Goal: Communication & Community: Answer question/provide support

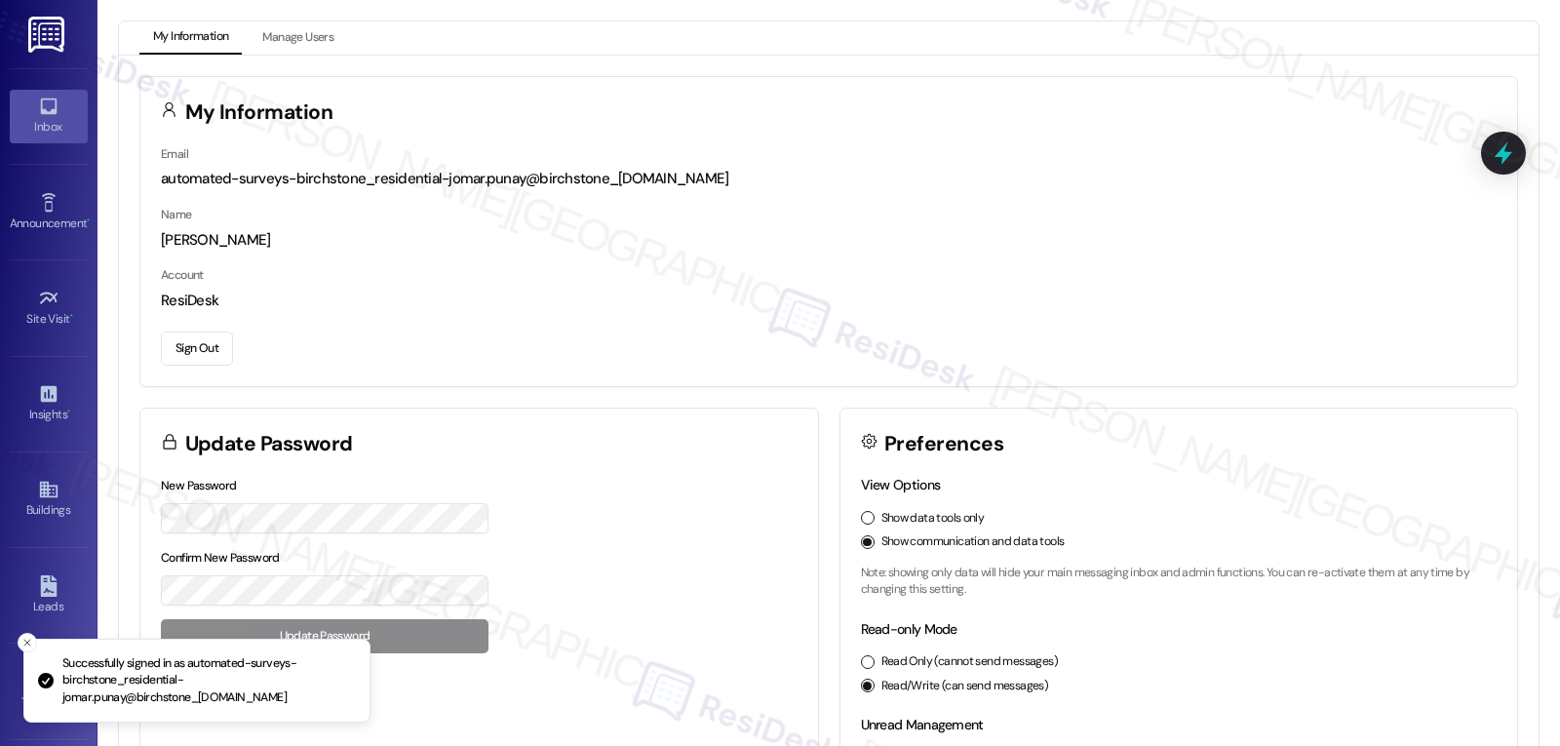
click at [13, 131] on div "Inbox" at bounding box center [49, 127] width 98 height 20
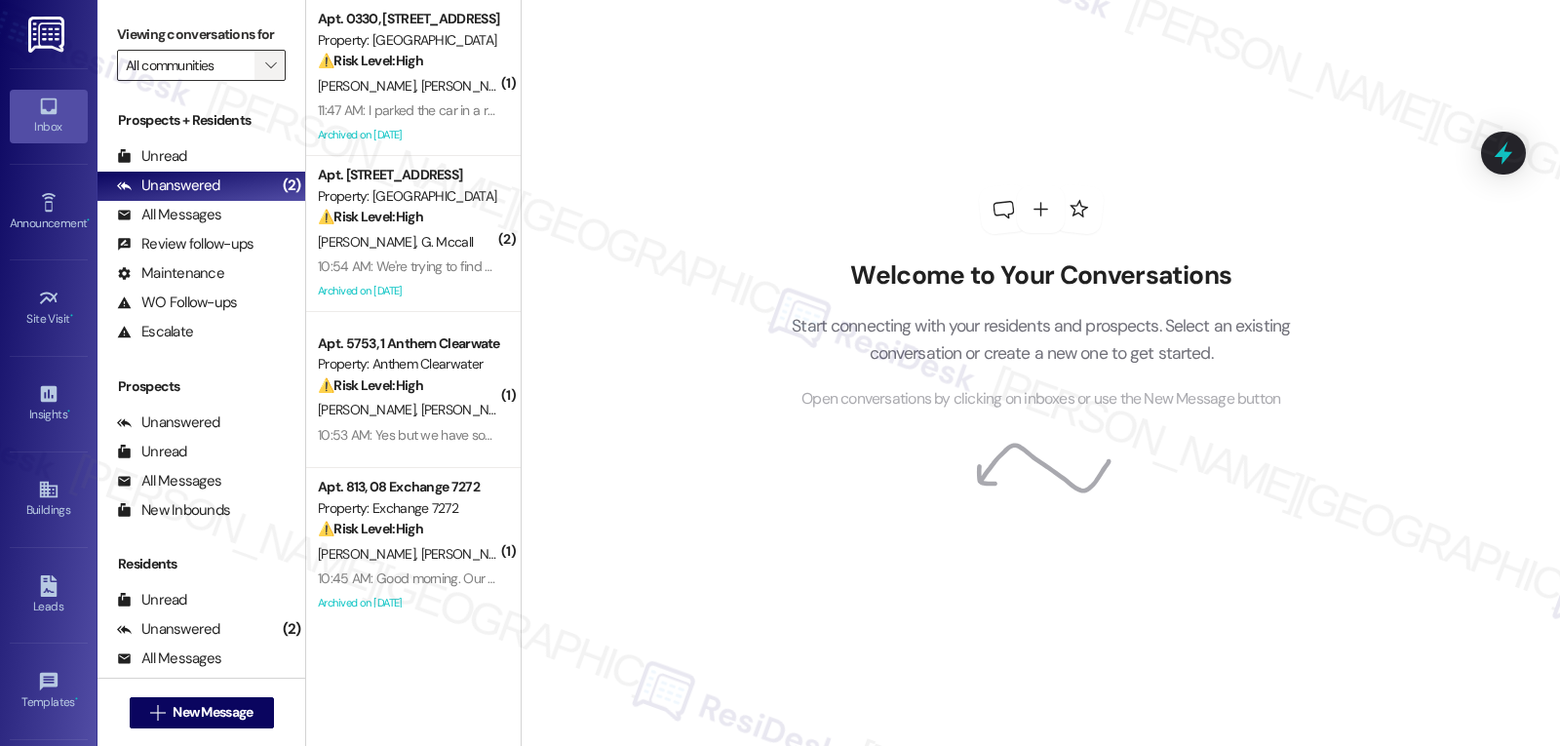
click at [265, 73] on icon "" at bounding box center [270, 66] width 11 height 16
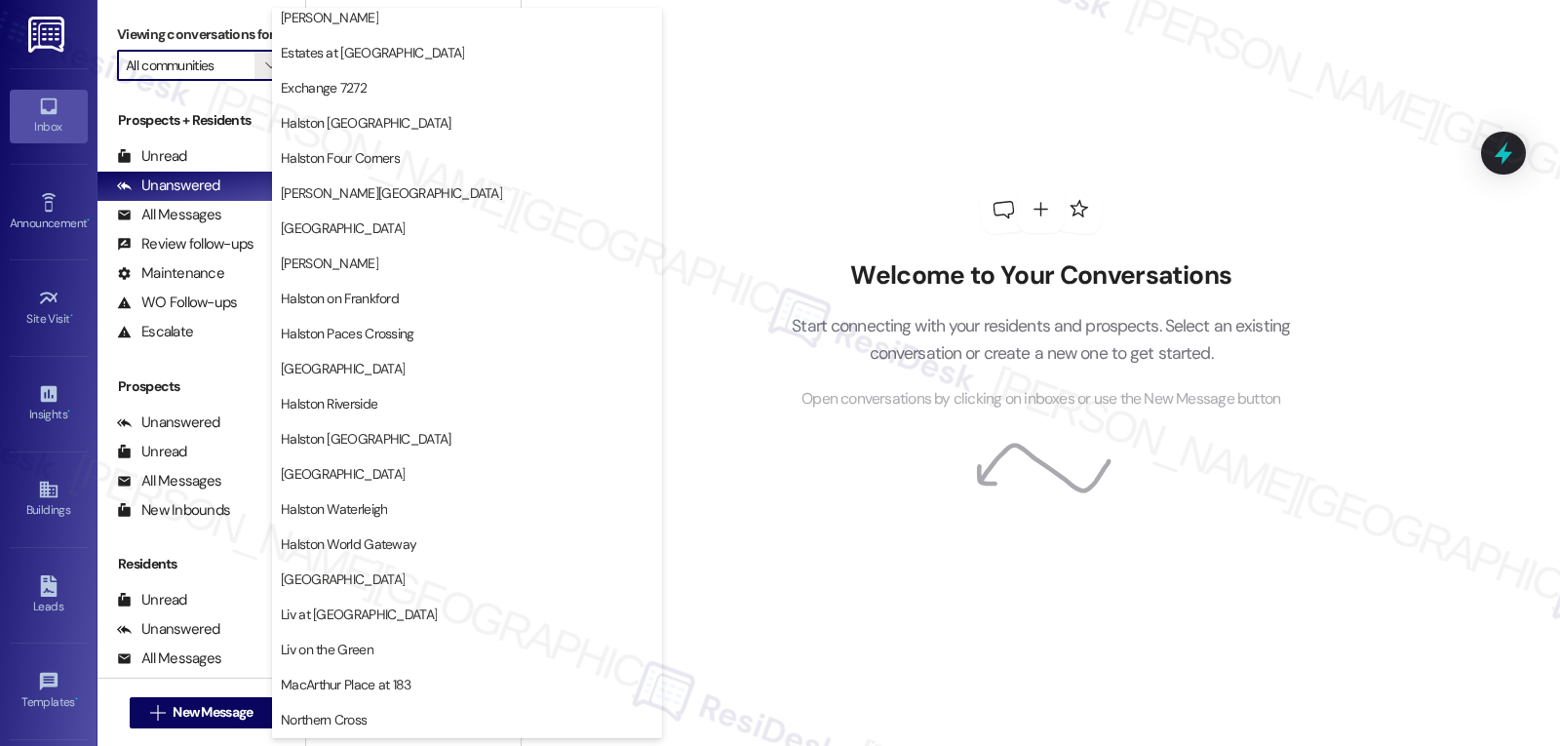
scroll to position [675, 0]
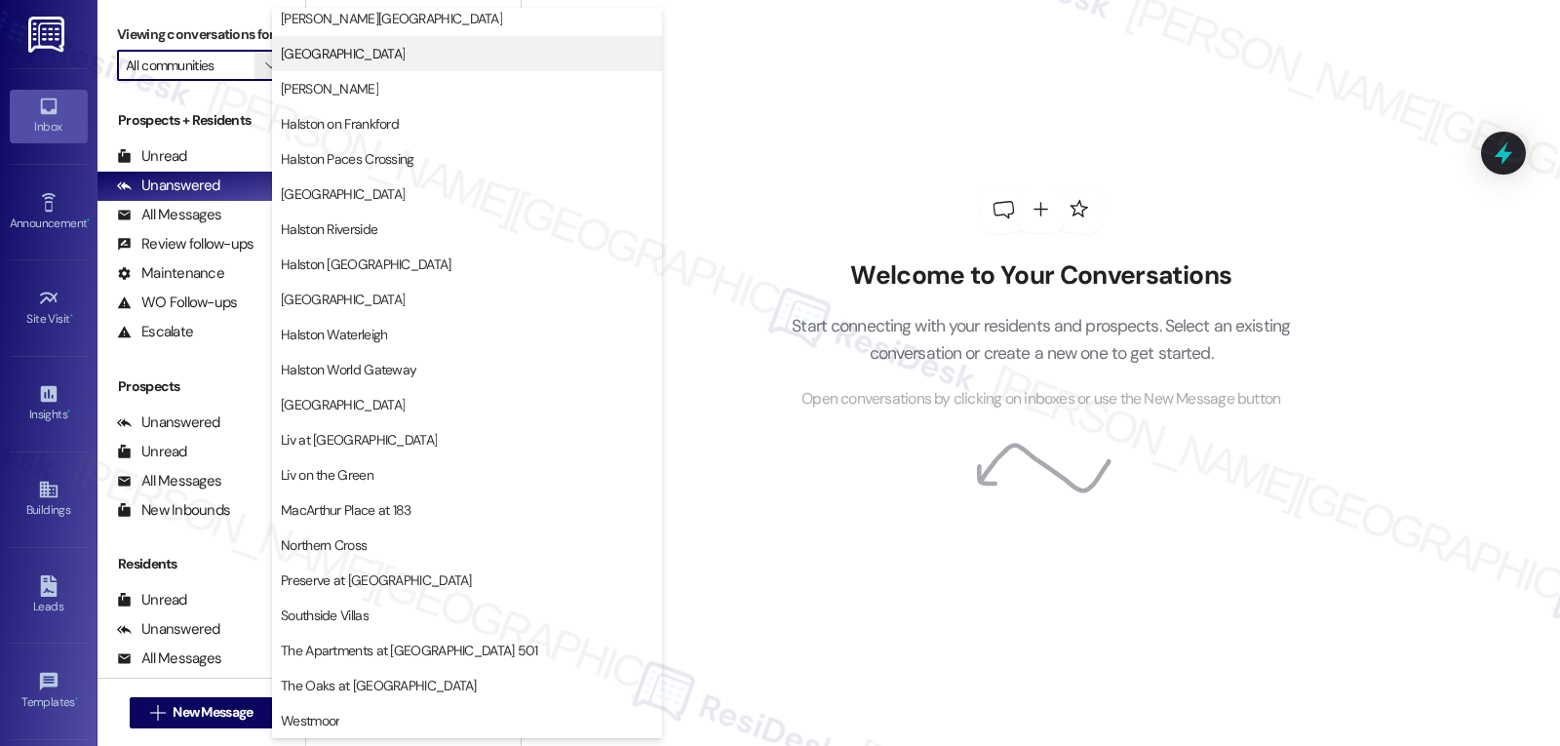
click at [409, 60] on span "Halston Lakeside" at bounding box center [467, 54] width 372 height 20
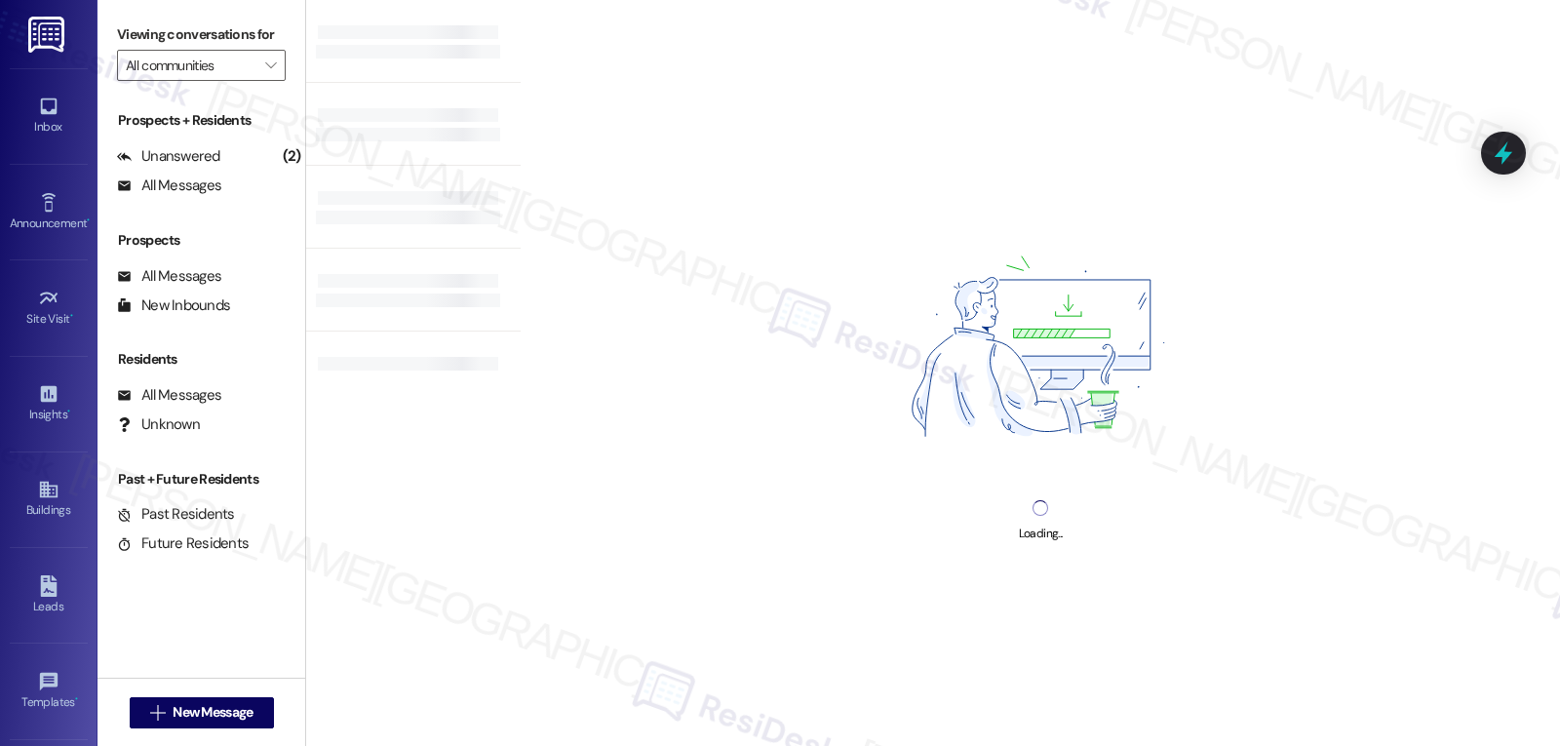
type input "Halston Lakeside"
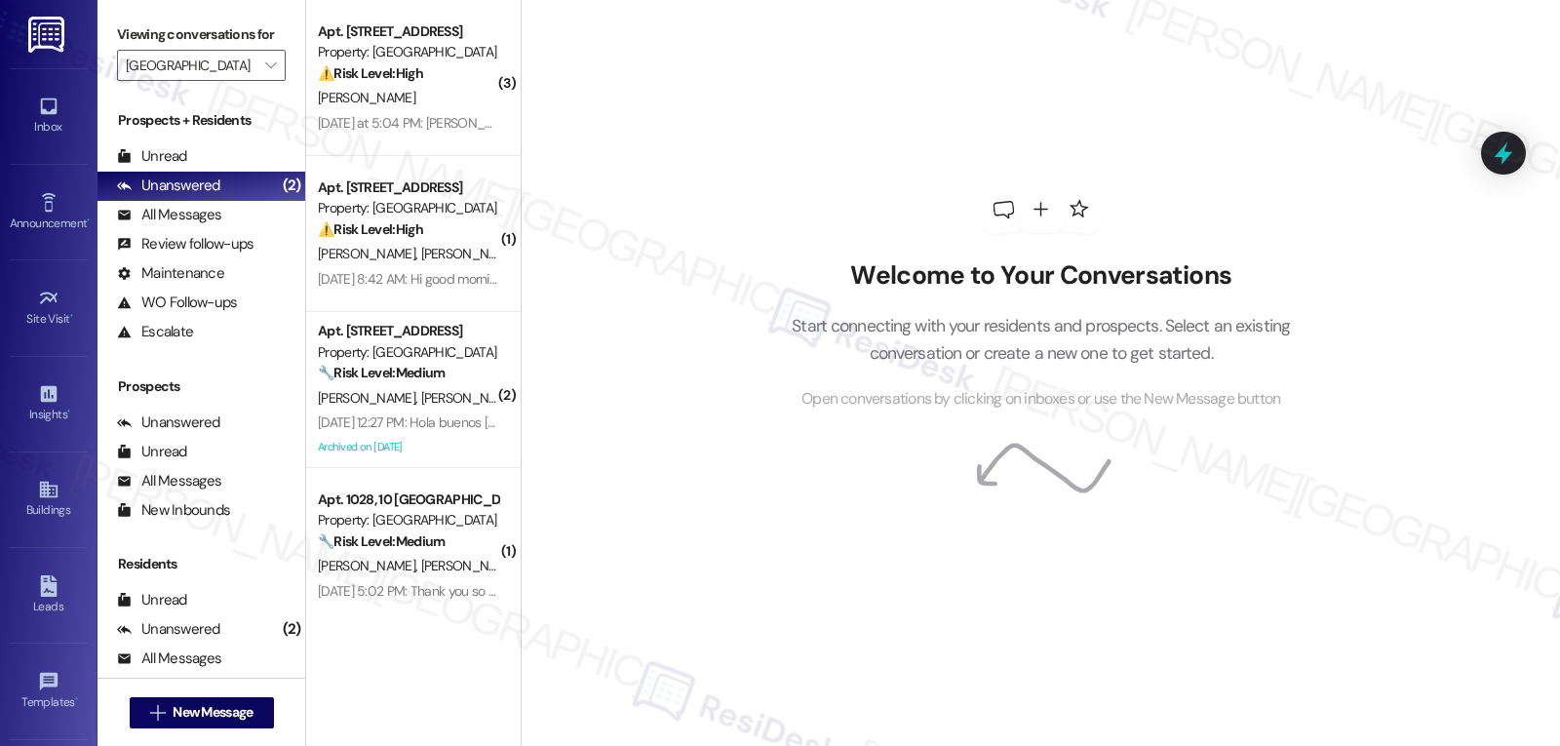
drag, startPoint x: 425, startPoint y: 76, endPoint x: 718, endPoint y: 184, distance: 311.9
click at [424, 75] on div "⚠️ Risk Level: High The resident reports water damage from an upstairs leak, wh…" at bounding box center [408, 73] width 180 height 20
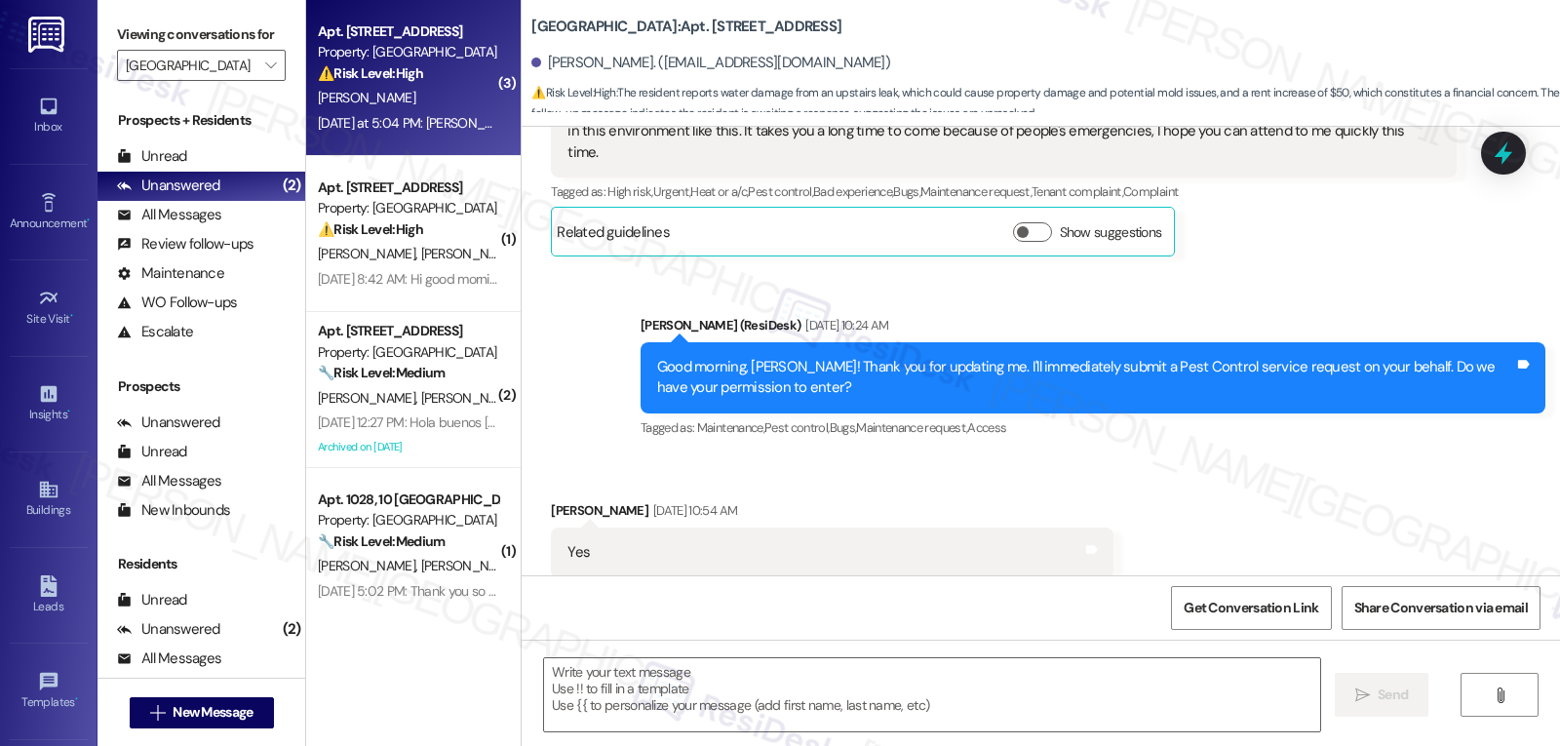
type textarea "Fetching suggested responses. Please feel free to read through the conversation…"
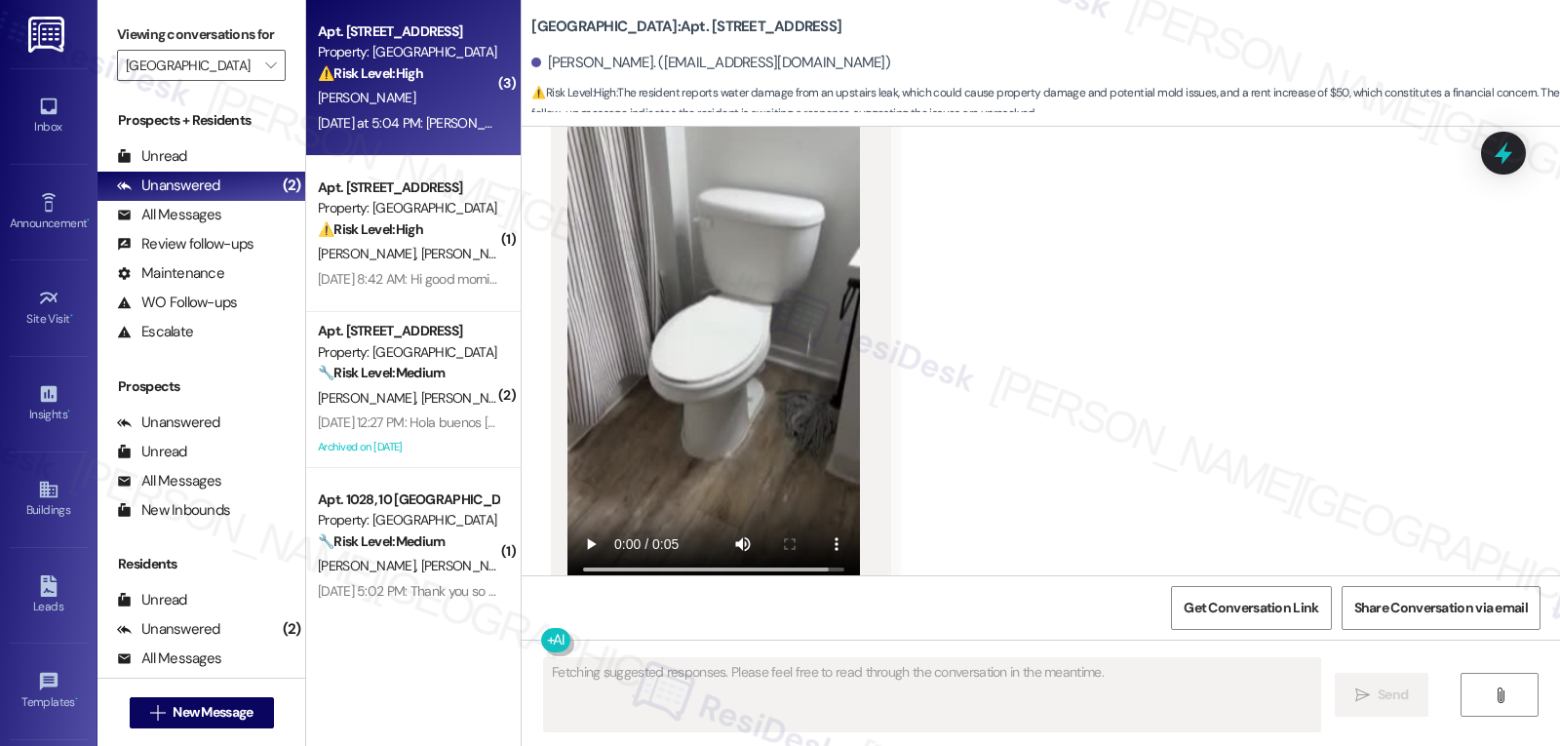
scroll to position [5408, 0]
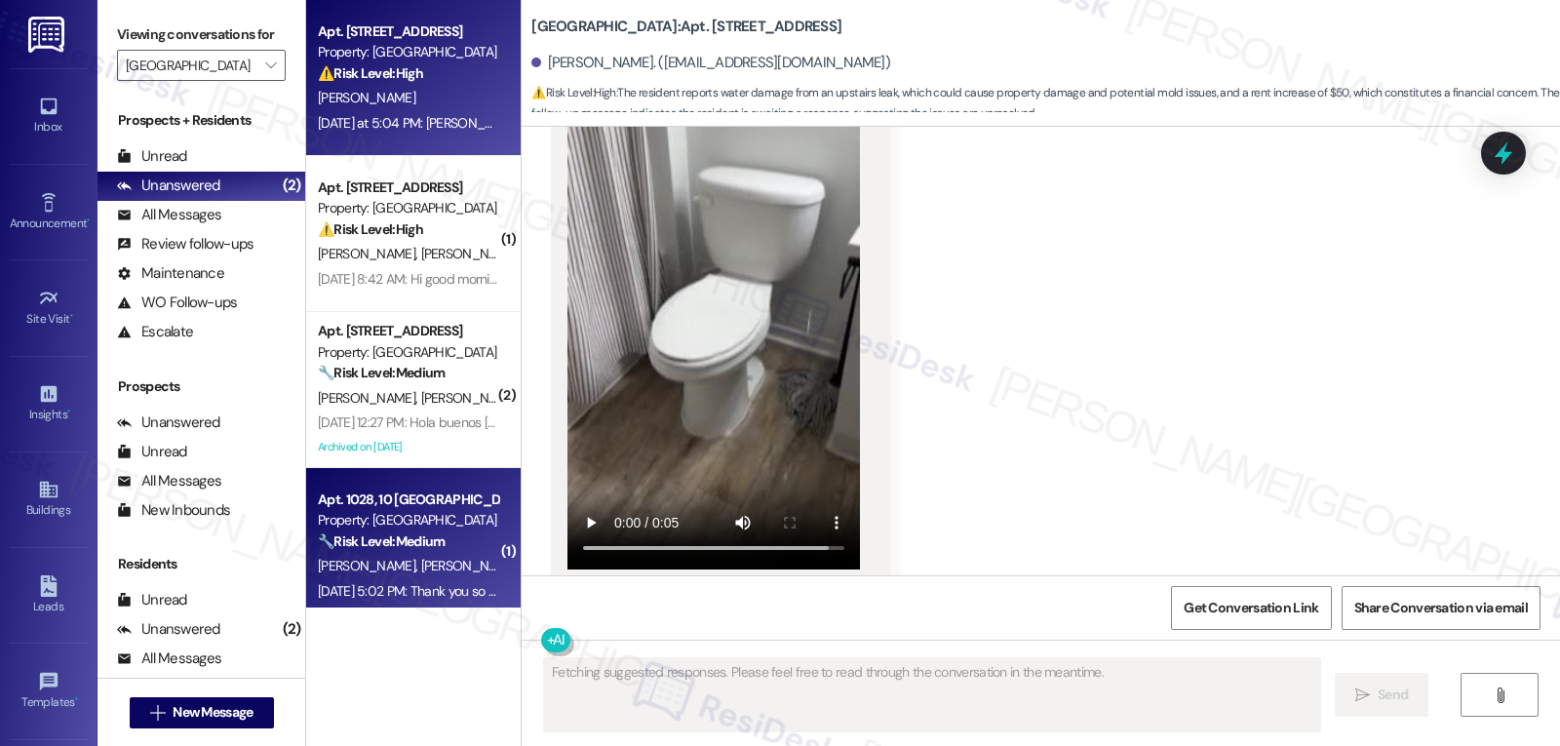
click at [430, 566] on span "B. Dickson" at bounding box center [470, 566] width 98 height 18
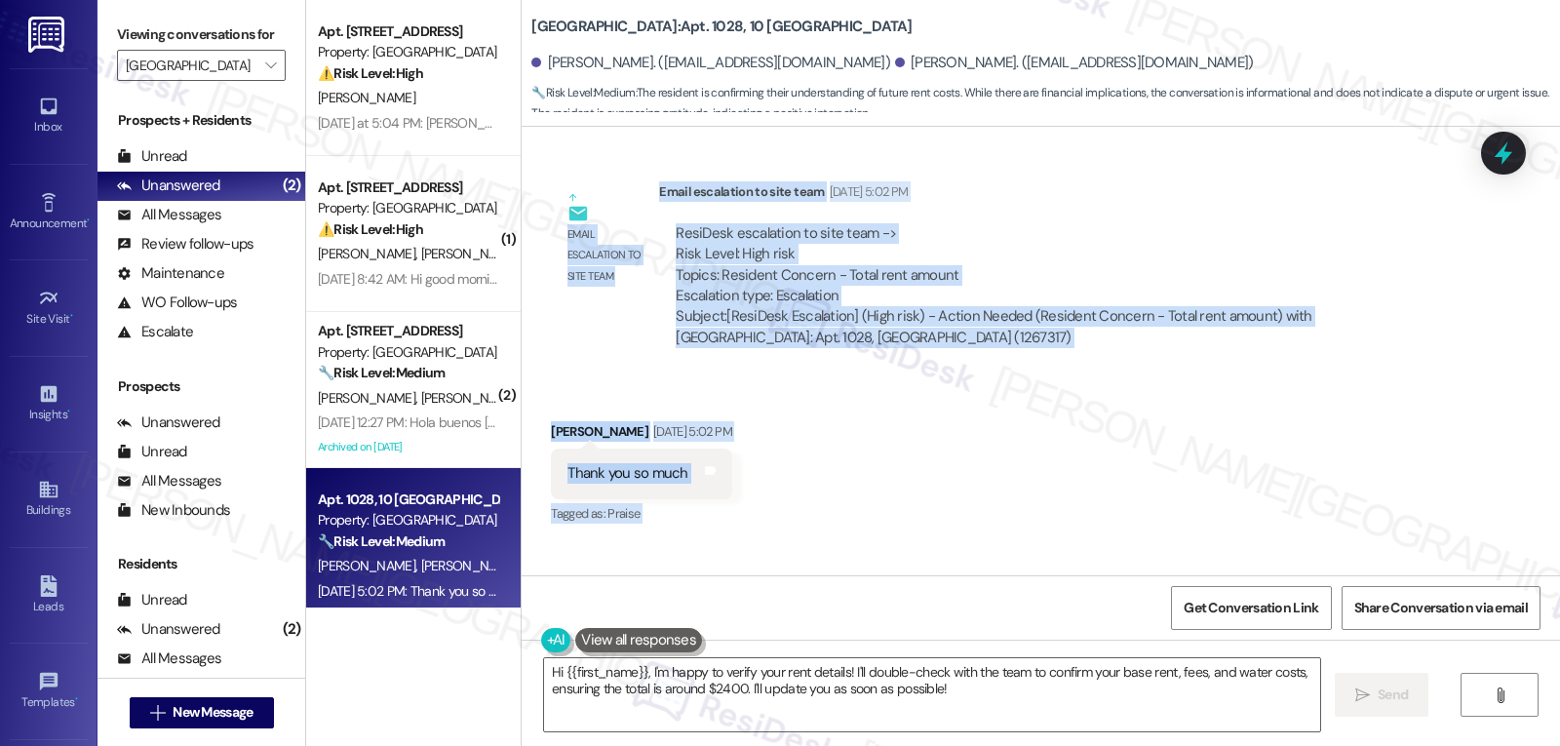
scroll to position [16667, 0]
drag, startPoint x: 631, startPoint y: 238, endPoint x: 1328, endPoint y: 478, distance: 737.3
click at [1328, 478] on div "Lease started Sep 25, 2024 at 8:00 PM Announcement, sent via SMS Sarah (ResiDes…" at bounding box center [1041, 351] width 1039 height 449
copy div "arah (ResiDesk) Sep 02, 2025 at 4:54 PM Hi Brittany, just some additional infor…"
click at [704, 704] on textarea "Hi {{first_name}}, I'm happy to verify your rent details! I'll double-check wit…" at bounding box center [932, 694] width 776 height 73
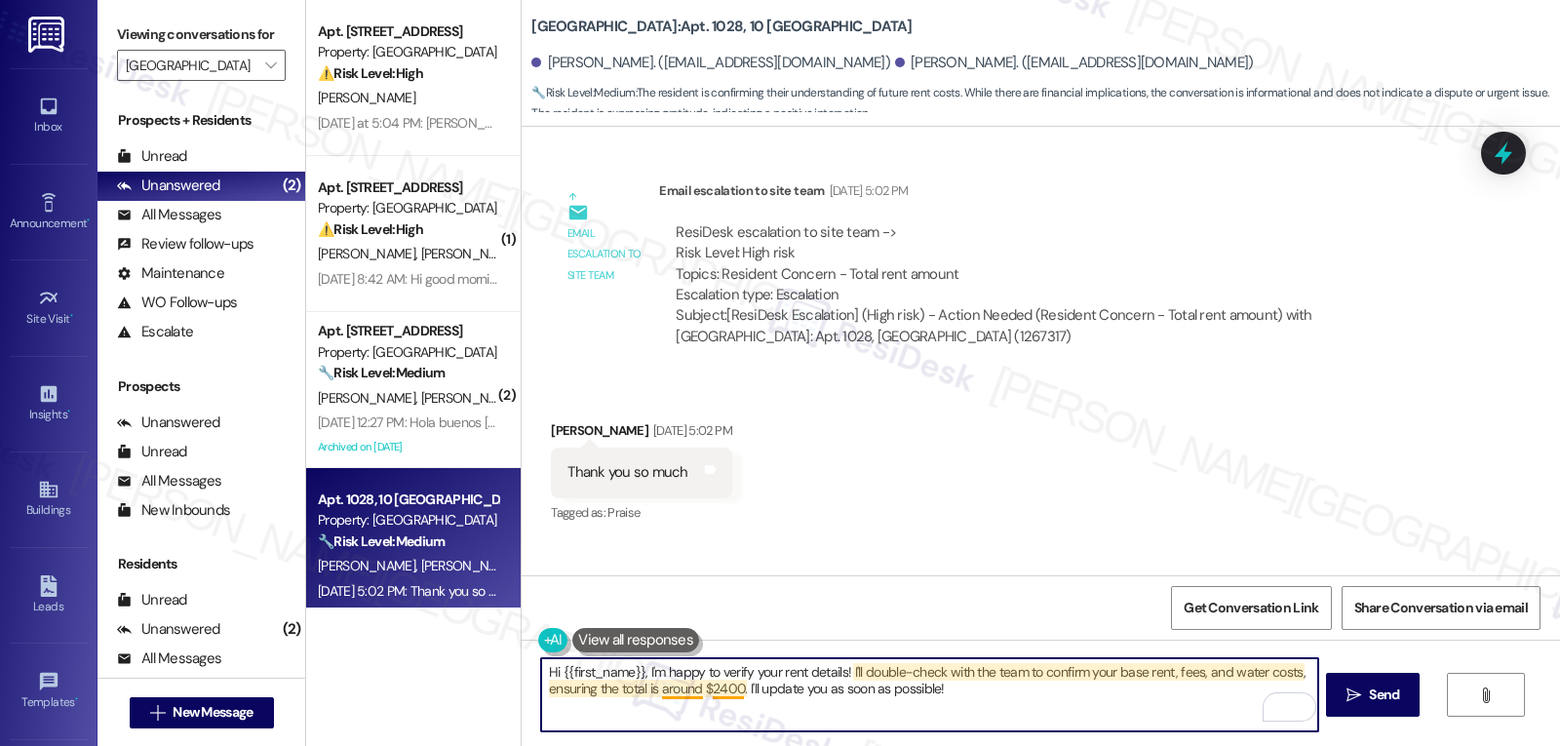
click at [715, 681] on textarea "Hi {{first_name}}, I'm happy to verify your rent details! I'll double-check wit…" at bounding box center [929, 694] width 776 height 73
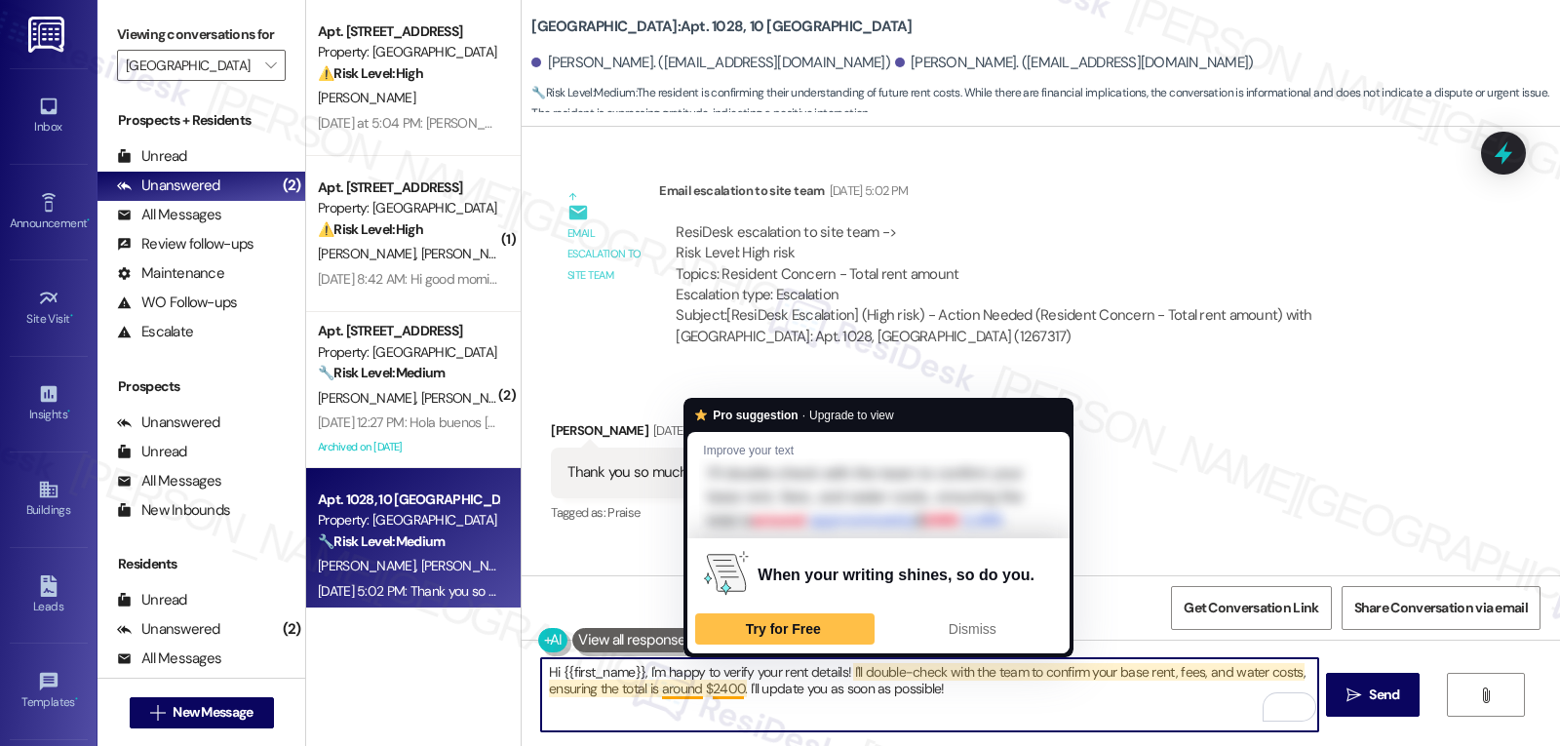
click at [781, 723] on textarea "Hi {{first_name}}, I'm happy to verify your rent details! I'll double-check wit…" at bounding box center [929, 694] width 776 height 73
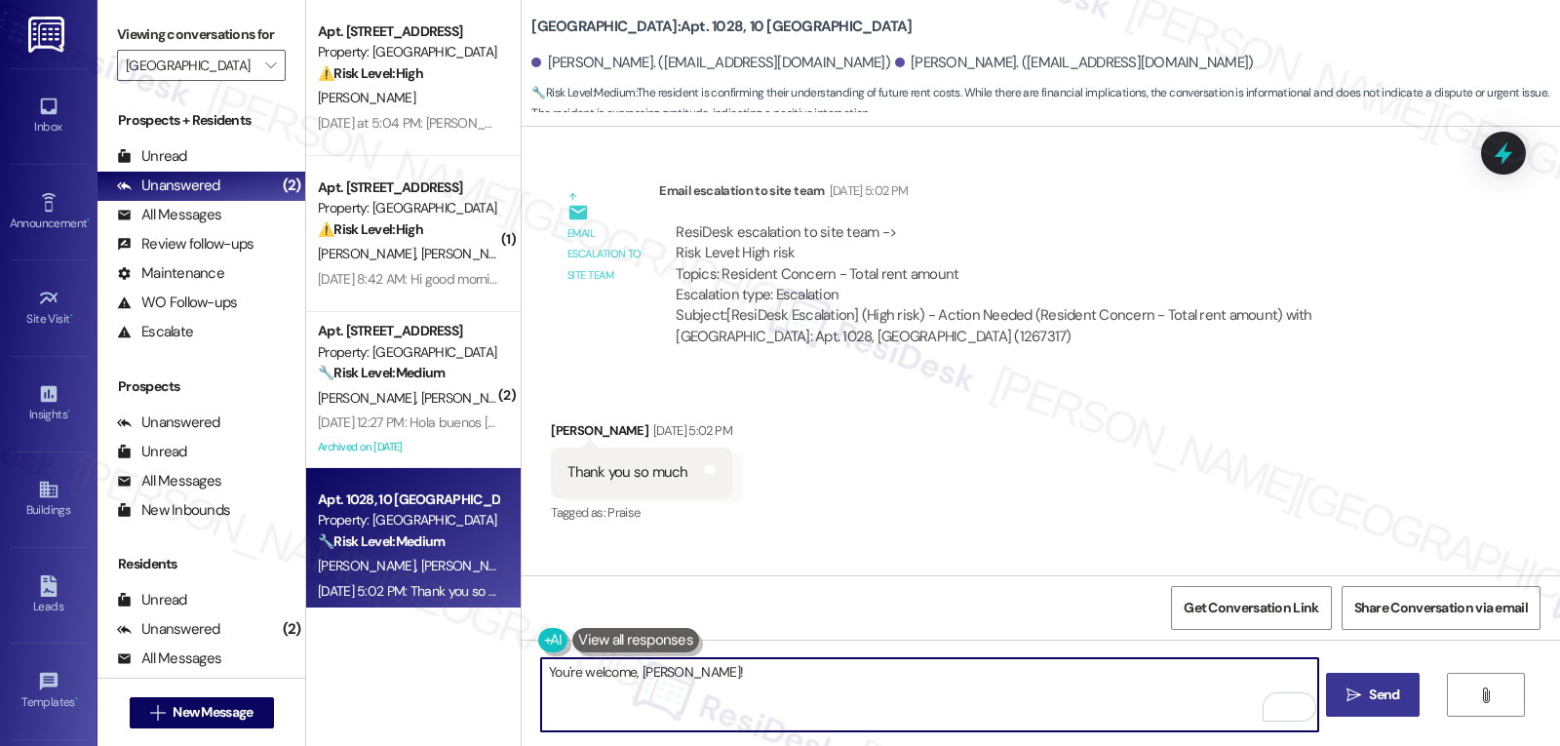
type textarea "You're welcome, Britttany!"
click at [1350, 705] on span " Send" at bounding box center [1373, 695] width 61 height 20
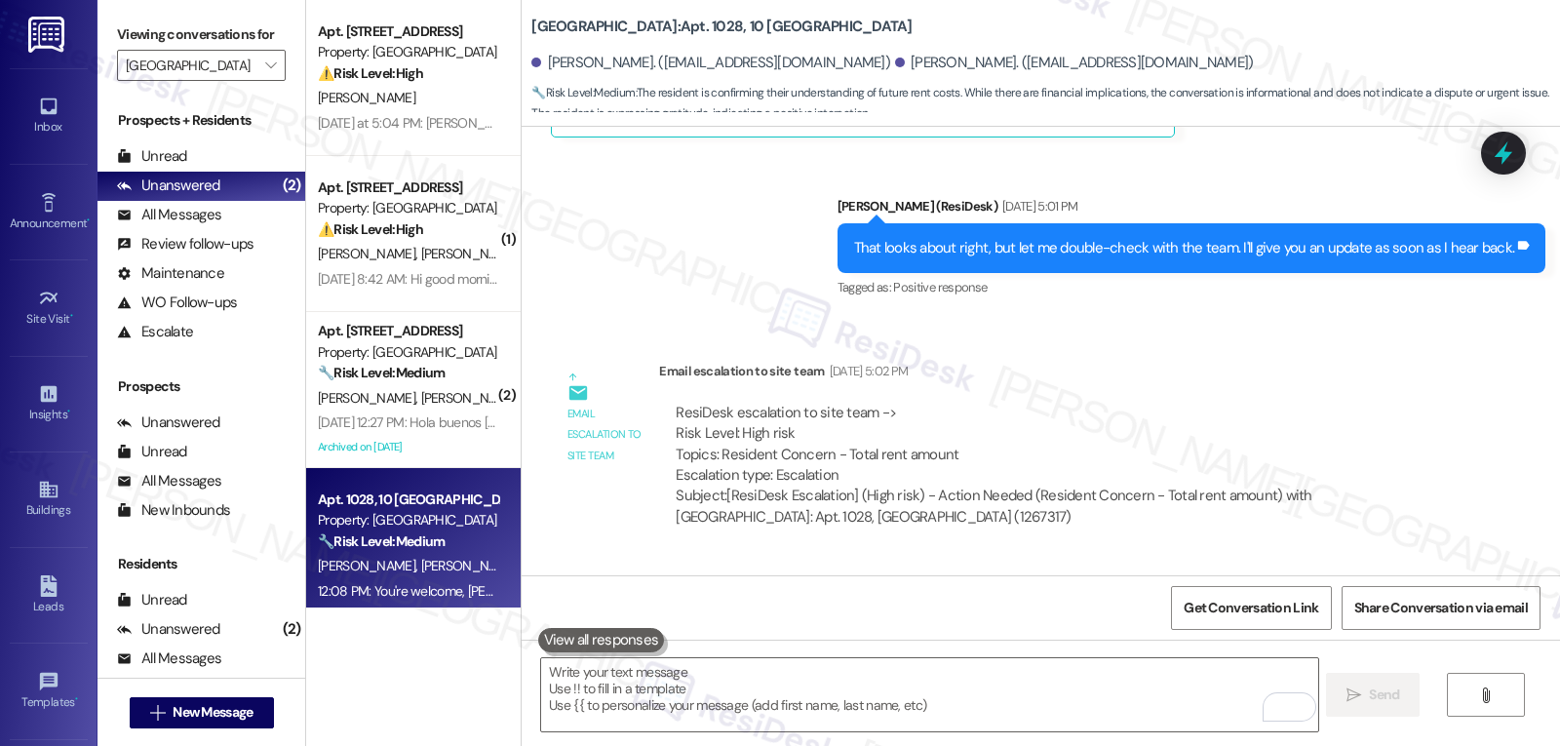
scroll to position [16802, 0]
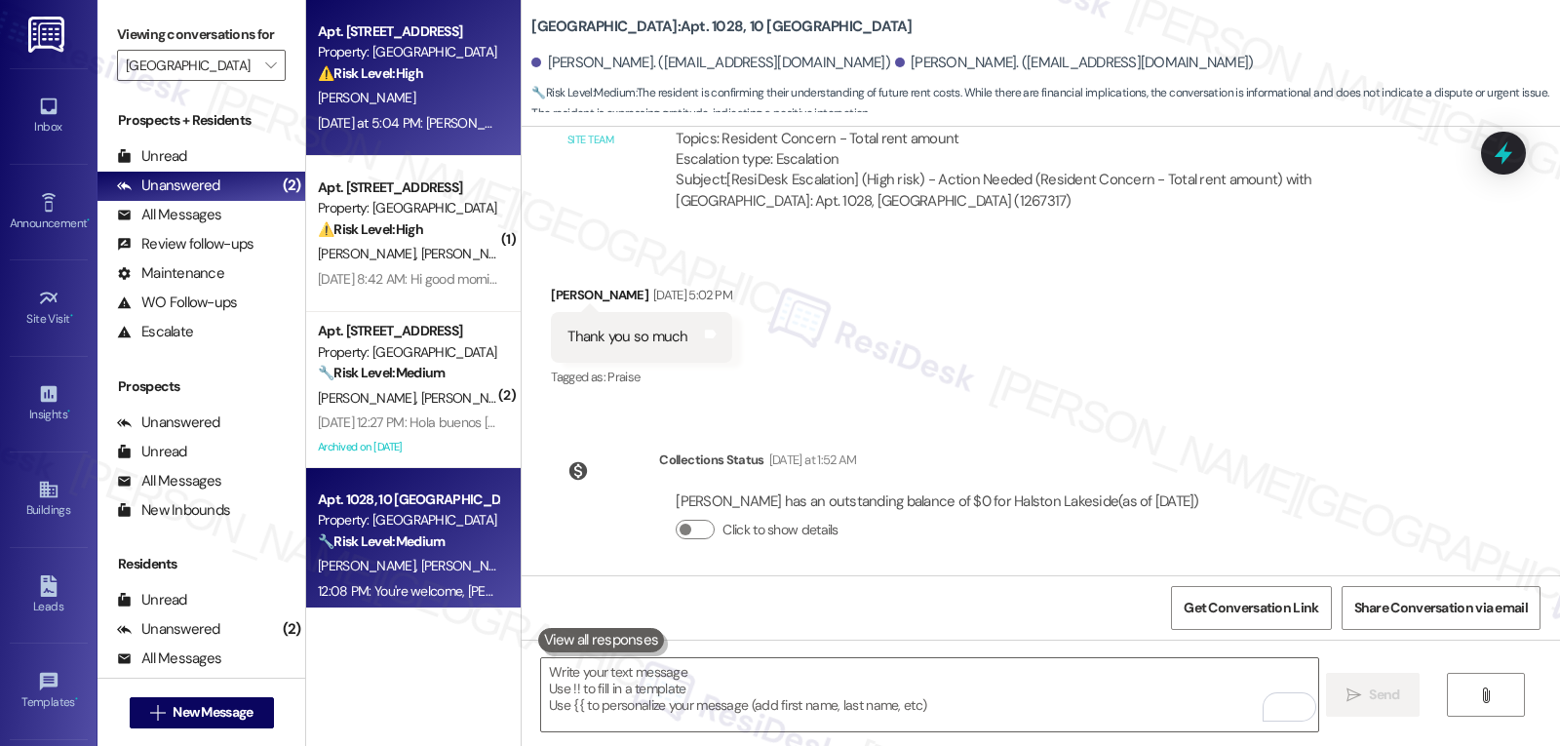
click at [400, 93] on div "J. Fernandez" at bounding box center [408, 98] width 184 height 24
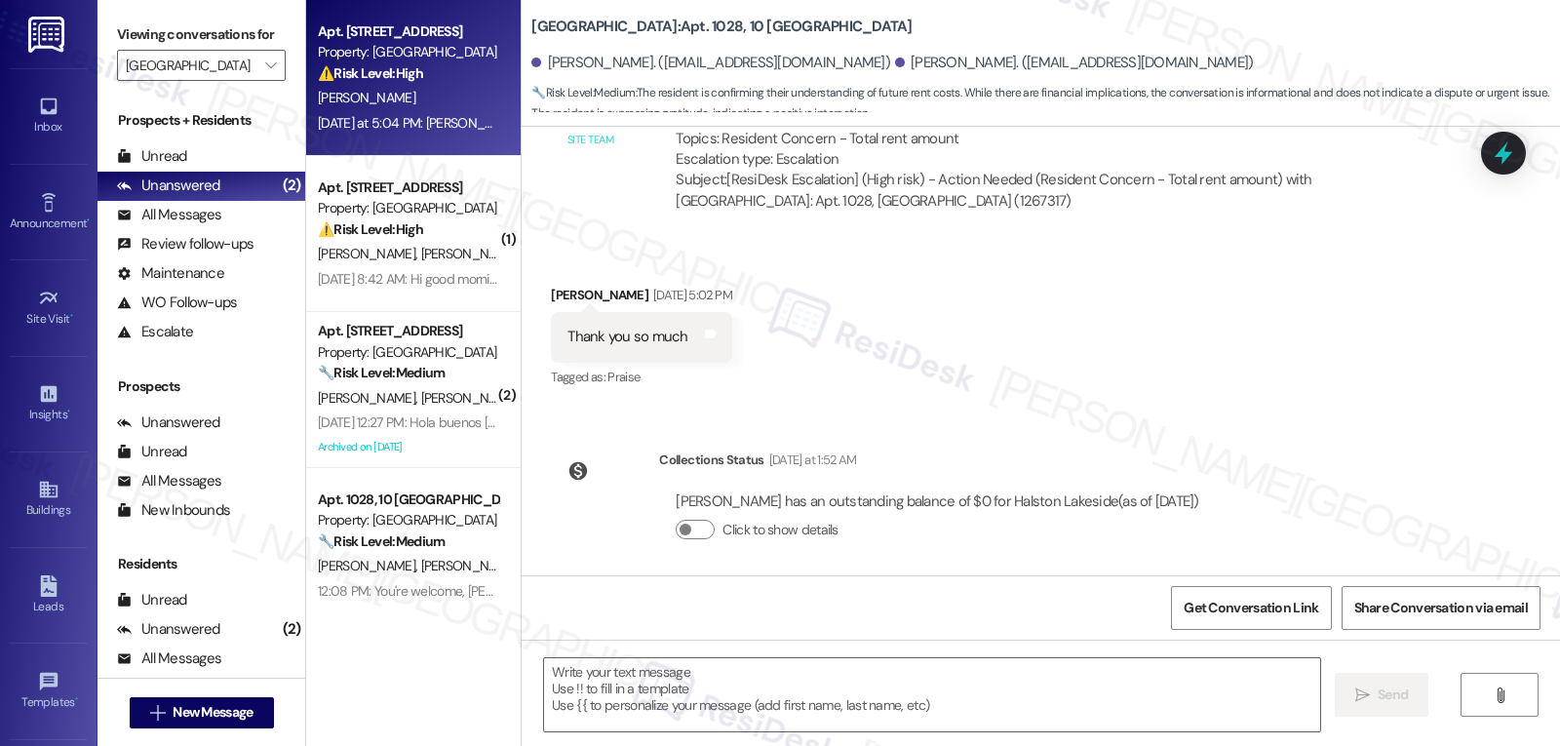
type textarea "Fetching suggested responses. Please feel free to read through the conversation…"
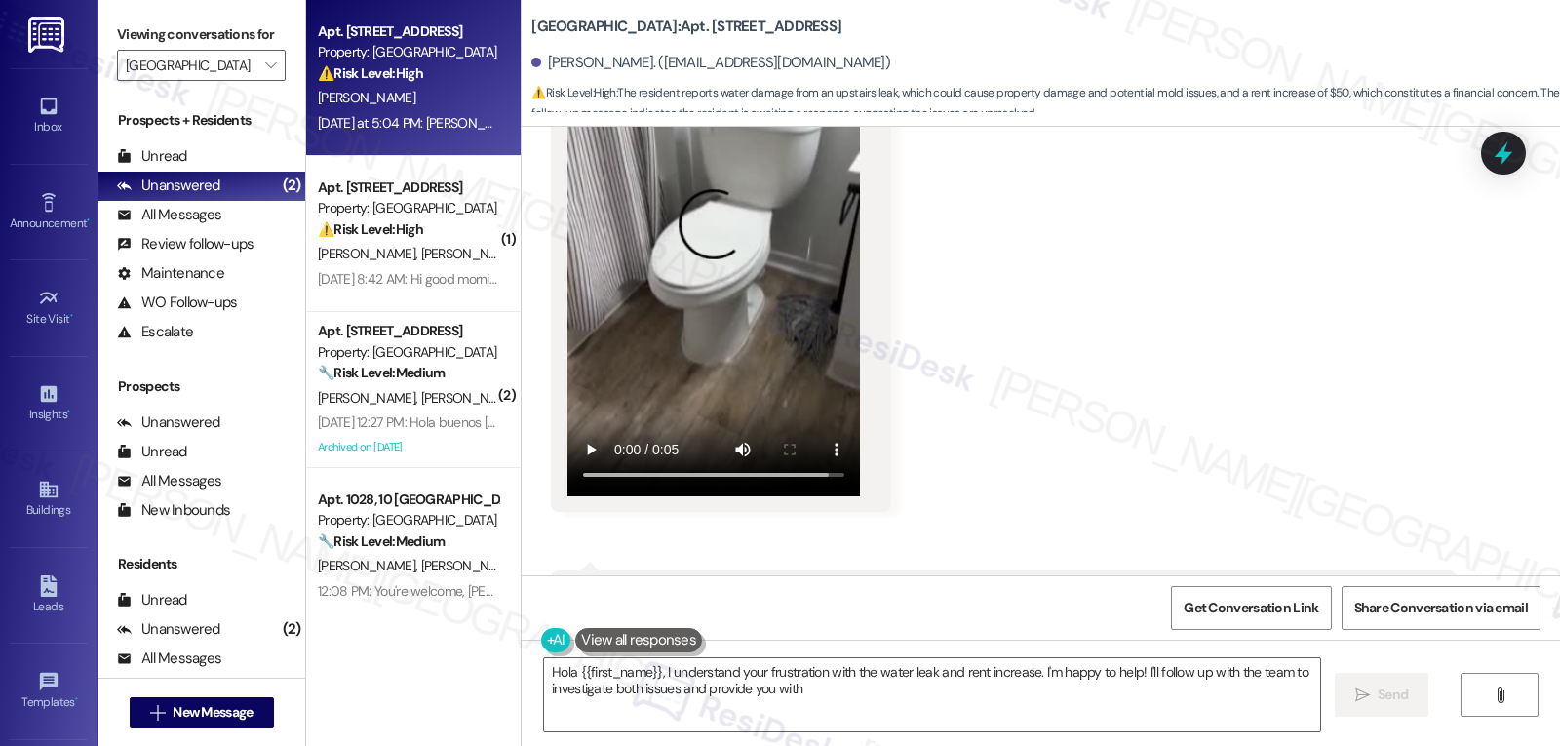
scroll to position [5909, 0]
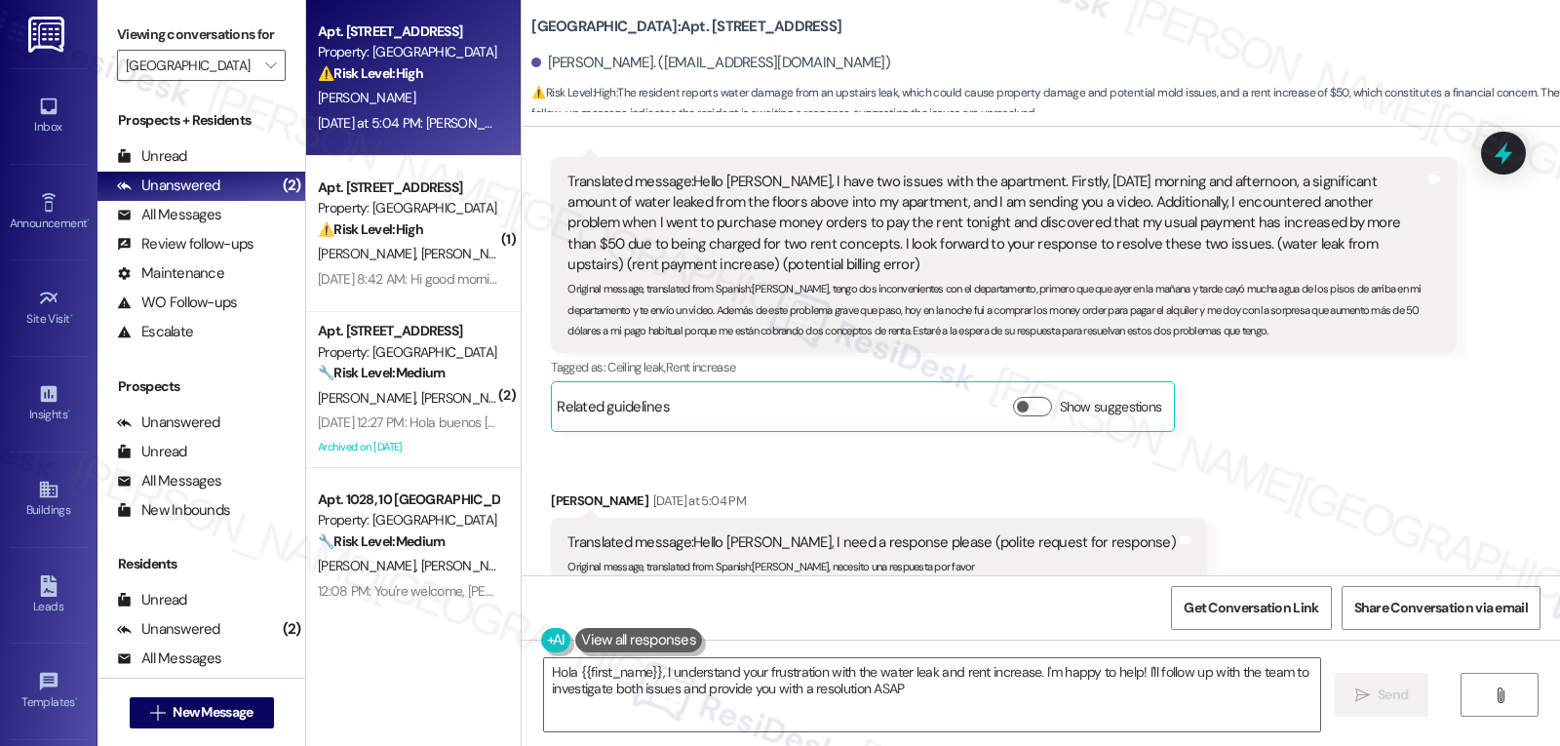
type textarea "Hola {{first_name}}, I understand your frustration with the water leak and rent…"
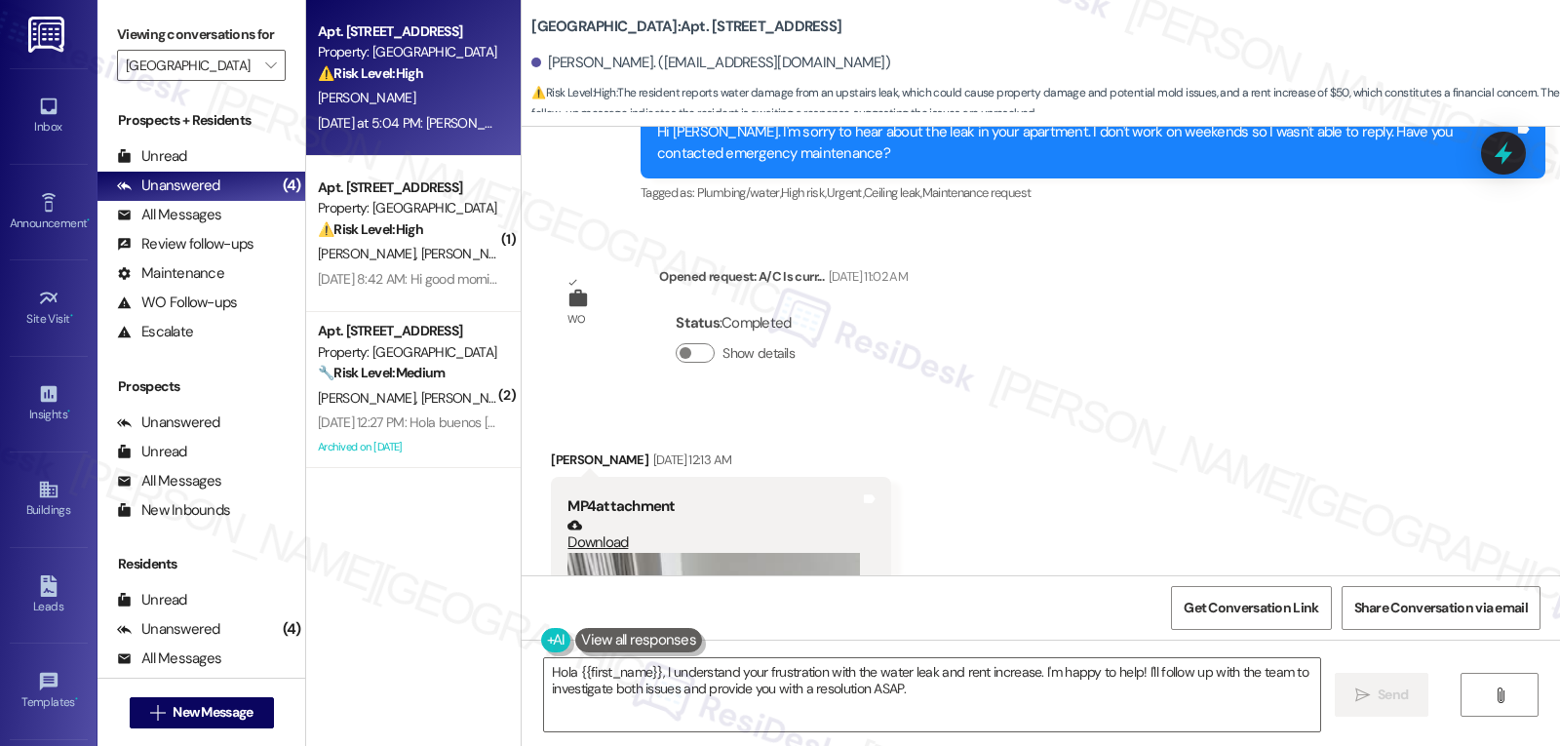
scroll to position [4740, 0]
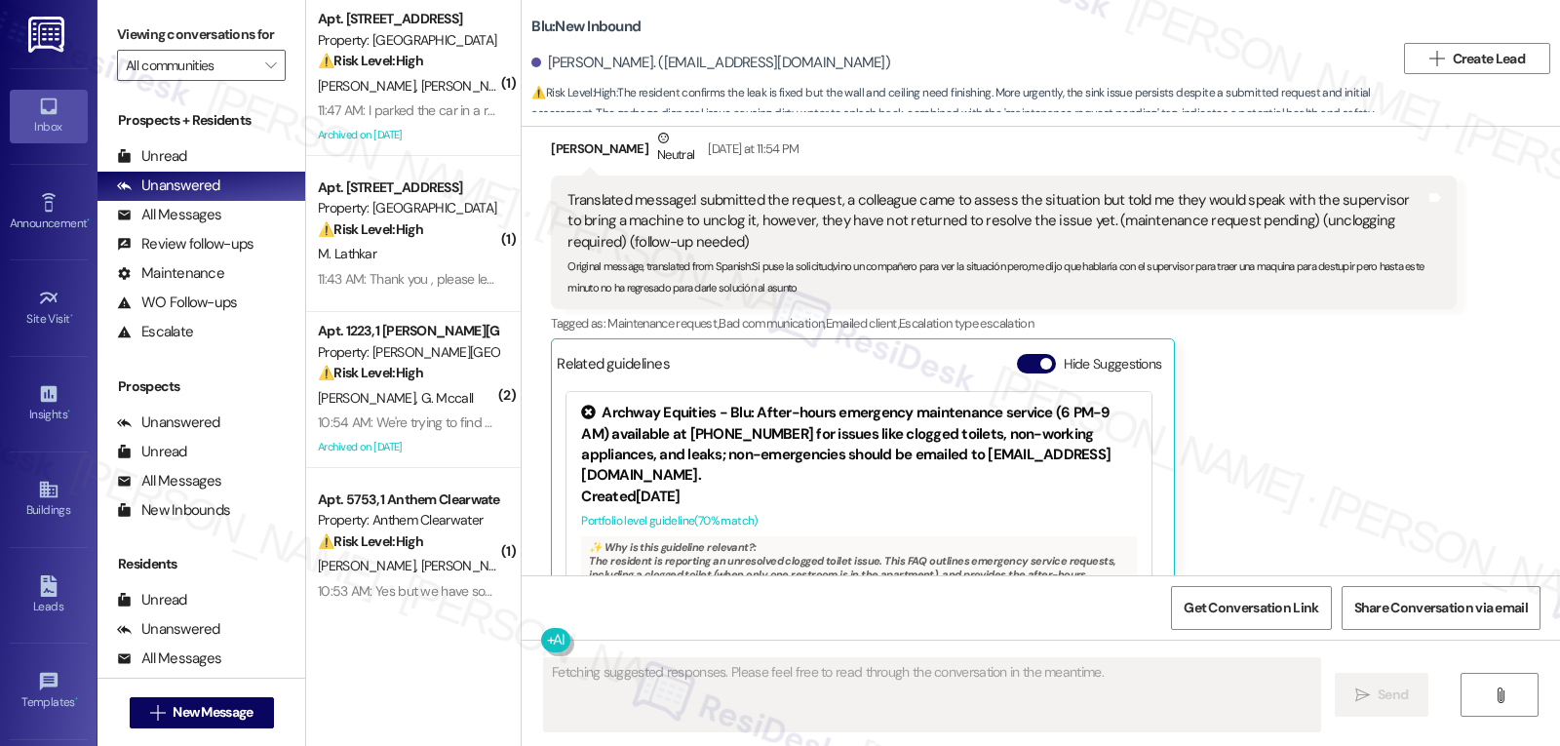
scroll to position [6231, 0]
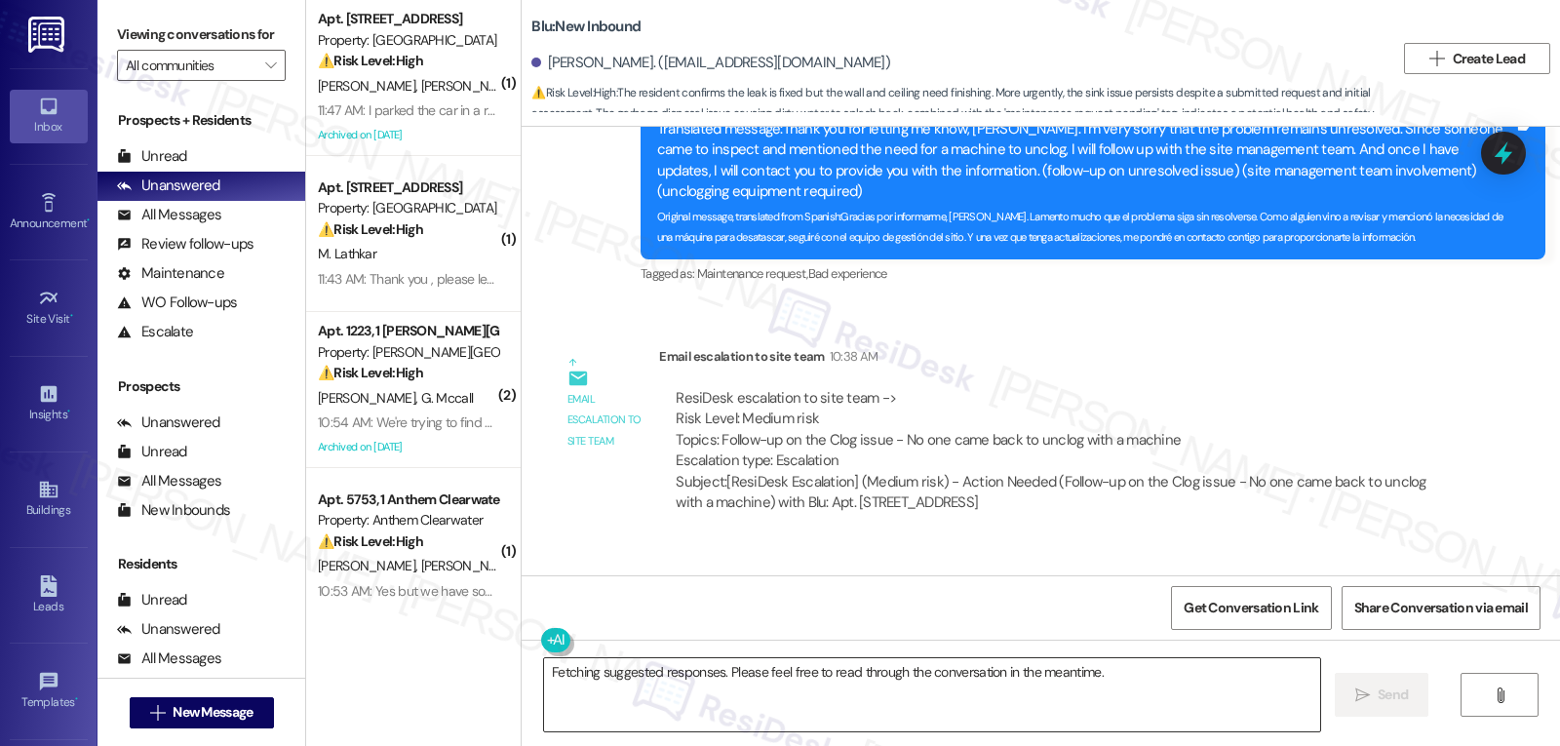
click at [673, 683] on textarea "Fetching suggested responses. Please feel free to read through the conversation…" at bounding box center [932, 694] width 776 height 73
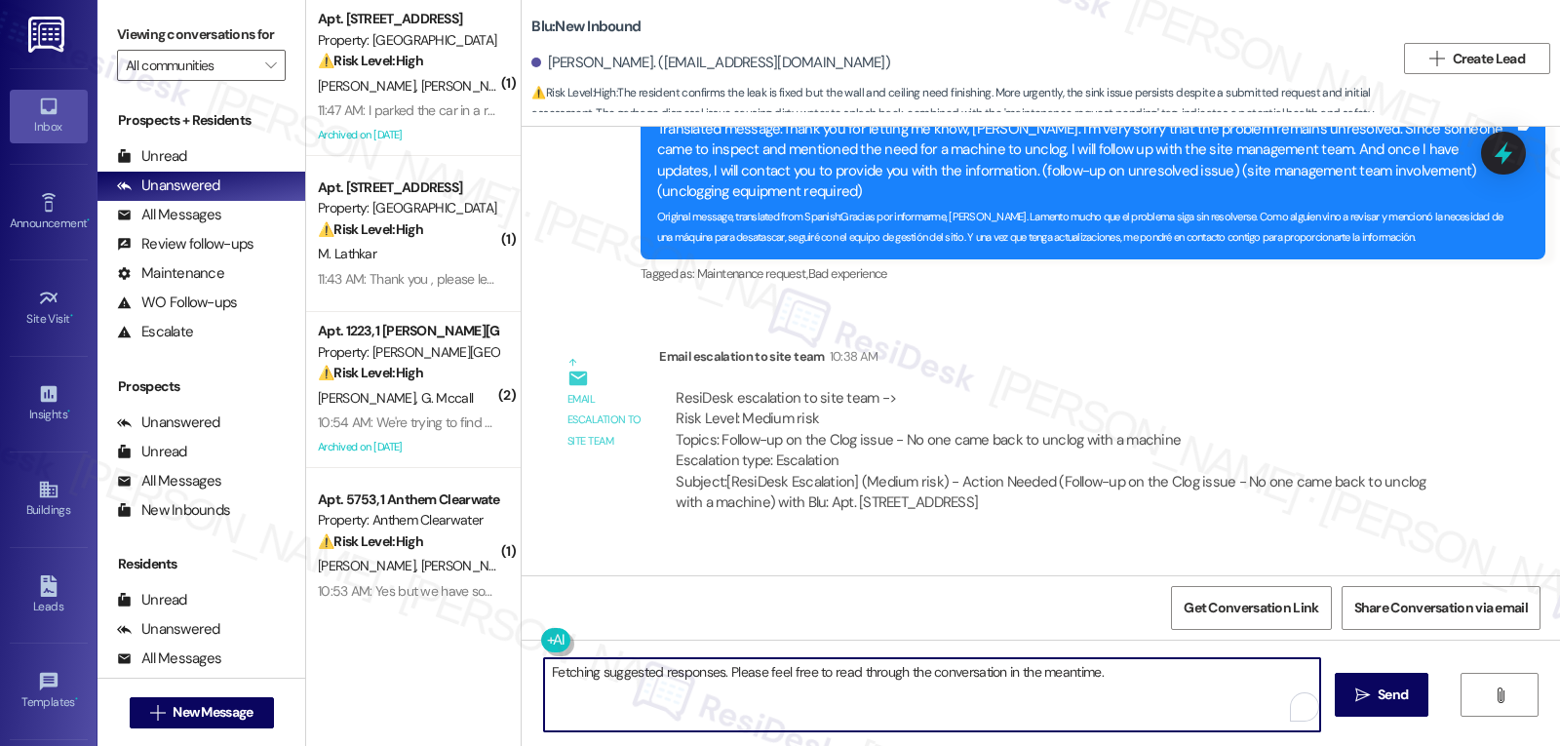
paste textarea "The maintenance team has already been notified and they will be addressing the …"
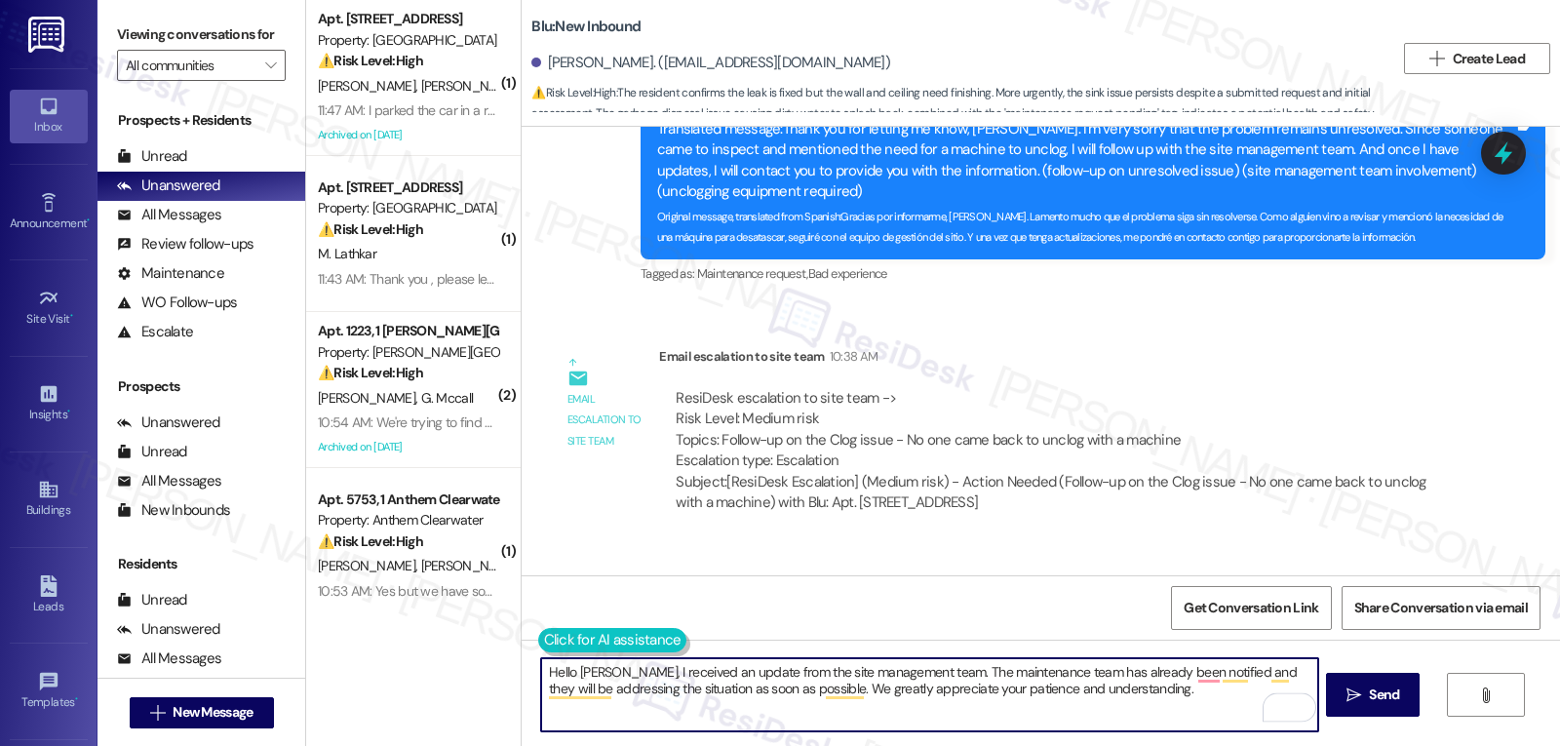
click at [538, 644] on button at bounding box center [612, 640] width 149 height 24
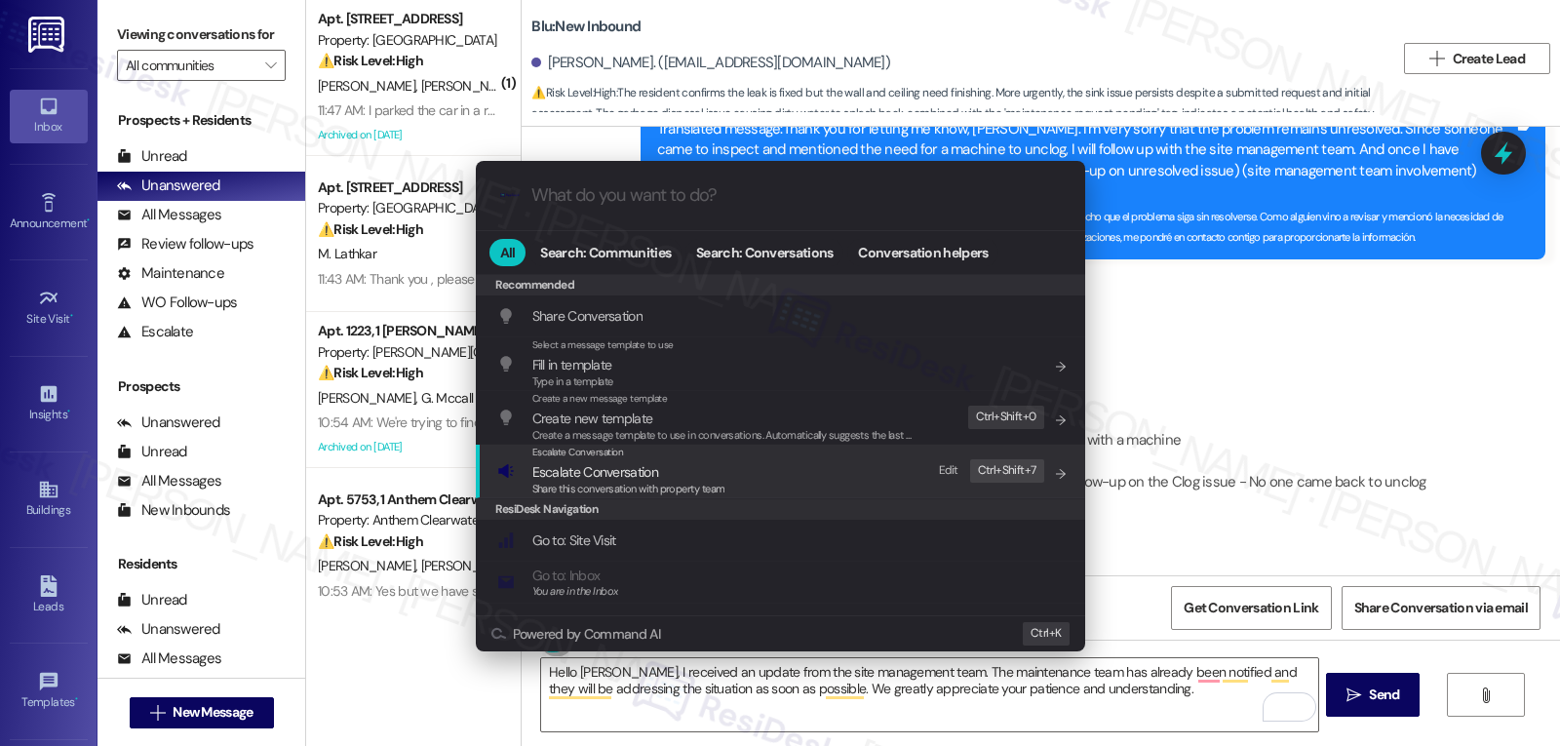
click at [1166, 686] on div ".cls-1{fill:#0a055f;}.cls-2{fill:#0cc4c4;} resideskLogoBlueOrange All Search: C…" at bounding box center [780, 373] width 1560 height 746
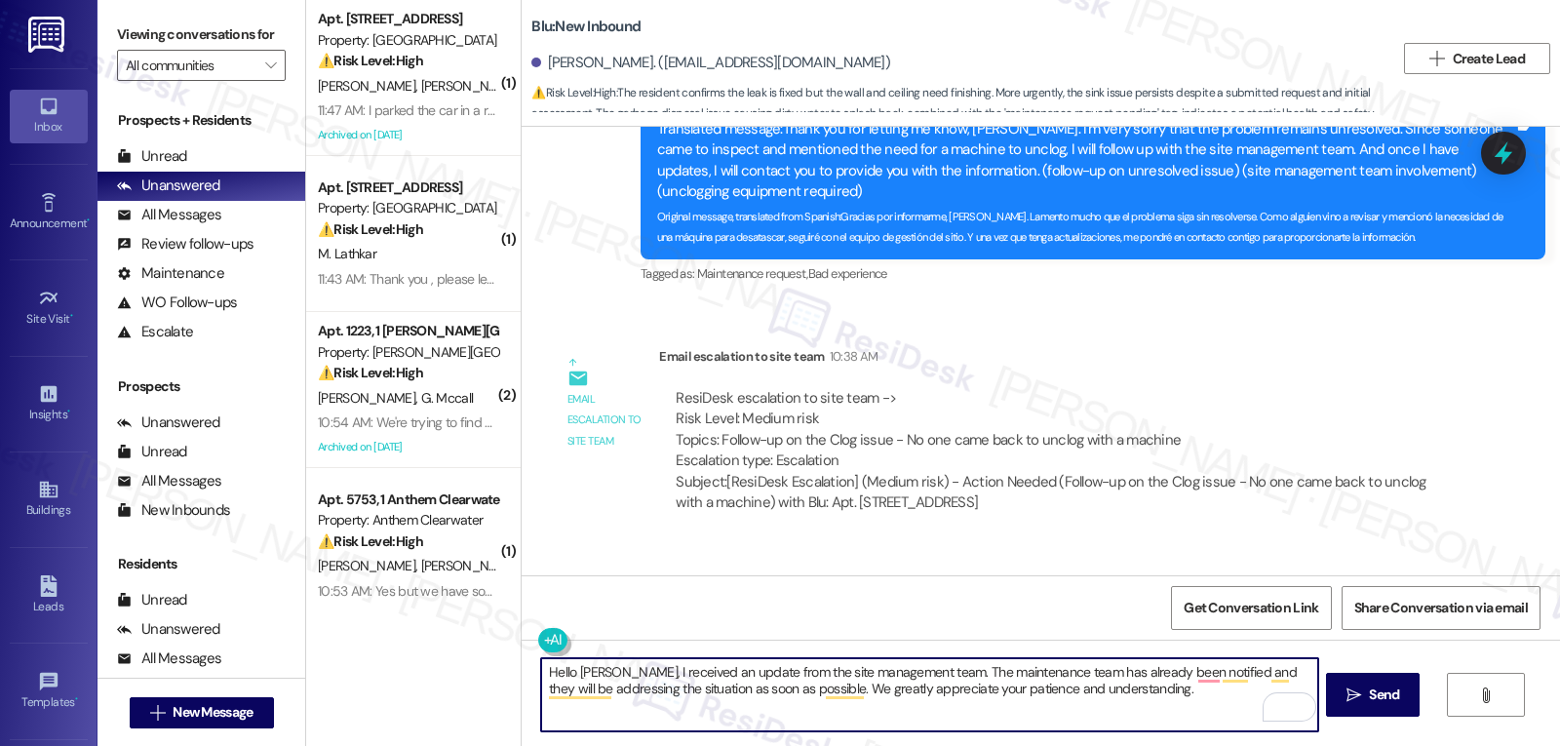
click at [1156, 697] on textarea "Hello Julio, I received an update from the site management team. The maintenanc…" at bounding box center [929, 694] width 776 height 73
click at [538, 641] on button at bounding box center [612, 640] width 149 height 24
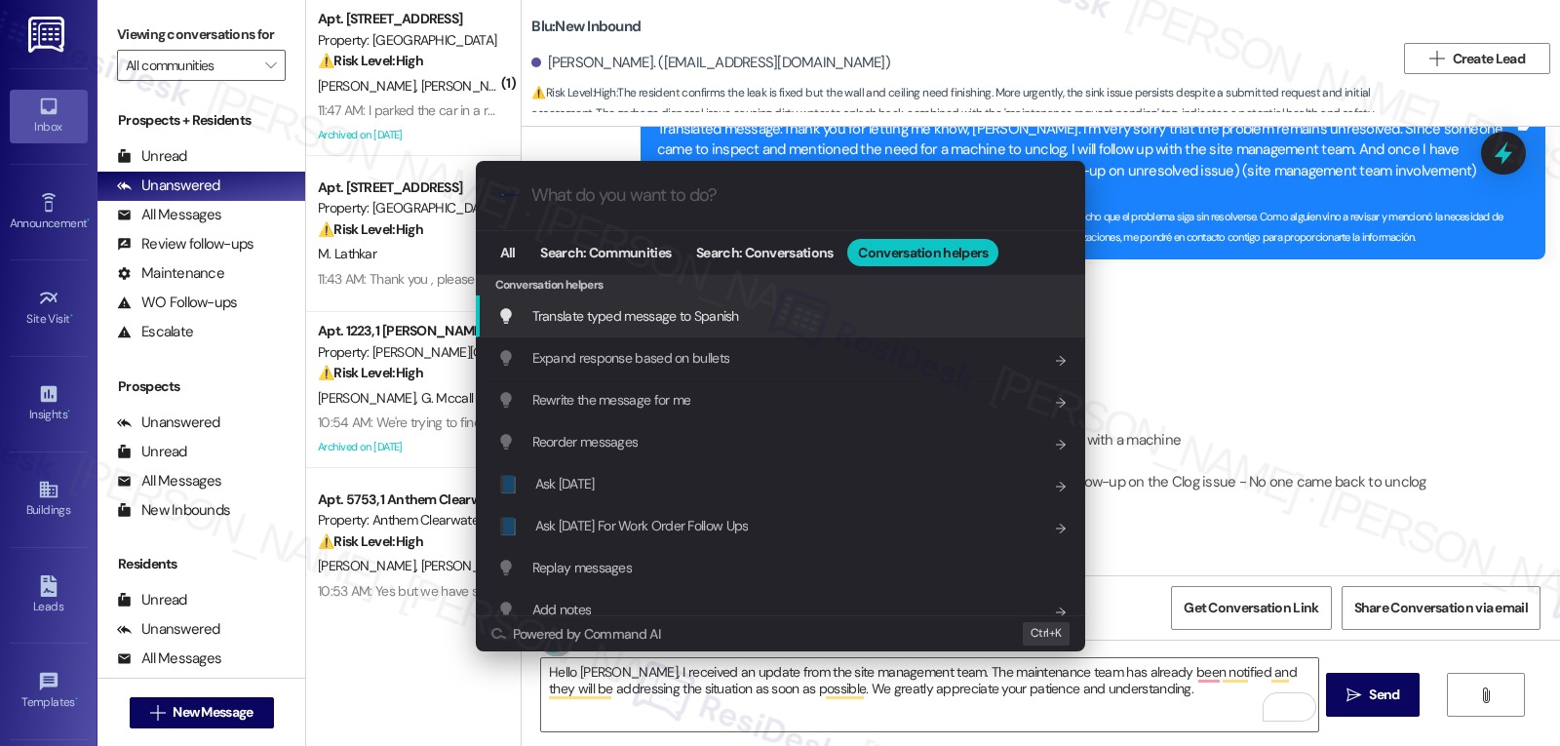
click at [681, 308] on span "Translate typed message to Spanish" at bounding box center [635, 316] width 207 height 18
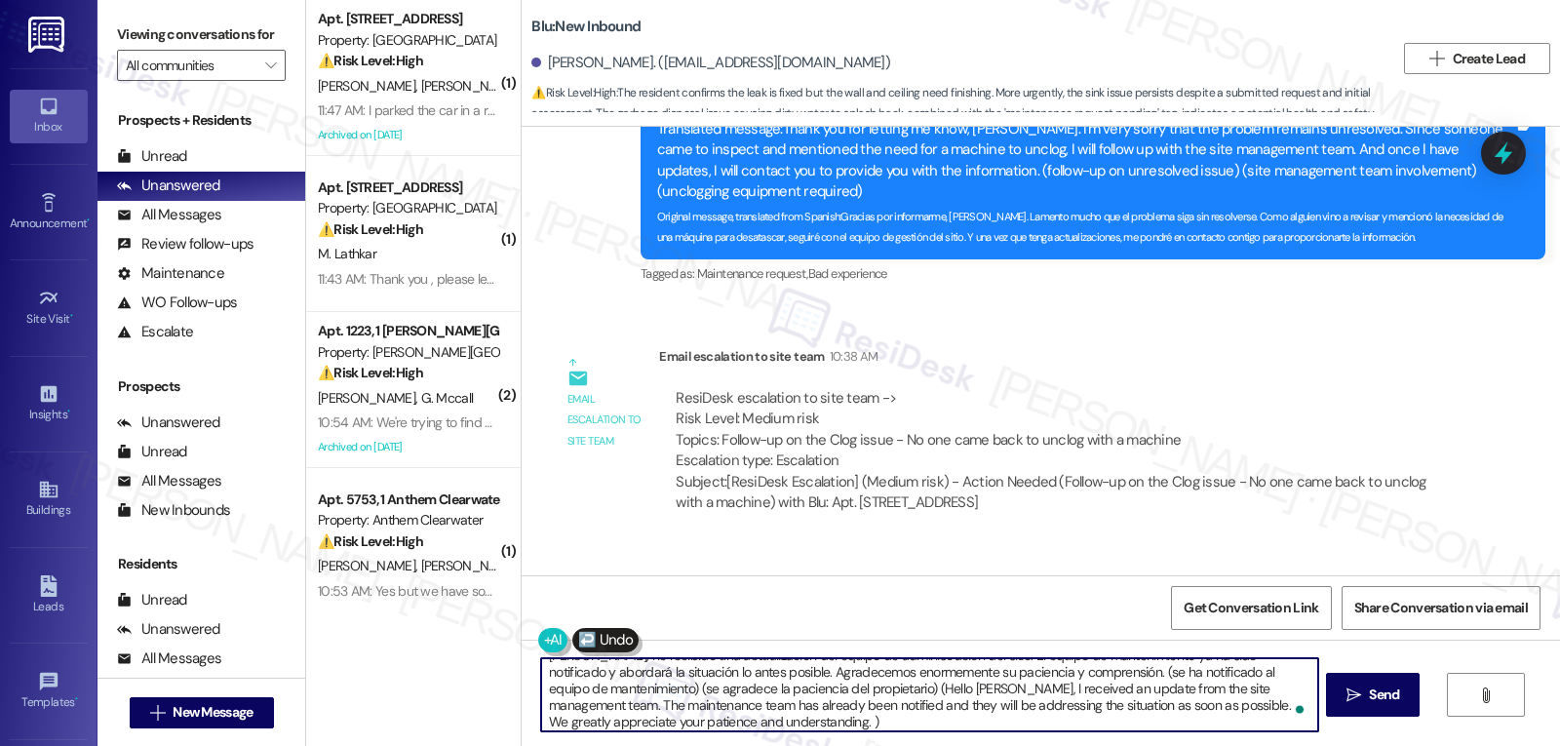
scroll to position [21, 0]
drag, startPoint x: 1082, startPoint y: 676, endPoint x: 1315, endPoint y: 792, distance: 260.3
click at [1315, 745] on html "Inbox Go to Inbox Announcement • Send A Text Announcement Site Visit • Go to Si…" at bounding box center [780, 373] width 1560 height 746
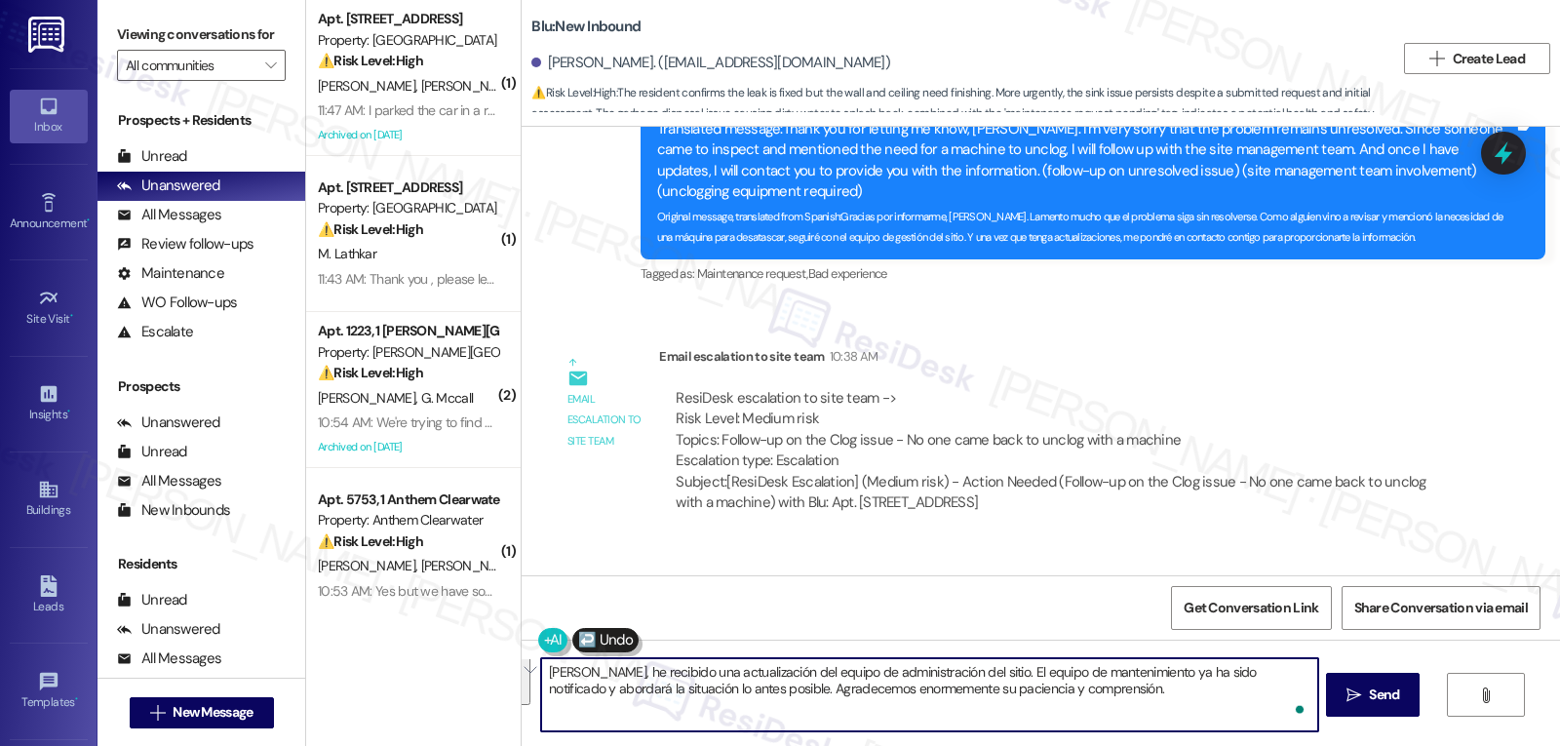
scroll to position [0, 0]
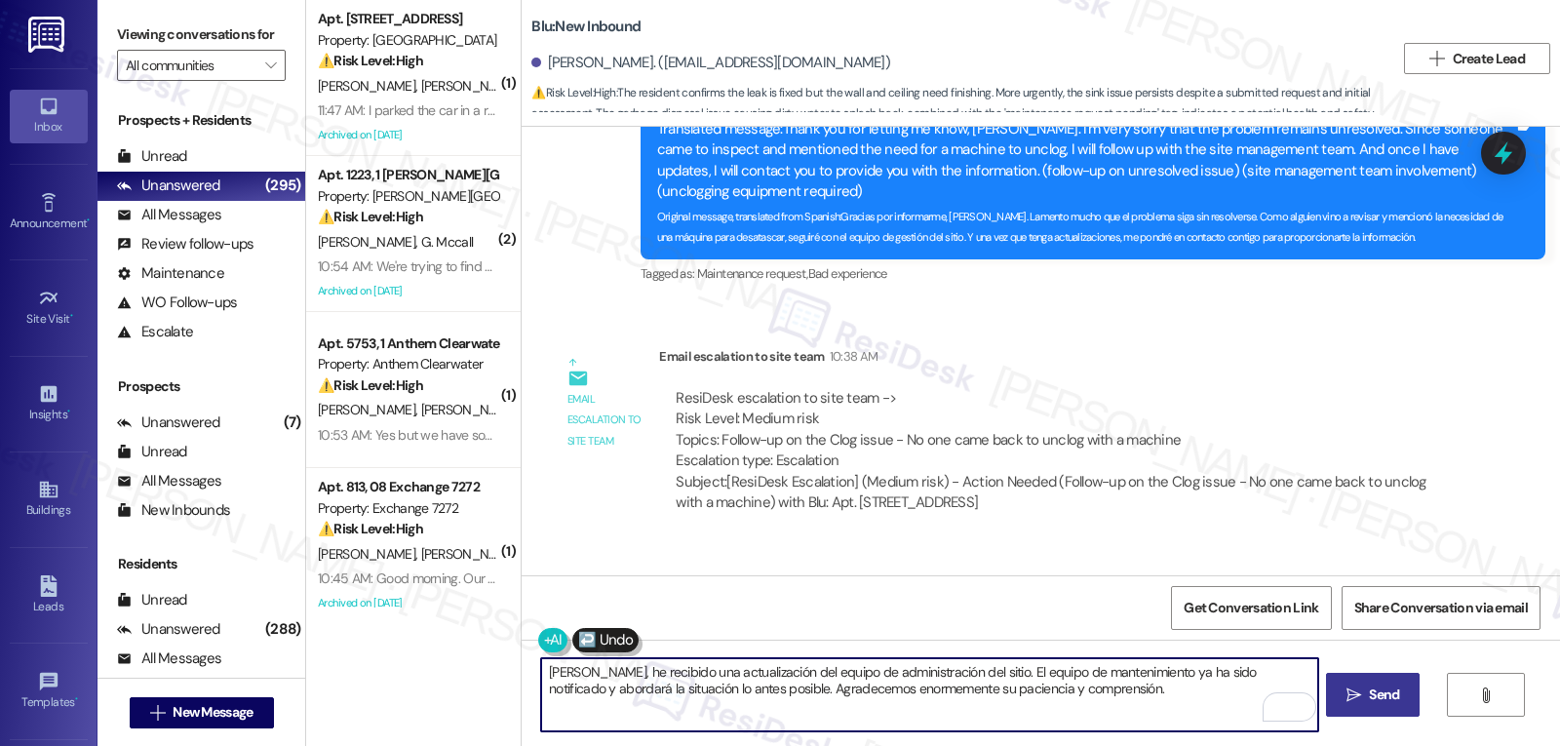
type textarea "Hola Julio, he recibido una actualización del equipo de administración del siti…"
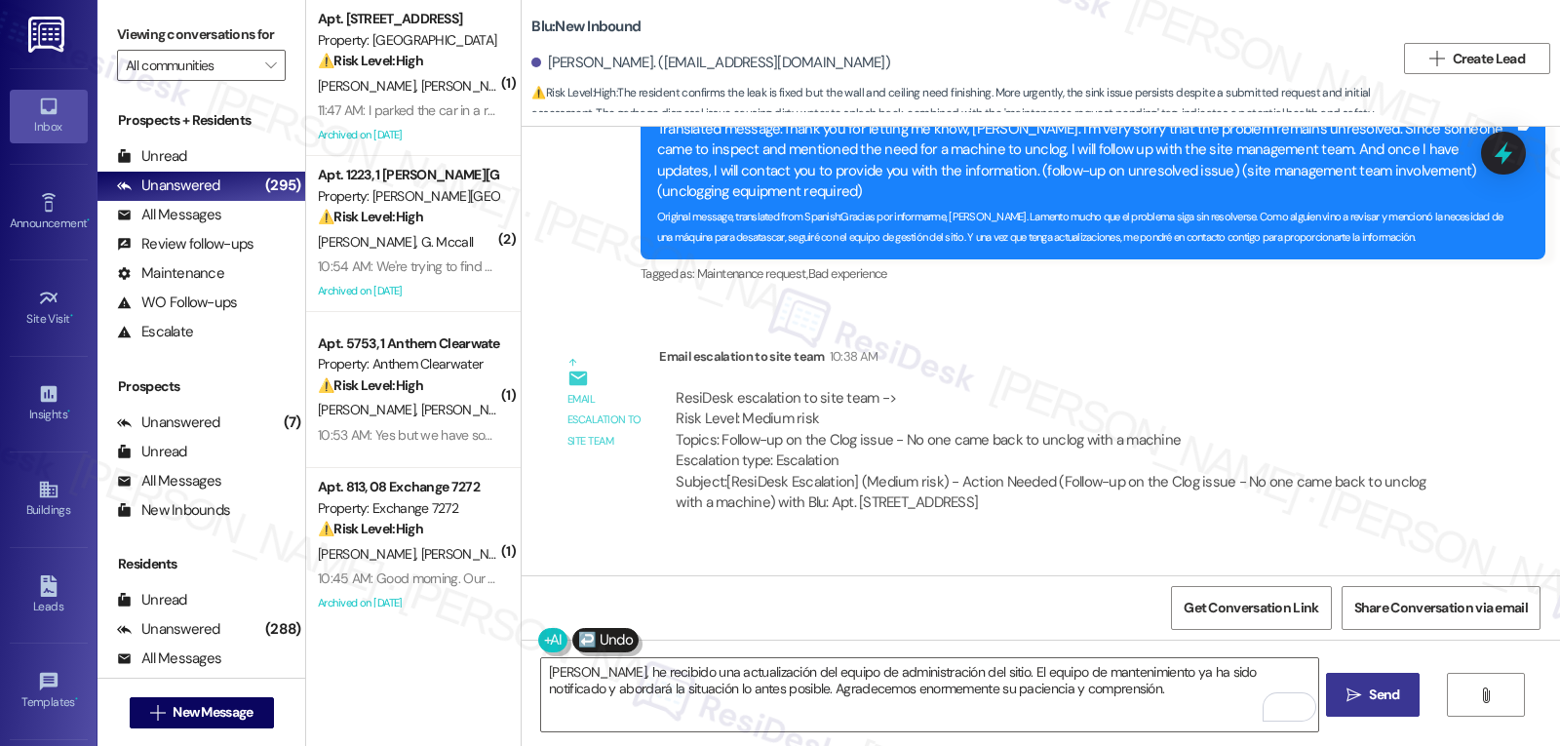
click at [1365, 692] on span "Send" at bounding box center [1384, 695] width 38 height 20
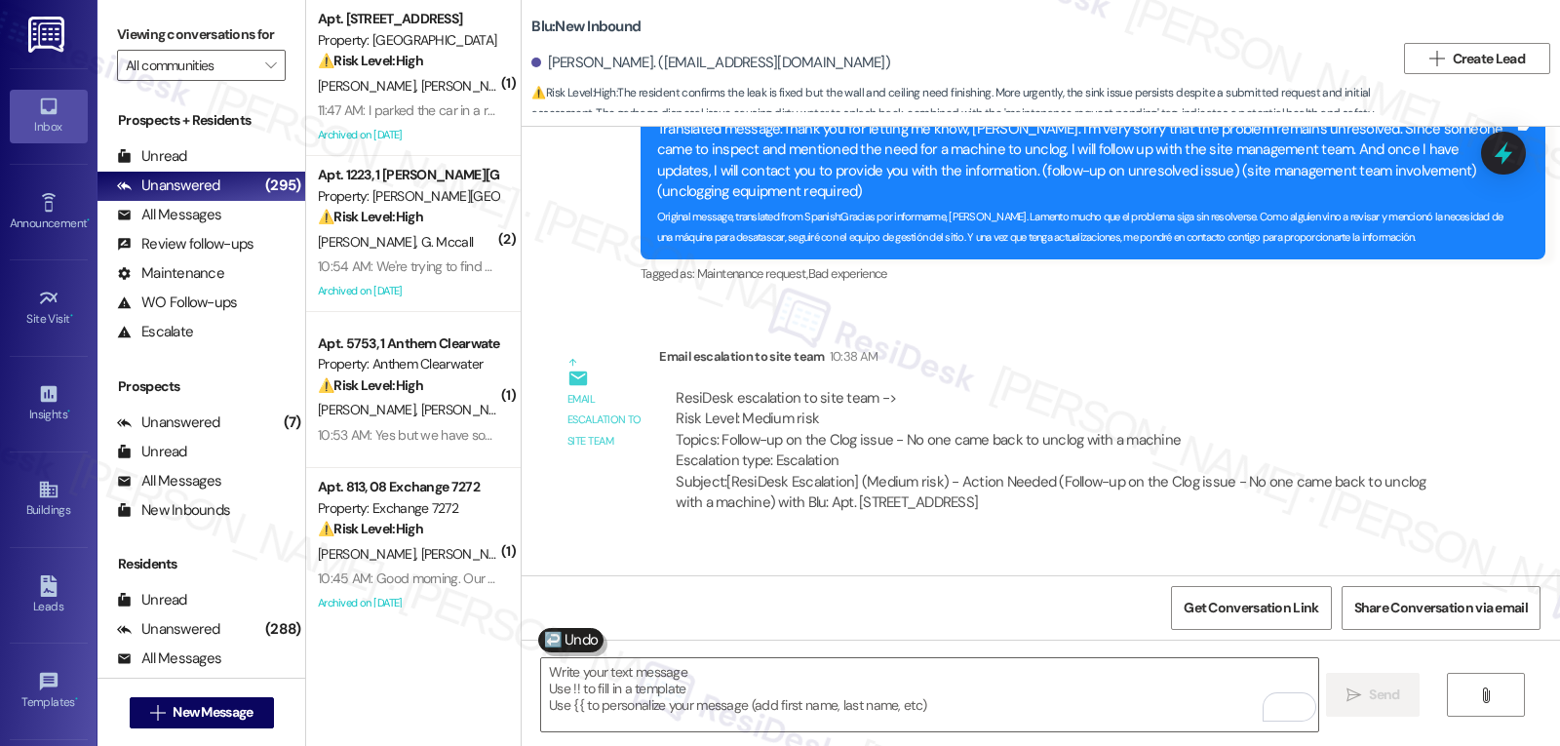
scroll to position [6036, 0]
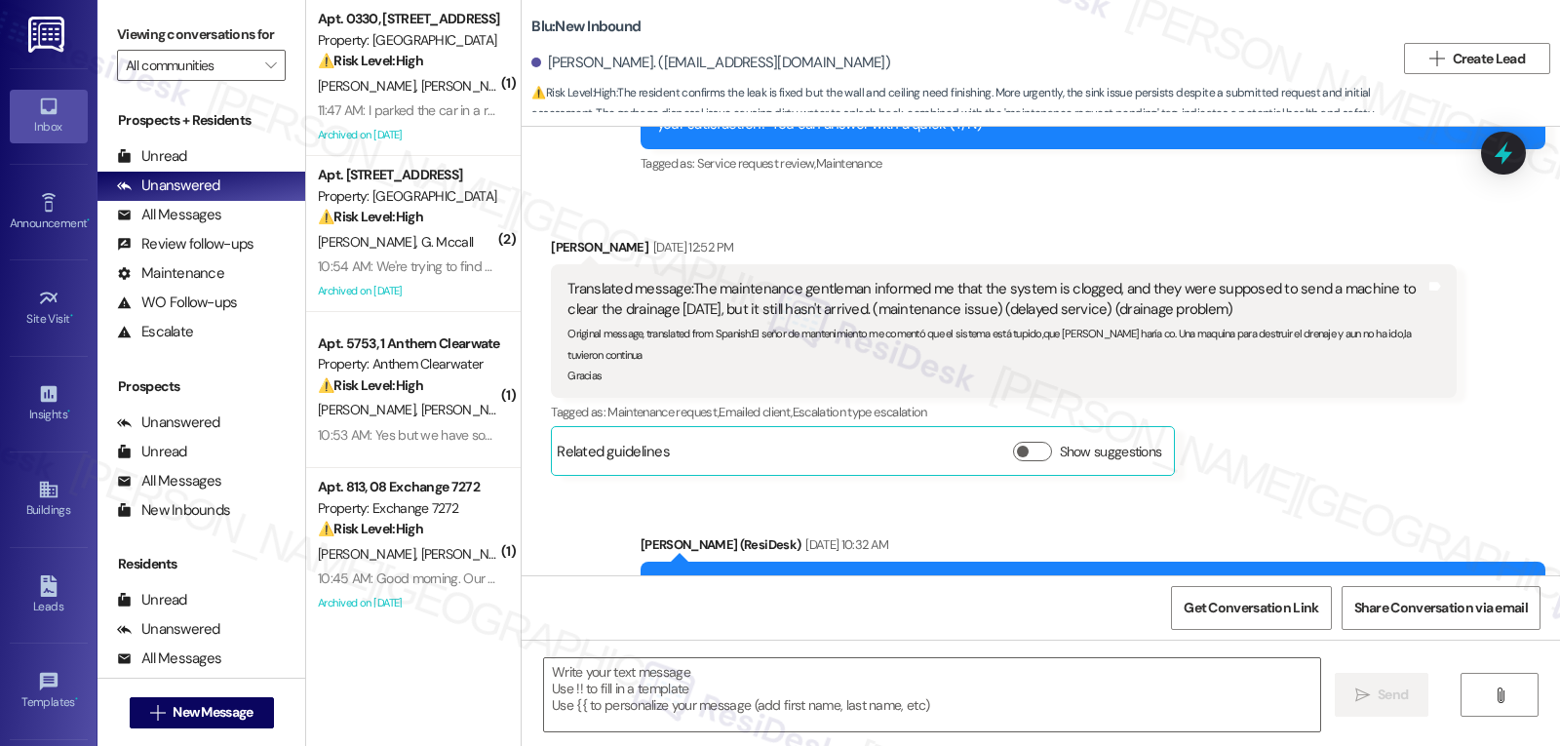
type textarea "Fetching suggested responses. Please feel free to read through the conversation…"
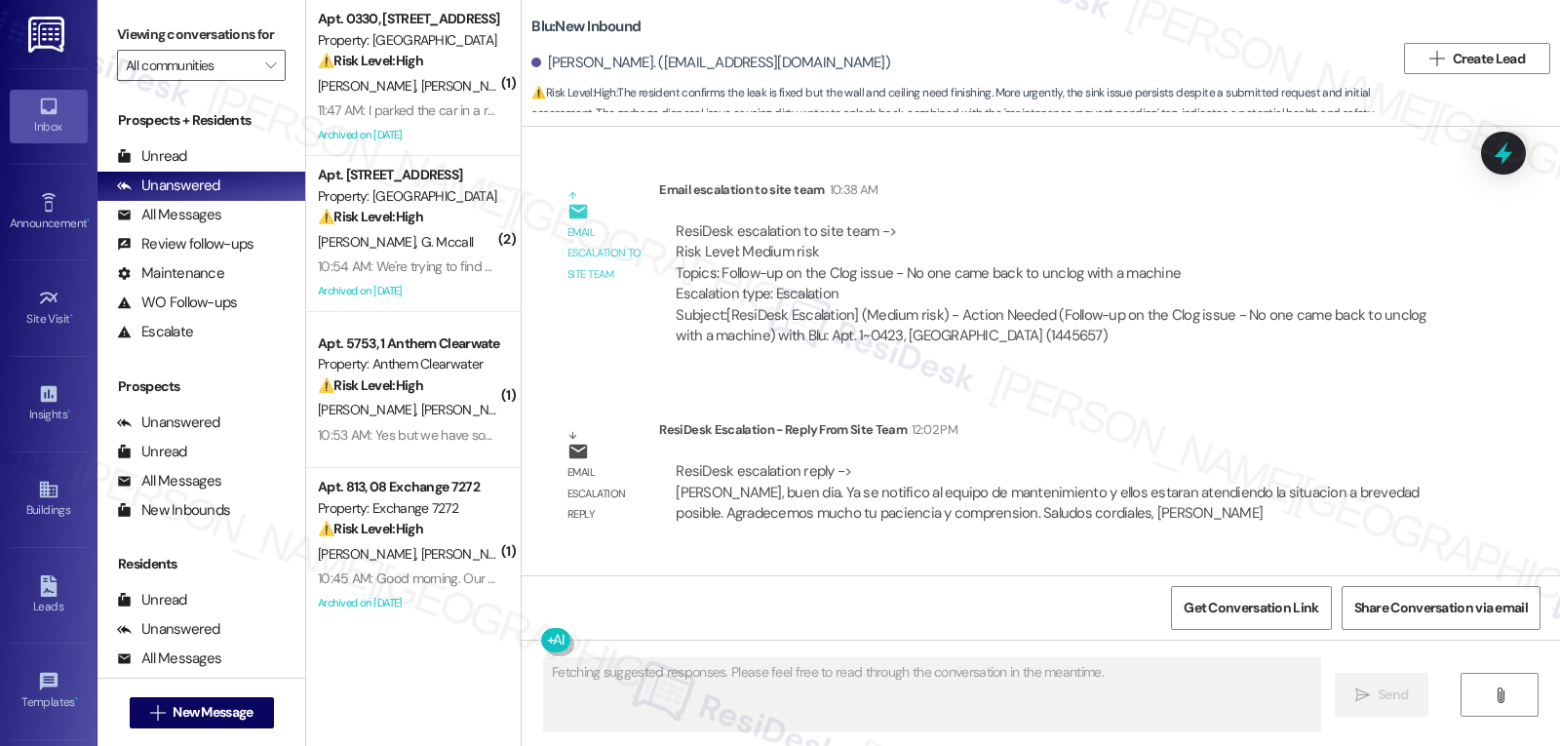
scroll to position [6479, 0]
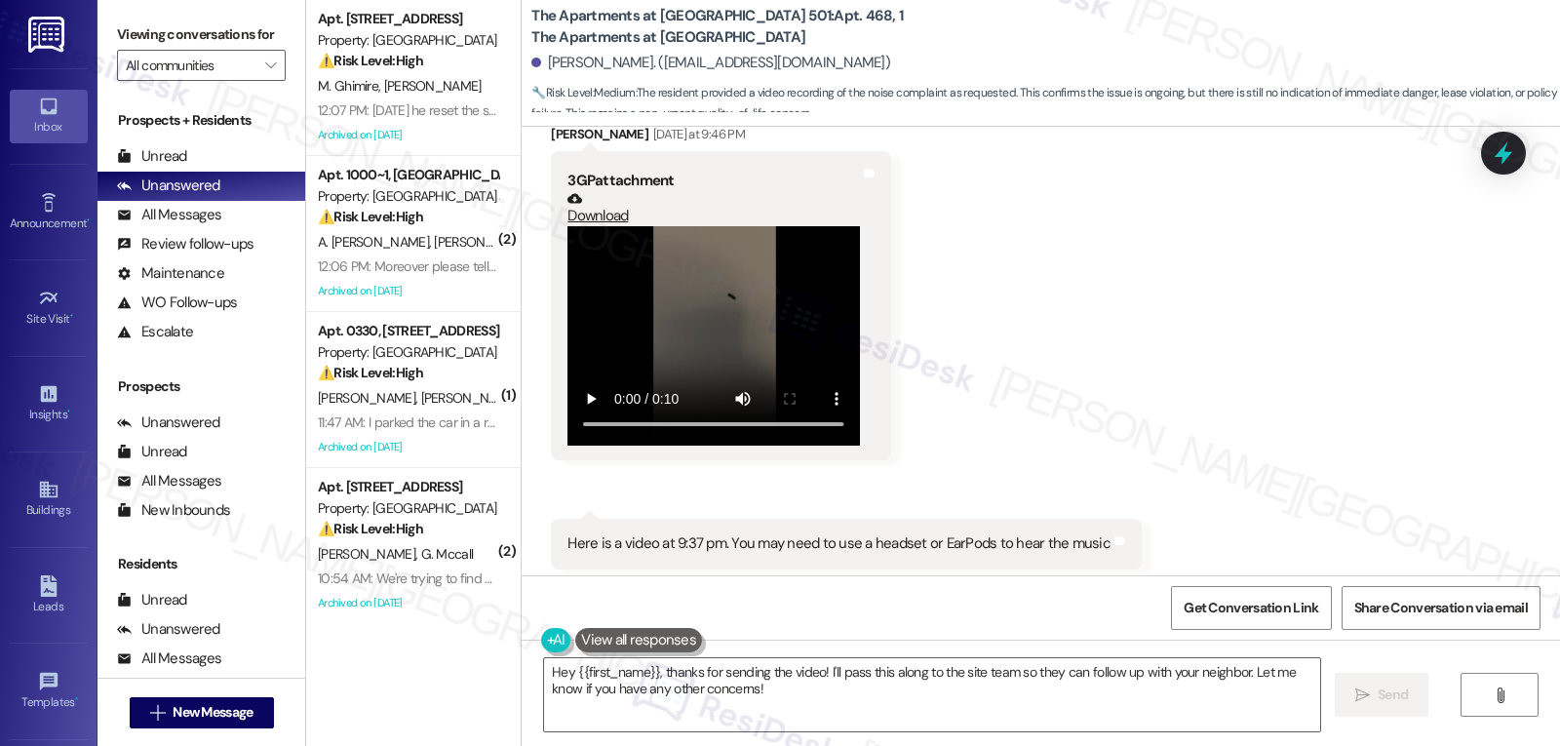
scroll to position [4057, 0]
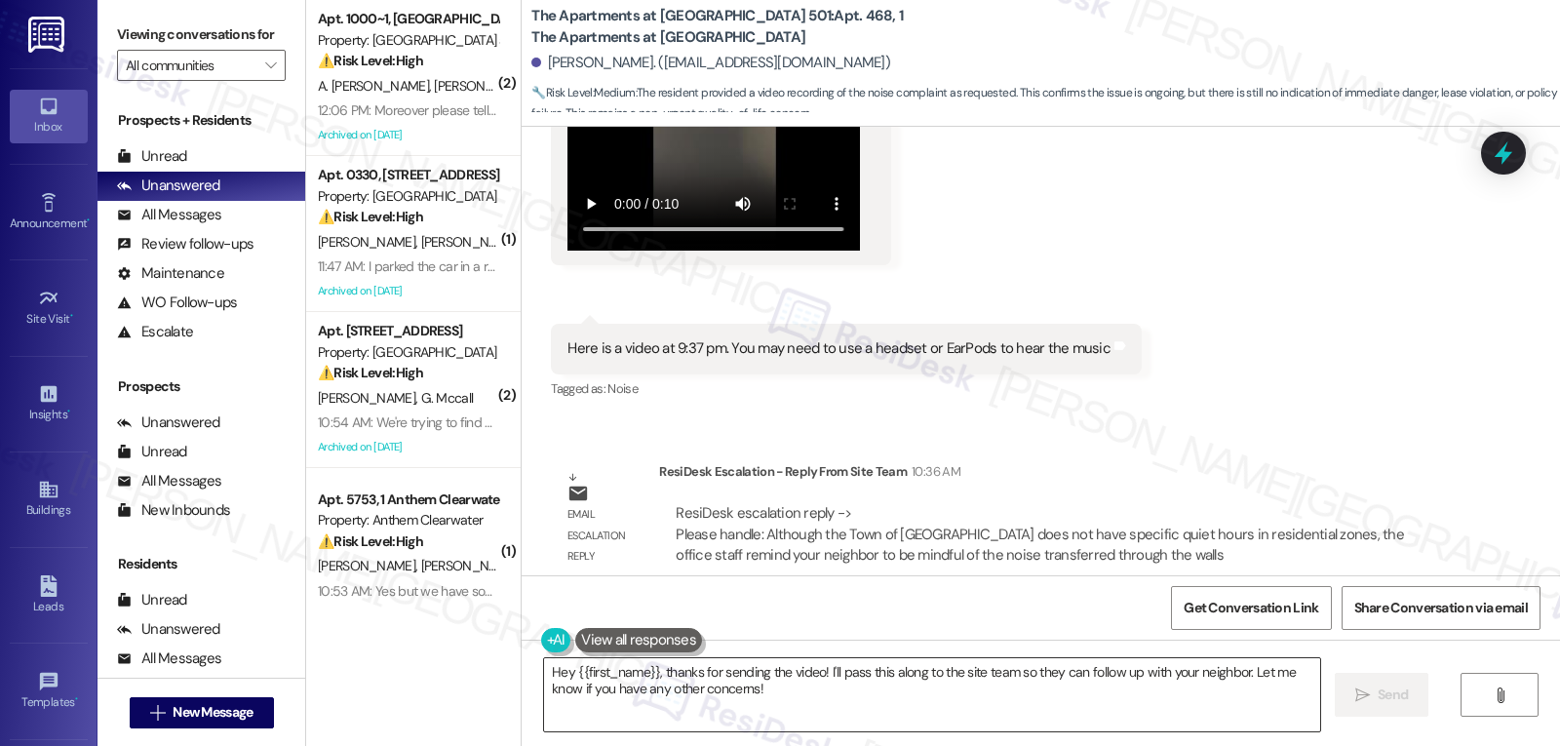
click at [763, 692] on textarea "Hey {{first_name}}, thanks for sending the video! I'll pass this along to the s…" at bounding box center [932, 694] width 776 height 73
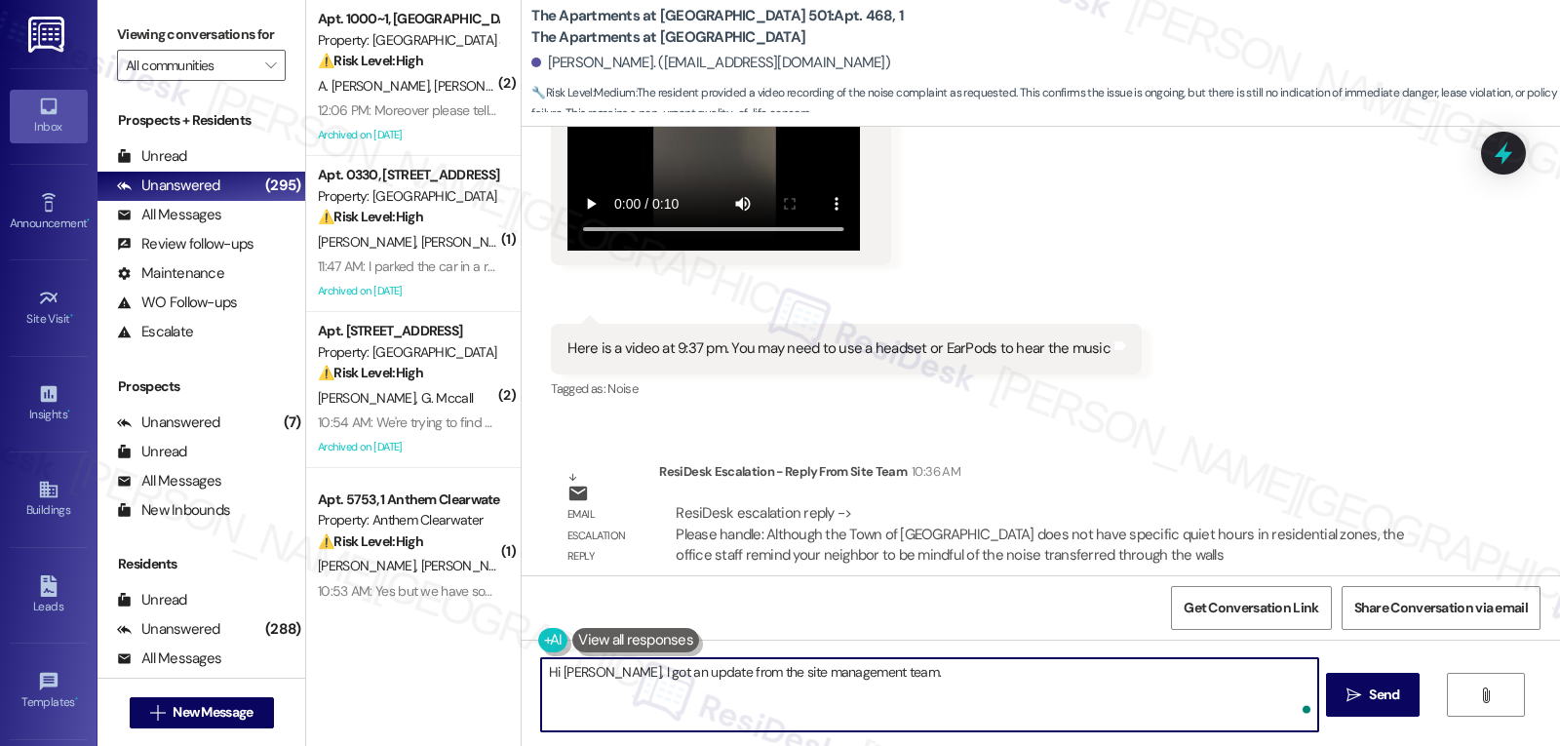
paste textarea "While the Town of [GEOGRAPHIC_DATA] doesn’t set specific quiet hours for reside…"
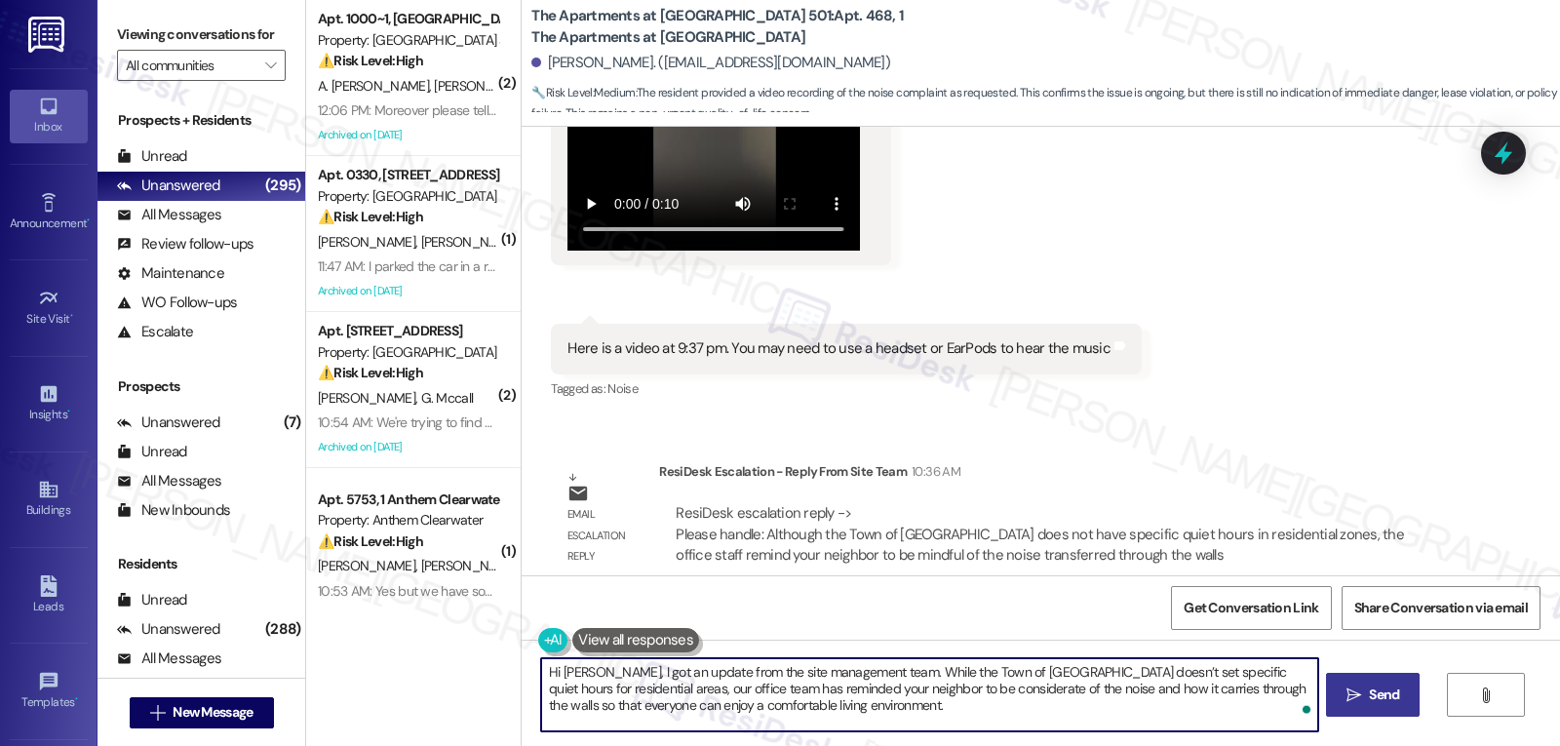
type textarea "Hi [PERSON_NAME], I got an update from the site management team. While the Town…"
click at [1365, 689] on span "Send" at bounding box center [1384, 695] width 38 height 20
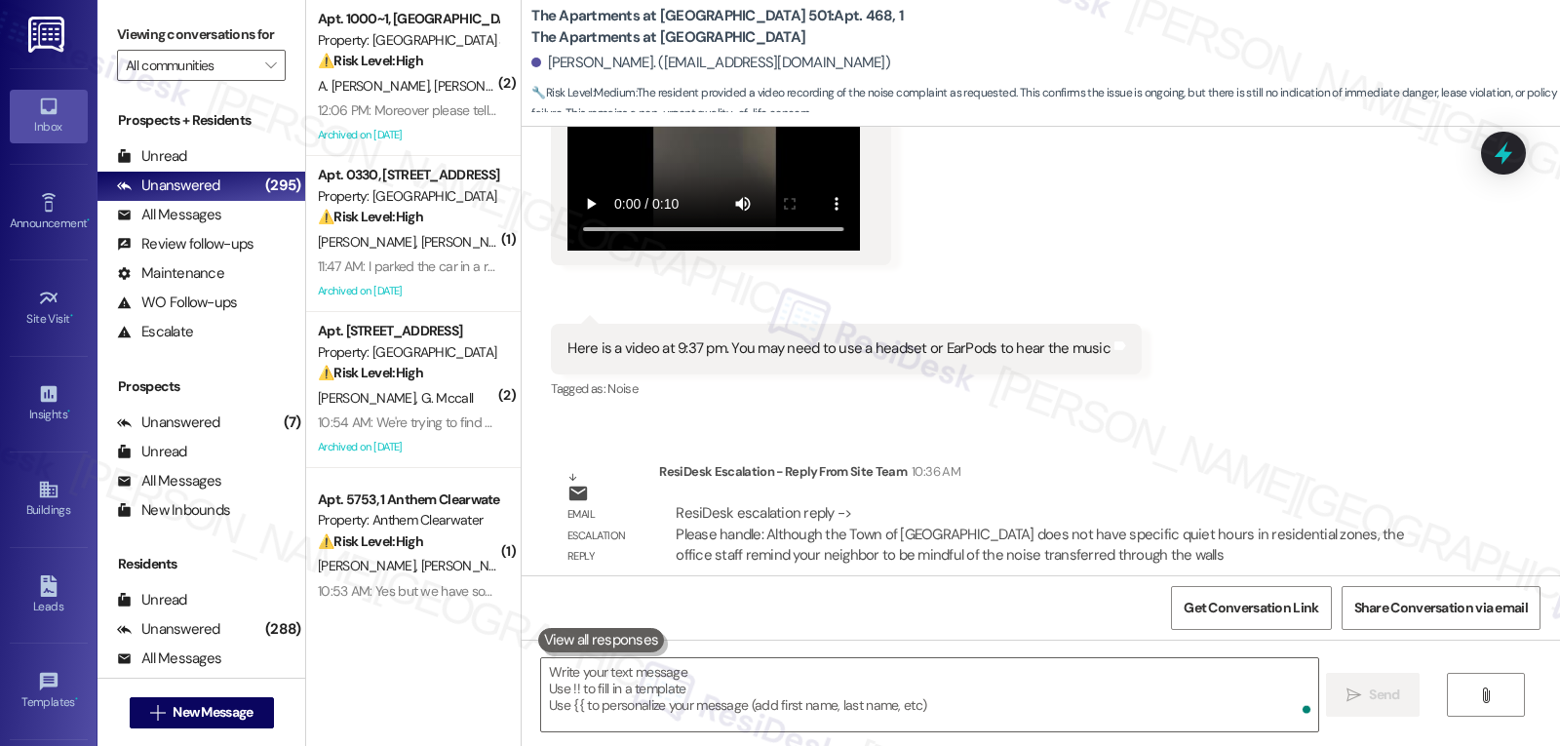
scroll to position [3878, 0]
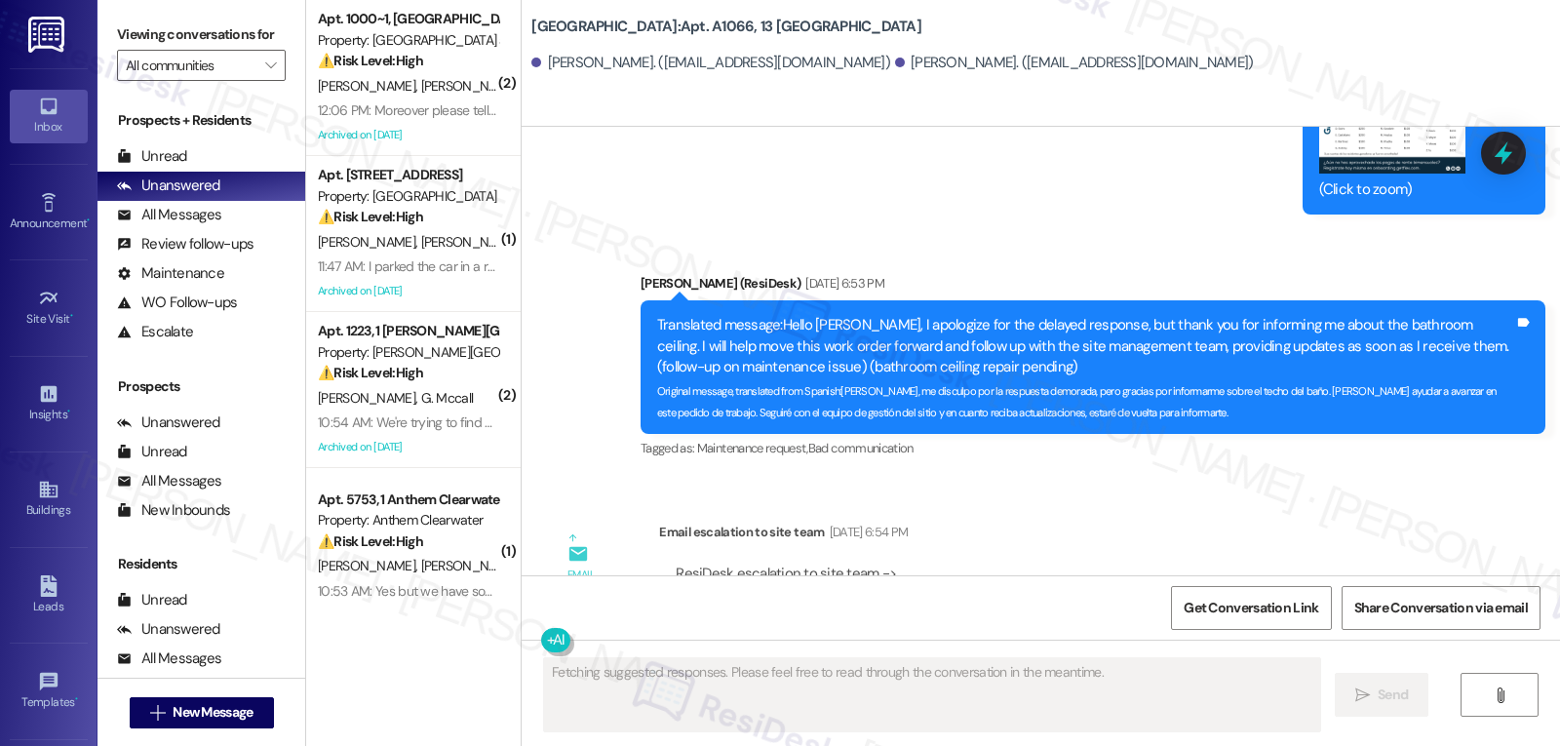
scroll to position [12638, 0]
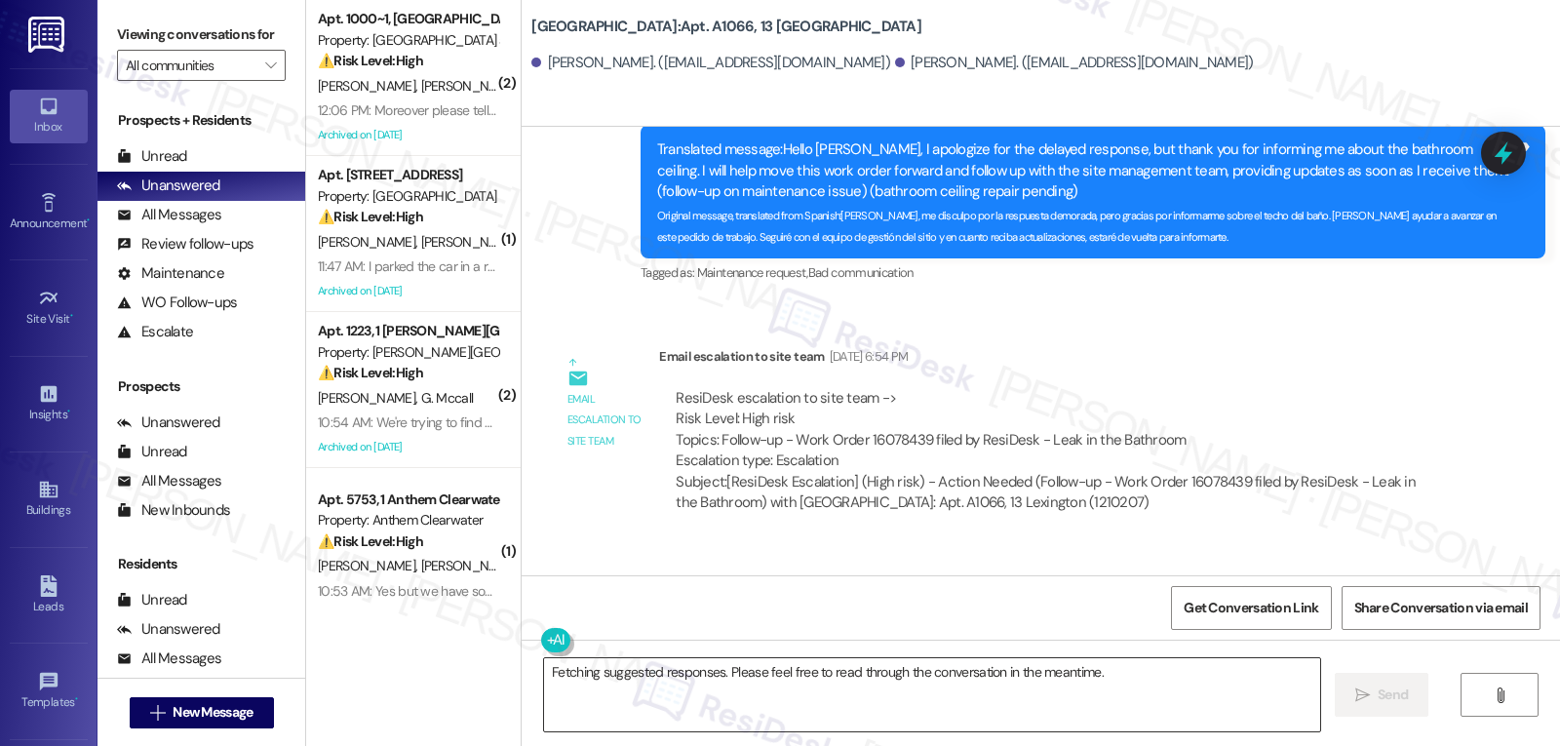
click at [1012, 664] on textarea "Fetching suggested responses. Please feel free to read through the conversation…" at bounding box center [932, 694] width 776 height 73
click at [747, 691] on textarea "Hi [PERSON_NAME]," at bounding box center [929, 694] width 776 height 73
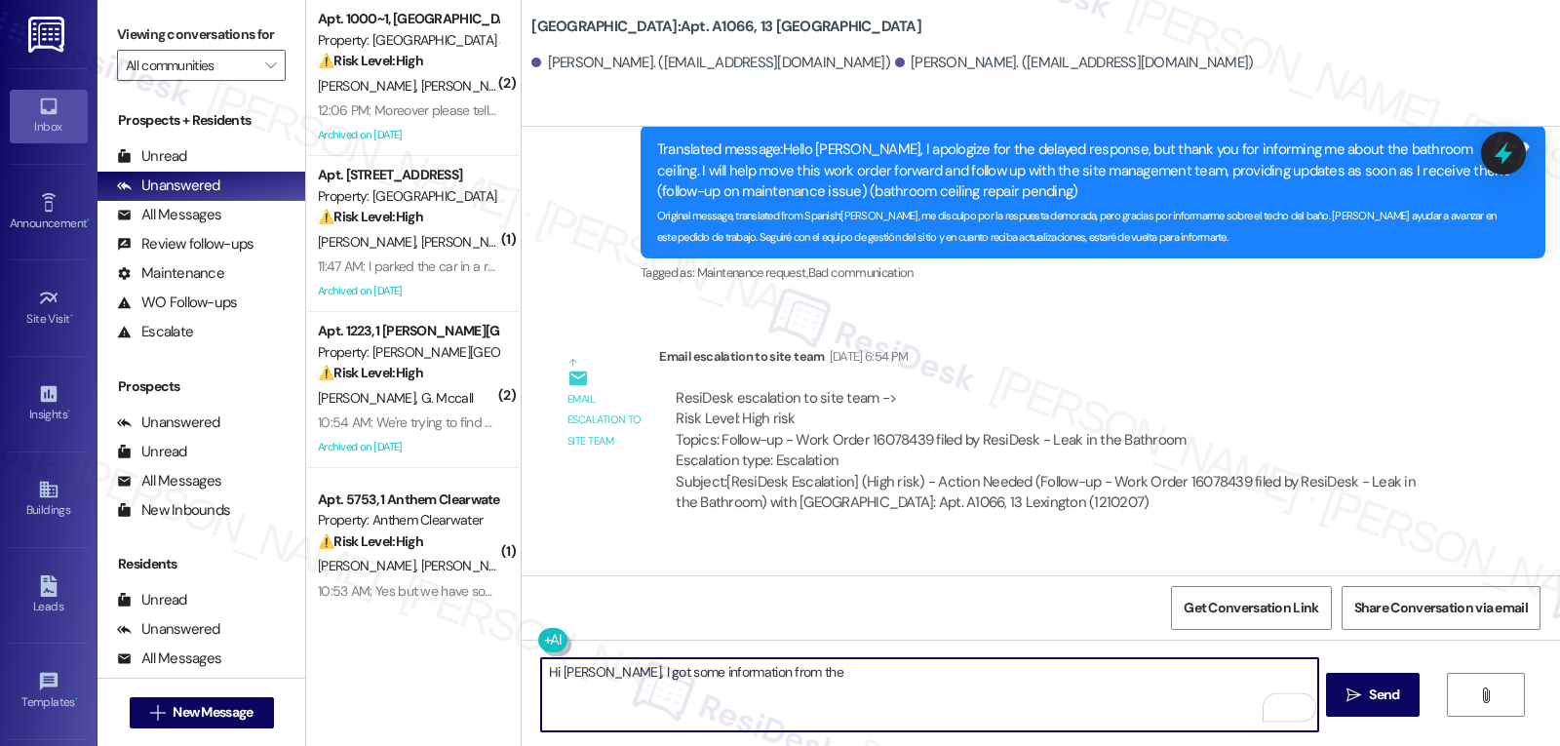
click at [848, 680] on textarea "Hi Arnaldo, I got some information from the" at bounding box center [929, 694] width 776 height 73
drag, startPoint x: 625, startPoint y: 675, endPoint x: 725, endPoint y: 680, distance: 100.6
click at [725, 680] on textarea "Hi Arnaldo, I got some information from the site managemen team." at bounding box center [929, 694] width 776 height 73
click at [953, 666] on textarea "Hi Arnaldo, I got an update from the site management team." at bounding box center [929, 694] width 776 height 73
click at [988, 666] on textarea "Hi Arnaldo, I got an update from the site management team." at bounding box center [929, 694] width 776 height 73
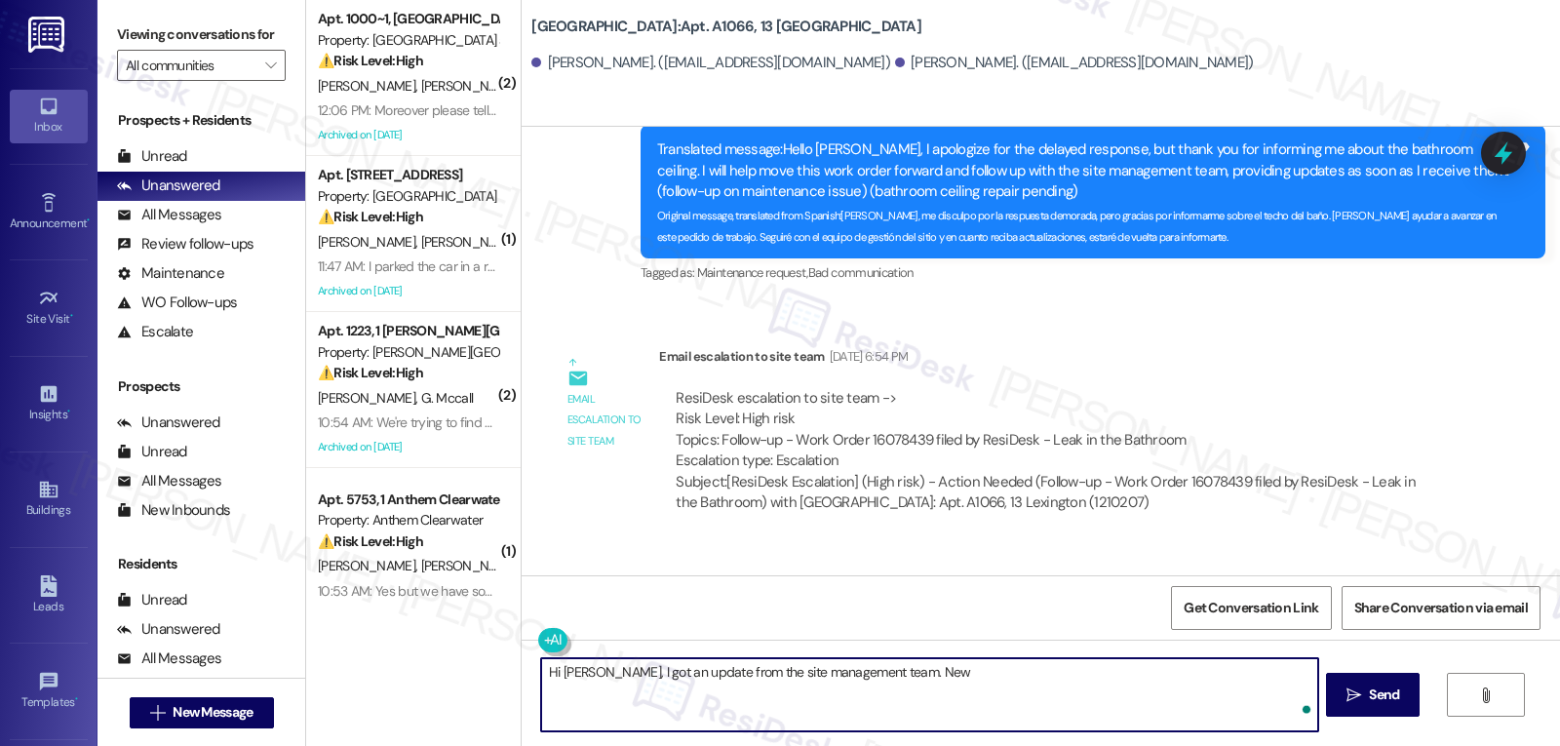
paste textarea "AC unit has been ordered and is scheduled for installation by Saturday, Septemb…"
click at [1006, 702] on textarea "Hi Arnaldo, I got an update from the site management team. New AC unit has been…" at bounding box center [929, 694] width 776 height 73
click at [538, 642] on button at bounding box center [612, 640] width 149 height 24
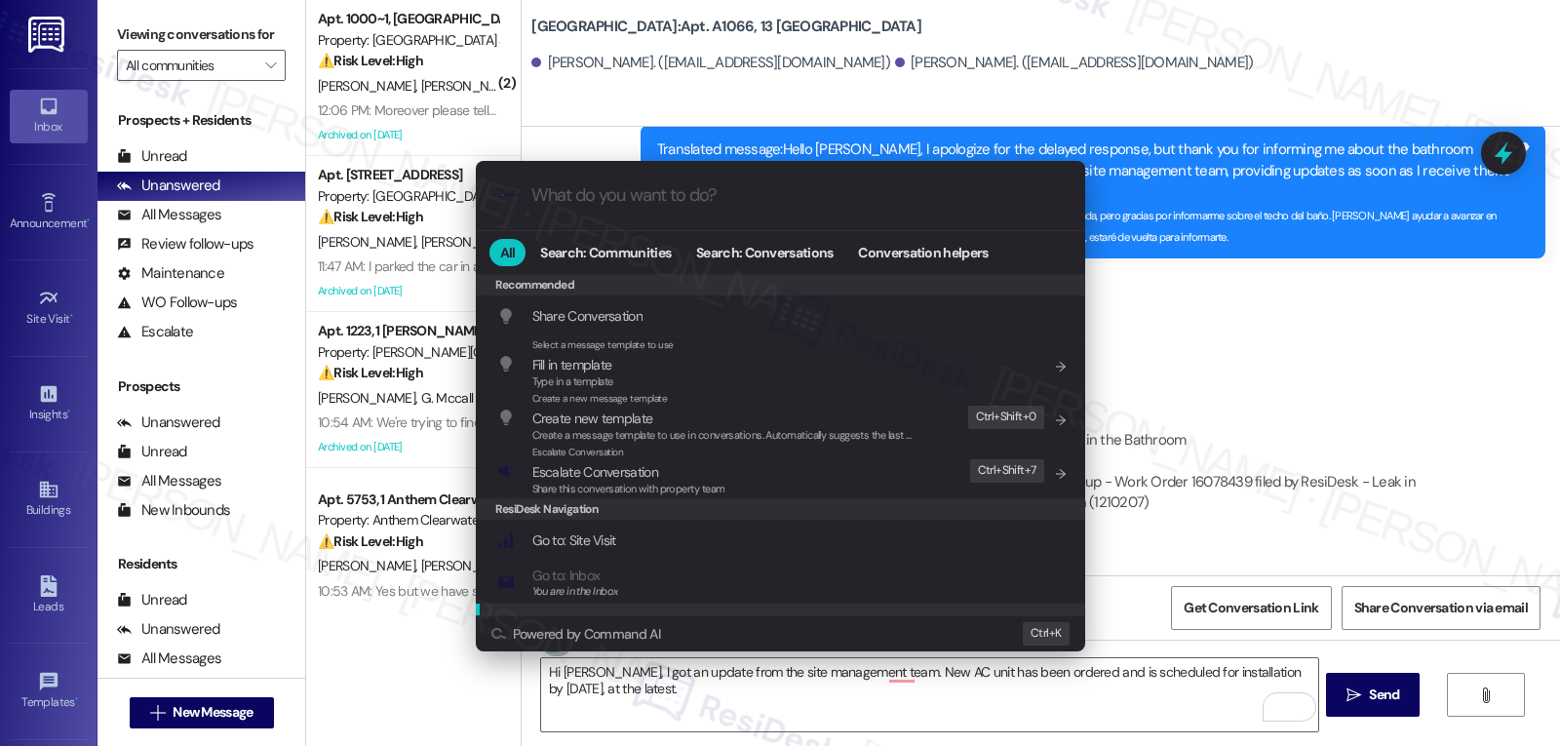
click at [833, 694] on div ".cls-1{fill:#0a055f;}.cls-2{fill:#0cc4c4;} resideskLogoBlueOrange All Search: C…" at bounding box center [780, 373] width 1560 height 746
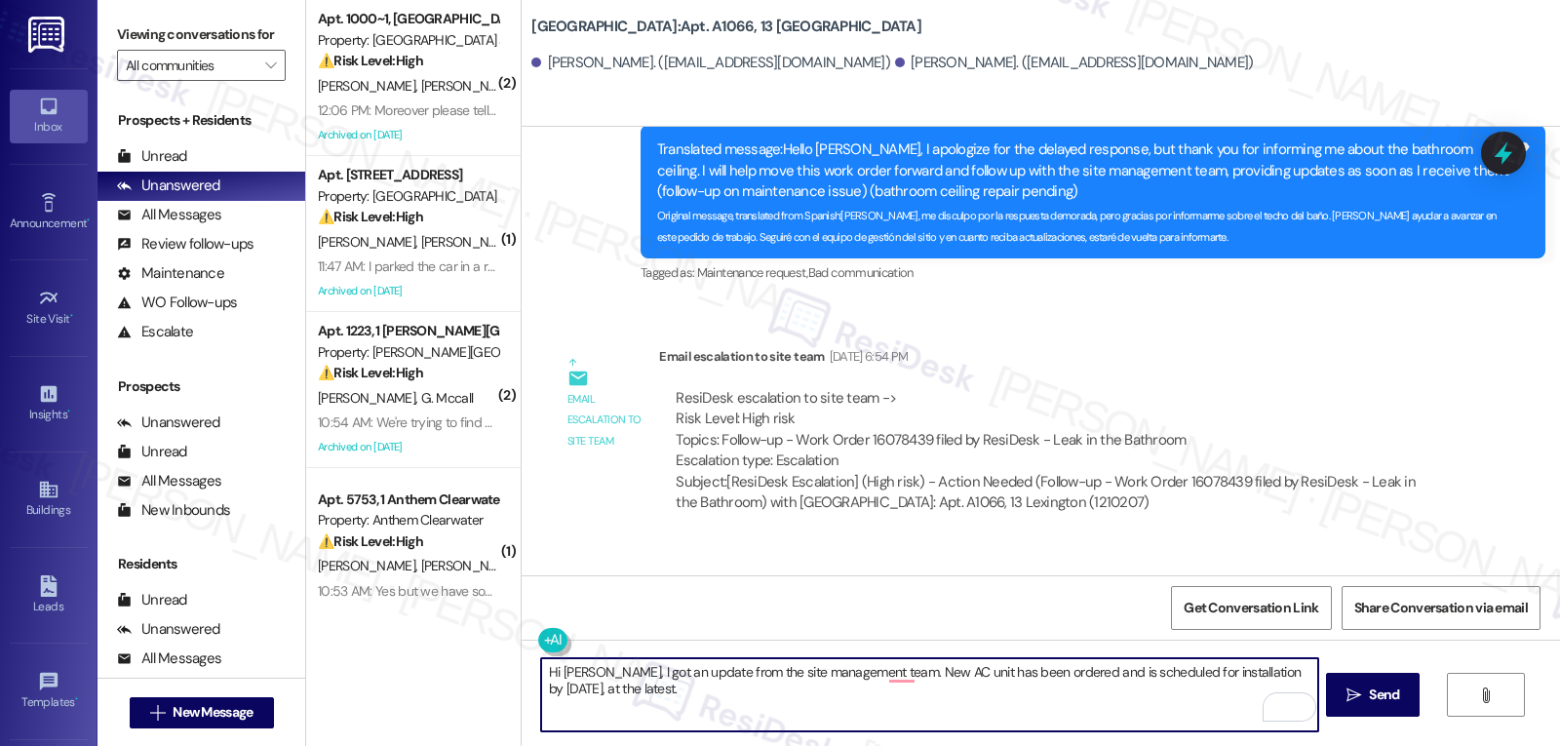
click at [836, 687] on textarea "Hi Arnaldo, I got an update from the site management team. New AC unit has been…" at bounding box center [929, 694] width 776 height 73
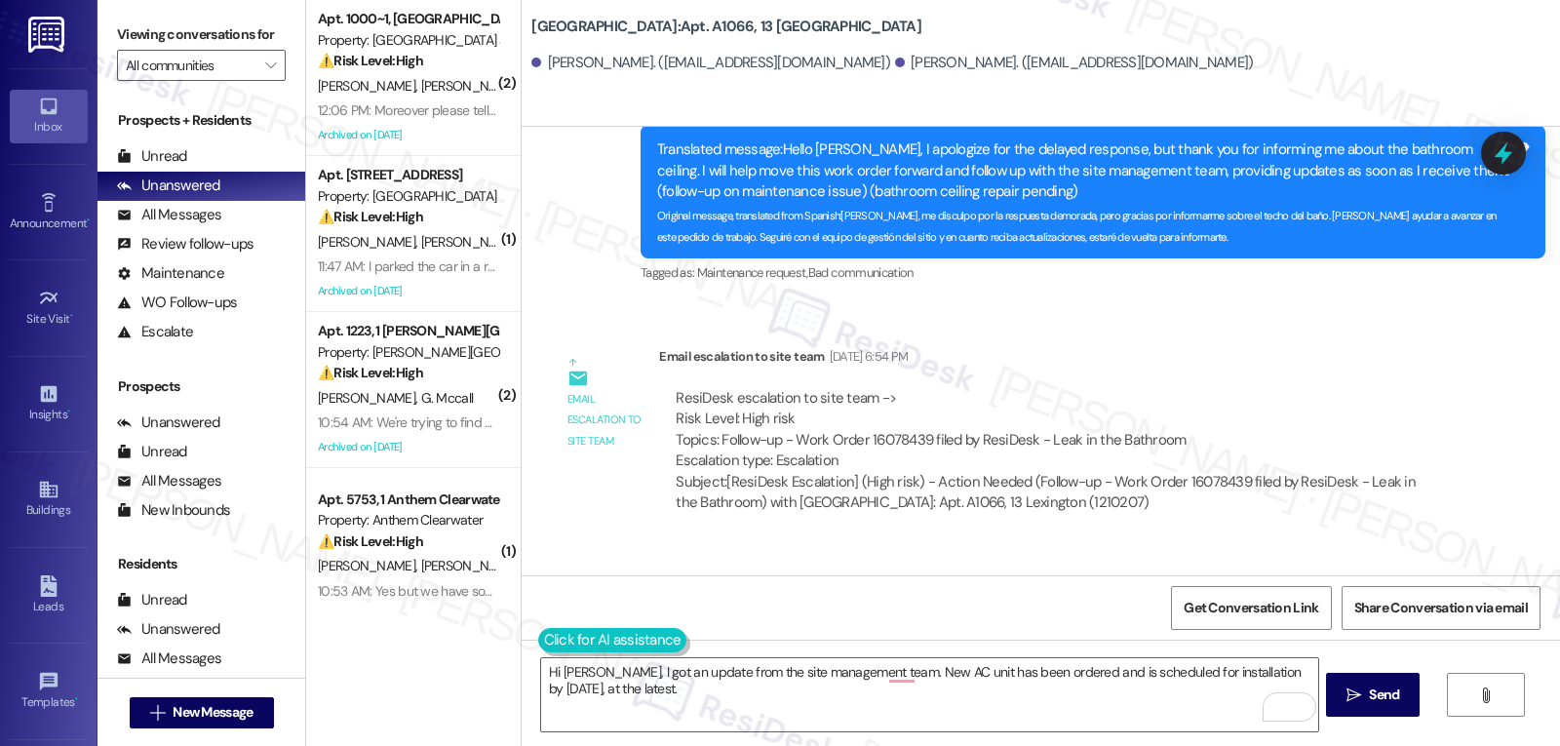
click at [538, 636] on button at bounding box center [612, 640] width 149 height 24
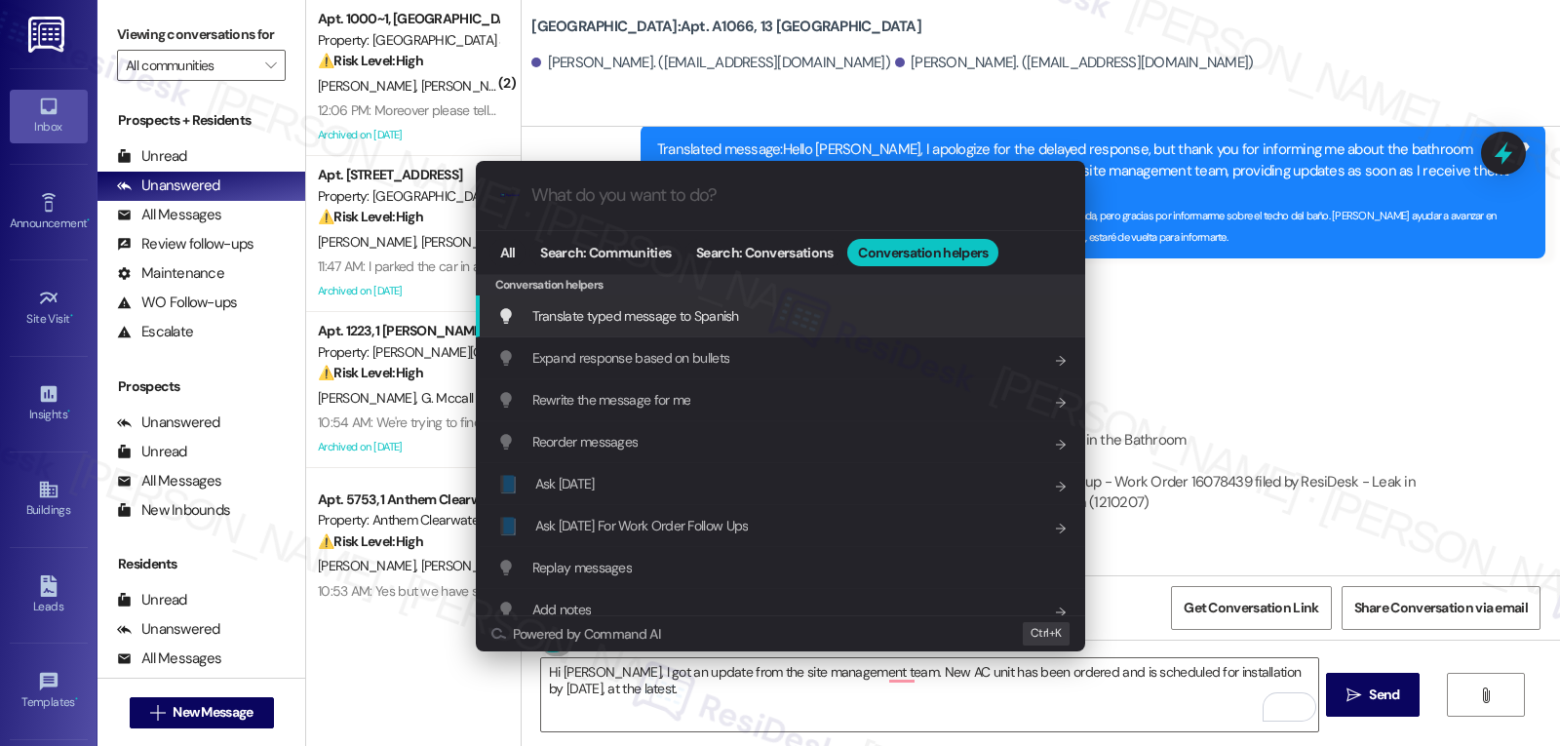
click at [685, 316] on span "Translate typed message to Spanish" at bounding box center [635, 316] width 207 height 18
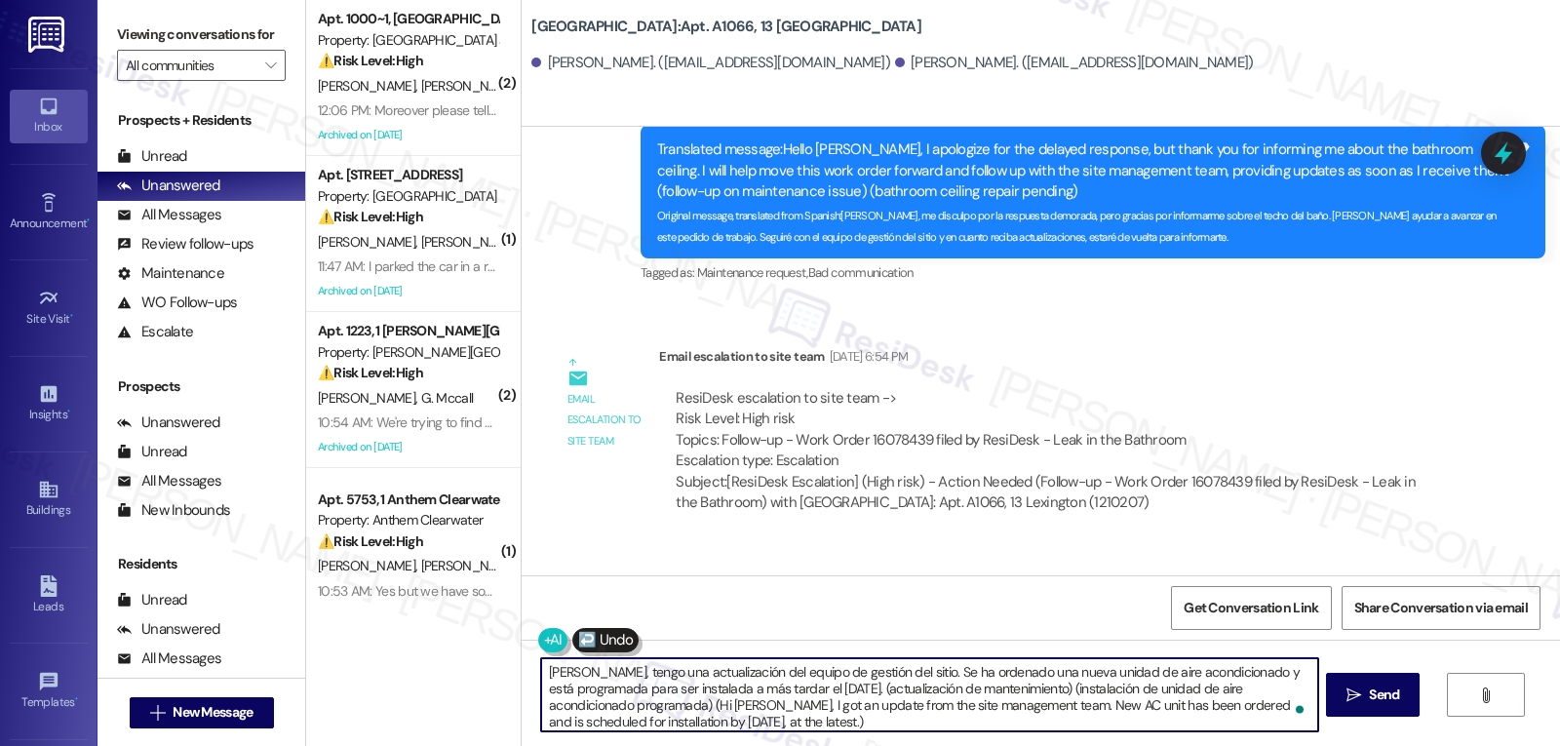
scroll to position [5, 0]
drag, startPoint x: 993, startPoint y: 689, endPoint x: 1313, endPoint y: 792, distance: 335.8
click at [1313, 745] on html "Inbox Go to Inbox Announcement • Send A Text Announcement Site Visit • Go to Si…" at bounding box center [780, 373] width 1560 height 746
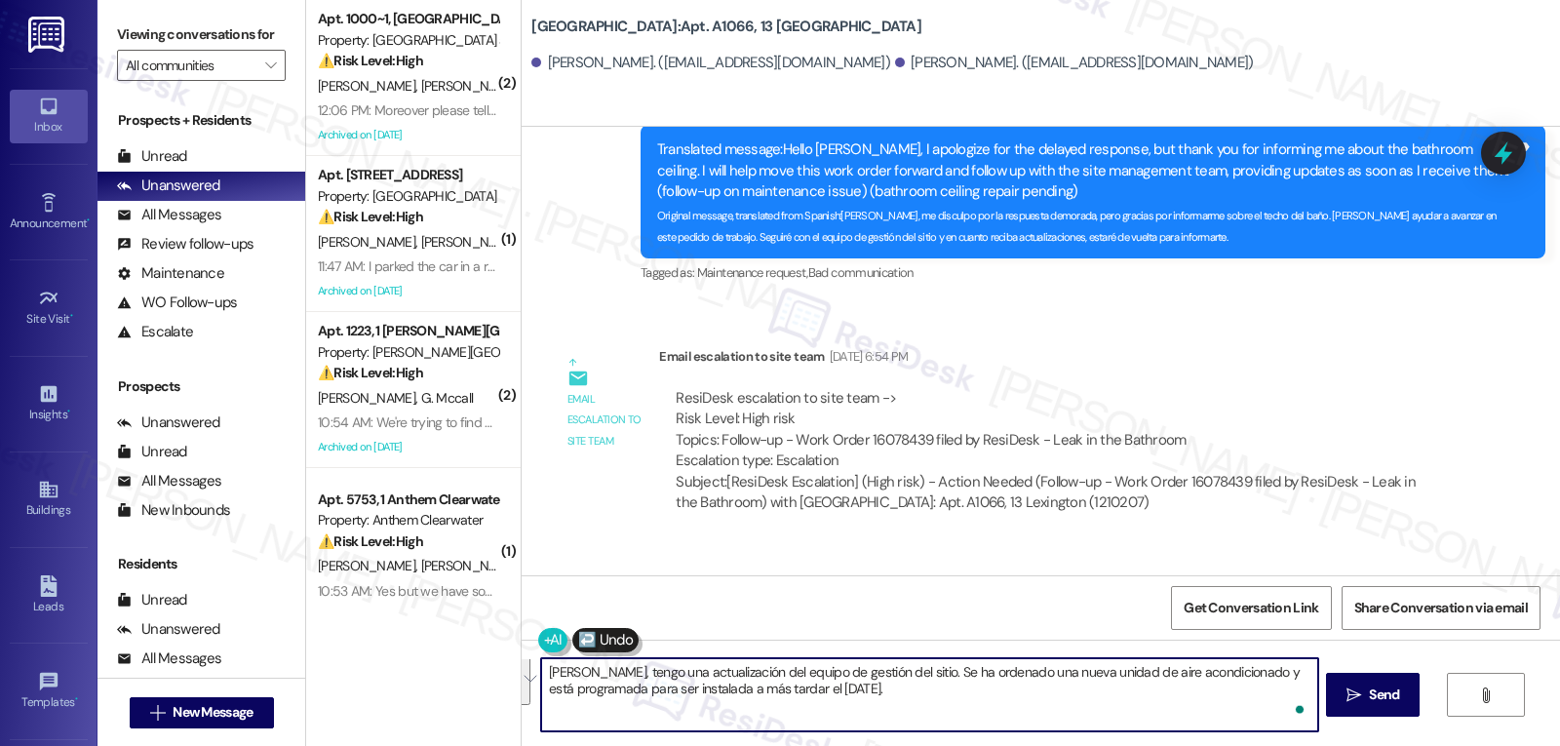
scroll to position [0, 0]
type textarea "Hola Arnaldo, tengo una actualización del equipo de gestión del sitio. Se ha or…"
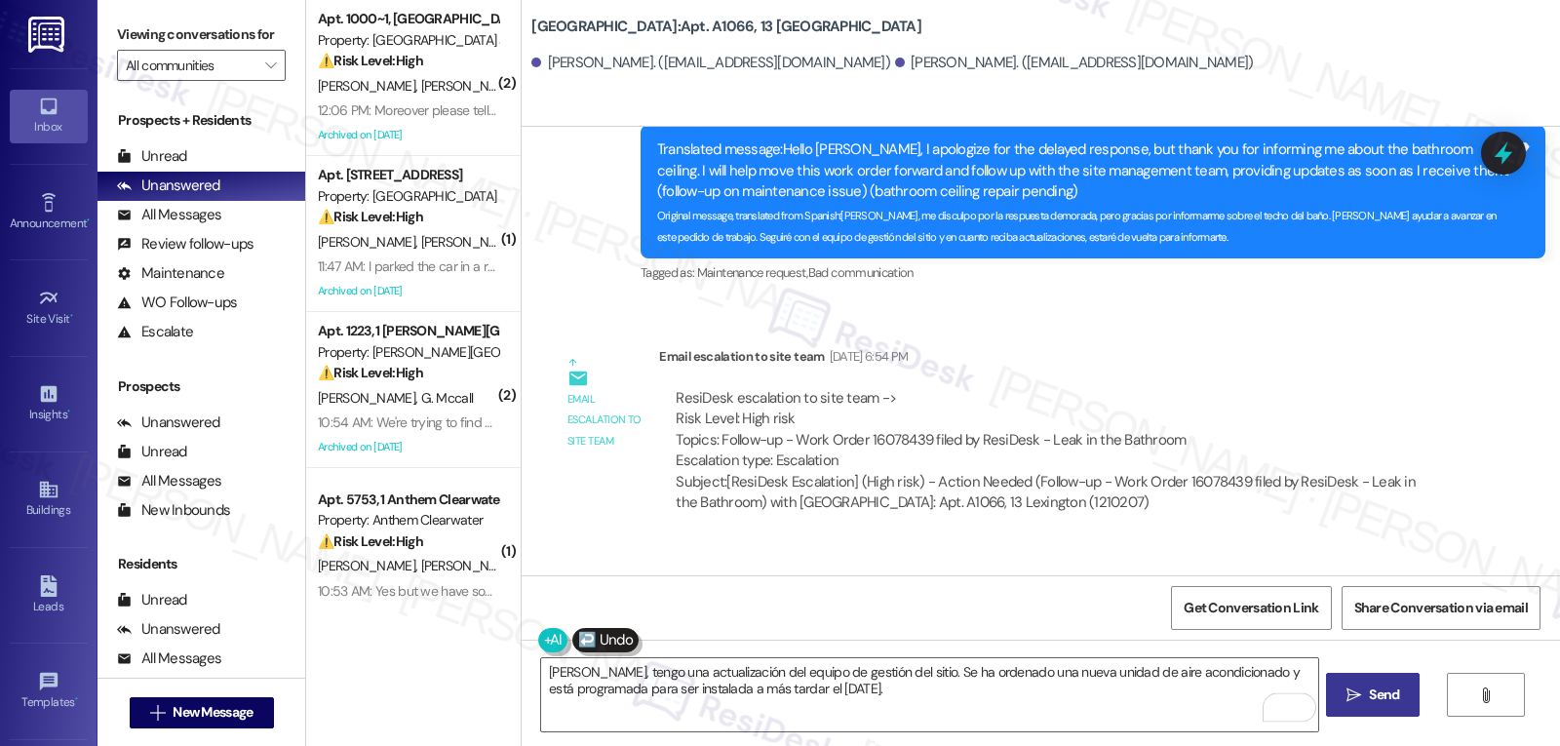
click at [1401, 695] on span "Send" at bounding box center [1384, 695] width 38 height 20
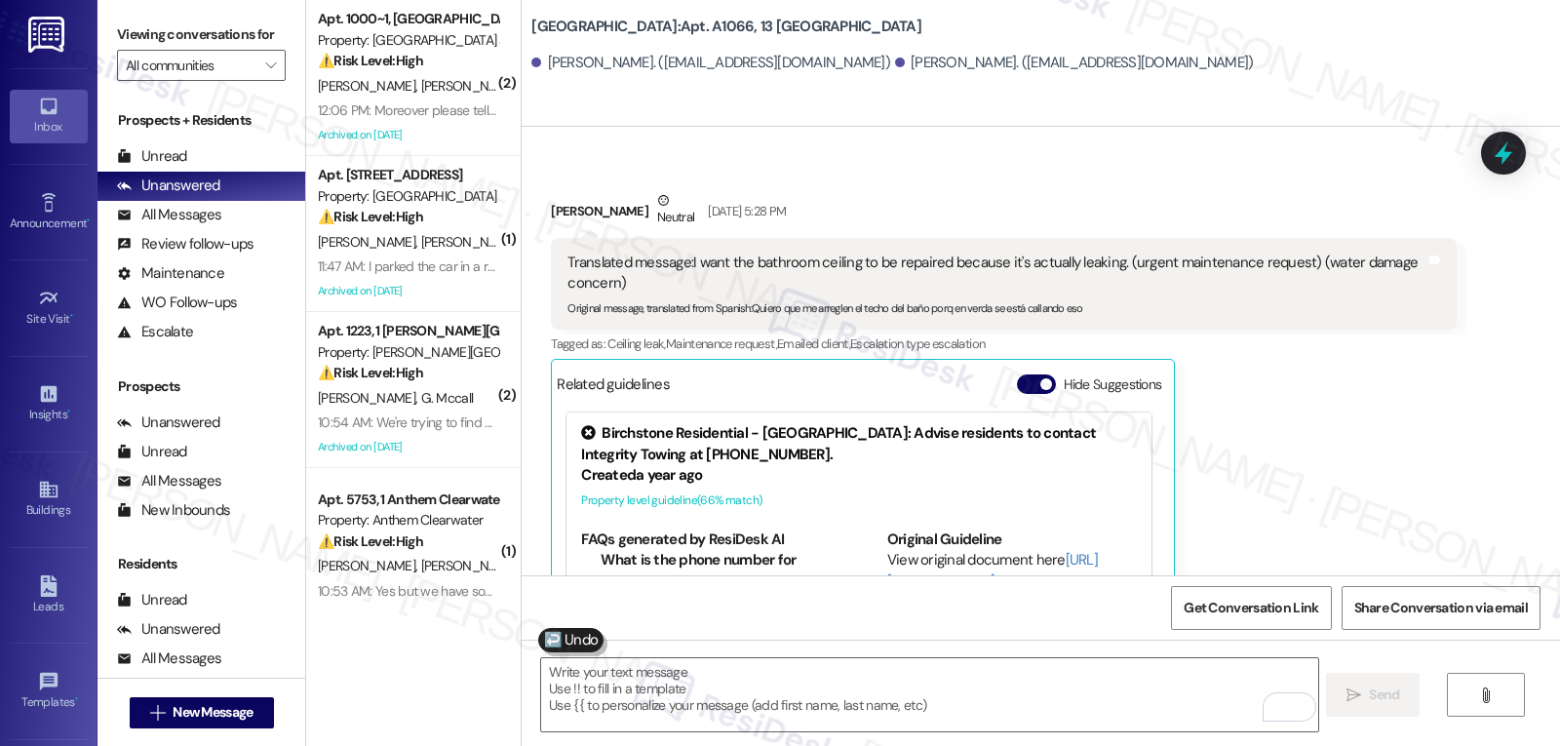
scroll to position [12794, 0]
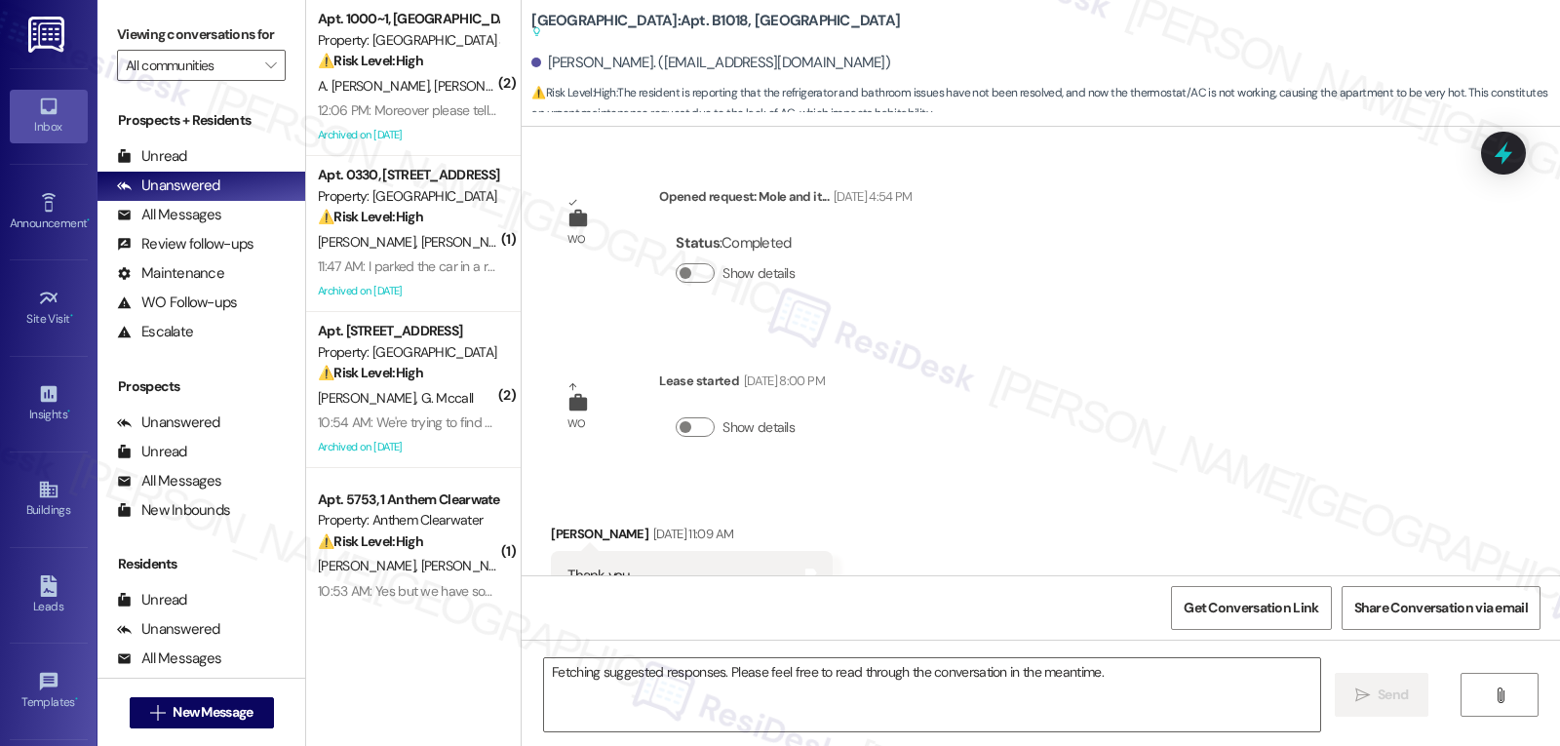
scroll to position [46150, 0]
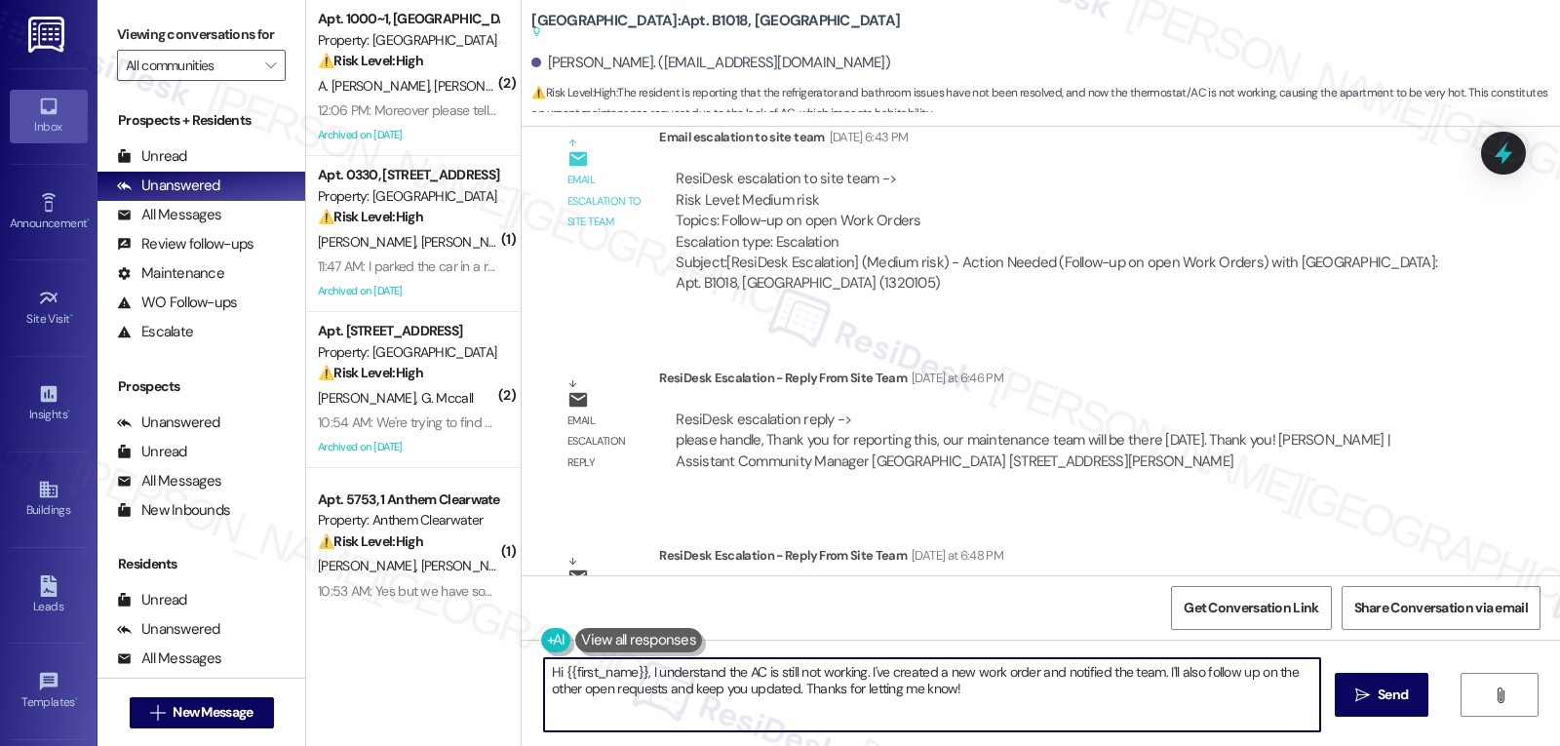
drag, startPoint x: 673, startPoint y: 701, endPoint x: 1559, endPoint y: 792, distance: 891.0
click at [1559, 745] on html "Inbox Go to Inbox Announcement • Send A Text Announcement Site Visit • Go to Si…" at bounding box center [780, 373] width 1560 height 746
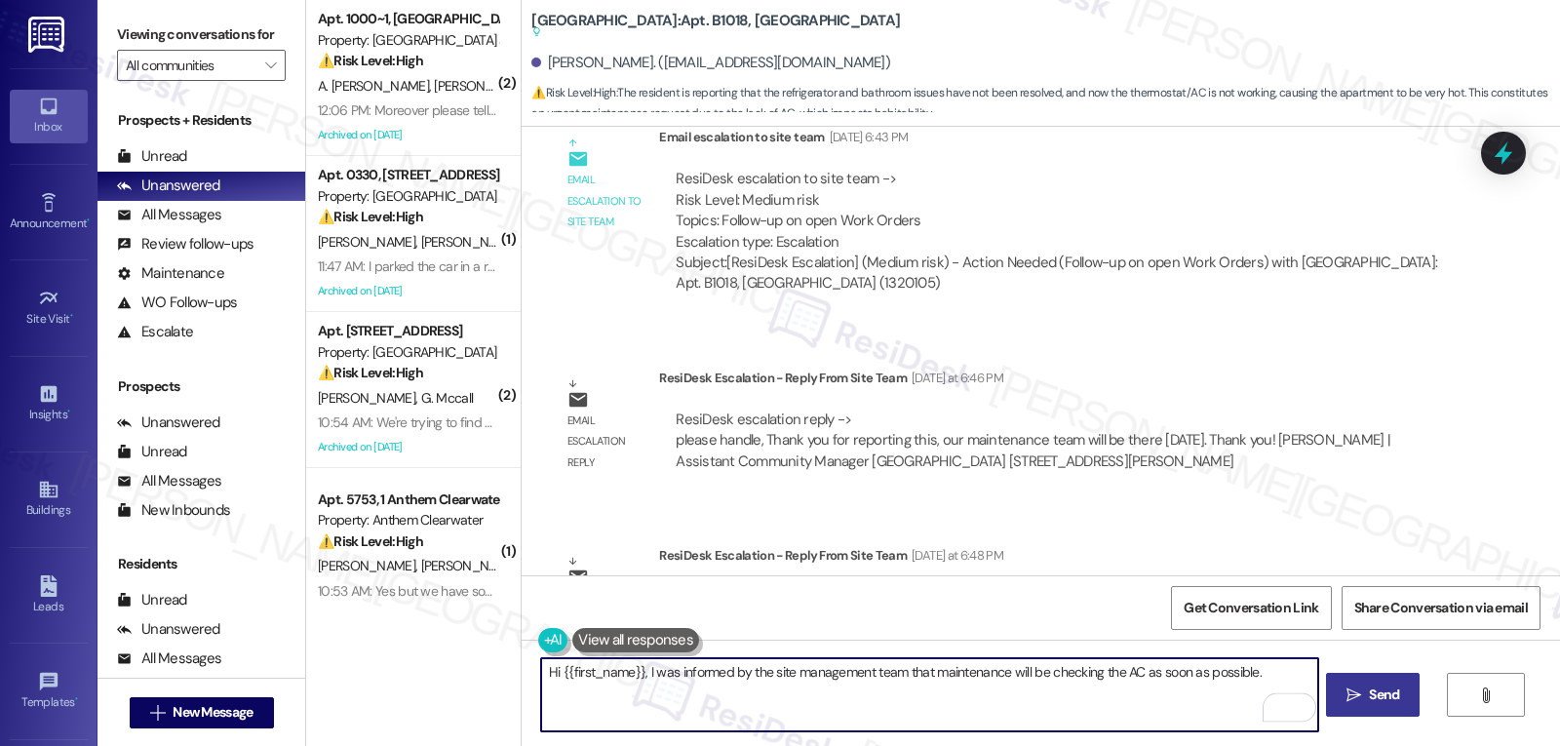
type textarea "Hi {{first_name}}, I was informed by the site management team that maintenance …"
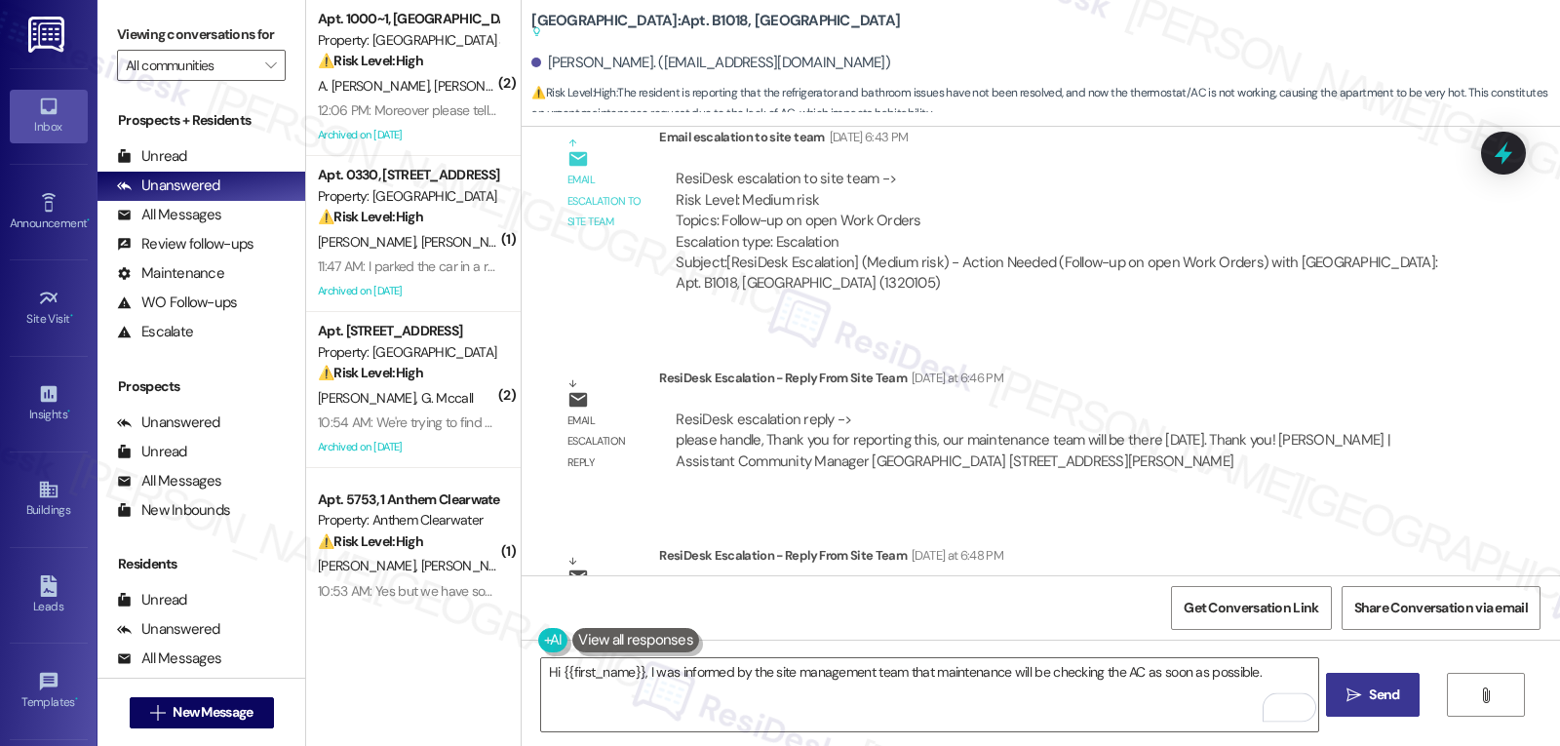
click at [1380, 686] on span "Send" at bounding box center [1384, 695] width 30 height 20
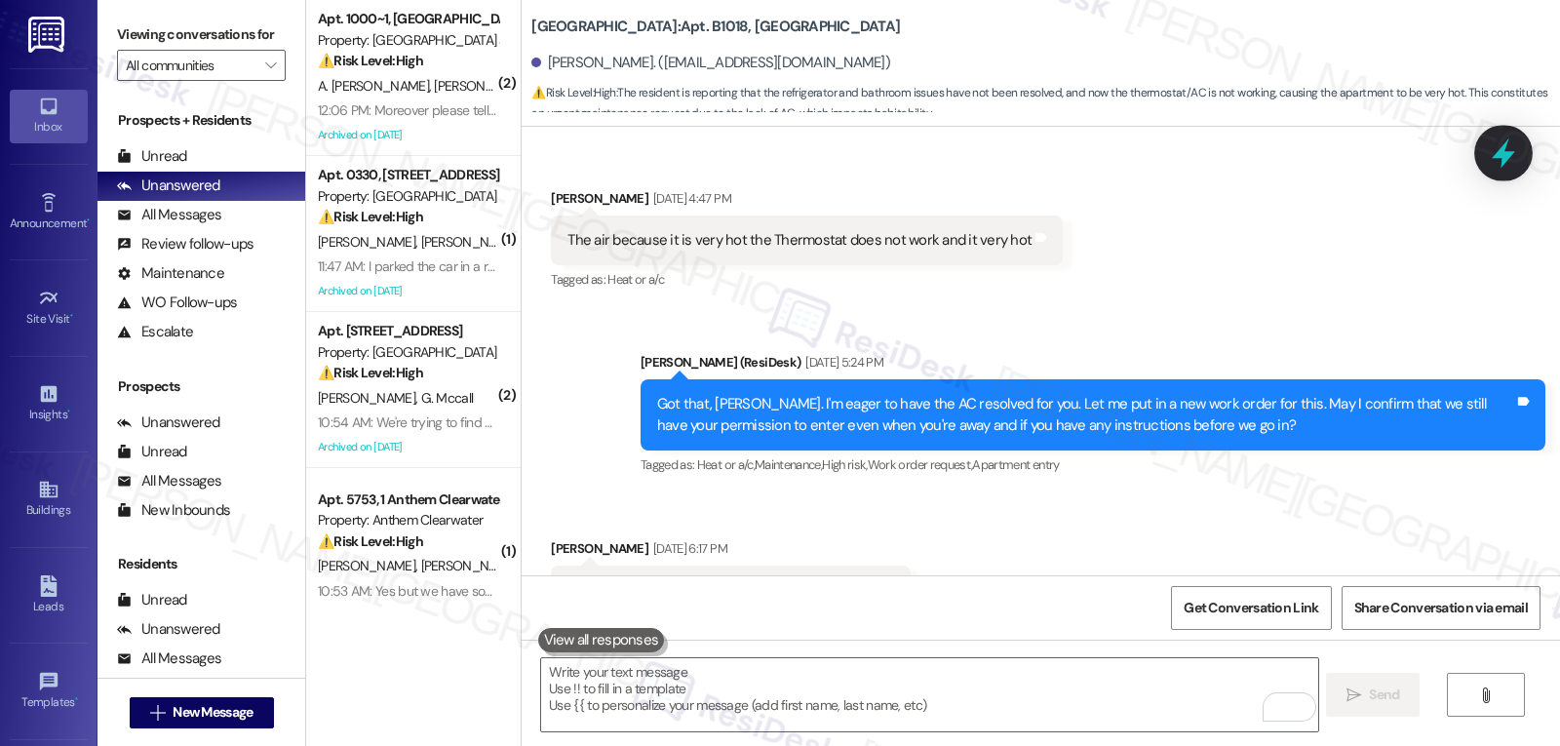
scroll to position [45077, 0]
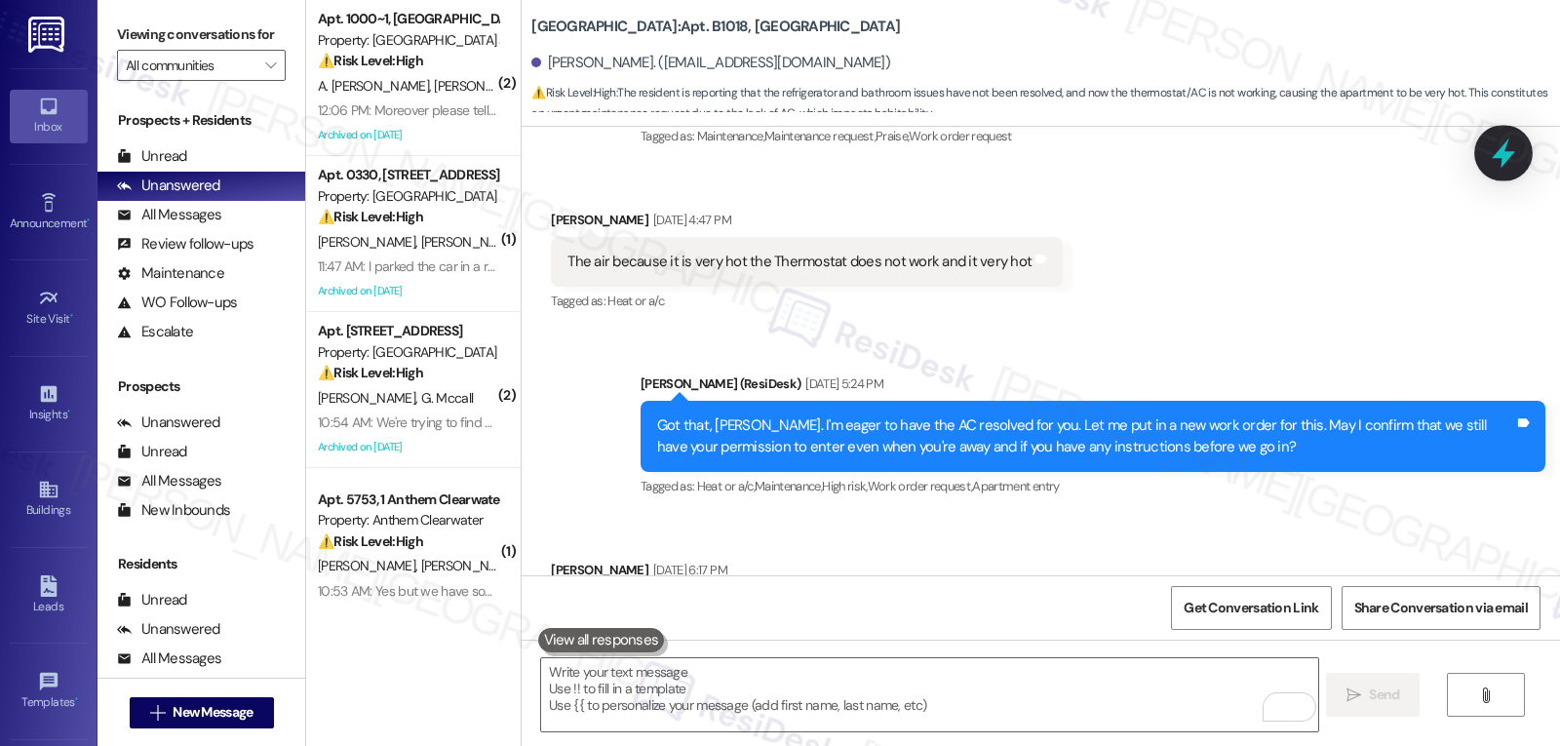
click at [1502, 162] on icon at bounding box center [1503, 153] width 33 height 33
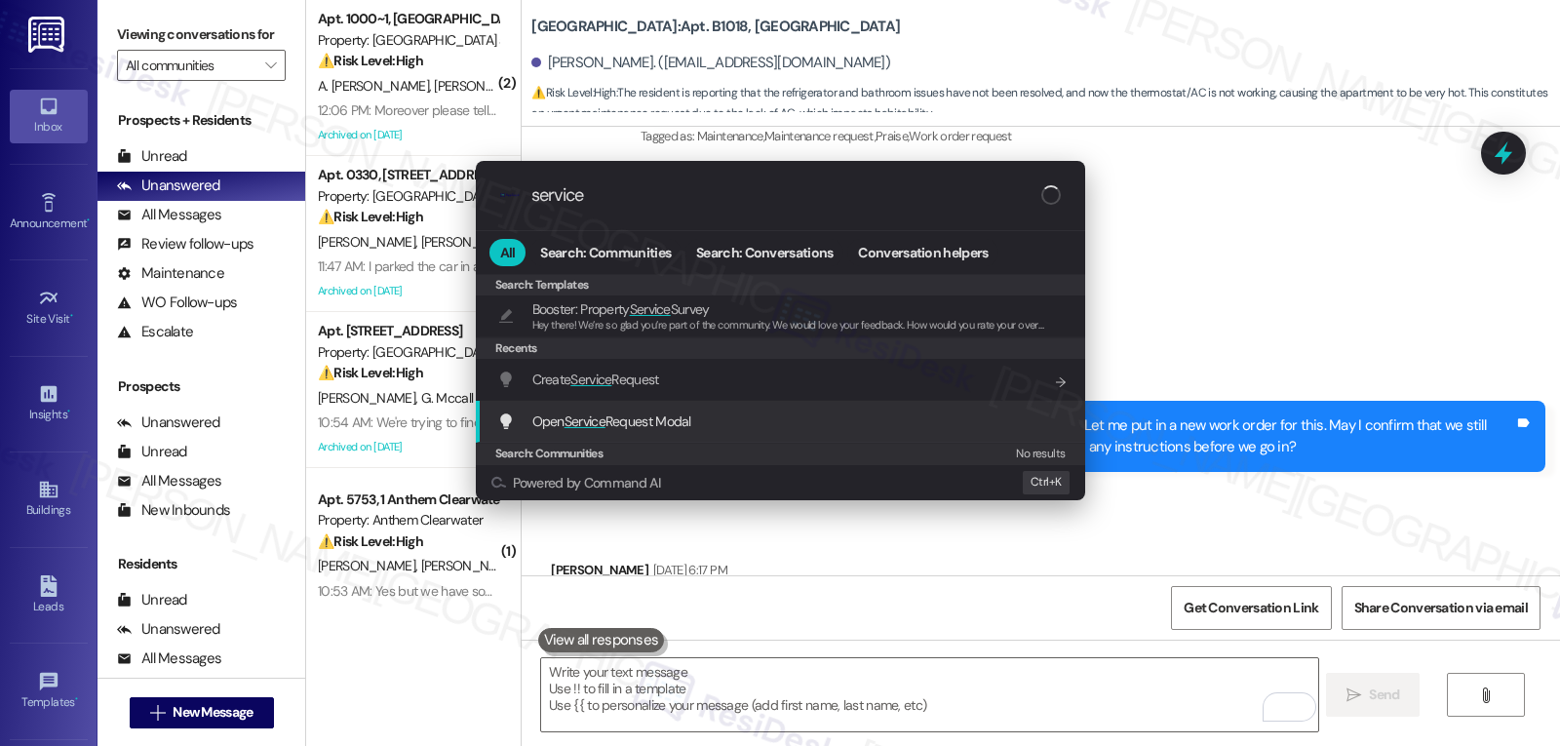
type input "service"
click at [583, 421] on span "Service" at bounding box center [585, 421] width 41 height 18
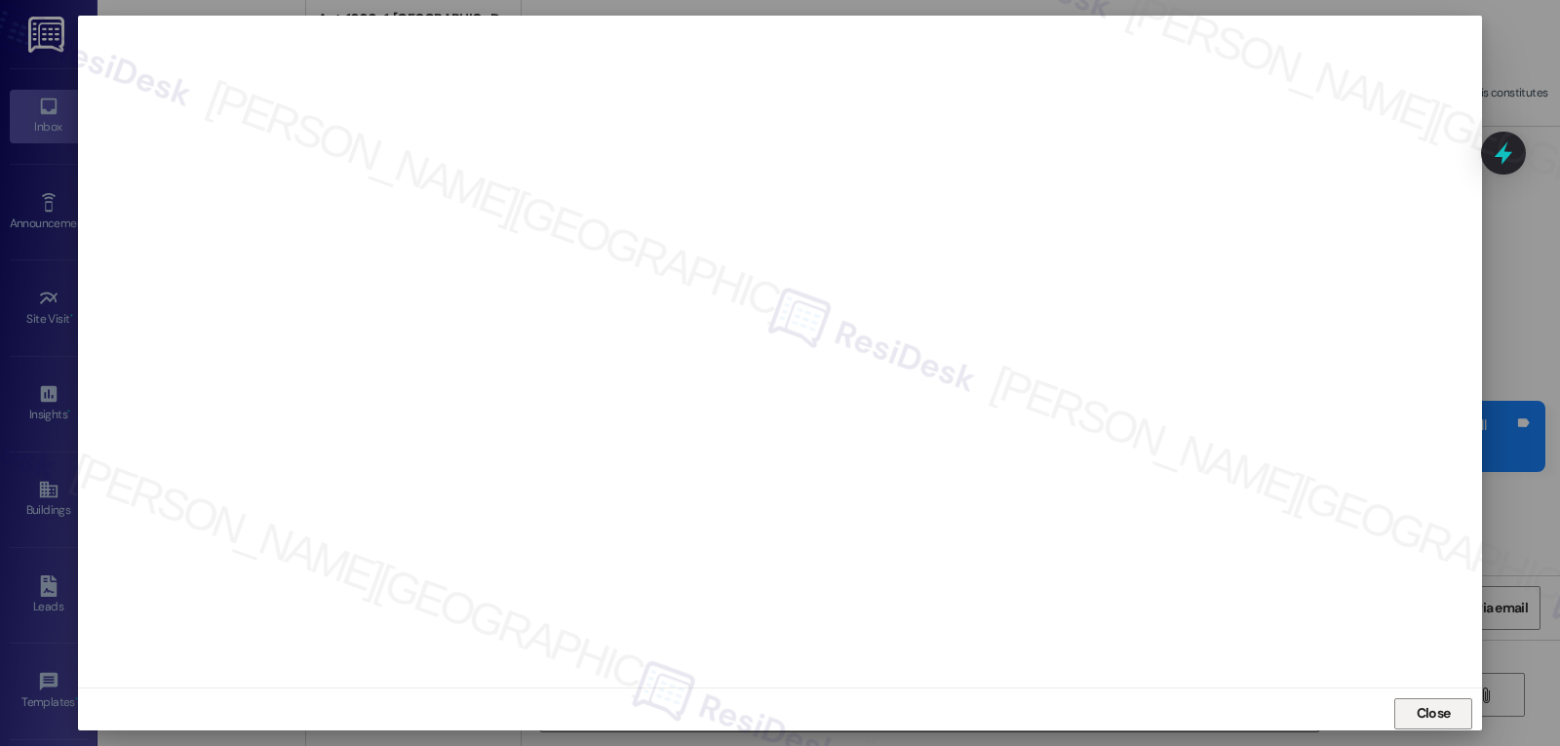
click at [1436, 710] on span "Close" at bounding box center [1434, 713] width 34 height 20
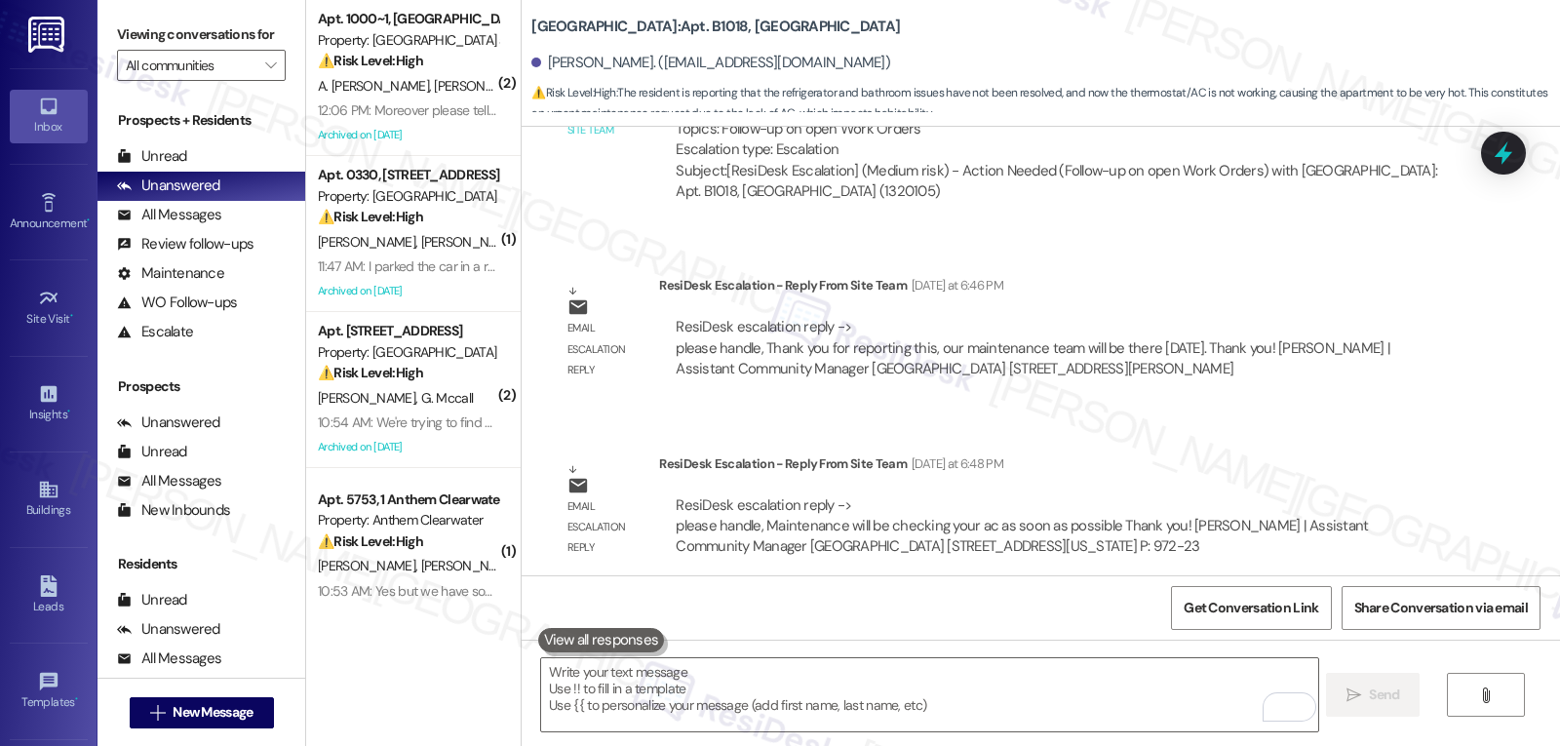
scroll to position [46236, 0]
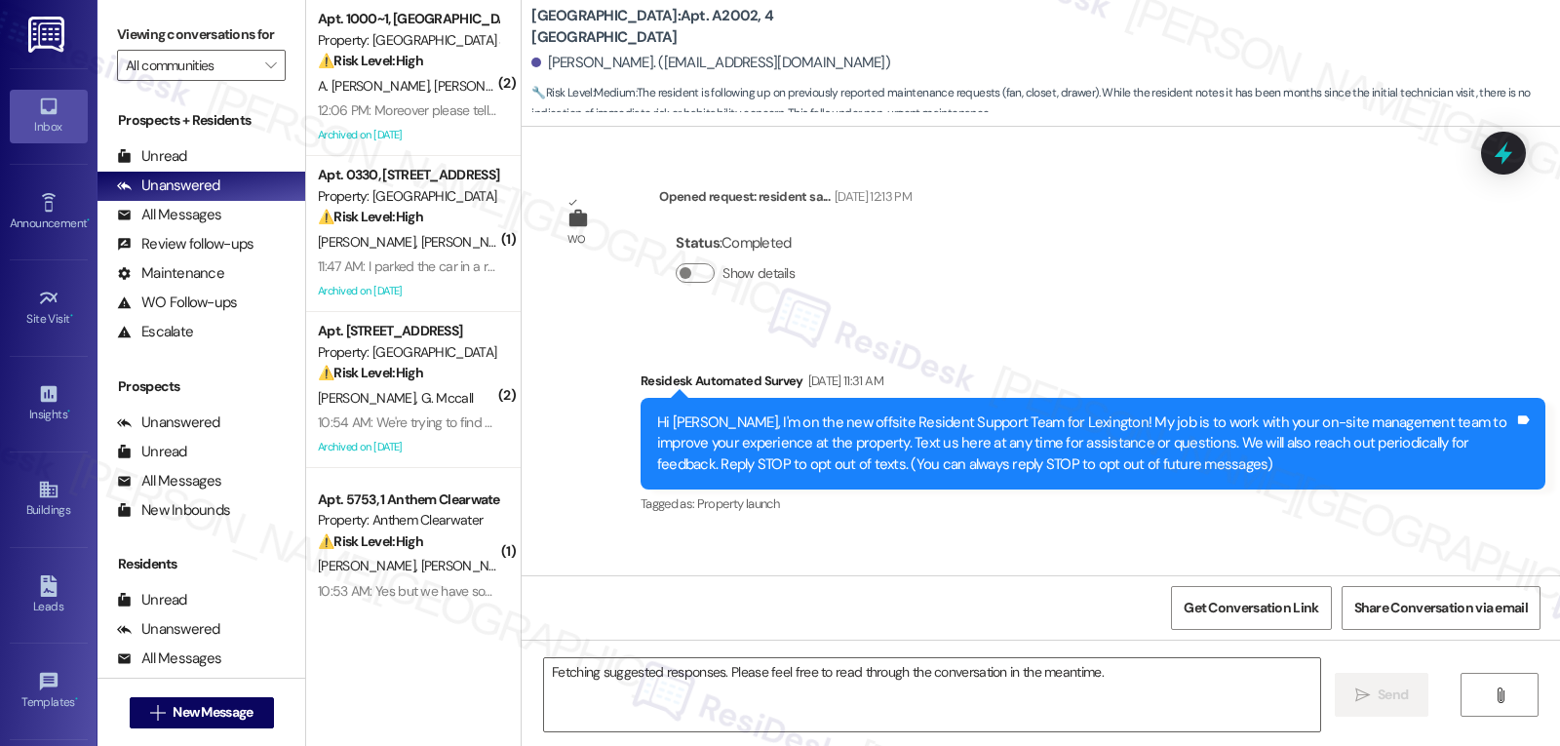
scroll to position [14088, 0]
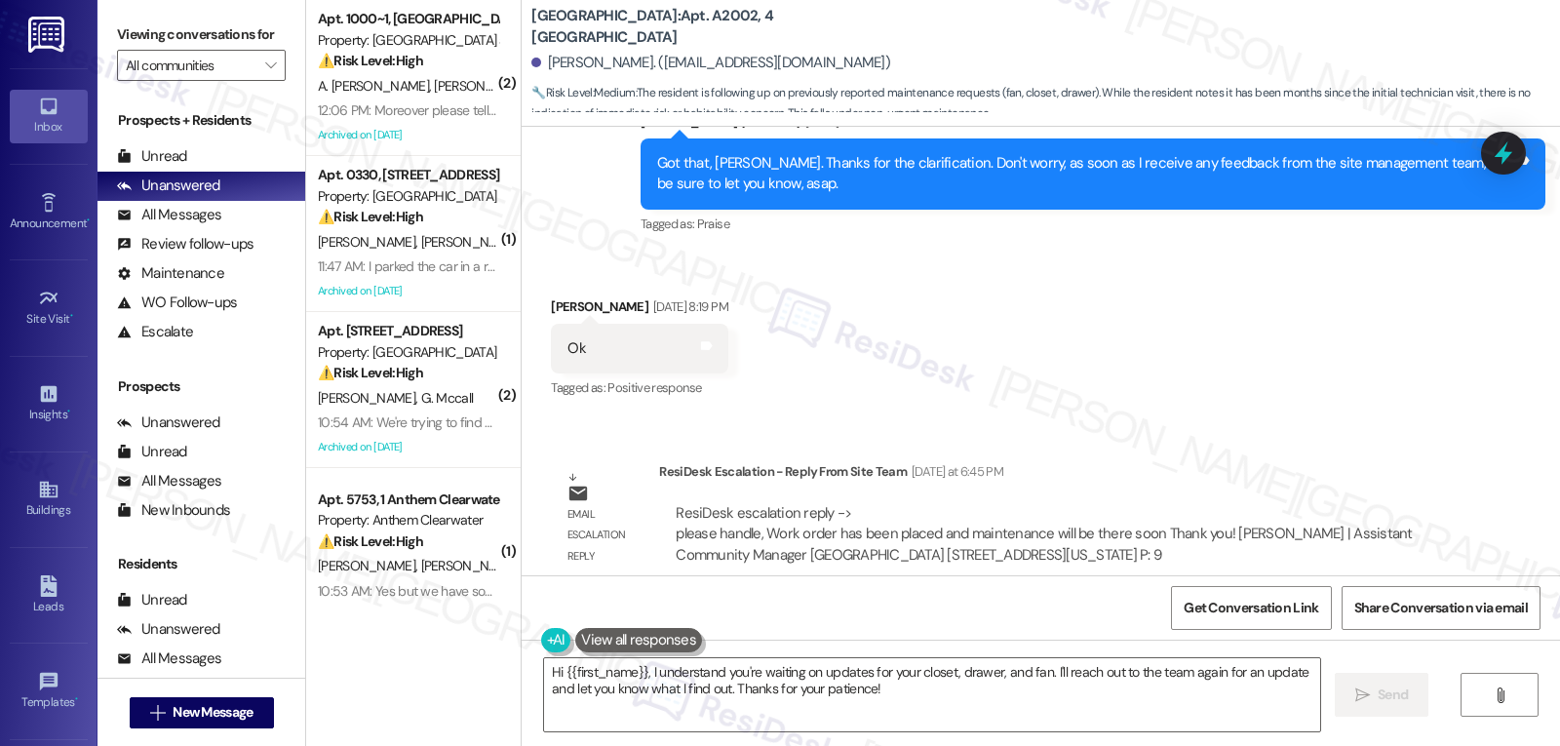
click at [886, 280] on div "Received via SMS [PERSON_NAME] [DATE] 8:19 PM Ok Tags and notes Tagged as: Posi…" at bounding box center [1041, 335] width 1039 height 165
click at [551, 296] on div "[PERSON_NAME] [DATE] 8:19 PM" at bounding box center [639, 309] width 176 height 27
copy div "[PERSON_NAME]"
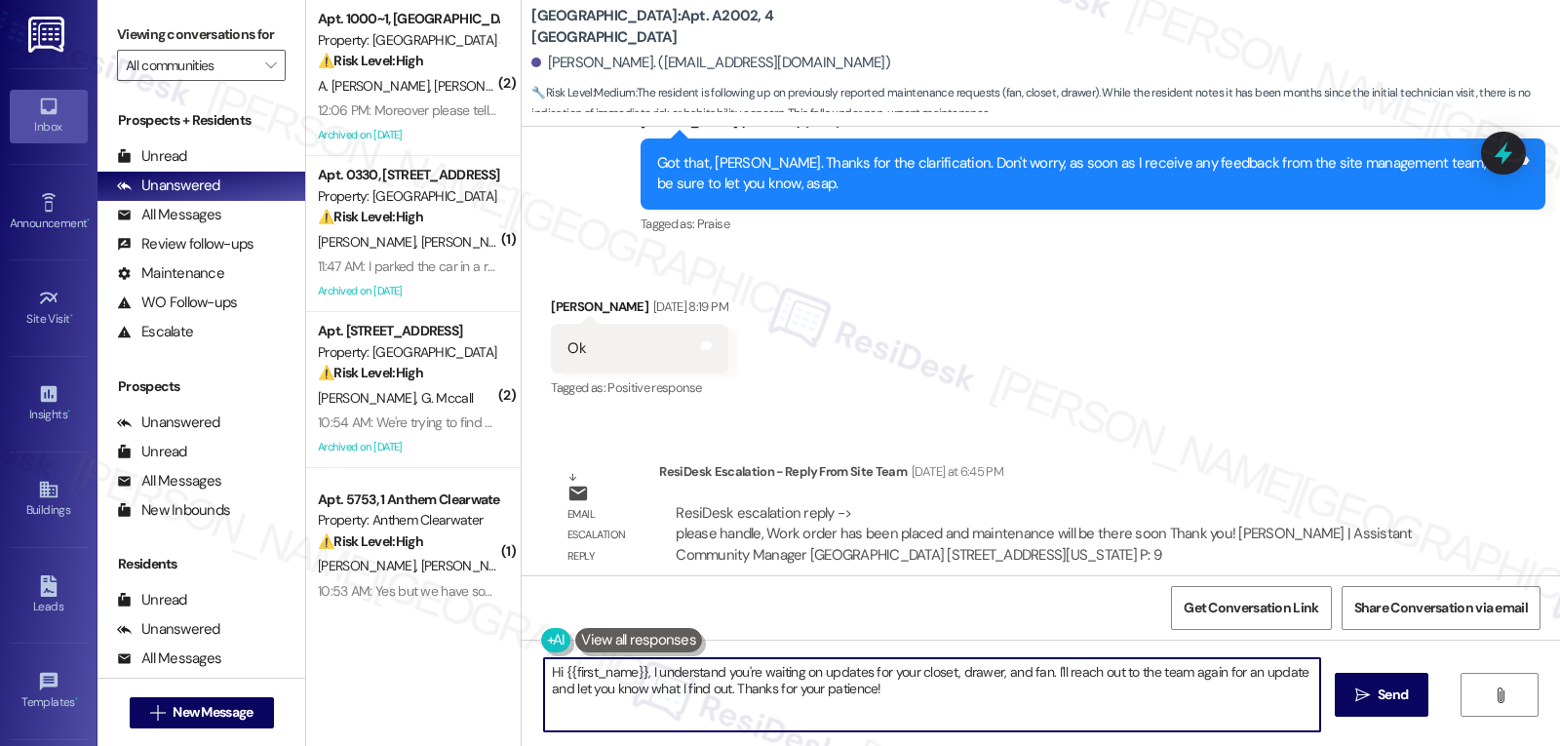
drag, startPoint x: 644, startPoint y: 673, endPoint x: 1559, endPoint y: 792, distance: 923.3
click at [1403, 745] on html "Inbox Go to Inbox Announcement • Send A Text Announcement Site Visit • Go to Si…" at bounding box center [780, 373] width 1560 height 746
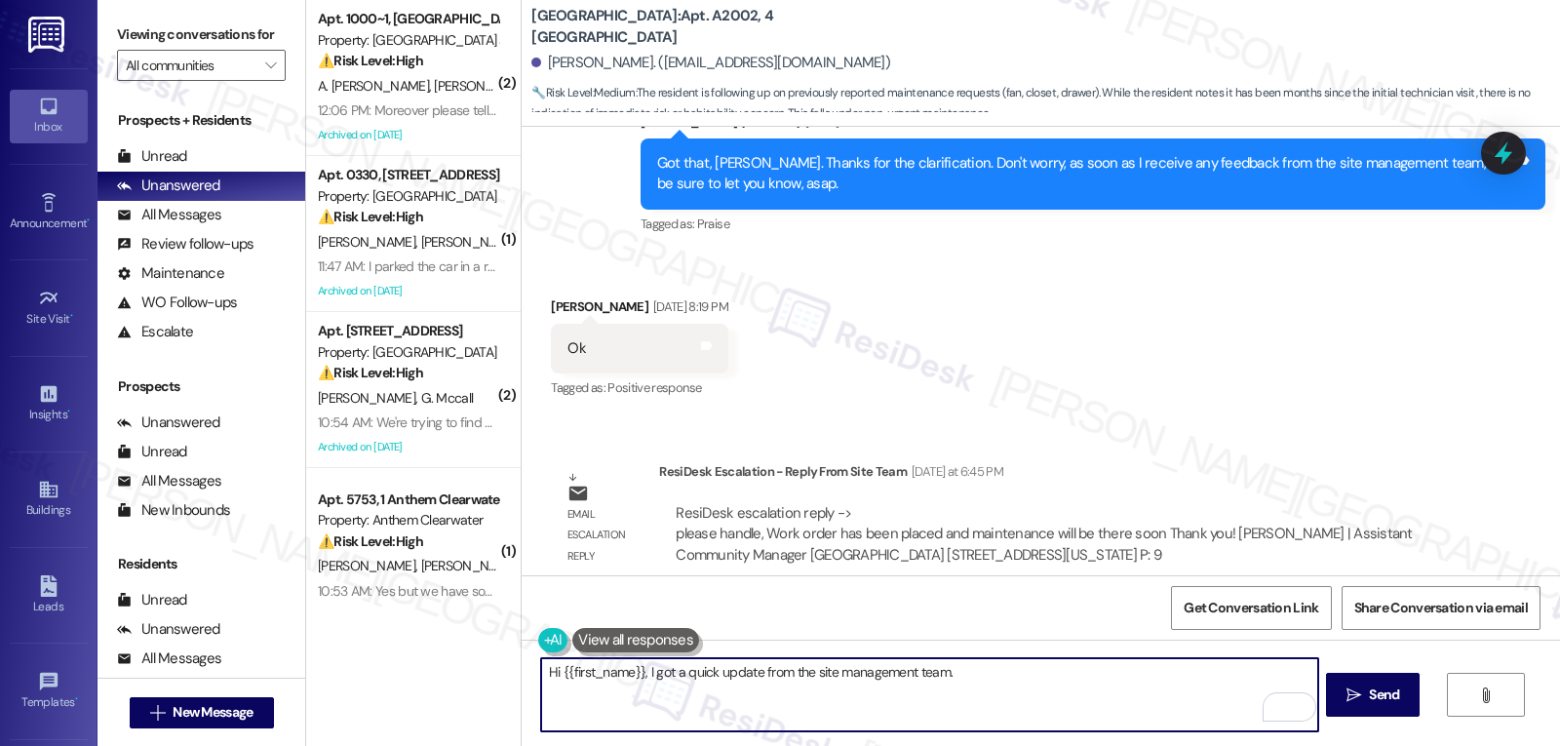
click at [979, 690] on textarea "Hi {{first_name}}, I got a quick update from the site management team." at bounding box center [929, 694] width 776 height 73
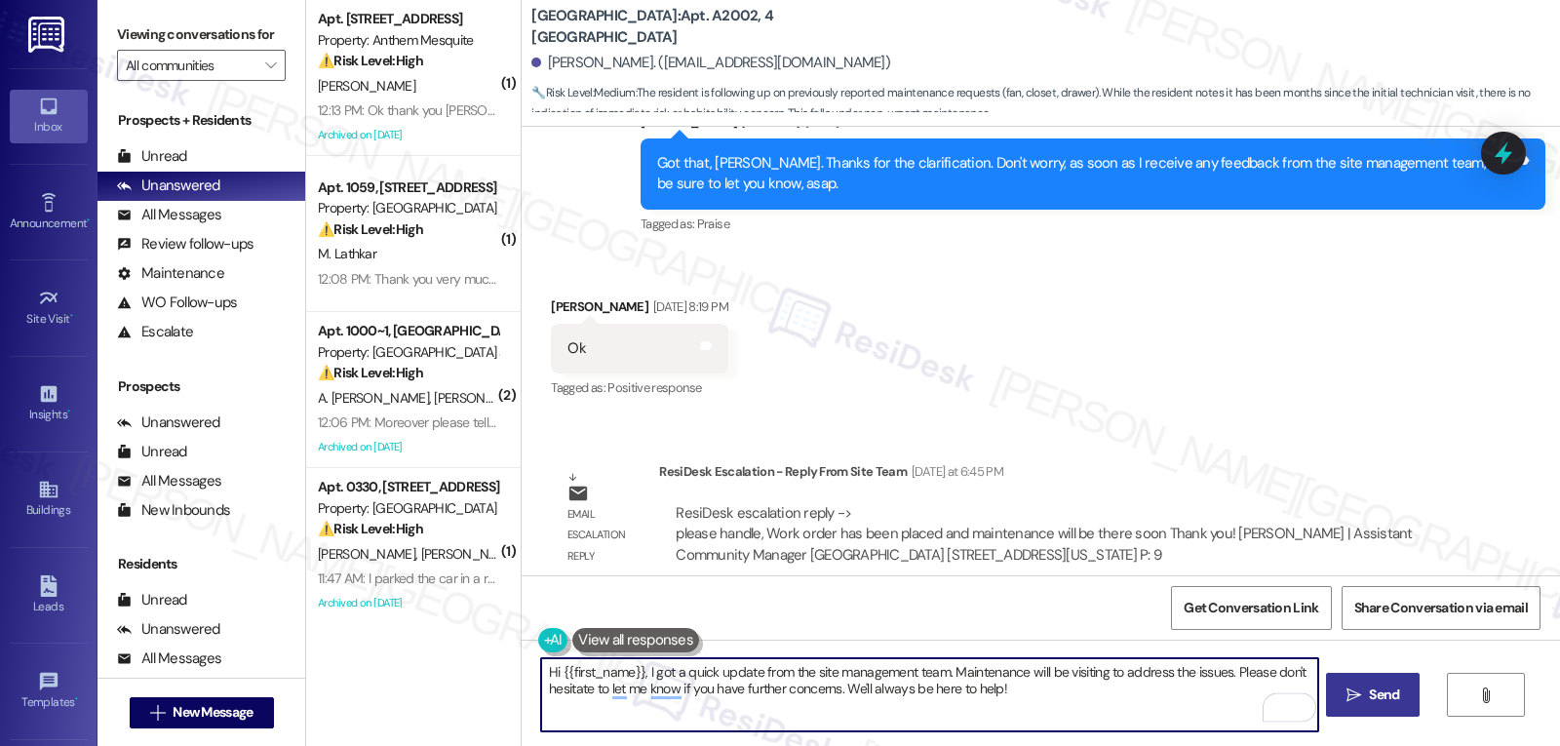
type textarea "Hi {{first_name}}, I got a quick update from the site management team. Maintena…"
click at [1380, 705] on span "Send" at bounding box center [1384, 695] width 30 height 20
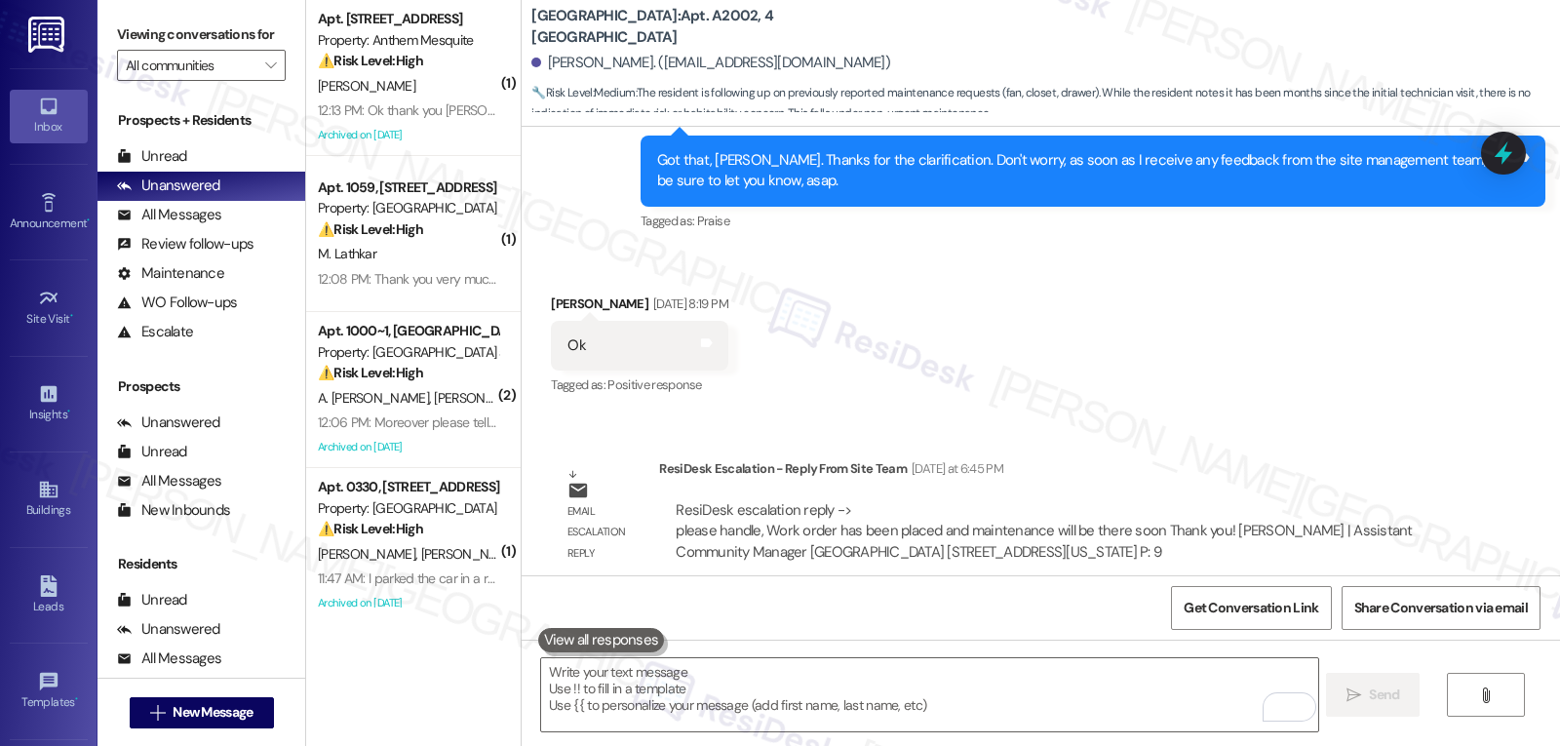
scroll to position [14244, 0]
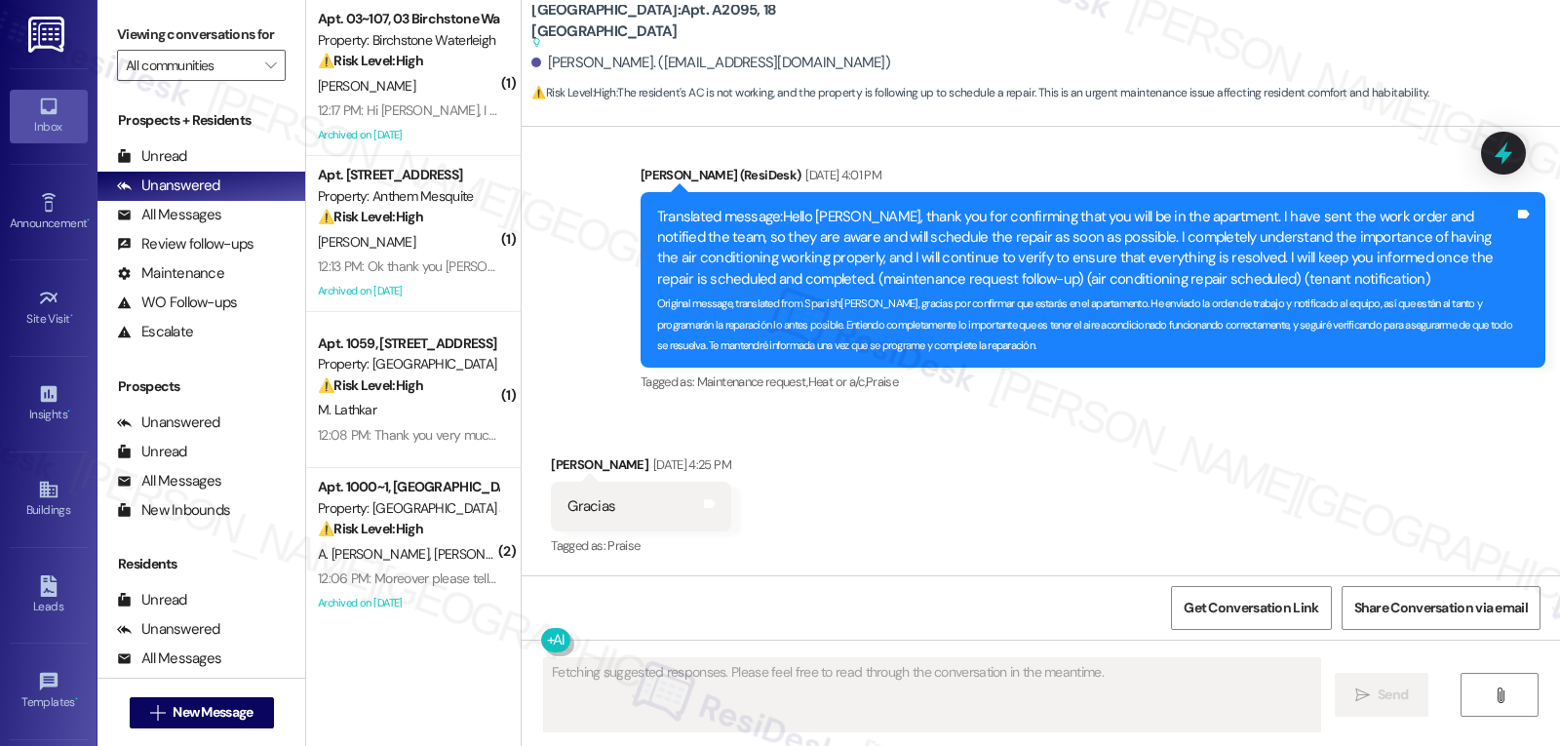
scroll to position [3171, 0]
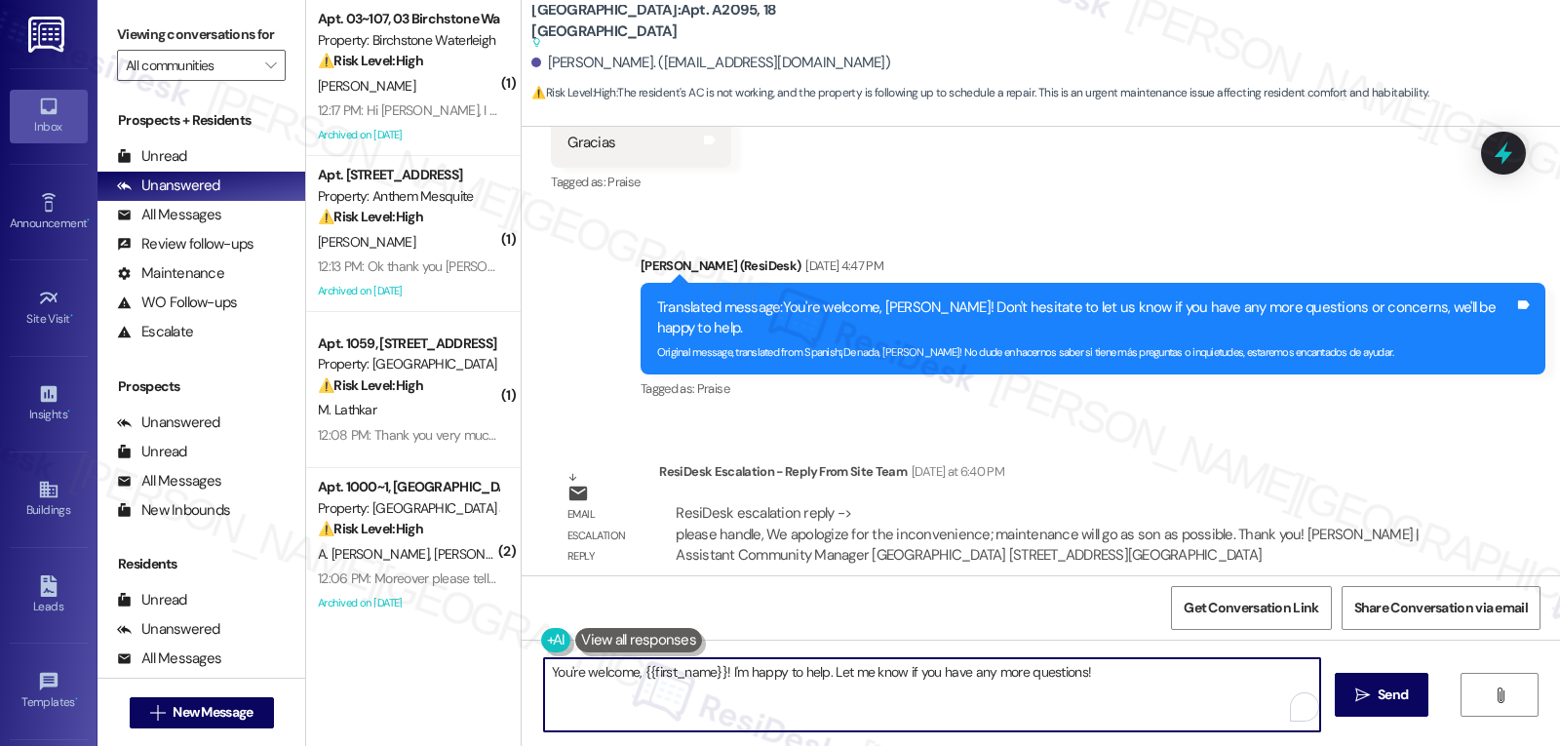
drag, startPoint x: 720, startPoint y: 671, endPoint x: 1194, endPoint y: 677, distance: 473.9
click at [1194, 677] on textarea "You're welcome, {{first_name}}! I'm happy to help. Let me know if you have any …" at bounding box center [932, 694] width 776 height 73
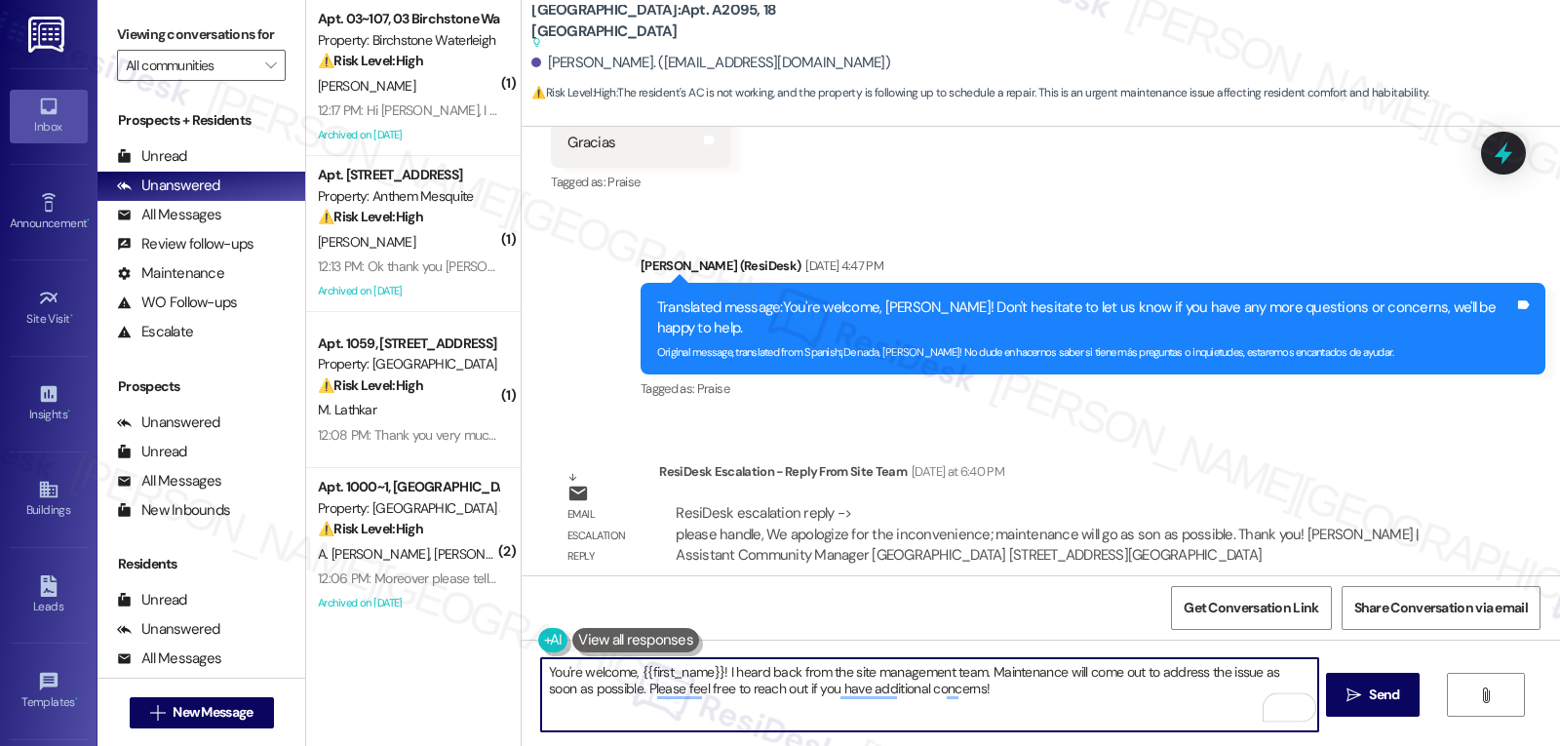
click at [1115, 699] on textarea "You're welcome, {{first_name}}! I heard back from the site management team. Mai…" at bounding box center [929, 694] width 776 height 73
type textarea "You're welcome, {{first_name}}! I heard back from the site management team. Mai…"
click at [538, 648] on button at bounding box center [612, 640] width 149 height 24
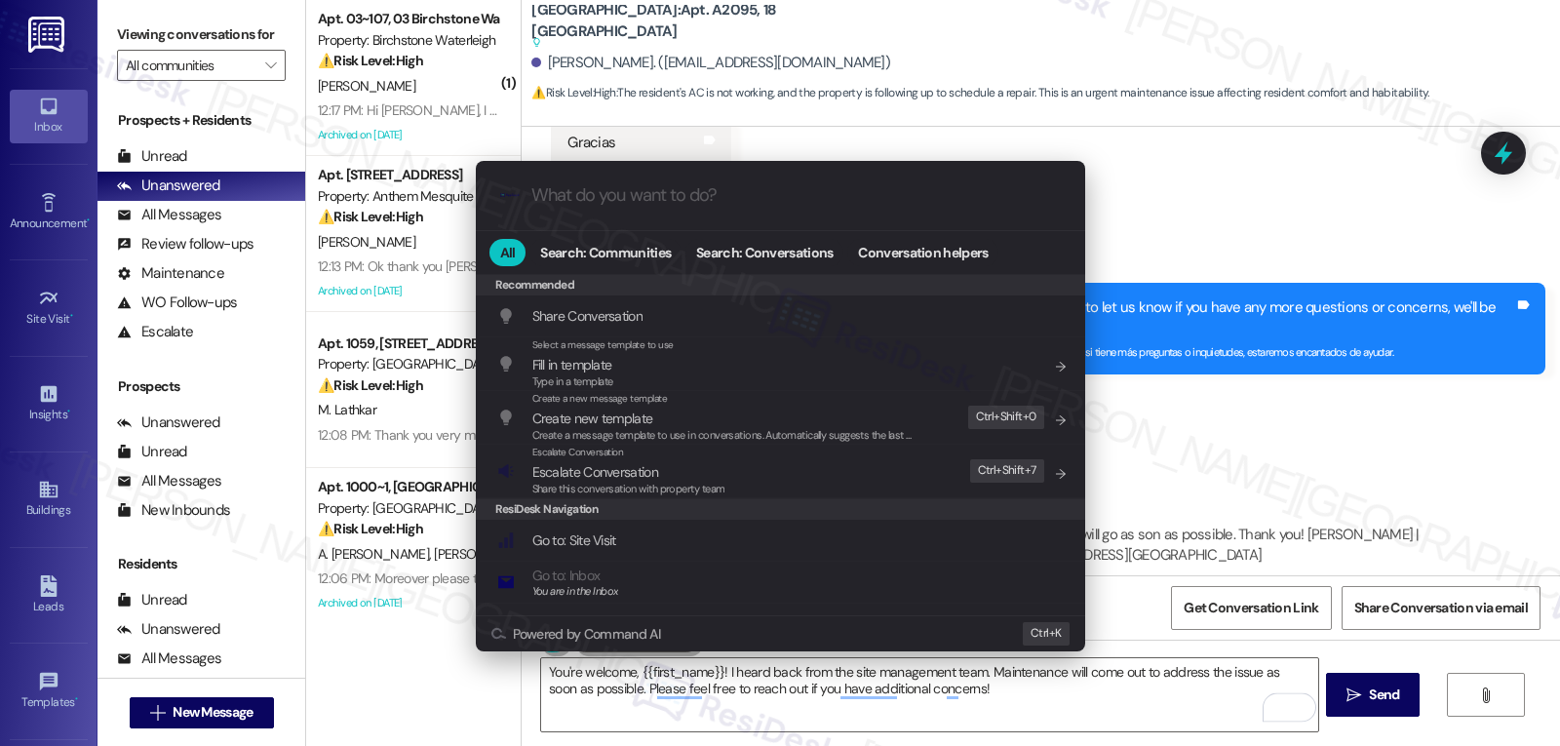
click at [995, 725] on div ".cls-1{fill:#0a055f;}.cls-2{fill:#0cc4c4;} resideskLogoBlueOrange All Search: C…" at bounding box center [780, 373] width 1560 height 746
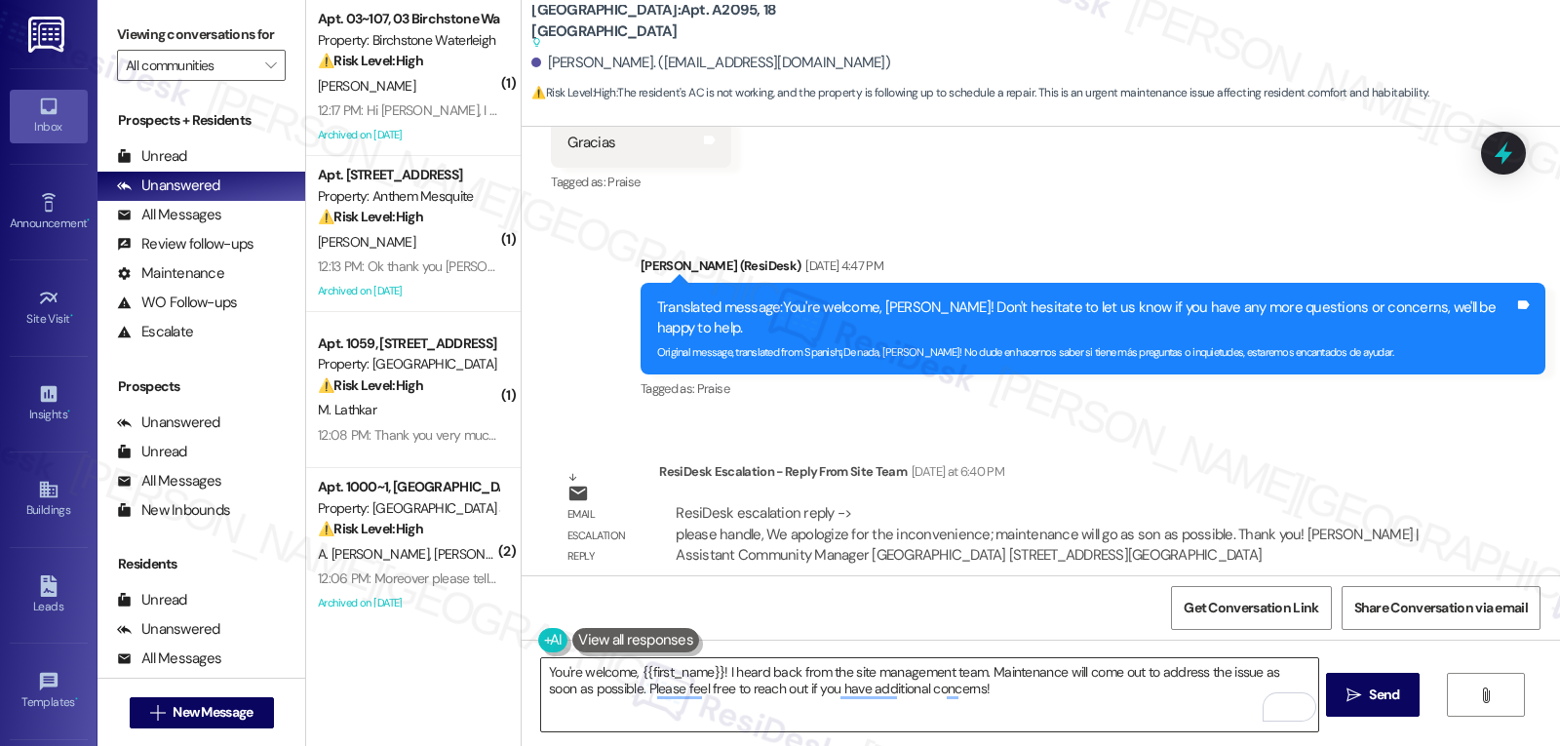
click at [988, 679] on textarea "You're welcome, {{first_name}}! I heard back from the site management team. Mai…" at bounding box center [929, 694] width 776 height 73
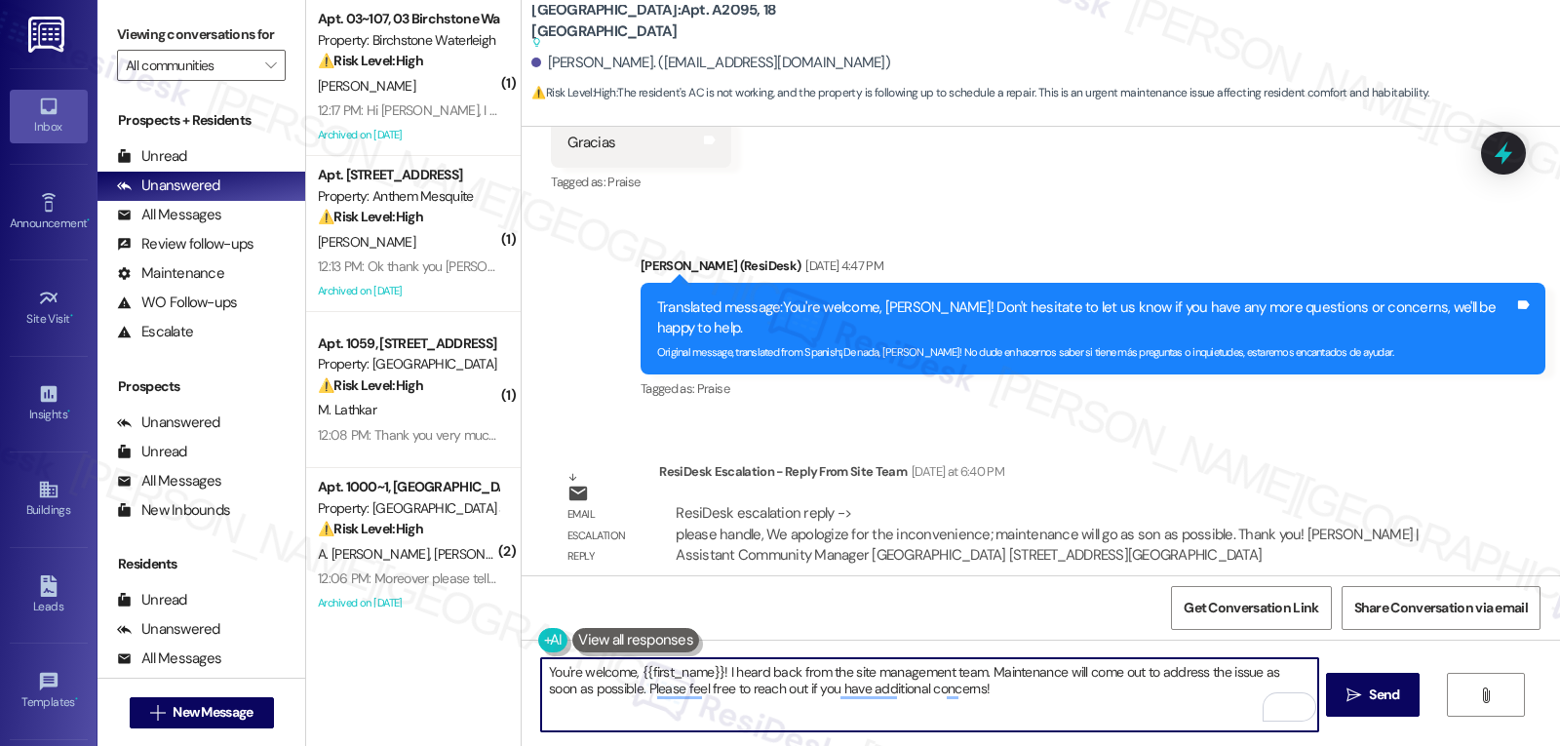
click at [973, 687] on textarea "You're welcome, {{first_name}}! I heard back from the site management team. Mai…" at bounding box center [929, 694] width 776 height 73
click at [538, 643] on button at bounding box center [553, 640] width 30 height 24
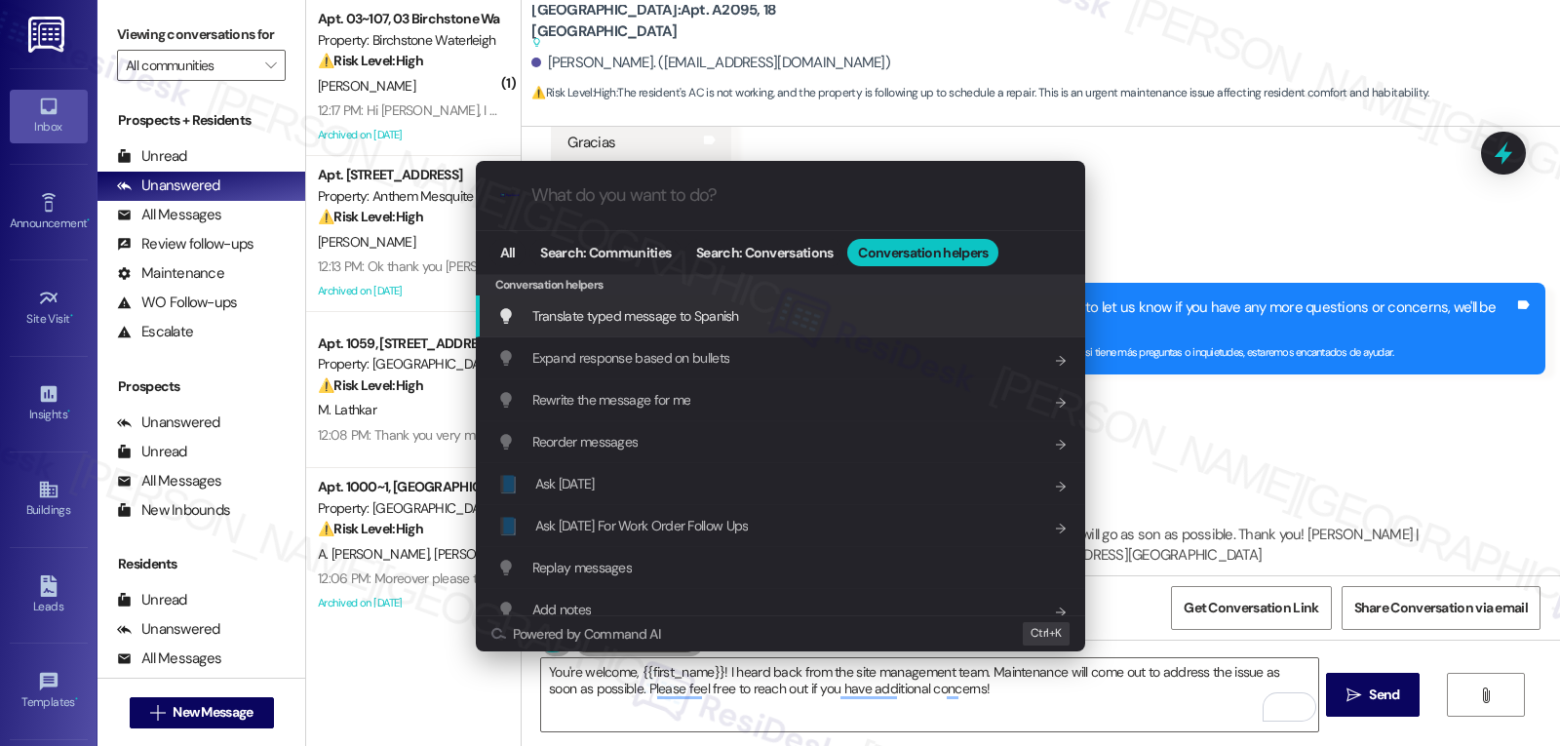
click at [662, 311] on span "Translate typed message to Spanish" at bounding box center [635, 316] width 207 height 18
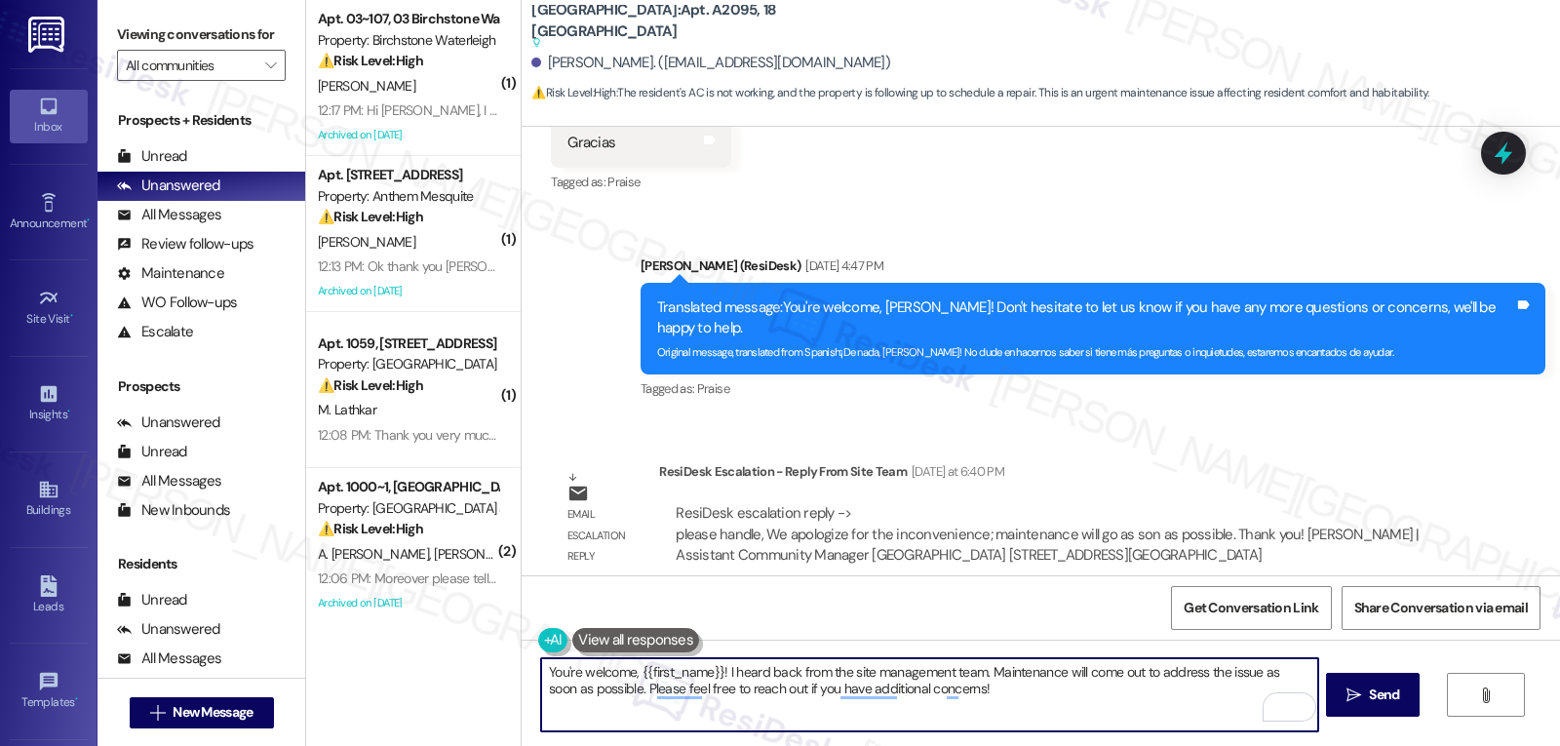
click at [1026, 714] on textarea "You're welcome, {{first_name}}! I heard back from the site management team. Mai…" at bounding box center [929, 694] width 776 height 73
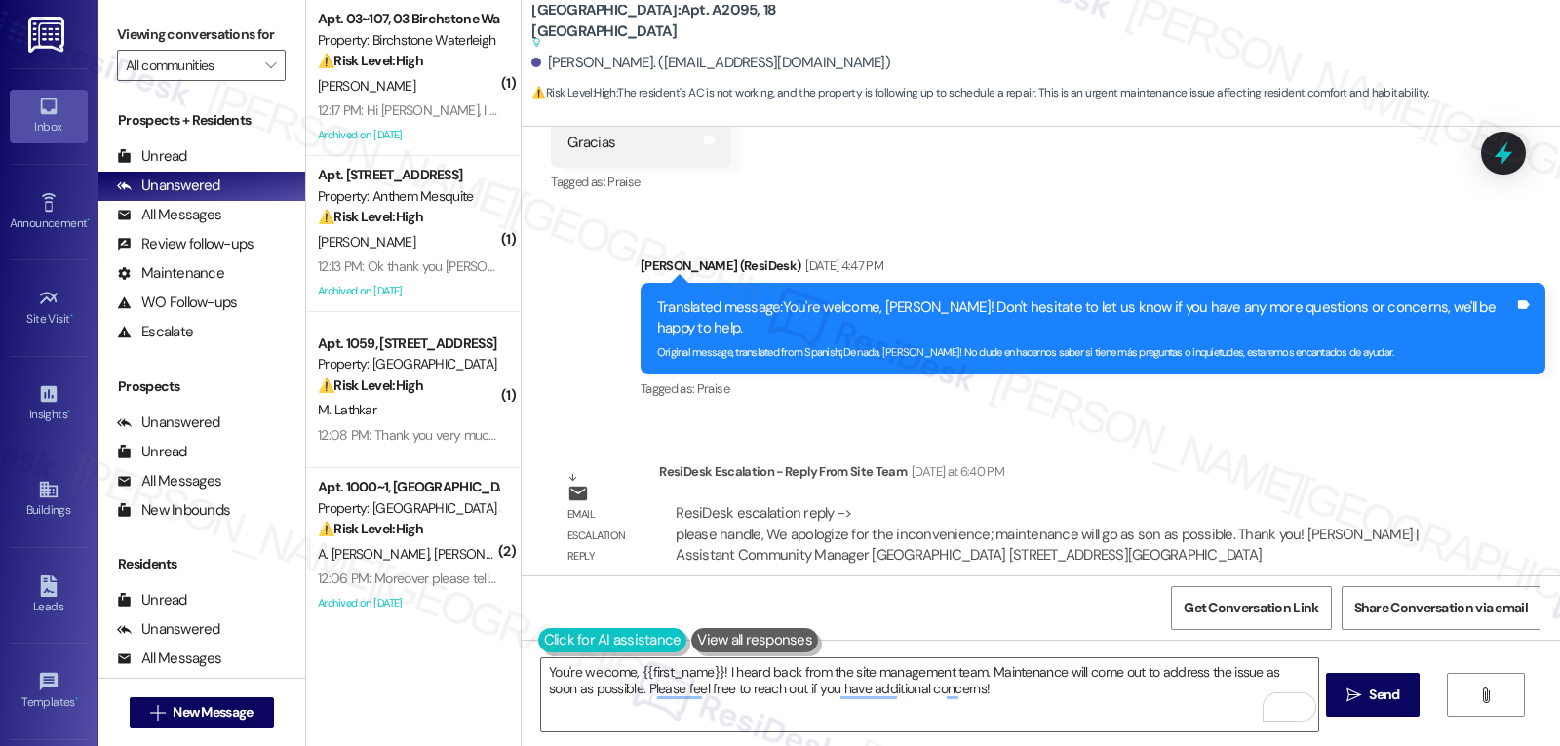
click at [538, 647] on button at bounding box center [612, 640] width 149 height 24
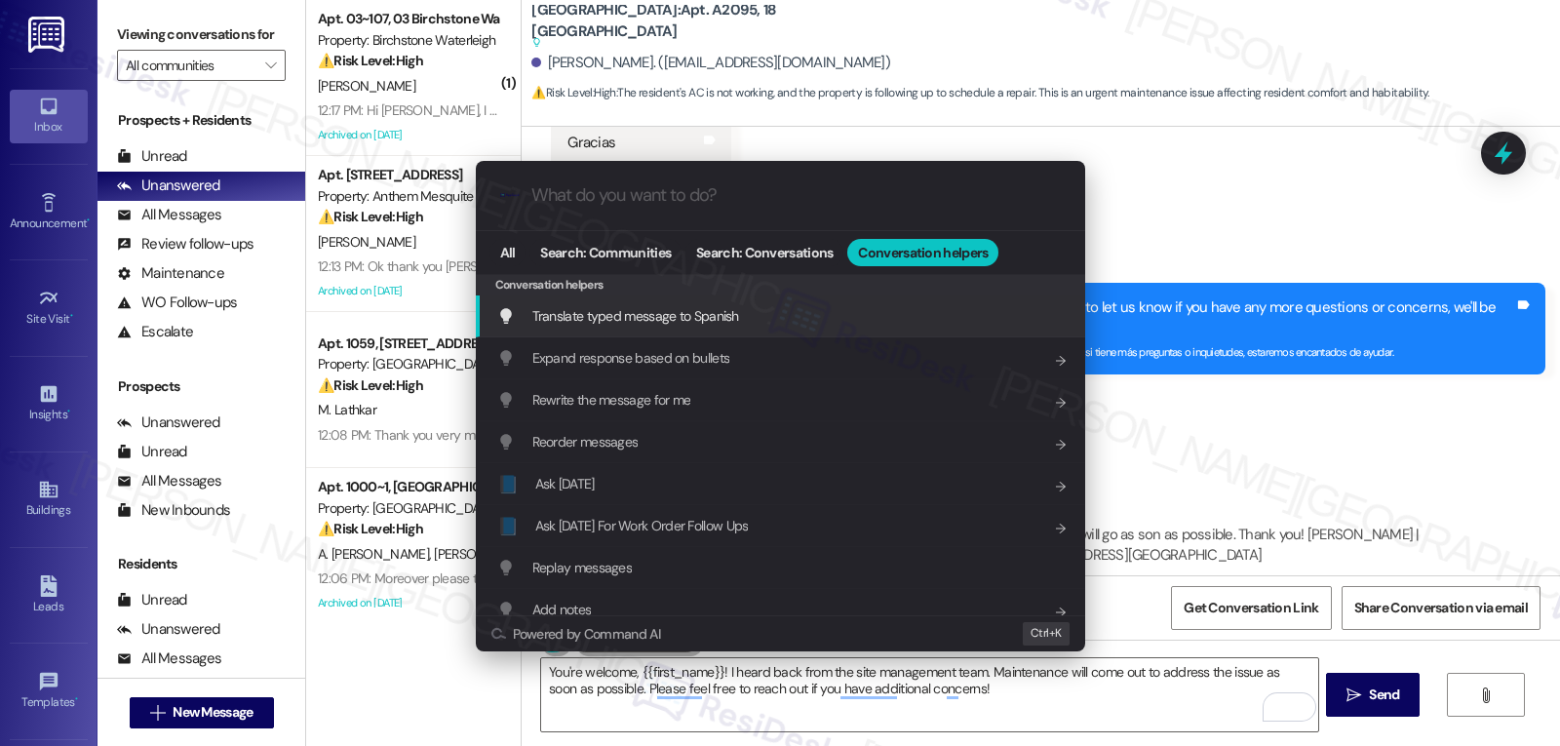
click at [675, 320] on span "Translate typed message to Spanish" at bounding box center [635, 316] width 207 height 18
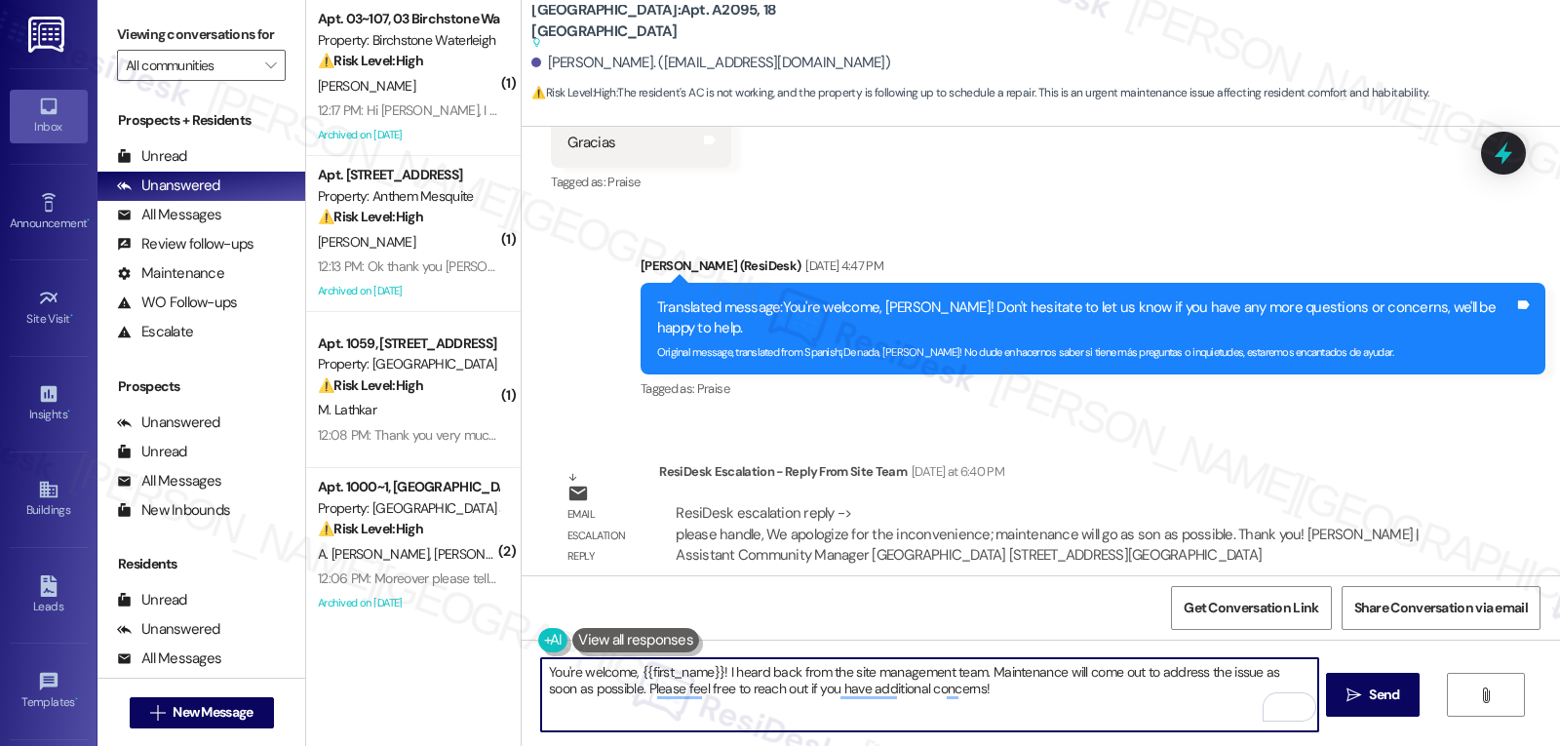
click at [964, 698] on textarea "You're welcome, {{first_name}}! I heard back from the site management team. Mai…" at bounding box center [929, 694] width 776 height 73
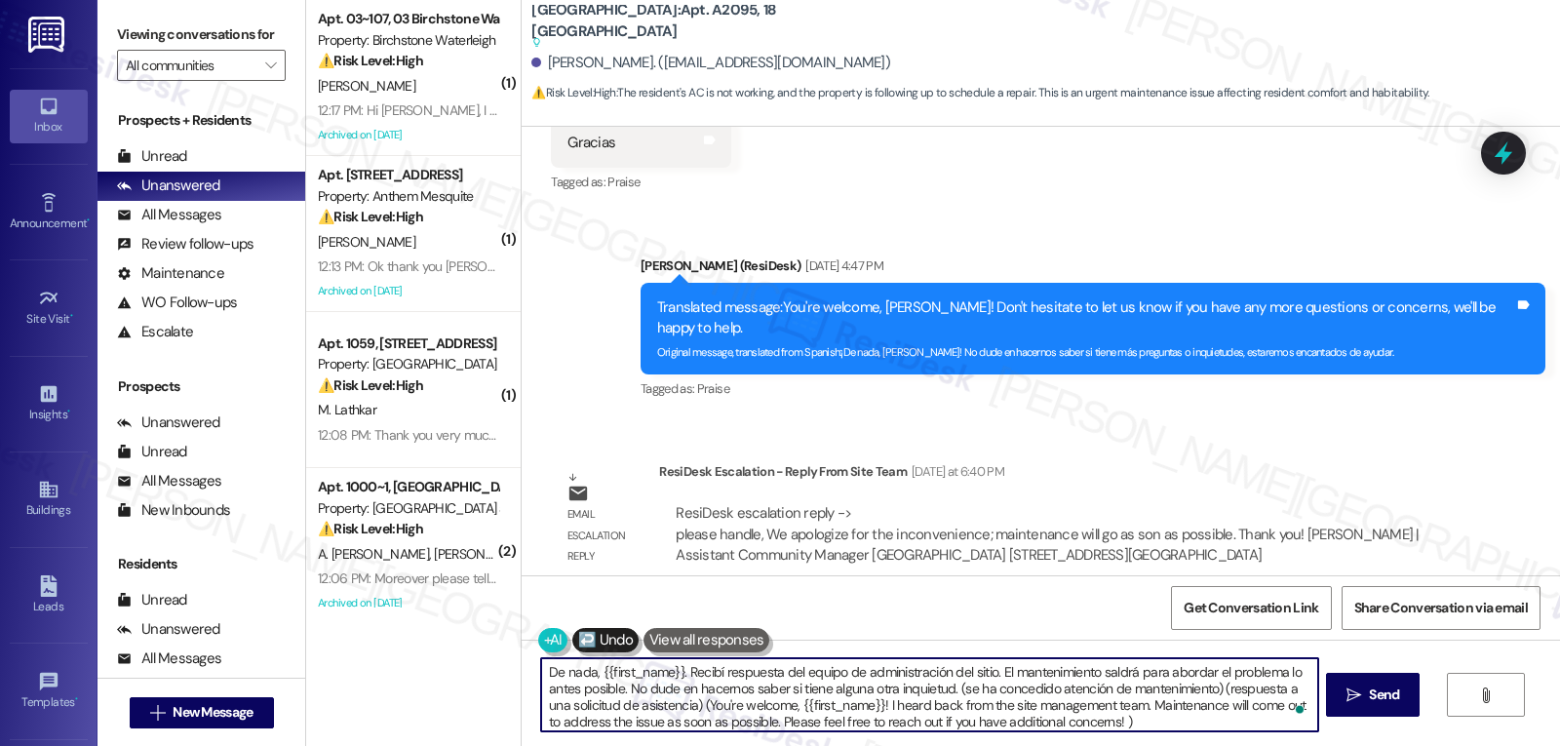
click at [782, 671] on textarea "De nada, {{first_name}}. Recibí respuesta del equipo de administración del siti…" at bounding box center [929, 694] width 776 height 73
paste textarea "¡De nada, {{first_name}}! He recibido respuesta del equipo de administración de…"
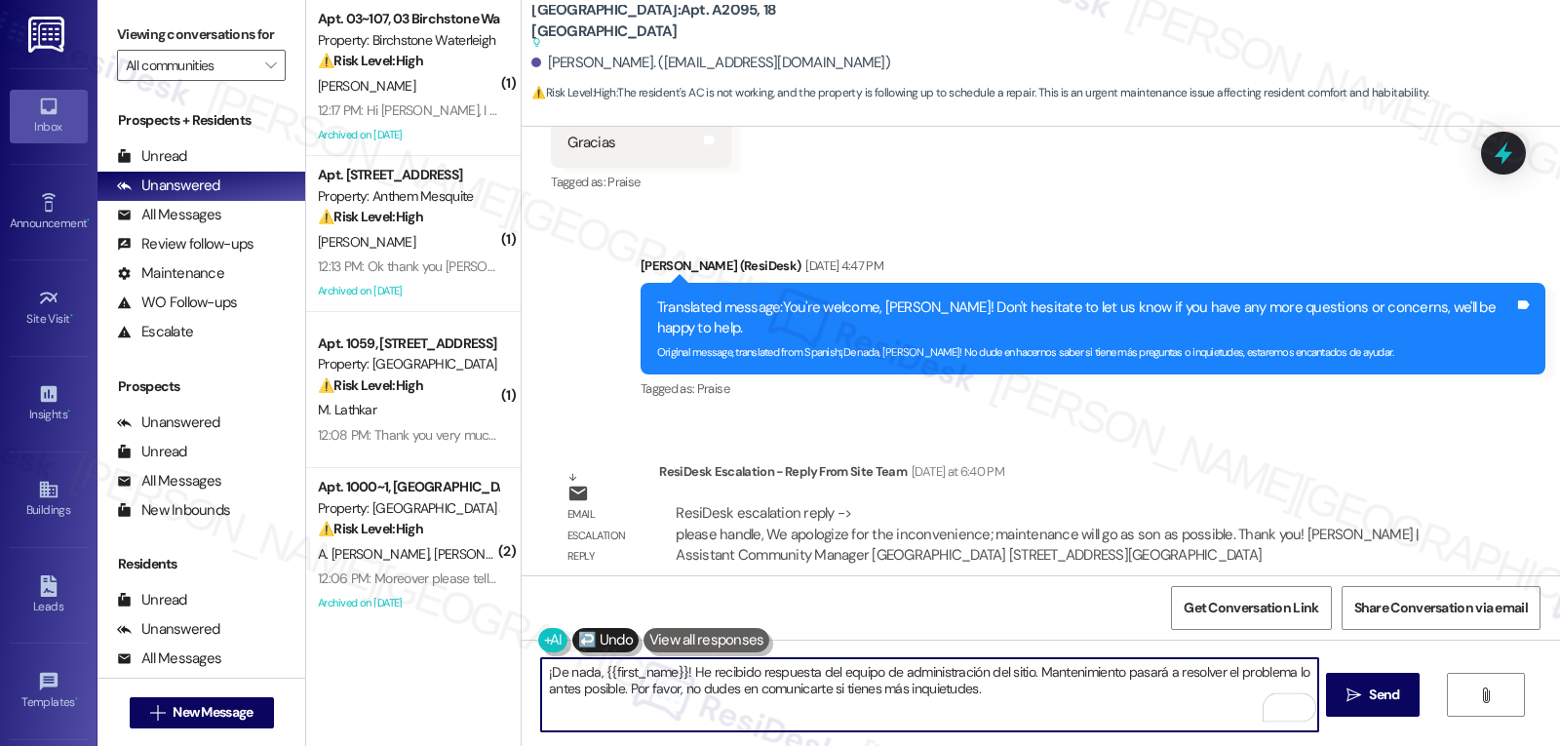
click at [1025, 715] on textarea "¡De nada, {{first_name}}! He recibido respuesta del equipo de administración de…" at bounding box center [929, 694] width 776 height 73
type textarea "¡De nada, {{first_name}}! He recibido respuesta del equipo de administración de…"
click at [1386, 699] on span "Send" at bounding box center [1384, 695] width 30 height 20
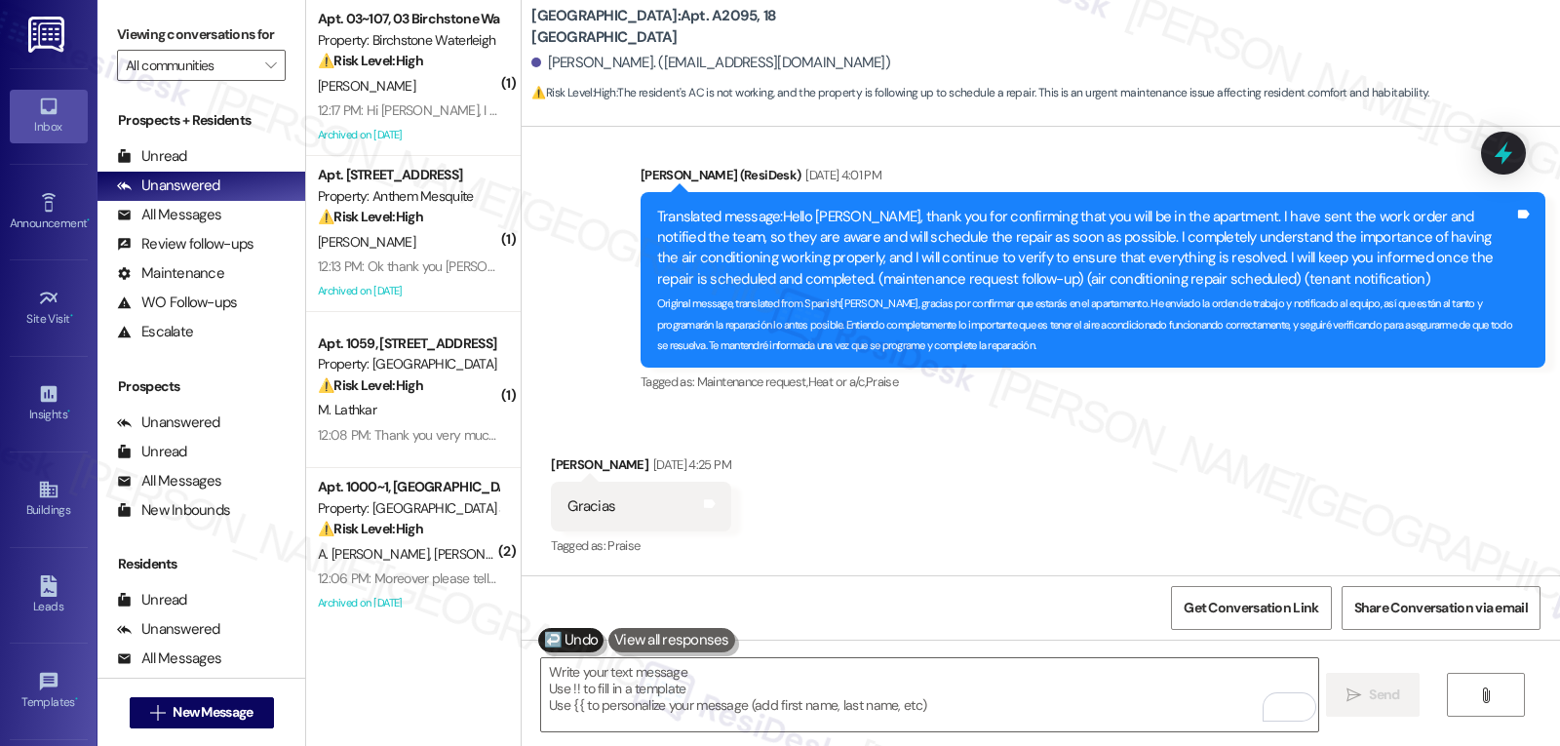
scroll to position [3328, 0]
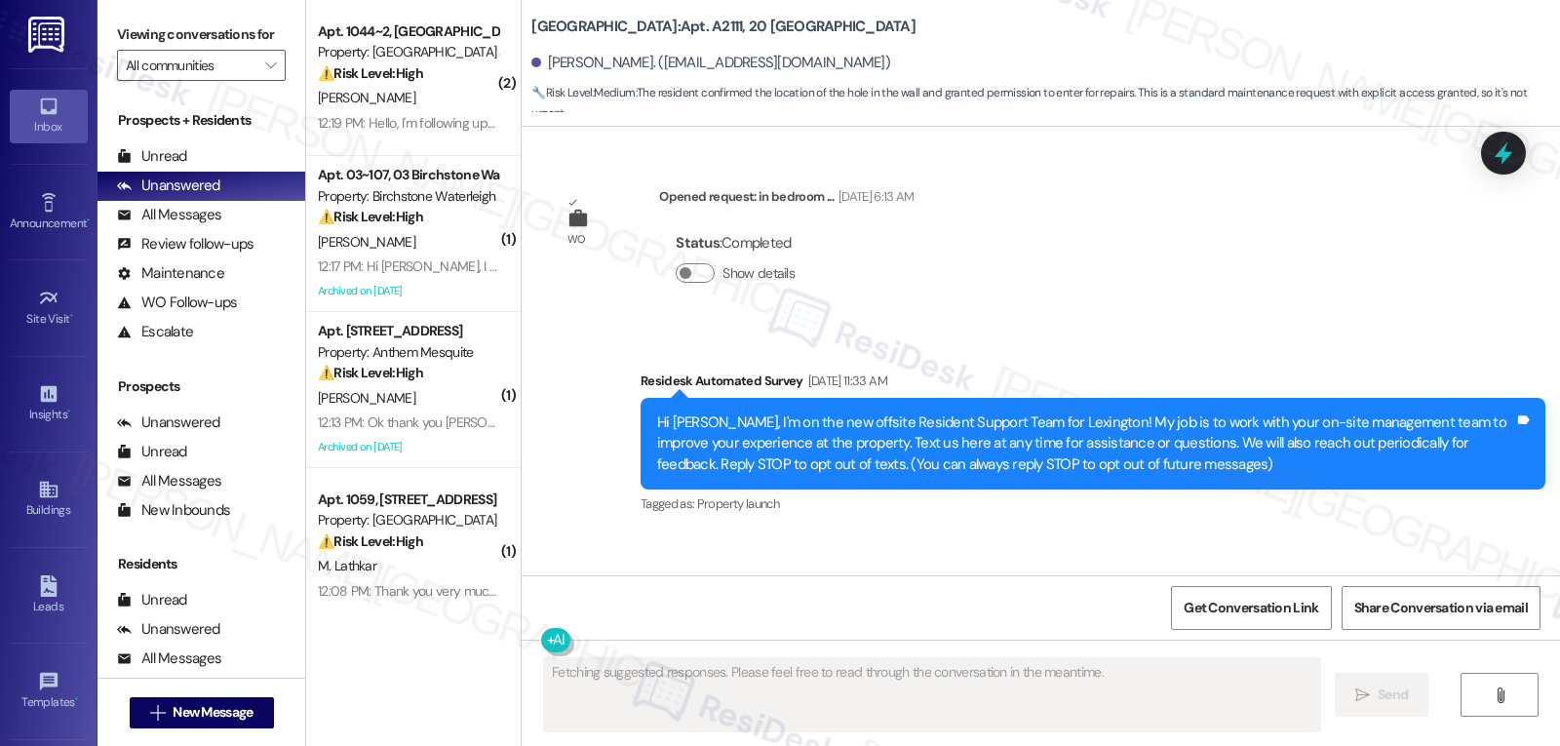
scroll to position [33662, 0]
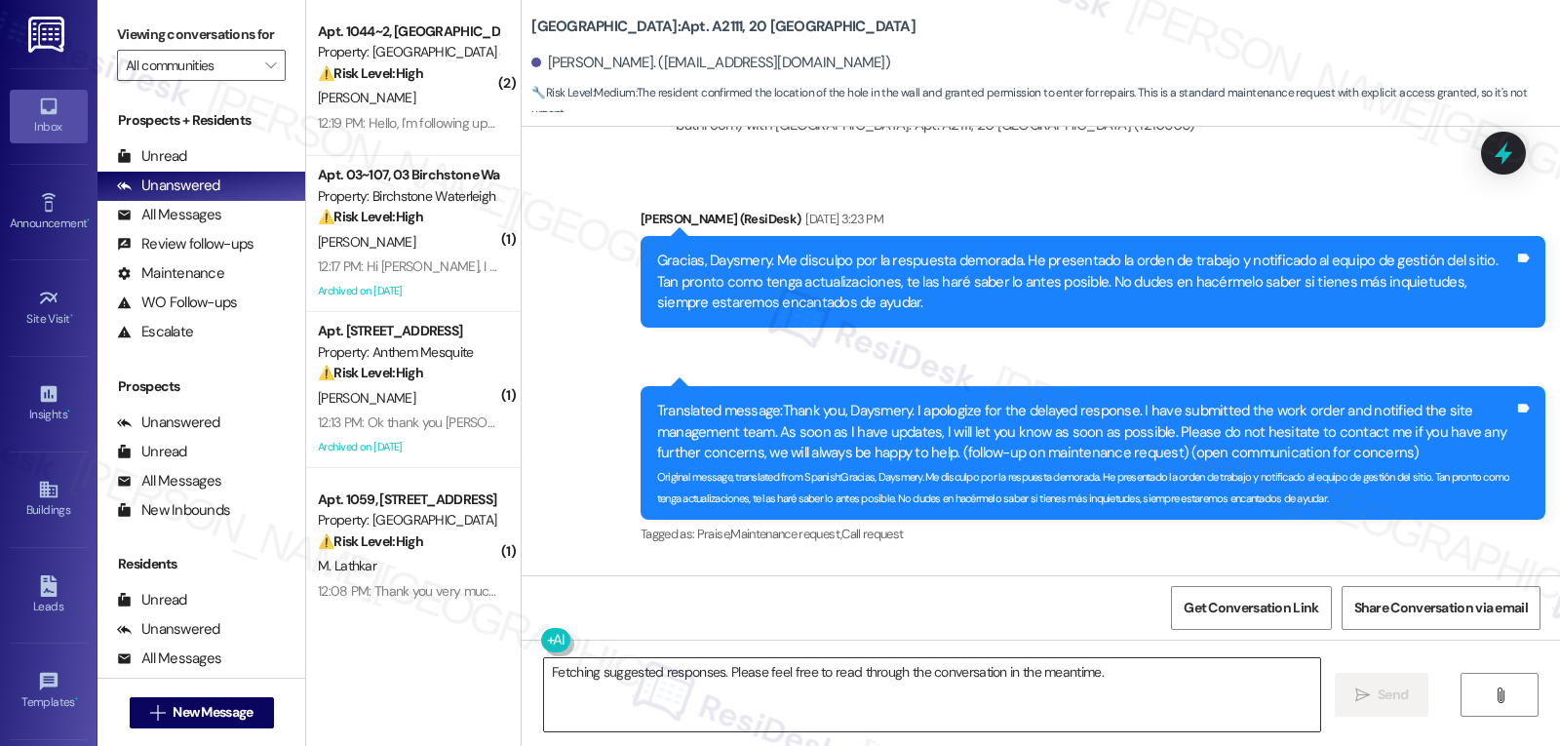
click at [755, 696] on textarea "Fetching suggested responses. Please feel free to read through the conversation…" at bounding box center [932, 694] width 776 height 73
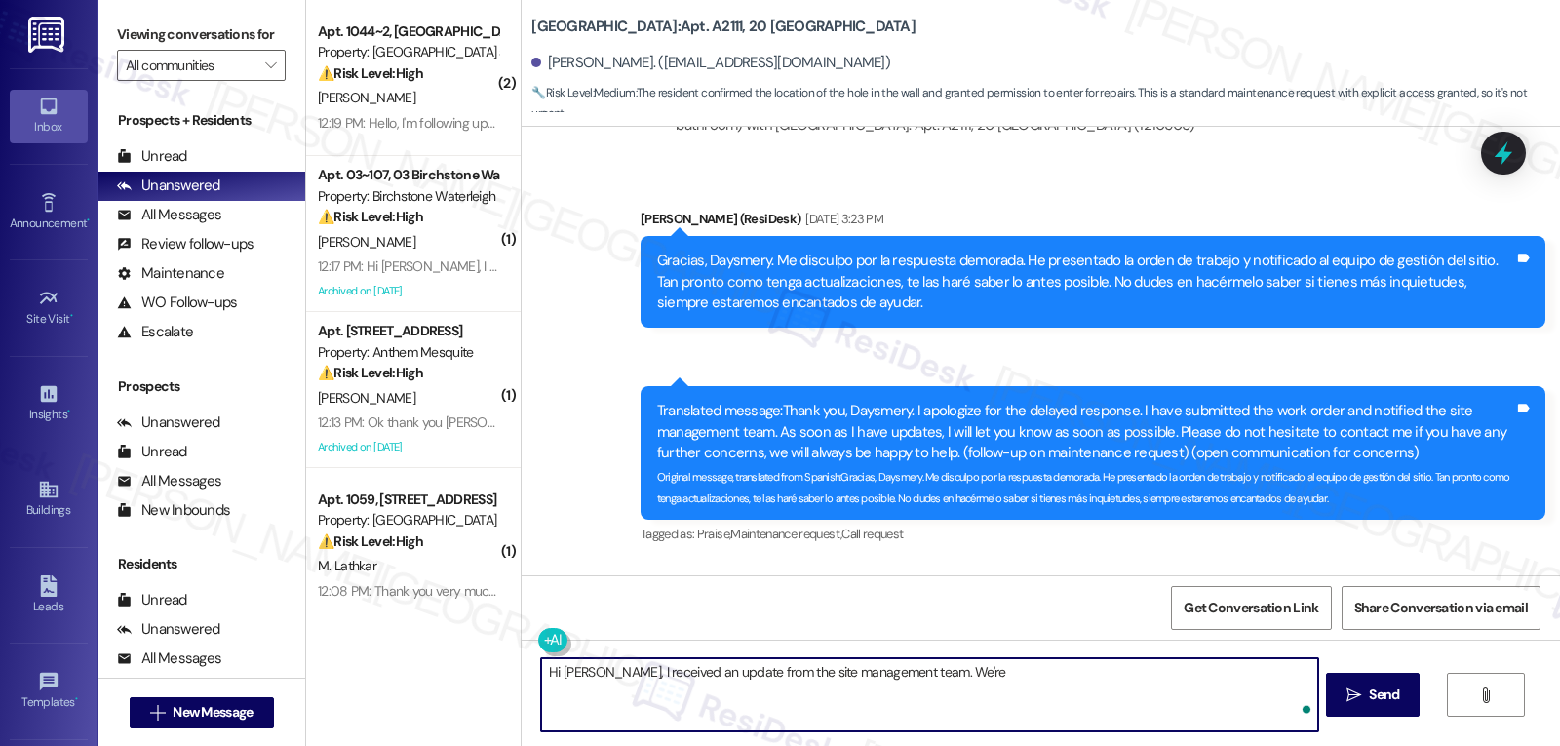
paste textarea "sorry for the inconvenience. Could you let me know a day that works best for yo…"
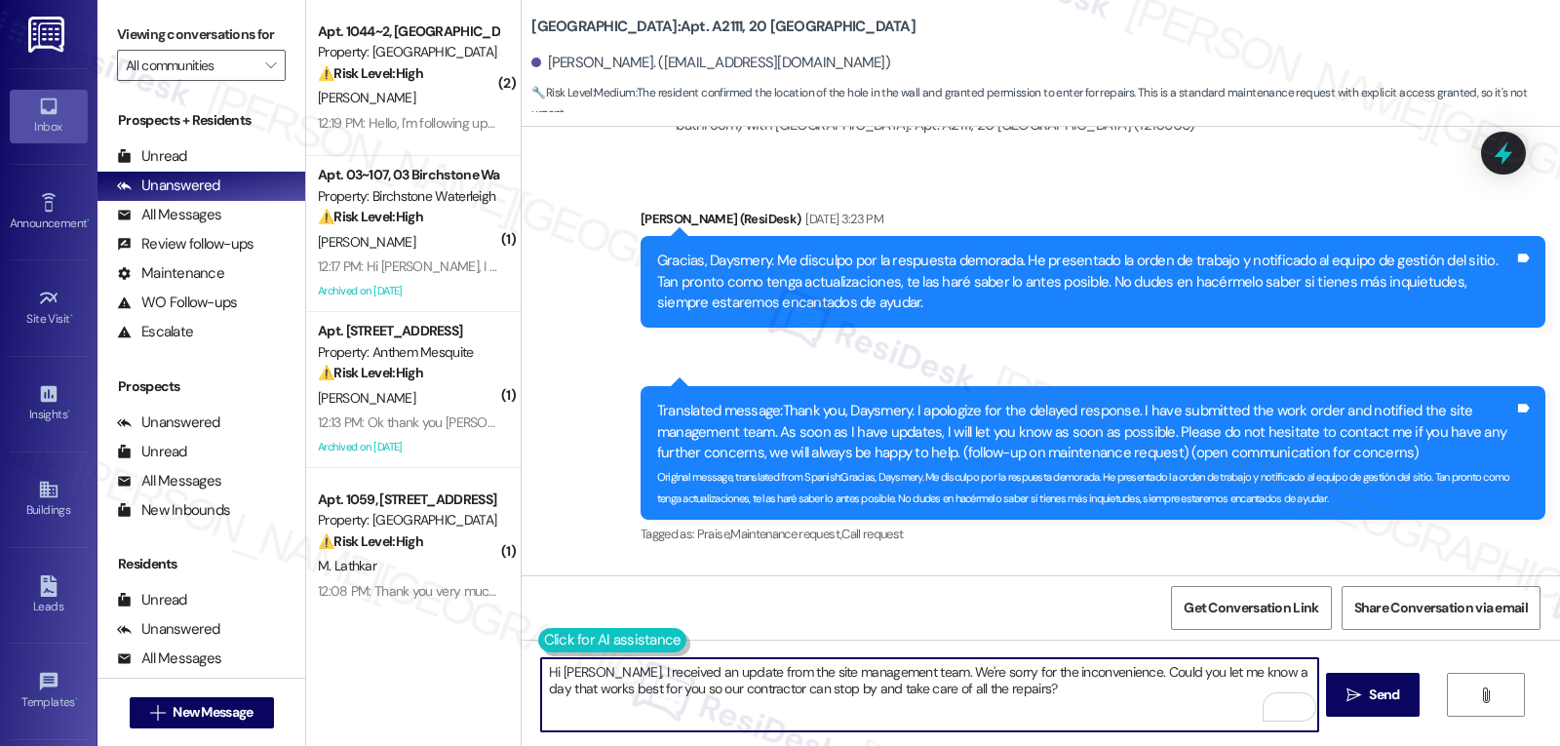
click at [538, 642] on button at bounding box center [612, 640] width 149 height 24
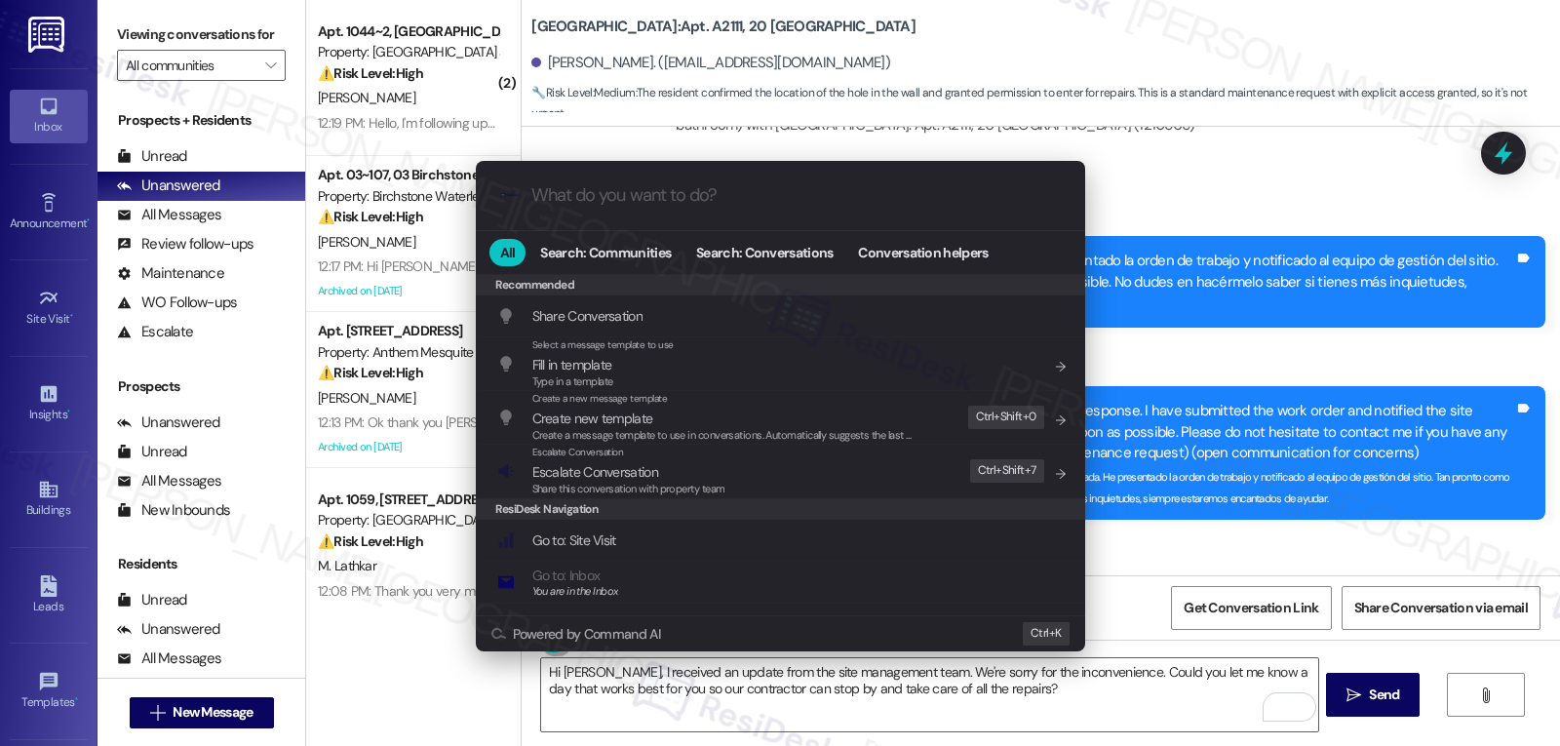
click at [1024, 699] on div ".cls-1{fill:#0a055f;}.cls-2{fill:#0cc4c4;} resideskLogoBlueOrange All Search: C…" at bounding box center [780, 373] width 1560 height 746
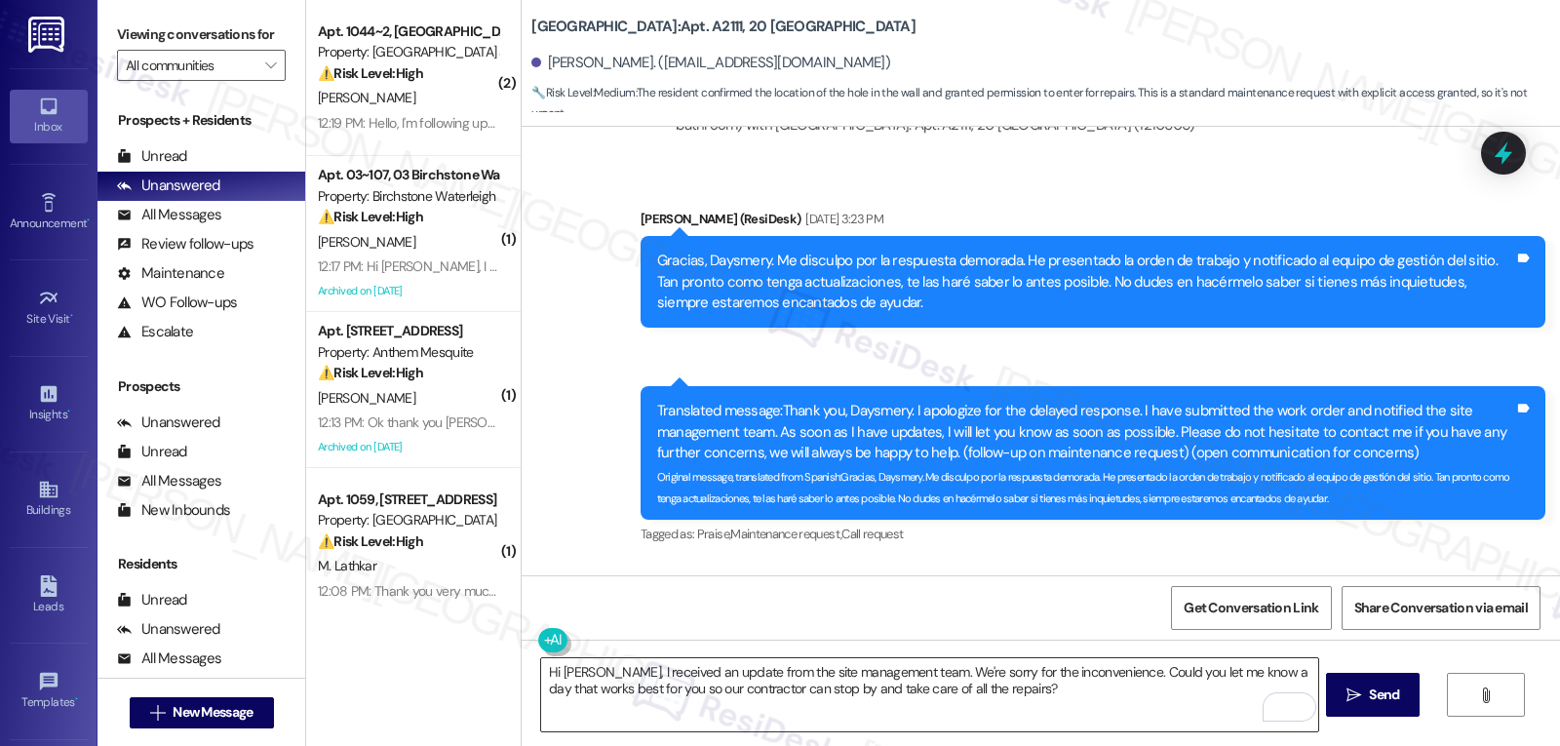
click at [1017, 691] on textarea "Hi Daysmery, I received an update from the site management team. We're sorry fo…" at bounding box center [929, 694] width 776 height 73
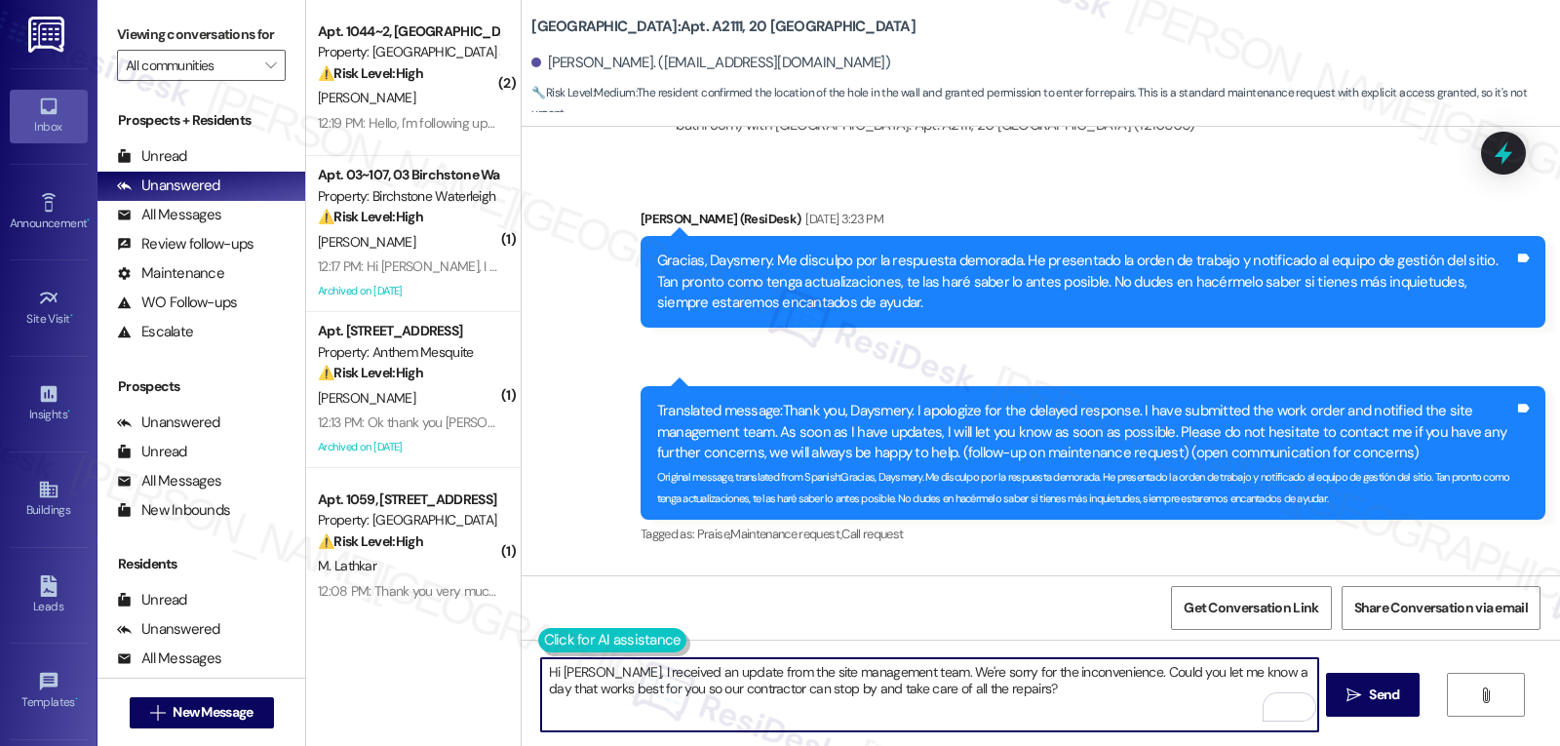
click at [542, 644] on button at bounding box center [612, 640] width 149 height 24
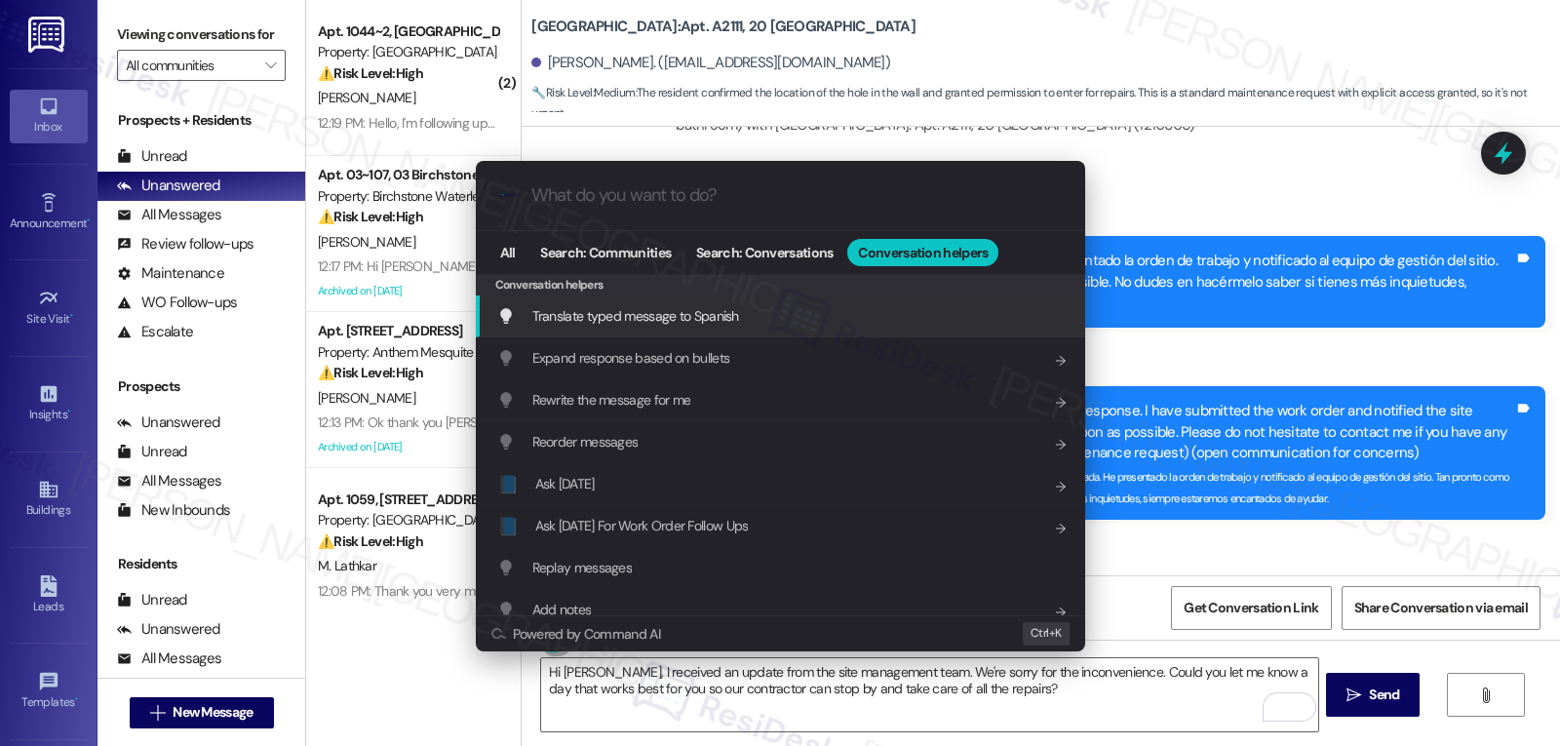
click at [736, 318] on span "Translate typed message to Spanish" at bounding box center [635, 316] width 207 height 18
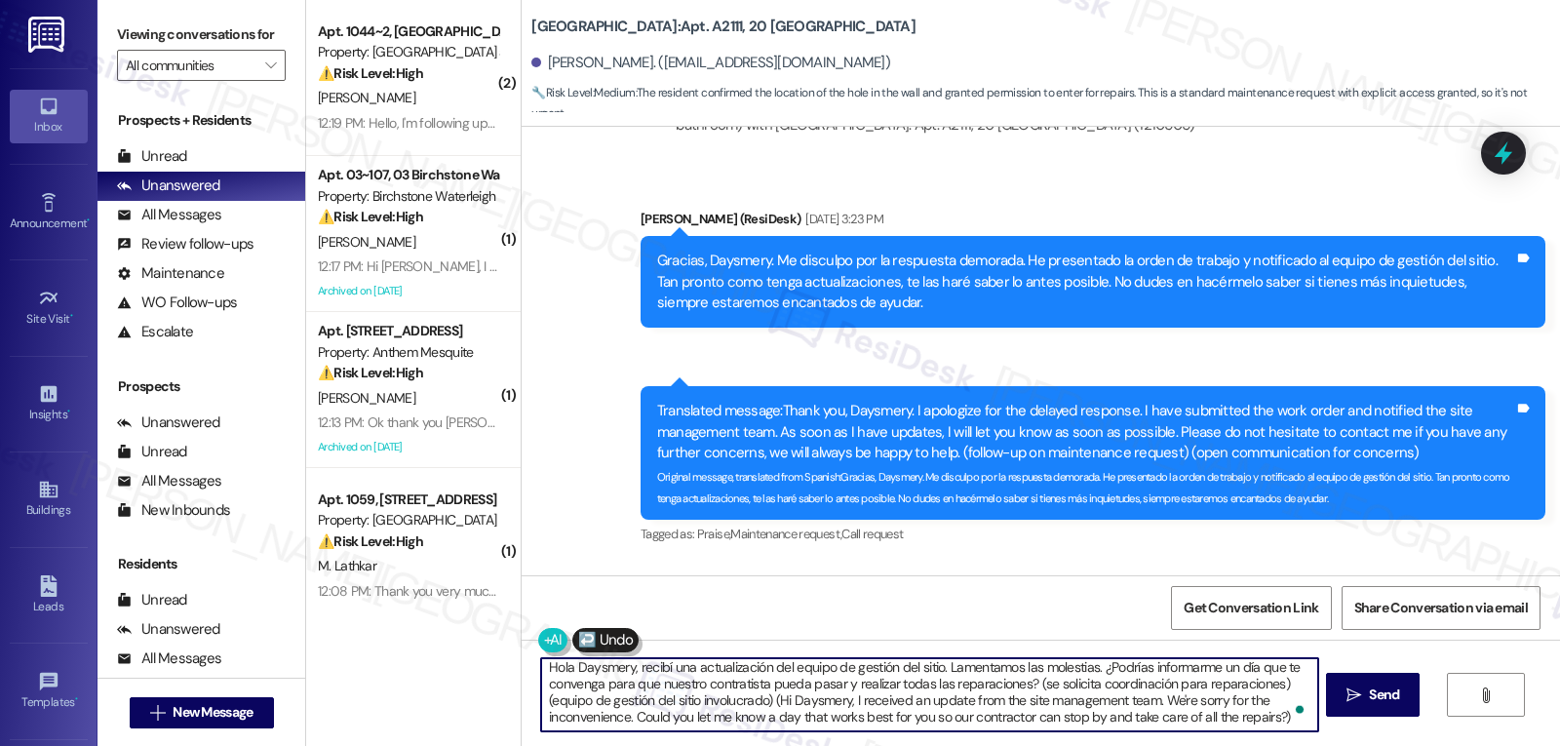
scroll to position [5, 0]
drag, startPoint x: 1022, startPoint y: 689, endPoint x: 1559, endPoint y: 792, distance: 547.0
click at [1559, 745] on html "Inbox Go to Inbox Announcement • Send A Text Announcement Site Visit • Go to Si…" at bounding box center [780, 373] width 1560 height 746
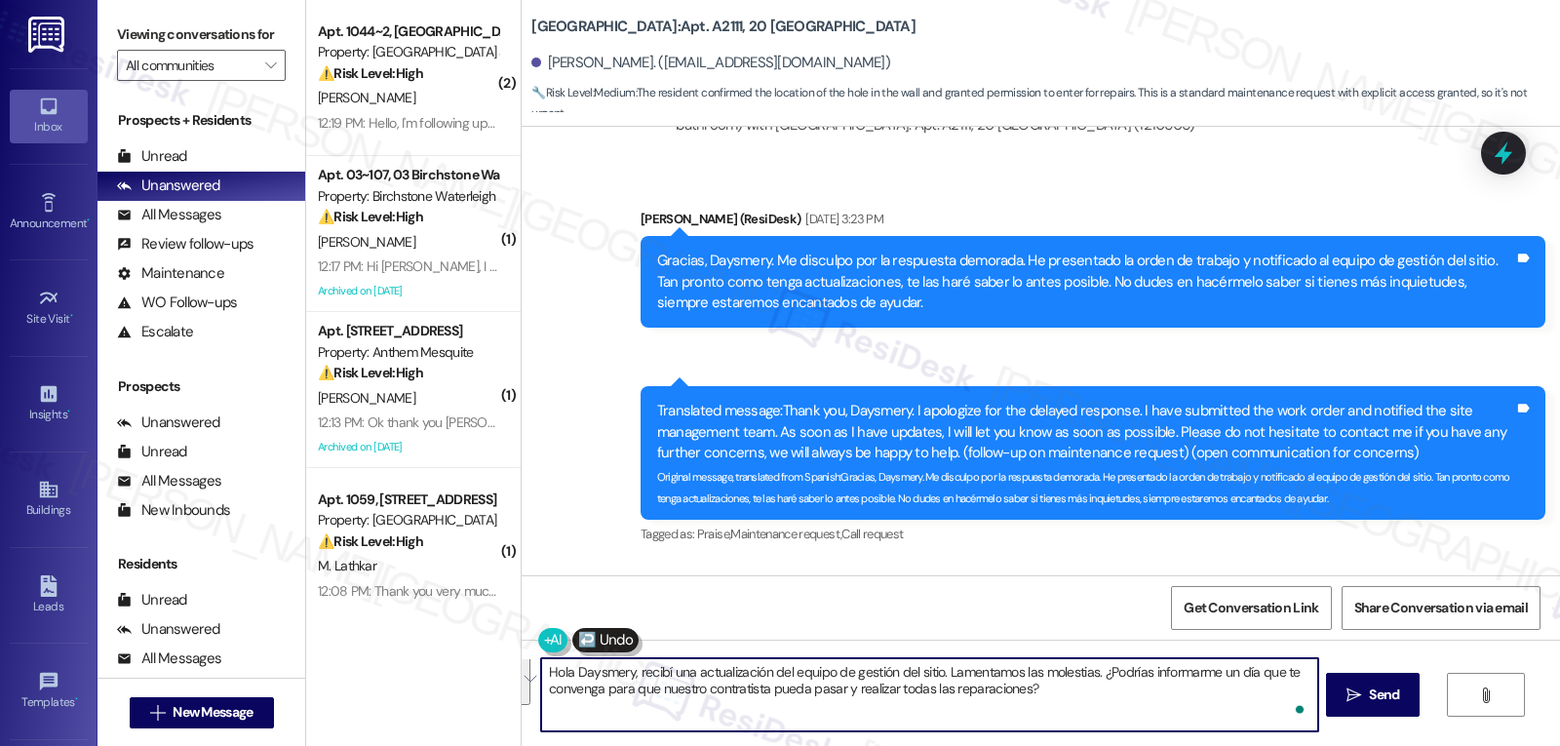
scroll to position [0, 0]
type textarea "Hola Daysmery, recibí una actualización del equipo de gestión del sitio. Lament…"
click at [1350, 687] on icon "" at bounding box center [1354, 695] width 15 height 16
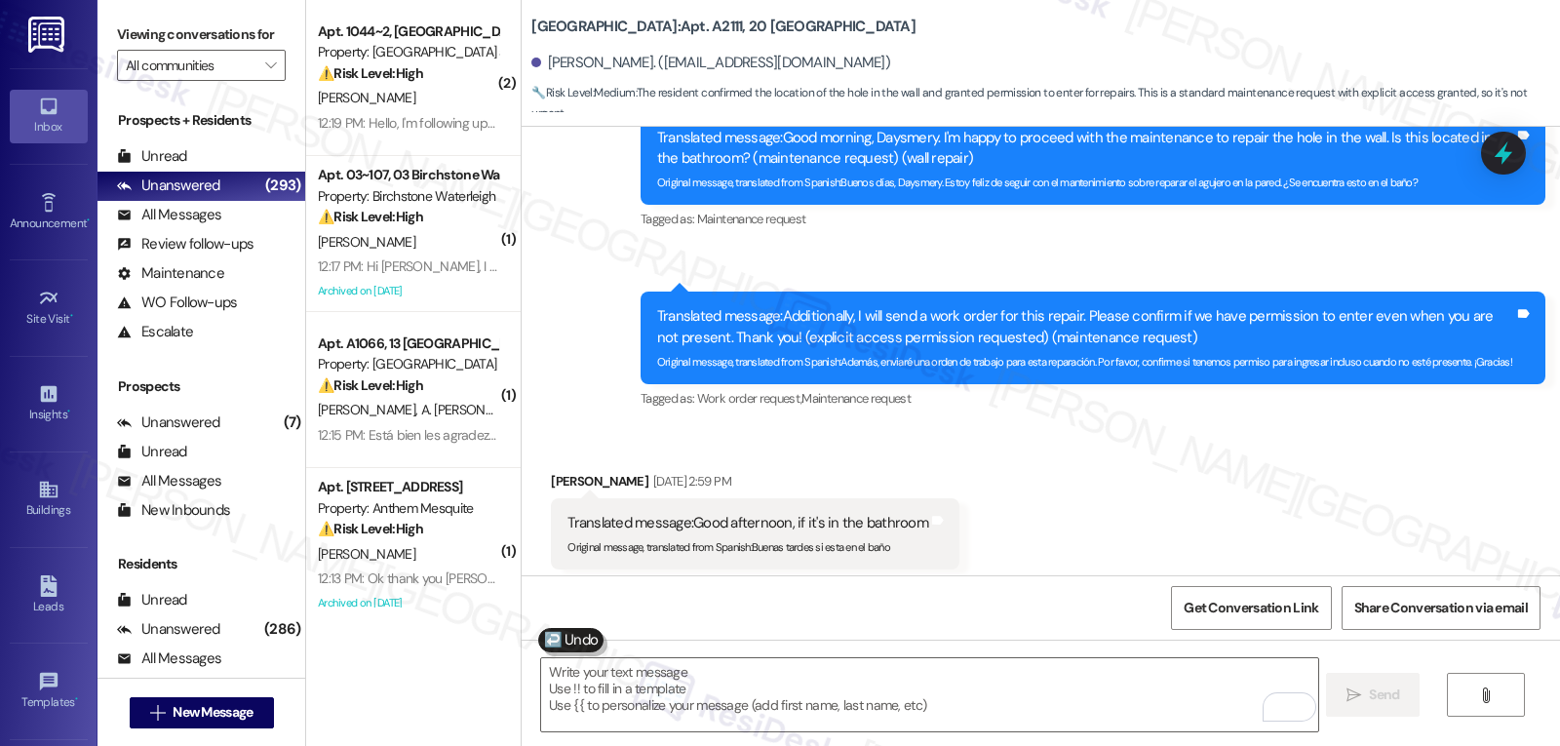
scroll to position [33818, 0]
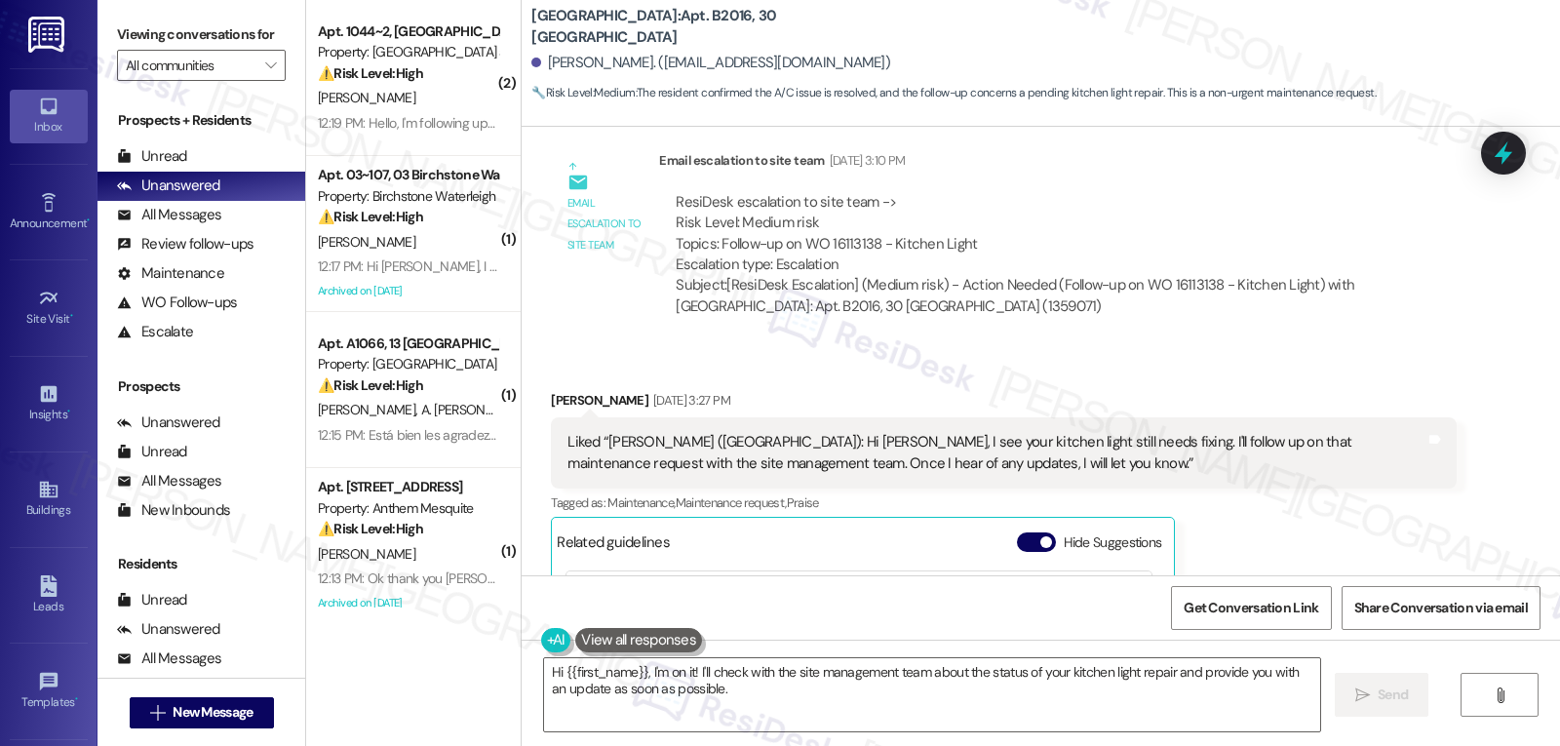
scroll to position [7969, 0]
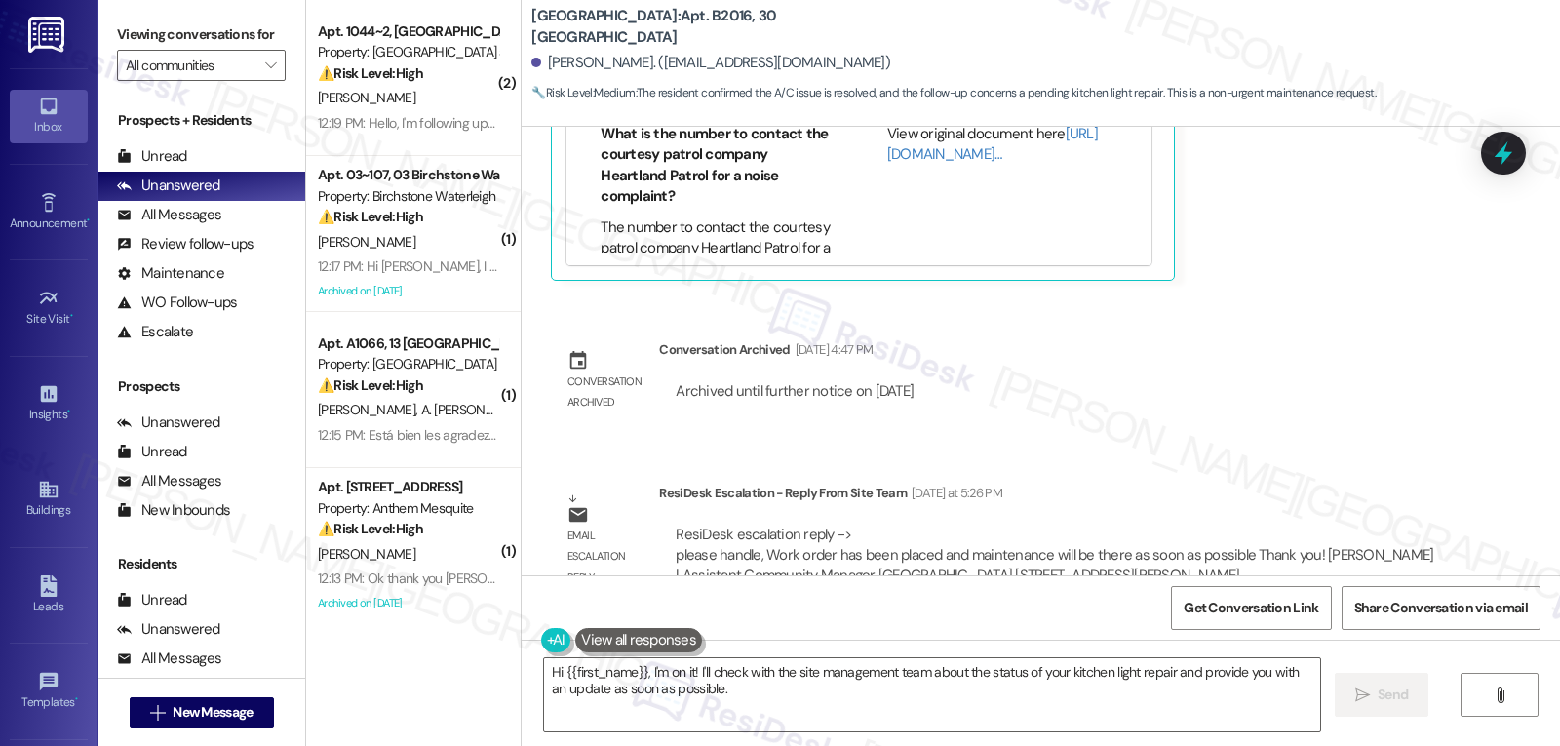
drag, startPoint x: 645, startPoint y: 671, endPoint x: 1115, endPoint y: 792, distance: 485.3
click at [1115, 745] on html "Inbox Go to Inbox Announcement • Send A Text Announcement Site Visit • Go to Si…" at bounding box center [780, 373] width 1560 height 746
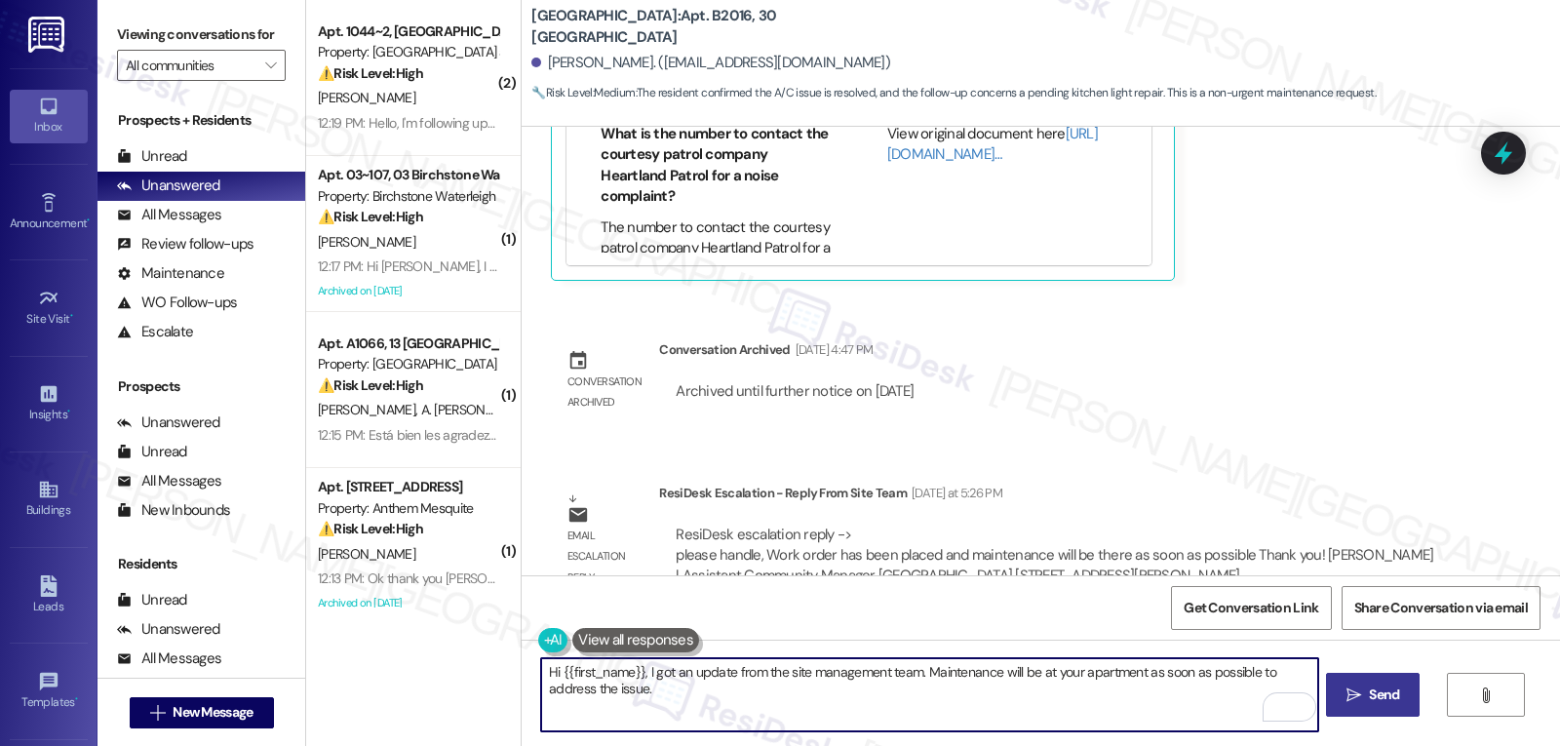
type textarea "Hi {{first_name}}, I got an update from the site management team. Maintenance w…"
click at [1400, 710] on button " Send" at bounding box center [1373, 695] width 95 height 44
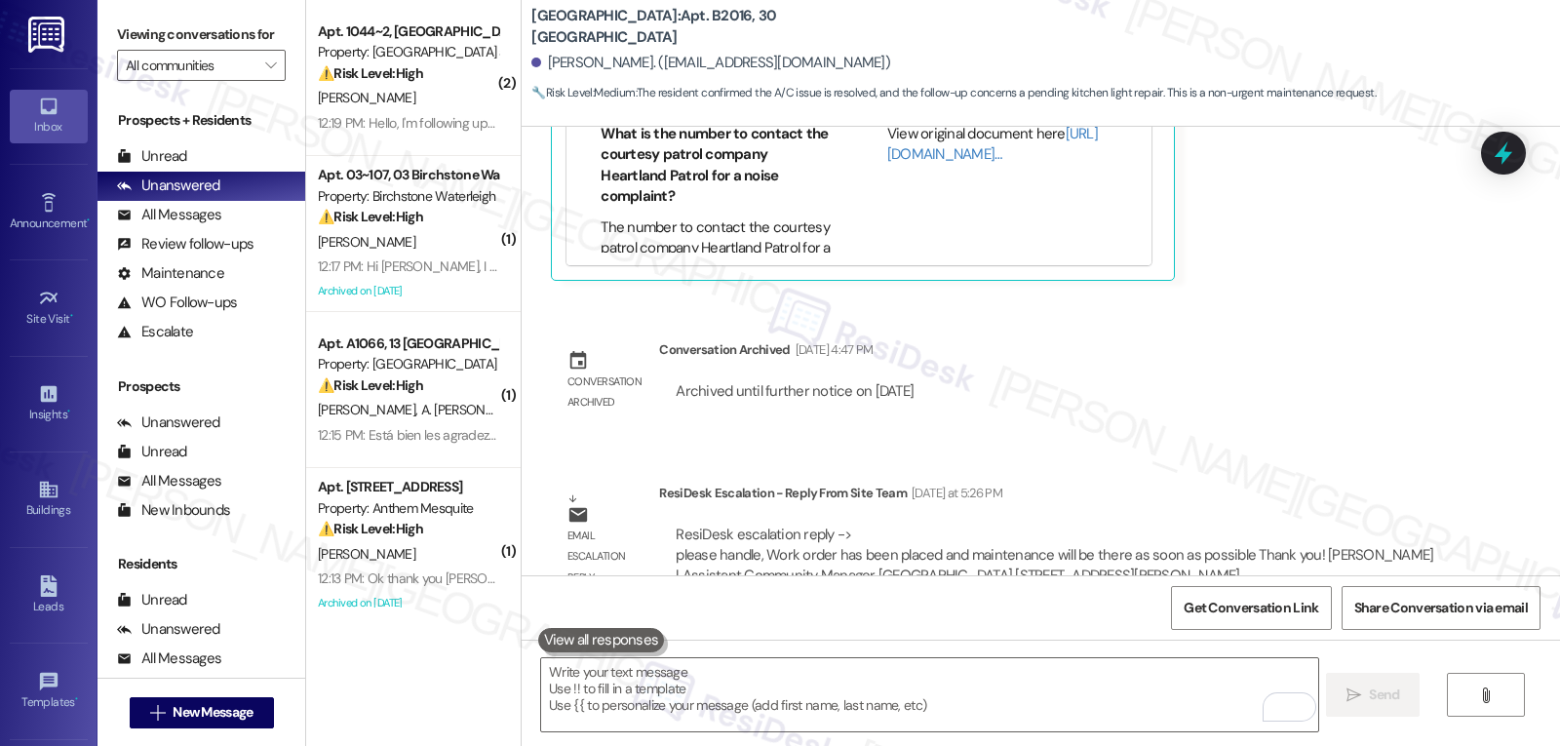
scroll to position [7647, 0]
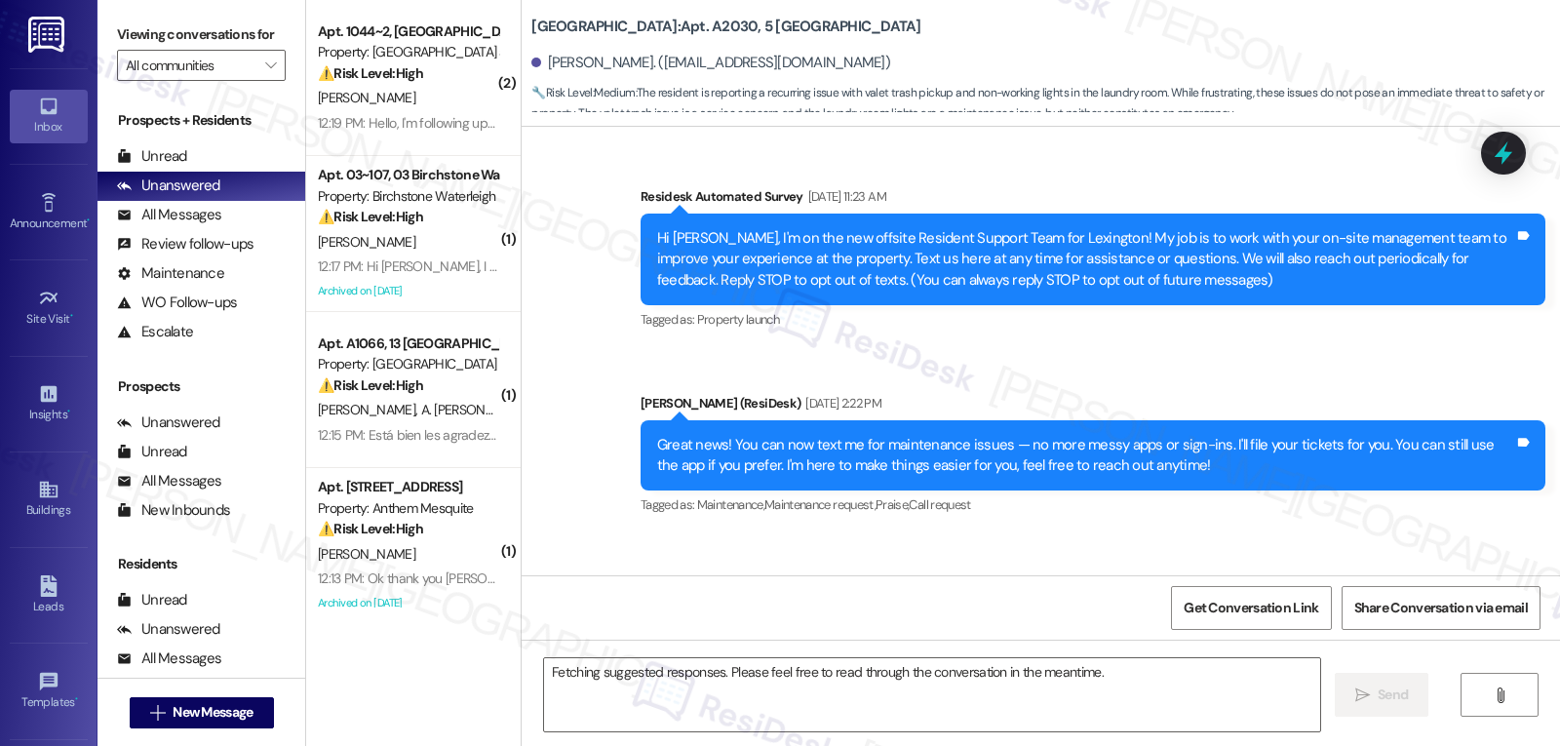
scroll to position [52188, 0]
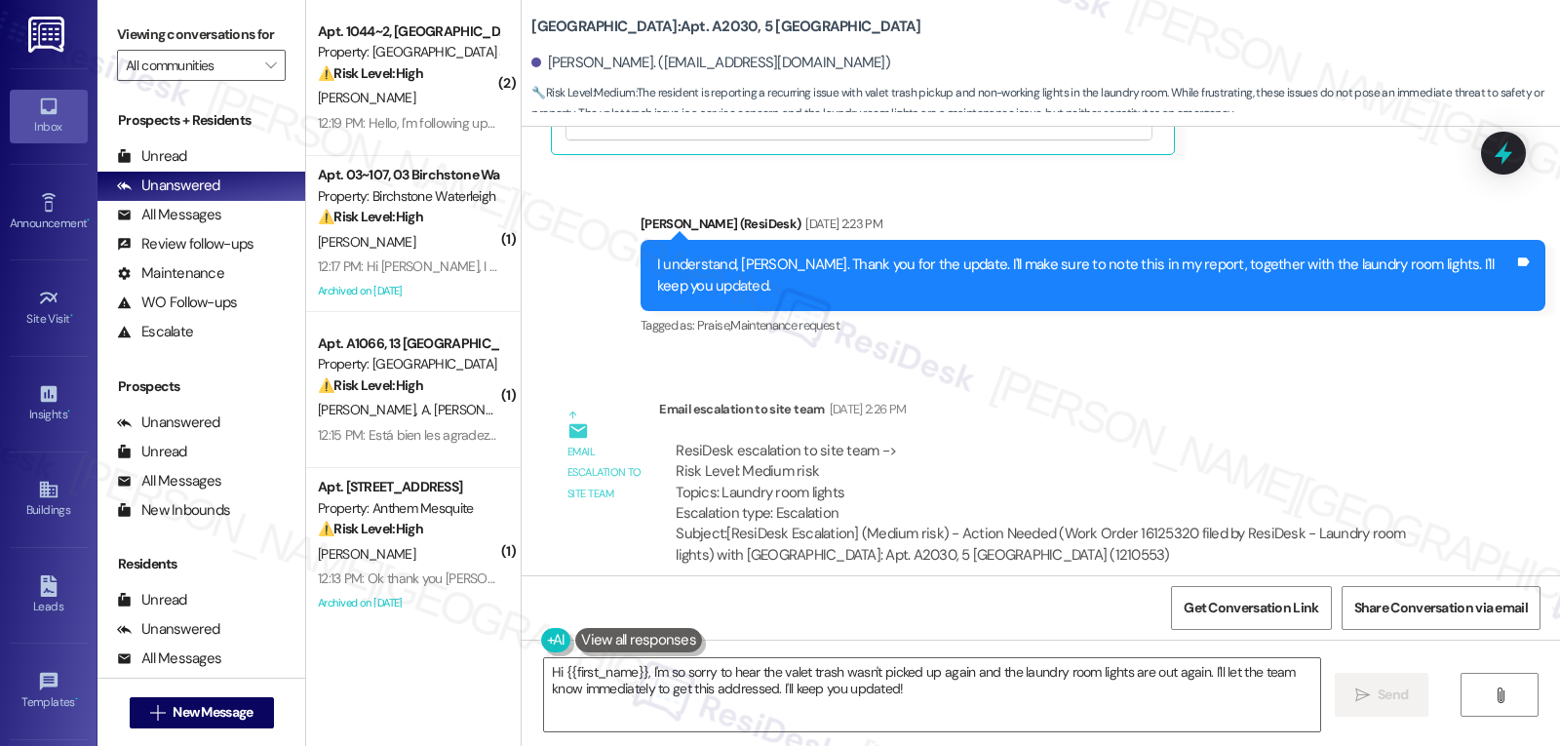
drag, startPoint x: 643, startPoint y: 673, endPoint x: 1559, endPoint y: 792, distance: 924.3
click at [1559, 745] on html "Inbox Go to Inbox Announcement • Send A Text Announcement Site Visit • Go to Si…" at bounding box center [780, 373] width 1560 height 746
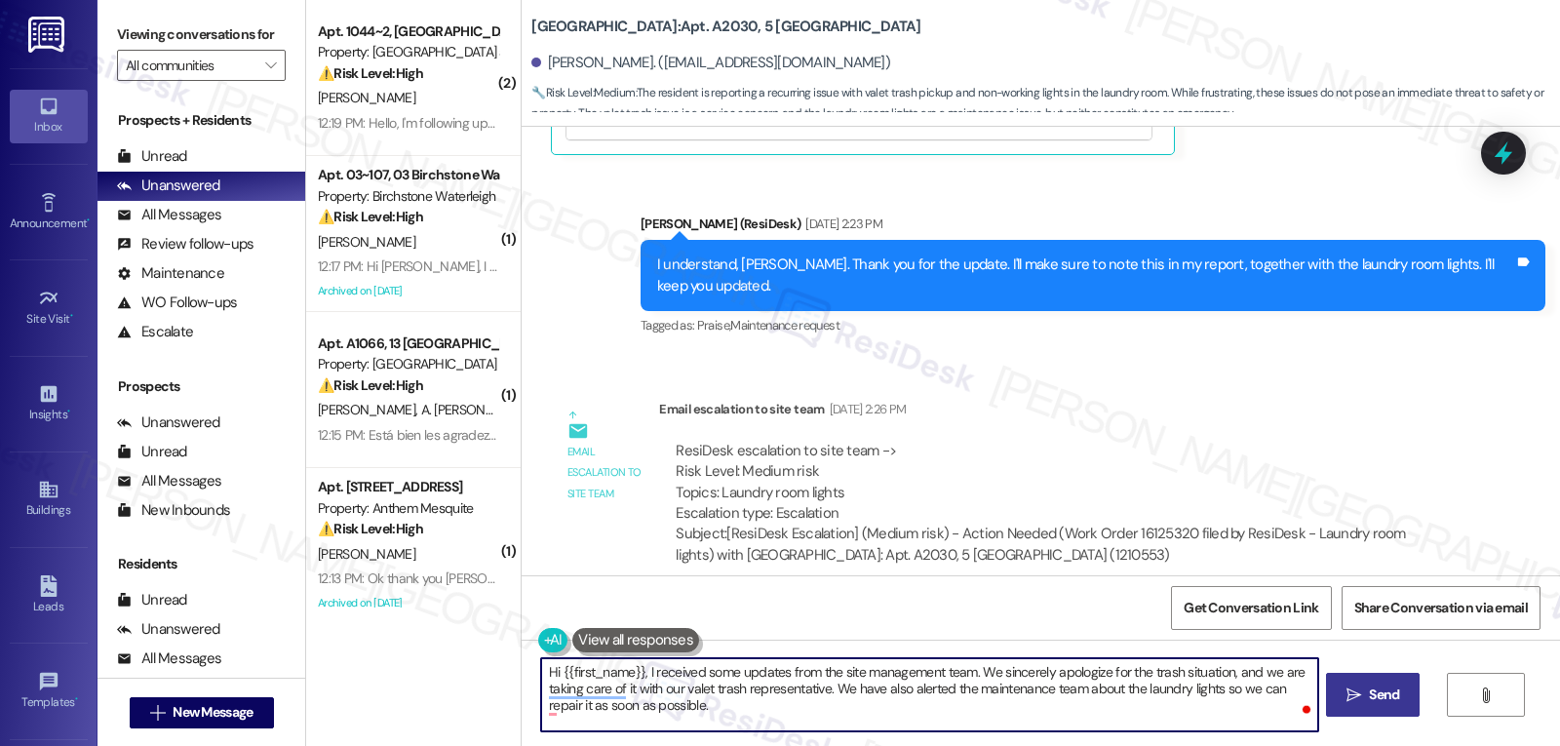
type textarea "Hi {{first_name}}, I received some updates from the site management team. We si…"
click at [1373, 707] on button " Send" at bounding box center [1373, 695] width 95 height 44
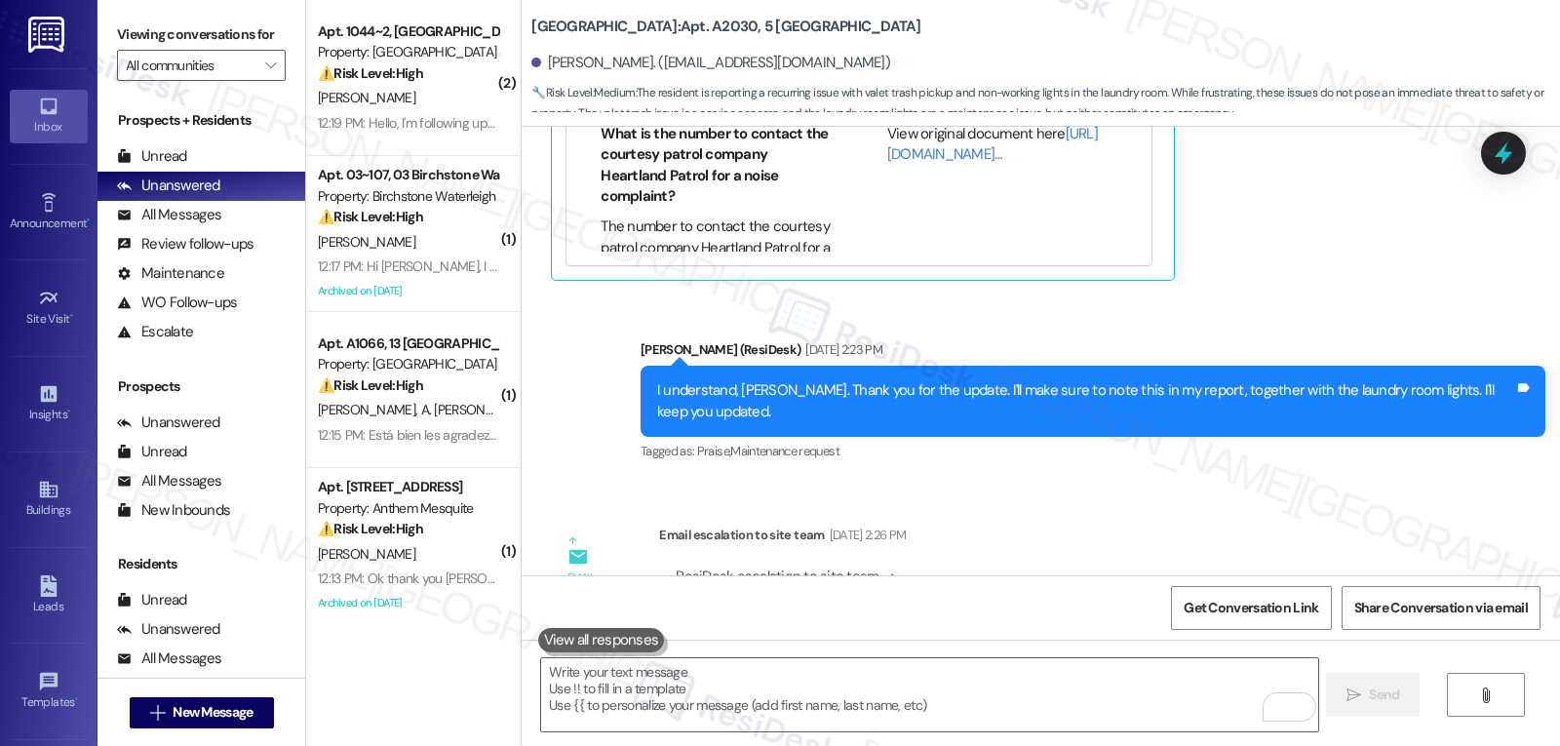
scroll to position [52345, 0]
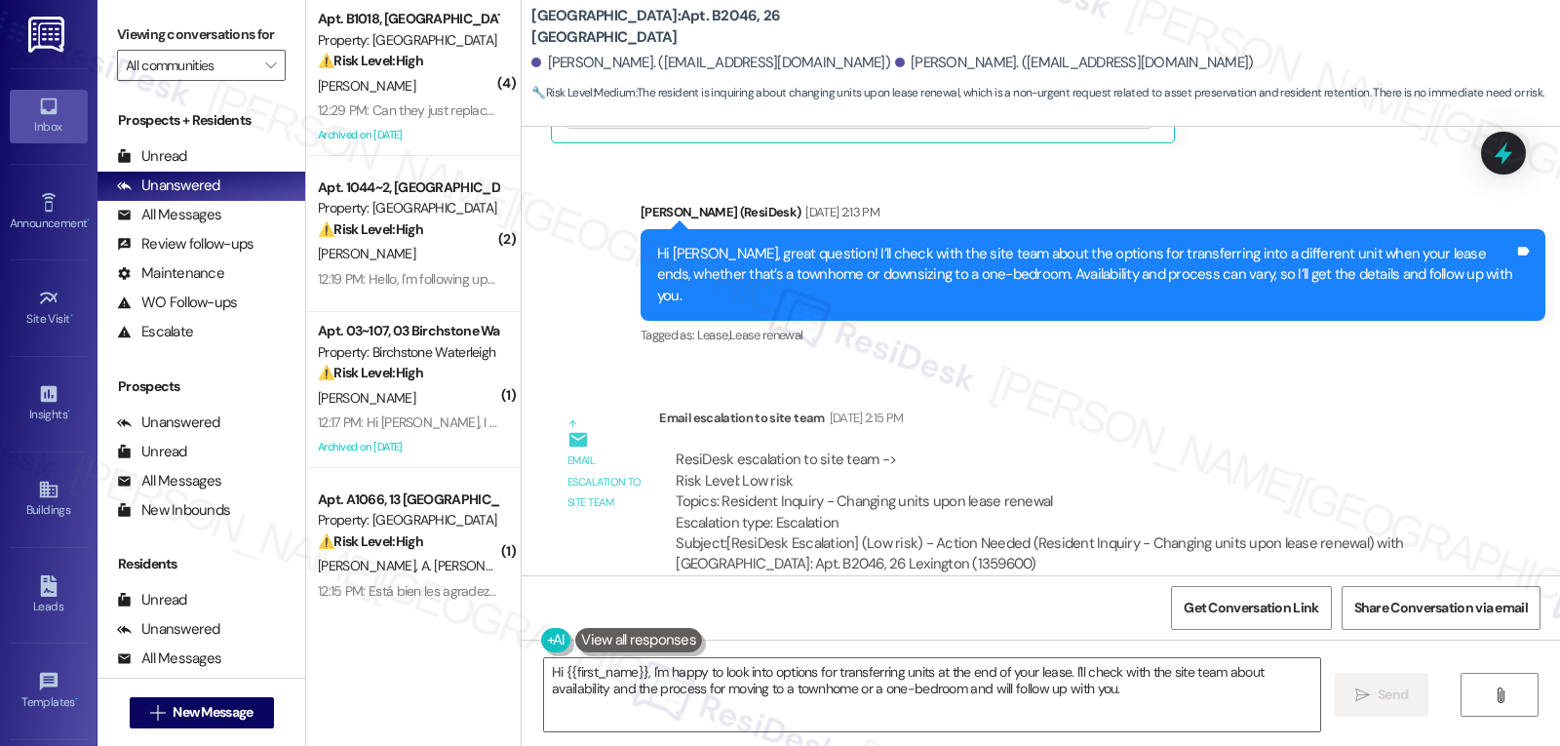
scroll to position [7493, 0]
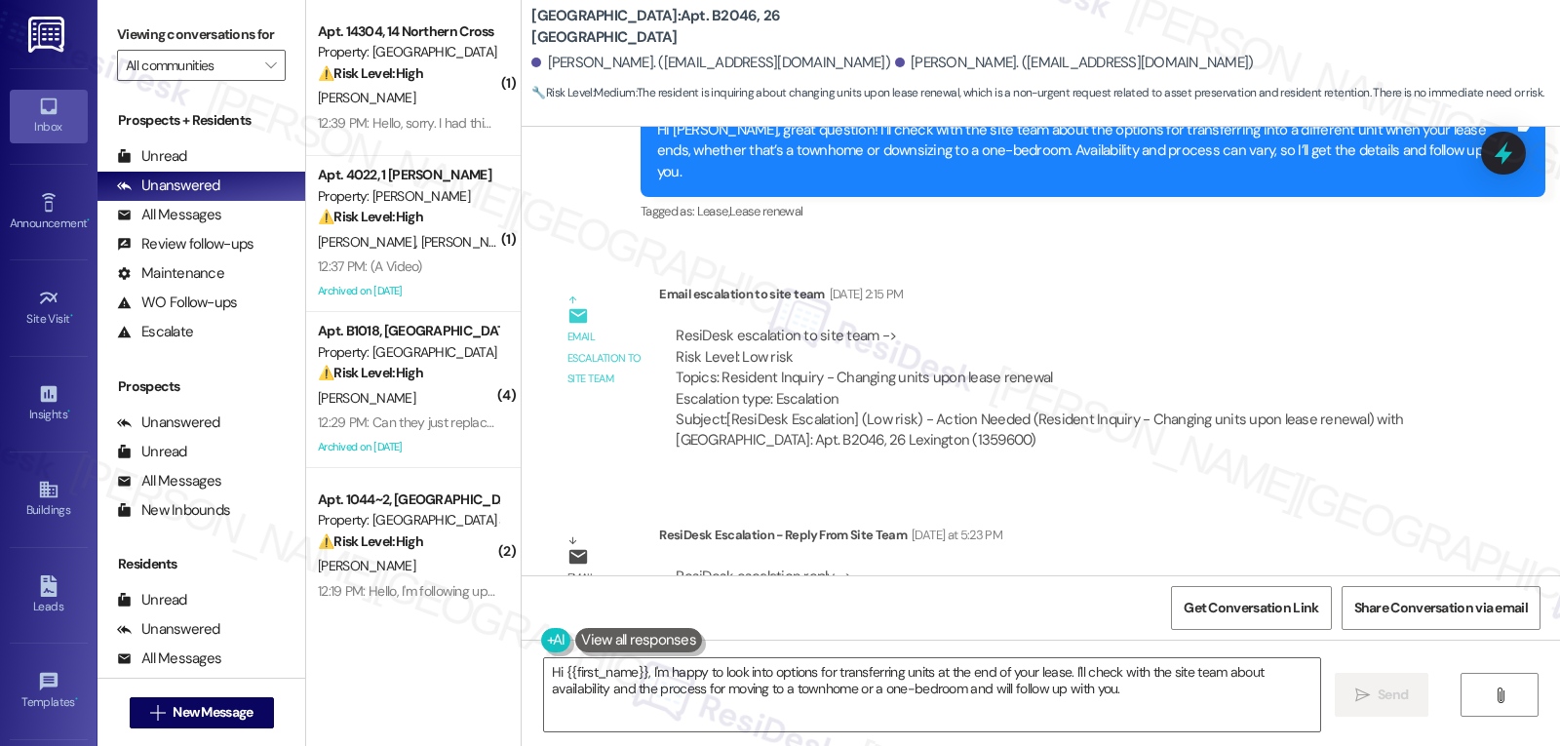
drag, startPoint x: 1121, startPoint y: 538, endPoint x: 1059, endPoint y: 539, distance: 62.4
click at [1059, 567] on div "ResiDesk escalation reply -> please handle, Please contact the leasing office, …" at bounding box center [1057, 598] width 767 height 62
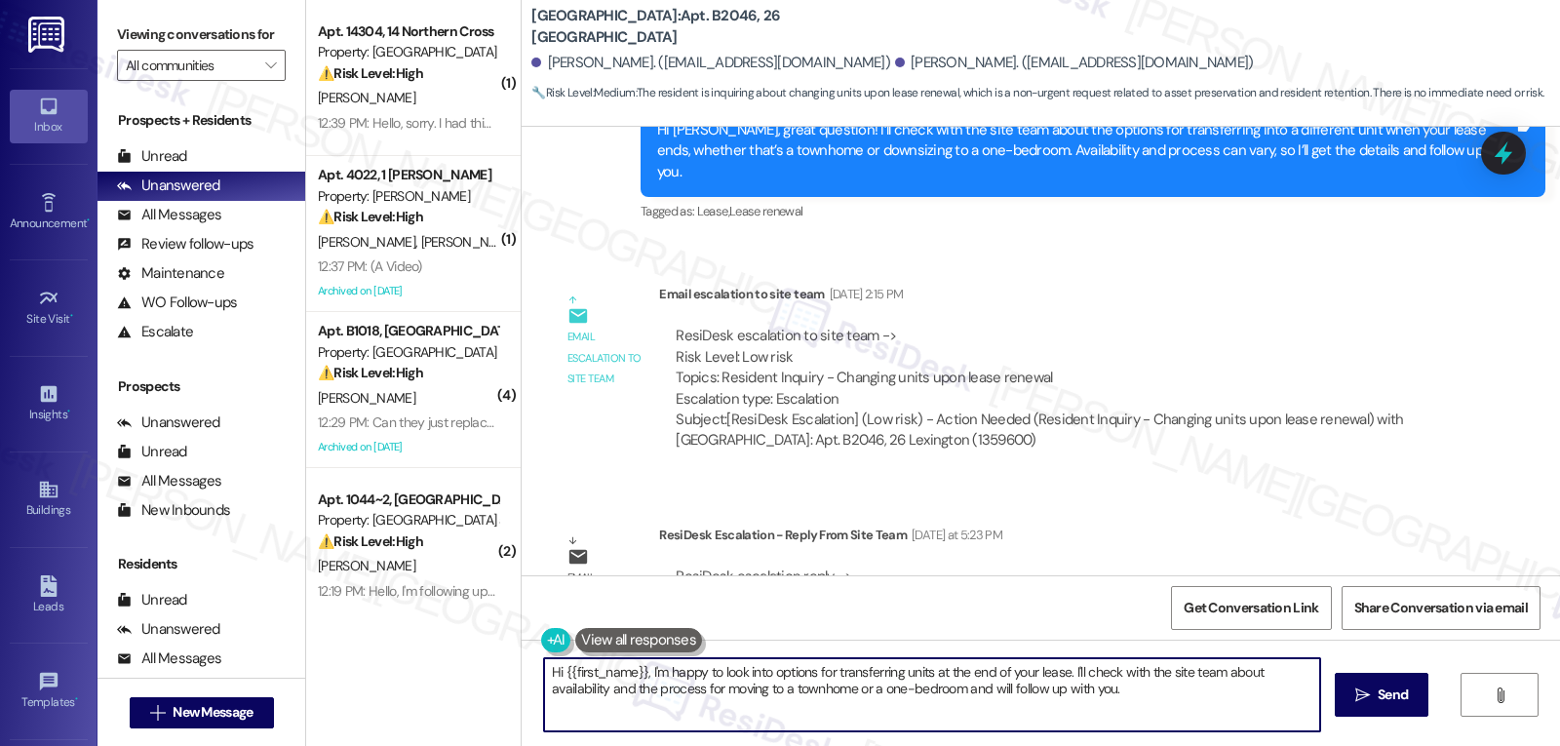
click at [757, 690] on textarea "Hi {{first_name}}, I'm happy to look into options for transferring units at the…" at bounding box center [932, 694] width 776 height 73
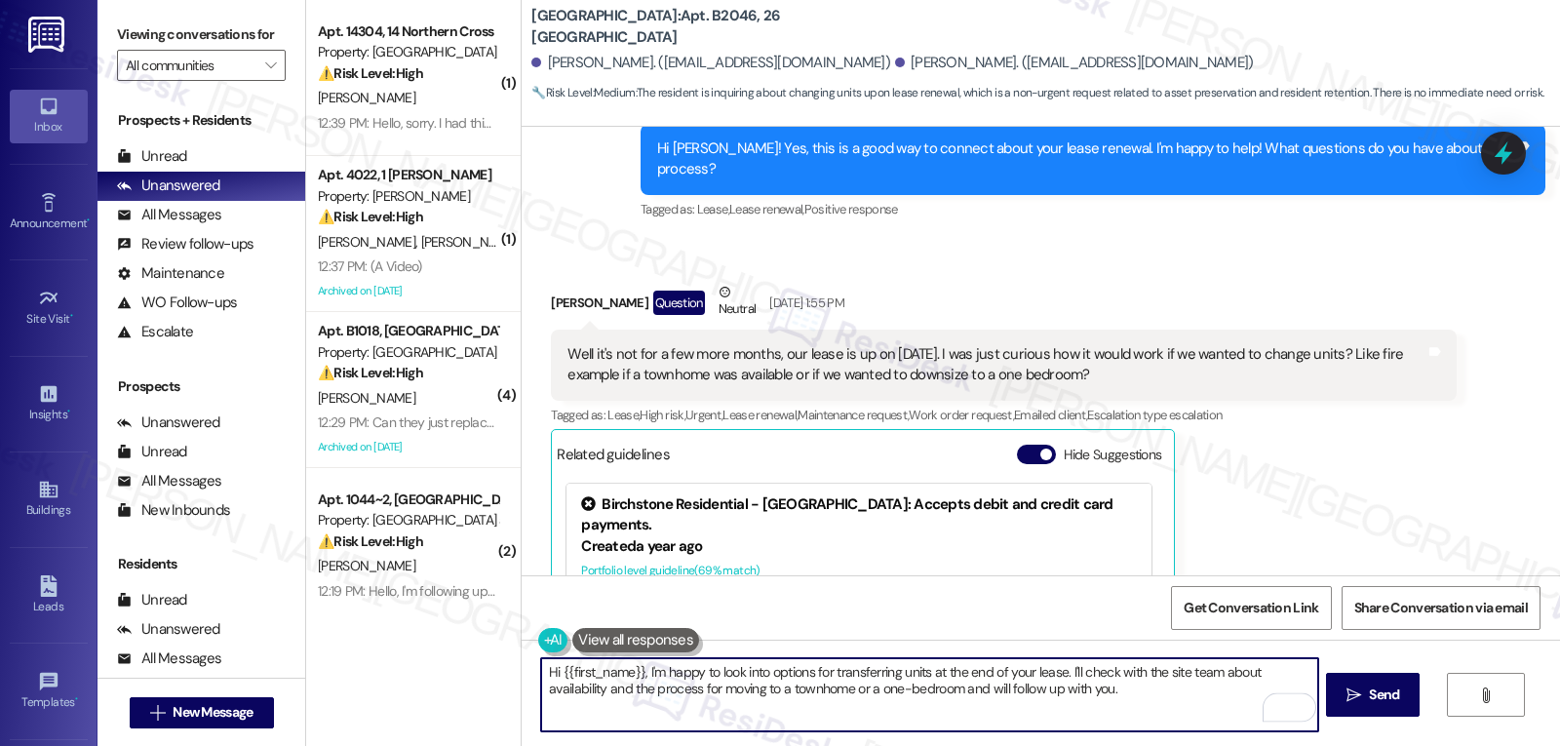
scroll to position [6713, 0]
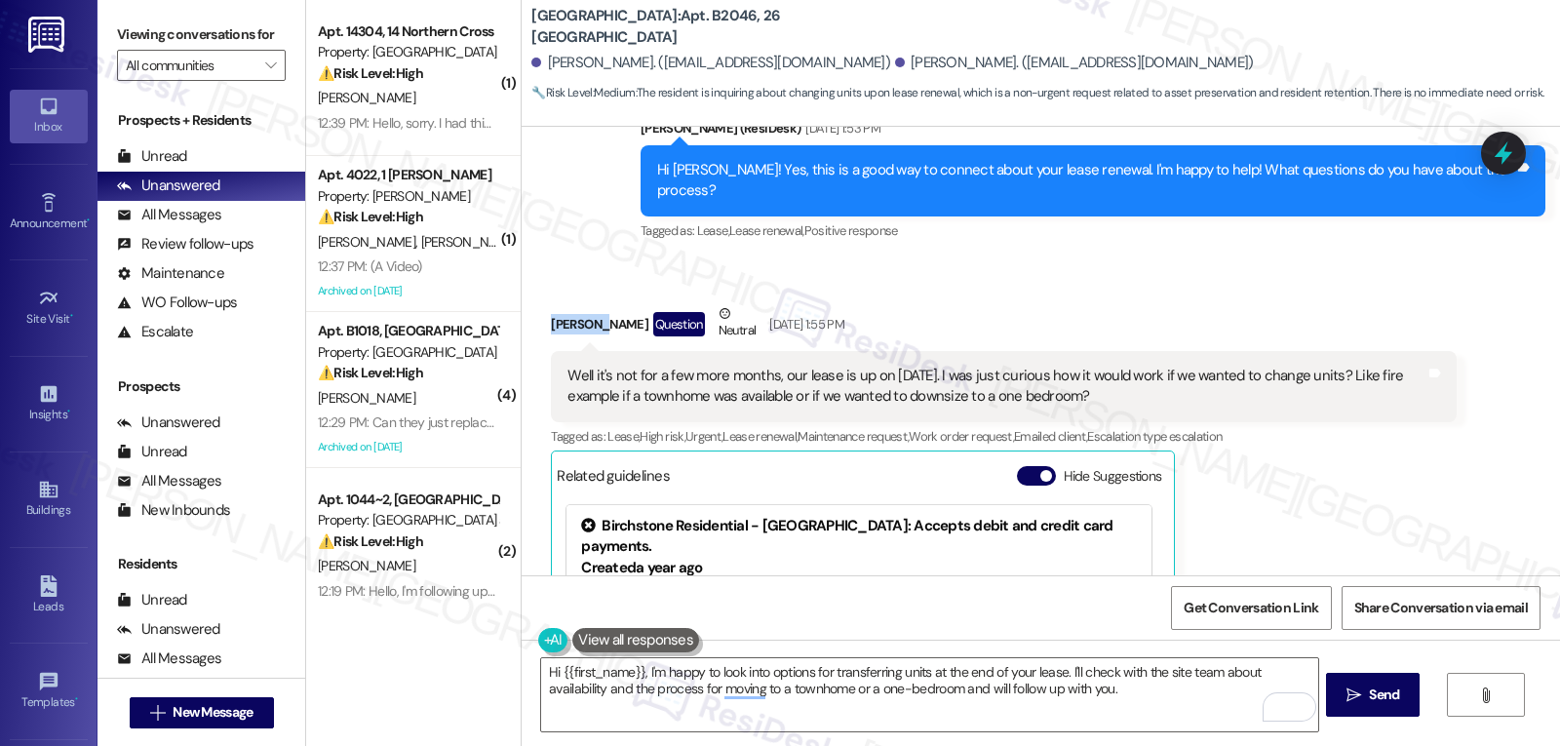
drag, startPoint x: 594, startPoint y: 266, endPoint x: 526, endPoint y: 267, distance: 68.3
click at [536, 289] on div "Received via SMS Samantha Jackson Question Neutral Sep 03, 2025 at 1:55 PM Well…" at bounding box center [1003, 552] width 934 height 526
copy div "Samantha"
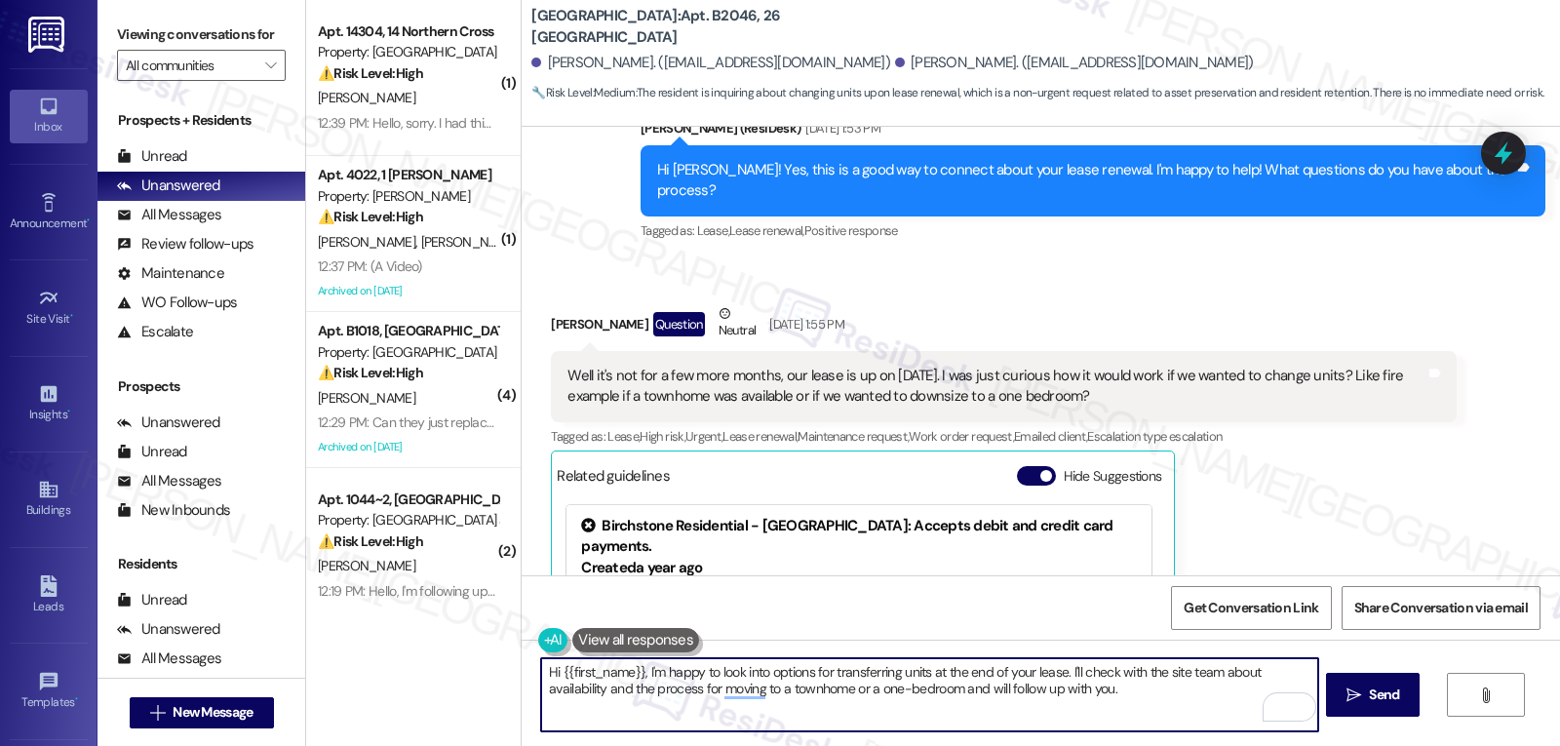
drag, startPoint x: 642, startPoint y: 675, endPoint x: 1420, endPoint y: 792, distance: 786.9
click at [1420, 745] on html "Inbox Go to Inbox Announcement • Send A Text Announcement Site Visit • Go to Si…" at bounding box center [780, 373] width 1560 height 746
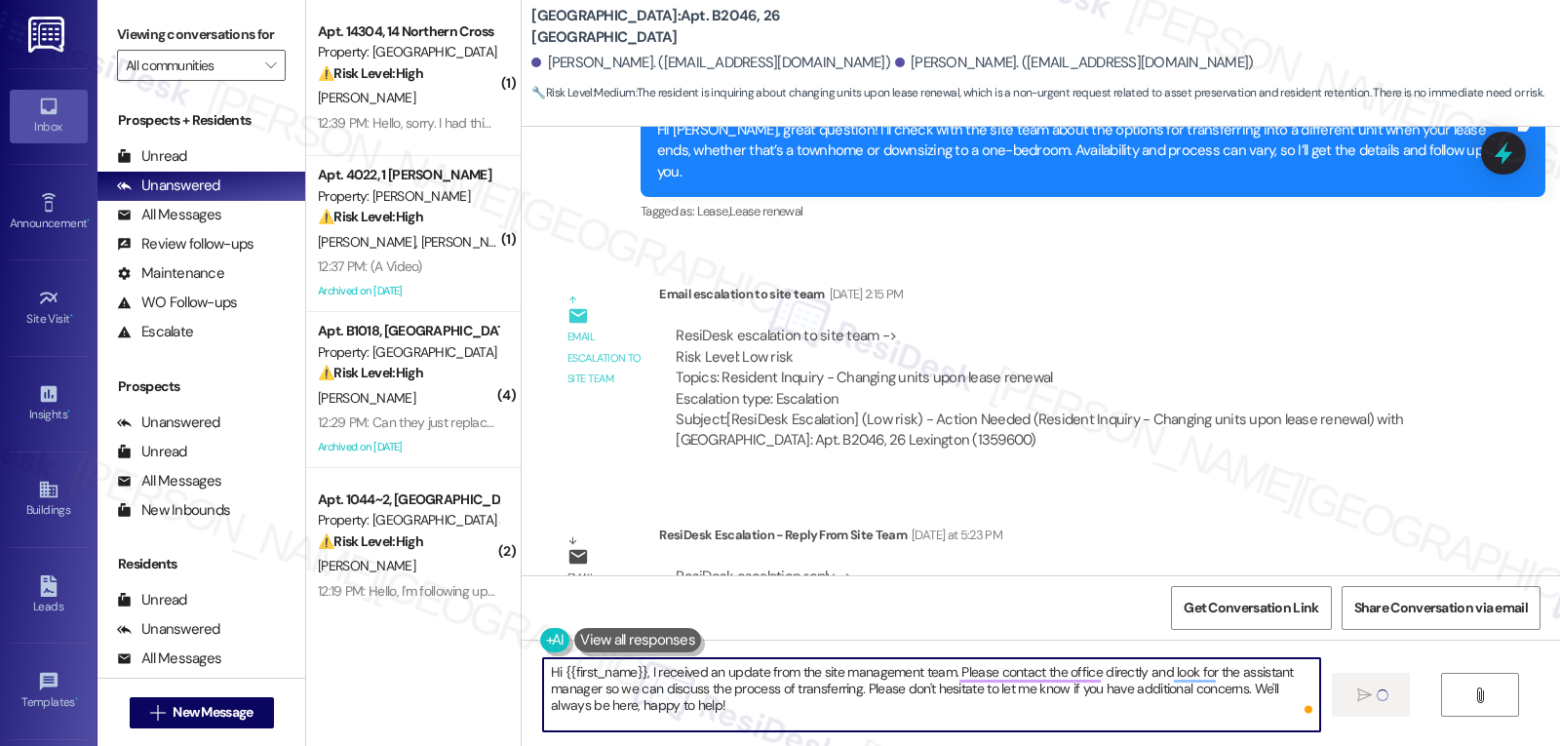
type textarea "Hi {{first_name}}, I received an update from the site management team. Please c…"
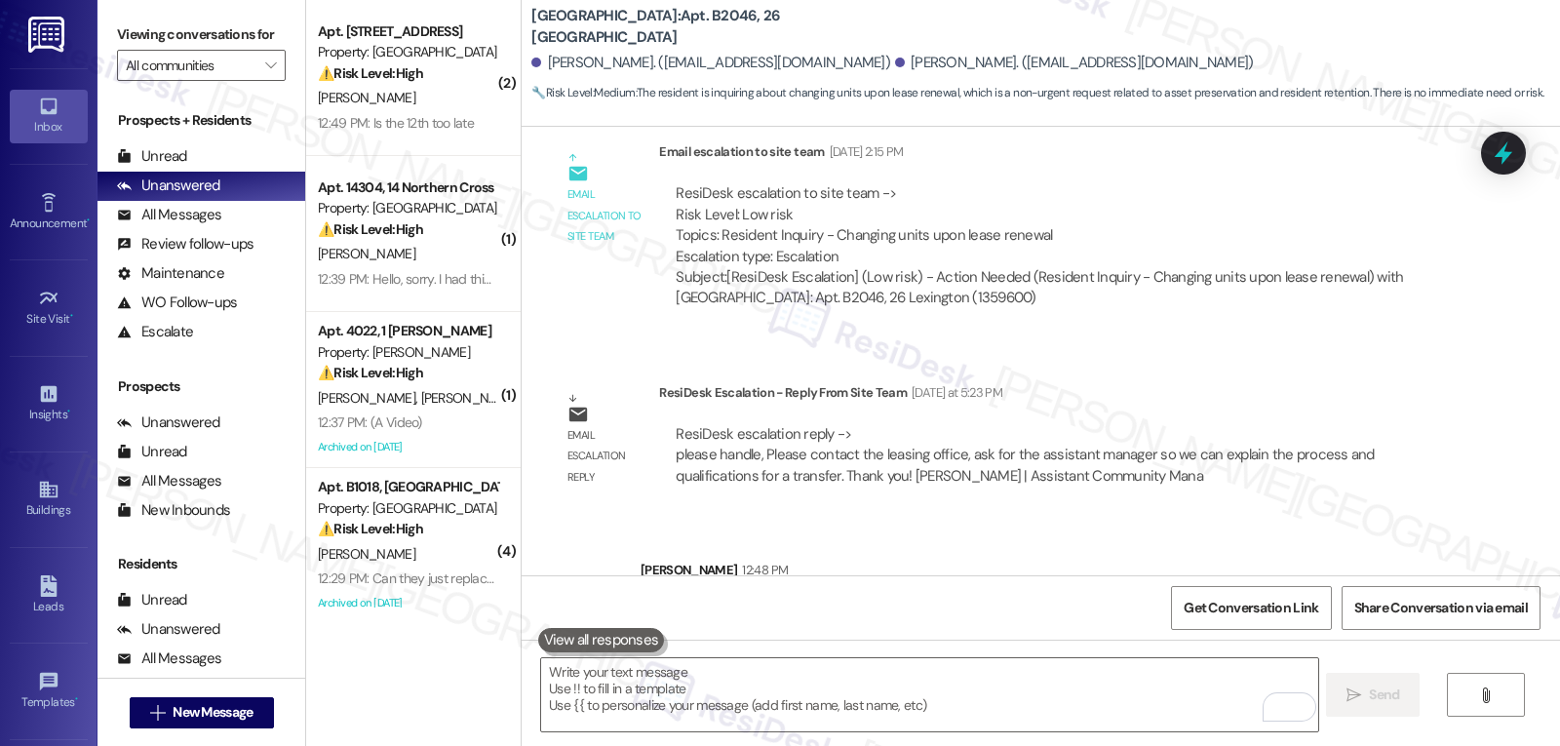
scroll to position [7671, 0]
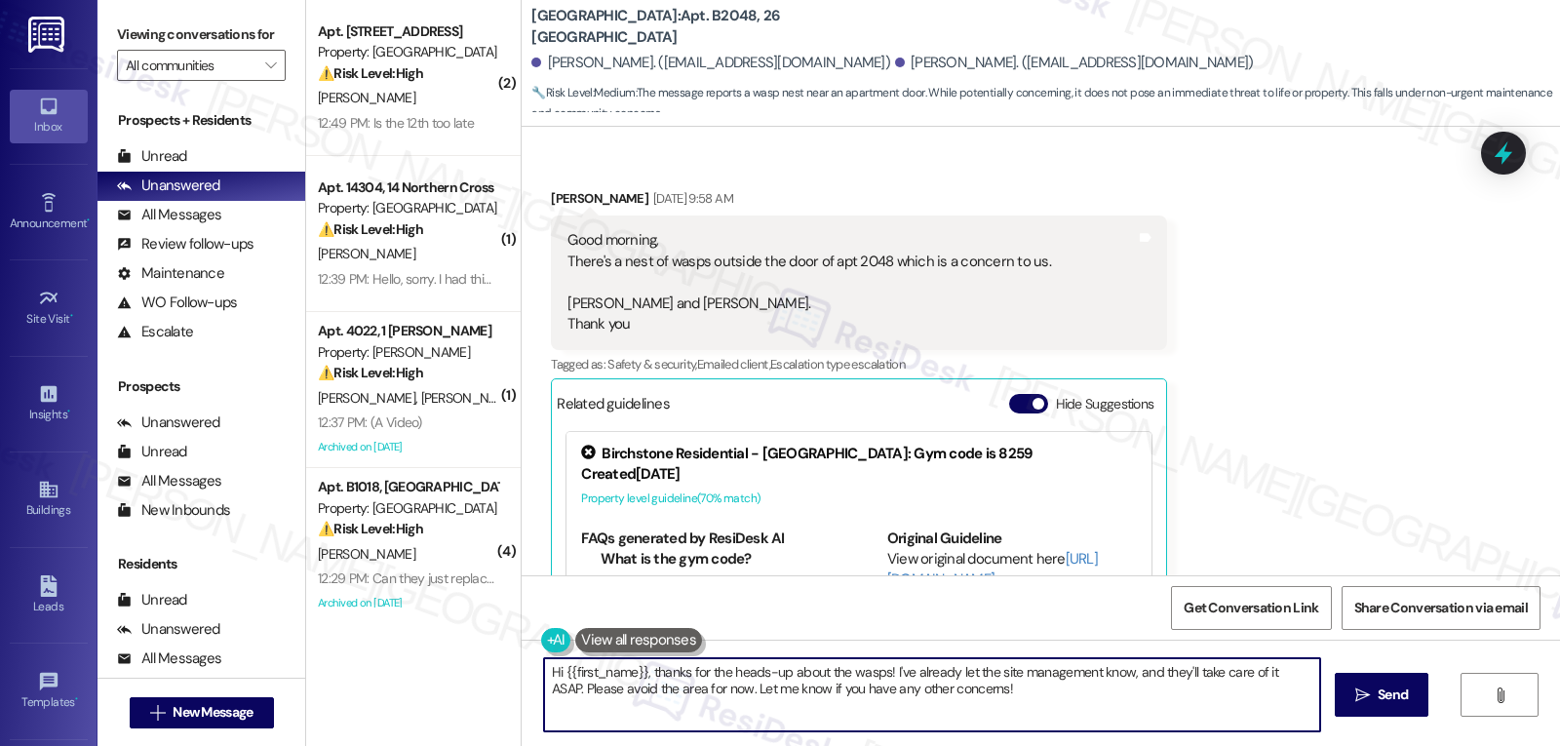
drag, startPoint x: 553, startPoint y: 675, endPoint x: 1559, endPoint y: 792, distance: 1013.1
click at [1559, 745] on html "Inbox Go to Inbox Announcement • Send A Text Announcement Site Visit • Go to Si…" at bounding box center [780, 373] width 1560 height 746
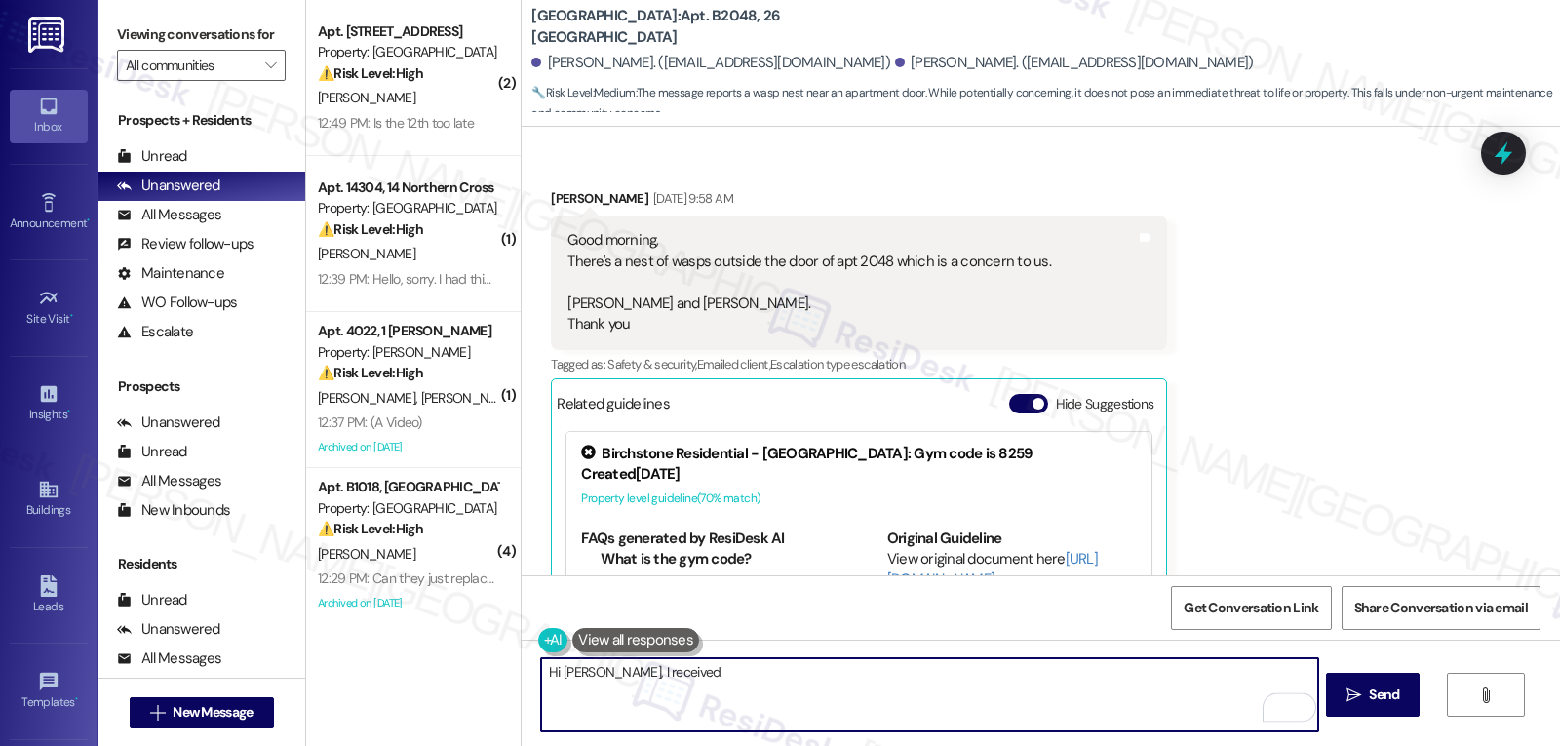
scroll to position [1676, 0]
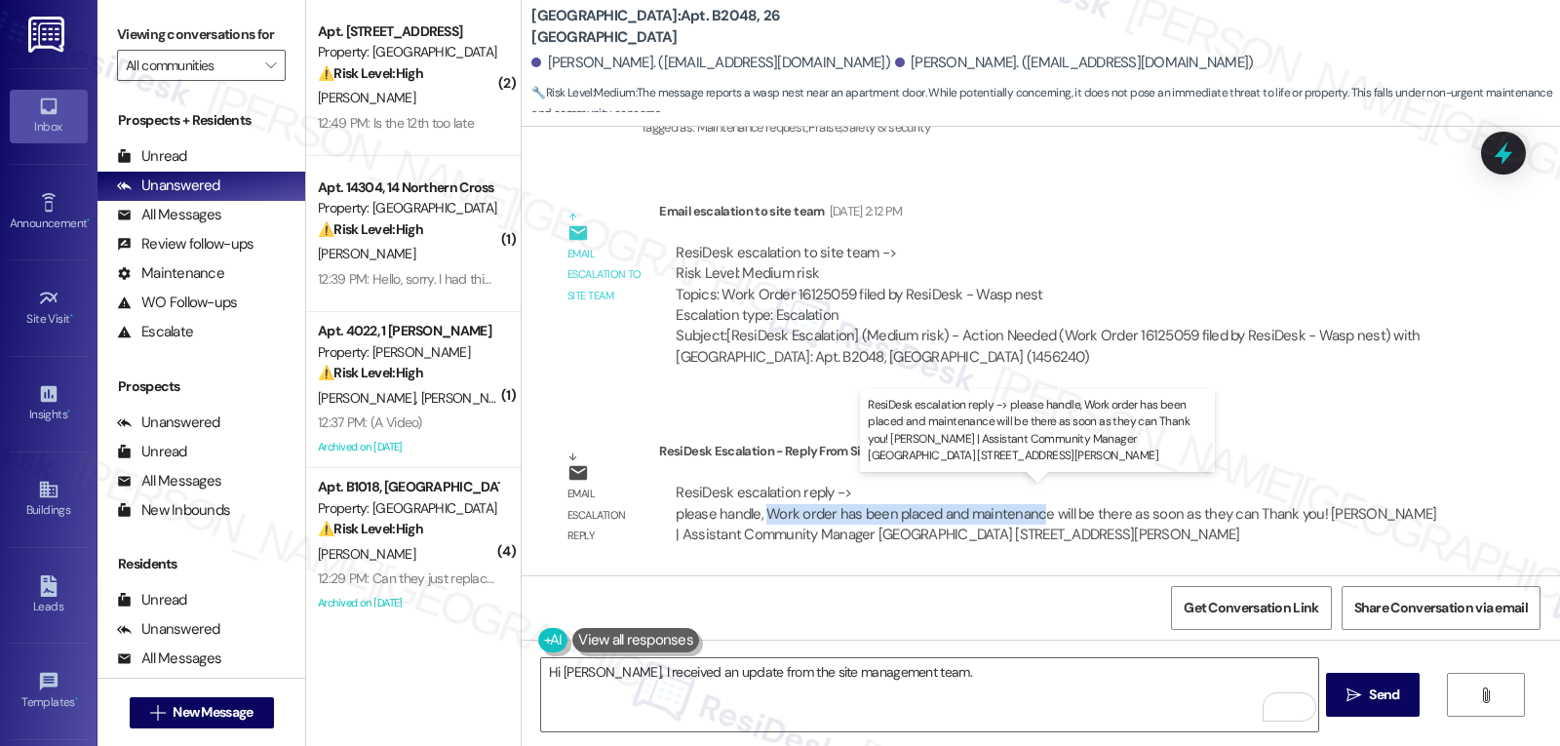
drag, startPoint x: 754, startPoint y: 514, endPoint x: 1024, endPoint y: 516, distance: 270.1
click at [1024, 516] on div "ResiDesk escalation reply -> please handle, Work order has been placed and main…" at bounding box center [1056, 513] width 761 height 61
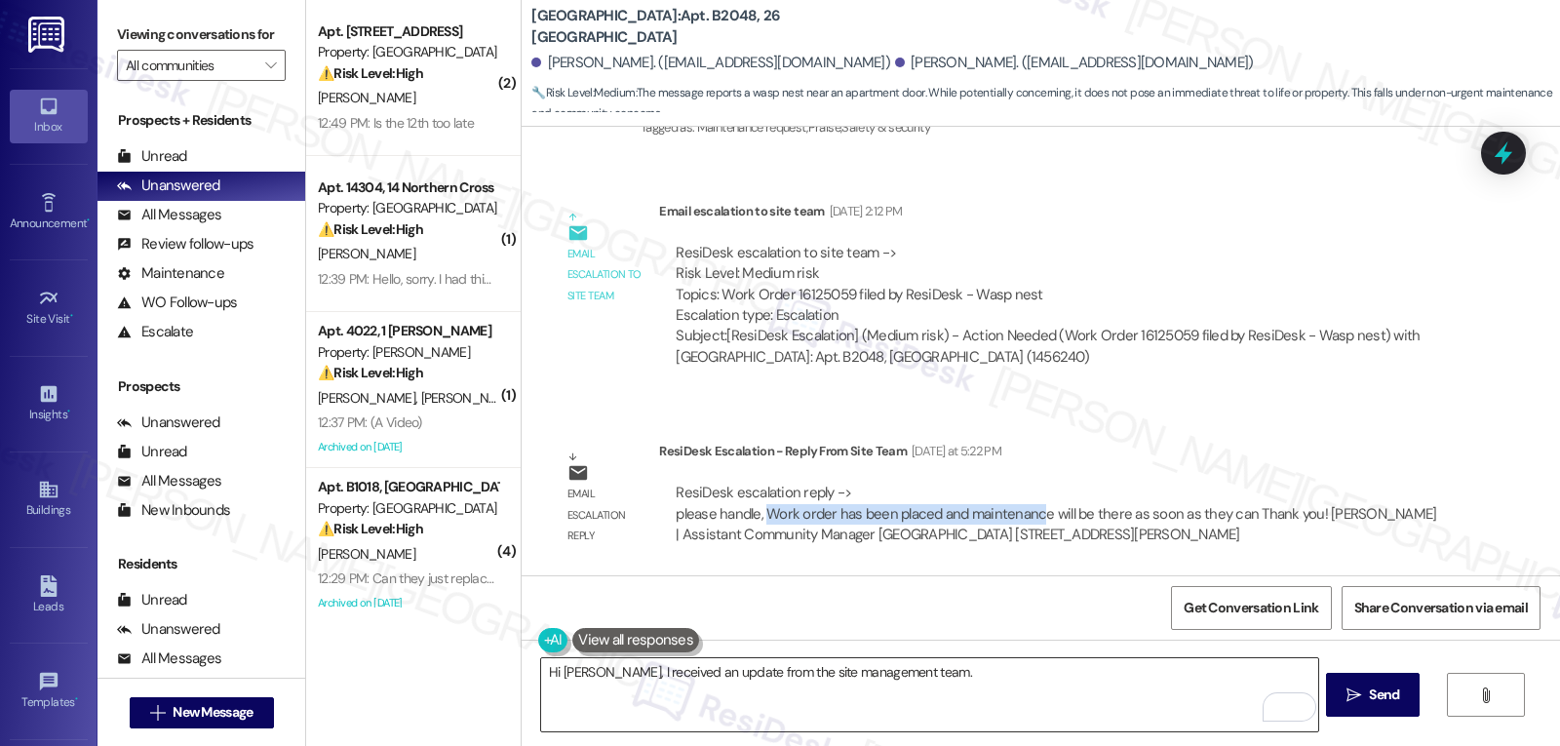
click at [934, 679] on textarea "Hi [PERSON_NAME], I received an update from the site management team." at bounding box center [929, 694] width 776 height 73
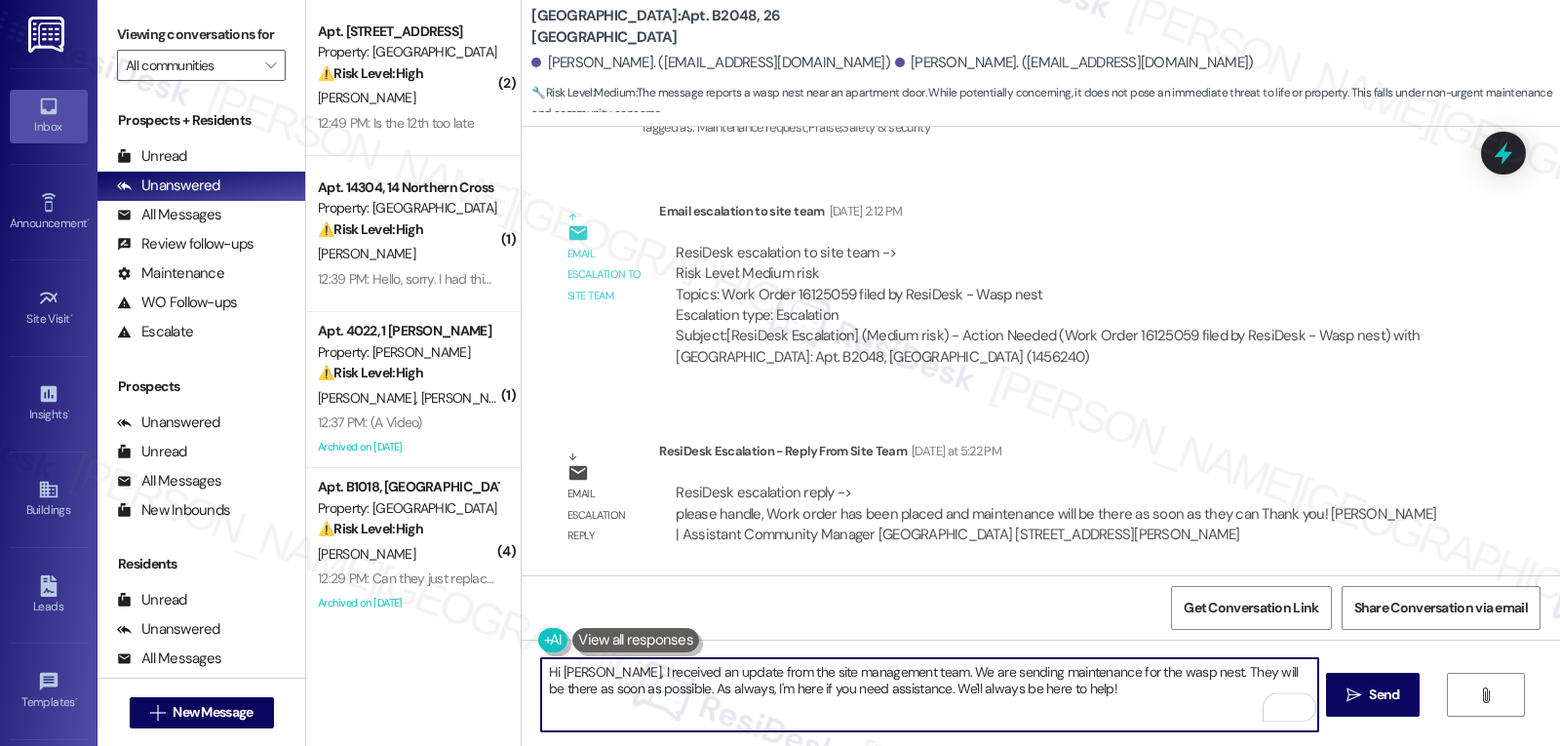
click at [1048, 694] on textarea "Hi [PERSON_NAME], I received an update from the site management team. We are se…" at bounding box center [929, 694] width 776 height 73
type textarea "Hi Ruth, I received an update from the site management team. We are sending mai…"
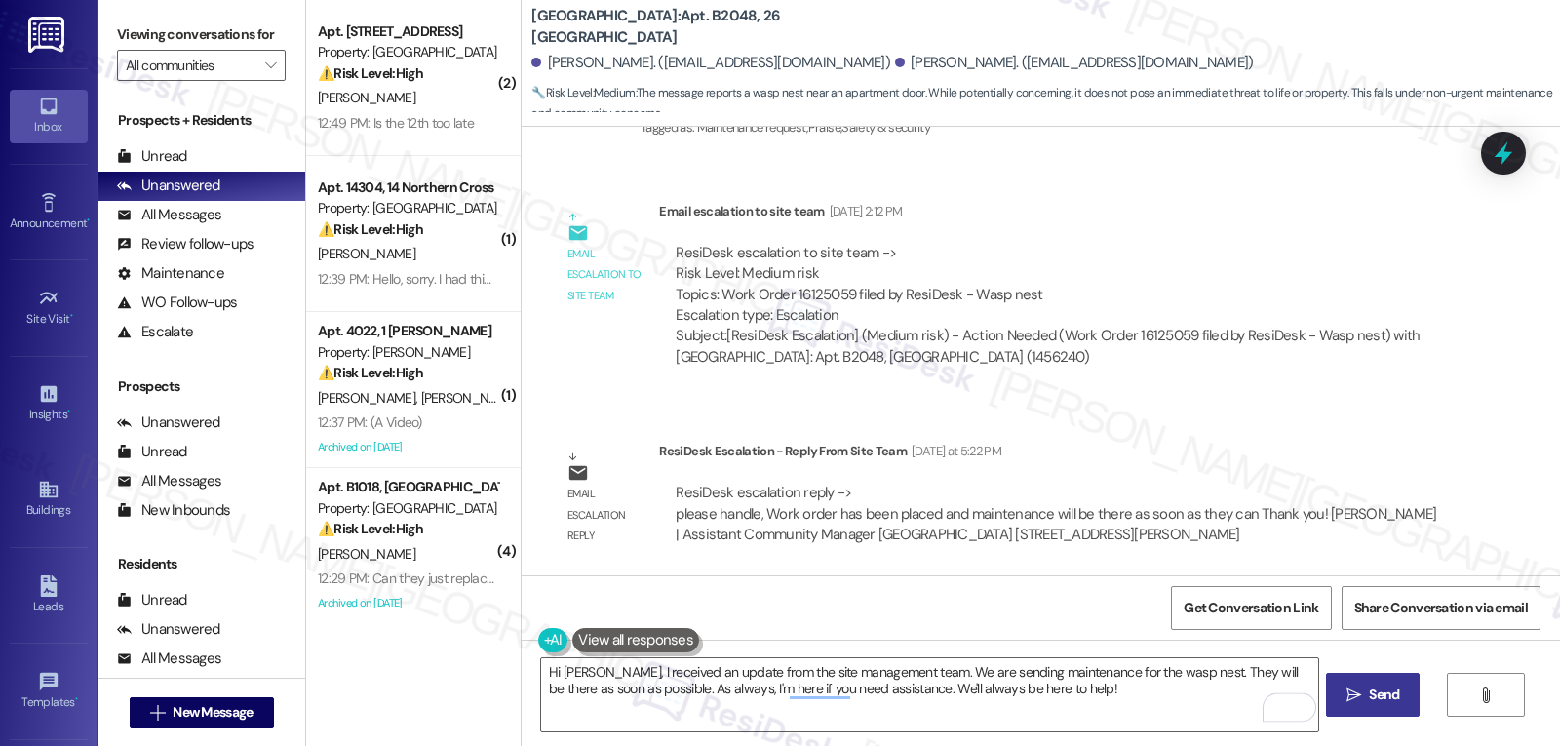
click at [1399, 692] on span "Send" at bounding box center [1384, 695] width 38 height 20
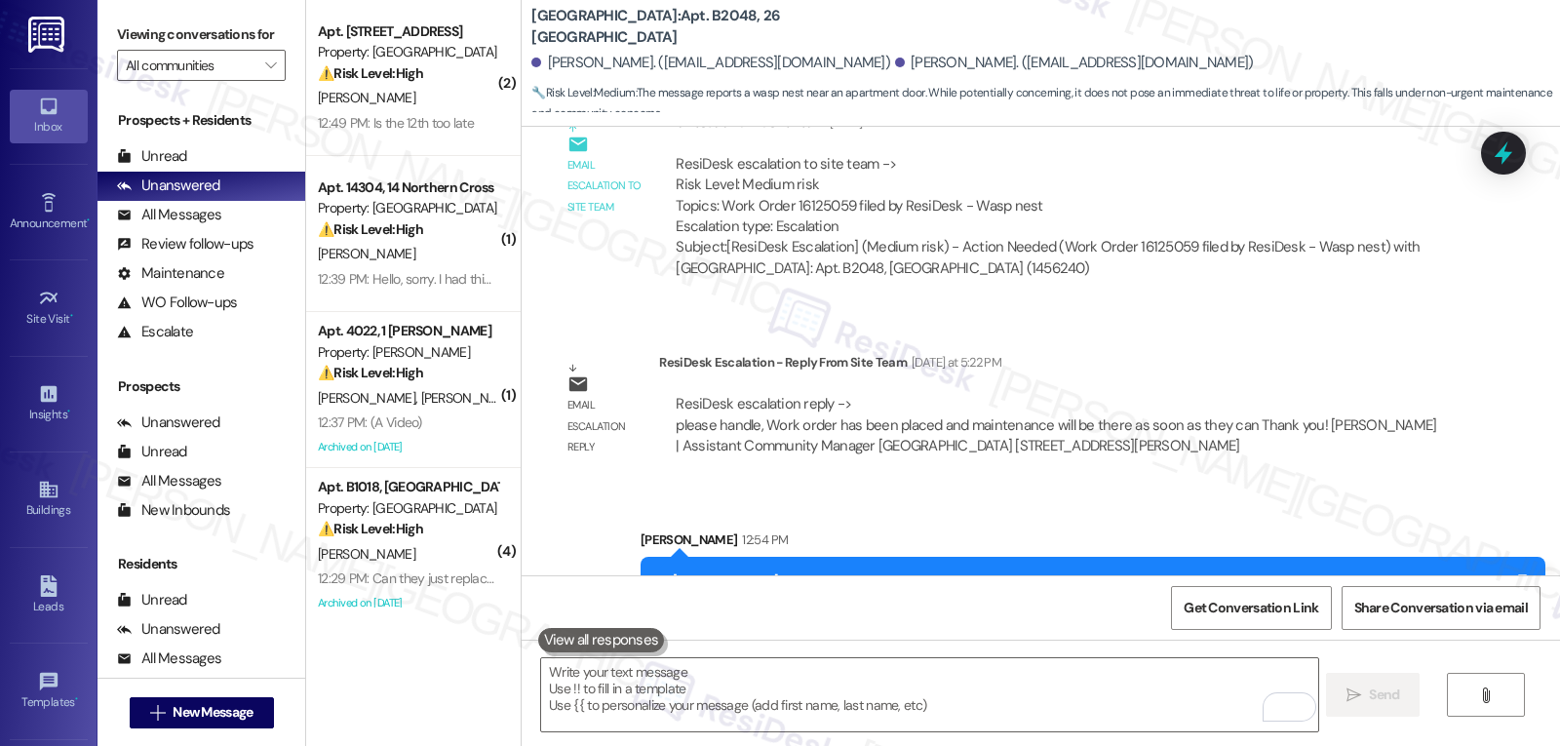
scroll to position [1833, 0]
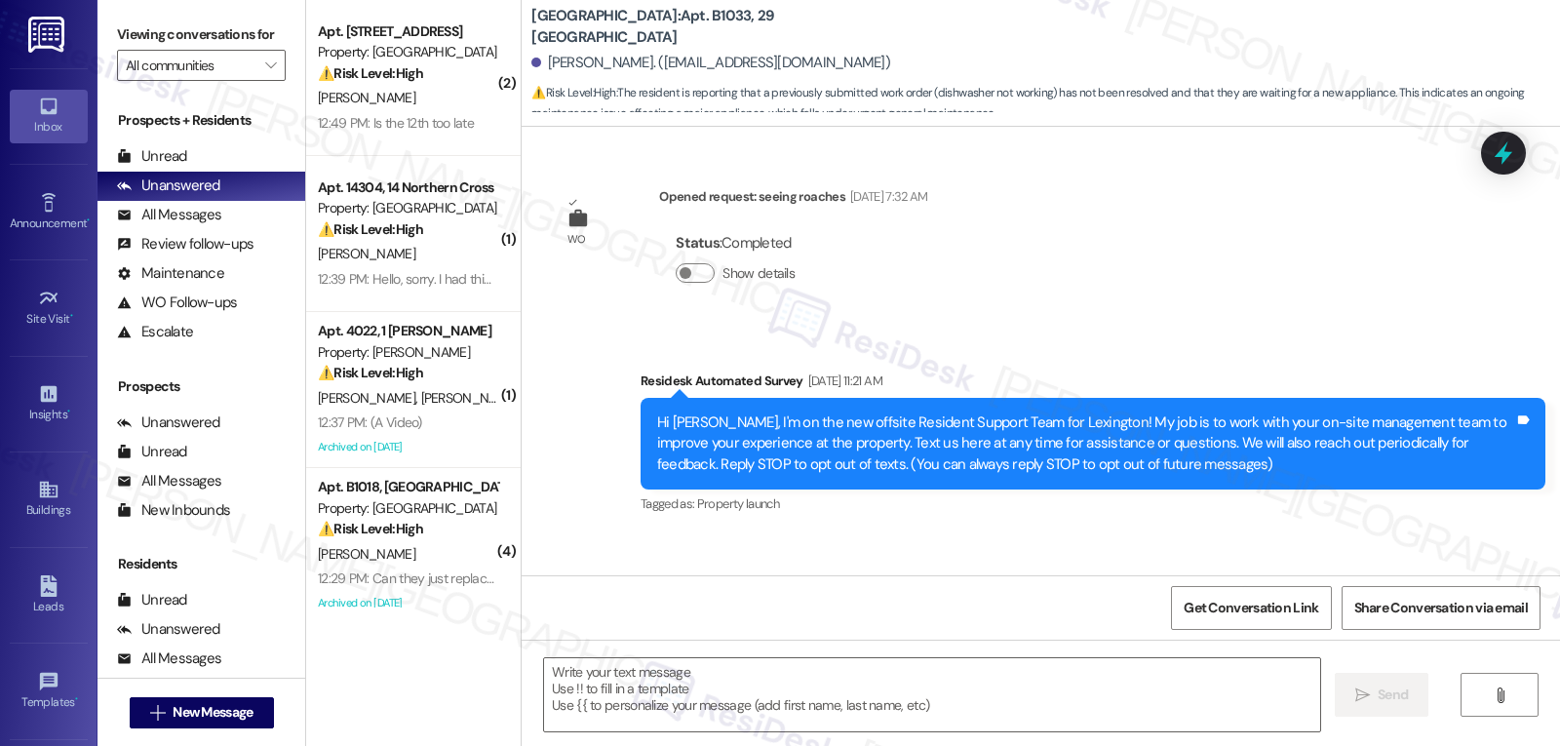
scroll to position [15684, 0]
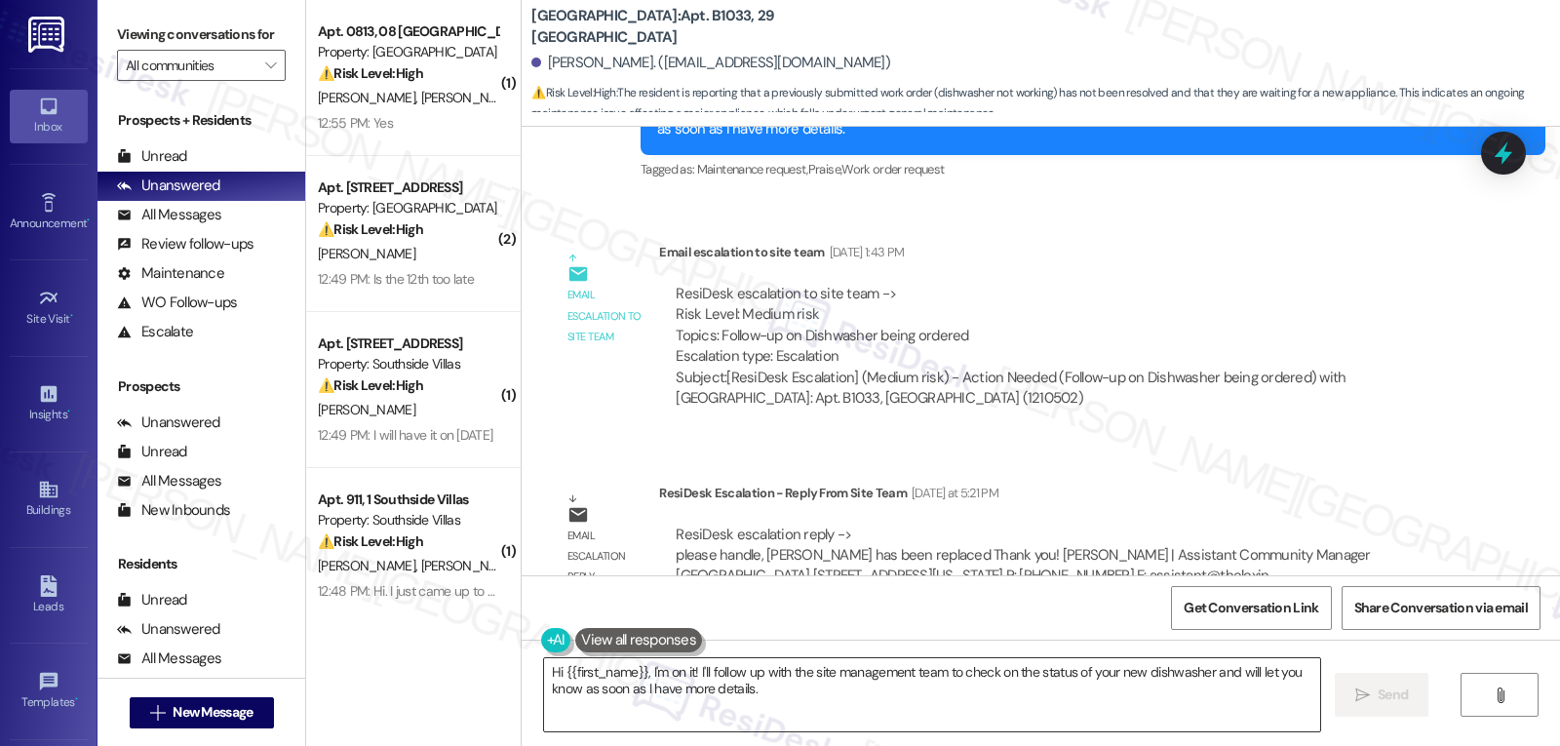
click at [817, 695] on textarea "Hi {{first_name}}, I'm on it! I'll follow up with the site management team to c…" at bounding box center [932, 694] width 776 height 73
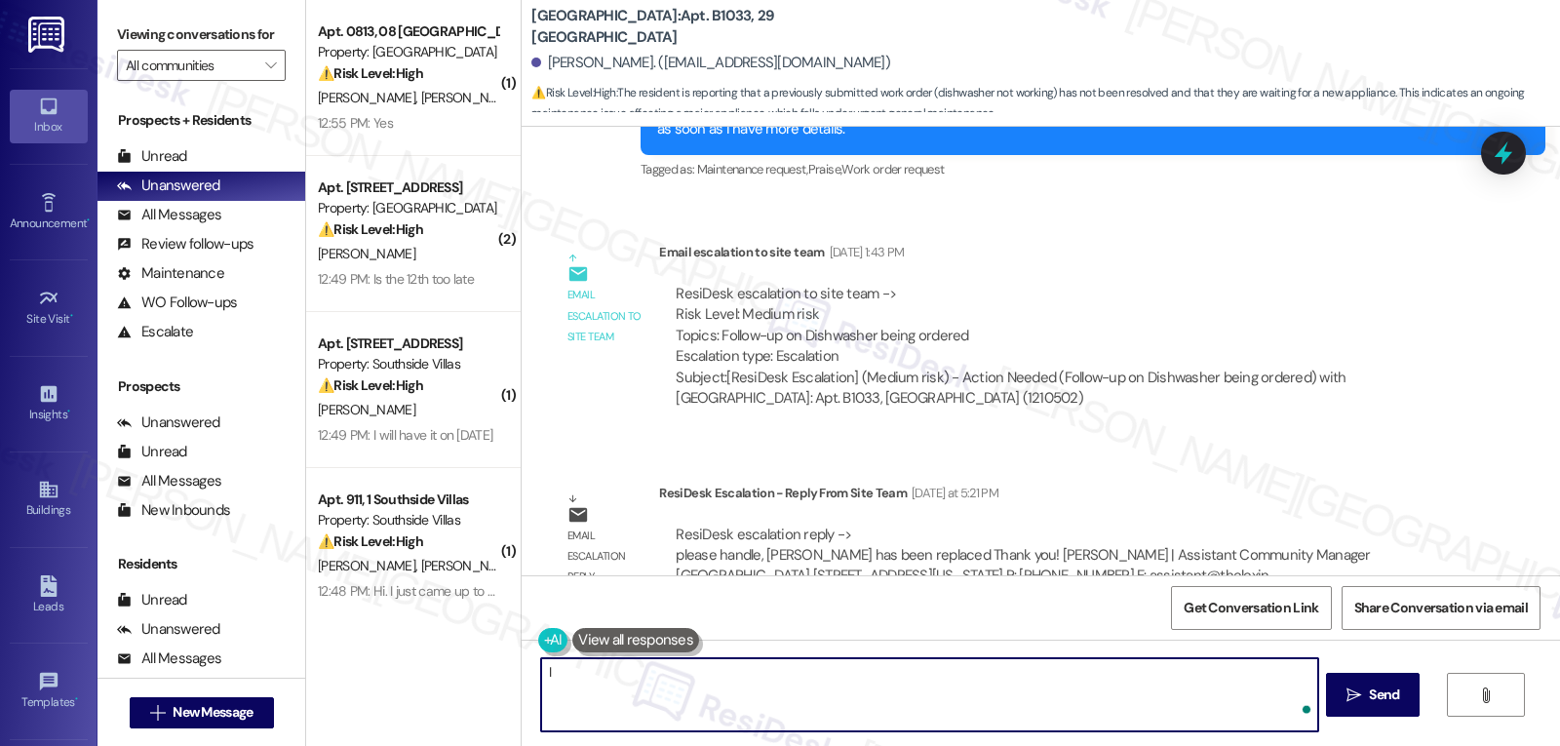
type textarea "I"
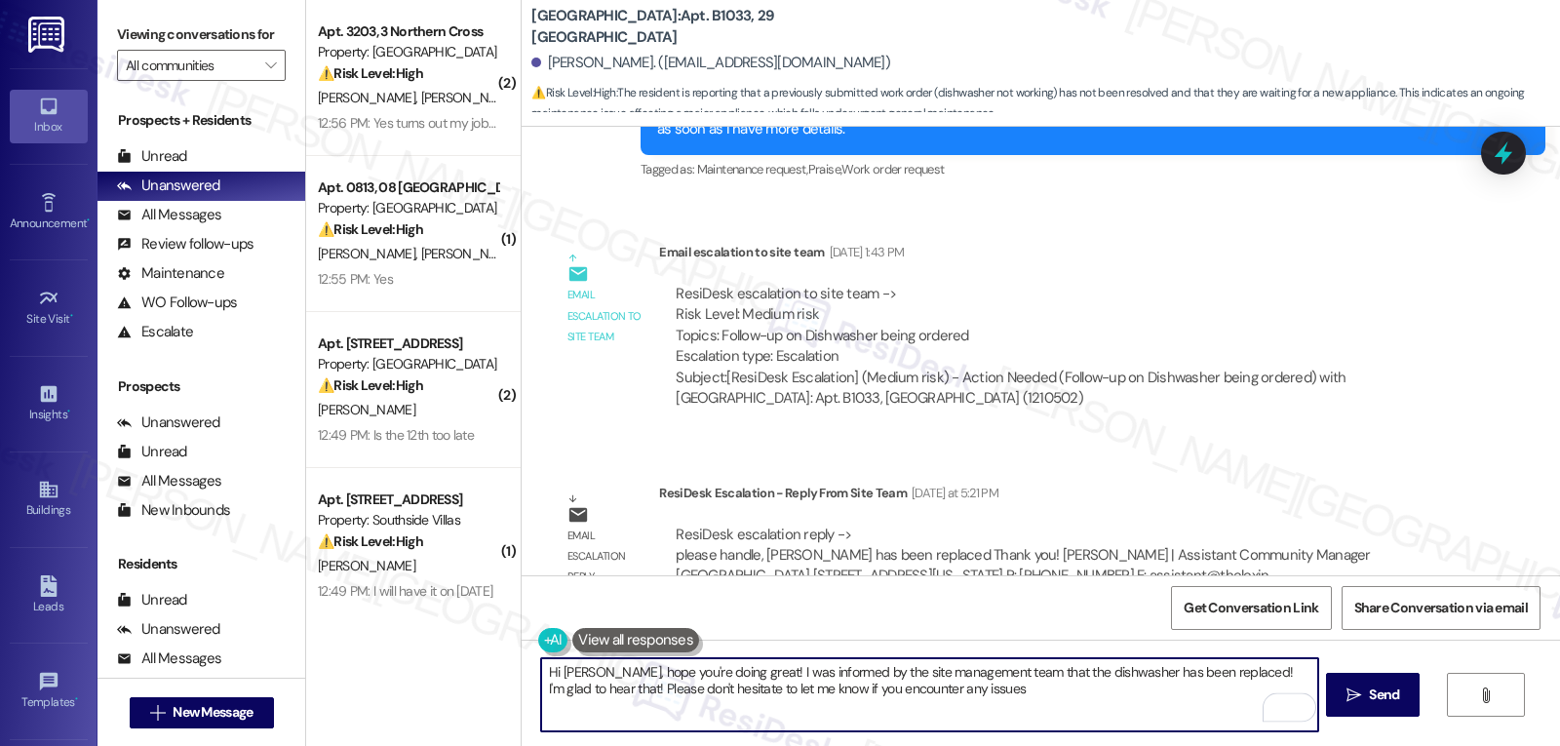
click at [1006, 698] on textarea "Hi Terri, hope you're doing great! I was informed by the site management team t…" at bounding box center [929, 694] width 776 height 73
click at [1273, 695] on textarea "Hi Terri, hope you're doing great! I was informed by the site management team t…" at bounding box center [929, 694] width 776 height 73
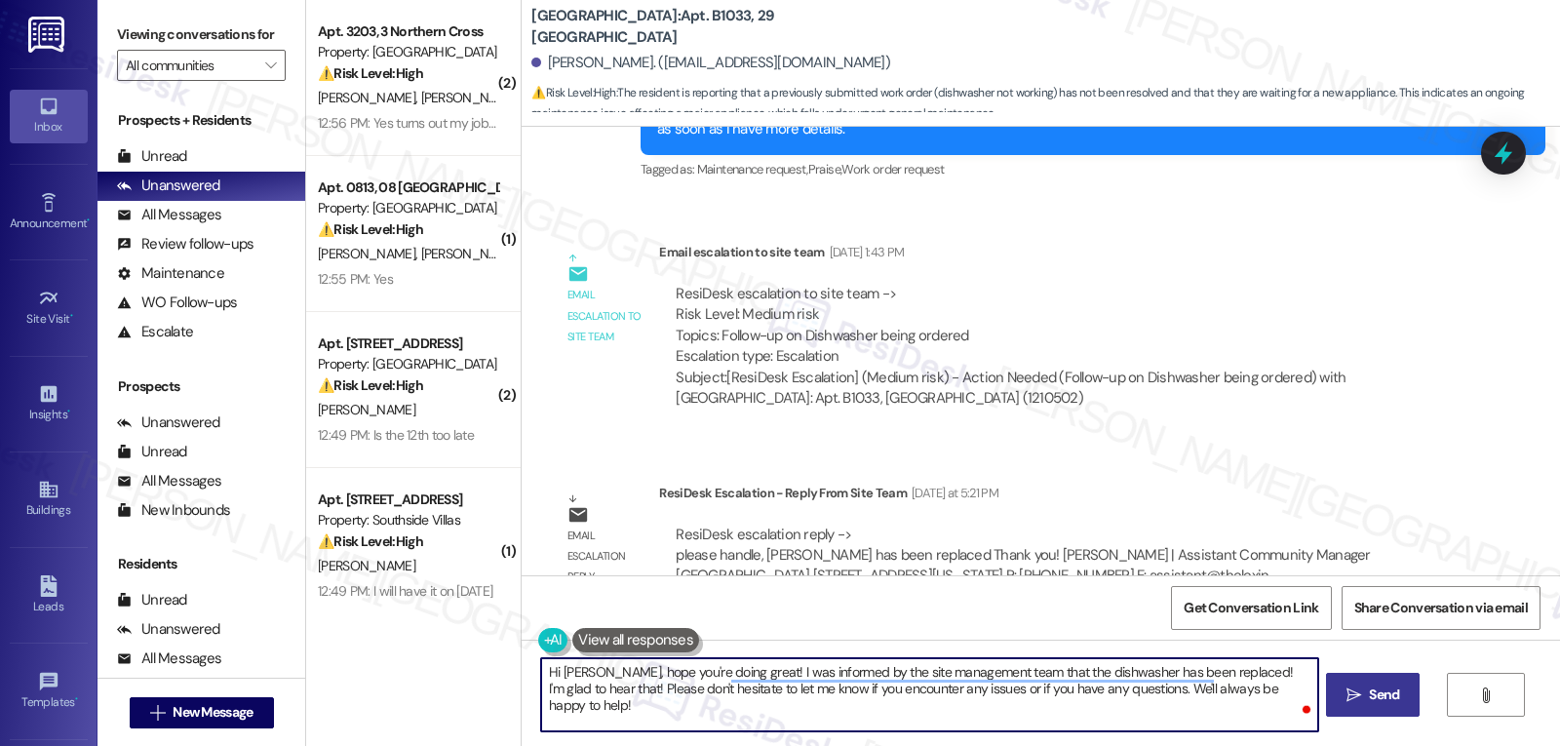
type textarea "Hi Terri, hope you're doing great! I was informed by the site management team t…"
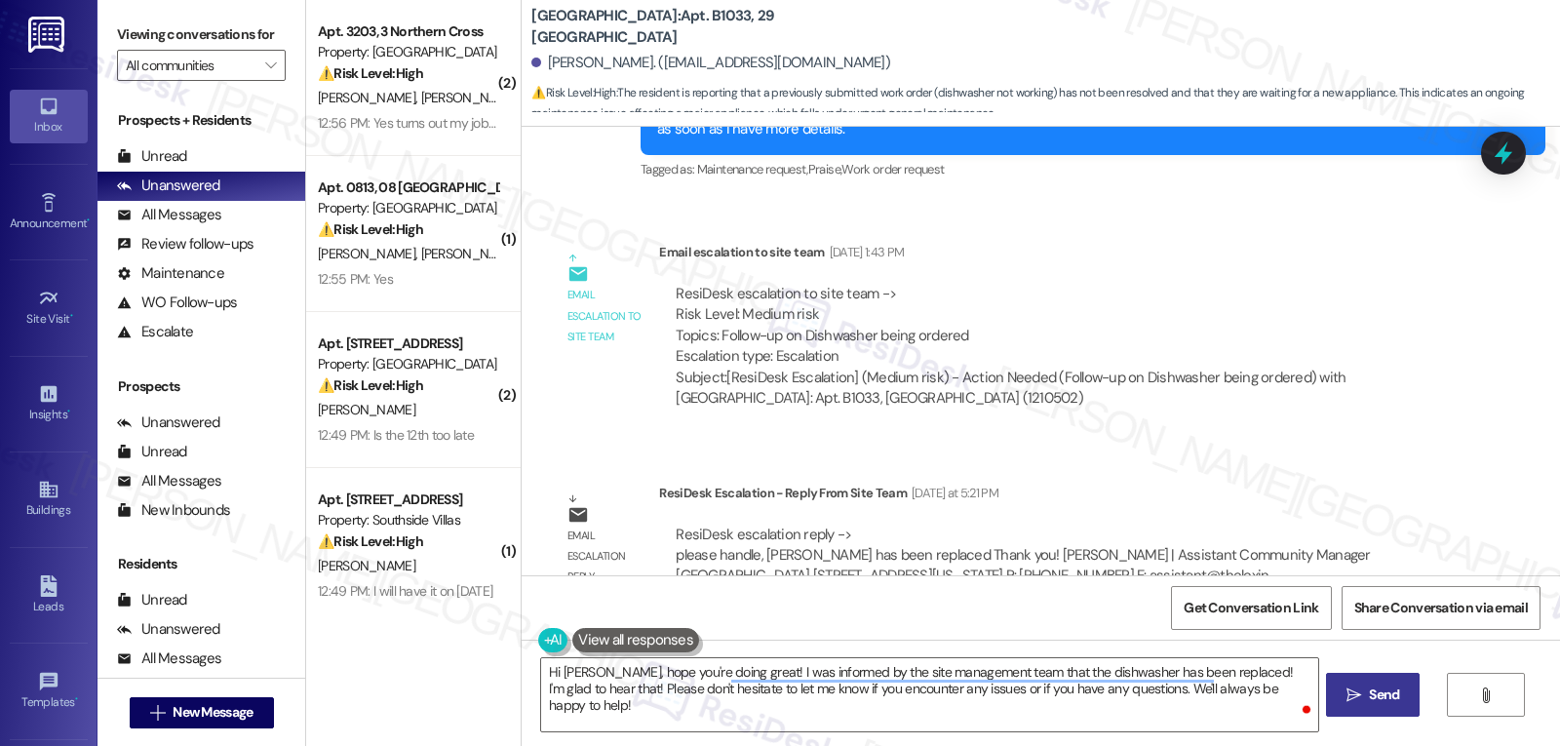
click at [1365, 695] on span "Send" at bounding box center [1384, 695] width 38 height 20
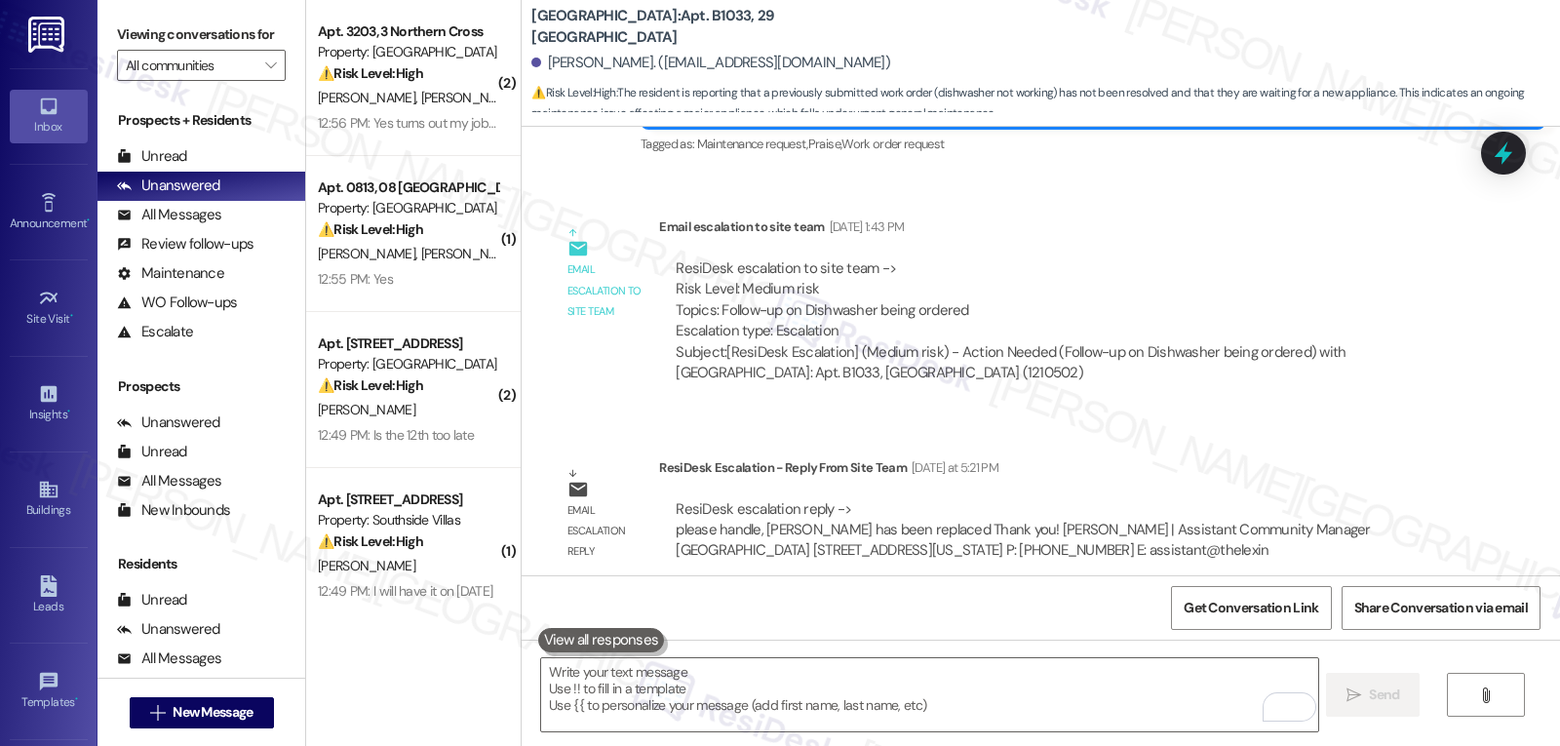
scroll to position [15841, 0]
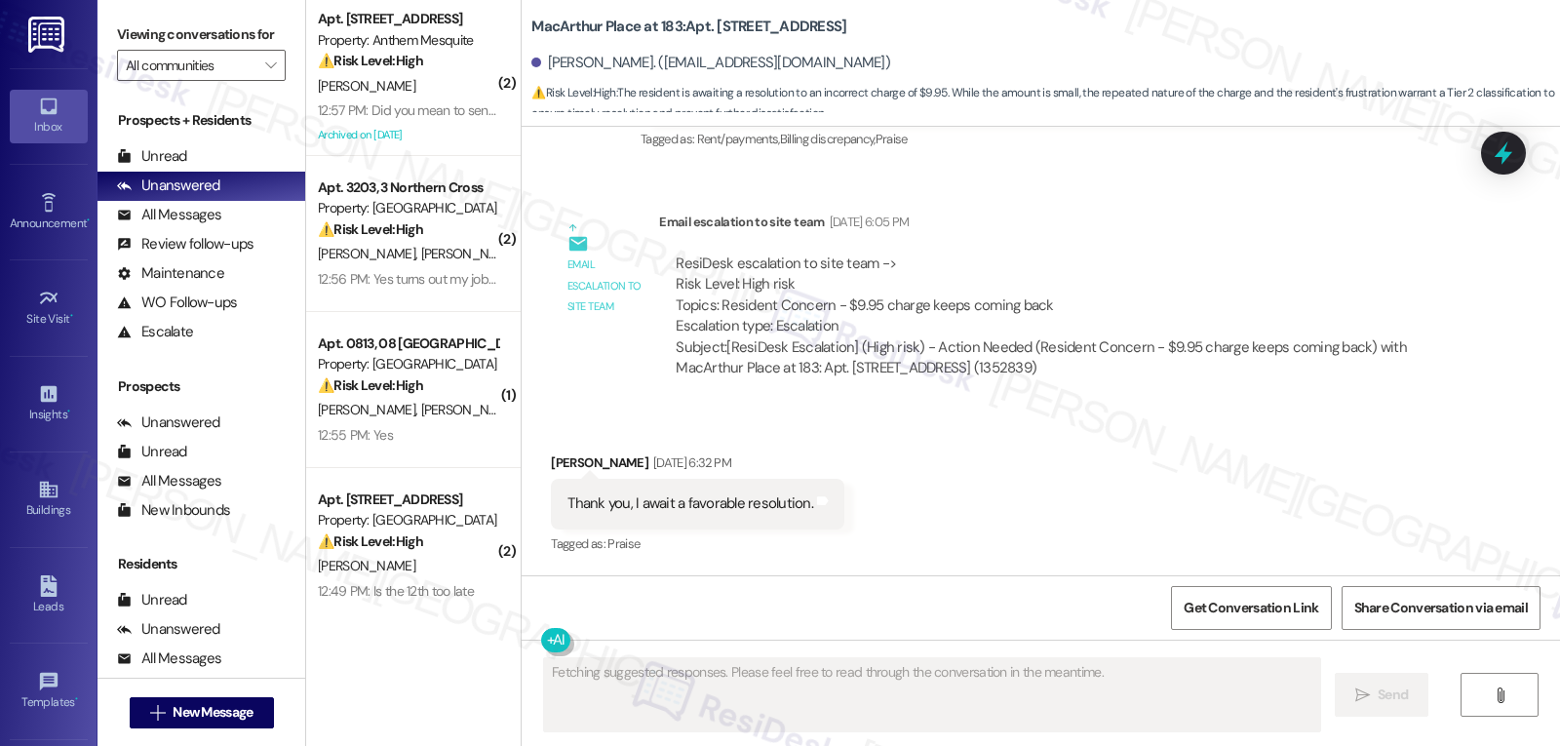
scroll to position [29930, 0]
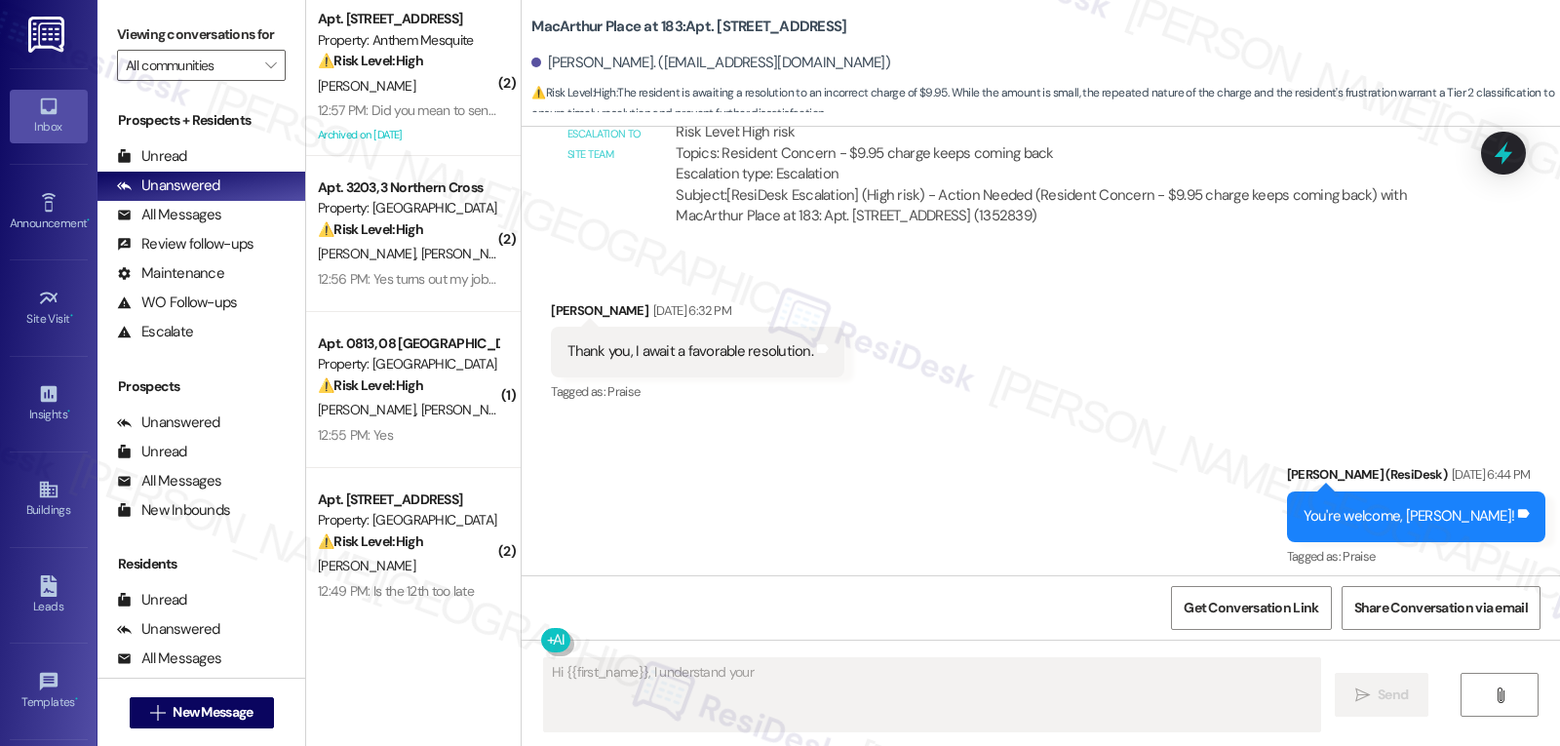
click at [751, 696] on textarea "Fetching suggested responses. Please feel free to read through the conversation…" at bounding box center [932, 694] width 776 height 73
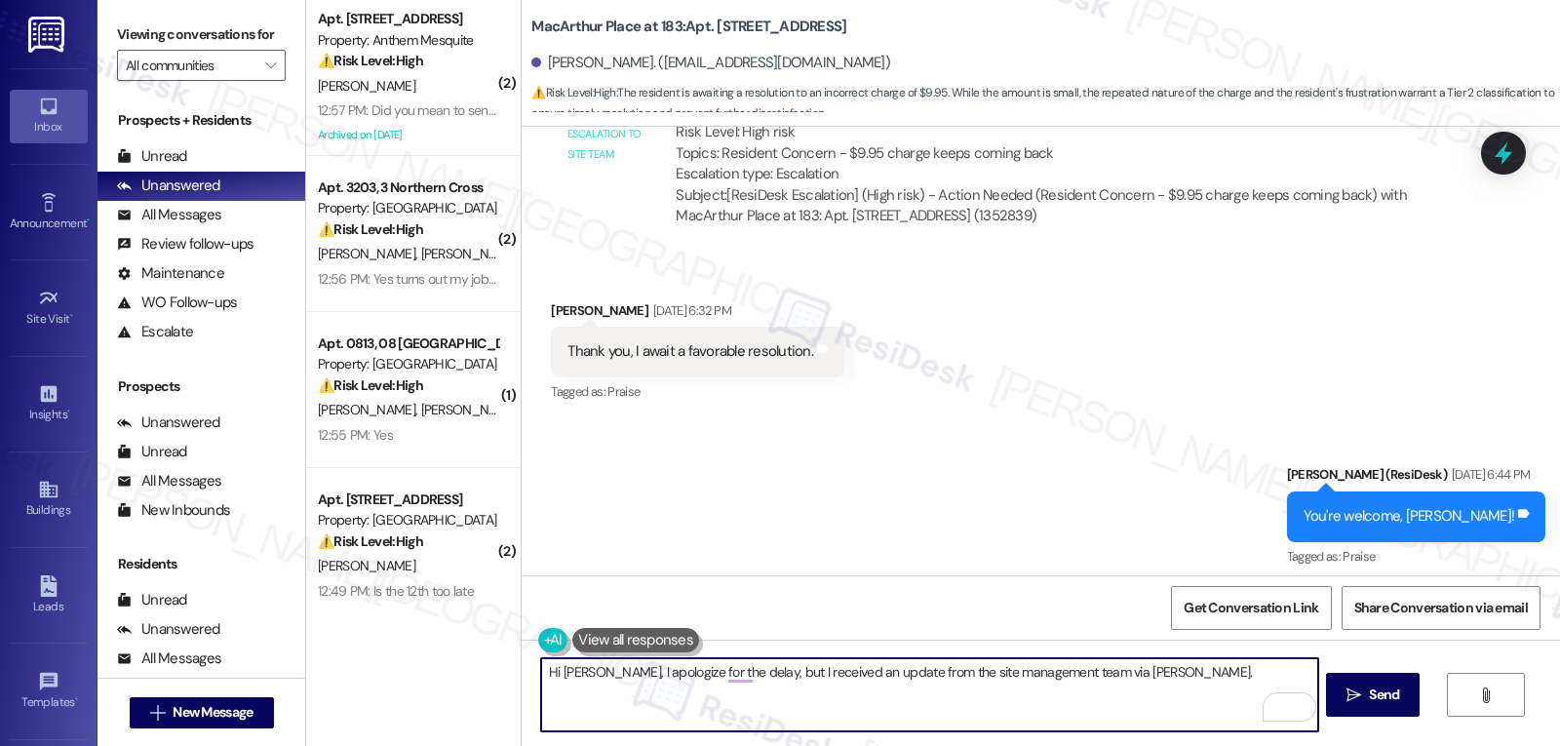
click at [1185, 678] on textarea "Hi [PERSON_NAME], I apologize for the delay, but I received an update from the …" at bounding box center [929, 694] width 776 height 73
paste textarea "The Rent Plus charge has been removed and will no longer be applied going forwa…"
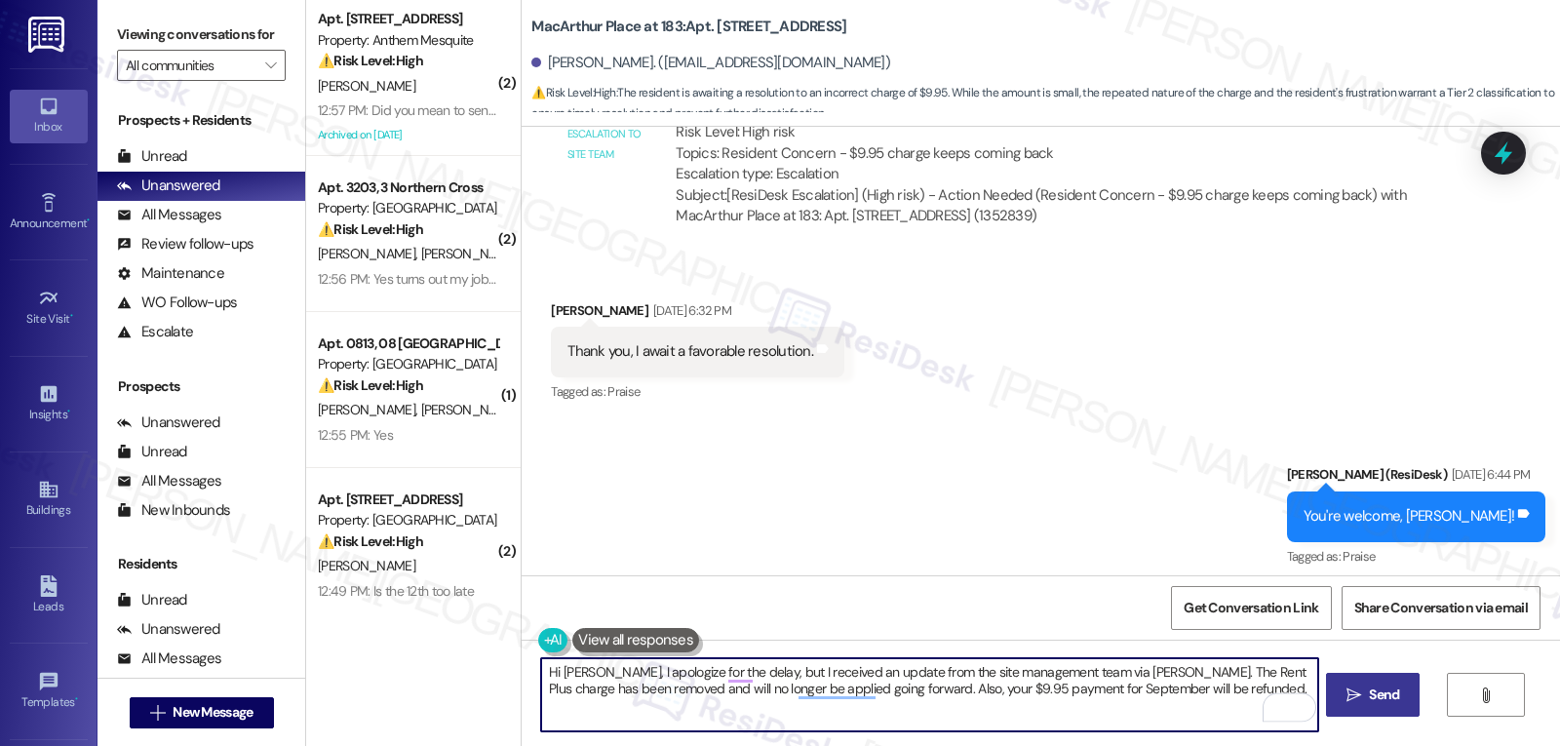
type textarea "Hi [PERSON_NAME], I apologize for the delay, but I received an update from the …"
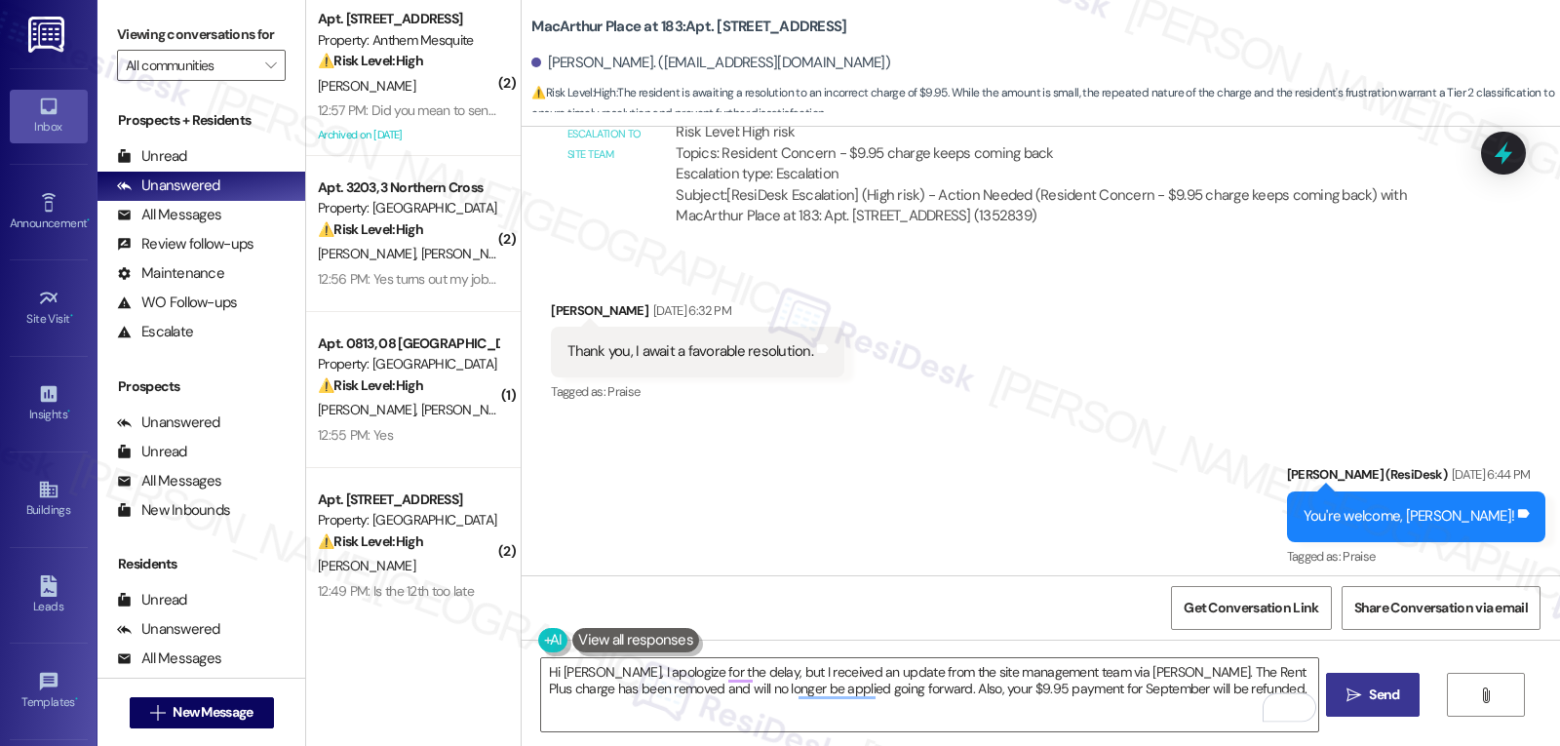
click at [1348, 696] on icon "" at bounding box center [1354, 695] width 15 height 16
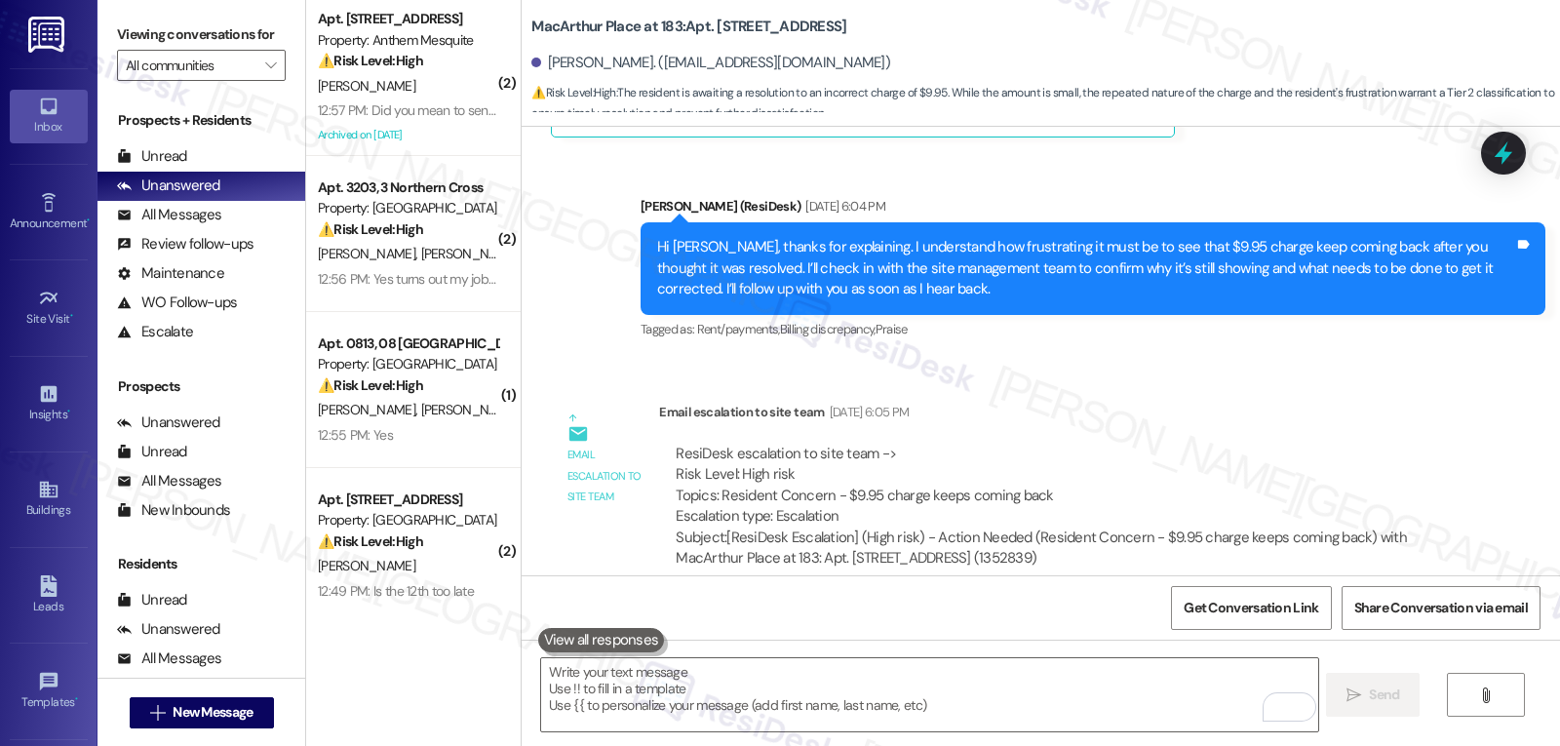
scroll to position [30087, 0]
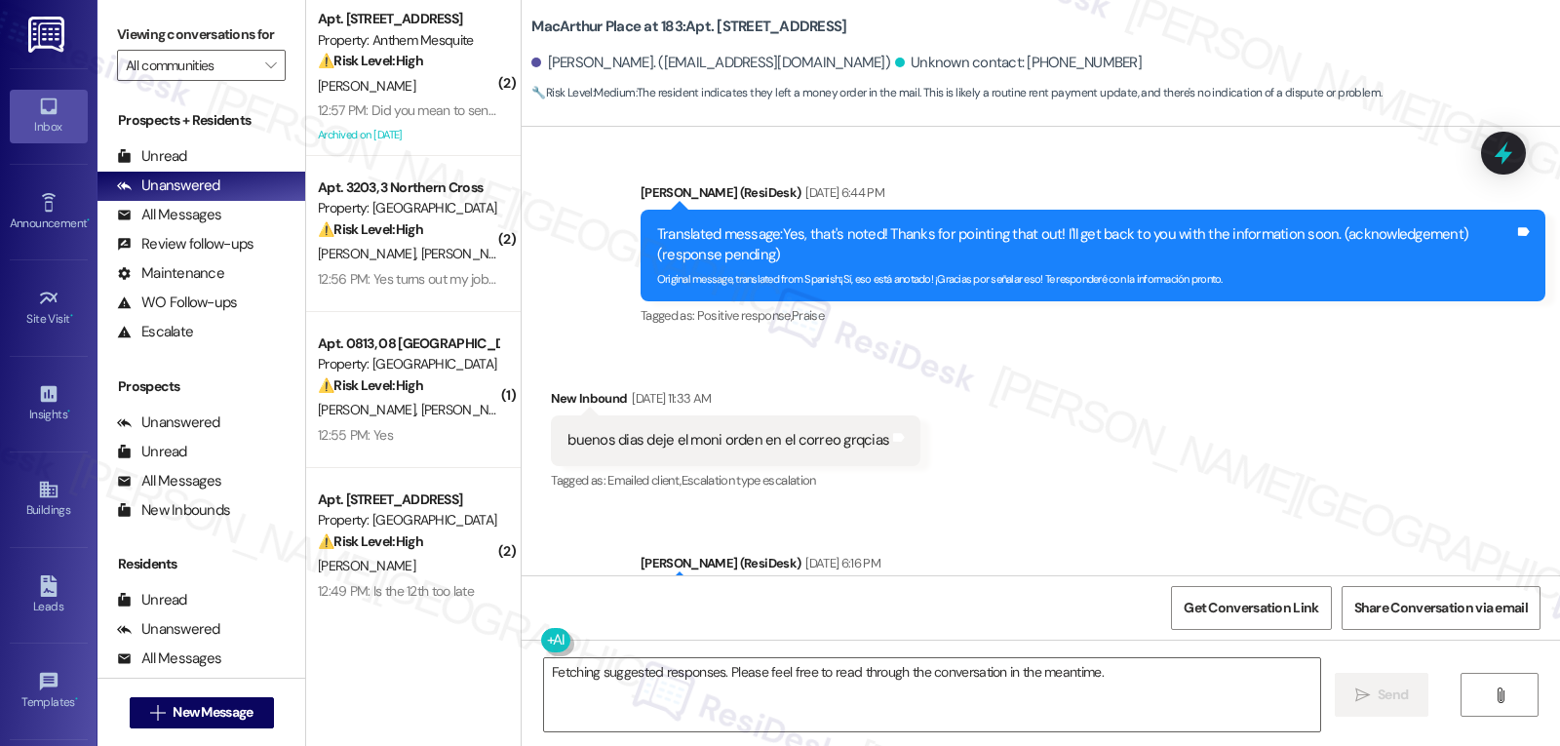
scroll to position [2593, 0]
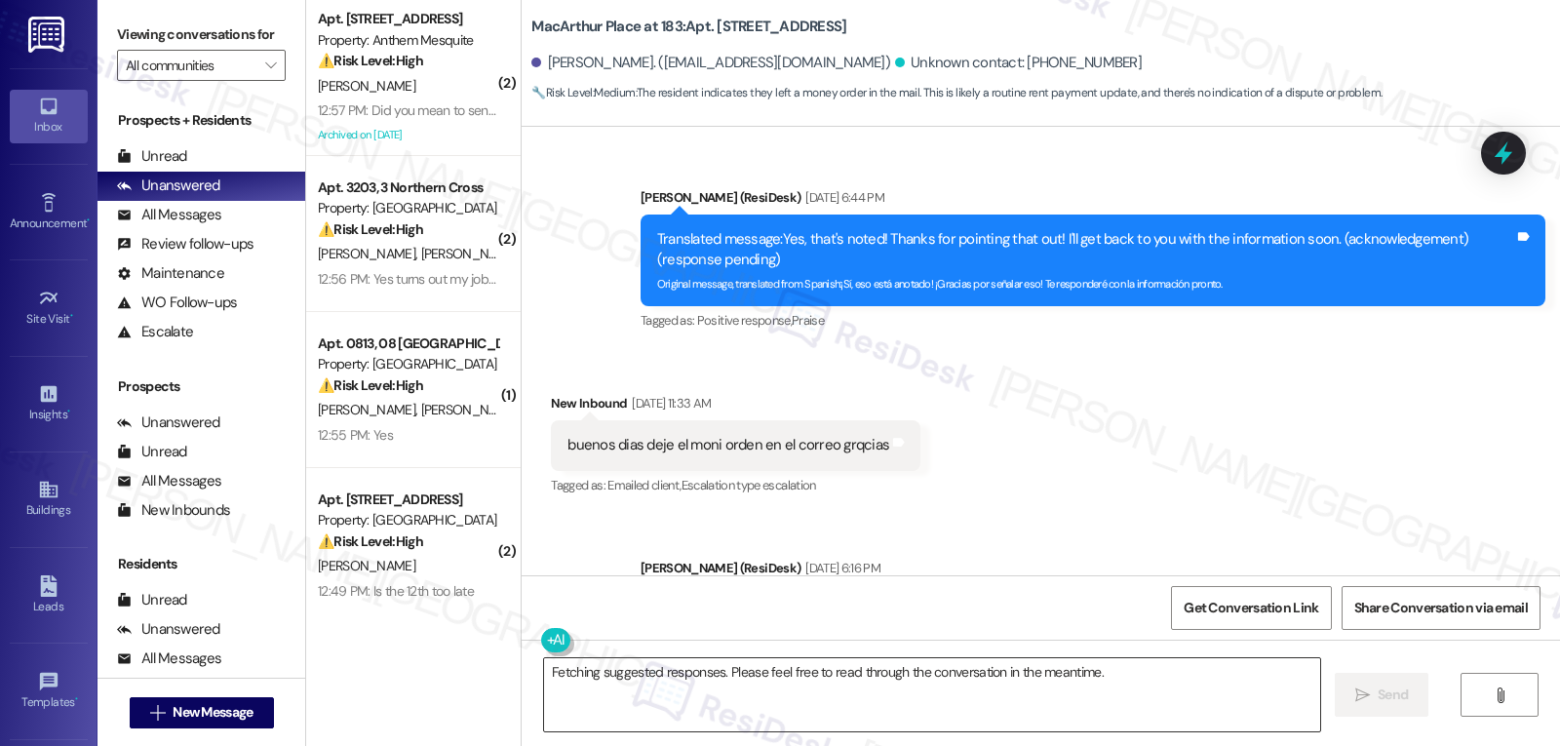
click at [1155, 687] on textarea "Fetching suggested responses. Please feel free to read through the conversation…" at bounding box center [932, 694] width 776 height 73
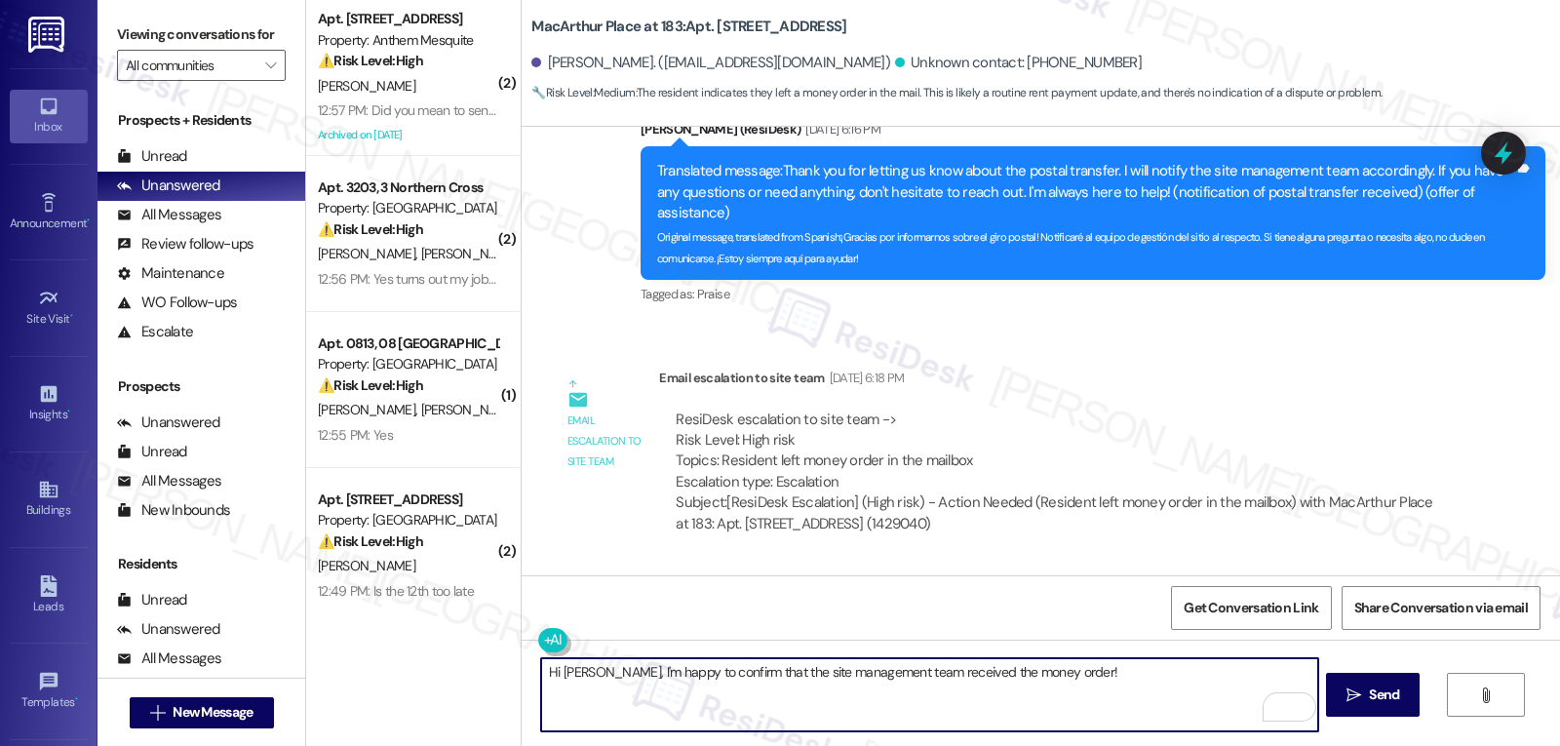
scroll to position [3178, 0]
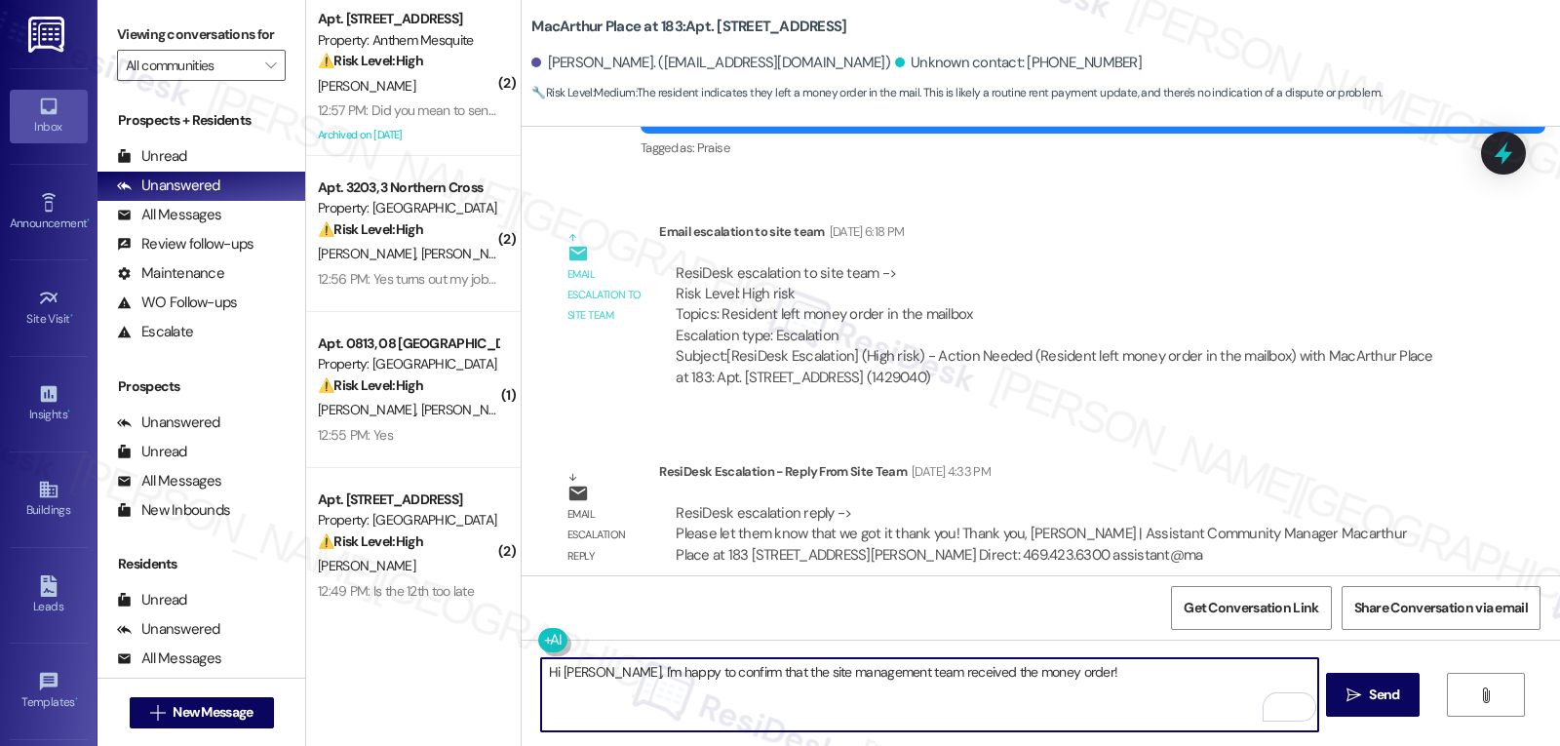
click at [1057, 691] on textarea "Hi [PERSON_NAME], I'm happy to confirm that the site management team received t…" at bounding box center [929, 694] width 776 height 73
click at [544, 647] on button at bounding box center [612, 640] width 149 height 24
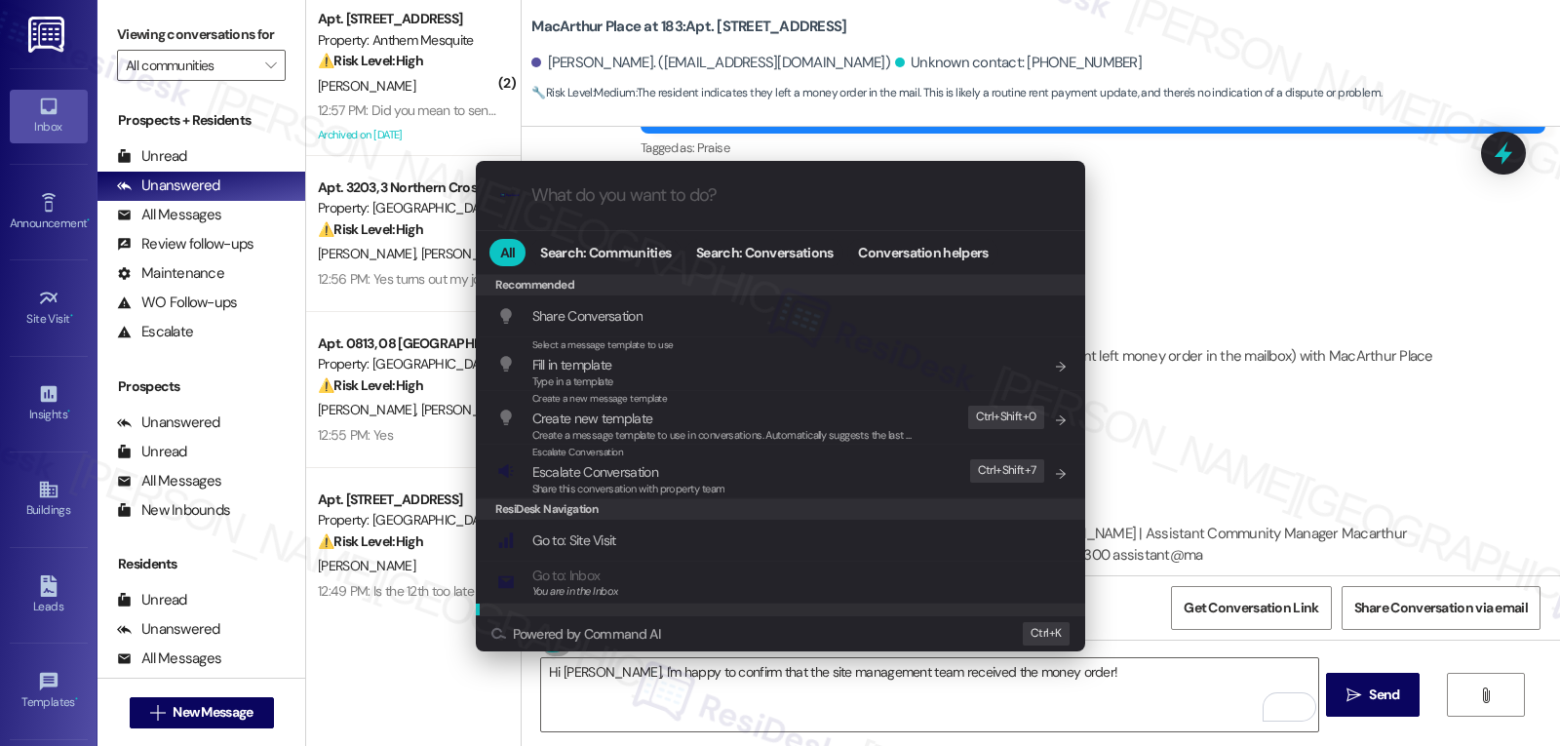
click at [1039, 682] on div ".cls-1{fill:#0a055f;}.cls-2{fill:#0cc4c4;} resideskLogoBlueOrange All Search: C…" at bounding box center [780, 373] width 1560 height 746
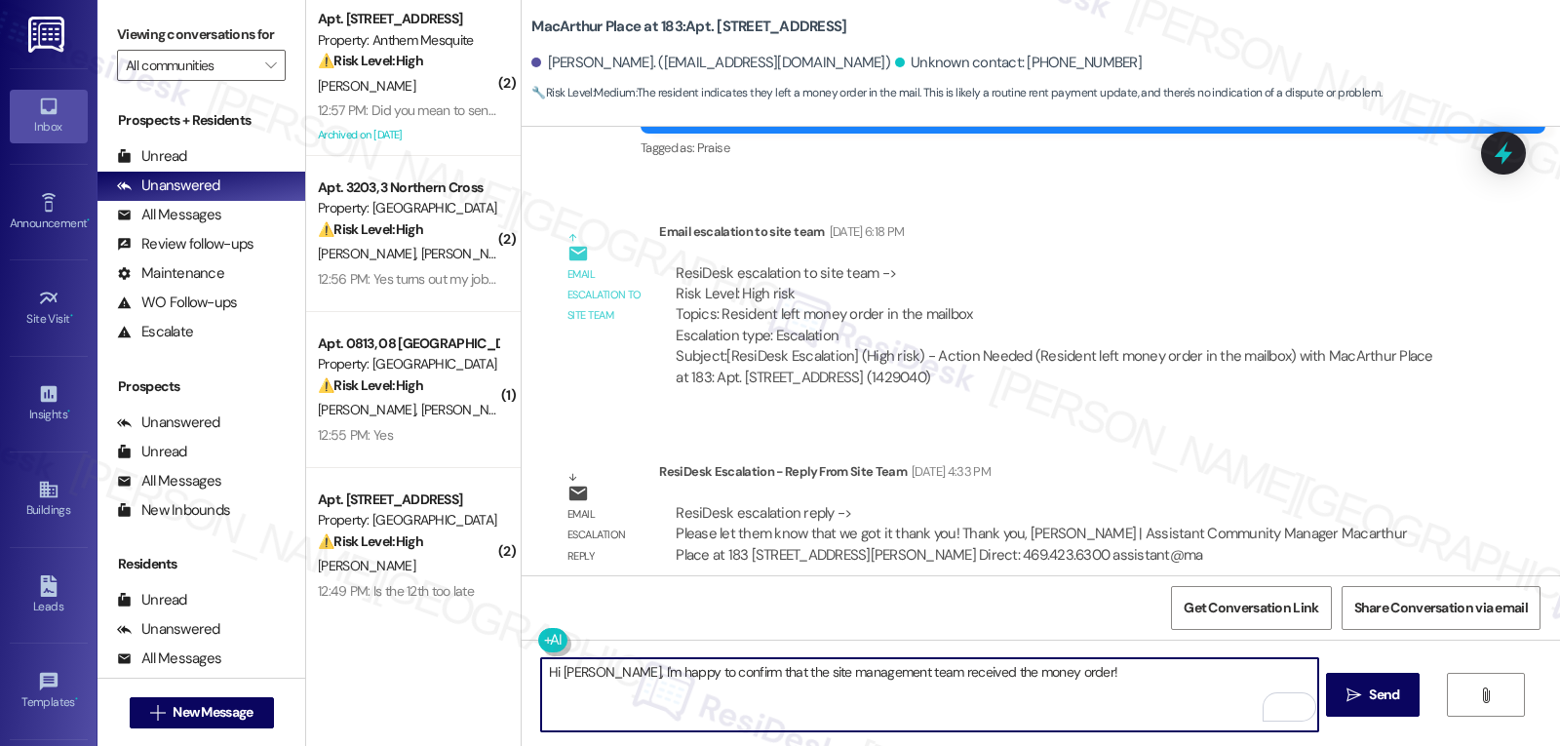
click at [1063, 682] on textarea "Hi Kevin, I'm happy to confirm that the site management team received the money…" at bounding box center [929, 694] width 776 height 73
click at [585, 673] on textarea "Hi Kevin, I'm happy to confirm that the site management team received the money…" at bounding box center [929, 694] width 776 height 73
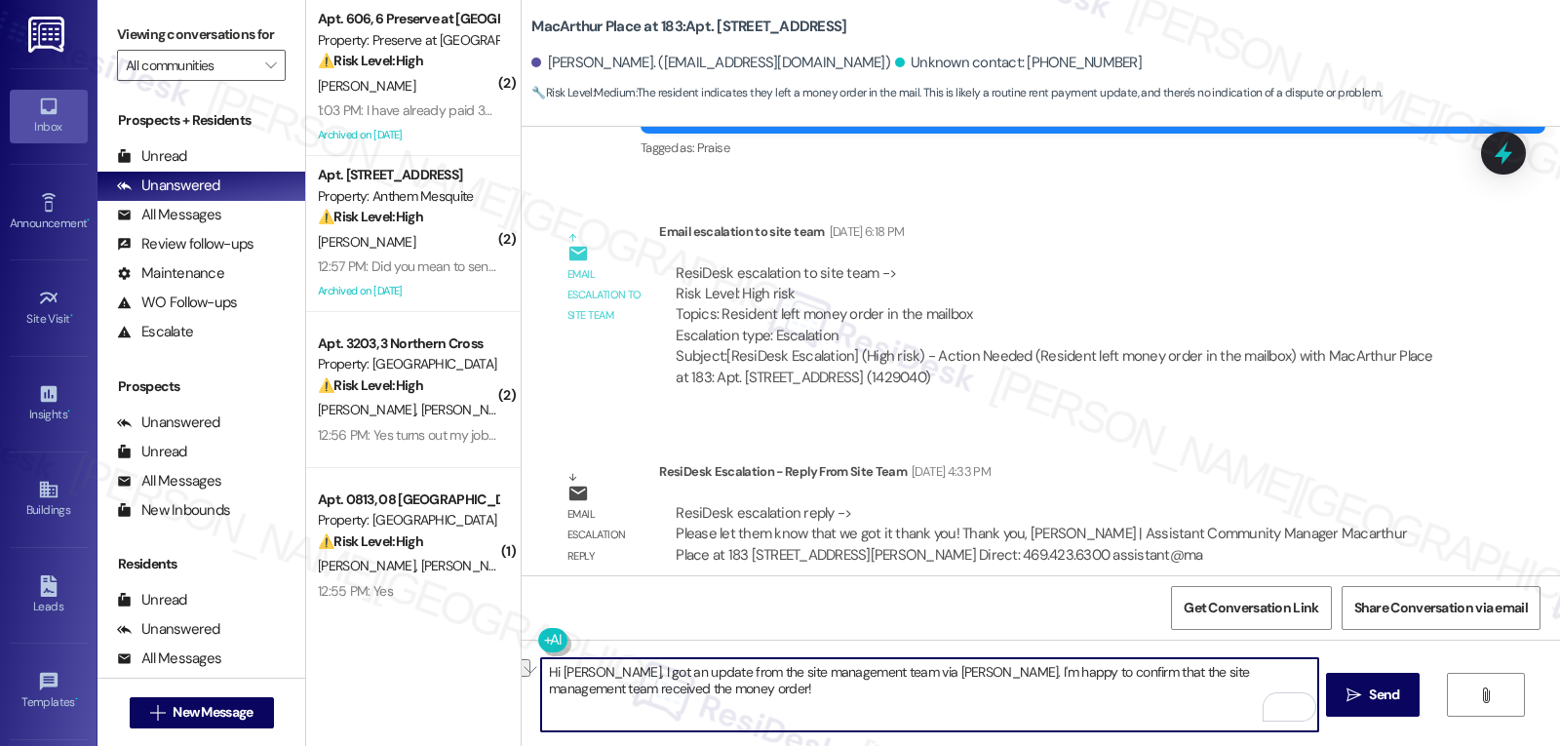
drag, startPoint x: 1117, startPoint y: 671, endPoint x: 1284, endPoint y: 663, distance: 166.9
click at [1284, 663] on textarea "Hi Kevin, I got an update from the site management team via Tomasa Barrera. I'm…" at bounding box center [929, 694] width 776 height 73
click at [1298, 673] on textarea "Hi Kevin, I got an update from the site management team via Tomasa Barrera. I'm…" at bounding box center [929, 694] width 776 height 73
click at [538, 643] on button at bounding box center [612, 640] width 149 height 24
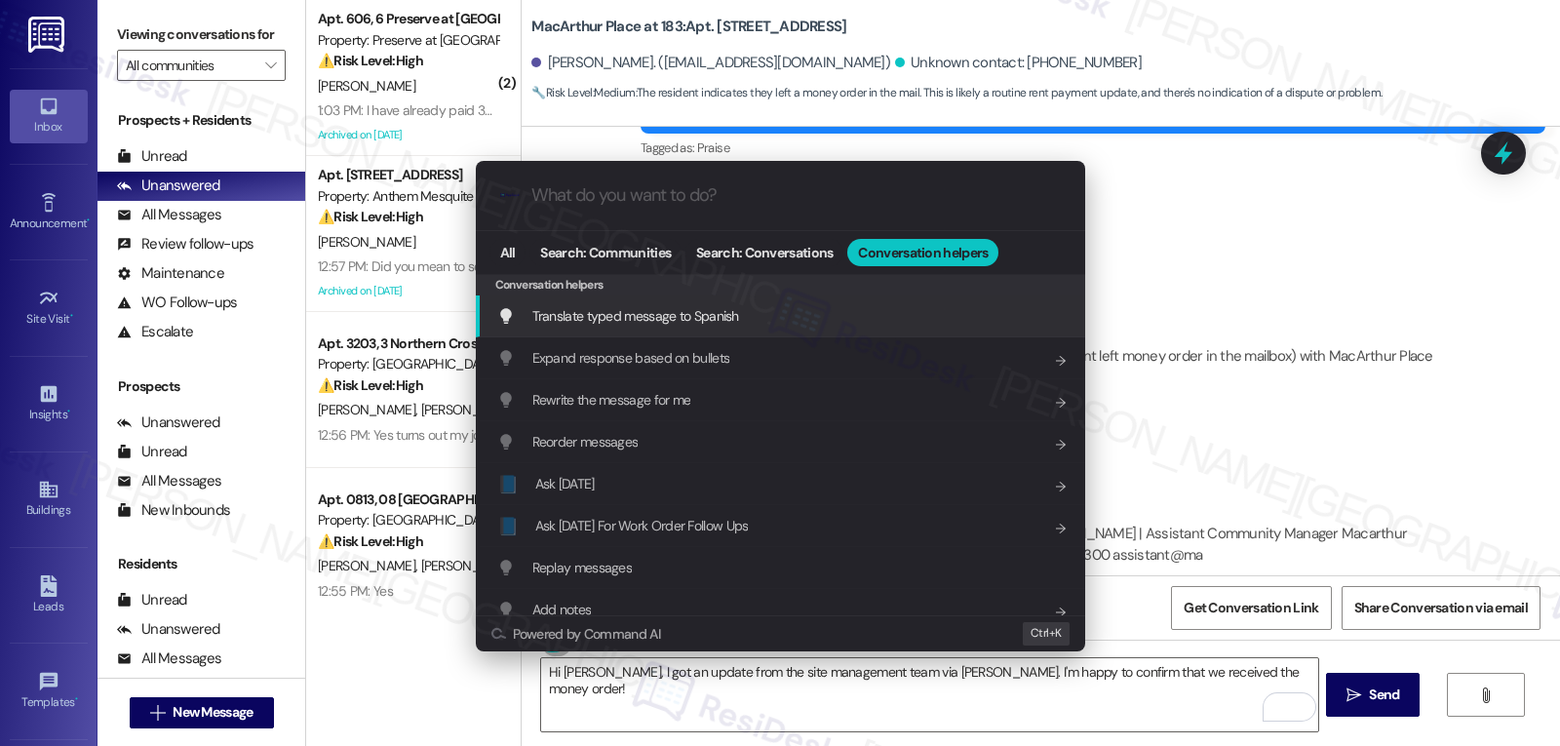
click at [754, 322] on div "Translate typed message to Spanish Add shortcut" at bounding box center [782, 315] width 570 height 21
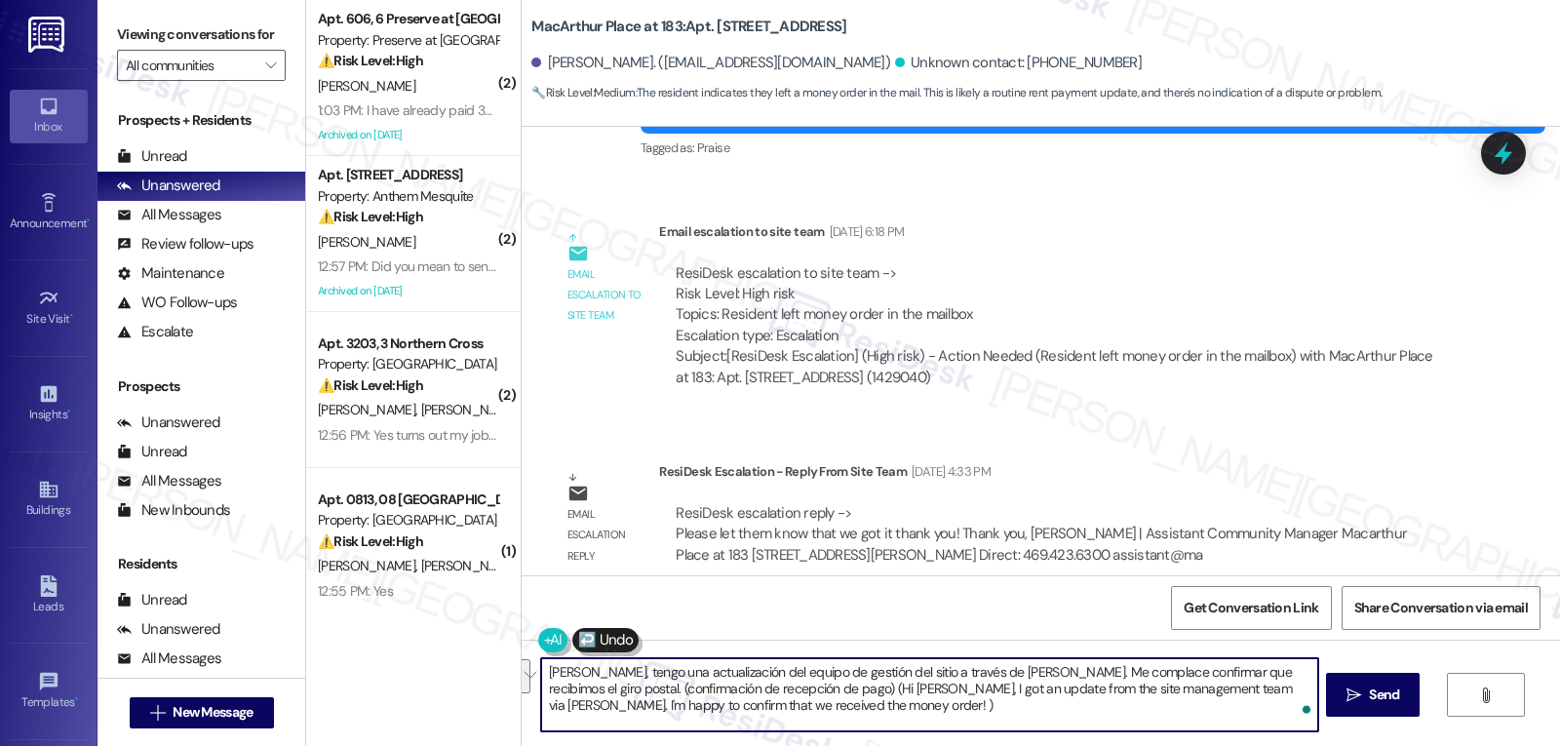
drag, startPoint x: 600, startPoint y: 690, endPoint x: 1404, endPoint y: 792, distance: 810.8
click at [1404, 745] on html "Inbox Go to Inbox Announcement • Send A Text Announcement Site Visit • Go to Si…" at bounding box center [780, 373] width 1560 height 746
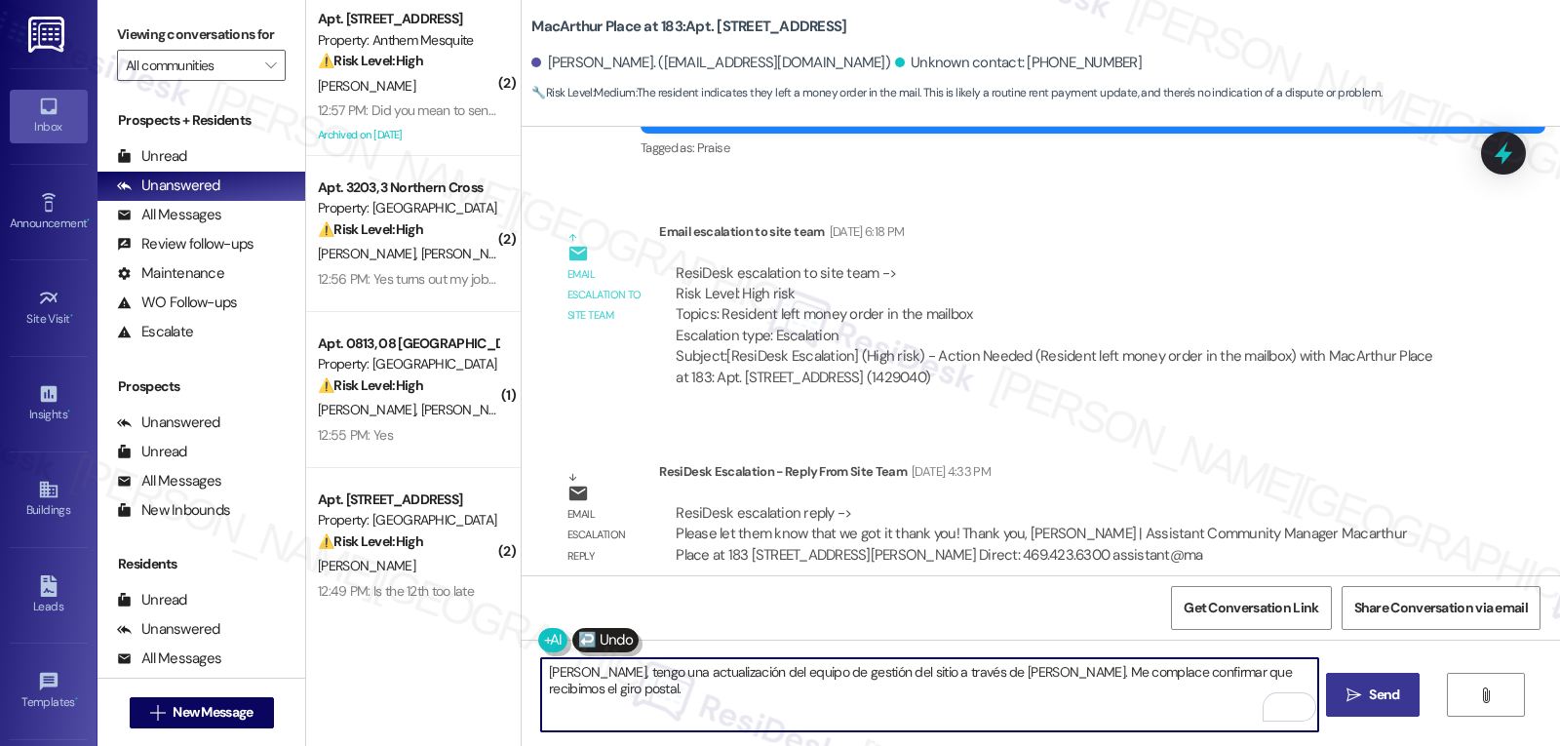
type textarea "Hola Kevin, tengo una actualización del equipo de gestión del sitio a través de…"
click at [1393, 696] on span "Send" at bounding box center [1384, 695] width 30 height 20
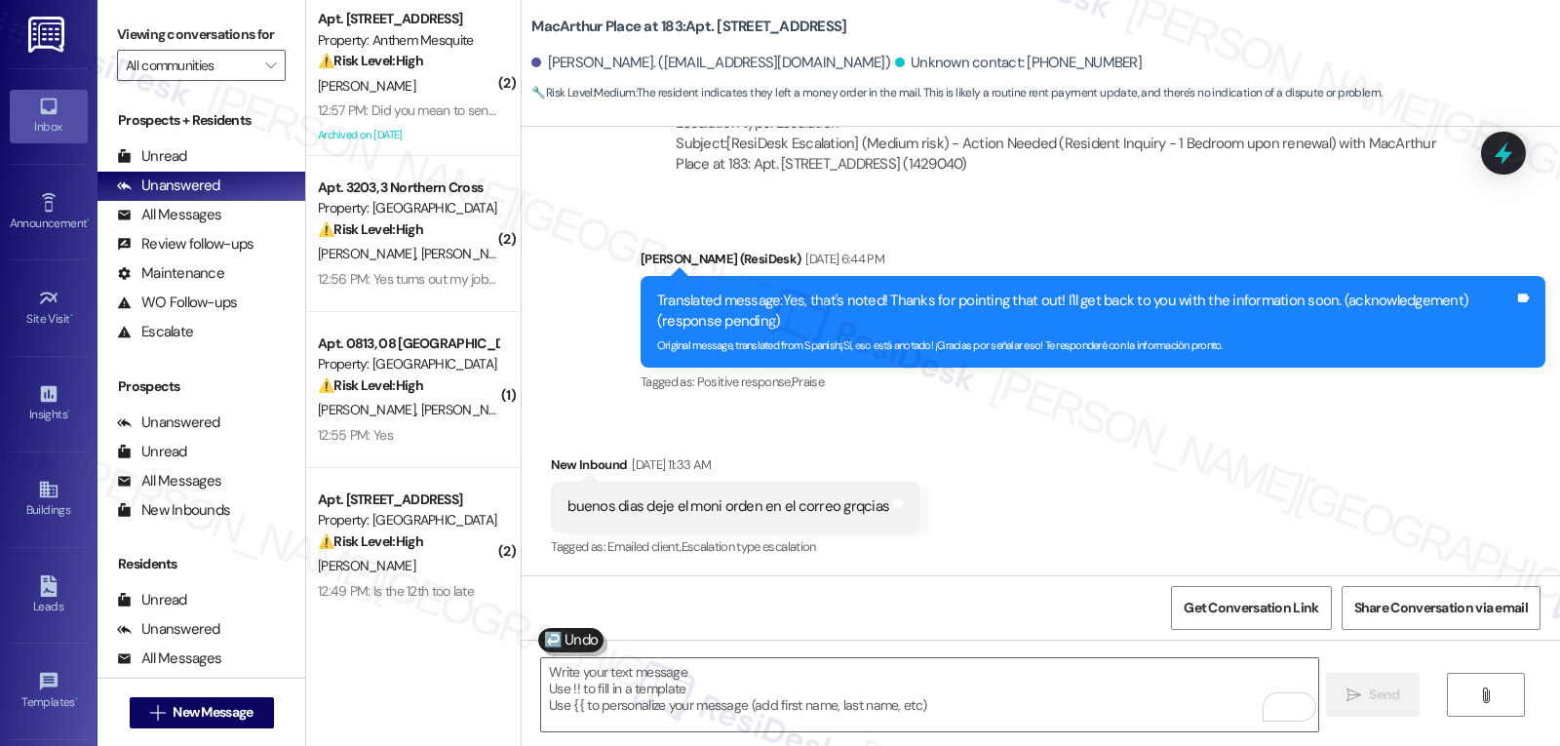
scroll to position [3335, 0]
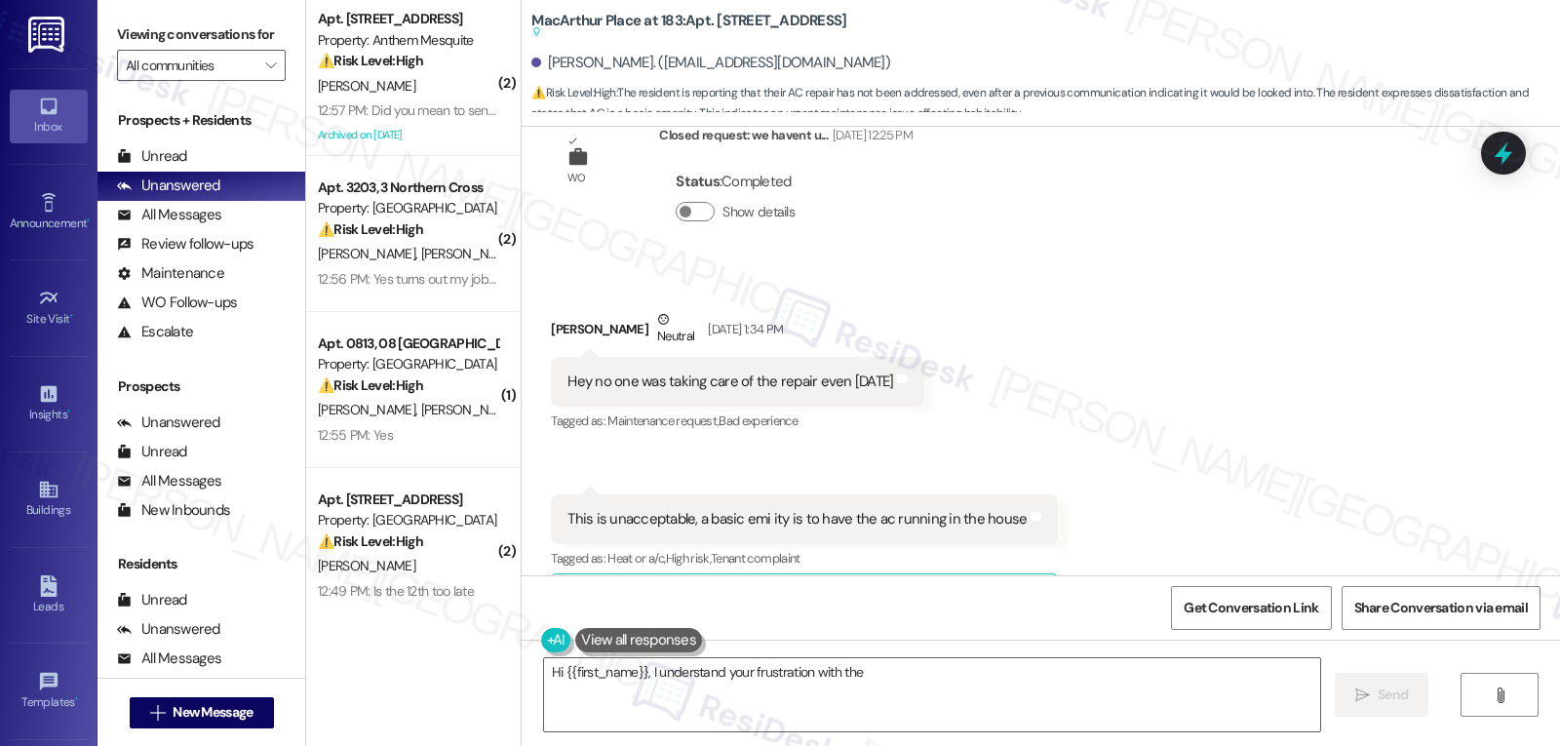
scroll to position [11489, 0]
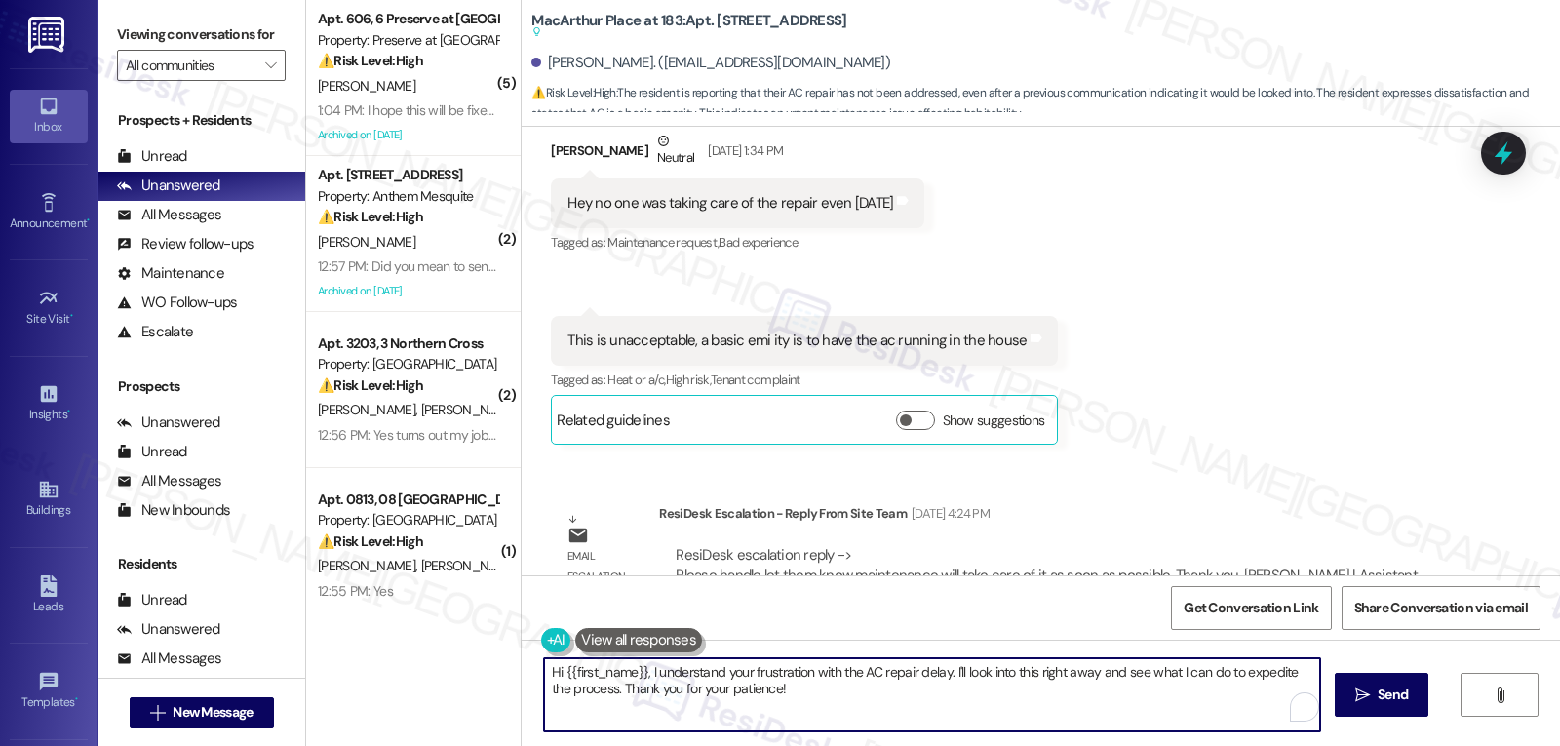
drag, startPoint x: 628, startPoint y: 683, endPoint x: 648, endPoint y: 672, distance: 23.1
click at [648, 672] on textarea "Hi {{first_name}}, I understand your frustration with the AC repair delay. I'll…" at bounding box center [932, 694] width 776 height 73
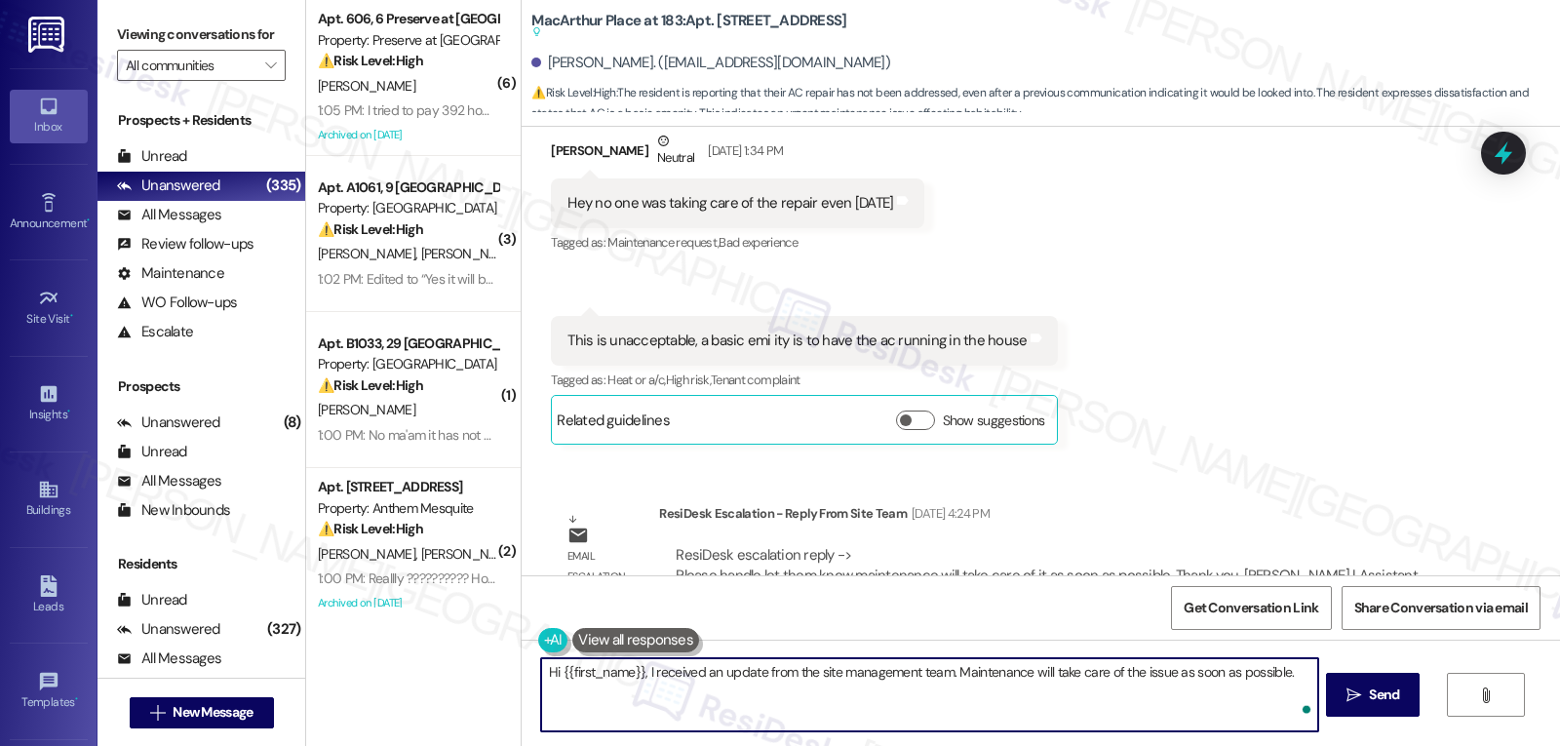
type textarea "Hi {{first_name}}, I received an update from the site management team. Maintena…"
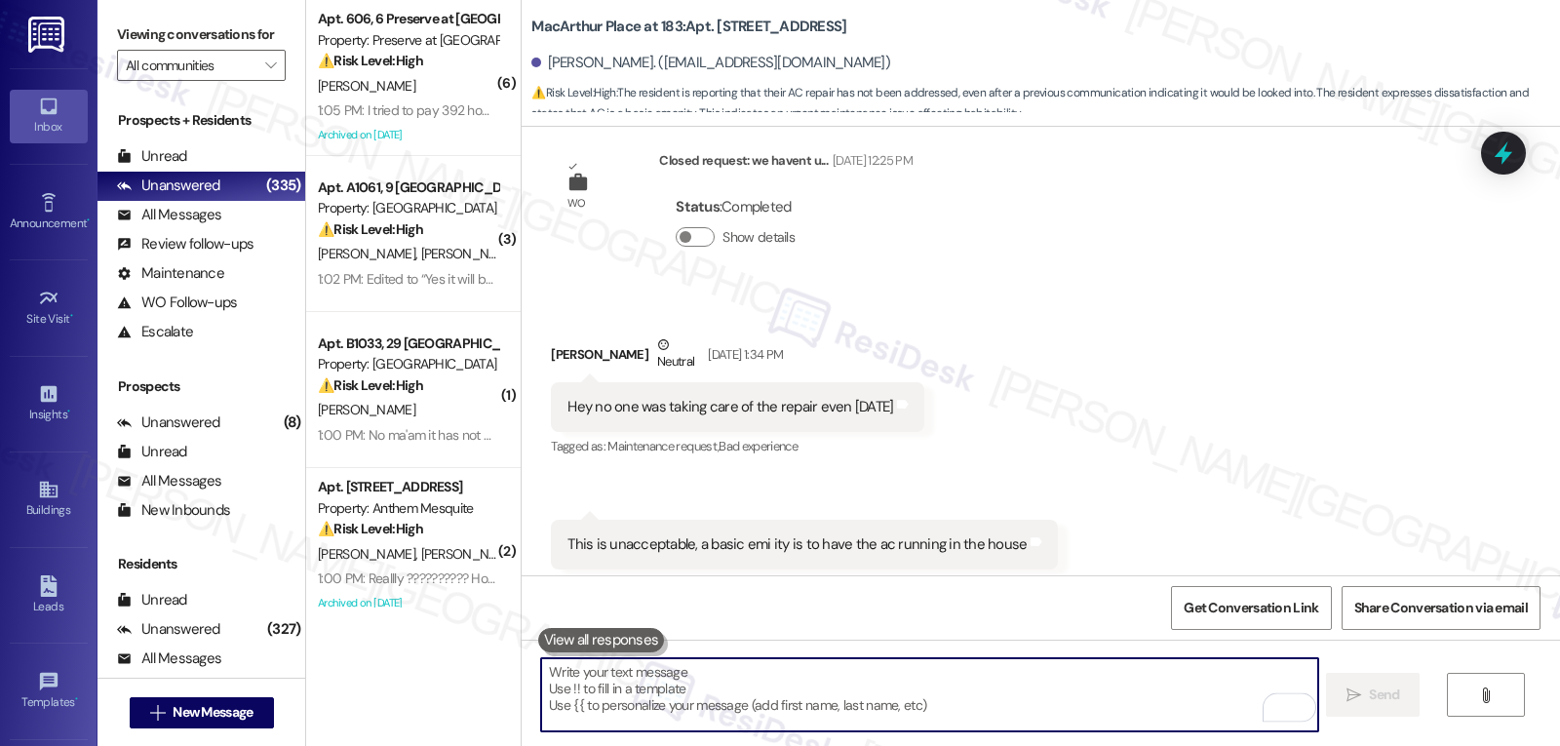
scroll to position [11260, 0]
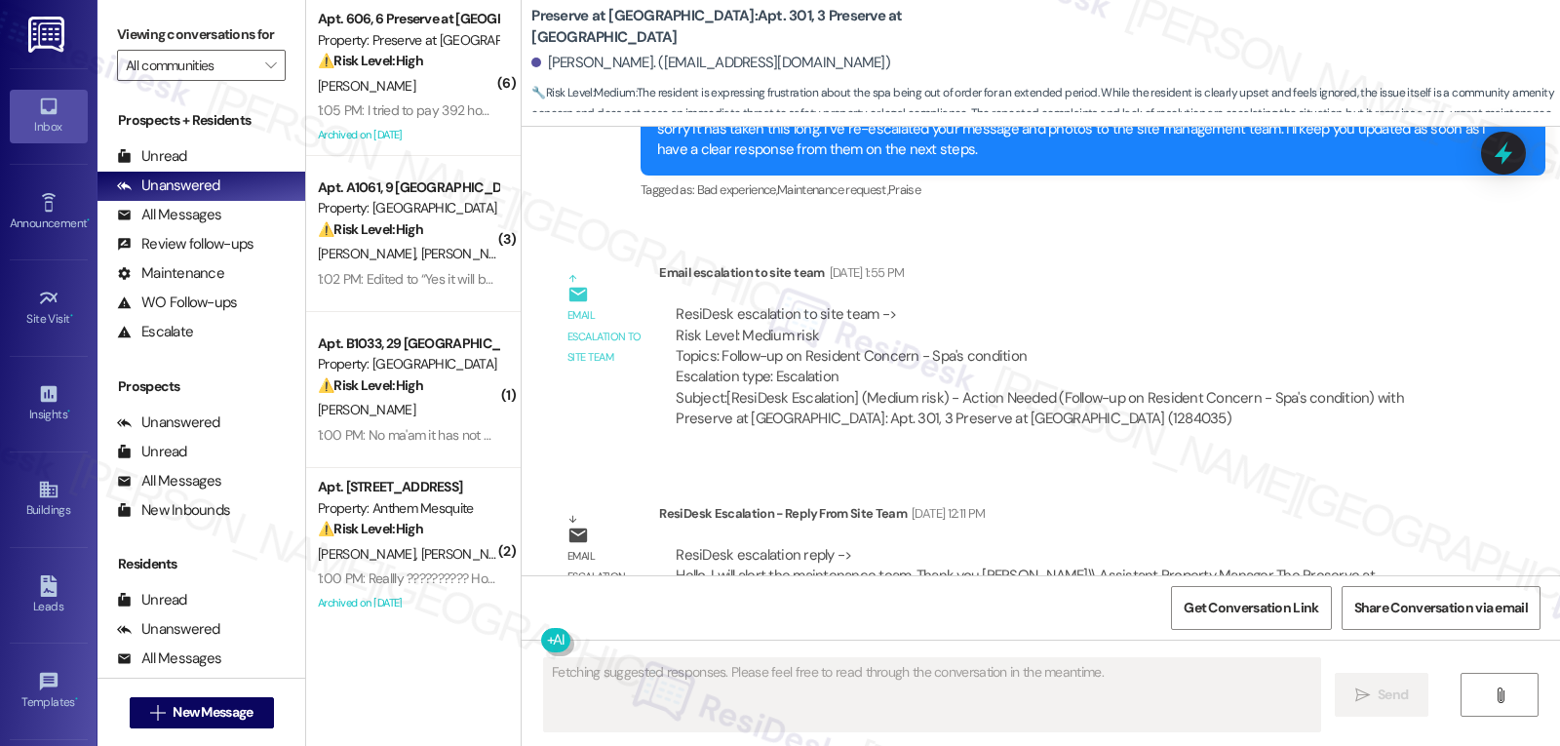
scroll to position [19912, 0]
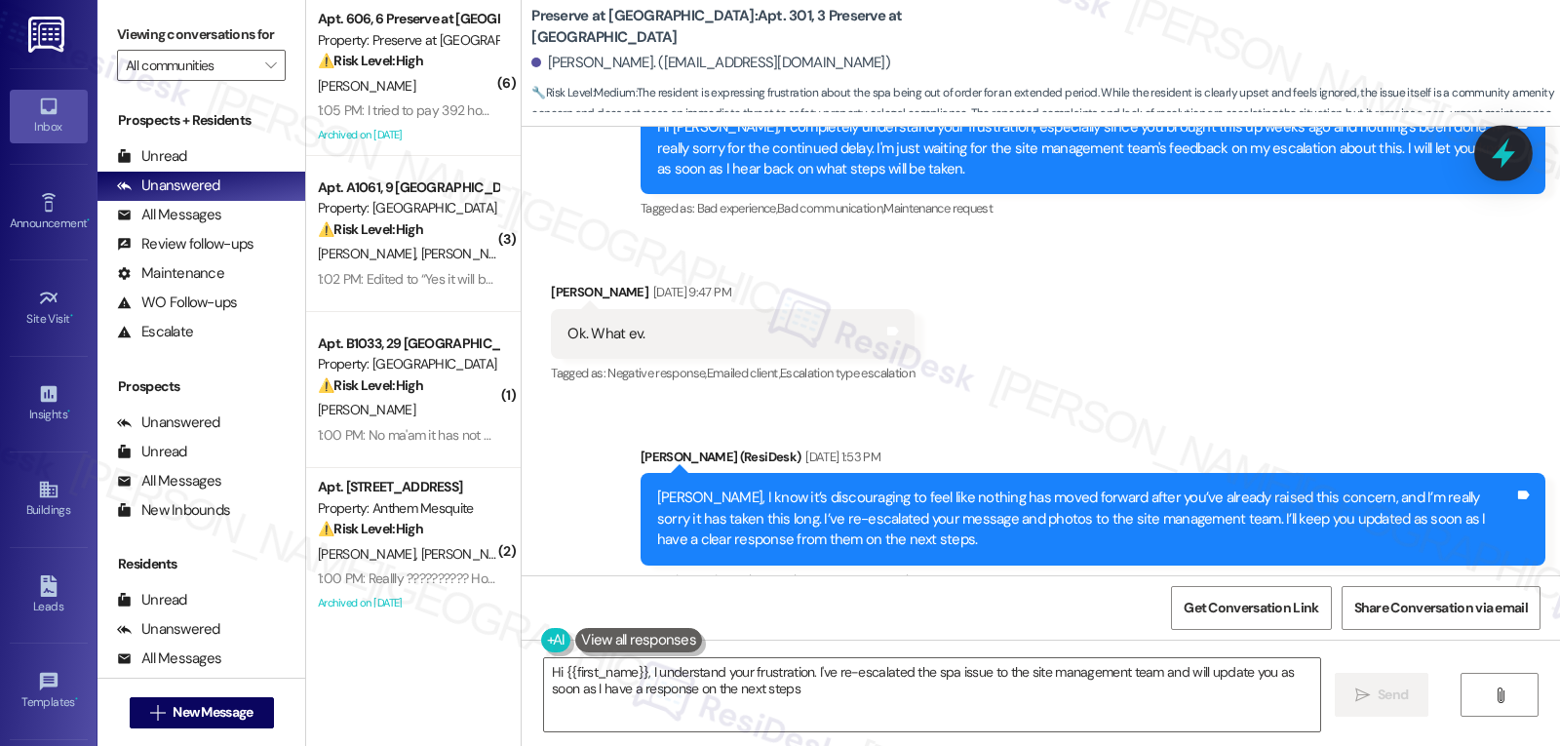
type textarea "Hi {{first_name}}, I understand your frustration. I've re-escalated the spa iss…"
click at [1403, 167] on icon at bounding box center [1503, 153] width 33 height 33
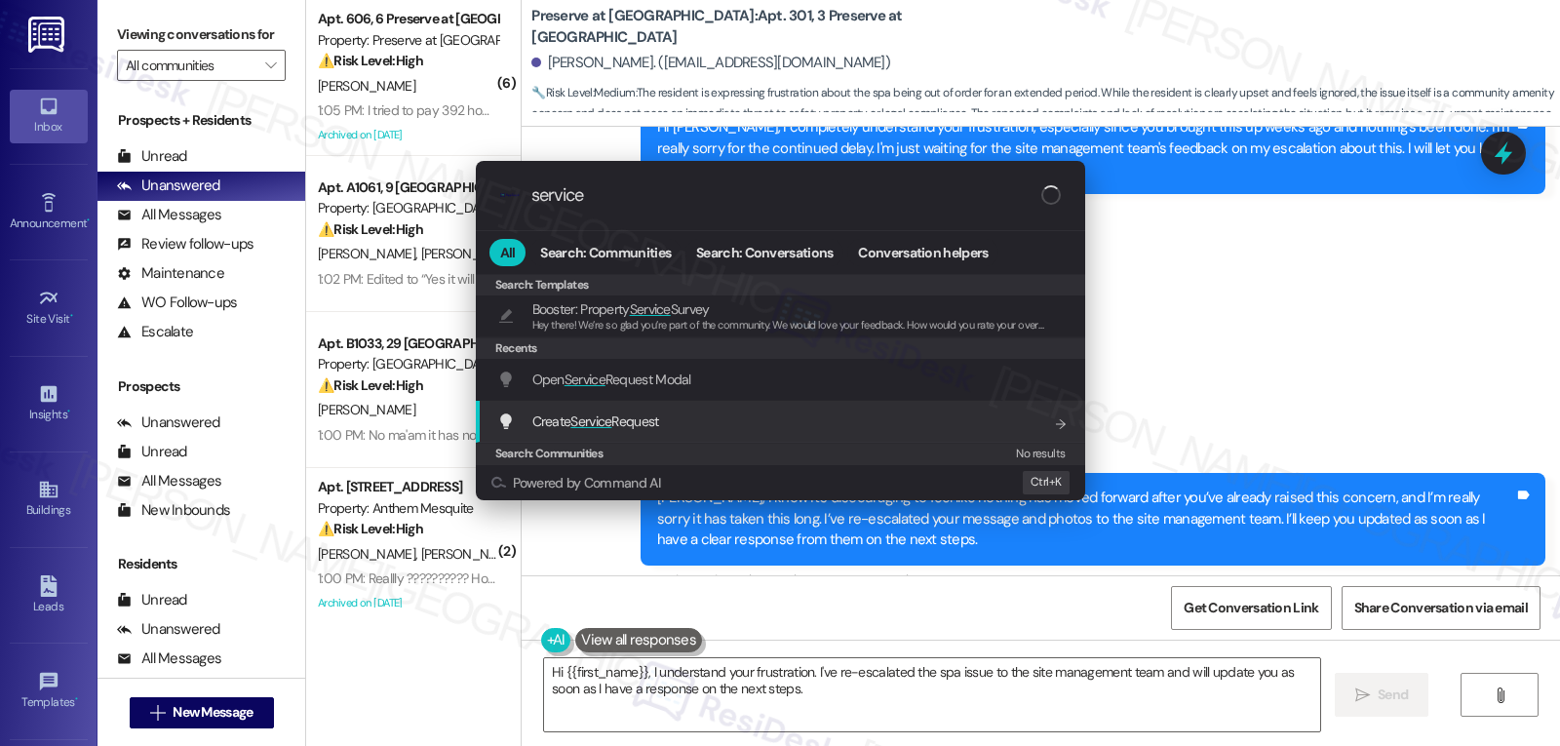
type input "service"
click at [842, 712] on div ".cls-1{fill:#0a055f;}.cls-2{fill:#0cc4c4;} resideskLogoBlueOrange service All S…" at bounding box center [780, 373] width 1560 height 746
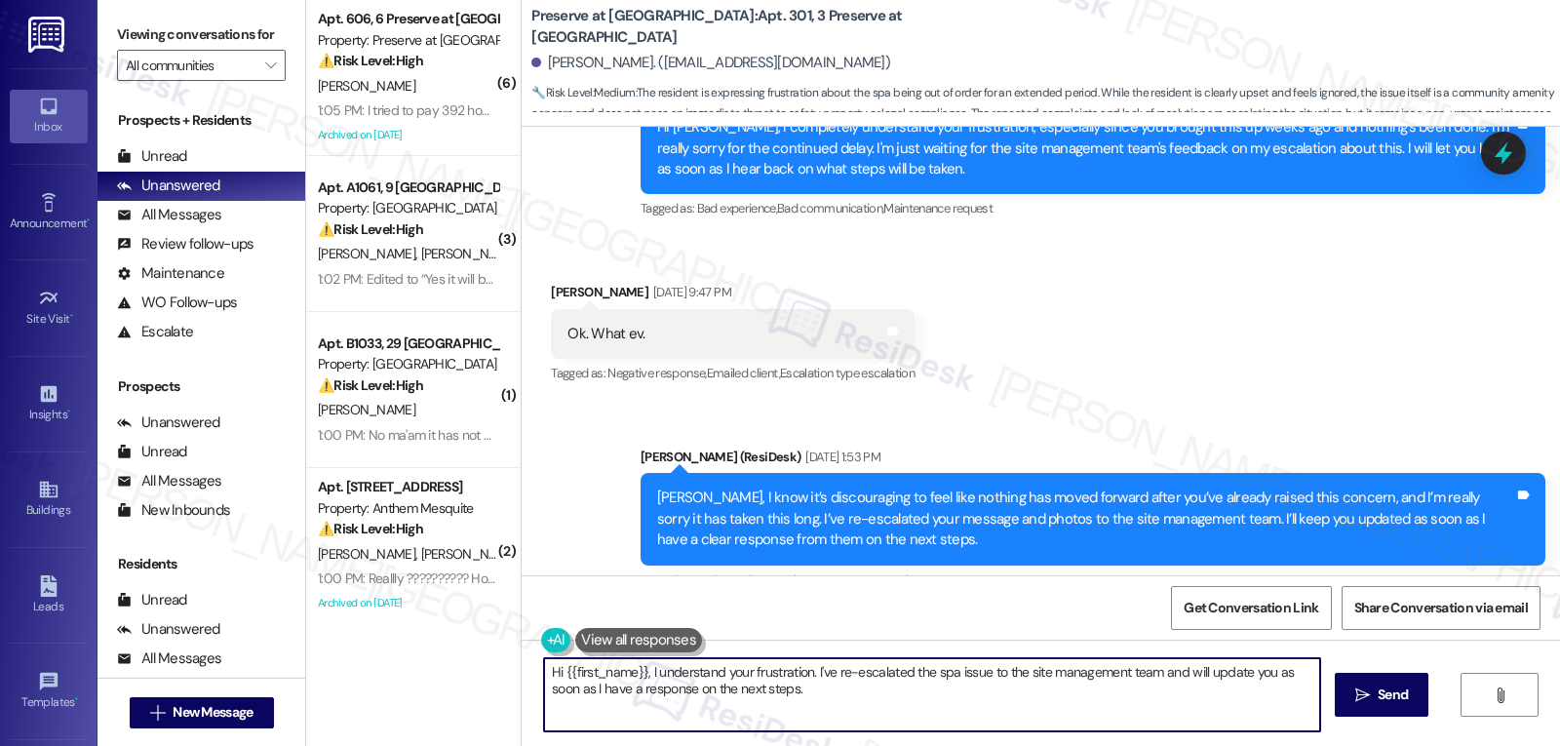
drag, startPoint x: 646, startPoint y: 672, endPoint x: 1559, endPoint y: 792, distance: 921.5
click at [1403, 745] on html "Inbox Go to Inbox Announcement • Send A Text Announcement Site Visit • Go to Si…" at bounding box center [780, 373] width 1560 height 746
type textarea "Hi {{first_name}}, I received an update from the site management team. We have …"
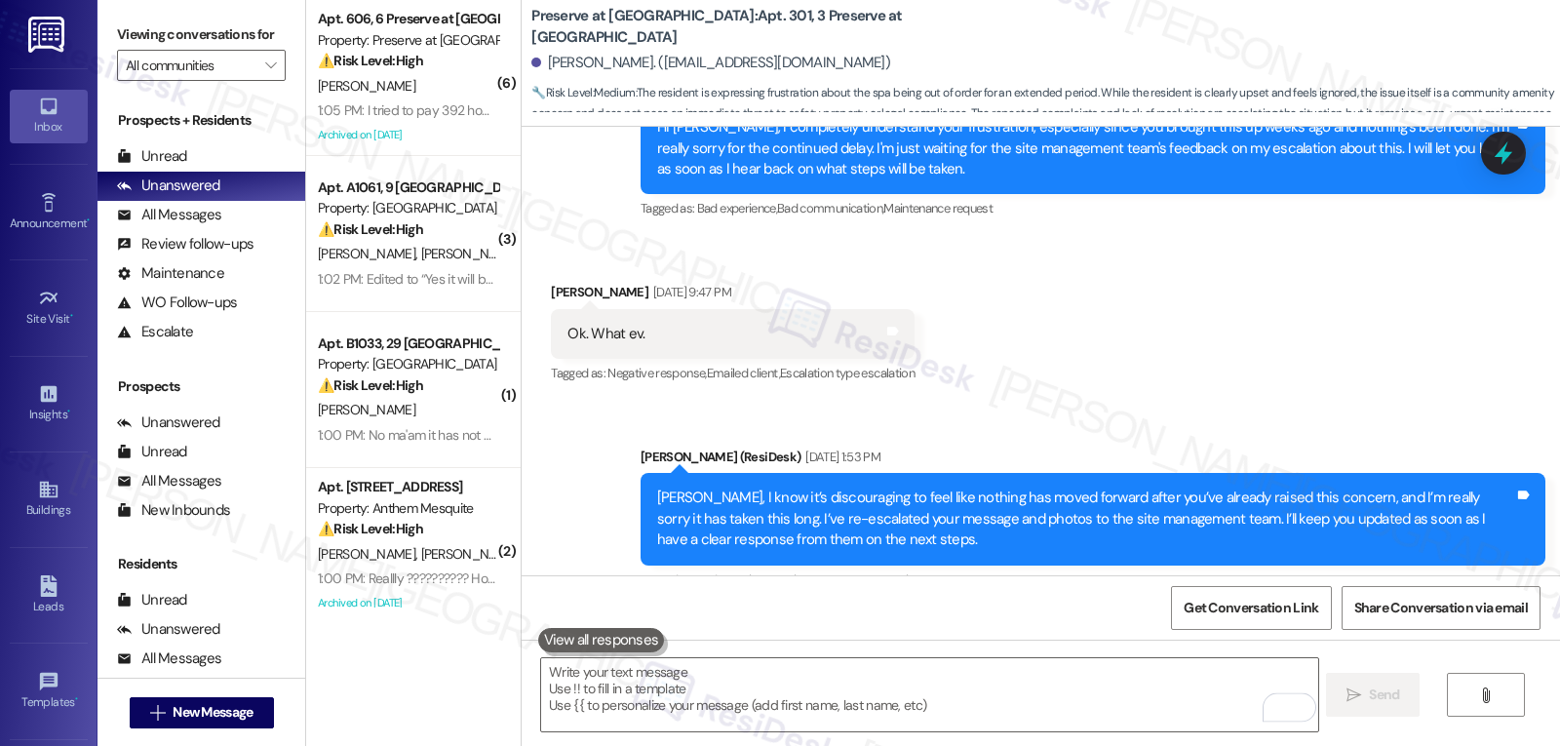
scroll to position [19676, 0]
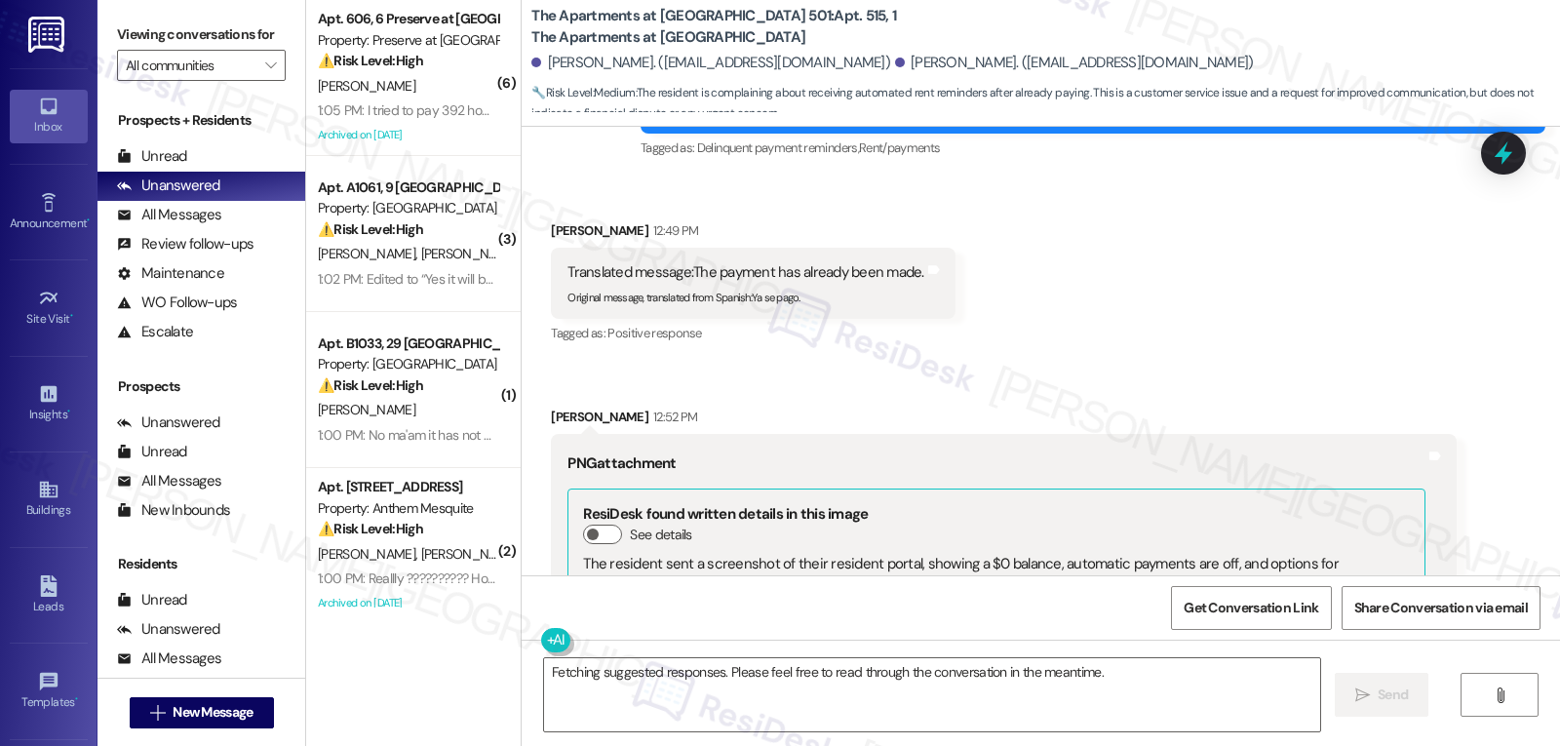
scroll to position [18715, 0]
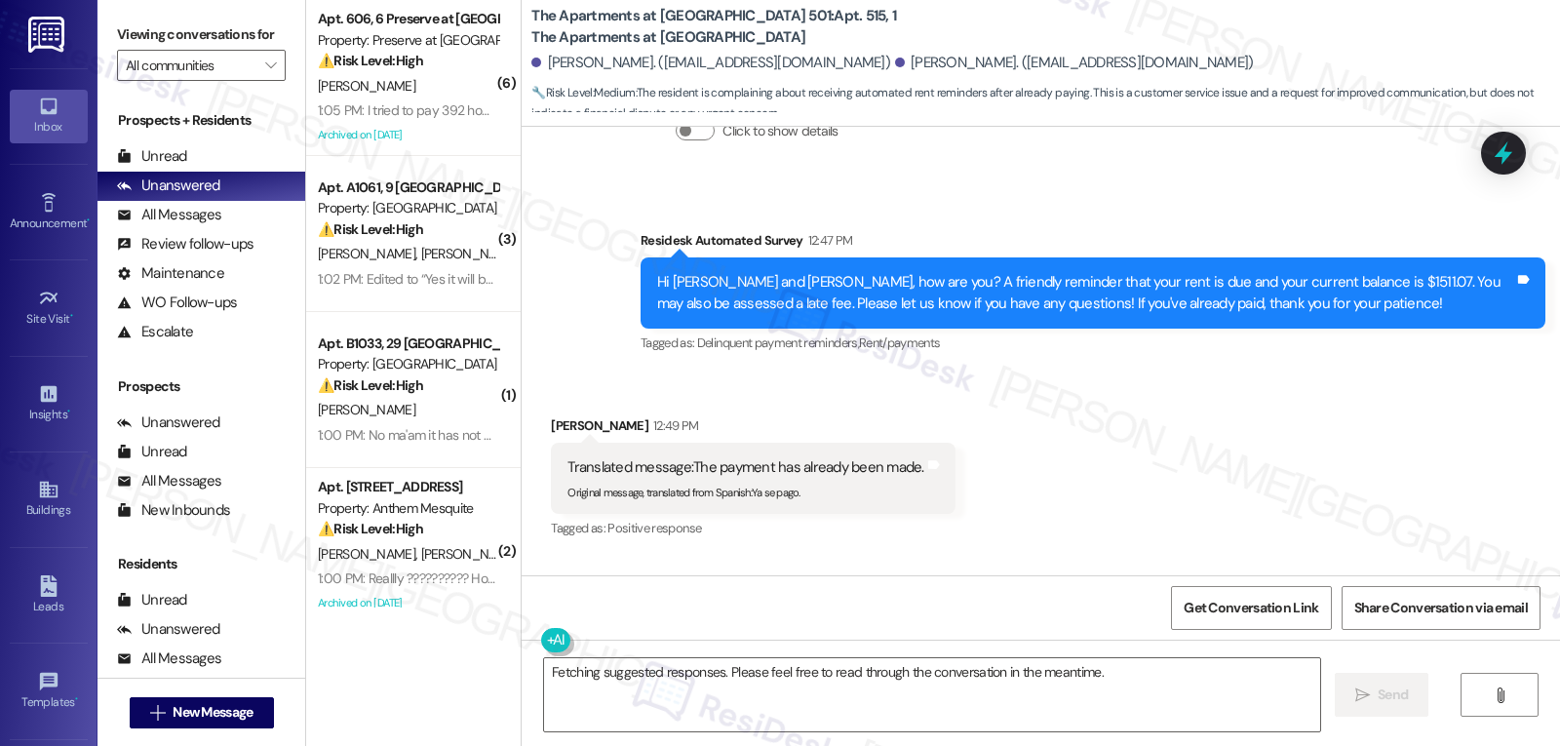
click at [536, 401] on div "Received via SMS Keyla Granados 12:49 PM Translated message: The payment has al…" at bounding box center [752, 479] width 433 height 156
click at [537, 401] on div "Received via SMS Keyla Granados 12:49 PM Translated message: The payment has al…" at bounding box center [752, 479] width 433 height 156
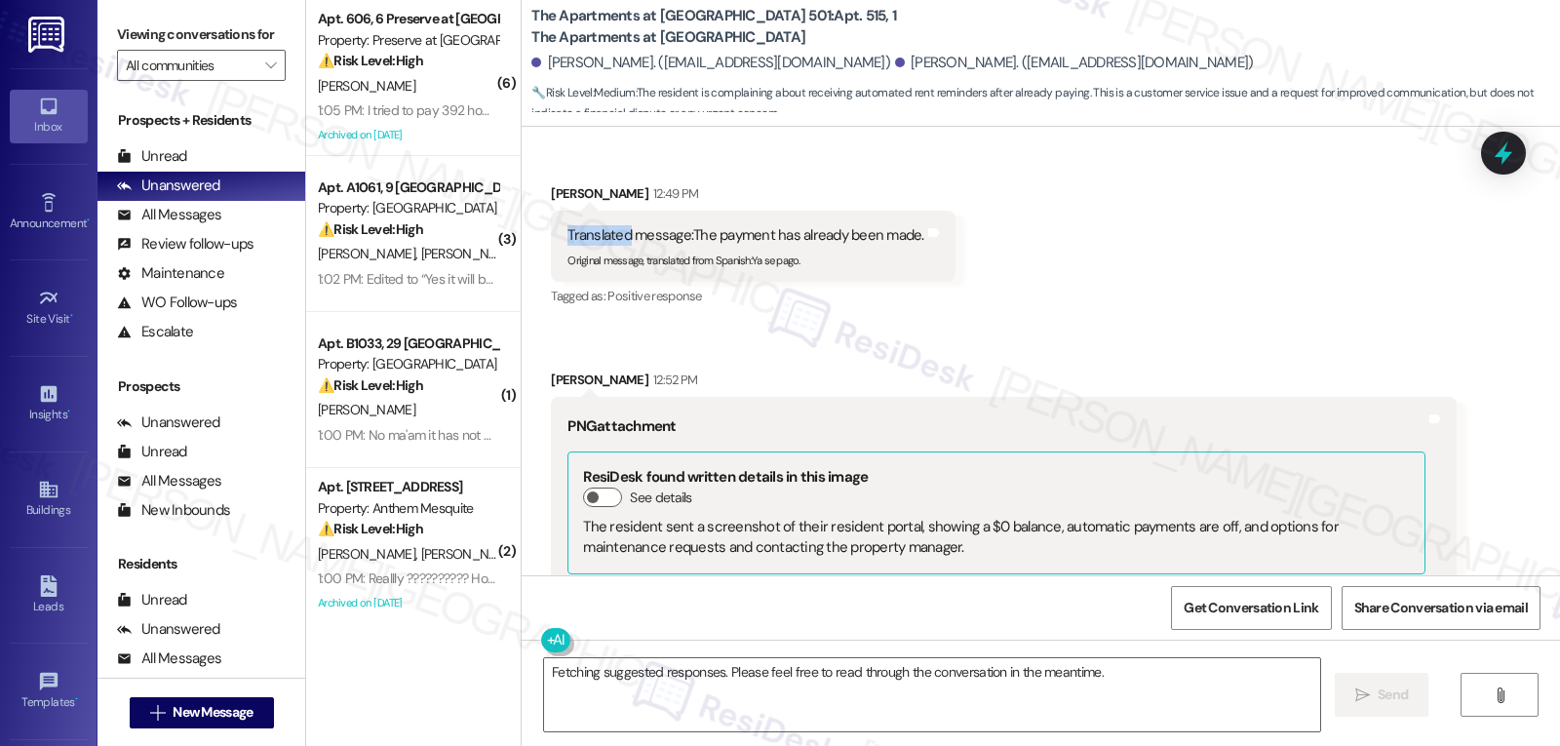
scroll to position [18910, 0]
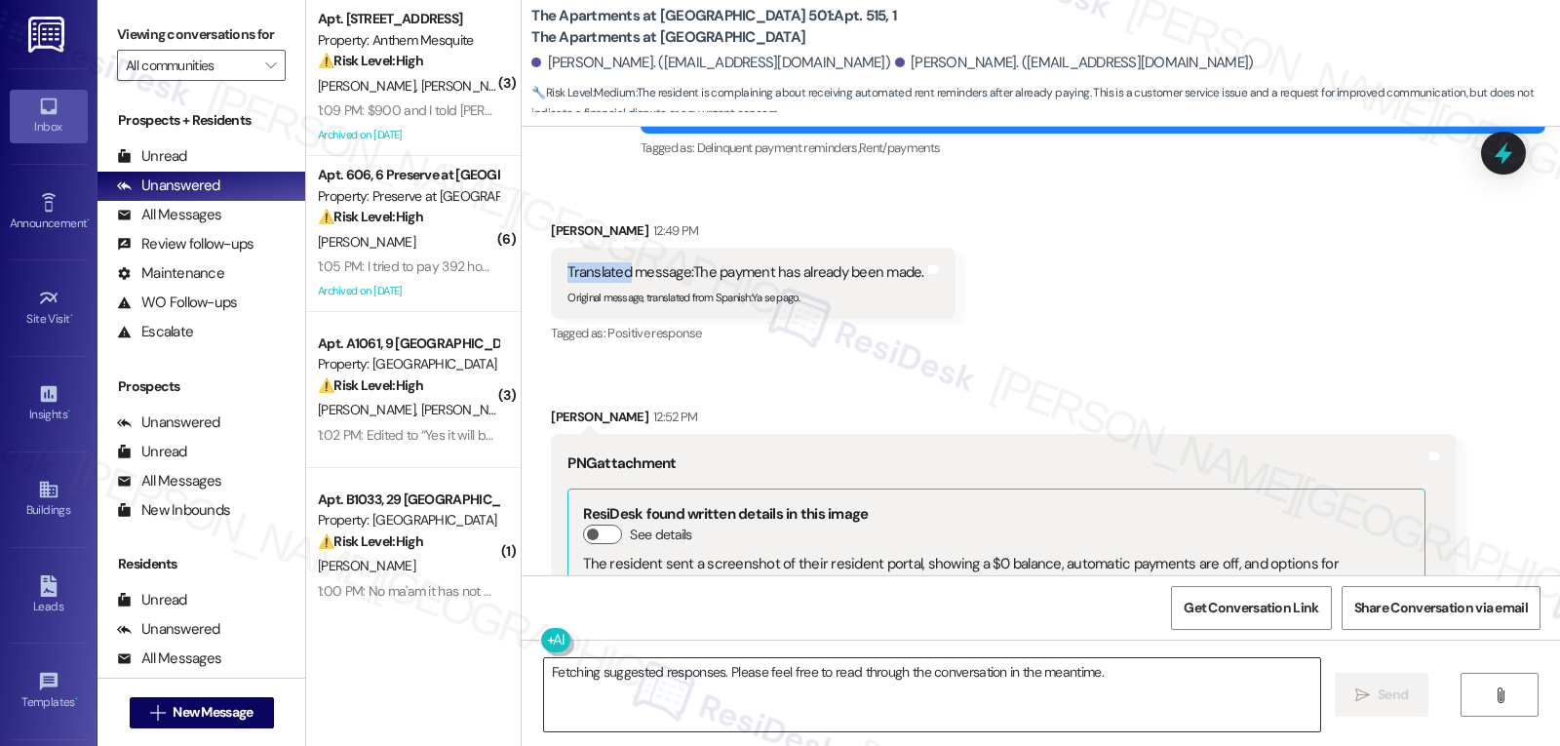
click at [673, 698] on textarea "Fetching suggested responses. Please feel free to read through the conversation…" at bounding box center [932, 694] width 776 height 73
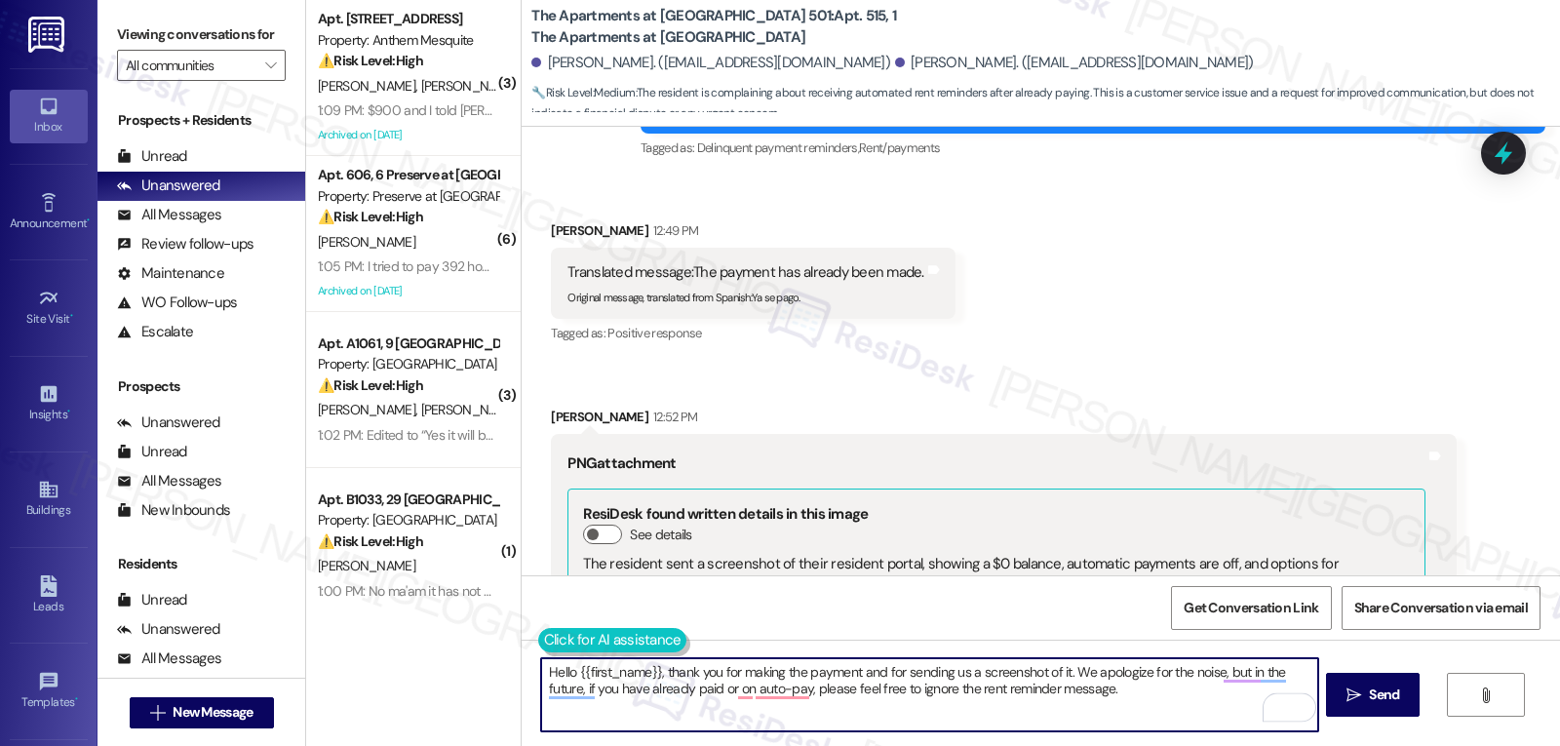
click at [538, 638] on button at bounding box center [612, 640] width 149 height 24
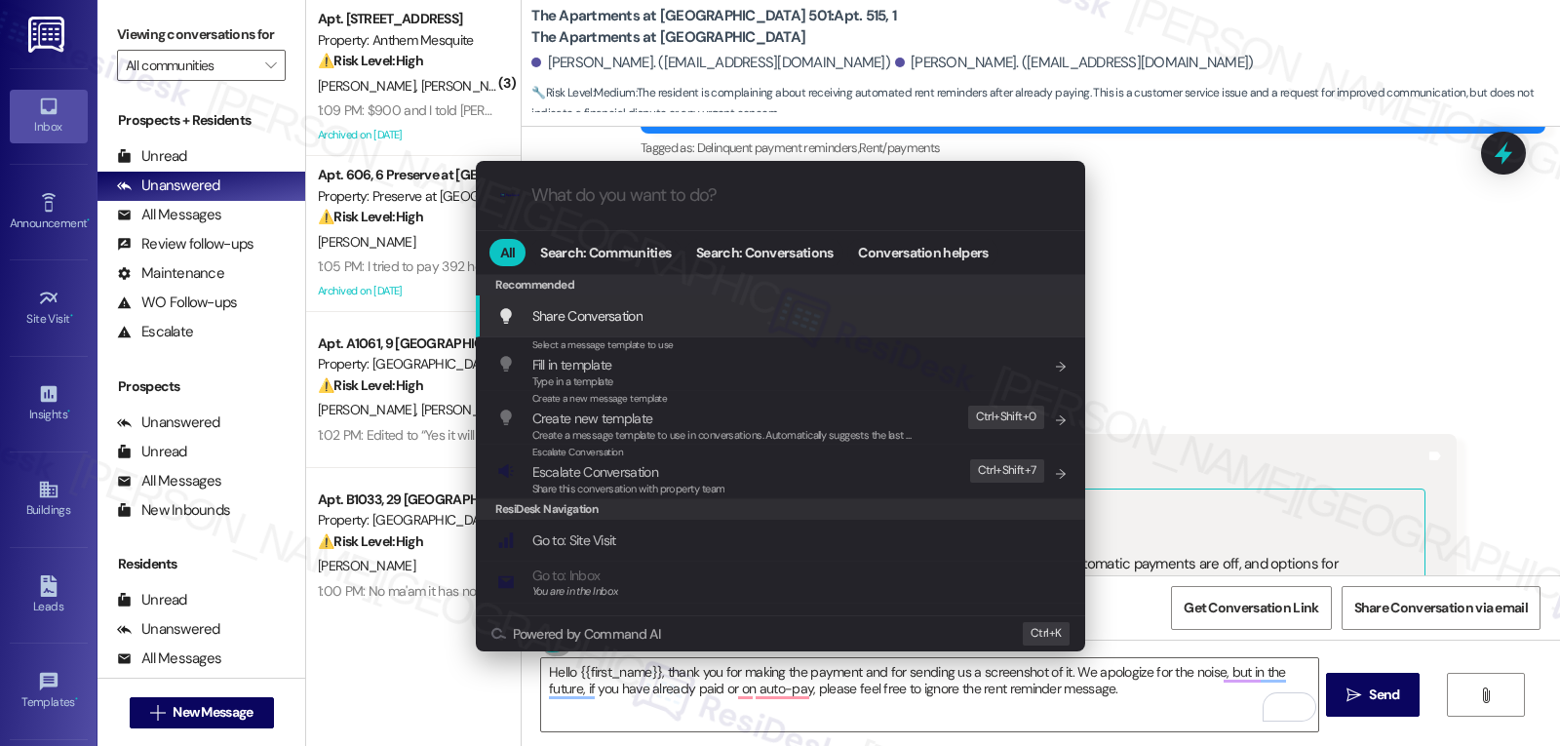
click at [1146, 706] on div ".cls-1{fill:#0a055f;}.cls-2{fill:#0cc4c4;} resideskLogoBlueOrange All Search: C…" at bounding box center [780, 373] width 1560 height 746
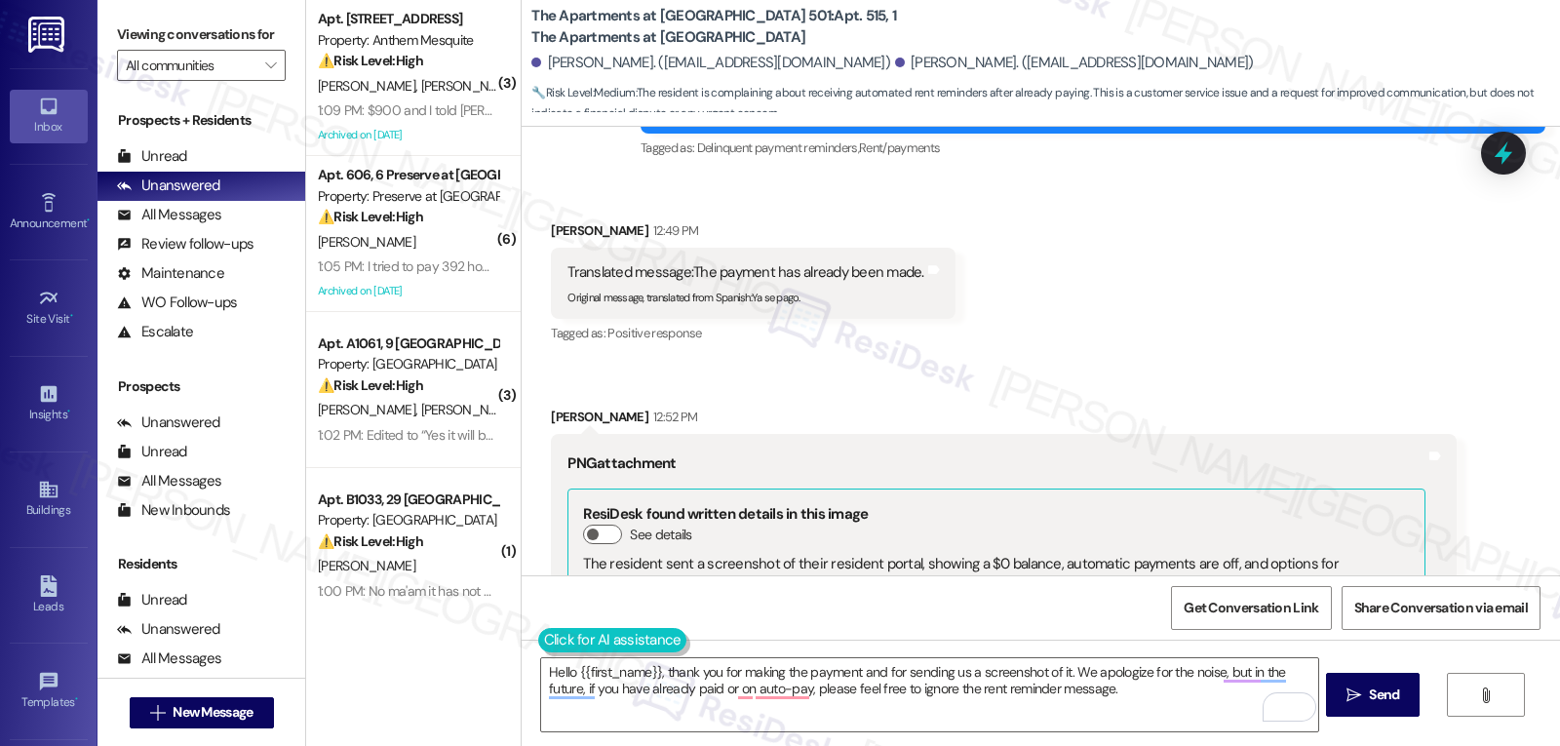
click at [539, 633] on button at bounding box center [612, 640] width 149 height 24
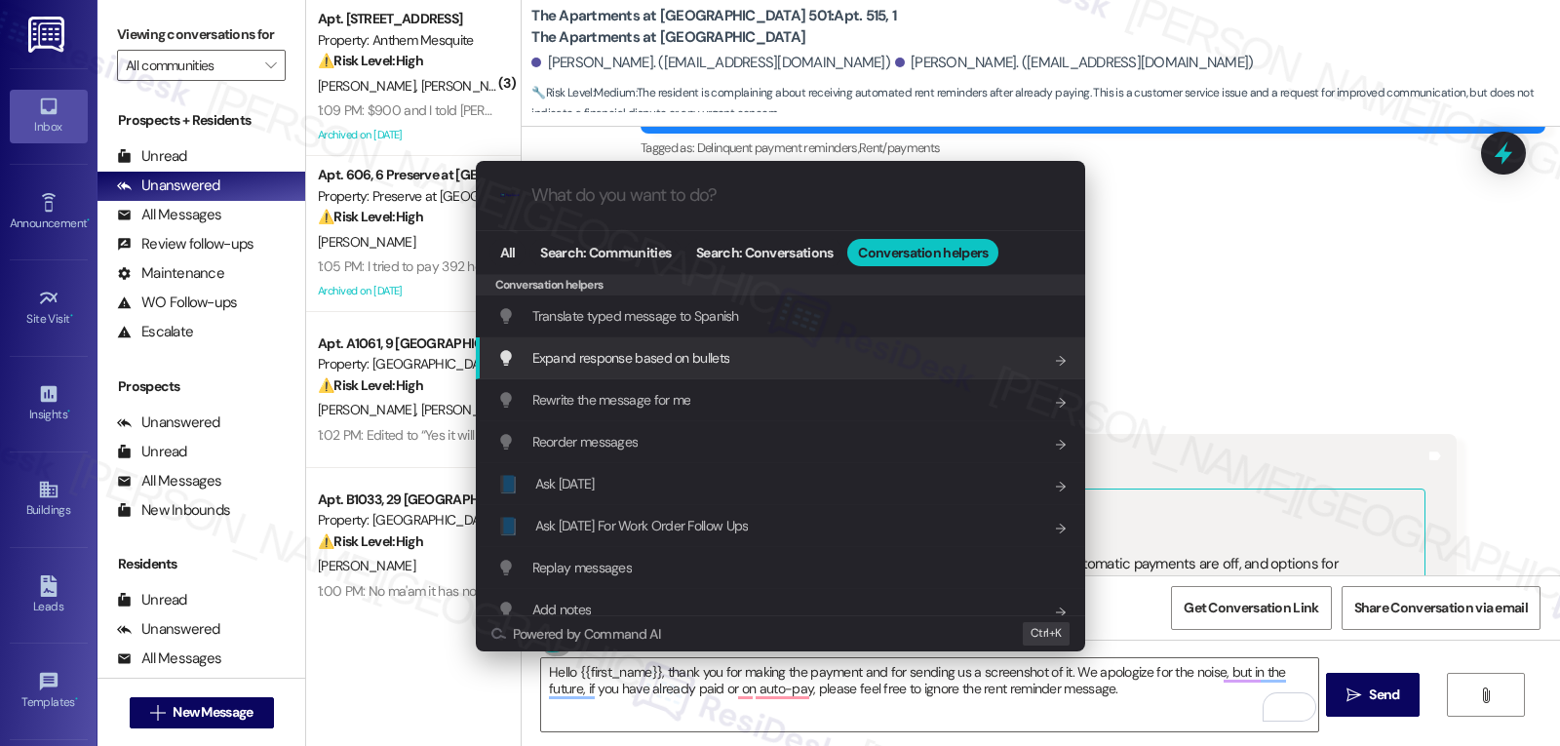
click at [700, 312] on span "Translate typed message to Spanish" at bounding box center [635, 316] width 207 height 18
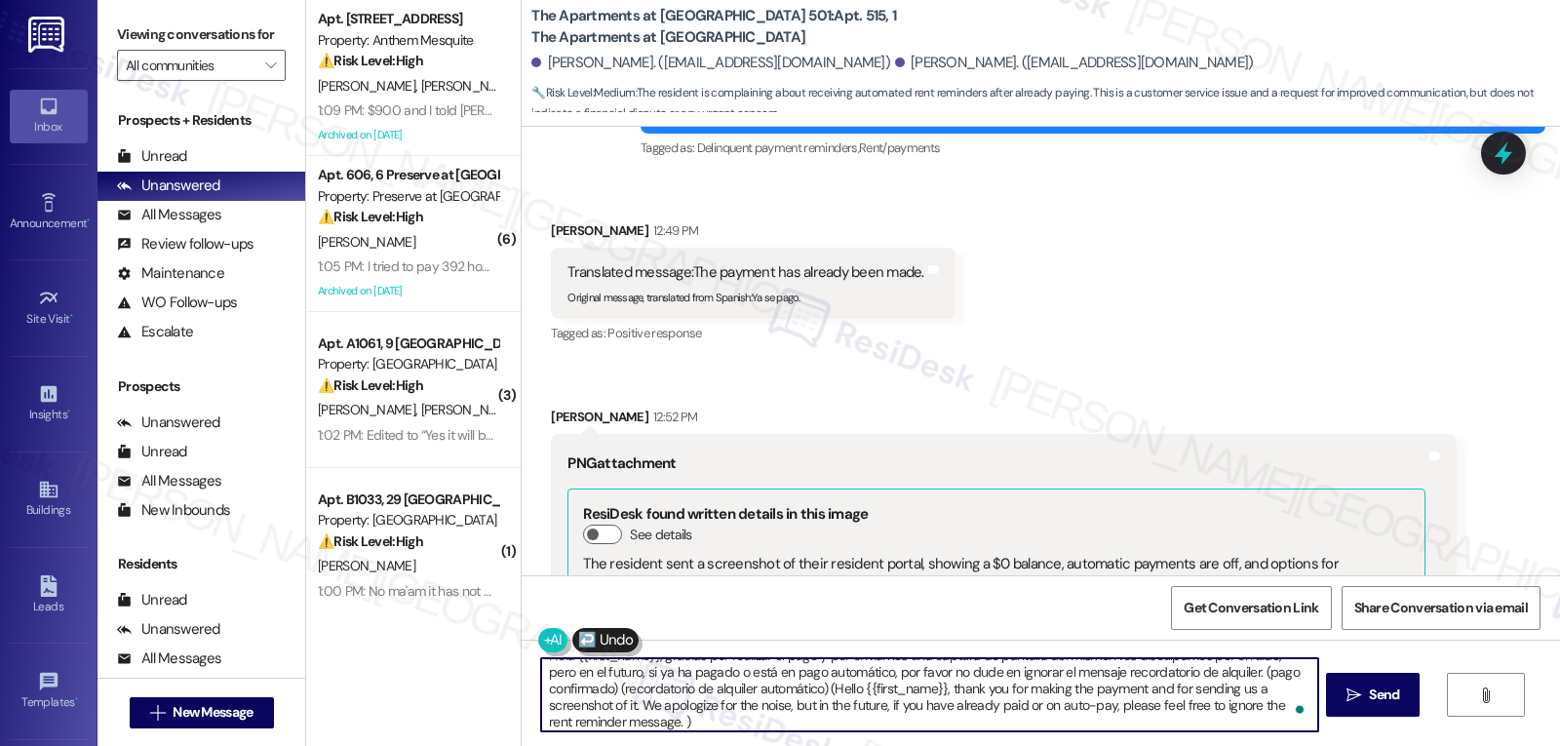
scroll to position [21, 0]
drag, startPoint x: 1220, startPoint y: 677, endPoint x: 1495, endPoint y: 792, distance: 298.1
click at [1403, 745] on html "Inbox Go to Inbox Announcement • Send A Text Announcement Site Visit • Go to Si…" at bounding box center [780, 373] width 1560 height 746
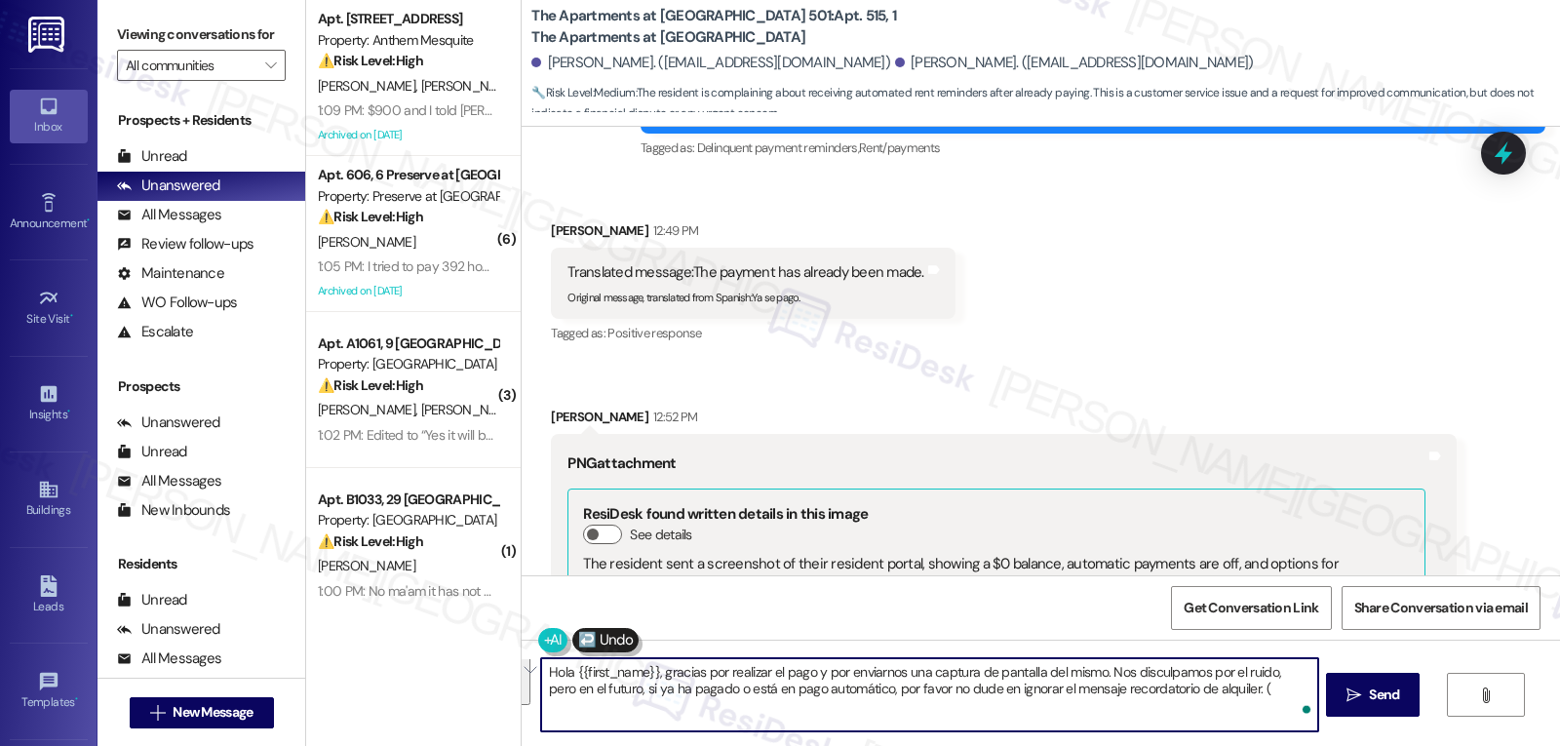
scroll to position [0, 0]
type textarea "Hola {{first_name}}, gracias por realizar el pago y por enviarnos una captura d…"
click at [1403, 688] on button " Send" at bounding box center [1373, 695] width 95 height 44
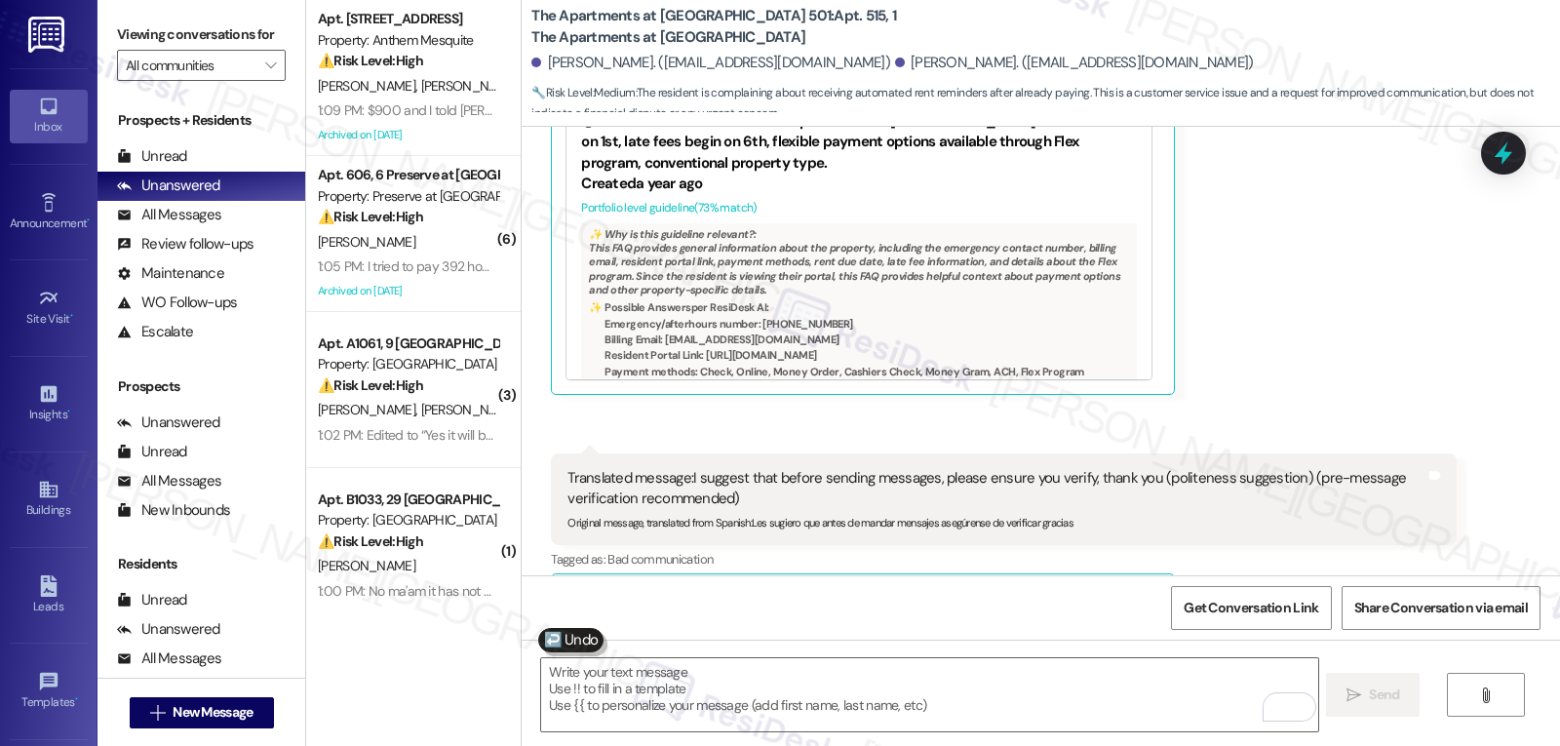
scroll to position [20042, 0]
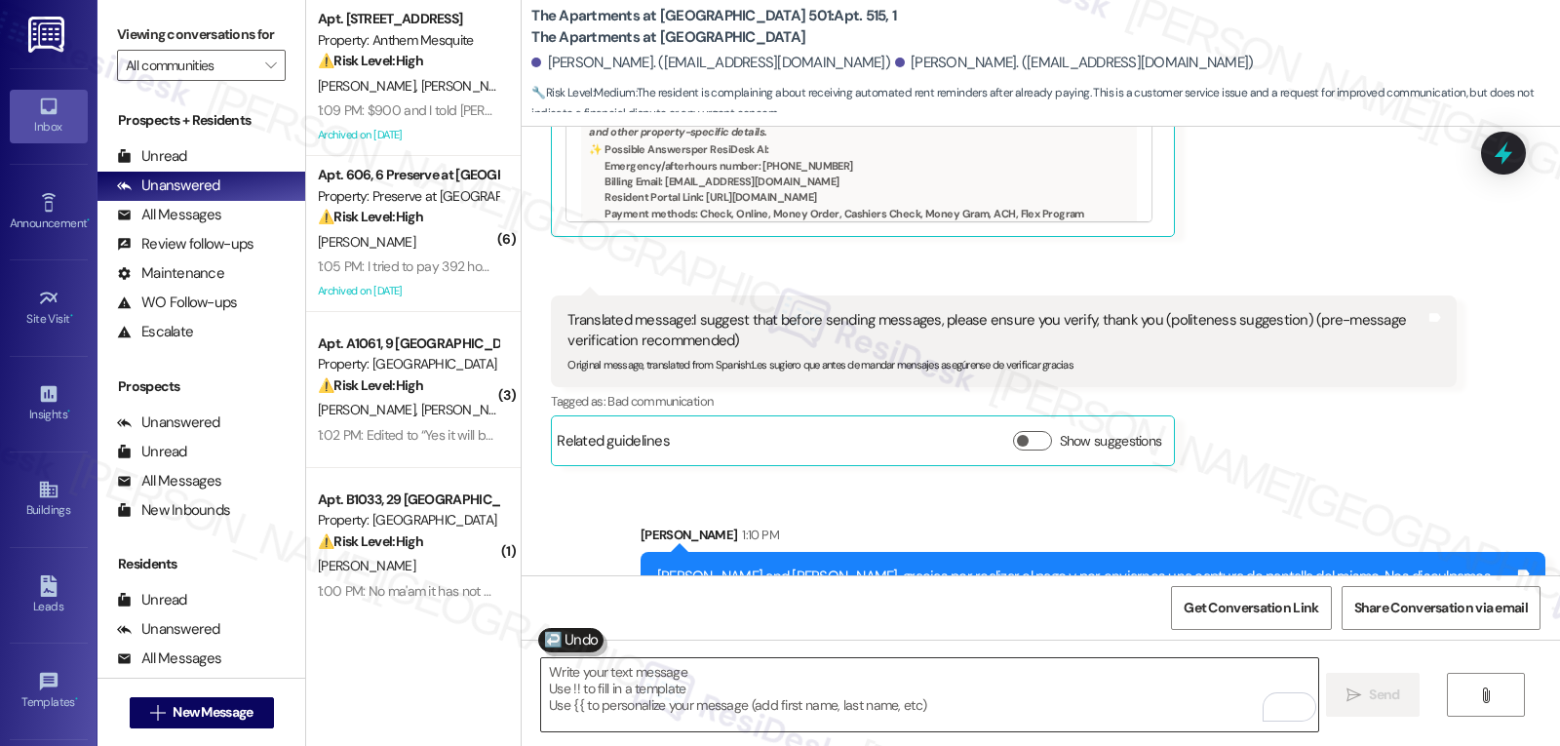
click at [885, 702] on textarea "To enrich screen reader interactions, please activate Accessibility in Grammarl…" at bounding box center [929, 694] width 776 height 73
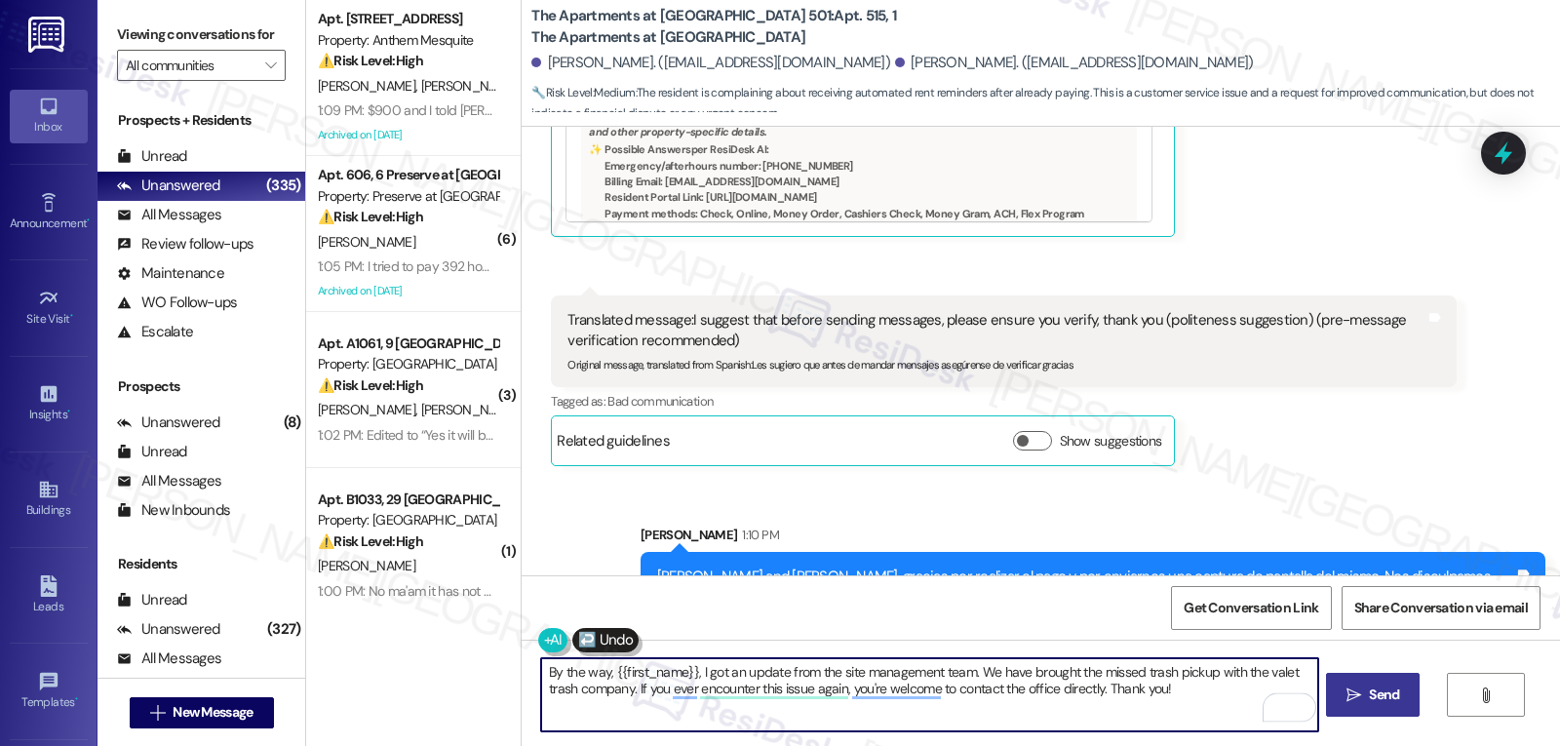
type textarea "By the way, {{first_name}}, I got an update from the site management team. We h…"
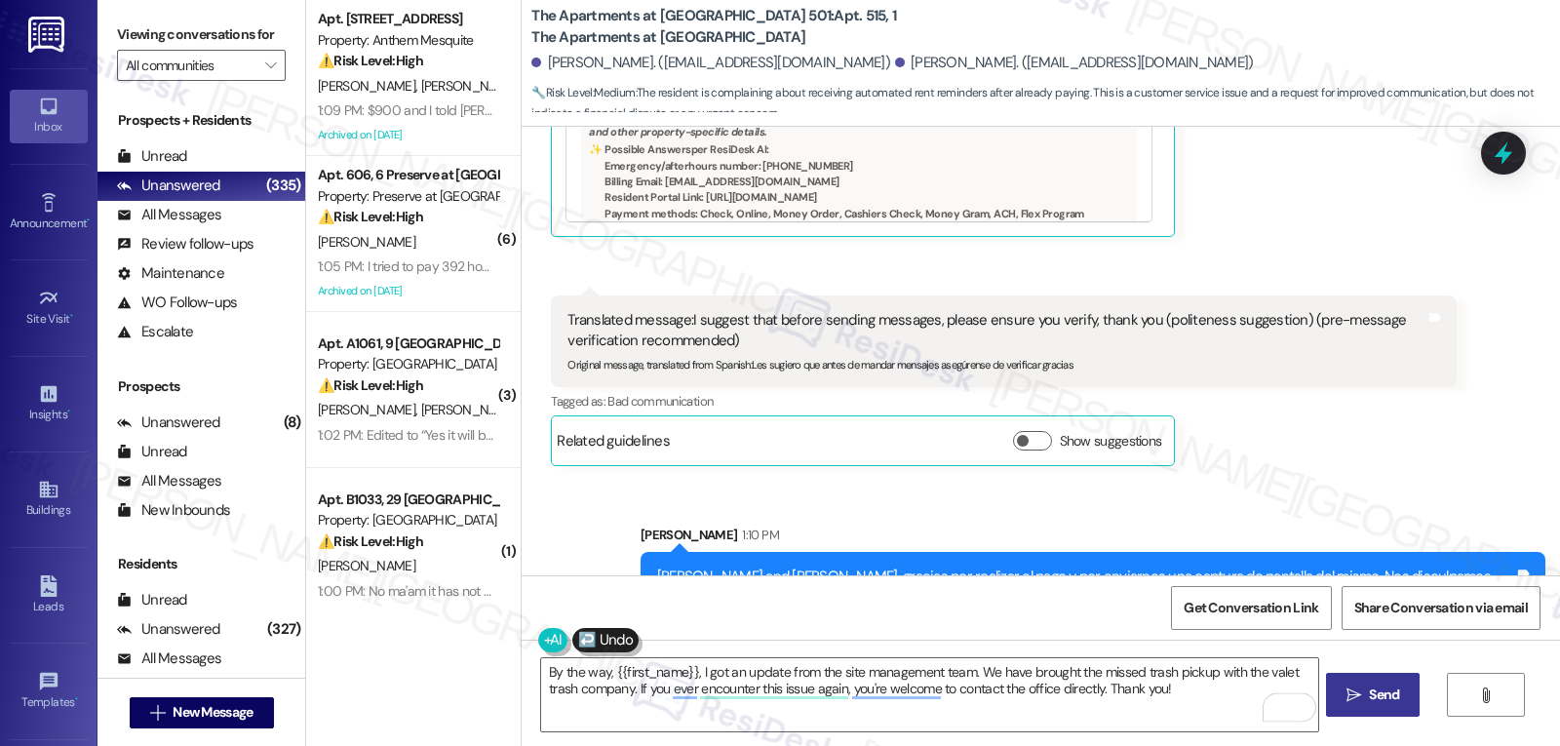
click at [1370, 697] on span "Send" at bounding box center [1384, 695] width 30 height 20
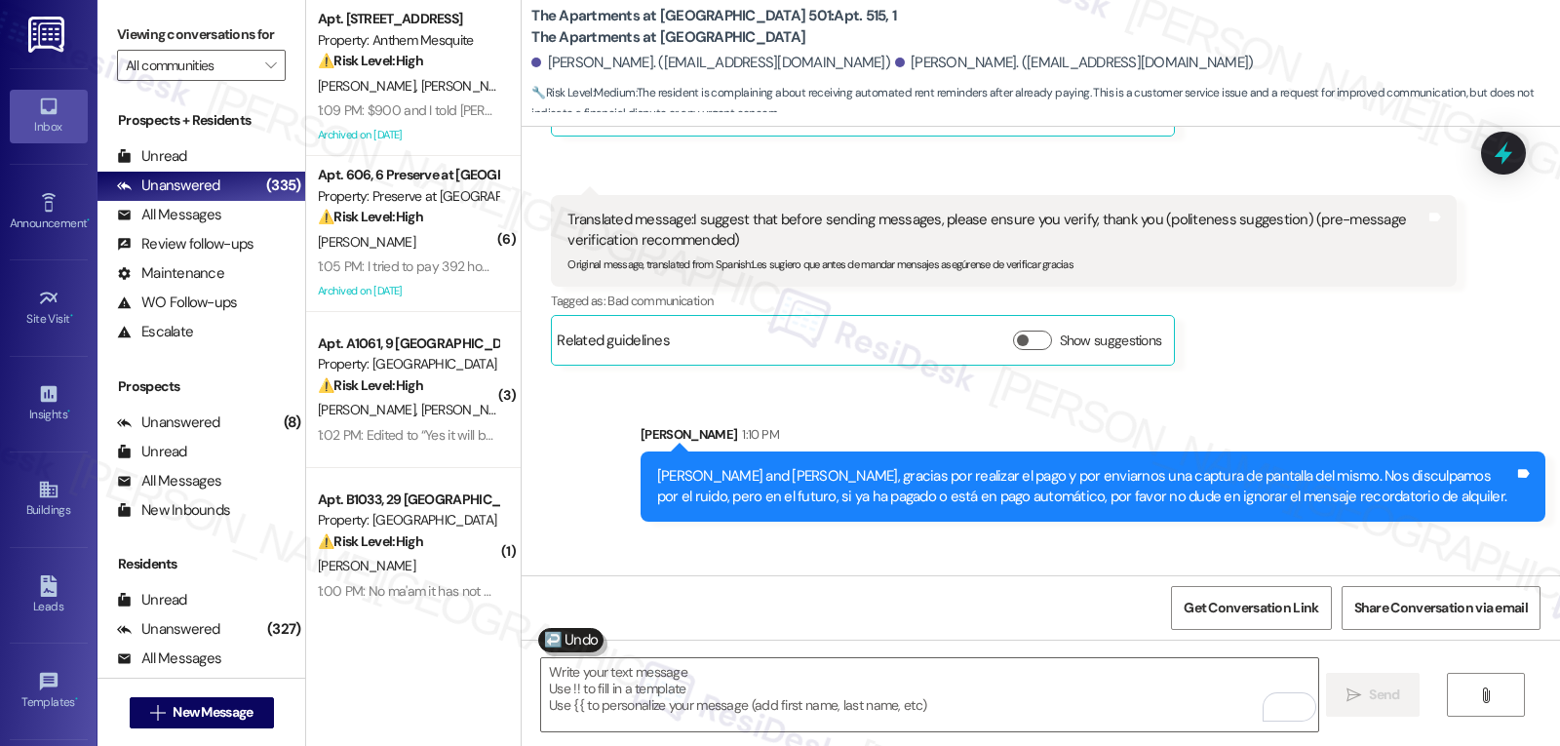
scroll to position [20199, 0]
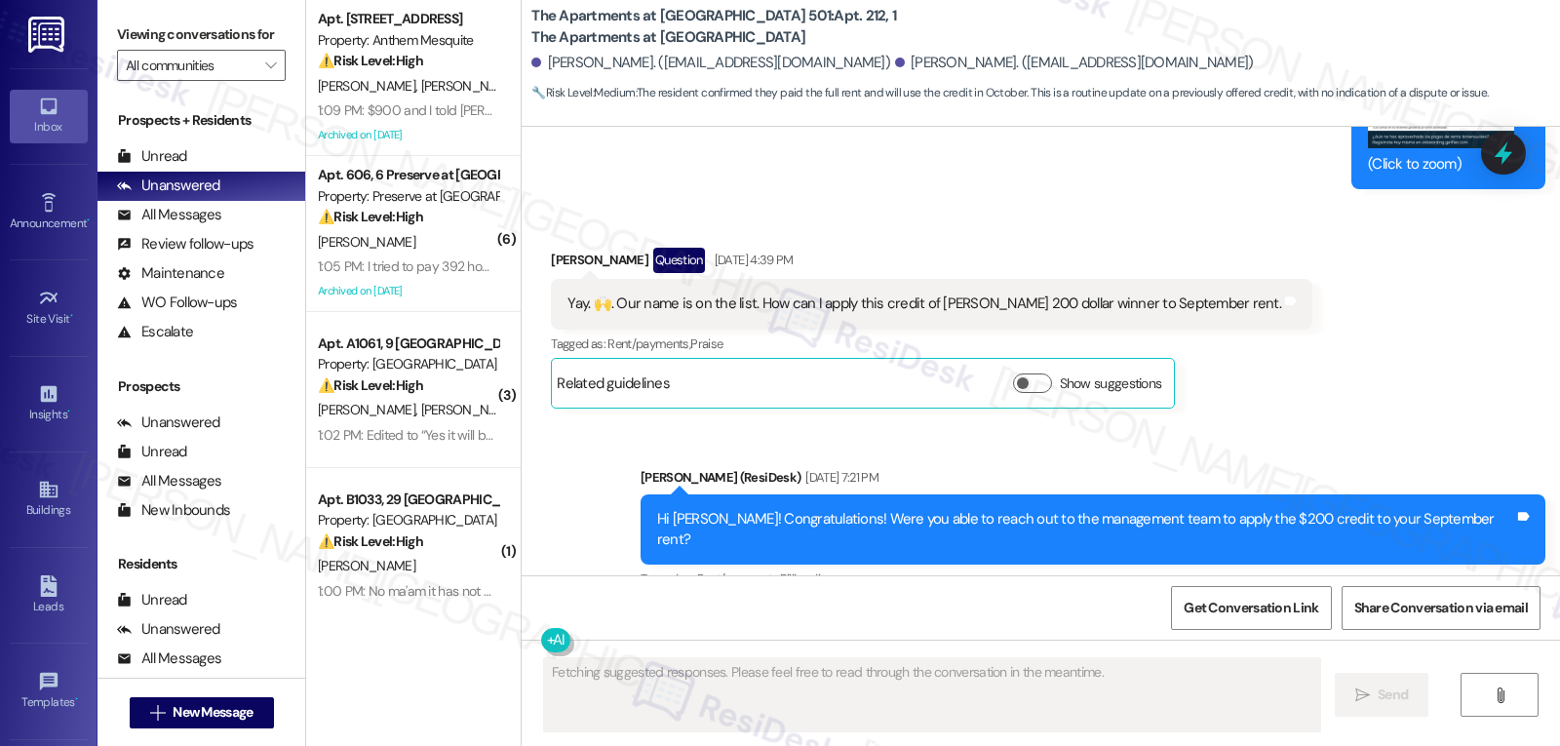
scroll to position [9389, 0]
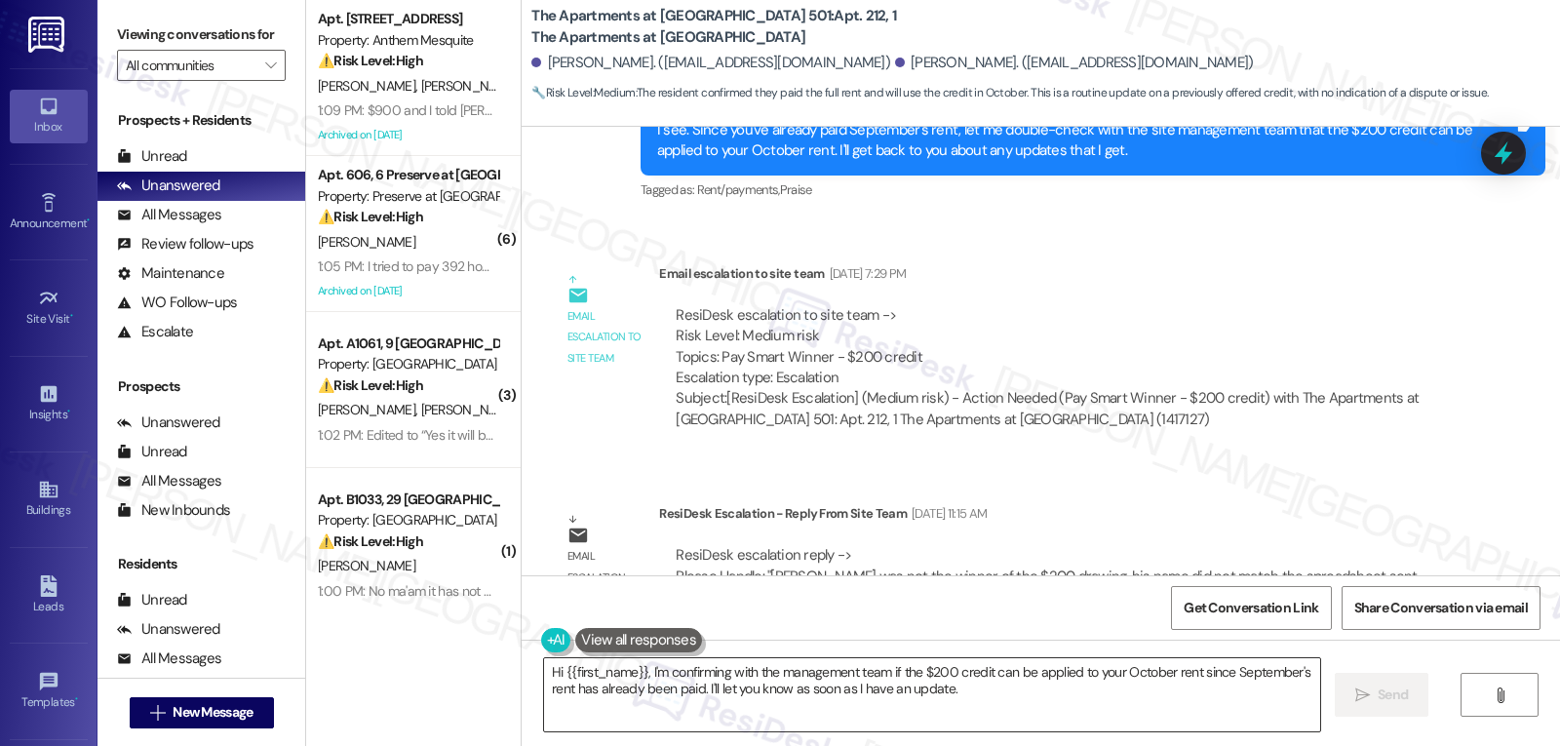
click at [966, 685] on textarea "Hi {{first_name}}, I'm confirming with the management team if the $200 credit c…" at bounding box center [932, 694] width 776 height 73
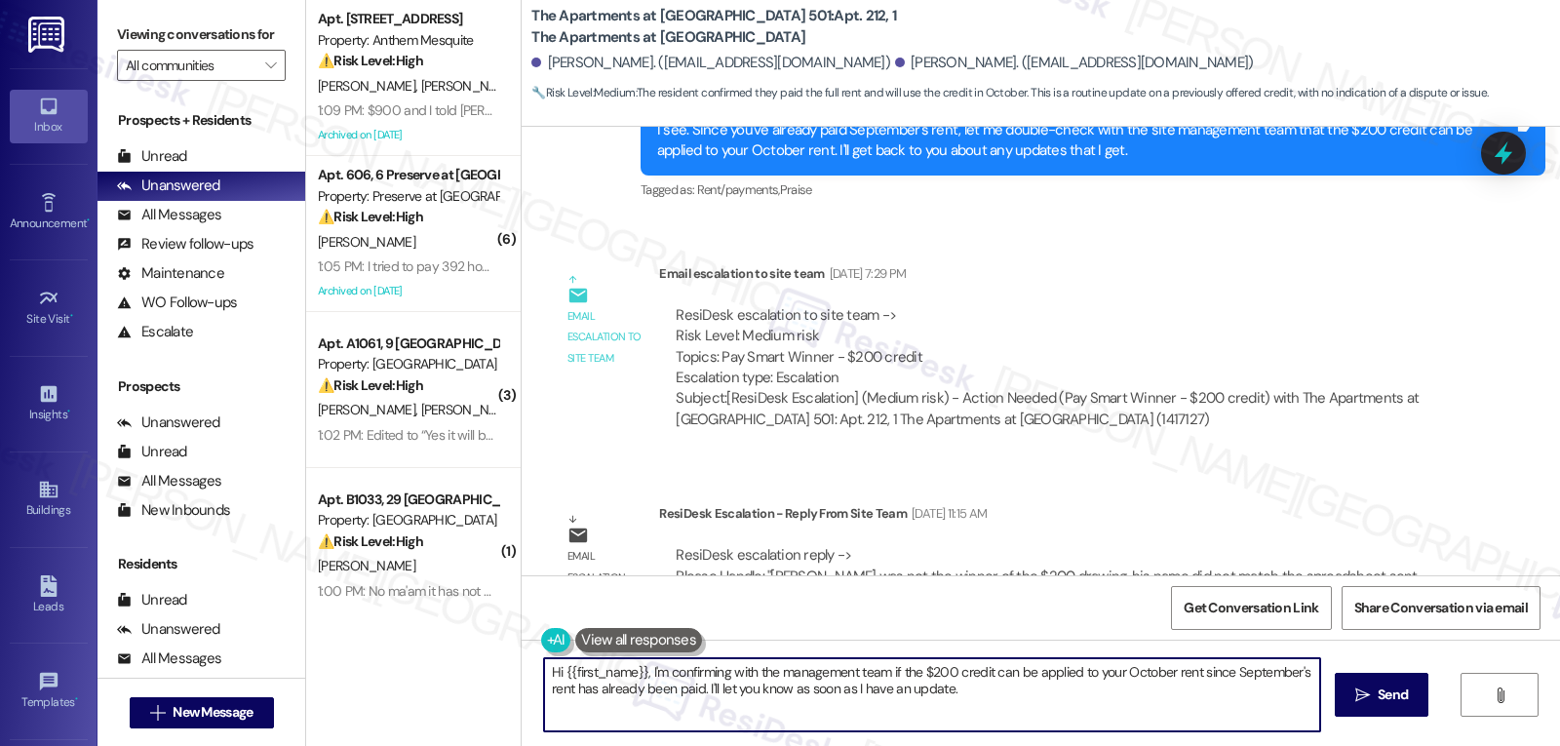
paste textarea "[PERSON_NAME], thank you for participating in the $200 drawing! I wanted to let…"
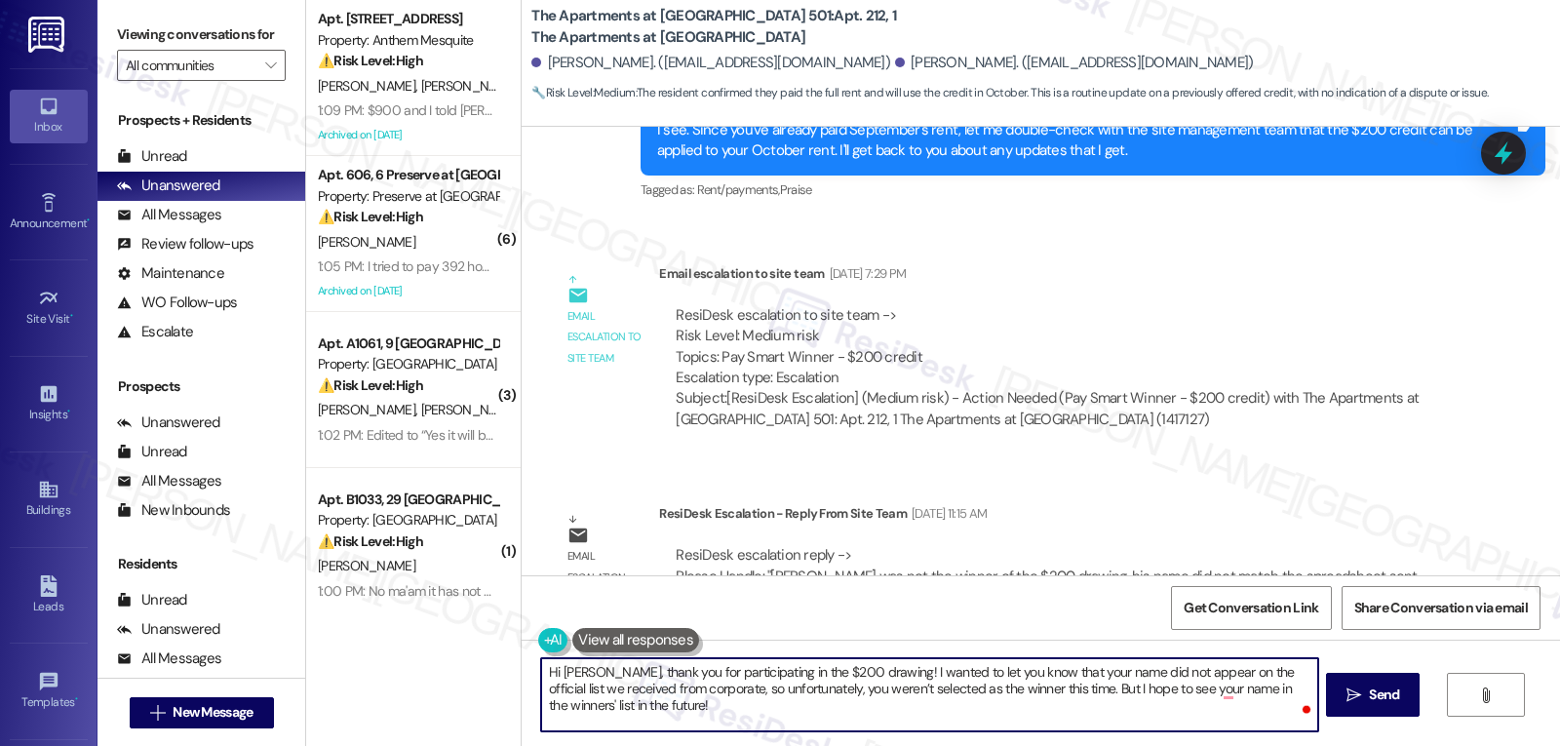
click at [839, 717] on textarea "Hi [PERSON_NAME], thank you for participating in the $200 drawing! I wanted to …" at bounding box center [929, 694] width 776 height 73
type textarea "Hi [PERSON_NAME], thank you for participating in the $200 drawing! I wanted to …"
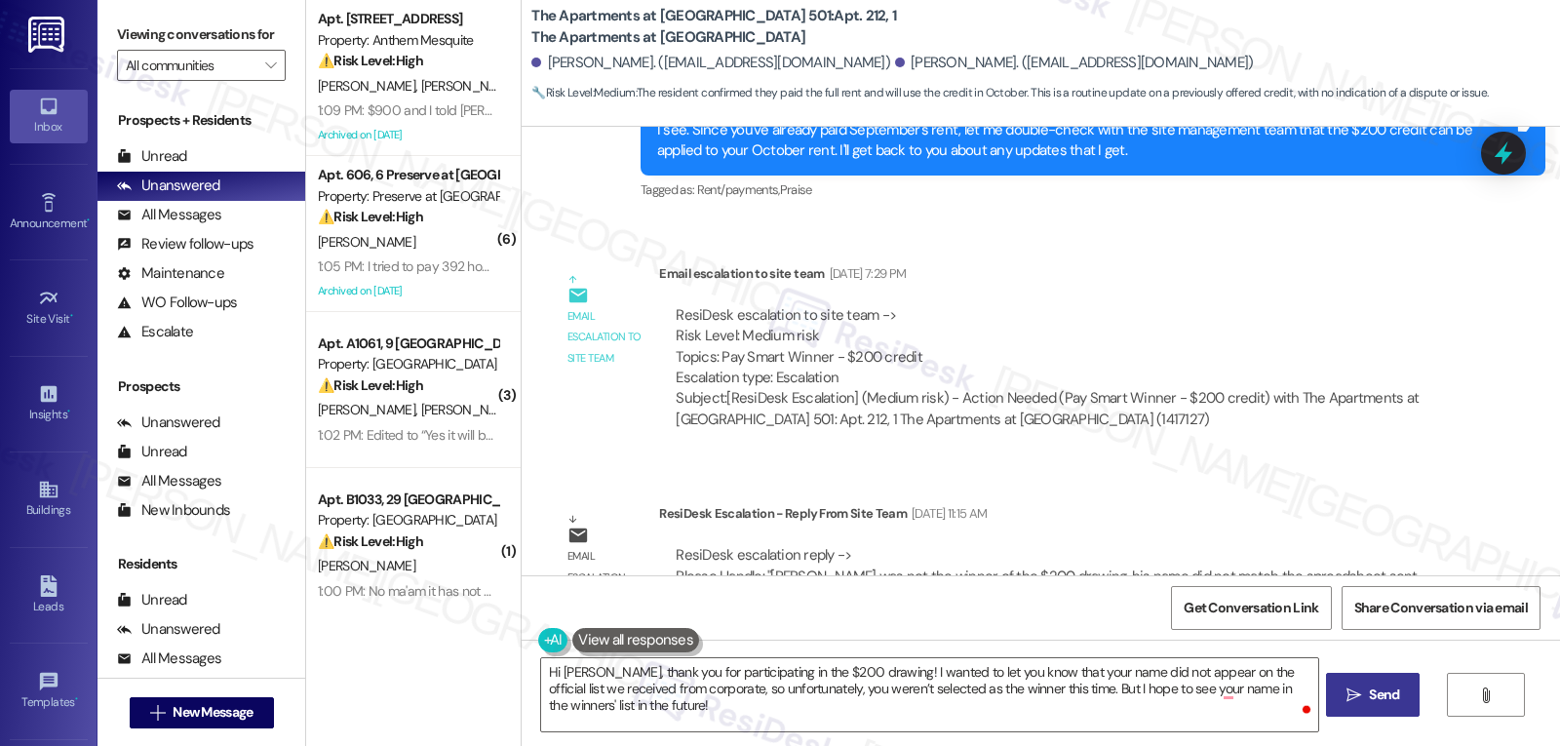
click at [1402, 703] on button " Send" at bounding box center [1373, 695] width 95 height 44
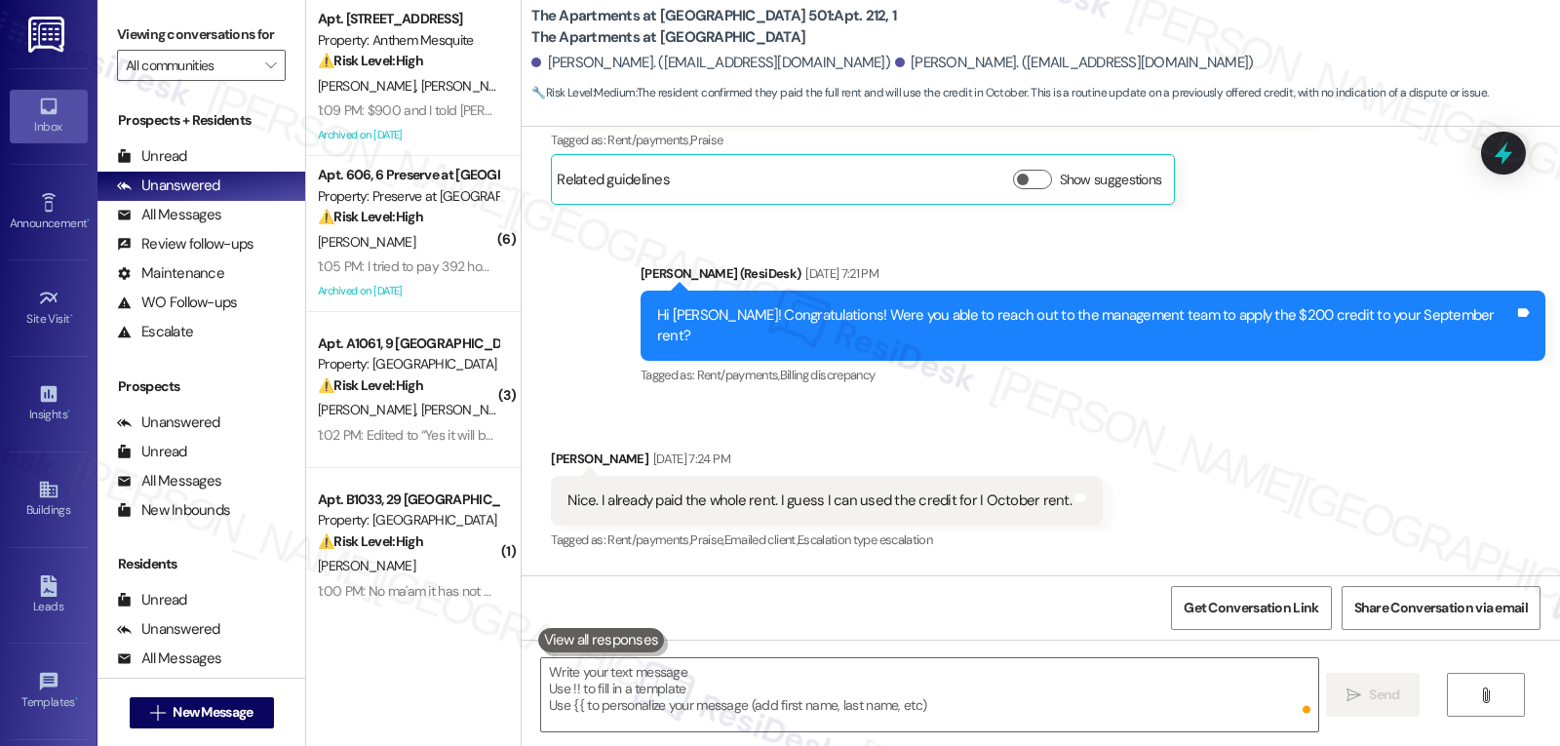
scroll to position [8784, 0]
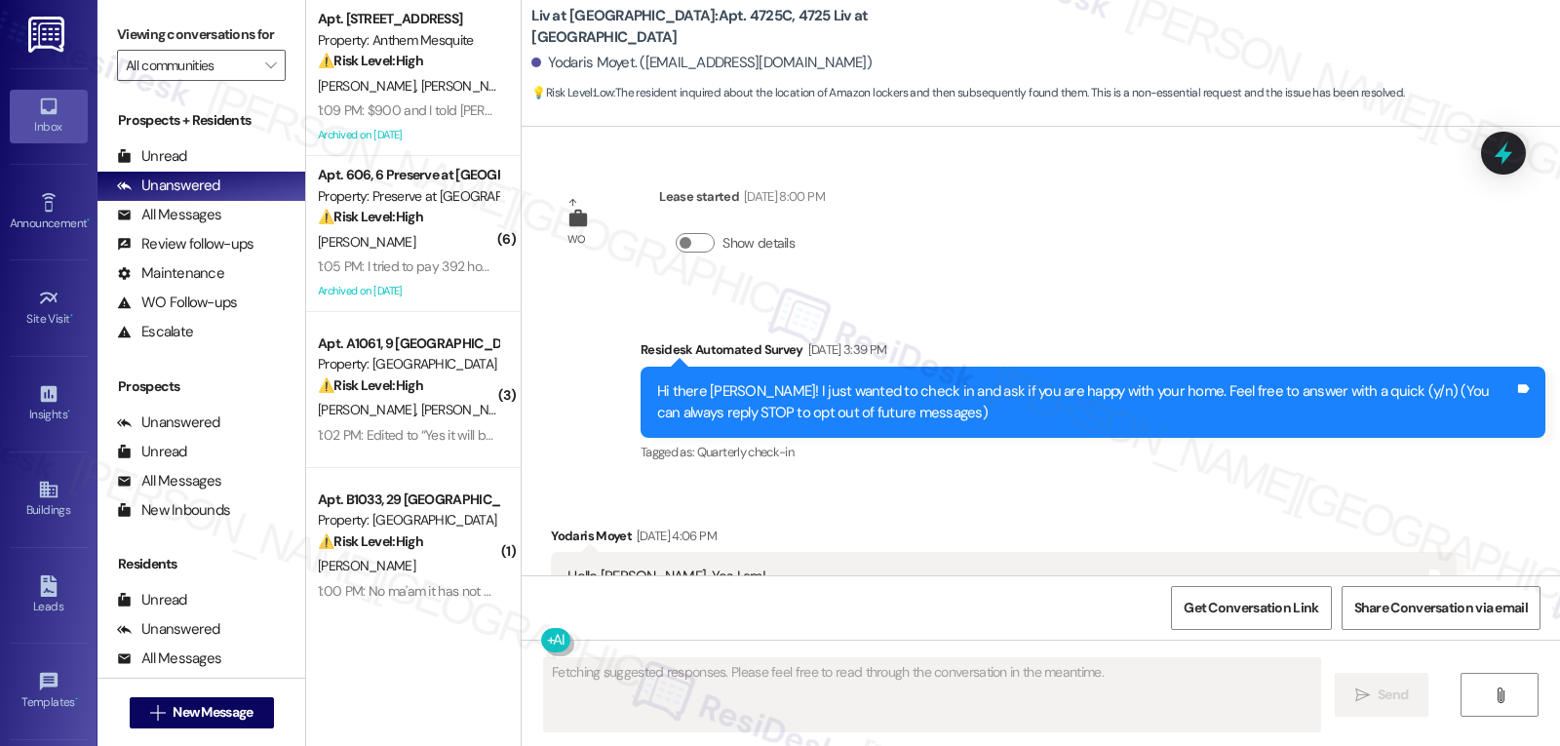
scroll to position [25278, 0]
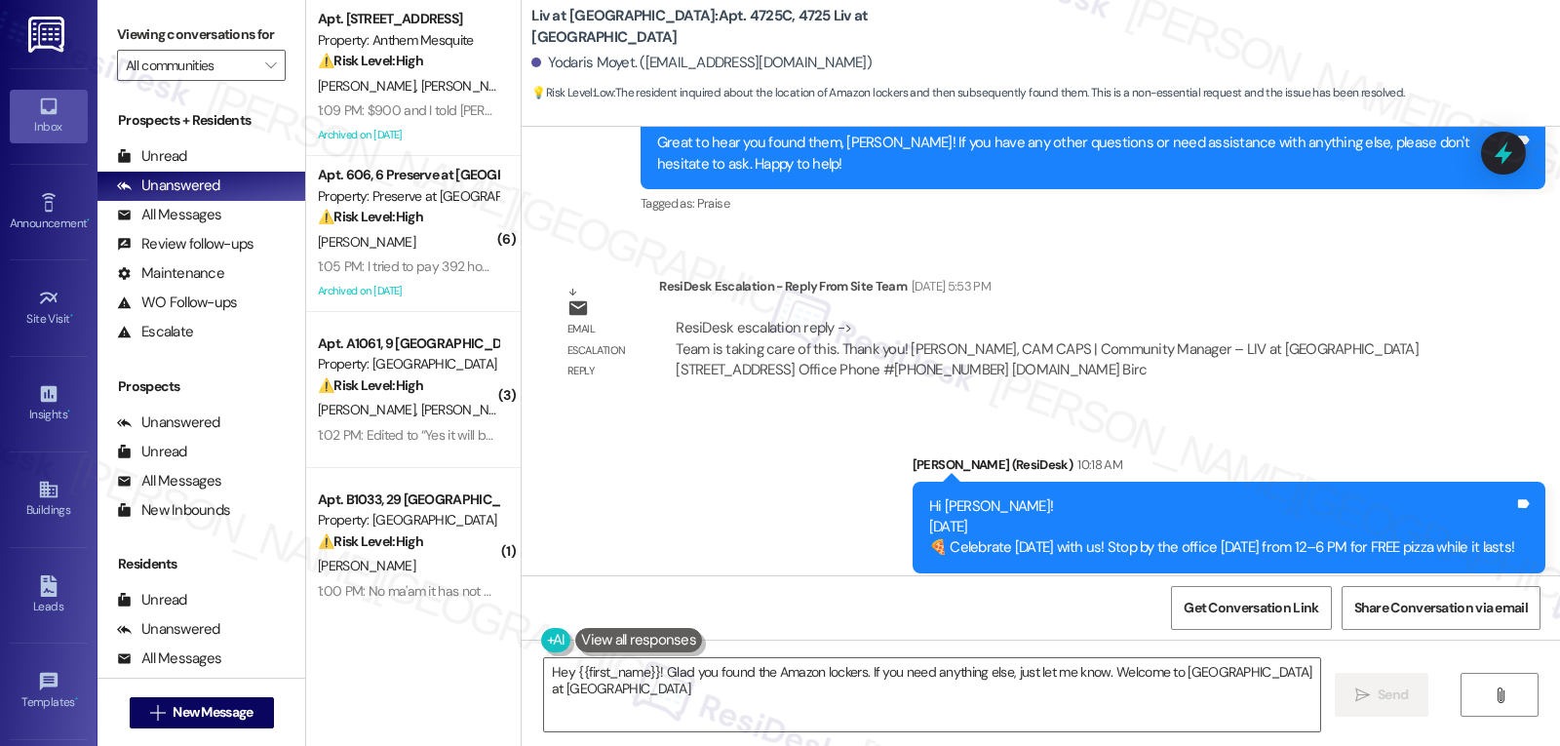
type textarea "Hey {{first_name}}! Glad you found the Amazon lockers. If you need anything els…"
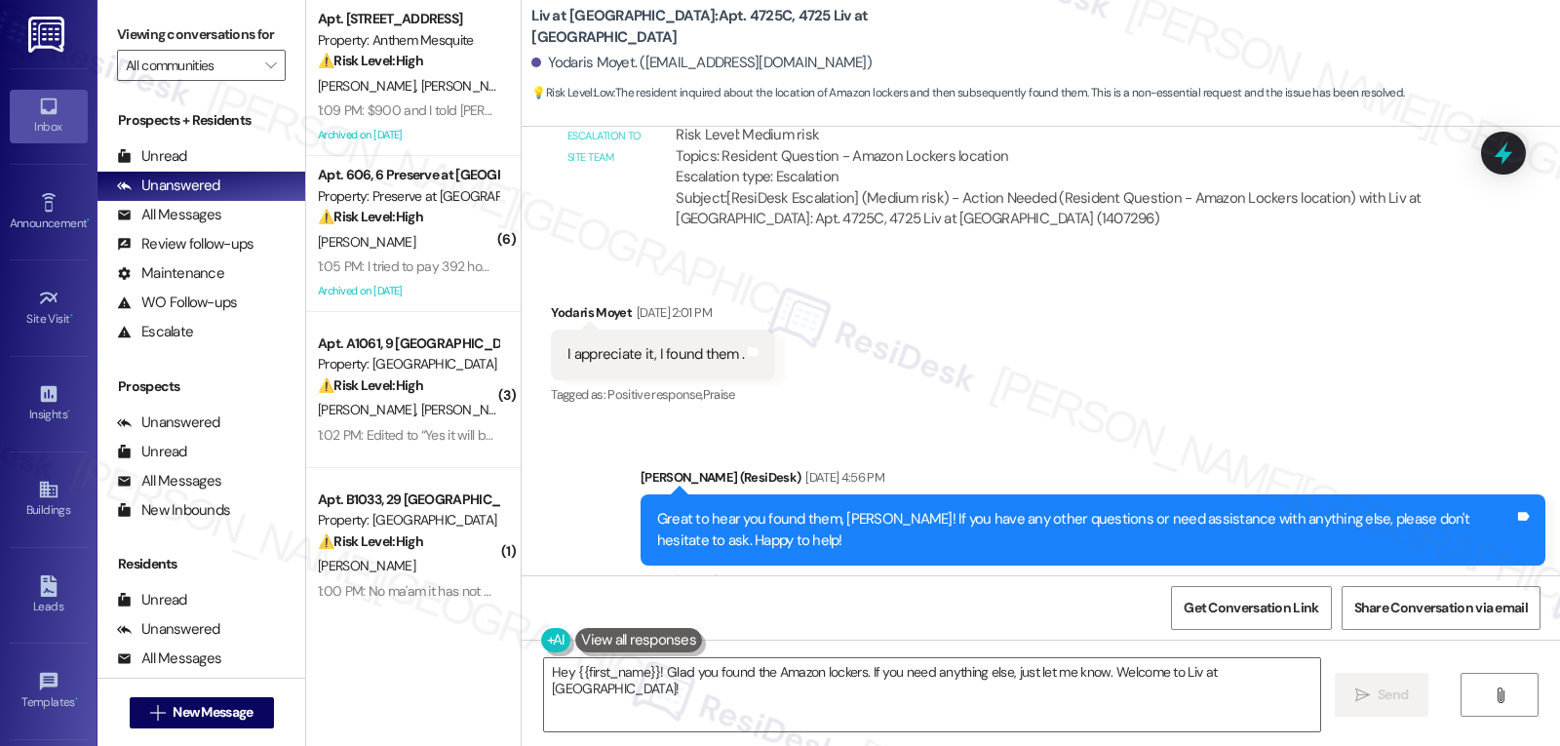
scroll to position [24888, 0]
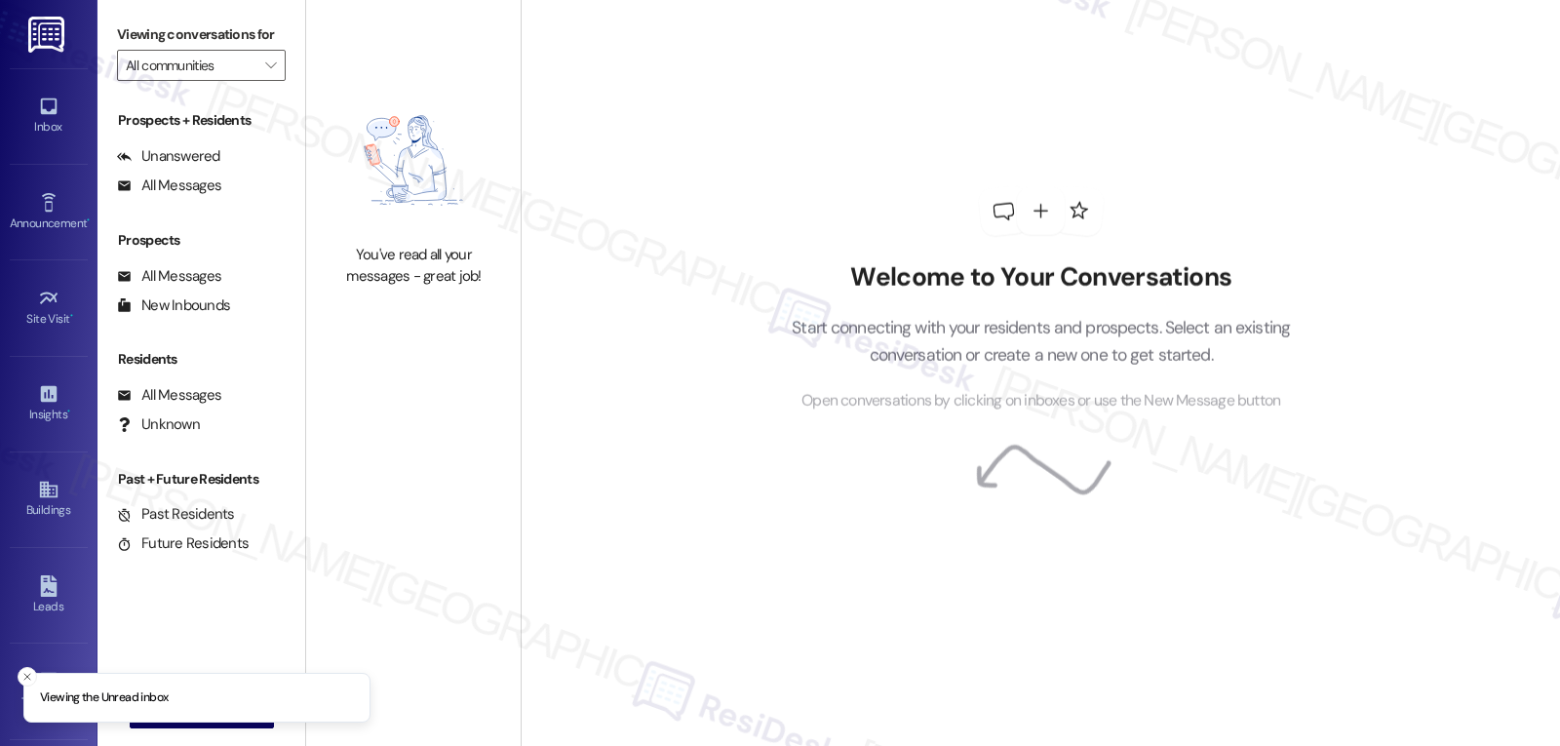
type input "[GEOGRAPHIC_DATA]"
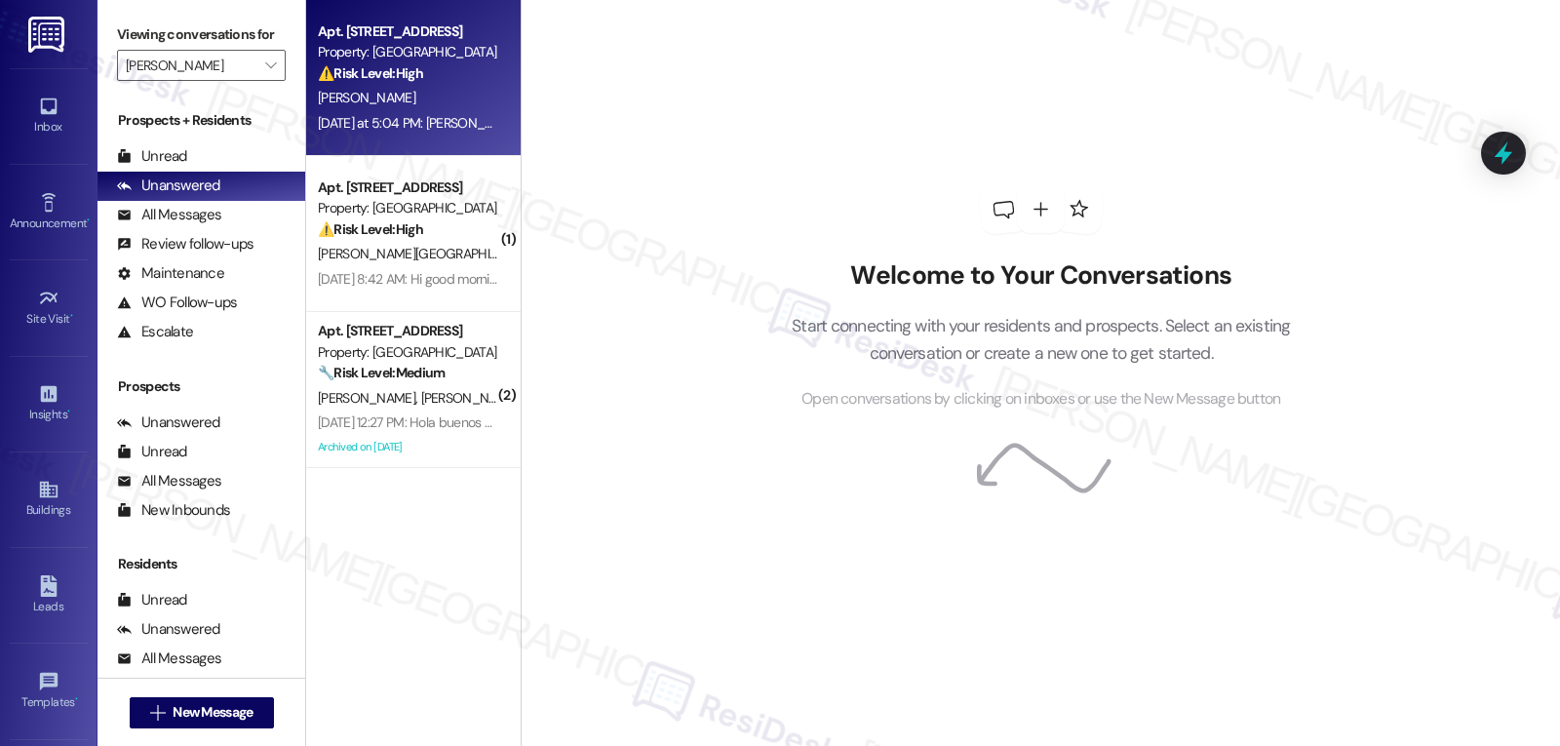
click at [470, 125] on div "Yesterday at 5:04 PM: Hola Sarah, necesito una respuesta por favor Yesterday at…" at bounding box center [517, 123] width 399 height 18
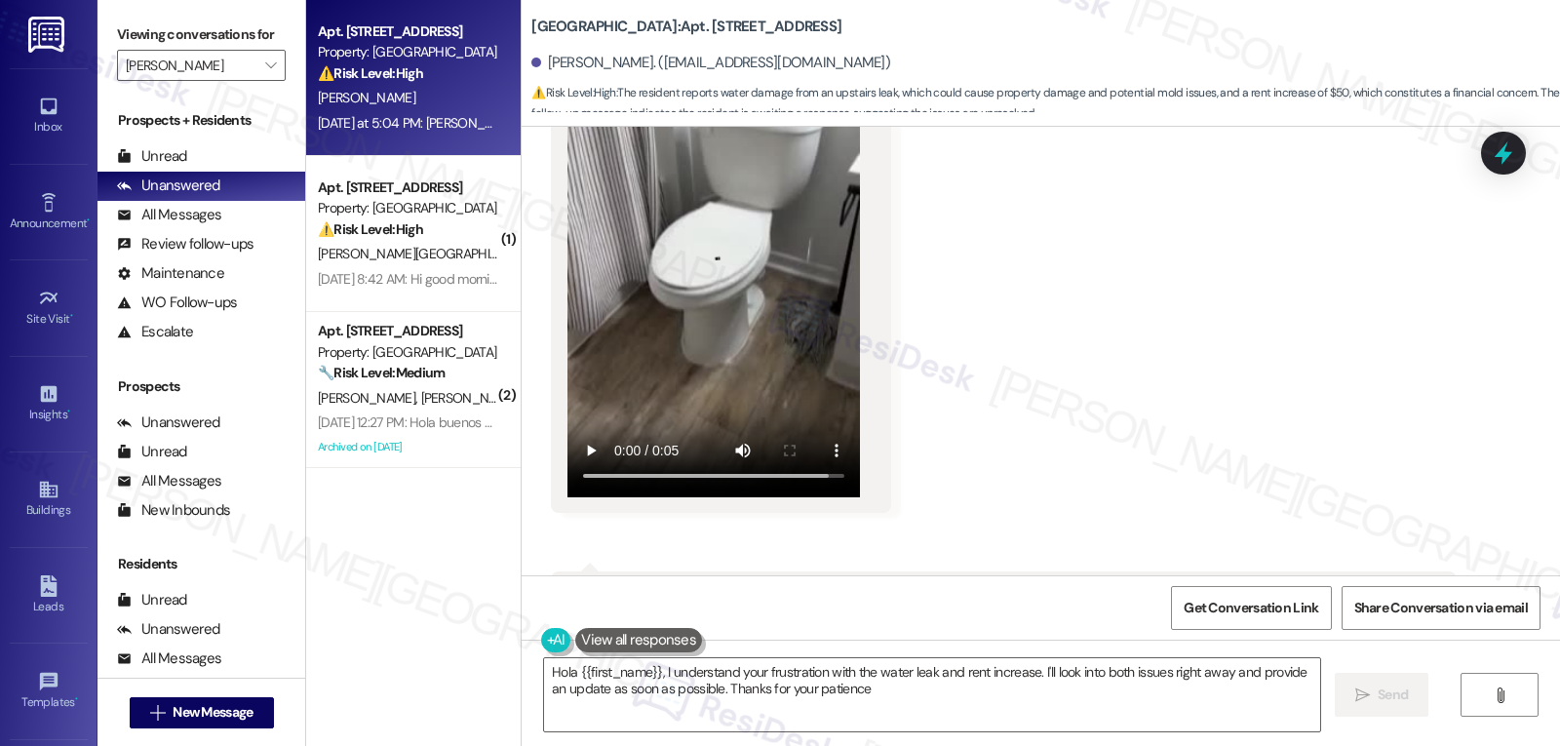
type textarea "Hola {{first_name}}, I understand your frustration with the water leak and rent…"
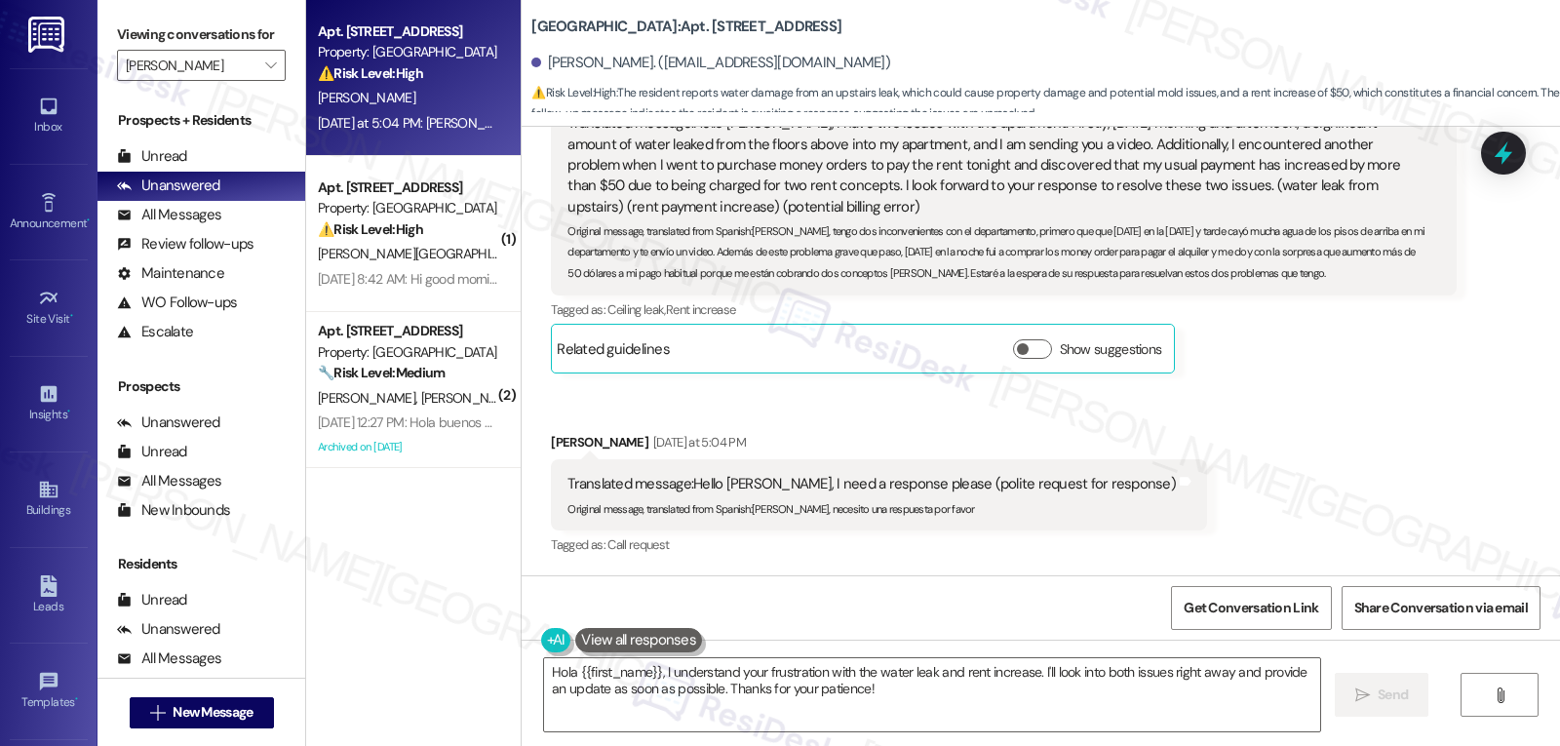
scroll to position [5910, 0]
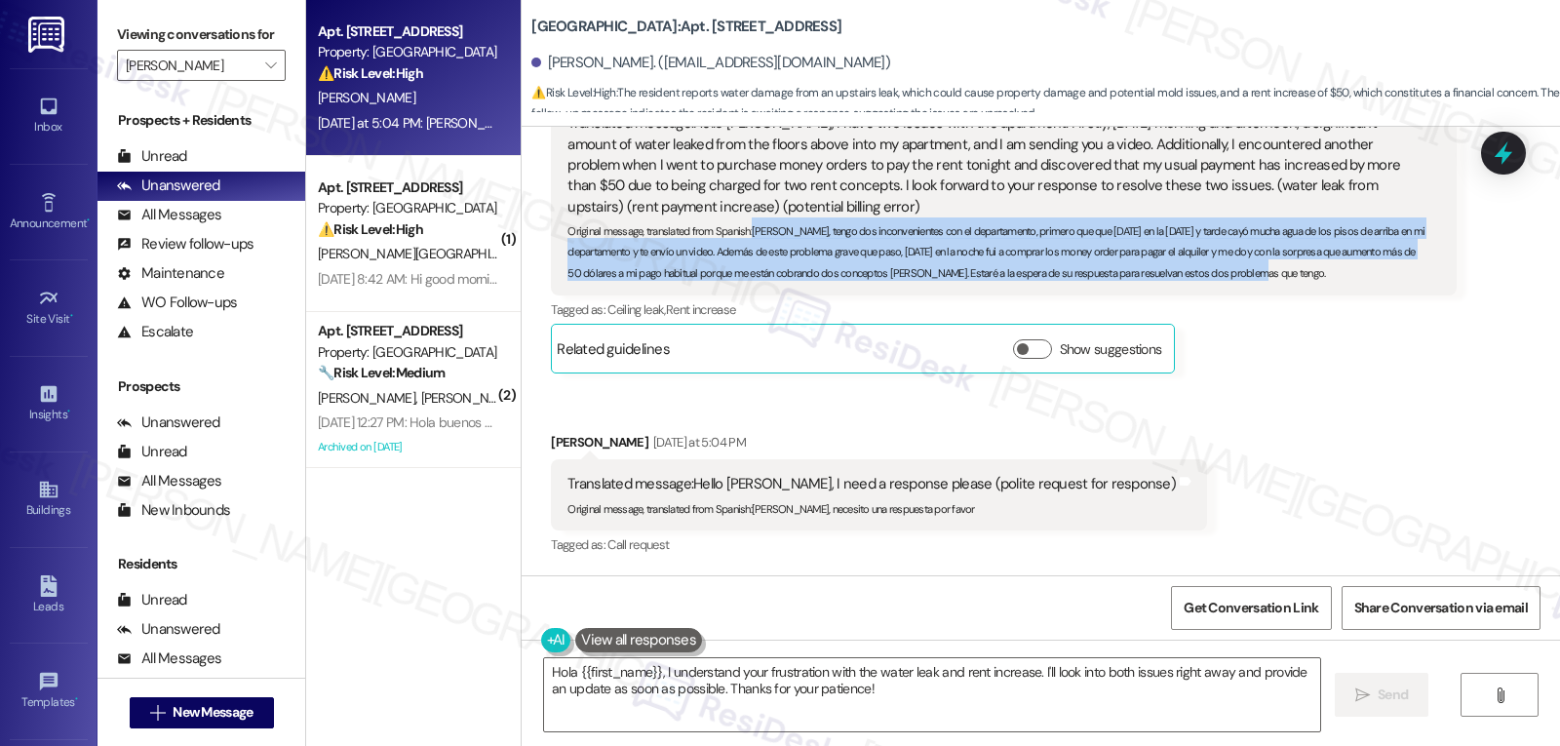
drag, startPoint x: 742, startPoint y: 236, endPoint x: 1384, endPoint y: 291, distance: 644.0
click at [1384, 291] on div "Translated message: Hello Sarah, I have two issues with the apartment. Firstly,…" at bounding box center [1003, 196] width 905 height 196
copy sub "Hola Sarah, tengo dos inconvenientes con el departamento, primero que que ayer …"
click at [1509, 163] on icon at bounding box center [1503, 153] width 33 height 33
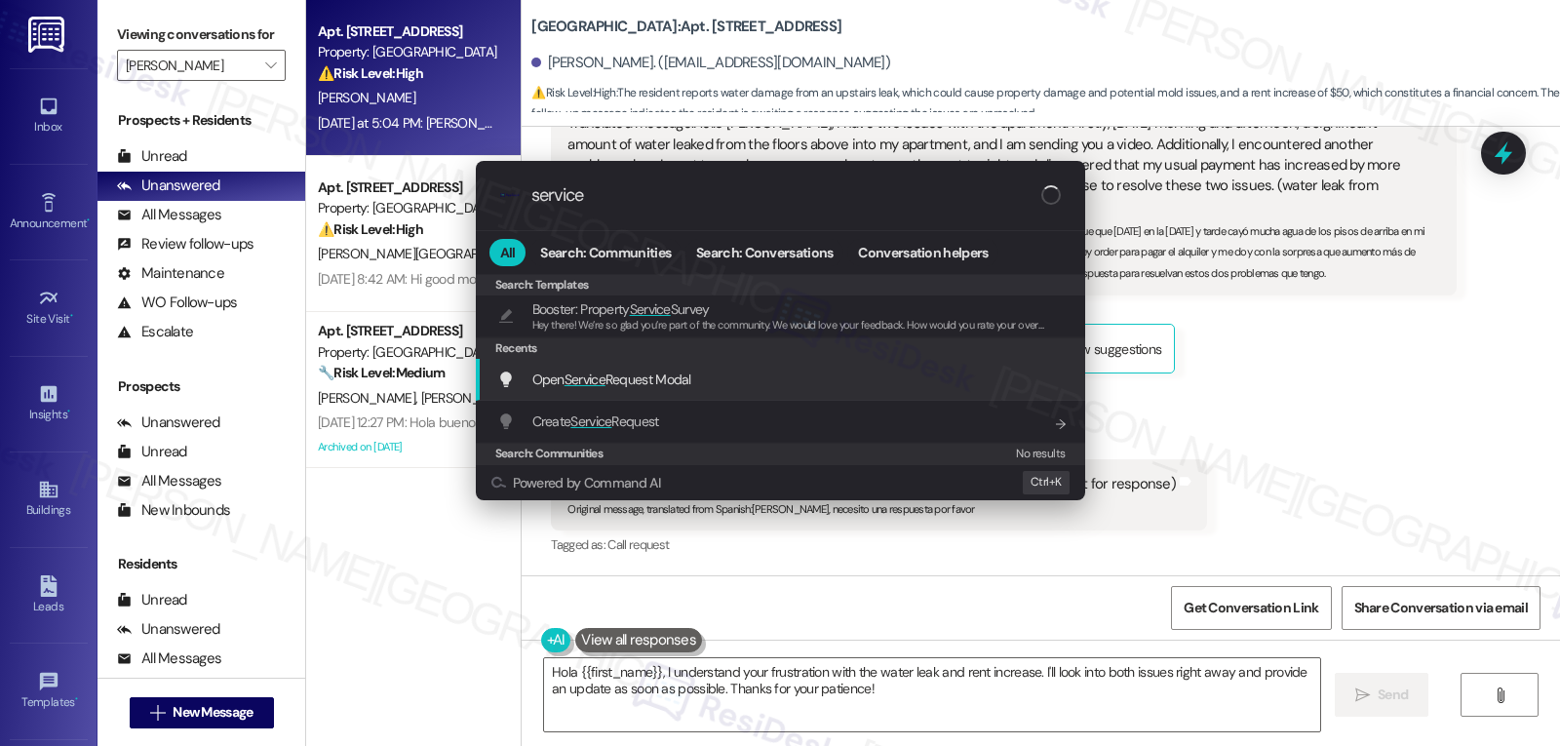
click at [604, 389] on span "Open Service Request Modal" at bounding box center [611, 379] width 159 height 21
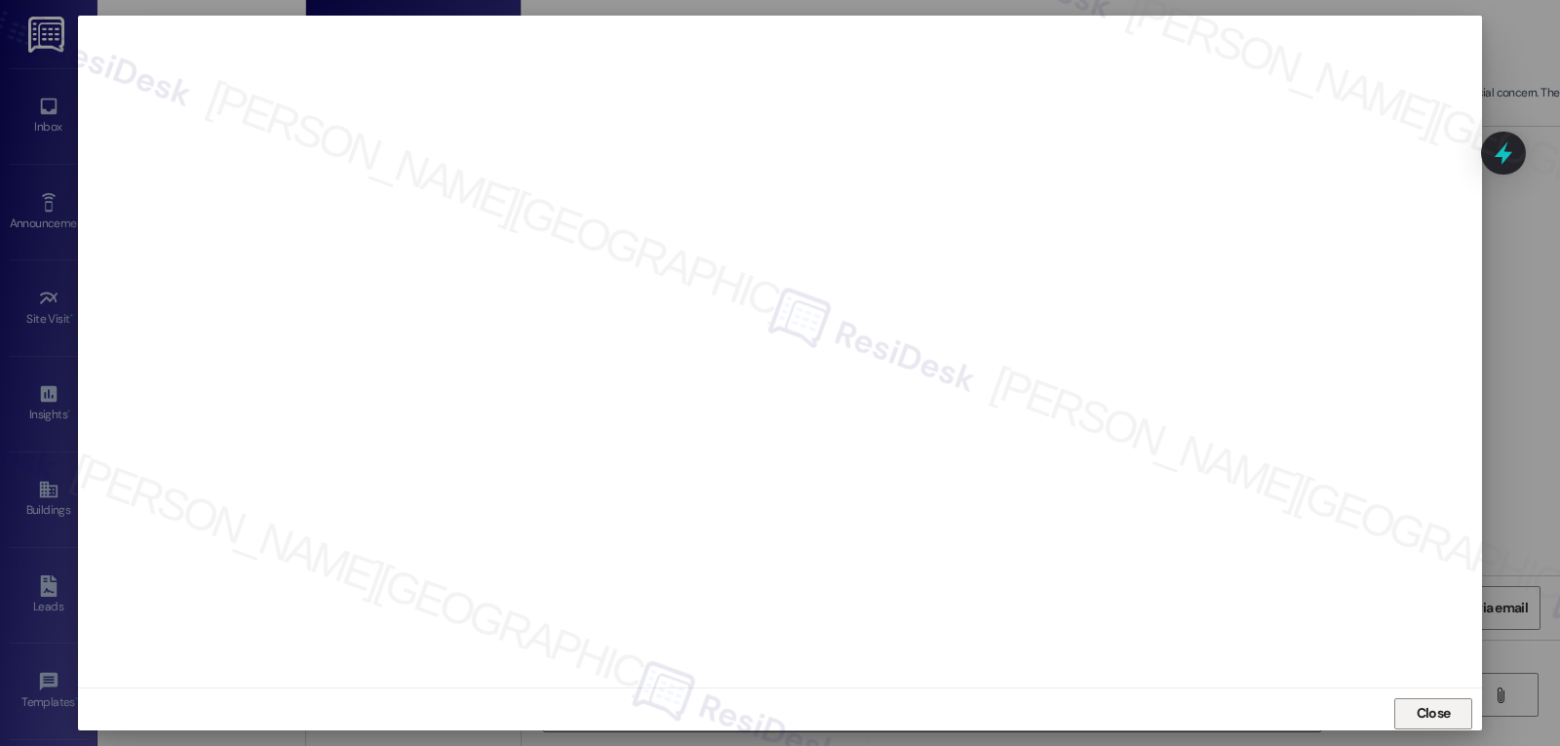
click at [1435, 721] on span "Close" at bounding box center [1434, 713] width 34 height 20
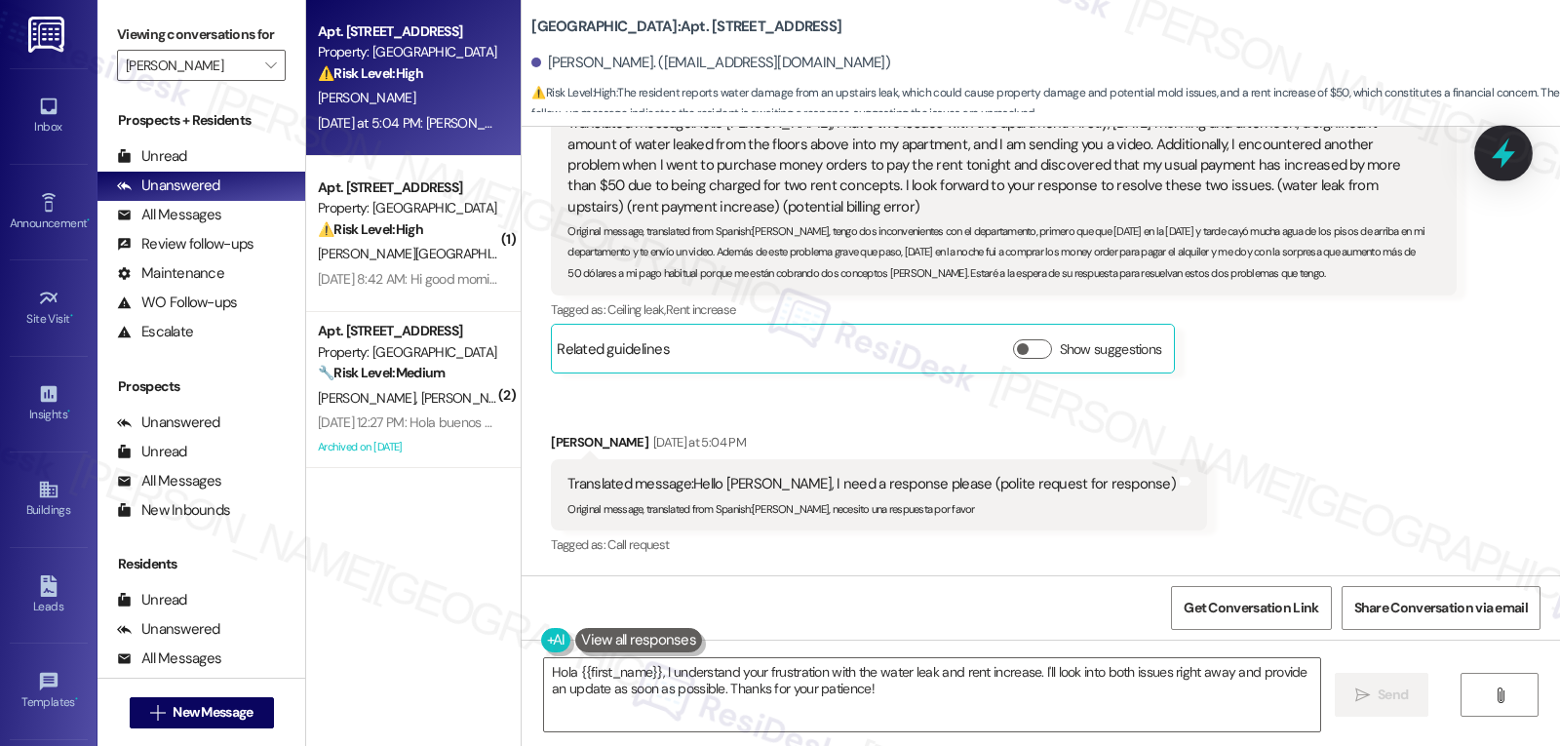
click at [1510, 140] on icon at bounding box center [1503, 153] width 33 height 33
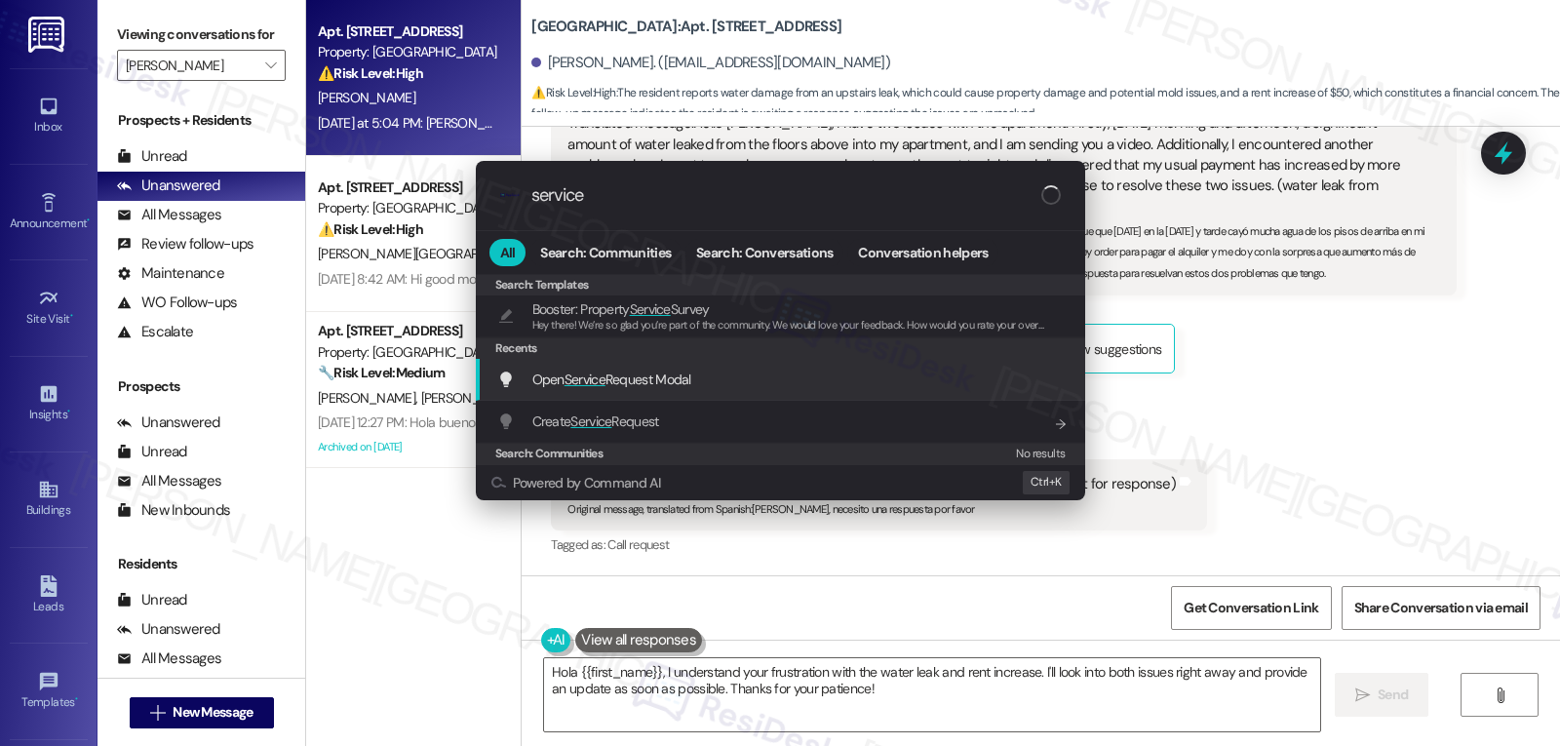
type input "service"
click at [629, 394] on div "Open Service Request Modal Add shortcut" at bounding box center [780, 380] width 609 height 42
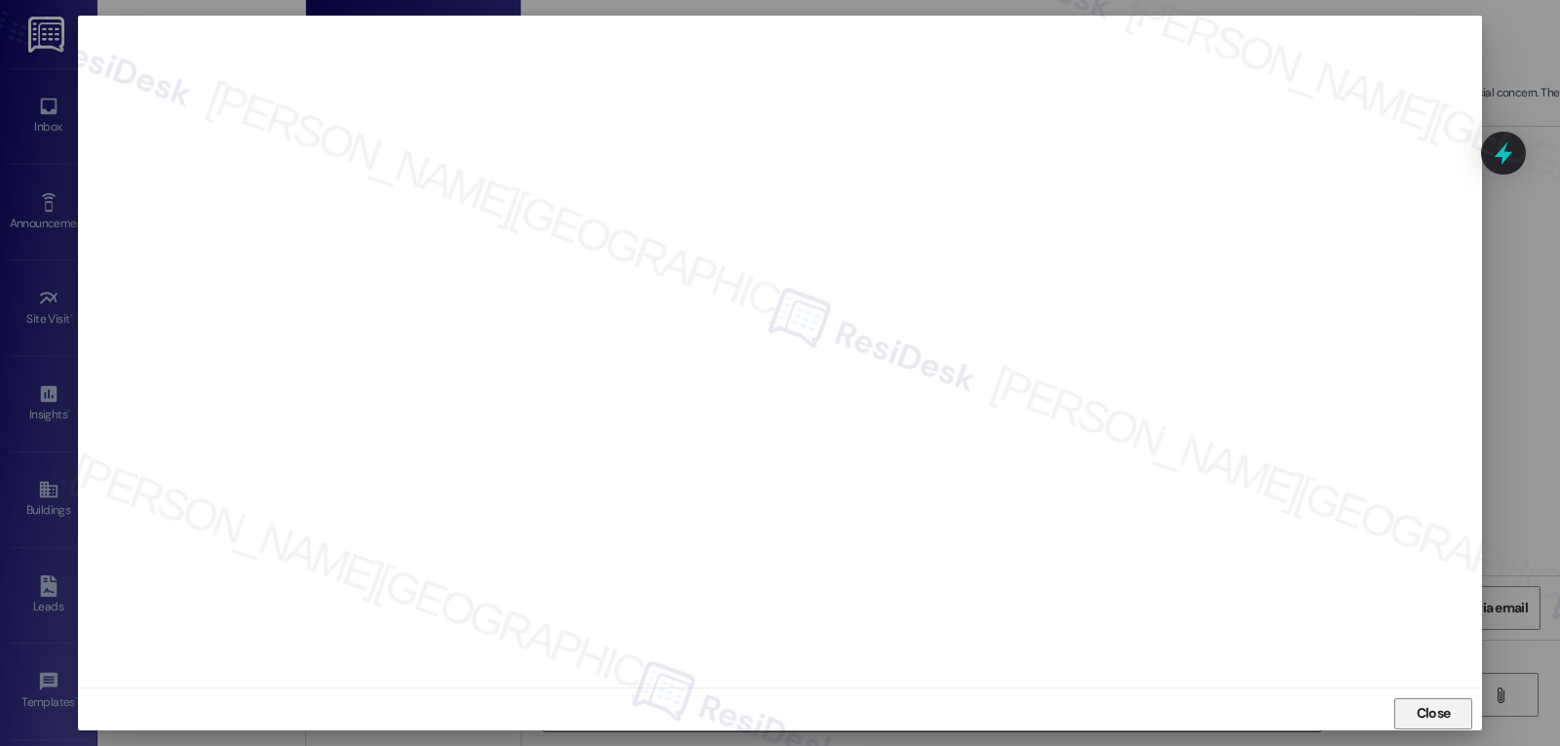
click at [1458, 723] on button "Close" at bounding box center [1433, 713] width 78 height 31
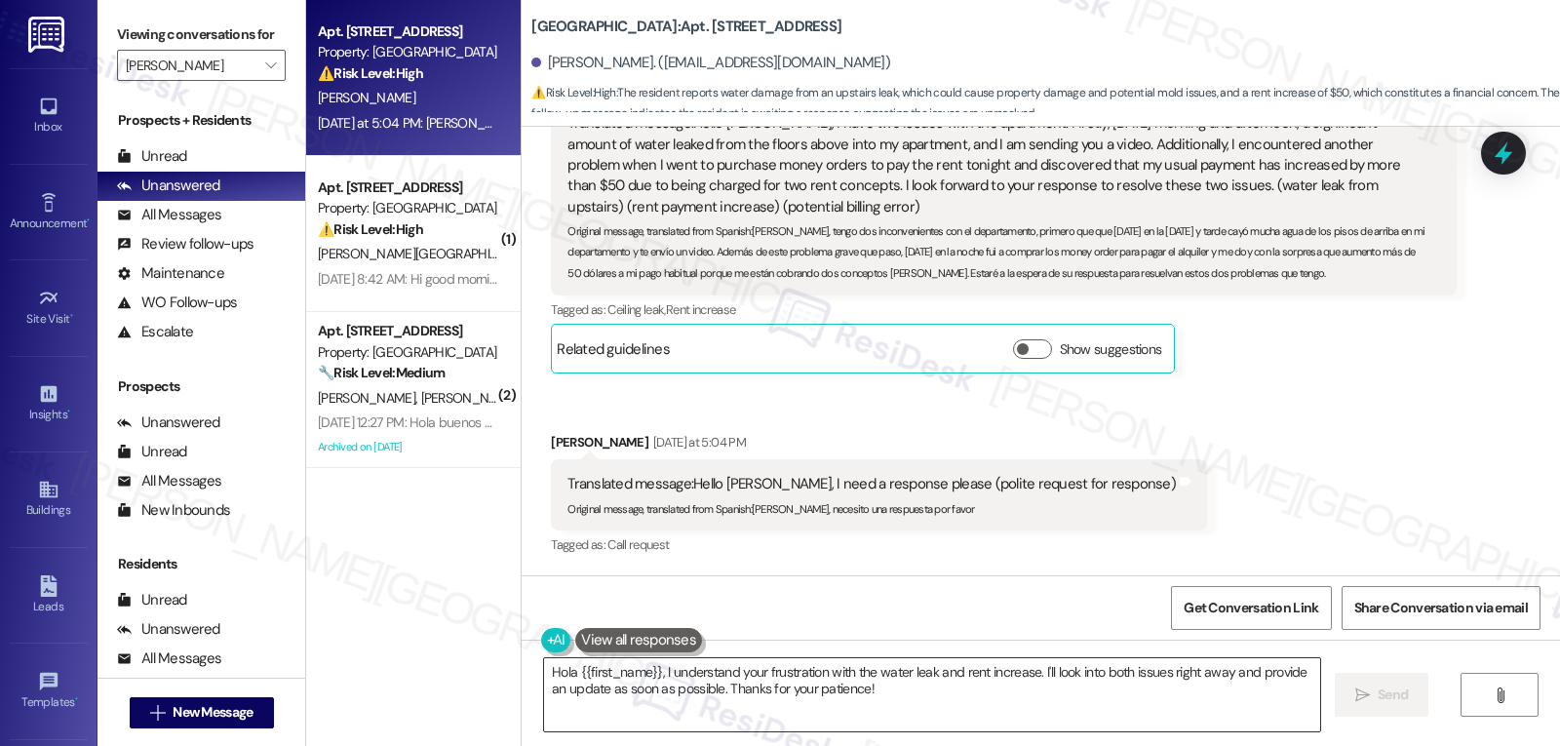
click at [951, 683] on textarea "Hola {{first_name}}, I understand your frustration with the water leak and rent…" at bounding box center [932, 694] width 776 height 73
paste textarea "thank you for letting us know about both of these issues. I understand how conc…"
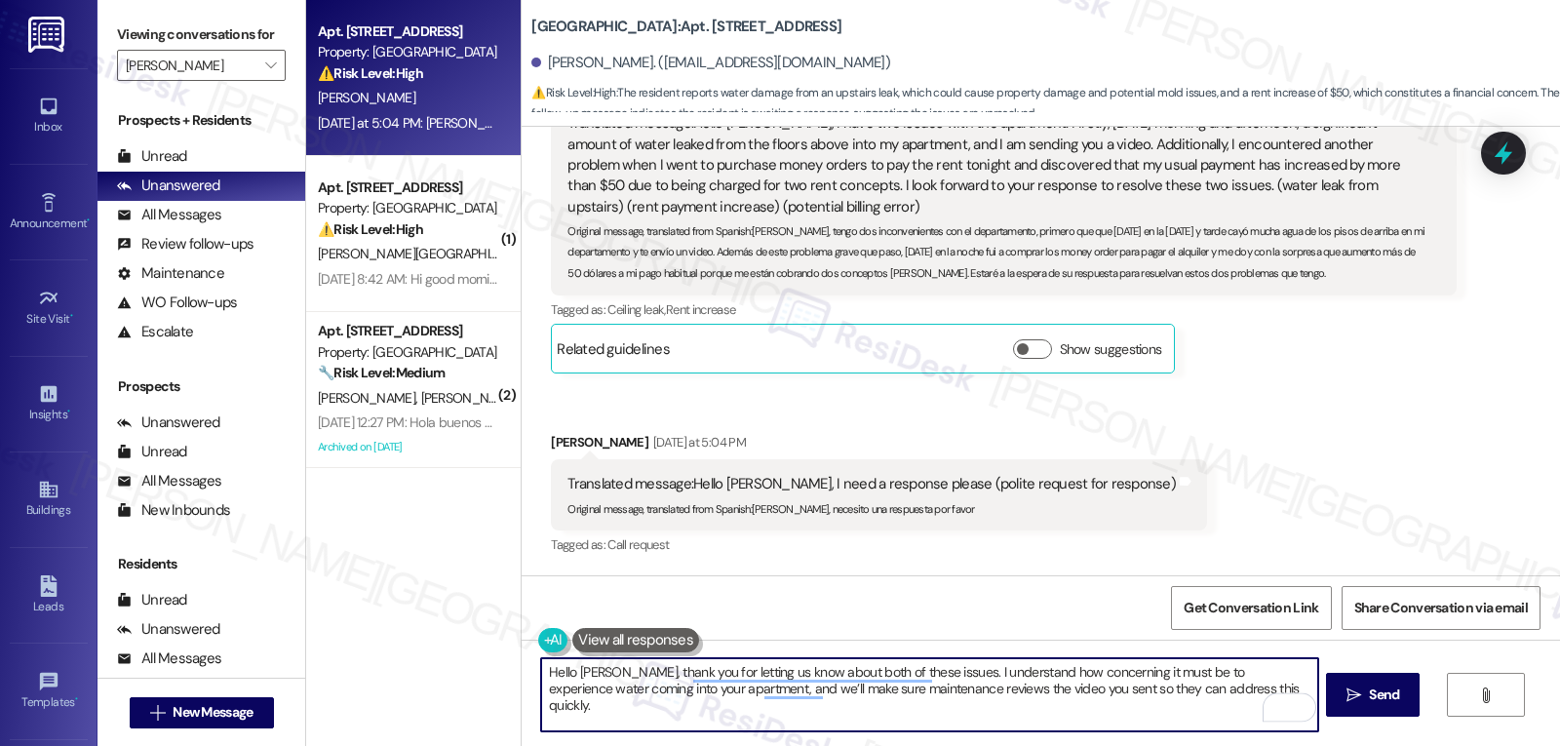
click at [1234, 695] on textarea "Hello Jorge, thank you for letting us know about both of these issues. I unders…" at bounding box center [929, 694] width 776 height 73
drag, startPoint x: 1044, startPoint y: 688, endPoint x: 1430, endPoint y: 697, distance: 385.3
click at [1427, 696] on div "Hello Jorge, thank you for letting us know about both of these issues. I unders…" at bounding box center [1041, 713] width 1039 height 146
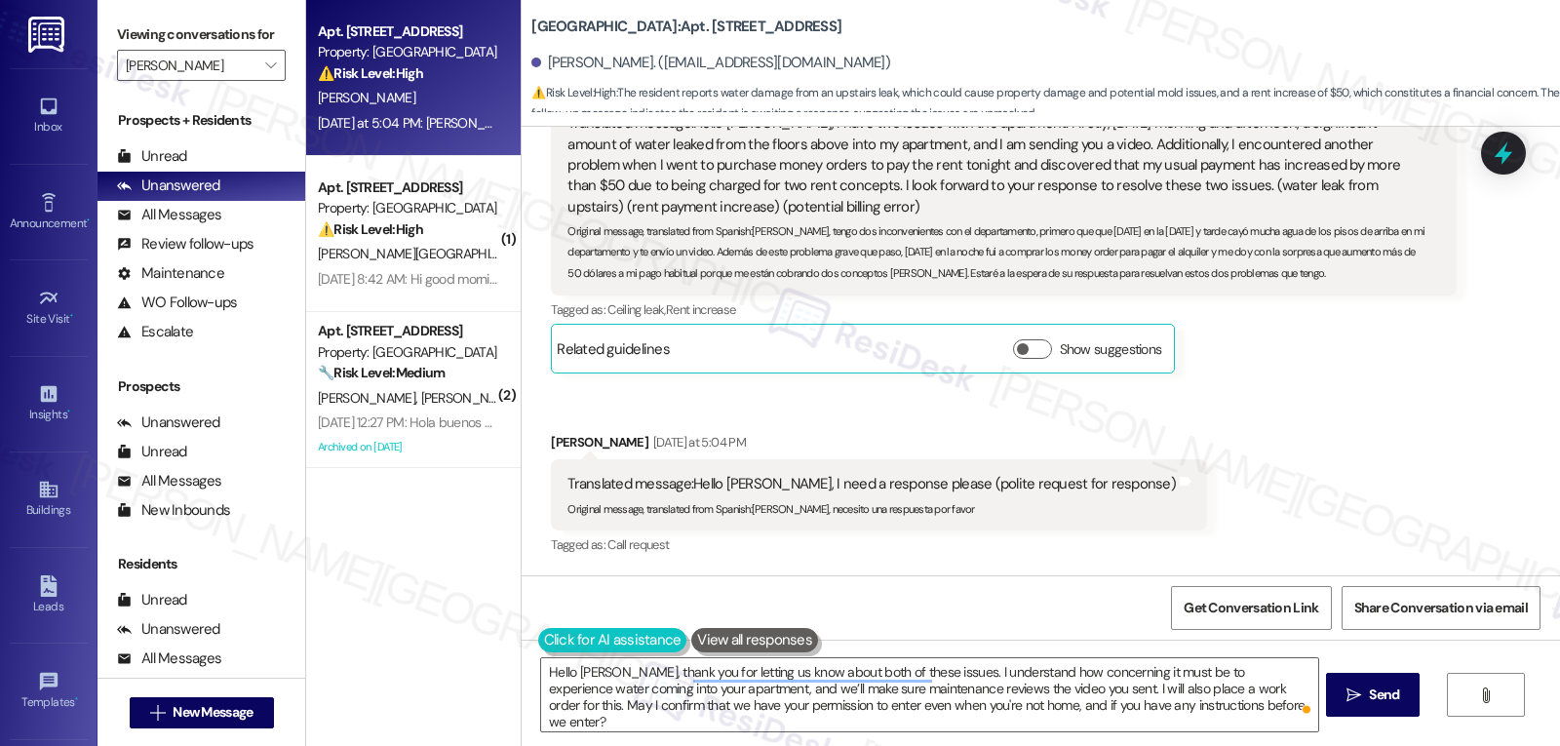
click at [538, 643] on button at bounding box center [612, 640] width 149 height 24
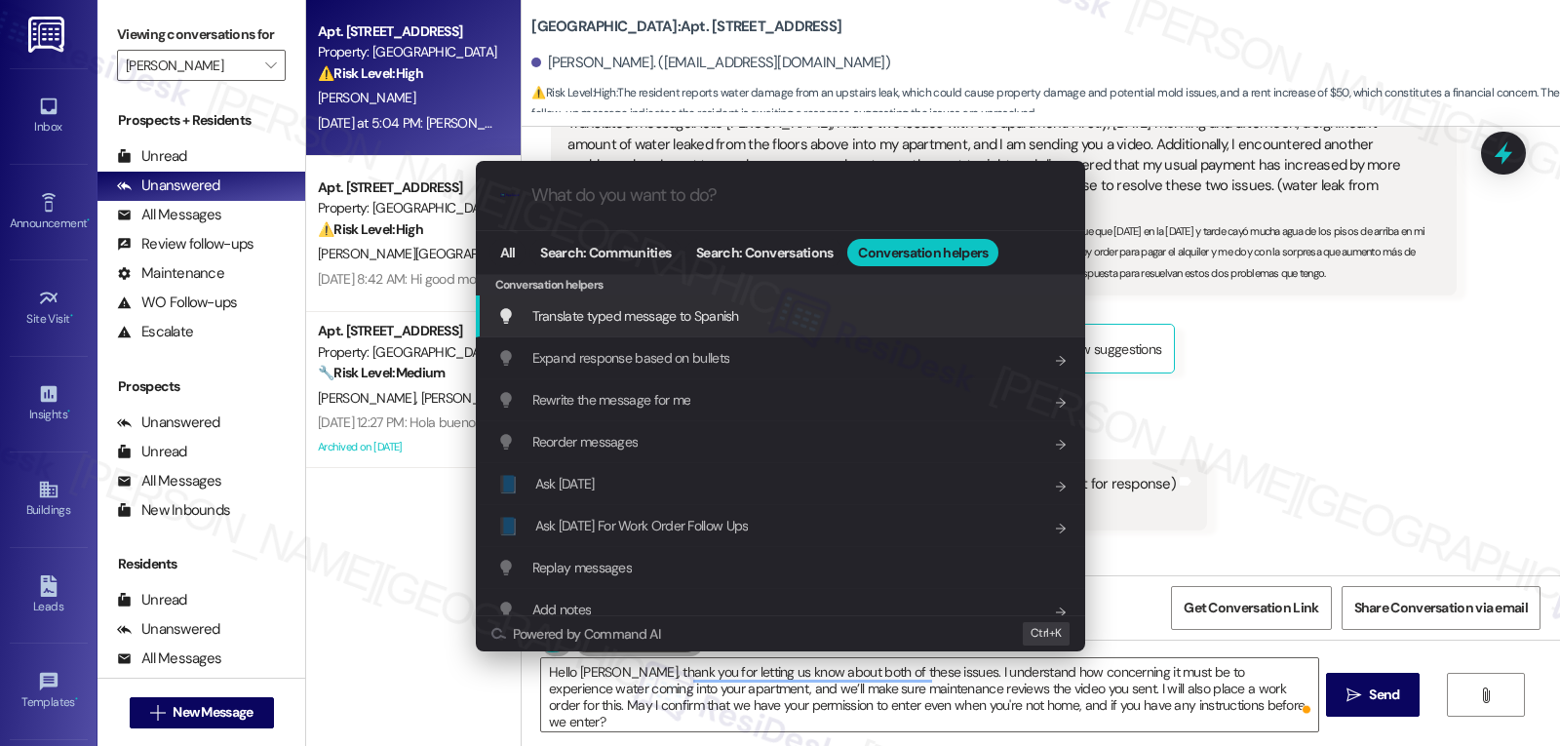
click at [725, 316] on span "Translate typed message to Spanish" at bounding box center [635, 316] width 207 height 18
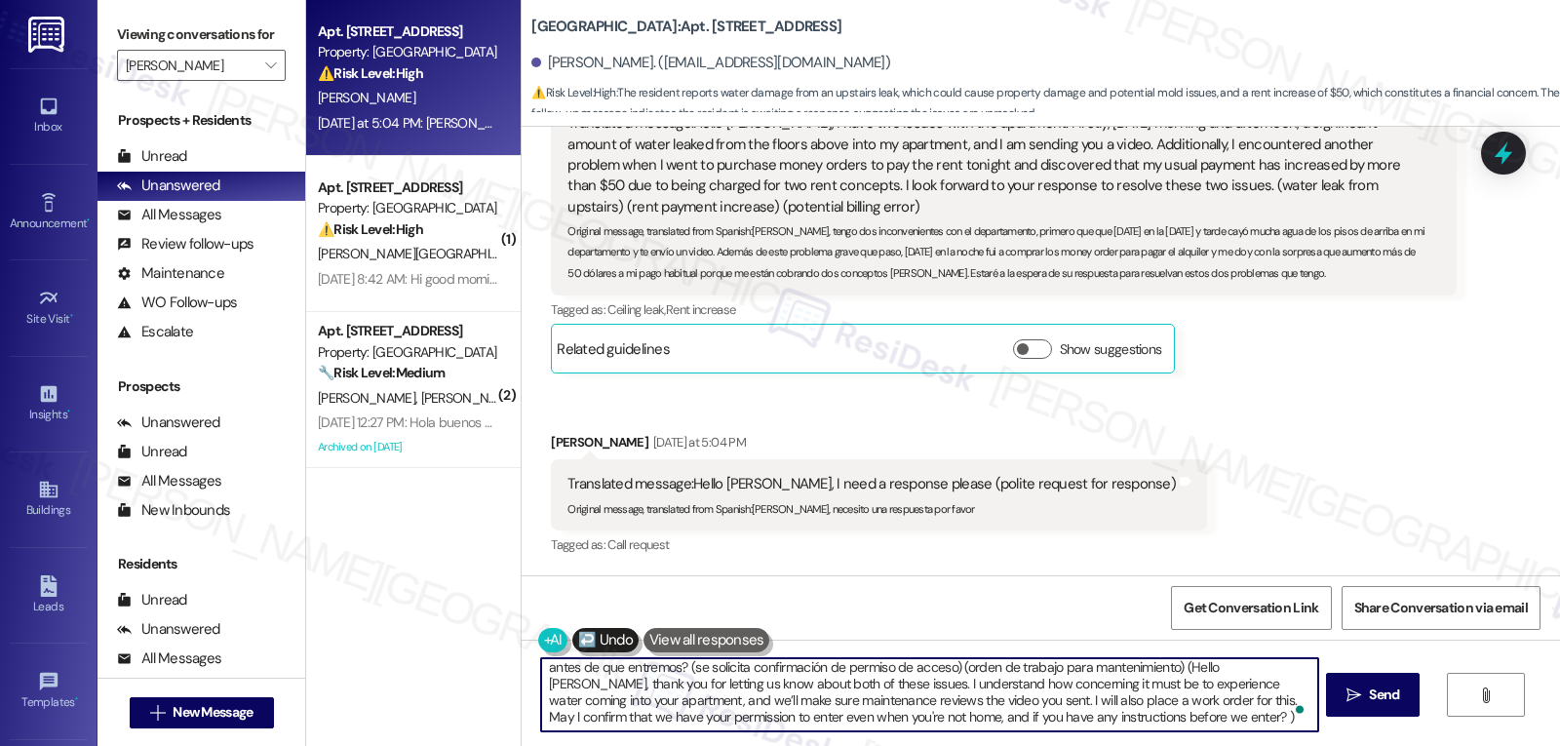
scroll to position [55, 0]
drag, startPoint x: 641, startPoint y: 669, endPoint x: 1559, endPoint y: 792, distance: 926.7
click at [1559, 745] on html "Inbox Go to Inbox Announcement • Send A Text Announcement Site Visit • Go to Si…" at bounding box center [780, 373] width 1560 height 746
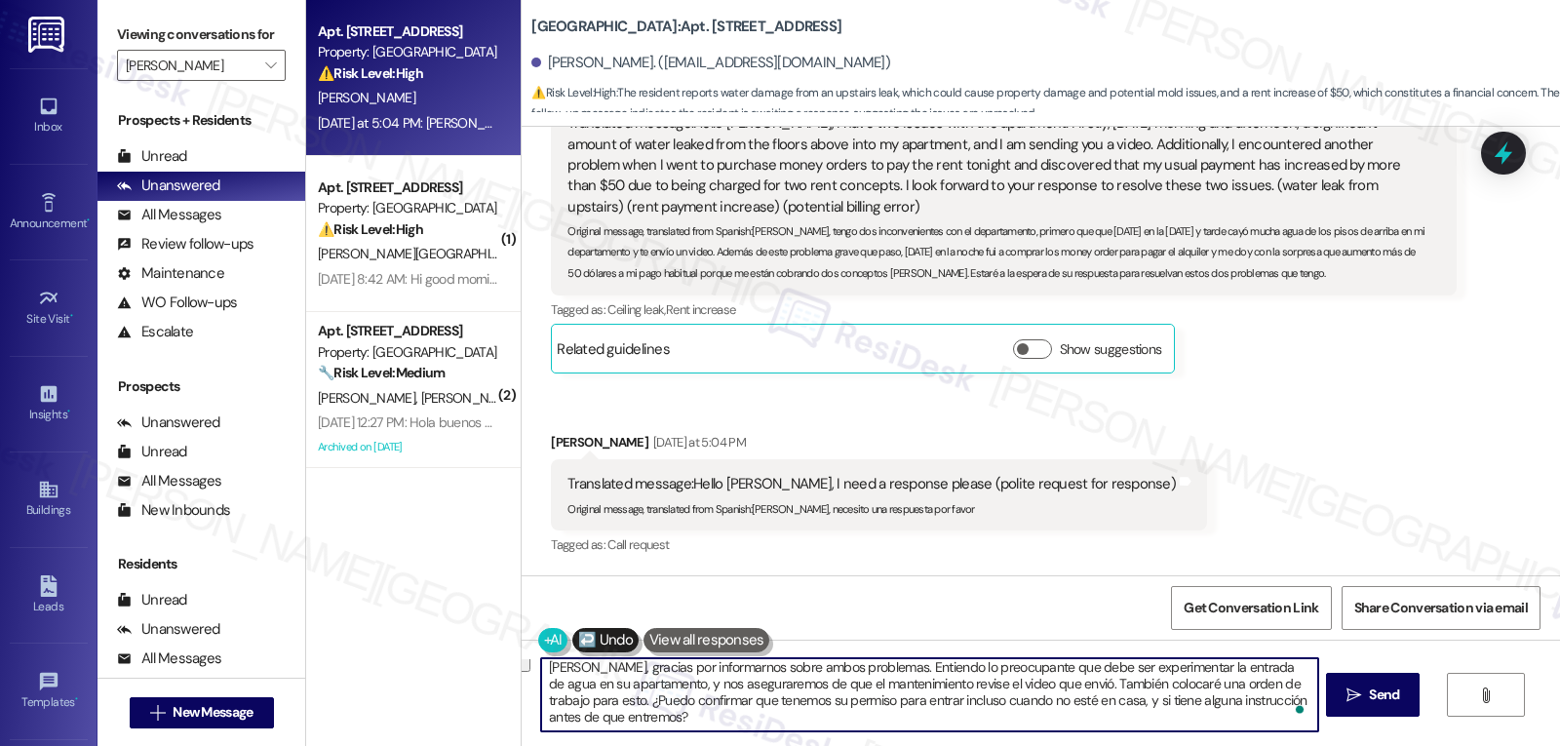
scroll to position [5, 0]
type textarea "Hola Jorge, gracias por informarnos sobre ambos problemas. Entiendo lo preocupa…"
click at [1387, 704] on span "Send" at bounding box center [1384, 695] width 30 height 20
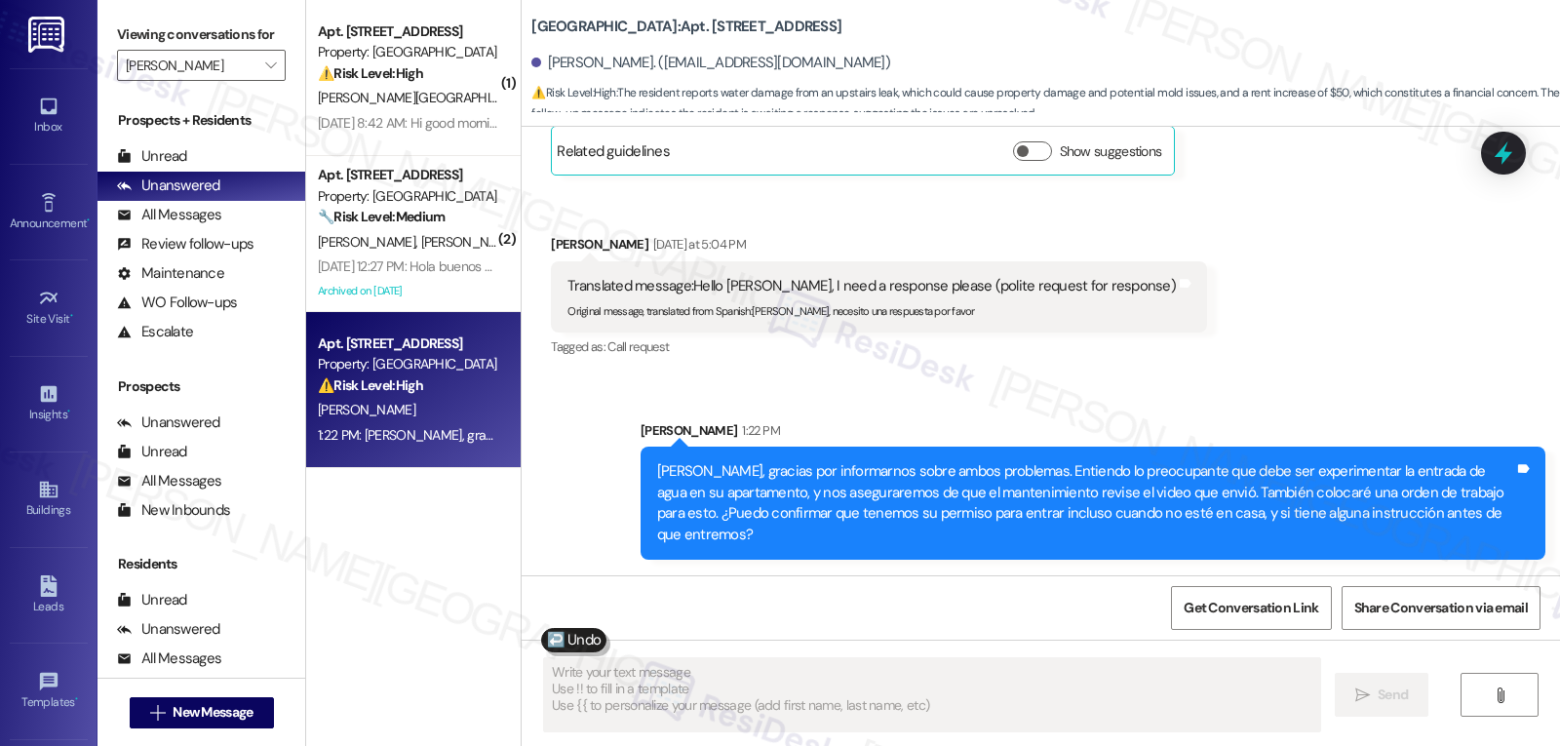
scroll to position [6088, 0]
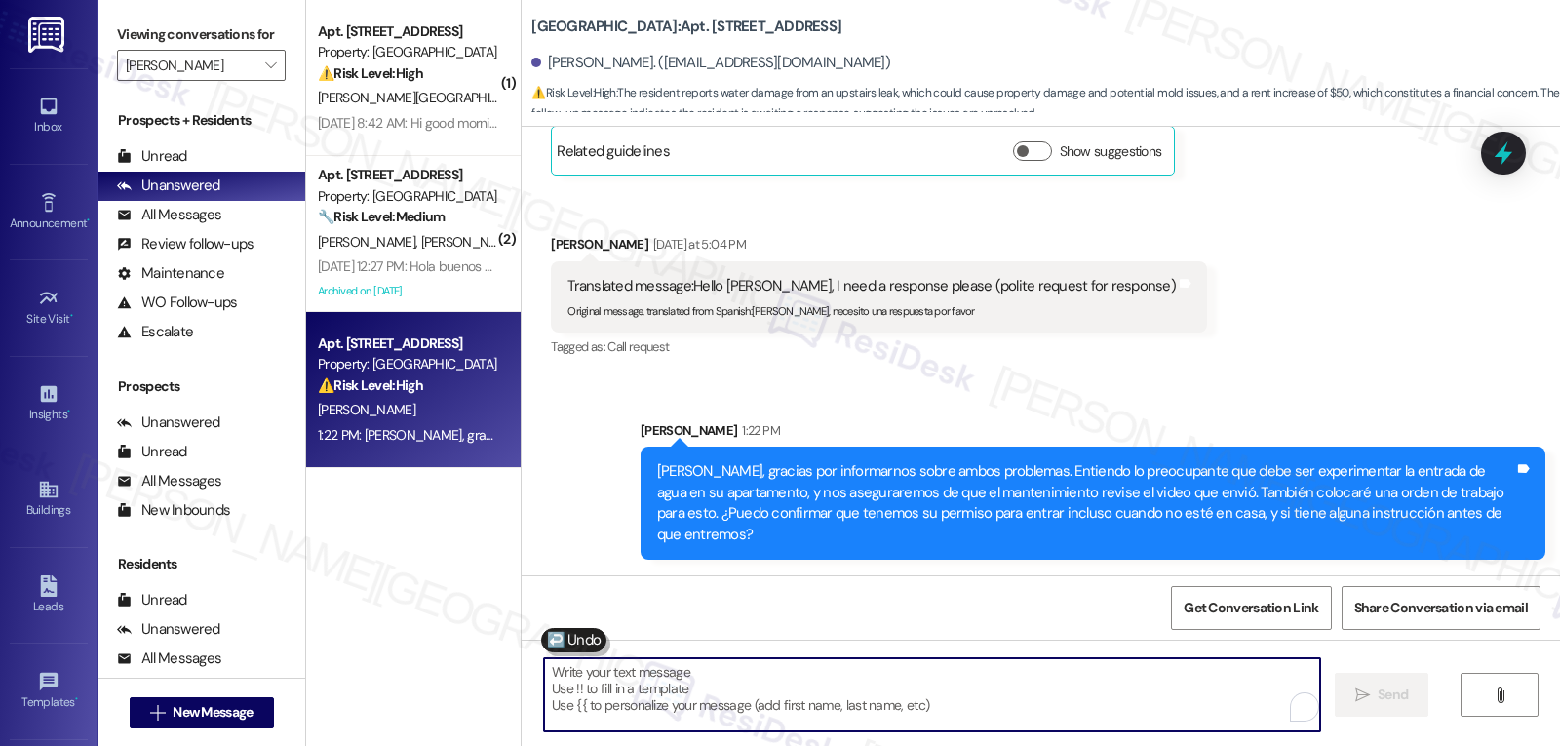
click at [805, 705] on textarea "To enrich screen reader interactions, please activate Accessibility in Grammarl…" at bounding box center [932, 694] width 776 height 73
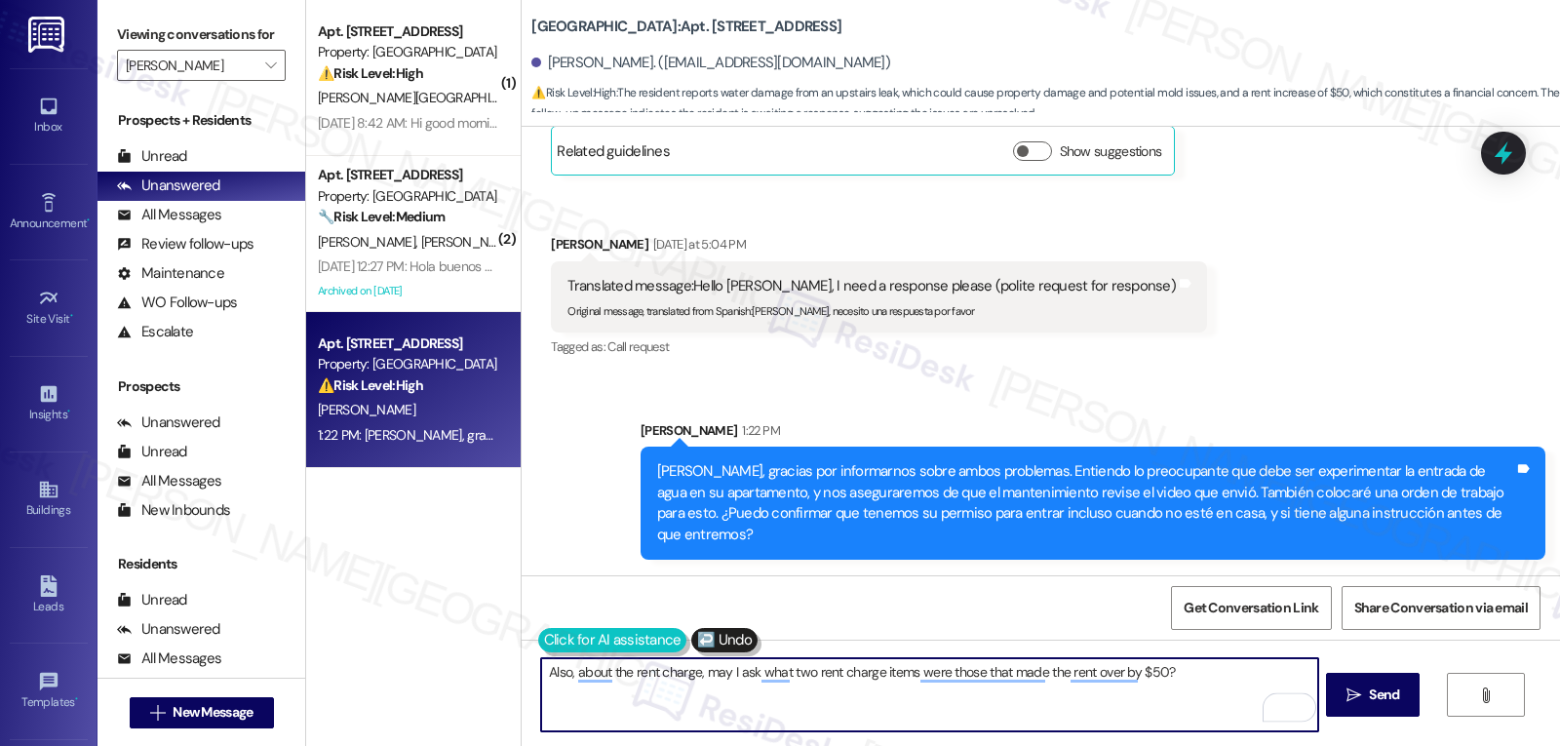
click at [538, 635] on button at bounding box center [612, 640] width 149 height 24
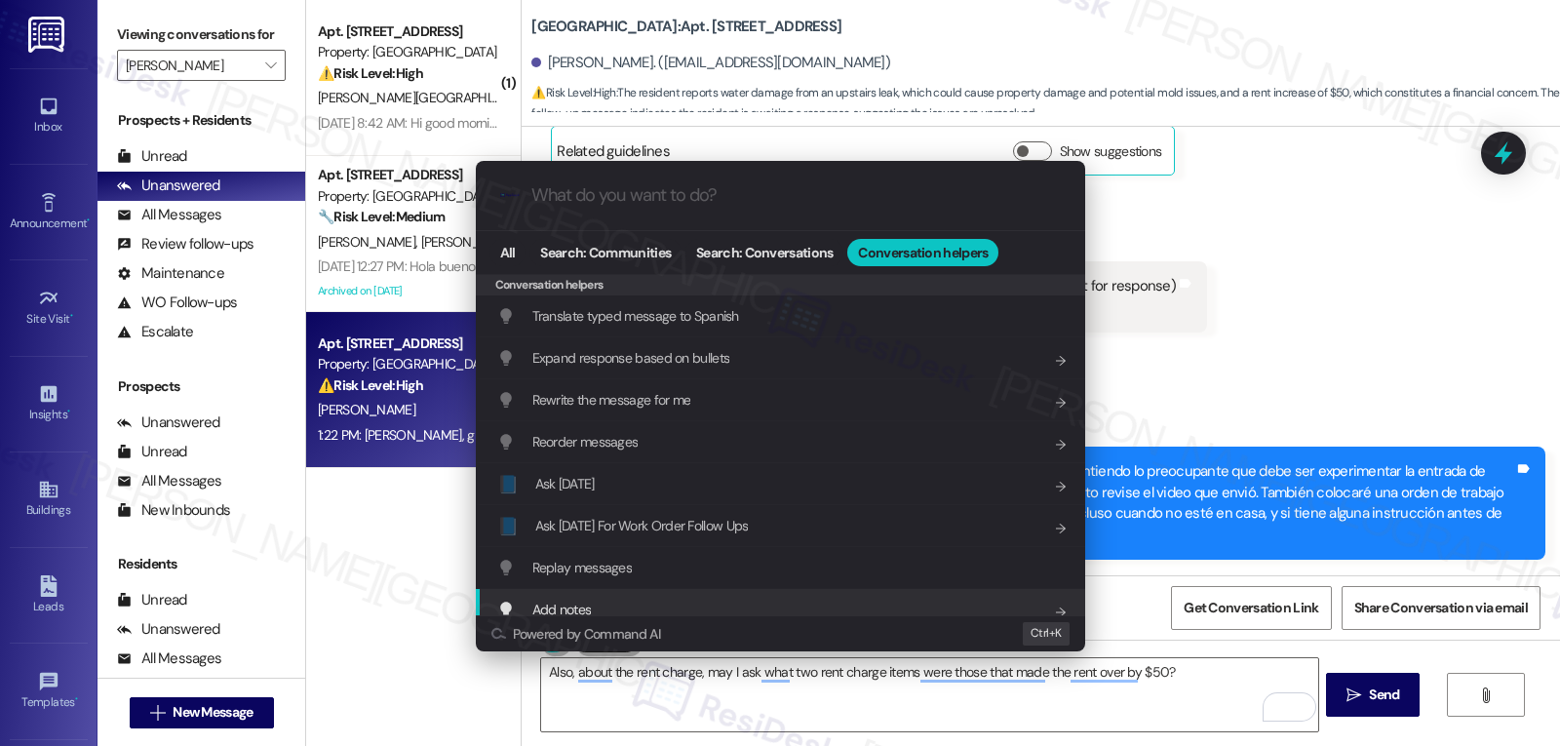
click at [1183, 677] on div ".cls-1{fill:#0a055f;}.cls-2{fill:#0cc4c4;} resideskLogoBlueOrange All Search: C…" at bounding box center [780, 373] width 1560 height 746
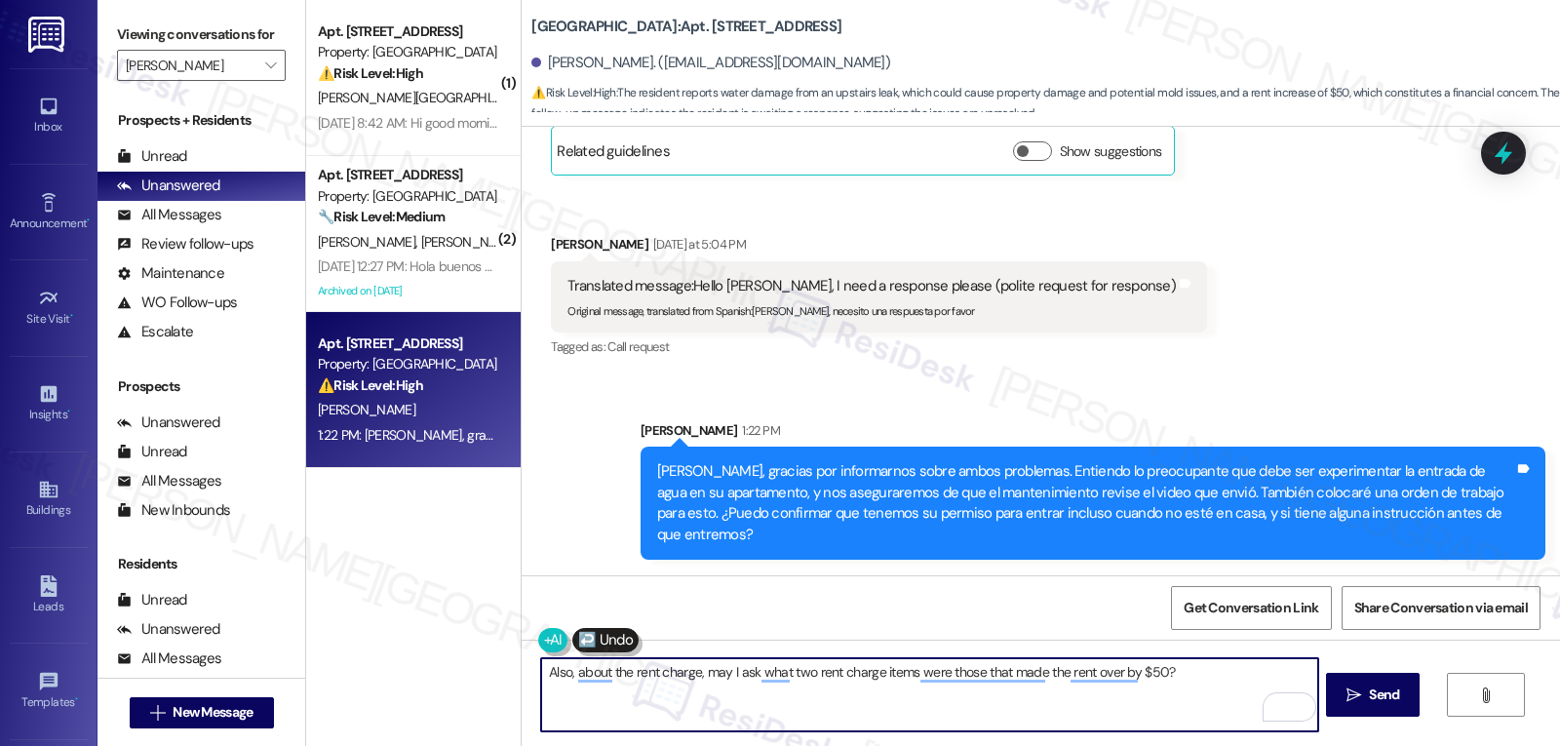
click at [1183, 677] on textarea "Also, about the rent charge, may I ask what two rent charge items were those th…" at bounding box center [929, 694] width 776 height 73
click at [552, 640] on button at bounding box center [612, 640] width 149 height 24
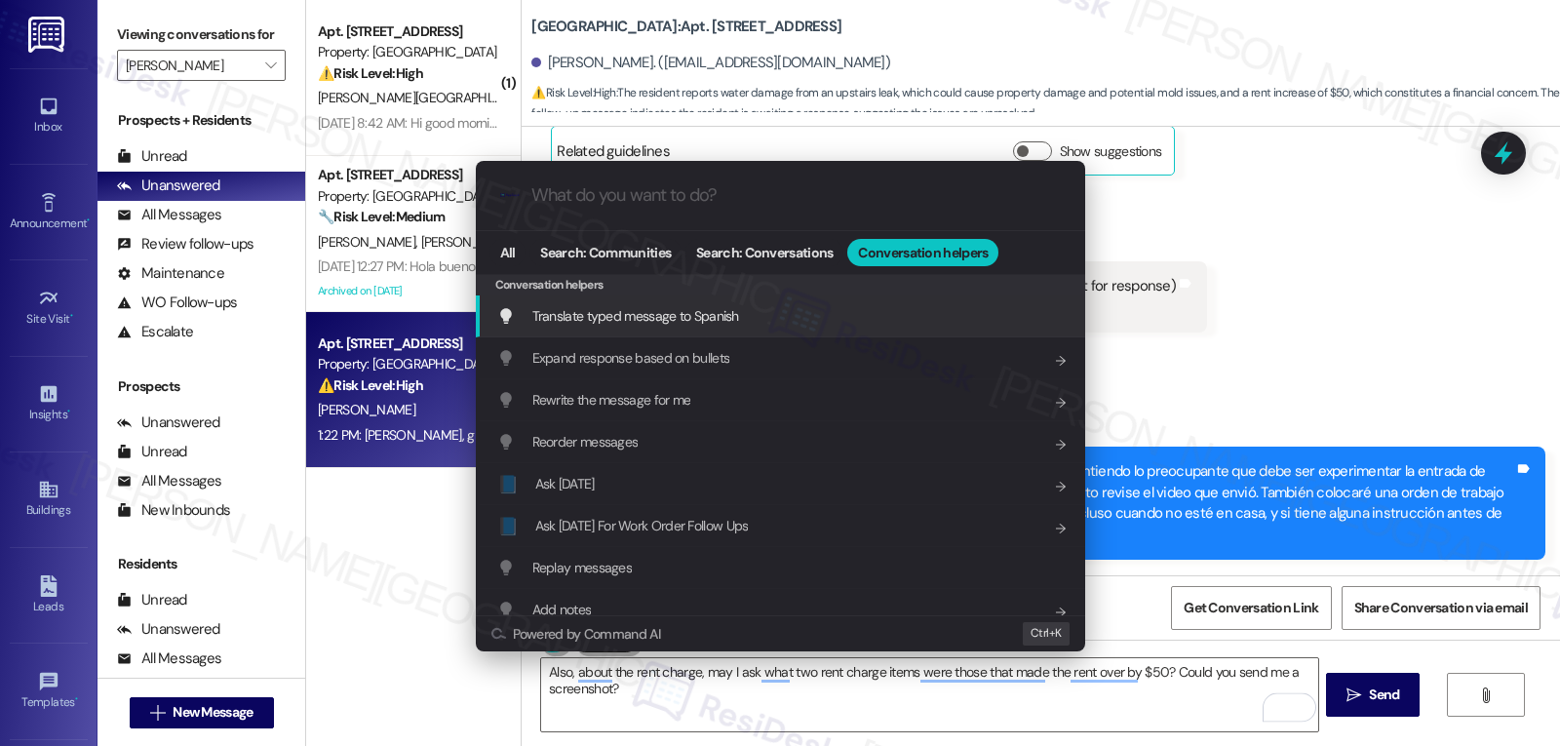
click at [793, 315] on div "Translate typed message to Spanish Add shortcut" at bounding box center [782, 315] width 570 height 21
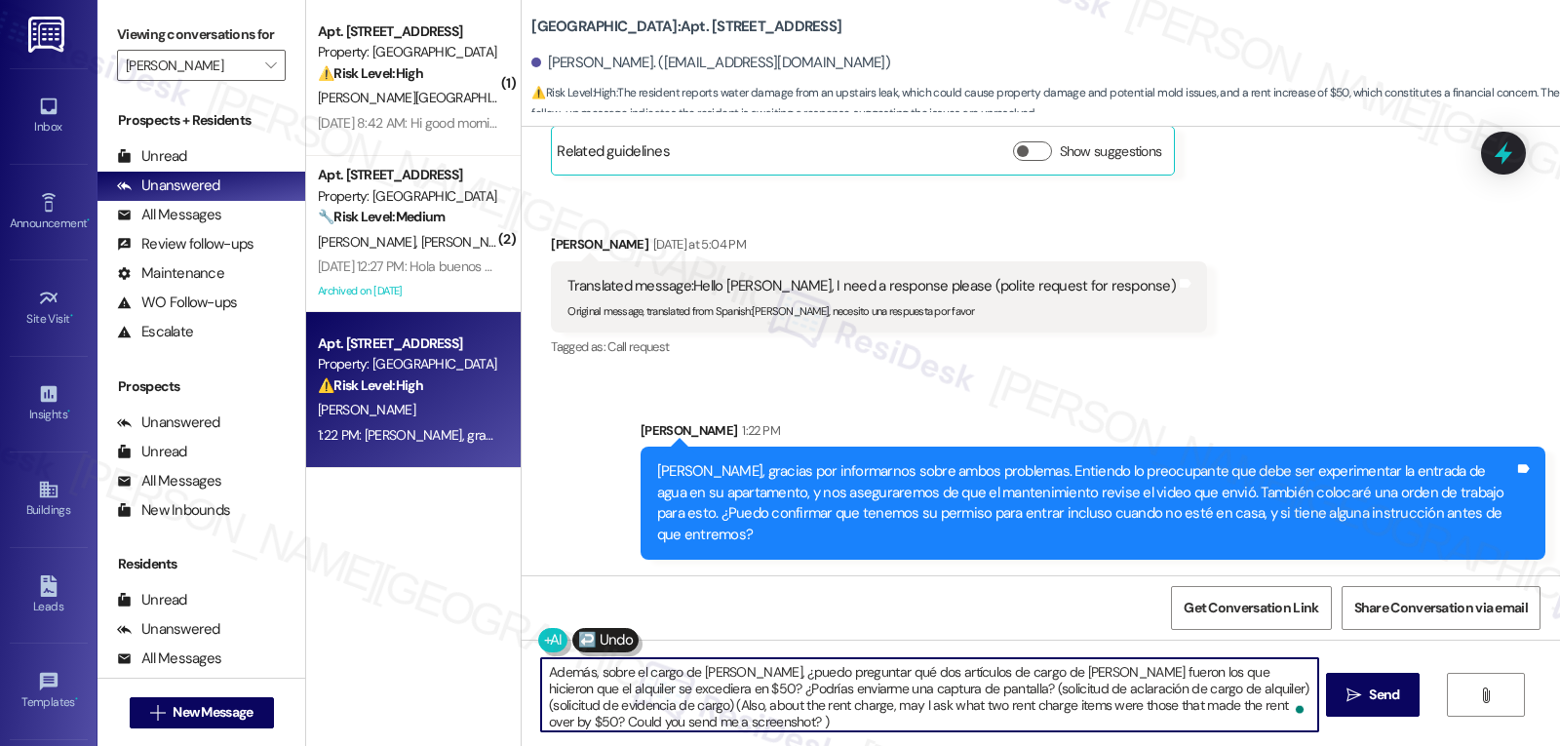
scroll to position [5, 0]
drag, startPoint x: 646, startPoint y: 690, endPoint x: 1559, endPoint y: 792, distance: 919.3
click at [1559, 745] on html "Inbox Go to Inbox Announcement • Send A Text Announcement Site Visit • Go to Si…" at bounding box center [780, 373] width 1560 height 746
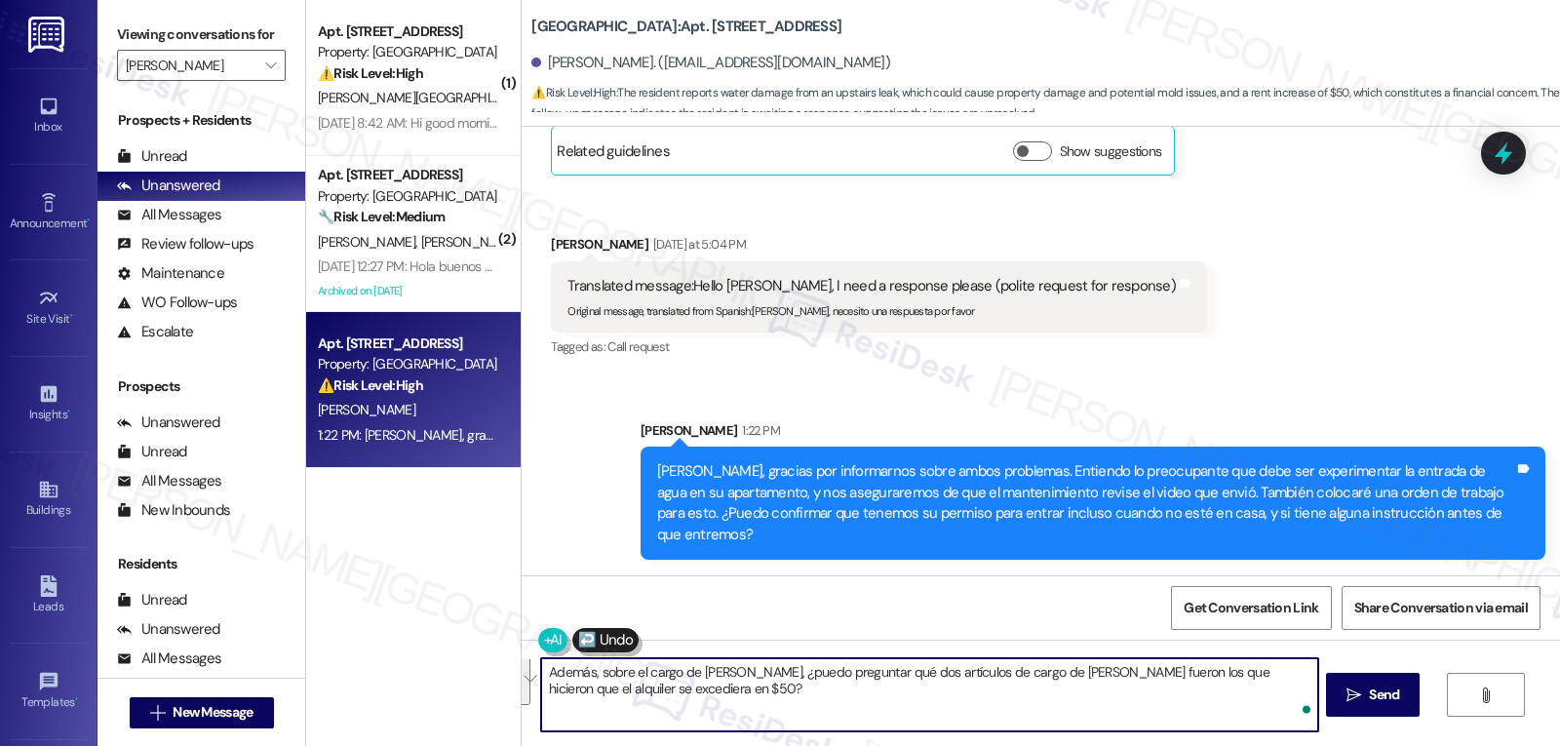
scroll to position [0, 0]
type textarea "Además, sobre el cargo de alquiler, ¿puedo preguntar qué dos artículos de cargo…"
click at [1382, 701] on span "Send" at bounding box center [1384, 695] width 30 height 20
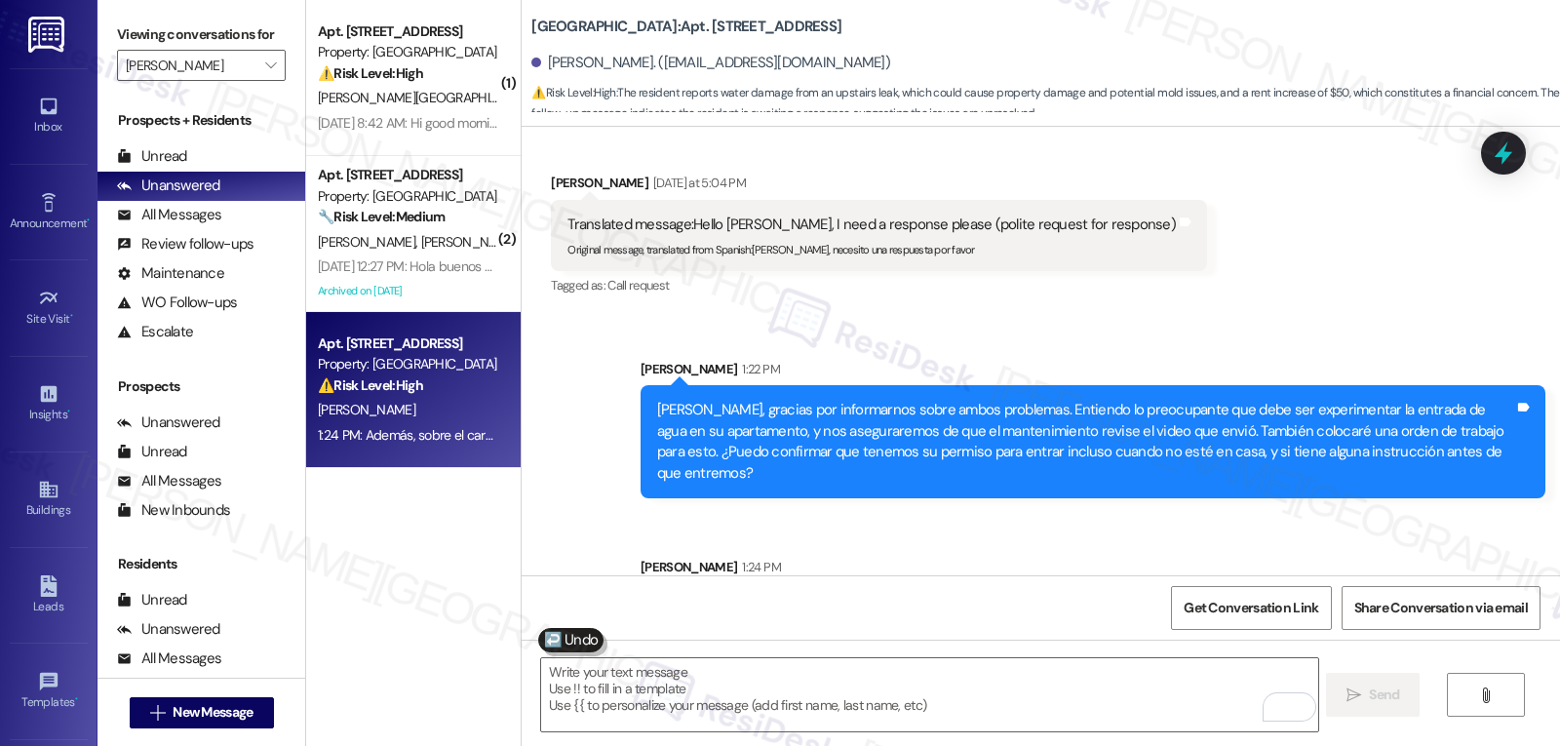
scroll to position [6245, 0]
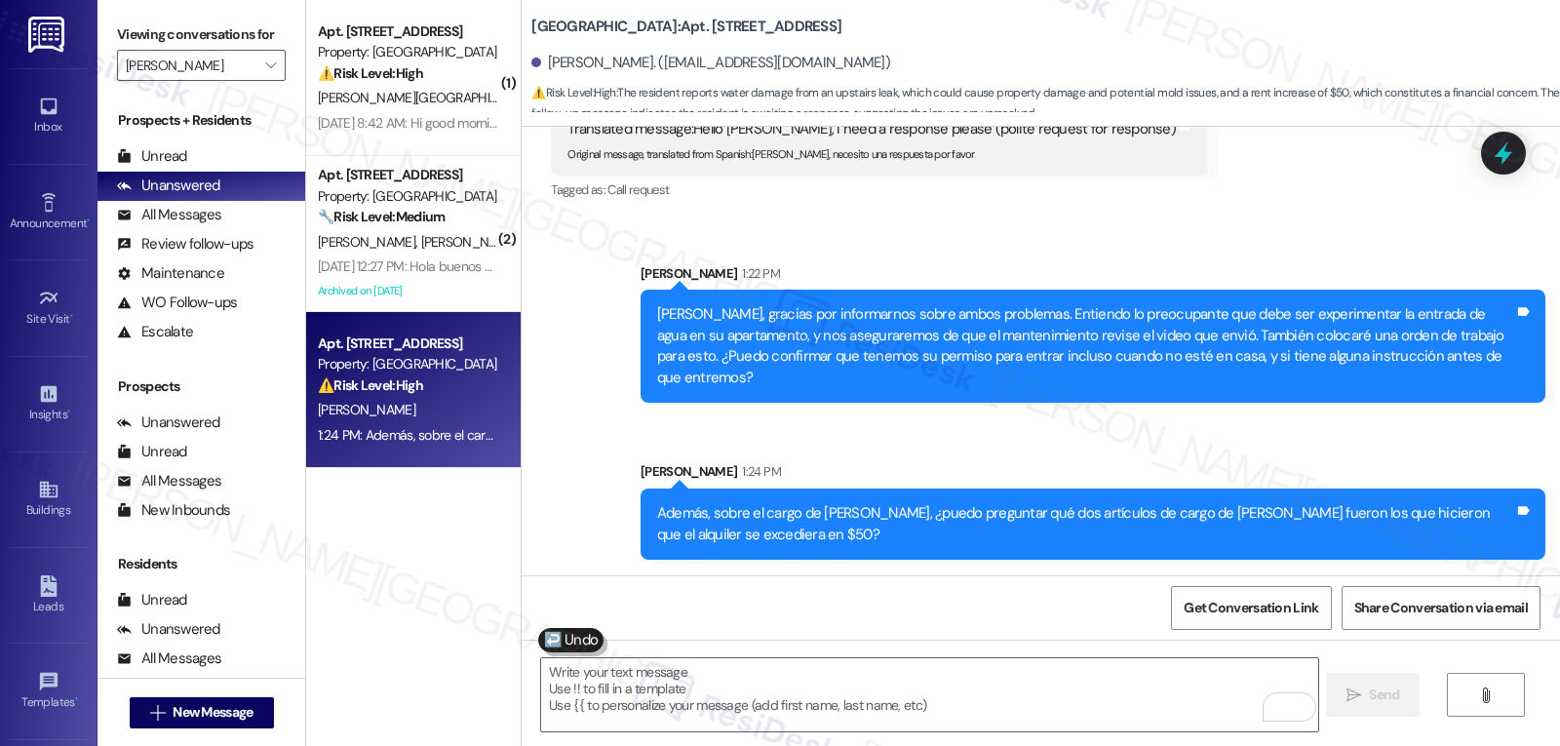
drag, startPoint x: 464, startPoint y: 74, endPoint x: 728, endPoint y: 157, distance: 277.0
click at [464, 74] on div "⚠️ Risk Level: High The resident reports a non-functioning A/C unit. This is an…" at bounding box center [408, 73] width 180 height 20
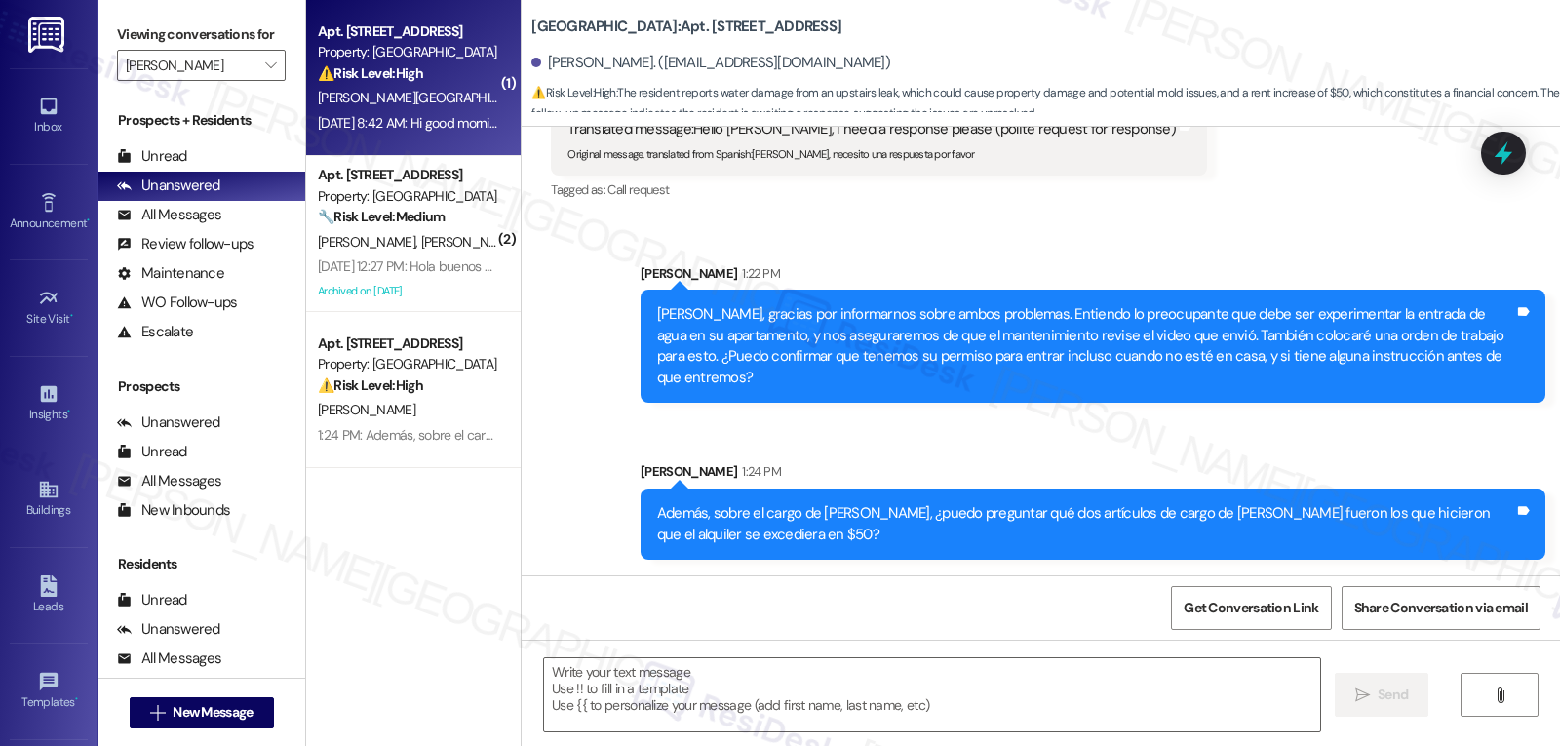
type textarea "Fetching suggested responses. Please feel free to read through the conversation…"
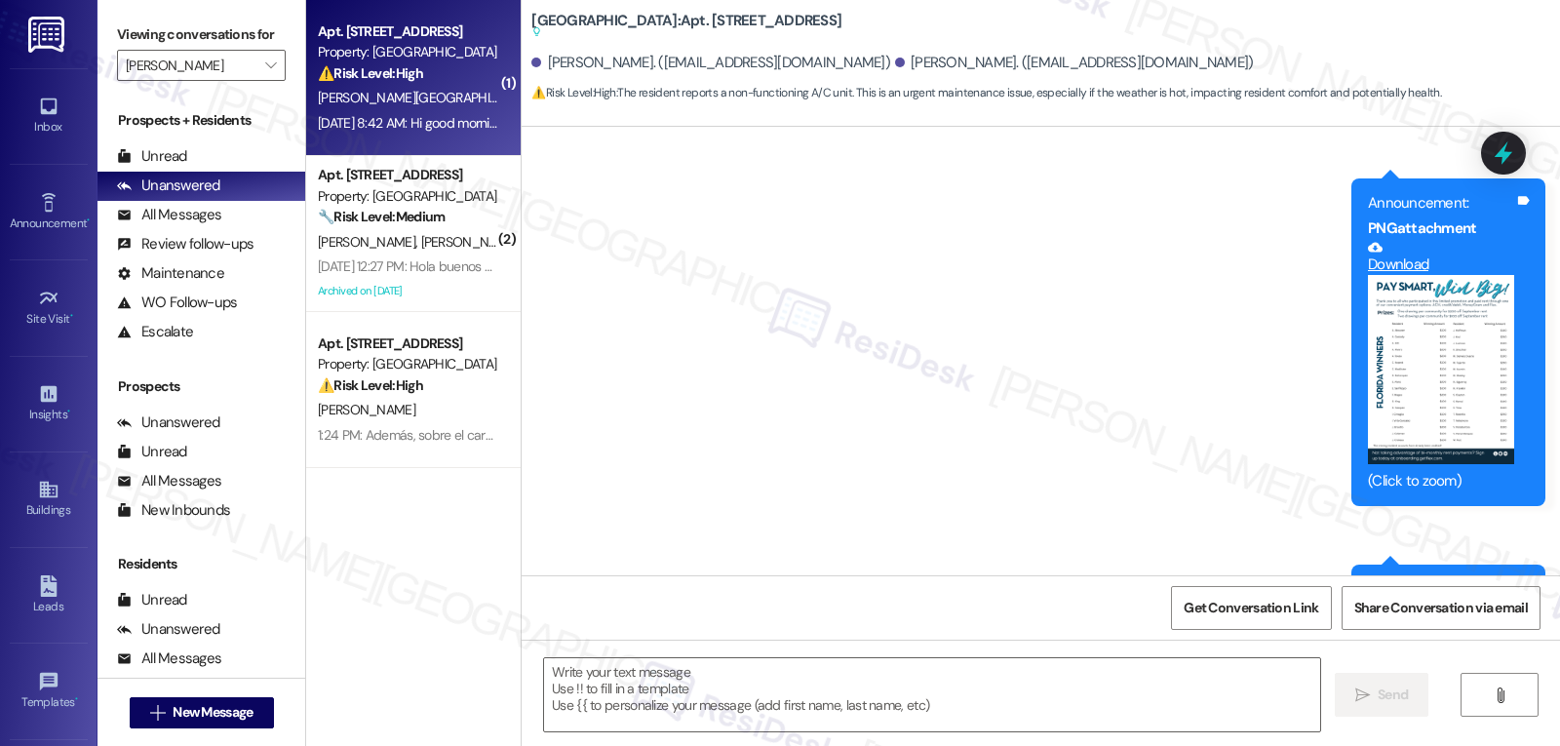
type textarea "Fetching suggested responses. Please feel free to read through the conversation…"
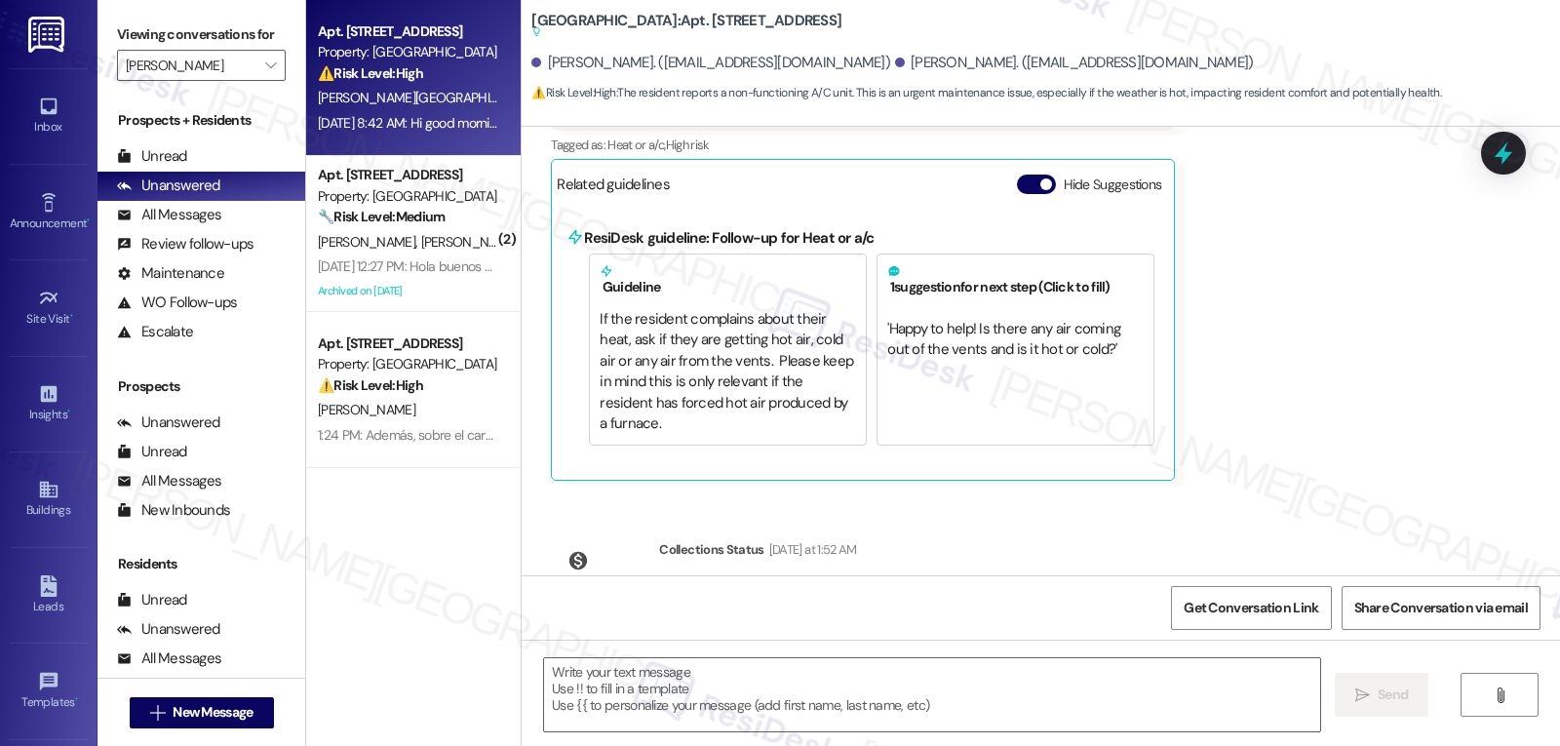
scroll to position [2674, 0]
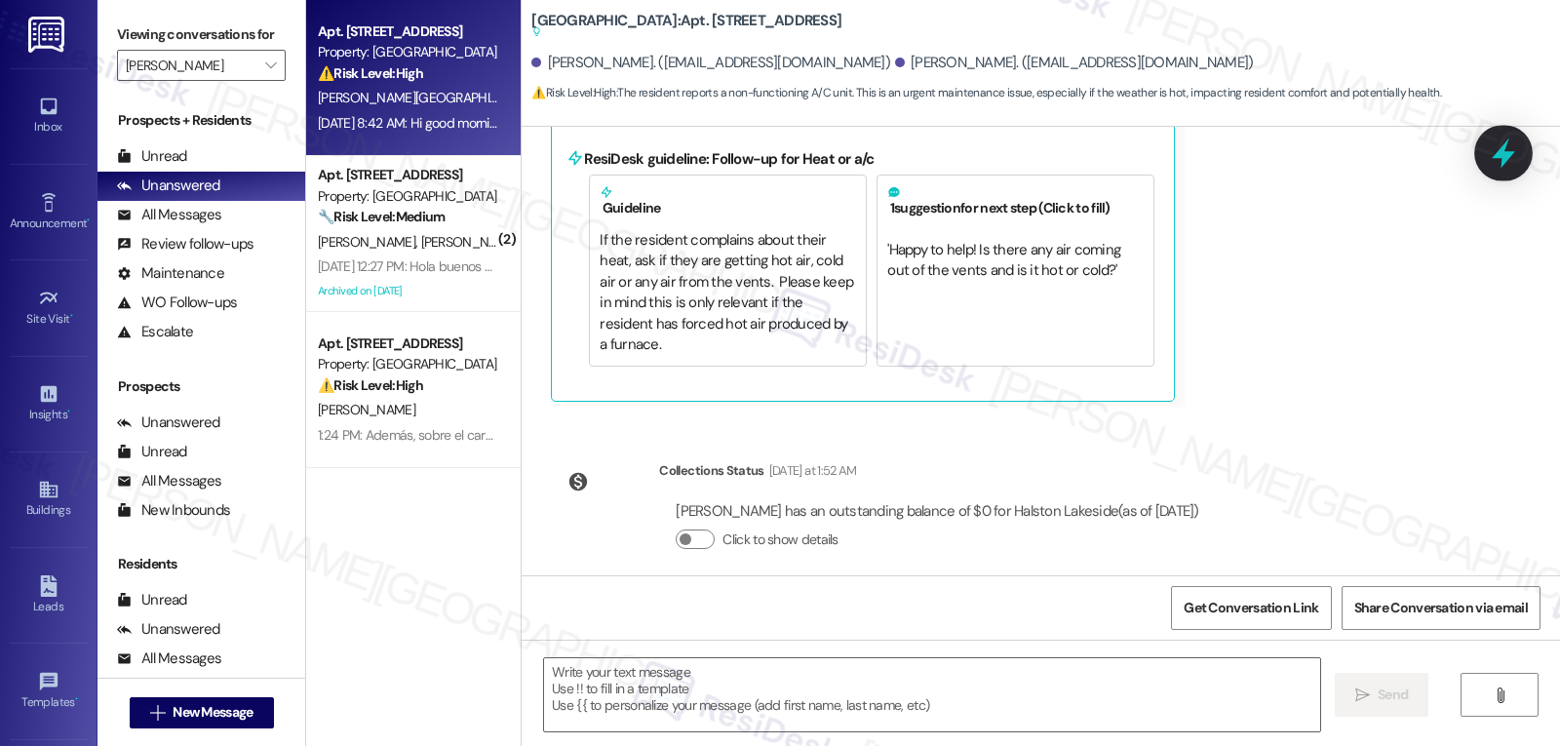
click at [1508, 156] on icon at bounding box center [1503, 153] width 23 height 30
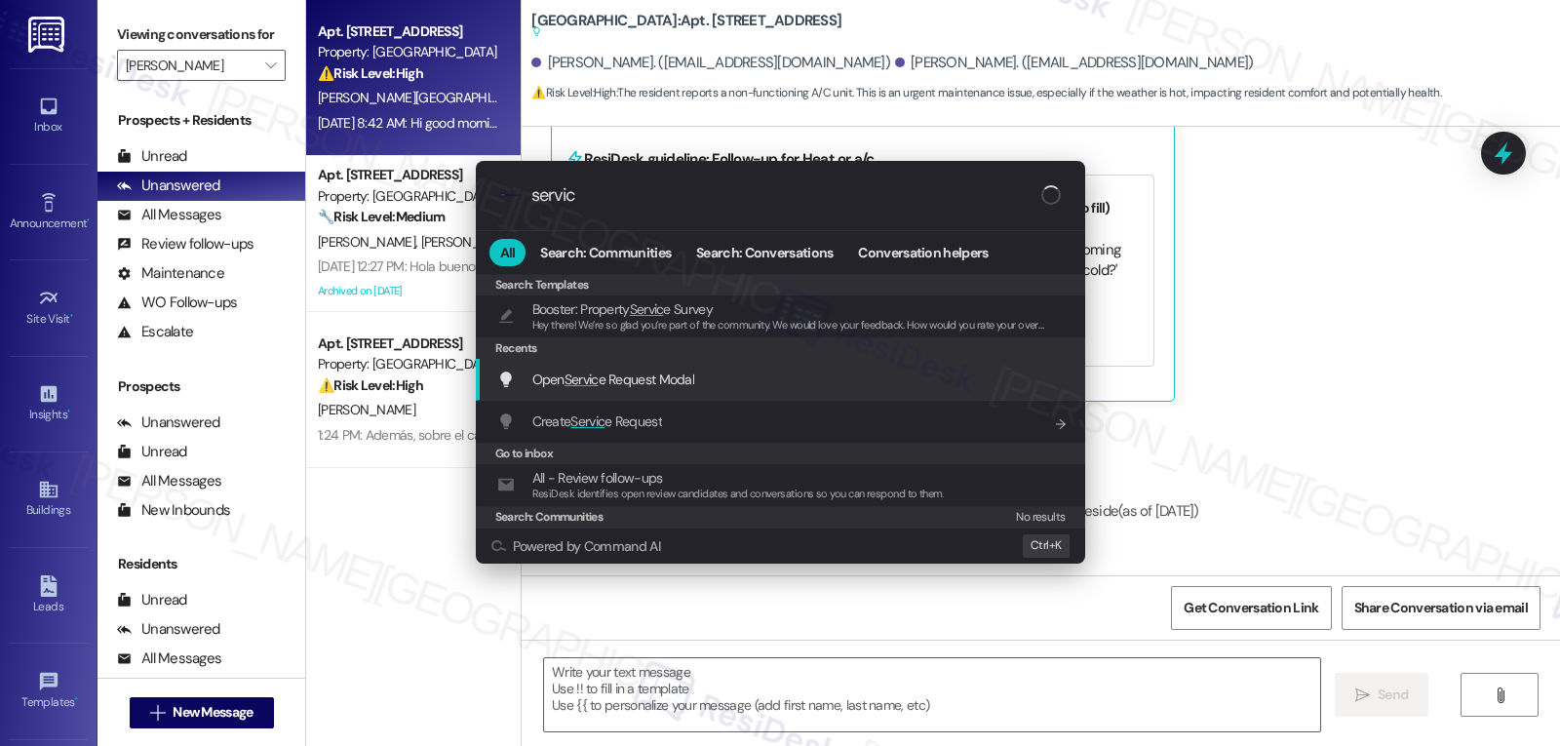
type input "servic"
click at [603, 380] on span "Open Servic e Request Modal" at bounding box center [613, 380] width 163 height 18
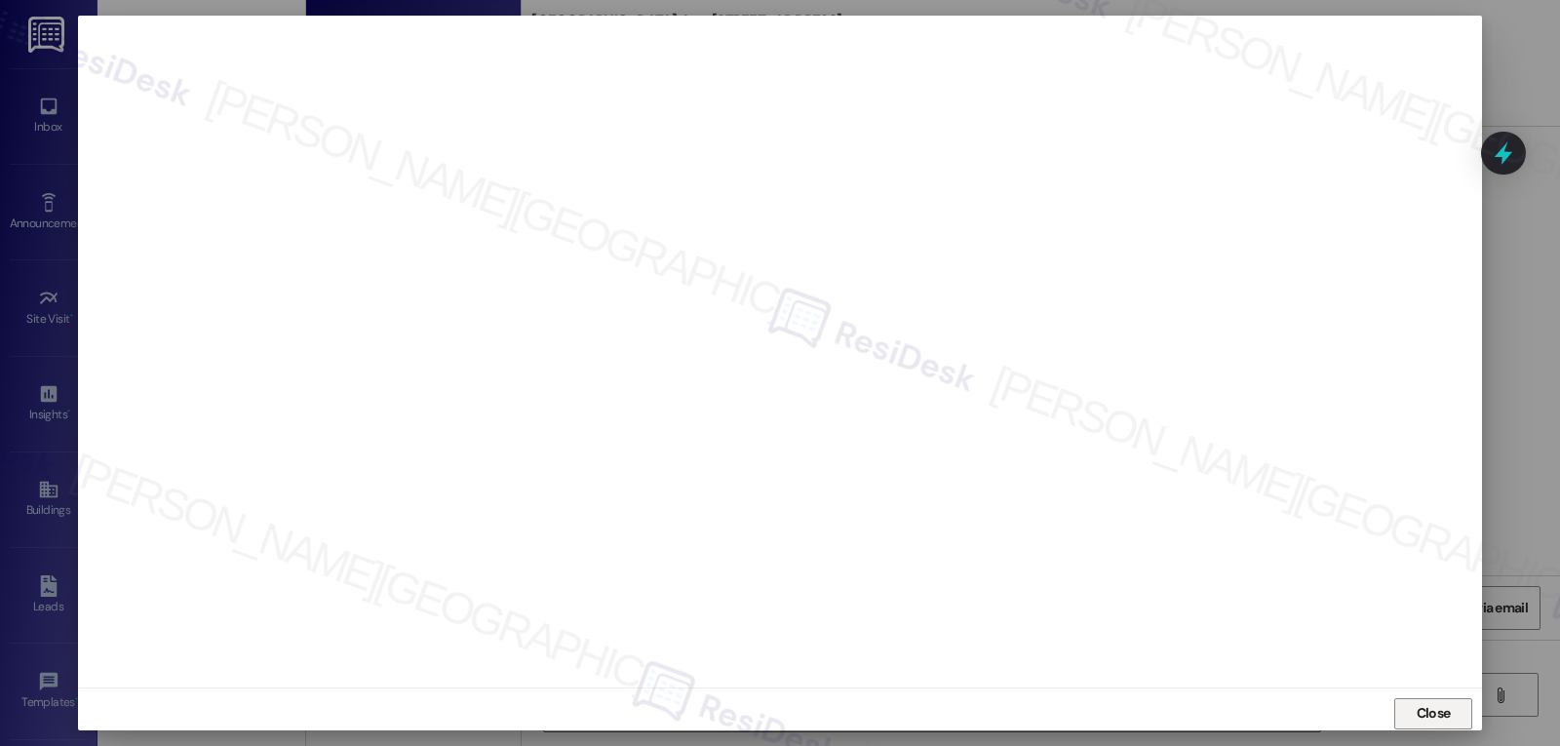
click at [1448, 713] on span "Close" at bounding box center [1434, 713] width 42 height 20
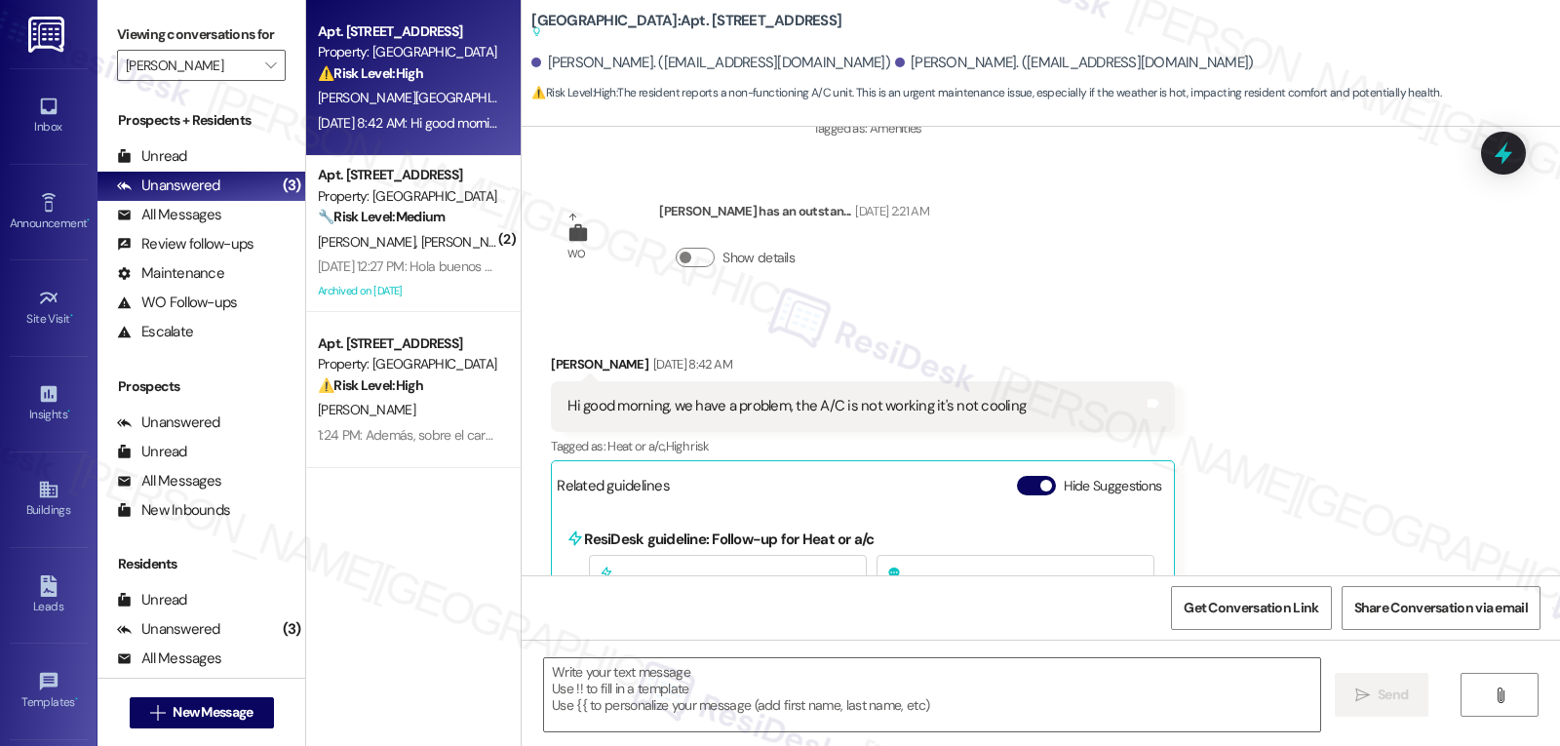
scroll to position [2479, 0]
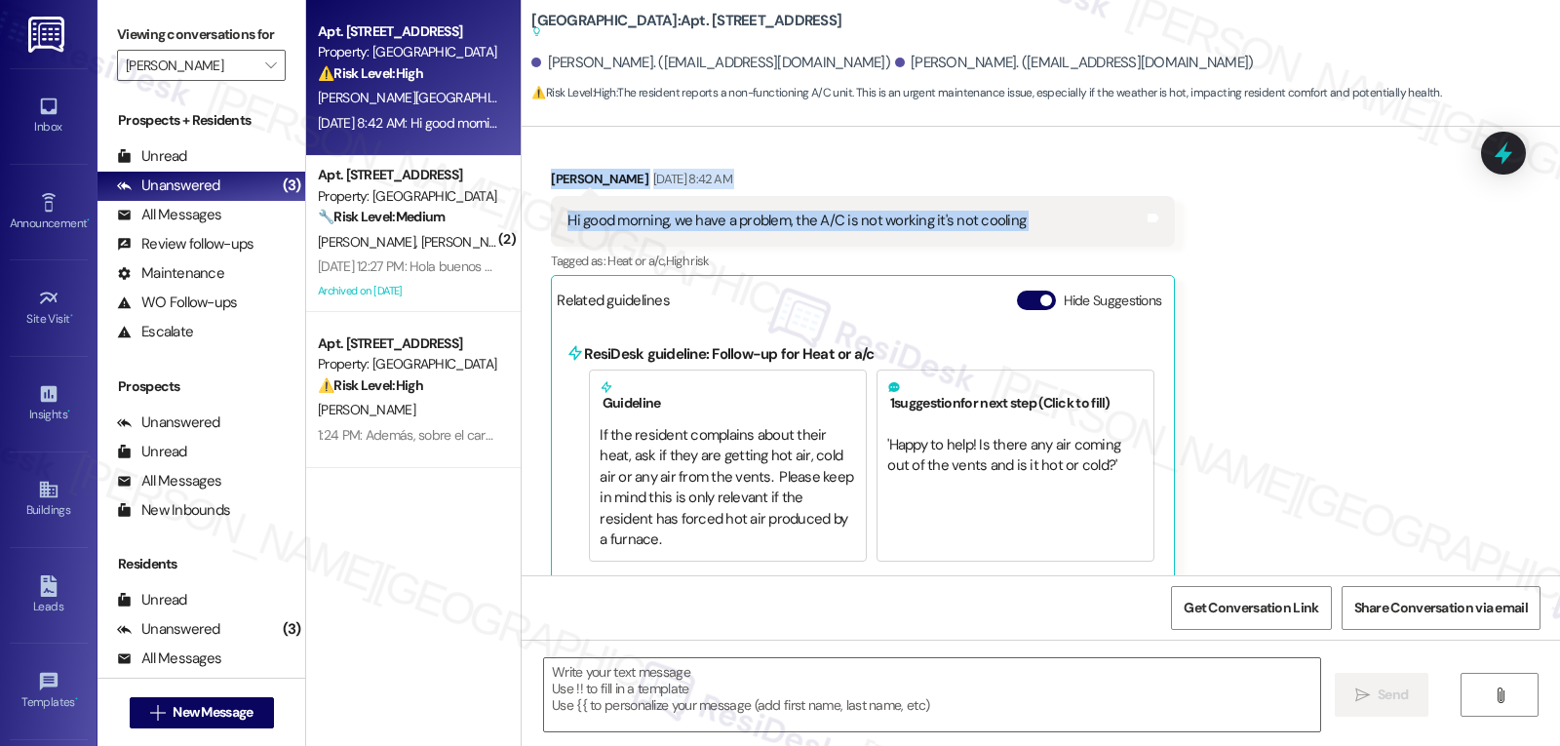
drag, startPoint x: 540, startPoint y: 176, endPoint x: 1096, endPoint y: 206, distance: 556.6
click at [1096, 206] on div "Andres Croas Sep 03, 2025 at 8:42 AM Hi good morning, we have a problem, the A/…" at bounding box center [863, 382] width 624 height 427
copy div "Andres Croas Sep 03, 2025 at 8:42 AM Hi good morning, we have a problem, the A/…"
click at [744, 699] on textarea at bounding box center [932, 694] width 776 height 73
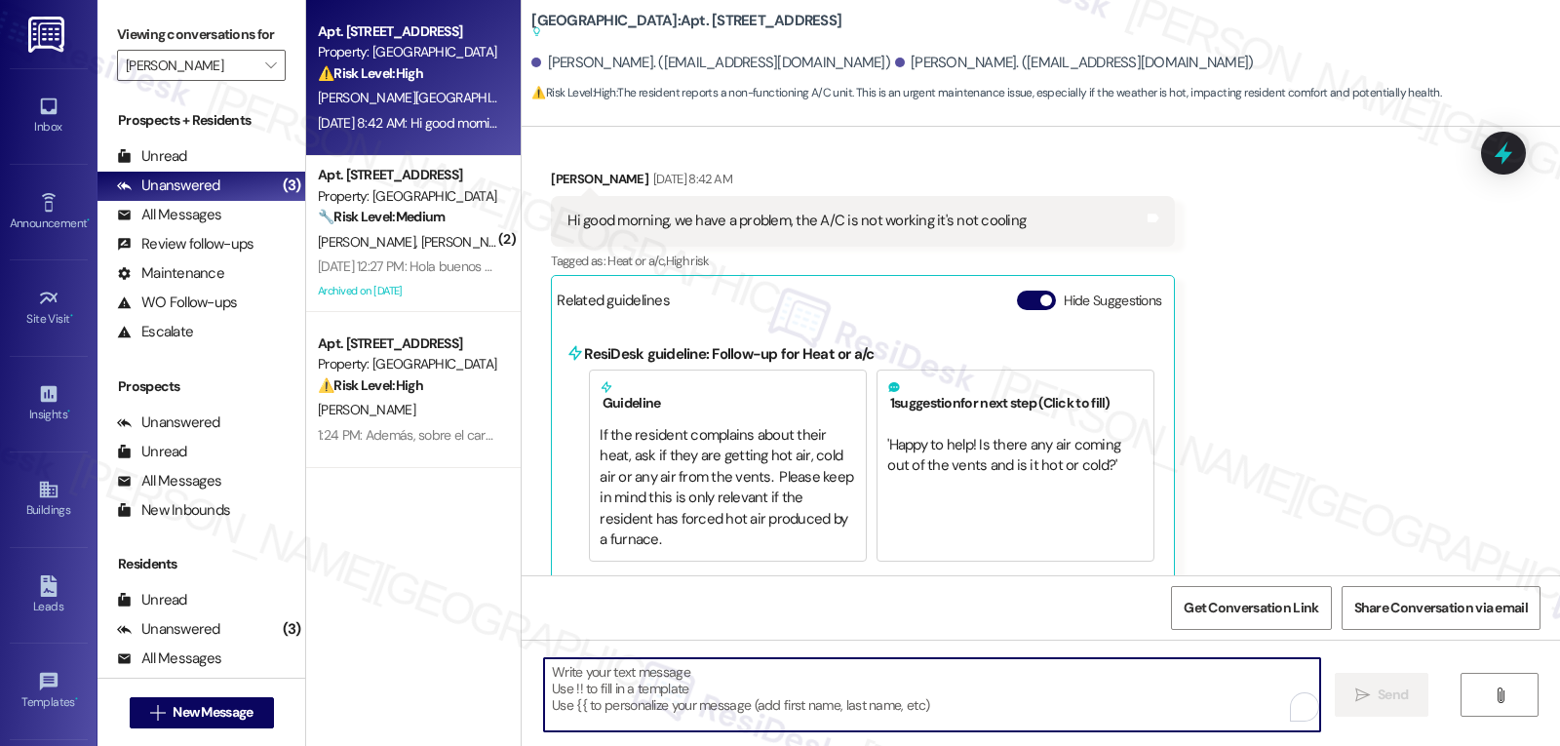
paste textarea "Andres, thank you for letting us know. I understand how uncomfortable it can be…"
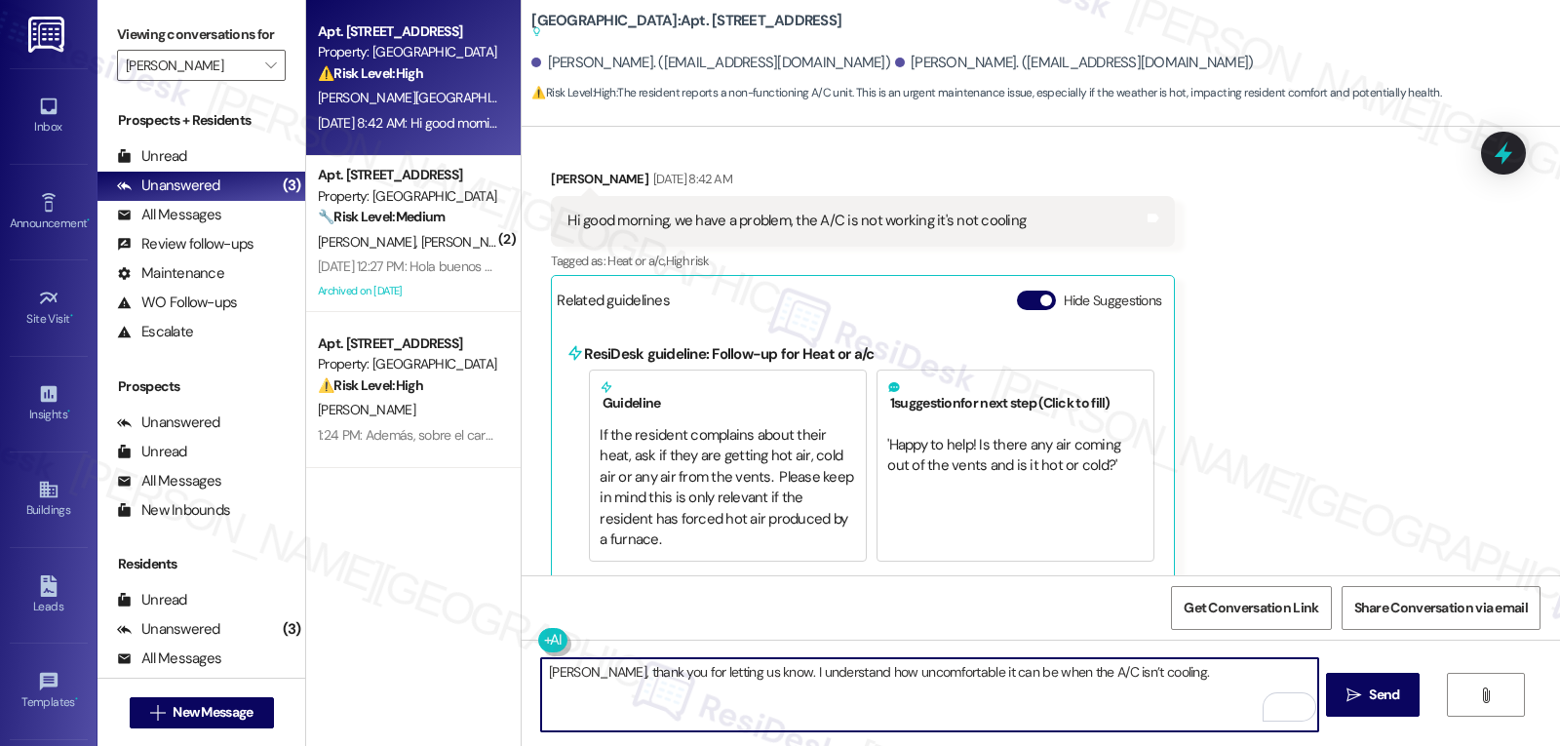
click at [1225, 677] on textarea "Andres, thank you for letting us know. I understand how uncomfortable it can be…" at bounding box center [929, 694] width 776 height 73
paste textarea "Can you let us know if the unit is turning on at all or if it’s completely off?"
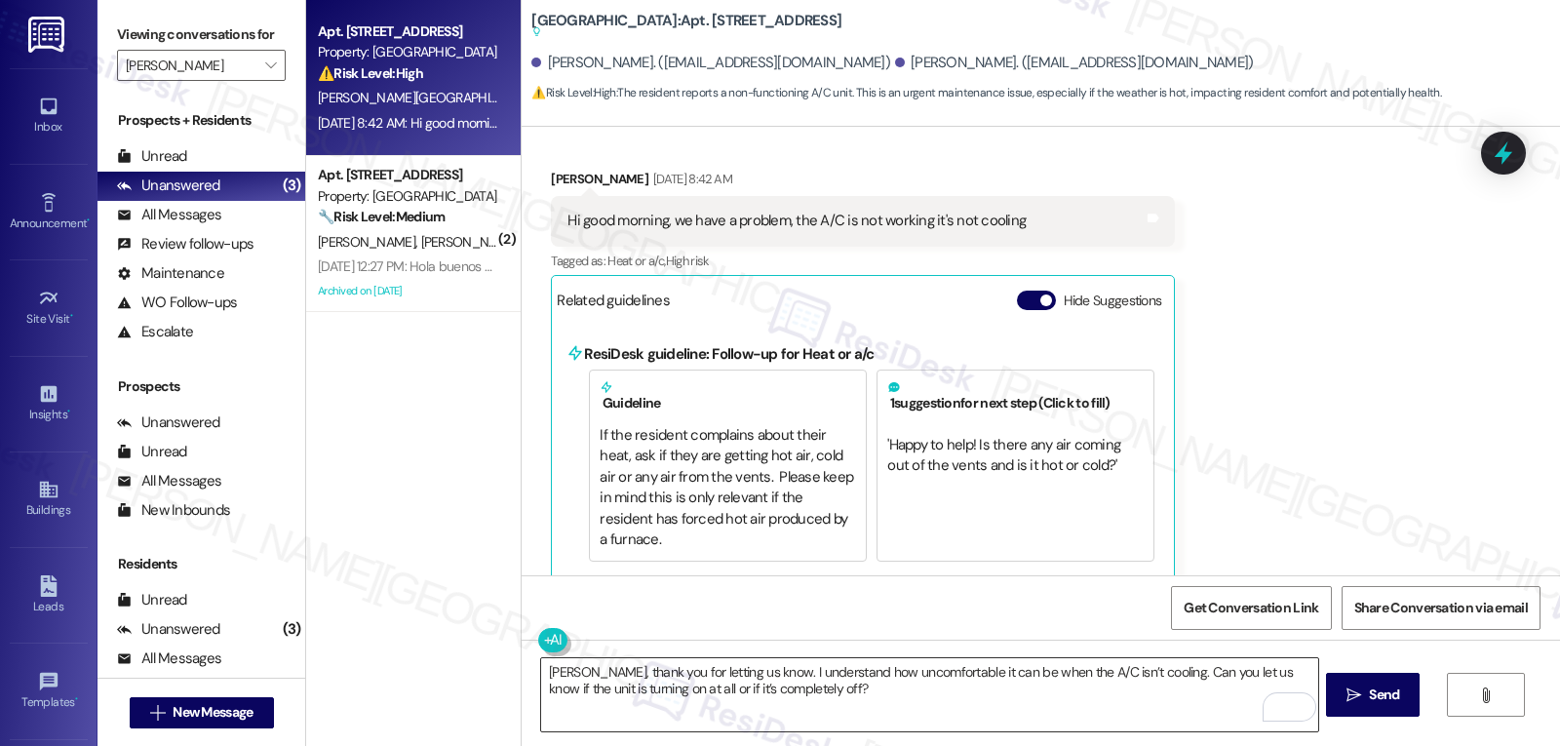
click at [888, 686] on textarea "Andres, thank you for letting us know. I understand how uncomfortable it can be…" at bounding box center [929, 694] width 776 height 73
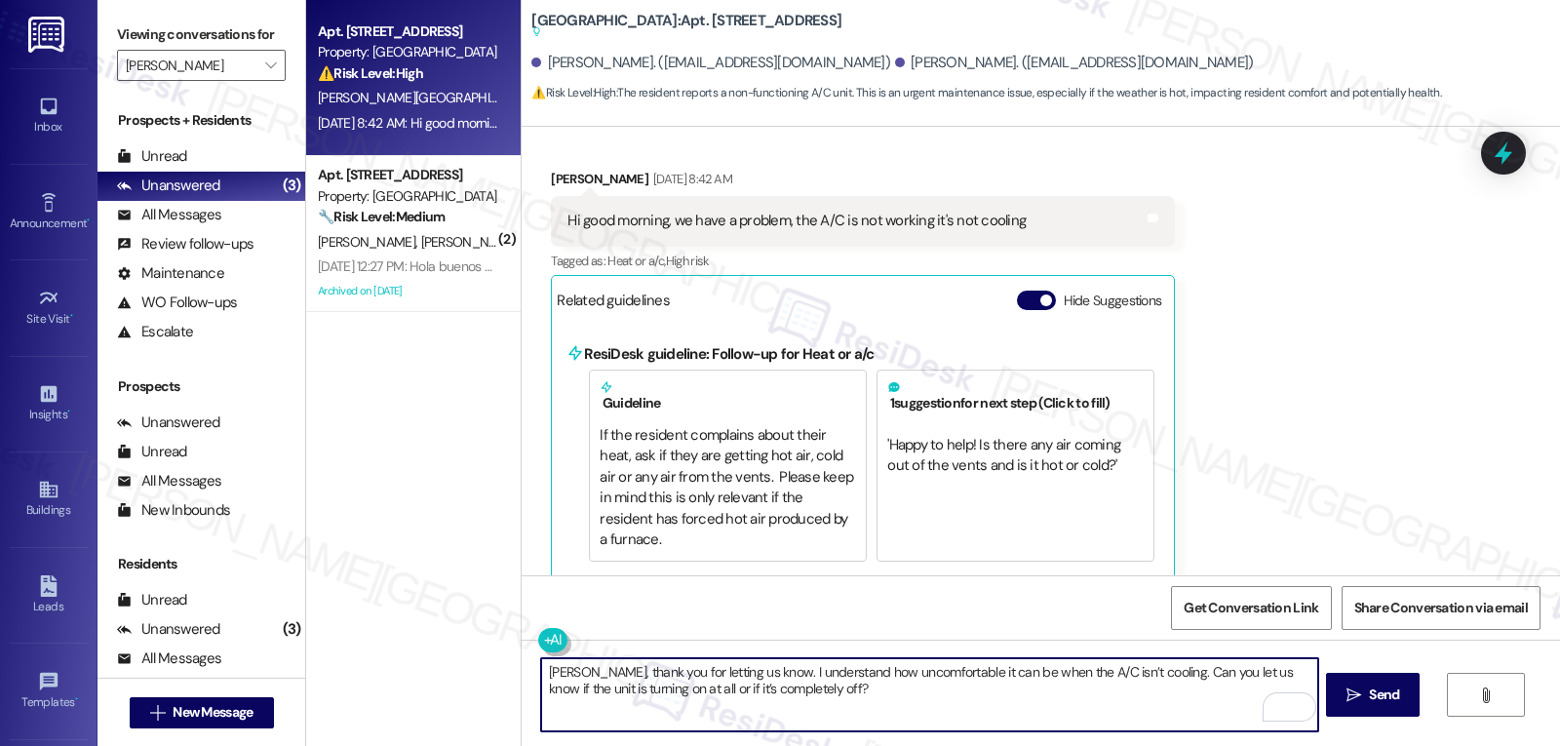
drag, startPoint x: 1141, startPoint y: 673, endPoint x: 1481, endPoint y: 792, distance: 360.5
click at [1481, 745] on html "Inbox Go to Inbox Announcement • Send A Text Announcement Site Visit • Go to Si…" at bounding box center [780, 373] width 1560 height 746
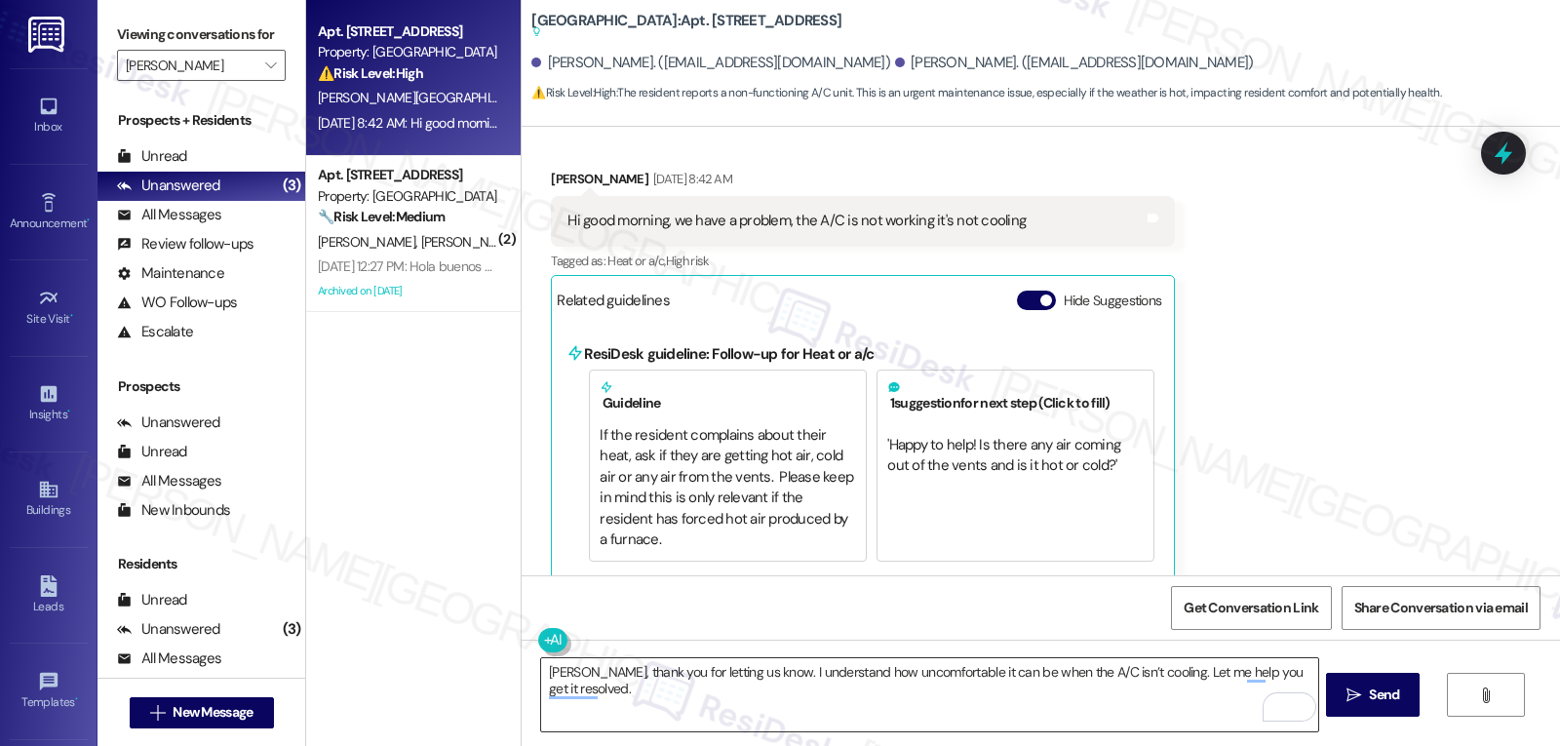
click at [887, 711] on textarea "Andres, thank you for letting us know. I understand how uncomfortable it can be…" at bounding box center [929, 694] width 776 height 73
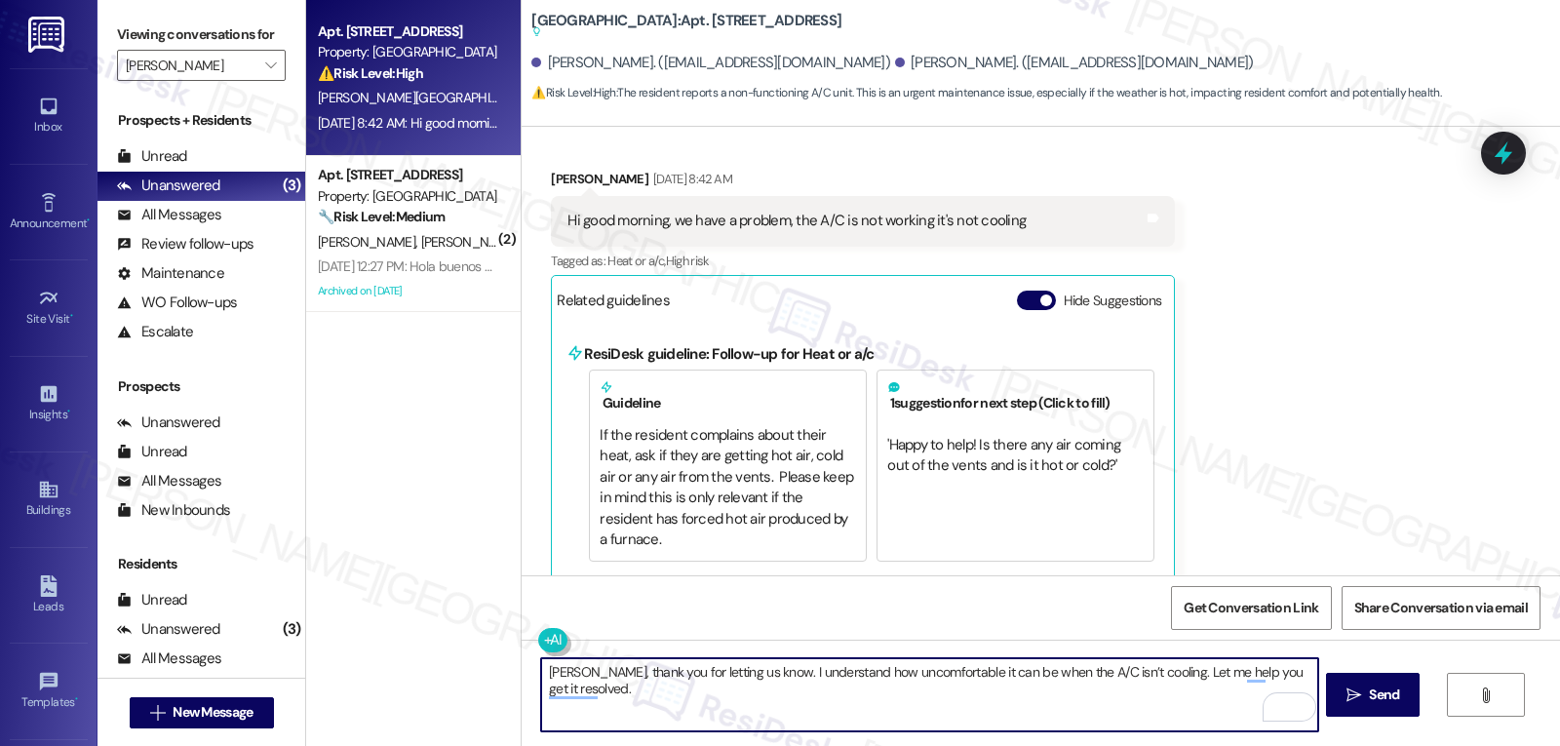
paste textarea "Is the air coming out of the vents warm, or is there no airflow at all? What te…"
click at [1017, 694] on textarea "Andres, thank you for letting us know. I understand how uncomfortable it can be…" at bounding box center [929, 694] width 776 height 73
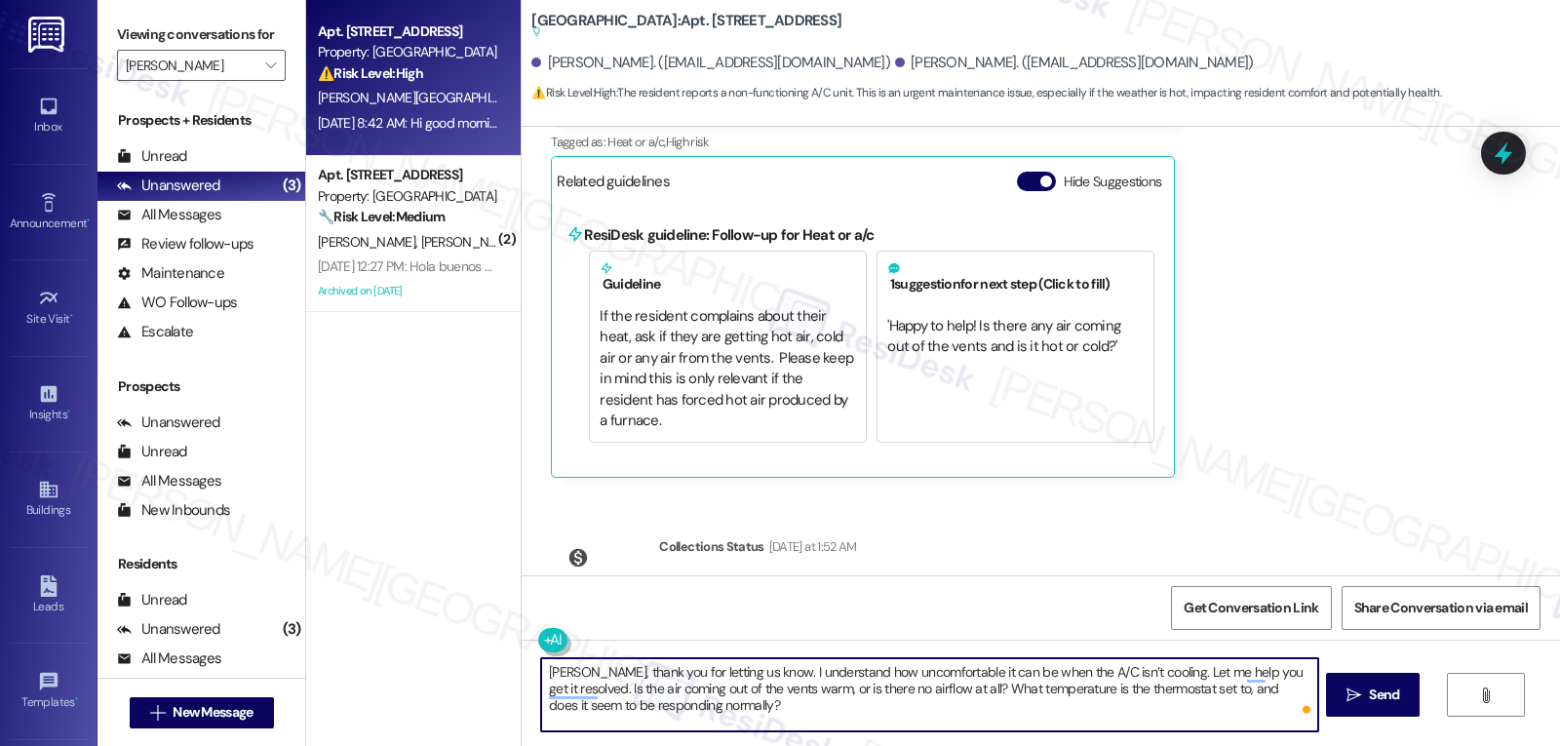
scroll to position [2674, 0]
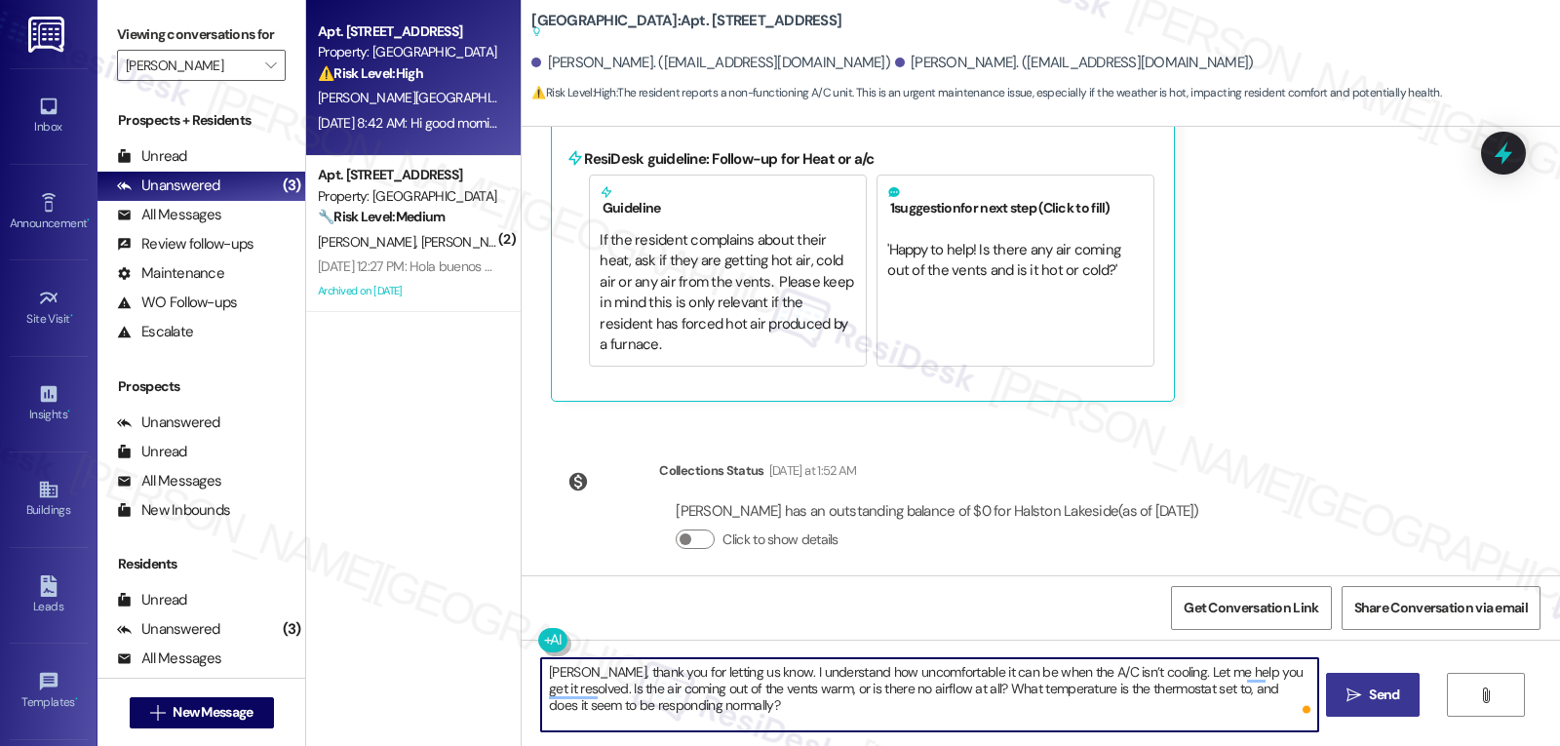
type textarea "Andres, thank you for letting us know. I understand how uncomfortable it can be…"
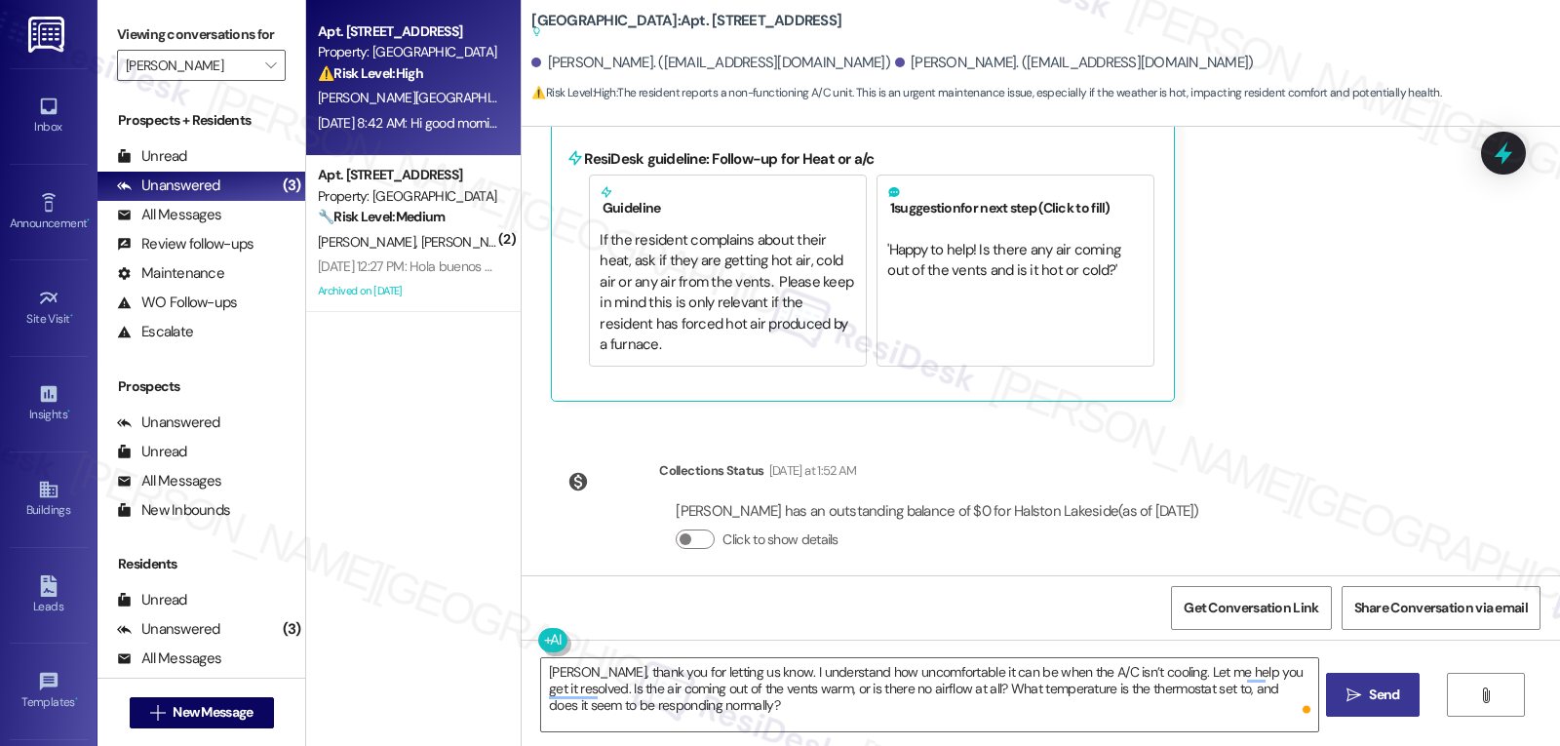
click at [1362, 698] on span " Send" at bounding box center [1373, 695] width 61 height 20
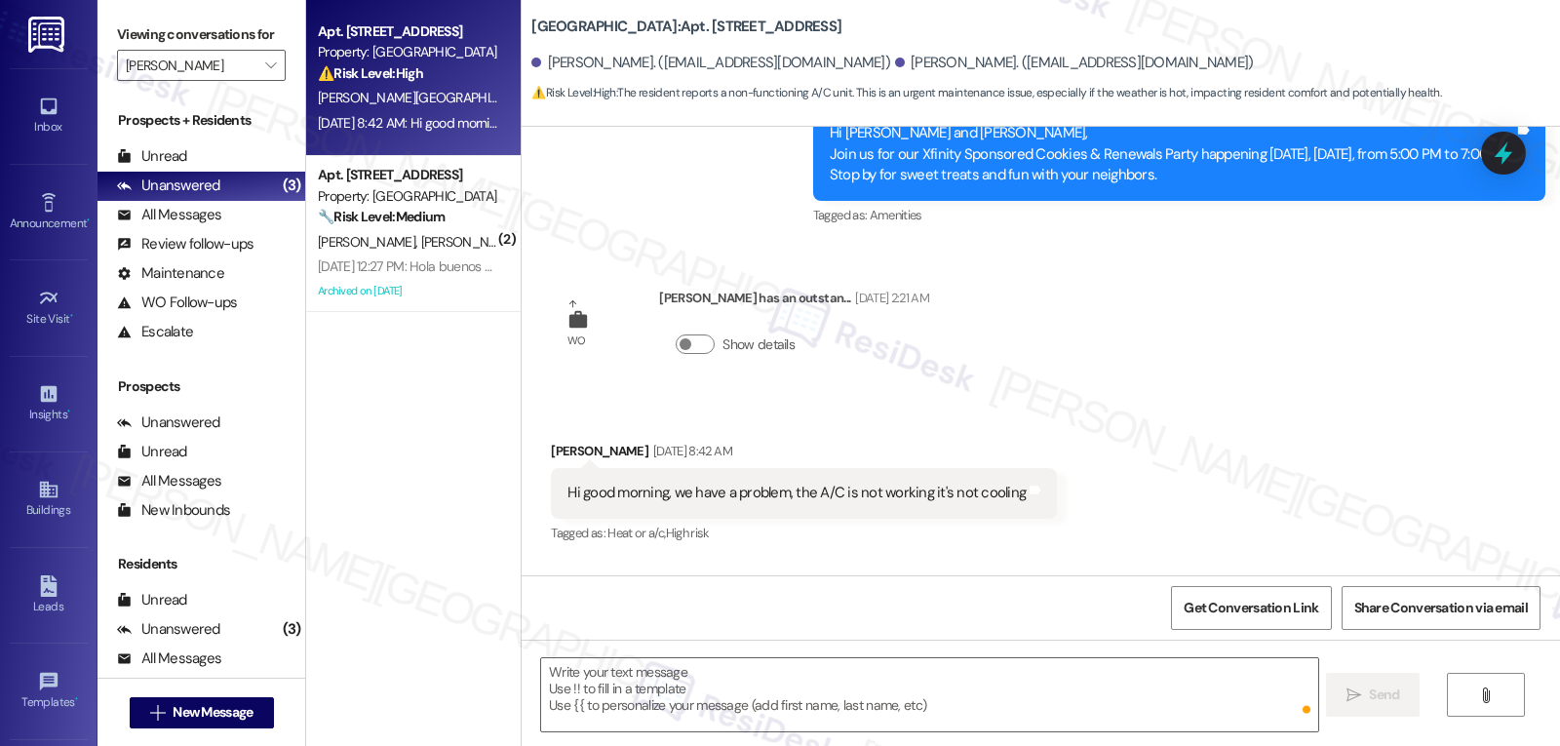
scroll to position [2193, 0]
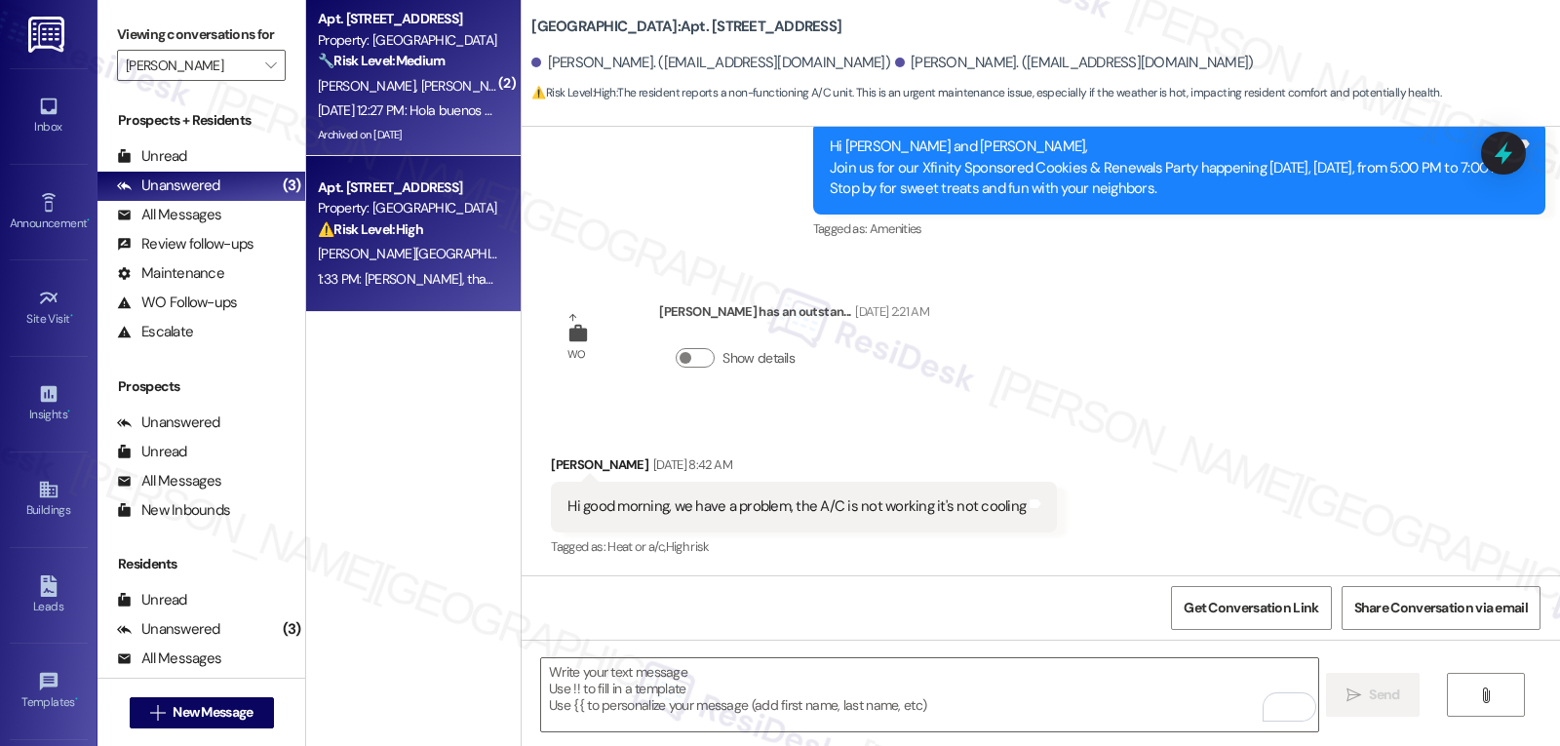
click at [445, 96] on div "A. Rodriguez C. Ventura J. Pacheco" at bounding box center [408, 86] width 184 height 24
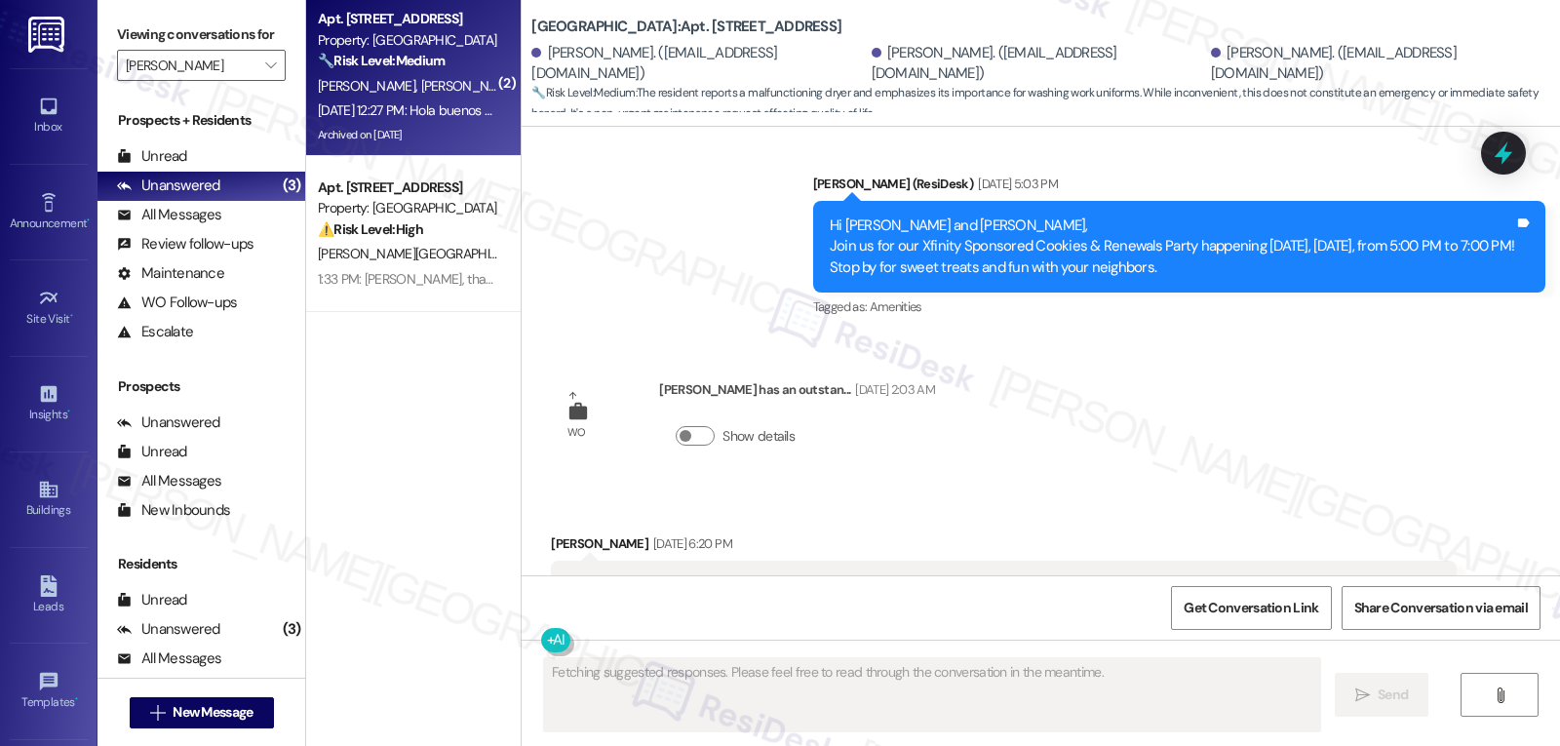
scroll to position [30381, 0]
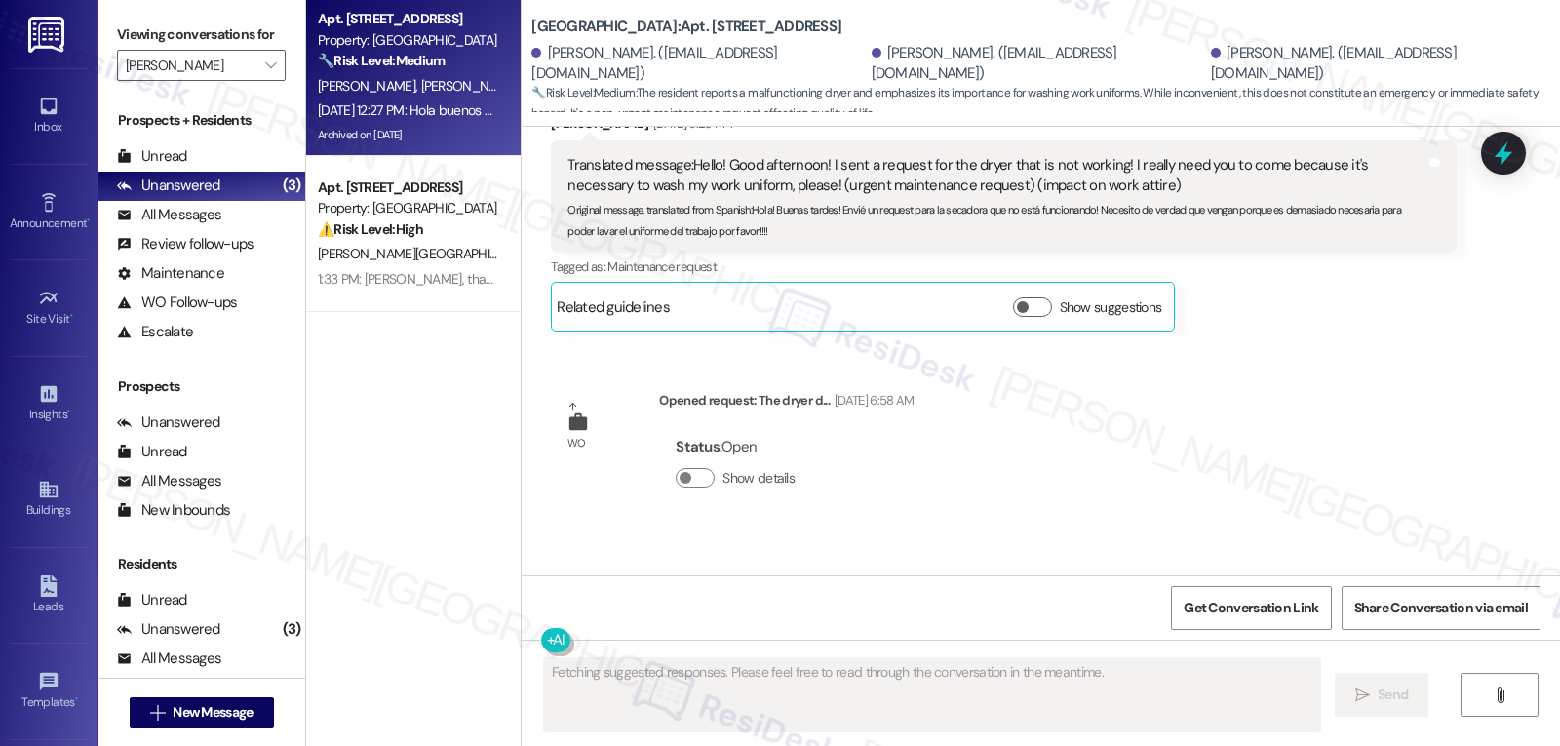
click at [559, 574] on div "Carla Ventura Sep 03, 2025 at 12:27 PM" at bounding box center [705, 587] width 308 height 27
copy div "Carla"
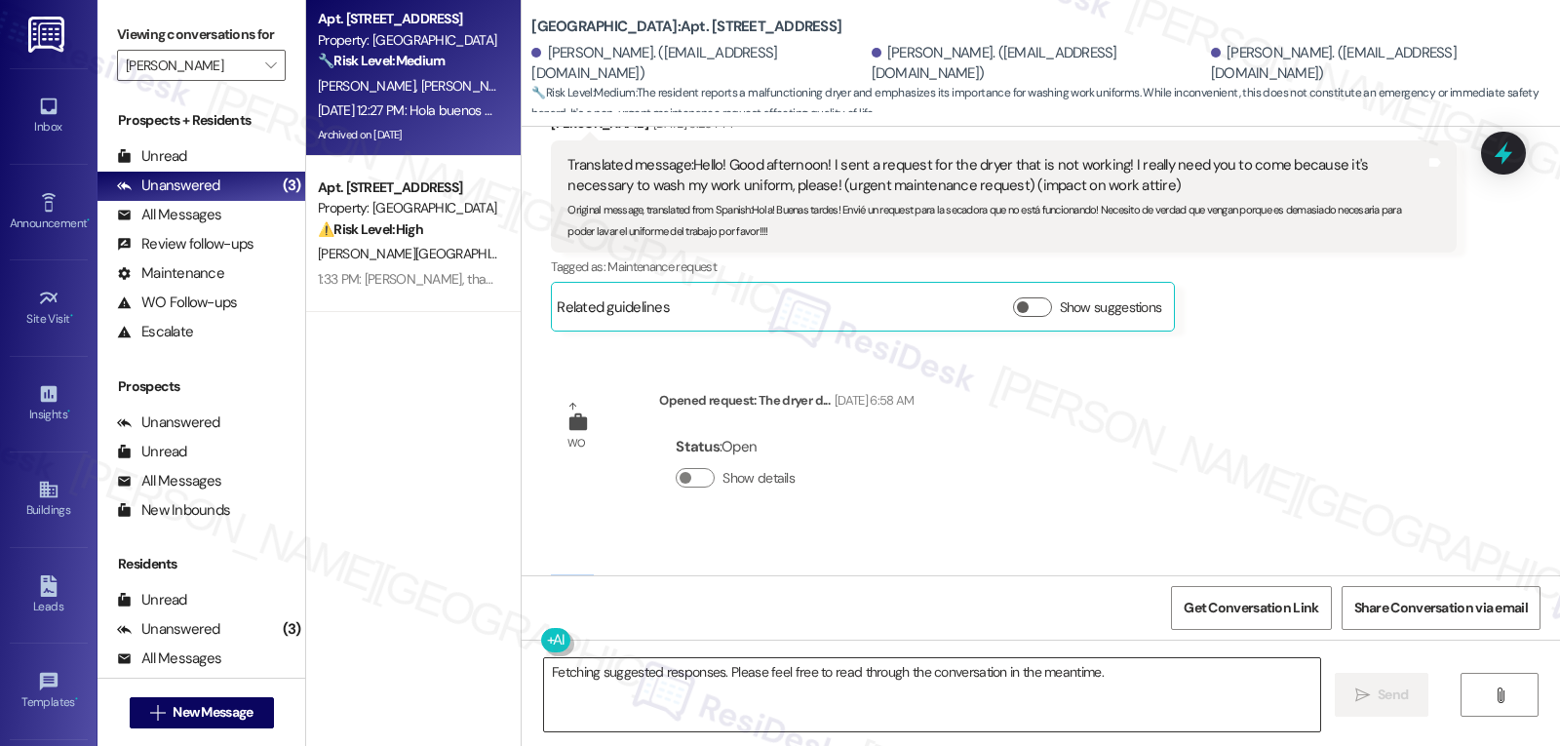
click at [720, 708] on textarea "Fetching suggested responses. Please feel free to read through the conversation…" at bounding box center [932, 694] width 776 height 73
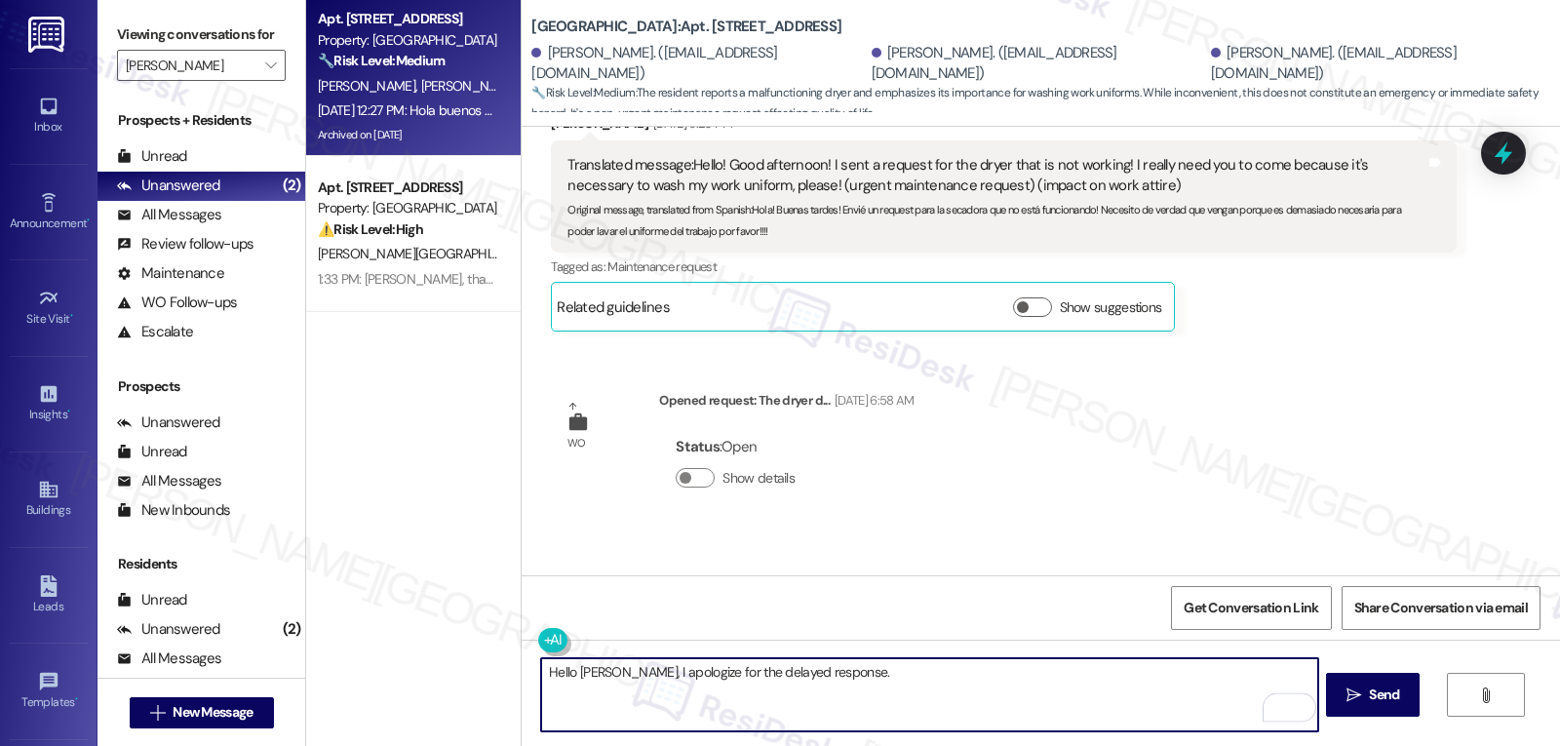
click at [850, 679] on textarea "Hello Carla, I apologize for the delayed response." at bounding box center [929, 694] width 776 height 73
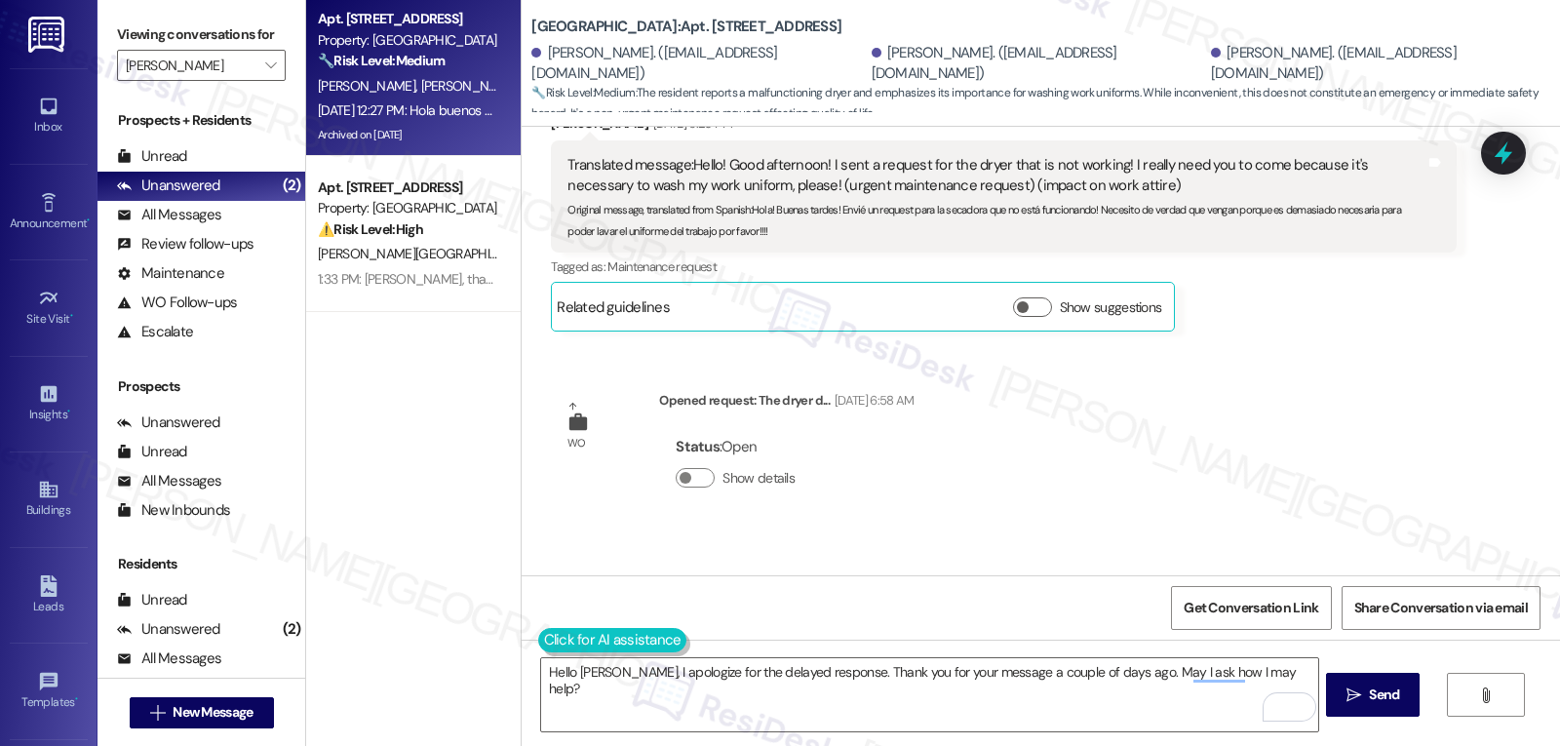
click at [538, 634] on button at bounding box center [612, 640] width 149 height 24
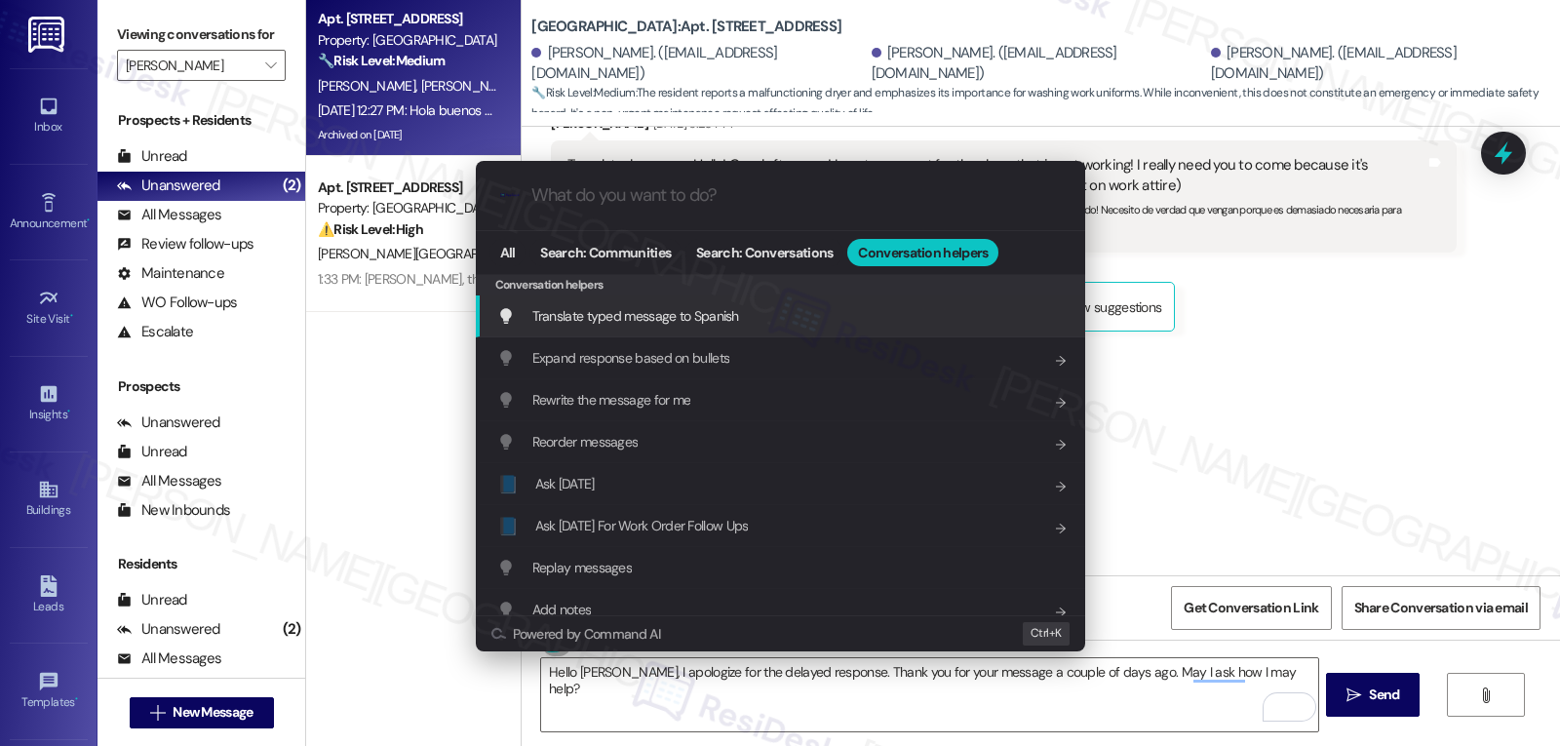
click at [789, 316] on div "Translate typed message to Spanish Add shortcut" at bounding box center [782, 315] width 570 height 21
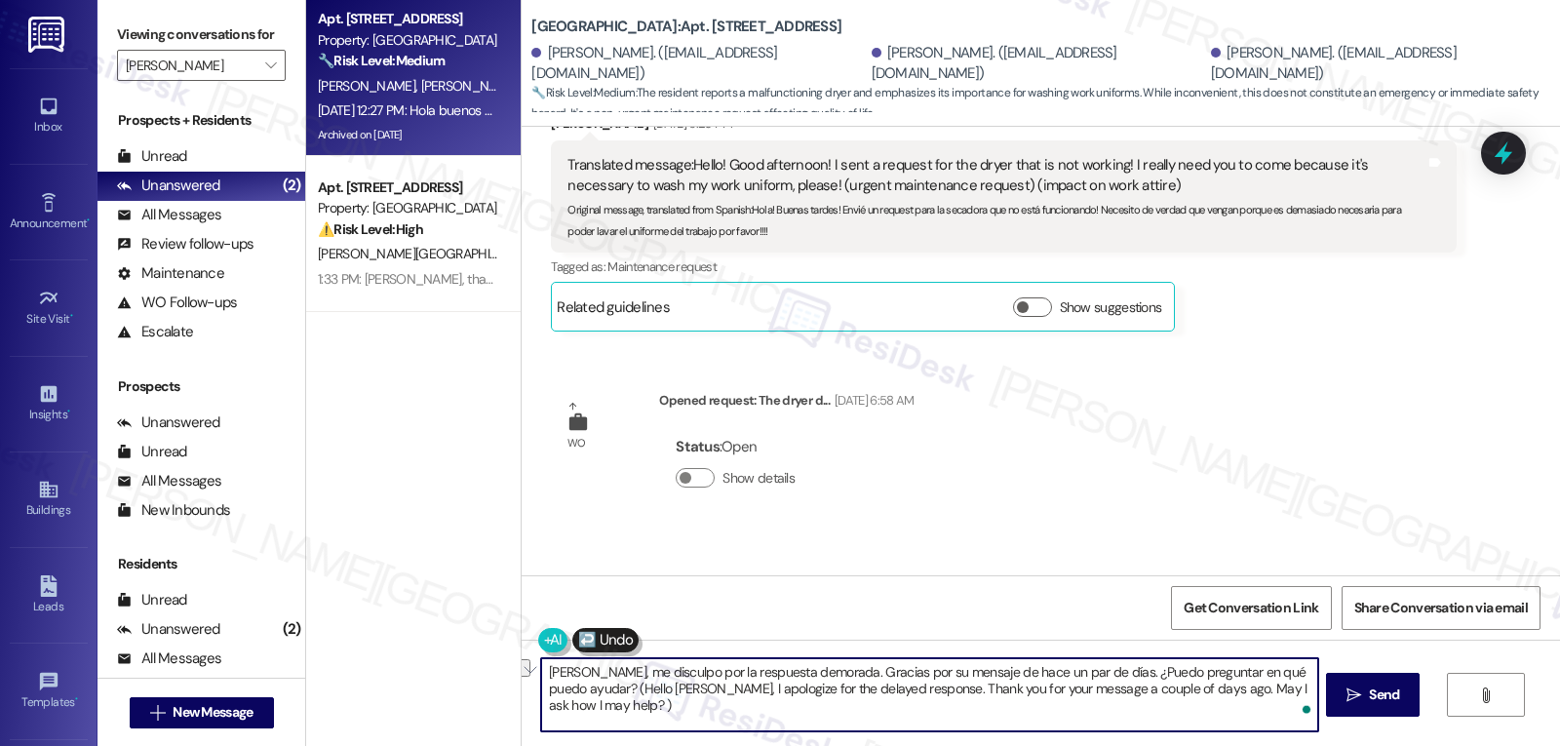
drag, startPoint x: 585, startPoint y: 688, endPoint x: 1559, endPoint y: 792, distance: 979.6
click at [1559, 745] on html "Inbox Go to Inbox Announcement • Send A Text Announcement Site Visit • Go to Si…" at bounding box center [780, 373] width 1560 height 746
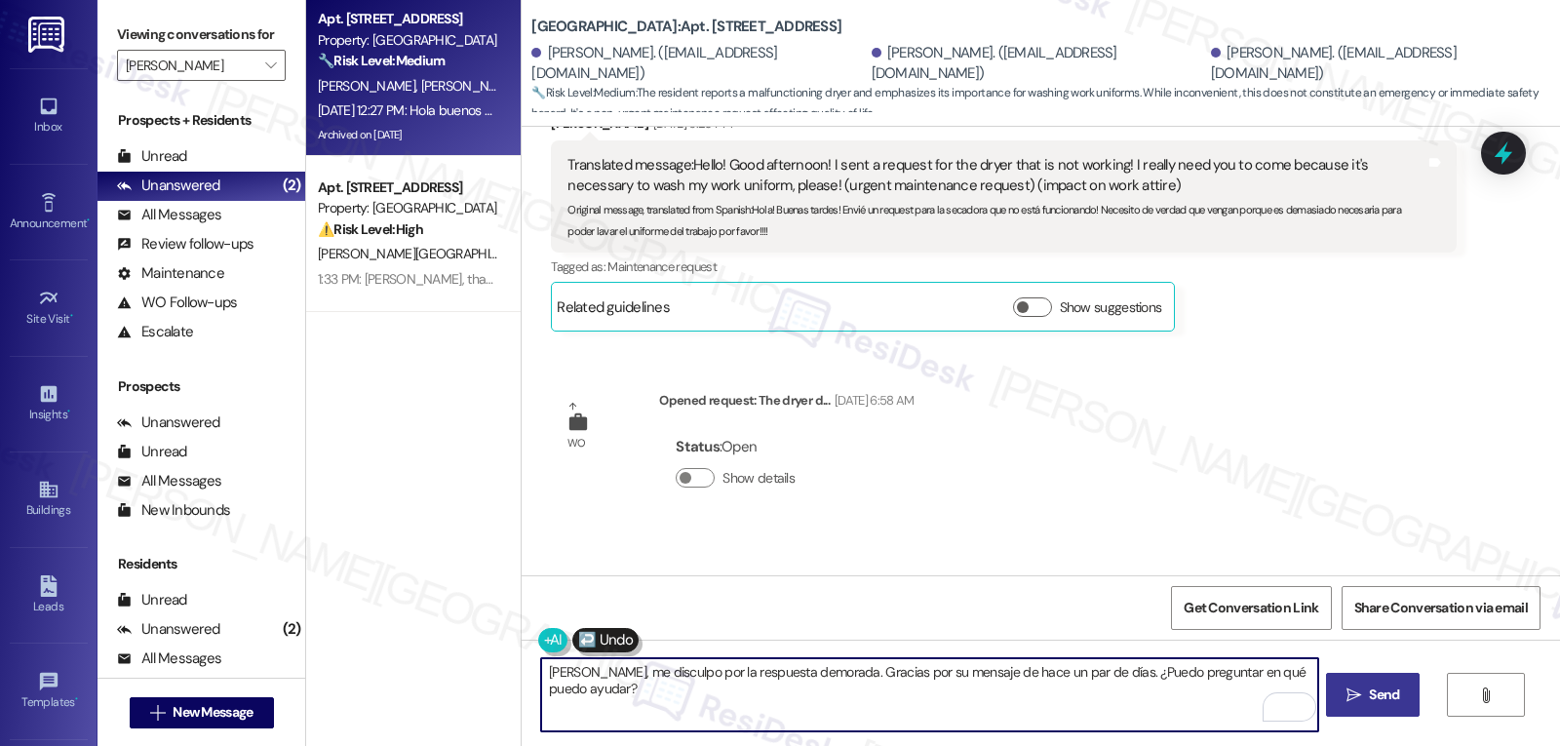
type textarea "Hola Carla, me disculpo por la respuesta demorada. Gracias por su mensaje de ha…"
click at [1404, 690] on button " Send" at bounding box center [1373, 695] width 95 height 44
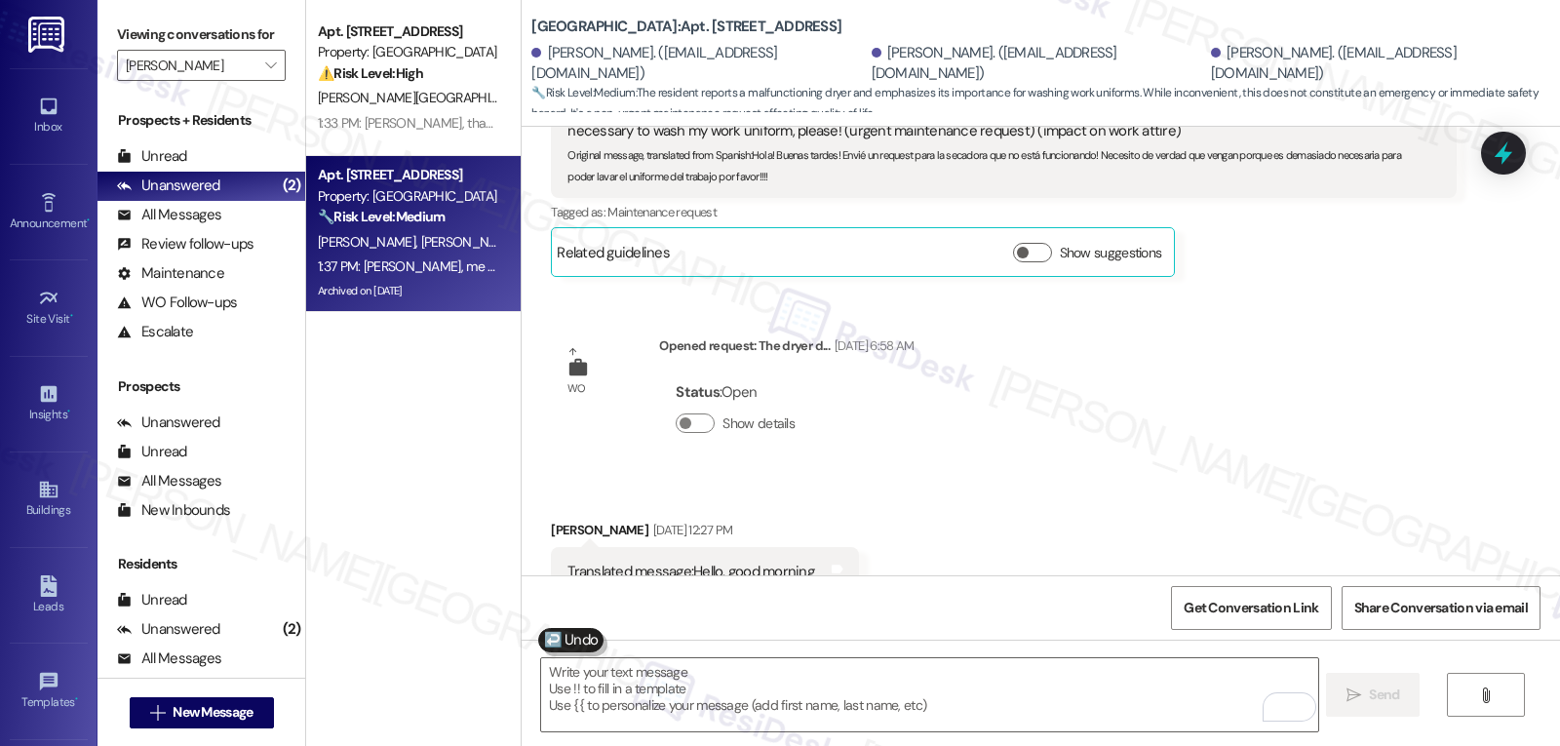
scroll to position [30517, 0]
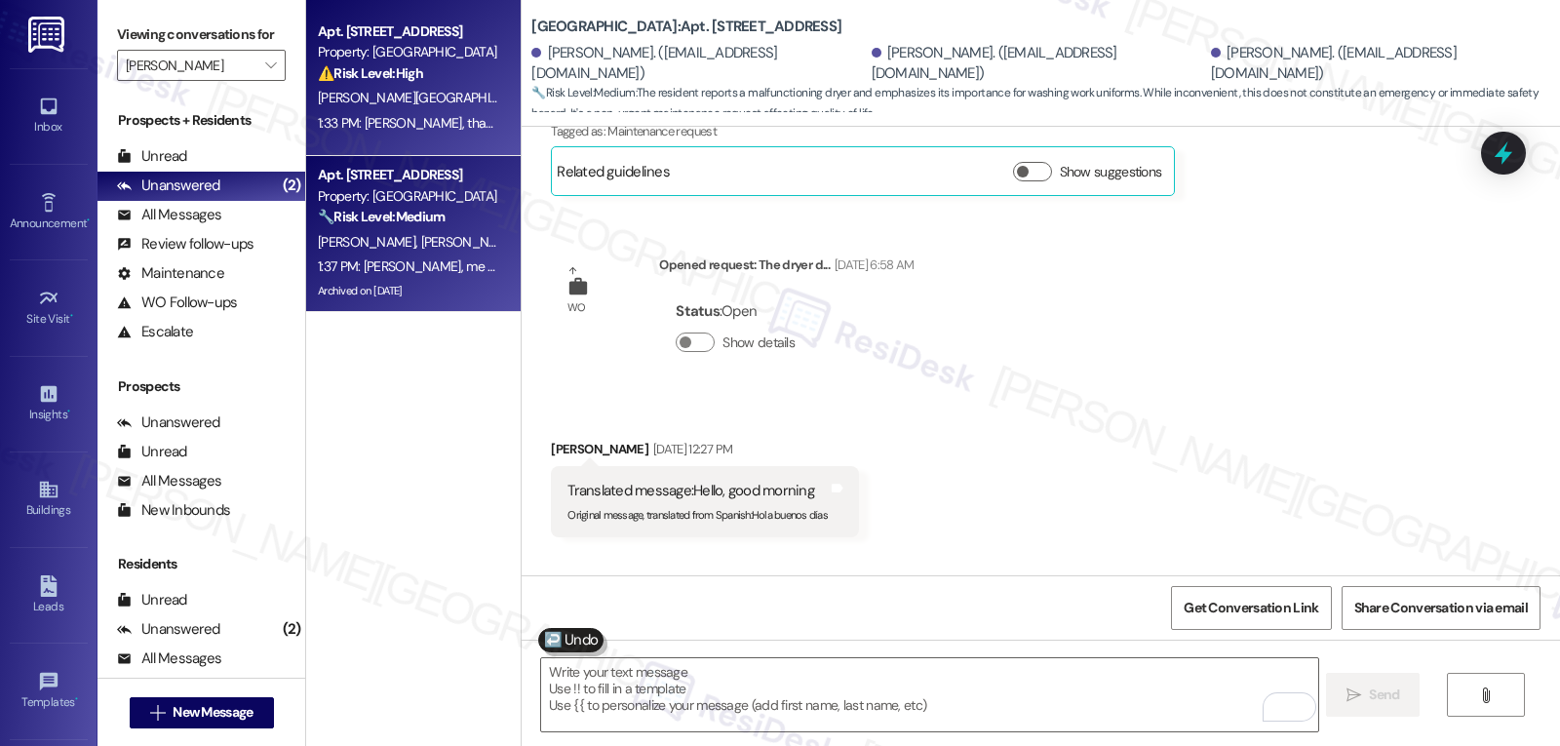
click at [545, 102] on span "A. Croas" at bounding box center [594, 98] width 98 height 18
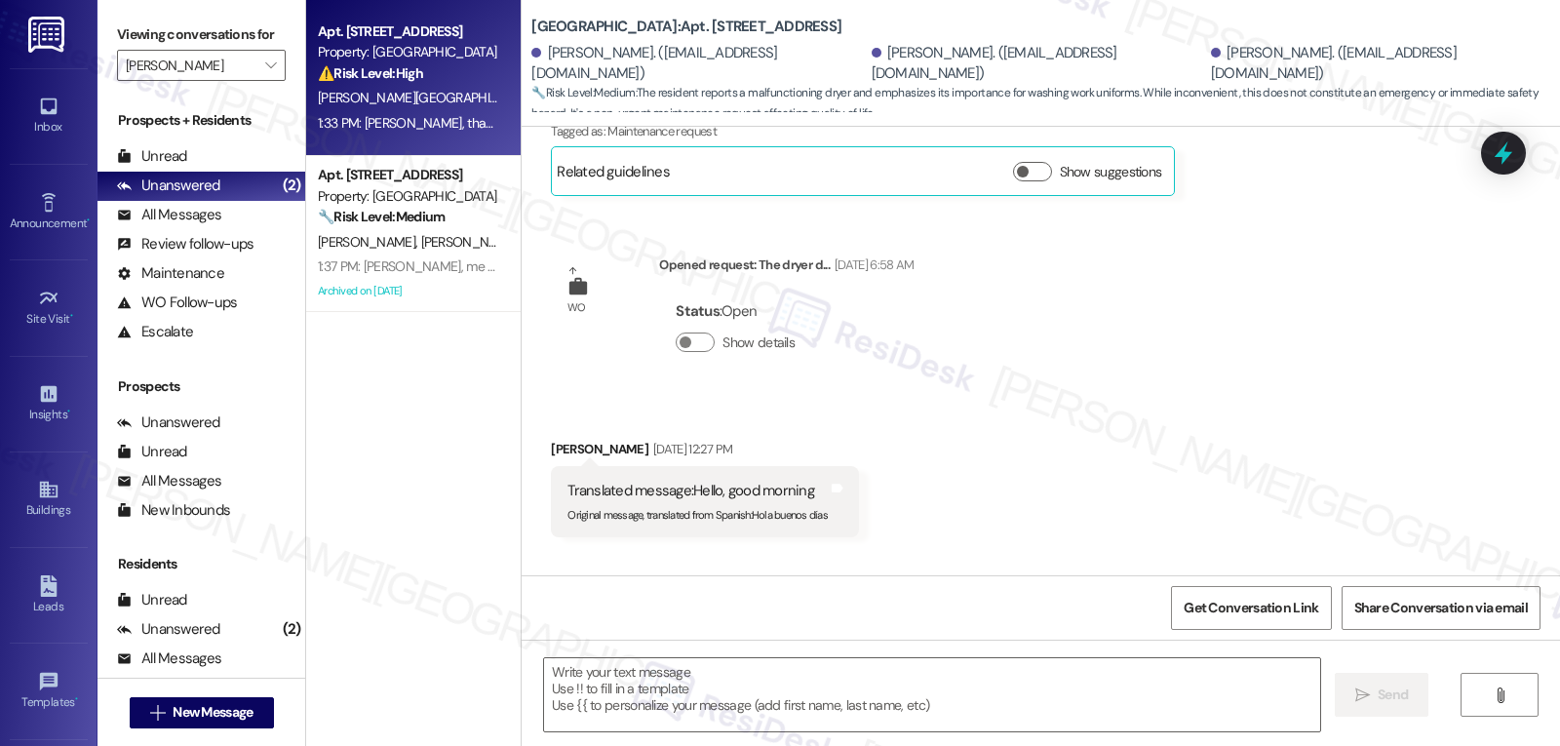
type textarea "Fetching suggested responses. Please feel free to read through the conversation…"
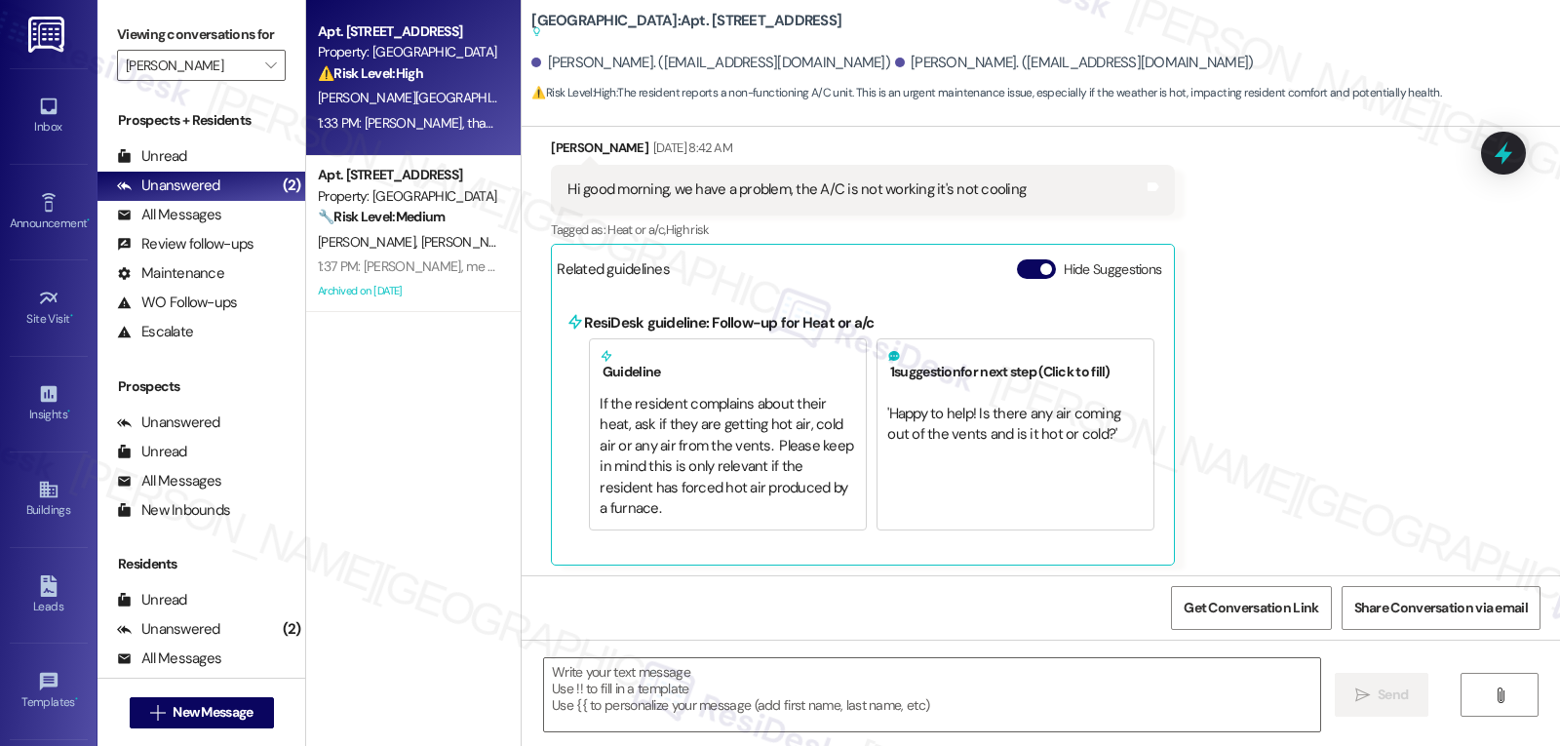
type textarea "Fetching suggested responses. Please feel free to read through the conversation…"
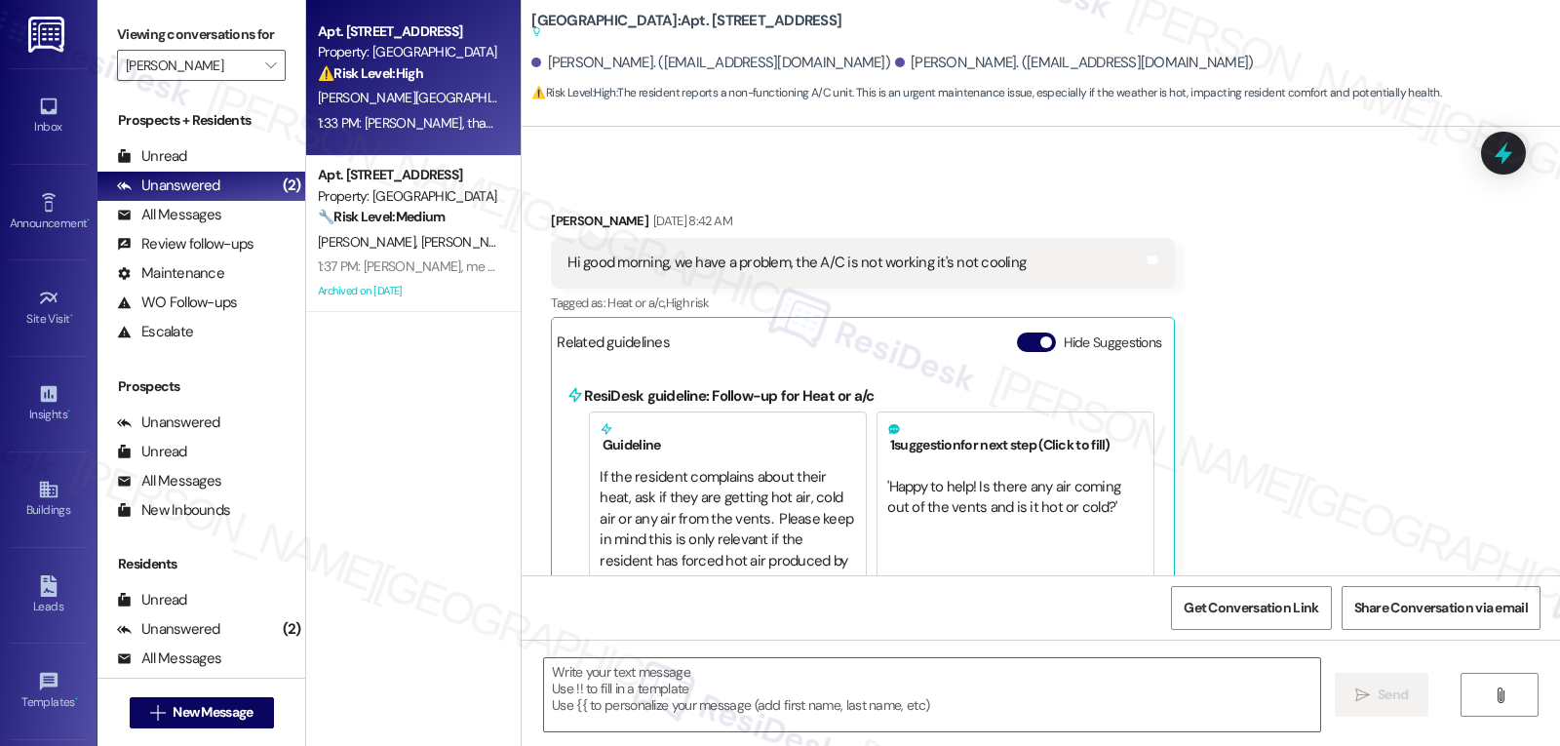
scroll to position [2295, 0]
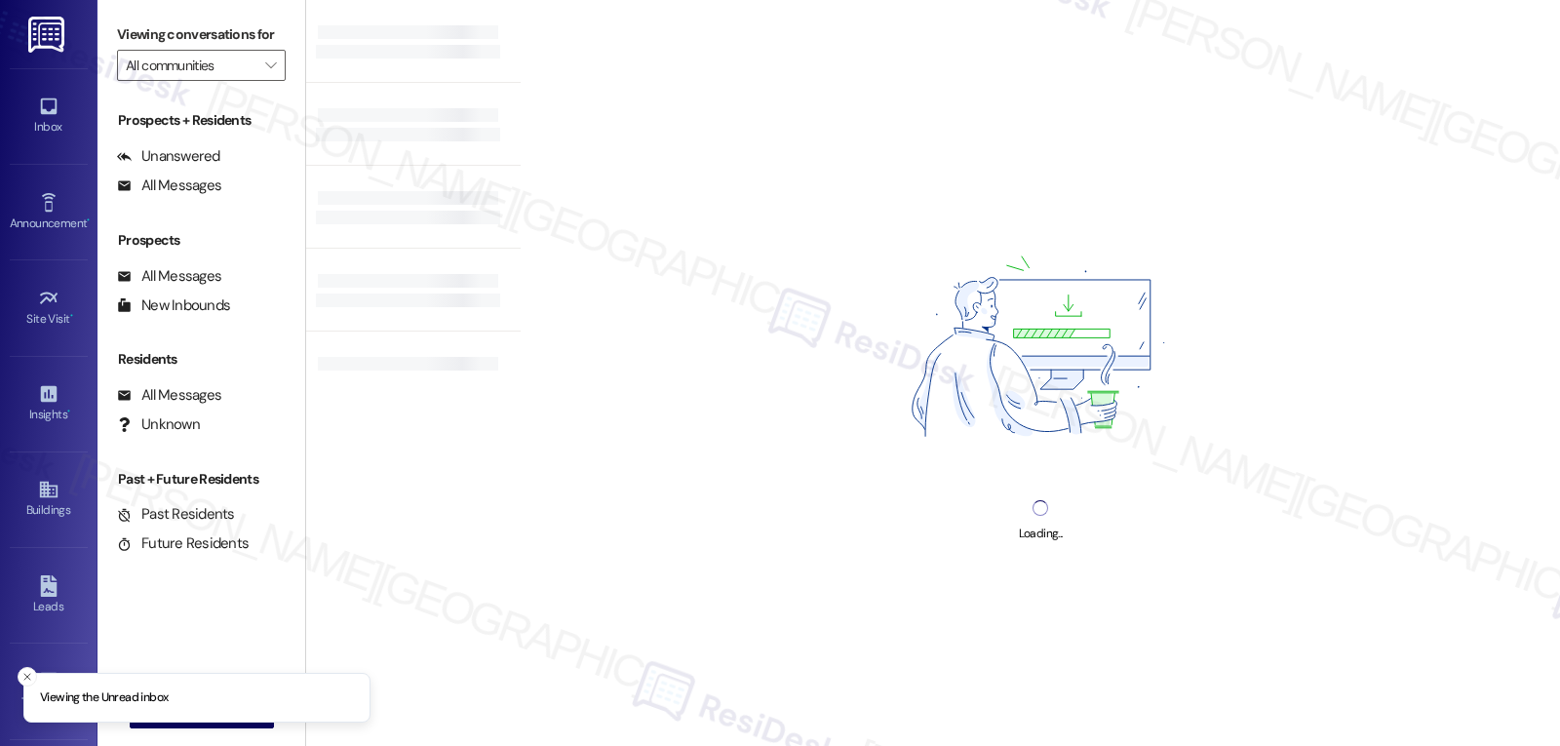
type input "[GEOGRAPHIC_DATA]"
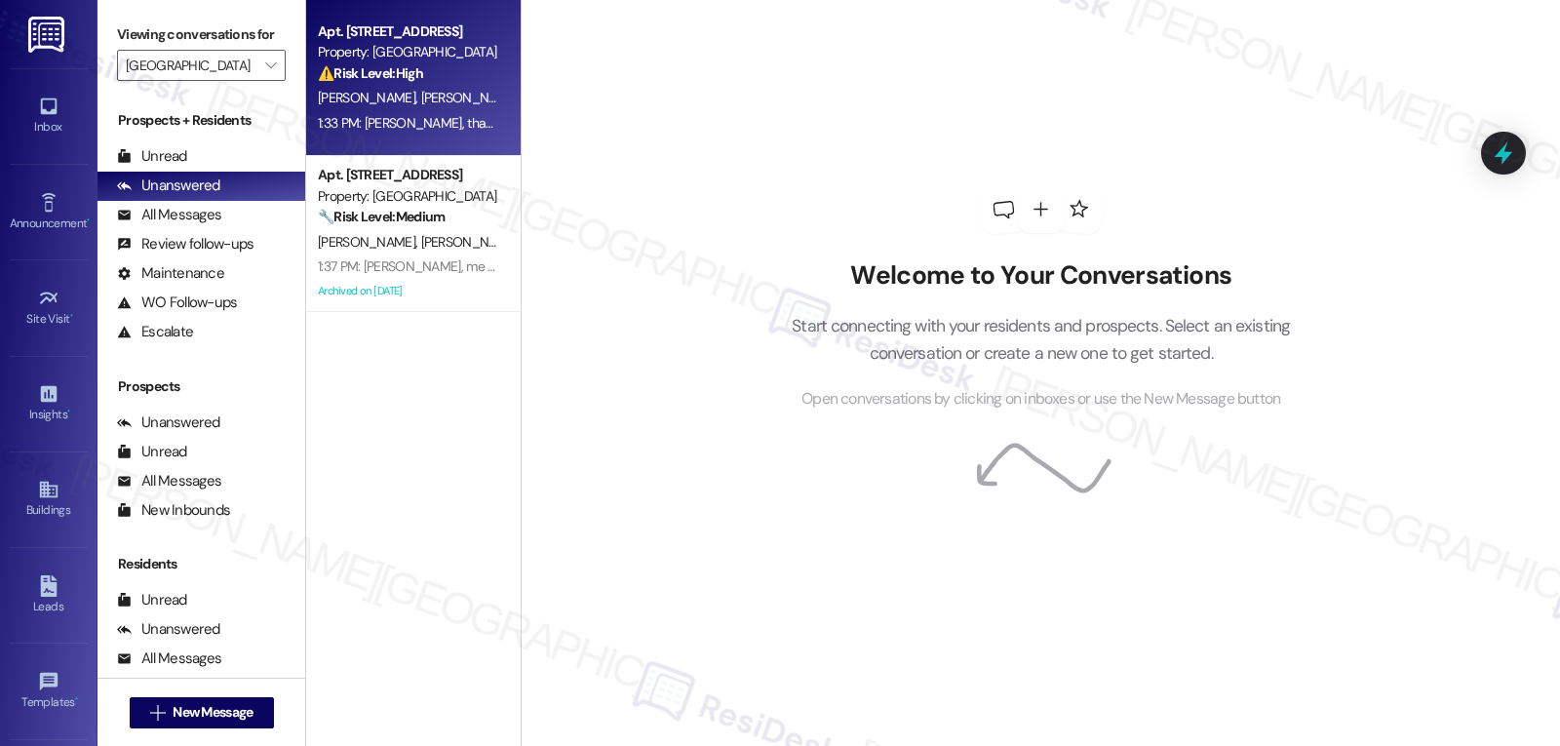
click at [388, 83] on div "⚠️ Risk Level: High The resident reports a non-functioning A/C unit. This is an…" at bounding box center [408, 73] width 180 height 20
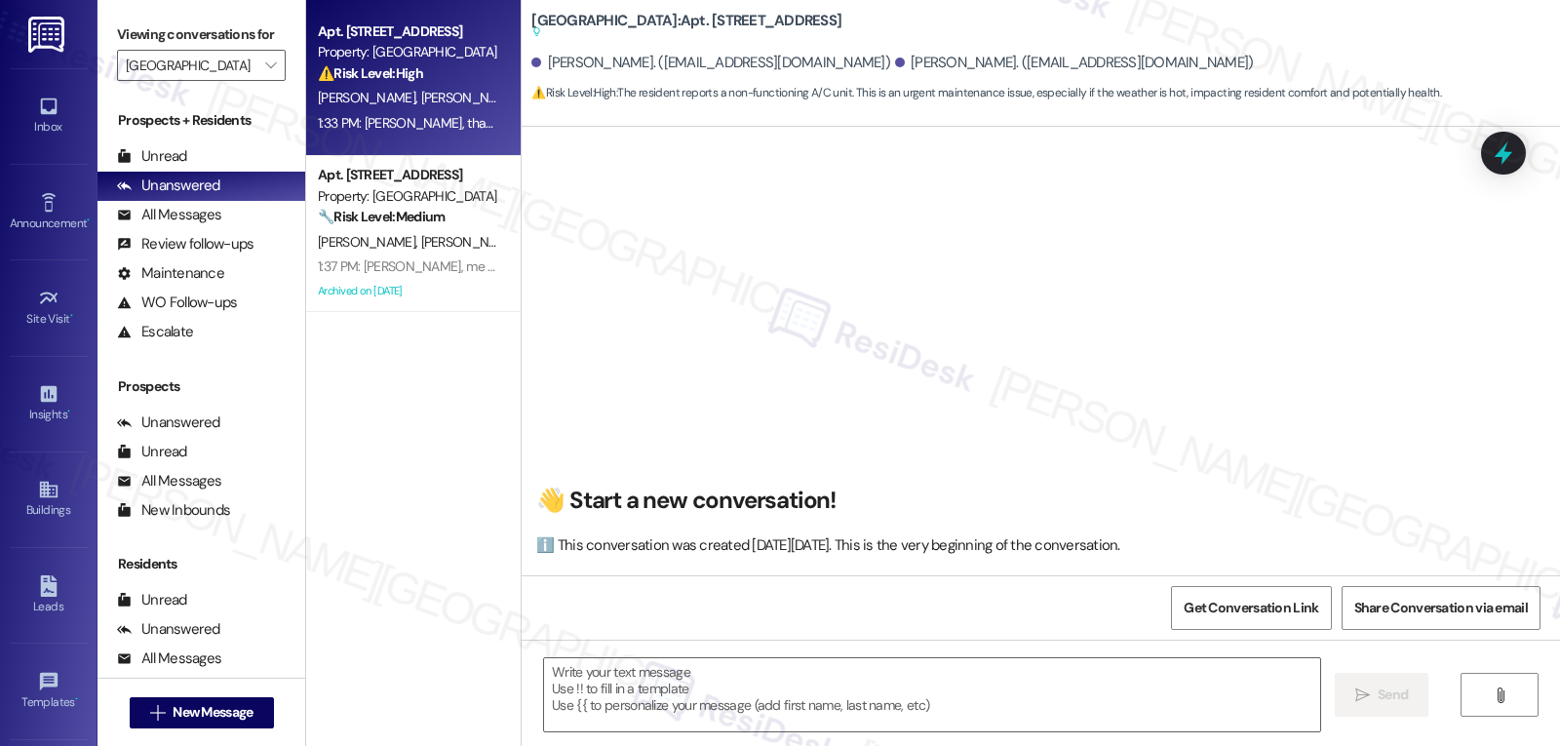
scroll to position [2881, 0]
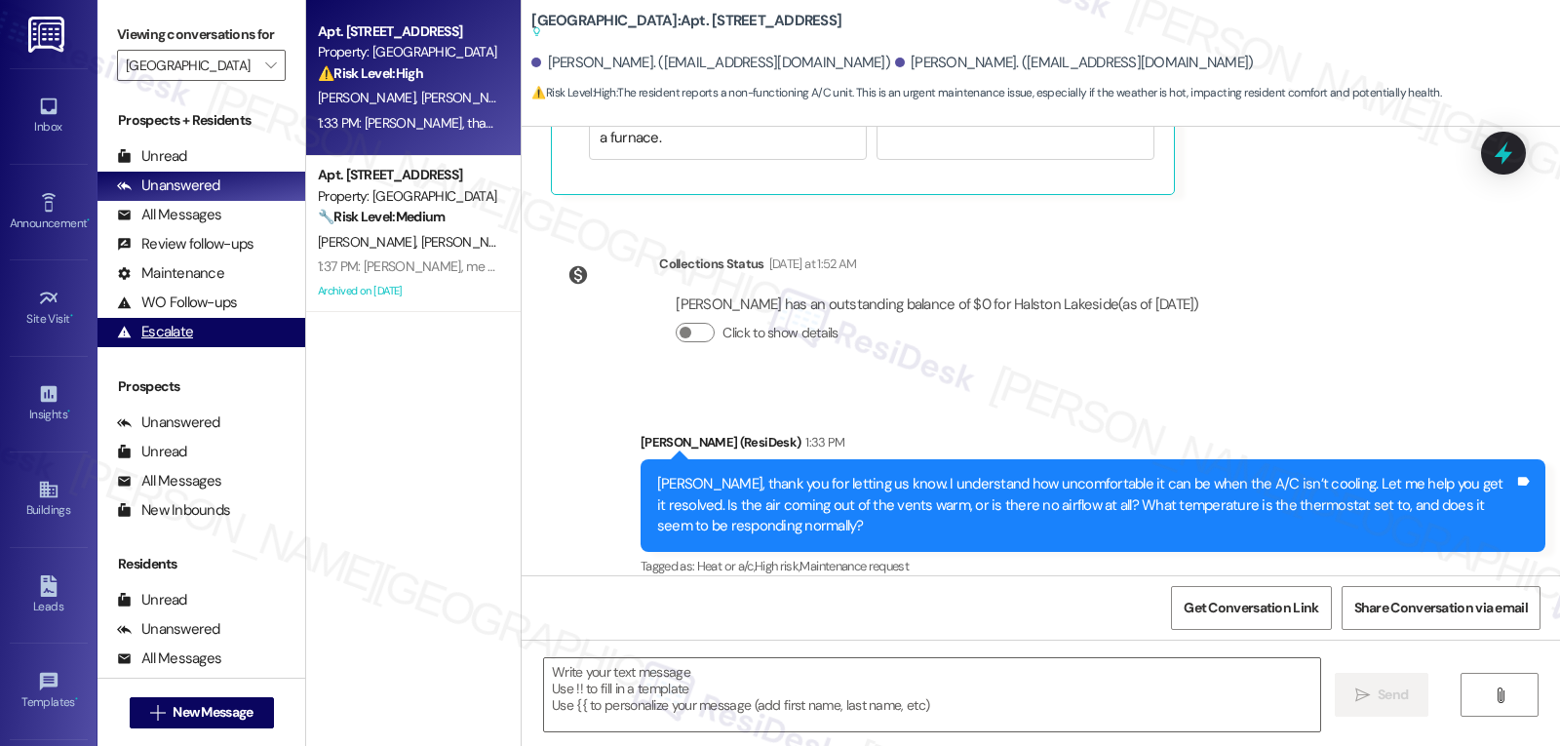
type textarea "Fetching suggested responses. Please feel free to read through the conversation…"
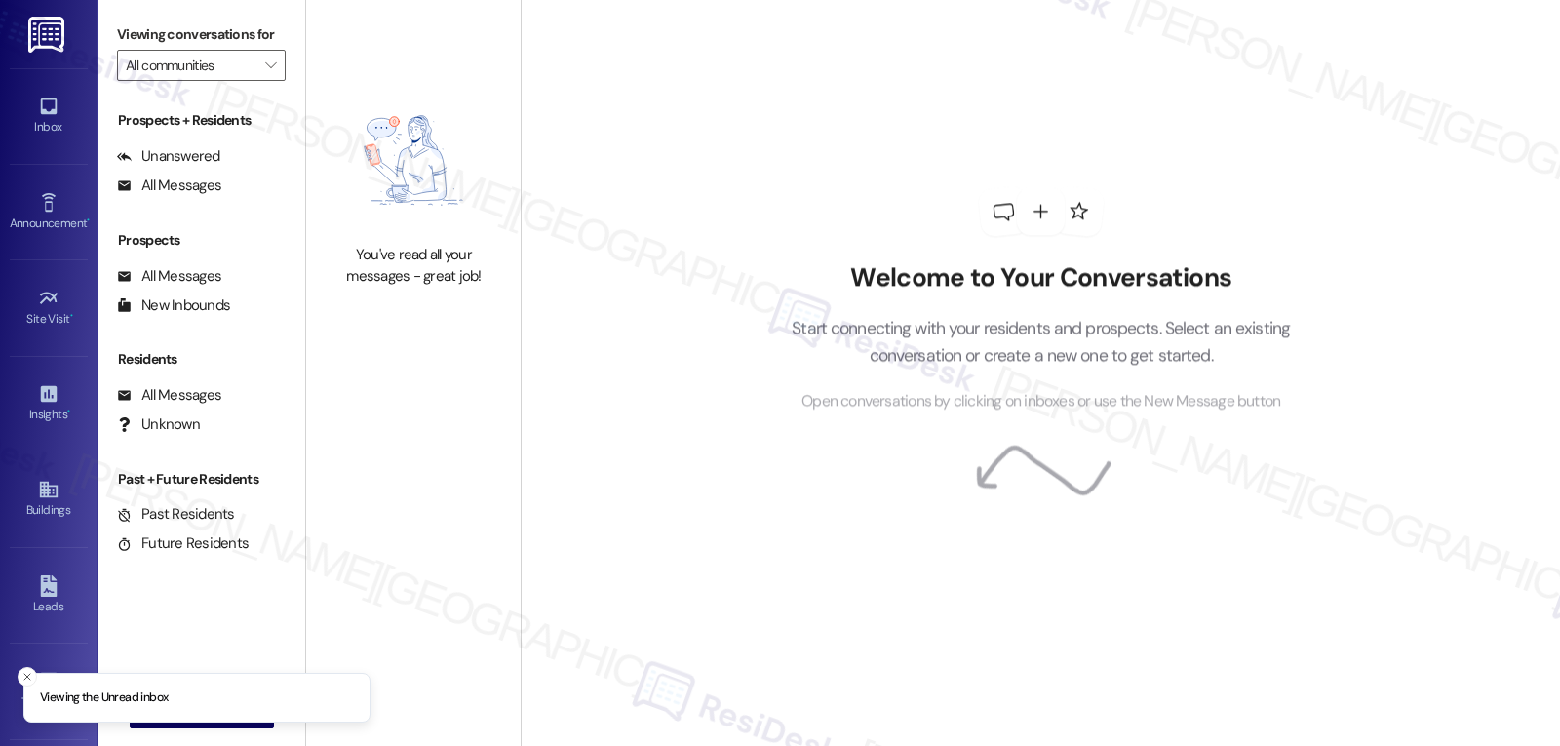
type input "[GEOGRAPHIC_DATA]"
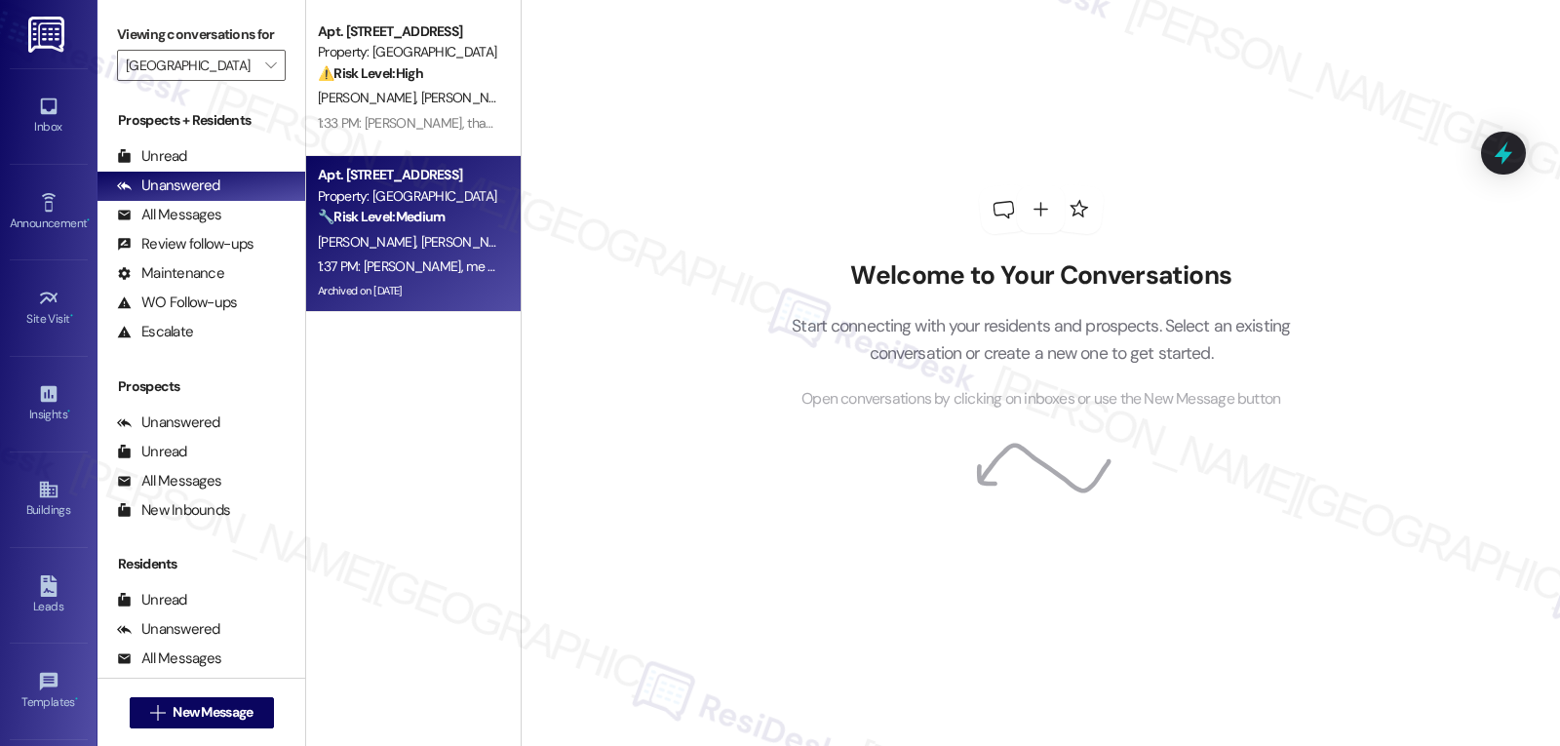
click at [410, 225] on strong "🔧 Risk Level: Medium" at bounding box center [381, 217] width 127 height 18
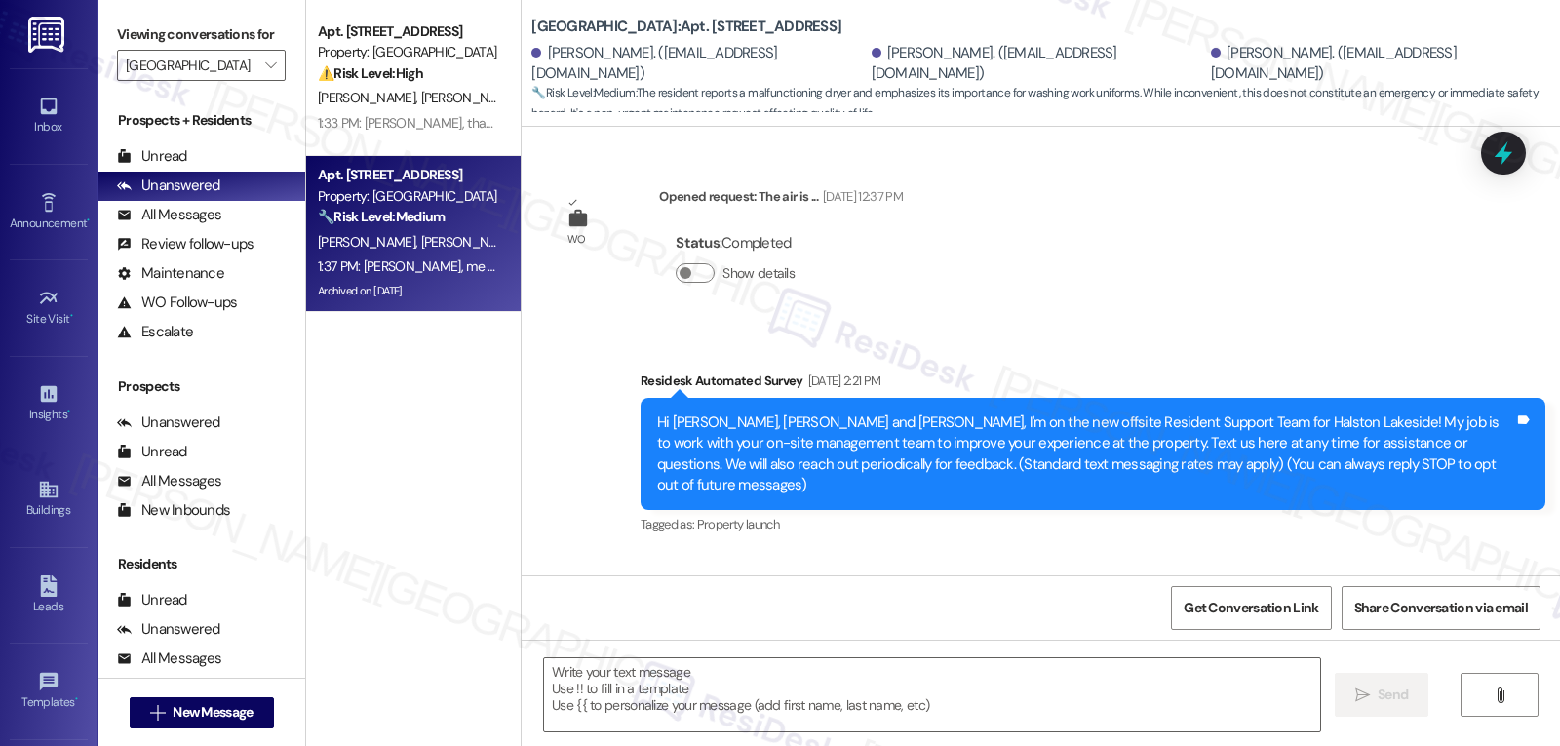
type textarea "Fetching suggested responses. Please feel free to read through the conversation…"
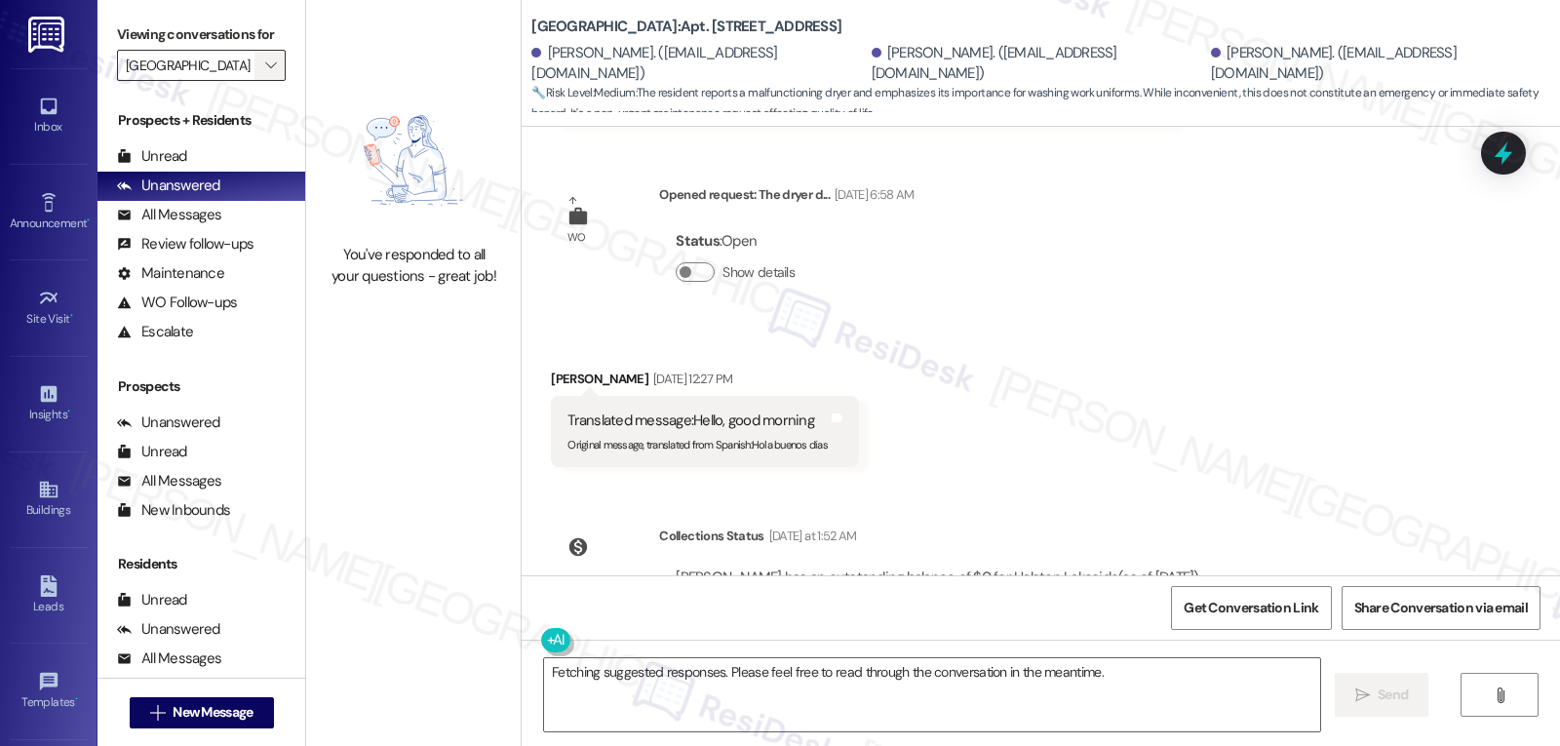
click at [263, 81] on span "" at bounding box center [270, 65] width 19 height 31
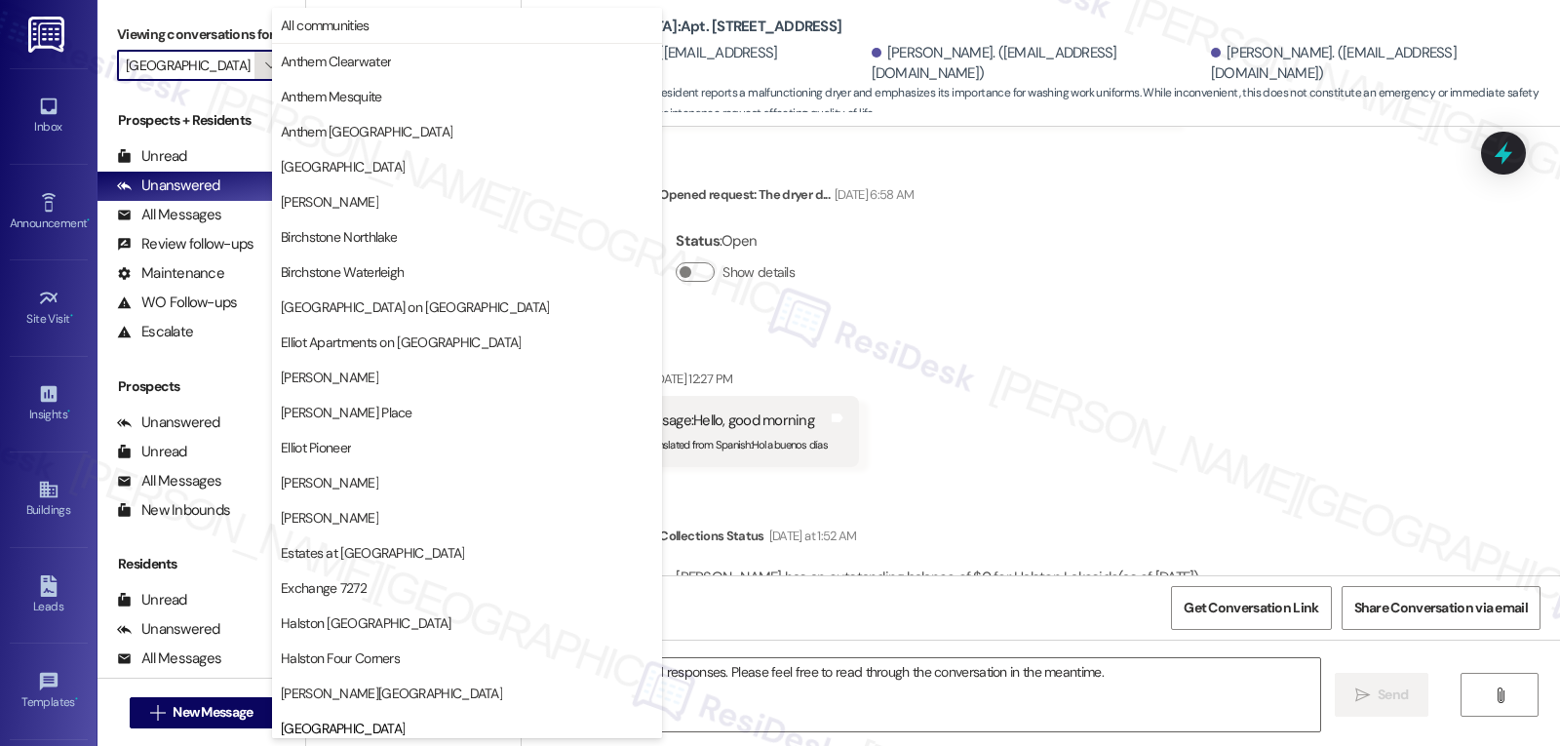
scroll to position [668, 0]
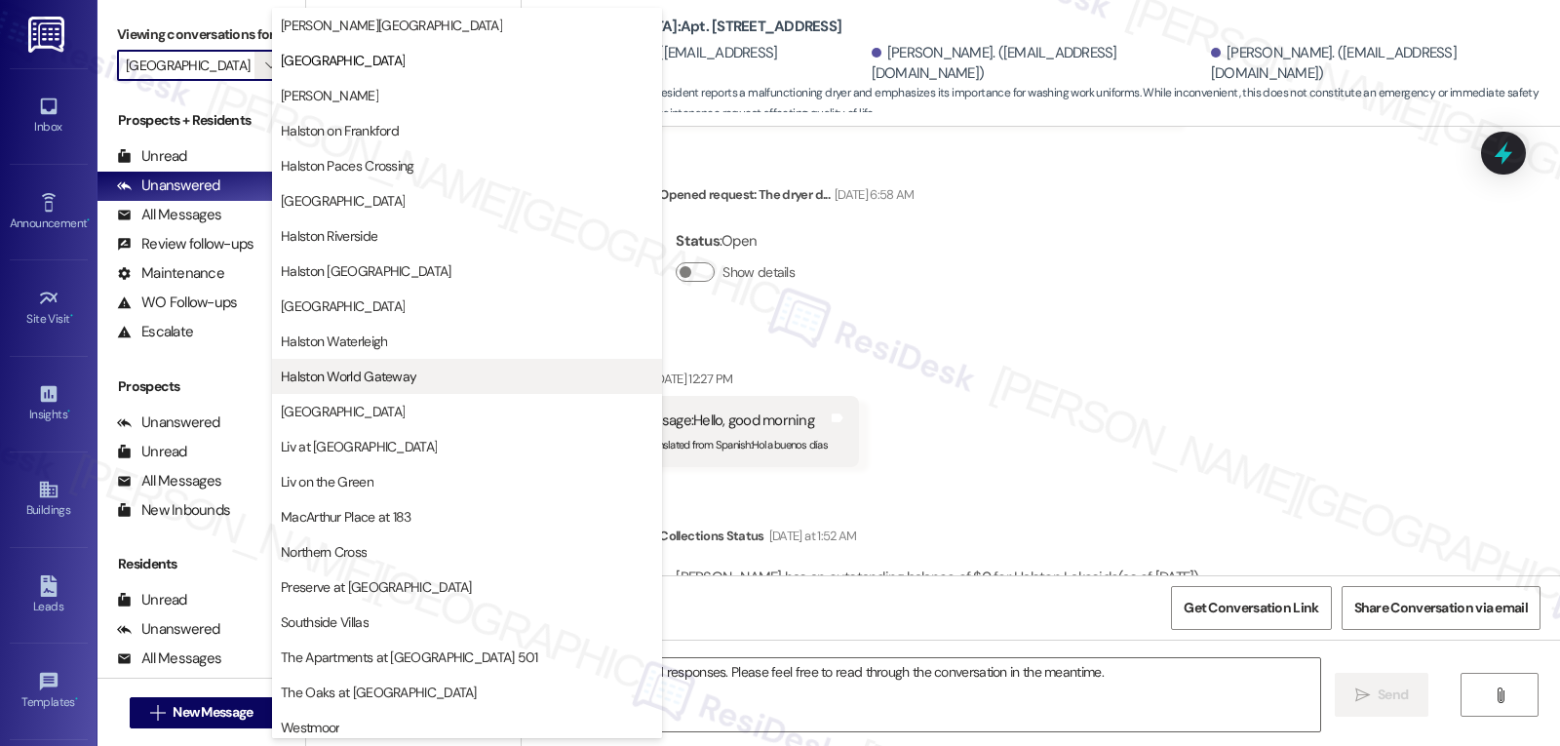
click at [375, 377] on span "Halston World Gateway" at bounding box center [349, 377] width 136 height 20
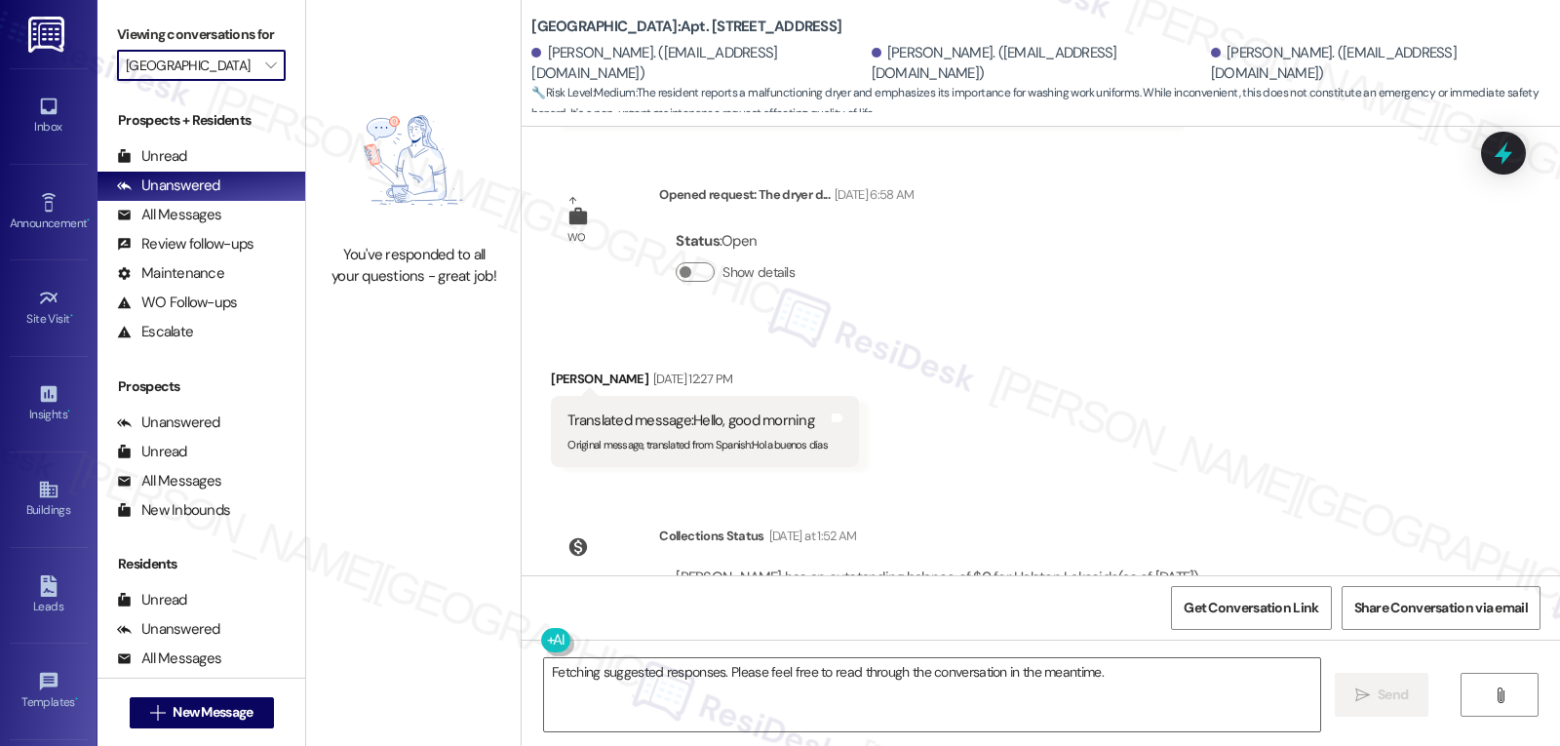
type input "Halston World Gateway"
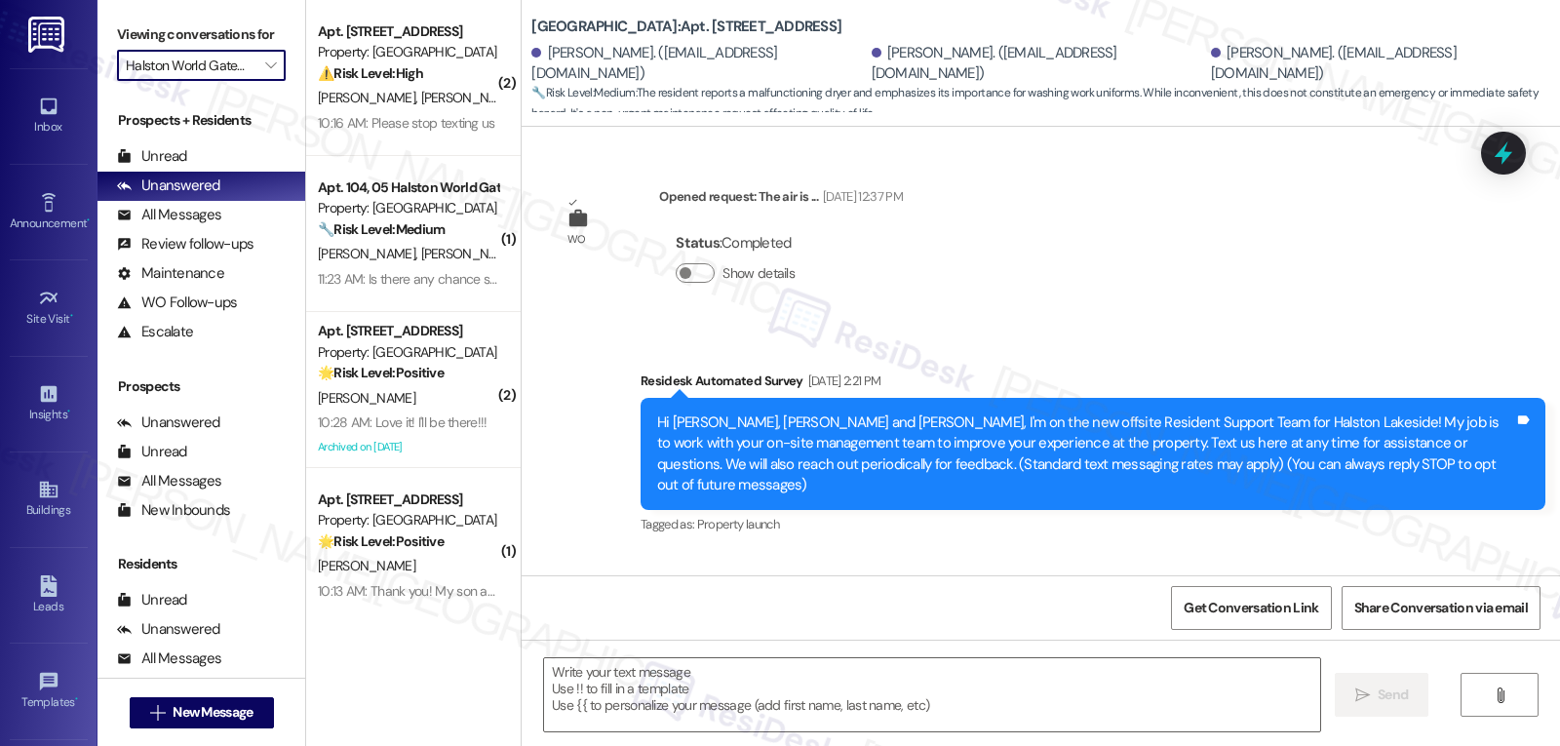
scroll to position [30587, 0]
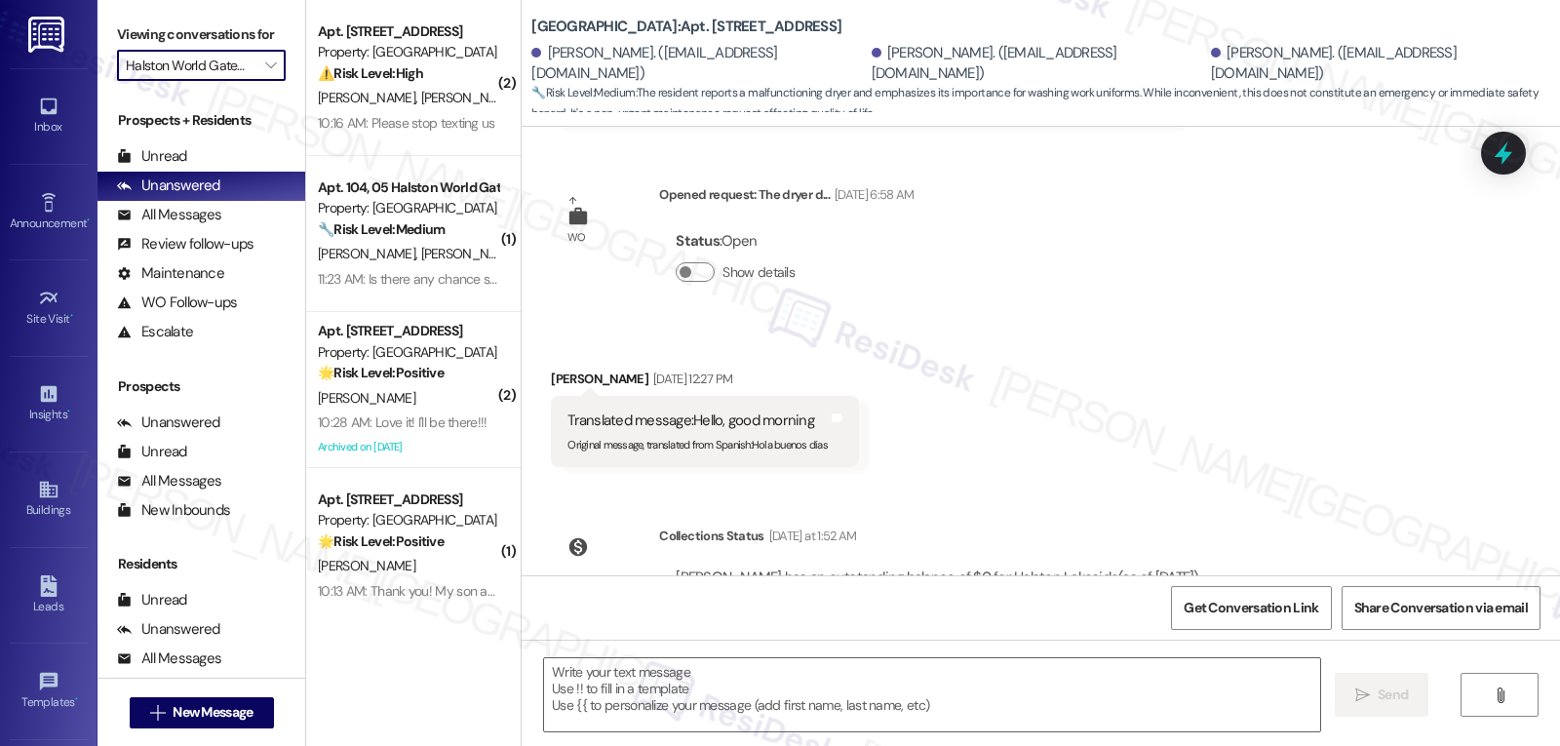
type textarea "Fetching suggested responses. Please feel free to read through the conversation…"
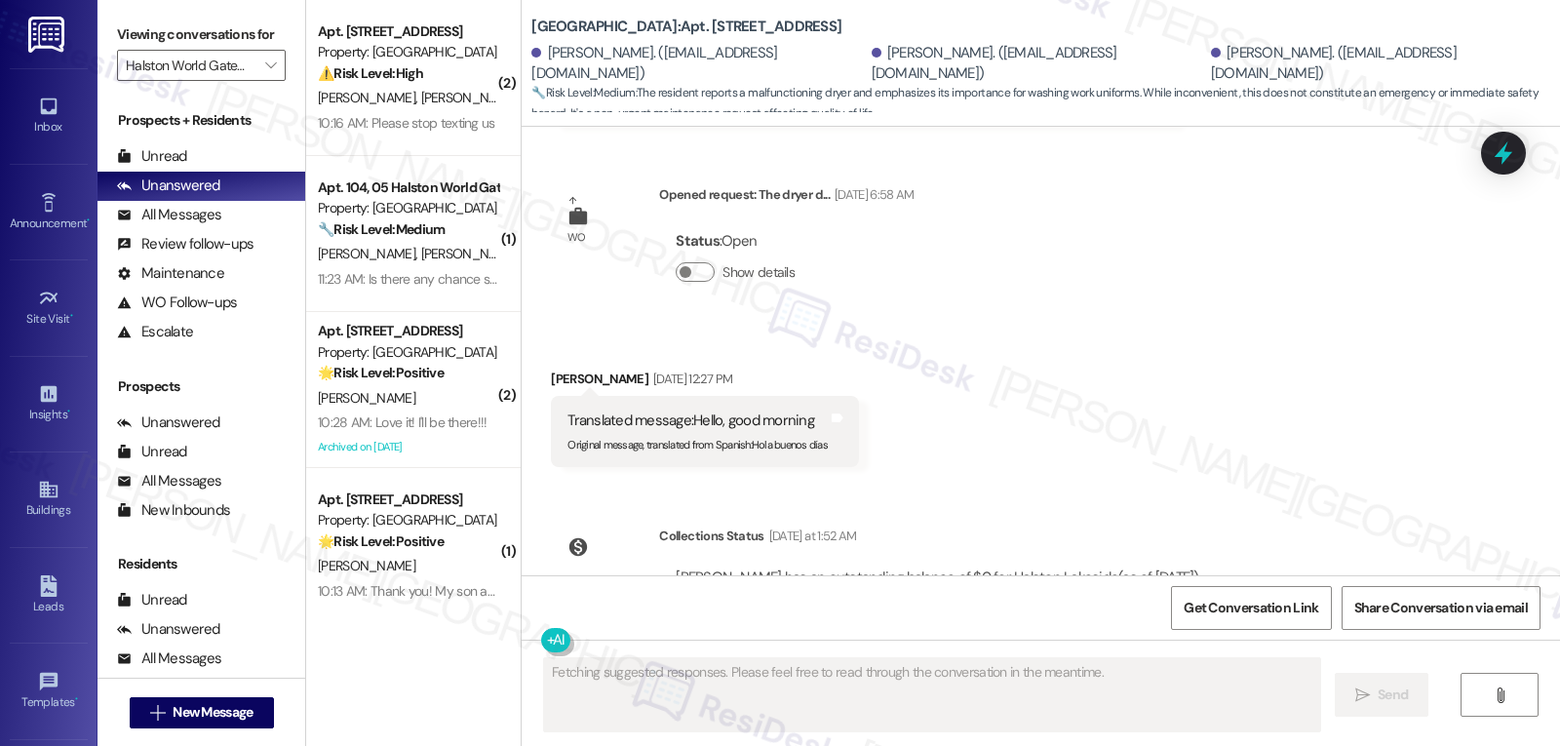
click at [428, 136] on div "10:16 AM: Please stop texting us 10:16 AM: Please stop texting us" at bounding box center [408, 123] width 184 height 24
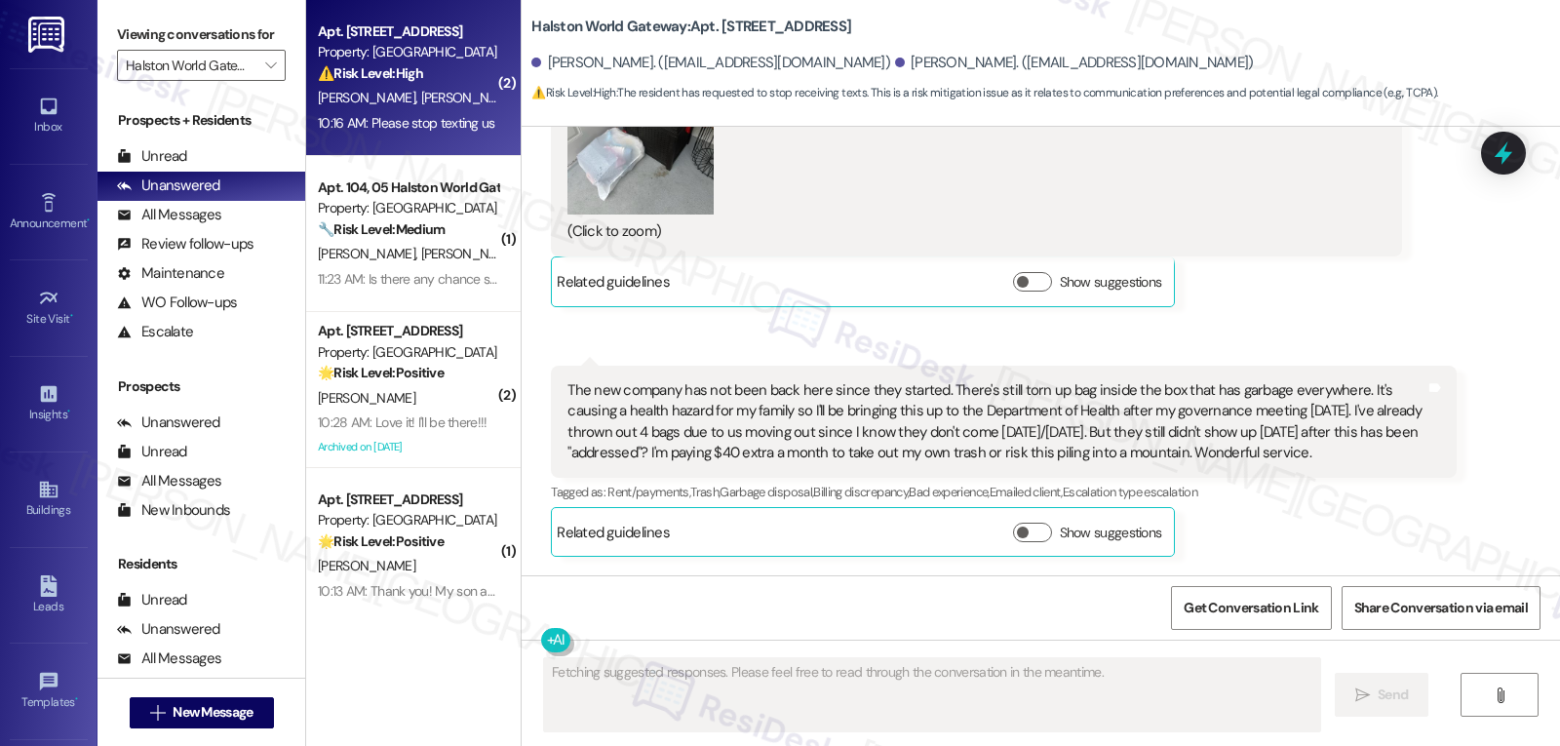
scroll to position [22631, 0]
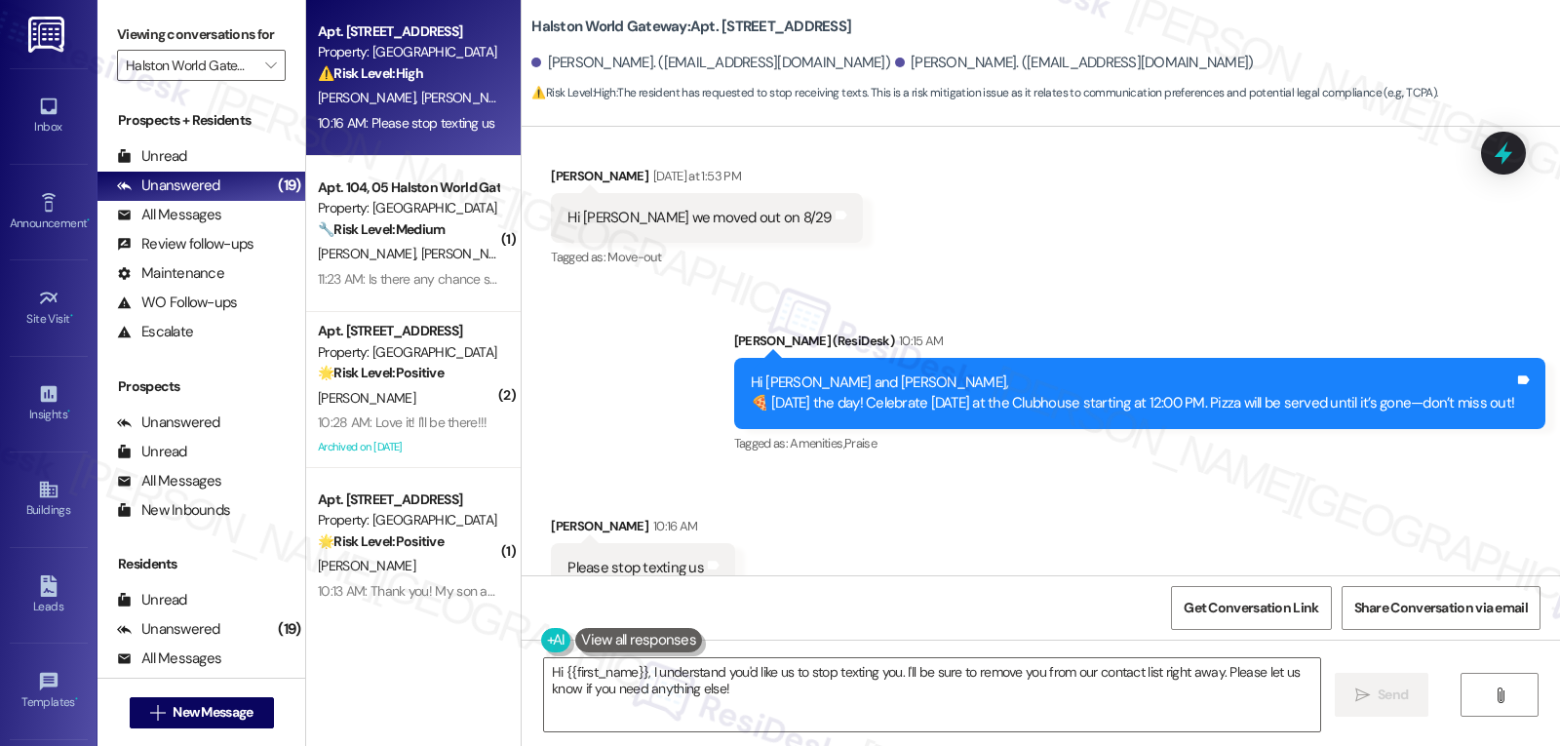
drag, startPoint x: 894, startPoint y: 673, endPoint x: 1128, endPoint y: 792, distance: 262.5
click at [1128, 745] on html "Inbox Go to Inbox Announcement • Send A Text Announcement Site Visit • Go to Si…" at bounding box center [780, 373] width 1560 height 746
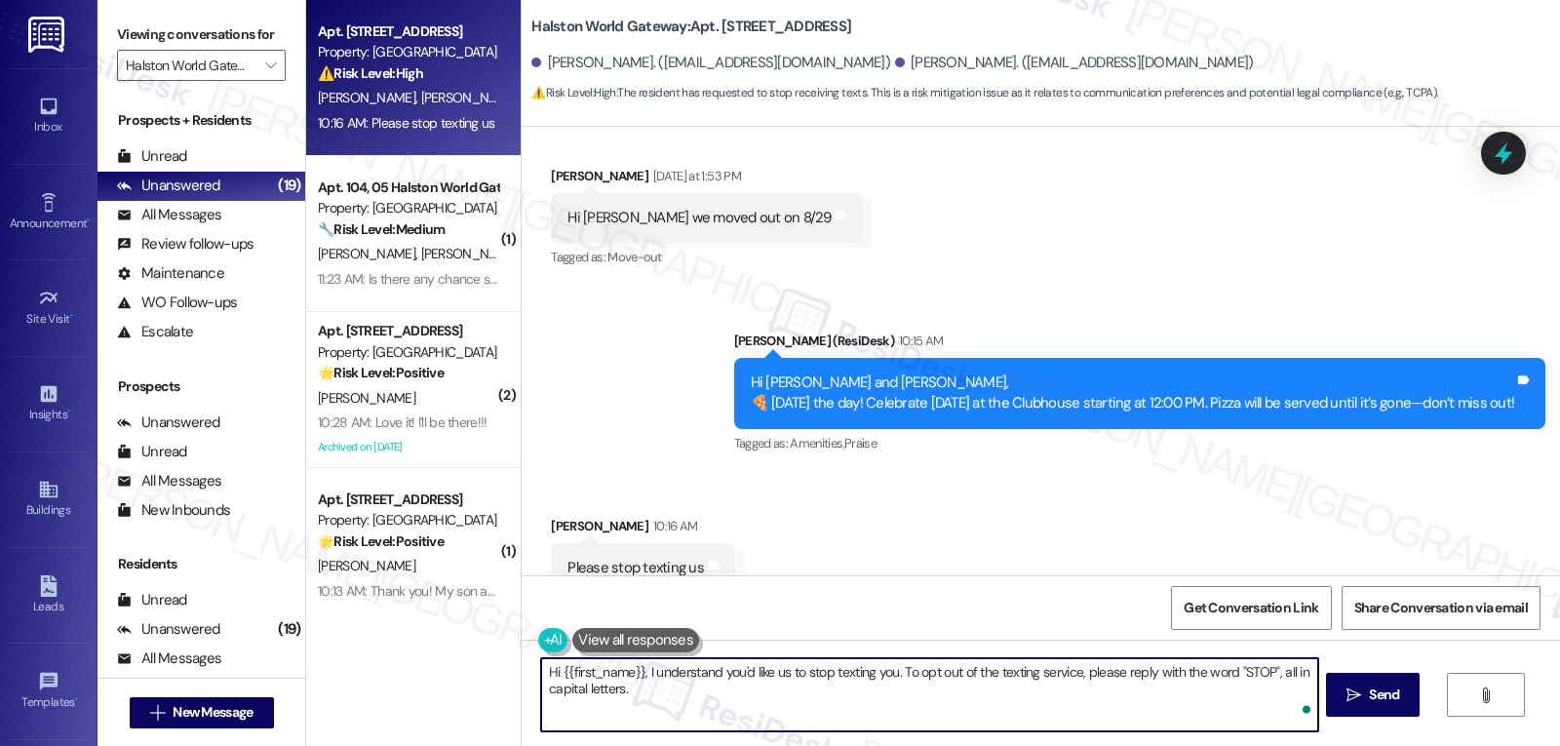
type textarea "Hi {{first_name}}, I understand you'd like us to stop texting you. To opt out o…"
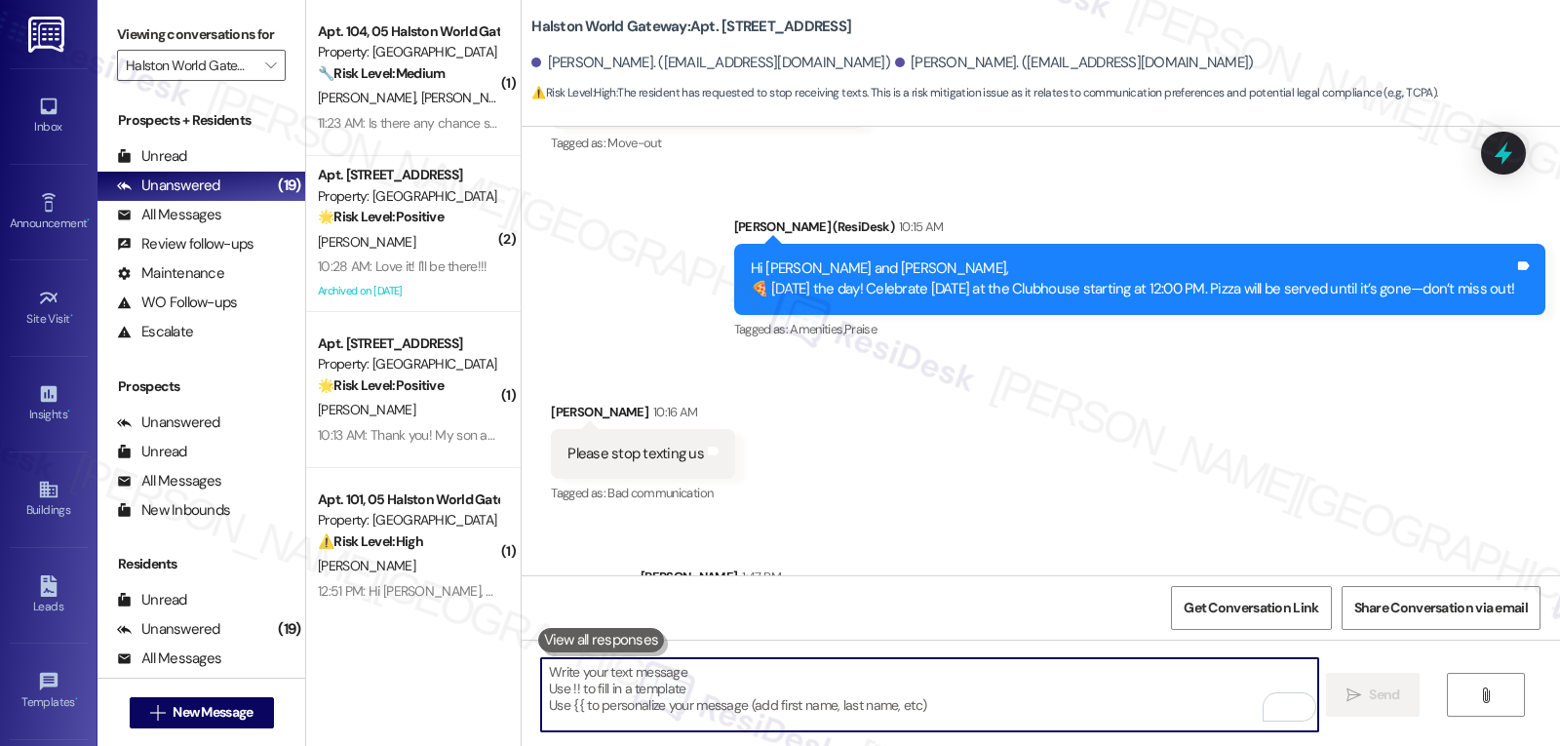
scroll to position [22787, 0]
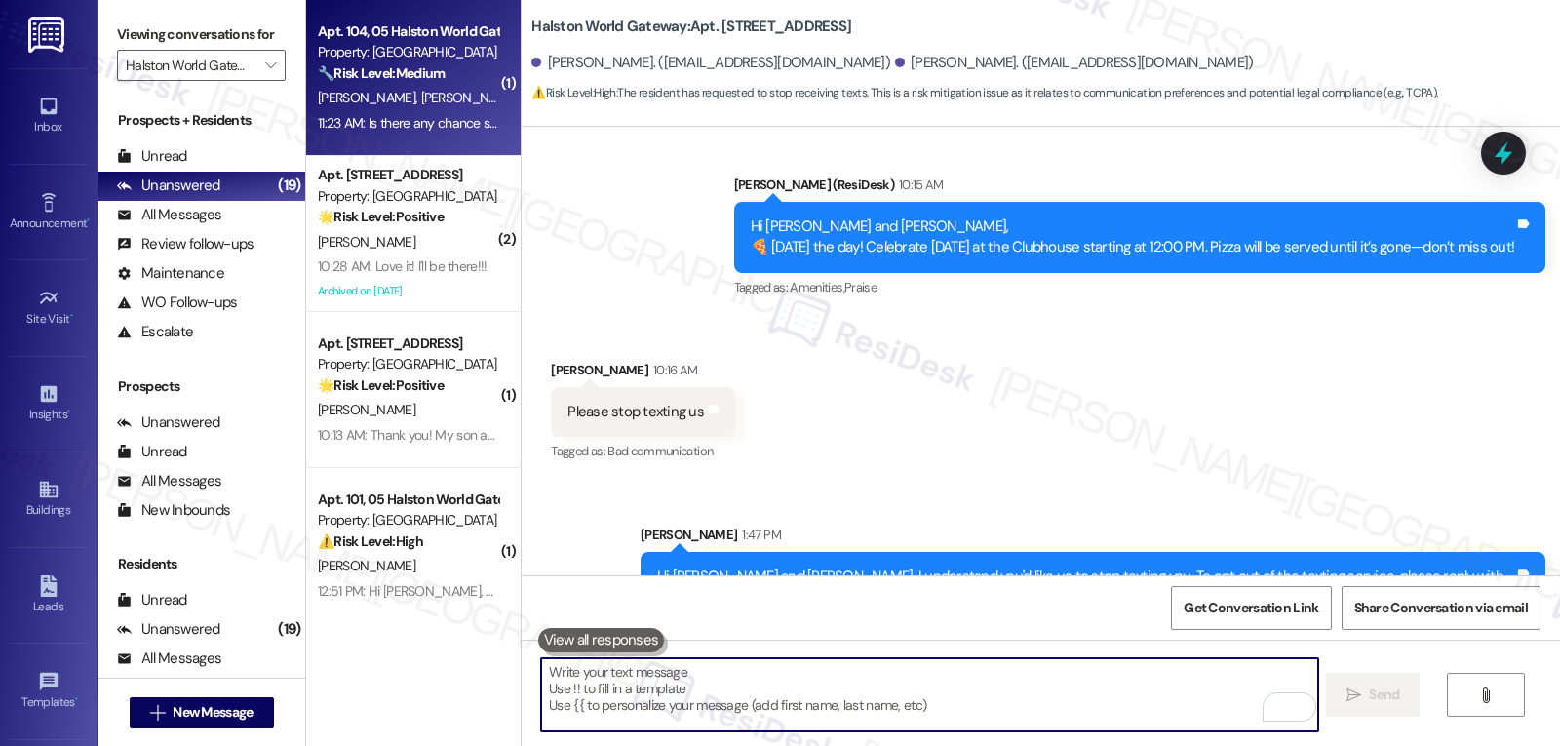
click at [421, 101] on span "N. Moser" at bounding box center [470, 98] width 98 height 18
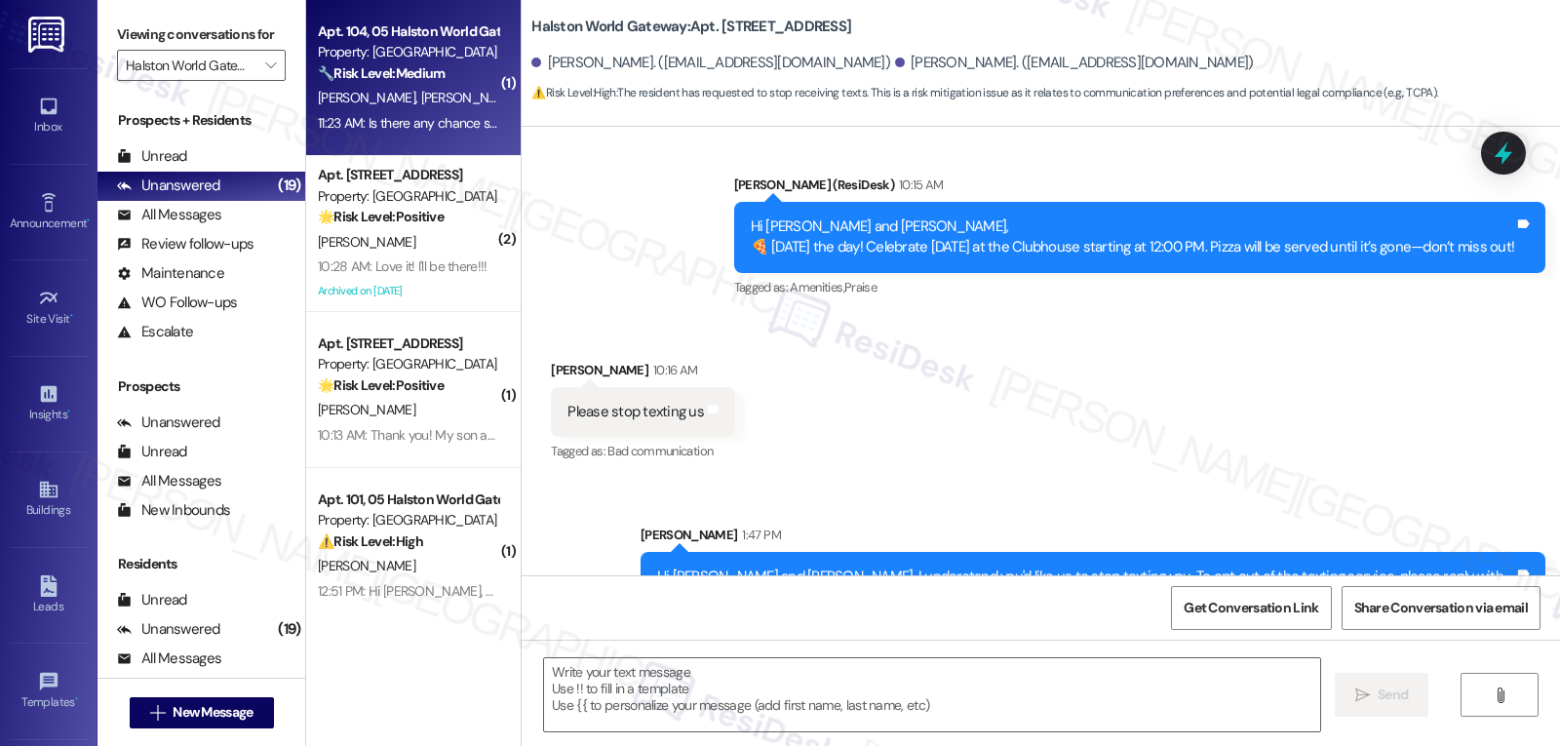
type textarea "Fetching suggested responses. Please feel free to read through the conversation…"
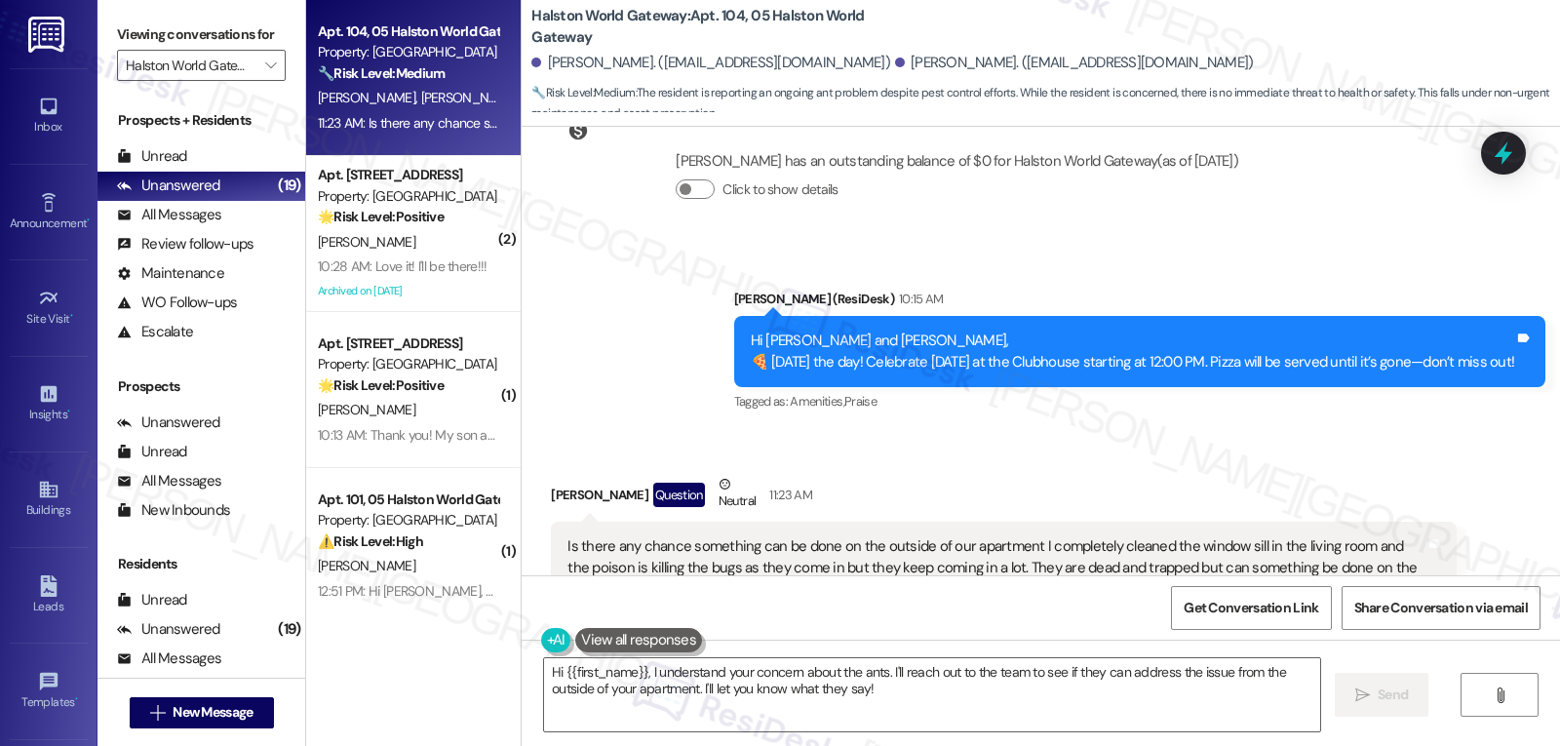
scroll to position [8706, 0]
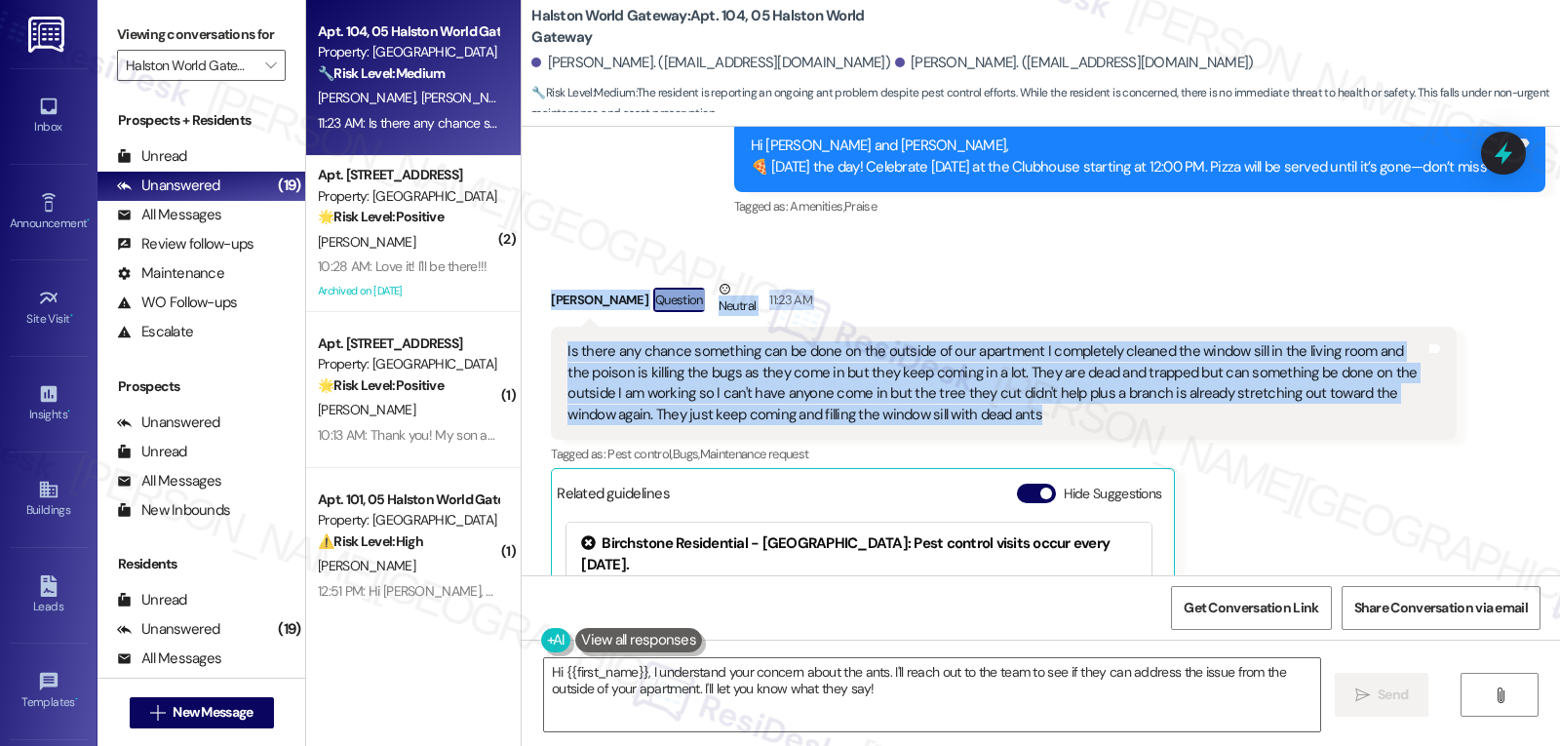
drag, startPoint x: 531, startPoint y: 243, endPoint x: 1144, endPoint y: 366, distance: 624.6
click at [1144, 366] on div "Received via SMS Jonathan Mena Question Neutral 11:23 AM Is there any chance so…" at bounding box center [1003, 547] width 934 height 567
copy div "Jonathan Mena Question Neutral 11:23 AM Is there any chance something can be do…"
click at [1089, 712] on textarea "Hi {{first_name}}, I understand your concern about the ants. I'll reach out to …" at bounding box center [932, 694] width 776 height 73
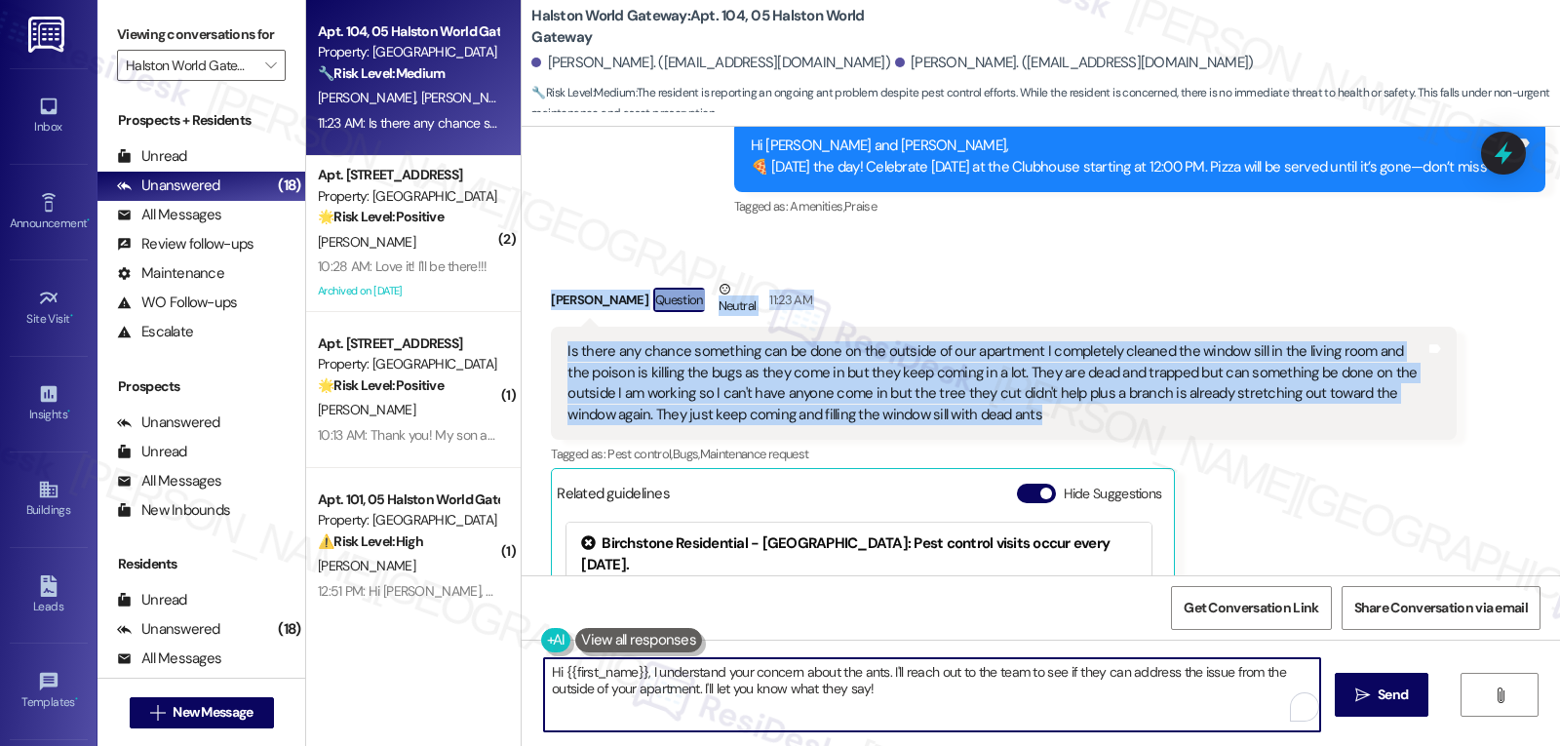
paste textarea "Jonathan, thank you for sharing the details. I understand how frustrating it mu…"
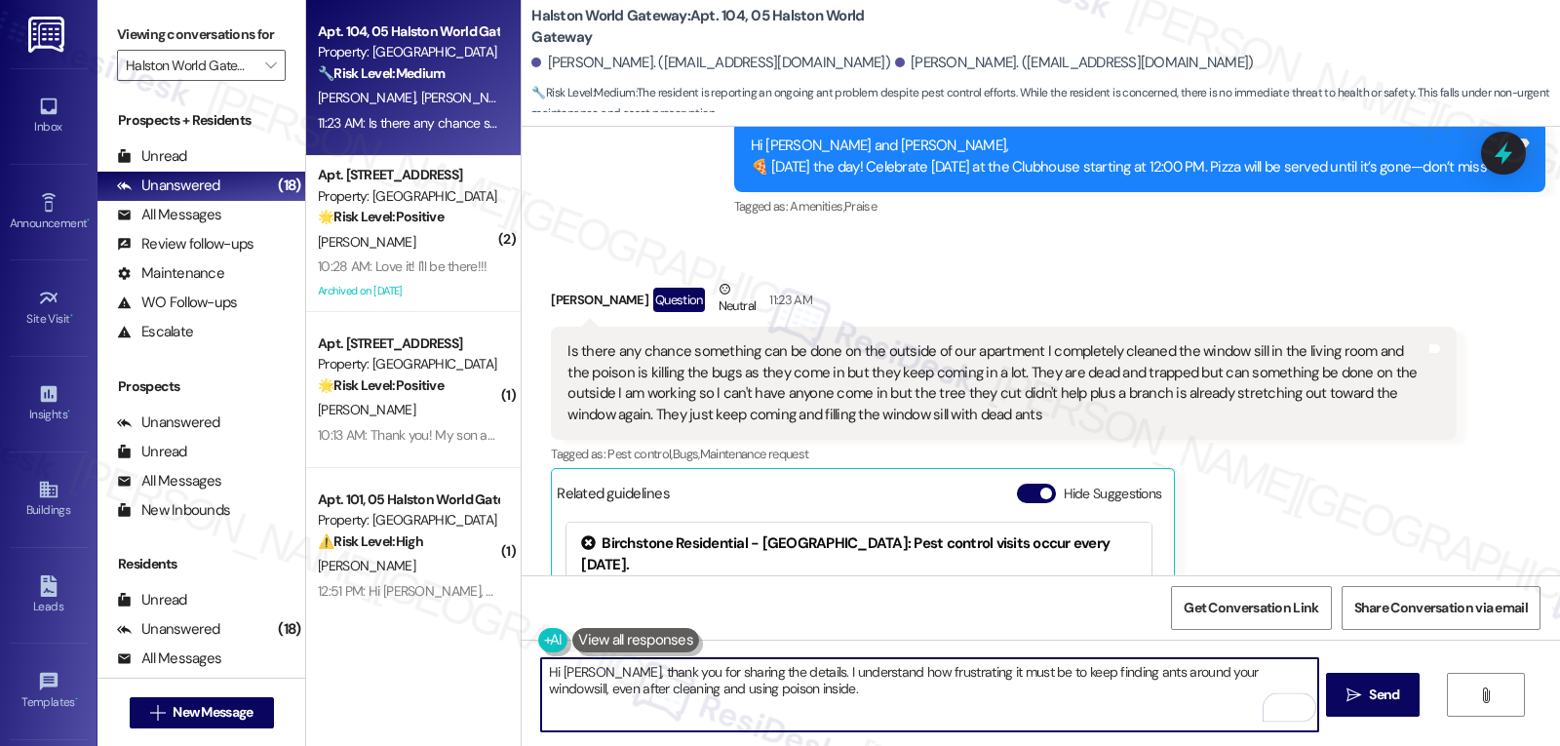
click at [1106, 721] on textarea "Hi Jonathan, thank you for sharing the details. I understand how frustrating it…" at bounding box center [929, 694] width 776 height 73
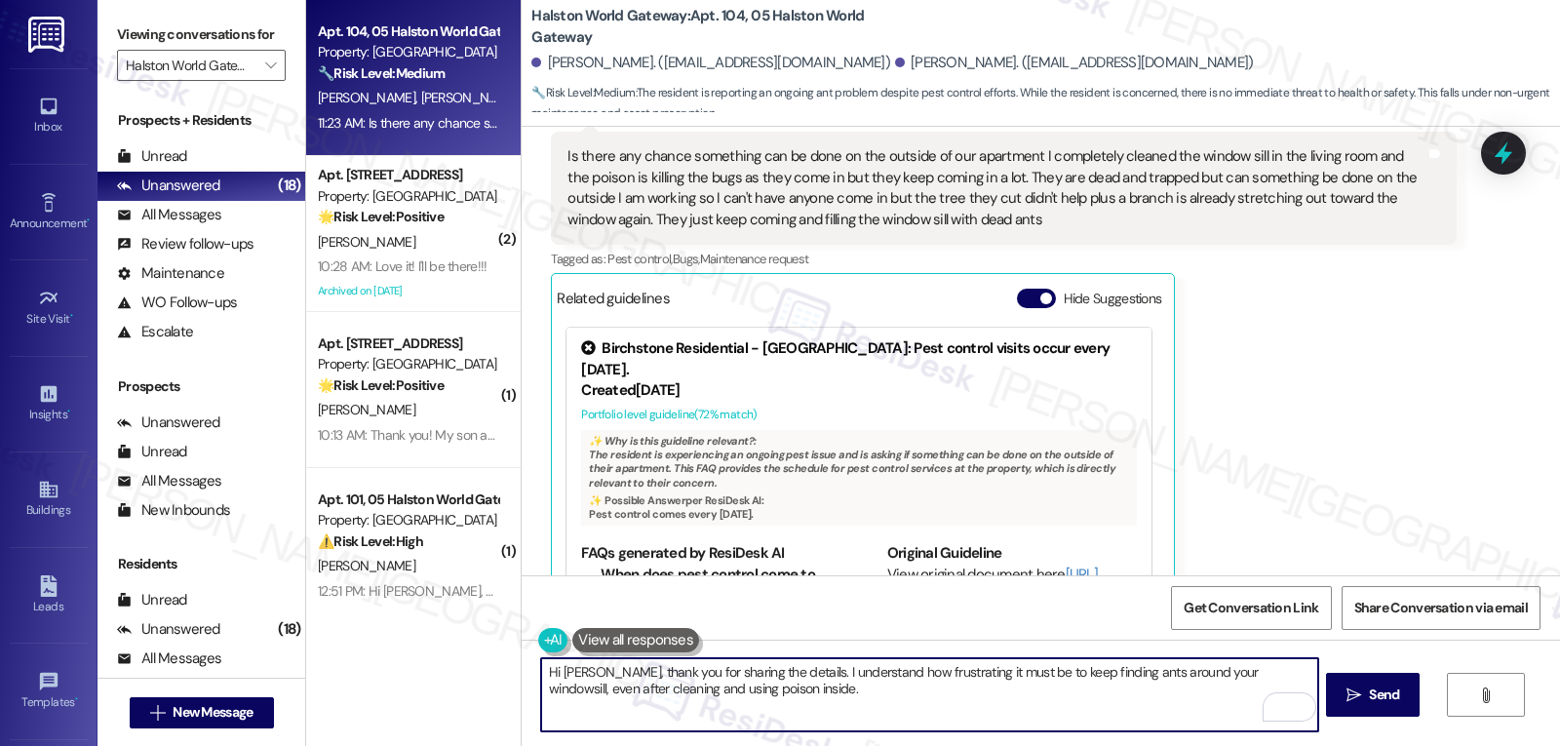
click at [1119, 666] on textarea "Hi Jonathan, thank you for sharing the details. I understand how frustrating it…" at bounding box center [929, 694] width 776 height 73
click at [1105, 708] on textarea "Hi Jonathan, thank you for sharing the details. I understand how frustrating it…" at bounding box center [929, 694] width 776 height 73
drag, startPoint x: 1104, startPoint y: 675, endPoint x: 1131, endPoint y: 669, distance: 27.9
click at [1131, 669] on textarea "Hi Jonathan, thank you for sharing the details. I understand how frustrating it…" at bounding box center [929, 694] width 776 height 73
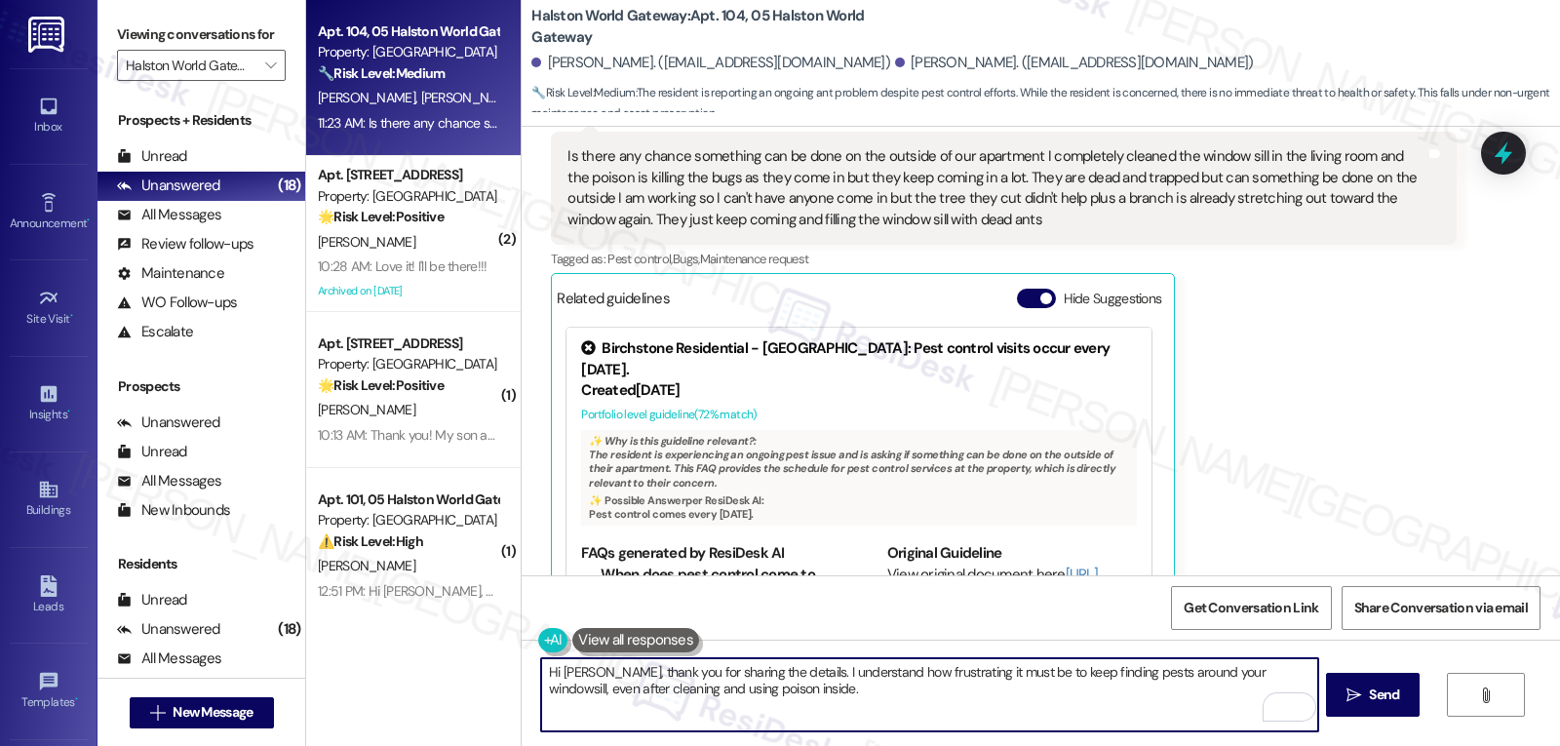
click at [892, 714] on textarea "Hi Jonathan, thank you for sharing the details. I understand how frustrating it…" at bounding box center [929, 694] width 776 height 73
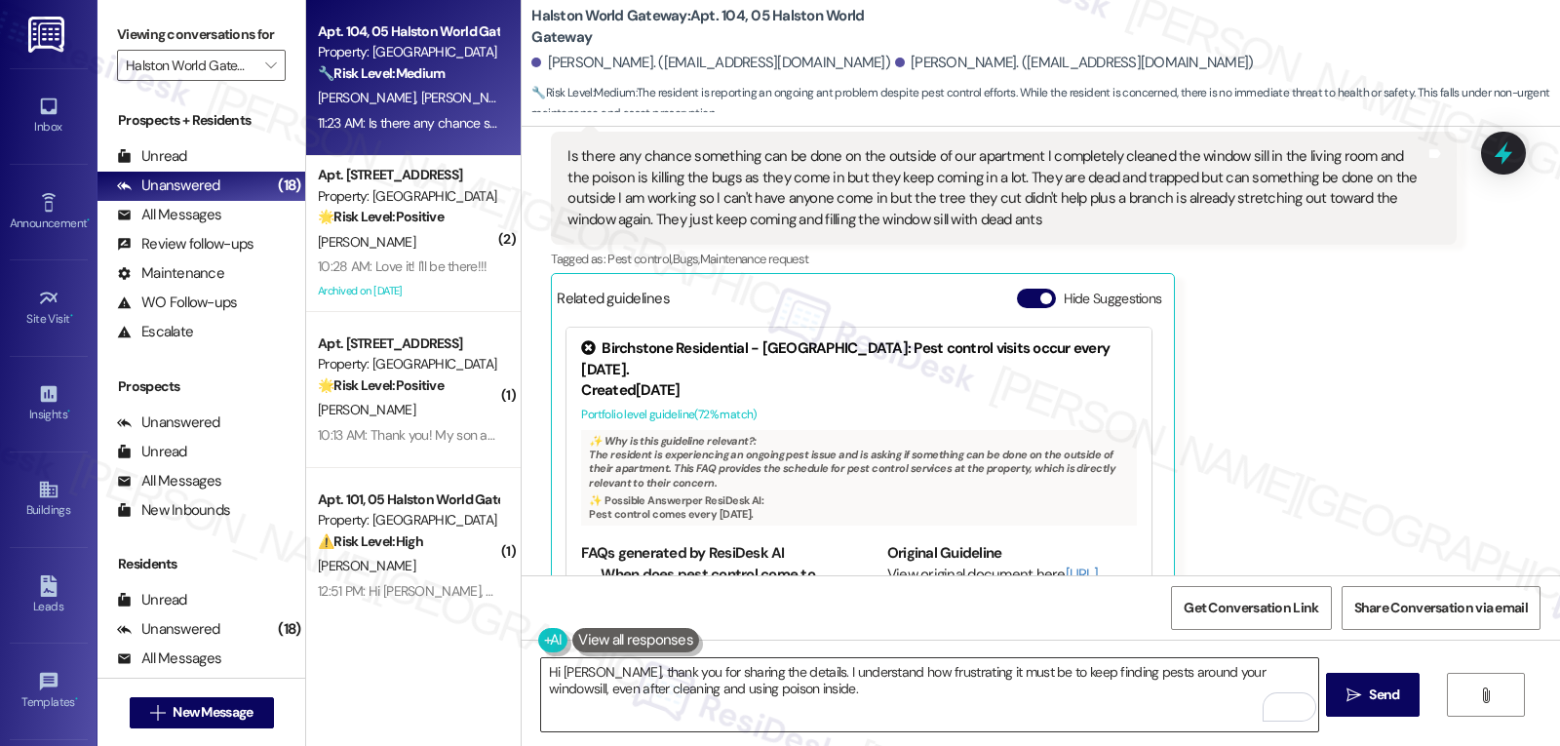
click at [853, 710] on textarea "Hi Jonathan, thank you for sharing the details. I understand how frustrating it…" at bounding box center [929, 694] width 776 height 73
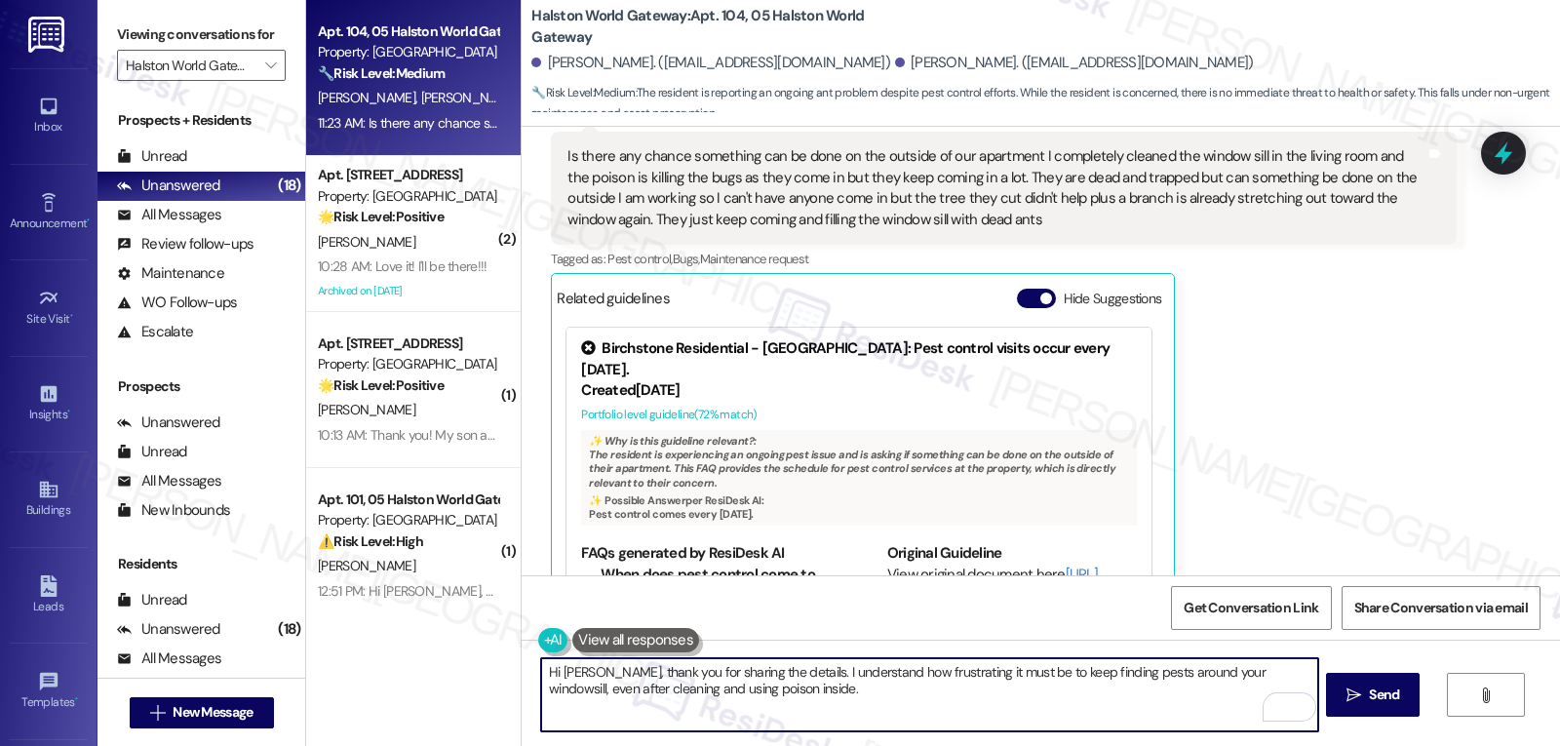
paste textarea "Since you mentioned you’re not available to have anyone come inside, we’ll requ…"
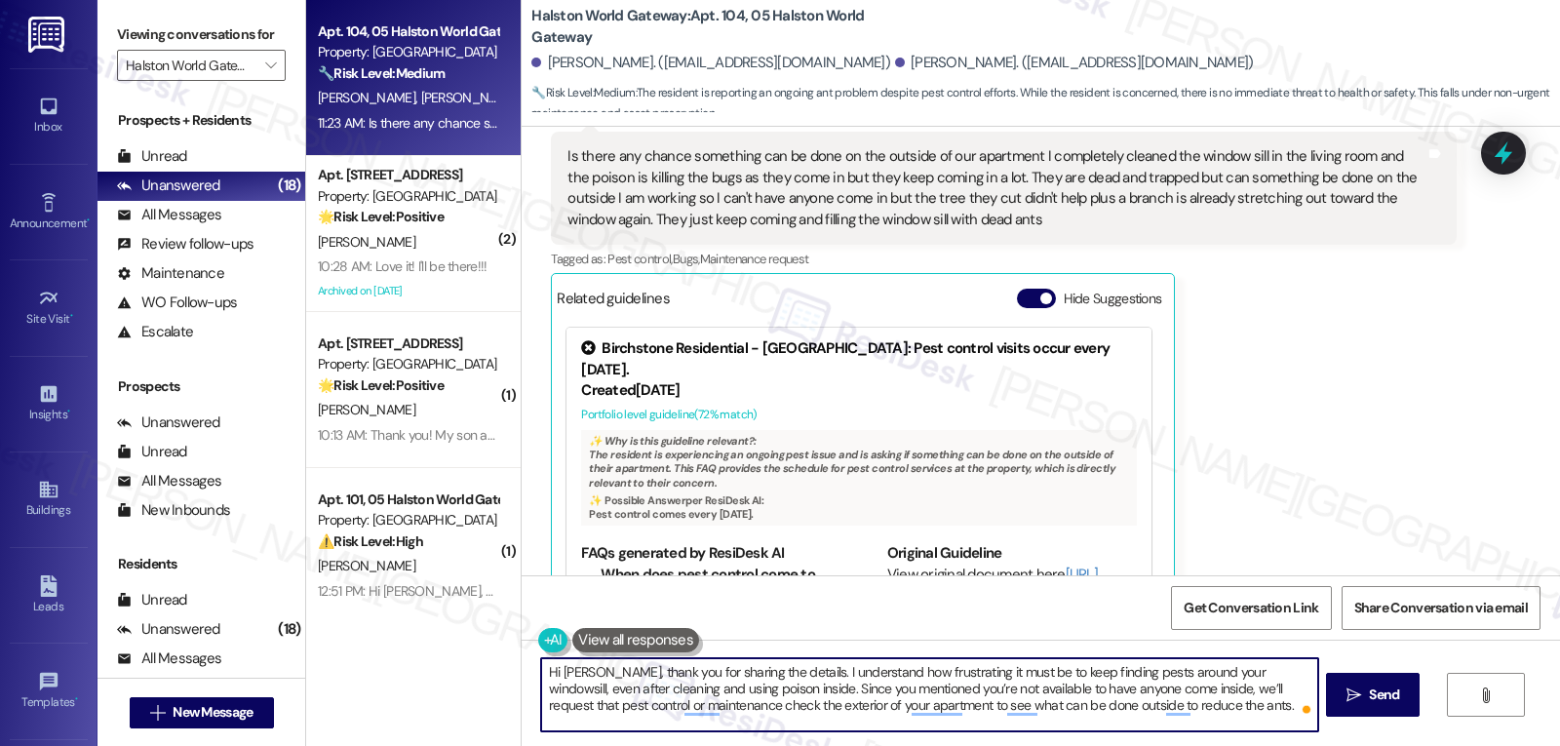
drag, startPoint x: 1150, startPoint y: 691, endPoint x: 1170, endPoint y: 688, distance: 20.7
click at [1170, 688] on textarea "Hi Jonathan, thank you for sharing the details. I understand how frustrating it…" at bounding box center [929, 694] width 776 height 73
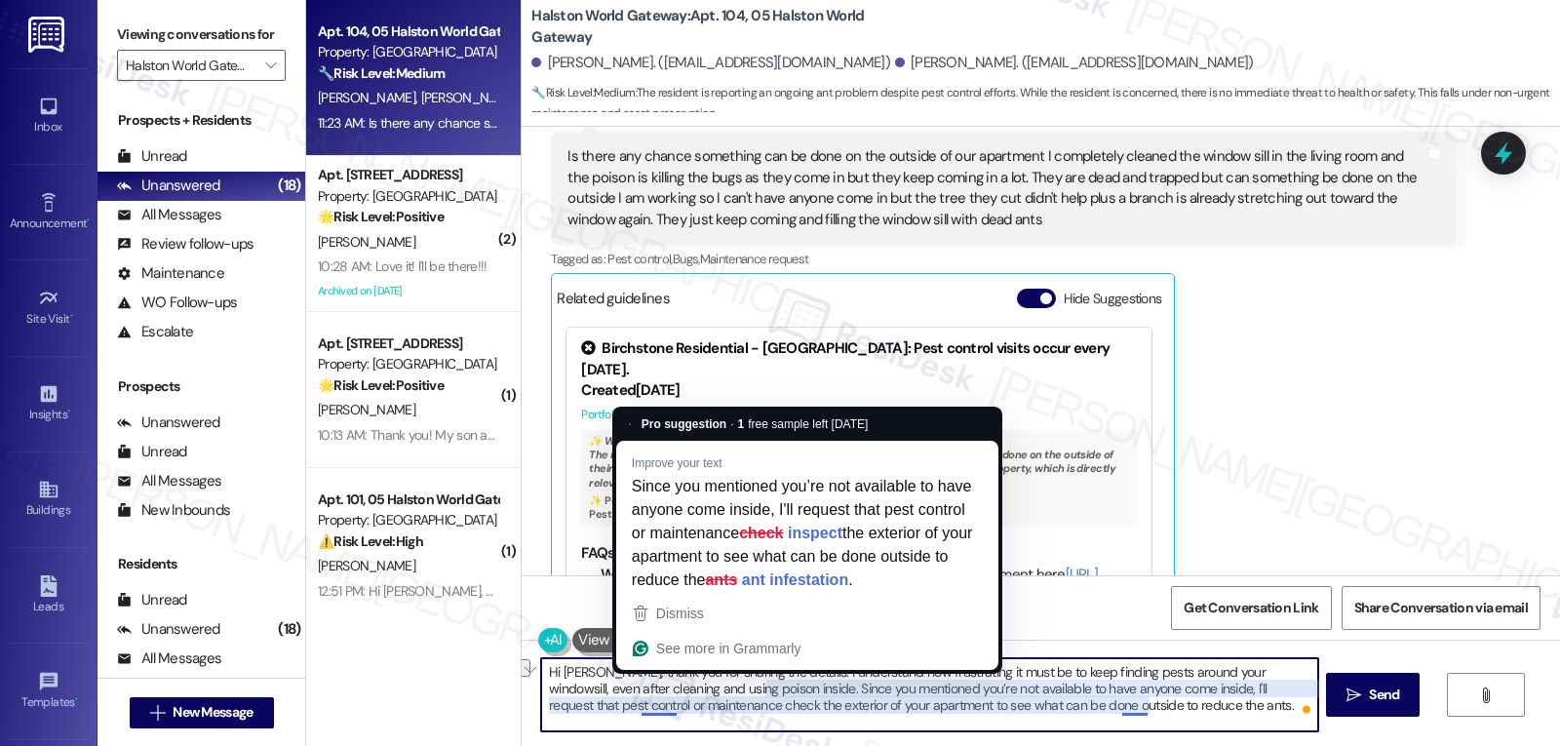
drag, startPoint x: 534, startPoint y: 709, endPoint x: 625, endPoint y: 706, distance: 90.7
click at [625, 706] on textarea "Hi Jonathan, thank you for sharing the details. I understand how frustrating it…" at bounding box center [929, 694] width 776 height 73
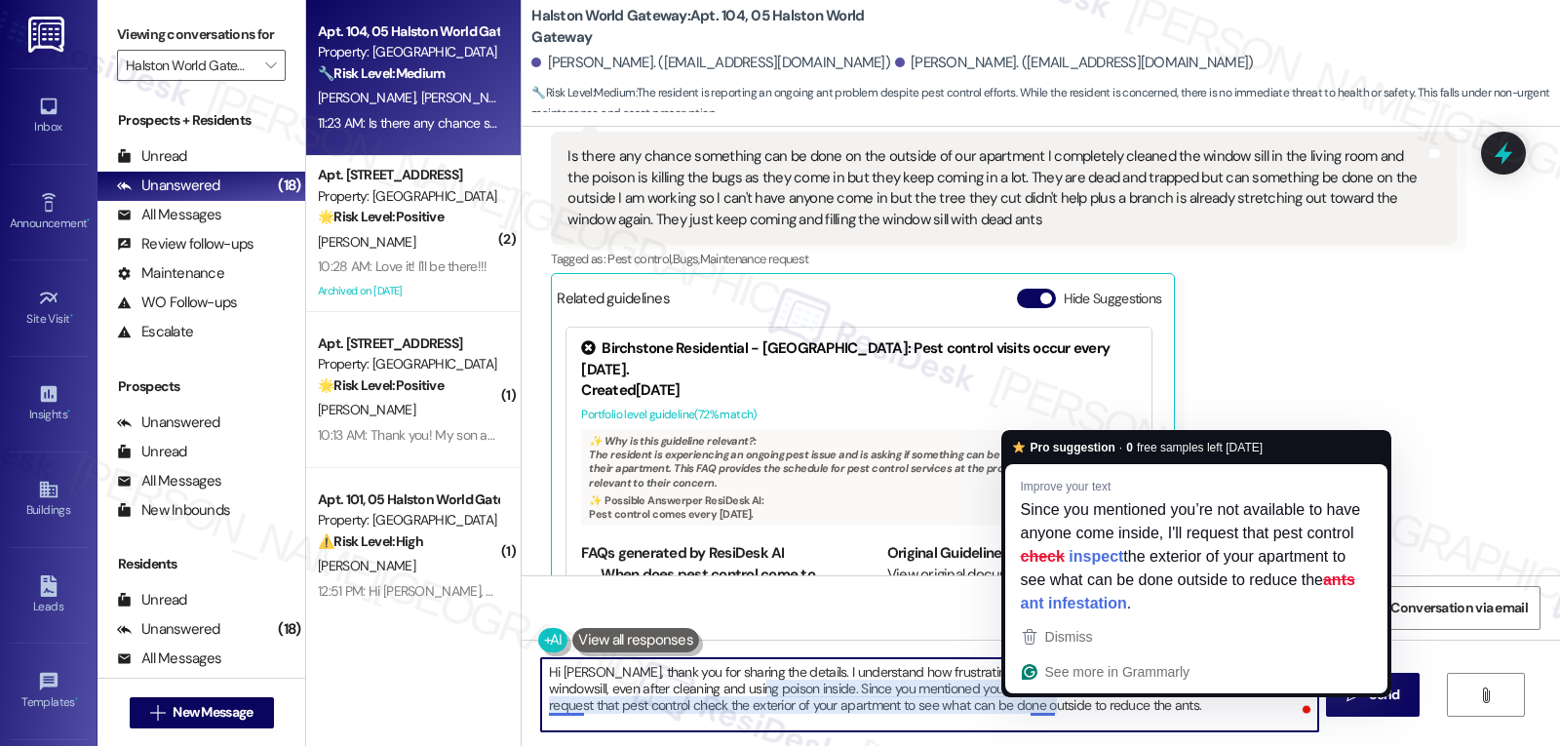
click at [1027, 706] on textarea "Hi Jonathan, thank you for sharing the details. I understand how frustrating it…" at bounding box center [929, 694] width 776 height 73
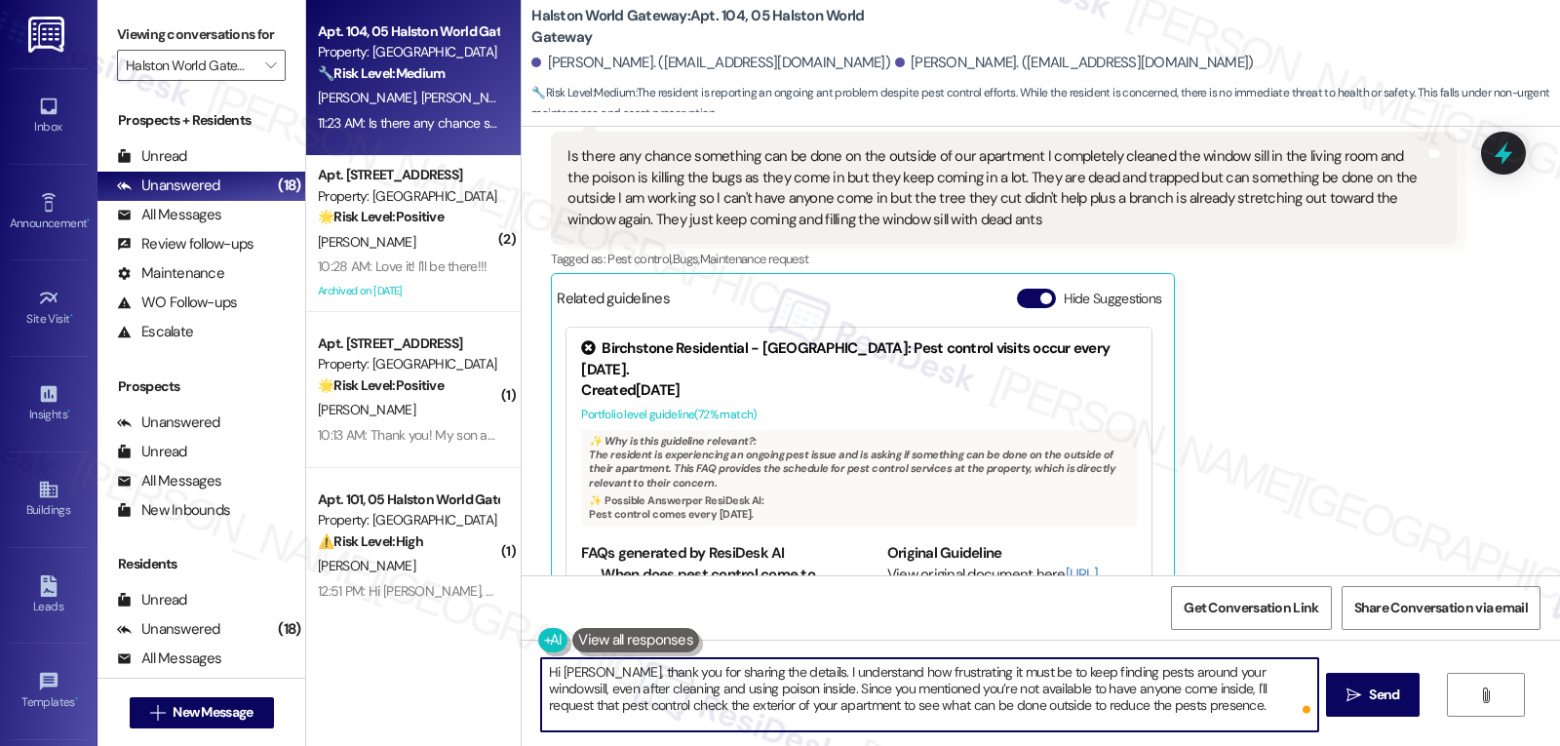
click at [1199, 719] on textarea "Hi Jonathan, thank you for sharing the details. I understand how frustrating it…" at bounding box center [929, 694] width 776 height 73
click at [1167, 719] on textarea "Hi Jonathan, thank you for sharing the details. I understand how frustrating it…" at bounding box center [929, 694] width 776 height 73
click at [1172, 710] on textarea "Hi Jonathan, thank you for sharing the details. I understand how frustrating it…" at bounding box center [929, 694] width 776 height 73
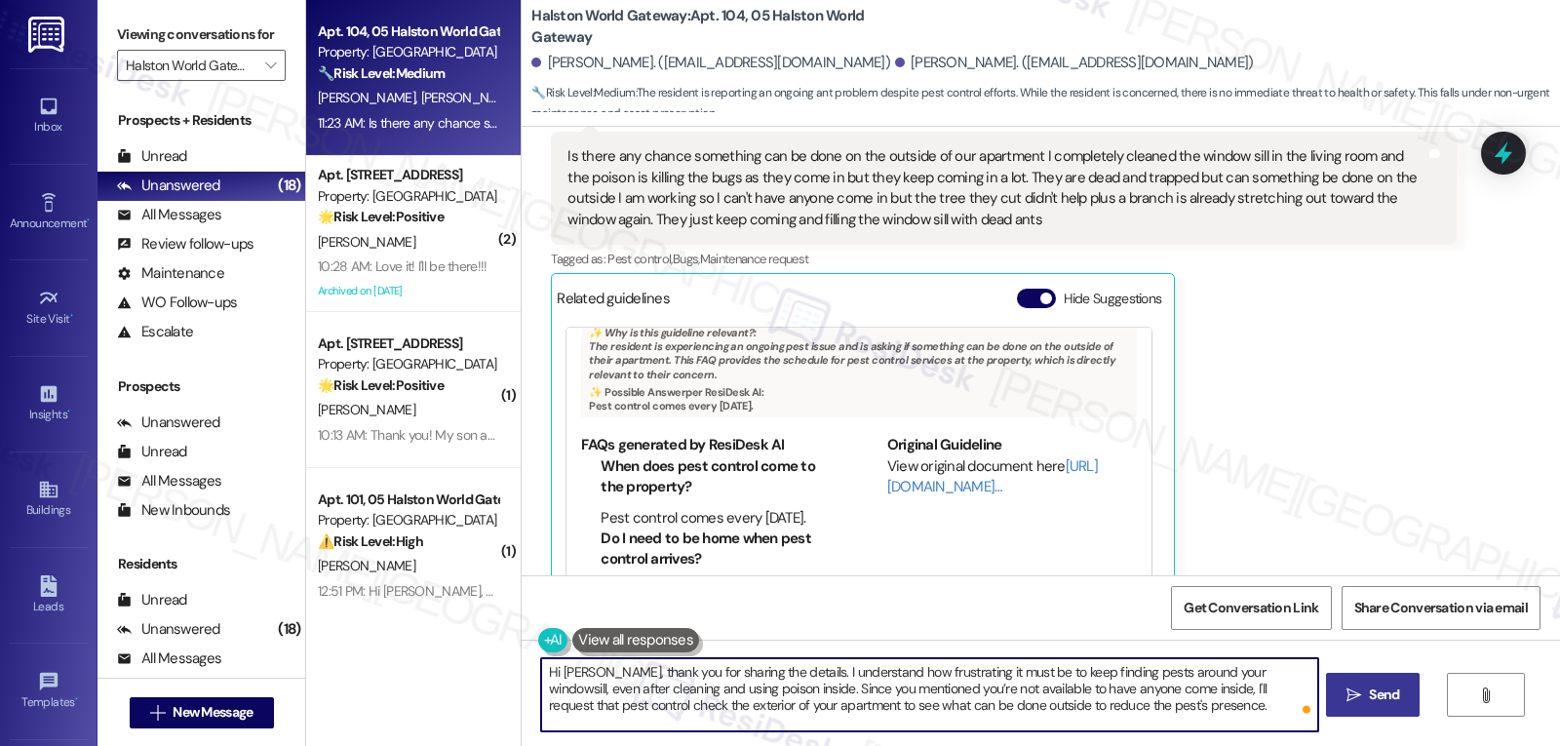
type textarea "Hi Jonathan, thank you for sharing the details. I understand how frustrating it…"
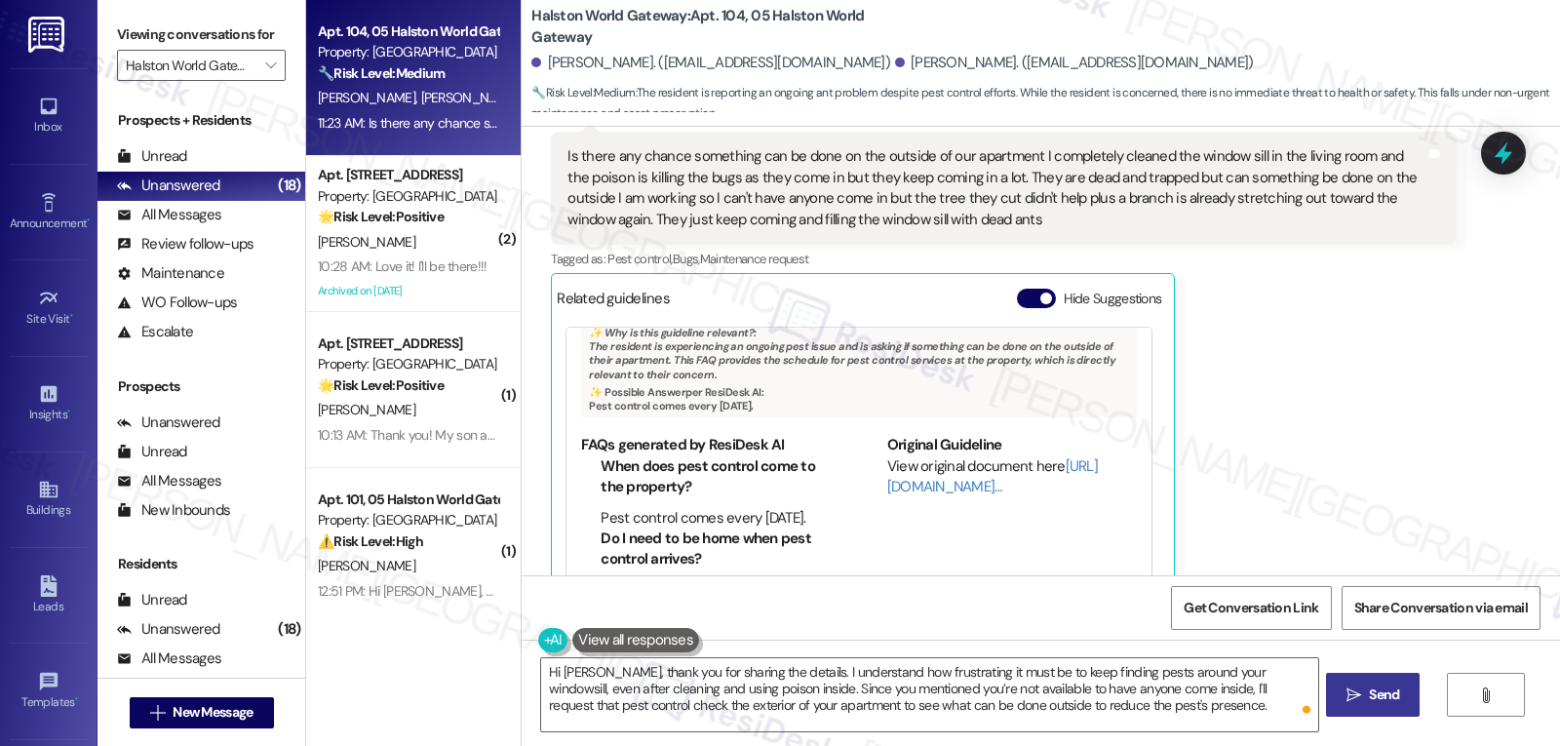
click at [1382, 700] on span "Send" at bounding box center [1384, 695] width 30 height 20
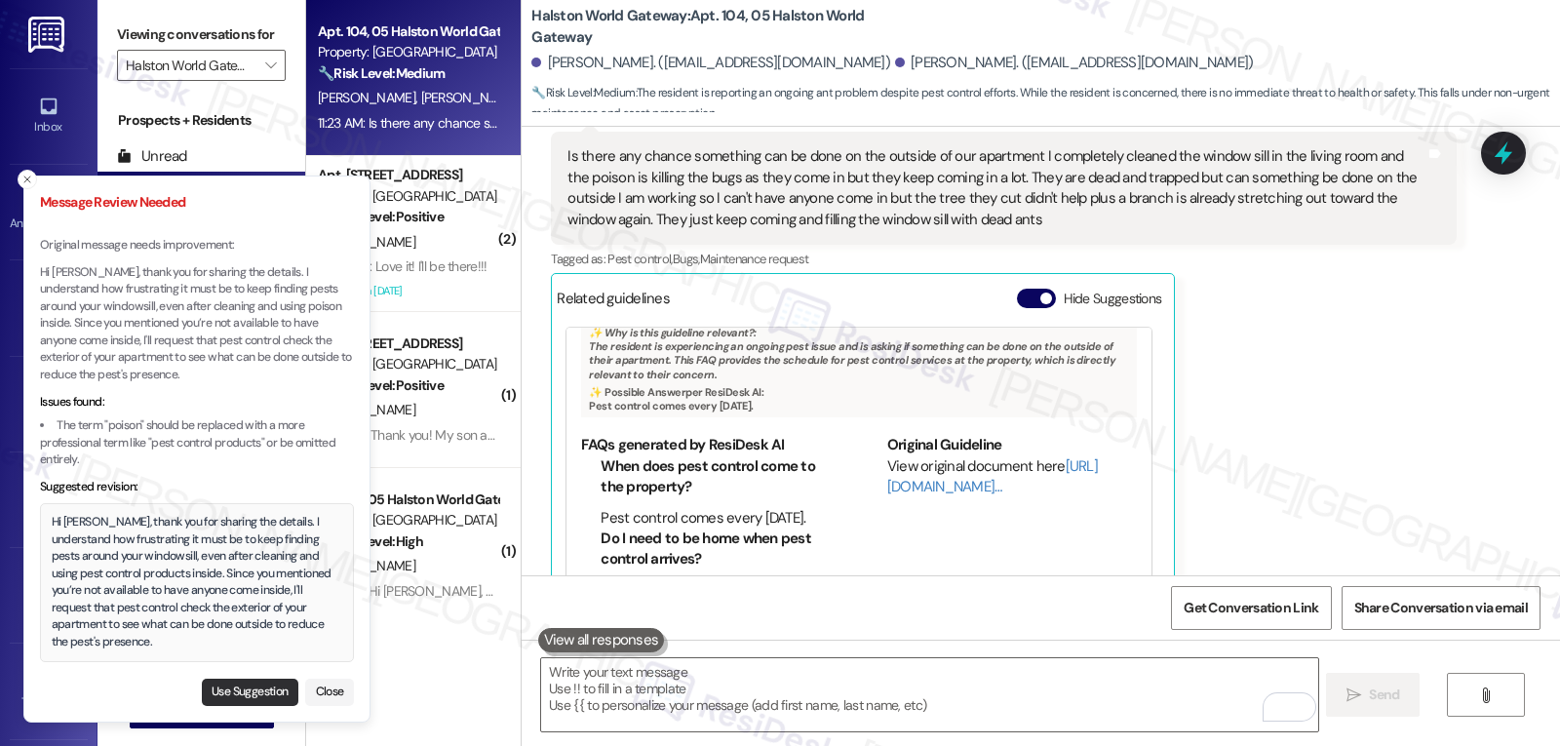
click at [268, 697] on button "Use Suggestion" at bounding box center [250, 692] width 97 height 27
type textarea "Hi Jonathan, thank you for sharing the details. I understand how frustrating it…"
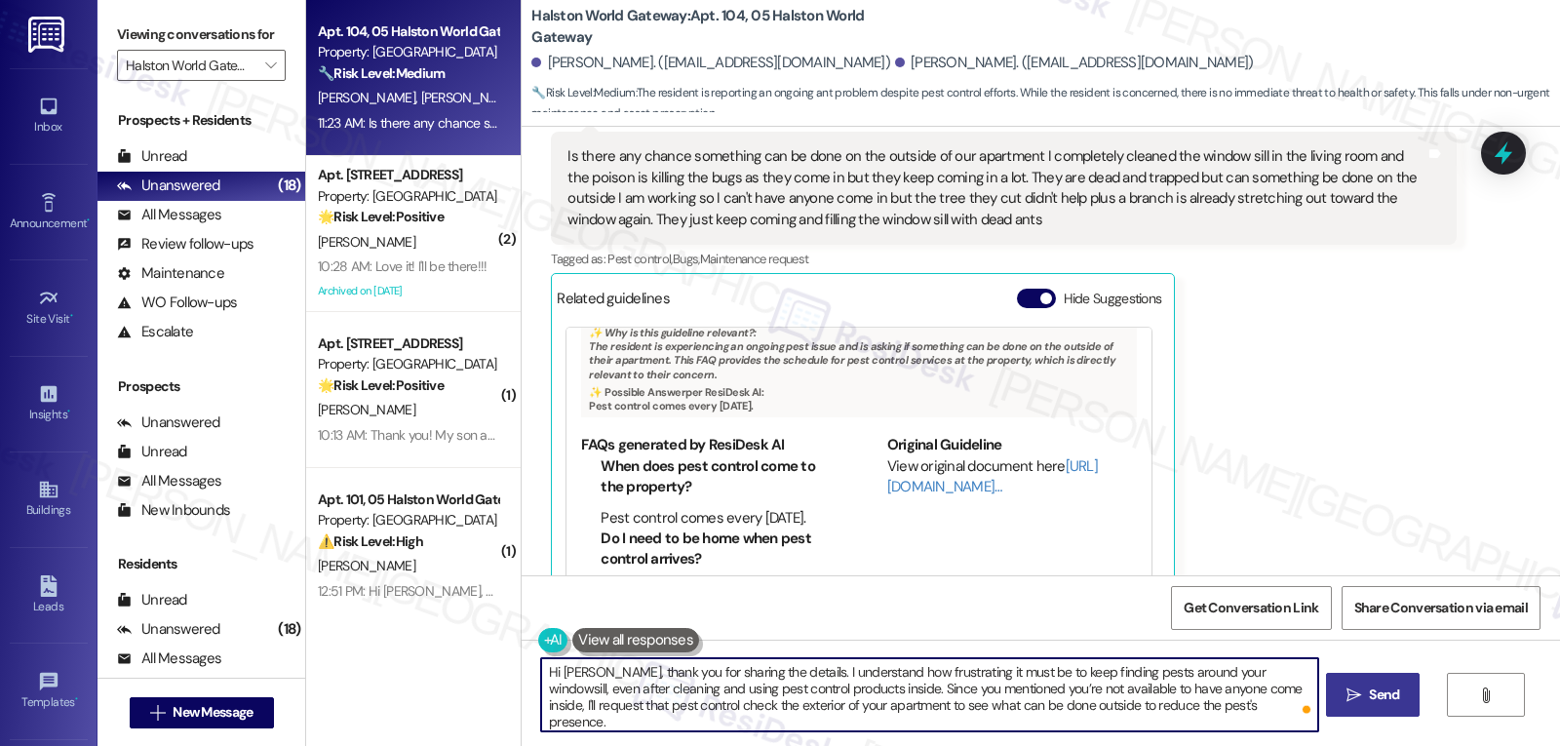
click at [1006, 712] on textarea "Hi Jonathan, thank you for sharing the details. I understand how frustrating it…" at bounding box center [929, 694] width 776 height 73
click at [1243, 713] on textarea "Hi Jonathan, thank you for sharing the details. I understand how frustrating it…" at bounding box center [929, 694] width 776 height 73
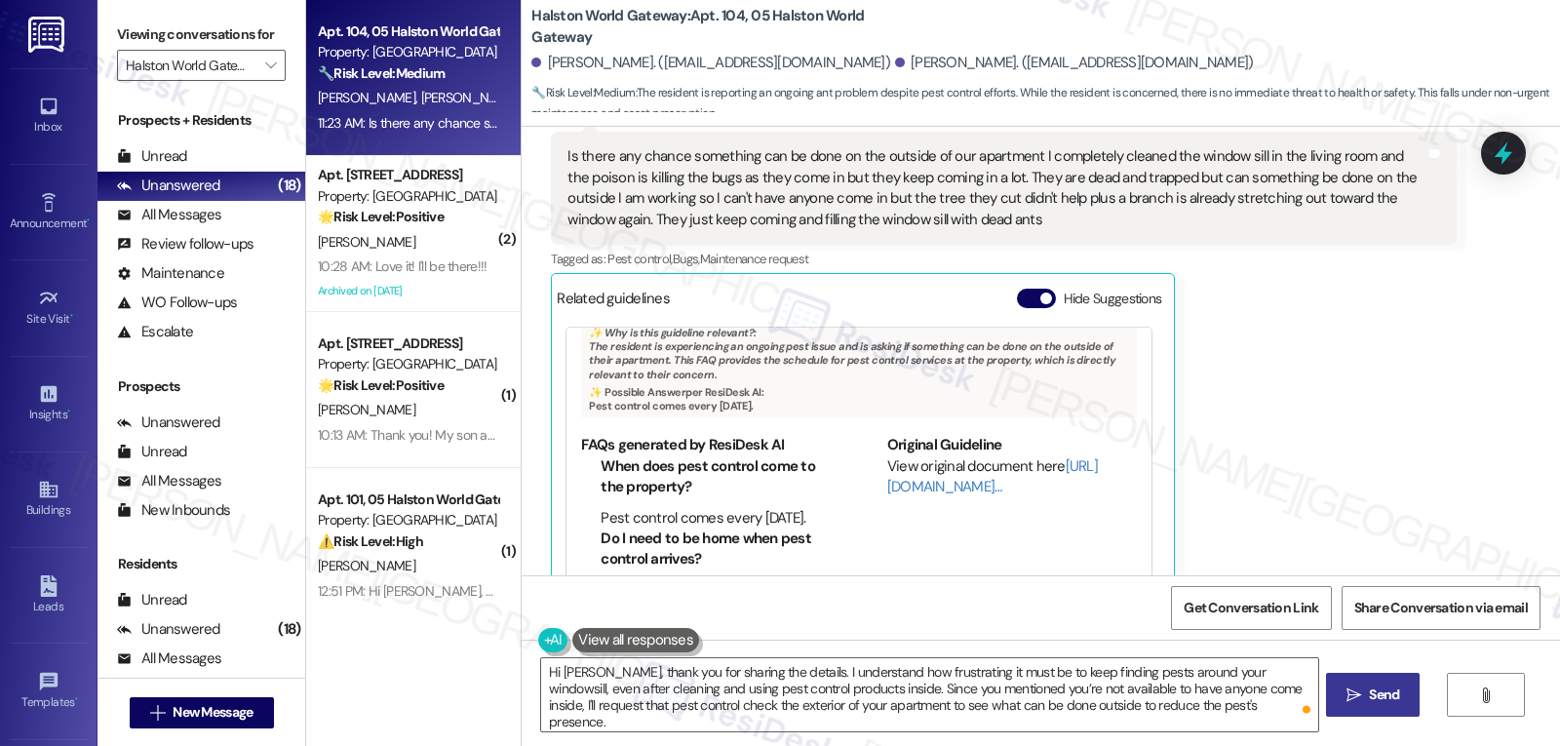
click at [1372, 691] on span "Send" at bounding box center [1384, 695] width 30 height 20
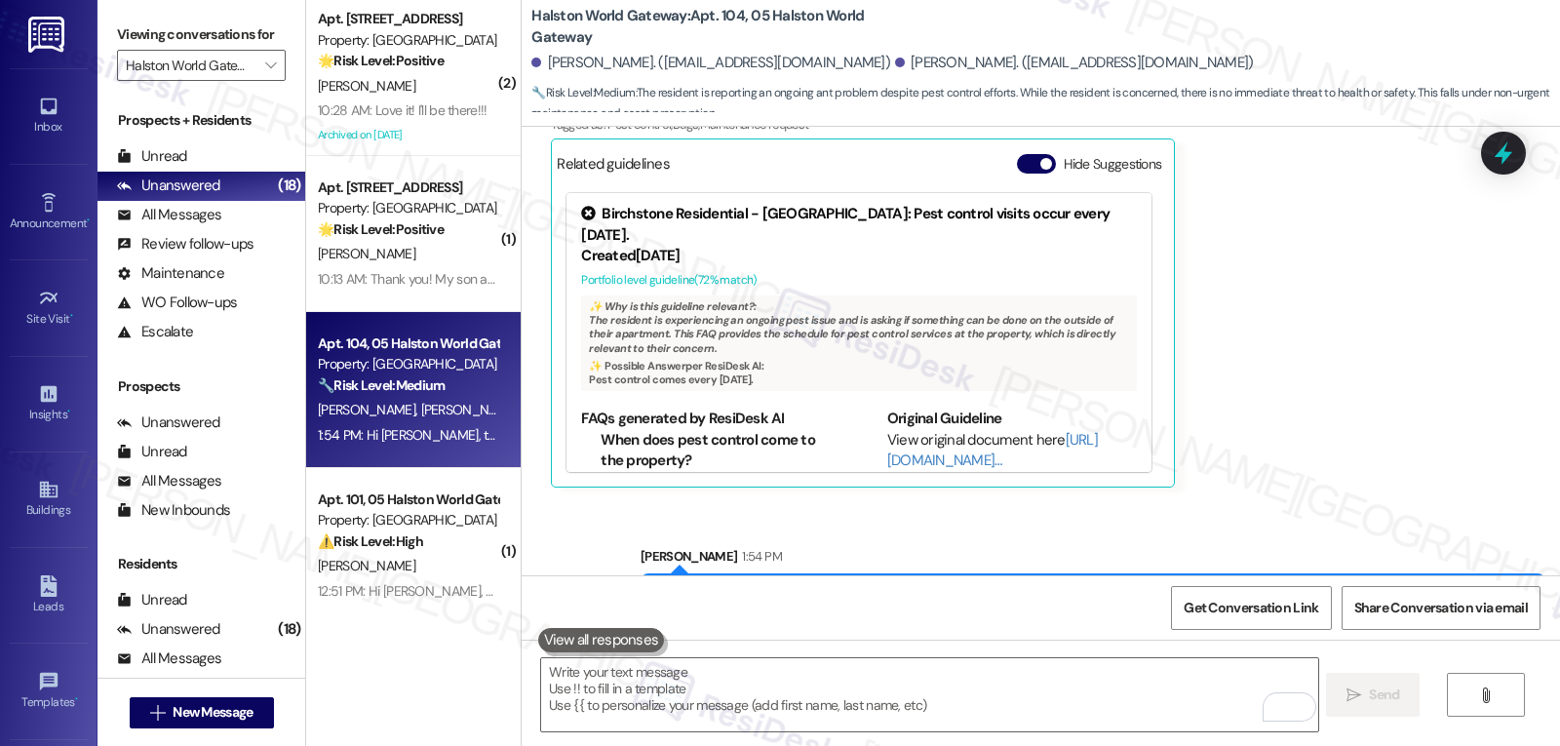
scroll to position [9078, 0]
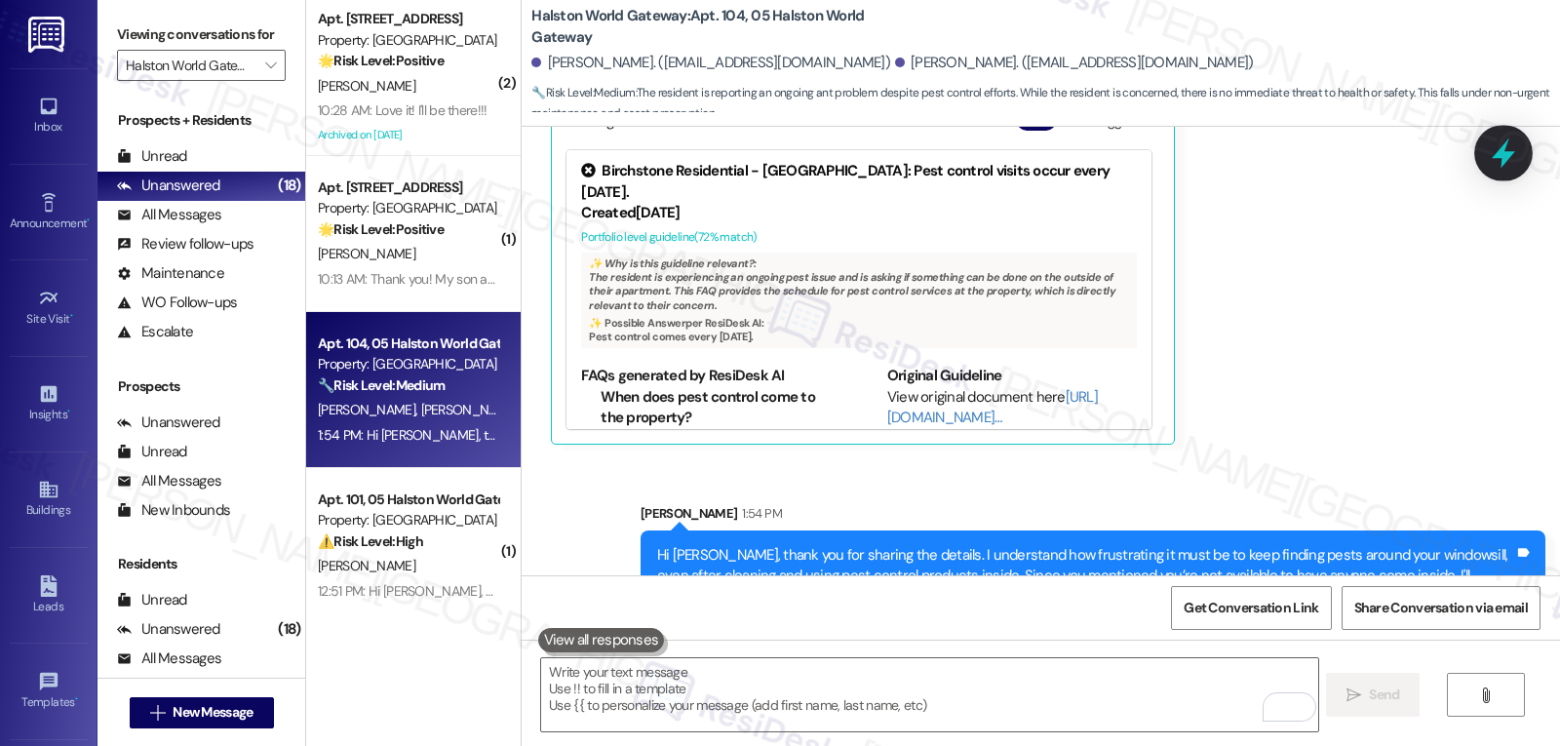
click at [1504, 161] on icon at bounding box center [1503, 153] width 23 height 30
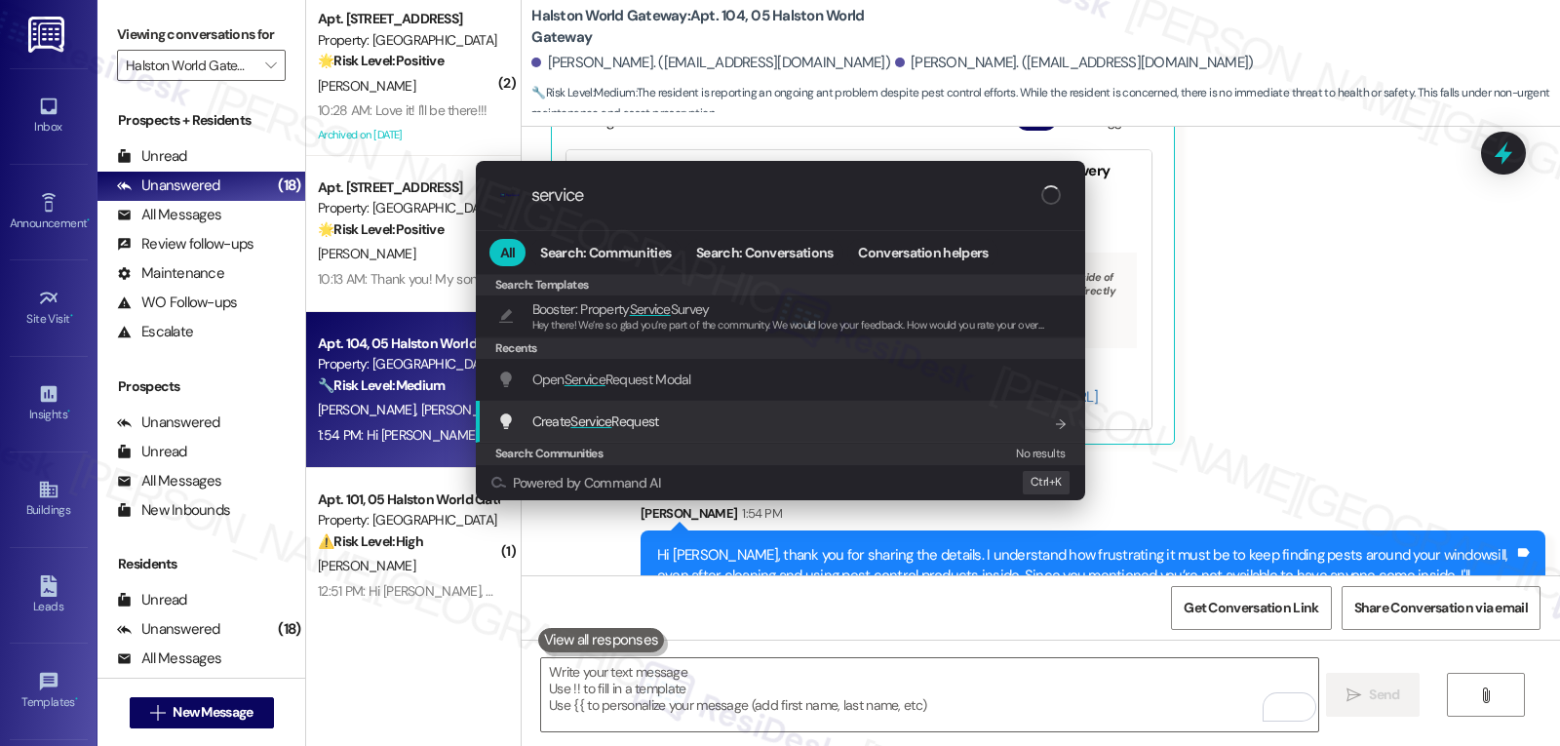
type input "service"
click at [667, 438] on div "Create Service Request Add shortcut" at bounding box center [780, 422] width 609 height 42
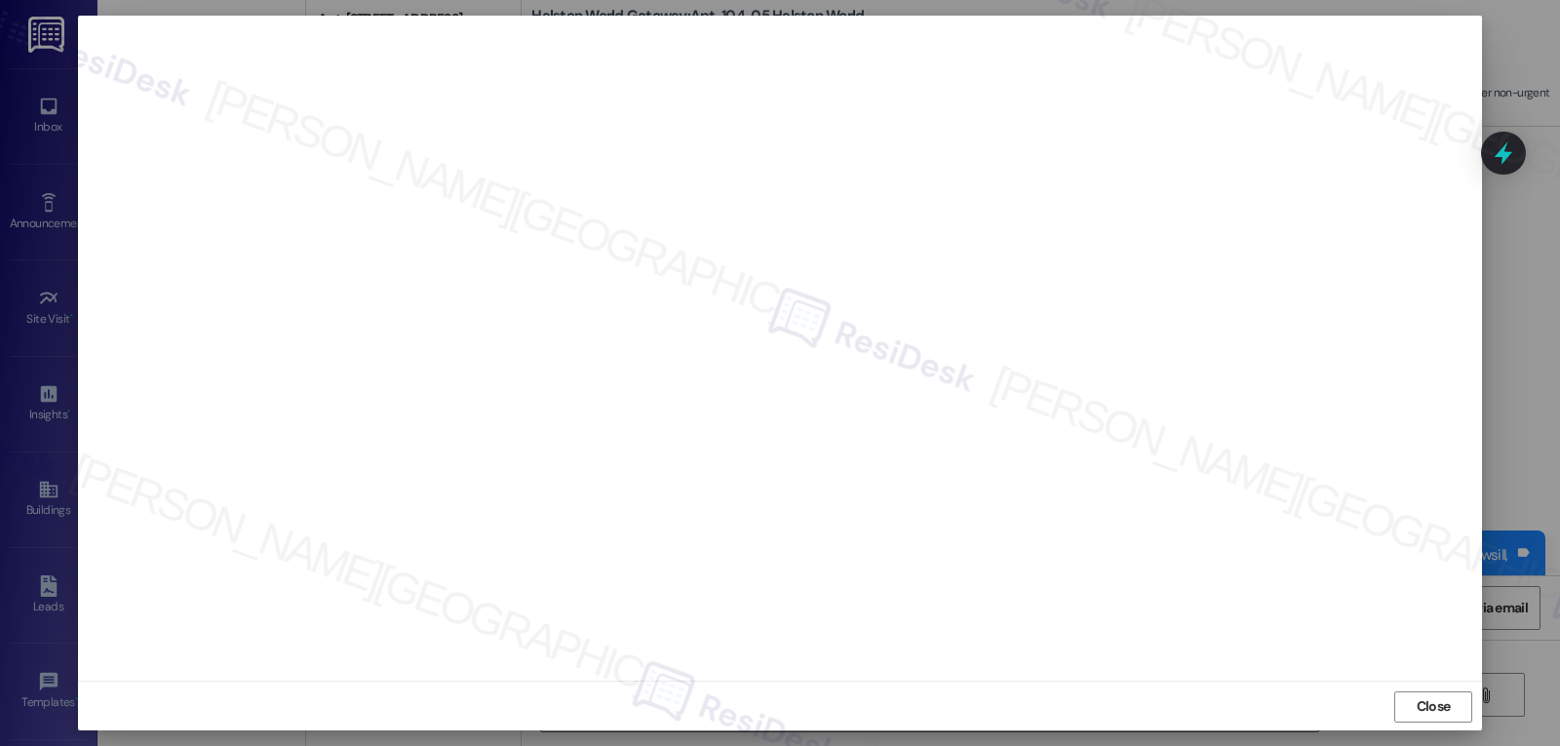
scroll to position [9, 0]
click at [1419, 714] on span "Close" at bounding box center [1434, 704] width 34 height 20
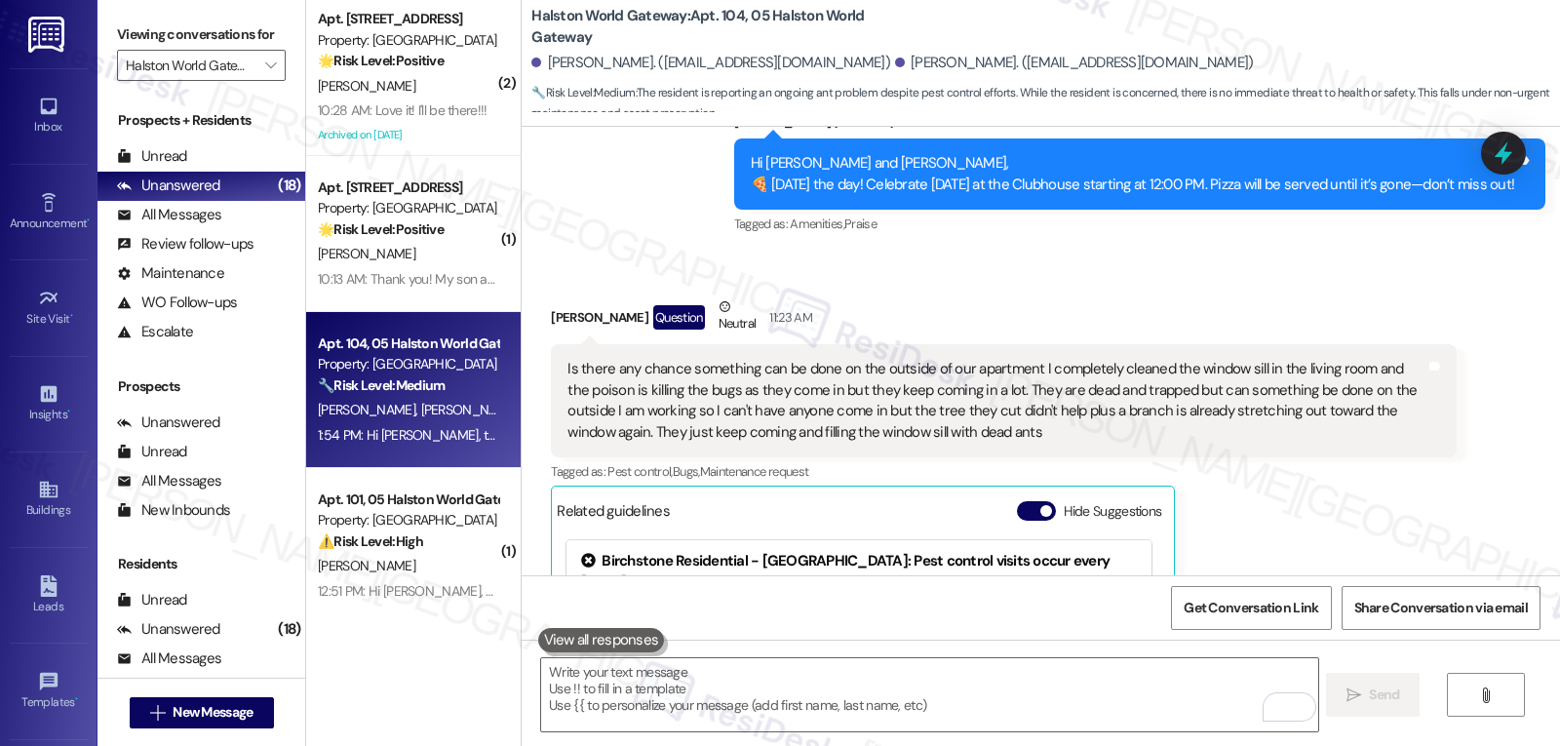
scroll to position [9078, 0]
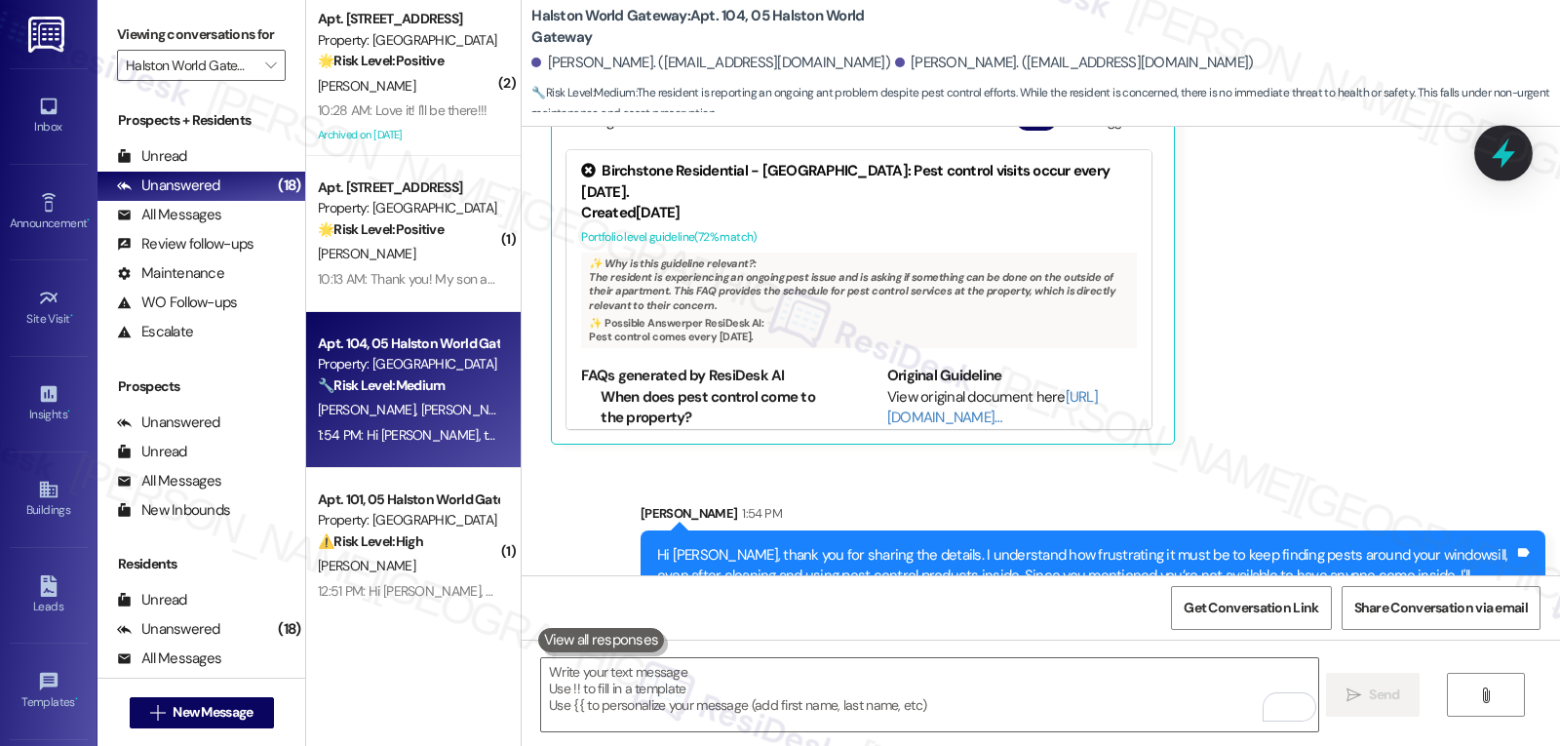
click at [1496, 162] on icon at bounding box center [1503, 153] width 33 height 33
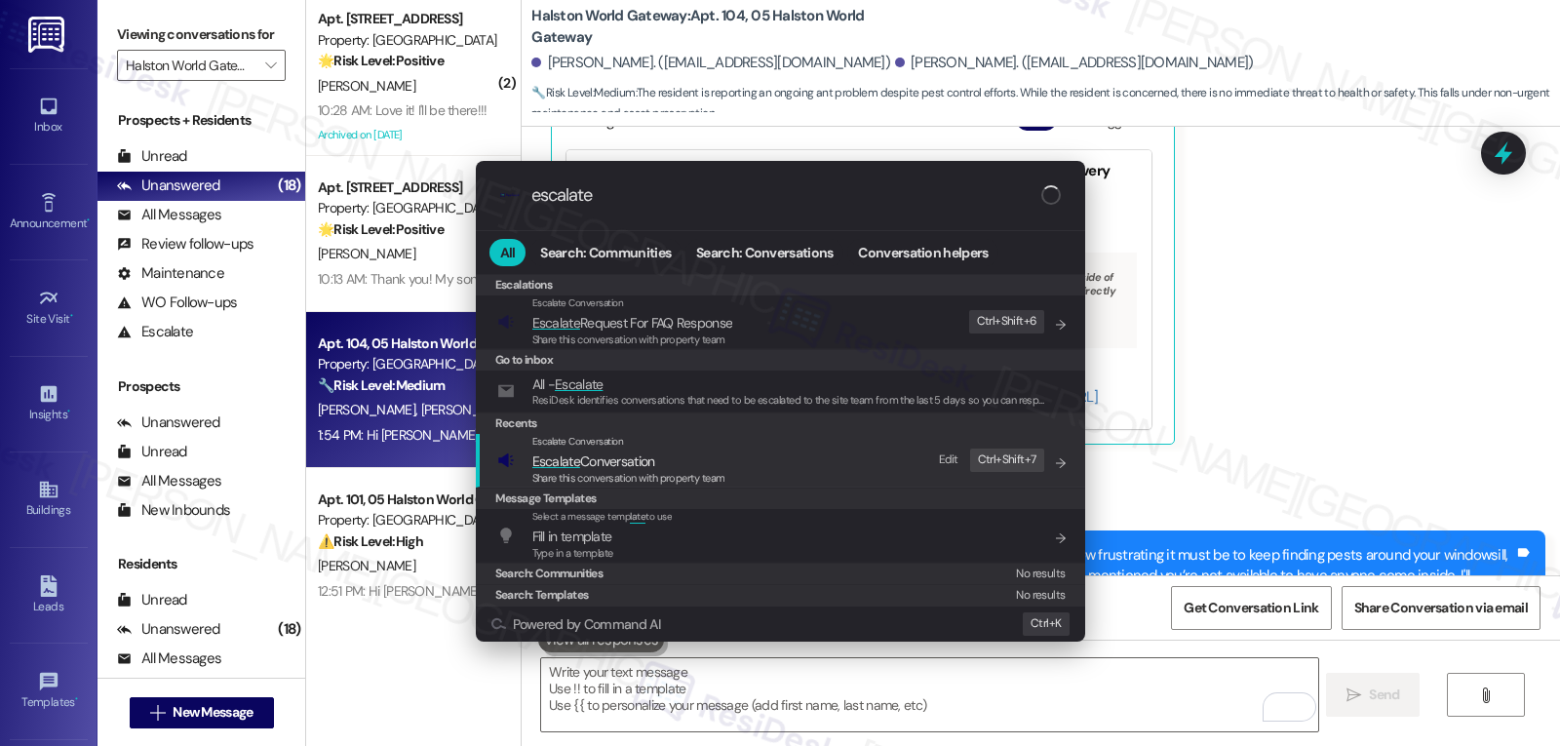
type input "escalate"
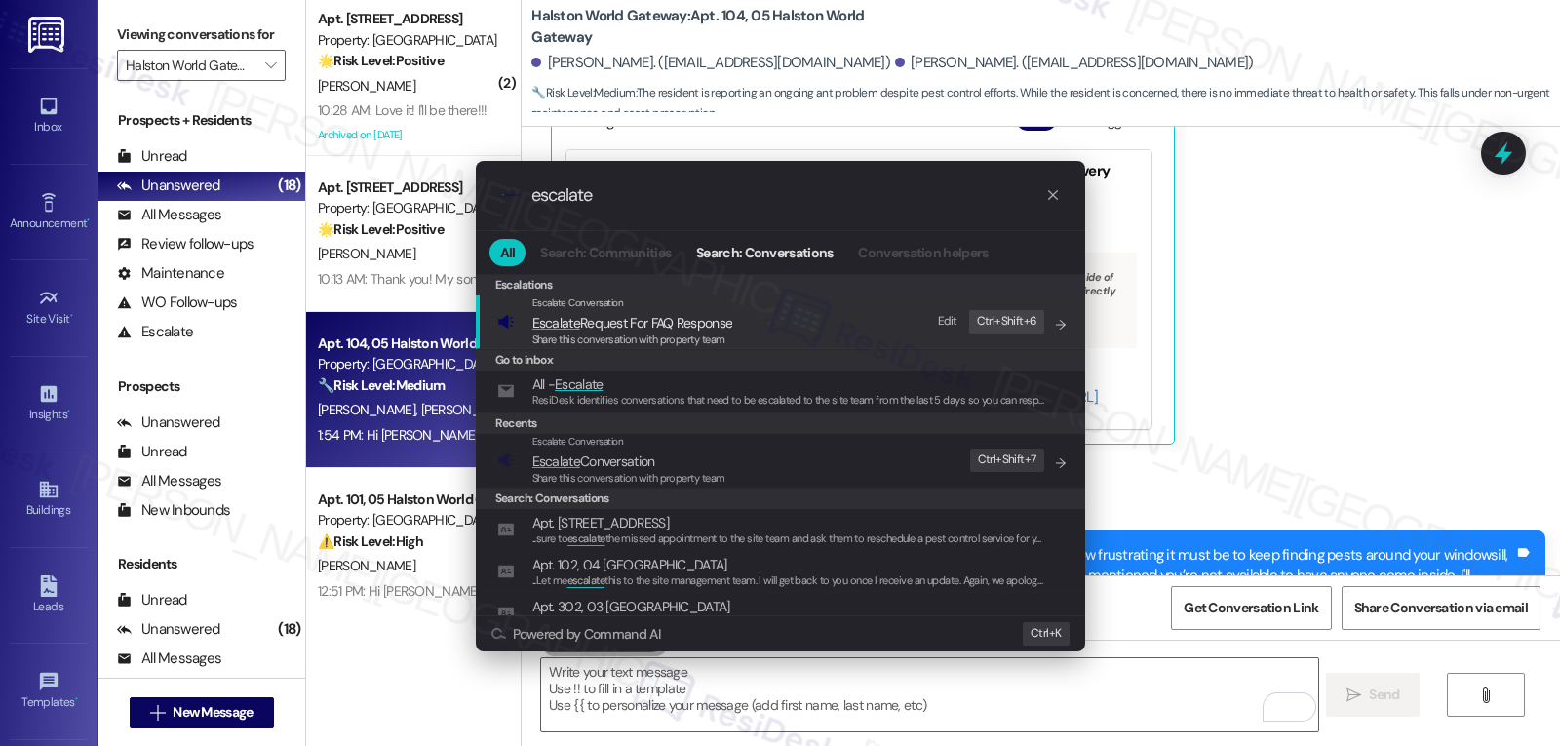
click at [647, 477] on span "Share this conversation with property team" at bounding box center [628, 478] width 193 height 14
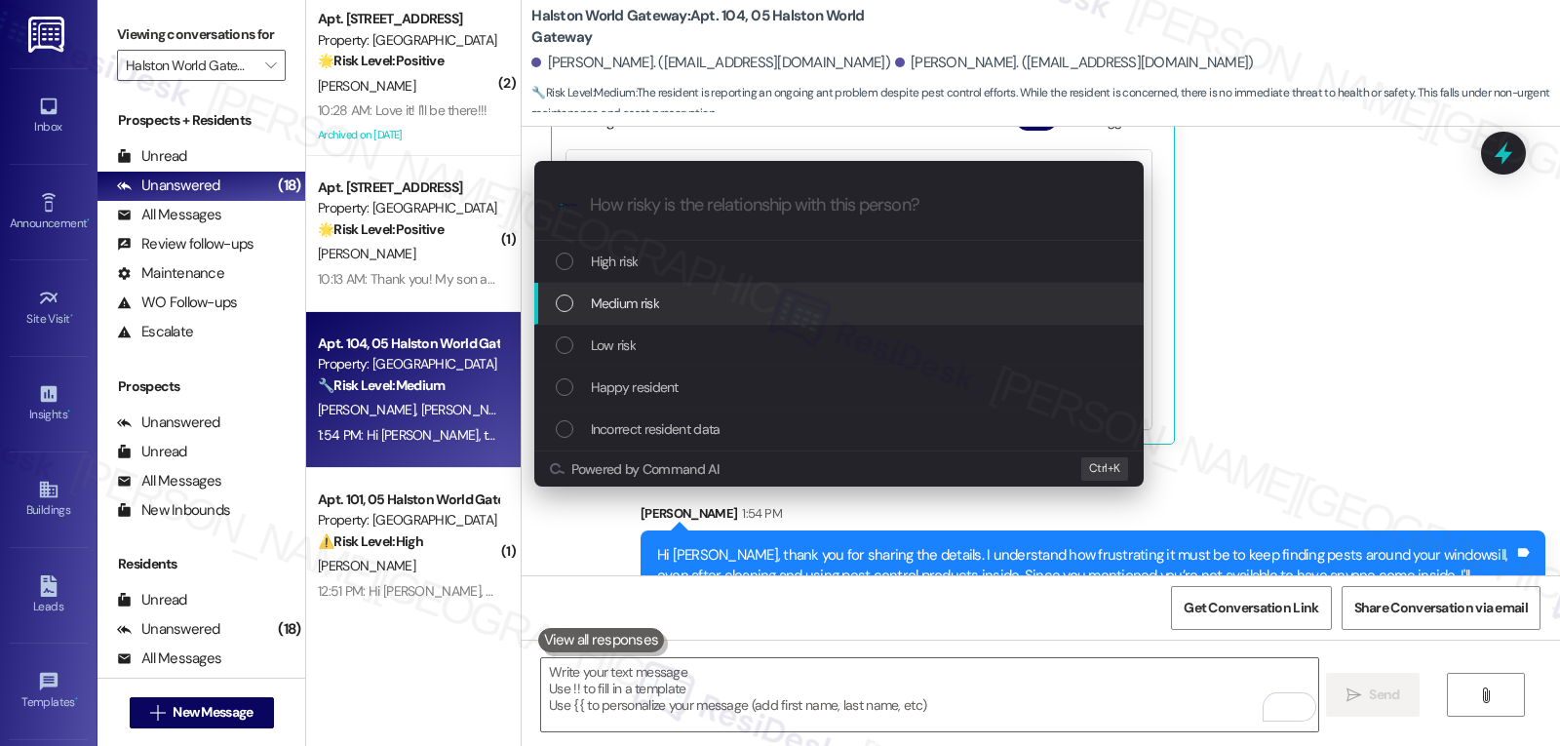
click at [681, 316] on div "Medium risk" at bounding box center [838, 304] width 609 height 42
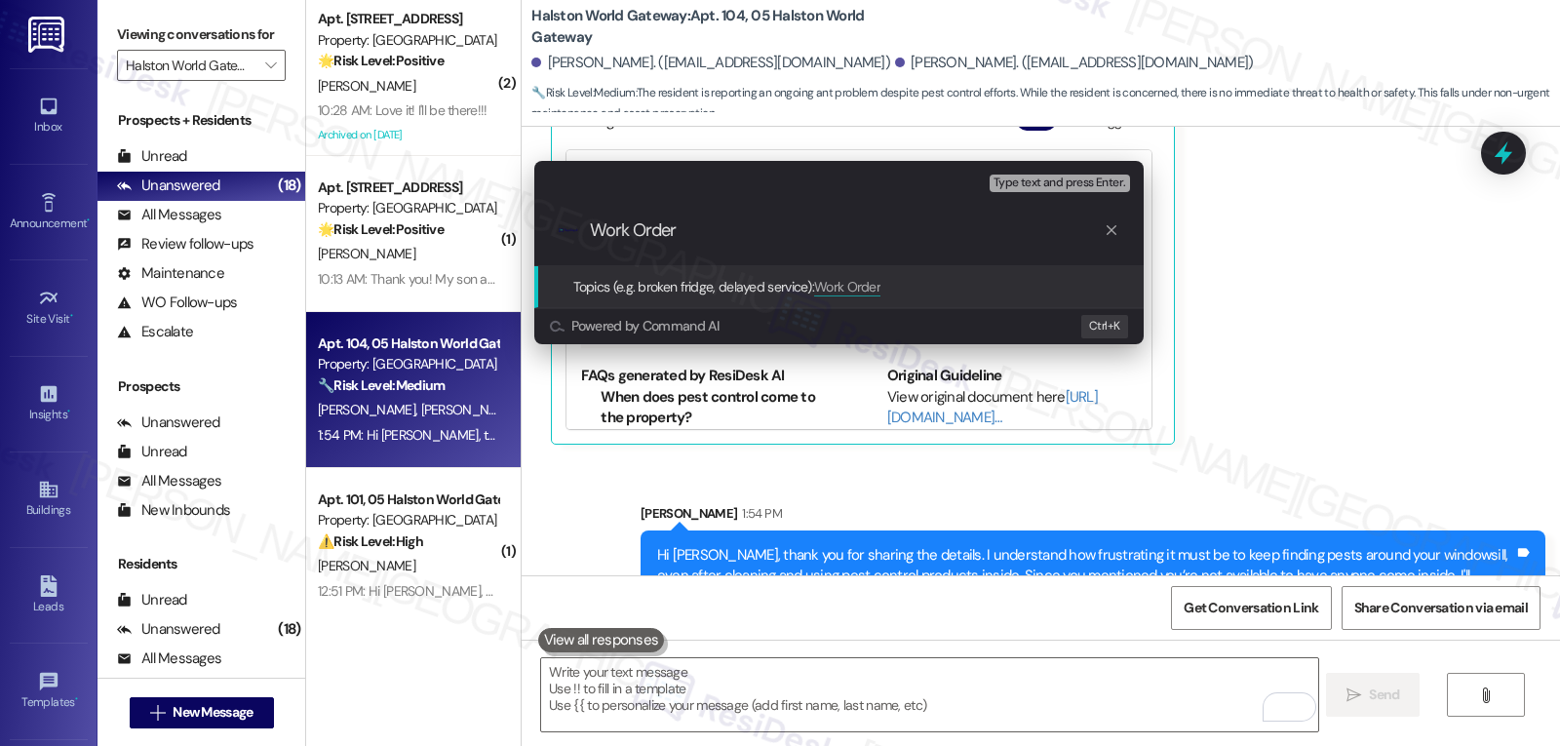
paste input "16128719"
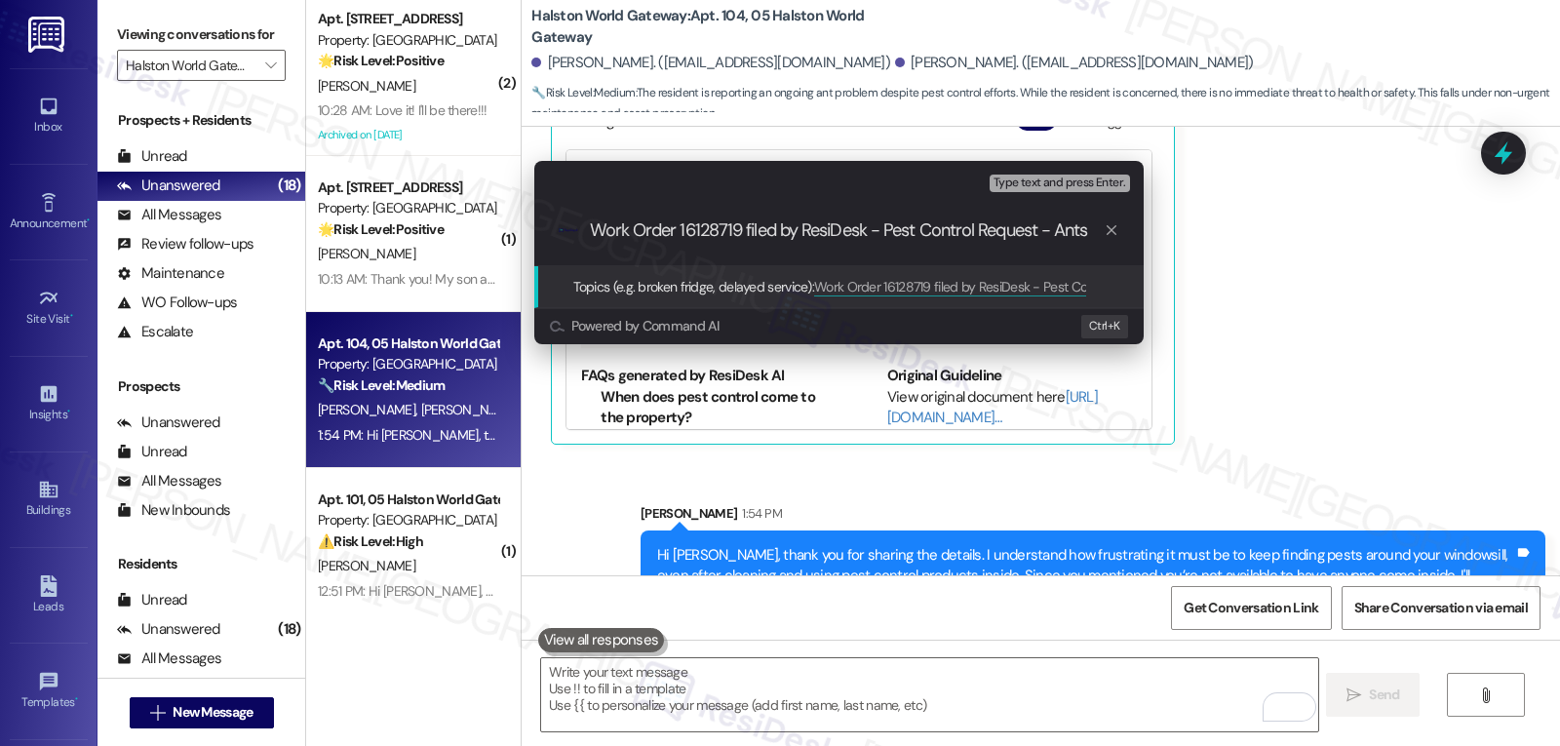
type input "Work Order 16128719 filed by ResiDesk - Pest Control Request - Ants"
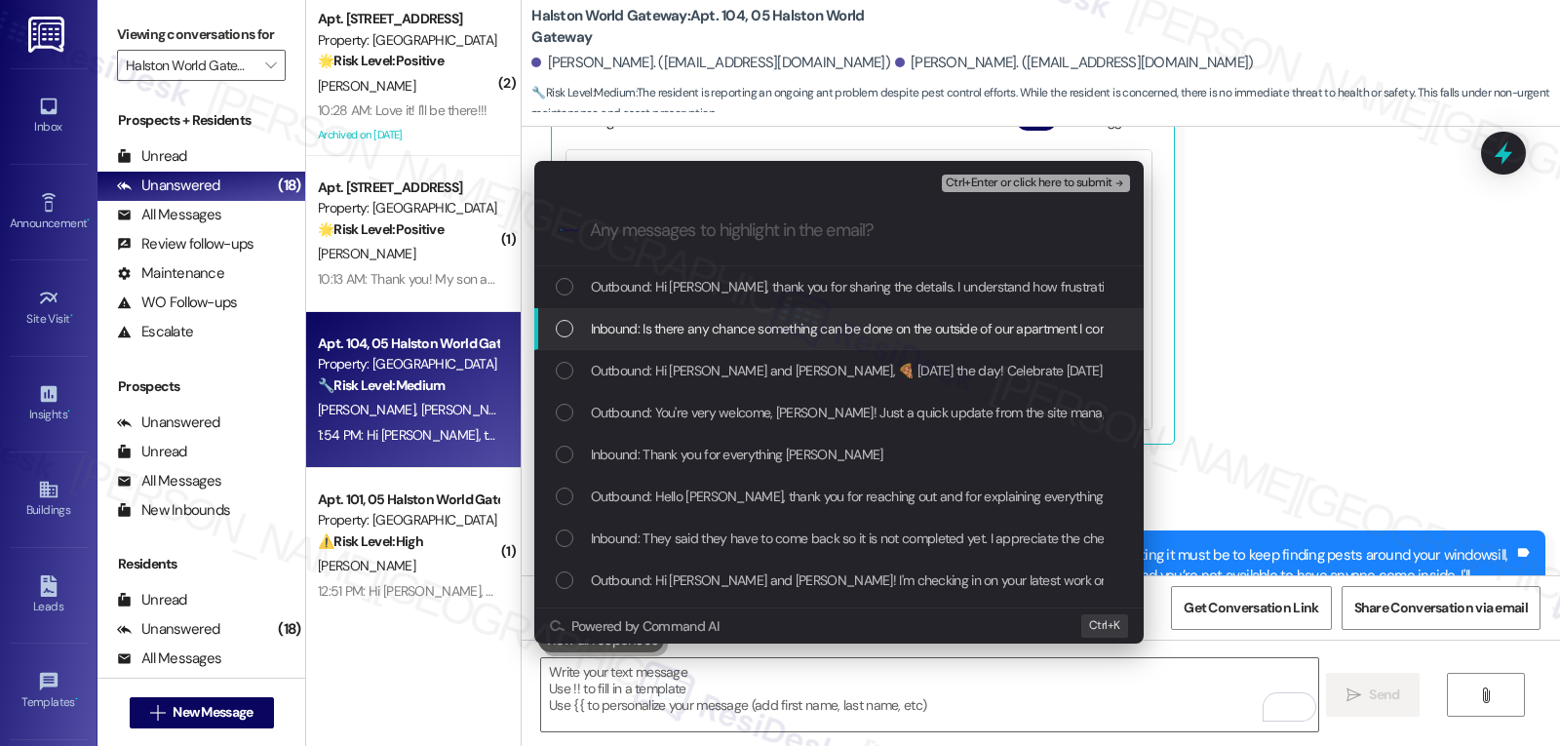
click at [568, 329] on div "List of options" at bounding box center [565, 329] width 18 height 18
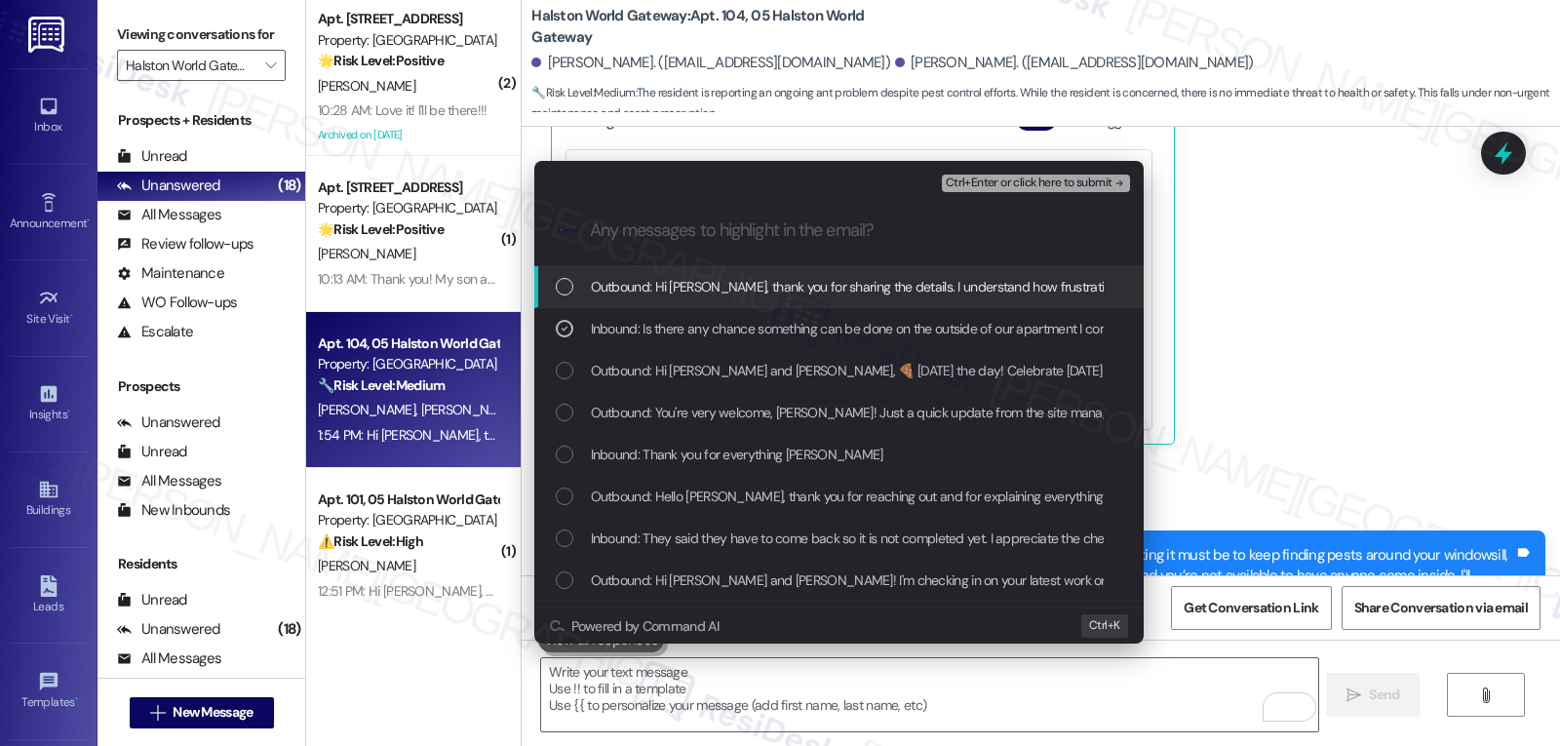
click at [1047, 183] on span "Ctrl+Enter or click here to submit" at bounding box center [1029, 183] width 167 height 14
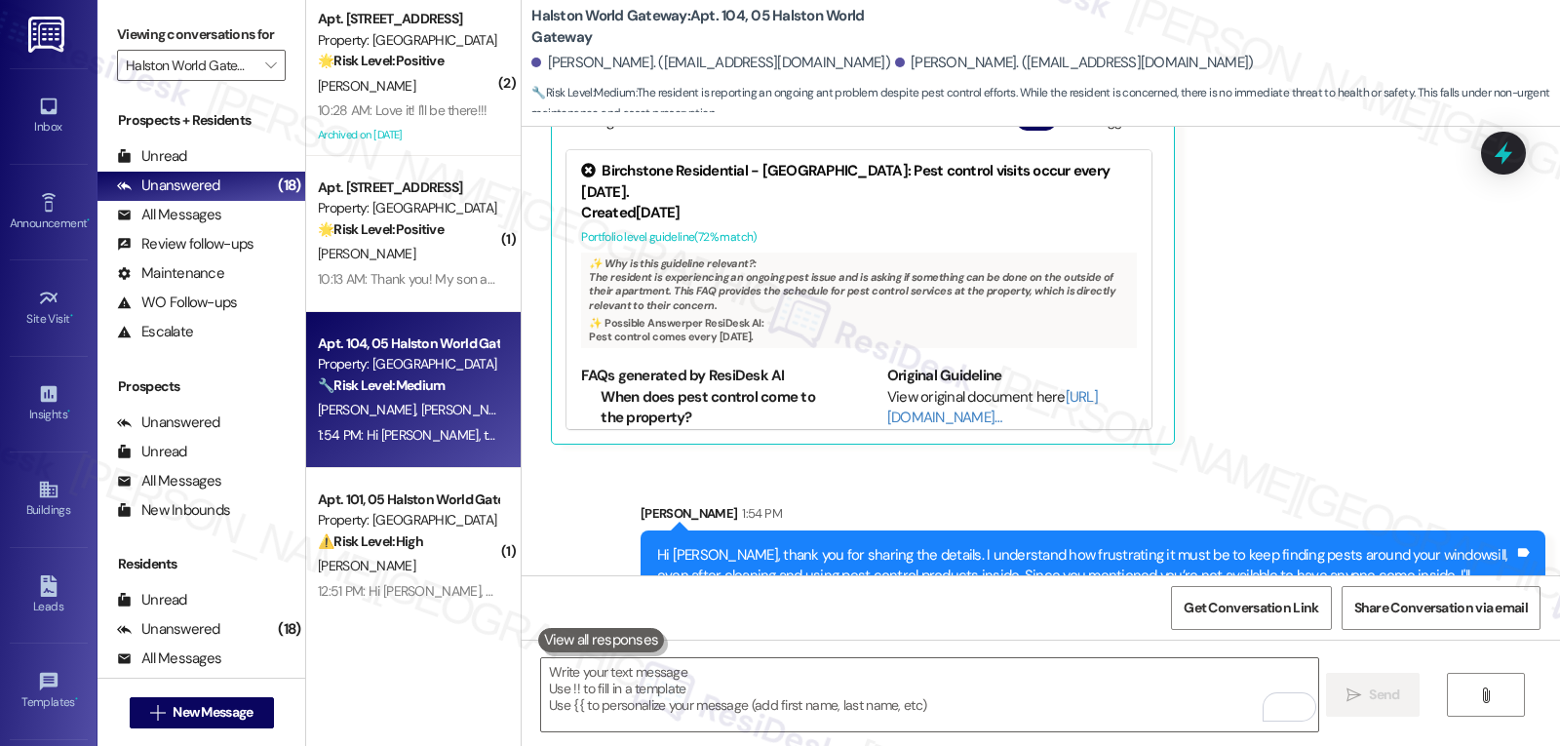
scroll to position [8900, 0]
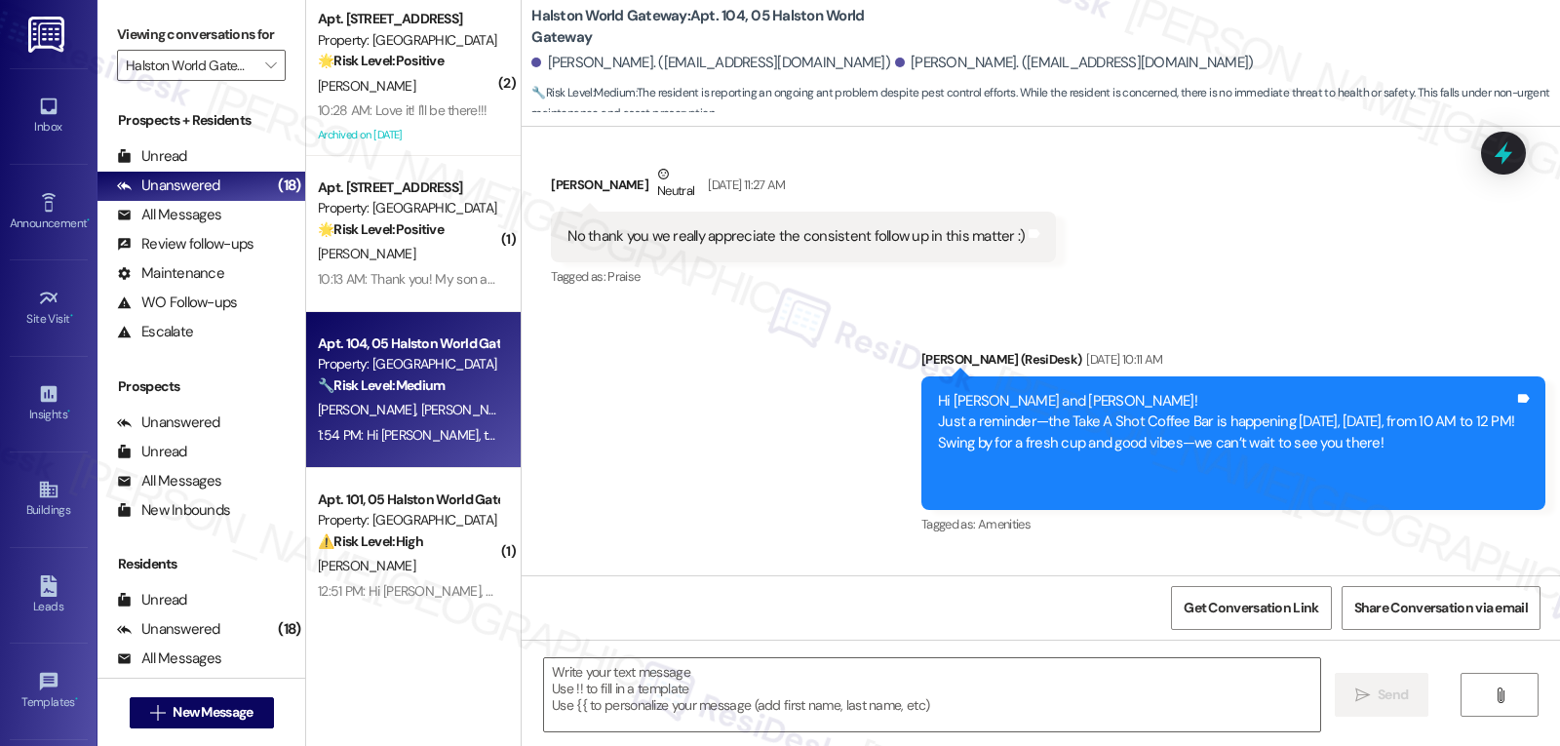
type textarea "Fetching suggested responses. Please feel free to read through the conversation…"
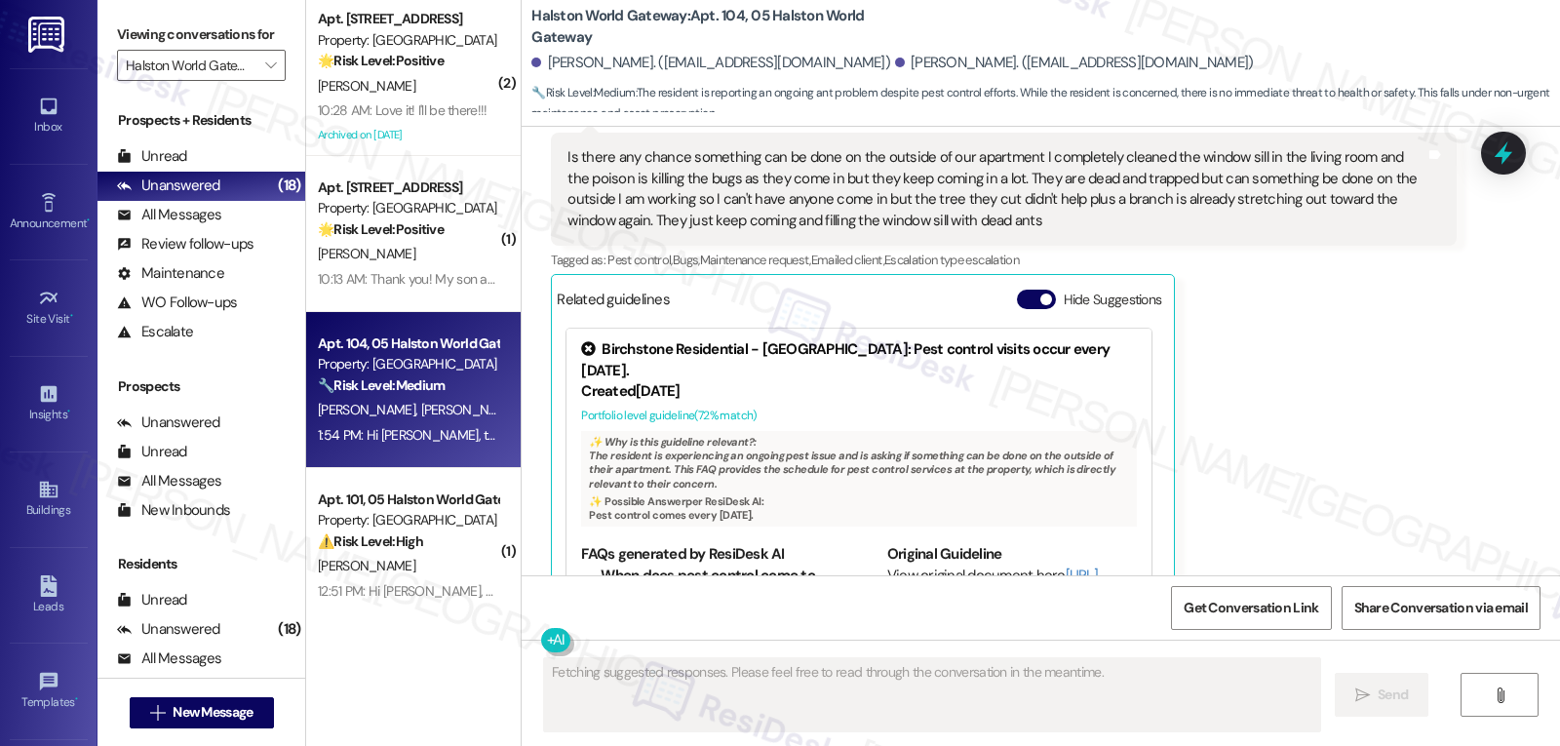
scroll to position [9107, 0]
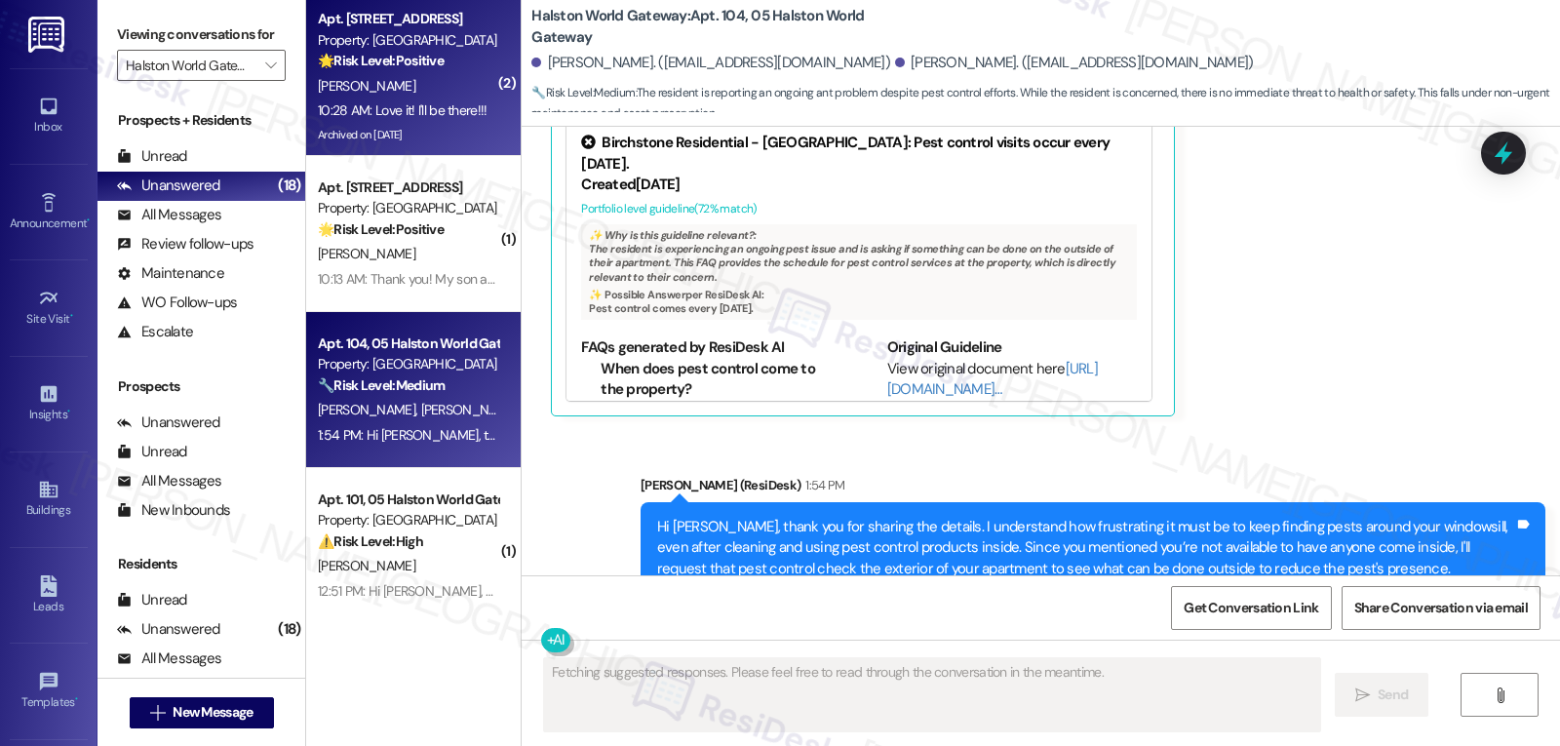
click at [448, 71] on div "🌟 Risk Level: Positive The resident is responding positively to a community eve…" at bounding box center [408, 61] width 180 height 20
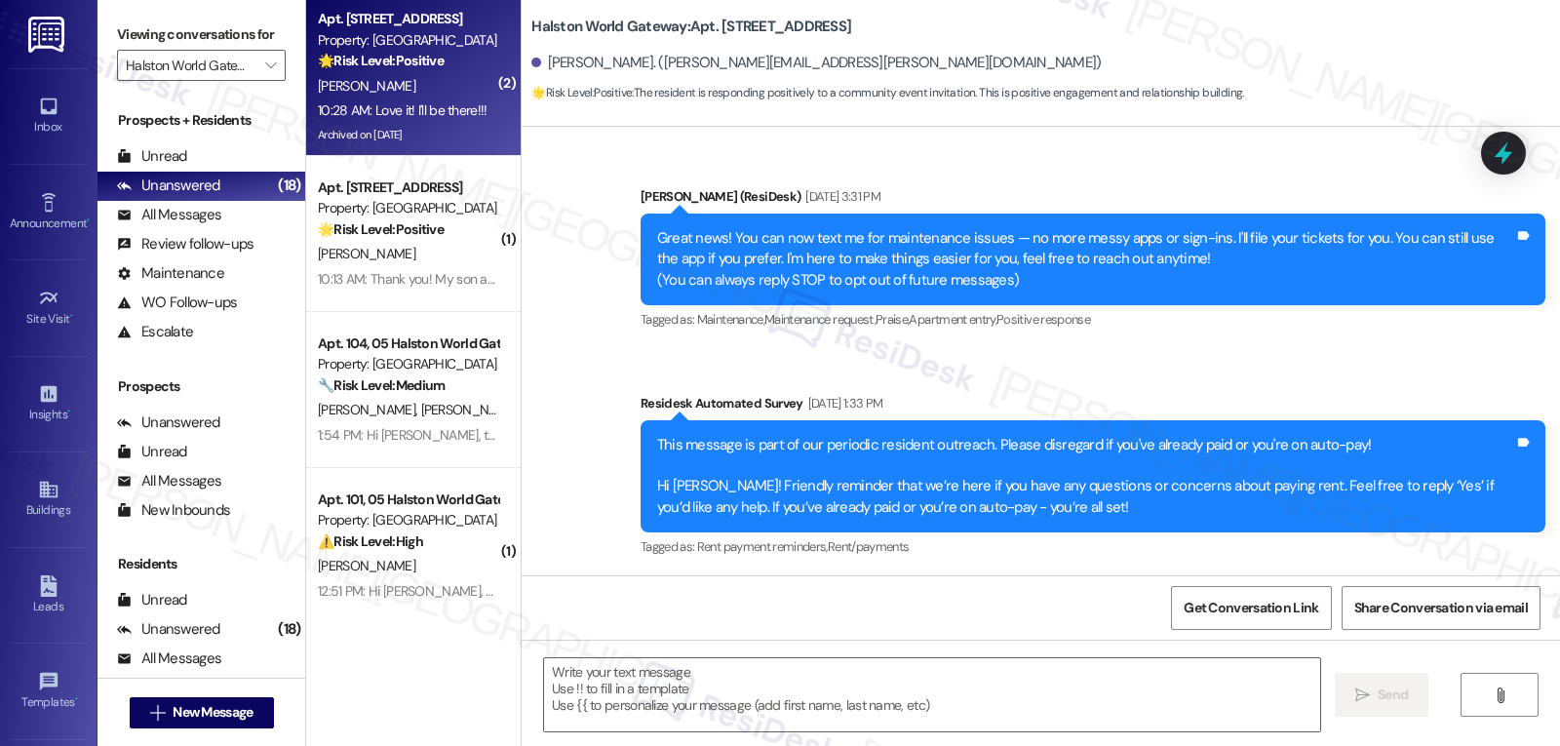
scroll to position [11187, 0]
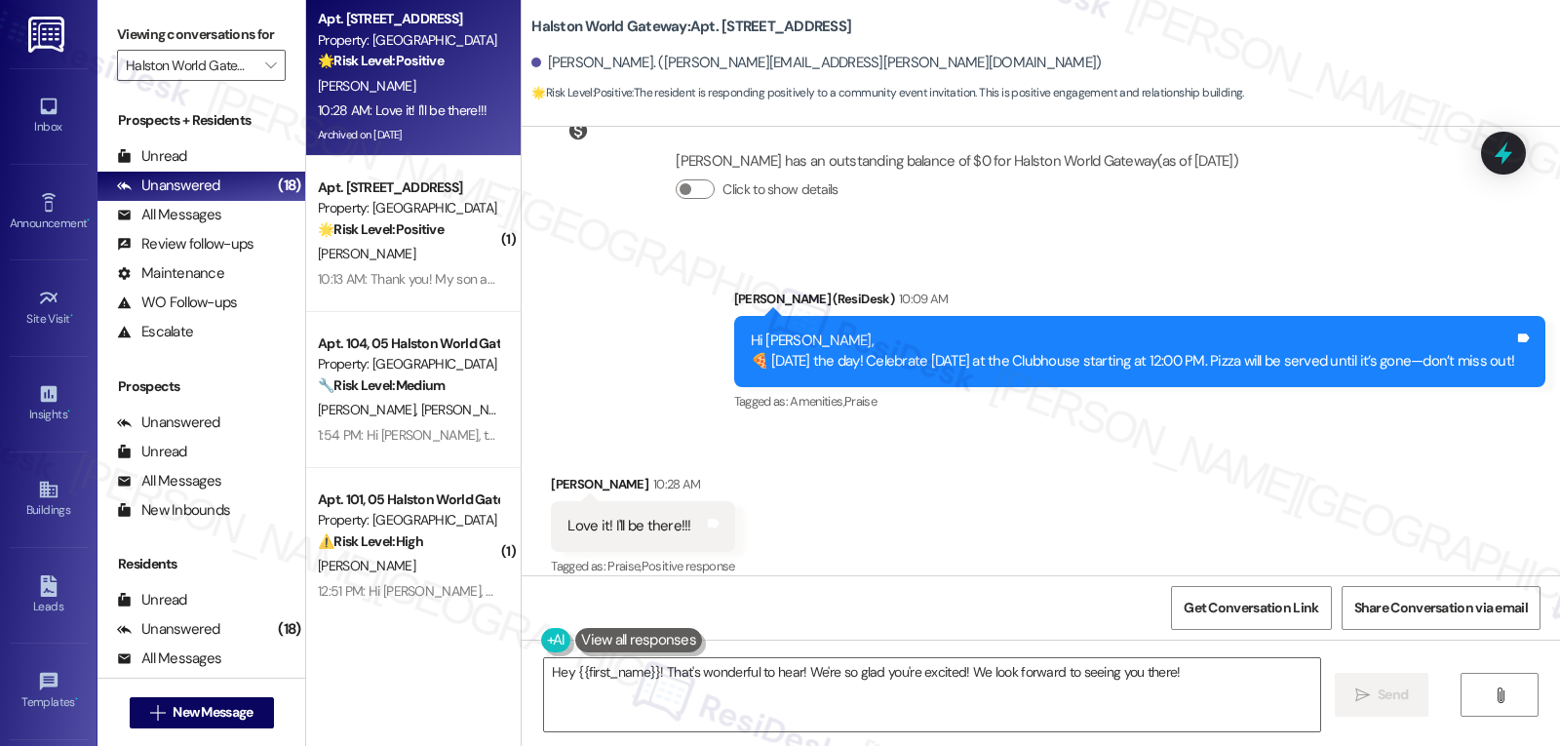
click at [562, 474] on div "Michael Signorello 10:28 AM" at bounding box center [642, 487] width 183 height 27
copy div "Michael"
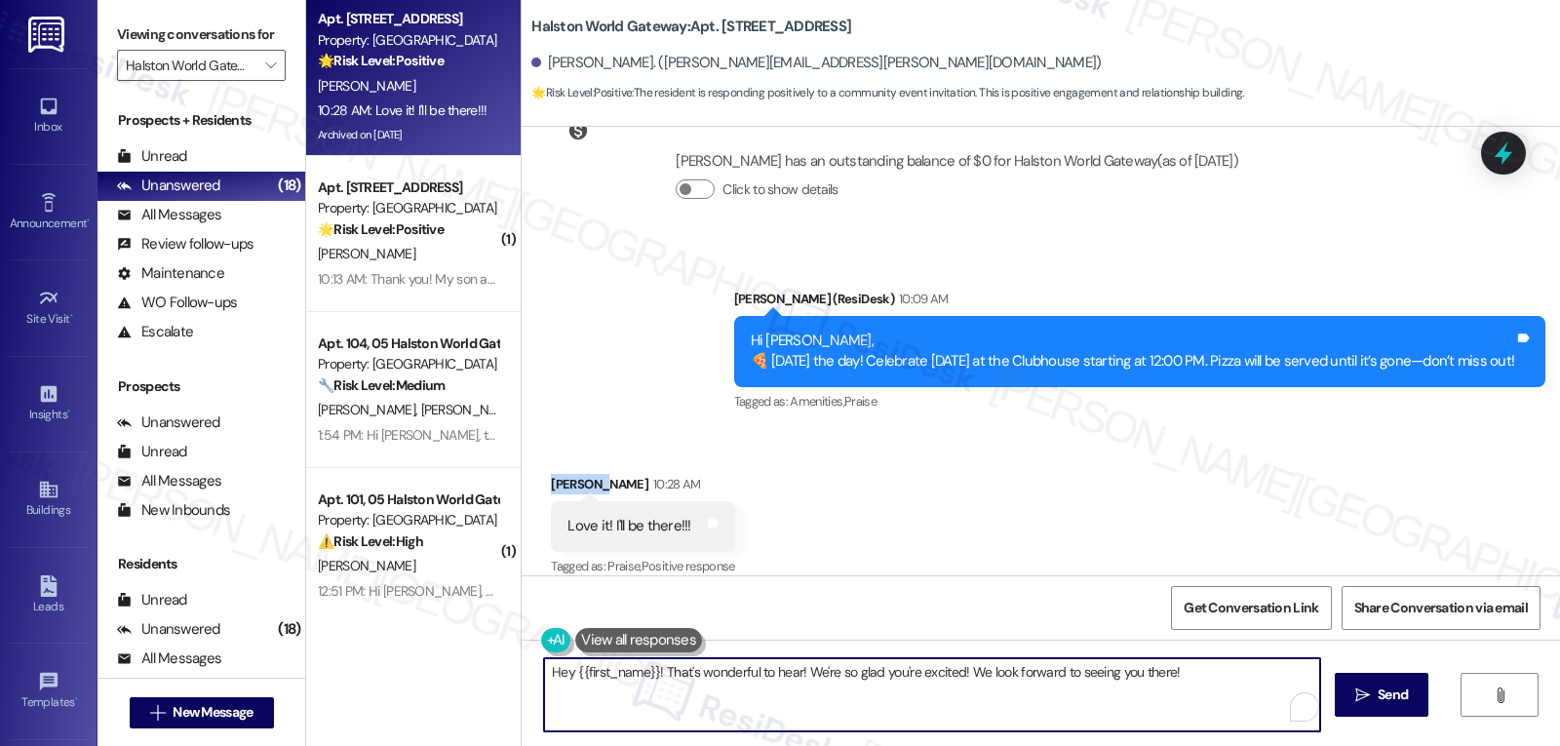
click at [730, 685] on textarea "Hey {{first_name}}! That's wonderful to hear! We're so glad you're excited! We …" at bounding box center [932, 694] width 776 height 73
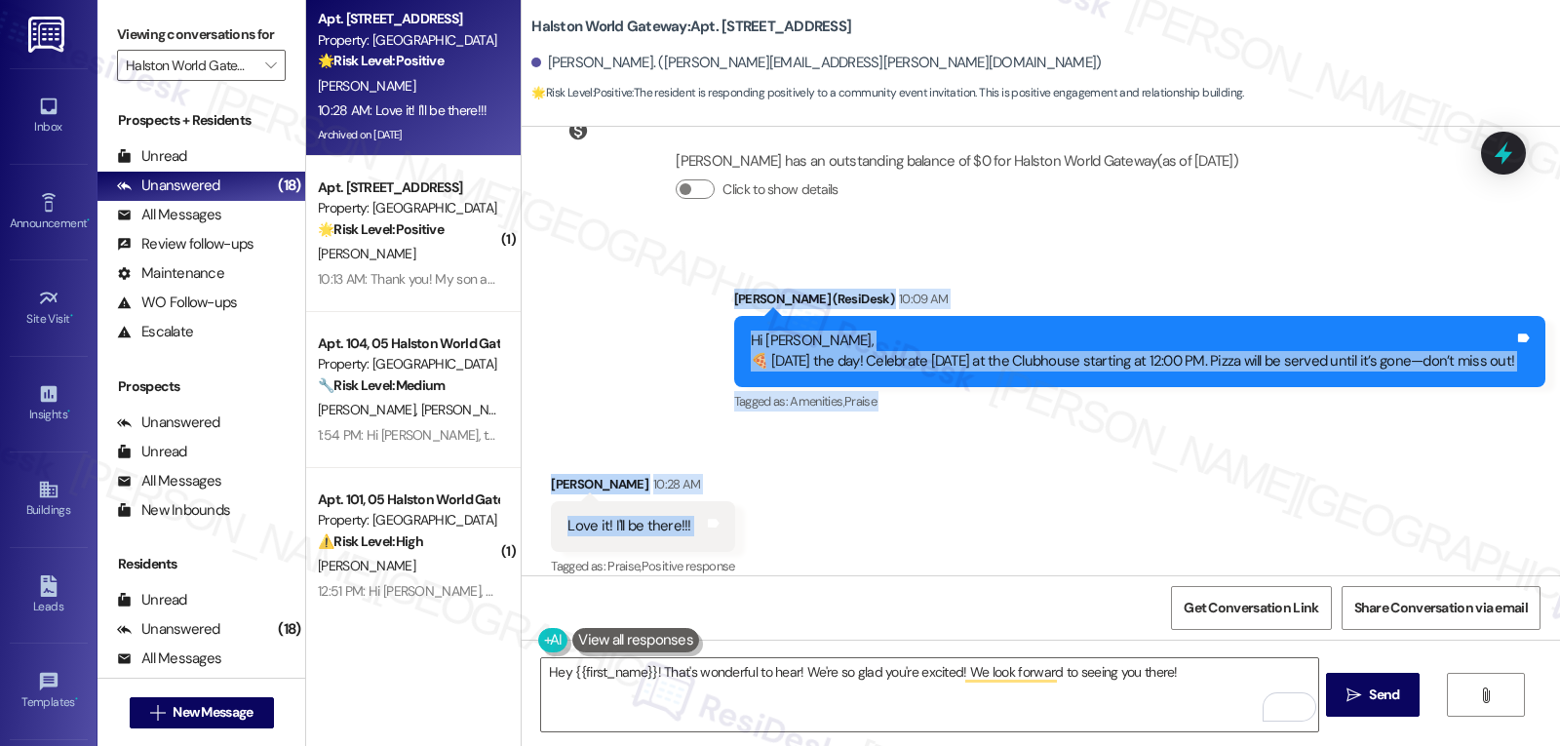
drag, startPoint x: 625, startPoint y: 256, endPoint x: 784, endPoint y: 514, distance: 302.5
click at [784, 514] on div "Announcement, sent via SMS Sarah (ResiDesk) Aug 14, 2024 at 3:31 PM Great news!…" at bounding box center [1041, 351] width 1039 height 449
copy div "Sarah (ResiDesk) 10:09 AM Hi Michael, 🍕 Today’s the day! Celebrate National Che…"
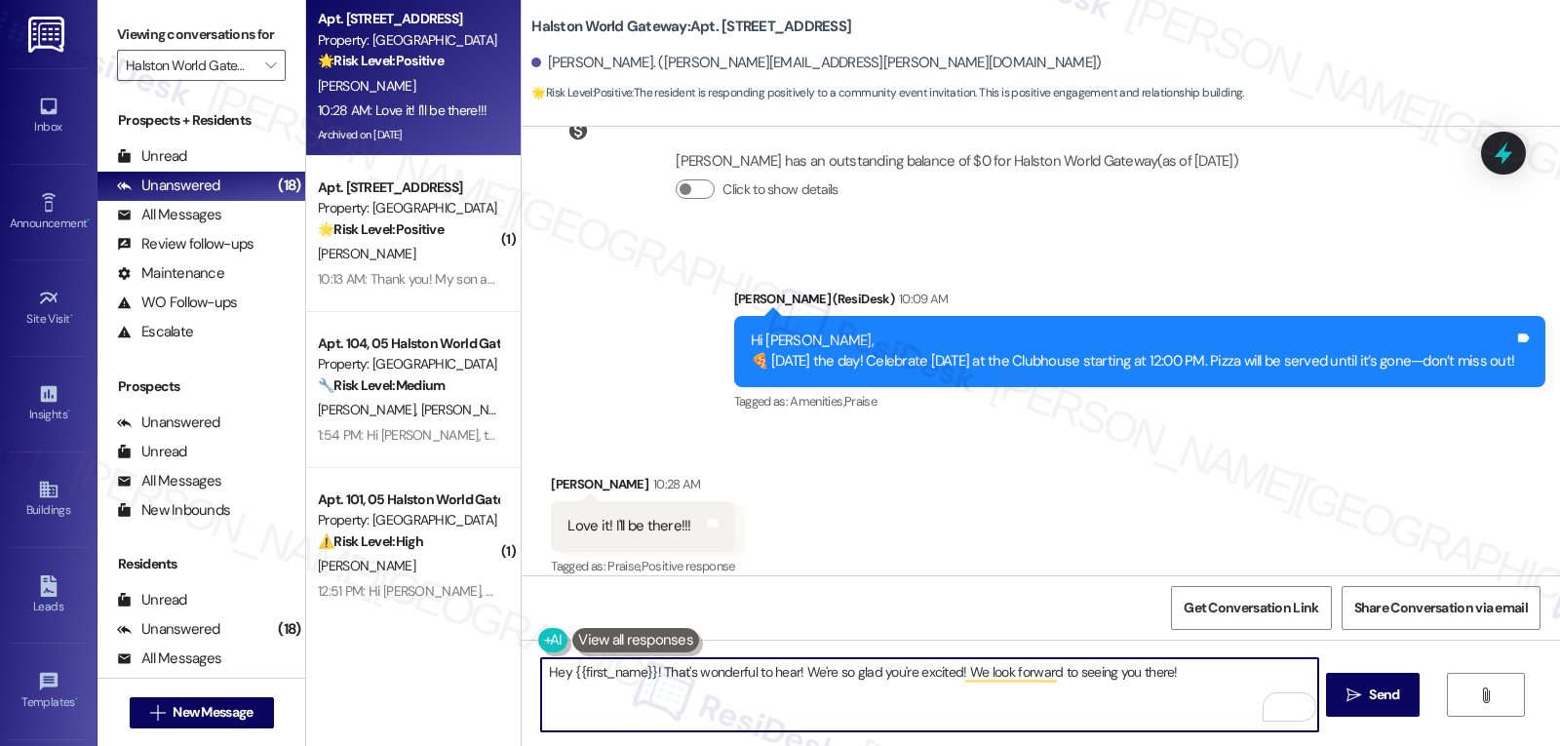
click at [691, 673] on textarea "Hey {{first_name}}! That's wonderful to hear! We're so glad you're excited! We …" at bounding box center [929, 694] width 776 height 73
paste textarea "That’s awesome, Michael! 🎉 We’ll see you at the Clubhouse—enjoy the pizza!"
drag, startPoint x: 707, startPoint y: 669, endPoint x: 888, endPoint y: 679, distance: 181.6
click at [888, 679] on textarea "That’s awesome, Michael! 🎉 We’ll see you at the Clubhouse—enjoy the pizza!onder…" at bounding box center [929, 694] width 776 height 73
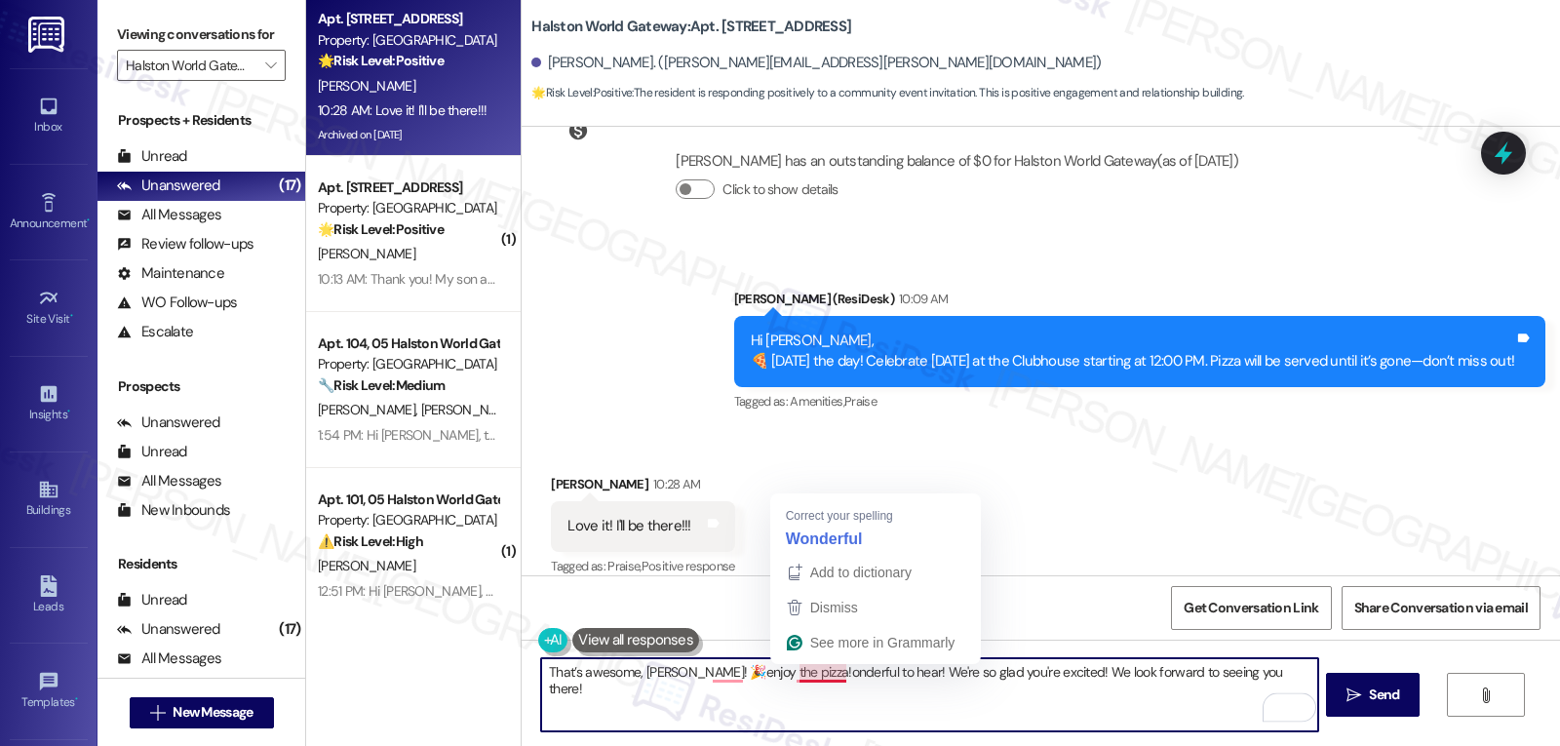
drag, startPoint x: 784, startPoint y: 677, endPoint x: 1292, endPoint y: 686, distance: 508.1
click at [1292, 686] on textarea "That’s awesome, Michael! 🎉enjoy the pizza!onderful to hear! We're so glad you'r…" at bounding box center [929, 694] width 776 height 73
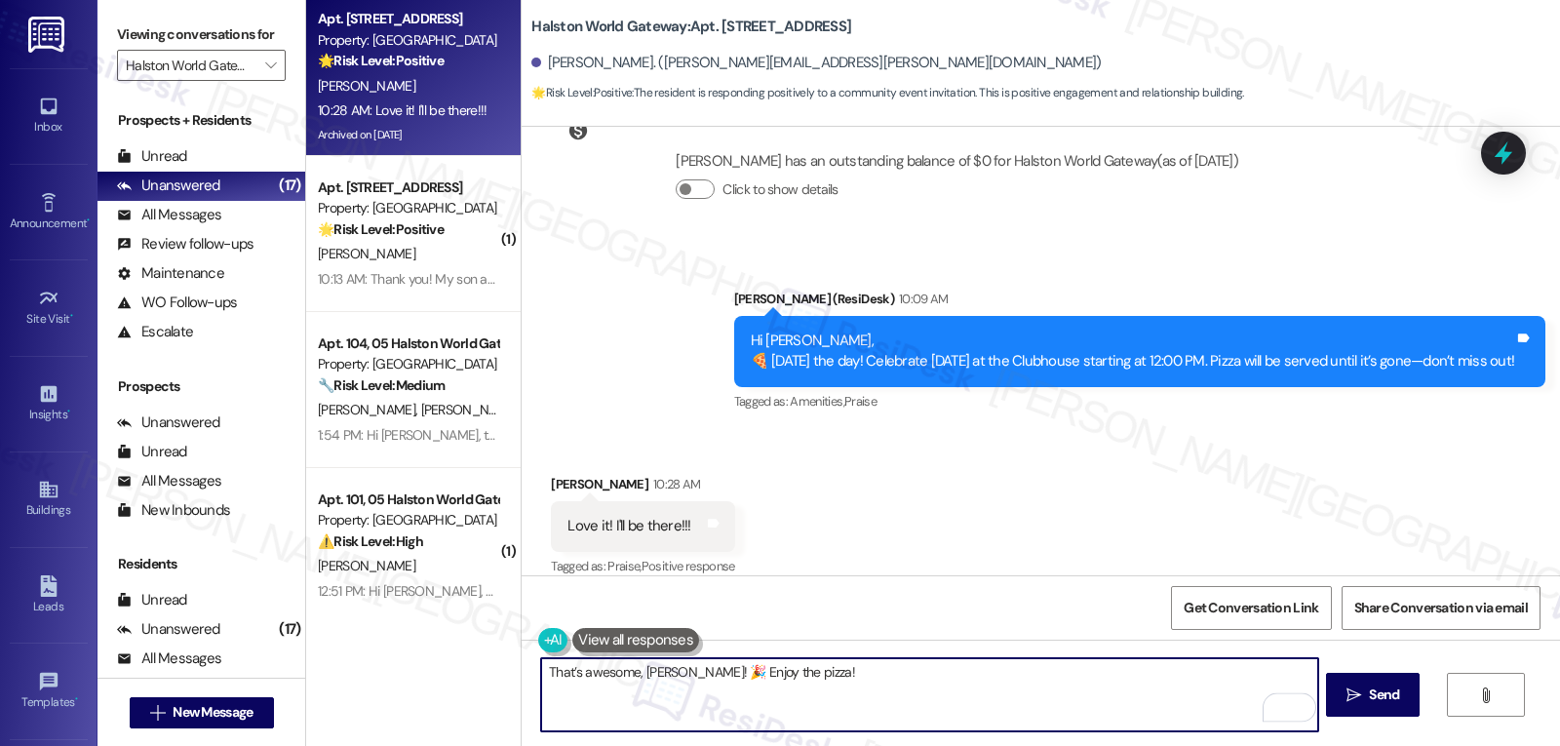
click at [946, 698] on textarea "That’s awesome, Michael! 🎉 Enjoy the pizza!" at bounding box center [929, 694] width 776 height 73
type textarea "That’s awesome, Michael! 🎉 Enjoy the pizza!"
click at [1331, 696] on button " Send" at bounding box center [1373, 695] width 95 height 44
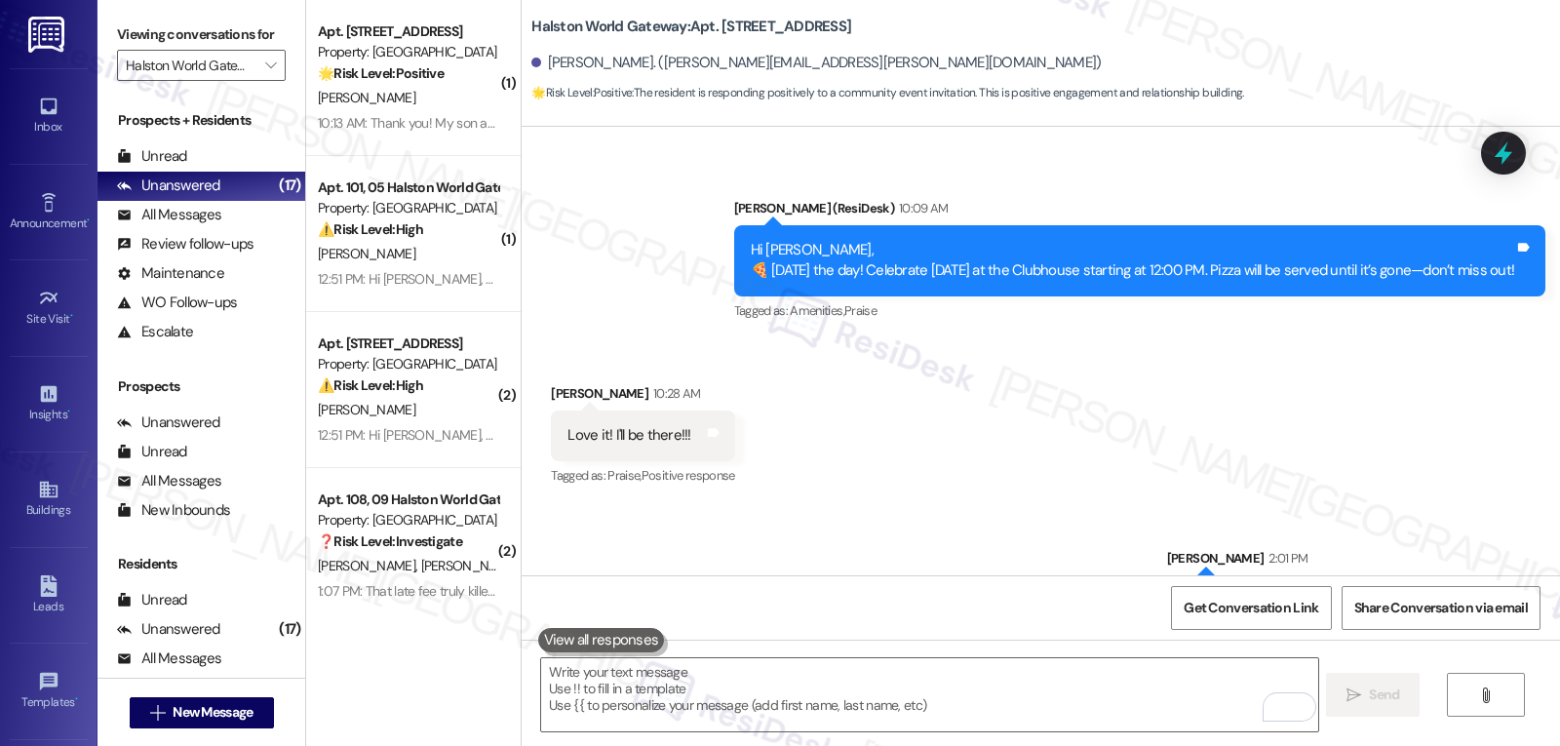
scroll to position [11322, 0]
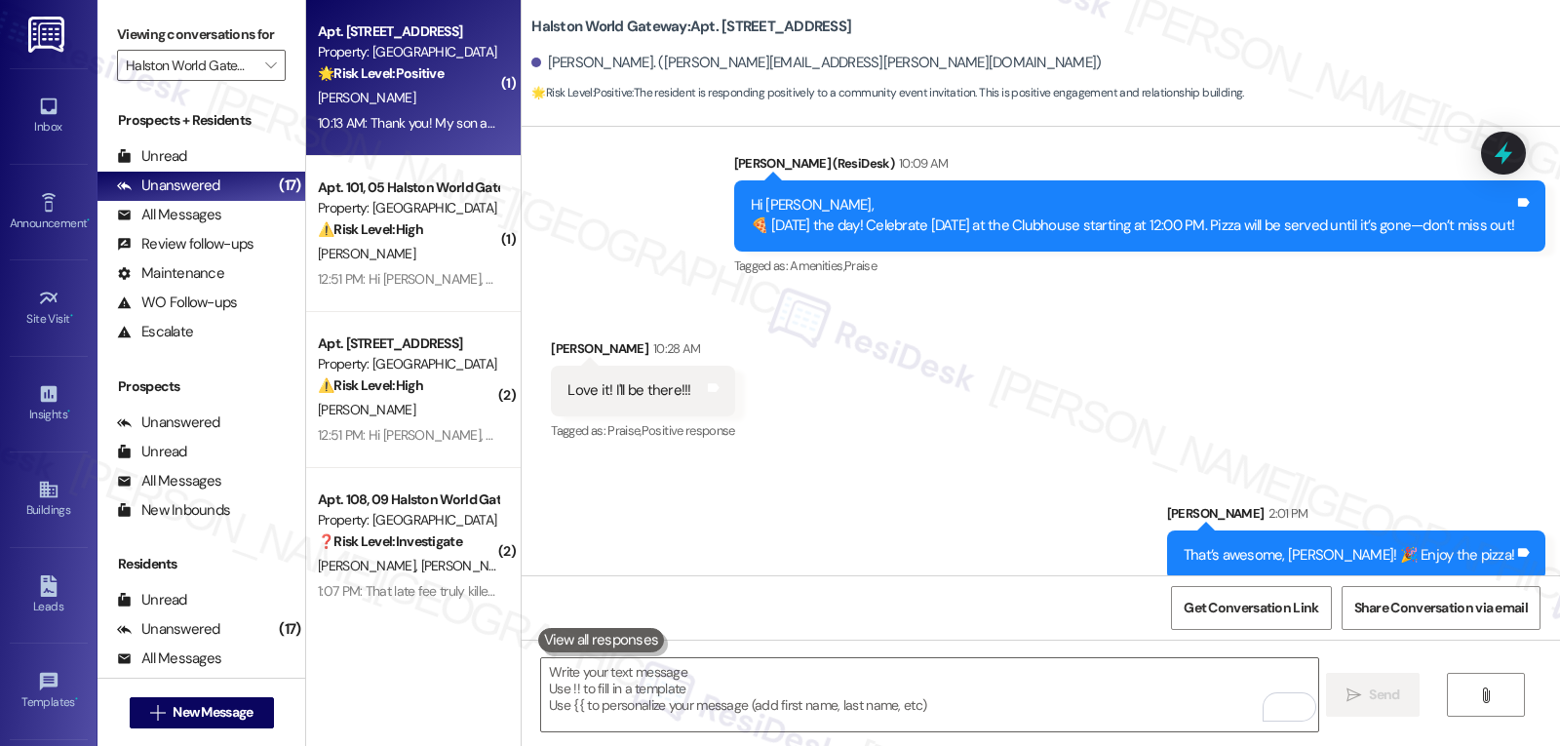
click at [403, 121] on div "10:13 AM: Thank you! My son and I will be attending. 😊 10:13 AM: Thank you! My …" at bounding box center [471, 123] width 307 height 18
type textarea "Fetching suggested responses. Please feel free to read through the conversation…"
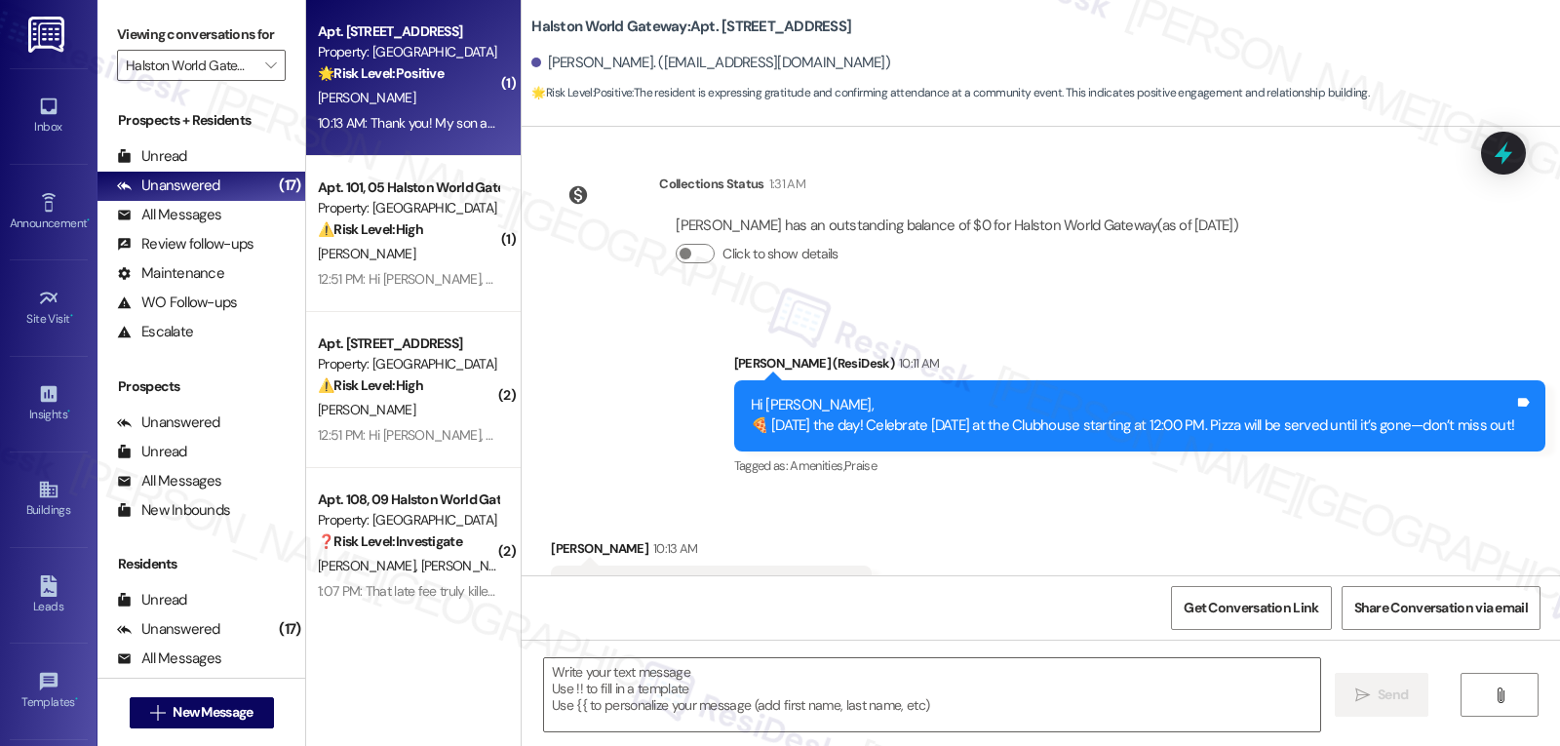
scroll to position [2332, 0]
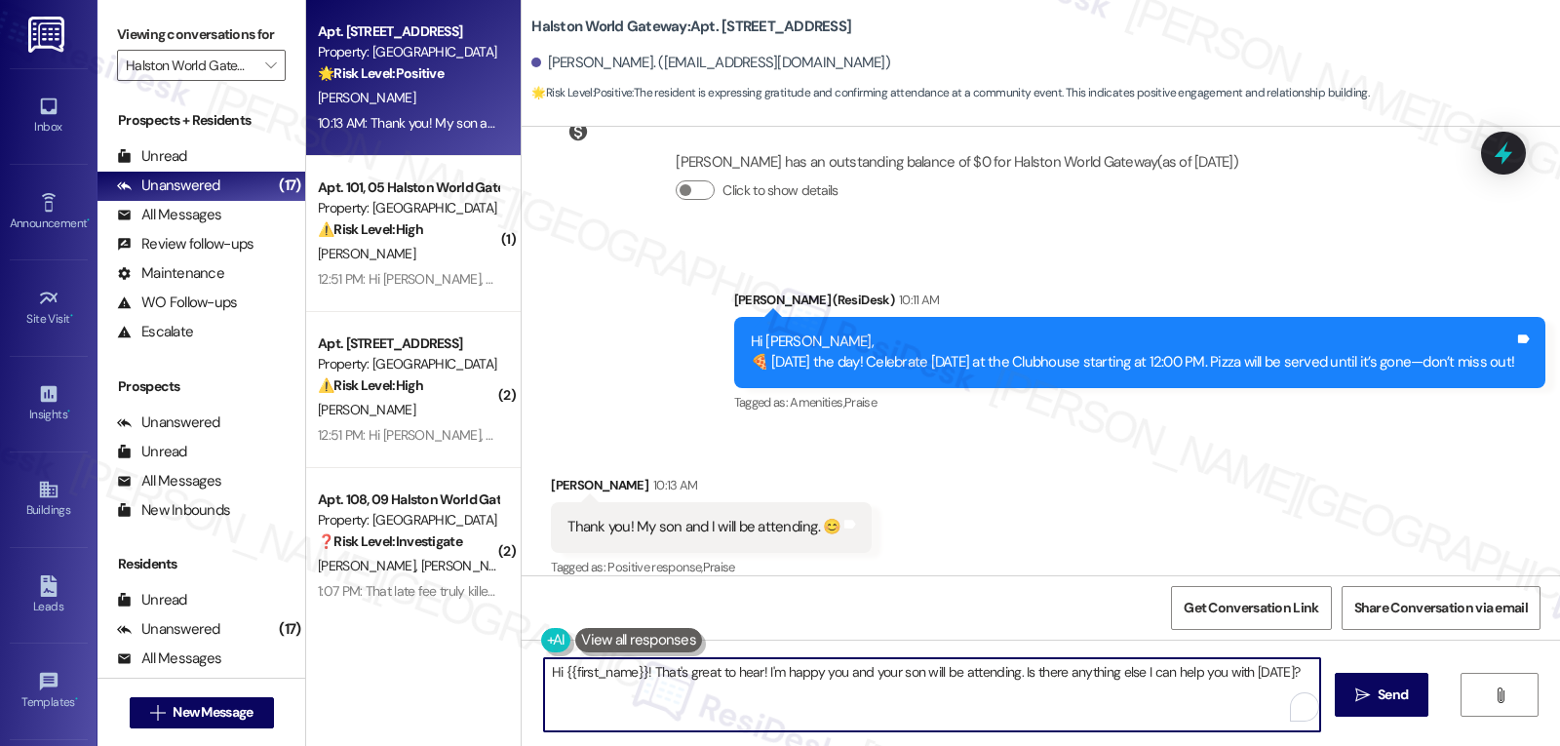
click at [691, 711] on textarea "Hi {{first_name}}! That's great to hear! I'm happy you and your son will be att…" at bounding box center [932, 694] width 776 height 73
type textarea "Thanks, Louis! Hope he en"
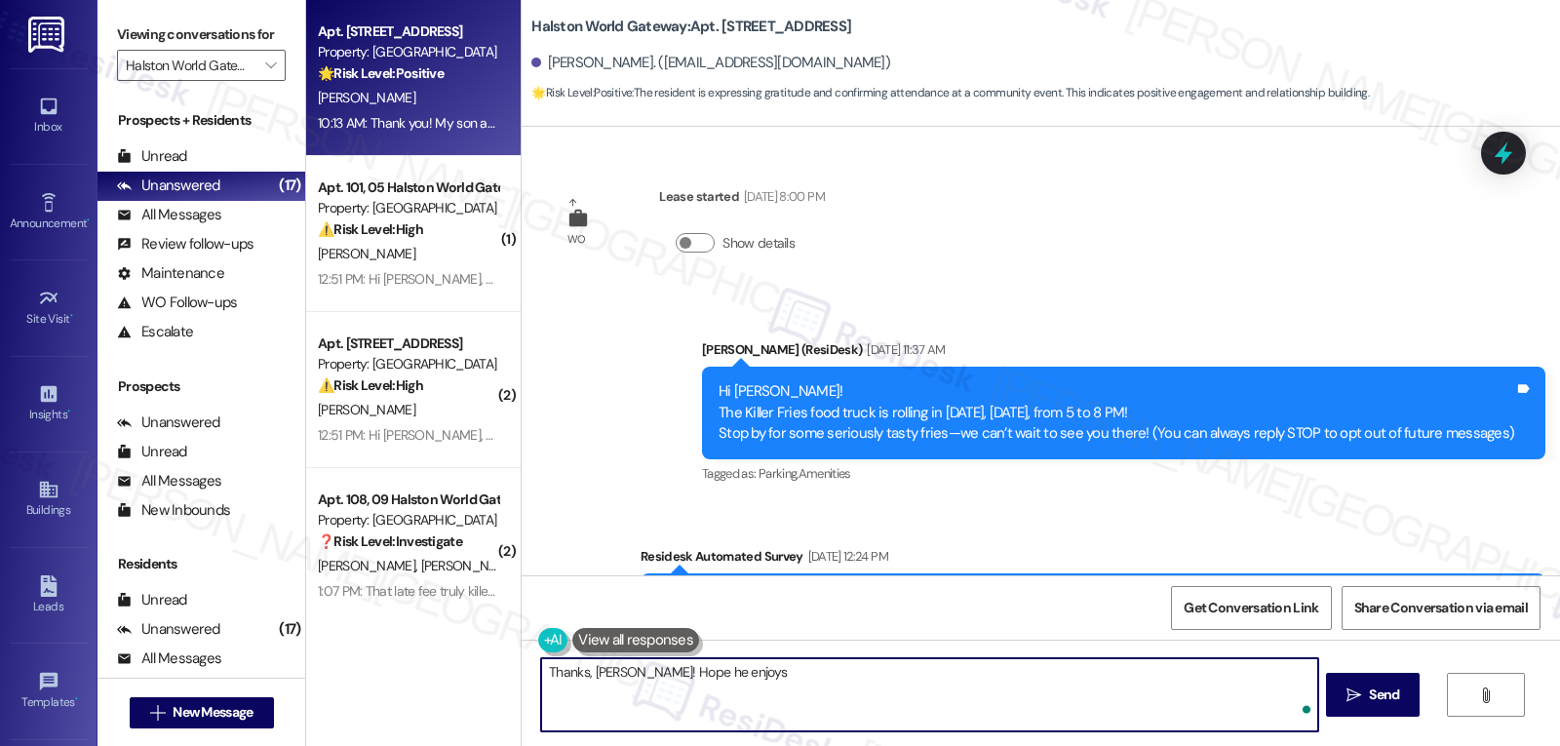
scroll to position [2332, 0]
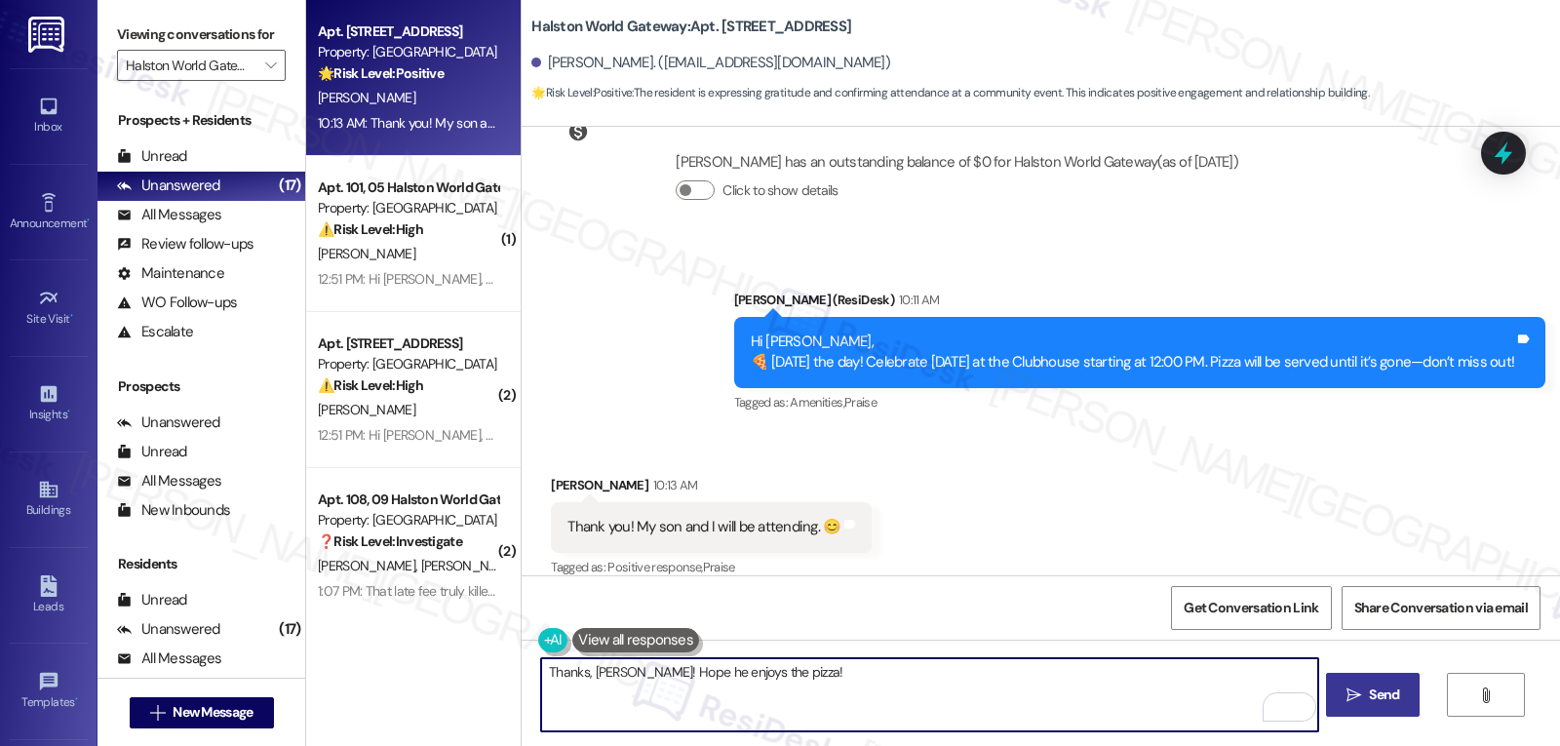
type textarea "Thanks, [PERSON_NAME]! Hope he enjoys the pizza!"
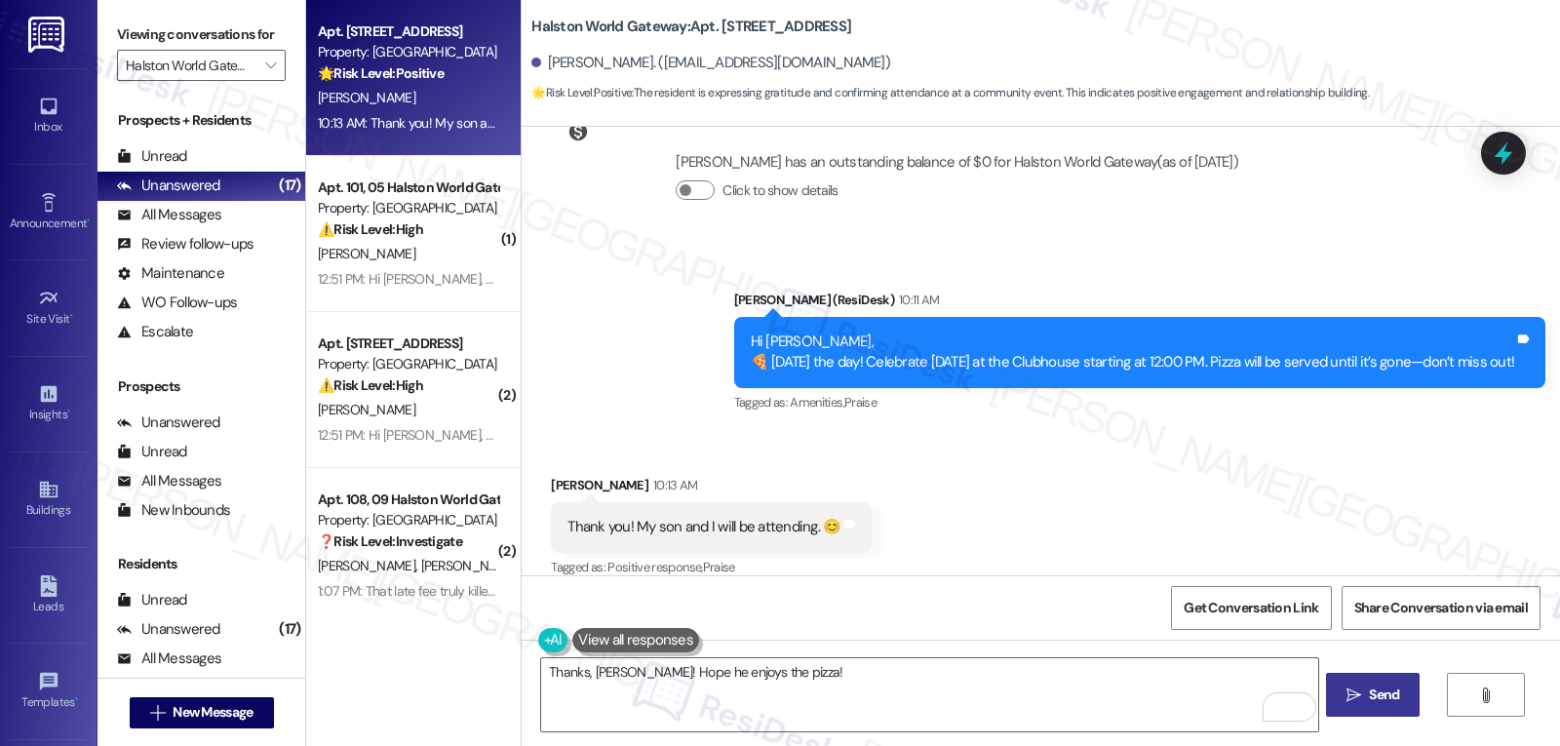
click at [1385, 701] on span "Send" at bounding box center [1384, 695] width 30 height 20
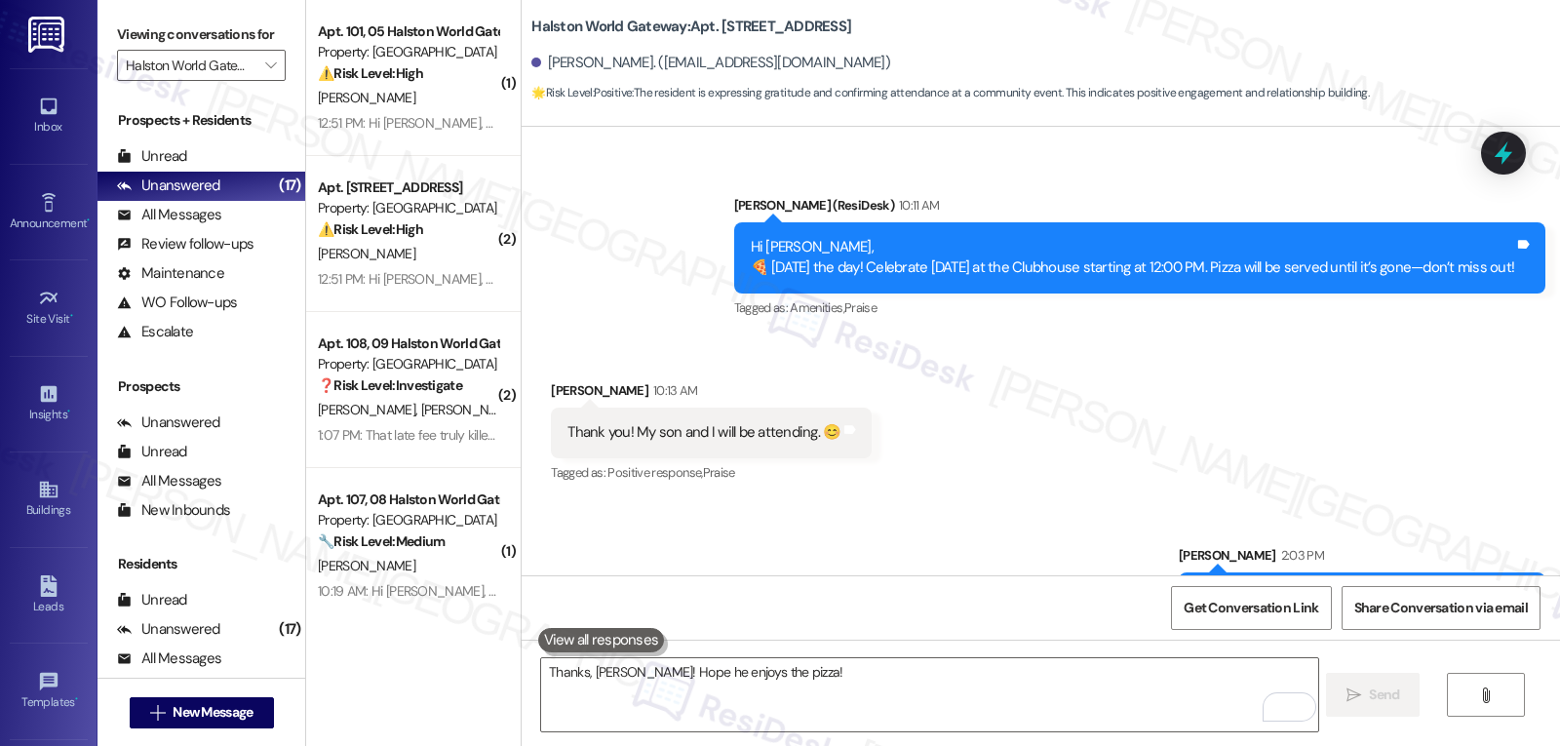
scroll to position [2469, 0]
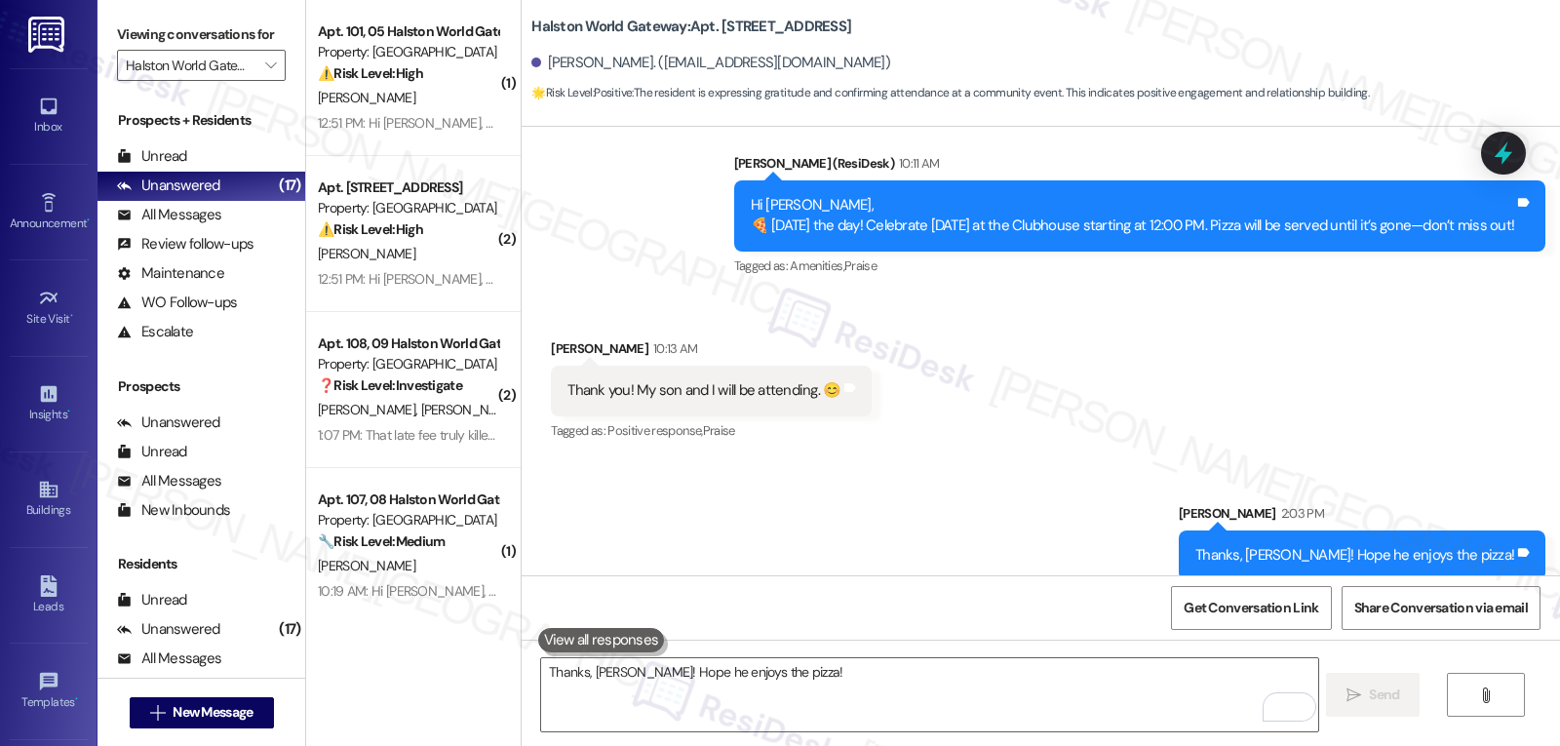
drag, startPoint x: 391, startPoint y: 93, endPoint x: 576, endPoint y: 111, distance: 186.2
click at [389, 92] on div "[PERSON_NAME]" at bounding box center [408, 98] width 184 height 24
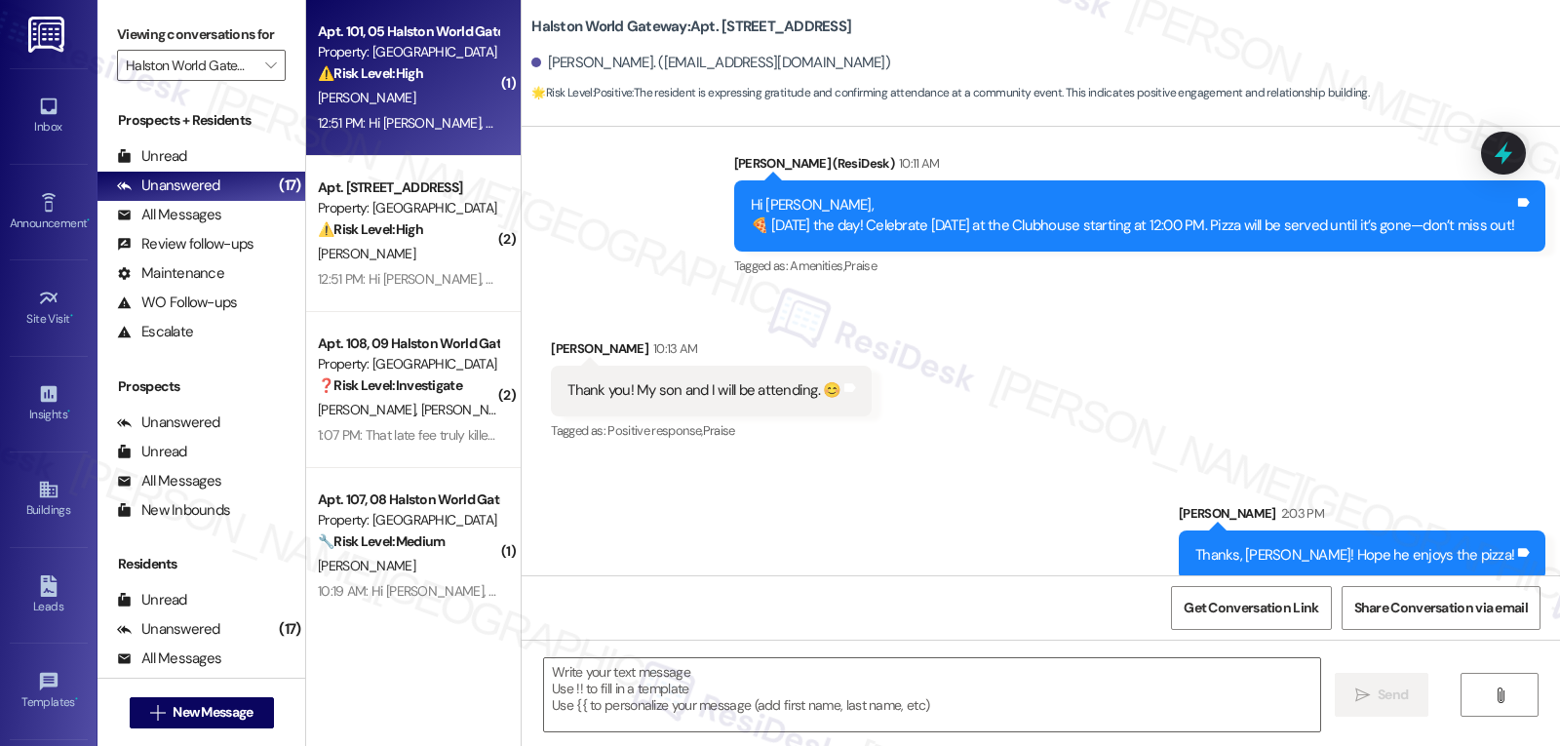
type textarea "Fetching suggested responses. Please feel free to read through the conversation…"
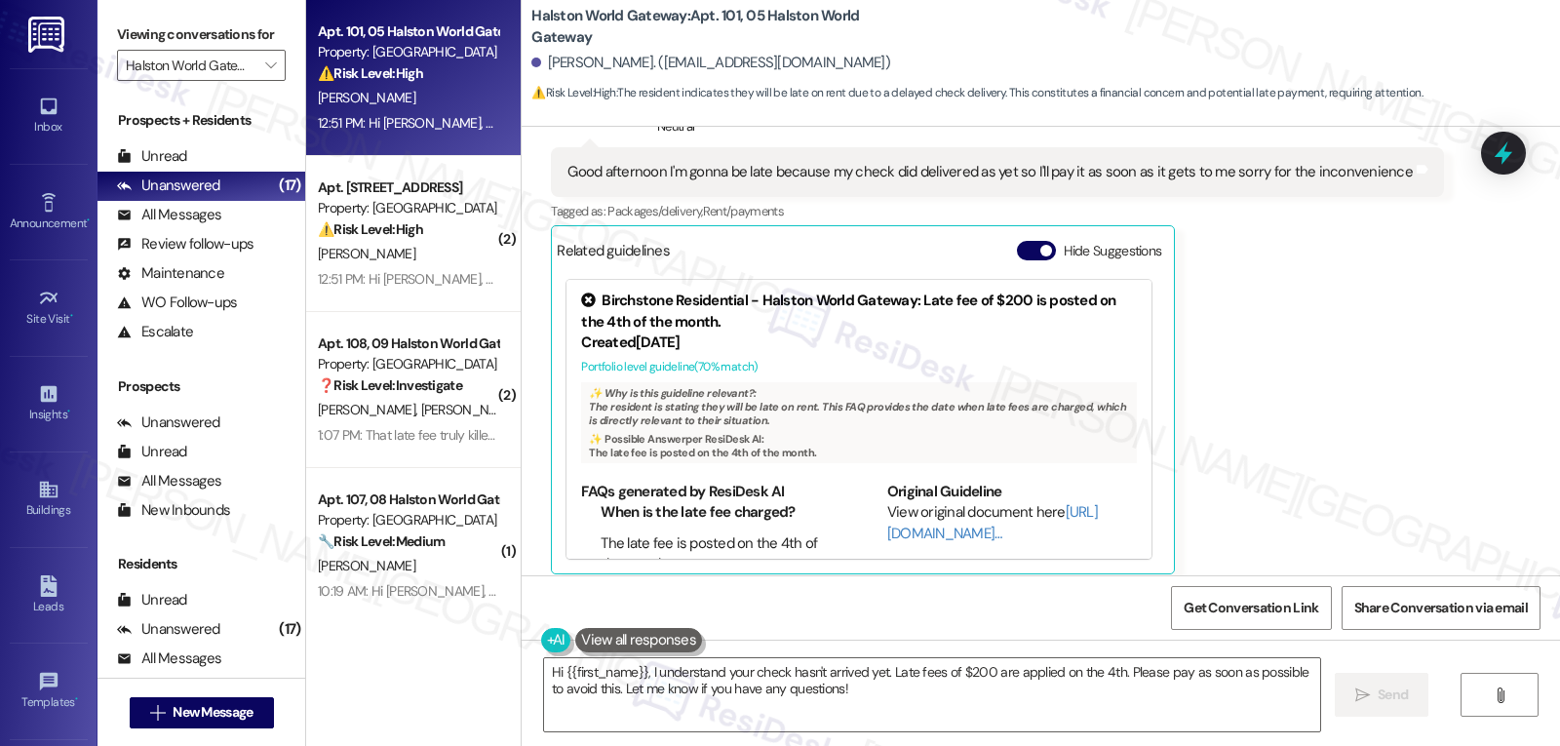
scroll to position [5964, 0]
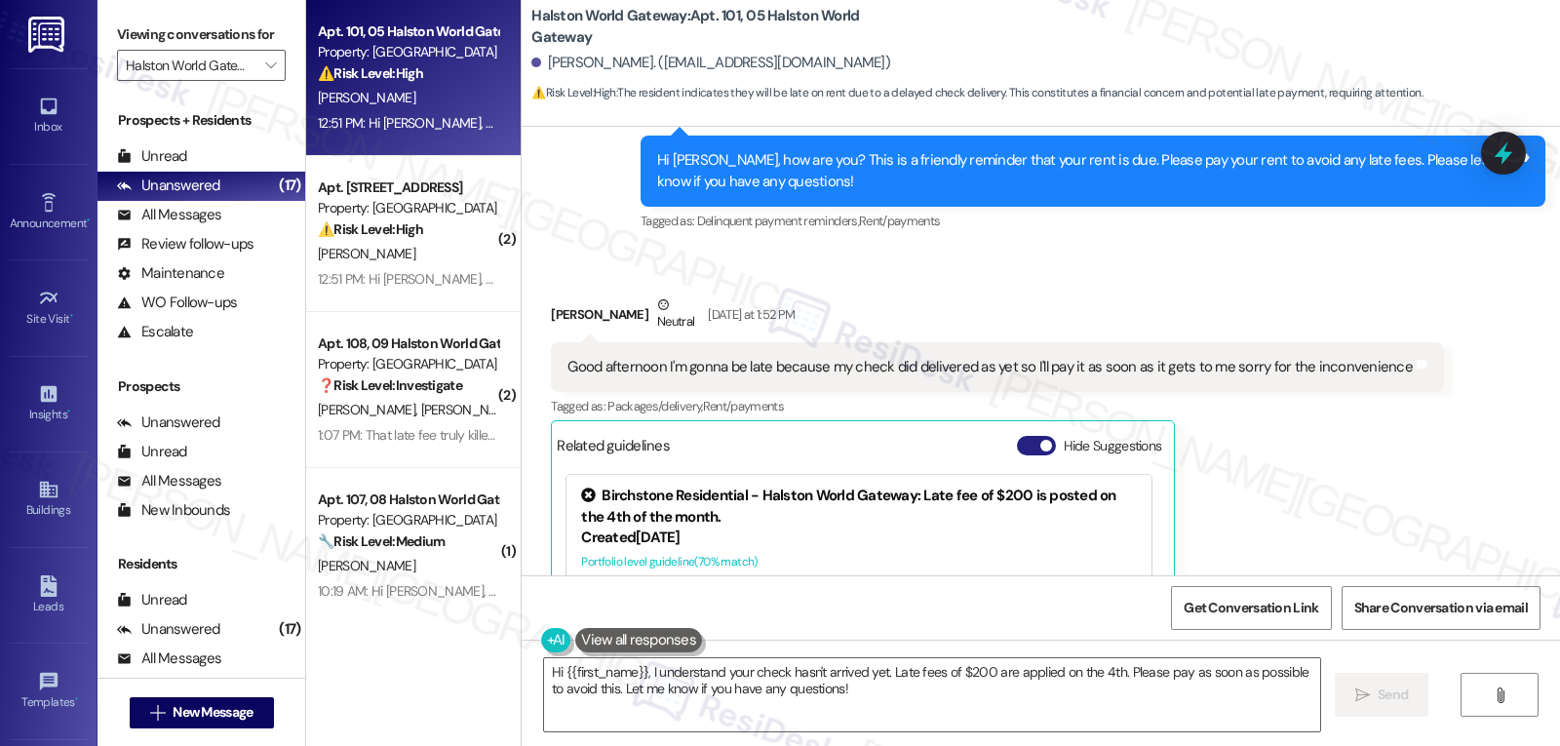
click at [1017, 436] on button "Hide Suggestions" at bounding box center [1036, 446] width 39 height 20
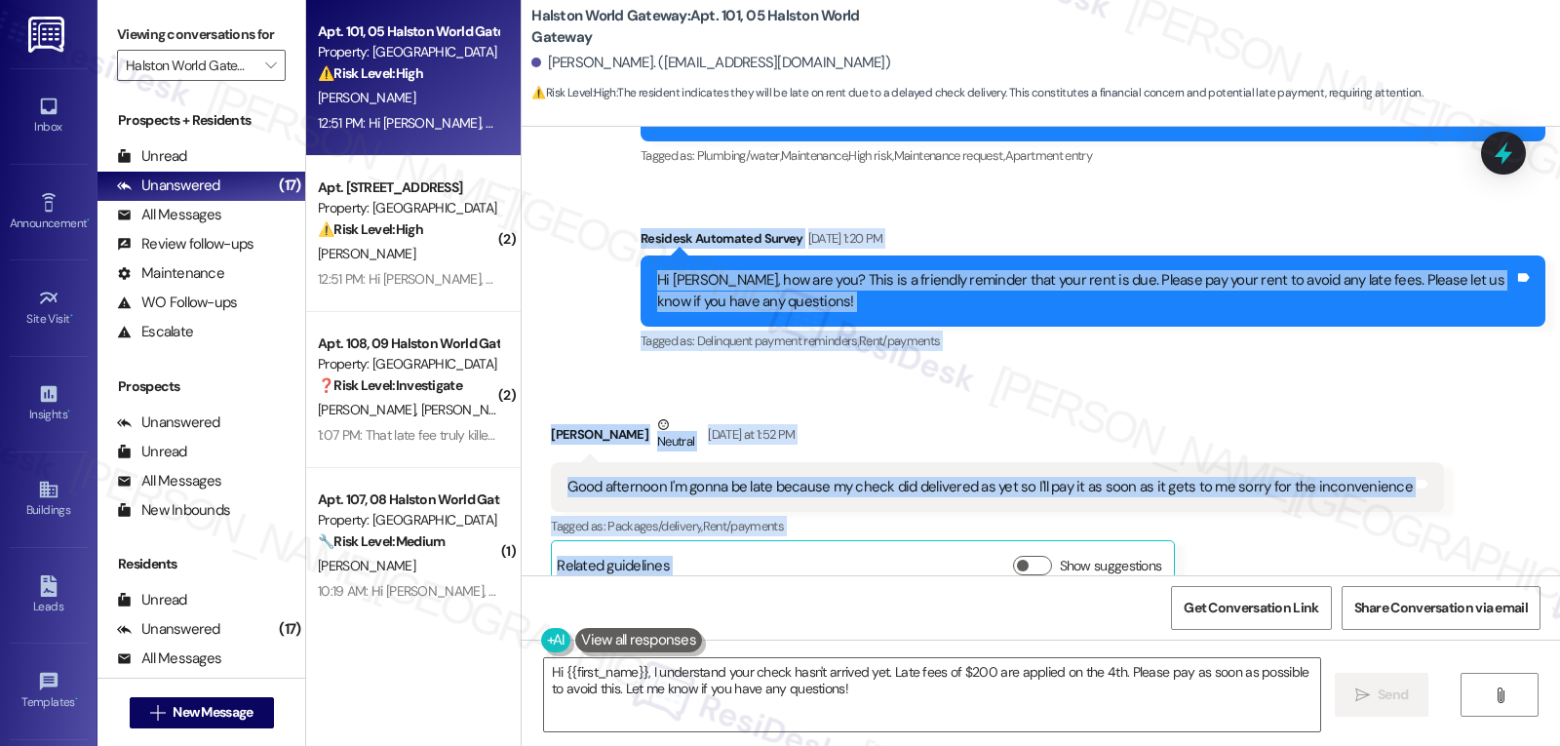
scroll to position [5850, 0]
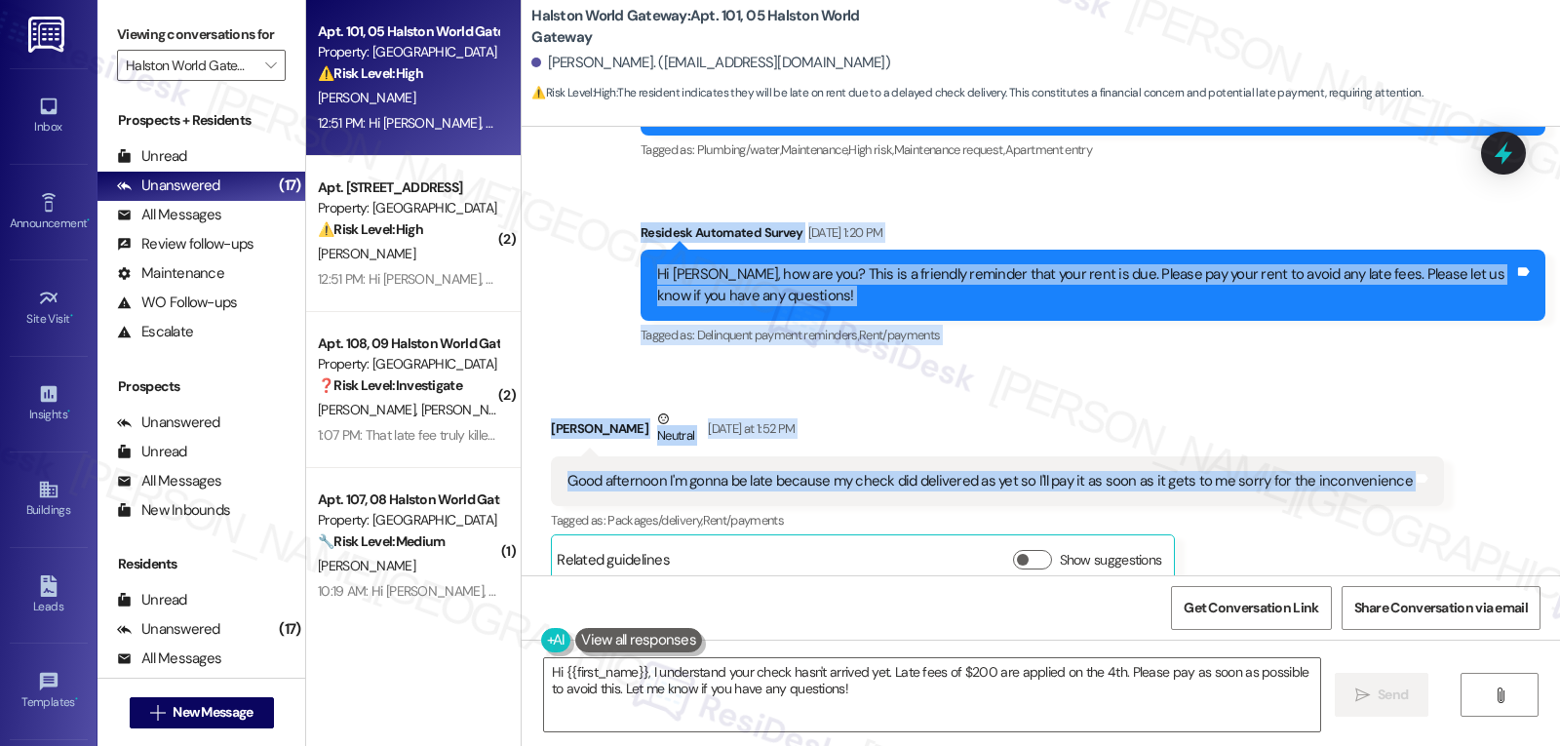
drag, startPoint x: 625, startPoint y: 314, endPoint x: 1417, endPoint y: 487, distance: 810.4
click at [1417, 487] on div "WO Lease started Jul 27, 2025 at 8:00 PM Show details Survey, sent via SMS Resi…" at bounding box center [1041, 351] width 1039 height 449
copy div "Residesk Automated Survey Sep 03, 2025 at 1:20 PM Hi Lueshen, how are you? This…"
click at [941, 699] on textarea "Hi {{first_name}}, I understand your check hasn't arrived yet. Late fees of $20…" at bounding box center [932, 694] width 776 height 73
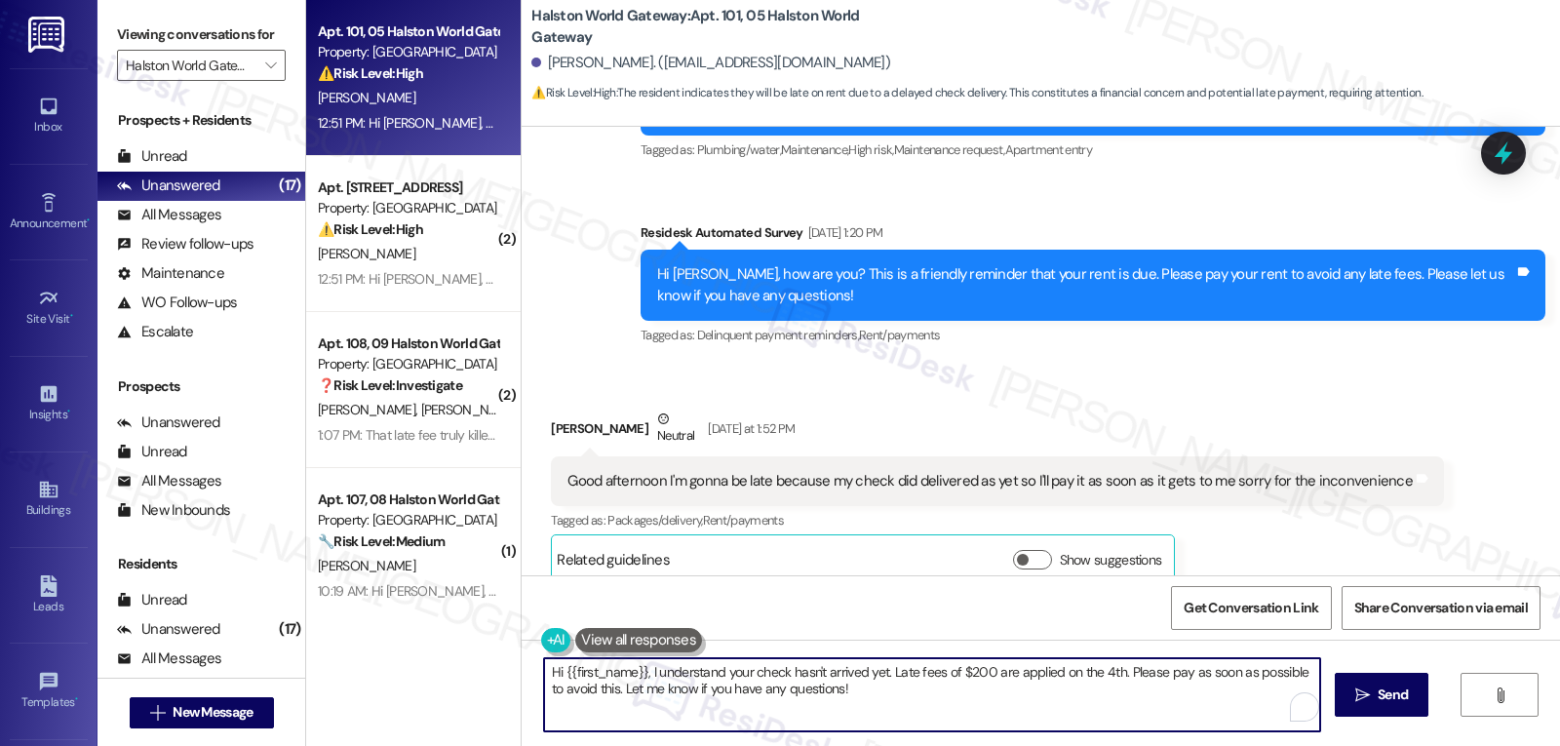
paste textarea "Lueshen, thank you for letting us know. We understand that delays with receivin…"
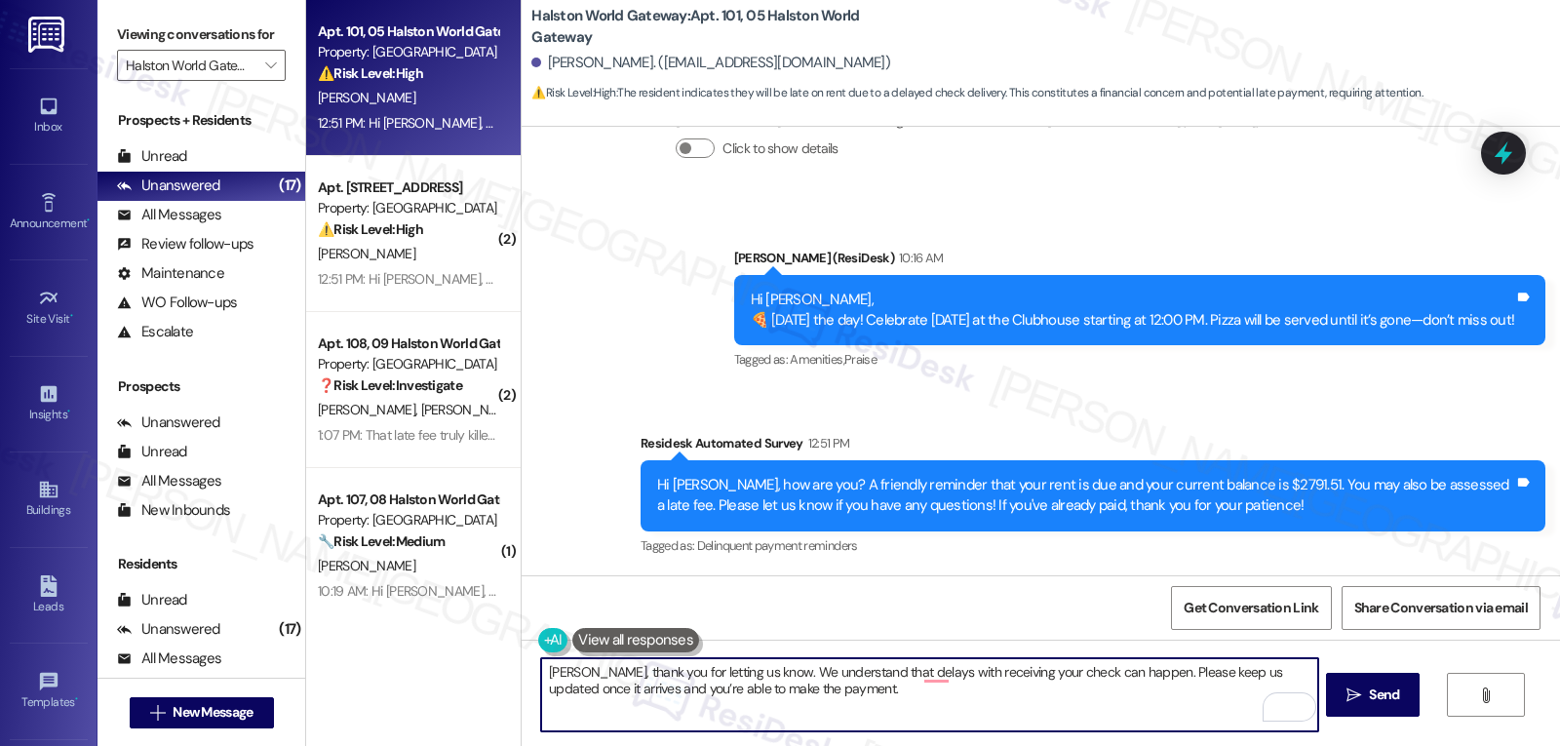
scroll to position [6446, 0]
drag, startPoint x: 1132, startPoint y: 677, endPoint x: 1155, endPoint y: 710, distance: 40.0
click at [1155, 710] on textarea "Lueshen, thank you for letting us know. We understand that delays with receivin…" at bounding box center [929, 694] width 776 height 73
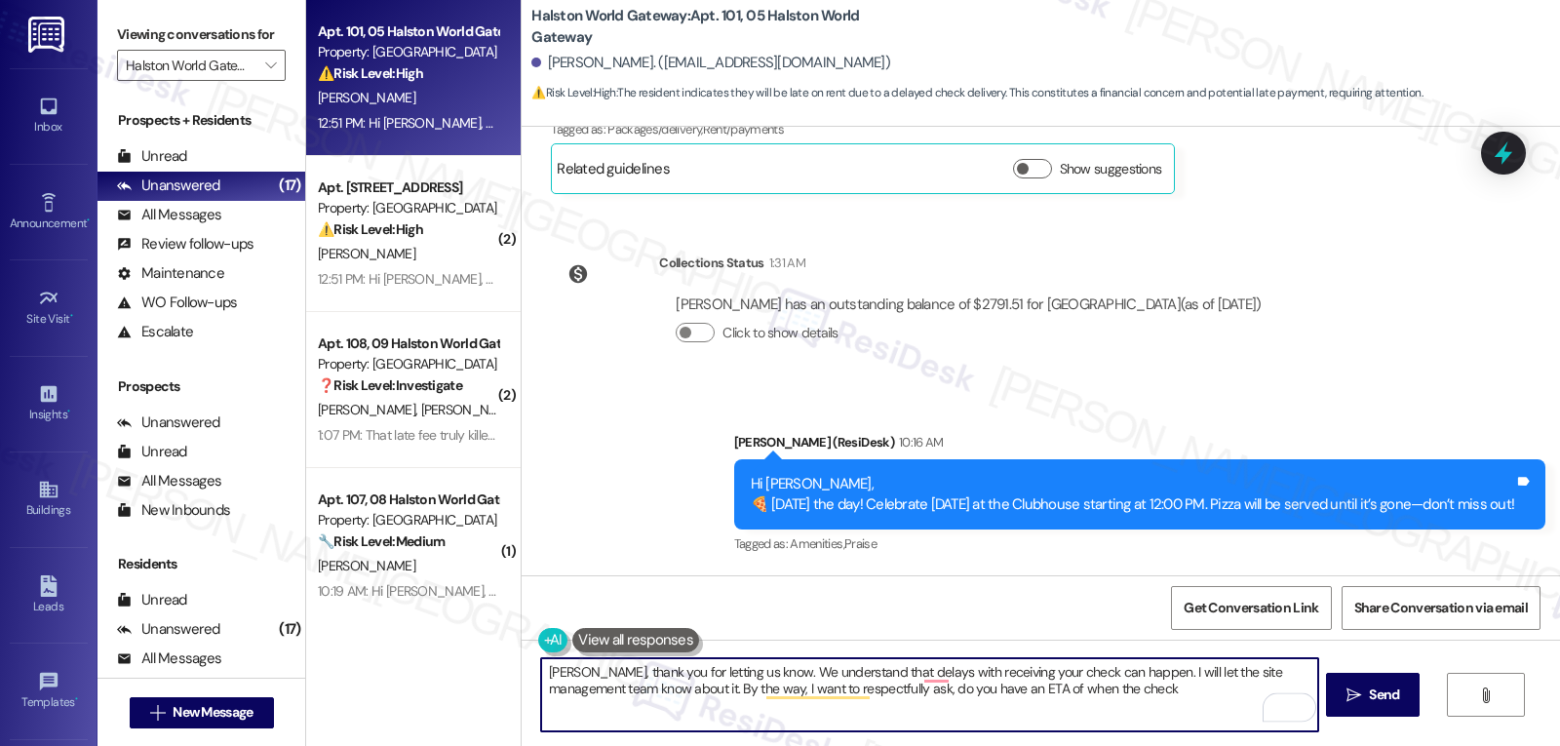
scroll to position [6056, 0]
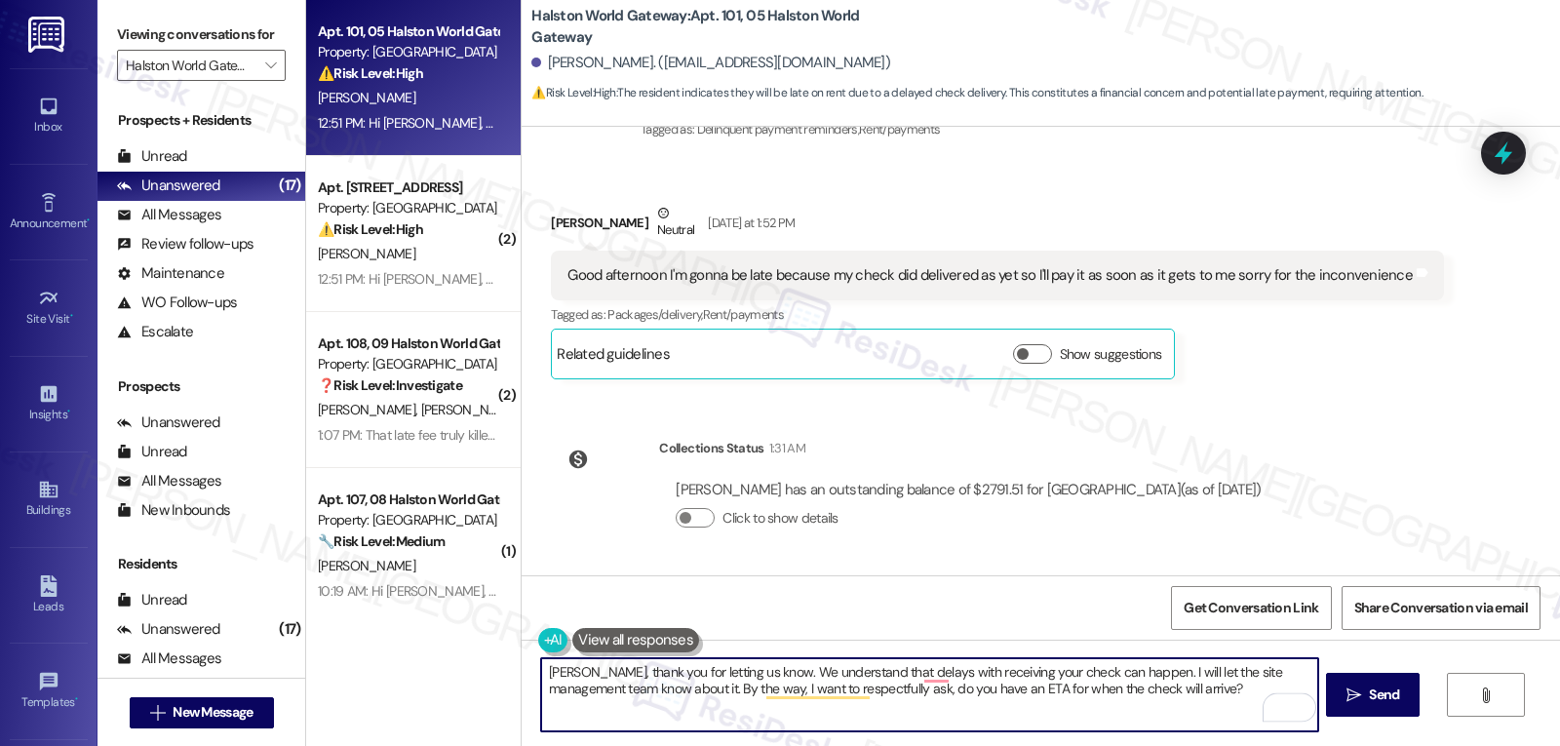
click at [1188, 695] on textarea "Lueshen, thank you for letting us know. We understand that delays with receivin…" at bounding box center [929, 694] width 776 height 73
click at [1181, 702] on textarea "[PERSON_NAME], thank you for letting us know. We understand that delays in rece…" at bounding box center [929, 694] width 776 height 73
type textarea "[PERSON_NAME], thank you for letting us know. We understand that delays in rece…"
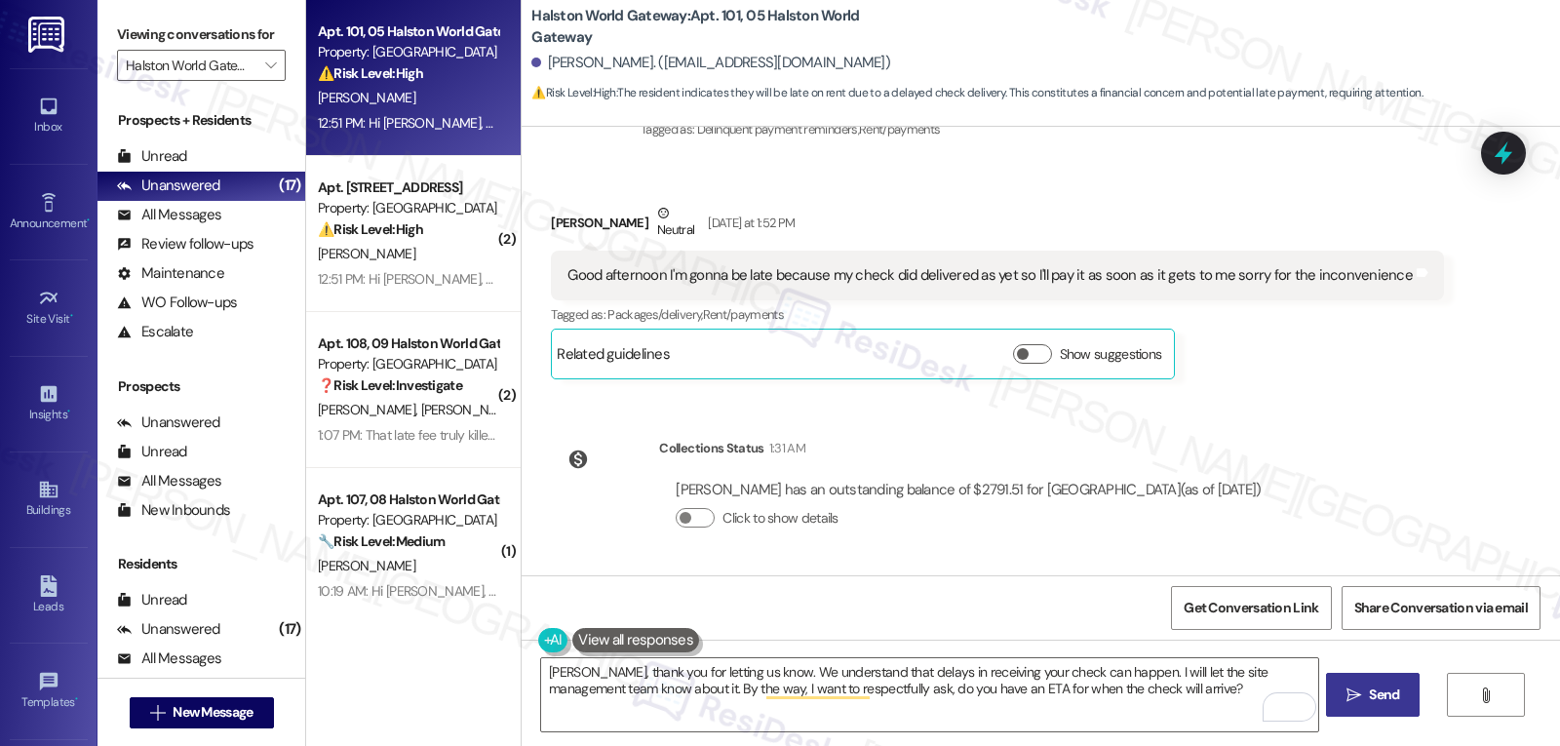
click at [1357, 692] on icon "" at bounding box center [1354, 695] width 15 height 16
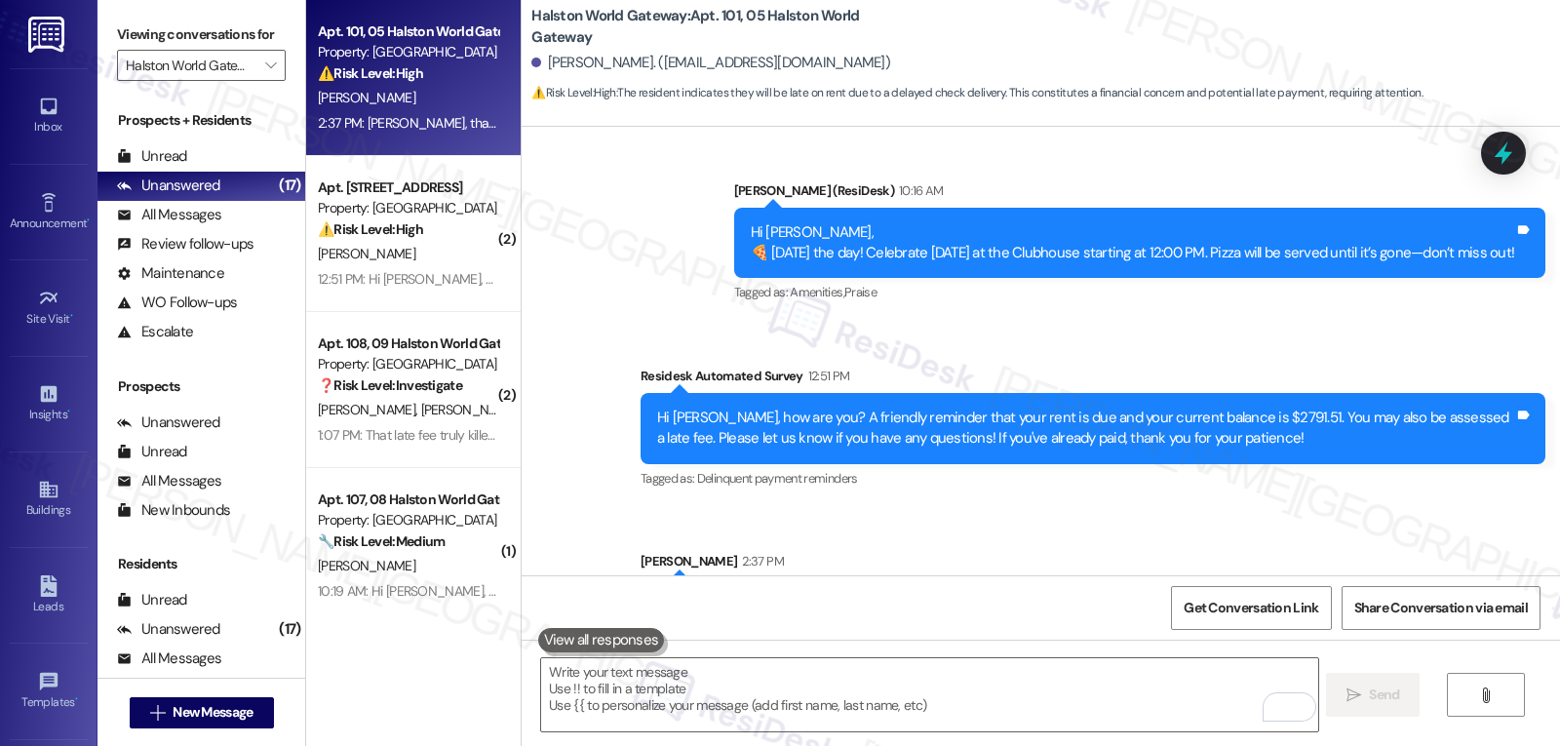
scroll to position [6603, 0]
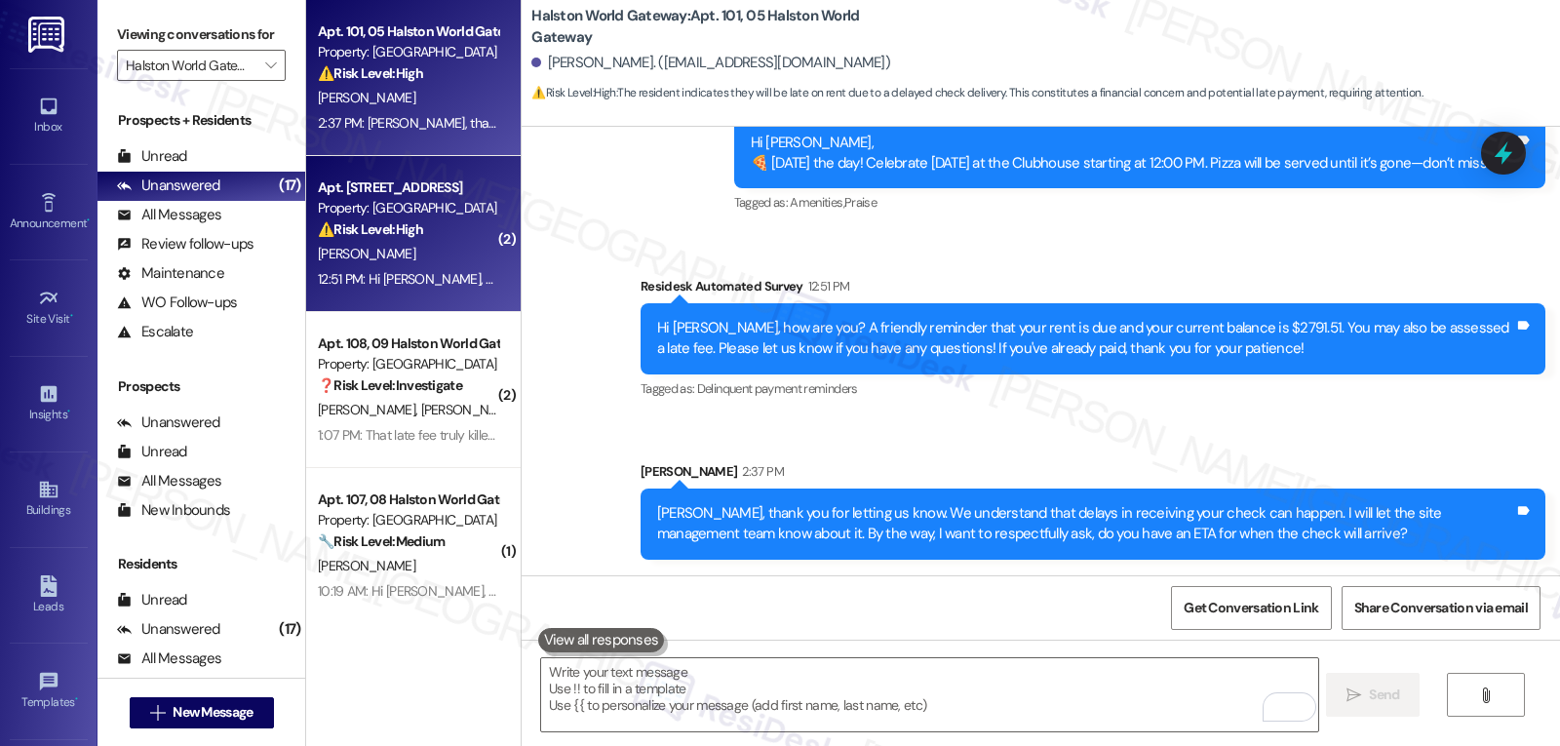
click at [412, 253] on div "A. Graves" at bounding box center [408, 254] width 184 height 24
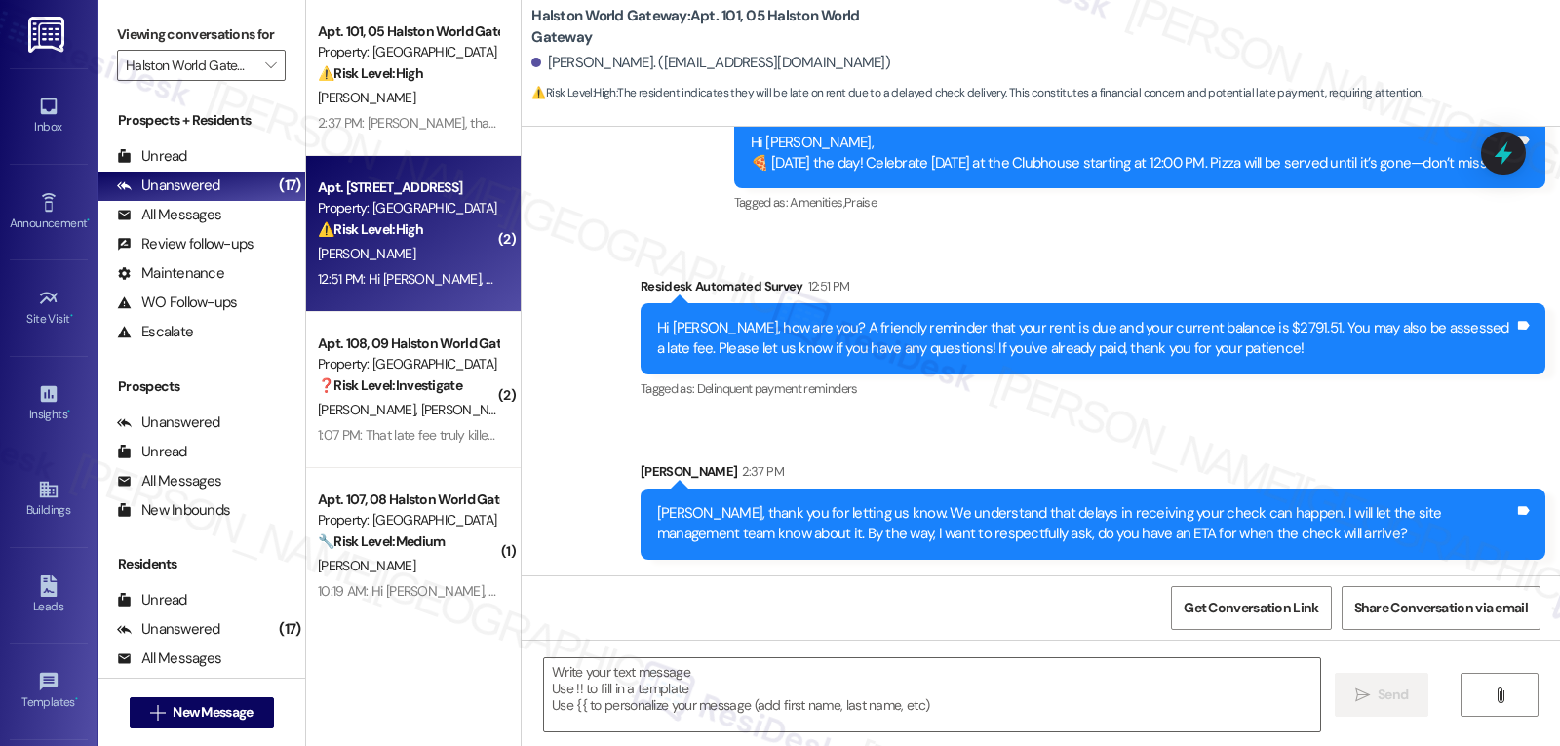
type textarea "Fetching suggested responses. Please feel free to read through the conversation…"
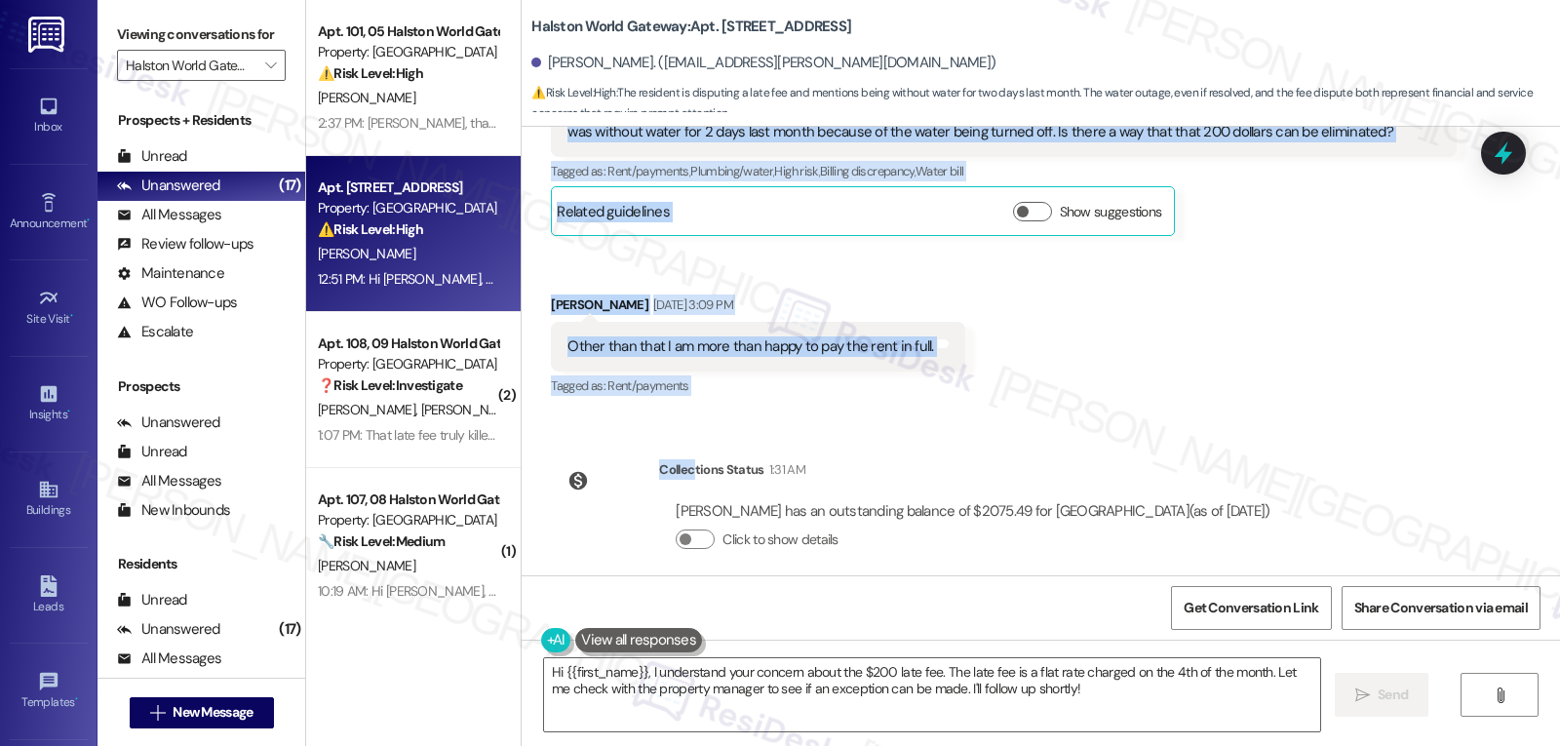
scroll to position [6444, 0]
drag, startPoint x: 621, startPoint y: 228, endPoint x: 1057, endPoint y: 374, distance: 459.8
click at [1057, 374] on div "WO Lease started Mar 13, 2025 at 8:00 PM Show details Survey, sent via SMS Resi…" at bounding box center [1041, 351] width 1039 height 449
copy div "Residesk Automated Survey Sep 03, 2025 at 1:20 PM Hi Amber, how are you? This i…"
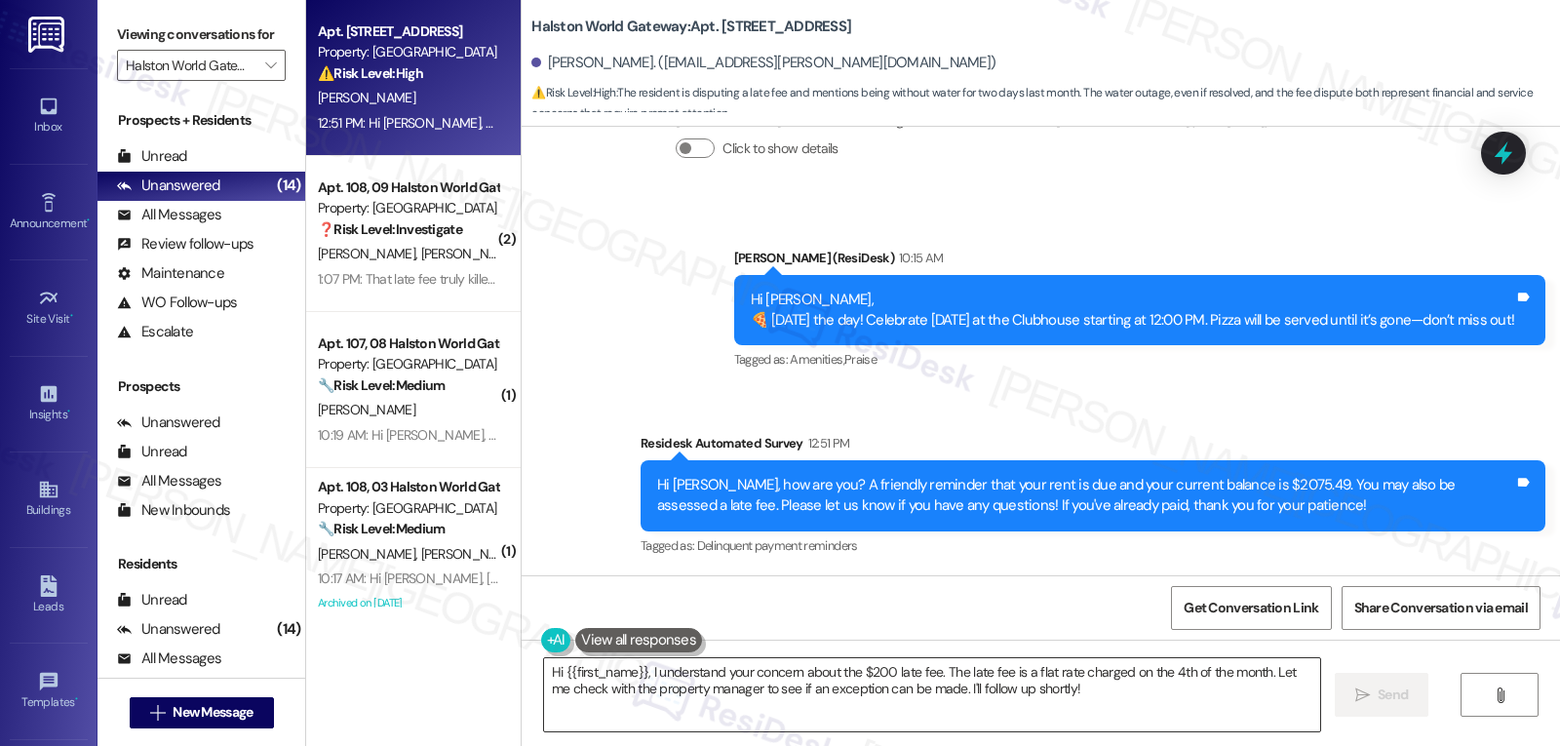
click at [741, 725] on textarea "Hi {{first_name}}, I understand your concern about the $200 late fee. The late …" at bounding box center [932, 694] width 776 height 73
click at [1034, 702] on textarea "Hi {{first_name}}, I understand your concern about the $200 late fee. The late …" at bounding box center [929, 694] width 776 height 73
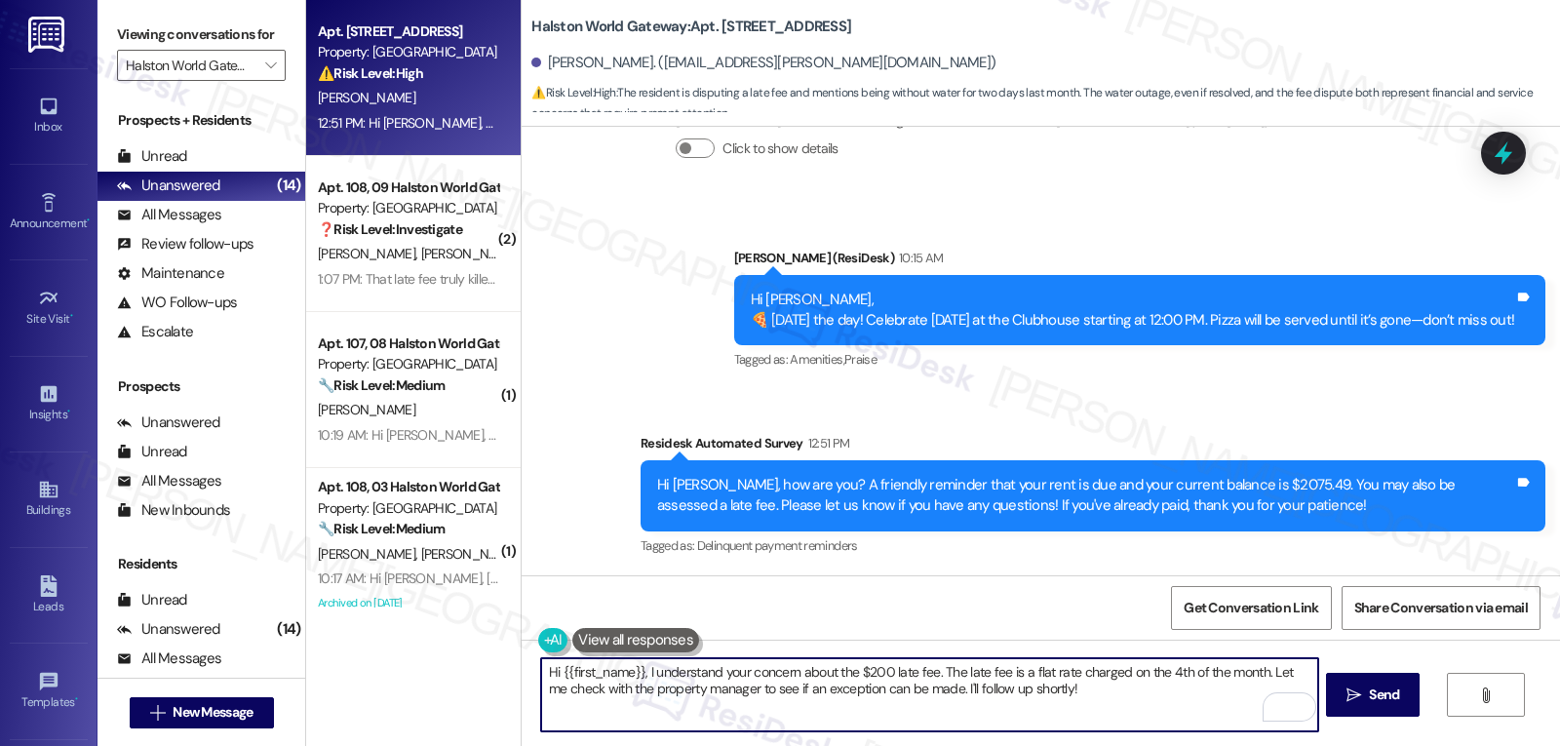
paste textarea "i Amber, thank you for reaching out and explaining your concerns. I understand …"
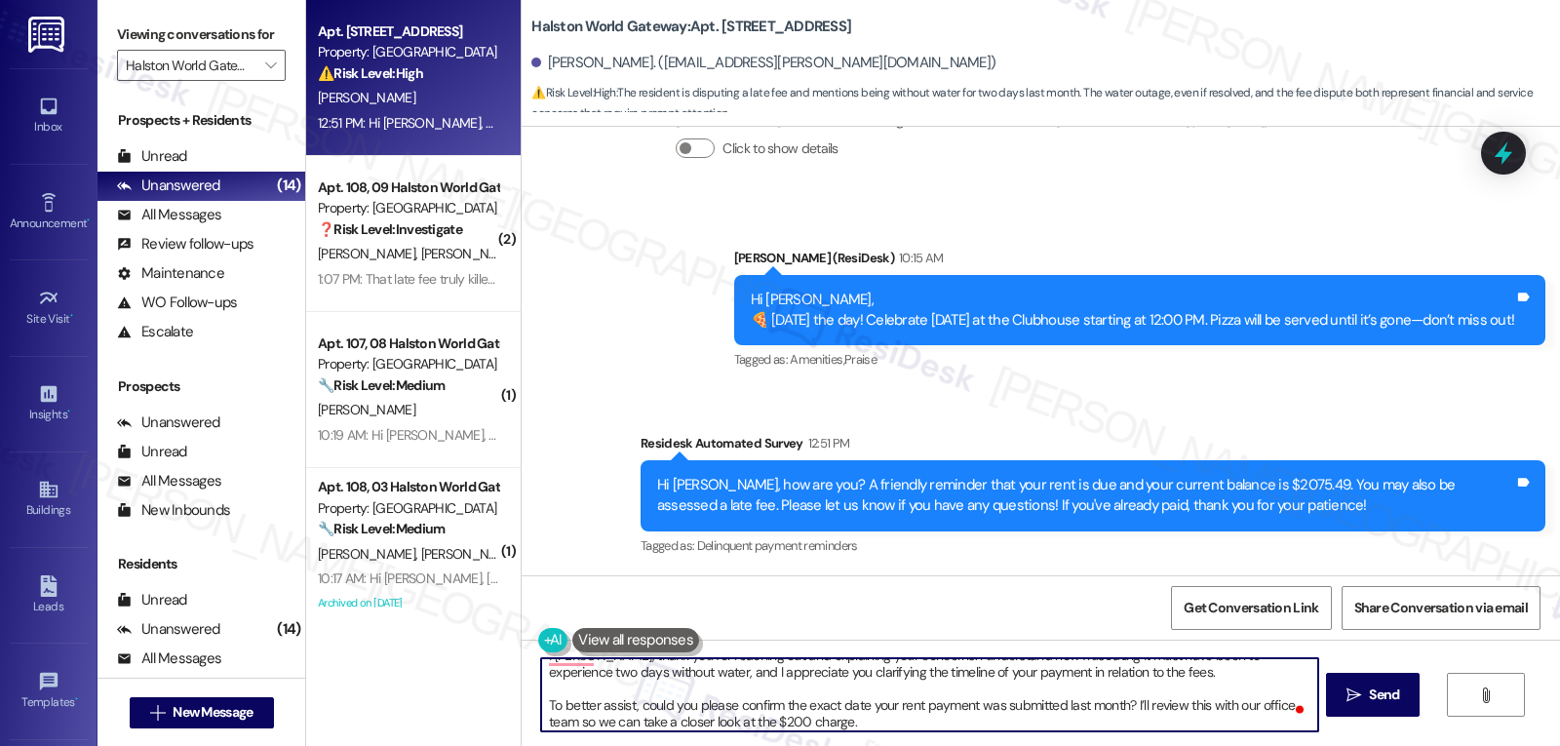
click at [1185, 674] on textarea "i Amber, thank you for reaching out and explaining your concerns. I understand …" at bounding box center [929, 694] width 776 height 73
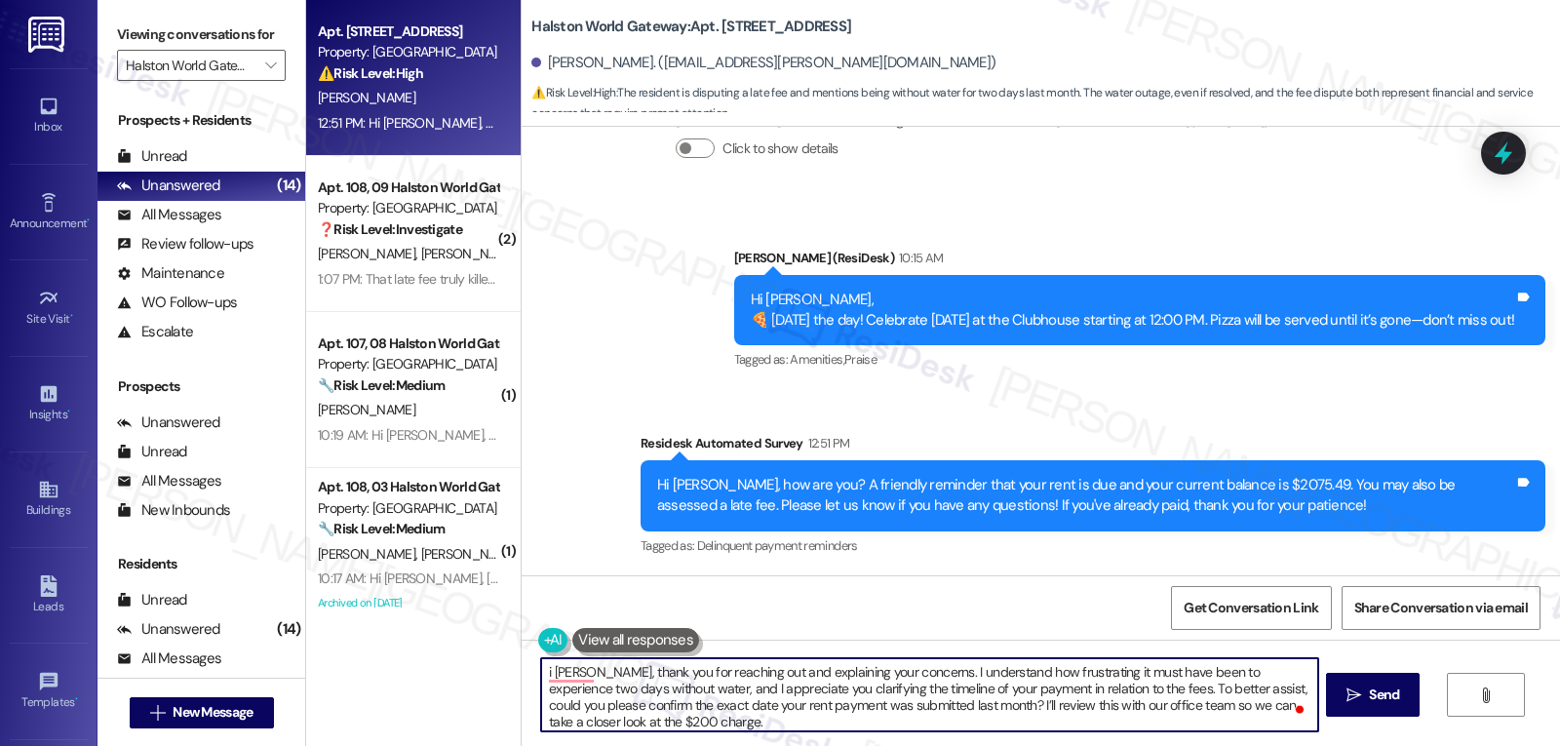
click at [946, 707] on textarea "i Amber, thank you for reaching out and explaining your concerns. I understand …" at bounding box center [929, 694] width 776 height 73
drag, startPoint x: 1207, startPoint y: 708, endPoint x: 629, endPoint y: 730, distance: 578.7
click at [629, 730] on textarea "i Amber, thank you for reaching out and explaining your concerns. I understand …" at bounding box center [929, 694] width 776 height 73
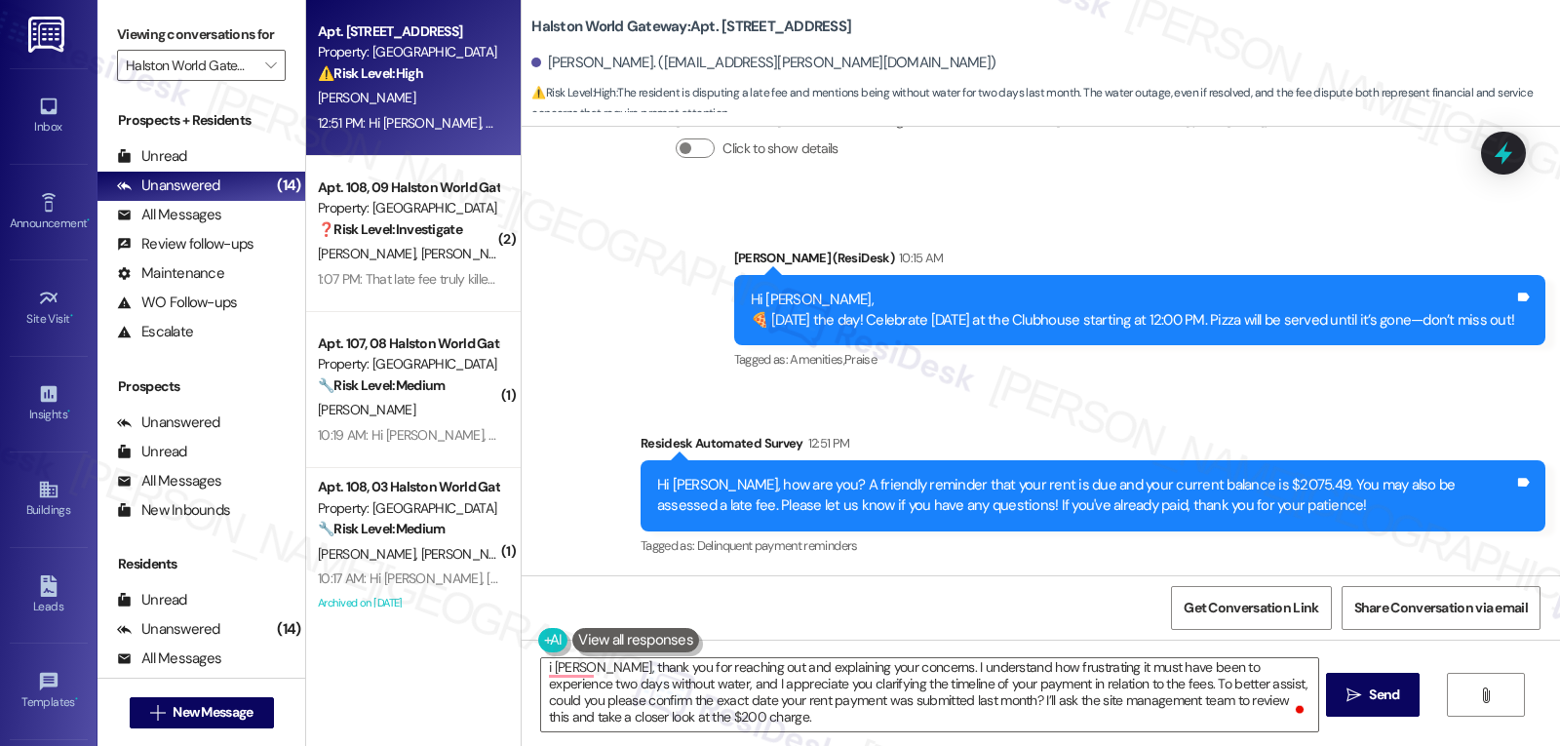
click at [717, 733] on div "i Amber, thank you for reaching out and explaining your concerns. I understand …" at bounding box center [1041, 713] width 1039 height 146
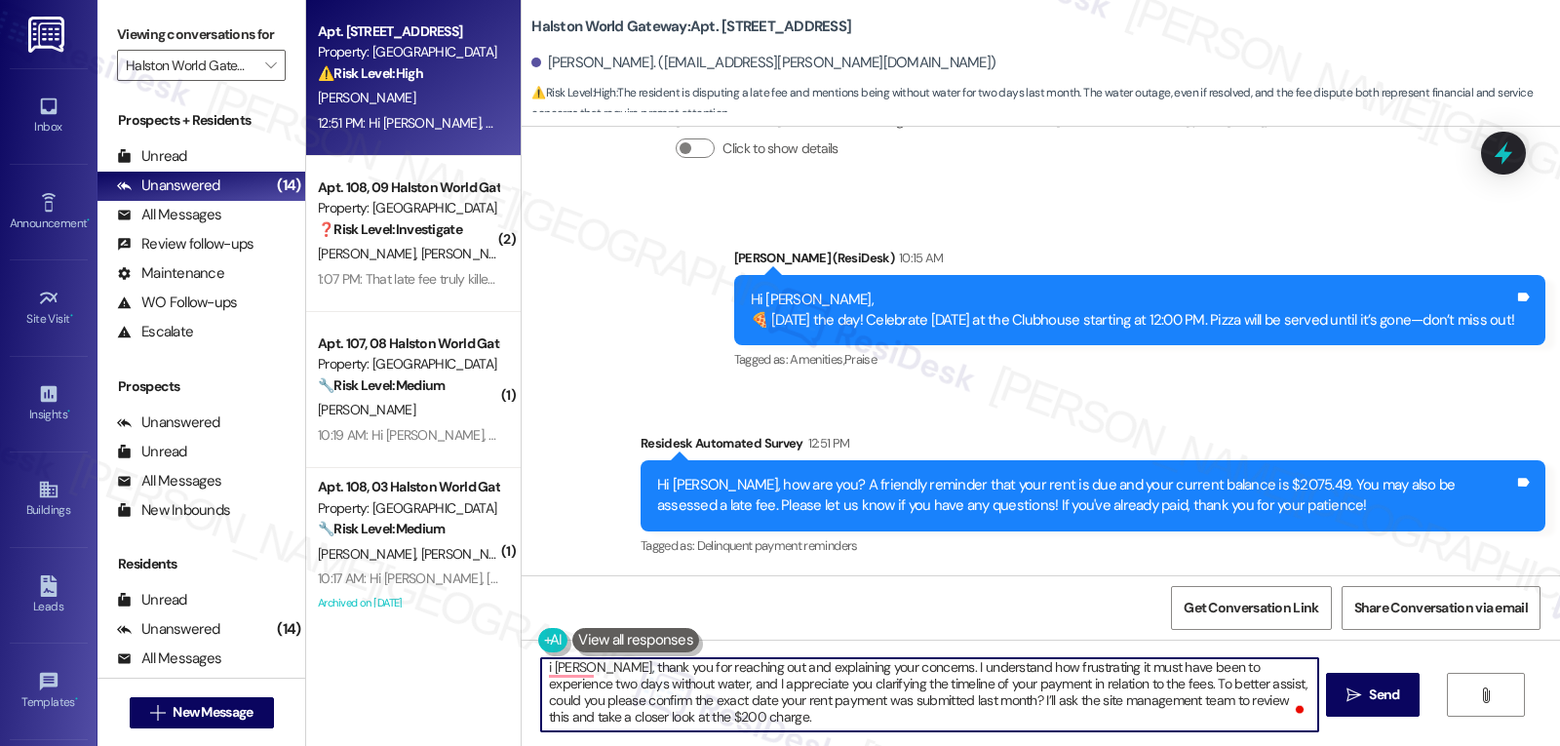
click at [723, 715] on textarea "i Amber, thank you for reaching out and explaining your concerns. I understand …" at bounding box center [929, 694] width 776 height 73
paste textarea "’ll follow up with you as soon as we have an update. We appreciate your willing…"
drag, startPoint x: 972, startPoint y: 710, endPoint x: 1266, endPoint y: 792, distance: 304.7
click at [1266, 745] on html "Inbox Go to Inbox Announcement • Send A Text Announcement Site Visit • Go to Si…" at bounding box center [780, 373] width 1560 height 746
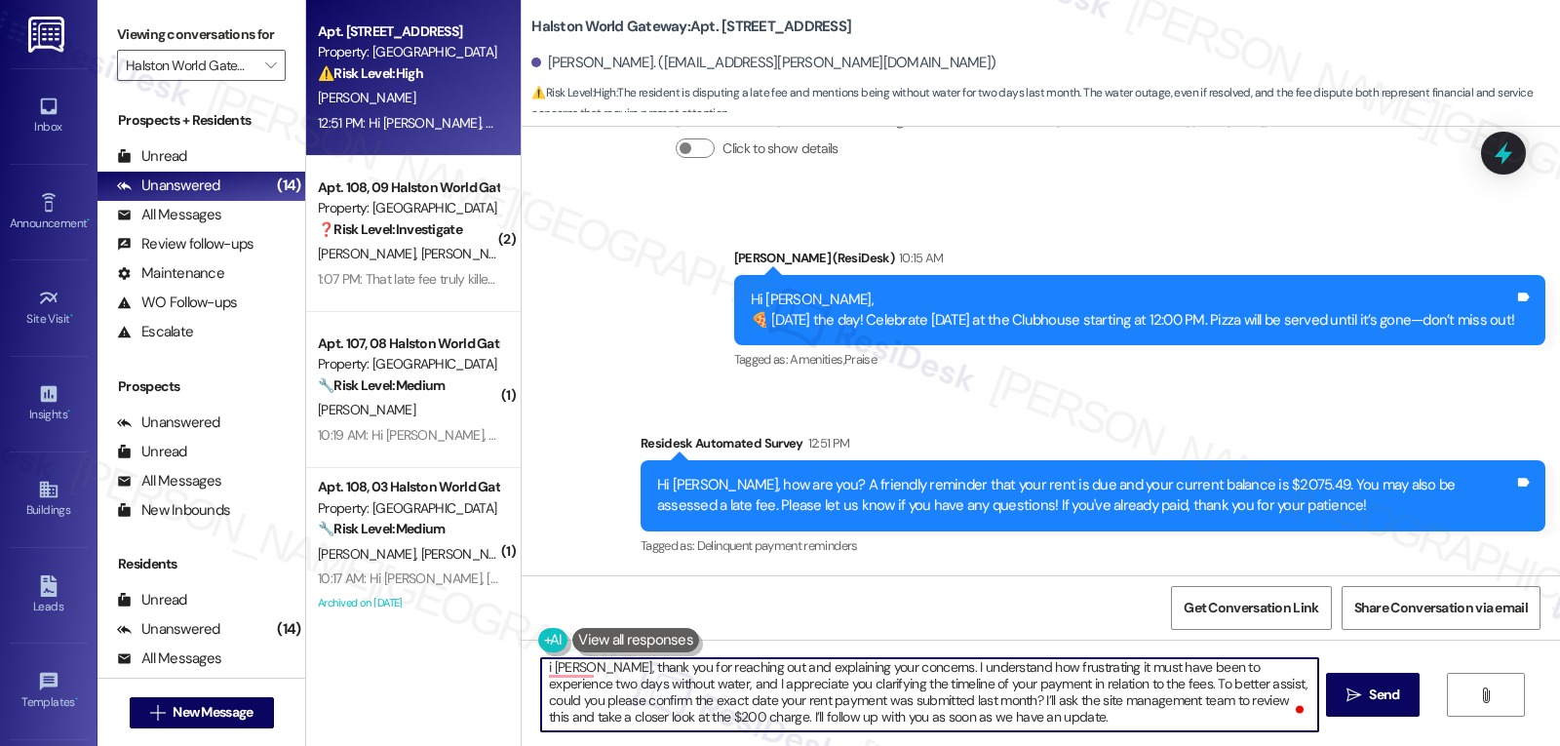
scroll to position [0, 0]
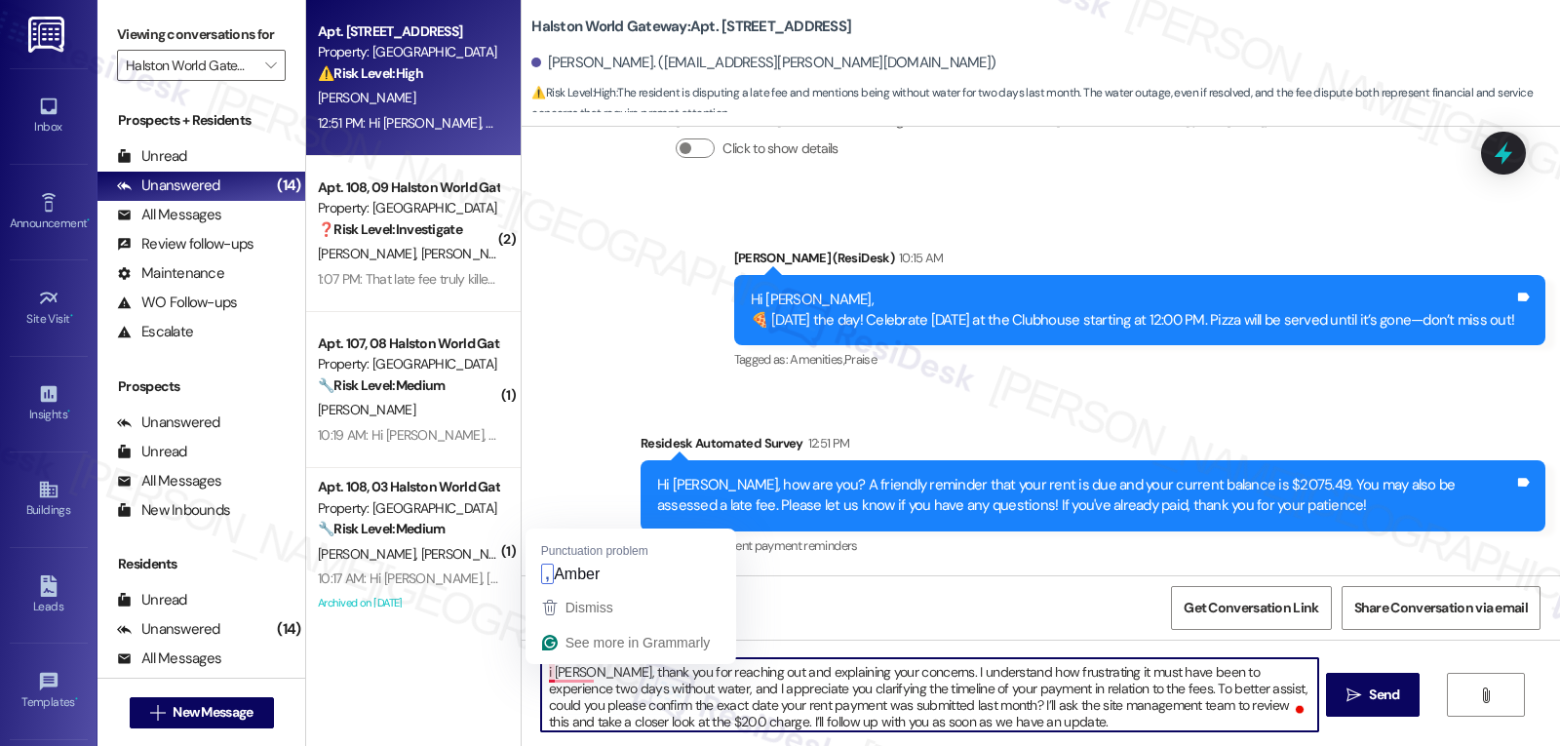
click at [541, 666] on textarea "i Amber, thank you for reaching out and explaining your concerns. I understand …" at bounding box center [929, 694] width 776 height 73
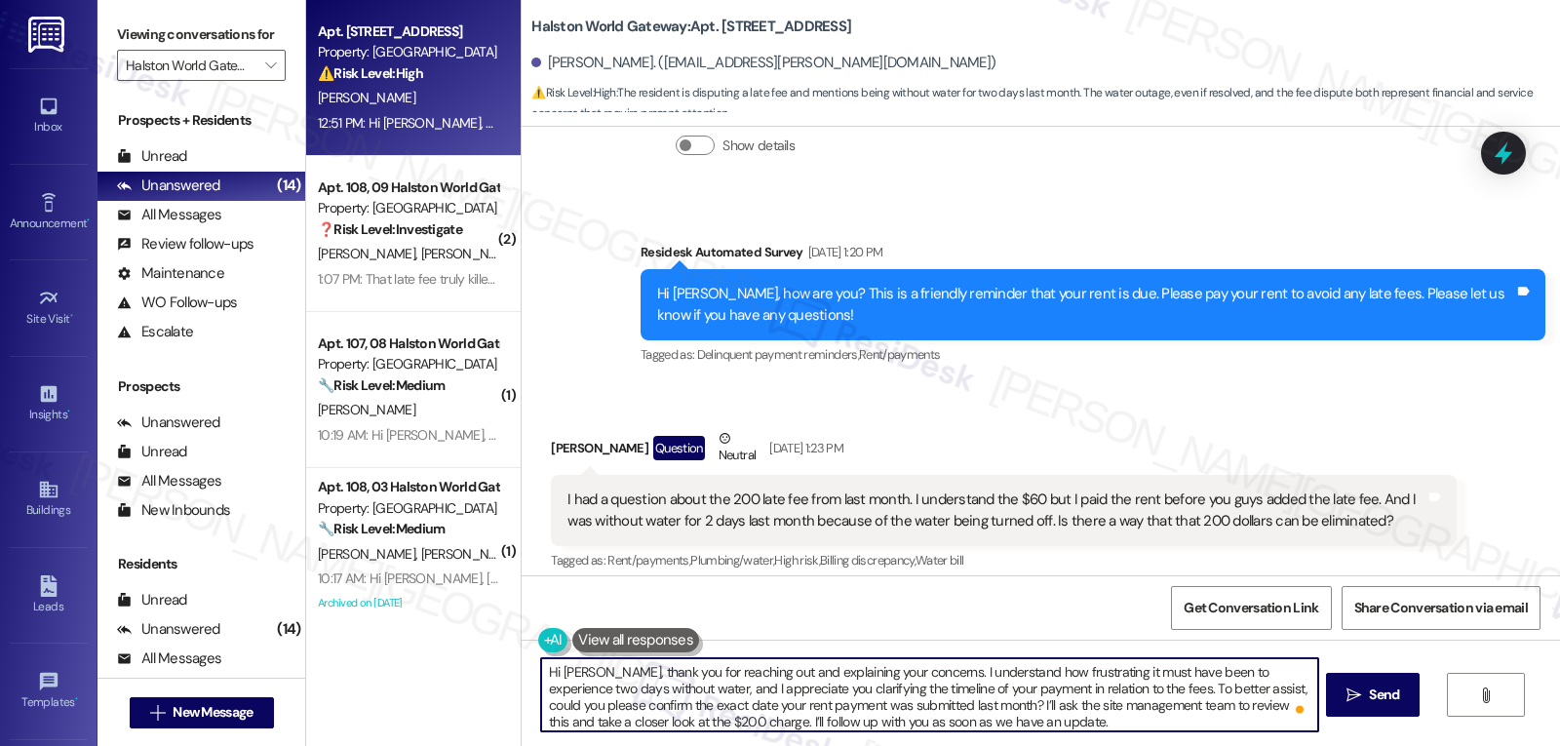
scroll to position [6834, 0]
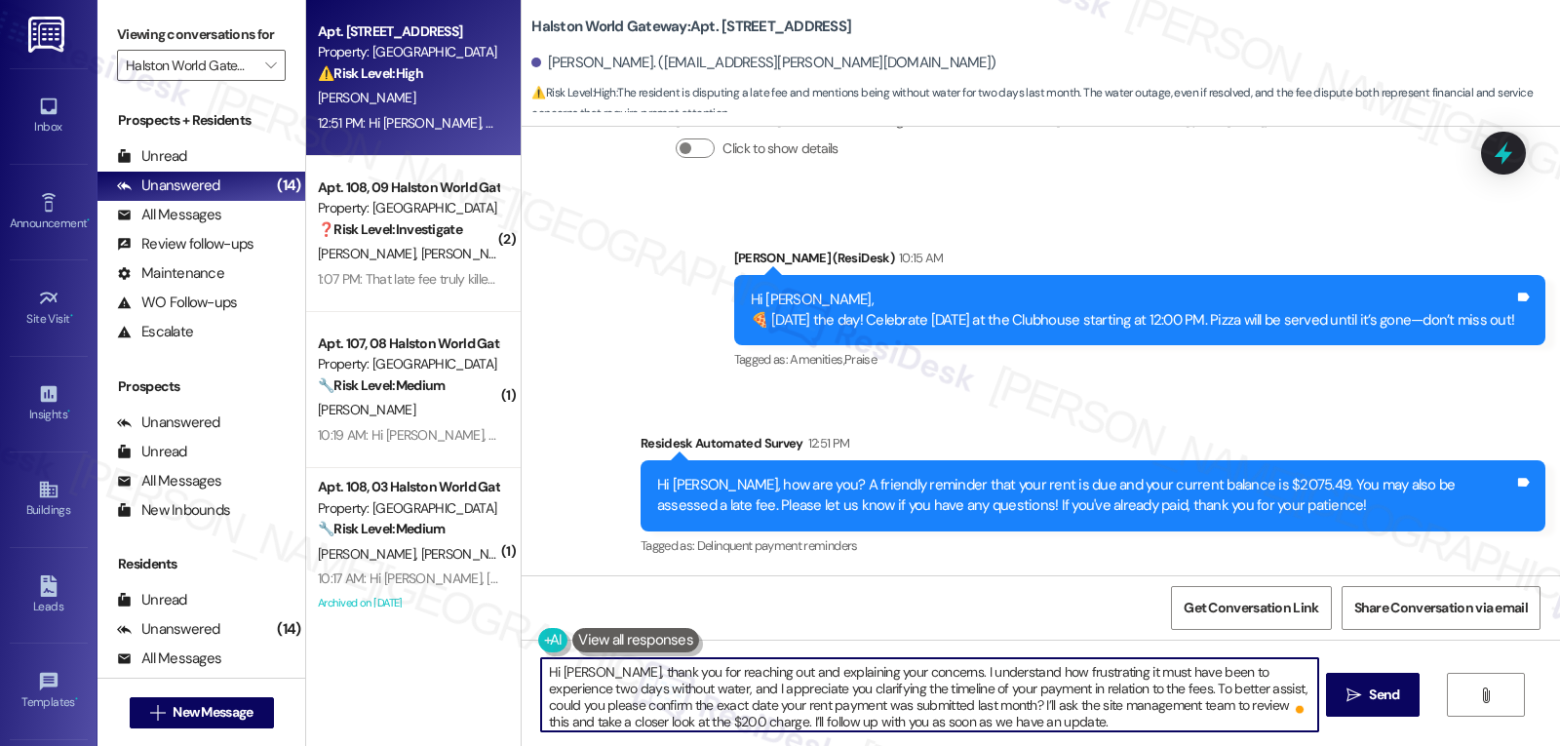
click at [987, 724] on textarea "Hi Amber, thank you for reaching out and explaining your concerns. I understand…" at bounding box center [929, 694] width 776 height 73
type textarea "Hi Amber, thank you for reaching out and explaining your concerns. I understand…"
click at [1365, 702] on span "Send" at bounding box center [1384, 695] width 38 height 20
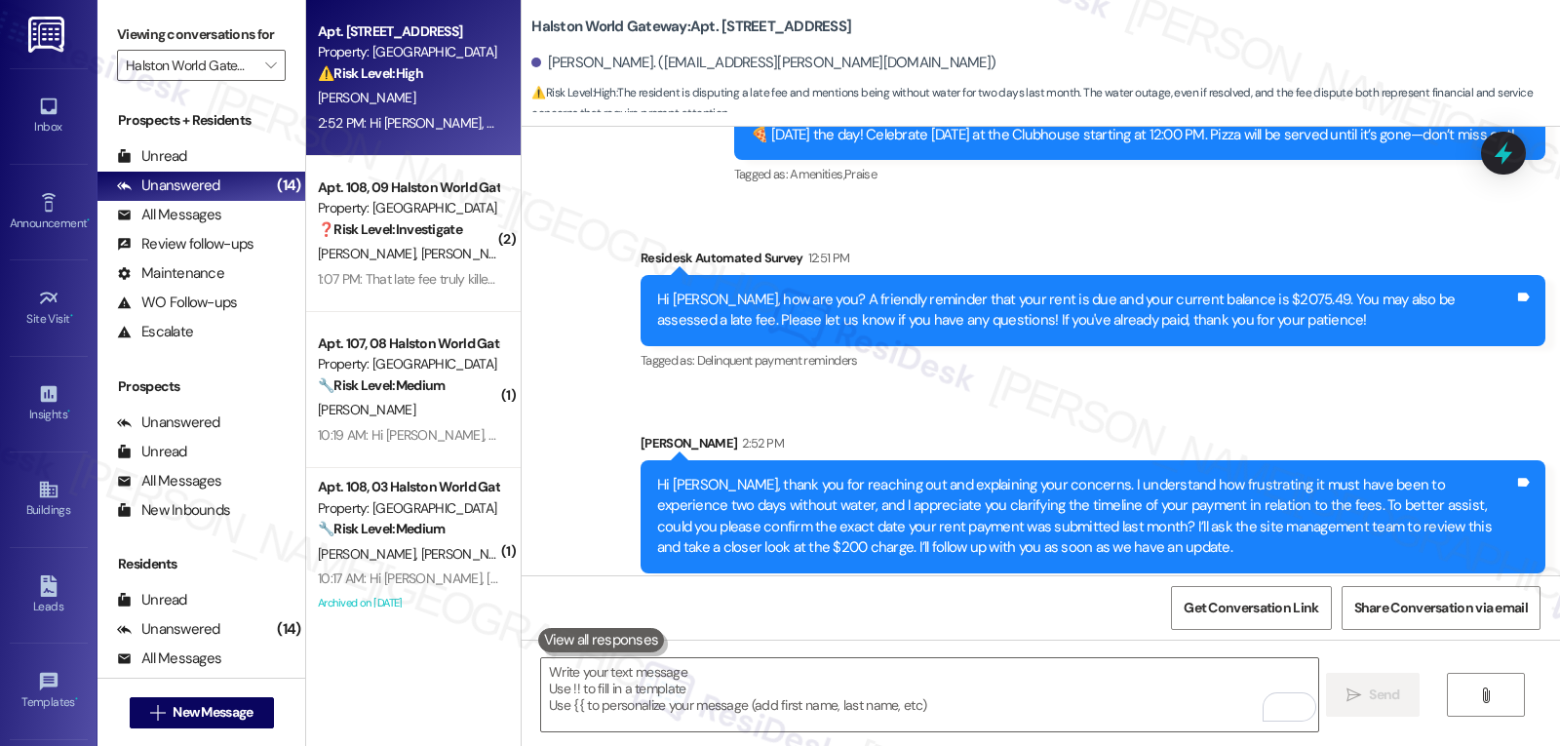
scroll to position [7033, 0]
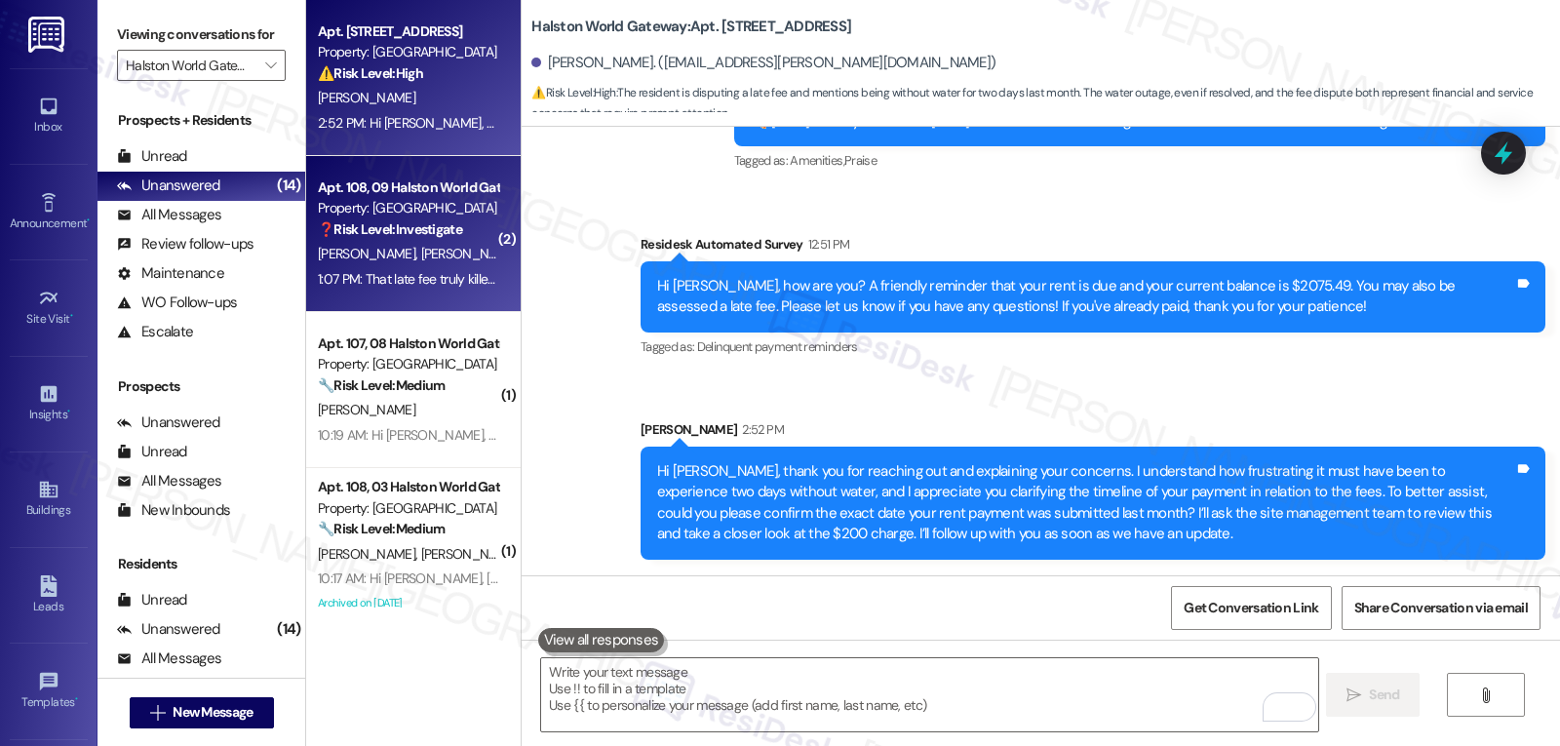
click at [428, 228] on strong "❓ Risk Level: Investigate" at bounding box center [390, 229] width 144 height 18
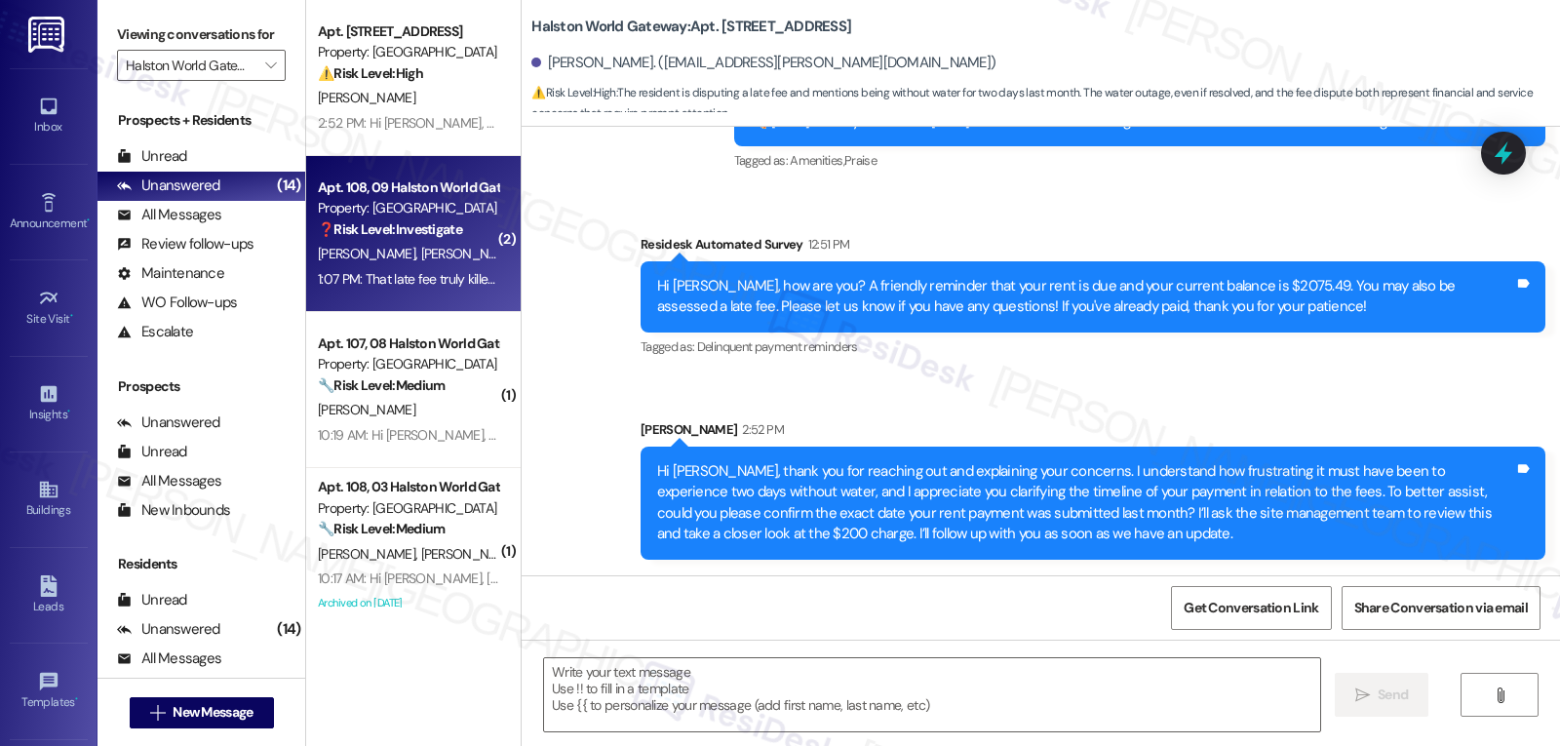
type textarea "Fetching suggested responses. Please feel free to read through the conversation…"
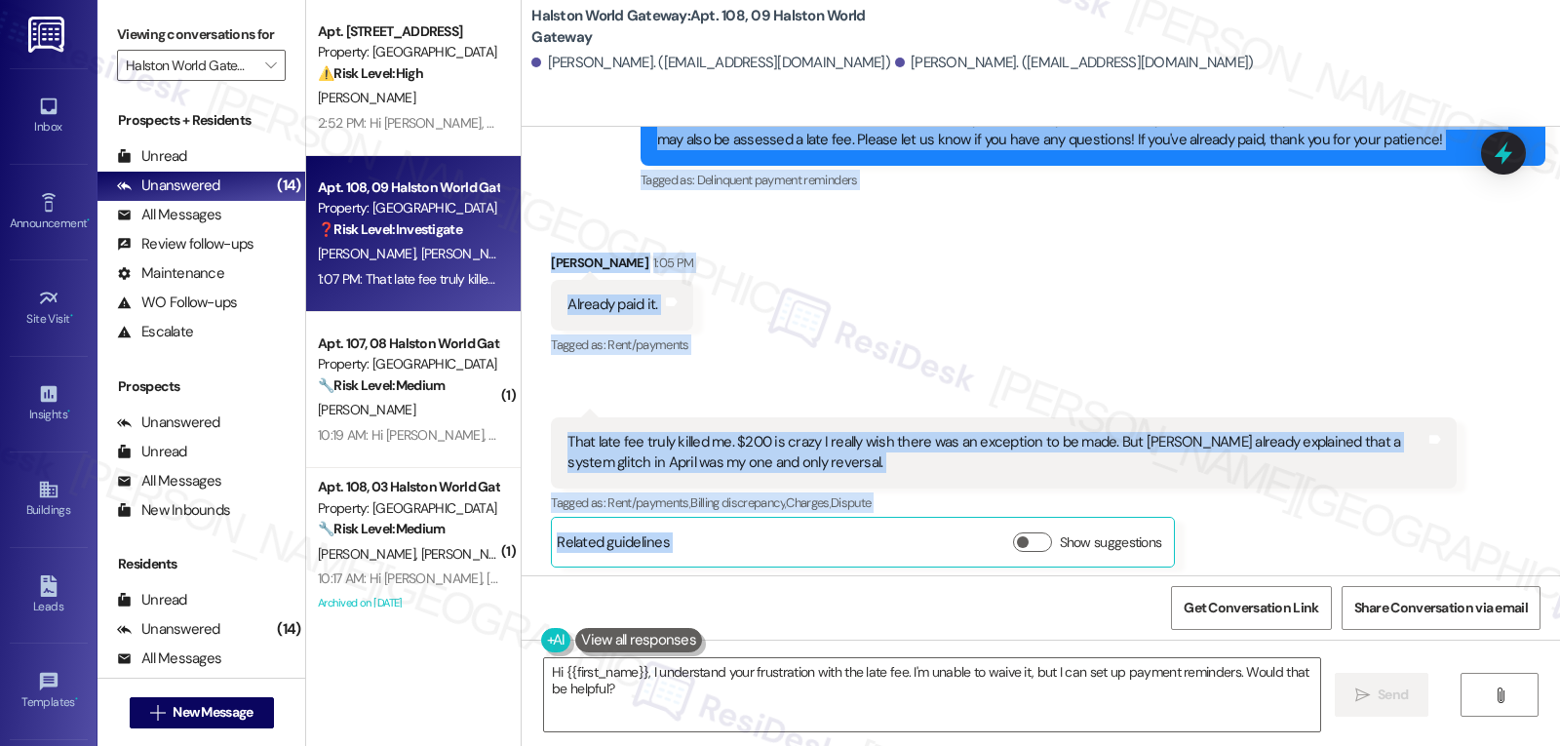
scroll to position [9624, 0]
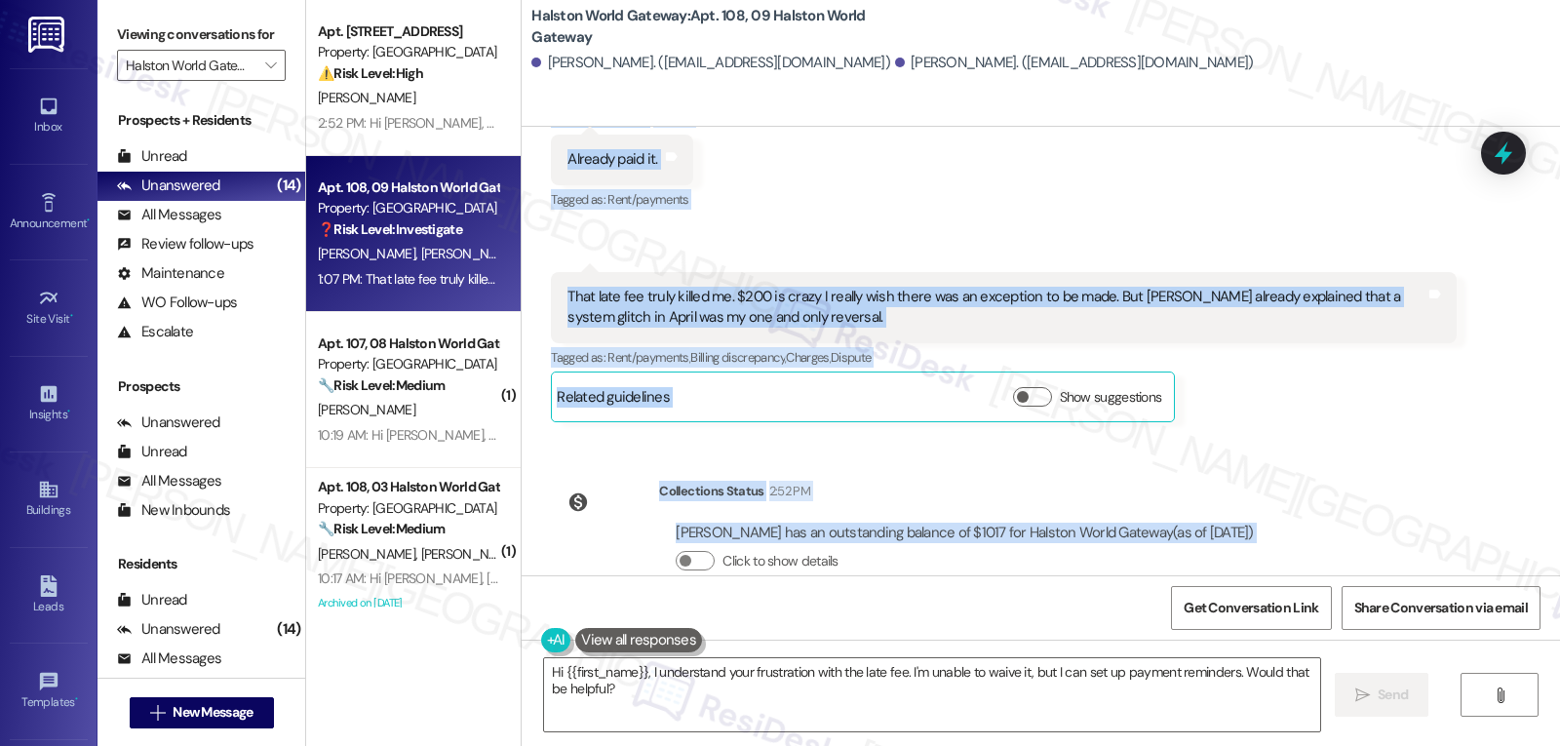
drag, startPoint x: 622, startPoint y: 280, endPoint x: 1384, endPoint y: 527, distance: 800.5
click at [1384, 527] on div "Lease started Oct 23, 2024 at 8:00 PM Survey, sent via SMS Residesk Automated S…" at bounding box center [1041, 351] width 1039 height 449
copy div "Residesk Automated Survey 12:51 PM Hi Cynthia and Travis, how are you? A friend…"
click at [1040, 690] on textarea "Hi {{first_name}}, I understand your frustration with the late fee. I'm unable …" at bounding box center [932, 694] width 776 height 73
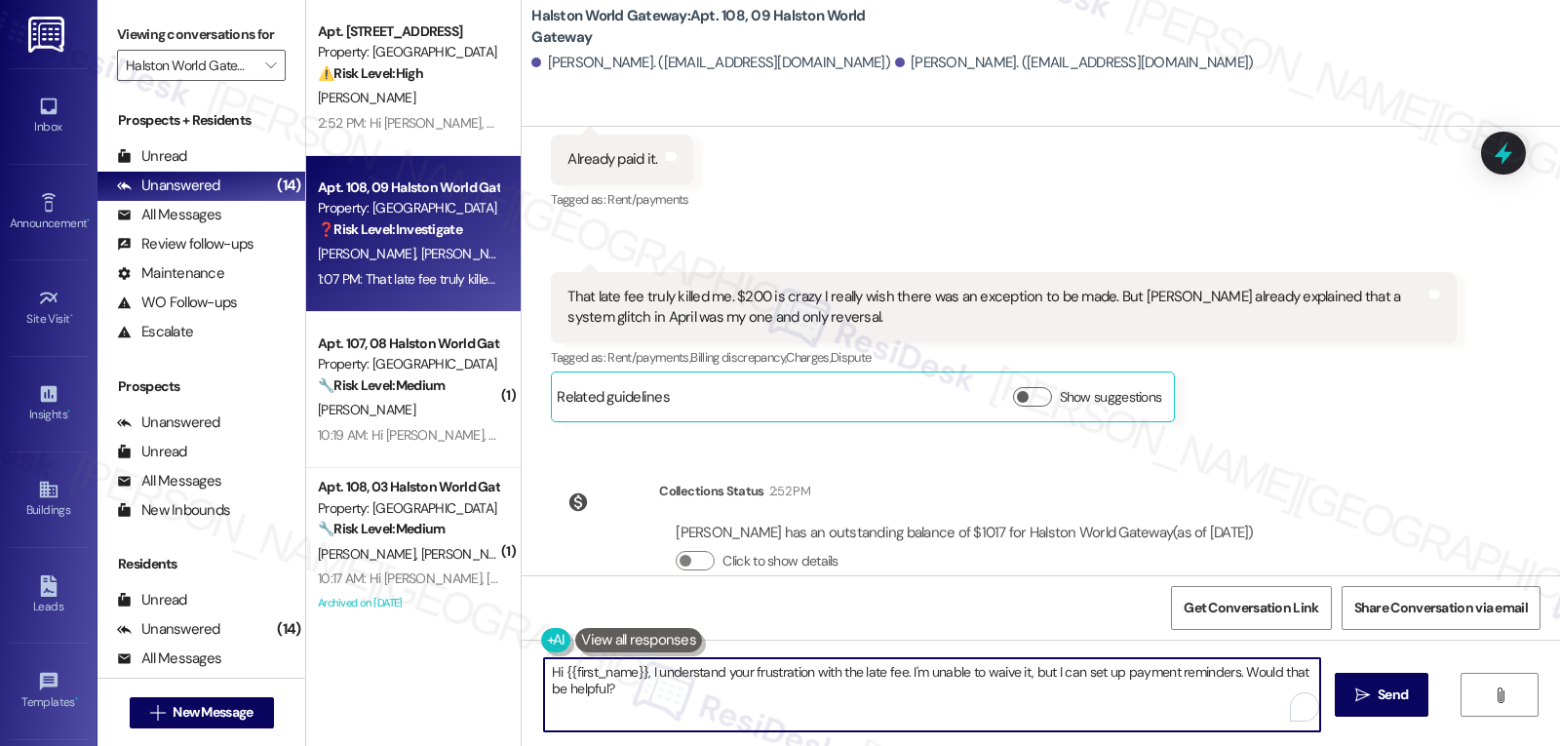
paste textarea "Thanks for letting me know, Travis. I hear your frustration about the $200 fee—…"
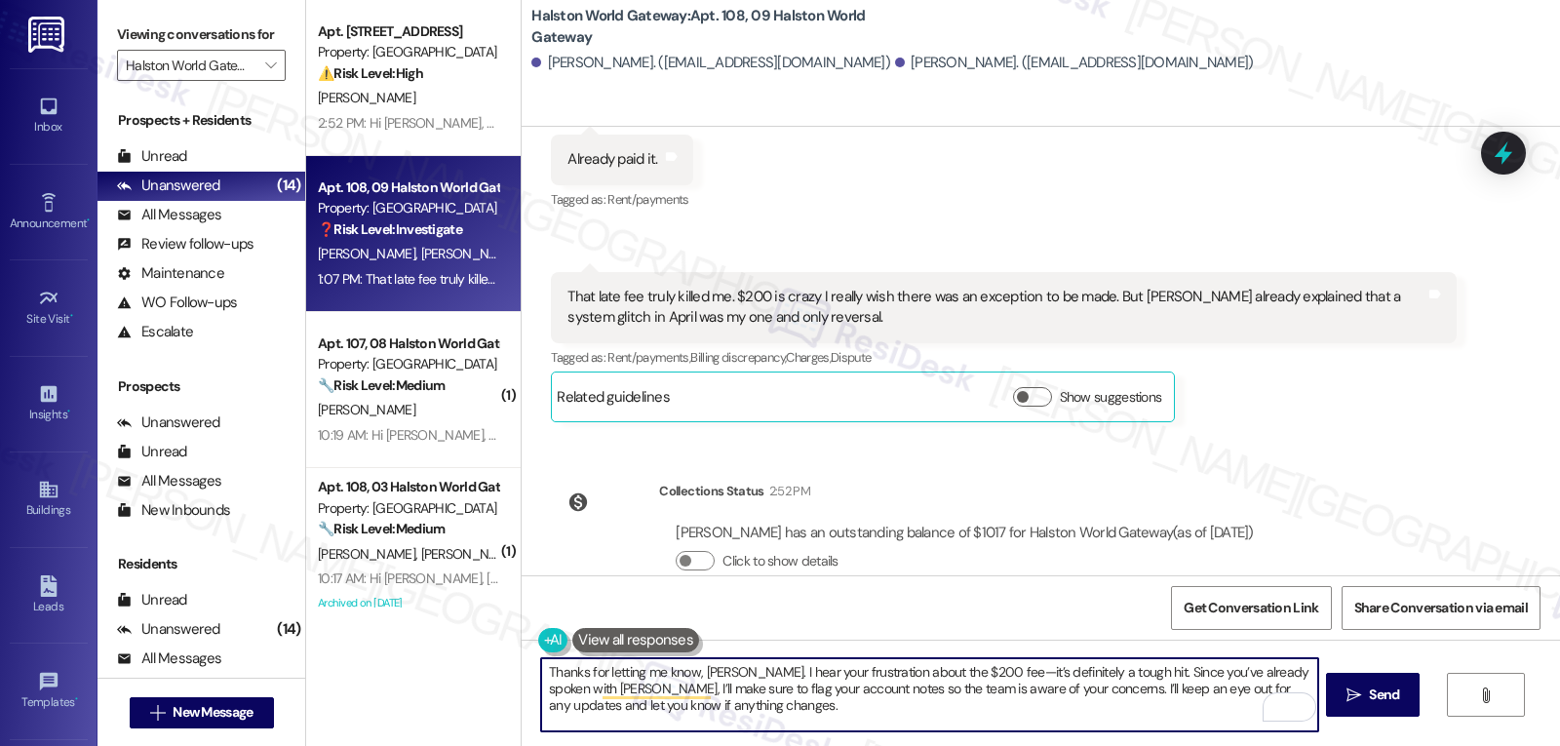
click at [976, 707] on textarea "Thanks for letting me know, Travis. I hear your frustration about the $200 fee—…" at bounding box center [929, 694] width 776 height 73
click at [972, 667] on textarea "Thanks for letting me know, Travis. I hear your frustration about the $200 fee—…" at bounding box center [929, 694] width 776 height 73
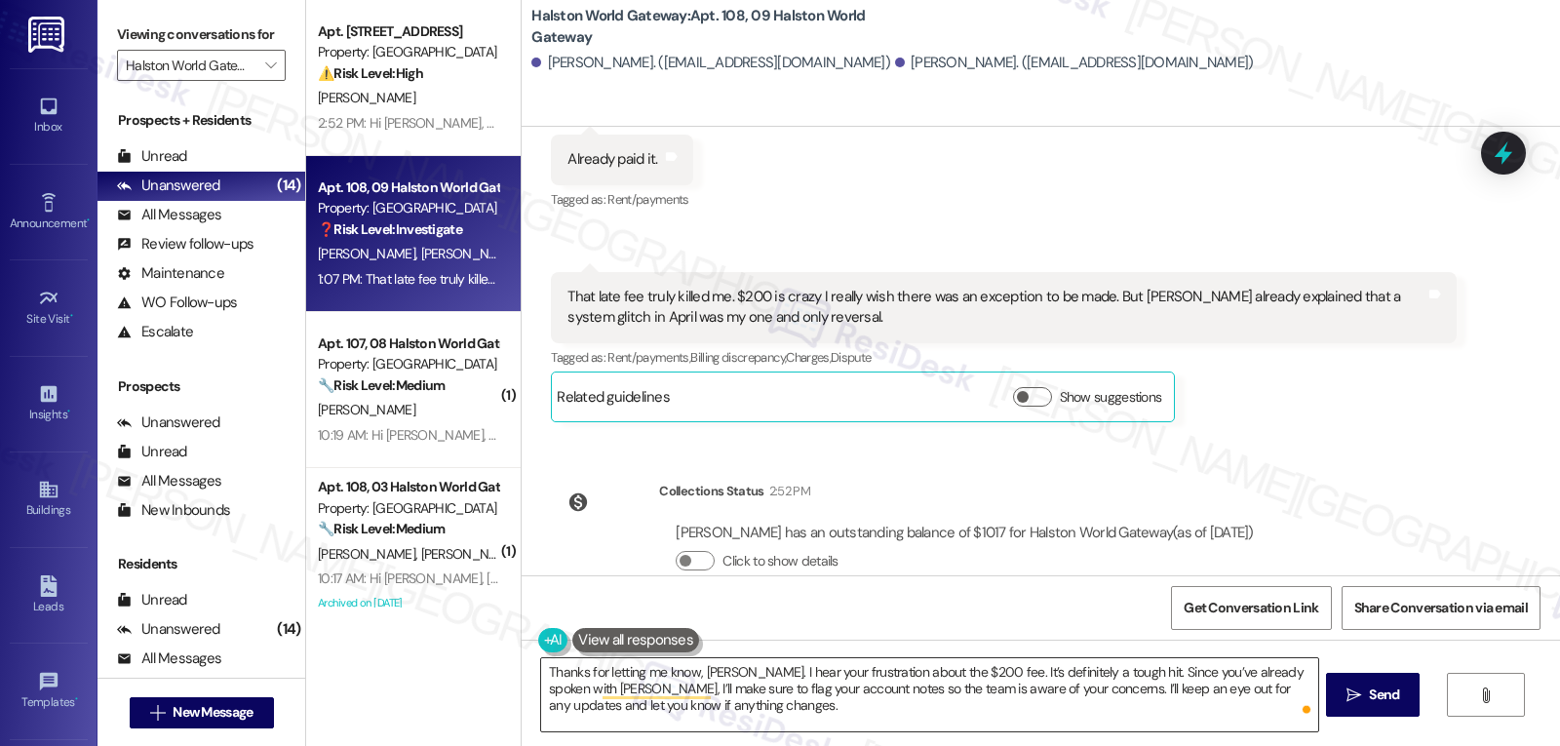
click at [778, 705] on textarea "Thanks for letting me know, Travis. I hear your frustration about the $200 fee.…" at bounding box center [929, 694] width 776 height 73
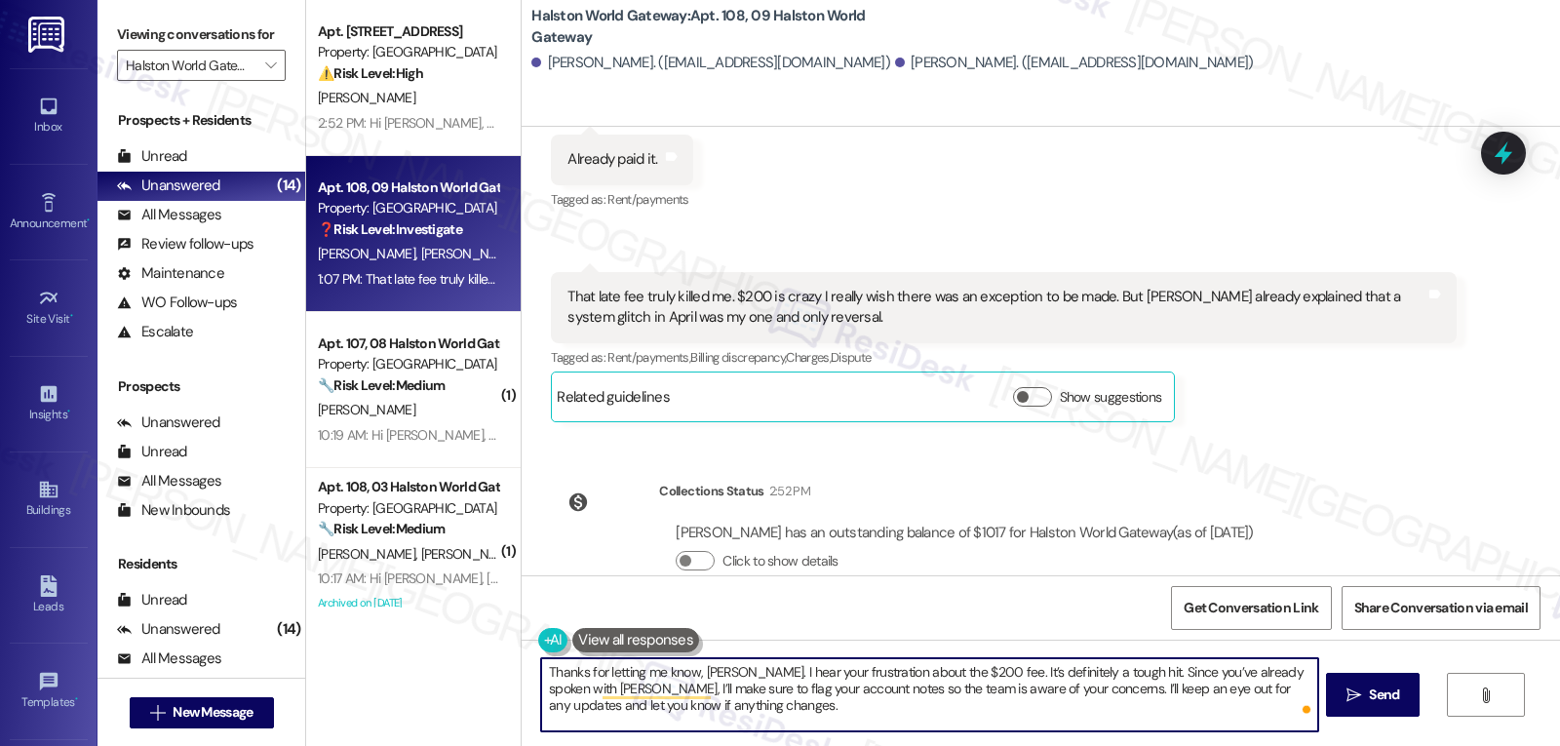
paste textarea "“Hi Travis, thank you for your message and for confirming that you’ve already m…"
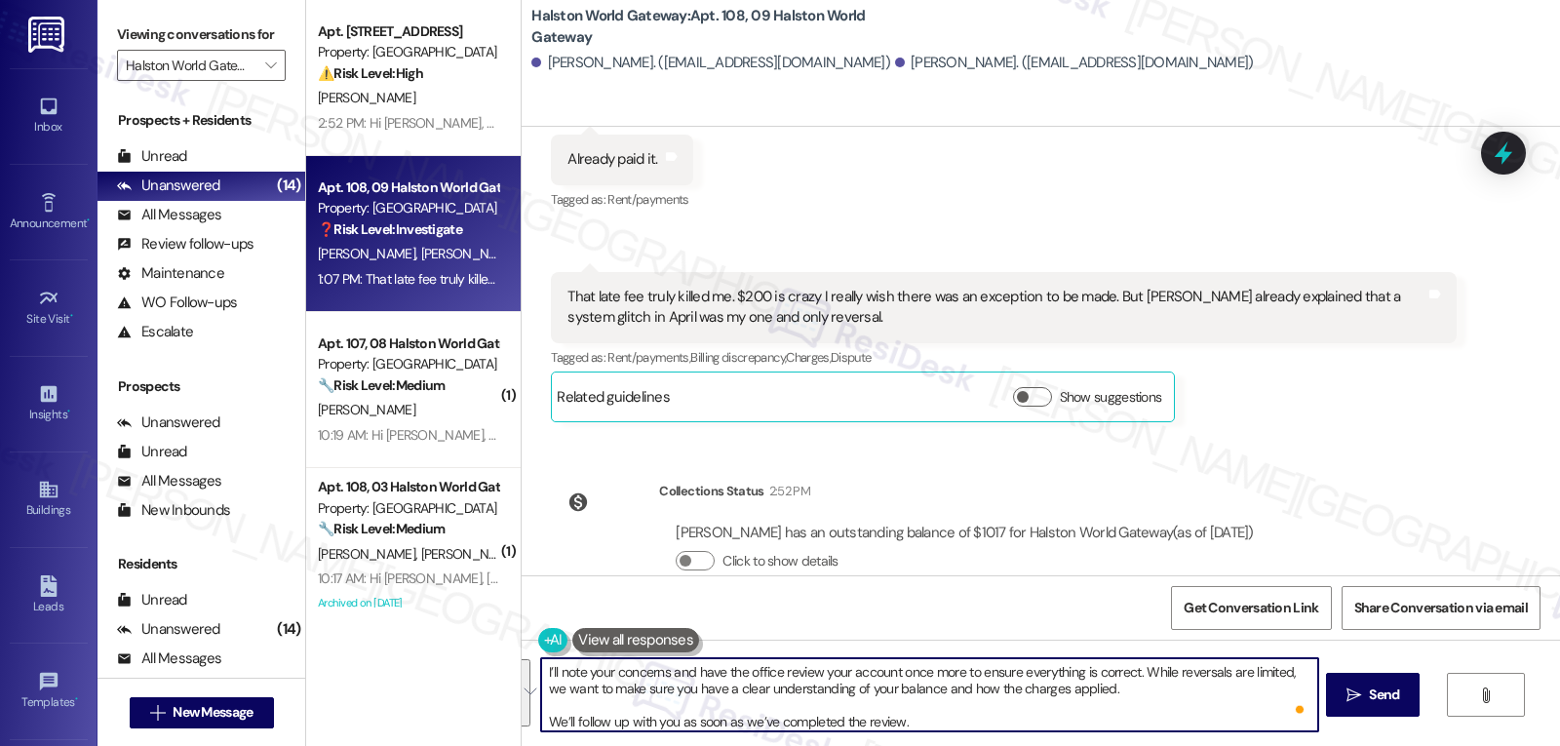
scroll to position [50, 0]
click at [1111, 696] on textarea "“Hi Travis, thank you for your message and for confirming that you’ve already m…" at bounding box center [929, 694] width 776 height 73
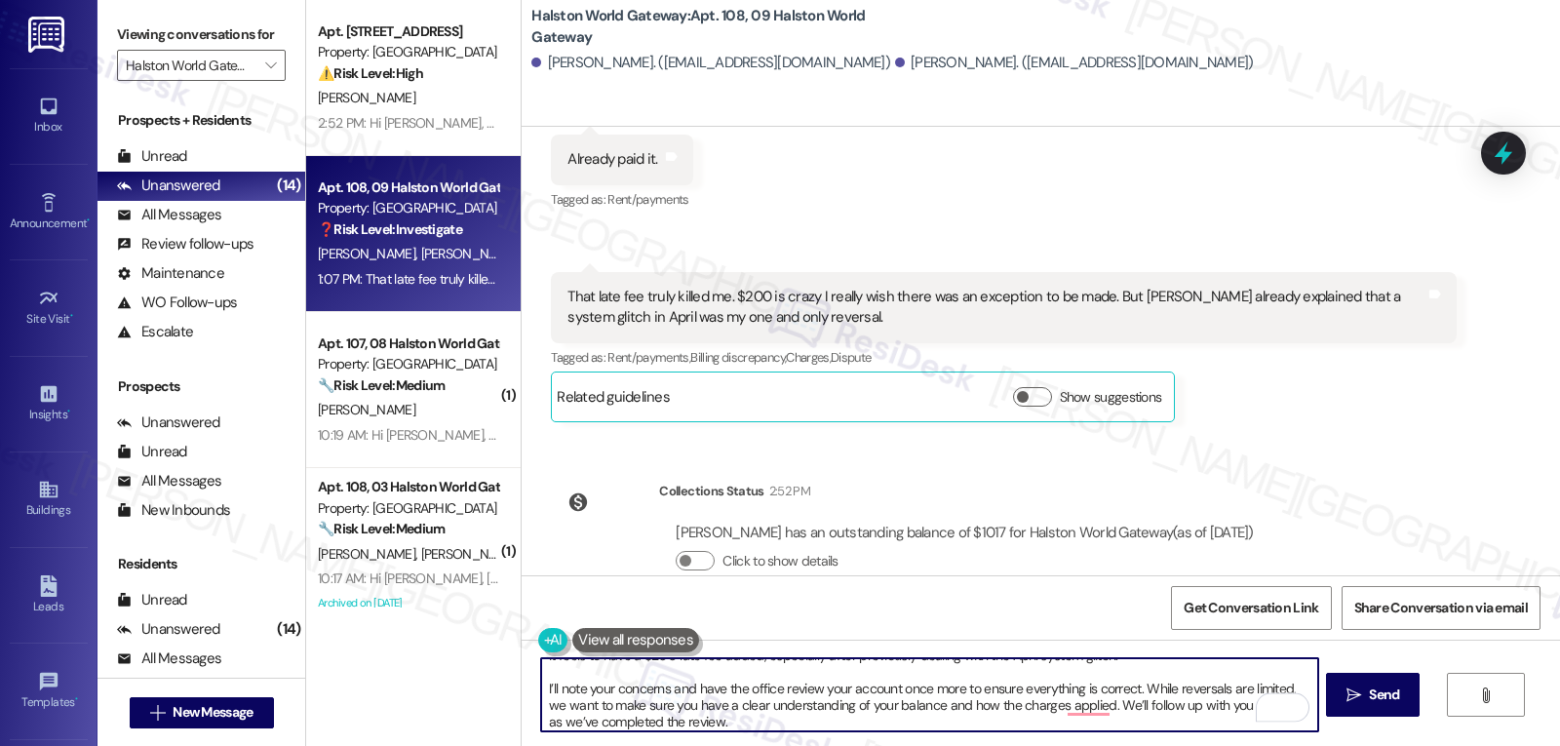
scroll to position [17, 0]
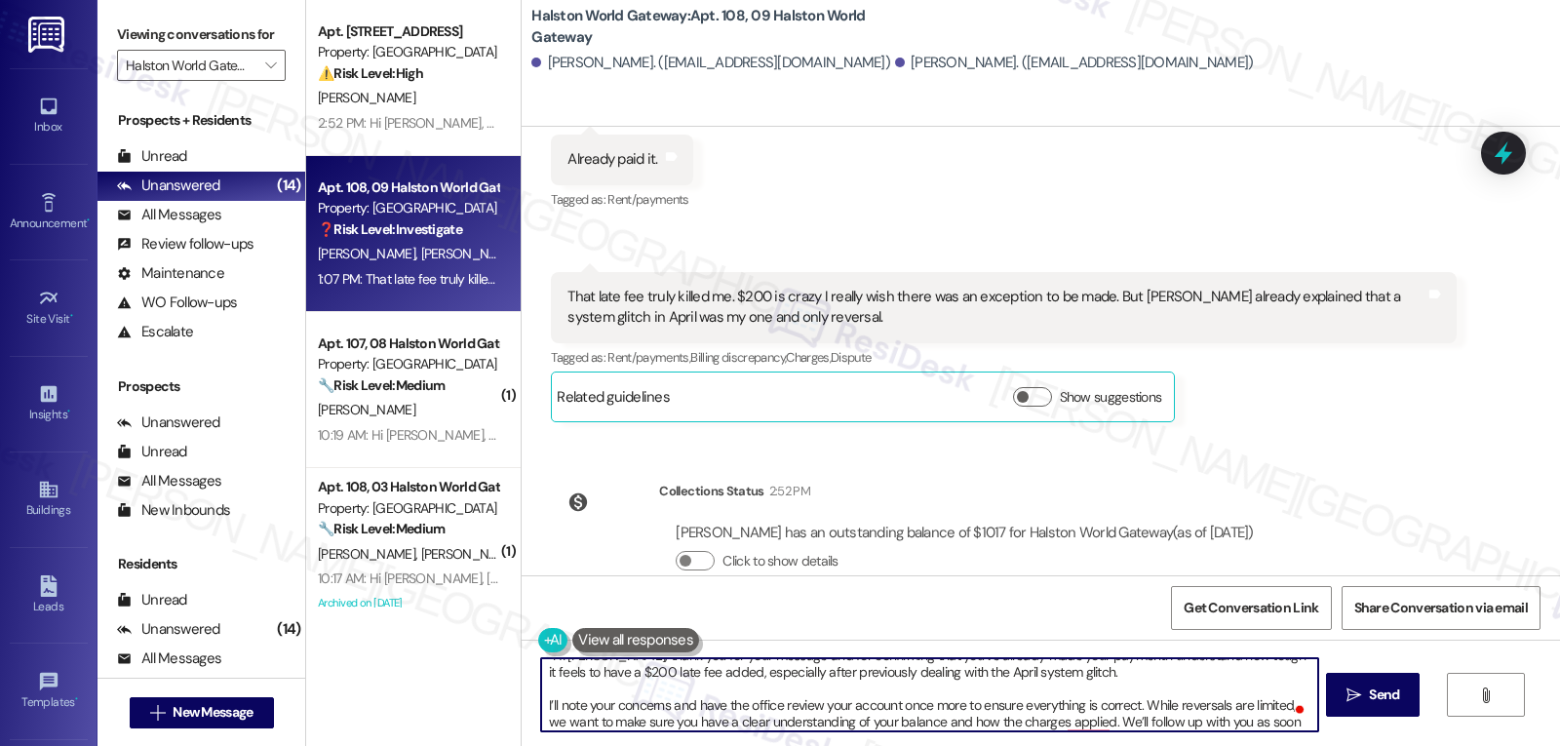
click at [1124, 662] on textarea "“Hi Travis, thank you for your message and for confirming that you’ve already m…" at bounding box center [929, 694] width 776 height 73
click at [1090, 675] on textarea "“Hi Travis, thank you for your message and for confirming that you’ve already m…" at bounding box center [929, 694] width 776 height 73
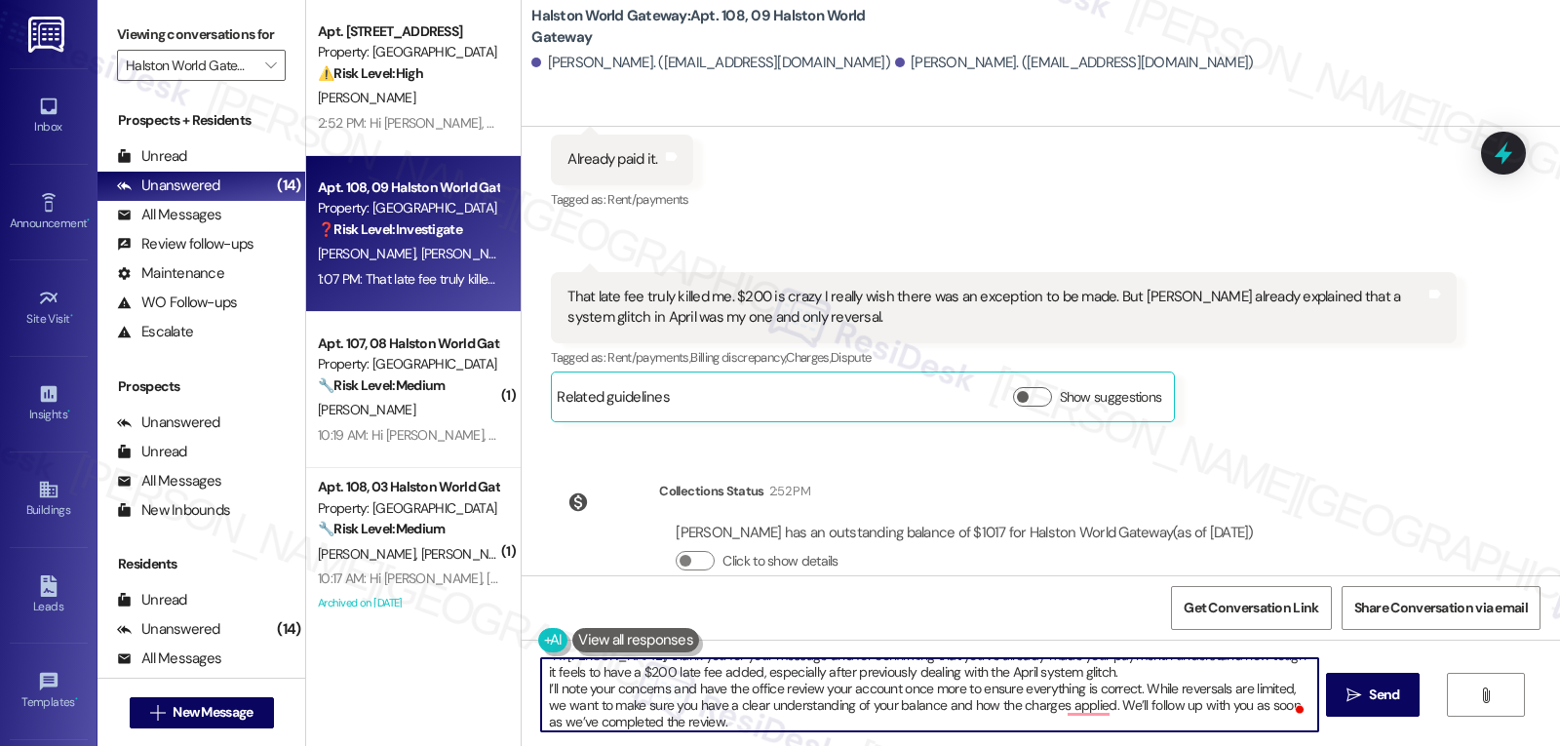
scroll to position [0, 0]
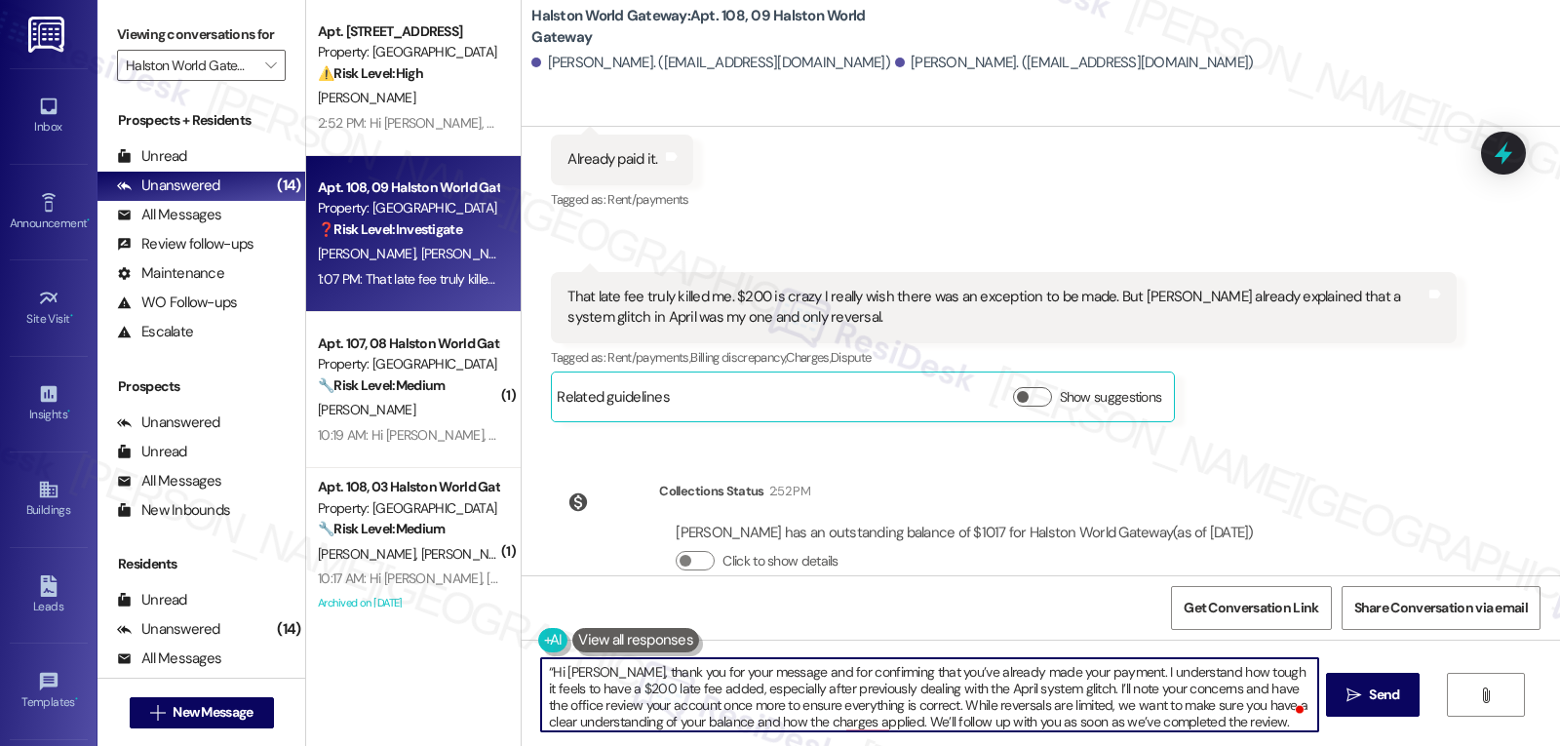
click at [541, 665] on textarea "“Hi Travis, thank you for your message and for confirming that you’ve already m…" at bounding box center [929, 694] width 776 height 73
drag, startPoint x: 1058, startPoint y: 688, endPoint x: 1280, endPoint y: 686, distance: 222.3
click at [1280, 686] on textarea "Hi Travis, thank you for your message and for confirming that you’ve already ma…" at bounding box center [929, 694] width 776 height 73
click at [899, 717] on textarea "Hi Travis, thank you for your message and for confirming that you’ve already ma…" at bounding box center [929, 694] width 776 height 73
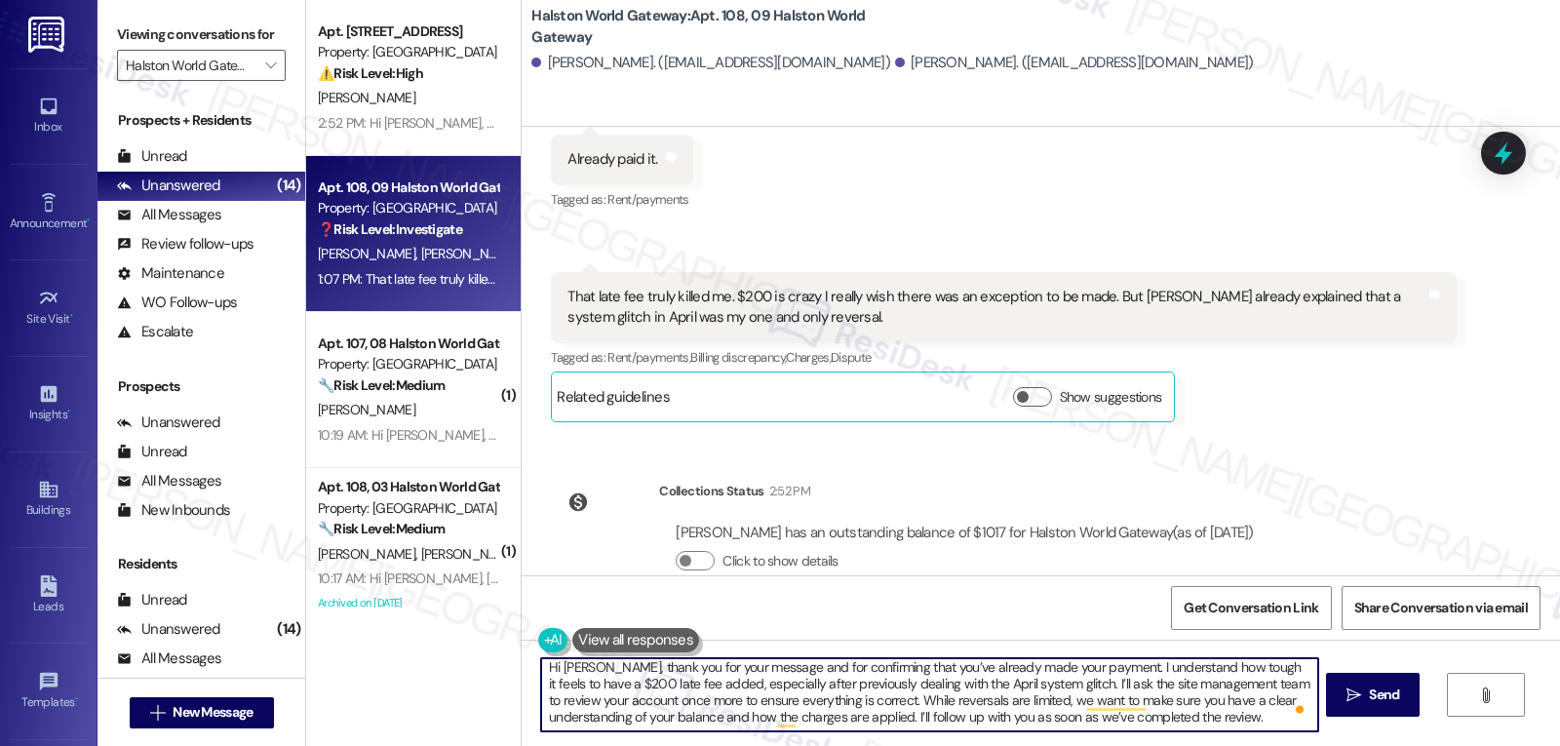
click at [1261, 725] on textarea "Hi [PERSON_NAME], thank you for your message and for confirming that you’ve alr…" at bounding box center [929, 694] width 776 height 73
type textarea "Hi [PERSON_NAME], thank you for your message and for confirming that you’ve alr…"
click at [1365, 702] on span "Send" at bounding box center [1384, 695] width 38 height 20
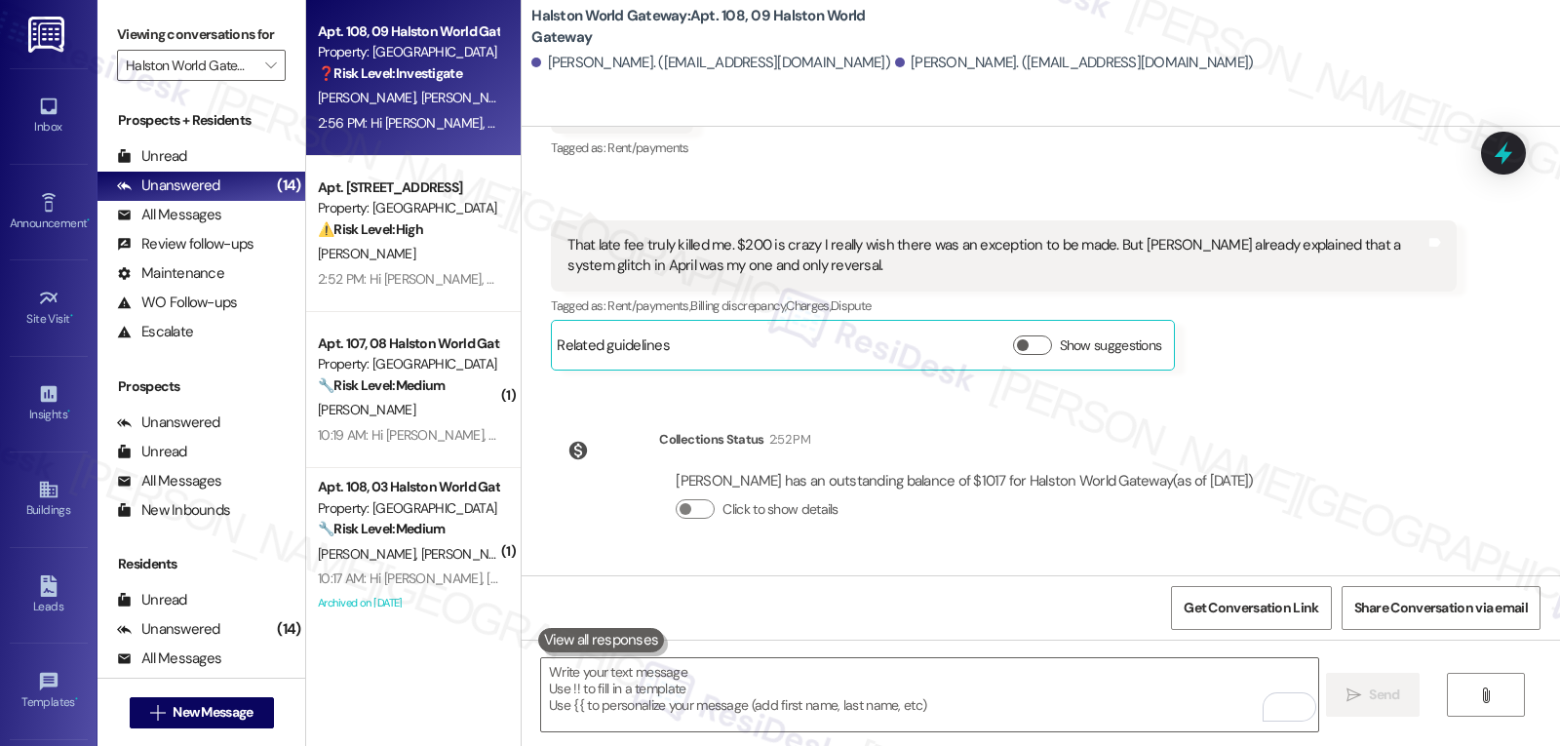
scroll to position [9822, 0]
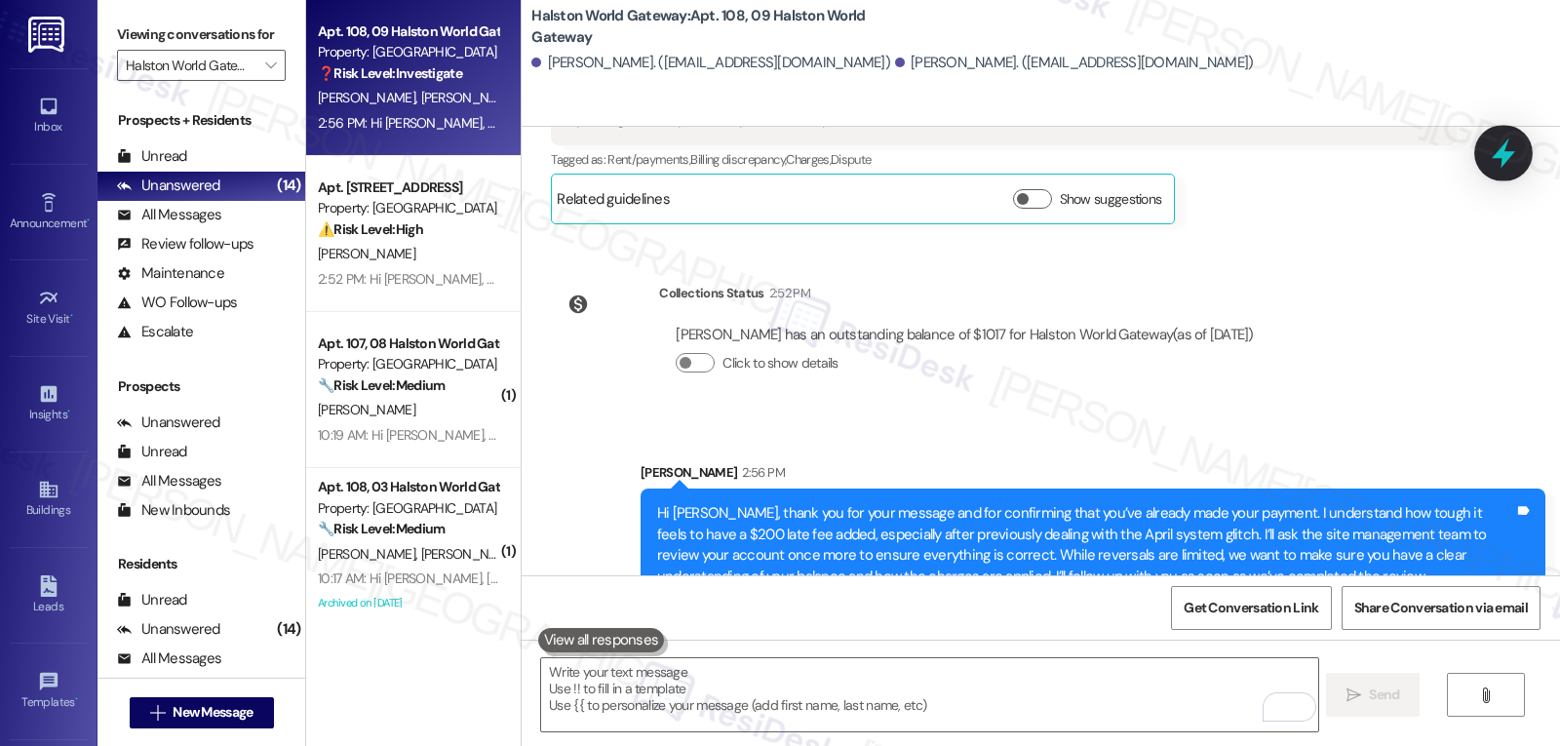
click at [1507, 154] on icon at bounding box center [1503, 153] width 23 height 30
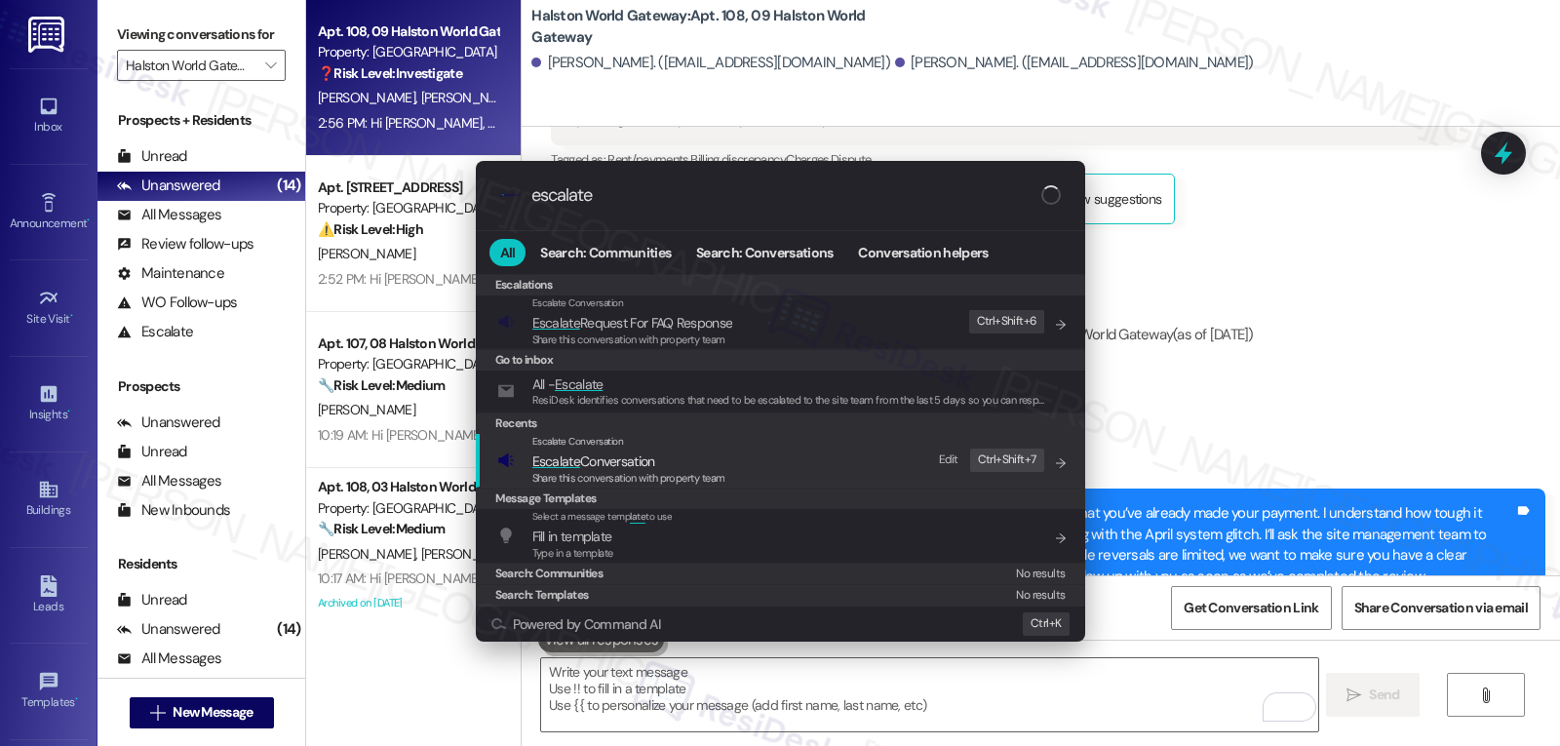
type input "escalate"
click at [677, 461] on span "Escalate Conversation" at bounding box center [628, 461] width 193 height 21
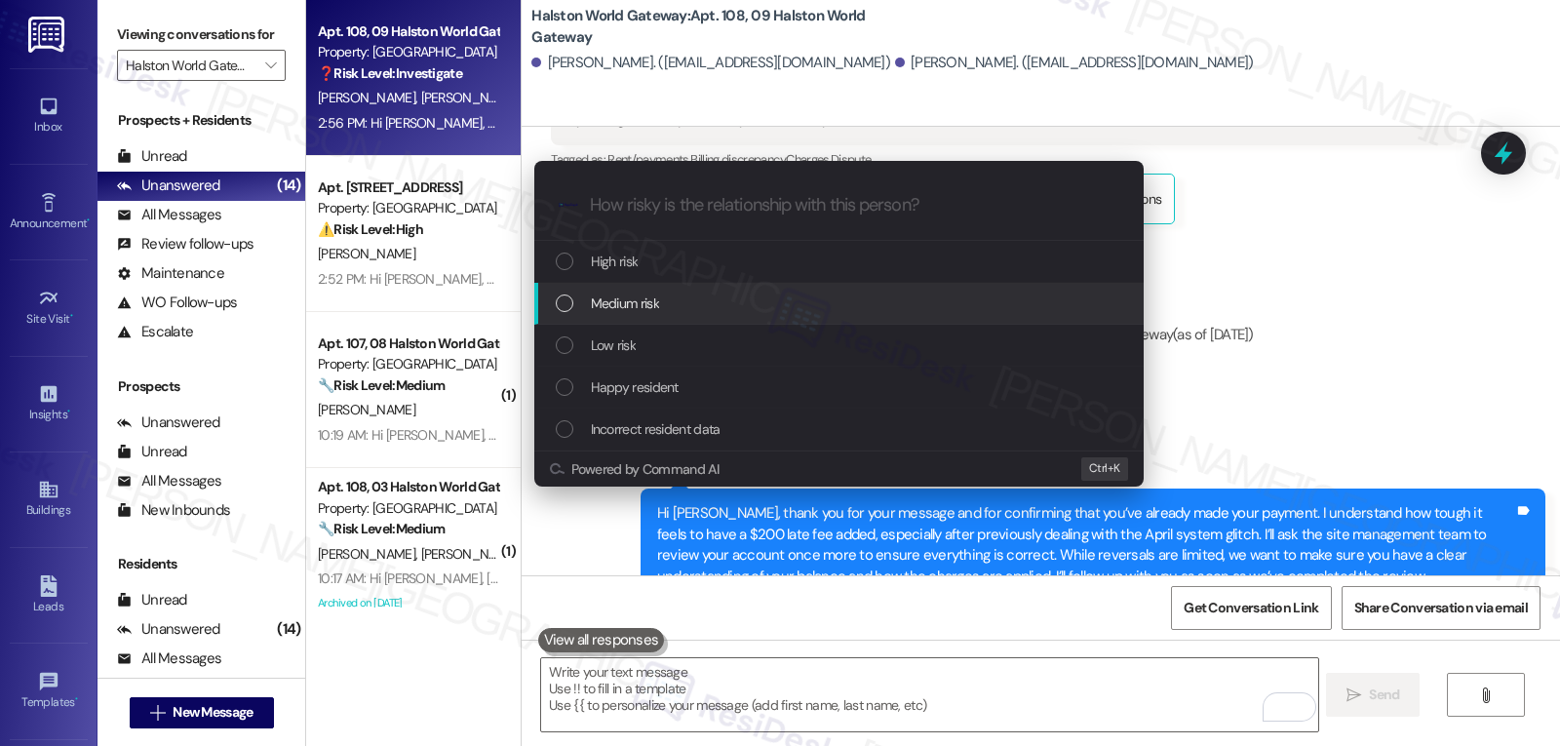
click at [665, 296] on div "Medium risk" at bounding box center [841, 303] width 570 height 21
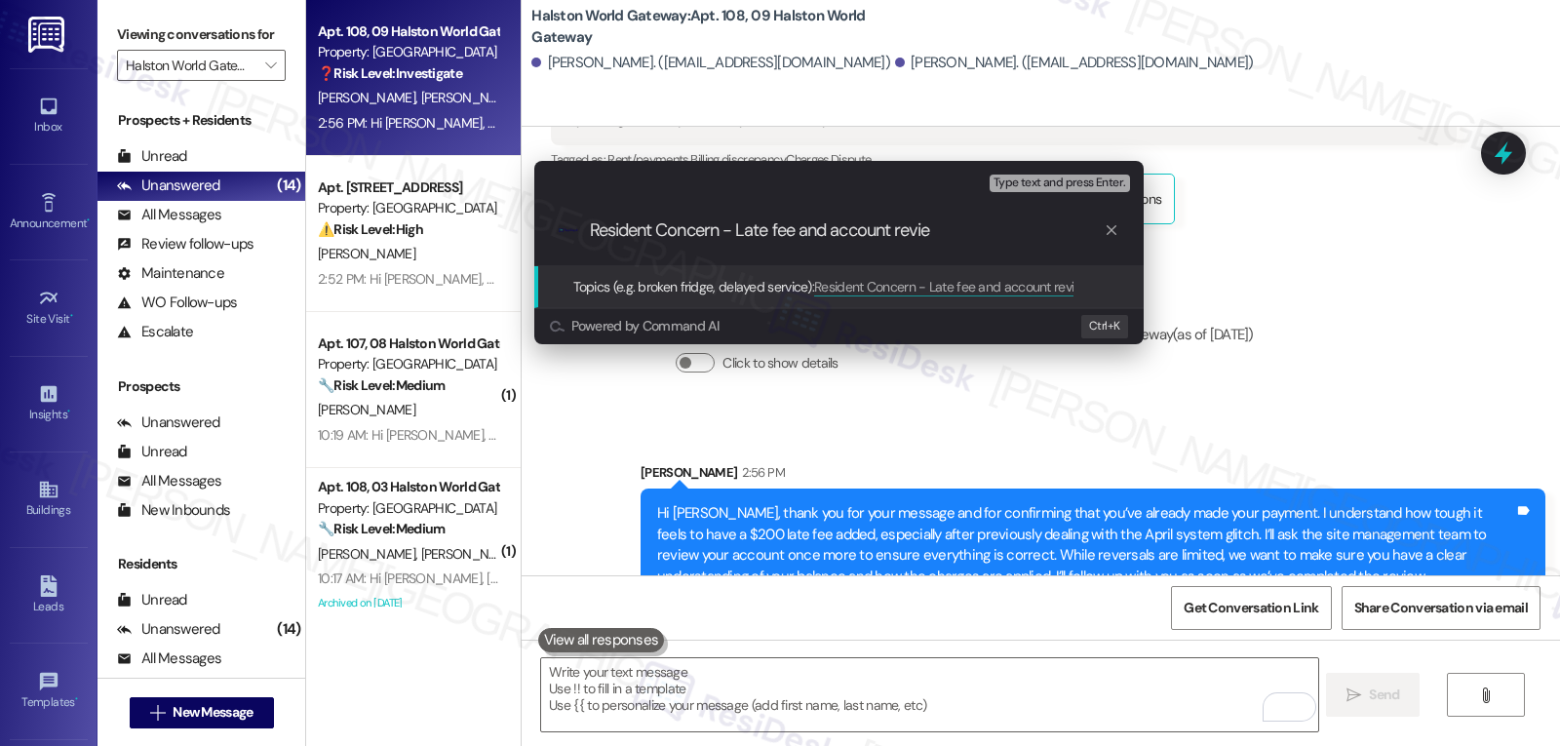
type input "Resident Concern - Late fee and account review"
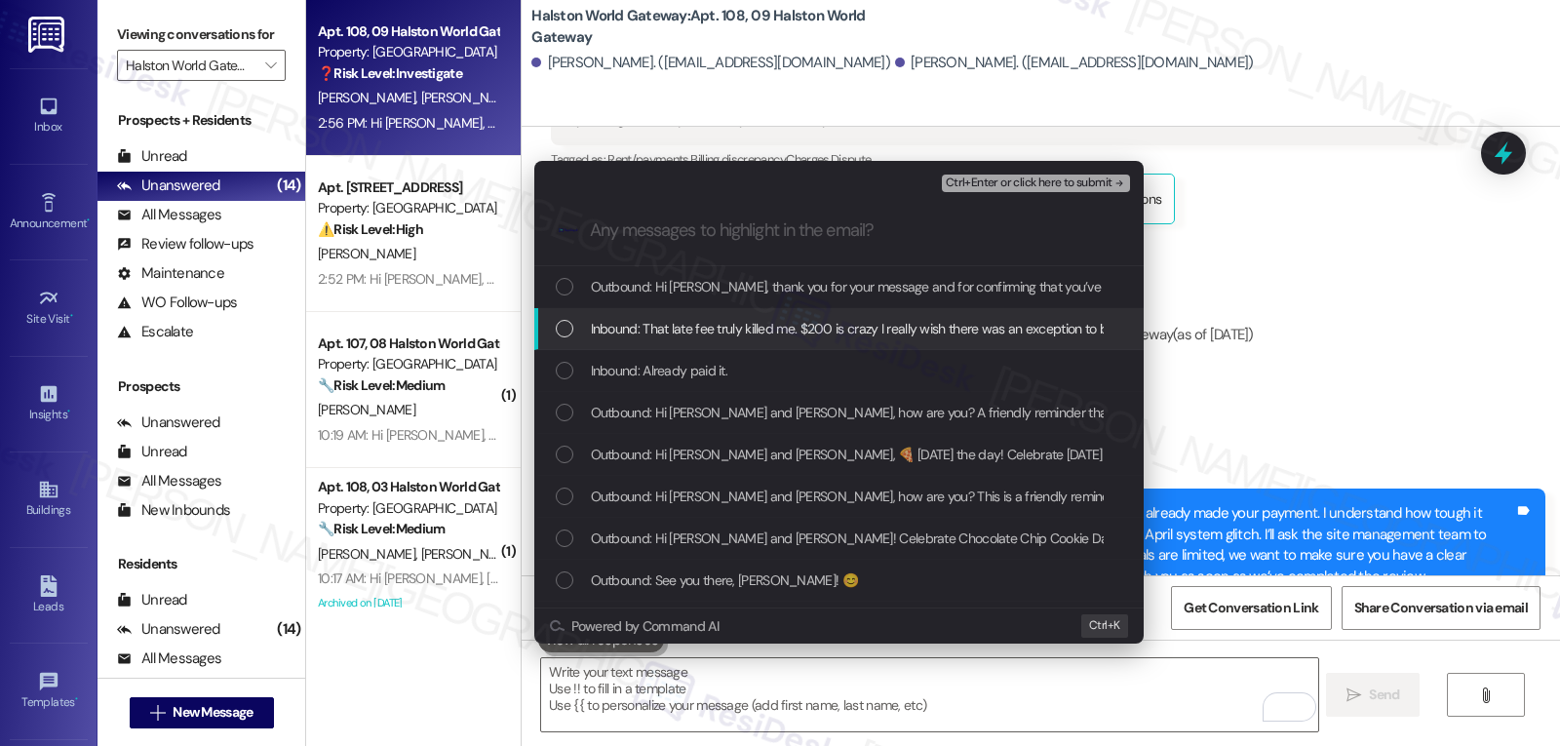
click at [774, 314] on div "Inbound: That late fee truly killed me. $200 is crazy I really wish there was a…" at bounding box center [838, 329] width 609 height 42
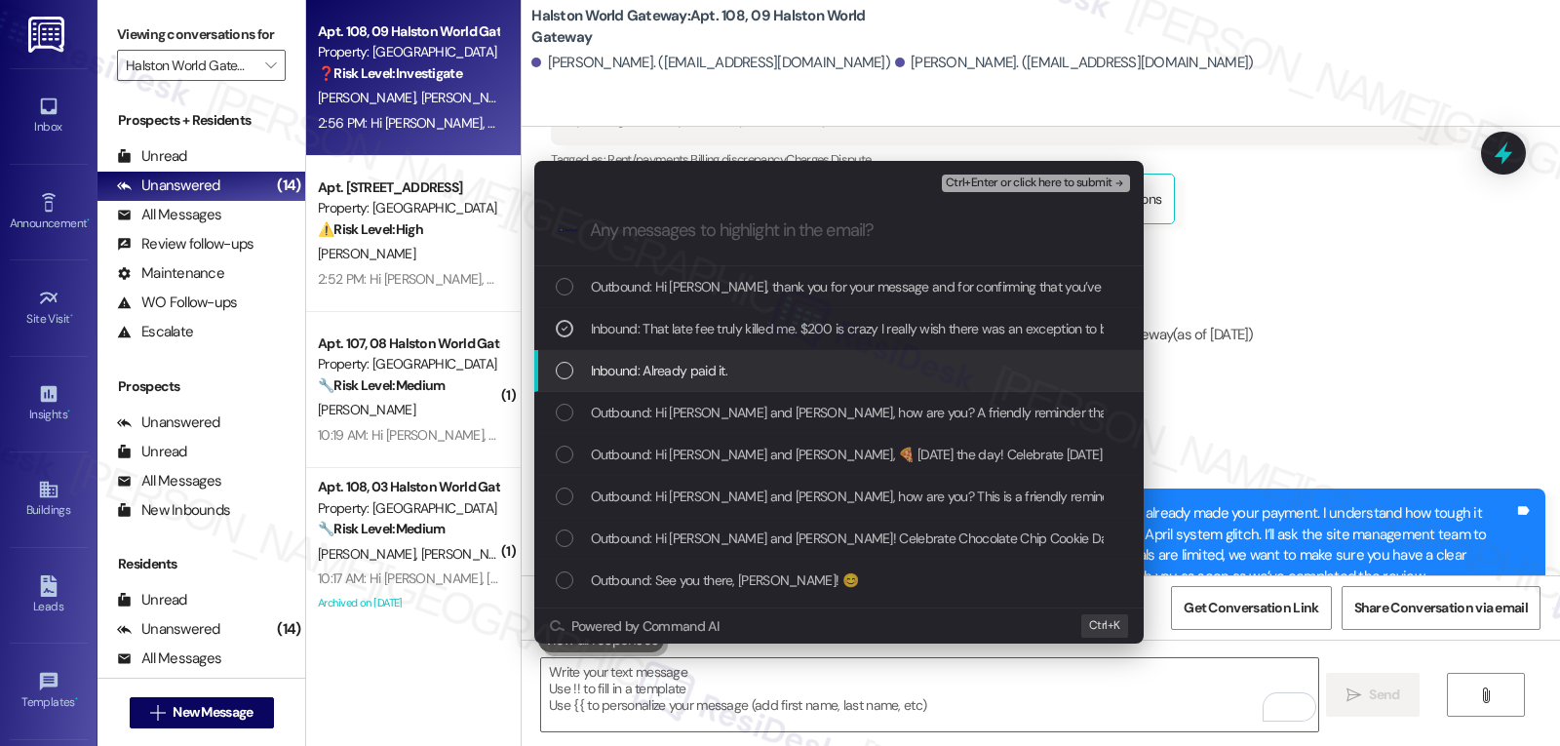
click at [755, 367] on div "Inbound: Already paid it." at bounding box center [841, 370] width 570 height 21
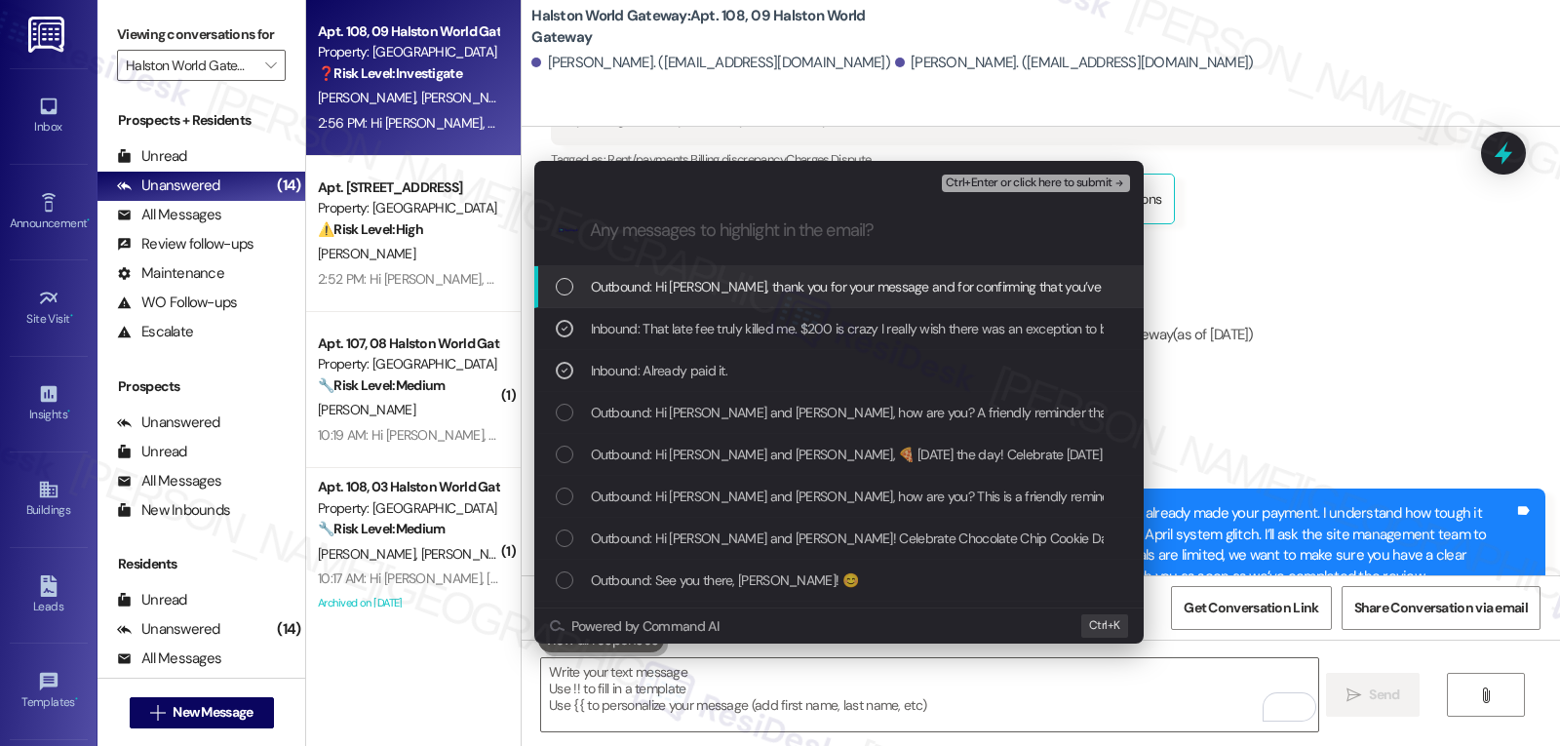
click at [1093, 178] on span "Ctrl+Enter or click here to submit" at bounding box center [1029, 183] width 167 height 14
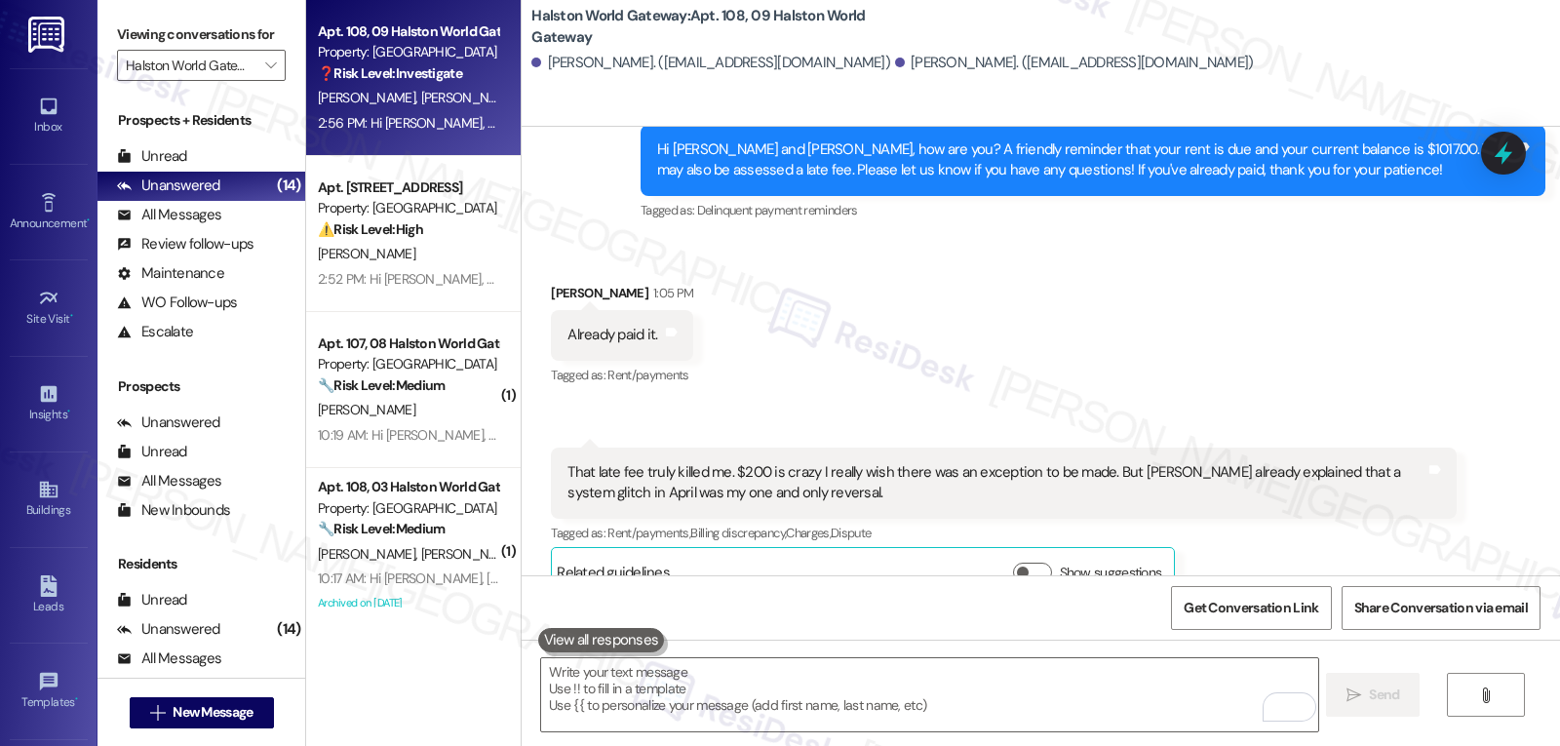
scroll to position [9444, 0]
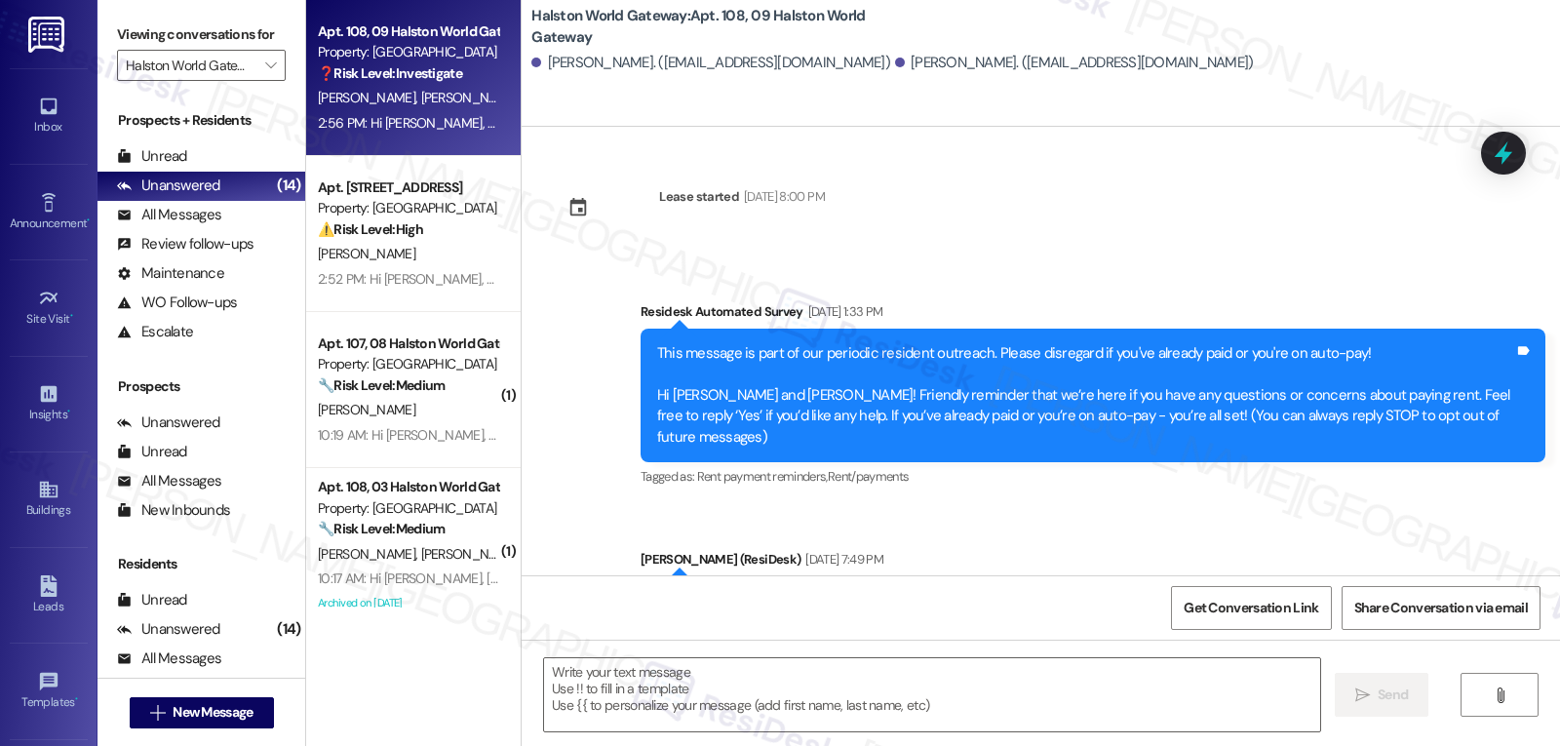
type textarea "Fetching suggested responses. Please feel free to read through the conversation…"
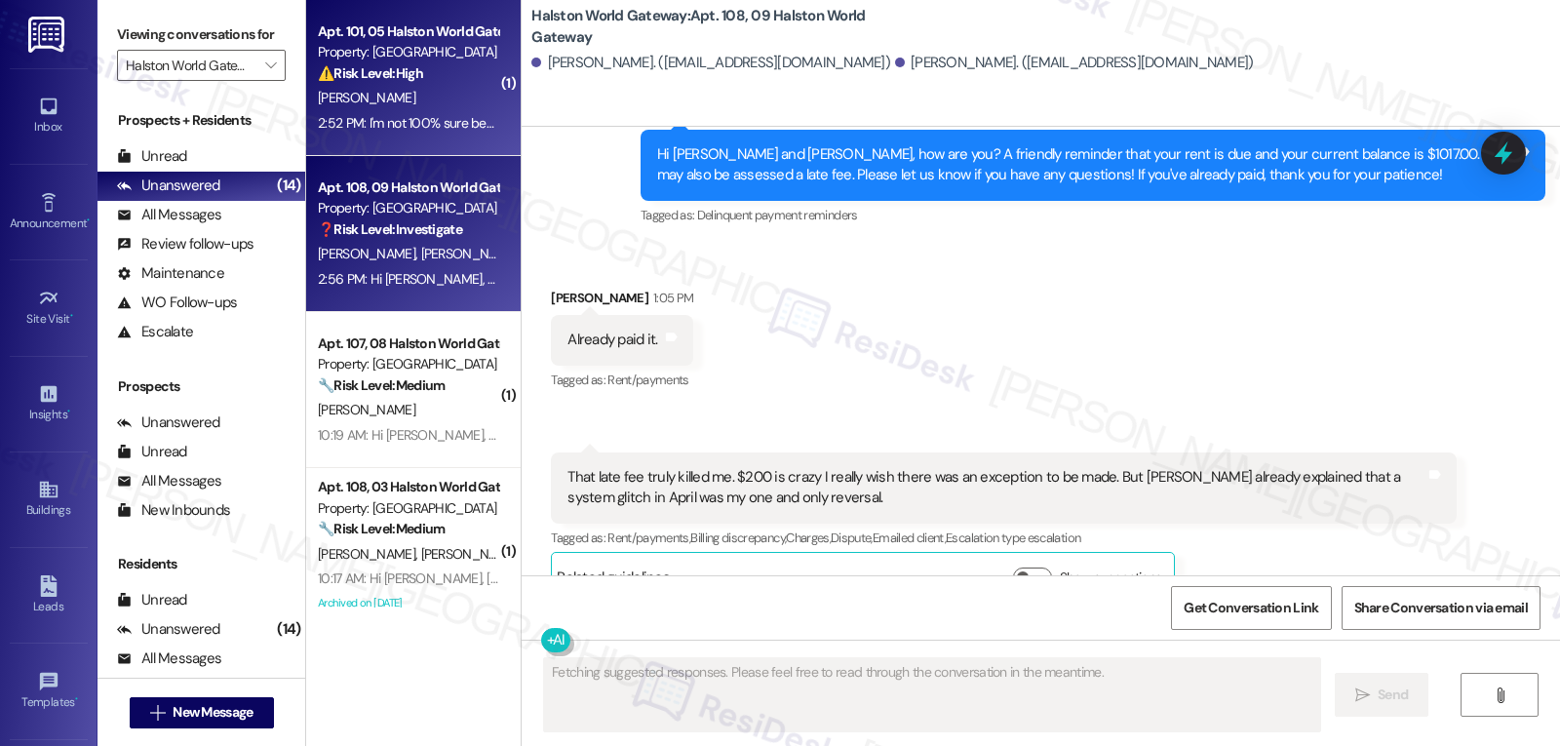
click at [413, 87] on div "L. Vassell" at bounding box center [408, 98] width 184 height 24
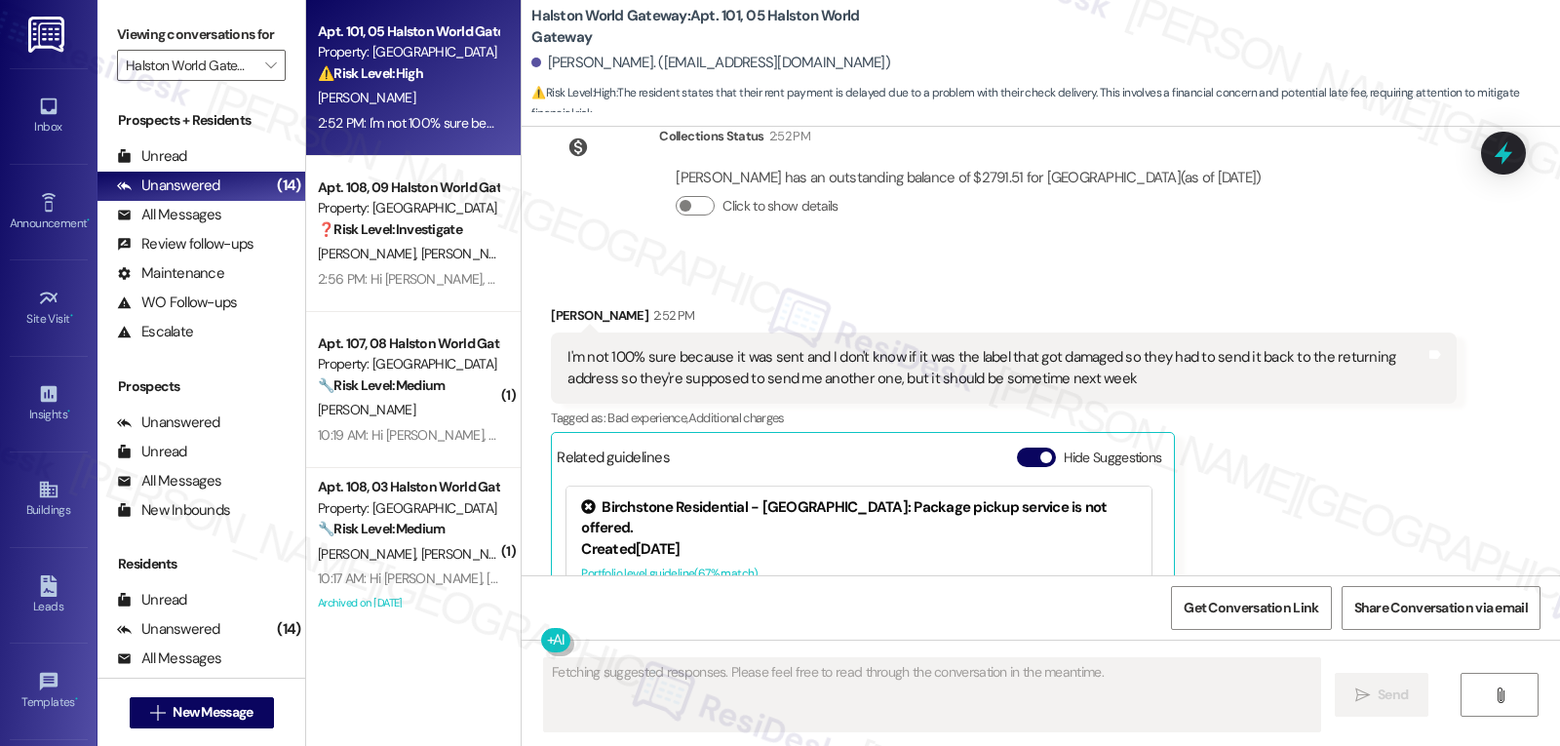
scroll to position [6969, 0]
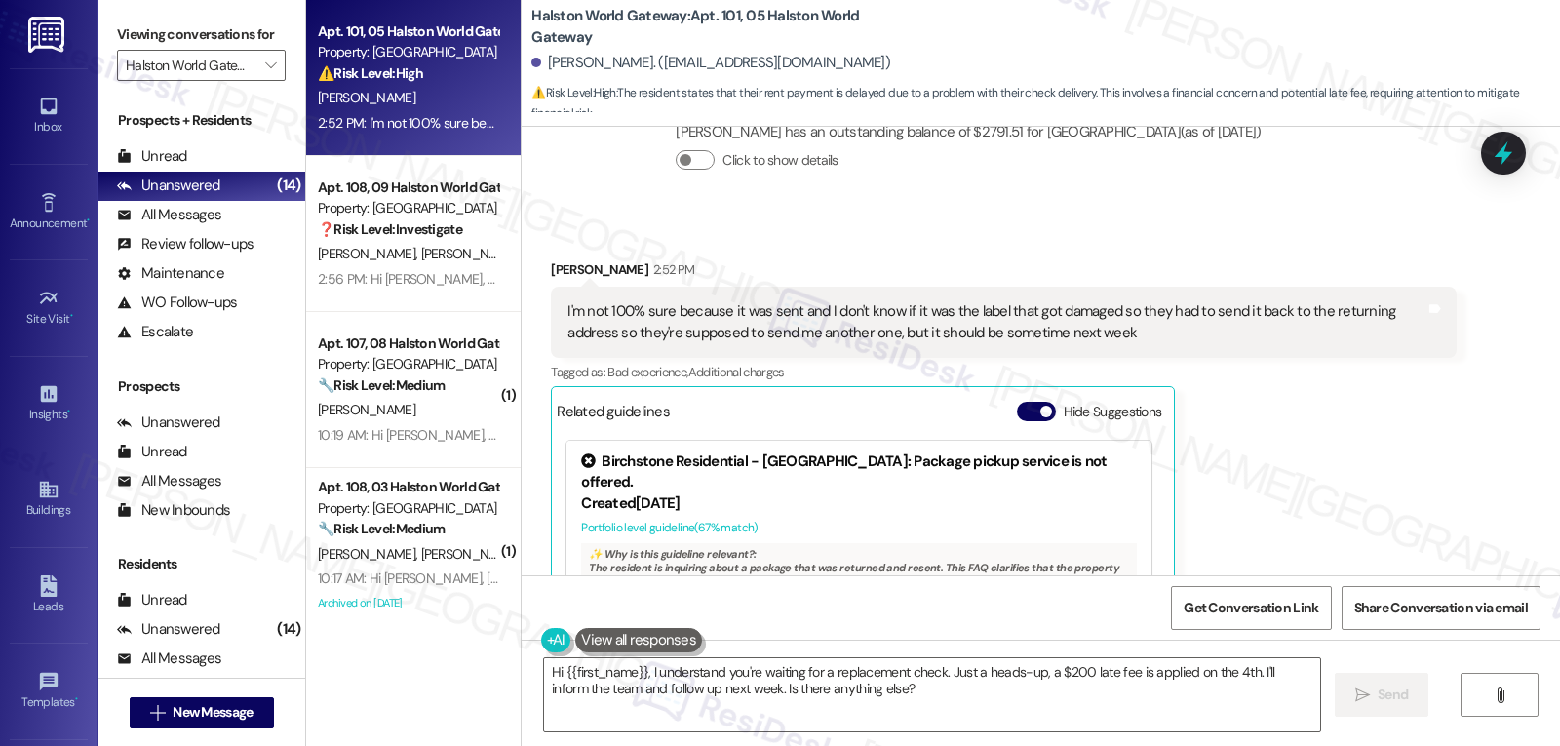
click at [1259, 492] on div "Lueshen Vassell 2:52 PM I'm not 100% sure because it was sent and I don't know …" at bounding box center [1003, 497] width 905 height 476
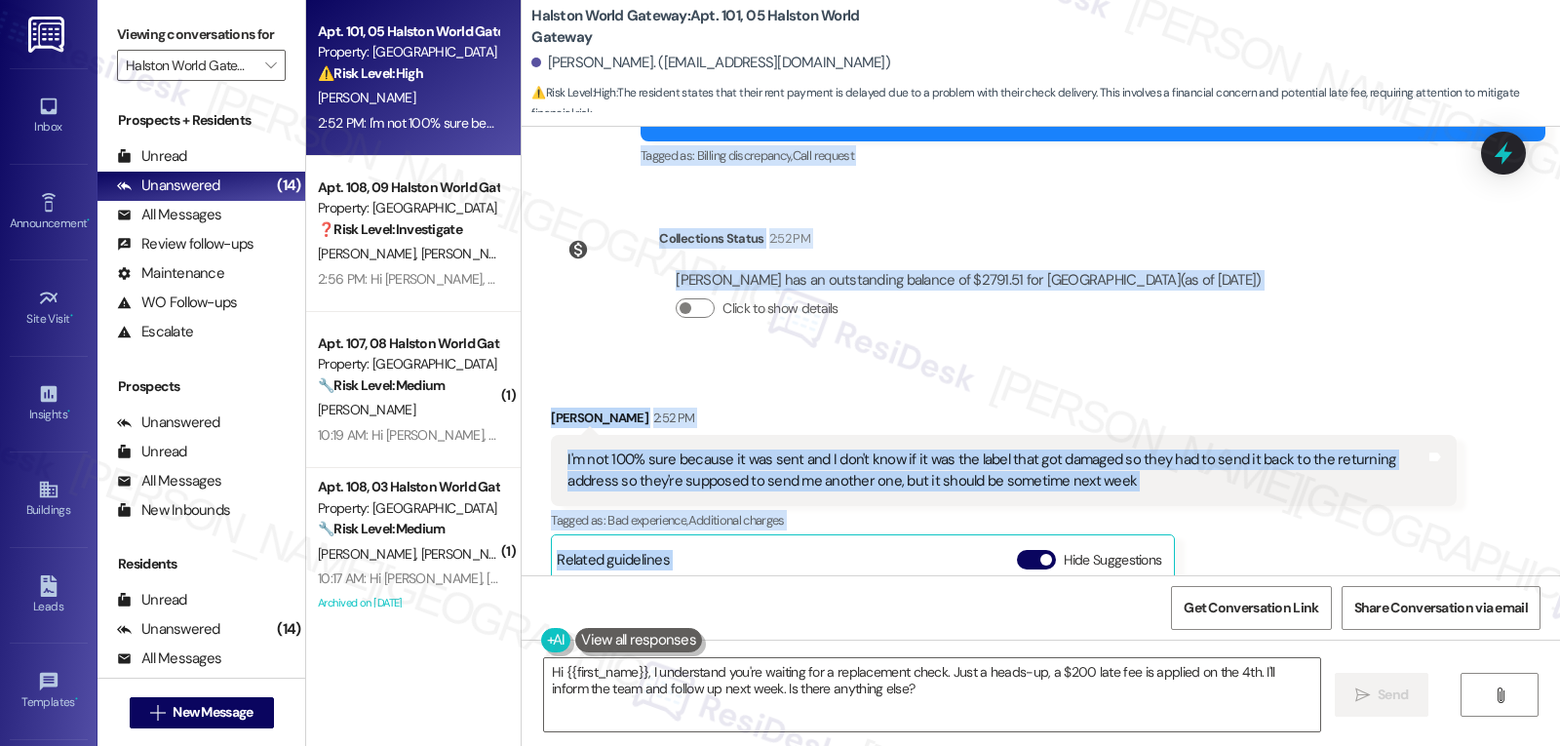
scroll to position [7164, 0]
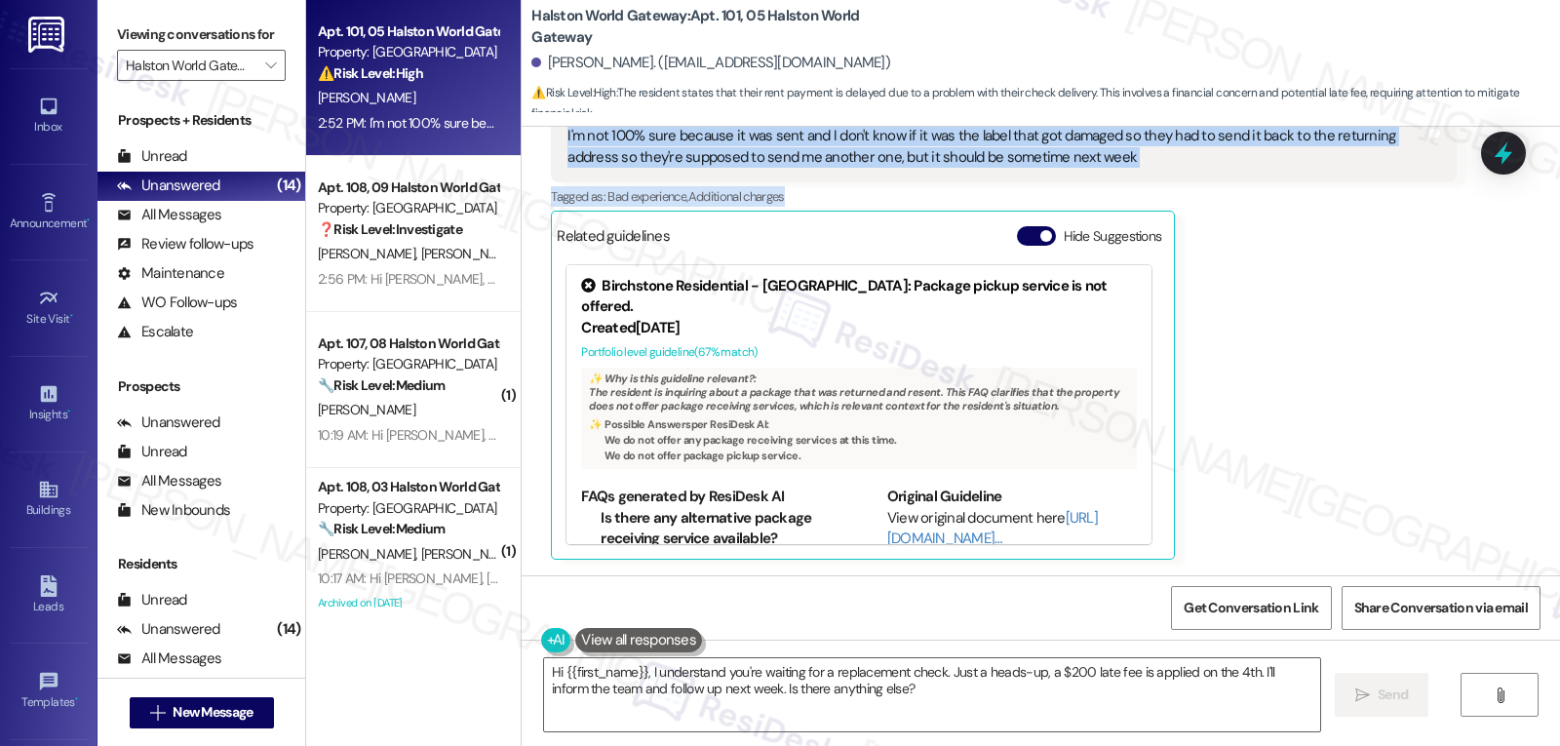
drag, startPoint x: 529, startPoint y: 282, endPoint x: 1214, endPoint y: 188, distance: 691.9
click at [1214, 188] on div "WO Lease started Jul 27, 2025 at 8:00 PM Show details Survey, sent via SMS Resi…" at bounding box center [1041, 351] width 1039 height 449
copy div "Lueshen Vassell Neutral Yesterday at 1:52 PM Good afternoon I'm gonna be late b…"
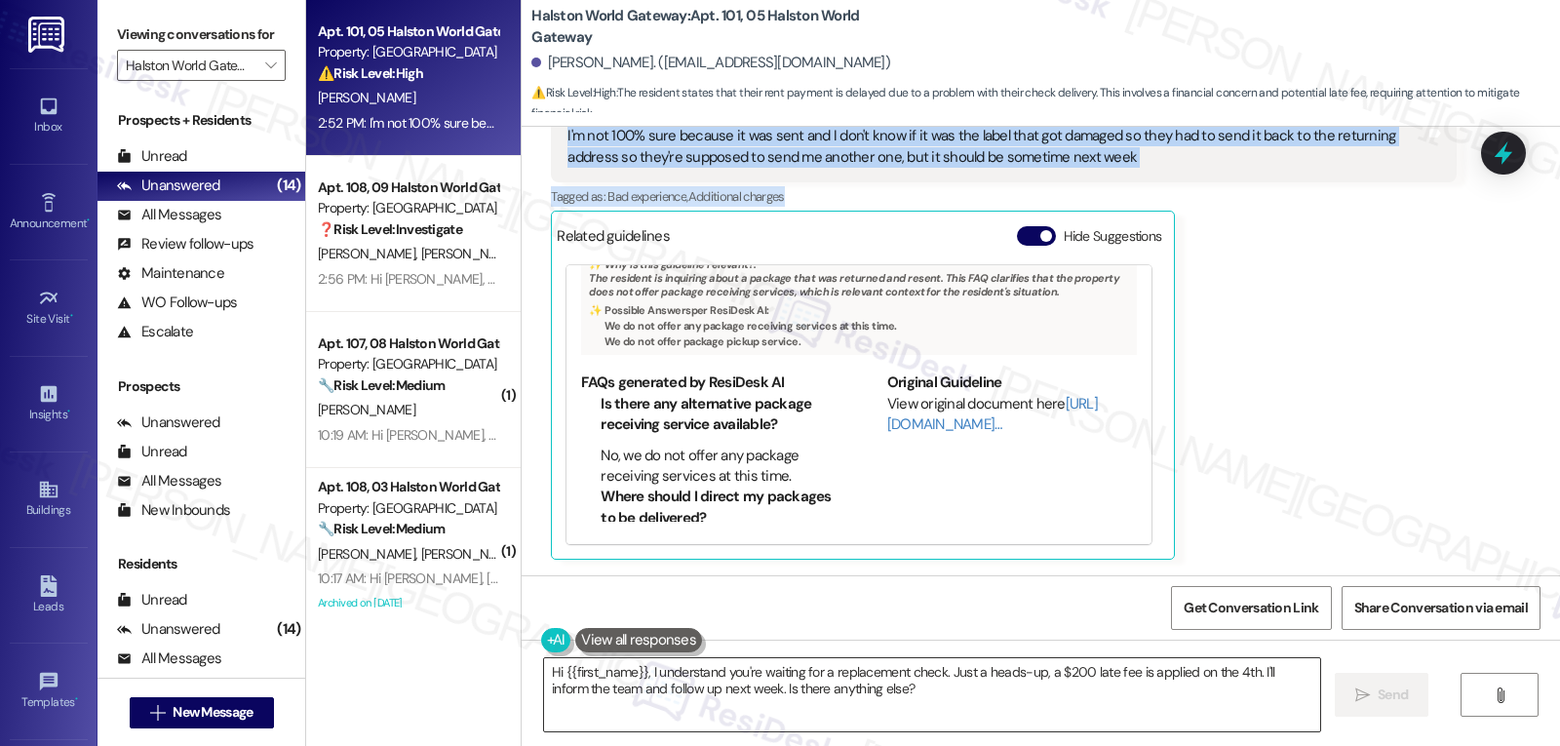
scroll to position [7165, 0]
click at [862, 697] on textarea "Hi {{first_name}}, I understand you're waiting for a replacement check. Just a …" at bounding box center [932, 694] width 776 height 73
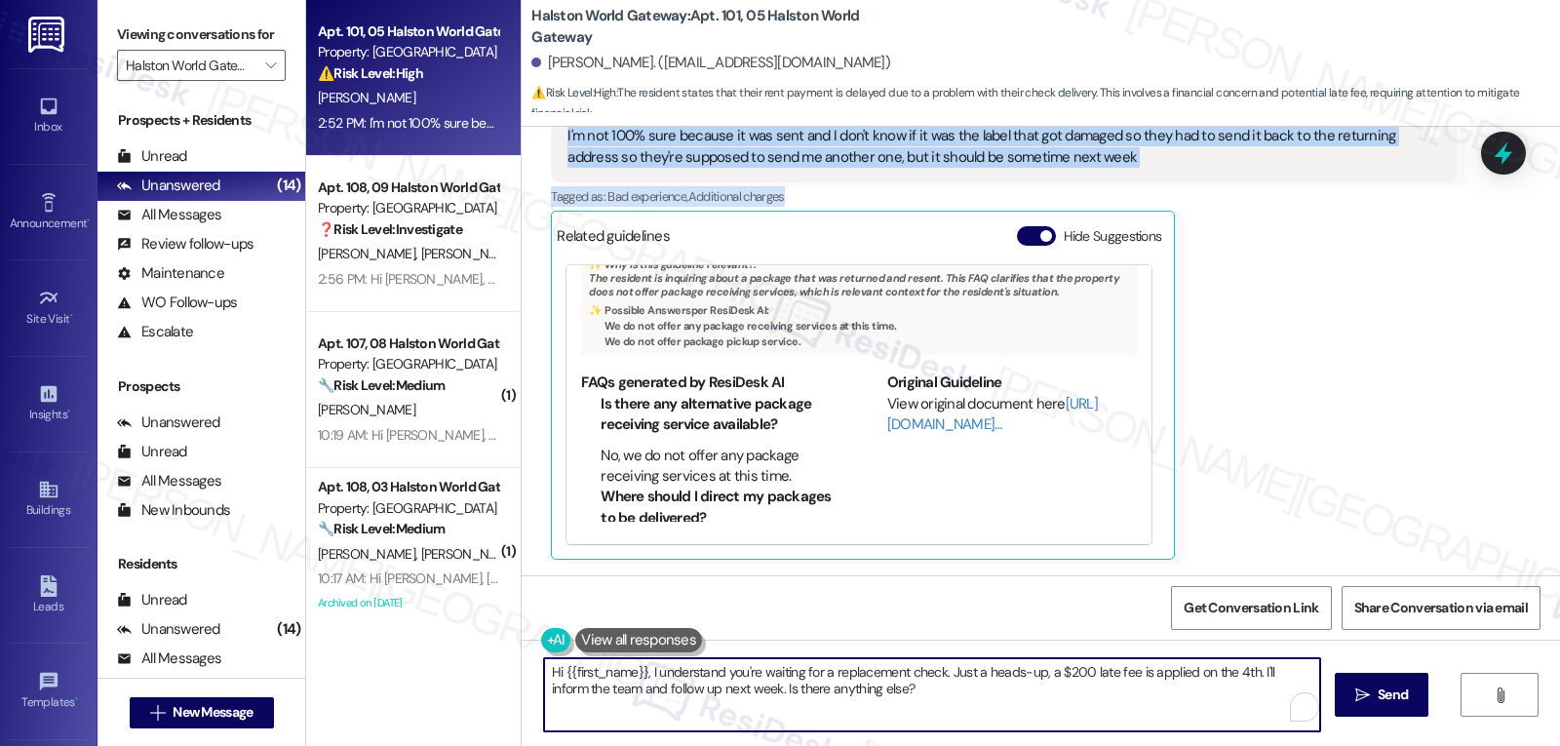
paste textarea "Thanks for explaining that, Lueshen. I’ll note that the replacement check shoul…"
type textarea "Thanks for explaining that, Lueshen. I’ll note that the replacement check shoul…"
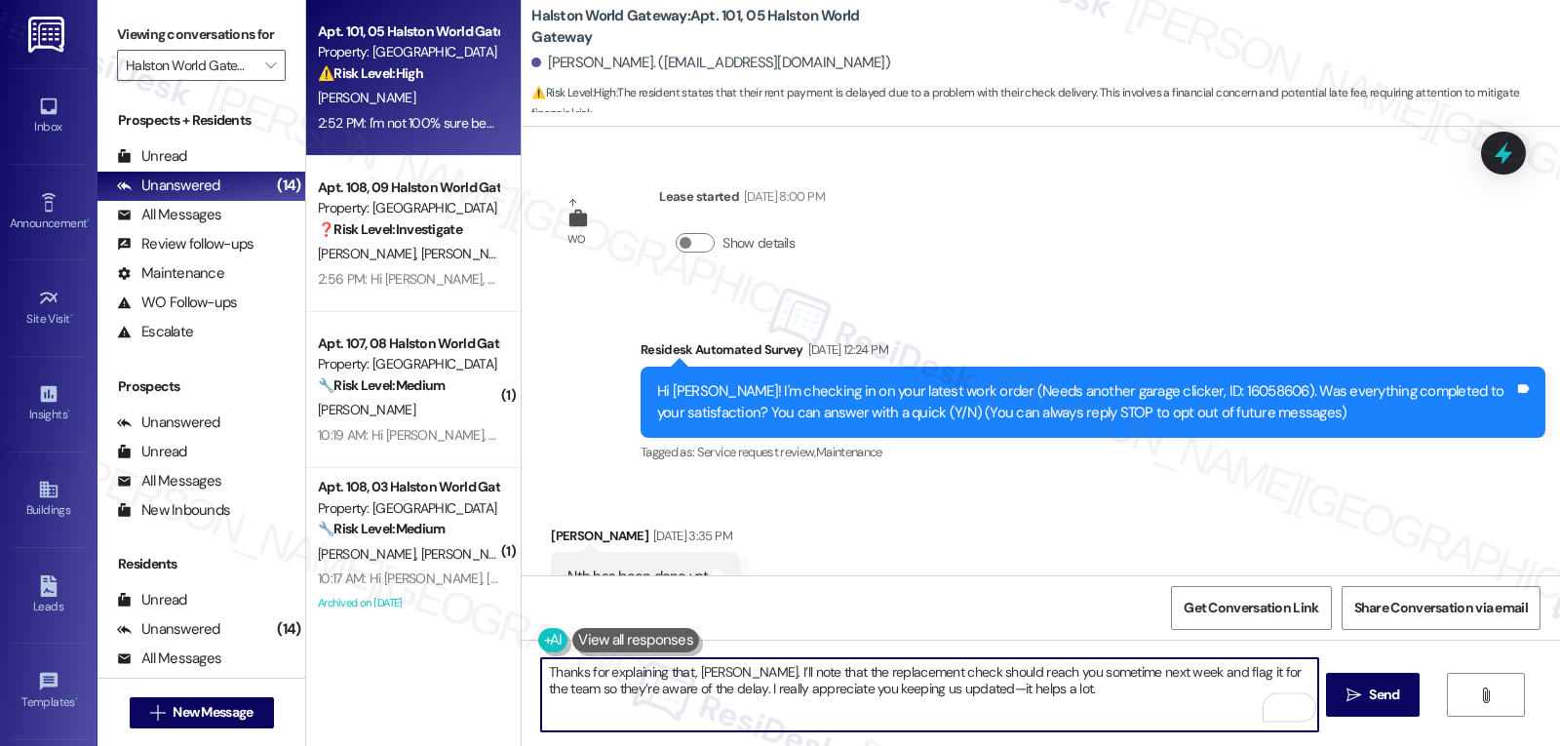
scroll to position [114, 0]
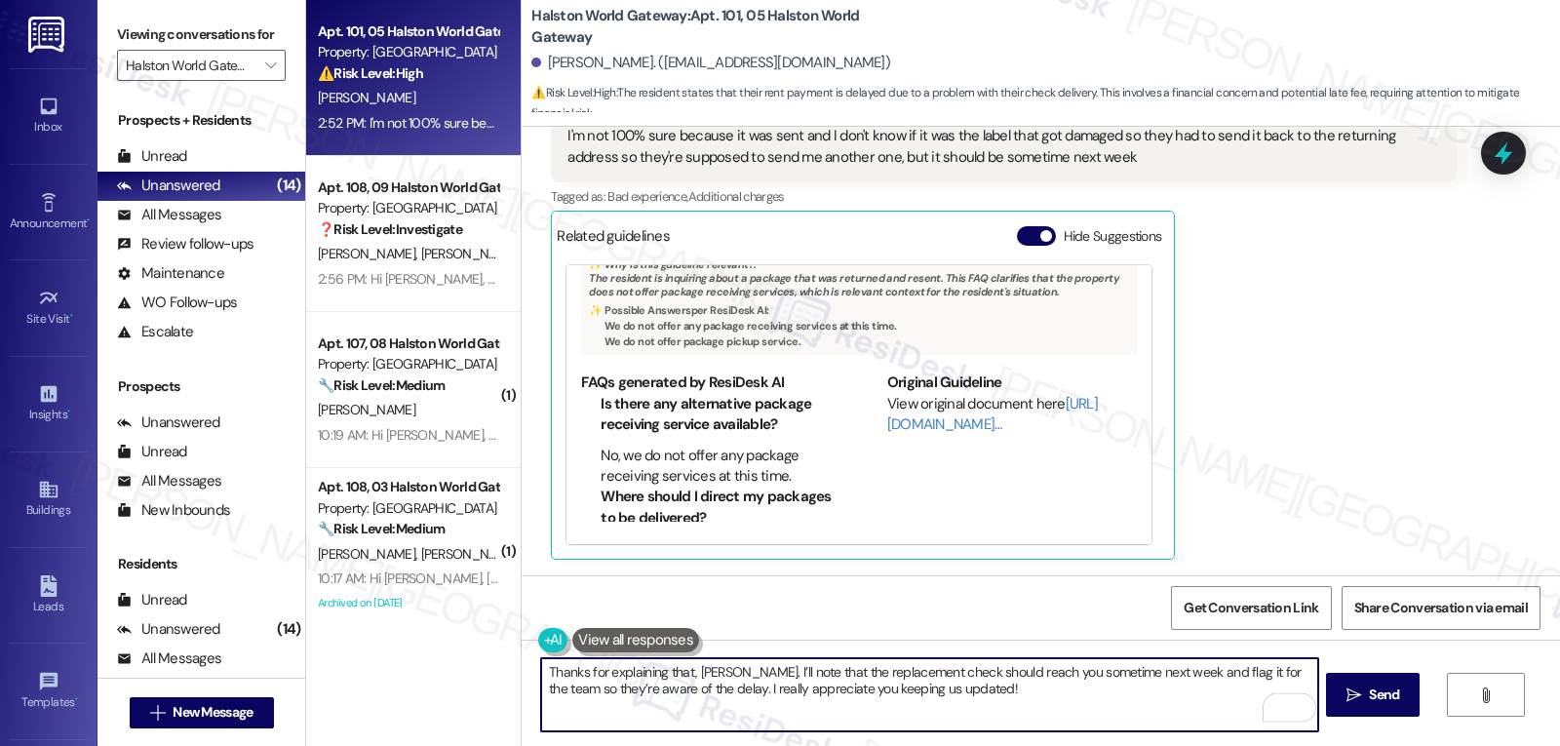
click at [1262, 673] on textarea "Thanks for explaining that, [PERSON_NAME]. I’ll note that the replacement check…" at bounding box center [929, 694] width 776 height 73
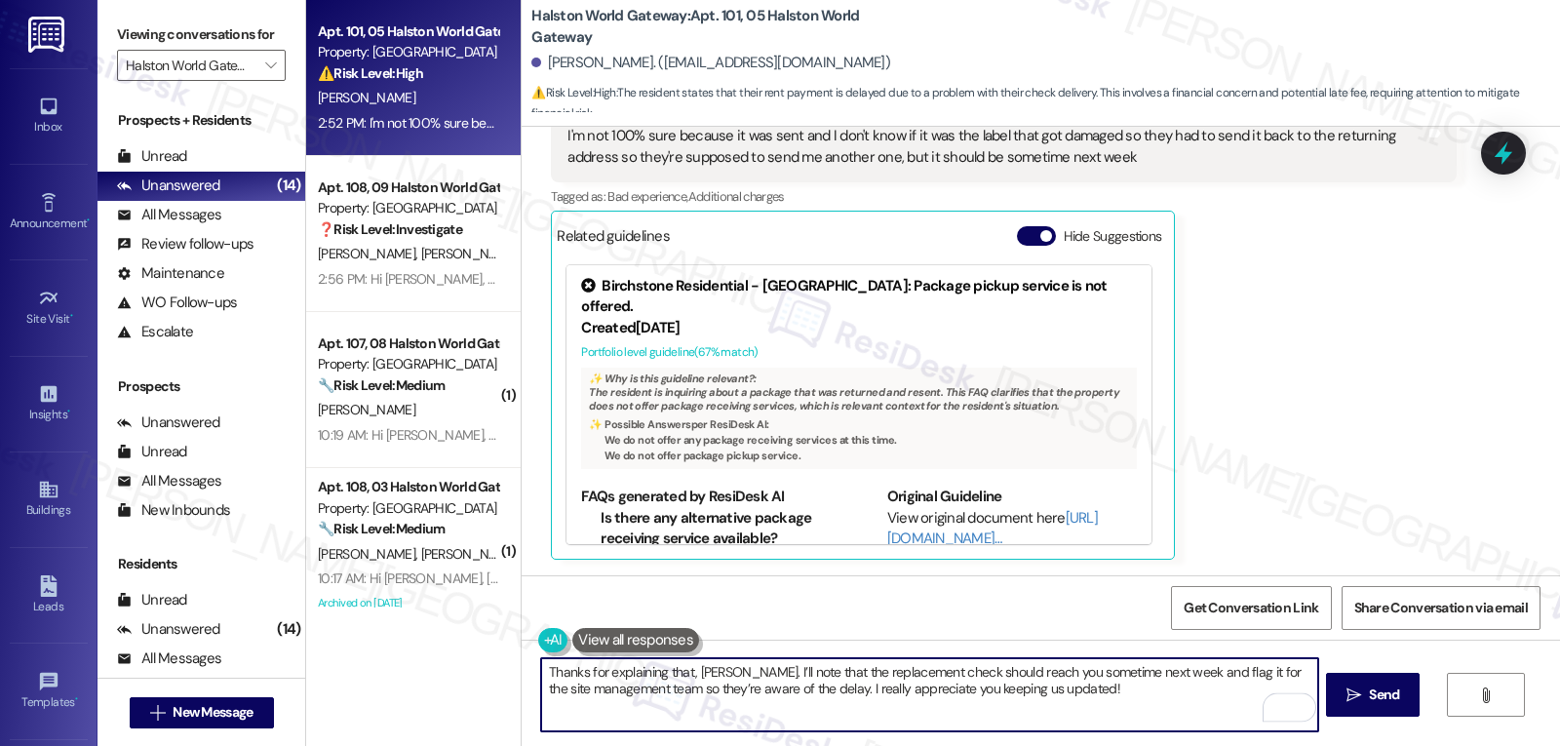
click at [1120, 702] on textarea "Thanks for explaining that, [PERSON_NAME]. I’ll note that the replacement check…" at bounding box center [929, 694] width 776 height 73
type textarea "Thanks for explaining that, [PERSON_NAME]. I’ll note that the replacement check…"
click at [1365, 701] on span "Send" at bounding box center [1384, 695] width 38 height 20
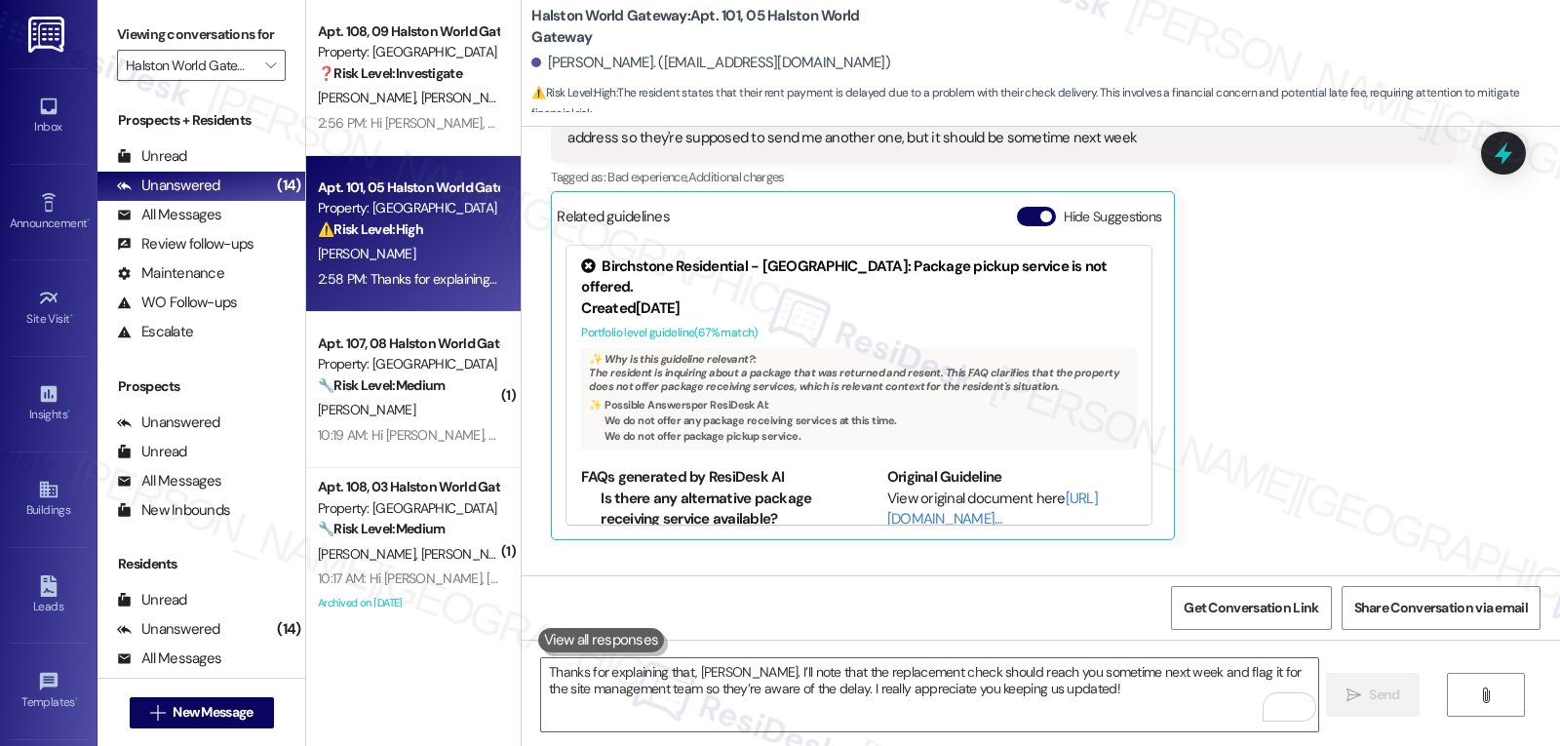
scroll to position [7322, 0]
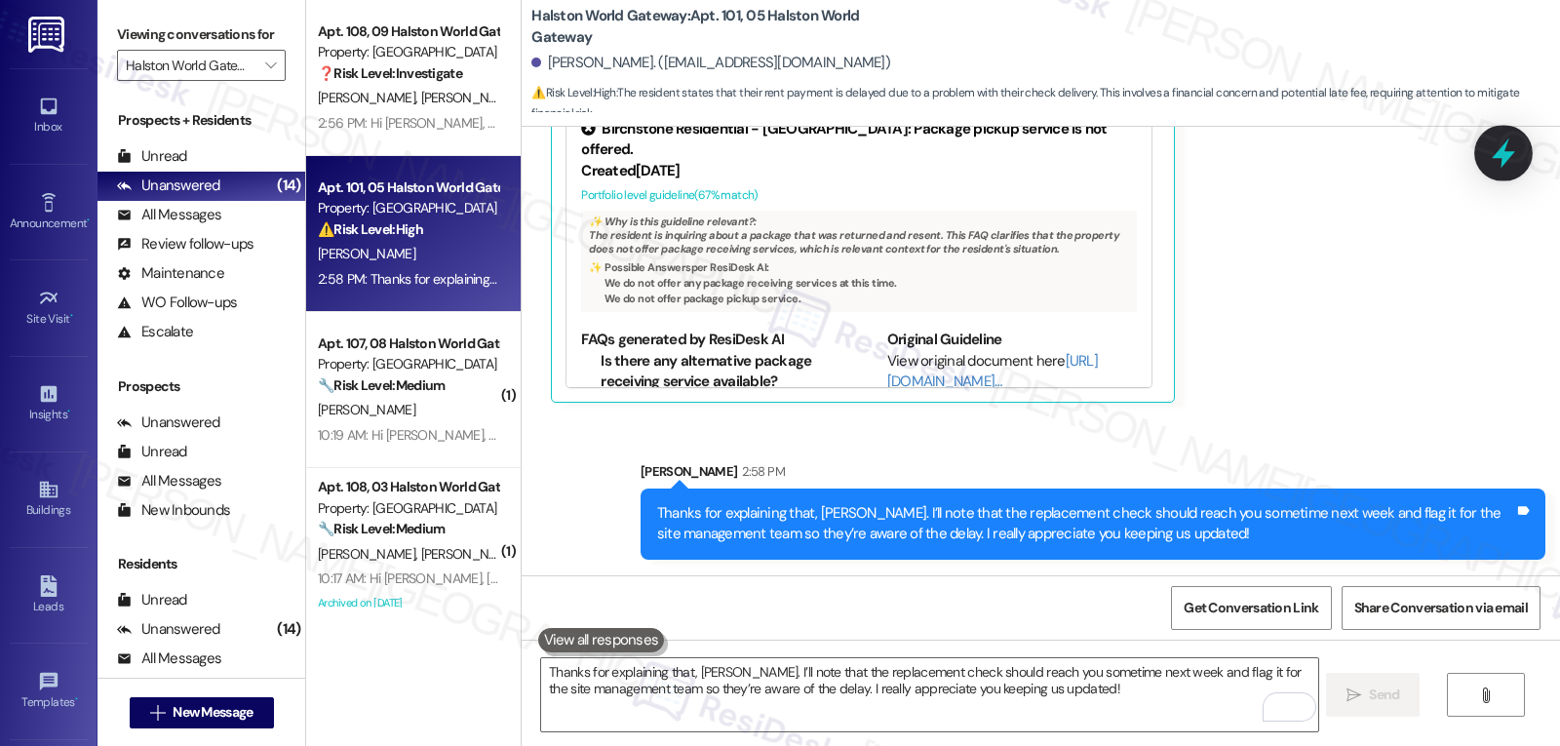
click at [1511, 153] on icon at bounding box center [1503, 153] width 23 height 30
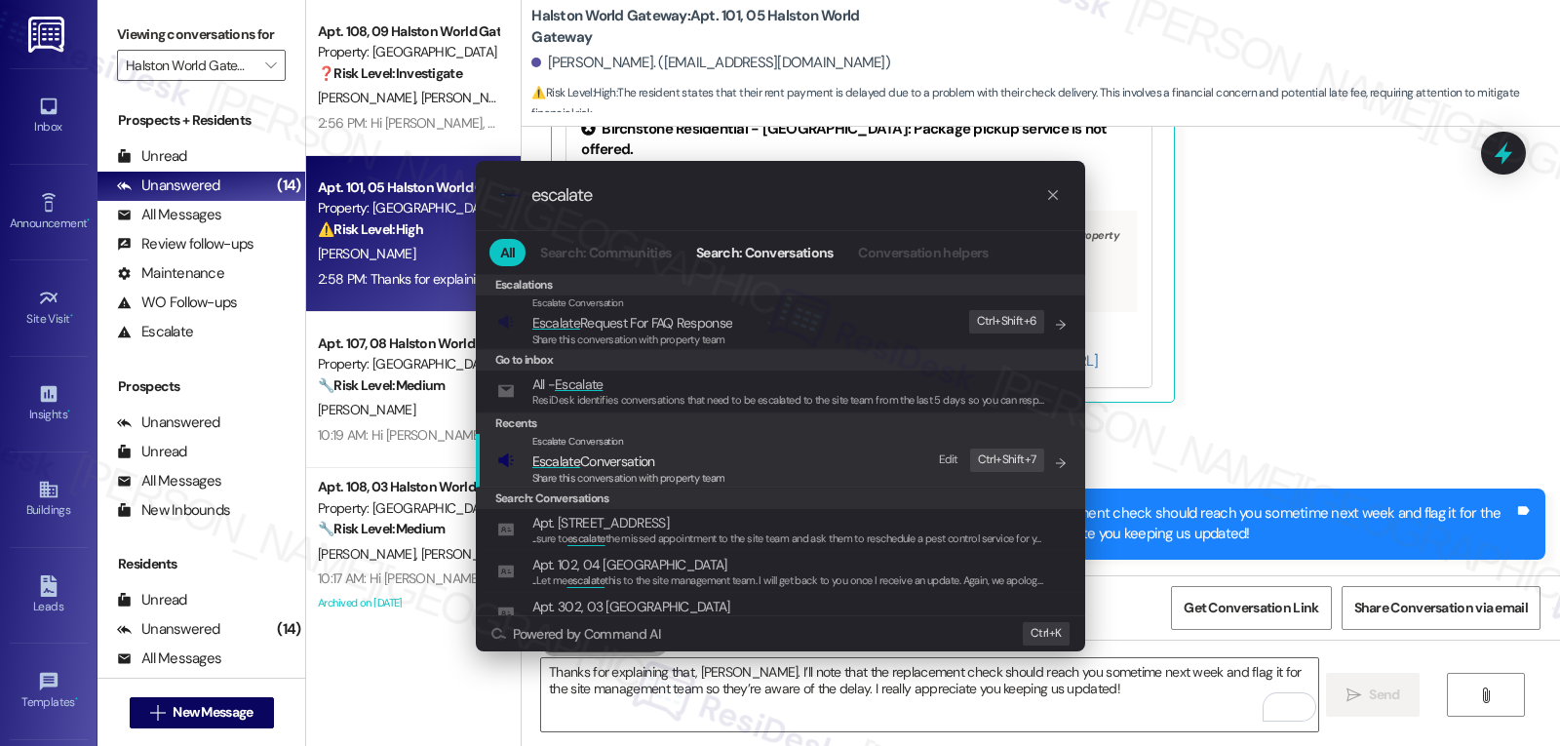
type input "escalate"
click at [611, 462] on span "Escalate Conversation" at bounding box center [593, 461] width 123 height 18
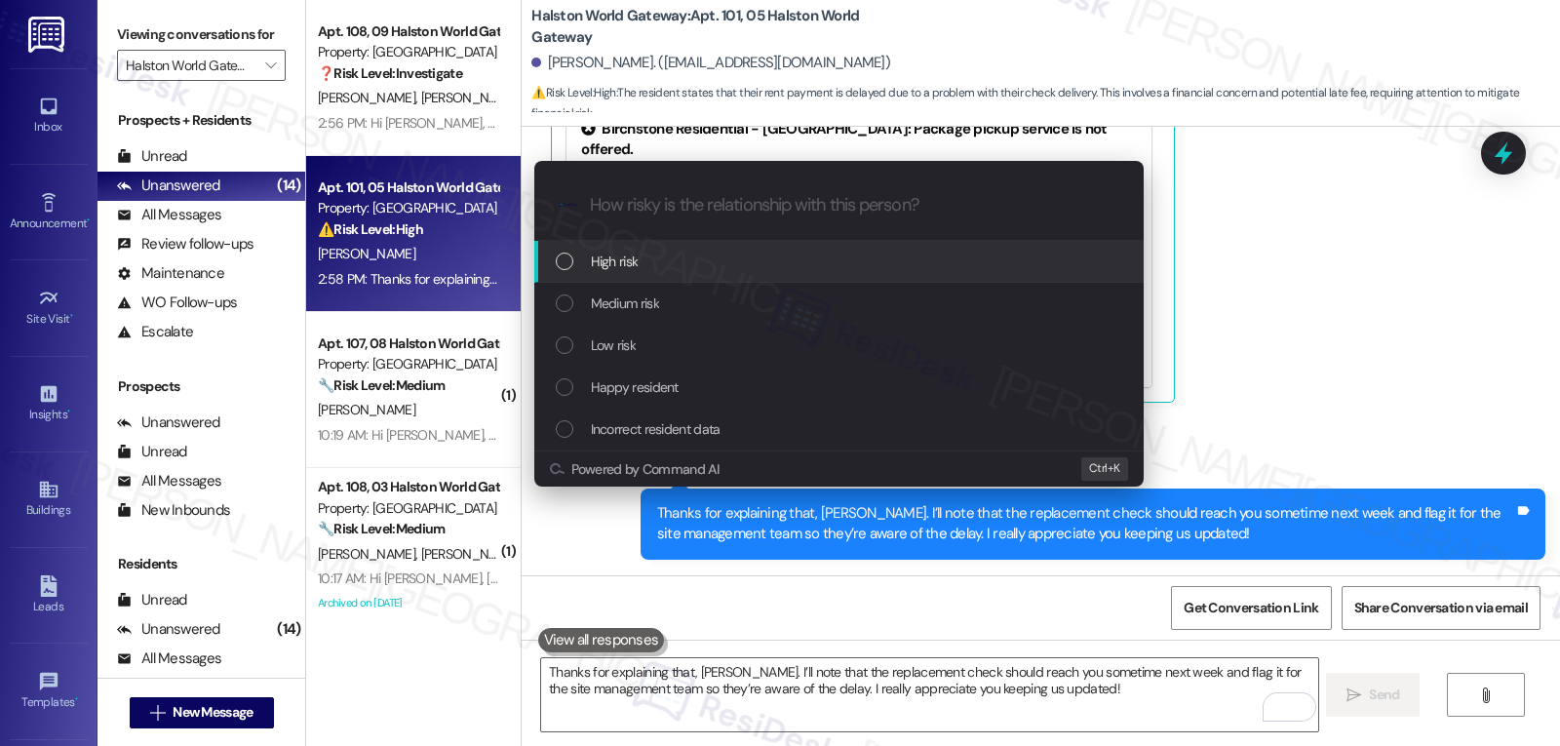
click at [683, 265] on div "High risk" at bounding box center [841, 261] width 570 height 21
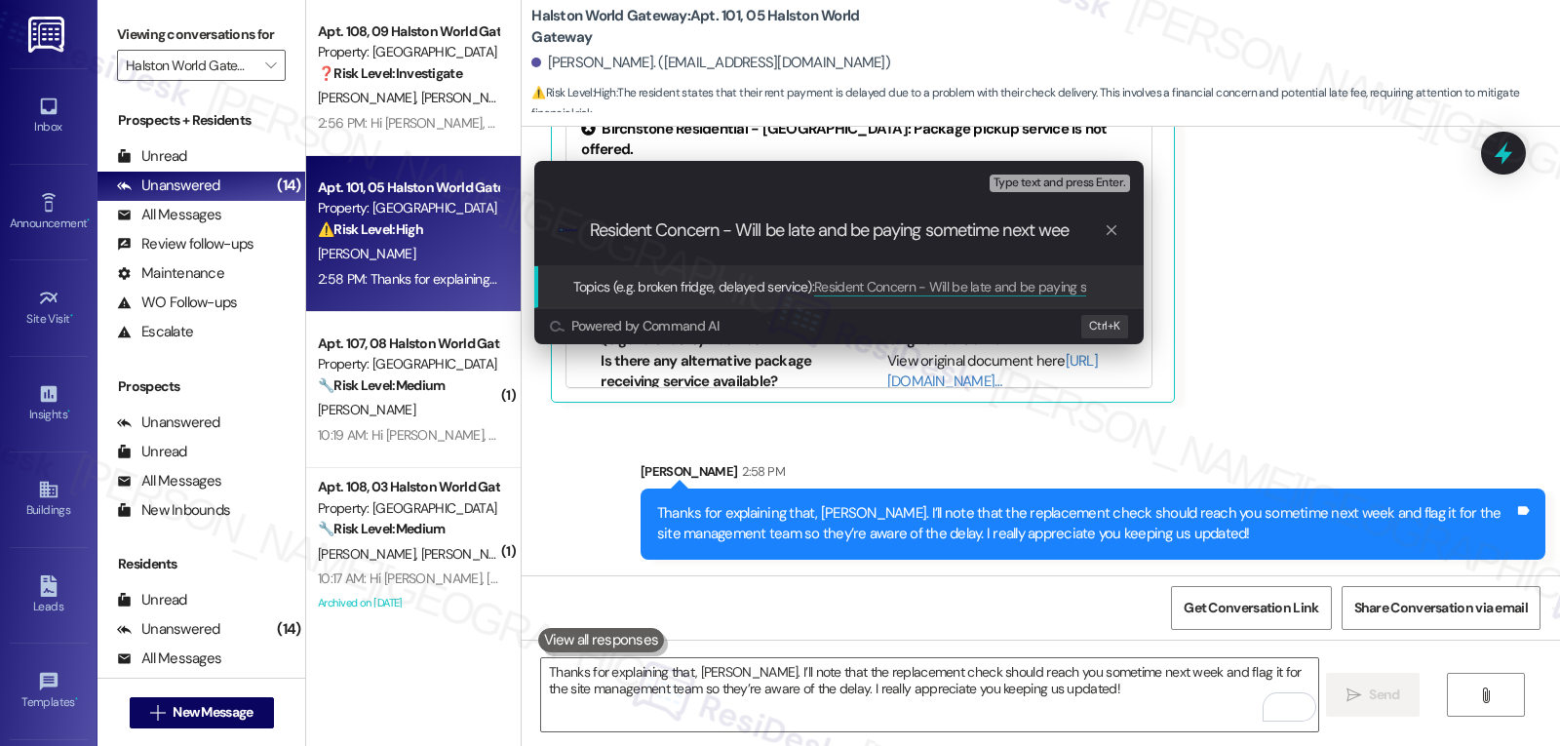
type input "Resident Concern - Will be late and be paying sometime next week"
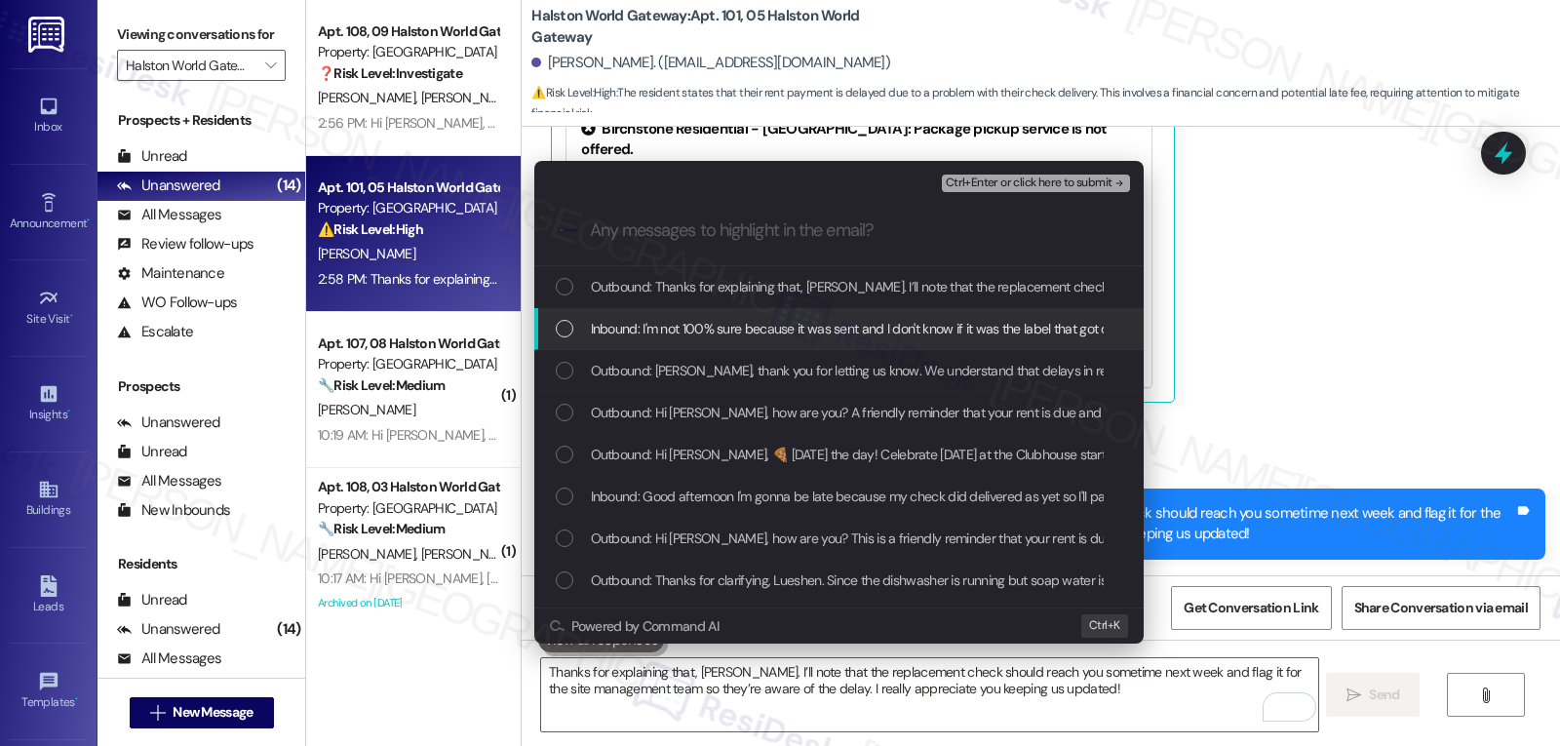
click at [706, 321] on span "Inbound: I'm not 100% sure because it was sent and I don't know if it was the l…" at bounding box center [1260, 328] width 1338 height 21
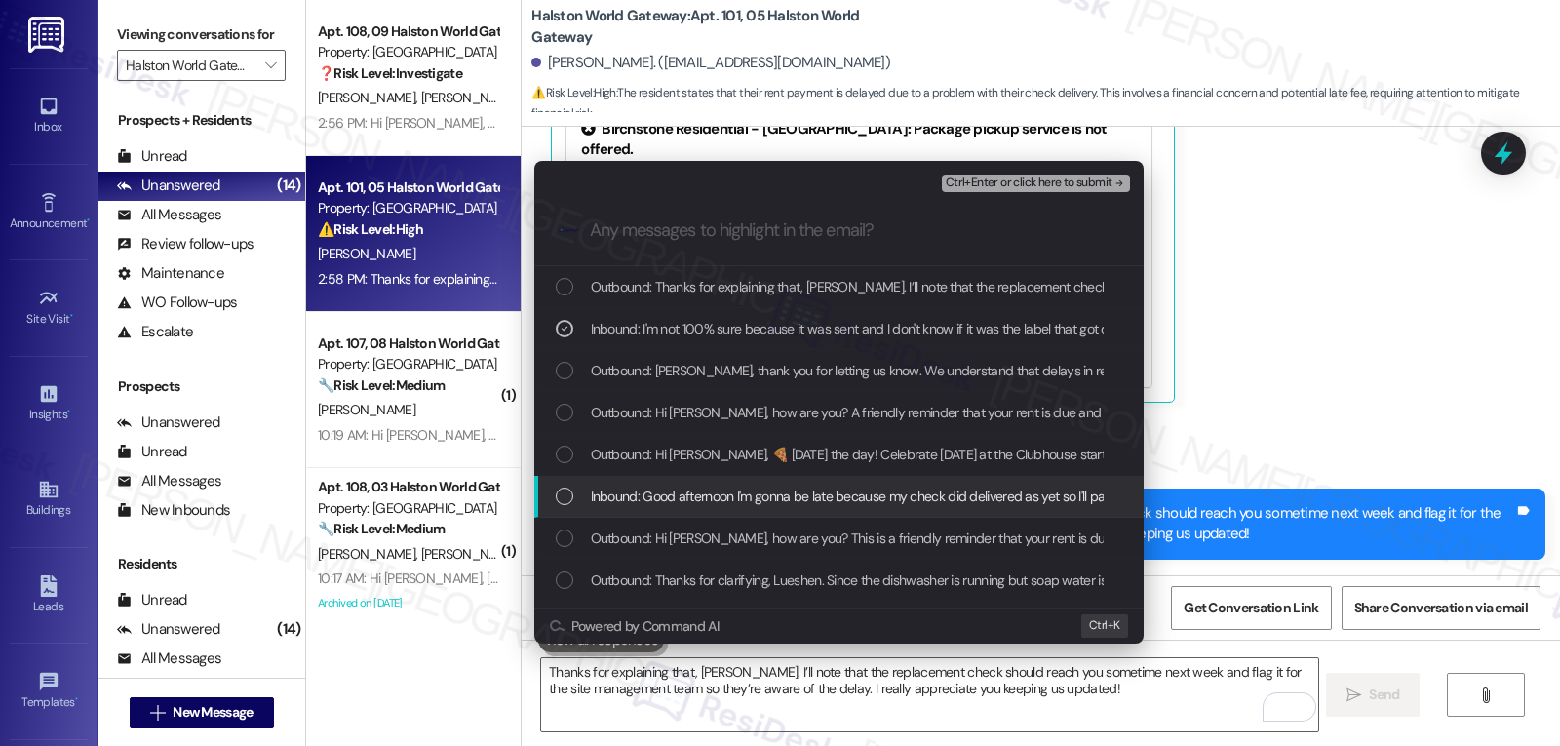
click at [650, 491] on span "Inbound: Good afternoon I'm gonna be late because my check did delivered as yet…" at bounding box center [1004, 496] width 826 height 21
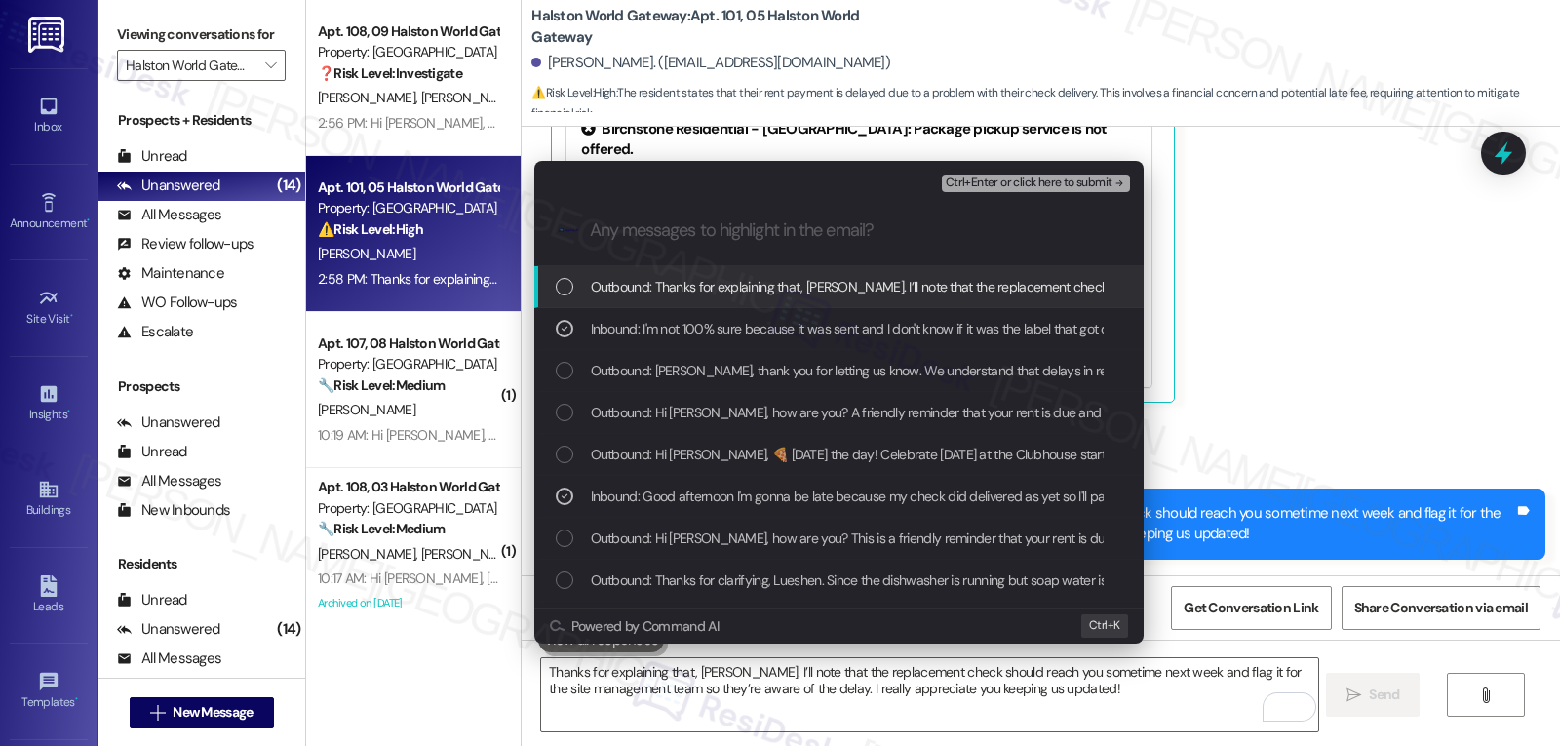
click at [996, 181] on span "Ctrl+Enter or click here to submit" at bounding box center [1029, 183] width 167 height 14
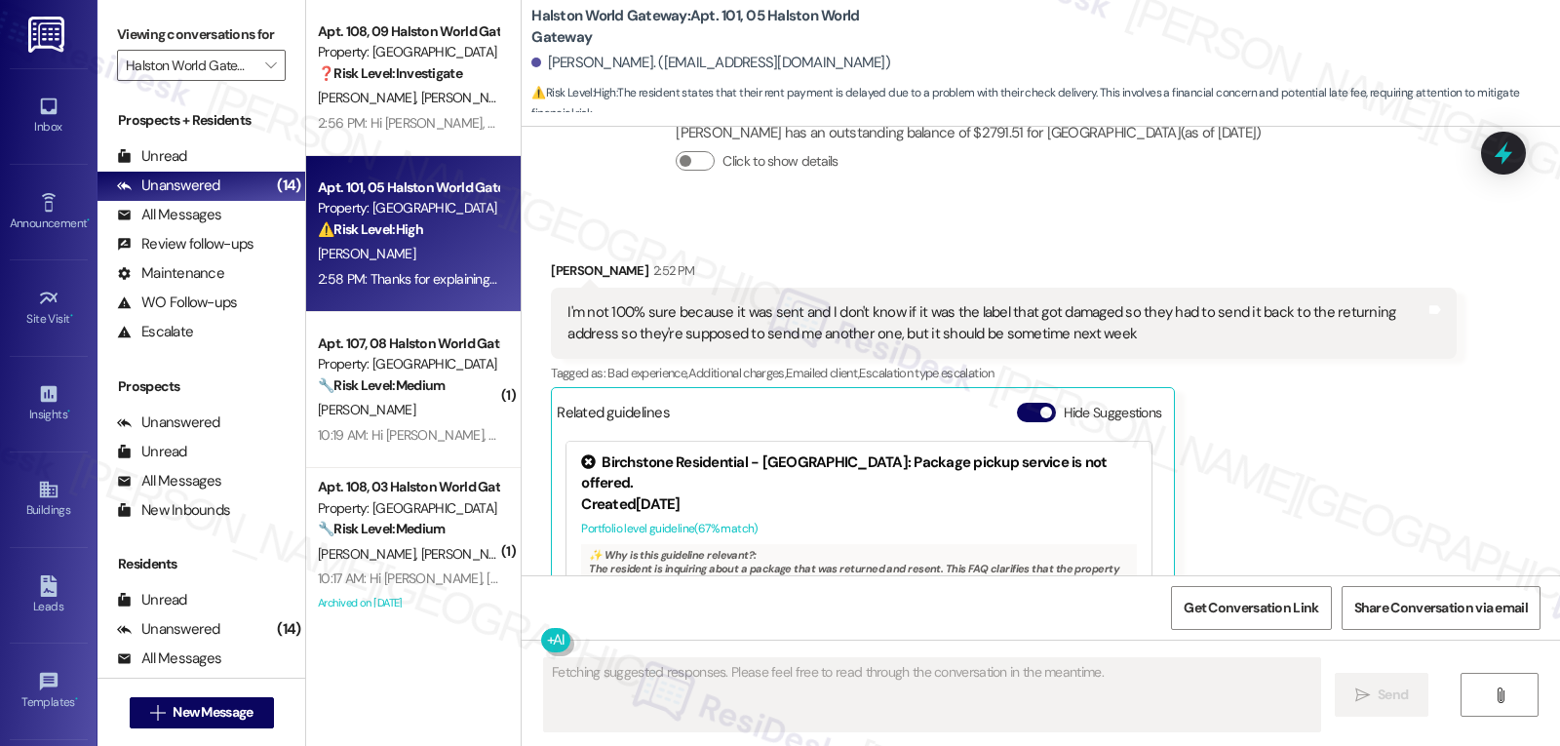
scroll to position [7164, 0]
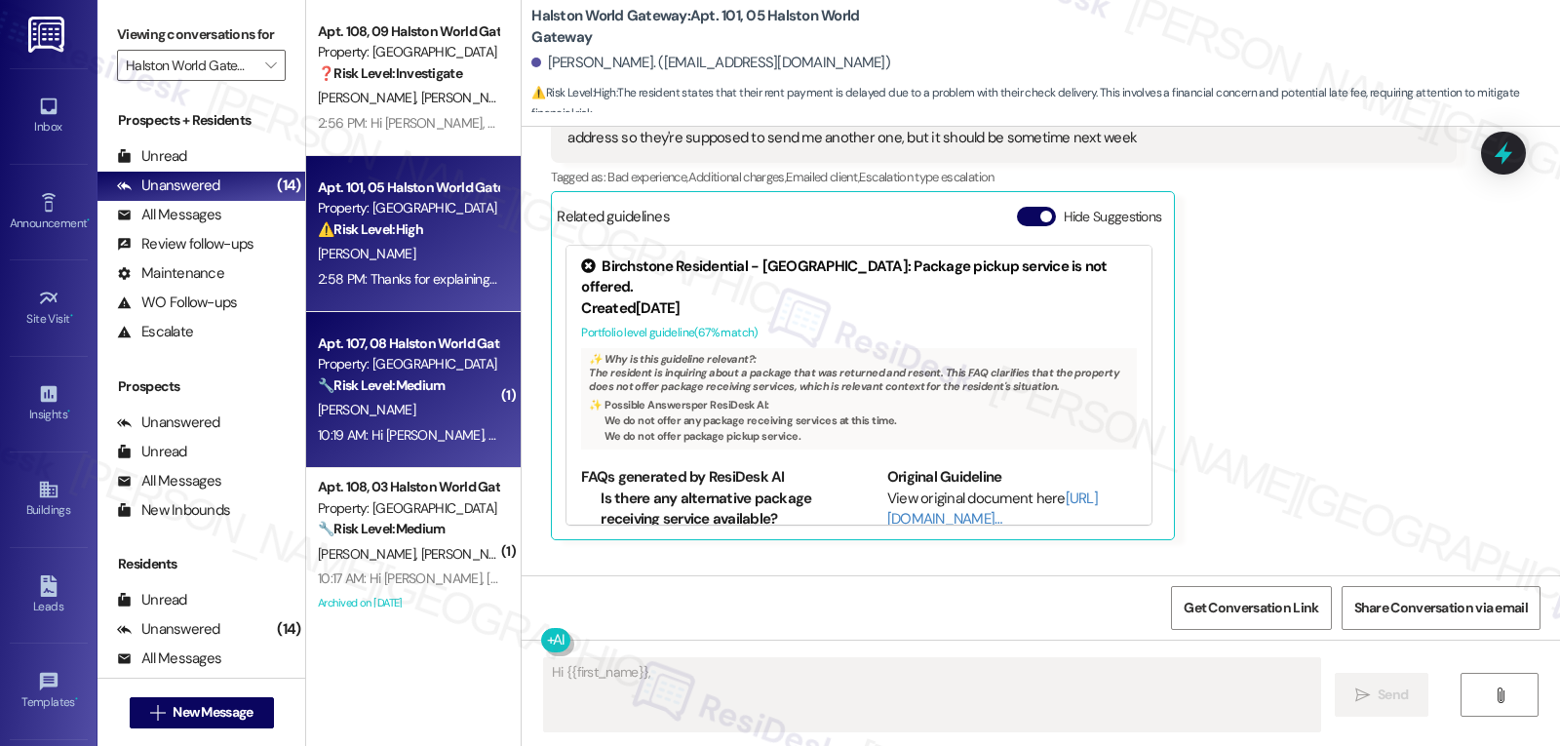
type textarea "Hi {{first_name}}, I"
click at [490, 376] on div "Apt. 107, 08 Halston World Gateway Property: Halston World Gateway 🔧 Risk Level…" at bounding box center [413, 390] width 215 height 156
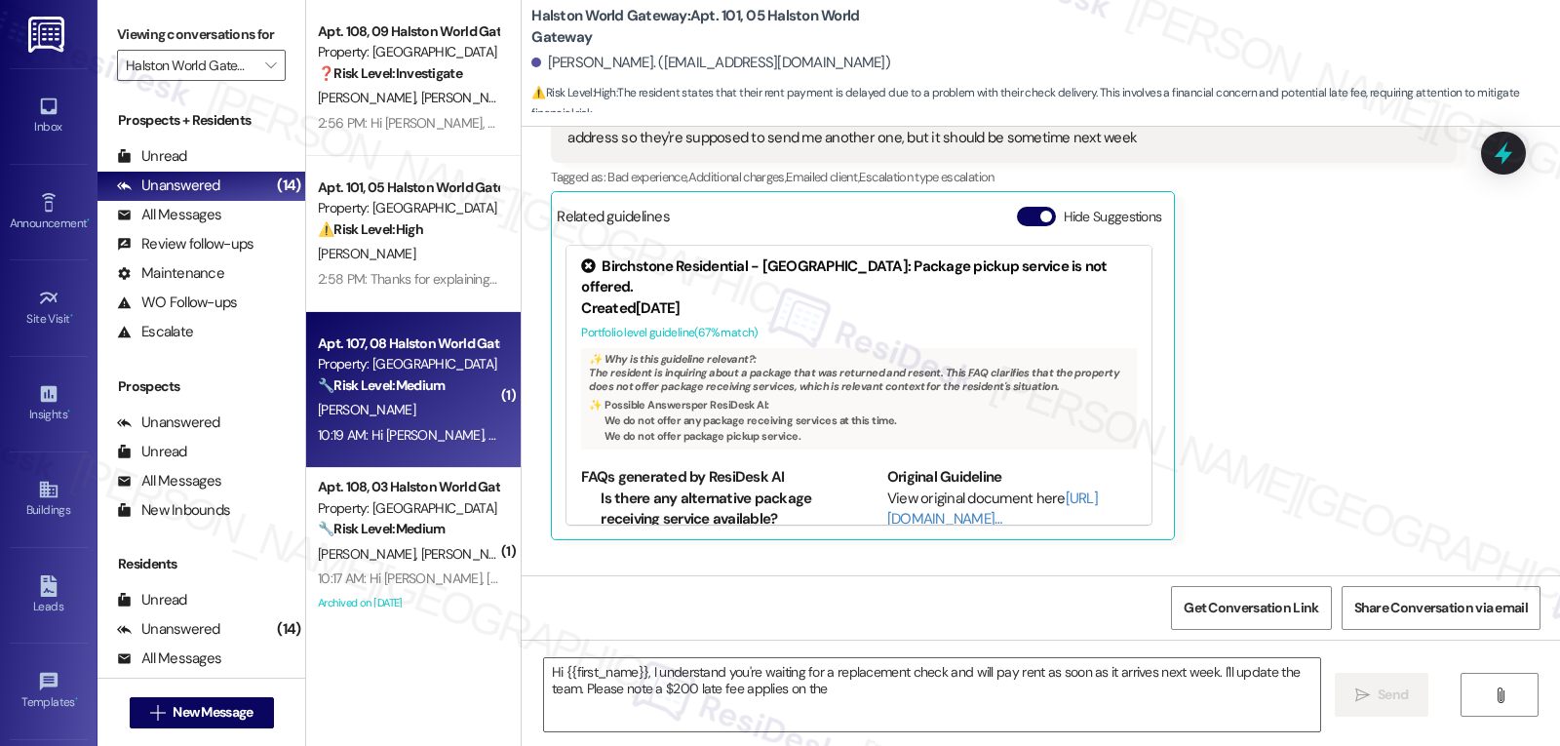
type textarea "Hi {{first_name}}, I understand you're waiting for a replacement check and will…"
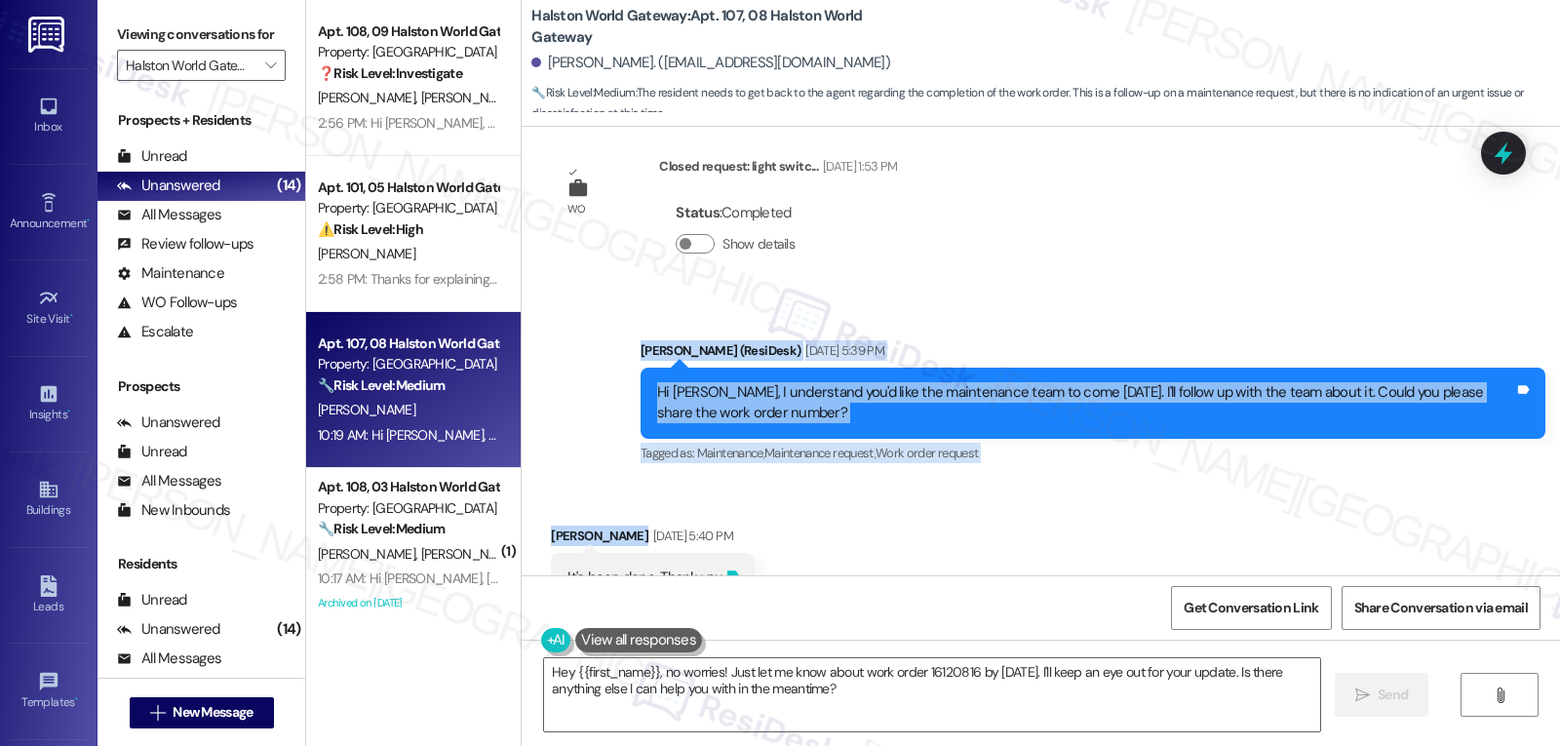
scroll to position [30483, 0]
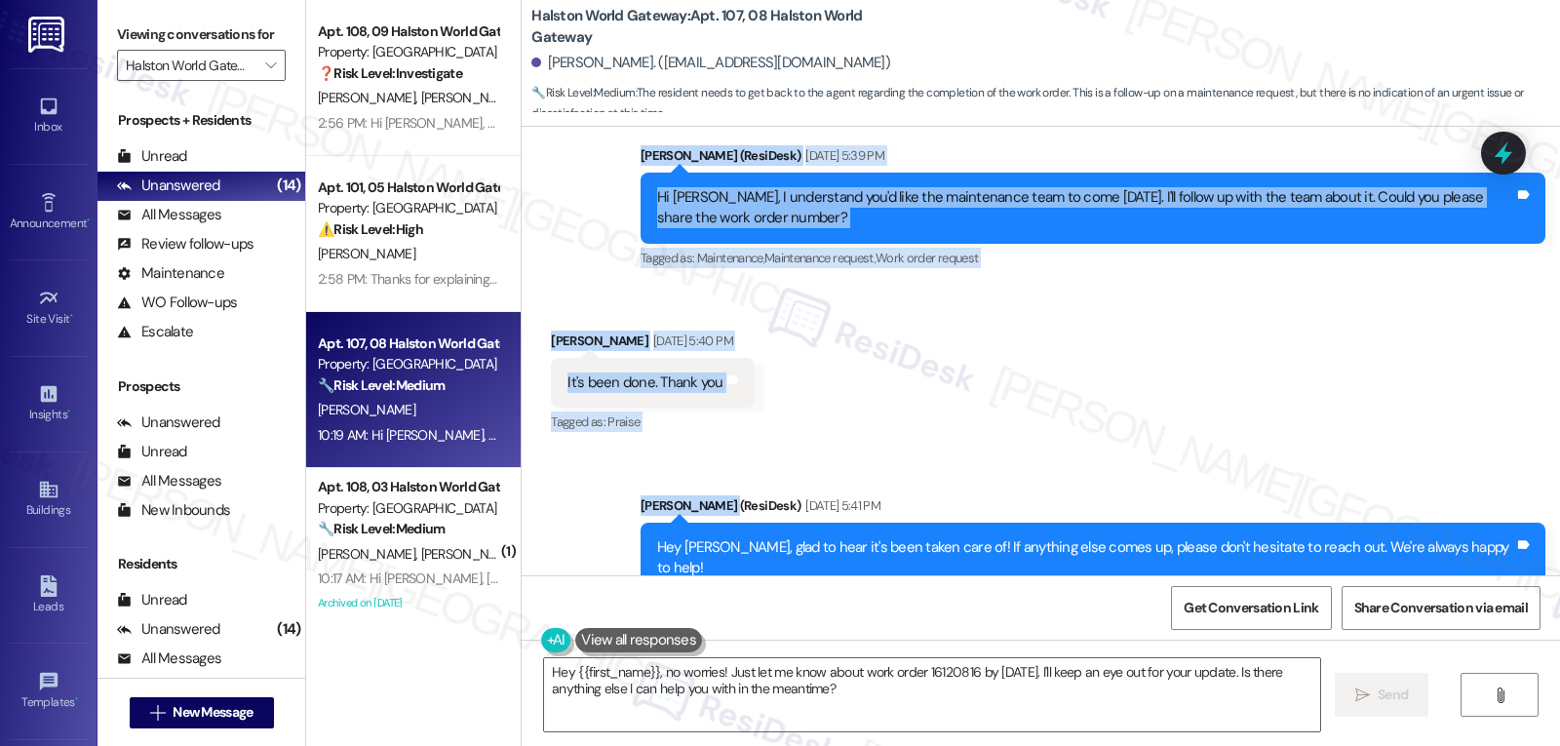
drag, startPoint x: 626, startPoint y: 191, endPoint x: 739, endPoint y: 324, distance: 174.3
click at [739, 331] on div "WO Opened request: Smoke detec... [DATE] 10:12 AM Status : Completed Show detai…" at bounding box center [1041, 351] width 1039 height 449
click at [742, 481] on div "Sent via SMS Sarah (ResiDesk) Sep 02, 2025 at 5:41 PM Hey Armando, glad to hear…" at bounding box center [1093, 559] width 934 height 156
click at [975, 287] on div "Received via SMS Armando Lujan Sep 02, 2025 at 5:40 PM It's been done. Thank yo…" at bounding box center [1041, 369] width 1039 height 165
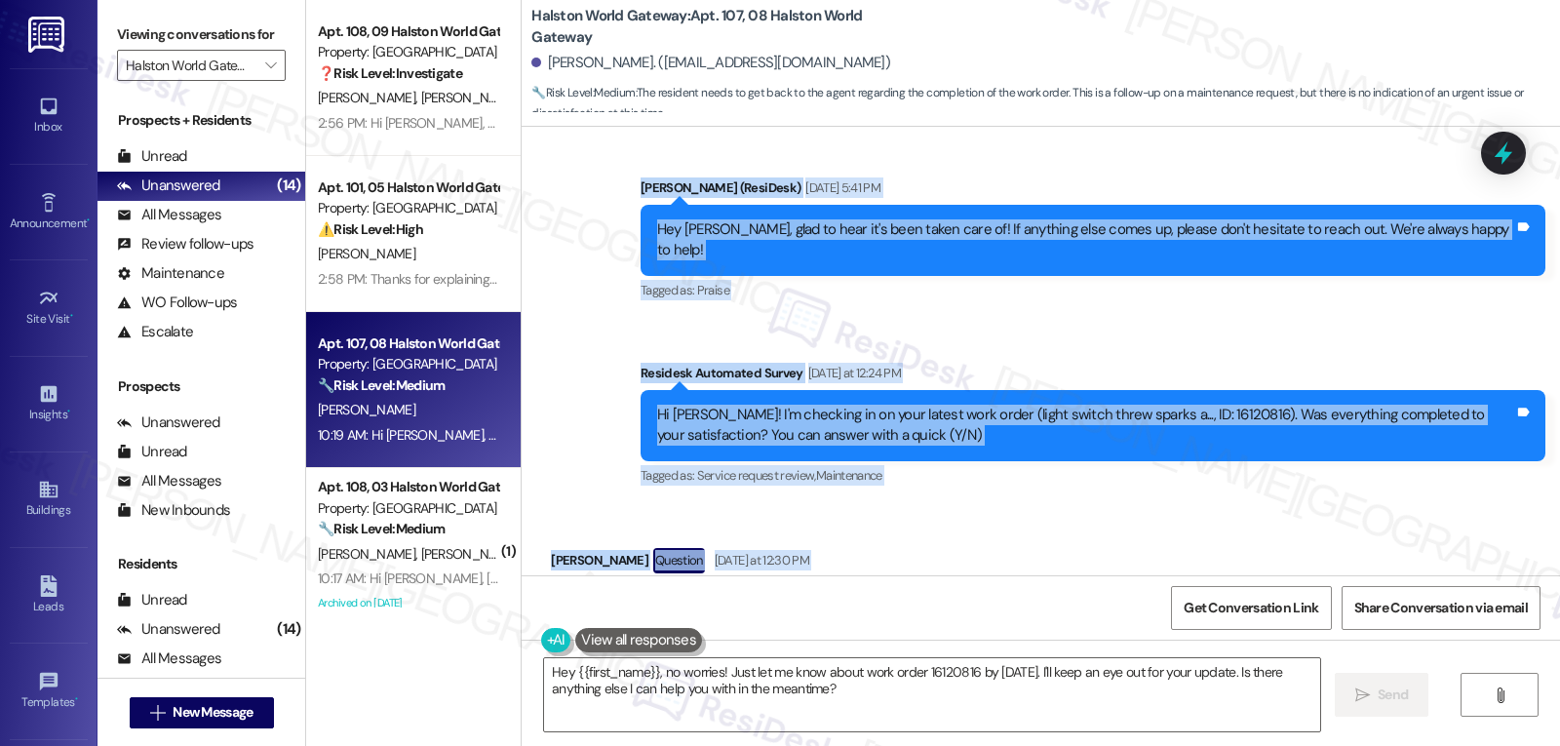
scroll to position [30873, 0]
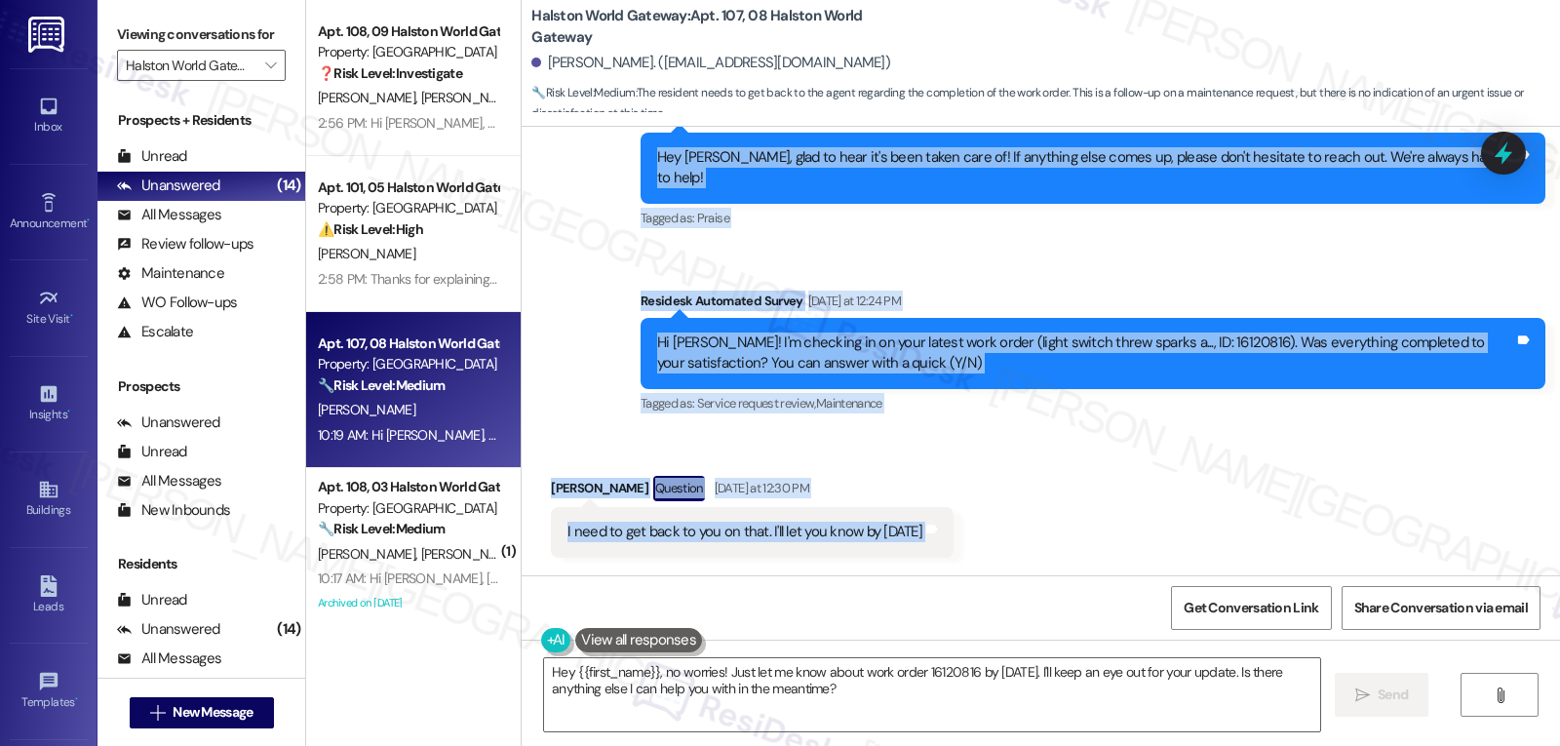
drag, startPoint x: 619, startPoint y: 181, endPoint x: 922, endPoint y: 462, distance: 413.3
click at [910, 462] on div "WO Opened request: Smoke detec... Jun 29, 2024 at 10:12 AM Status : Completed S…" at bounding box center [1041, 351] width 1039 height 449
click at [1059, 432] on div "Received via SMS Armando Lujan Question Yesterday at 12:30 PM I need to get bac…" at bounding box center [1041, 501] width 1039 height 139
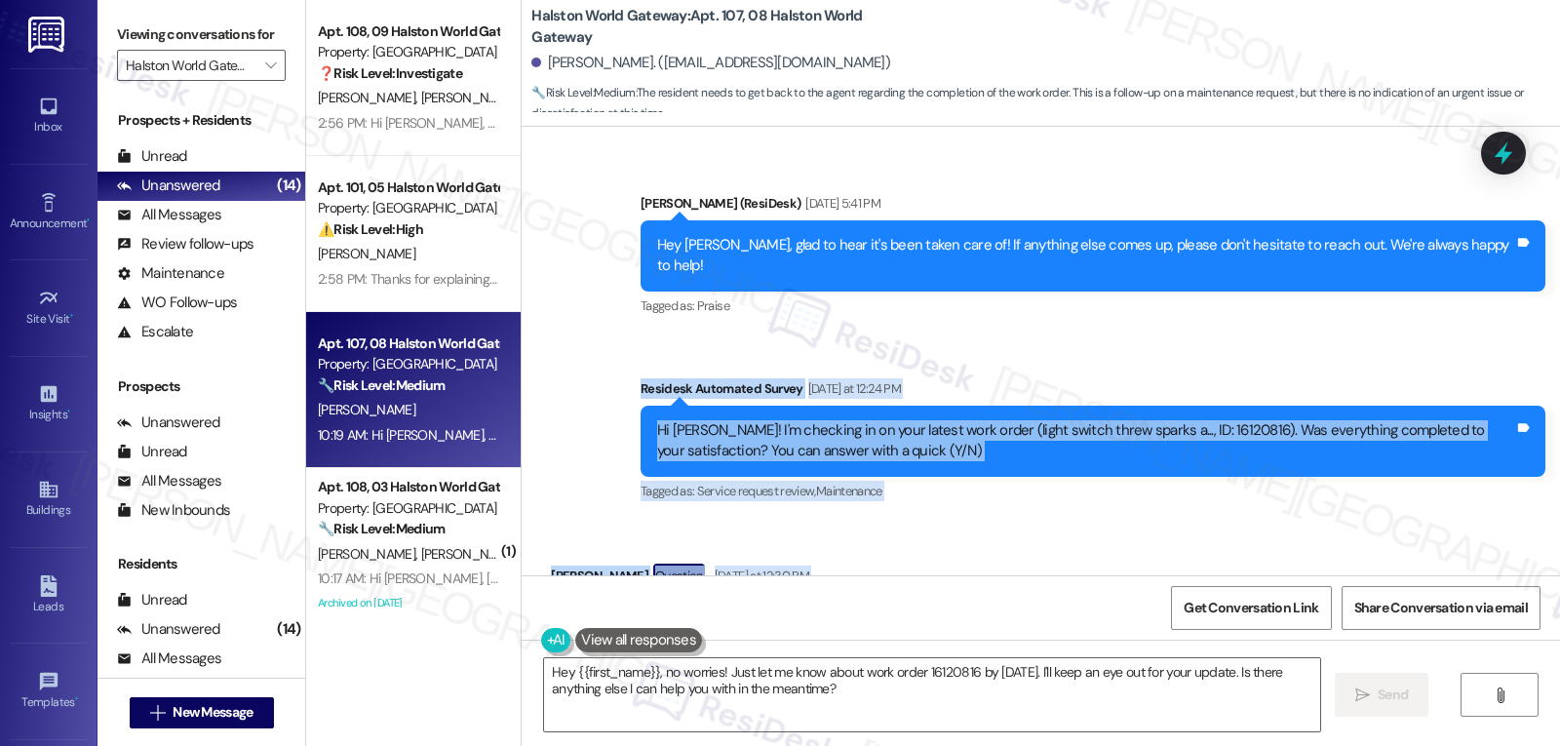
scroll to position [30800, 0]
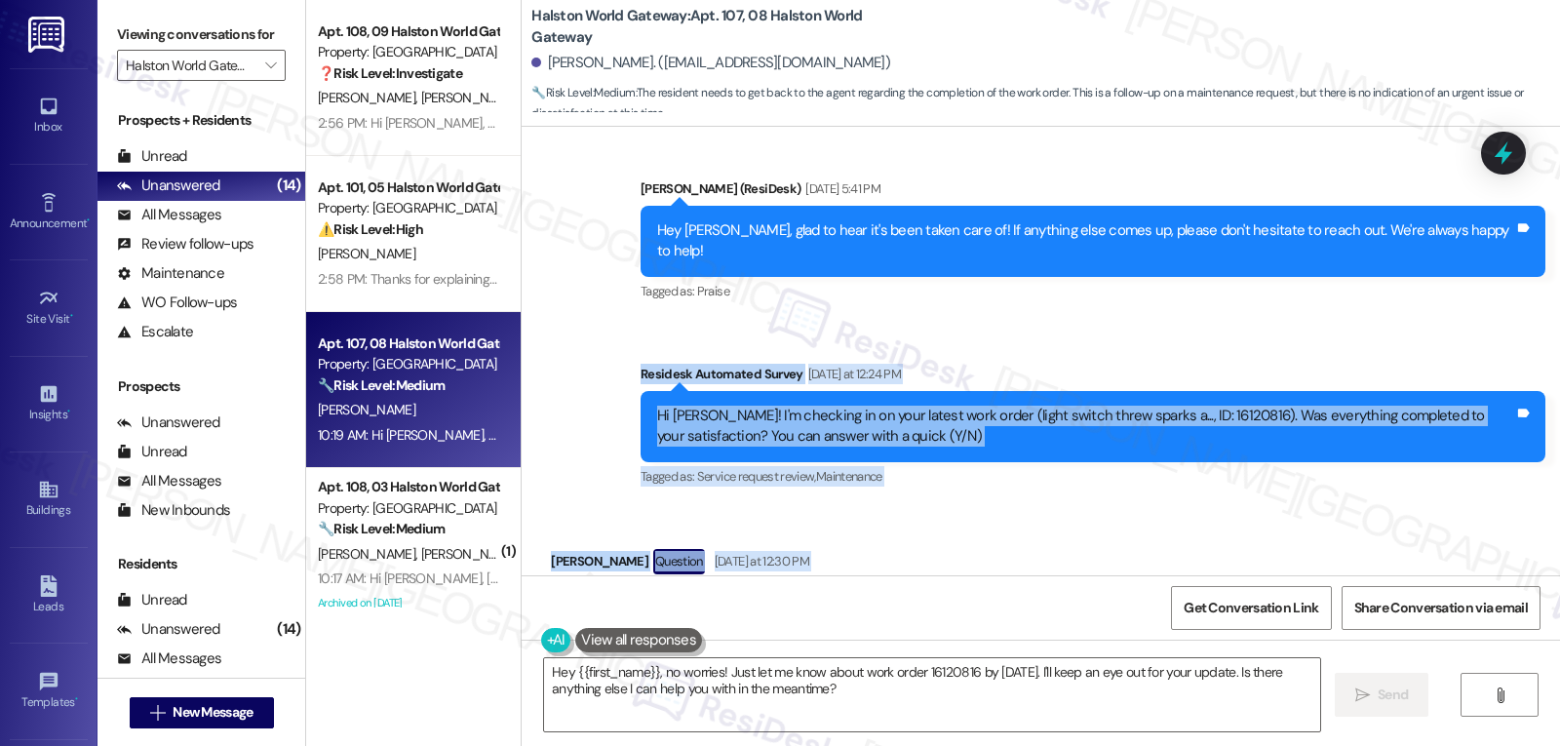
drag, startPoint x: 623, startPoint y: 311, endPoint x: 1038, endPoint y: 431, distance: 431.4
click at [1038, 431] on div "WO Opened request: Smoke detec... Jun 29, 2024 at 10:12 AM Status : Completed S…" at bounding box center [1041, 351] width 1039 height 449
copy div "Residesk Automated Survey Yesterday at 12:24 PM Hi Armando! I'm checking in on …"
click at [882, 697] on textarea "Hey {{first_name}}, no worries! Just let me know about work order 16120816 by t…" at bounding box center [932, 694] width 776 height 73
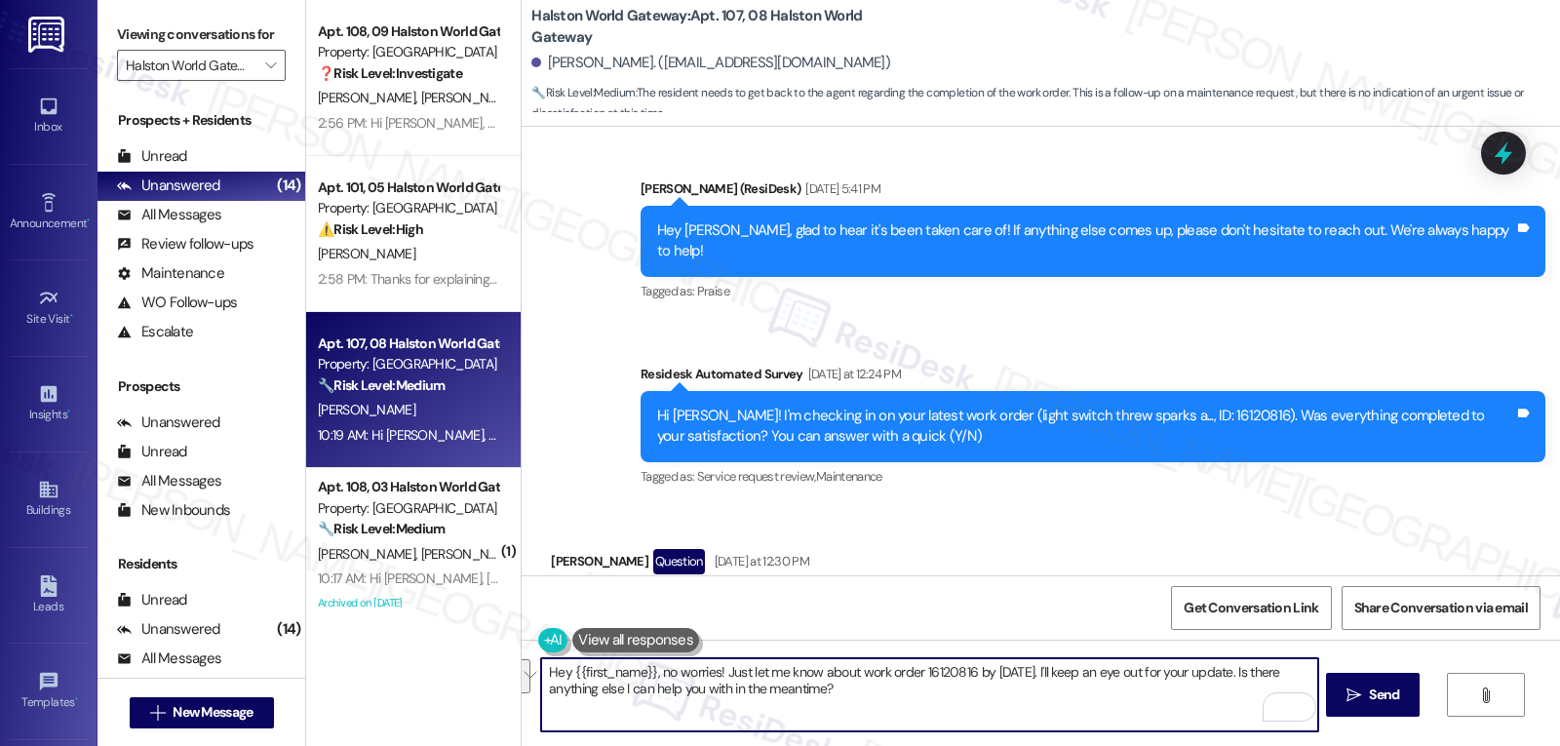
click at [853, 705] on textarea "Hey {{first_name}}, no worries! Just let me know about work order 16120816 by t…" at bounding box center [929, 694] width 776 height 73
drag, startPoint x: 868, startPoint y: 692, endPoint x: 650, endPoint y: 674, distance: 218.2
click at [650, 674] on textarea "Hey {{first_name}}, no worries! Just let me know about work order 16120816 by t…" at bounding box center [929, 694] width 776 height 73
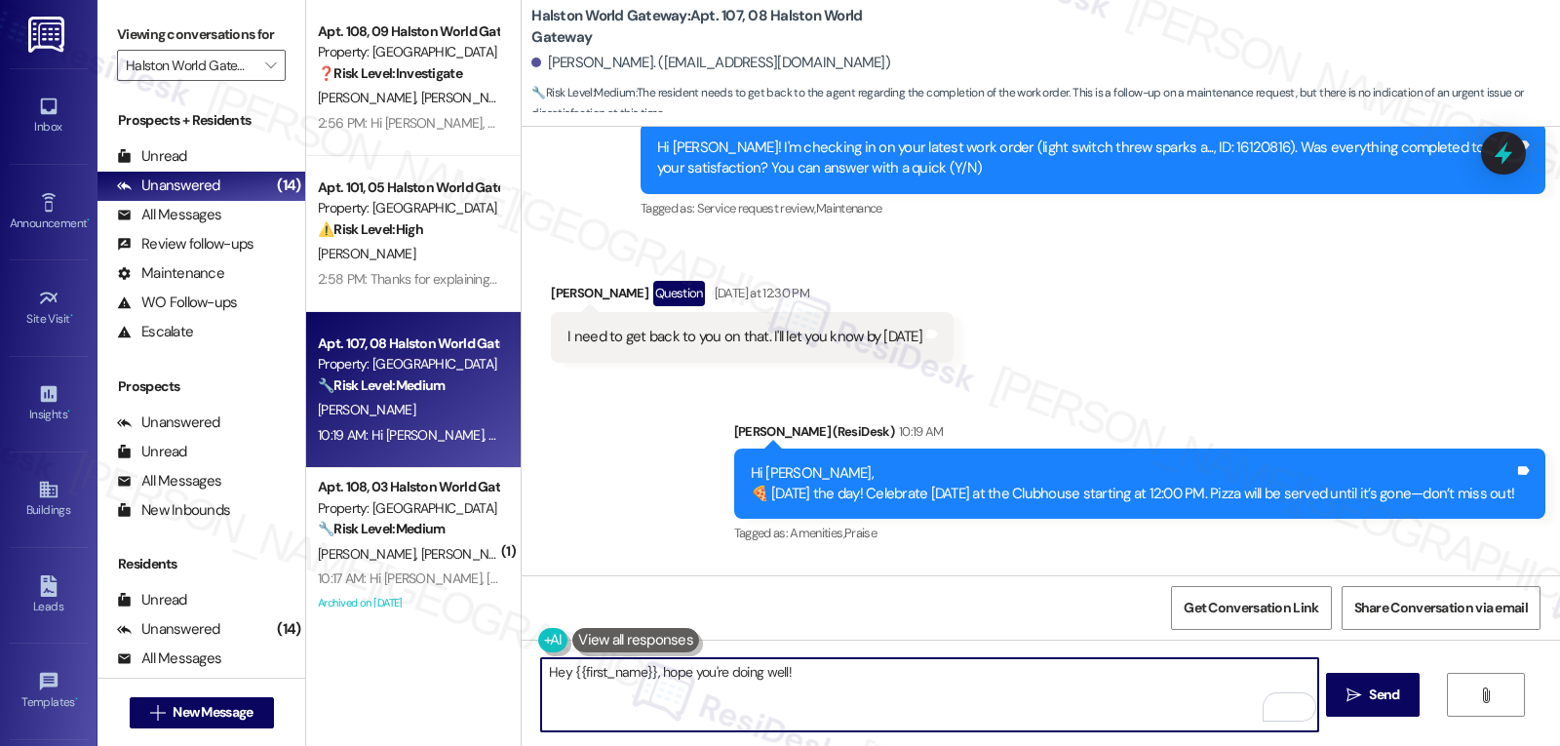
scroll to position [30873, 0]
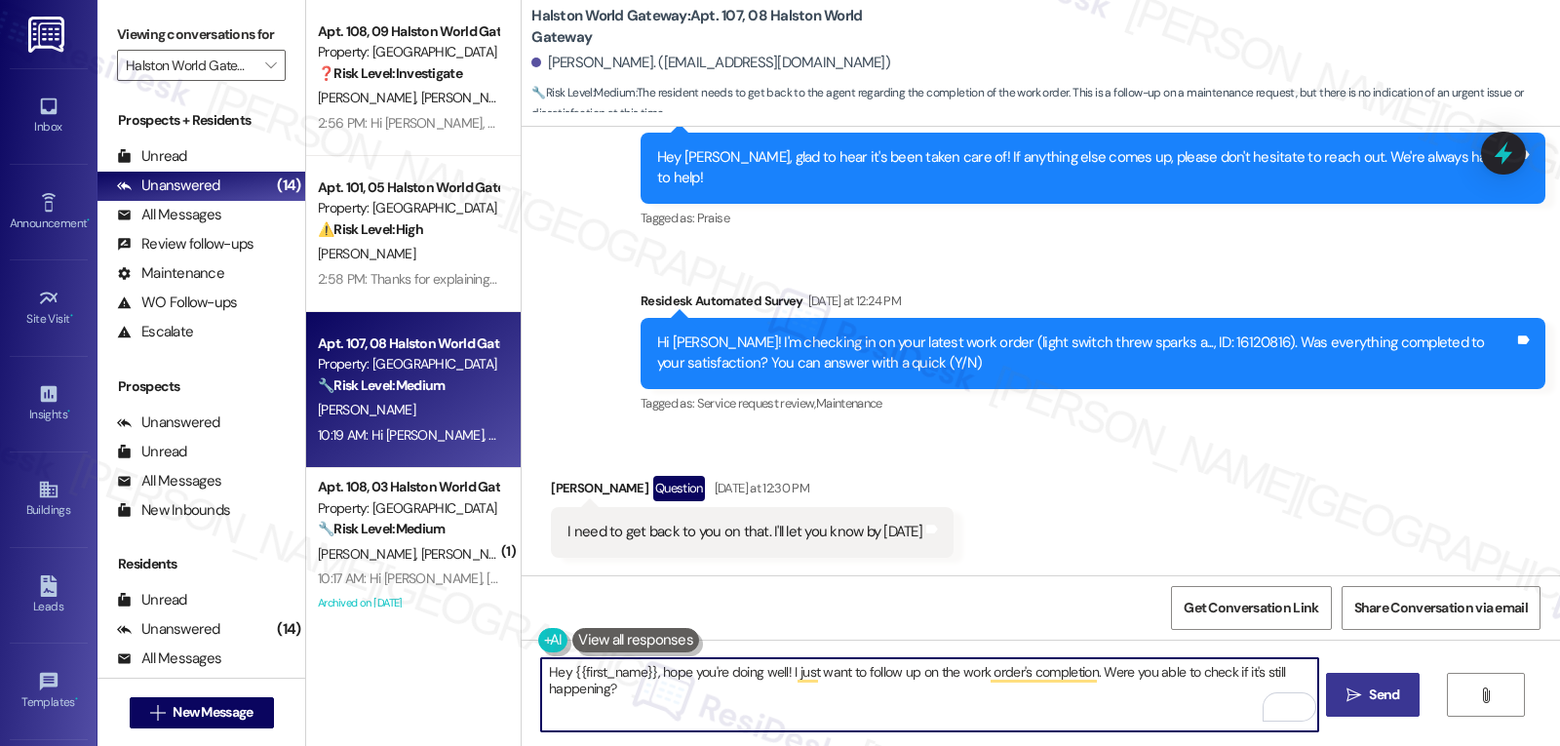
type textarea "Hey {{first_name}}, hope you're doing well! I just want to follow up on the wor…"
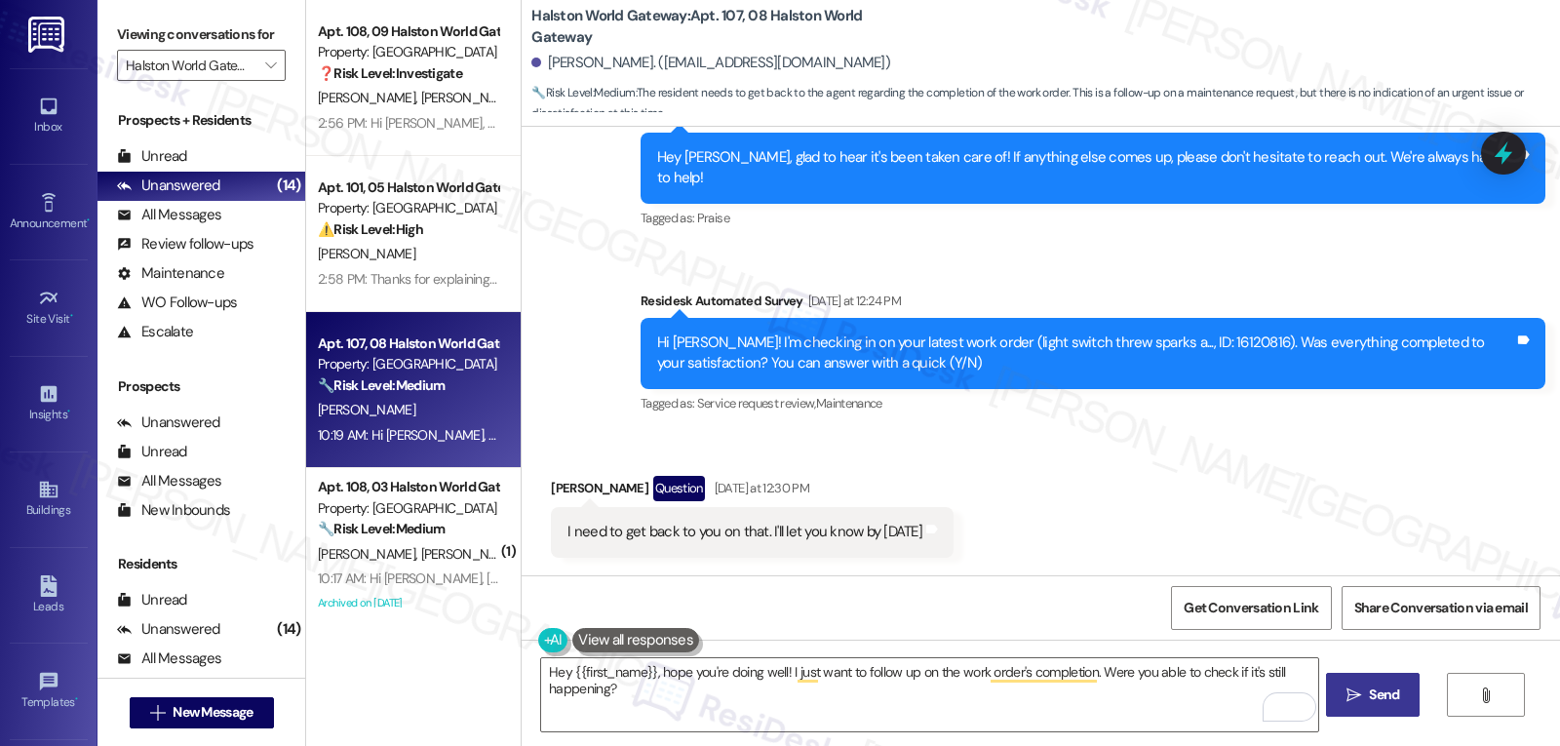
click at [1347, 696] on icon "" at bounding box center [1354, 695] width 15 height 16
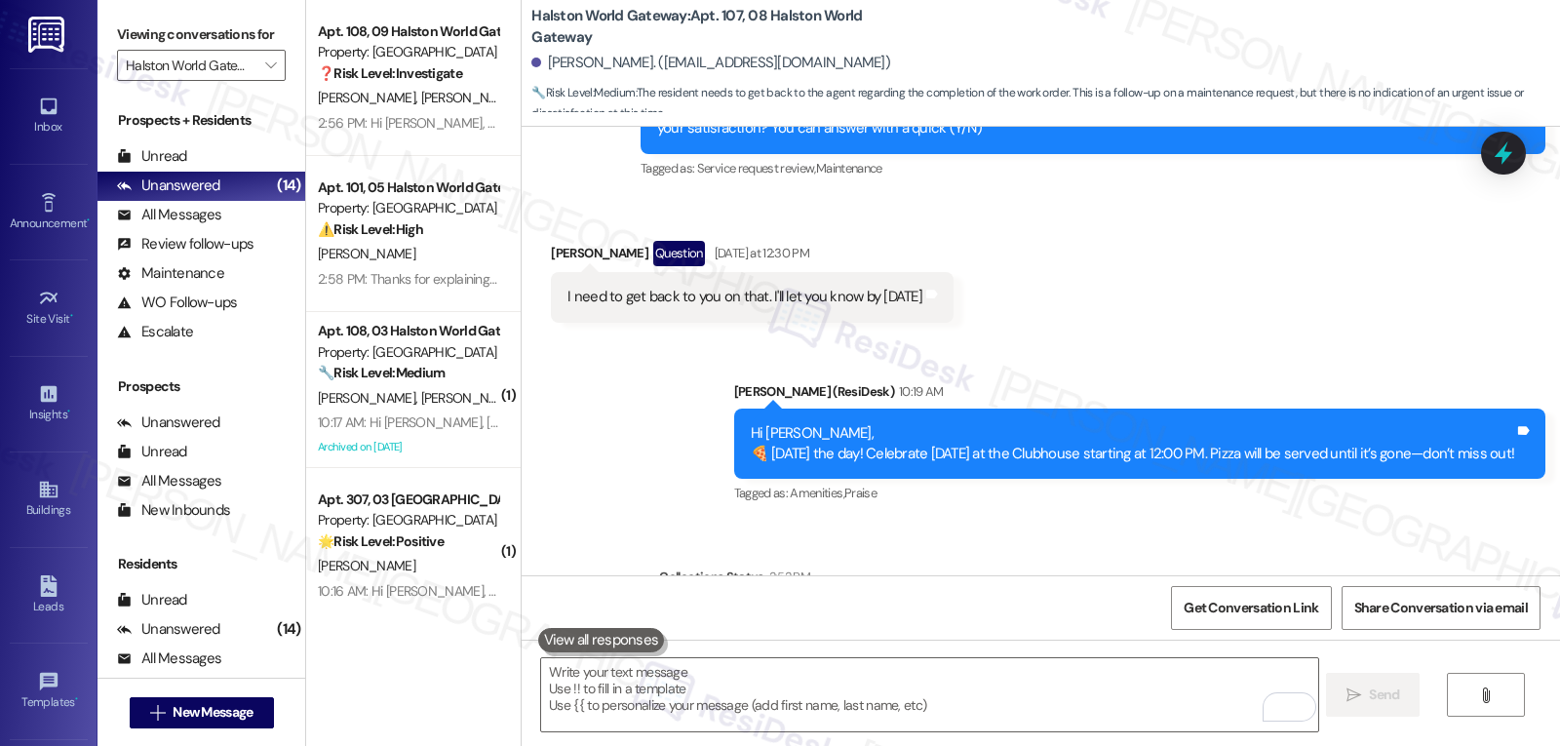
scroll to position [31205, 0]
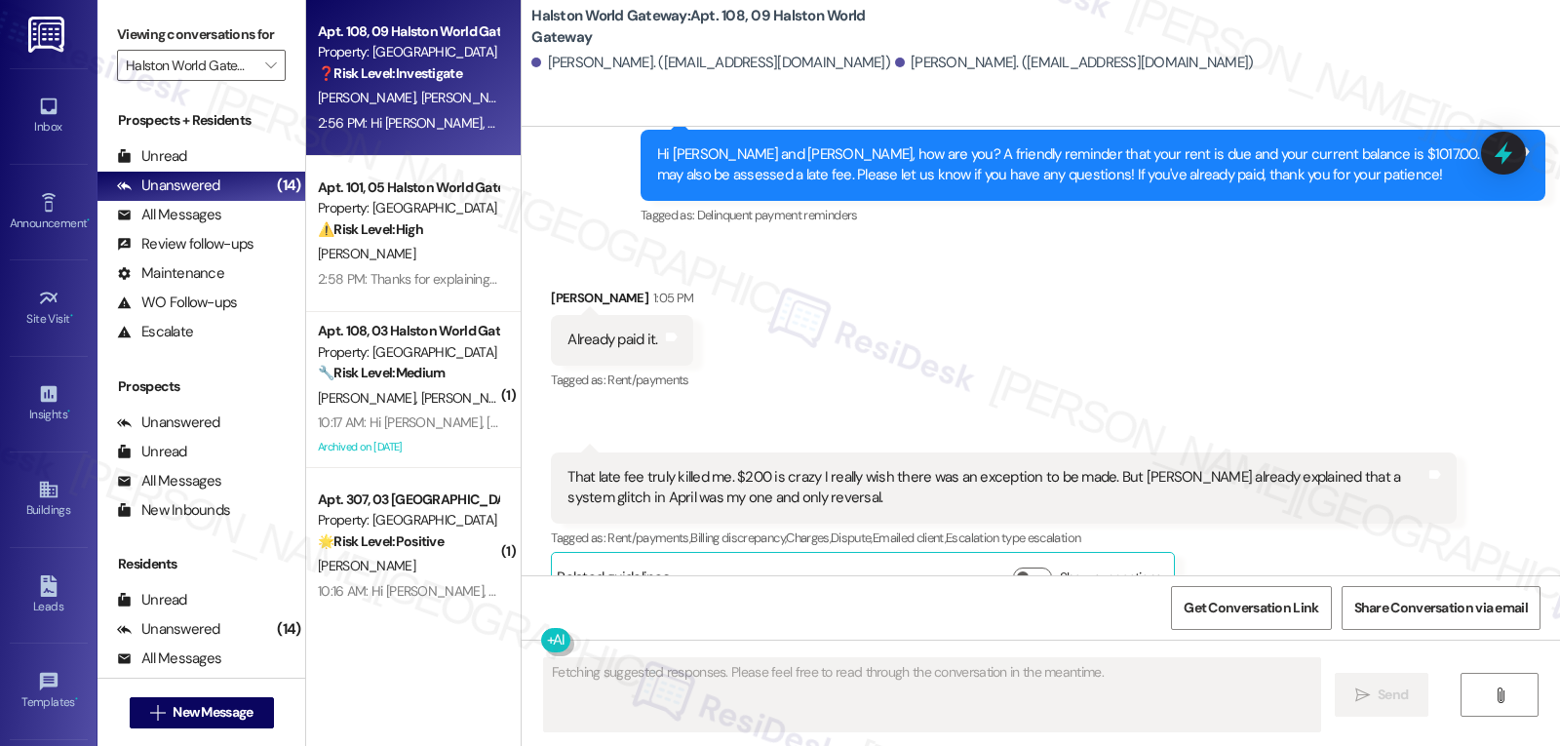
scroll to position [10092, 0]
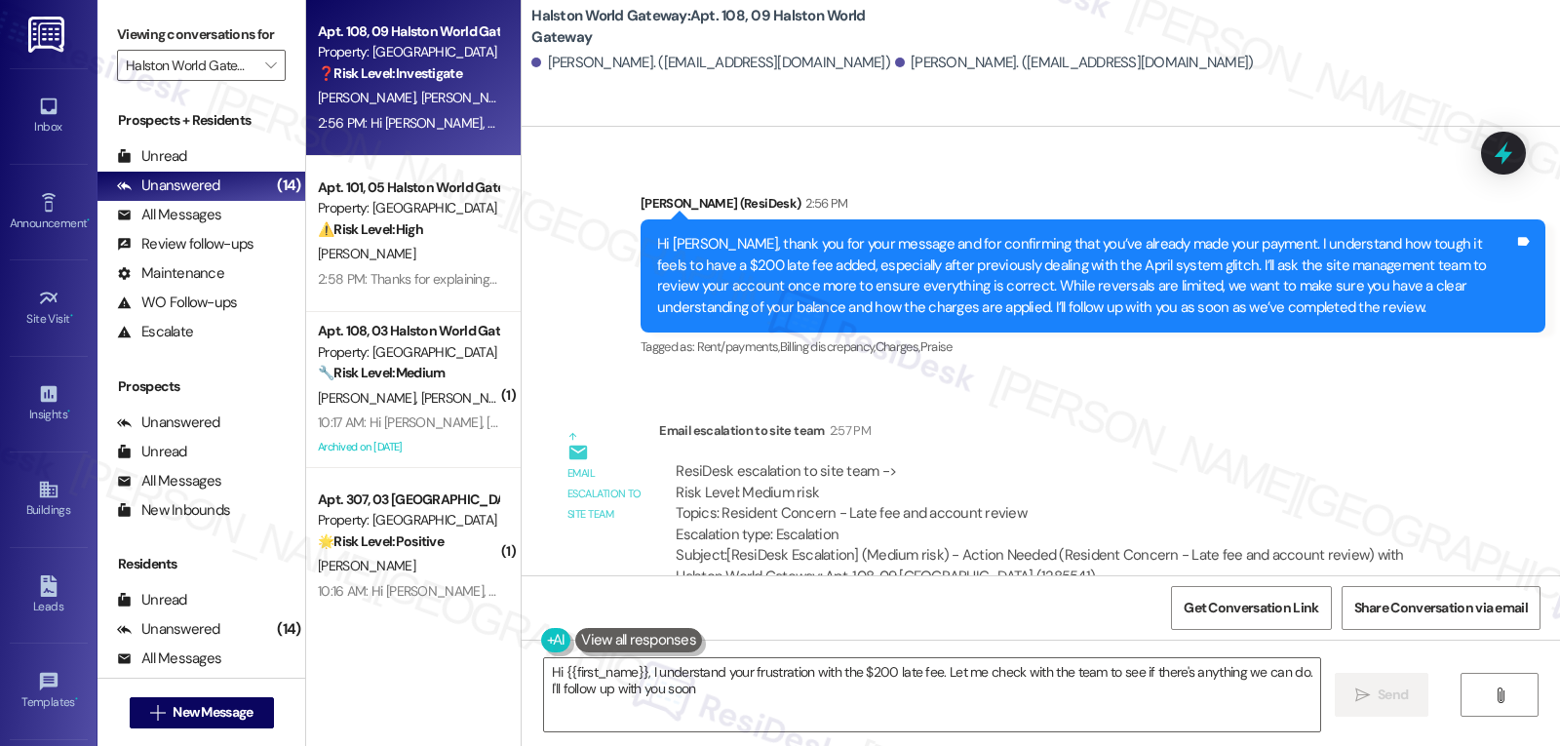
type textarea "Hi {{first_name}}, I understand your frustration with the $200 late fee. Let me…"
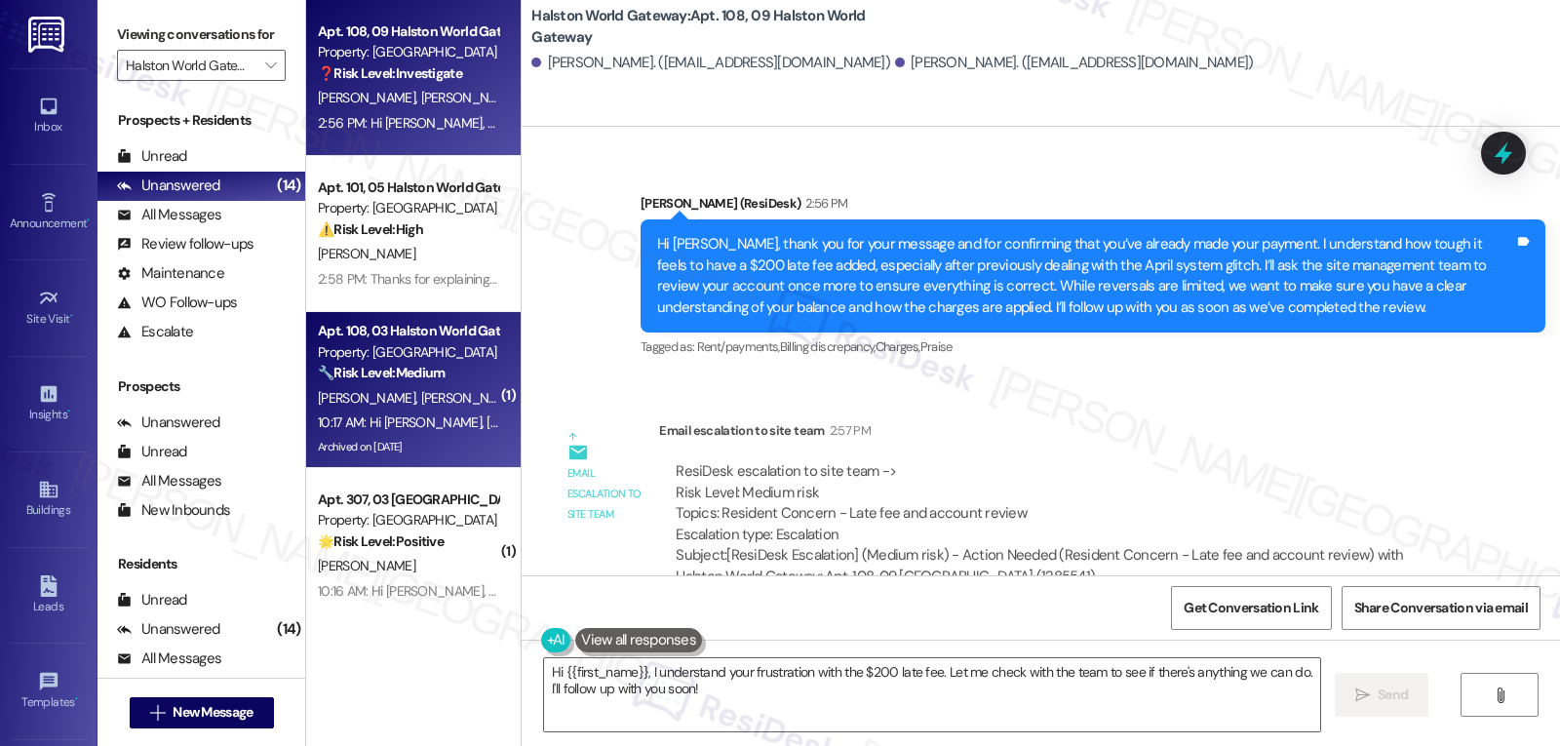
click at [382, 427] on div "10:17 AM: Hi Michael, Olivia and Connor, 🍕 Today’s the day! Celebrate National …" at bounding box center [867, 422] width 1099 height 18
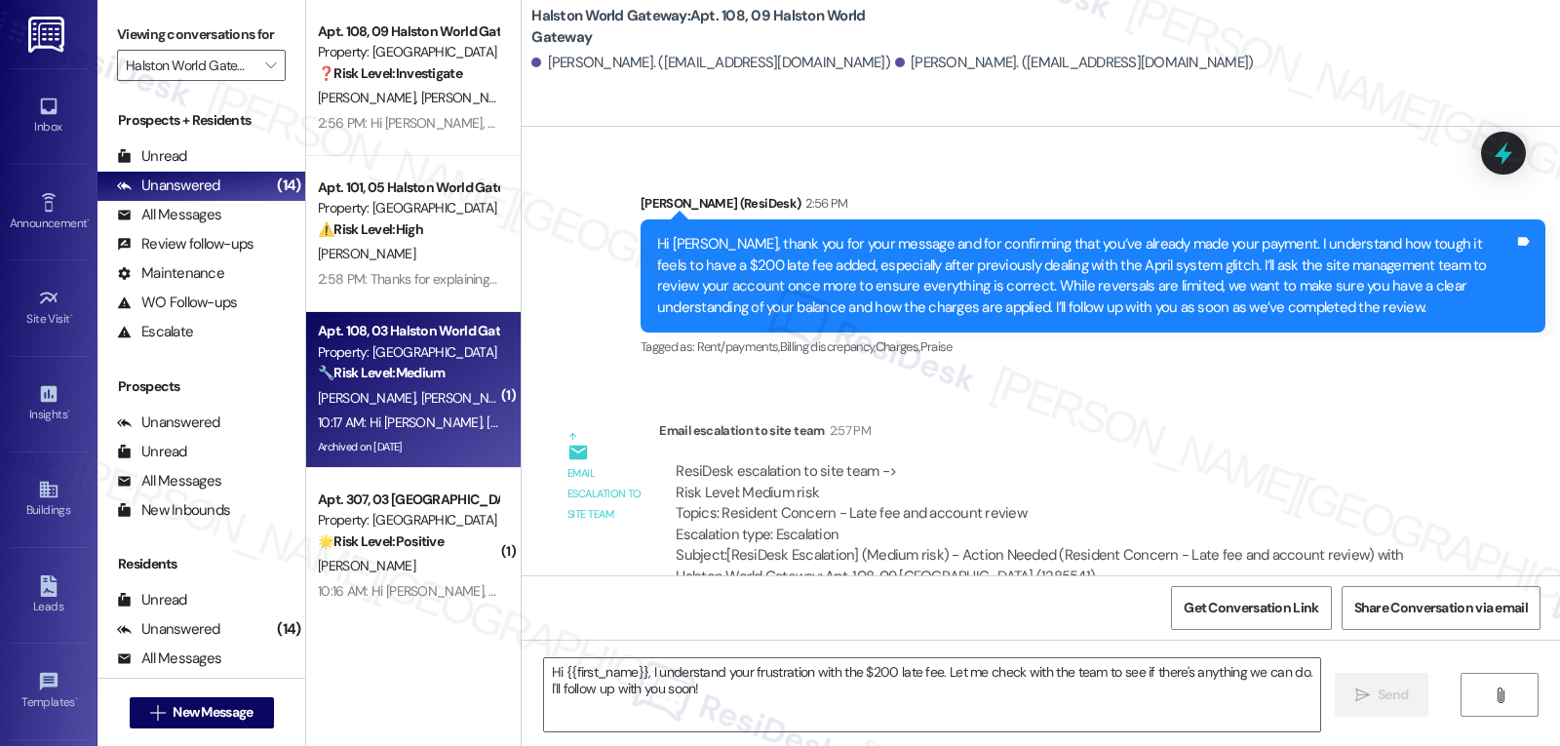
type textarea "Fetching suggested responses. Please feel free to read through the conversation…"
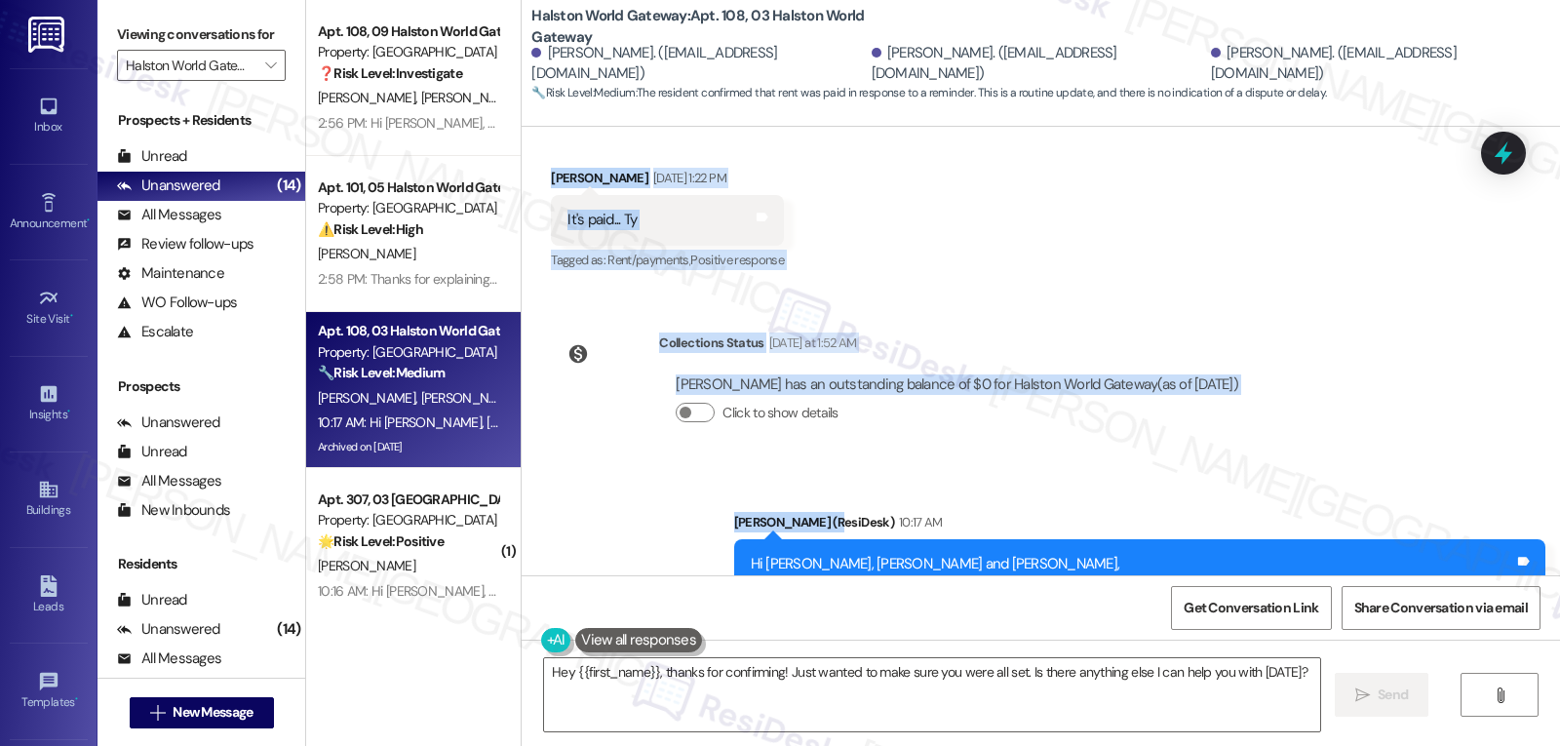
scroll to position [11113, 0]
drag, startPoint x: 630, startPoint y: 301, endPoint x: 1274, endPoint y: 302, distance: 643.6
click at [1274, 302] on div "WO Lease started Mar 23, 2025 at 8:00 PM Show details Survey, sent via SMS Resi…" at bounding box center [1041, 351] width 1039 height 449
copy div "Residesk Automated Survey Sep 03, 2025 at 1:20 PM Hi Michael, Olivia and Connor…"
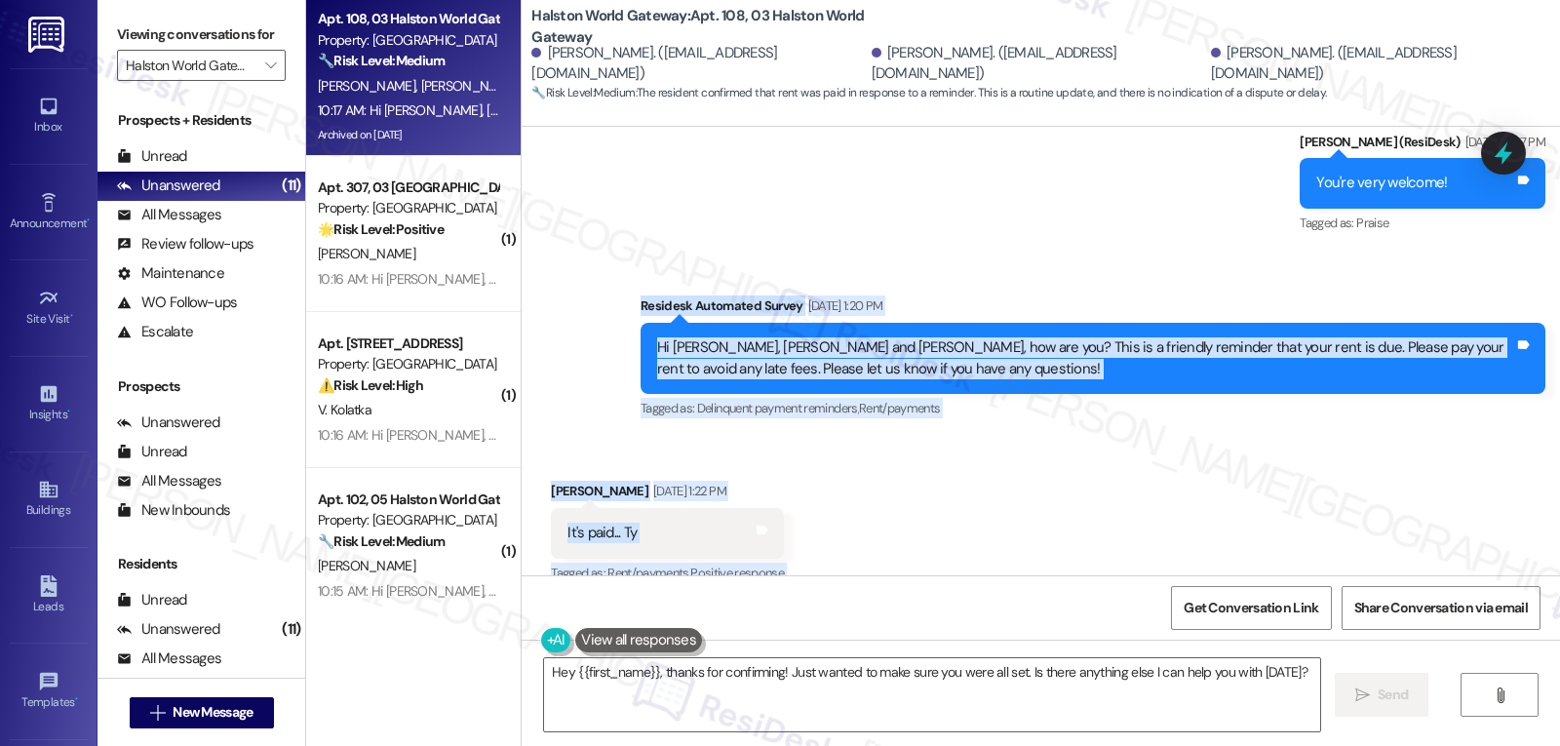
scroll to position [10723, 0]
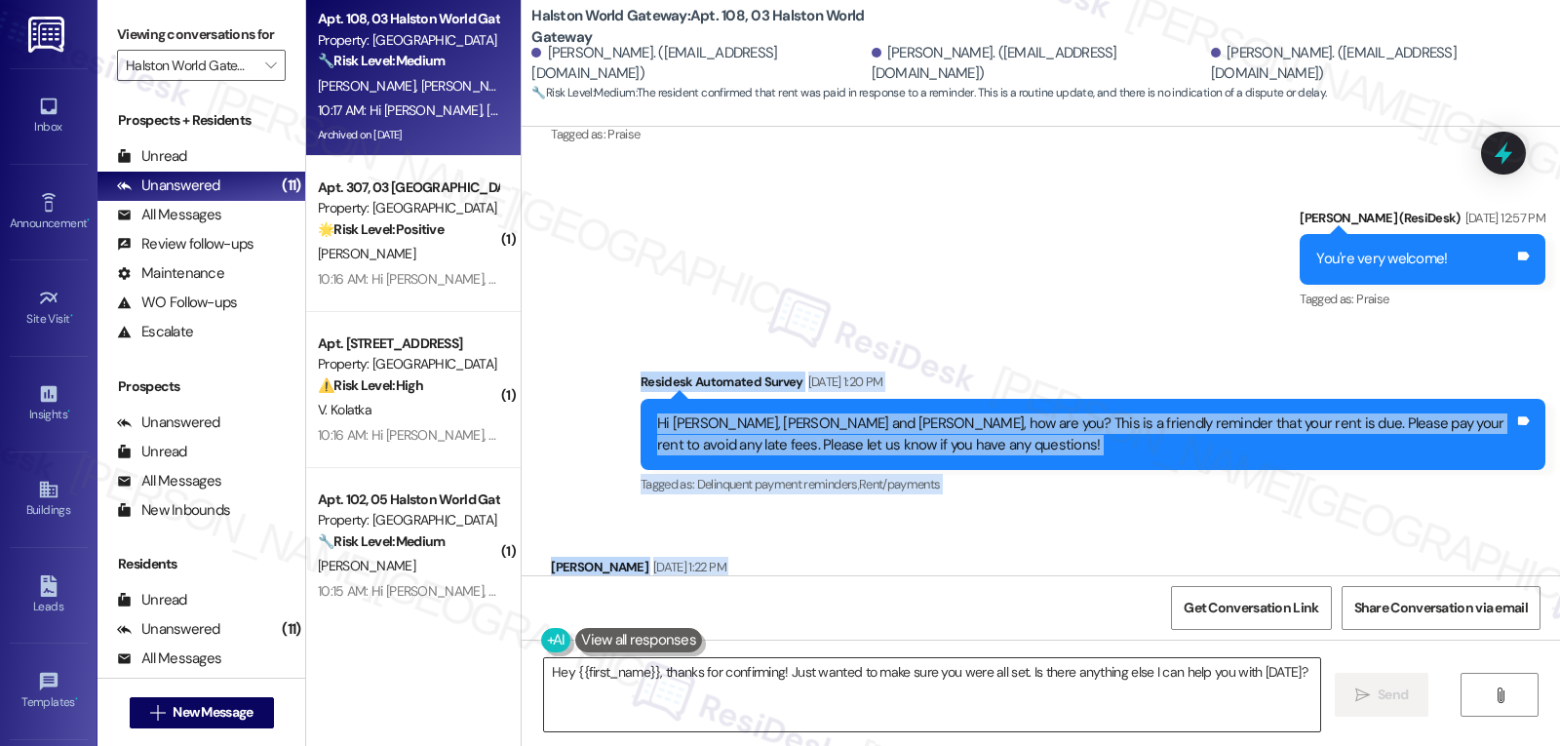
click at [782, 701] on textarea "Hey {{first_name}}, thanks for confirming! Just wanted to make sure you were al…" at bounding box center [932, 694] width 776 height 73
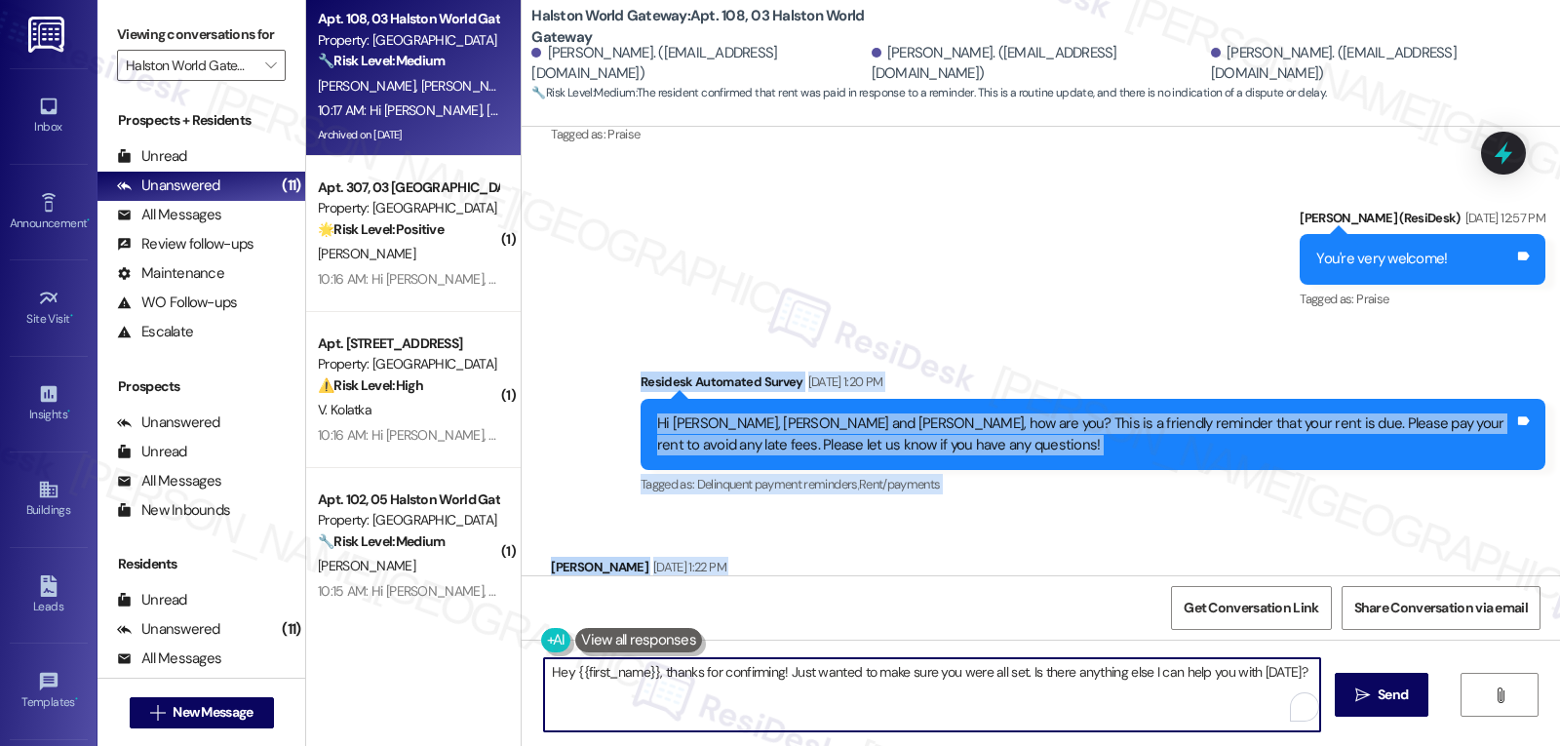
paste textarea "Thank you, Michael! We appreciate you confirming your payment—your account show…"
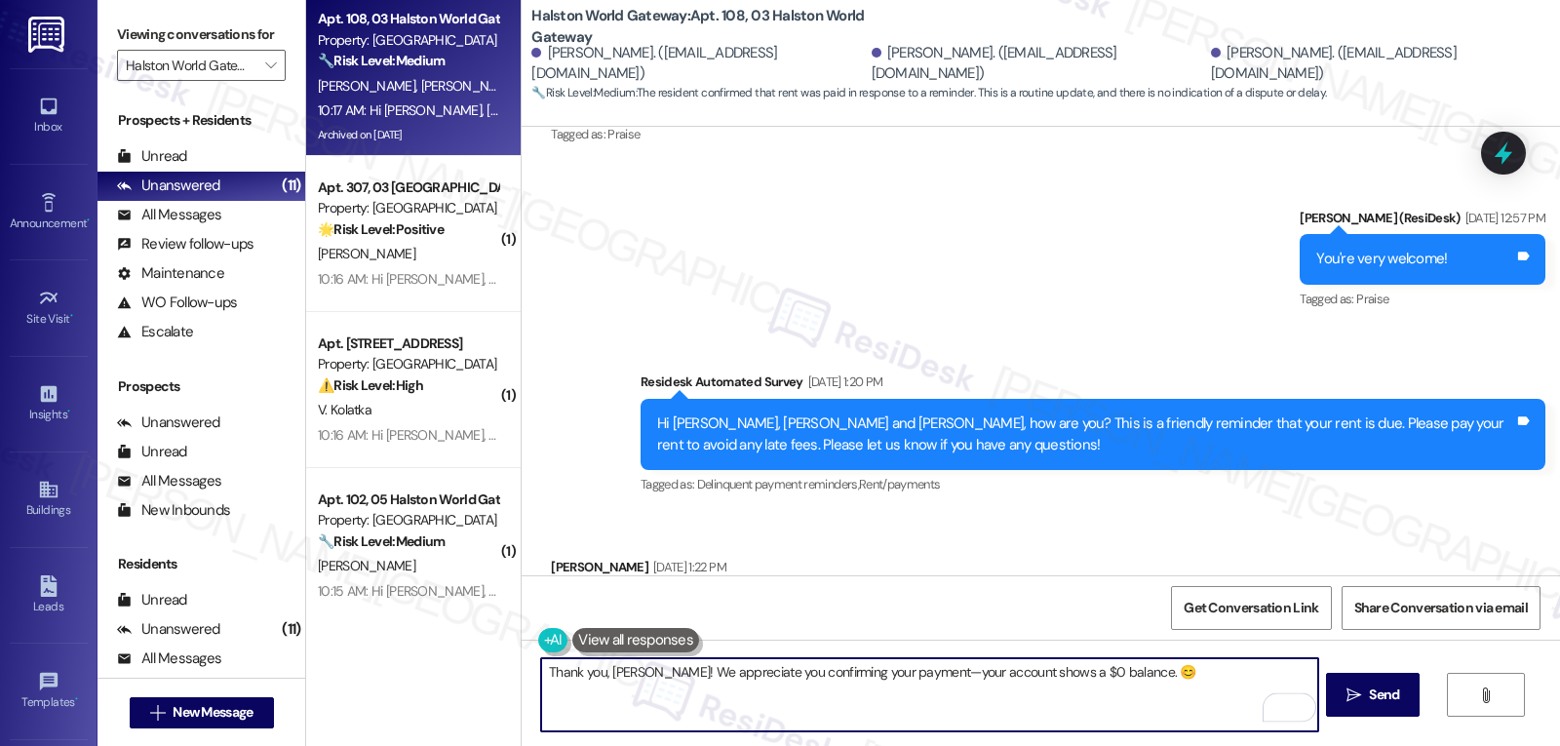
click at [910, 675] on textarea "Thank you, Michael! We appreciate you confirming your payment—your account show…" at bounding box center [929, 694] width 776 height 73
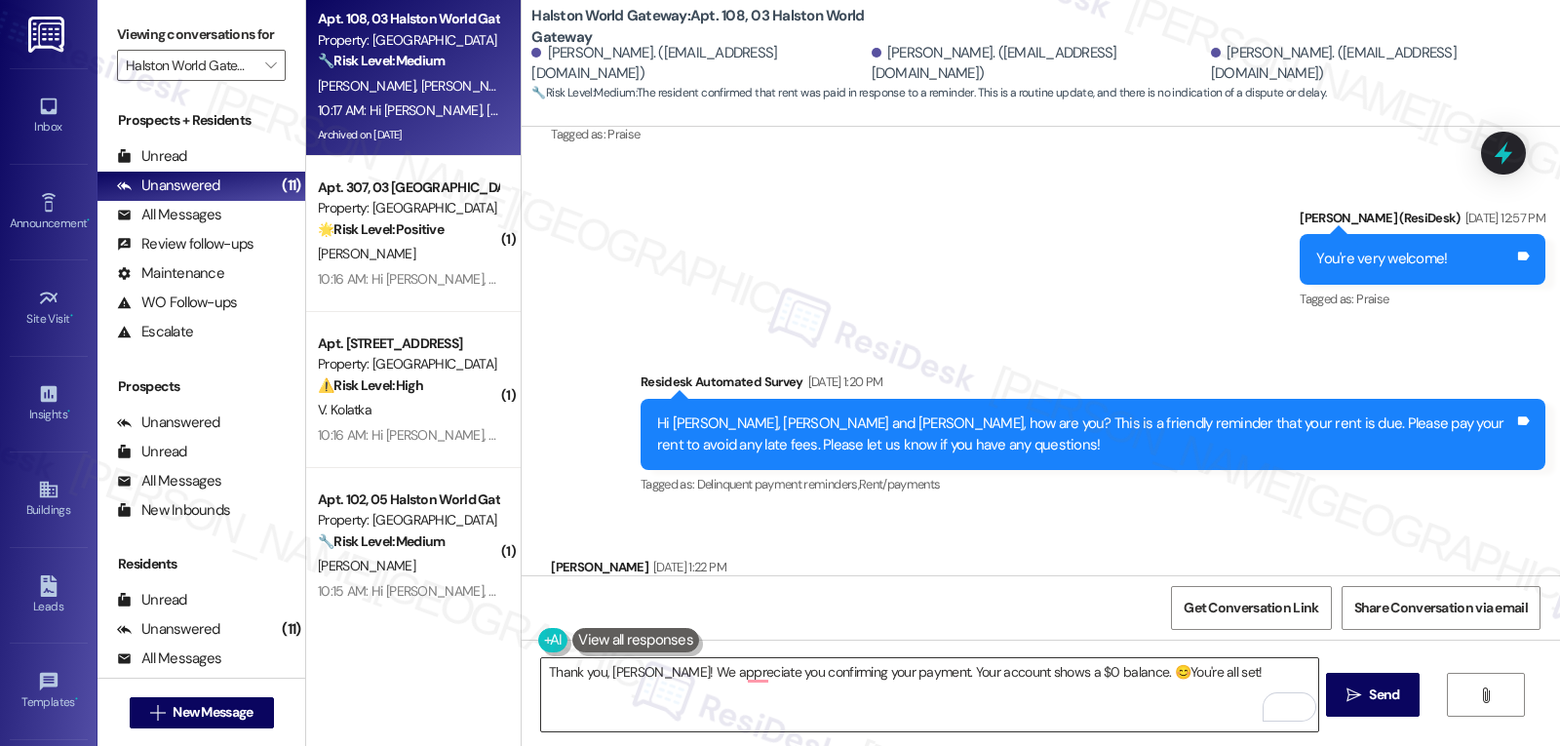
click at [1210, 673] on textarea "Thank you, Michael! We appreciate you confirming your payment. Your account sho…" at bounding box center [929, 694] width 776 height 73
paste textarea "If anything comes up or if you have any questions, just give me a shout. I’m he…"
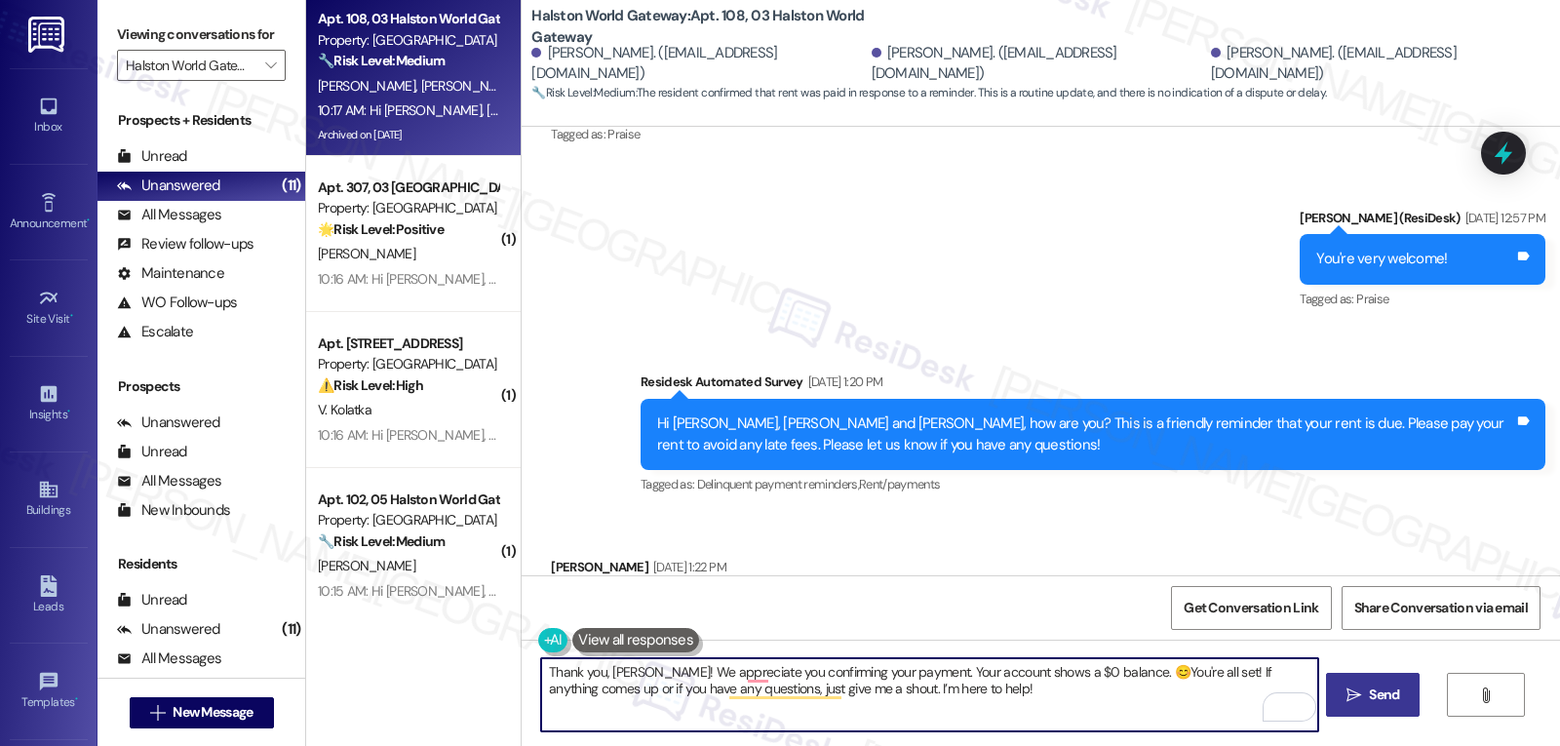
type textarea "Thank you, Michael! We appreciate you confirming your payment. Your account sho…"
click at [1391, 698] on span "Send" at bounding box center [1384, 695] width 30 height 20
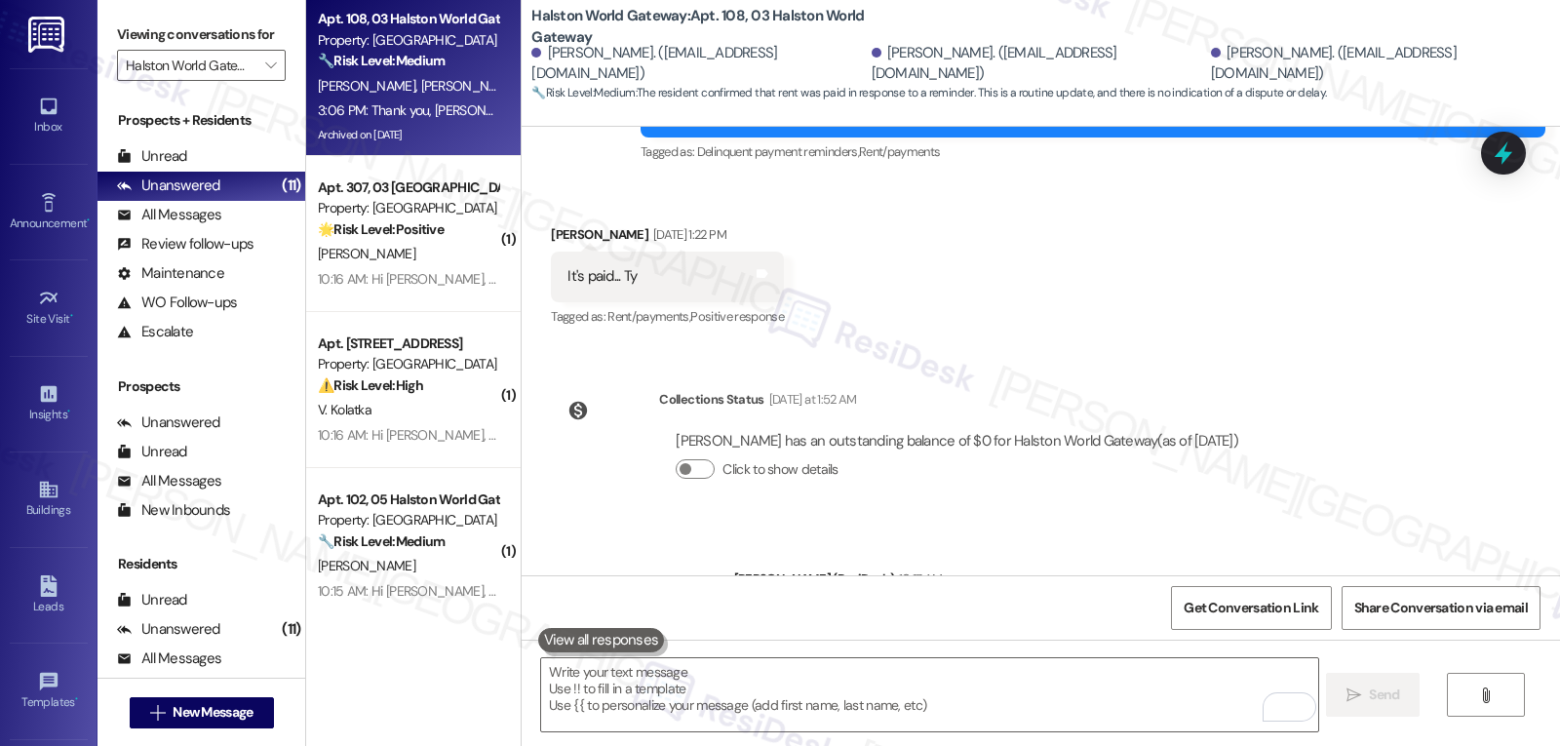
scroll to position [11465, 0]
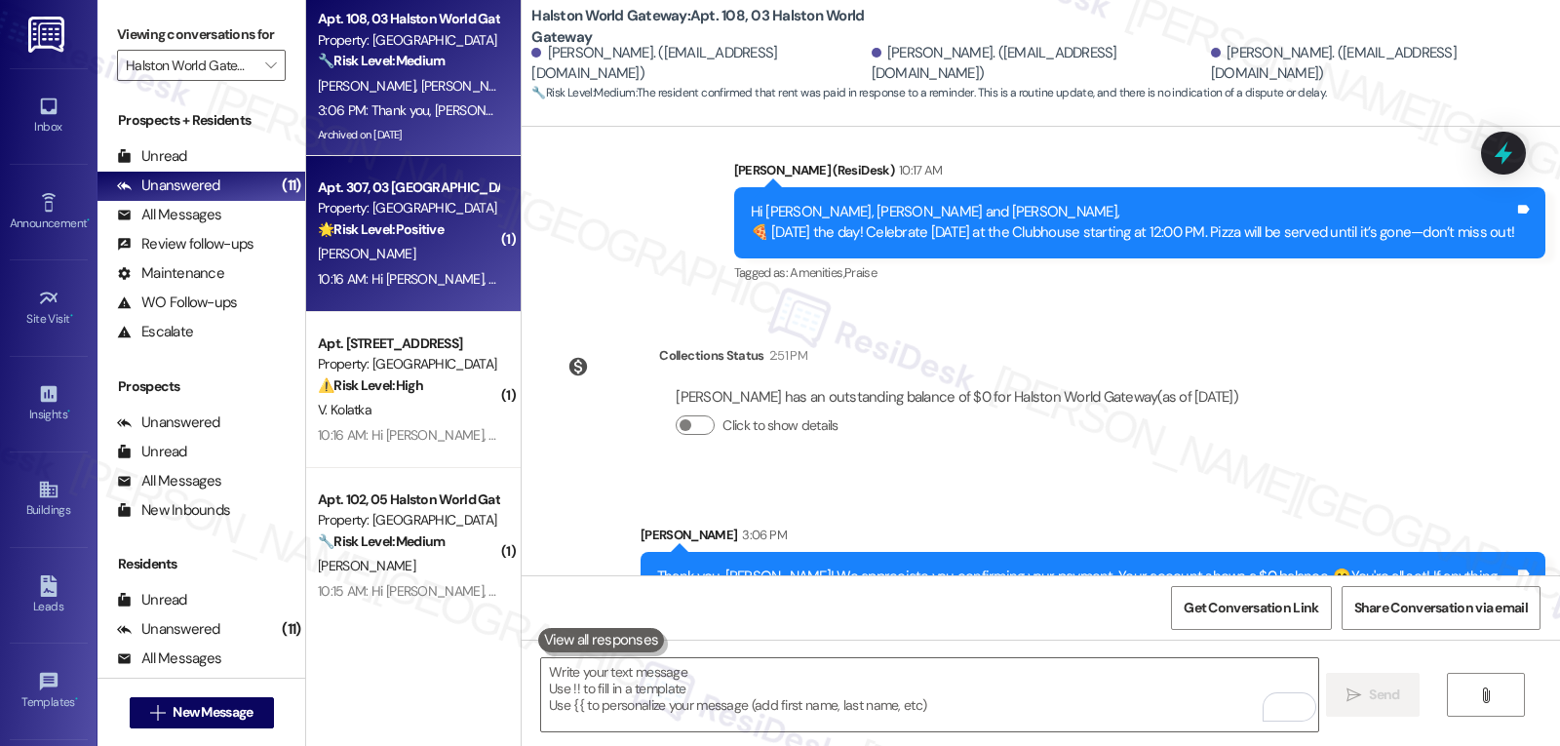
click at [417, 275] on div "10:16 AM: Hi Regina, 🍕 Today’s the day! Celebrate National Cheese Pizza Day at …" at bounding box center [754, 279] width 872 height 18
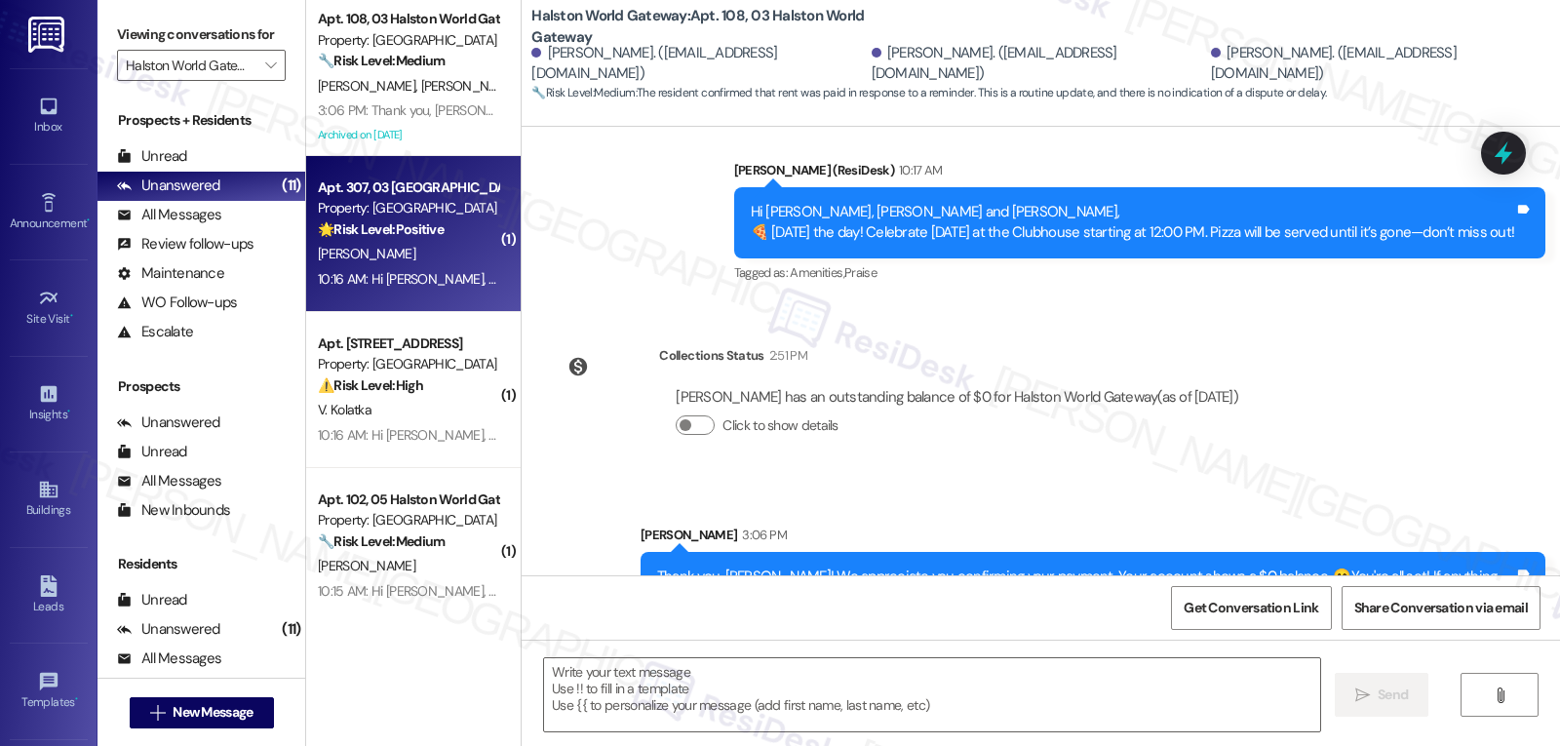
type textarea "Fetching suggested responses. Please feel free to read through the conversation…"
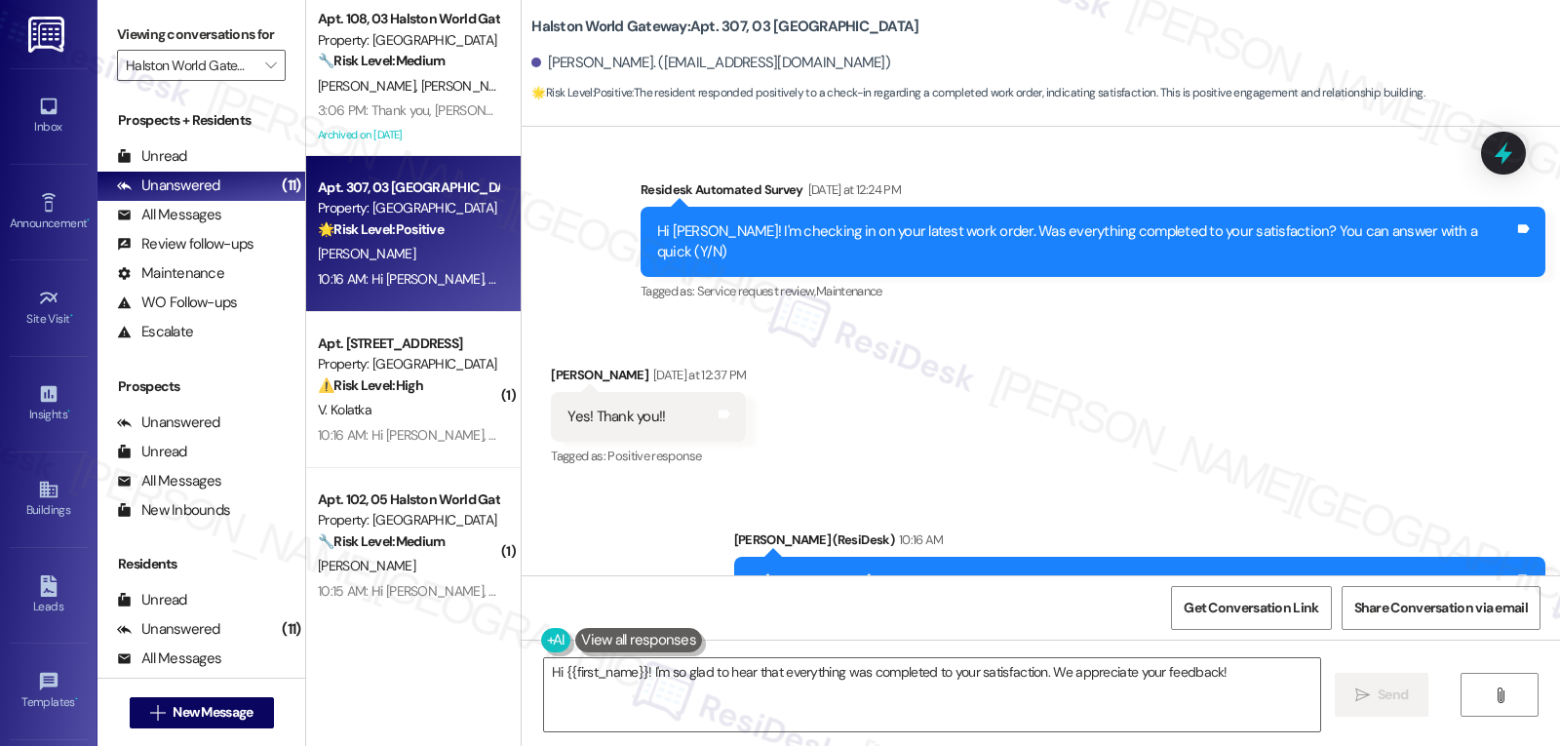
scroll to position [6266, 0]
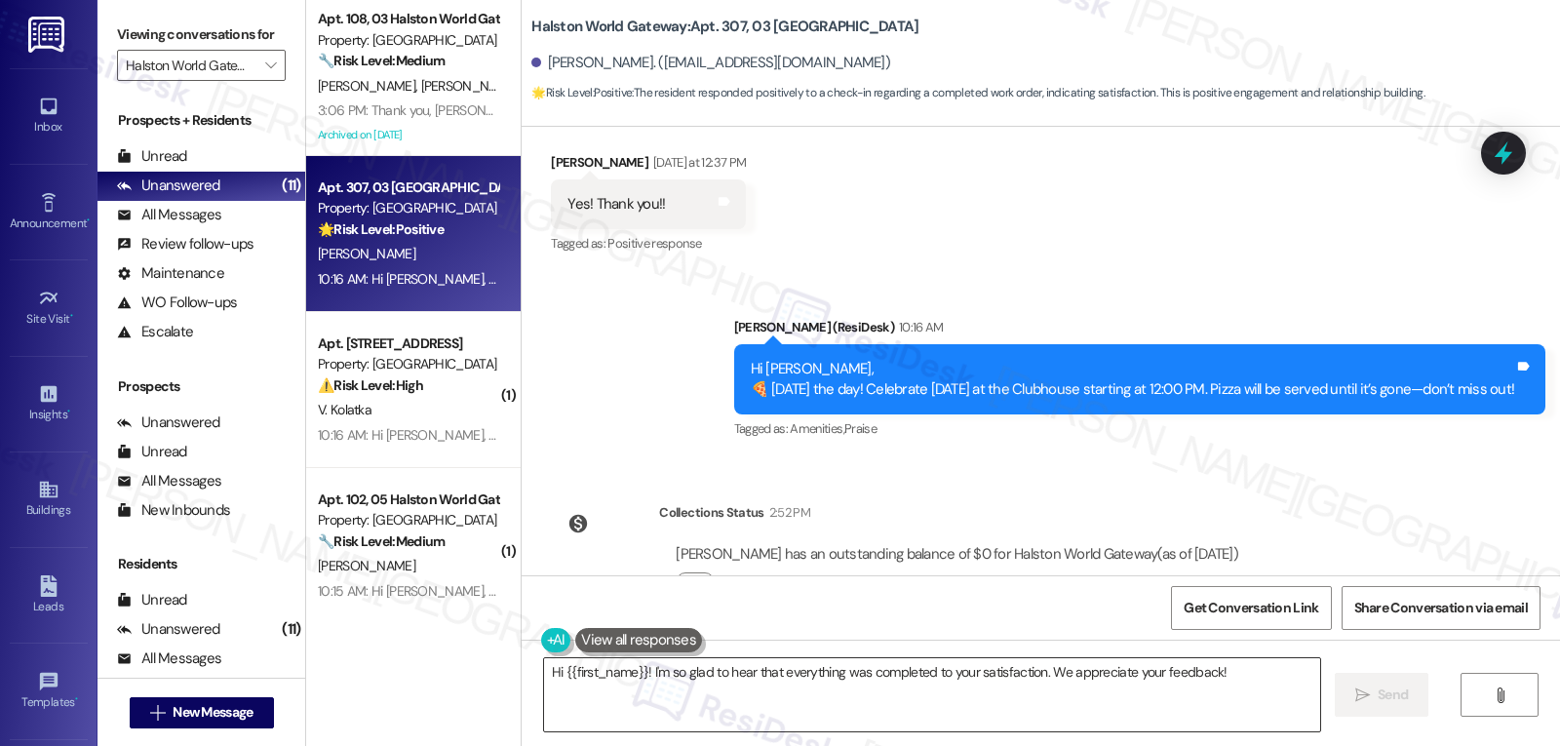
click at [687, 706] on textarea "Hi {{first_name}}! I'm so glad to hear that everything was completed to your sa…" at bounding box center [932, 694] width 776 height 73
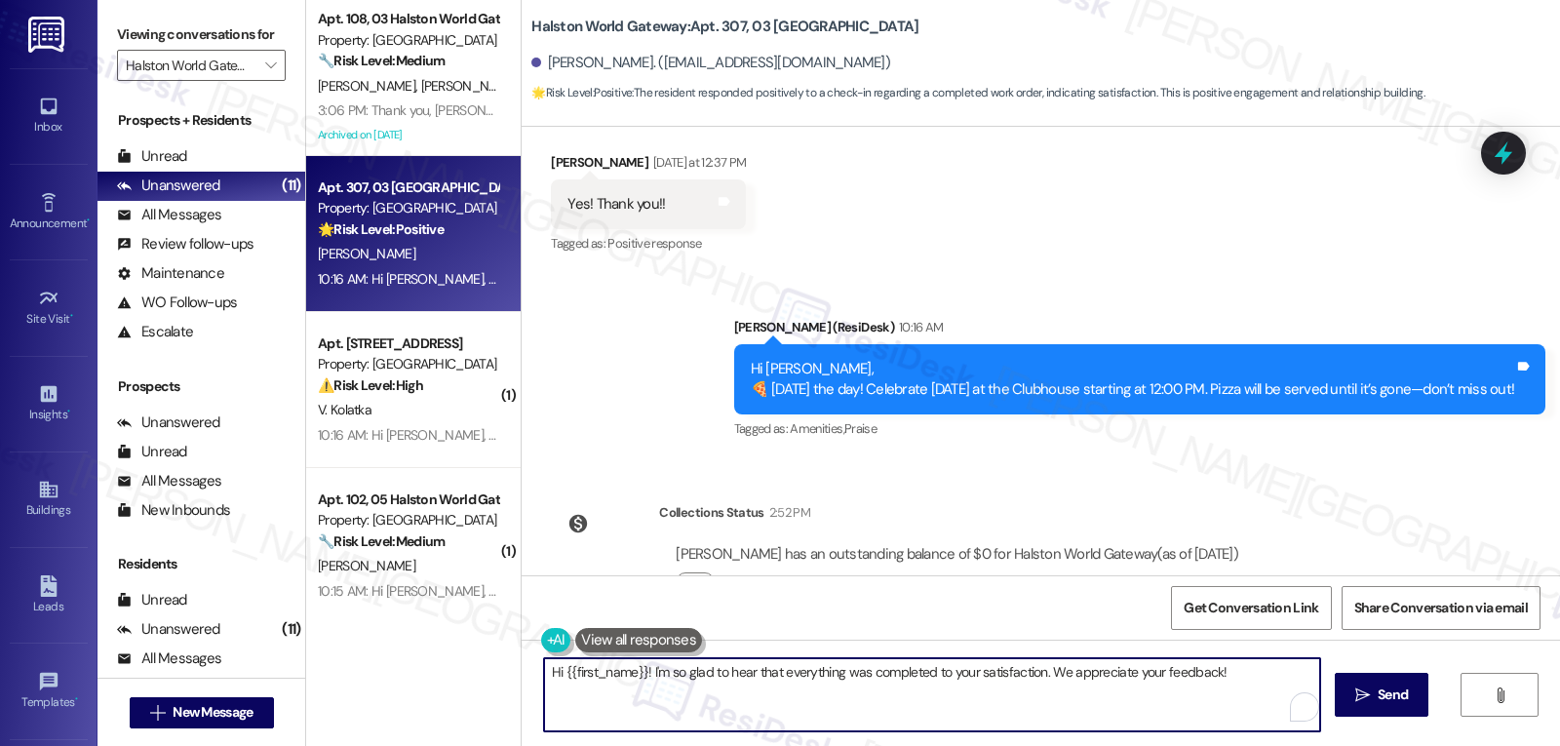
paste textarea "Thanks so much for letting us know, {{first_name}}! I’m happy to hear everythin…"
click at [837, 688] on textarea "Thanks so much for letting us know, {{first_name}}! I’m happy to hear everythin…" at bounding box center [929, 694] width 776 height 73
type textarea "Thanks so much for letting us know, {{first_name}}! I’m happy to hear everythin…"
click at [1369, 701] on span "Send" at bounding box center [1384, 695] width 30 height 20
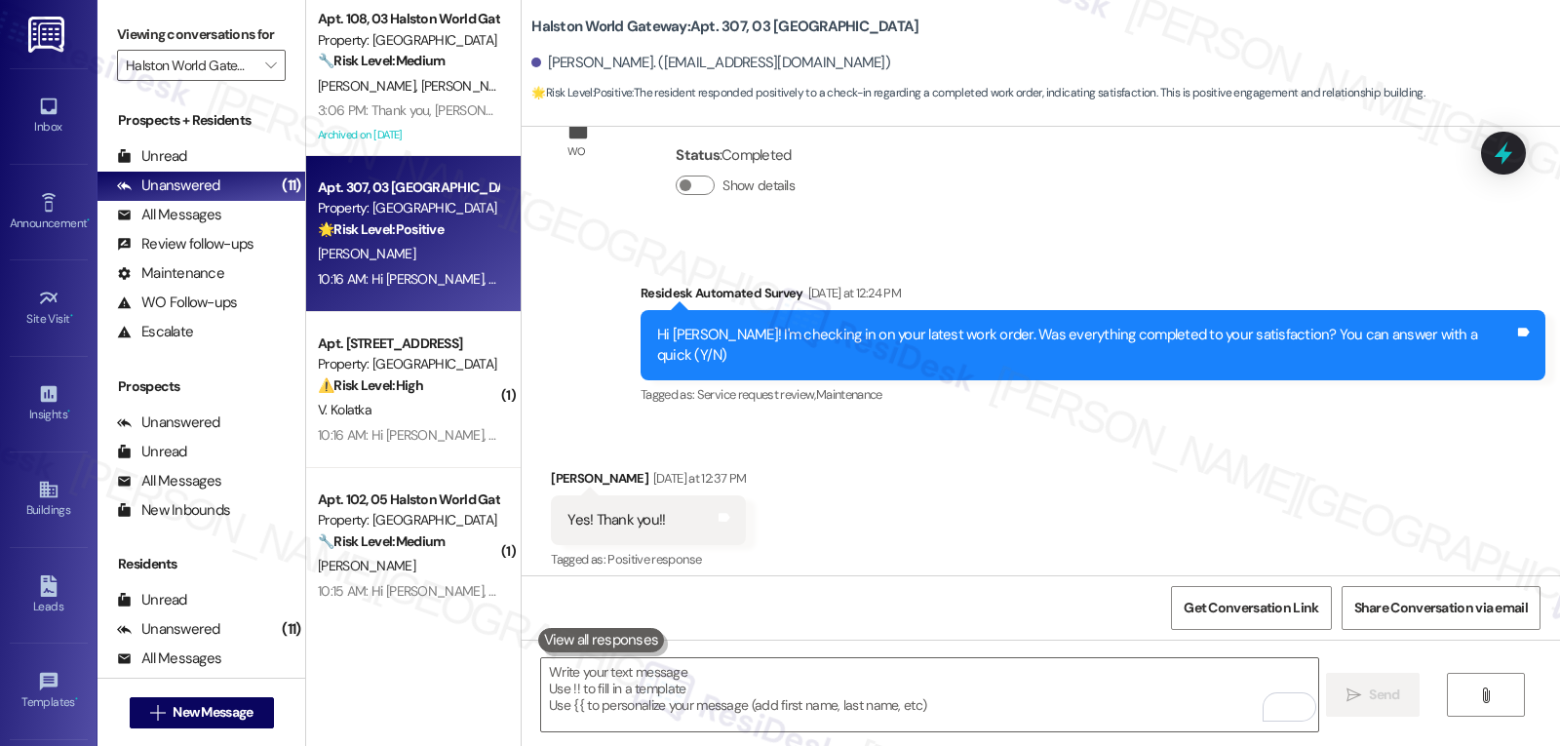
scroll to position [5880, 0]
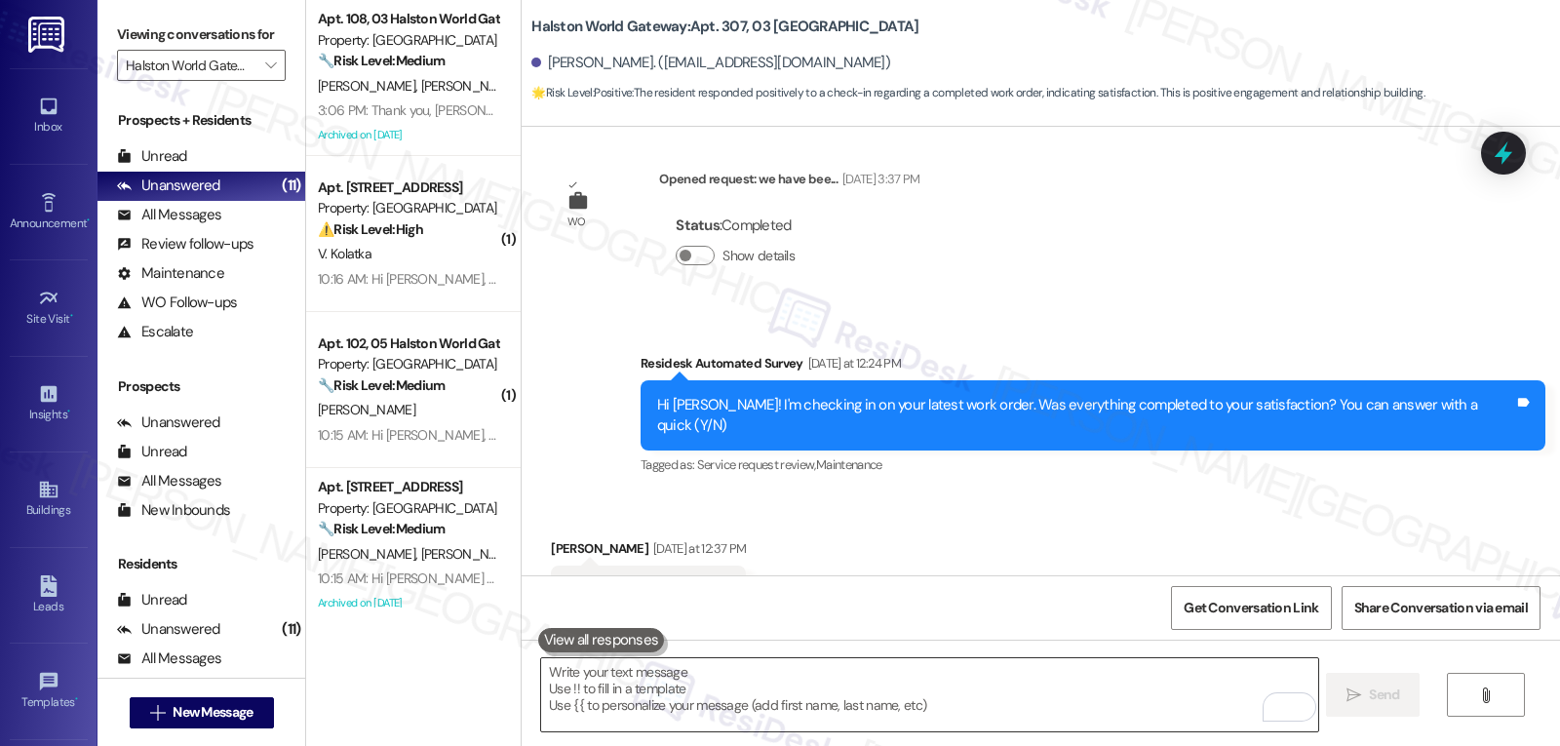
click at [611, 693] on textarea "To enrich screen reader interactions, please activate Accessibility in Grammarl…" at bounding box center [929, 694] width 776 height 73
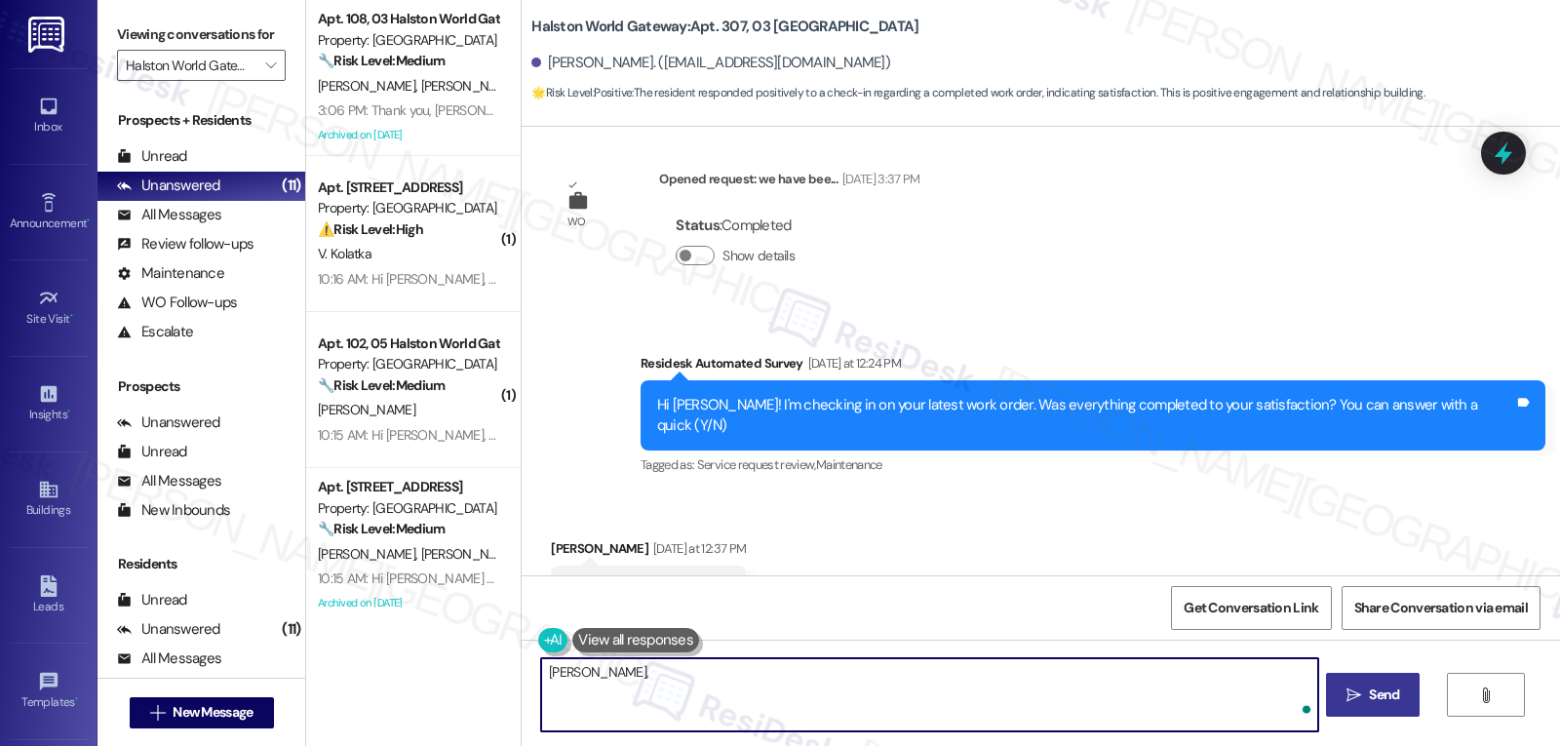
paste textarea "‘just want to ask, has {{property}} been everything you hoped for? I’d love to …"
type textarea "Regina, ‘just want to ask, has {{property}} been everything you hoped for? I’d …"
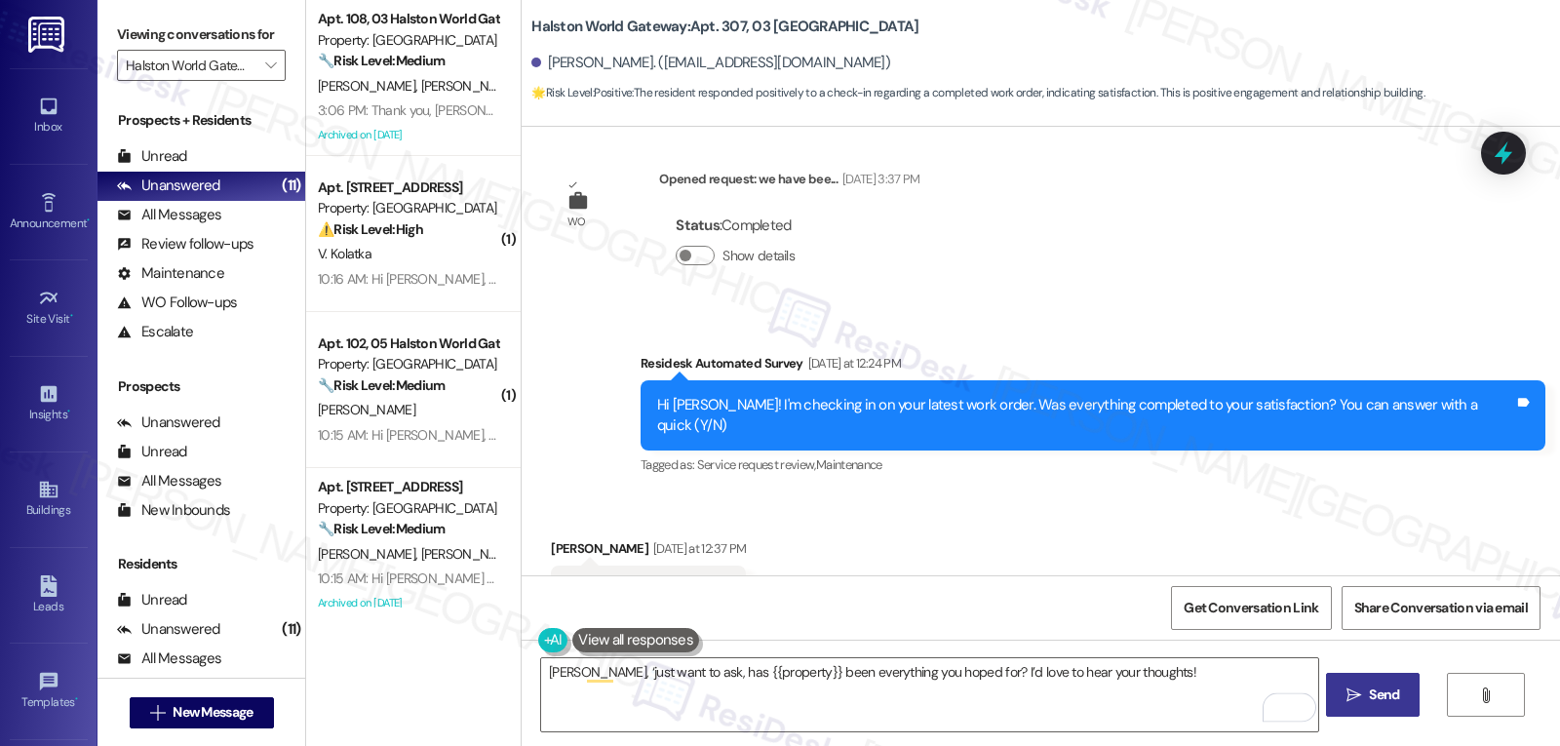
click at [1352, 700] on icon "" at bounding box center [1354, 695] width 15 height 16
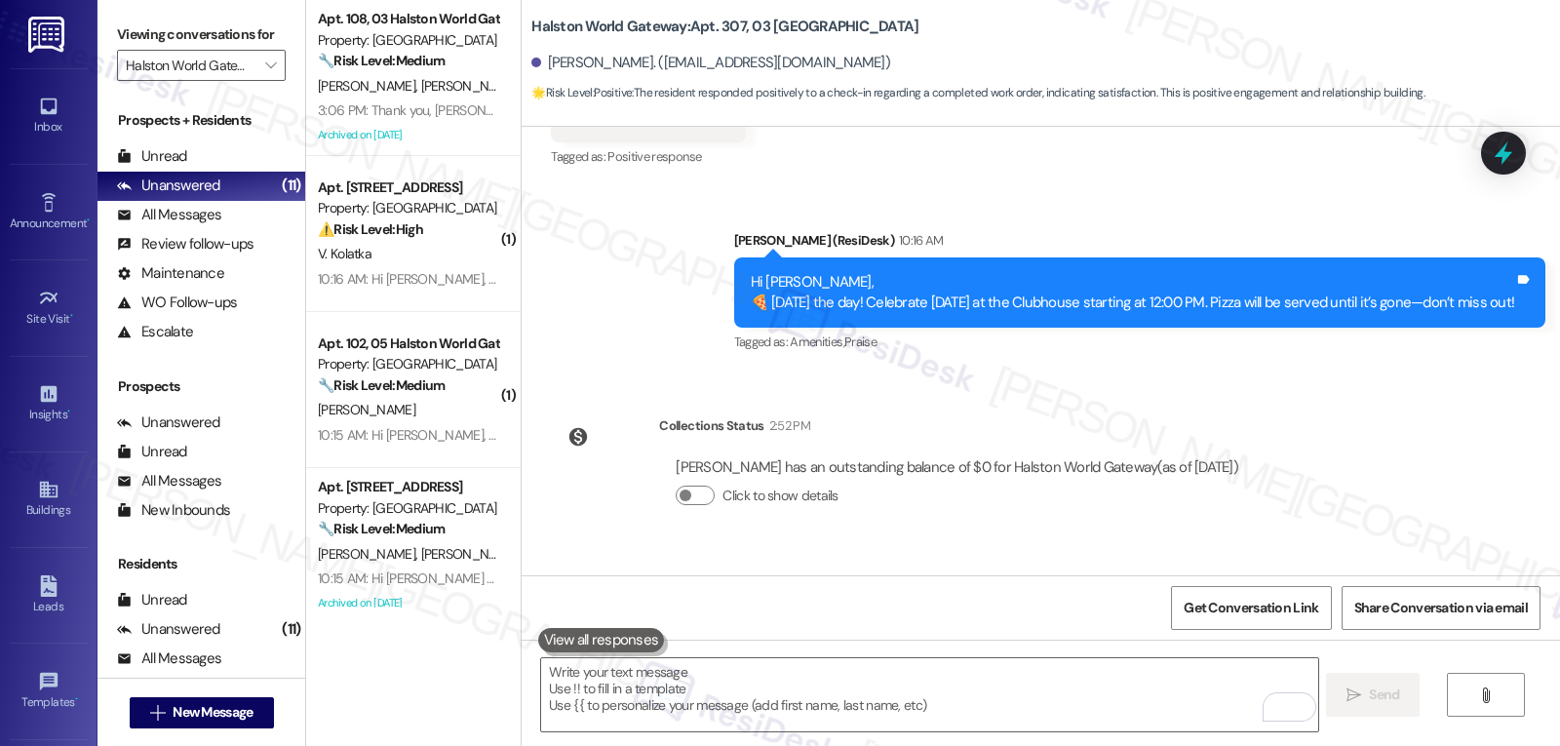
scroll to position [6559, 0]
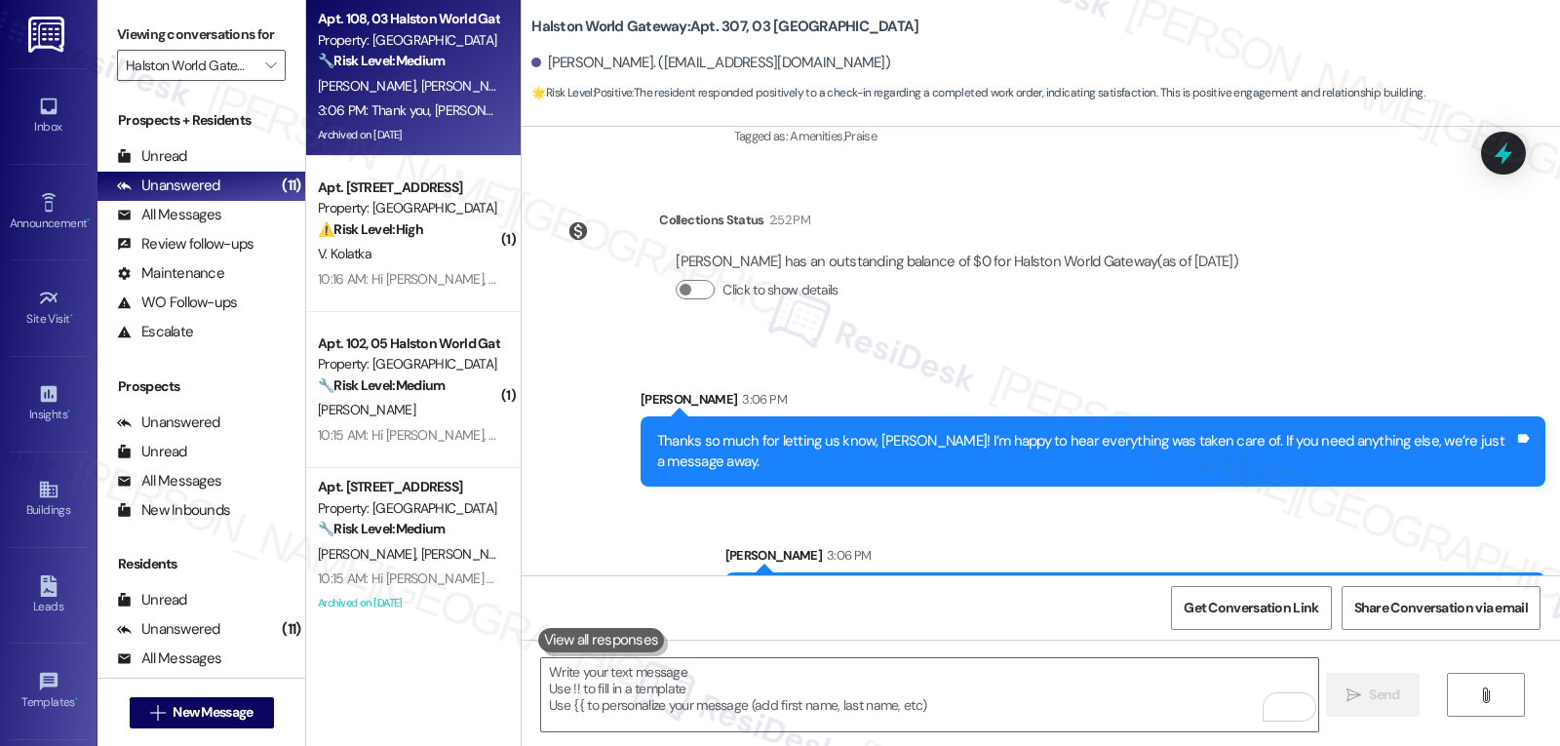
click at [421, 90] on span "O. King" at bounding box center [472, 86] width 103 height 18
type textarea "Fetching suggested responses. Please feel free to read through the conversation…"
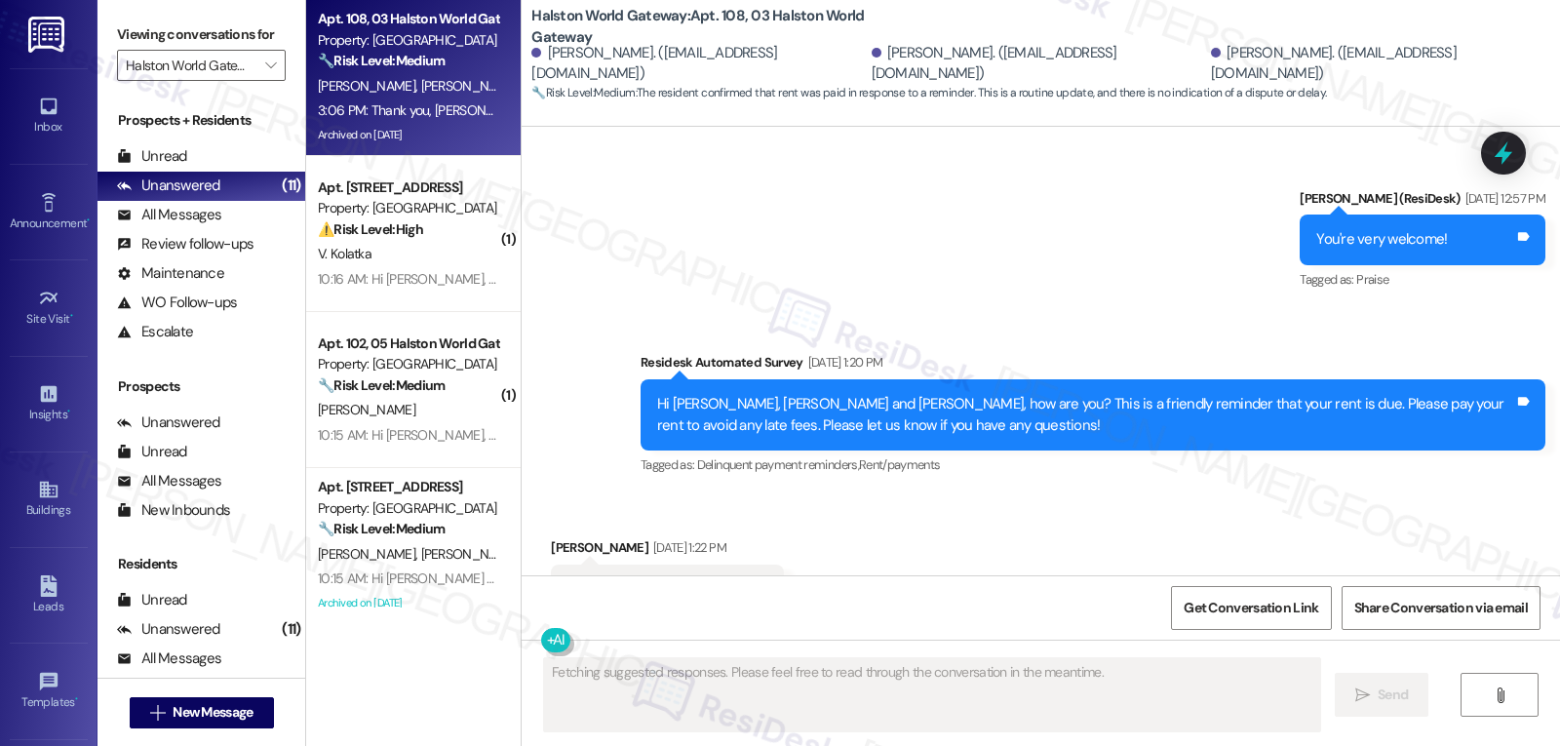
scroll to position [11494, 0]
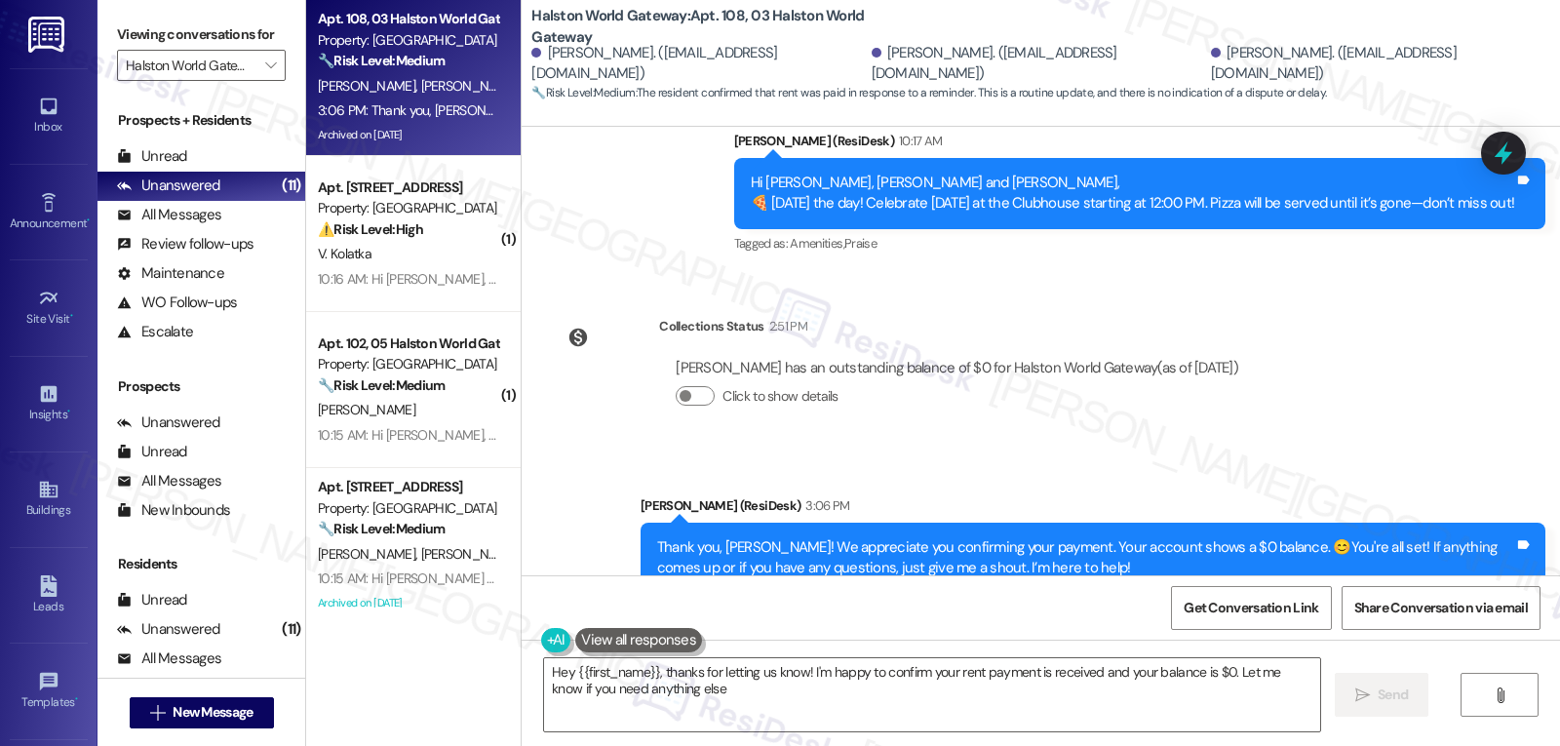
type textarea "Hey {{first_name}}, thanks for letting us know! I'm happy to confirm your rent …"
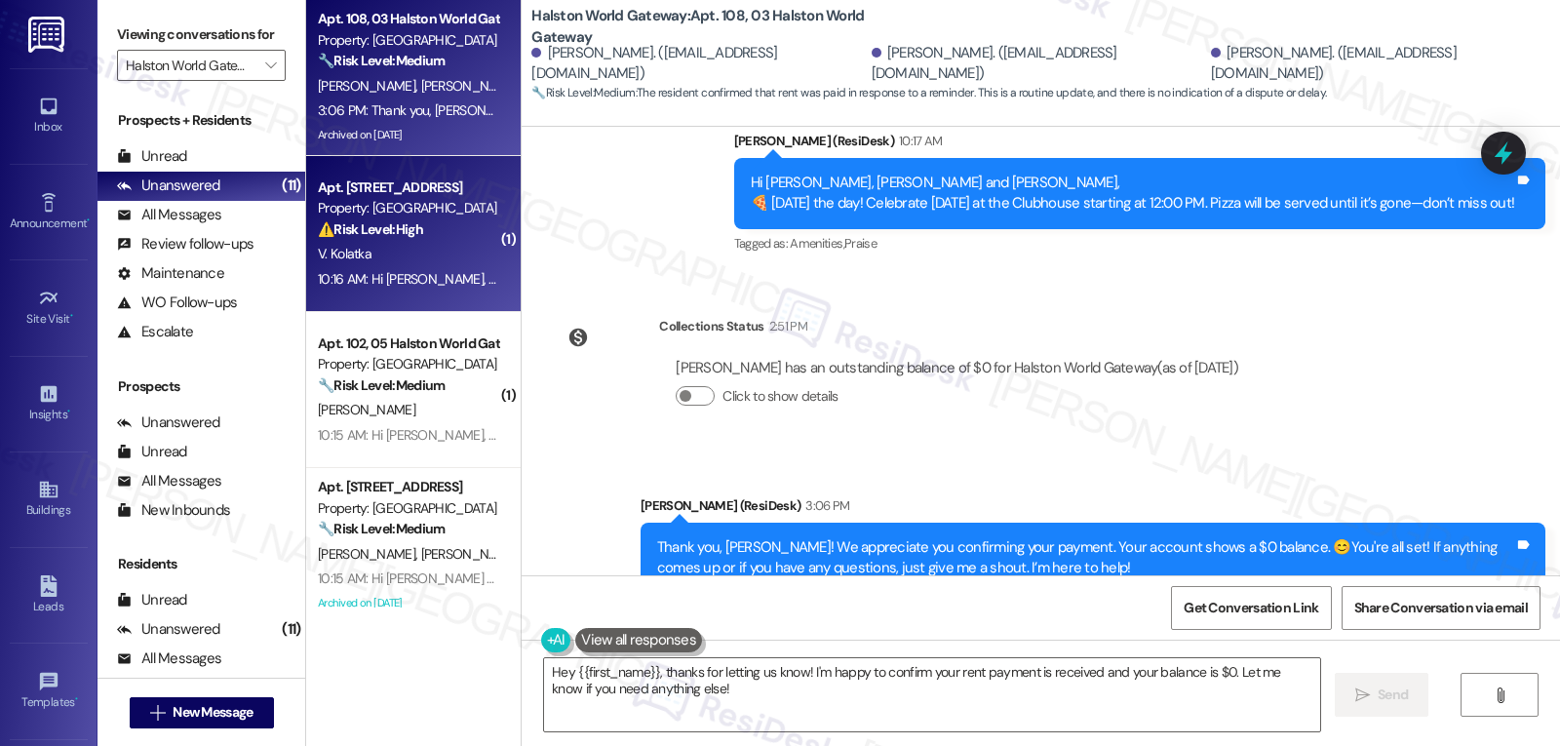
click at [403, 257] on div "V. Kolatka" at bounding box center [408, 254] width 184 height 24
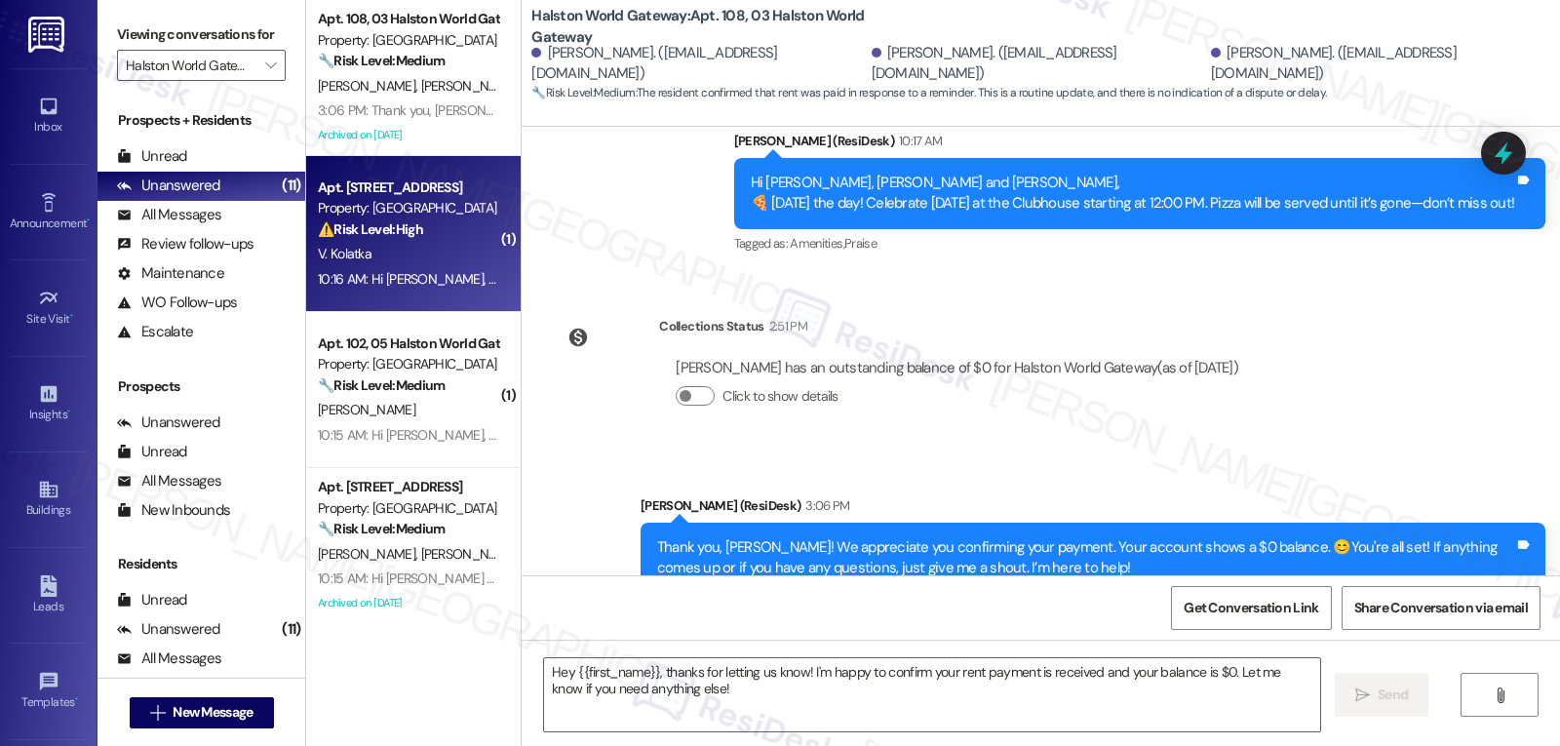
type textarea "Fetching suggested responses. Please feel free to read through the conversation…"
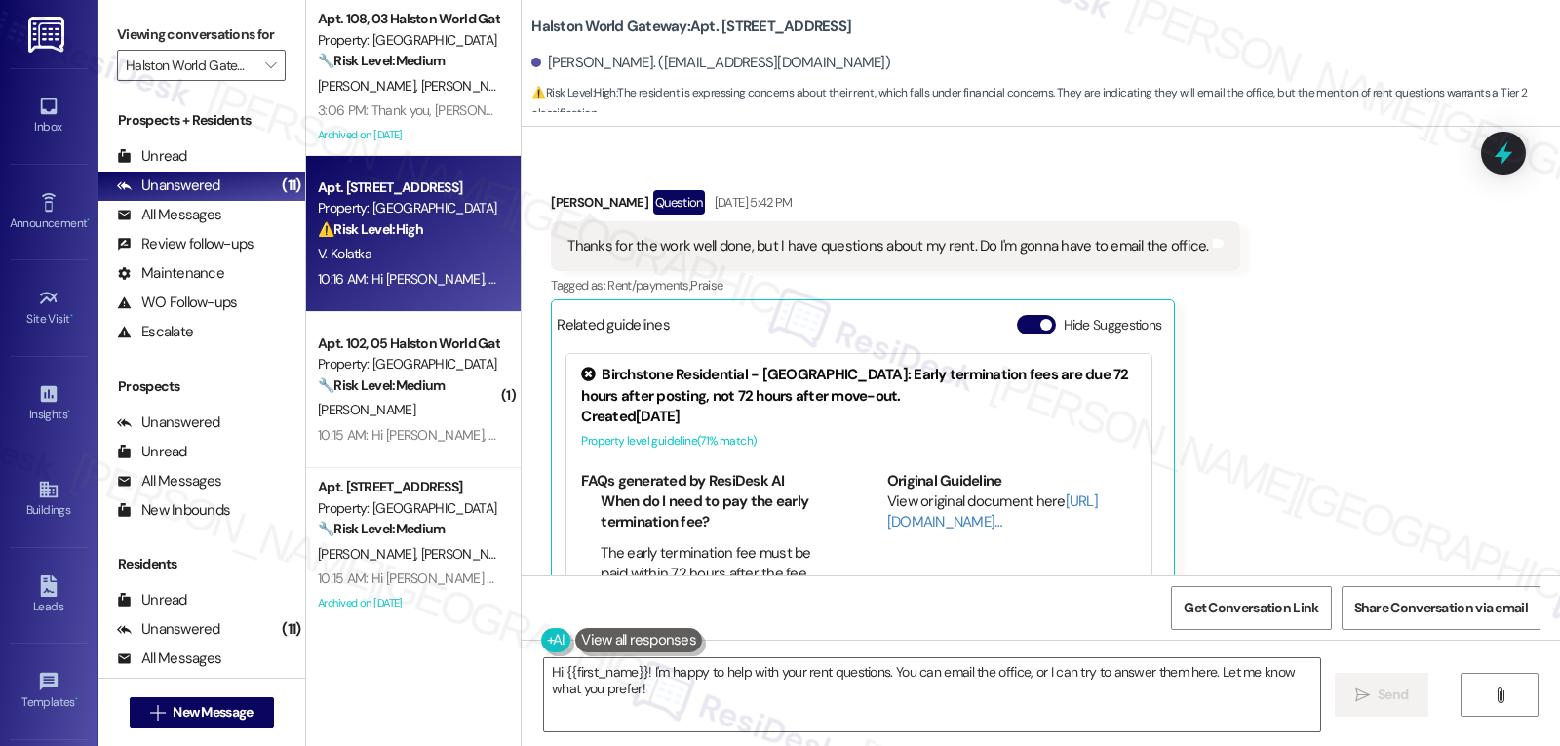
scroll to position [23927, 0]
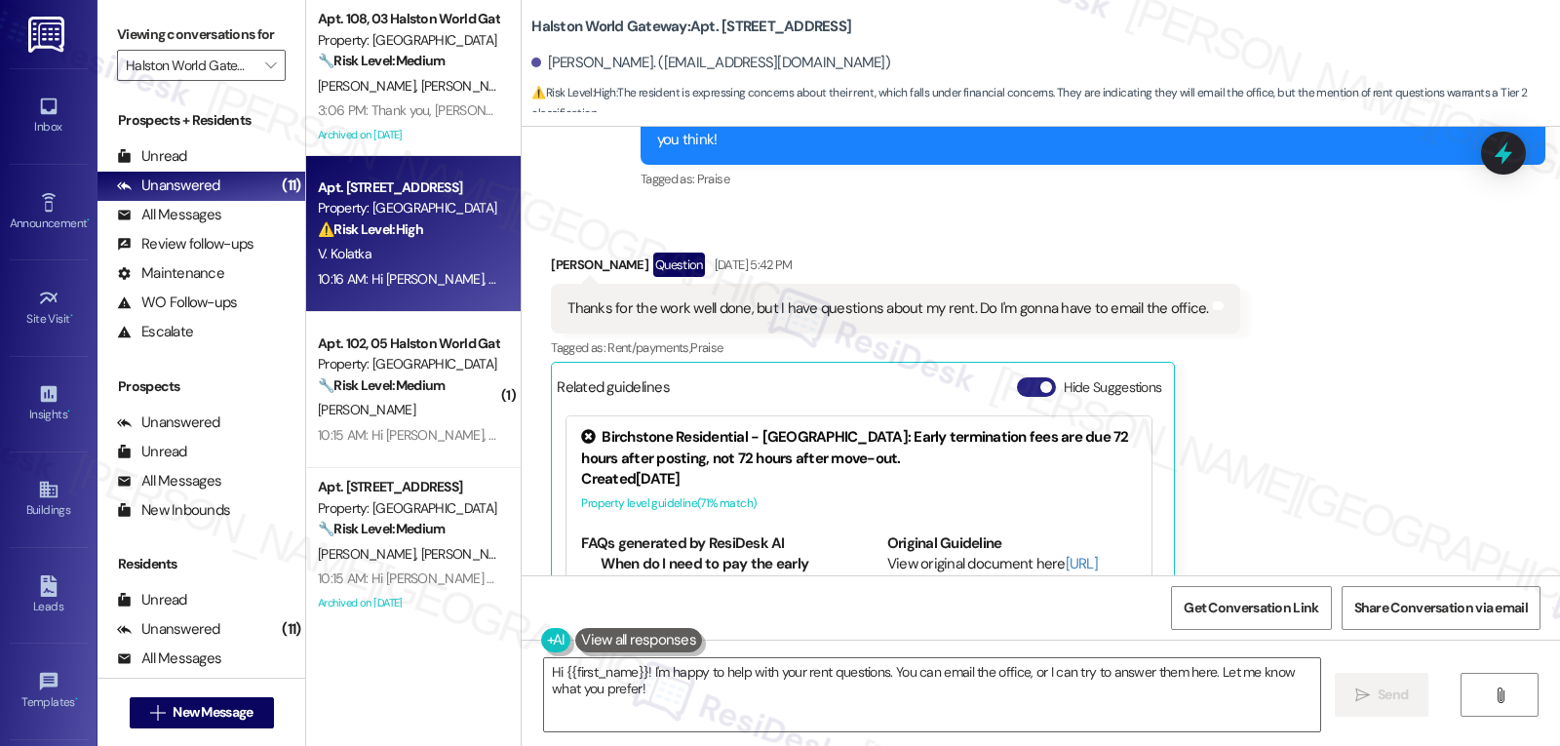
click at [1017, 377] on button "Hide Suggestions" at bounding box center [1036, 387] width 39 height 20
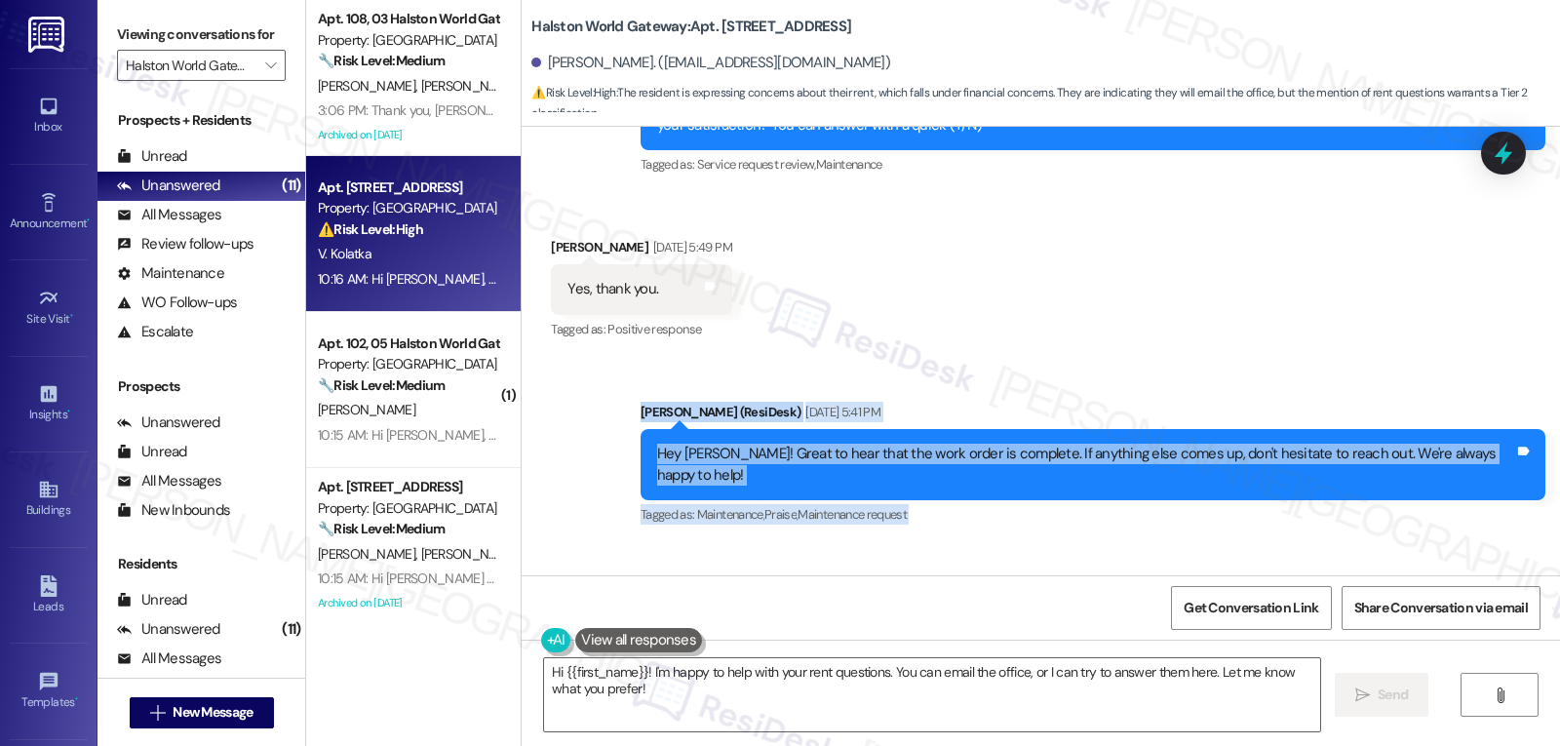
scroll to position [23628, 0]
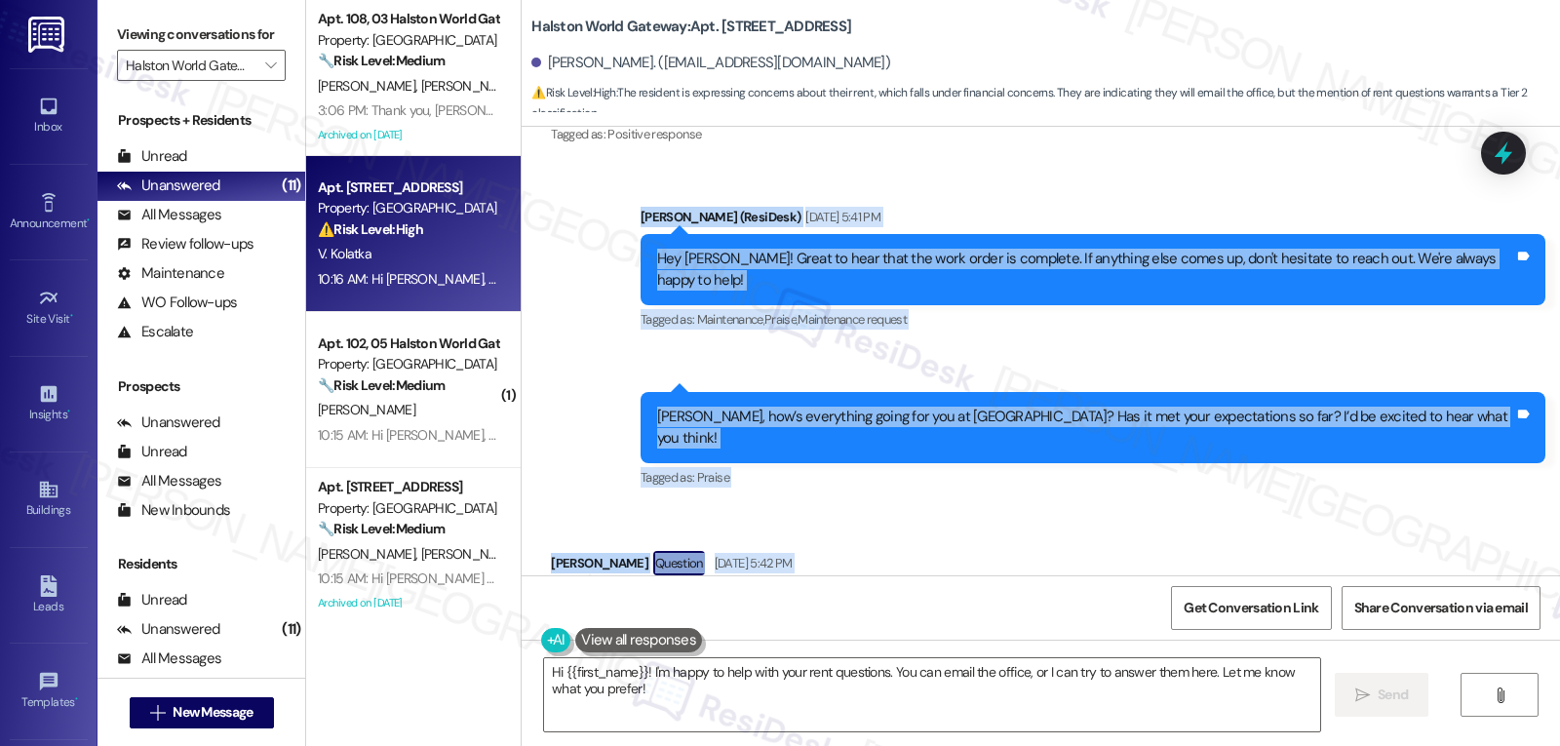
drag, startPoint x: 649, startPoint y: 309, endPoint x: 1235, endPoint y: 449, distance: 602.4
click at [1235, 449] on div "Announcement, sent via SMS Sarah (ResiDesk) Aug 14, 2024 at 3:36 PM Great news!…" at bounding box center [1041, 351] width 1039 height 449
copy div "Sarah (ResiDesk) Sep 02, 2025 at 5:41 PM Hey Victor! Great to hear that the wor…"
click at [849, 715] on textarea "Hi {{first_name}}! I'm happy to help with your rent questions. You can email th…" at bounding box center [932, 694] width 776 height 73
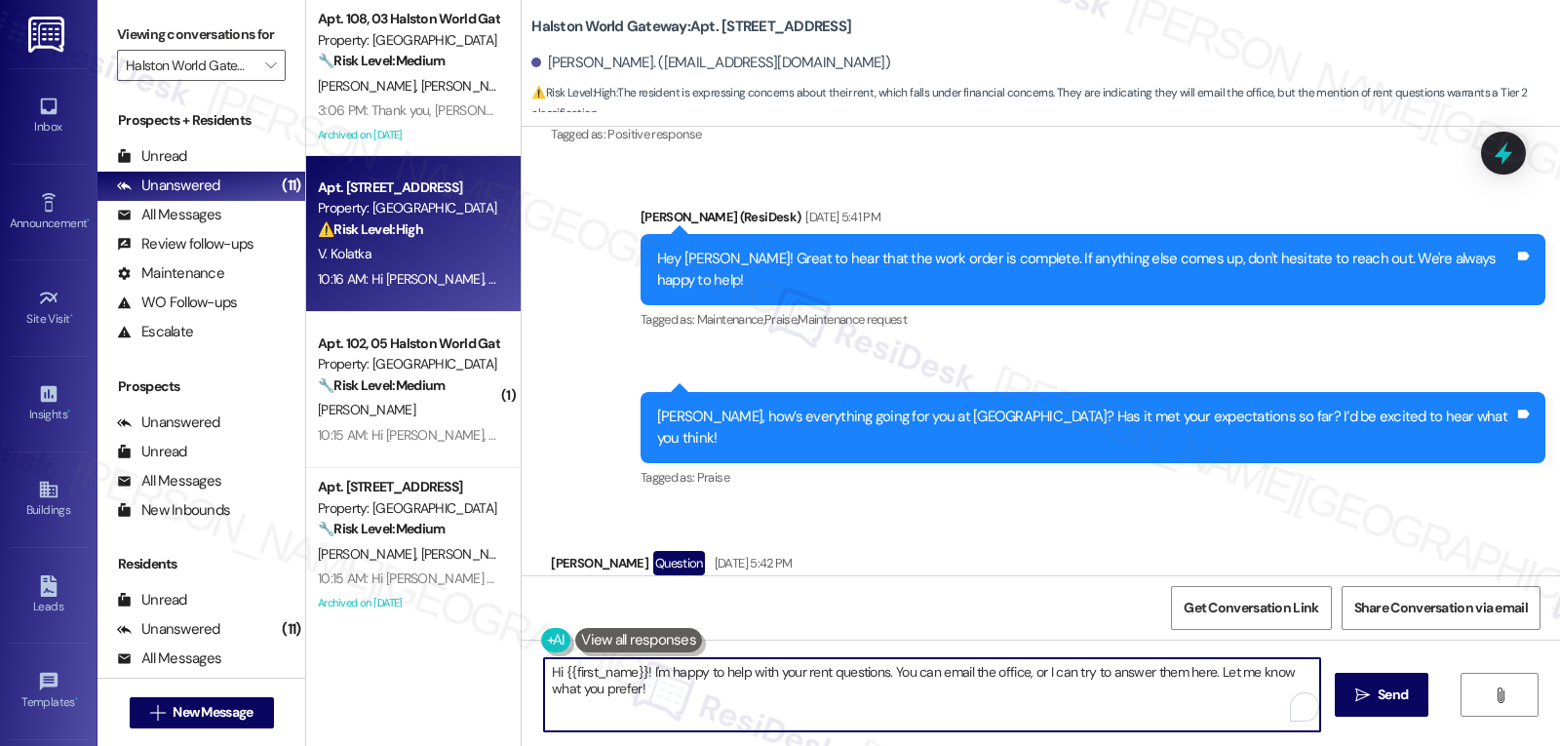
paste textarea "You’re very welcome, Victor—I’m glad the work was done well! 😊 About your rent …"
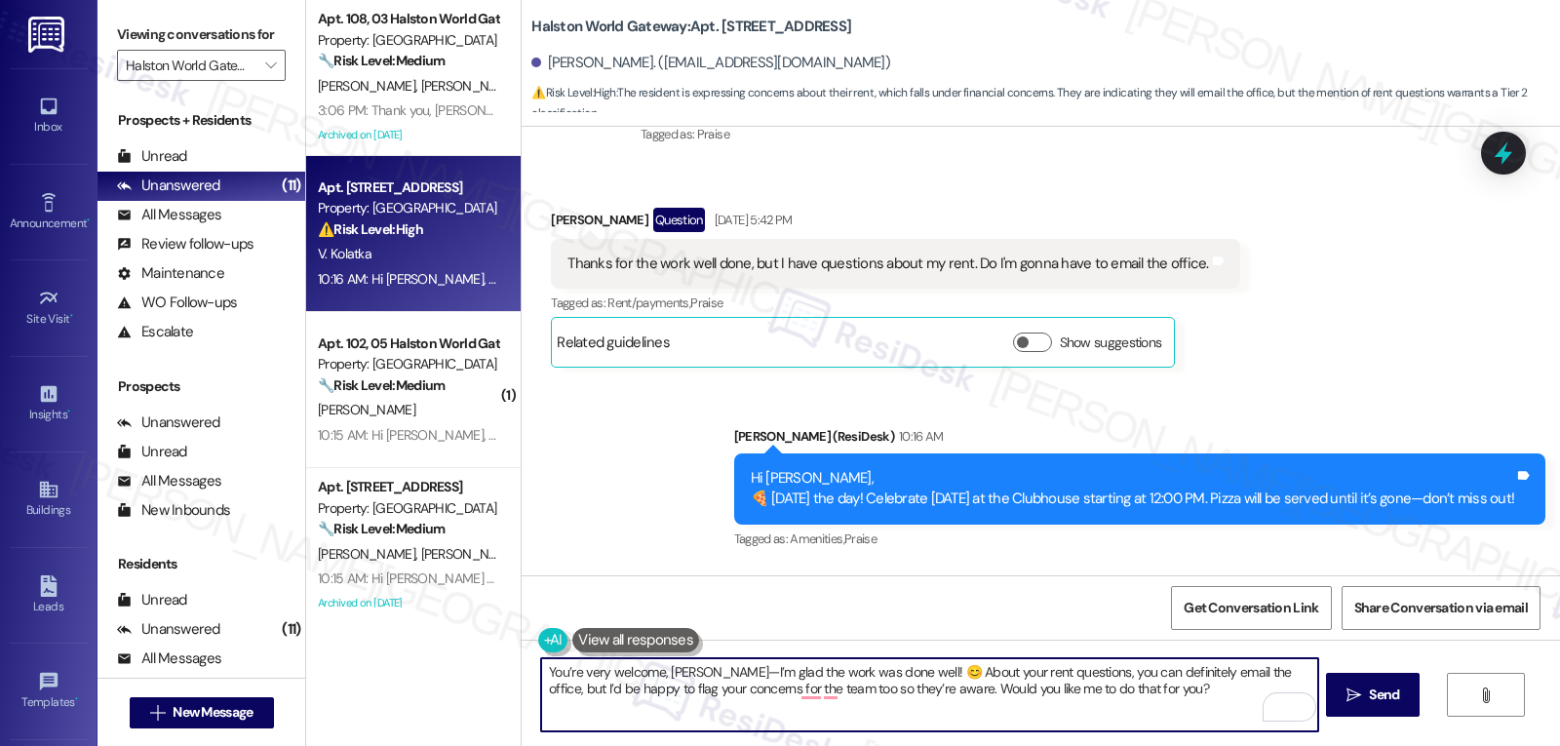
scroll to position [24018, 0]
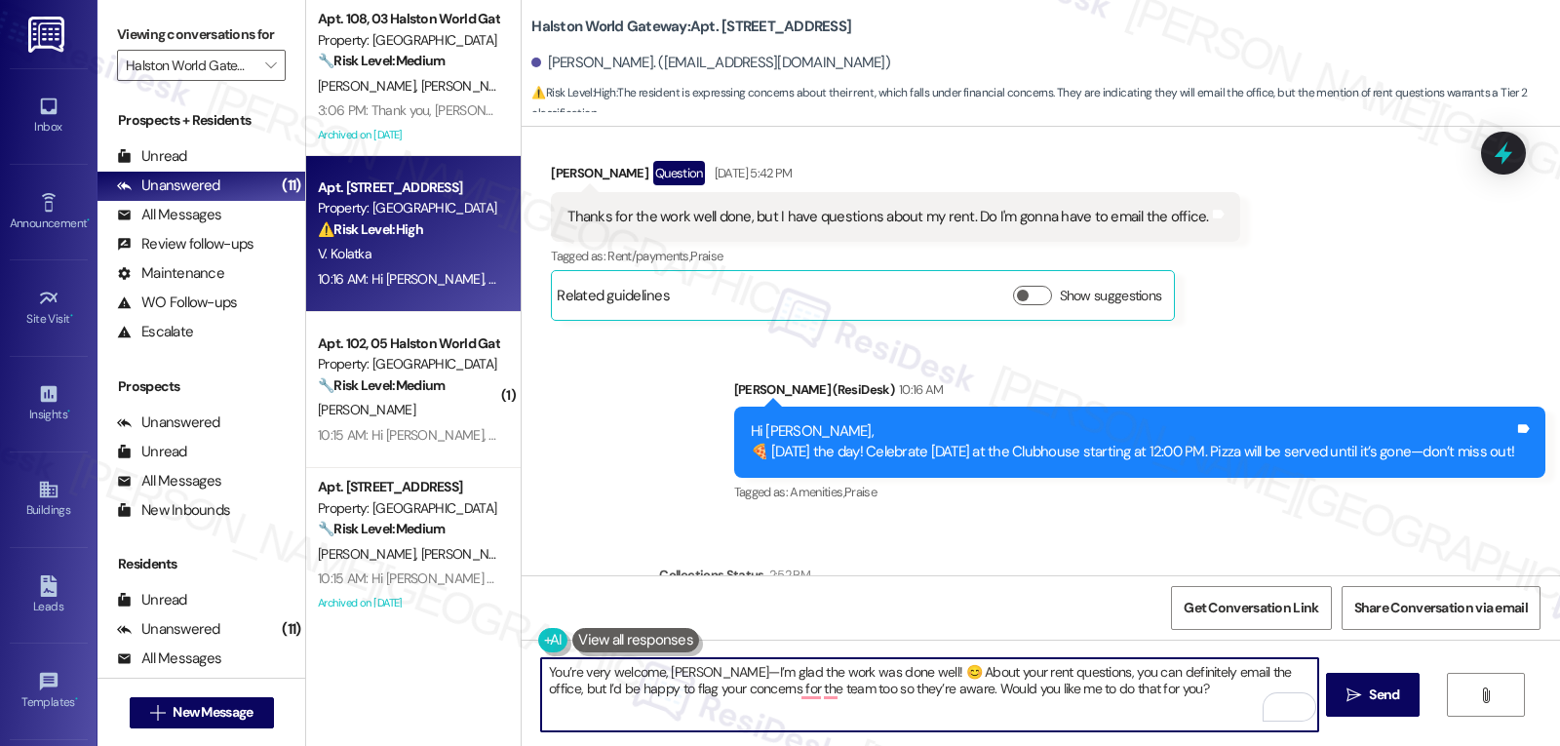
click at [701, 674] on textarea "You’re very welcome, Victor—I’m glad the work was done well! 😊 About your rent …" at bounding box center [929, 694] width 776 height 73
click at [1141, 699] on textarea "You’re very welcome, Victor. I’m glad the work was done well! 😊 About your rent…" at bounding box center [929, 694] width 776 height 73
drag, startPoint x: 953, startPoint y: 686, endPoint x: 1307, endPoint y: 698, distance: 354.2
click at [1307, 698] on textarea "You’re very welcome, Victor. I’m glad the work was done well! 😊 About your rent…" at bounding box center [929, 694] width 776 height 73
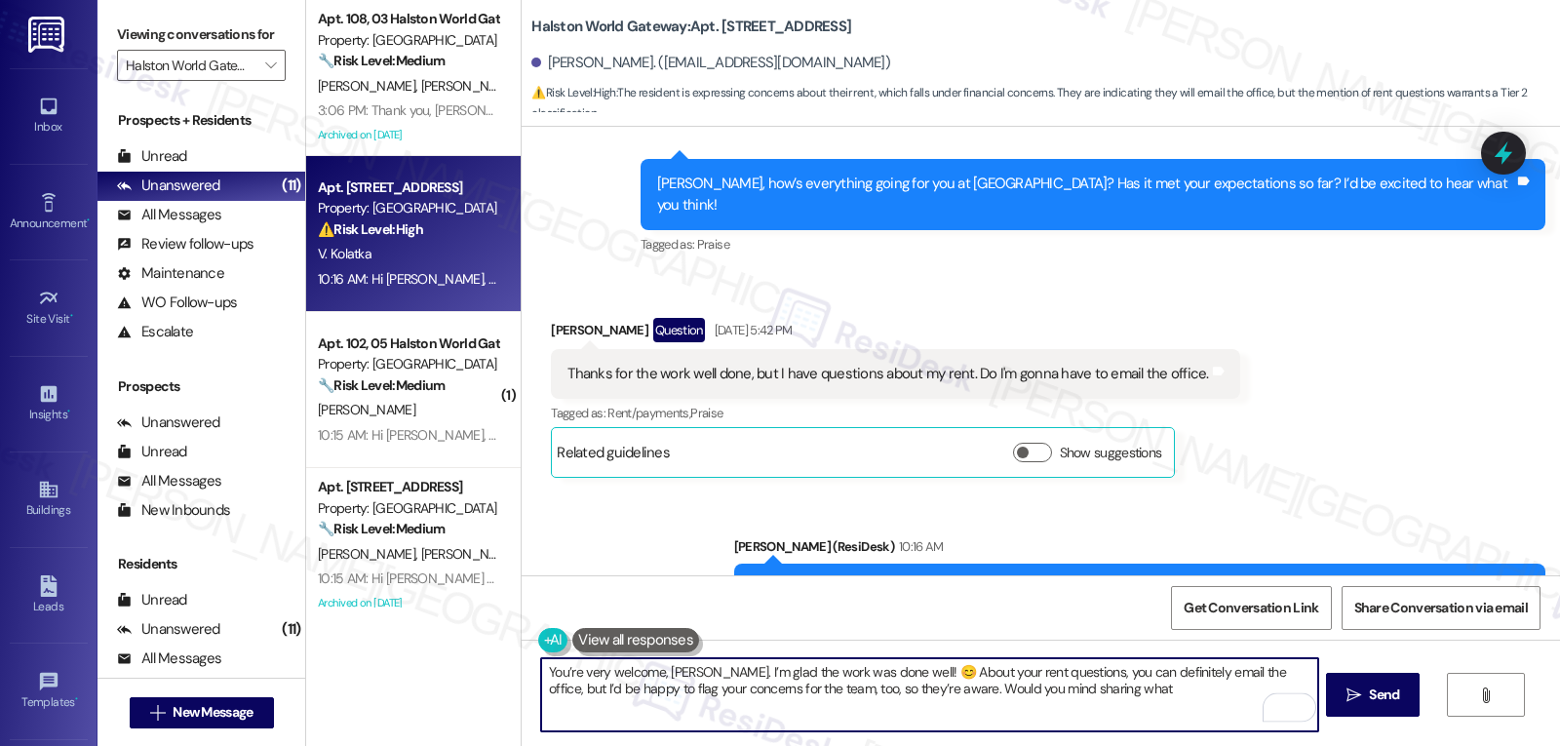
scroll to position [23823, 0]
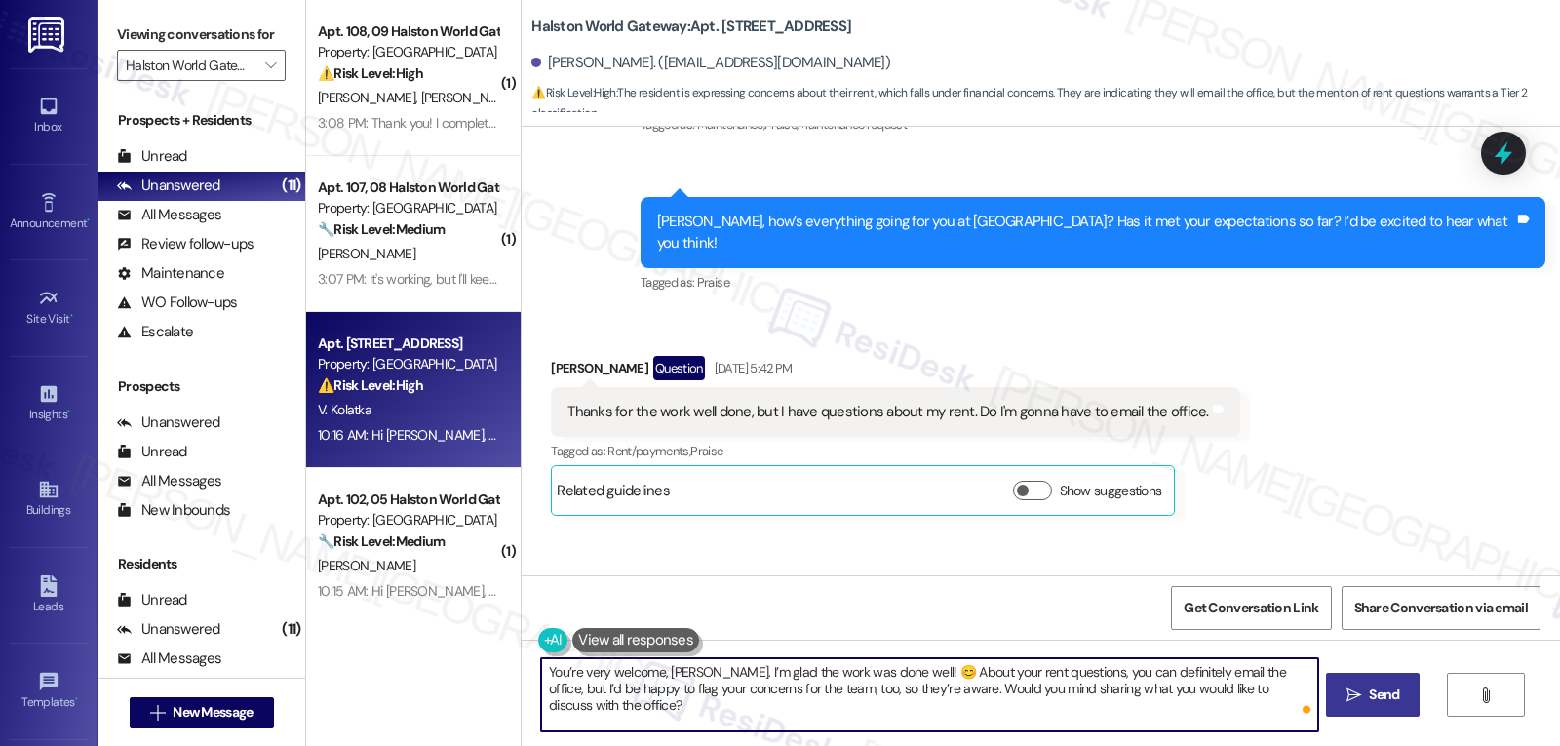
type textarea "You’re very welcome, Victor. I’m glad the work was done well! 😊 About your rent…"
click at [1388, 692] on span "Send" at bounding box center [1384, 695] width 30 height 20
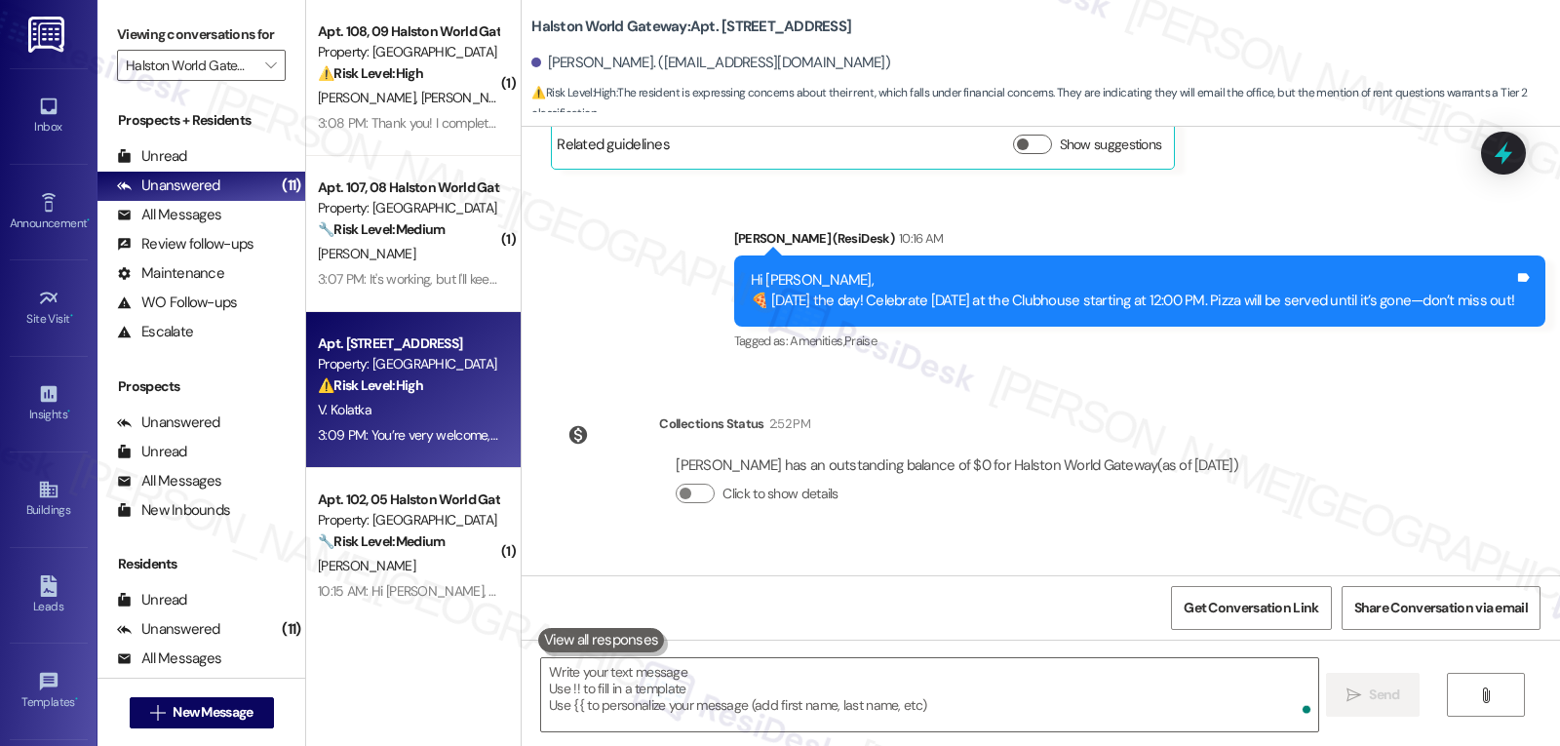
scroll to position [24175, 0]
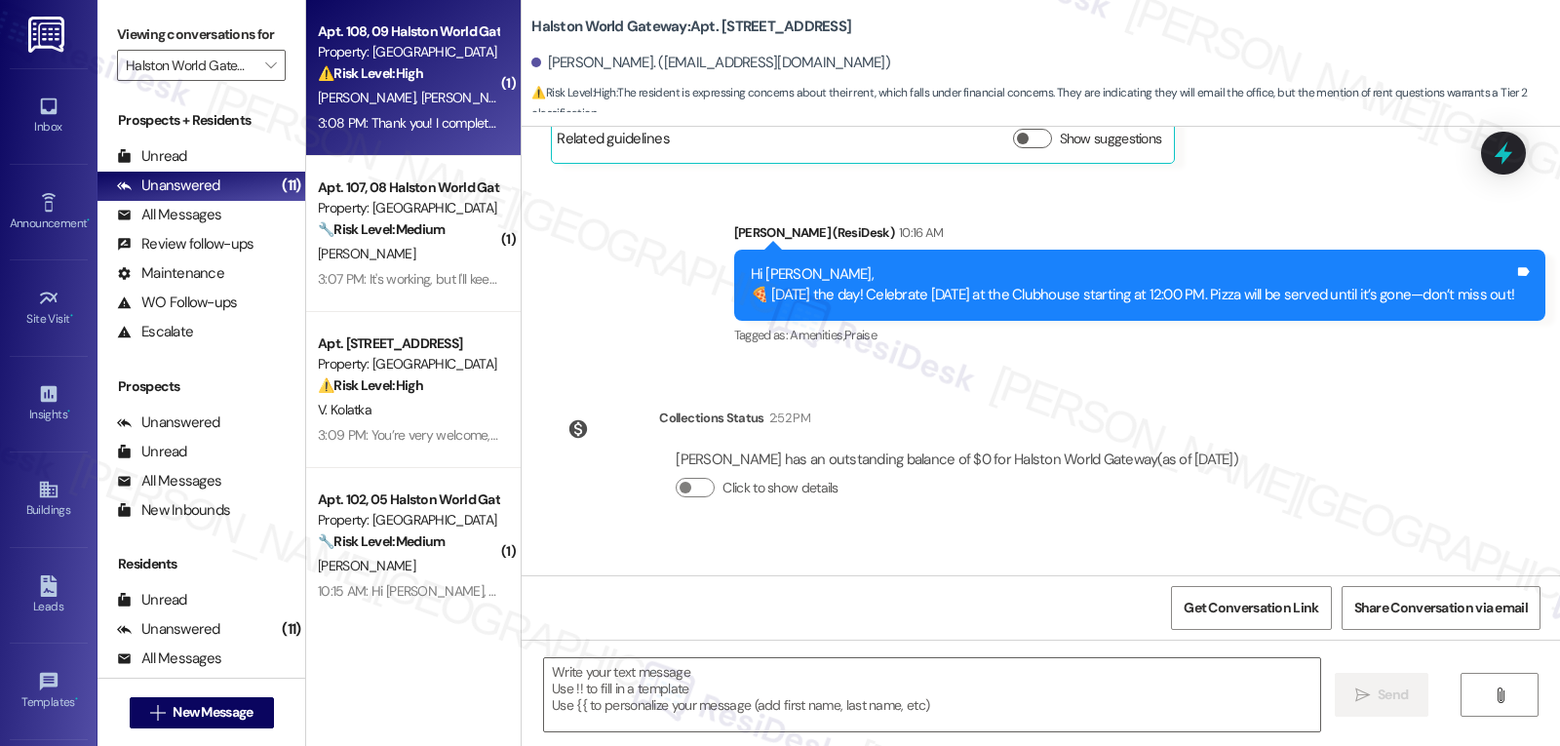
type textarea "Fetching suggested responses. Please feel free to read through the conversation…"
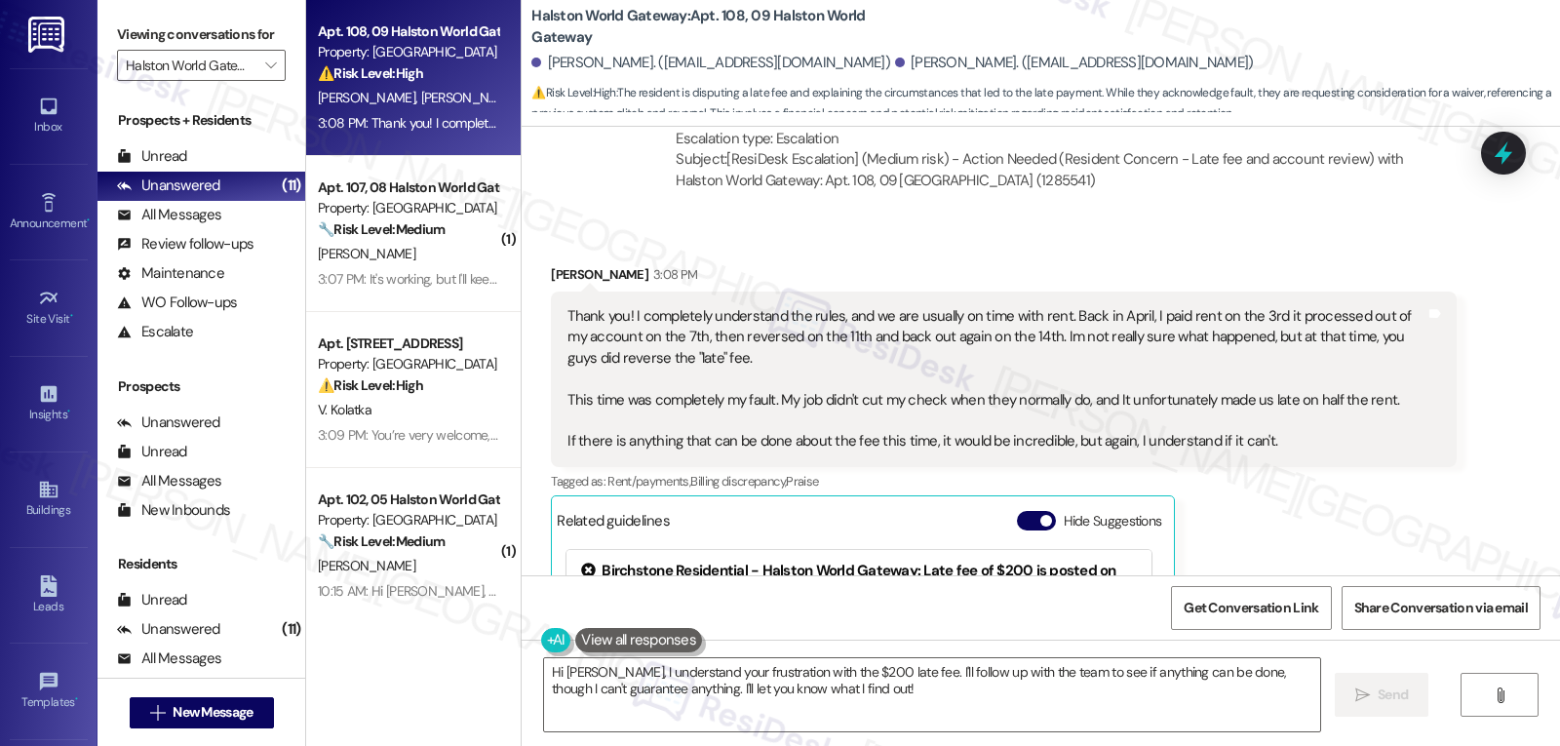
scroll to position [10534, 0]
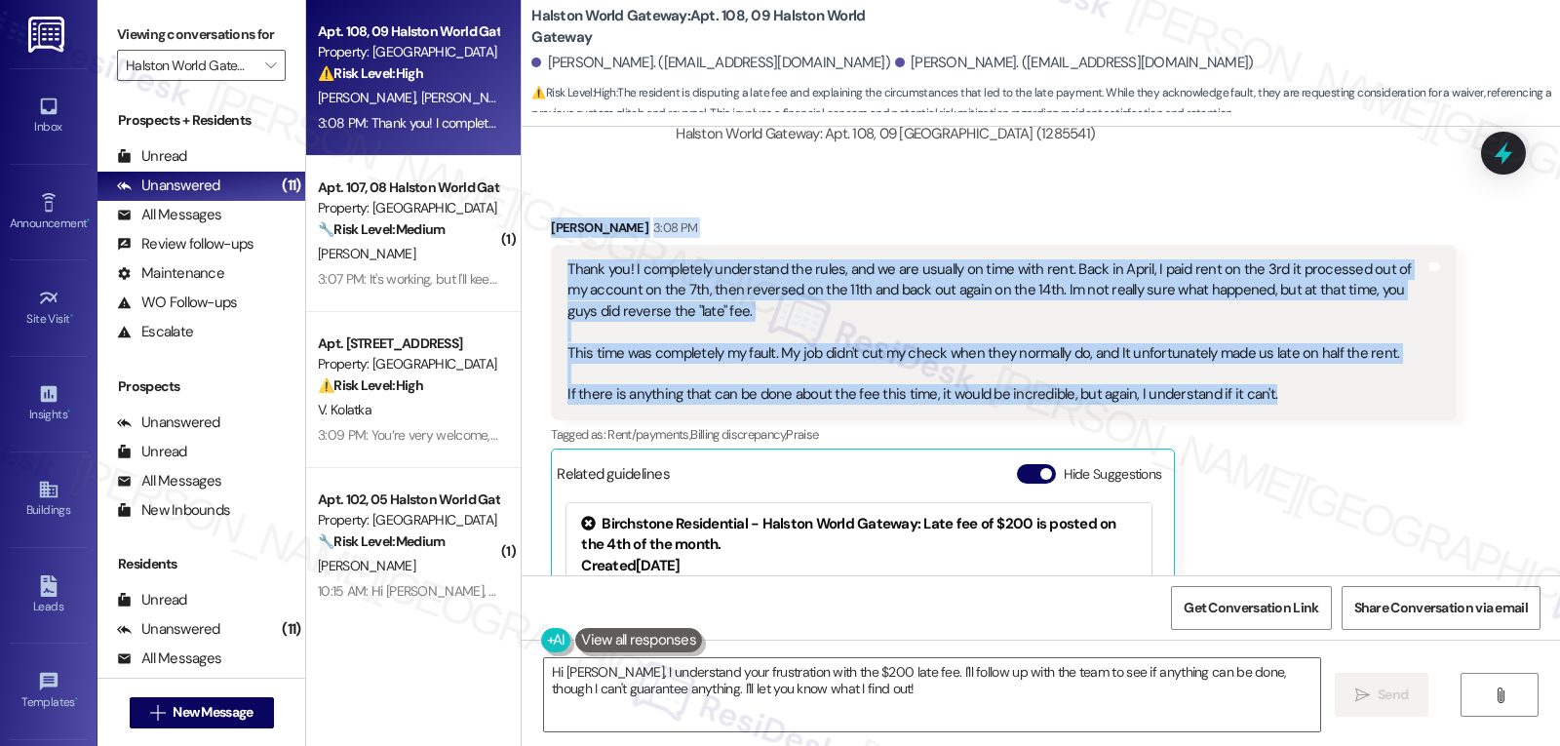
drag, startPoint x: 530, startPoint y: 183, endPoint x: 1282, endPoint y: 358, distance: 771.8
click at [1282, 358] on div "Received via SMS Travis Loyd 3:08 PM Thank you! I completely understand the rul…" at bounding box center [1003, 507] width 934 height 609
copy div "Travis Loyd 3:08 PM Thank you! I completely understand the rules, and we are us…"
click at [953, 708] on textarea "Hi Travis, I understand your frustration with the $200 late fee. I'll follow up…" at bounding box center [932, 694] width 776 height 73
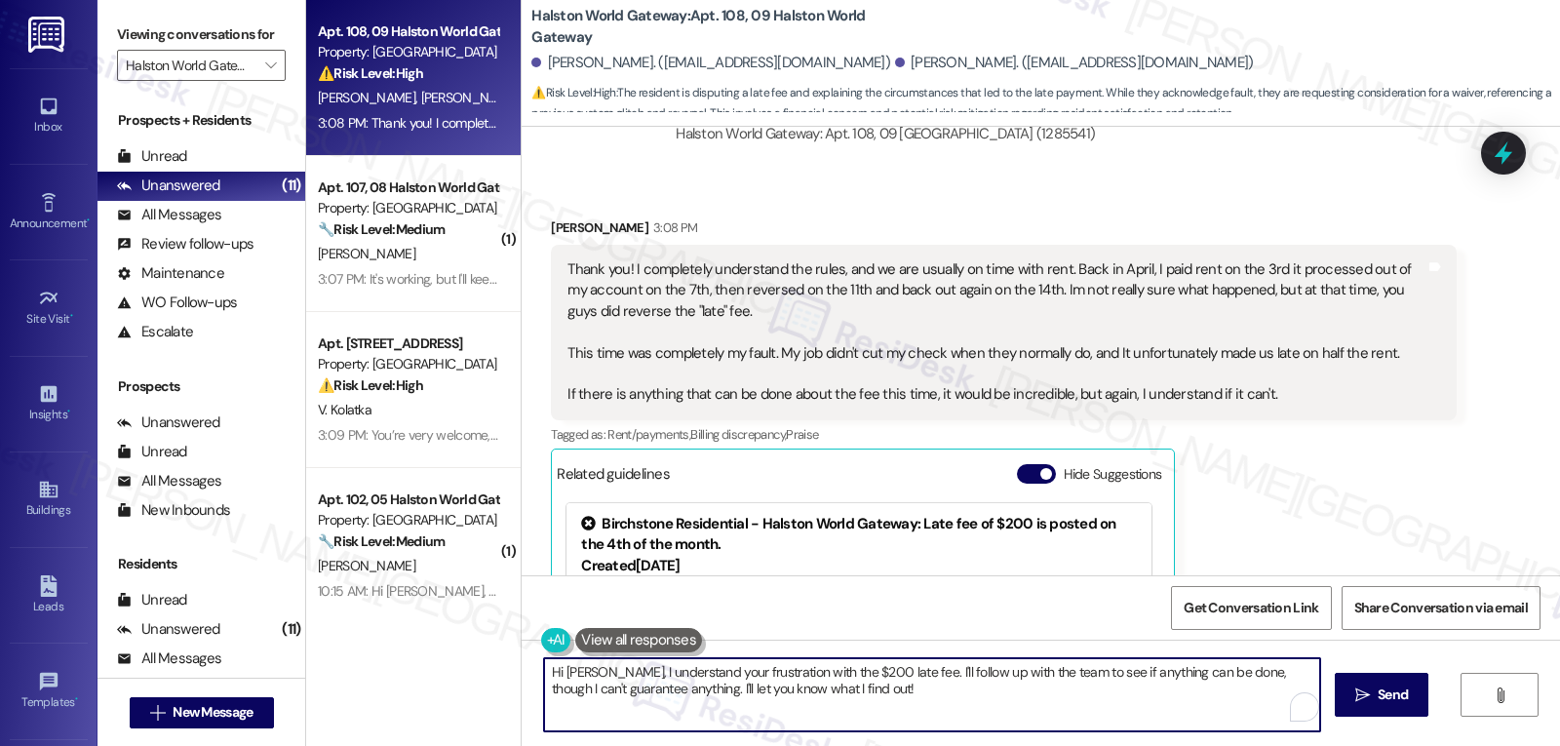
paste textarea "Thanks for explaining that, Travis. I really appreciate how clearly you laid ou…"
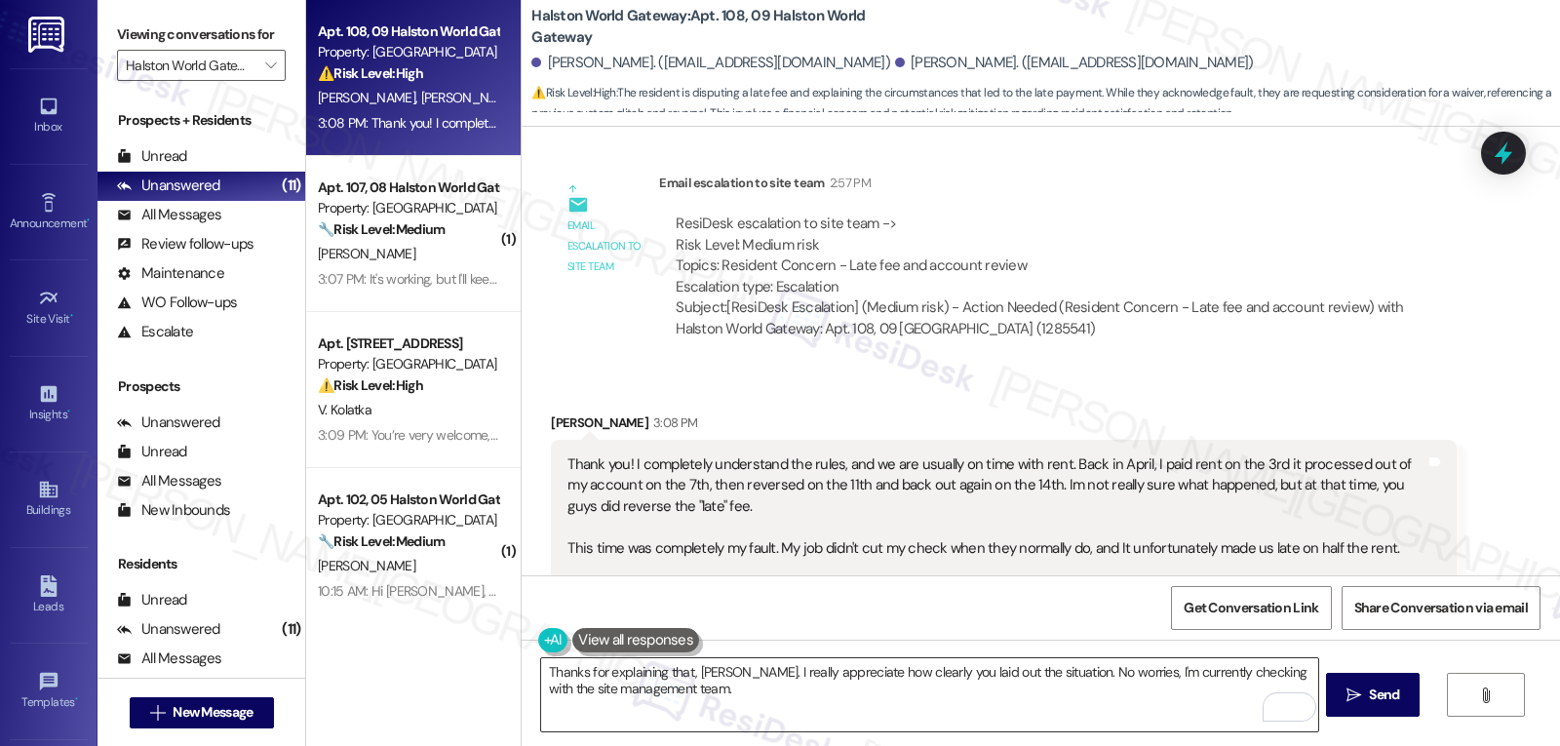
click at [848, 707] on textarea "Thanks for explaining that, Travis. I really appreciate how clearly you laid ou…" at bounding box center [929, 694] width 776 height 73
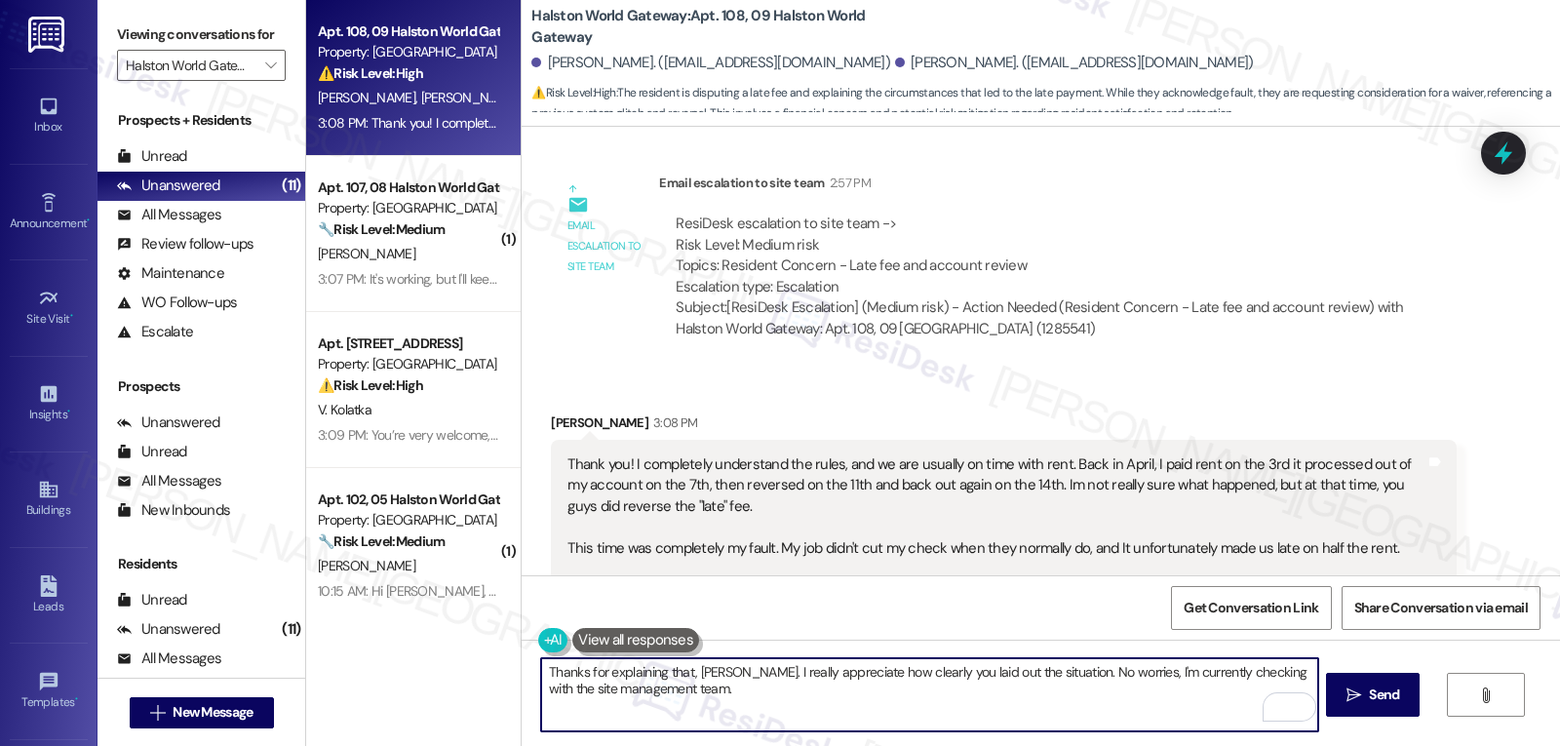
click at [818, 703] on textarea "Thanks for explaining that, Travis. I really appreciate how clearly you laid ou…" at bounding box center [929, 694] width 776 height 73
click at [925, 693] on textarea "Thanks for explaining that, Travis. I really appreciate how clearly you laid ou…" at bounding box center [929, 694] width 776 height 73
paste textarea "I’ll update you as soon as I hear back."
click at [661, 685] on textarea "Thanks for explaining that, Travis. I really appreciate how clearly you laid ou…" at bounding box center [929, 694] width 776 height 73
click at [1000, 700] on textarea "Thanks for explaining that, Travis. I really appreciate how clearly you laid ou…" at bounding box center [929, 694] width 776 height 73
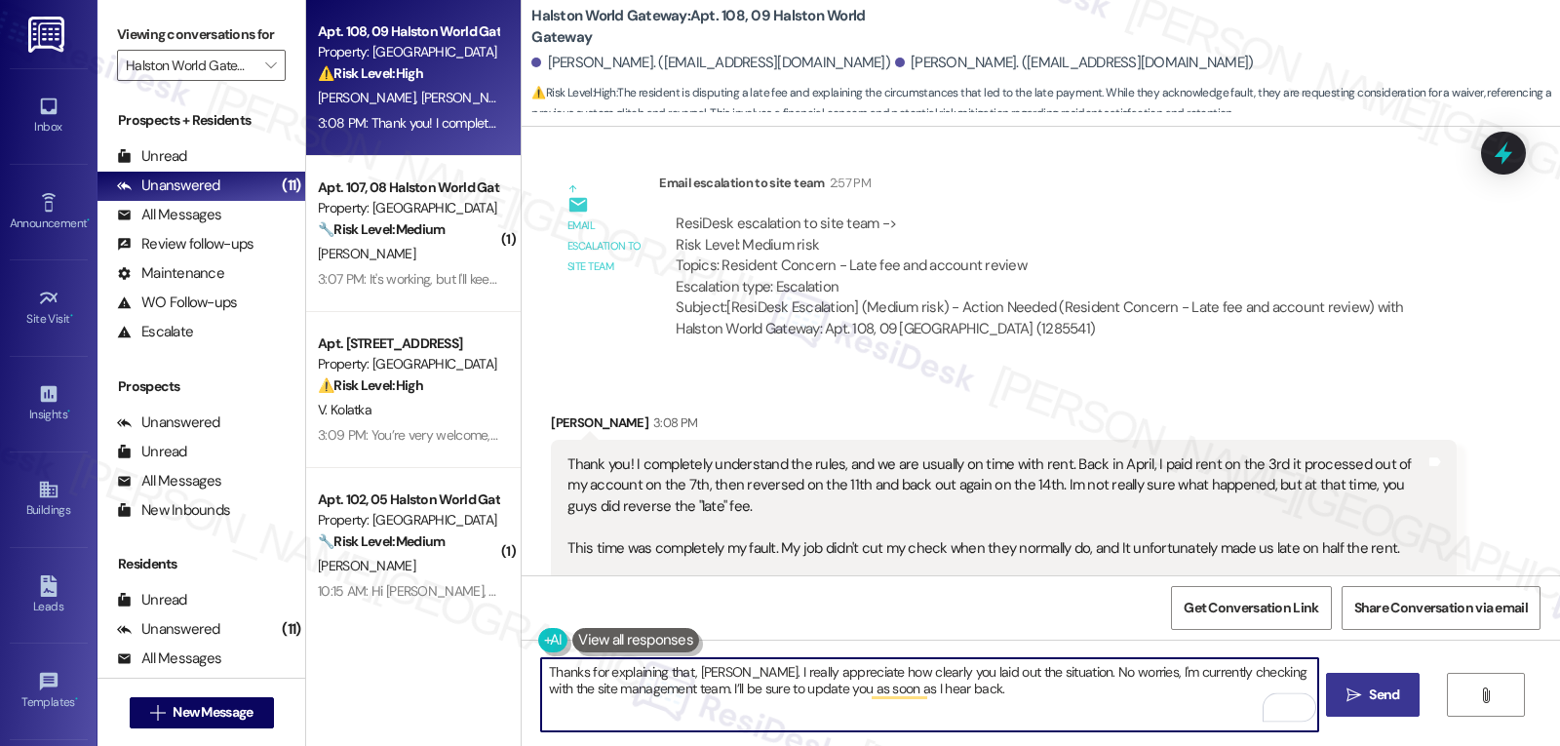
type textarea "Thanks for explaining that, Travis. I really appreciate how clearly you laid ou…"
click at [1381, 686] on span "Send" at bounding box center [1384, 695] width 30 height 20
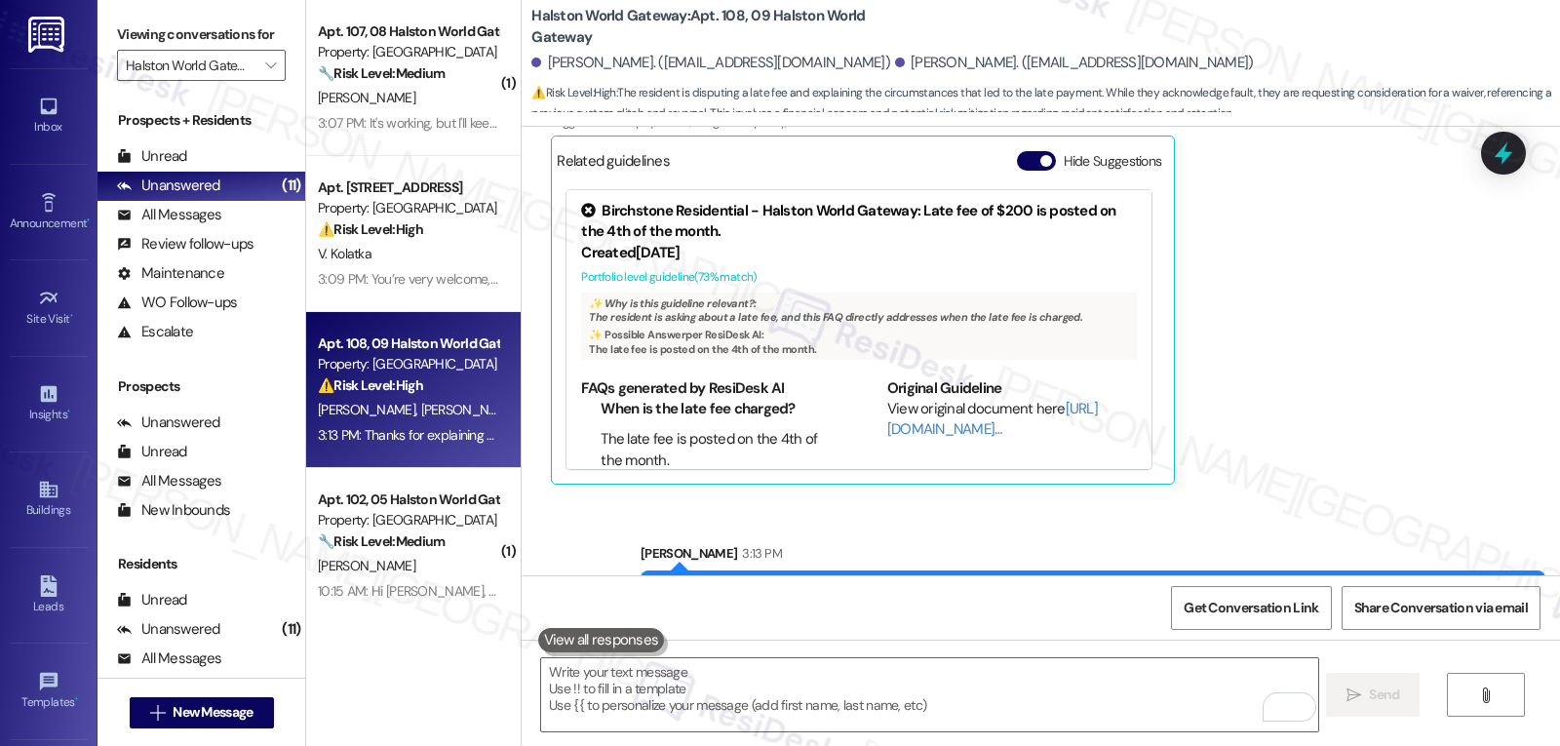
scroll to position [10887, 0]
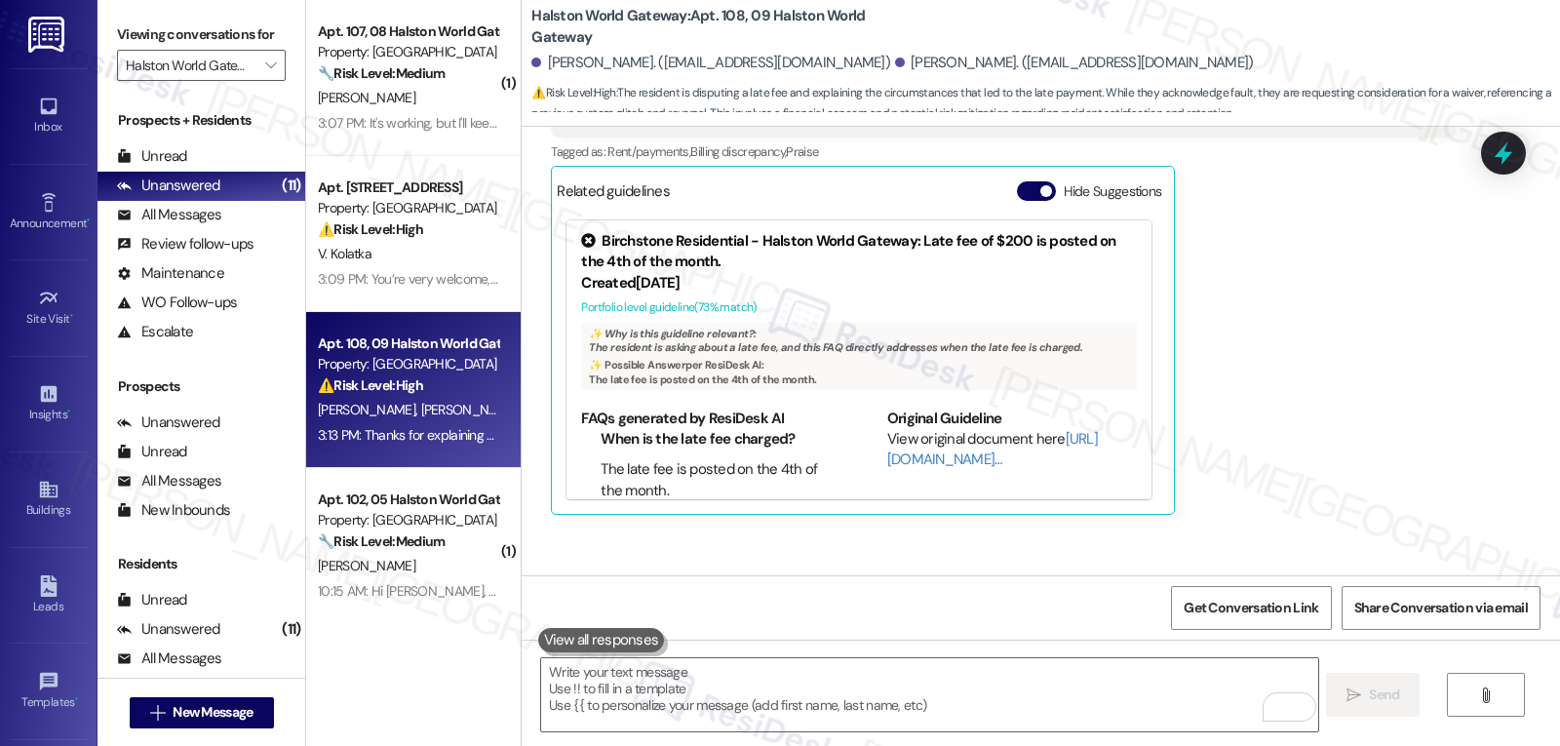
scroll to position [10887, 0]
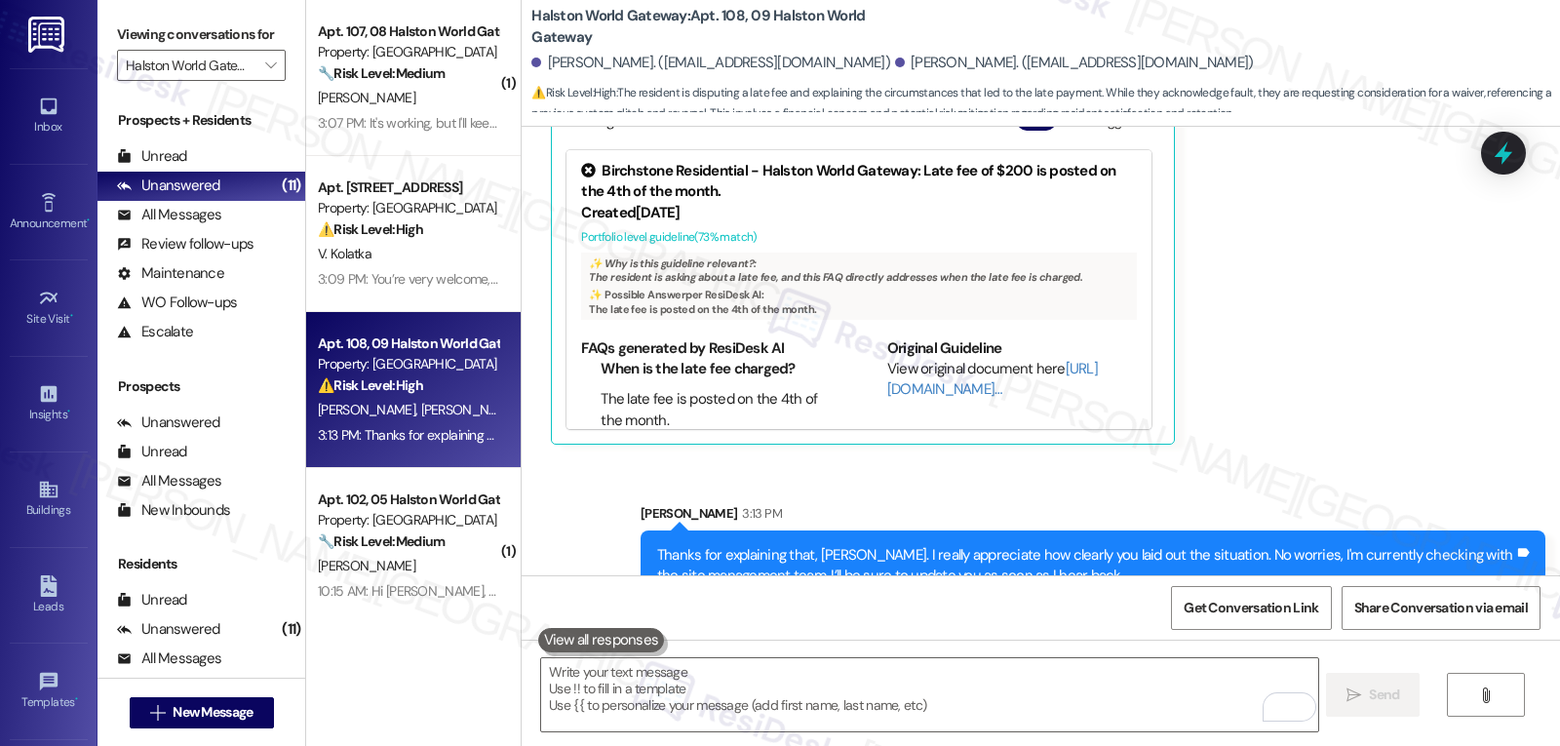
drag, startPoint x: 449, startPoint y: 117, endPoint x: 1156, endPoint y: 328, distance: 737.7
click at [449, 117] on div "3:07 PM: It's working, but I'll keep an eye on it and if anything I'll submit a…" at bounding box center [591, 123] width 546 height 18
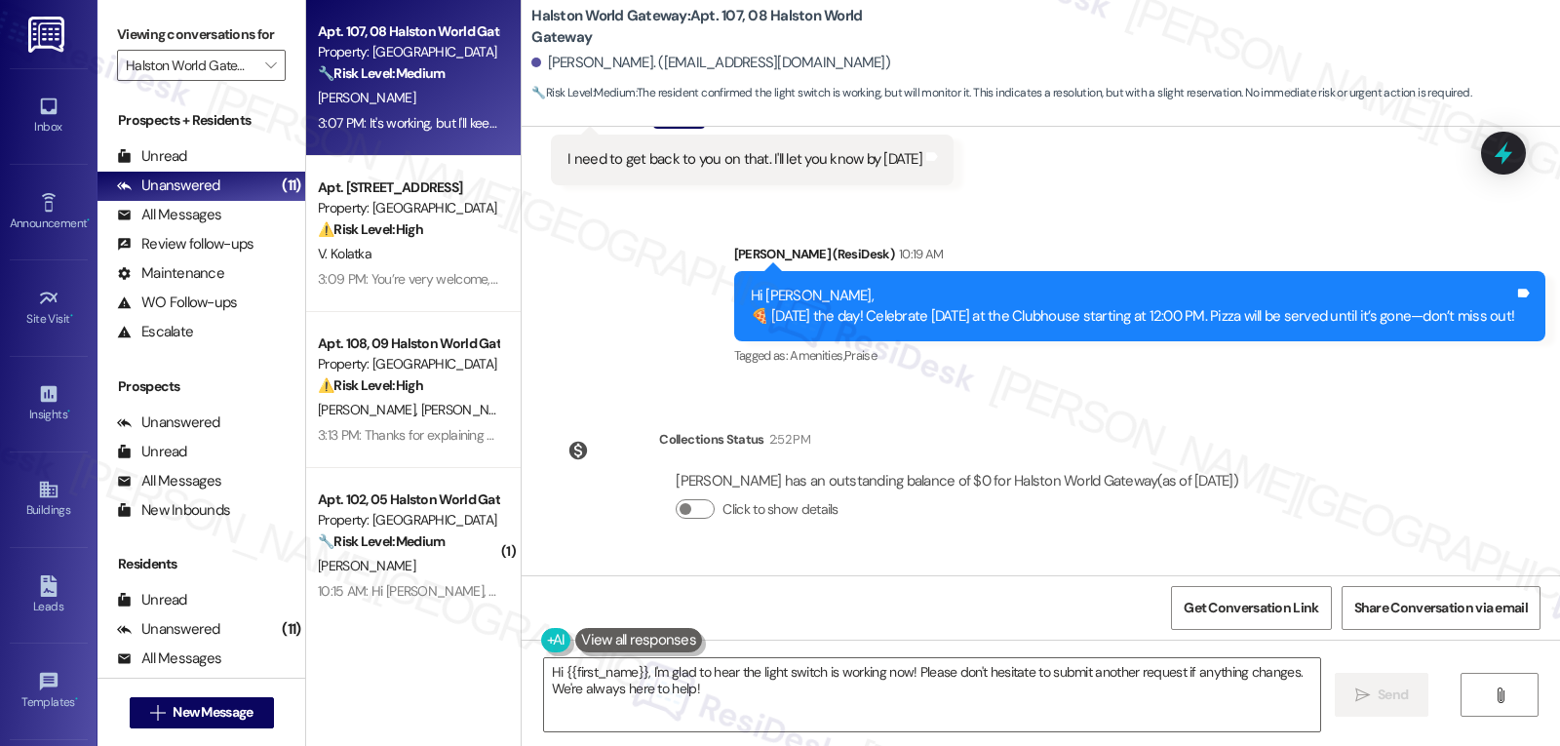
scroll to position [31398, 0]
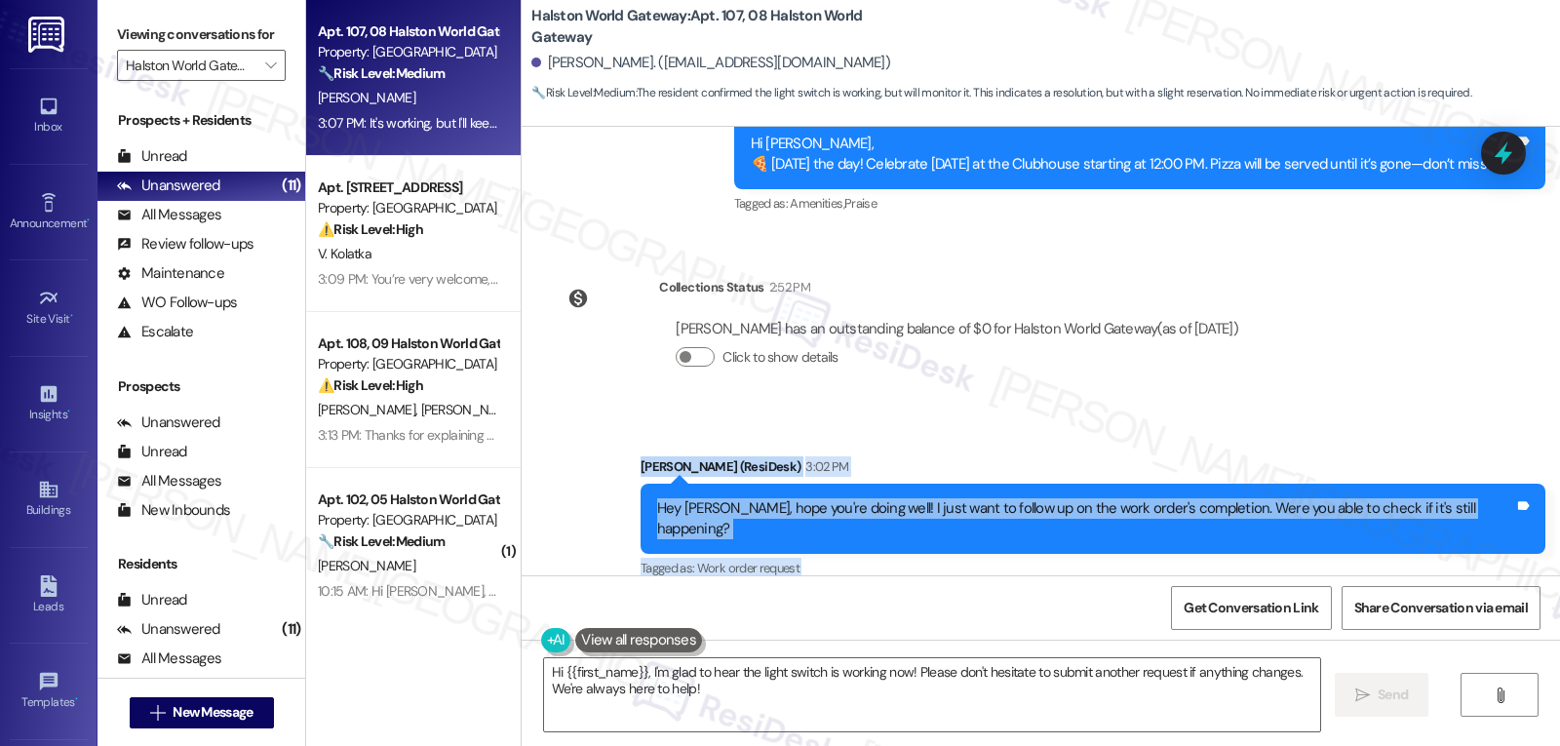
drag, startPoint x: 660, startPoint y: 293, endPoint x: 1194, endPoint y: 515, distance: 577.9
click at [1194, 515] on div "WO Opened request: Smoke detec... [DATE] 10:12 AM Status : Completed Show detai…" at bounding box center [1041, 351] width 1039 height 449
copy div "[PERSON_NAME] (ResiDesk) 3:02 PM Hey [PERSON_NAME], hope you're doing well! I j…"
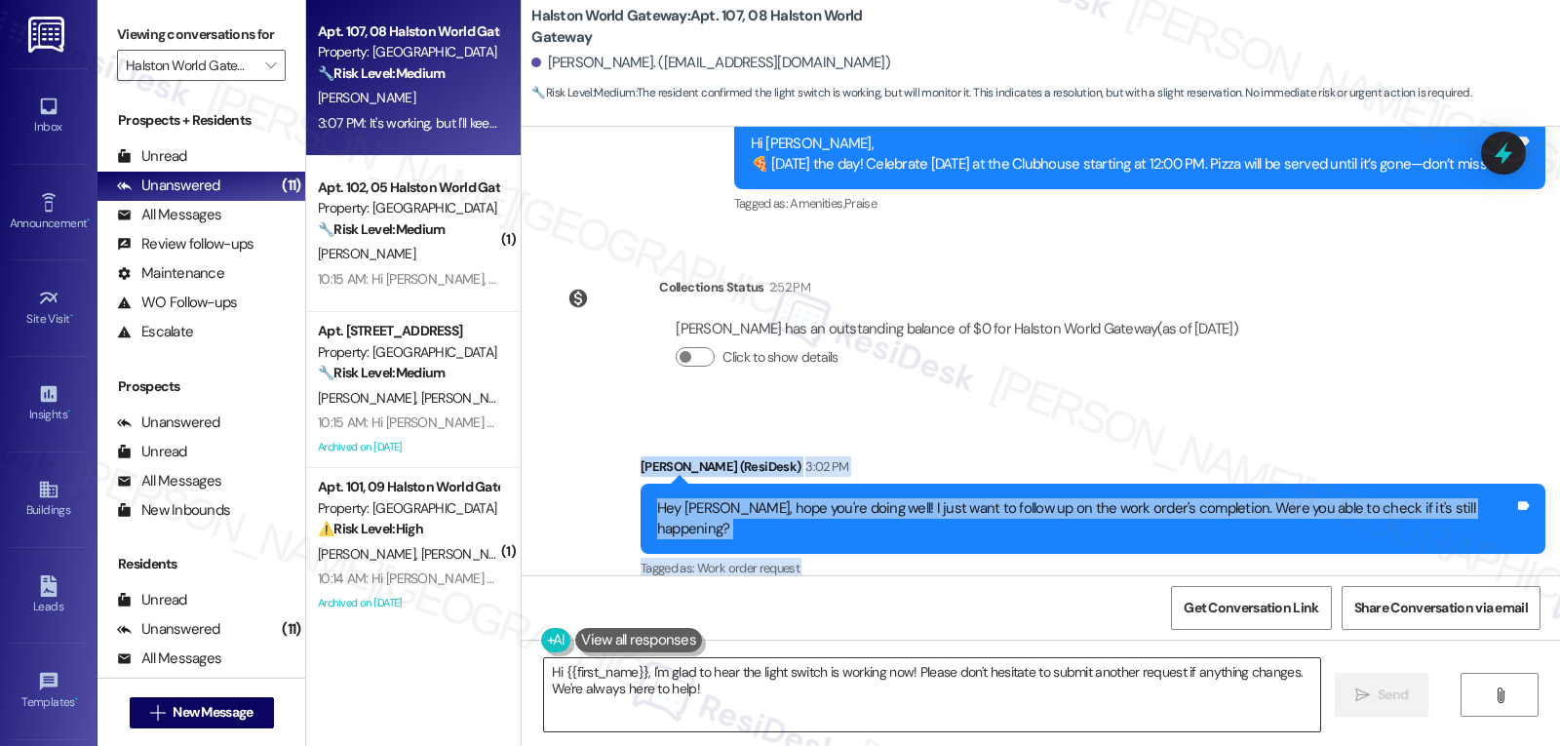
click at [1027, 697] on textarea "Hi {{first_name}}, I'm glad to hear the light switch is working now! Please don…" at bounding box center [932, 694] width 776 height 73
paste textarea "Great to hear it’s working now, [PERSON_NAME]! Thanks for keeping an eye on it—…"
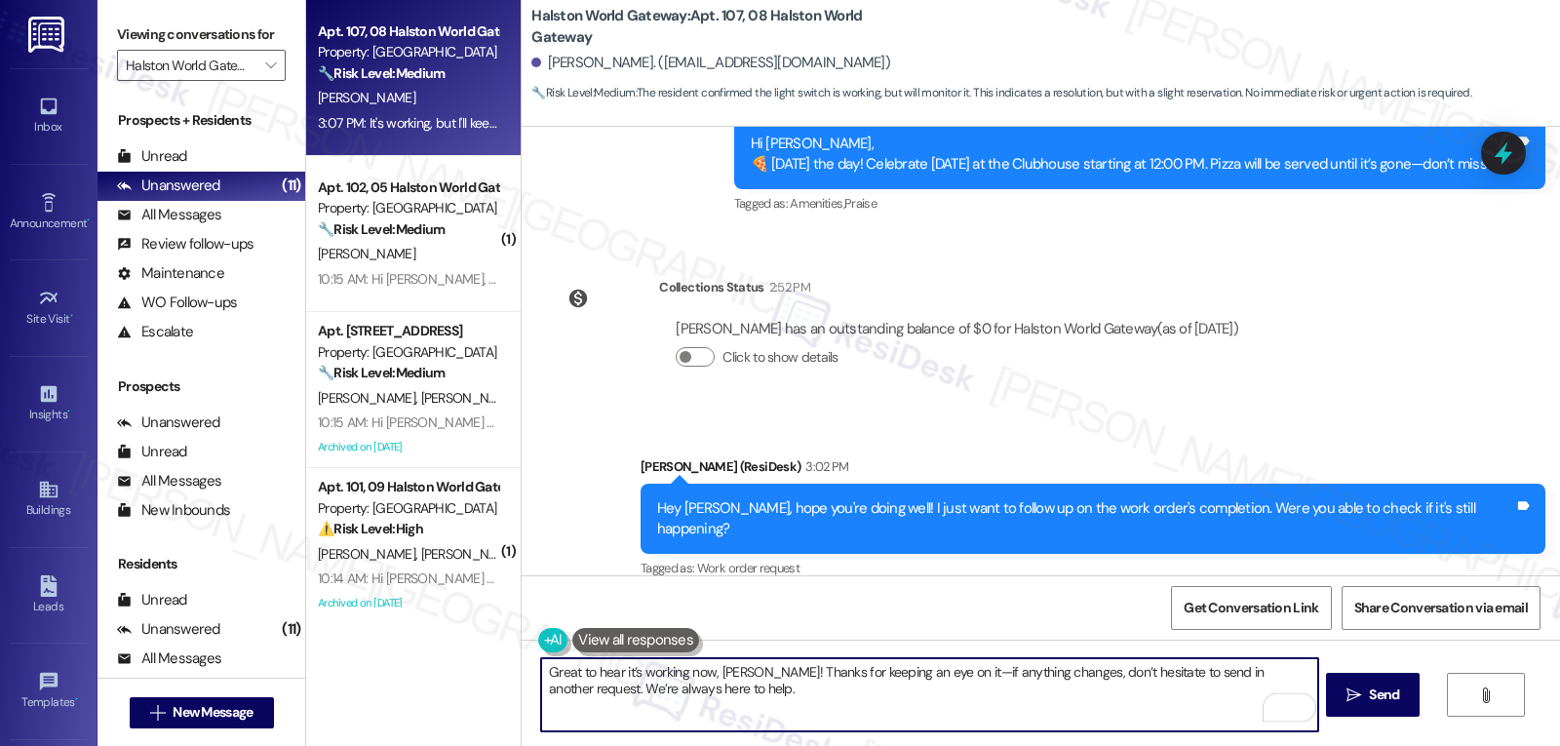
click at [942, 671] on textarea "Great to hear it’s working now, [PERSON_NAME]! Thanks for keeping an eye on it—…" at bounding box center [929, 694] width 776 height 73
click at [942, 703] on textarea "Great to hear it’s working now, [PERSON_NAME]! Thanks for keeping an eye on it!…" at bounding box center [929, 694] width 776 height 73
type textarea "Great to hear it’s working now, [PERSON_NAME]! Thanks for keeping an eye on it!…"
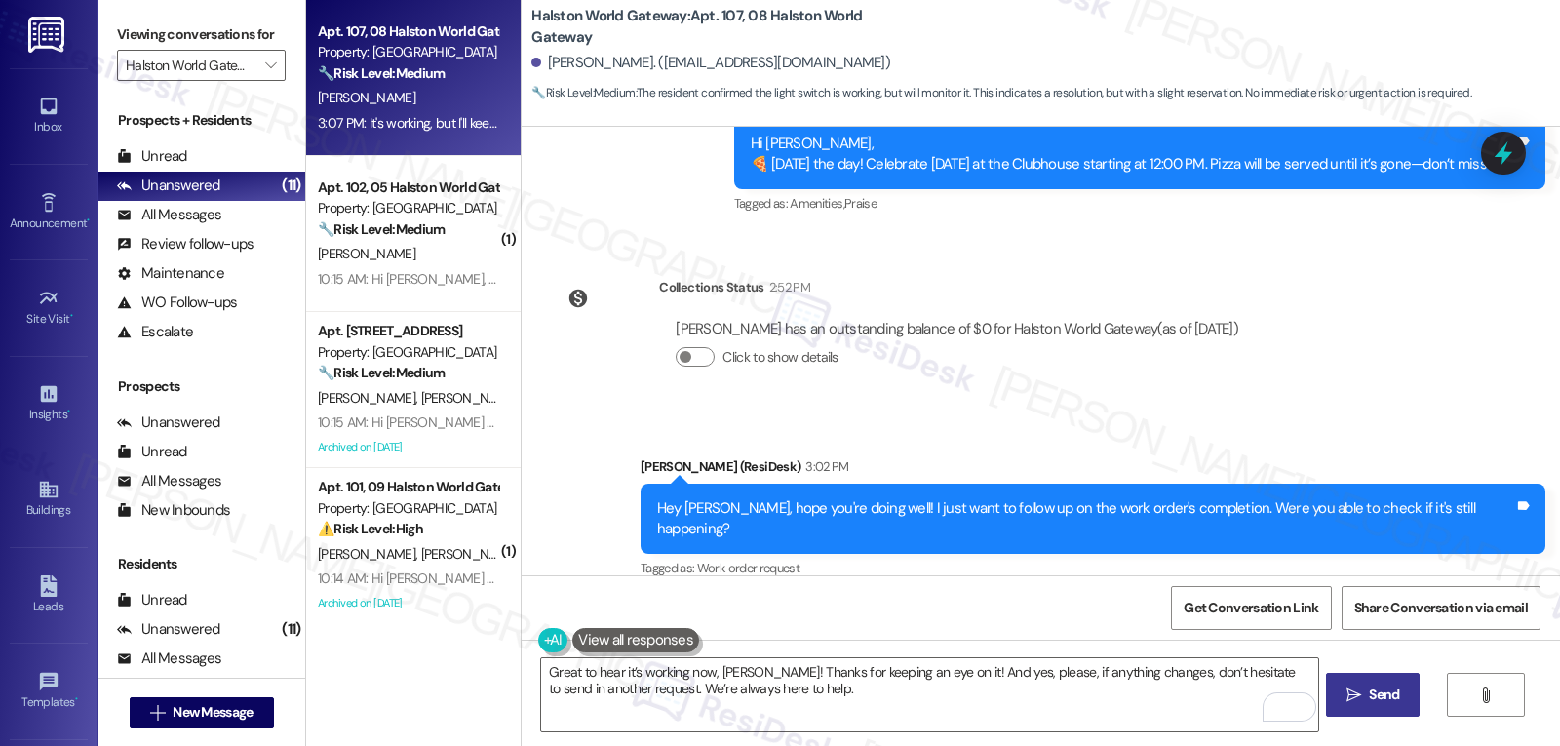
click at [1369, 704] on span "Send" at bounding box center [1384, 695] width 30 height 20
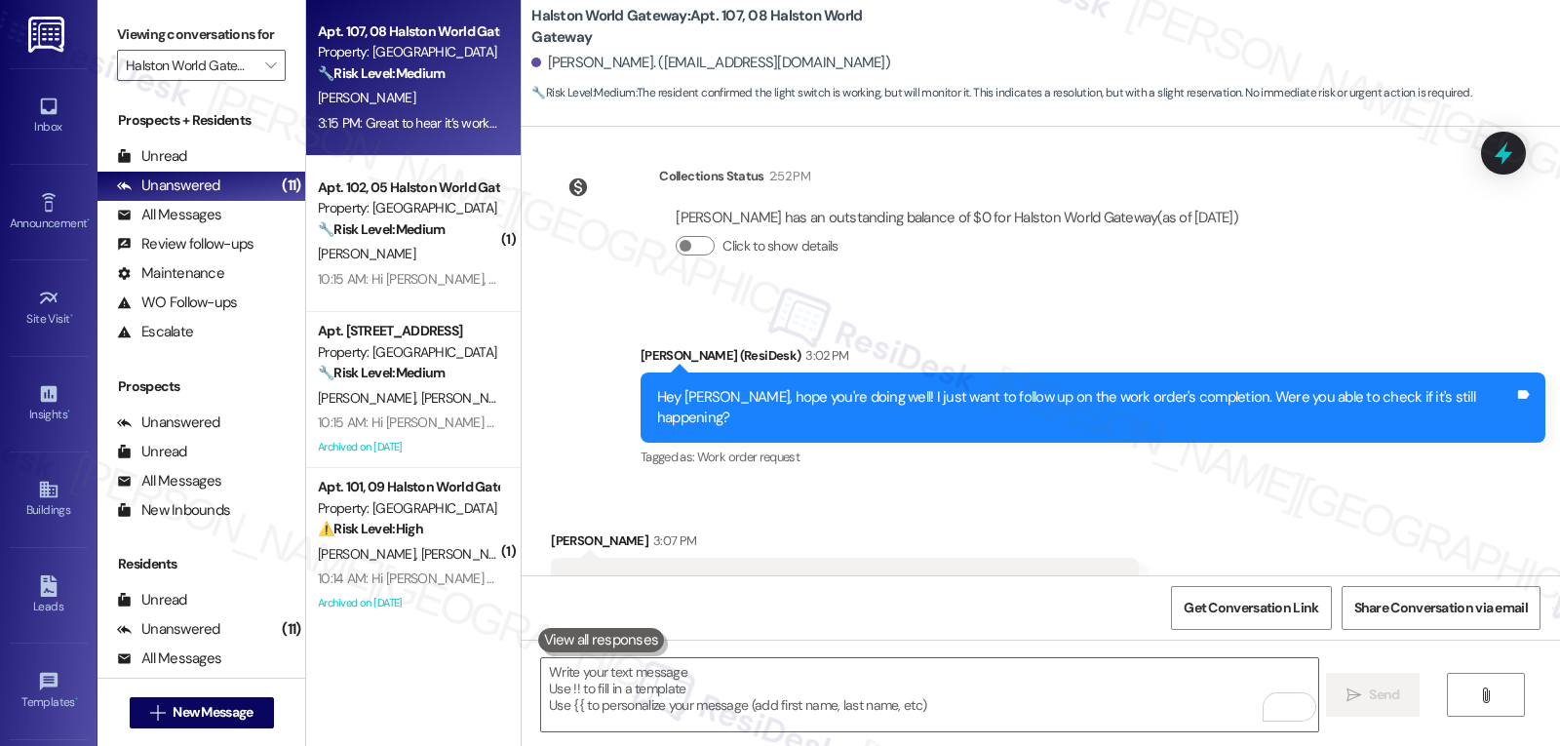
scroll to position [31555, 0]
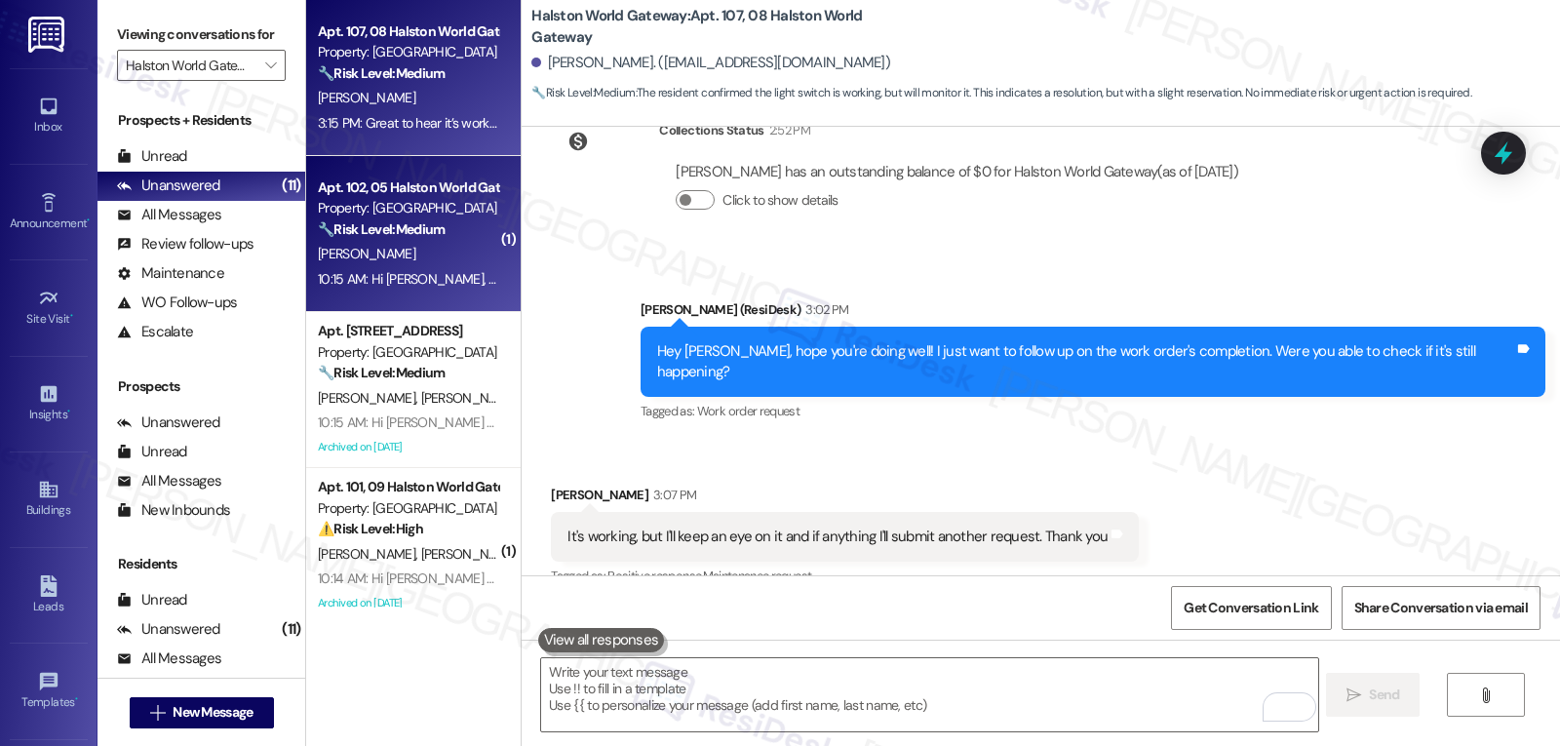
click at [401, 243] on div "[PERSON_NAME]" at bounding box center [408, 254] width 184 height 24
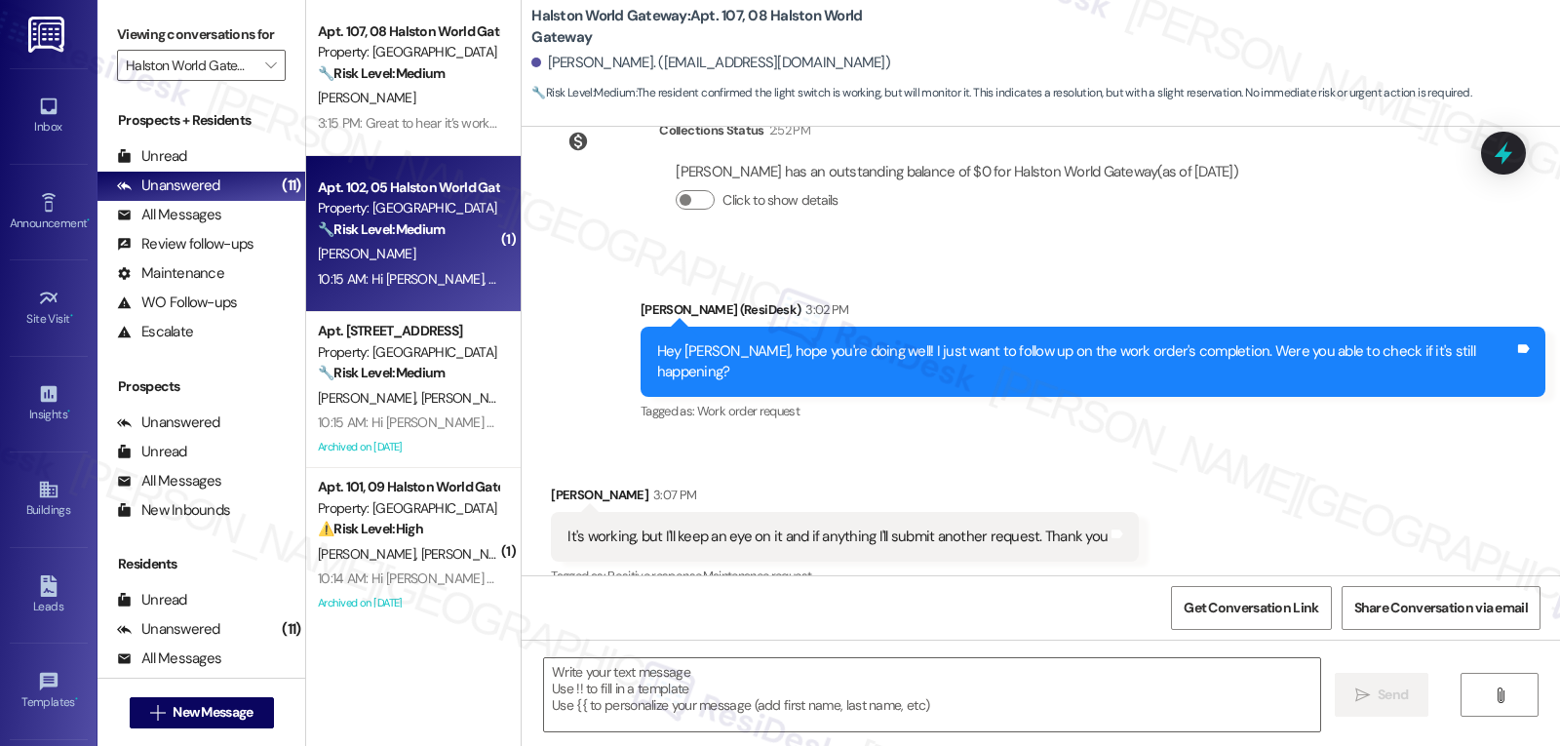
type textarea "Fetching suggested responses. Please feel free to read through the conversation…"
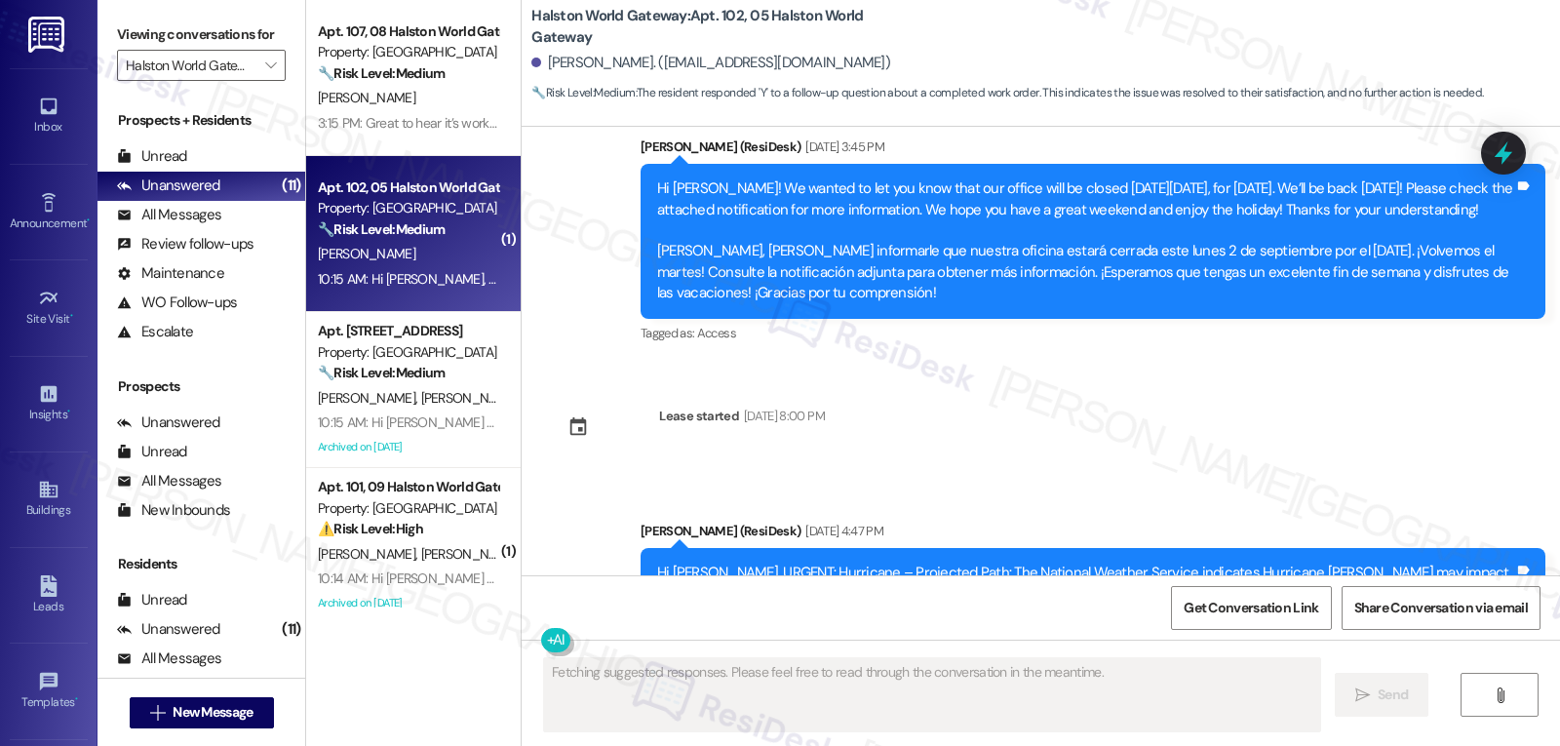
type textarea "Fetching suggested responses. Please feel free to read through the conversation…"
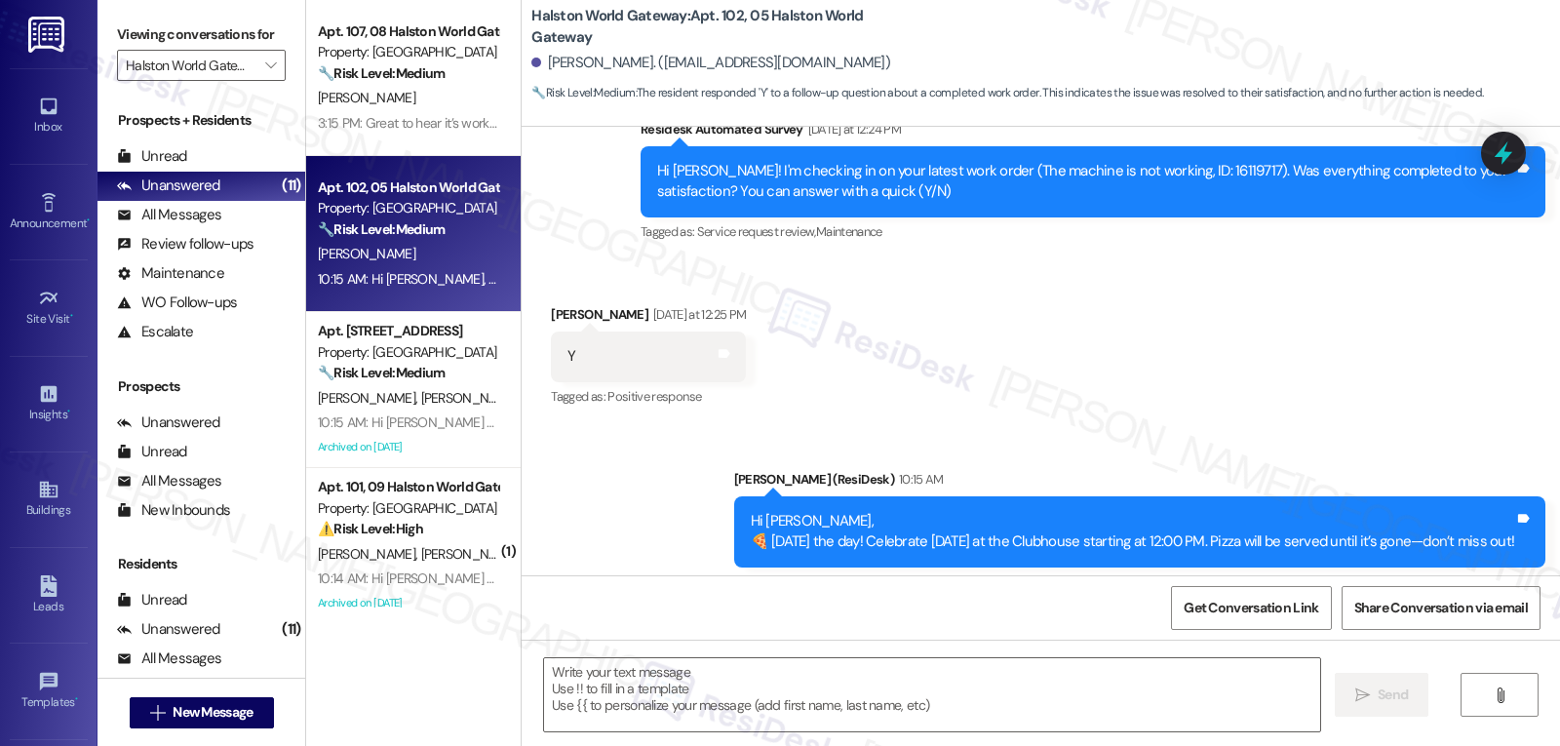
scroll to position [5767, 0]
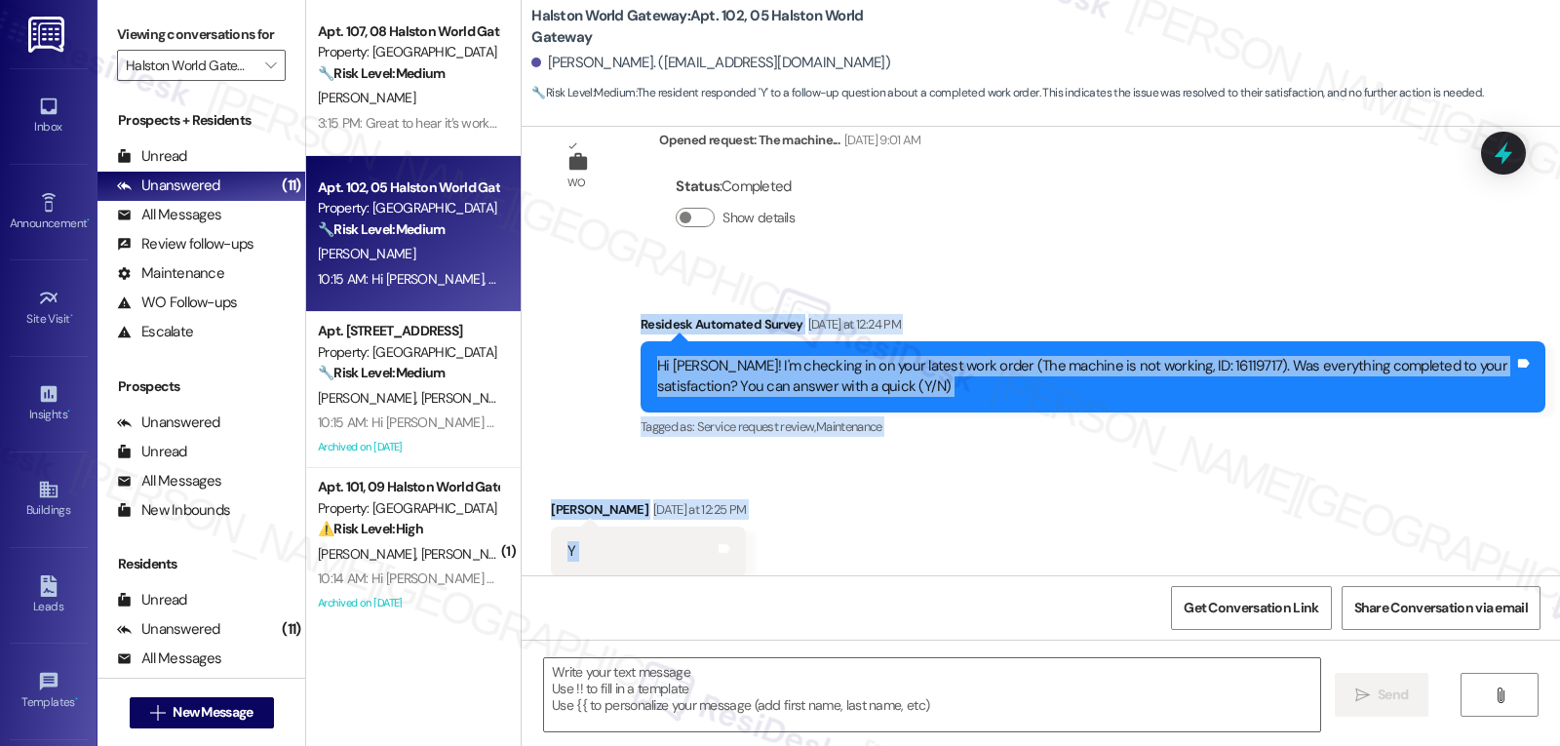
drag, startPoint x: 622, startPoint y: 274, endPoint x: 756, endPoint y: 519, distance: 278.8
click at [756, 519] on div "WO [DATE] 12:47 PM Show details Survey, sent via SMS Residesk Automated Survey …" at bounding box center [1041, 351] width 1039 height 449
copy div "Residesk Automated Survey [DATE] at 12:24 PM Hi [PERSON_NAME]! I'm checking in …"
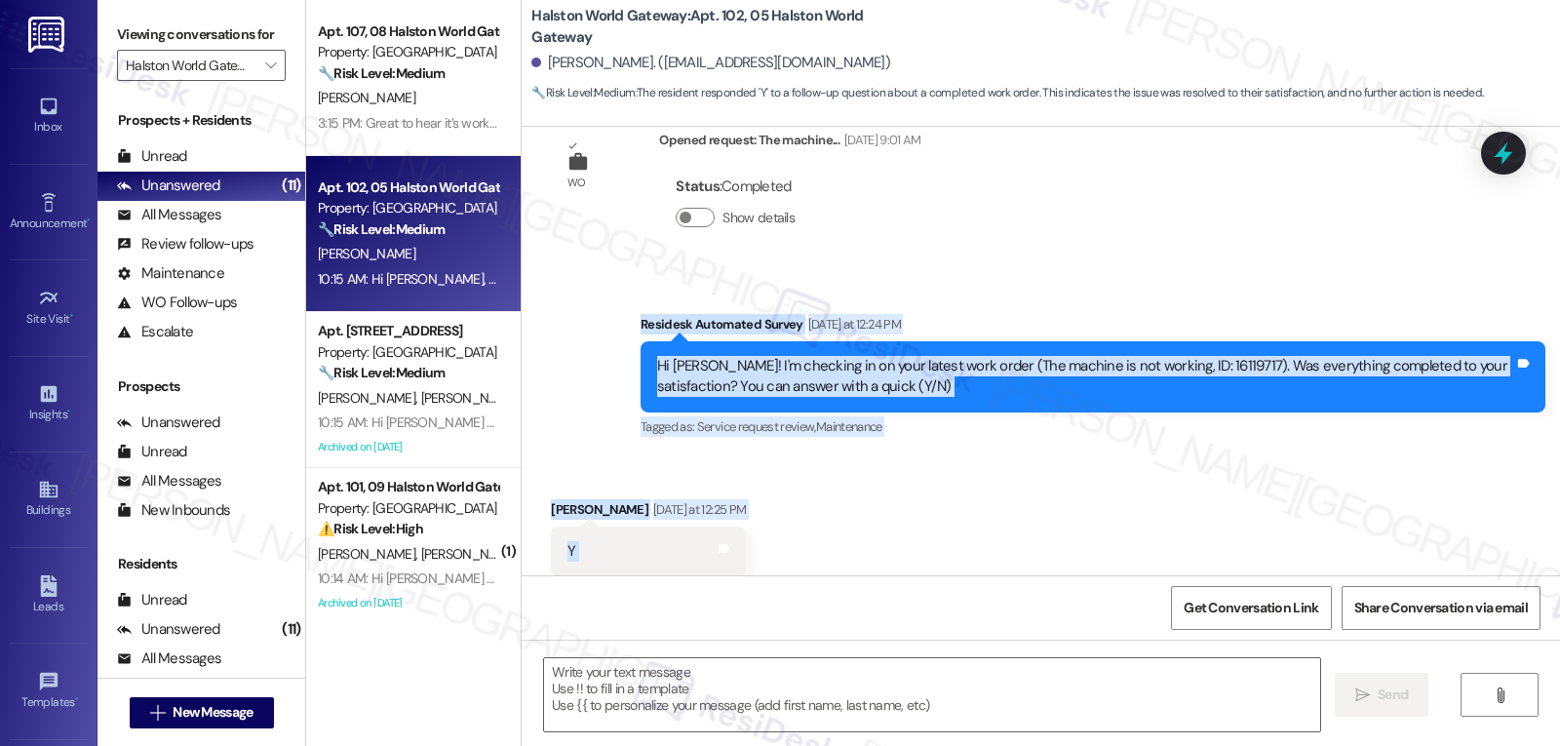
scroll to position [6157, 0]
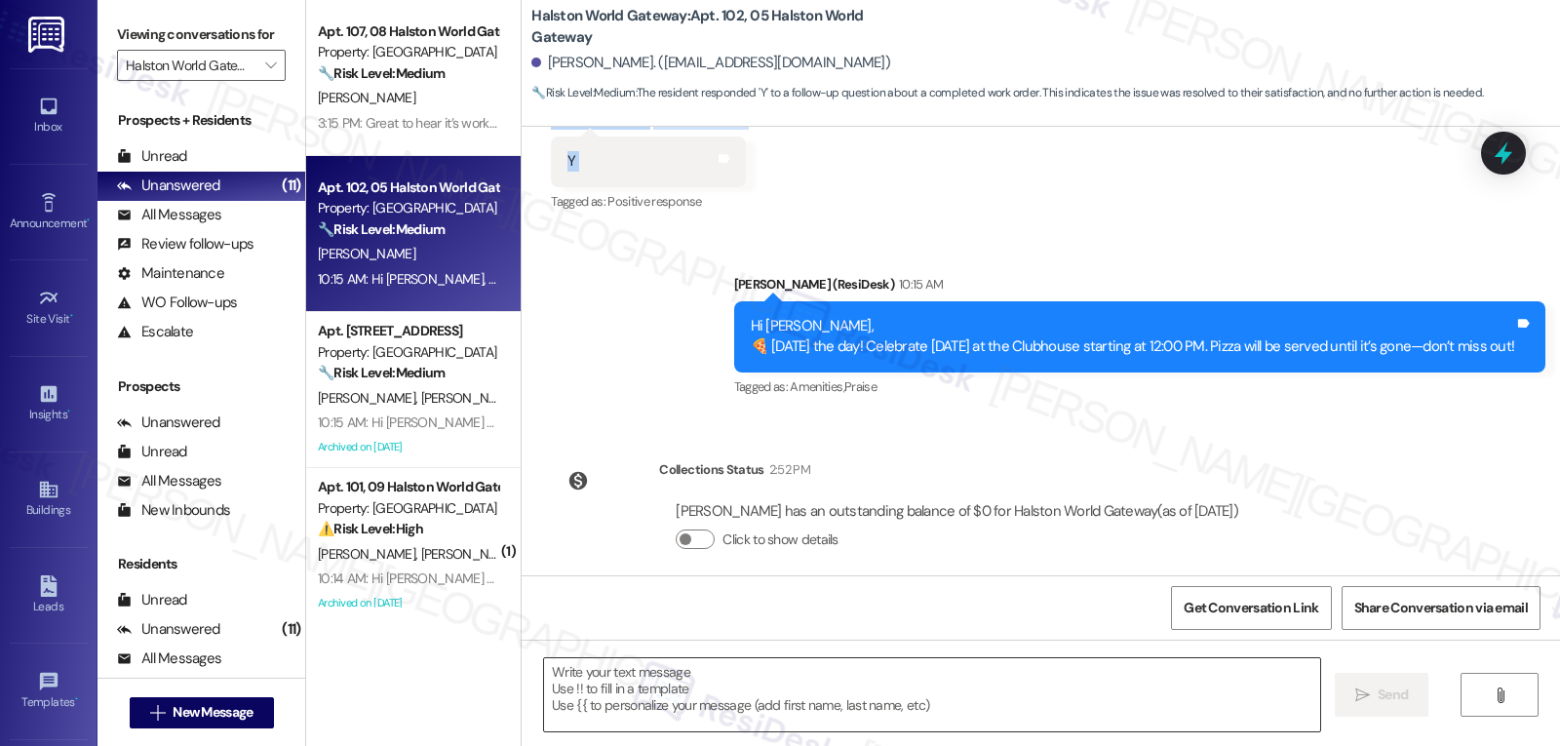
click at [843, 688] on textarea at bounding box center [932, 694] width 776 height 73
paste textarea "Thank you, [PERSON_NAME]! We’re glad to hear everything was completed to your s…"
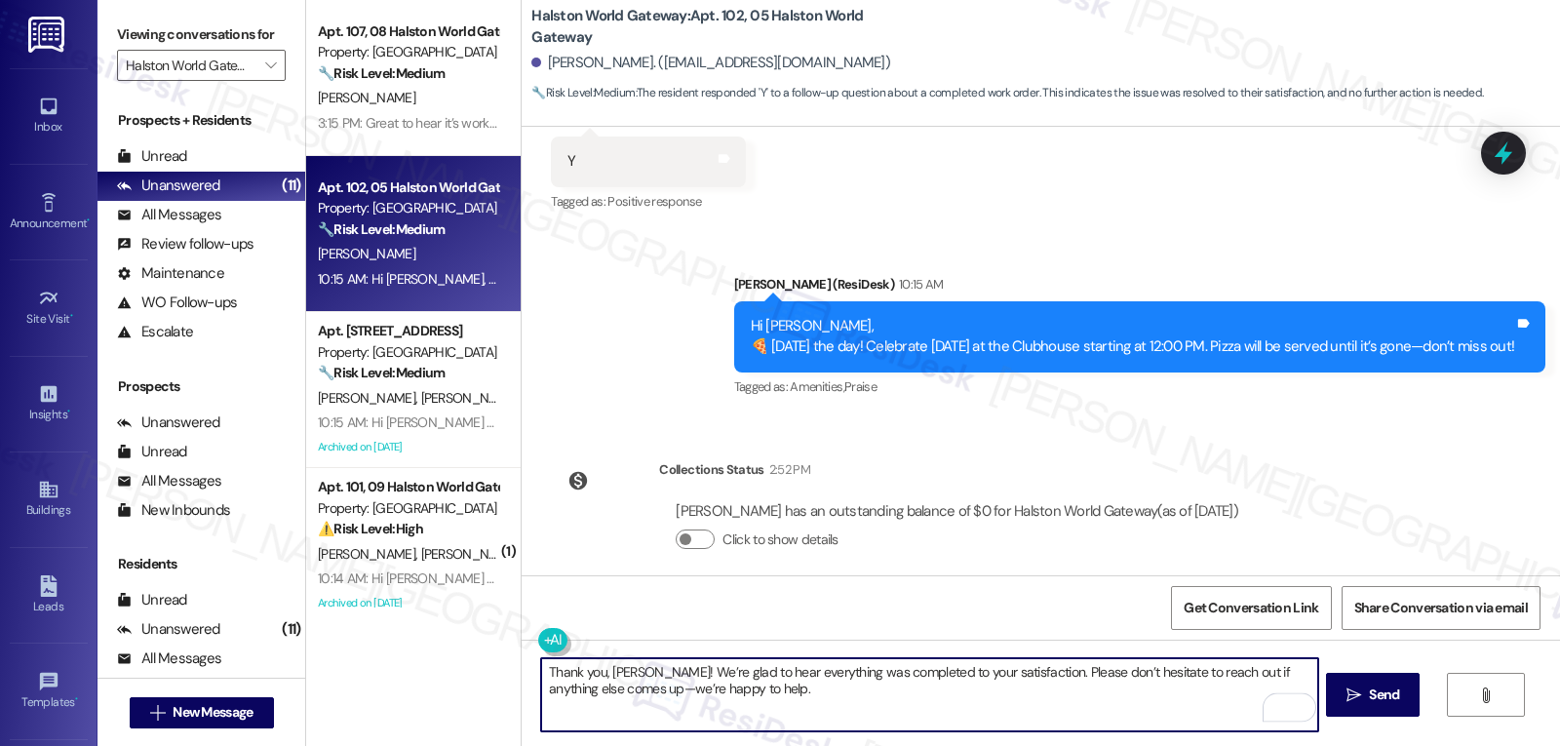
click at [606, 685] on textarea "Thank you, [PERSON_NAME]! We’re glad to hear everything was completed to your s…" at bounding box center [929, 694] width 776 height 73
click at [841, 712] on textarea "Thank you, [PERSON_NAME]! We’re glad to hear everything was completed to your s…" at bounding box center [929, 694] width 776 height 73
type textarea "Thank you, [PERSON_NAME]! We’re glad to hear everything was completed to your s…"
click at [1371, 696] on span "Send" at bounding box center [1384, 695] width 30 height 20
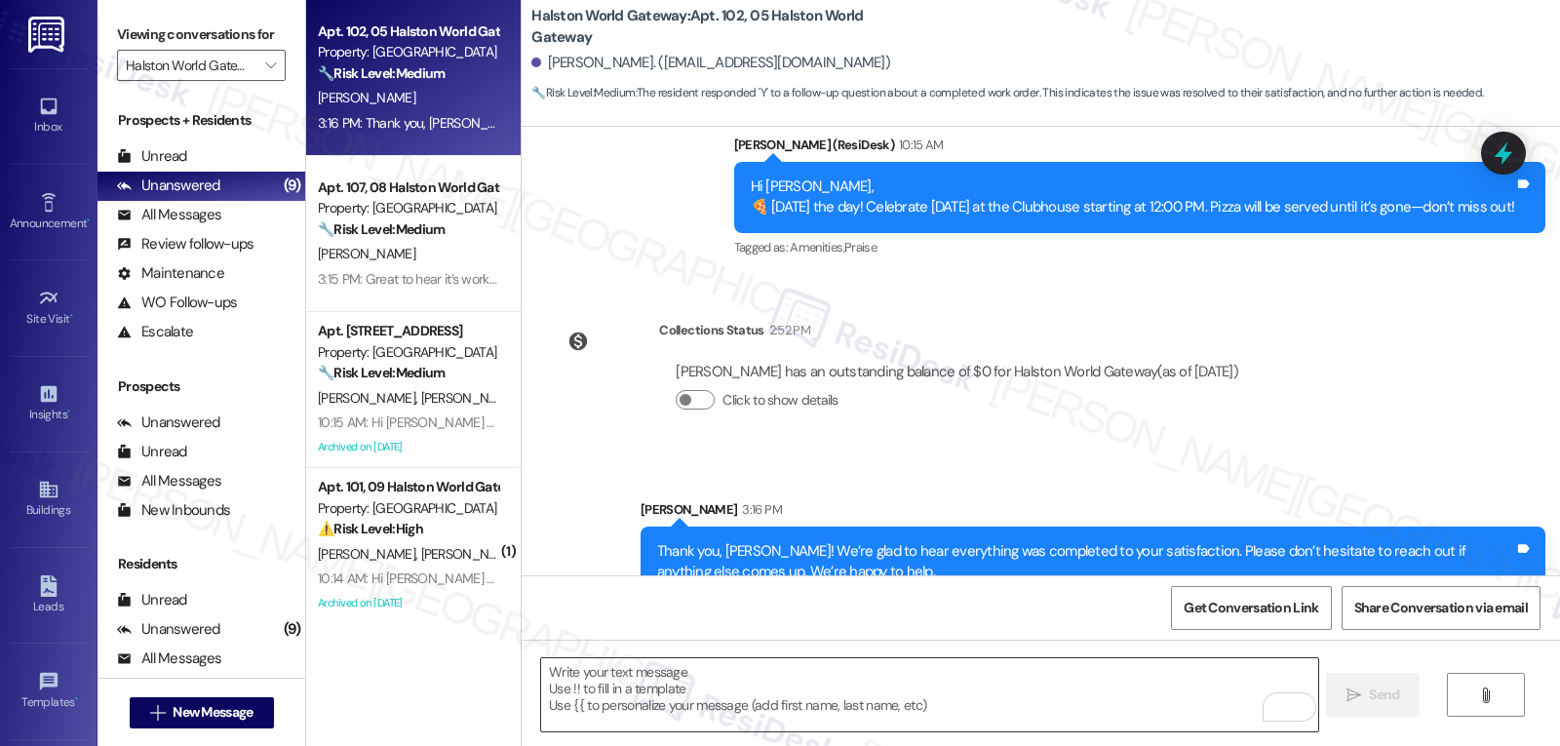
scroll to position [6313, 0]
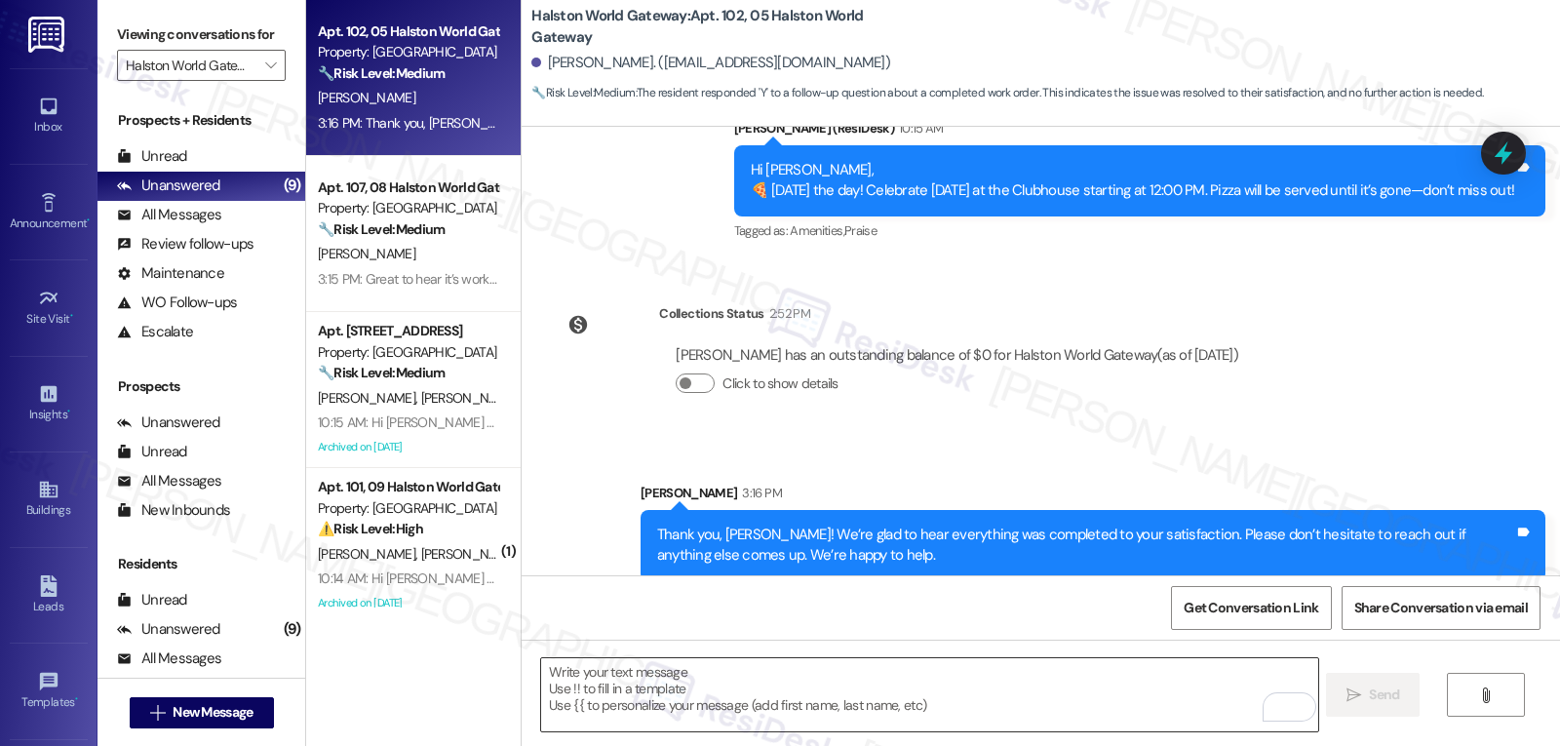
click at [687, 705] on textarea "To enrich screen reader interactions, please activate Accessibility in Grammarl…" at bounding box center [929, 694] width 776 height 73
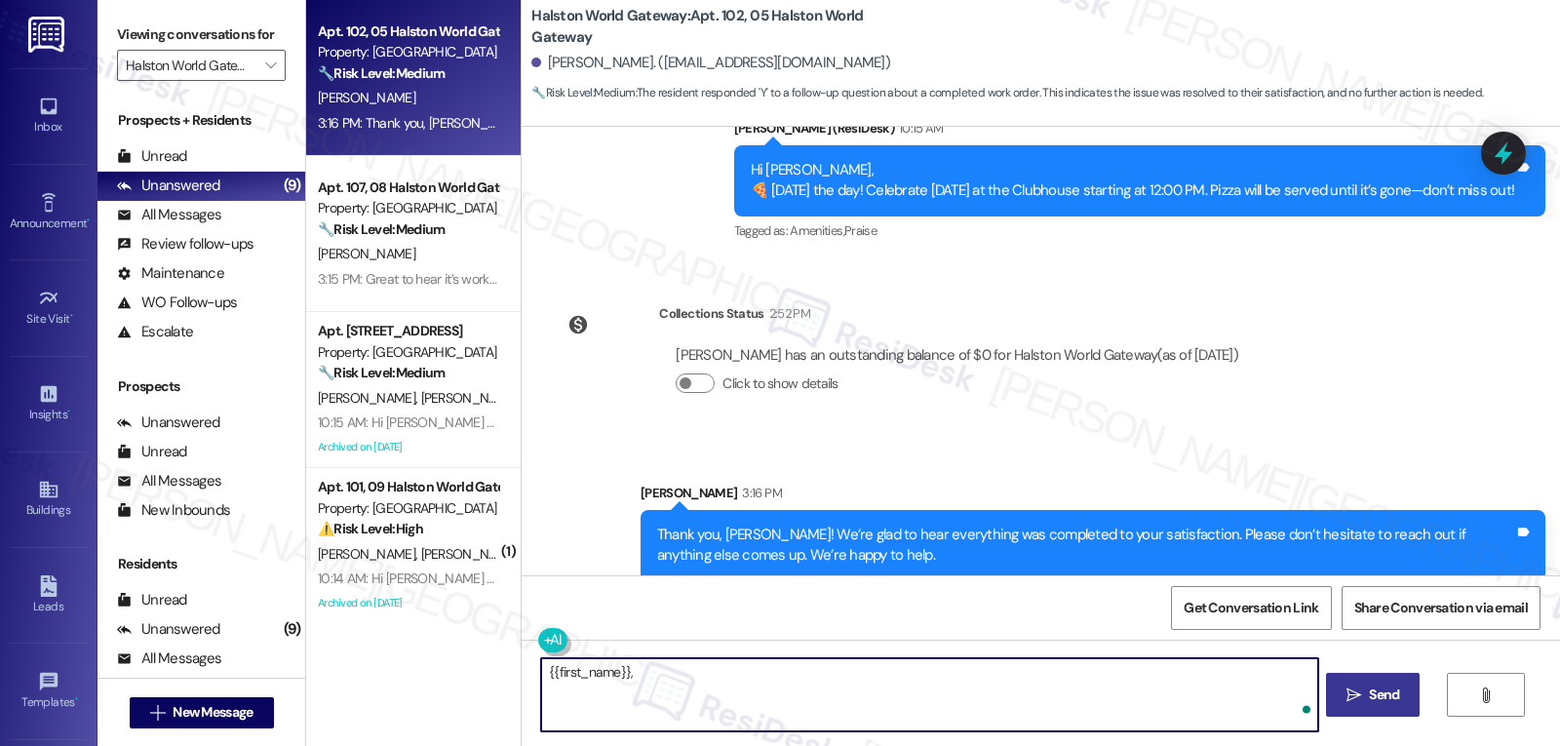
paste textarea "I hope you’re enjoying your time at {{property}}! Has it been meeting your expe…"
type textarea "{{first_name}}, I hope you’re enjoying your time at {{property}}! Has it been m…"
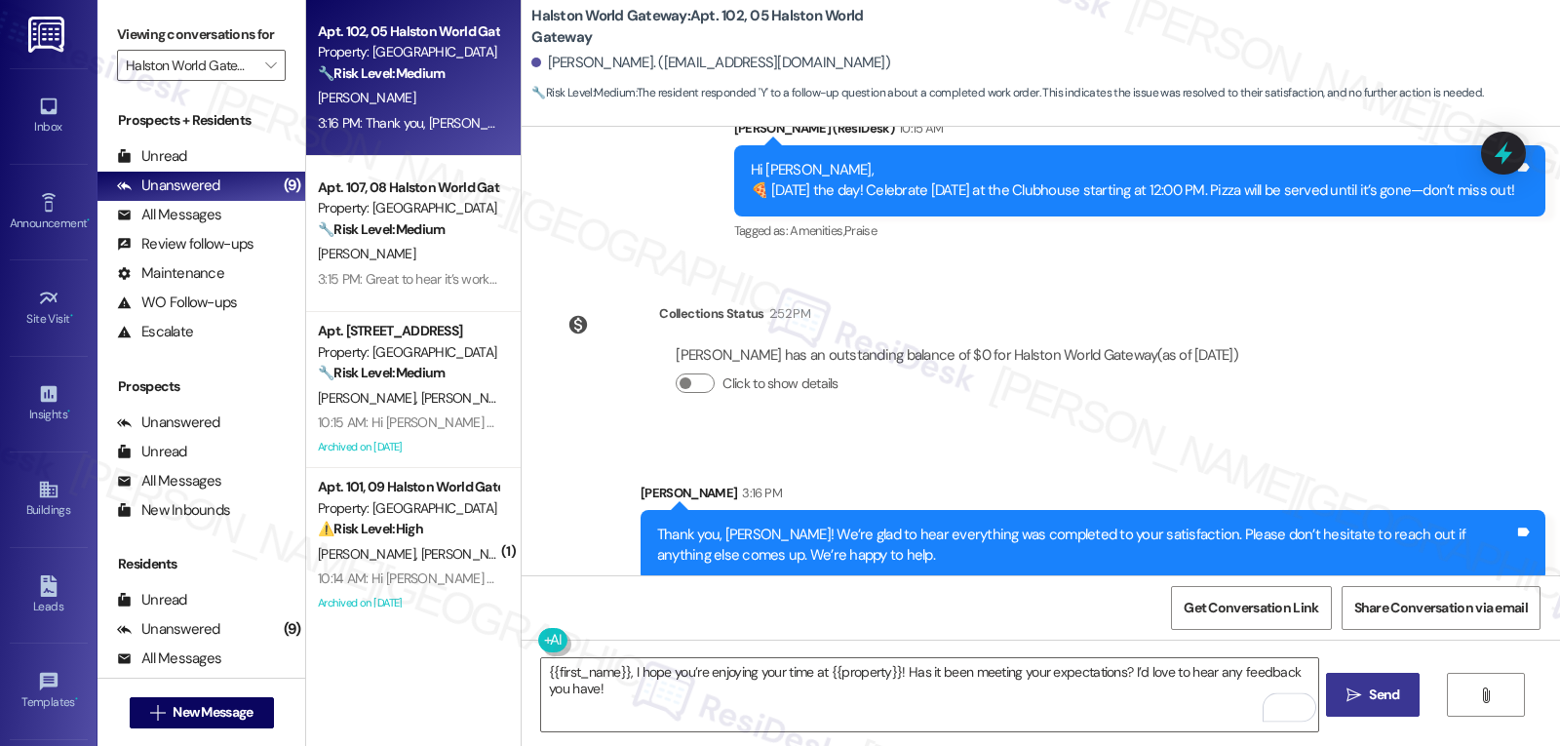
click at [1398, 690] on span "Send" at bounding box center [1384, 695] width 38 height 20
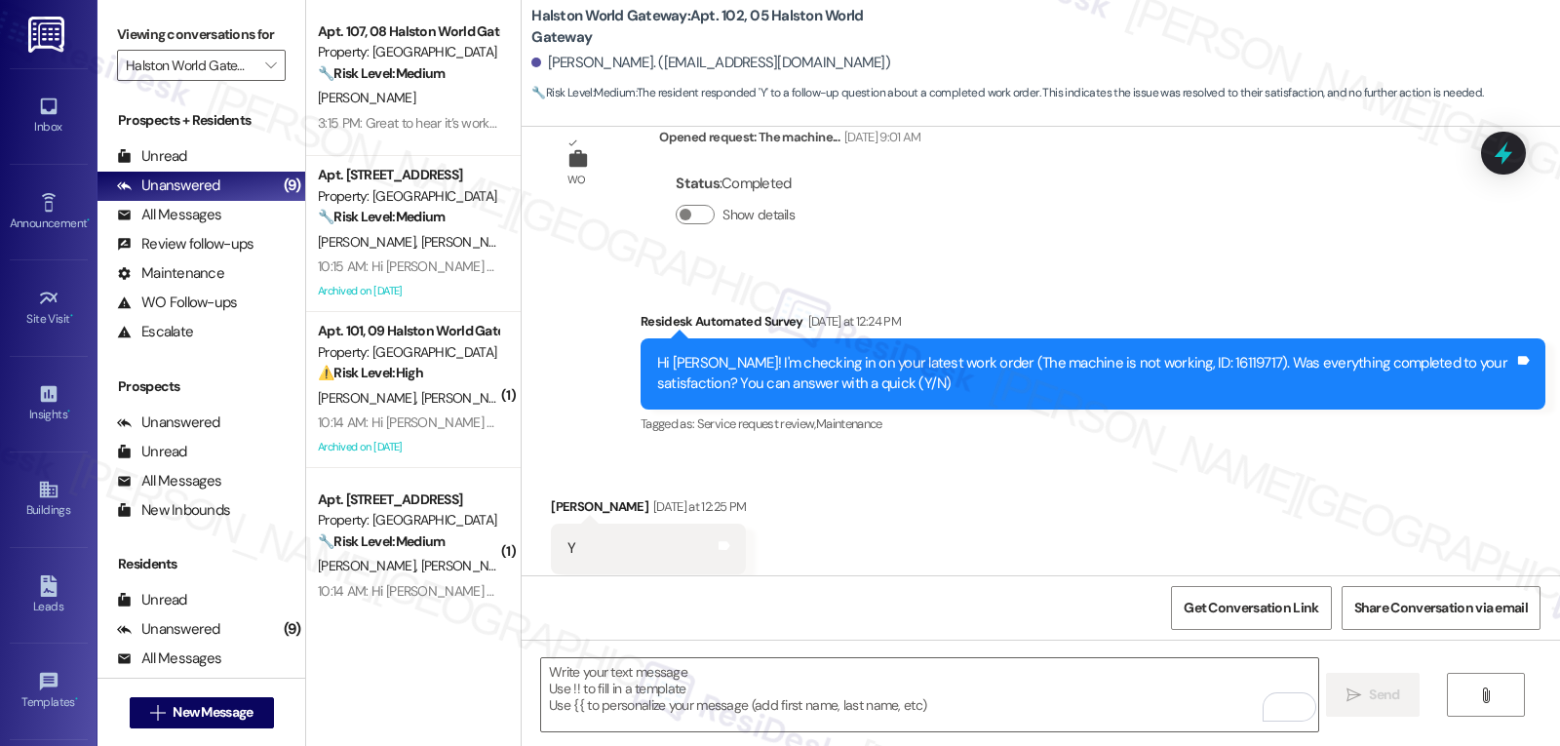
scroll to position [6470, 0]
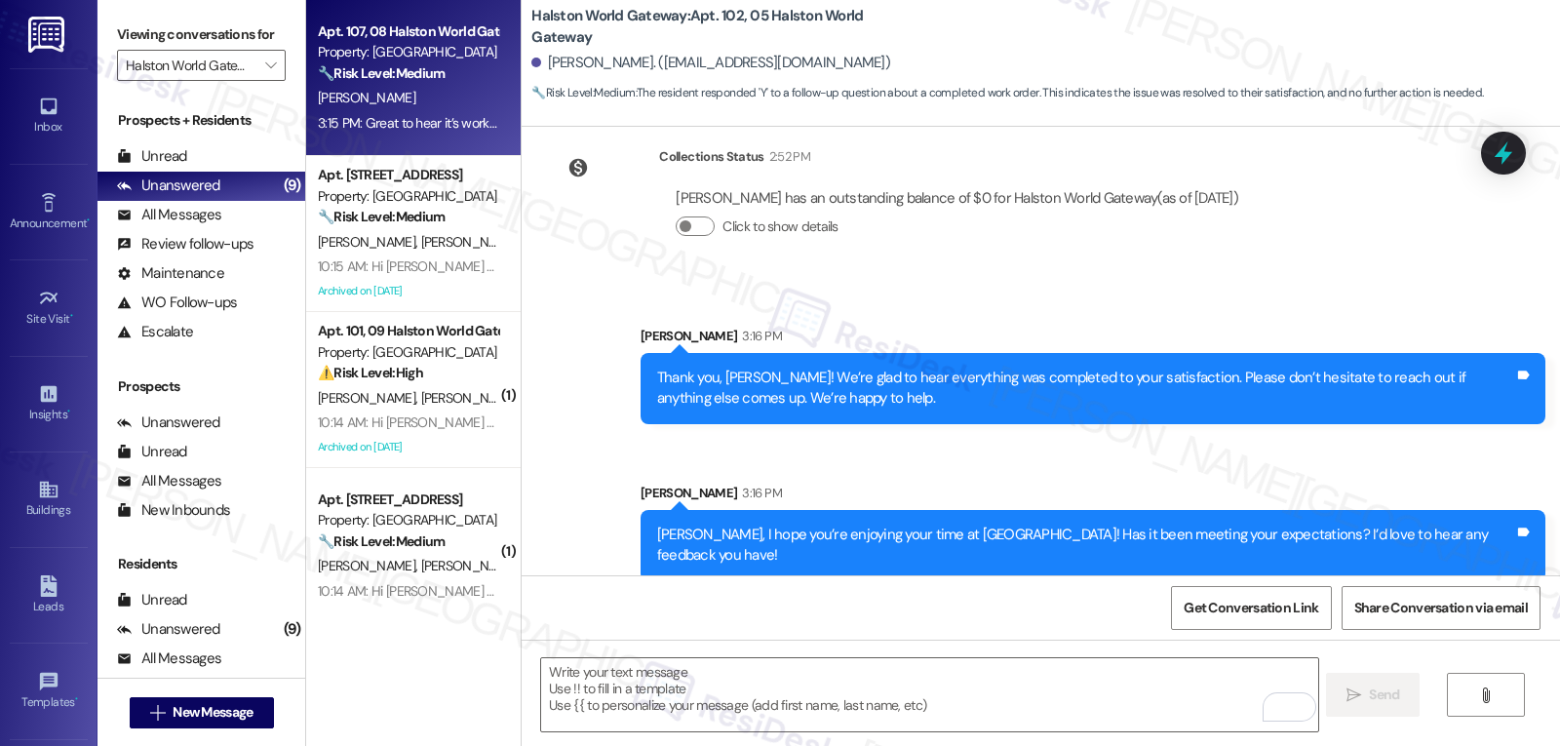
click at [402, 84] on div "🔧 Risk Level: Medium The resident confirmed the light switch is working, but wi…" at bounding box center [408, 73] width 180 height 20
type textarea "Fetching suggested responses. Please feel free to read through the conversation…"
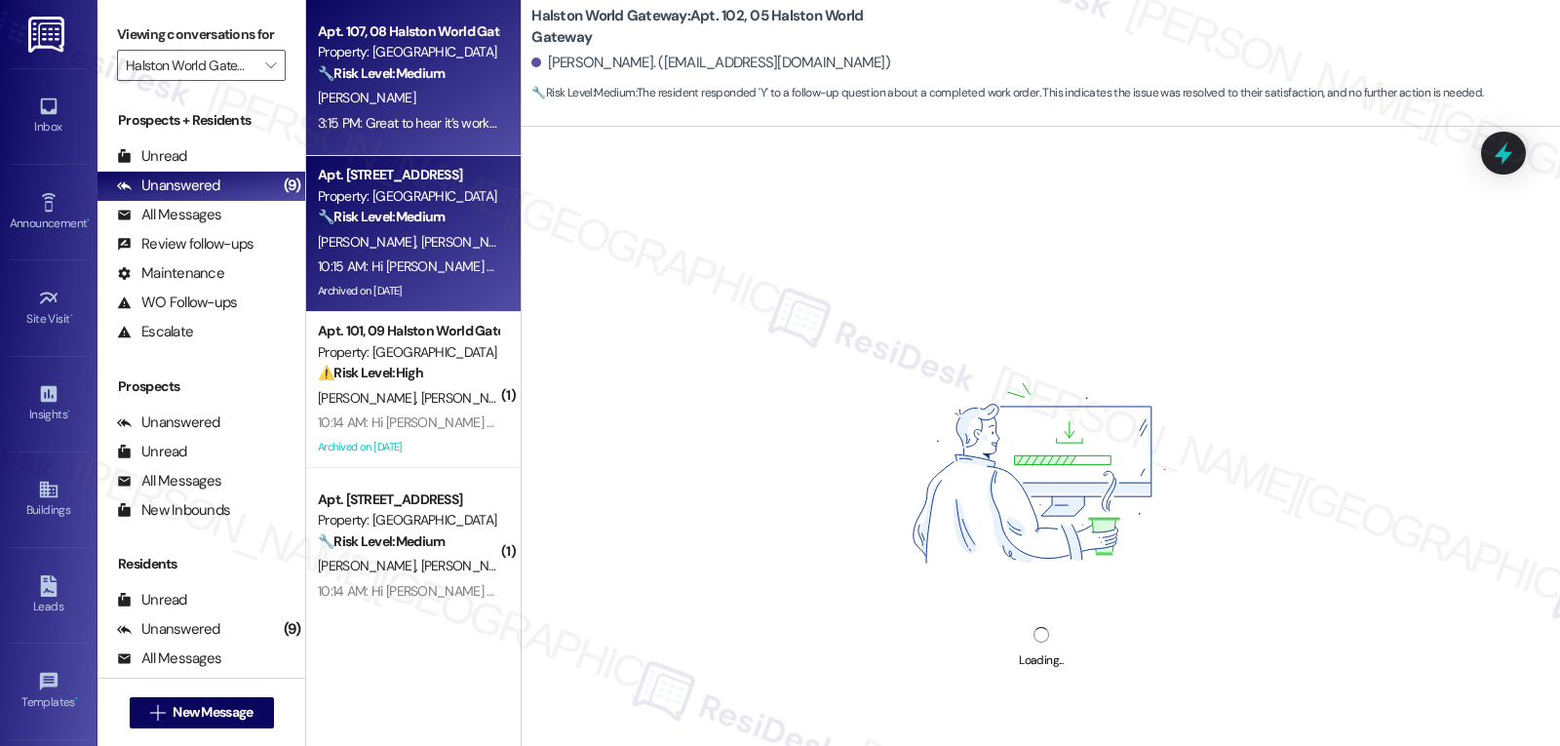
click at [418, 271] on div "10:15 AM: Hi [PERSON_NAME] and [PERSON_NAME], 🍕 [DATE] the day! Celebrate [DATE…" at bounding box center [817, 266] width 999 height 18
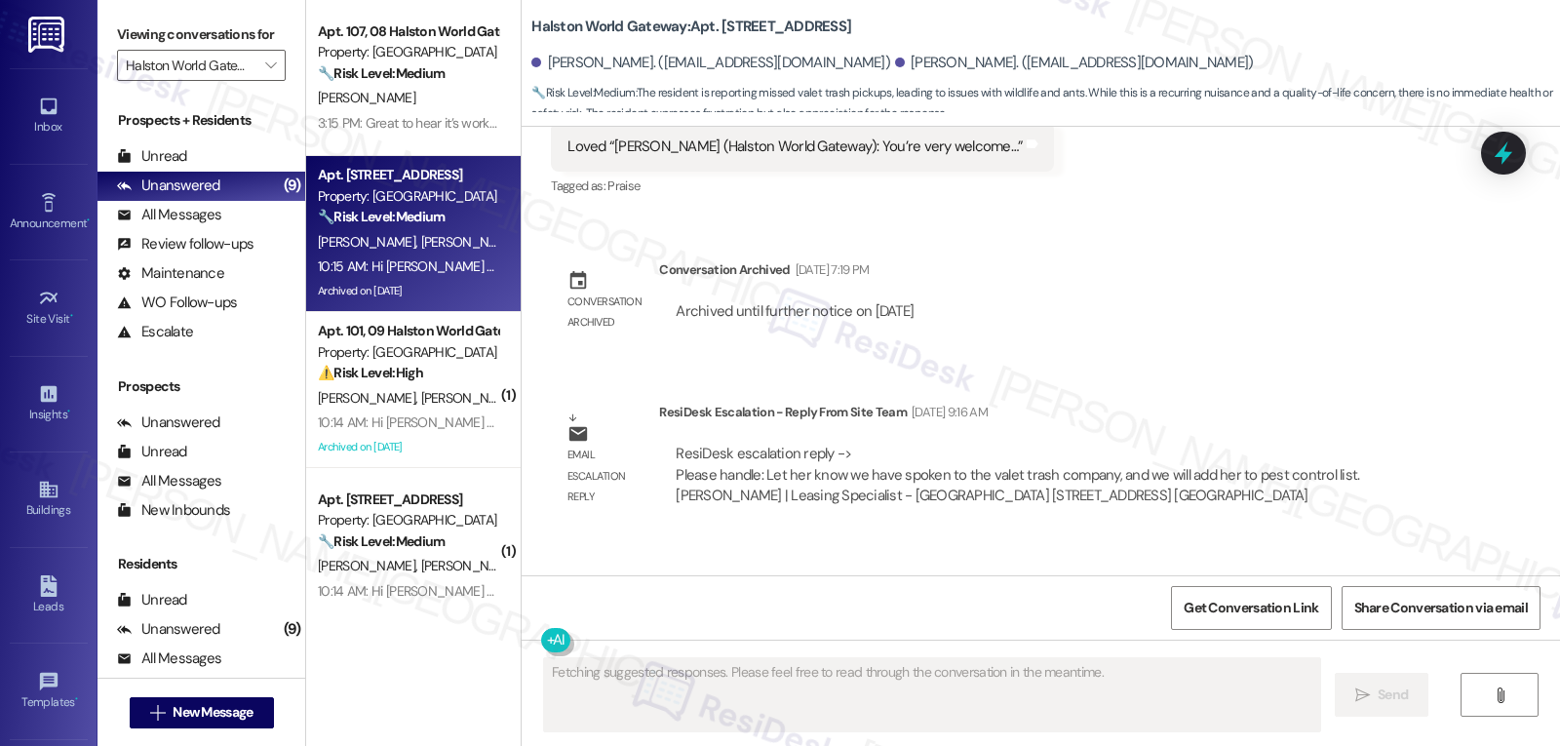
scroll to position [20360, 0]
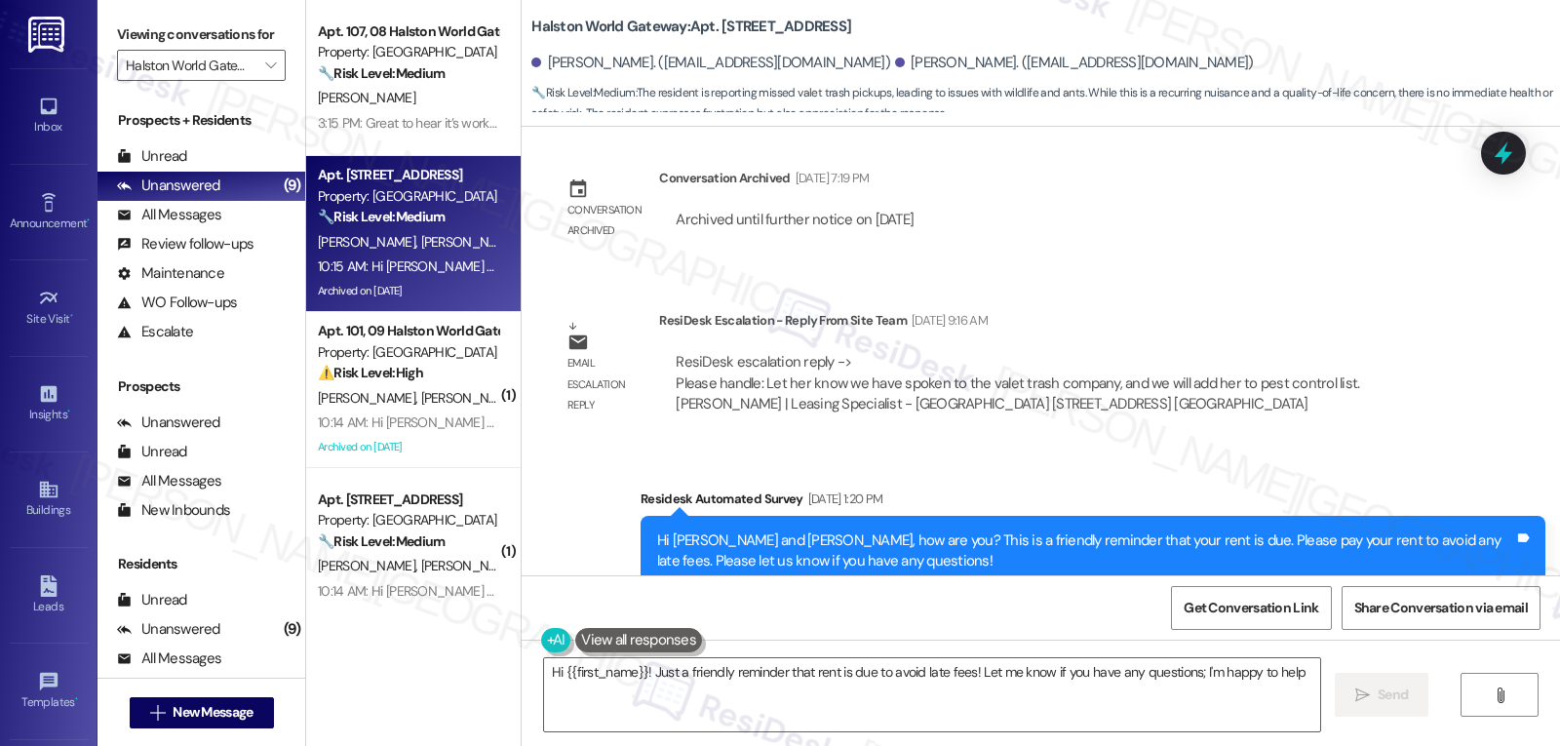
type textarea "Hi {{first_name}}! Just a friendly reminder that rent is due to avoid late fees…"
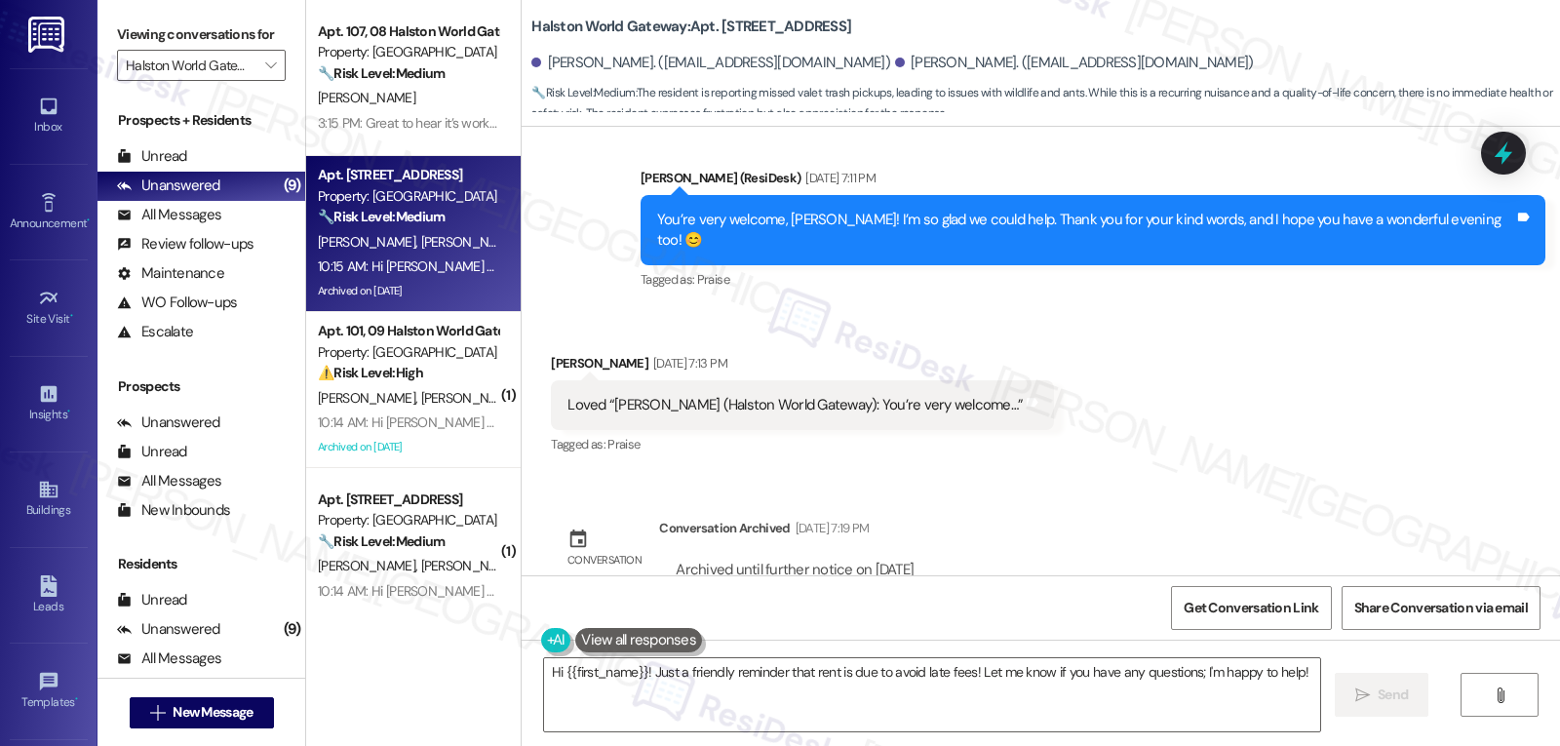
scroll to position [19580, 0]
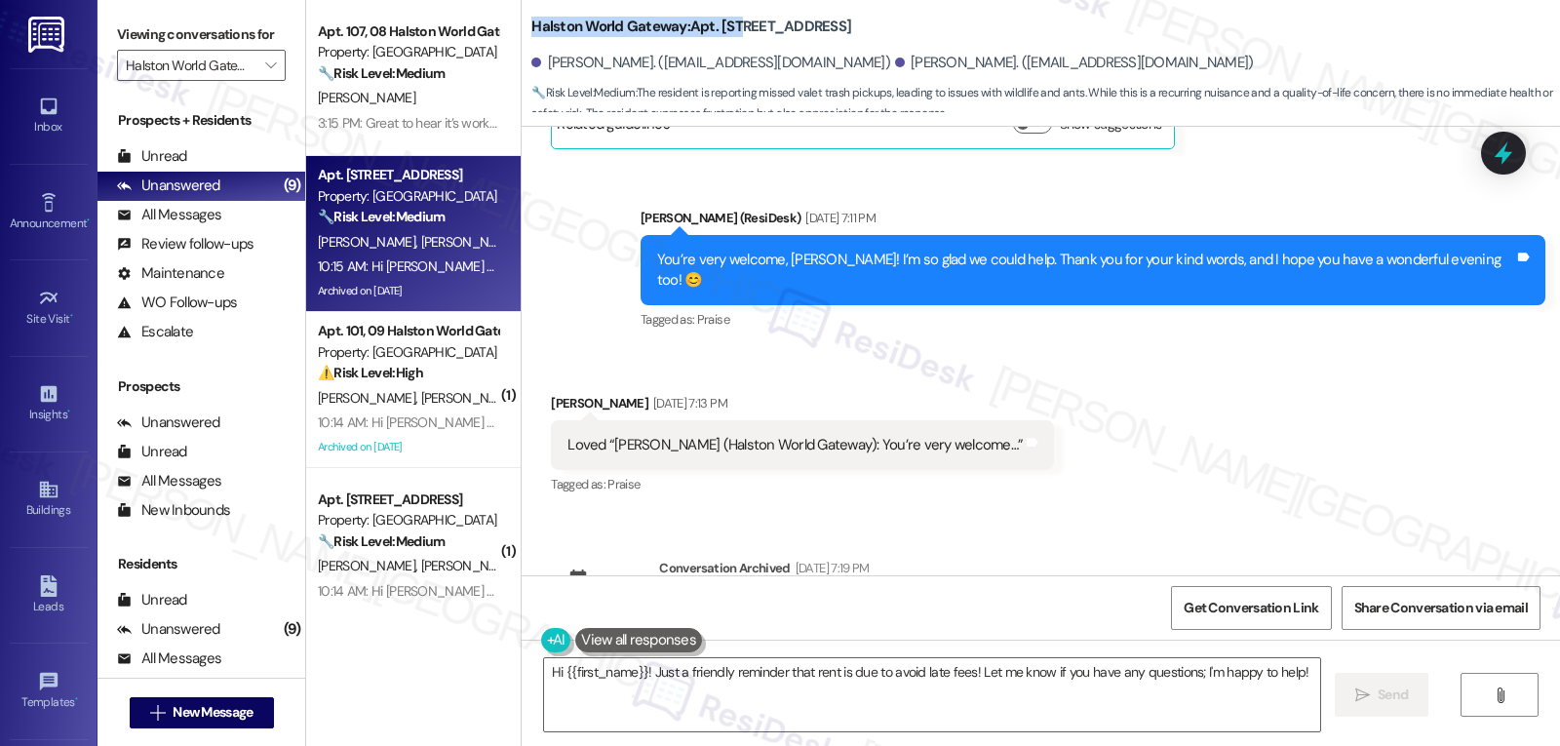
drag, startPoint x: 514, startPoint y: 18, endPoint x: 719, endPoint y: 36, distance: 205.6
click at [720, 32] on div "Halston World Gateway: Apt. 113, 10 Halston World Gateway [PERSON_NAME]. ([EMAI…" at bounding box center [1041, 58] width 1039 height 107
copy b "Halston World Gateway: Apt. 113"
click at [1509, 156] on icon at bounding box center [1503, 153] width 23 height 30
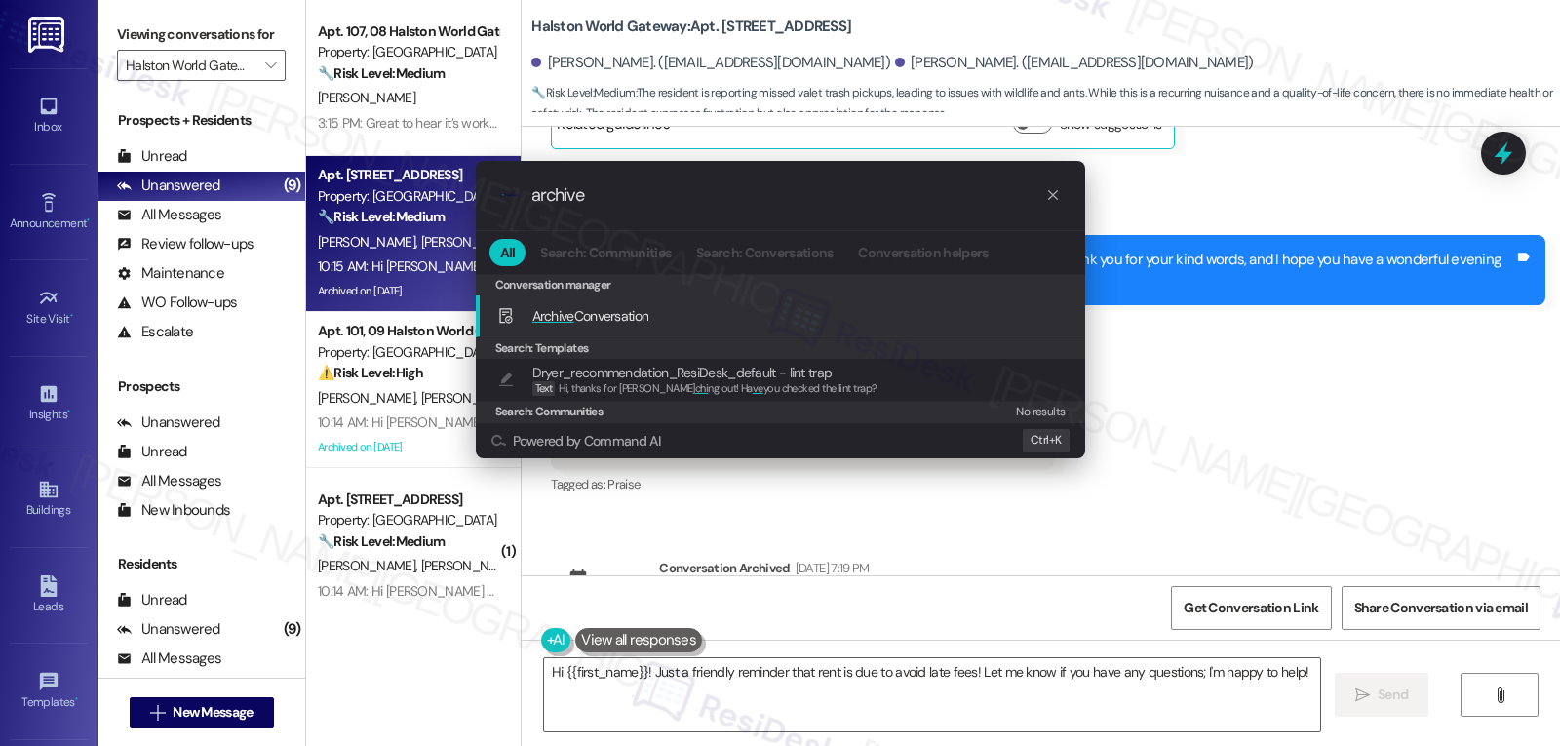
type input "archive"
click at [601, 313] on span "Archive Conversation" at bounding box center [590, 316] width 117 height 18
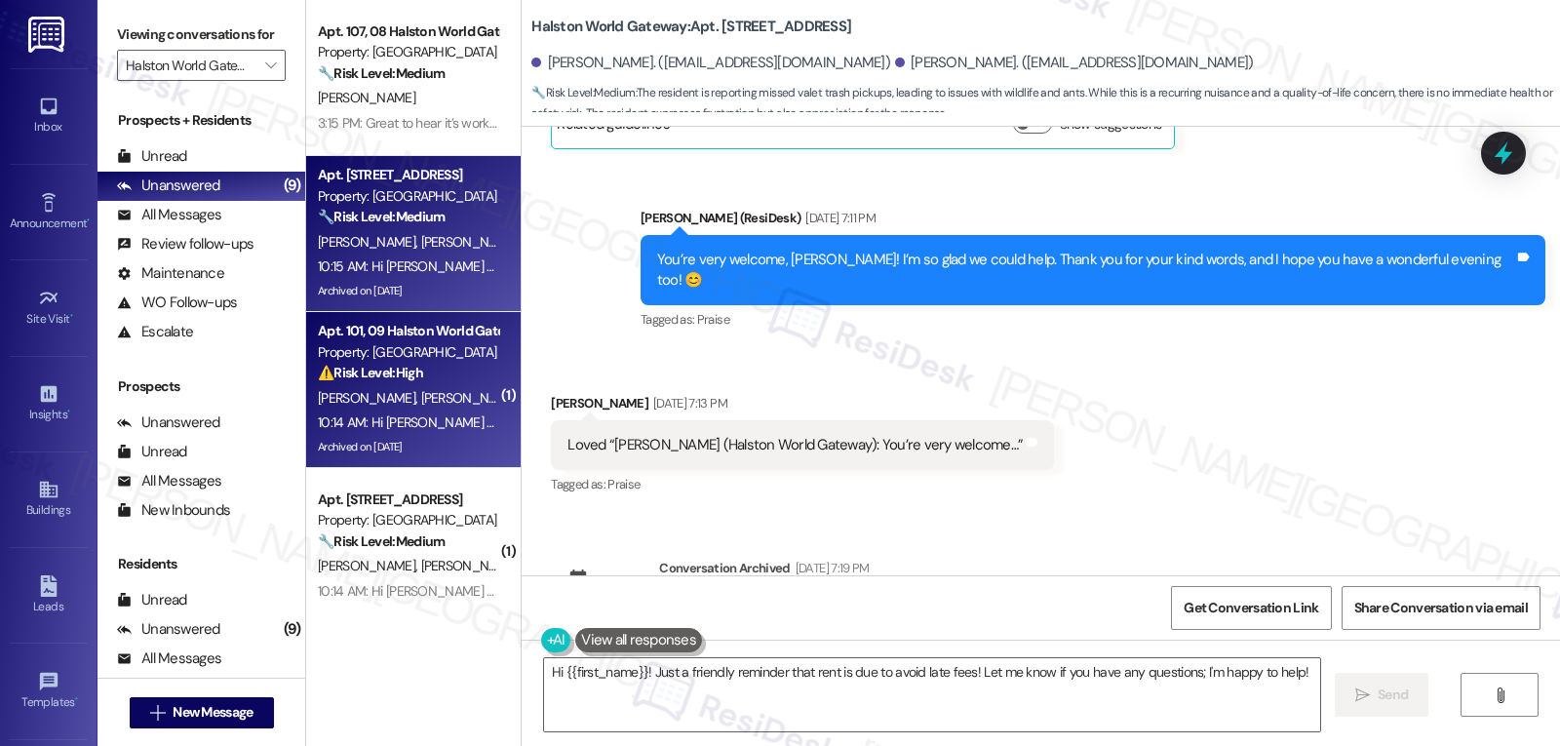
click at [377, 429] on div "10:14 AM: Hi [PERSON_NAME] and [PERSON_NAME], 🍕 [DATE] the day! Celebrate [DATE…" at bounding box center [817, 422] width 999 height 18
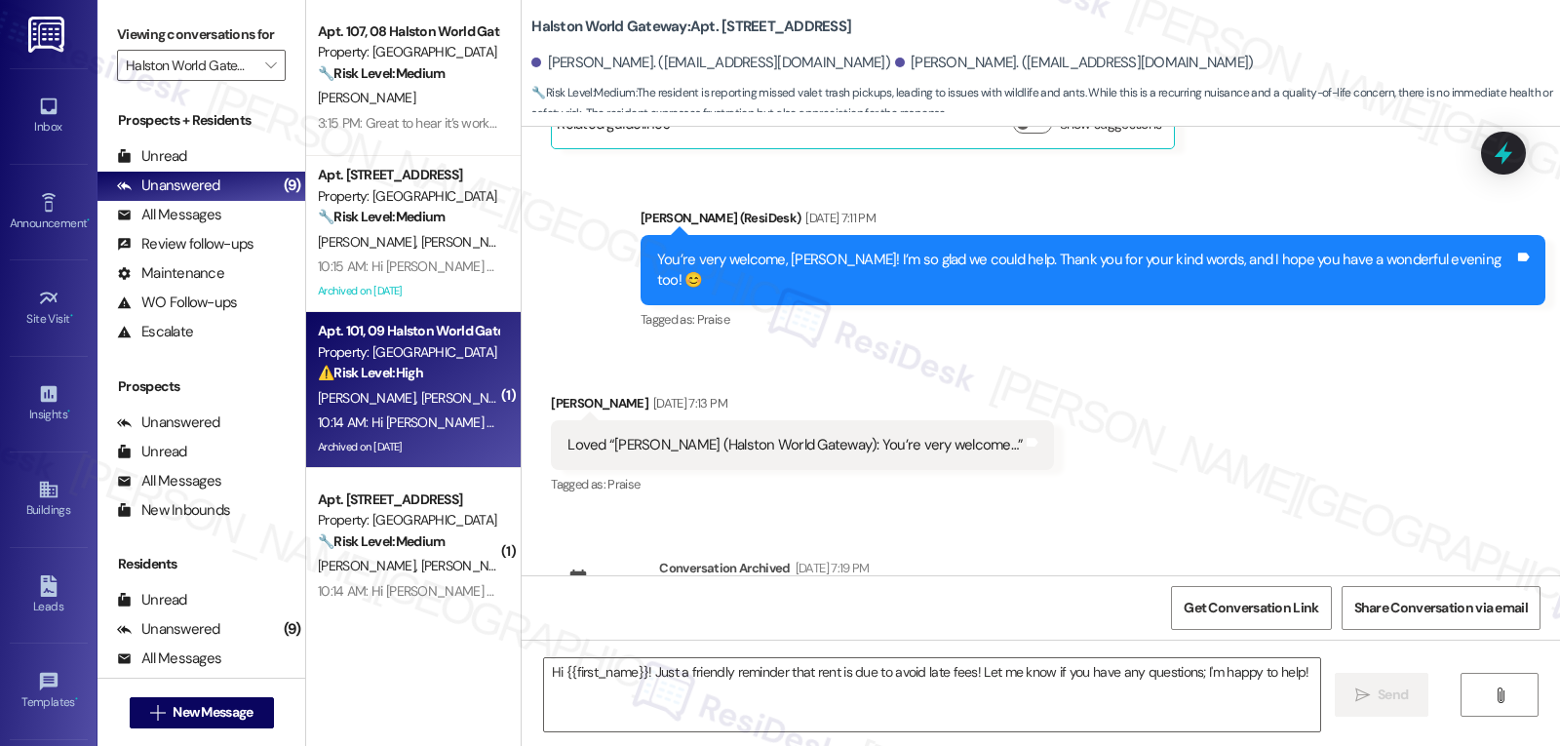
type textarea "Fetching suggested responses. Please feel free to read through the conversation…"
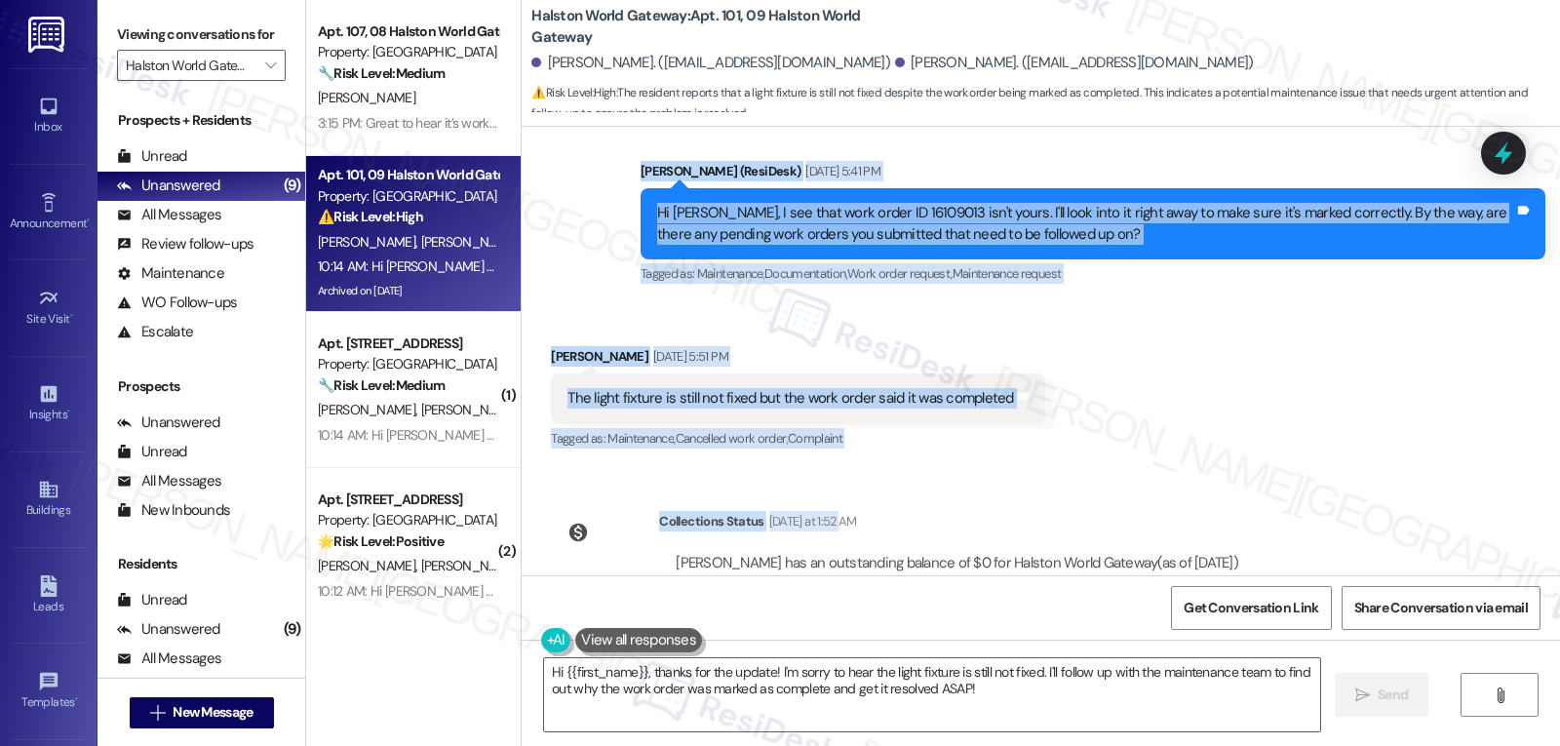
scroll to position [7188, 0]
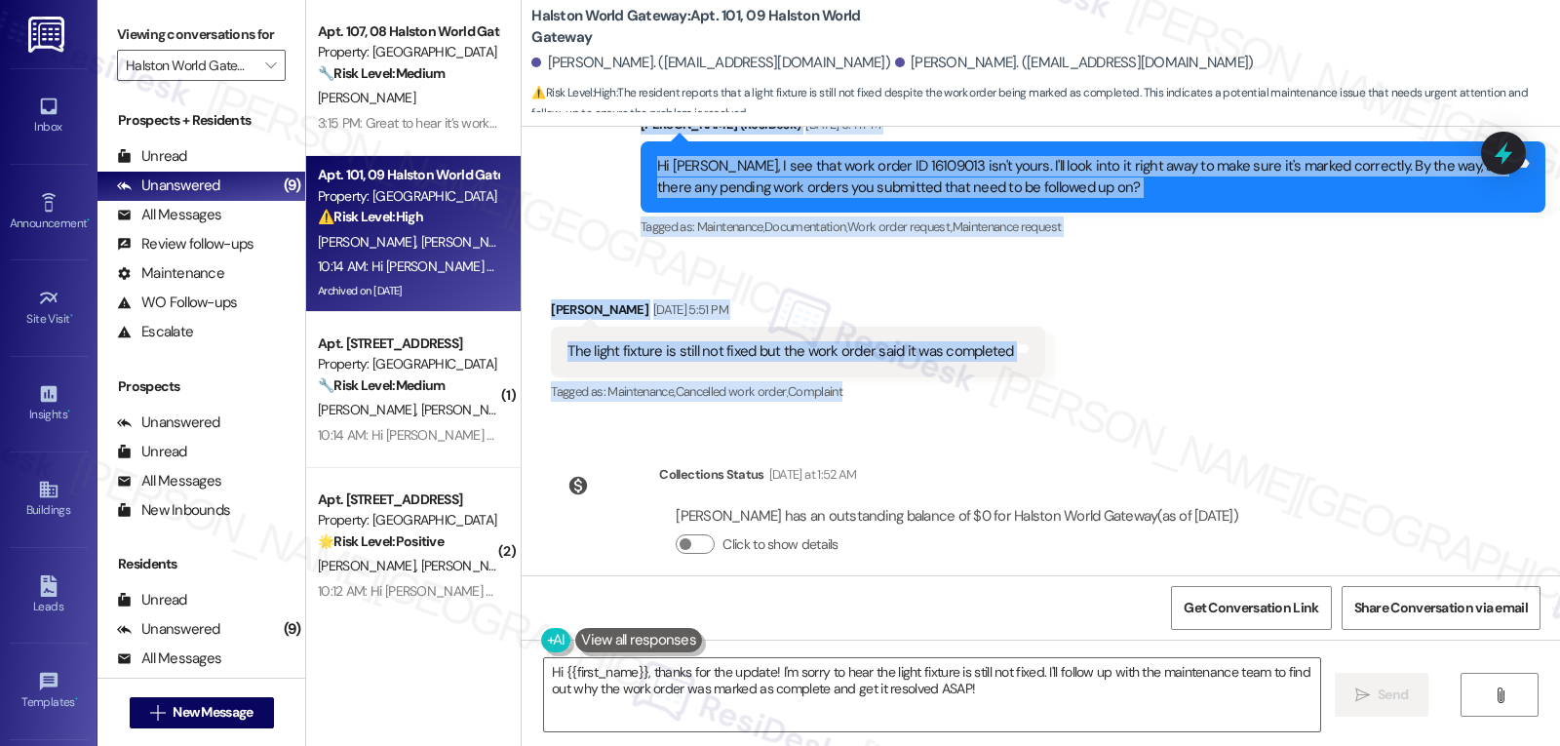
drag, startPoint x: 623, startPoint y: 286, endPoint x: 1171, endPoint y: 357, distance: 552.6
click at [1171, 357] on div "WO Lease started [DATE] 8:00 PM Show details Announcement, sent via SMS [PERSON…" at bounding box center [1041, 351] width 1039 height 449
copy div "Residesk Automated Survey [DATE] 12:30 PM Hi [PERSON_NAME] and Tristyn! I'm che…"
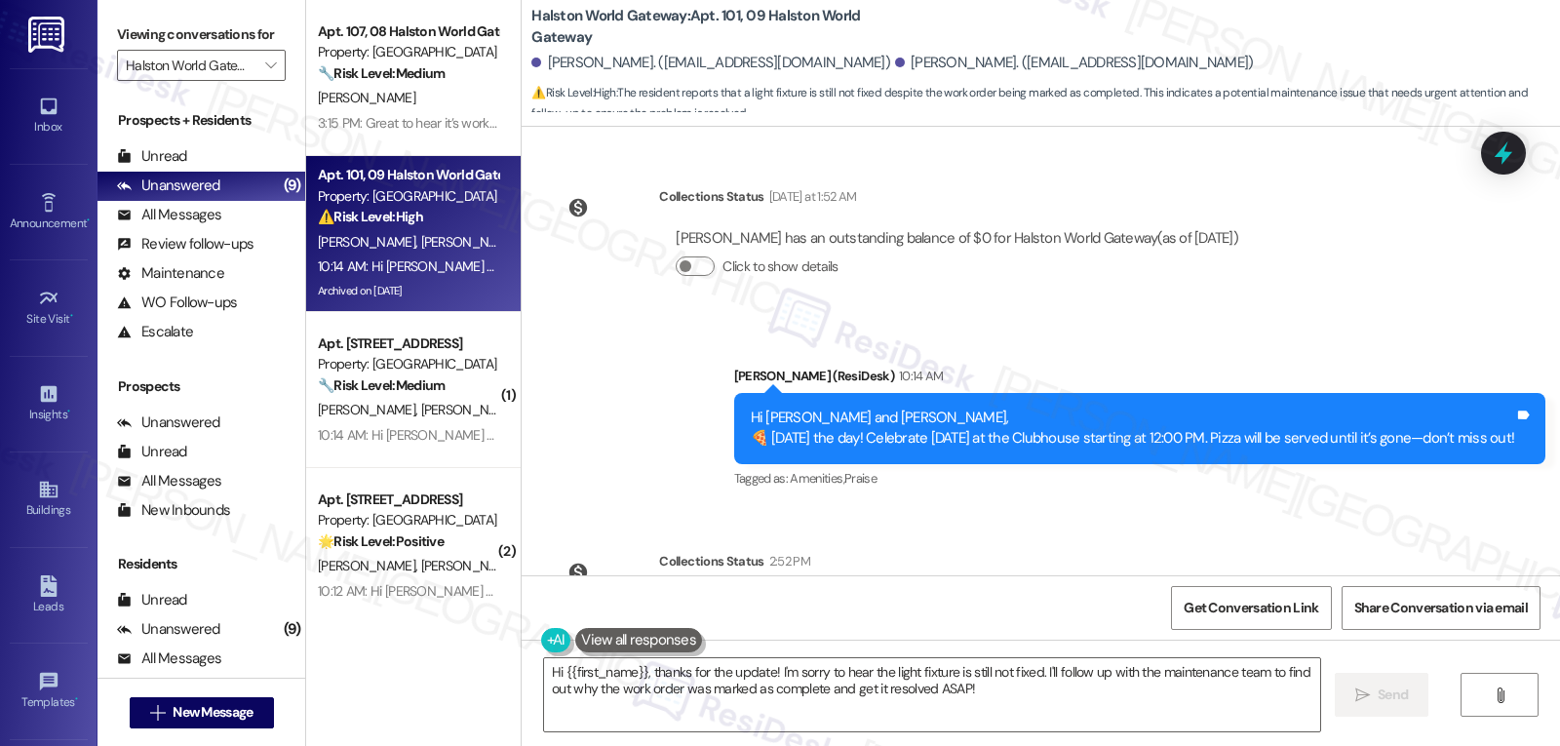
scroll to position [7578, 0]
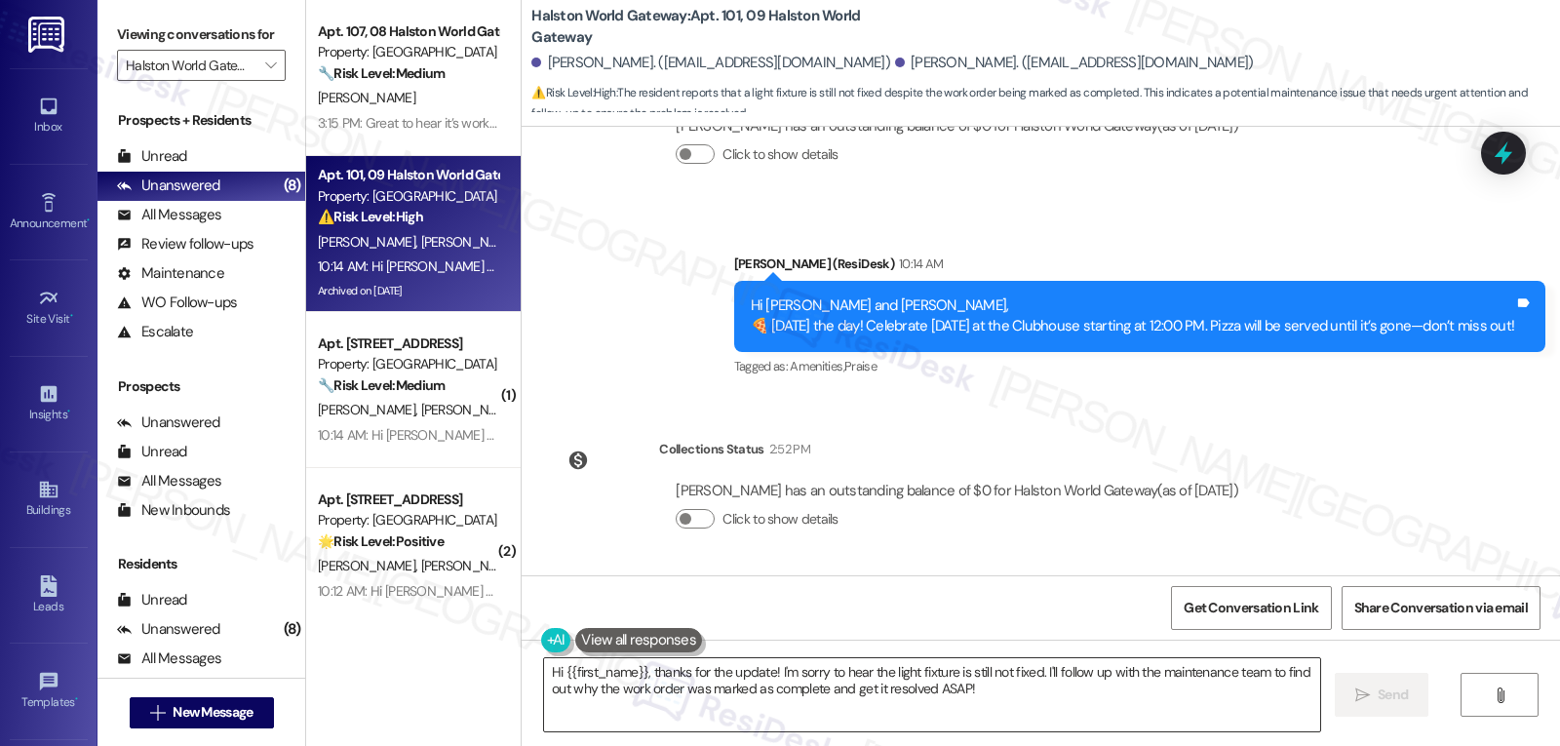
click at [936, 690] on textarea "Hi {{first_name}}, thanks for the update! I'm sorry to hear the light fixture i…" at bounding box center [932, 694] width 776 height 73
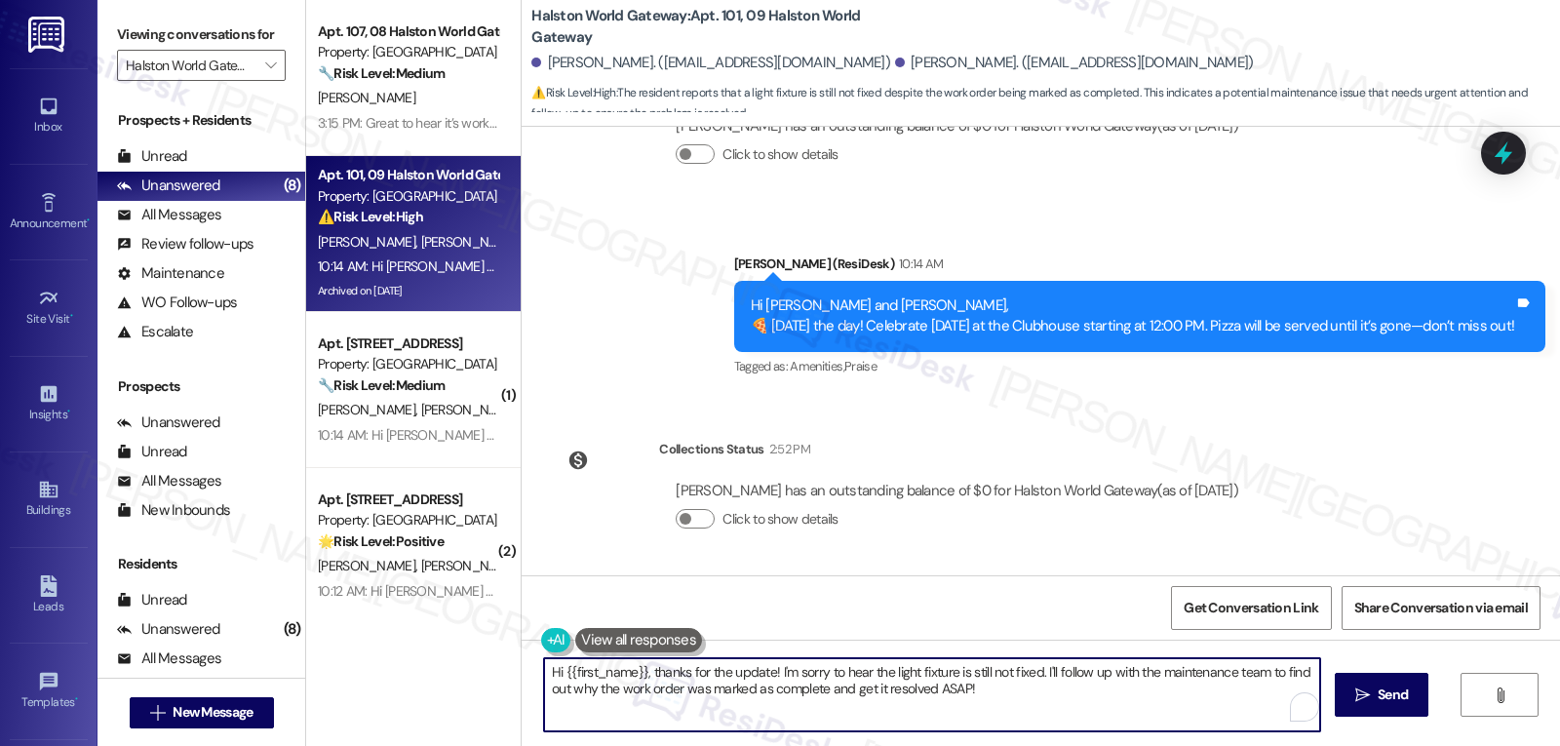
paste textarea "Thanks for letting me know, [PERSON_NAME]. I’m sorry the light fixture still is…"
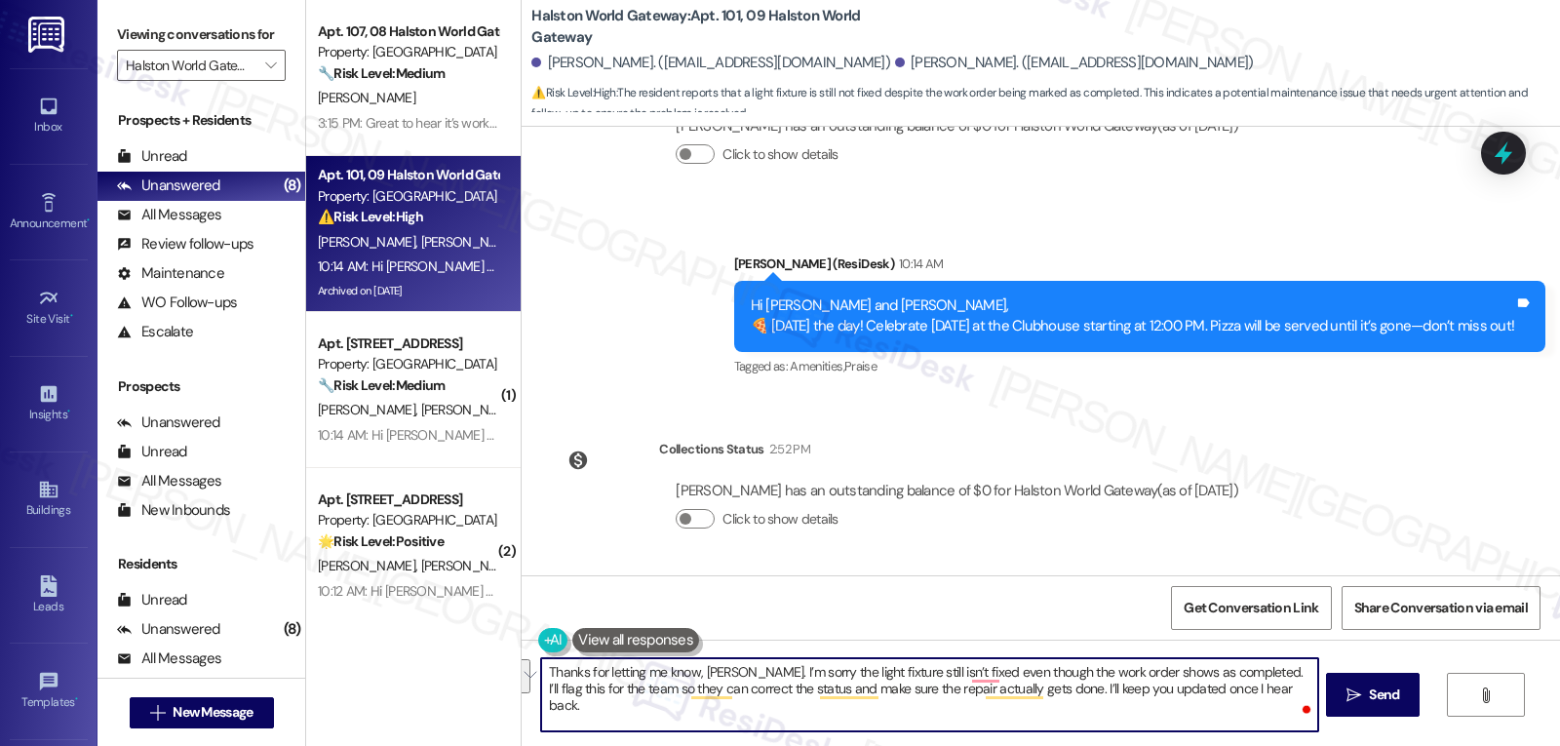
drag, startPoint x: 1238, startPoint y: 671, endPoint x: 1284, endPoint y: 772, distance: 111.3
click at [1284, 745] on html "Inbox Go to Inbox Announcement • Send A Text Announcement Site Visit • Go to Si…" at bounding box center [780, 373] width 1560 height 746
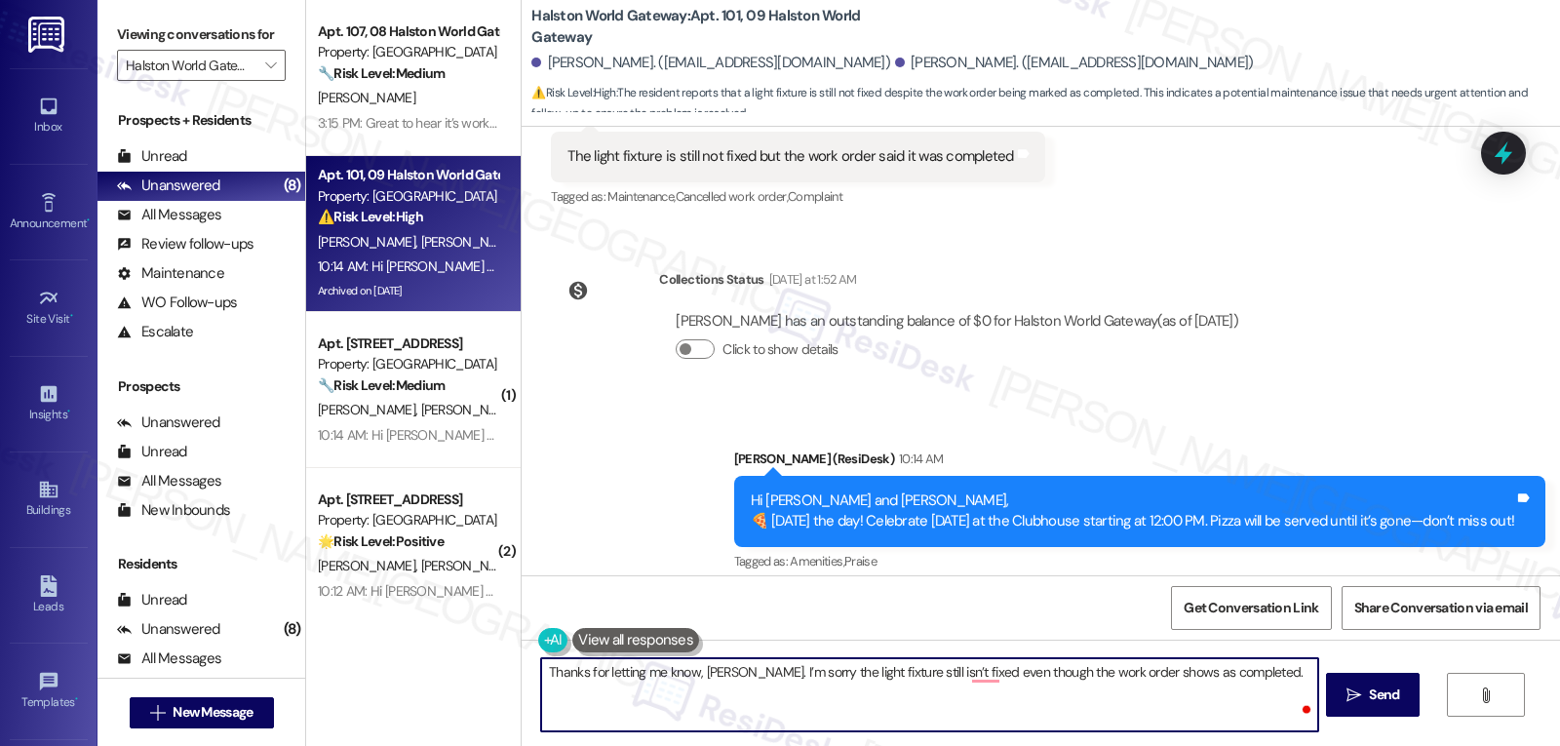
scroll to position [7188, 0]
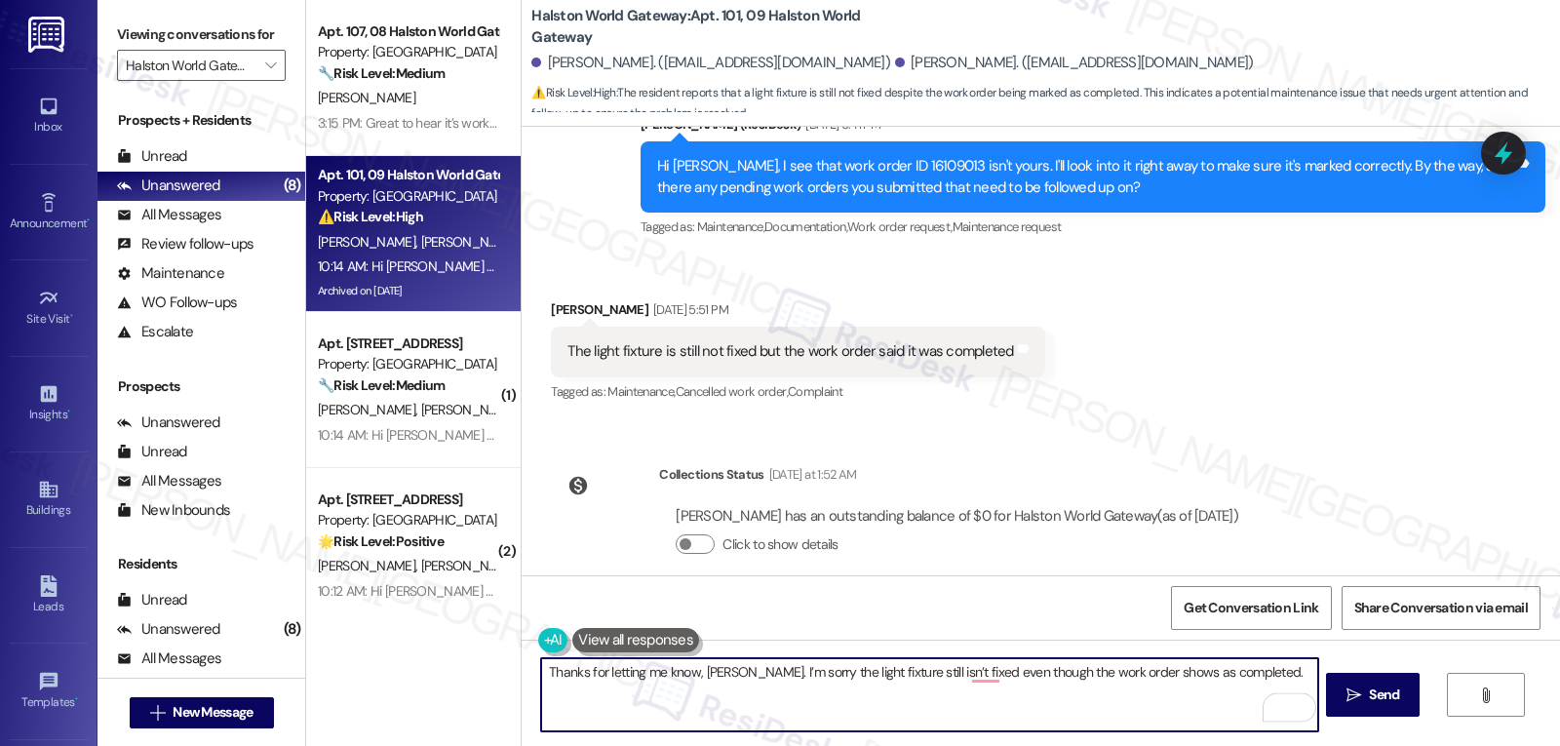
type textarea "Thanks for letting me know, [PERSON_NAME]. I’m sorry the light fixture still is…"
click at [1514, 147] on icon at bounding box center [1503, 152] width 25 height 25
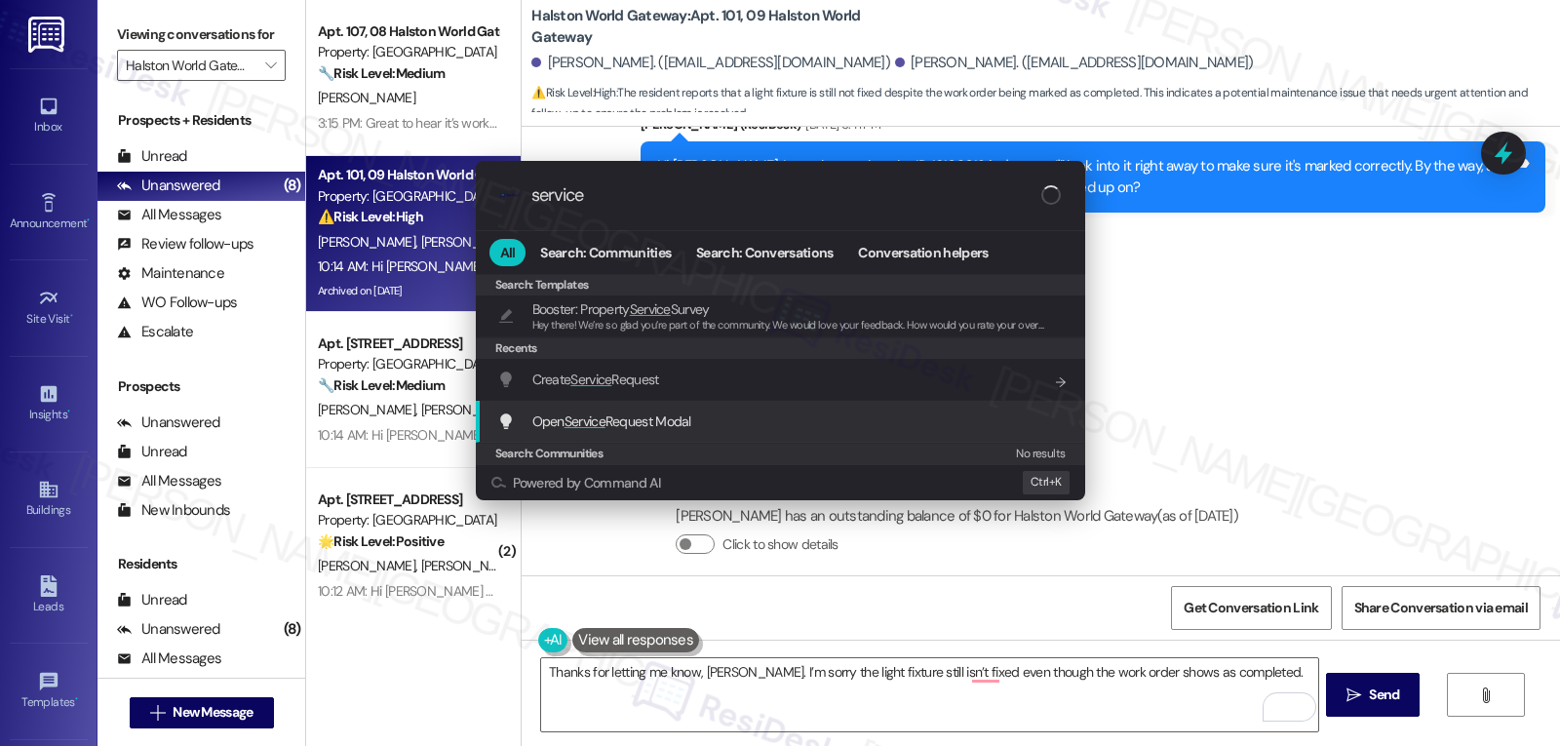
type input "service"
click at [618, 428] on span "Open Service Request Modal" at bounding box center [611, 421] width 159 height 18
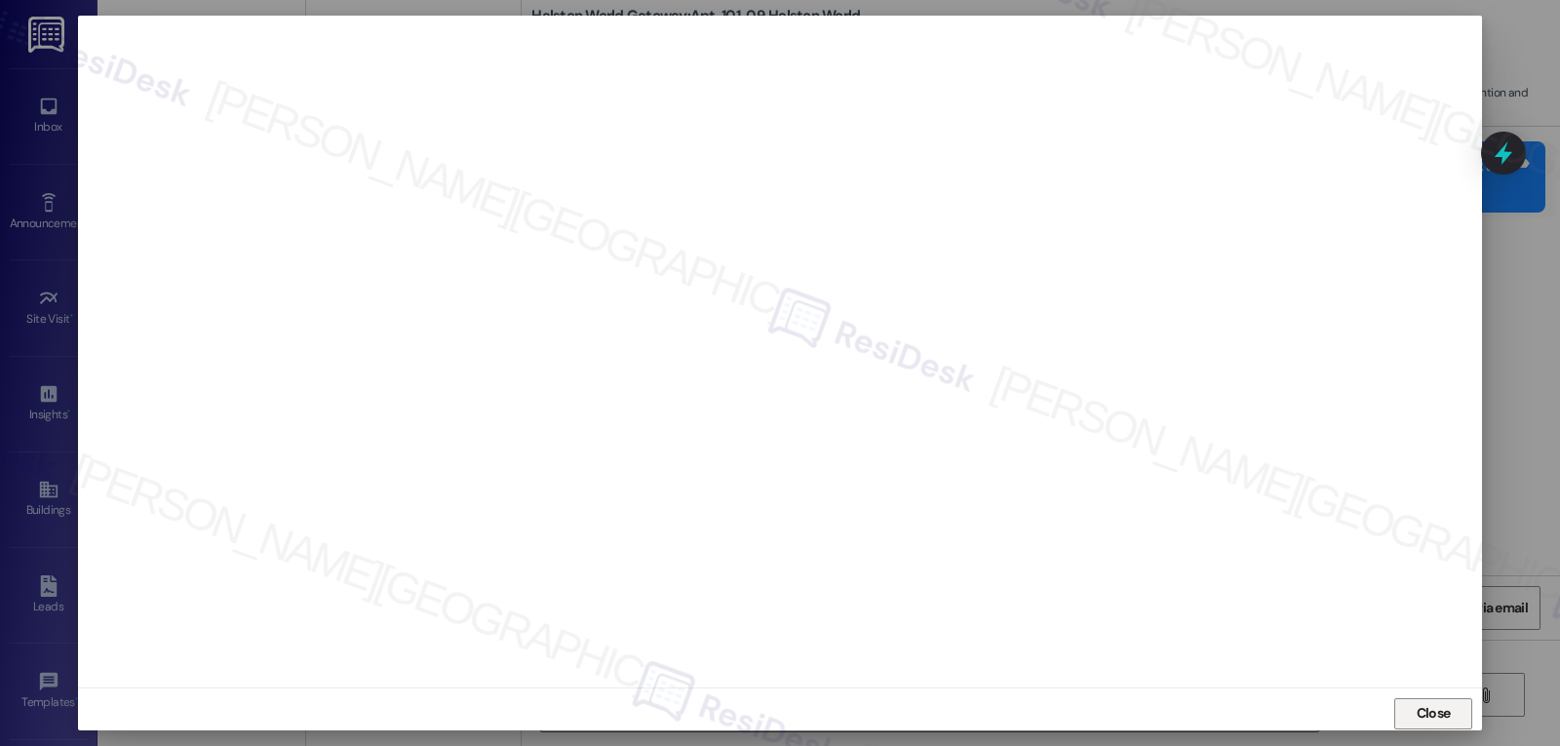
click at [1403, 719] on button "Close" at bounding box center [1433, 713] width 78 height 31
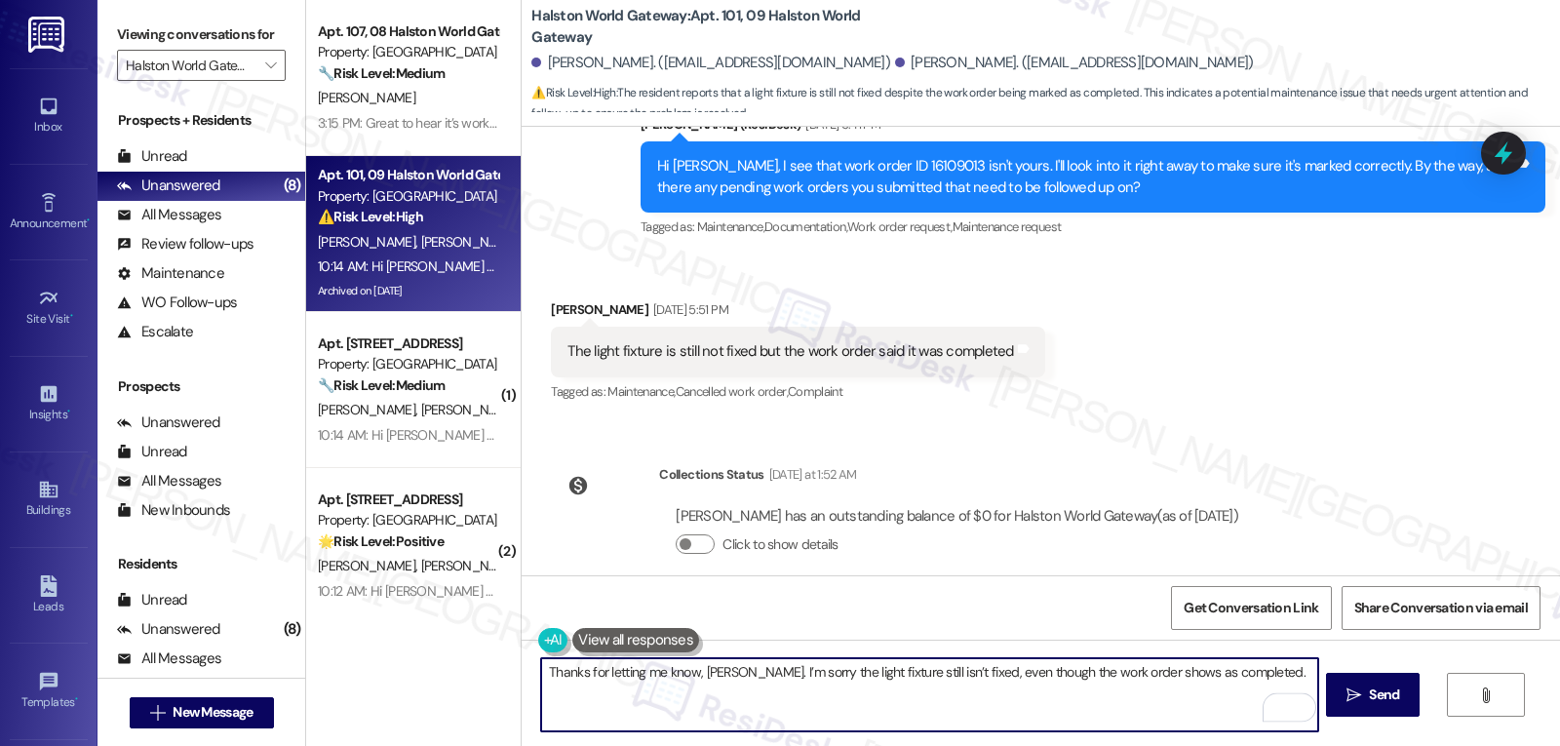
click at [1256, 671] on textarea "Thanks for letting me know, [PERSON_NAME]. I’m sorry the light fixture still is…" at bounding box center [929, 694] width 776 height 73
type textarea "Thanks for letting me know, [PERSON_NAME]. I’m sorry the light fixture still is…"
click at [1370, 700] on span "Send" at bounding box center [1384, 695] width 30 height 20
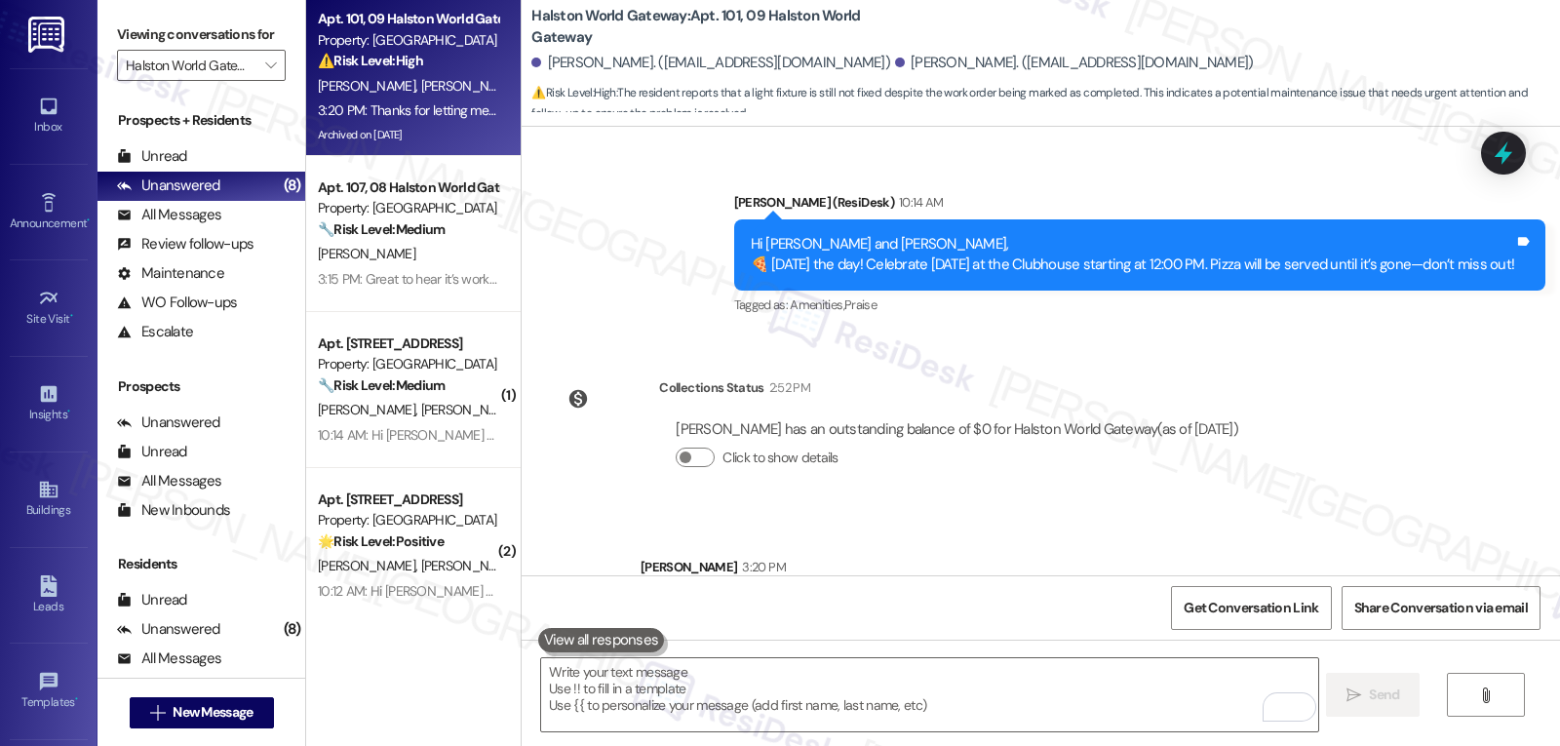
scroll to position [7735, 0]
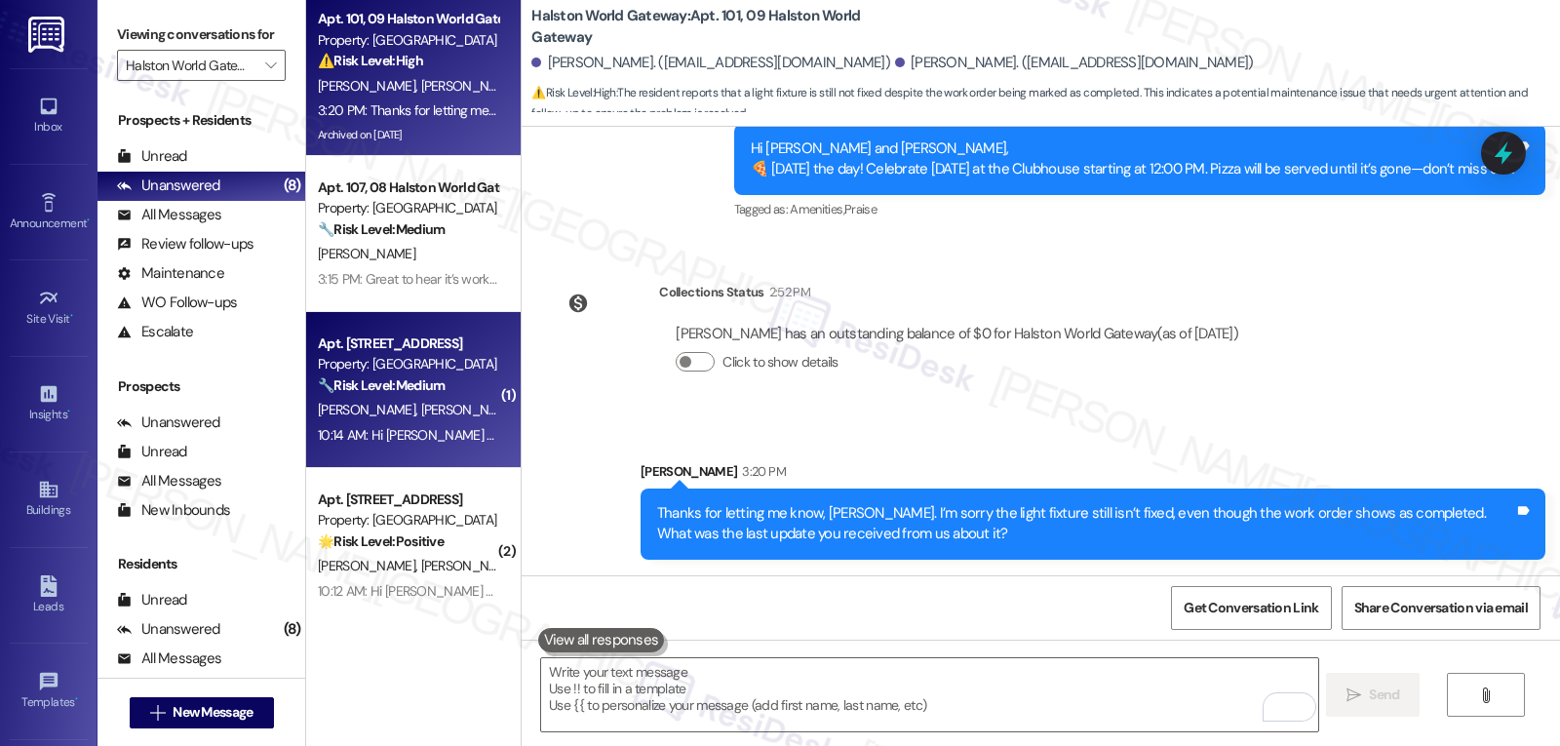
click at [410, 449] on div "Apt. 203, 17 Halston World Gateway Property: Halston World Gateway 🔧 Risk Level…" at bounding box center [413, 390] width 215 height 156
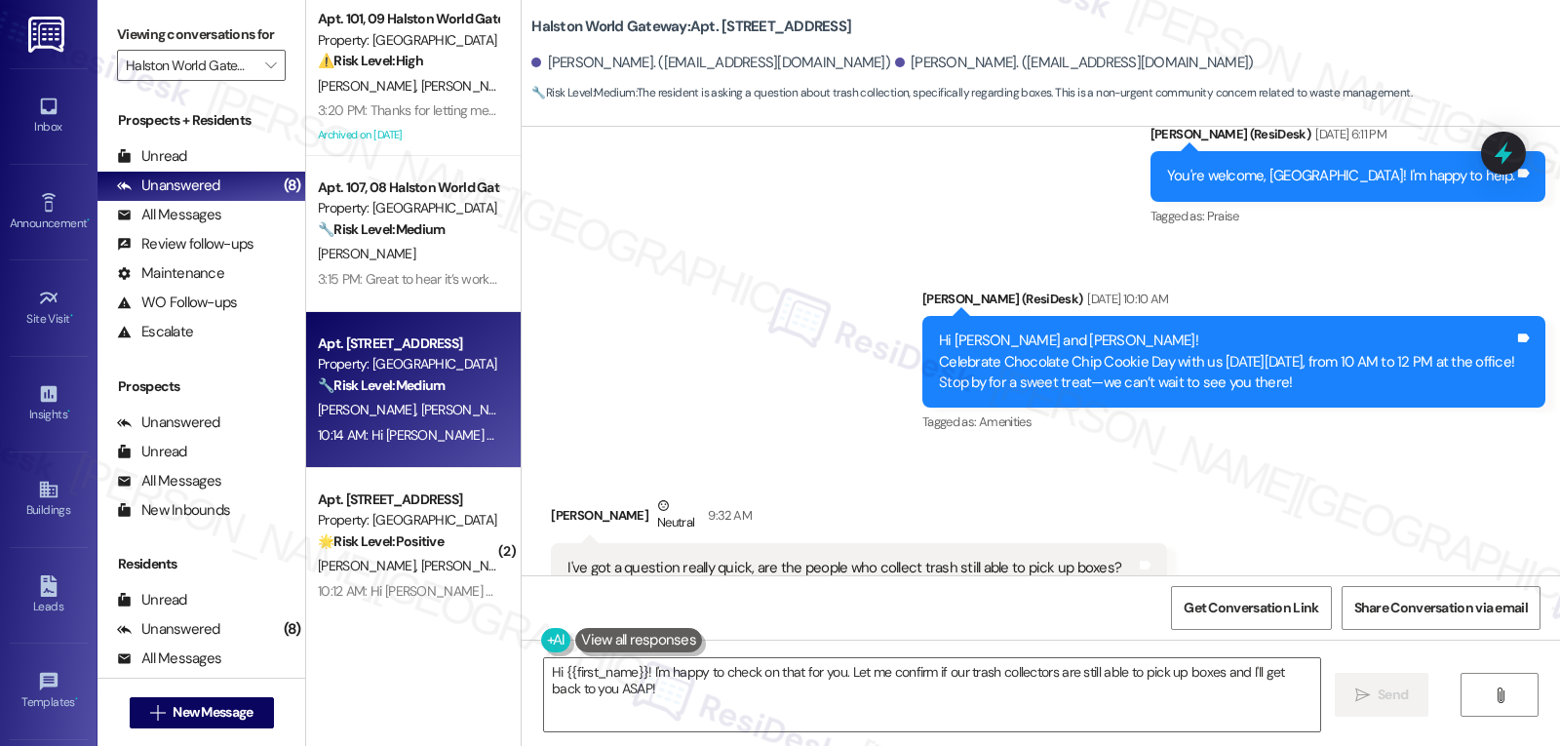
scroll to position [4126, 0]
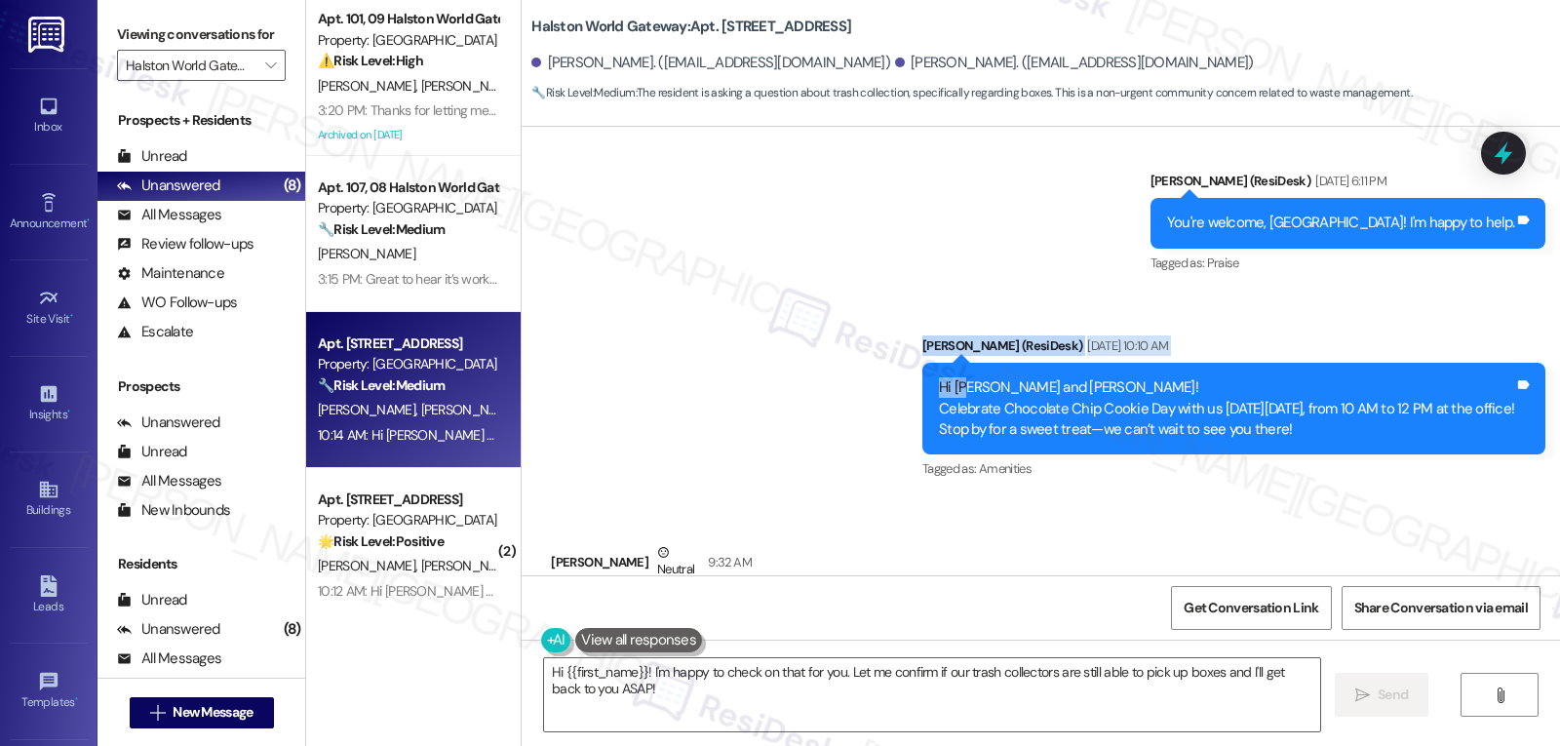
drag, startPoint x: 868, startPoint y: 283, endPoint x: 922, endPoint y: 328, distance: 70.7
click at [922, 328] on div "Announcement, sent via SMS [PERSON_NAME] (ResiDesk) [DATE] 10:10 AM Hi [PERSON_…" at bounding box center [1234, 409] width 652 height 177
click at [835, 318] on div "Sent via SMS [PERSON_NAME] (ResiDesk) [DATE] 6:11 PM You're welcome, [GEOGRAPHI…" at bounding box center [1041, 312] width 1039 height 371
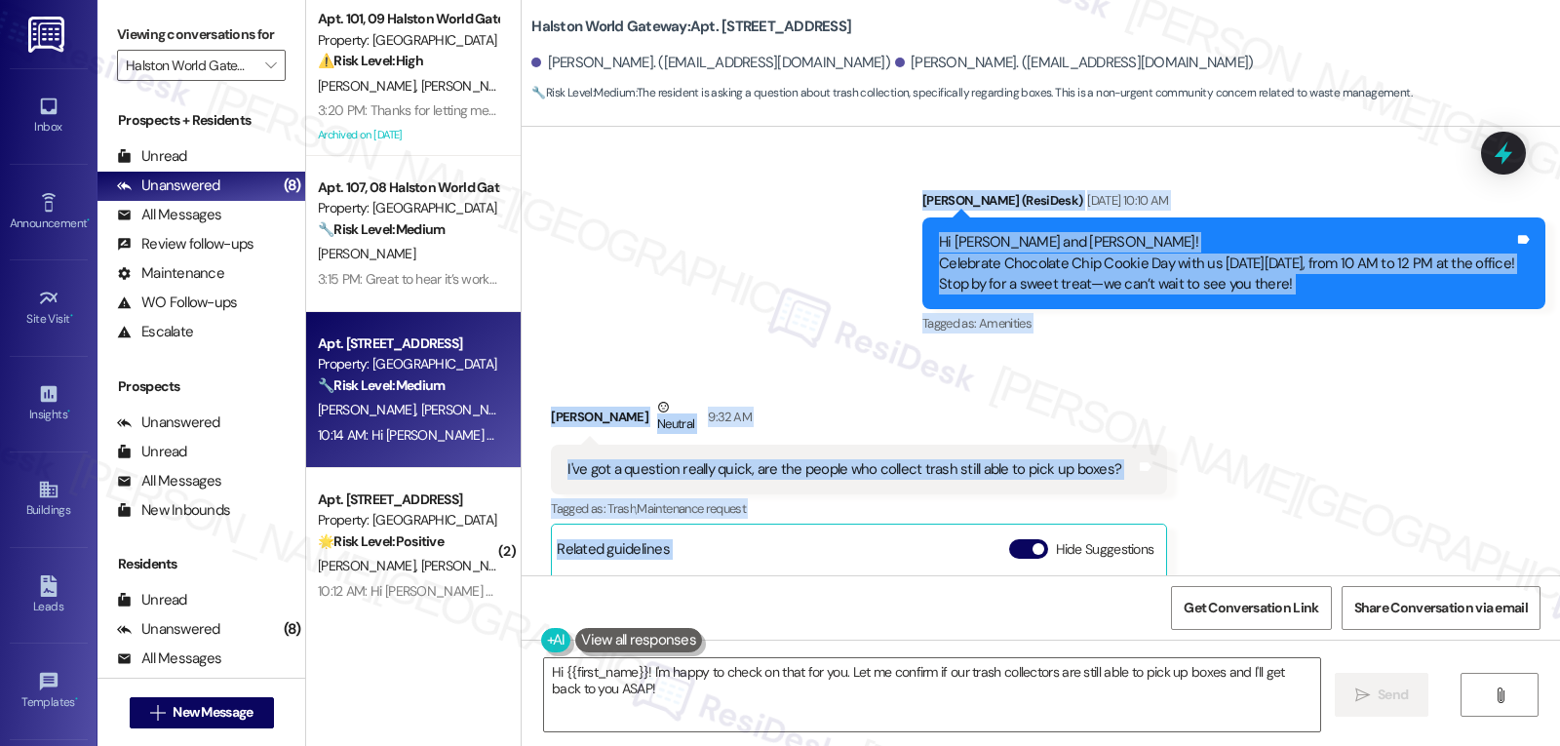
scroll to position [4516, 0]
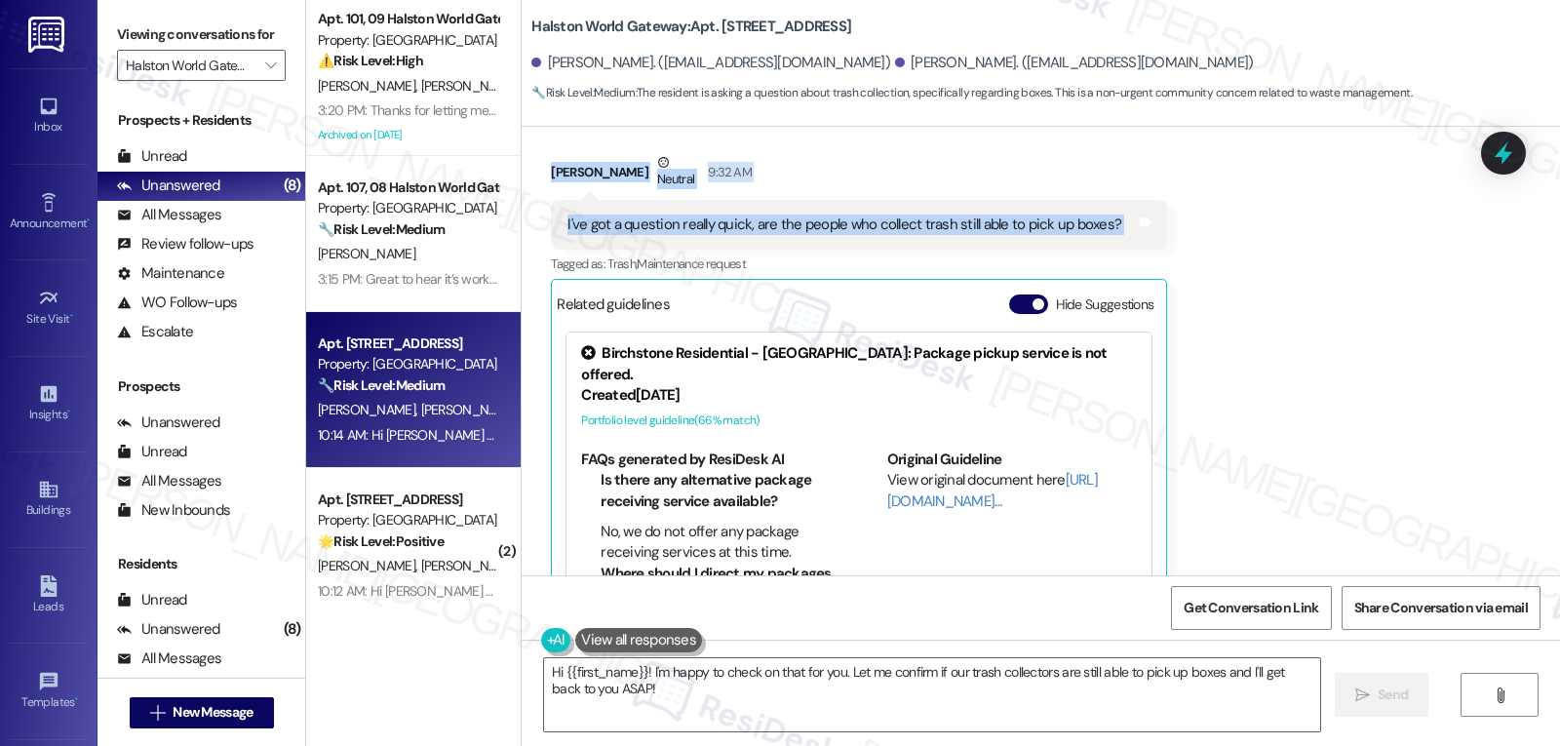
drag, startPoint x: 880, startPoint y: 288, endPoint x: 1168, endPoint y: 182, distance: 307.2
click at [1168, 182] on div "Lease started [DATE] 8:00 PM Survey, sent via SMS Residesk Automated Survey [DA…" at bounding box center [1041, 351] width 1039 height 449
copy div "[PERSON_NAME] (ResiDesk) [DATE] 10:10 AM Hi [PERSON_NAME] and [PERSON_NAME]! Ce…"
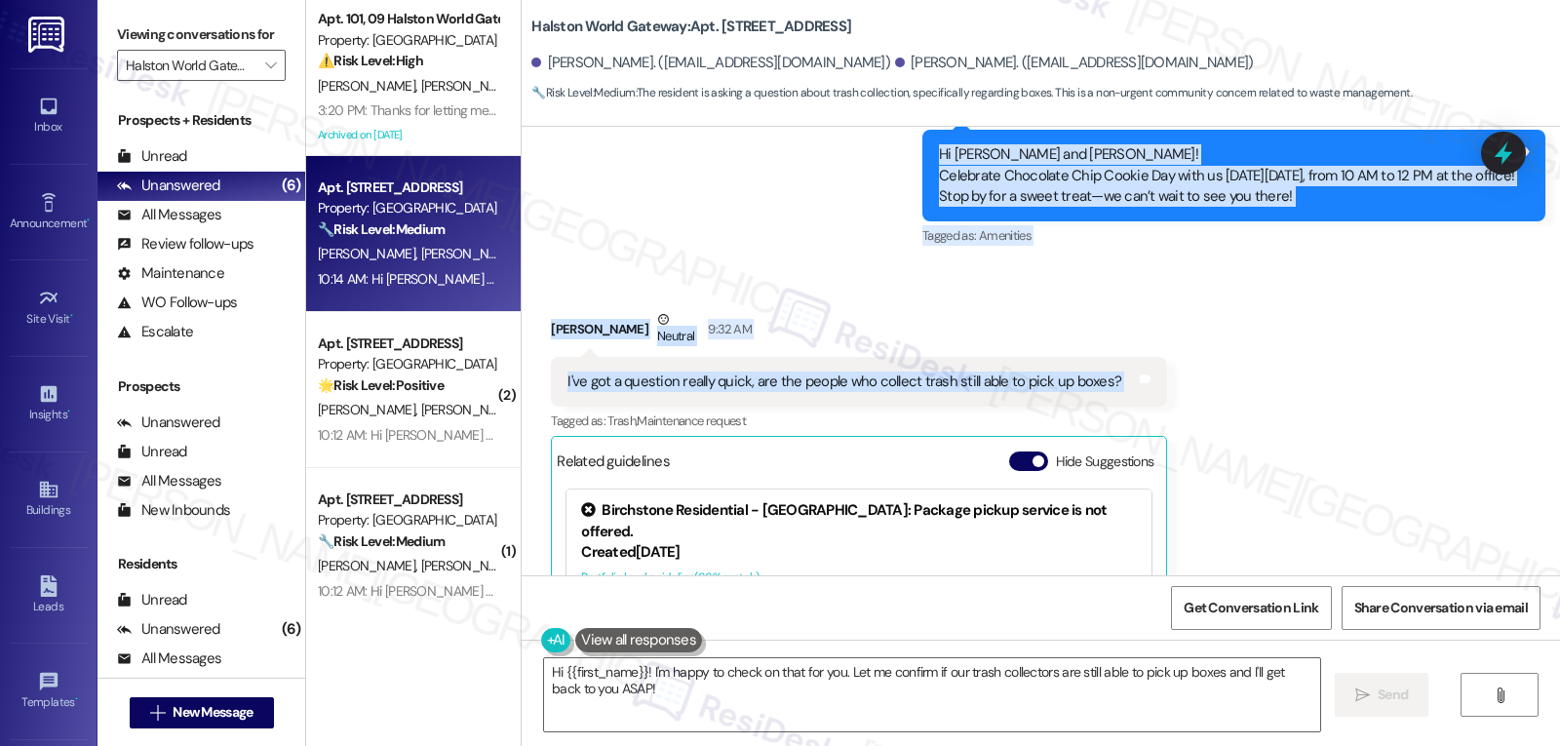
scroll to position [4321, 0]
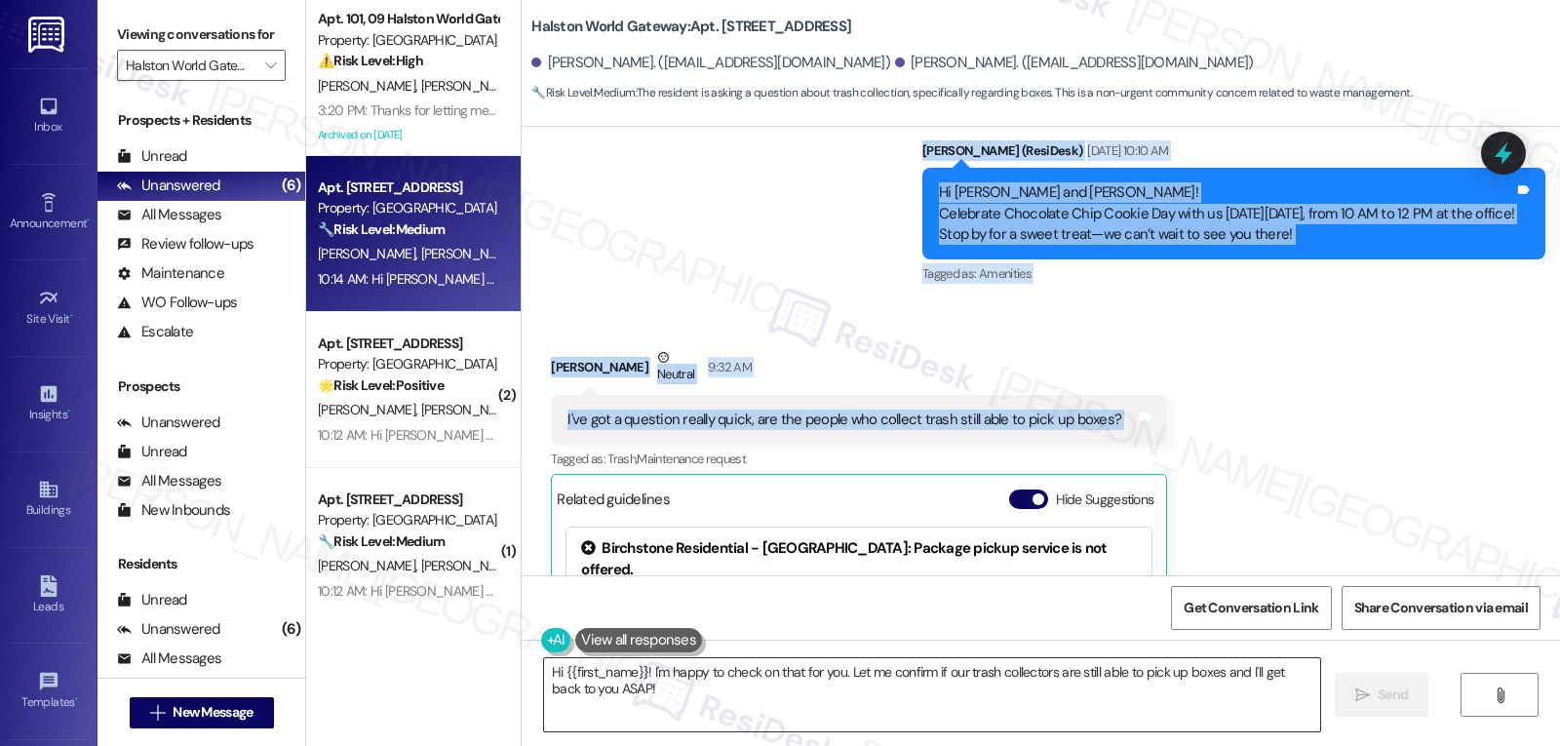
click at [844, 704] on textarea "Hi {{first_name}}! I'm happy to check on that for you. Let me confirm if our tr…" at bounding box center [932, 694] width 776 height 73
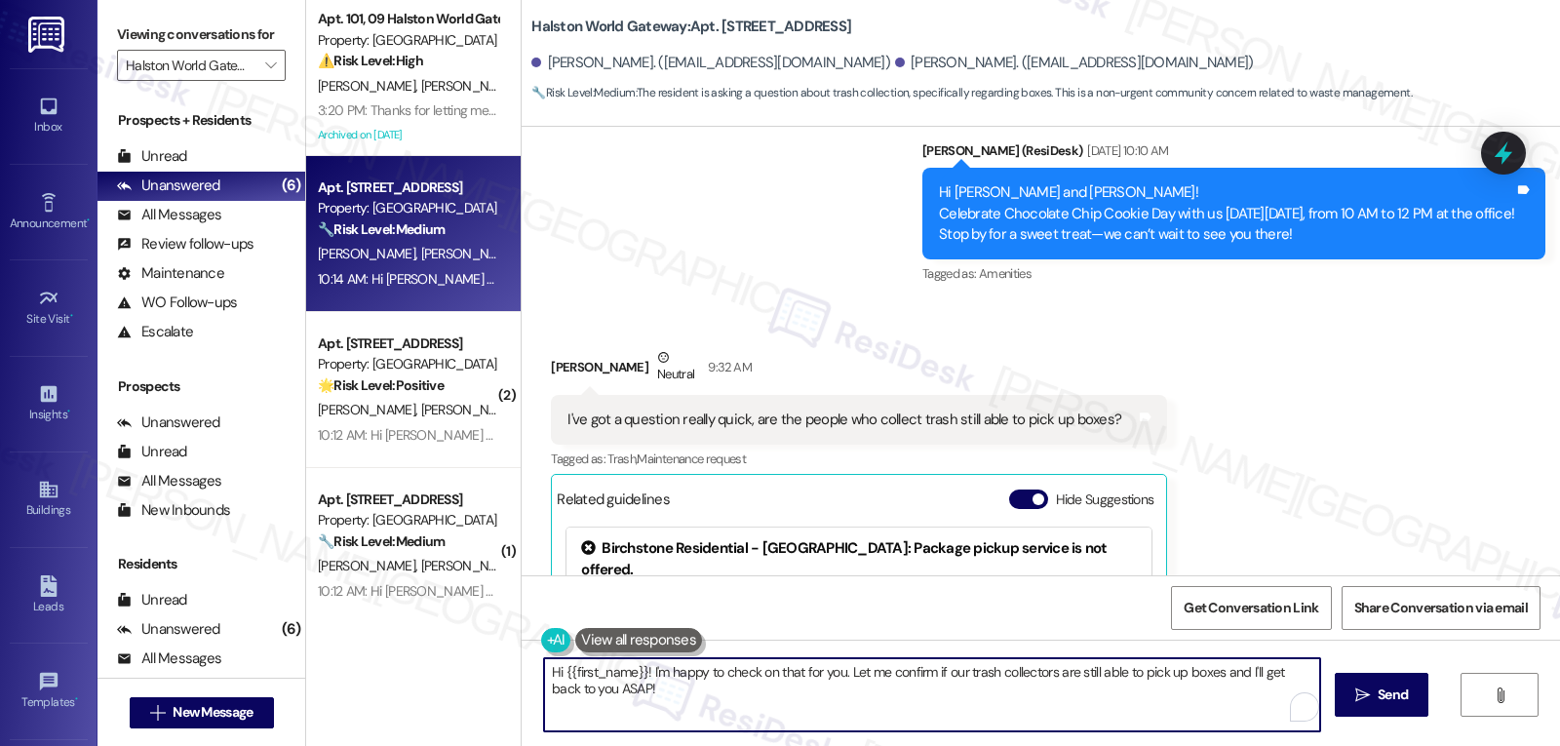
paste textarea "[PERSON_NAME], great question! Box collection can sometimes depend on the prope…"
click at [827, 688] on textarea "Hi [PERSON_NAME], great question! Box collection can sometimes depend on the pr…" at bounding box center [929, 694] width 776 height 73
paste textarea "confirm whether boxes can be picked up or if they need to be broken down/dispos…"
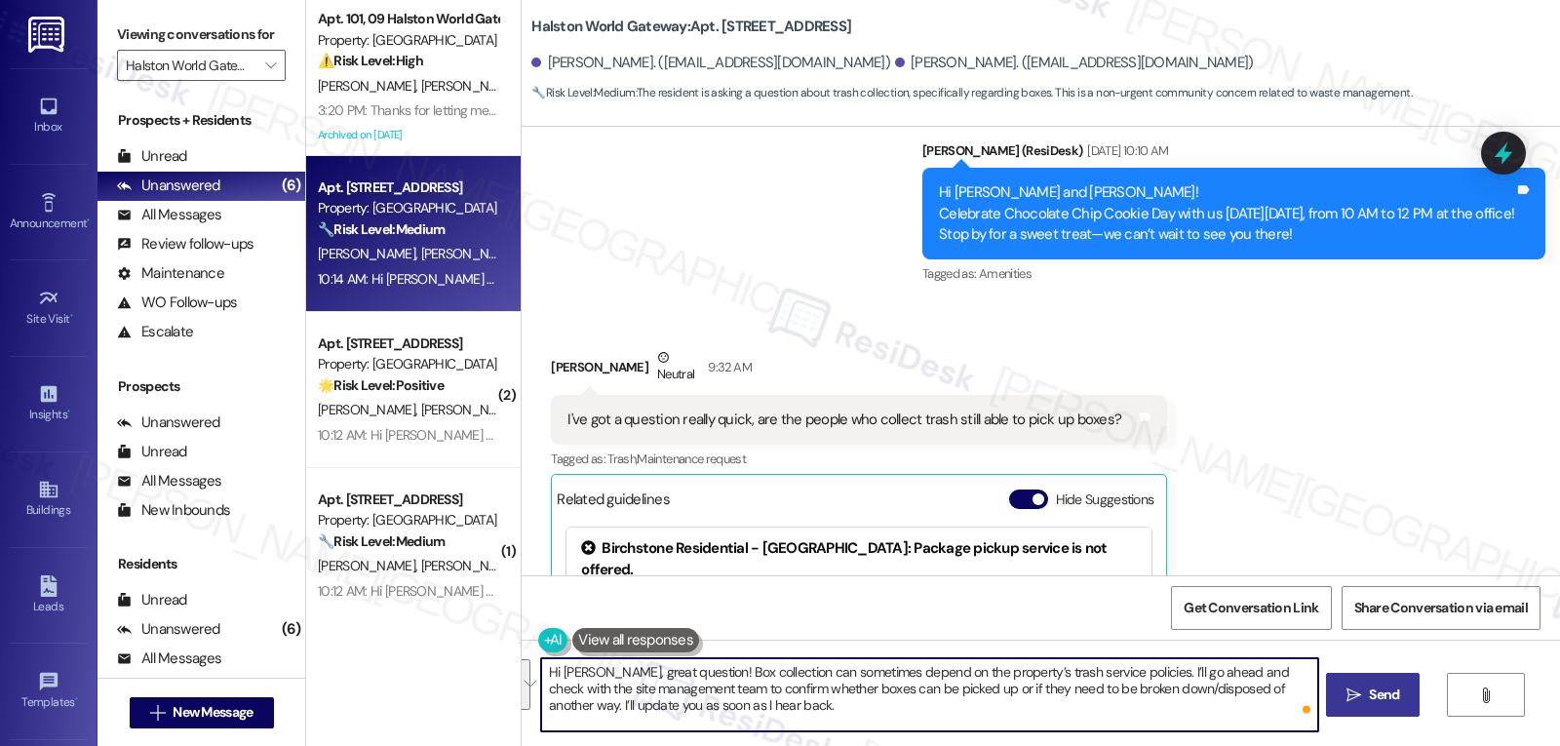
type textarea "Hi [PERSON_NAME], great question! Box collection can sometimes depend on the pr…"
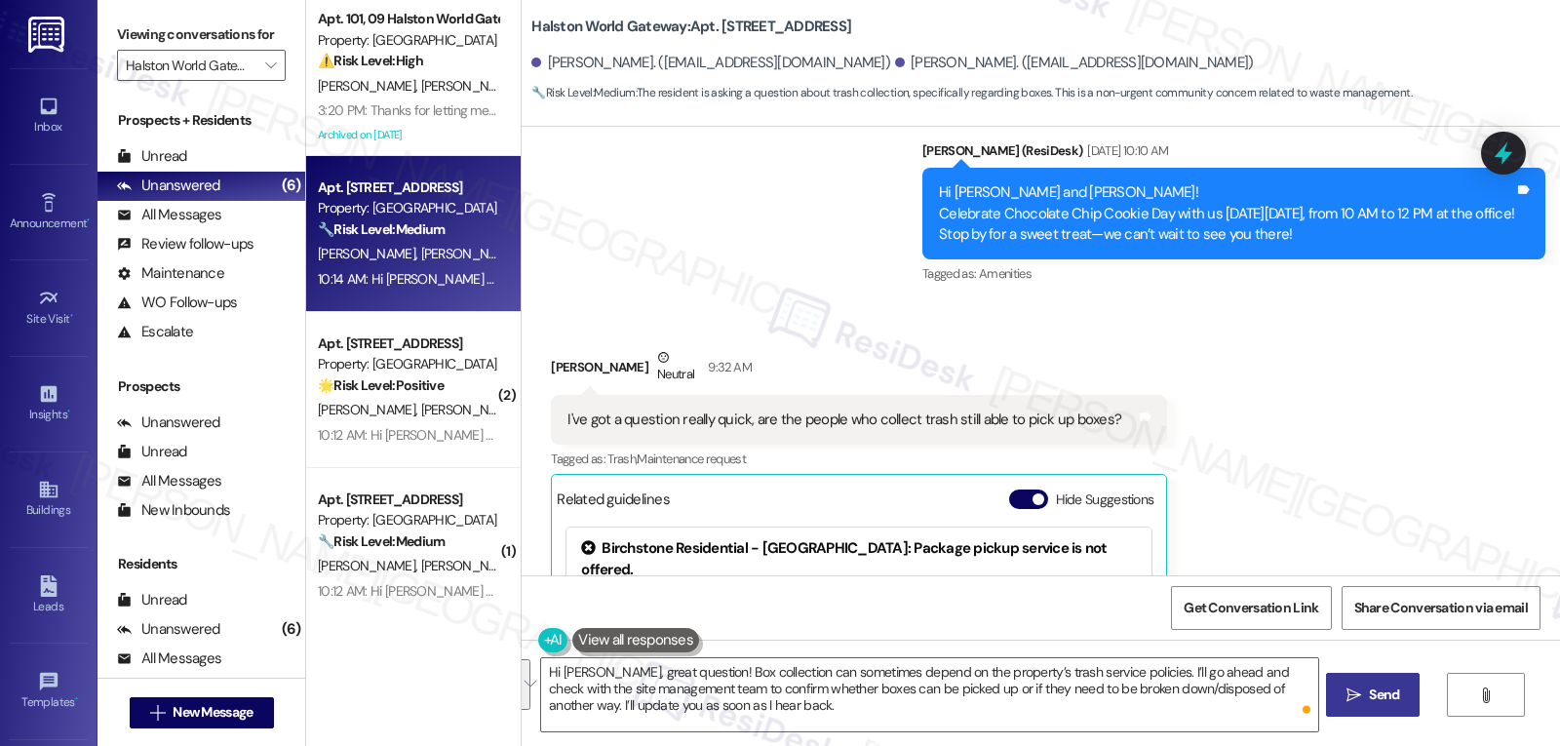
click at [1374, 709] on button " Send" at bounding box center [1373, 695] width 95 height 44
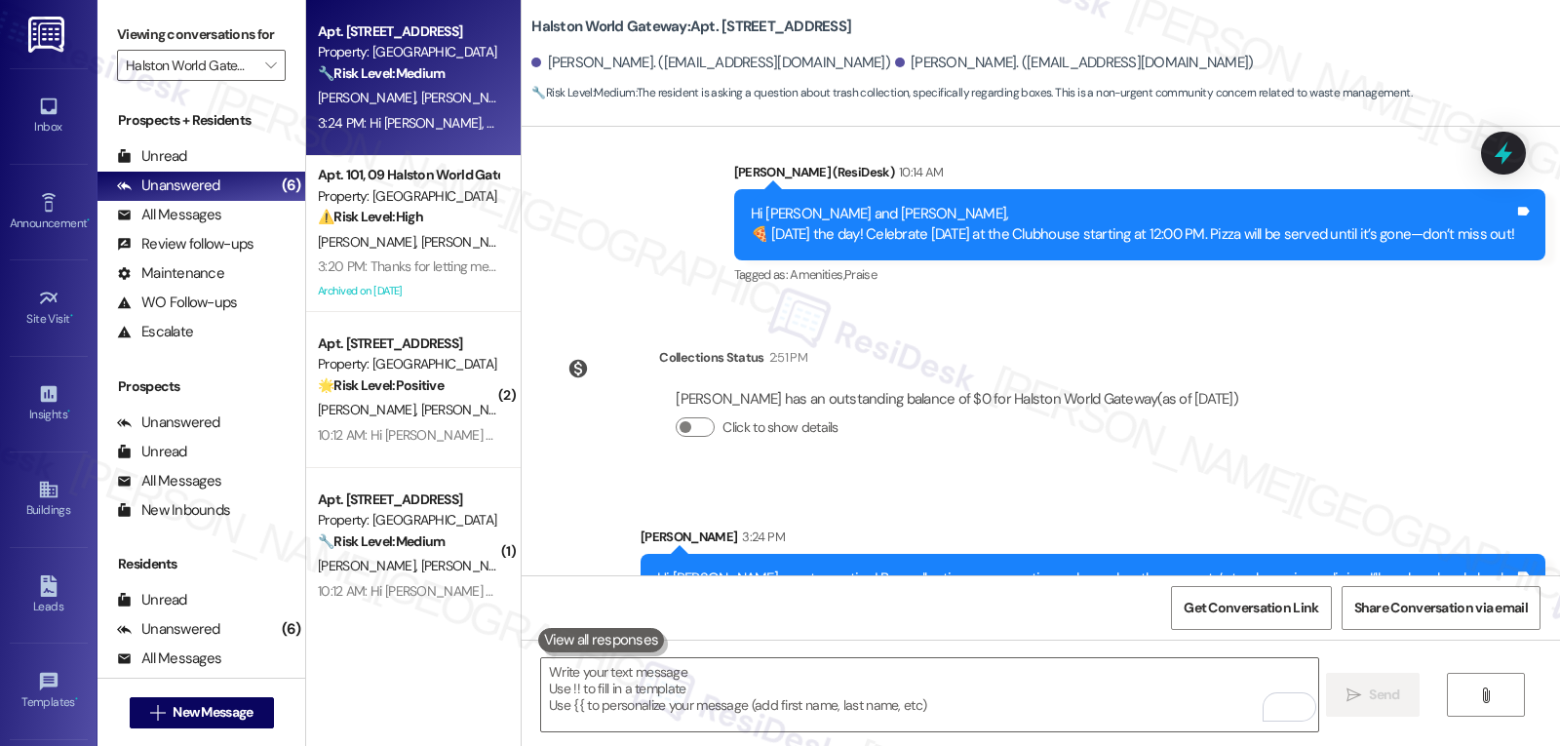
scroll to position [5083, 0]
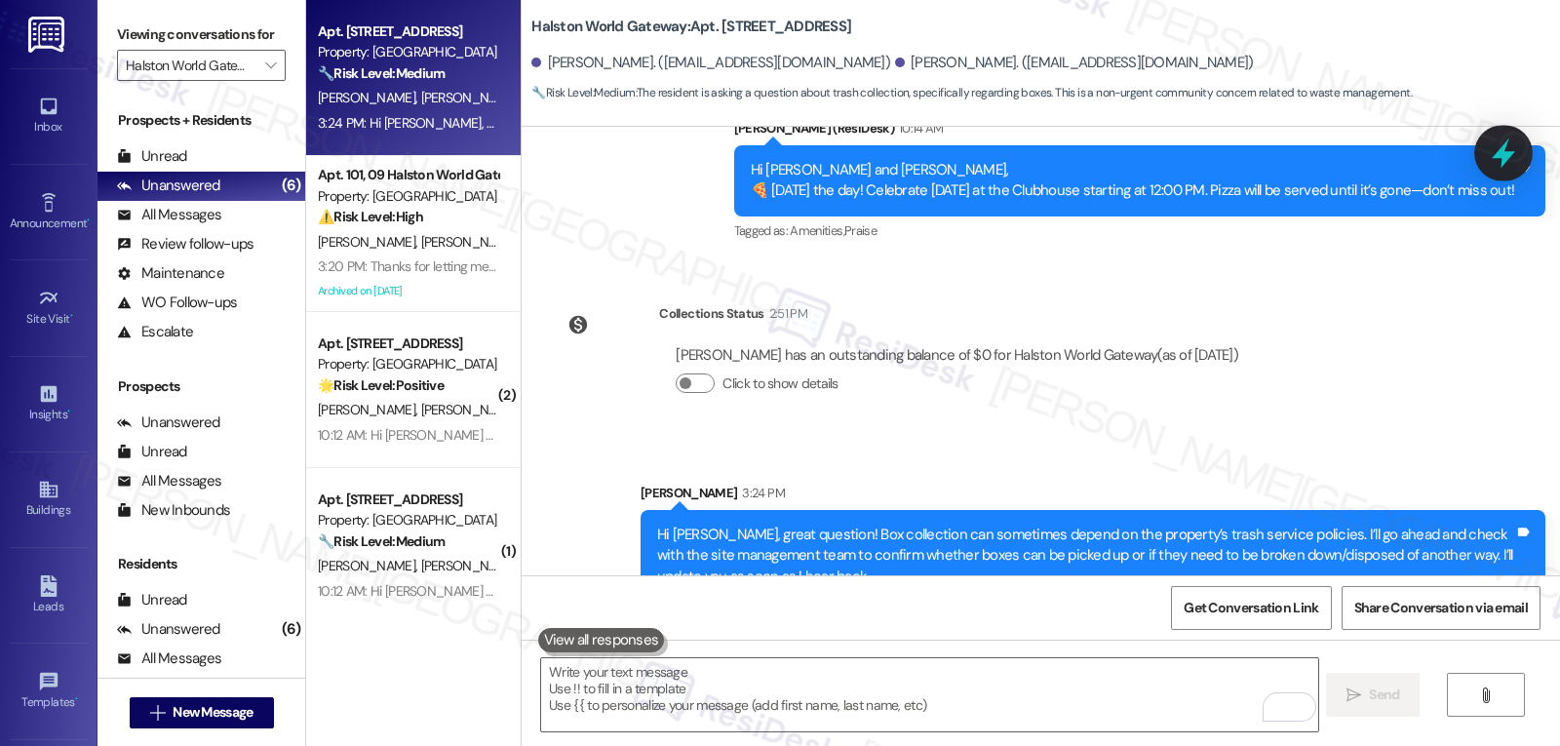
click at [1504, 156] on icon at bounding box center [1503, 153] width 23 height 30
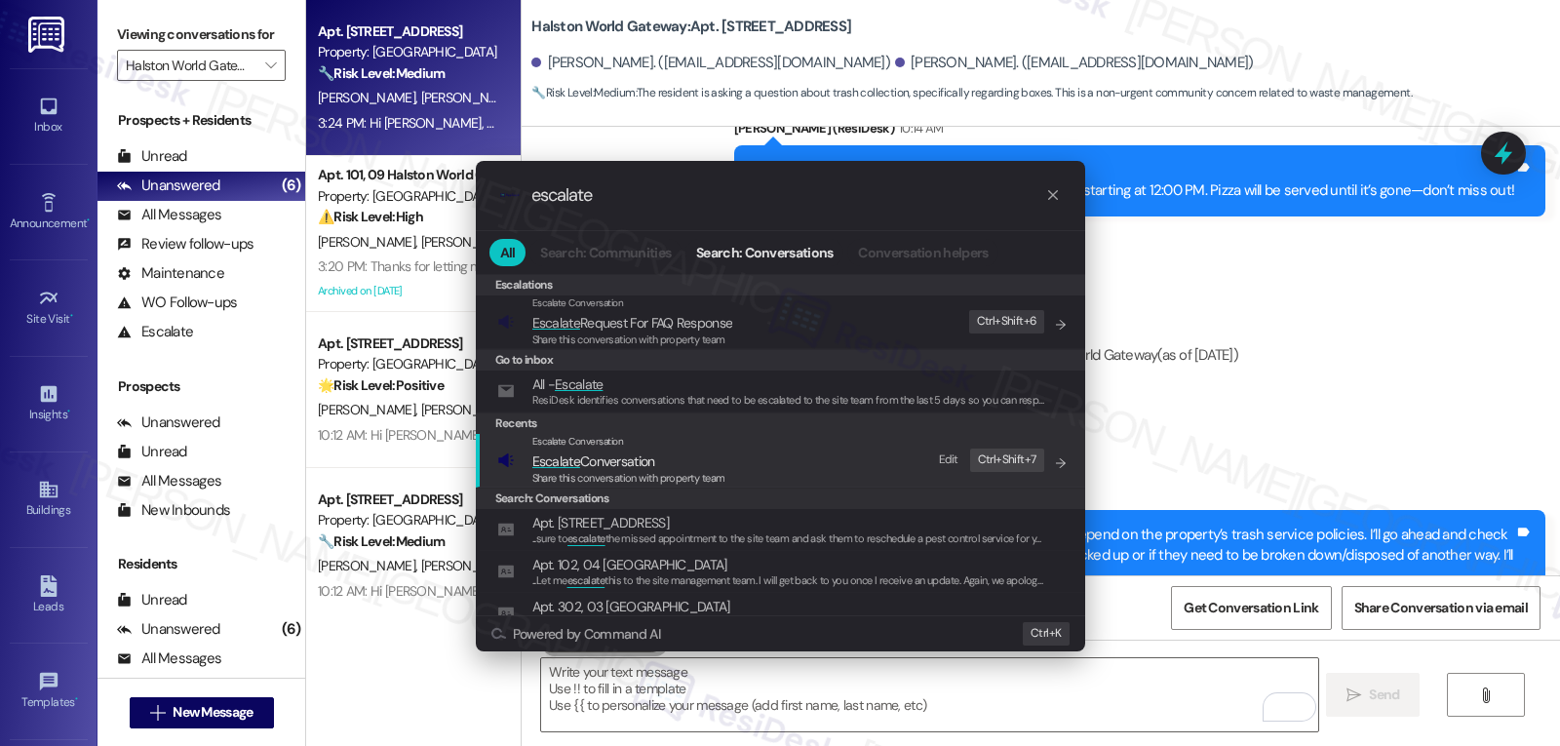
type input "escalate"
click at [687, 462] on span "Escalate Conversation" at bounding box center [628, 461] width 193 height 21
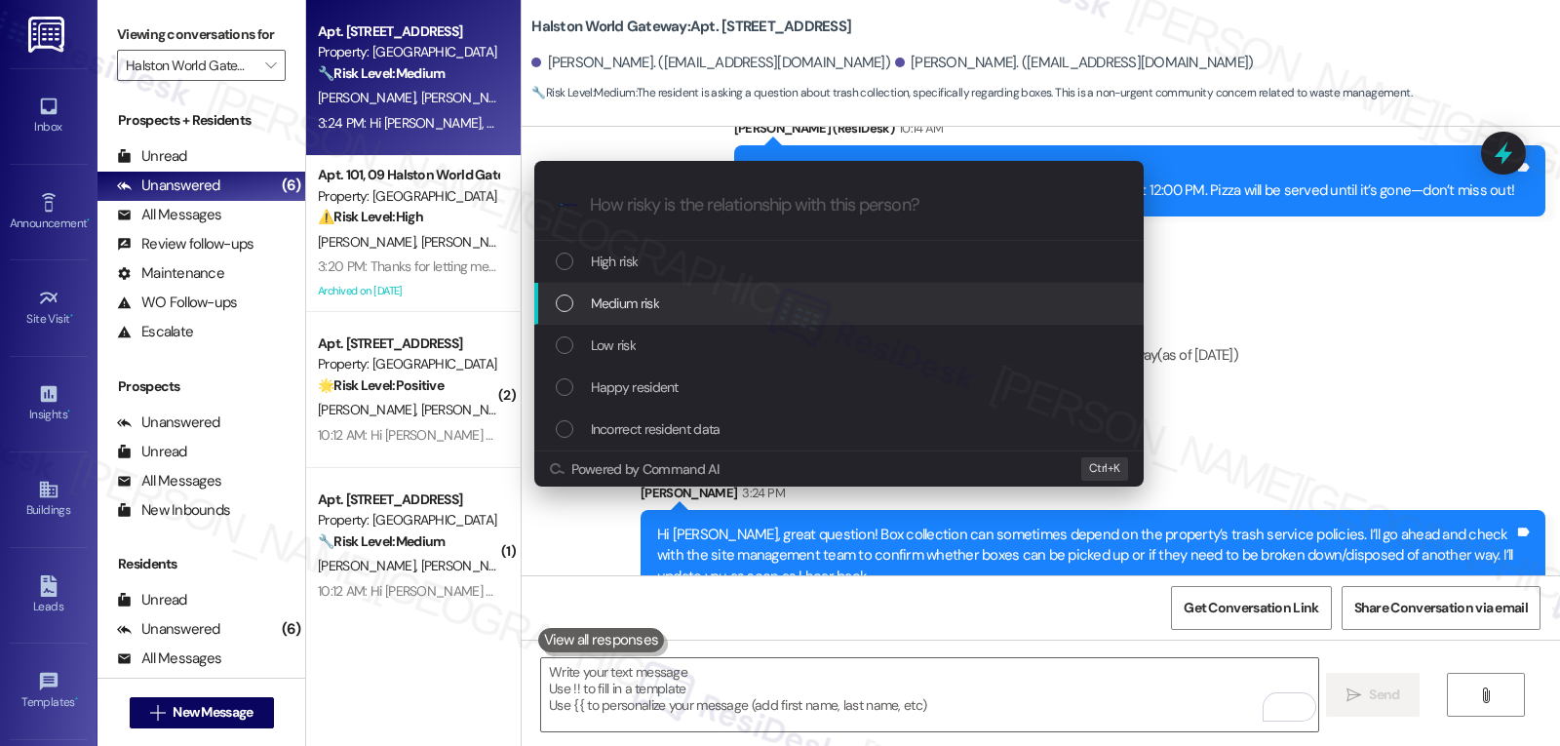
click at [693, 300] on div "Medium risk" at bounding box center [841, 303] width 570 height 21
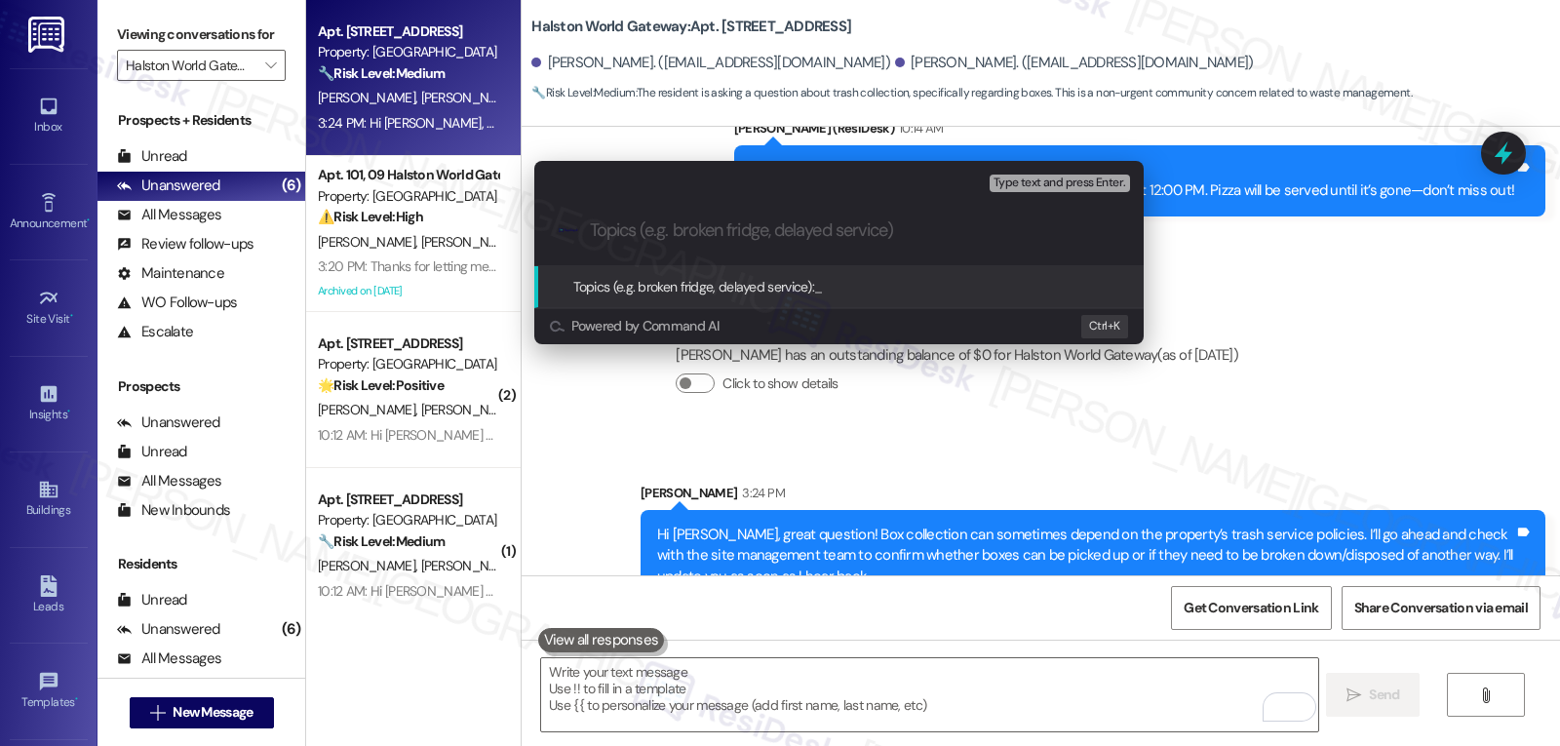
click at [1373, 333] on div "Escalate Conversation Medium risk Topics (e.g. broken fridge, delayed service) …" at bounding box center [780, 373] width 1560 height 746
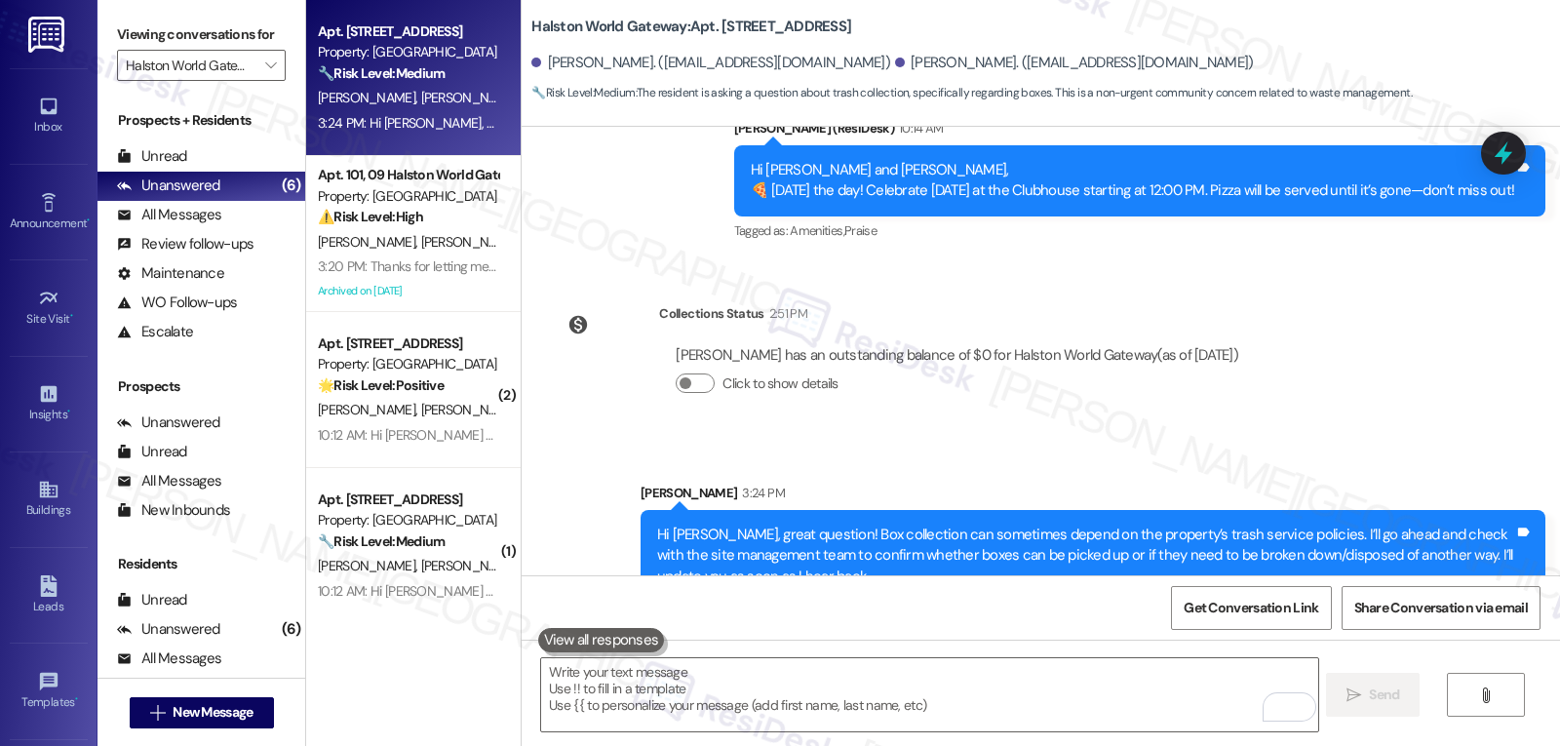
click at [1523, 157] on div at bounding box center [1503, 153] width 45 height 43
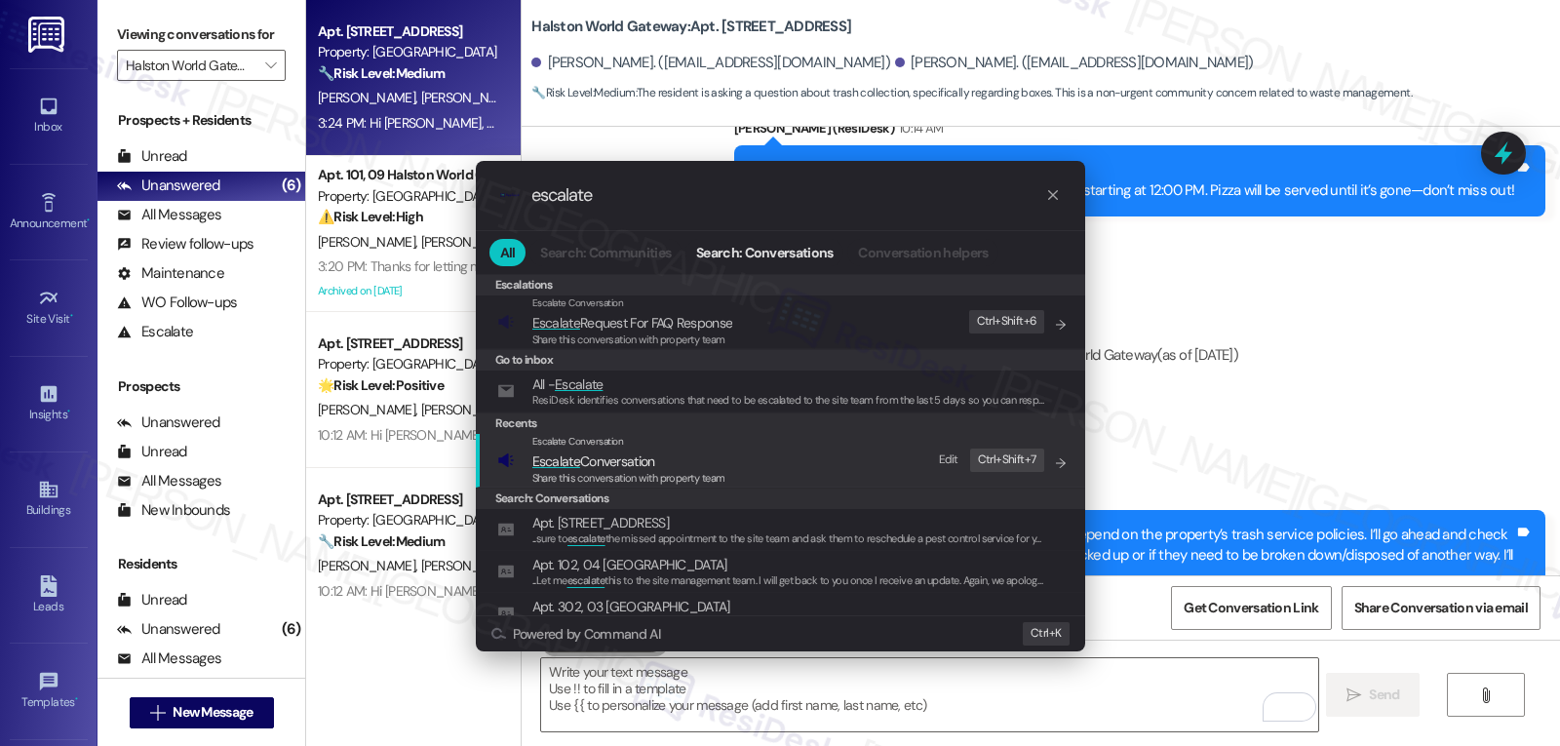
type input "escalate"
click at [620, 463] on span "Escalate Conversation" at bounding box center [593, 461] width 123 height 18
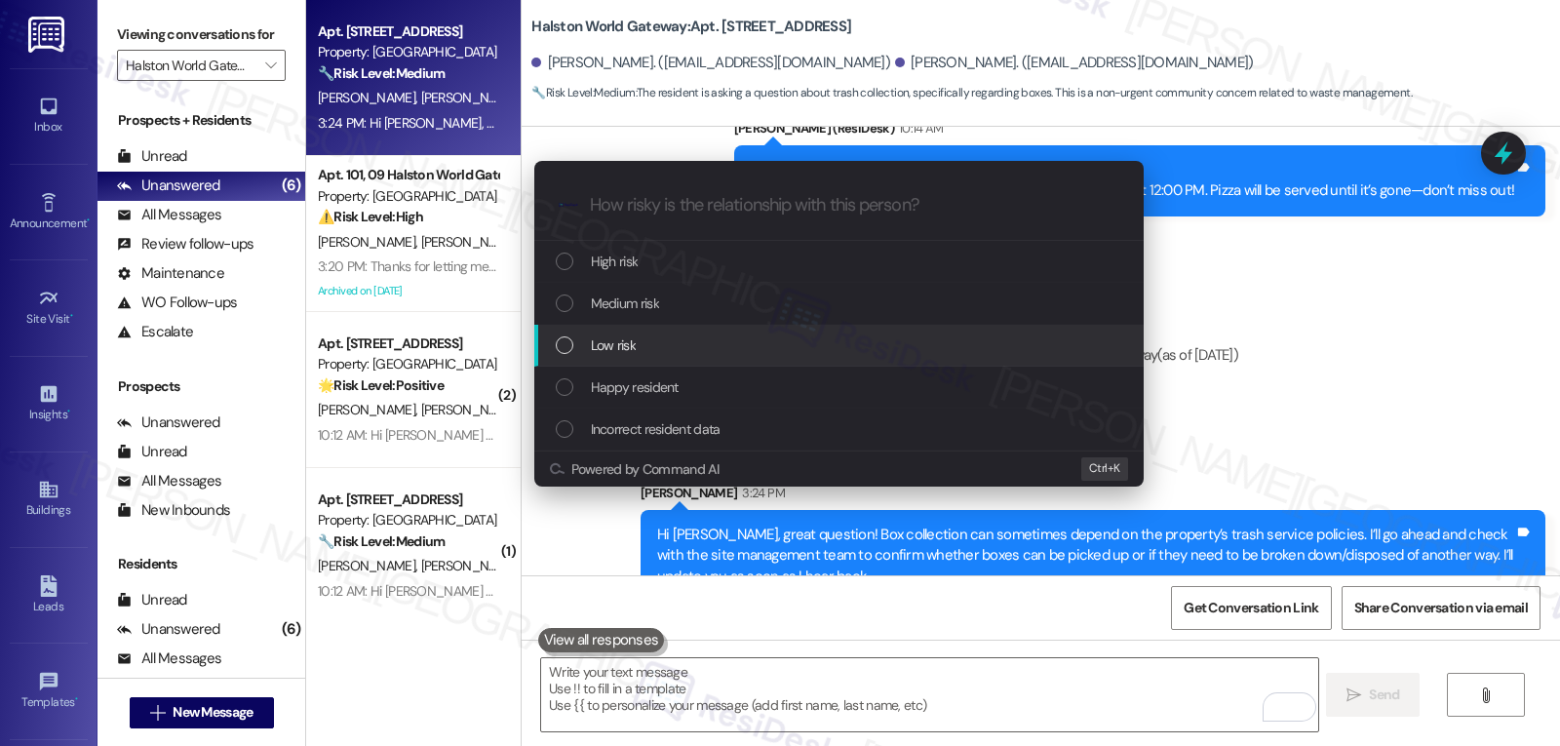
click at [643, 348] on div "Low risk" at bounding box center [841, 344] width 570 height 21
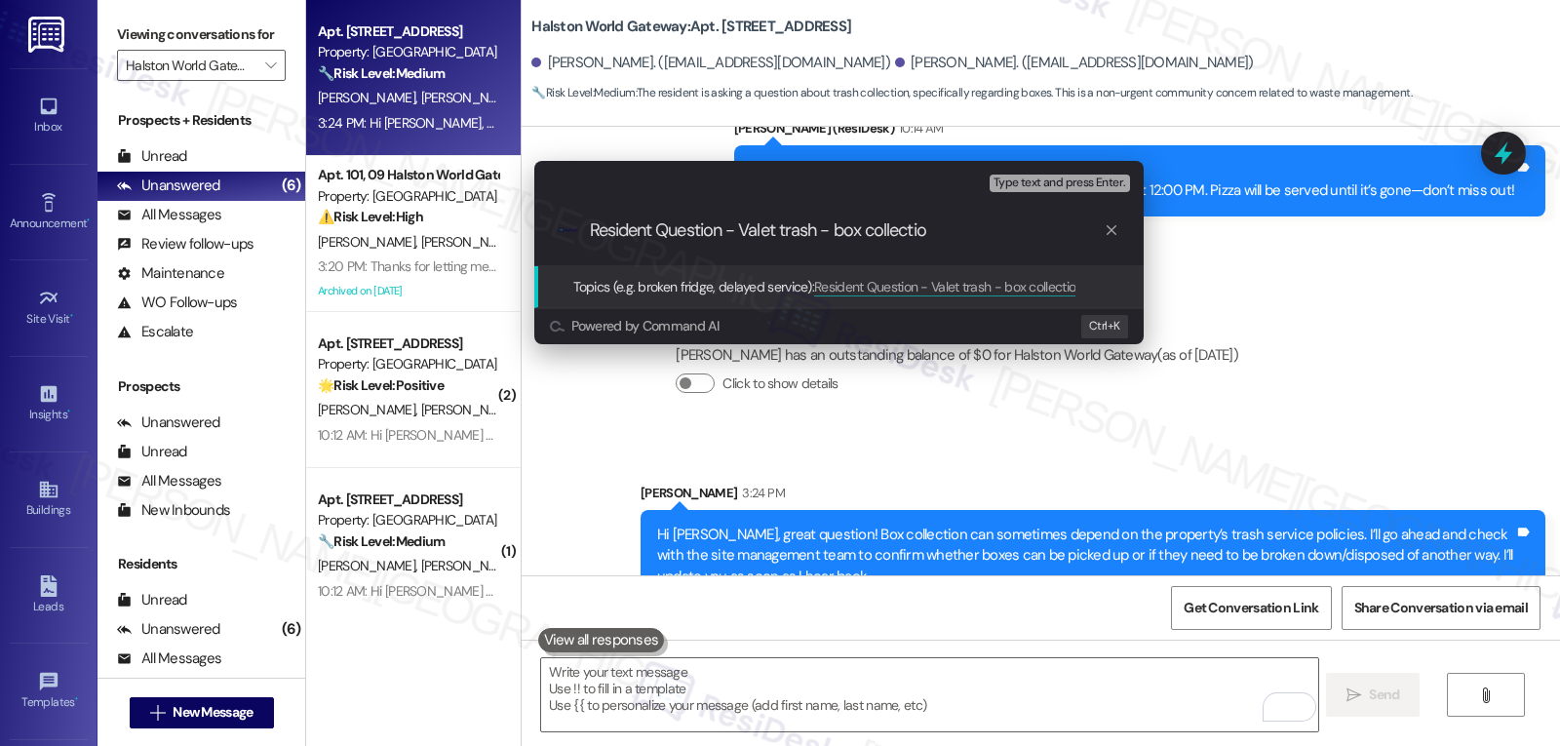
type input "Resident Question - Valet trash - box collection"
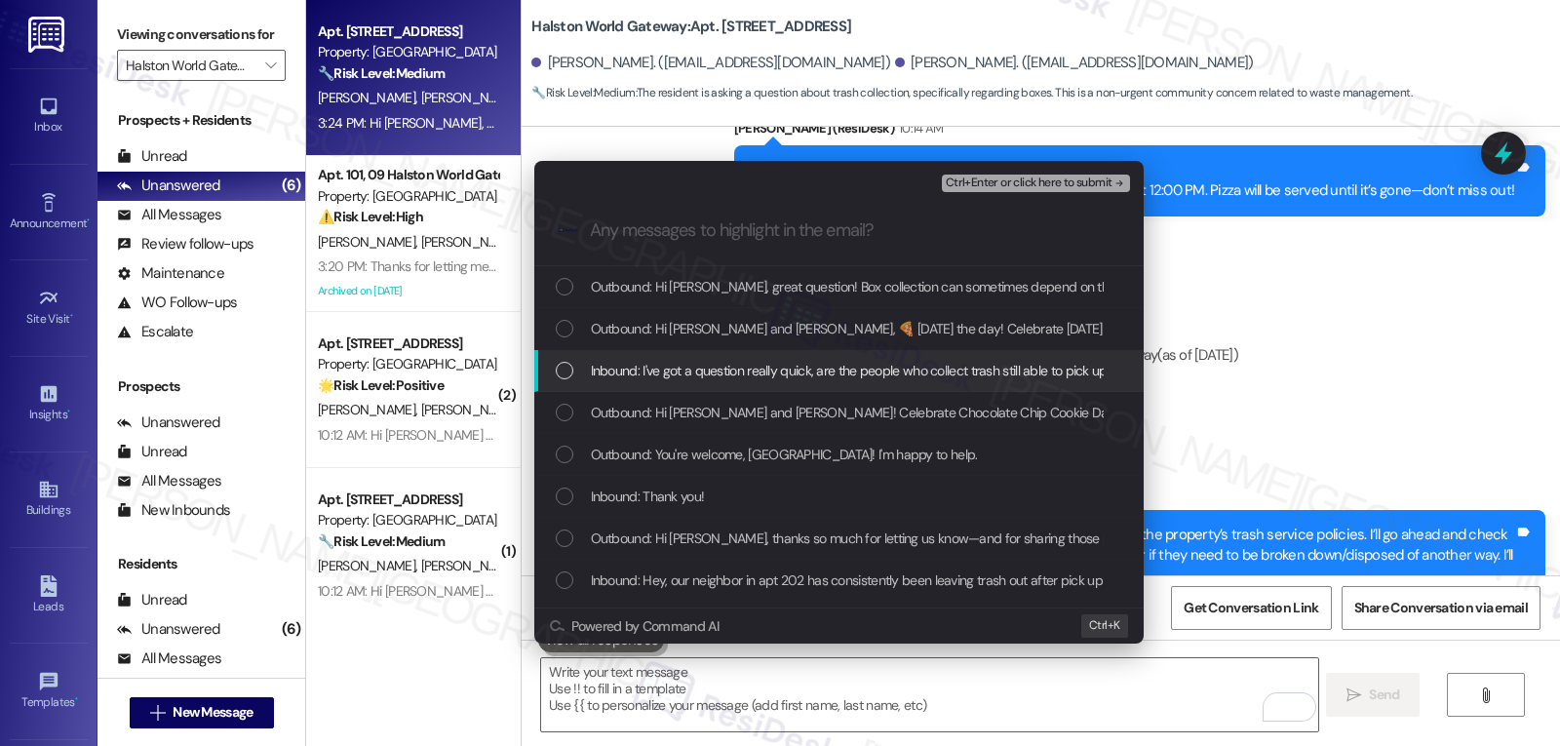
click at [636, 372] on span "Inbound: I've got a question really quick, are the people who collect trash sti…" at bounding box center [871, 370] width 561 height 21
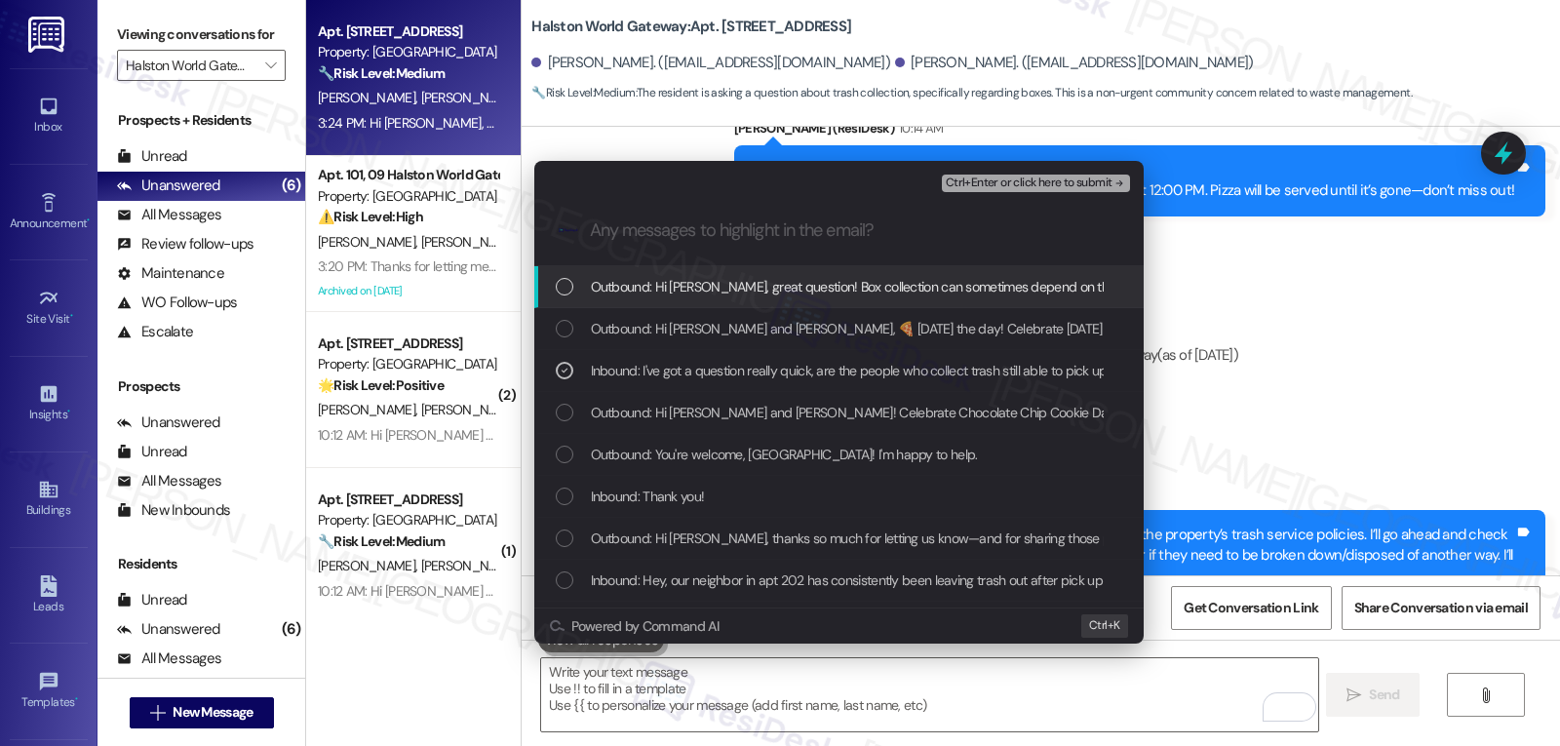
click at [1042, 180] on span "Ctrl+Enter or click here to submit" at bounding box center [1029, 183] width 167 height 14
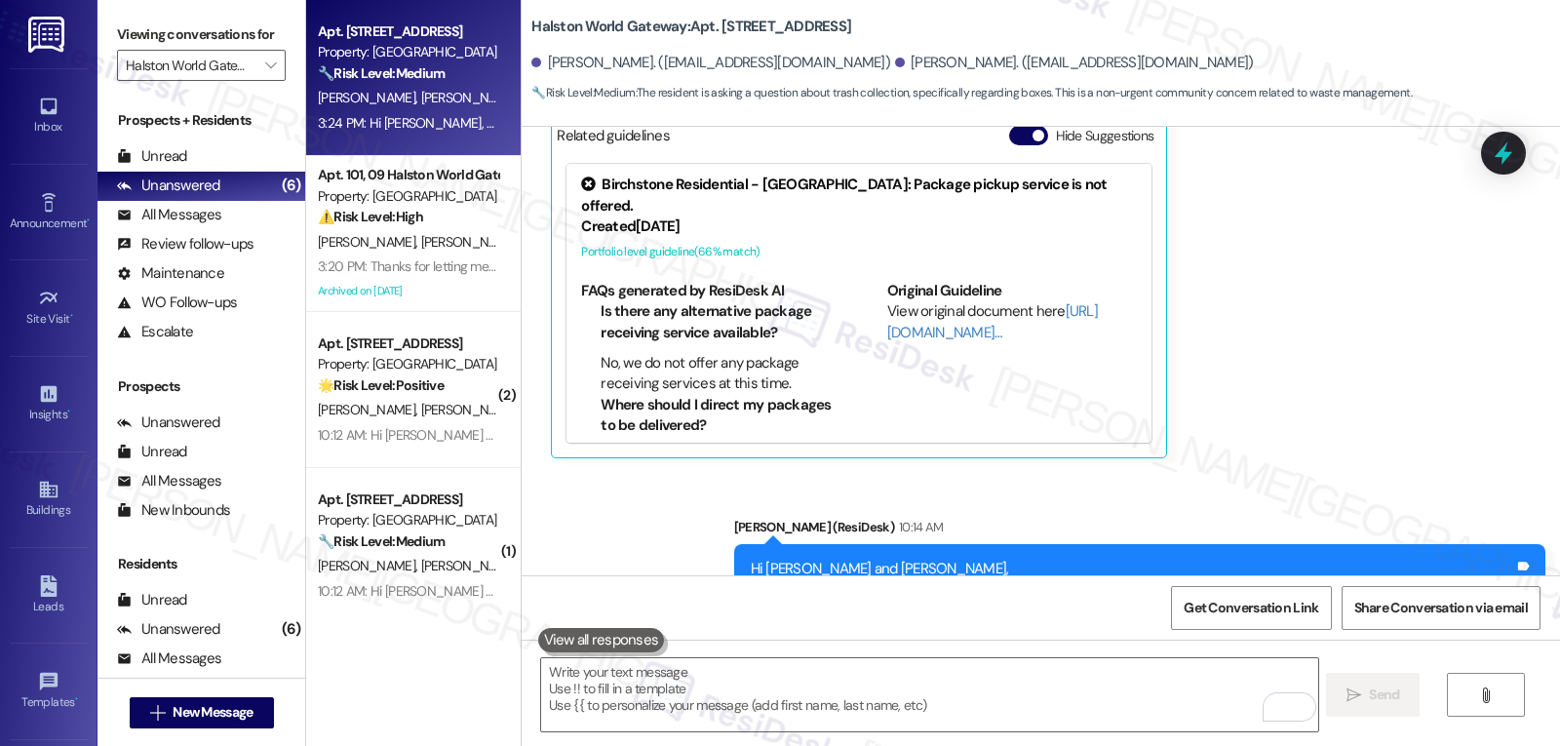
scroll to position [4520, 0]
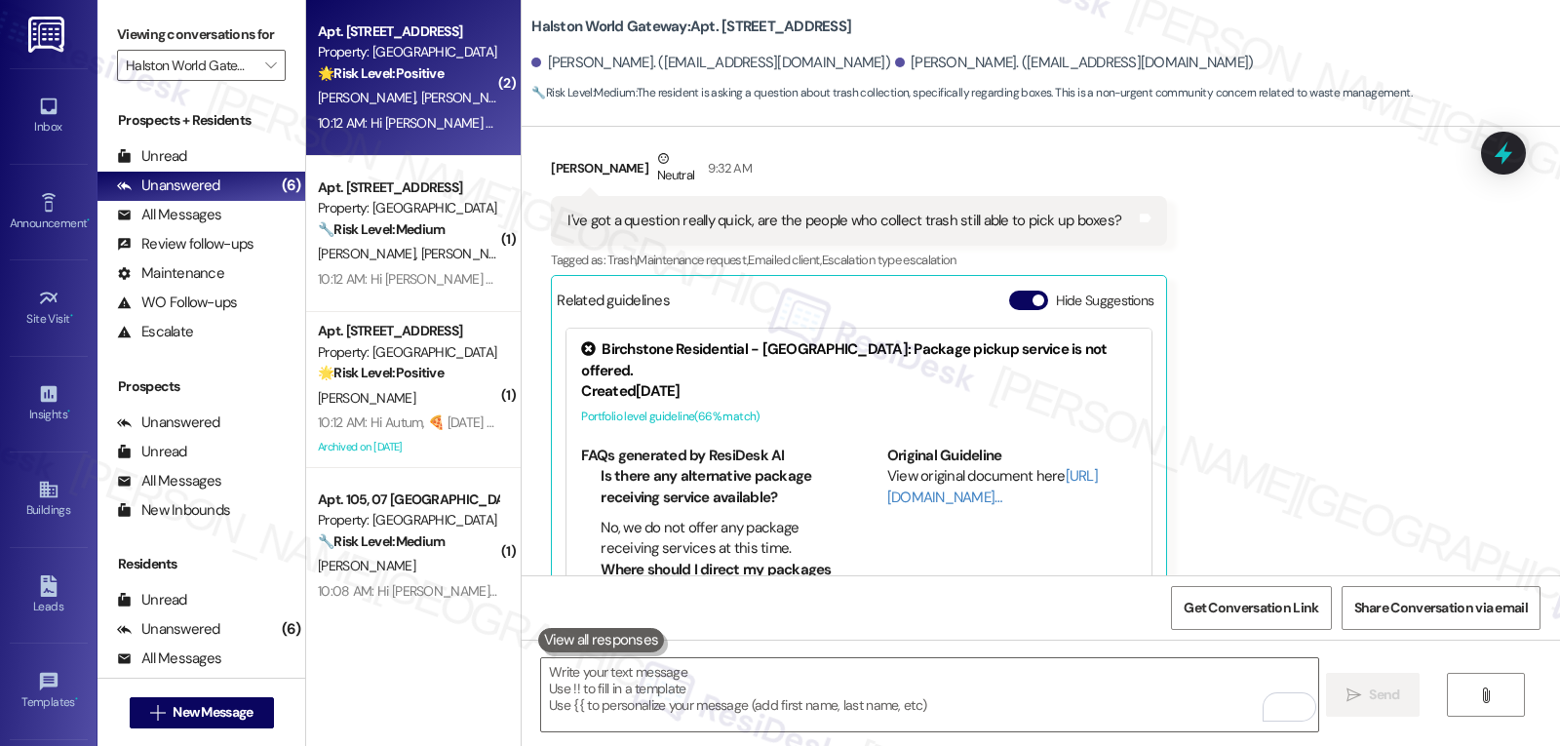
click at [459, 88] on div "C. Consigny L. Canales" at bounding box center [408, 98] width 184 height 24
type textarea "Fetching suggested responses. Please feel free to read through the conversation…"
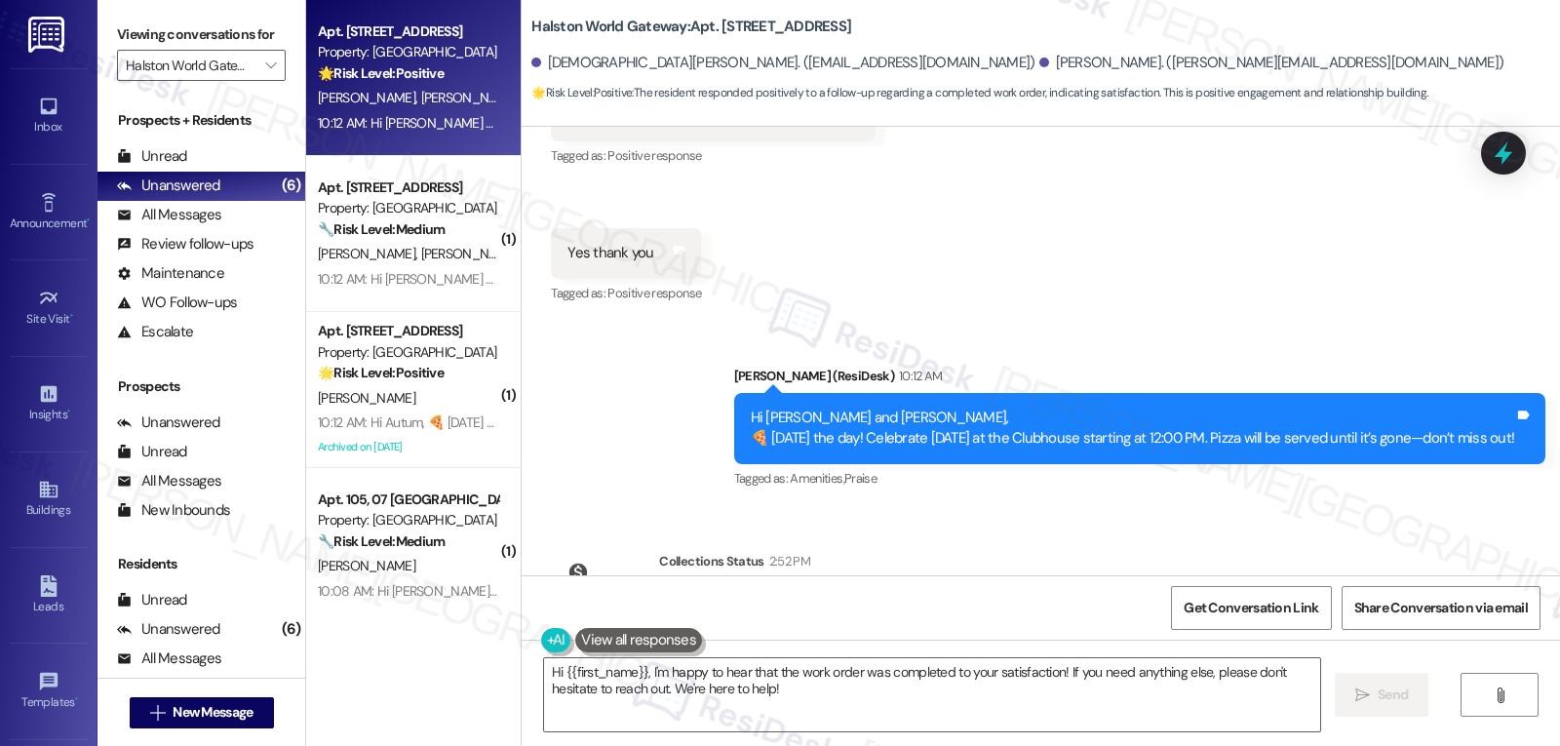
scroll to position [10651, 0]
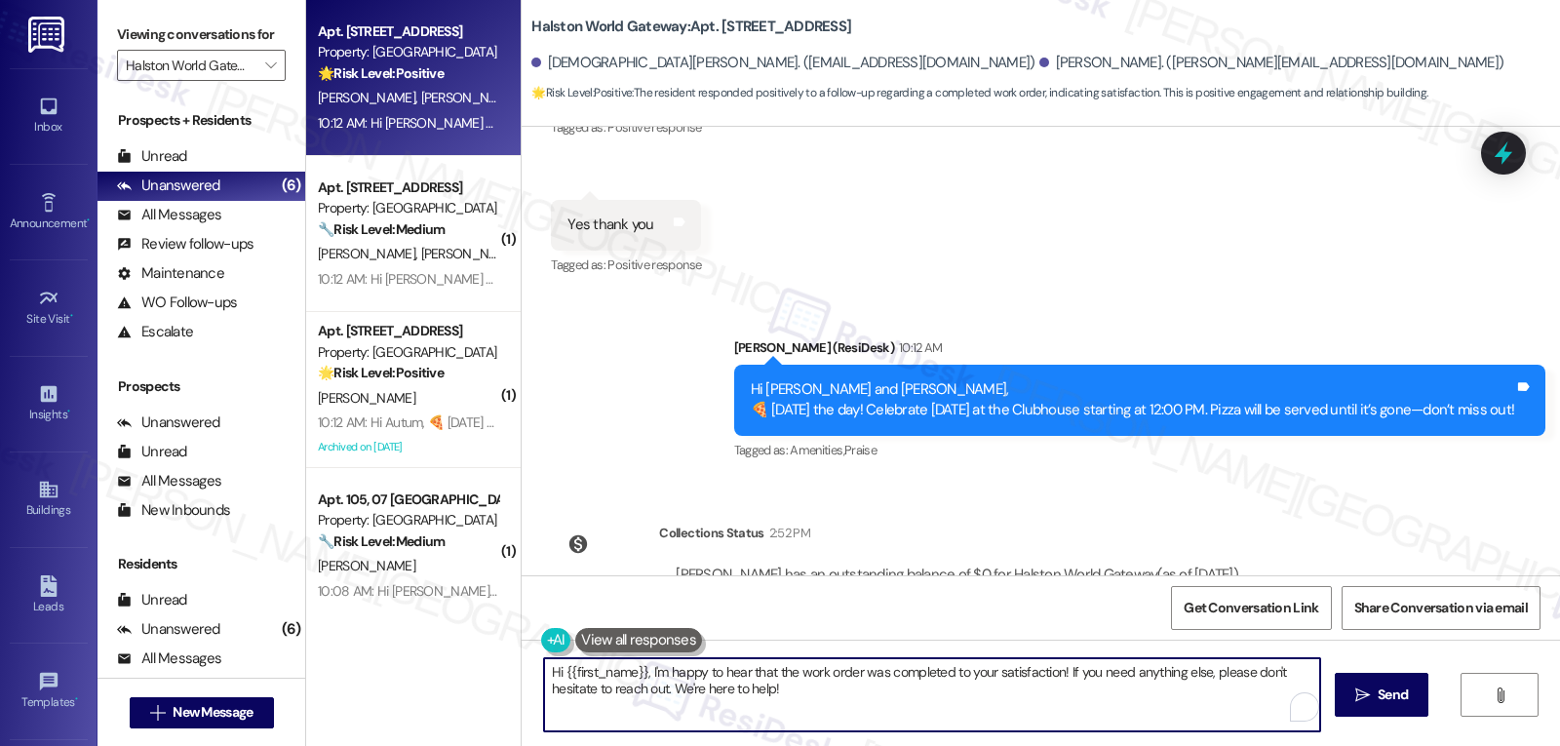
drag, startPoint x: 849, startPoint y: 723, endPoint x: 865, endPoint y: 713, distance: 18.4
click at [853, 720] on textarea "Hi {{first_name}}, I'm happy to hear that the work order was completed to your …" at bounding box center [932, 694] width 776 height 73
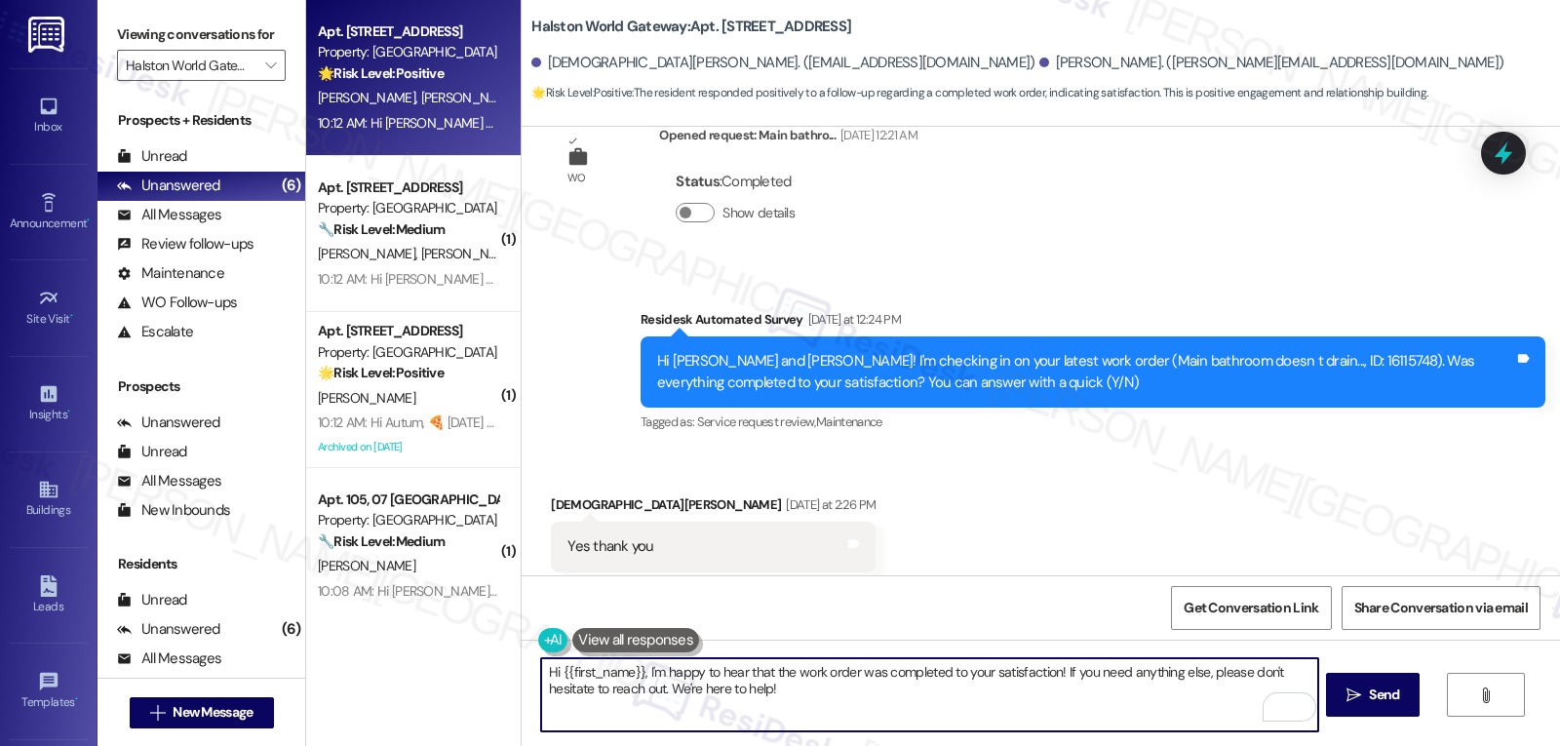
scroll to position [10261, 0]
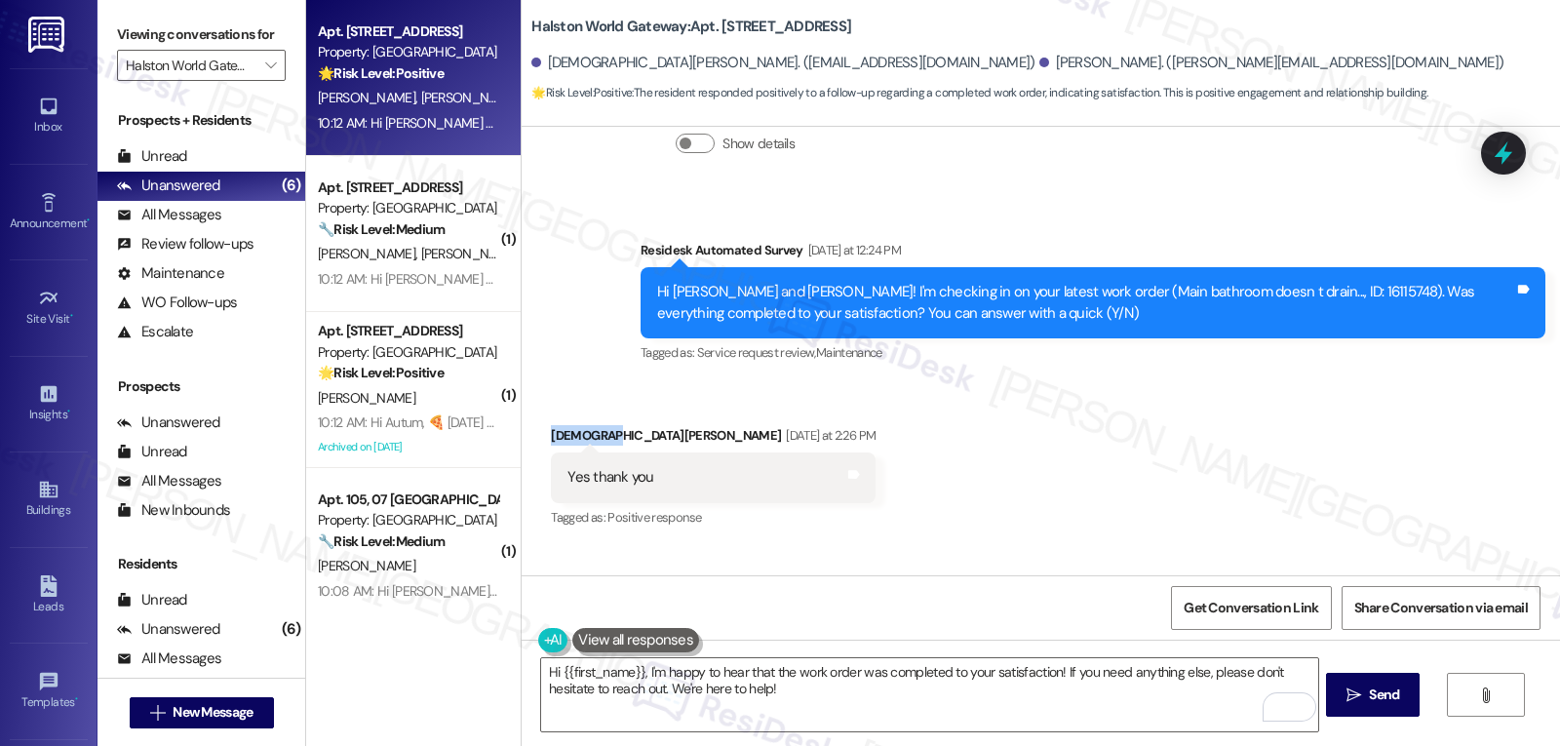
drag, startPoint x: 588, startPoint y: 333, endPoint x: 524, endPoint y: 338, distance: 64.5
click at [536, 411] on div "Received via SMS Christian Consigny Yesterday at 2:26 PM Yes thank you Tags and…" at bounding box center [713, 479] width 354 height 136
copy div "Christian"
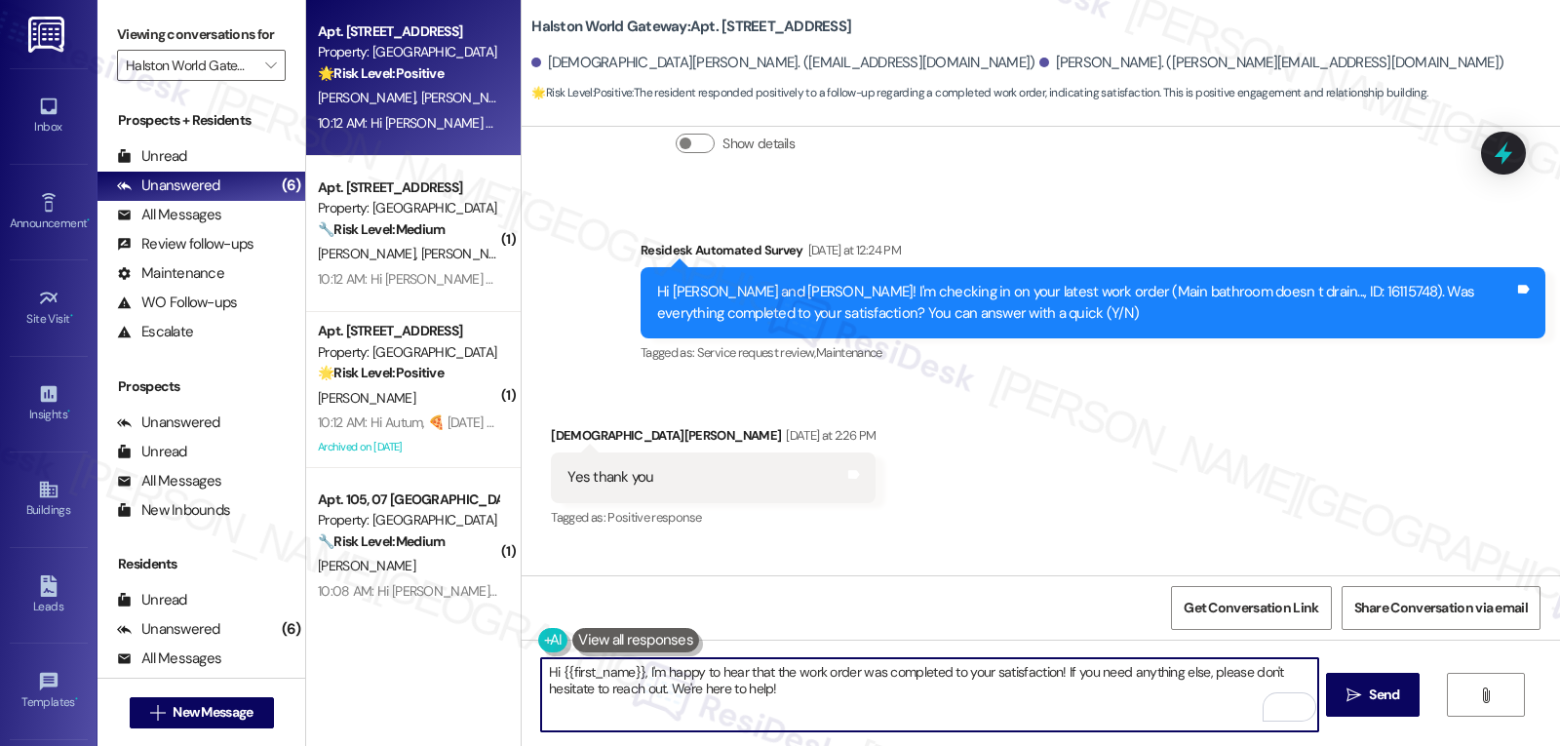
drag, startPoint x: 549, startPoint y: 673, endPoint x: 635, endPoint y: 671, distance: 85.8
click at [635, 671] on textarea "Hi {{first_name}}, I'm happy to hear that the work order was completed to your …" at bounding box center [929, 694] width 776 height 73
paste textarea "Christian"
click at [786, 688] on textarea "Hi Christian, I'm happy to hear that the work order was completed to your satis…" at bounding box center [929, 694] width 776 height 73
type textarea "Hi Christian, I'm happy to hear that the work order was completed to your satis…"
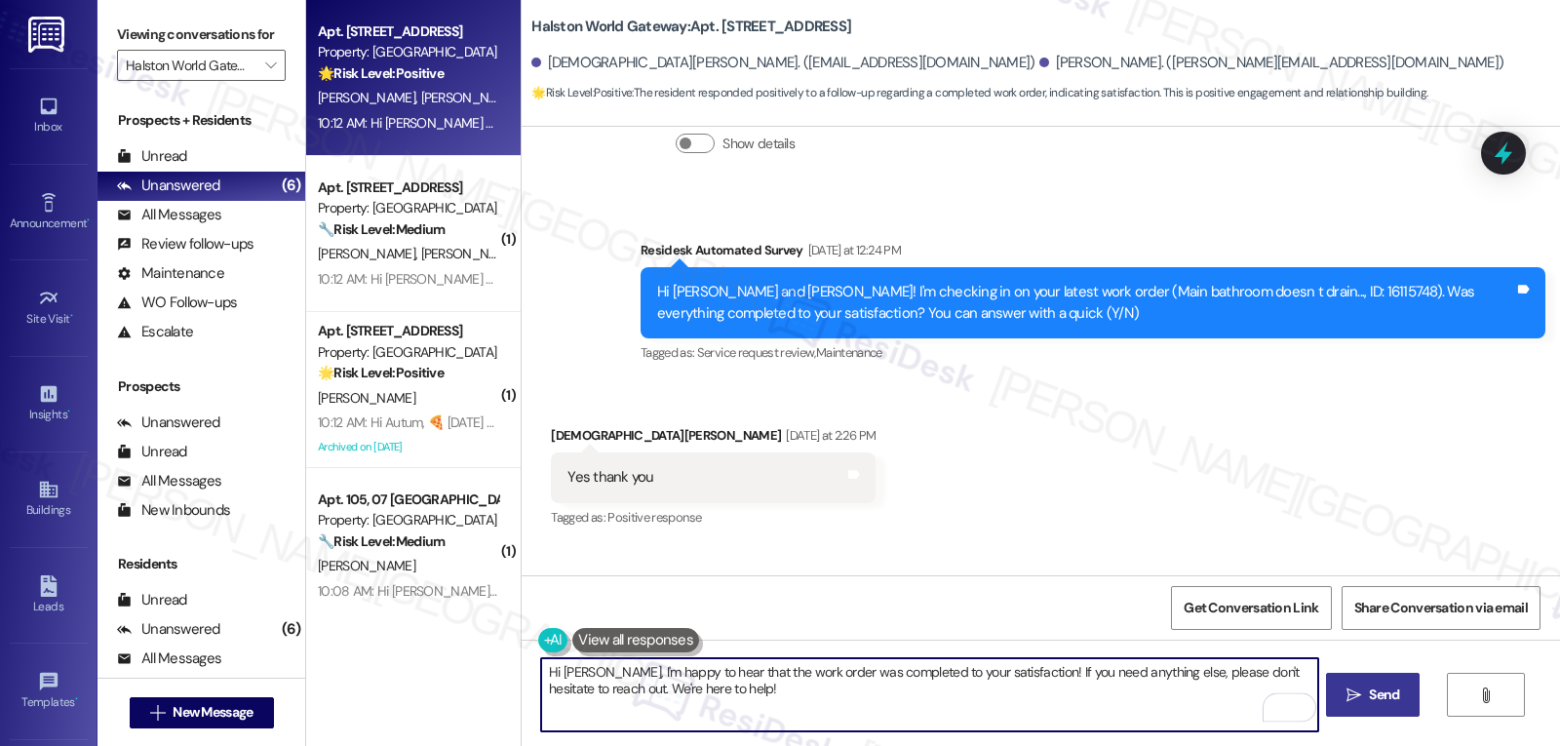
click at [1352, 708] on button " Send" at bounding box center [1373, 695] width 95 height 44
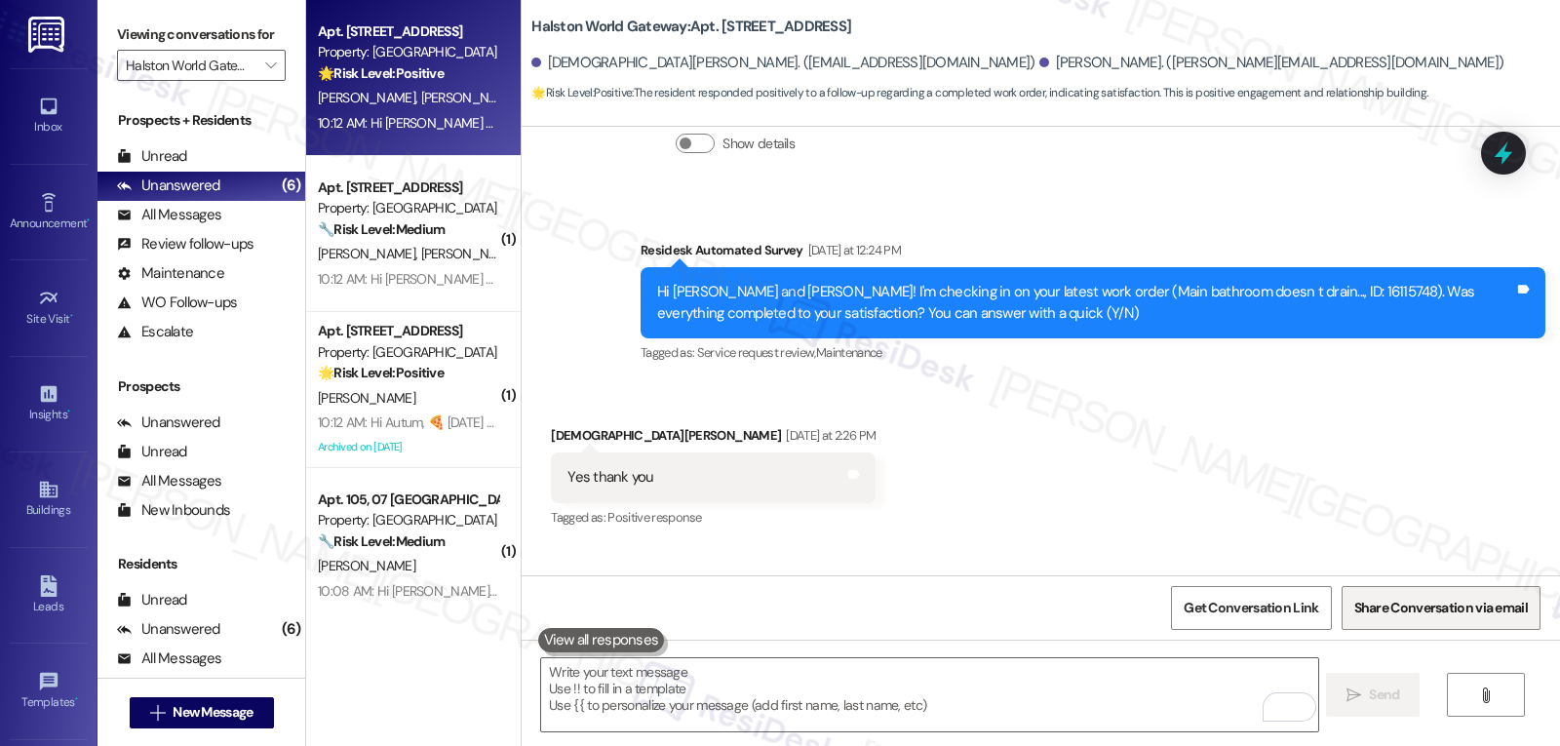
scroll to position [10265, 0]
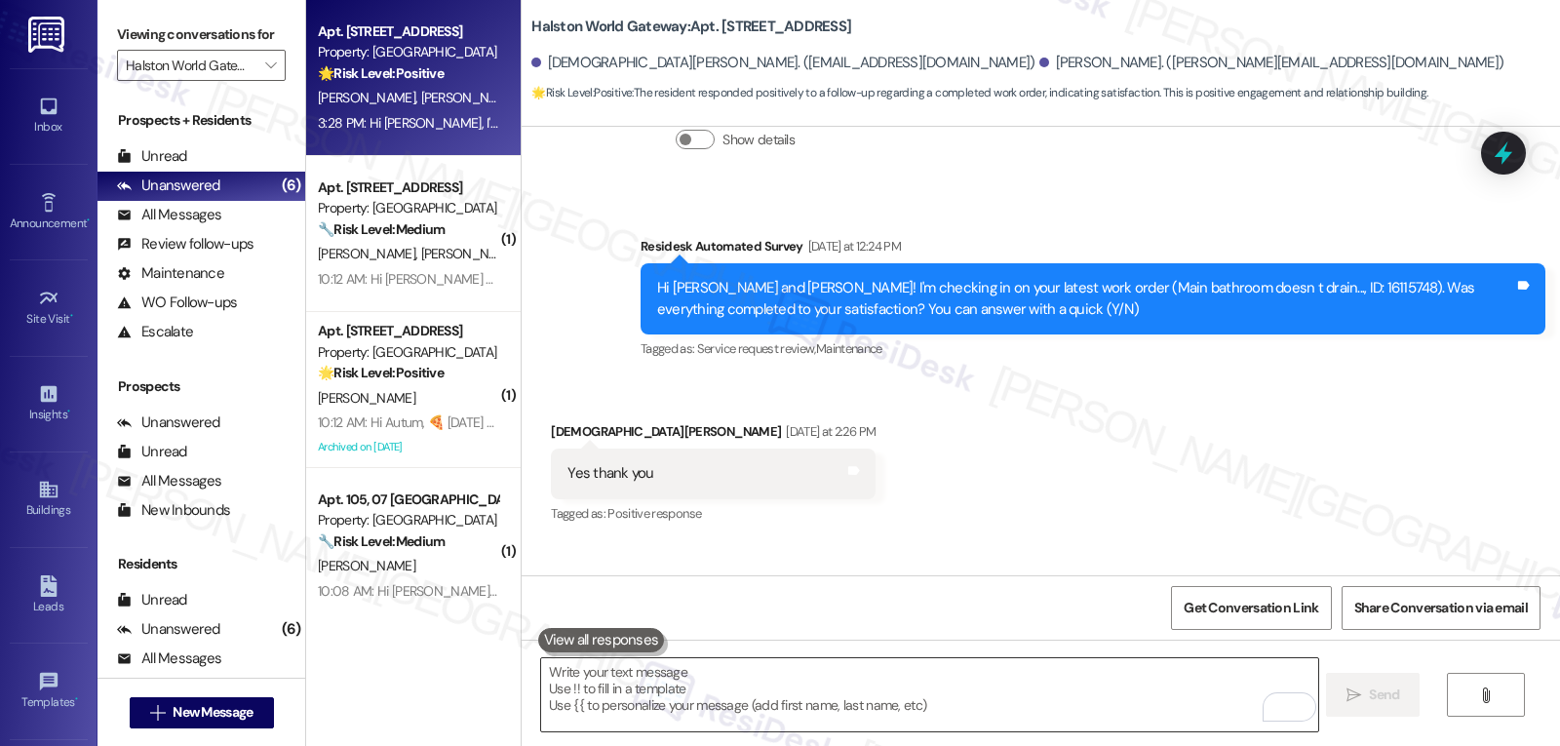
click at [628, 716] on textarea "To enrich screen reader interactions, please activate Accessibility in Grammarl…" at bounding box center [929, 694] width 776 height 73
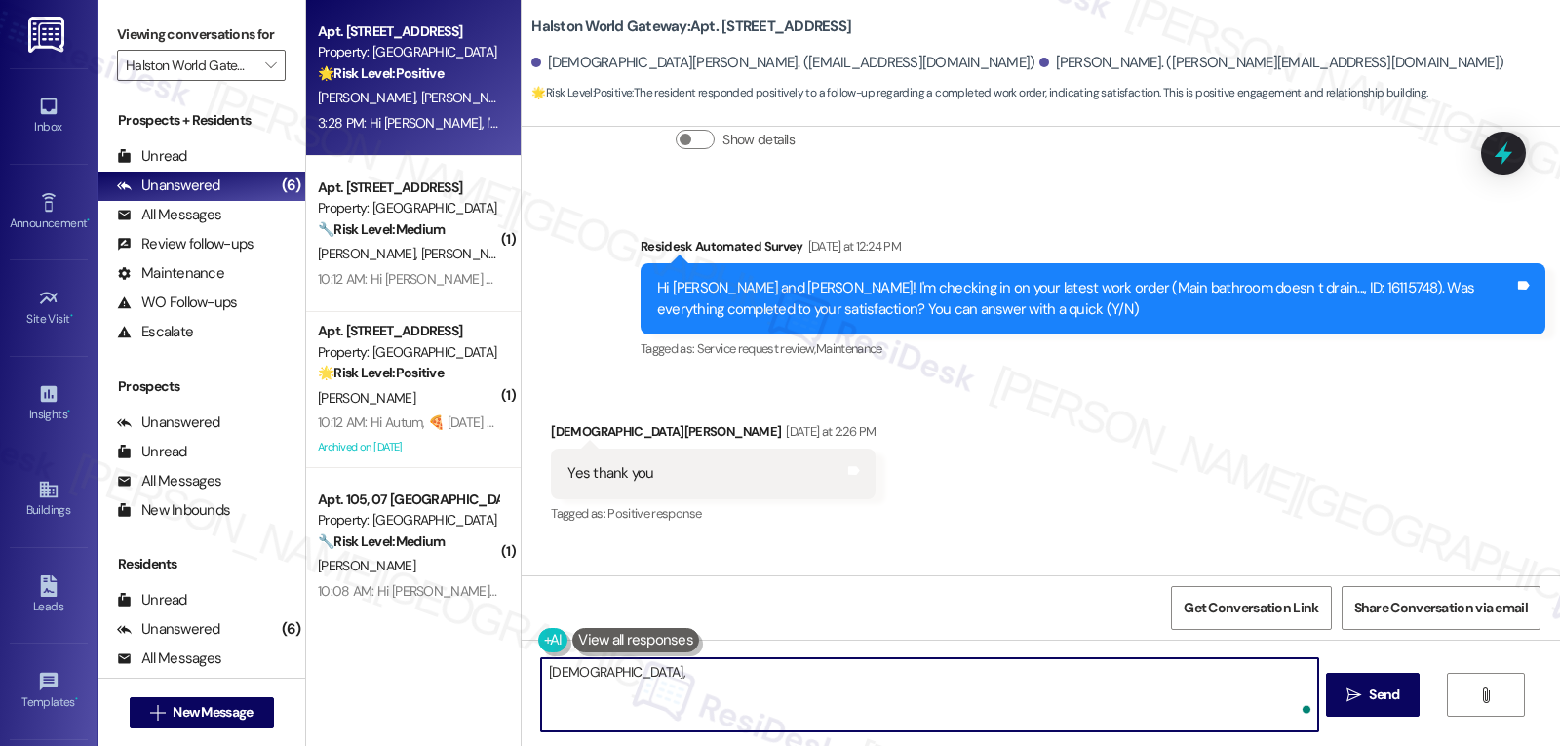
paste textarea "I’d love to know, has your experience at {{property}} been what you expected? Y…"
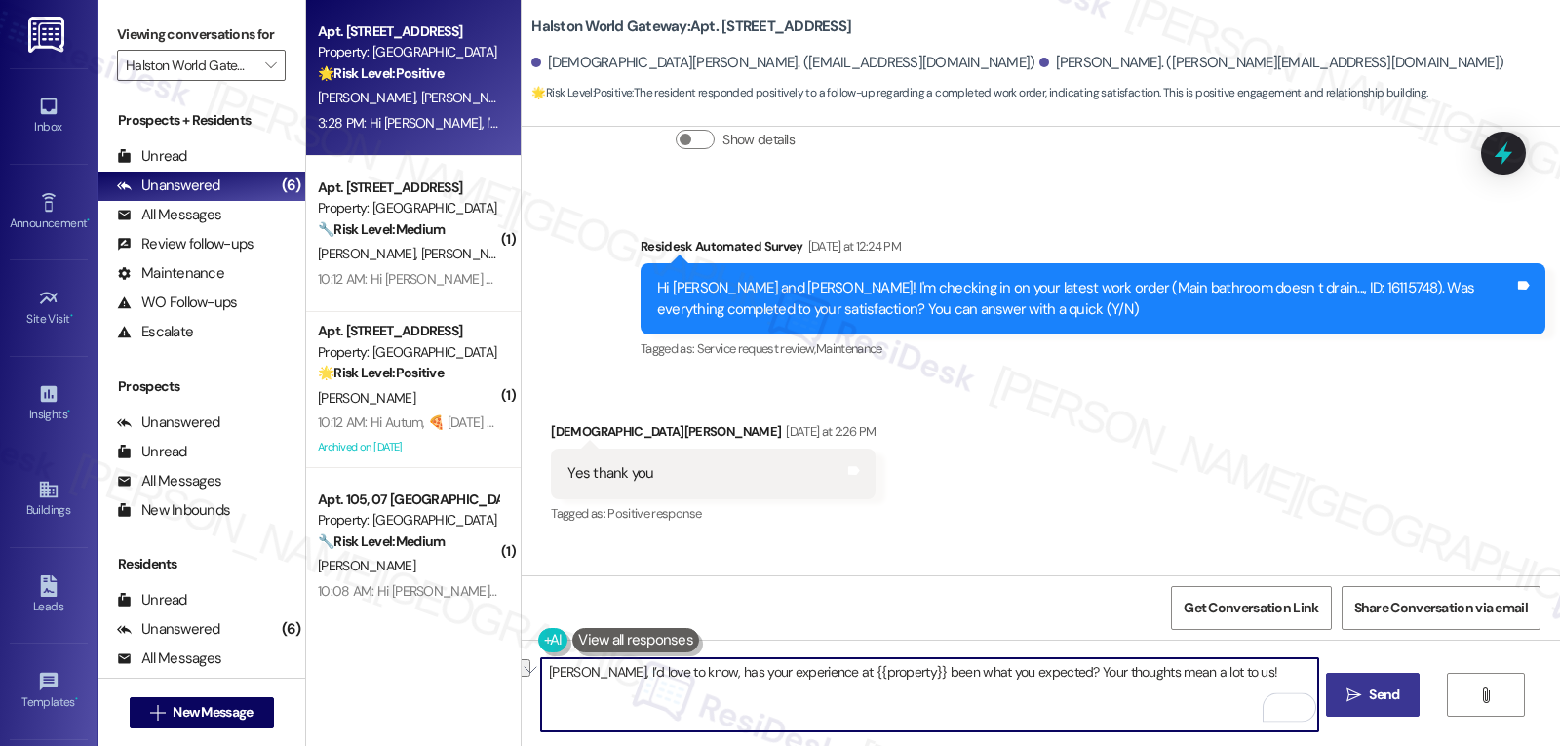
type textarea "Christian, I’d love to know, has your experience at {{property}} been what you …"
click at [1390, 701] on span "Send" at bounding box center [1384, 695] width 30 height 20
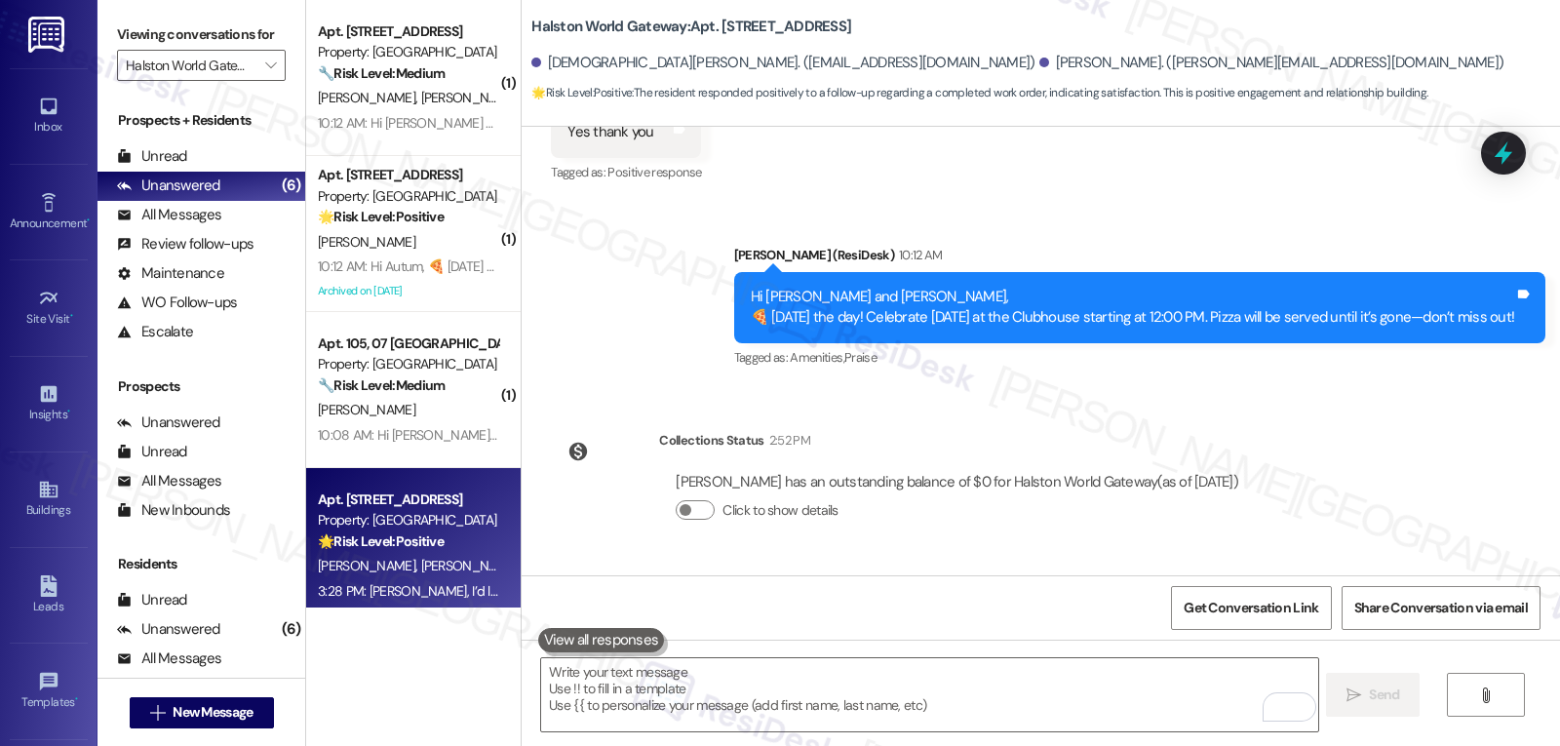
scroll to position [10944, 0]
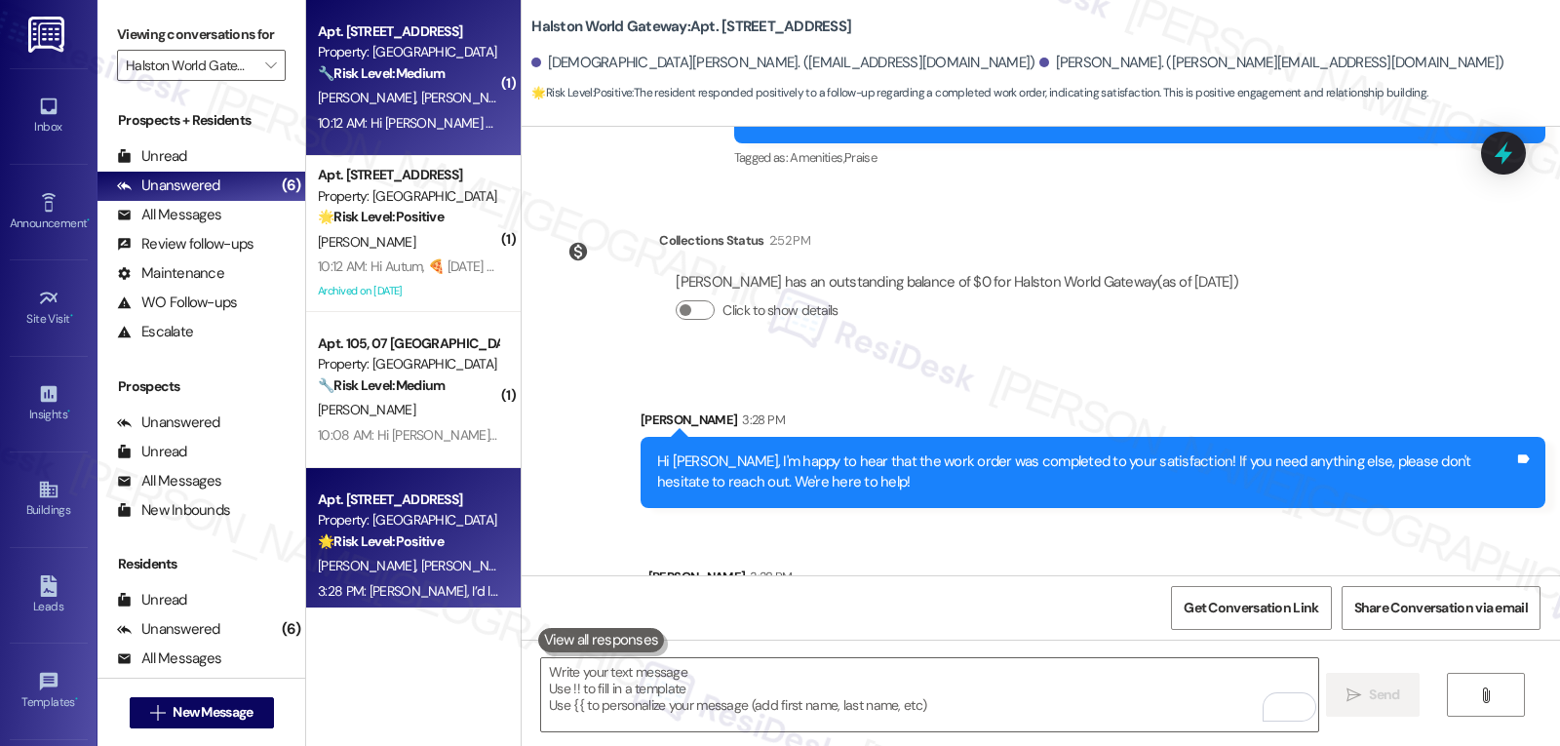
click at [451, 75] on div "🔧 Risk Level: Medium The resident confirmed they have automatic payments set up…" at bounding box center [408, 73] width 180 height 20
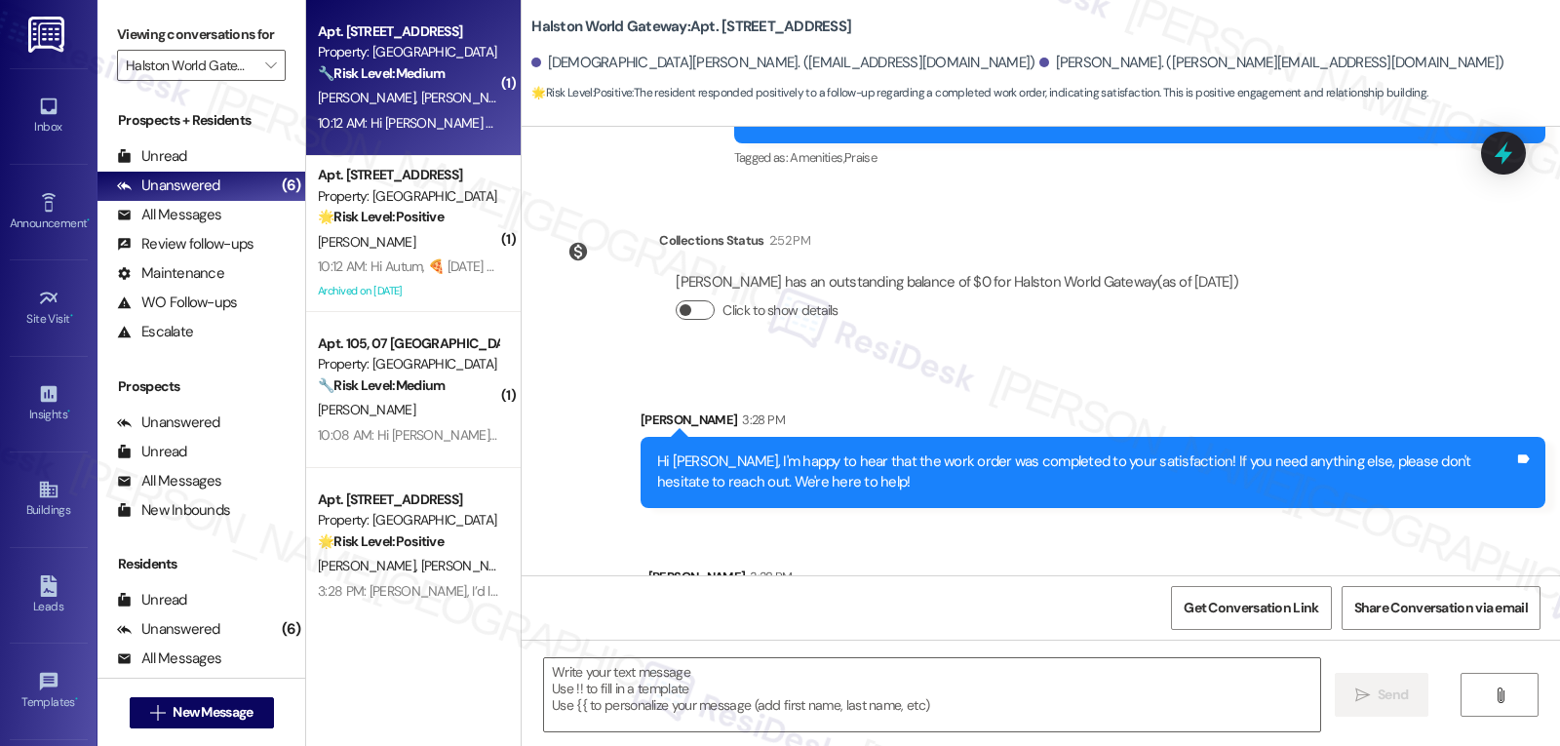
type textarea "Fetching suggested responses. Please feel free to read through the conversation…"
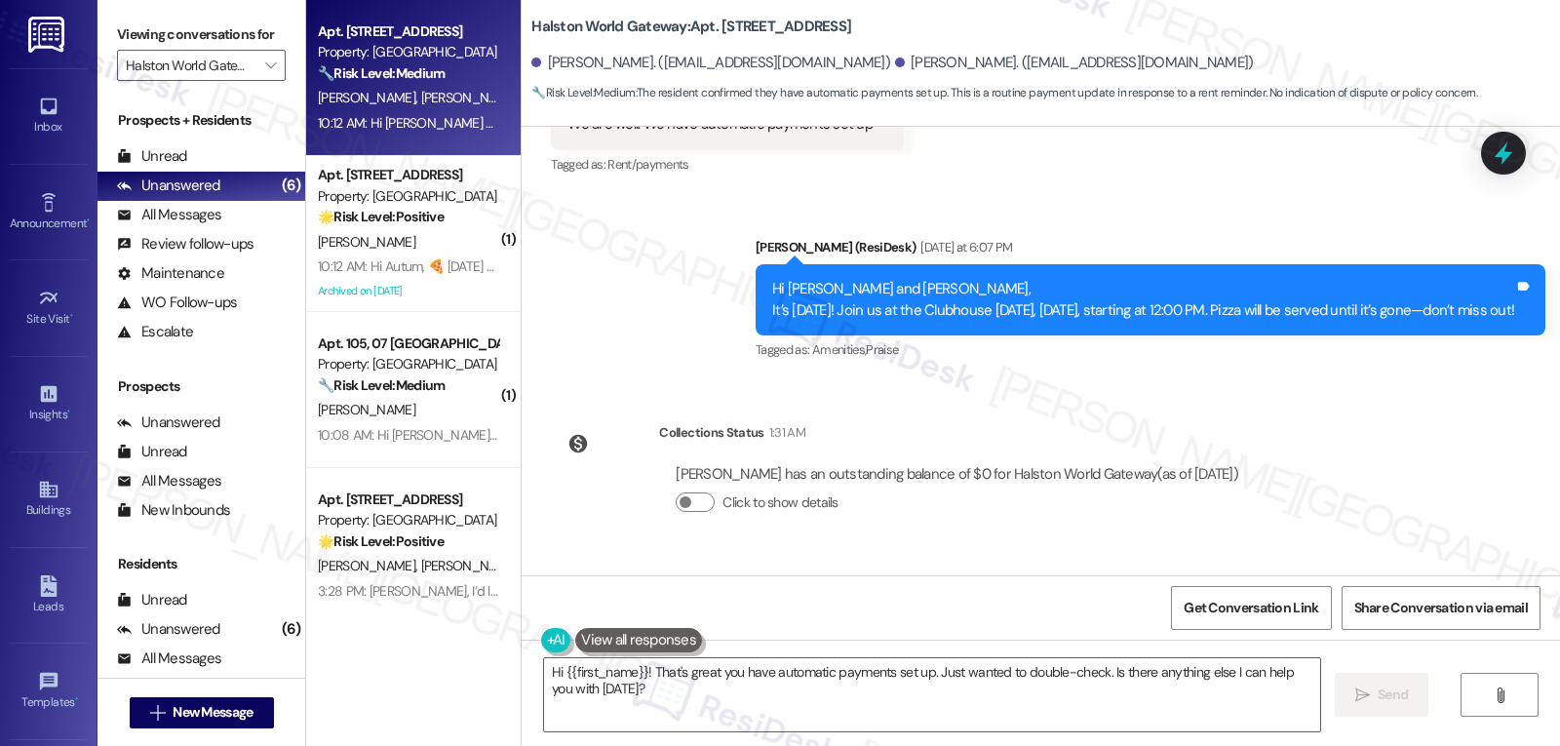
scroll to position [2318, 0]
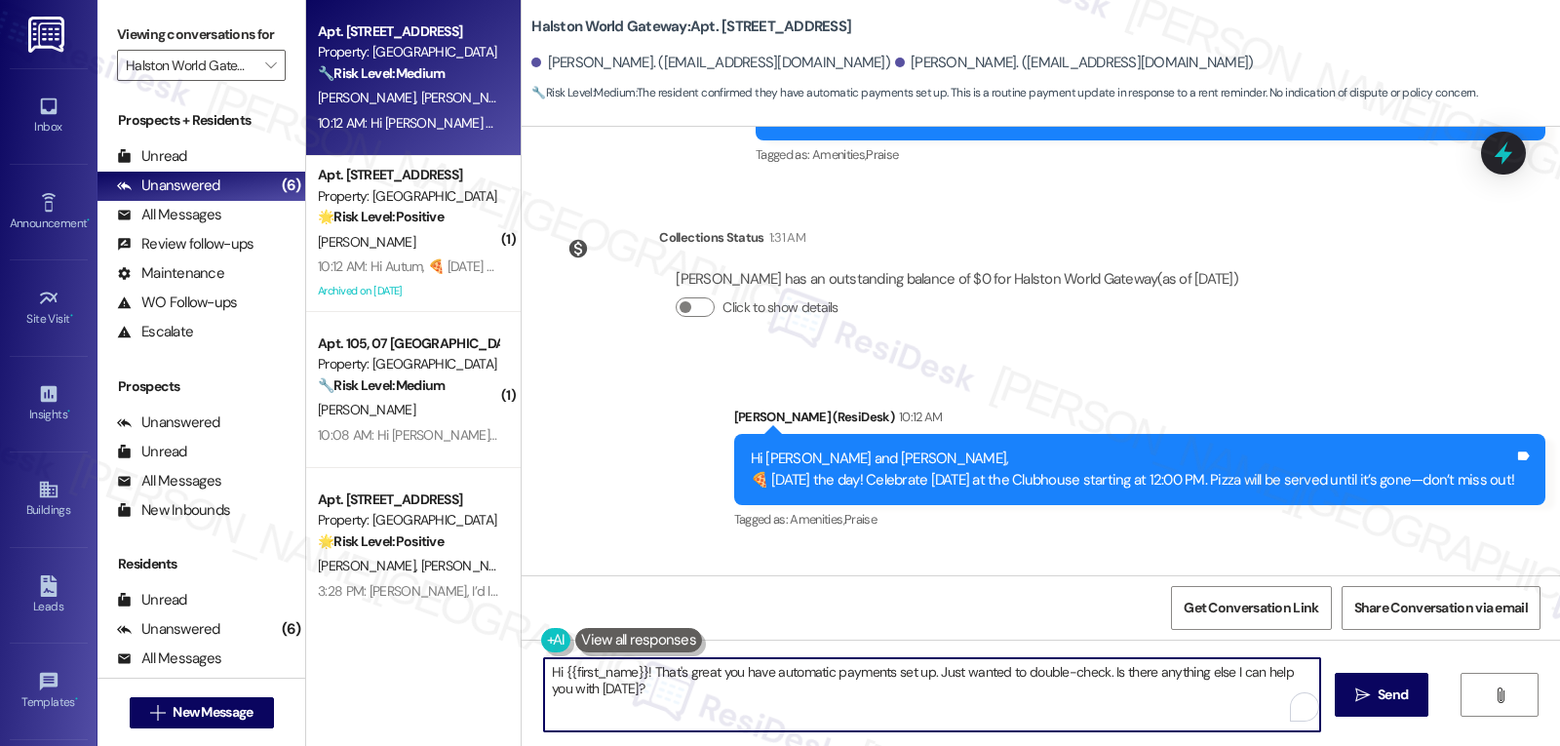
drag, startPoint x: 923, startPoint y: 672, endPoint x: 1403, endPoint y: 792, distance: 494.5
click at [1403, 745] on html "Inbox Go to Inbox Announcement • Send A Text Announcement Site Visit • Go to Si…" at bounding box center [780, 373] width 1560 height 746
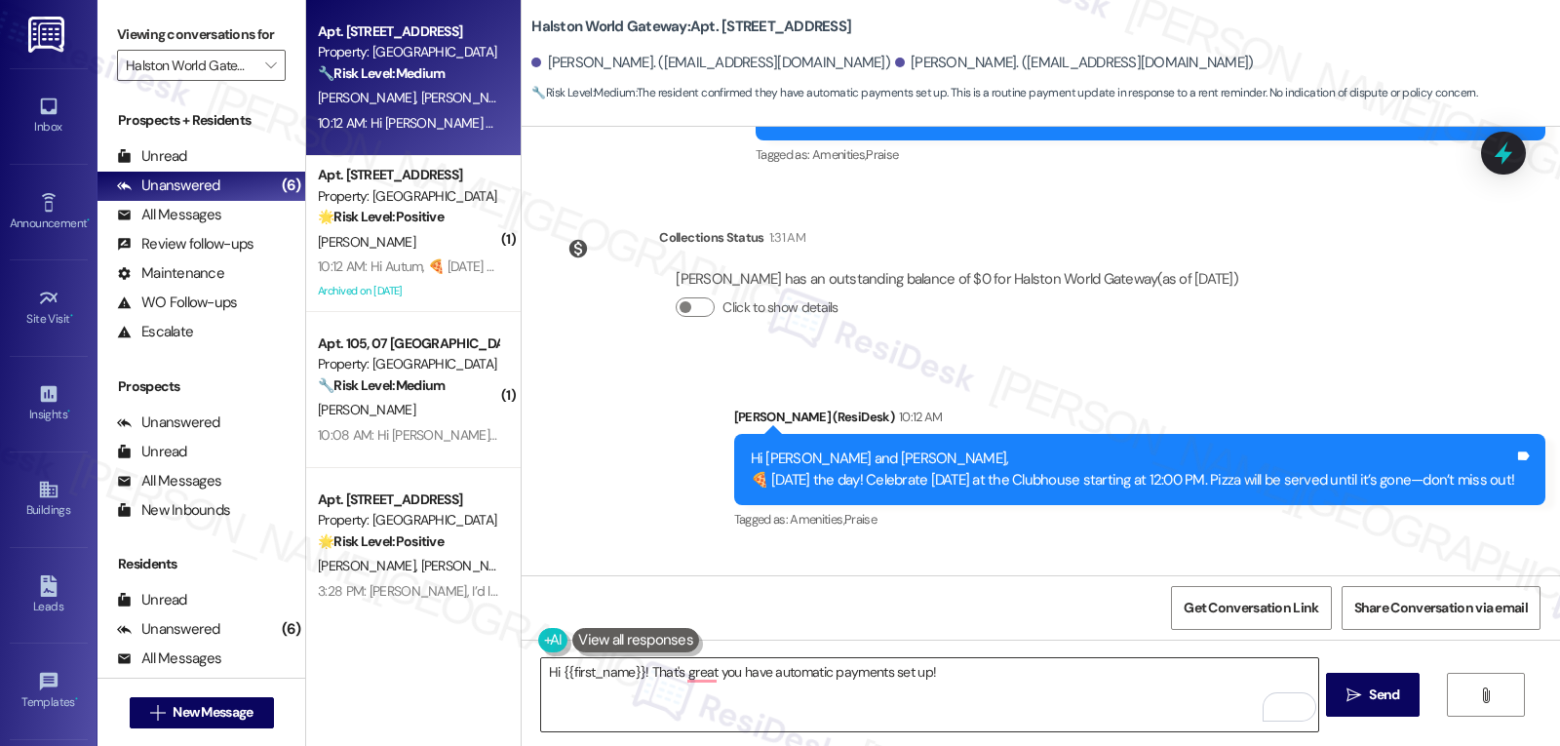
click at [1003, 684] on textarea "Hi {{first_name}}! That's great you have automatic payments set up!" at bounding box center [929, 694] width 776 height 73
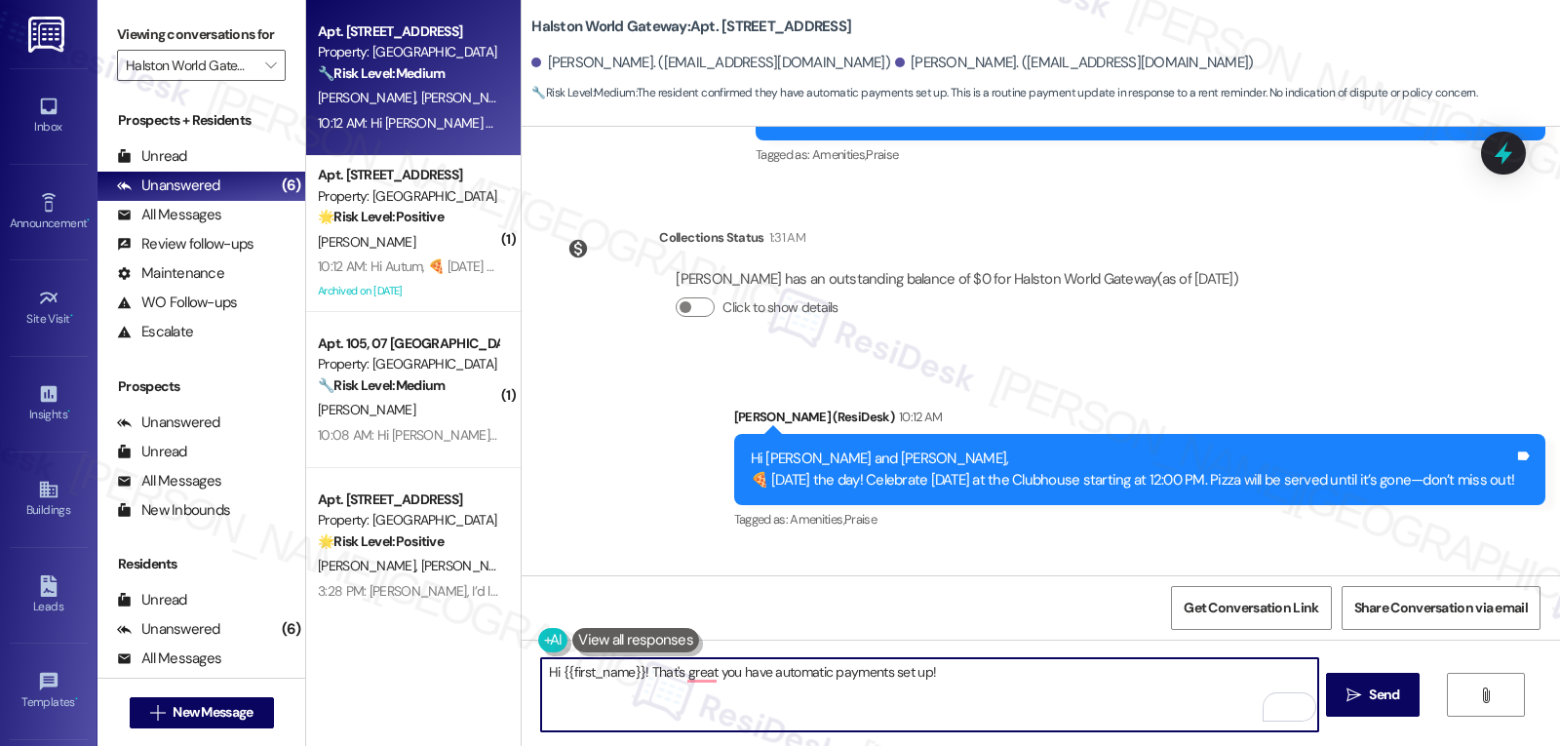
paste textarea "If you ever have any questions or need anything, don’t hesitate to reach out. I…"
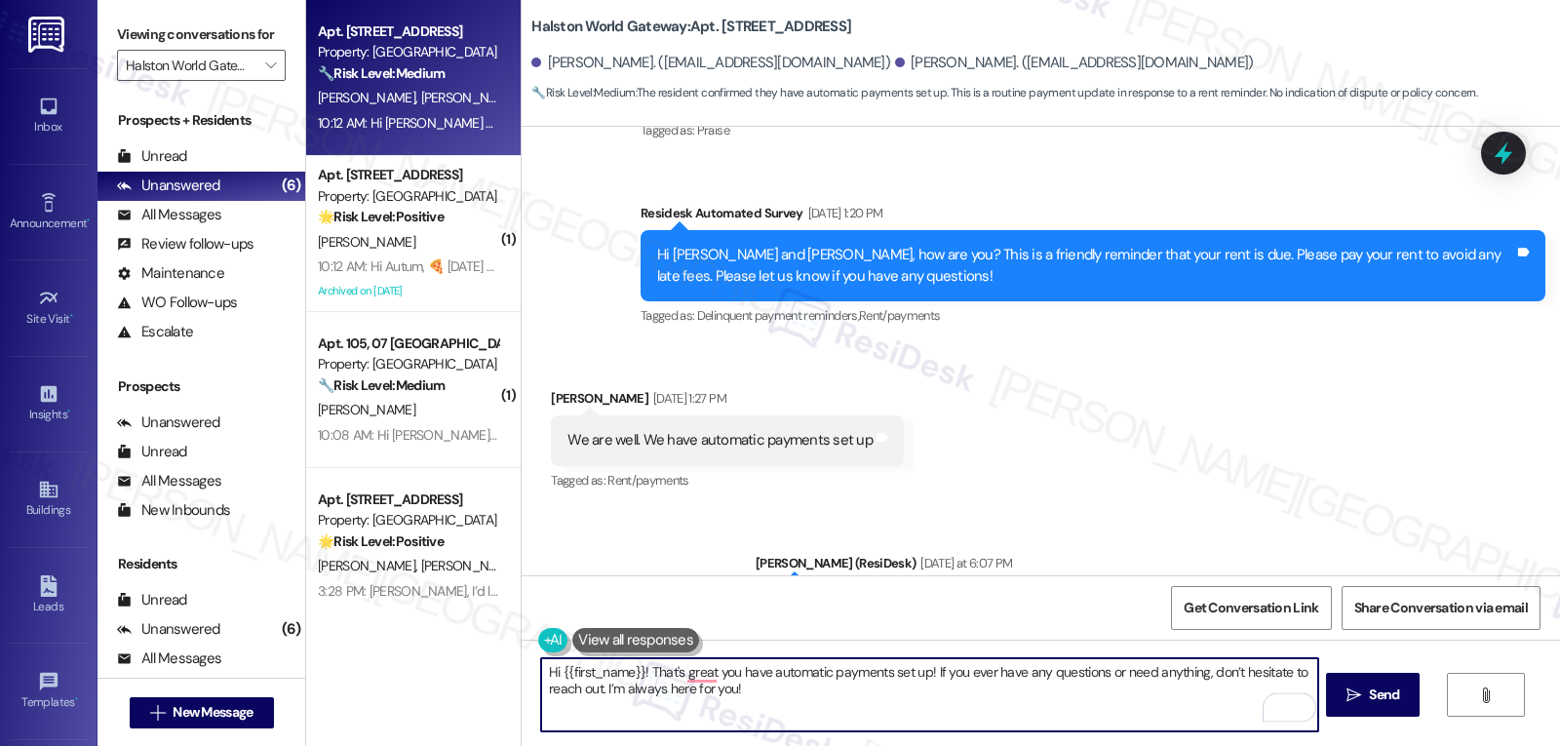
scroll to position [1733, 0]
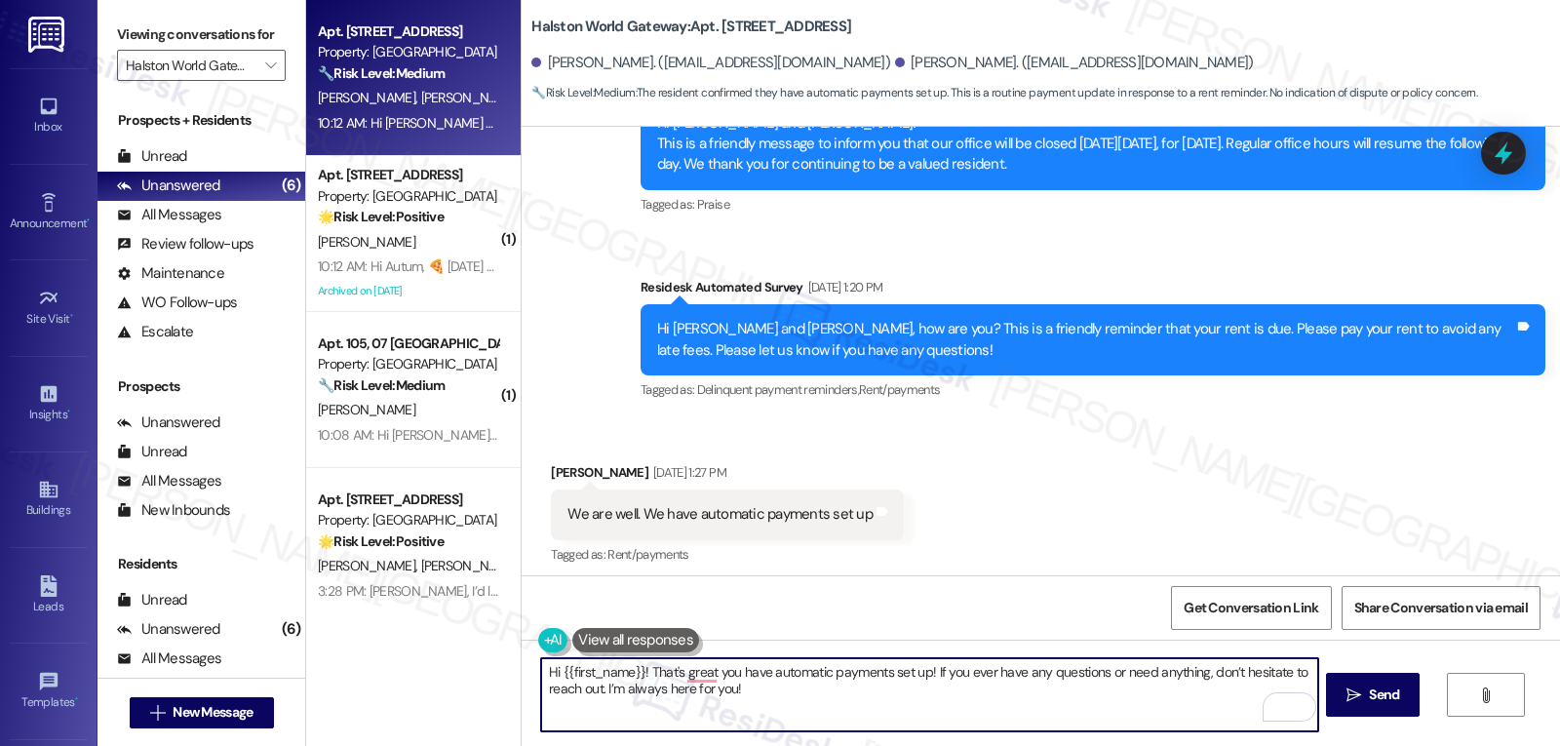
click at [553, 671] on textarea "Hi {{first_name}}! That's great you have automatic payments set up! If you ever…" at bounding box center [929, 694] width 776 height 73
type textarea "Hi George! That's great you have automatic payments set up! If you ever have an…"
click at [1384, 698] on span "Send" at bounding box center [1384, 695] width 30 height 20
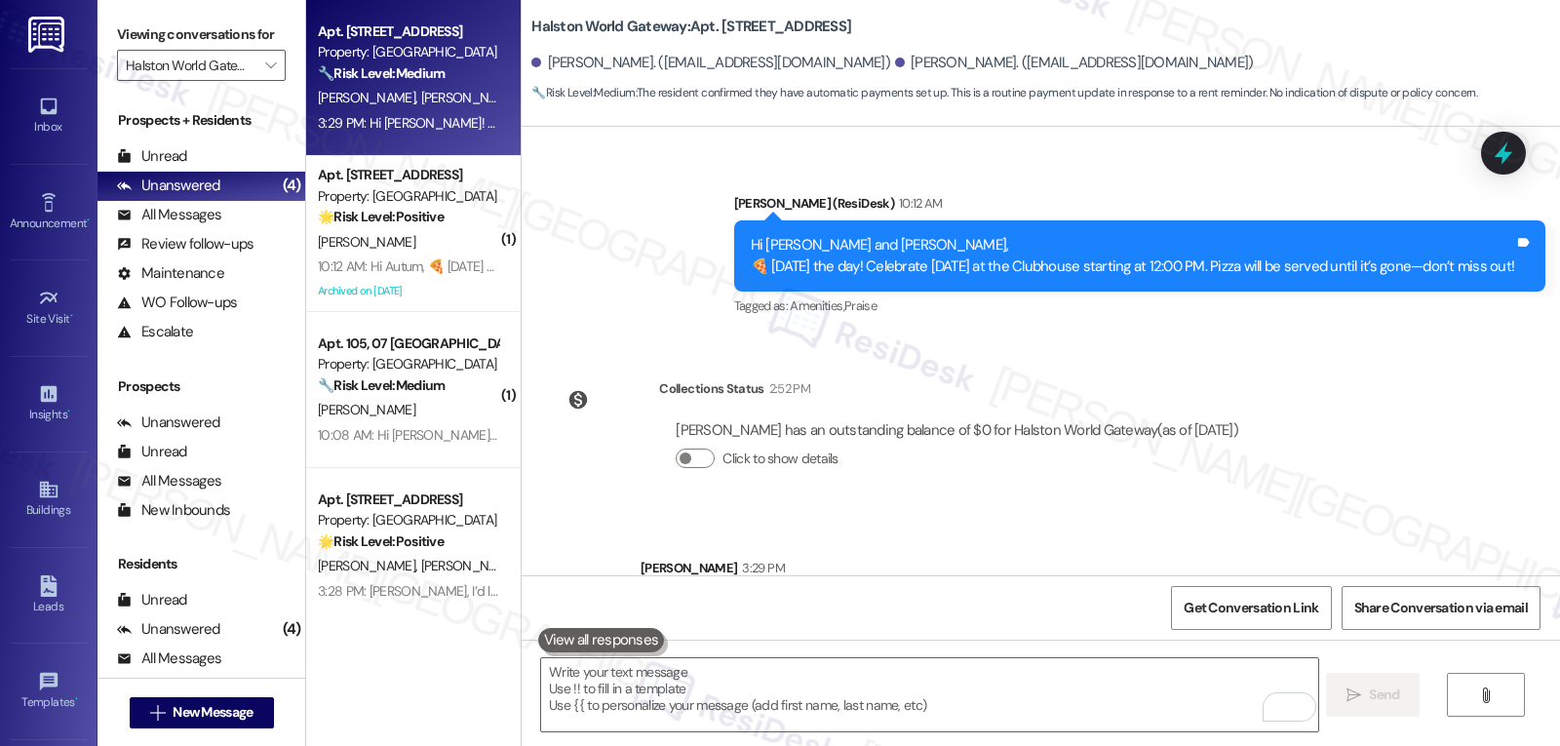
scroll to position [2670, 0]
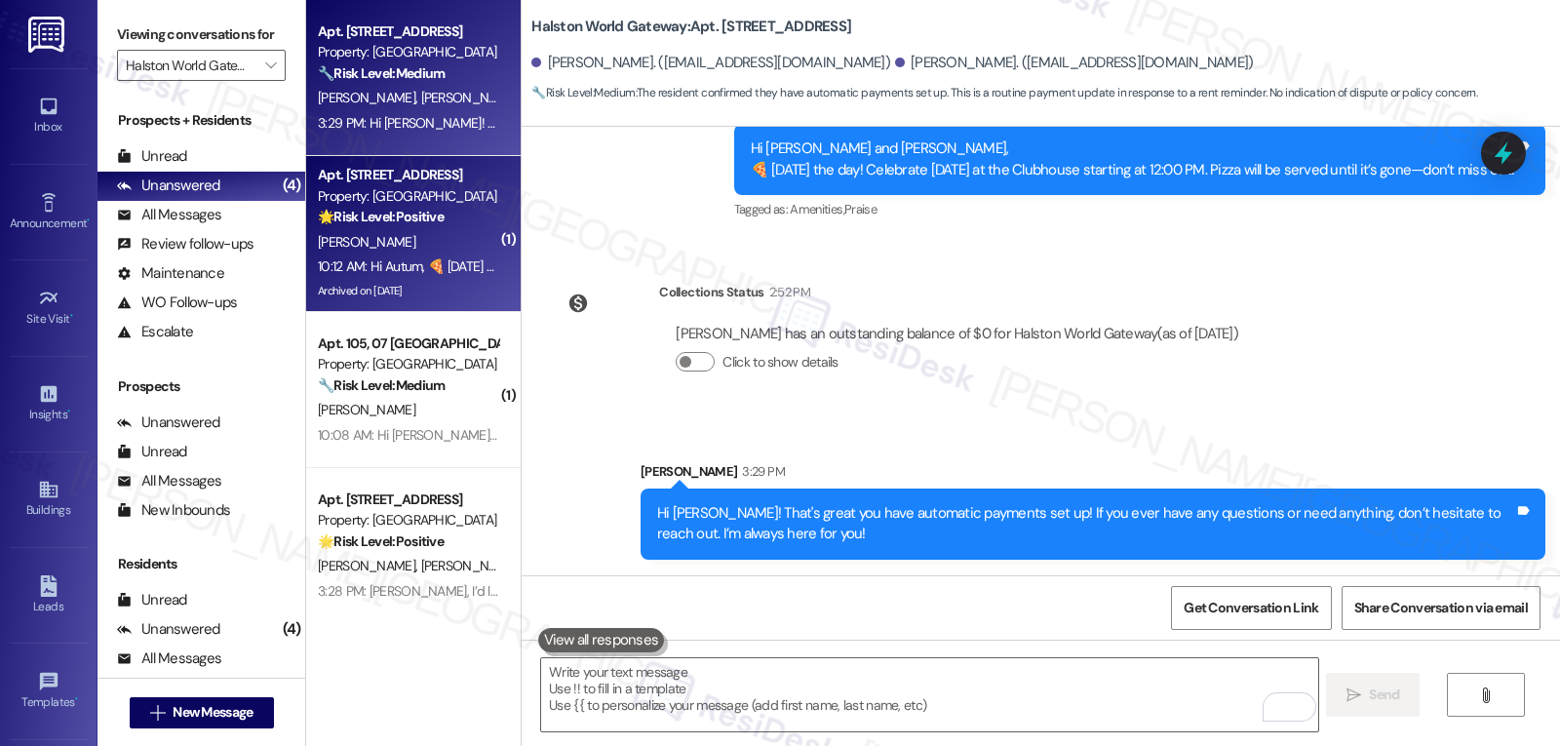
click at [425, 263] on div "10:12 AM: Hi Autum, 🍕 Today’s the day! Celebrate National Cheese Pizza Day at t…" at bounding box center [723, 266] width 811 height 18
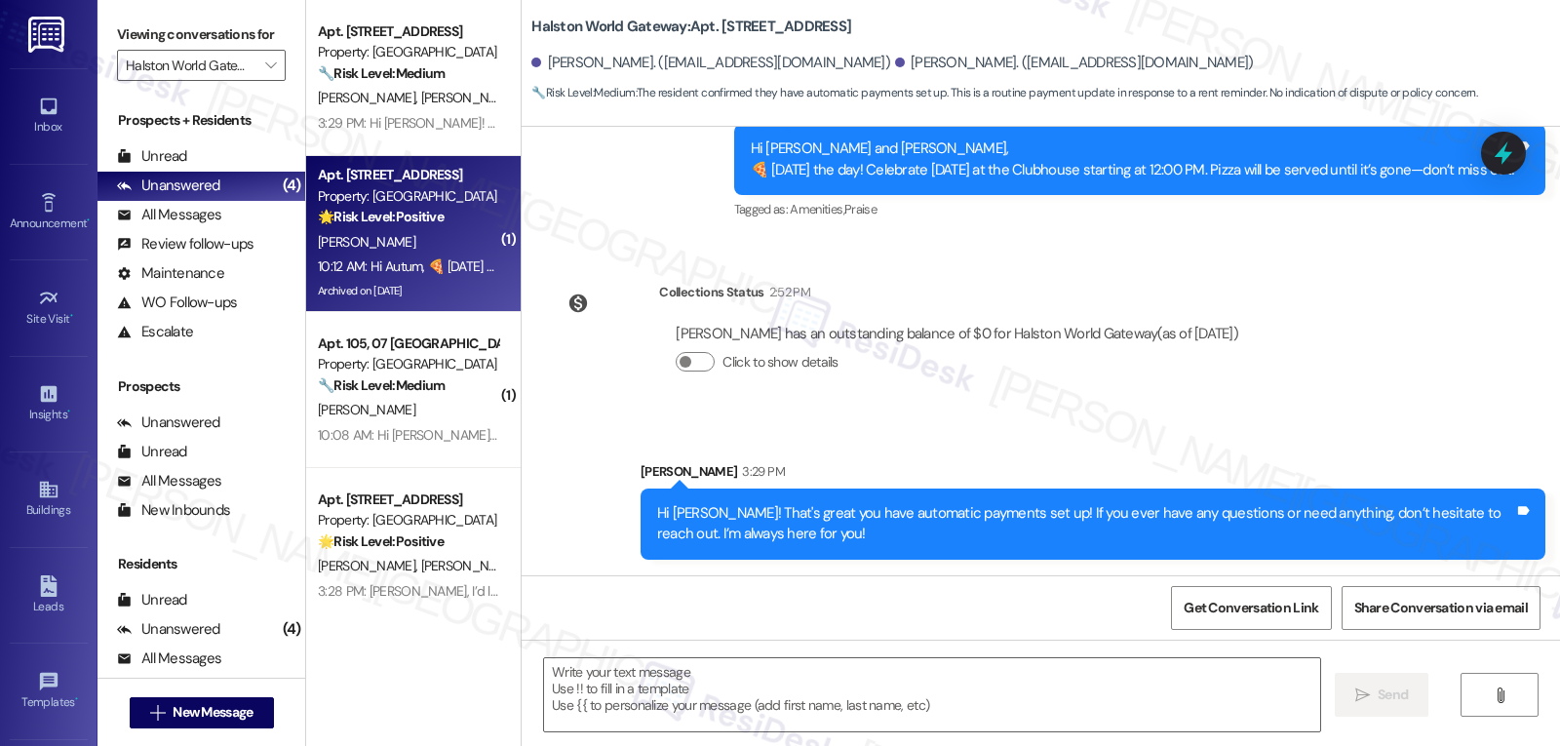
type textarea "Fetching suggested responses. Please feel free to read through the conversation…"
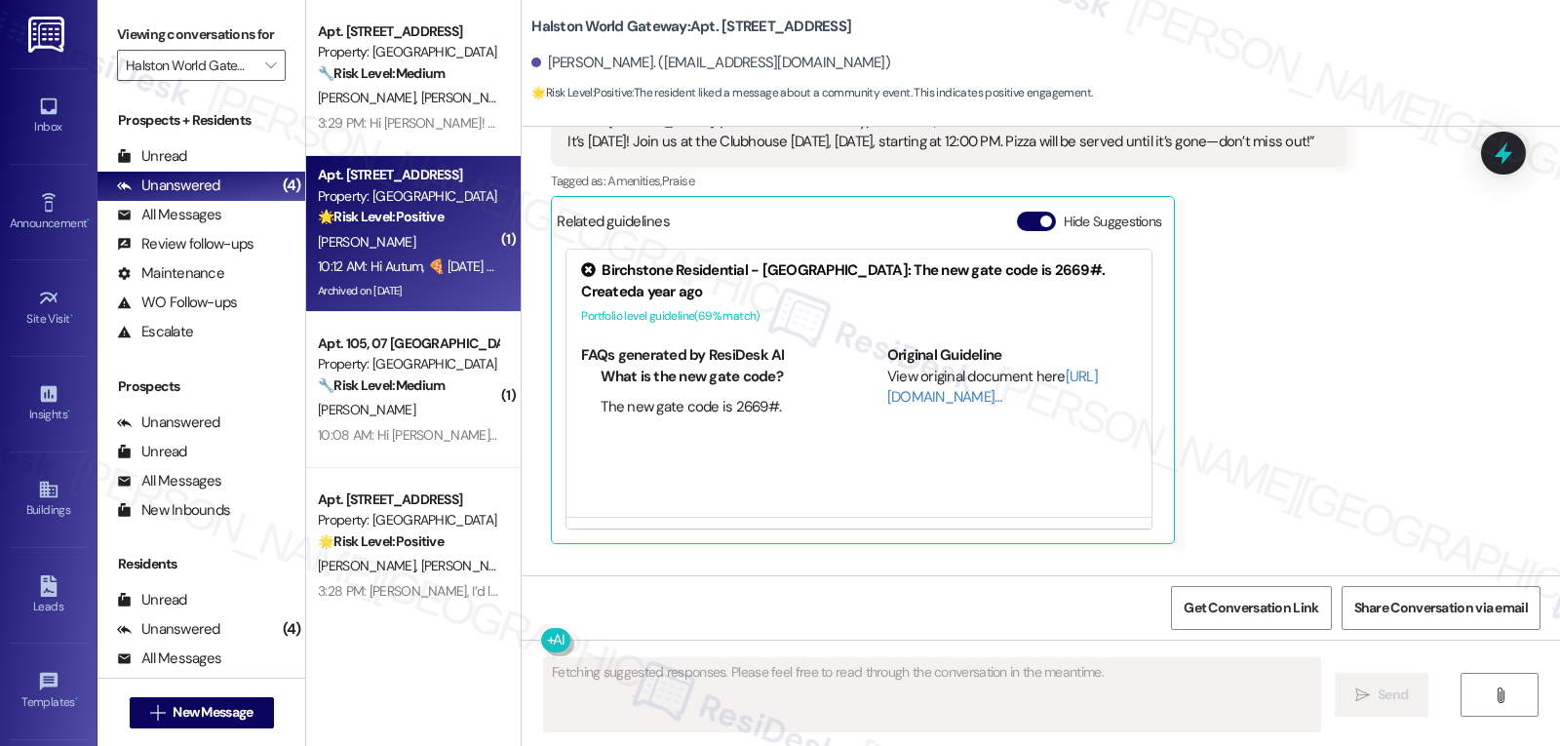
scroll to position [19958, 0]
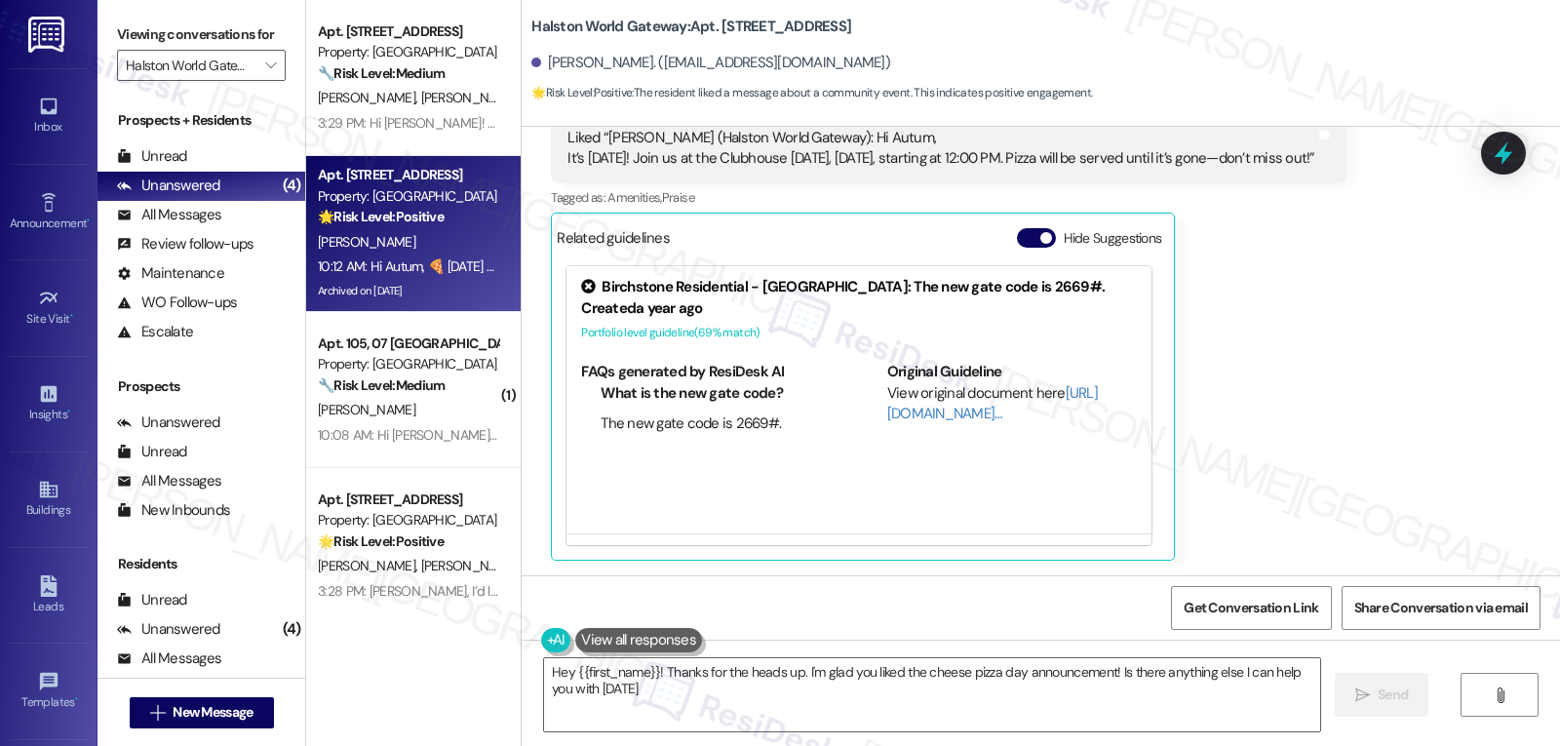
type textarea "Hey {{first_name}}! Thanks for the heads up. I'm glad you liked the cheese pizz…"
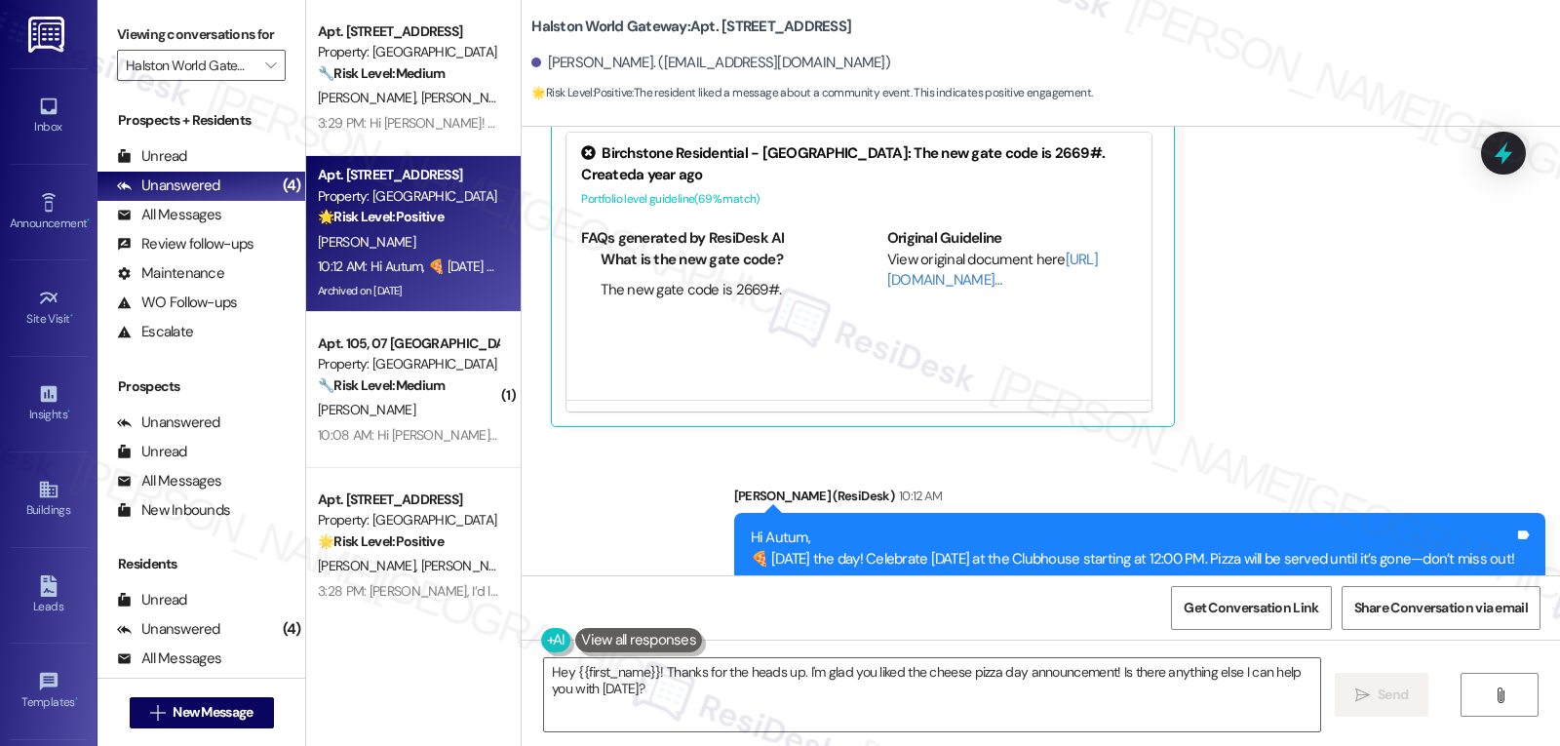
scroll to position [20345, 0]
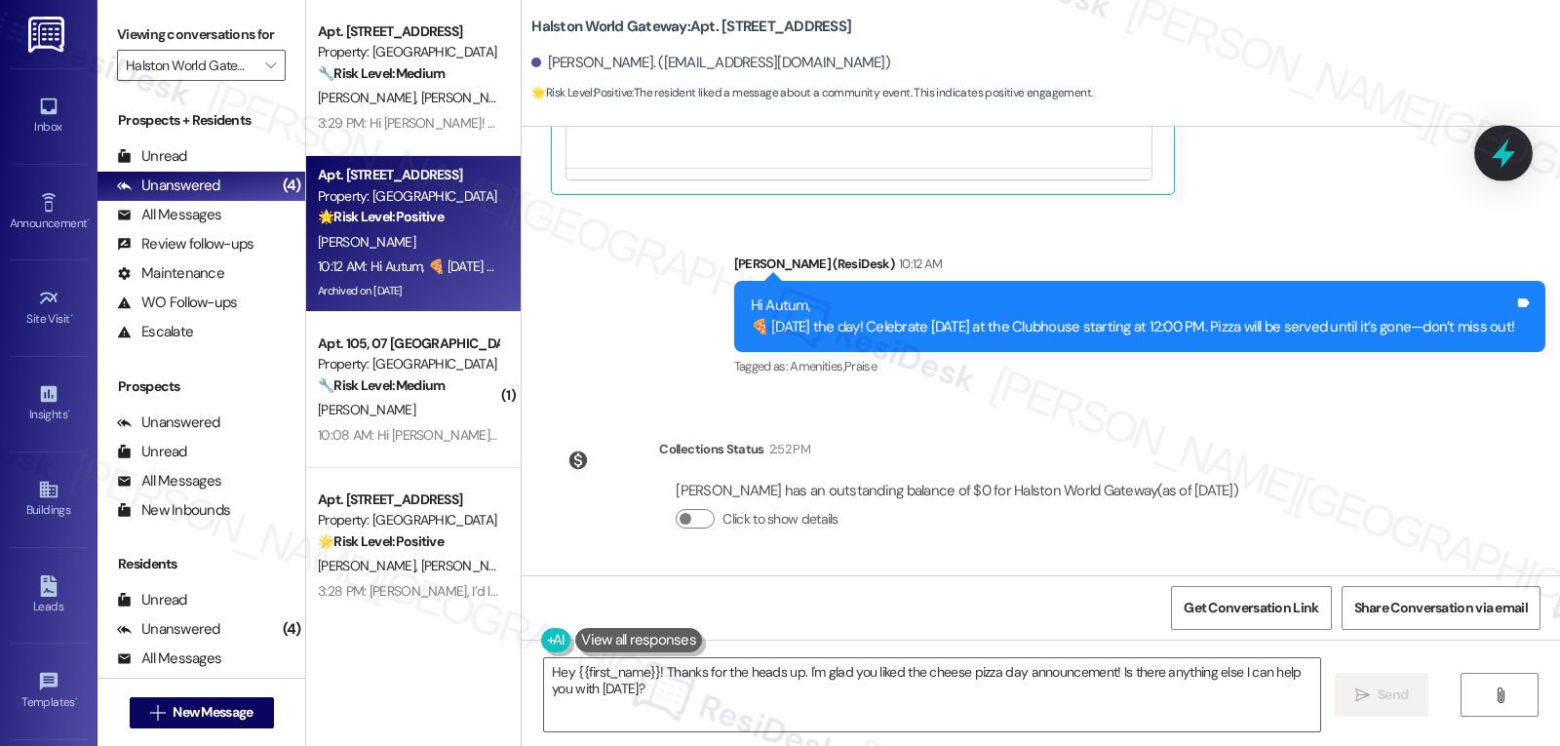
click at [1510, 152] on icon at bounding box center [1503, 153] width 23 height 30
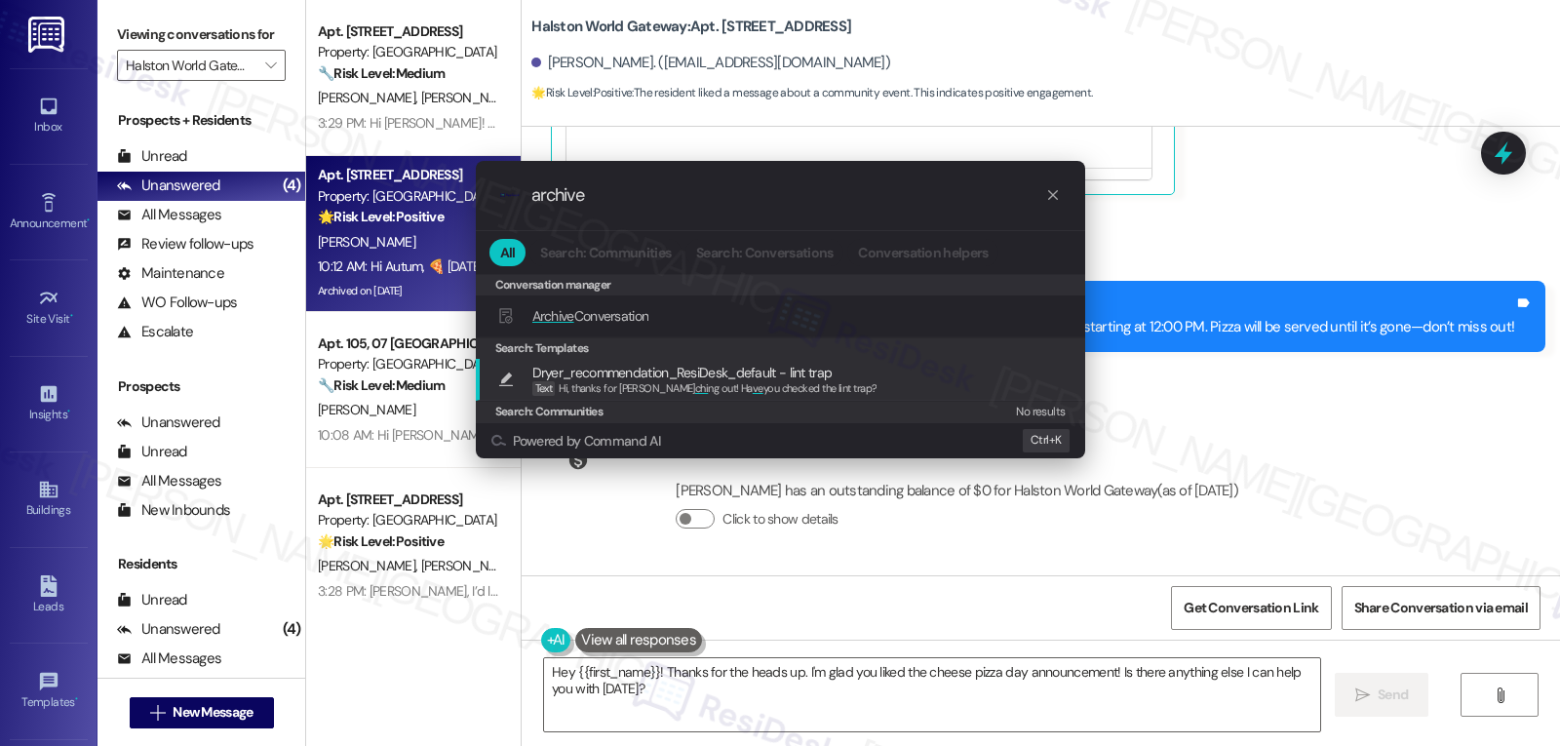
type input "archive"
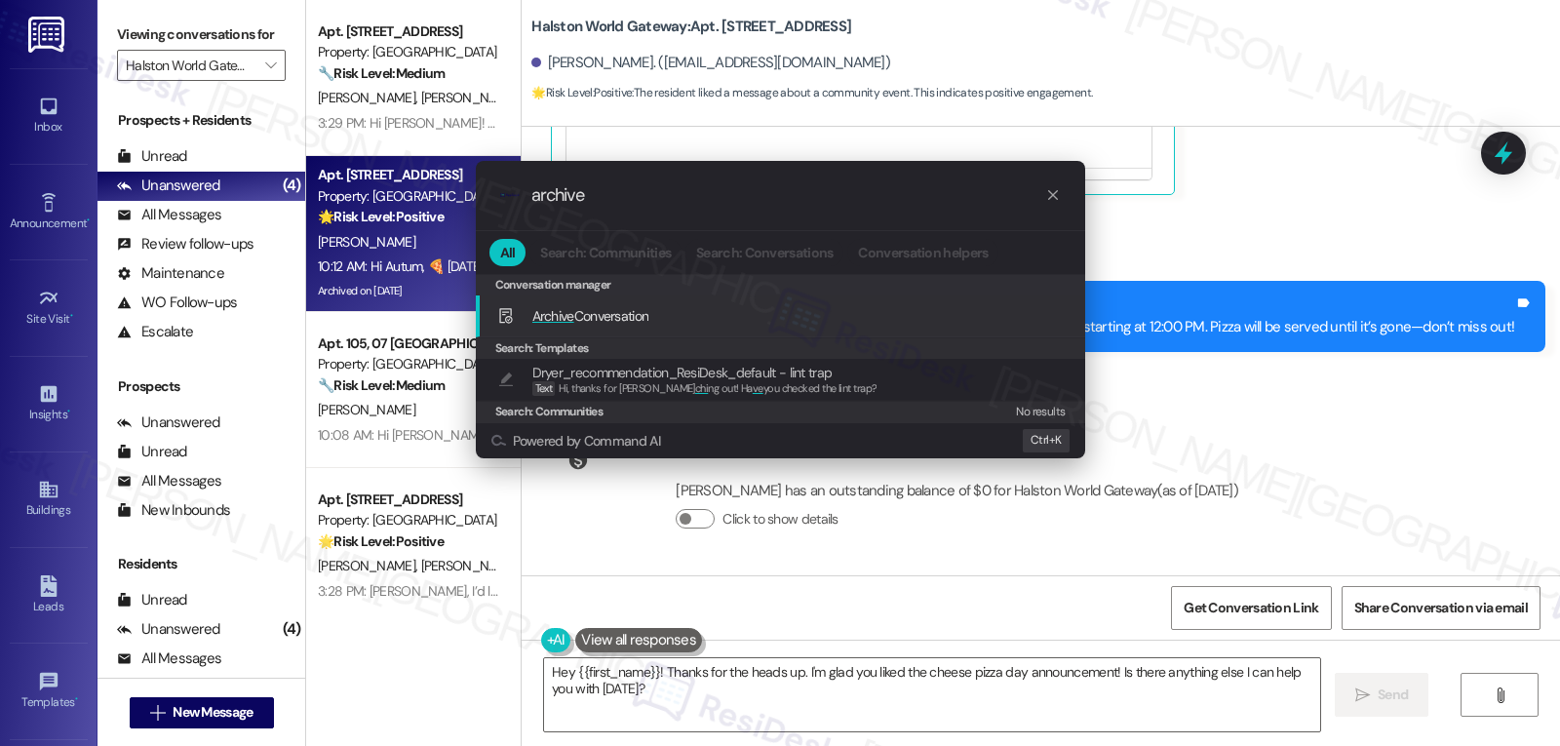
click at [598, 325] on span "Archive Conversation" at bounding box center [590, 316] width 117 height 18
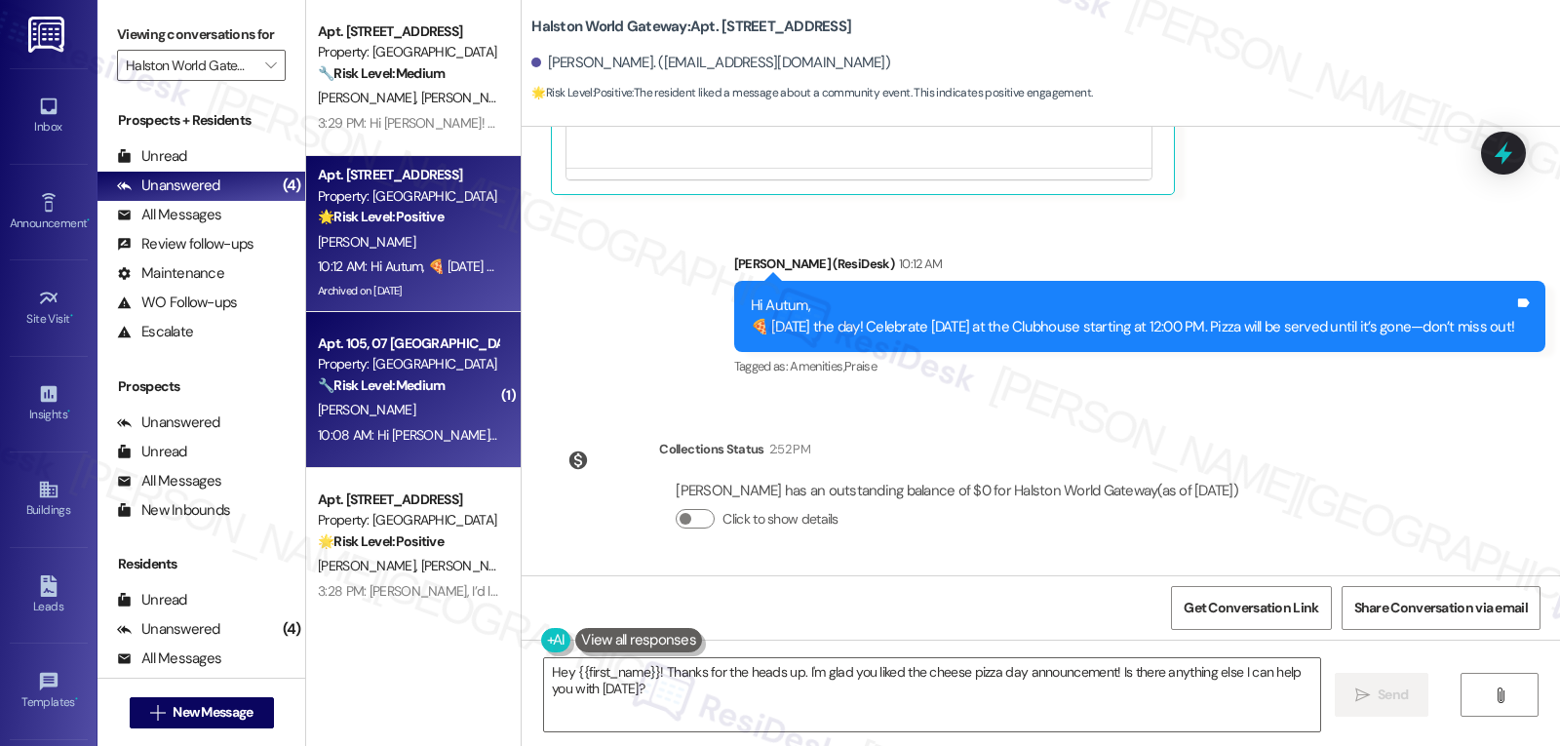
click at [414, 394] on div "🔧 Risk Level: Medium The resident is reporting a missed trash pickup. This is a…" at bounding box center [408, 385] width 180 height 20
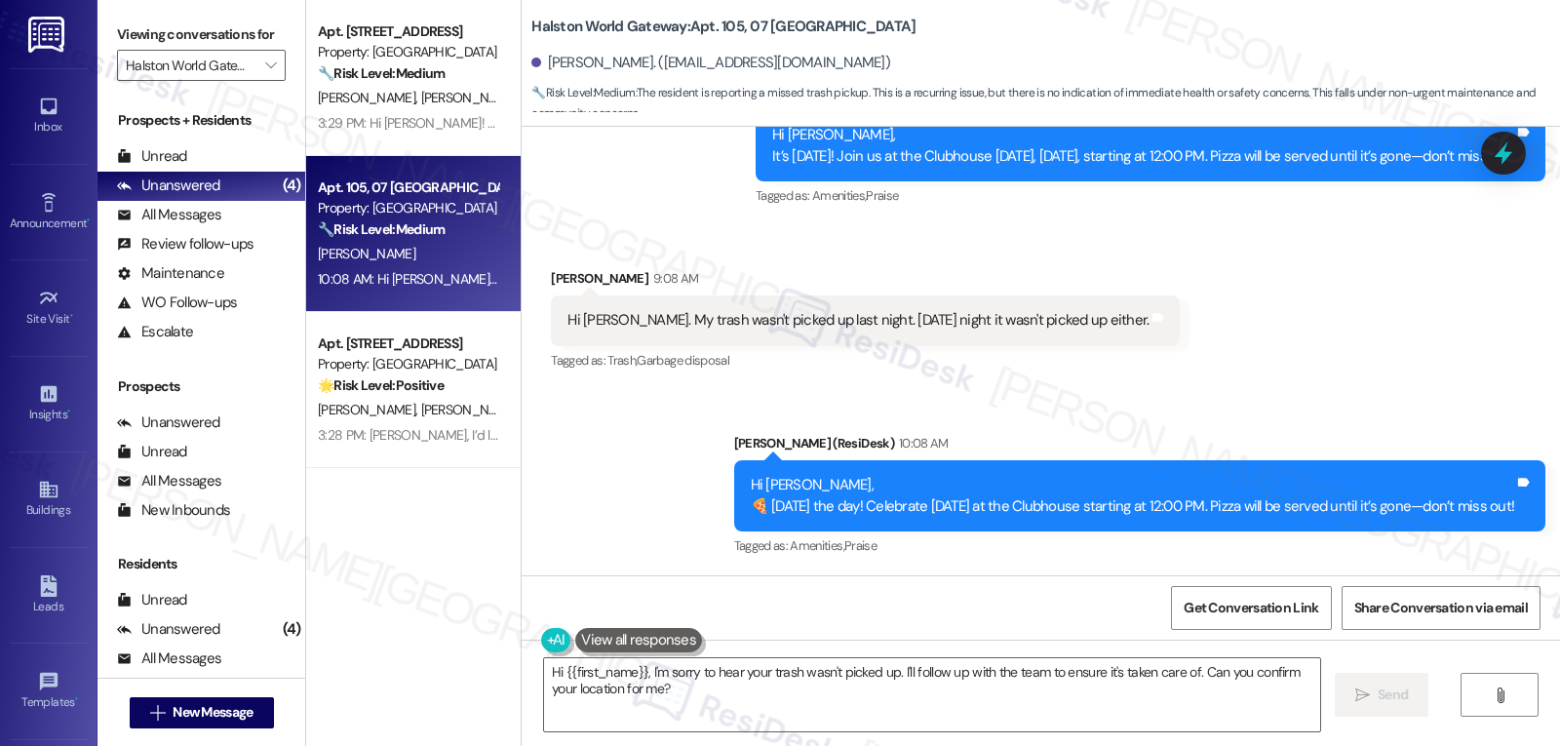
scroll to position [7562, 0]
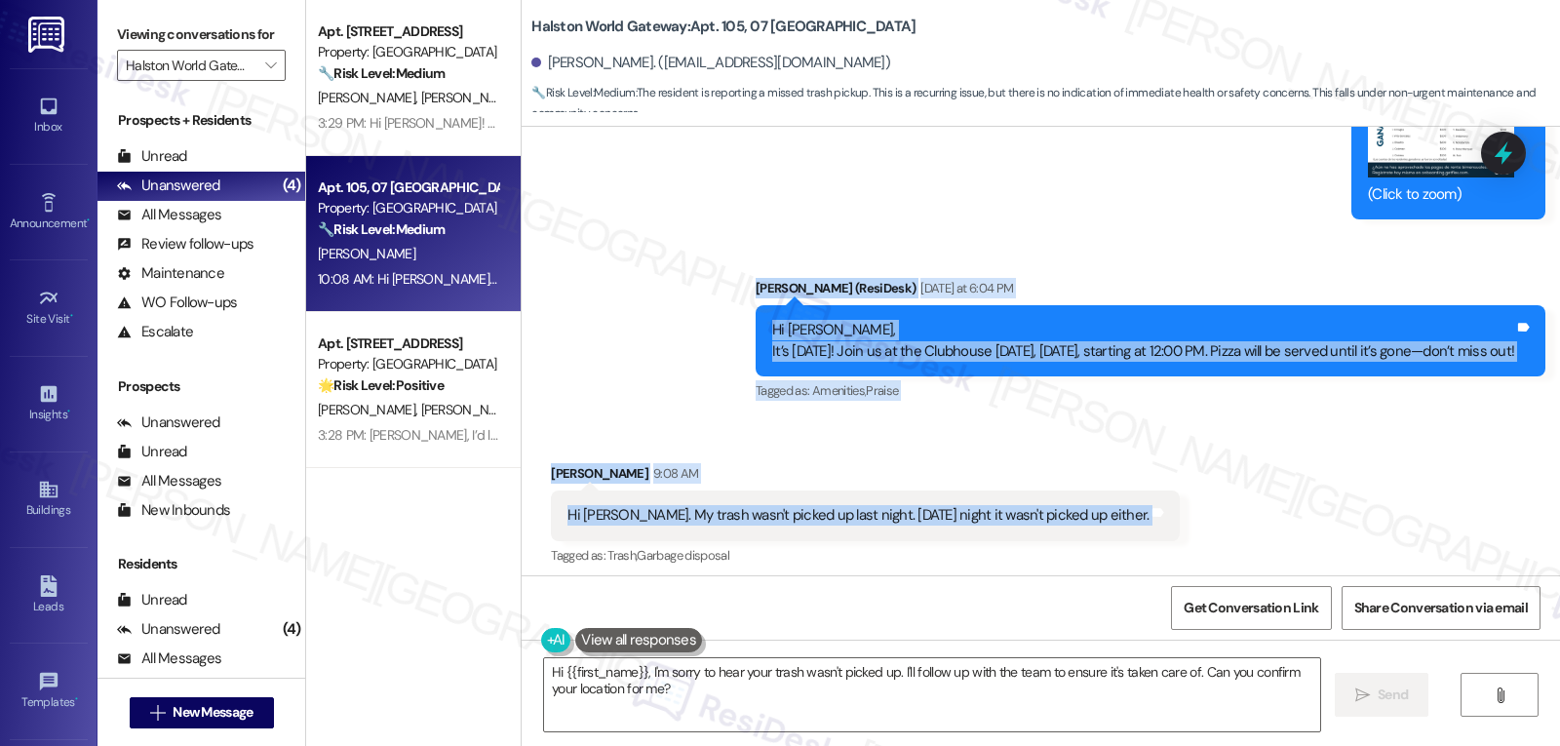
drag, startPoint x: 622, startPoint y: 247, endPoint x: 1171, endPoint y: 494, distance: 602.3
click at [1171, 494] on div "WO Opened request: doesn&#039 ... Jul 12, 2024 at 5:23 AM Status : Completed Sh…" at bounding box center [1041, 351] width 1039 height 449
copy div "Sarah (ResiDesk) Yesterday at 6:04 PM Hi Christina, It’s National Cheese Pizza …"
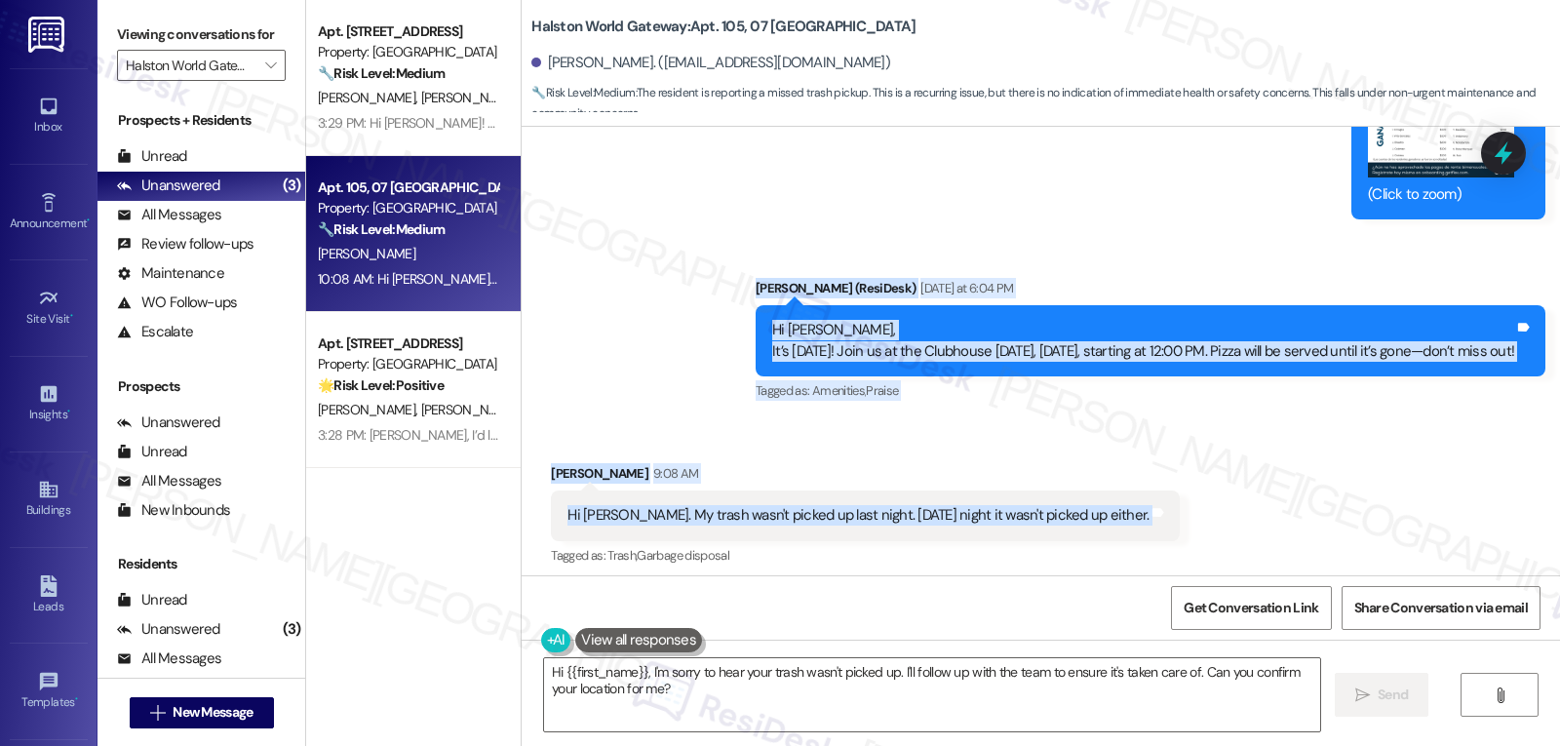
scroll to position [7757, 0]
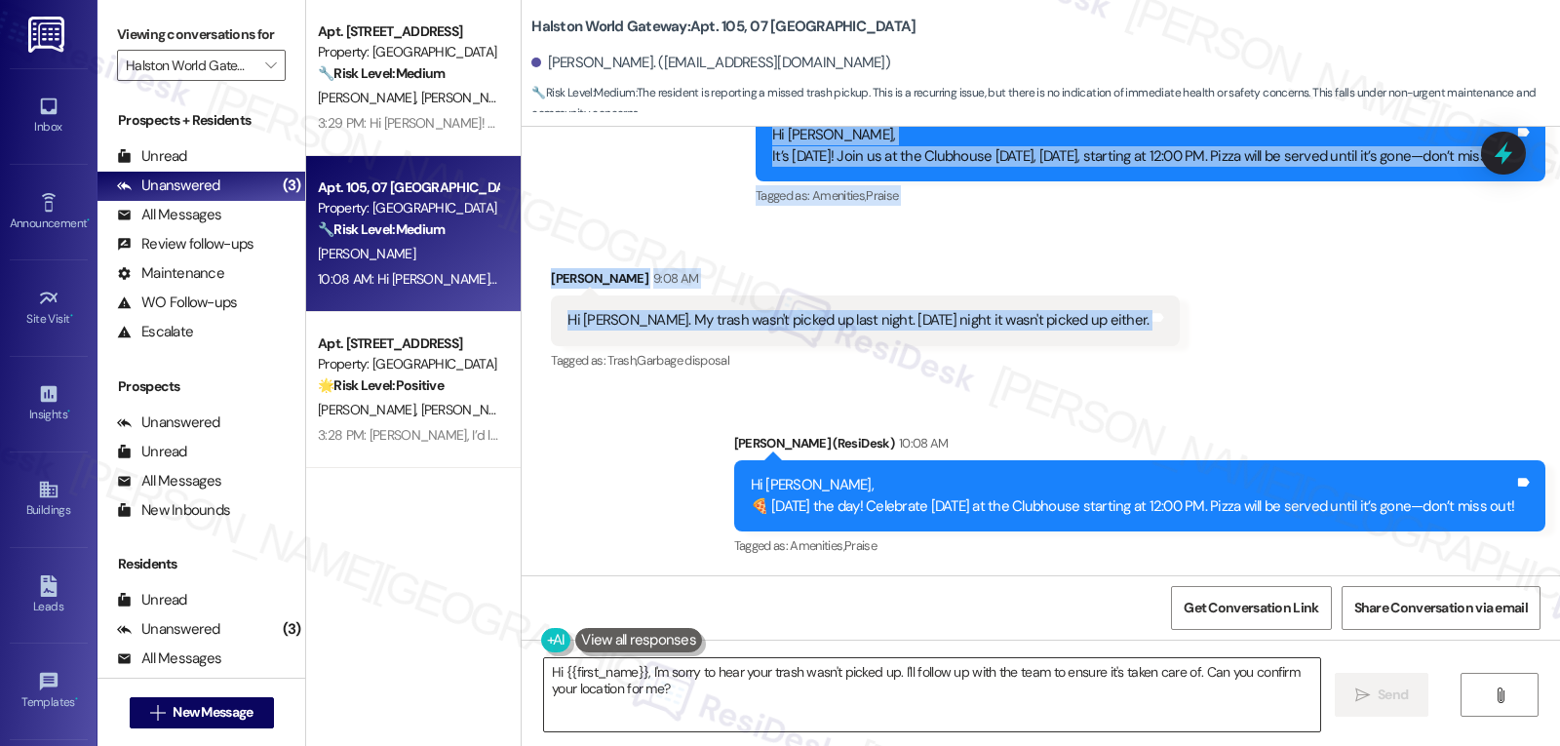
click at [921, 695] on textarea "Hi {{first_name}}, I'm sorry to hear your trash wasn't picked up. I'll follow u…" at bounding box center [932, 694] width 776 height 73
paste textarea "Christina, thank you for letting us know. I’m sorry to hear your trash hasn’t b…"
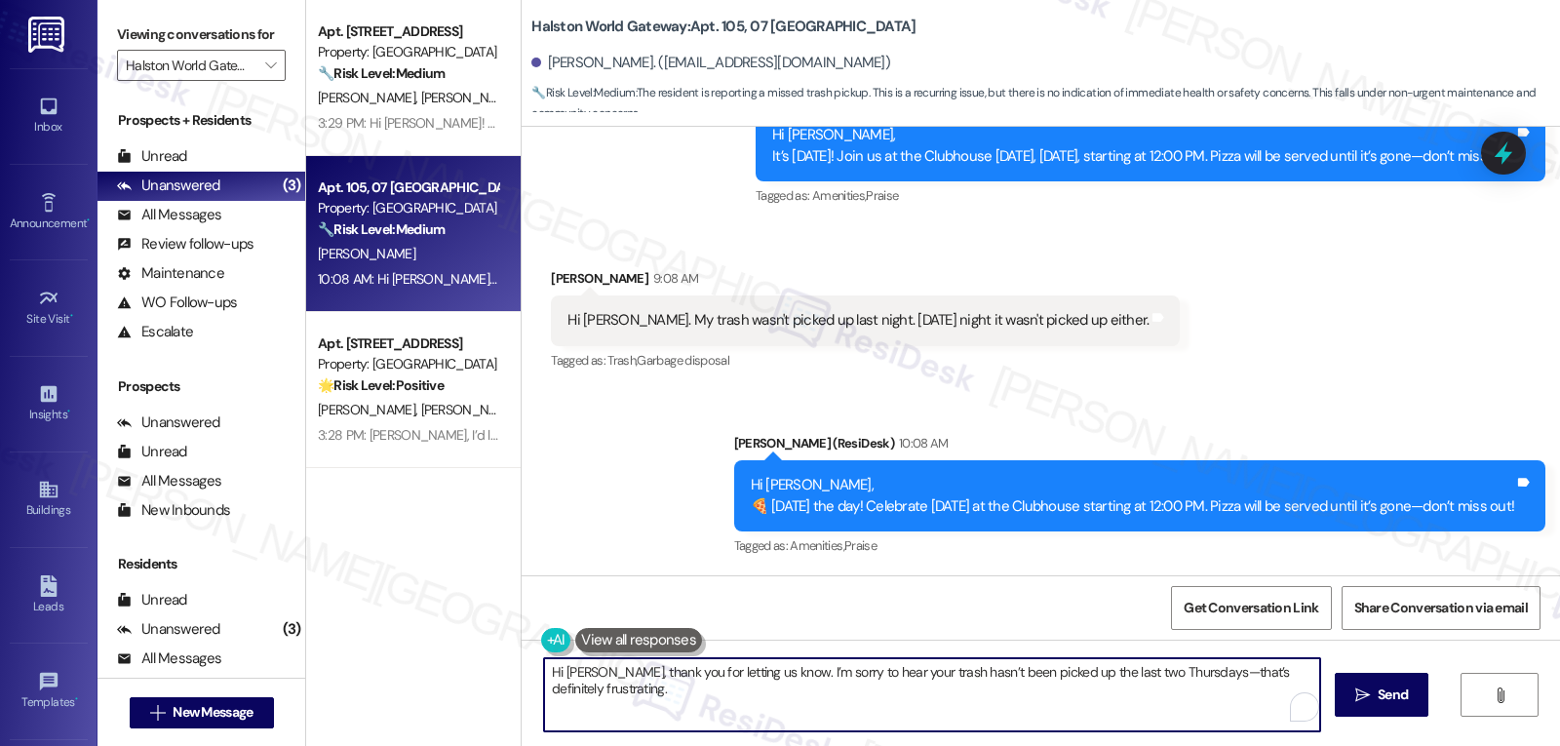
click at [1194, 677] on textarea "Hi Christina, thank you for letting us know. I’m sorry to hear your trash hasn’…" at bounding box center [932, 694] width 776 height 73
type textarea "Hi Christina, thank you for letting us know. I’m sorry to hear your trash hasn’…"
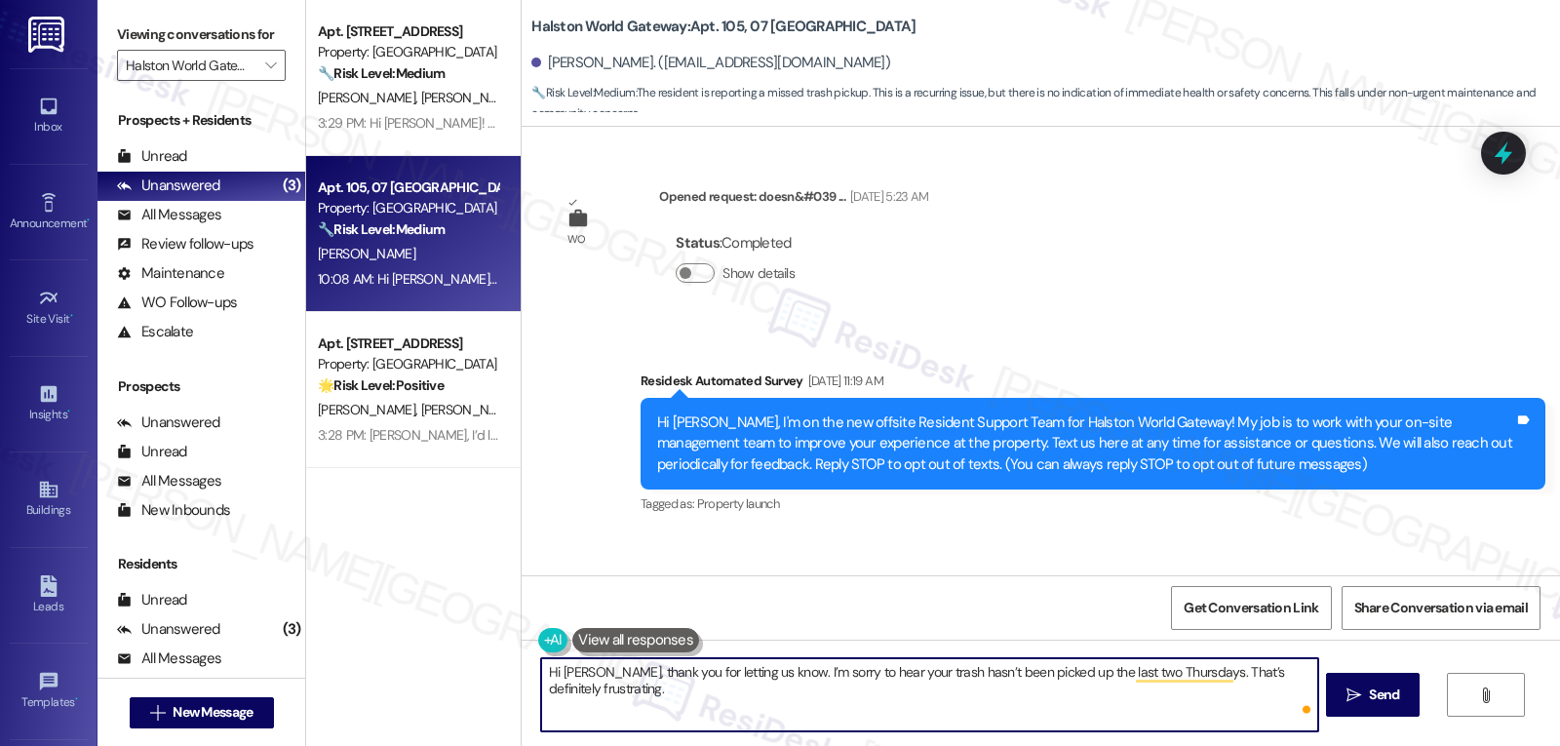
scroll to position [7757, 0]
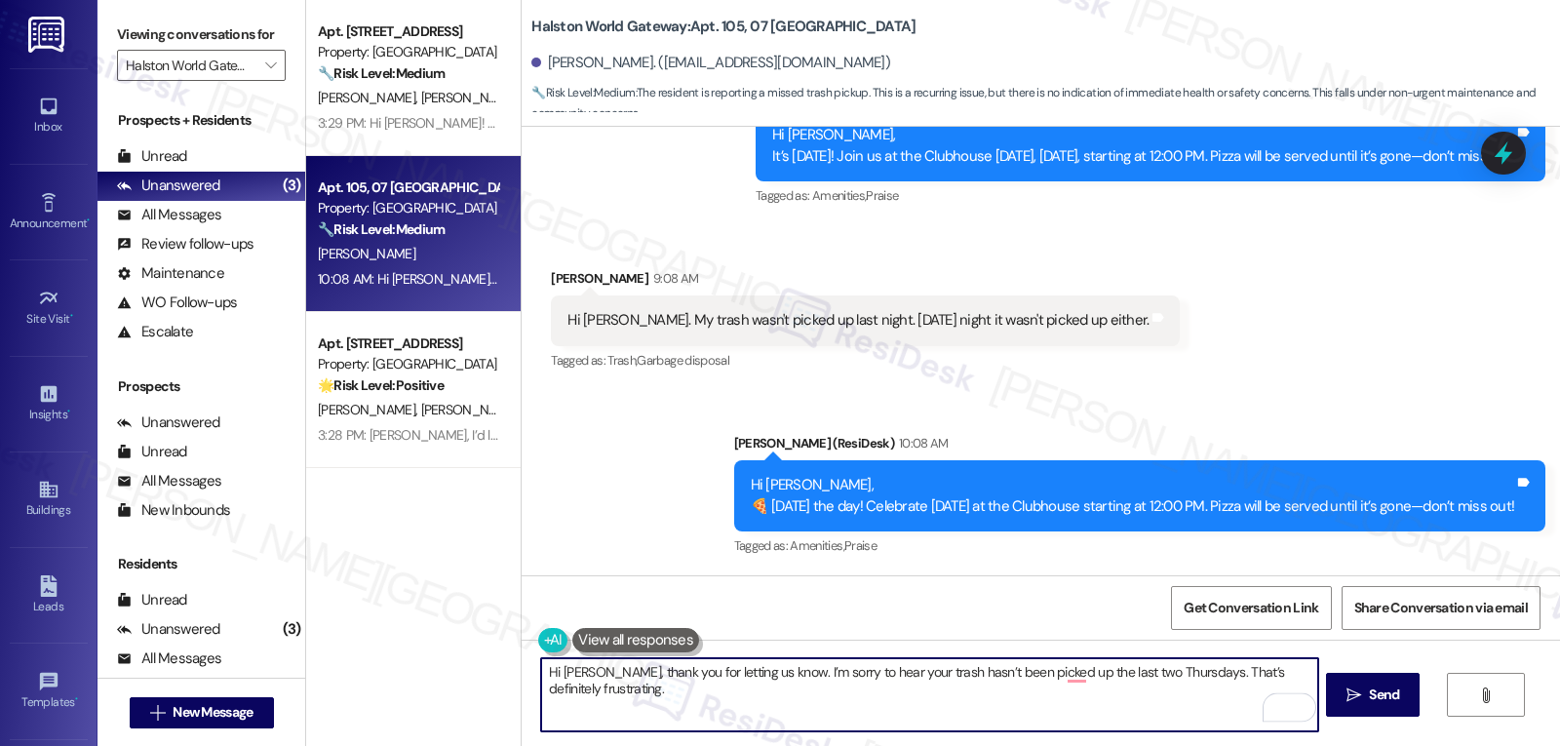
click at [717, 696] on textarea "Hi [PERSON_NAME], thank you for letting us know. I’m sorry to hear your trash h…" at bounding box center [929, 694] width 776 height 73
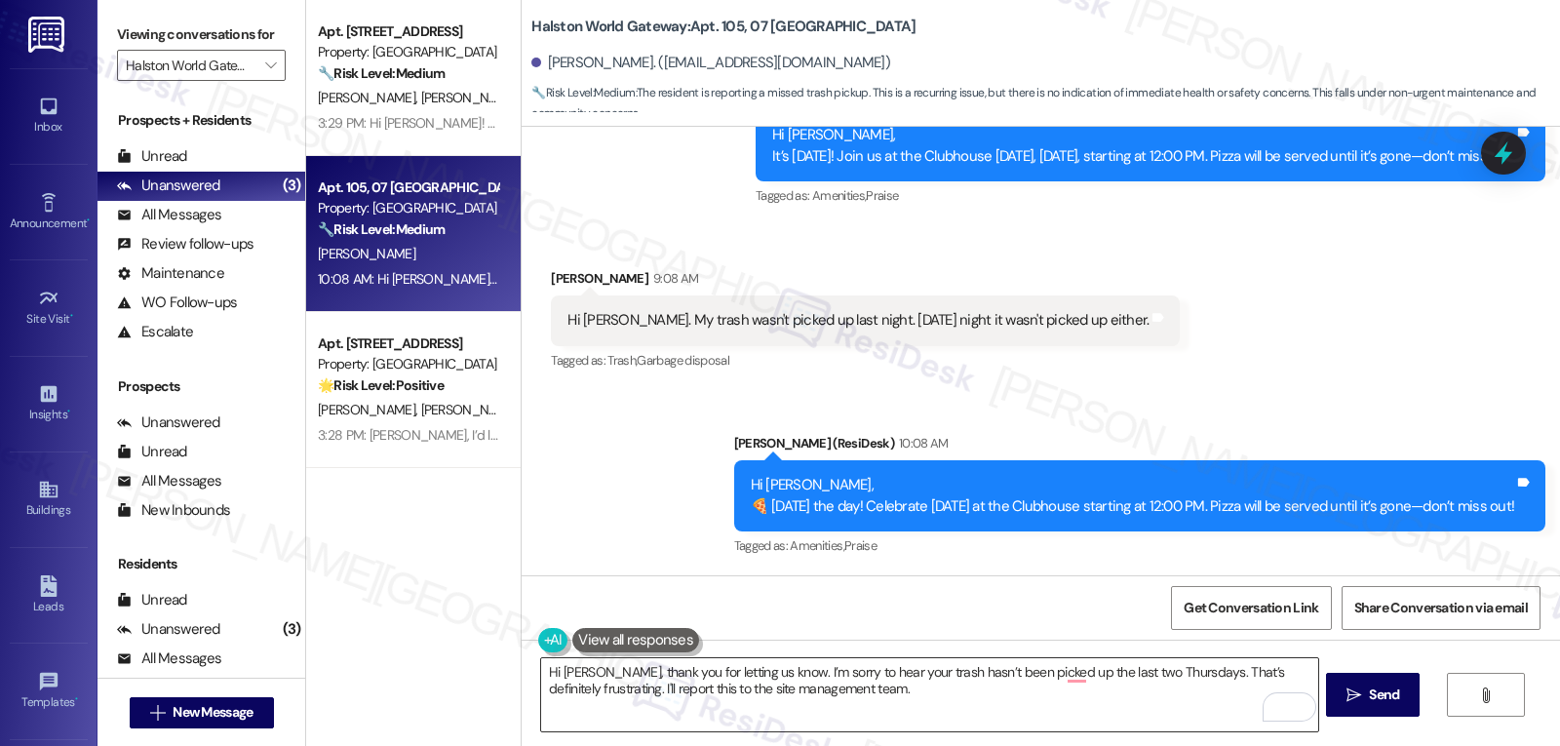
click at [936, 732] on div "Hi [PERSON_NAME], thank you for letting us know. I’m sorry to hear your trash h…" at bounding box center [929, 694] width 778 height 75
click at [936, 703] on textarea "Hi [PERSON_NAME], thank you for letting us know. I’m sorry to hear your trash h…" at bounding box center [929, 694] width 776 height 73
paste textarea "Could you please confirm if the bags were left out at the usual pickup spot and…"
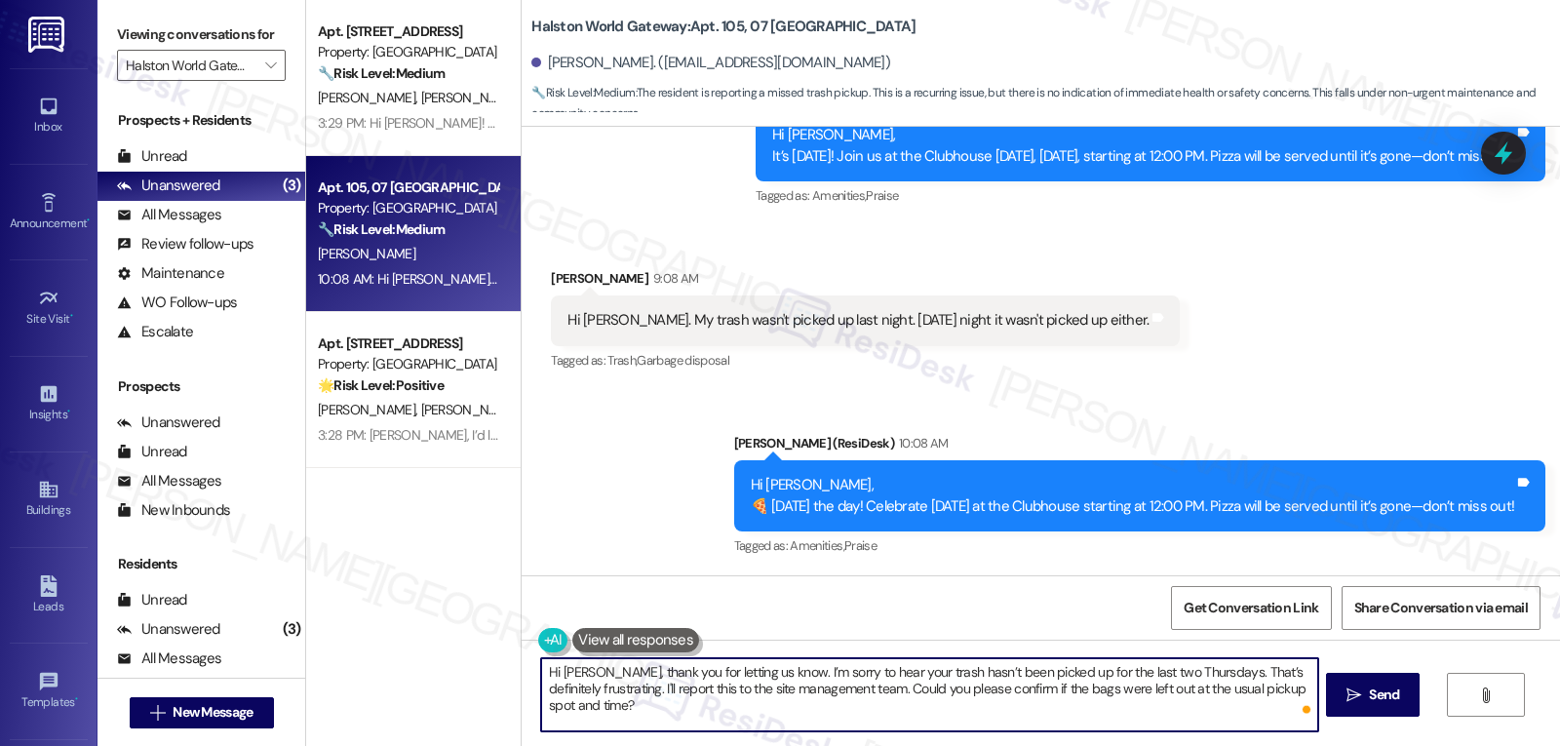
click at [882, 716] on textarea "Hi [PERSON_NAME], thank you for letting us know. I’m sorry to hear your trash h…" at bounding box center [929, 694] width 776 height 73
type textarea "Hi [PERSON_NAME], thank you for letting us know. I’m sorry to hear your trash h…"
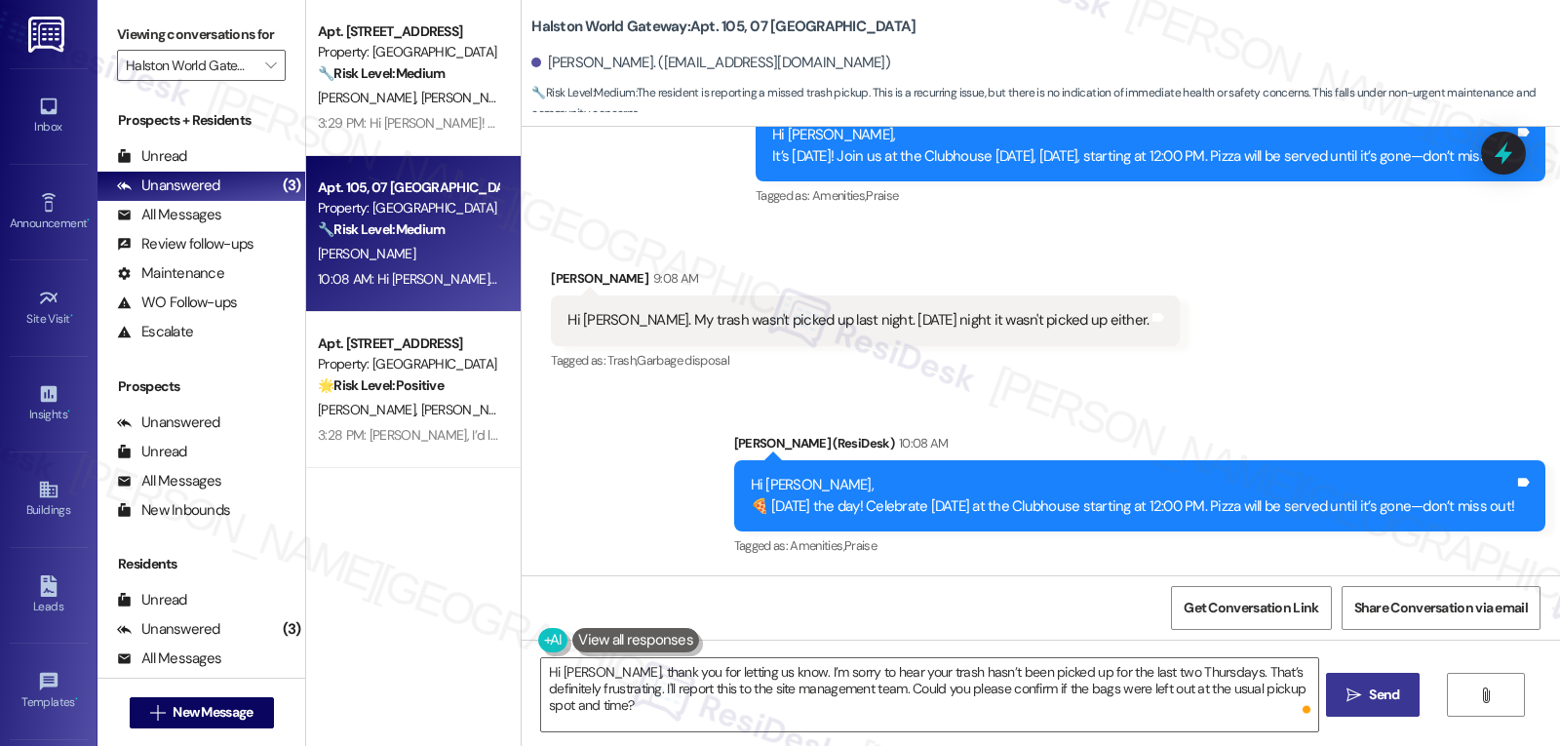
click at [1333, 690] on button " Send" at bounding box center [1373, 695] width 95 height 44
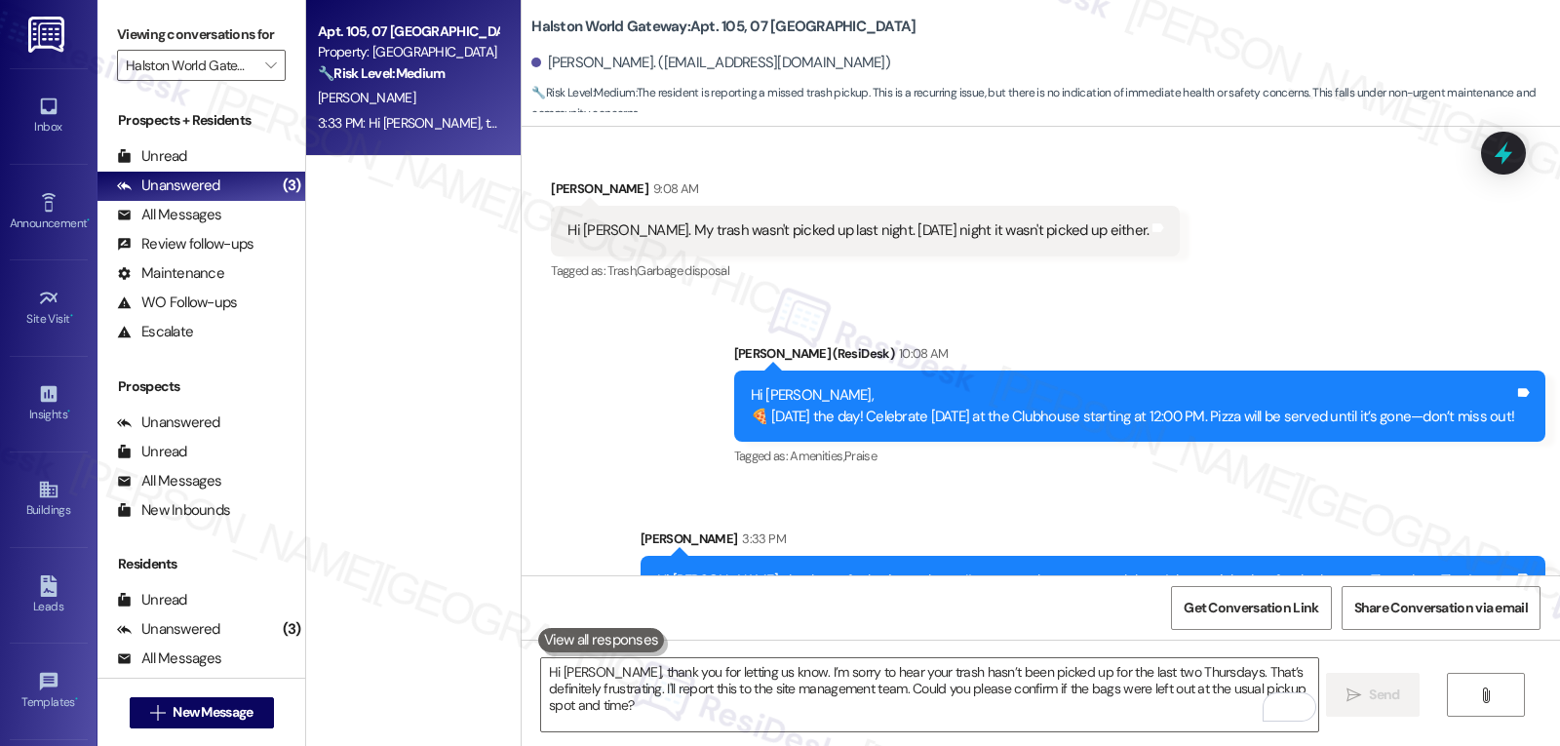
scroll to position [7914, 0]
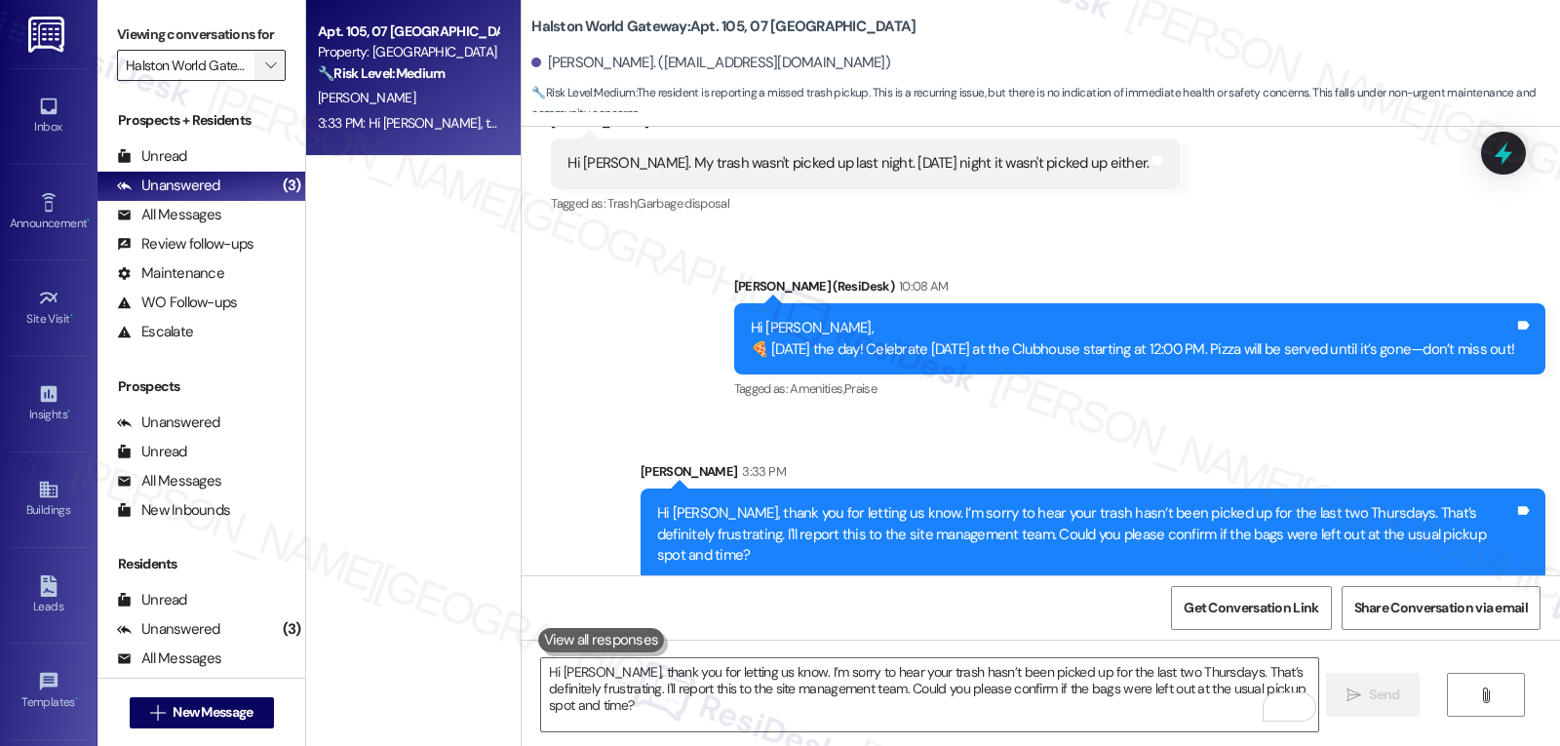
click at [261, 81] on span "" at bounding box center [270, 65] width 19 height 31
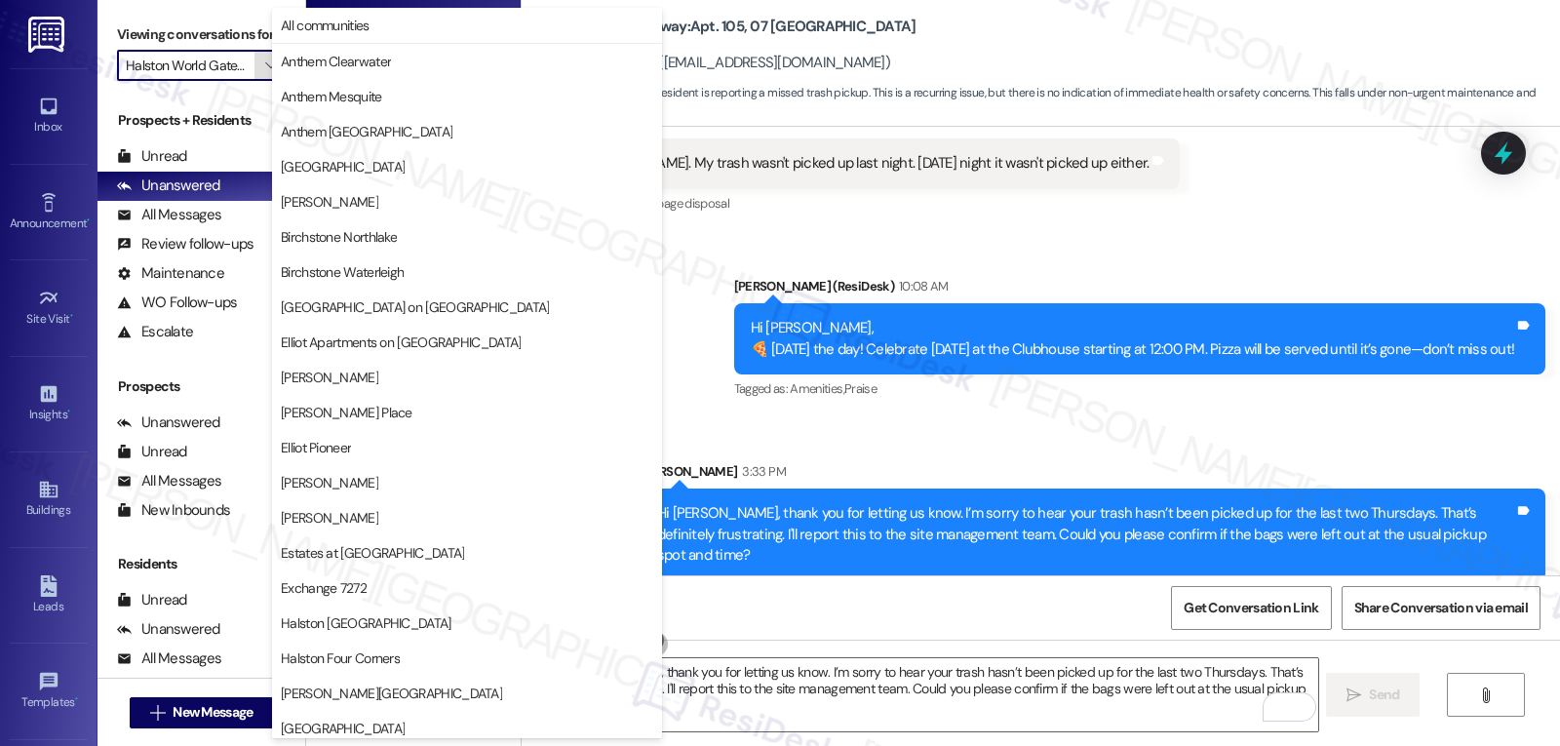
scroll to position [675, 0]
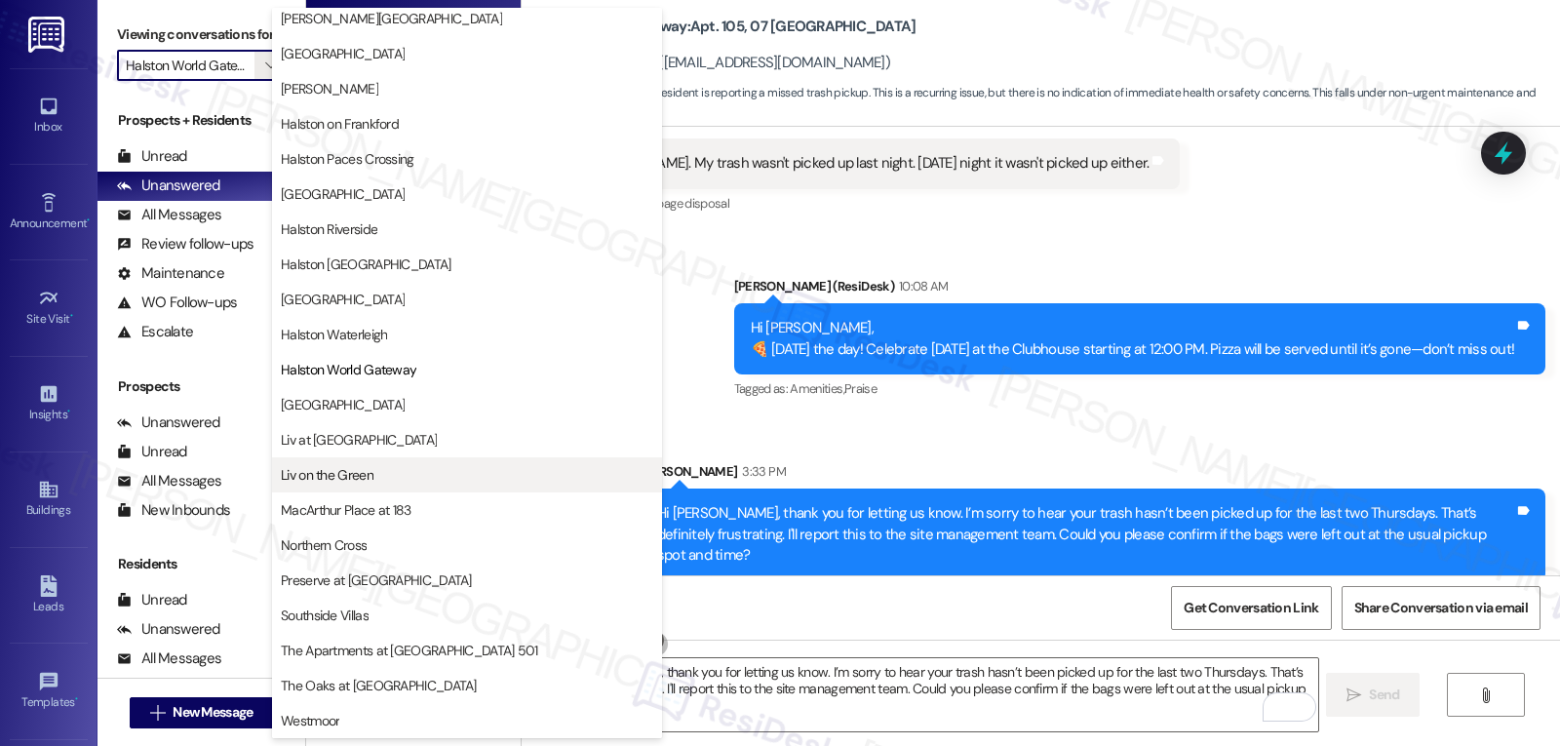
click at [368, 468] on span "Liv on the Green" at bounding box center [327, 475] width 93 height 20
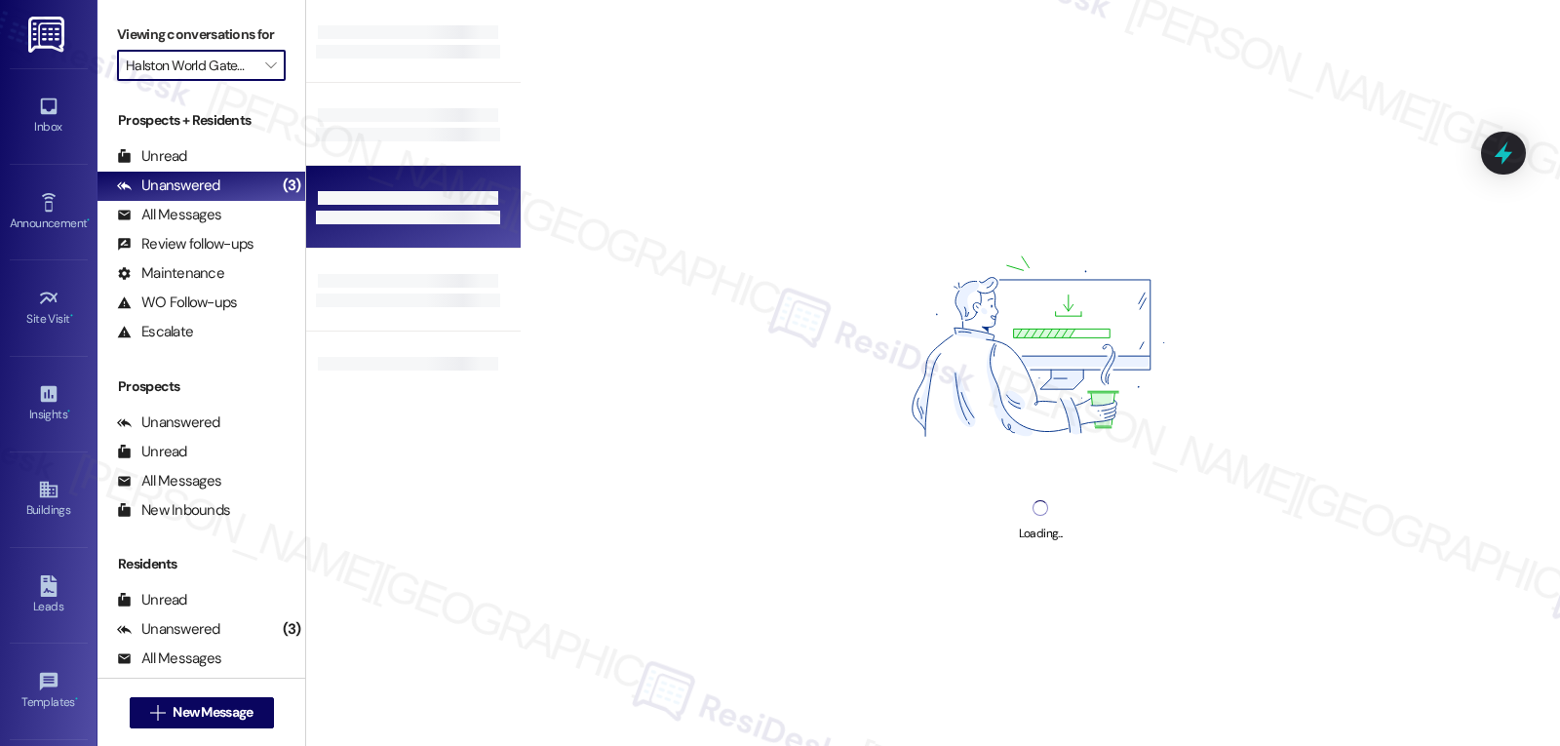
type input "Liv on the Green"
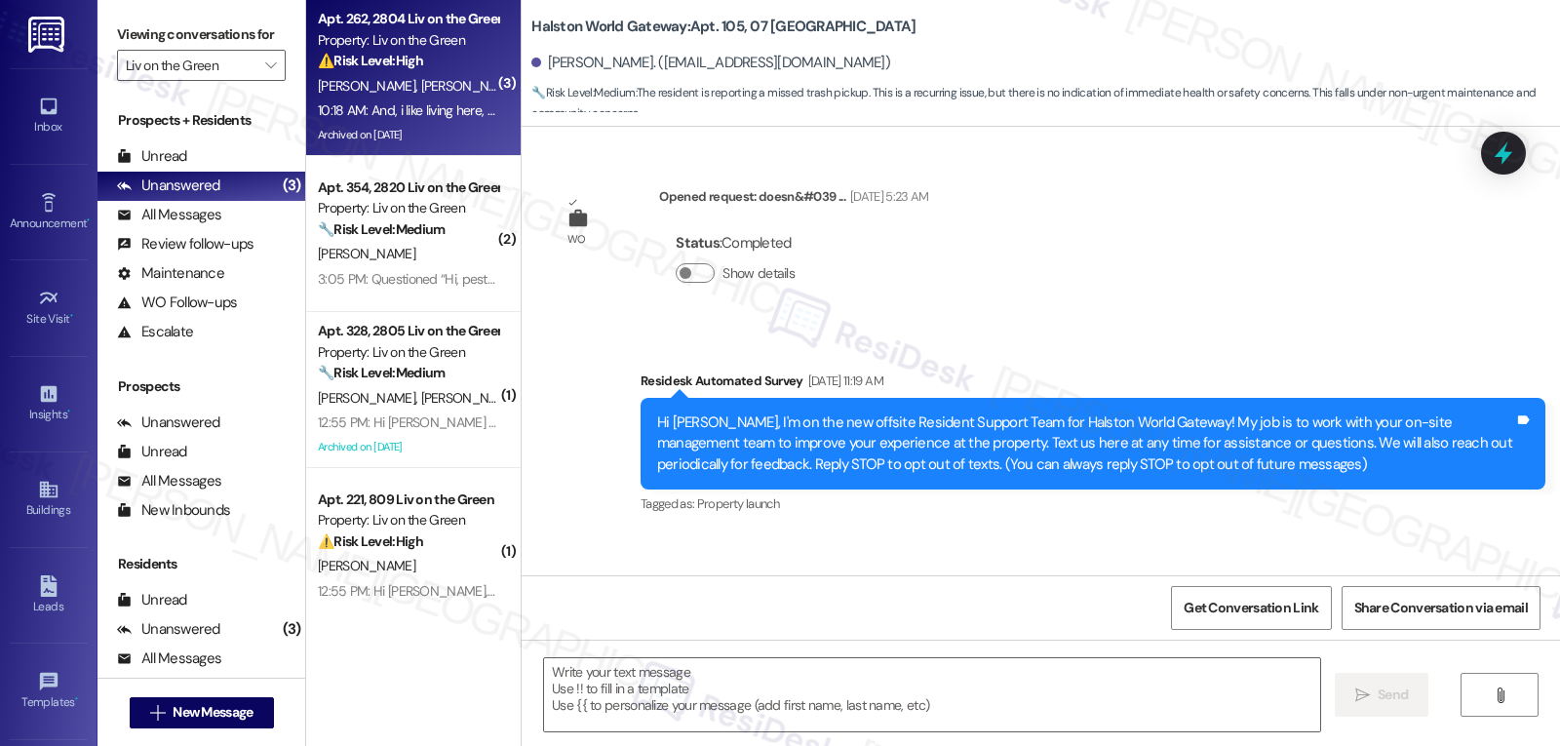
click at [473, 112] on div "10:18 AM: And, i like living here, but this is the stuff that makes people get …" at bounding box center [594, 110] width 552 height 18
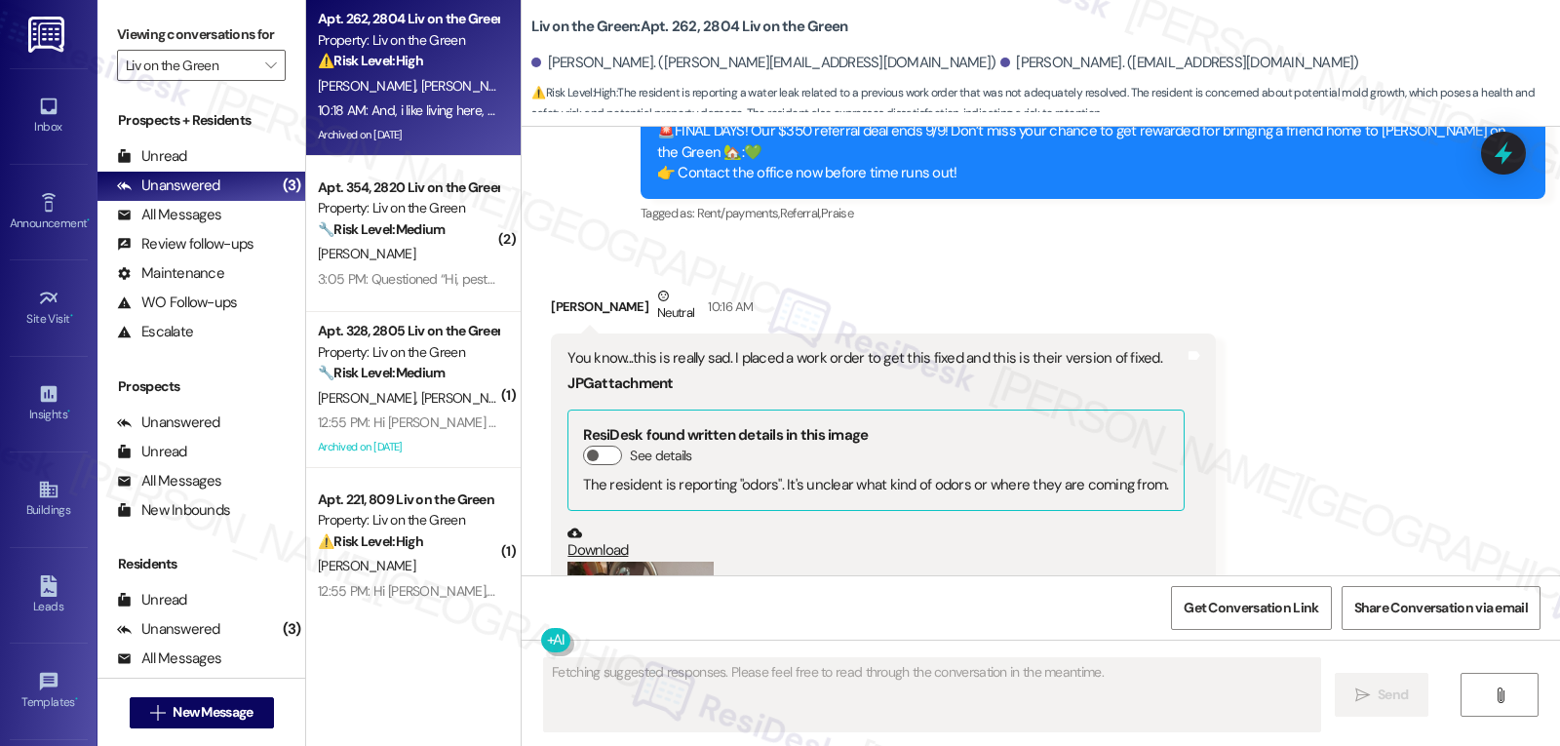
scroll to position [53752, 0]
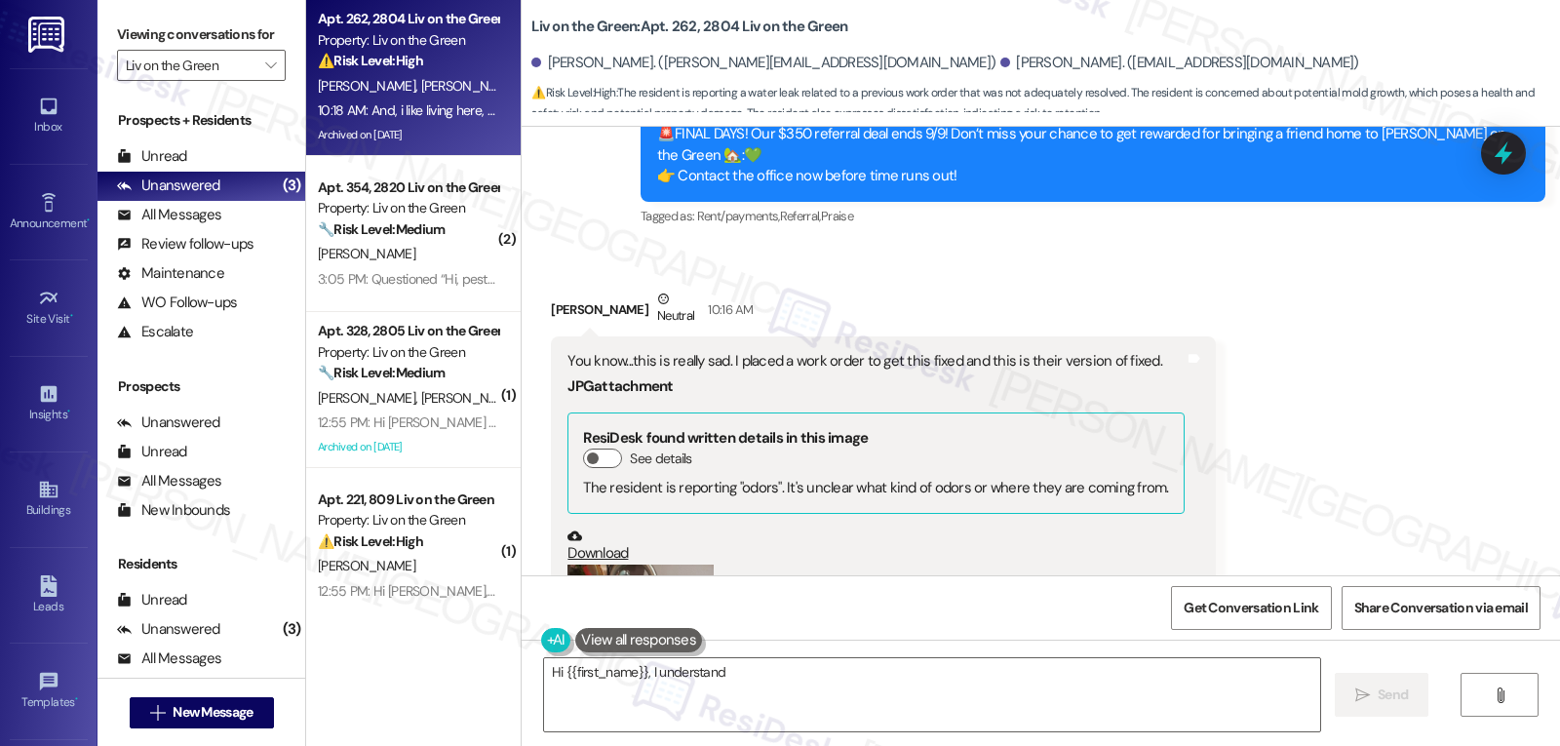
type textarea "Hi {{first_name}}, I understand your concern. For package inquiries, please vis…"
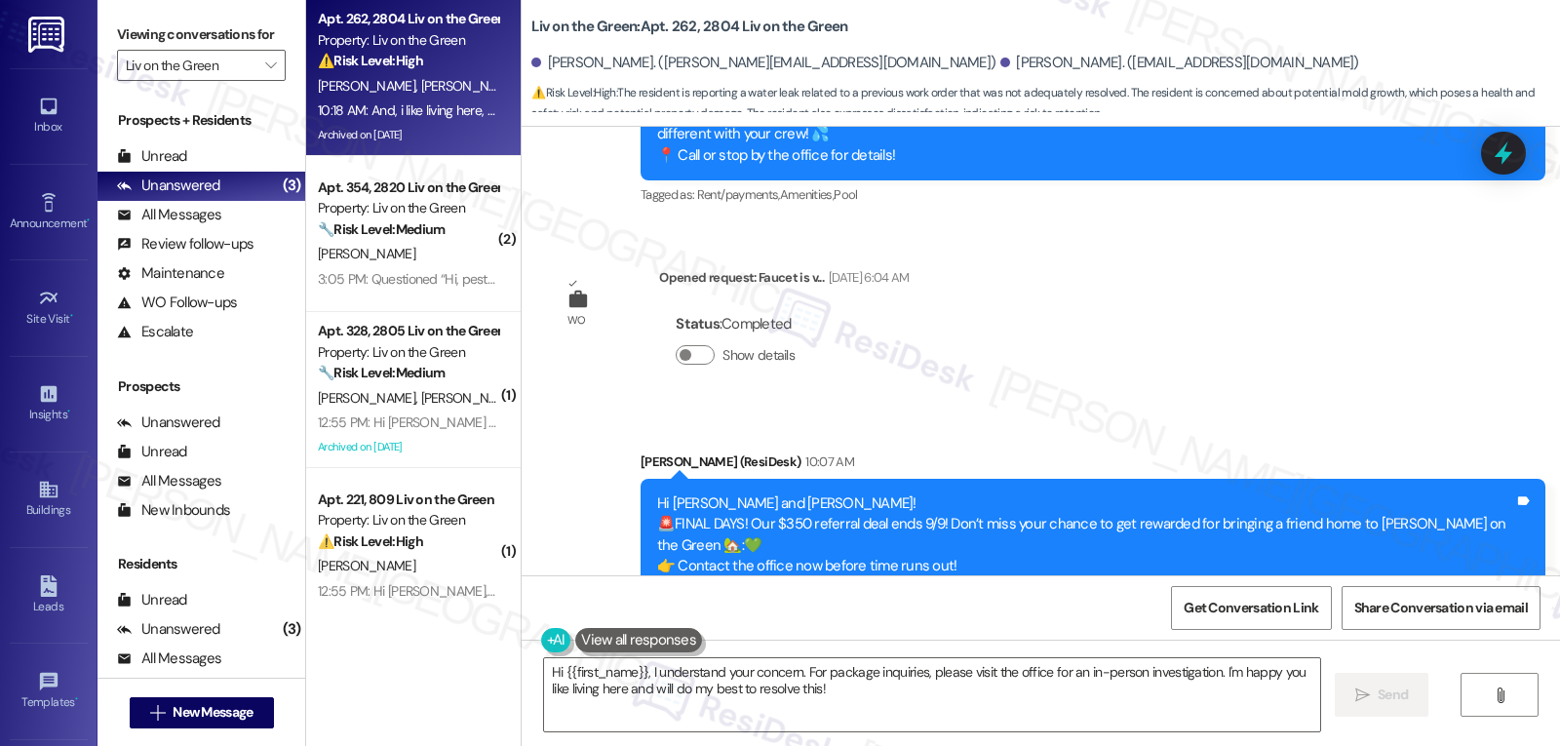
scroll to position [53557, 0]
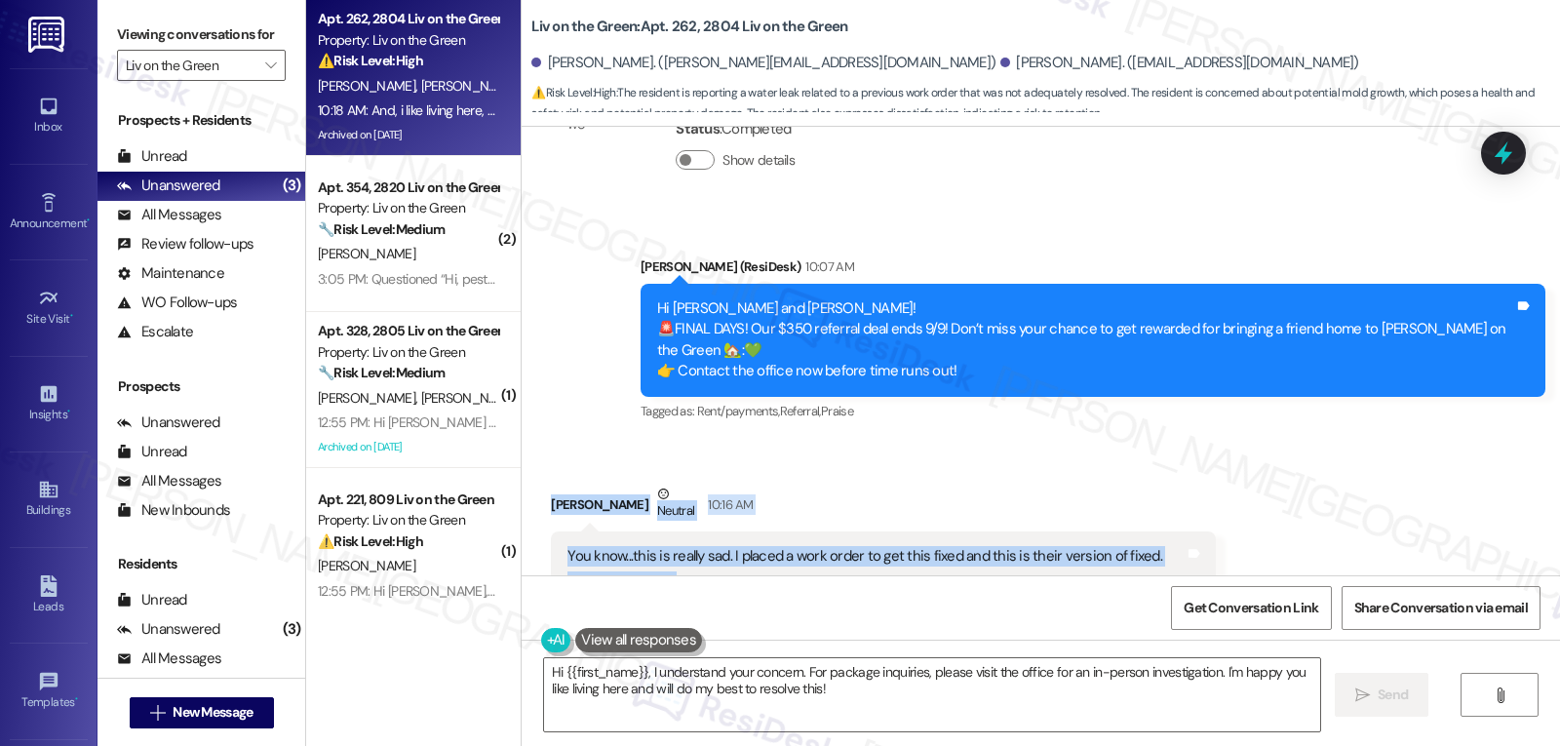
drag, startPoint x: 532, startPoint y: 213, endPoint x: 1185, endPoint y: 263, distance: 654.3
copy div "[PERSON_NAME] Neutral 10:16 AM You know...this is really sad. I placed a work o…"
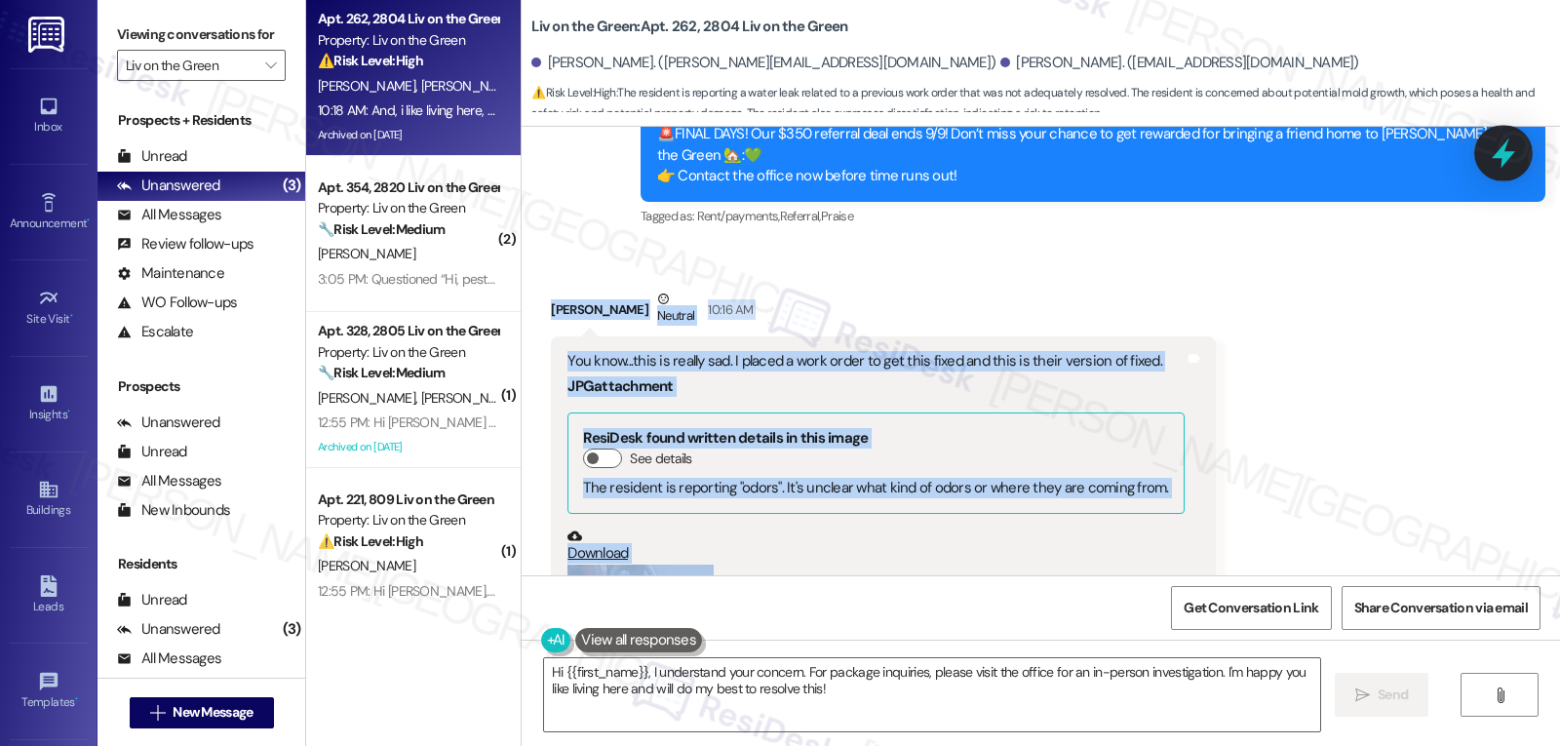
click at [1494, 154] on icon at bounding box center [1503, 153] width 33 height 33
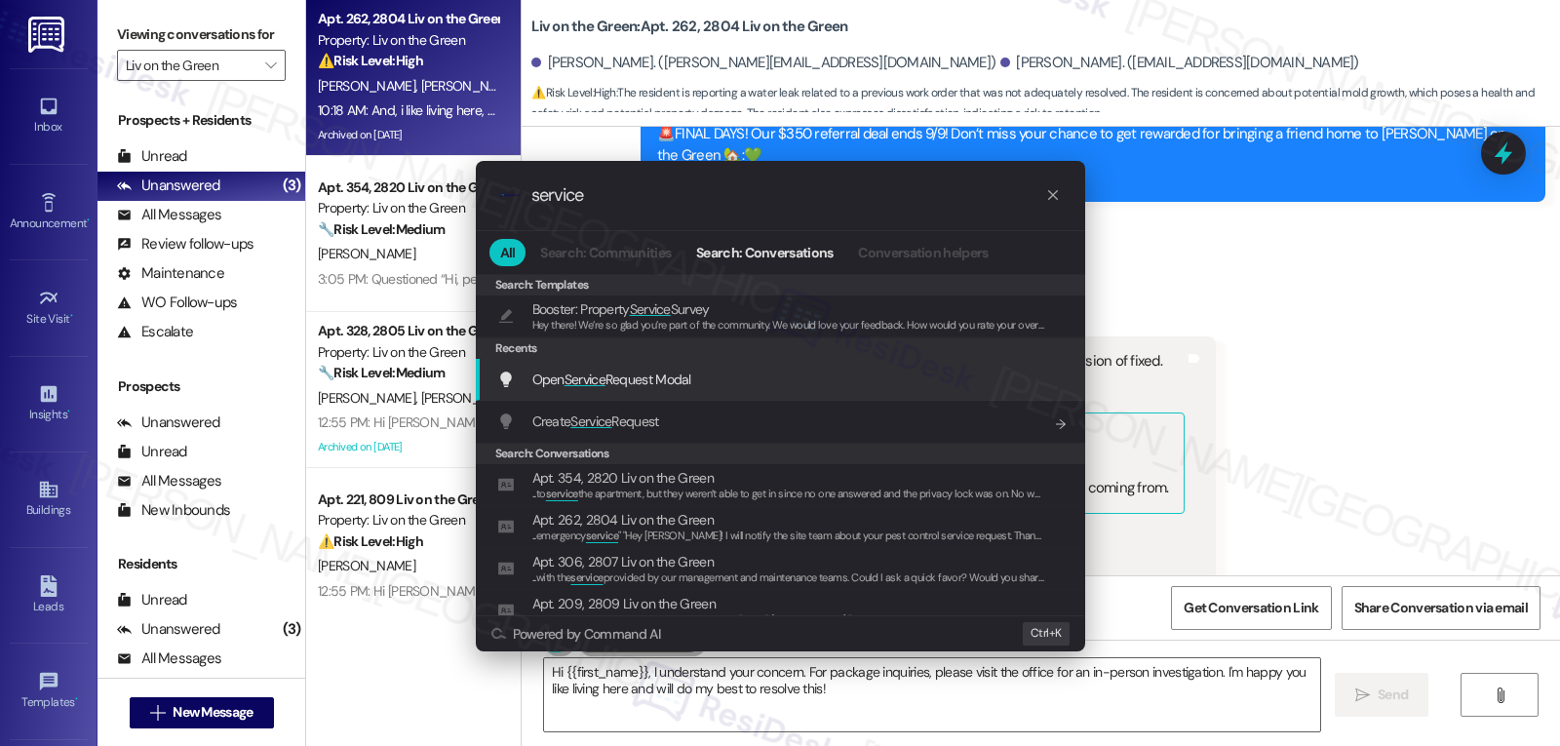
click at [670, 371] on span "Open Service Request Modal" at bounding box center [611, 380] width 159 height 18
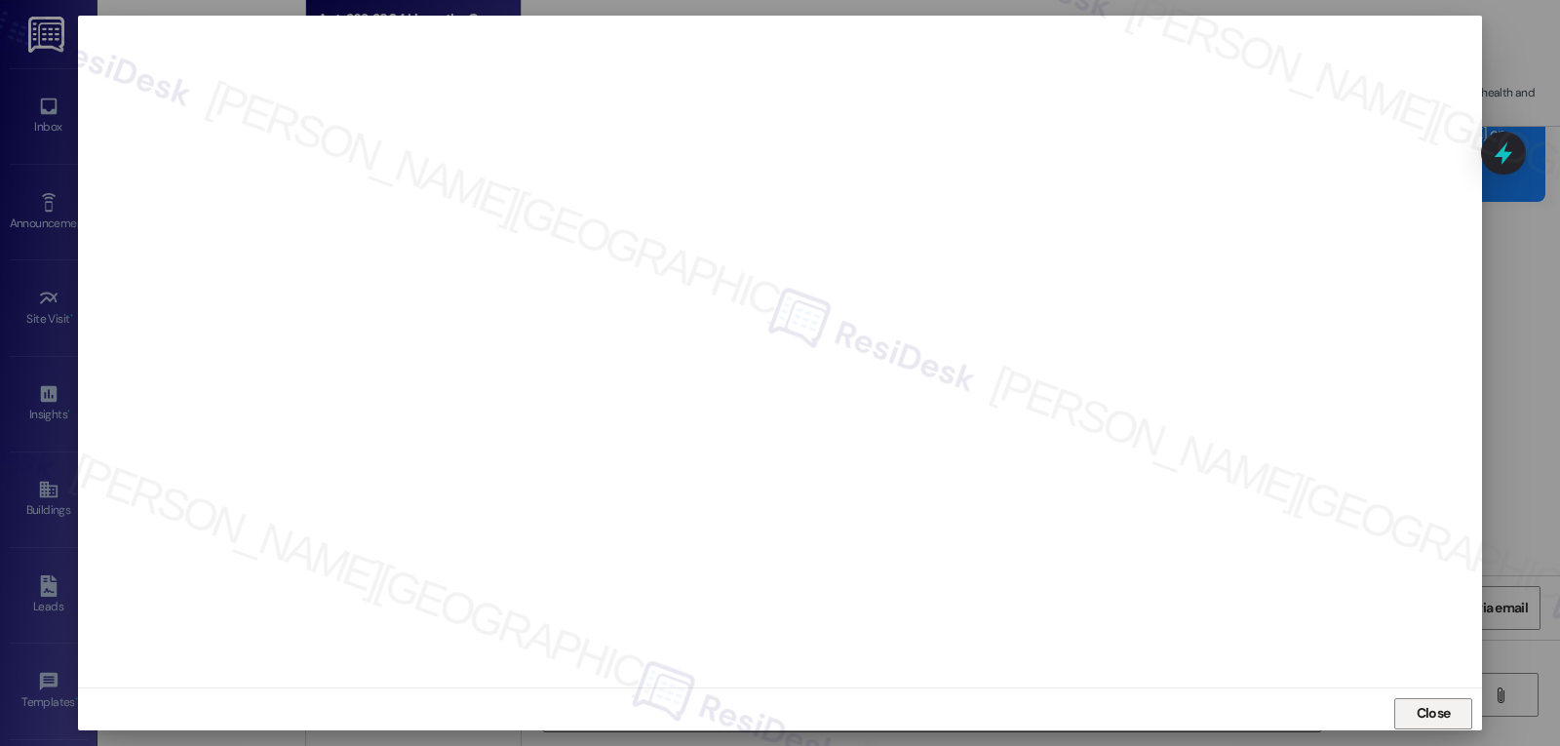
click at [1430, 709] on span "Close" at bounding box center [1434, 713] width 34 height 20
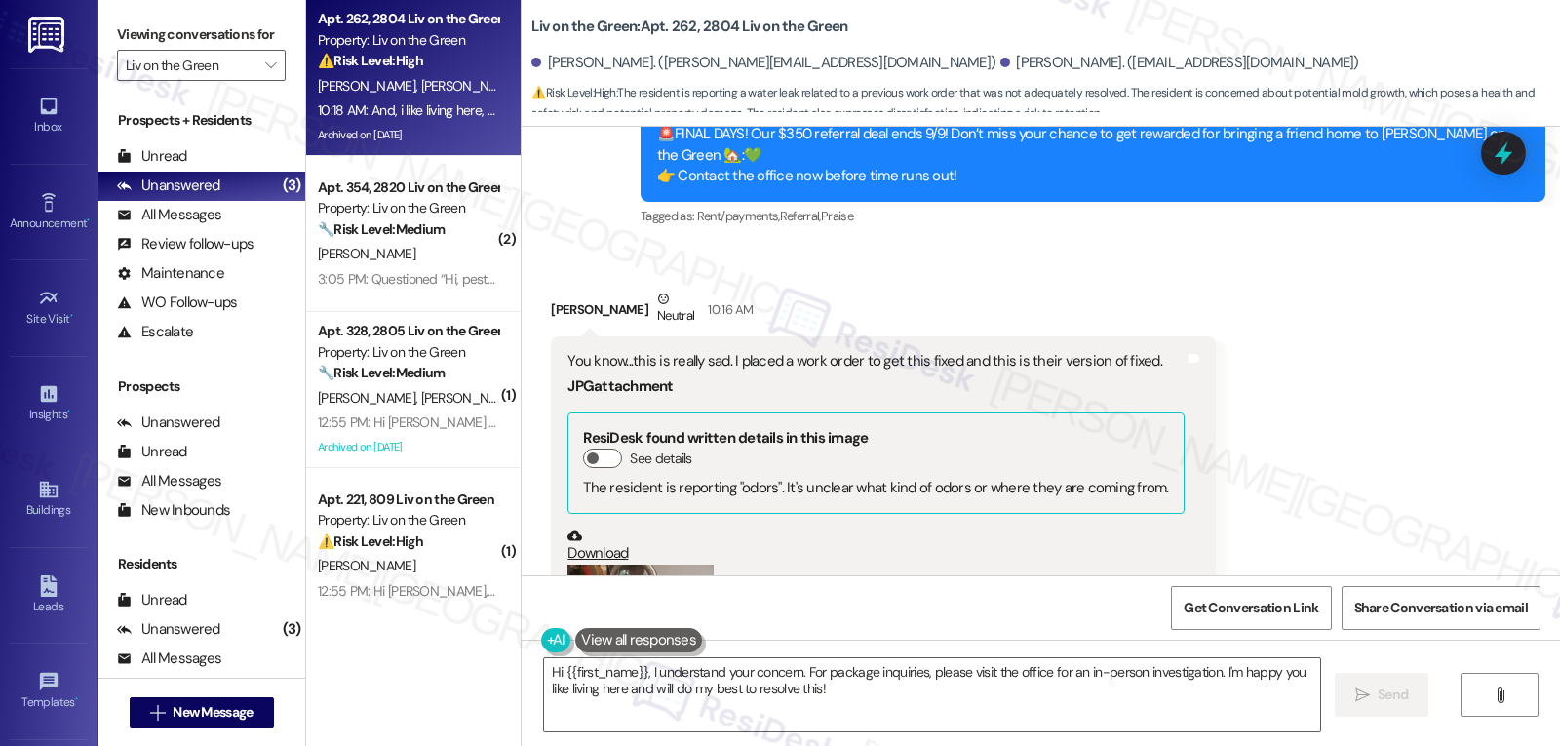
click at [642, 565] on button "Zoom image" at bounding box center [641, 662] width 146 height 195
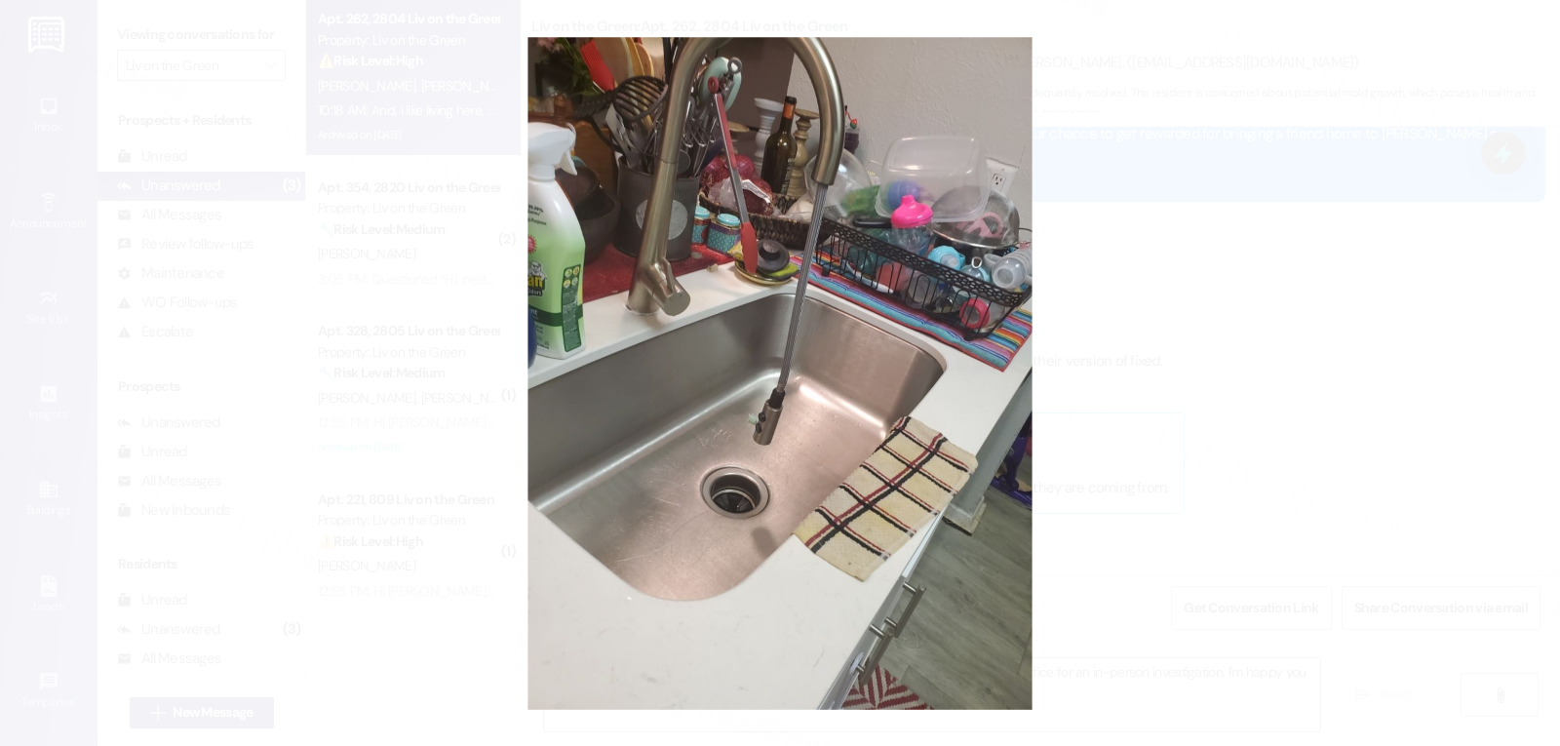
click at [1359, 412] on button "Unzoom image" at bounding box center [780, 373] width 1560 height 746
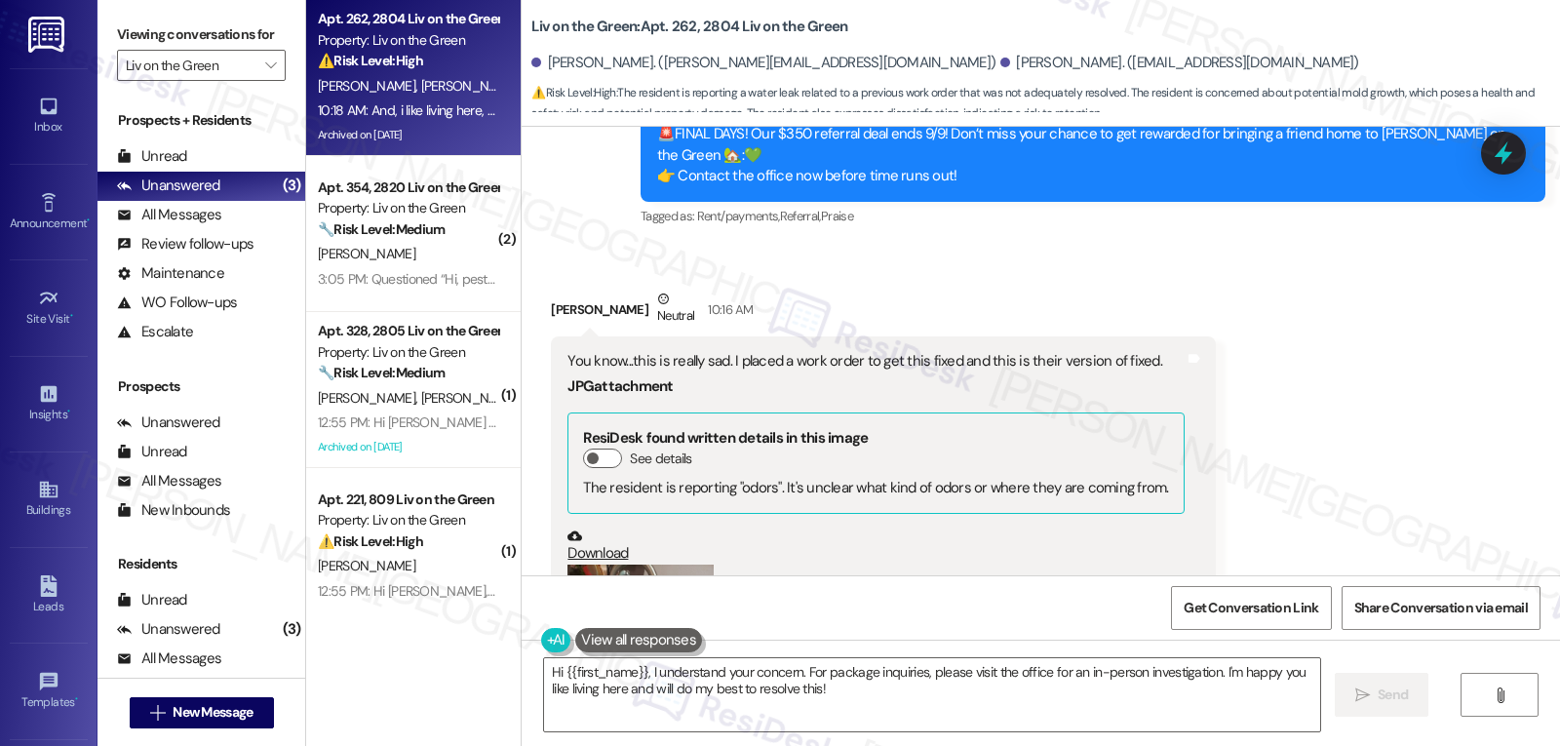
click at [661, 565] on button "Zoom image" at bounding box center [641, 662] width 146 height 195
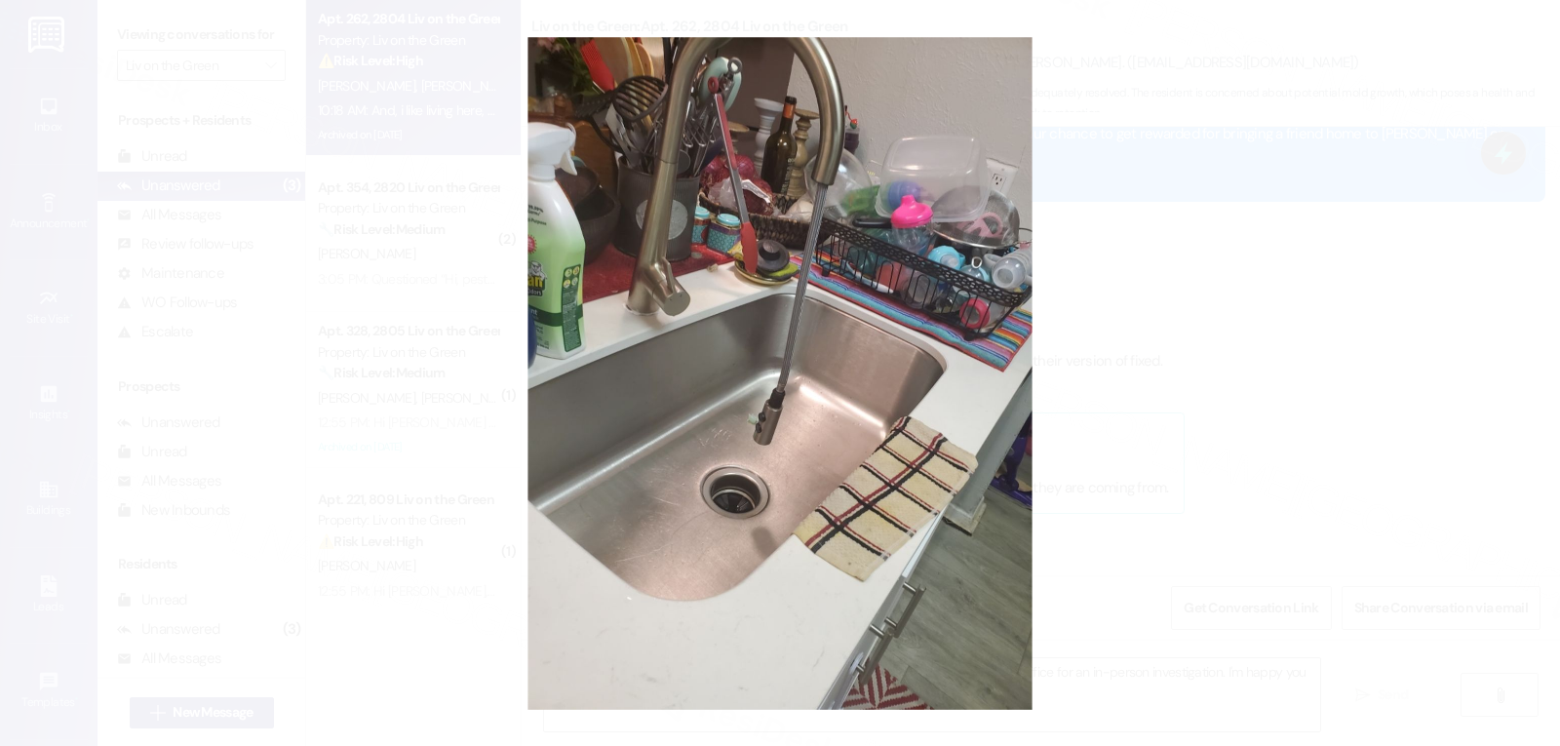
click at [1174, 428] on button "Unzoom image" at bounding box center [780, 373] width 1560 height 746
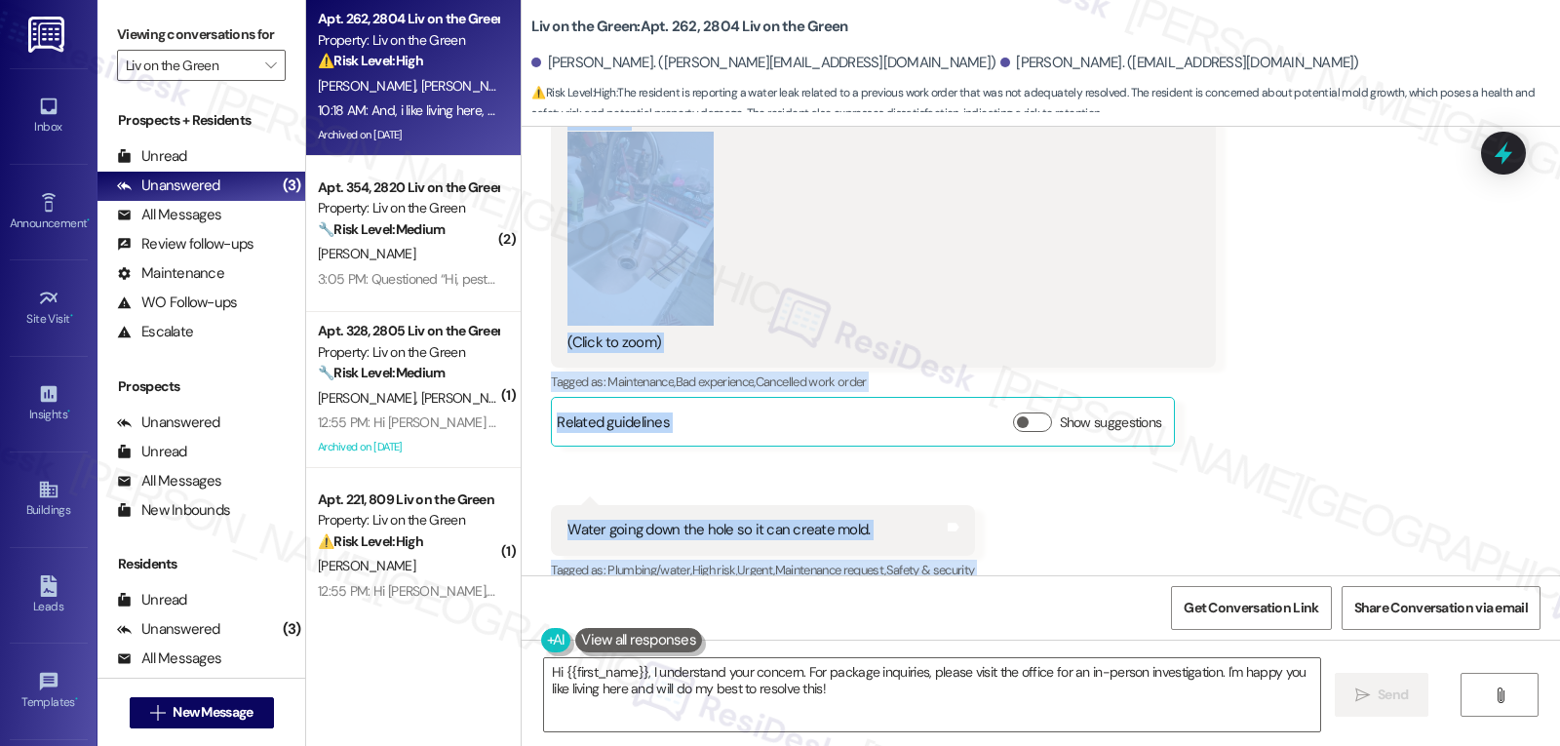
scroll to position [54234, 0]
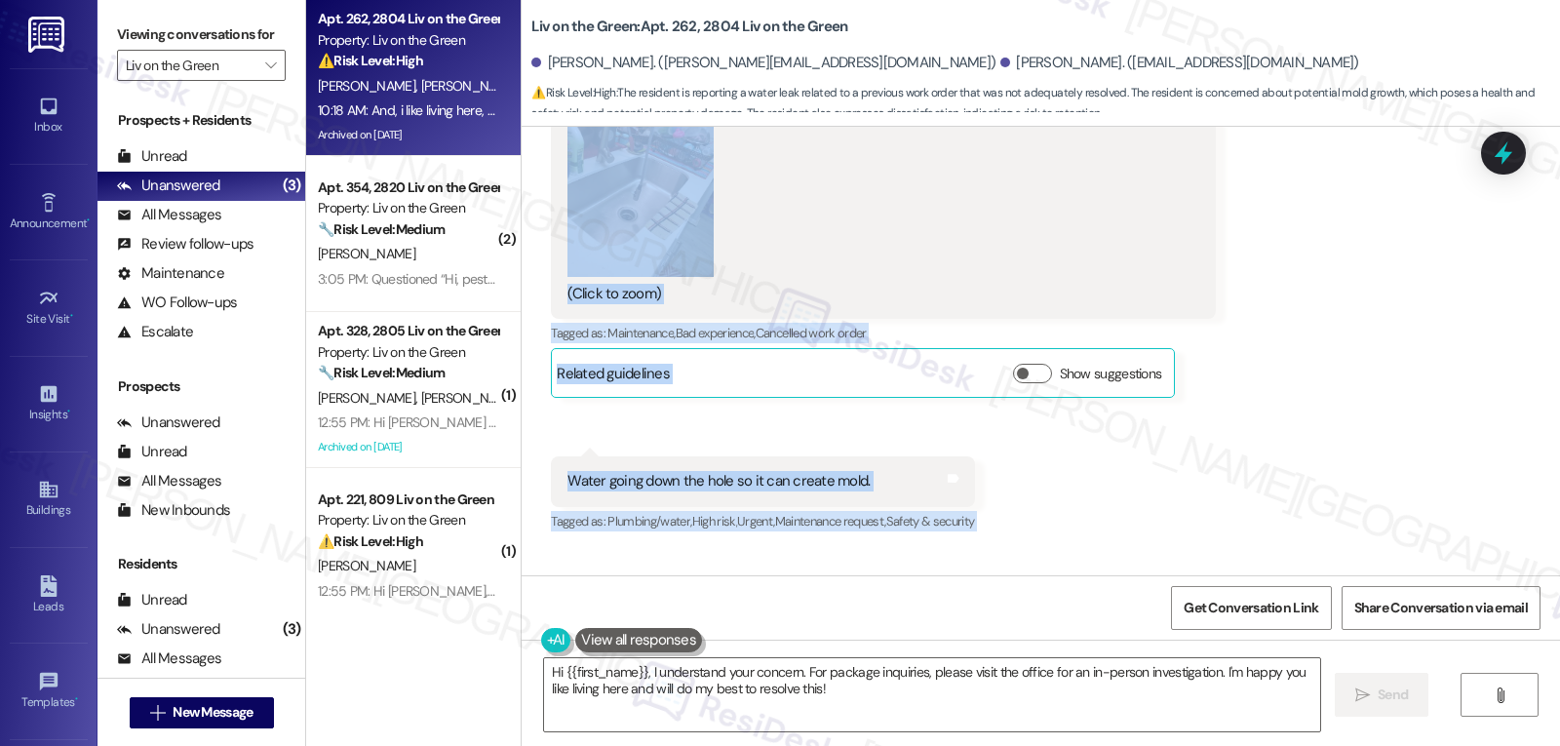
drag, startPoint x: 532, startPoint y: 321, endPoint x: 1167, endPoint y: 333, distance: 634.9
click at [1167, 333] on div "Received via SMS Monique Ross-Wolf Neutral 10:16 AM You know...this is really s…" at bounding box center [1041, 225] width 1039 height 924
copy div "Monique Ross-Wolf Neutral 10:16 AM You know...this is really sad. I placed a wo…"
click at [1496, 156] on icon at bounding box center [1503, 153] width 23 height 30
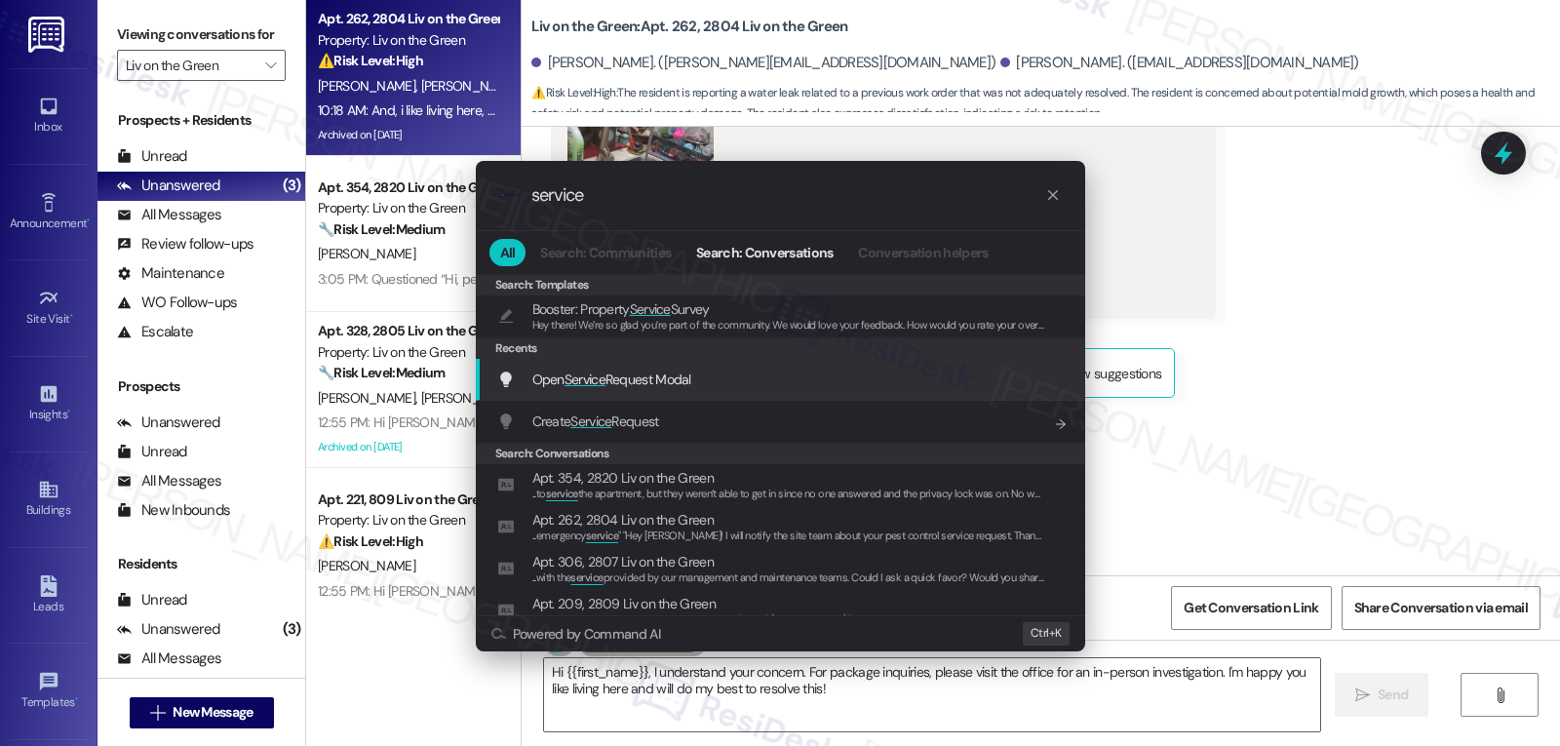
type input "service"
click at [686, 396] on div "Open Service Request Modal Add shortcut" at bounding box center [780, 380] width 609 height 42
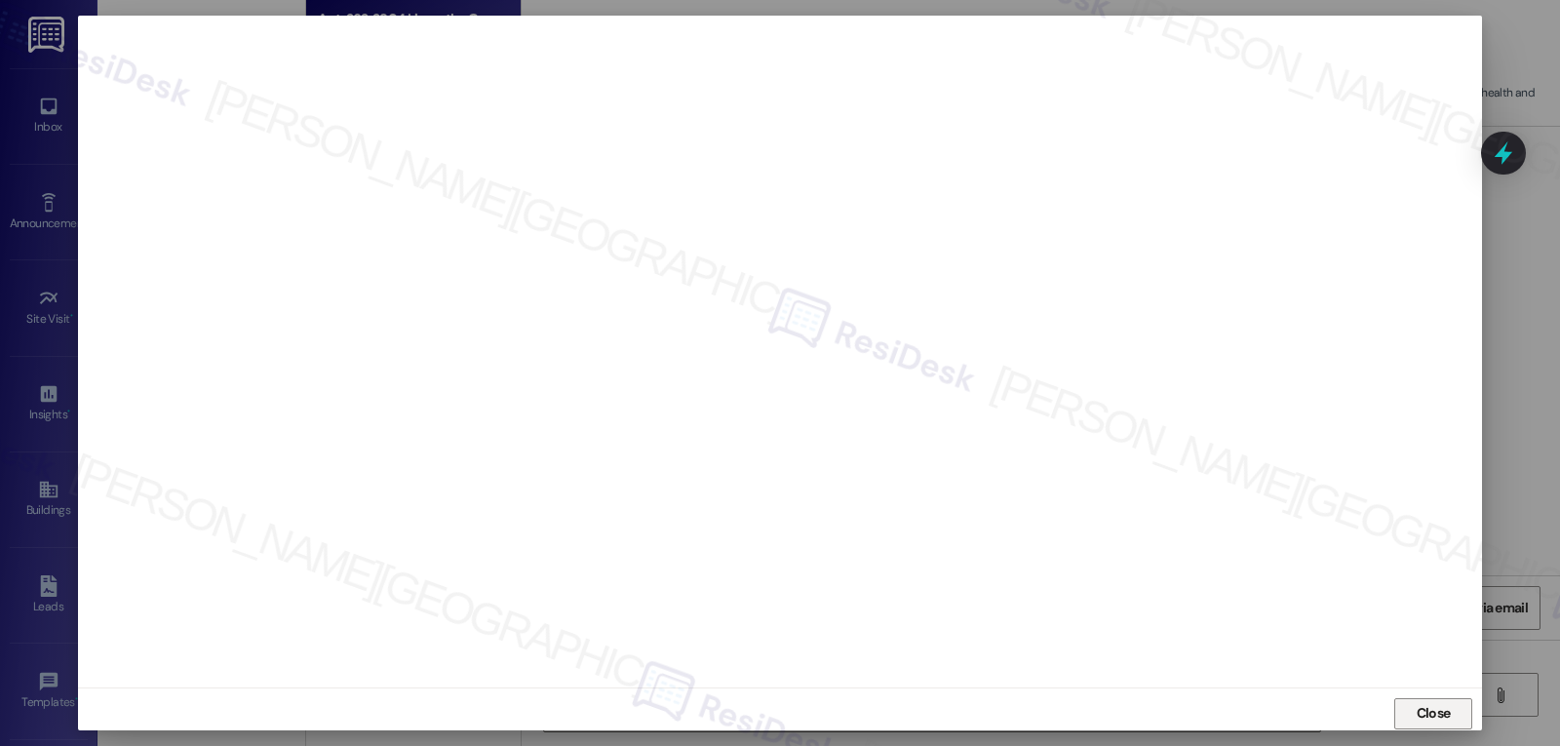
click at [1423, 717] on span "Close" at bounding box center [1434, 713] width 34 height 20
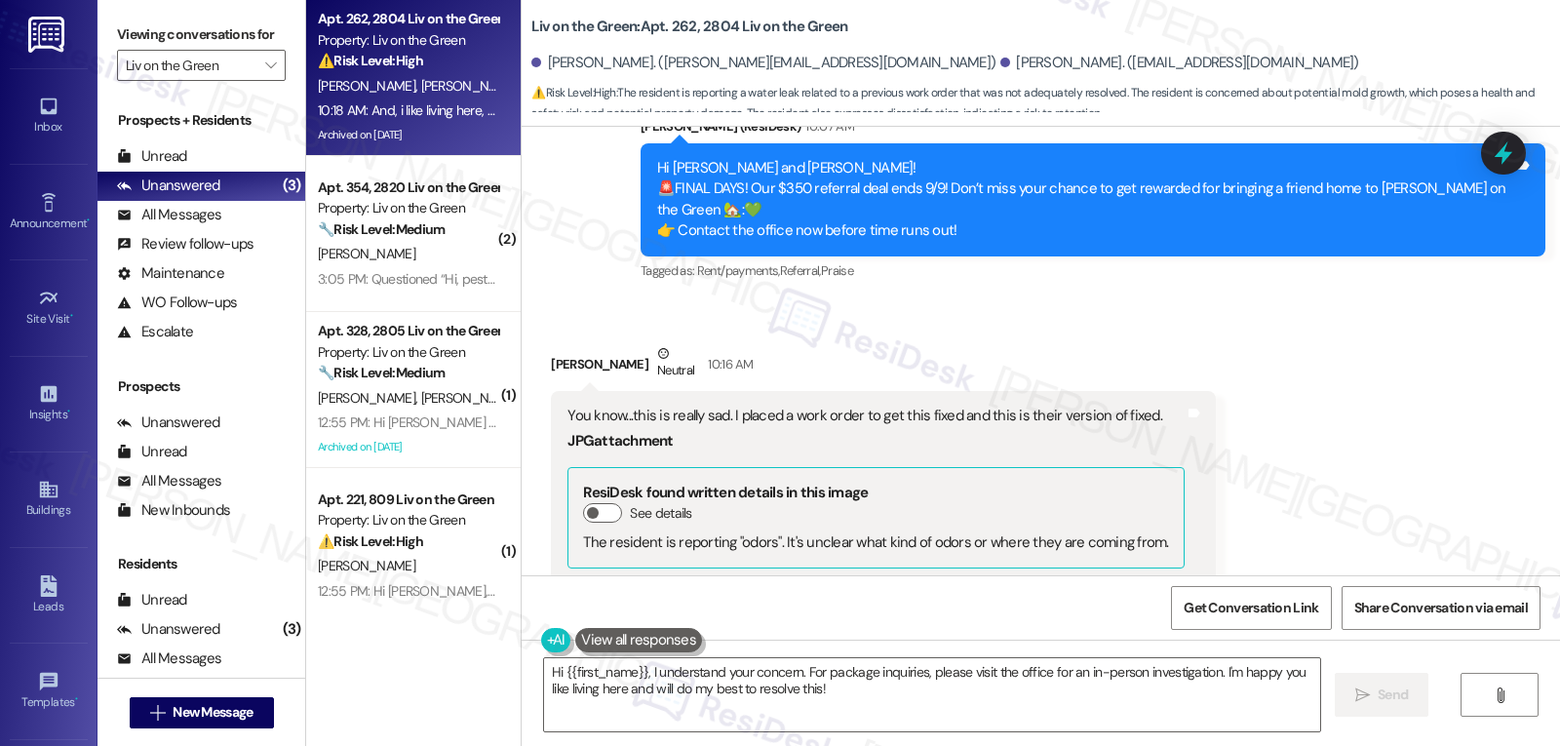
scroll to position [53843, 0]
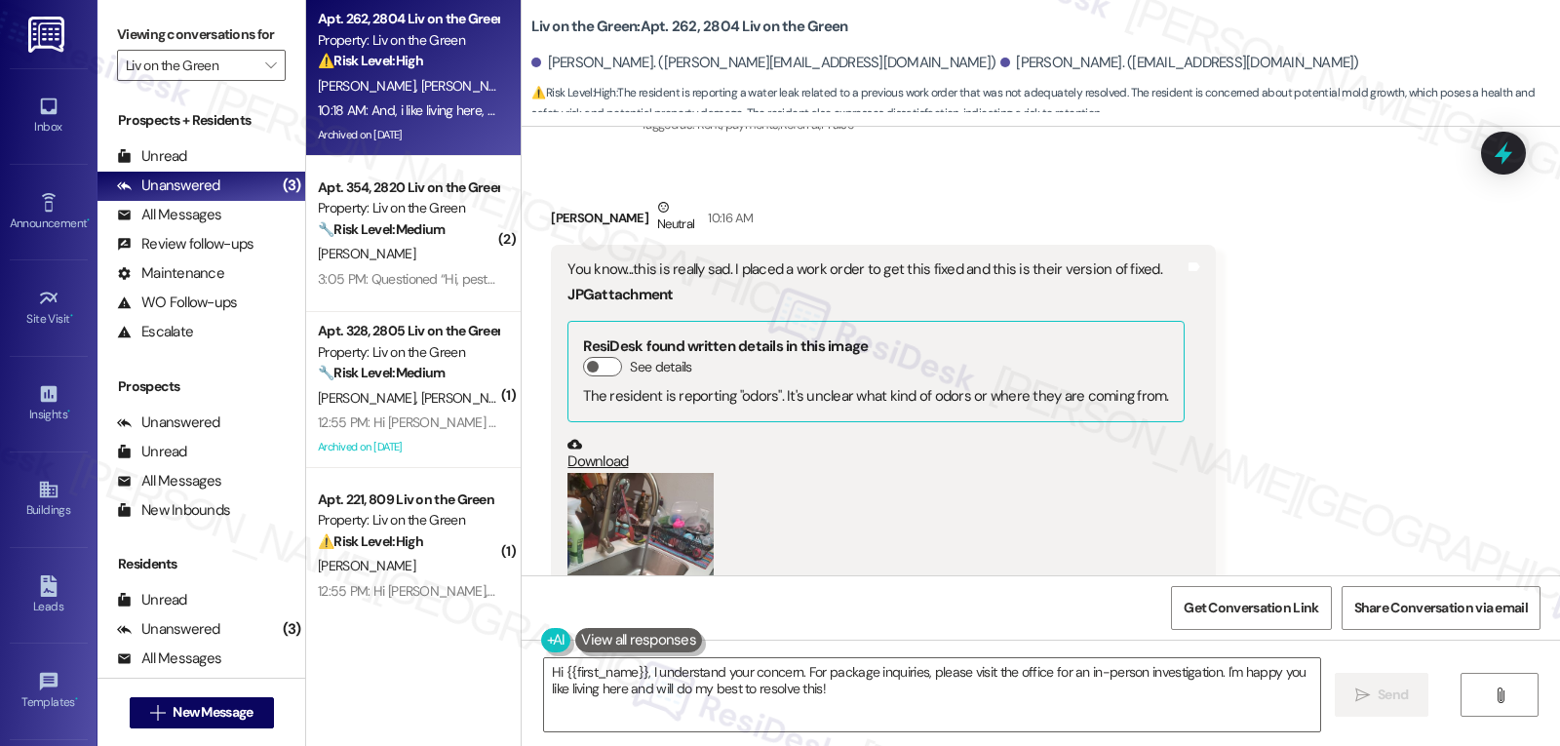
click at [597, 473] on button "Zoom image" at bounding box center [641, 570] width 146 height 195
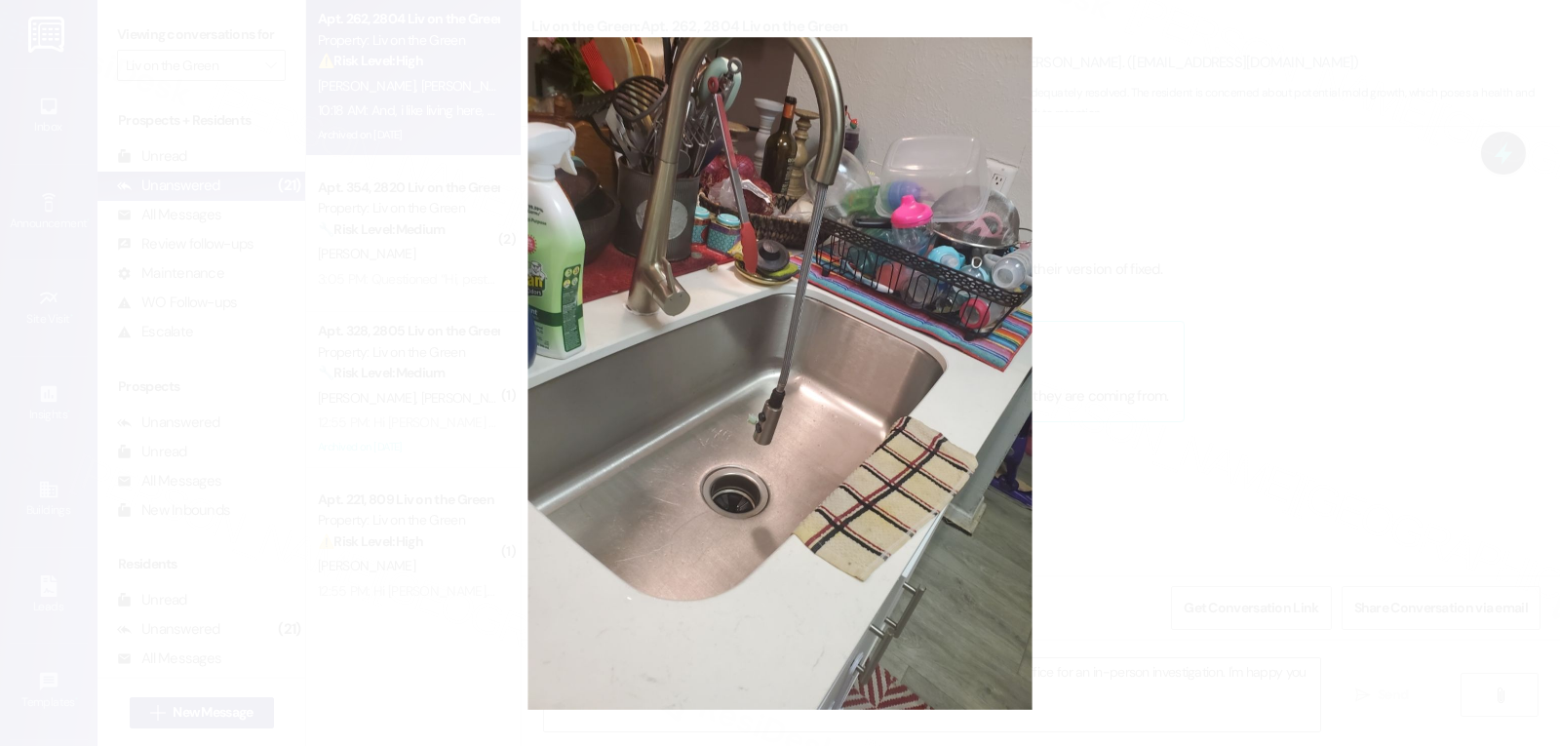
click at [1468, 323] on button "Unzoom image" at bounding box center [780, 373] width 1560 height 746
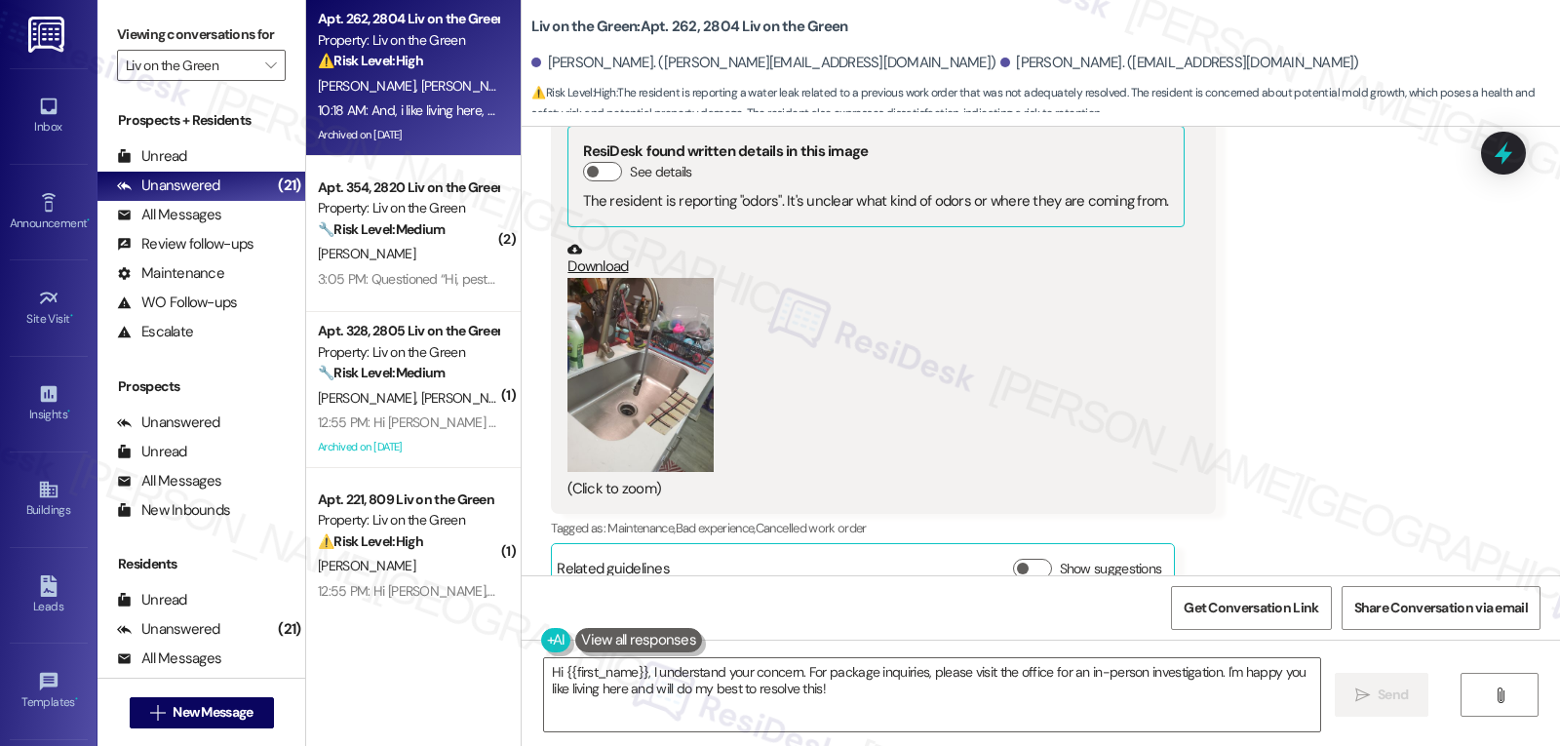
scroll to position [54234, 0]
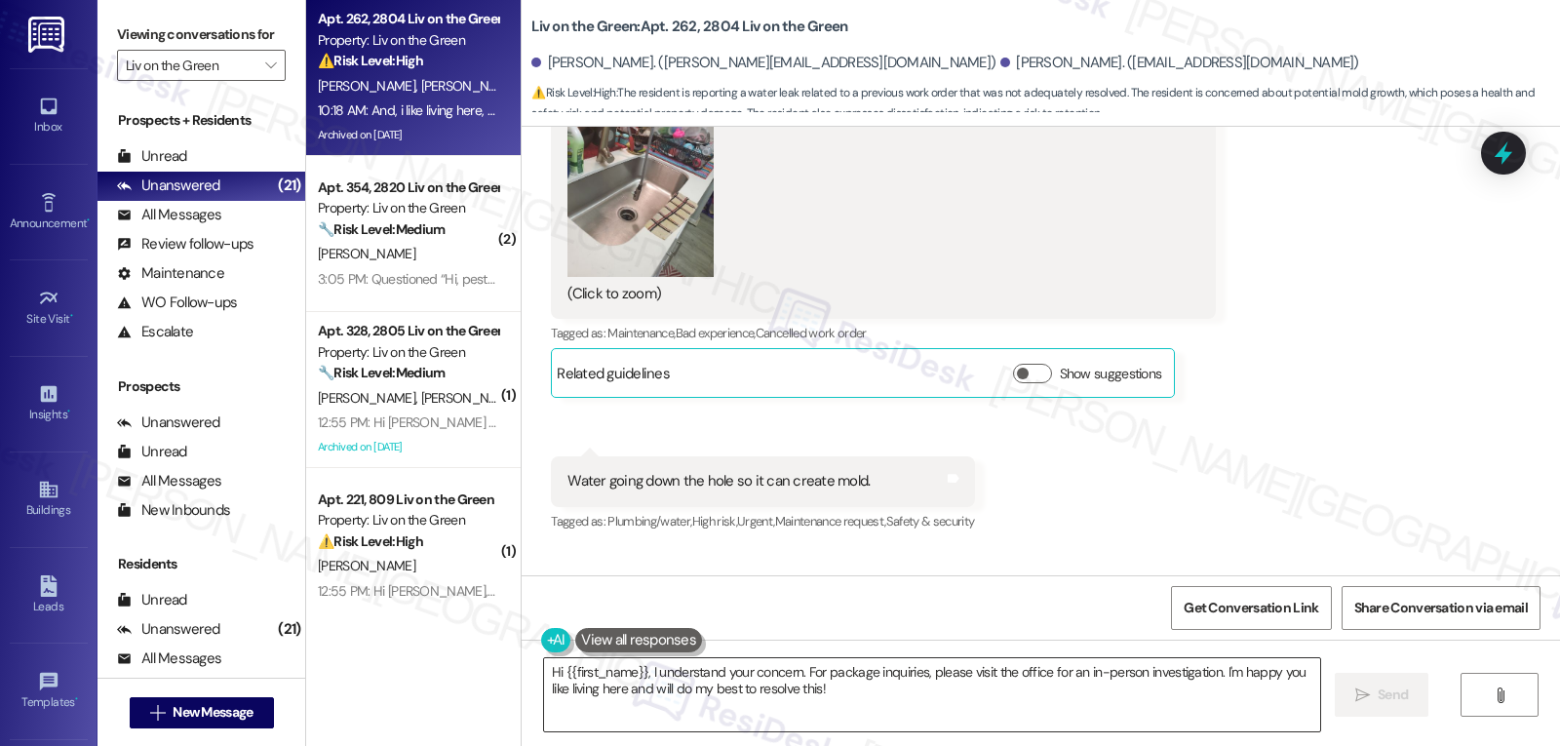
click at [939, 703] on textarea "Hi {{first_name}}, I understand your concern. For package inquiries, please vis…" at bounding box center [932, 694] width 776 height 73
paste textarea "Monique, thank you for reaching out and sharing your concerns. I’m truly sorry …"
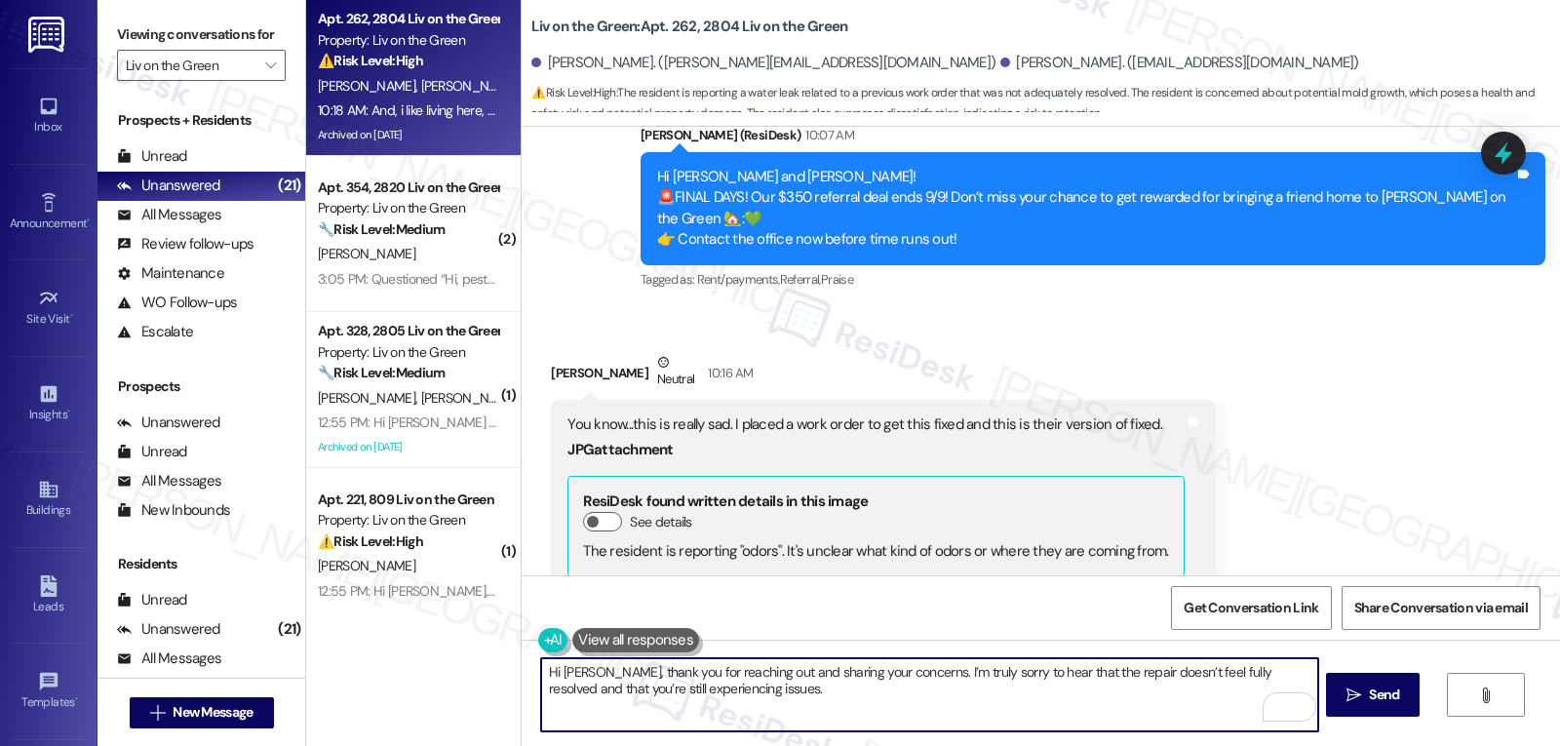
scroll to position [53648, 0]
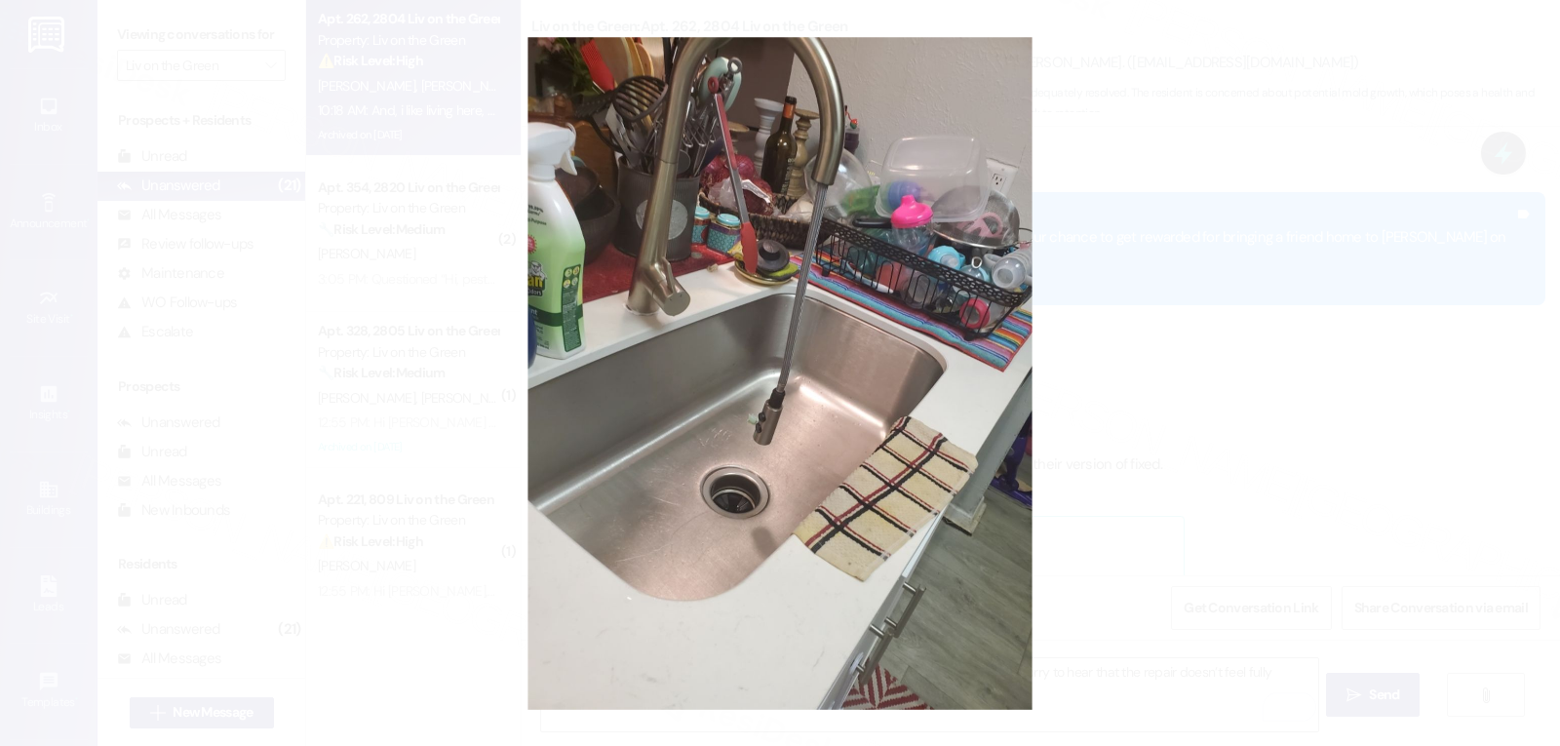
click at [1221, 456] on button "Unzoom image" at bounding box center [780, 373] width 1560 height 746
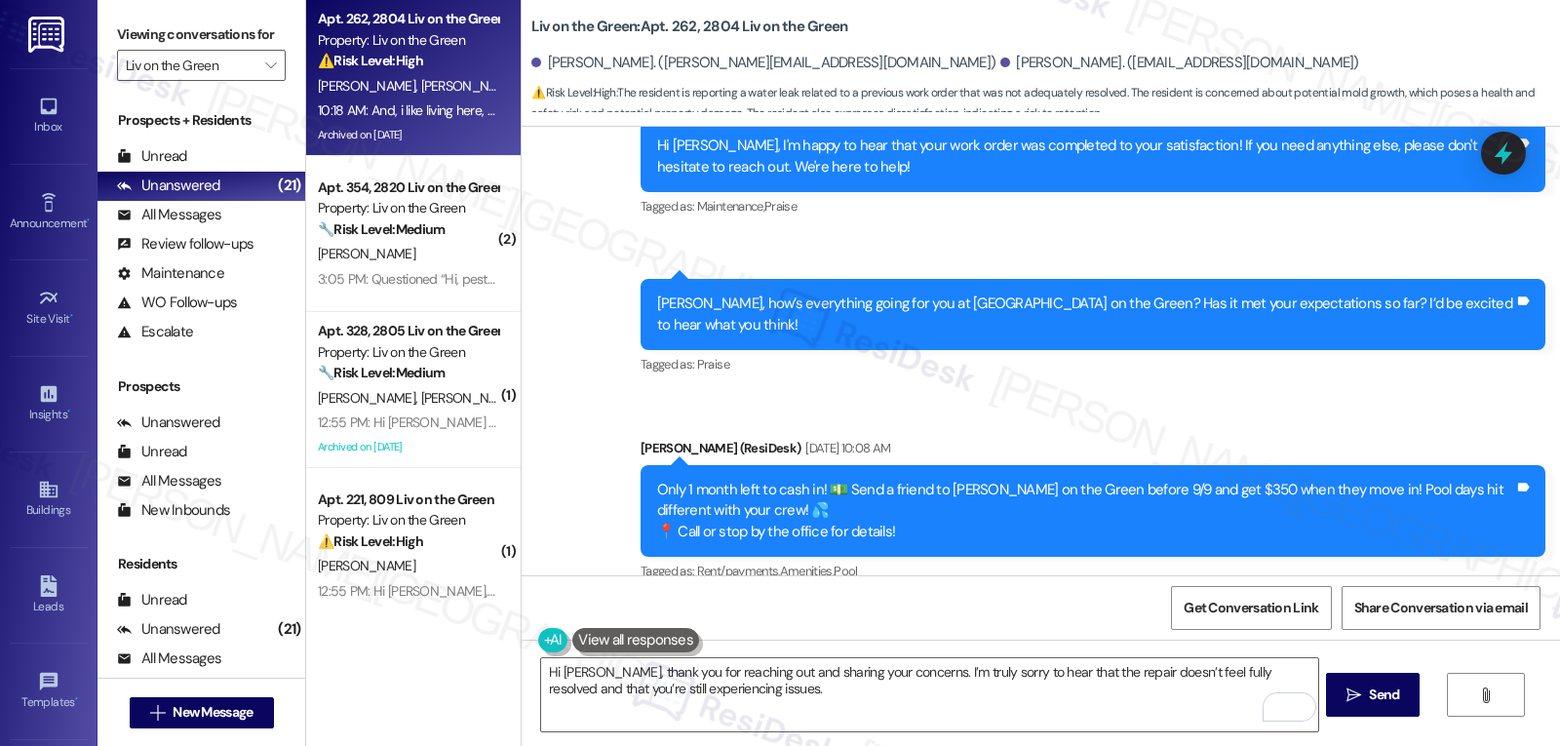
scroll to position [53063, 0]
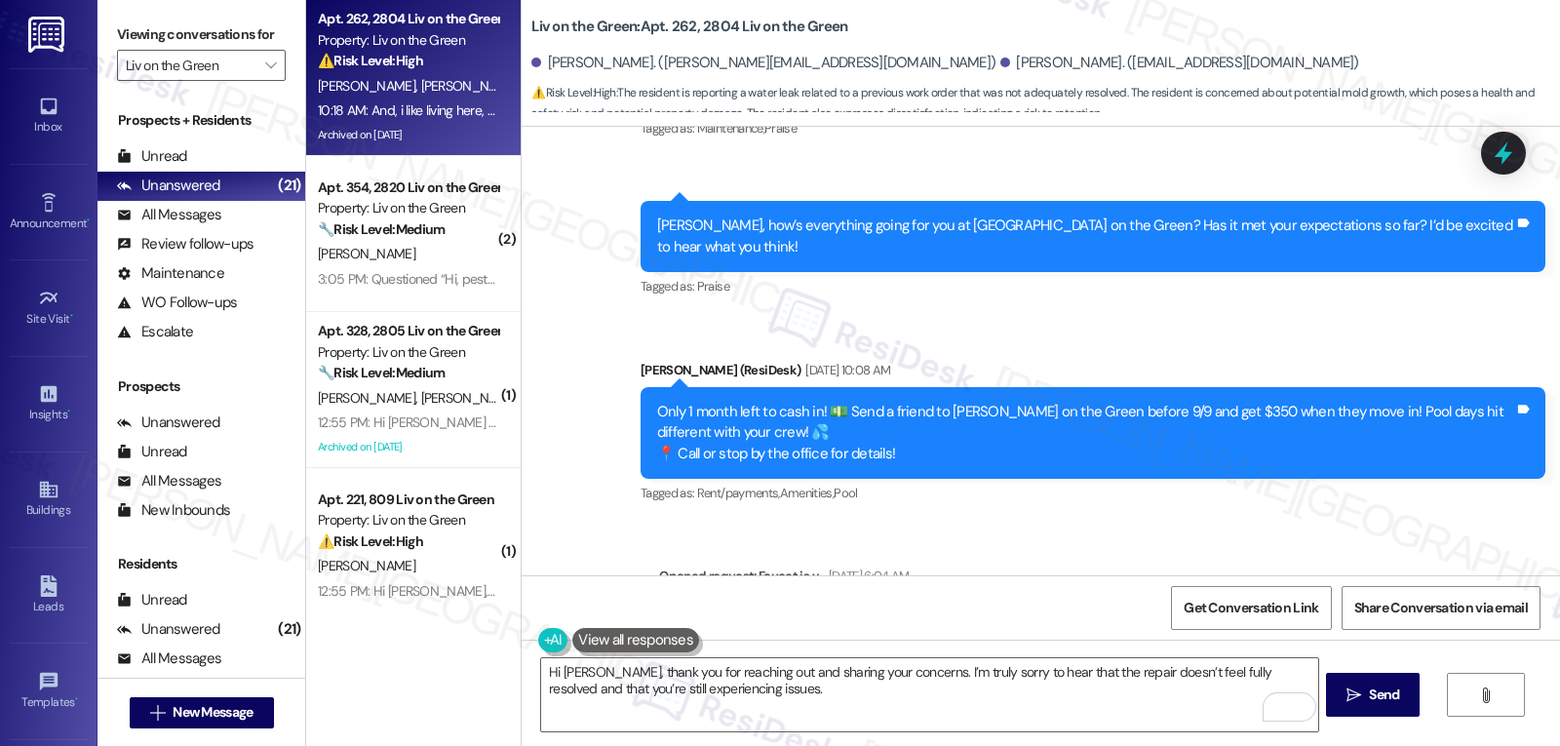
click at [689, 644] on button "Show details" at bounding box center [695, 654] width 39 height 20
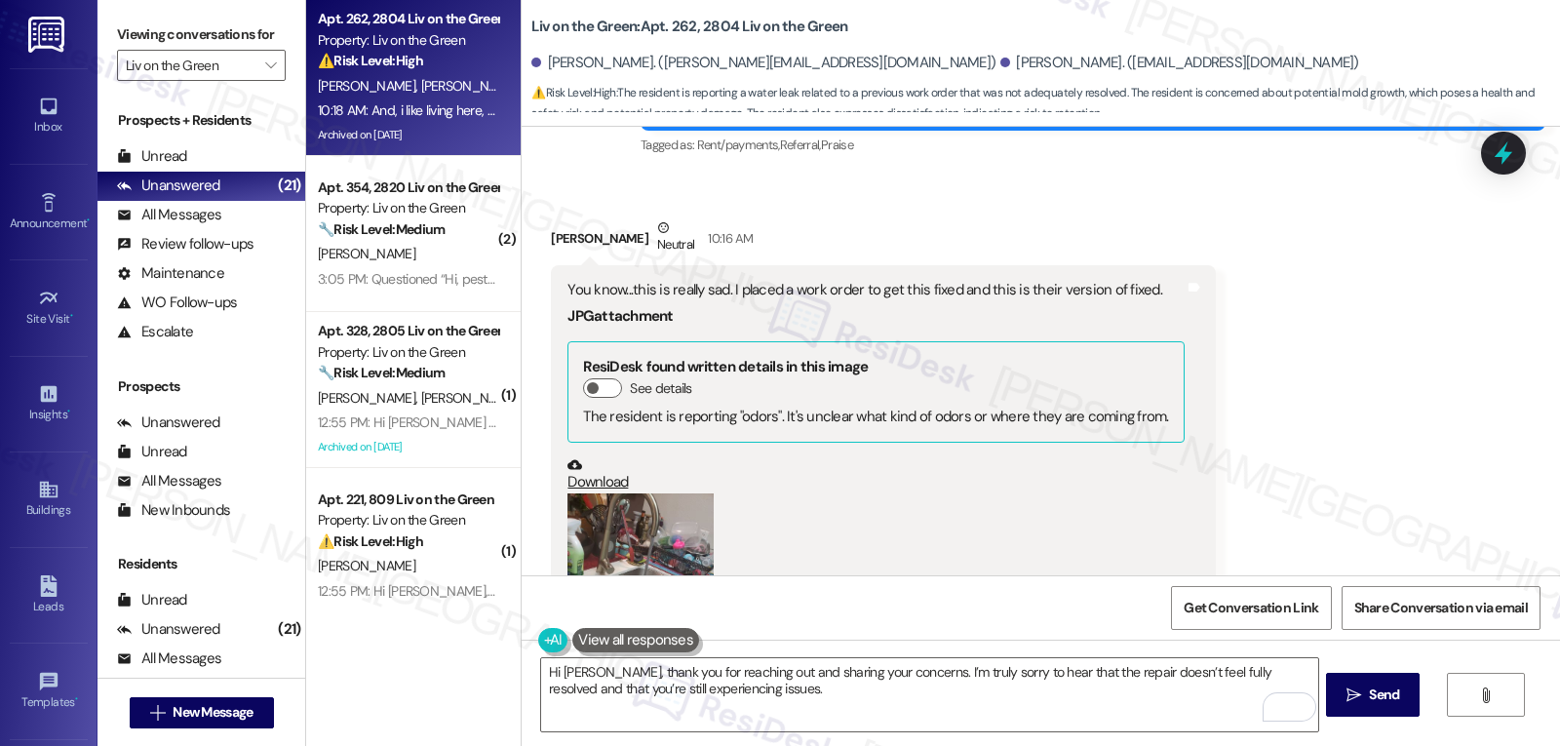
scroll to position [53843, 0]
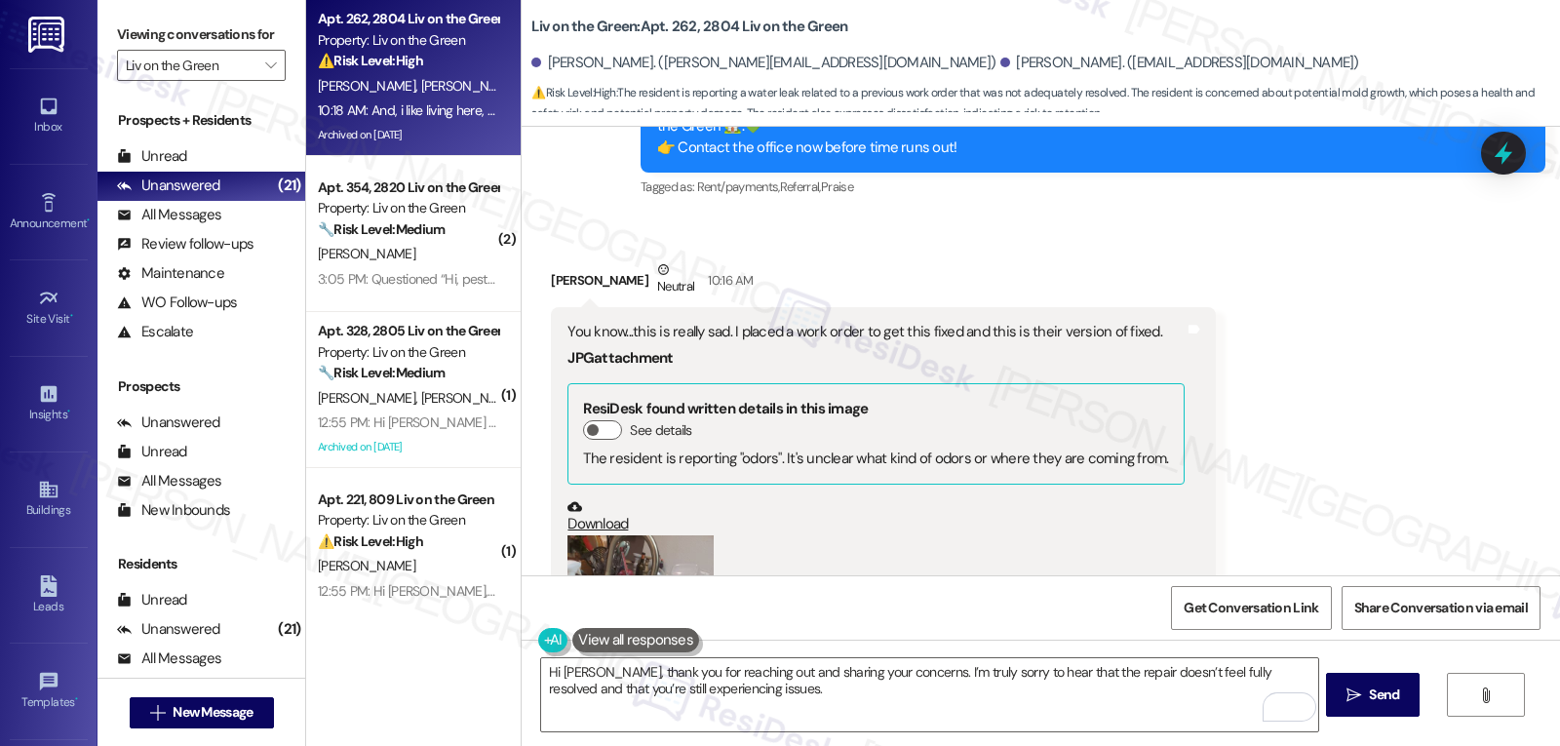
click at [630, 535] on button "Zoom image" at bounding box center [641, 632] width 146 height 195
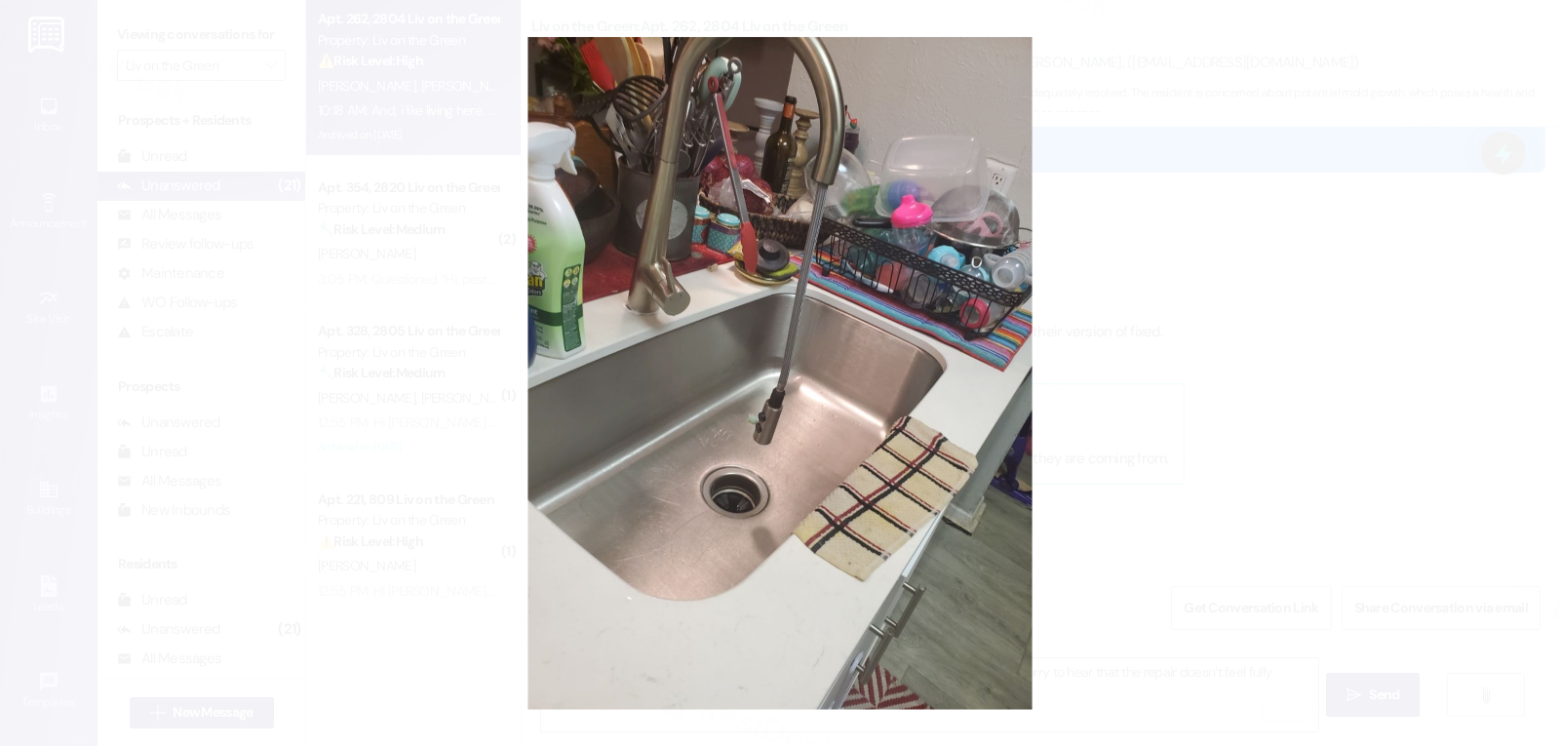
click at [1303, 321] on button "Unzoom image" at bounding box center [780, 373] width 1560 height 746
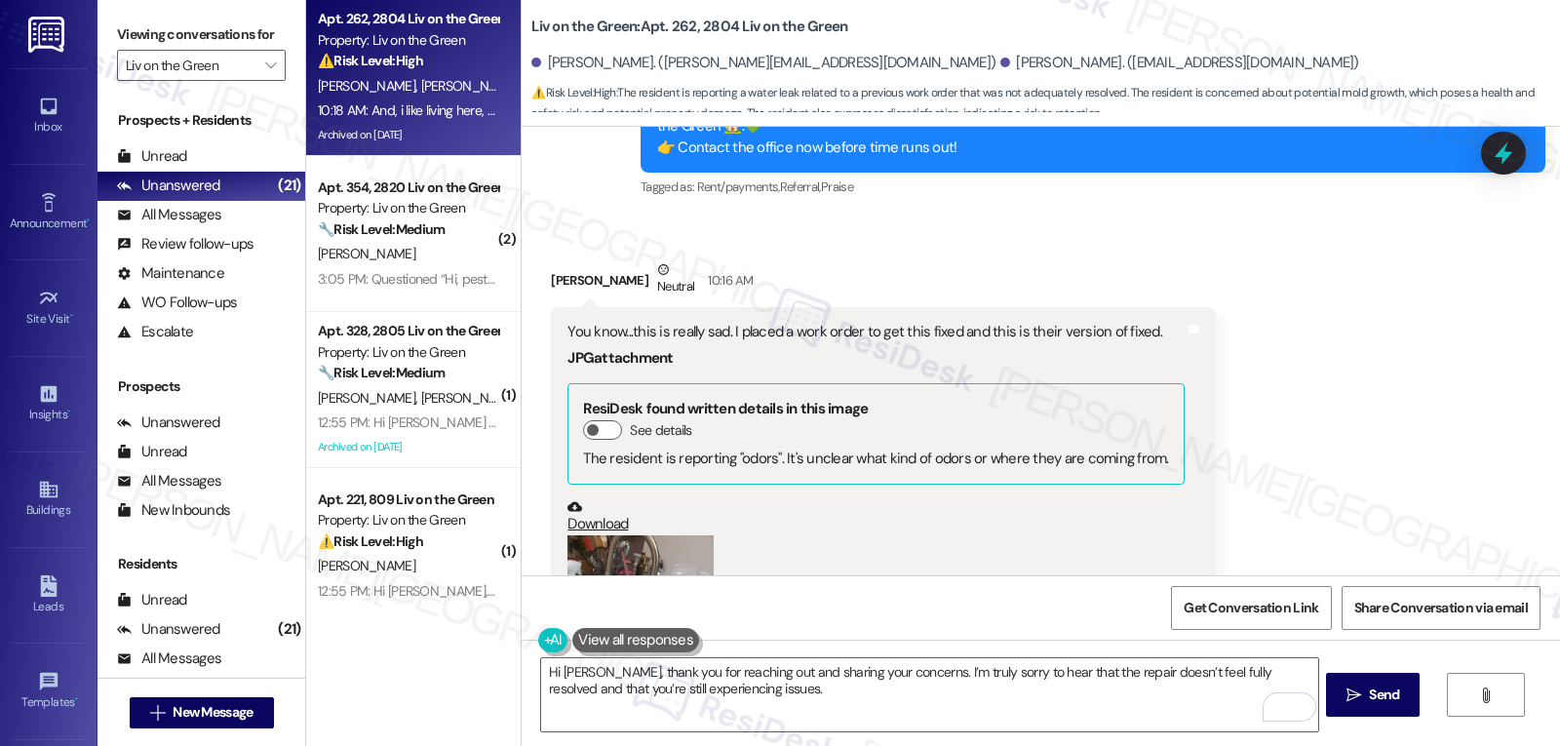
scroll to position [54296, 0]
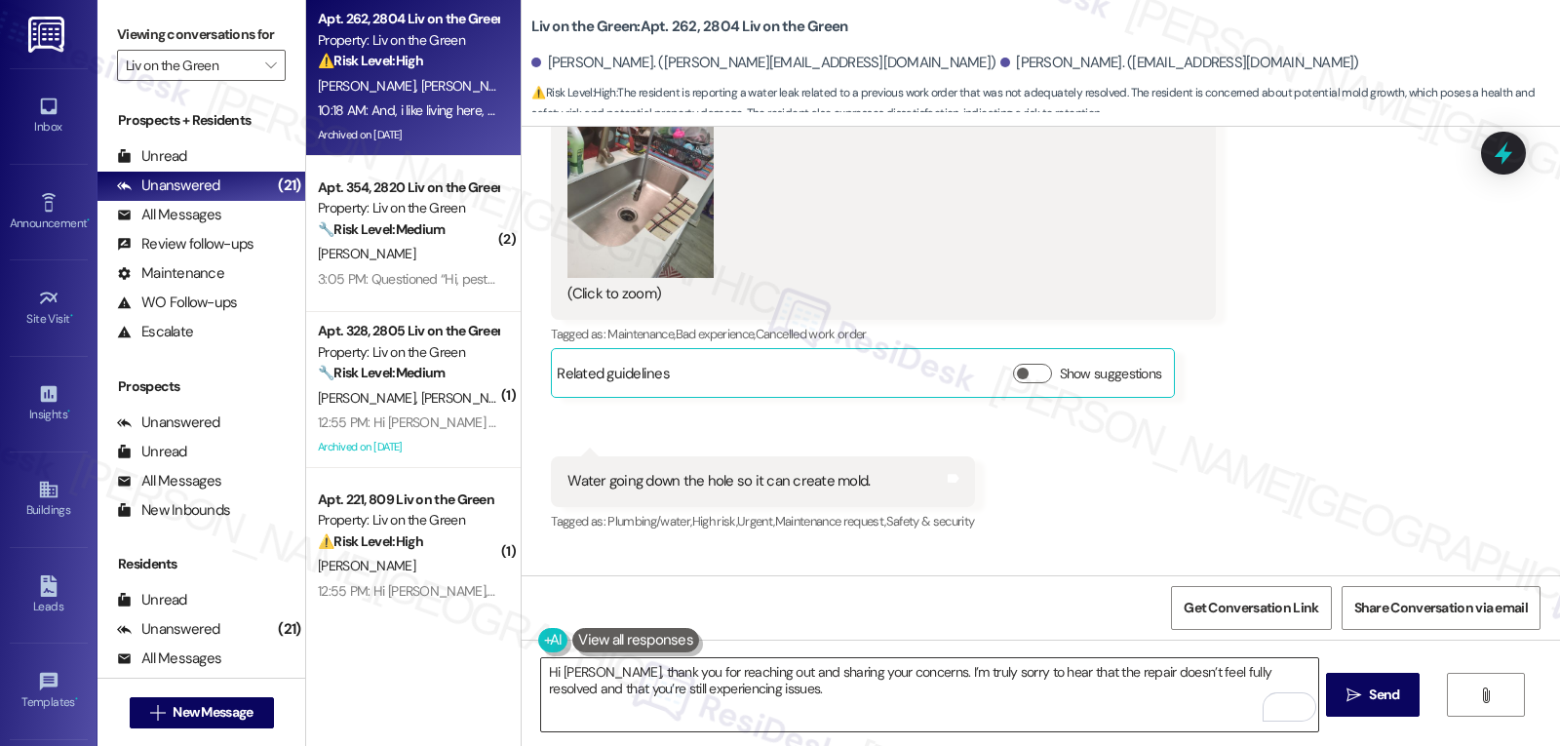
click at [769, 685] on textarea "Hi Monique, thank you for reaching out and sharing your concerns. I’m truly sor…" at bounding box center [929, 694] width 776 height 73
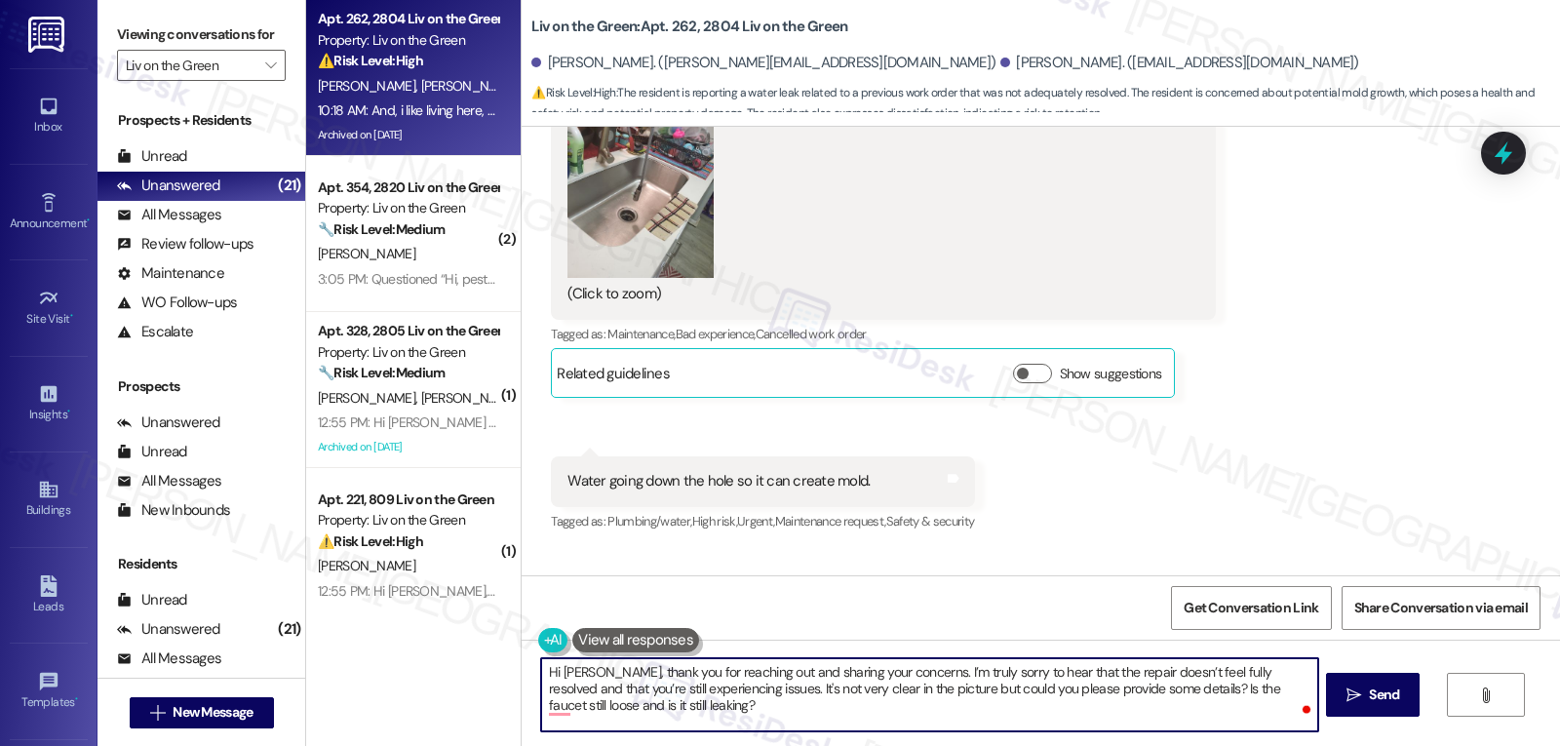
click at [1007, 735] on div "Hi Monique, thank you for reaching out and sharing your concerns. I’m truly sor…" at bounding box center [1041, 713] width 1039 height 146
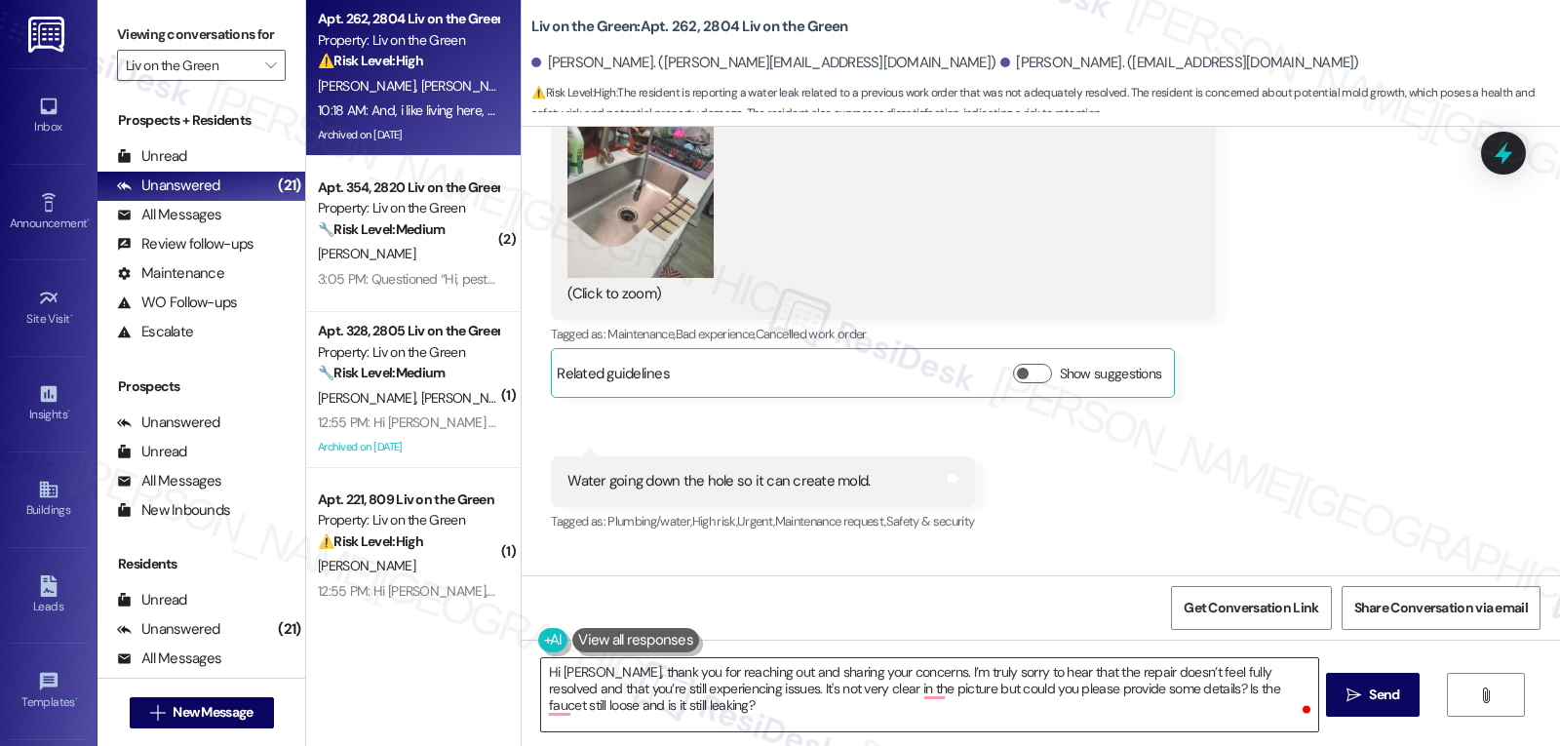
click at [1001, 724] on textarea "Hi Monique, thank you for reaching out and sharing your concerns. I’m truly sor…" at bounding box center [929, 694] width 776 height 73
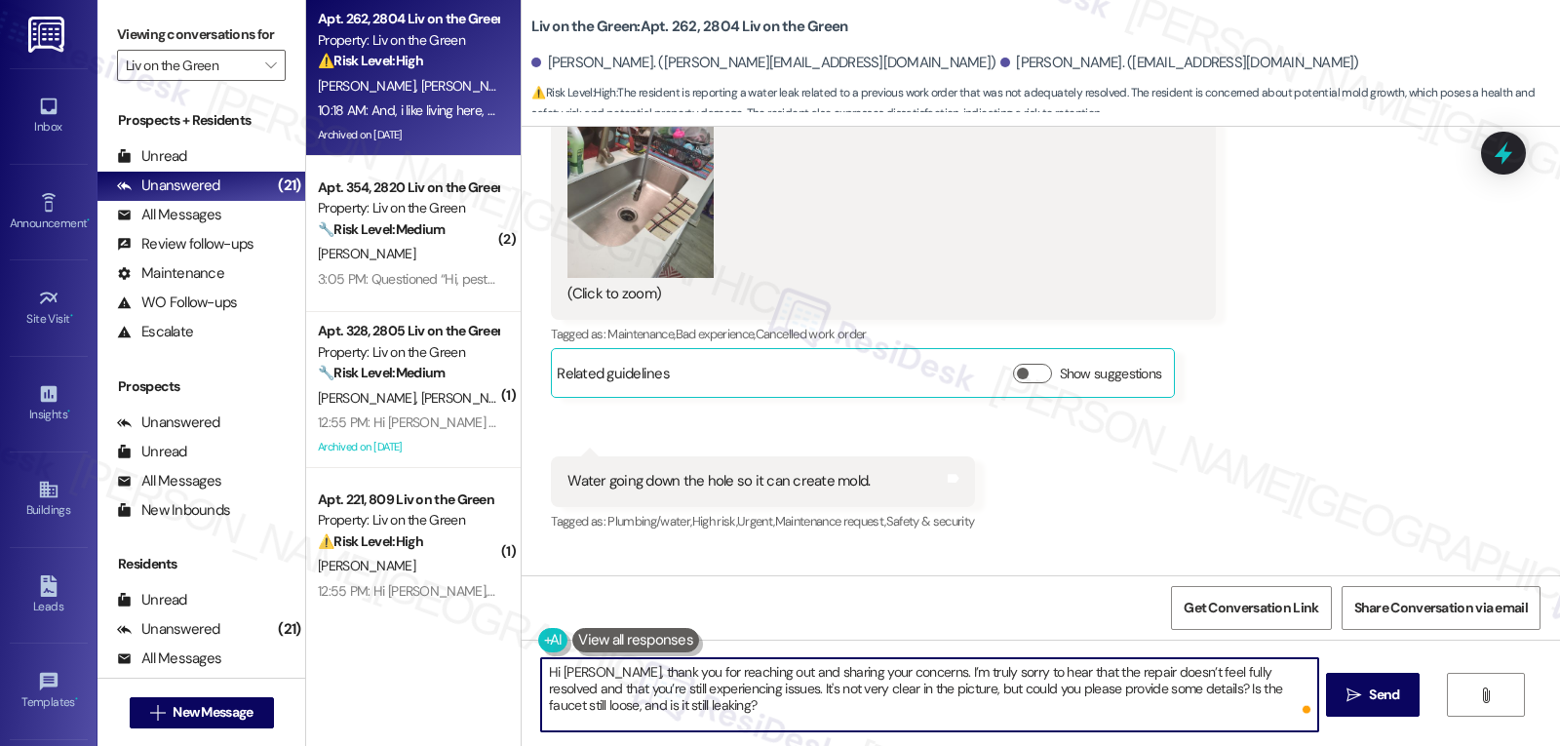
click at [766, 716] on textarea "Hi [PERSON_NAME], thank you for reaching out and sharing your concerns. I’m tru…" at bounding box center [929, 694] width 776 height 73
type textarea "Hi [PERSON_NAME], thank you for reaching out and sharing your concerns. I’m tru…"
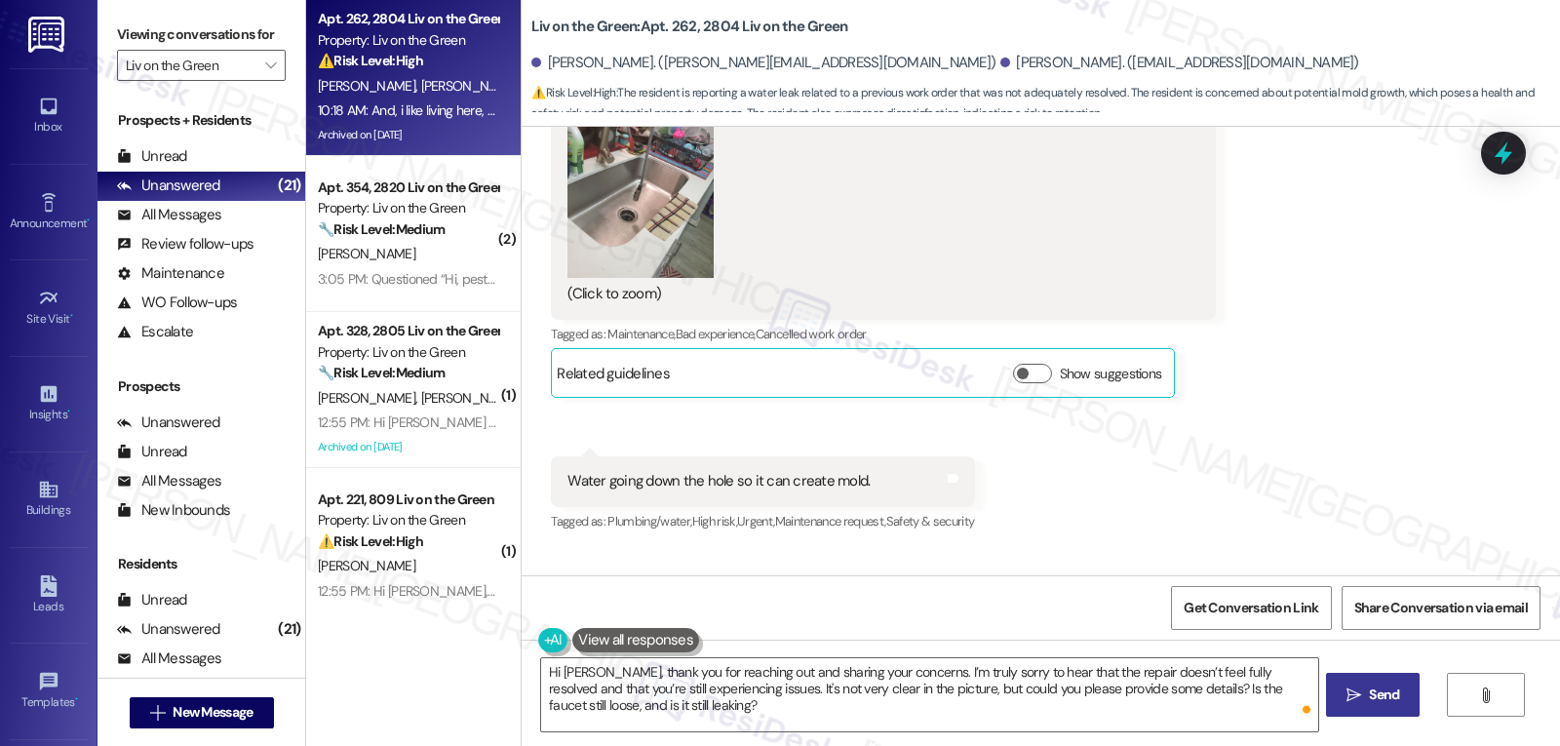
click at [1379, 701] on span "Send" at bounding box center [1384, 695] width 30 height 20
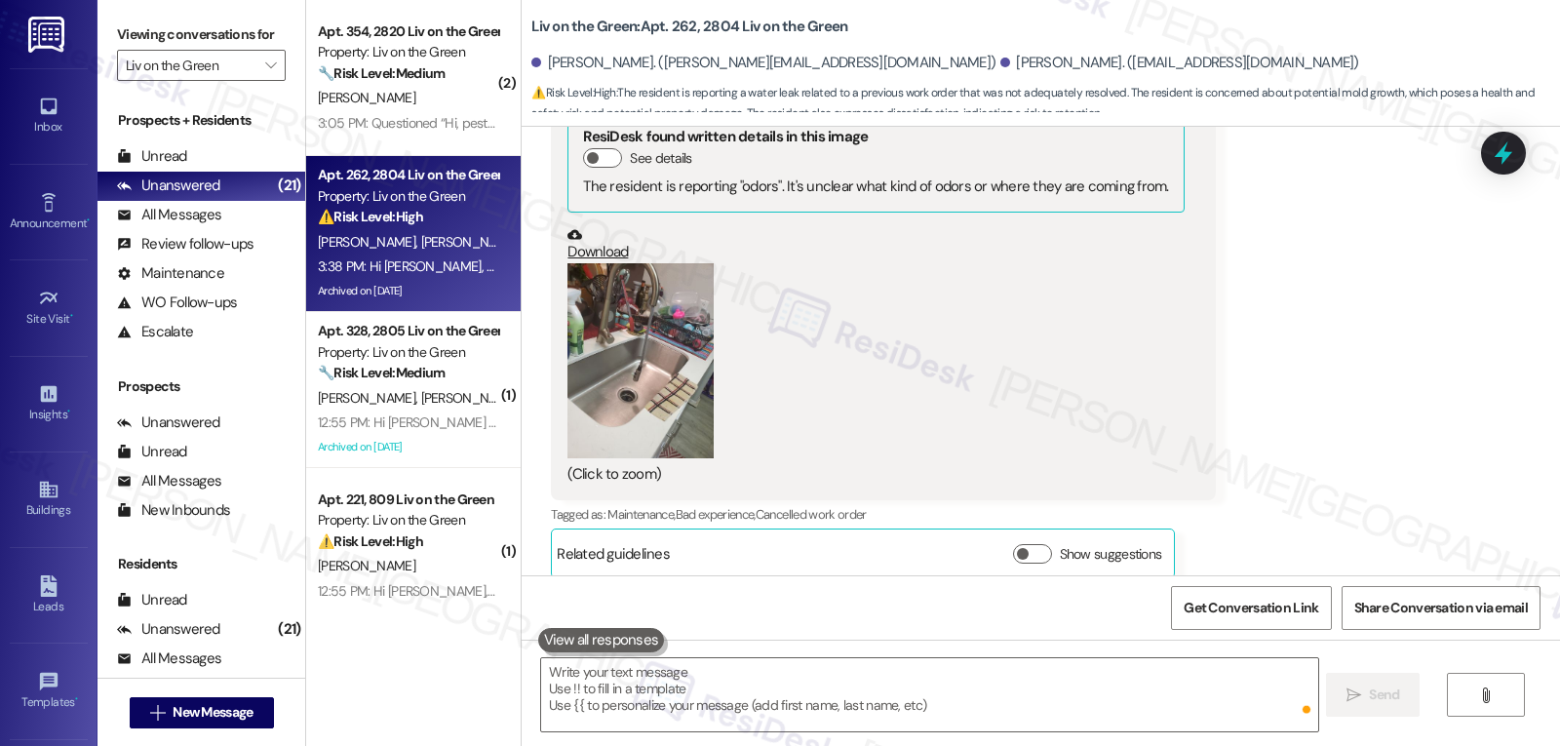
scroll to position [54473, 0]
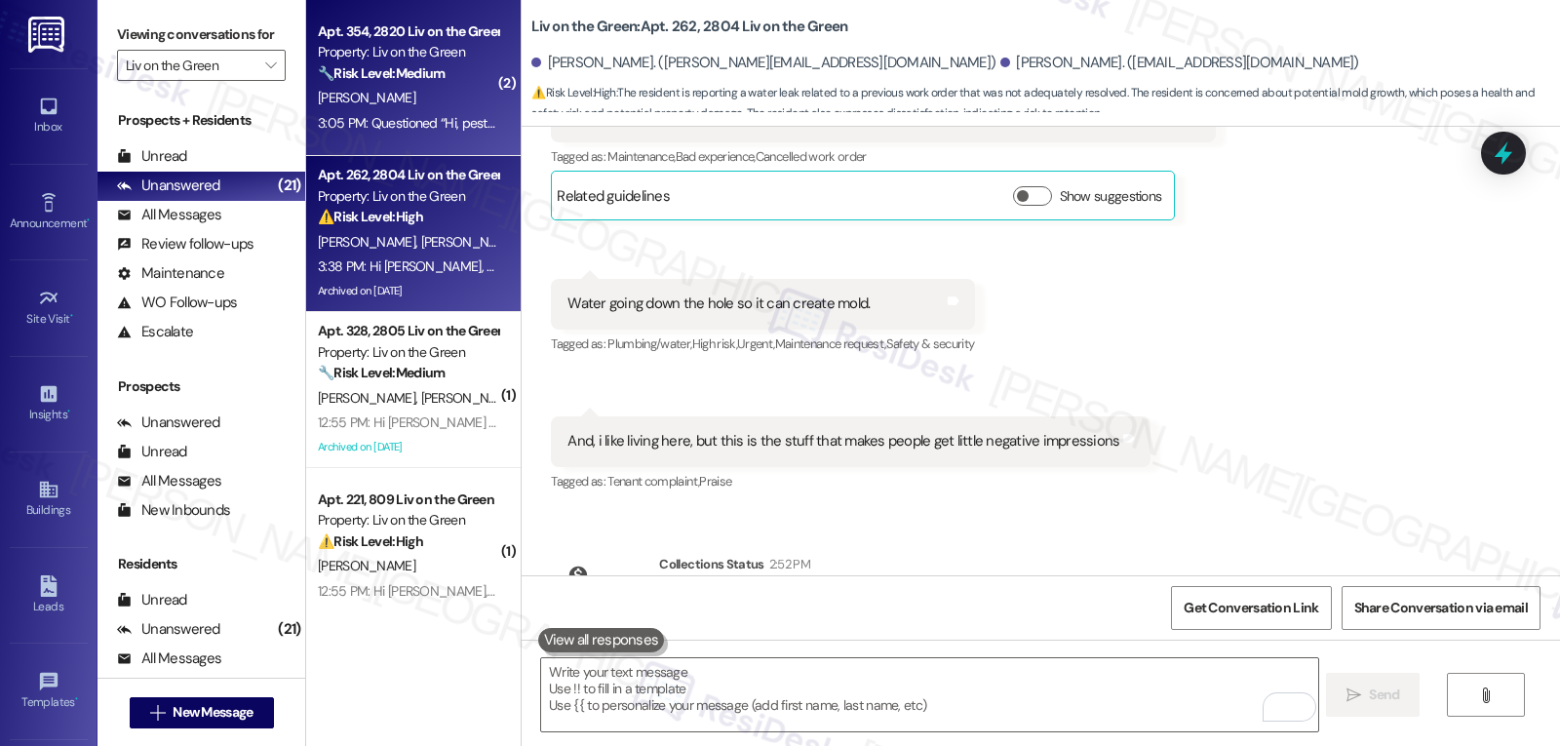
click at [388, 95] on div "[PERSON_NAME]" at bounding box center [408, 98] width 184 height 24
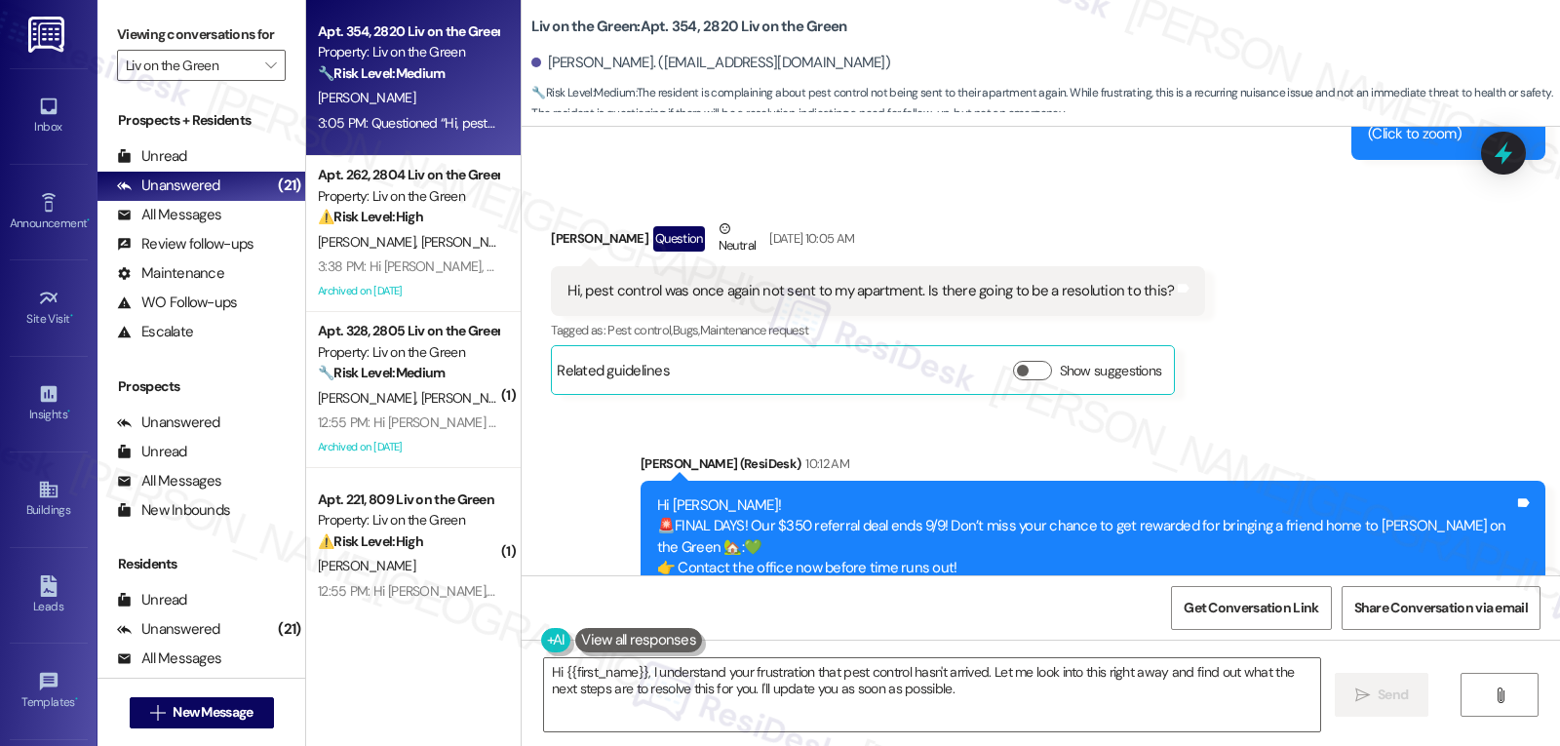
scroll to position [5567, 0]
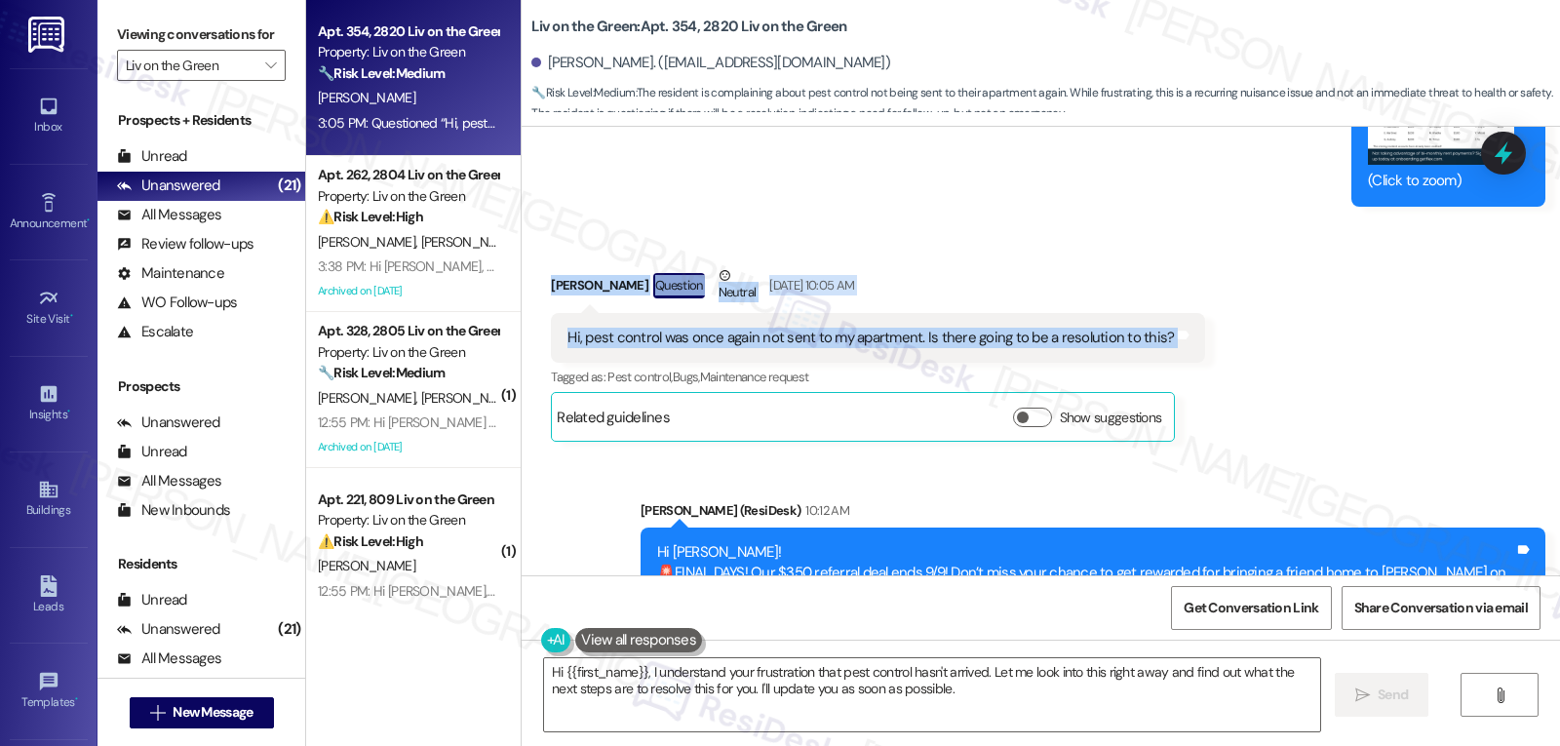
drag, startPoint x: 523, startPoint y: 258, endPoint x: 1287, endPoint y: 324, distance: 767.3
click at [1287, 324] on div "Received via SMS Brooke Roth Question Neutral Sep 03, 2025 at 10:05 AM Hi, pest…" at bounding box center [1041, 338] width 1039 height 235
copy div "Brooke Roth Question Neutral Sep 03, 2025 at 10:05 AM Hi, pest control was once…"
click at [893, 694] on textarea "Hi {{first_name}}, I understand your frustration that pest control hasn't arriv…" at bounding box center [932, 694] width 776 height 73
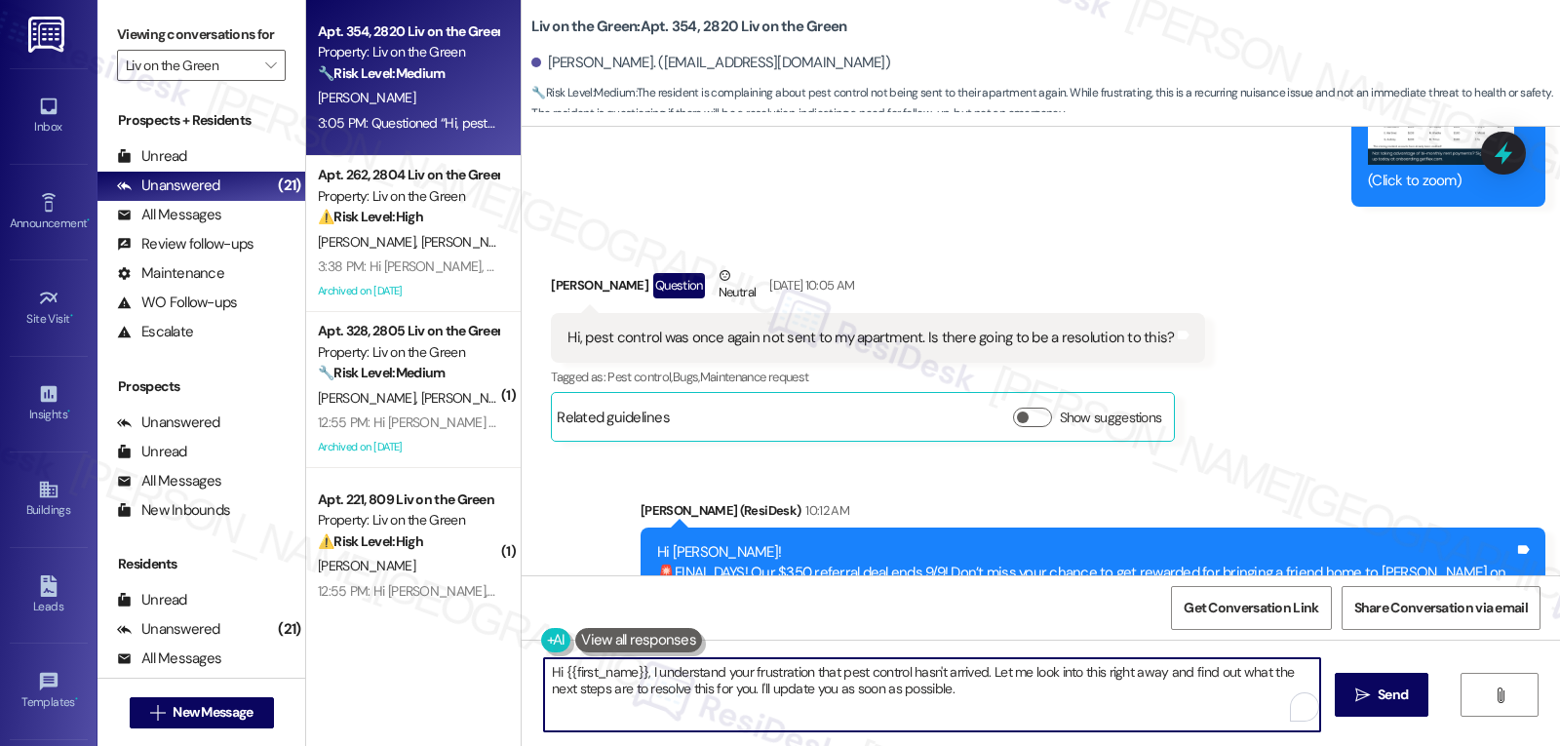
paste textarea "Brooke, I’m really sorry pest control hasn’t been sent again—that must be frust…"
click at [881, 675] on textarea "Hi Brooke, I’m really sorry pest control hasn’t been sent again—that must be fr…" at bounding box center [929, 694] width 776 height 73
click at [1025, 728] on textarea "Hi Brooke, I’m really sorry pest control hasn’t been sent again—that must be fr…" at bounding box center [929, 694] width 776 height 73
paste textarea "thank you for reaching out. I understand how frustrating it must be to expect p…"
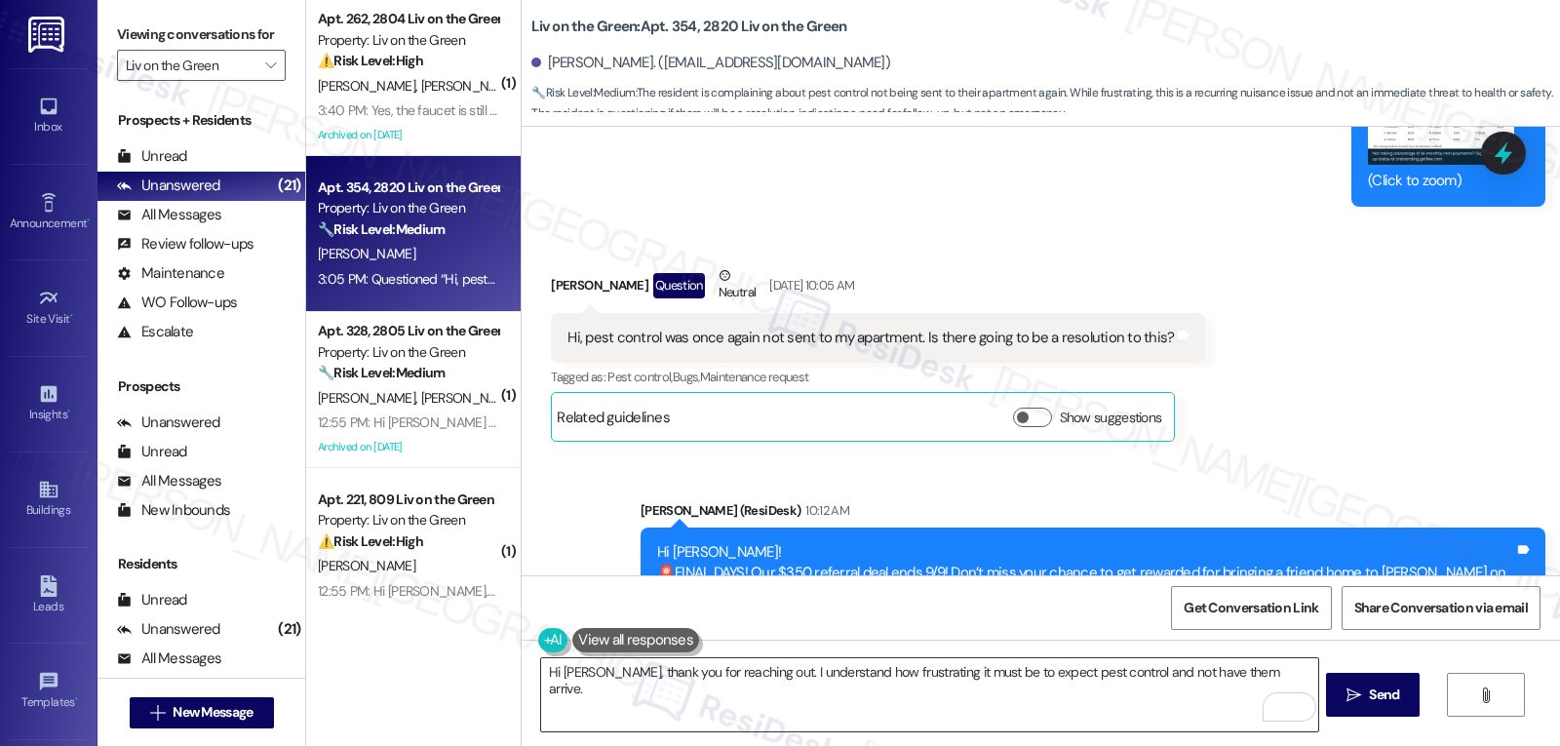
click at [1289, 673] on textarea "Hi Brooke, thank you for reaching out. I understand how frustrating it must be …" at bounding box center [929, 694] width 776 height 73
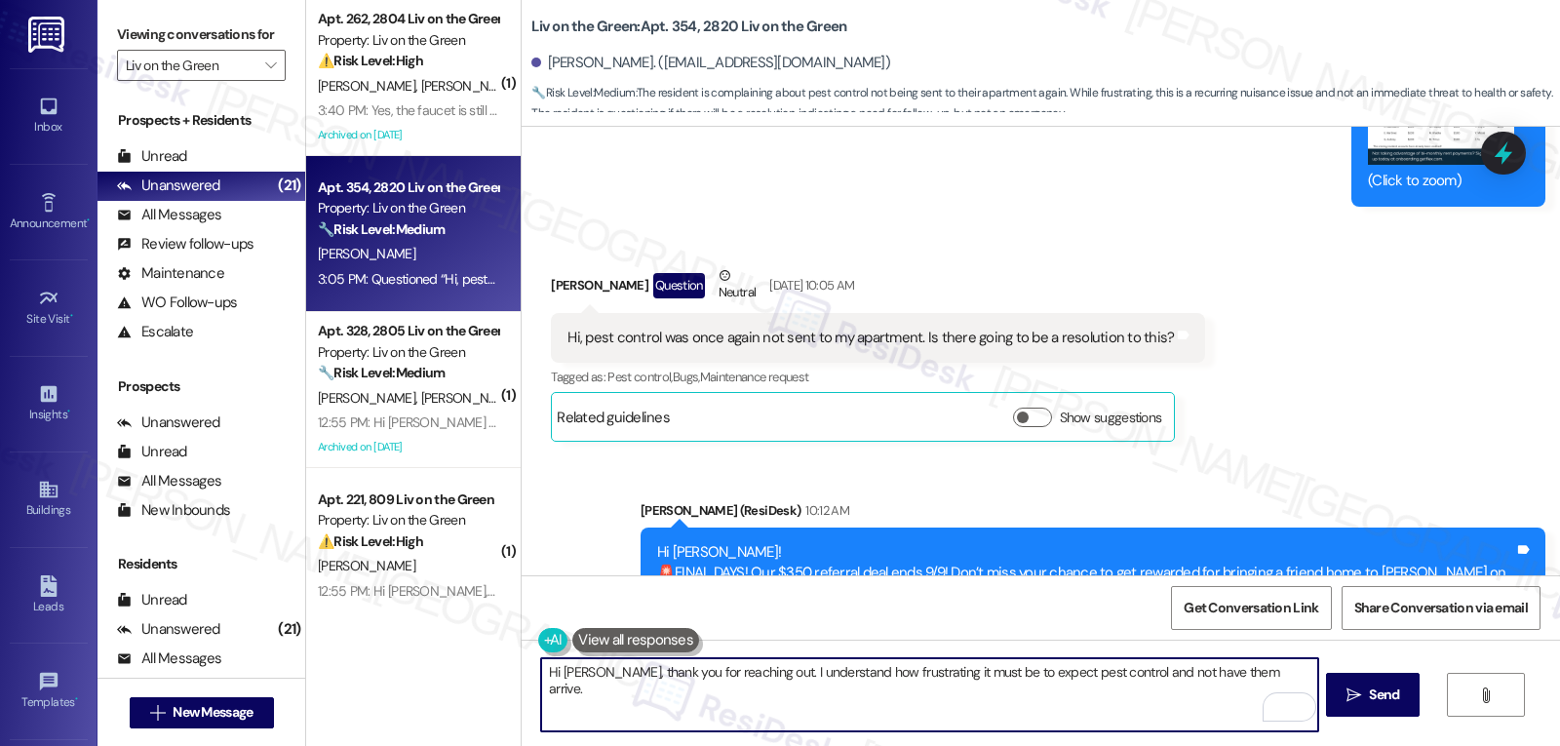
paste textarea "’ll follow up with the team right away to find out why your service has been mi…"
click at [607, 686] on textarea "Hi Brooke, thank you for reaching out. I understand how frustrating it must be …" at bounding box center [929, 694] width 776 height 73
drag, startPoint x: 743, startPoint y: 691, endPoint x: 771, endPoint y: 697, distance: 28.9
click at [771, 697] on textarea "Hi Brooke, thank you for reaching out. I understand how frustrating it must be …" at bounding box center [929, 694] width 776 height 73
click at [763, 700] on textarea "Hi Brooke, thank you for reaching out. I understand how frustrating it must be …" at bounding box center [929, 694] width 776 height 73
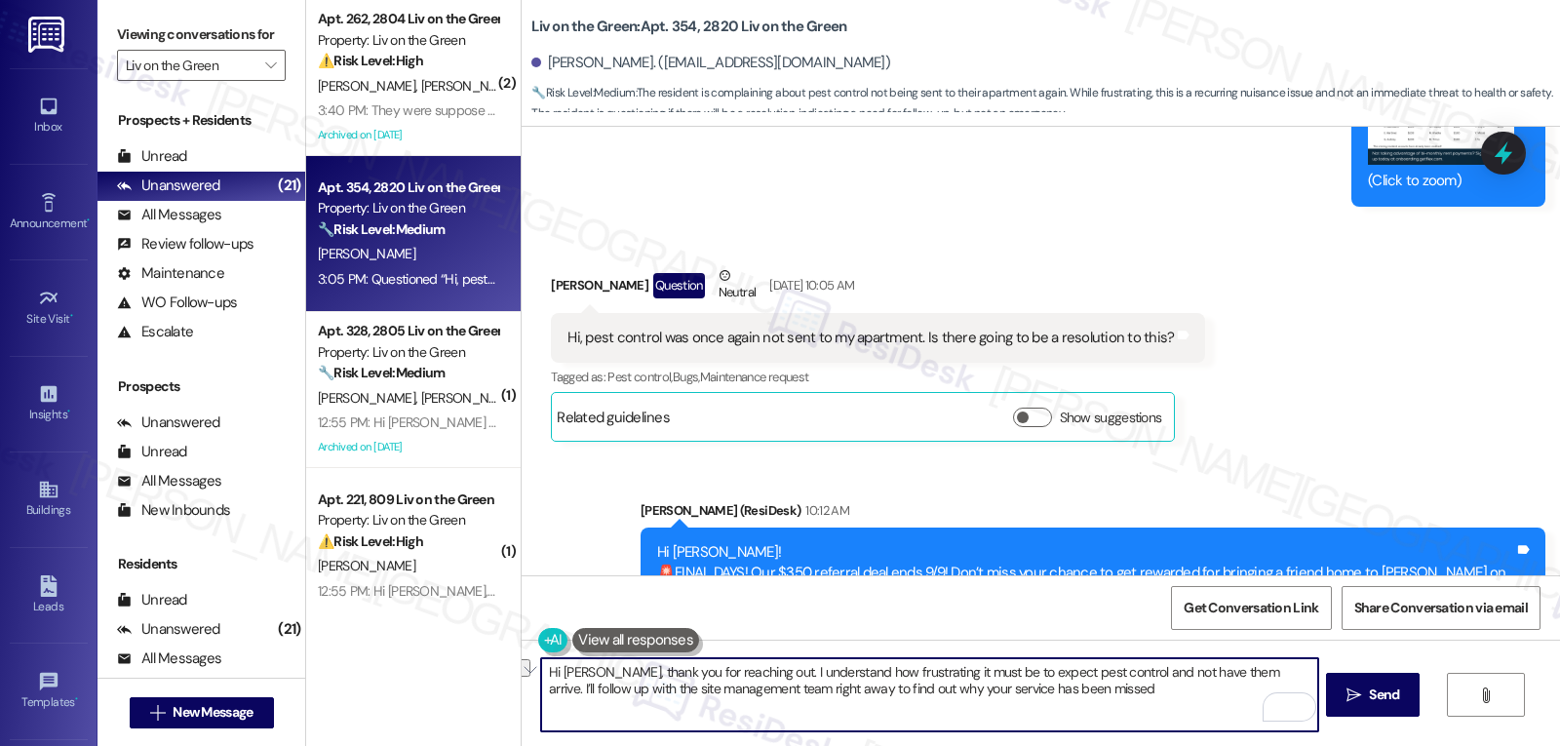
drag, startPoint x: 740, startPoint y: 697, endPoint x: 795, endPoint y: 691, distance: 54.9
click at [795, 691] on textarea "Hi Brooke, thank you for reaching out. I understand how frustrating it must be …" at bounding box center [929, 694] width 776 height 73
click at [1019, 694] on textarea "Hi Brooke, thank you for reaching out. I understand how frustrating it must be …" at bounding box center [929, 694] width 776 height 73
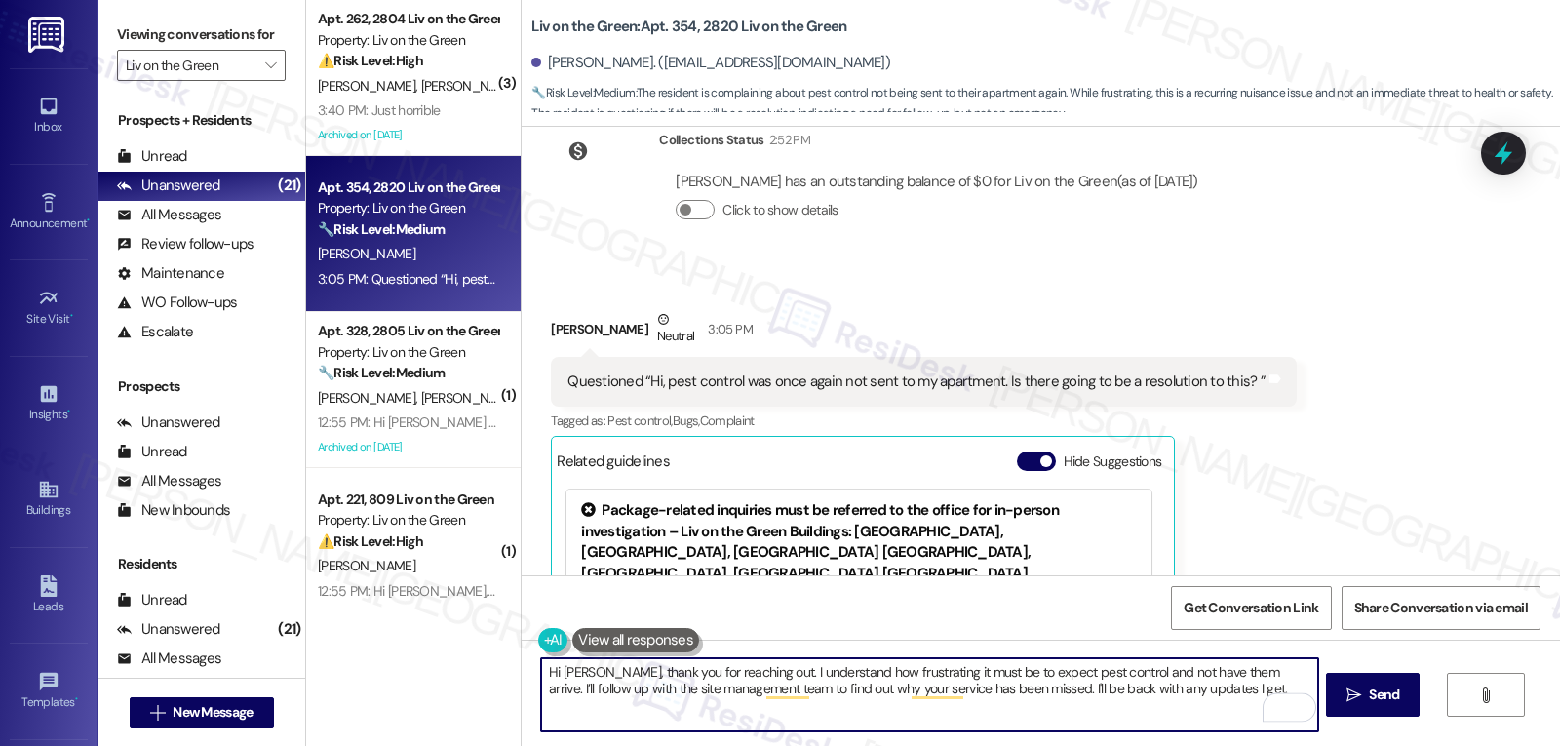
scroll to position [6347, 0]
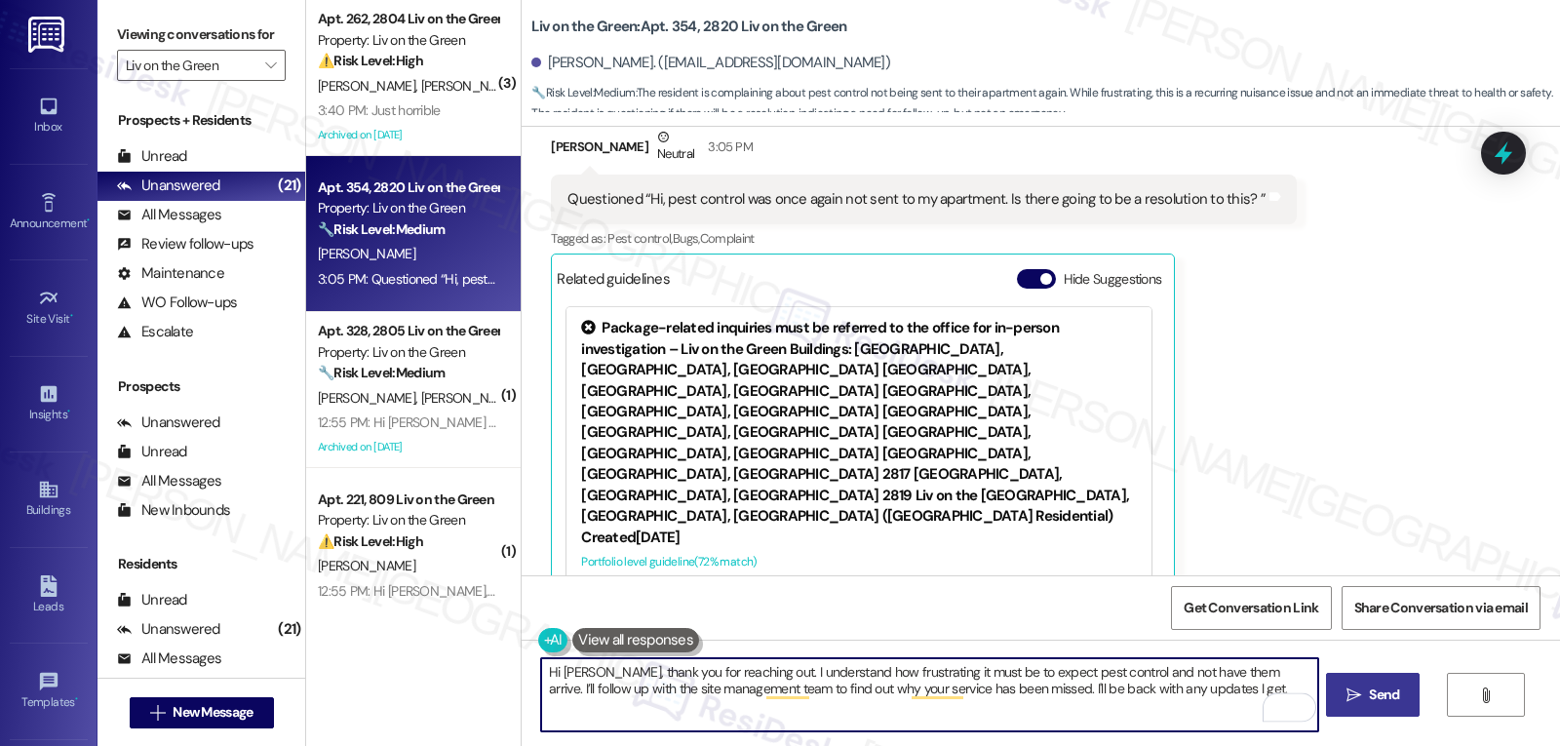
type textarea "Hi Brooke, thank you for reaching out. I understand how frustrating it must be …"
click at [1380, 705] on span "Send" at bounding box center [1384, 695] width 30 height 20
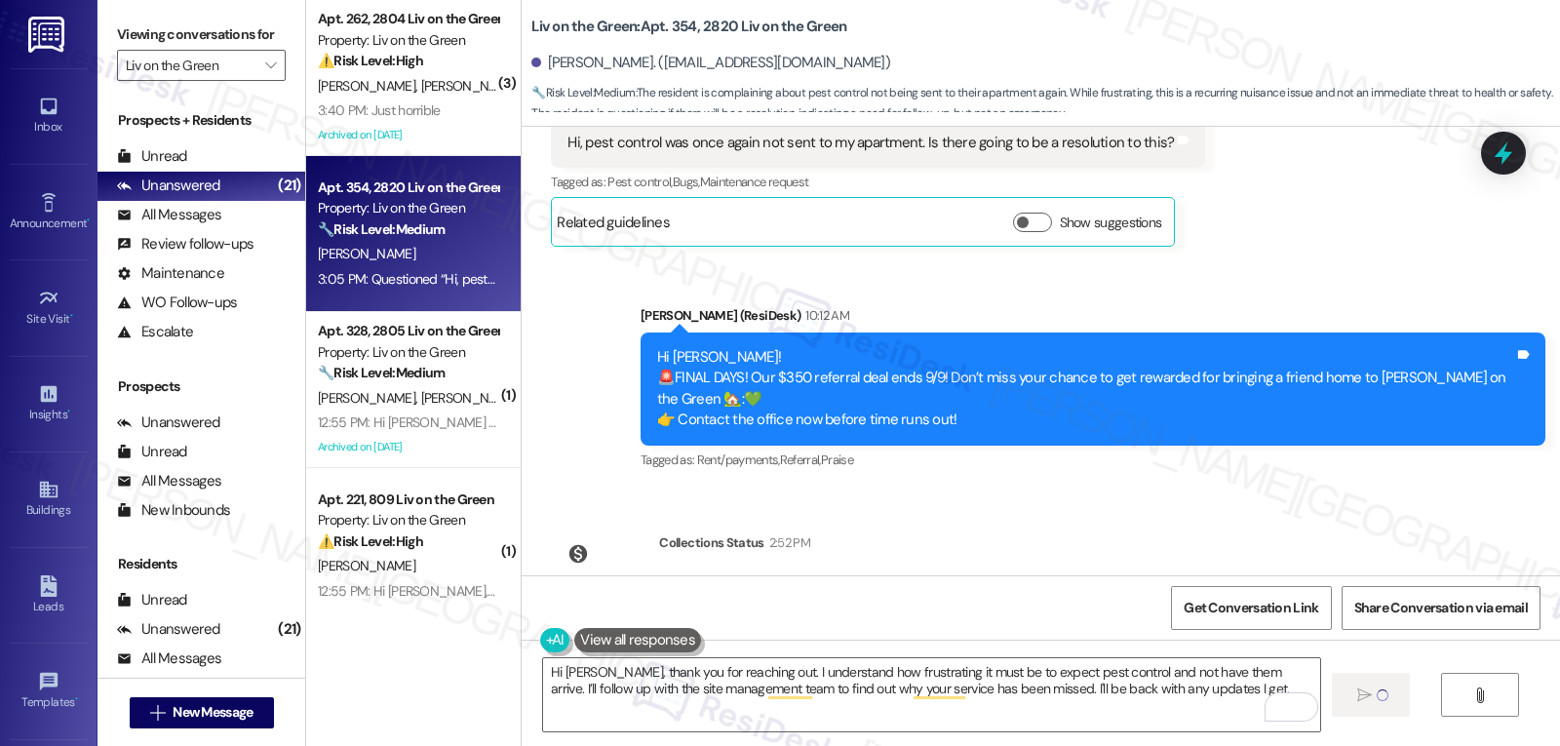
scroll to position [5567, 0]
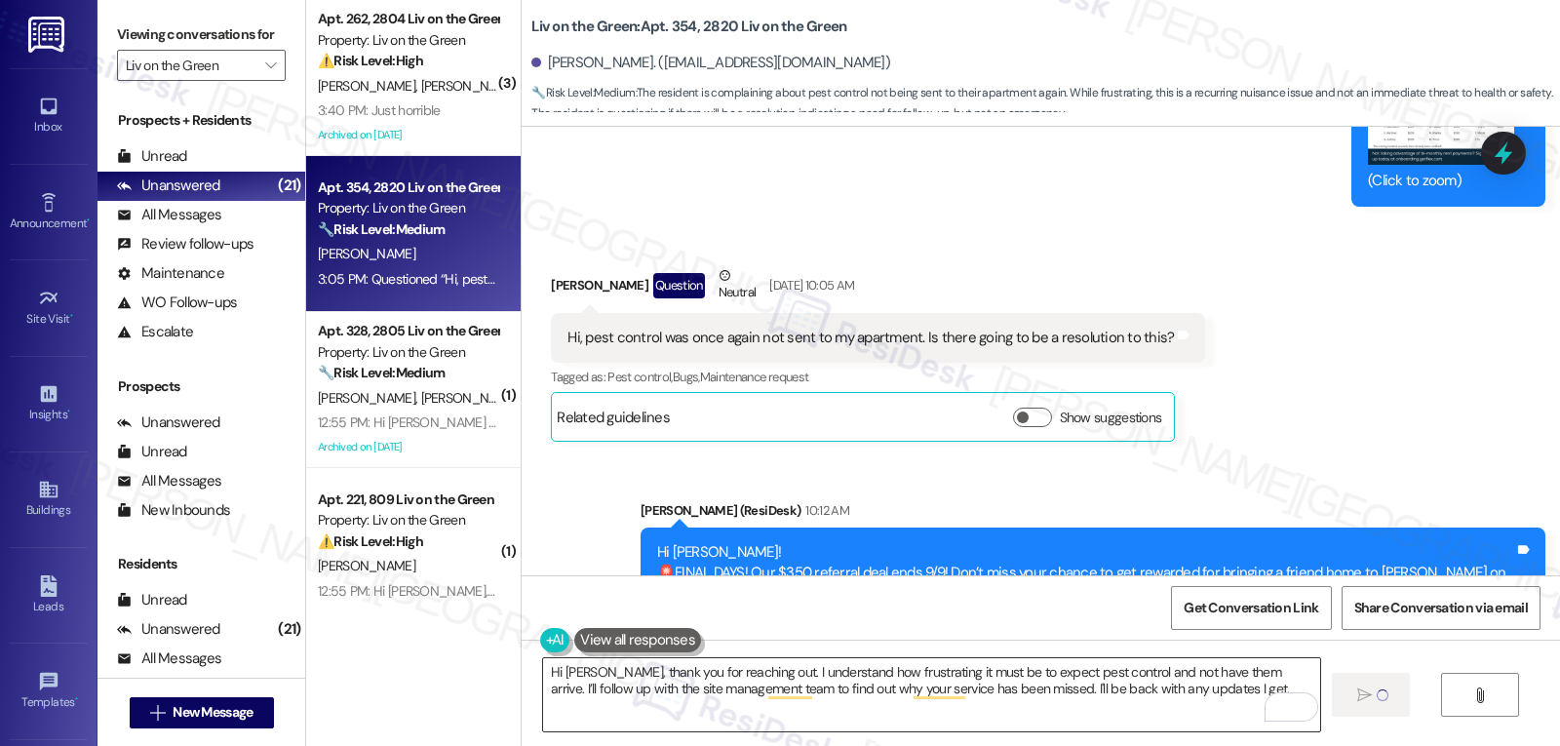
click at [1092, 700] on textarea "Hi Brooke, thank you for reaching out. I understand how frustrating it must be …" at bounding box center [931, 694] width 776 height 73
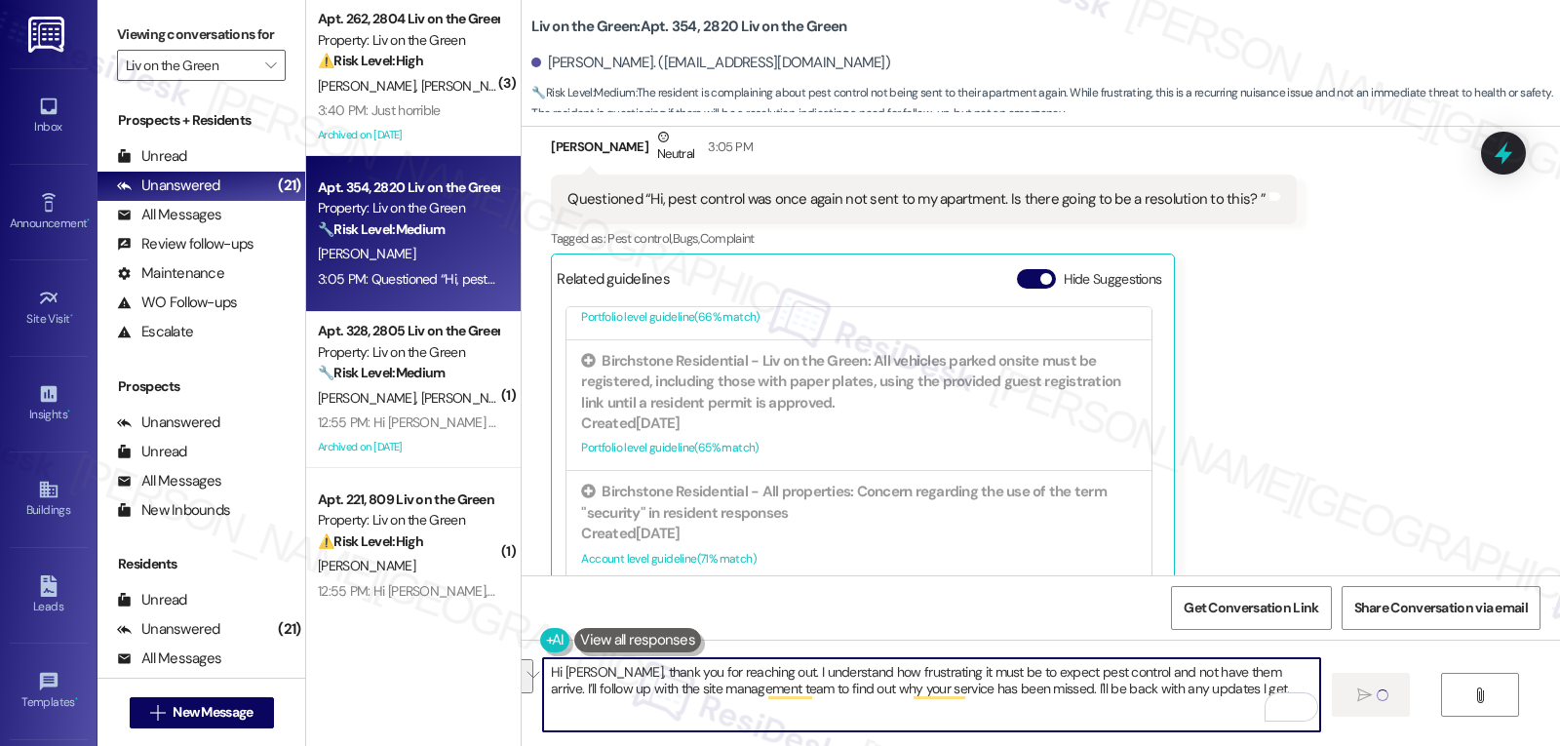
scroll to position [1191, 0]
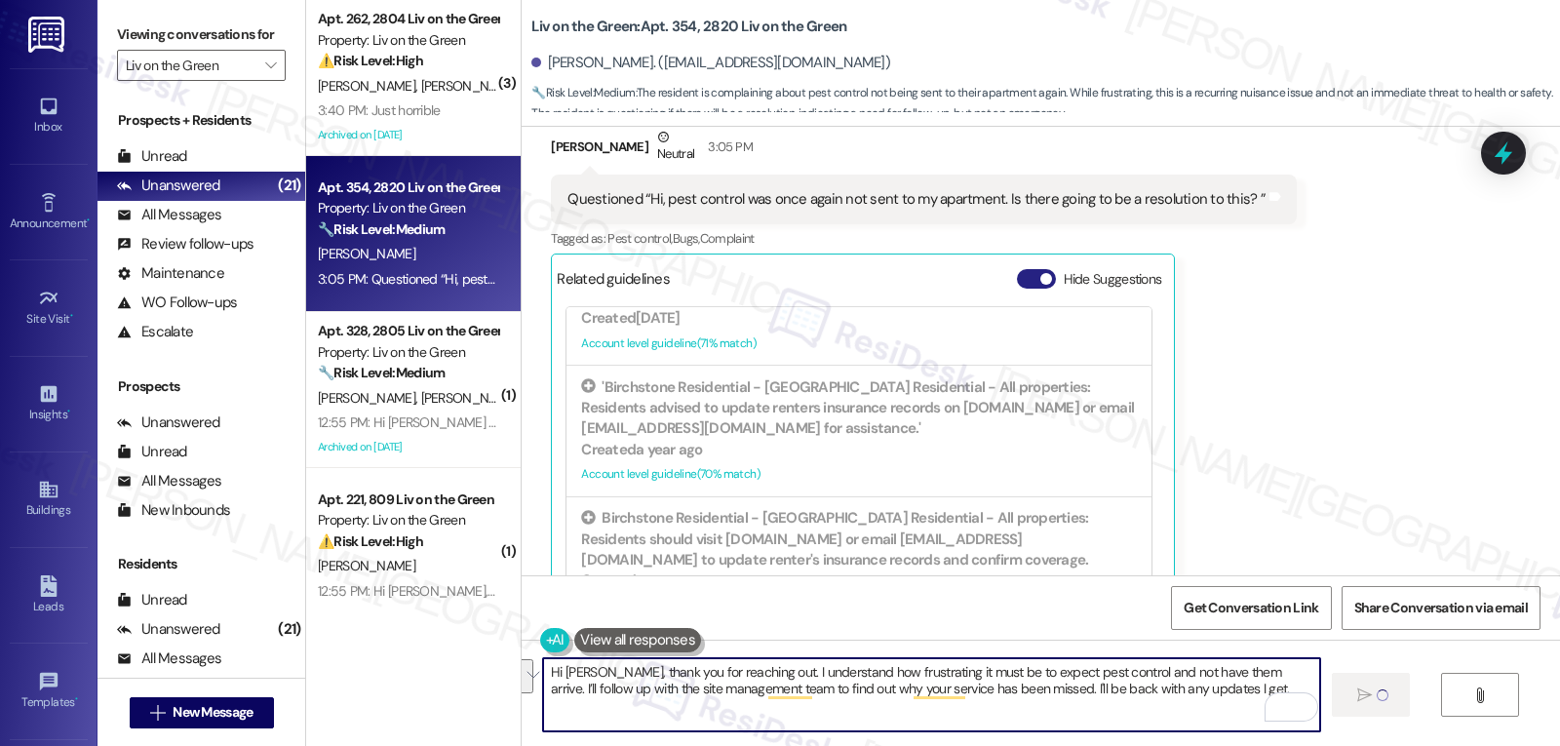
click at [1017, 269] on button "Hide Suggestions" at bounding box center [1036, 279] width 39 height 20
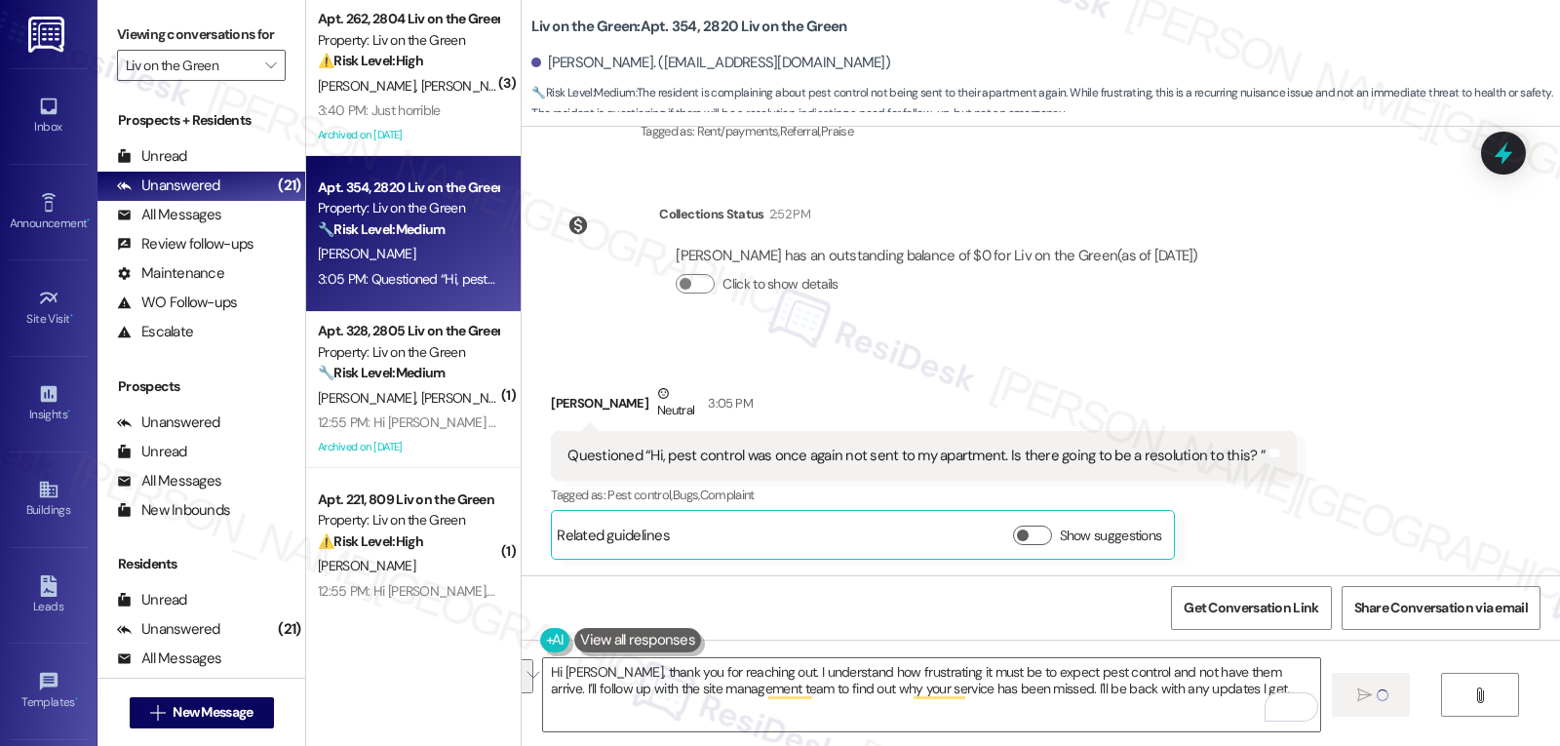
scroll to position [6049, 0]
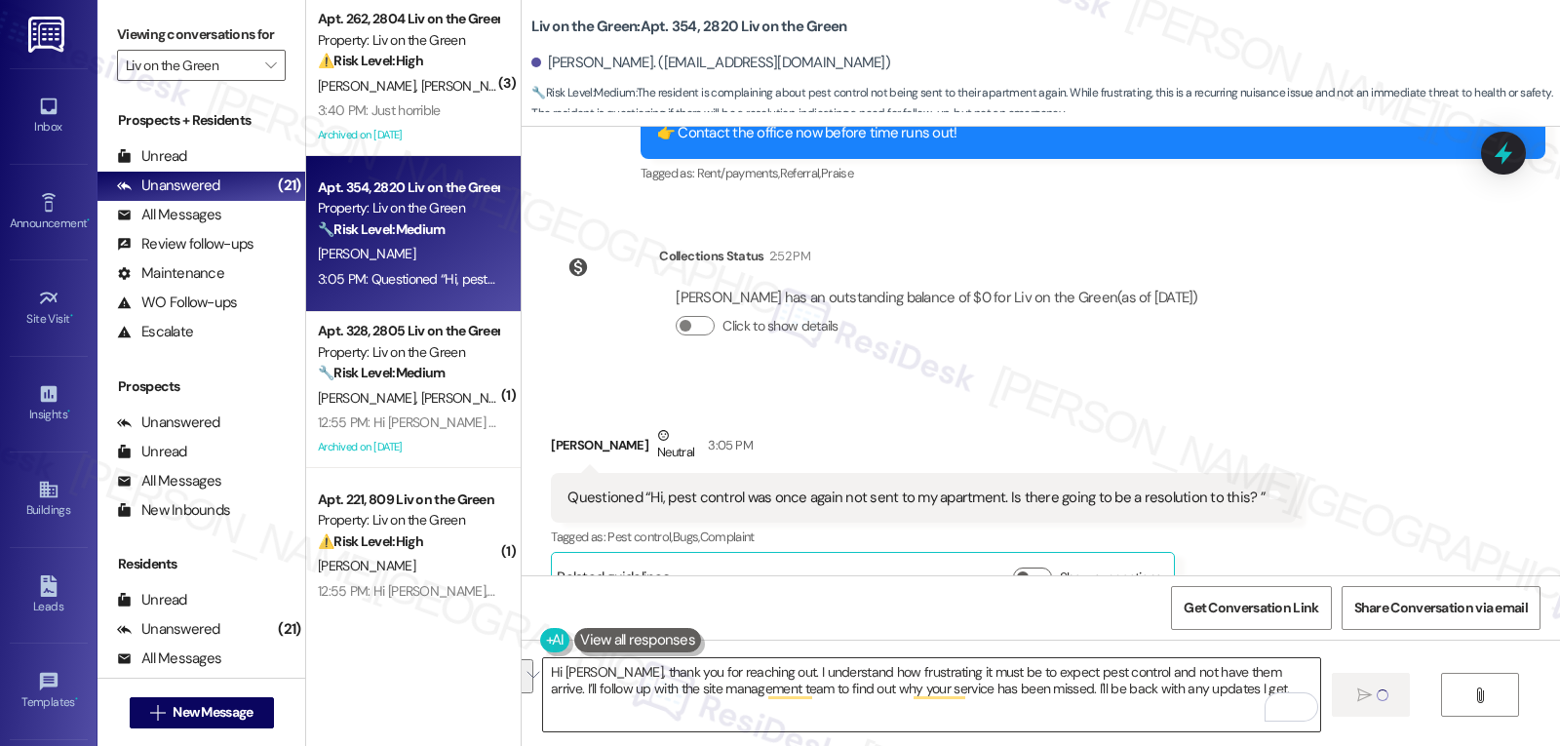
click at [1214, 698] on textarea "Hi Brooke, thank you for reaching out. I understand how frustrating it must be …" at bounding box center [931, 694] width 776 height 73
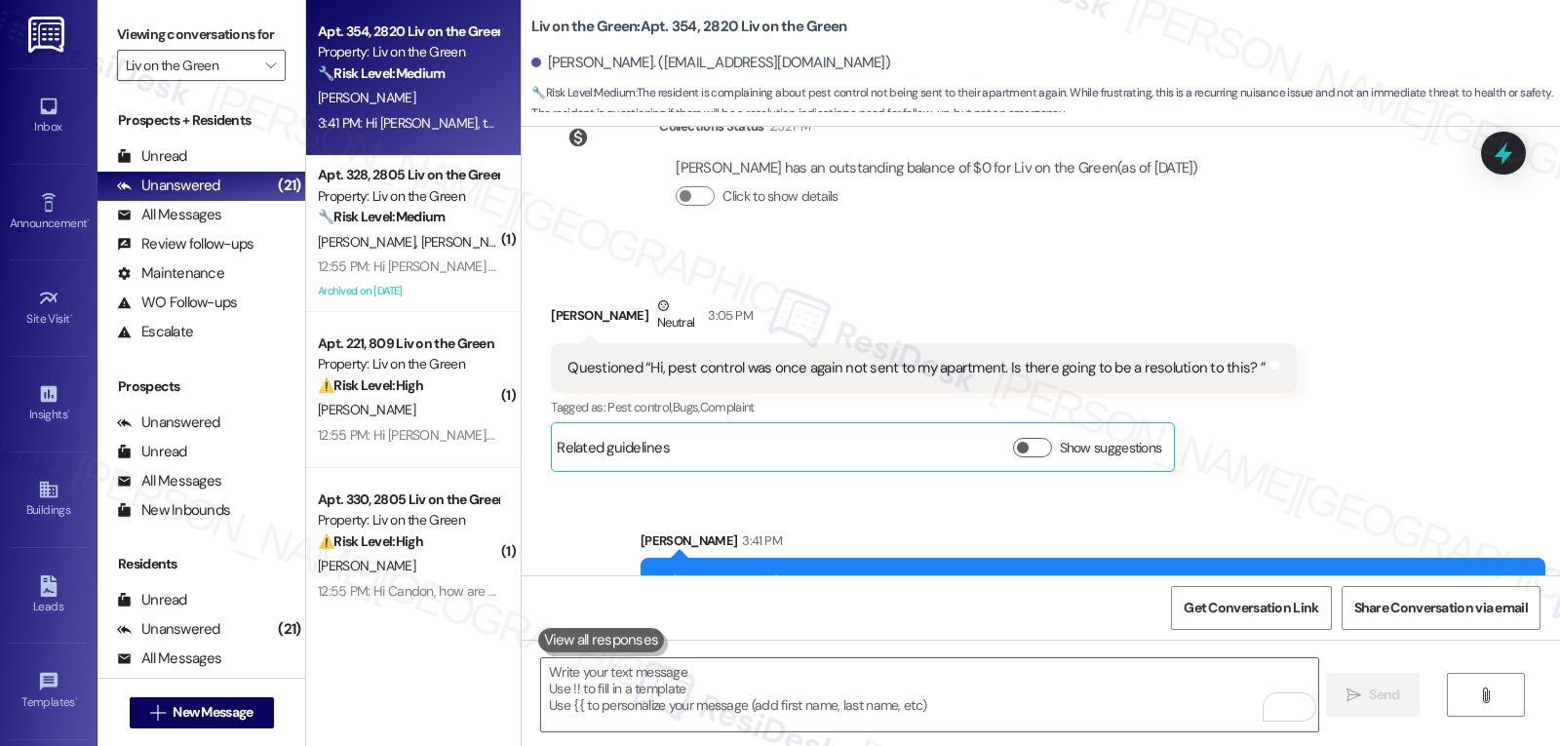
scroll to position [6206, 0]
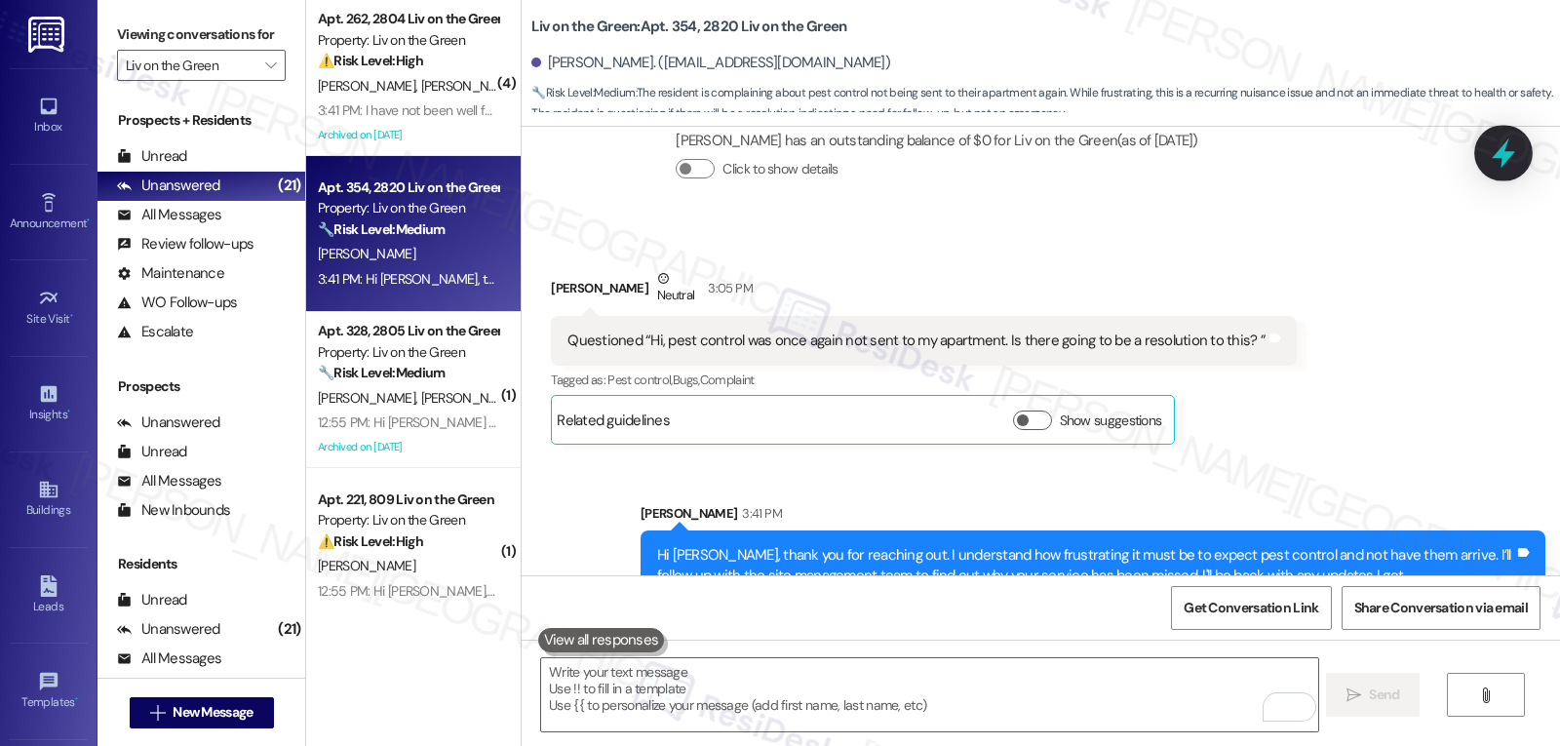
click at [1507, 156] on icon at bounding box center [1503, 153] width 23 height 30
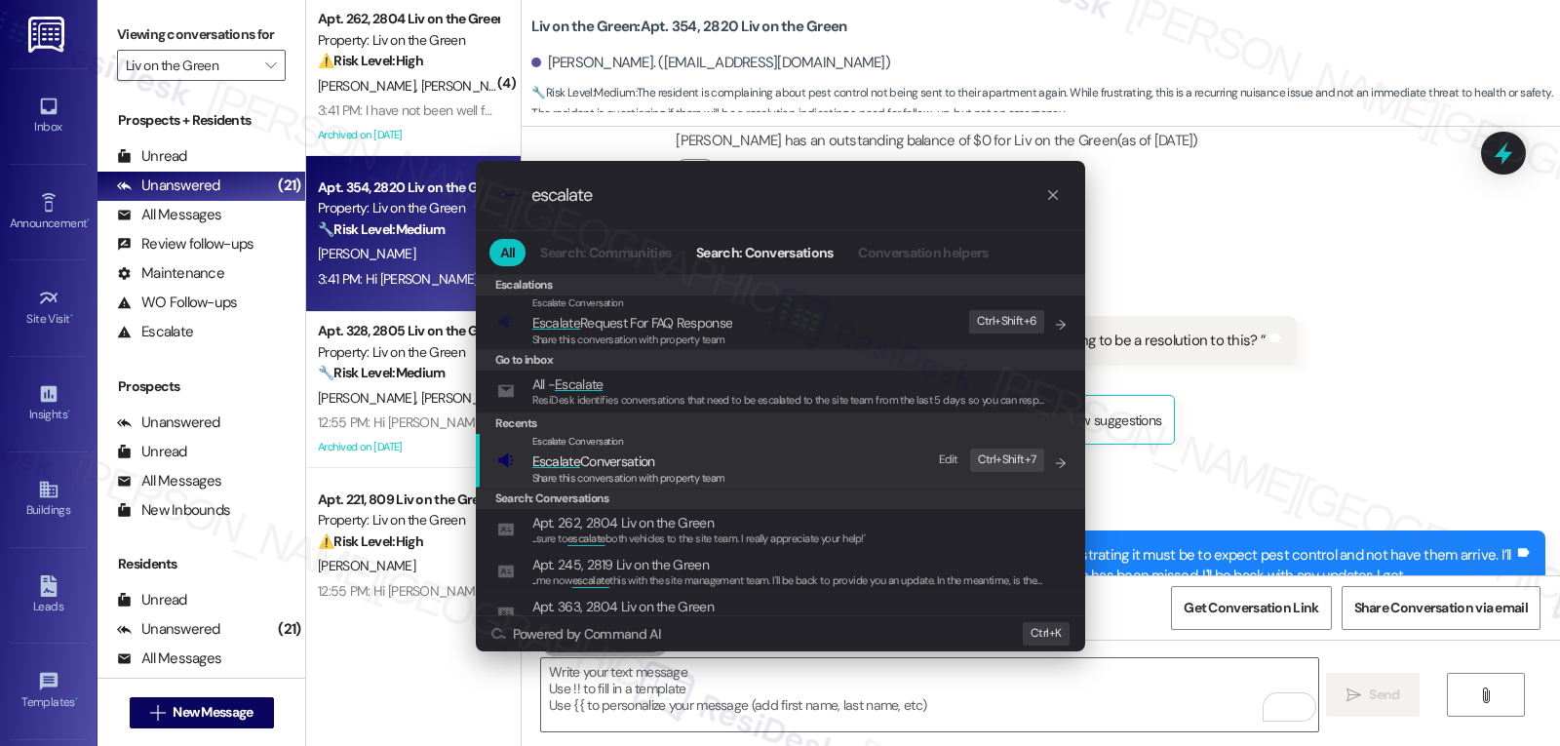
type input "escalate"
click at [625, 468] on span "Escalate Conversation" at bounding box center [593, 461] width 123 height 18
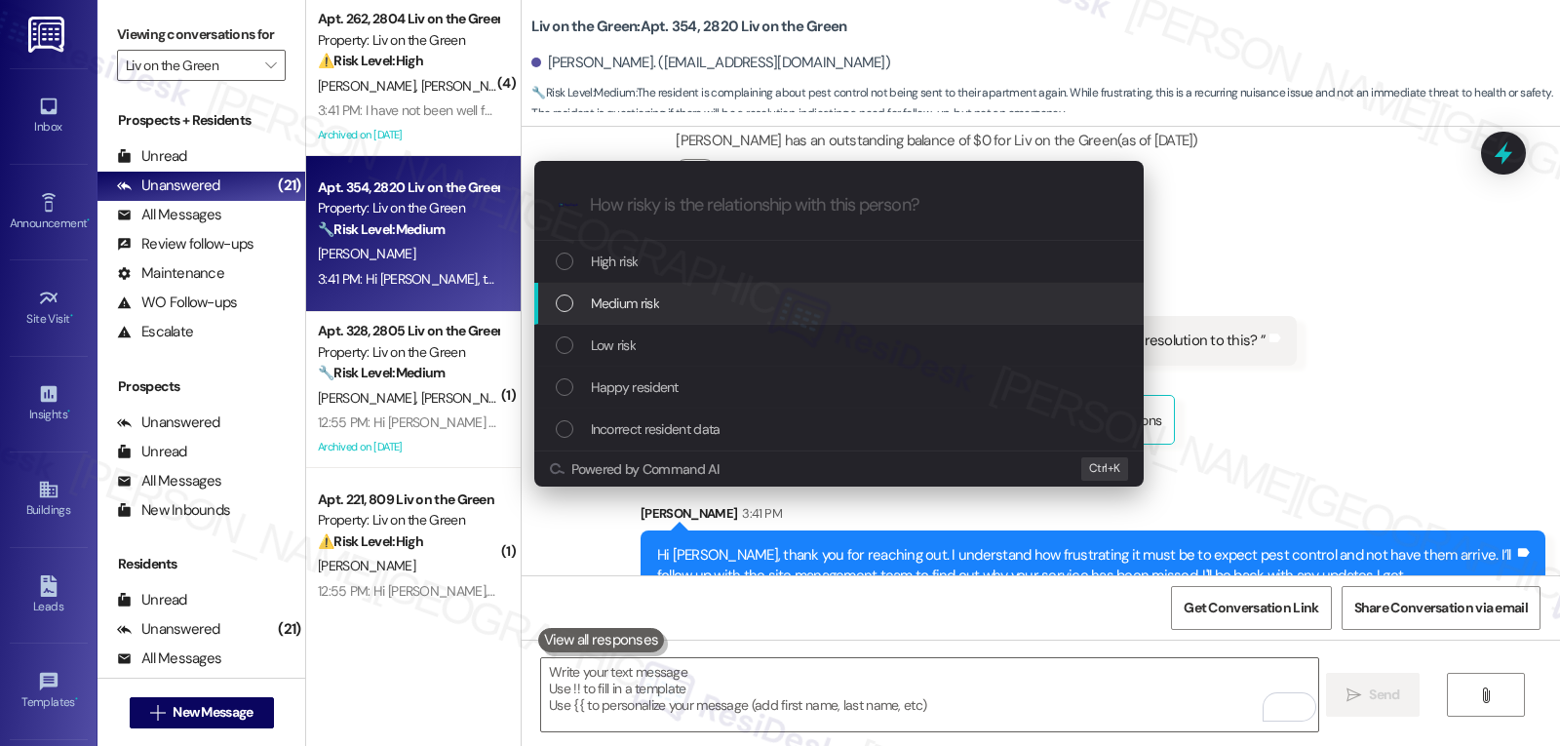
click at [696, 306] on div "Medium risk" at bounding box center [841, 303] width 570 height 21
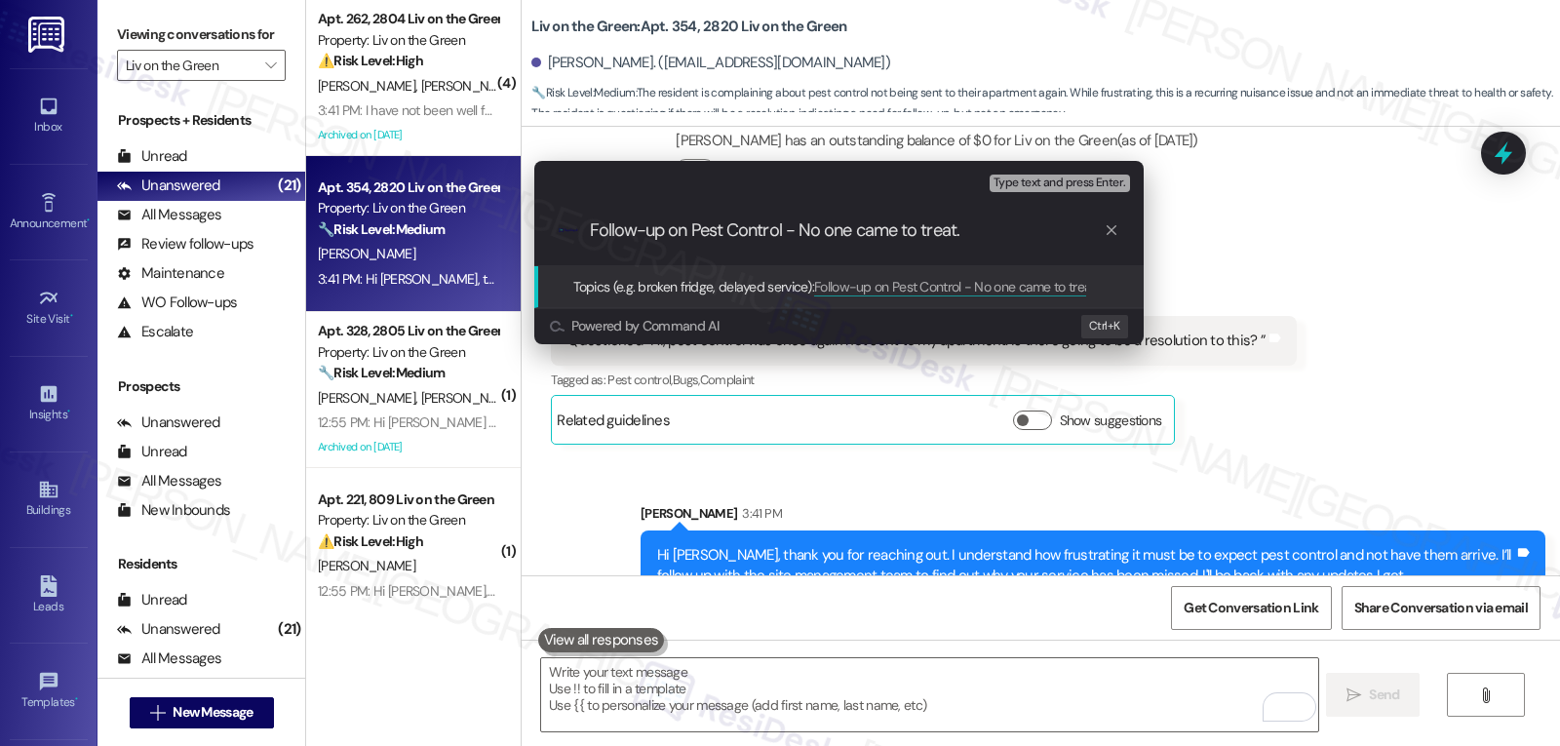
type input "Follow-up on Pest Control - No one came to treat."
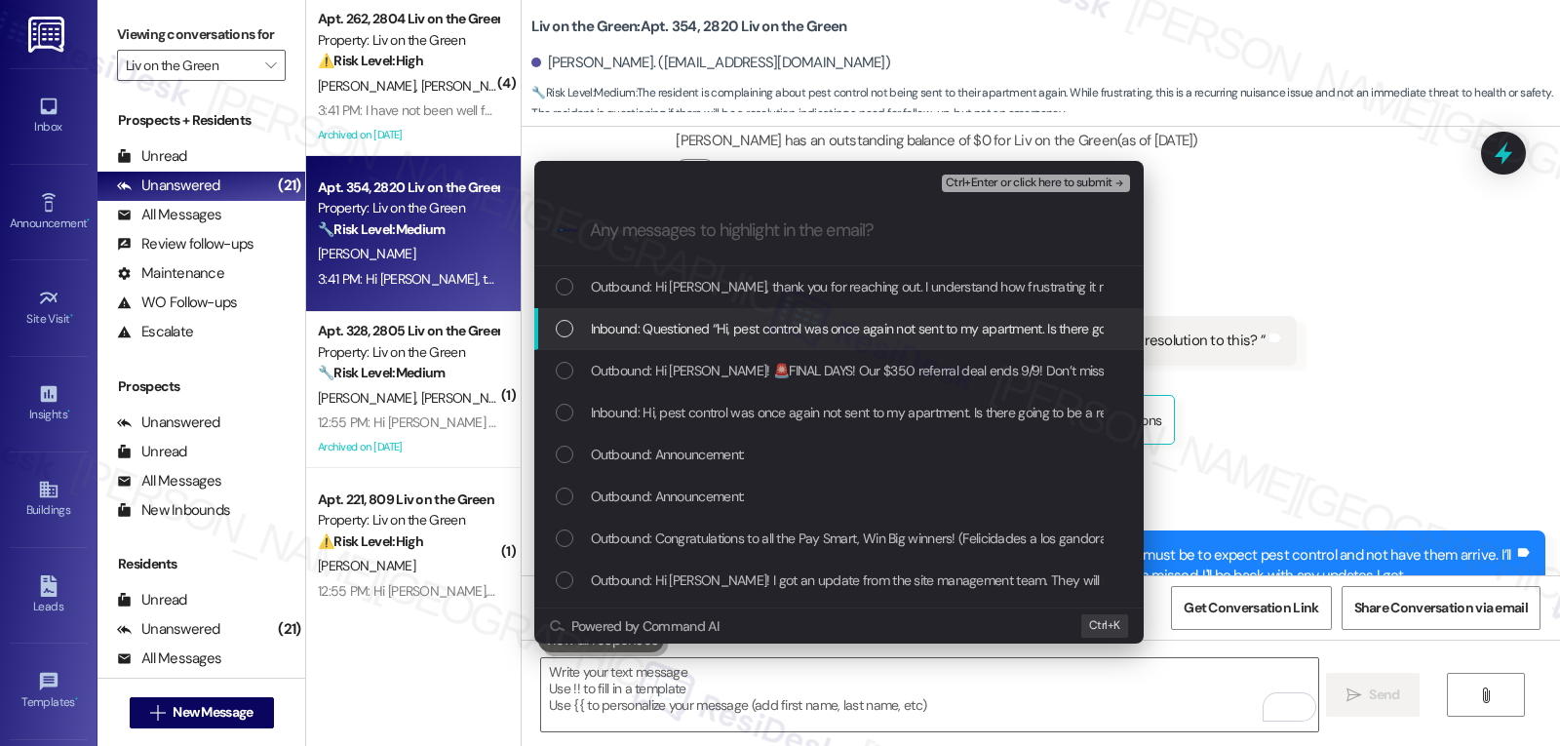
click at [803, 342] on div "Inbound: Questioned “Hi, pest control was once again not sent to my apartment. …" at bounding box center [838, 329] width 609 height 42
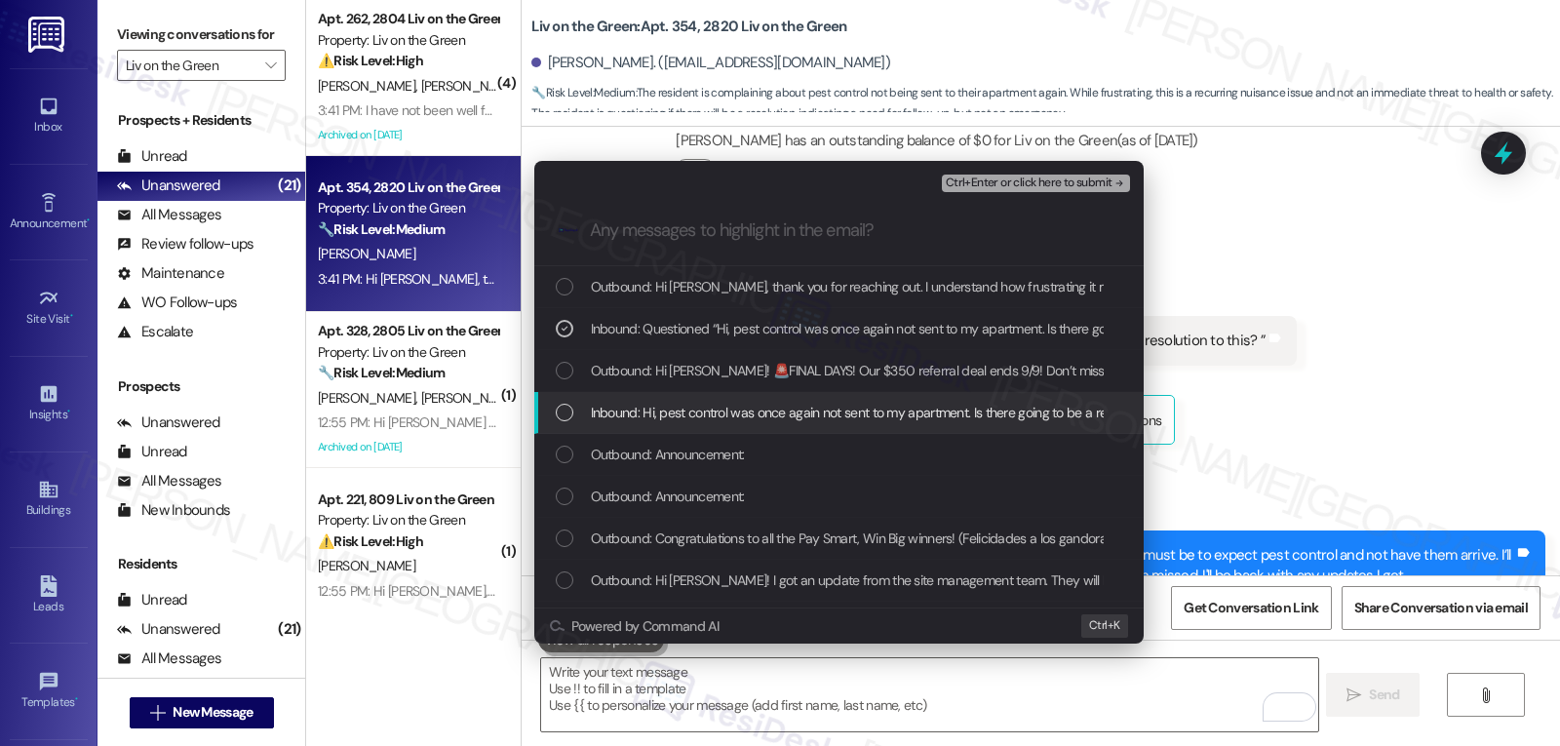
click at [751, 426] on div "Inbound: Hi, pest control was once again not sent to my apartment. Is there goi…" at bounding box center [838, 413] width 609 height 42
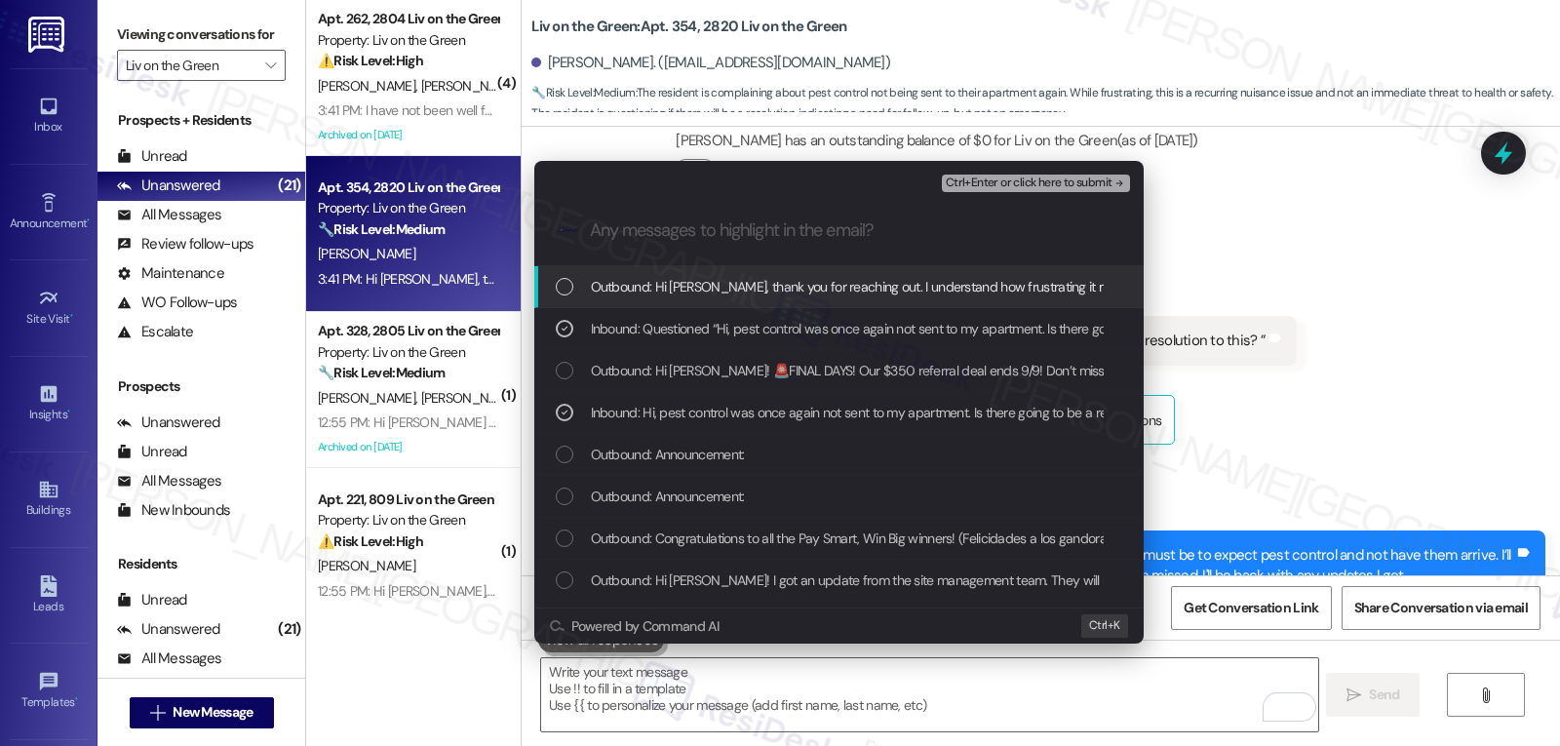
click at [1049, 182] on span "Ctrl+Enter or click here to submit" at bounding box center [1029, 183] width 167 height 14
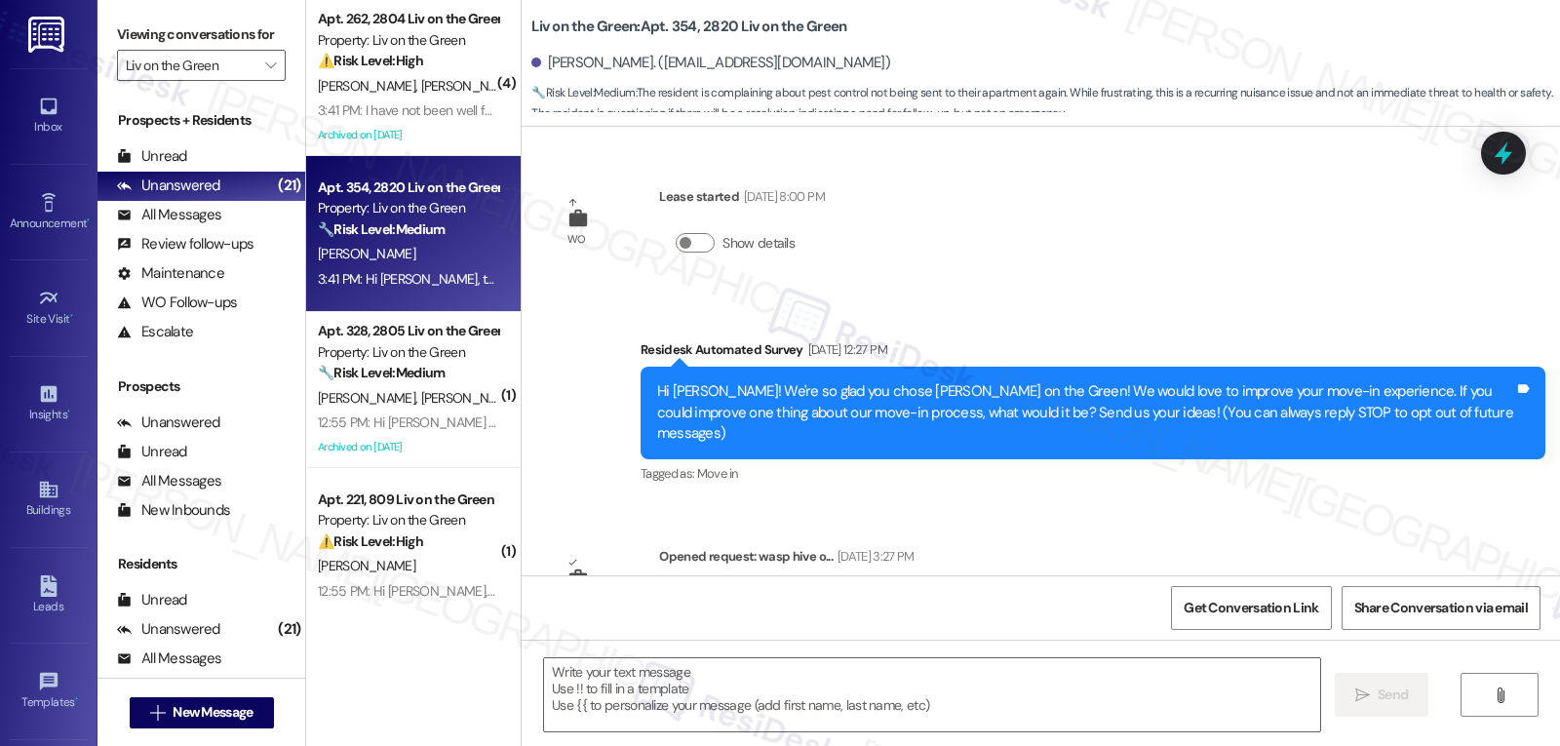
scroll to position [6346, 0]
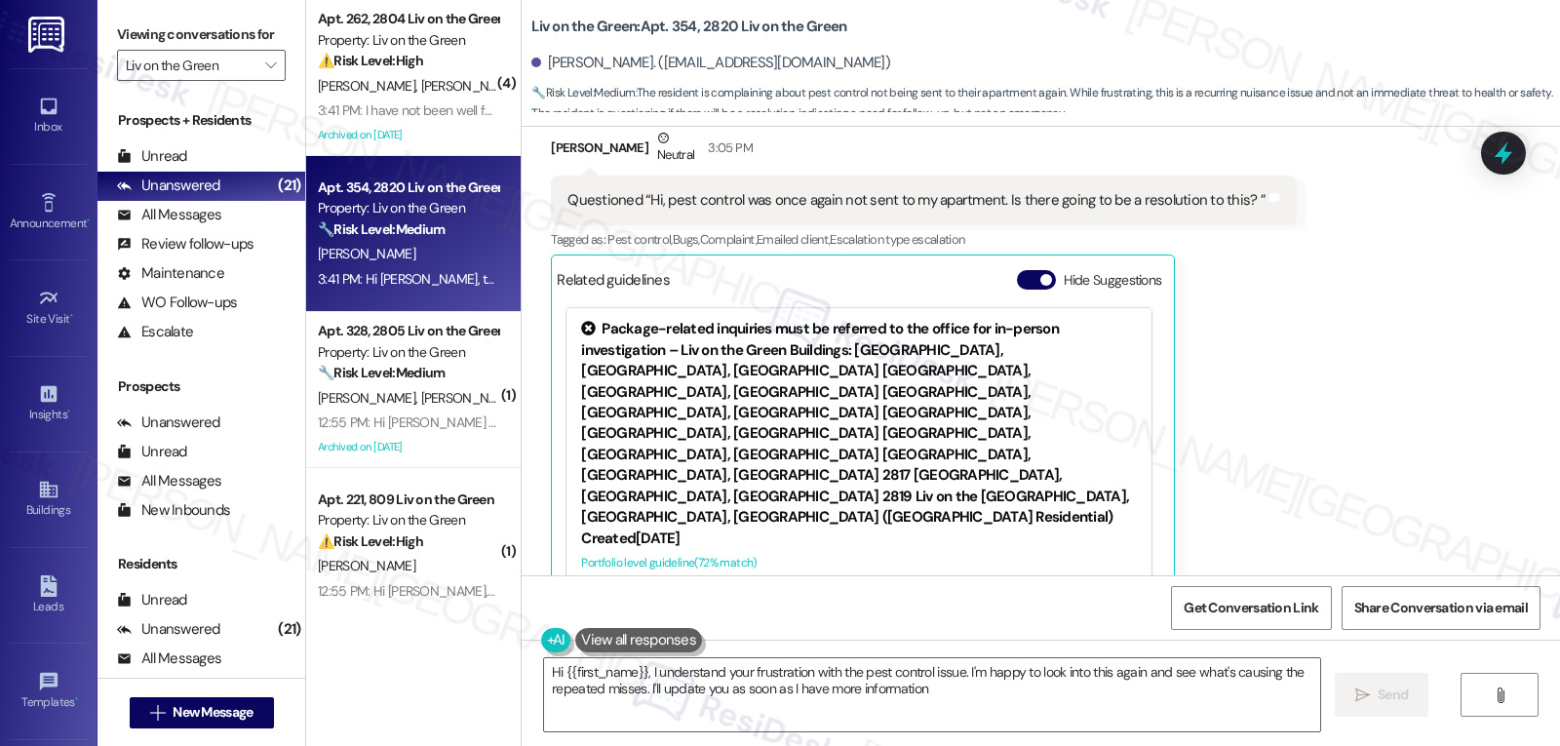
type textarea "Hi {{first_name}}, I understand your frustration with the pest control issue. I…"
click at [1017, 270] on button "Hide Suggestions" at bounding box center [1036, 280] width 39 height 20
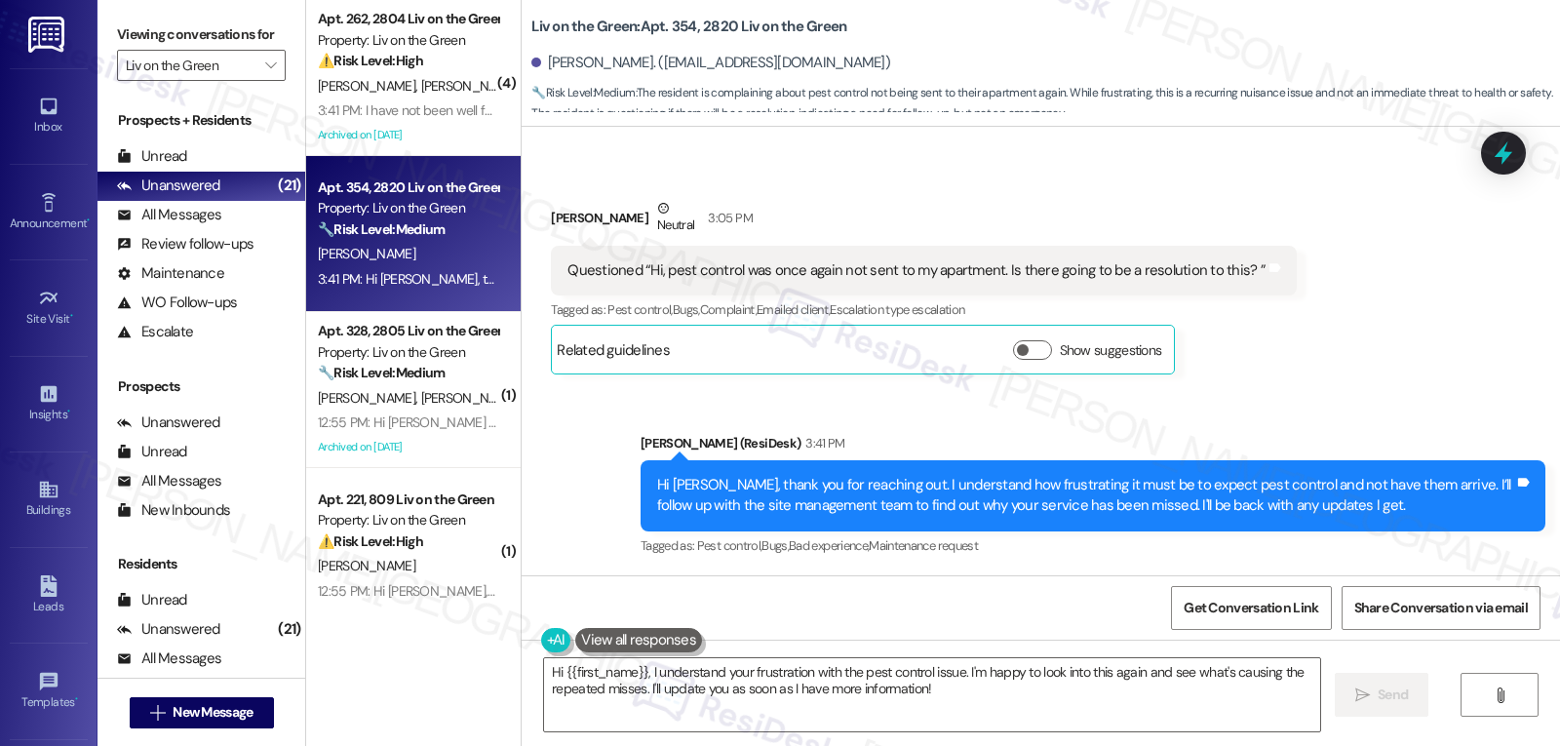
scroll to position [6234, 0]
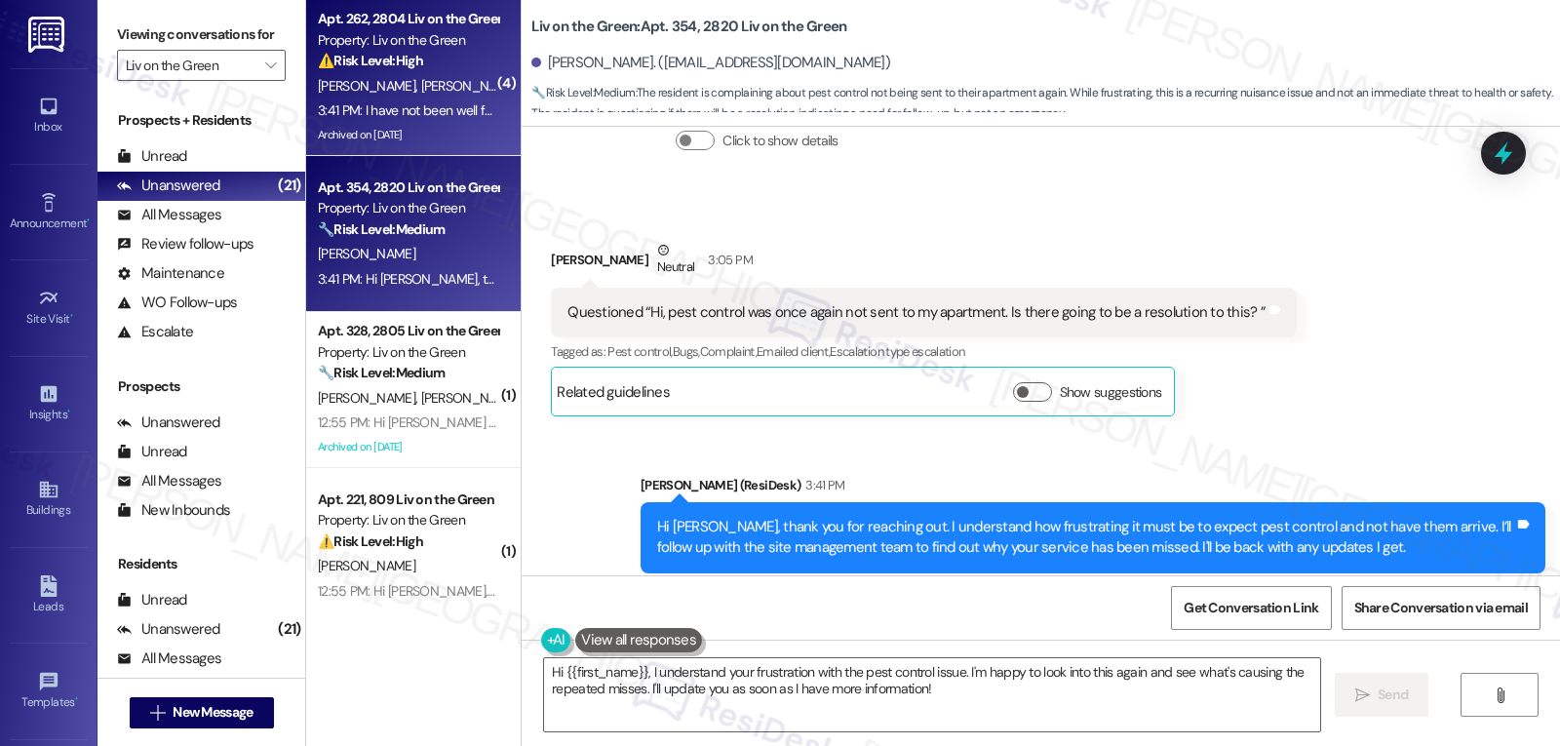
click at [461, 103] on div "3:41 PM: I have not been well for a minute, so i figured when i get another tex…" at bounding box center [744, 110] width 852 height 18
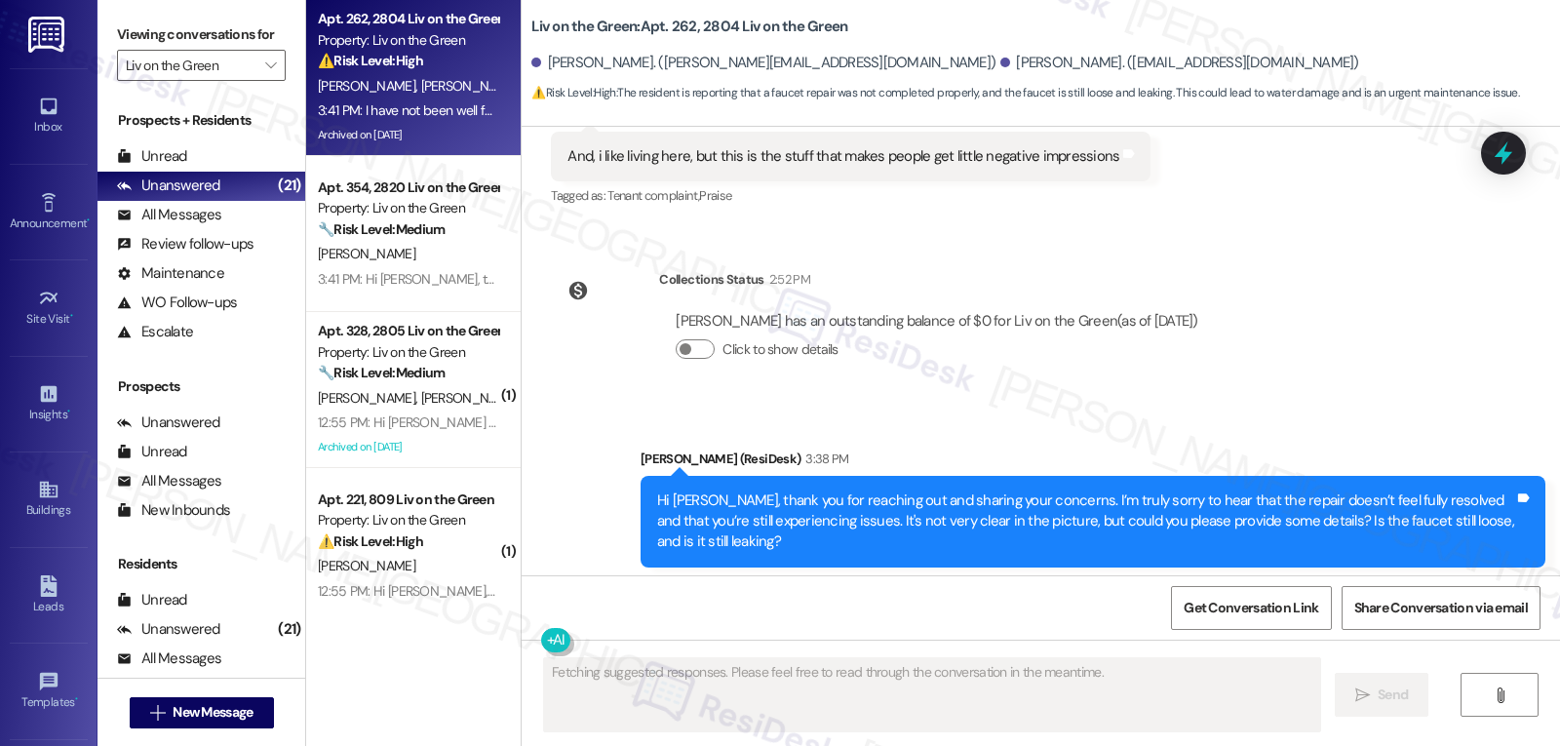
scroll to position [54501, 0]
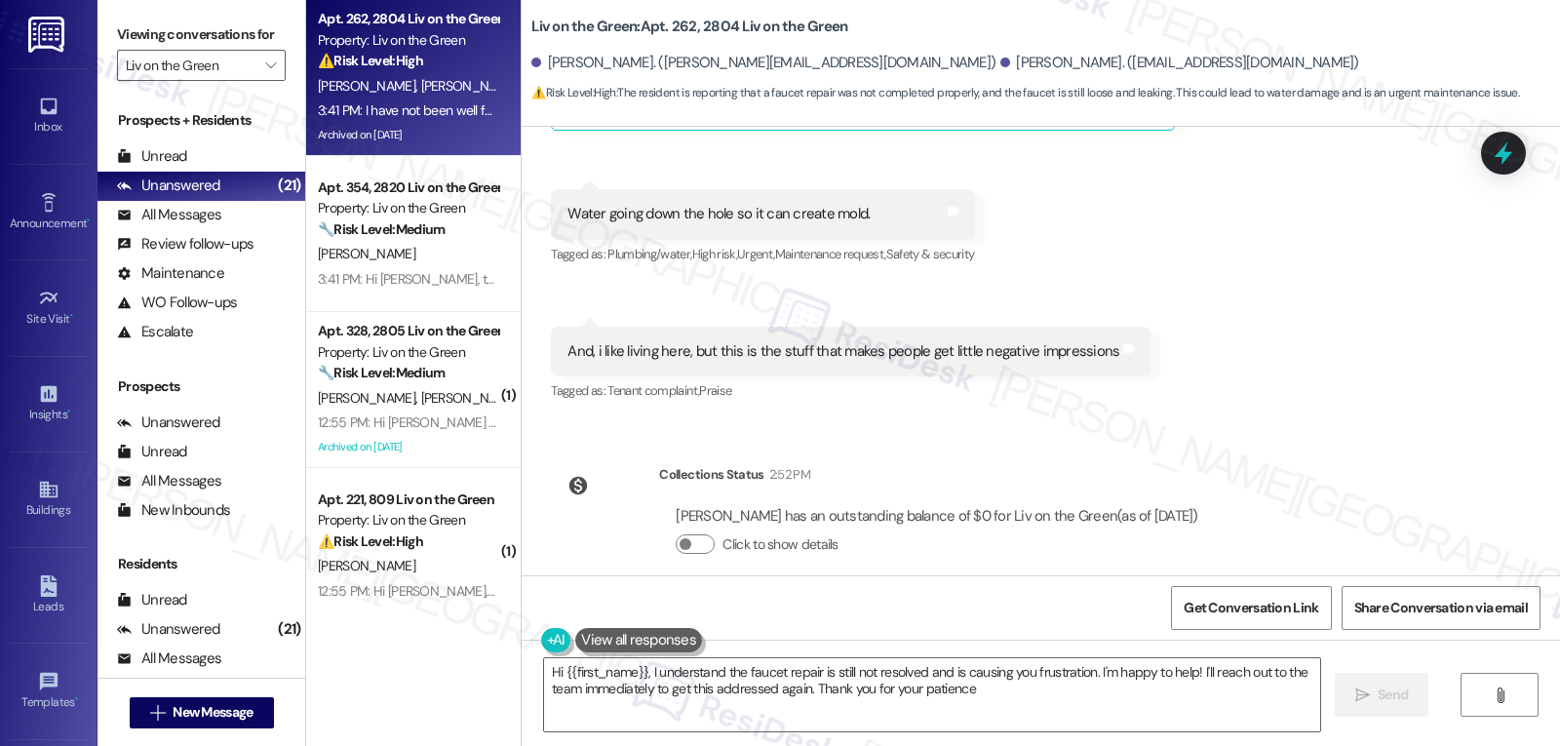
type textarea "Hi {{first_name}}, I understand the faucet repair is still not resolved and is …"
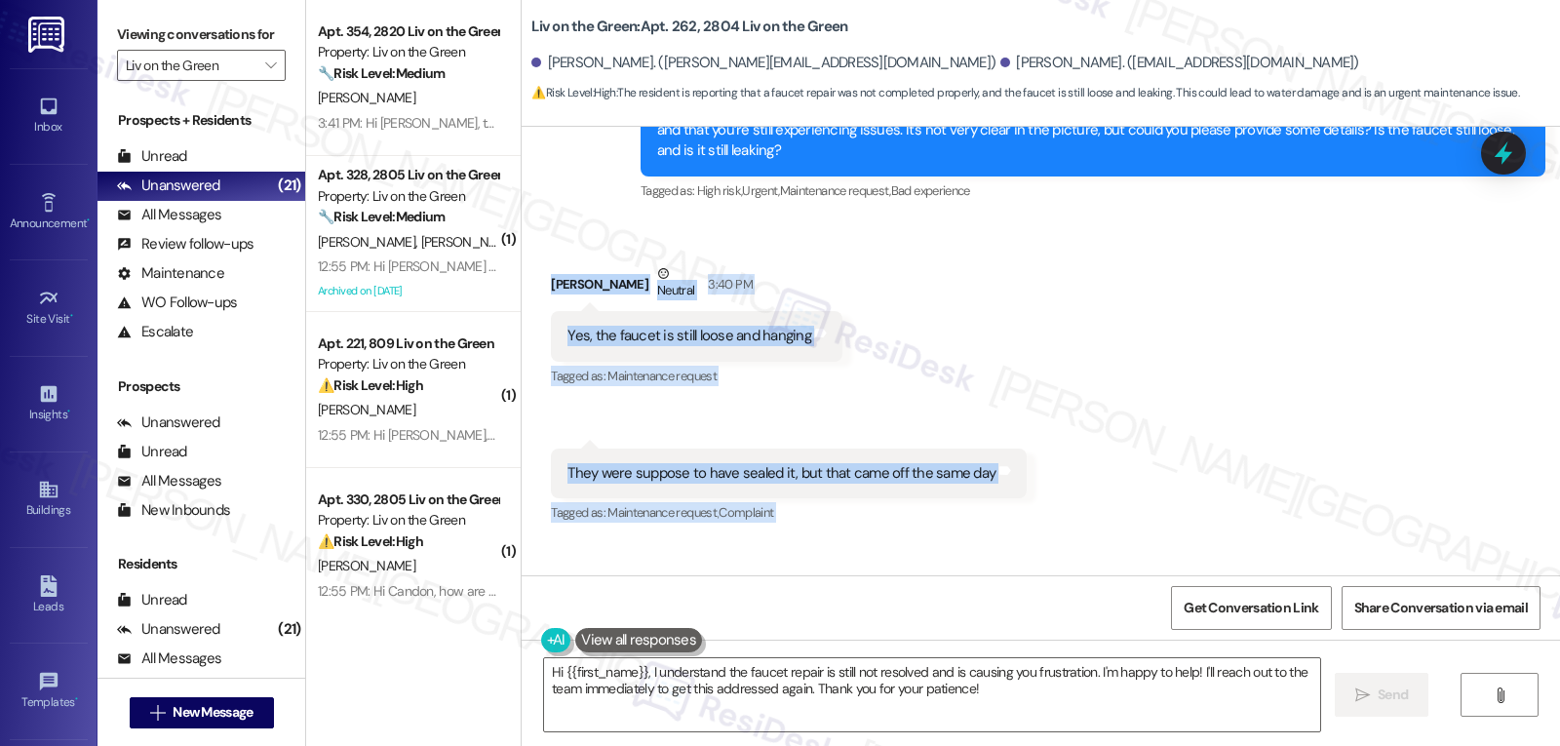
scroll to position [55086, 0]
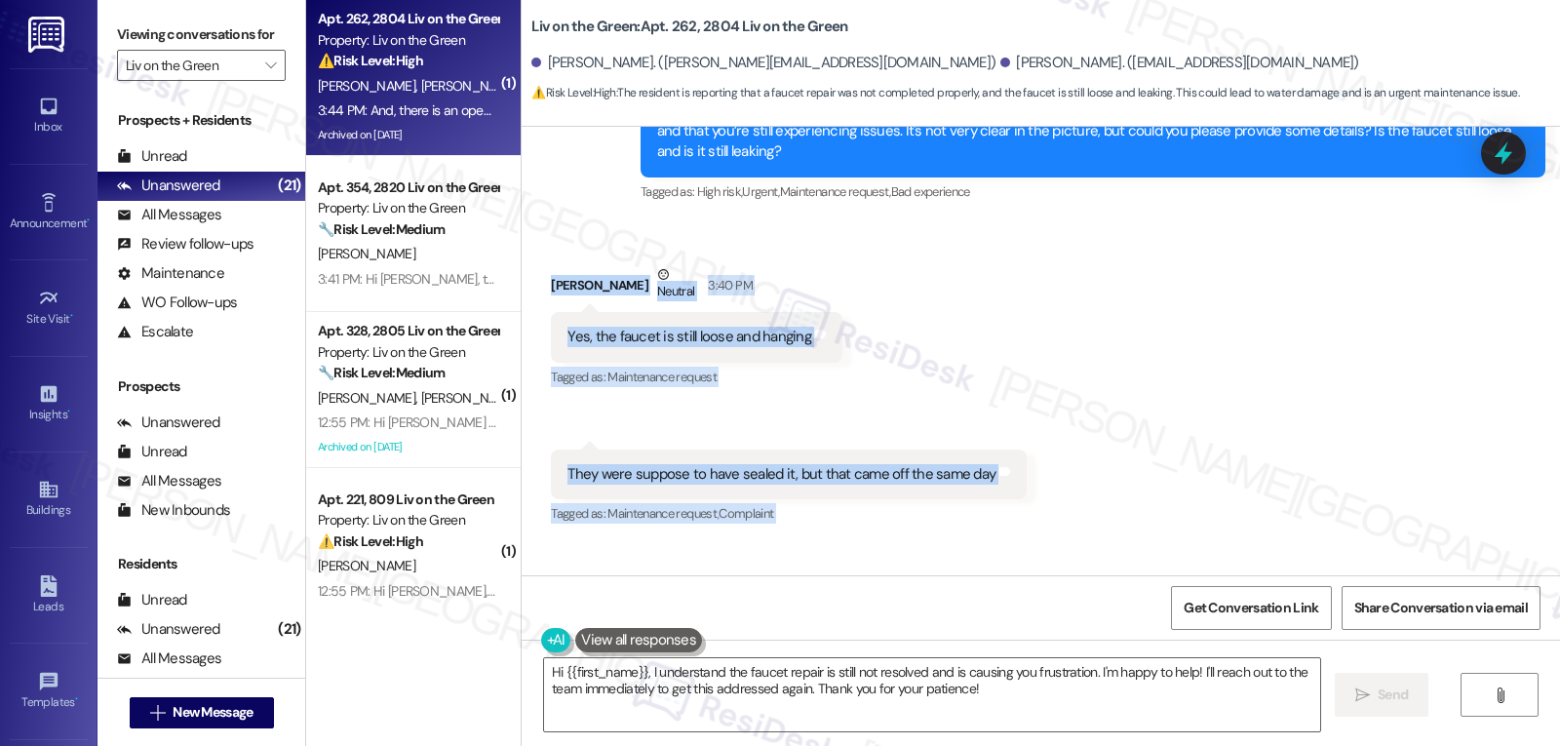
drag, startPoint x: 534, startPoint y: 183, endPoint x: 1479, endPoint y: 483, distance: 991.2
click at [1479, 483] on div "Received via SMS Monique Ross-Wolf Neutral 3:40 PM Yes, the faucet is still loo…" at bounding box center [1041, 632] width 1039 height 825
copy div "Monique Ross-Wolf Neutral 3:40 PM Yes, the faucet is still loose and hanging Ta…"
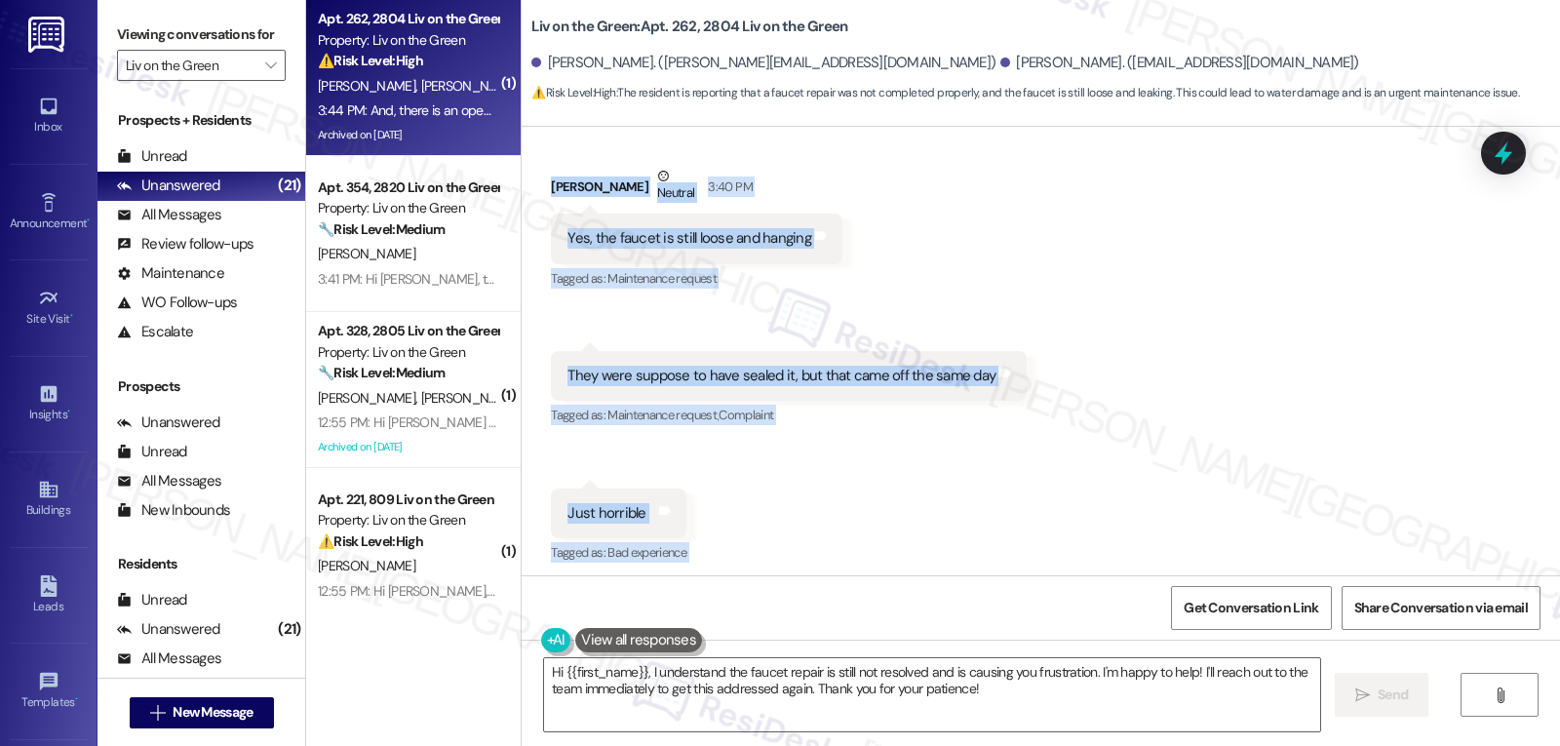
scroll to position [55222, 0]
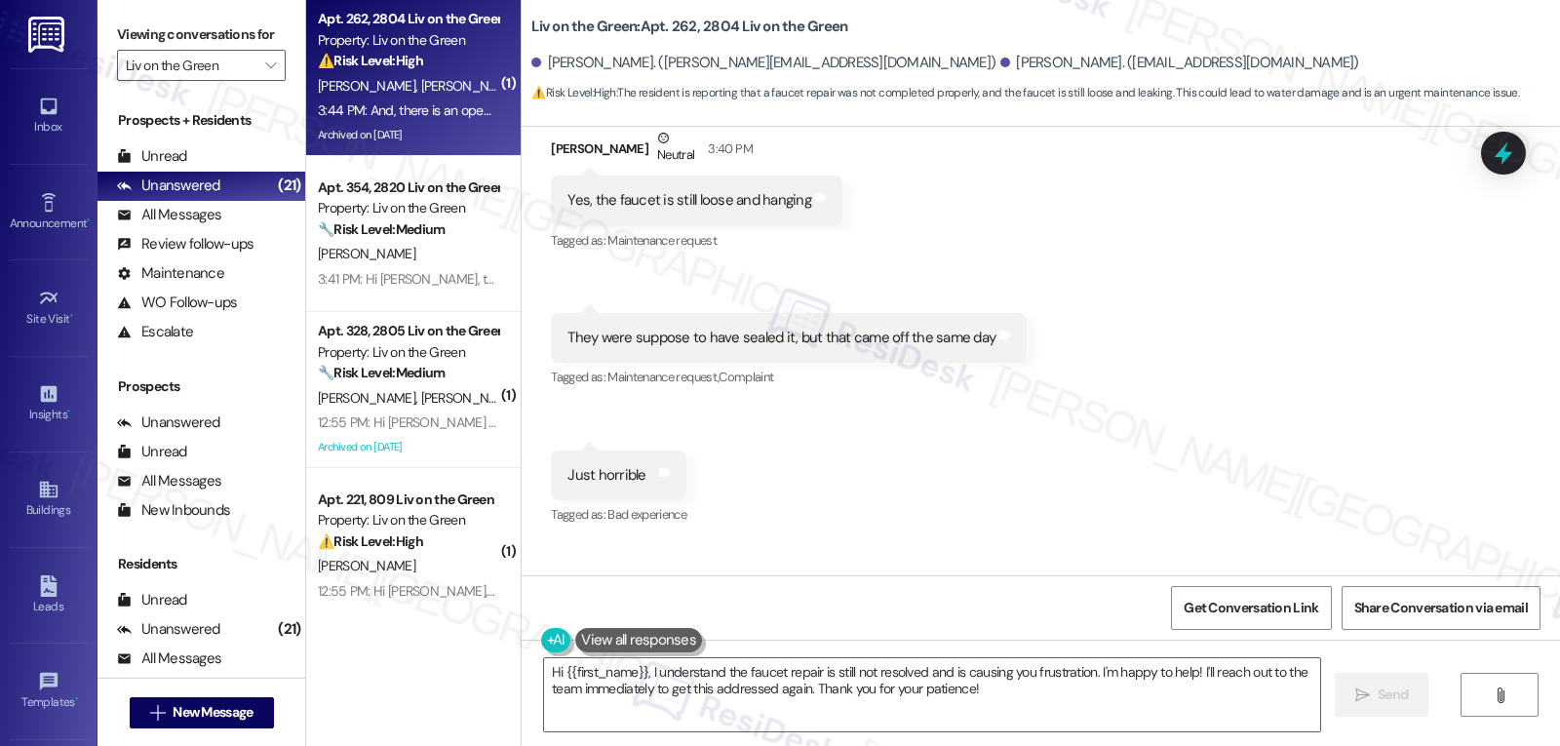
click at [1290, 451] on div "Received via SMS Monique Ross-Wolf Neutral 3:40 PM Yes, the faucet is still loo…" at bounding box center [1041, 496] width 1039 height 825
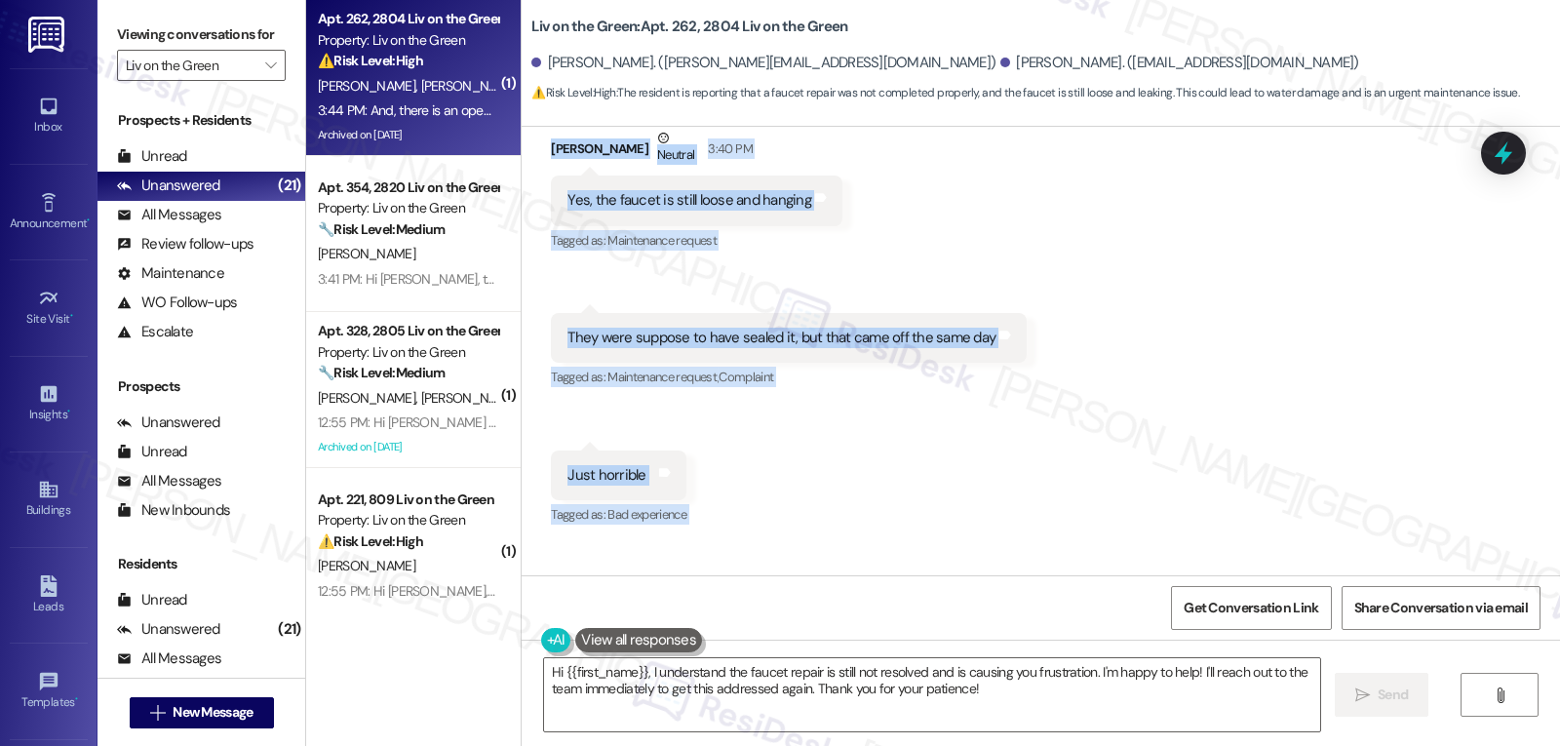
drag, startPoint x: 620, startPoint y: 227, endPoint x: 1434, endPoint y: 531, distance: 869.2
click at [1434, 531] on div "WO Opened request: Wasp nest Jun 24, 2024 at 8:55 AM Status : Completed Show de…" at bounding box center [1041, 351] width 1039 height 449
copy div "Sarah (ResiDesk) 3:38 PM Hi Monique, thank you for reaching out and sharing you…"
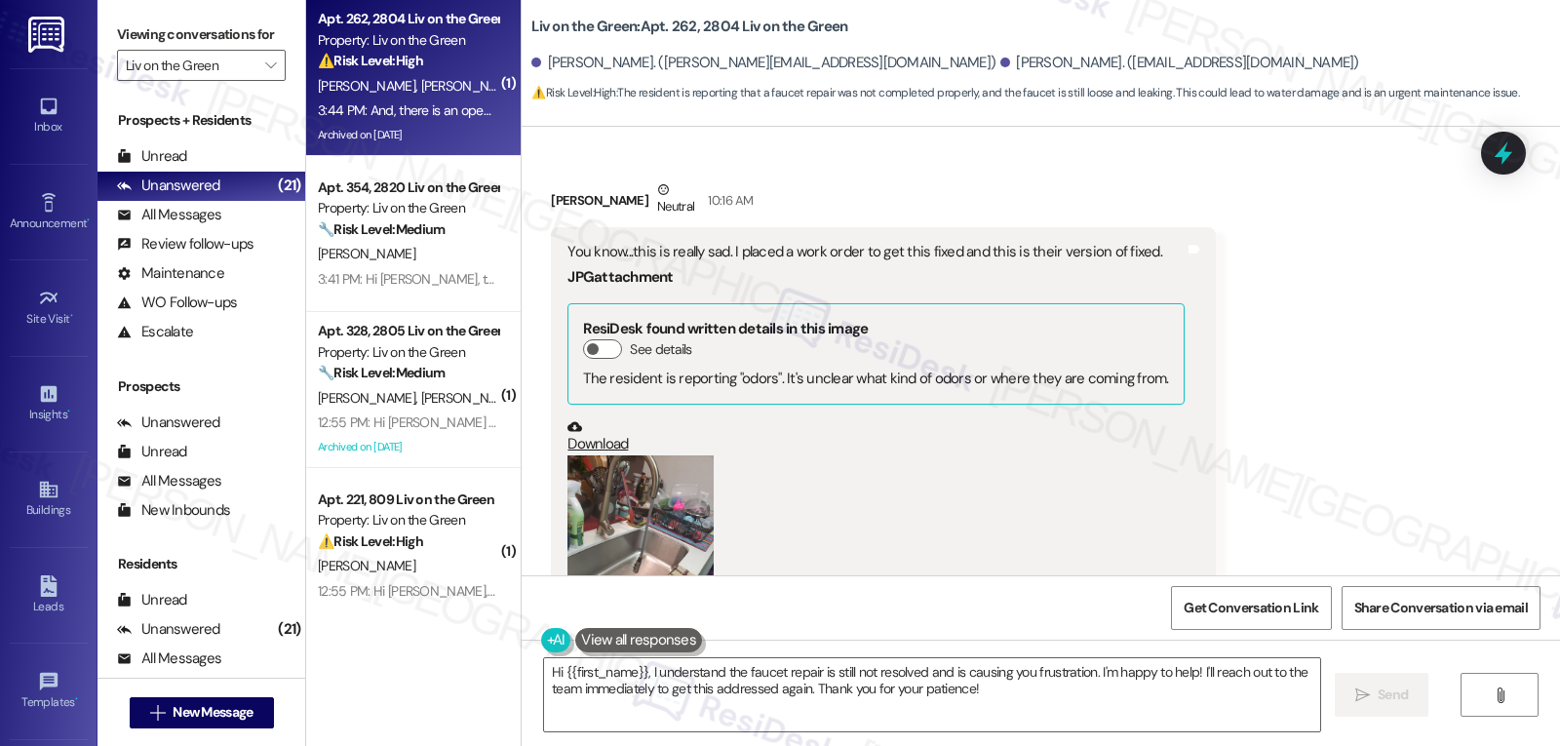
scroll to position [53857, 0]
click at [644, 459] on button "Zoom image" at bounding box center [641, 556] width 146 height 195
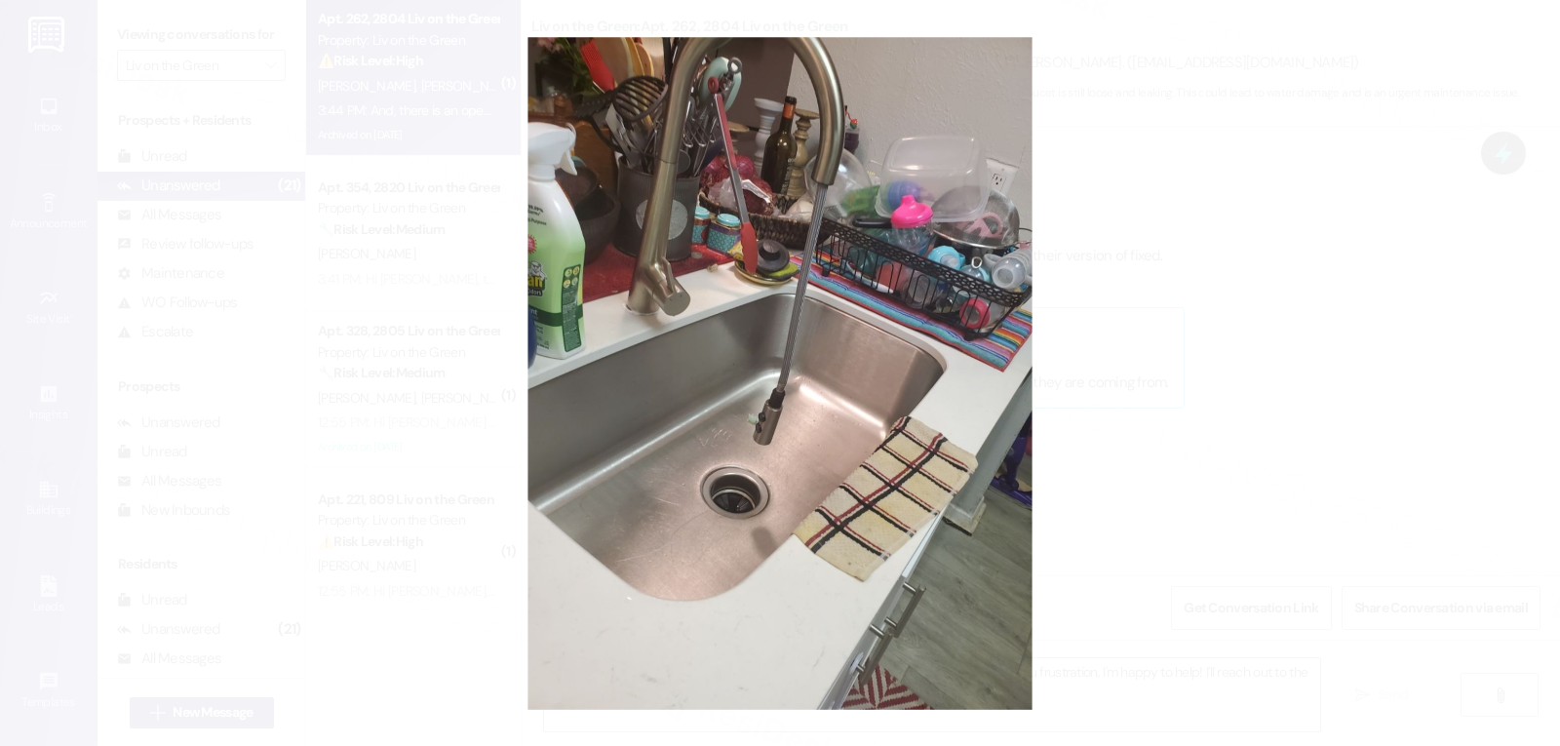
click at [1118, 443] on button "Unzoom image" at bounding box center [780, 373] width 1560 height 746
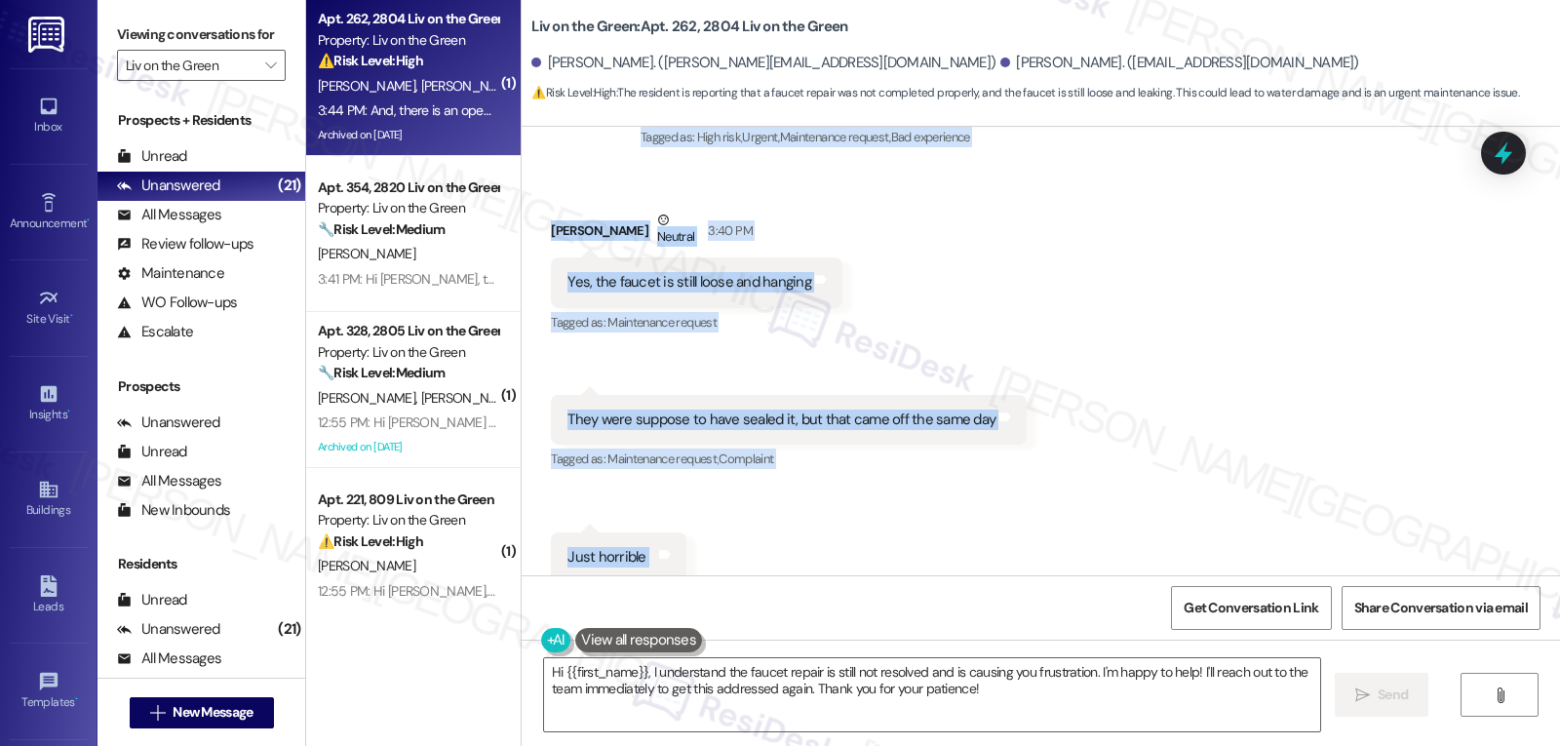
scroll to position [55222, 0]
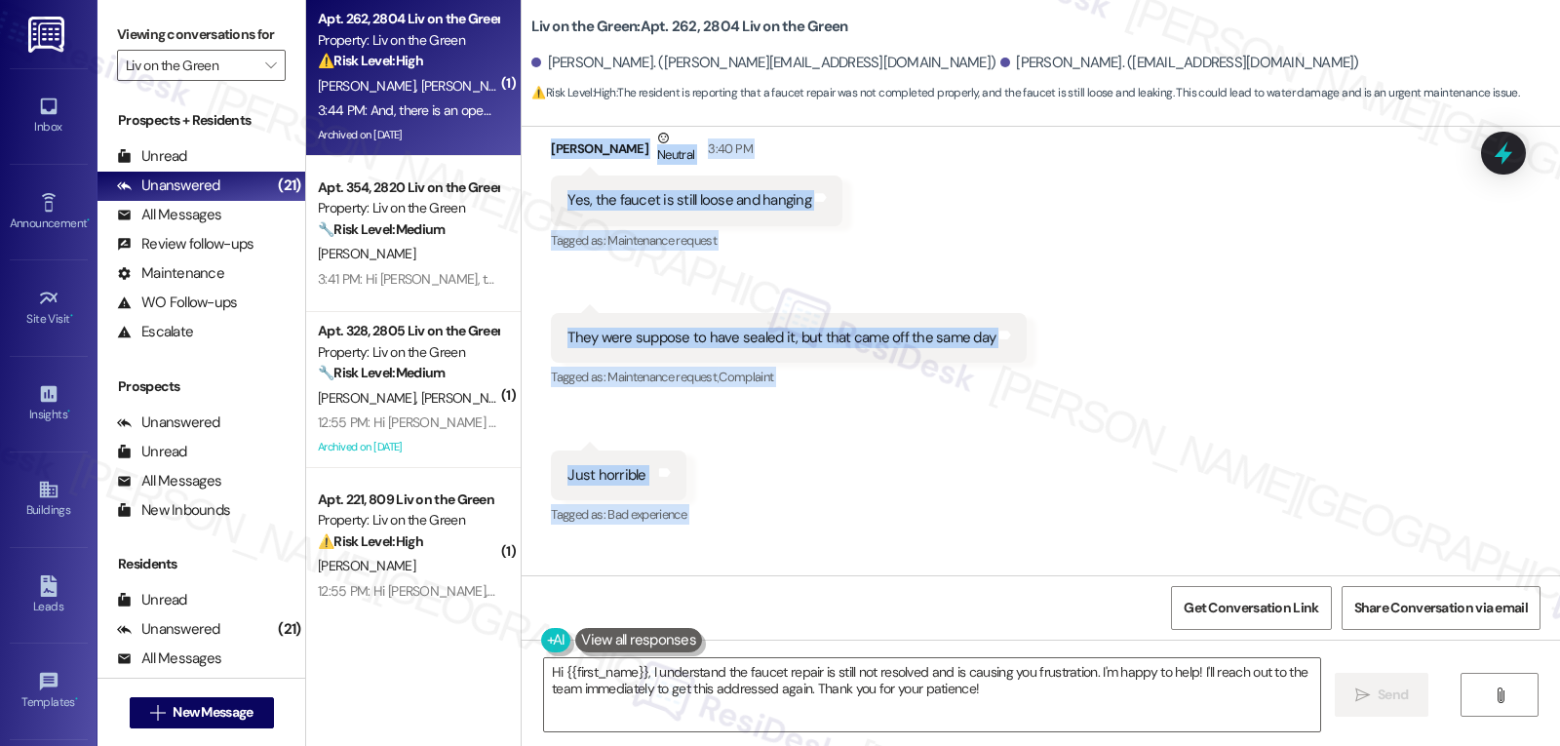
copy div "Sarah (ResiDesk) 3:38 PM Hi Monique, thank you for reaching out and sharing you…"
click at [1506, 140] on icon at bounding box center [1503, 152] width 25 height 25
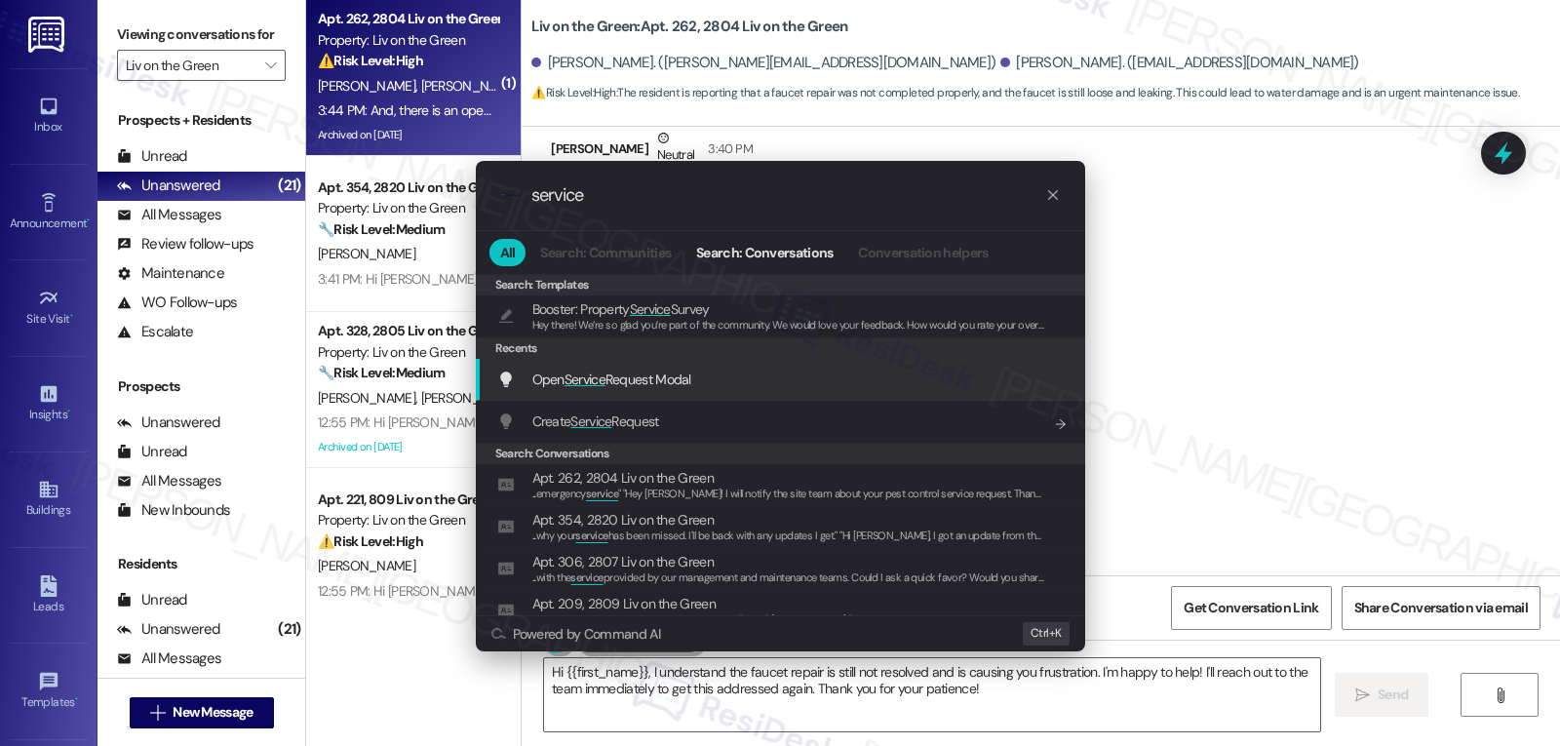
type input "service"
click at [667, 390] on span "Open Service Request Modal" at bounding box center [611, 379] width 159 height 21
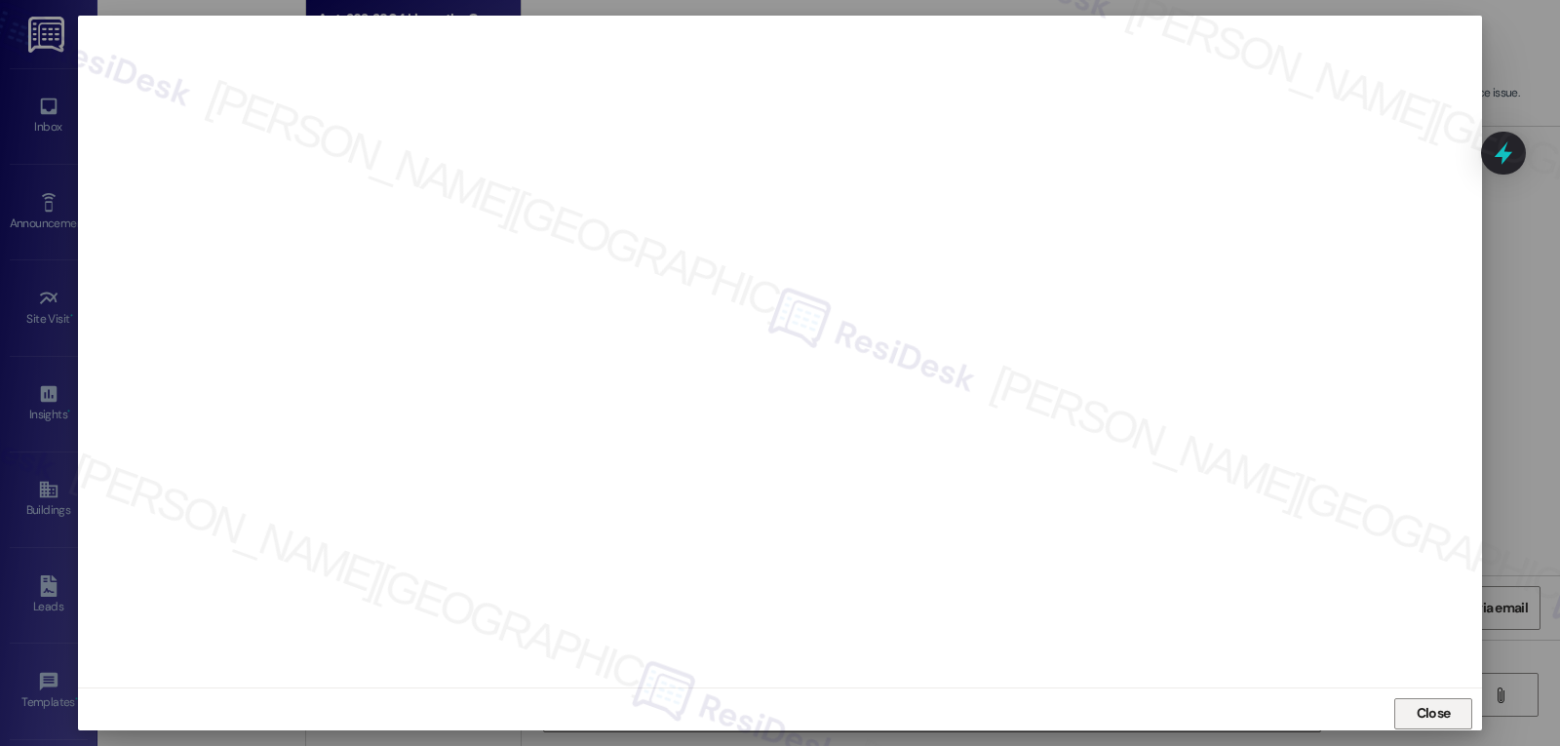
click at [1435, 716] on span "Close" at bounding box center [1434, 713] width 34 height 20
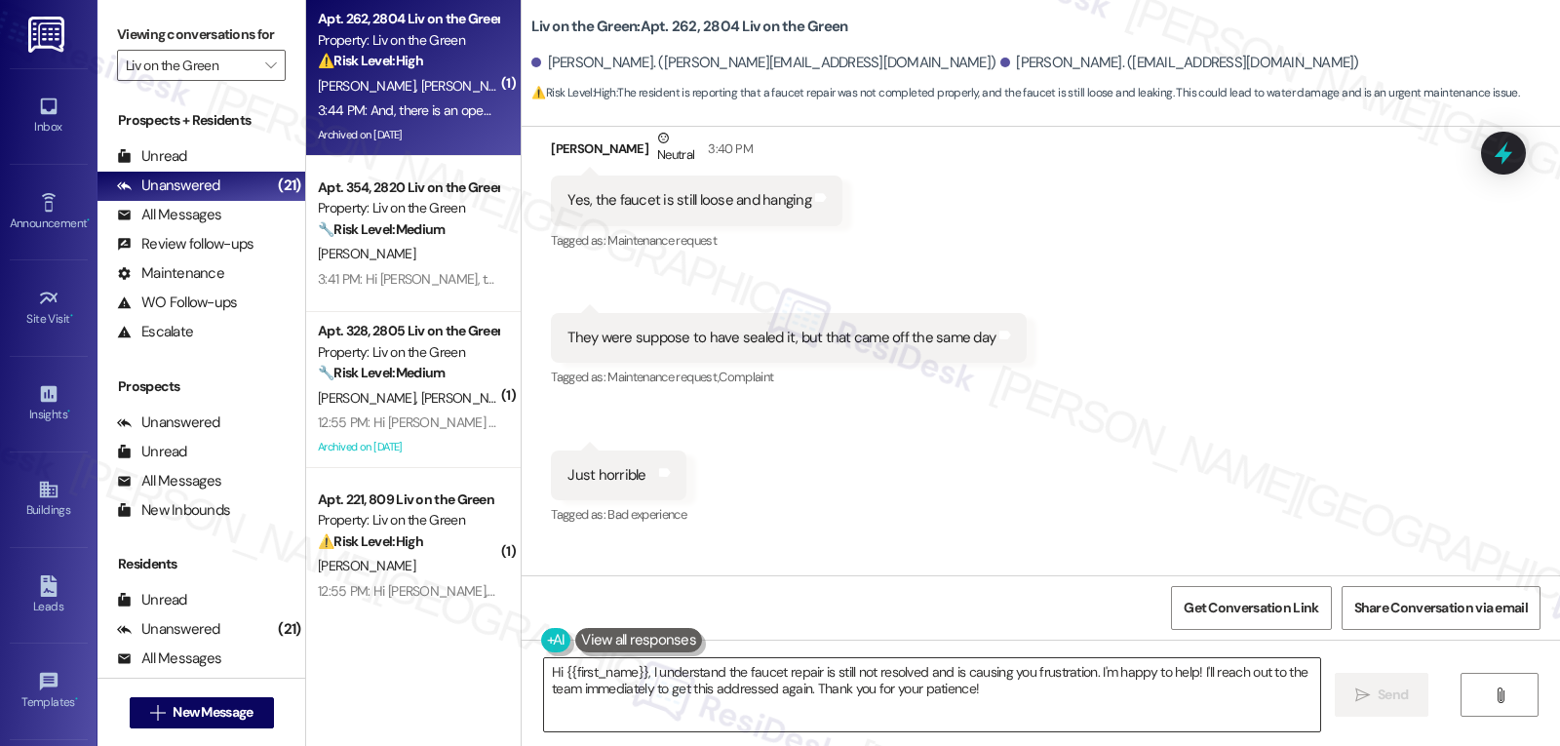
click at [960, 703] on textarea "Hi {{first_name}}, I understand the faucet repair is still not resolved and is …" at bounding box center [932, 694] width 776 height 73
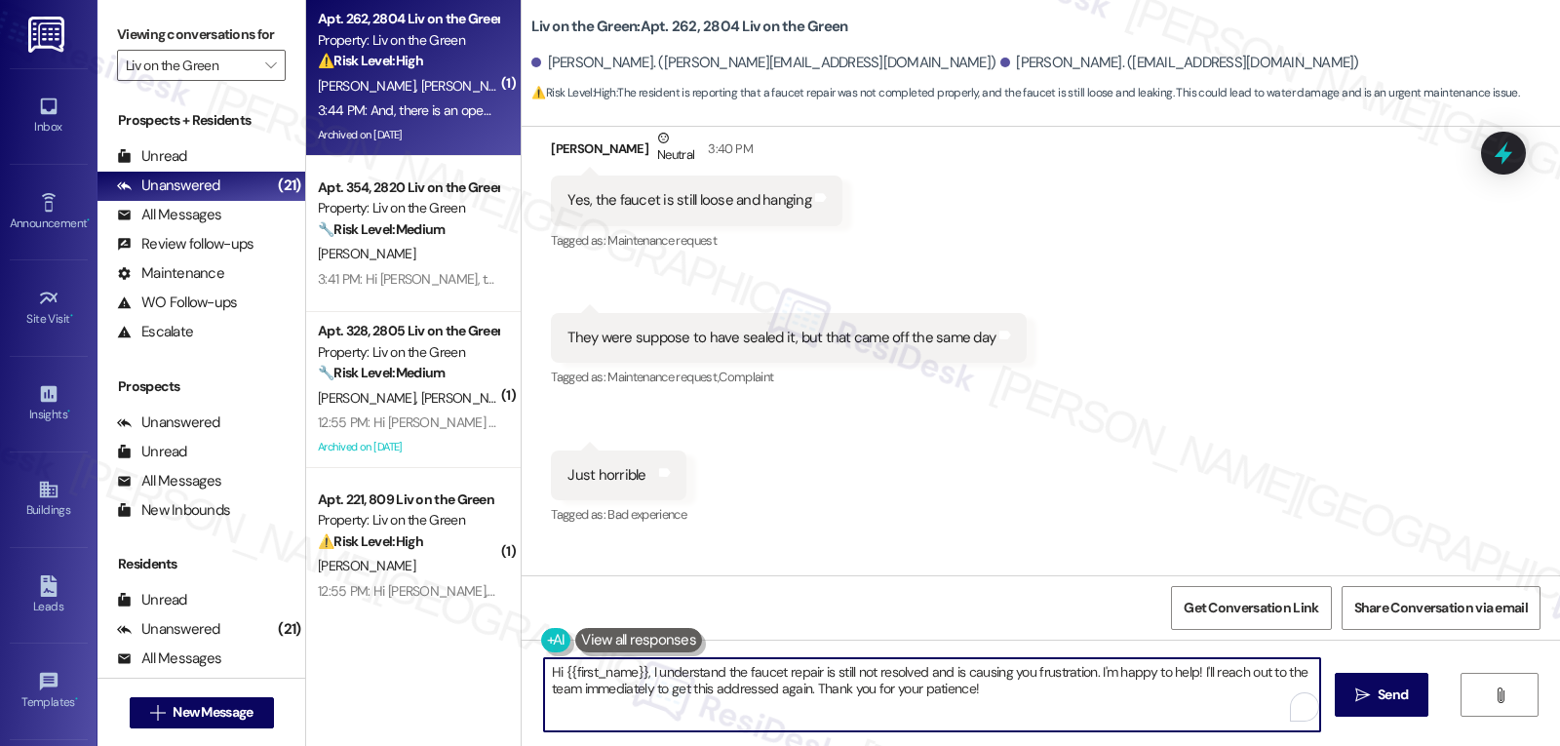
paste textarea "Monique, thank you for clarifying and for sharing those details. I’m so sorry t…"
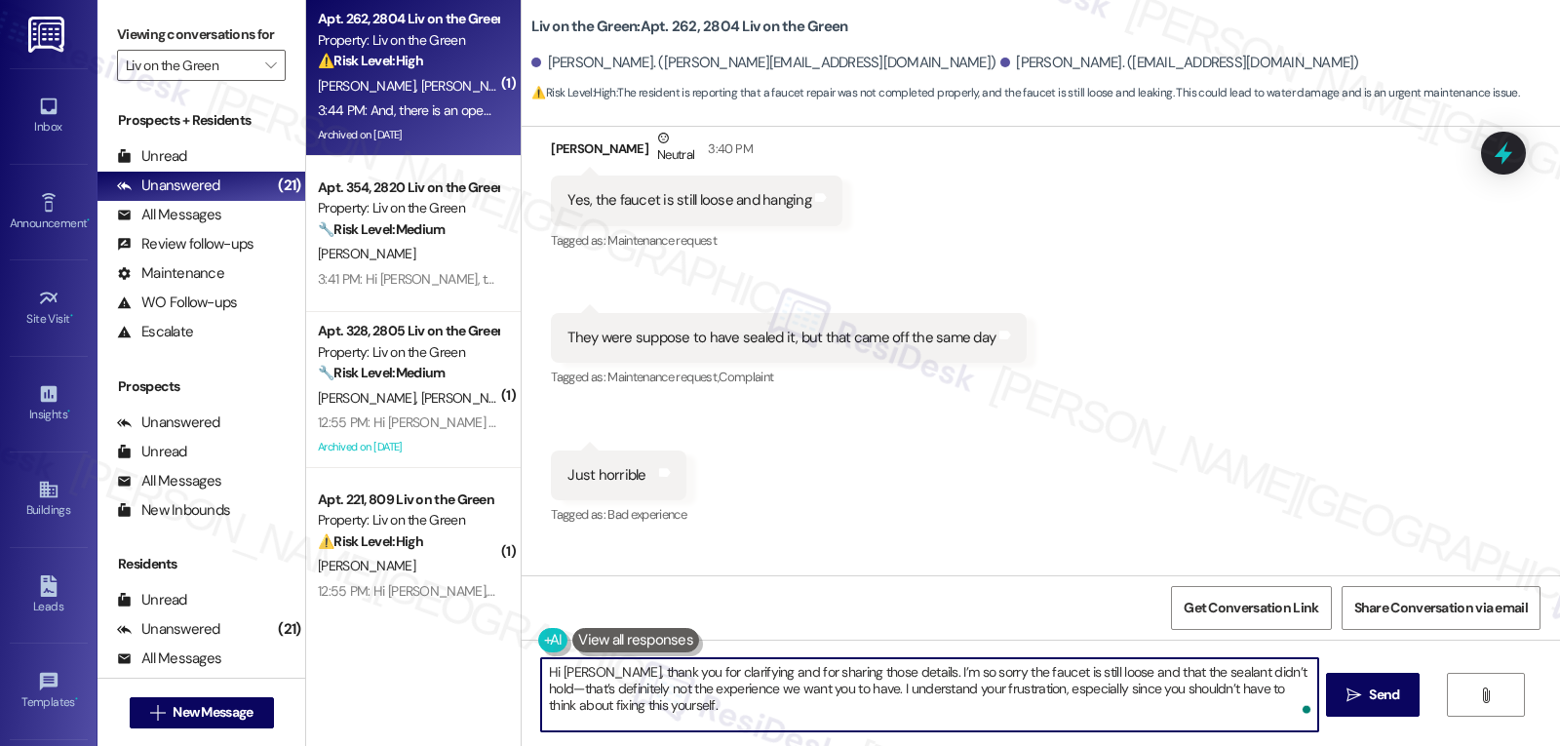
click at [1274, 676] on textarea "Hi Monique, thank you for clarifying and for sharing those details. I’m so sorr…" at bounding box center [929, 694] width 776 height 73
click at [781, 723] on textarea "Hi Monique, thank you for clarifying and for sharing those details. I’m so sorr…" at bounding box center [929, 694] width 776 height 73
type textarea "Hi Monique, thank you for clarifying and for sharing those details. I’m so sorr…"
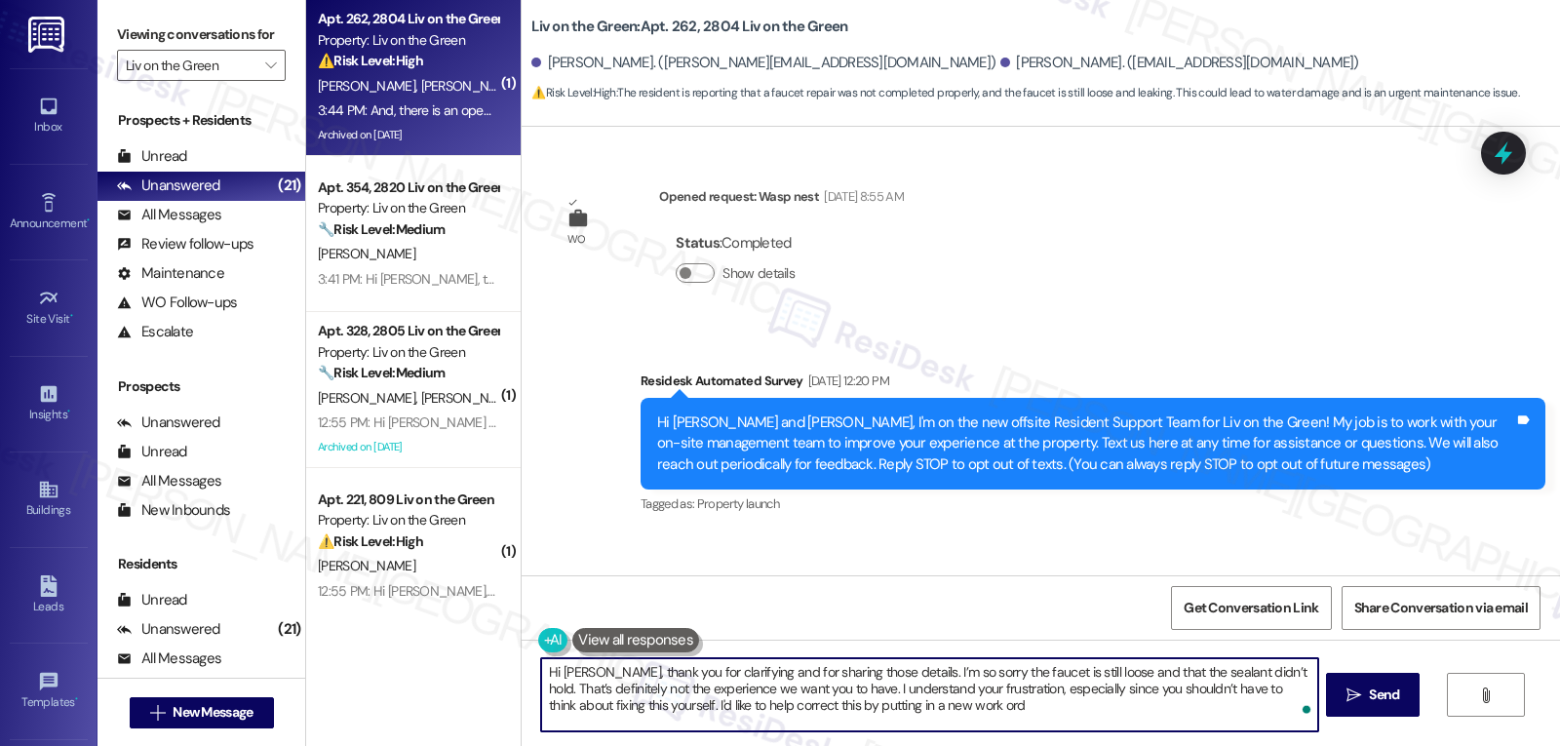
scroll to position [55222, 0]
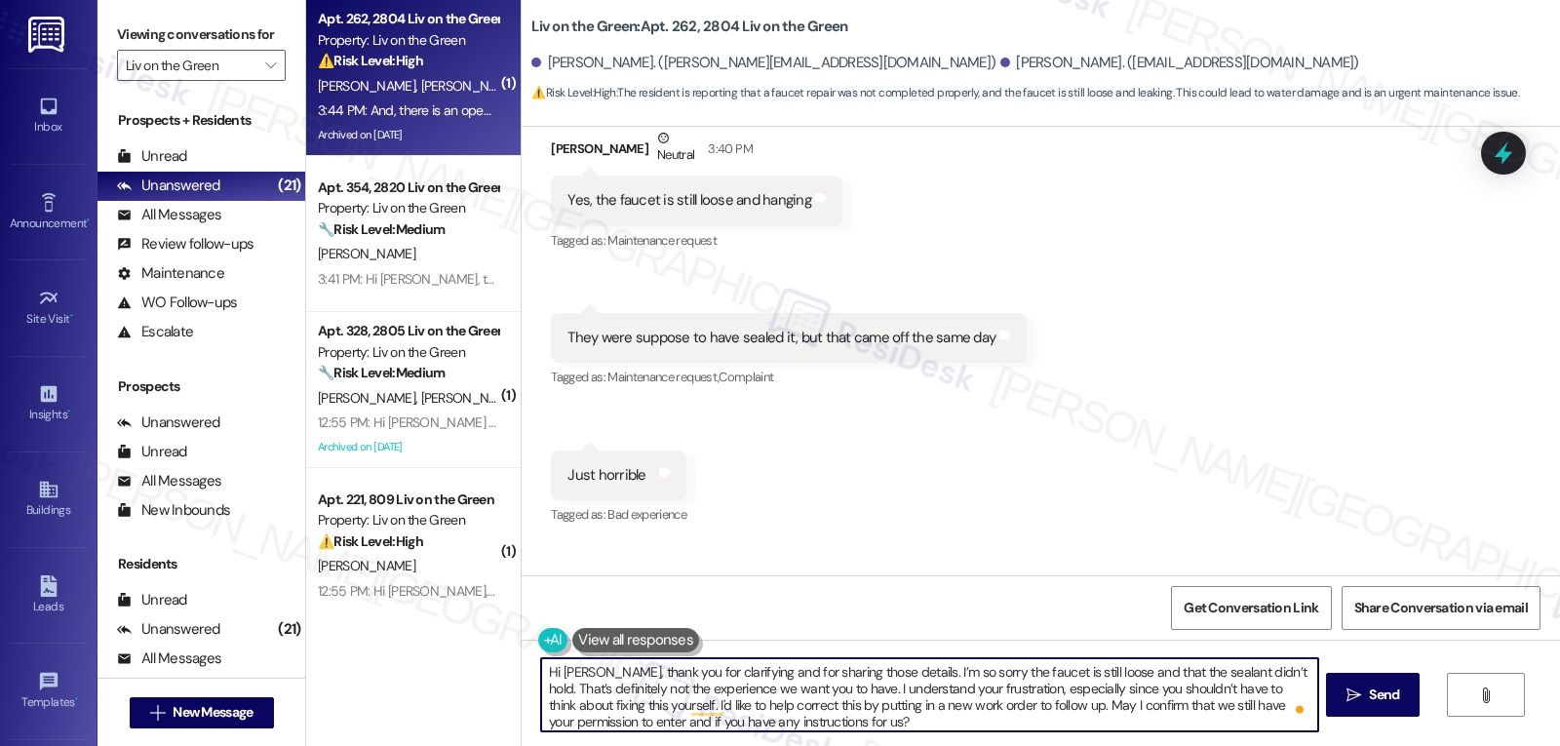
type textarea "Hi [PERSON_NAME], thank you for clarifying and for sharing those details. I’m s…"
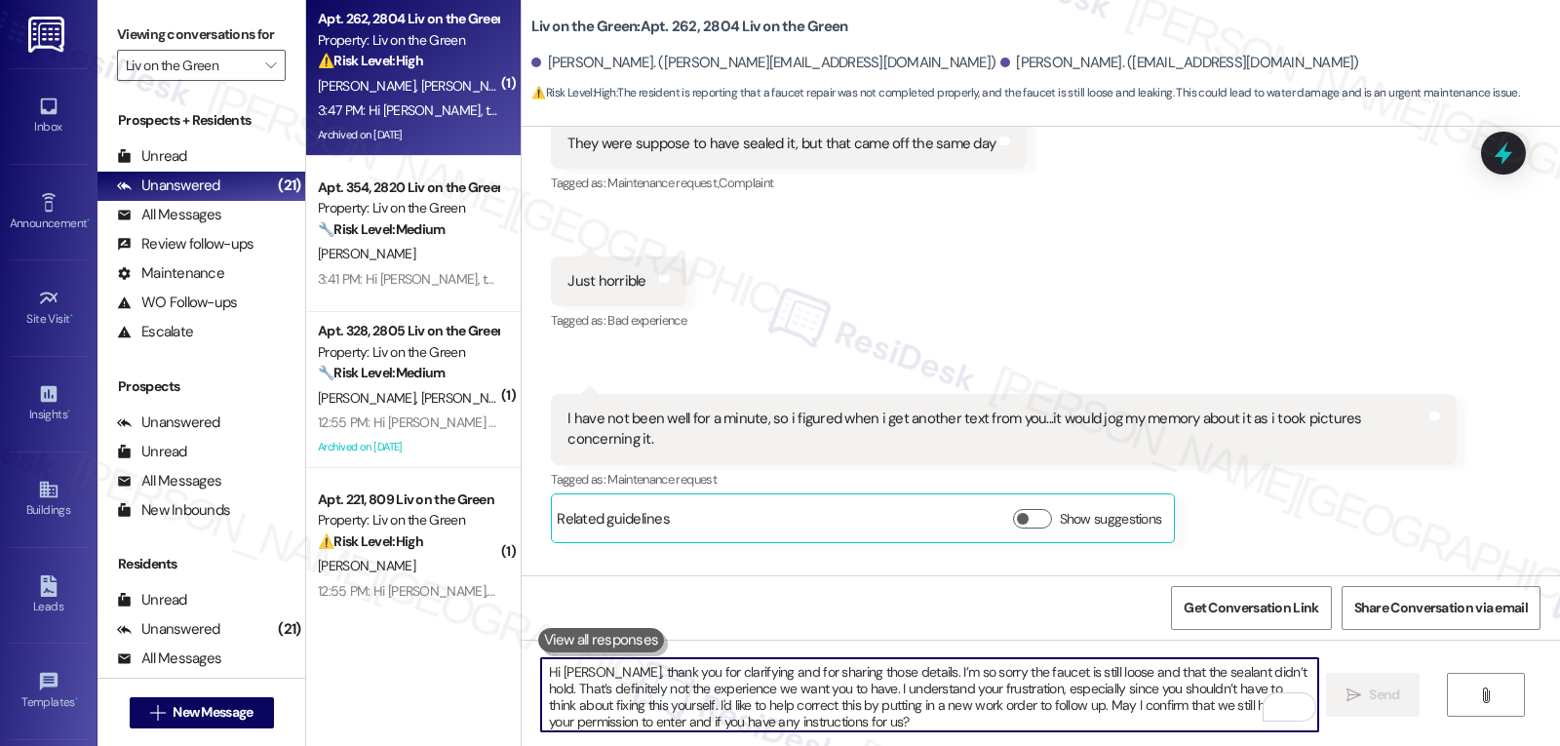
scroll to position [55421, 0]
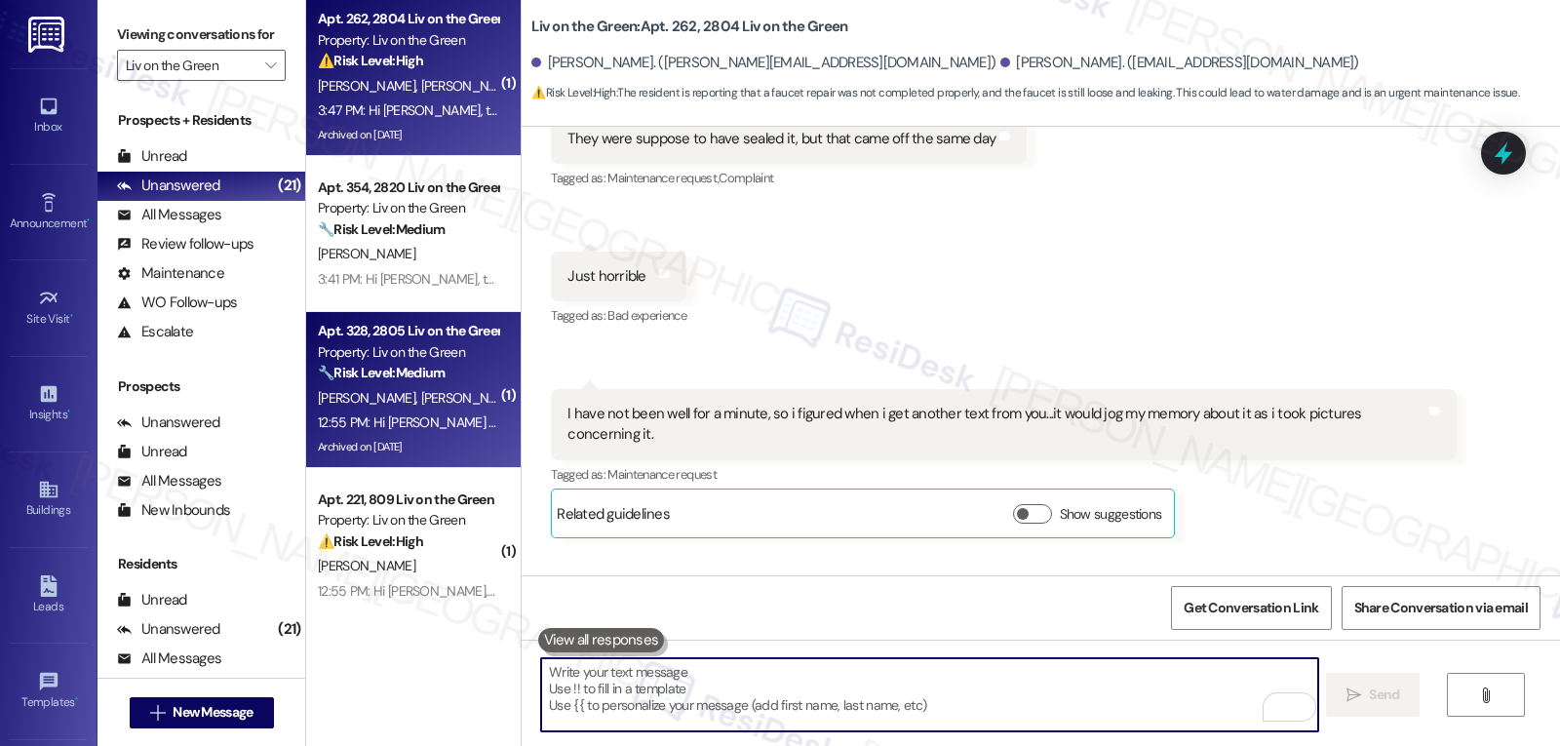
click at [417, 420] on div "12:55 PM: Hi [PERSON_NAME] and [PERSON_NAME], how are you? A friendly reminder …" at bounding box center [1104, 422] width 1572 height 18
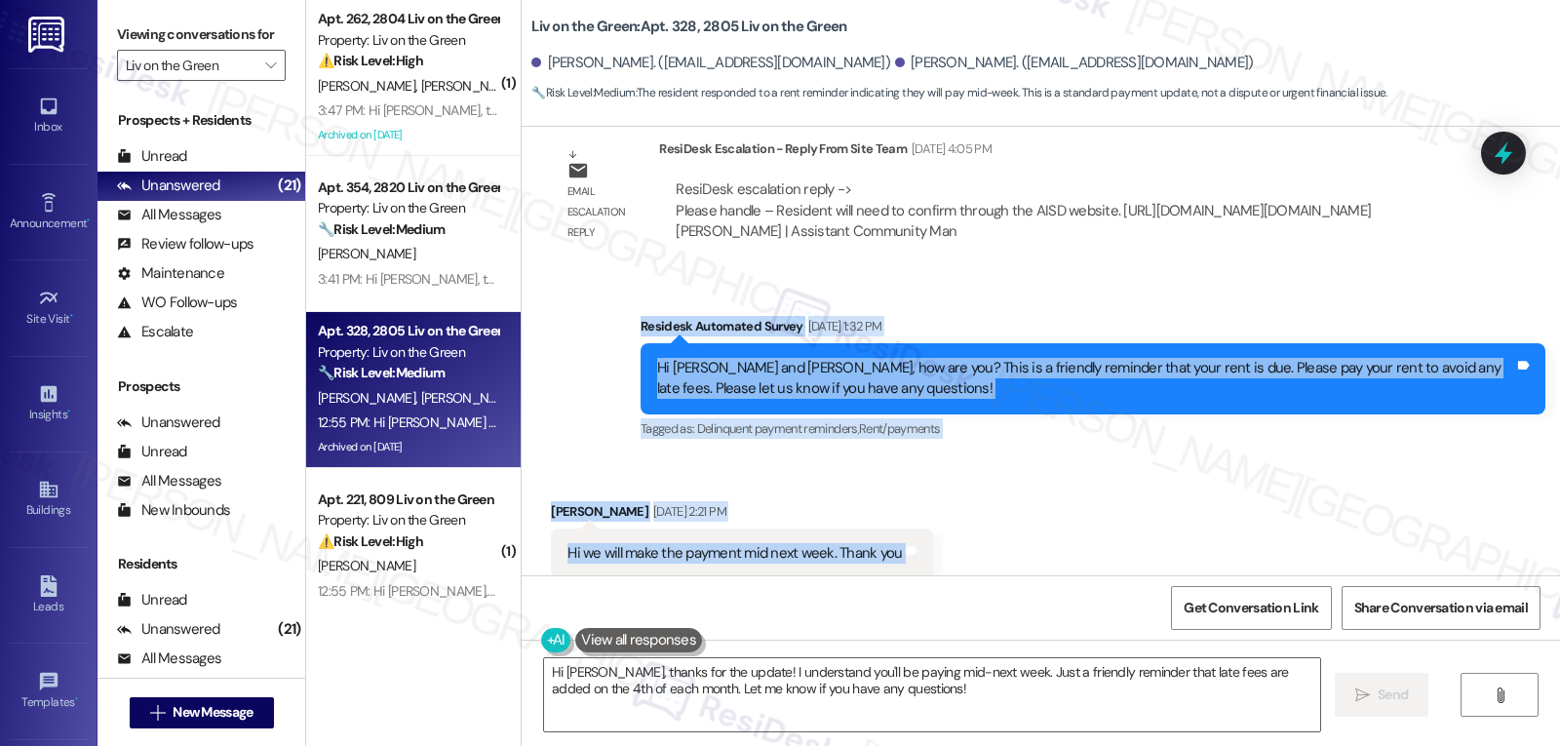
scroll to position [16917, 0]
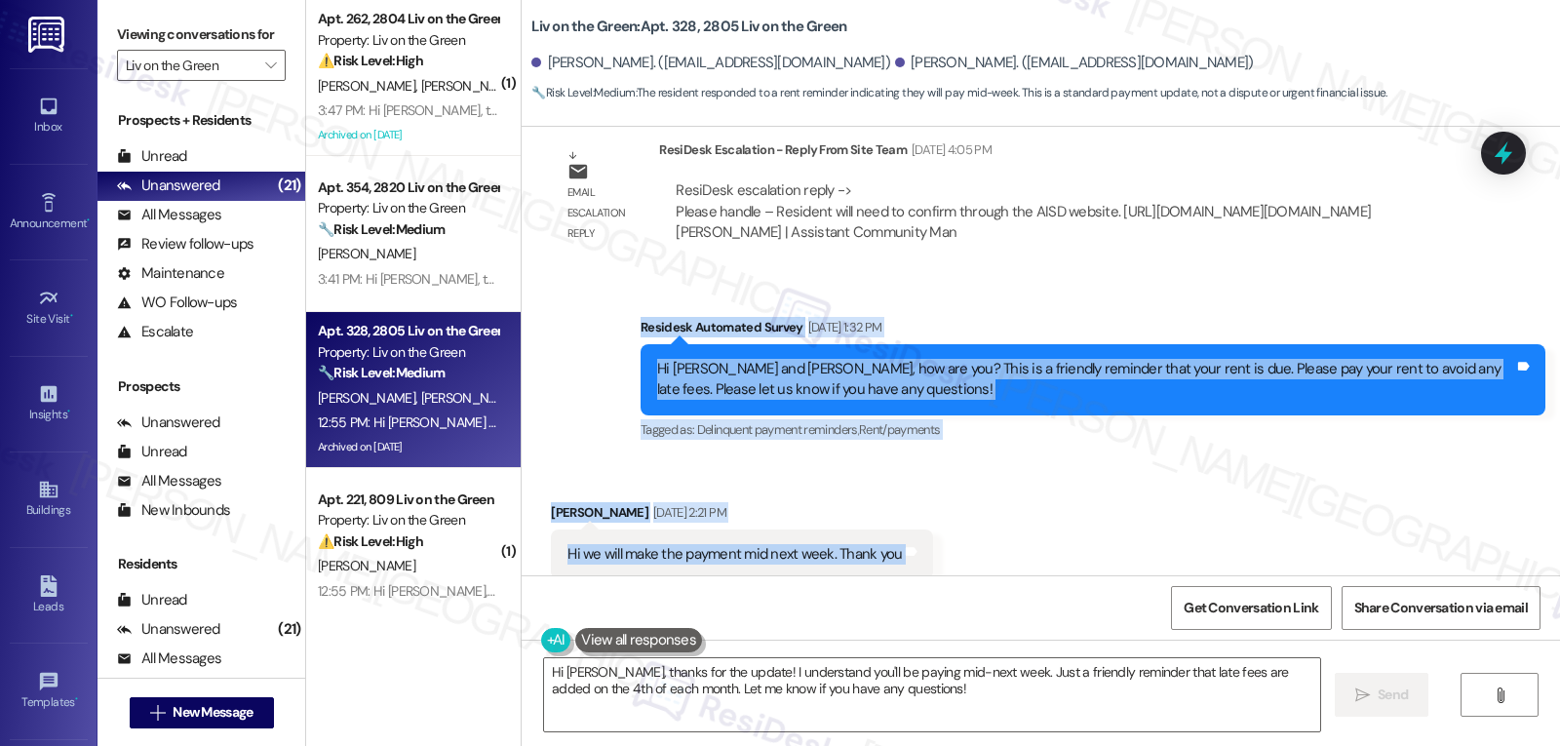
drag, startPoint x: 619, startPoint y: 294, endPoint x: 949, endPoint y: 333, distance: 332.0
click at [949, 333] on div "Lease started [DATE] 8:00 PM Survey, sent via SMS Residesk Automated Survey [DA…" at bounding box center [1041, 351] width 1039 height 449
copy div "Residesk Automated Survey [DATE] 1:32 PM Hi [PERSON_NAME] and [PERSON_NAME], ho…"
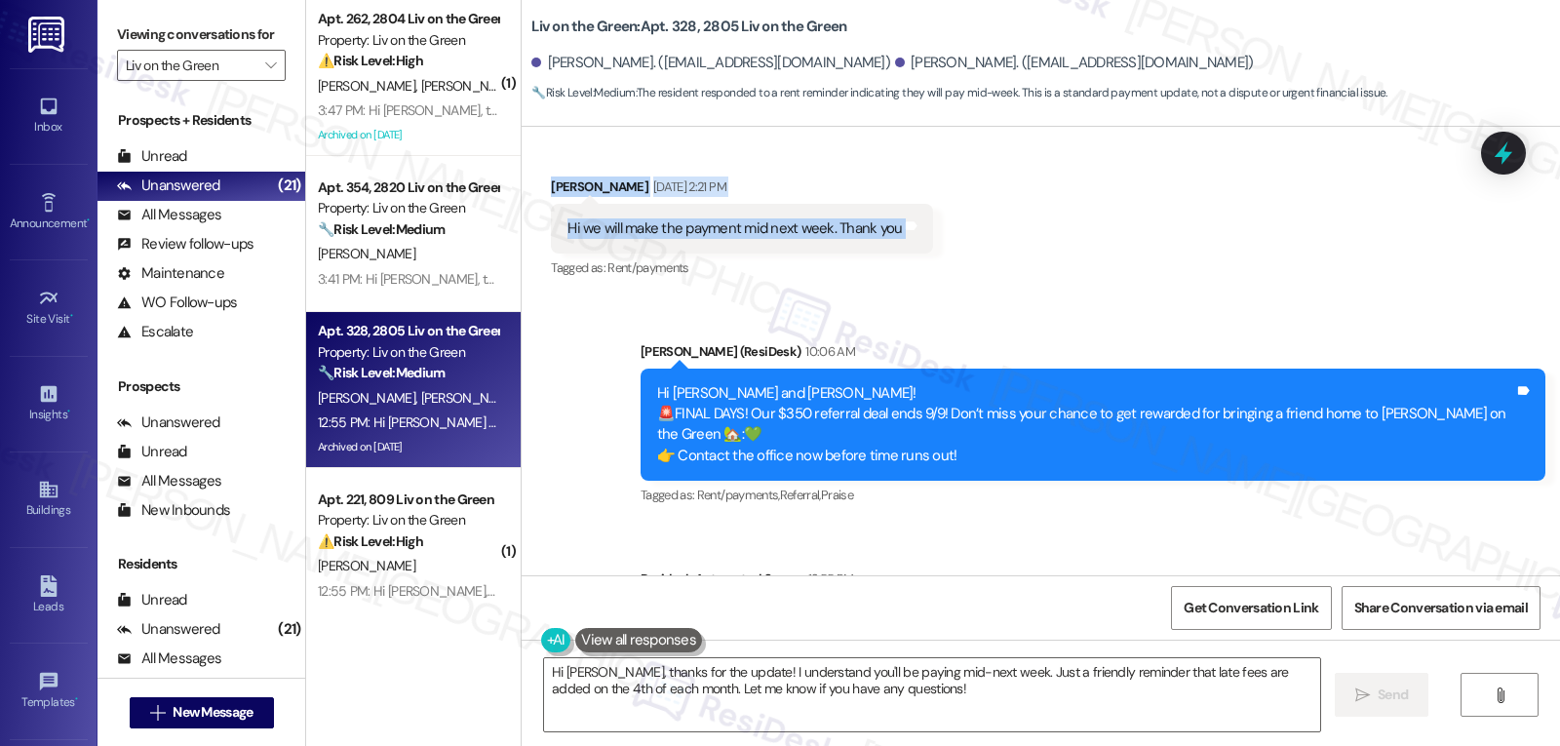
scroll to position [17307, 0]
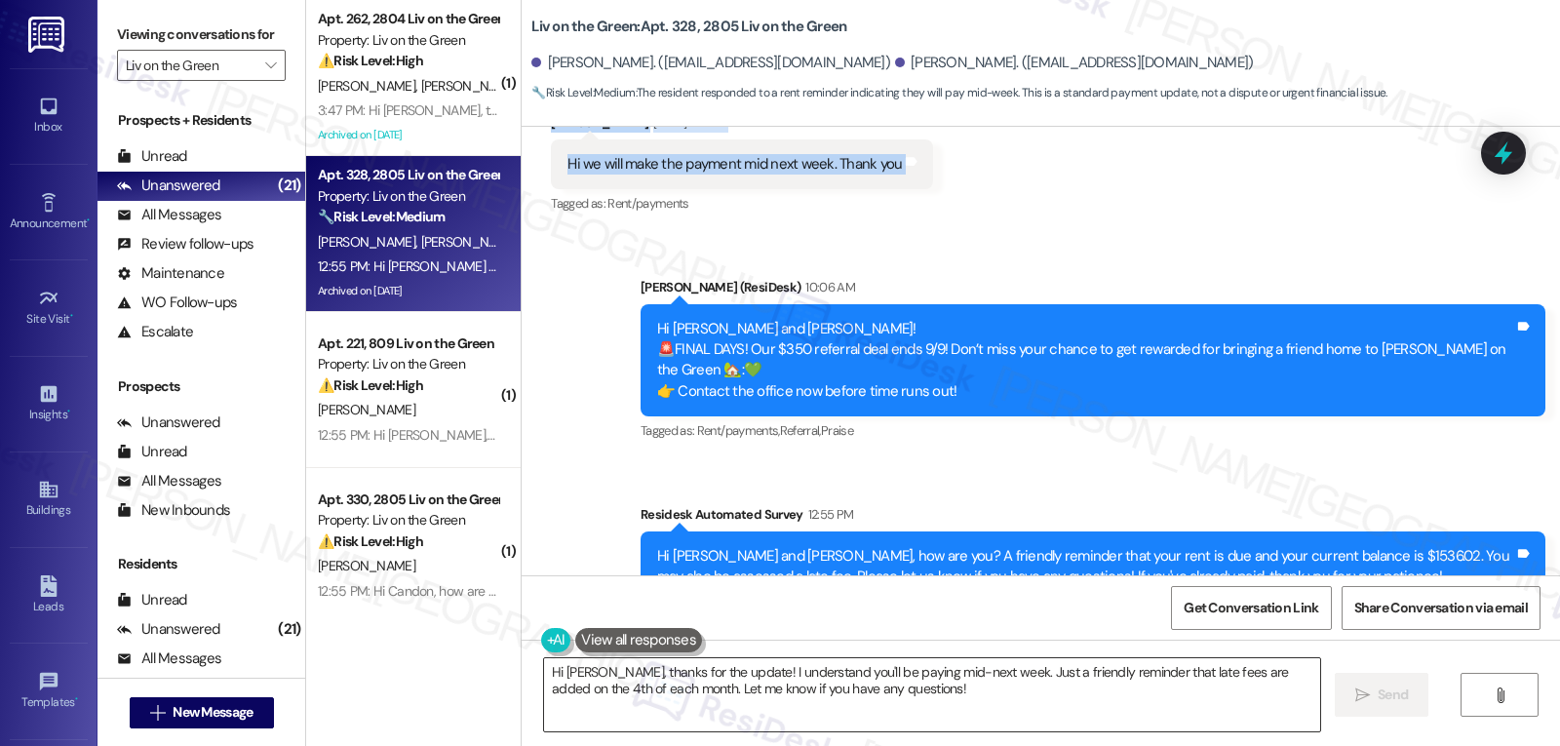
click at [1020, 689] on textarea "Hi [PERSON_NAME], thanks for the update! I understand you'll be paying mid-next…" at bounding box center [932, 694] width 776 height 73
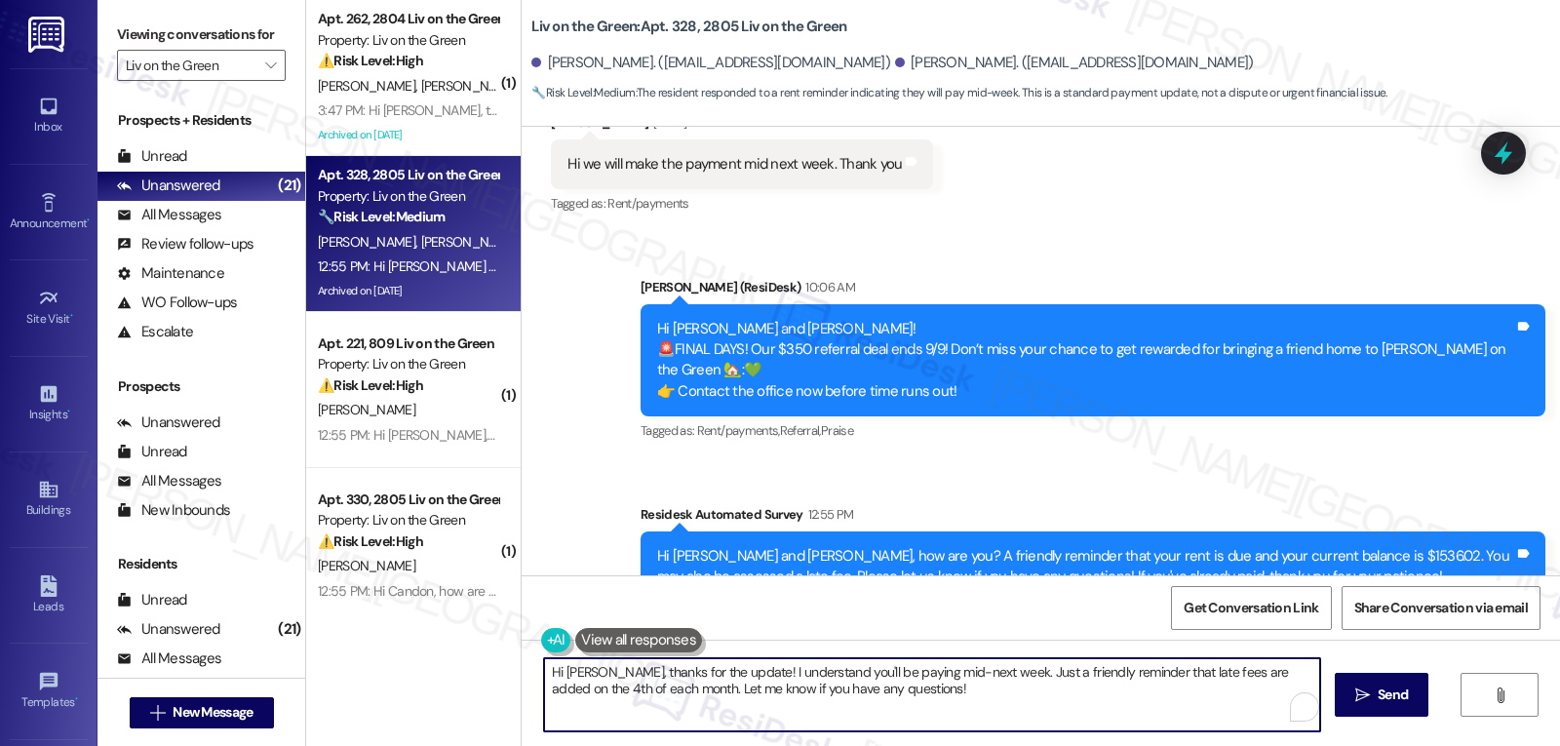
paste textarea "Thanks for letting me know, [PERSON_NAME]. I’ll note that you’re planning to ma…"
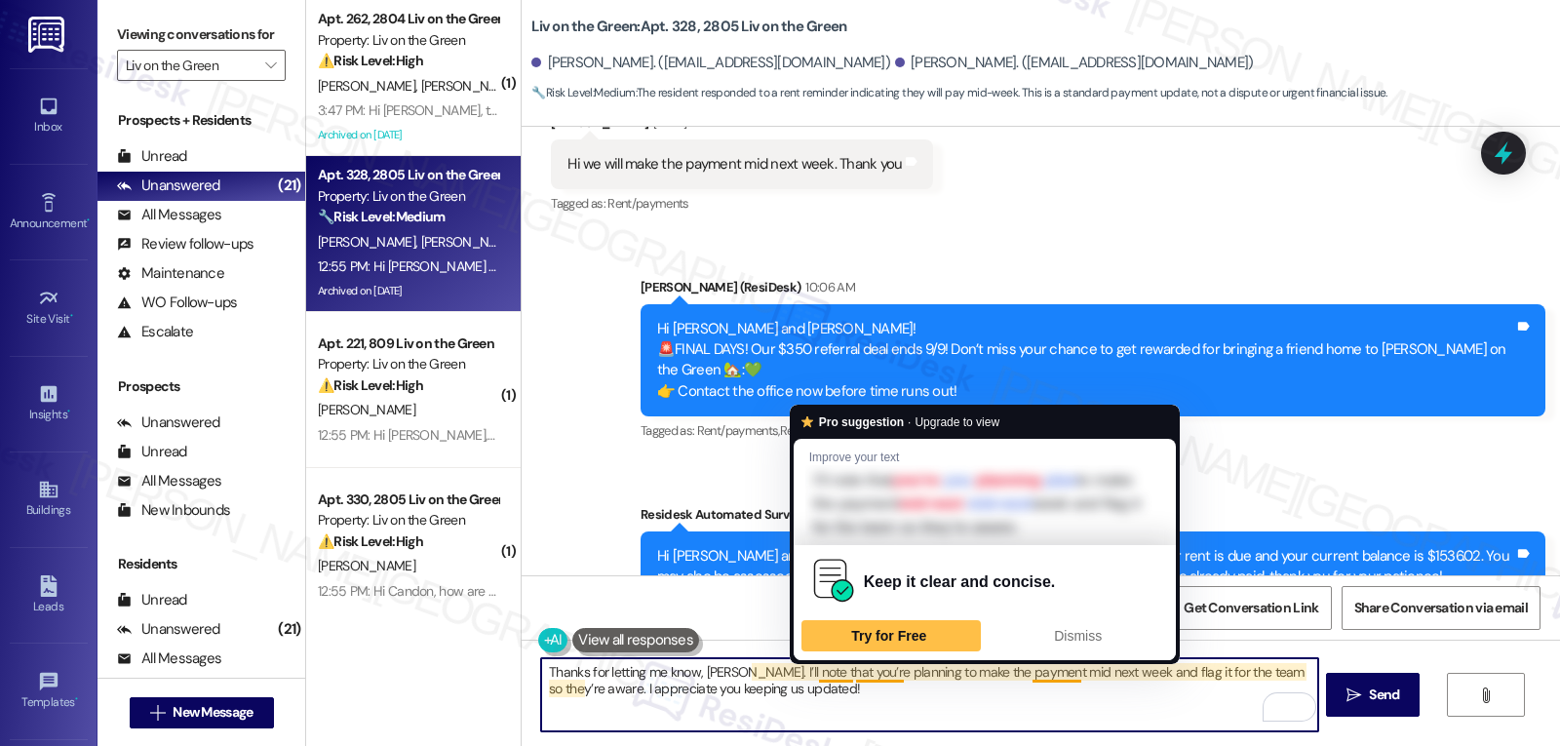
click at [1068, 708] on textarea "Thanks for letting me know, [PERSON_NAME]. I’ll note that you’re planning to ma…" at bounding box center [929, 694] width 776 height 73
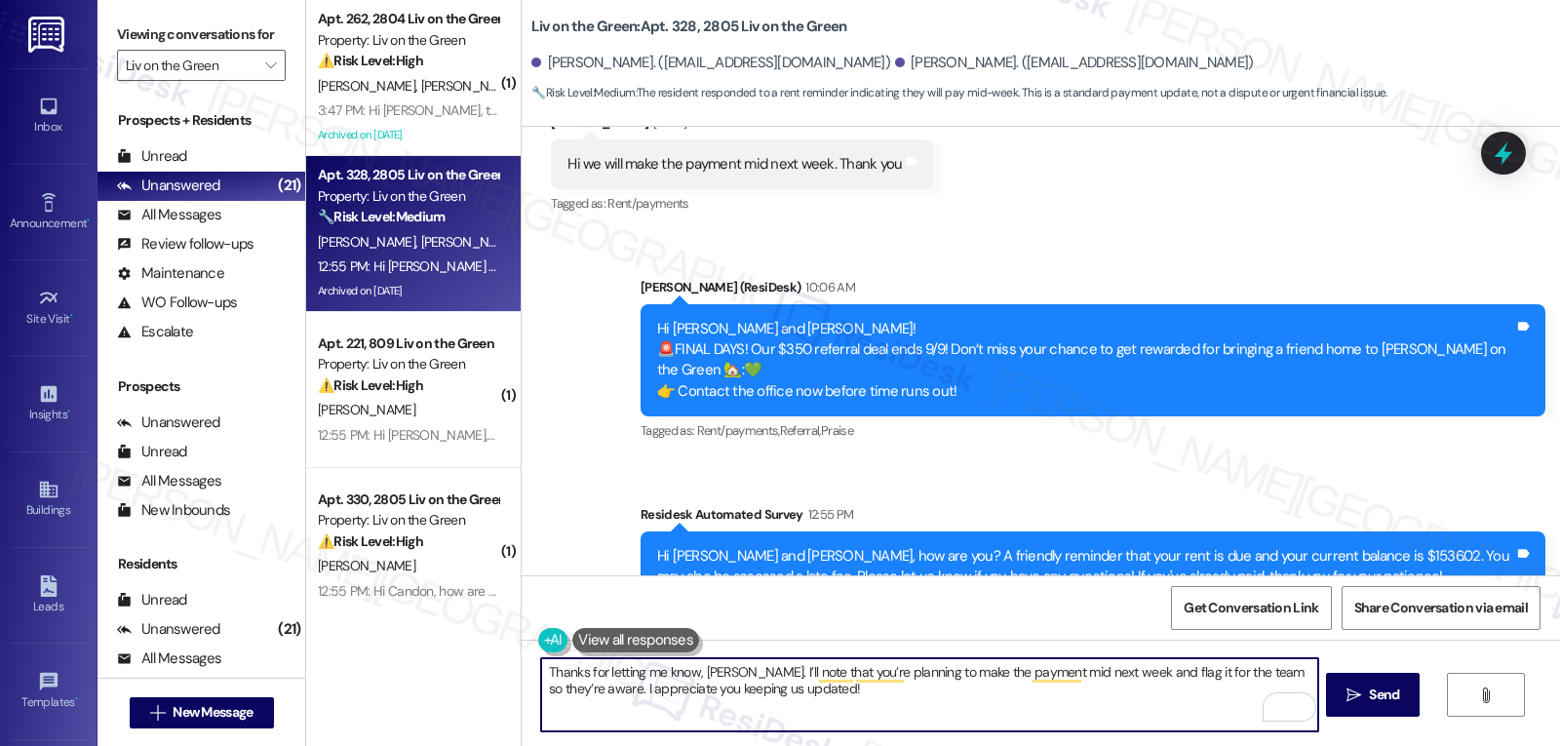
click at [1199, 673] on textarea "Thanks for letting me know, [PERSON_NAME]. I’ll note that you’re planning to ma…" at bounding box center [929, 694] width 776 height 73
click at [973, 691] on textarea "Thanks for letting me know, [PERSON_NAME]. I’ll note that you’re planning to ma…" at bounding box center [929, 694] width 776 height 73
type textarea "Thanks for letting me know, [PERSON_NAME]. I’ll note that you’re planning to ma…"
click at [1377, 693] on span "Send" at bounding box center [1384, 695] width 30 height 20
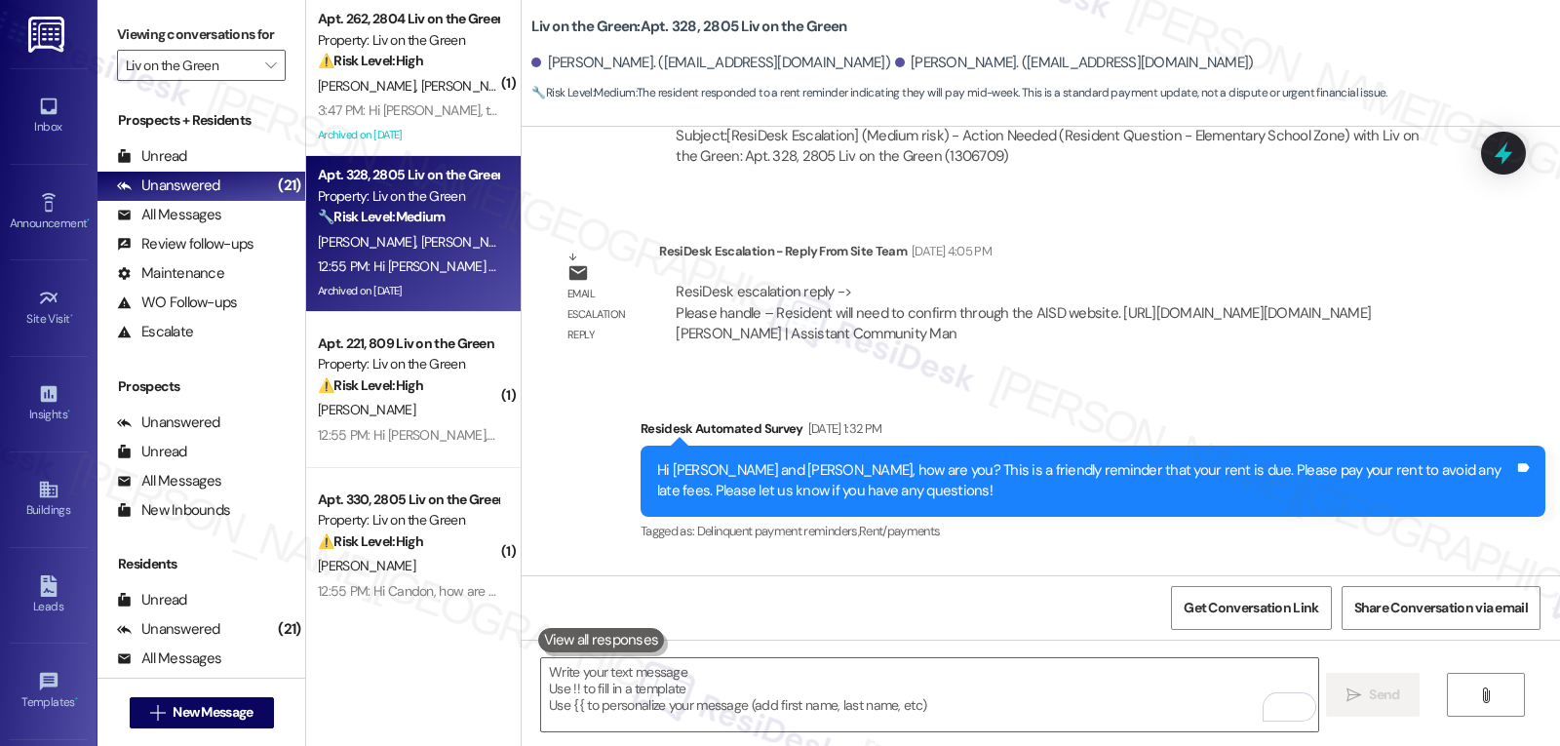
scroll to position [17464, 0]
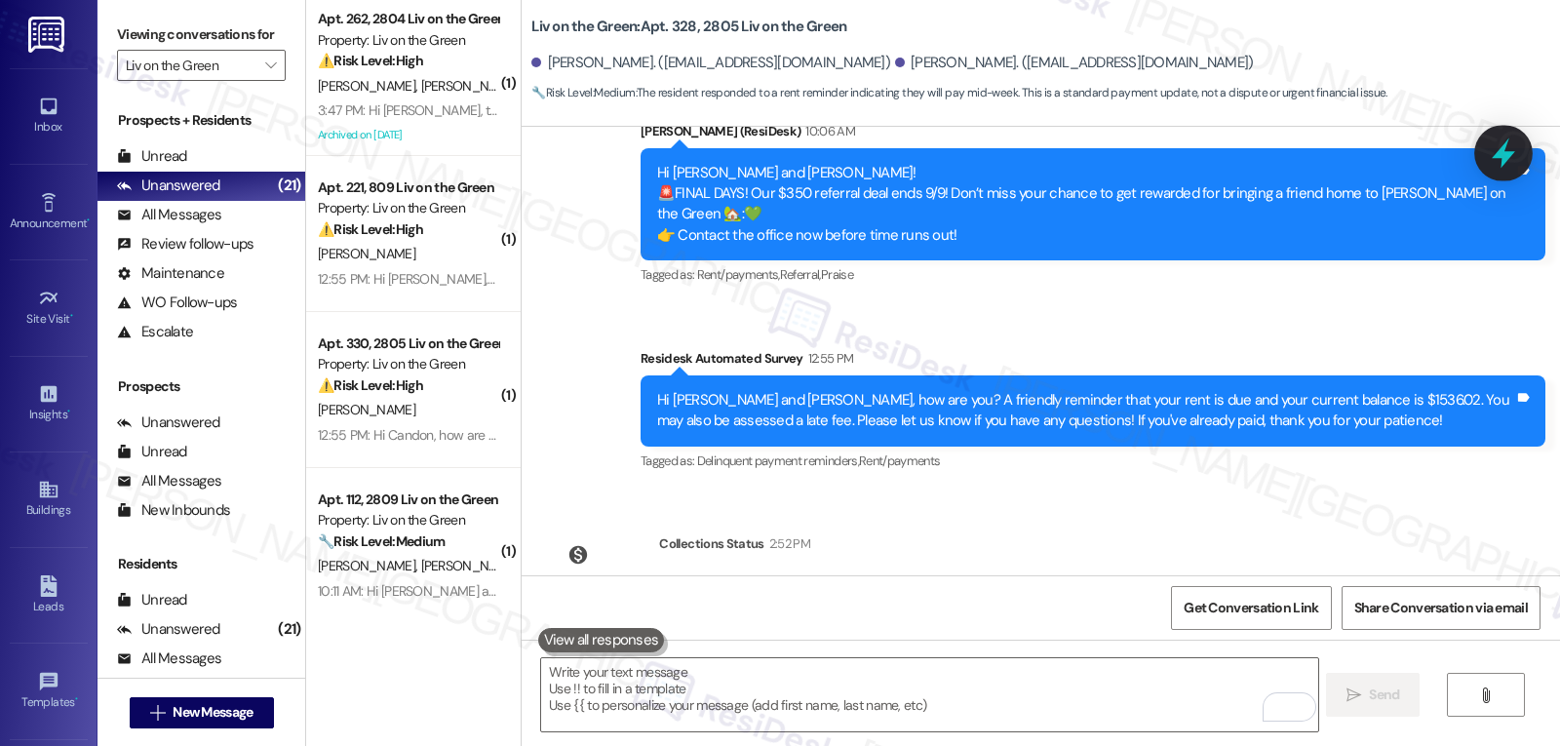
click at [1495, 162] on icon at bounding box center [1503, 153] width 33 height 33
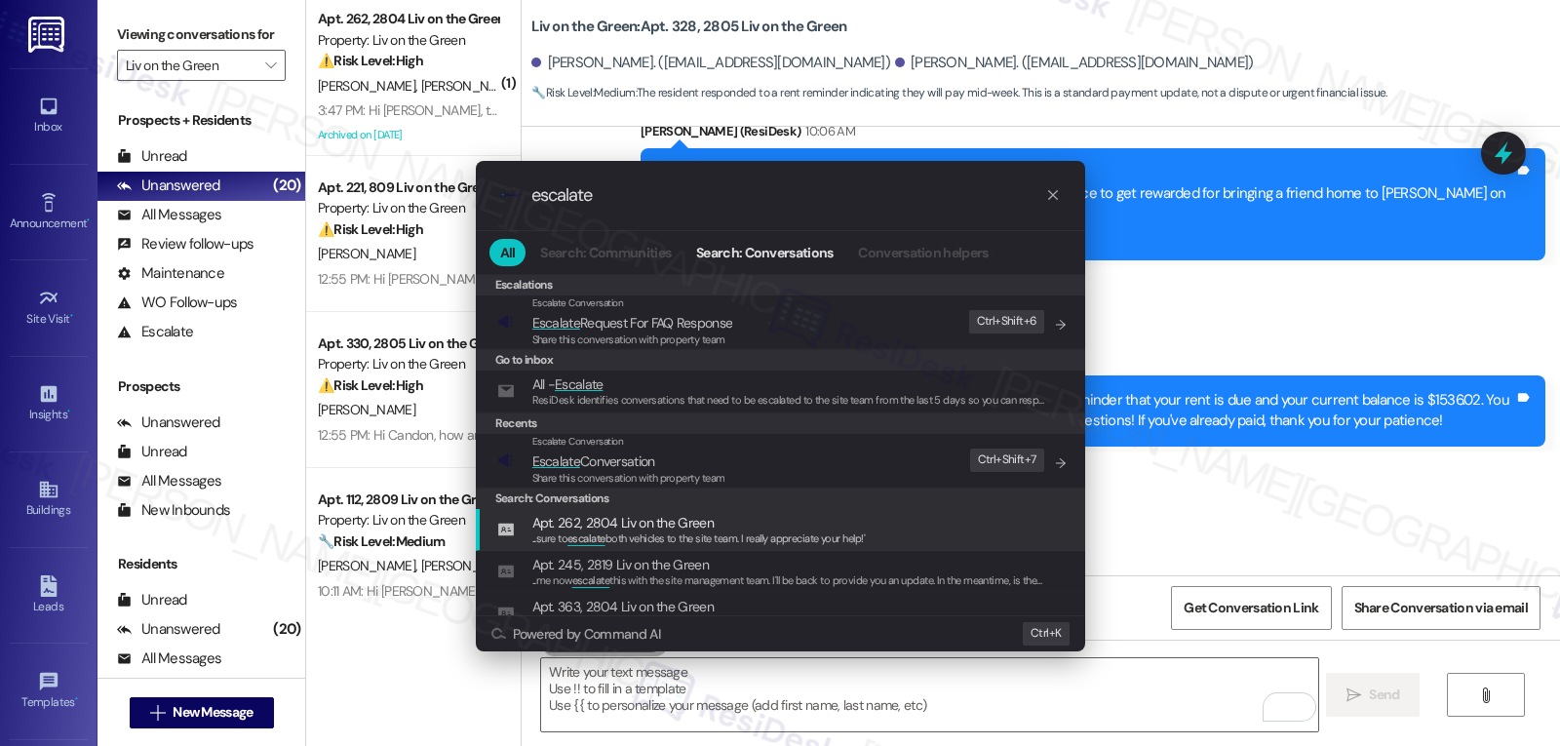
type input "escalate"
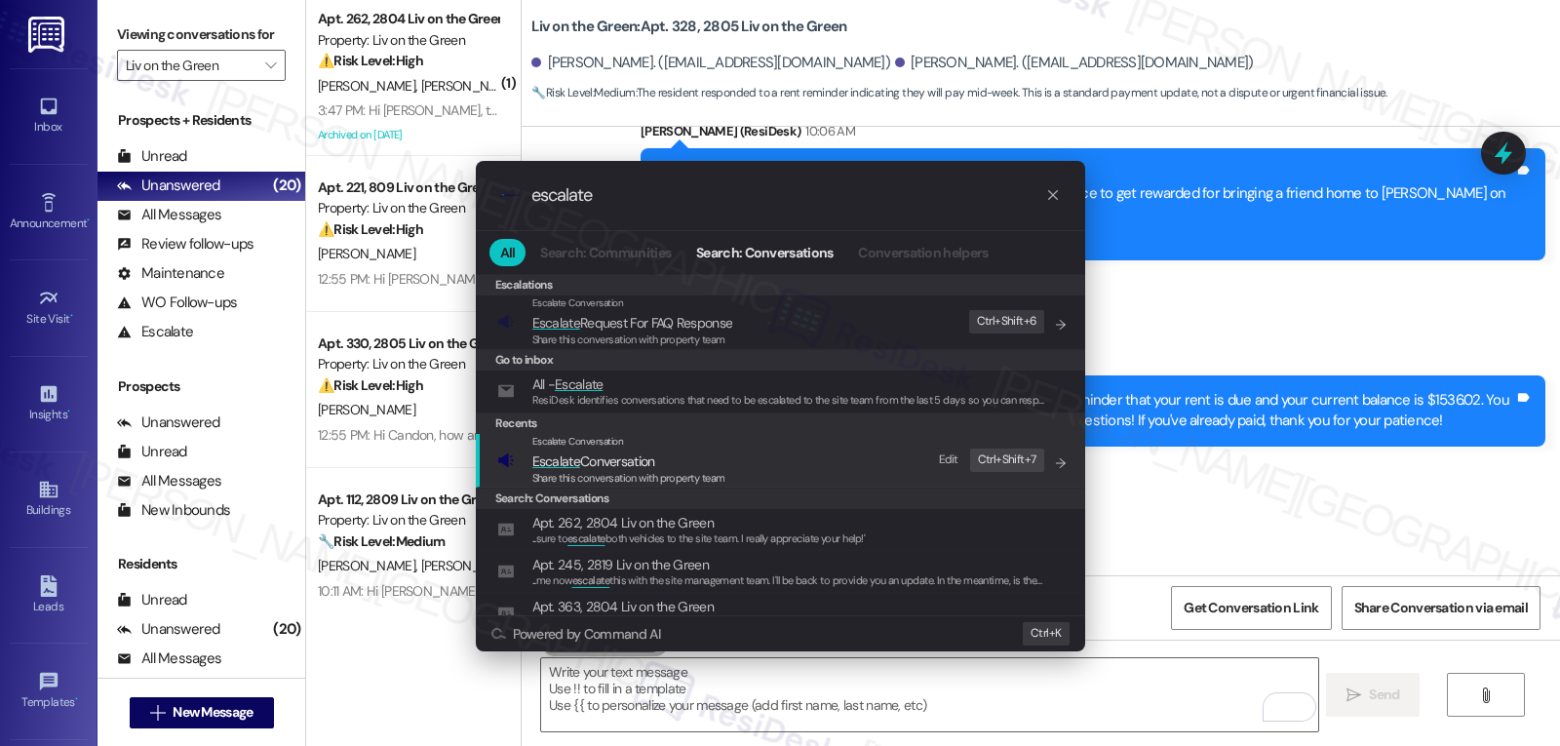
click at [673, 470] on div "Share this conversation with property team" at bounding box center [628, 479] width 193 height 18
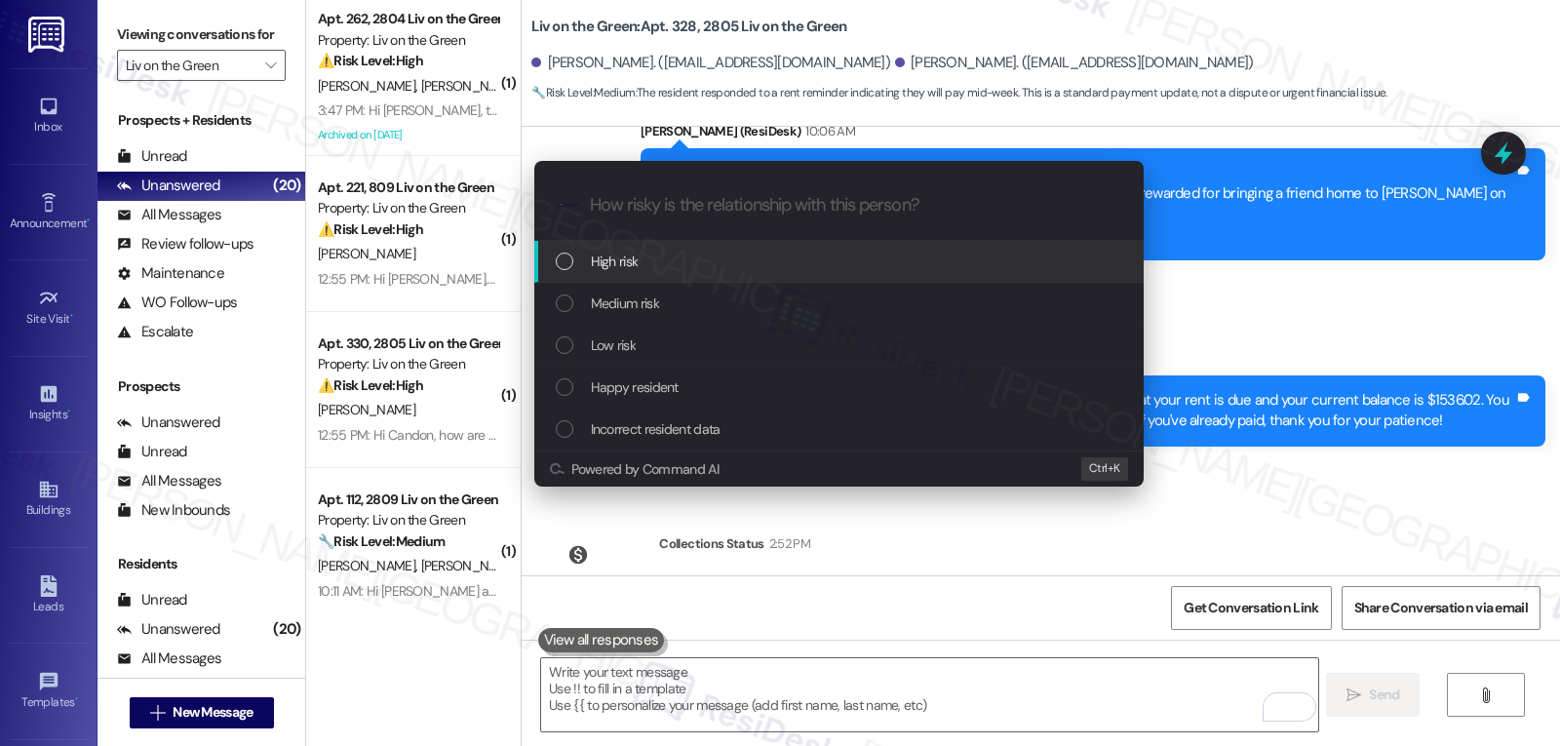
click at [696, 247] on div "High risk" at bounding box center [838, 262] width 609 height 42
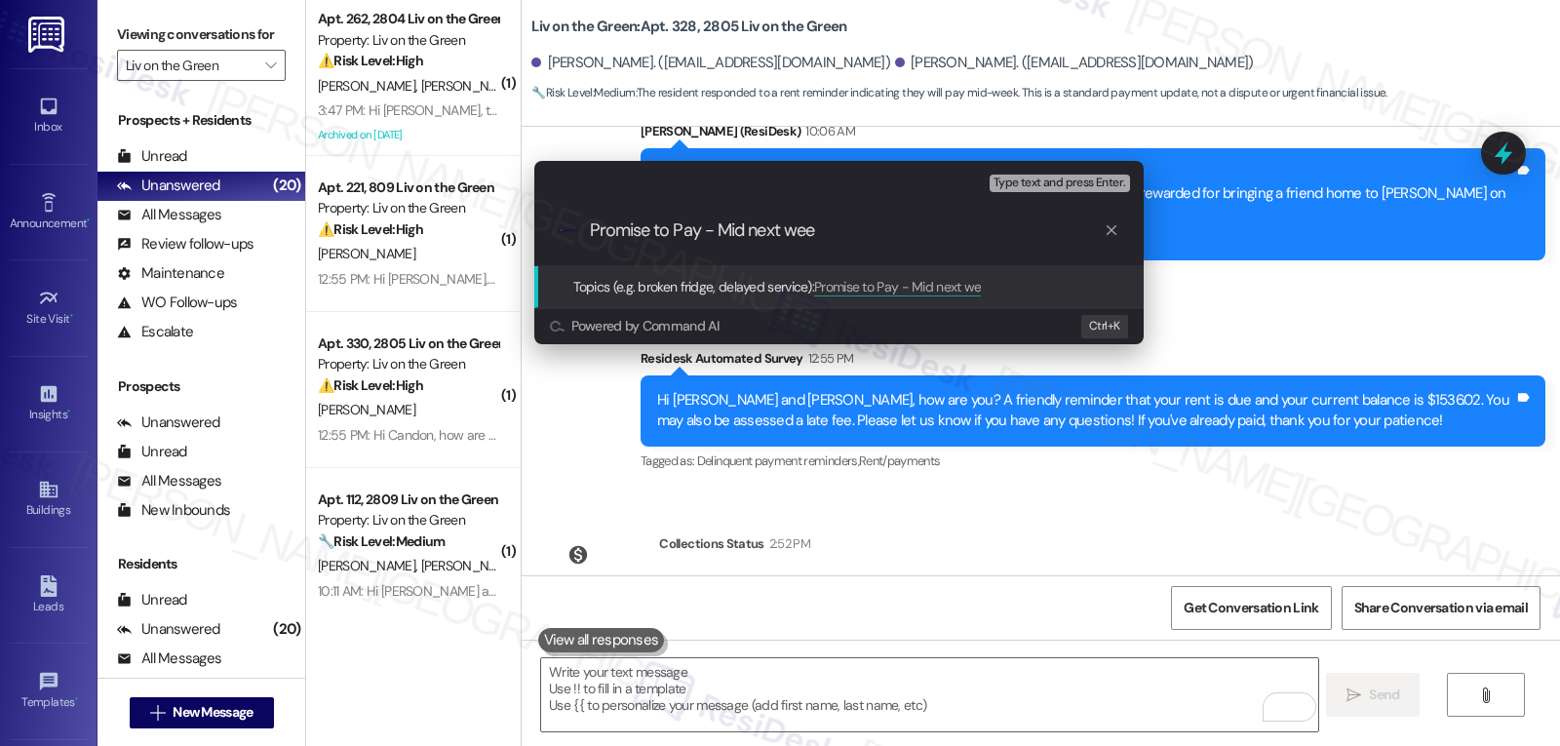
type input "Promise to Pay - Mid next week"
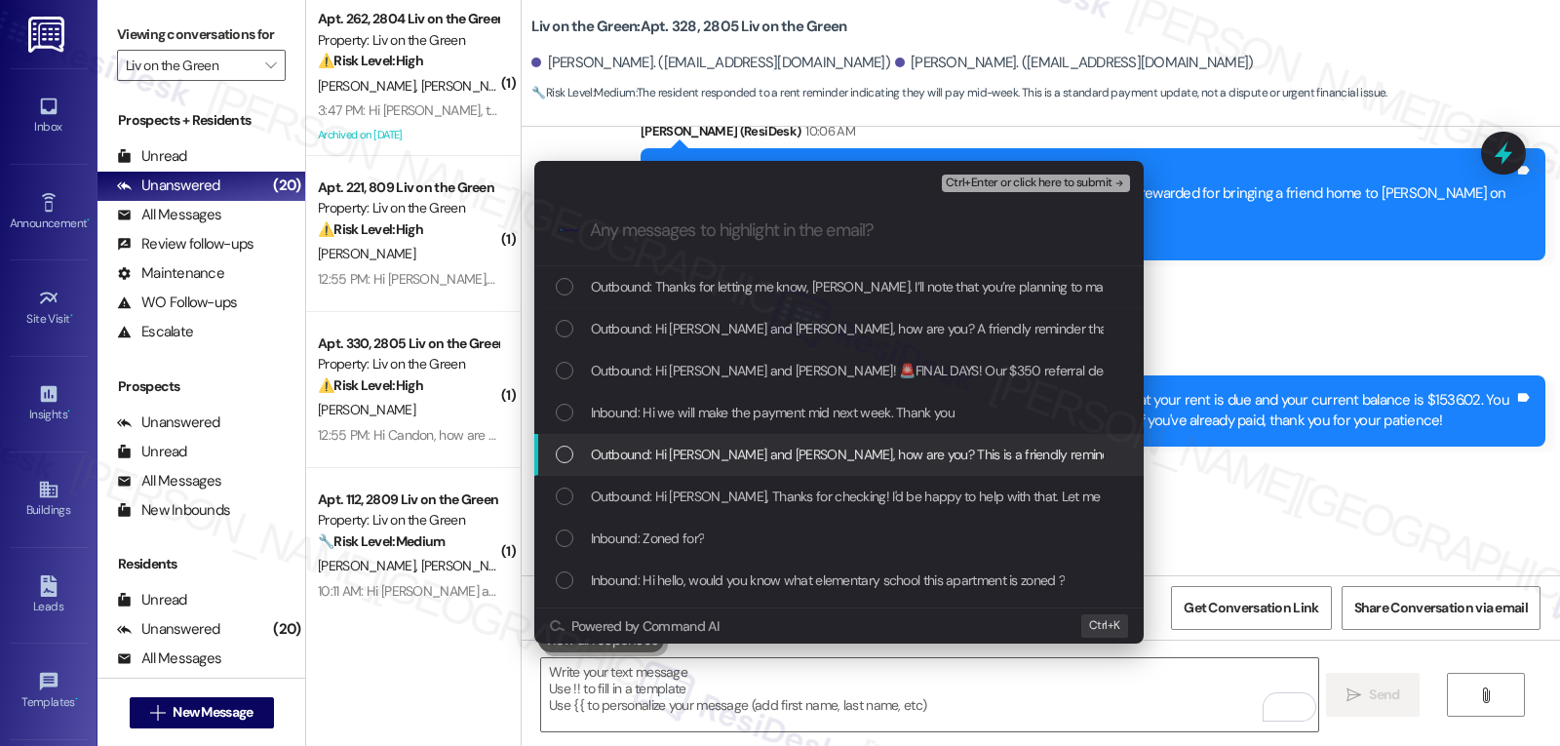
click at [599, 415] on span "Inbound: Hi we will make the payment mid next week. Thank you" at bounding box center [773, 412] width 364 height 21
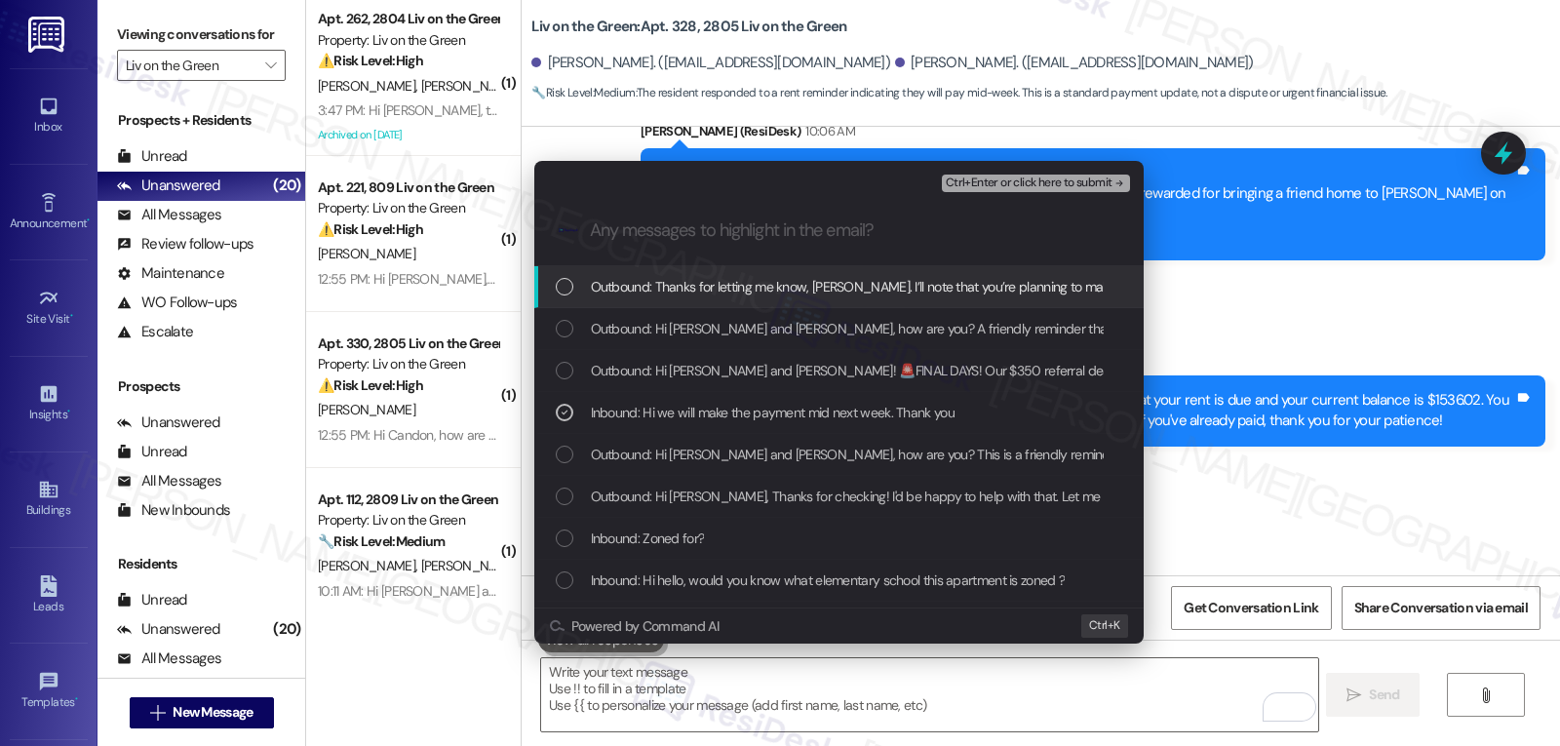
click at [1097, 186] on span "Ctrl+Enter or click here to submit" at bounding box center [1029, 183] width 167 height 14
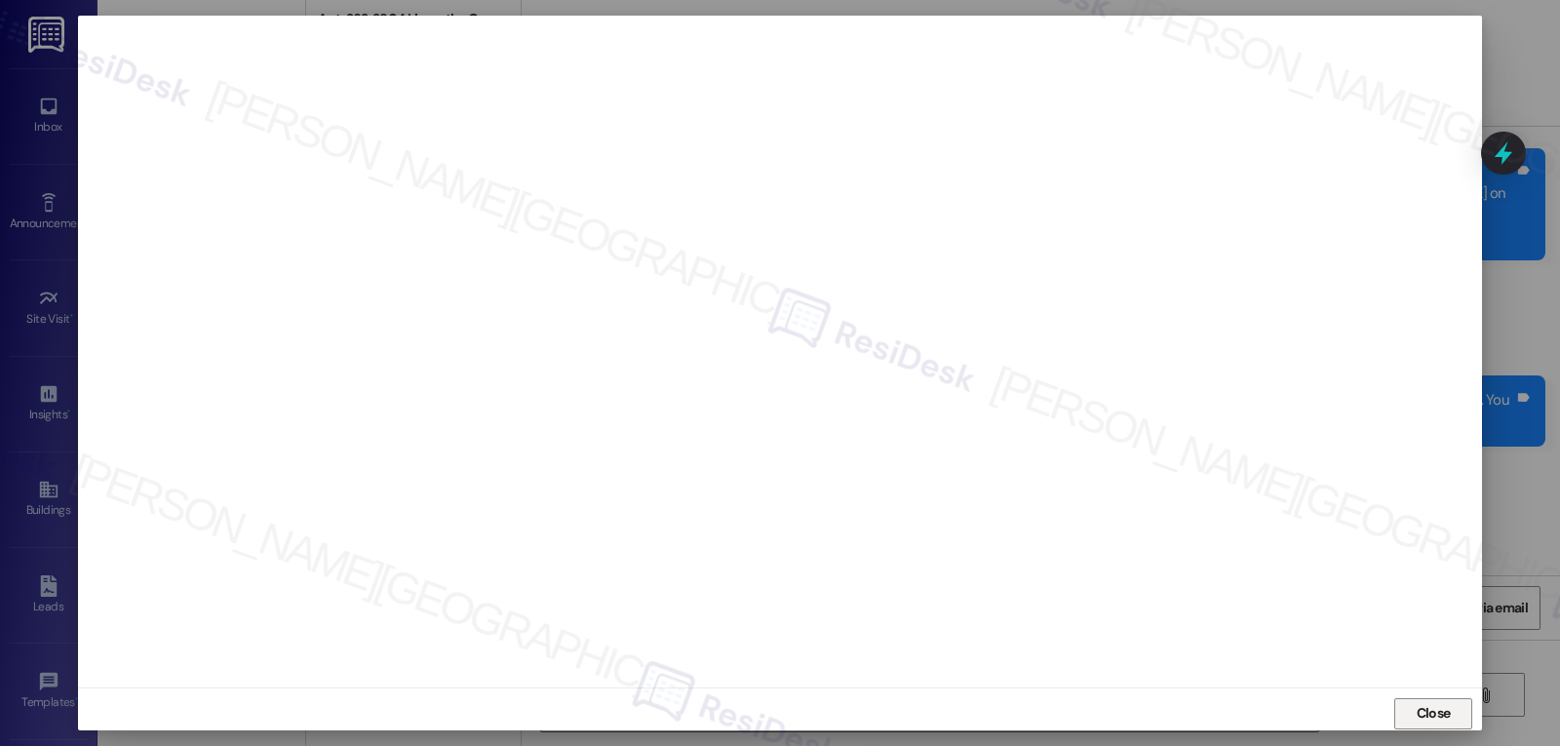
click at [1427, 719] on span "Close" at bounding box center [1434, 713] width 34 height 20
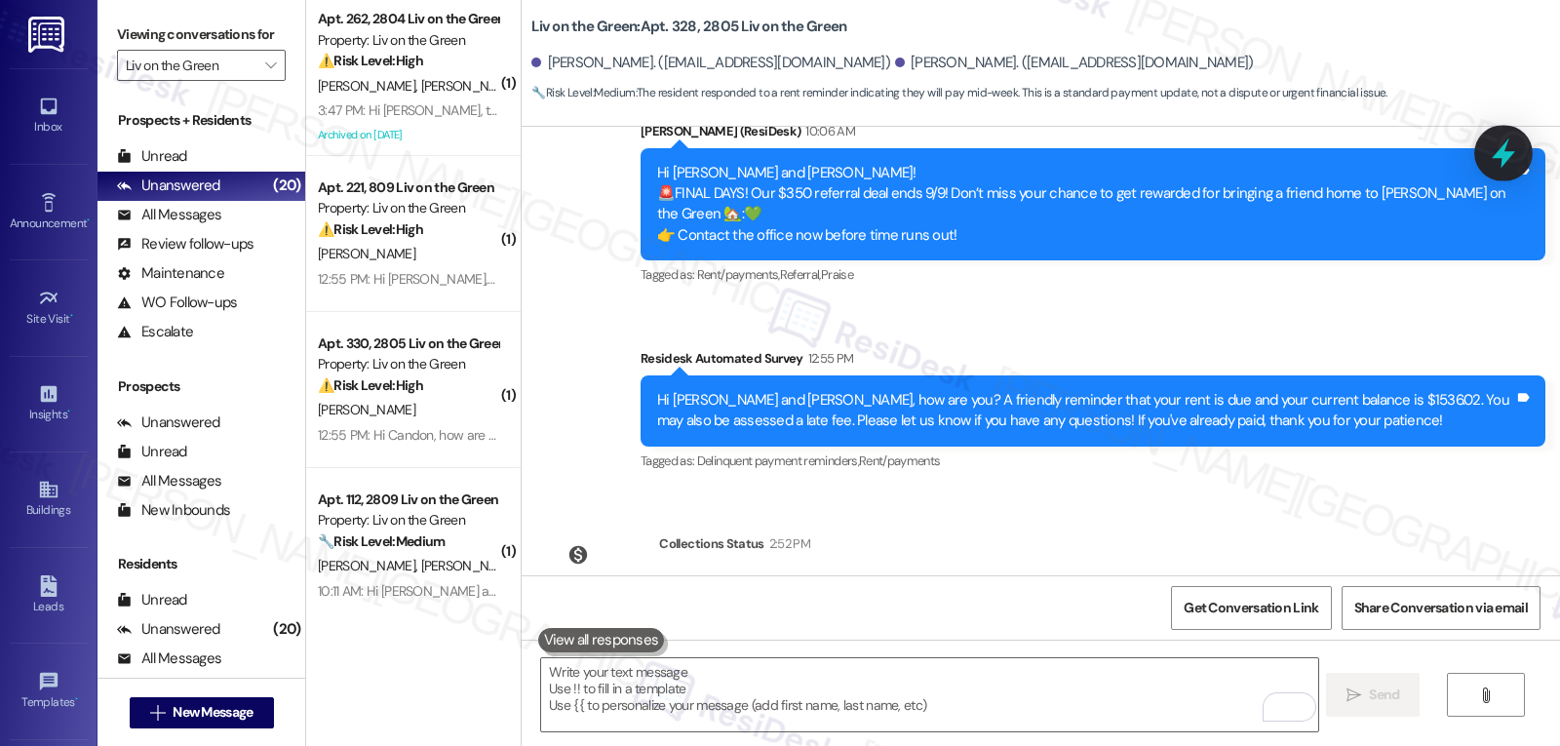
click at [1504, 169] on div at bounding box center [1503, 153] width 59 height 56
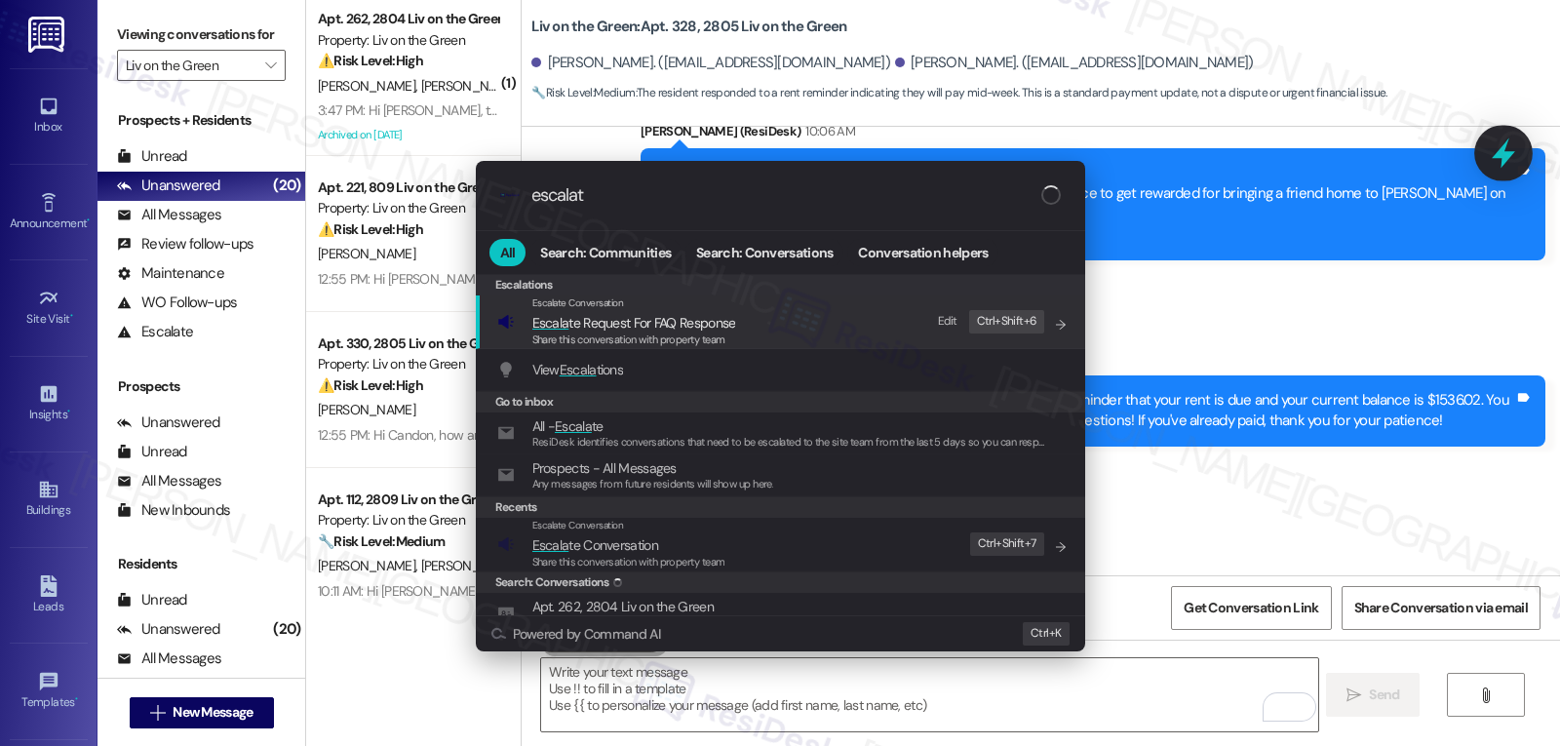
type input "escalate"
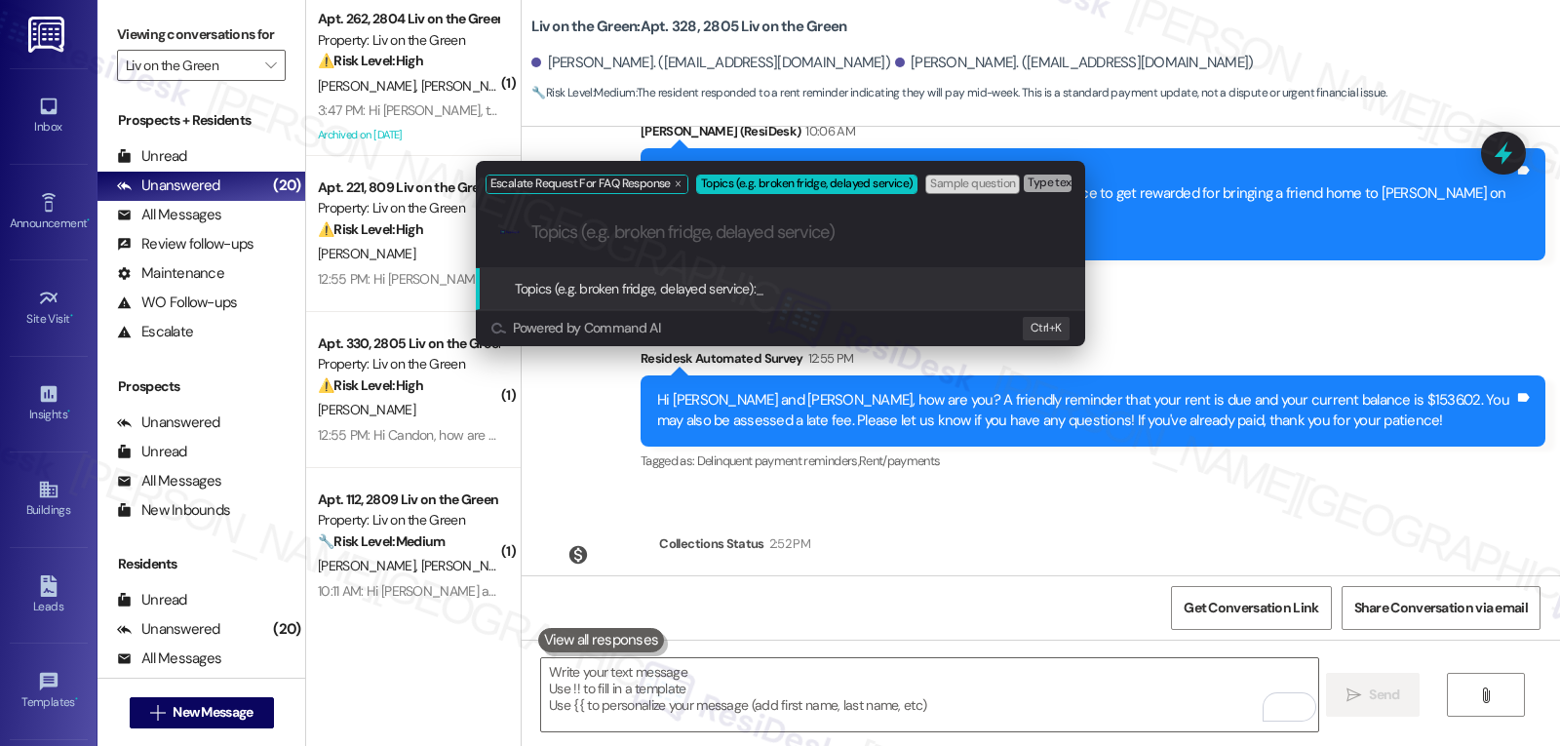
paste input "Promise to Pay - Mid next week"
type input "Promise to Pay - Mid next week"
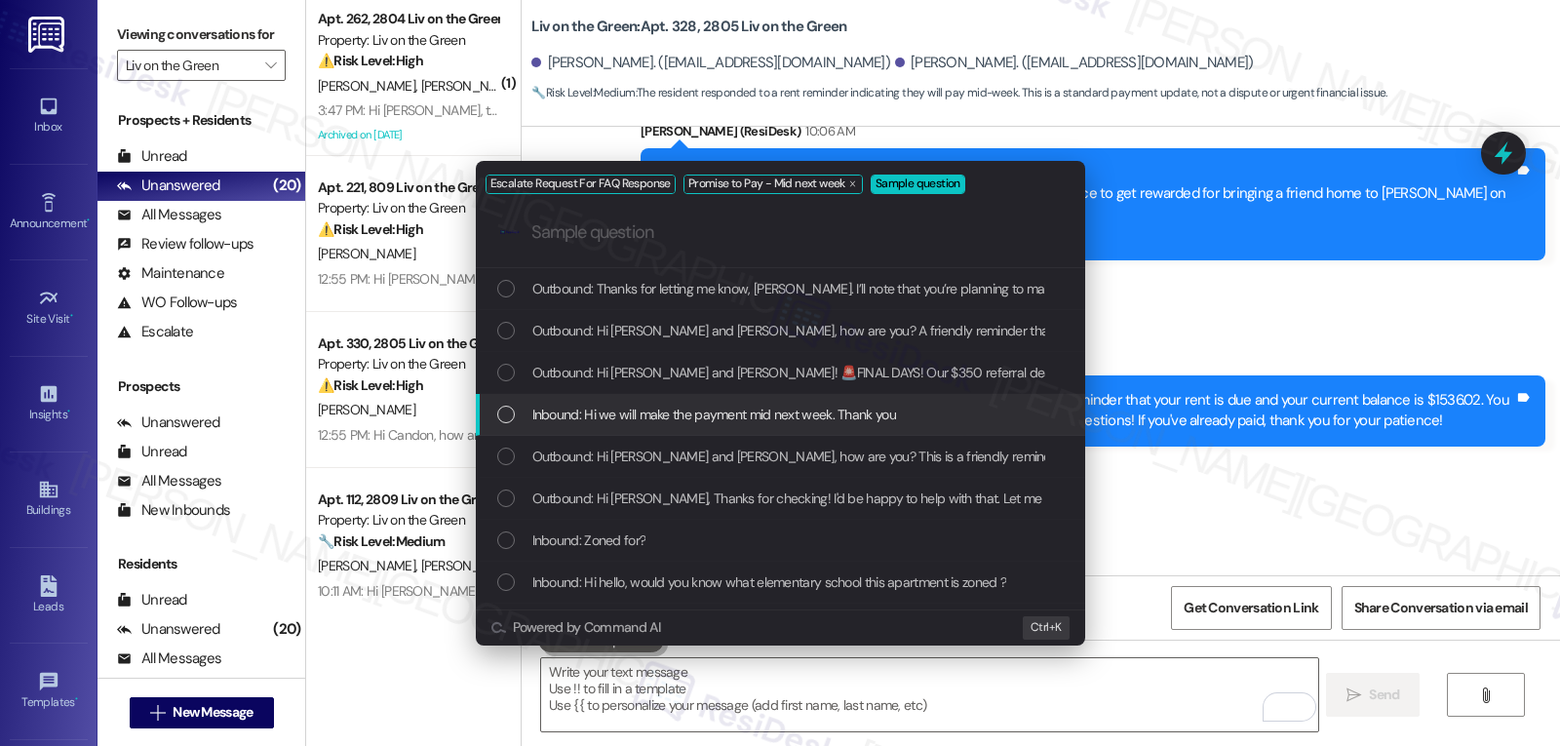
click at [546, 408] on span "Inbound: Hi we will make the payment mid next week. Thank you" at bounding box center [714, 414] width 364 height 21
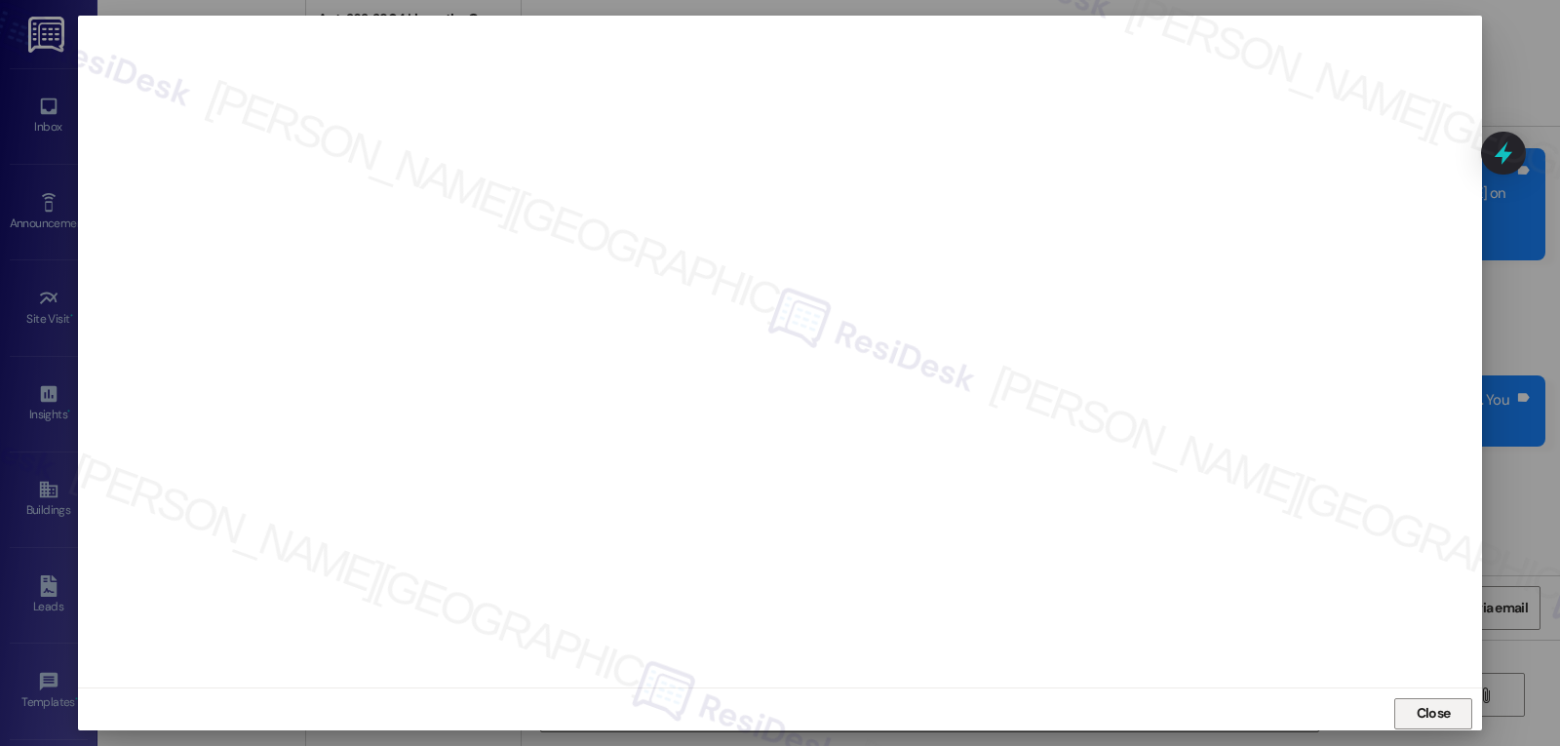
click at [1456, 707] on button "Close" at bounding box center [1433, 713] width 78 height 31
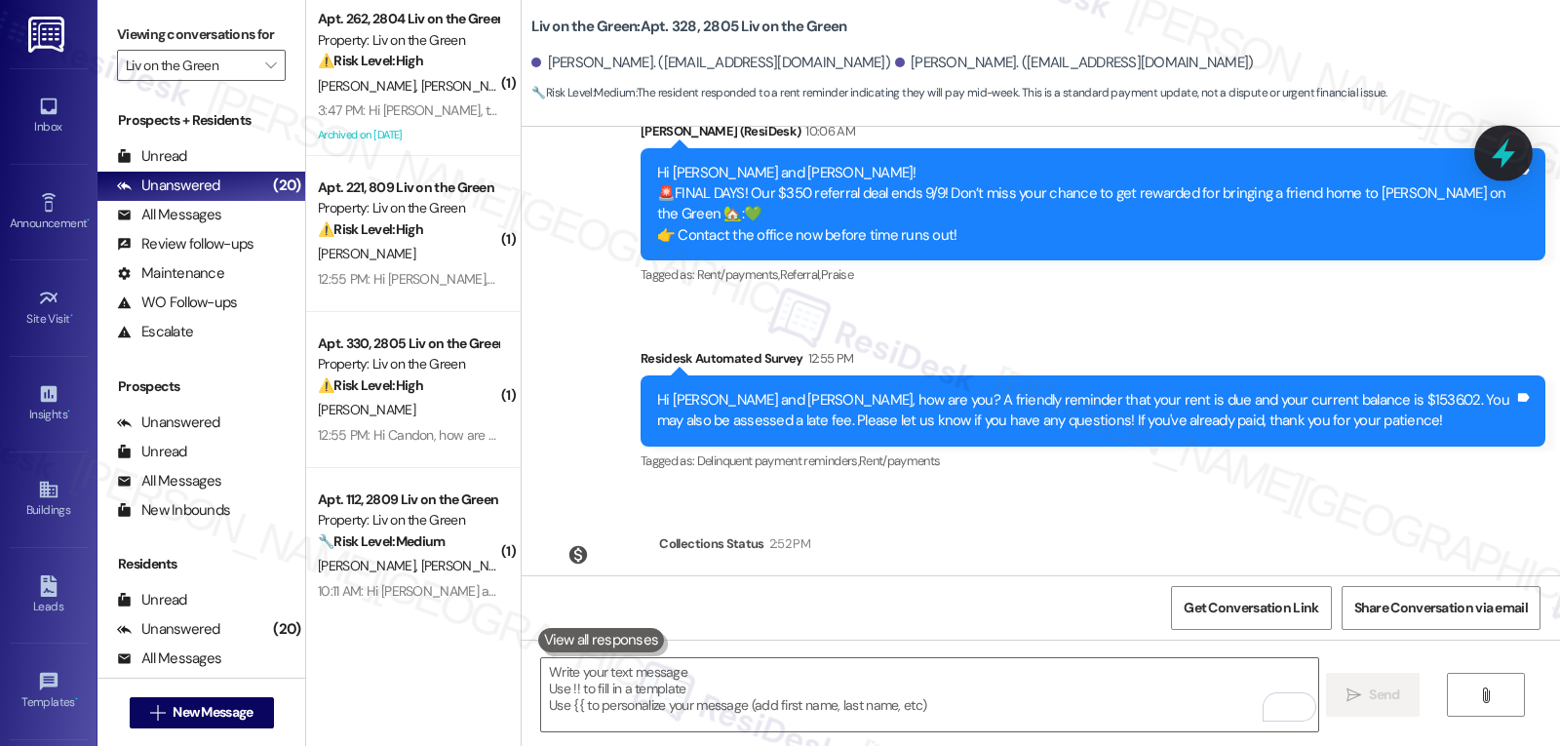
click at [1509, 156] on icon at bounding box center [1503, 153] width 23 height 30
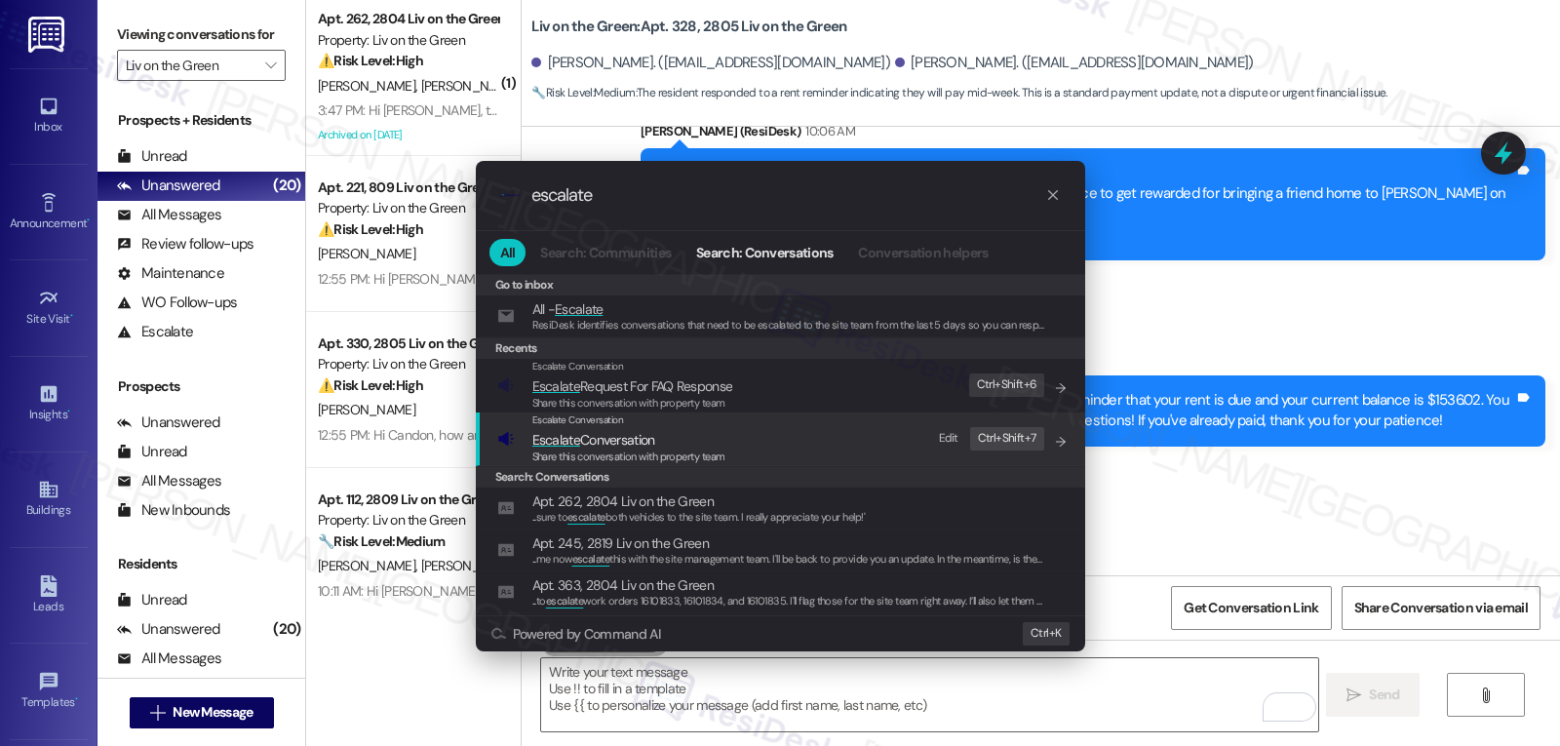
type input "escalate"
click at [611, 450] on span "Share this conversation with property team" at bounding box center [628, 457] width 193 height 14
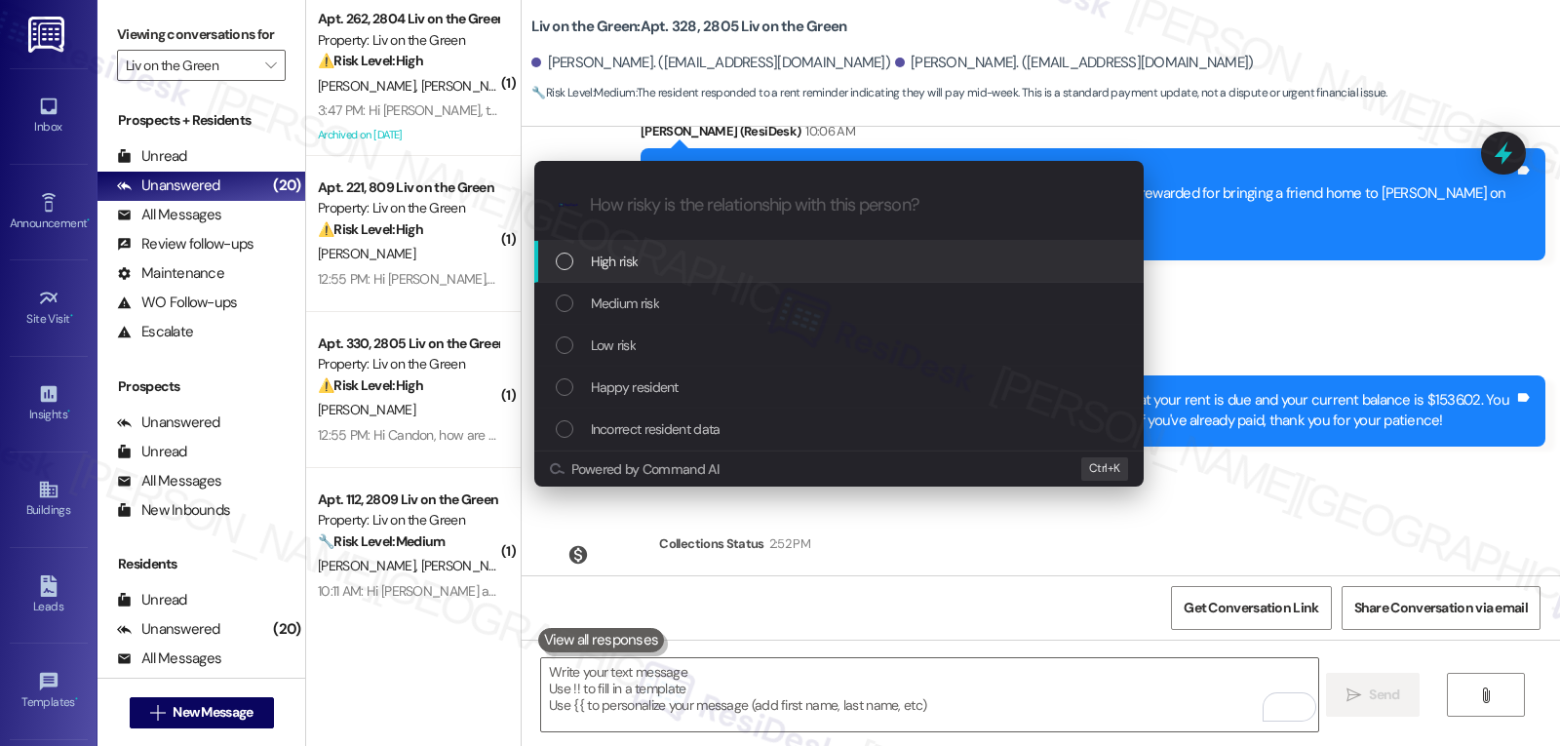
click at [684, 267] on div "High risk" at bounding box center [841, 261] width 570 height 21
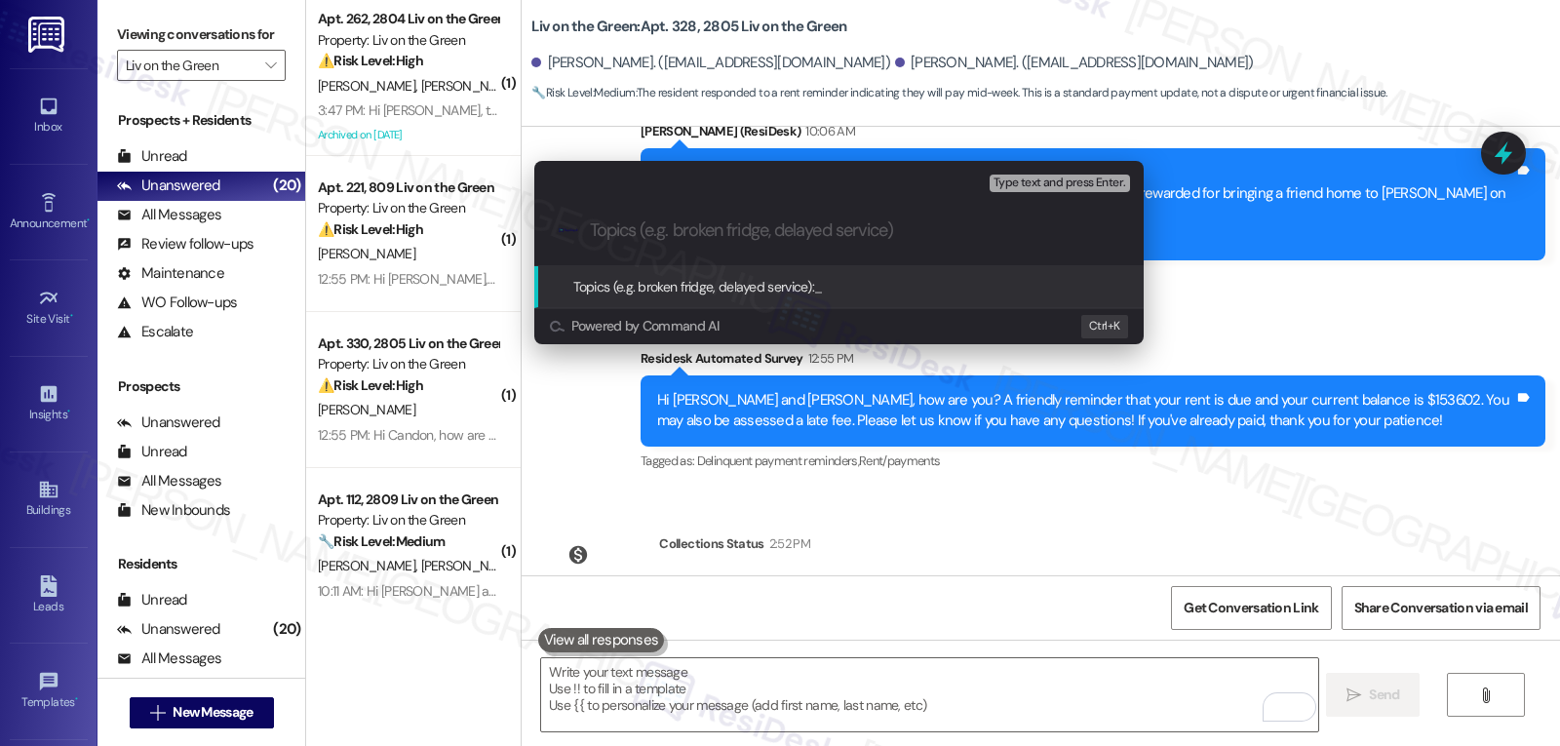
paste input "Promise to Pay - Mid next week"
type input "Promise to Pay - Mid next week"
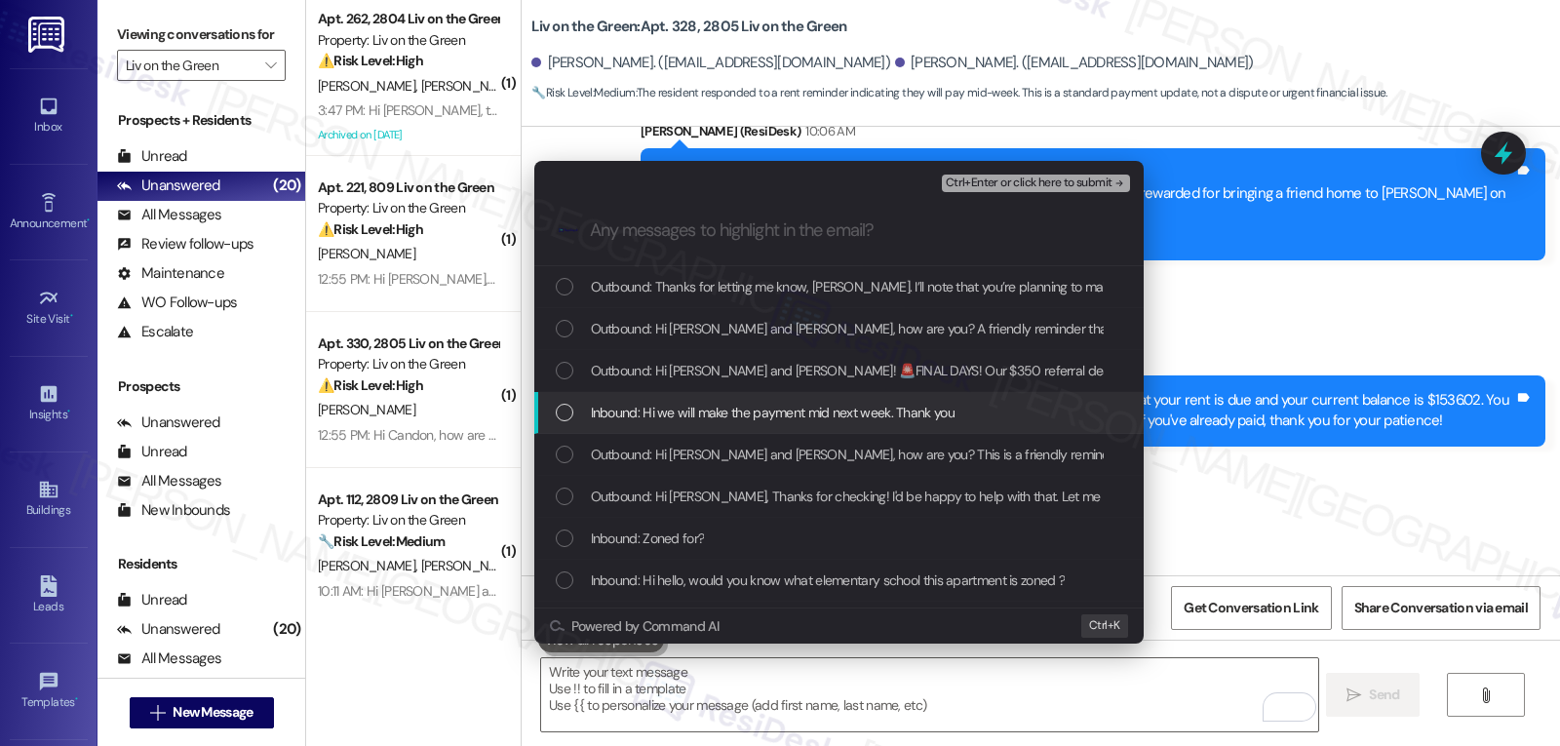
click at [583, 416] on div "Inbound: Hi we will make the payment mid next week. Thank you" at bounding box center [841, 412] width 570 height 21
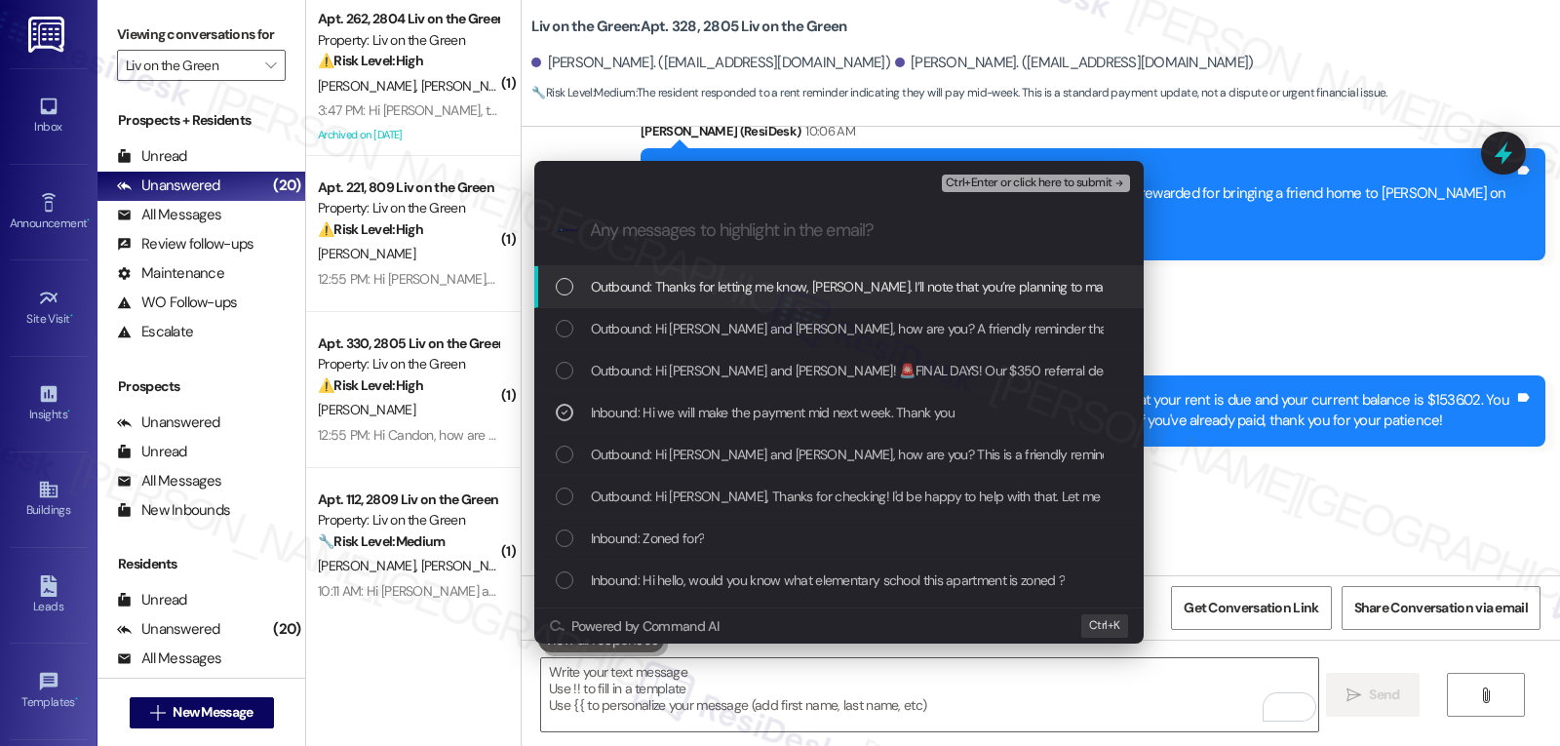
click at [1062, 181] on span "Ctrl+Enter or click here to submit" at bounding box center [1029, 183] width 167 height 14
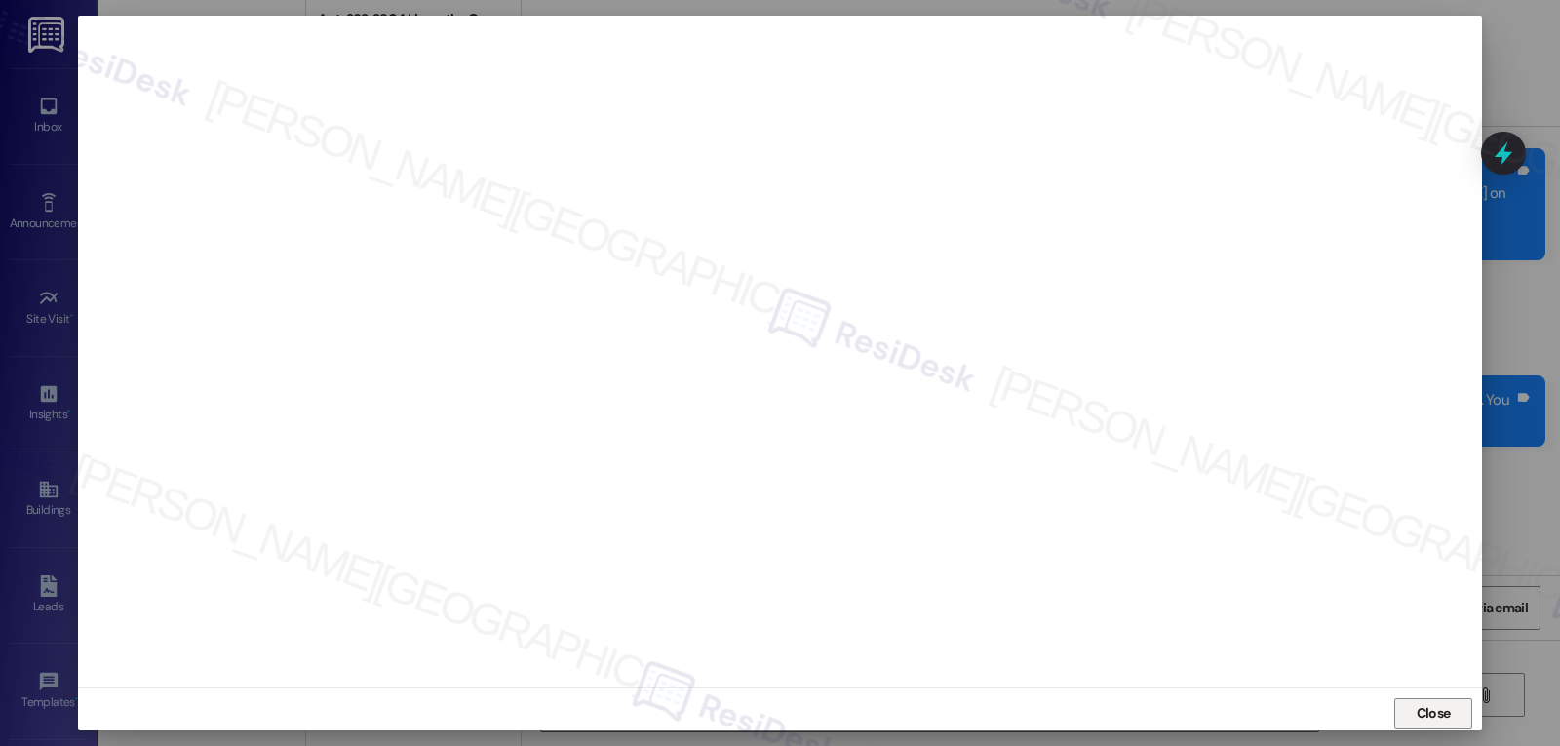
click at [1450, 709] on span "Close" at bounding box center [1434, 713] width 42 height 20
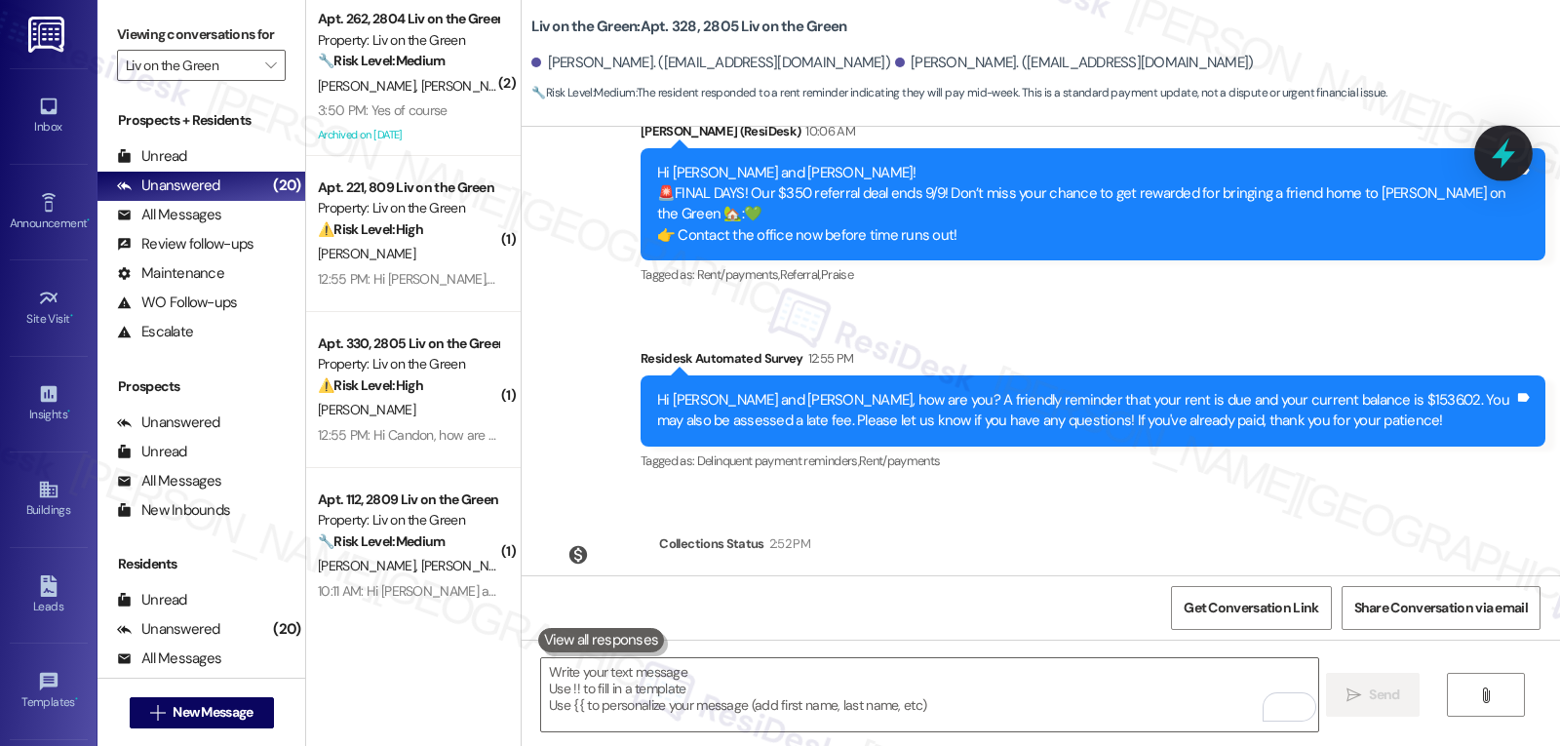
click at [1508, 153] on icon at bounding box center [1503, 153] width 23 height 30
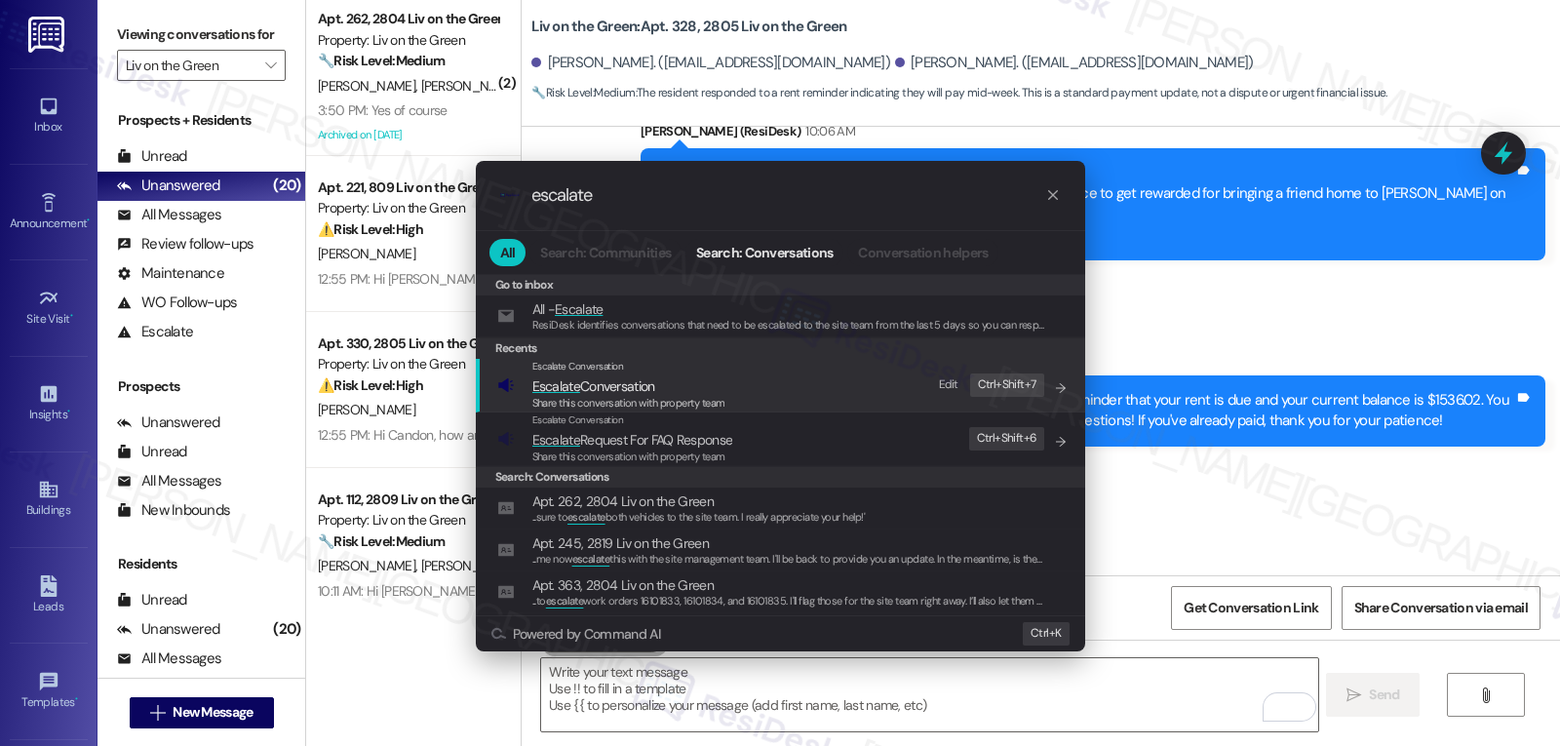
type input "escalate"
click at [650, 397] on span "Share this conversation with property team" at bounding box center [628, 403] width 193 height 14
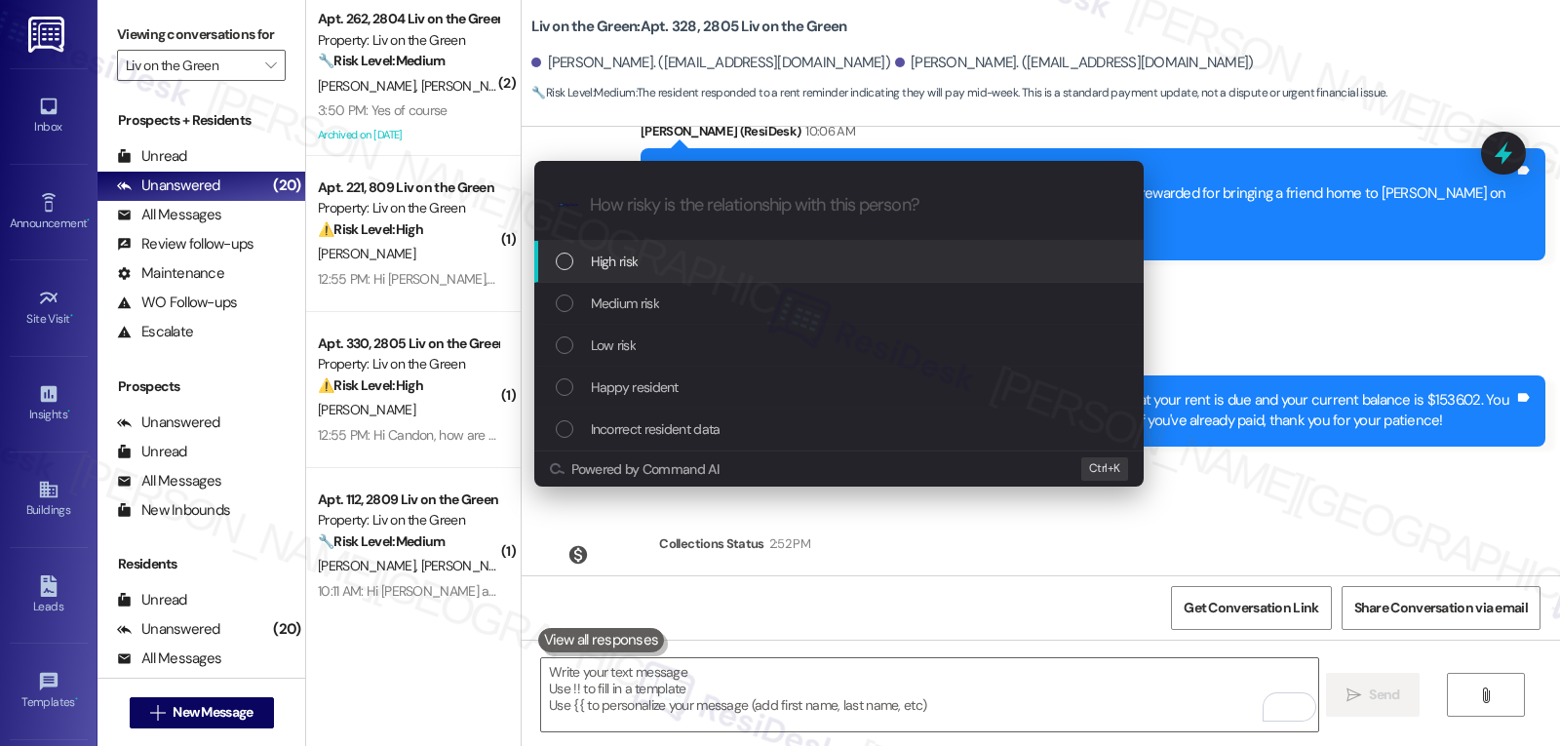
click at [701, 261] on div "High risk" at bounding box center [841, 261] width 570 height 21
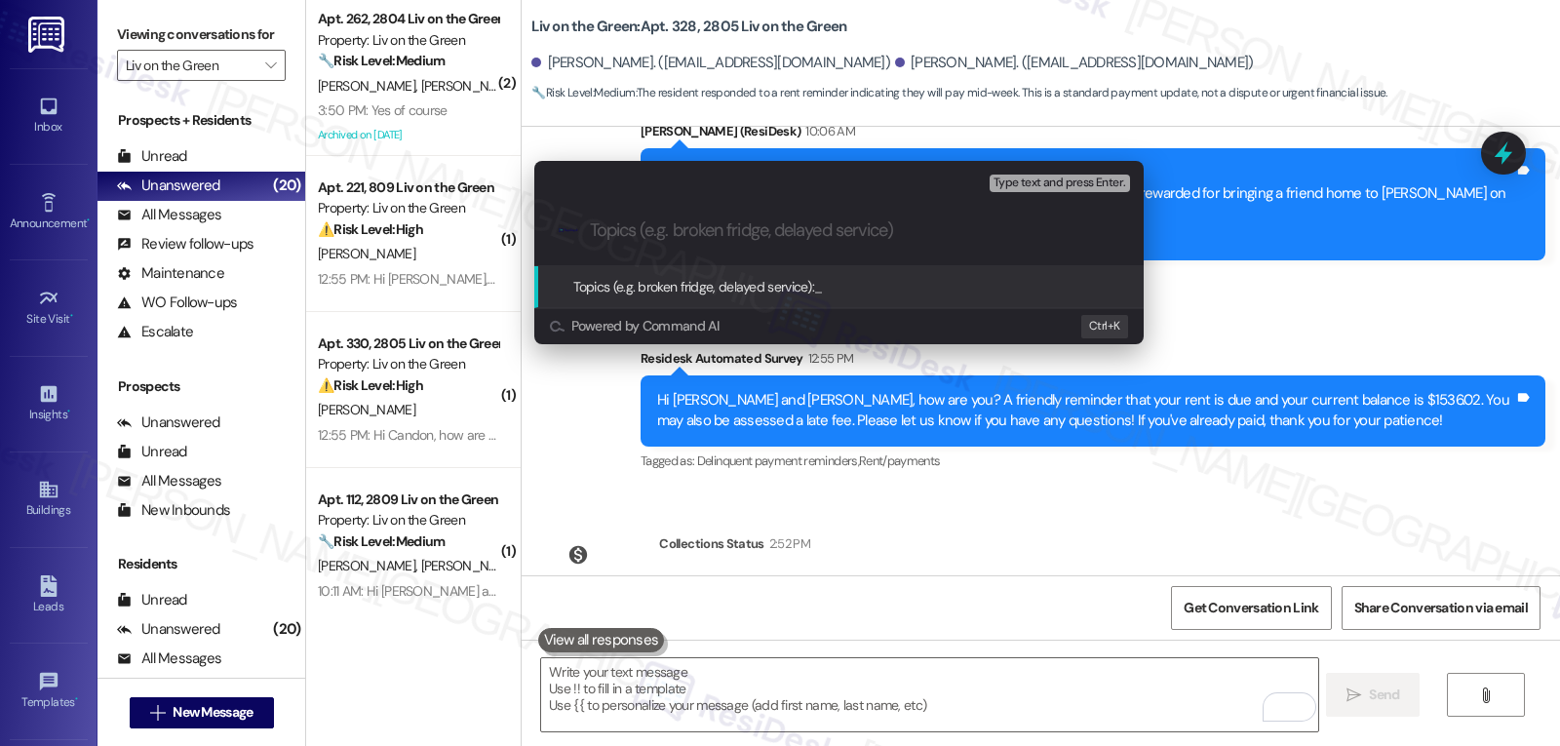
paste input "Promise to Pay - Mid next week"
type input "Promise to Pay - Mid next week"
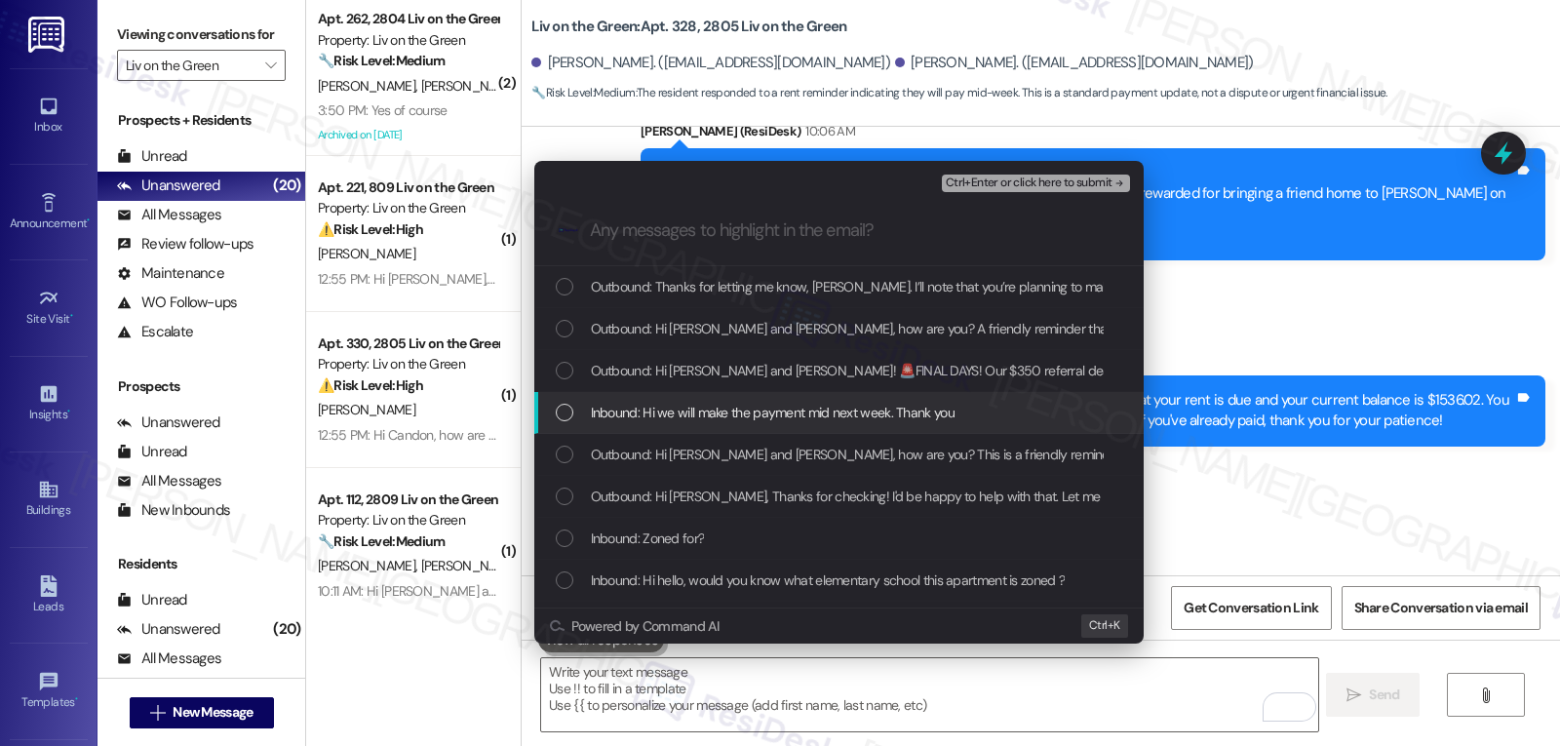
click at [568, 408] on div "List of options" at bounding box center [565, 413] width 18 height 18
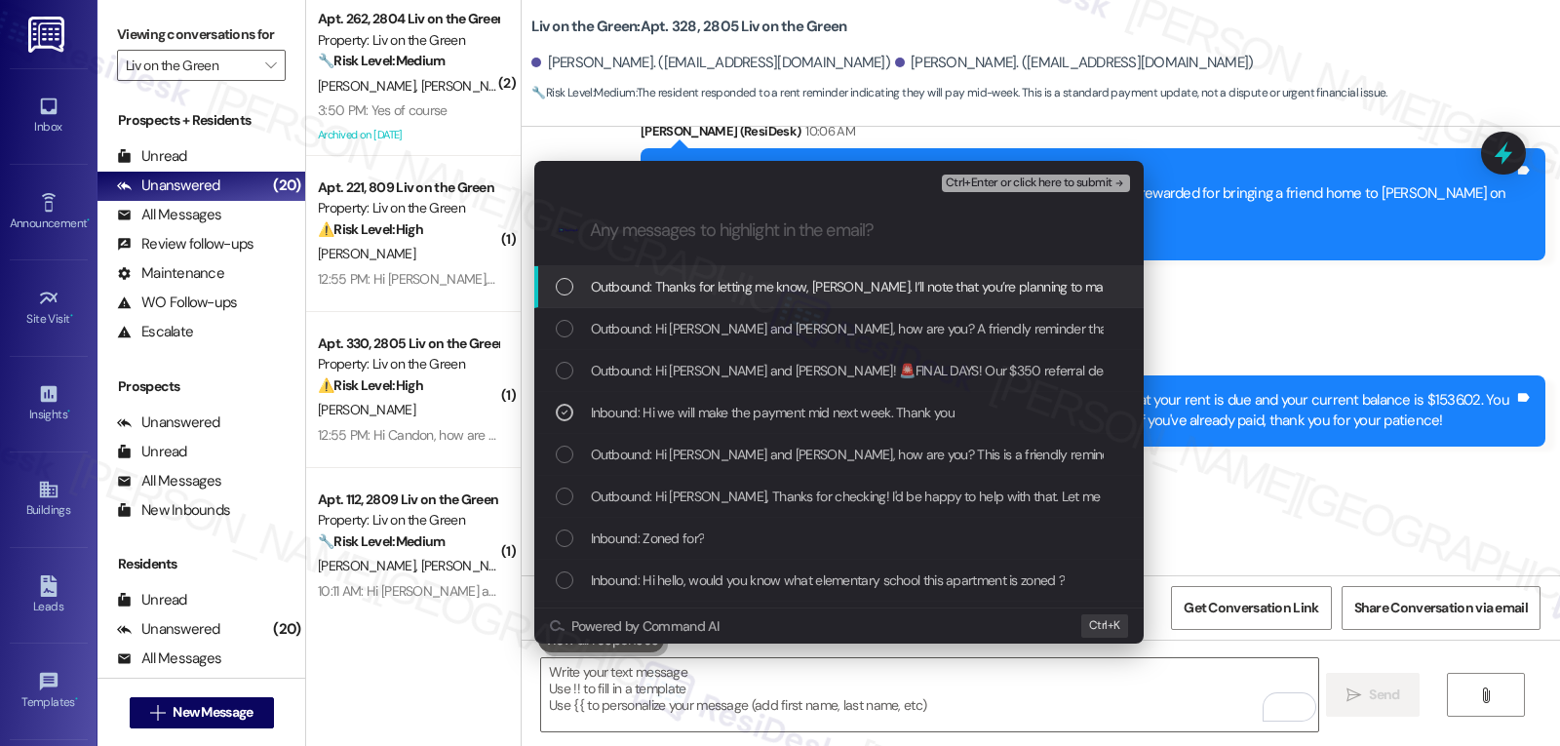
click at [1087, 177] on span "Ctrl+Enter or click here to submit" at bounding box center [1029, 183] width 167 height 14
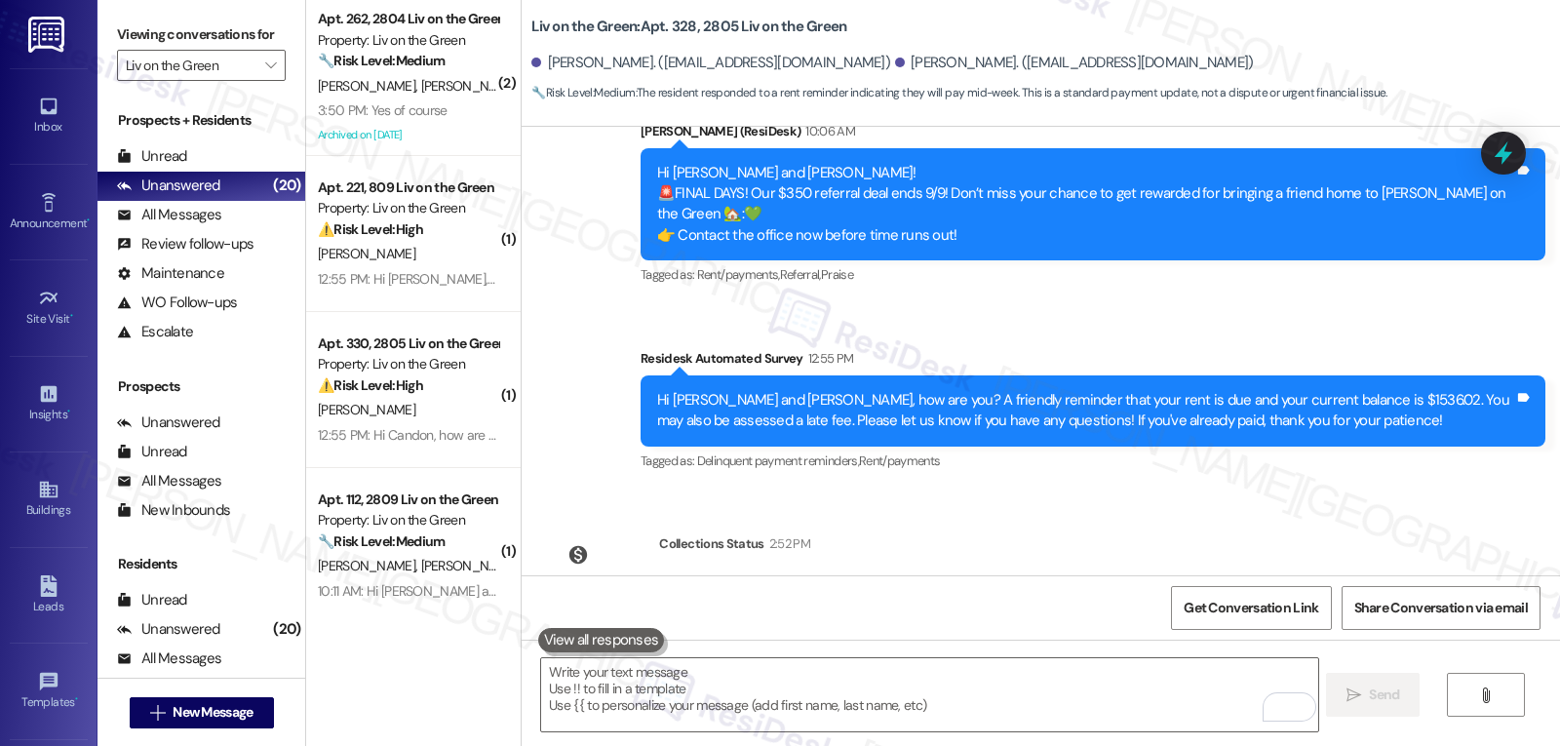
scroll to position [16814, 0]
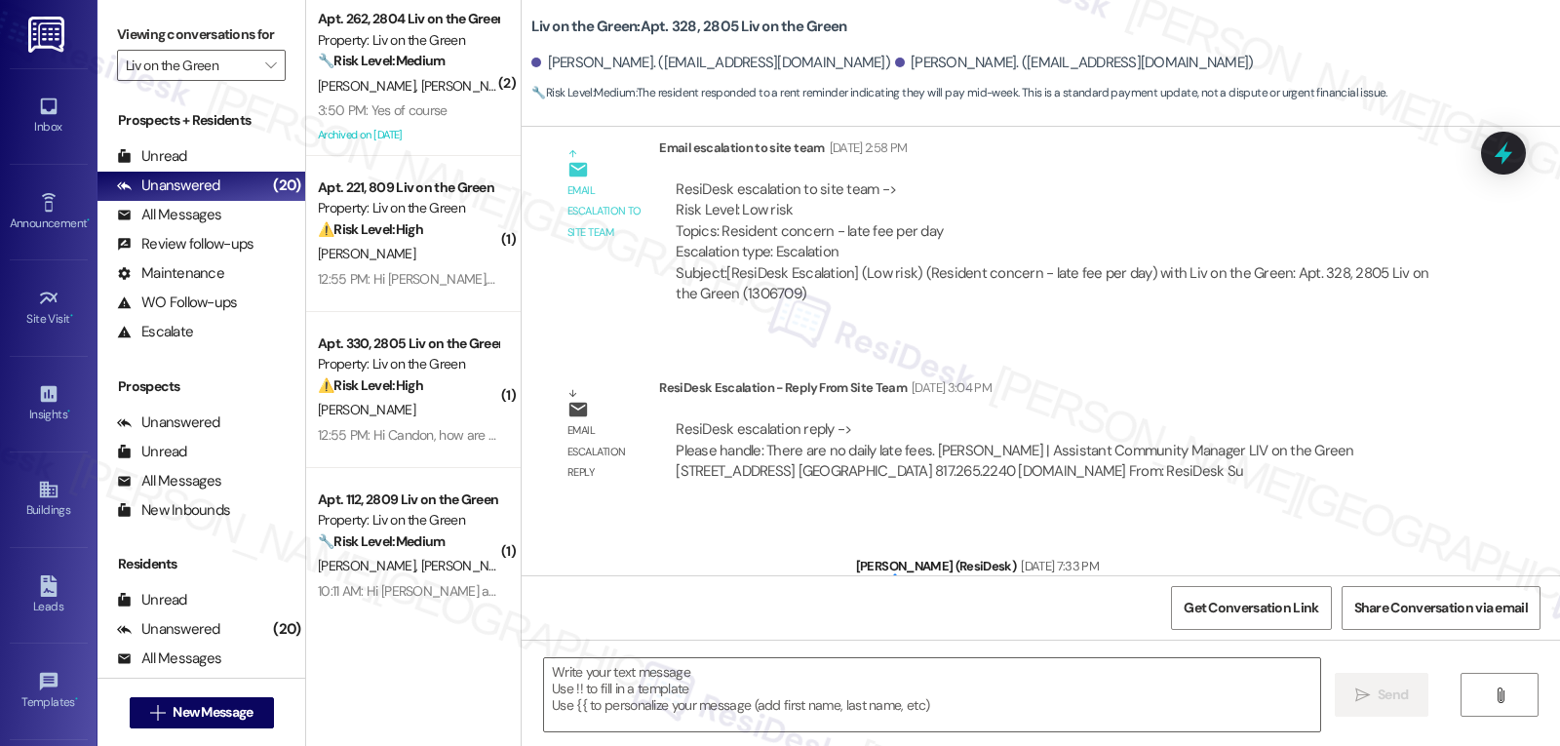
type textarea "Fetching suggested responses. Please feel free to read through the conversation…"
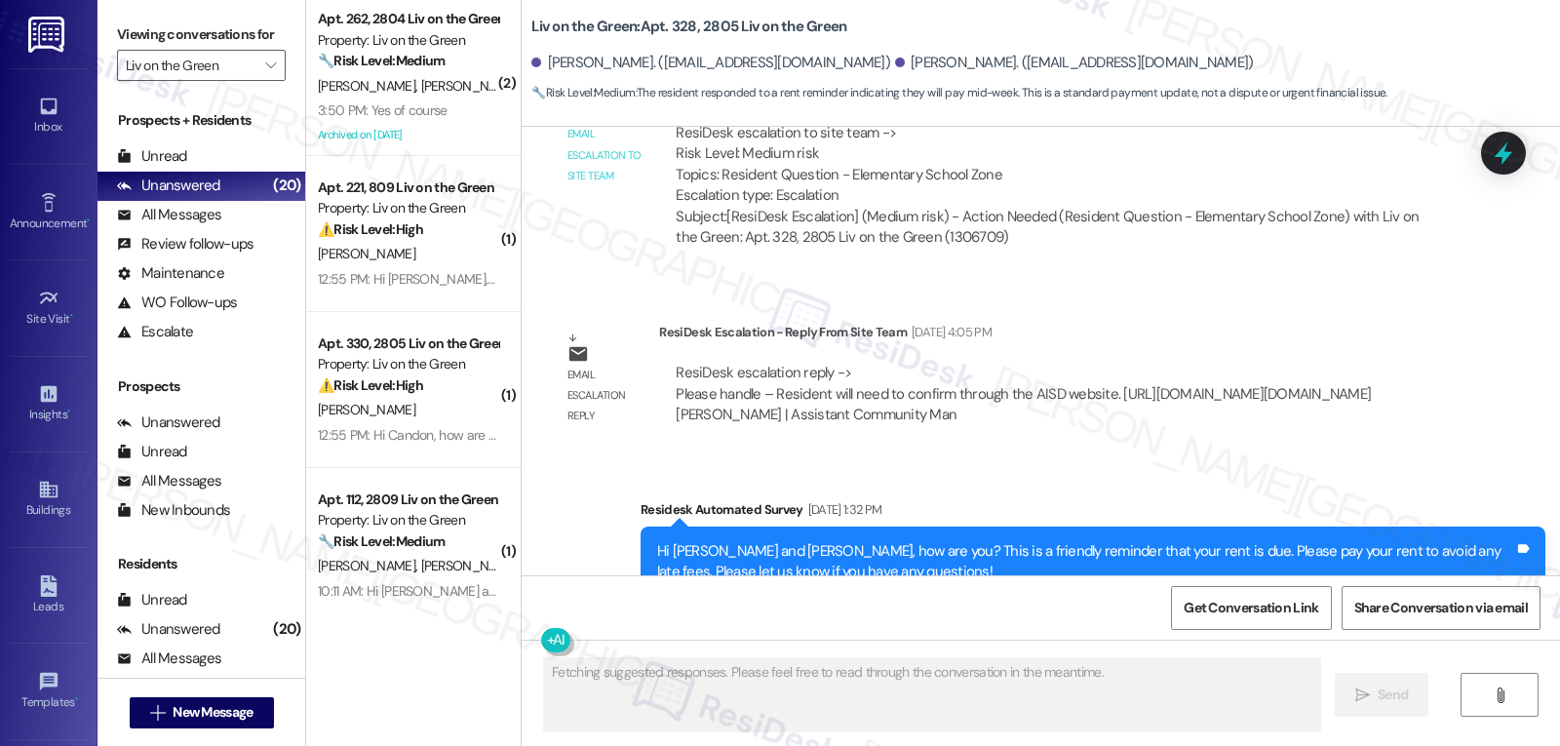
scroll to position [17493, 0]
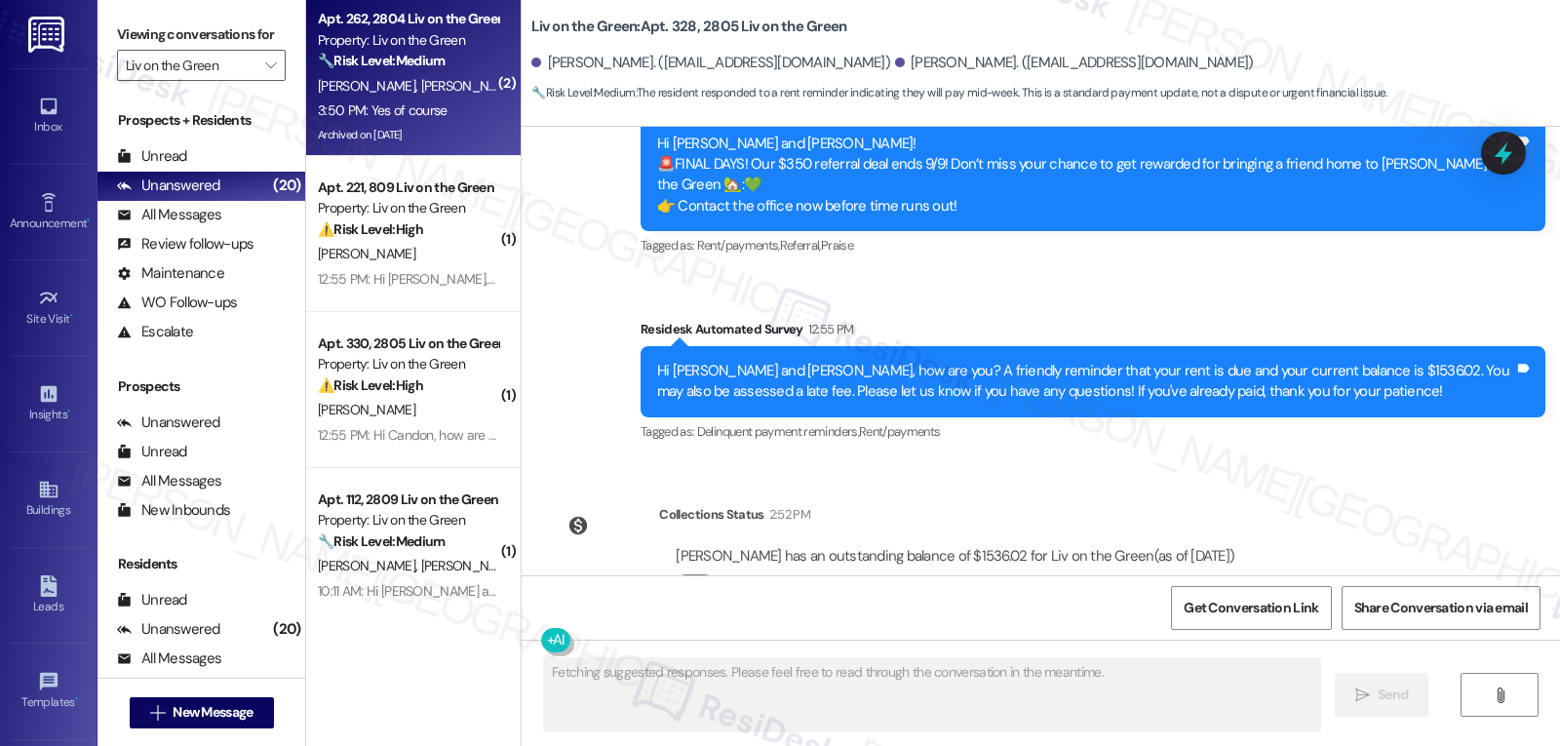
click at [408, 116] on div "3:50 PM: Yes of course 3:50 PM: Yes of course" at bounding box center [383, 110] width 130 height 18
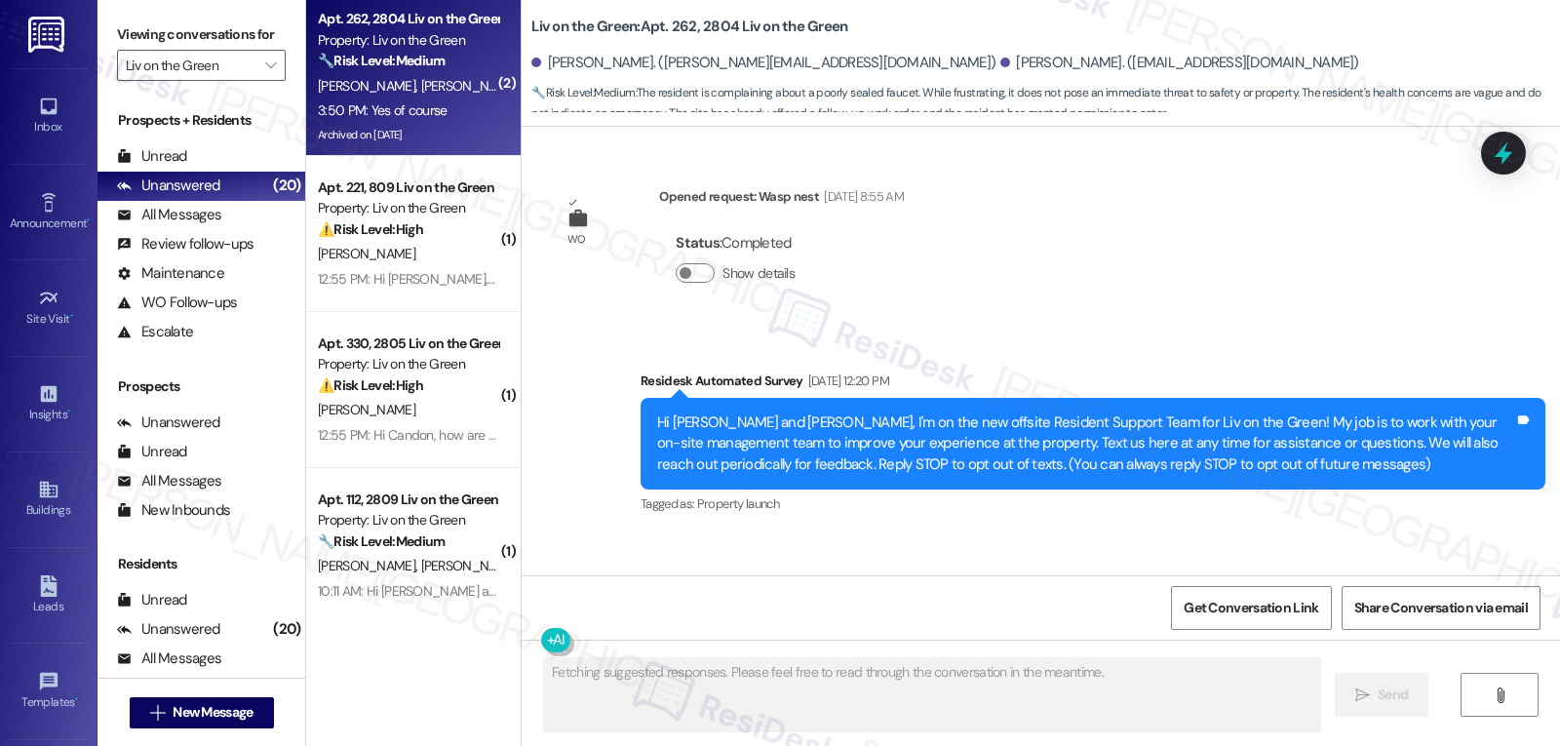
scroll to position [55665, 0]
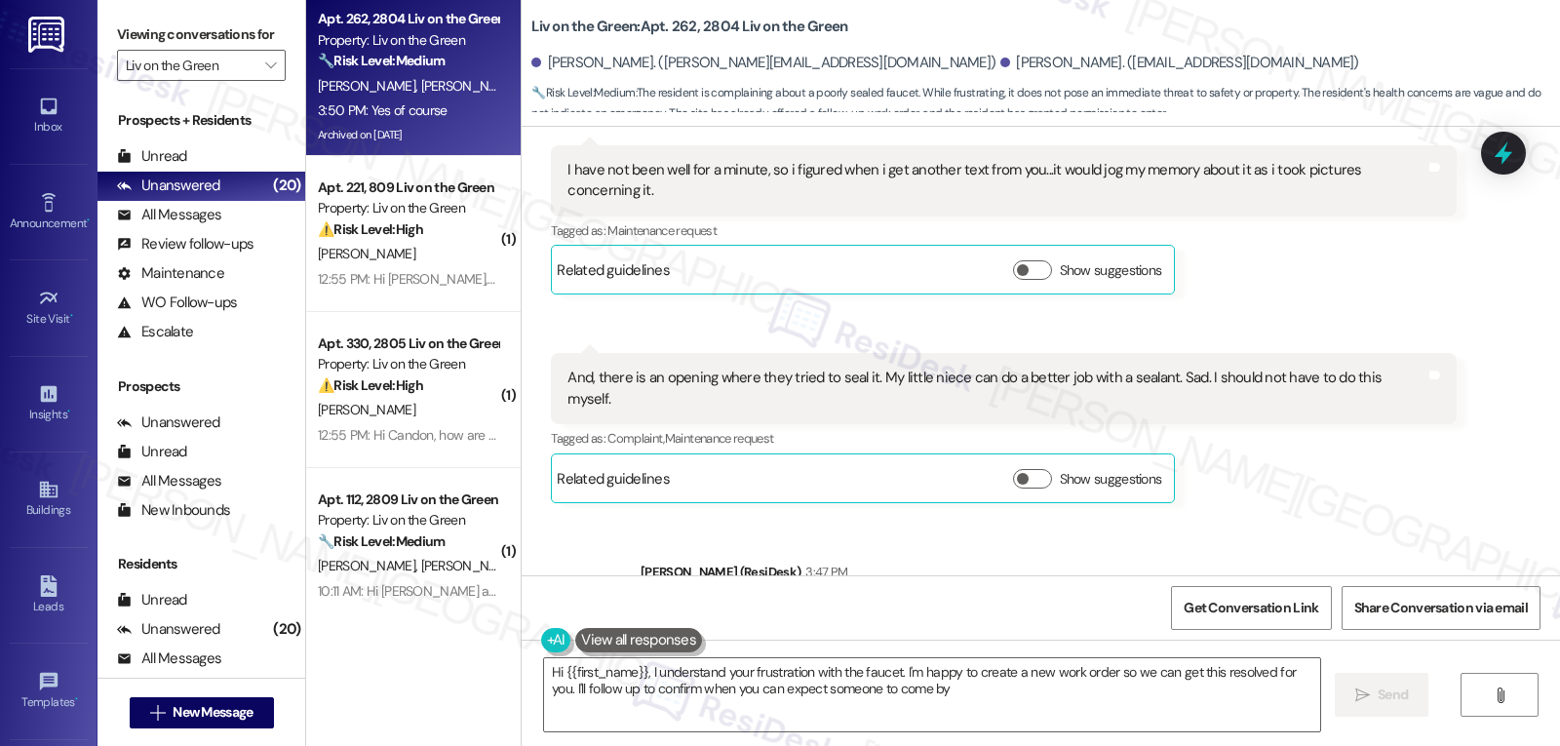
type textarea "Hi {{first_name}}, I understand your frustration with the faucet. I'm happy to …"
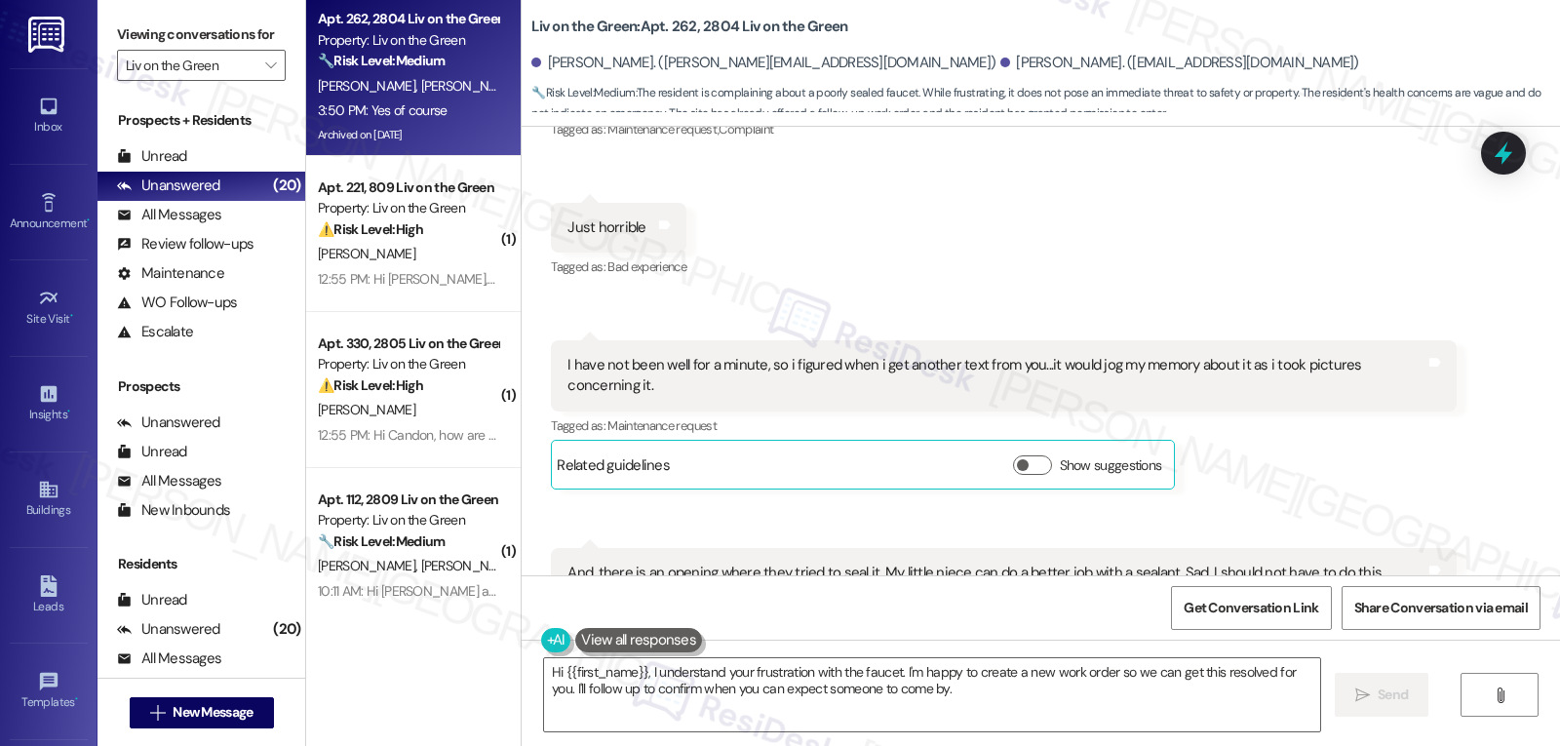
drag, startPoint x: 1128, startPoint y: 481, endPoint x: 1436, endPoint y: 479, distance: 308.1
copy div "faucet is still loose and that the sealant didn’t hold."
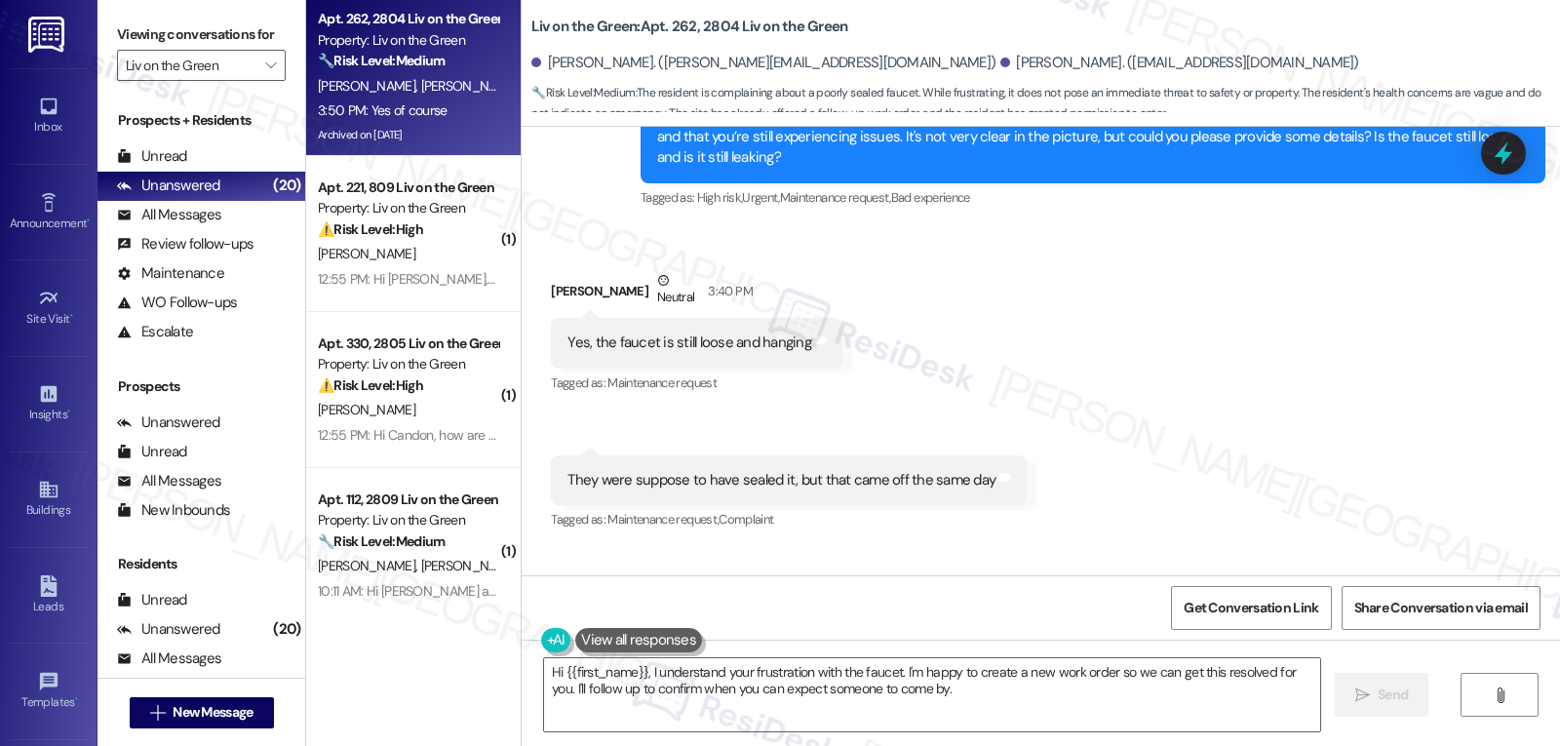
scroll to position [54885, 0]
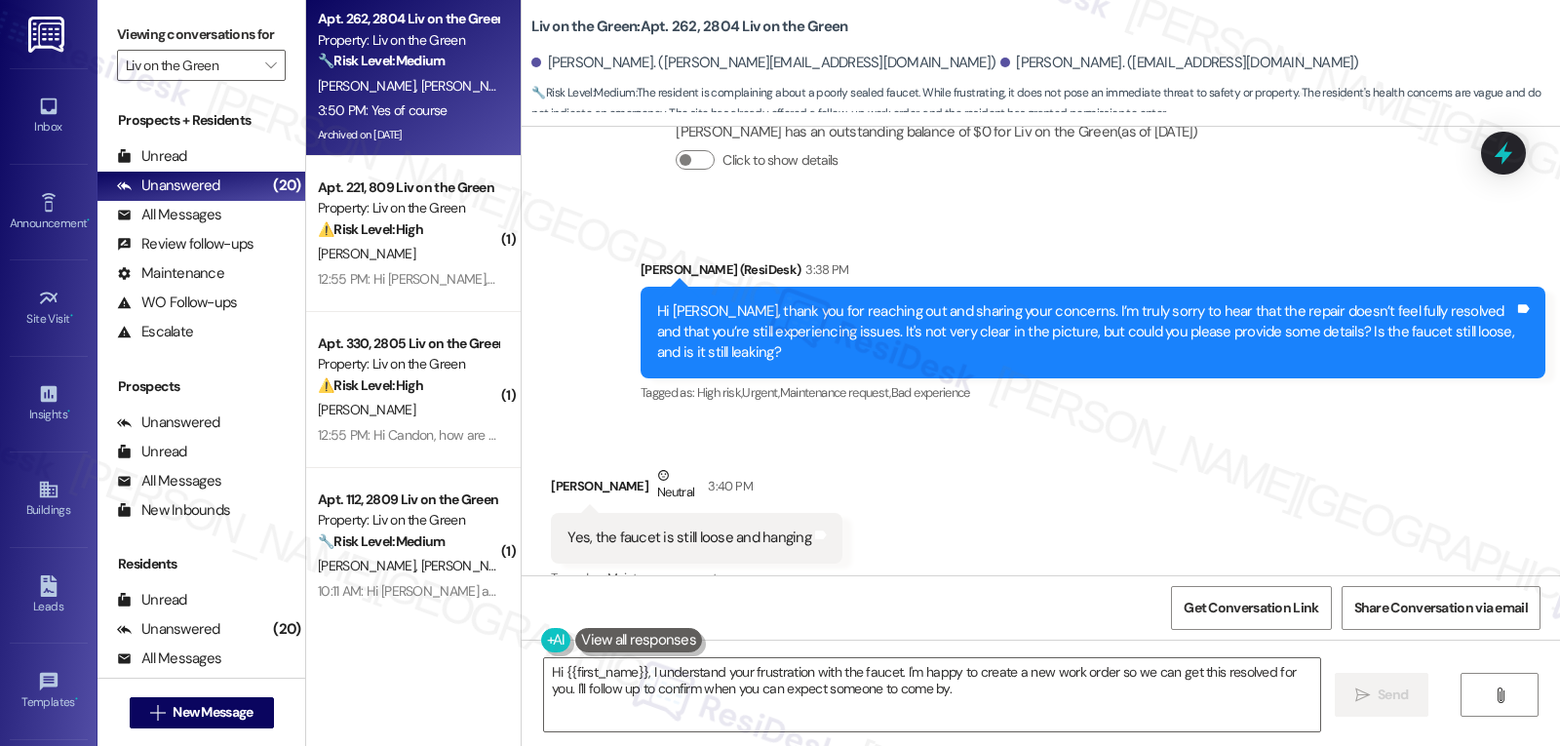
click at [1508, 163] on icon at bounding box center [1503, 152] width 25 height 25
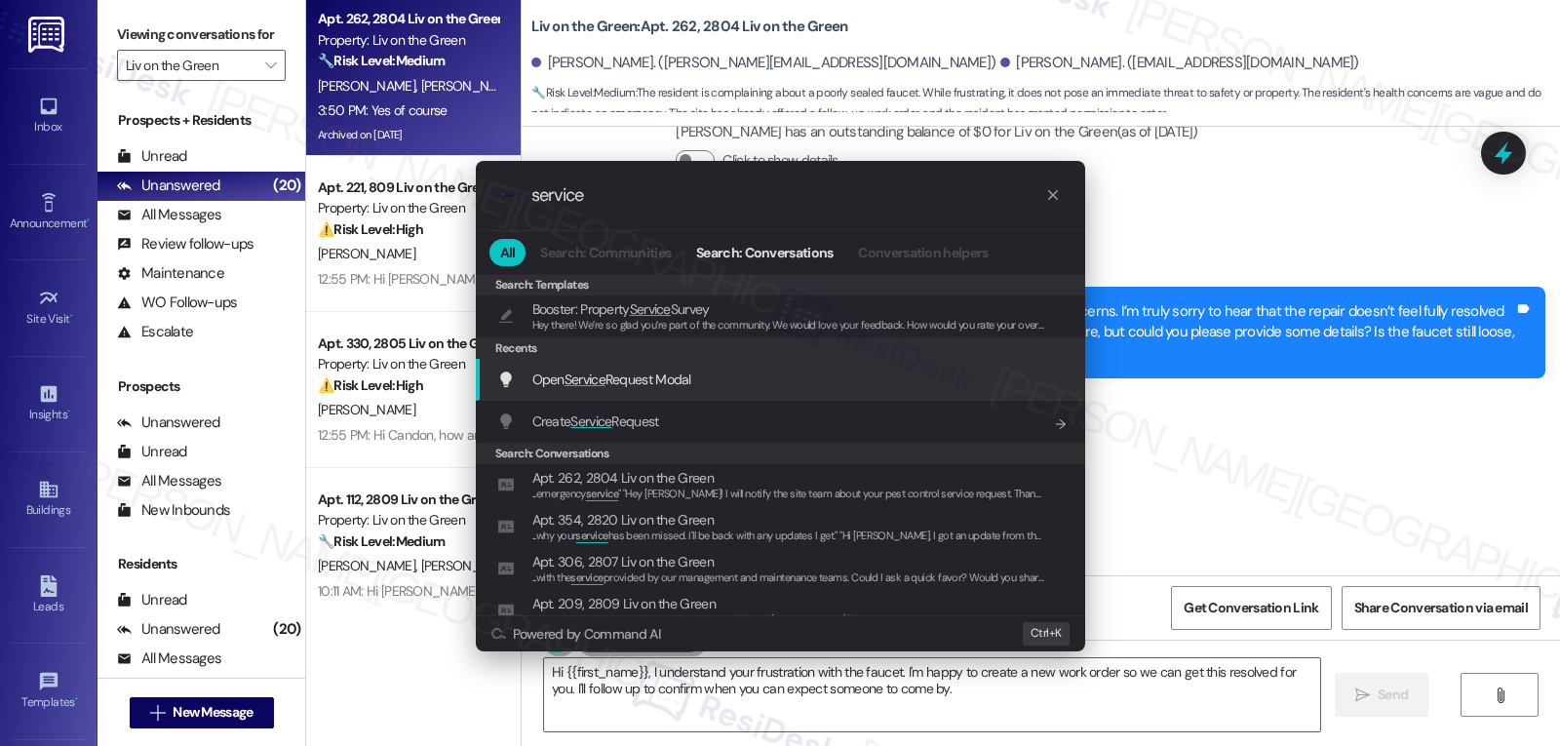
type input "service"
click at [659, 381] on span "Open Service Request Modal" at bounding box center [611, 380] width 159 height 18
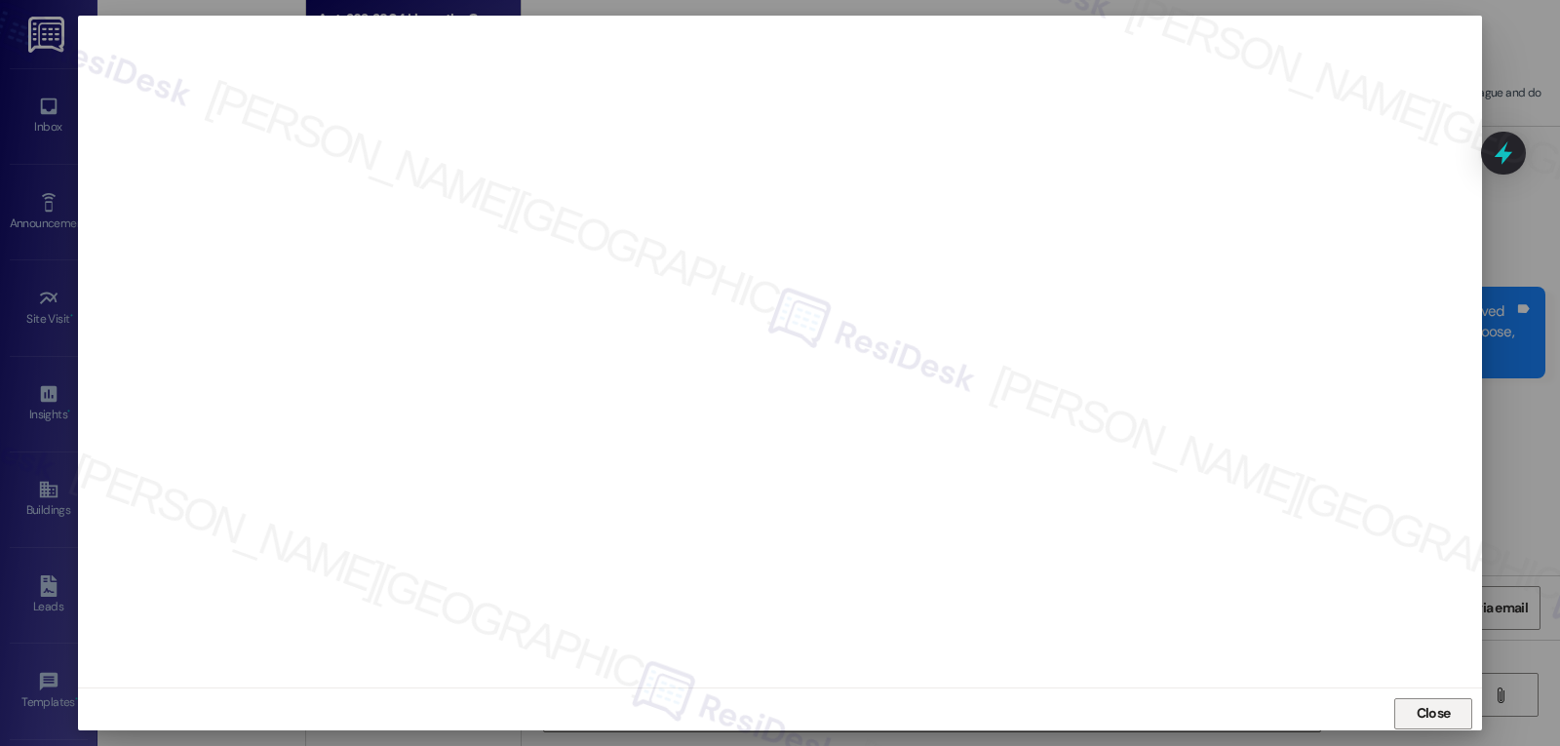
click at [1450, 710] on span "Close" at bounding box center [1434, 713] width 42 height 20
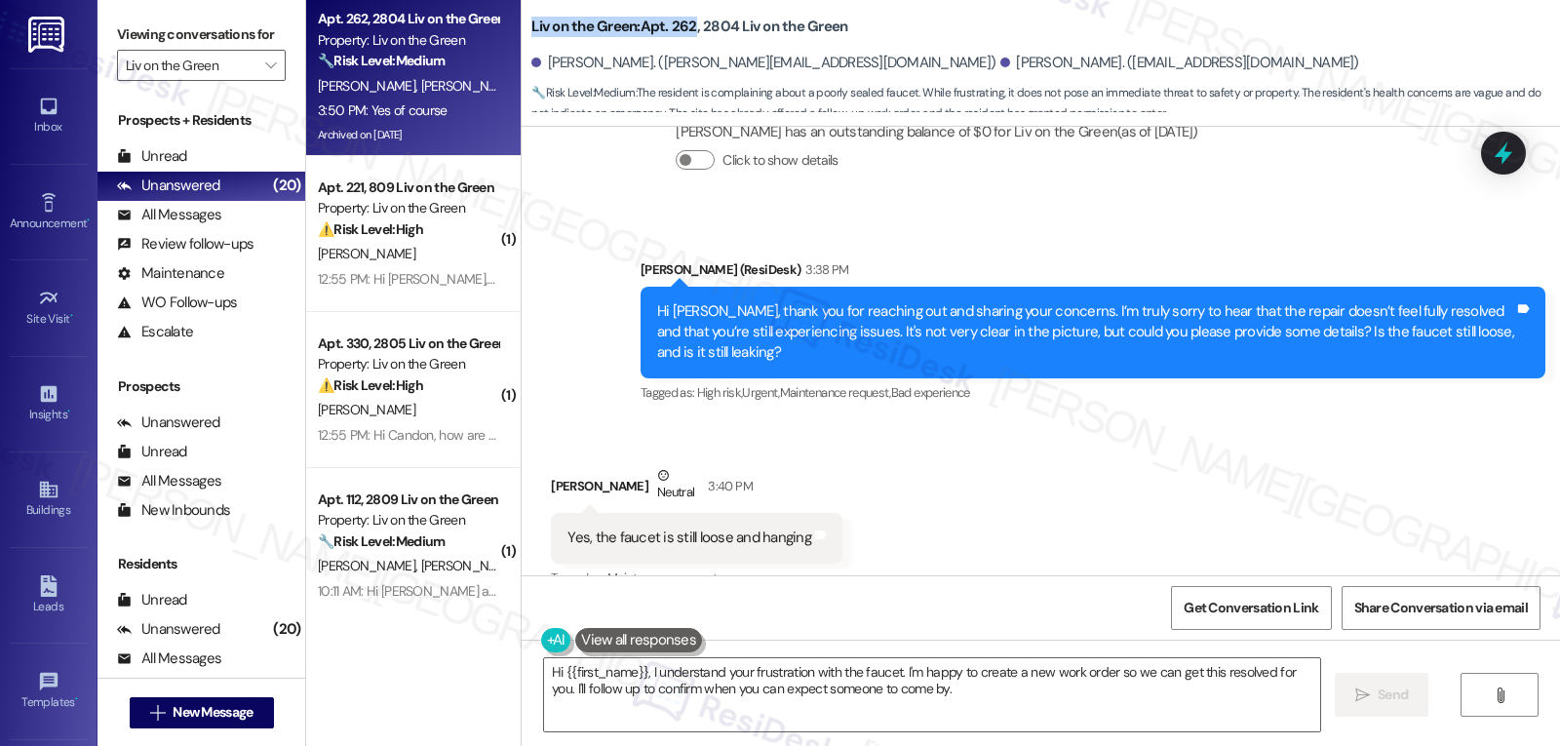
drag, startPoint x: 512, startPoint y: 28, endPoint x: 682, endPoint y: 26, distance: 169.7
click at [682, 26] on div "Liv on the Green: Apt. 262, 2804 Liv on the Green Oriza [PERSON_NAME]. ([PERSON…" at bounding box center [1041, 58] width 1039 height 107
copy b "Liv on the Green: Apt. 262"
click at [1224, 631] on div "Get Conversation Link Share Conversation via email" at bounding box center [1041, 607] width 1039 height 64
click at [1222, 612] on span "Get Conversation Link" at bounding box center [1251, 608] width 135 height 20
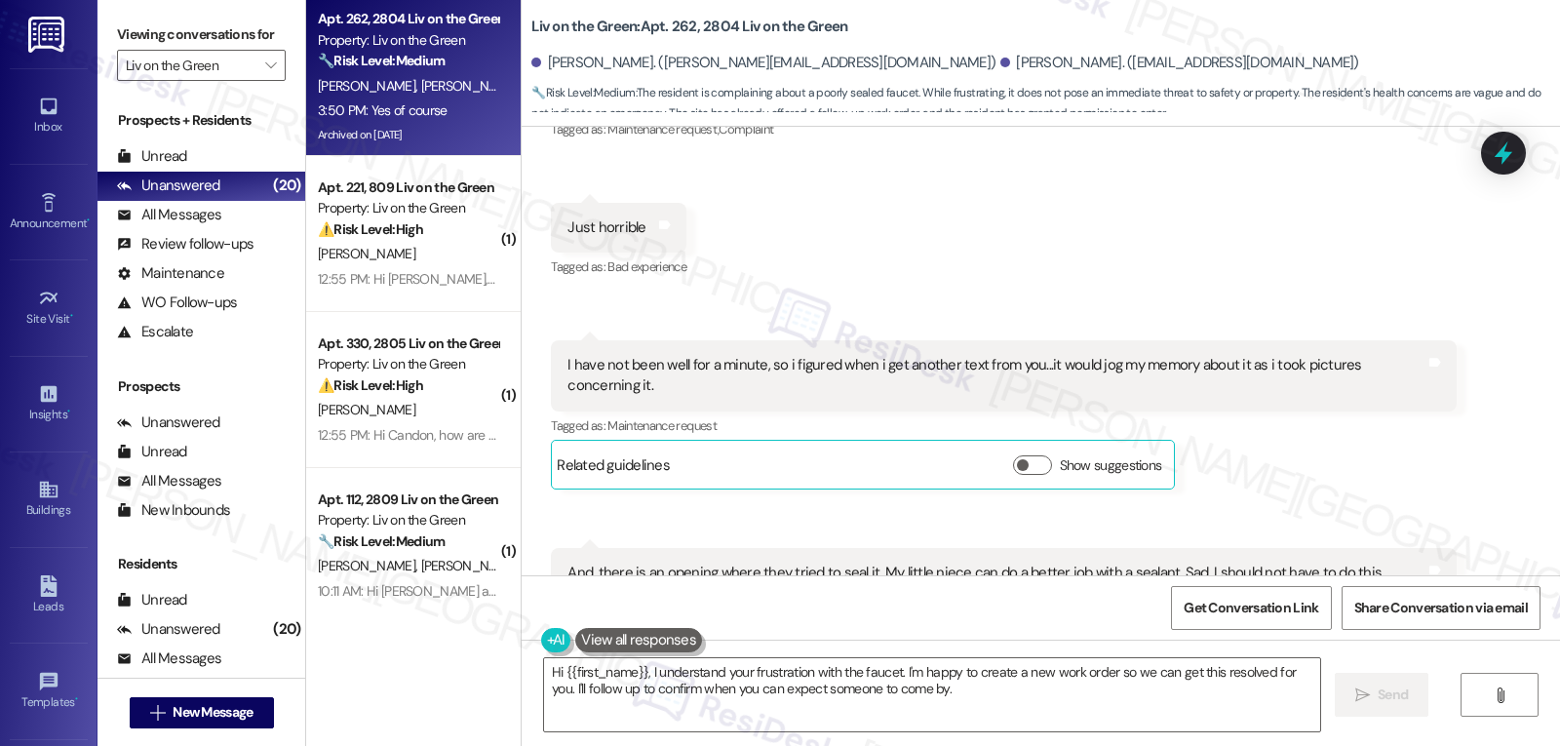
scroll to position [55666, 0]
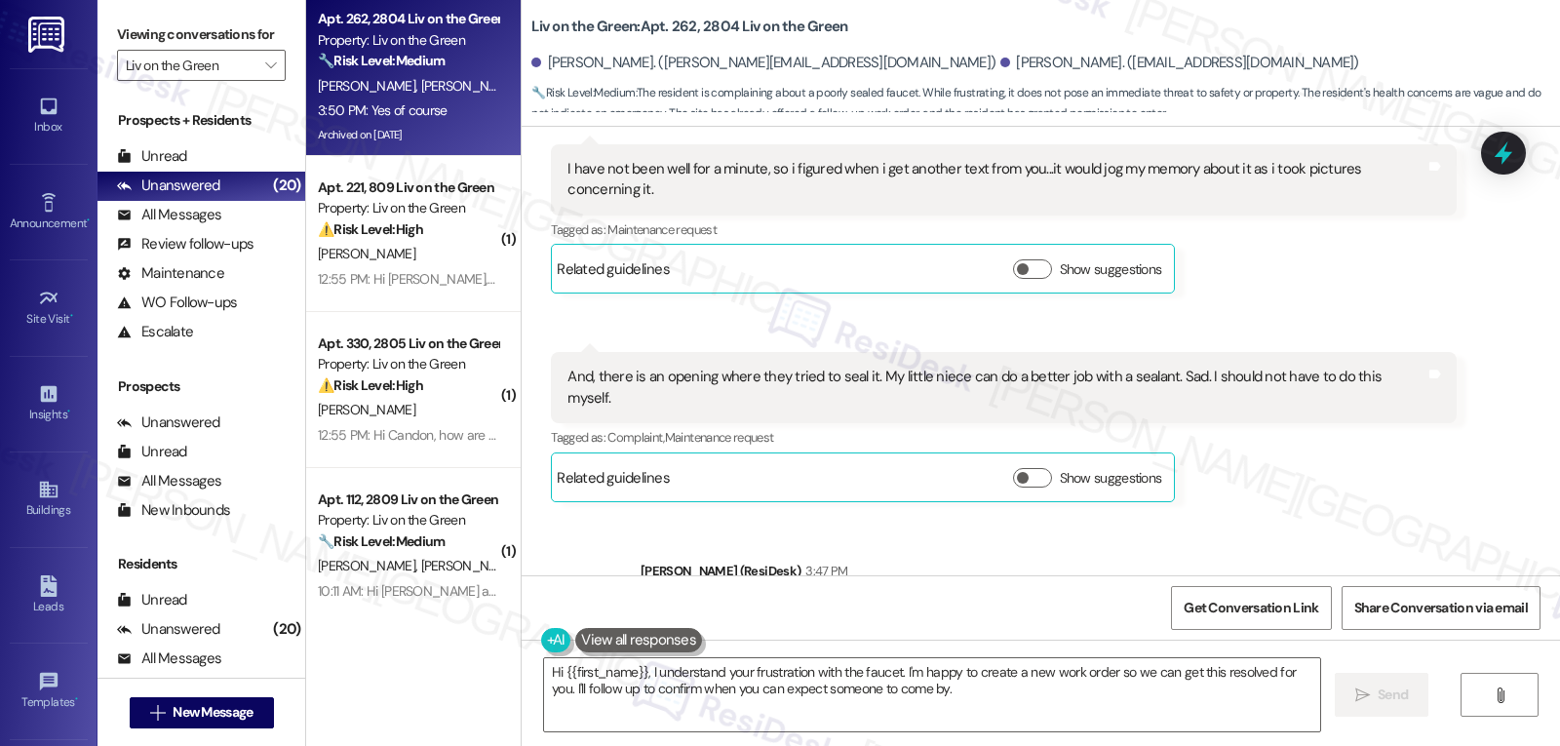
copy div "[PERSON_NAME]"
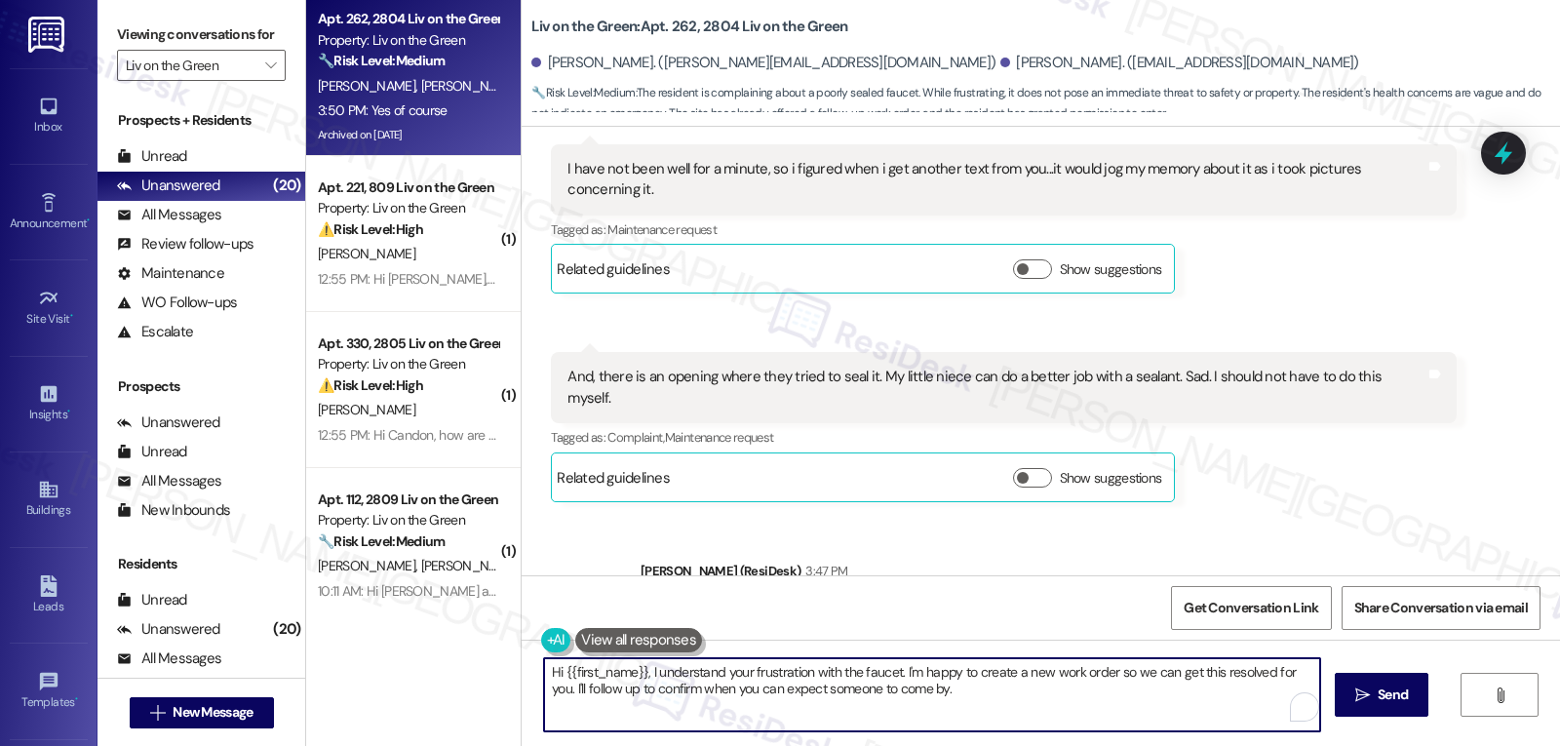
drag, startPoint x: 646, startPoint y: 674, endPoint x: 1559, endPoint y: 792, distance: 921.3
click at [1559, 745] on html "Inbox Go to Inbox Announcement • Send A Text Announcement Site Visit • Go to Si…" at bounding box center [780, 373] width 1560 height 746
click at [760, 704] on textarea "Hi {{first_name}}, I really apoligze for the inconvenience, but my system is cu…" at bounding box center [929, 694] width 776 height 73
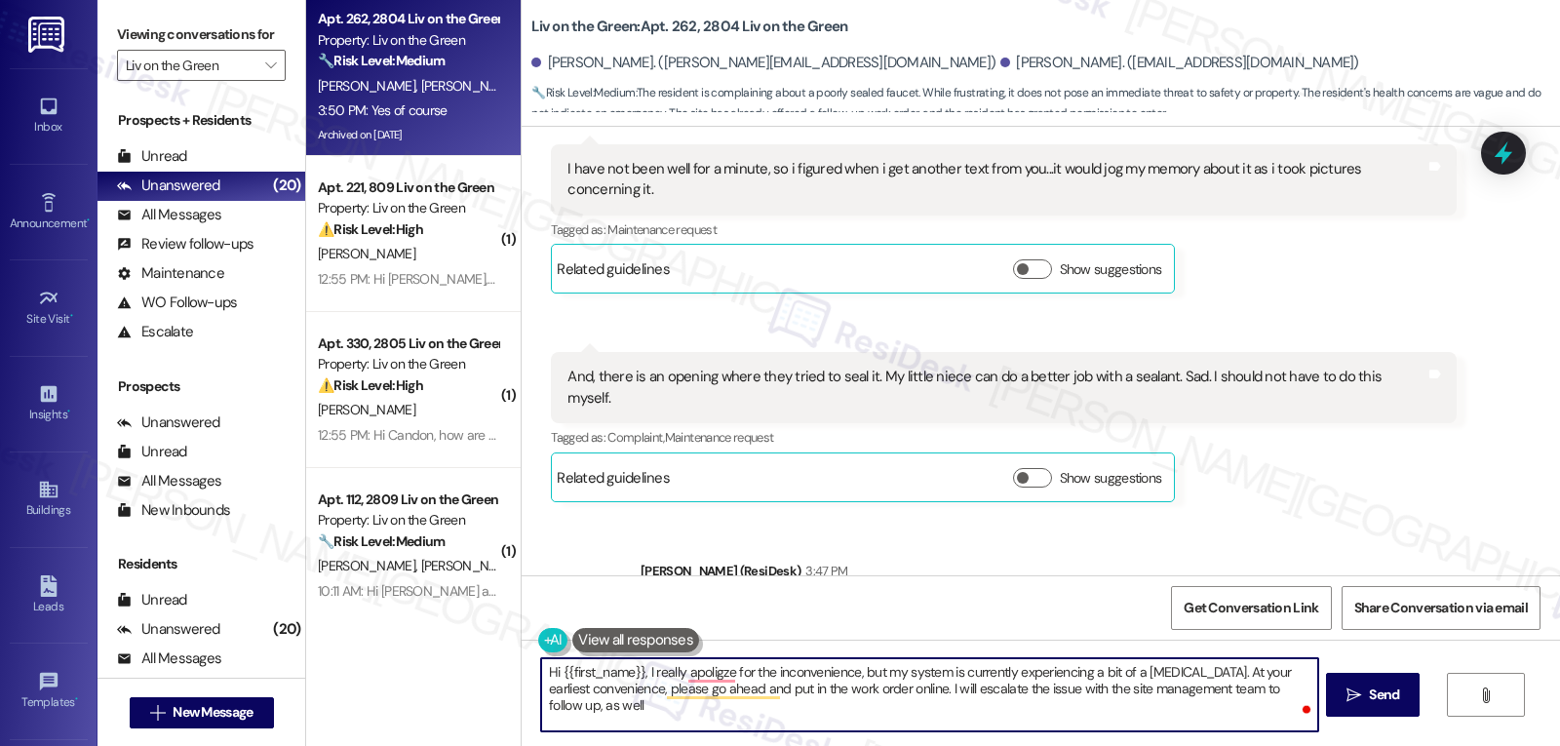
click at [894, 694] on textarea "Hi {{first_name}}, I really apoligze for the inconvenience, but my system is cu…" at bounding box center [929, 694] width 776 height 73
click at [923, 706] on textarea "Hi {{first_name}}, I really apoligze for the inconvenience, but my system is cu…" at bounding box center [929, 694] width 776 height 73
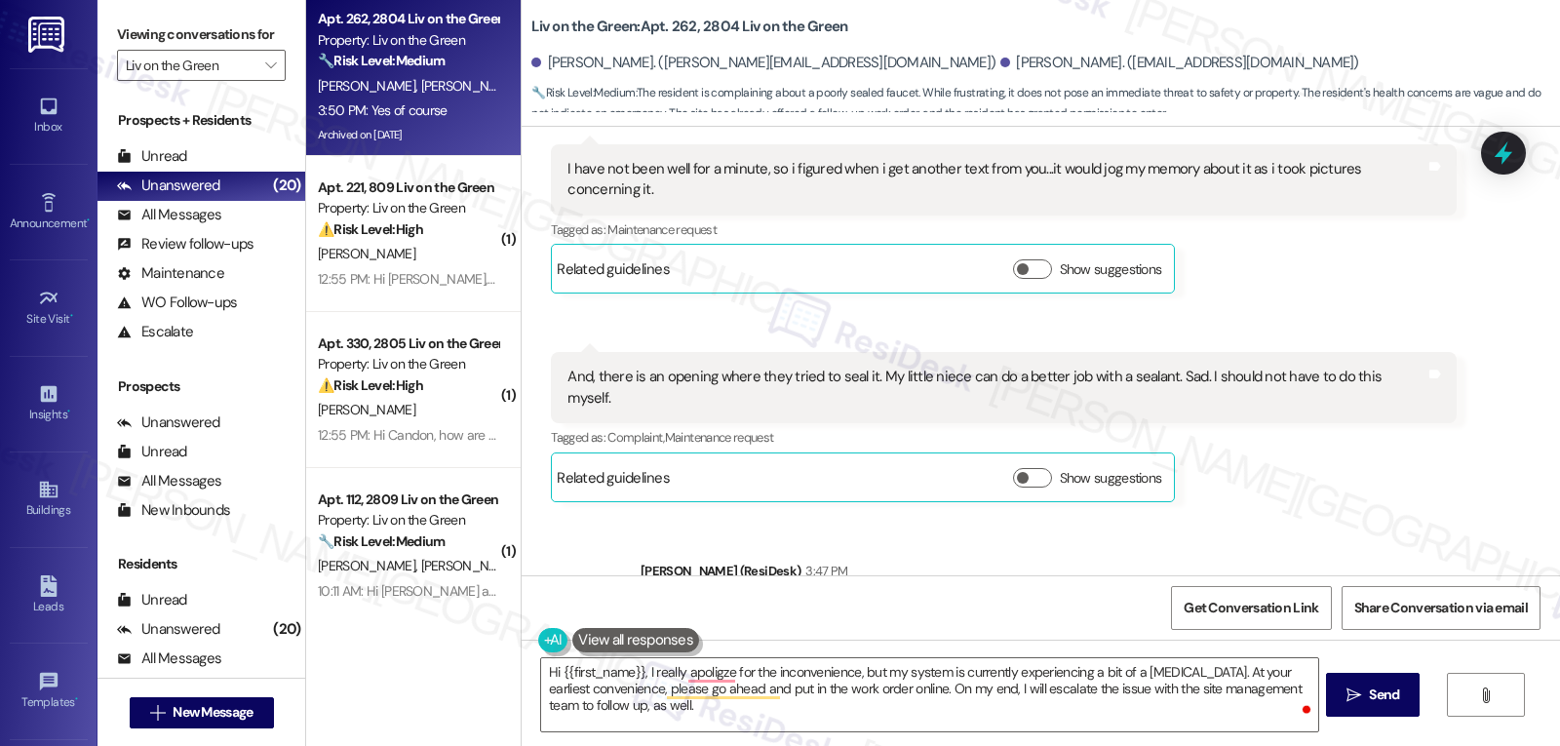
copy div "[PERSON_NAME]"
click at [551, 666] on textarea "Hi {{first_name}}, I really apoligze for the inconvenience, but my system is cu…" at bounding box center [929, 694] width 776 height 73
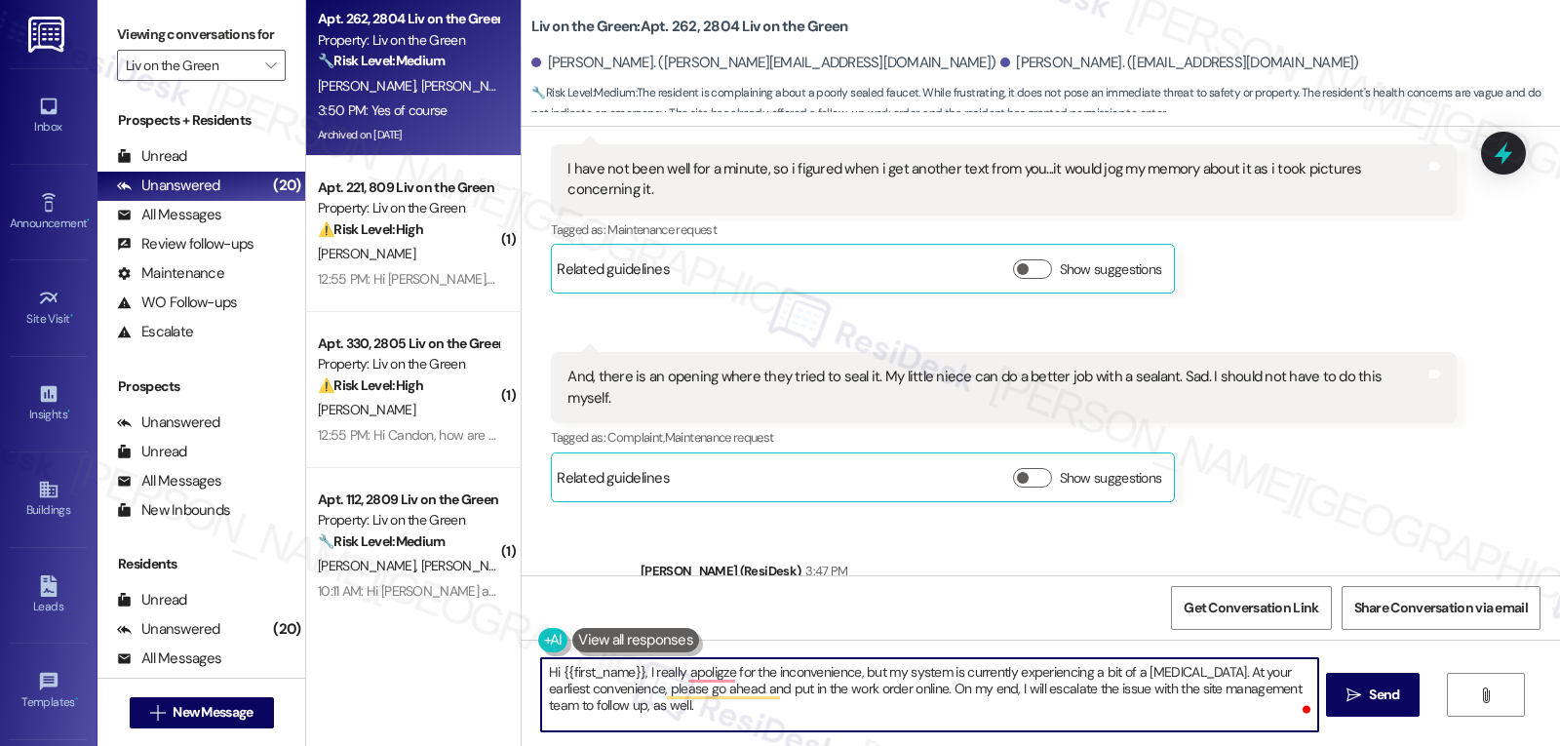
paste textarea "[PERSON_NAME]"
click at [877, 707] on textarea "Hi [PERSON_NAME], I really apologize for the inconvenience, but my system is cu…" at bounding box center [929, 694] width 776 height 73
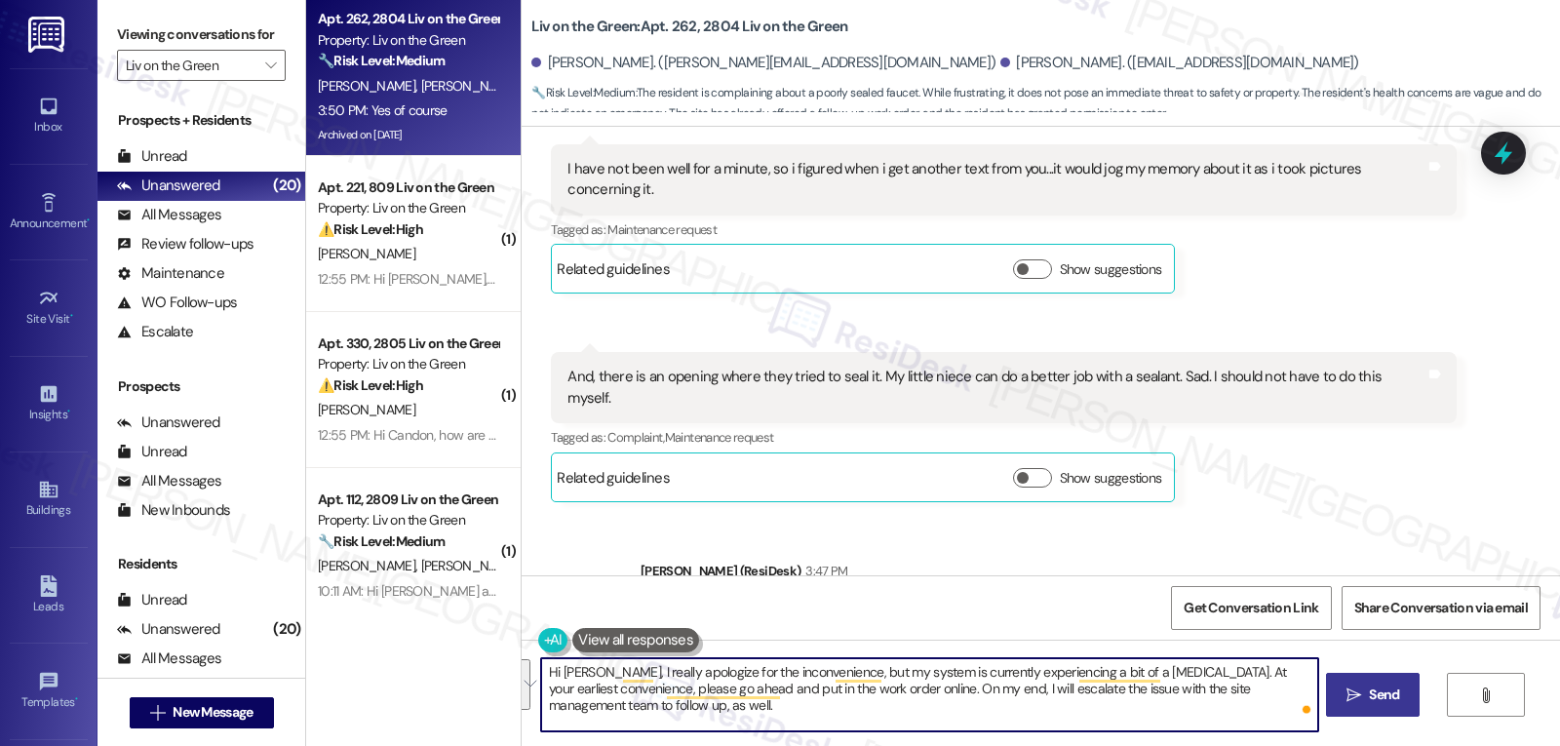
type textarea "Hi [PERSON_NAME], I really apologize for the inconvenience, but my system is cu…"
click at [1413, 704] on button " Send" at bounding box center [1373, 695] width 95 height 44
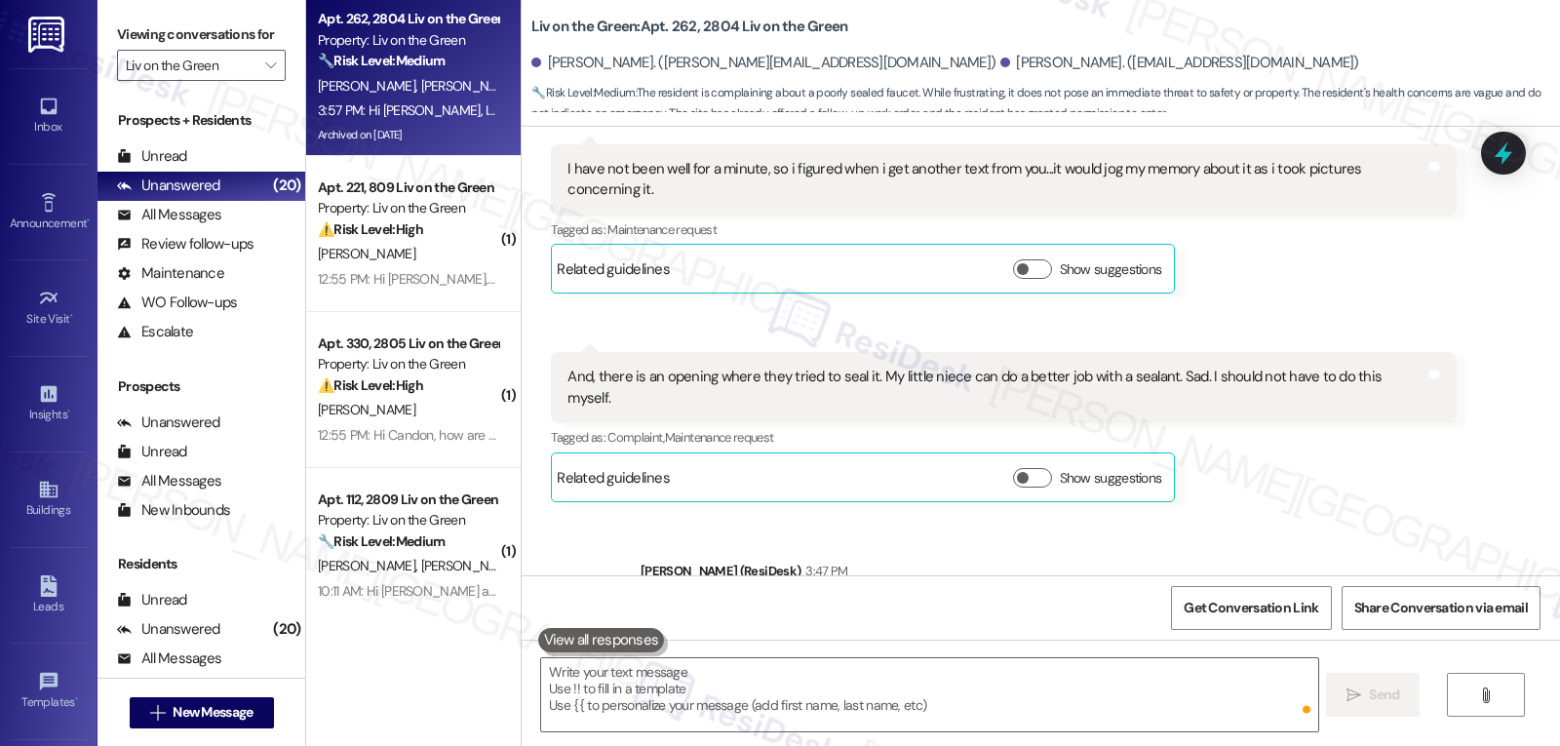
scroll to position [55823, 0]
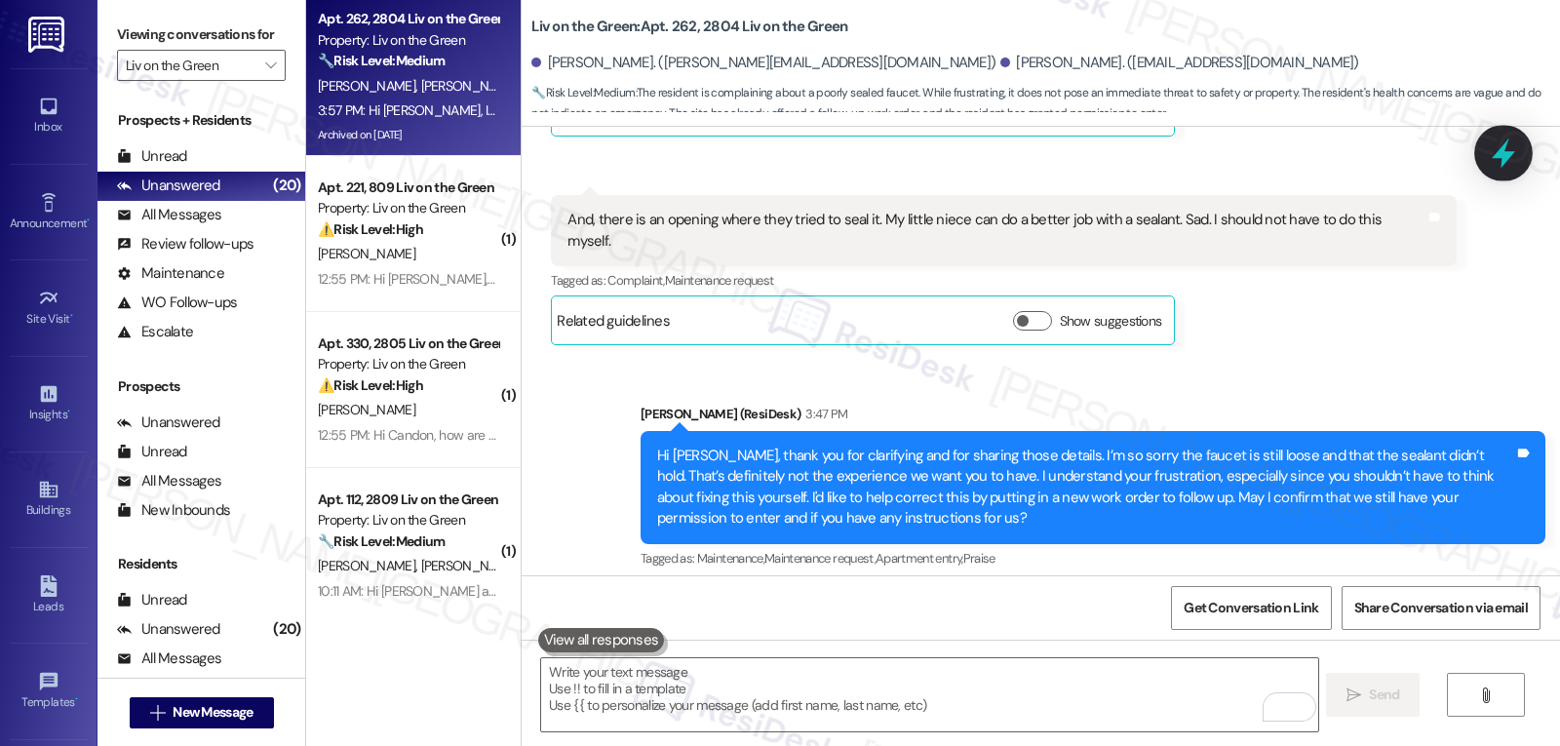
click at [1508, 144] on icon at bounding box center [1503, 153] width 33 height 33
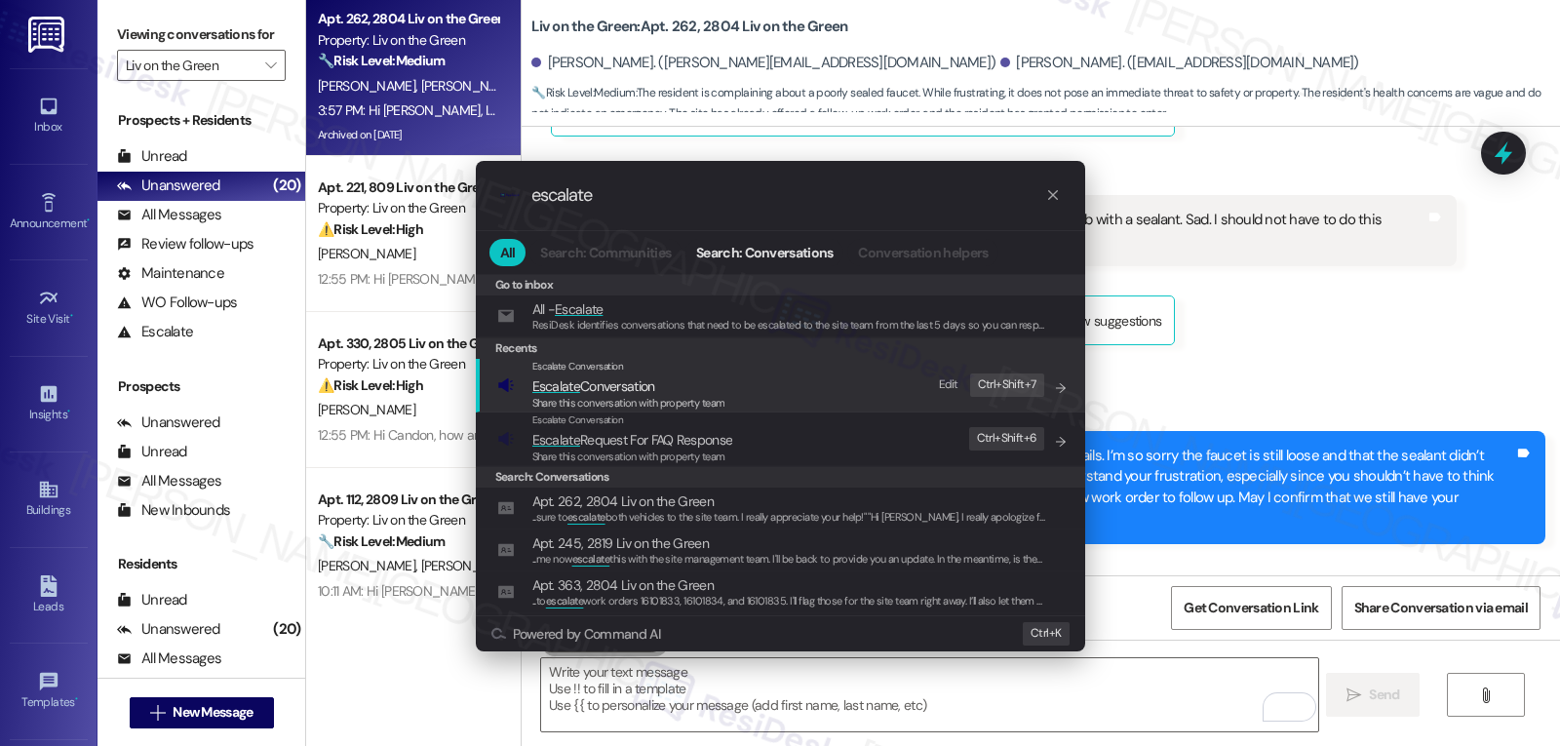
type input "escalate"
click at [680, 403] on span "Share this conversation with property team" at bounding box center [628, 403] width 193 height 14
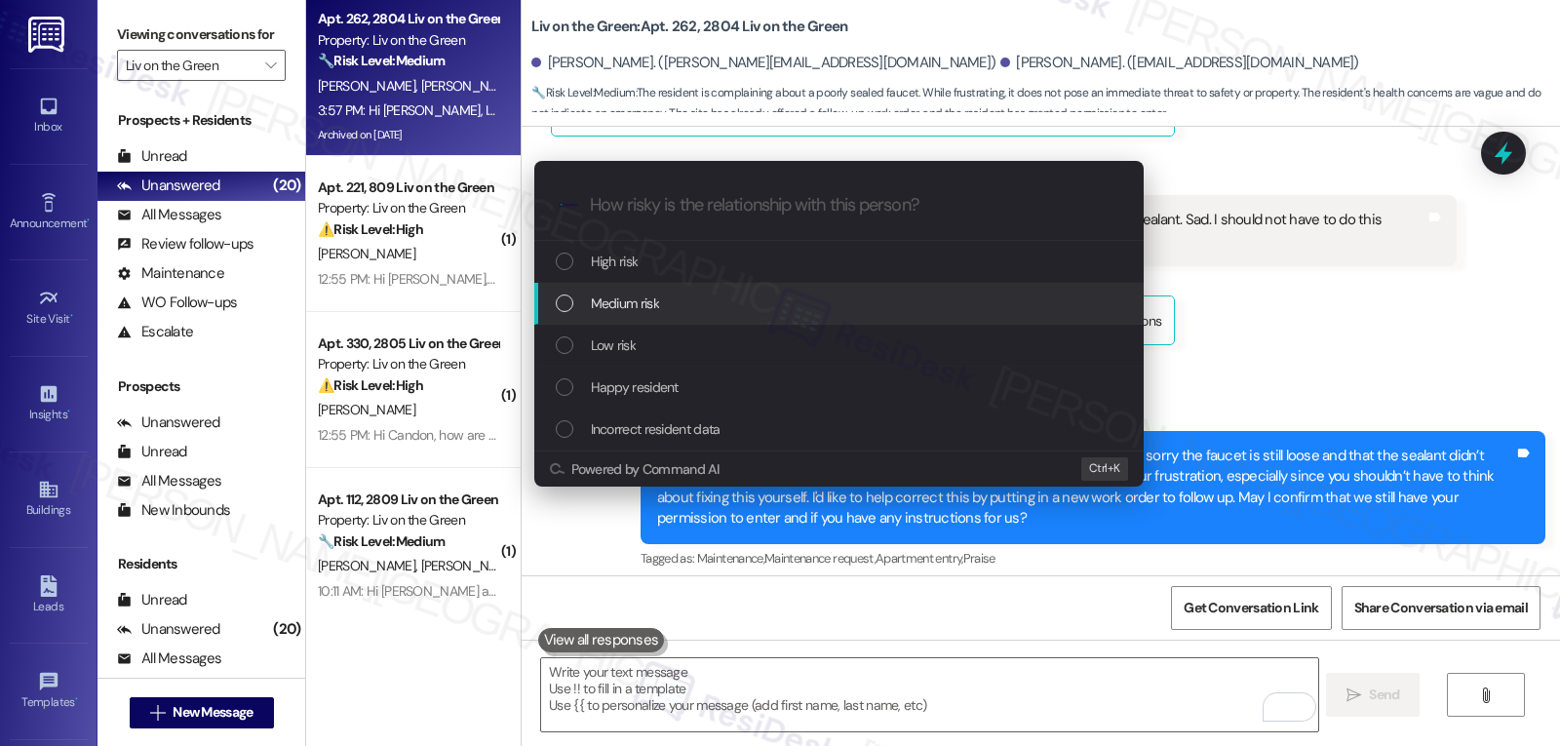
click at [676, 309] on div "Medium risk" at bounding box center [841, 303] width 570 height 21
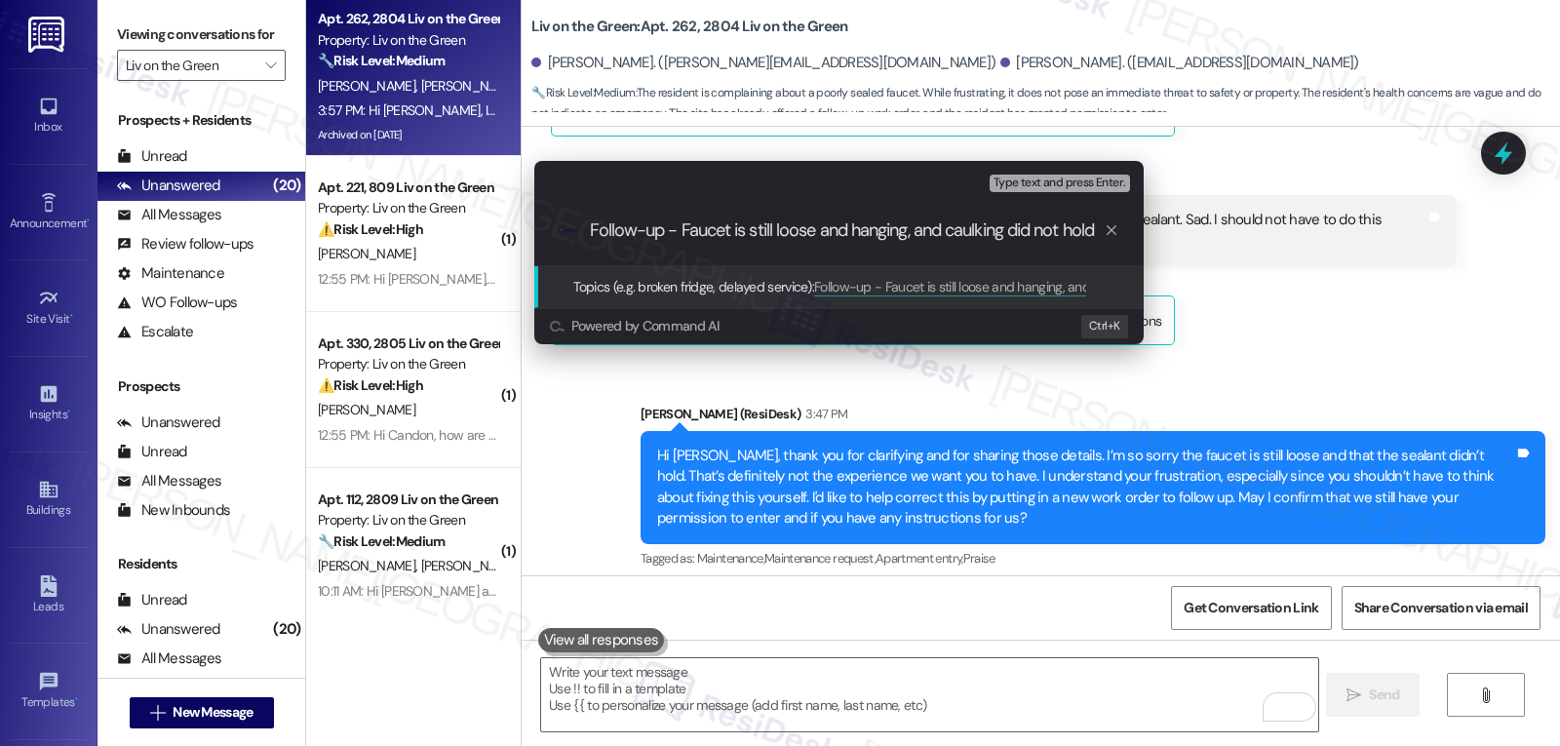
type input "Follow-up - Faucet is still loose and hanging, and caulking did not hold"
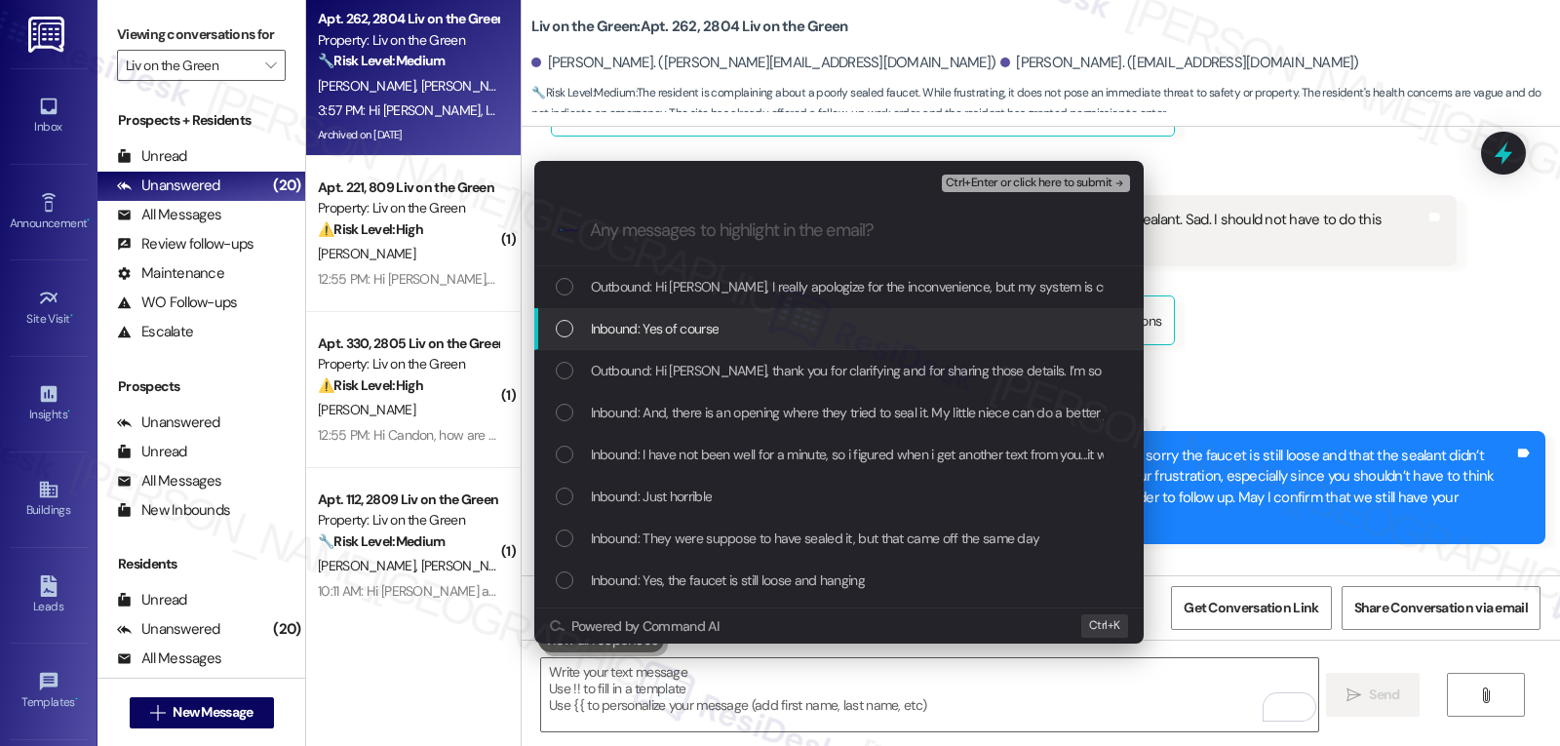
click at [746, 325] on div "Inbound: Yes of course" at bounding box center [841, 328] width 570 height 21
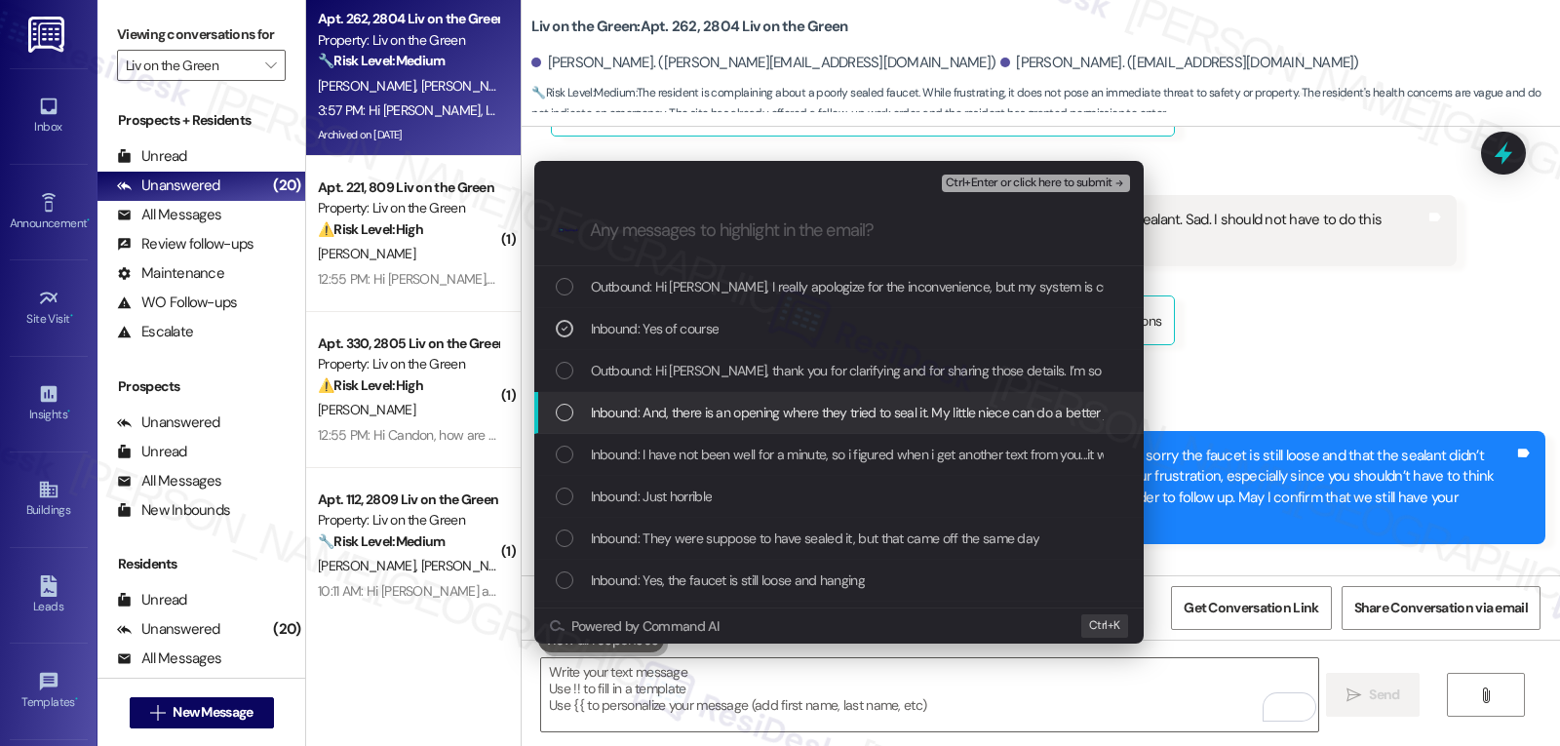
click at [687, 427] on div "Inbound: And, there is an opening where they tried to seal it. My little niece …" at bounding box center [838, 413] width 609 height 42
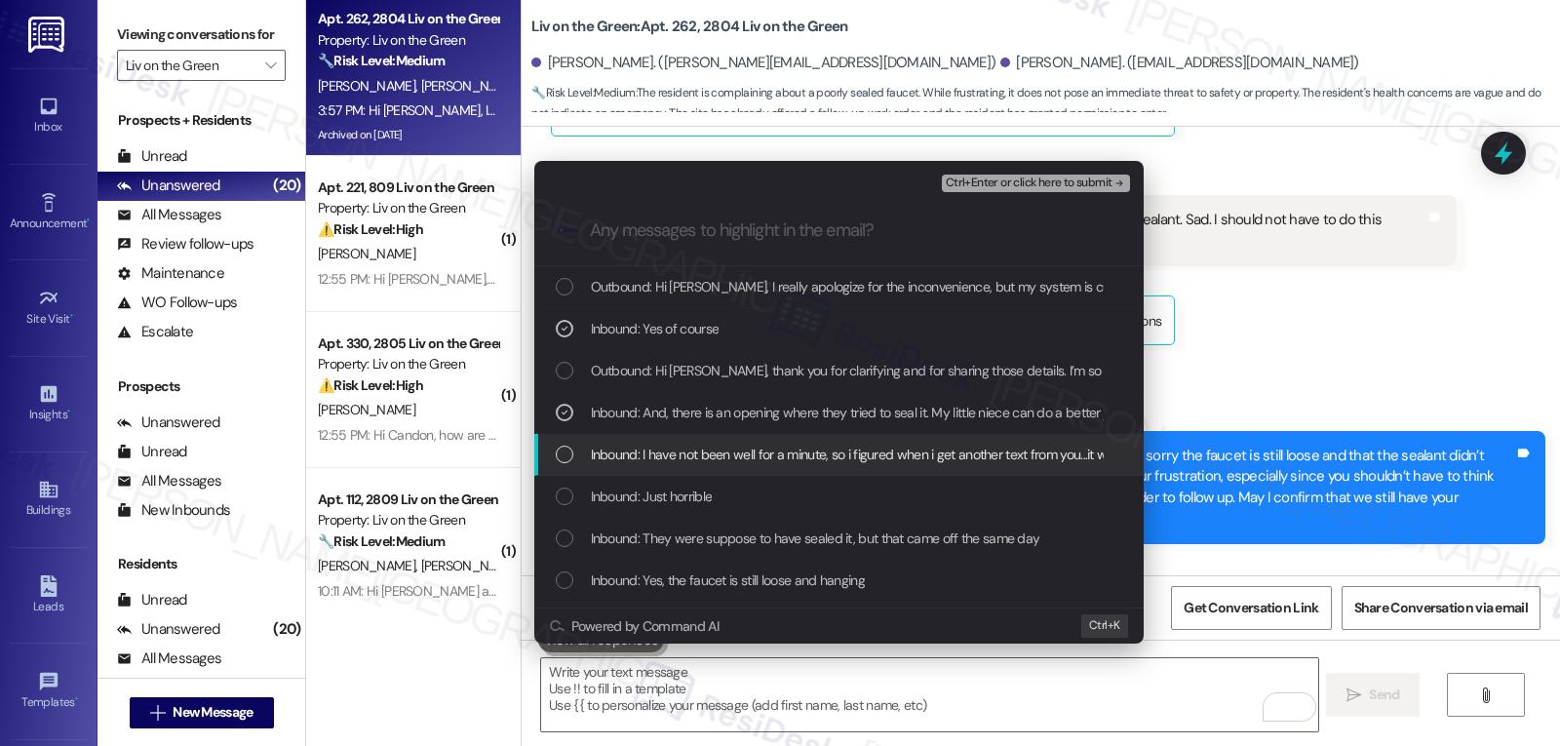
click at [674, 451] on span "Inbound: I have not been well for a minute, so i figured when i get another tex…" at bounding box center [1019, 454] width 857 height 21
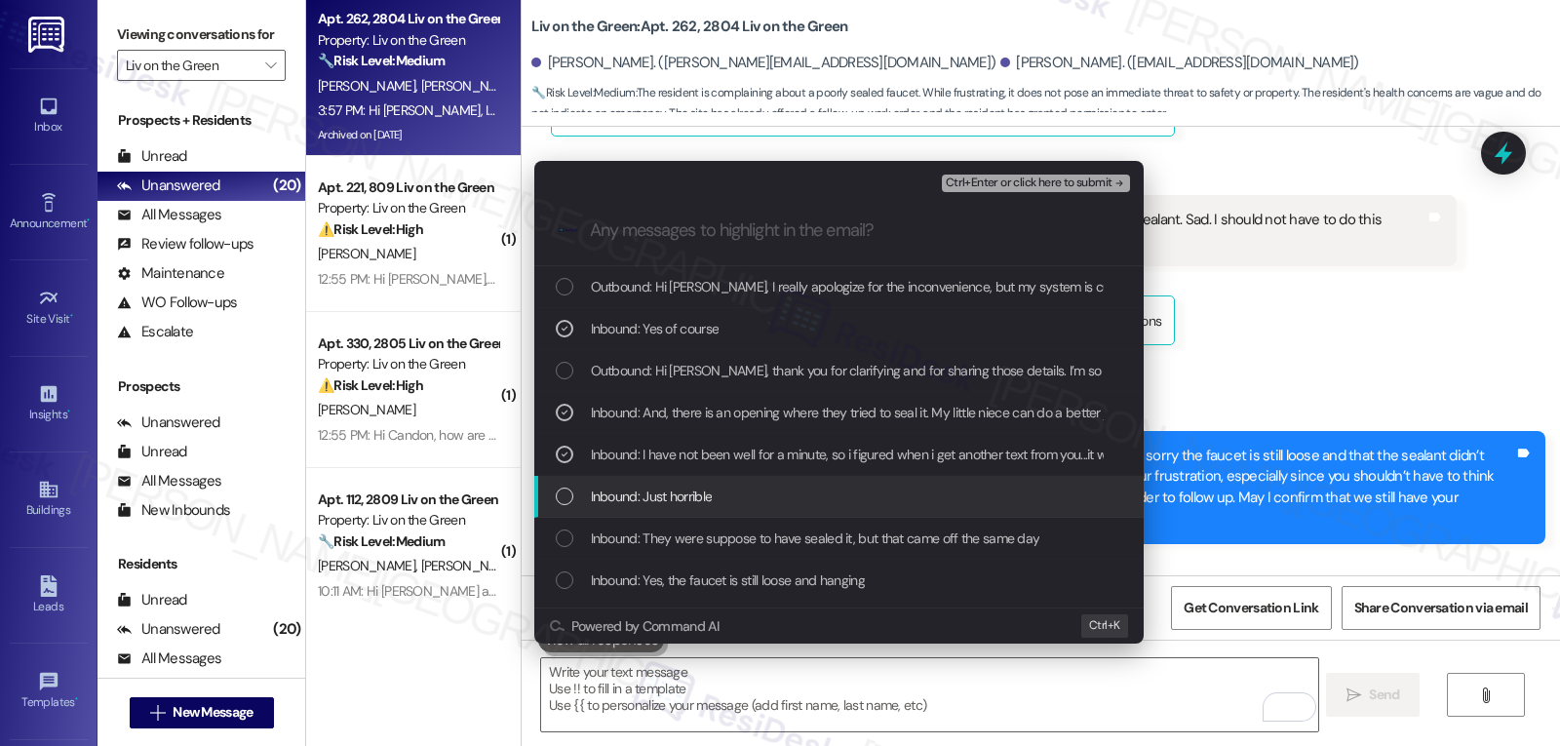
click at [661, 494] on span "Inbound: Just horrible" at bounding box center [652, 496] width 122 height 21
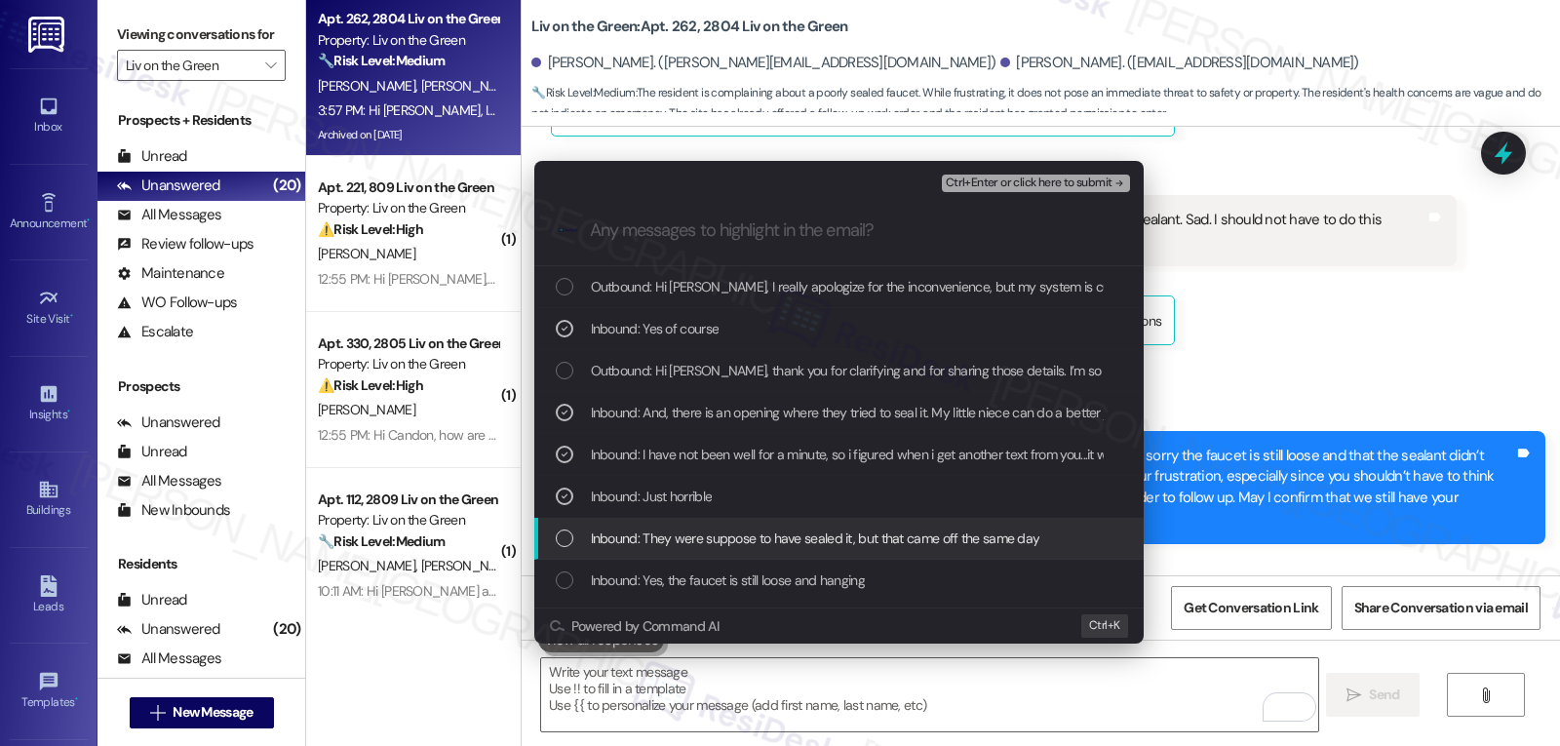
click at [647, 556] on div "Inbound: They were suppose to have sealed it, but that came off the same day" at bounding box center [838, 539] width 609 height 42
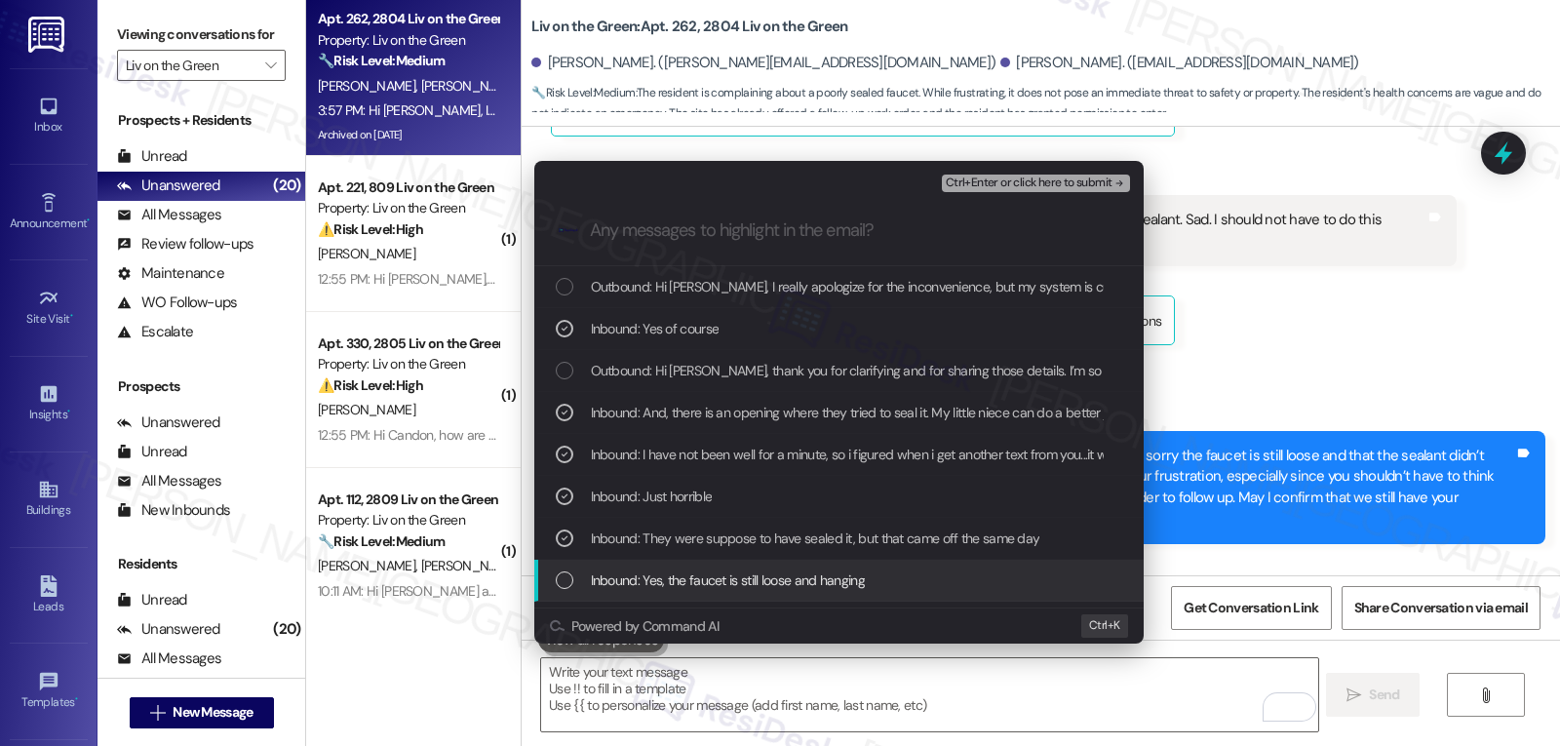
click at [657, 575] on span "Inbound: Yes, the faucet is still loose and hanging" at bounding box center [728, 579] width 274 height 21
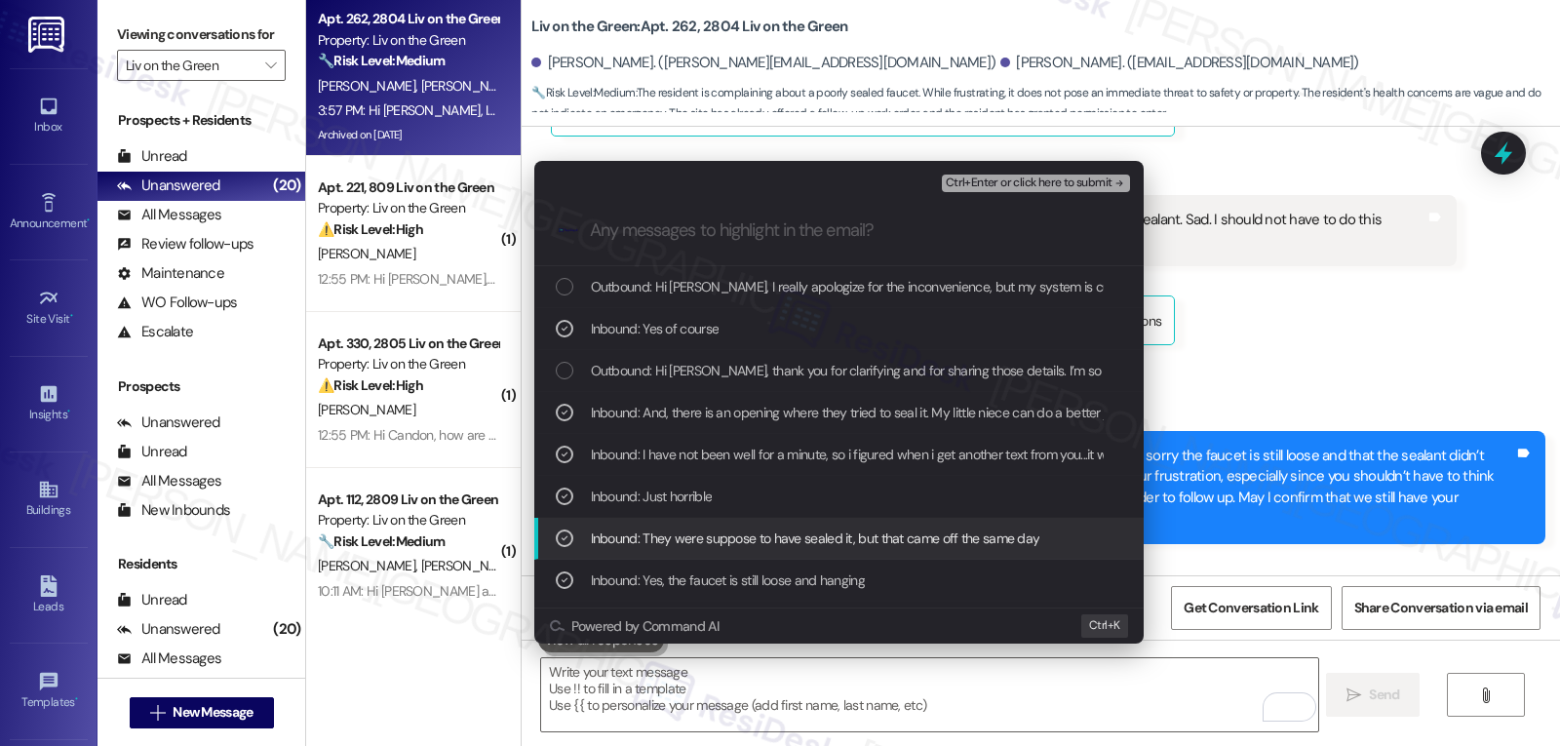
scroll to position [195, 0]
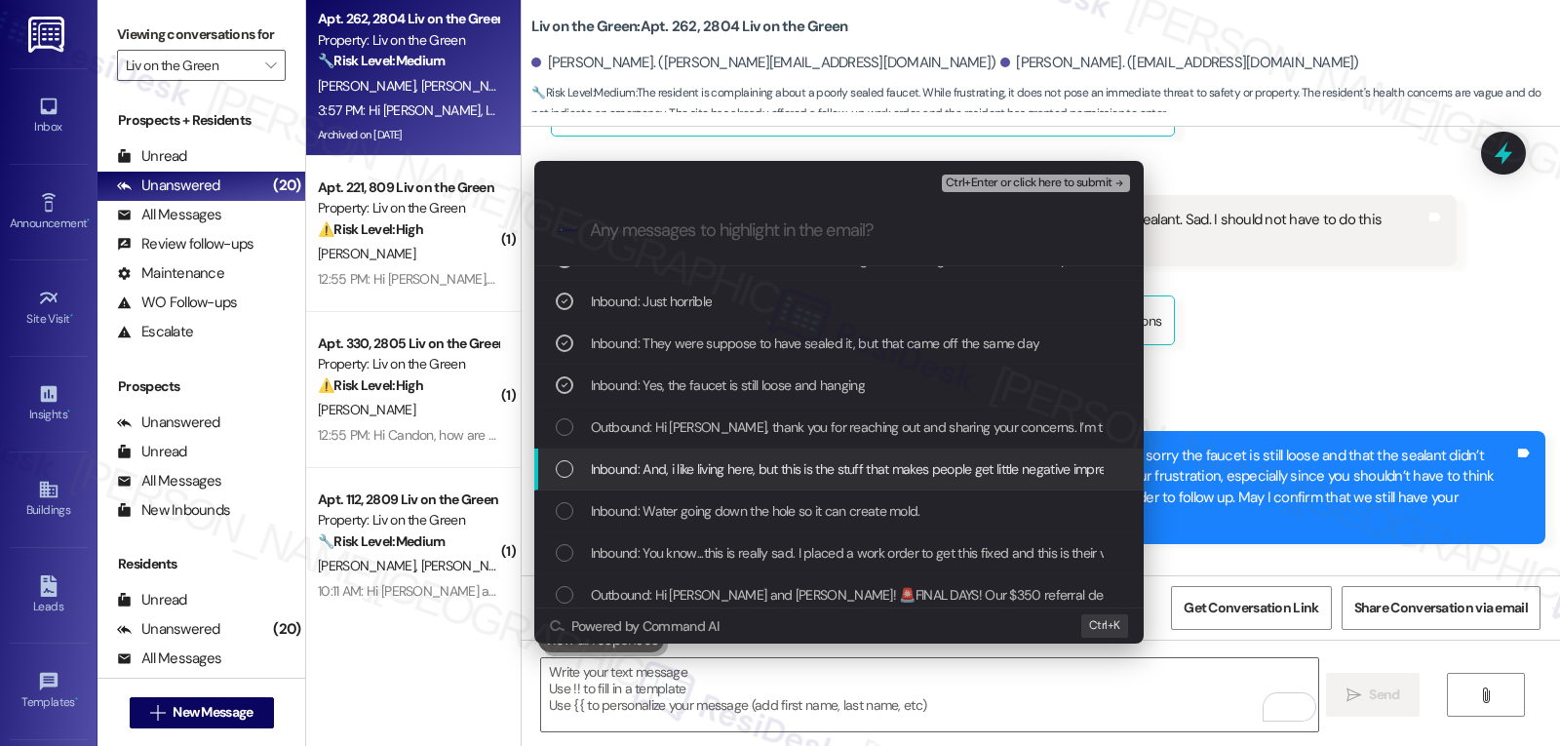
click at [737, 475] on span "Inbound: And, i like living here, but this is the stuff that makes people get l…" at bounding box center [866, 468] width 551 height 21
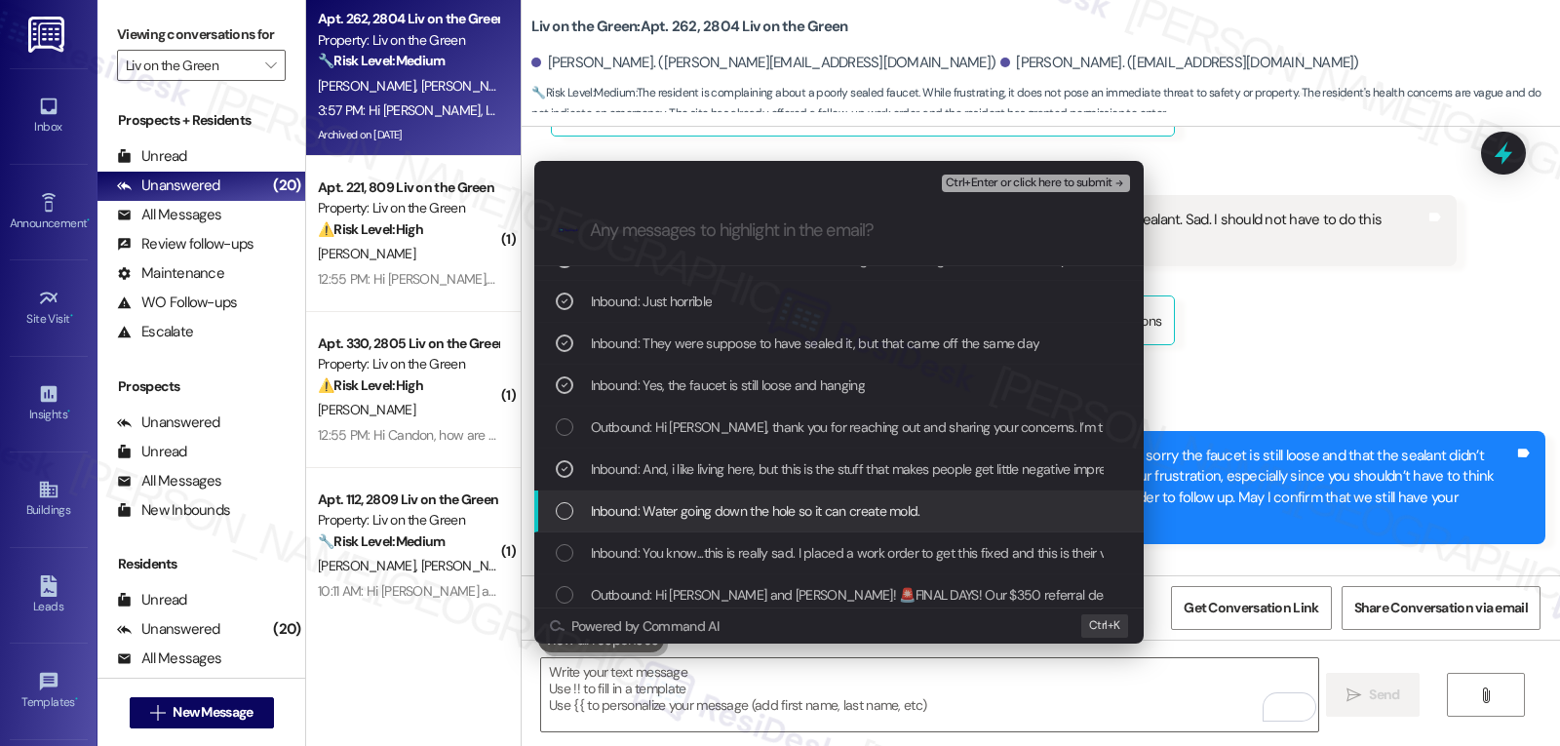
click at [609, 519] on span "Inbound: Water going down the hole so it can create mold." at bounding box center [756, 510] width 330 height 21
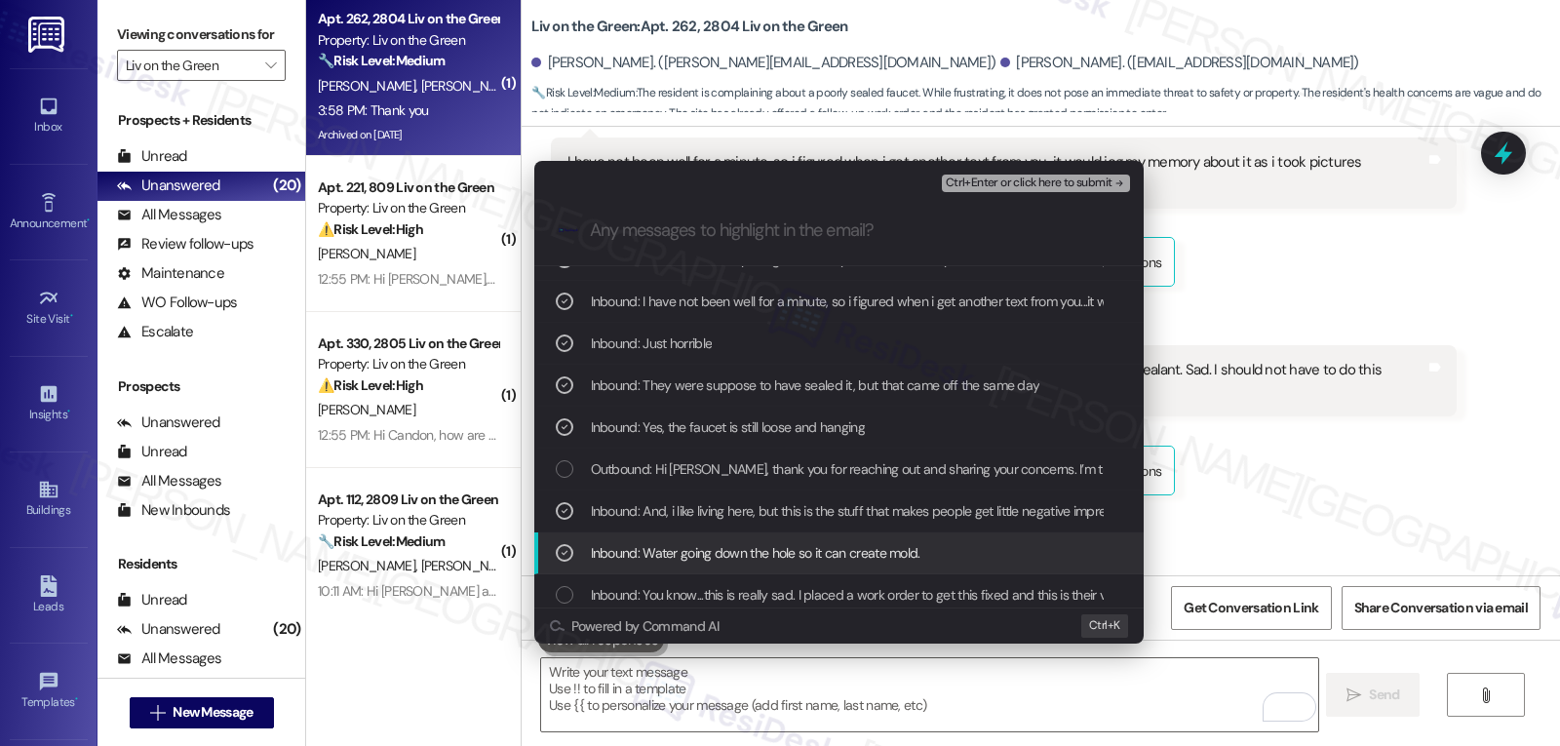
scroll to position [55958, 0]
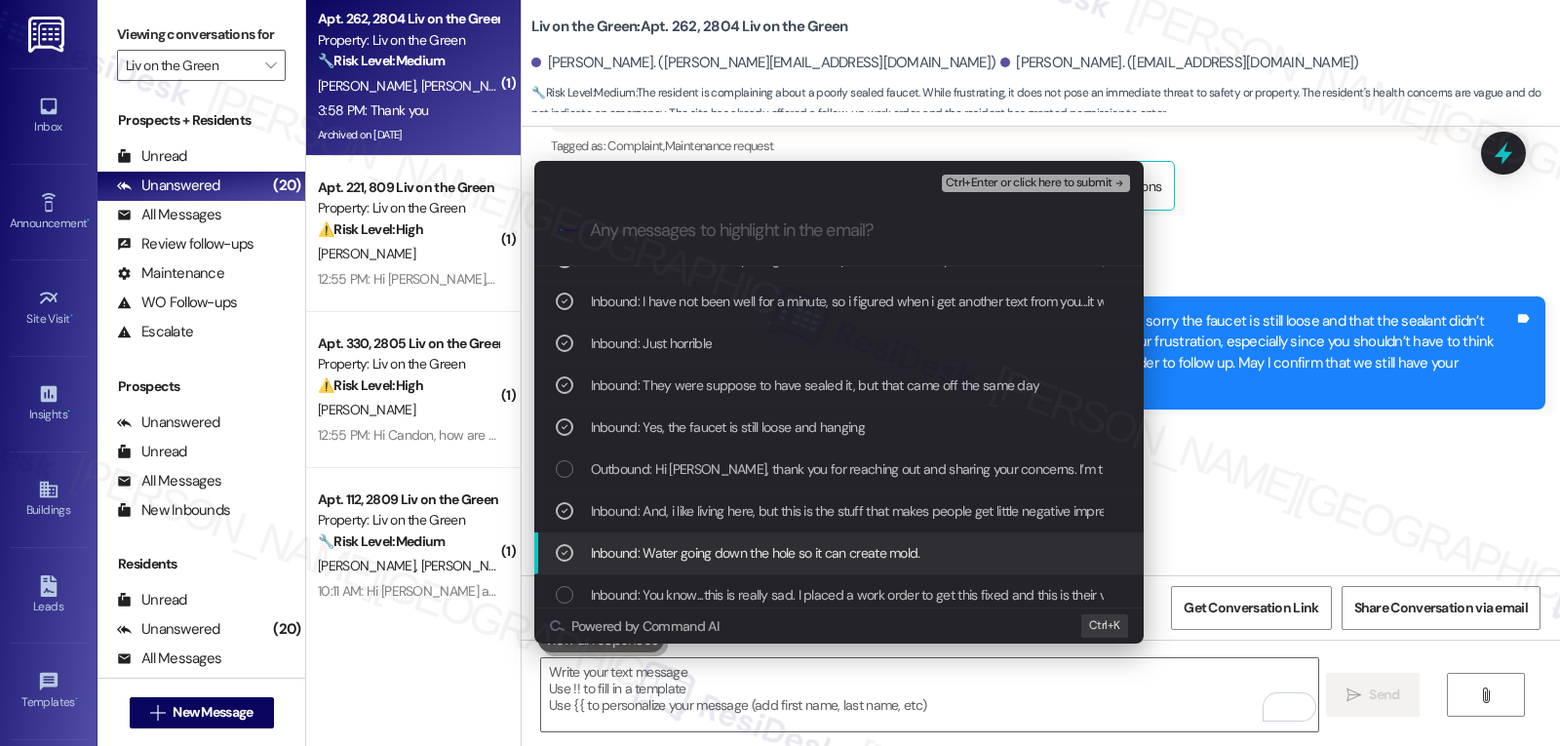
click at [611, 545] on span "Inbound: Water going down the hole so it can create mold." at bounding box center [756, 552] width 330 height 21
click at [571, 545] on div "List of options" at bounding box center [565, 553] width 18 height 18
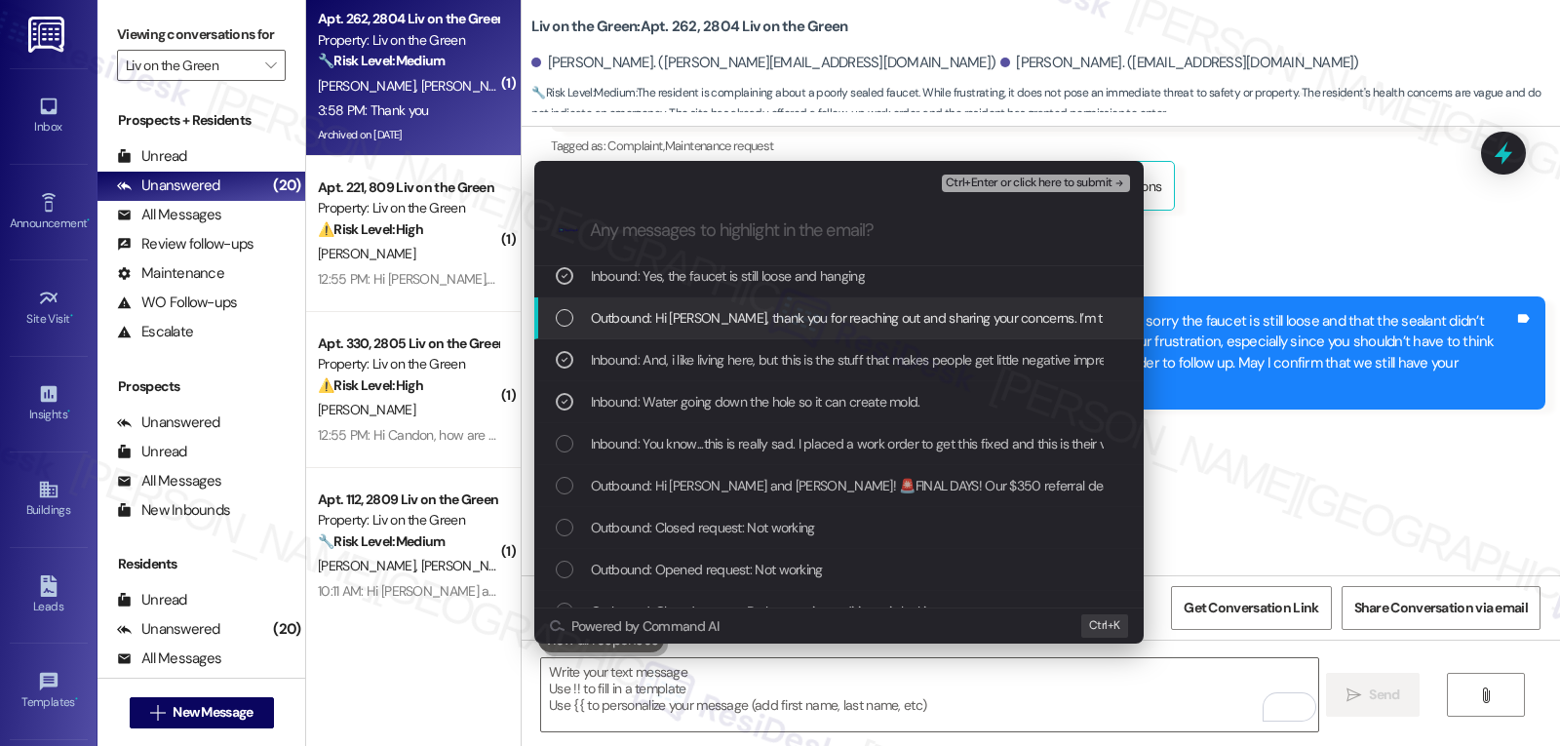
scroll to position [390, 0]
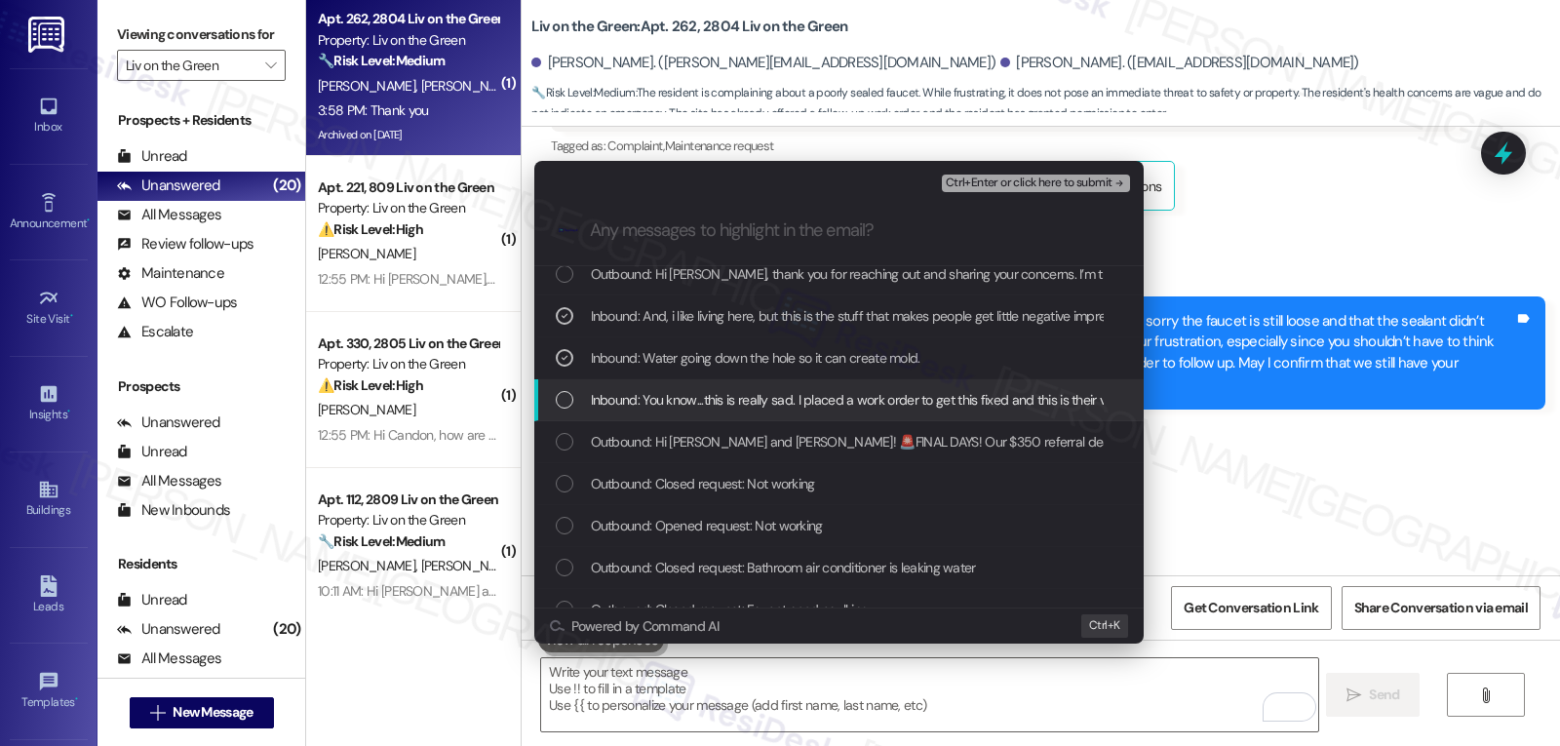
click at [564, 402] on div "List of options" at bounding box center [565, 400] width 18 height 18
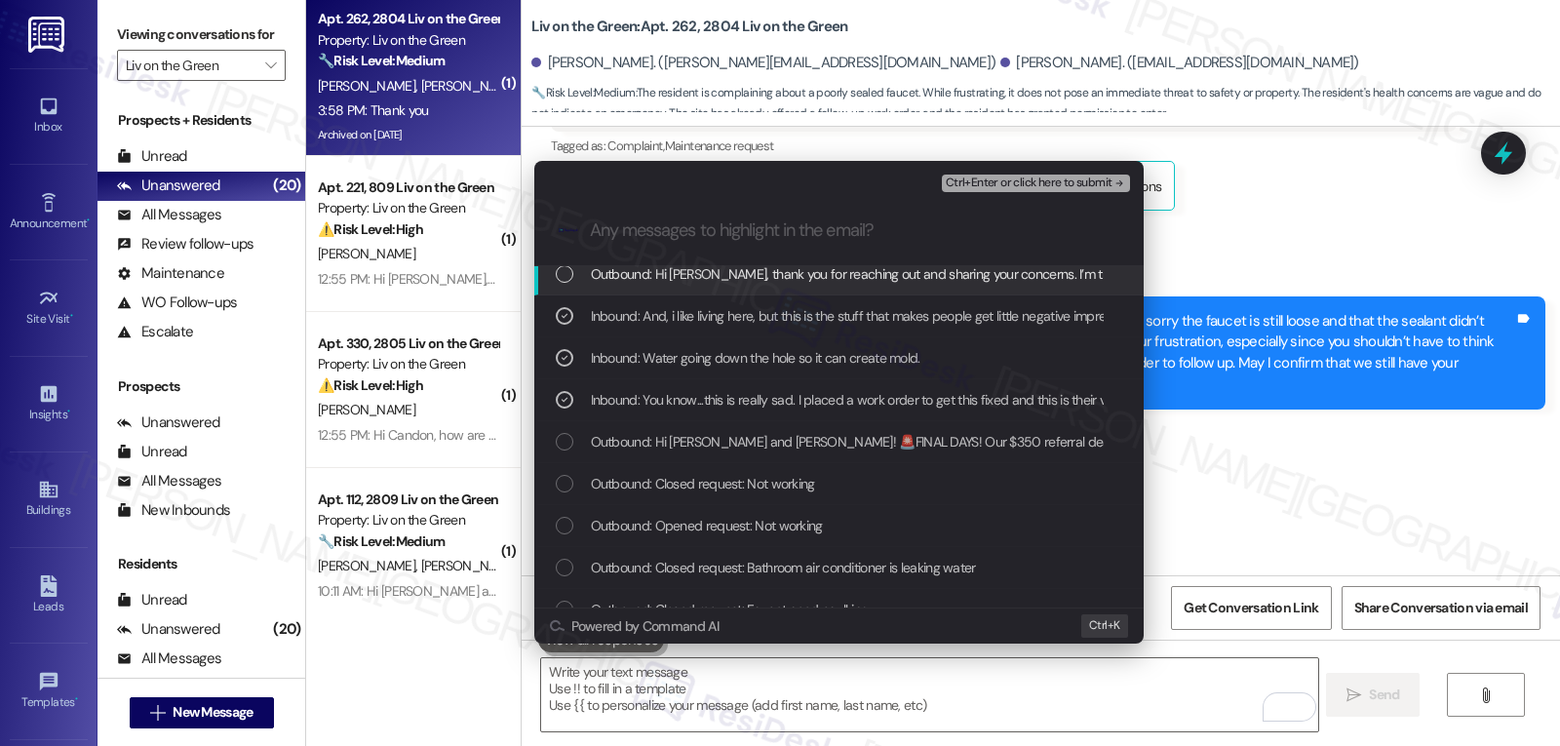
click at [1038, 185] on span "Ctrl+Enter or click here to submit" at bounding box center [1029, 183] width 167 height 14
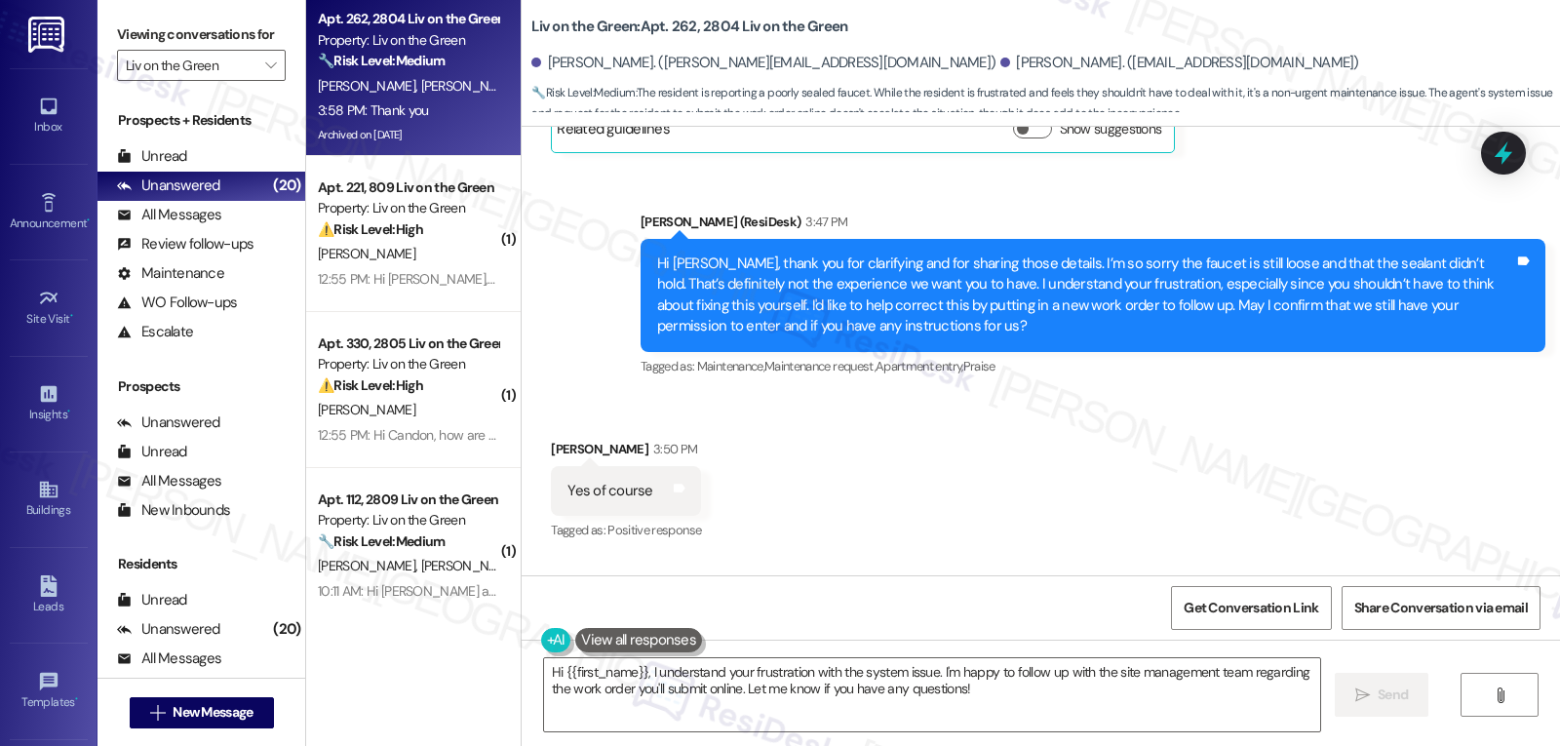
scroll to position [56016, 0]
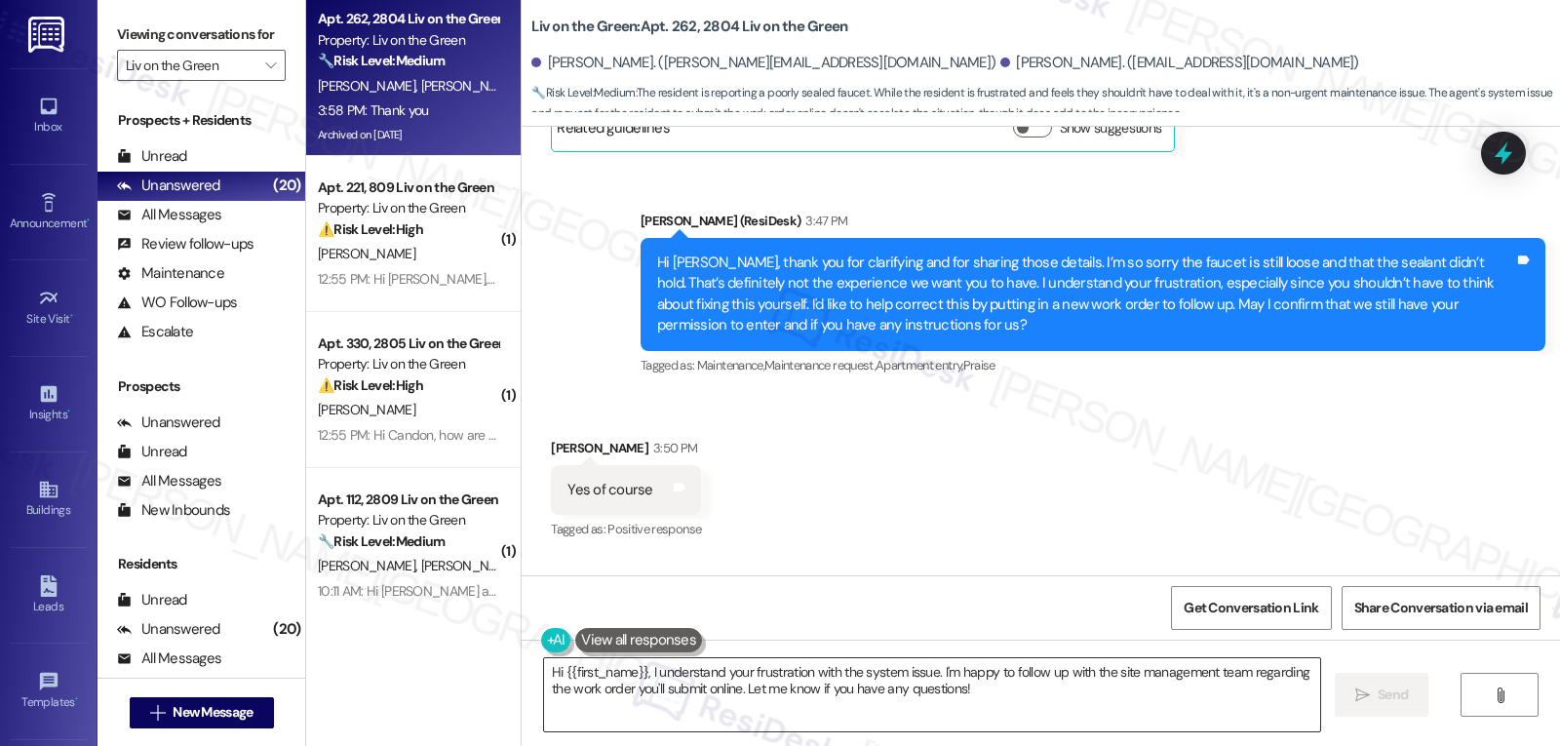
click at [643, 696] on textarea "Hi {{first_name}}, I understand your frustration with the system issue. I'm hap…" at bounding box center [932, 694] width 776 height 73
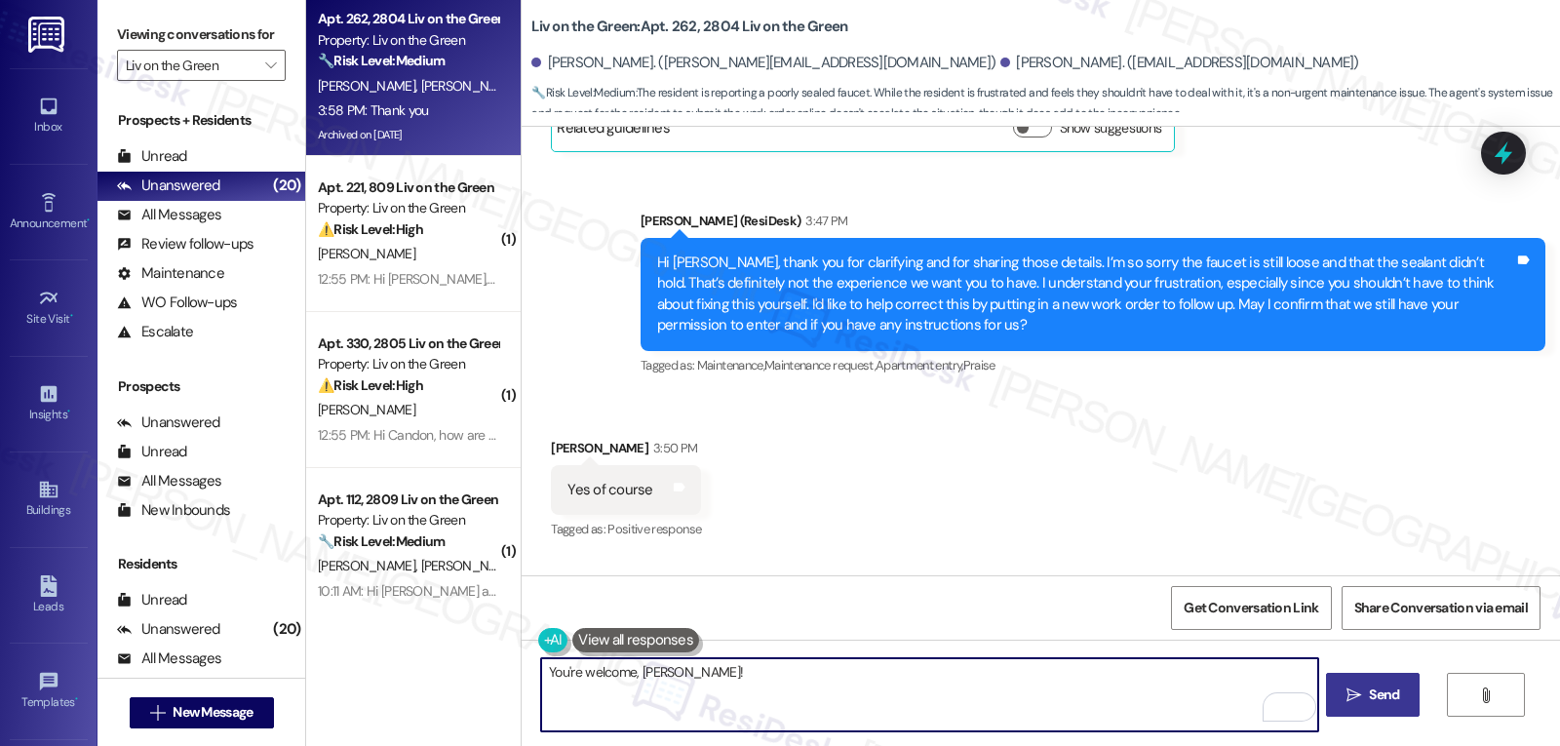
click at [1405, 701] on button " Send" at bounding box center [1373, 695] width 95 height 44
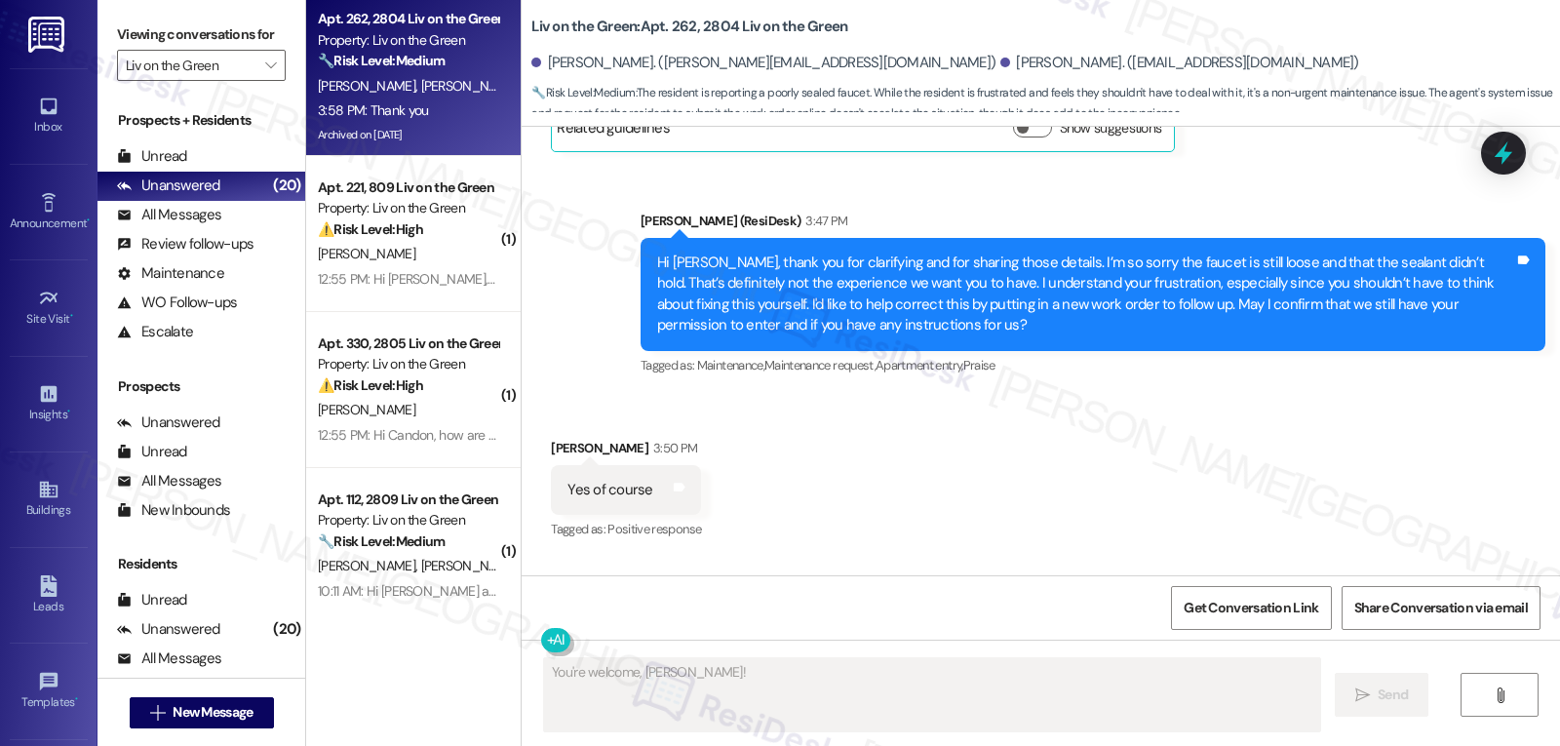
type textarea "Fetching suggested responses. Please feel free to read through the conversation…"
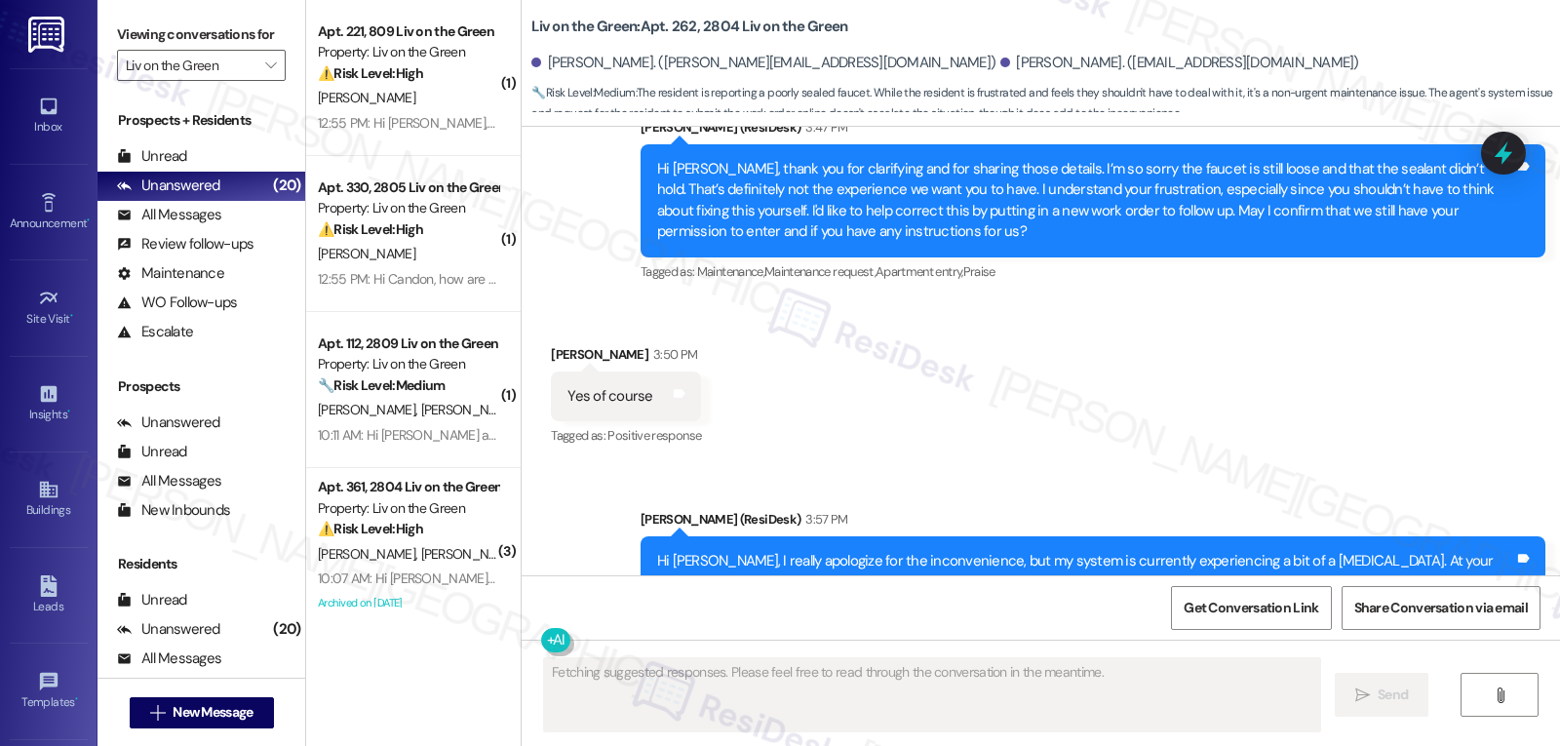
scroll to position [56152, 0]
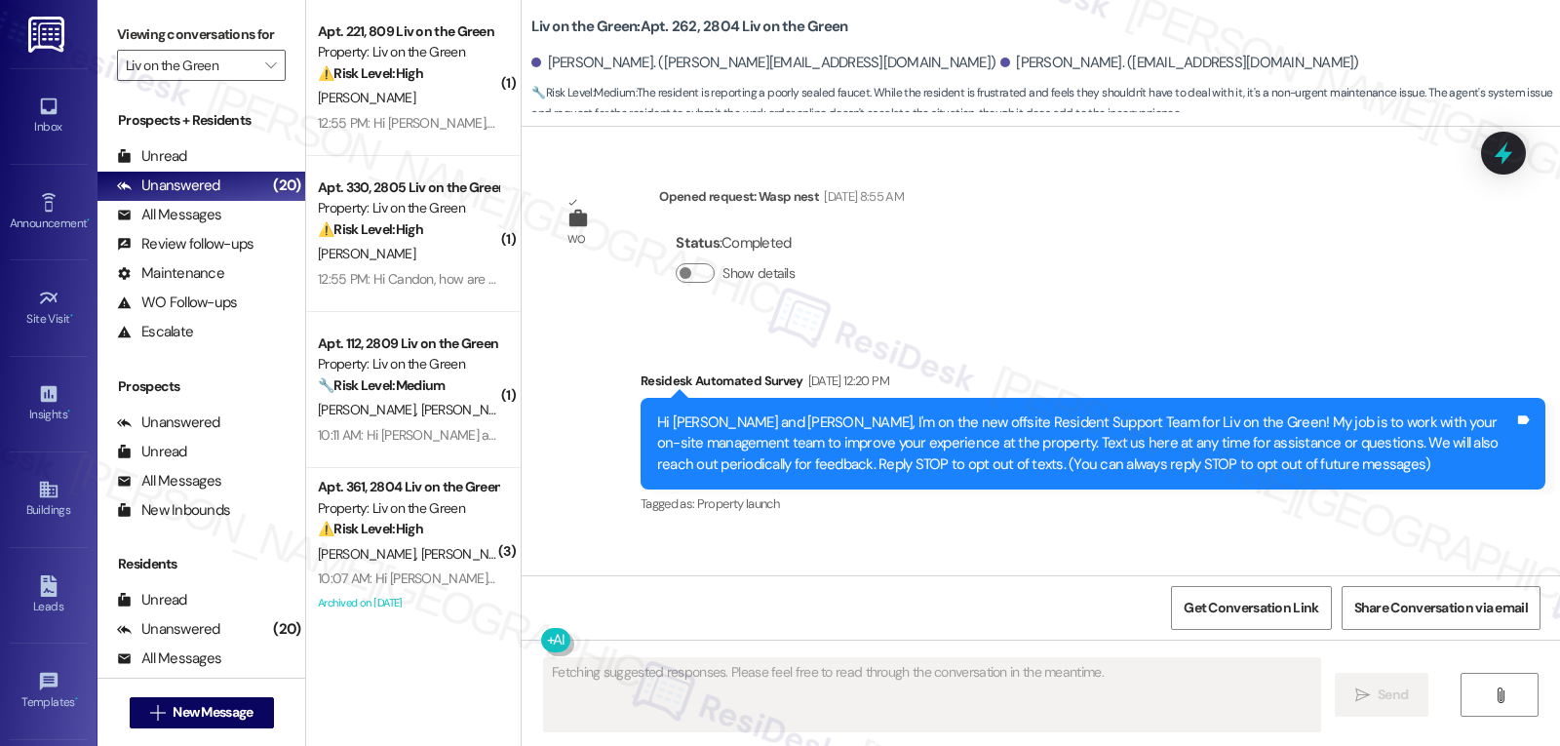
scroll to position [56152, 0]
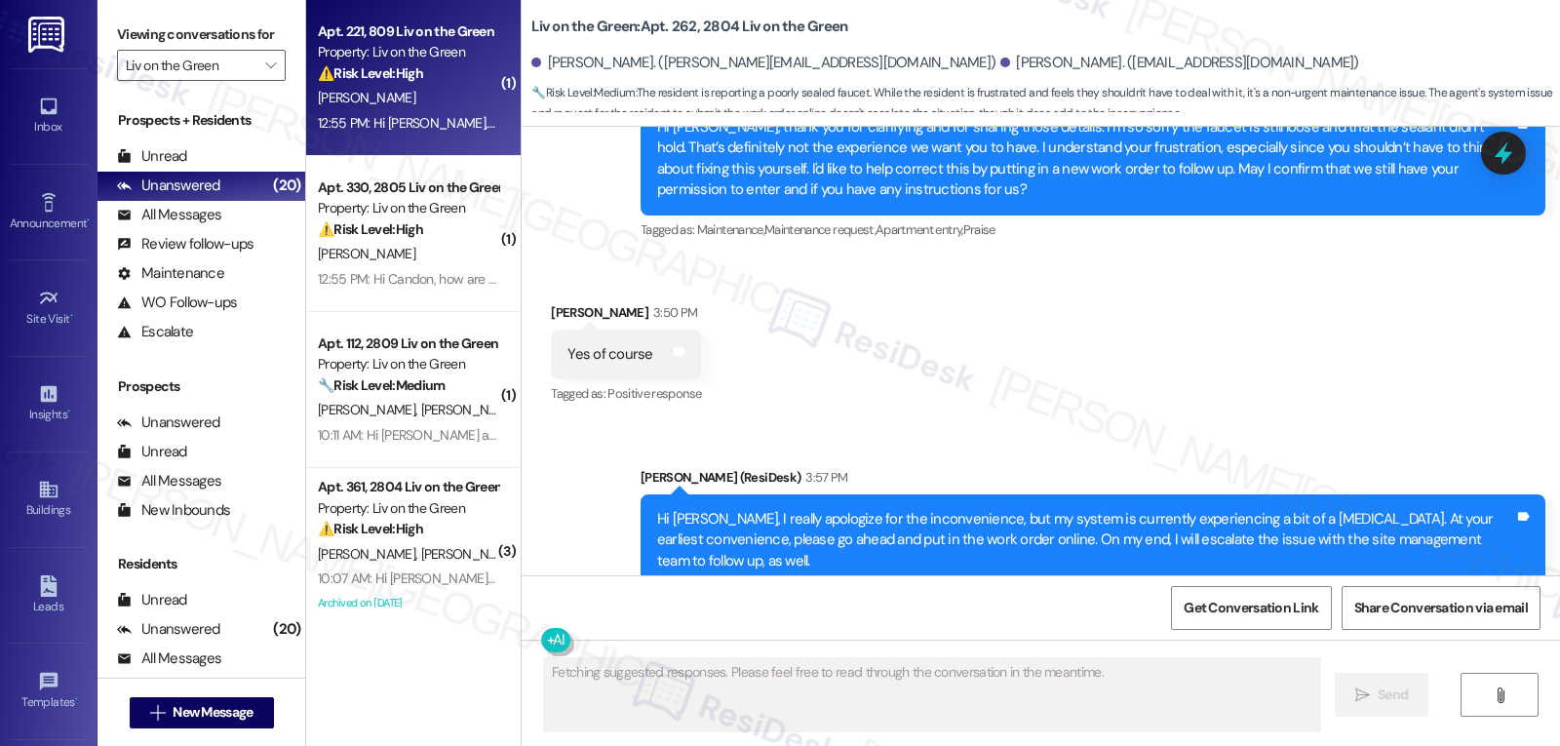
click at [433, 133] on div "12:55 PM: Hi Isis, how are you? A friendly reminder that your rent is due and y…" at bounding box center [408, 123] width 184 height 24
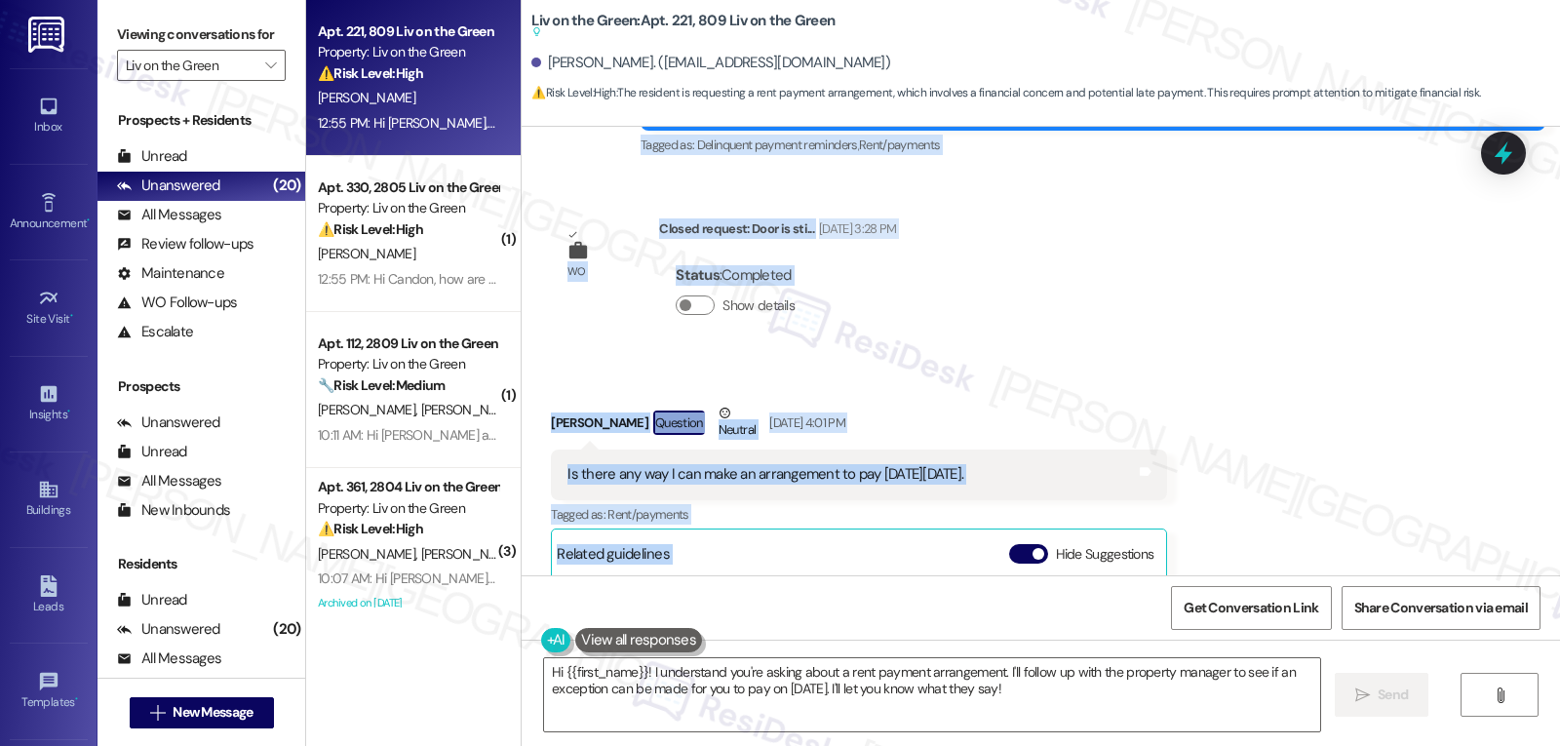
scroll to position [14158, 0]
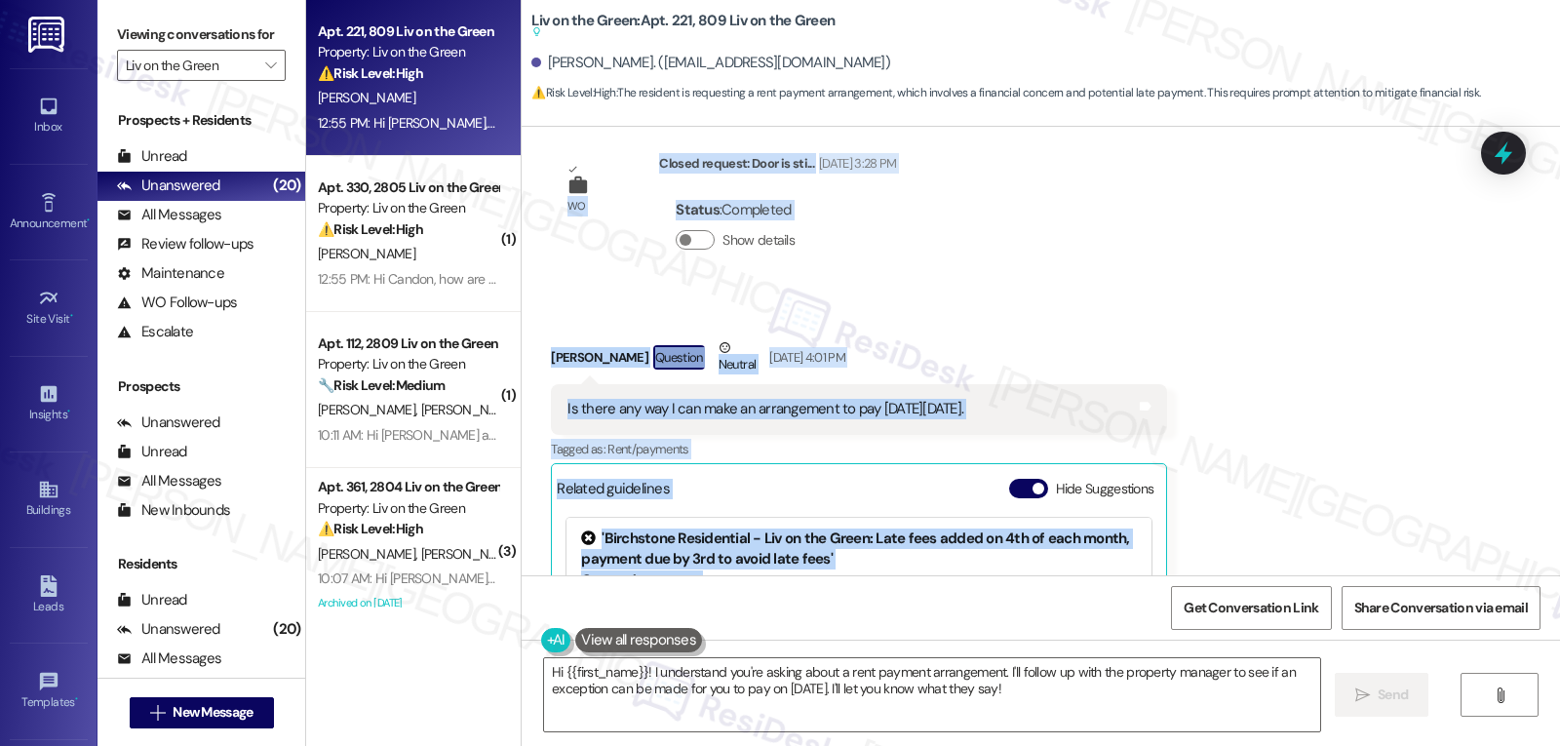
drag, startPoint x: 629, startPoint y: 135, endPoint x: 1054, endPoint y: 372, distance: 487.2
click at [1054, 372] on div "Lease started Oct 25, 2024 at 8:00 PM Survey, sent via SMS Residesk Automated S…" at bounding box center [1041, 351] width 1039 height 449
copy div "Residesk Automated Survey Sep 03, 2025 at 1:33 PM Hi Isis, how are you? This is…"
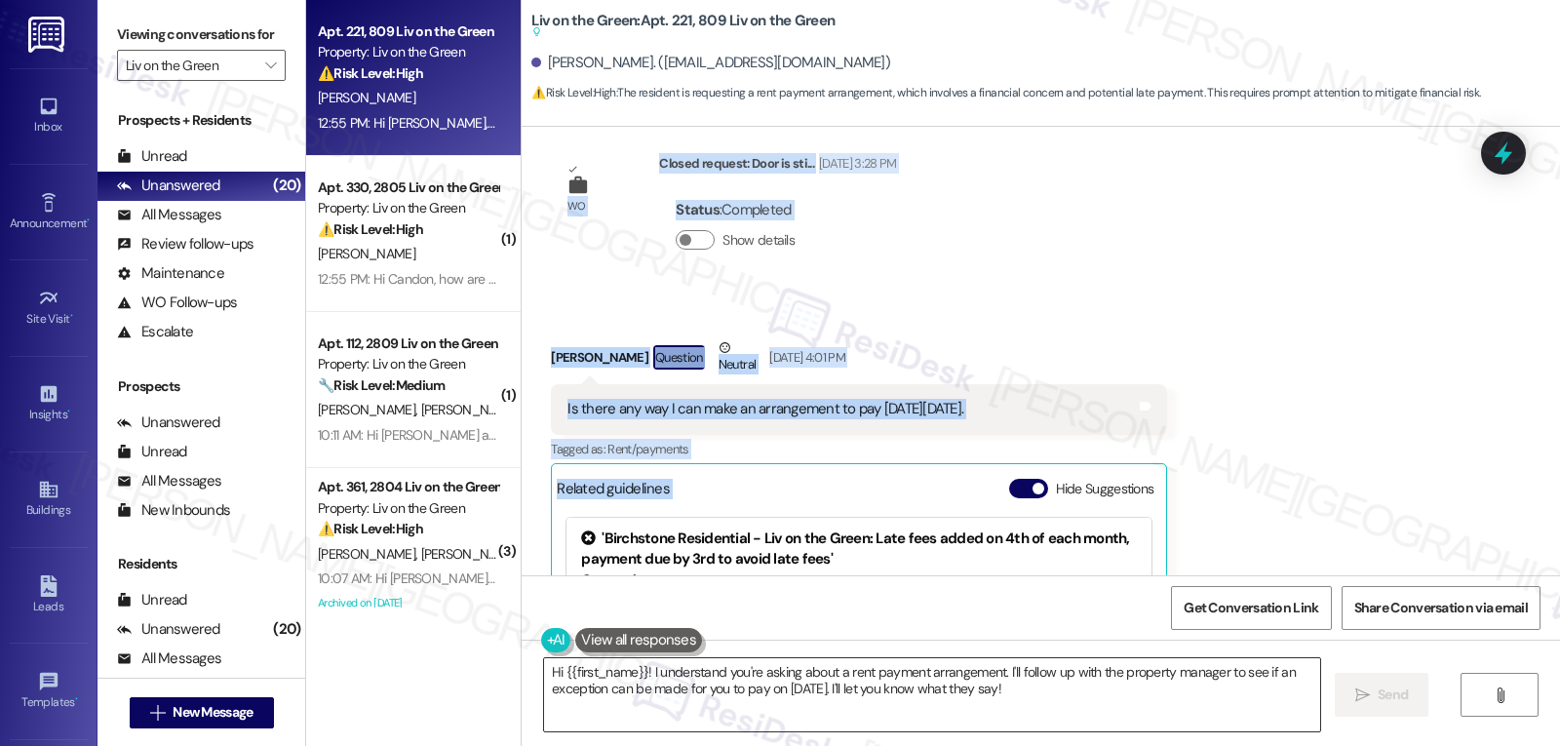
click at [1047, 678] on textarea "Hi {{first_name}}! I understand you're asking about a rent payment arrangement.…" at bounding box center [932, 694] width 776 height 73
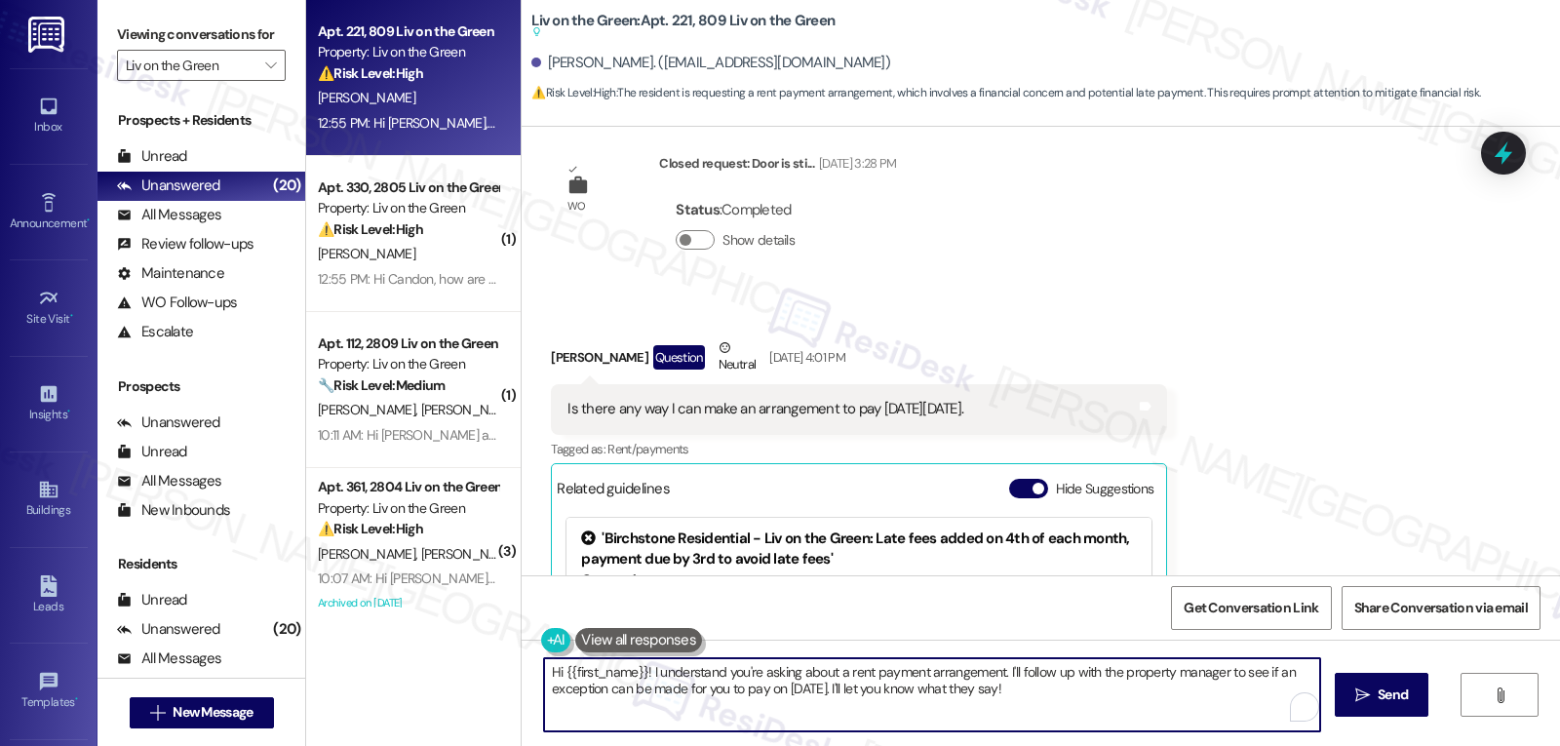
paste textarea "Isis, thank you for reaching out. I understand you’re asking about making a pay…"
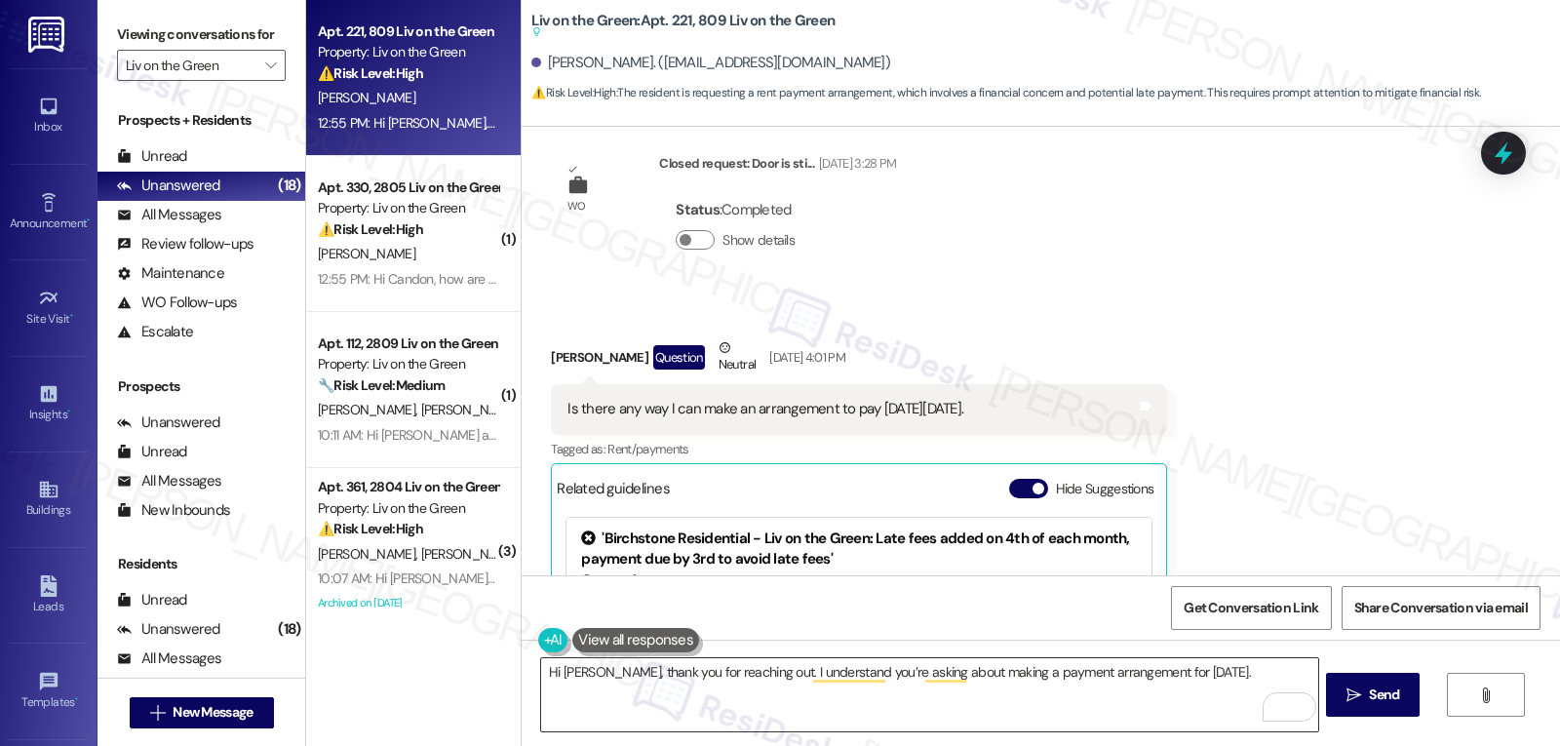
click at [1290, 669] on textarea "Hi Isis, thank you for reaching out. I understand you’re asking about making a …" at bounding box center [929, 694] width 776 height 73
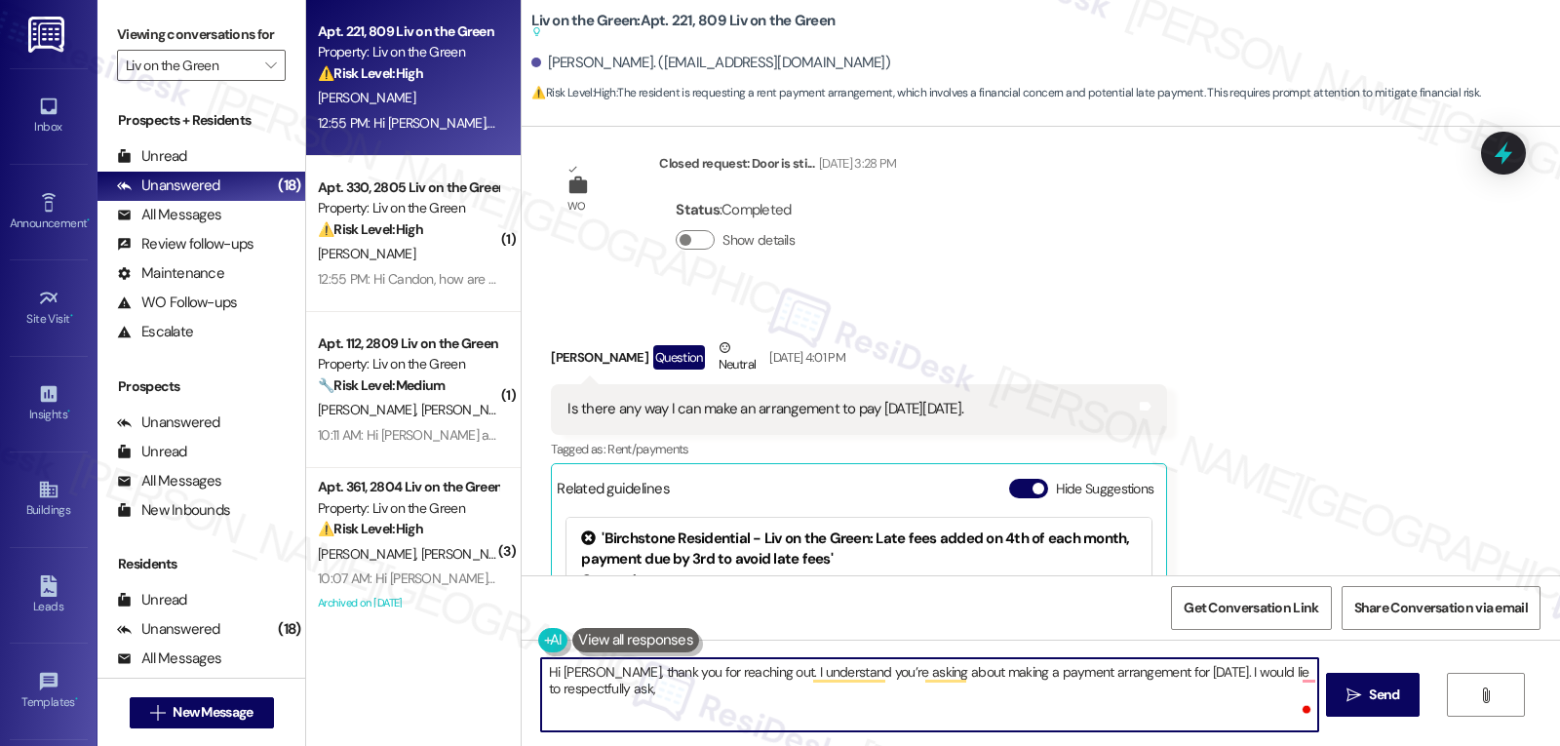
paste textarea "could you please confirm the amount you’re planning to pay on that date so we c…"
click at [1014, 704] on textarea "Hi Isis, thank you for reaching out. I understand you’re asking about making a …" at bounding box center [929, 694] width 776 height 73
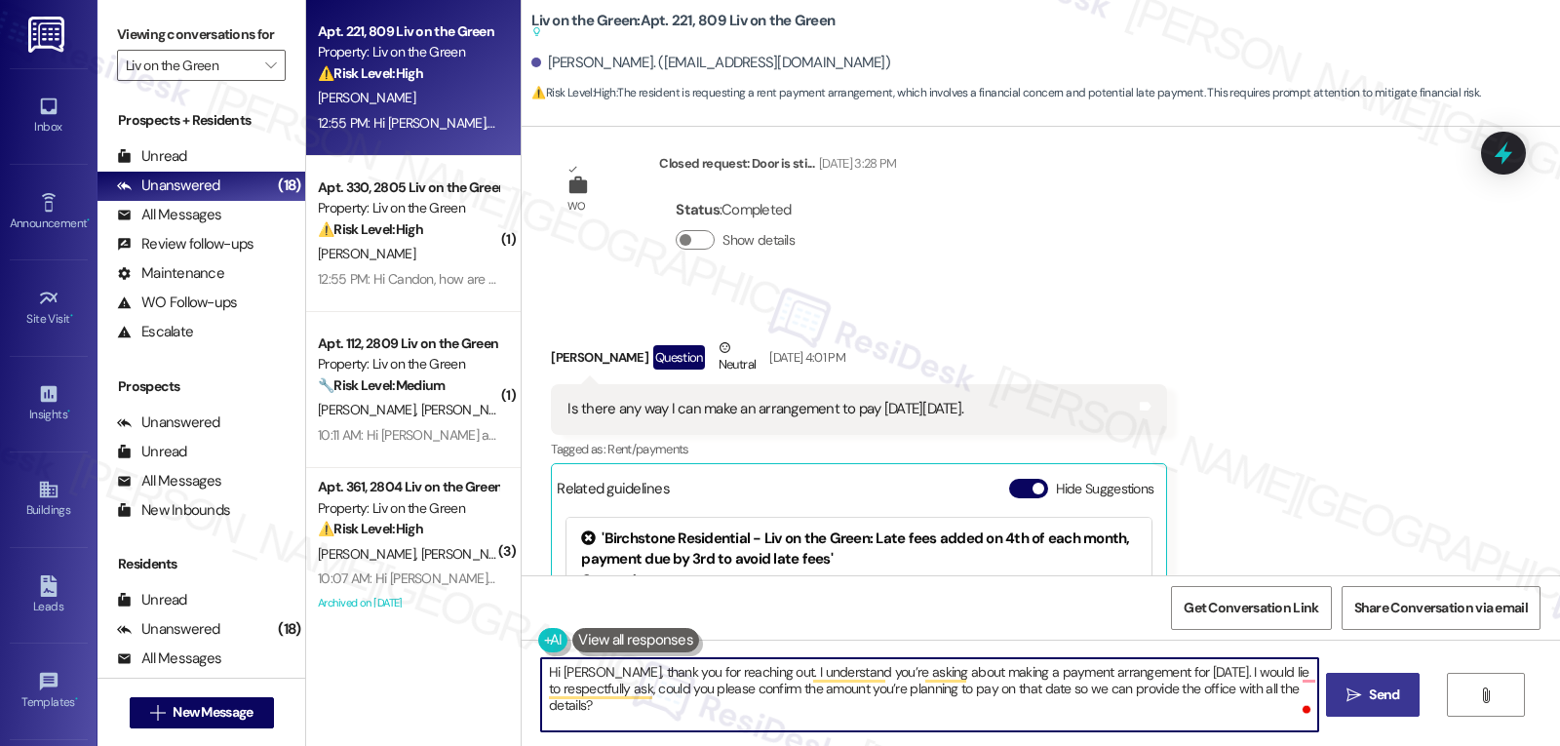
type textarea "Hi Isis, thank you for reaching out. I understand you’re asking about making a …"
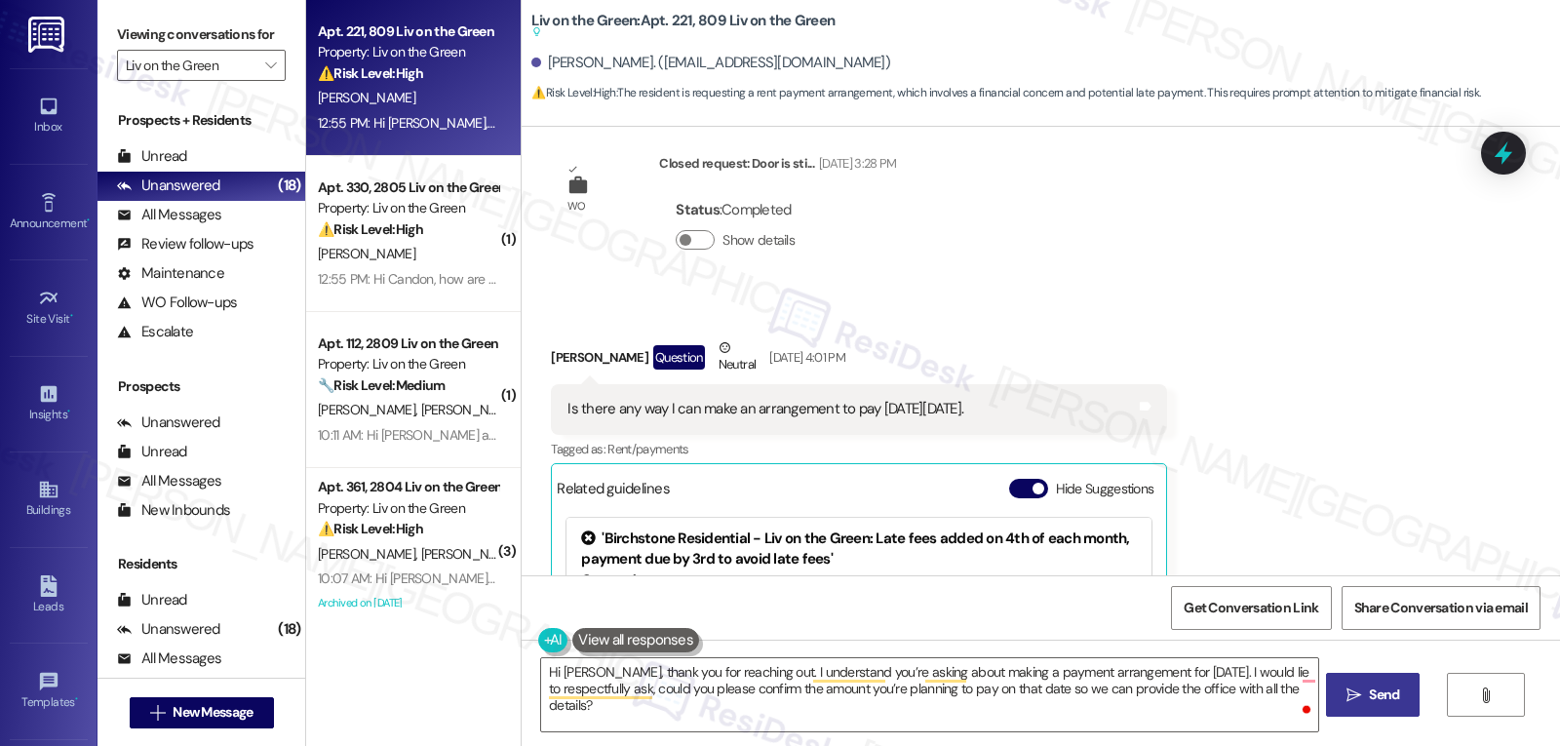
click at [1415, 712] on button " Send" at bounding box center [1373, 695] width 95 height 44
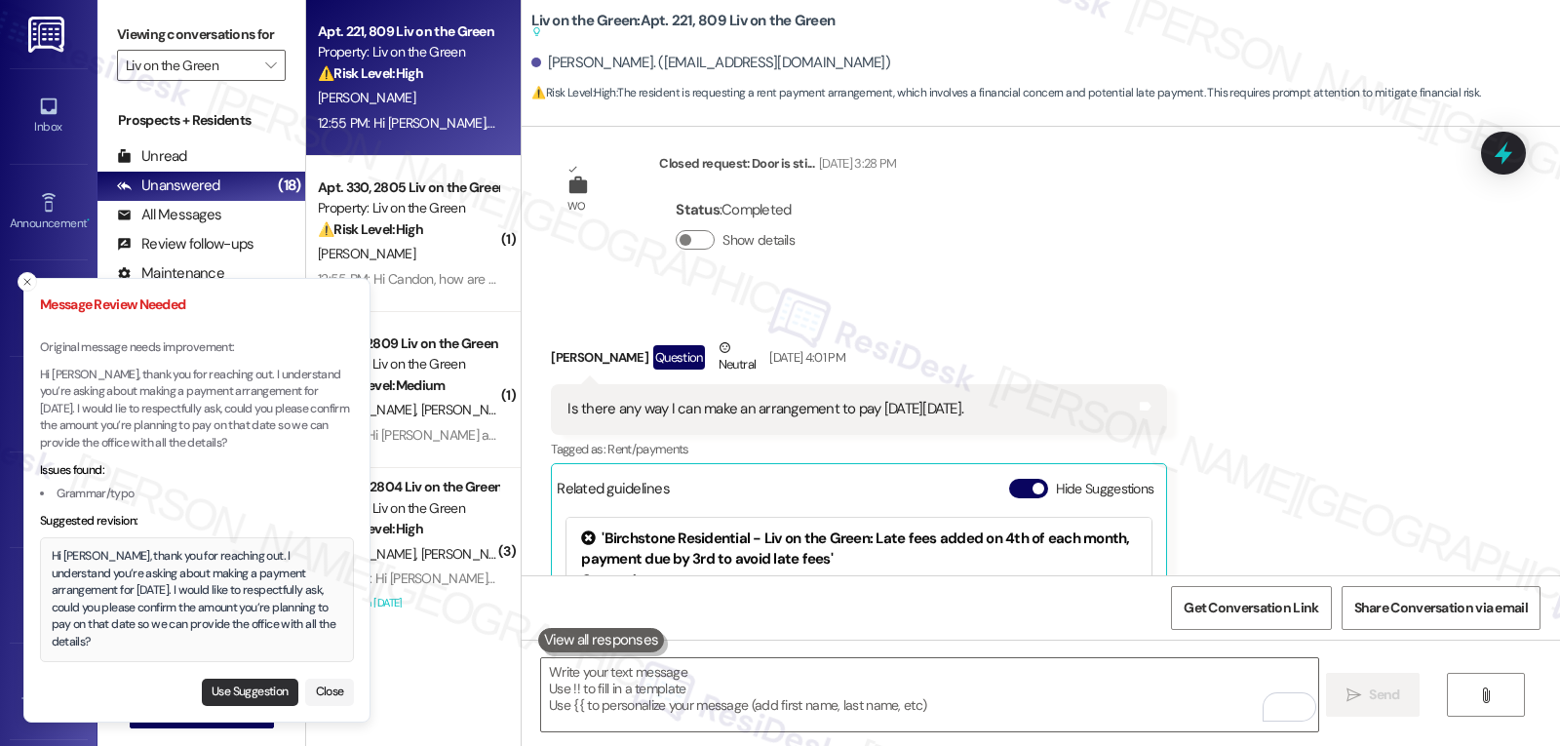
click at [267, 694] on button "Use Suggestion" at bounding box center [250, 692] width 97 height 27
type textarea "Hi Isis, thank you for reaching out. I understand you’re asking about making a …"
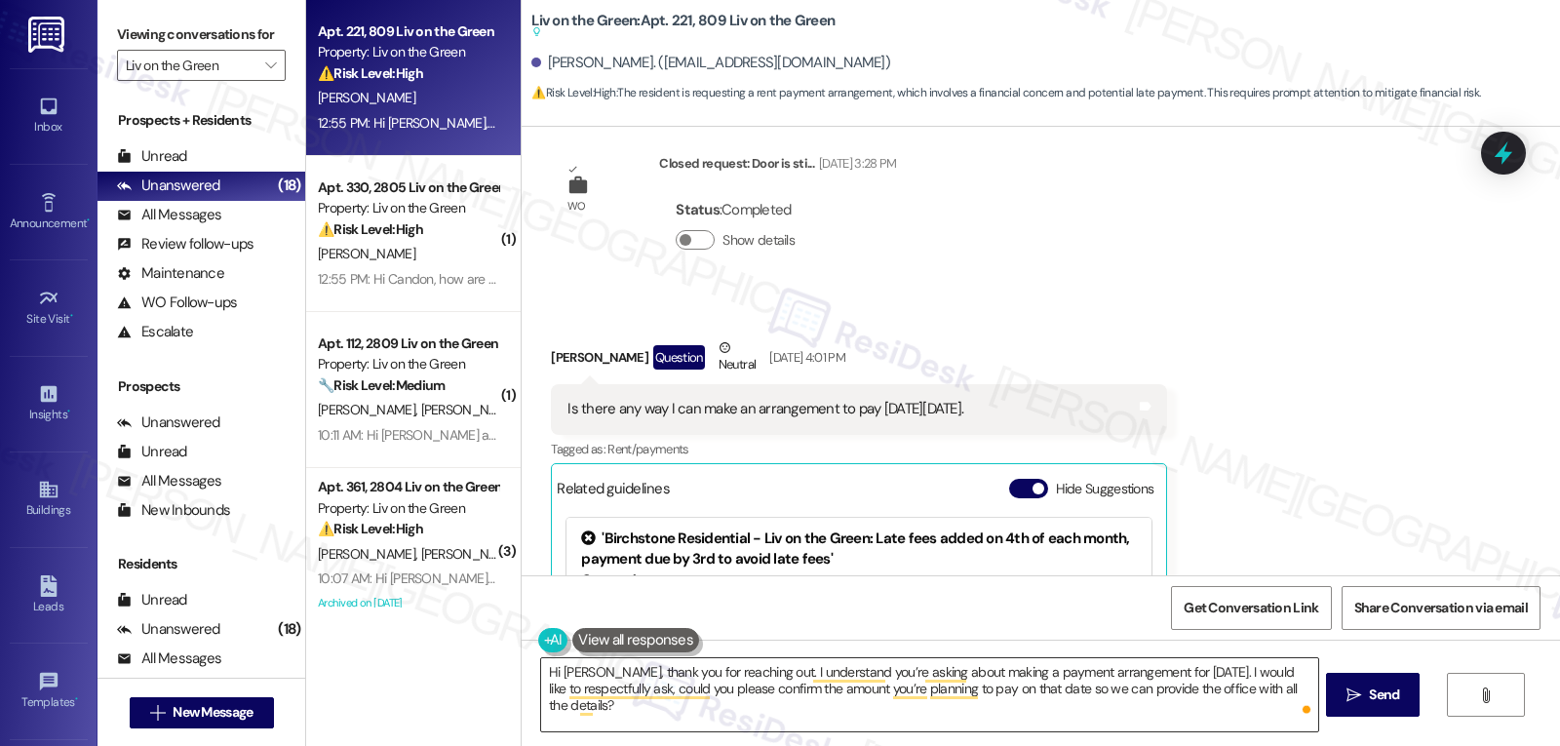
click at [876, 719] on textarea "Hi Isis, thank you for reaching out. I understand you’re asking about making a …" at bounding box center [929, 694] width 776 height 73
click at [1369, 697] on span "Send" at bounding box center [1384, 695] width 30 height 20
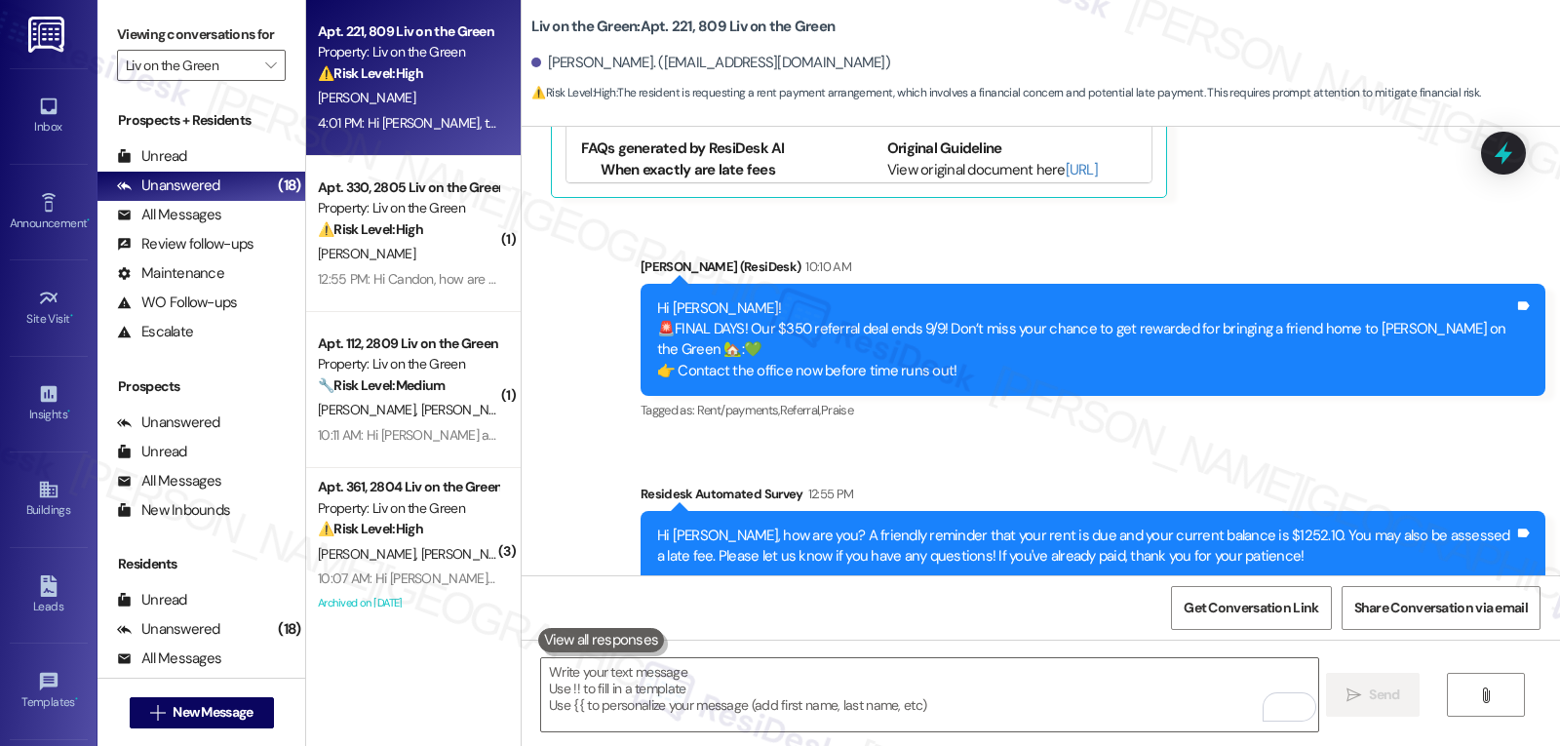
scroll to position [15096, 0]
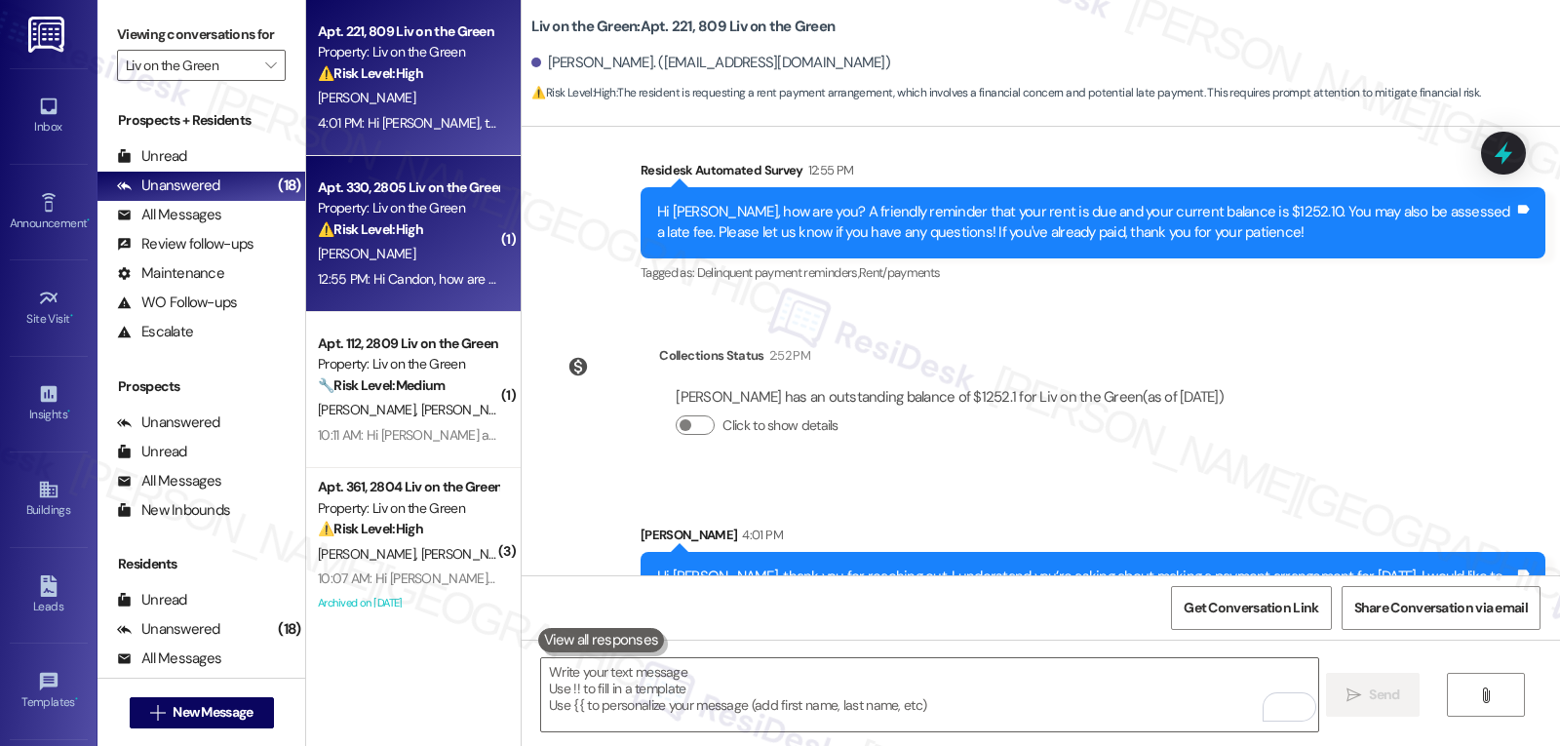
click at [421, 246] on div "C. Smith" at bounding box center [408, 254] width 184 height 24
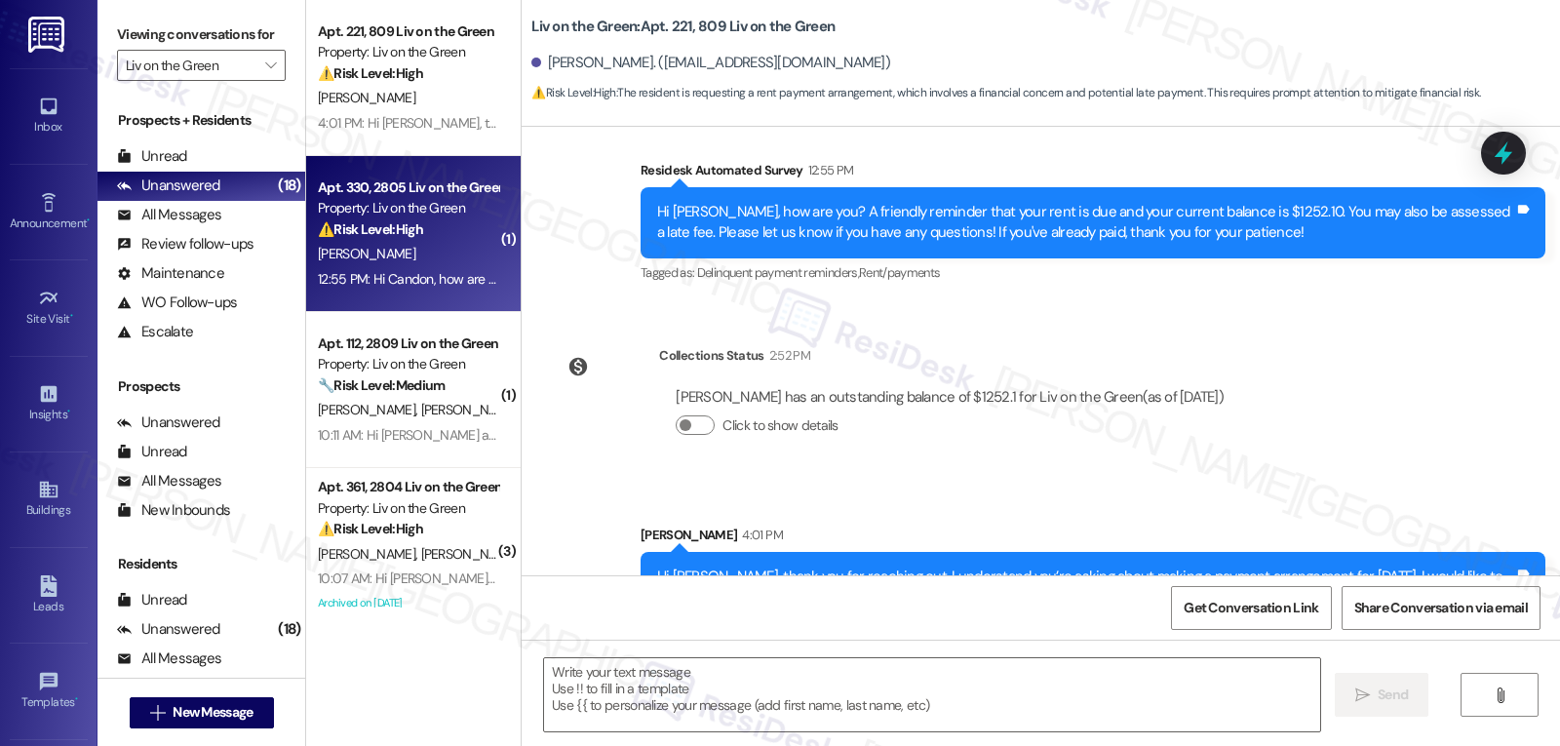
type textarea "Fetching suggested responses. Please feel free to read through the conversation…"
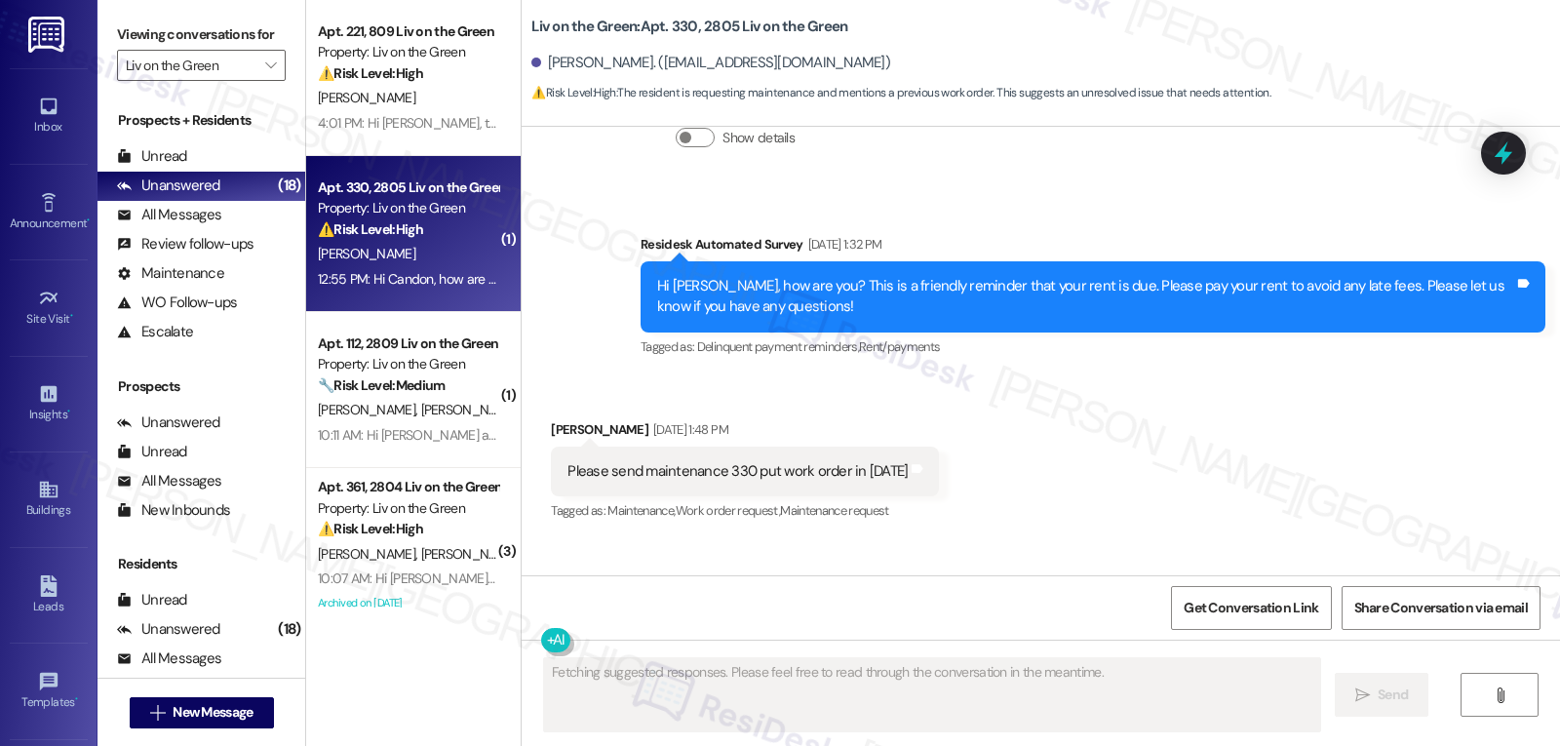
scroll to position [8963, 0]
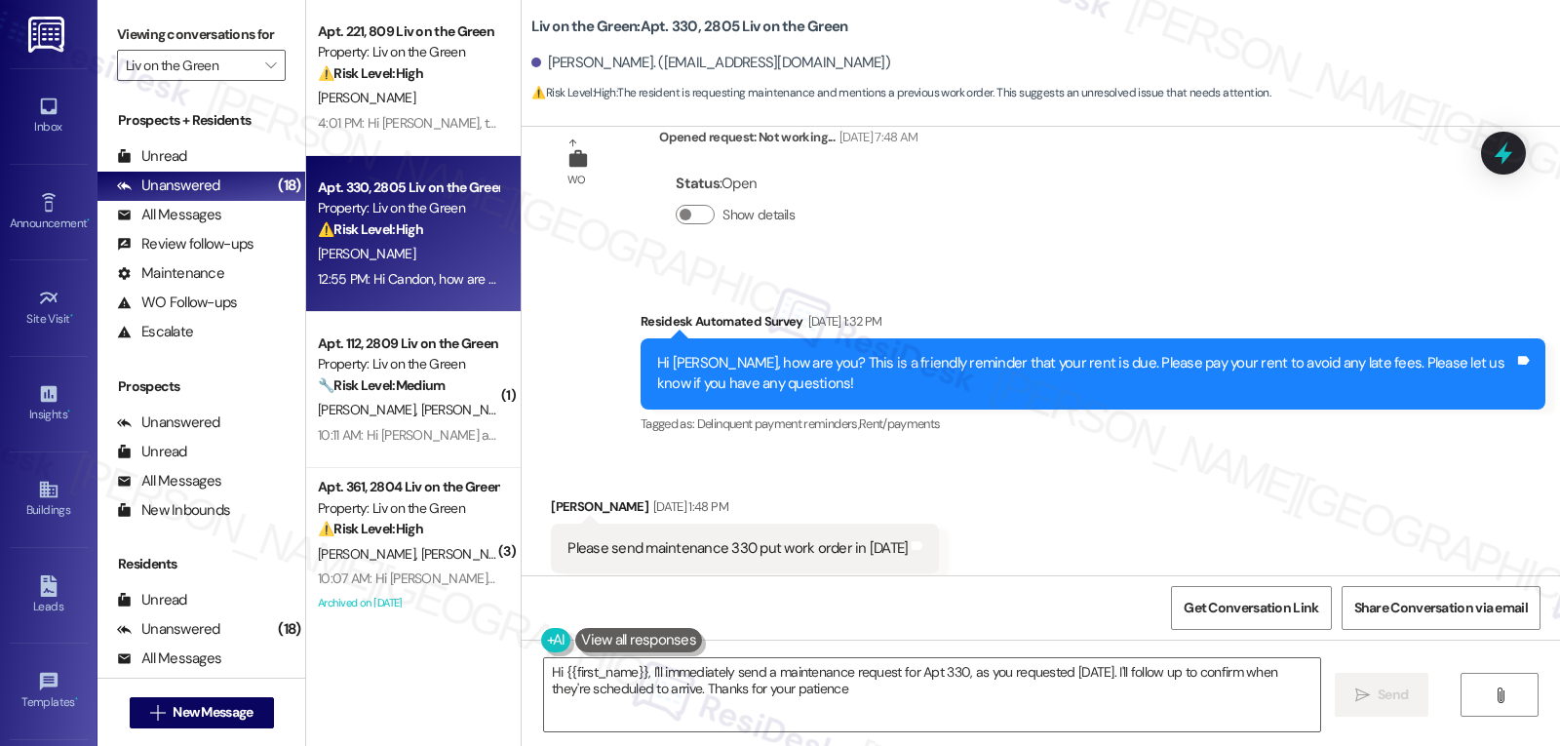
type textarea "Hi {{first_name}}, I'll immediately send a maintenance request for Apt 330, as …"
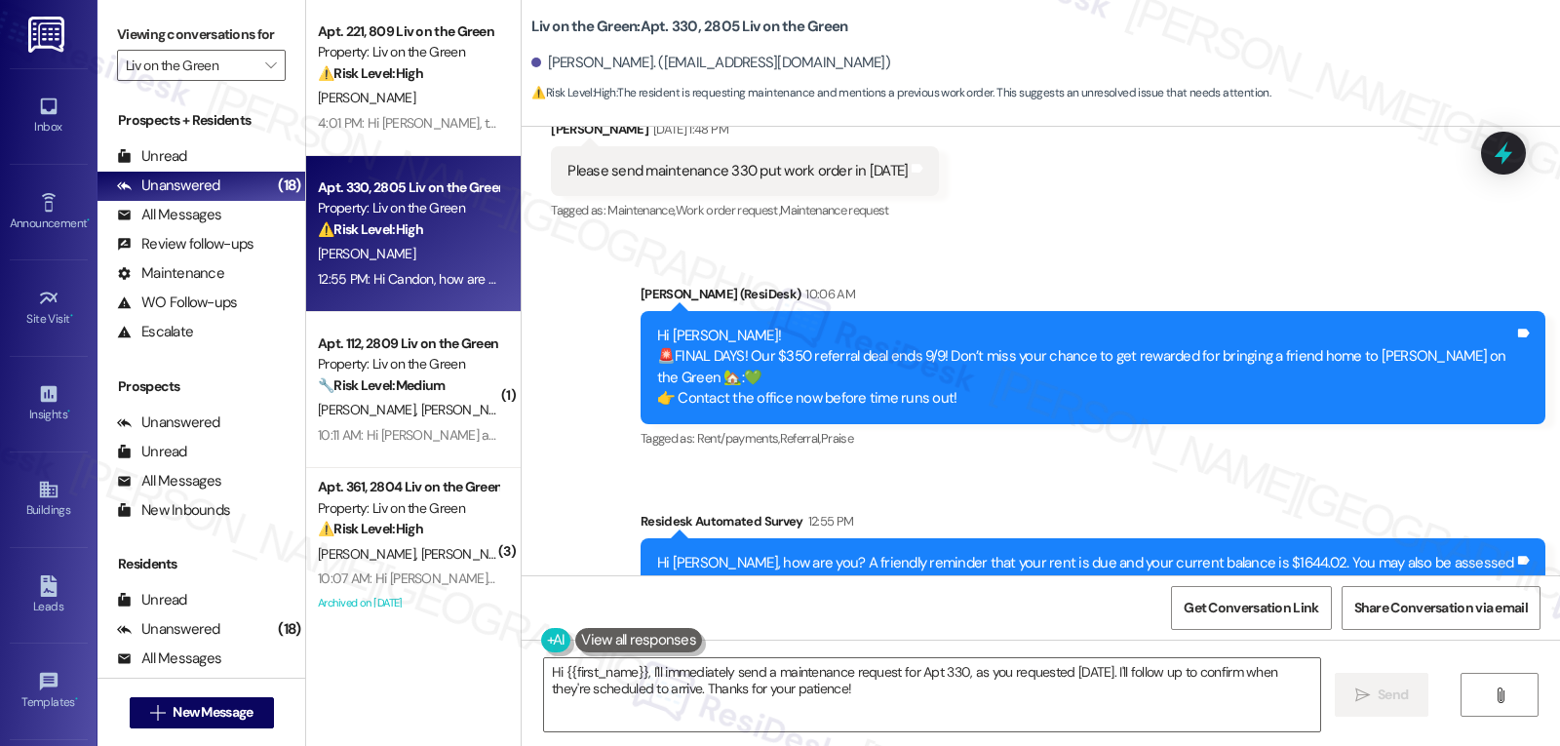
scroll to position [9536, 0]
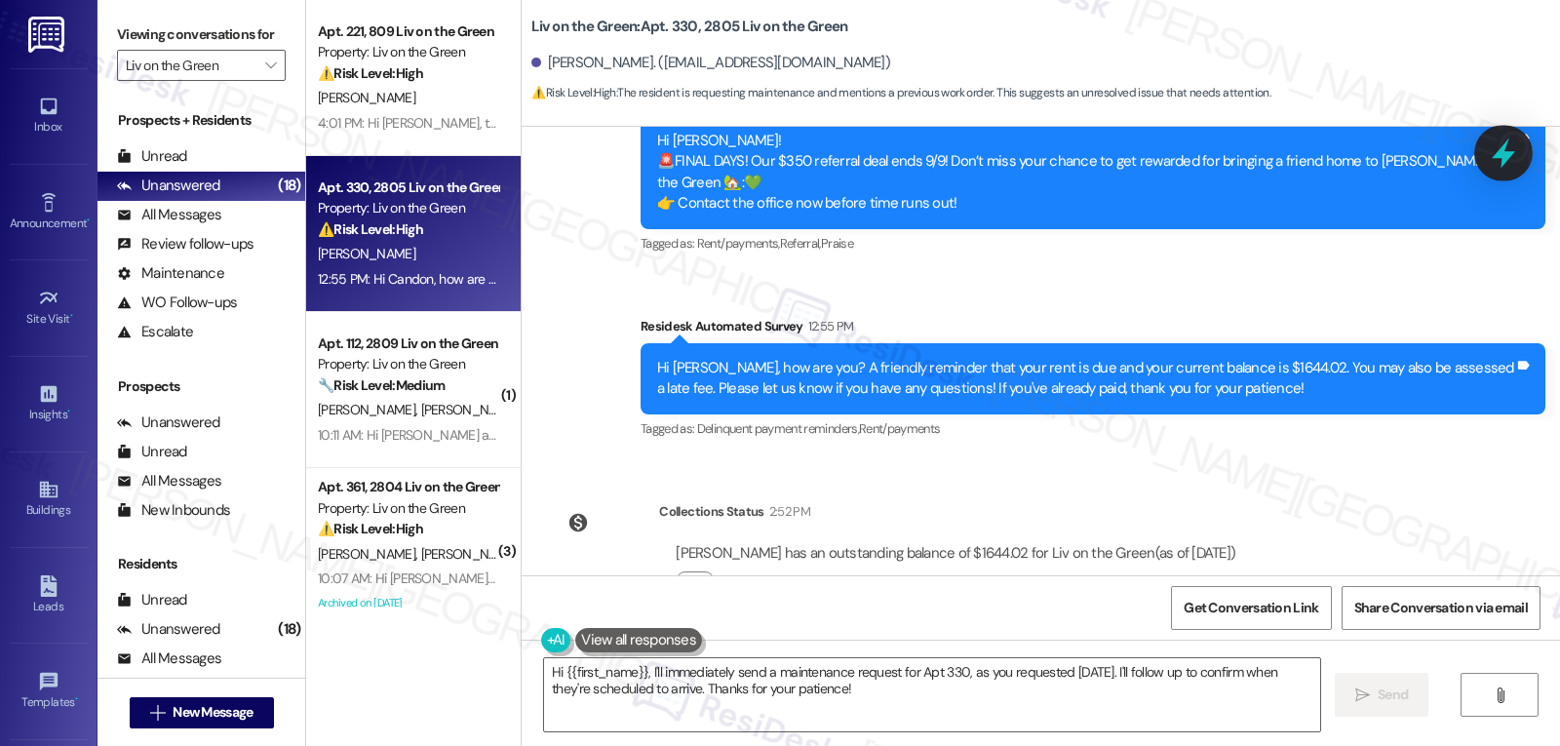
click at [1496, 159] on icon at bounding box center [1503, 153] width 33 height 33
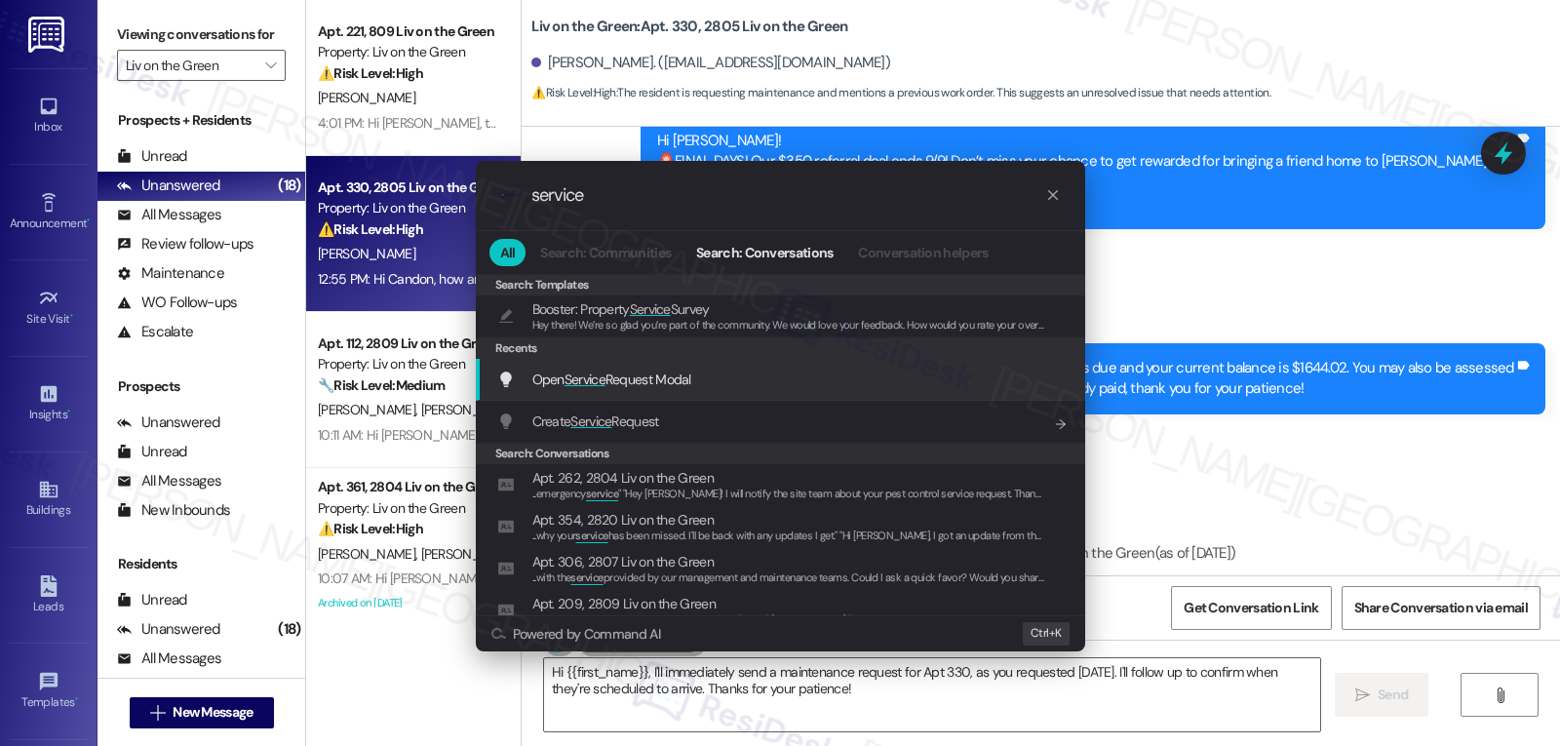
type input "service"
click at [677, 382] on span "Open Service Request Modal" at bounding box center [611, 380] width 159 height 18
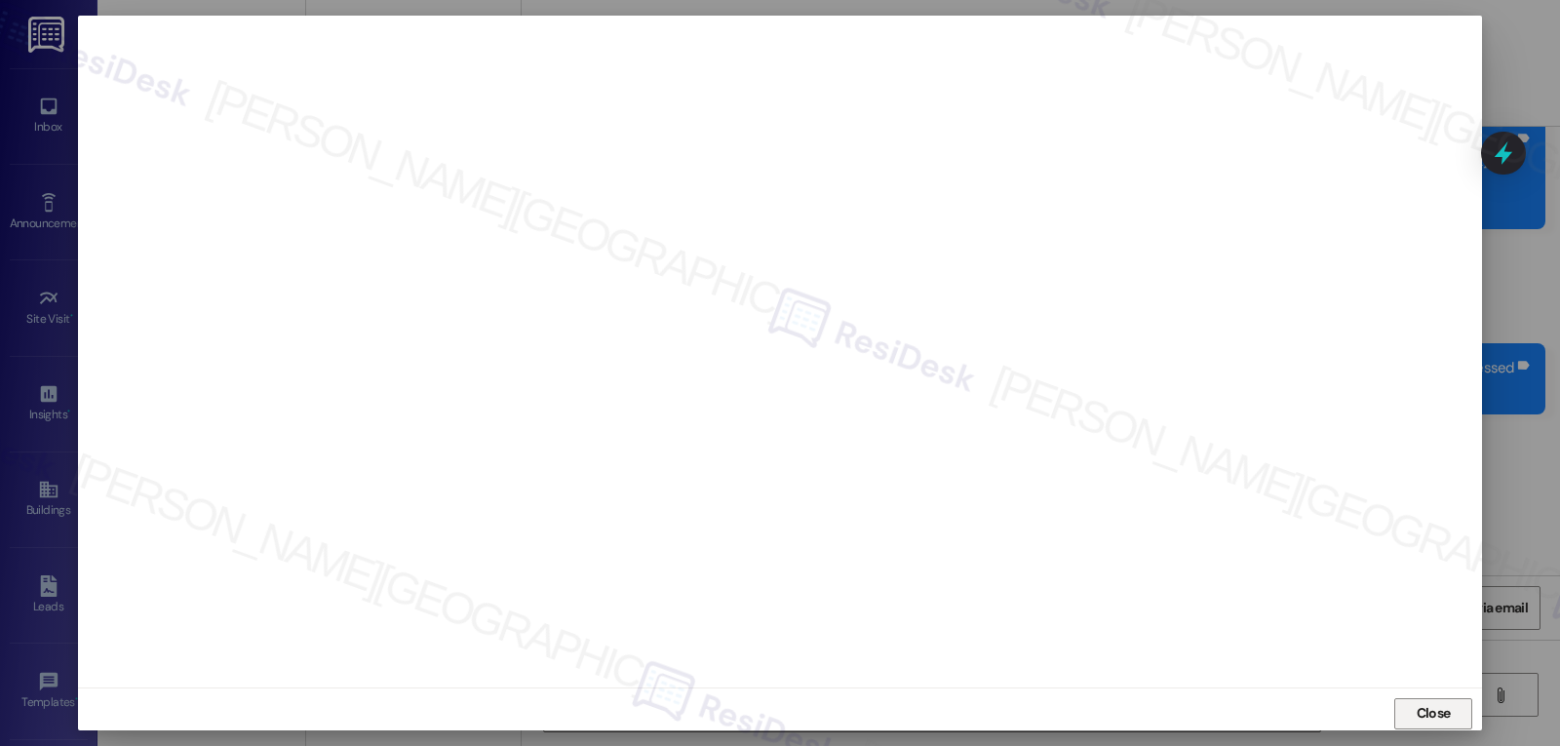
click at [1413, 723] on span "Close" at bounding box center [1434, 713] width 42 height 20
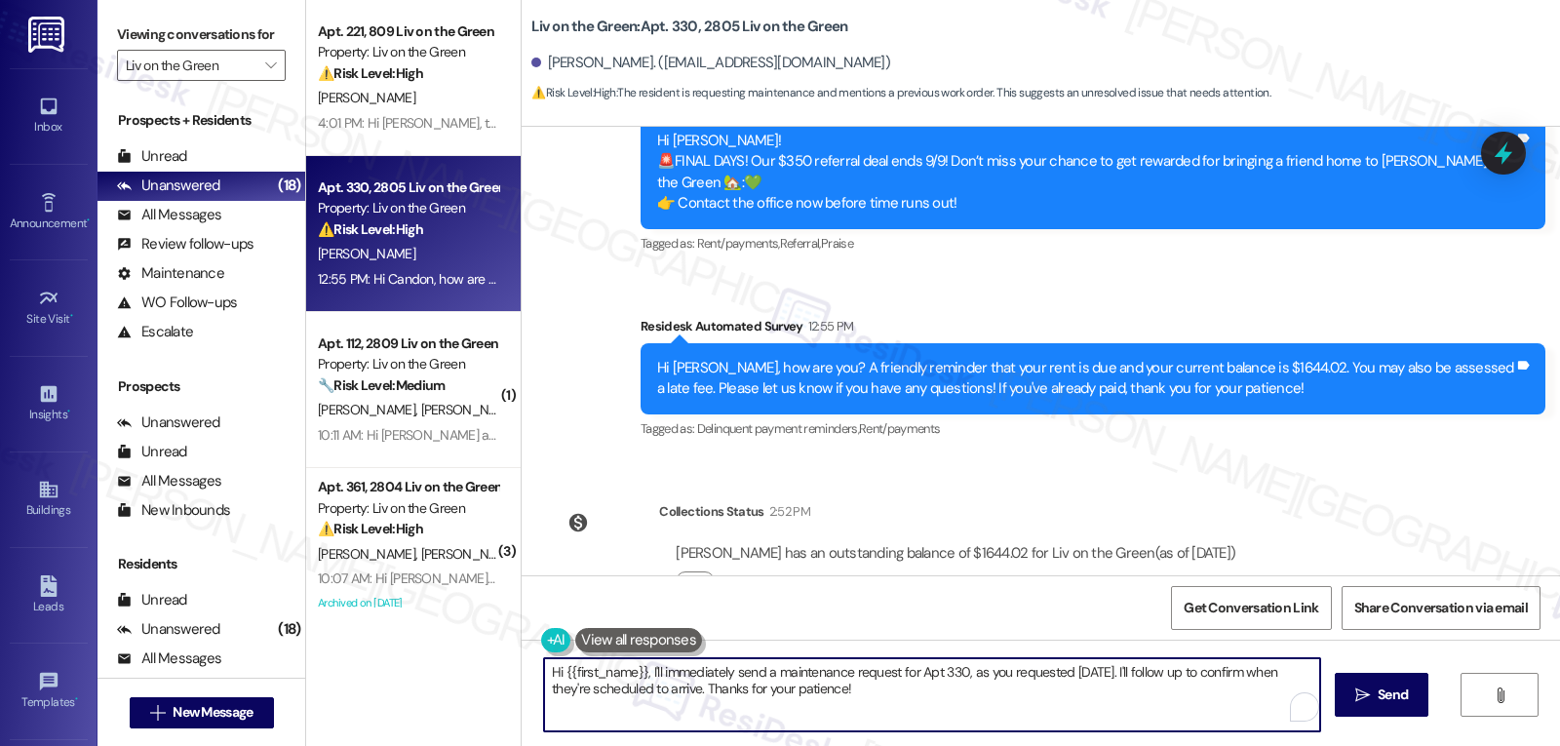
drag, startPoint x: 651, startPoint y: 669, endPoint x: 1217, endPoint y: 792, distance: 578.8
click at [1217, 745] on html "Inbox Go to Inbox Announcement • Send A Text Announcement Site Visit • Go to Si…" at bounding box center [780, 373] width 1560 height 746
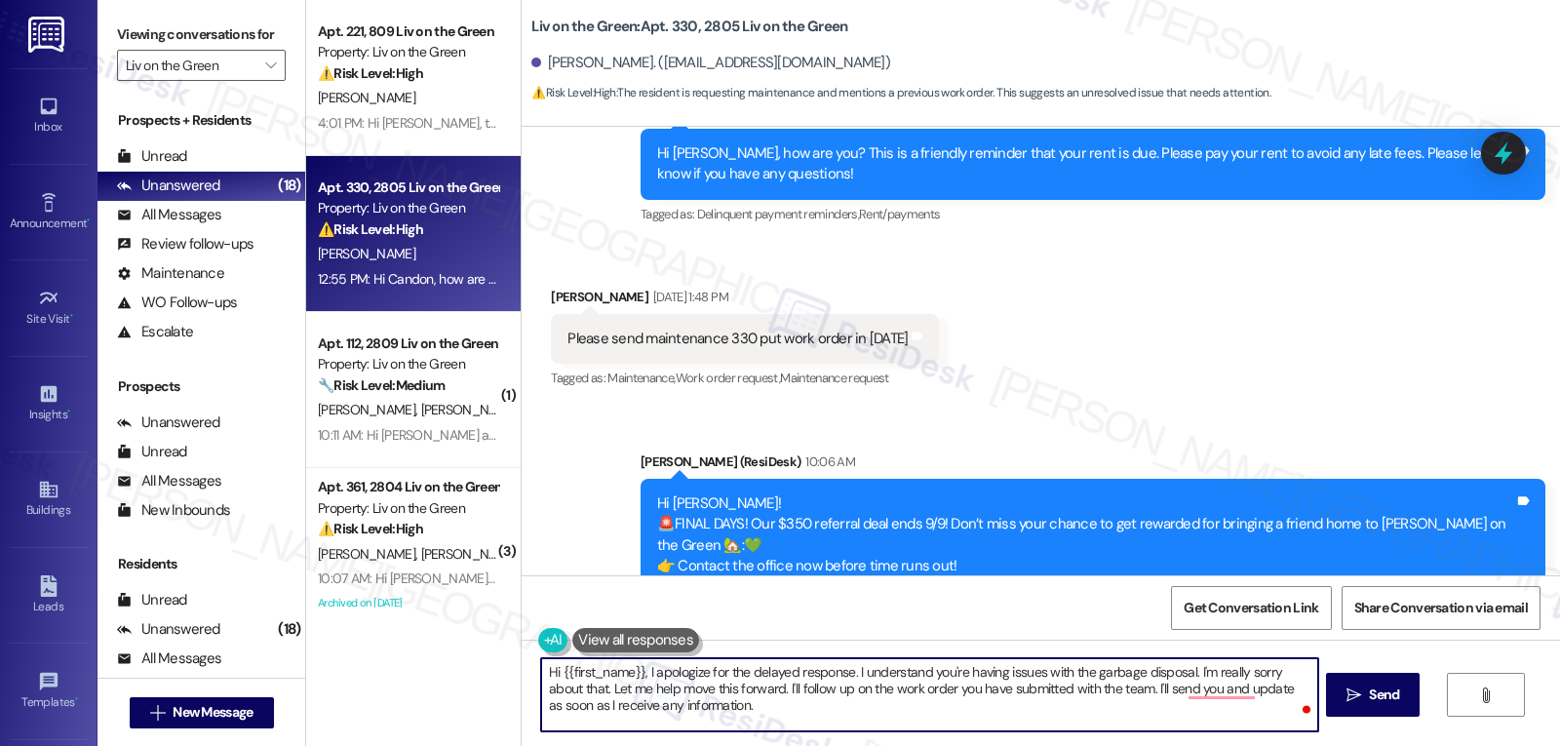
scroll to position [8951, 0]
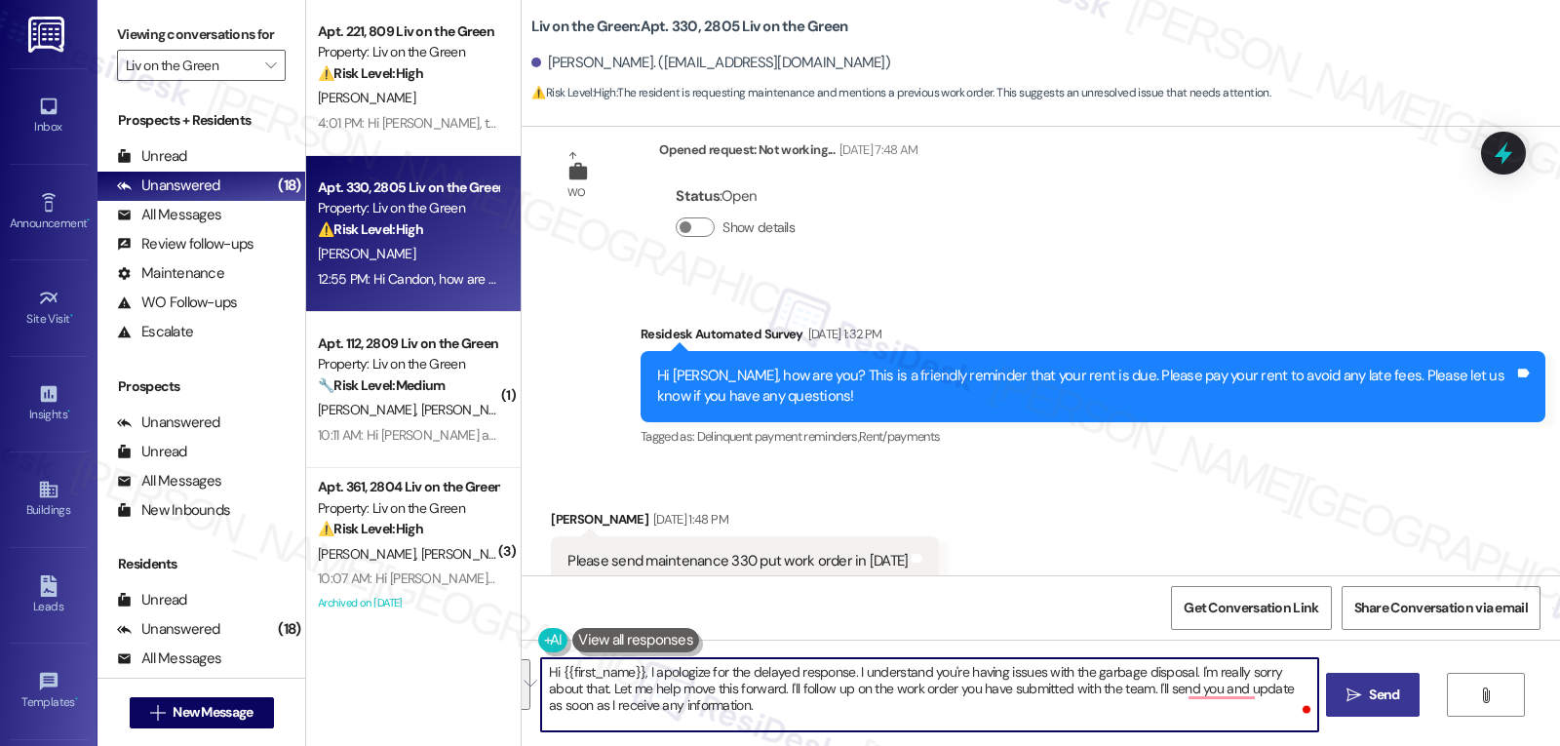
type textarea "Hi {{first_name}}, I apologize for the delayed response. I understand you're ha…"
click at [1375, 692] on span "Send" at bounding box center [1384, 695] width 30 height 20
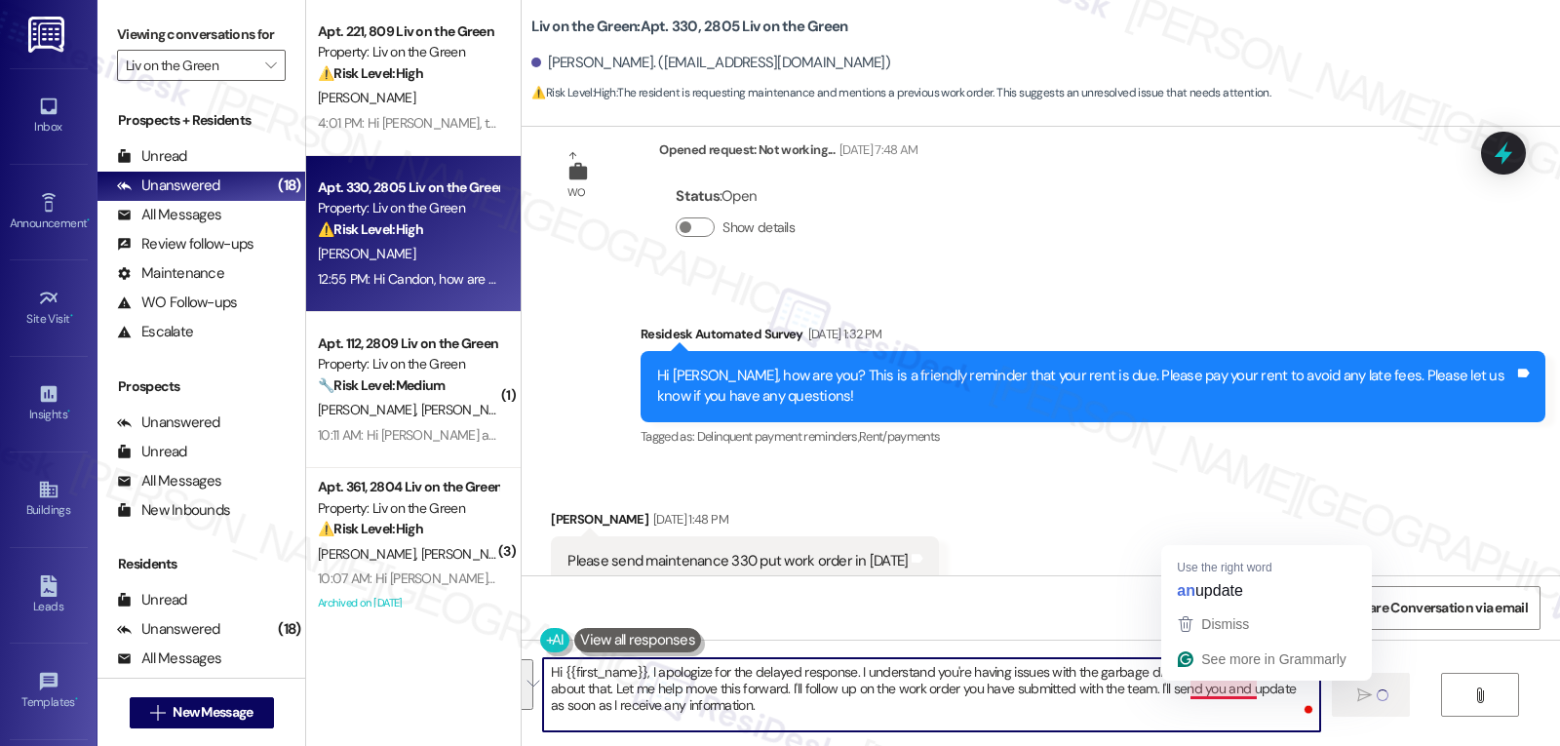
click at [1195, 692] on textarea "Hi {{first_name}}, I apologize for the delayed response. I understand you're ha…" at bounding box center [931, 694] width 776 height 73
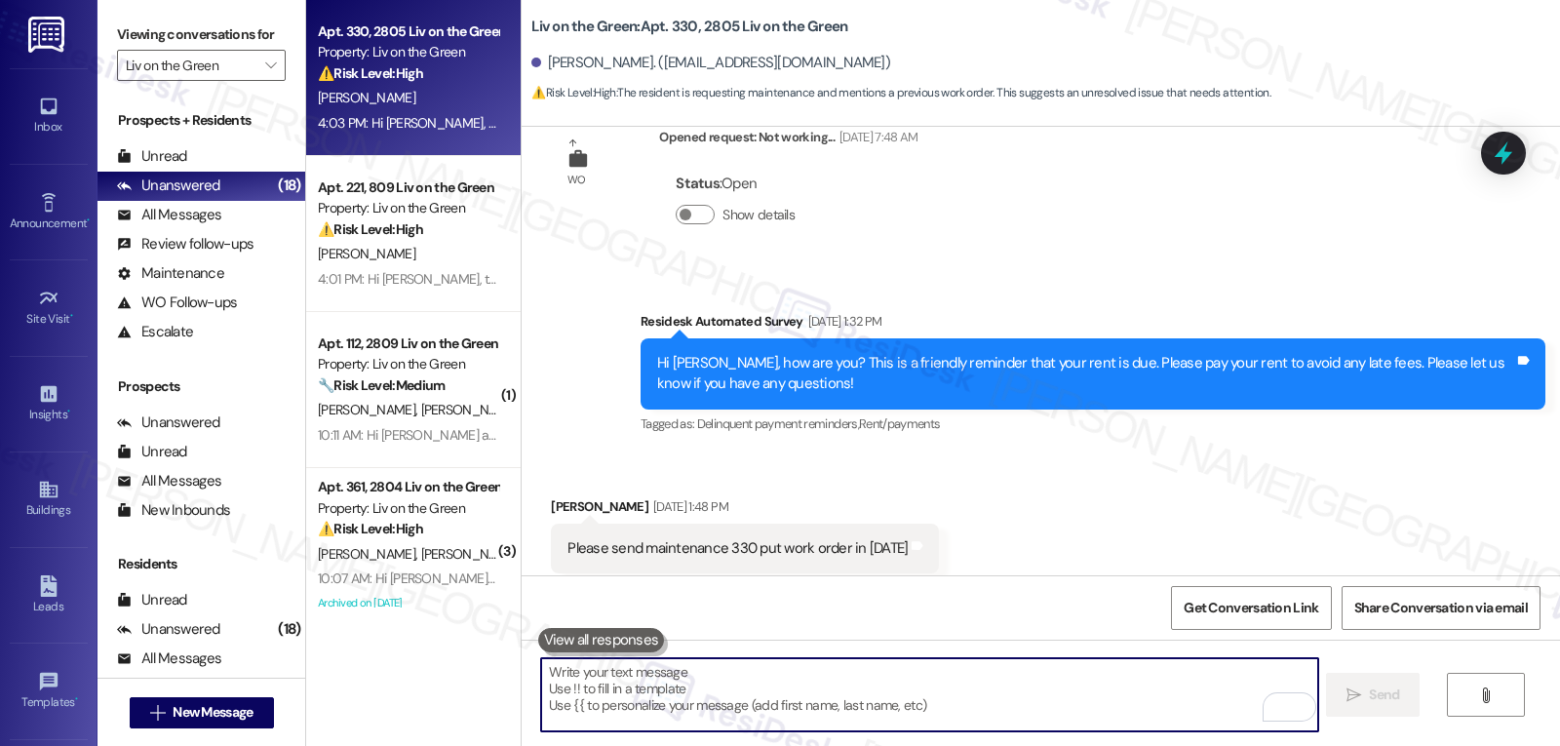
scroll to position [9713, 0]
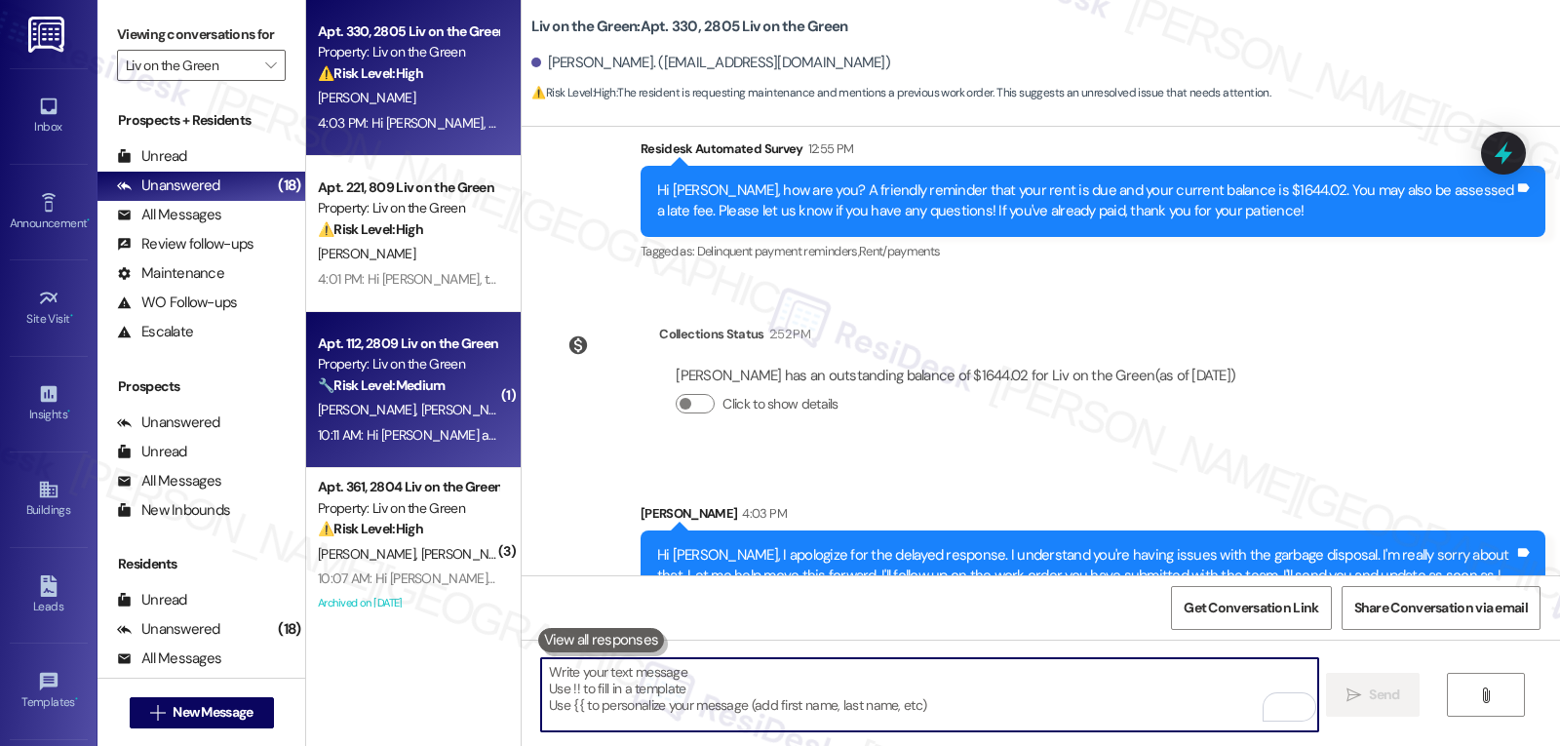
click at [373, 398] on div "J. Pankratz A. Sherwood" at bounding box center [408, 410] width 184 height 24
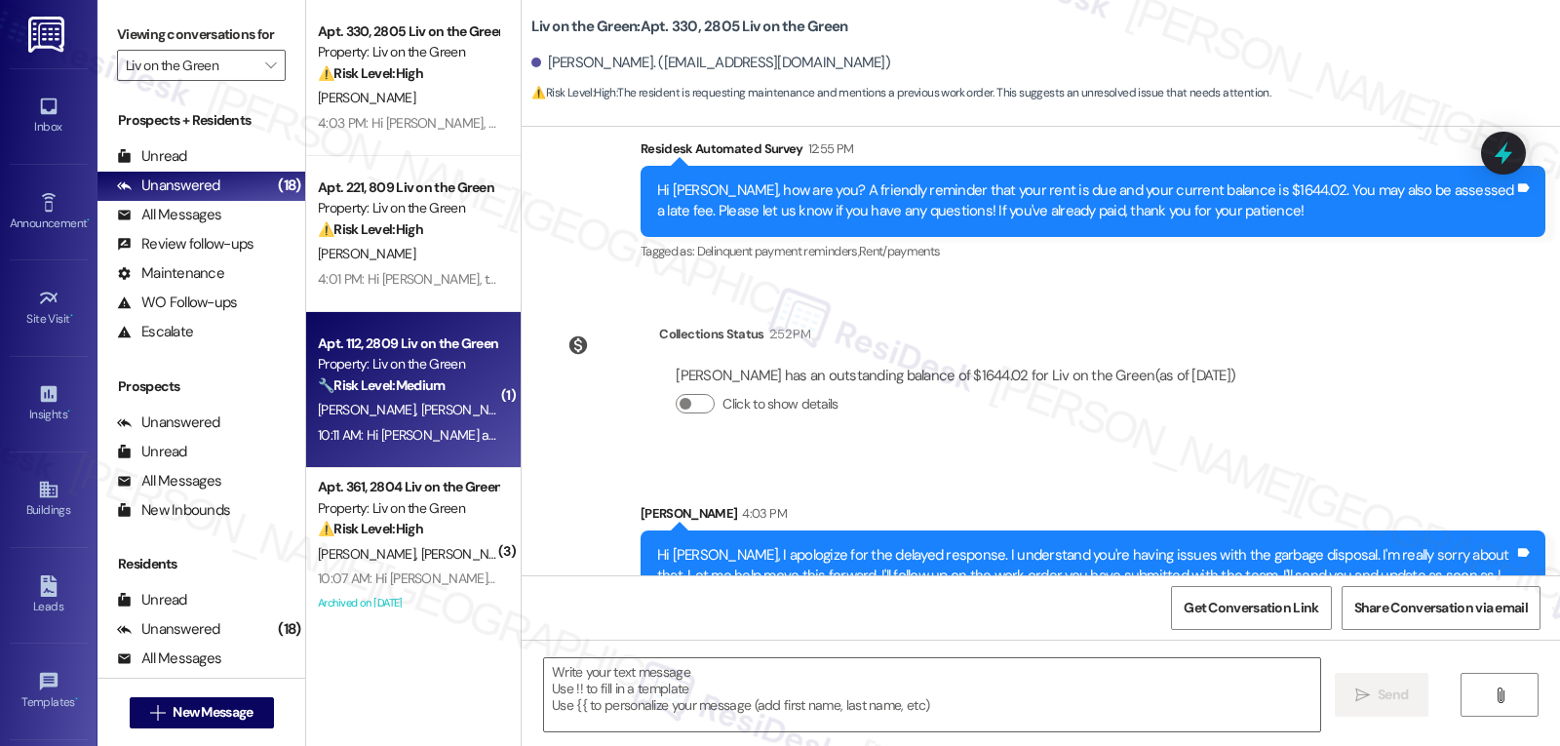
type textarea "Fetching suggested responses. Please feel free to read through the conversation…"
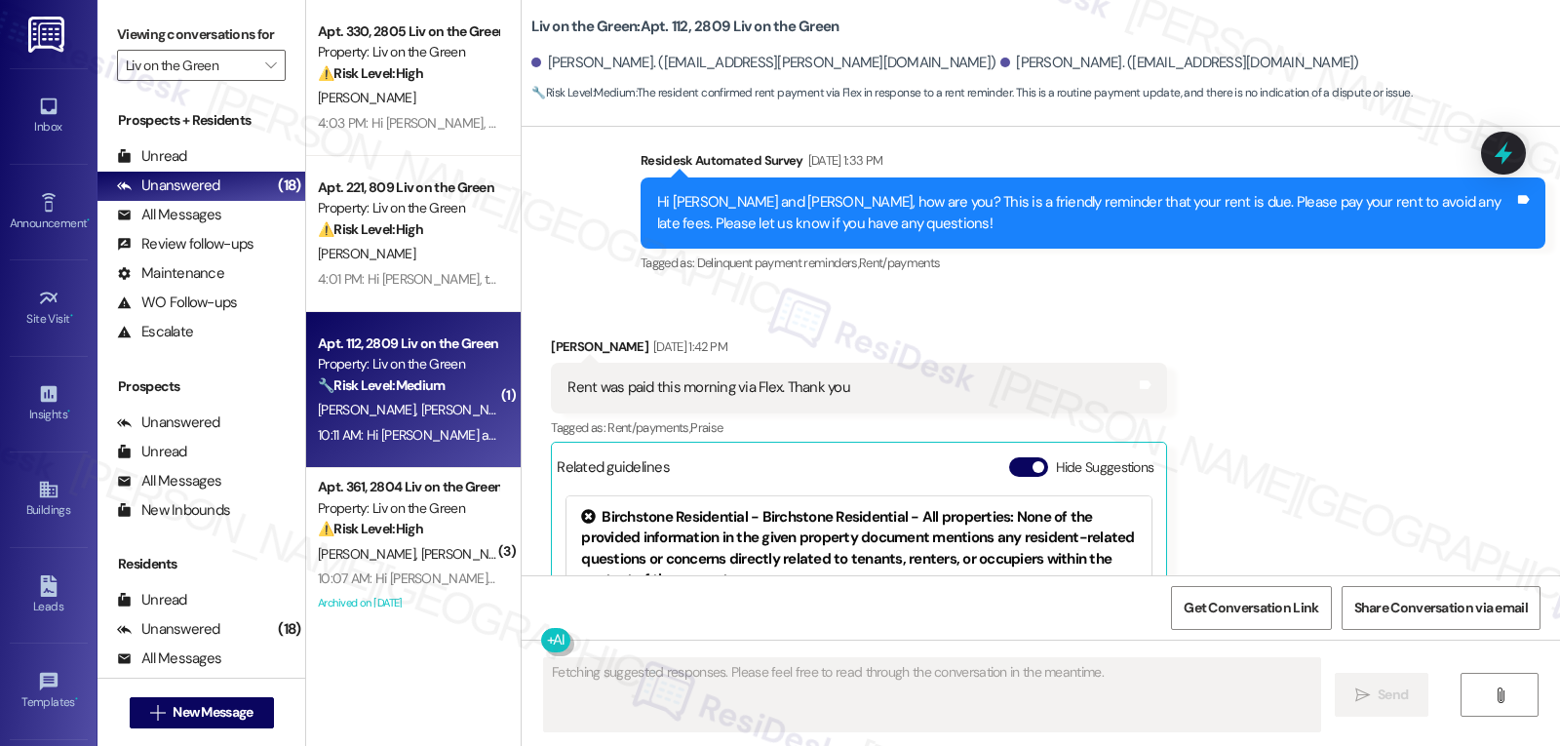
scroll to position [5346, 0]
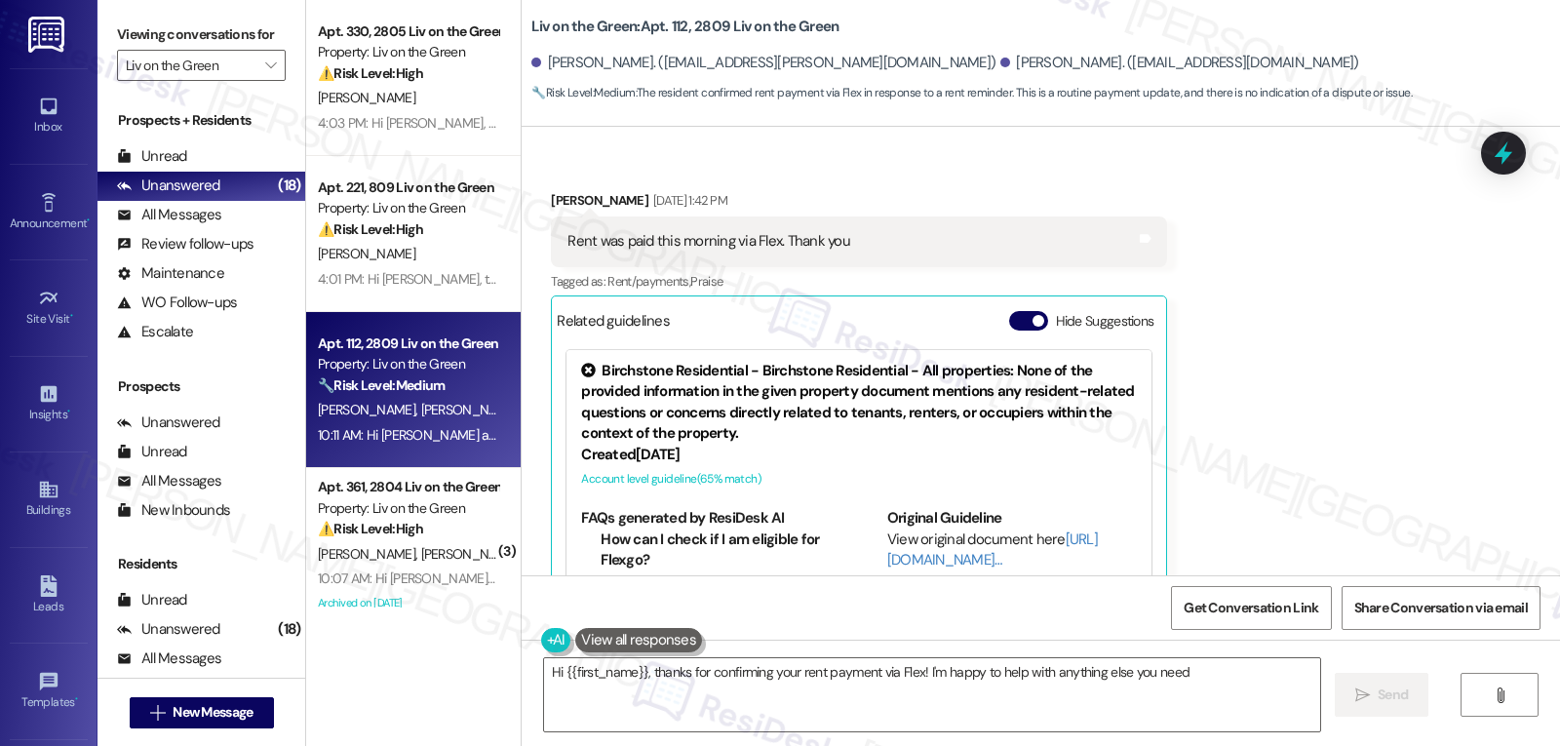
type textarea "Hi {{first_name}}, thanks for confirming your rent payment via Flex! I'm happy …"
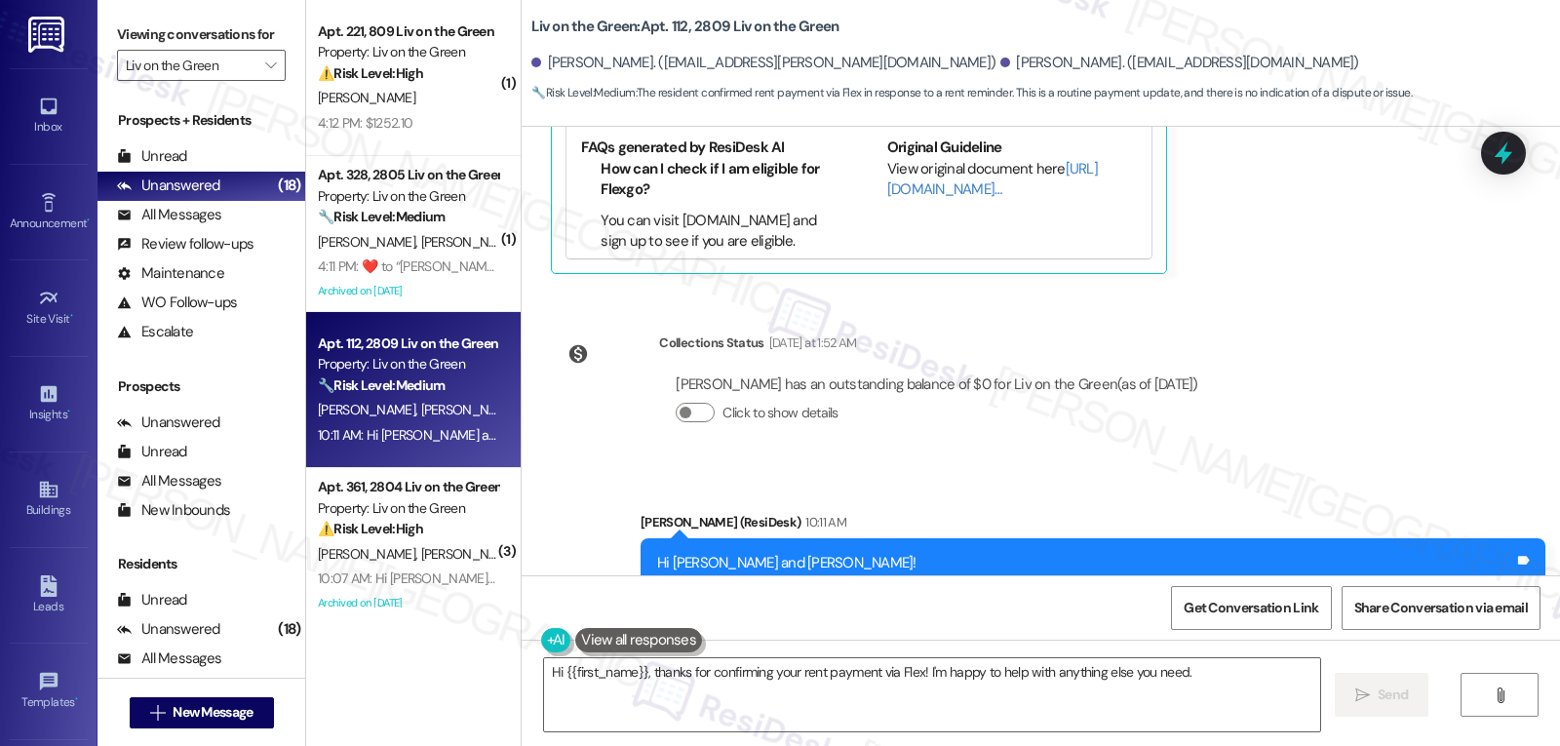
scroll to position [5131, 0]
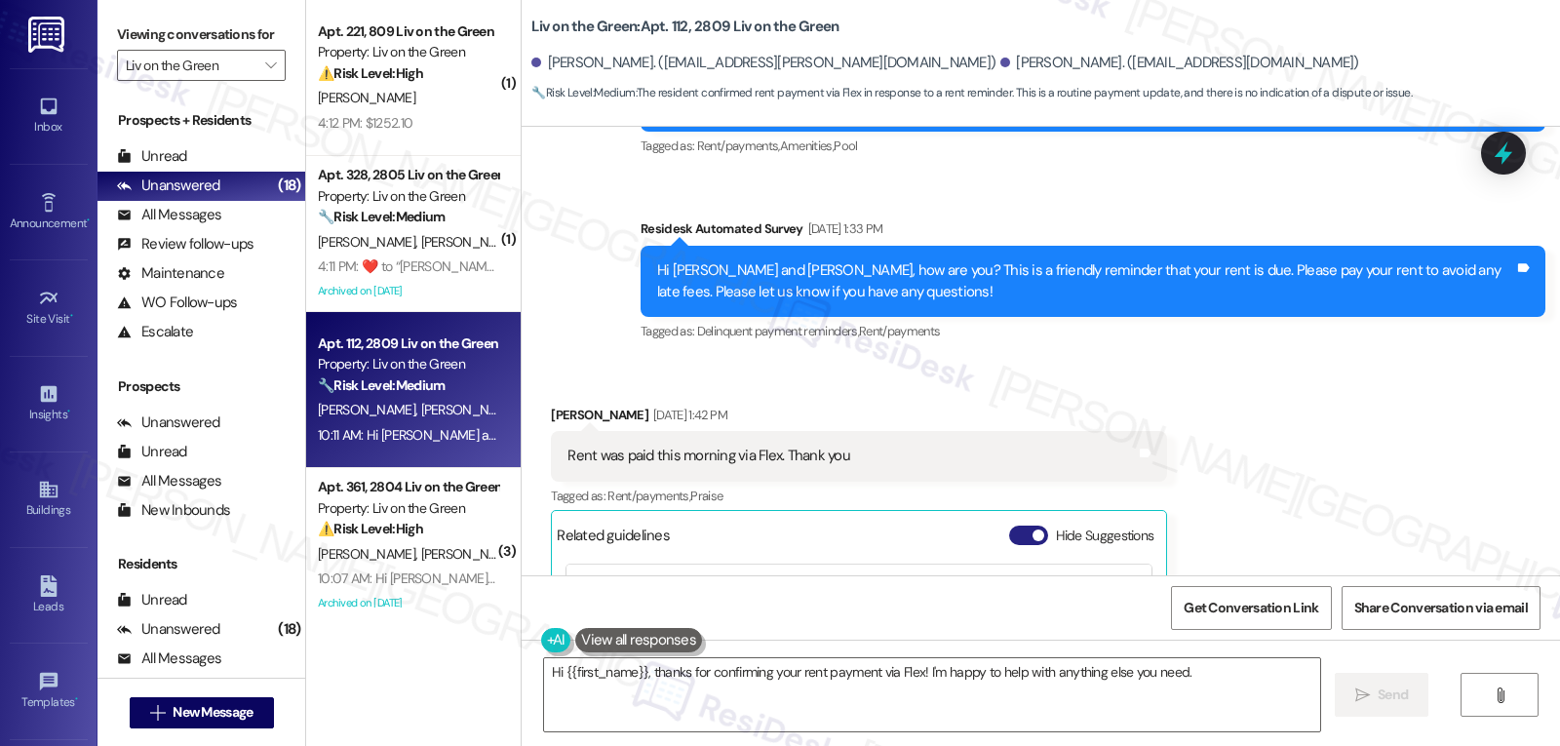
click at [1009, 526] on div "Hide Suggestions" at bounding box center [1085, 536] width 153 height 20
click at [1009, 526] on button "Hide Suggestions" at bounding box center [1028, 536] width 39 height 20
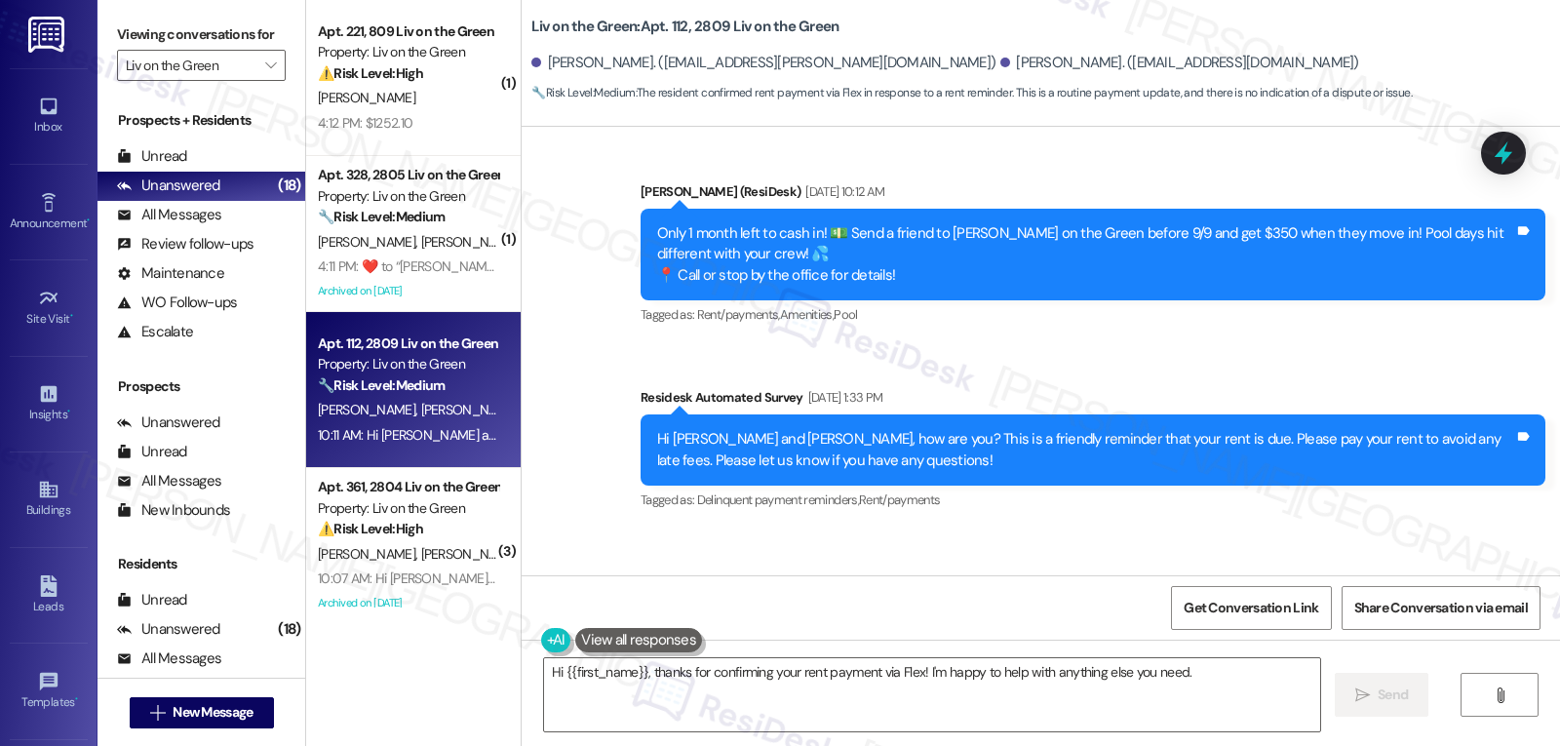
scroll to position [4936, 0]
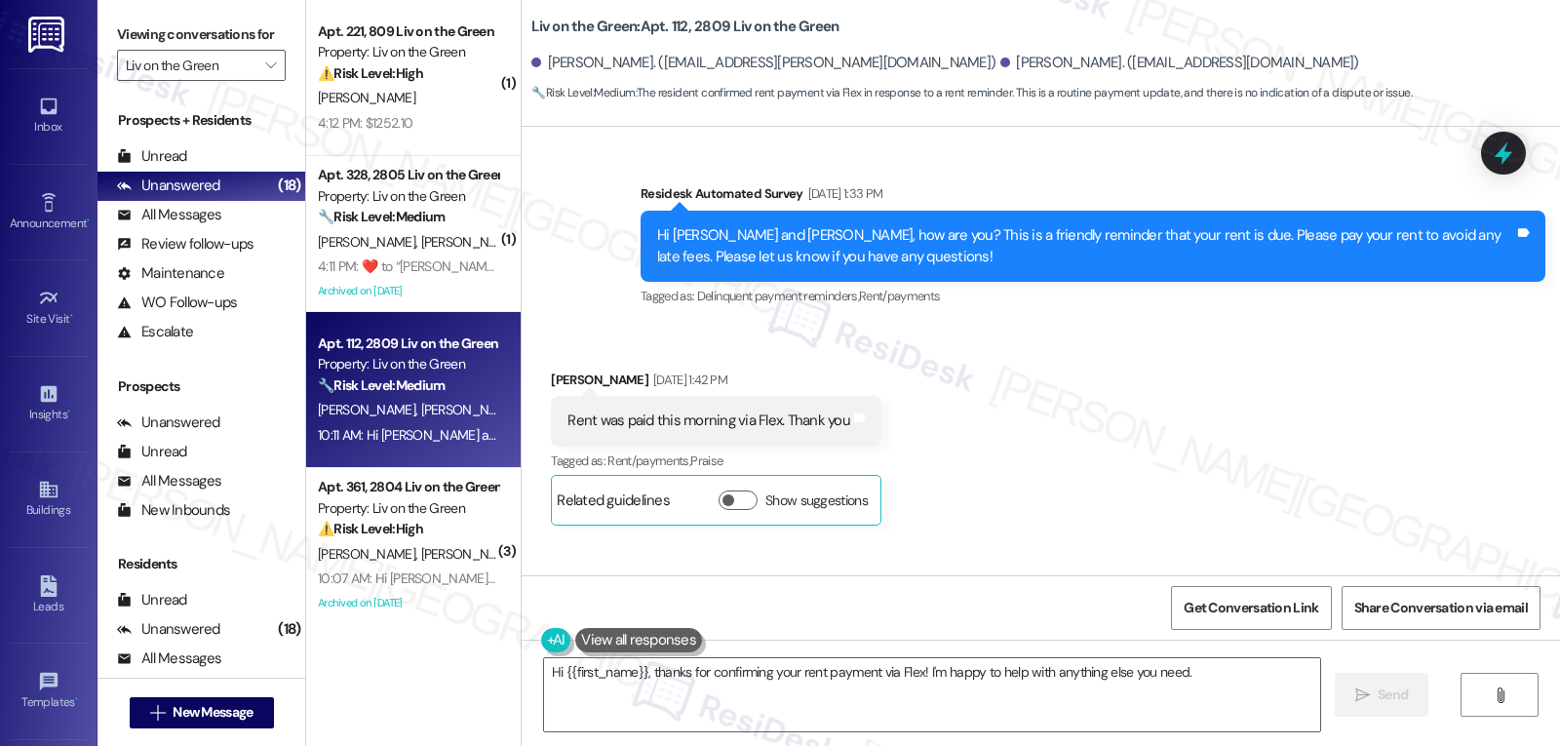
drag, startPoint x: 620, startPoint y: 343, endPoint x: 932, endPoint y: 468, distance: 336.1
click at [941, 465] on div "Lease started Nov 21, 2024 at 7:00 PM Survey, sent via SMS Residesk Automated S…" at bounding box center [1041, 351] width 1039 height 449
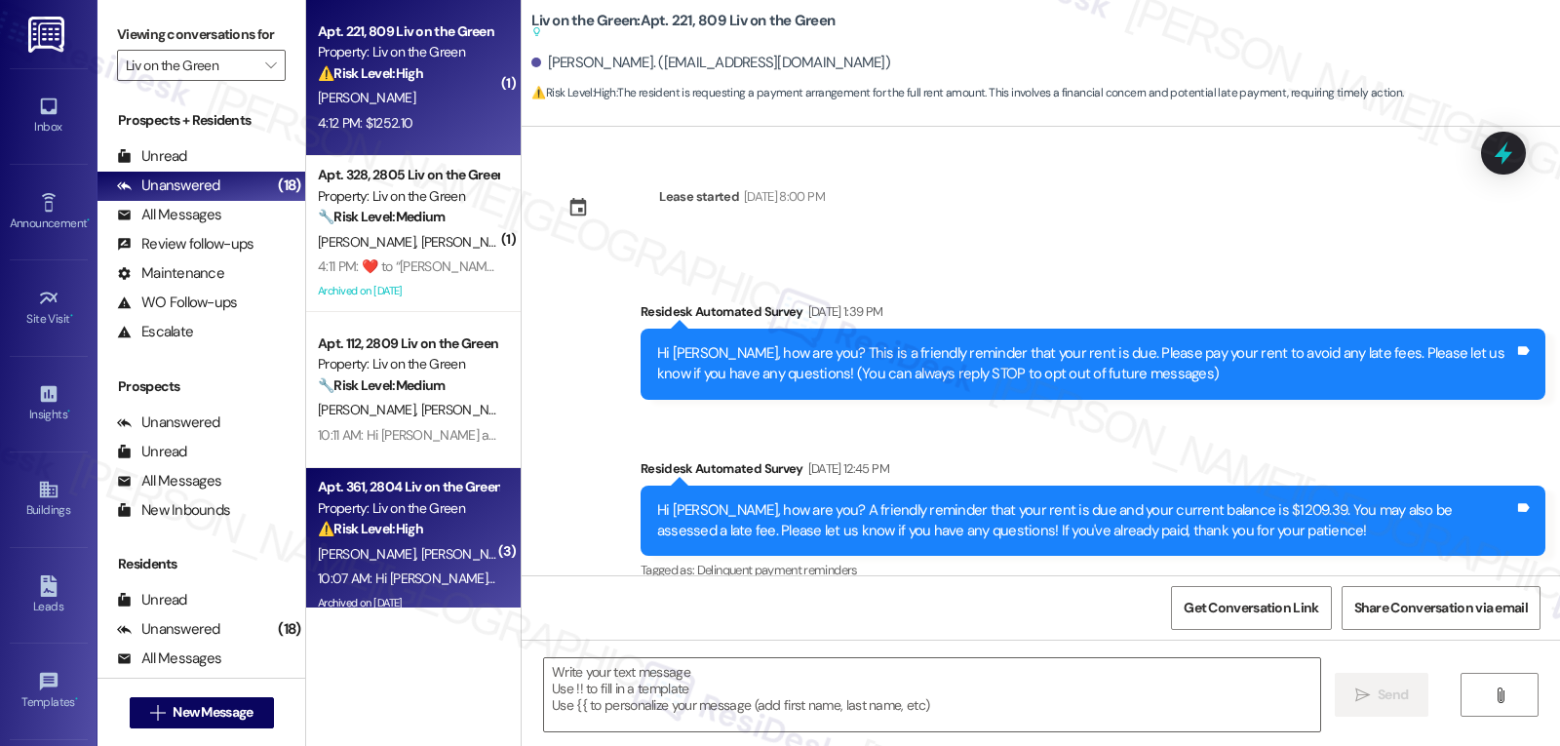
scroll to position [14990, 0]
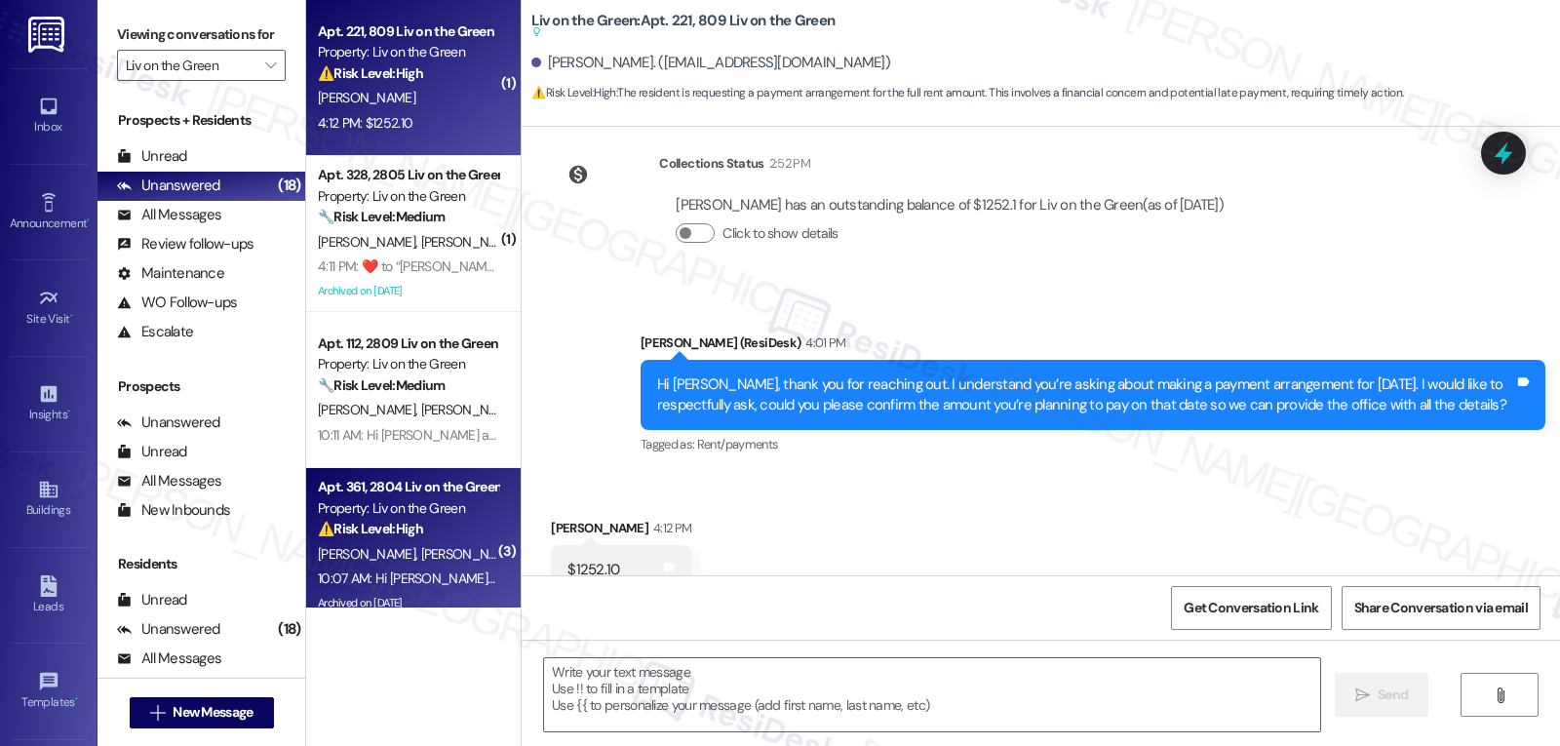
type textarea "Fetching suggested responses. Please feel free to read through the conversation…"
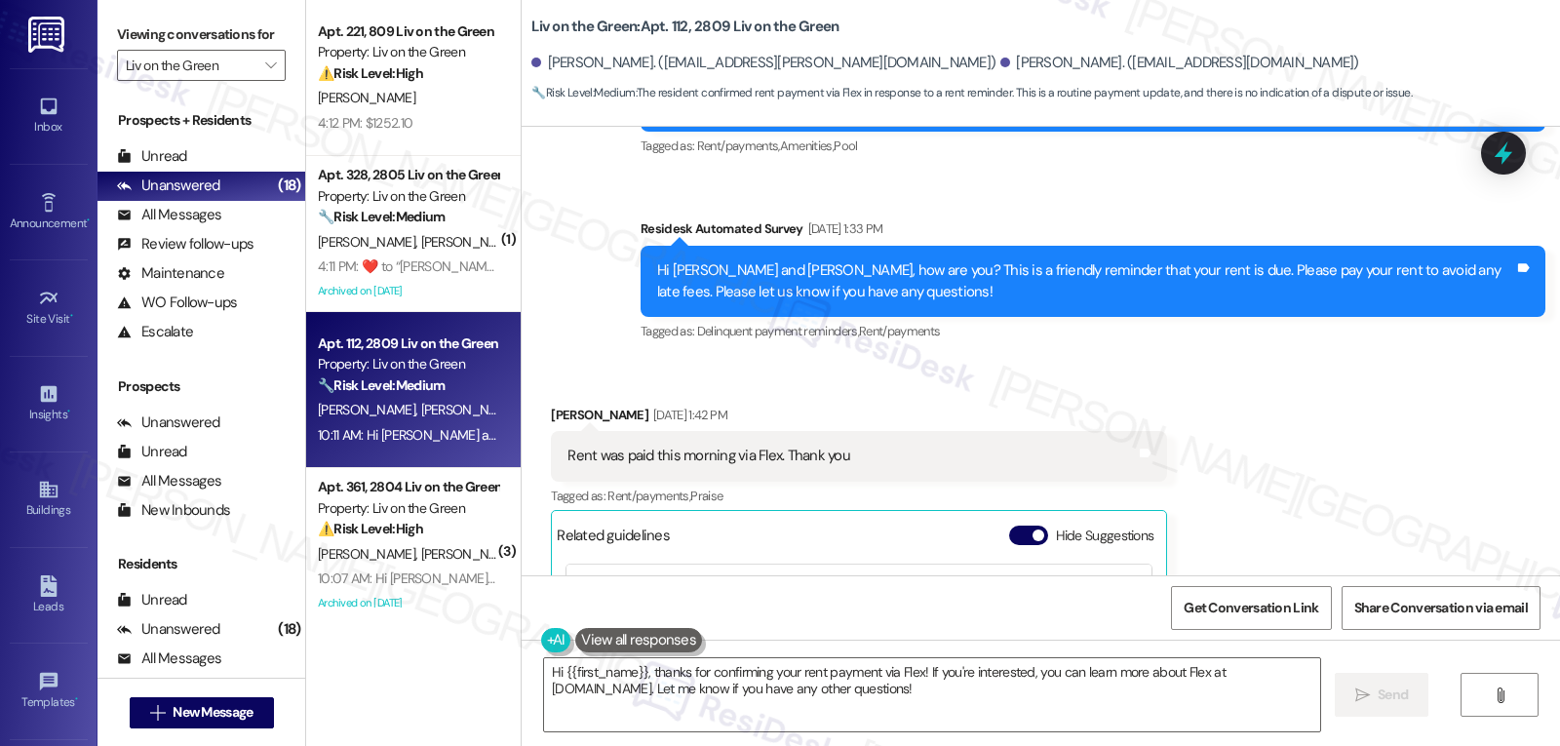
scroll to position [5326, 0]
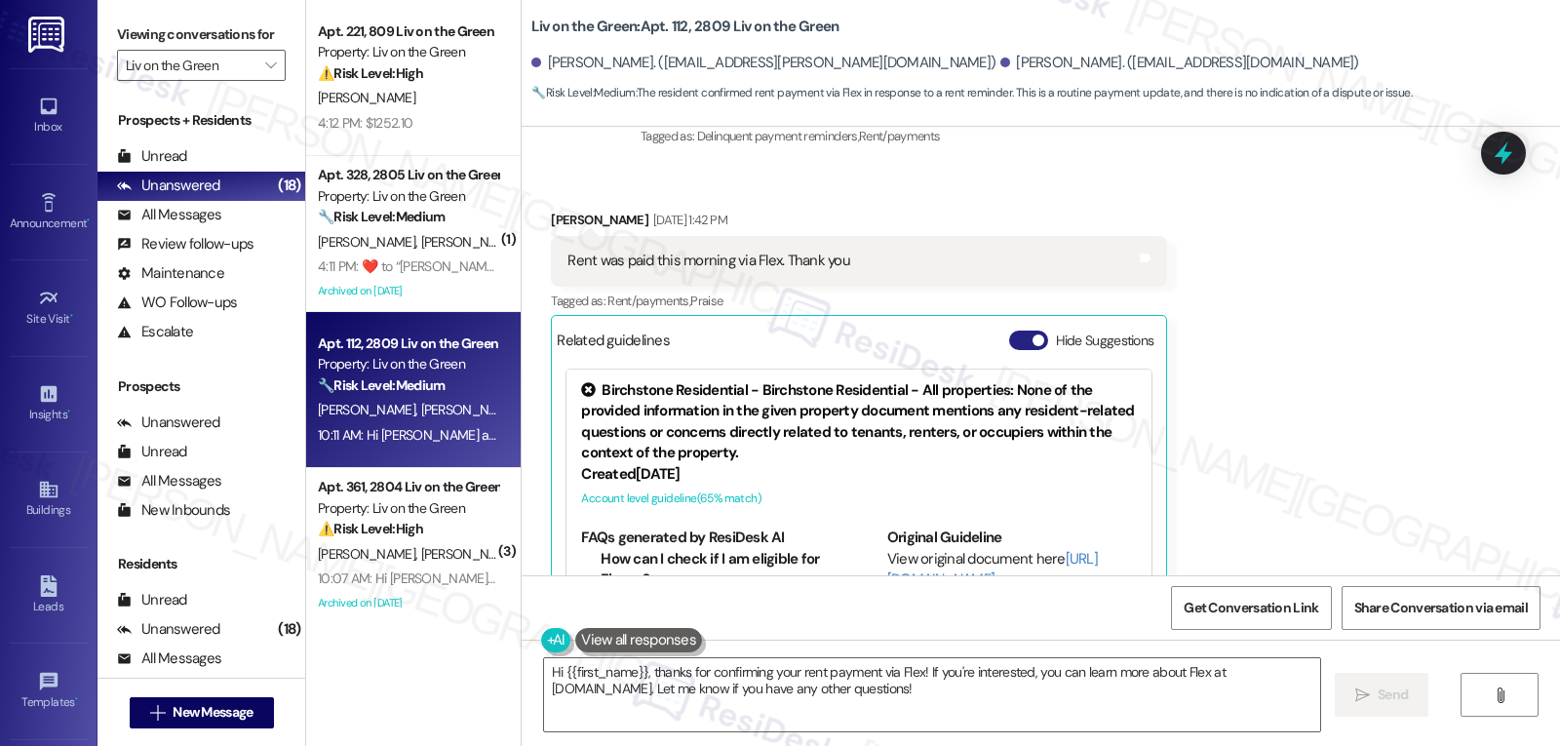
click at [1025, 331] on button "Hide Suggestions" at bounding box center [1028, 341] width 39 height 20
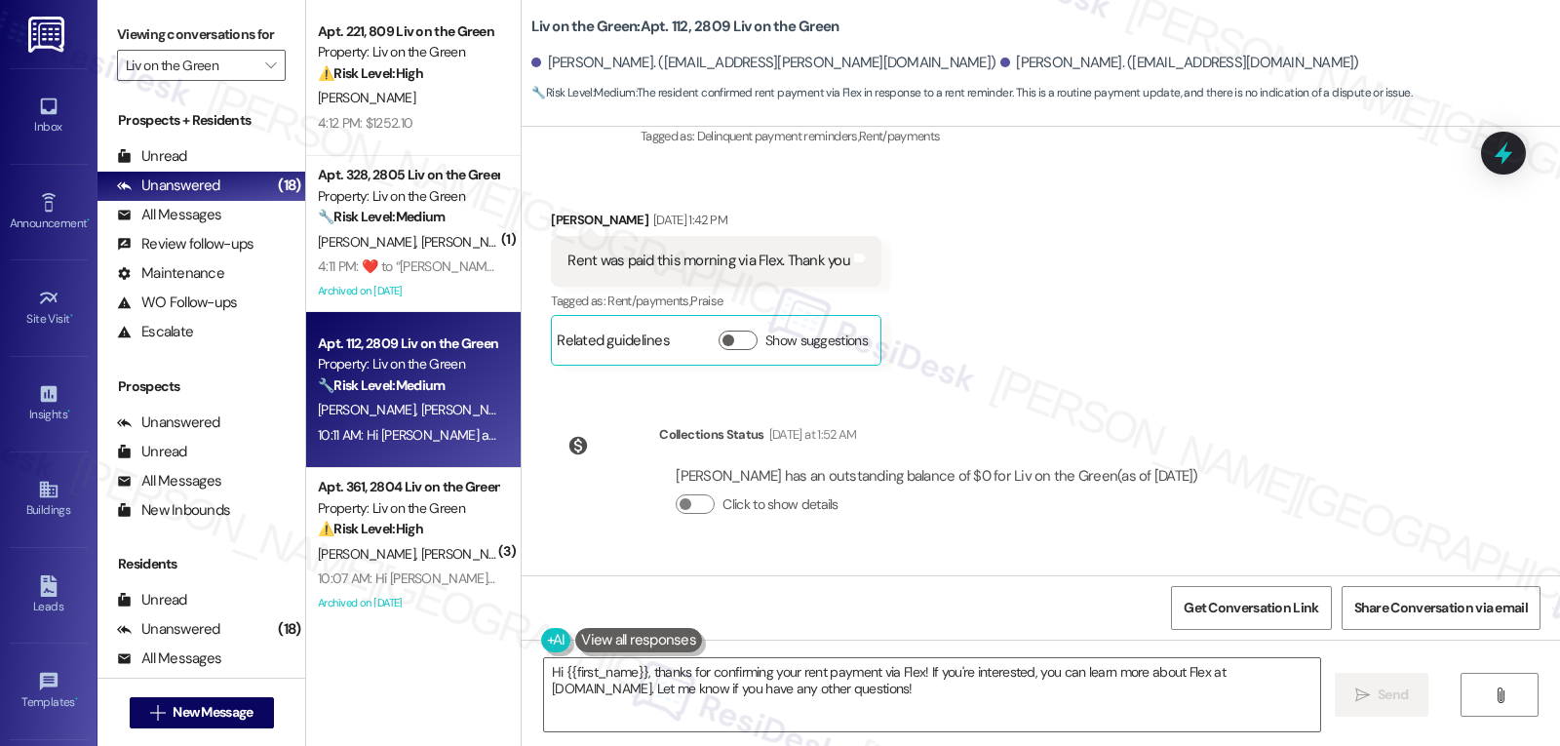
click at [1277, 280] on div "Received via SMS Angela Sherwood Sep 03, 2025 at 1:42 PM Rent was paid this mor…" at bounding box center [1041, 273] width 1039 height 215
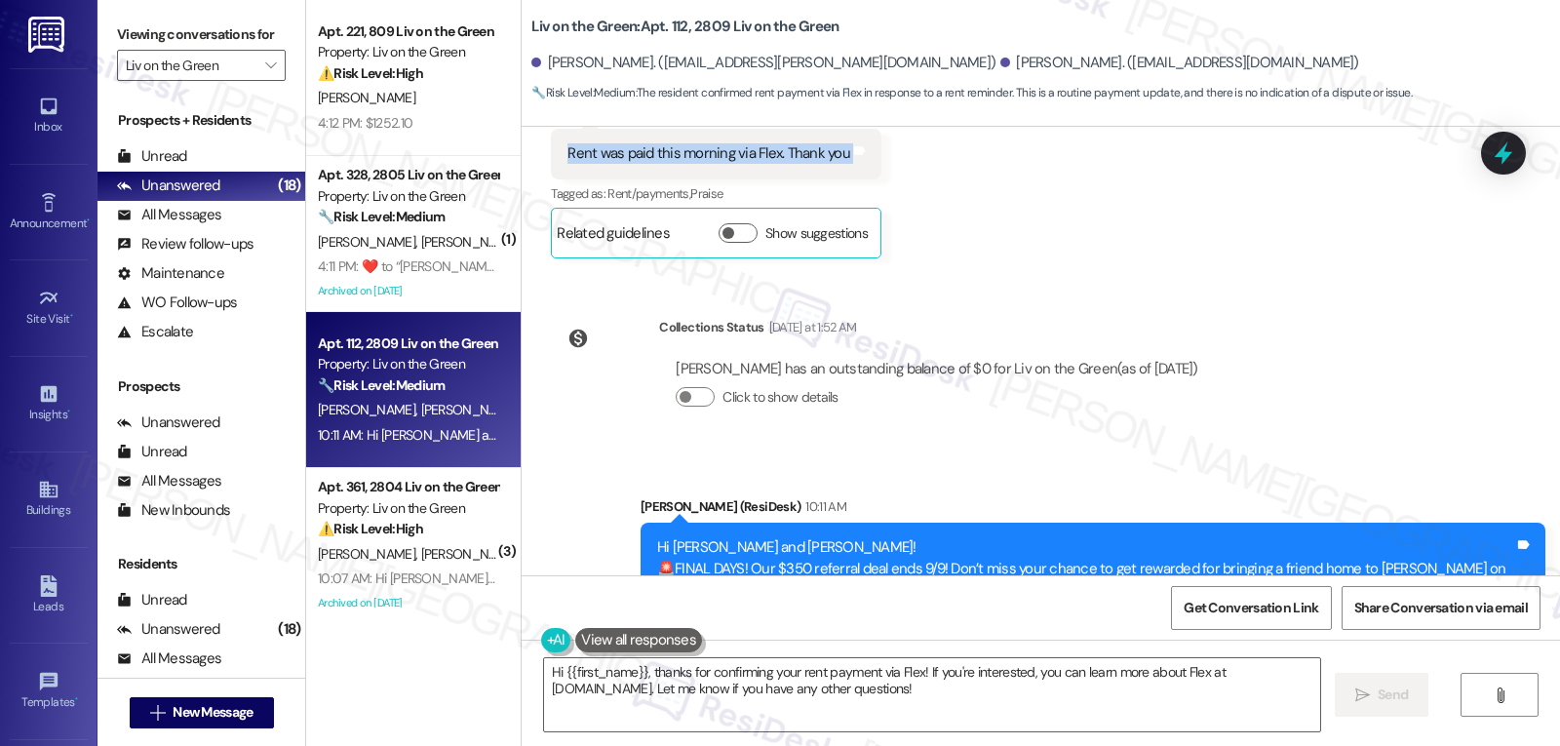
scroll to position [5223, 0]
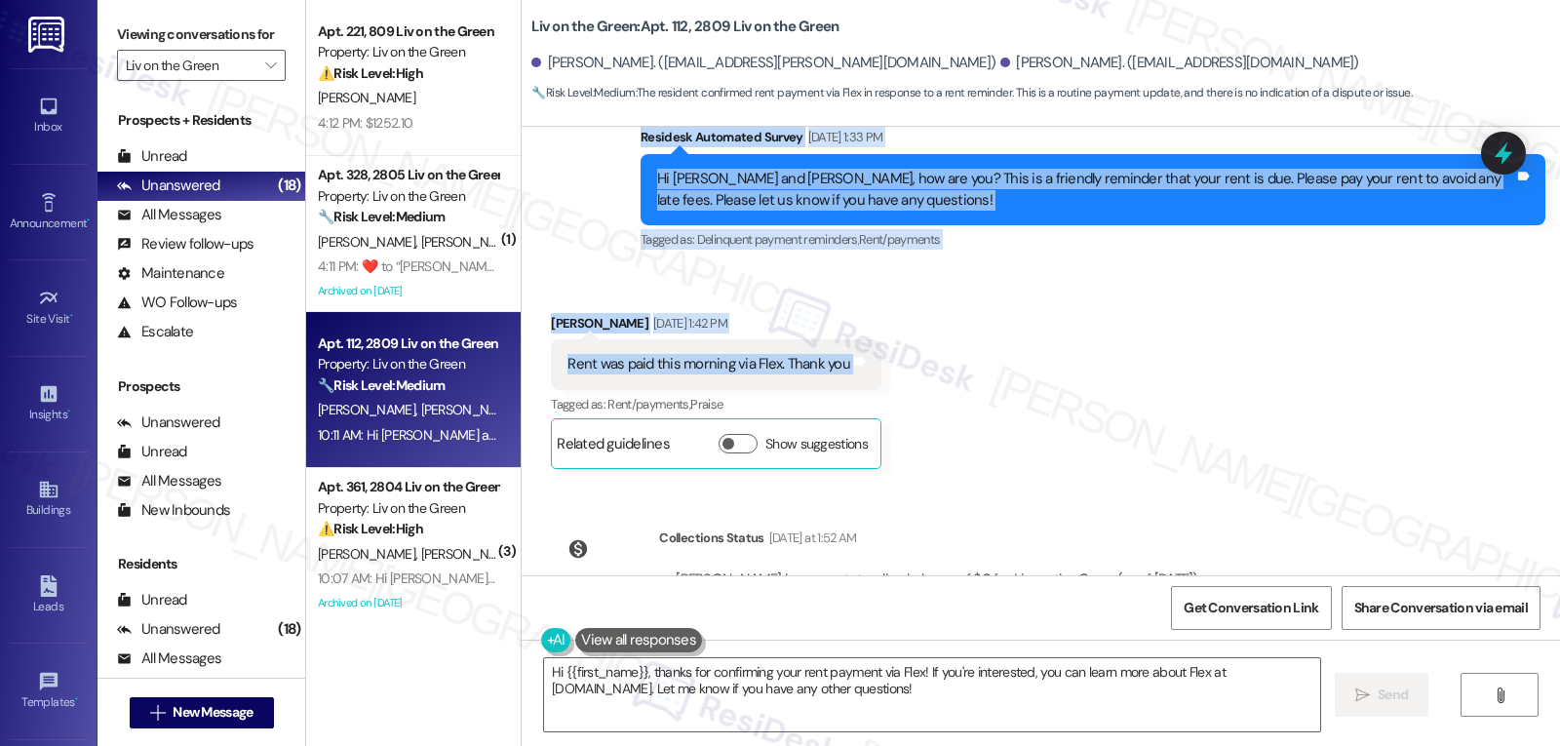
drag, startPoint x: 626, startPoint y: 340, endPoint x: 1245, endPoint y: 504, distance: 640.5
click at [1245, 504] on div "Lease started Nov 21, 2024 at 7:00 PM Survey, sent via SMS Residesk Automated S…" at bounding box center [1041, 351] width 1039 height 449
copy div "Residesk Automated Survey Sep 03, 2025 at 1:33 PM Hi Jasmine and Angela, how ar…"
click at [852, 722] on textarea "Hi {{first_name}}, thanks for confirming your rent payment via Flex! If you're …" at bounding box center [932, 694] width 776 height 73
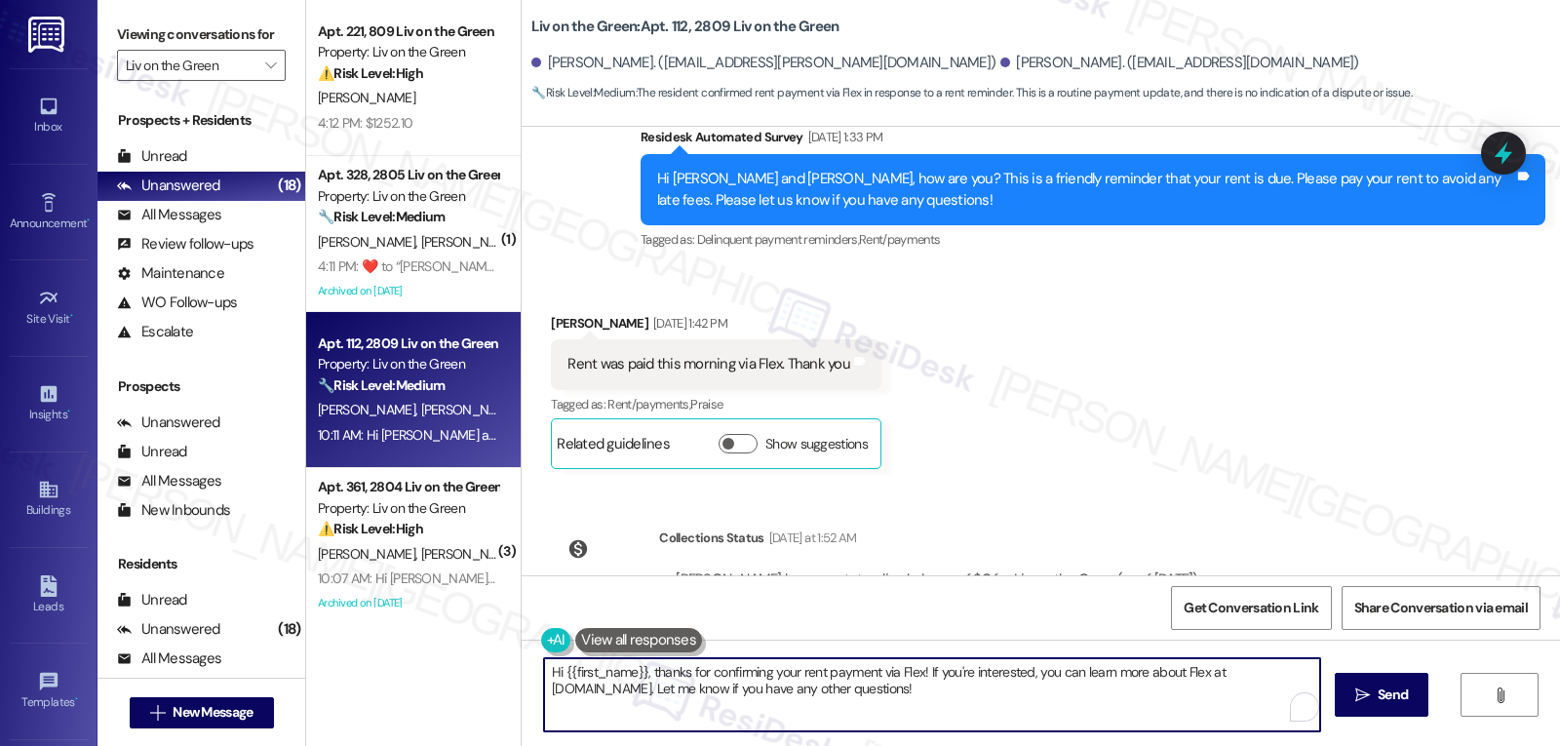
paste textarea "Thank you, Angela! We appreciate you confirming—your rent shows as paid in full…"
click at [824, 675] on textarea "Thank you, Angela! We appreciate you confirming—your rent shows as paid in full…" at bounding box center [929, 694] width 776 height 73
click at [930, 710] on textarea "Thank you, Angela! We appreciate you confirming. Your rent shows as paid in ful…" at bounding box center [929, 694] width 776 height 73
drag, startPoint x: 986, startPoint y: 674, endPoint x: 1214, endPoint y: 690, distance: 228.8
click at [1214, 690] on textarea "Thank you, Angela! We appreciate you confirming. Your rent shows as paid in ful…" at bounding box center [929, 694] width 776 height 73
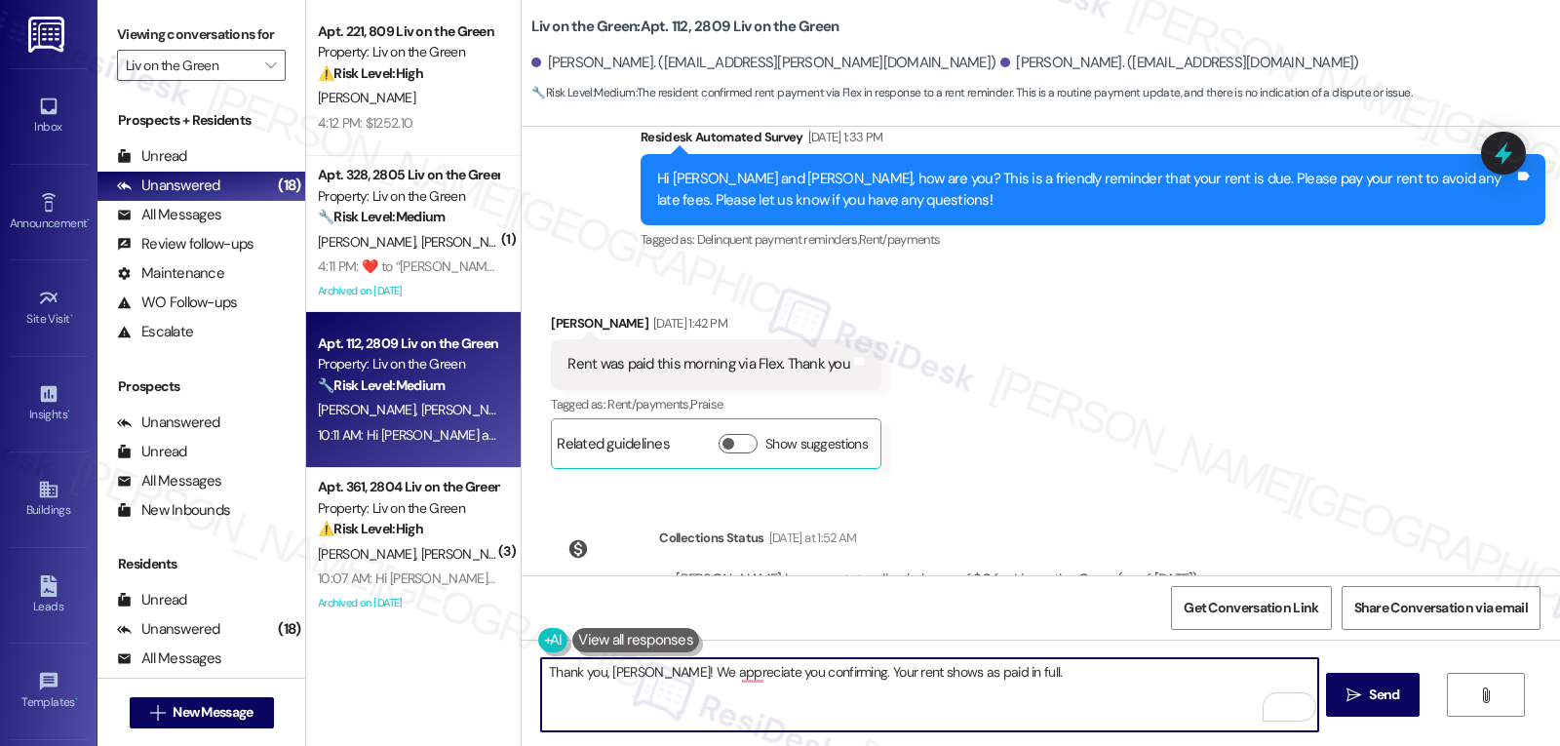
click at [1081, 677] on textarea "Thank you, Angela! We appreciate you confirming. Your rent shows as paid in ful…" at bounding box center [929, 694] width 776 height 73
paste textarea "If there’s ever anything you need or any questions you have, I’m just a message…"
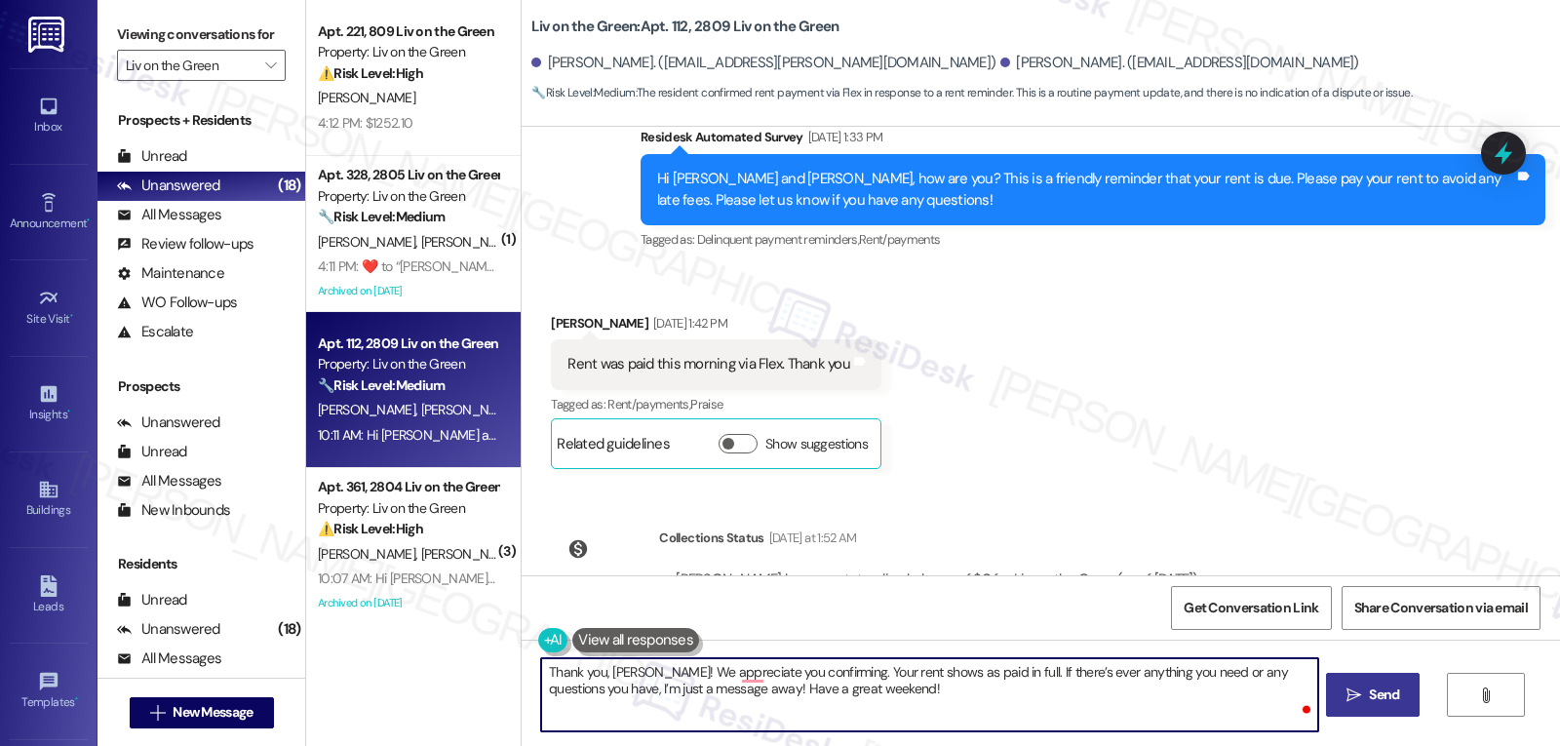
type textarea "Thank you, Angela! We appreciate you confirming. Your rent shows as paid in ful…"
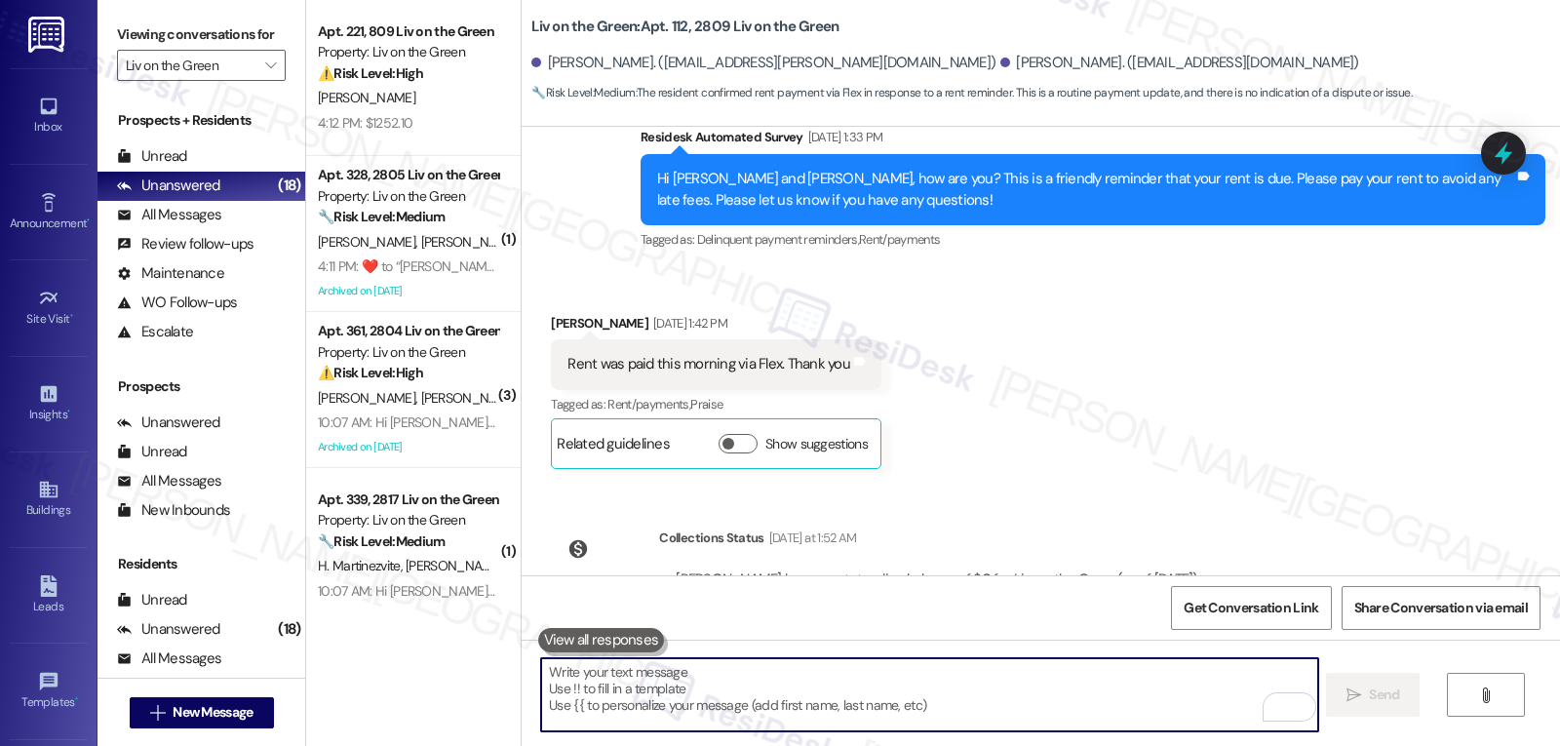
scroll to position [5770, 0]
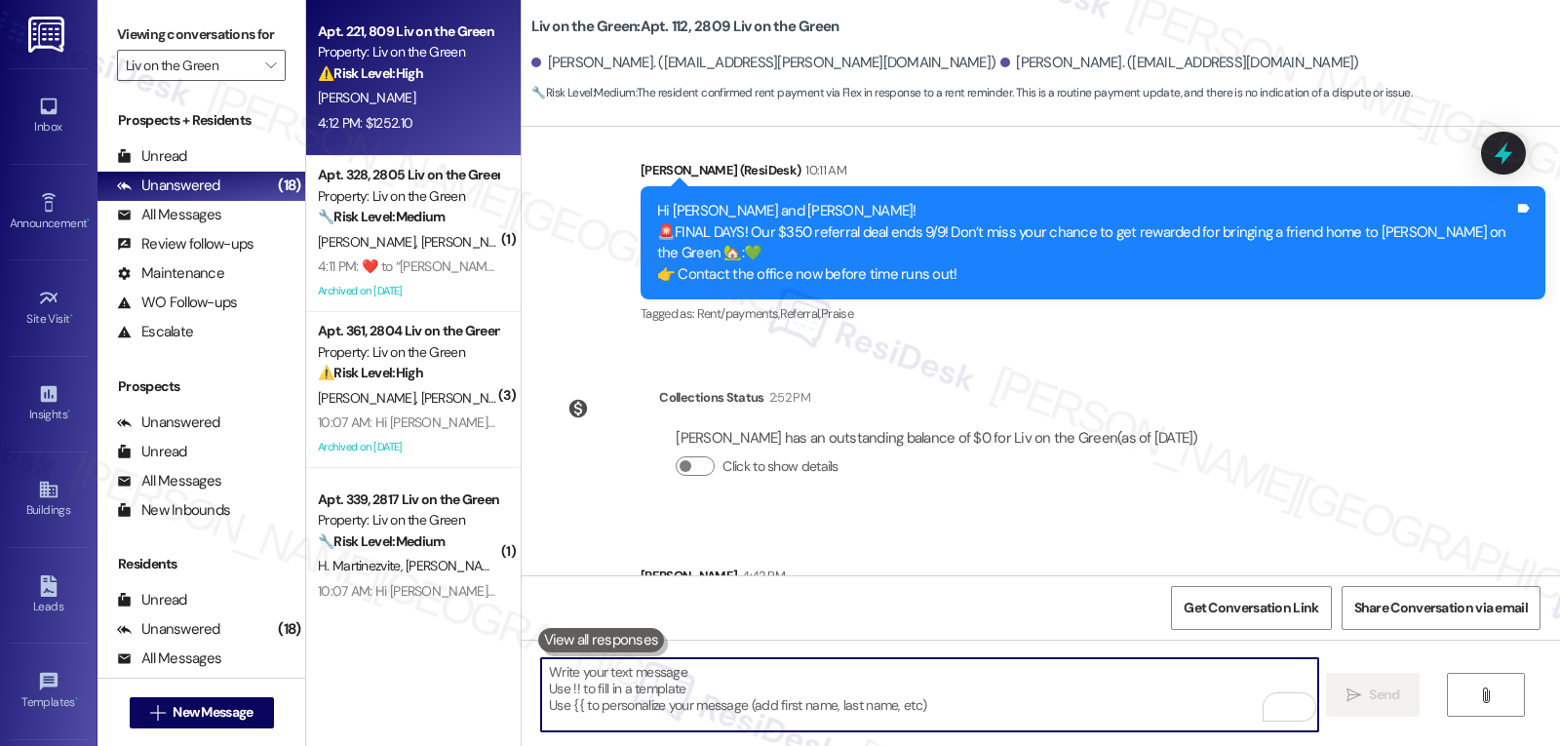
click at [477, 94] on div "I. Miller" at bounding box center [408, 98] width 184 height 24
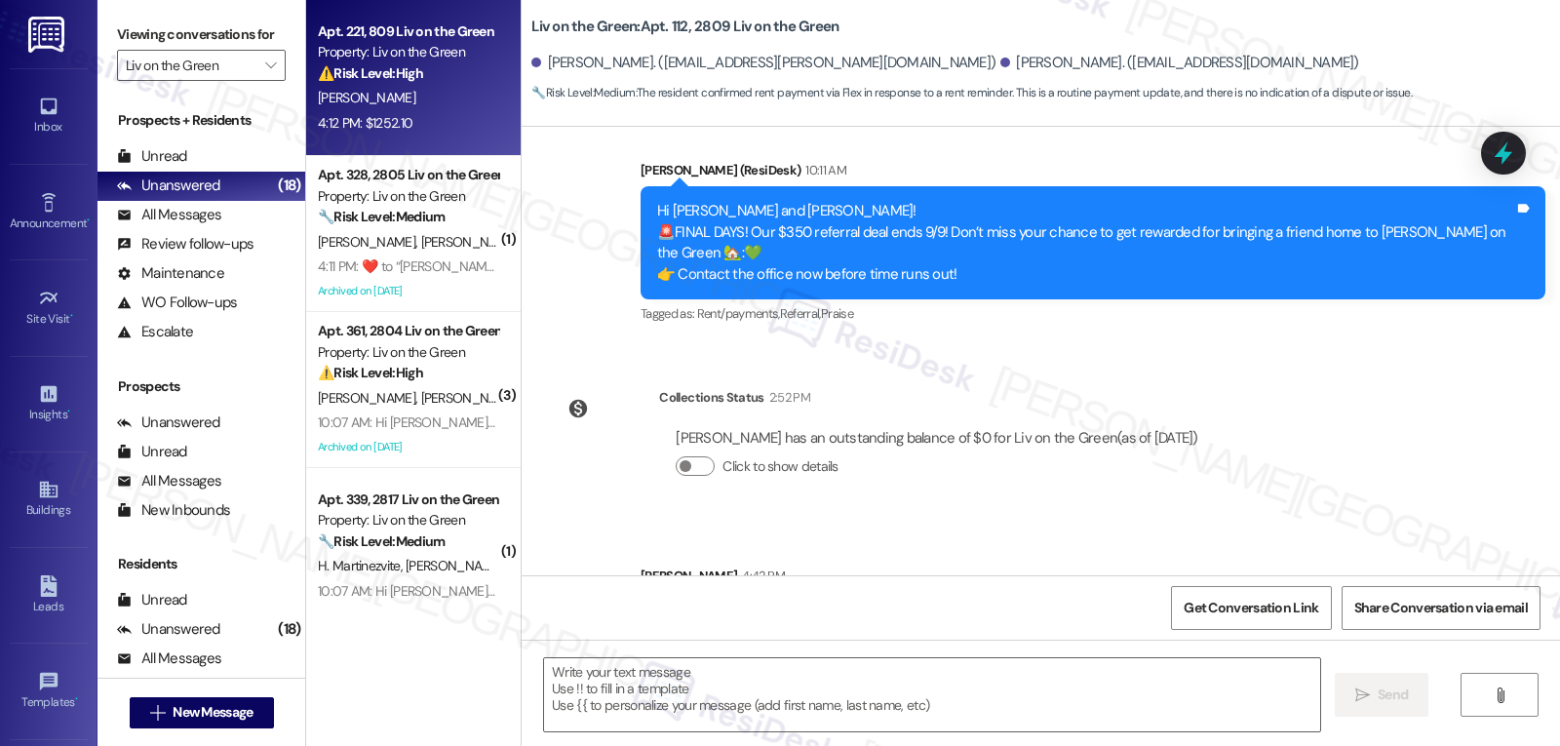
type textarea "Fetching suggested responses. Please feel free to read through the conversation…"
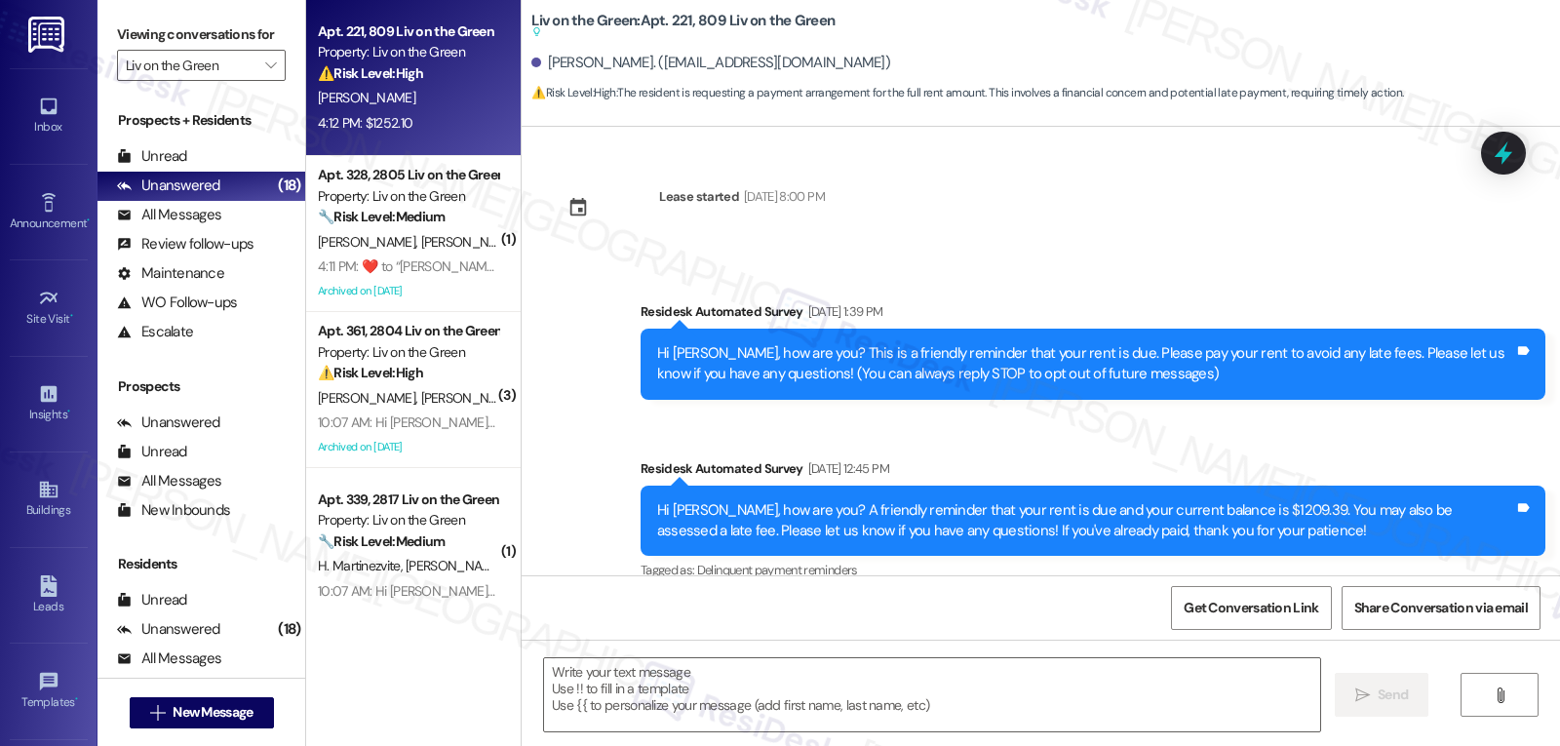
scroll to position [14990, 0]
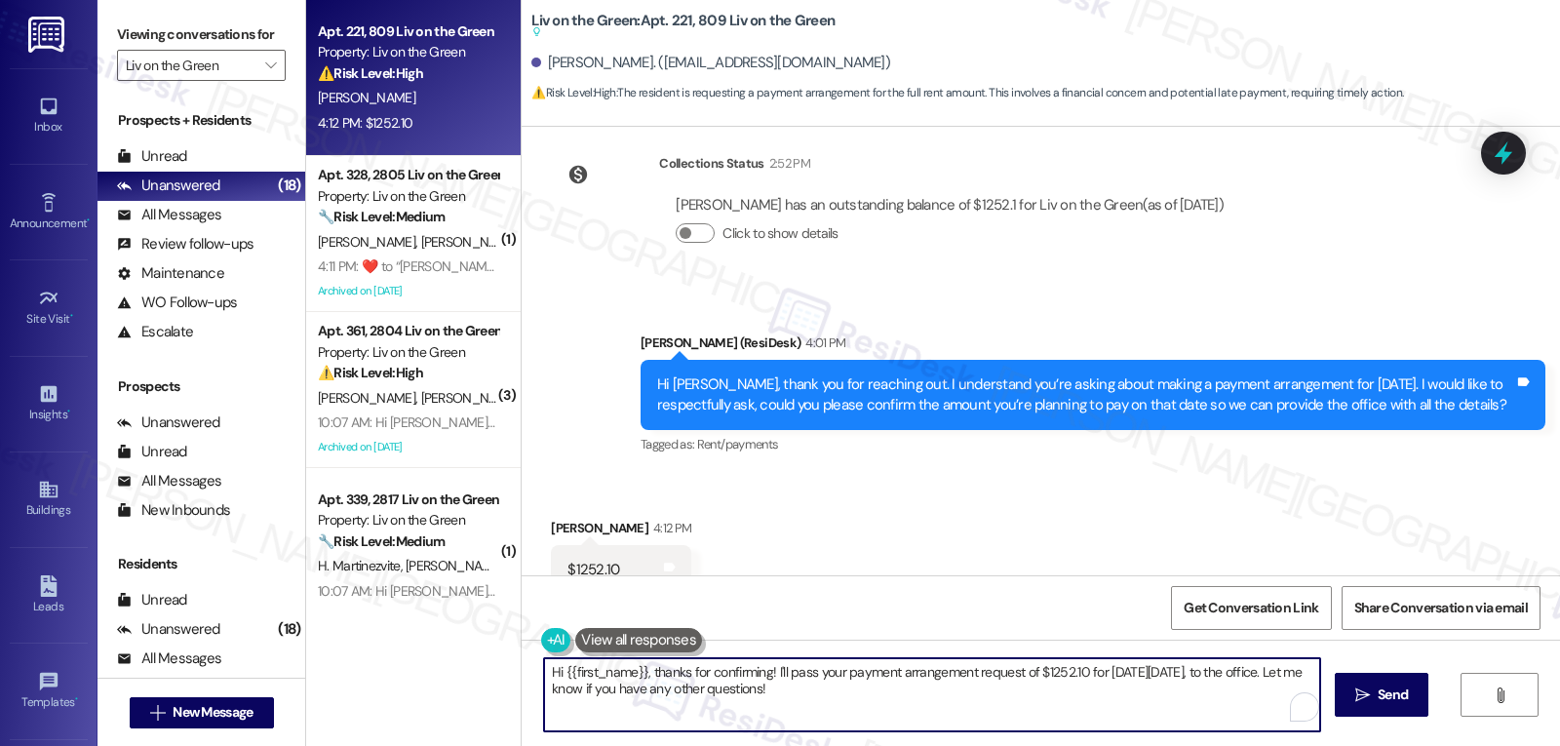
click at [915, 713] on textarea "Hi {{first_name}}, thanks for confirming! I'll pass your payment arrangement re…" at bounding box center [932, 694] width 776 height 73
click at [575, 692] on textarea "Hi {{first_name}}, thanks for confirming! I'll pass your payment arrangement re…" at bounding box center [929, 694] width 776 height 73
click at [996, 703] on textarea "Hi {{first_name}}, thanks for confirming! I'll pass your payment arrangement re…" at bounding box center [929, 694] width 776 height 73
type textarea "Hi {{first_name}}, thanks for confirming! I'll pass your payment arrangement re…"
click at [1386, 703] on span "Send" at bounding box center [1384, 695] width 30 height 20
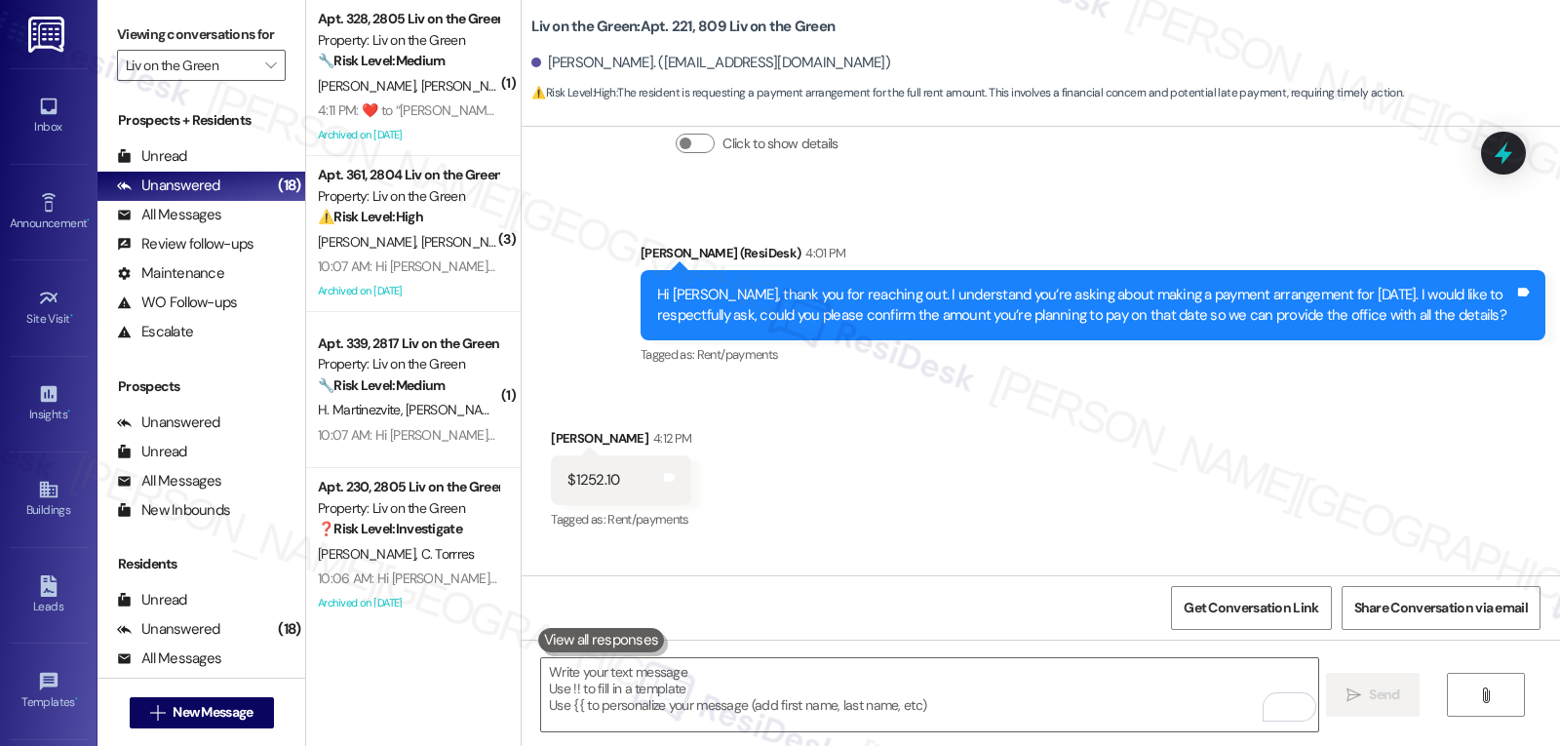
scroll to position [15148, 0]
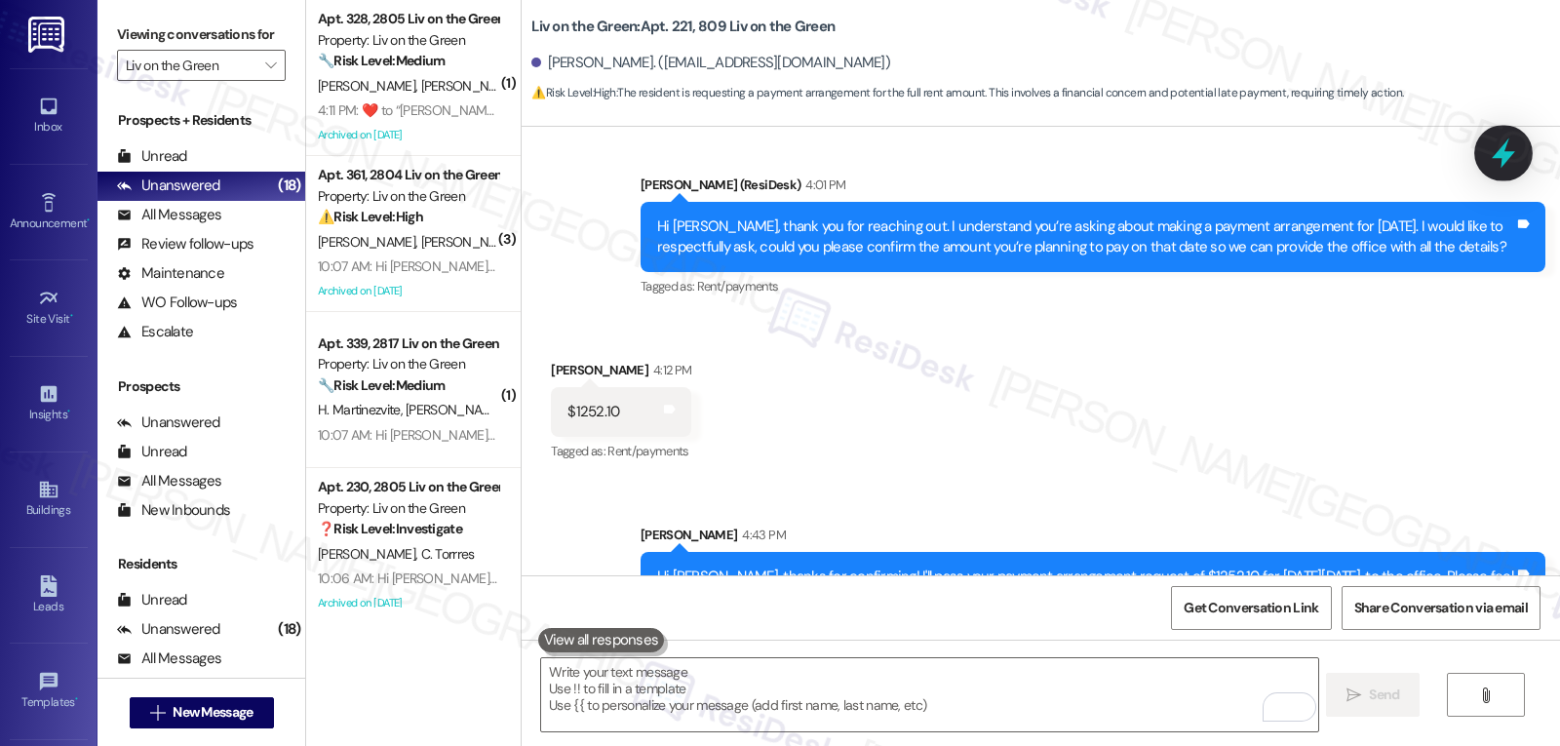
click at [1503, 153] on icon at bounding box center [1503, 153] width 23 height 30
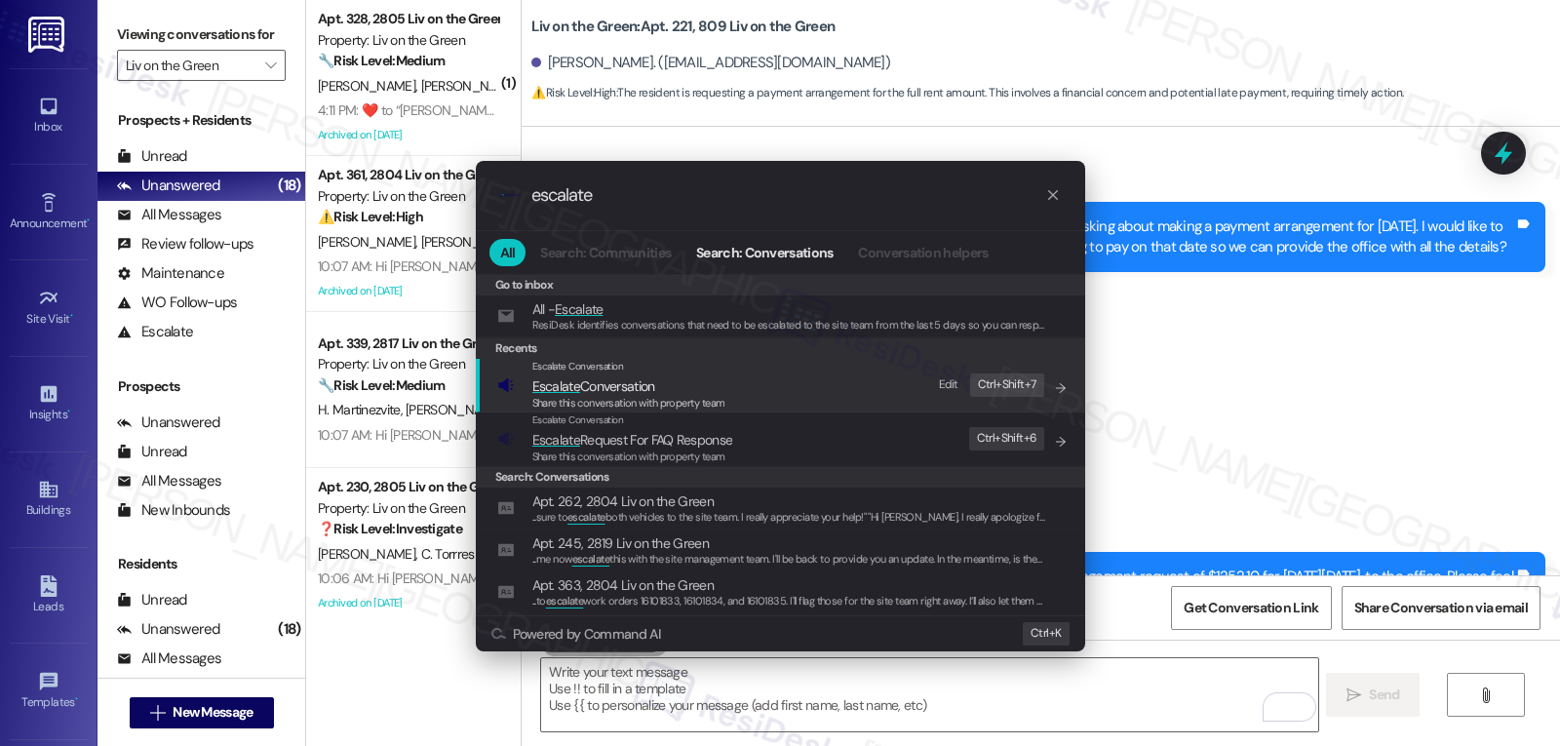
type input "escalate"
click at [673, 393] on span "Escalate Conversation" at bounding box center [628, 385] width 193 height 21
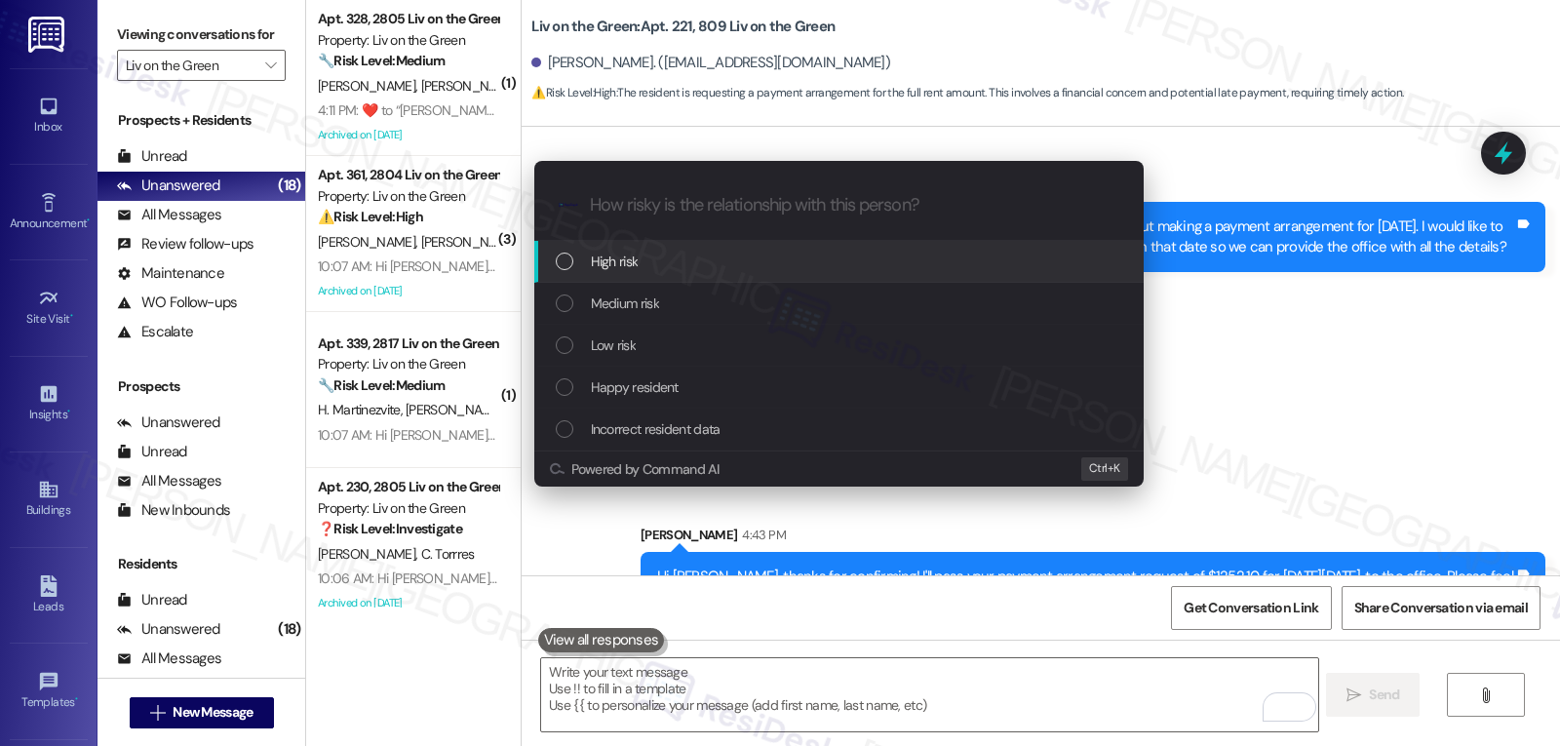
click at [651, 254] on div "High risk" at bounding box center [841, 261] width 570 height 21
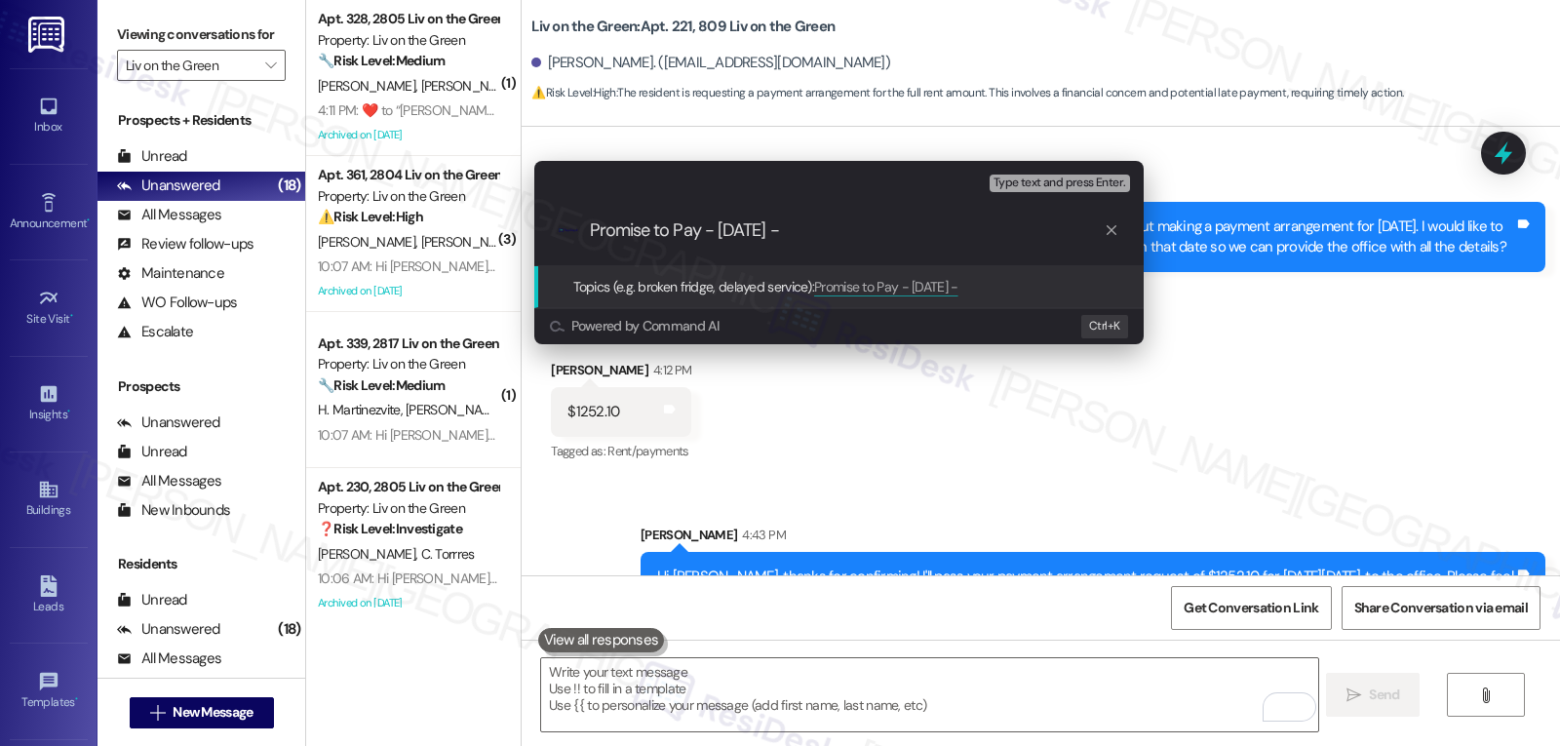
type input "Promise to Pay - Tue 9/9"
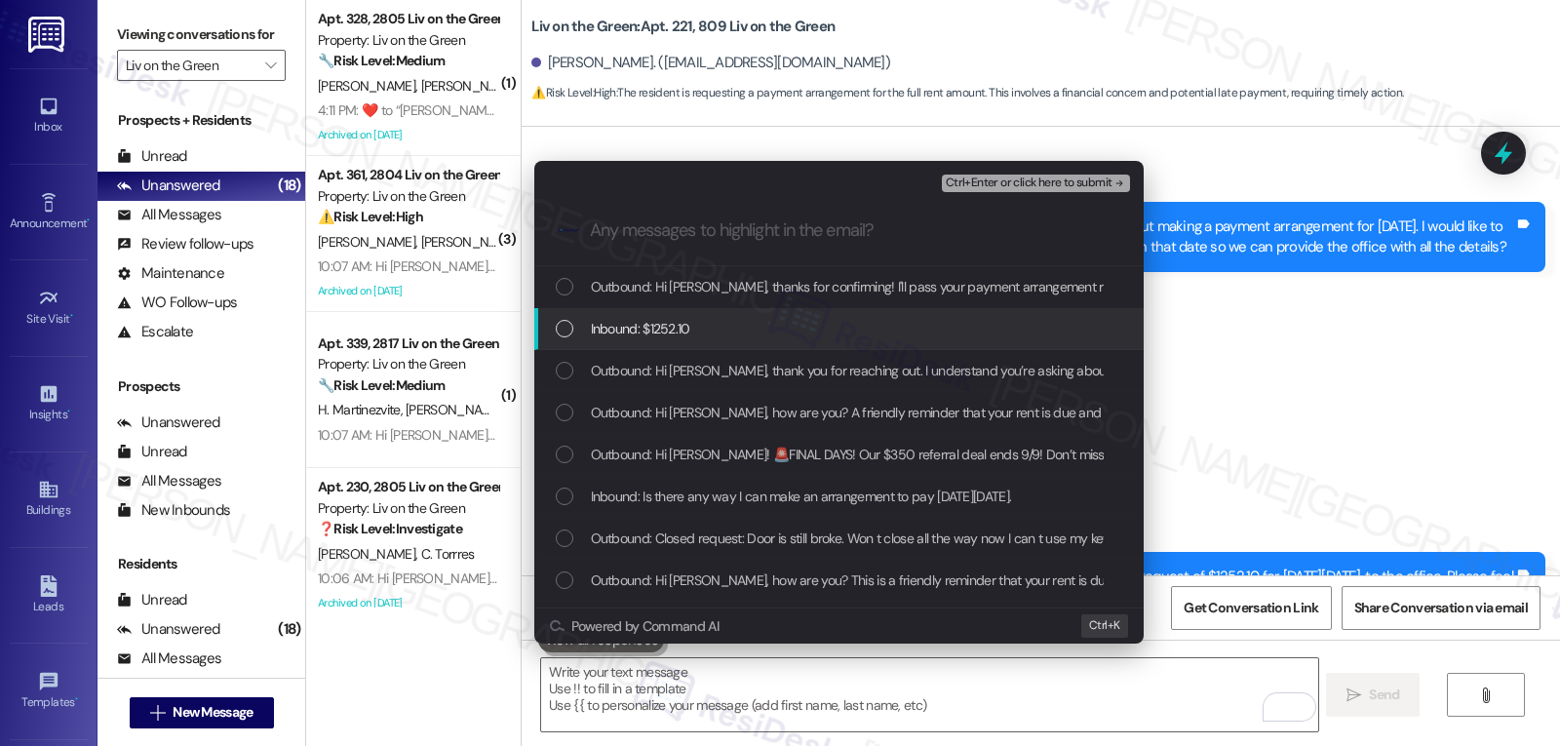
click at [712, 340] on div "Inbound: $1252.10" at bounding box center [838, 329] width 609 height 42
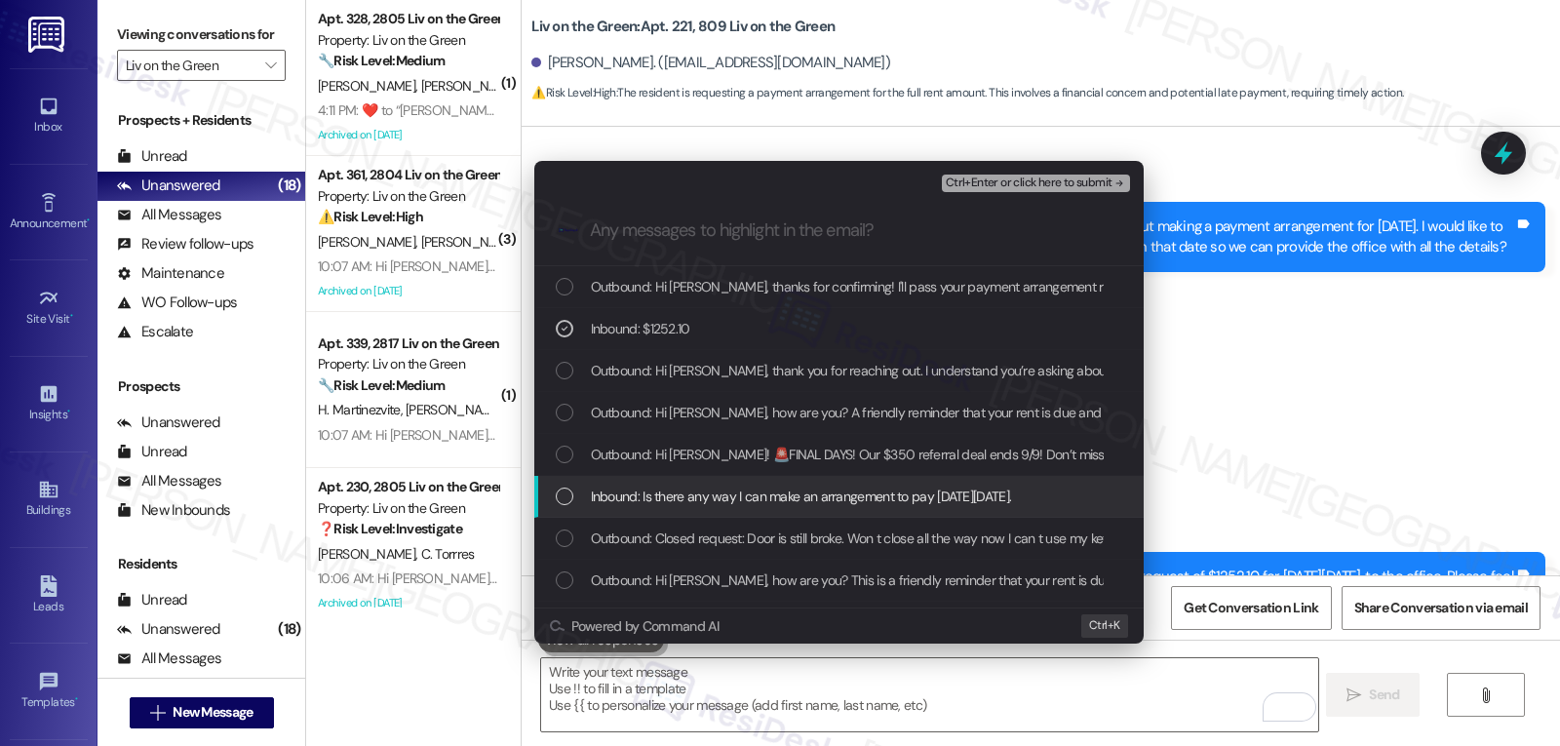
click at [719, 494] on span "Inbound: Is there any way I can make an arrangement to pay next Tuesday Septemb…" at bounding box center [801, 496] width 421 height 21
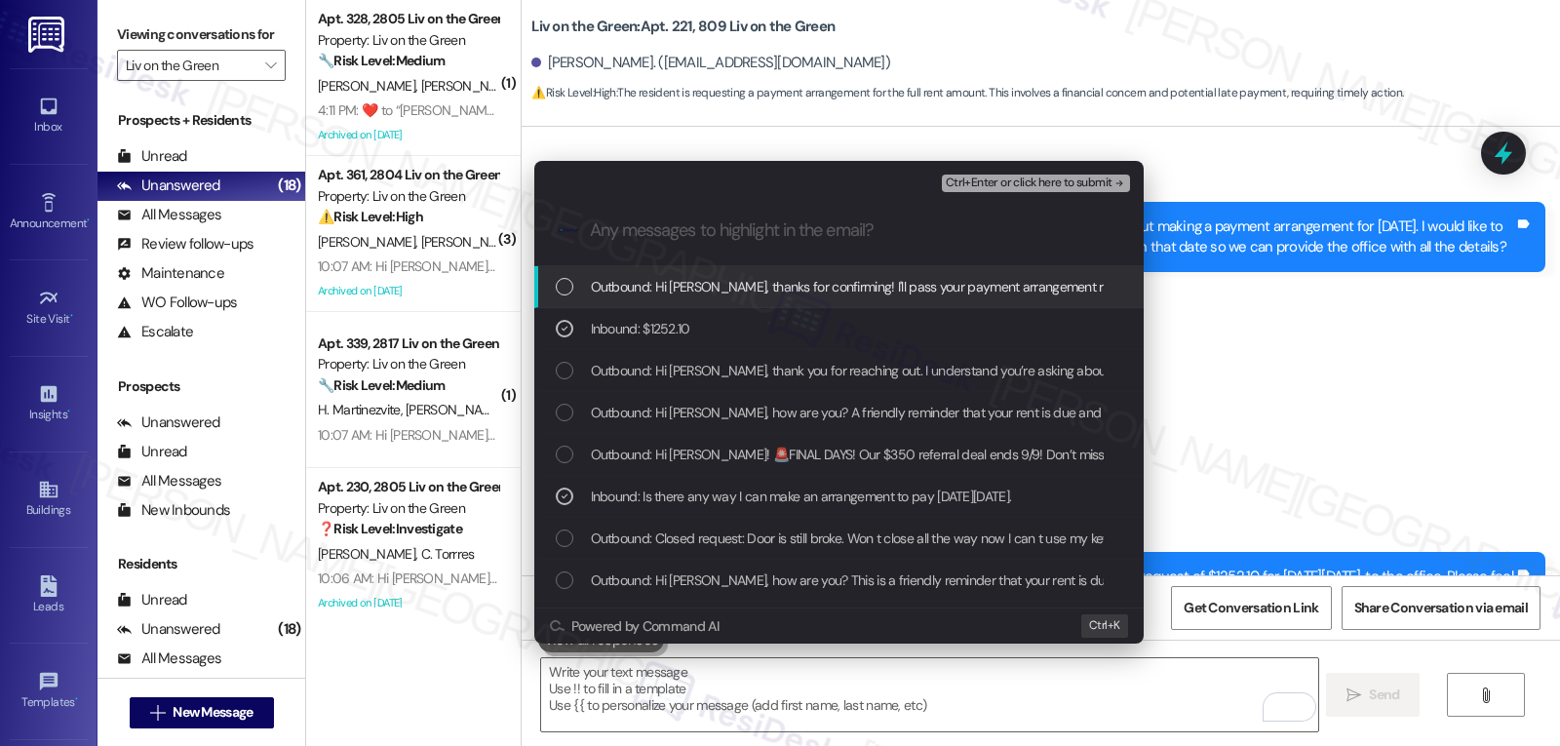
click at [1015, 184] on span "Ctrl+Enter or click here to submit" at bounding box center [1029, 183] width 167 height 14
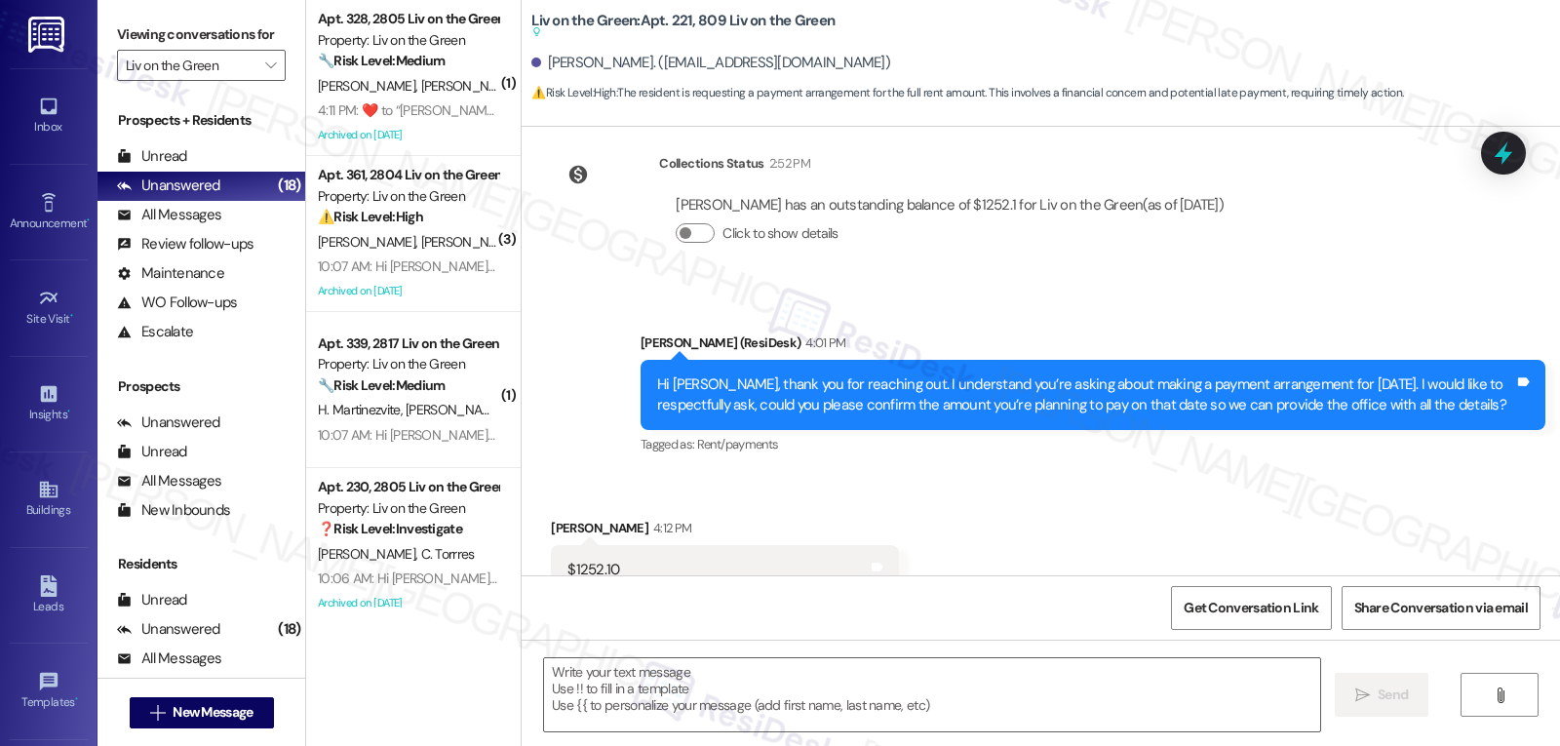
type textarea "Fetching suggested responses. Please feel free to read through the conversation…"
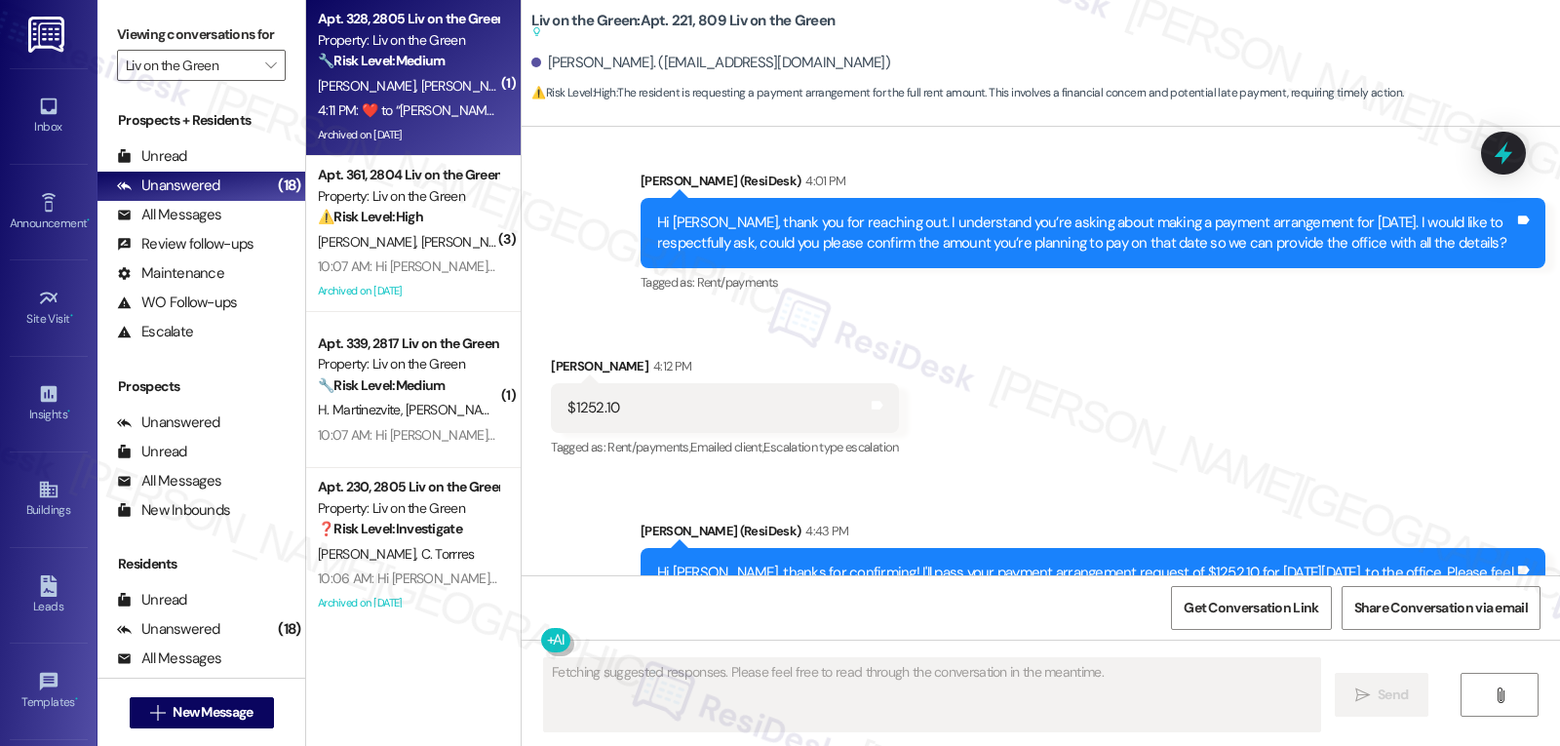
scroll to position [15177, 0]
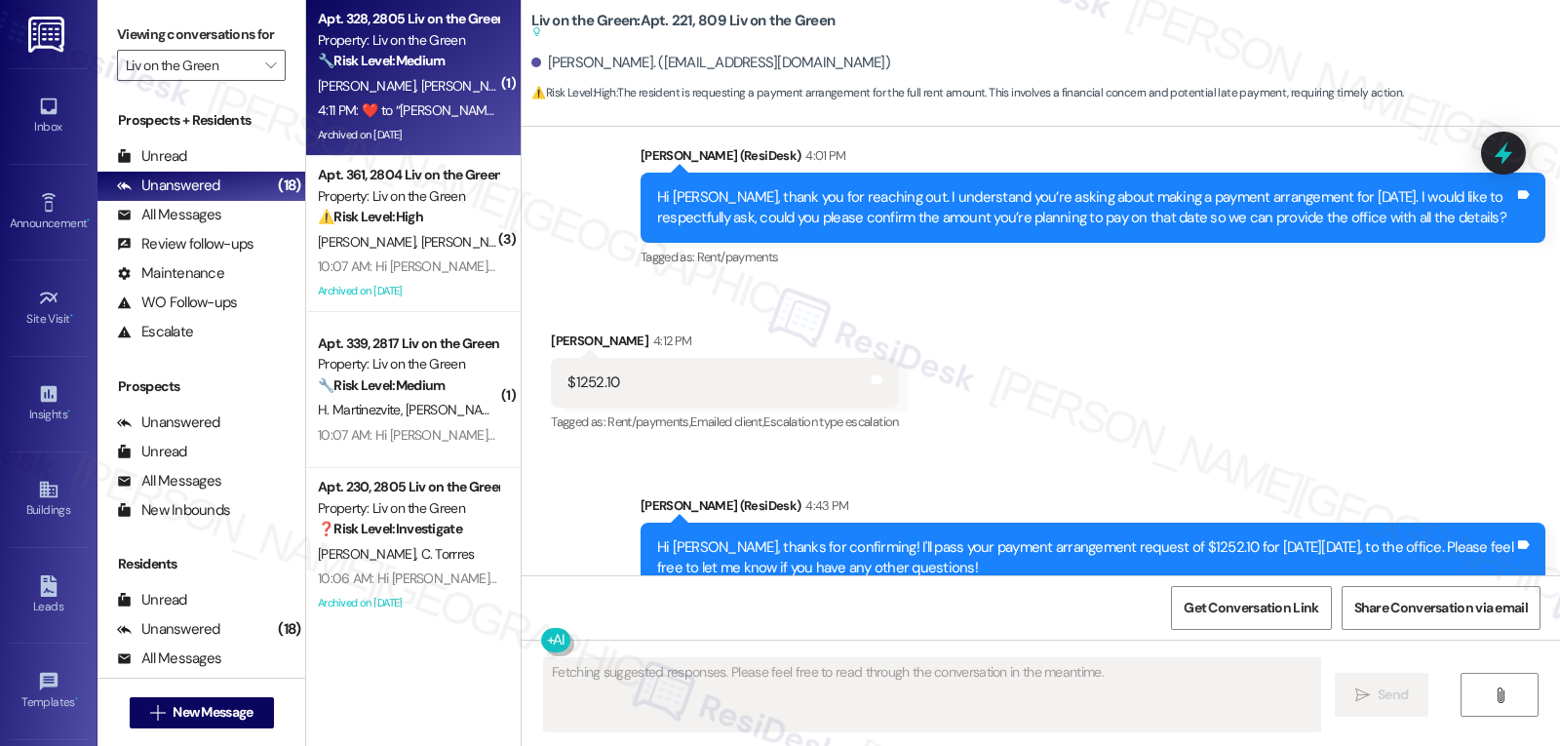
click at [391, 15] on div "Apt. 328, 2805 Liv on the Green" at bounding box center [408, 19] width 180 height 20
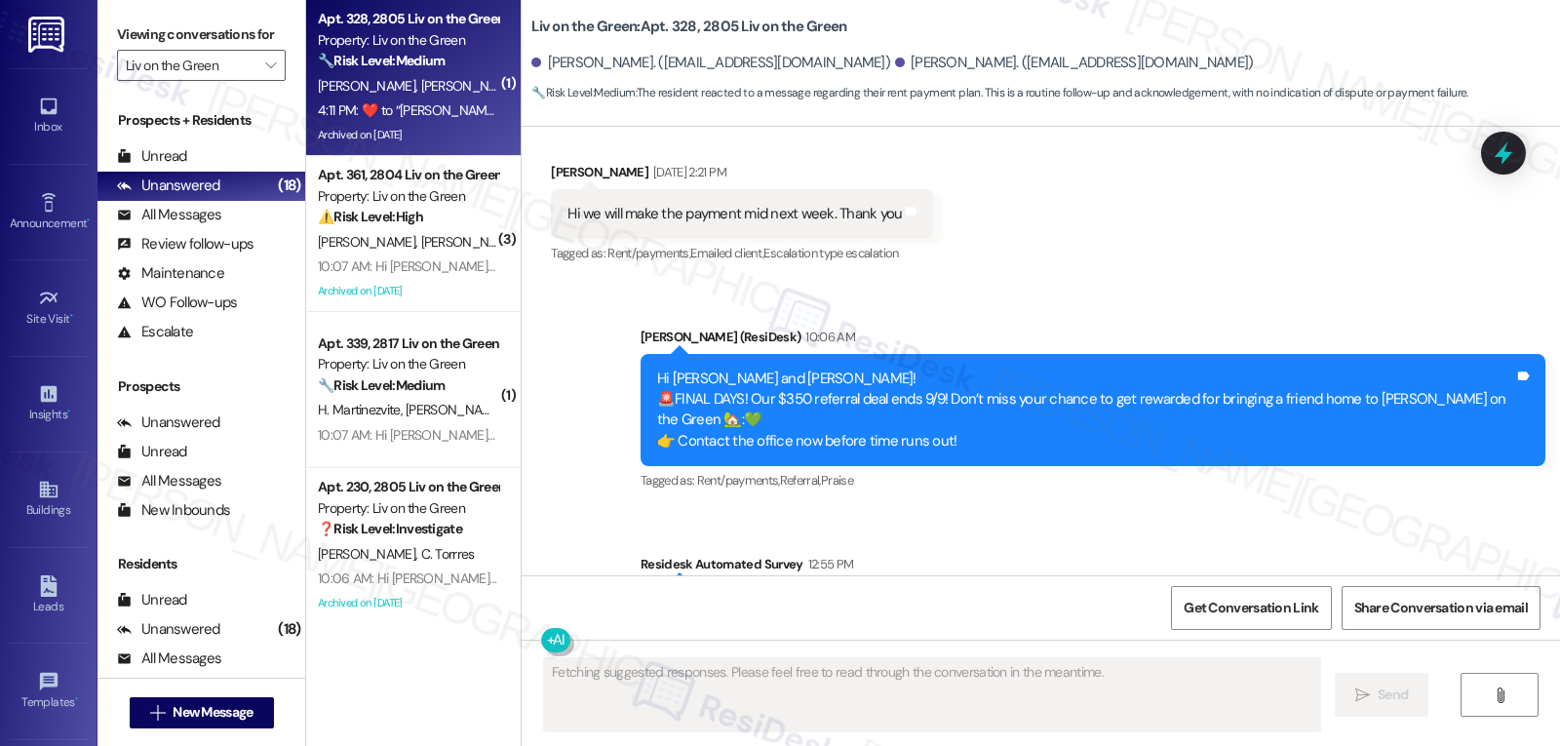
scroll to position [18266, 0]
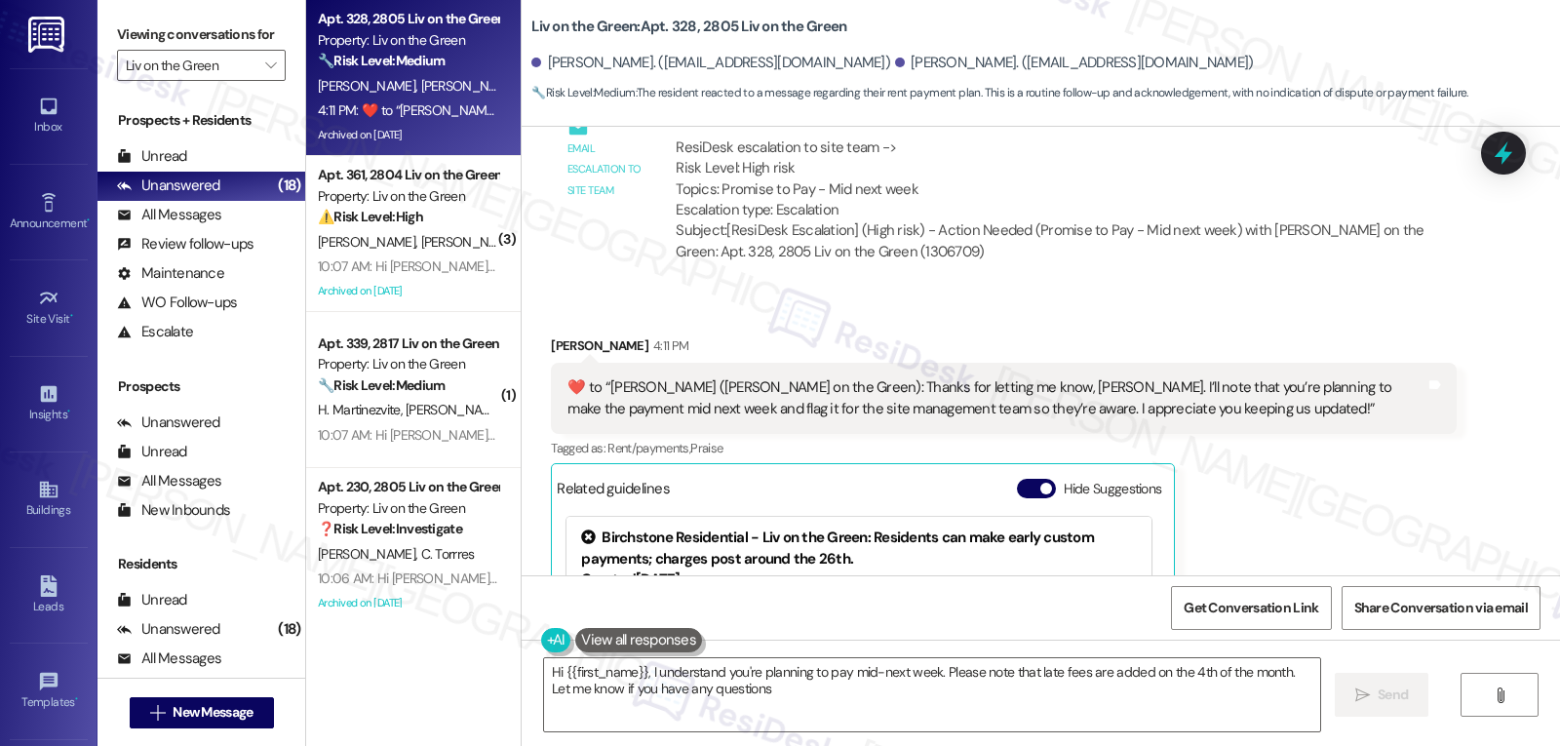
type textarea "Hi {{first_name}}, I understand you're planning to pay mid-next week. Please no…"
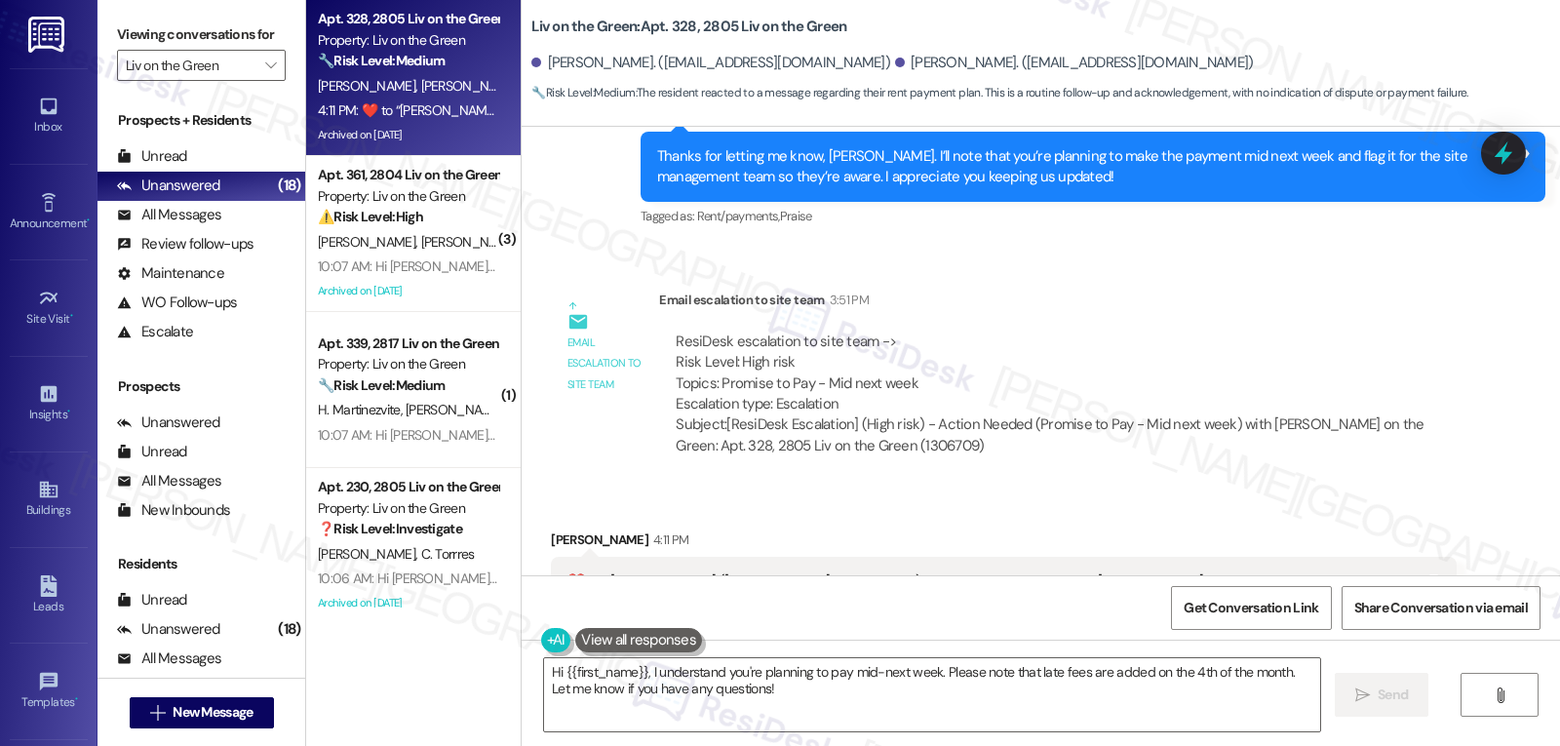
scroll to position [18267, 0]
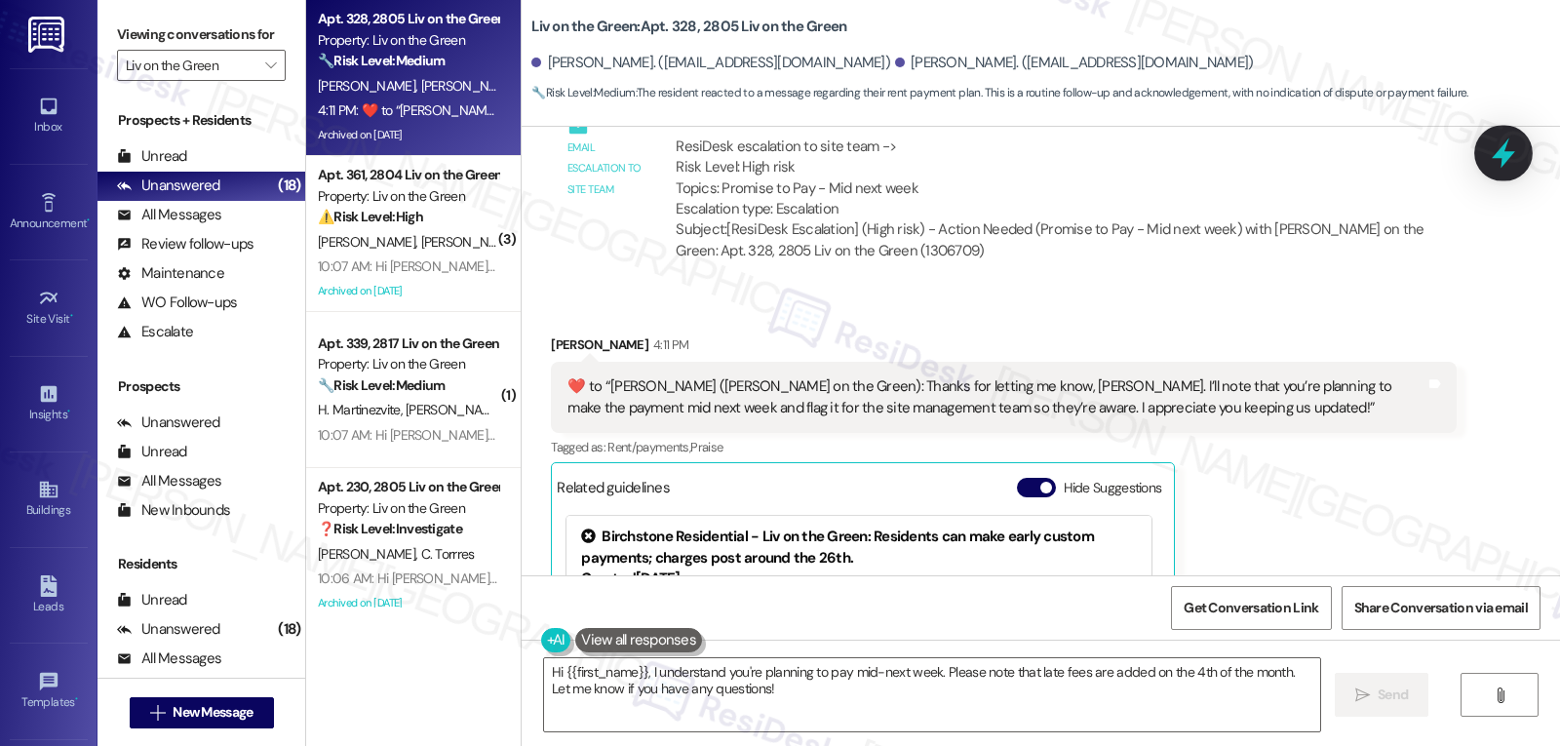
click at [1509, 150] on icon at bounding box center [1503, 153] width 33 height 33
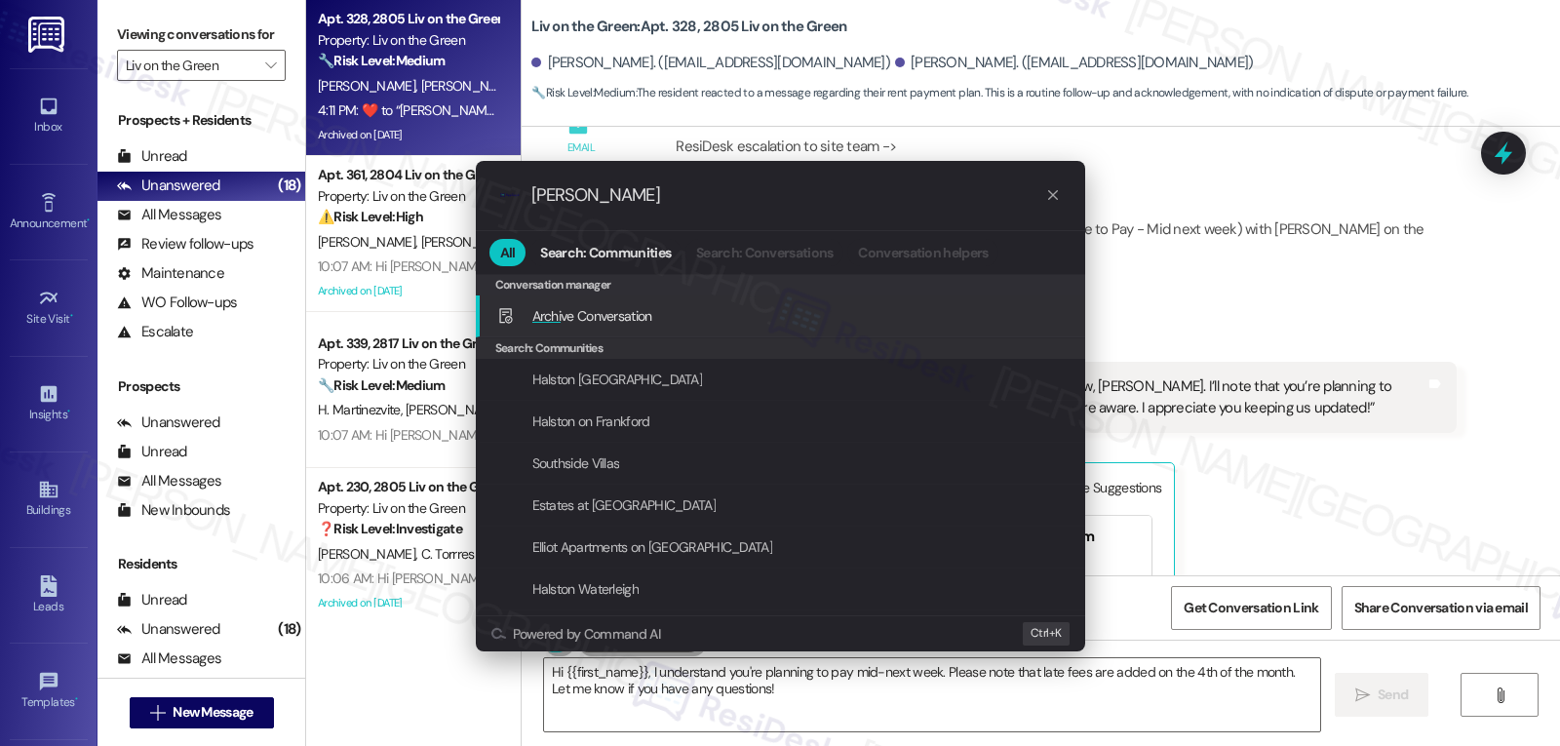
type input "archie"
click at [669, 327] on div "Archi ve Conversation Add shortcut" at bounding box center [782, 315] width 570 height 21
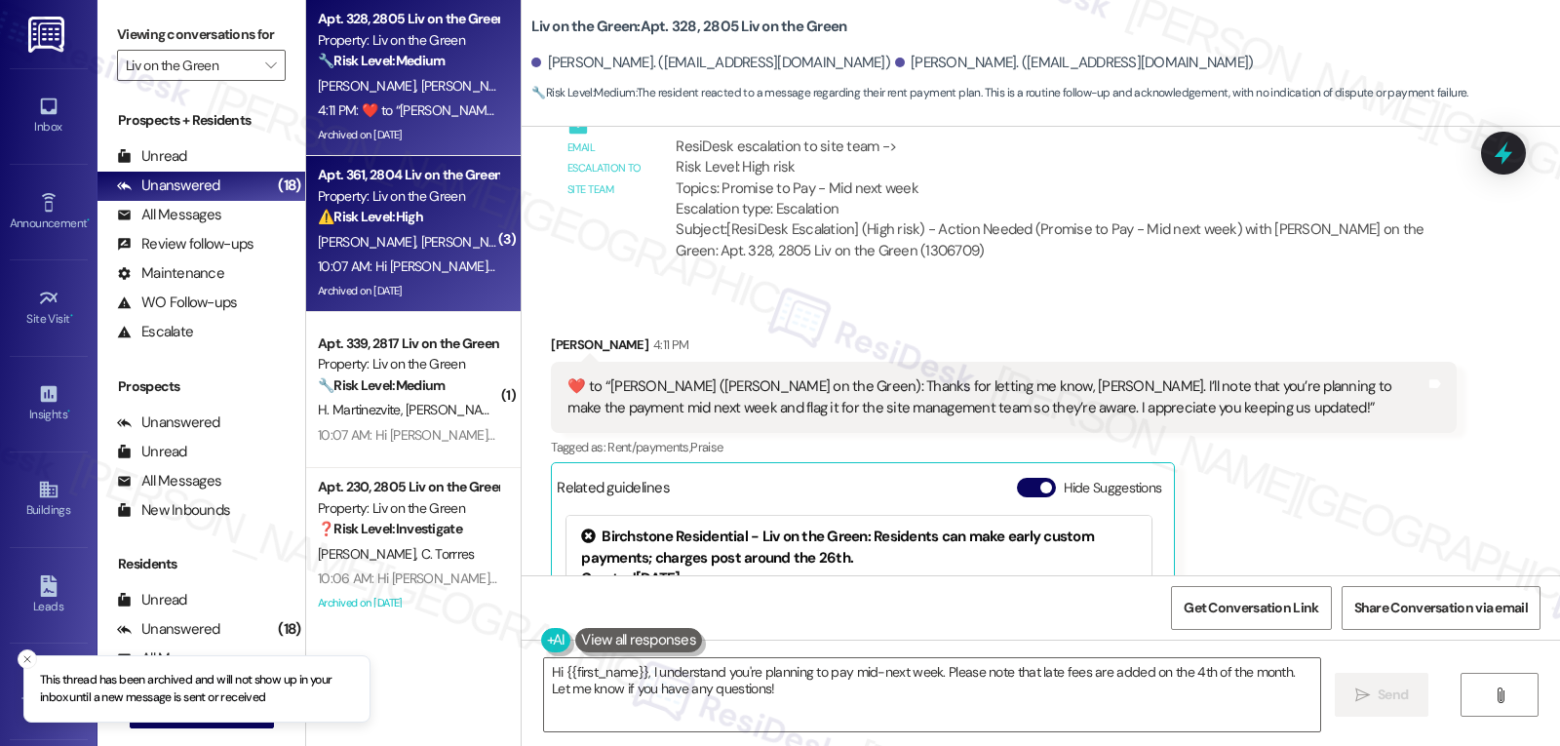
click at [421, 263] on div "10:07 AM: Hi Victor and Ashley! 🚨FINAL DAYS! Our $350 referral deal ends 9/9! D…" at bounding box center [1046, 266] width 1456 height 18
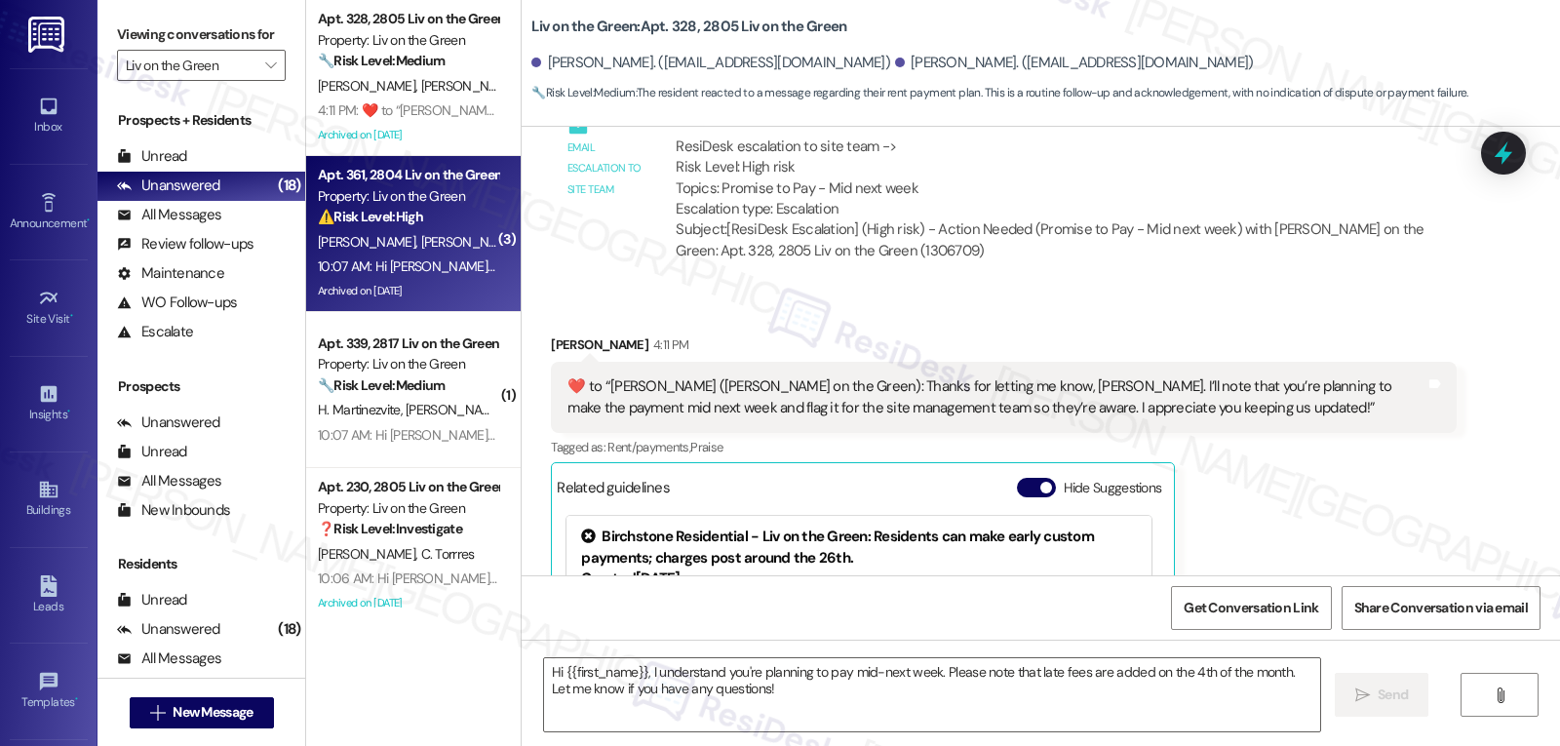
type textarea "Fetching suggested responses. Please feel free to read through the conversation…"
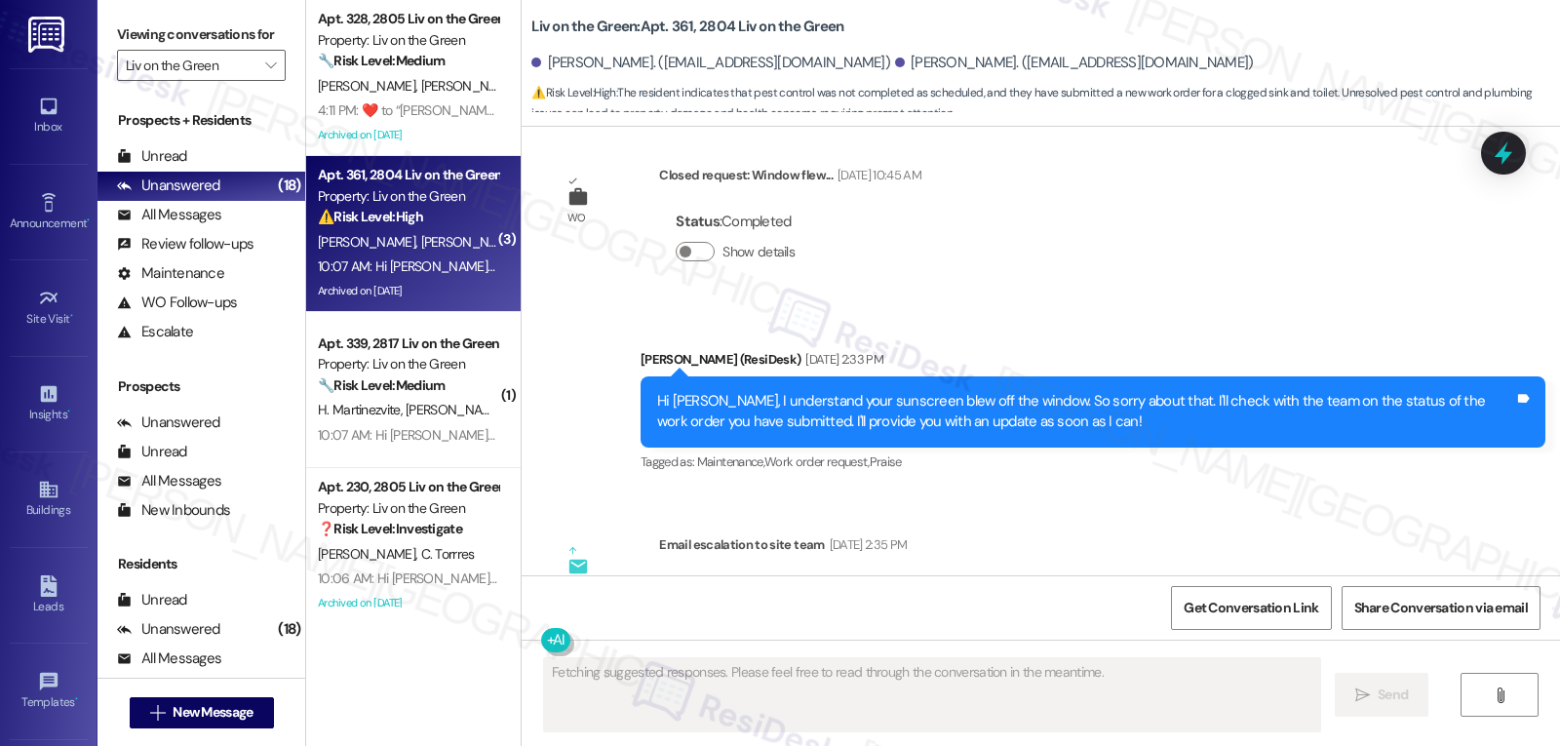
scroll to position [28555, 0]
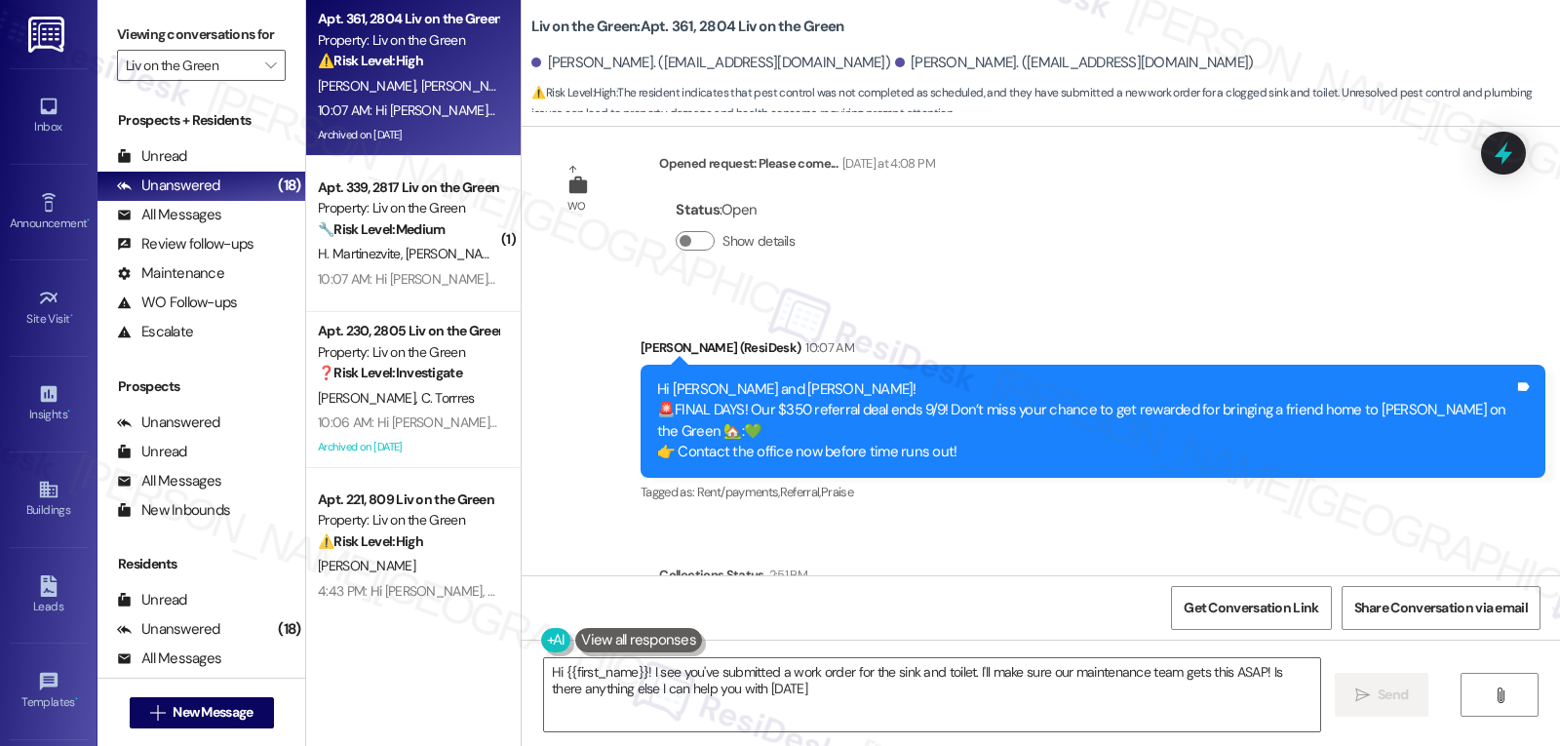
type textarea "Hi {{first_name}}! I see you've submitted a work order for the sink and toilet.…"
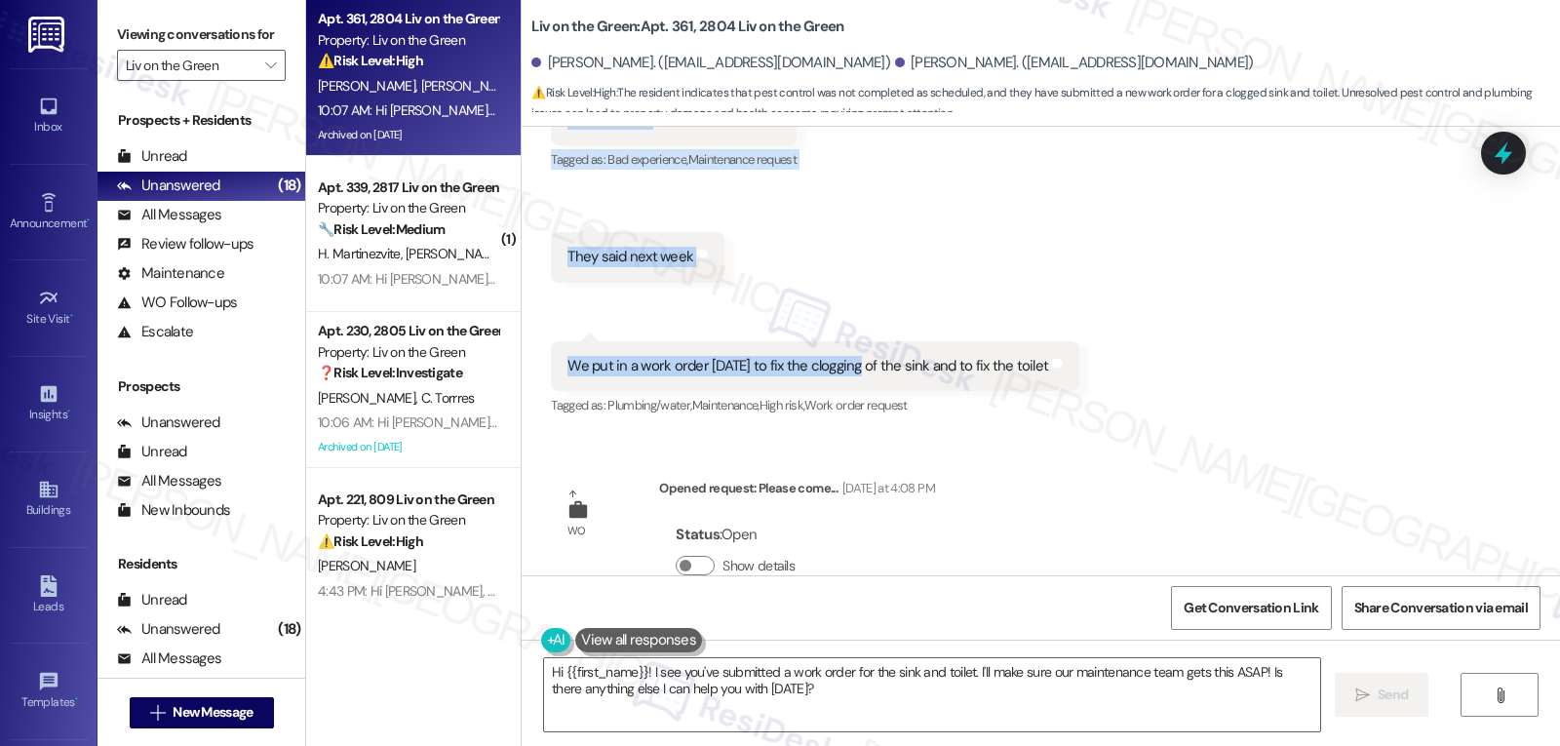
scroll to position [28165, 0]
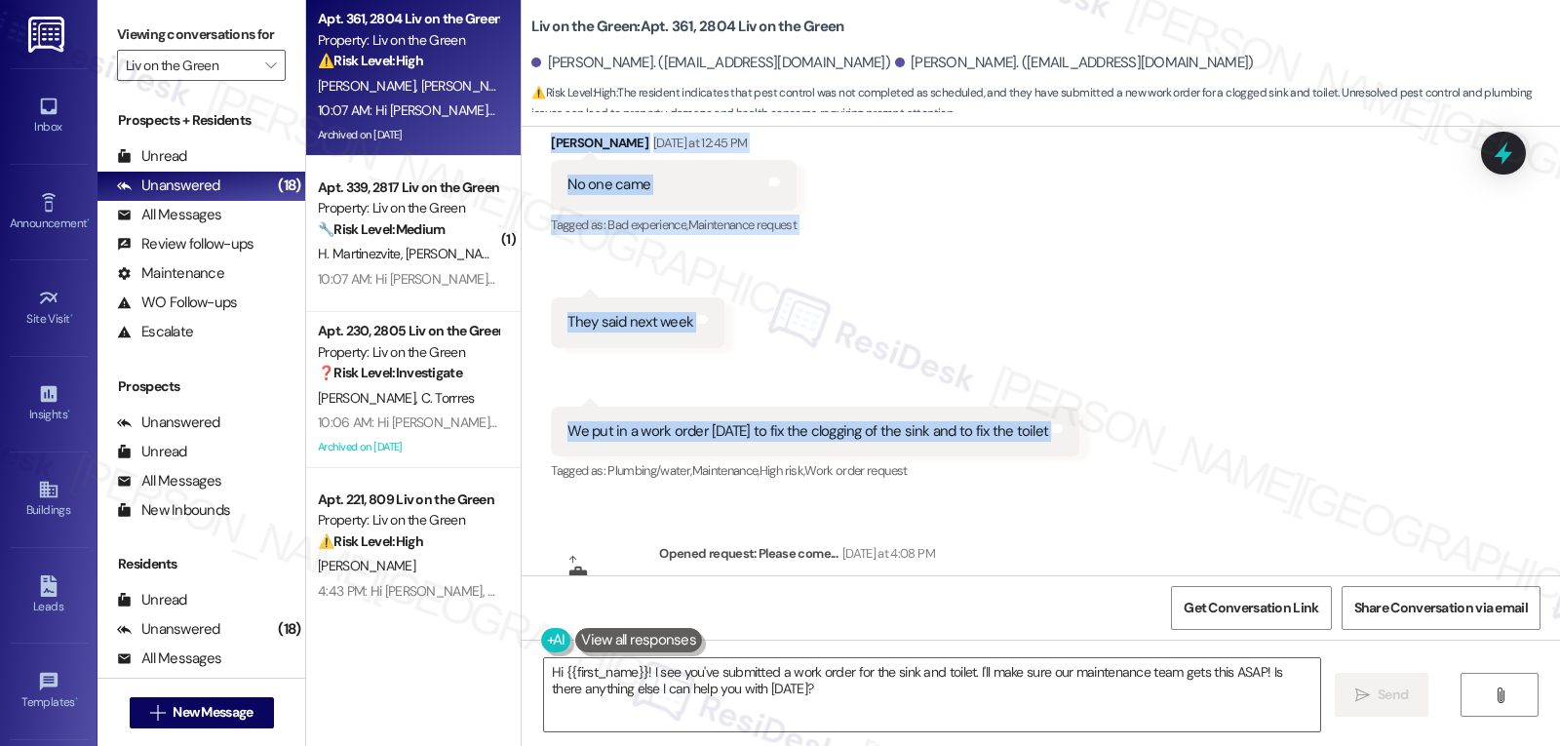
drag, startPoint x: 621, startPoint y: 238, endPoint x: 1084, endPoint y: 334, distance: 473.1
click at [1084, 334] on div "Survey, sent via SMS Residesk Automated Survey Jul 03, 2024 at 12:20 PM Hi Vict…" at bounding box center [1041, 351] width 1039 height 449
copy div "Residesk Automated Survey Yesterday at 12:26 PM Hi Victor and Ashley! I'm check…"
click at [699, 621] on button "Show details" at bounding box center [695, 631] width 39 height 20
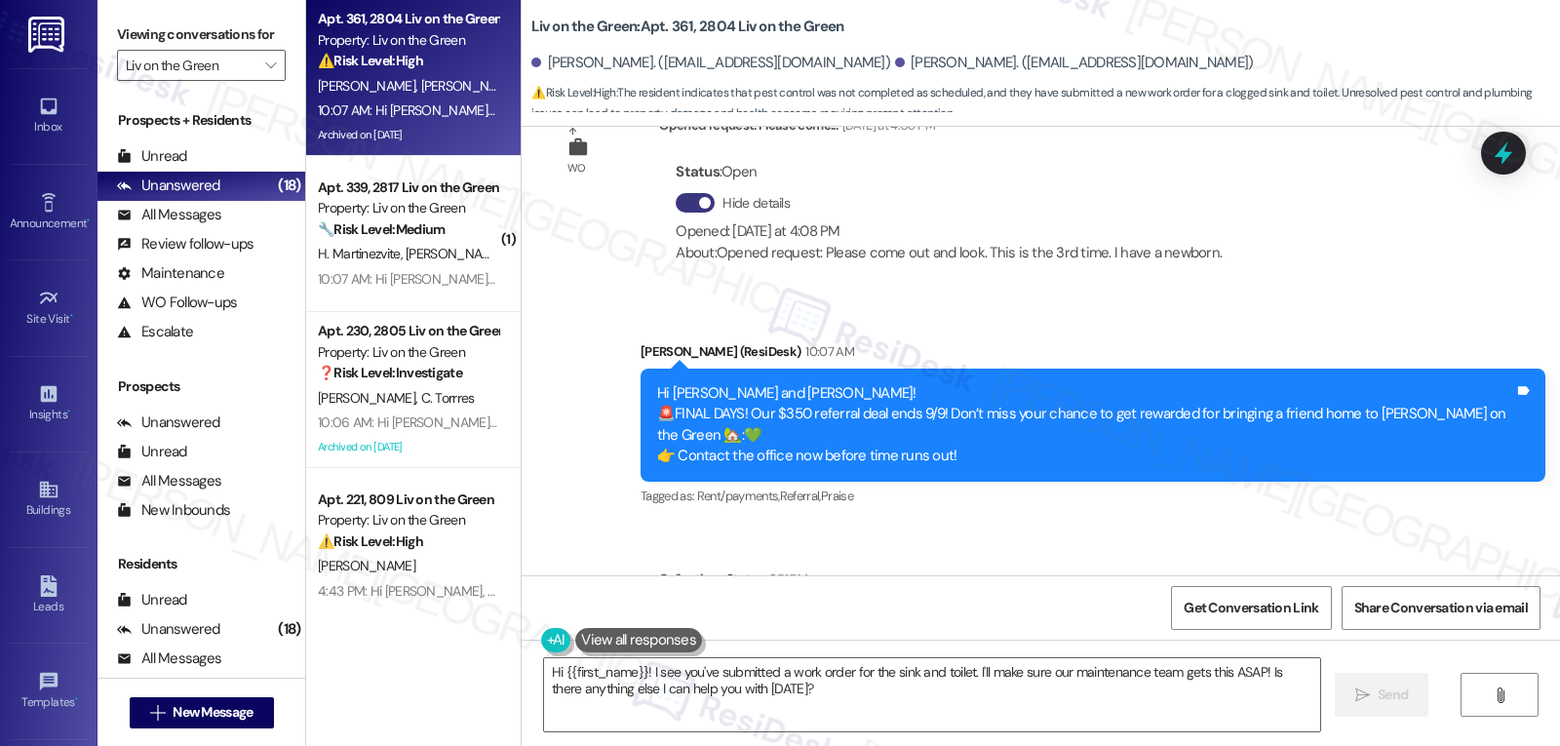
scroll to position [28597, 0]
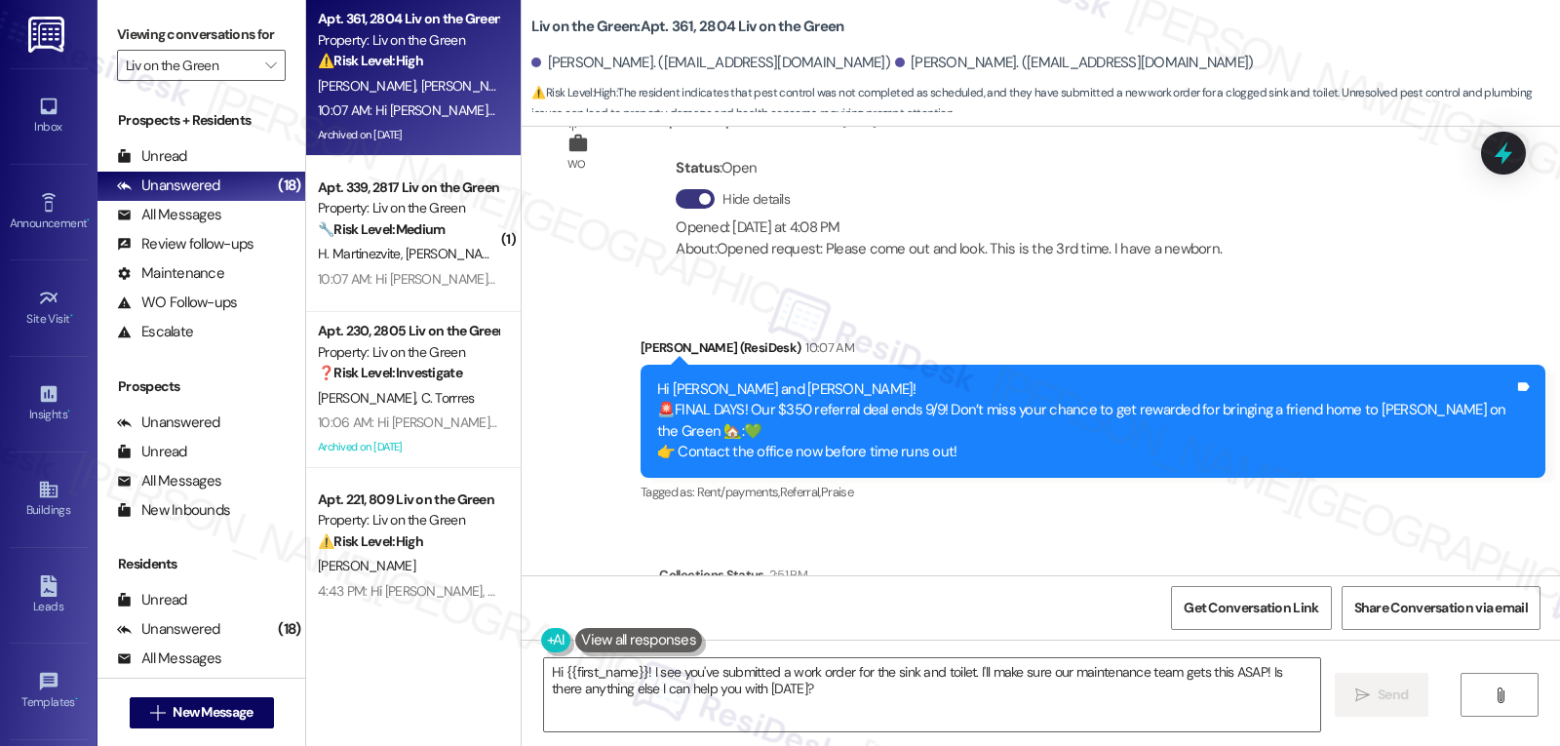
drag, startPoint x: 1493, startPoint y: 170, endPoint x: 1491, endPoint y: 189, distance: 19.6
click at [1493, 170] on div at bounding box center [1503, 153] width 45 height 43
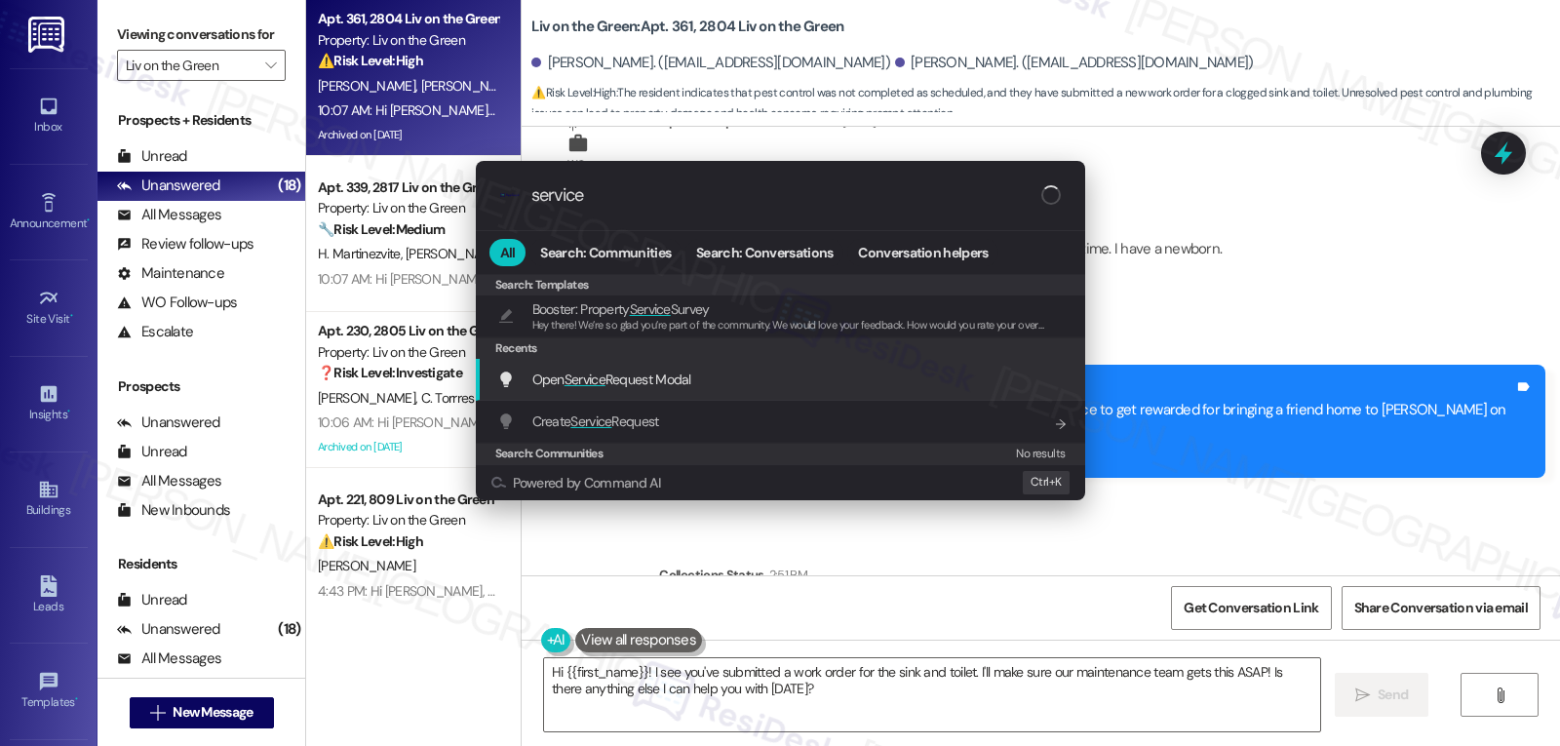
type input "service"
click at [648, 384] on span "Open Service Request Modal" at bounding box center [611, 380] width 159 height 18
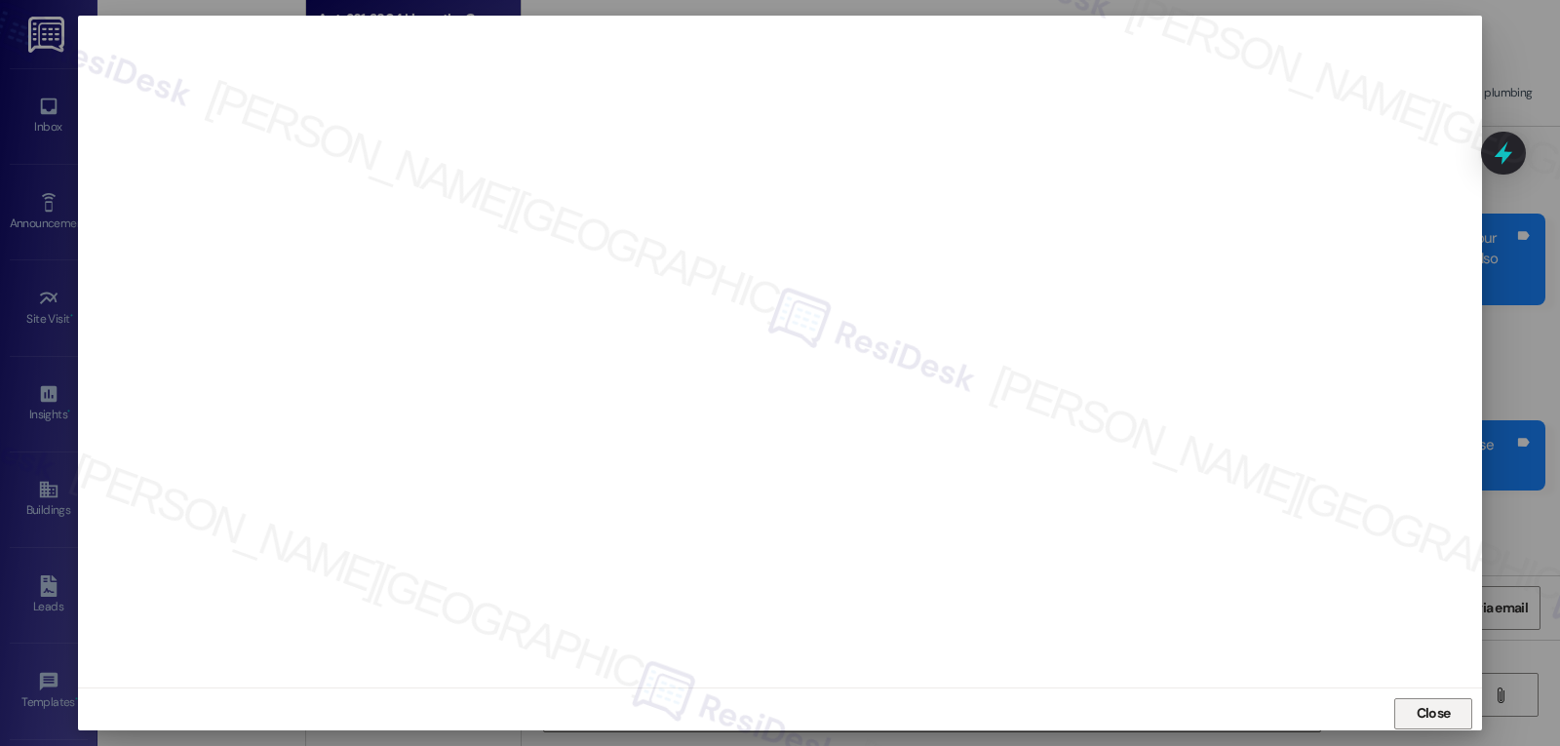
scroll to position [28597, 0]
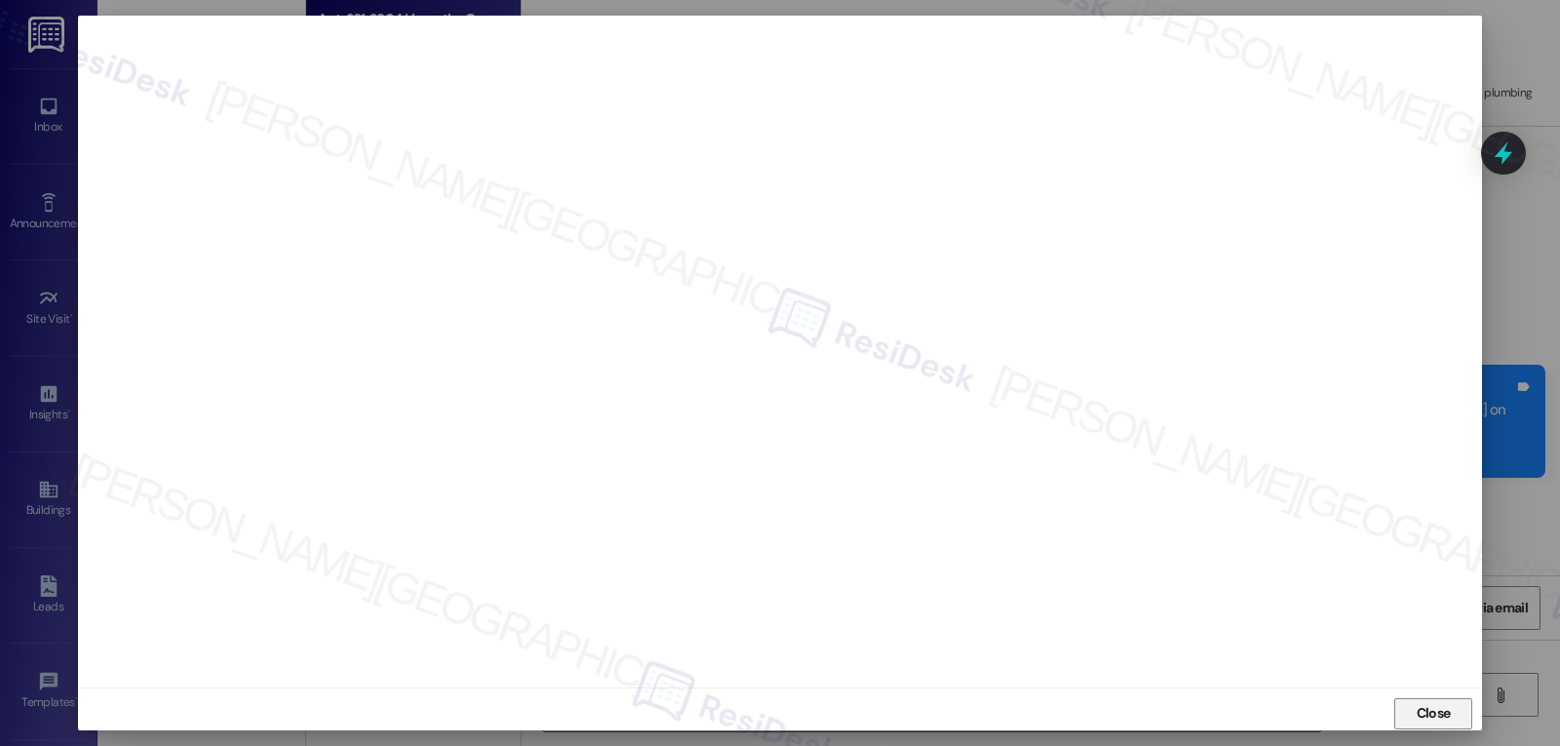
click at [1426, 721] on span "Close" at bounding box center [1434, 713] width 34 height 20
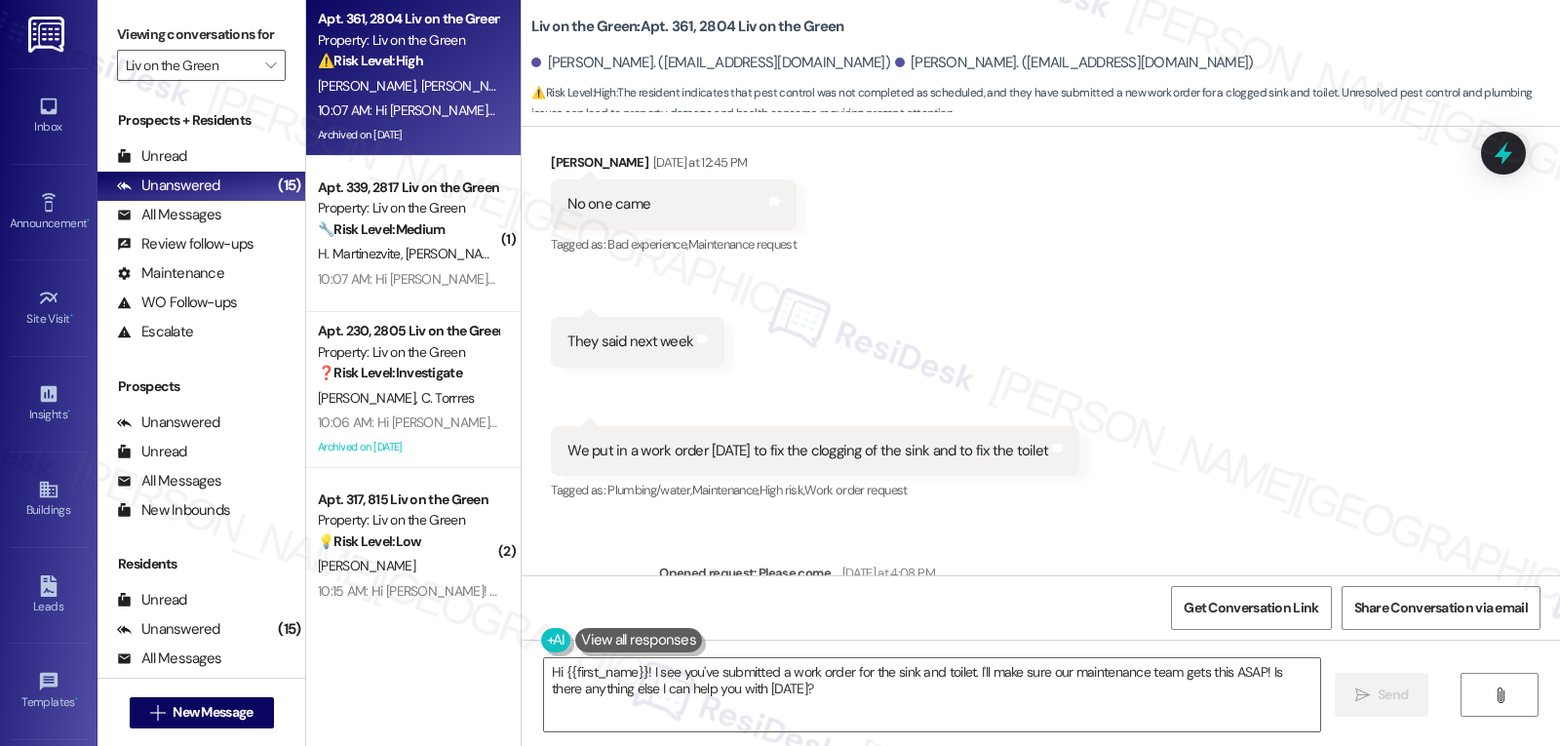
scroll to position [28340, 0]
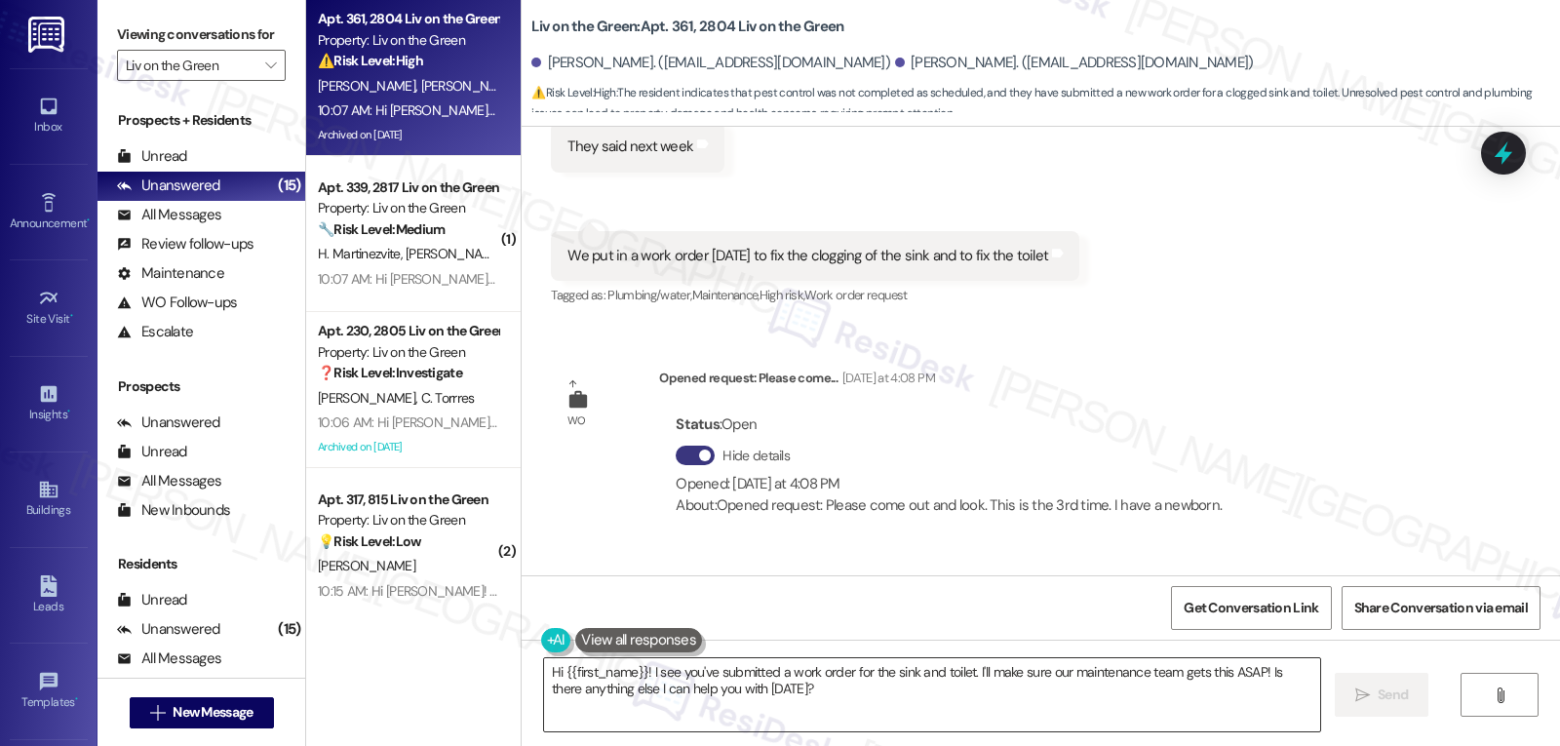
click at [788, 706] on textarea "Hi {{first_name}}! I see you've submitted a work order for the sink and toilet.…" at bounding box center [932, 694] width 776 height 73
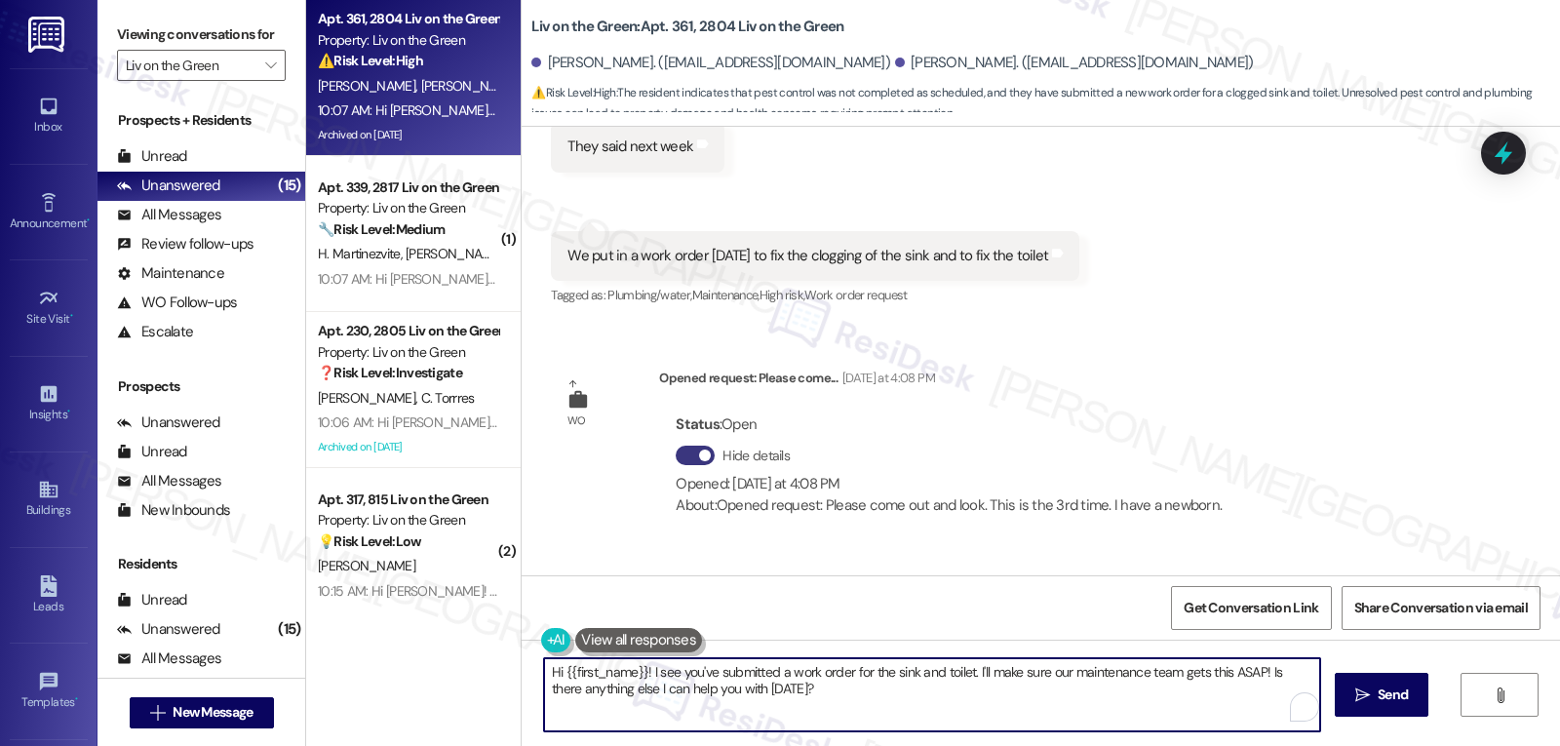
paste textarea "[PERSON_NAME], thank you for letting us know. I’m sorry to hear pest control di…"
click at [585, 690] on textarea "Hi [PERSON_NAME], thank you for letting us know. I’m sorry to hear pest control…" at bounding box center [929, 694] width 776 height 73
click at [1069, 675] on textarea "Hi [PERSON_NAME], thank you for letting us know. I’m sorry to hear pest control…" at bounding box center [929, 694] width 776 height 73
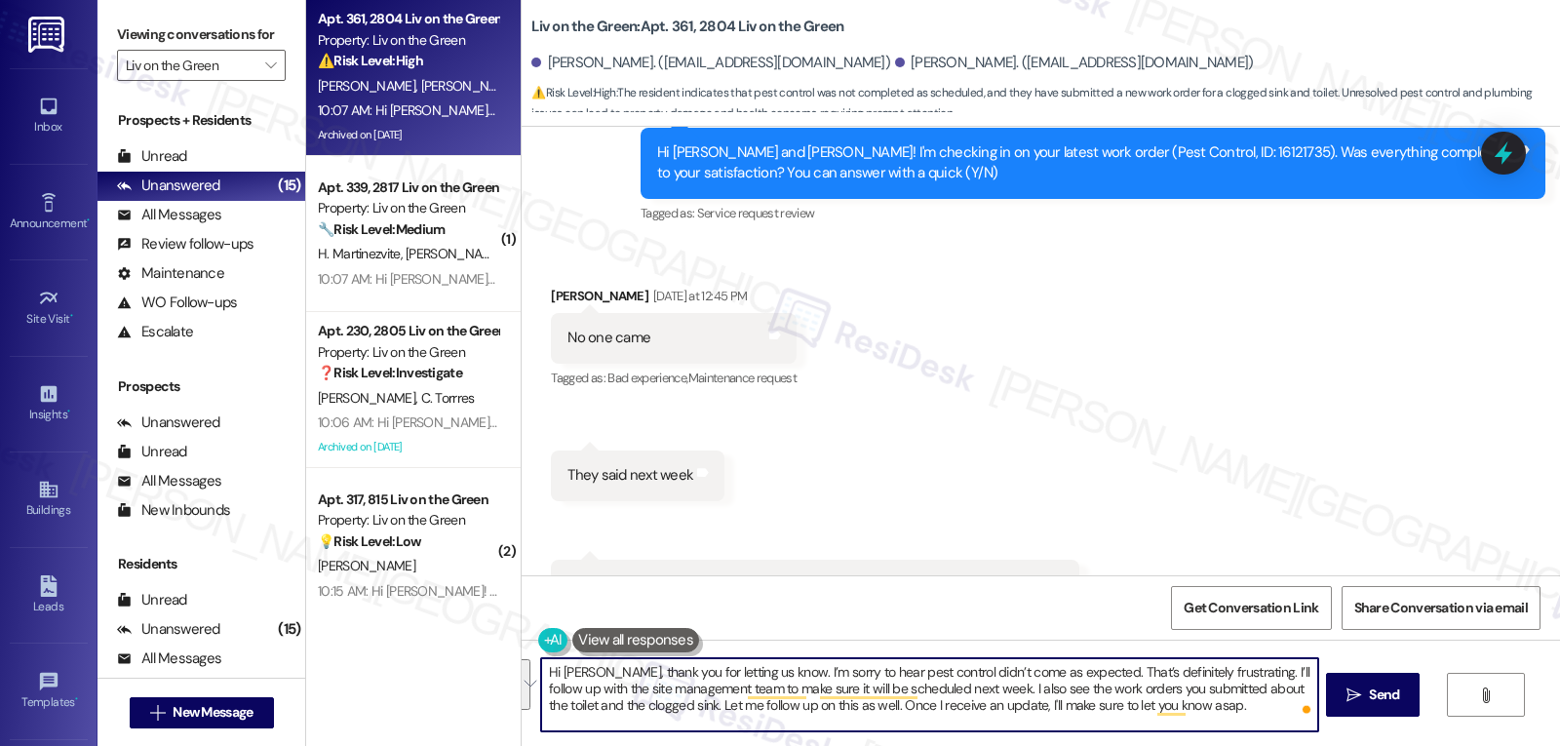
scroll to position [28597, 0]
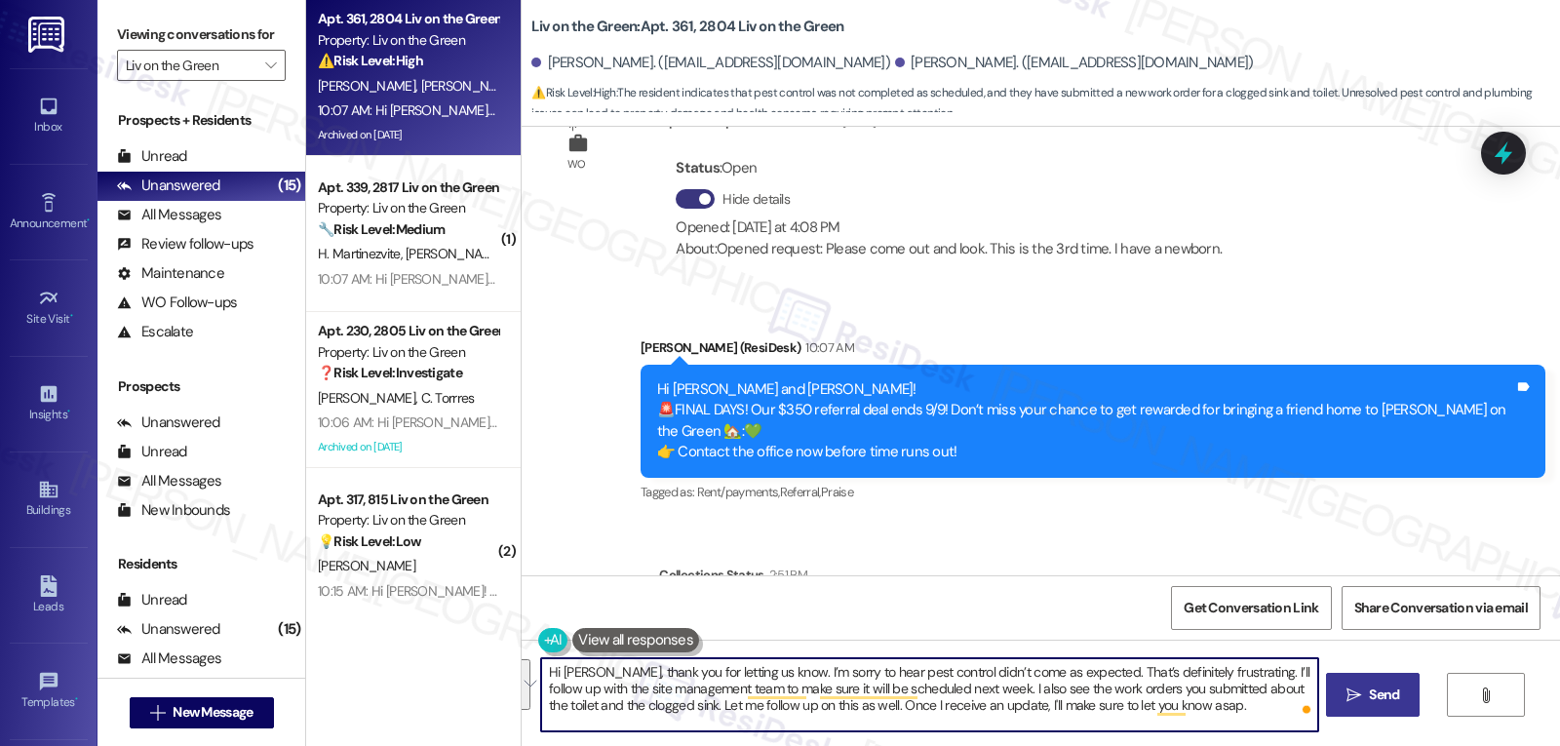
type textarea "Hi [PERSON_NAME], thank you for letting us know. I’m sorry to hear pest control…"
click at [1370, 698] on span "Send" at bounding box center [1384, 695] width 30 height 20
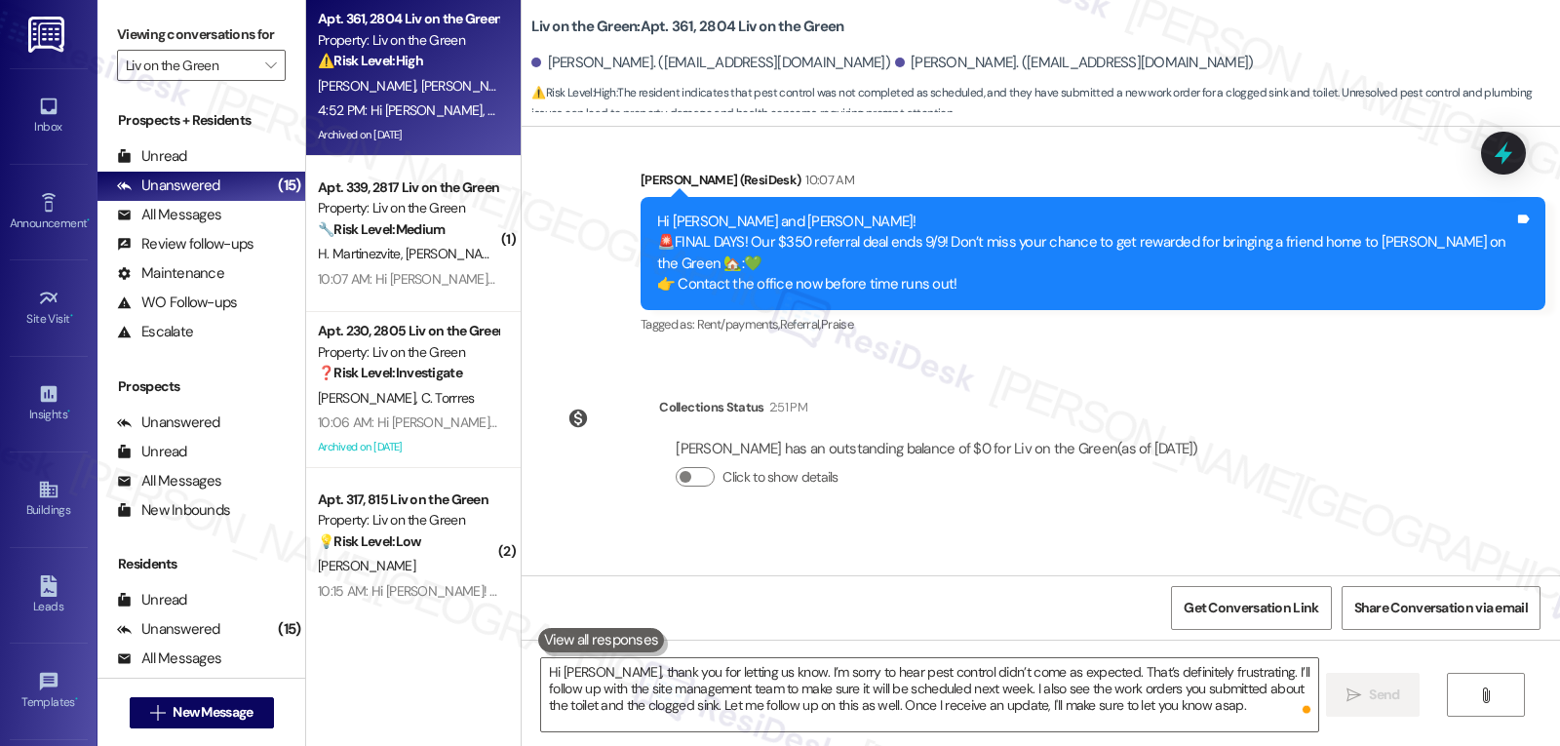
scroll to position [28774, 0]
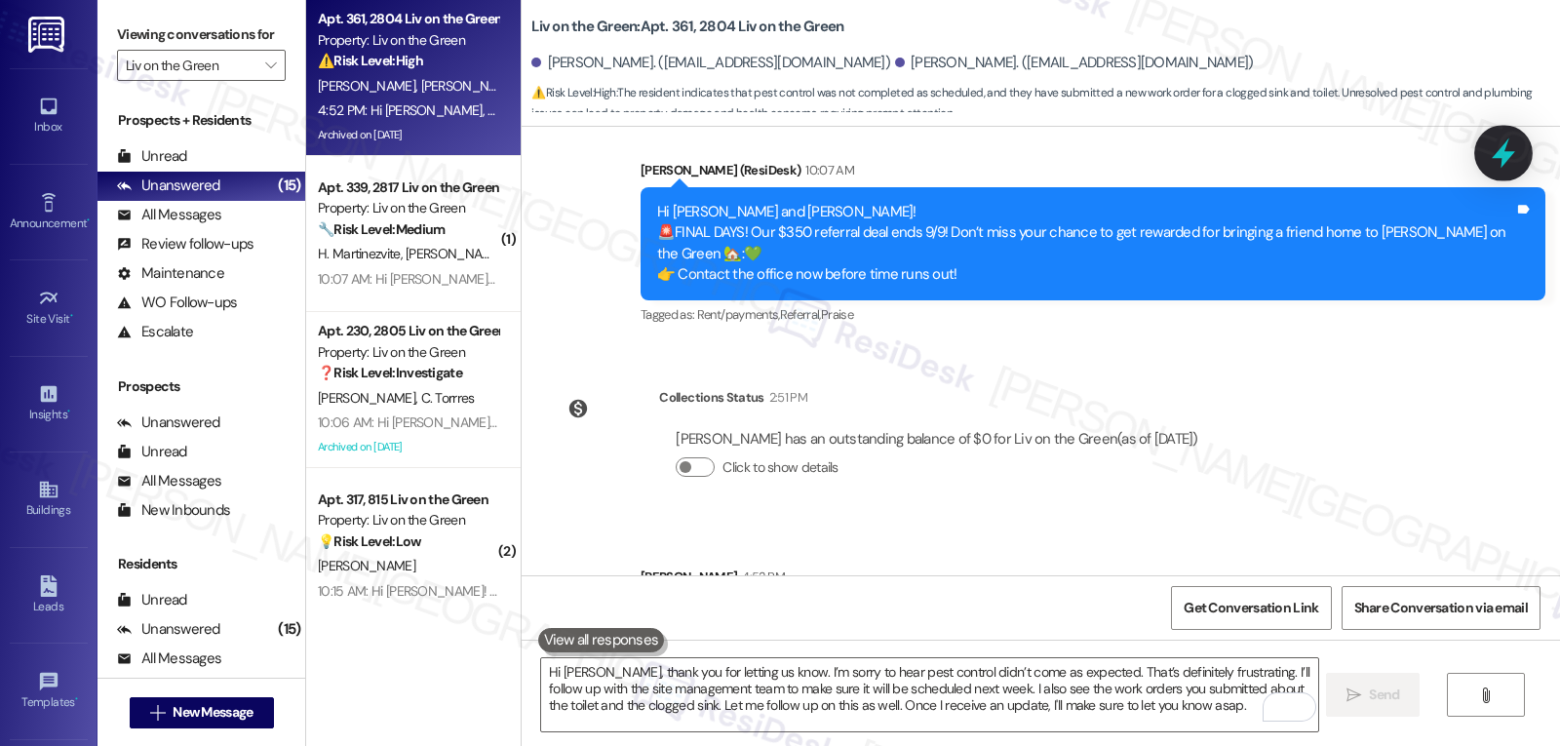
click at [1511, 151] on icon at bounding box center [1503, 153] width 33 height 33
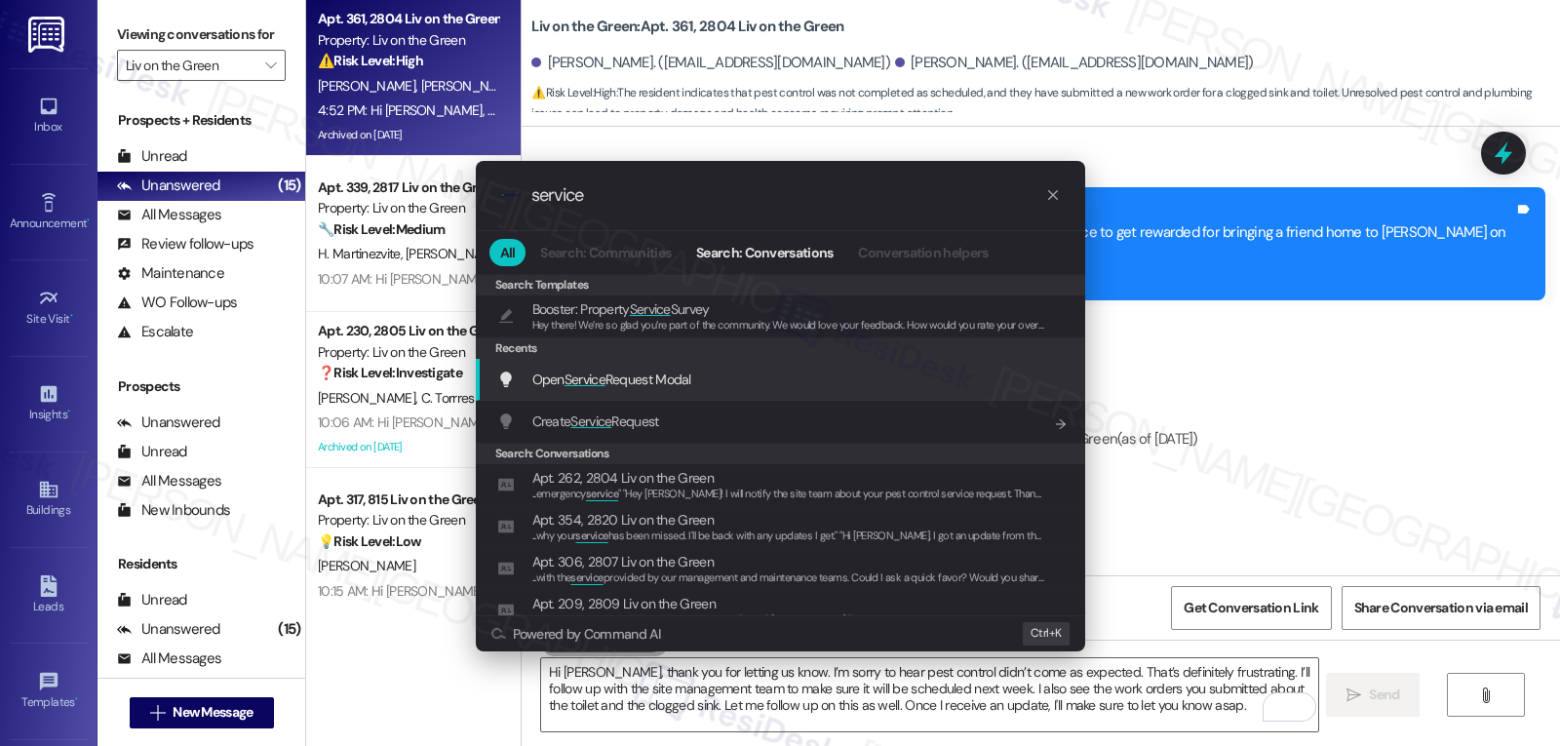
type input "service"
click at [618, 365] on div "Open Service Request Modal Add shortcut" at bounding box center [780, 380] width 609 height 42
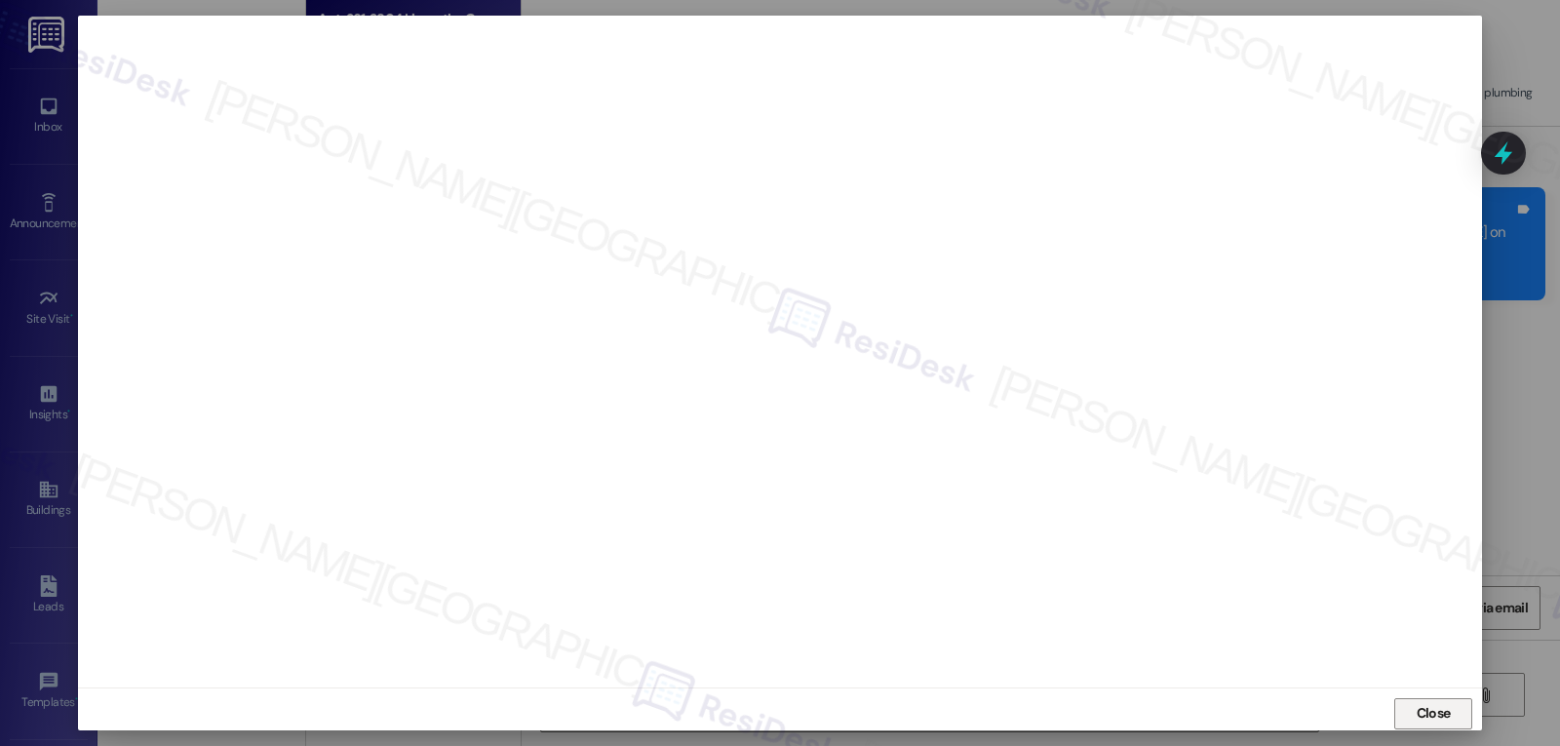
click at [1431, 716] on span "Close" at bounding box center [1434, 713] width 34 height 20
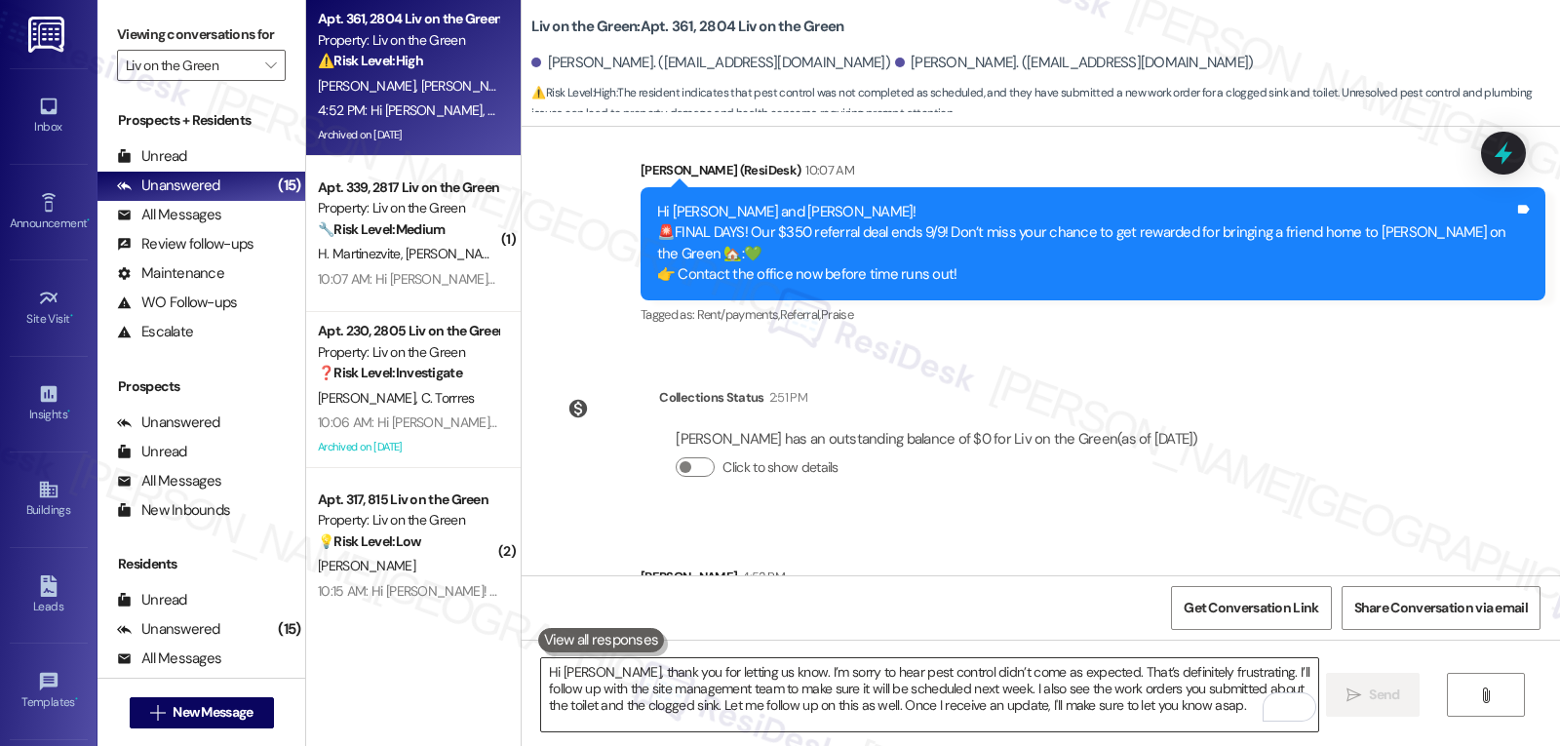
click at [709, 686] on textarea "Hi [PERSON_NAME], thank you for letting us know. I’m sorry to hear pest control…" at bounding box center [929, 694] width 776 height 73
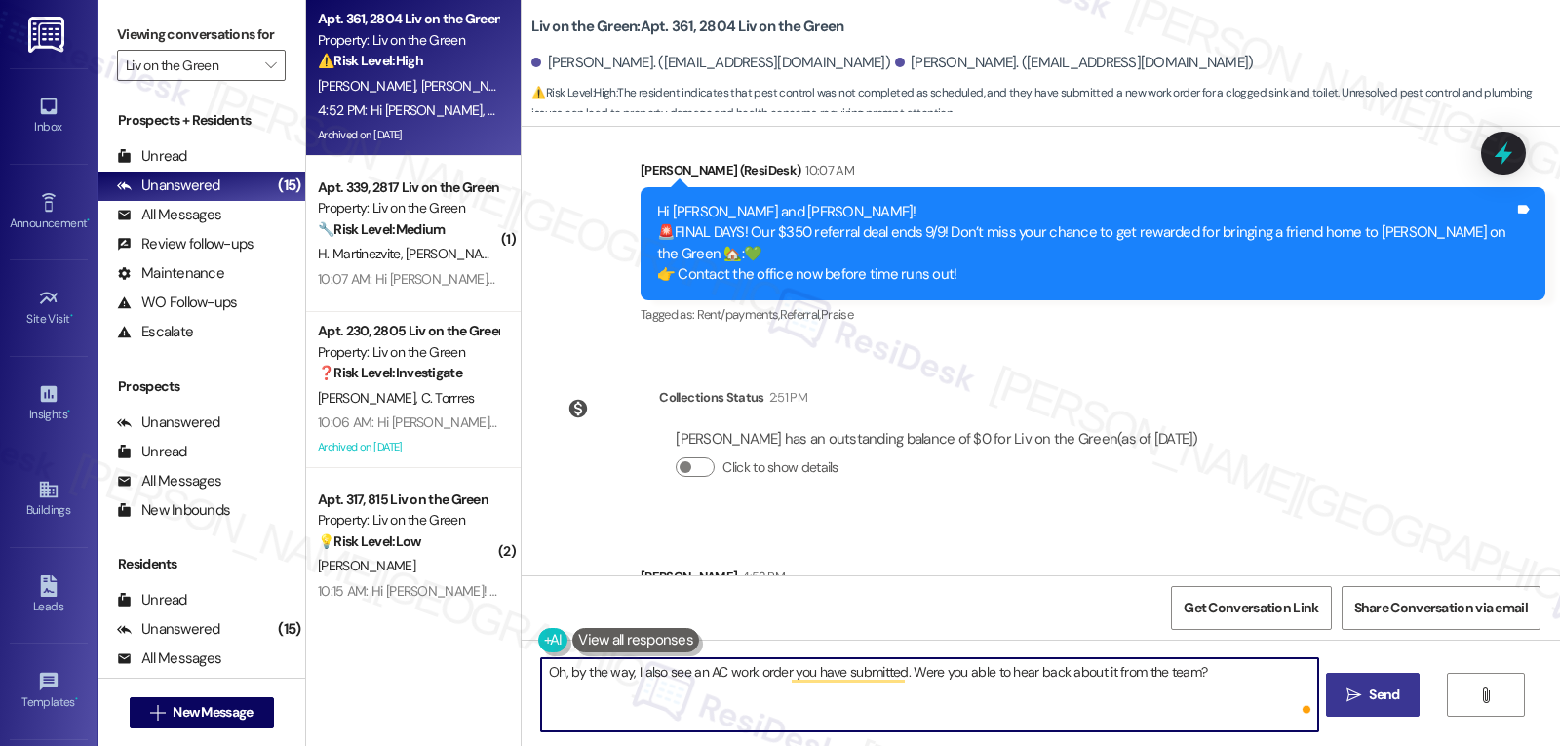
type textarea "Oh, by the way, I also see an AC work order you have submitted. Were you able t…"
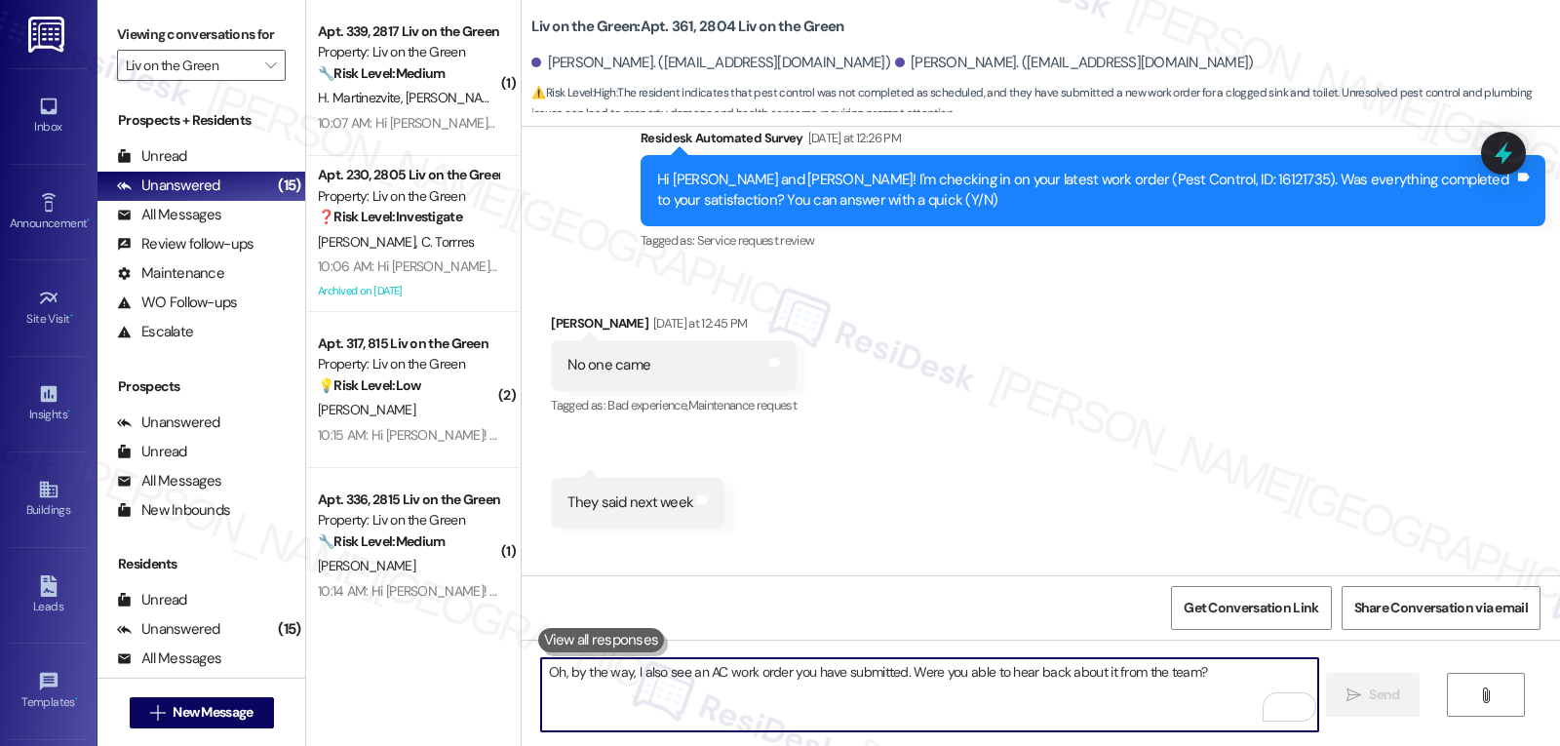
scroll to position [28910, 0]
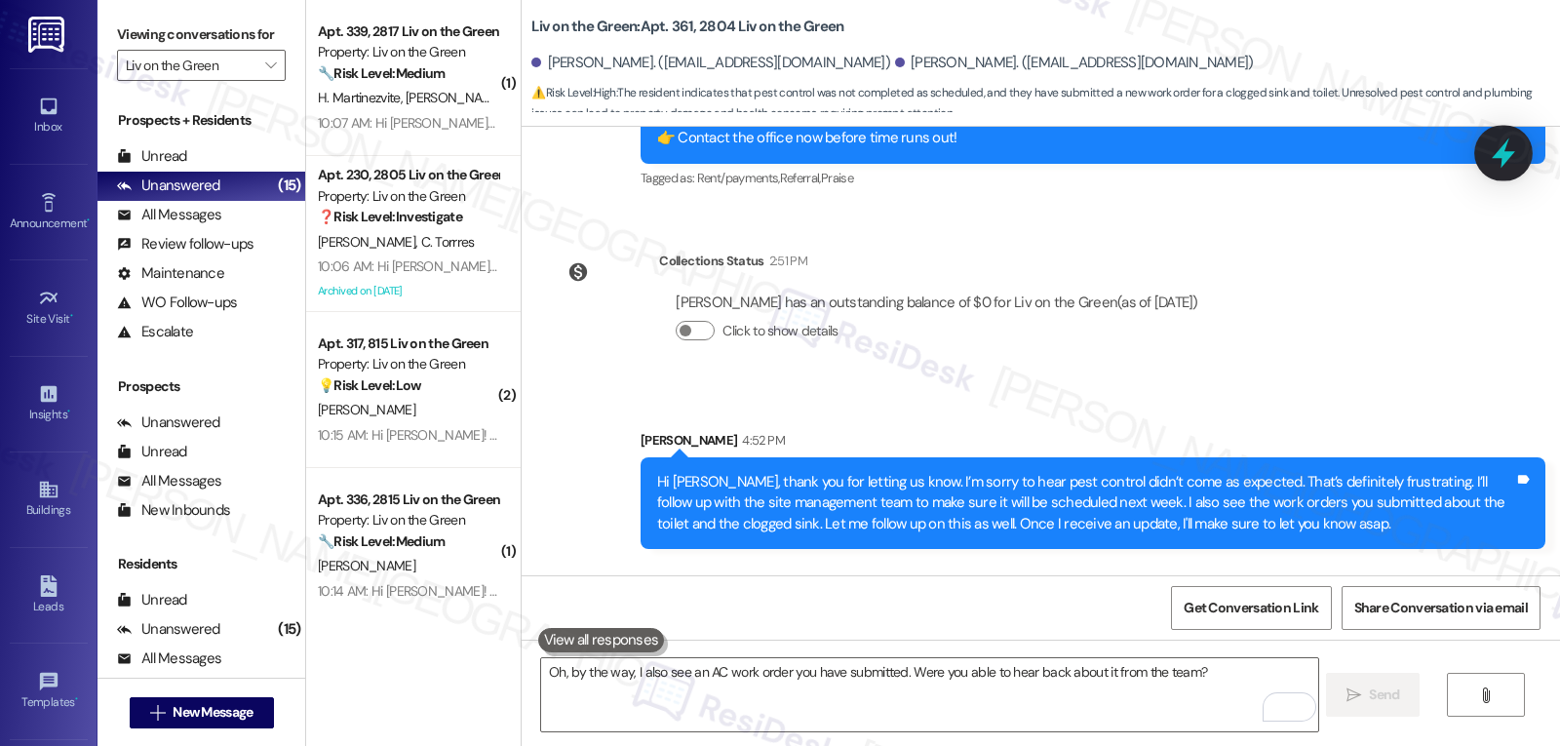
click at [1516, 154] on icon at bounding box center [1503, 153] width 33 height 33
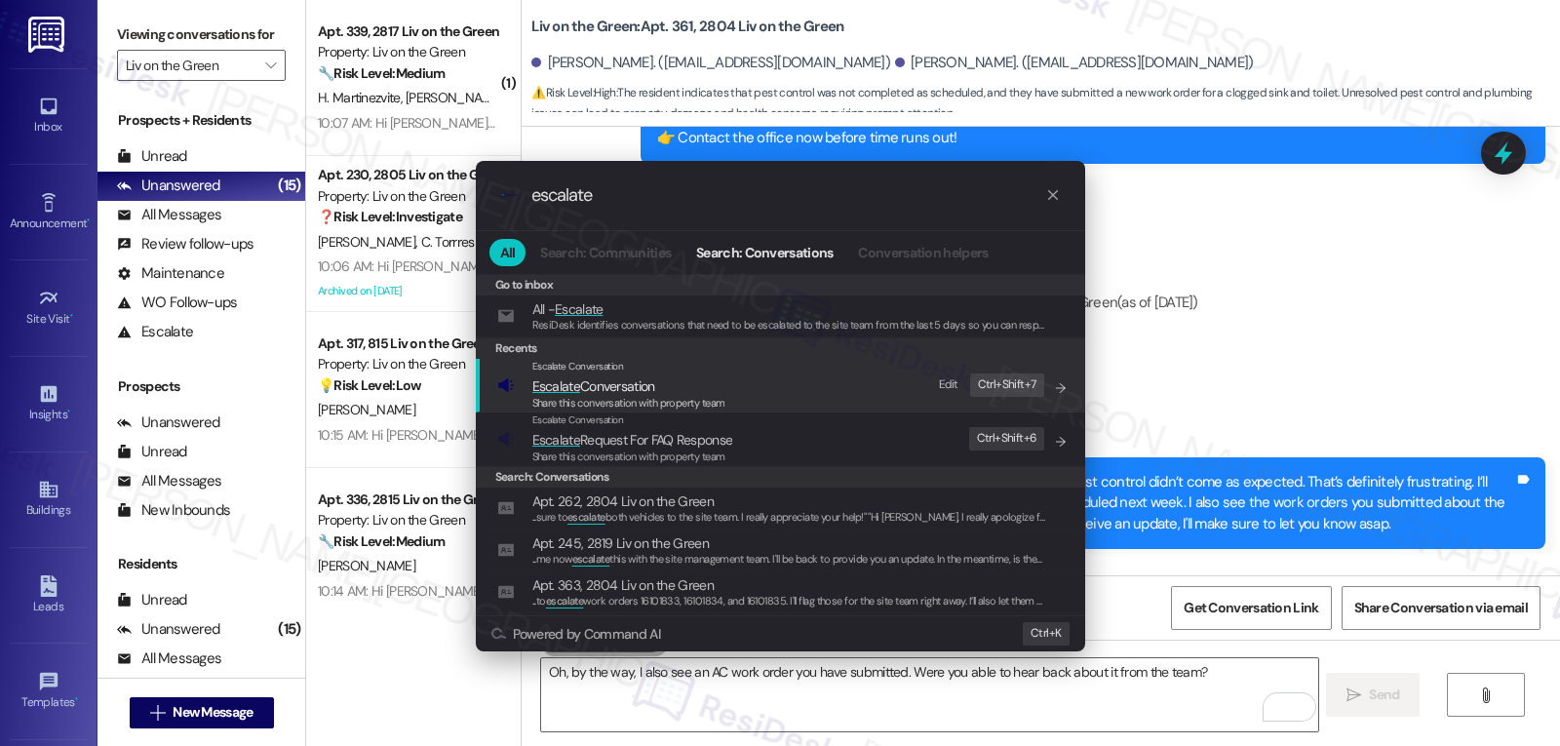
type input "escalate"
click at [634, 396] on span "Share this conversation with property team" at bounding box center [628, 403] width 193 height 14
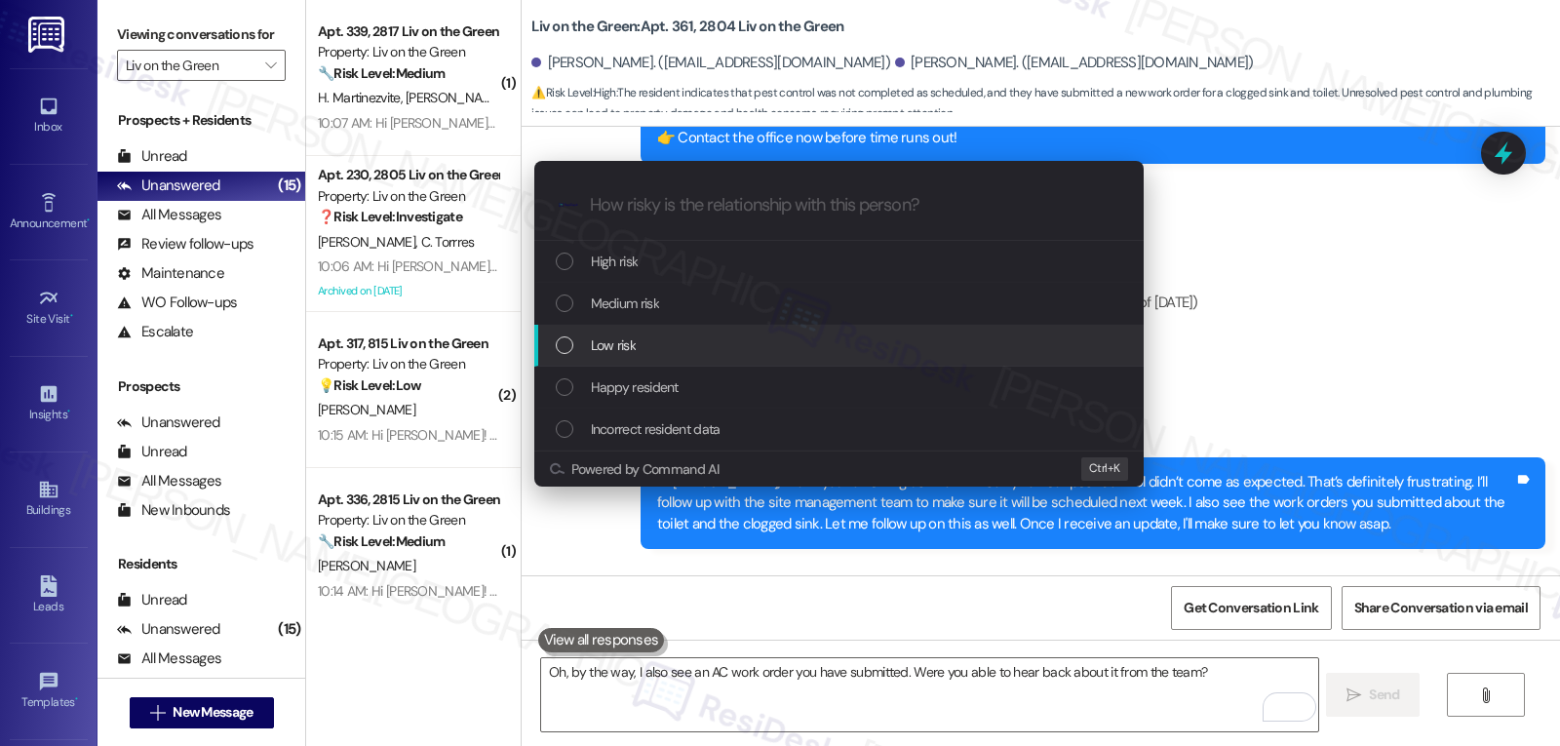
click at [1374, 460] on div "Escalate Conversation How risky is the relationship with this person? Topics (e…" at bounding box center [780, 373] width 1560 height 746
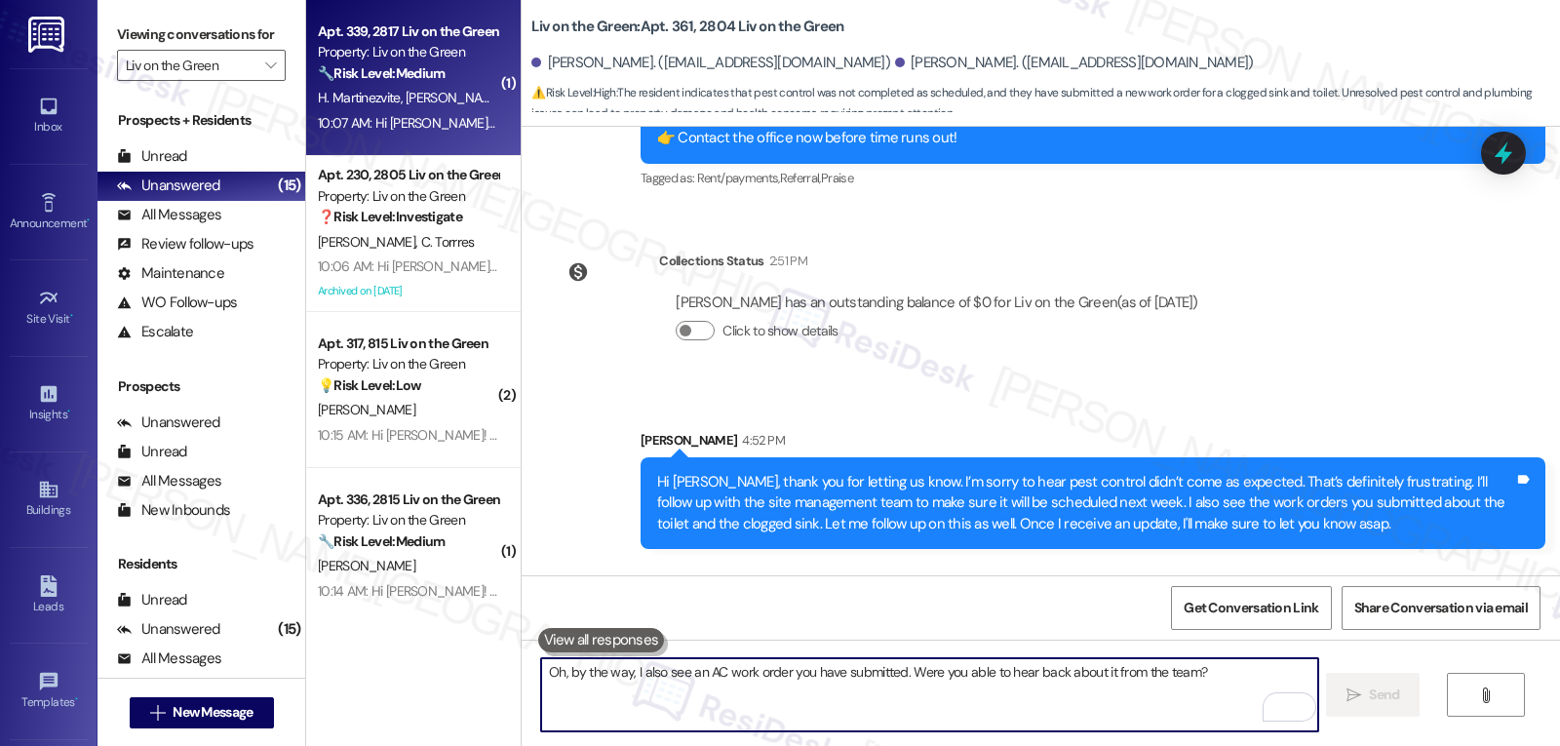
click at [353, 144] on div "Apt. 339, 2817 Liv on the Green Property: Liv on the Green 🔧 Risk Level: Medium…" at bounding box center [413, 78] width 215 height 156
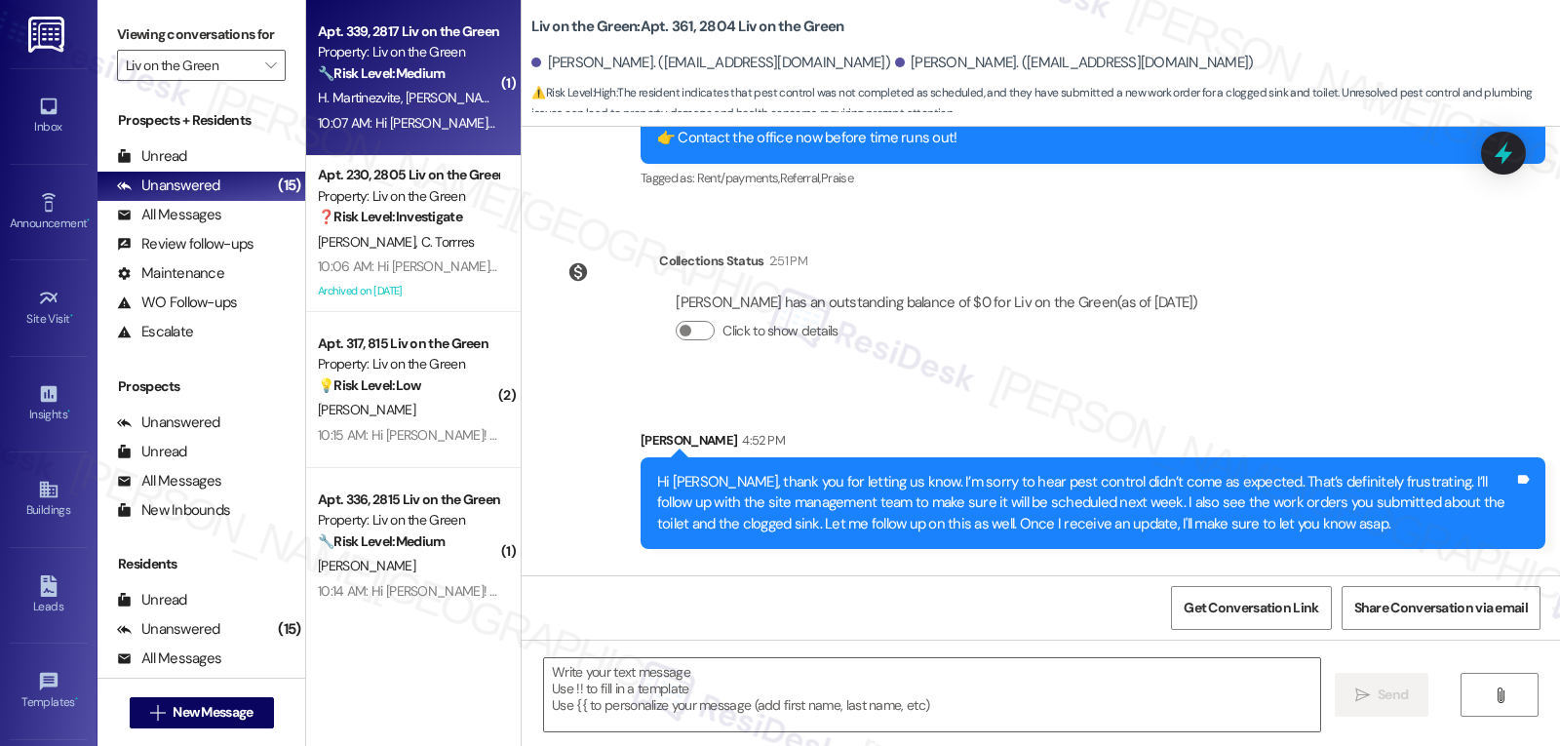
type textarea "Fetching suggested responses. Please feel free to read through the conversation…"
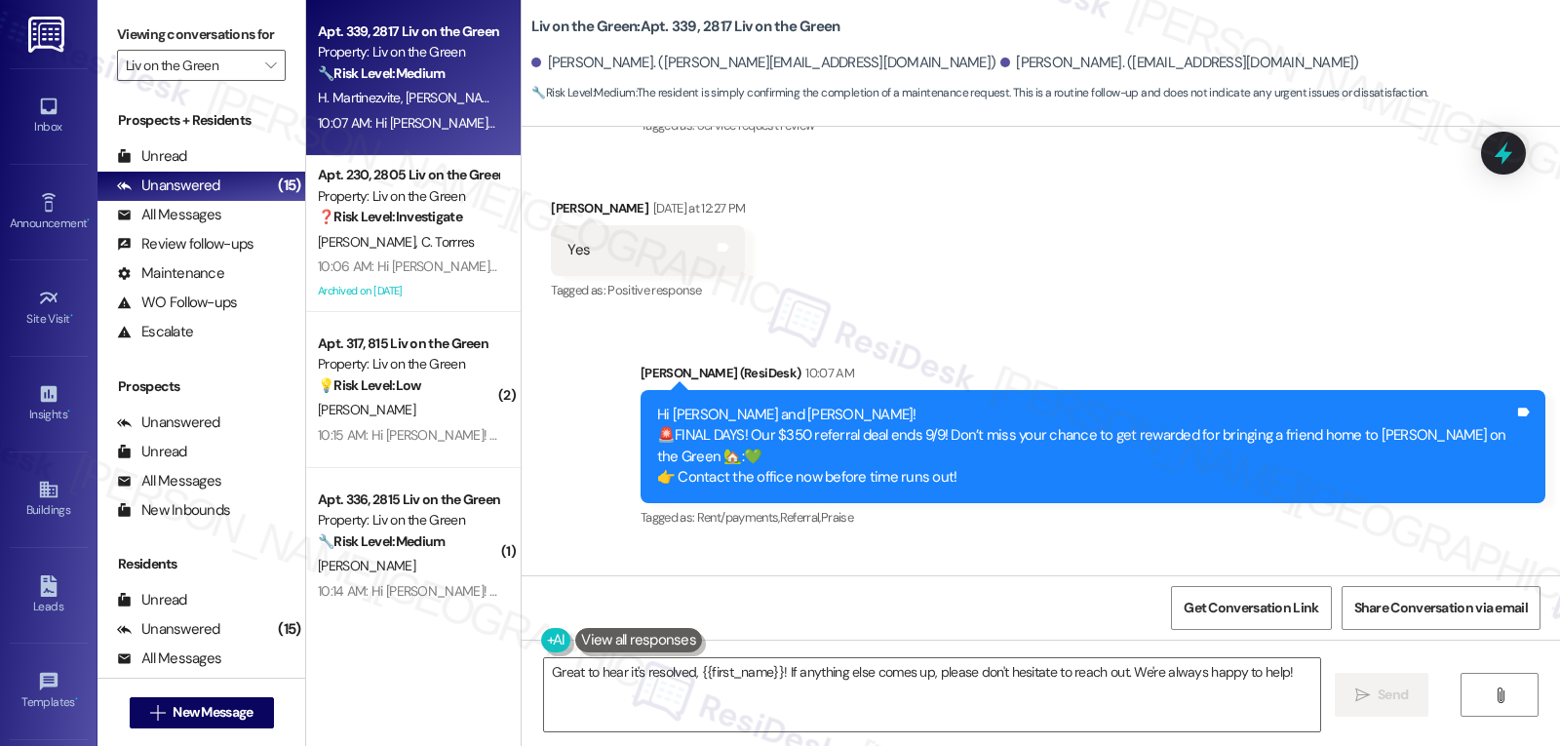
scroll to position [10310, 0]
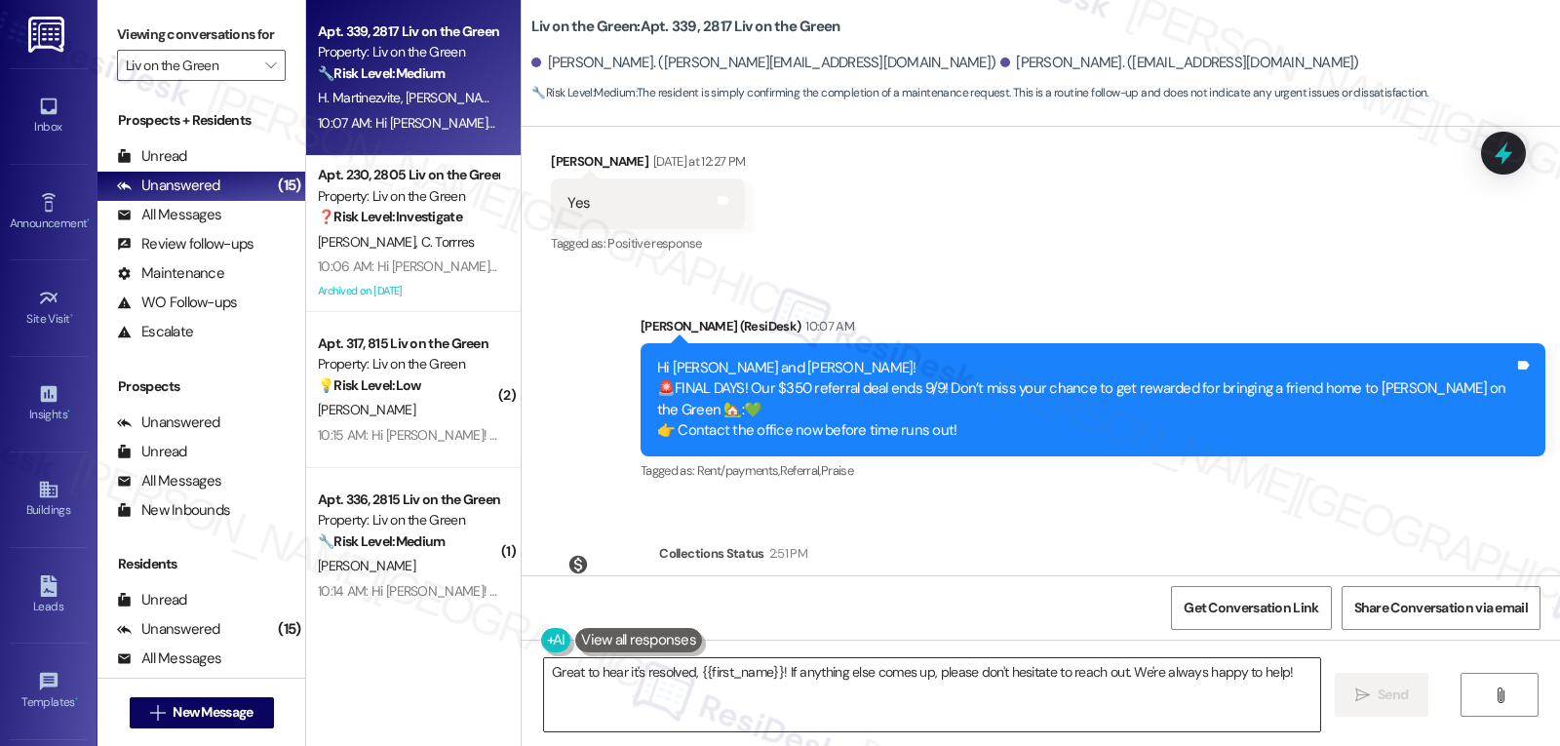
click at [1216, 704] on textarea "Great to hear it's resolved, {{first_name}}! If anything else comes up, please …" at bounding box center [932, 694] width 776 height 73
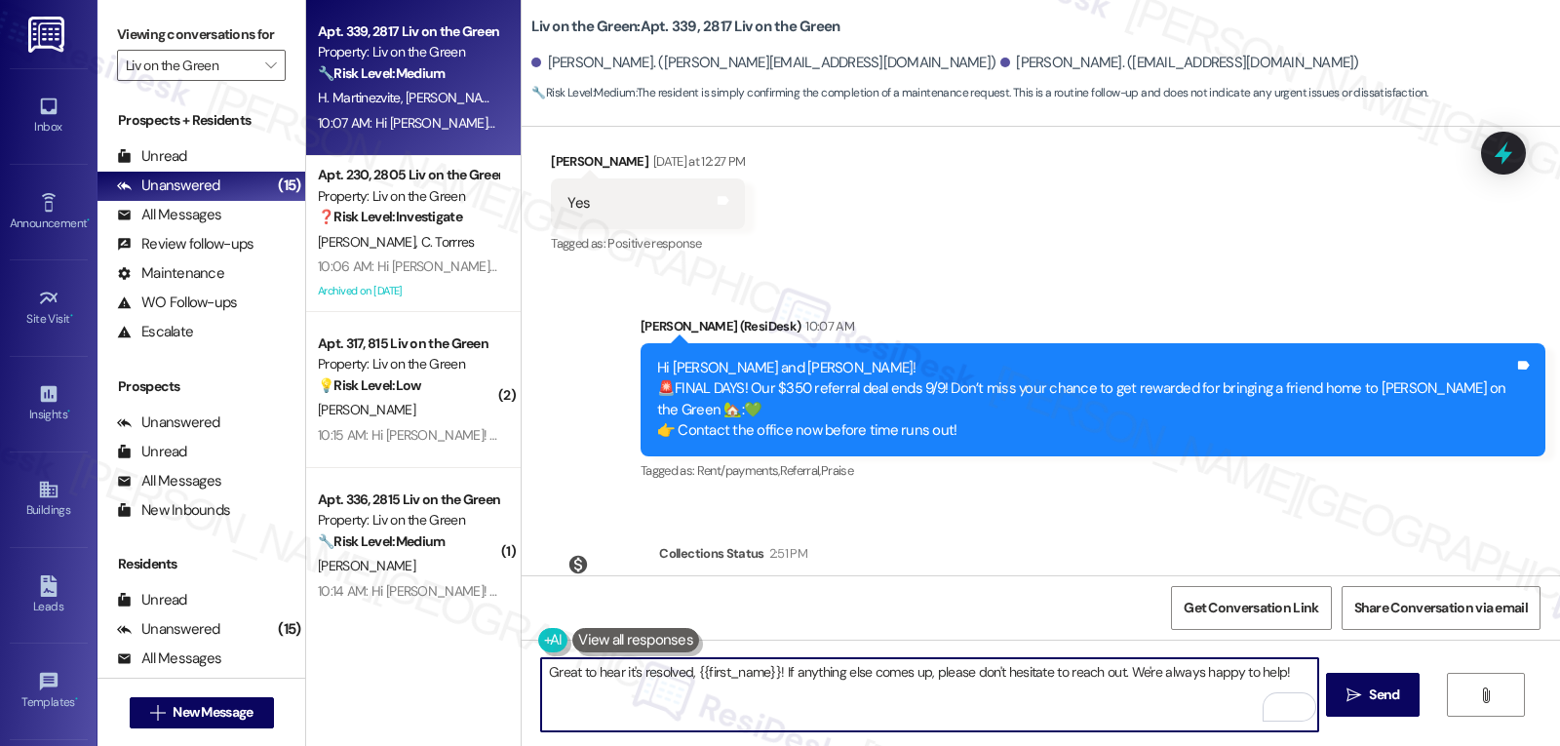
scroll to position [10115, 0]
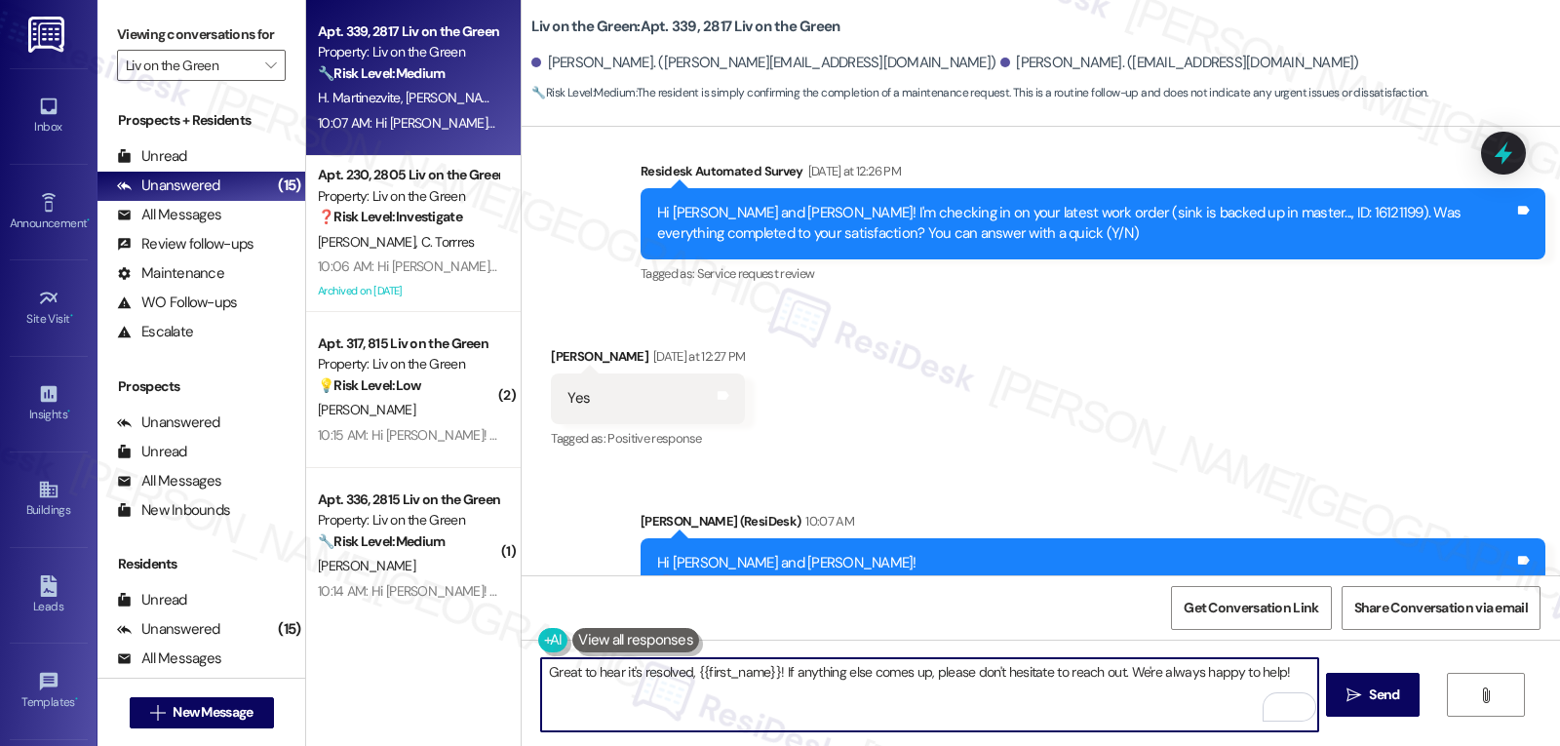
click at [688, 672] on textarea "Great to hear it's resolved, {{first_name}}! If anything else comes up, please …" at bounding box center [929, 694] width 776 height 73
type textarea "Great to hear it's resolved, [PERSON_NAME]! If anything else comes up, please d…"
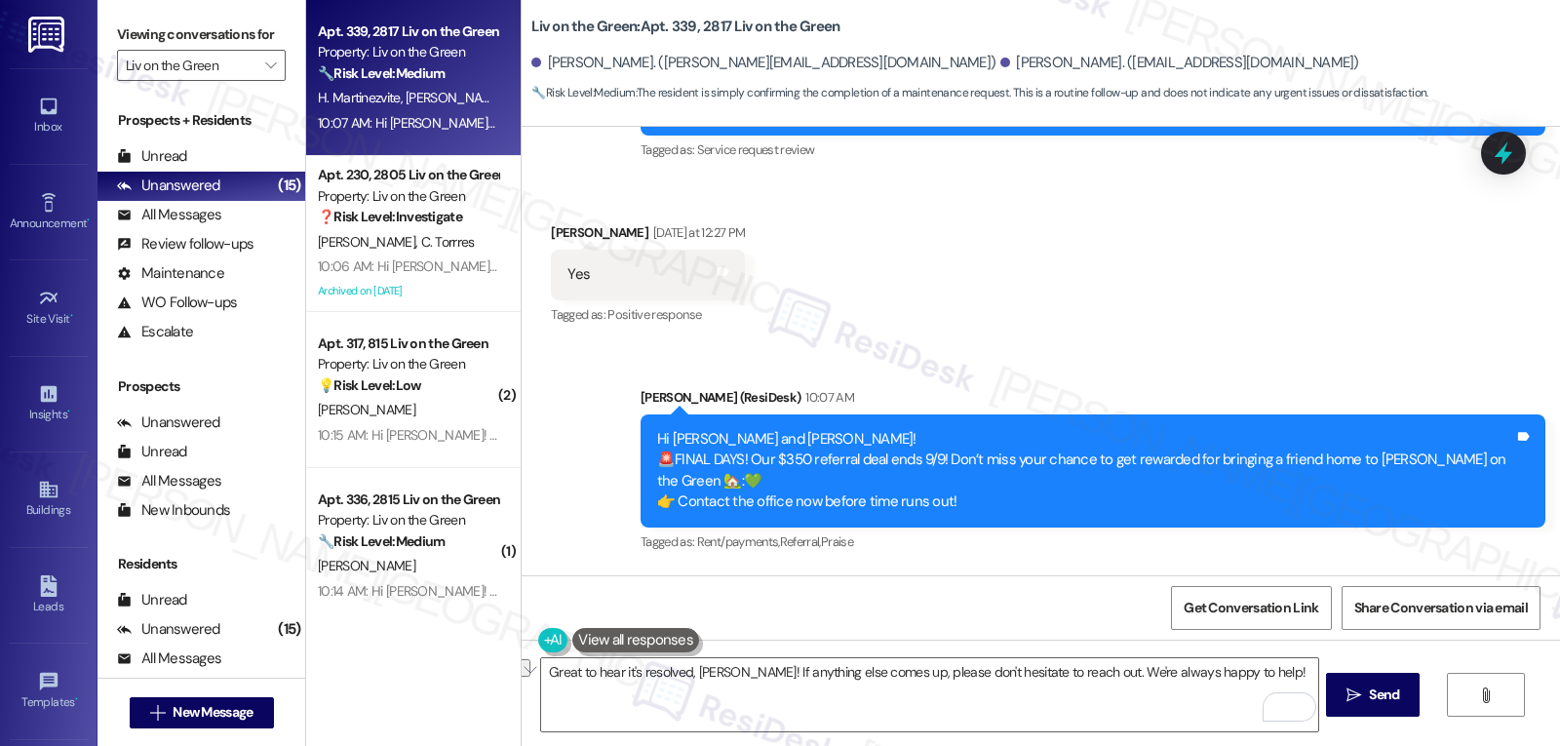
scroll to position [10310, 0]
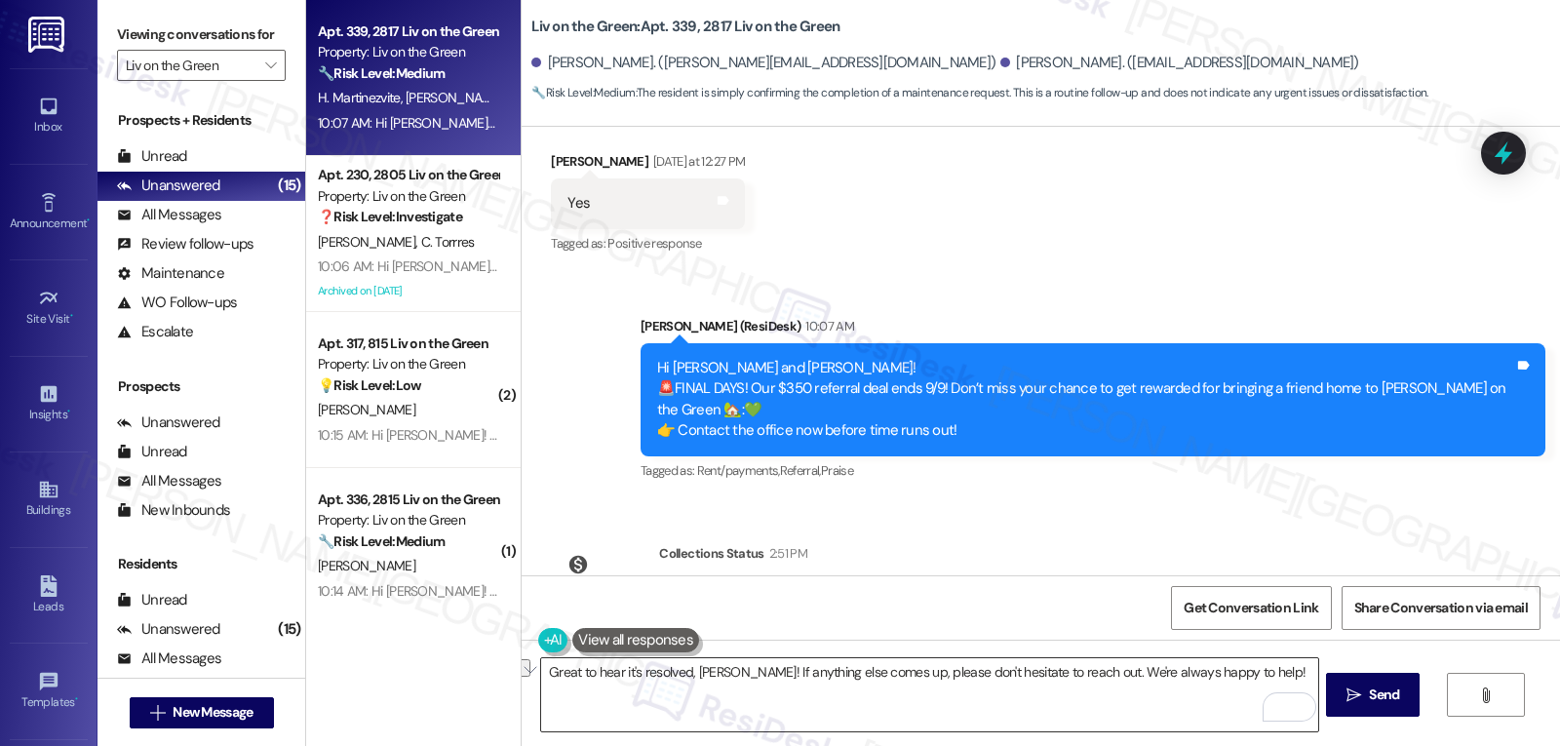
click at [1261, 674] on textarea "Great to hear it's resolved, [PERSON_NAME]! If anything else comes up, please d…" at bounding box center [929, 694] width 776 height 73
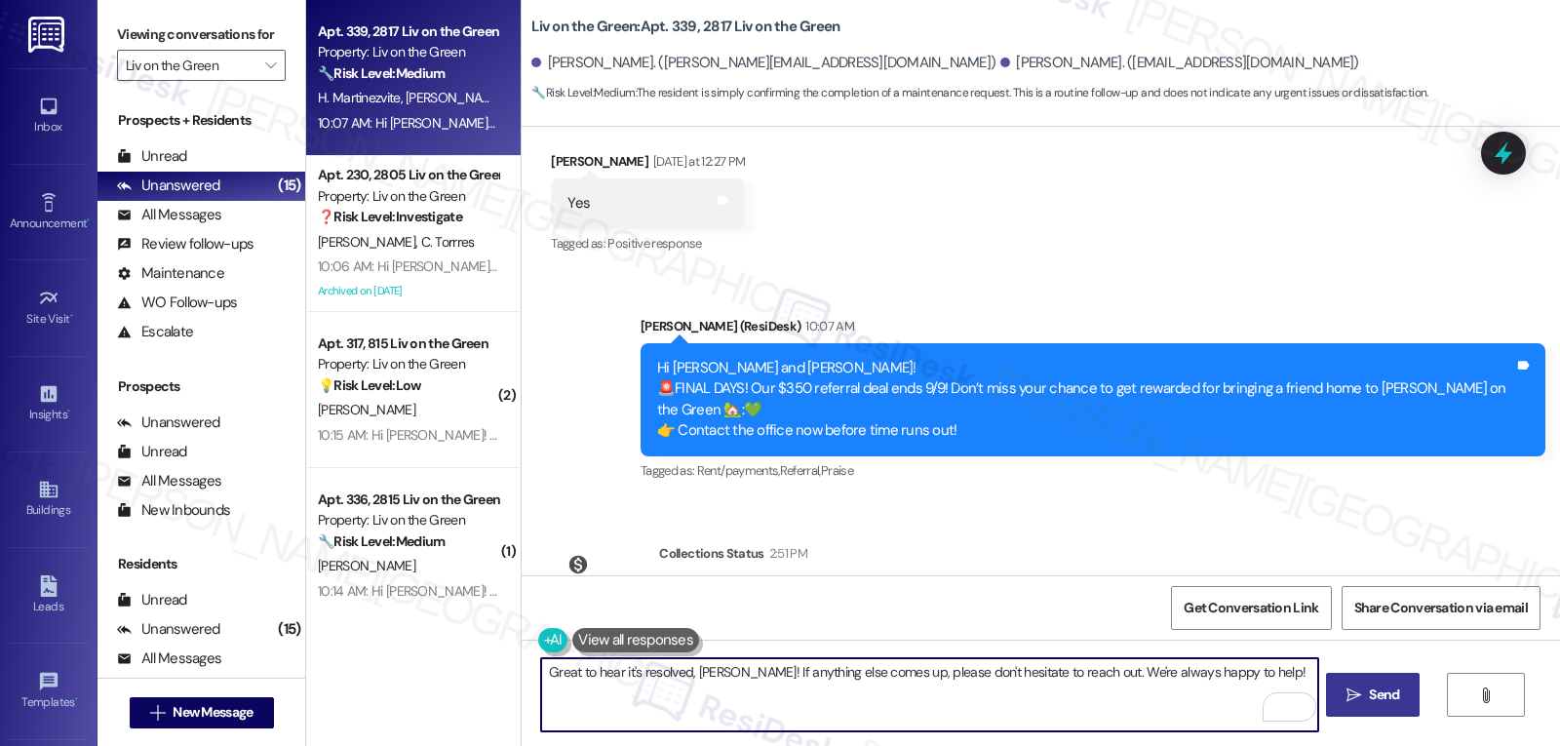
click at [1394, 705] on span "Send" at bounding box center [1384, 695] width 30 height 20
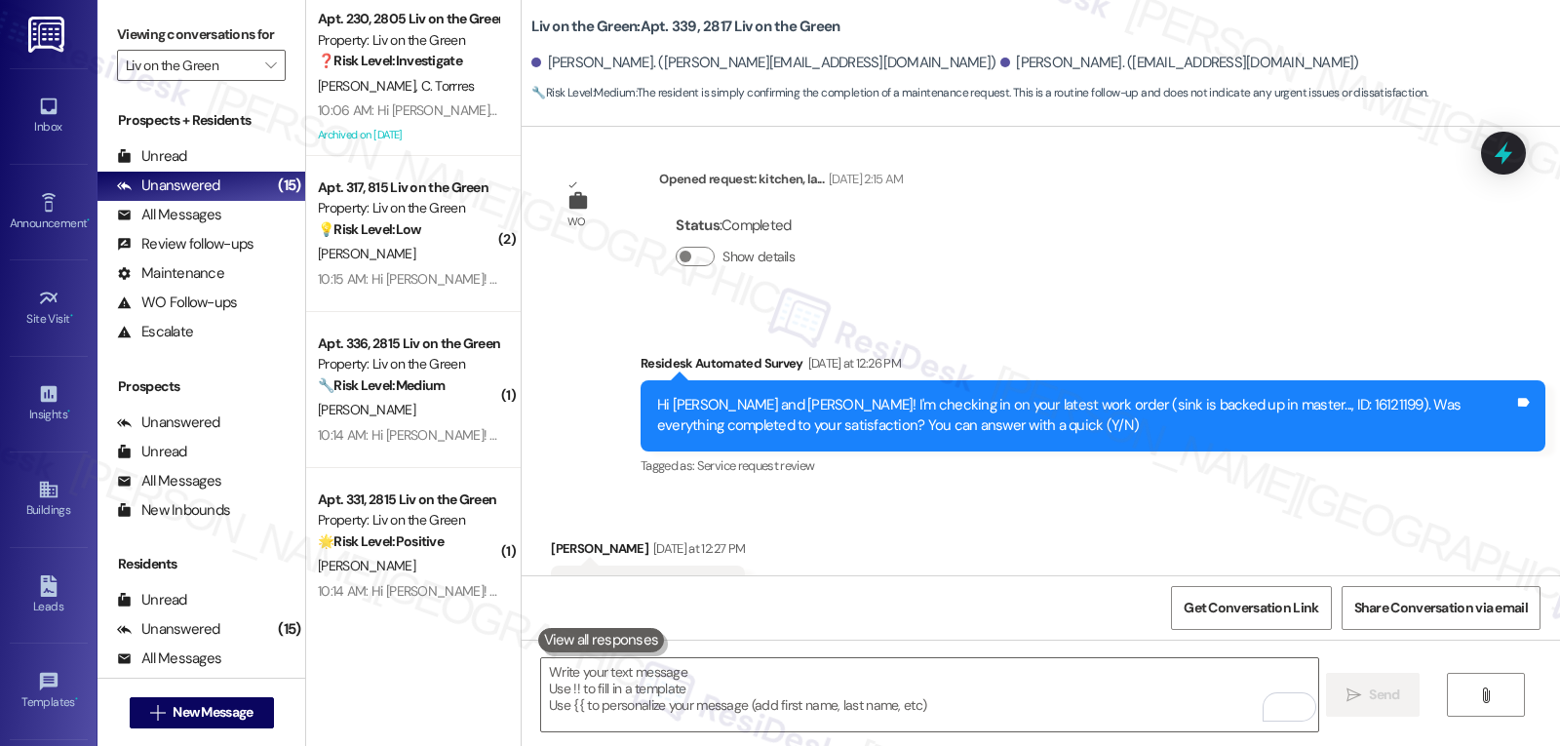
scroll to position [10446, 0]
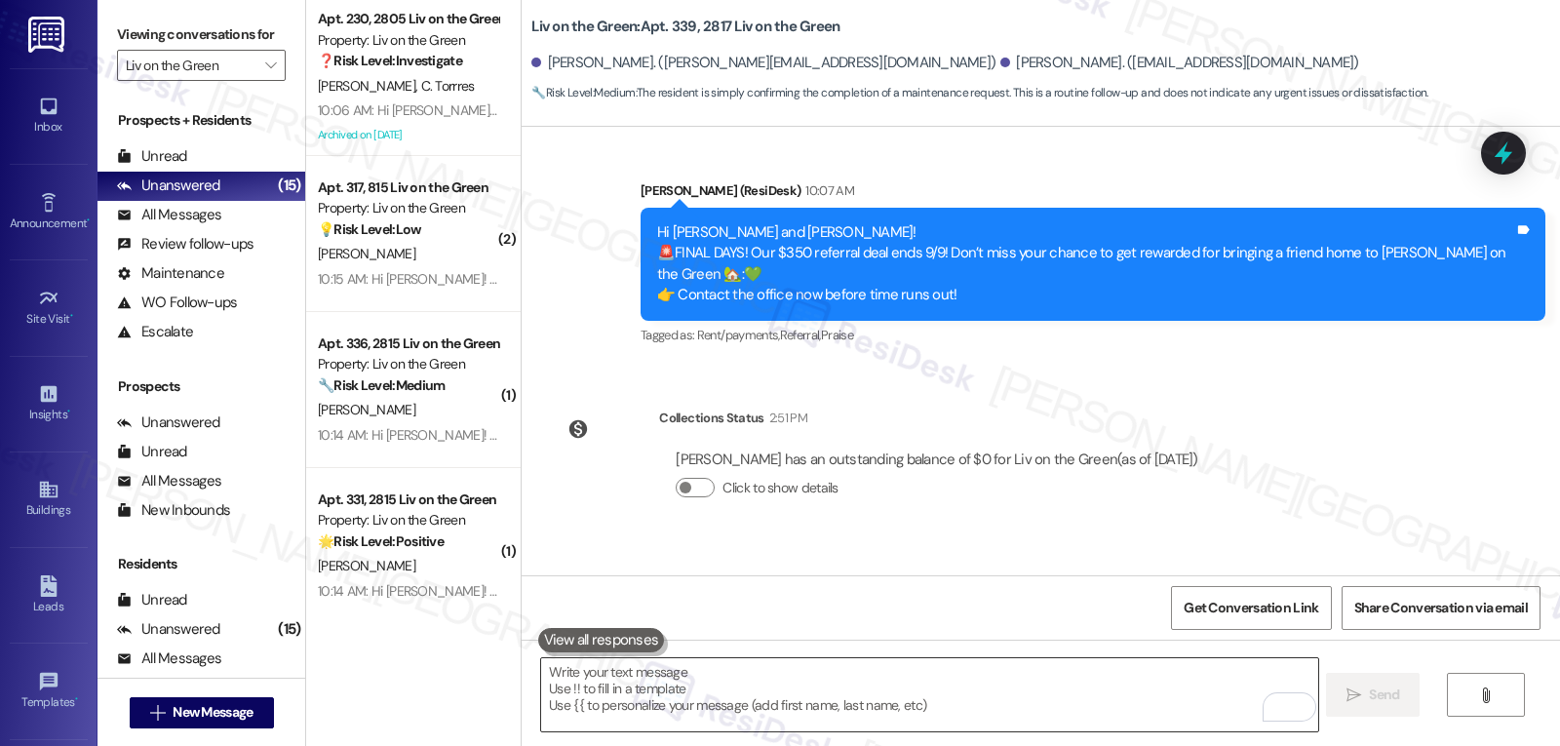
click at [653, 698] on textarea "To enrich screen reader interactions, please activate Accessibility in Grammarl…" at bounding box center [929, 694] width 776 height 73
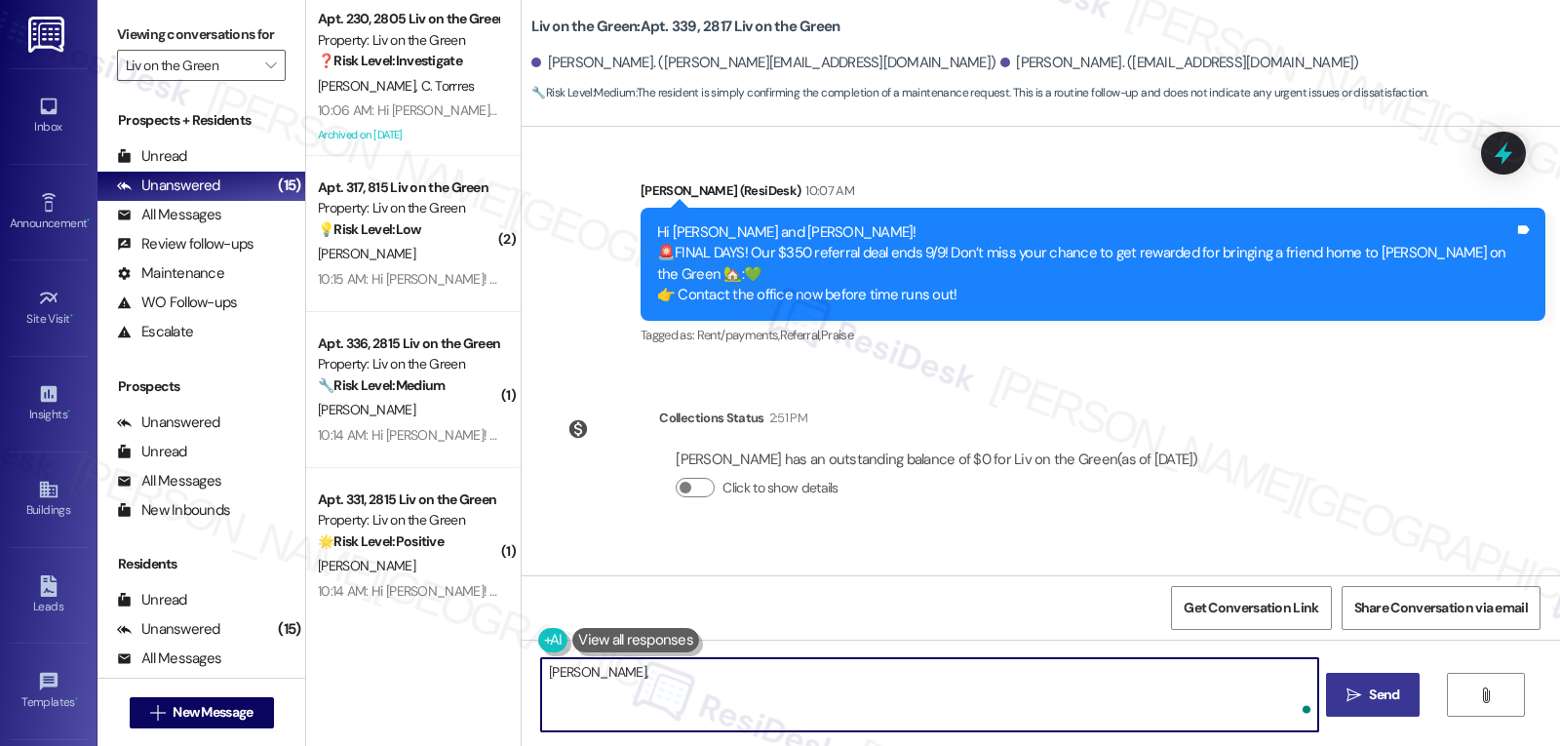
paste textarea "I’d love to know, has your experience at {{property}} been what you expected? Y…"
type textarea "[PERSON_NAME], I’d love to know, has your experience at {{property}} been what …"
click at [1358, 704] on span " Send" at bounding box center [1373, 695] width 61 height 20
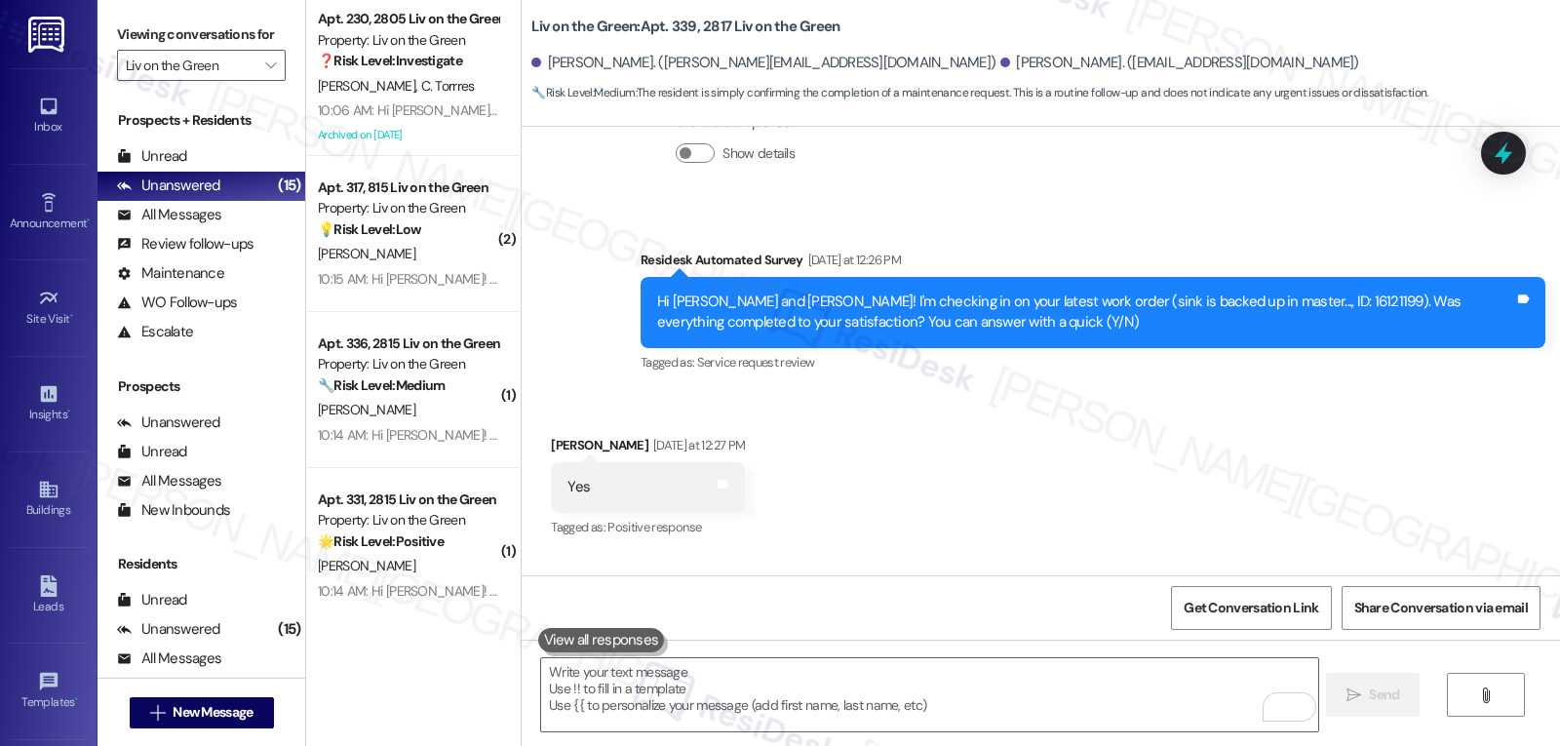
scroll to position [9923, 0]
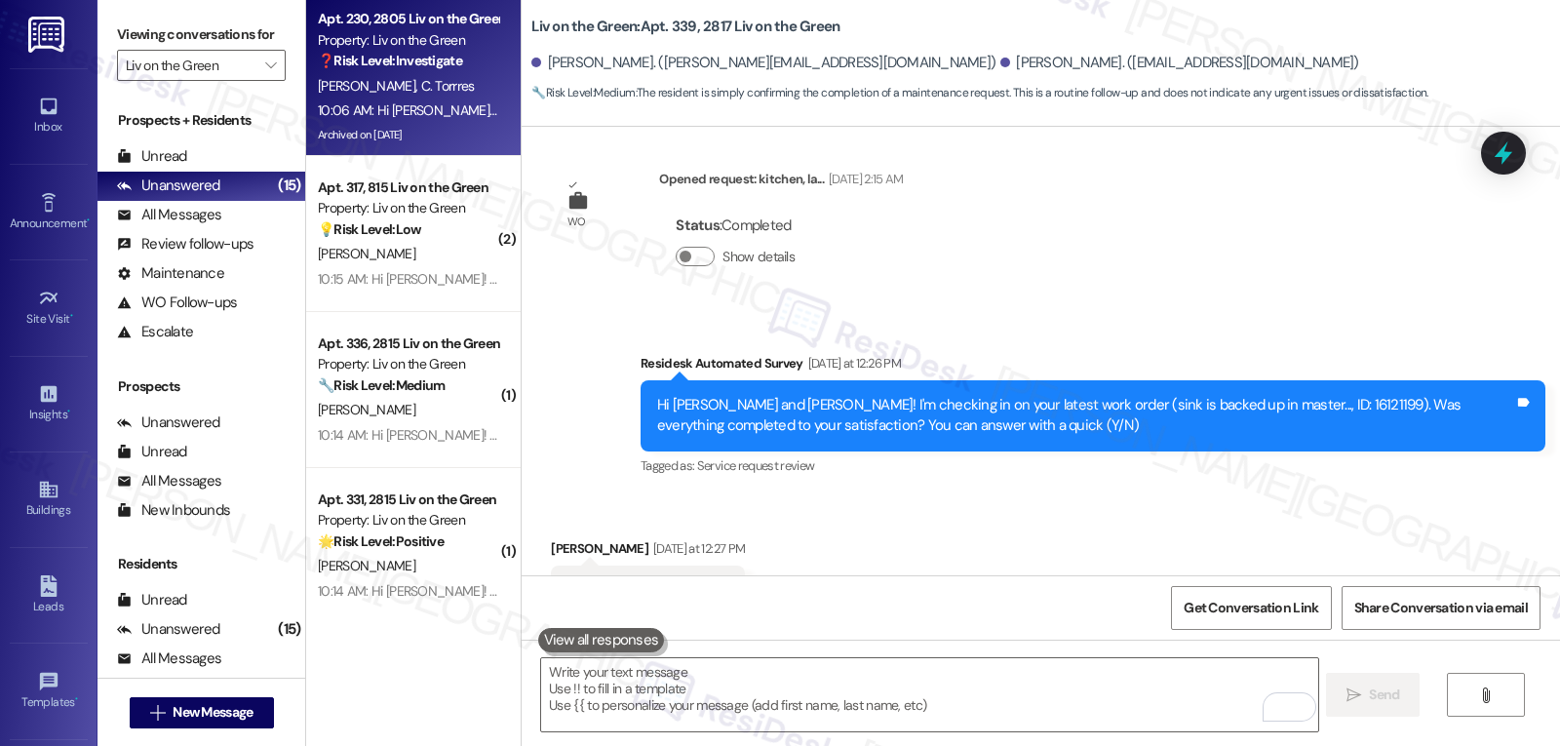
click at [406, 103] on div "10:06 AM: Hi [PERSON_NAME] and Ebony! 🚨FINAL DAYS! Our $350 referral deal ends …" at bounding box center [1016, 110] width 1397 height 18
type textarea "Fetching suggested responses. Please feel free to read through the conversation…"
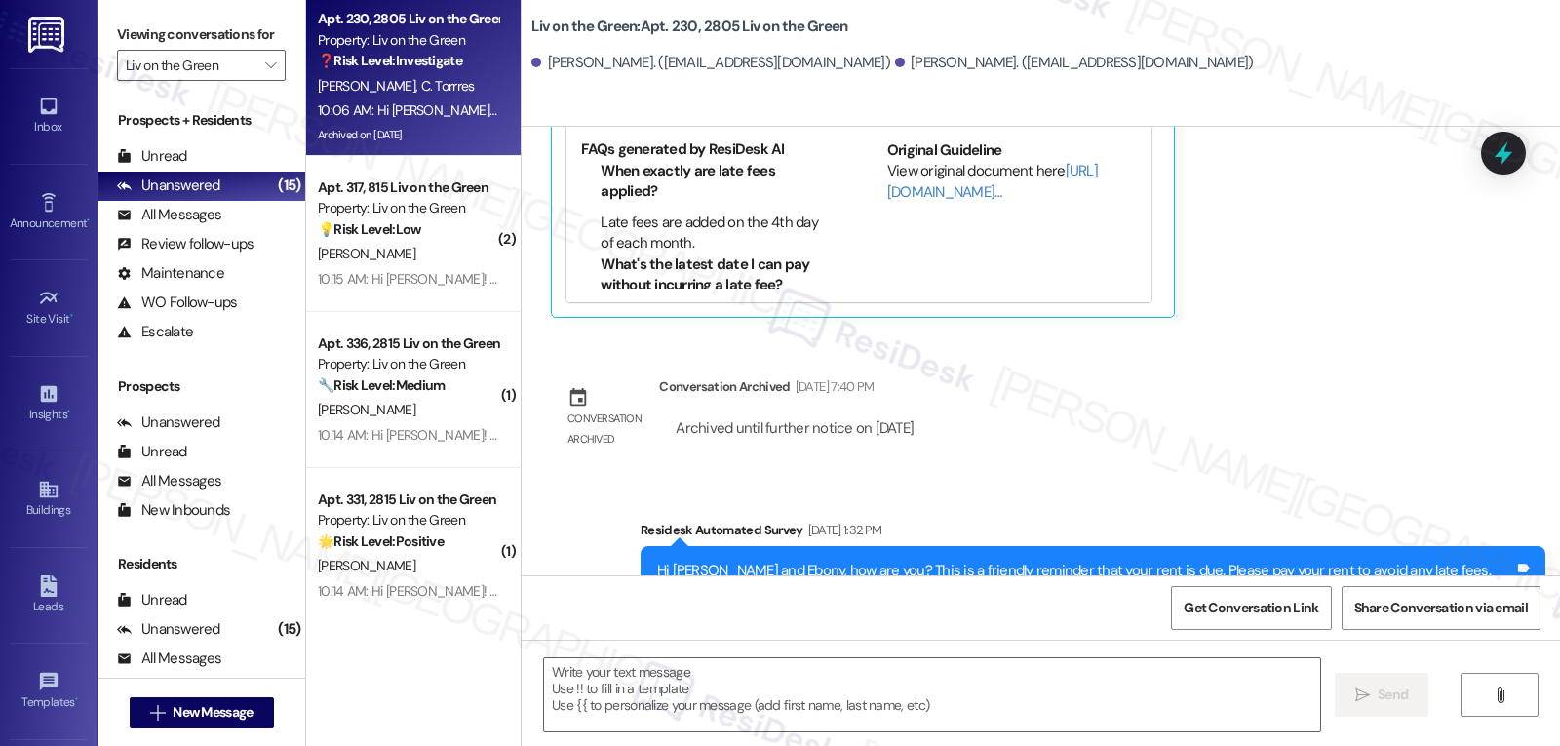
type textarea "Fetching suggested responses. Please feel free to read through the conversation…"
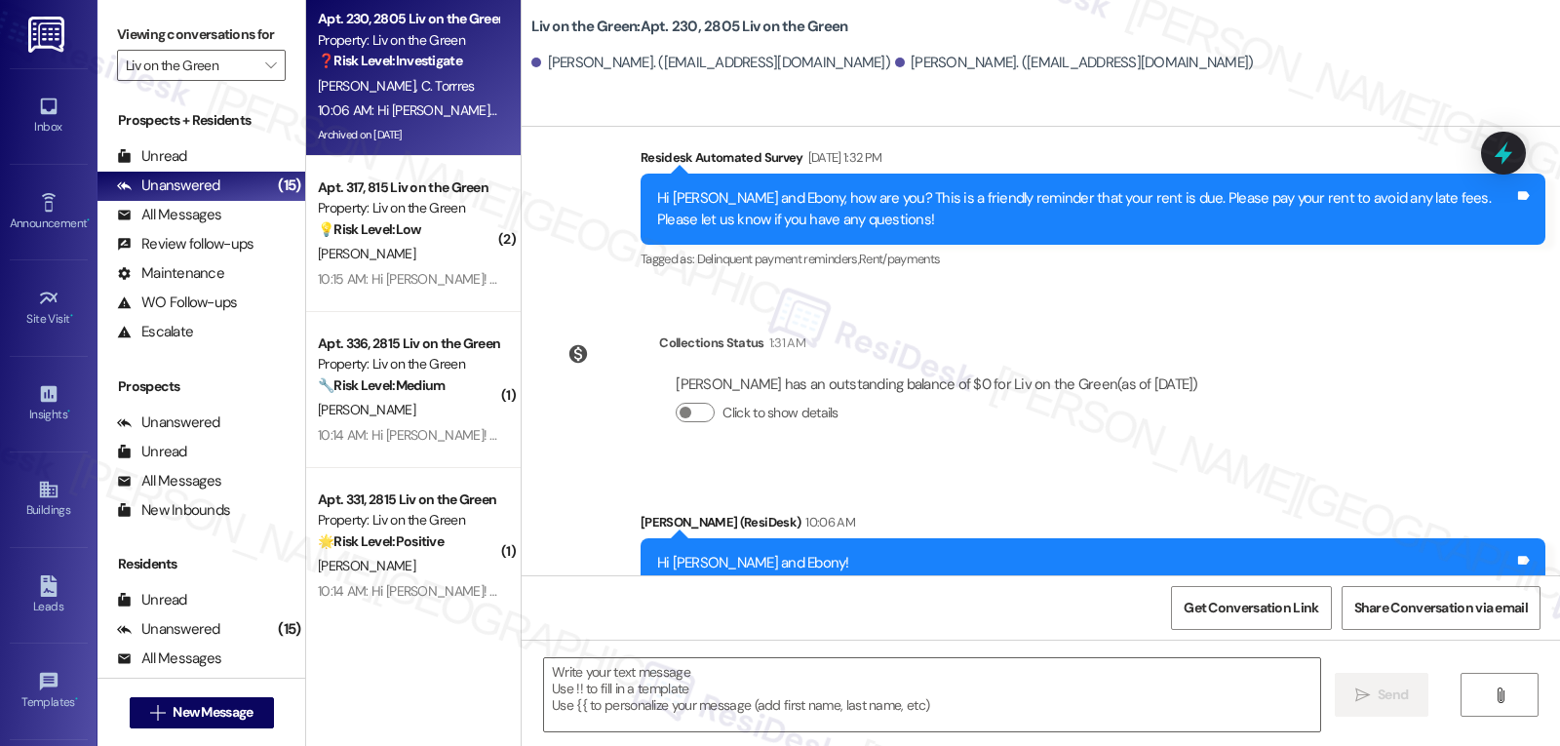
scroll to position [4469, 0]
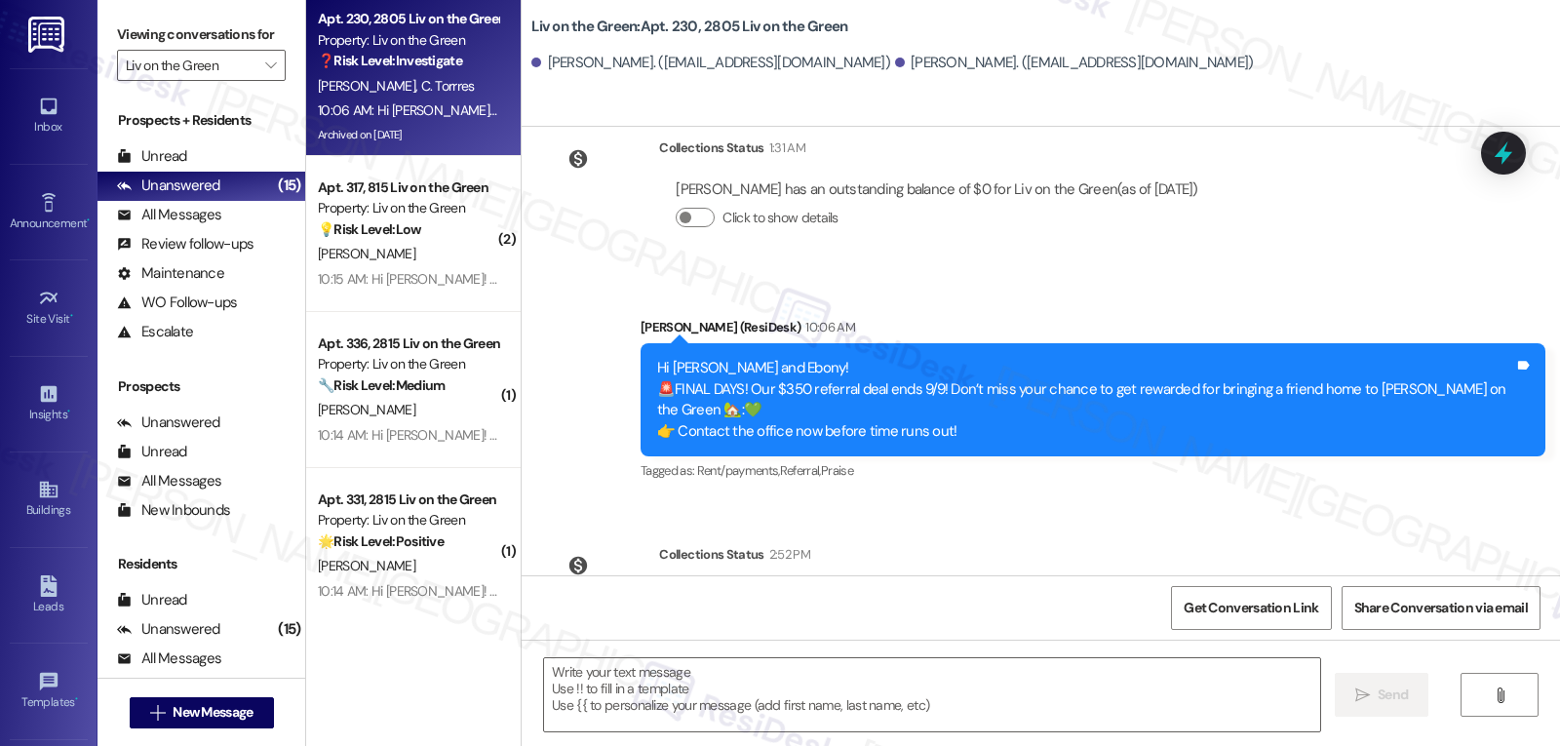
click at [1502, 158] on icon at bounding box center [1504, 152] width 18 height 23
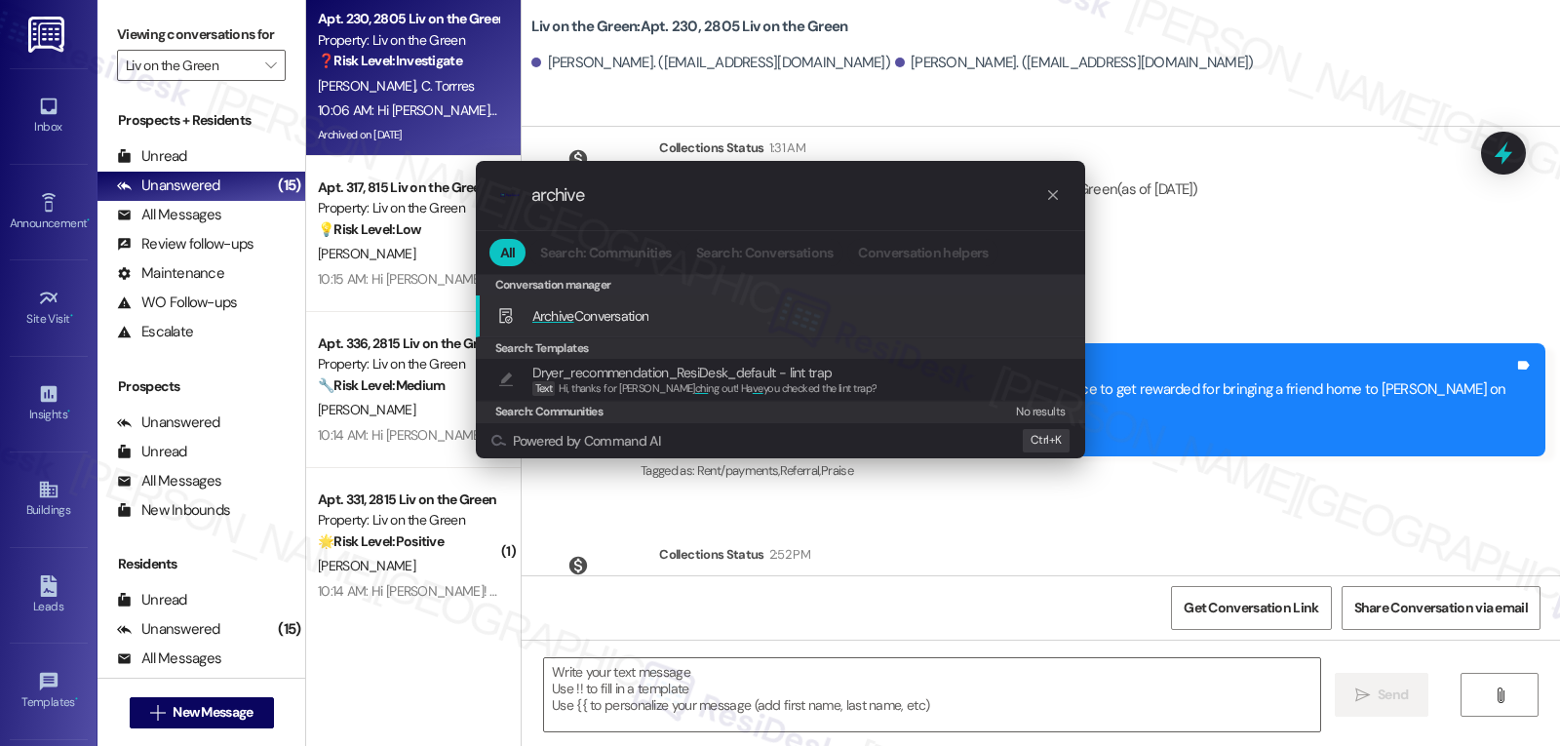
type input "archive"
click at [635, 324] on span "Archive Conversation" at bounding box center [590, 316] width 117 height 18
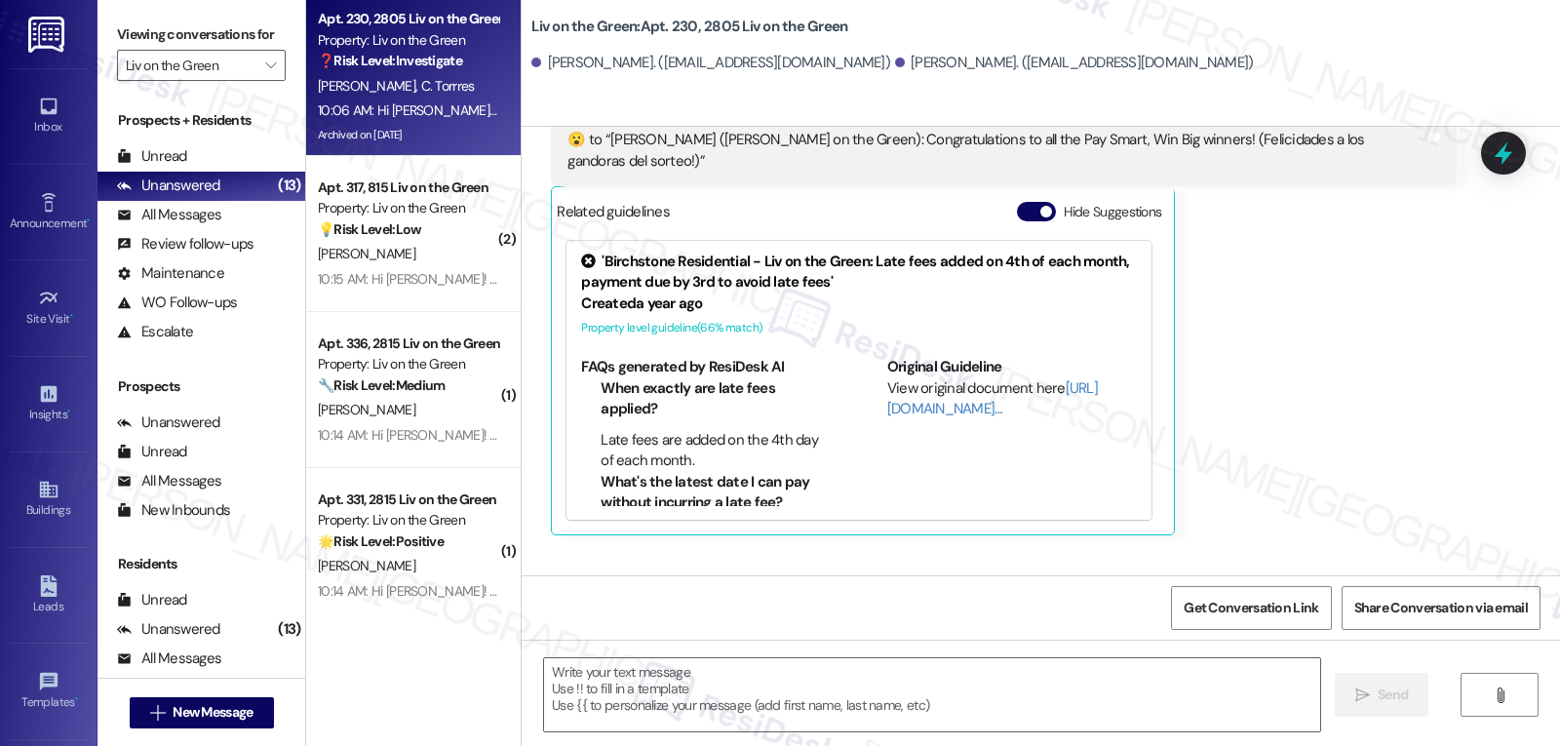
scroll to position [3494, 0]
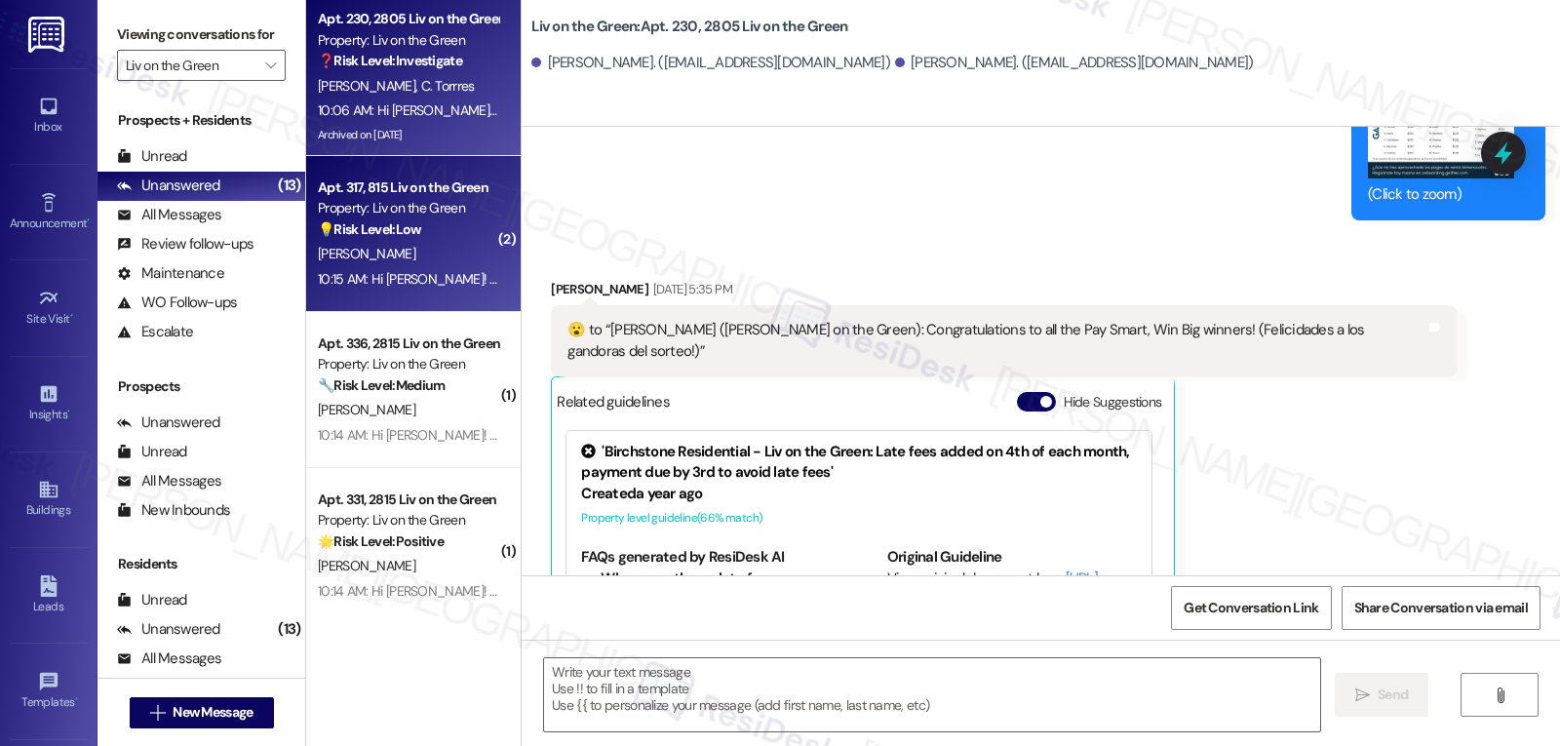
click at [335, 203] on div "Property: Liv on the Green" at bounding box center [408, 208] width 180 height 20
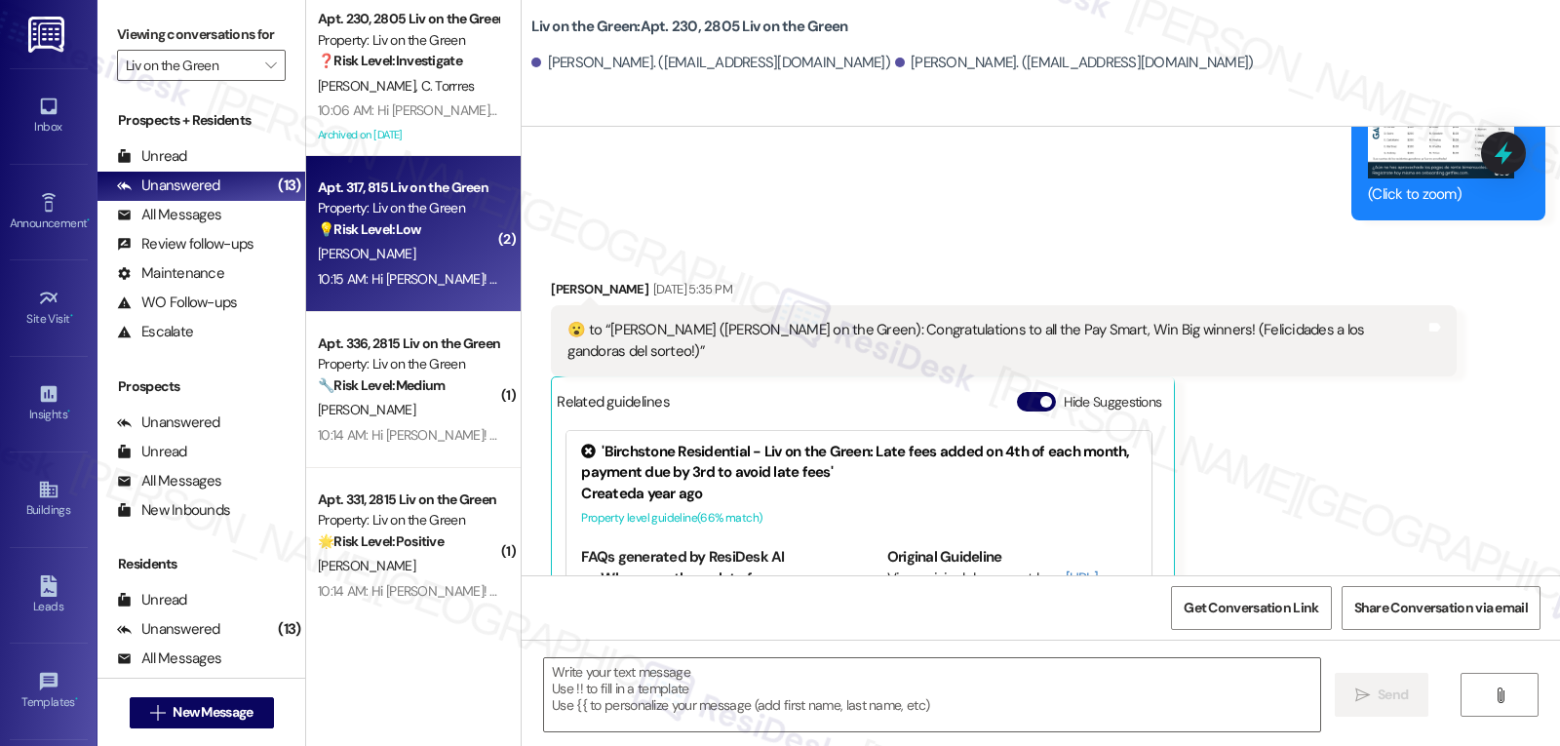
type textarea "Fetching suggested responses. Please feel free to read through the conversation…"
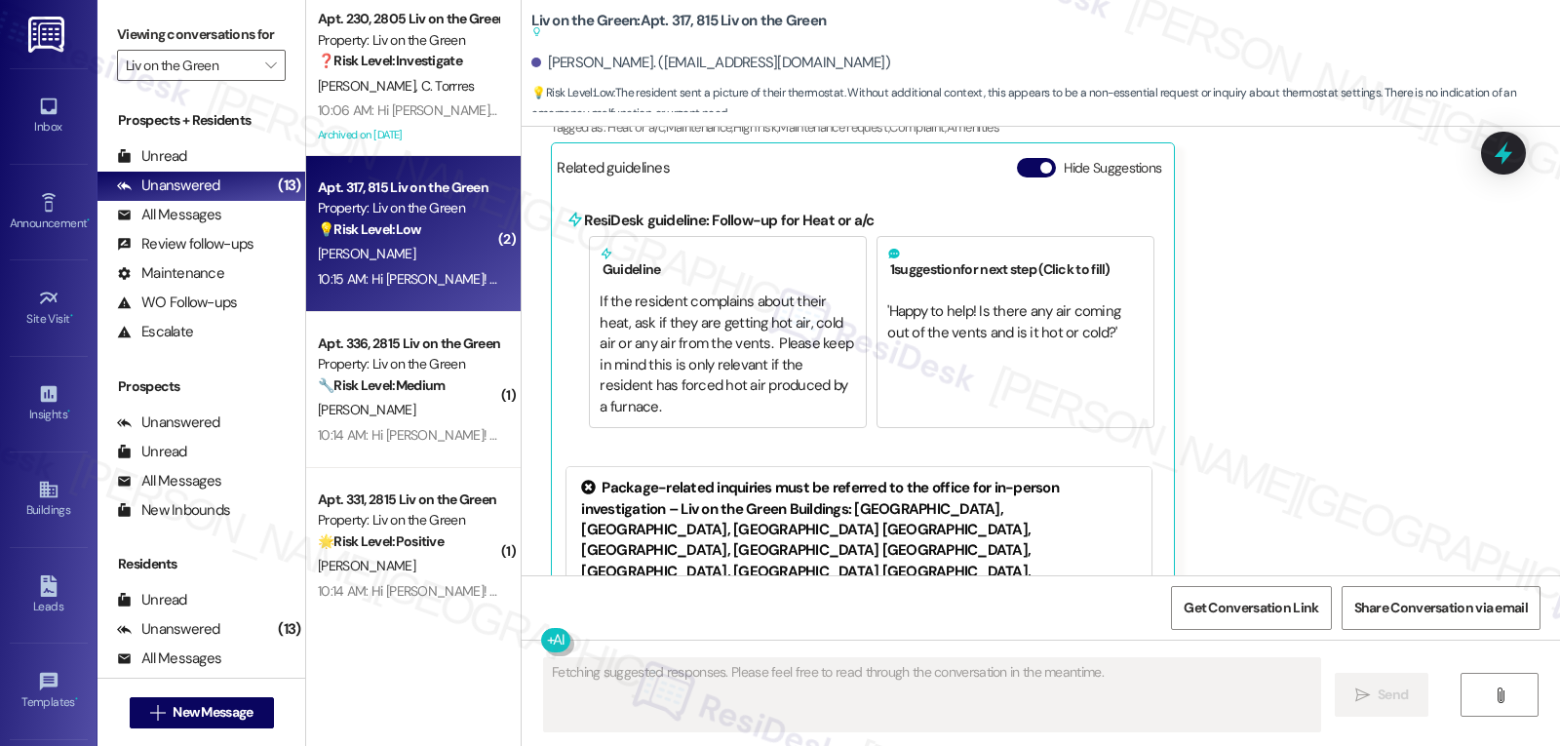
scroll to position [4180, 0]
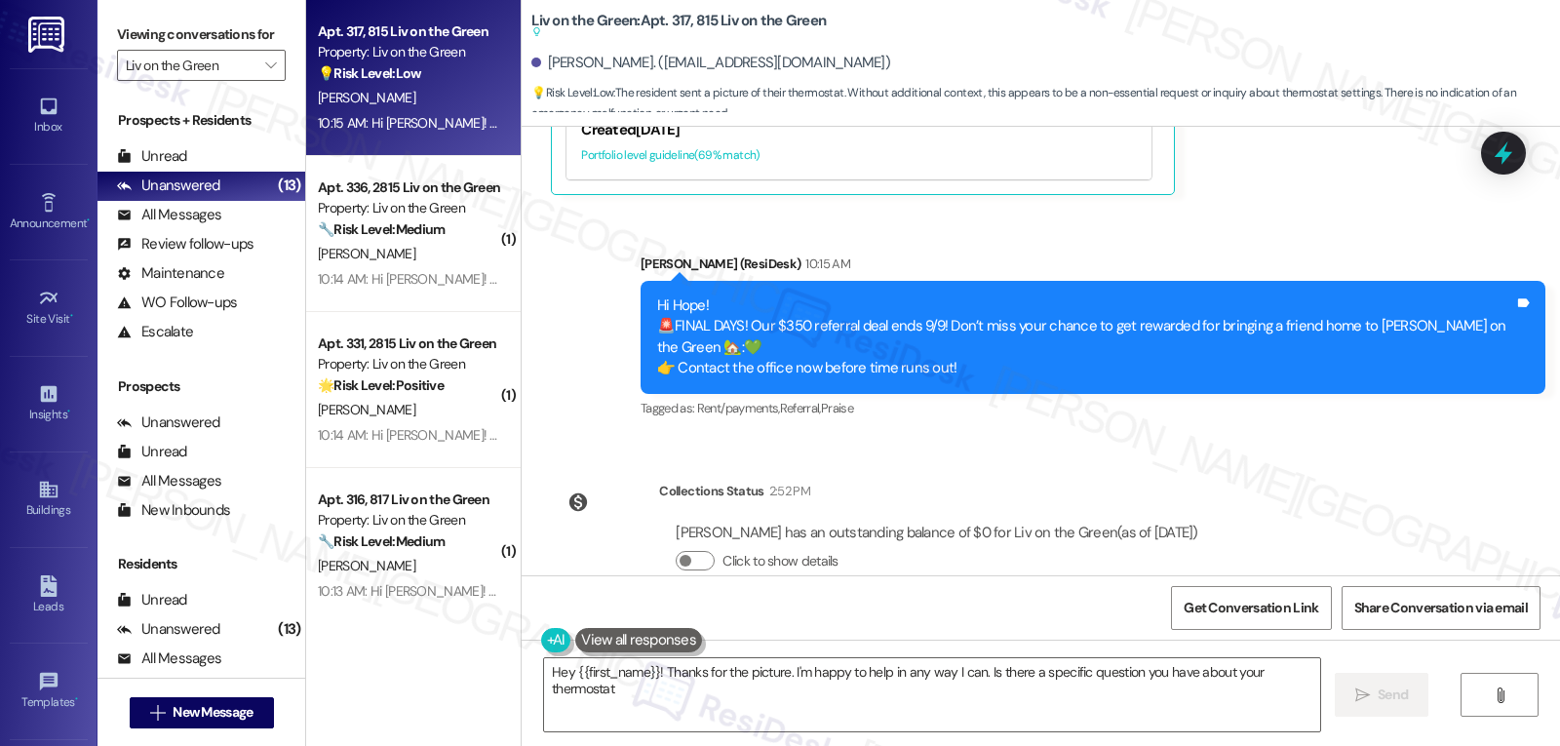
type textarea "Hey {{first_name}}! Thanks for the picture. I'm happy to help in any way I can.…"
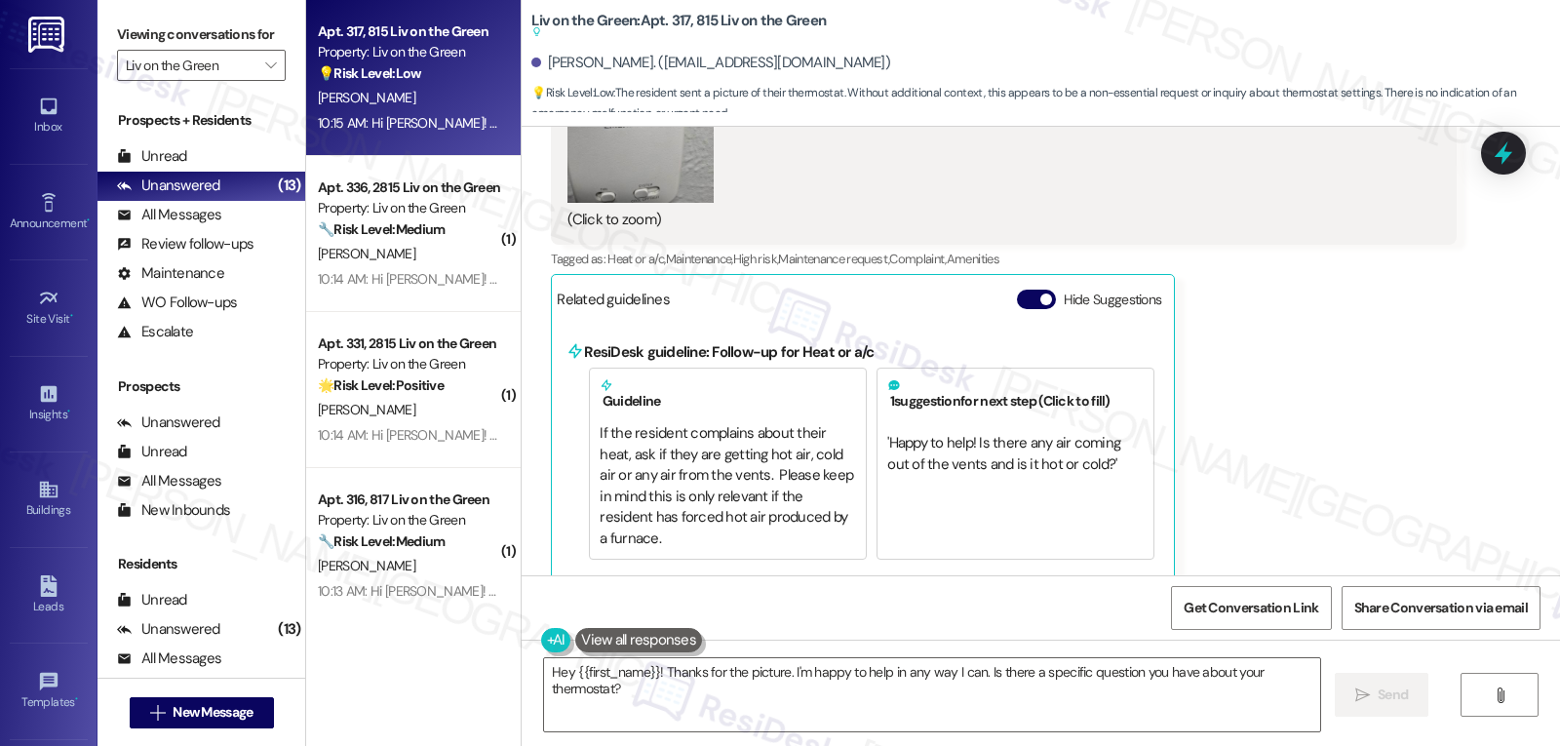
scroll to position [3400, 0]
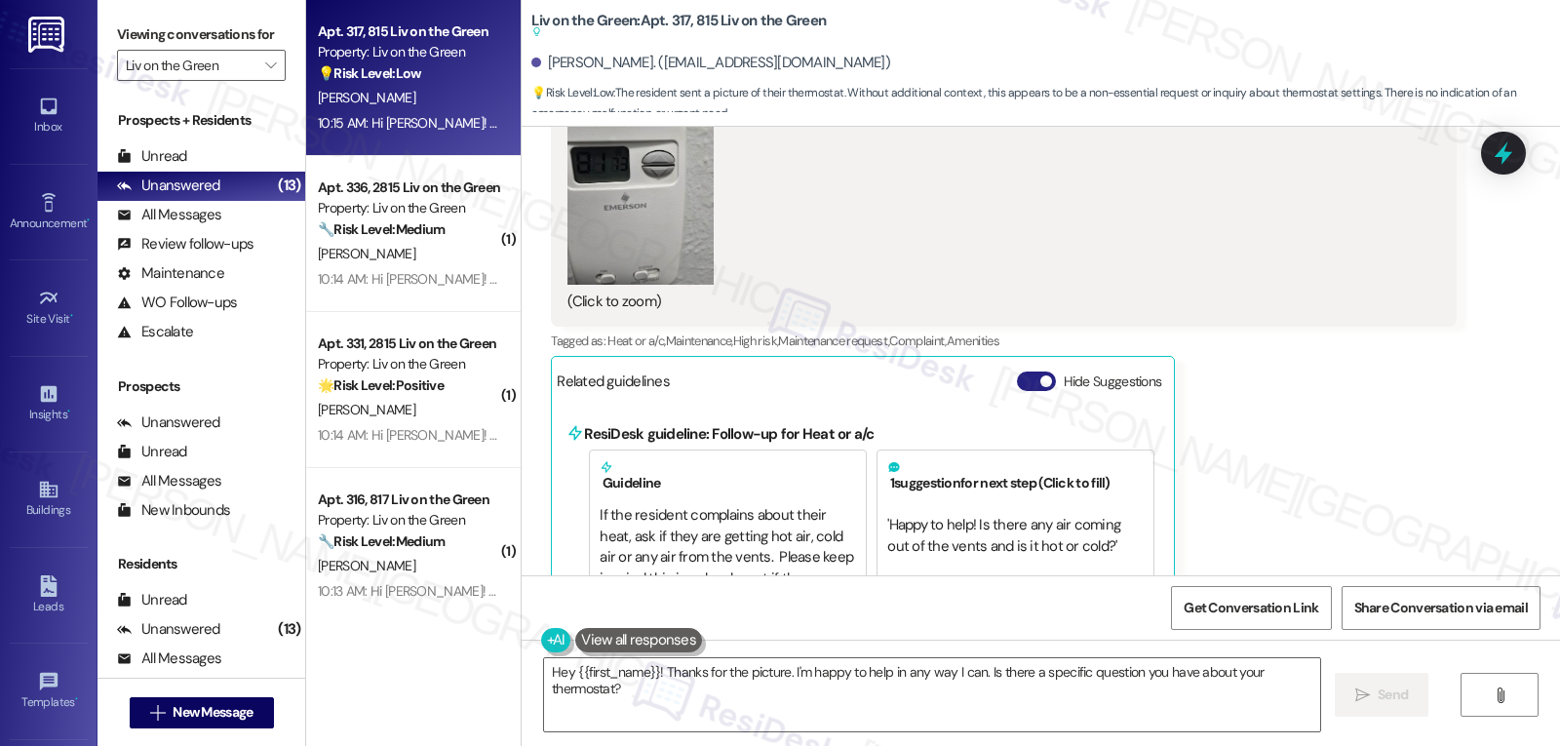
click at [1023, 381] on button "Hide Suggestions" at bounding box center [1036, 382] width 39 height 20
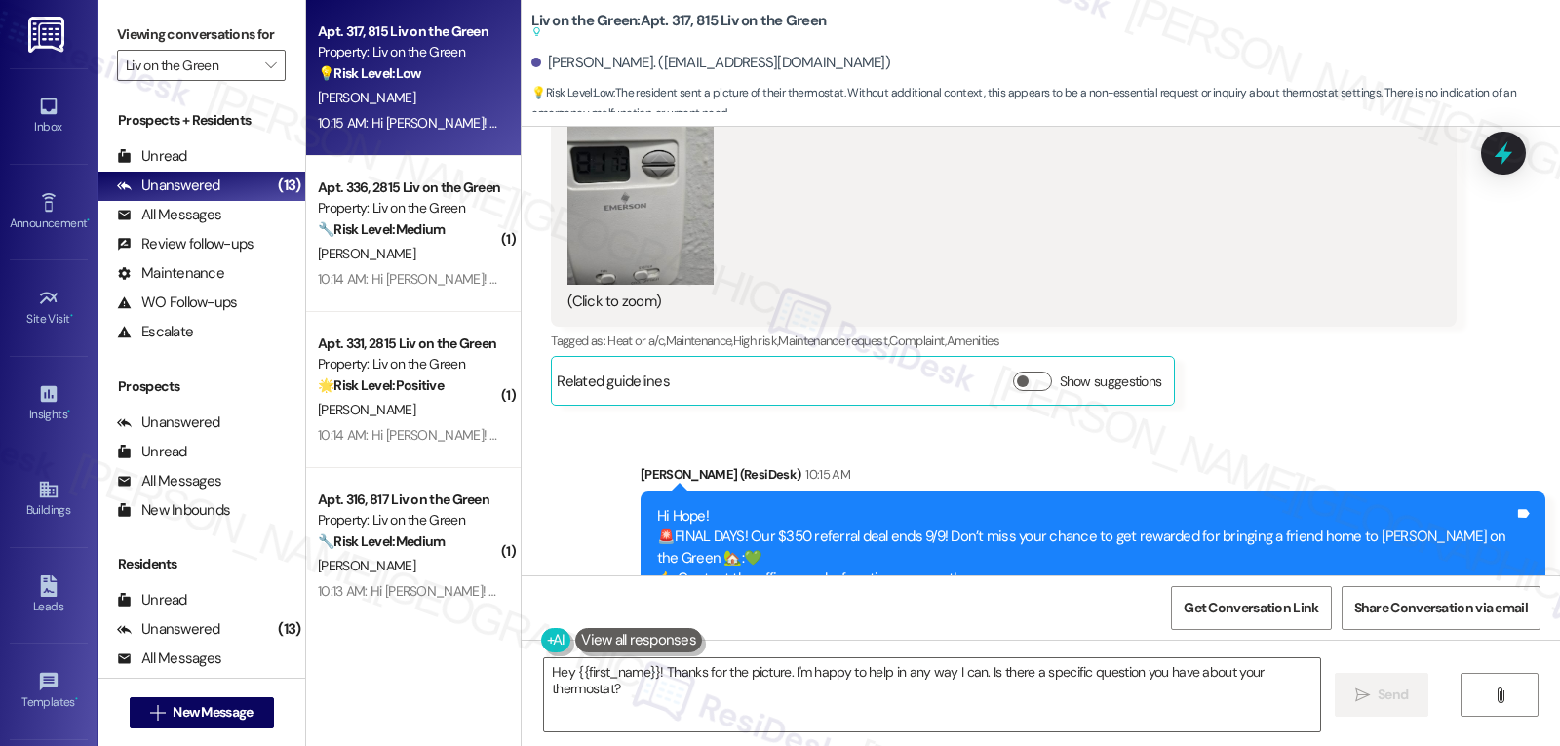
scroll to position [3205, 0]
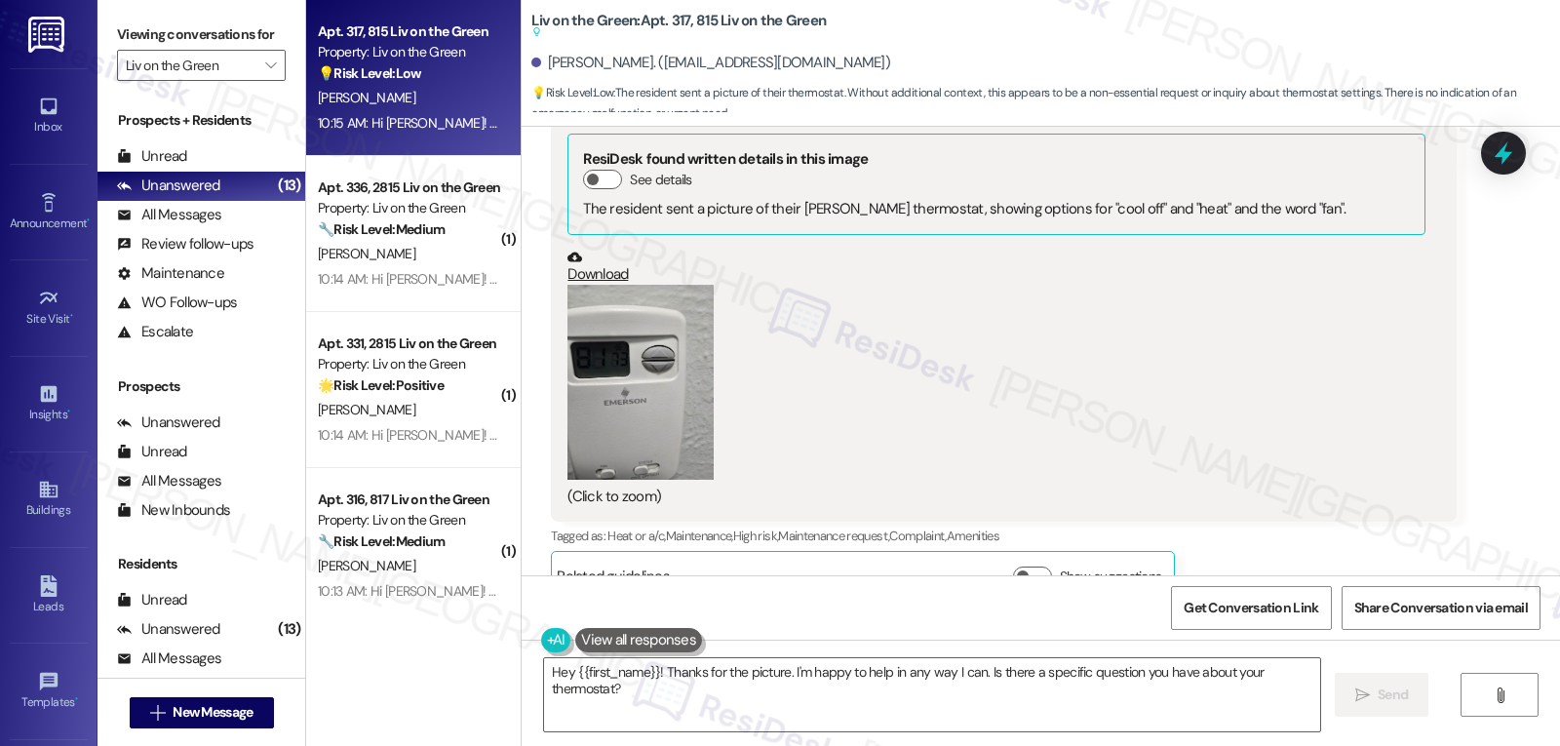
click at [669, 348] on button "Zoom image" at bounding box center [641, 382] width 146 height 195
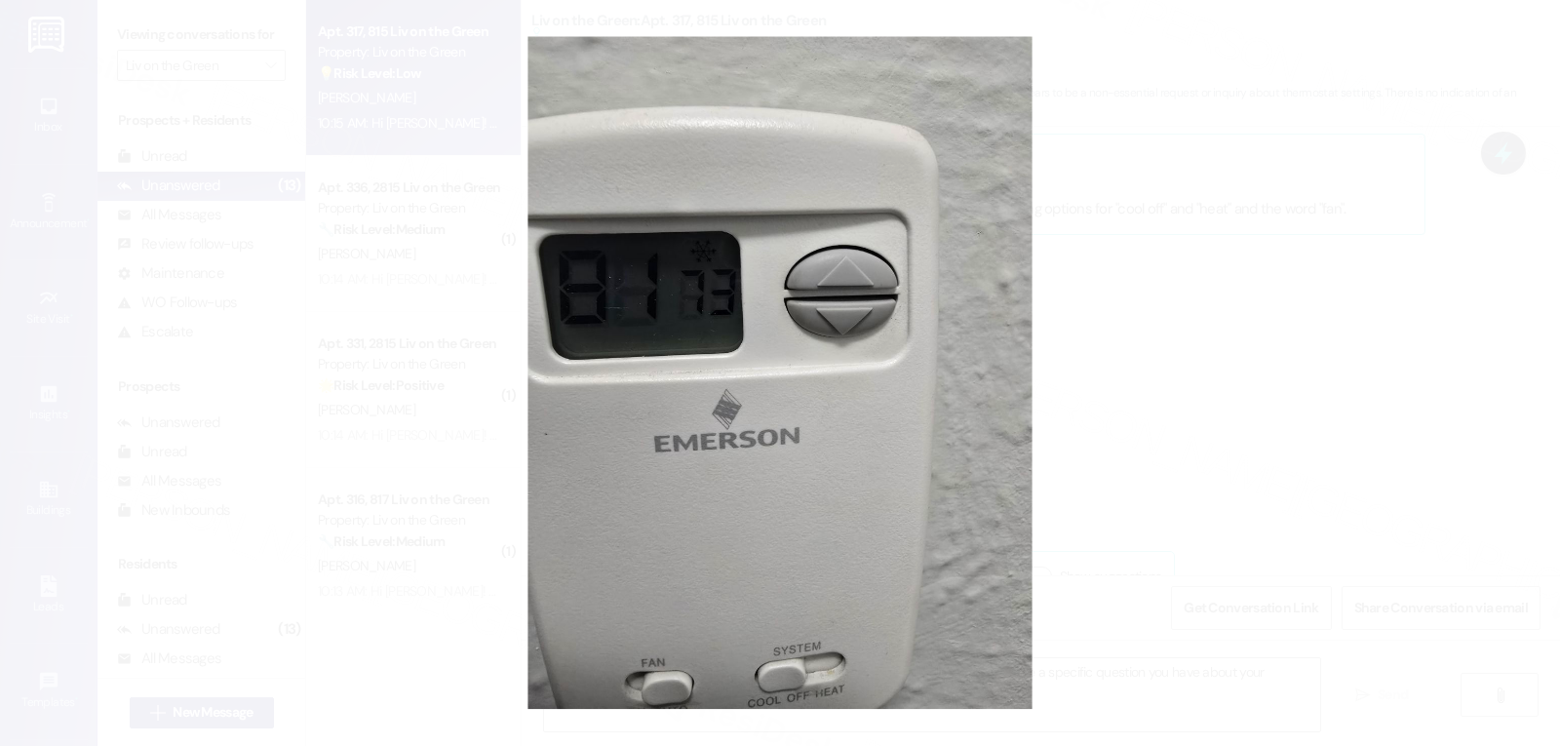
click at [1127, 373] on button "Unzoom image" at bounding box center [780, 373] width 1560 height 746
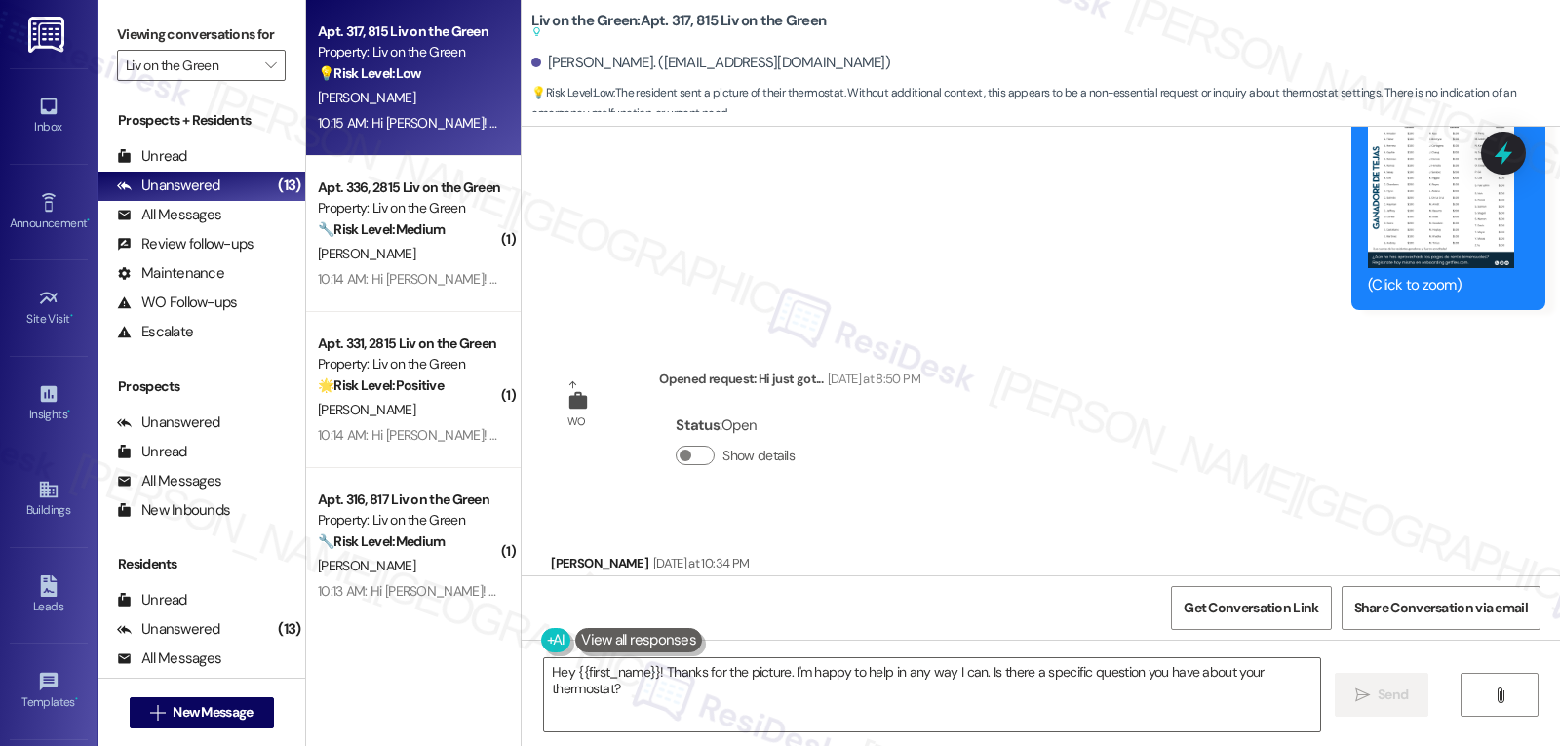
scroll to position [3010, 0]
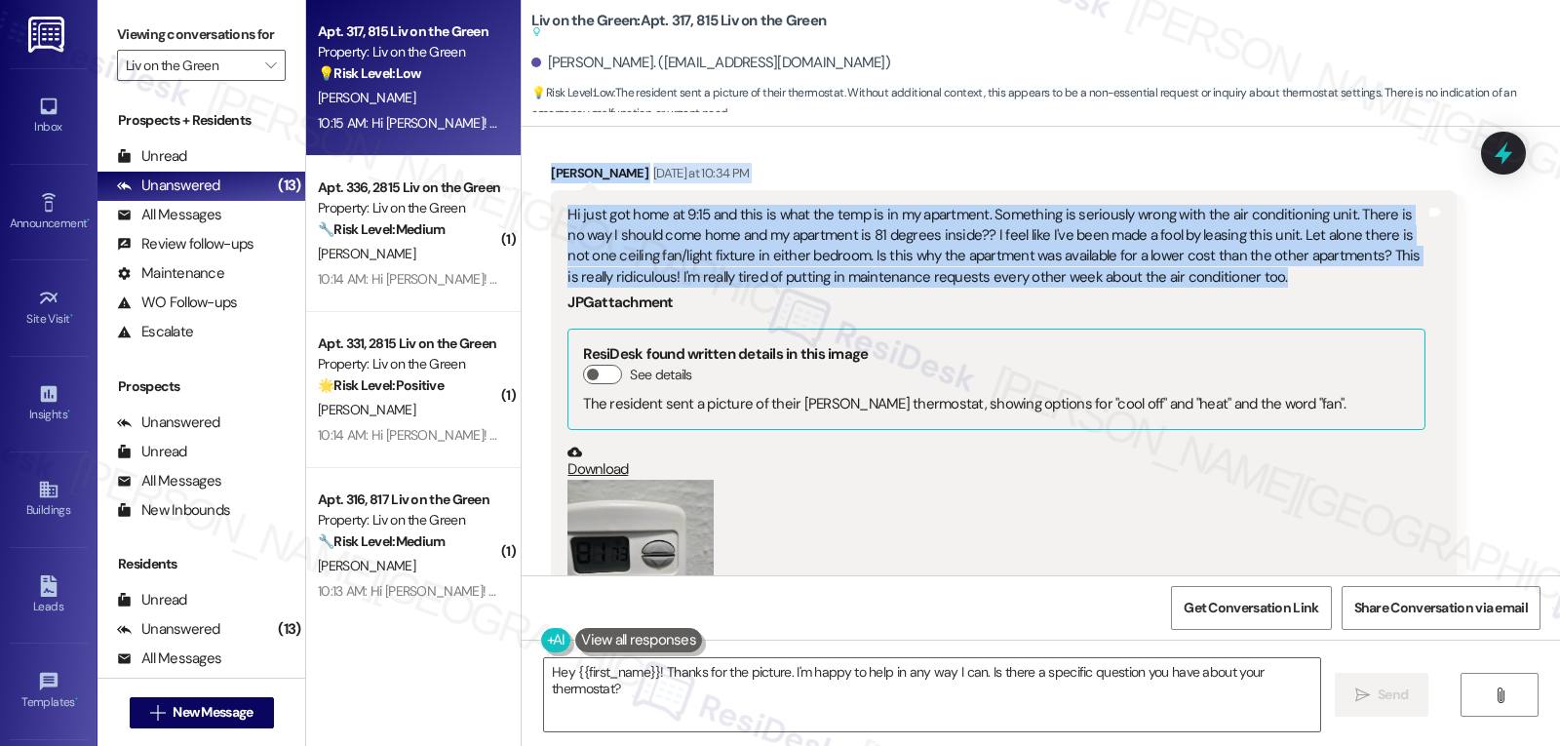
drag, startPoint x: 539, startPoint y: 174, endPoint x: 1299, endPoint y: 284, distance: 767.6
click at [1299, 284] on div "[PERSON_NAME] [DATE] at 10:34 PM Hi just got home at 9:15 and this is what the …" at bounding box center [1003, 479] width 905 height 633
copy div "[PERSON_NAME] [DATE] at 10:34 PM Hi just got home at 9:15 and this is what the …"
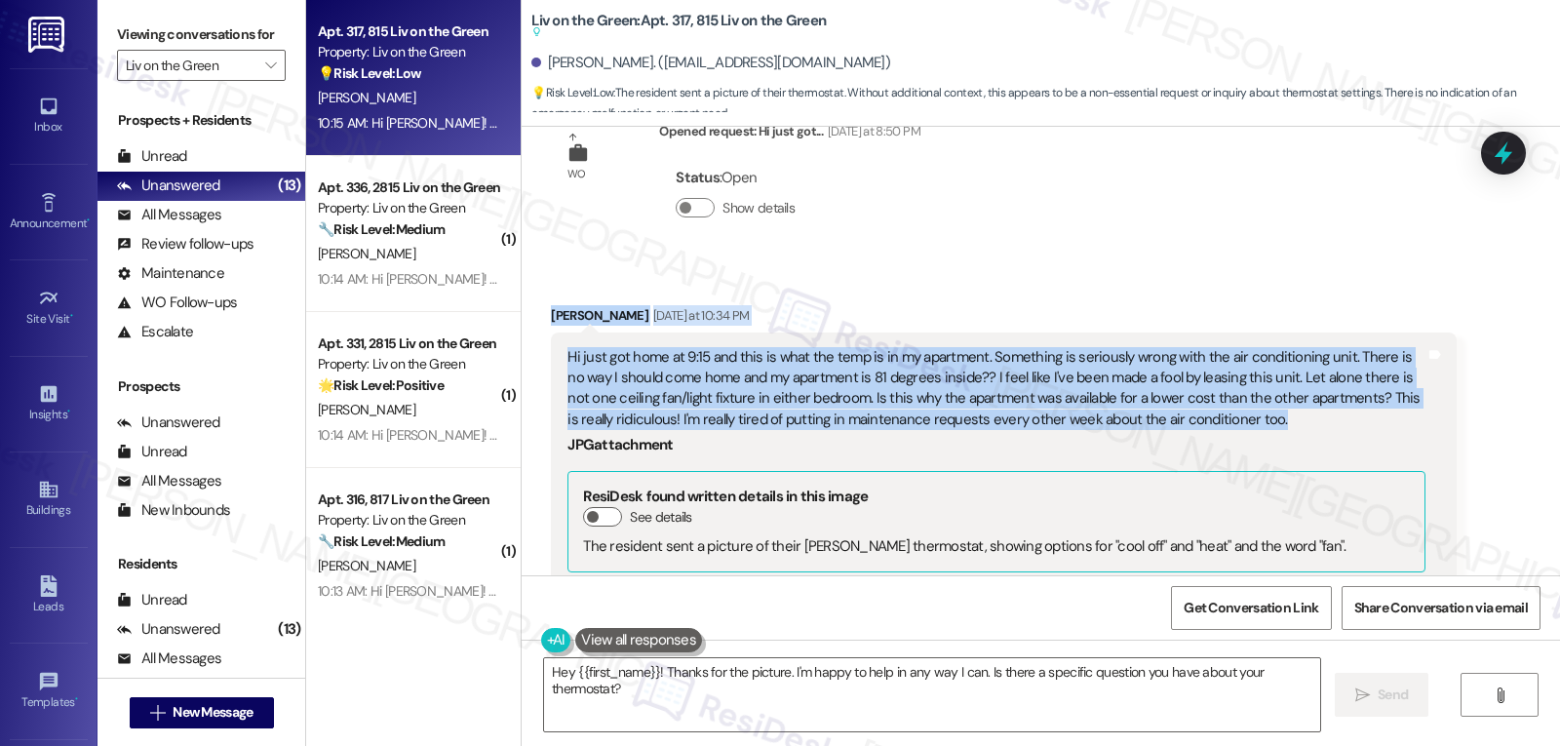
scroll to position [2851, 0]
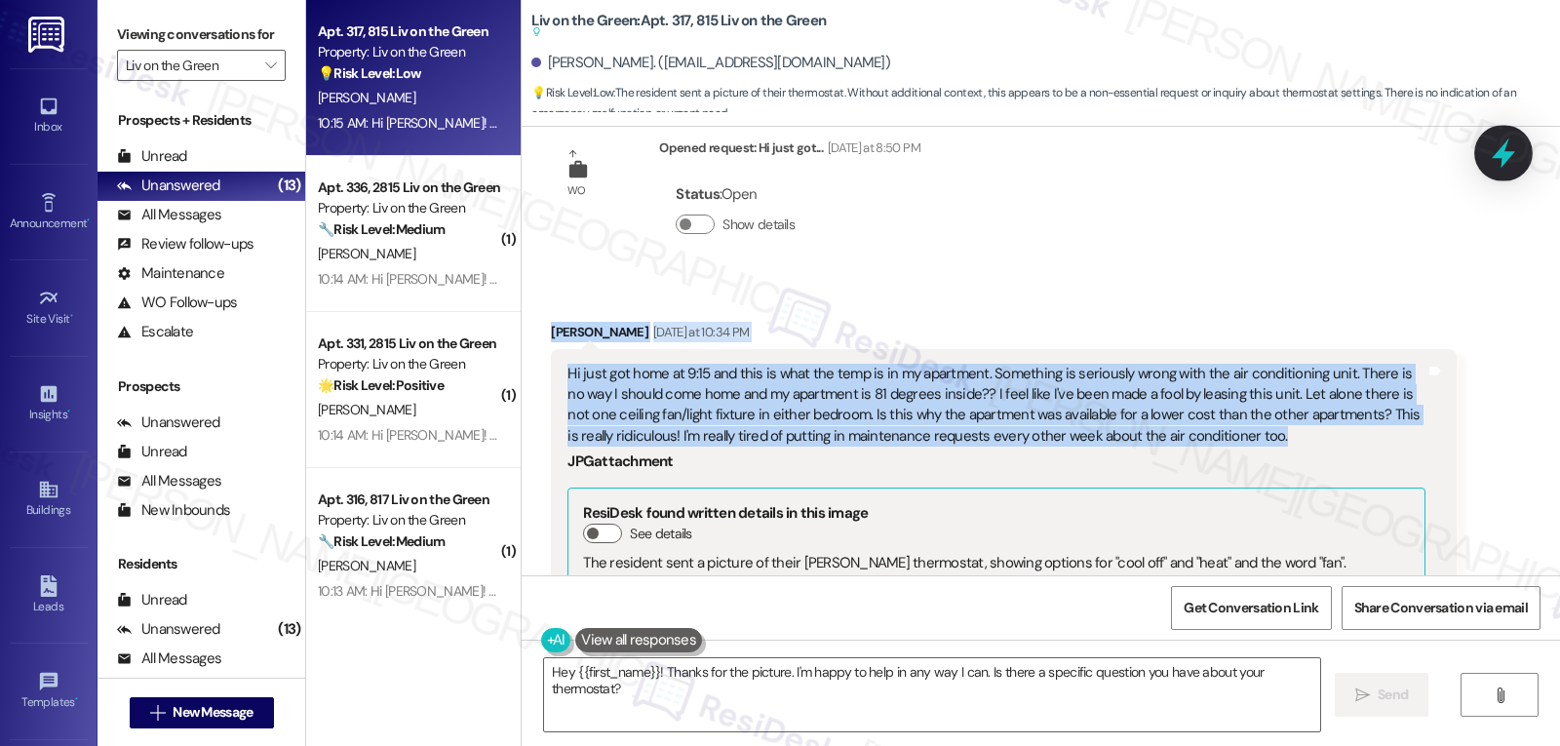
click at [1490, 160] on icon at bounding box center [1503, 153] width 33 height 33
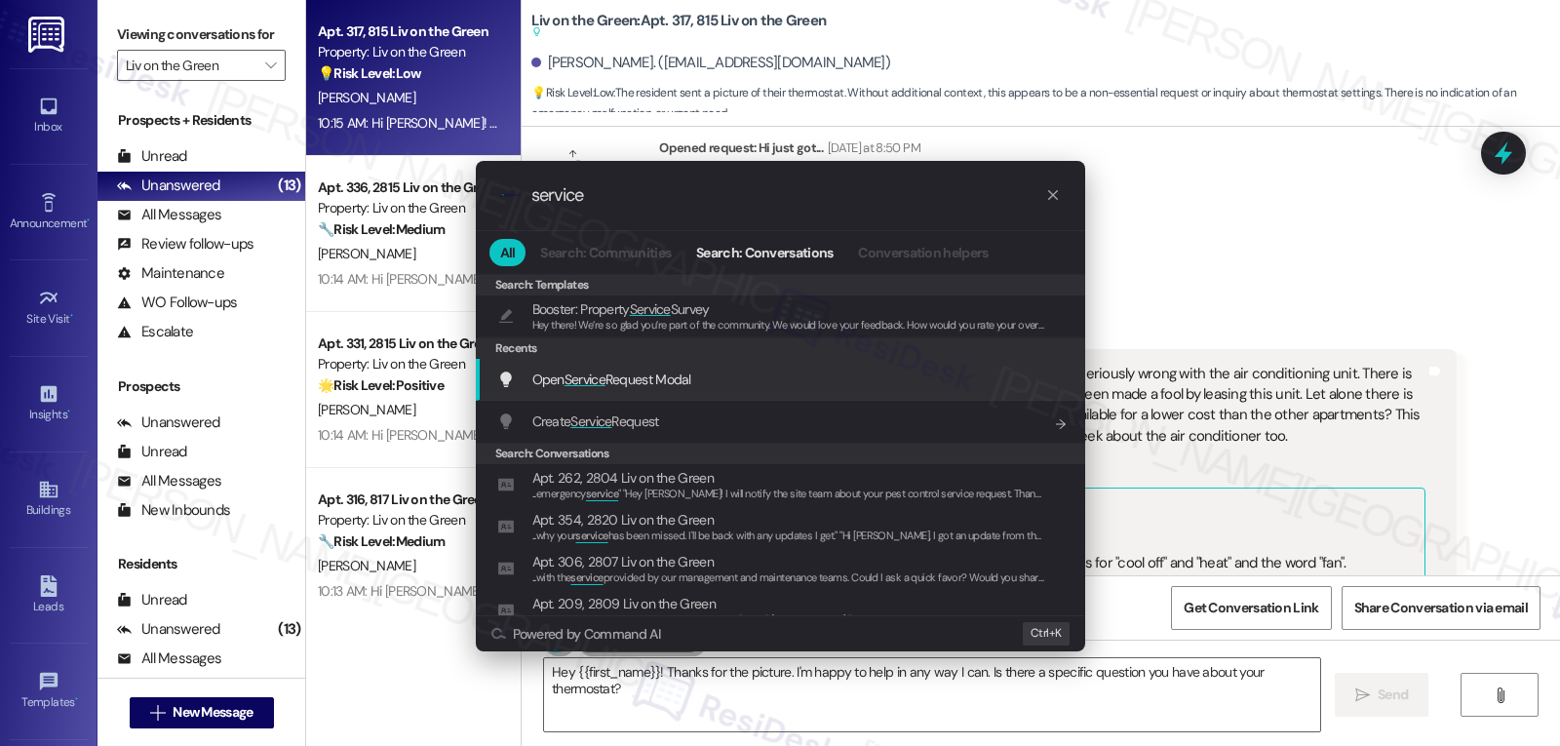
type input "service"
drag, startPoint x: 610, startPoint y: 375, endPoint x: 678, endPoint y: 684, distance: 315.4
click at [678, 684] on div ".cls-1{fill:#0a055f;}.cls-2{fill:#0cc4c4;} resideskLogoBlueOrange service All S…" at bounding box center [780, 373] width 1560 height 746
click at [641, 388] on span "Open Service Request Modal" at bounding box center [611, 380] width 159 height 18
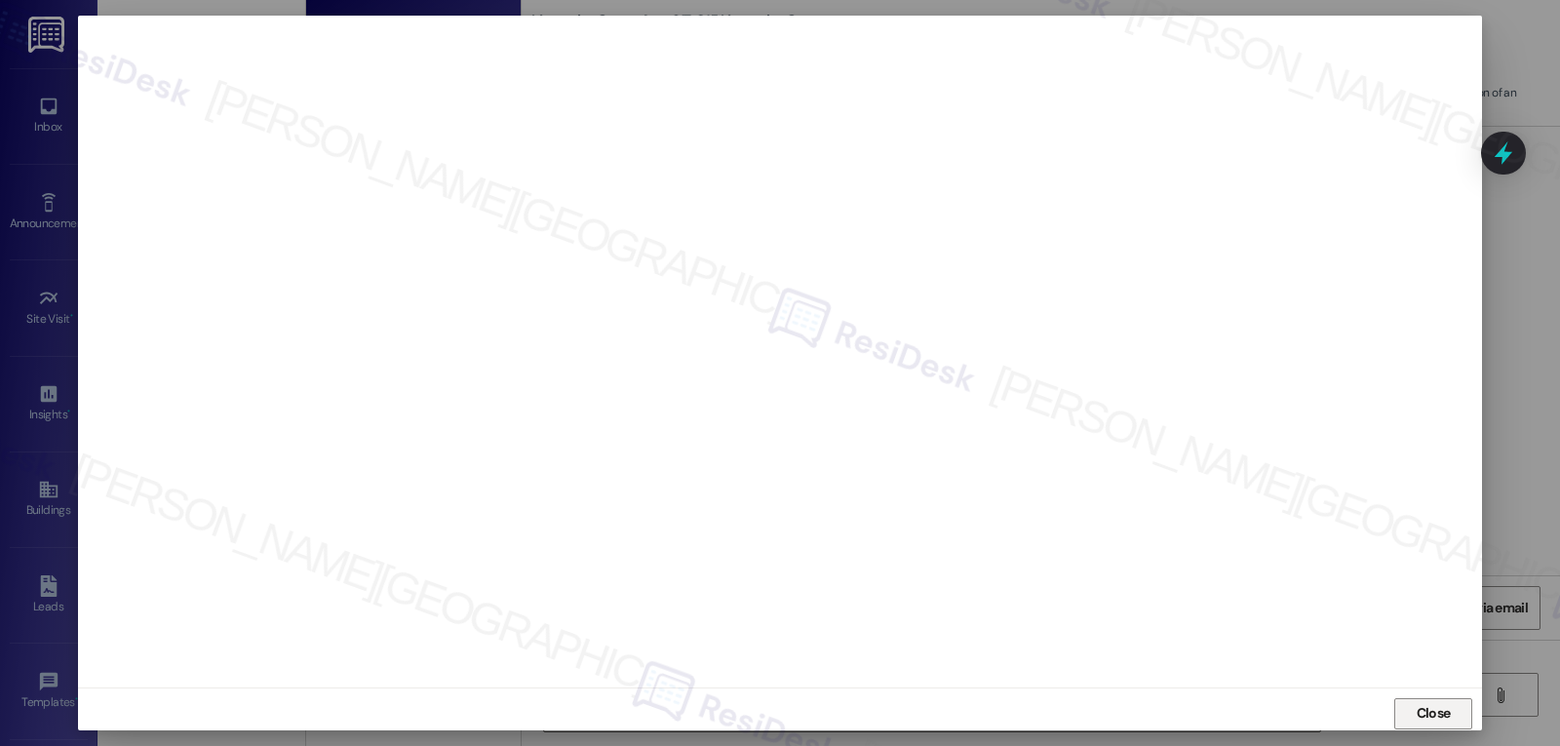
click at [1426, 718] on span "Close" at bounding box center [1434, 713] width 34 height 20
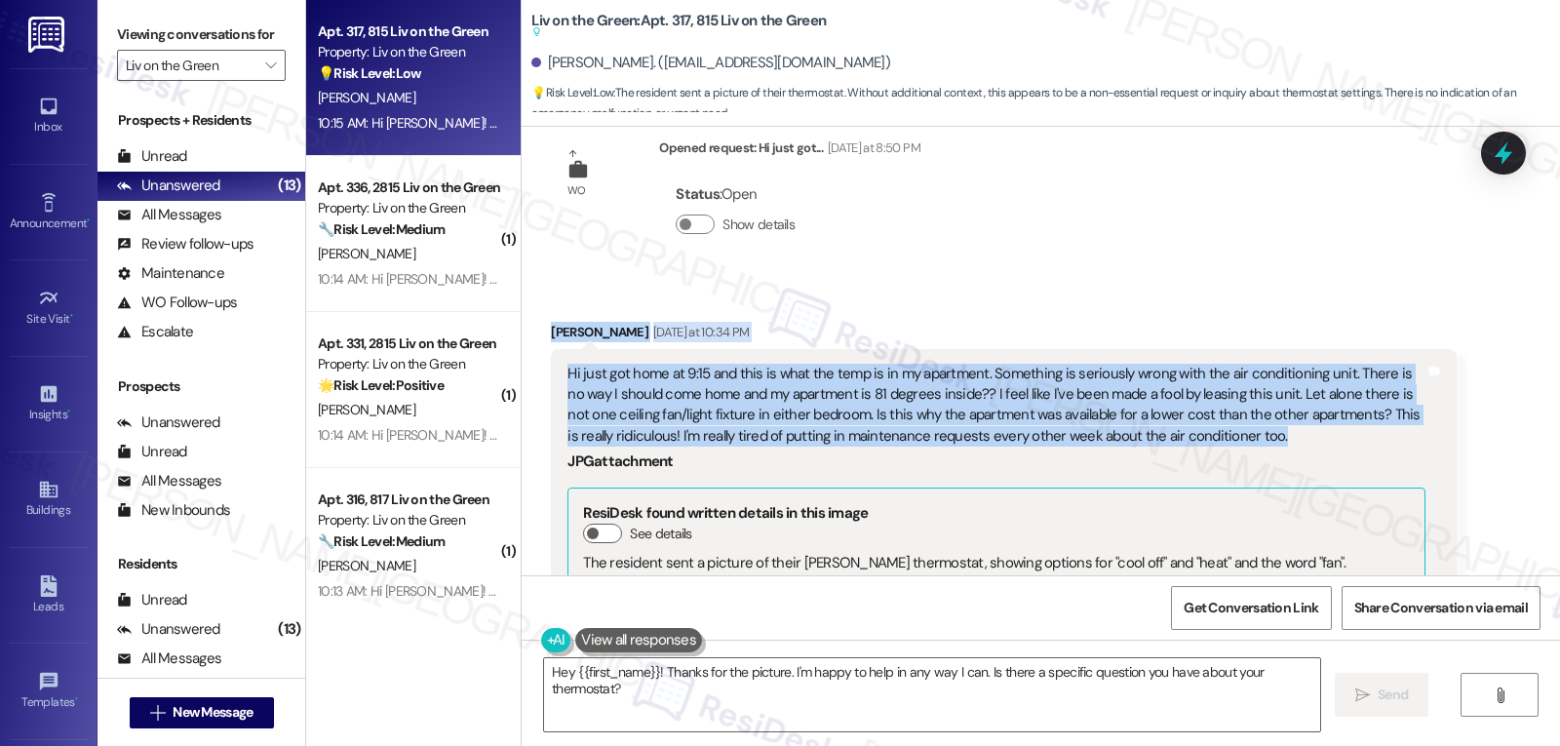
drag, startPoint x: 536, startPoint y: 333, endPoint x: 1228, endPoint y: 426, distance: 697.7
click at [1228, 426] on div "Received via SMS [PERSON_NAME] [DATE] at 10:34 PM Hi just got home at 9:15 and …" at bounding box center [1003, 638] width 934 height 662
copy div "[PERSON_NAME] [DATE] at 10:34 PM Hi just got home at 9:15 and this is what the …"
click at [703, 701] on textarea "Hey {{first_name}}! Thanks for the picture. I'm happy to help in any way I can.…" at bounding box center [932, 694] width 776 height 73
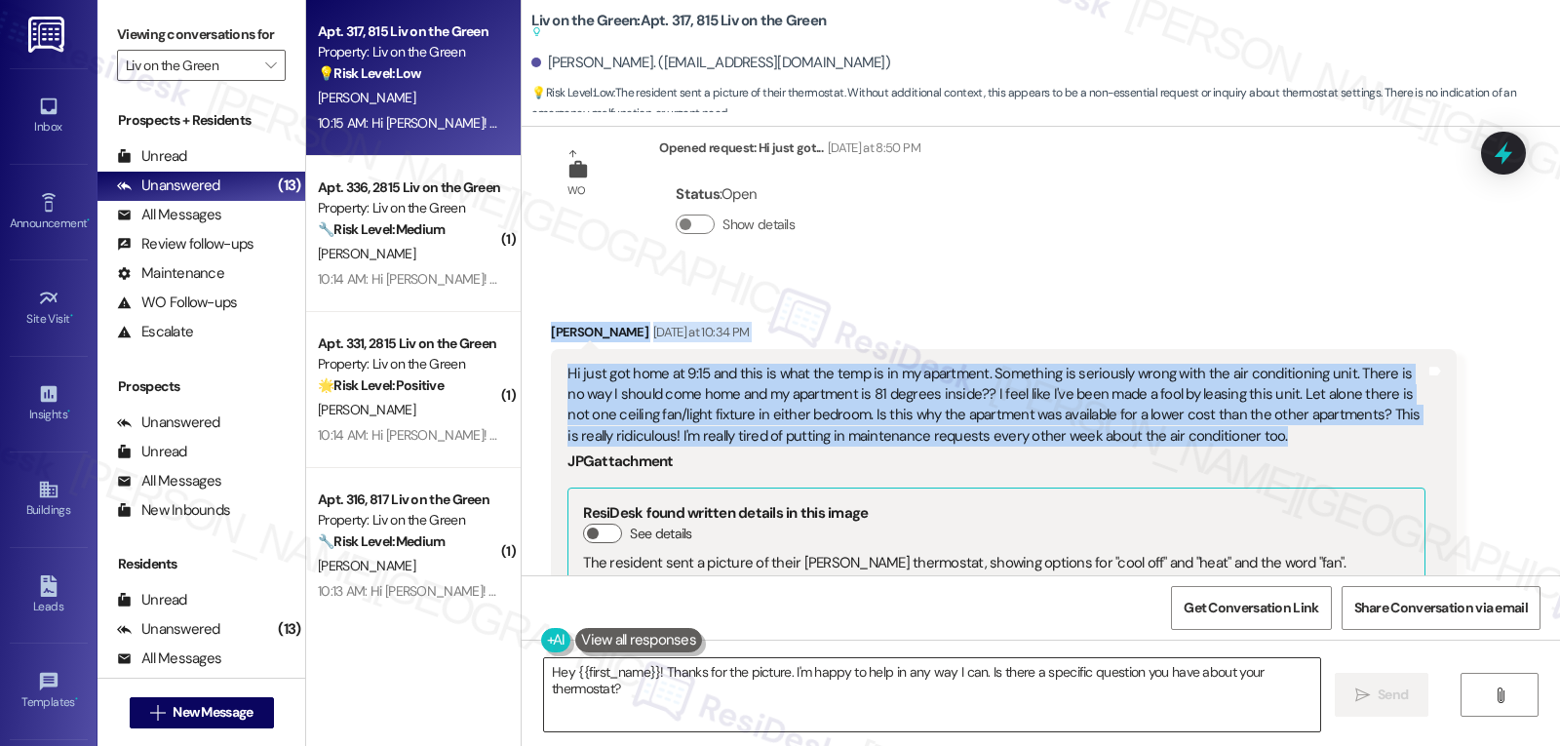
paste textarea "i Hope, thank you for sharing this with us. I’m really sorry to hear how hot yo…"
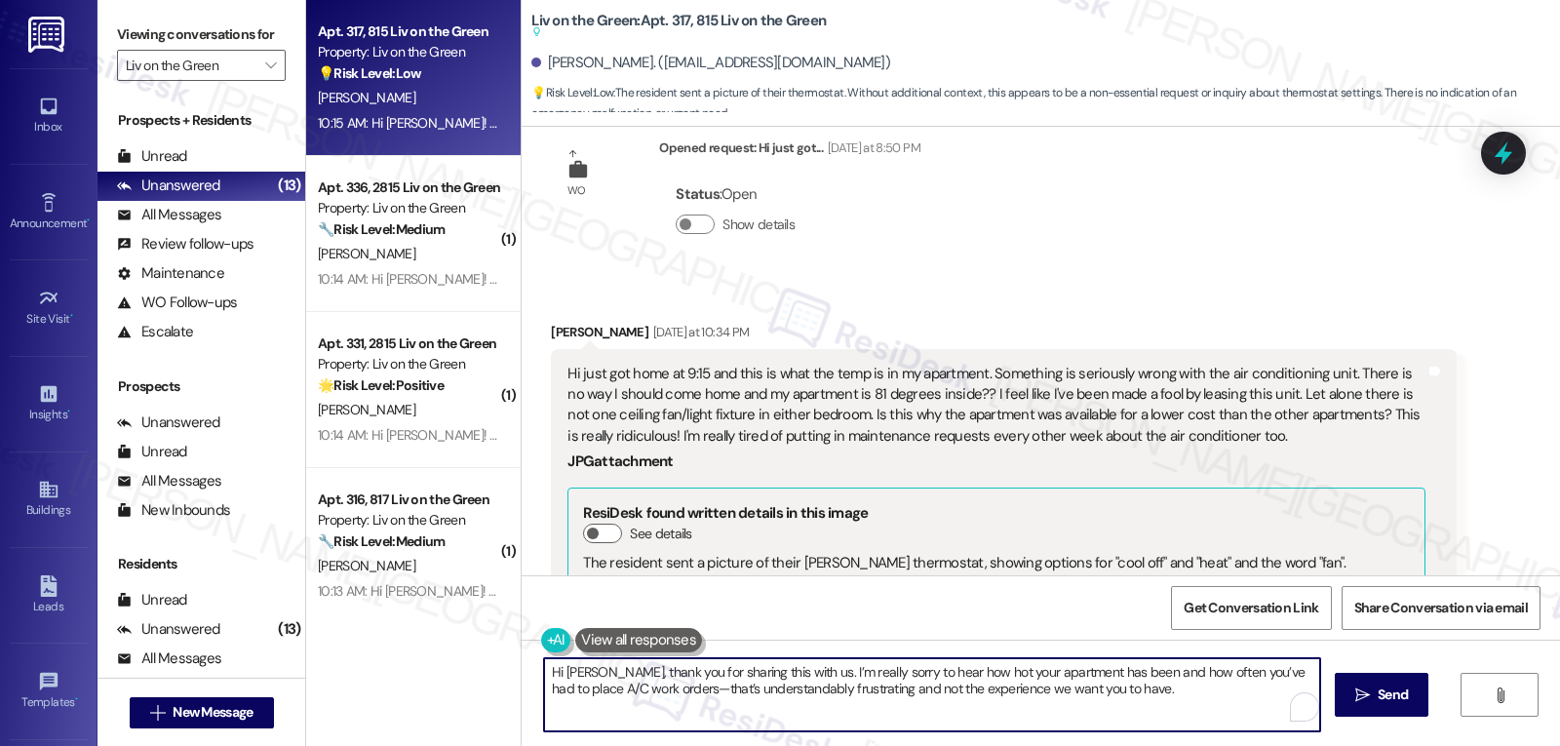
click at [639, 688] on textarea "Hi [PERSON_NAME], thank you for sharing this with us. I’m really sorry to hear …" at bounding box center [932, 694] width 776 height 73
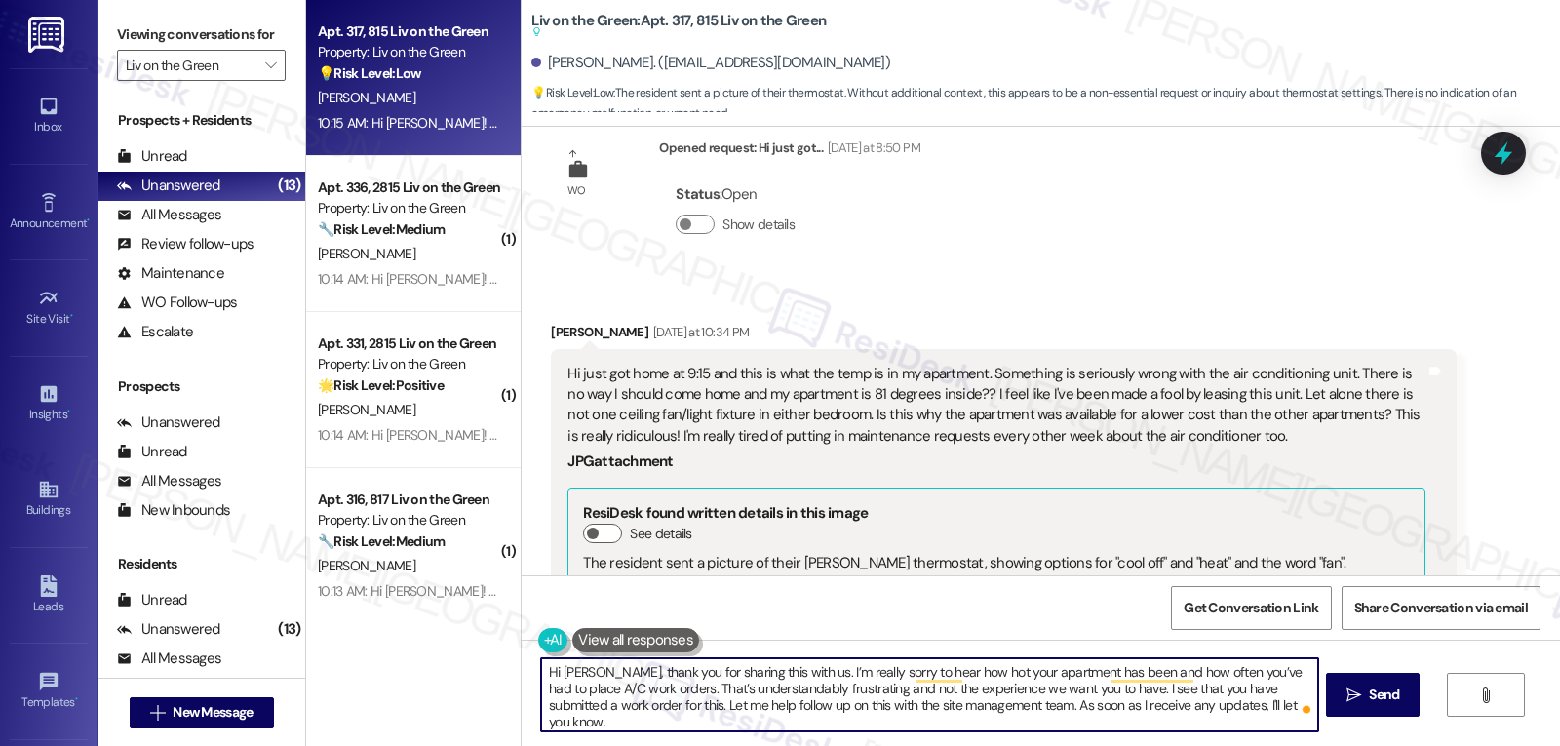
click at [1254, 714] on textarea "Hi [PERSON_NAME], thank you for sharing this with us. I’m really sorry to hear …" at bounding box center [929, 694] width 776 height 73
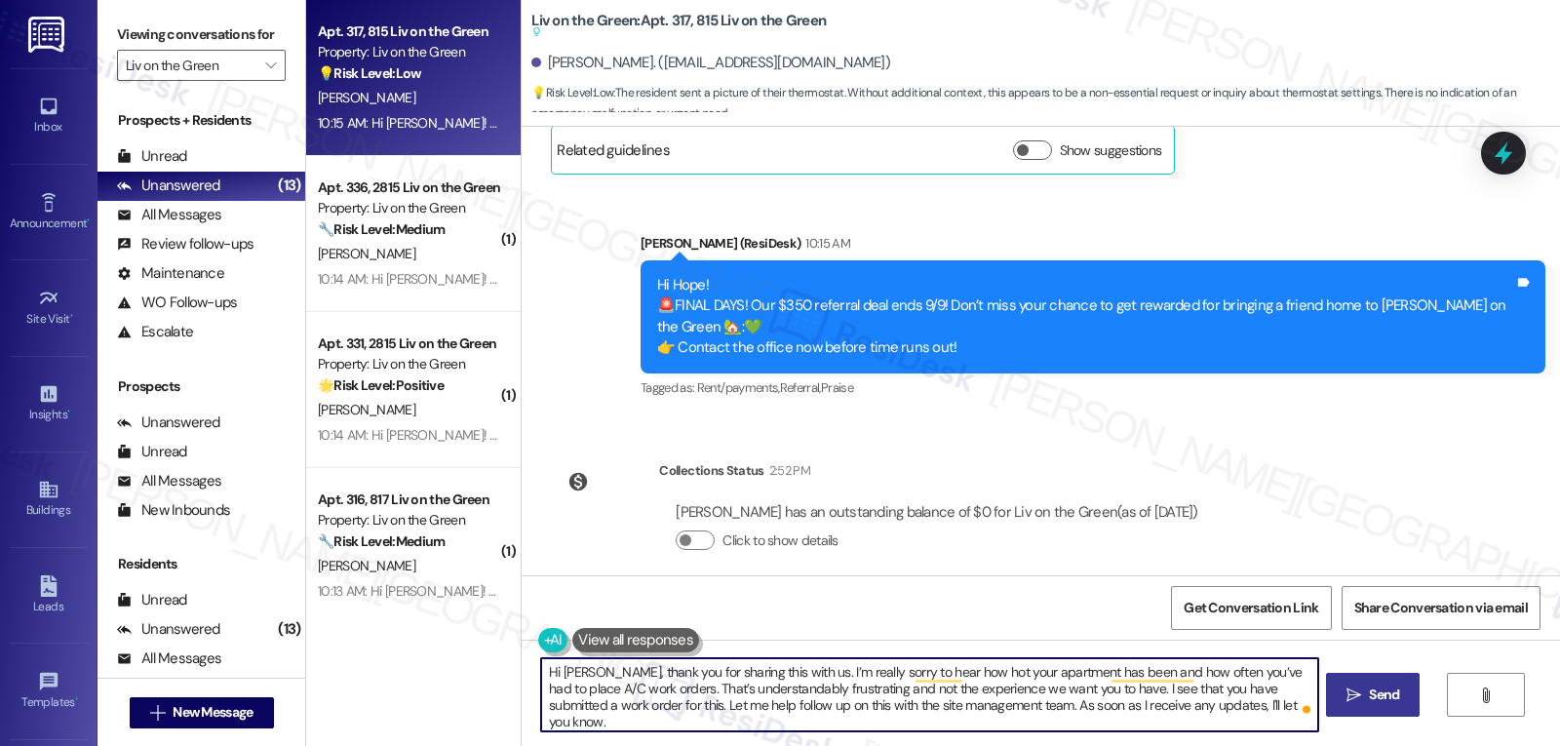
type textarea "Hi [PERSON_NAME], thank you for sharing this with us. I’m really sorry to hear …"
click at [1374, 703] on span "Send" at bounding box center [1384, 695] width 30 height 20
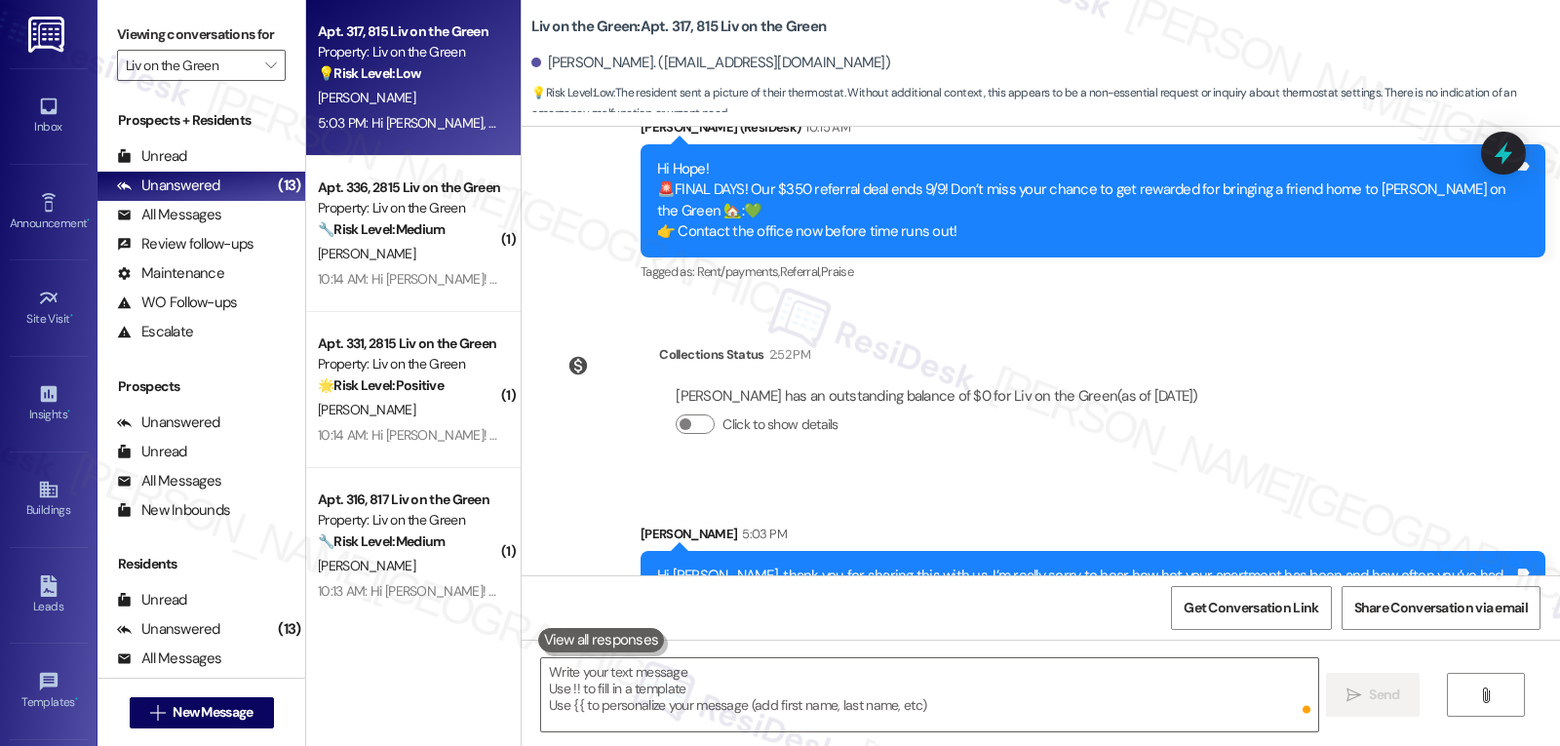
scroll to position [3810, 0]
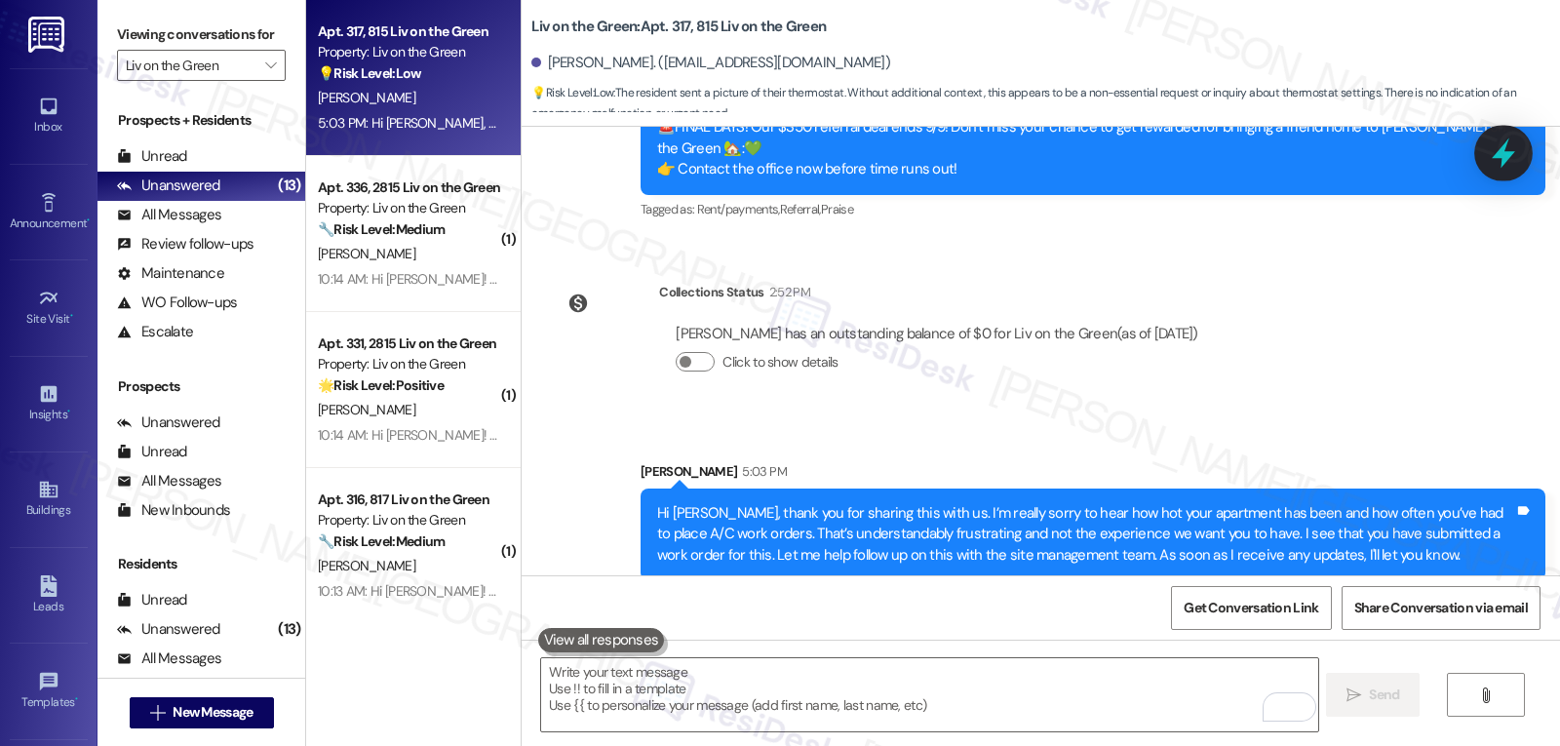
click at [1506, 162] on icon at bounding box center [1503, 153] width 23 height 30
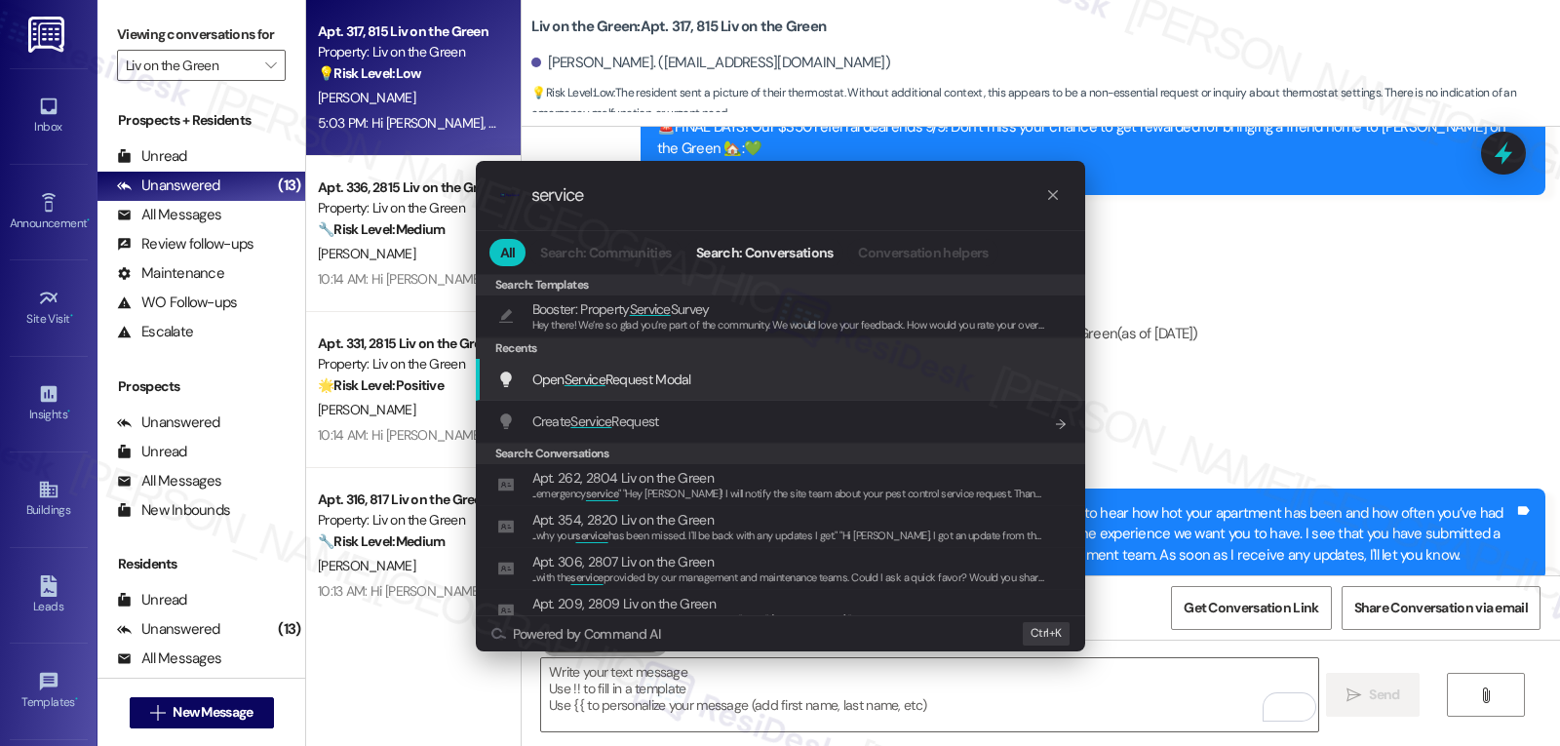
click at [689, 378] on span "Open Service Request Modal" at bounding box center [611, 380] width 159 height 18
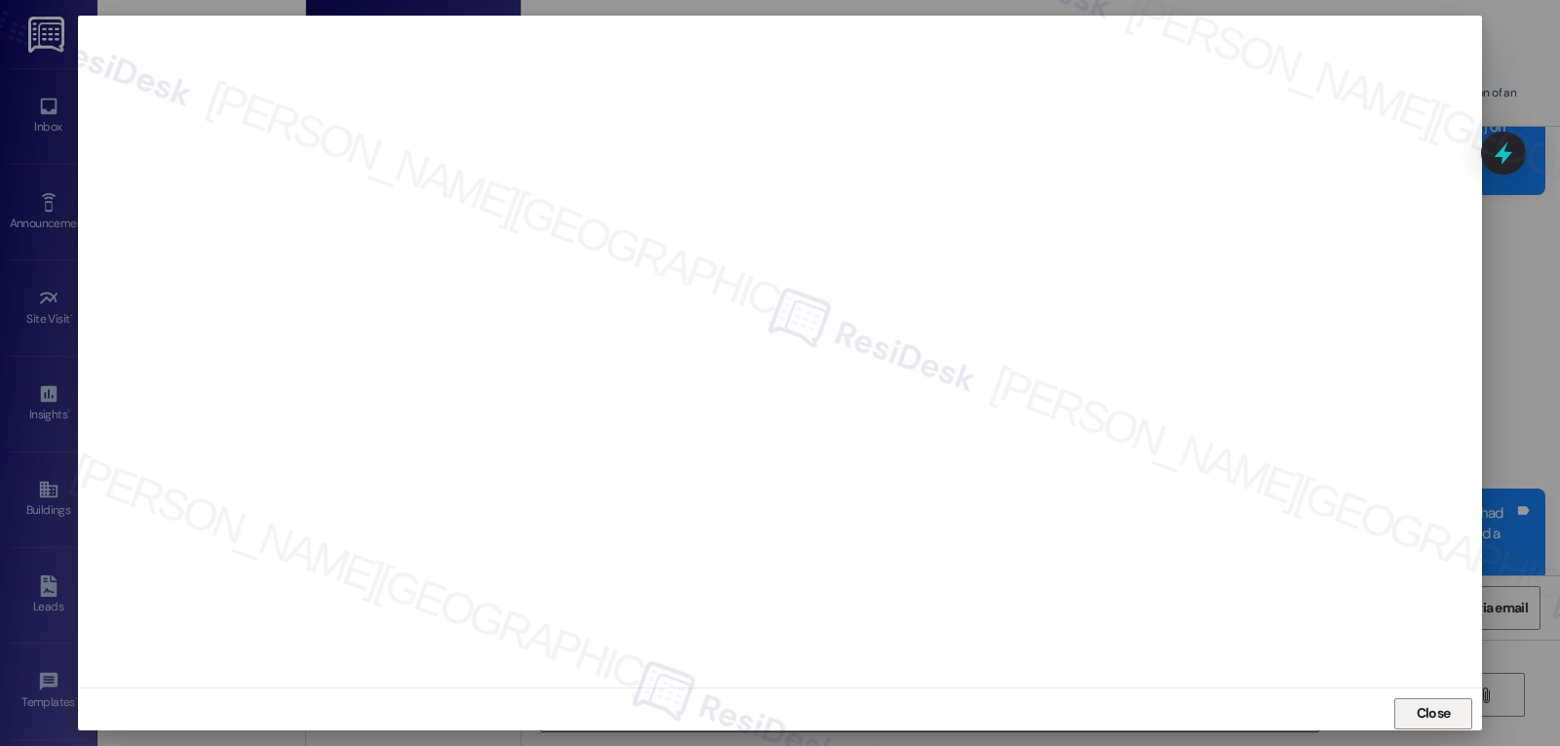
click at [1444, 716] on span "Close" at bounding box center [1434, 713] width 34 height 20
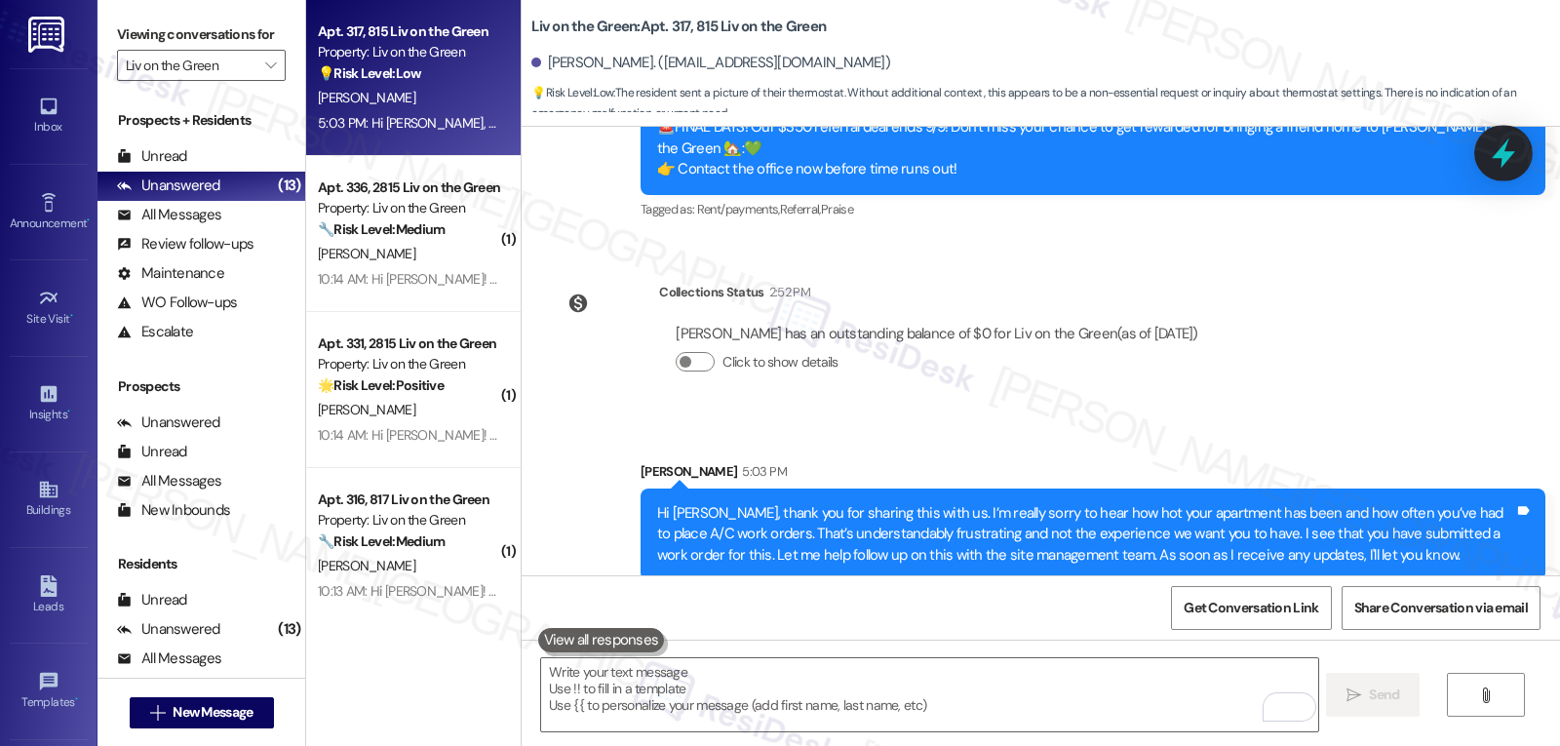
click at [1511, 157] on icon at bounding box center [1503, 153] width 33 height 33
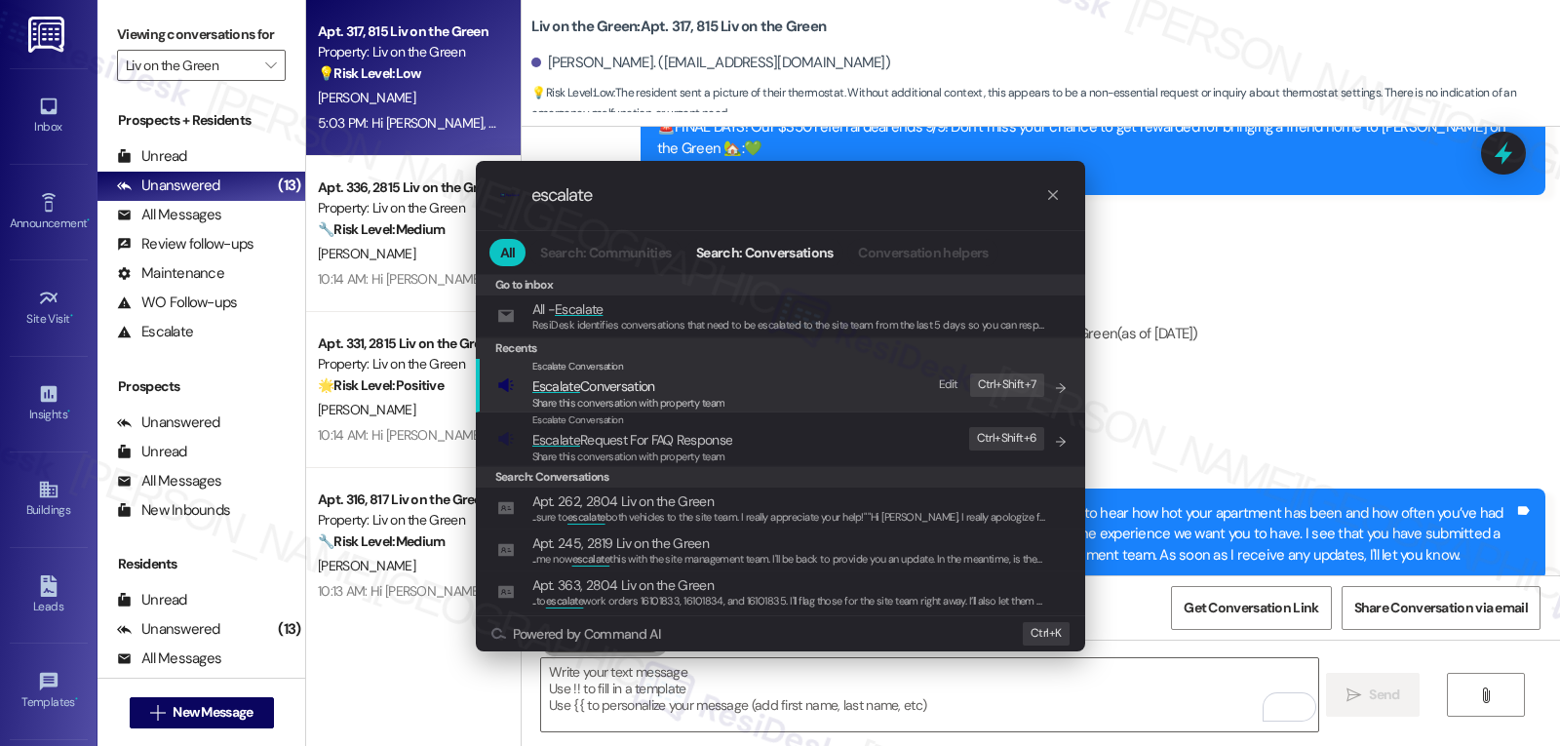
type input "escalate"
click at [651, 391] on span "Escalate Conversation" at bounding box center [593, 386] width 123 height 18
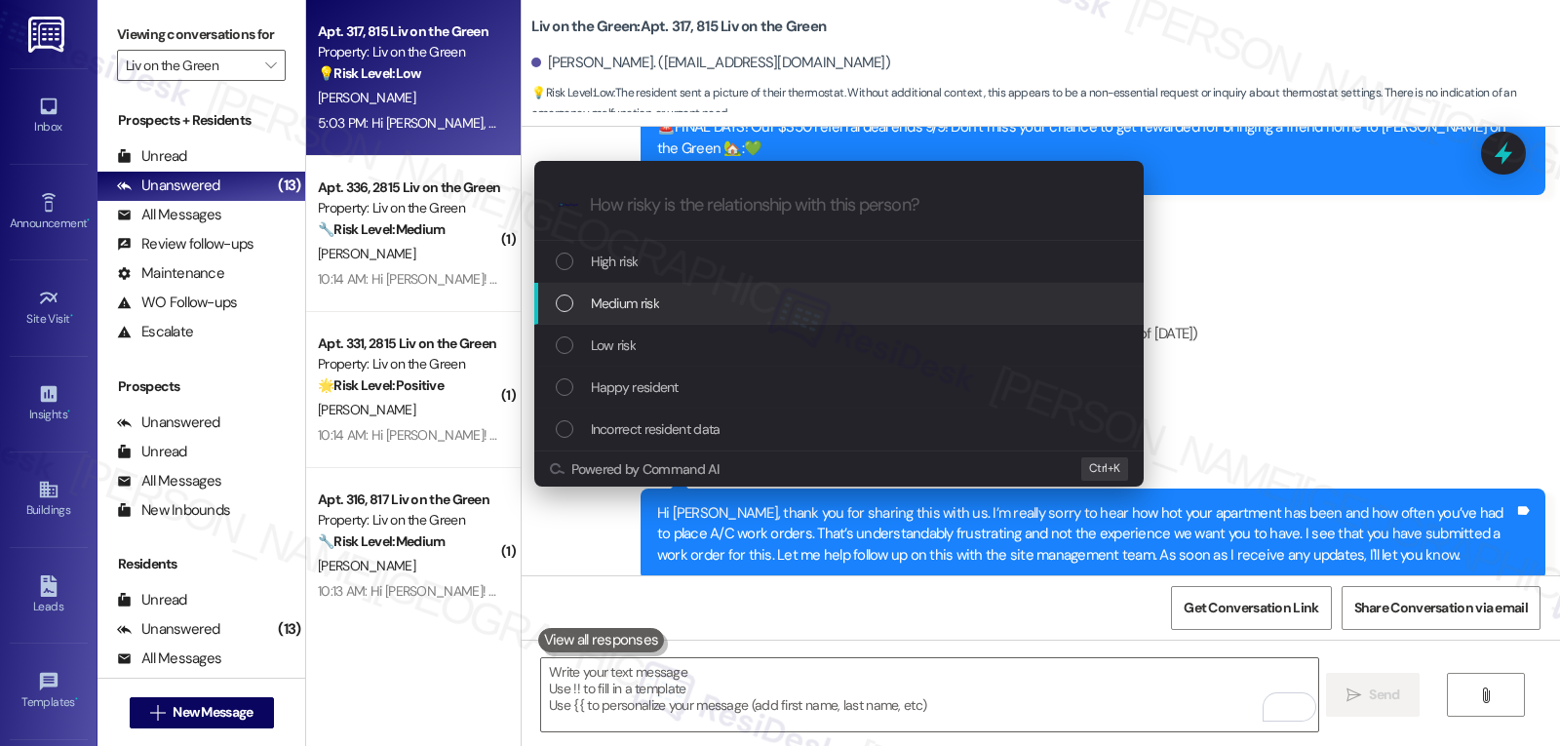
click at [652, 312] on span "Medium risk" at bounding box center [625, 303] width 68 height 21
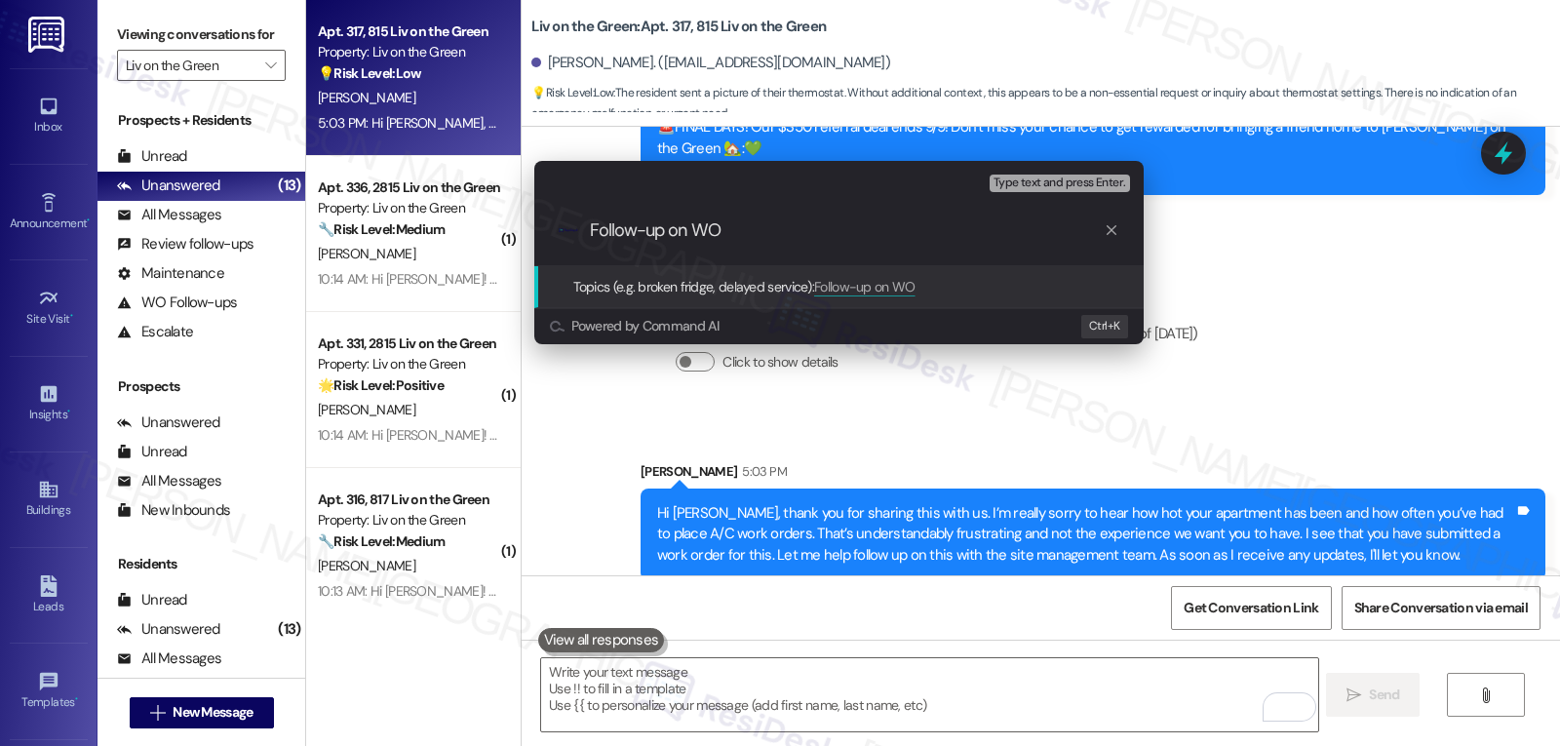
paste input "16127689"
type input "Follow-up on WO 16127689 - AC work order"
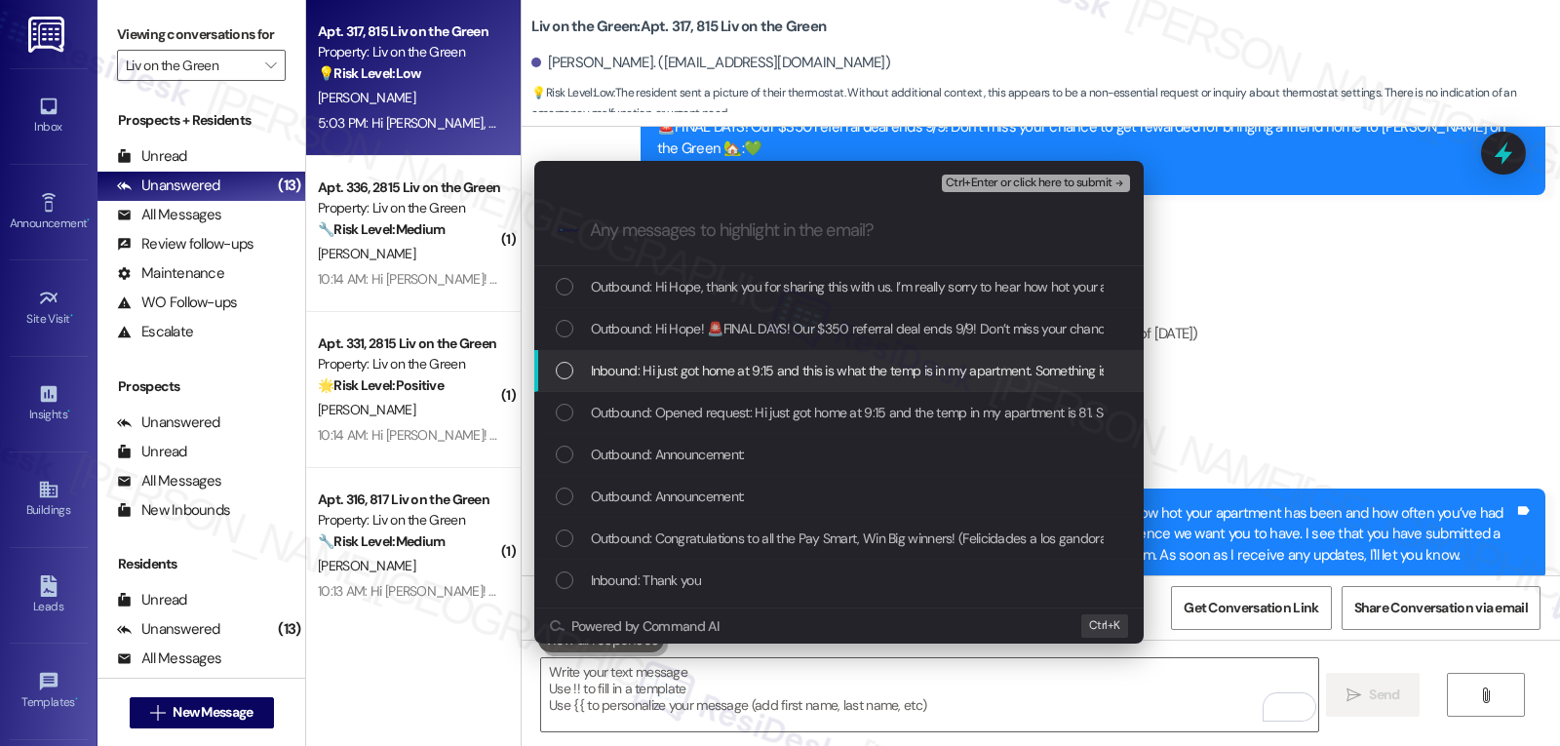
click at [575, 371] on div "Inbound: Hi just got home at 9:15 and this is what the temp is in my apartment.…" at bounding box center [841, 370] width 570 height 21
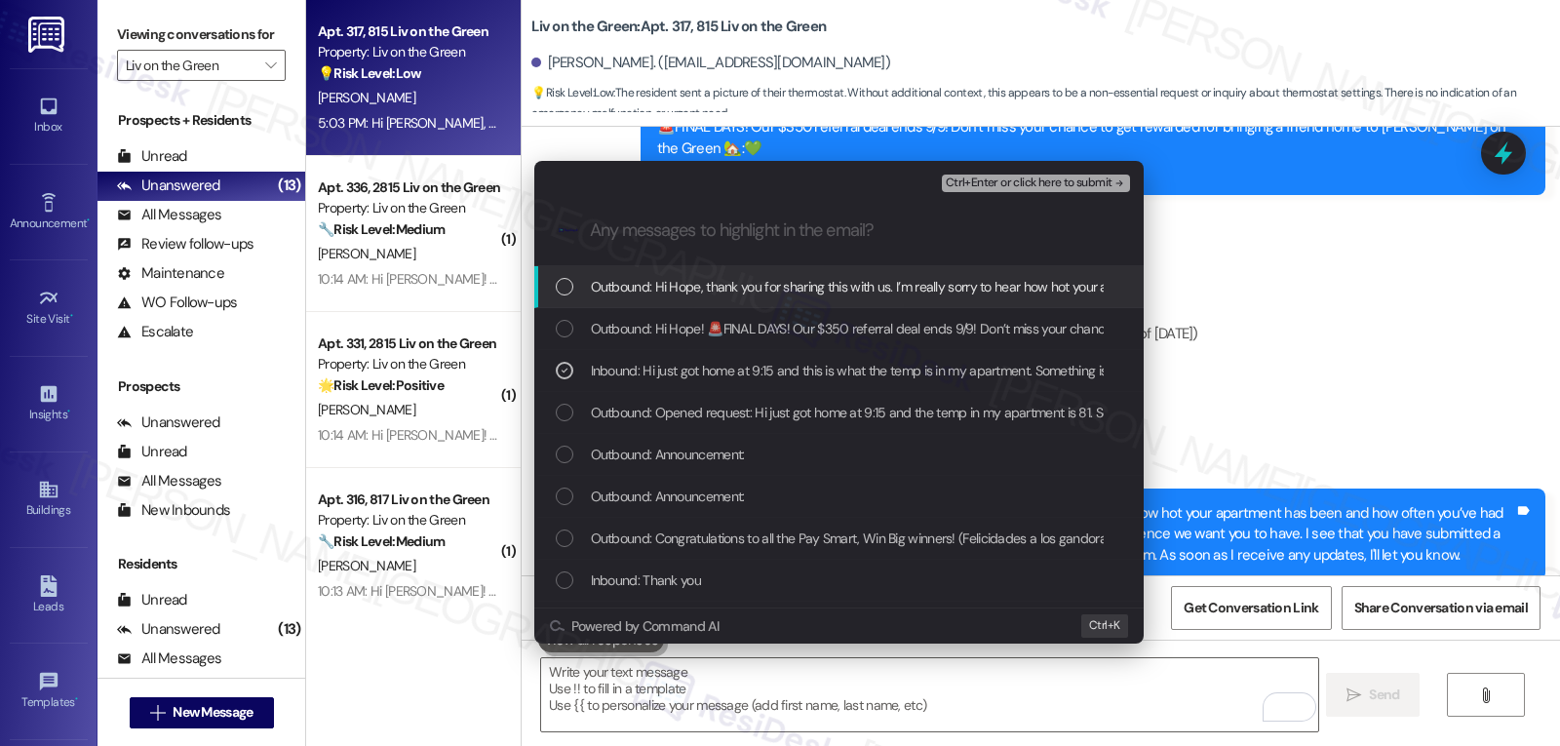
click at [1061, 183] on span "Ctrl+Enter or click here to submit" at bounding box center [1029, 183] width 167 height 14
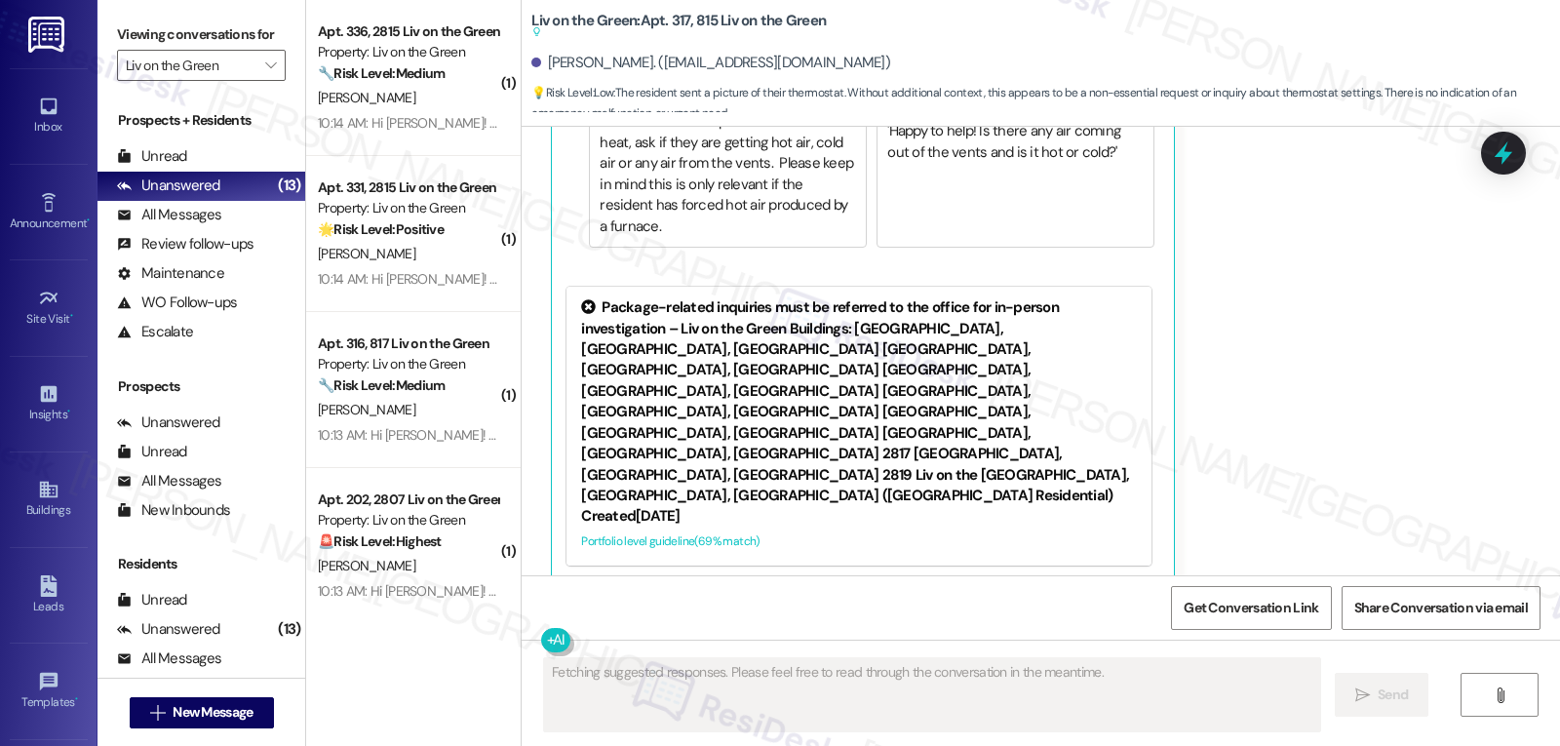
scroll to position [4379, 0]
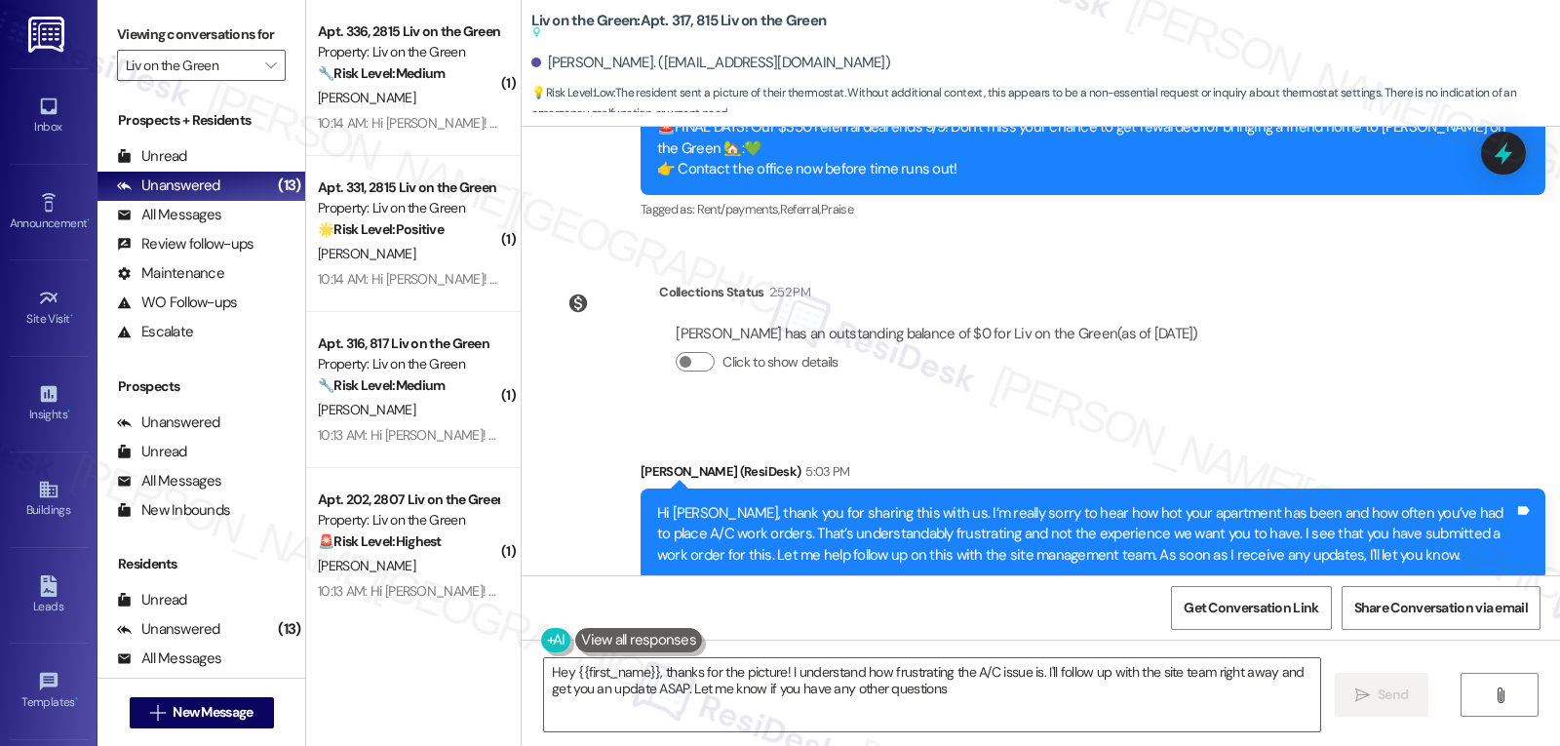
type textarea "Hey {{first_name}}, thanks for the picture! I understand how frustrating the A/…"
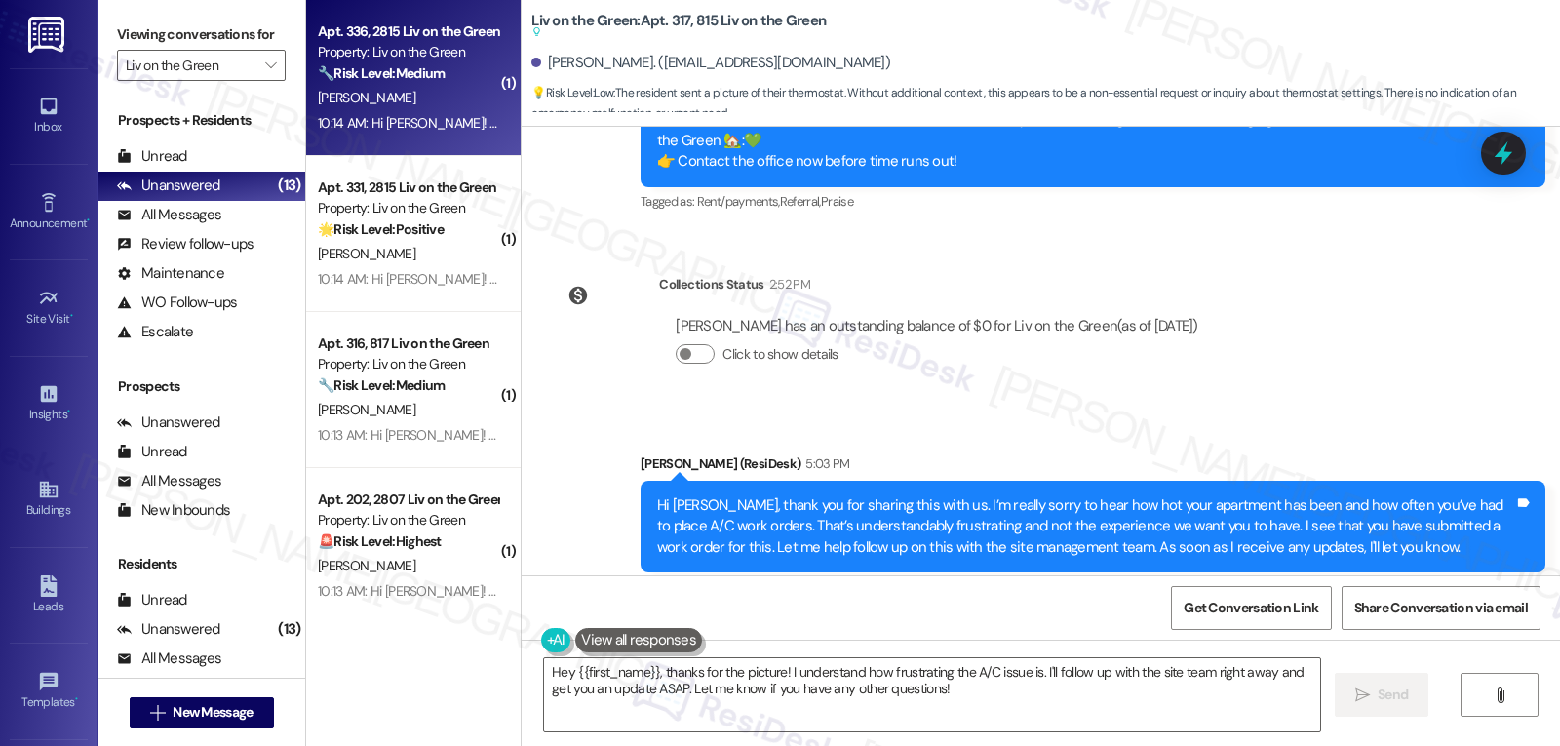
click at [394, 55] on div "Property: Liv on the Green" at bounding box center [408, 52] width 180 height 20
type textarea "Fetching suggested responses. Please feel free to read through the conversation…"
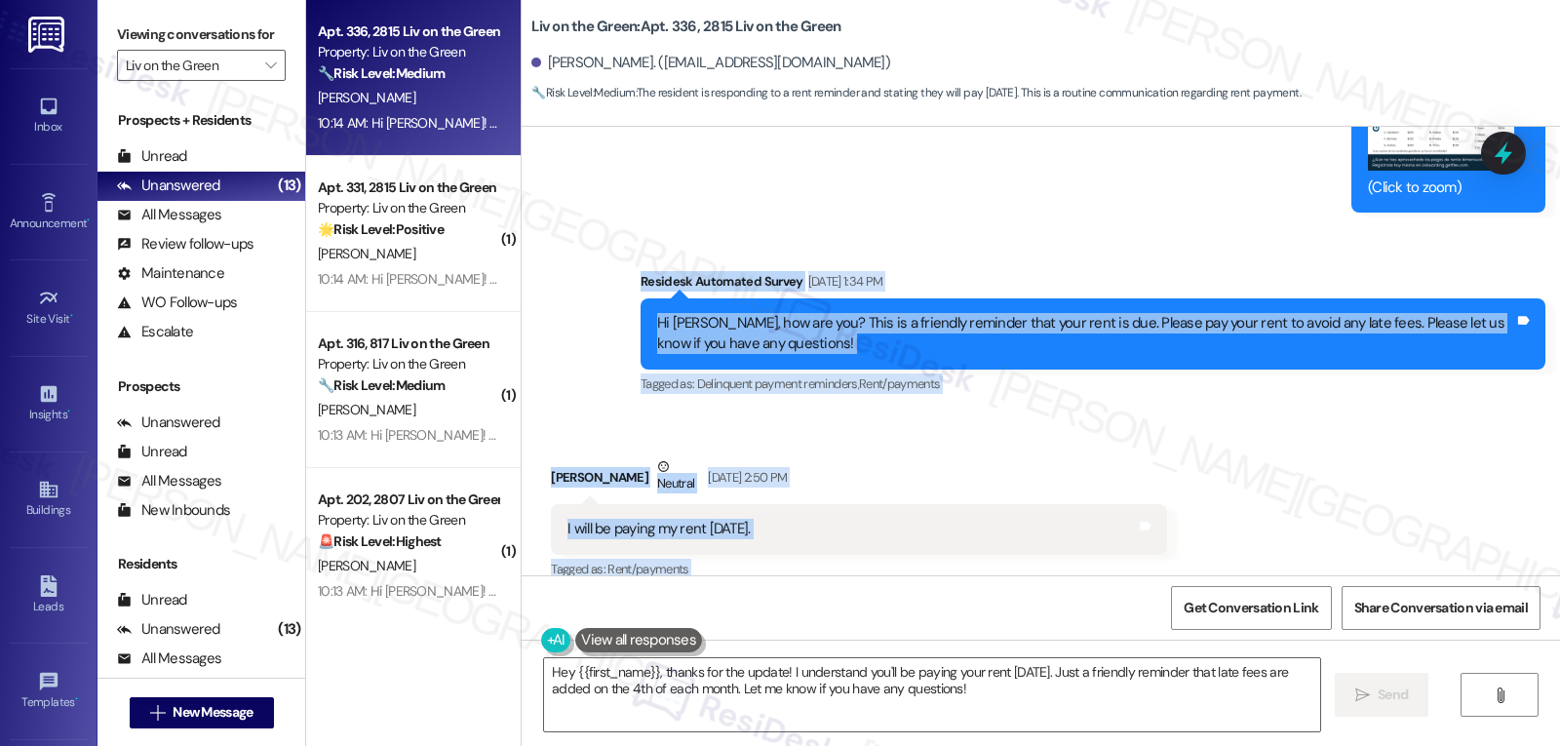
scroll to position [8992, 0]
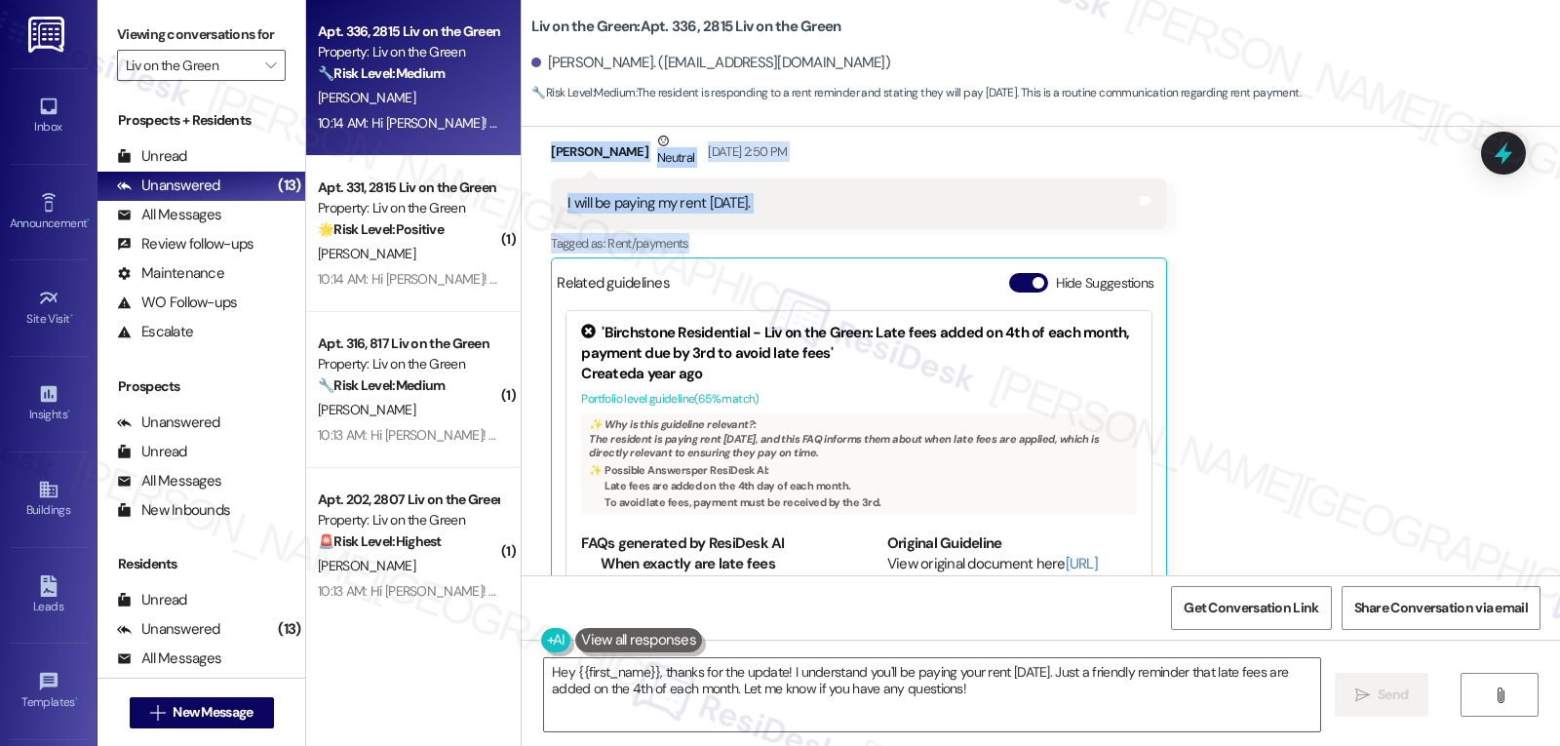
drag, startPoint x: 616, startPoint y: 303, endPoint x: 914, endPoint y: 202, distance: 314.2
click at [900, 205] on div "Lease started [DATE] 7:00 PM Announcement, sent via SMS [PERSON_NAME] (ResiDesk…" at bounding box center [1041, 351] width 1039 height 449
click at [1009, 273] on button "Hide Suggestions" at bounding box center [1028, 283] width 39 height 20
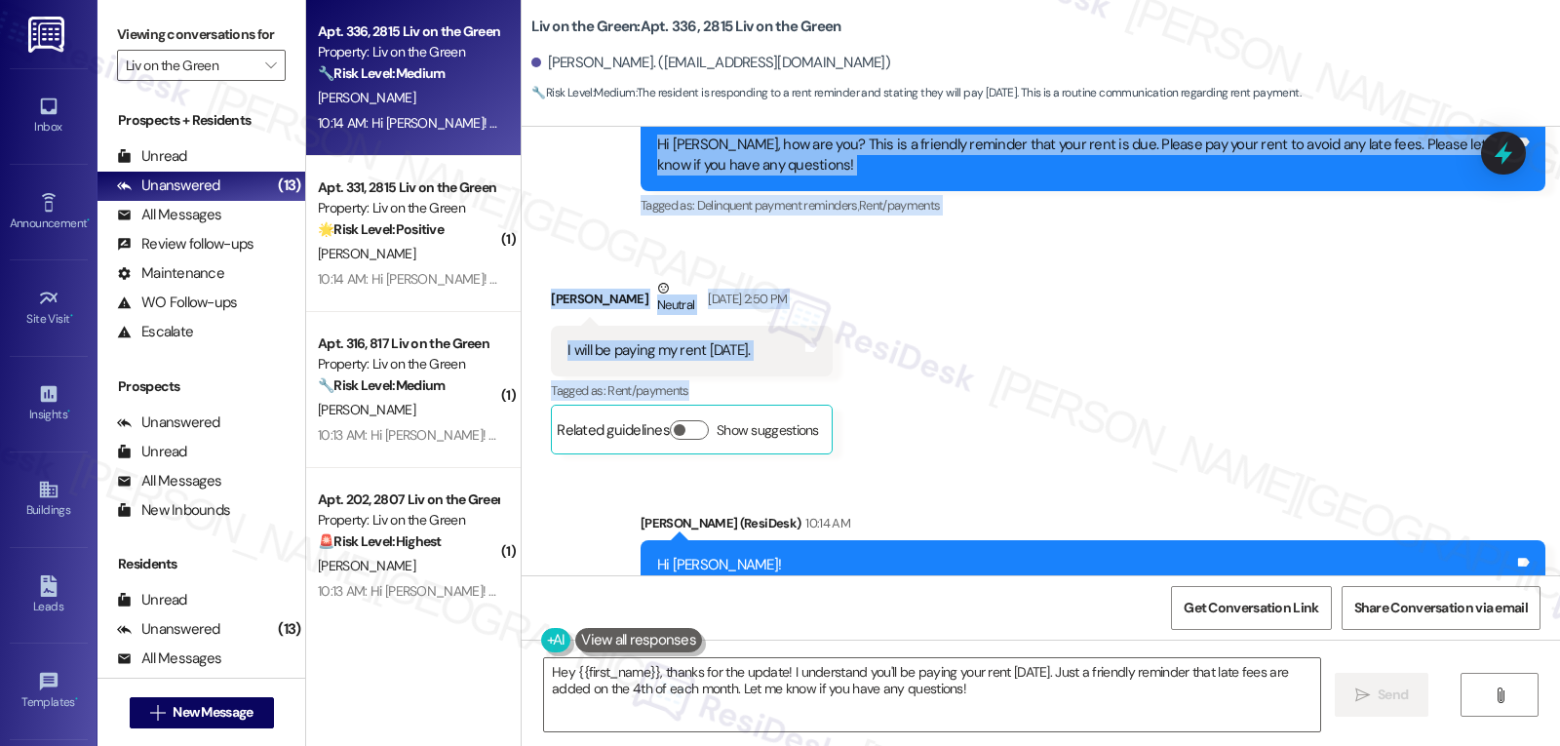
scroll to position [8797, 0]
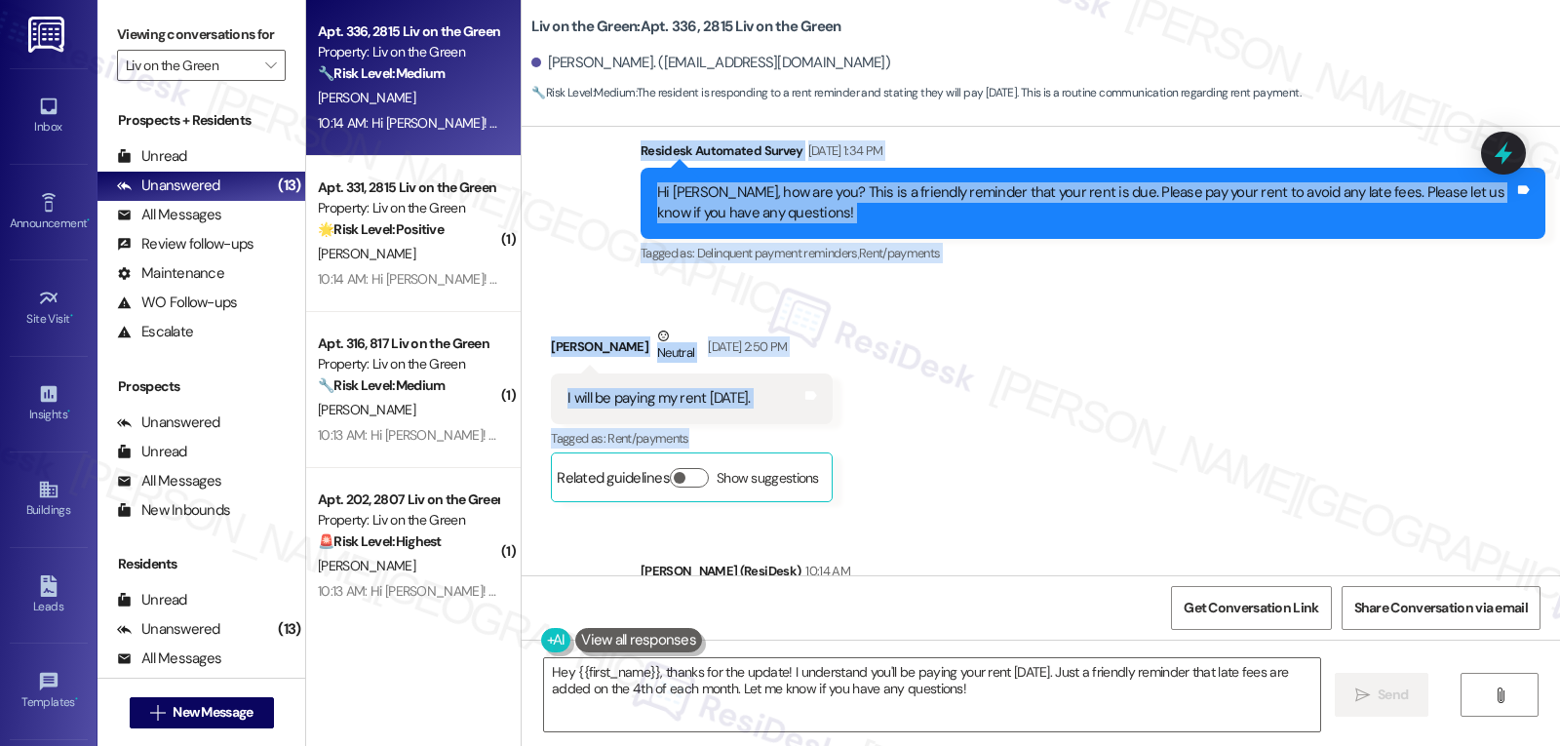
click at [1053, 407] on div "Received via SMS [PERSON_NAME] Neutral [DATE] 2:50 PM I will be paying my rent …" at bounding box center [1041, 399] width 1039 height 235
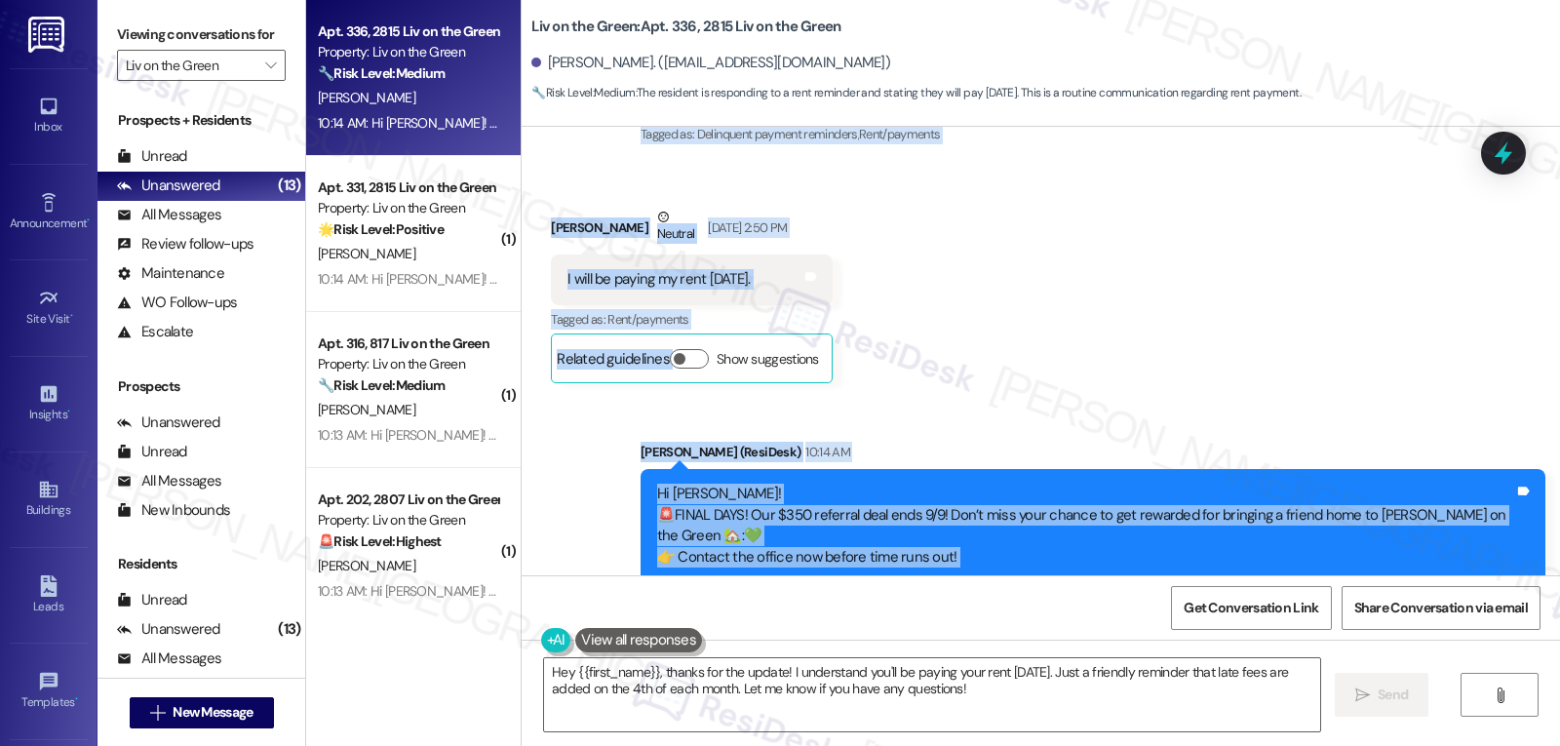
scroll to position [9083, 0]
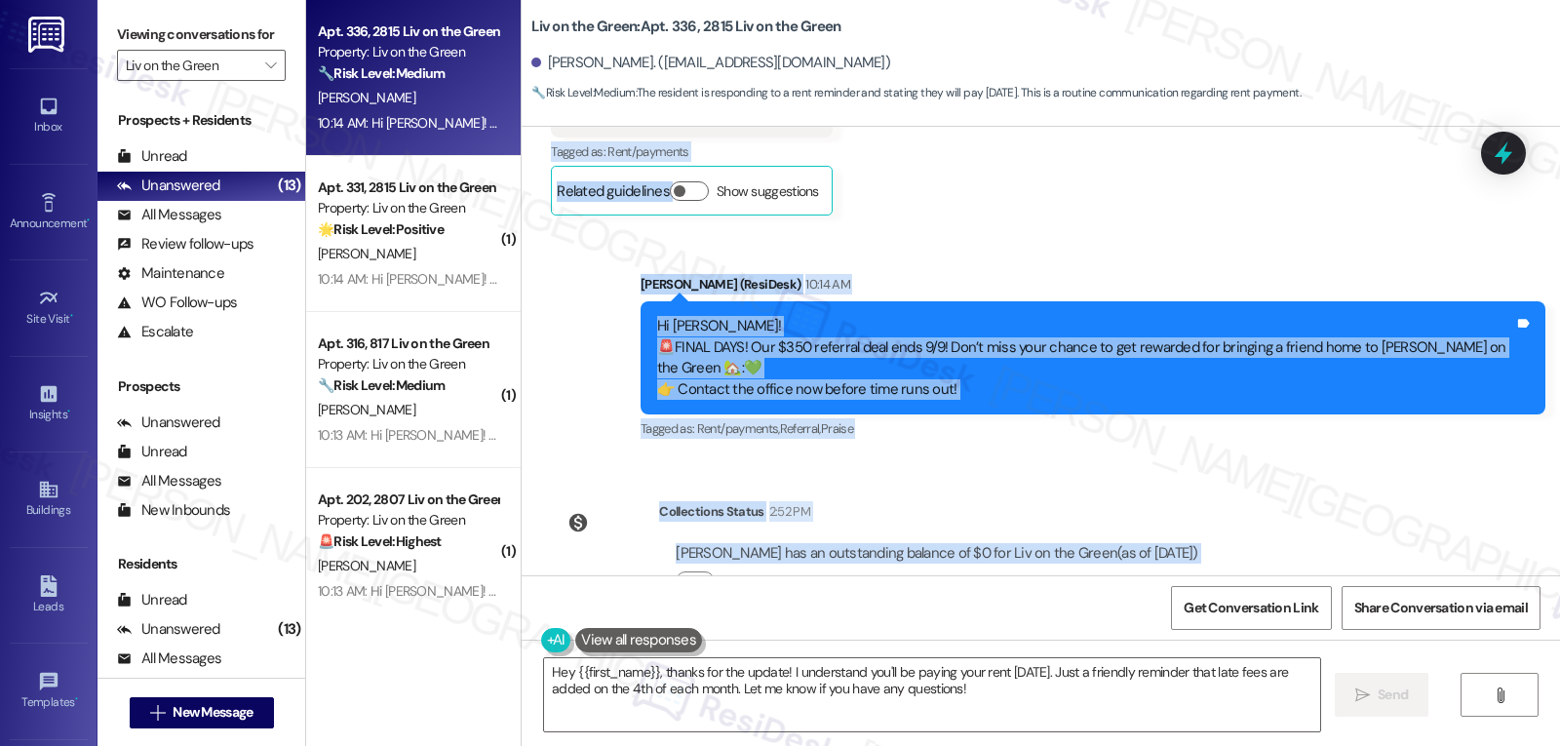
drag, startPoint x: 626, startPoint y: 303, endPoint x: 1253, endPoint y: 505, distance: 658.7
click at [1253, 505] on div "Lease started [DATE] 7:00 PM Announcement, sent via SMS [PERSON_NAME] (ResiDesk…" at bounding box center [1041, 351] width 1039 height 449
copy div "Loremips Dolorsita Consec Adi 13, 2940 el 1:97 SE Do Eiusmod, tem inc utl? Etdo…"
click at [939, 709] on textarea "Hey {{first_name}}, thanks for the update! I understand you'll be paying your r…" at bounding box center [932, 694] width 776 height 73
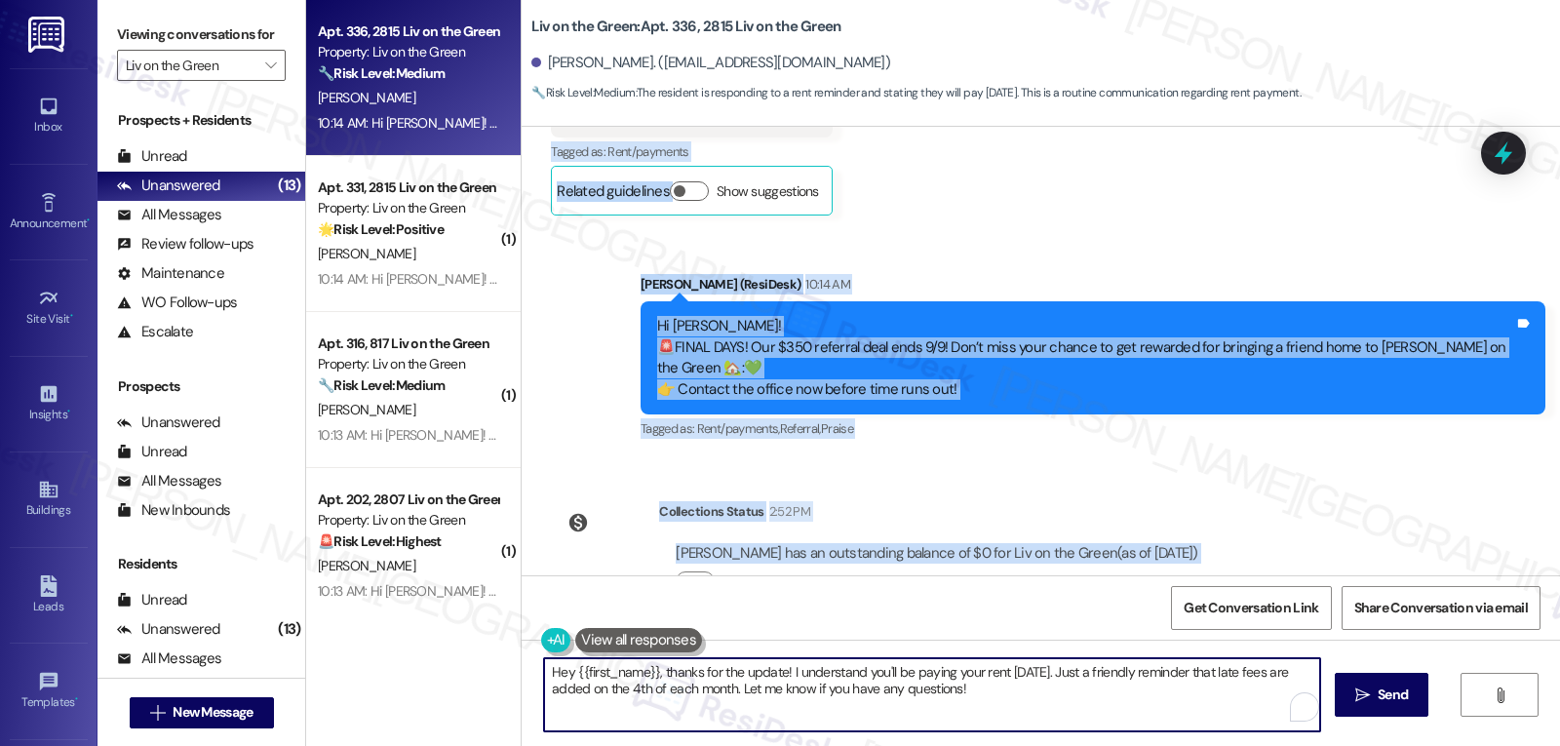
paste textarea "That’s great, [PERSON_NAME]—thanks for the update! I see your balance is all se…"
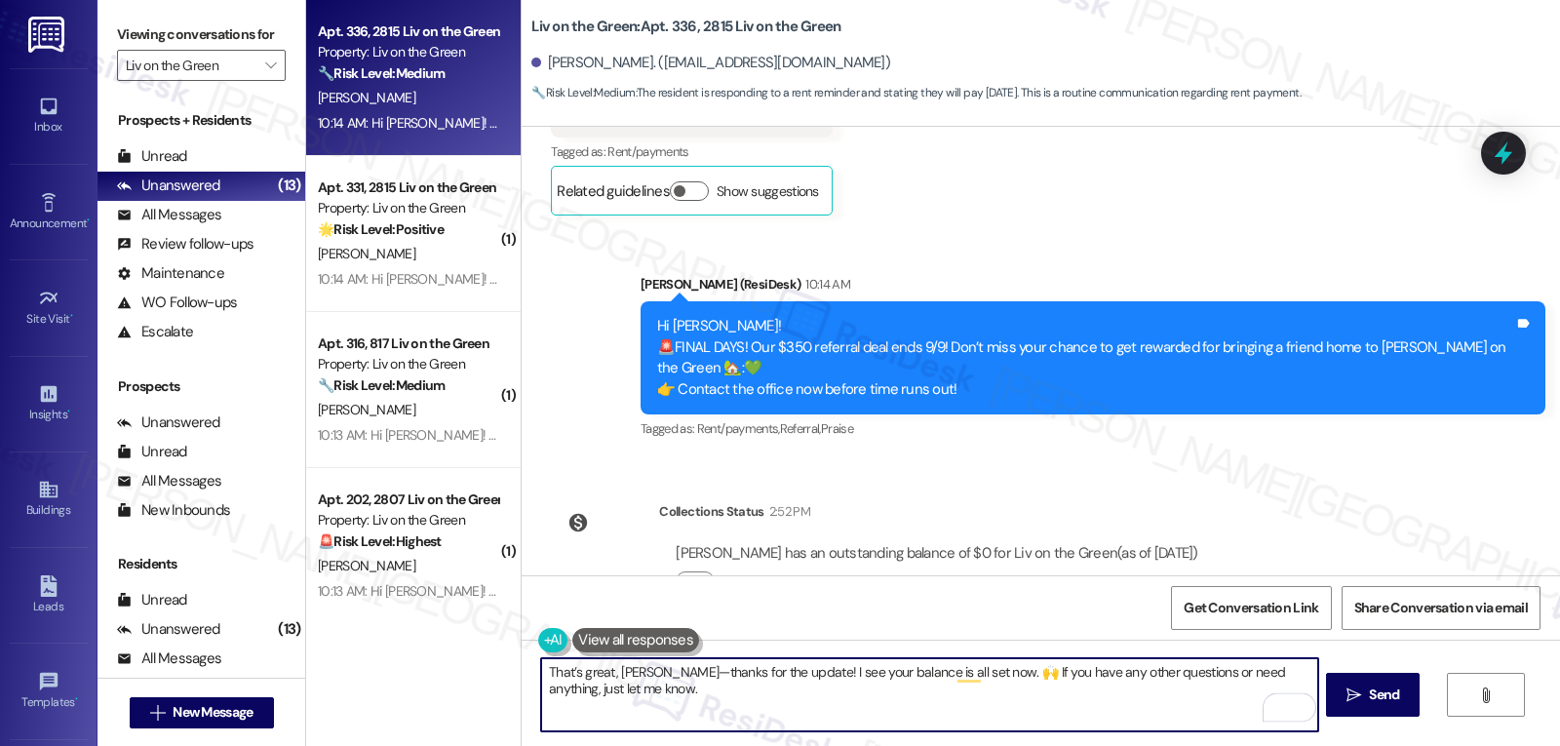
click at [655, 675] on textarea "That’s great, [PERSON_NAME]—thanks for the update! I see your balance is all se…" at bounding box center [929, 694] width 776 height 73
type textarea "That’s great, [PERSON_NAME]. Thanks for the update! I see your balance is all s…"
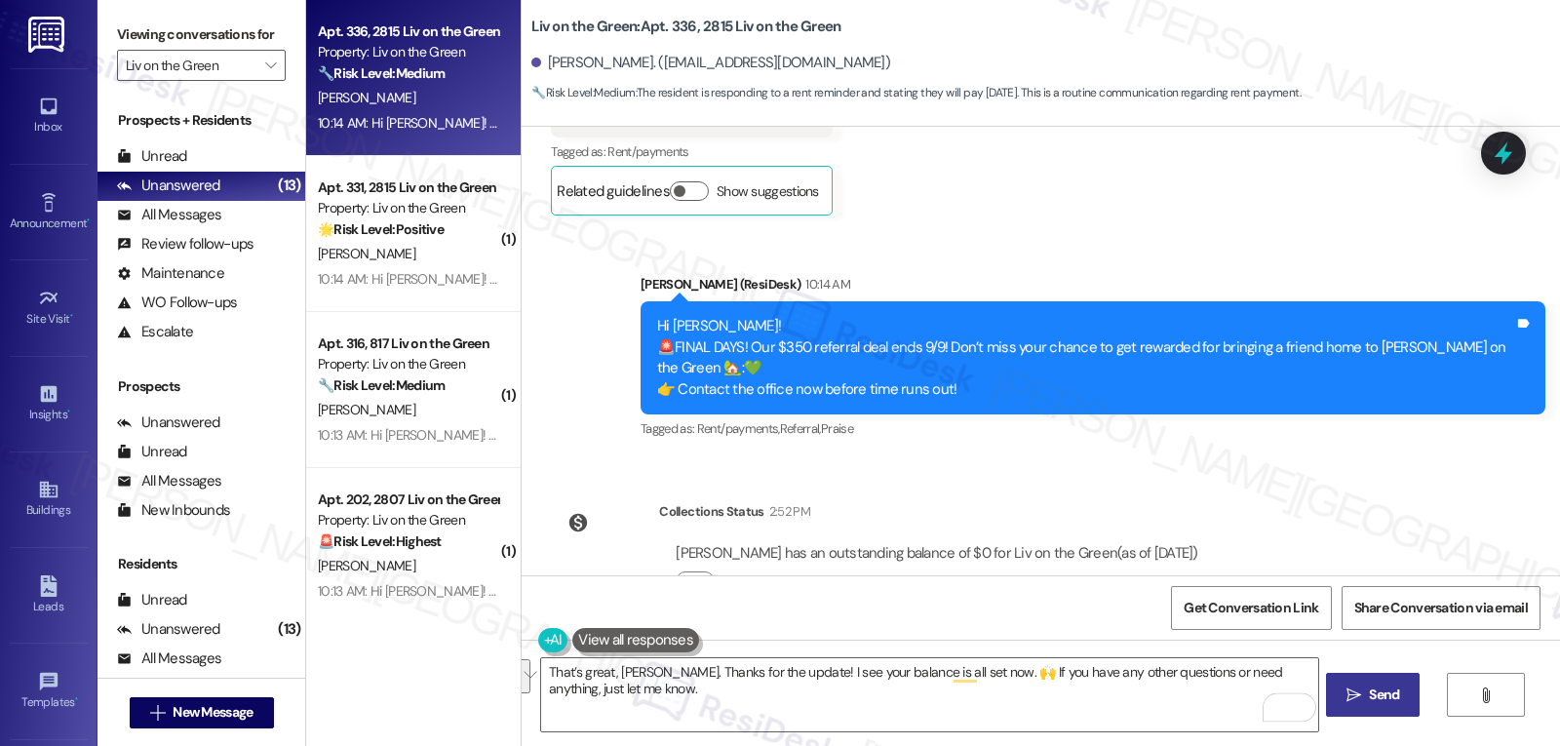
click at [1387, 693] on span "Send" at bounding box center [1384, 695] width 30 height 20
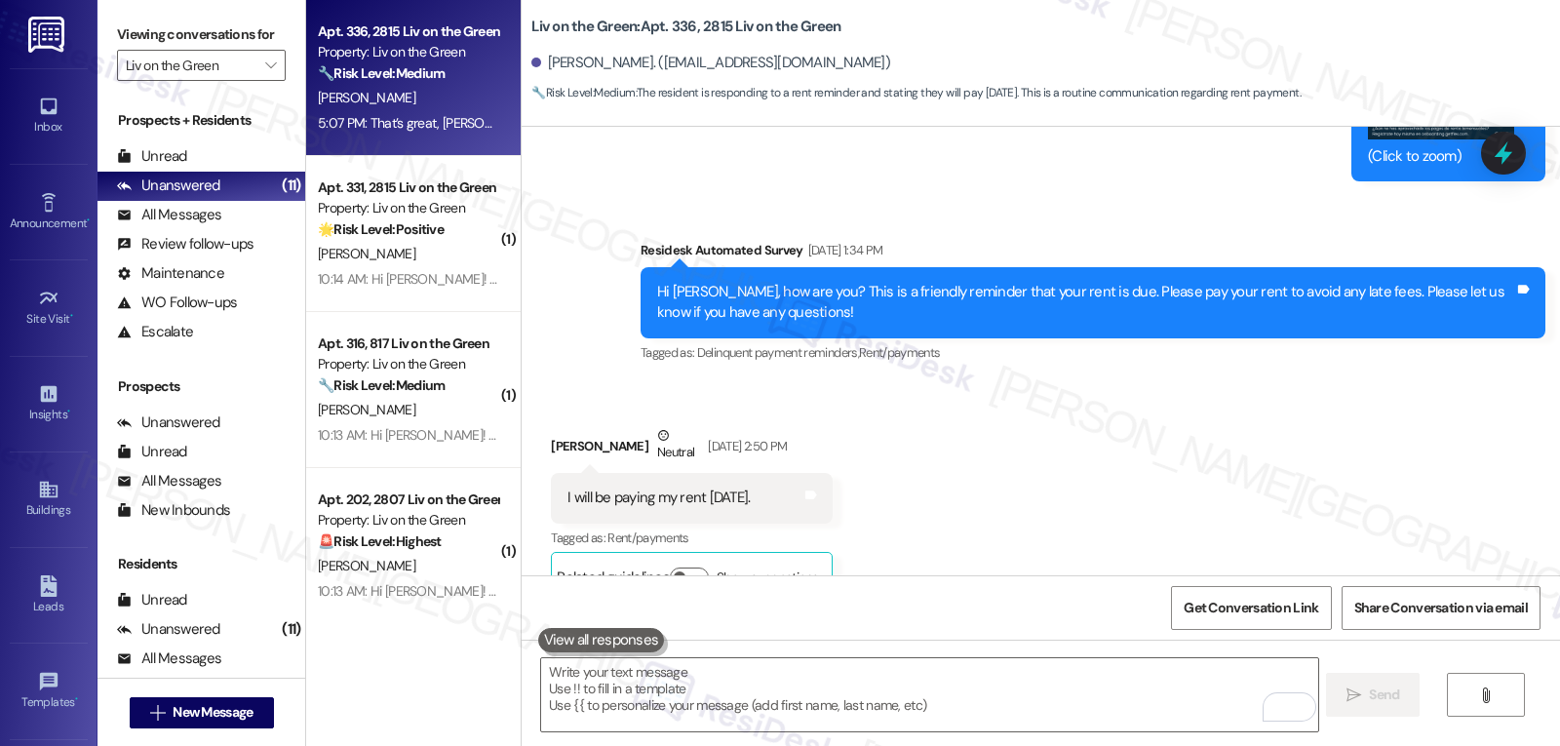
scroll to position [9240, 0]
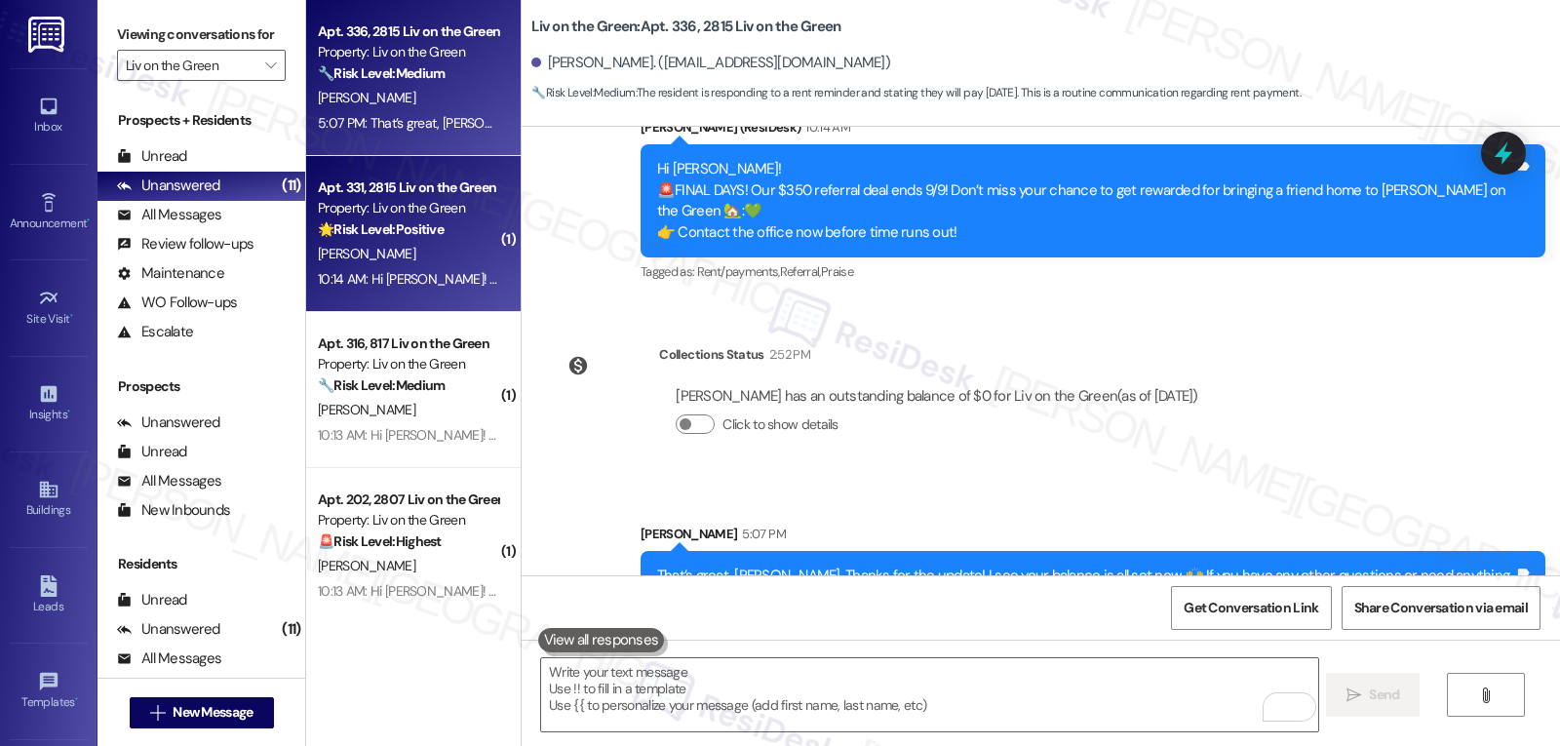
click at [398, 285] on div "10:14 AM: Hi [PERSON_NAME]! 🚨FINAL DAYS! Our $350 referral deal ends 9/9! Don’t…" at bounding box center [981, 279] width 1326 height 18
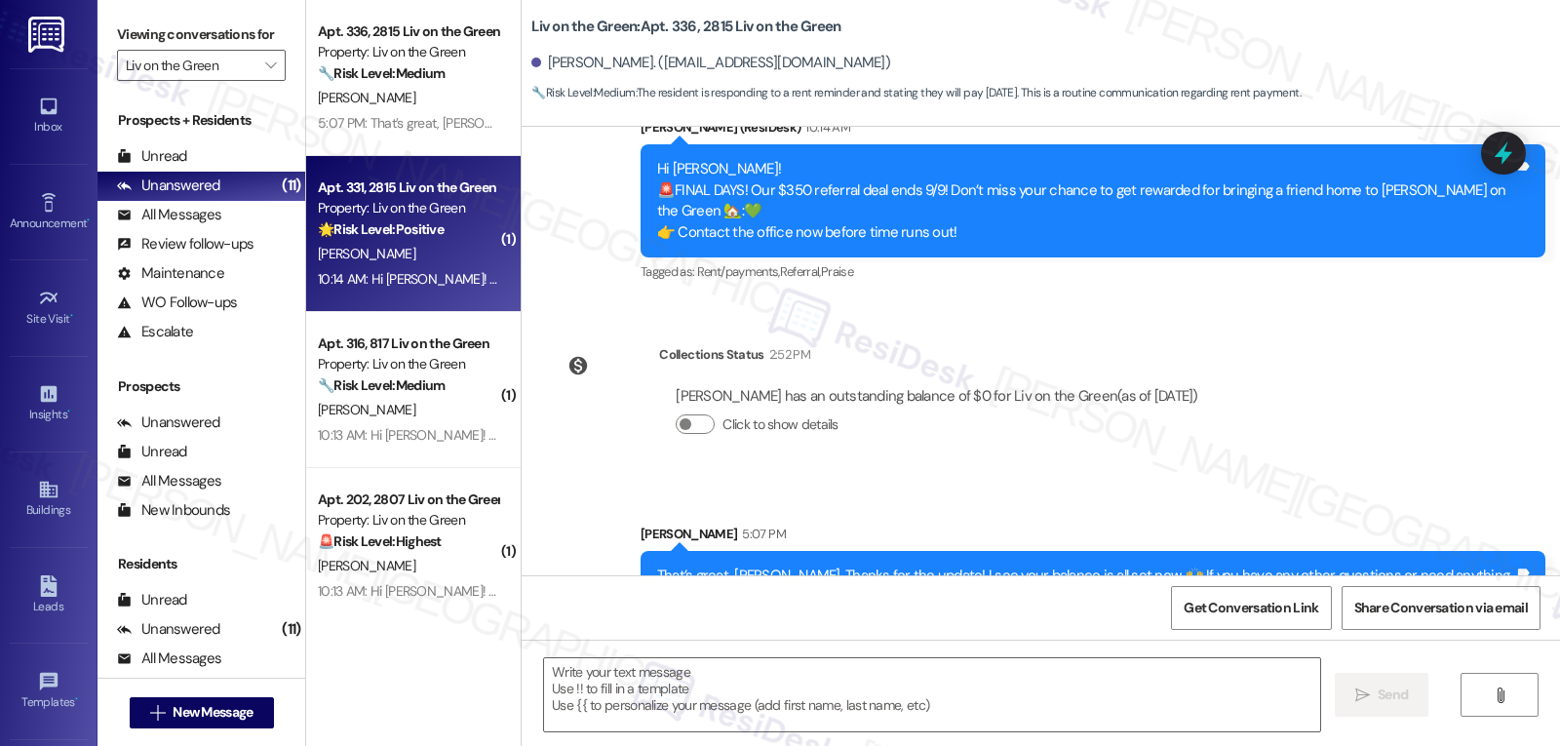
type textarea "Fetching suggested responses. Please feel free to read through the conversation…"
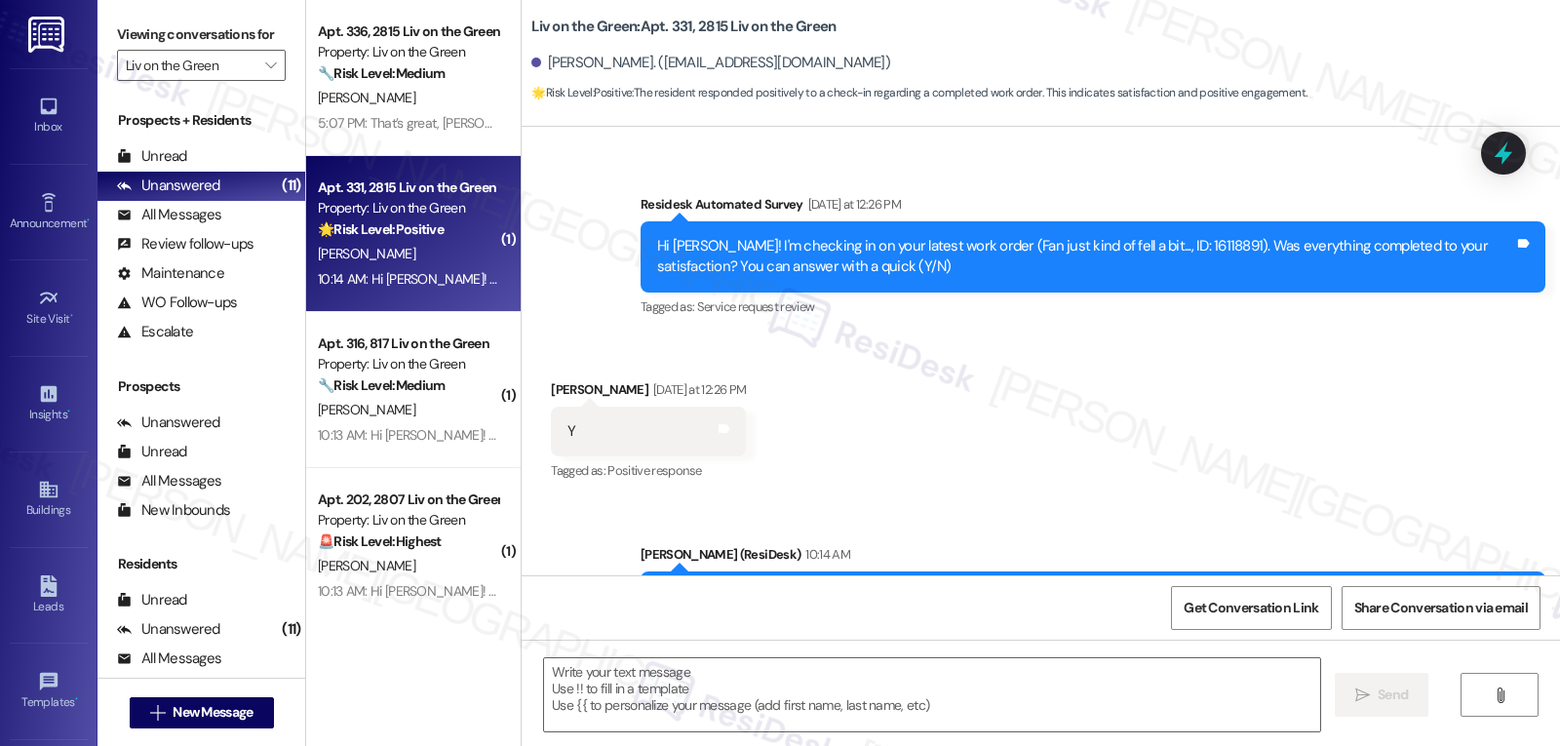
type textarea "Fetching suggested responses. Please feel free to read through the conversation…"
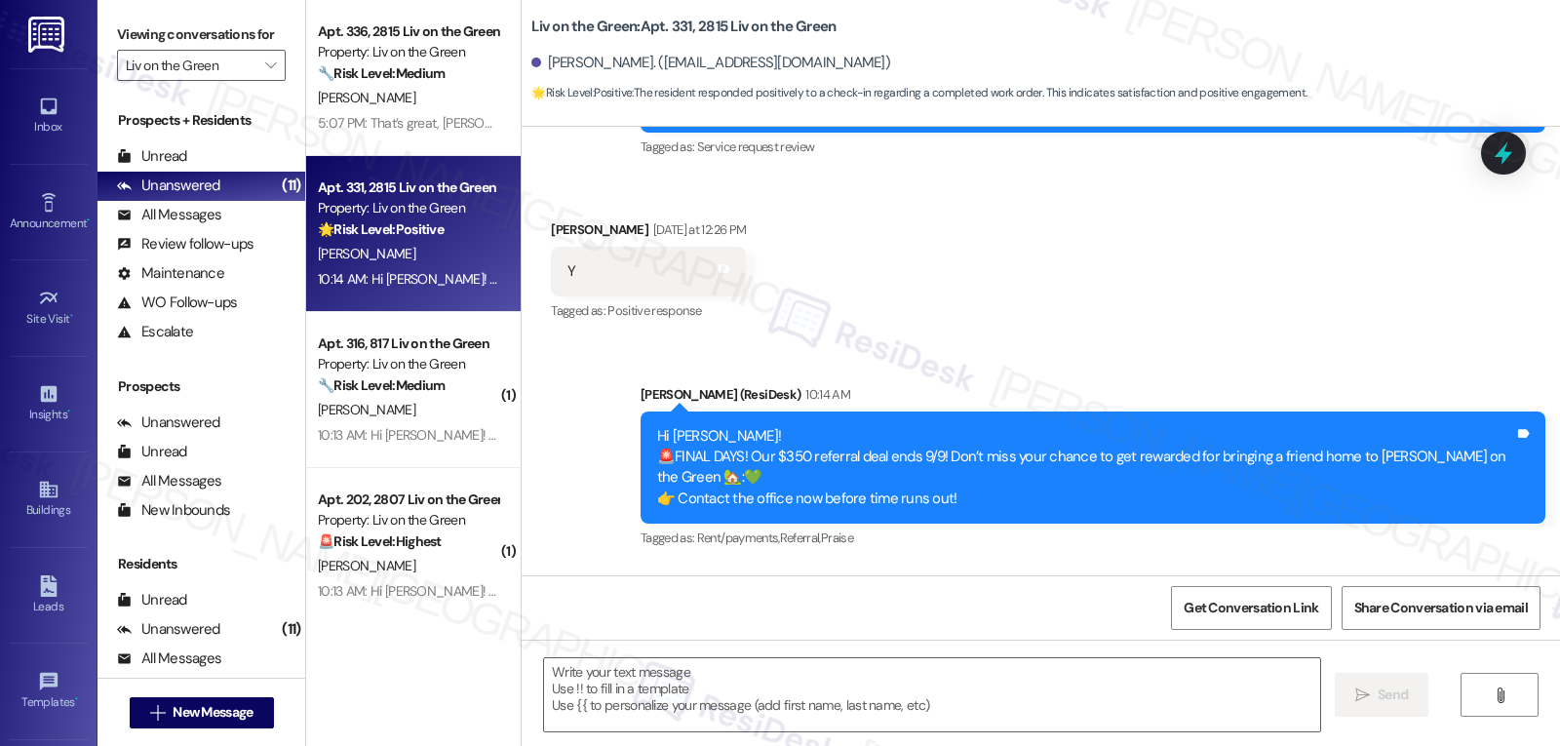
scroll to position [8171, 0]
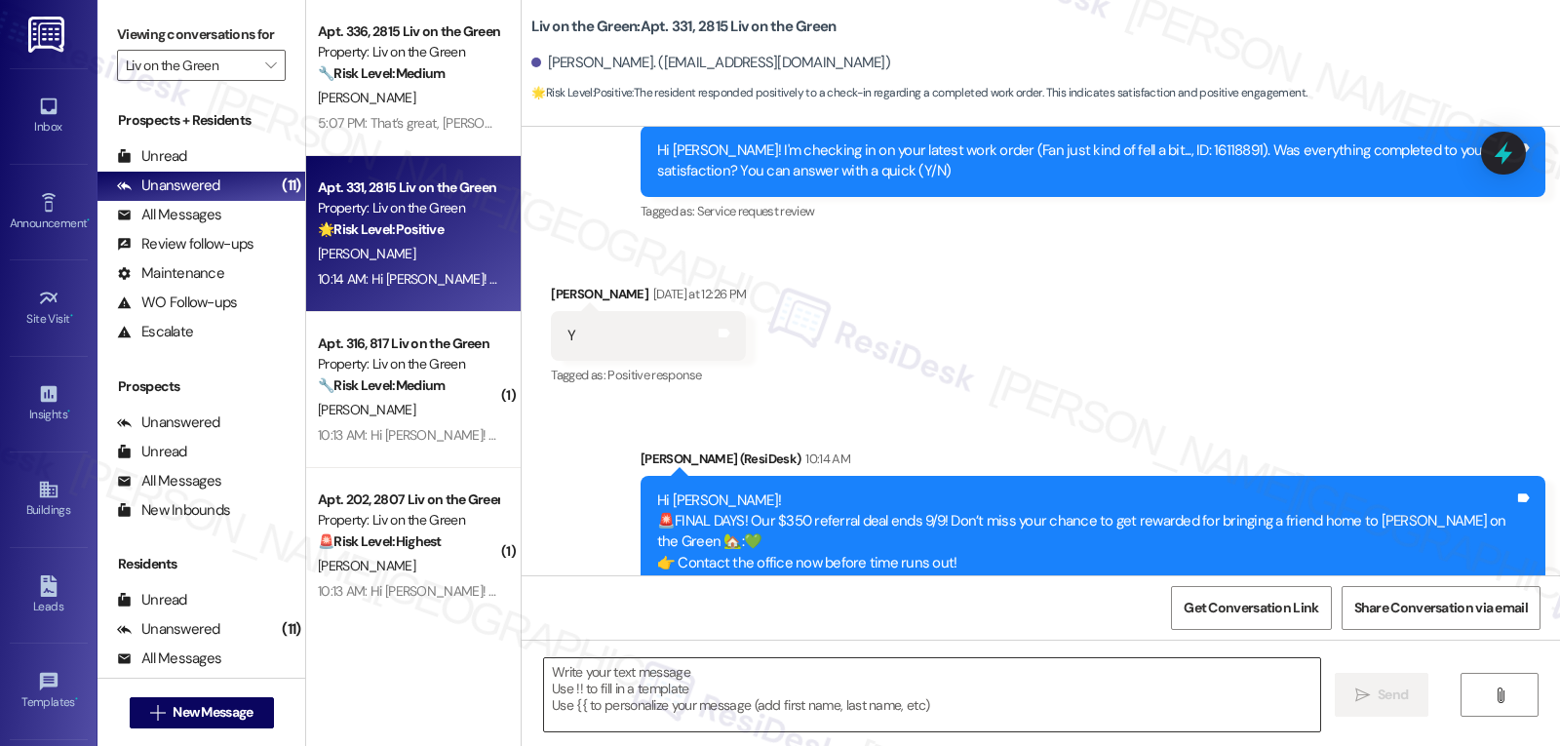
click at [682, 701] on textarea at bounding box center [932, 694] width 776 height 73
paste textarea "Great to hear, {{first_name}}! Thank you for confirming! We’re always here if s…"
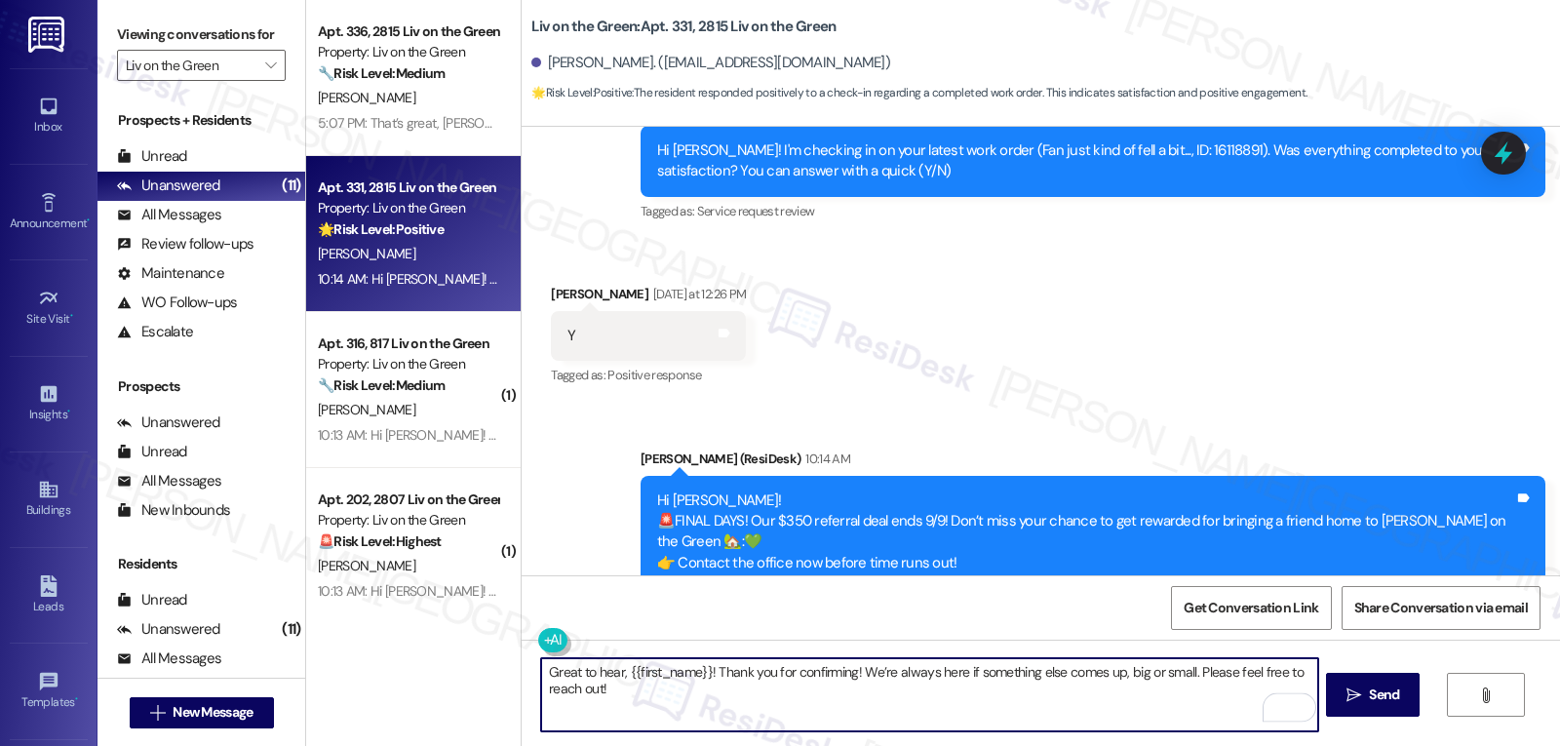
scroll to position [8366, 0]
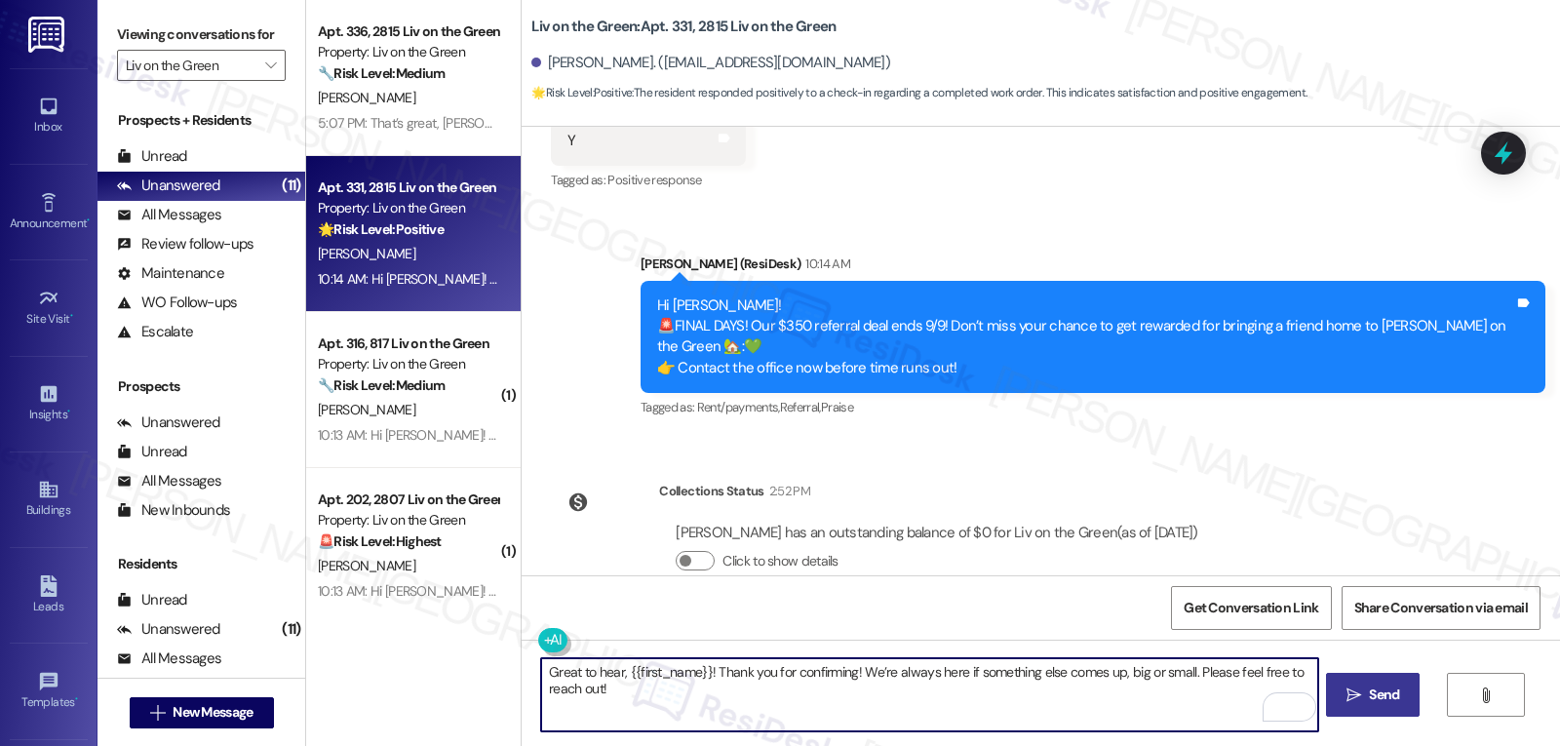
type textarea "Great to hear, {{first_name}}! Thank you for confirming! We’re always here if s…"
click at [1377, 705] on span "Send" at bounding box center [1384, 695] width 30 height 20
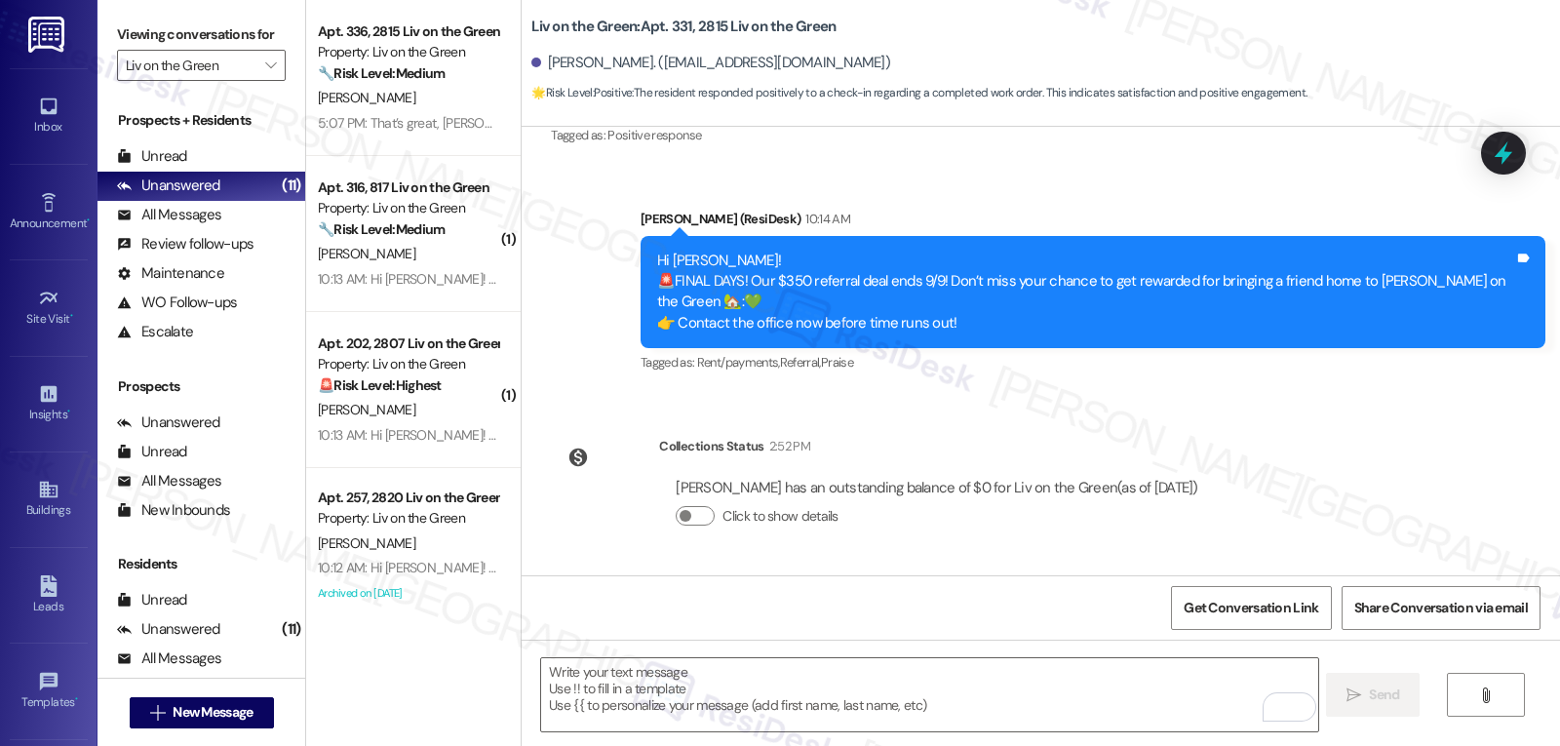
scroll to position [8501, 0]
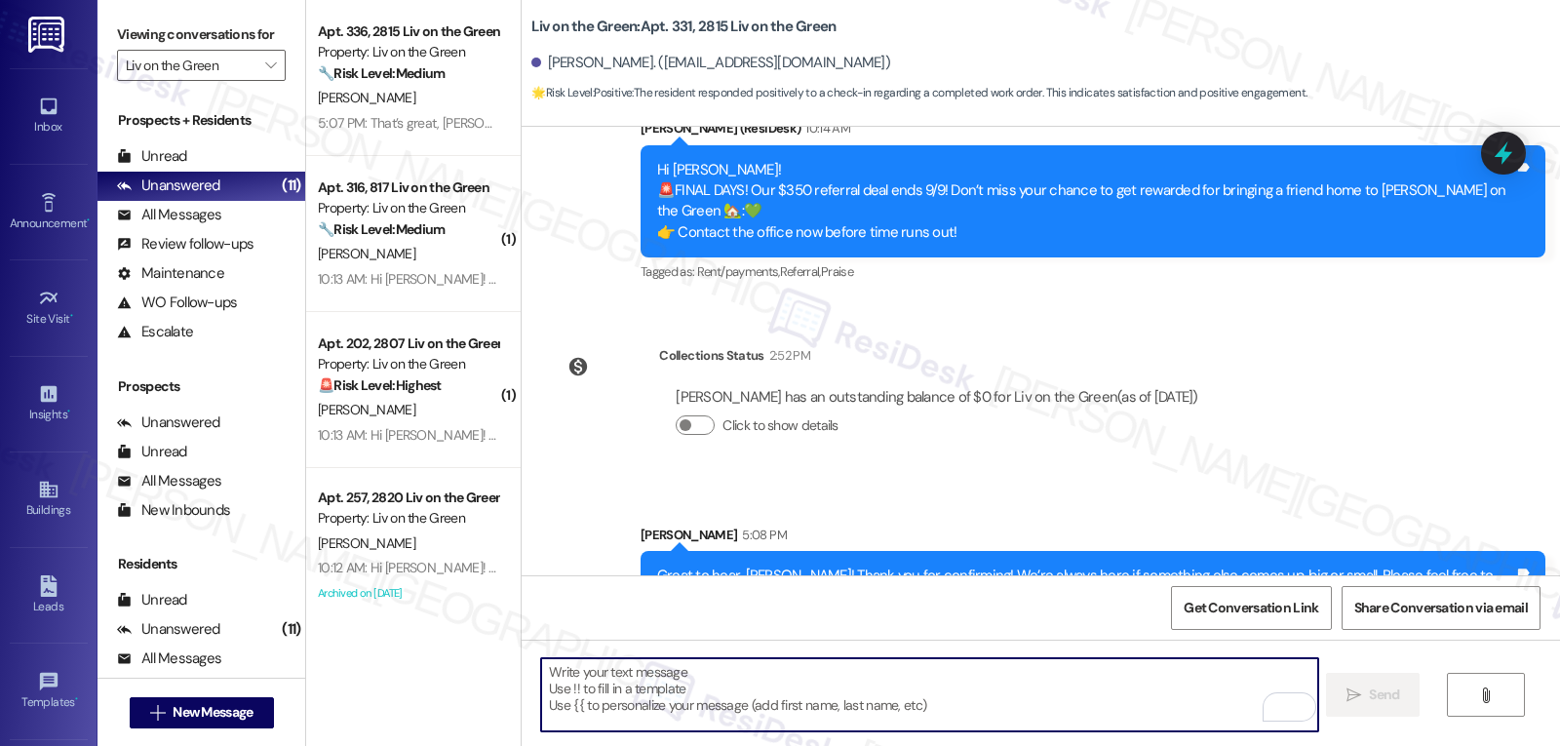
click at [764, 677] on textarea "To enrich screen reader interactions, please activate Accessibility in Grammarl…" at bounding box center [929, 694] width 776 height 73
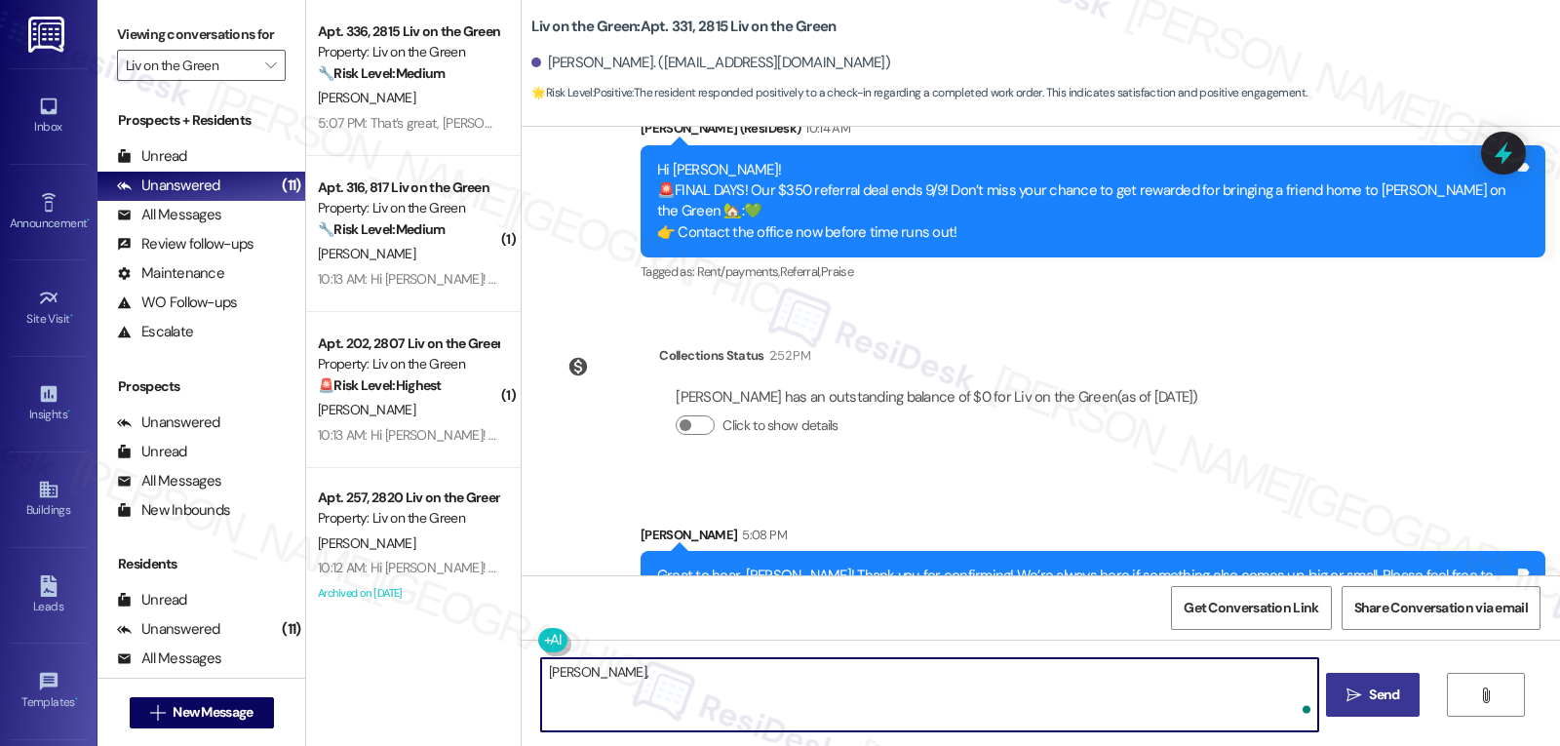
paste textarea "‘just want to ask, has {{property}} been everything you hoped for? I’d love to …"
type textarea "[PERSON_NAME], ‘just want to ask, has {{property}} been everything you hoped fo…"
click at [1381, 699] on span "Send" at bounding box center [1384, 695] width 30 height 20
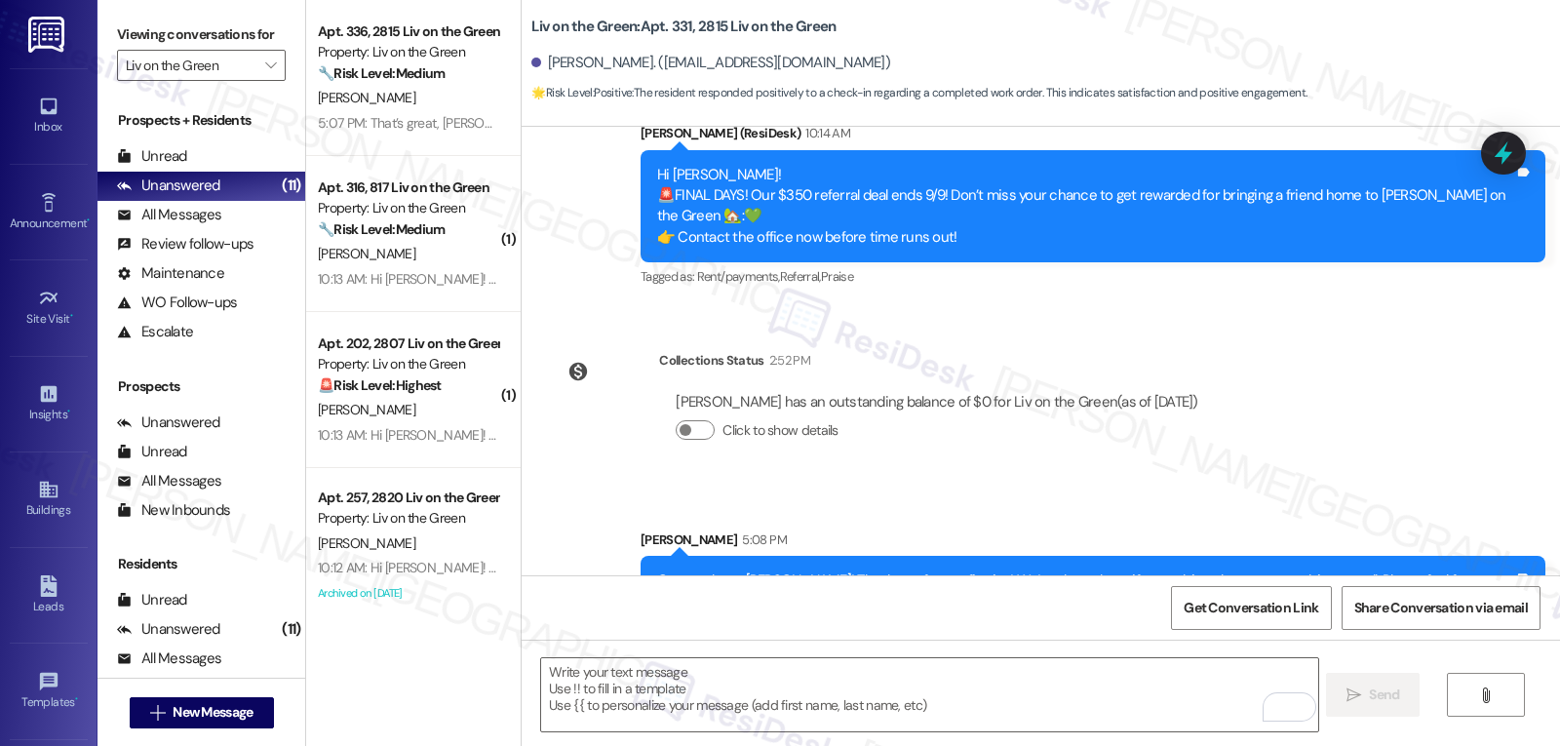
scroll to position [8637, 0]
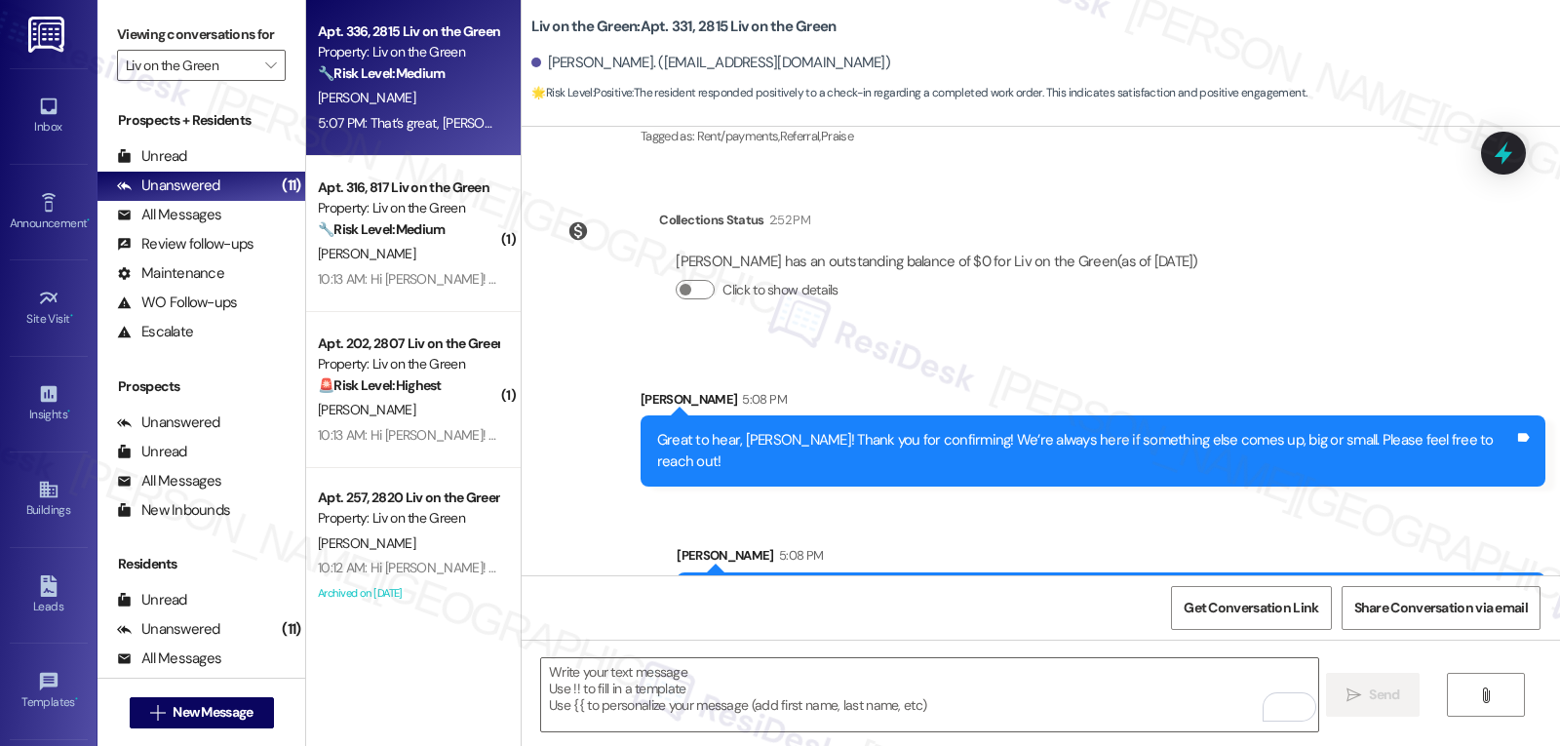
click at [383, 58] on div "Property: Liv on the Green" at bounding box center [408, 52] width 180 height 20
type textarea "Fetching suggested responses. Please feel free to read through the conversation…"
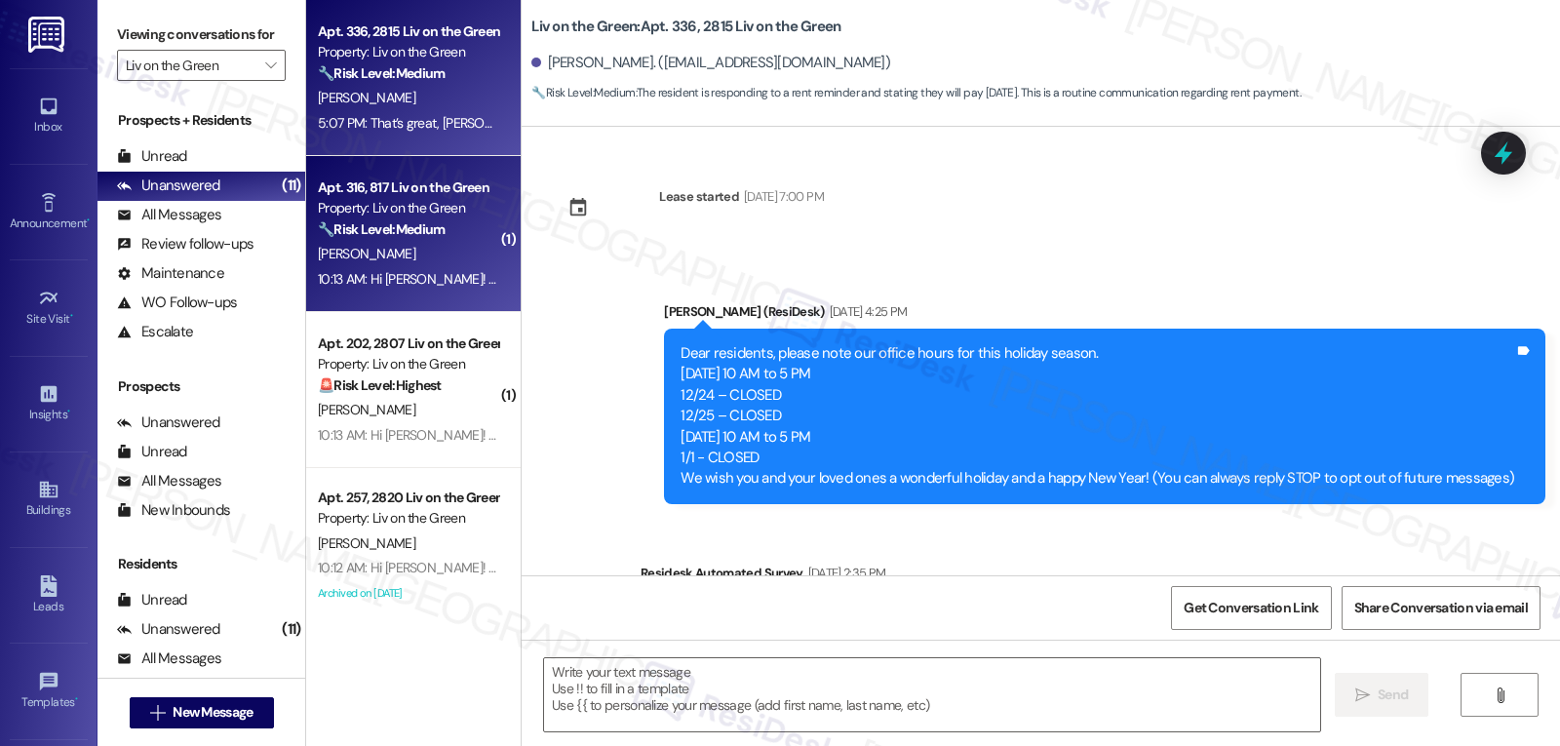
click at [450, 257] on div "[PERSON_NAME]" at bounding box center [408, 254] width 184 height 24
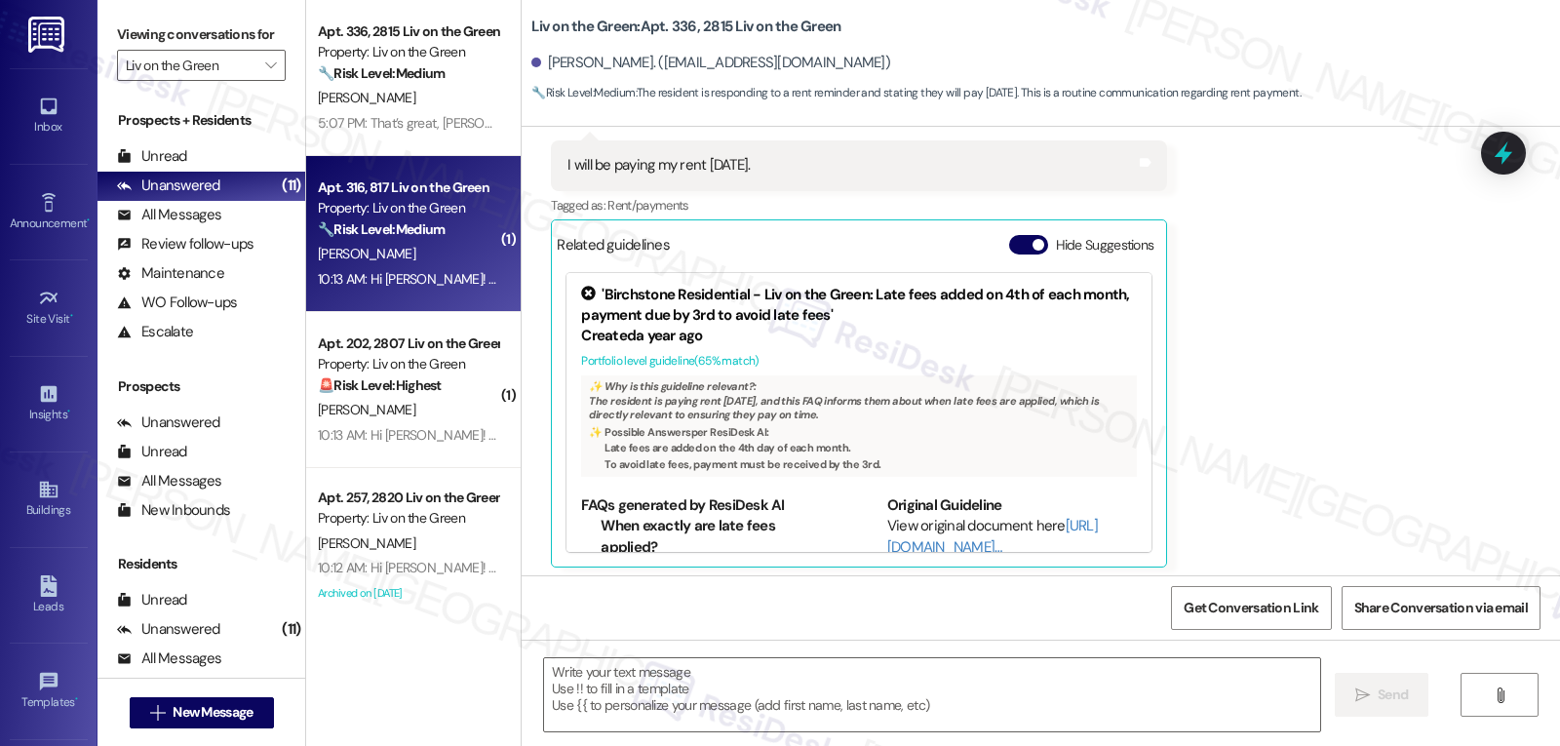
scroll to position [8996, 0]
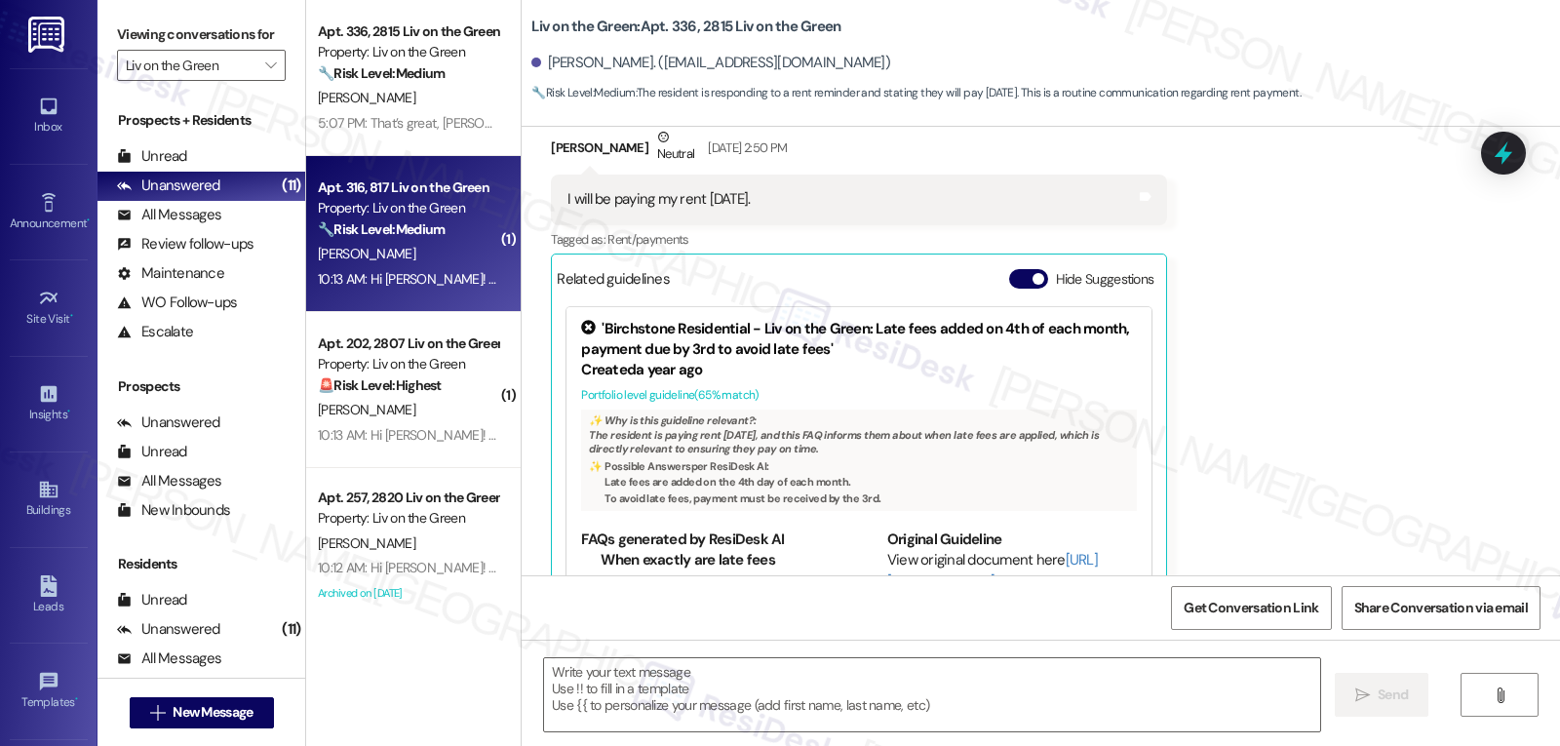
type textarea "Fetching suggested responses. Please feel free to read through the conversation…"
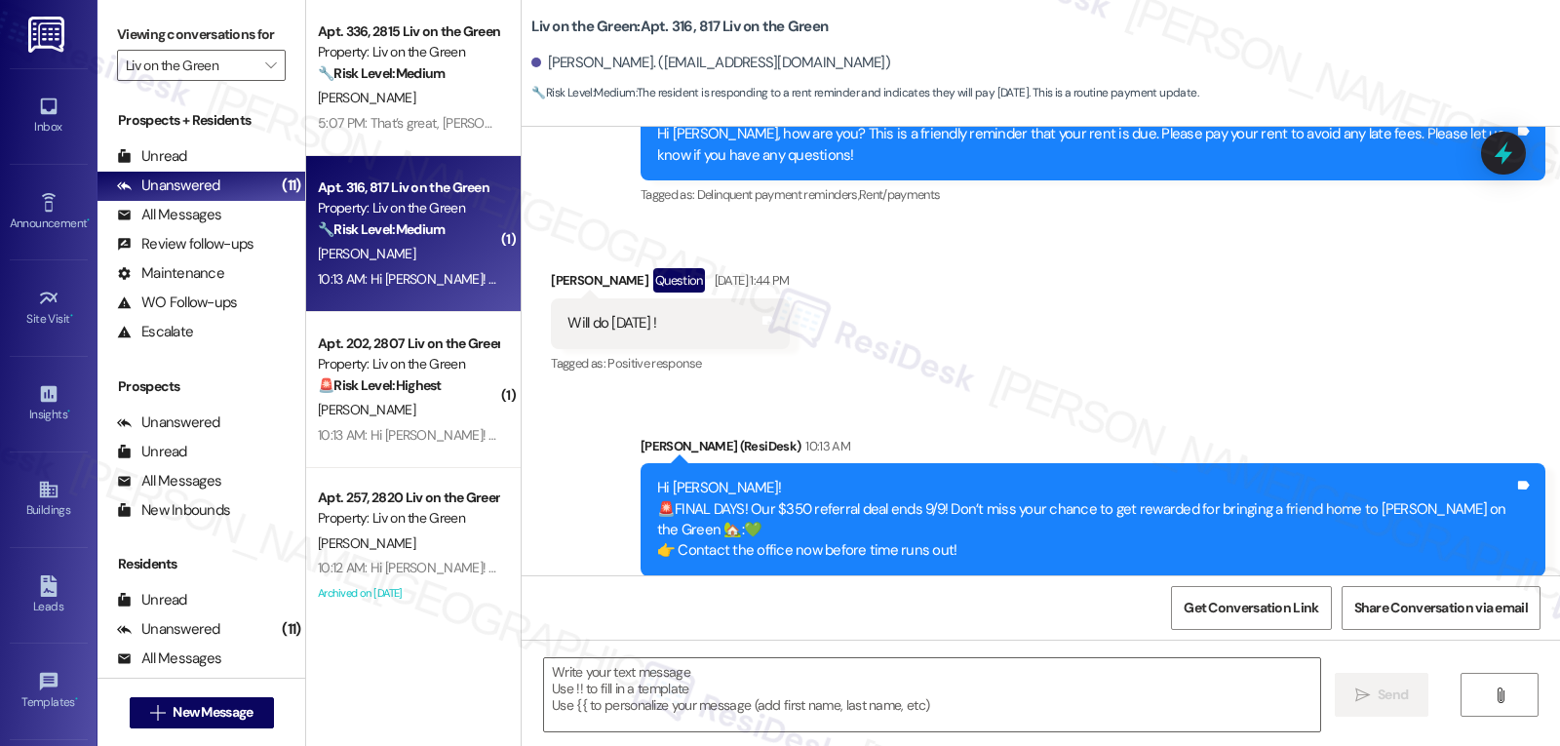
scroll to position [7292, 0]
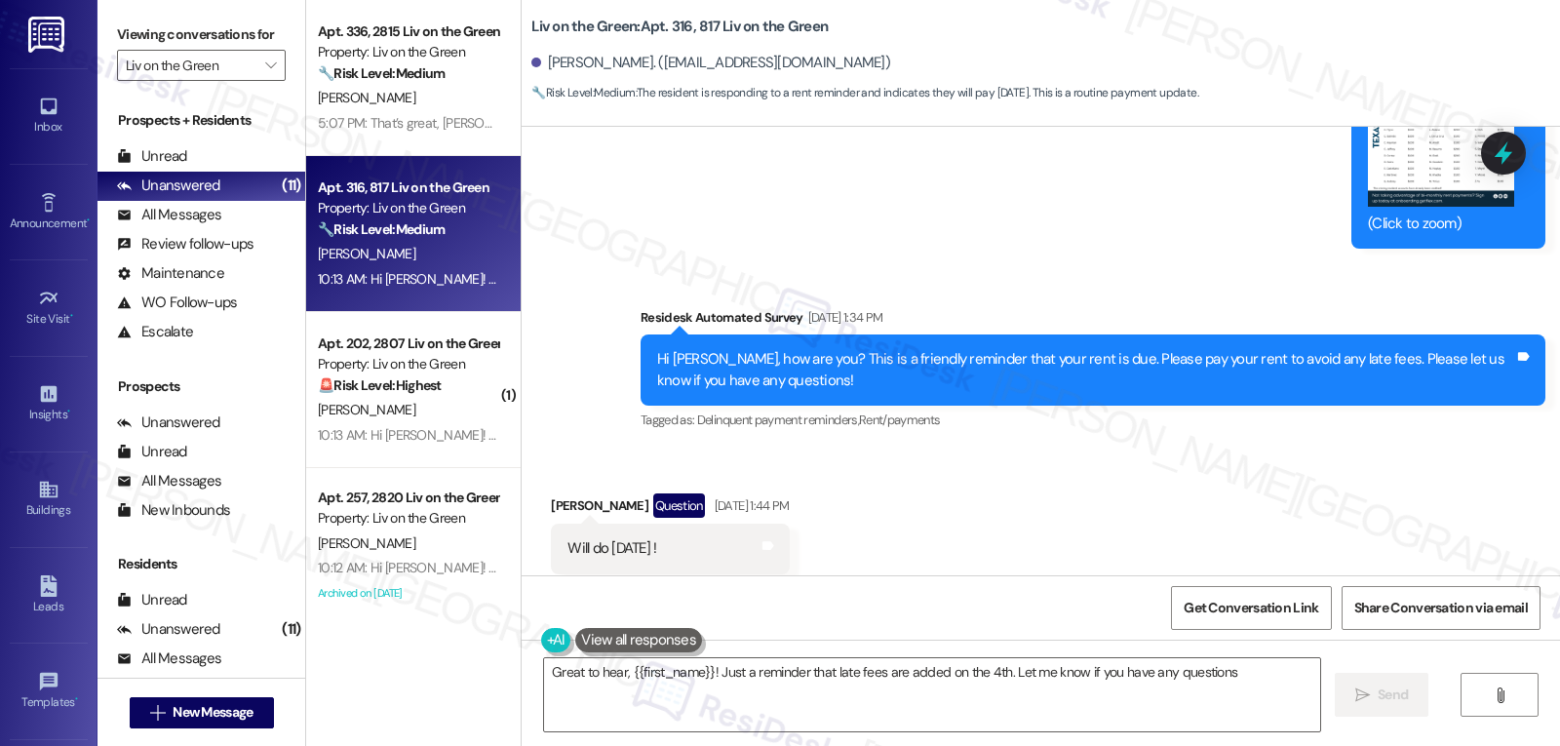
type textarea "Great to hear, {{first_name}}! Just a reminder that late fees are added on the …"
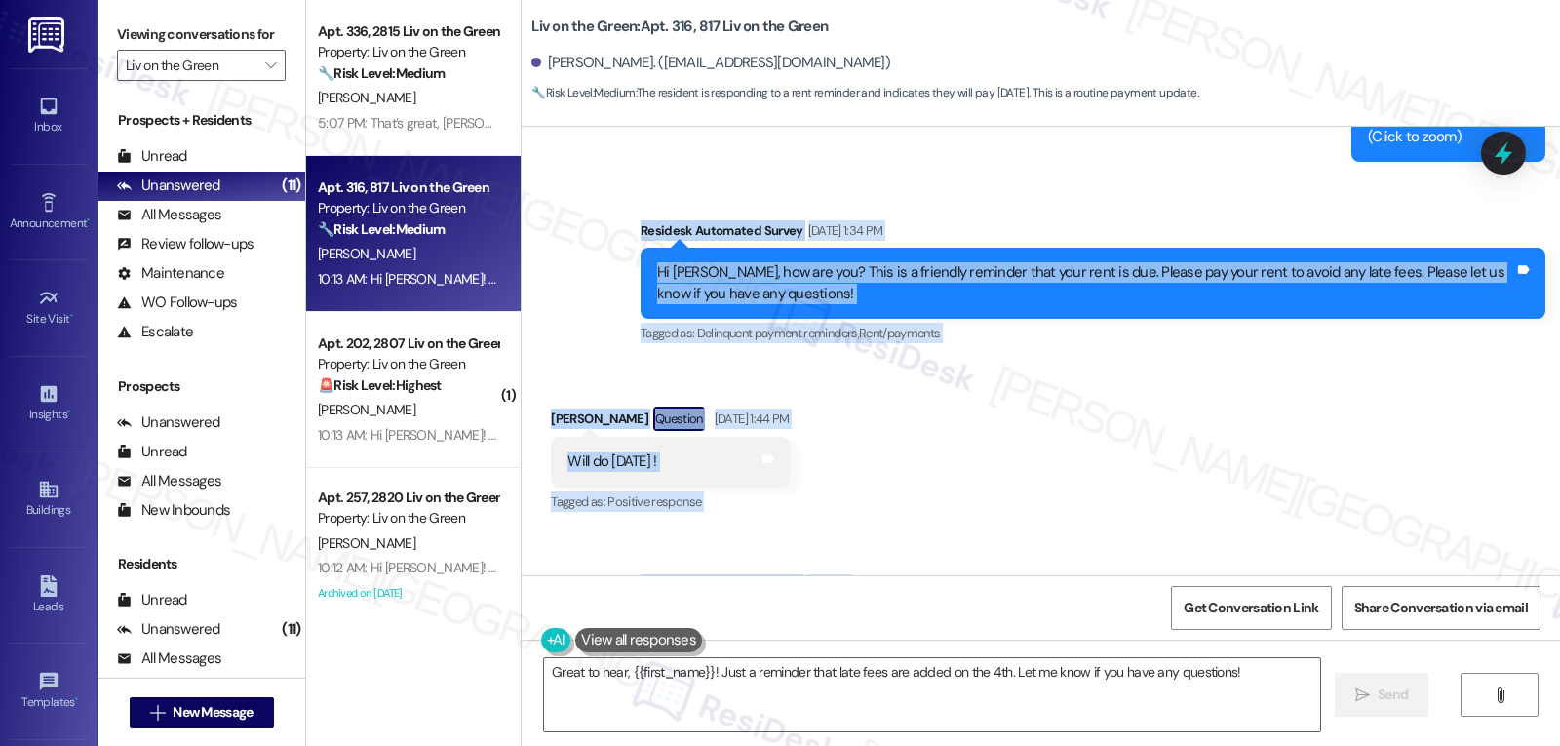
scroll to position [7679, 0]
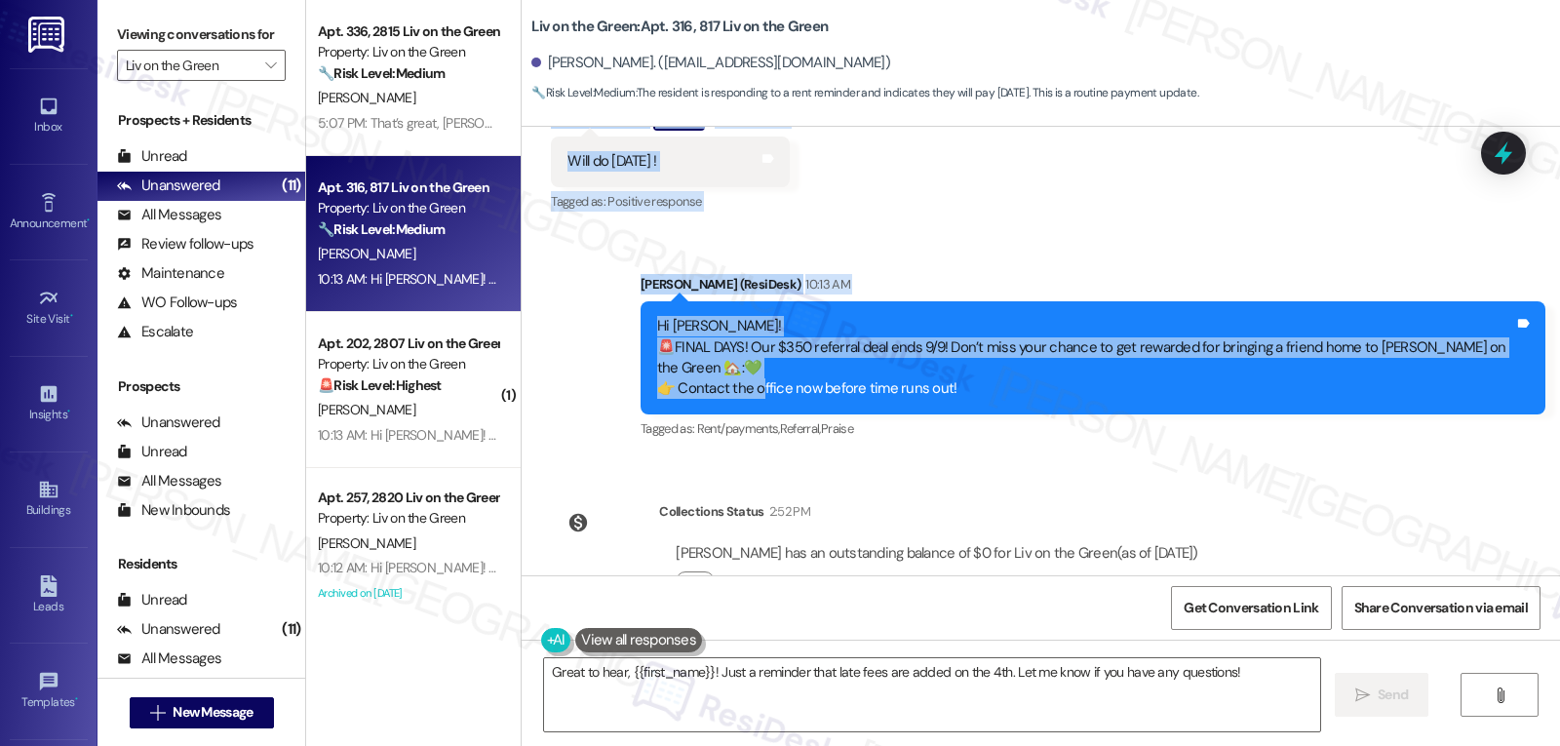
drag, startPoint x: 618, startPoint y: 278, endPoint x: 1307, endPoint y: 493, distance: 721.4
click at [1307, 493] on div "Lease started [DATE] 7:00 PM Announcement, sent via SMS [PERSON_NAME] (ResiDesk…" at bounding box center [1041, 351] width 1039 height 449
copy div "Loremips Dolorsita Consec Adi 27, 4623 el 5:43 SE Do Eiusm, tem inc utl? Etdo m…"
click at [828, 716] on textarea "Great to hear, {{first_name}}! Just a reminder that late fees are added on the …" at bounding box center [932, 694] width 776 height 73
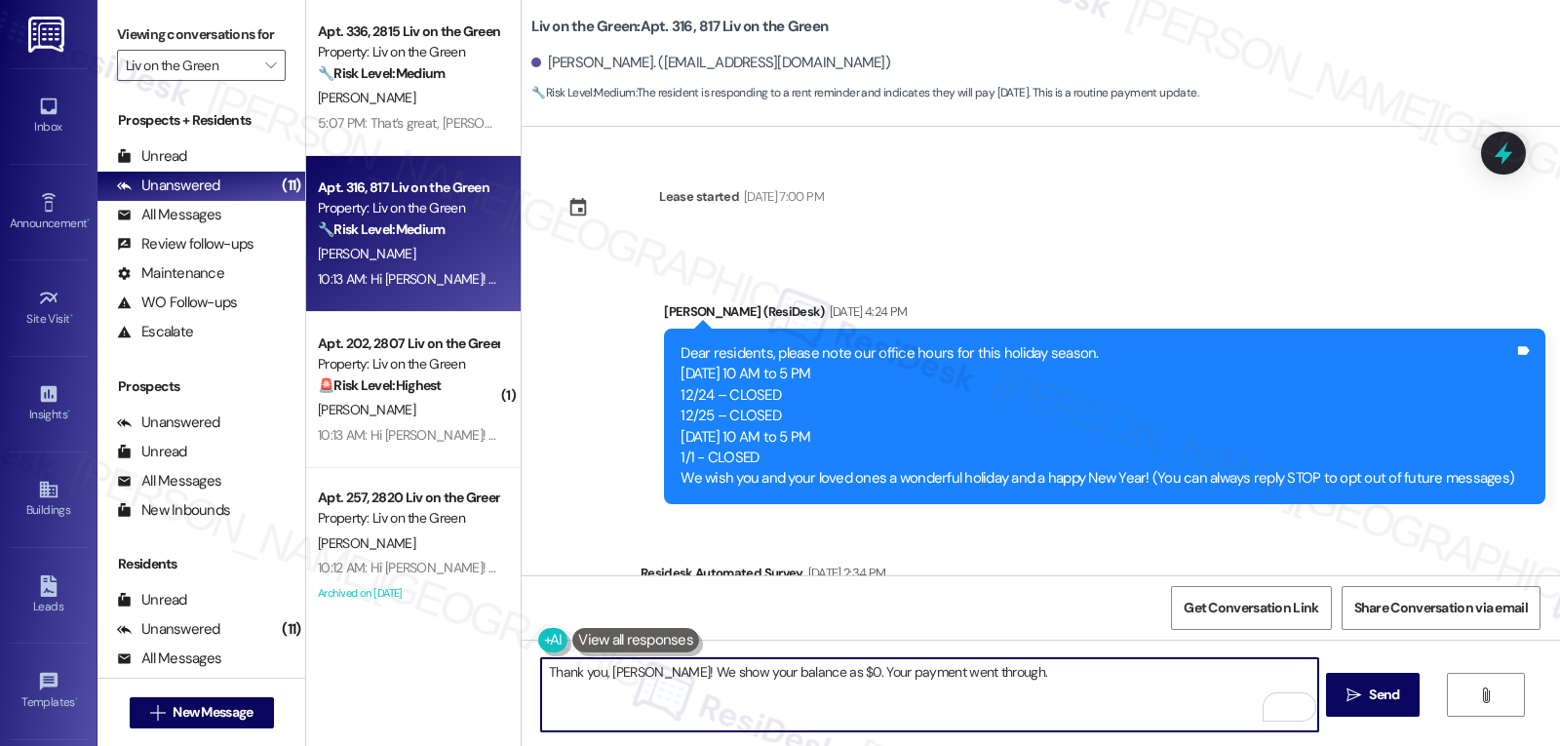
scroll to position [7679, 0]
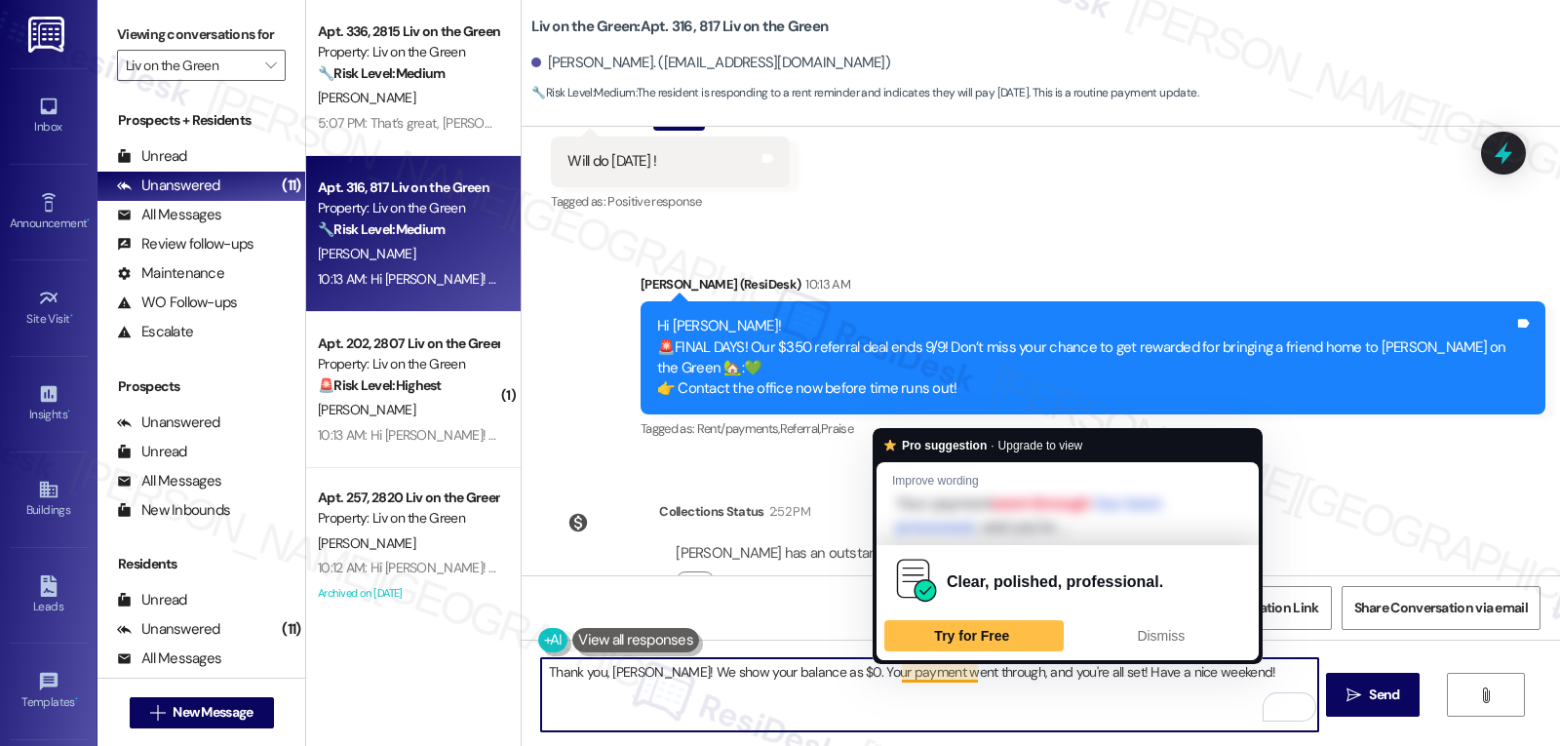
click at [1048, 714] on textarea "Thank you, [PERSON_NAME]! We show your balance as $0. Your payment went through…" at bounding box center [929, 694] width 776 height 73
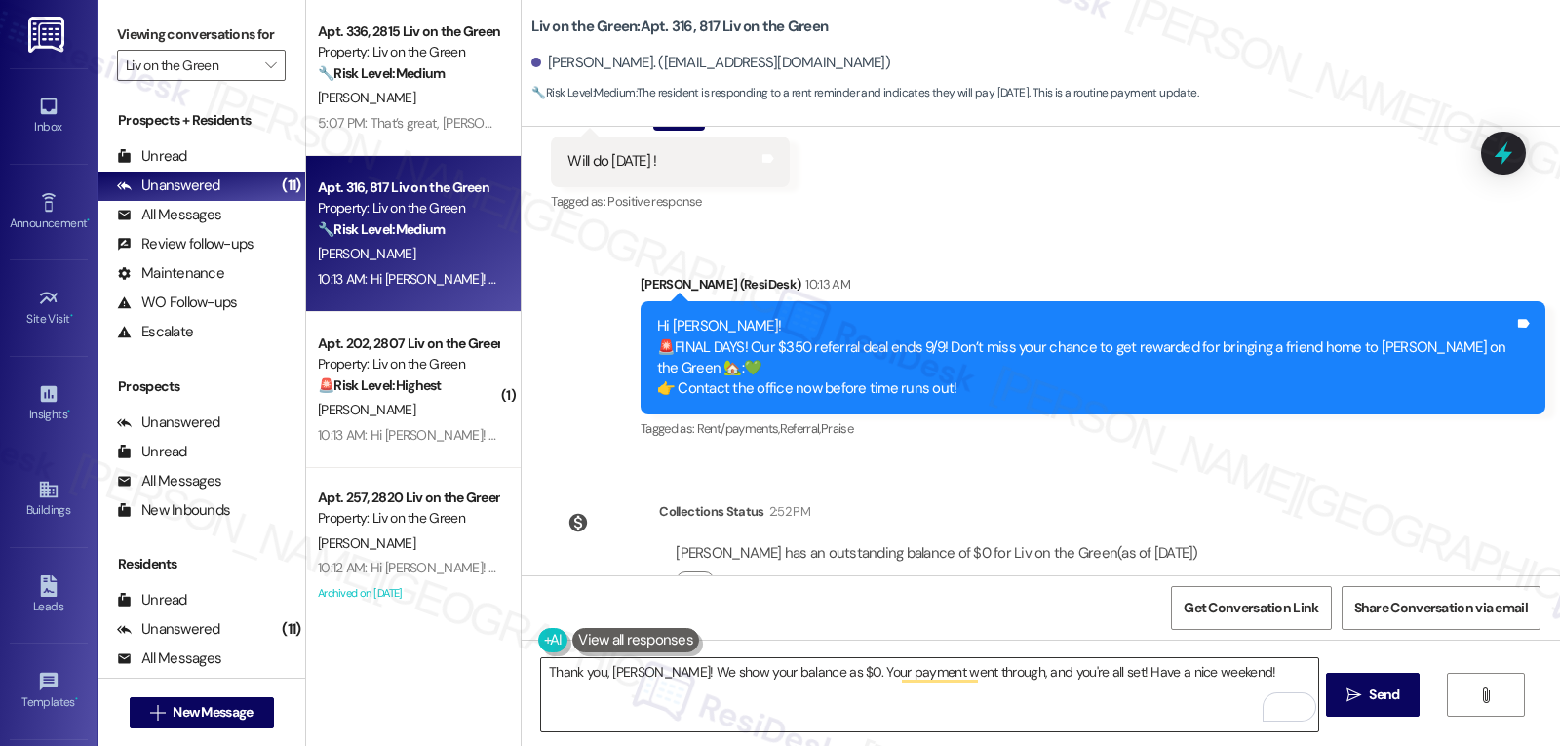
click at [968, 675] on textarea "Thank you, [PERSON_NAME]! We show your balance as $0. Your payment went through…" at bounding box center [929, 694] width 776 height 73
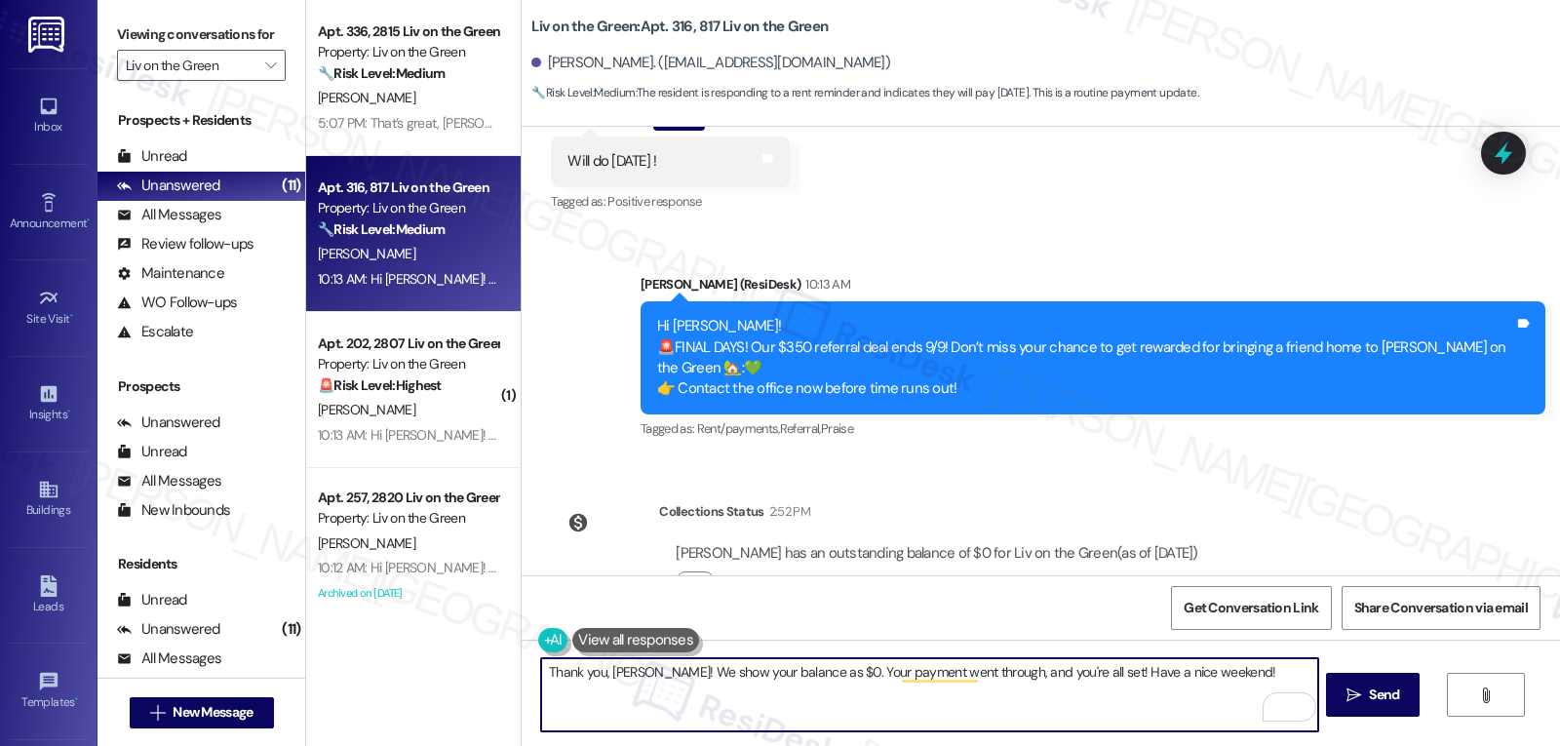
click at [1068, 669] on textarea "Thank you, [PERSON_NAME]! We show your balance as $0. Your payment went through…" at bounding box center [929, 694] width 776 height 73
paste textarea "If there’s ever anything you need or any questions you have, I’m just a message…"
click at [1001, 703] on textarea "Thank you, [PERSON_NAME]! We show your balance as $0. Your payment went through…" at bounding box center [929, 694] width 776 height 73
type textarea "Thank you, [PERSON_NAME]! We show your balance as $0. Your payment went through…"
click at [1392, 694] on span "Send" at bounding box center [1384, 695] width 30 height 20
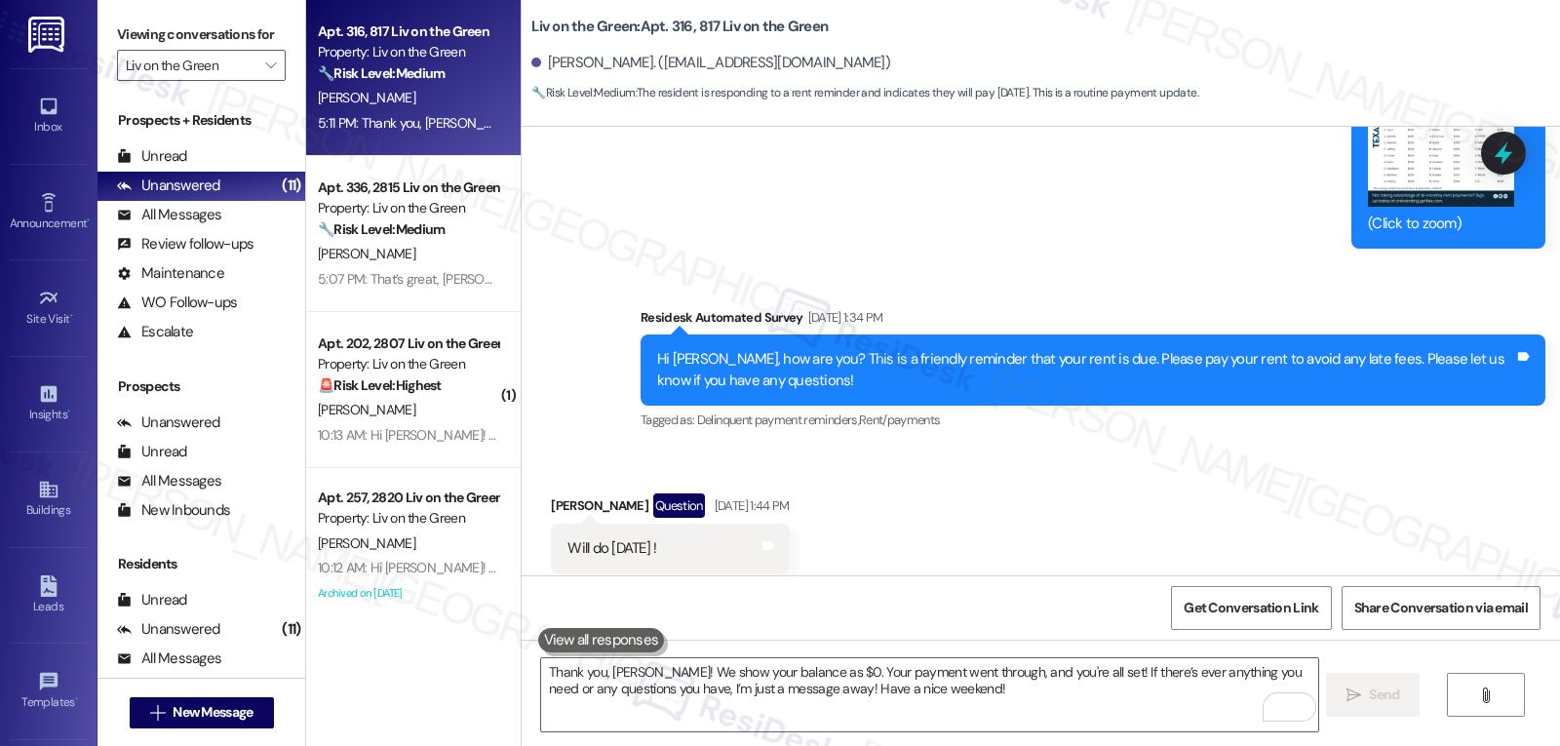
scroll to position [7836, 0]
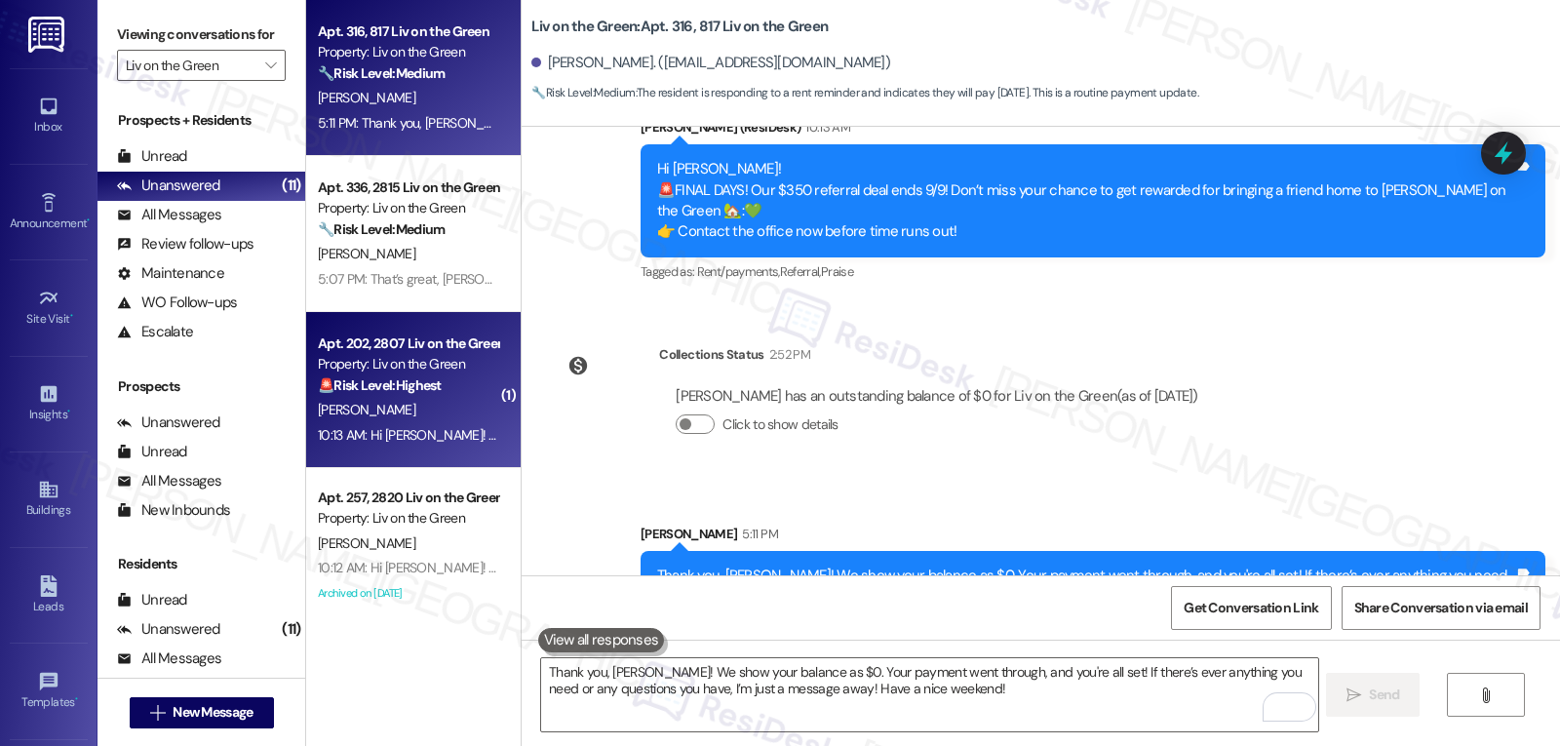
click at [378, 457] on div "Apt. 202, 2807 Liv on the Green Property: Liv on the Green 🚨 Risk Level: Highes…" at bounding box center [413, 390] width 215 height 156
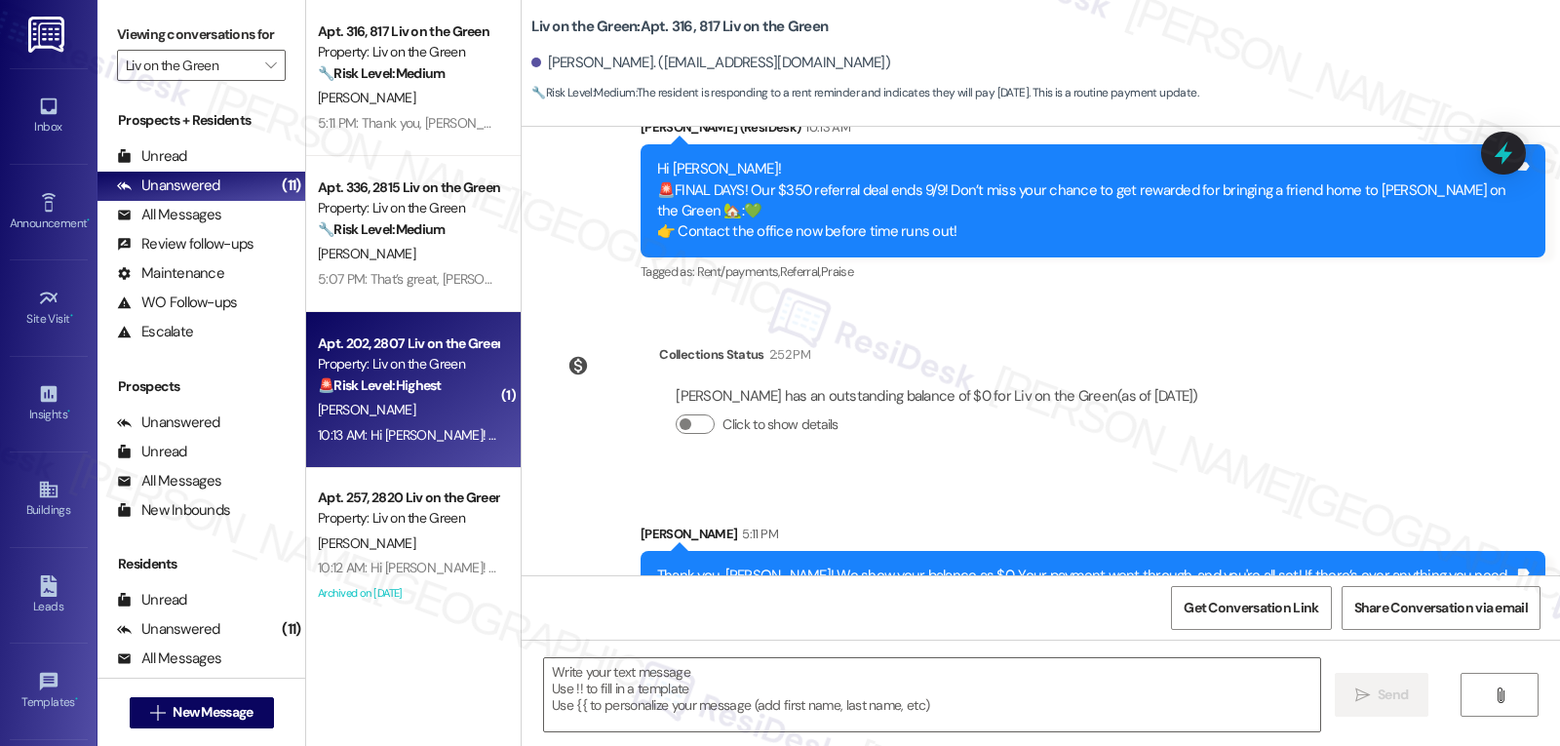
type textarea "Fetching suggested responses. Please feel free to read through the conversation…"
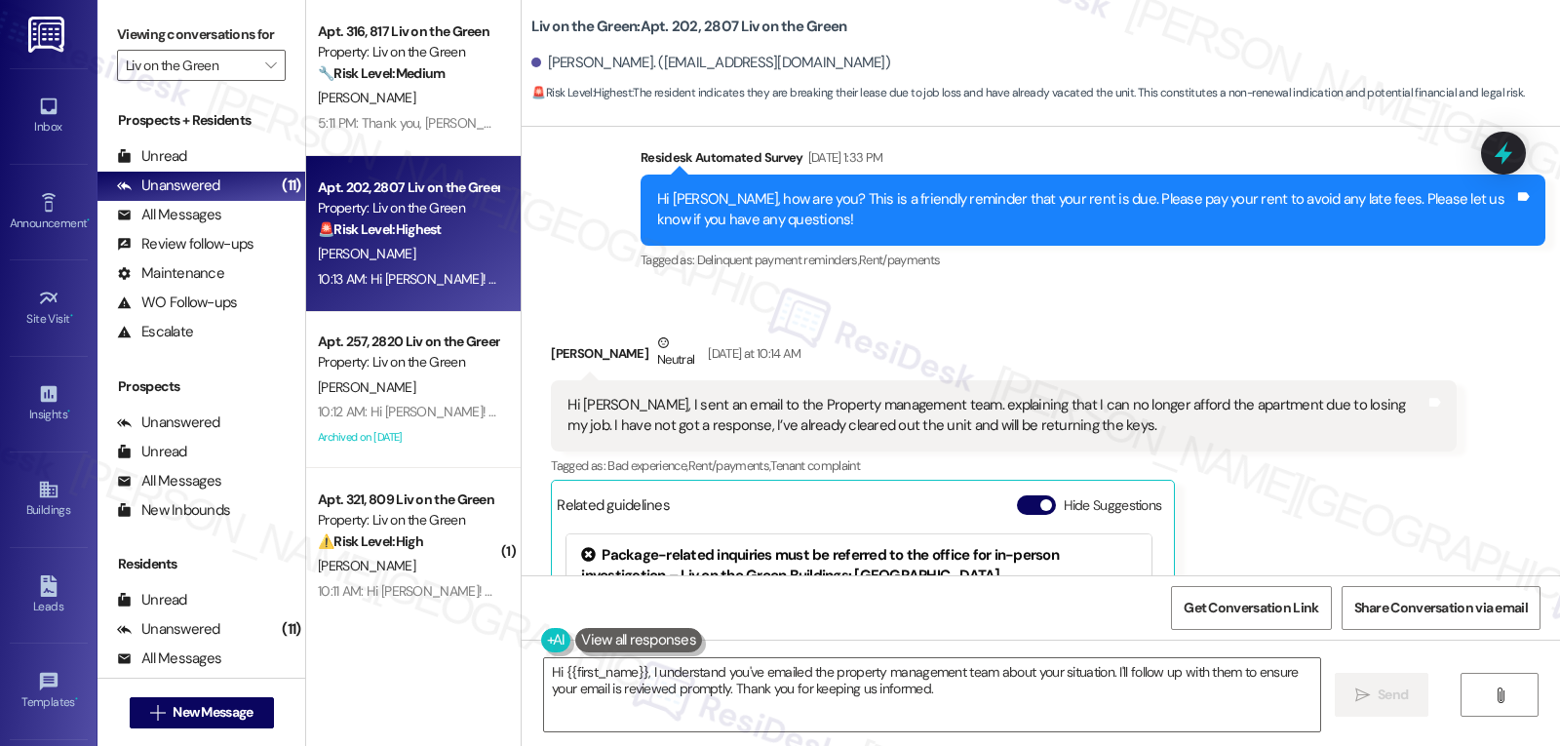
scroll to position [12131, 0]
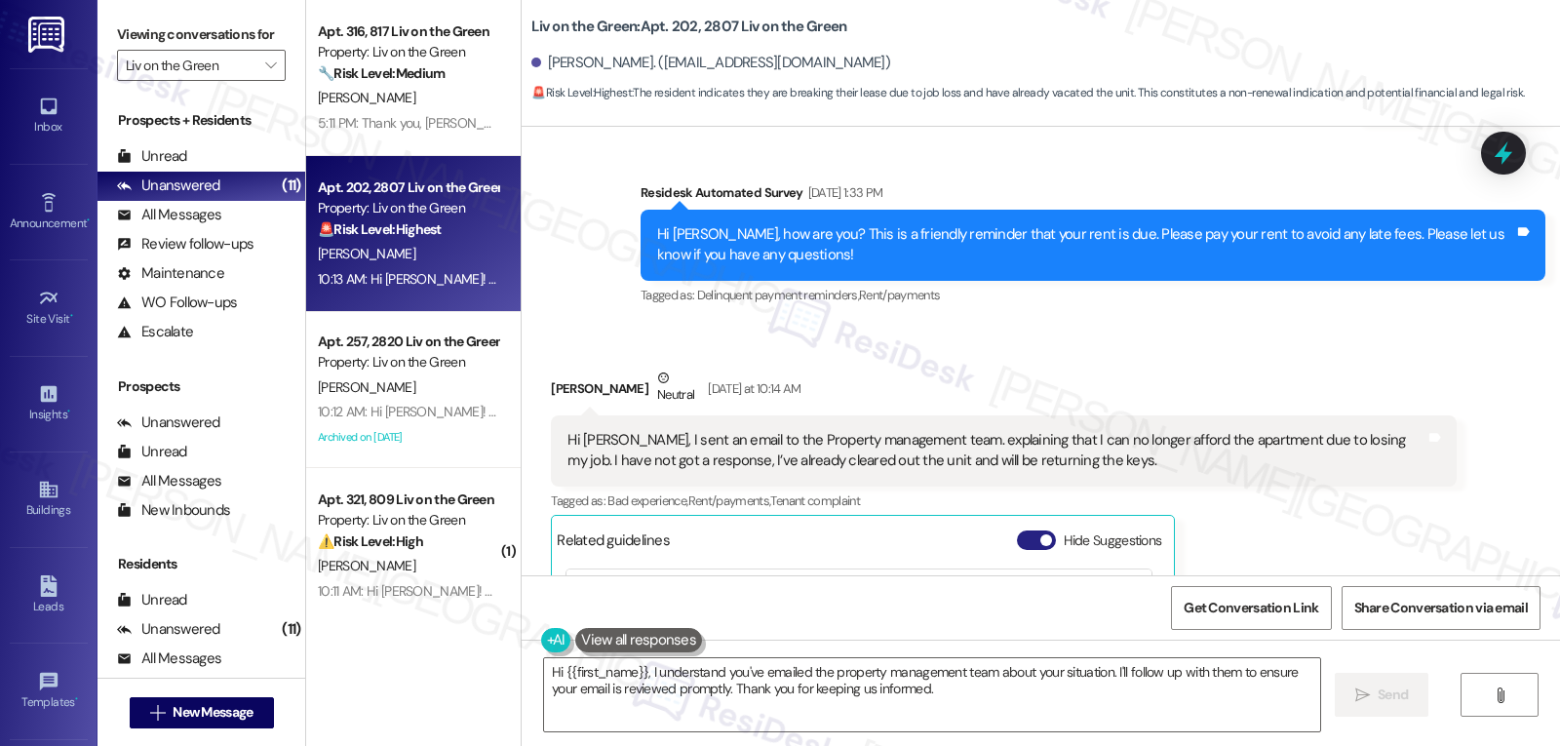
click at [1017, 530] on button "Hide Suggestions" at bounding box center [1036, 540] width 39 height 20
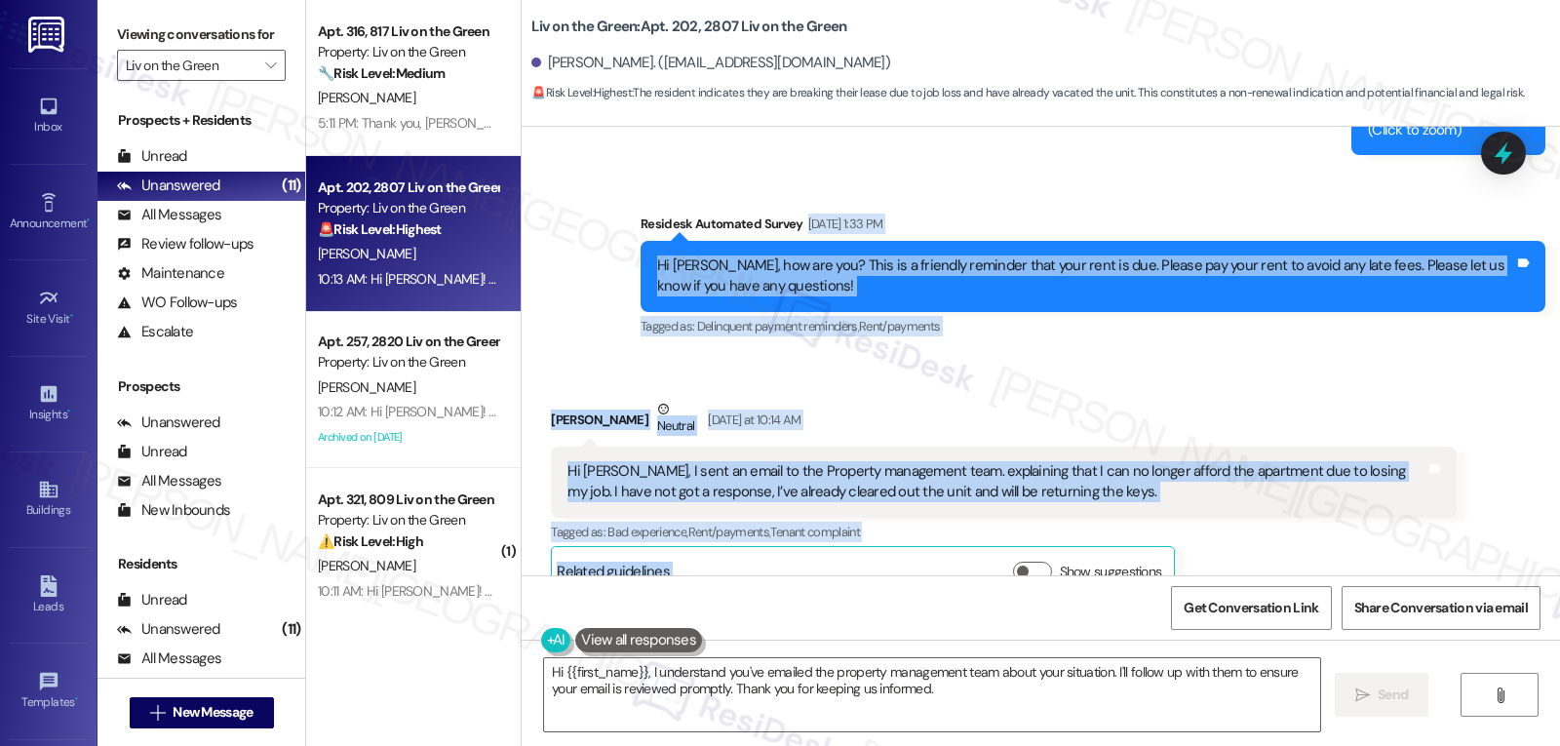
scroll to position [12173, 0]
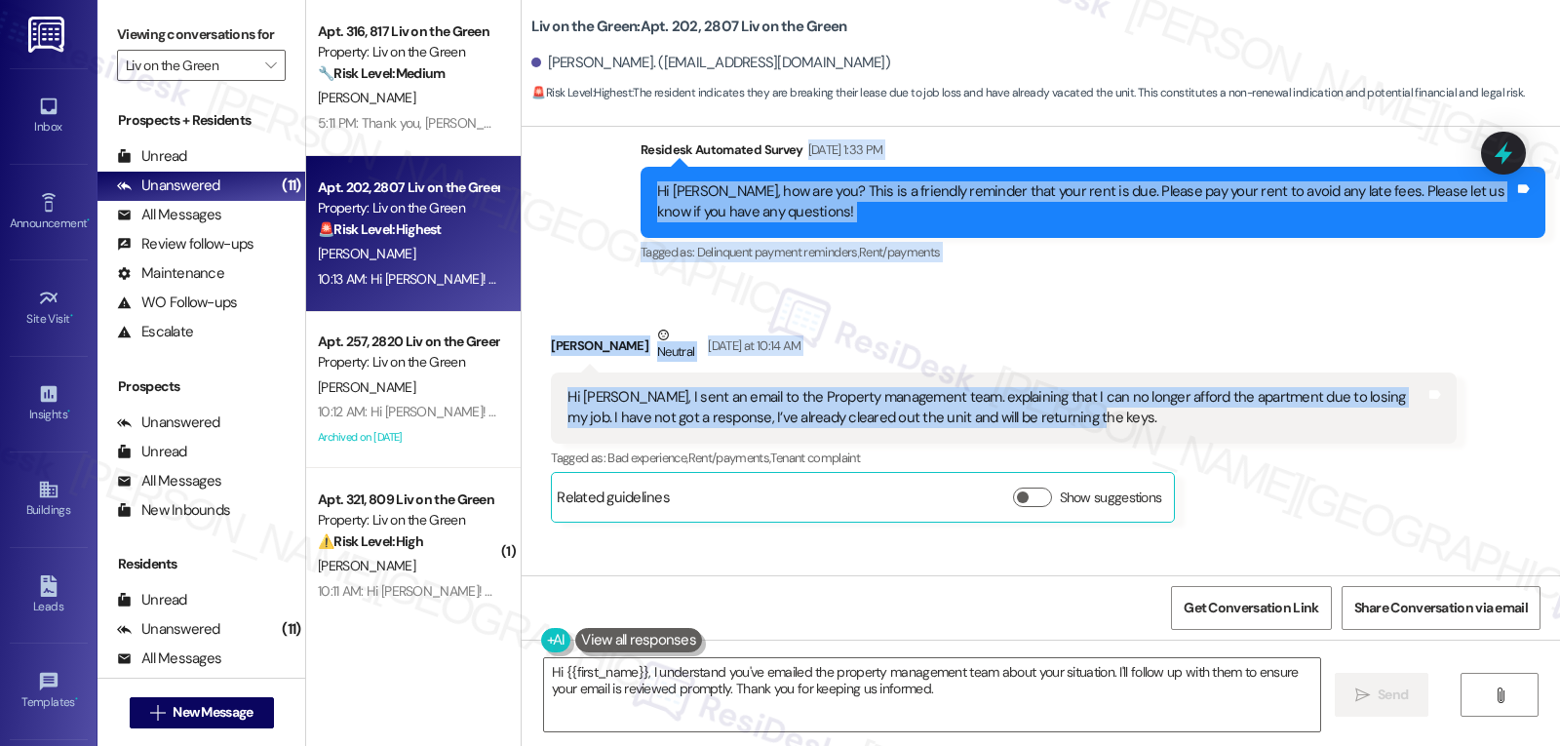
drag, startPoint x: 606, startPoint y: 295, endPoint x: 1082, endPoint y: 313, distance: 477.2
click at [1082, 313] on div "WO Lease started [DATE] 8:00 PM Show details Survey, sent via SMS Residesk Auto…" at bounding box center [1041, 351] width 1039 height 449
copy div "[DATE] 1:33 PM Hi [PERSON_NAME], how are you? This is a friendly reminder that …"
click at [978, 683] on textarea "Hi {{first_name}}, I understand you've emailed the property management team abo…" at bounding box center [932, 694] width 776 height 73
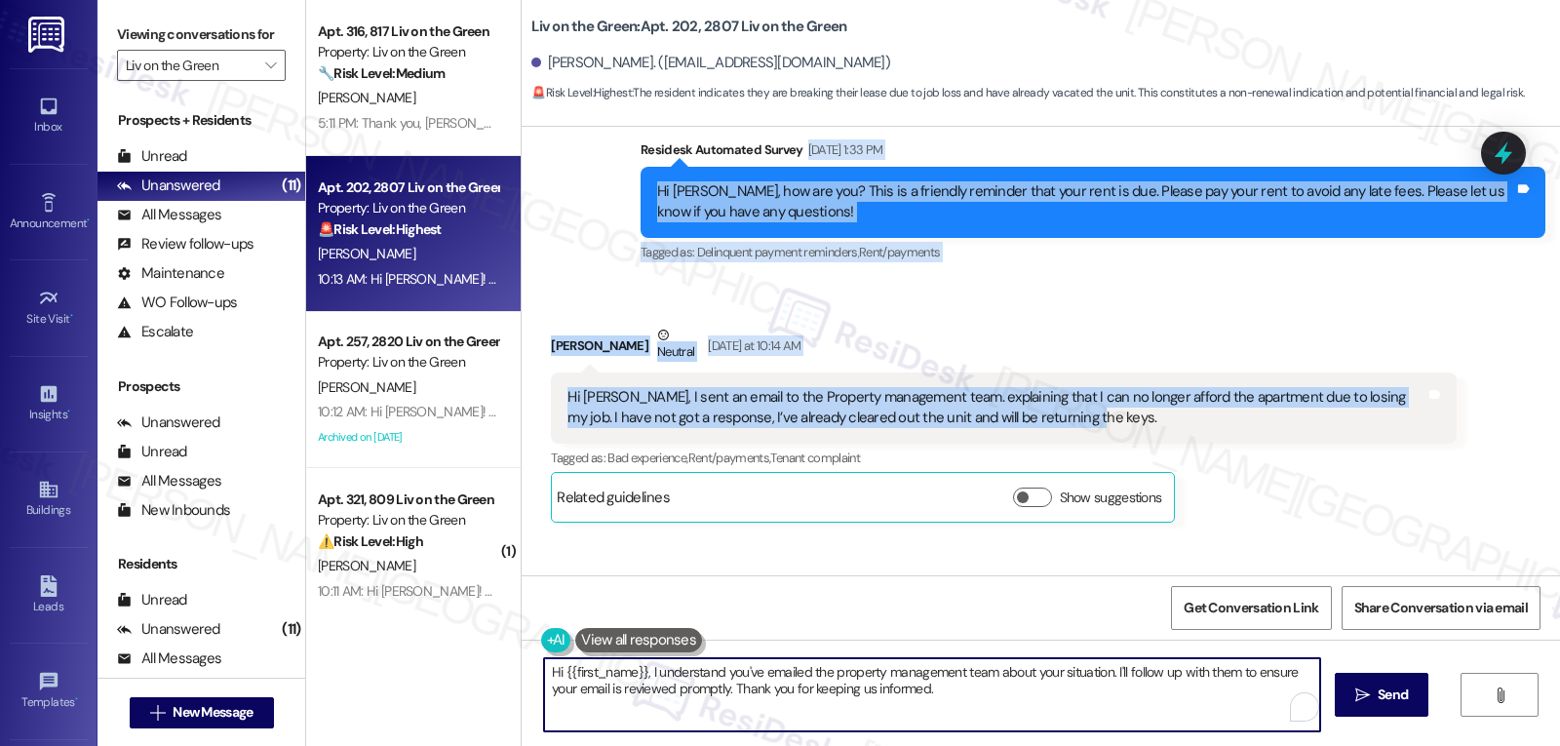
paste textarea "[PERSON_NAME], thank you for letting me know, and I’m so sorry to hear about yo…"
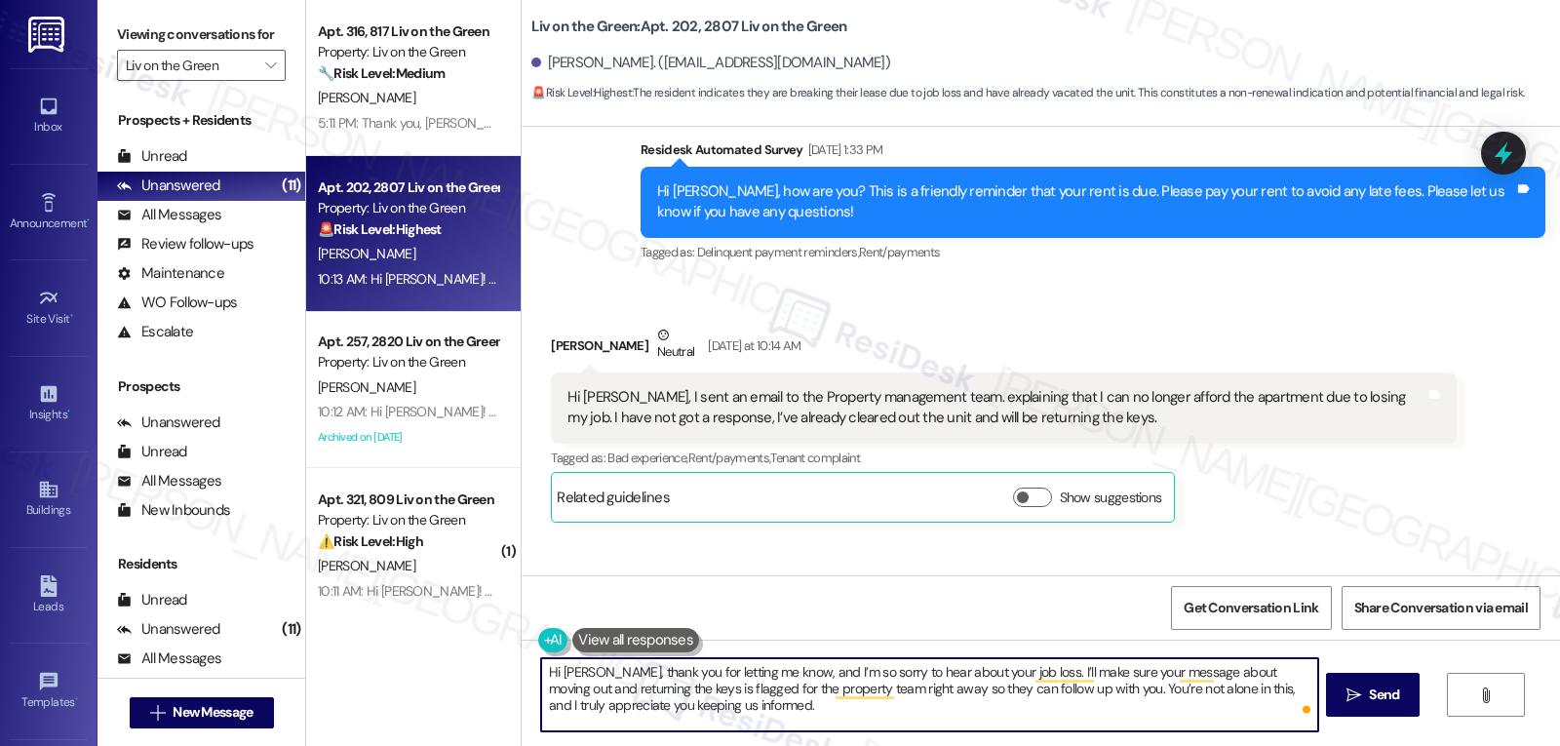
click at [762, 690] on textarea "Hi [PERSON_NAME], thank you for letting me know, and I’m so sorry to hear about…" at bounding box center [929, 694] width 776 height 73
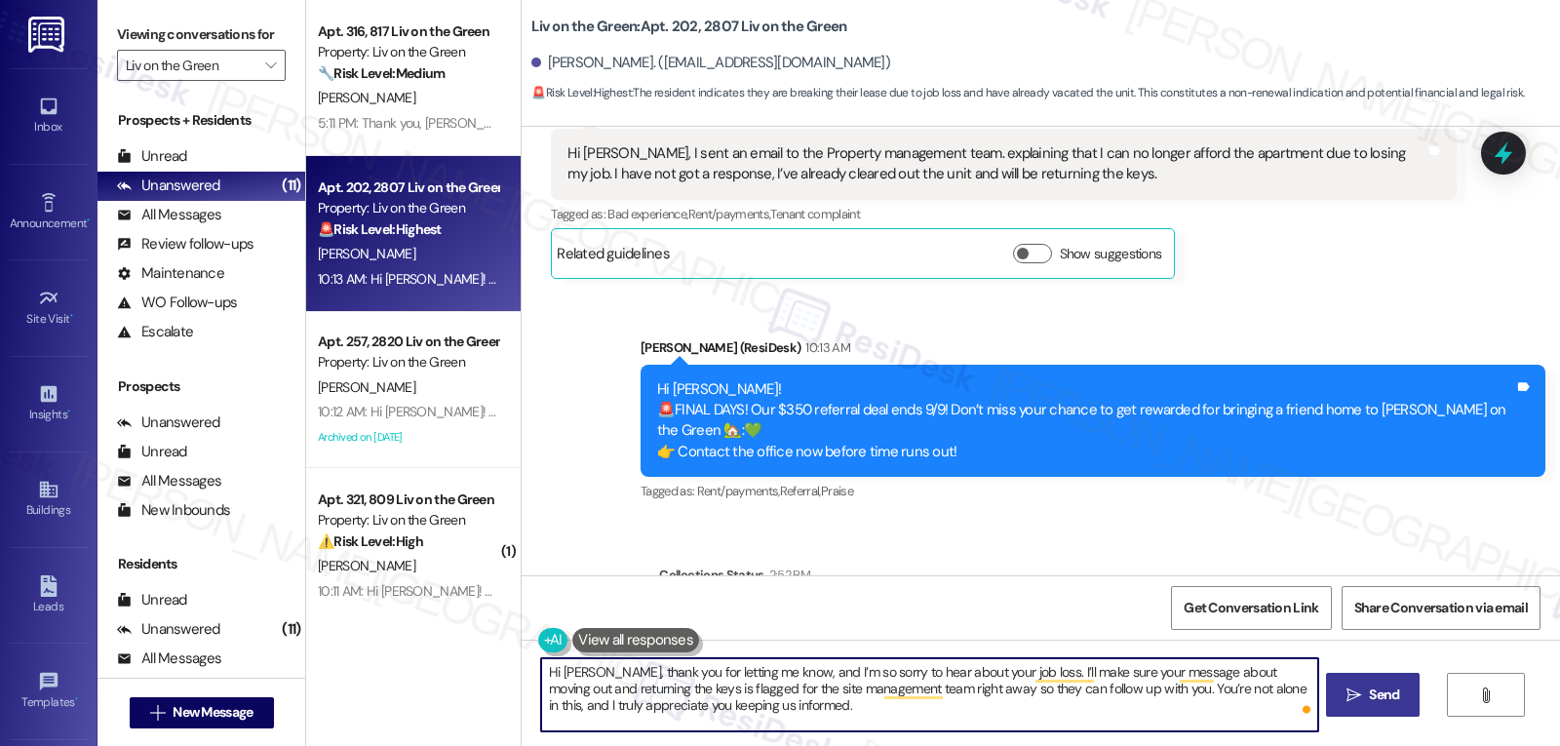
type textarea "Hi [PERSON_NAME], thank you for letting me know, and I’m so sorry to hear about…"
click at [1343, 694] on span " Send" at bounding box center [1373, 695] width 61 height 20
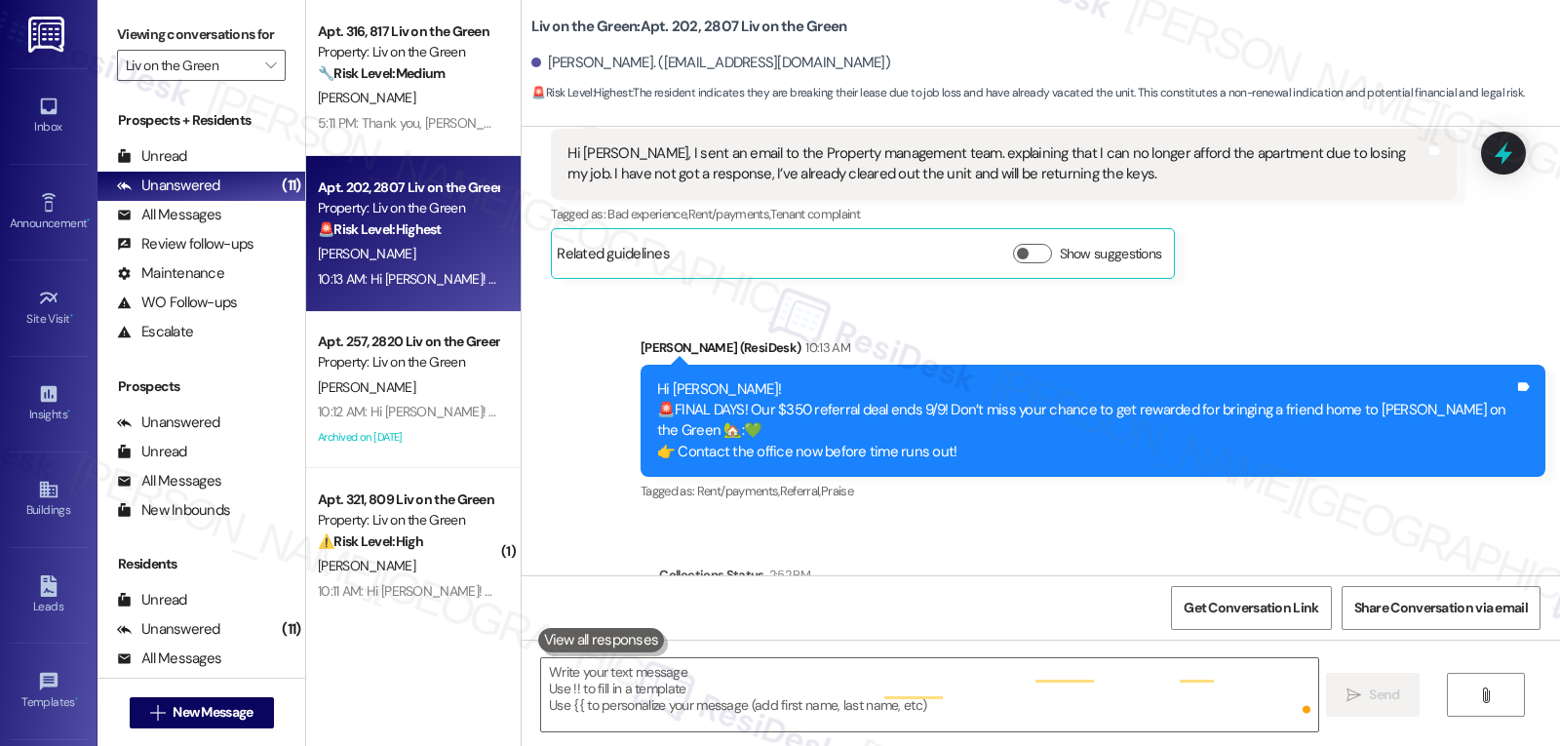
scroll to position [12031, 0]
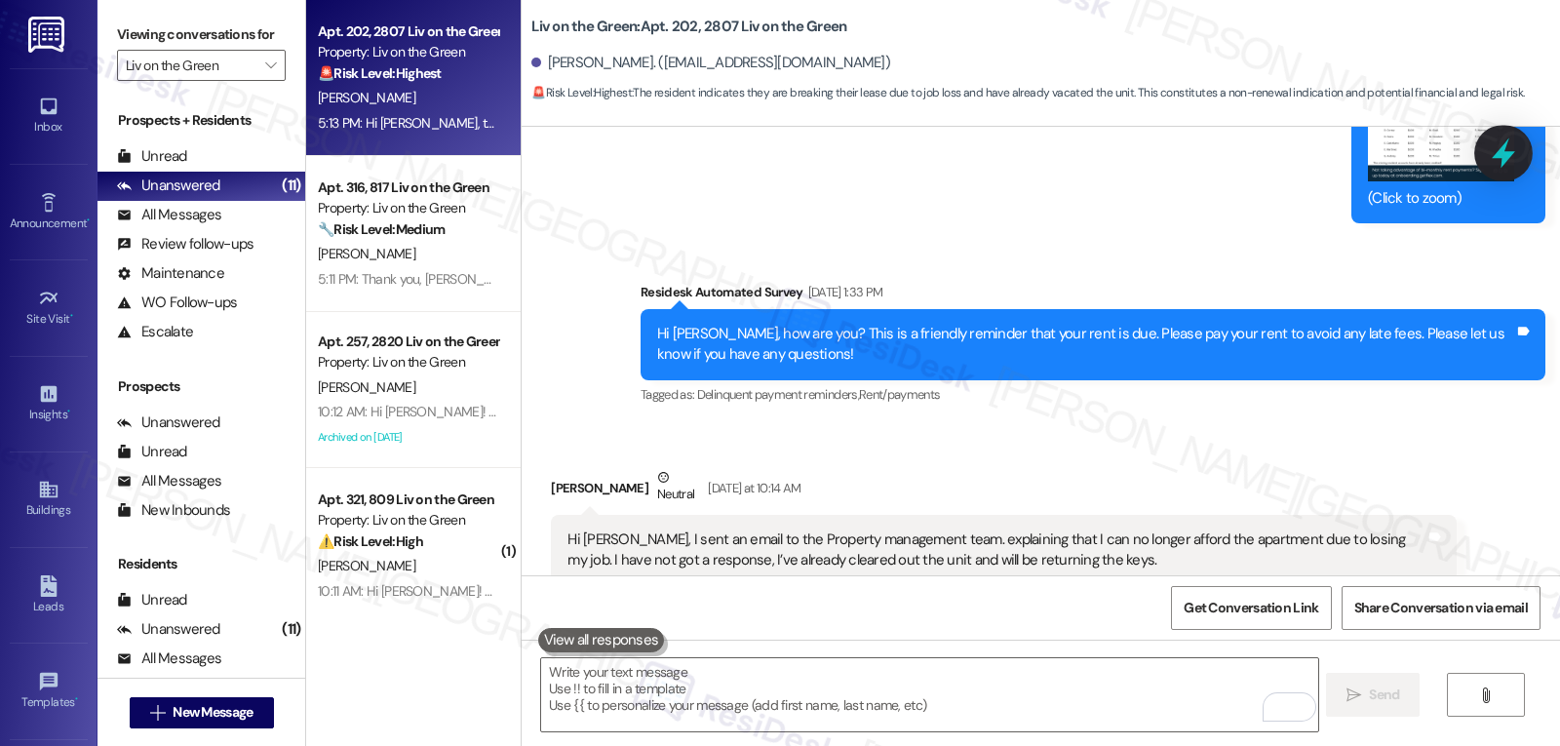
click at [1520, 168] on div at bounding box center [1503, 153] width 59 height 56
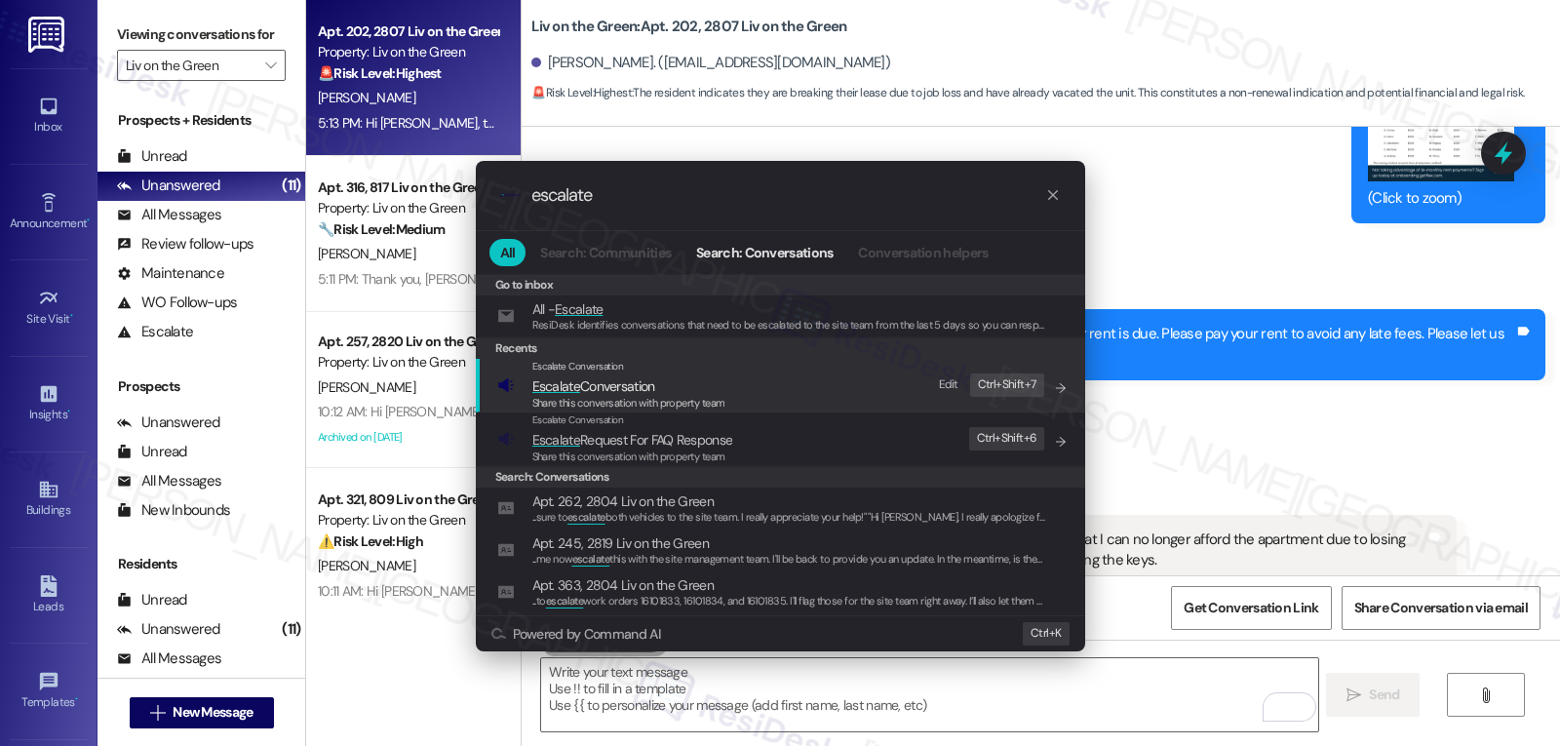
type input "escalate"
click at [626, 389] on span "Escalate Conversation" at bounding box center [593, 386] width 123 height 18
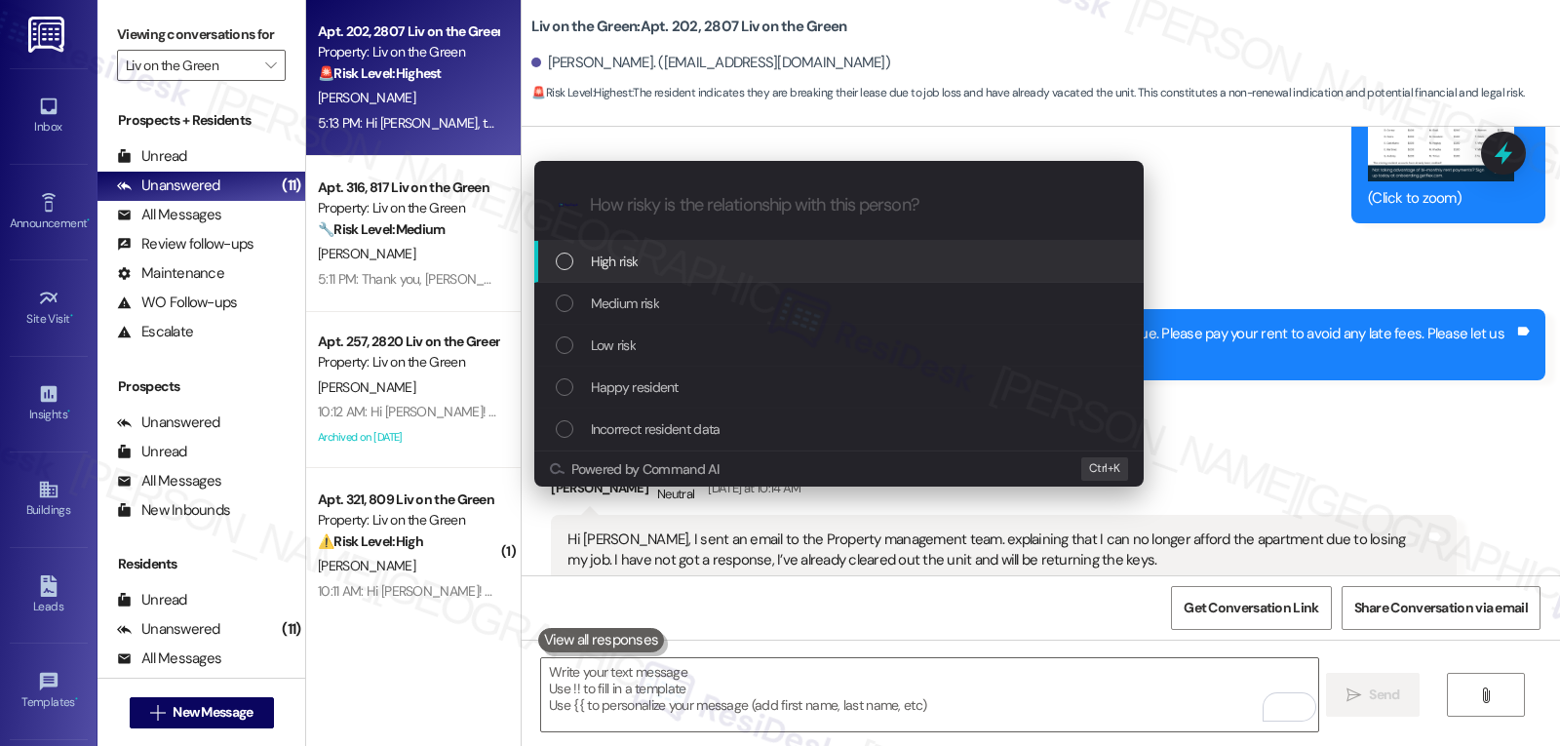
click at [623, 270] on span "High risk" at bounding box center [615, 261] width 48 height 21
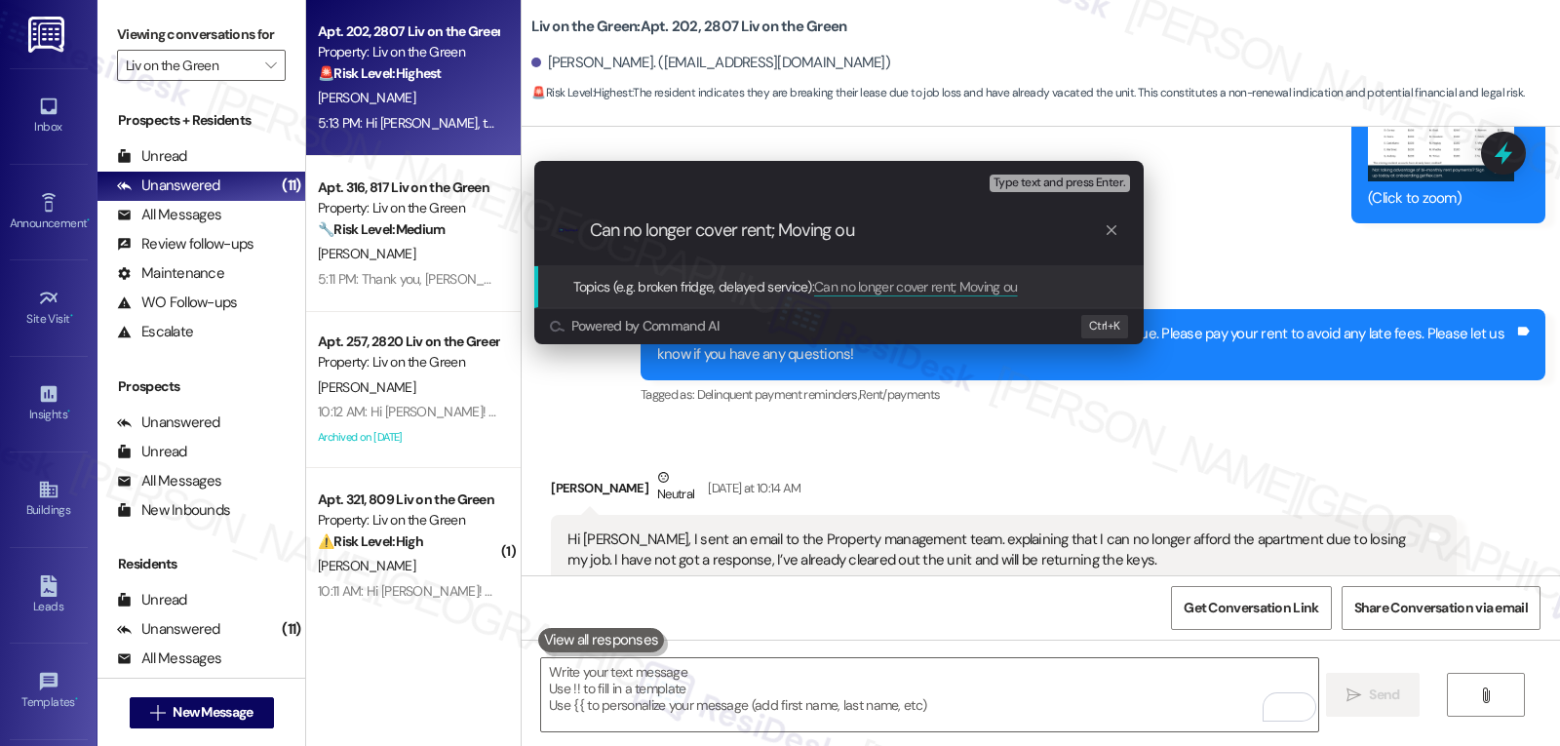
type input "Can no longer cover rent; Moving out"
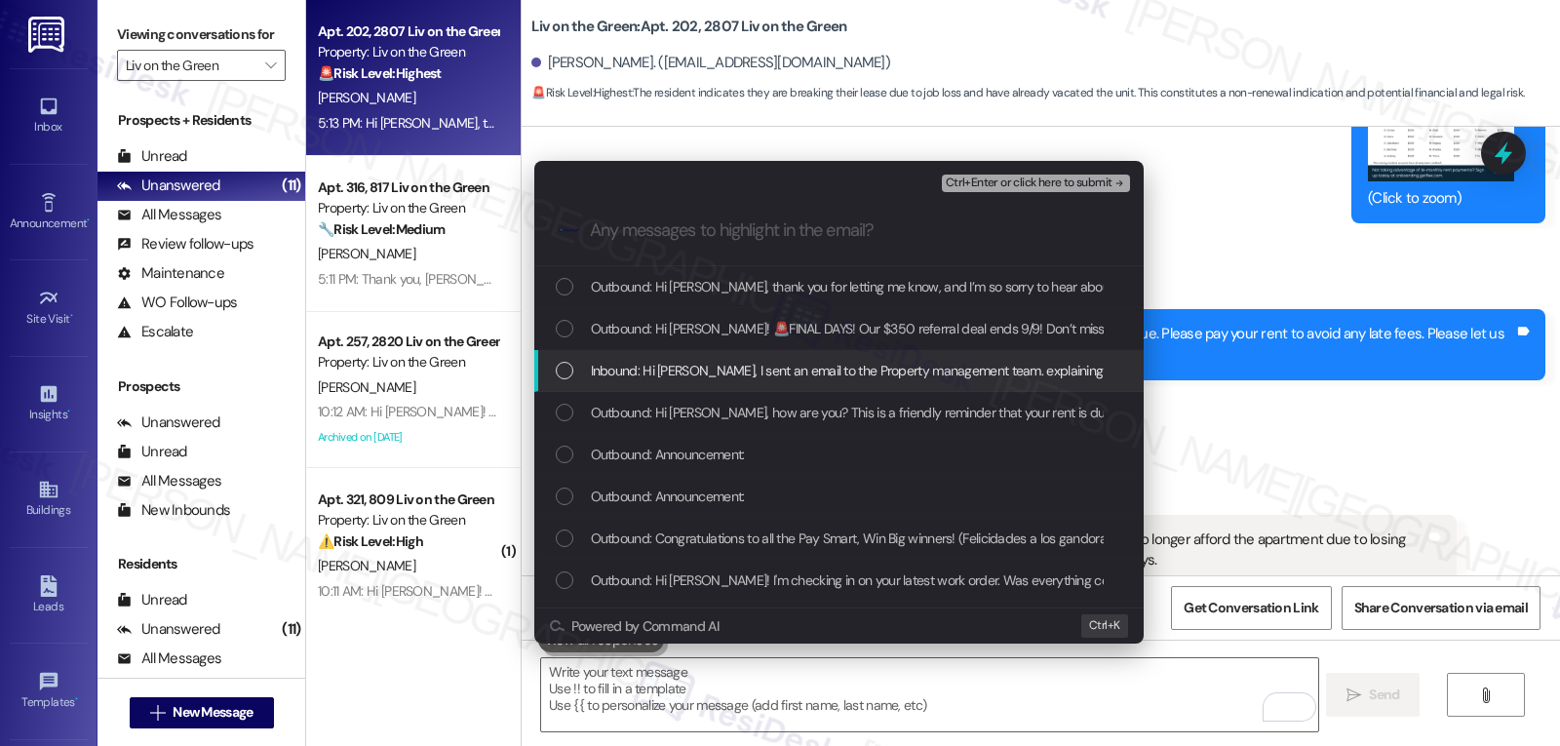
click at [570, 374] on div "List of options" at bounding box center [565, 371] width 18 height 18
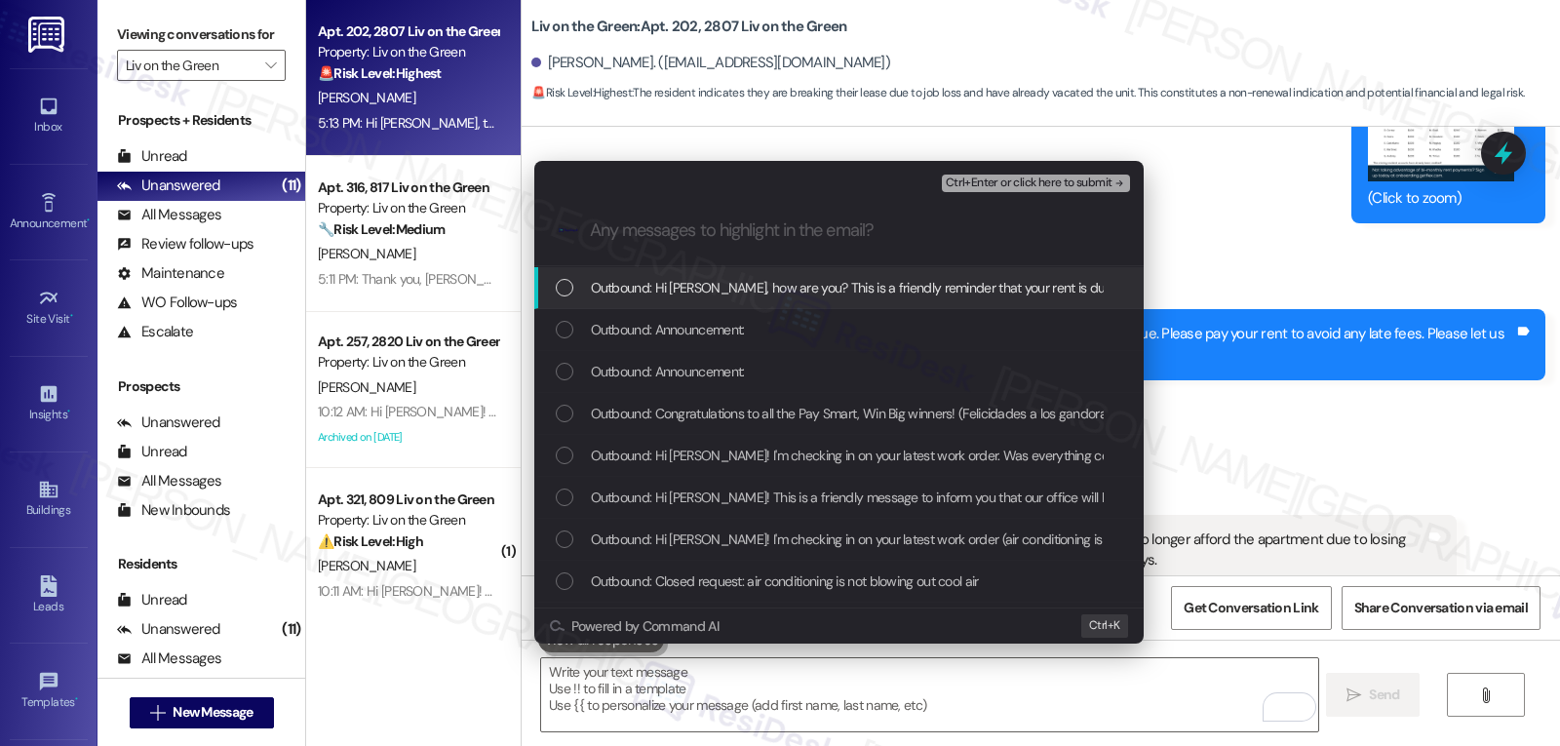
scroll to position [195, 0]
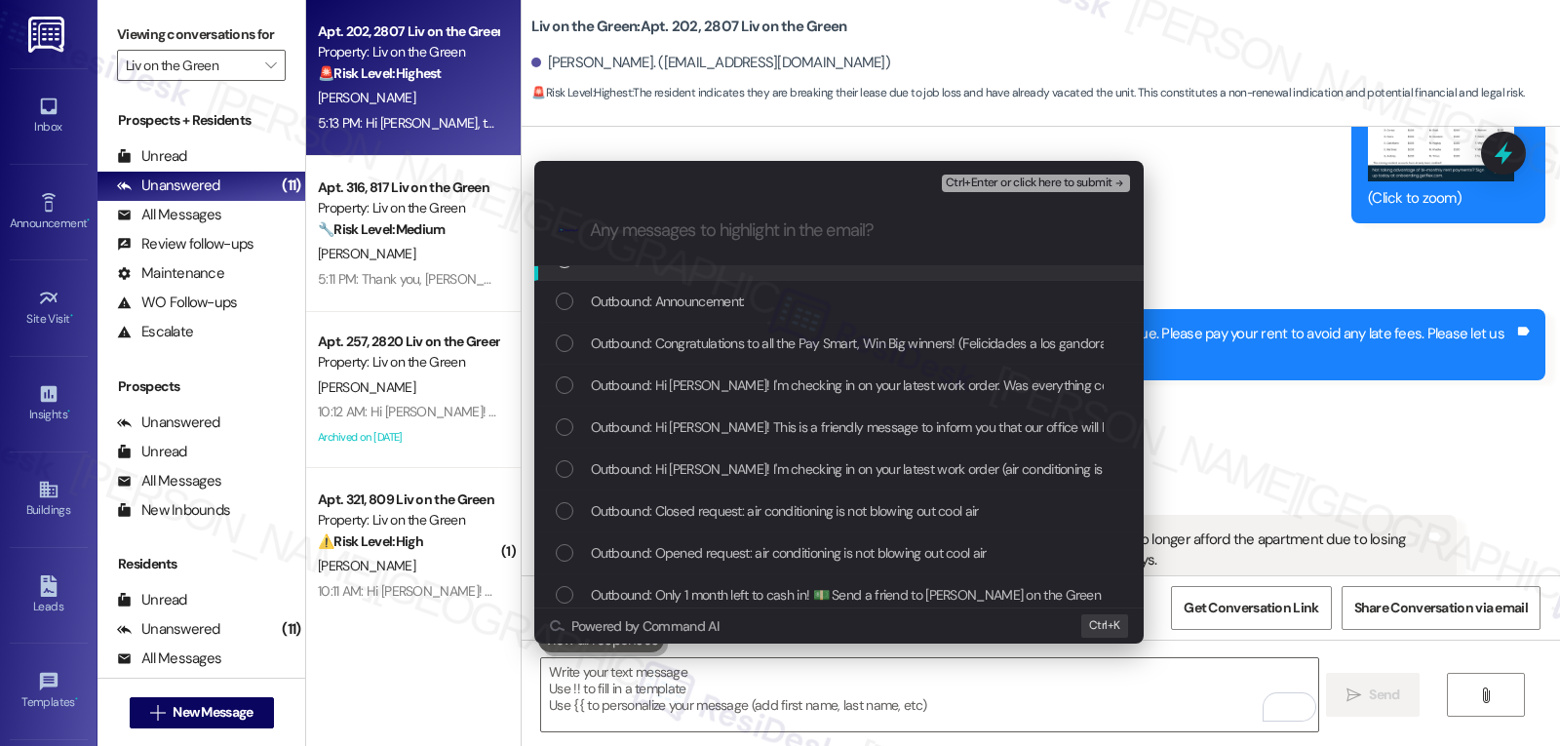
click at [1045, 192] on div "Ctrl+Enter or click here to submit" at bounding box center [1038, 183] width 192 height 25
click at [1050, 180] on span "Ctrl+Enter or click here to submit" at bounding box center [1029, 183] width 167 height 14
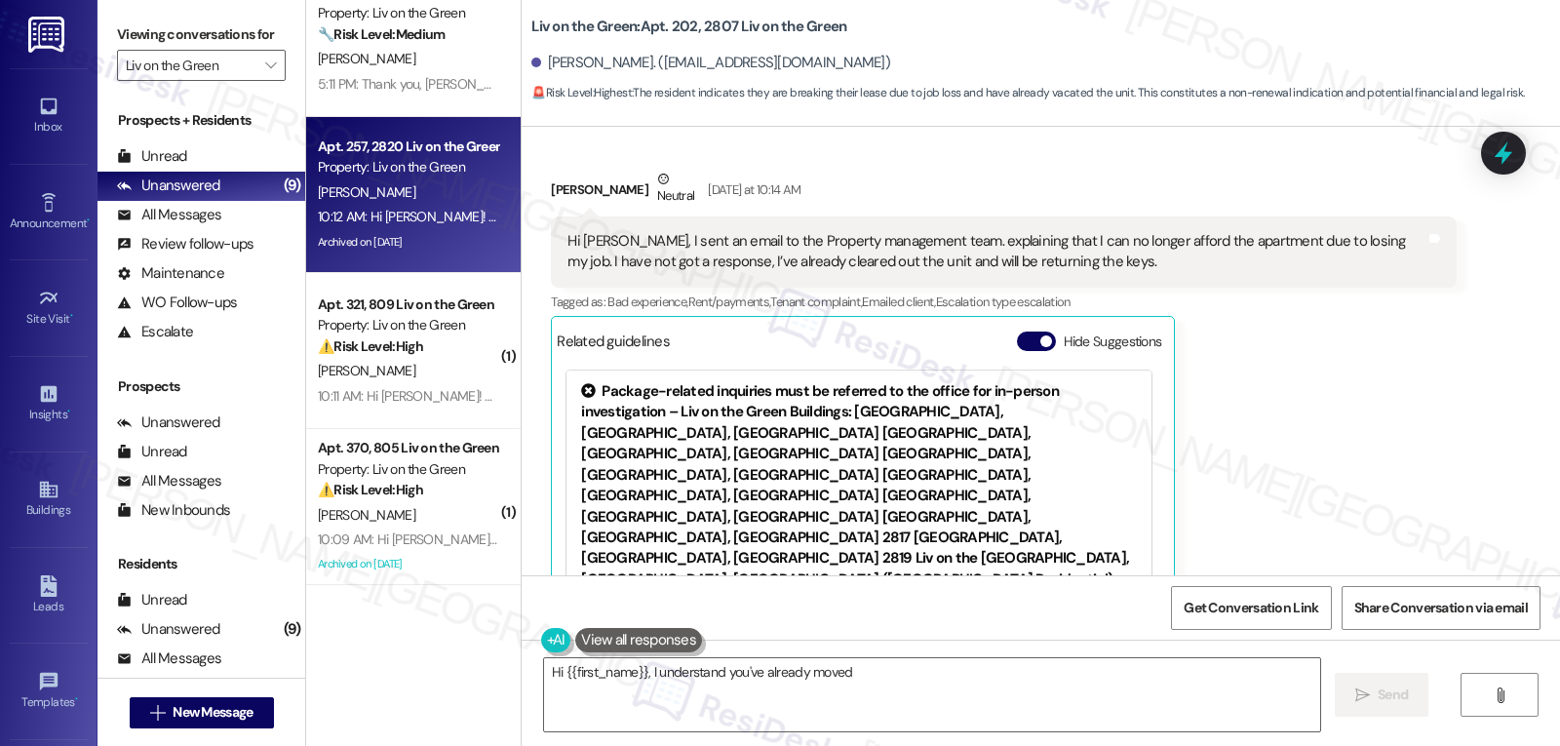
type textarea "Hi {{first_name}}, I understand you've already moved"
click at [406, 254] on div "Archived on [DATE]" at bounding box center [408, 242] width 184 height 24
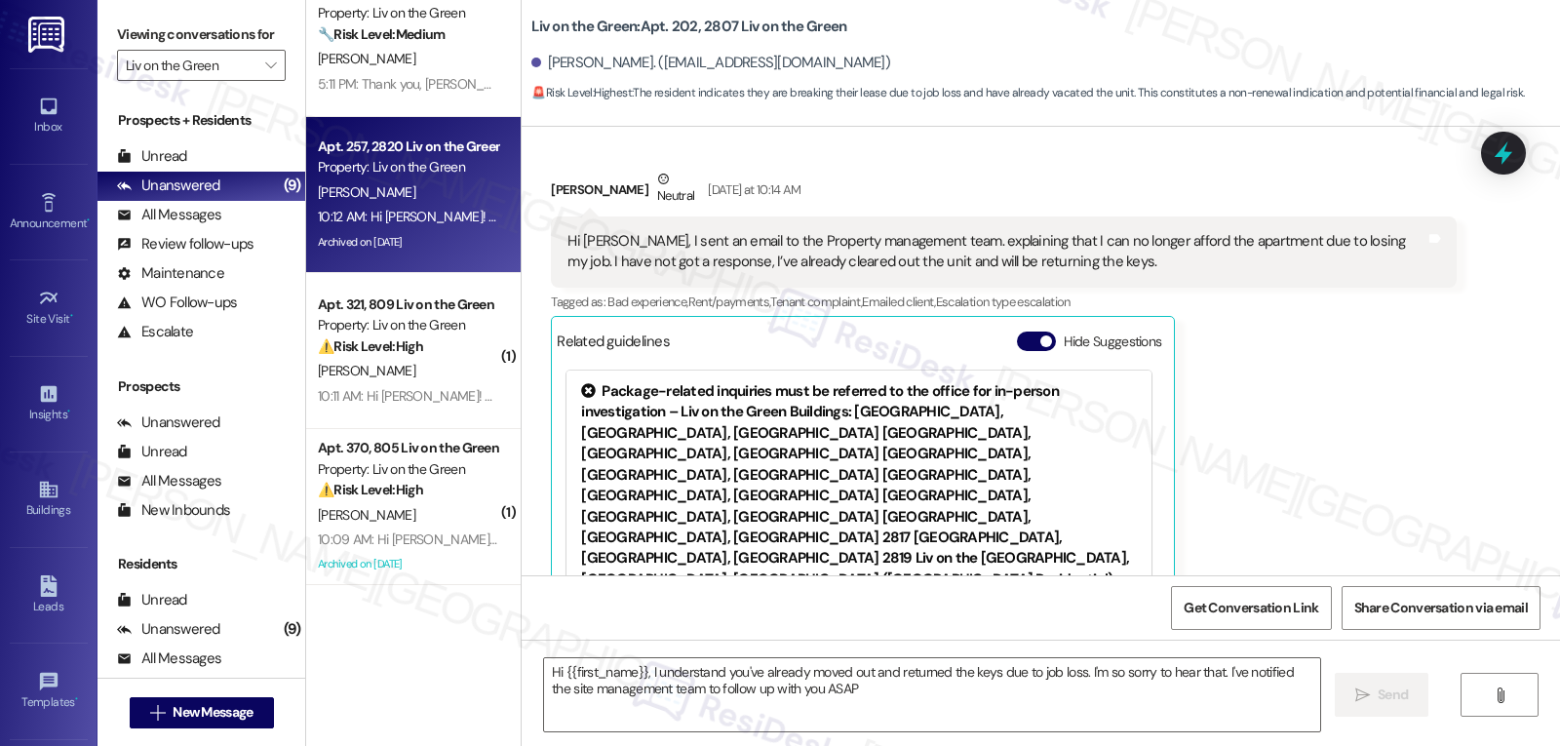
type textarea "Hi {{first_name}}, I understand you've already moved out and returned the keys …"
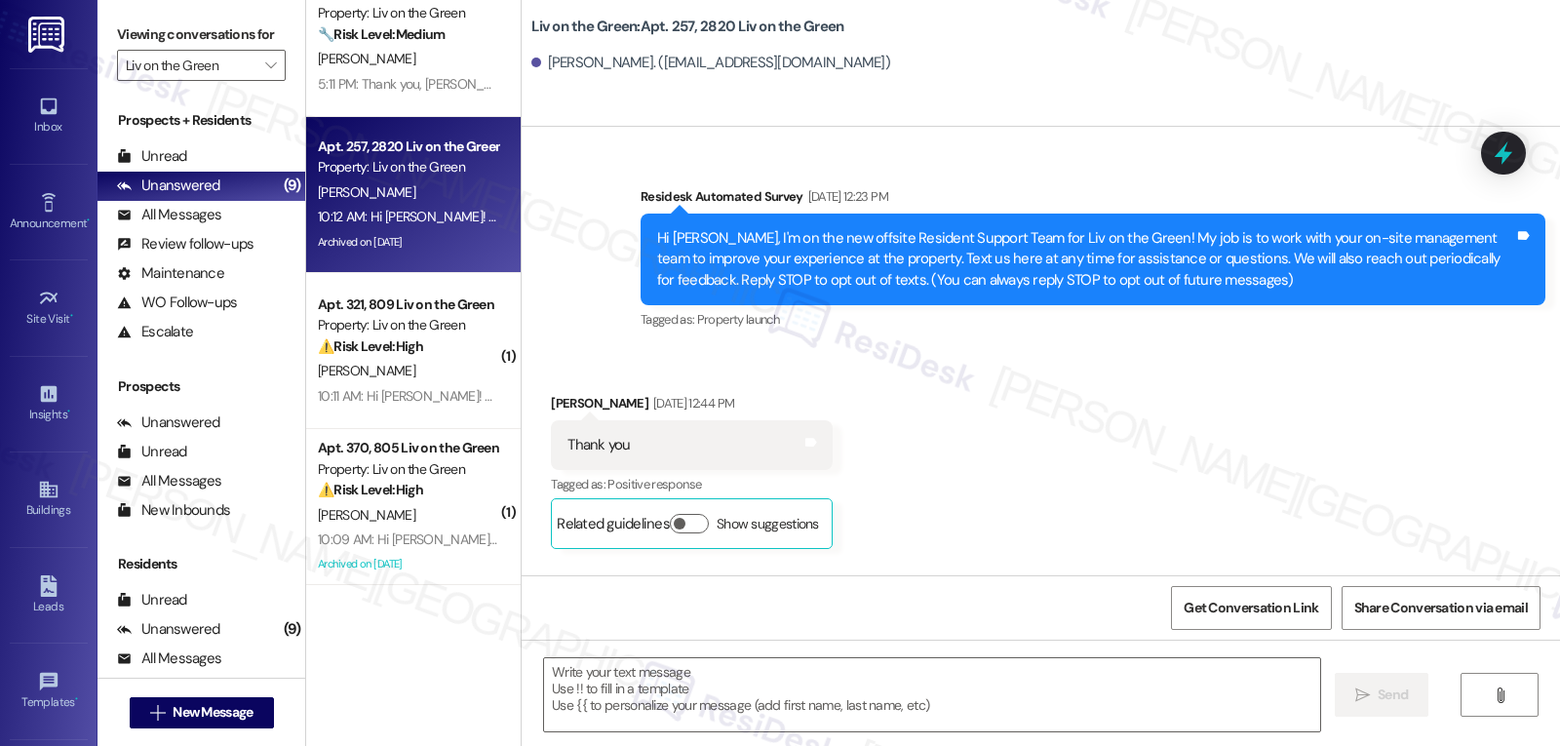
type textarea "Fetching suggested responses. Please feel free to read through the conversation…"
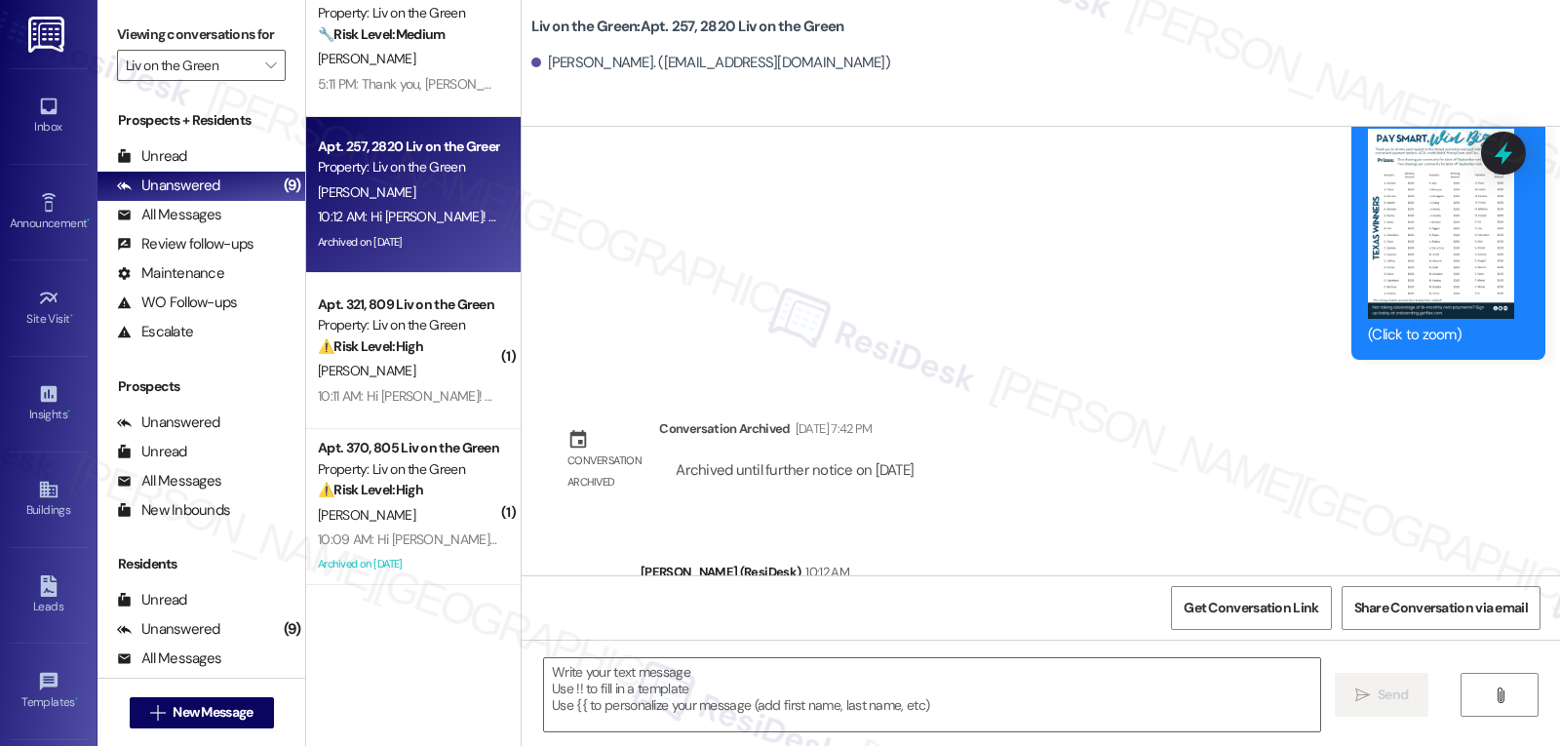
scroll to position [14702, 0]
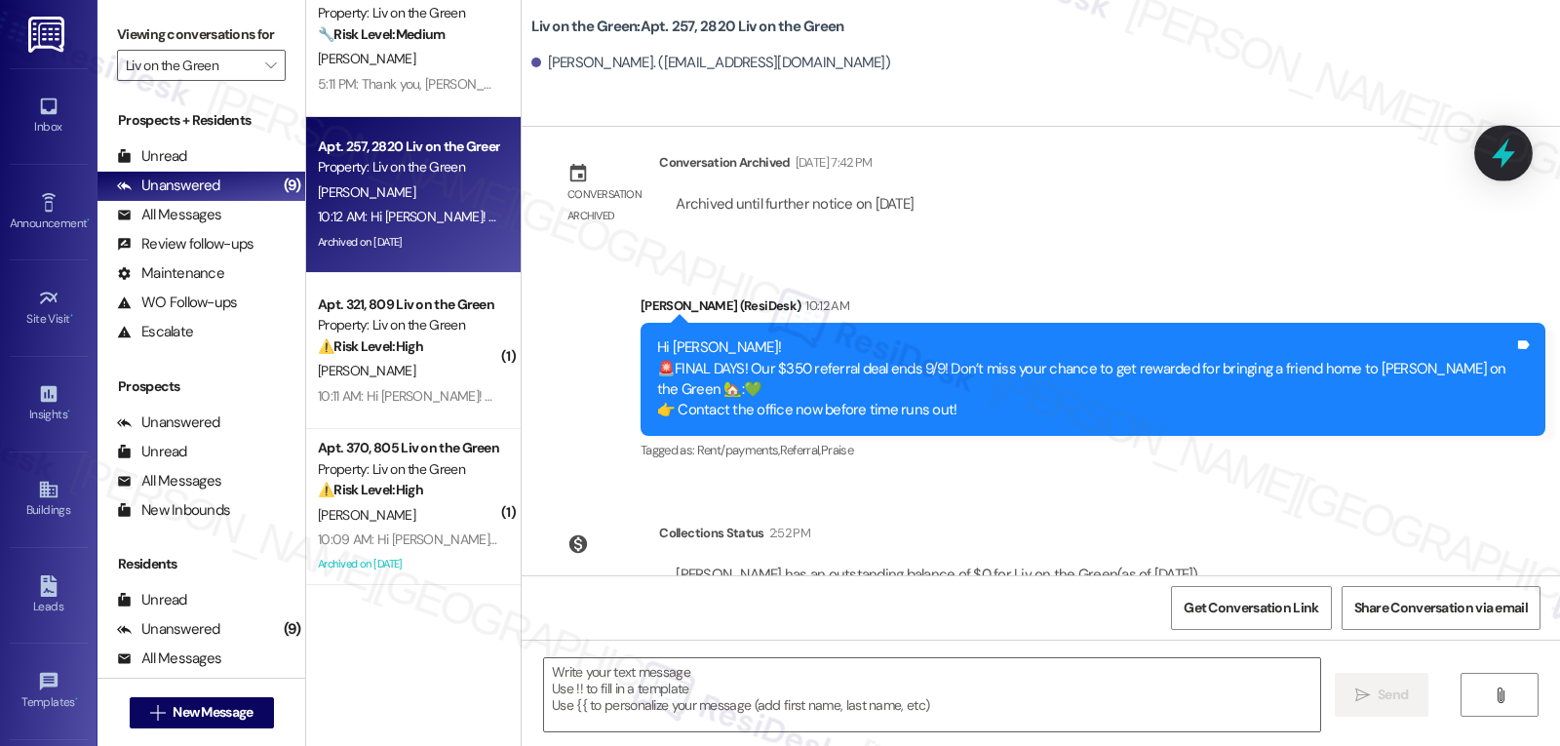
click at [1508, 152] on icon at bounding box center [1503, 153] width 23 height 30
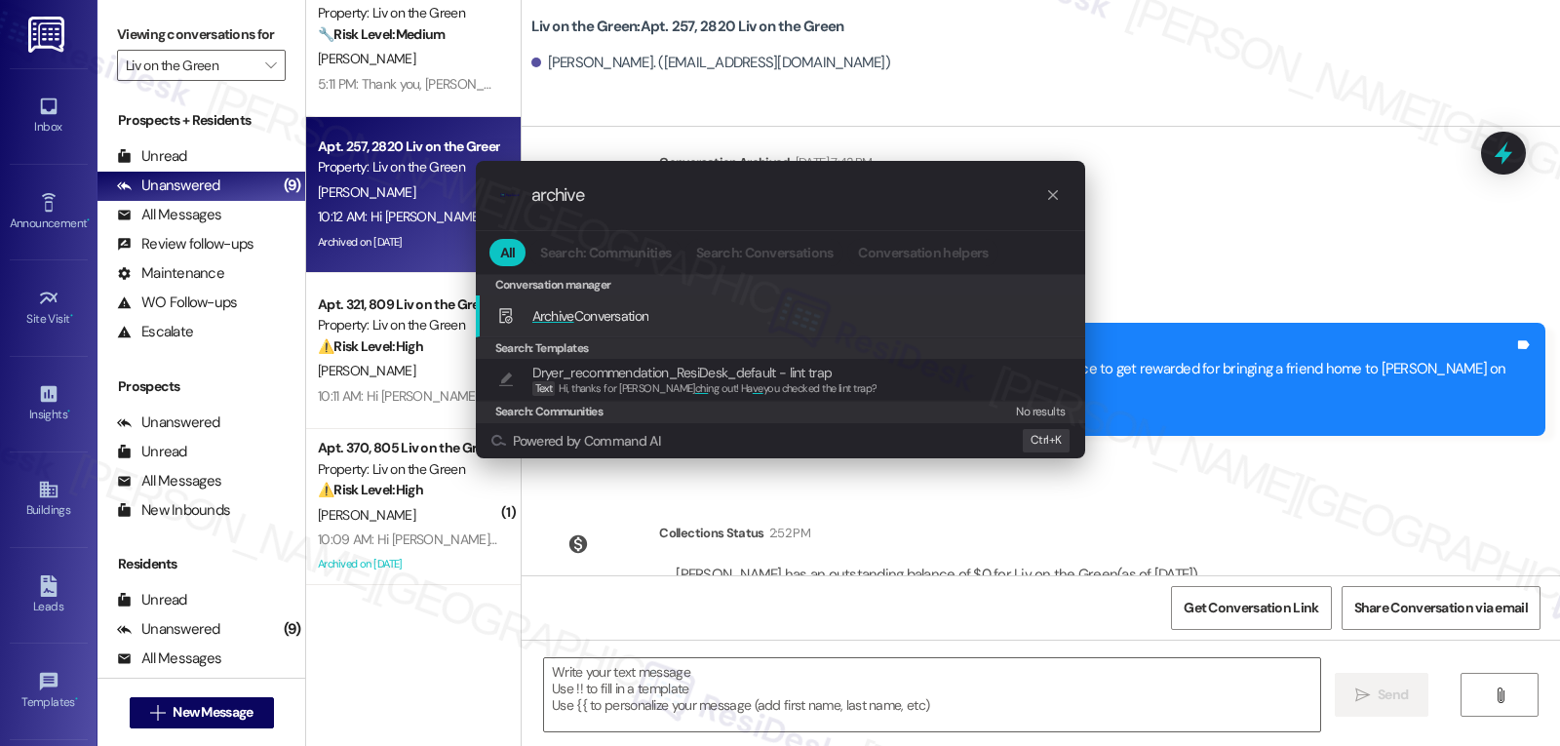
type input "archive"
click at [608, 318] on span "Archive Conversation" at bounding box center [590, 316] width 117 height 18
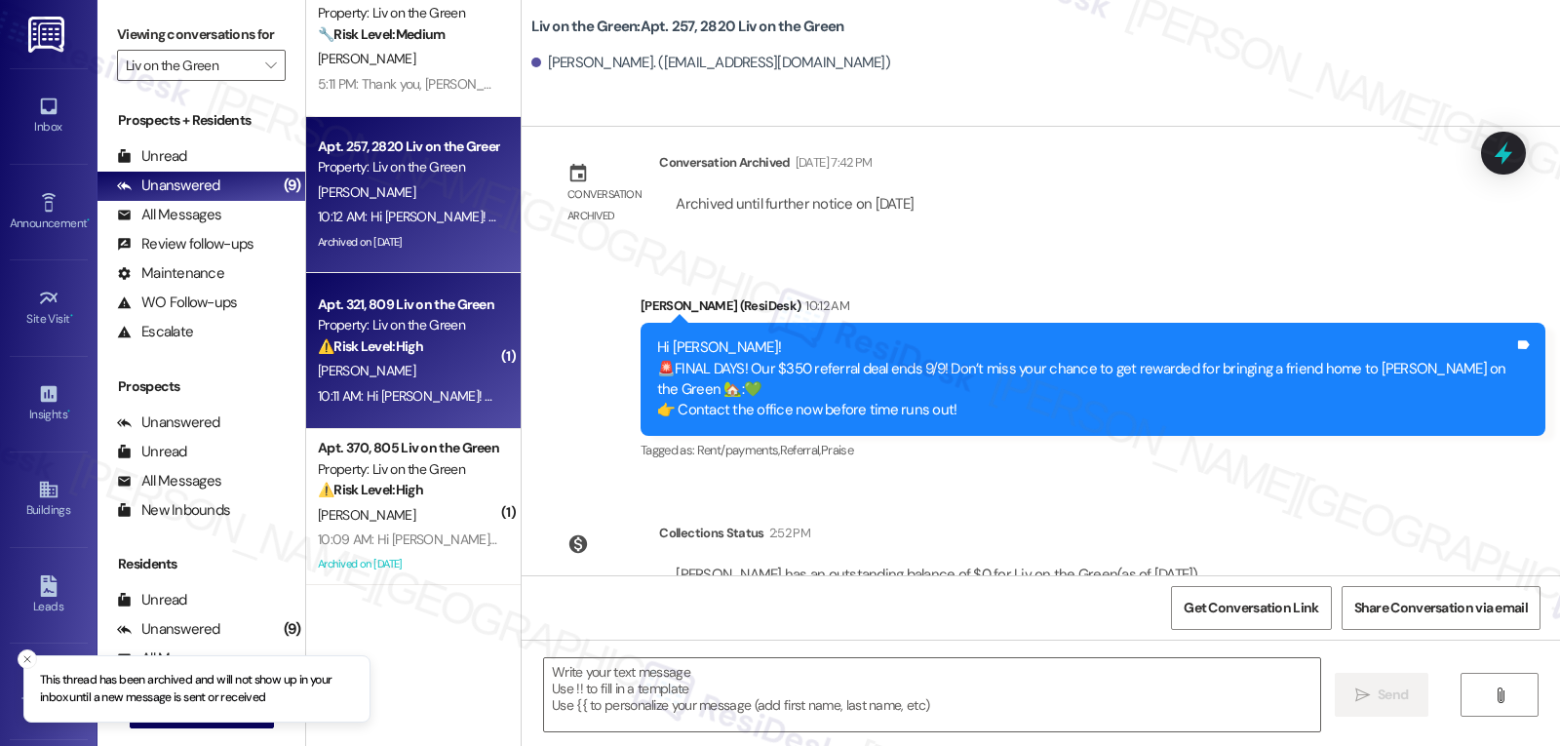
click at [450, 380] on div "K. Stevens" at bounding box center [408, 371] width 184 height 24
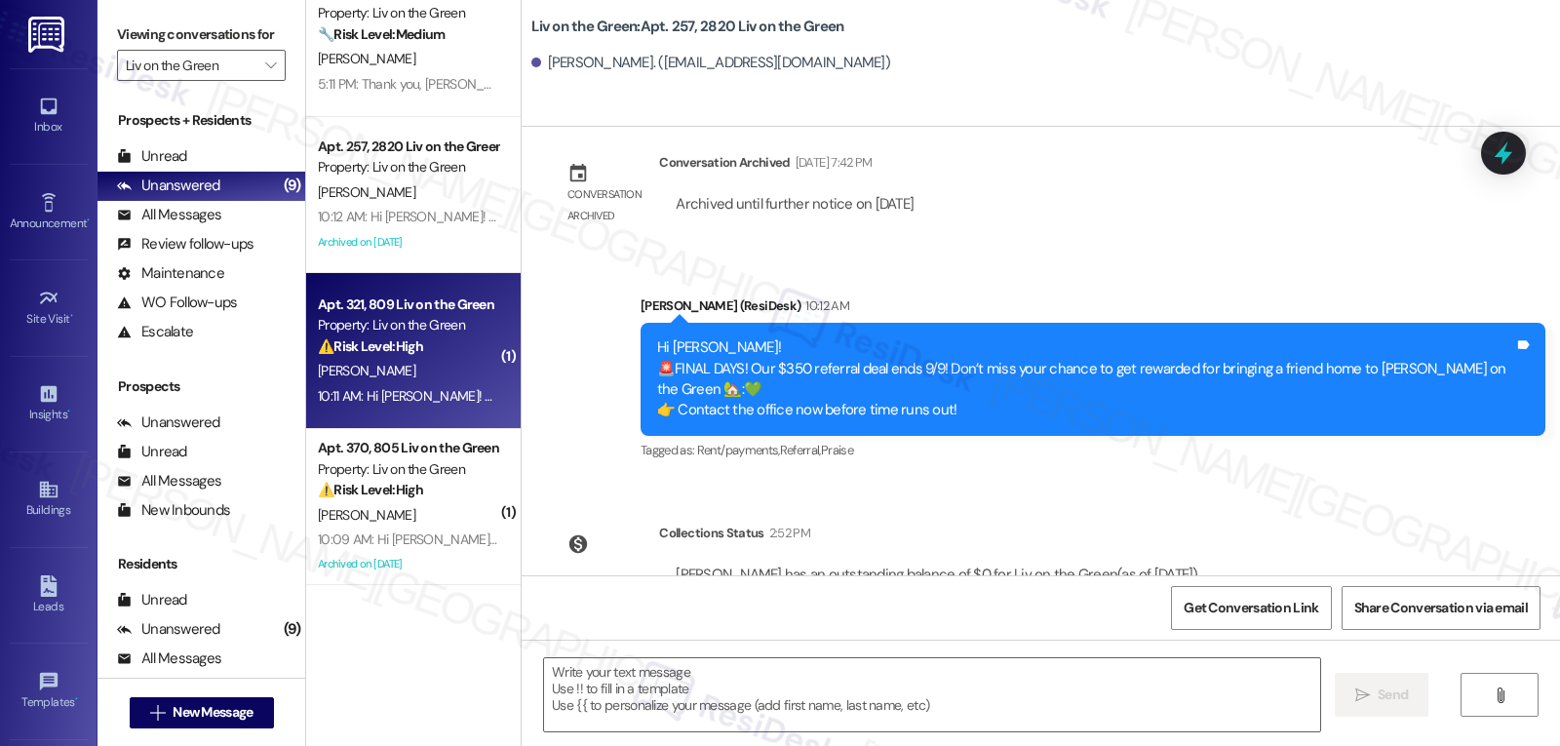
type textarea "Fetching suggested responses. Please feel free to read through the conversation…"
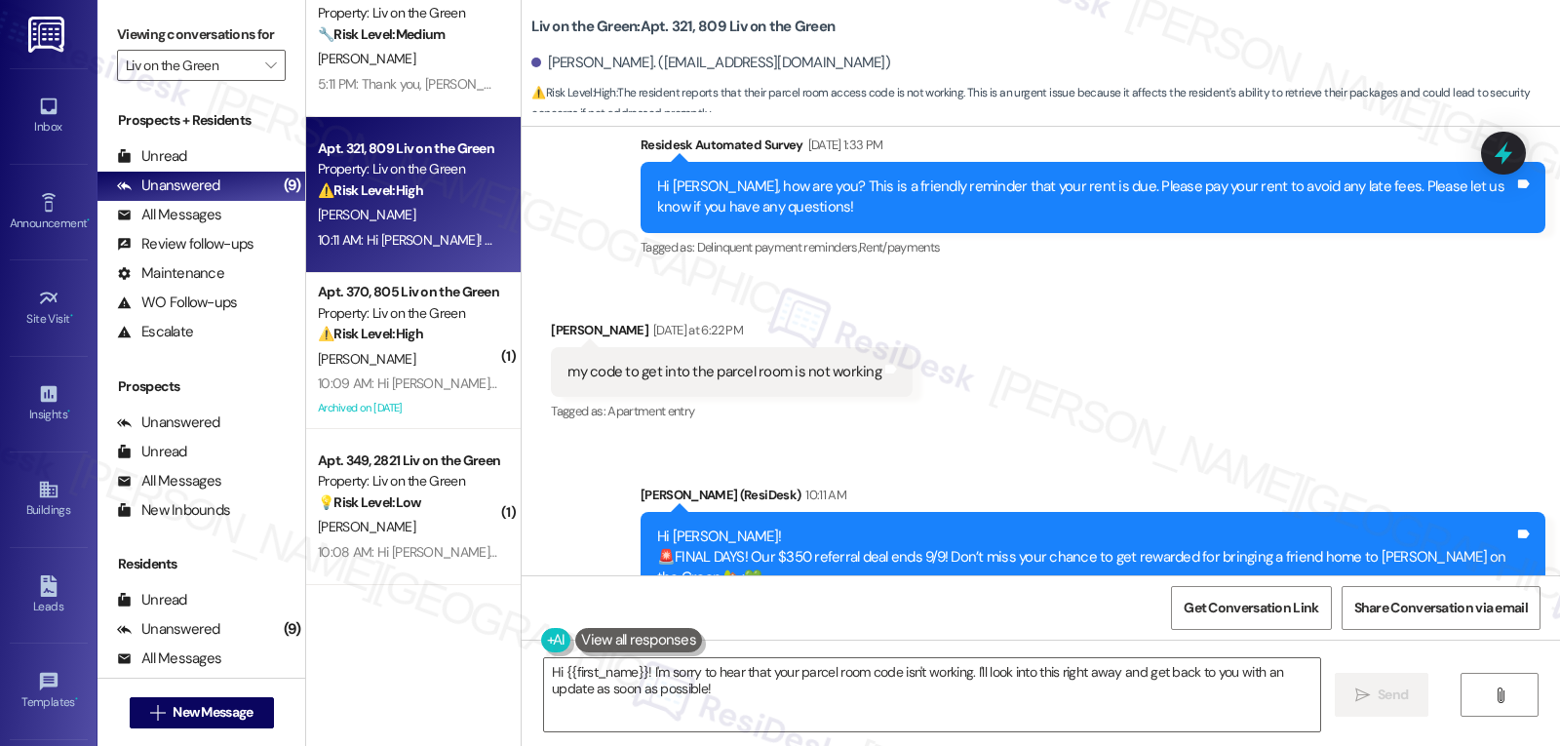
scroll to position [9833, 0]
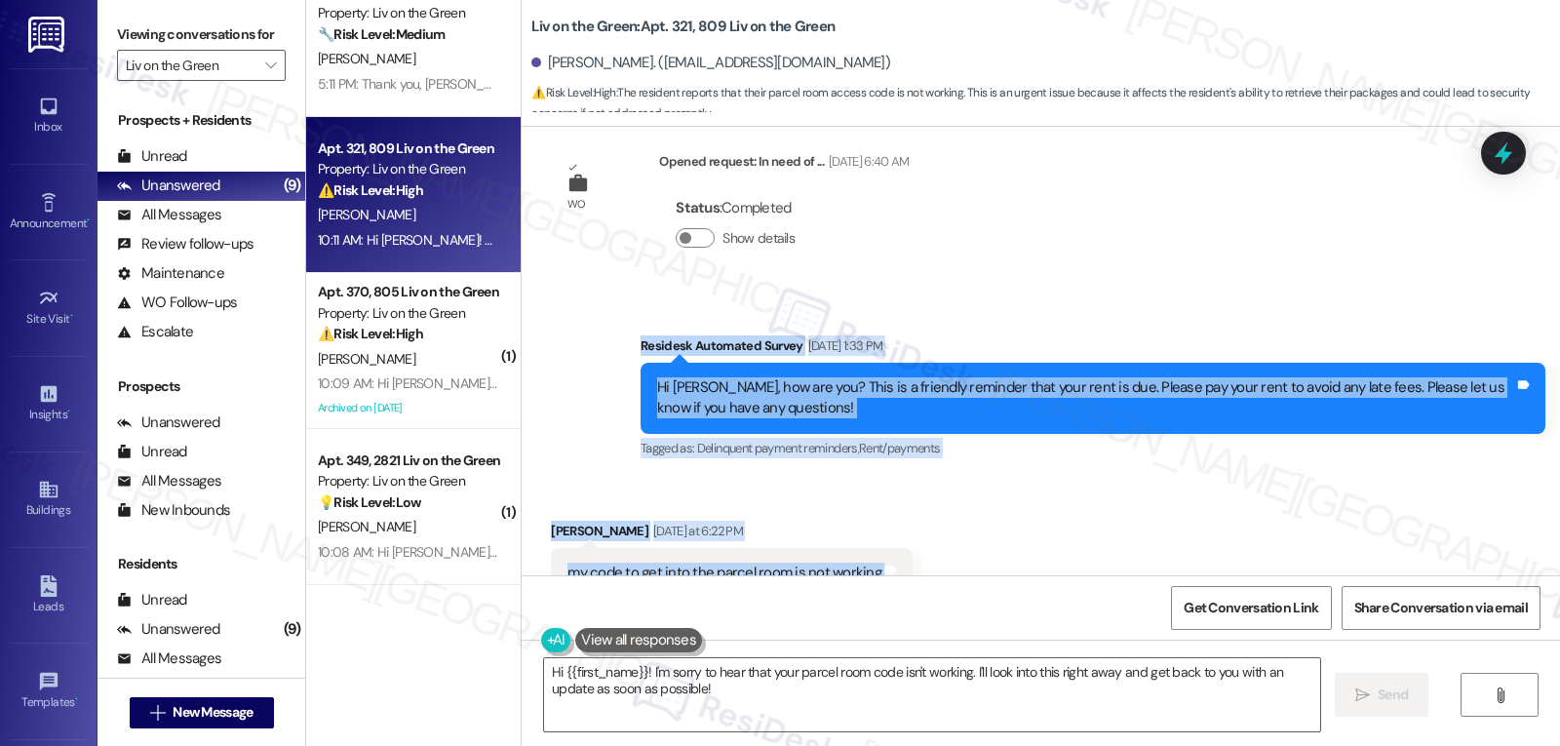
drag, startPoint x: 616, startPoint y: 282, endPoint x: 982, endPoint y: 500, distance: 425.9
click at [982, 500] on div "WO Opened request: air stayed ... Jun 26, 2024 at 2:41 PM Status : Completed Sh…" at bounding box center [1041, 351] width 1039 height 449
copy div "Residesk Automated Survey Sep 03, 2025 at 1:33 PM Hi Kayla, how are you? This i…"
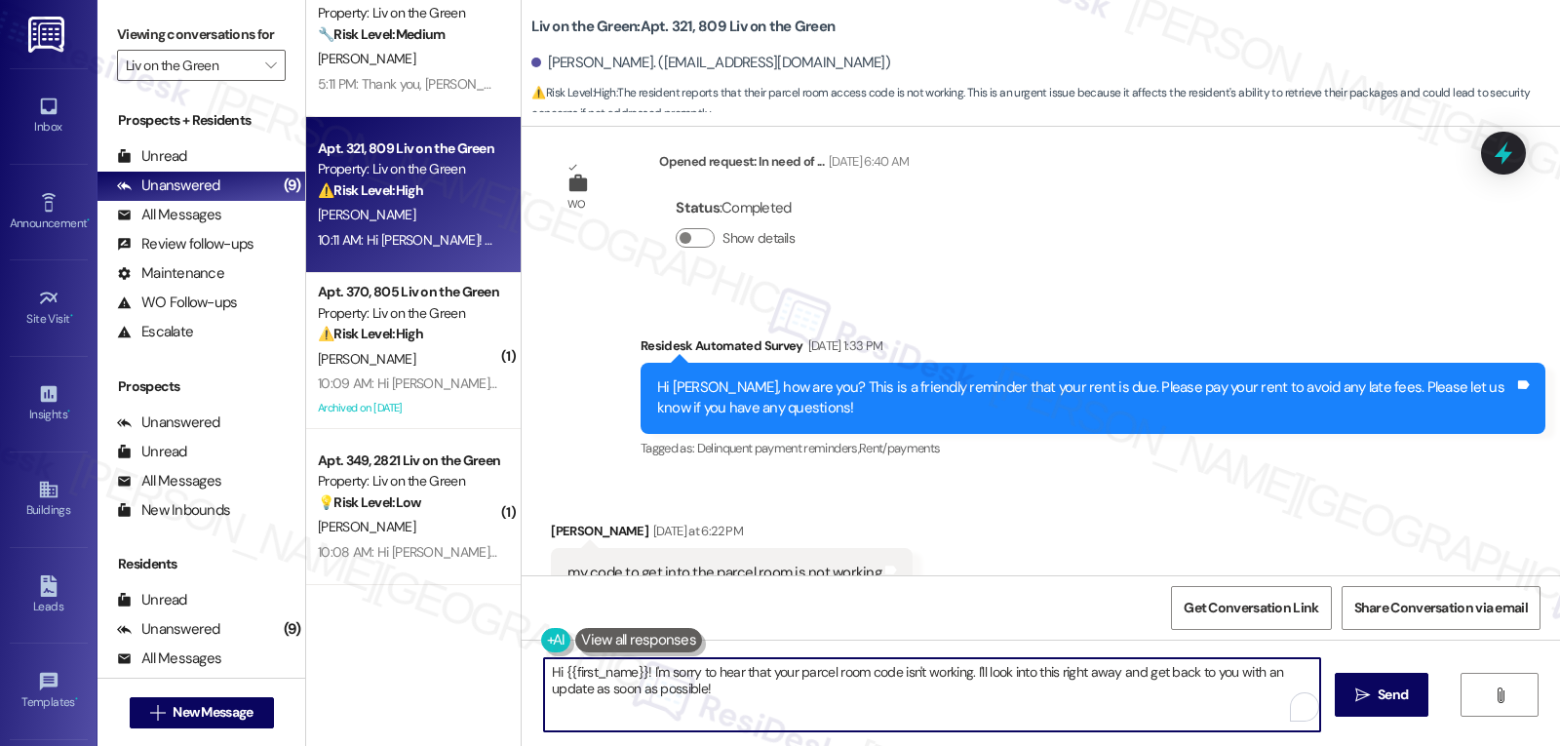
drag, startPoint x: 966, startPoint y: 678, endPoint x: 1078, endPoint y: 767, distance: 143.6
click at [1078, 745] on html "Inbox Go to Inbox Announcement • Send A Text Announcement Site Visit • Go to Si…" at bounding box center [780, 373] width 1560 height 746
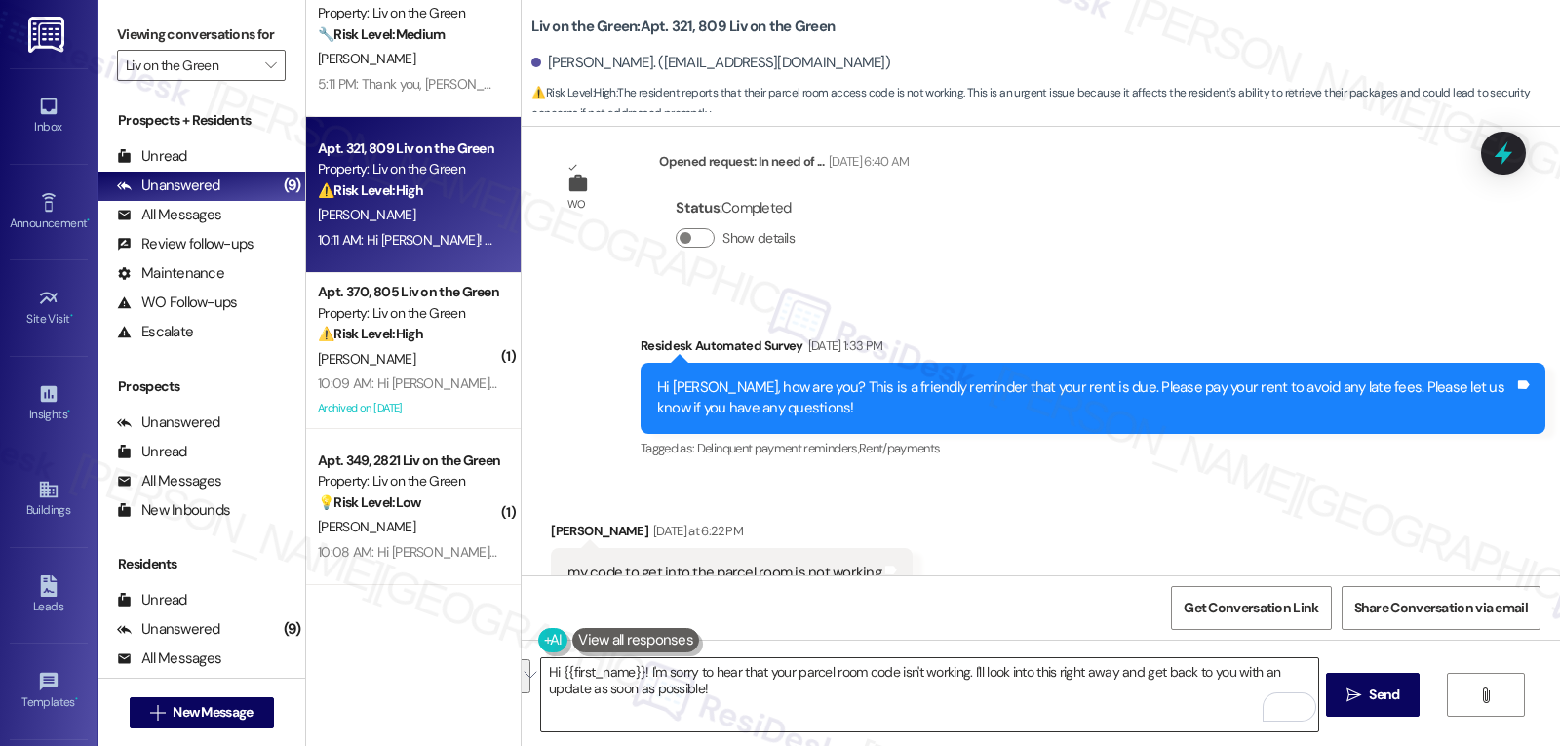
click at [698, 715] on textarea "Hi {{first_name}}! I'm sorry to hear that your parcel room code isn't working. …" at bounding box center [929, 694] width 776 height 73
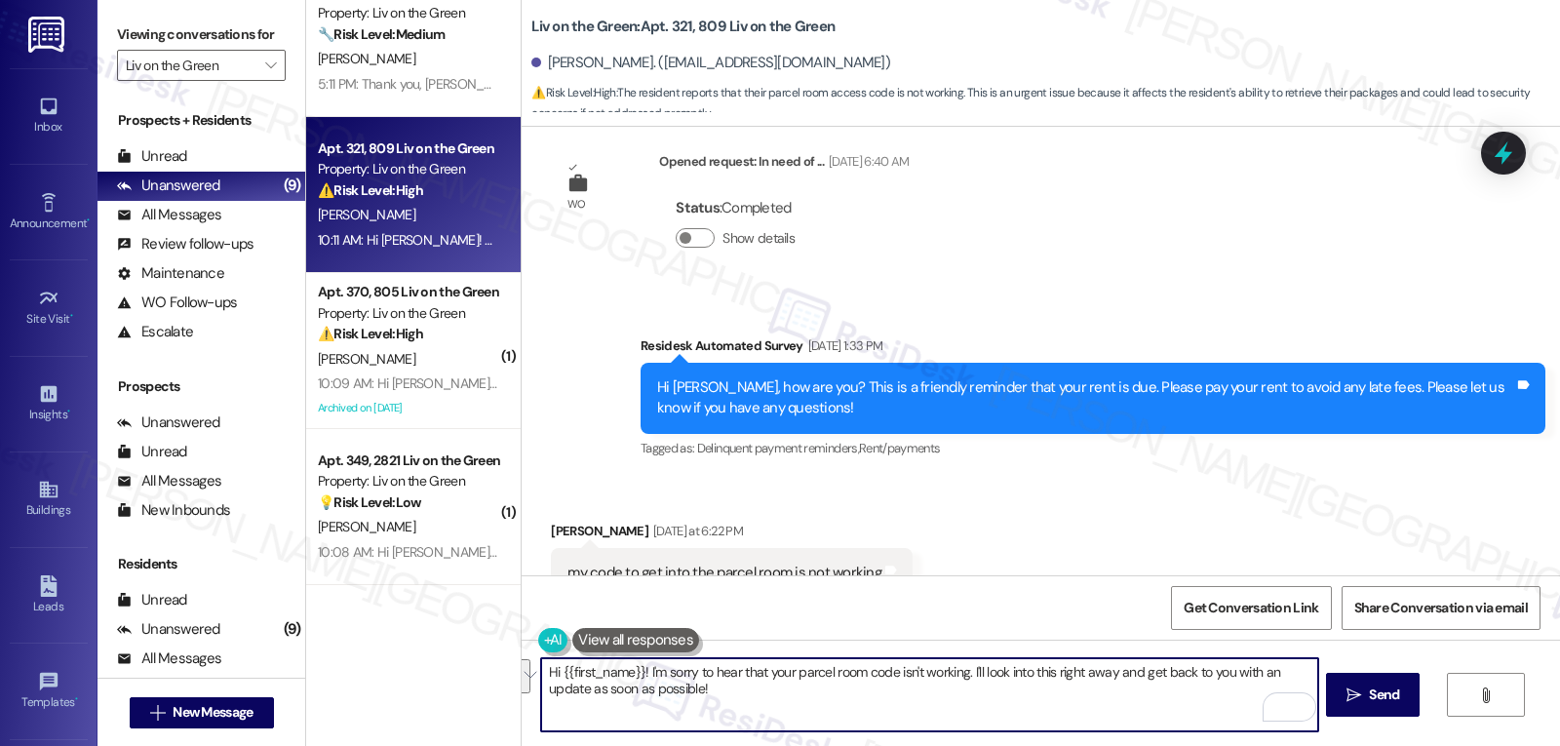
click at [731, 695] on textarea "Hi {{first_name}}! I'm sorry to hear that your parcel room code isn't working. …" at bounding box center [929, 694] width 776 height 73
paste textarea "Kayla, thank you for letting us know. I’m sorry to hear your code for the parce…"
click at [1100, 666] on textarea "Hi Kayla, thank you for letting us know. I’m sorry to hear your code for the pa…" at bounding box center [929, 694] width 776 height 73
click at [663, 694] on textarea "Hi Kayla, thank you for letting us know. I’m sorry to hear your code for the pa…" at bounding box center [929, 694] width 776 height 73
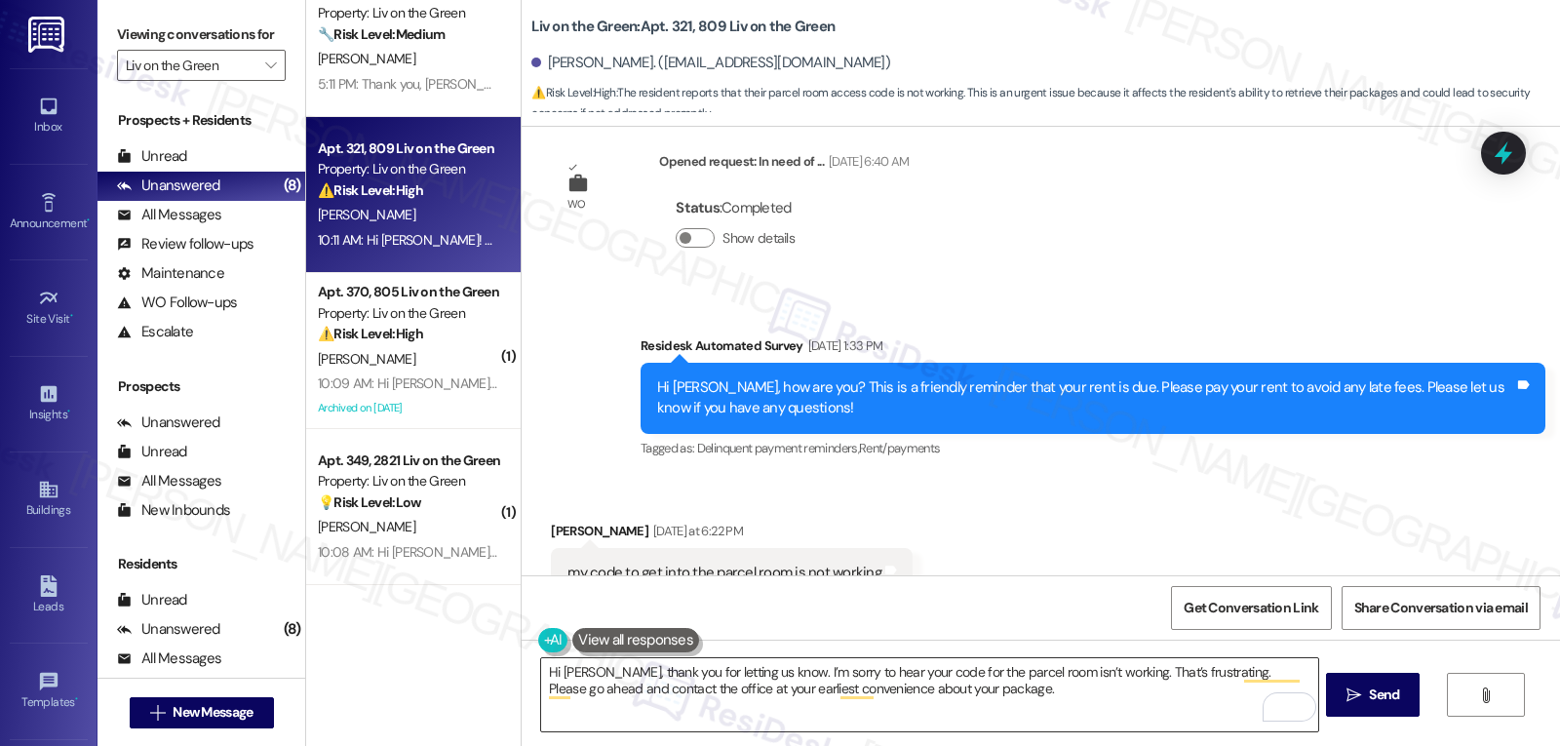
click at [1074, 695] on textarea "Hi Kayla, thank you for letting us know. I’m sorry to hear your code for the pa…" at bounding box center [929, 694] width 776 height 73
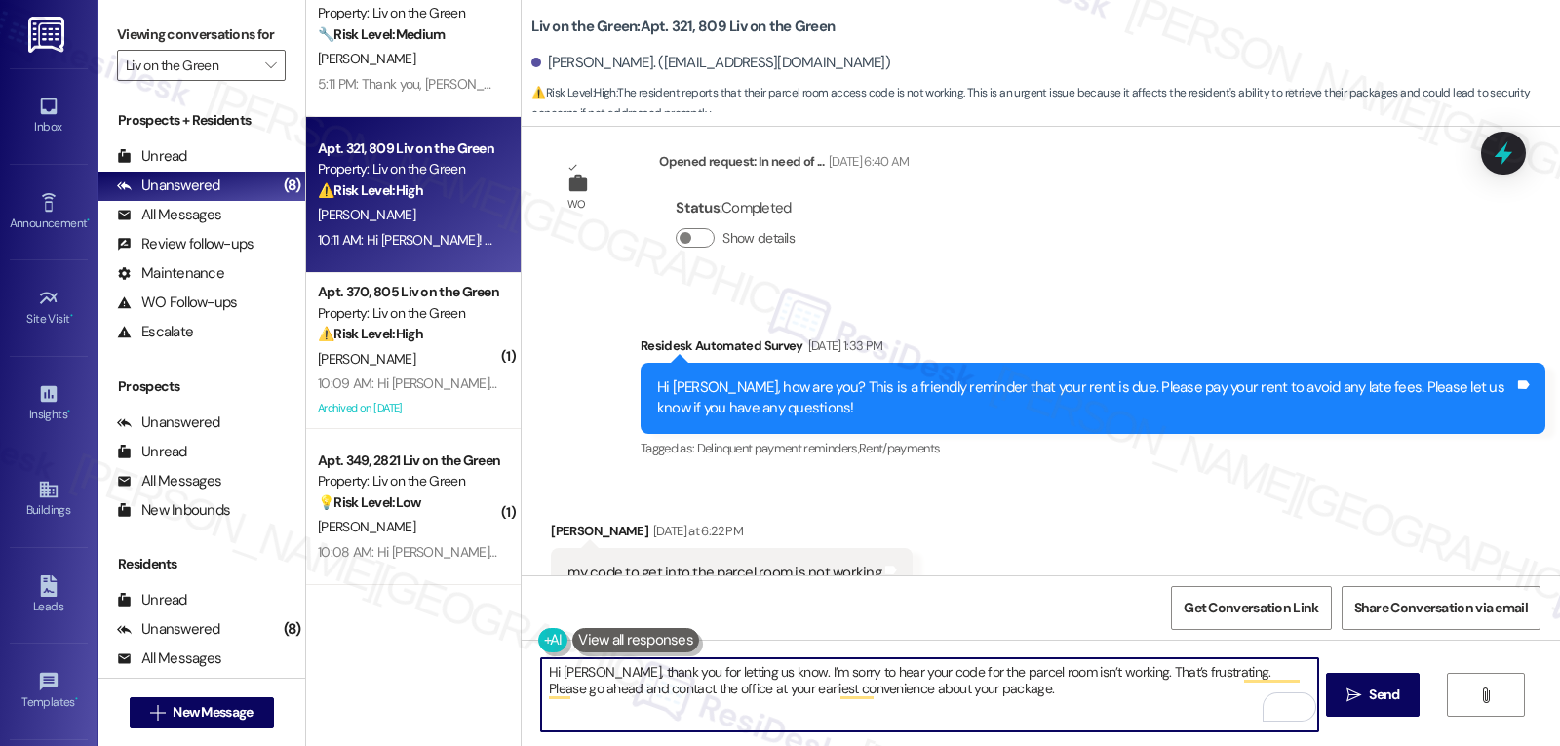
paste textarea "If you ever need anything, don’t hesitate to reach out. I’m always here to assi…"
type textarea "Hi Kayla, thank you for letting us know. I’m sorry to hear your code for the pa…"
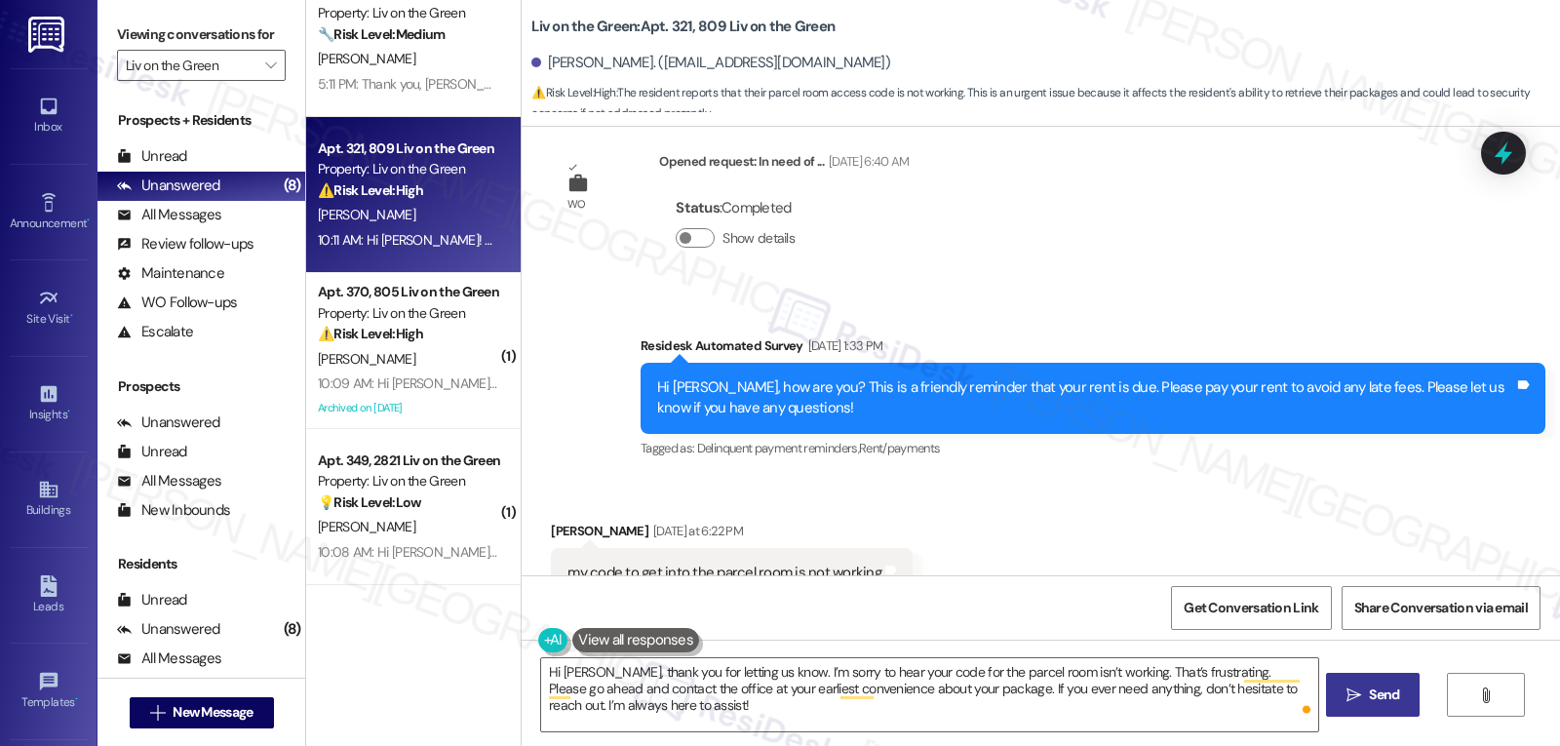
click at [1396, 693] on span "Send" at bounding box center [1384, 695] width 30 height 20
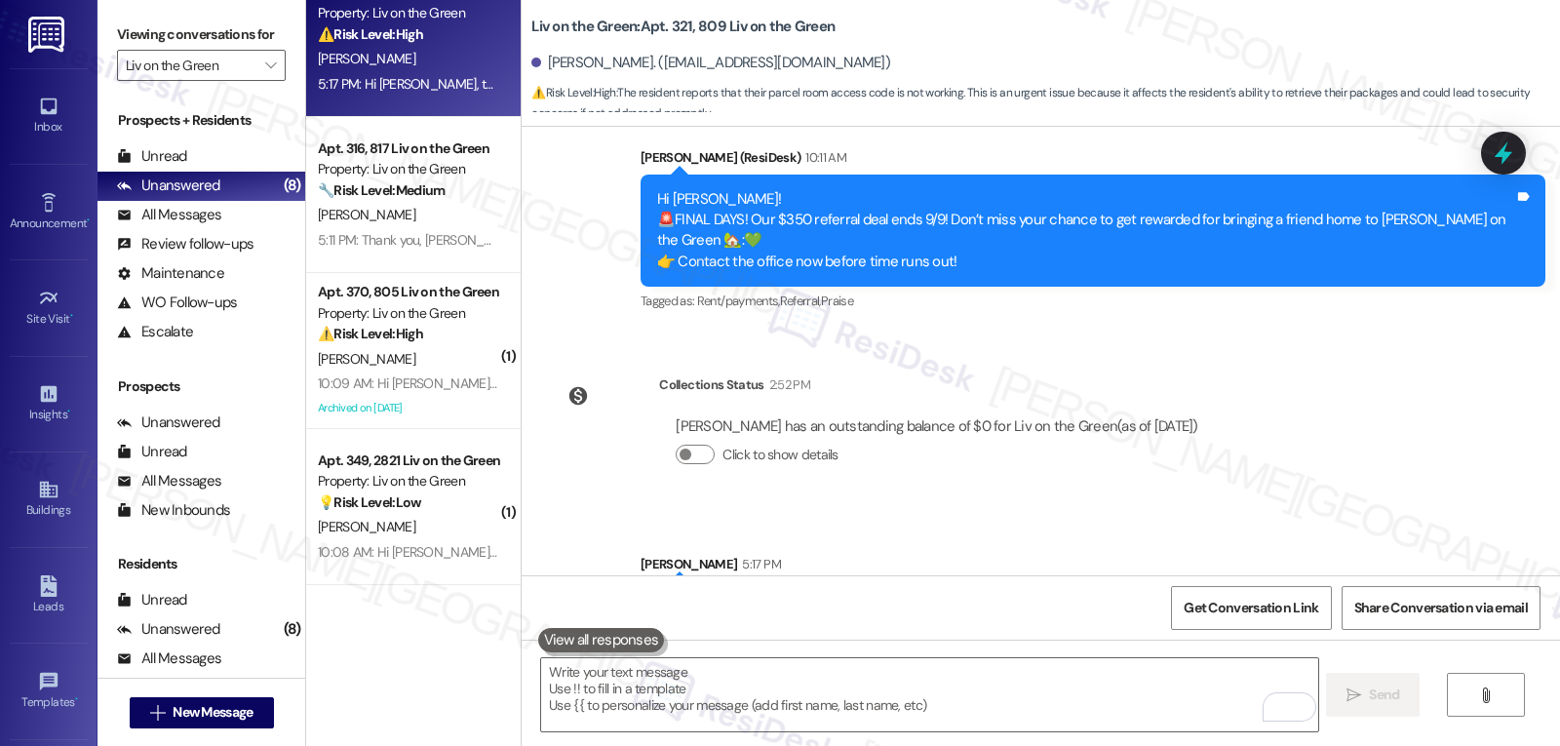
scroll to position [10401, 0]
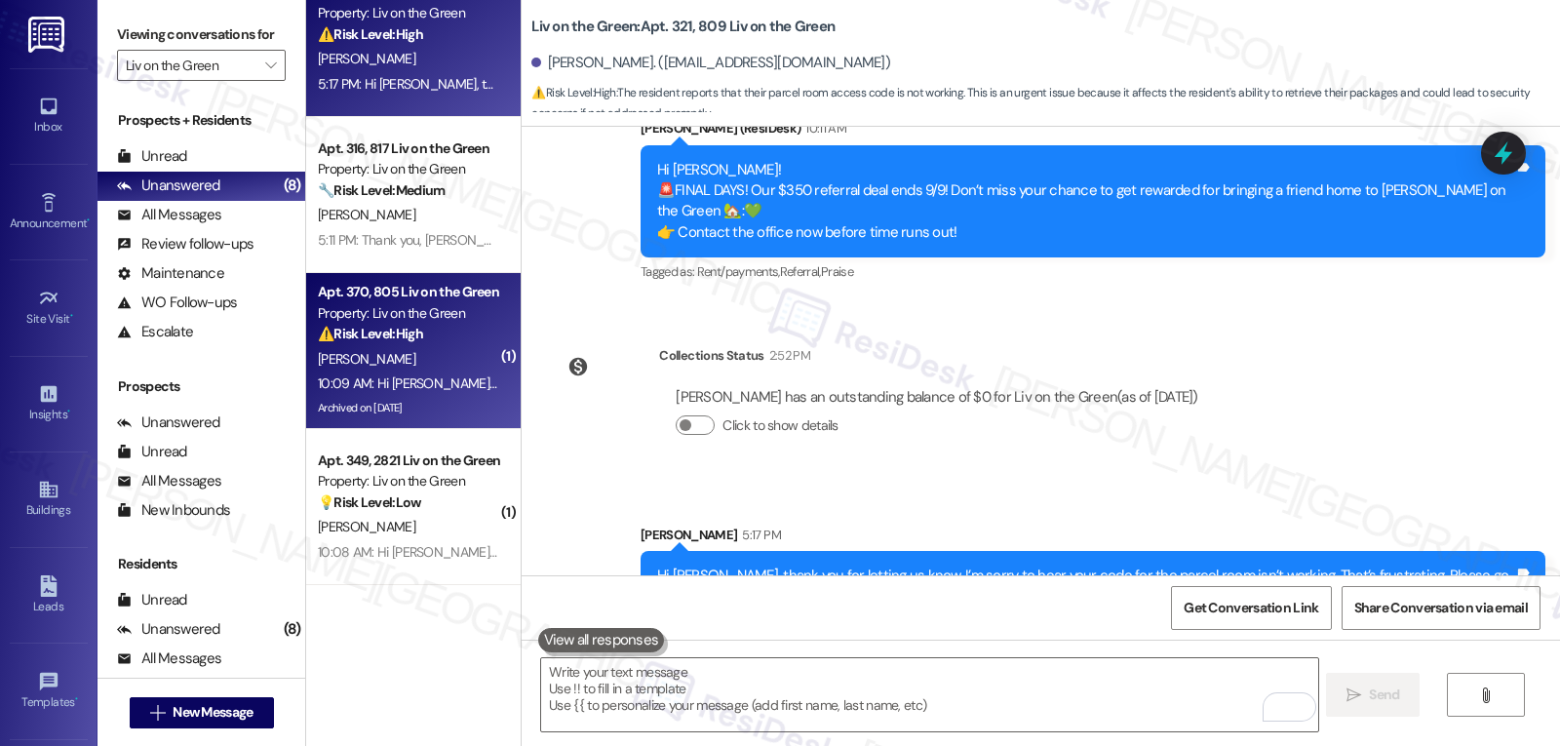
click at [385, 405] on div "Archived on [DATE]" at bounding box center [408, 408] width 184 height 24
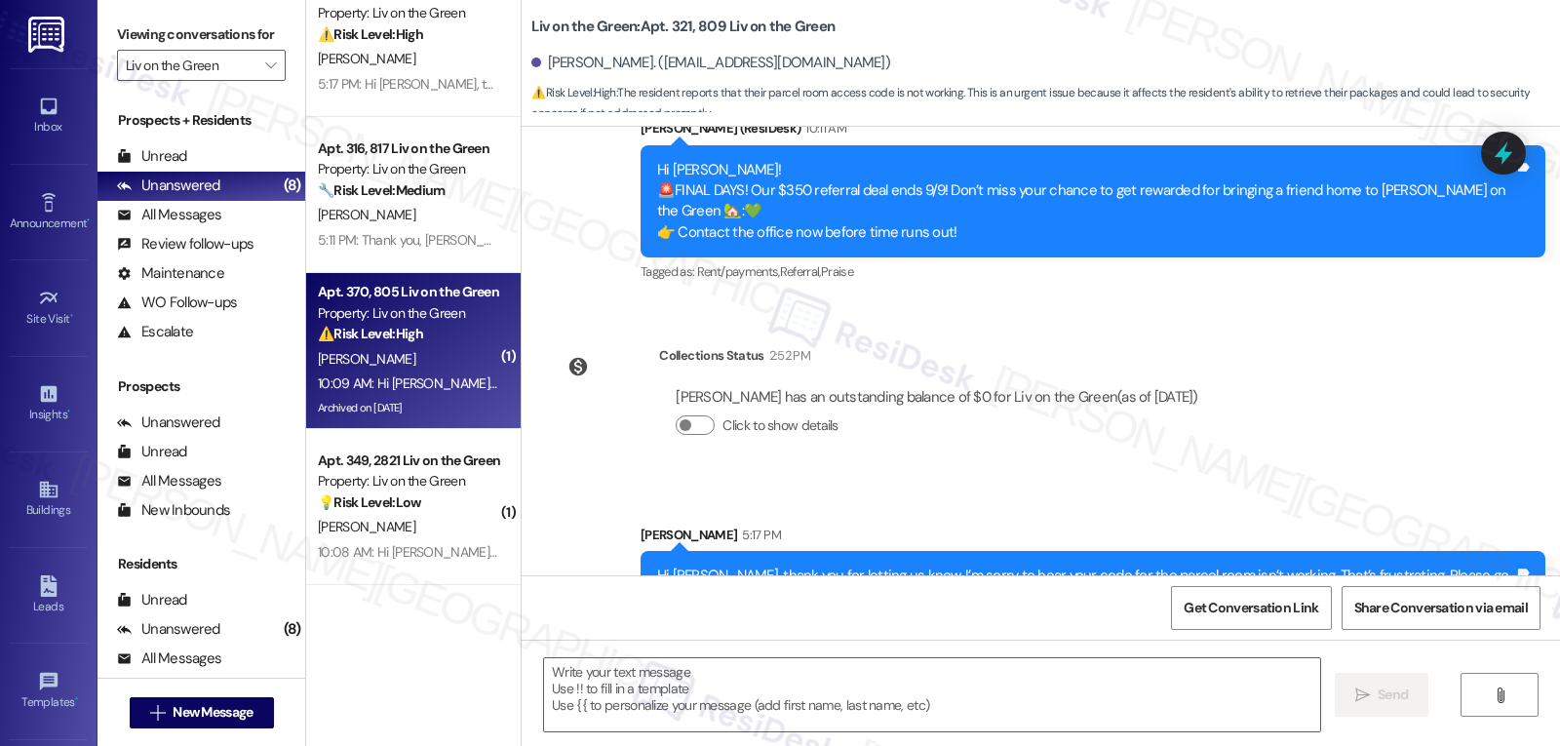
type textarea "Fetching suggested responses. Please feel free to read through the conversation…"
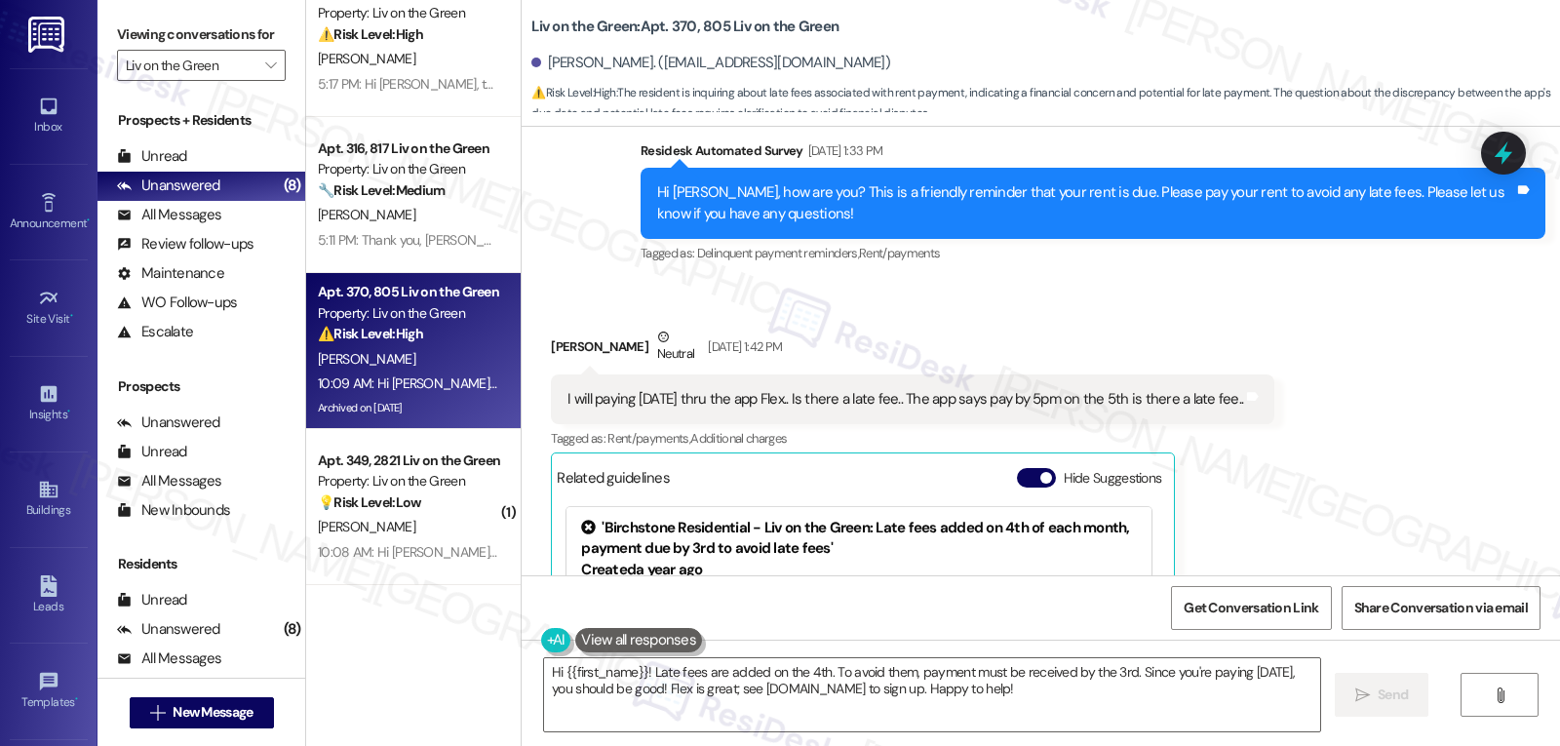
scroll to position [18064, 0]
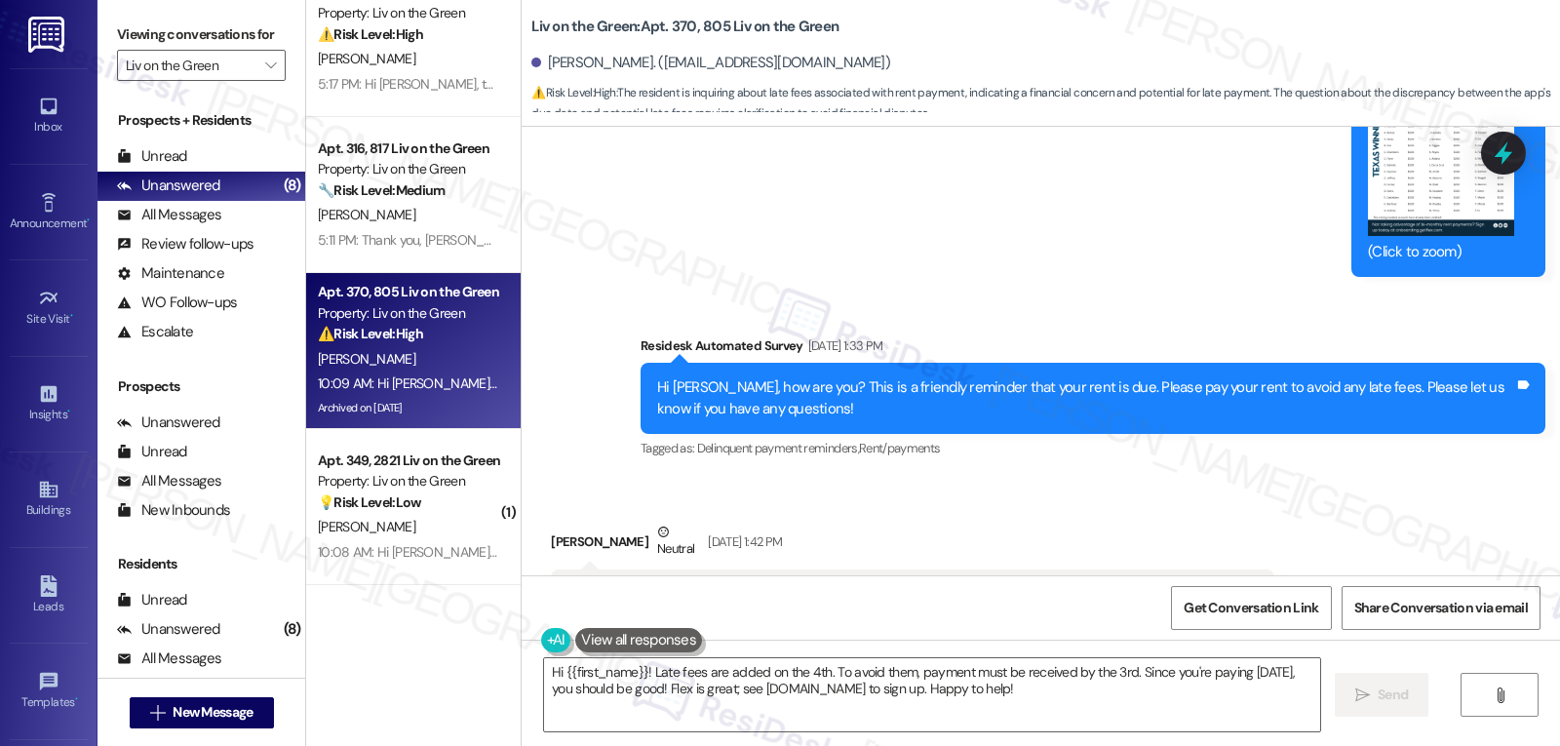
drag, startPoint x: 621, startPoint y: 301, endPoint x: 835, endPoint y: 484, distance: 280.8
click at [835, 484] on div "Lease started Nov 25, 2024 at 7:00 PM Announcement, sent via SMS Sarah (ResiDes…" at bounding box center [1041, 351] width 1039 height 449
click at [958, 507] on div "Received via SMS Marquita Steele Neutral Sep 03, 2025 at 1:42 PM I will paying …" at bounding box center [912, 759] width 753 height 504
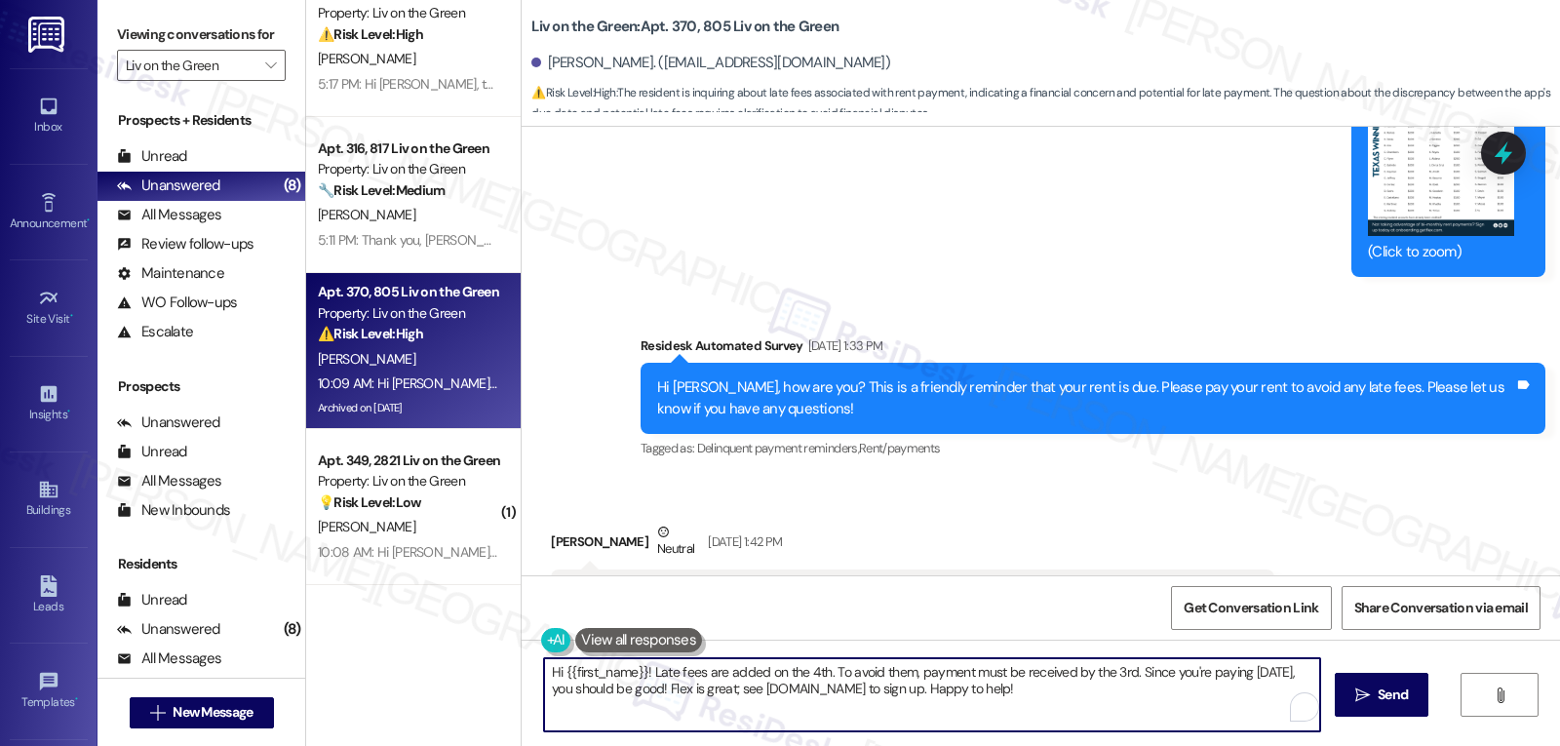
drag, startPoint x: 642, startPoint y: 678, endPoint x: 1438, endPoint y: 792, distance: 804.8
click at [1438, 745] on html "Inbox Go to Inbox Announcement • Send A Text Announcement Site Visit • Go to Si…" at bounding box center [780, 373] width 1560 height 746
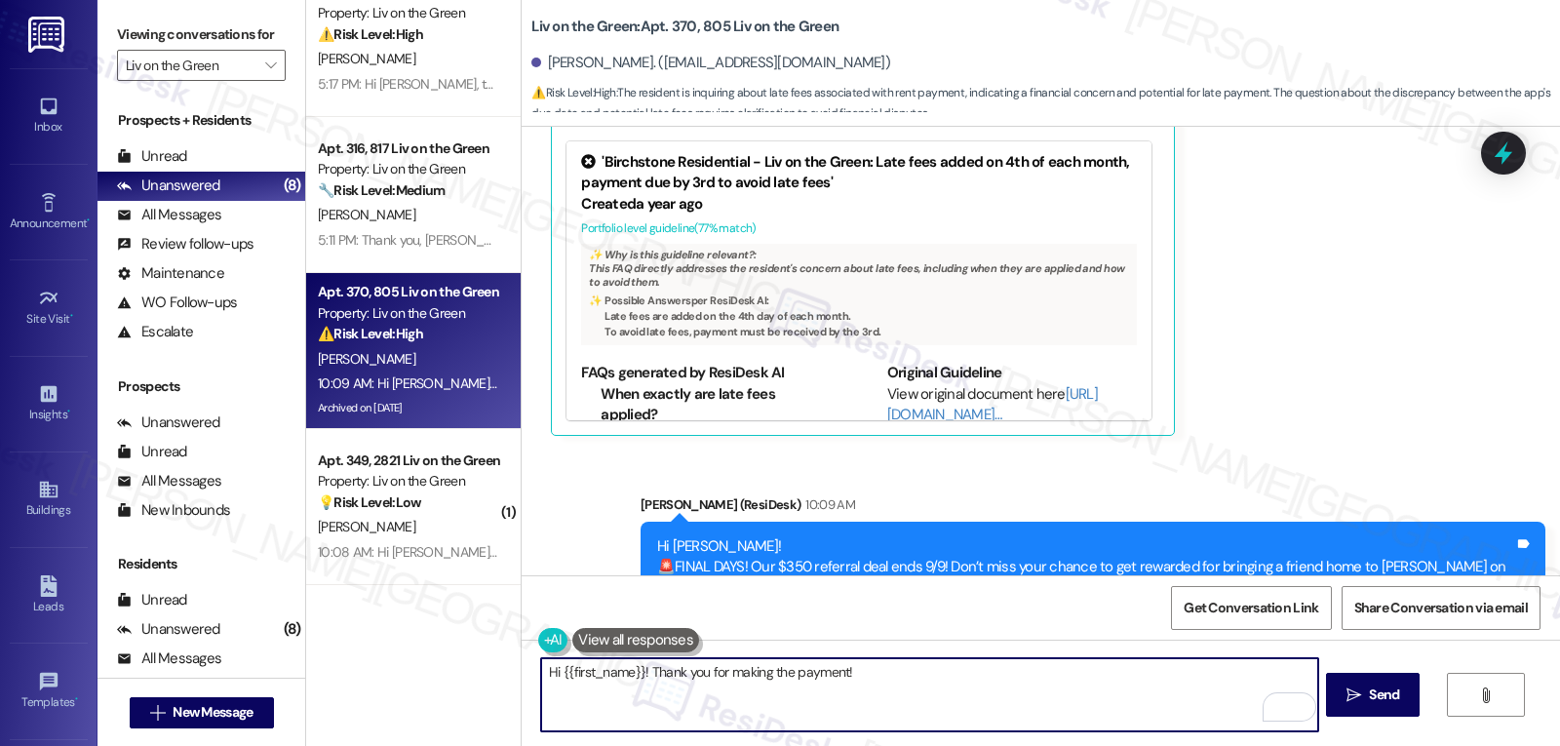
scroll to position [18844, 0]
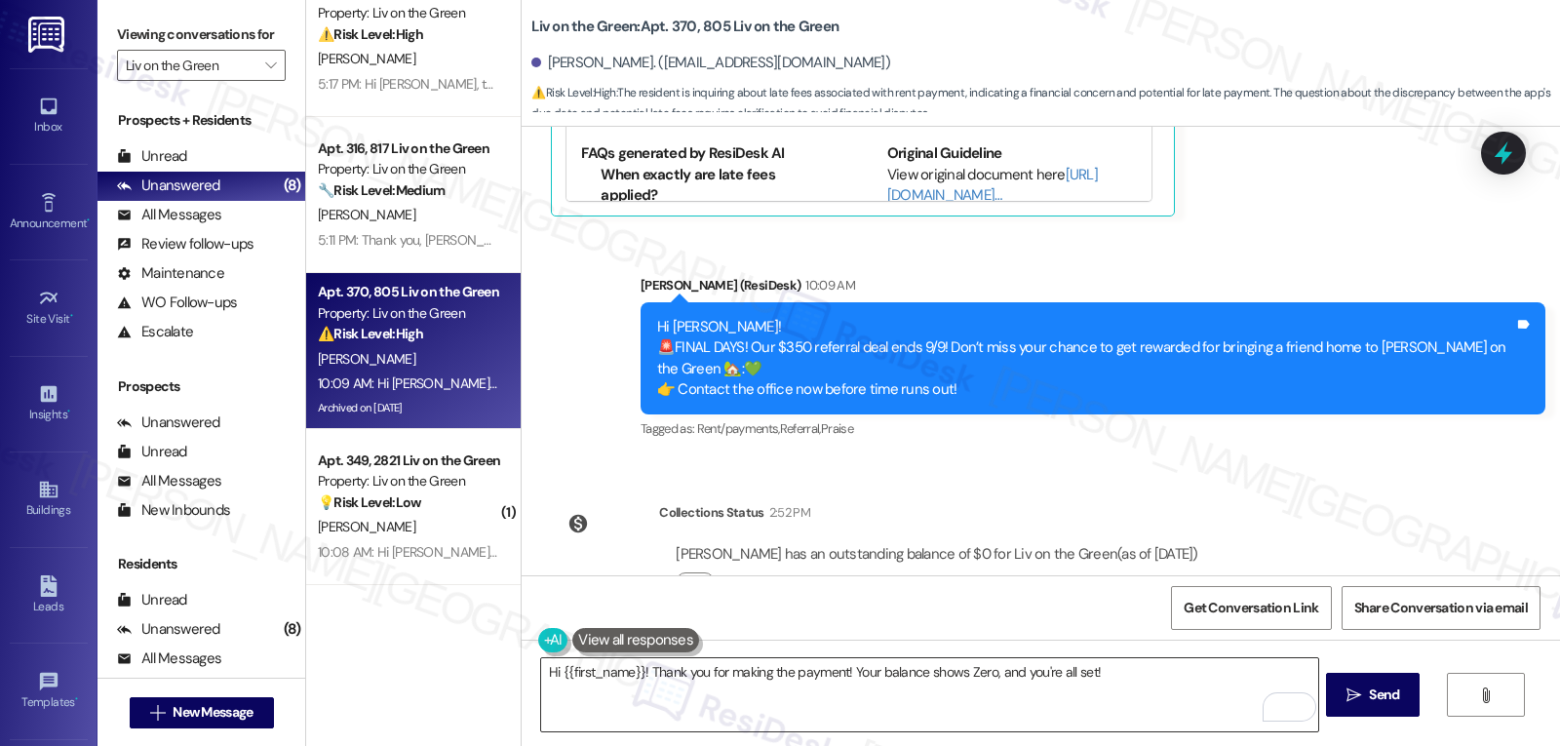
click at [1172, 686] on textarea "Hi {{first_name}}! Thank you for making the payment! Your balance shows Zero, a…" at bounding box center [929, 694] width 776 height 73
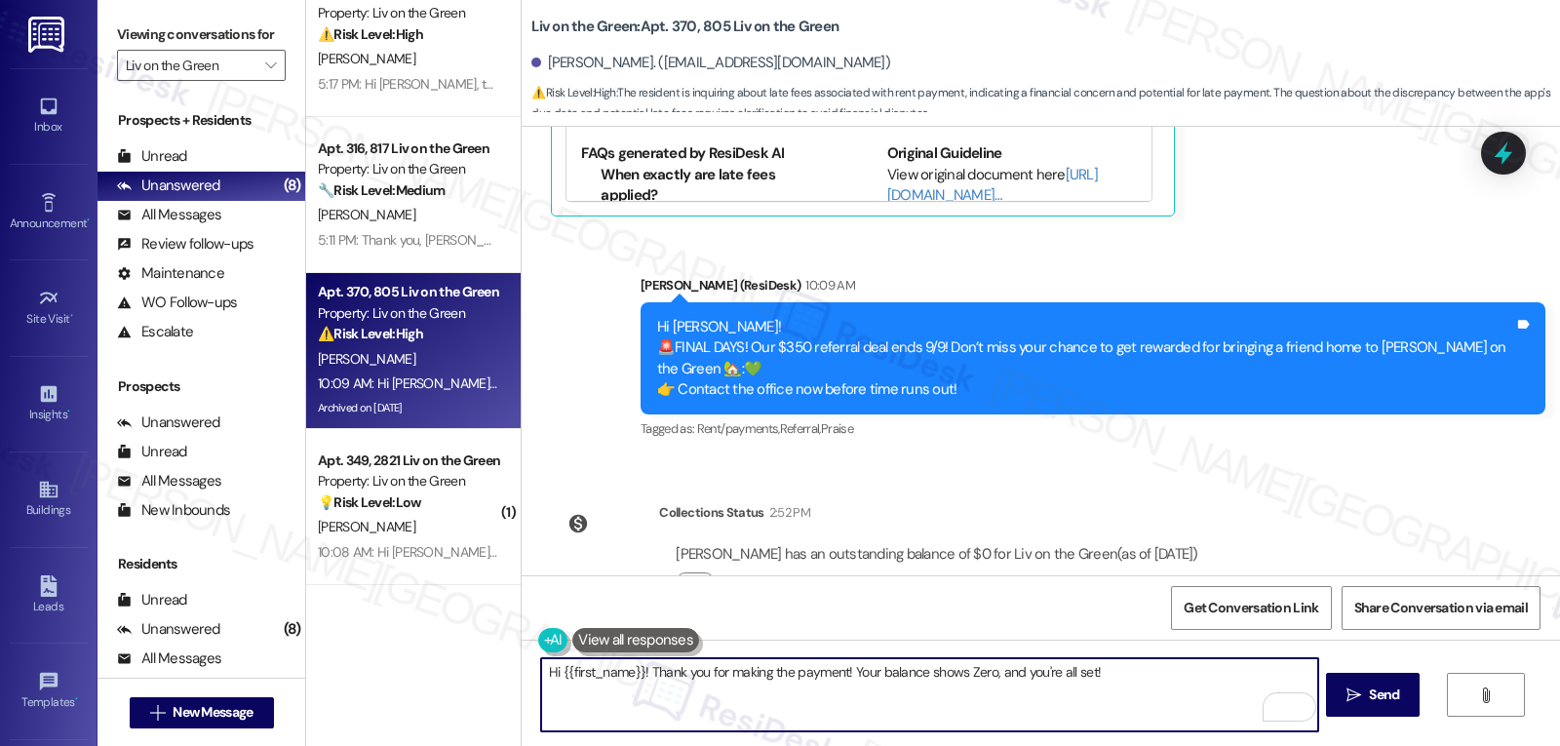
paste textarea "If you have any questions or need anything, feel free to reach out. I’m always …"
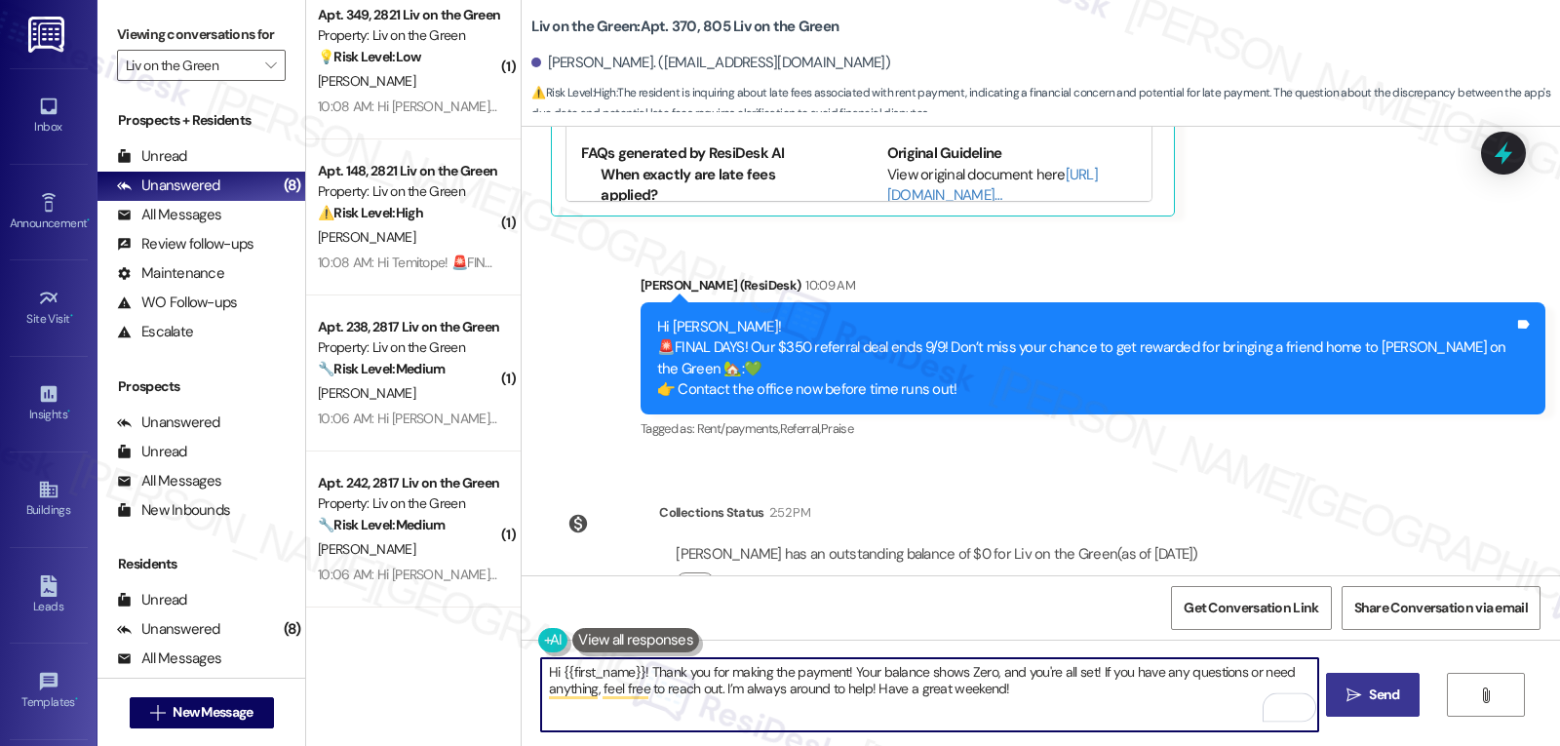
type textarea "Hi {{first_name}}! Thank you for making the payment! Your balance shows Zero, a…"
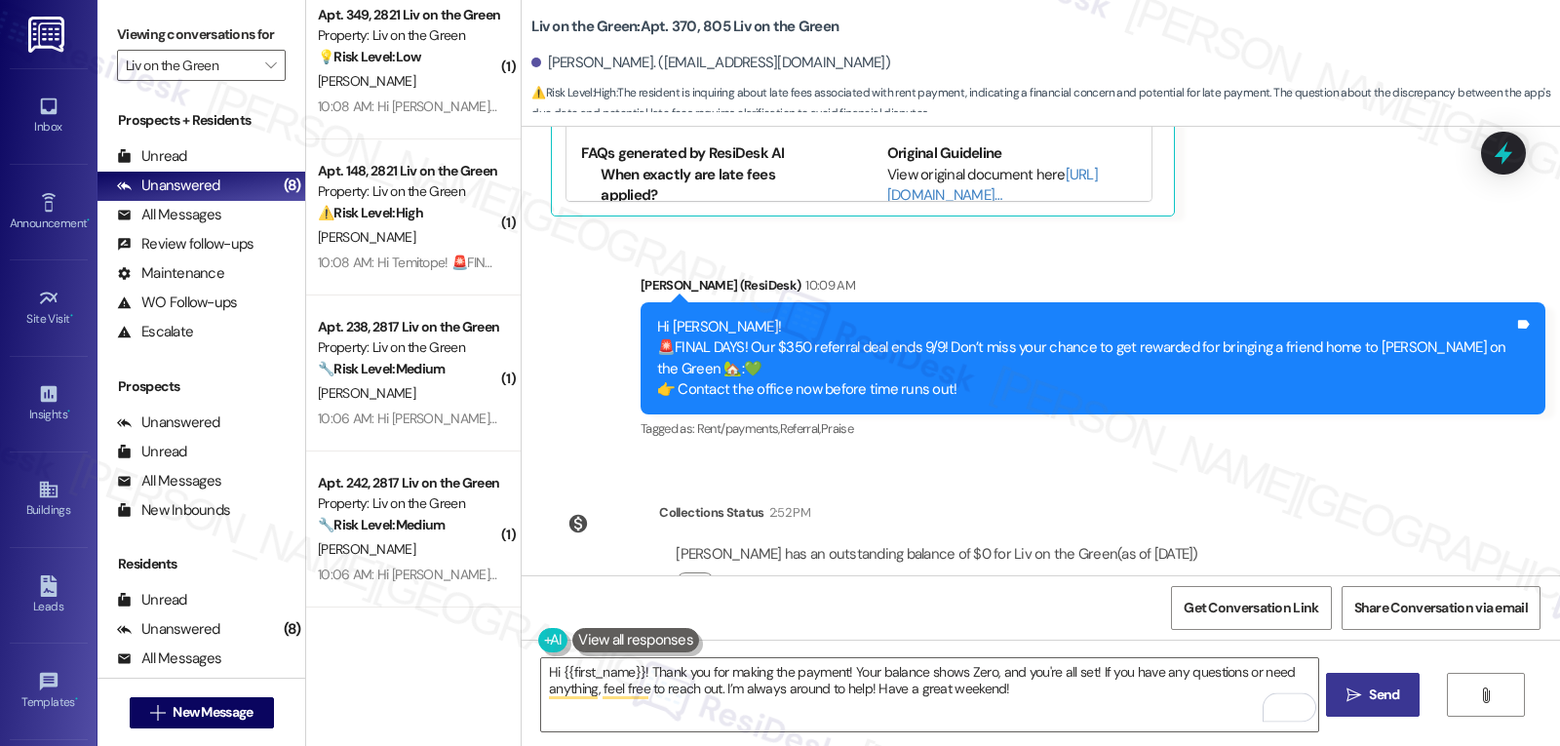
click at [1360, 711] on button " Send" at bounding box center [1373, 695] width 95 height 44
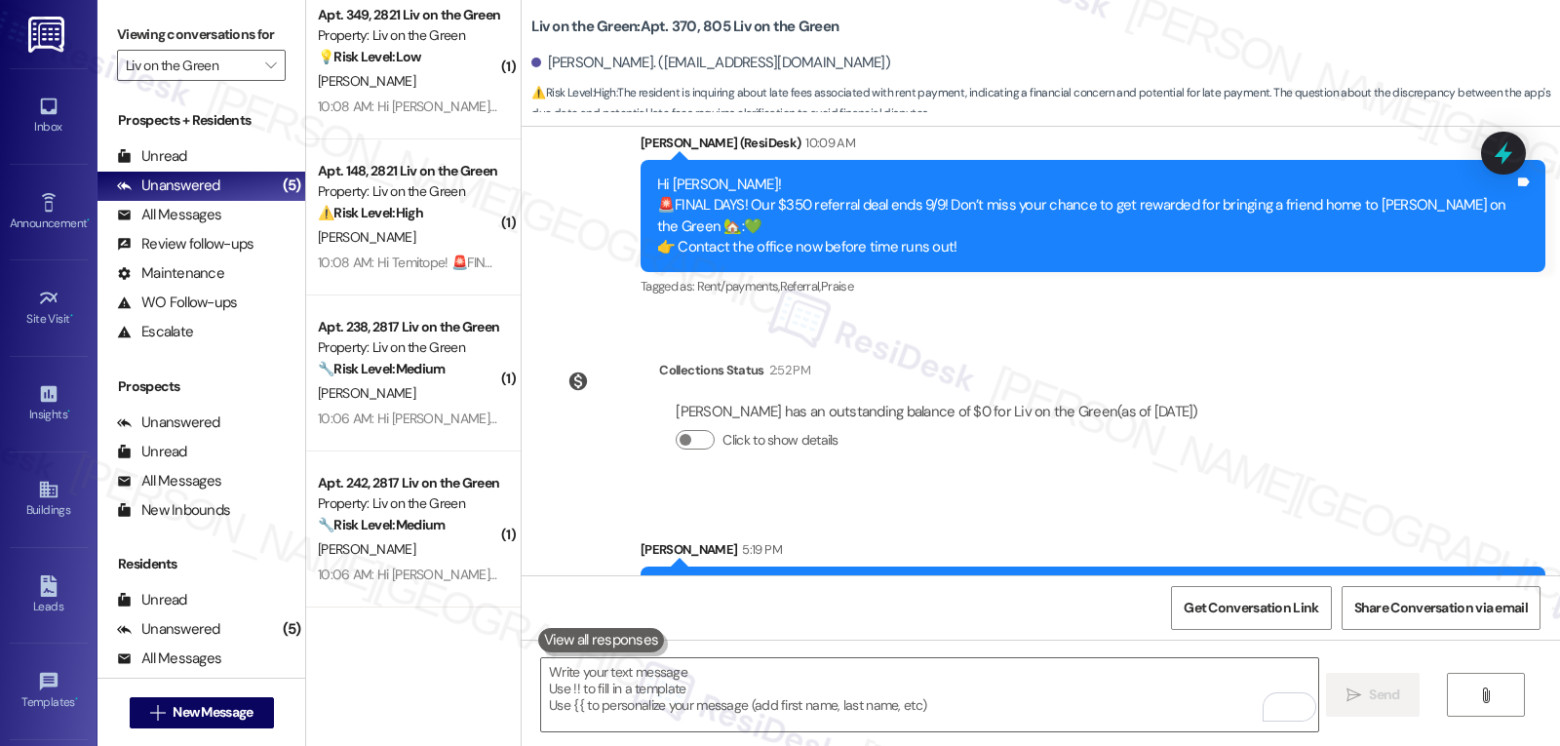
scroll to position [19001, 0]
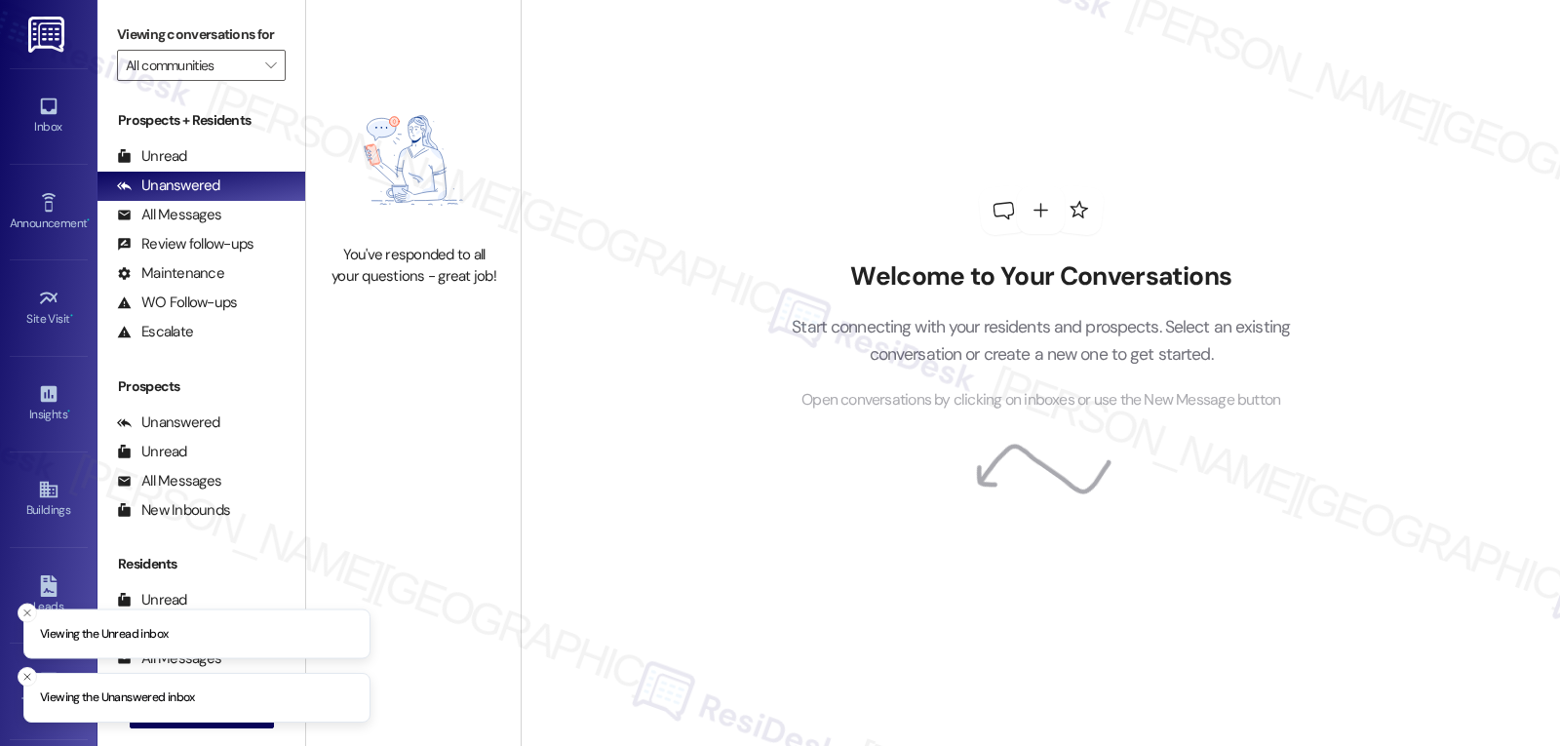
type input "Liv on the Green"
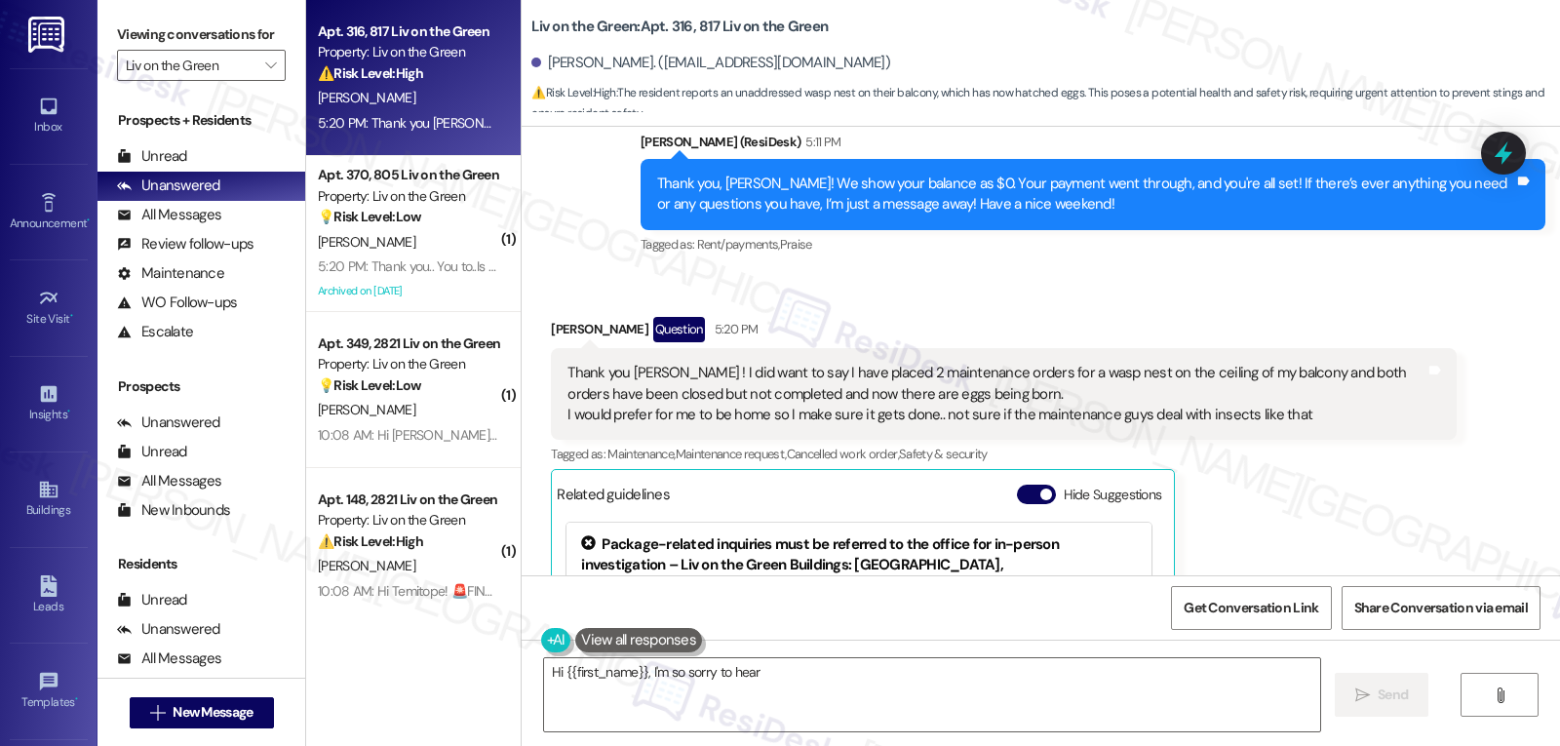
scroll to position [8033, 0]
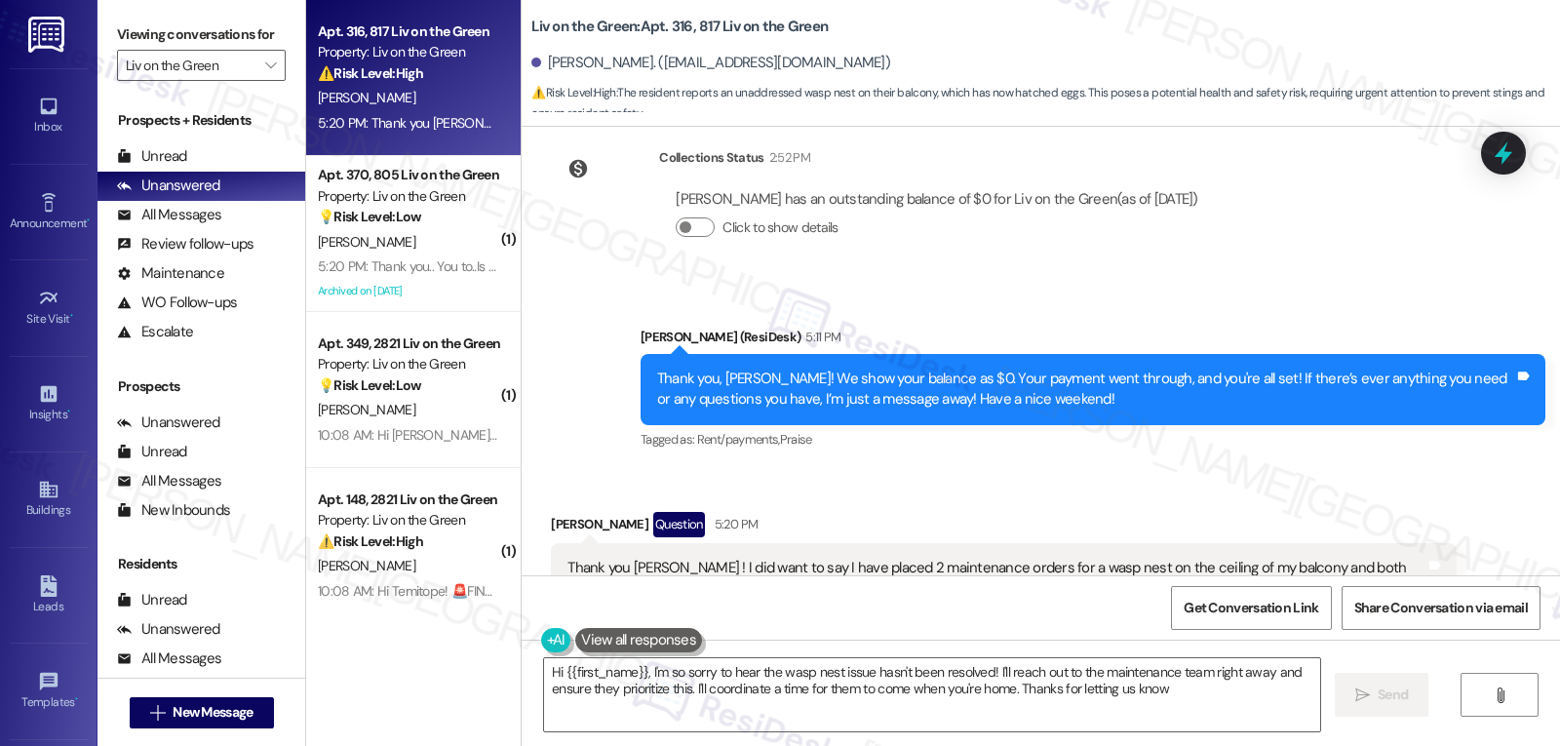
type textarea "Hi {{first_name}}, I'm so sorry to hear the wasp nest issue hasn't been resolve…"
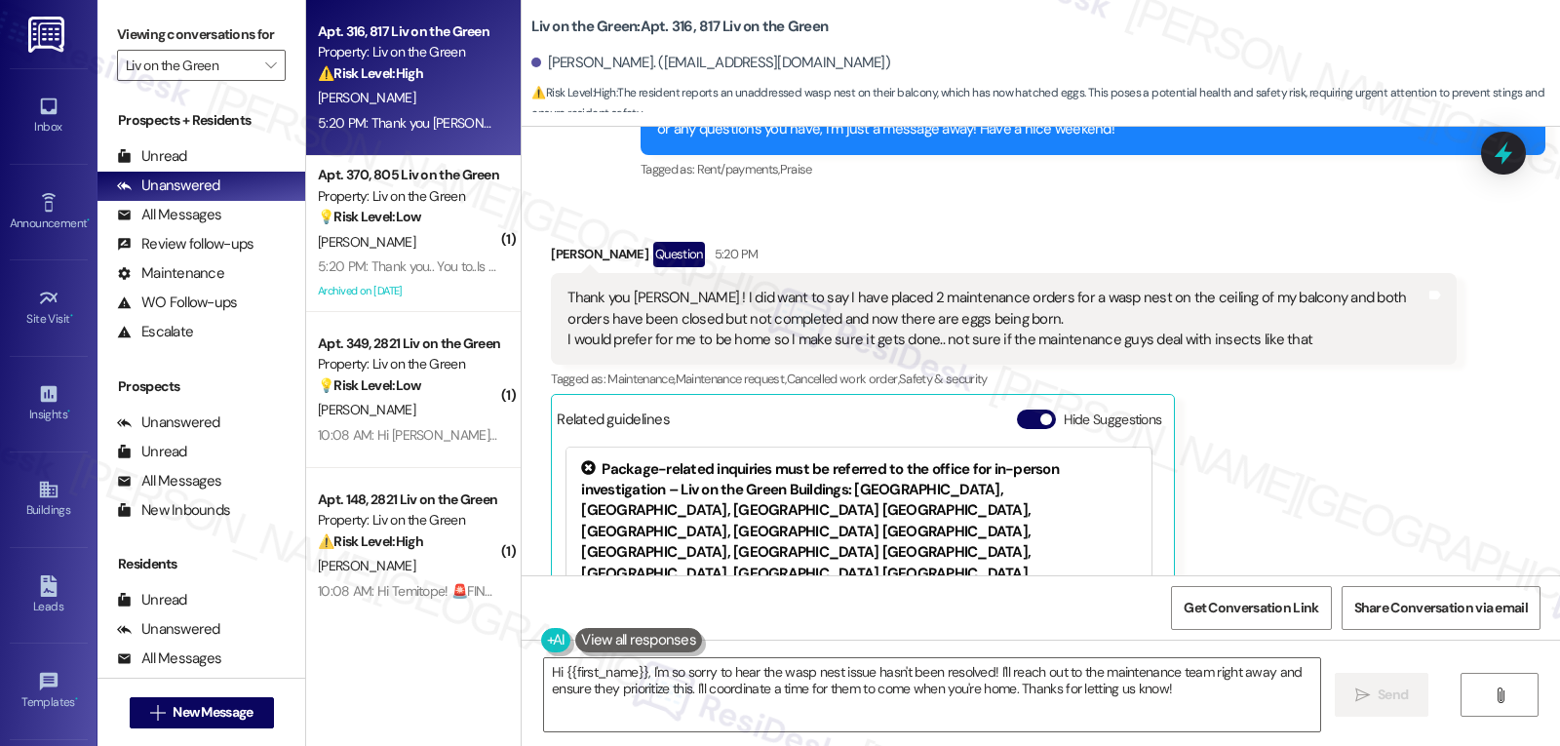
scroll to position [8228, 0]
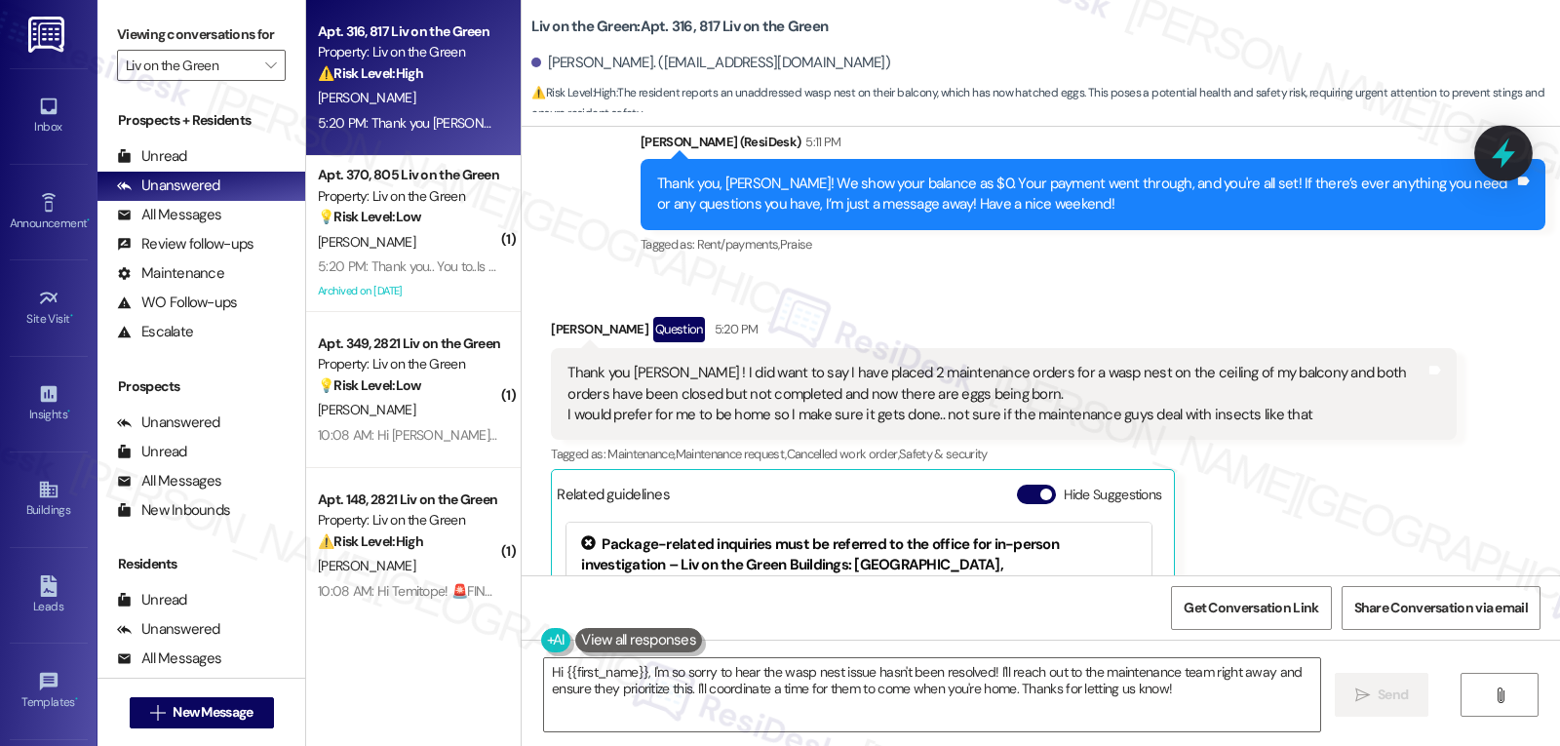
click at [1491, 163] on icon at bounding box center [1503, 153] width 33 height 33
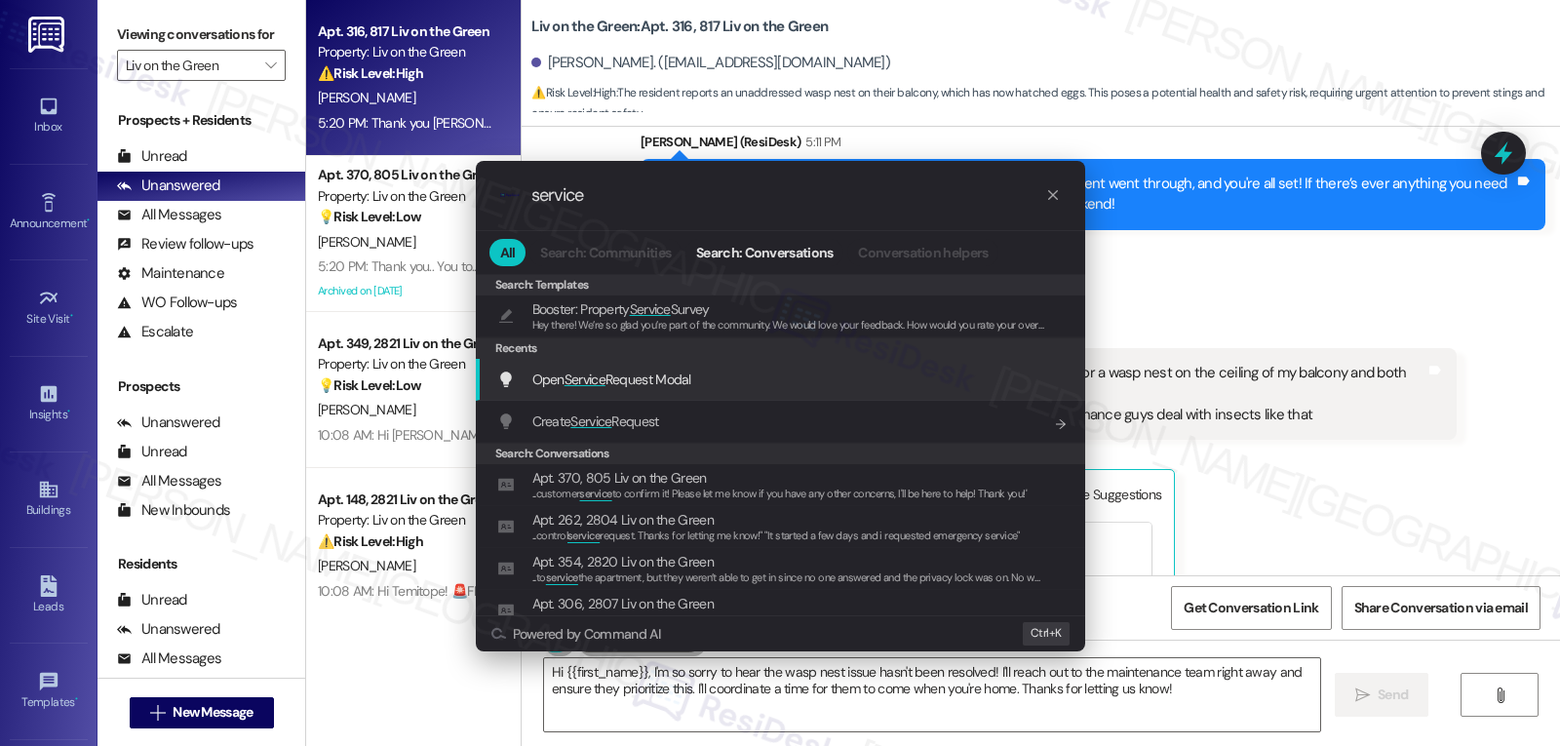
type input "service"
click at [664, 374] on span "Open Service Request Modal" at bounding box center [611, 380] width 159 height 18
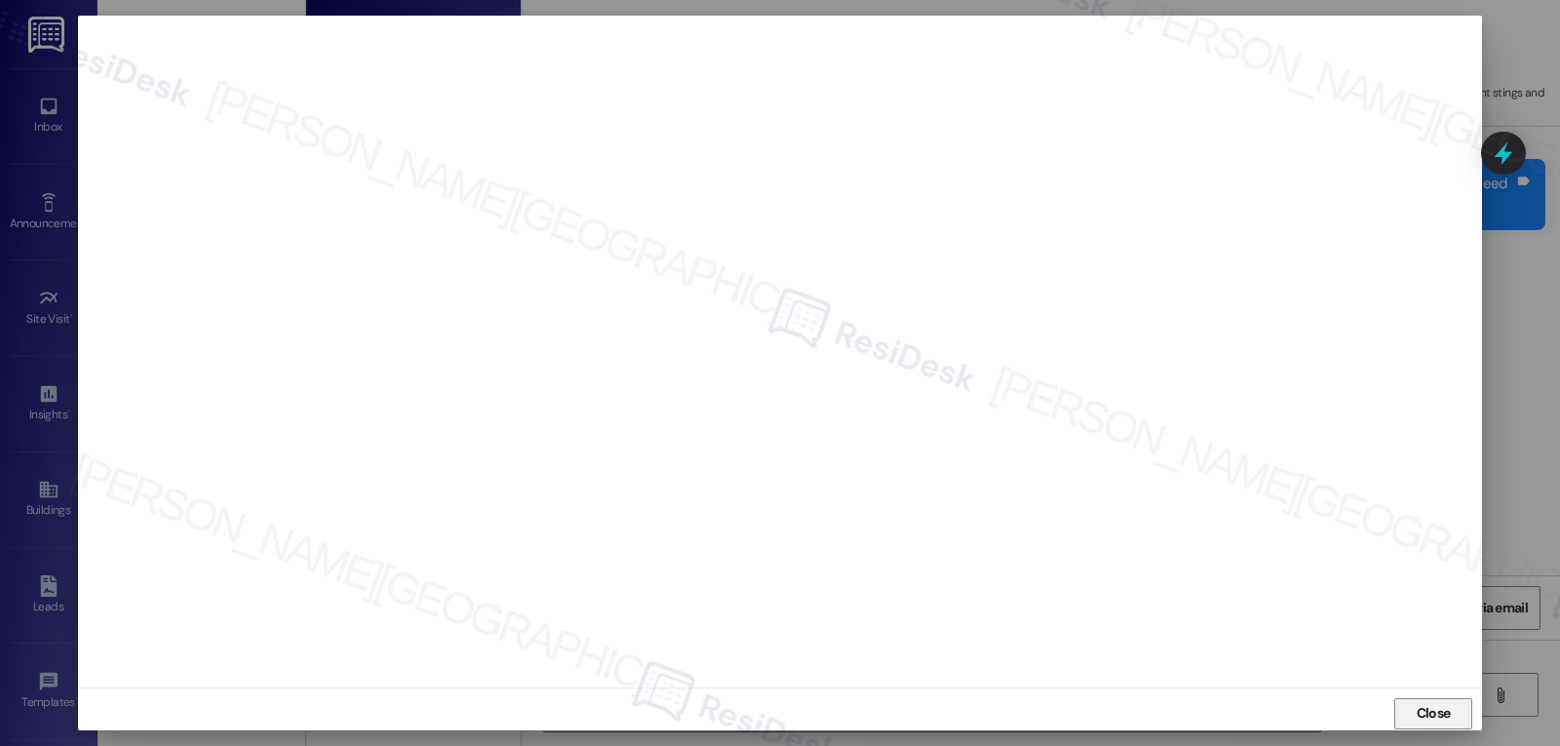
click at [1427, 717] on span "Close" at bounding box center [1434, 713] width 34 height 20
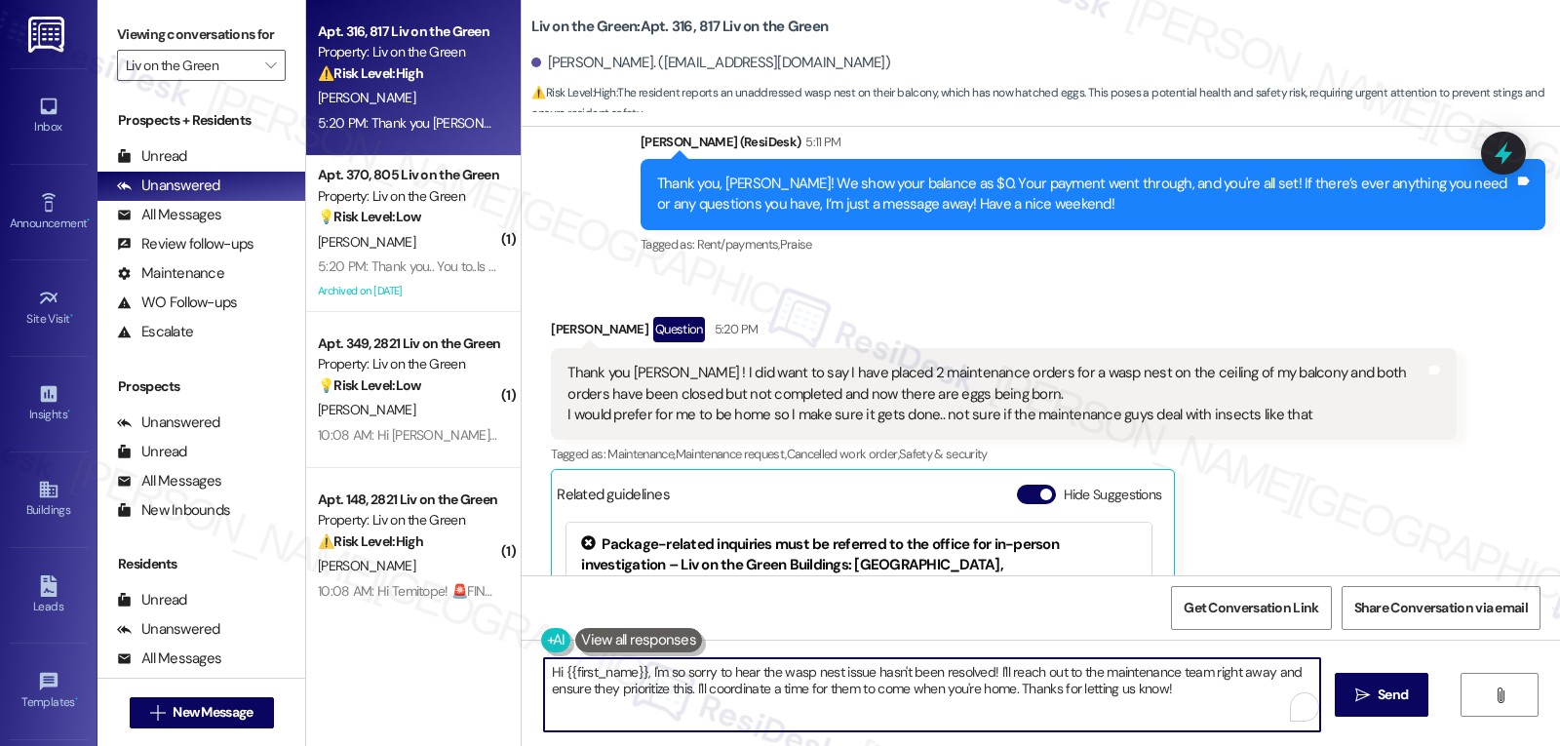
drag, startPoint x: 988, startPoint y: 673, endPoint x: 1237, endPoint y: 752, distance: 261.8
click at [1237, 745] on html "Inbox Go to Inbox Announcement • Send A Text Announcement Site Visit • Go to Si…" at bounding box center [780, 373] width 1560 height 746
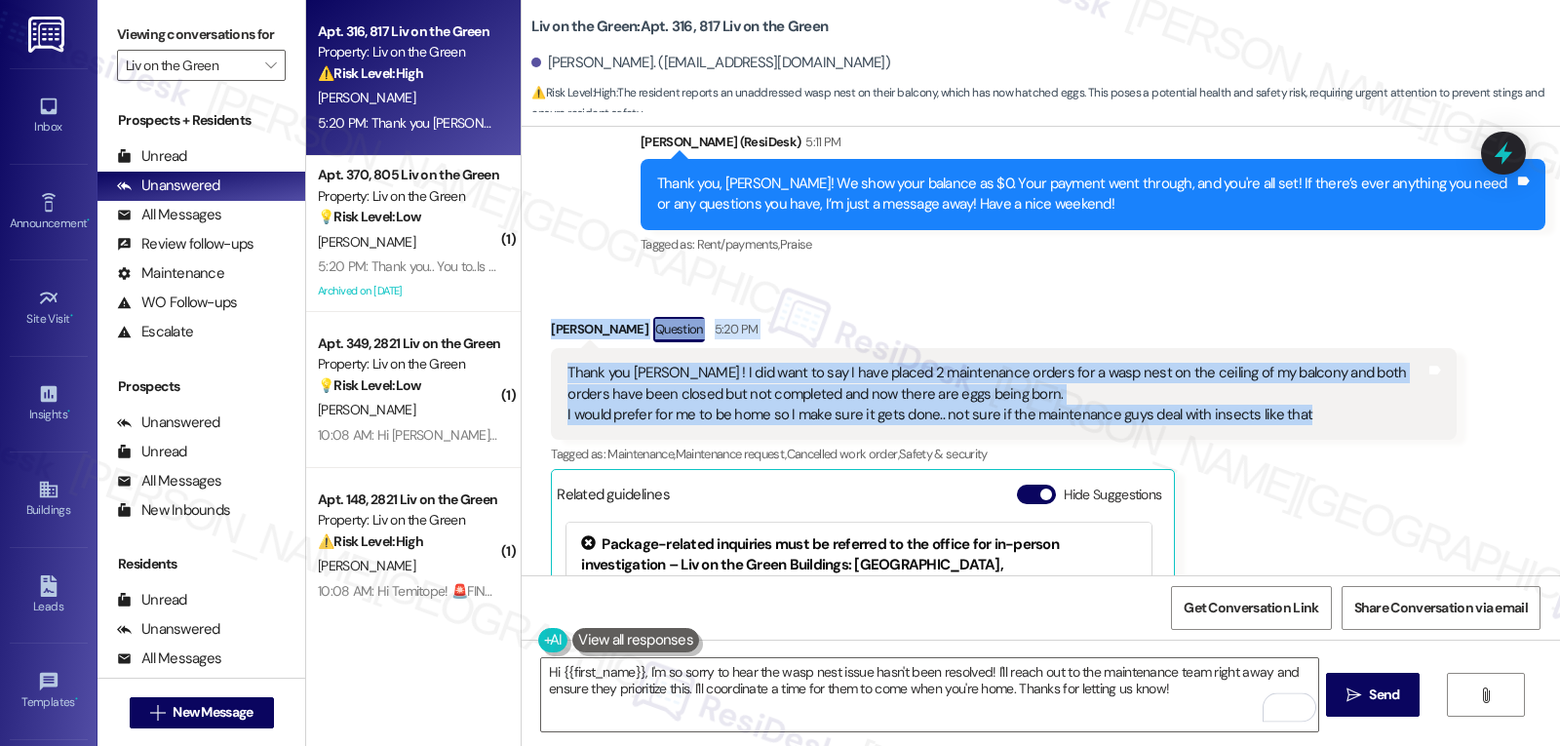
drag, startPoint x: 528, startPoint y: 268, endPoint x: 1307, endPoint y: 362, distance: 784.7
click at [1307, 362] on div "Received via SMS Susan Olivares Question 5:20 PM Thank you Sarah ! I did want t…" at bounding box center [1003, 566] width 934 height 529
copy div "Susan Olivares Question 5:20 PM Thank you Sarah ! I did want to say I have plac…"
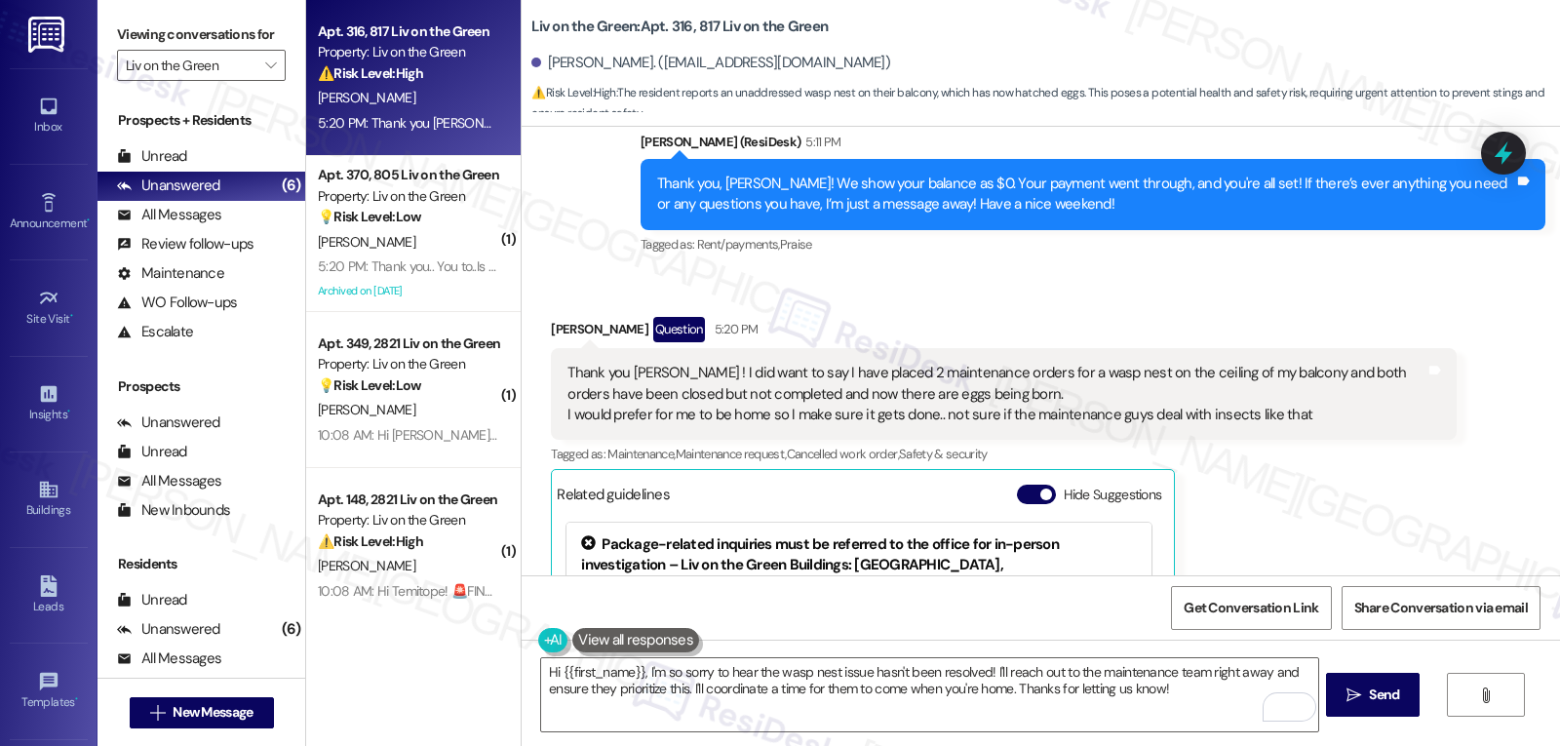
click at [1301, 495] on div "Susan Olivares Question 5:20 PM Thank you Sarah ! I did want to say I have plac…" at bounding box center [1003, 567] width 905 height 500
click at [1155, 705] on textarea "Hi {{first_name}}, I'm so sorry to hear the wasp nest issue hasn't been resolve…" at bounding box center [929, 694] width 776 height 73
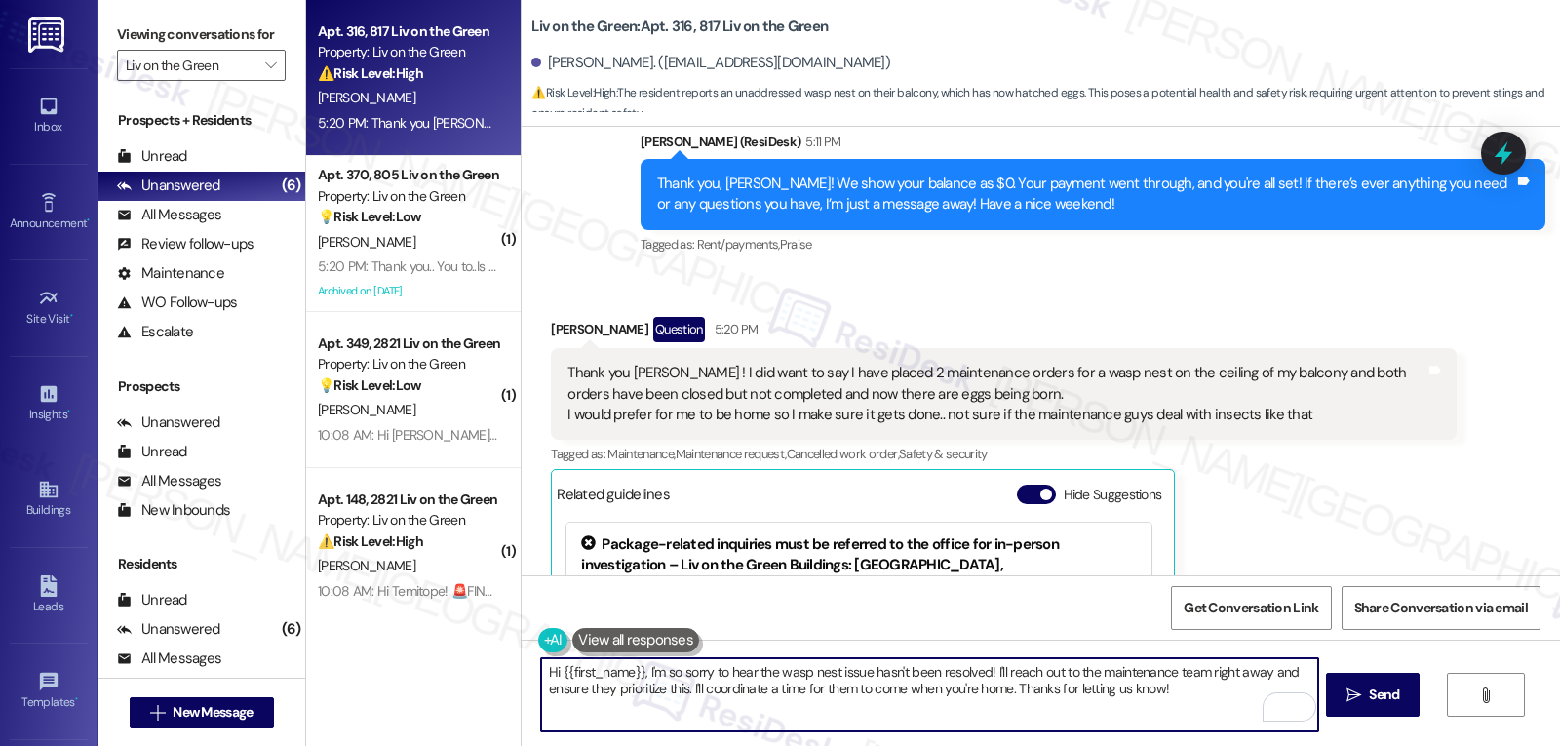
paste textarea "Susan, thank you for following up and sharing those details. I’m so sorry the w…"
click at [1233, 675] on textarea "Hi Susan, thank you for following up and sharing those details. I’m so sorry th…" at bounding box center [929, 694] width 776 height 73
type textarea "Hi Susan, thank you for following up and sharing those details. I’m so sorry th…"
click at [1388, 708] on button " Send" at bounding box center [1373, 695] width 95 height 44
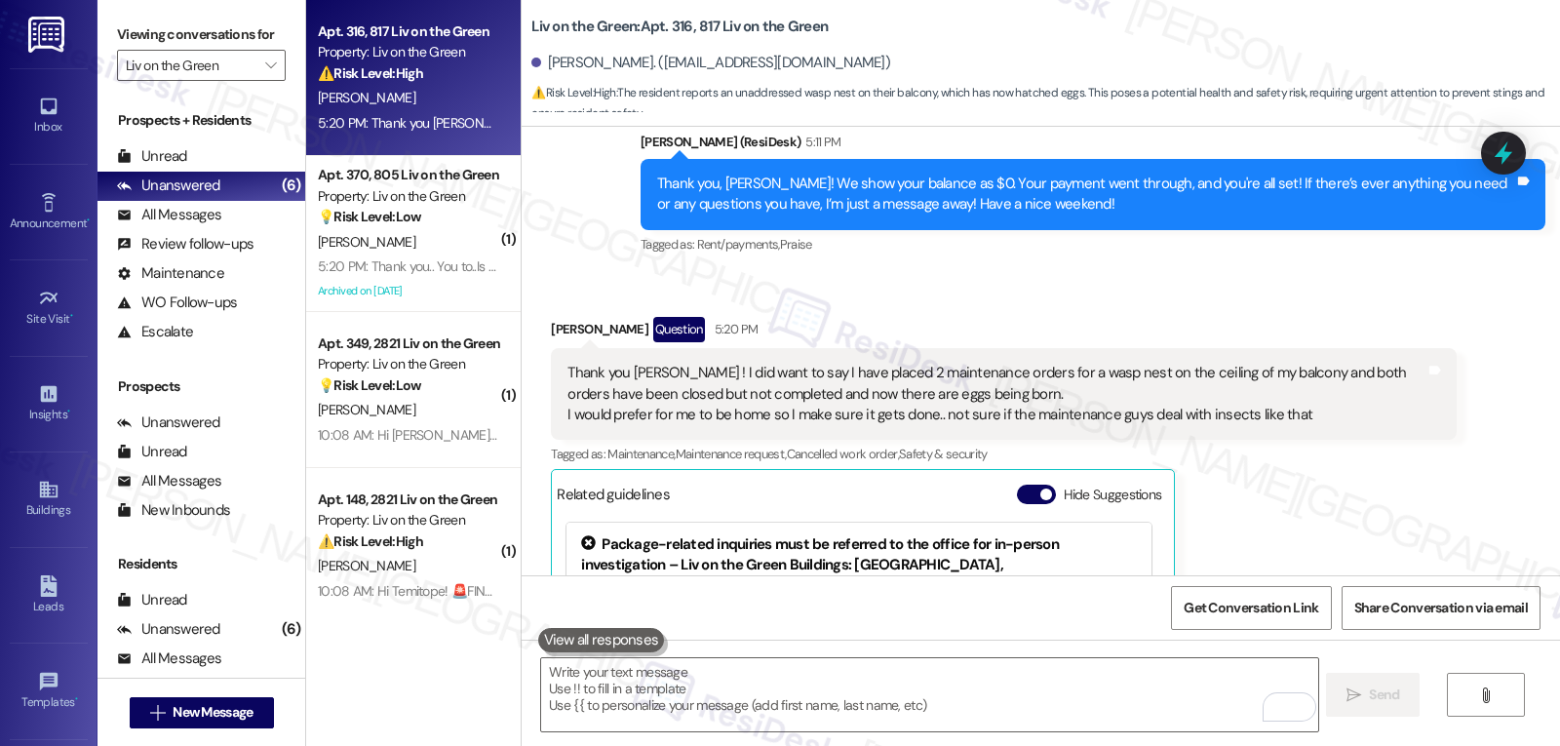
scroll to position [8422, 0]
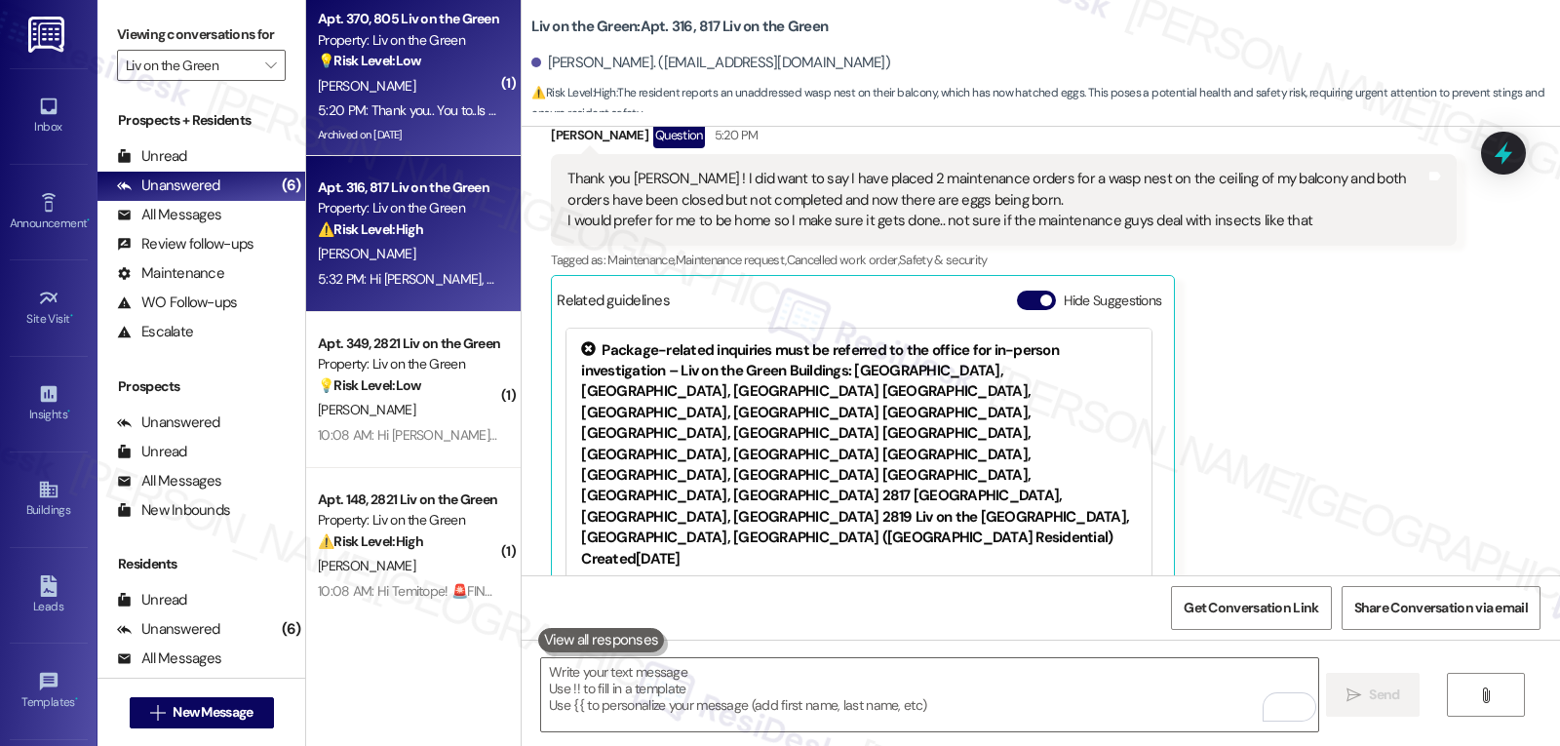
click at [417, 101] on div "5:20 PM: Thank you.. You to..Is the gym 24hrs.? 5:20 PM: Thank you.. You to..Is…" at bounding box center [448, 110] width 260 height 18
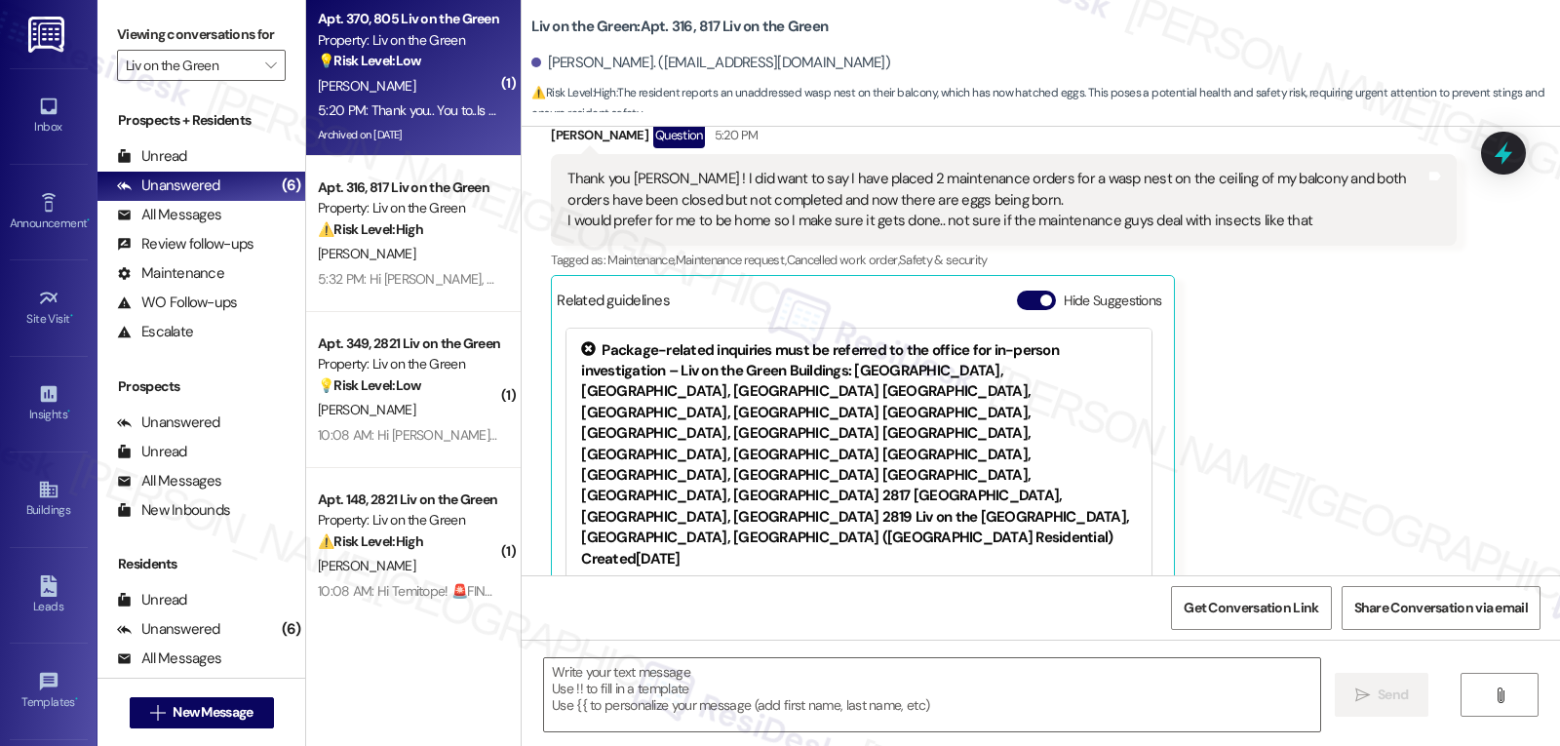
type textarea "Fetching suggested responses. Please feel free to read through the conversation…"
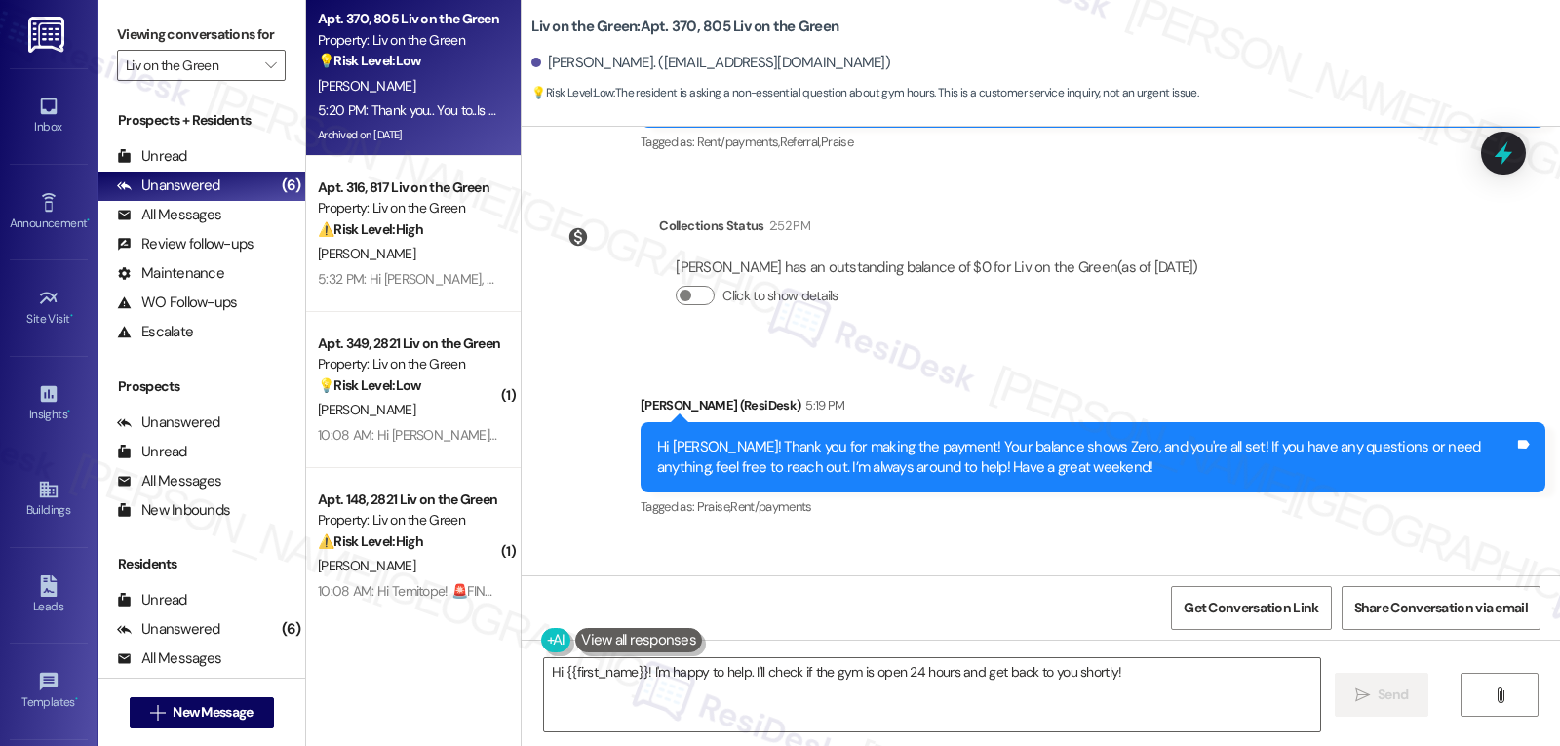
scroll to position [18900, 0]
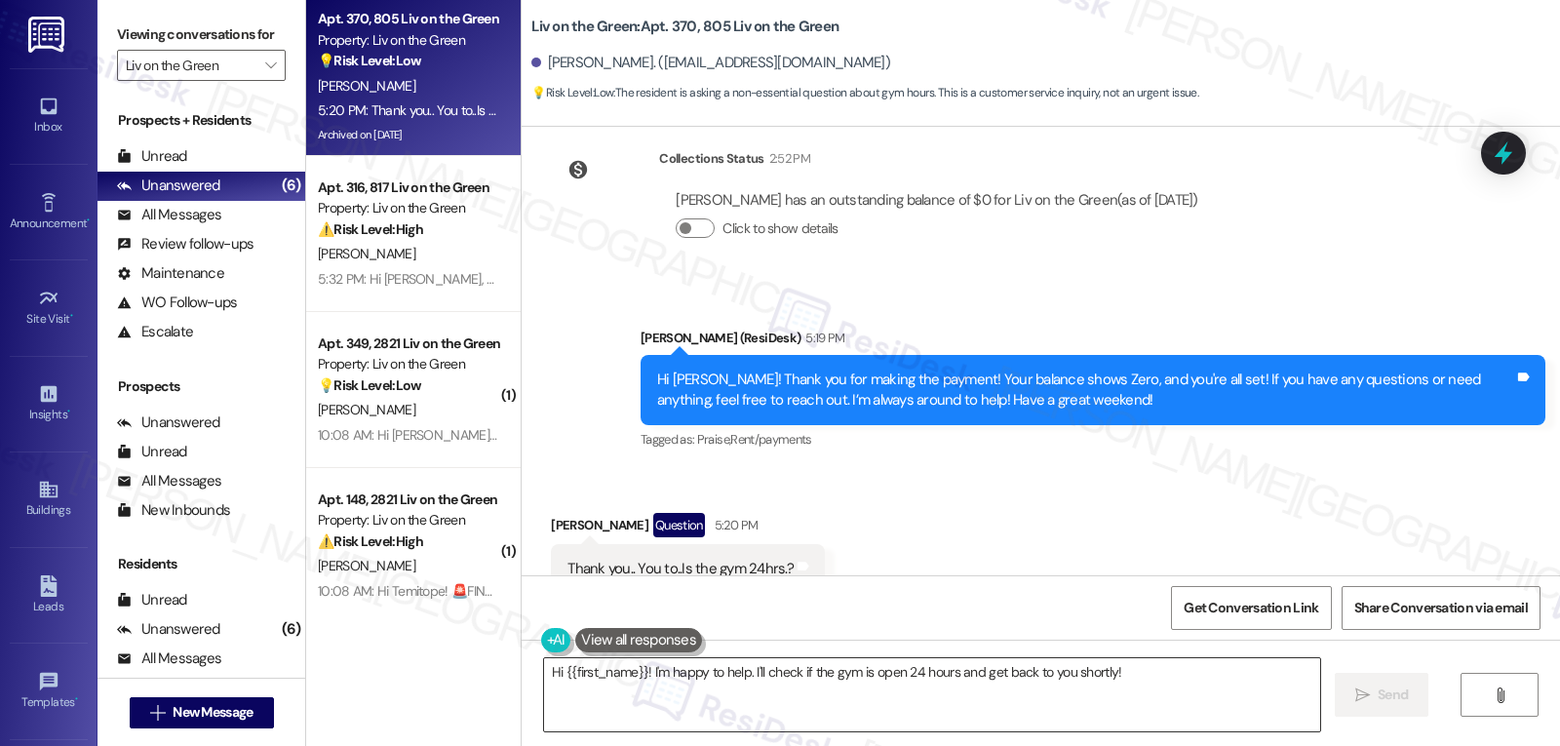
click at [650, 674] on textarea "Hi {{first_name}}! I'm happy to help. I'll check if the gym is open 24 hours an…" at bounding box center [932, 694] width 776 height 73
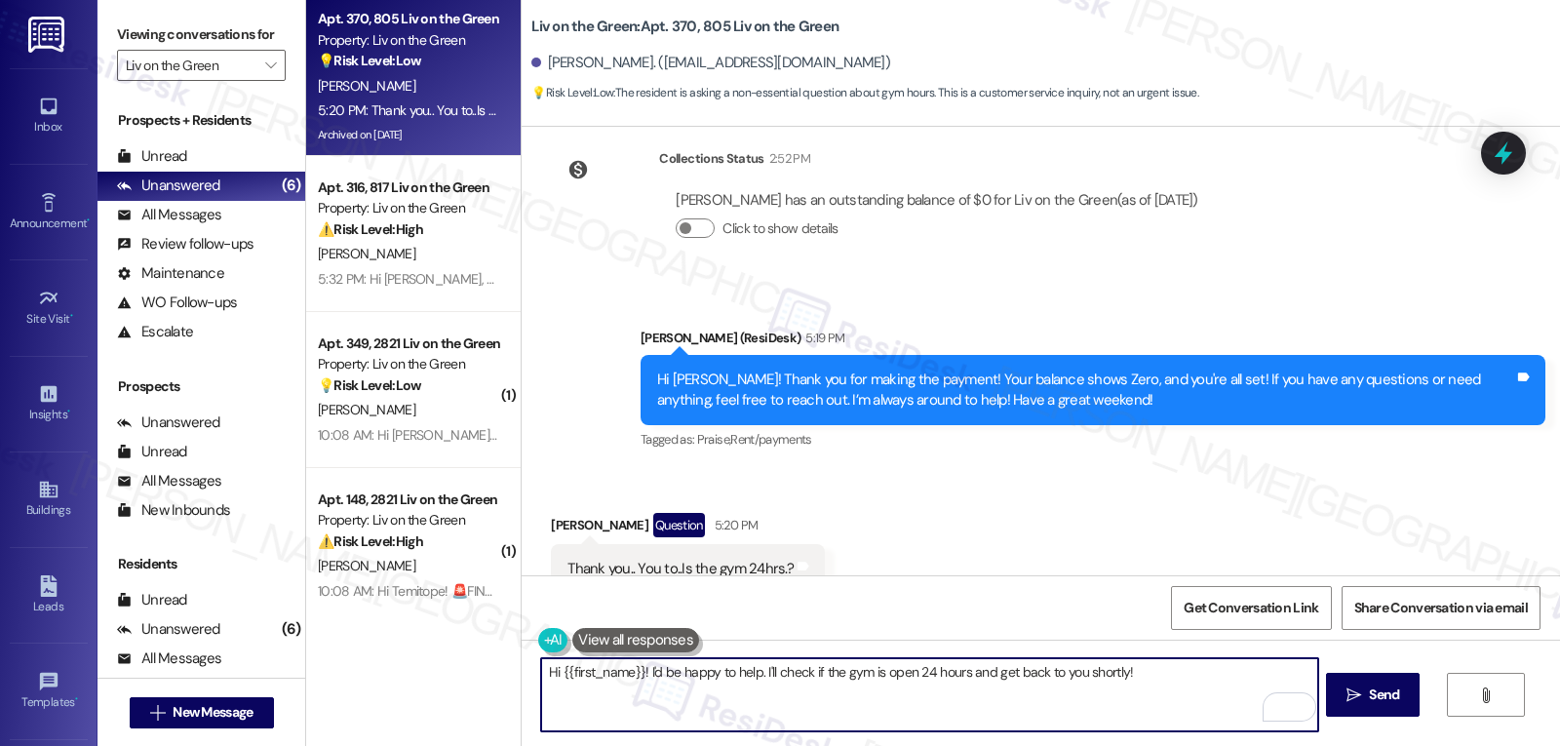
click at [803, 674] on textarea "Hi {{first_name}}! I'd be happy to help. I'll check if the gym is open 24 hours…" at bounding box center [929, 694] width 776 height 73
type textarea "Hi {{first_name}}! I'd be happy to help. I'll check with the site management te…"
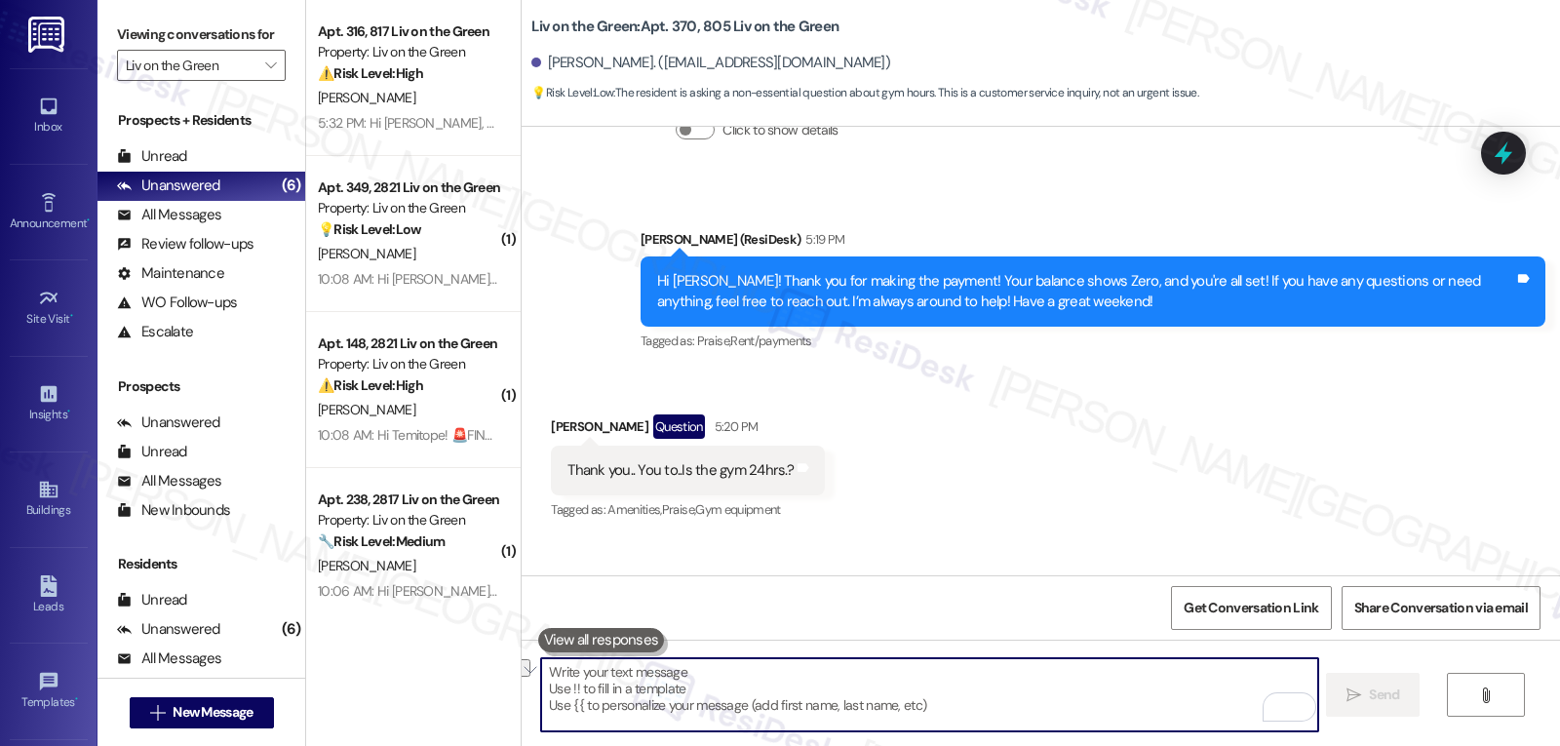
scroll to position [19036, 0]
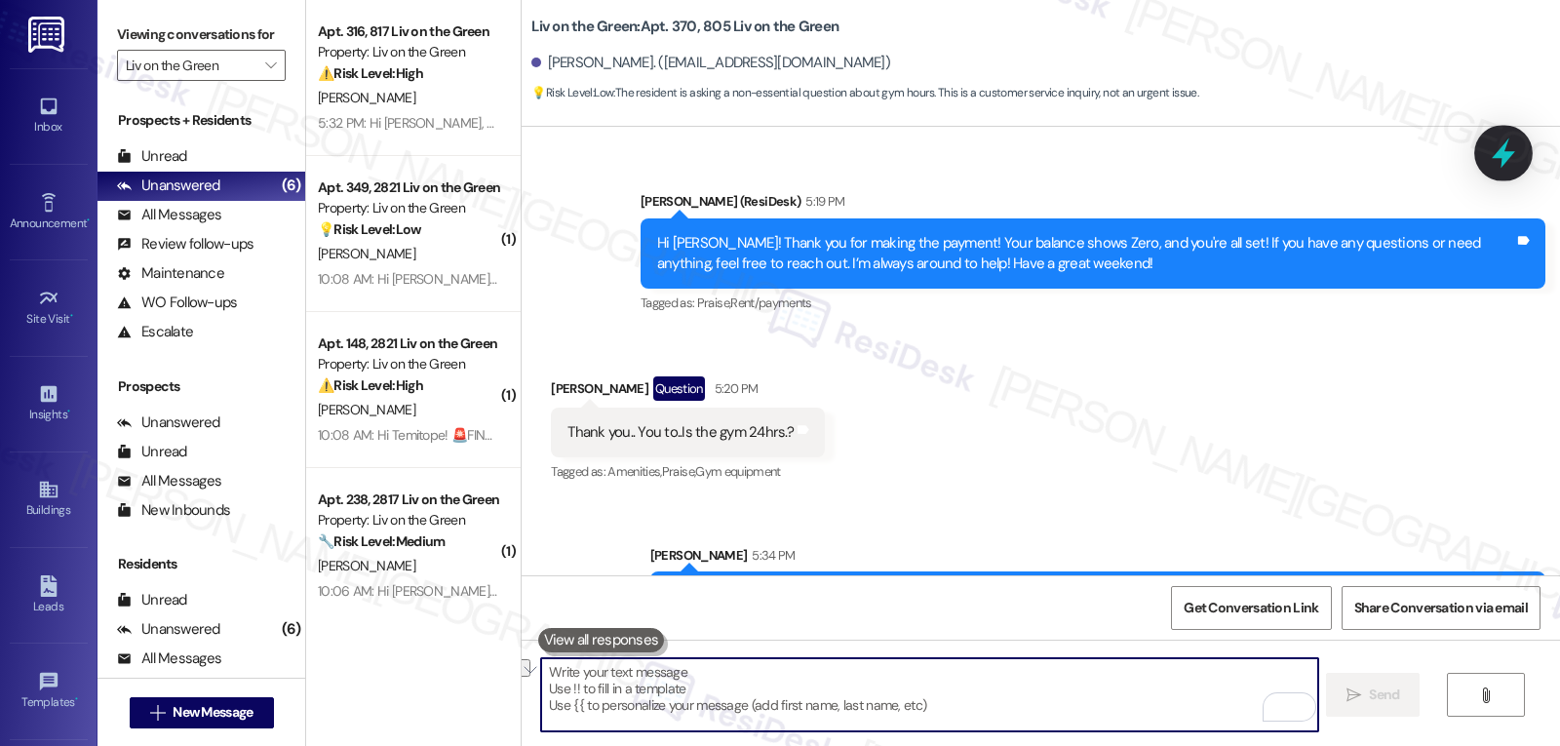
click at [1524, 151] on div at bounding box center [1503, 153] width 59 height 56
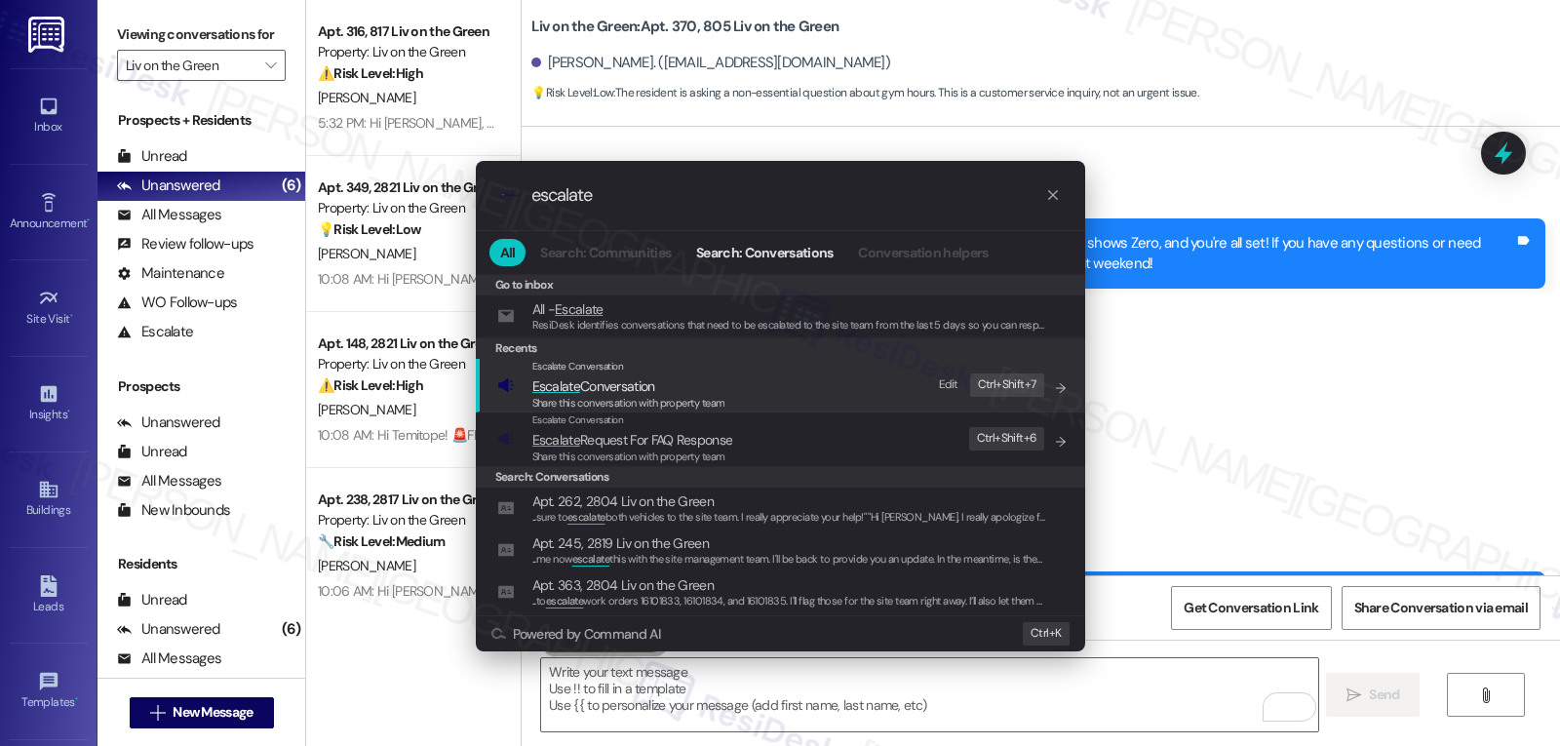
type input "escalate"
click at [630, 397] on span "Share this conversation with property team" at bounding box center [628, 403] width 193 height 14
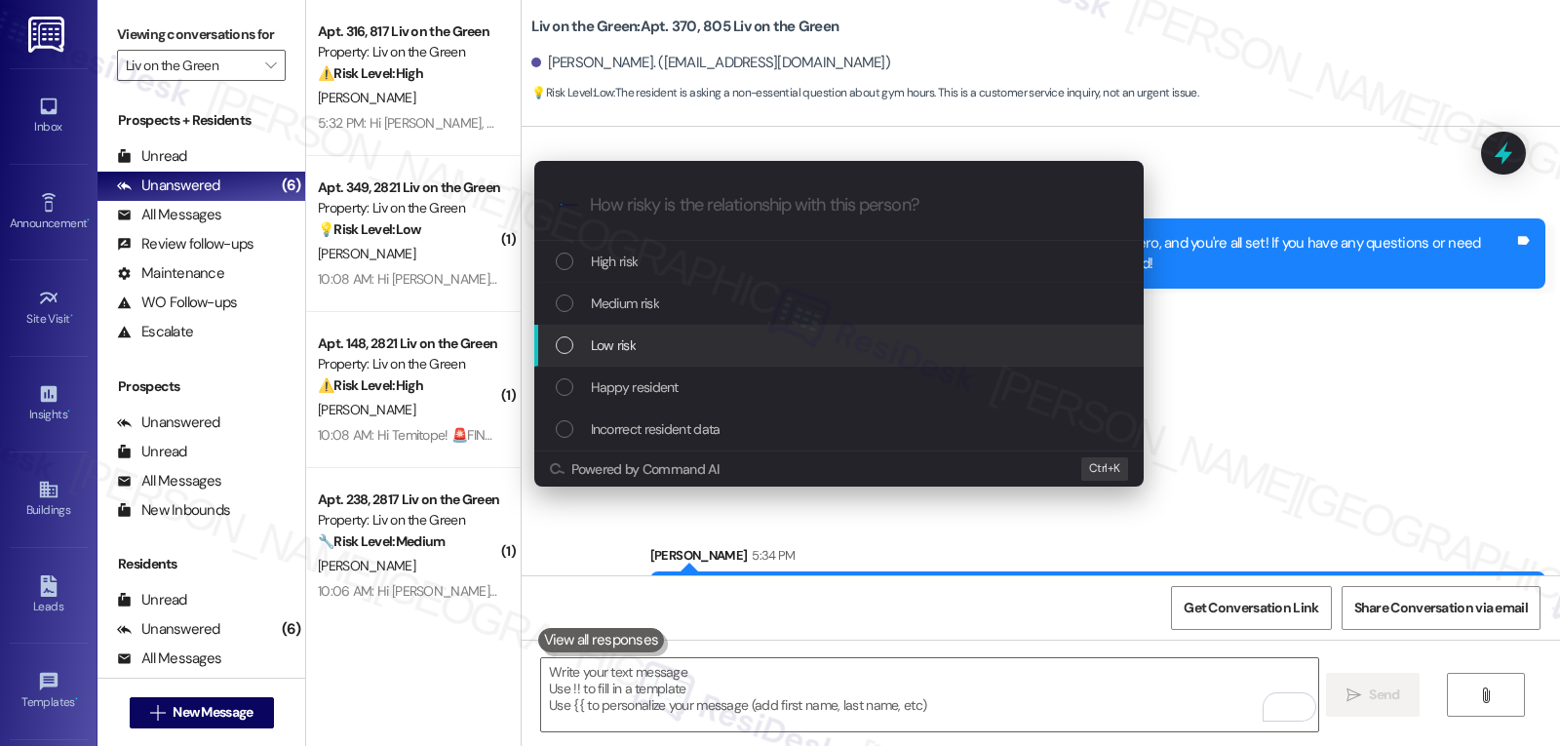
click at [686, 355] on div "Low risk" at bounding box center [841, 344] width 570 height 21
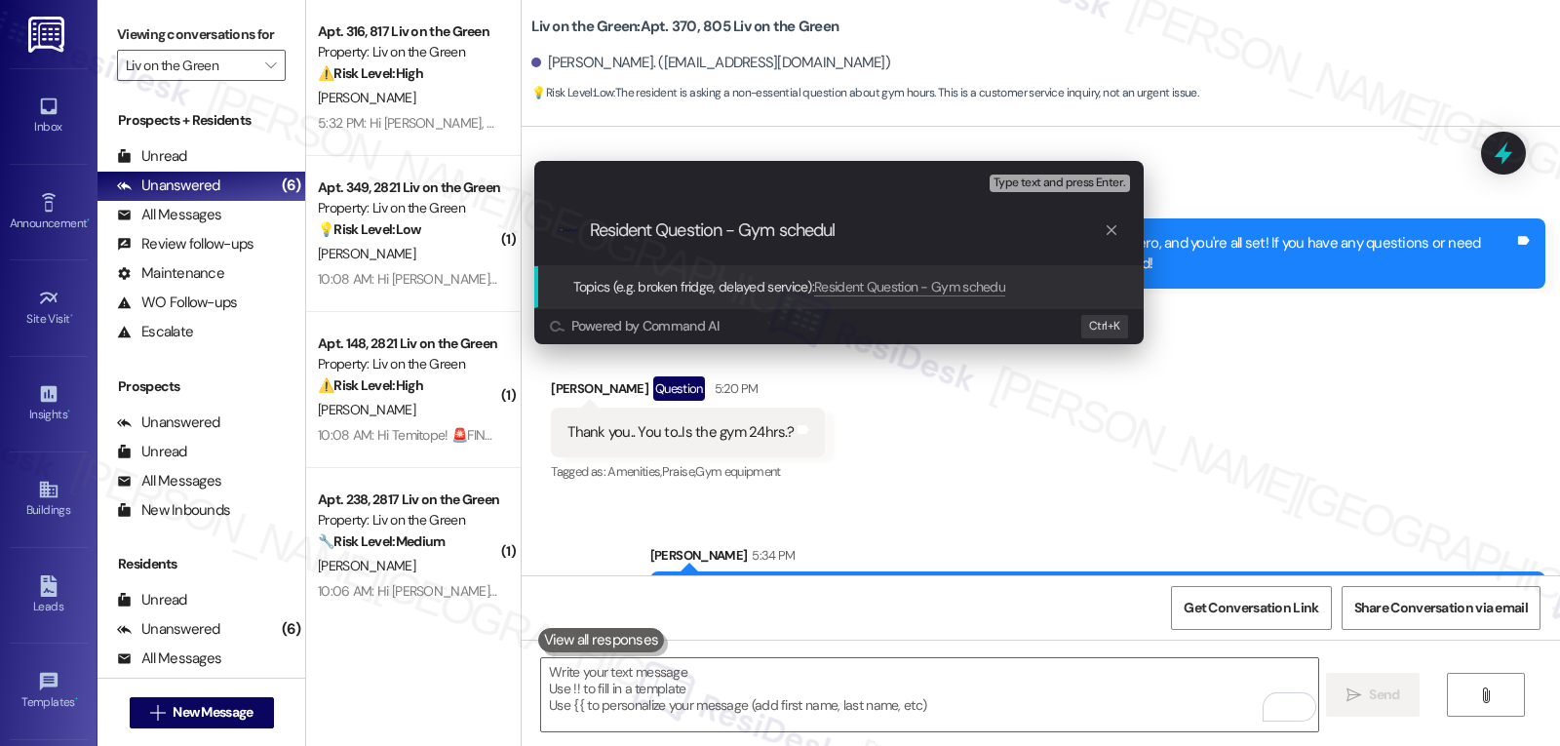
type input "Resident Question - Gym schedule"
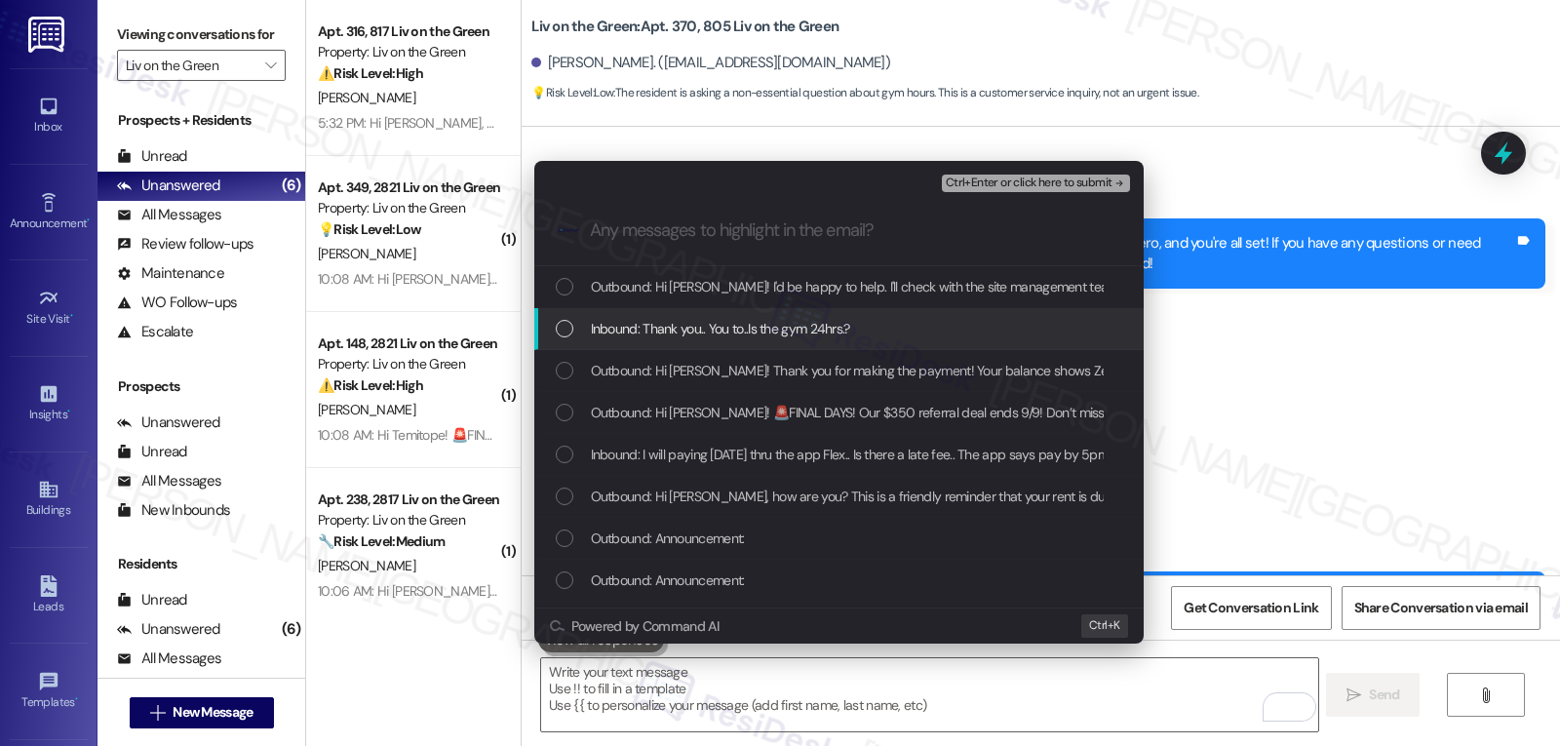
click at [578, 336] on div "Inbound: Thank you.. You to..Is the gym 24hrs.?" at bounding box center [841, 328] width 570 height 21
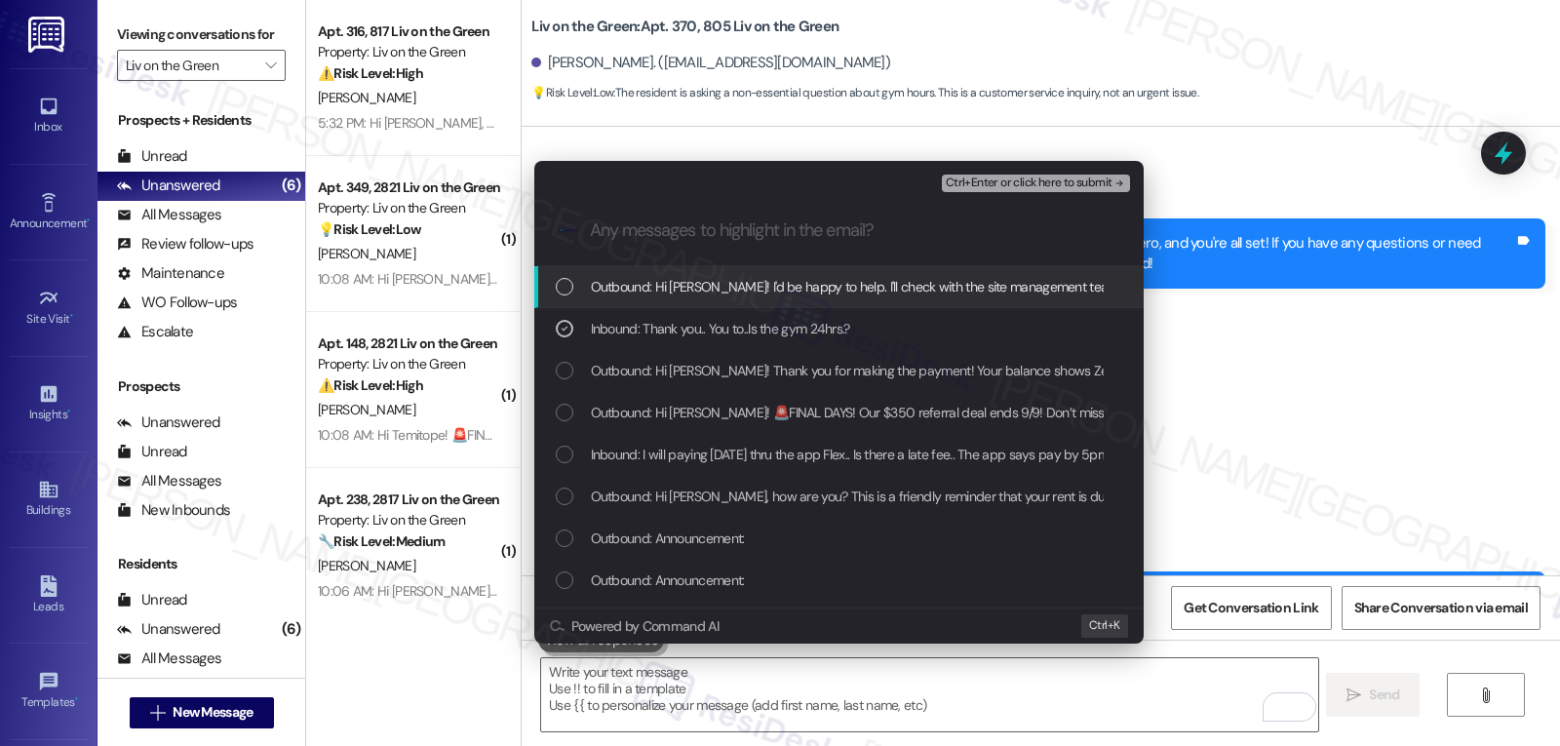
click at [1026, 186] on span "Ctrl+Enter or click here to submit" at bounding box center [1029, 183] width 167 height 14
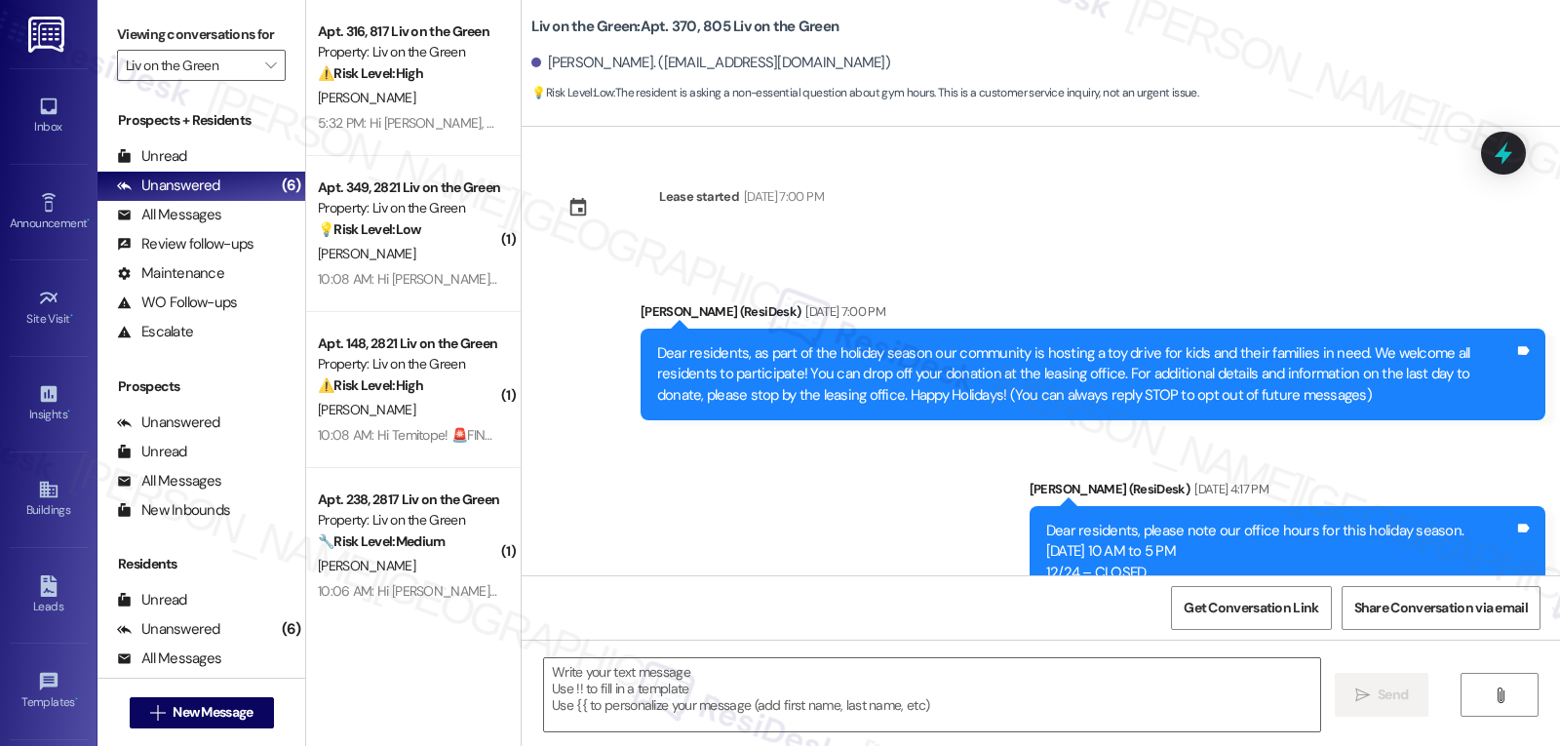
scroll to position [18899, 0]
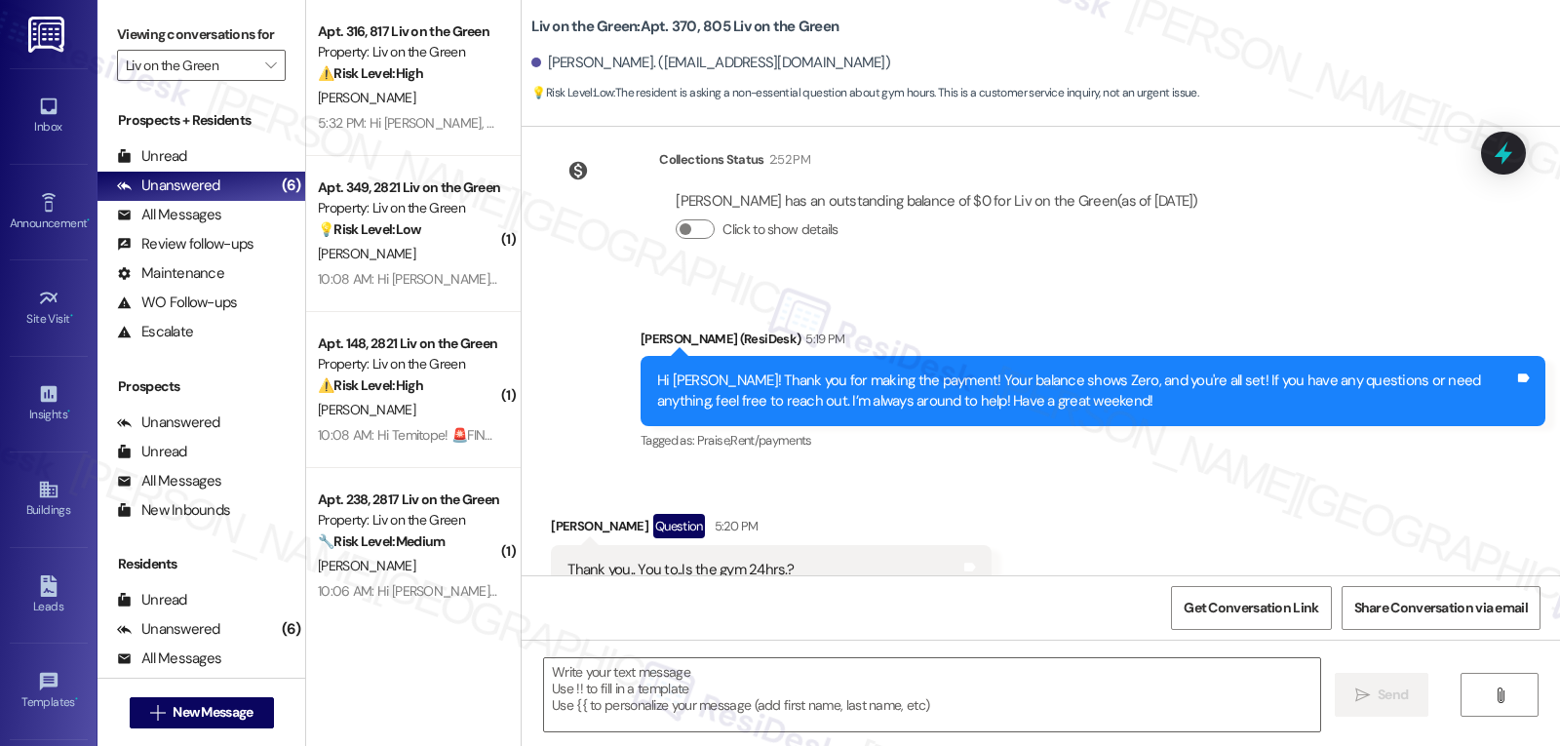
type textarea "Fetching suggested responses. Please feel free to read through the conversation…"
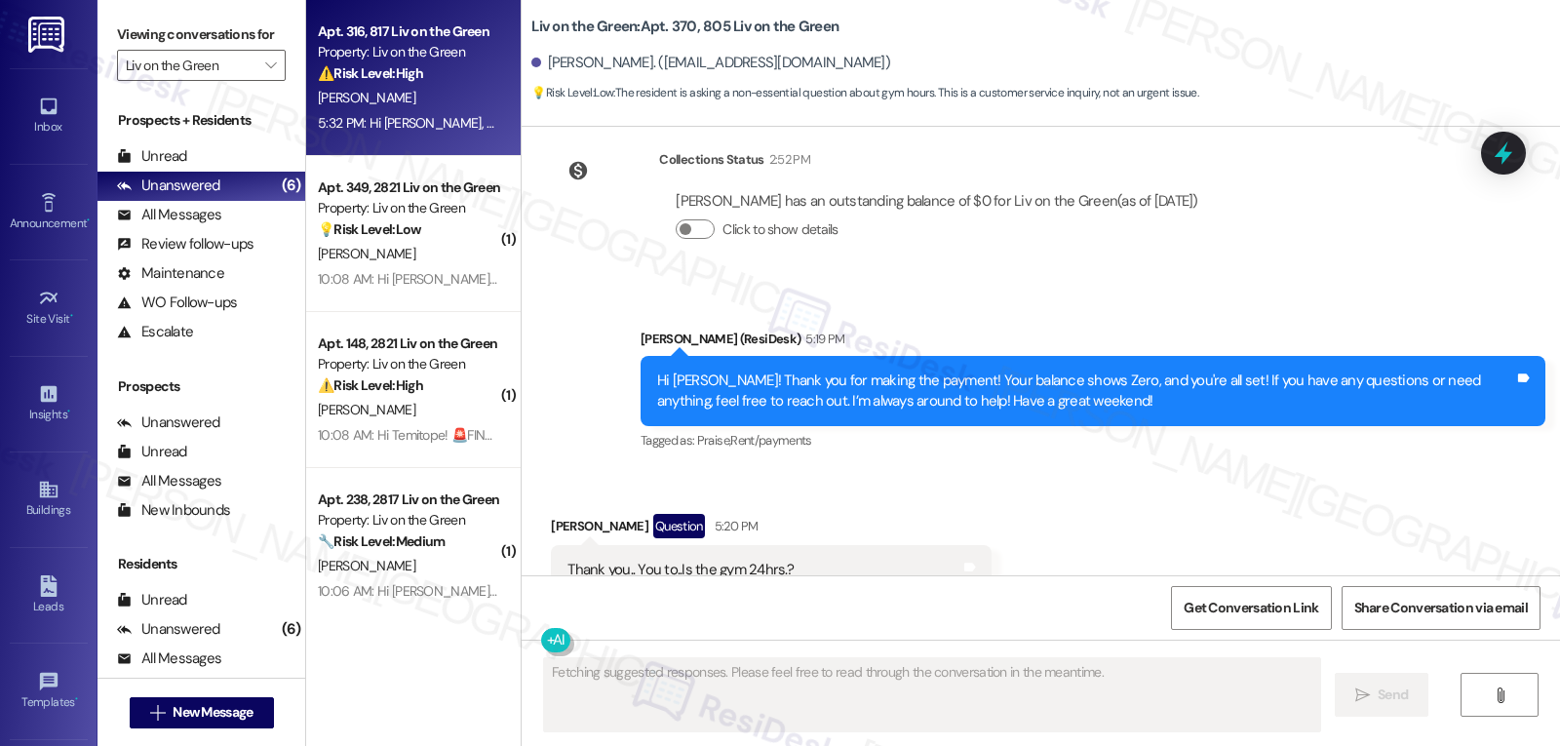
click at [394, 89] on div "S. Olivares" at bounding box center [408, 98] width 184 height 24
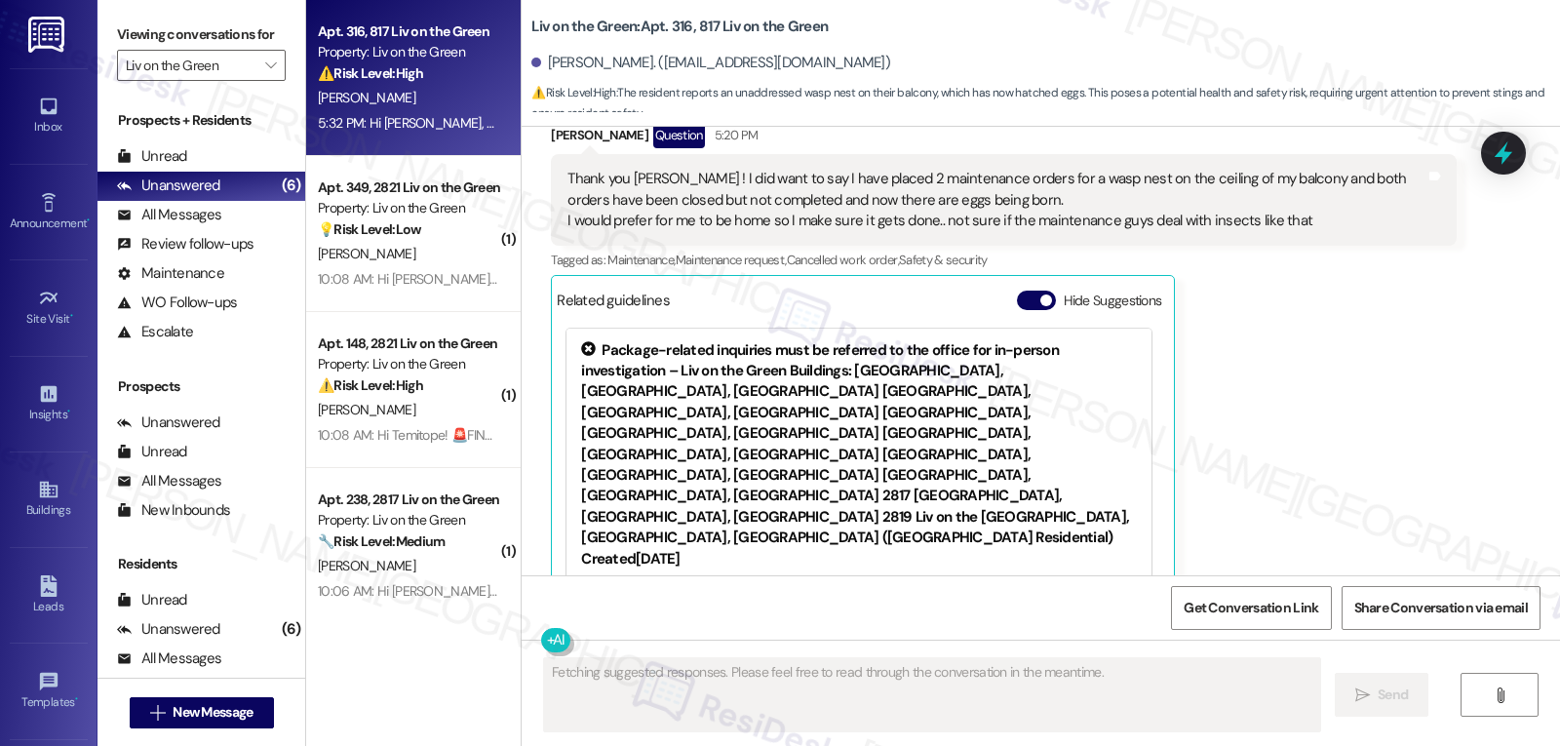
scroll to position [8608, 0]
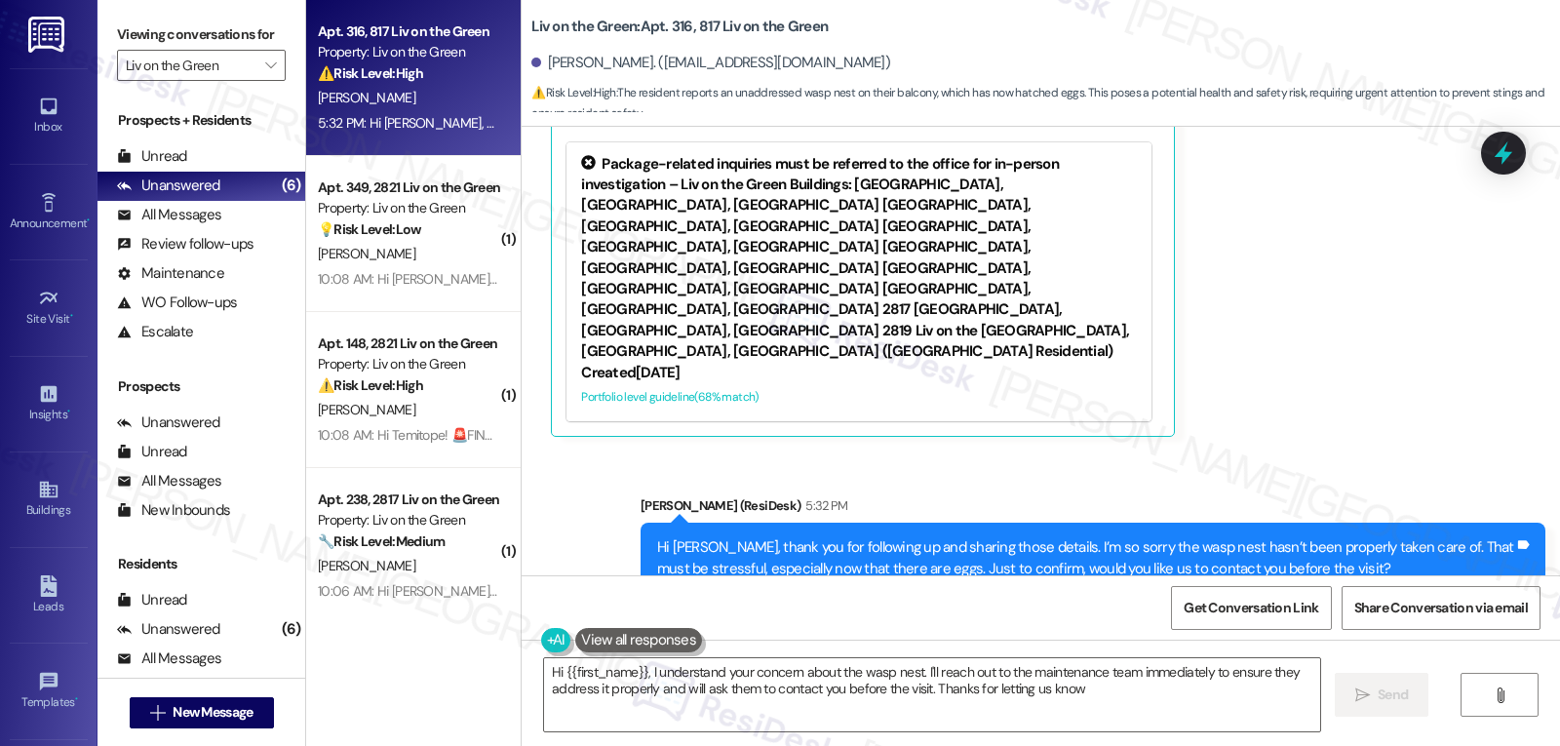
type textarea "Hi {{first_name}}, I understand your concern about the wasp nest. I'll reach ou…"
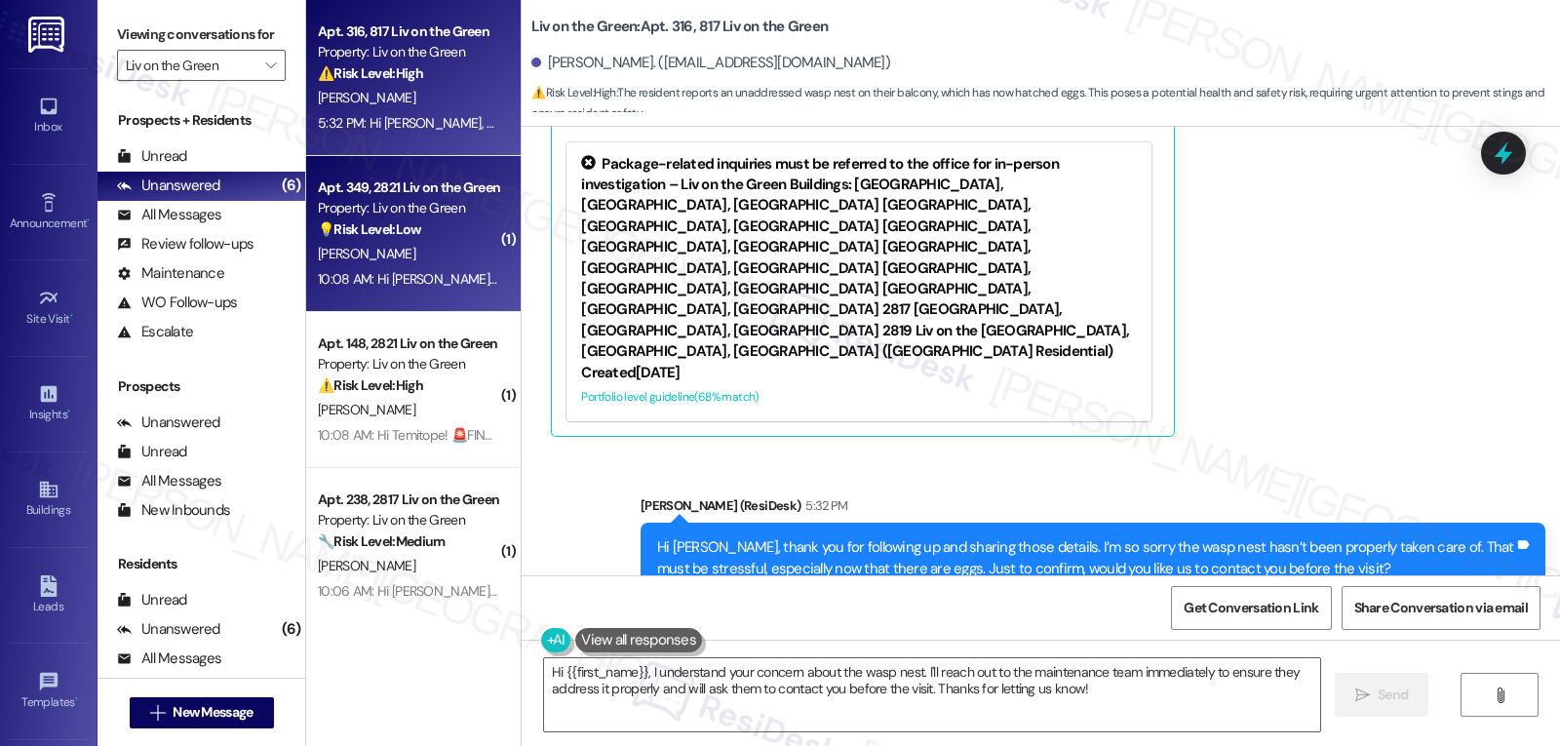
click at [389, 248] on div "A. Barnett" at bounding box center [408, 254] width 184 height 24
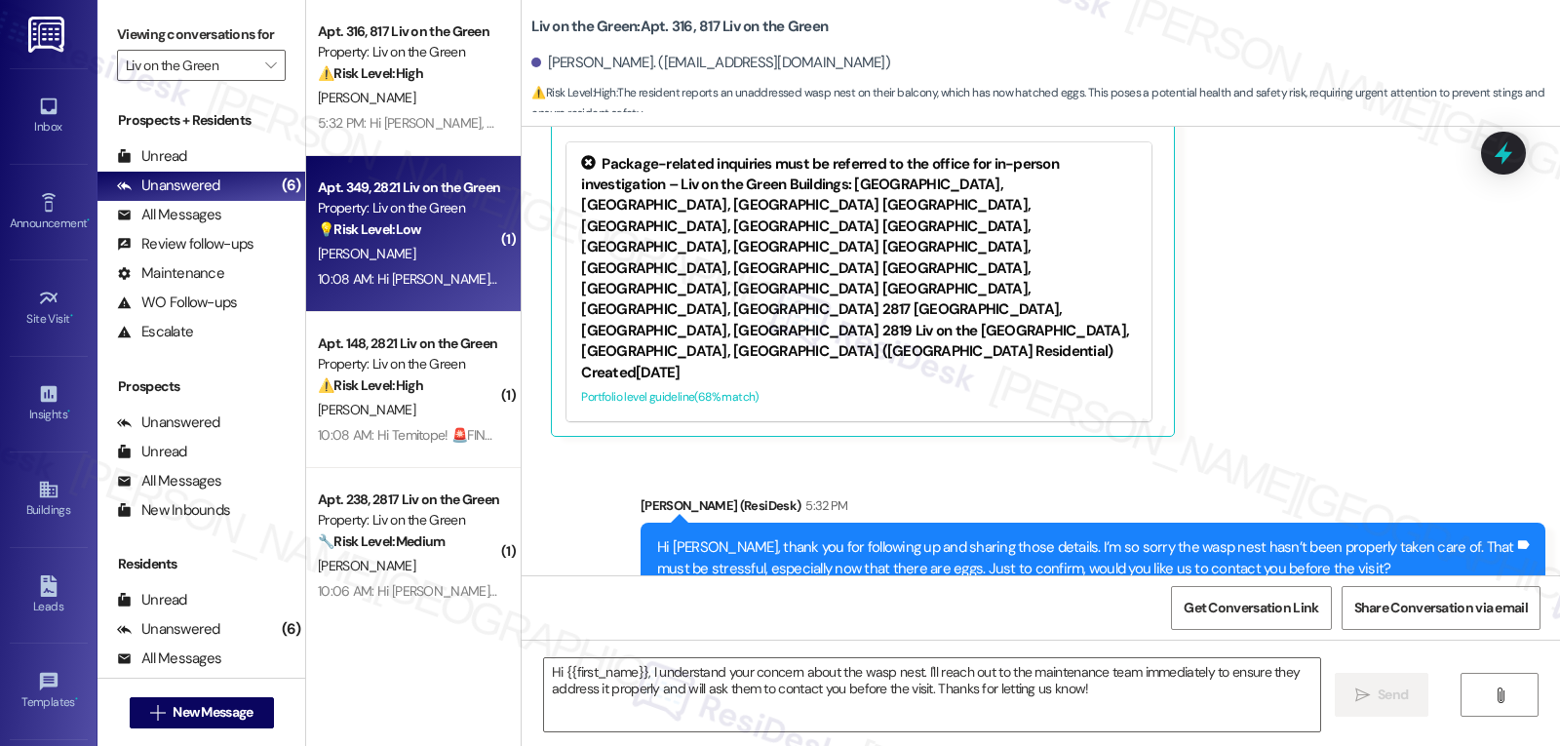
type textarea "Fetching suggested responses. Please feel free to read through the conversation…"
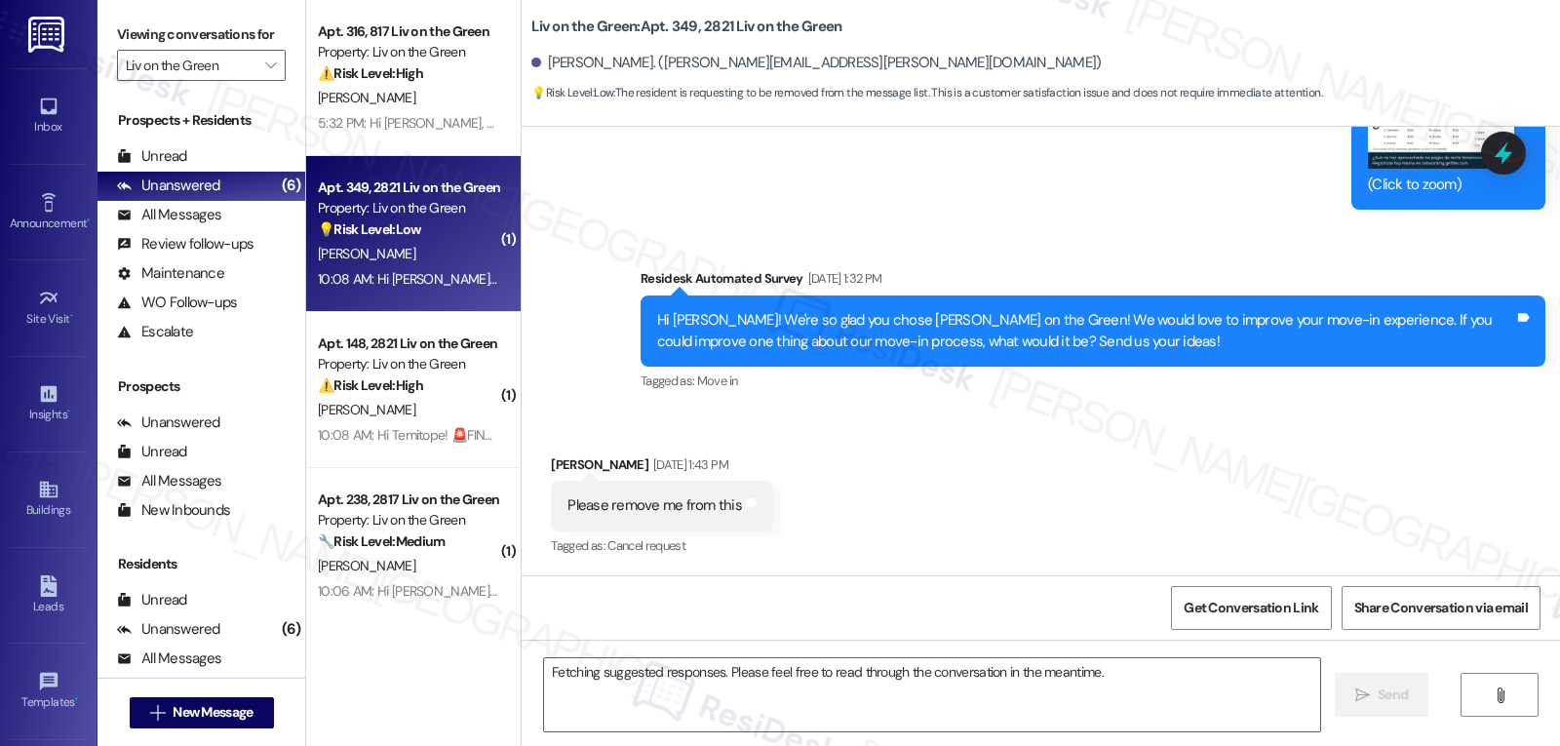
scroll to position [1241, 0]
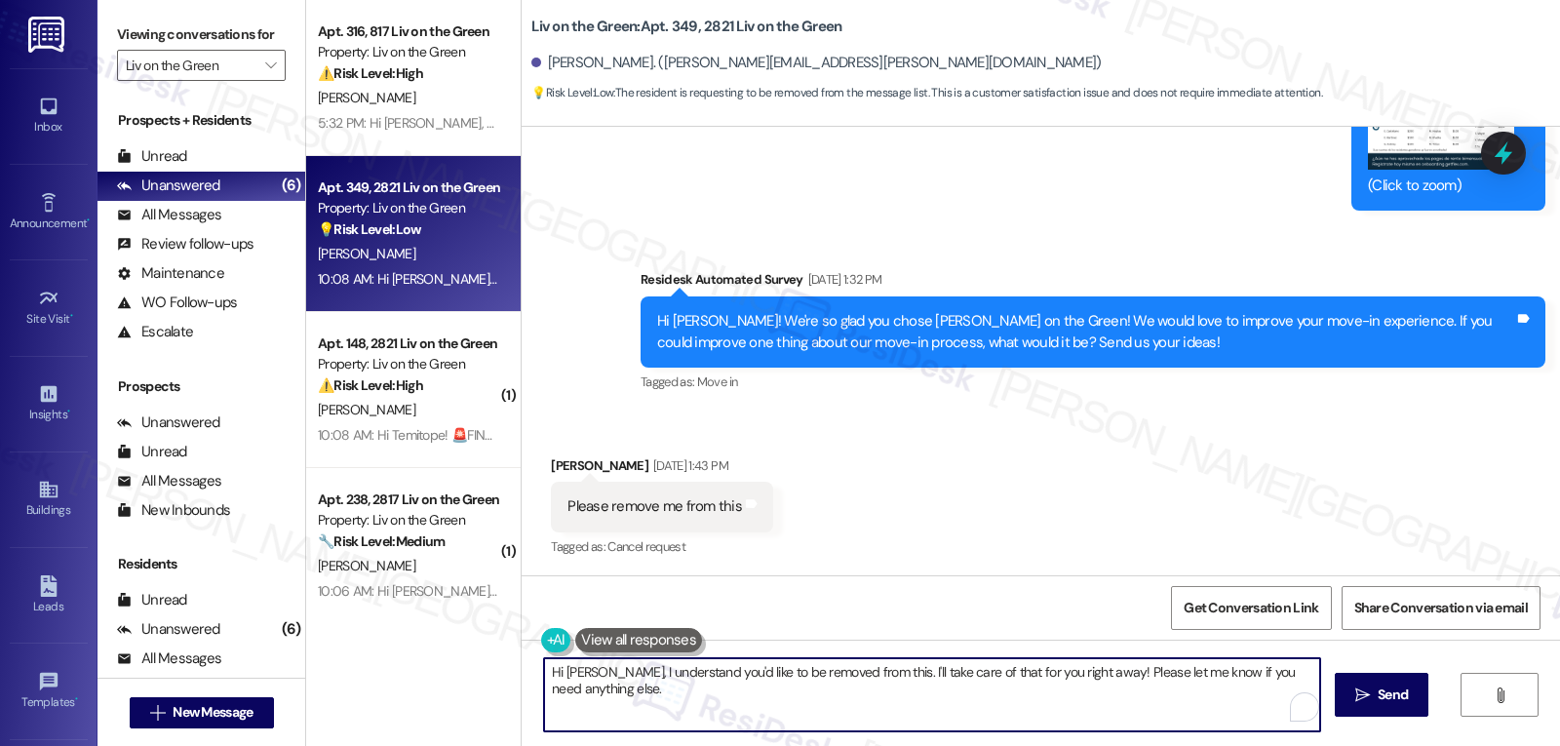
drag, startPoint x: 850, startPoint y: 677, endPoint x: 1223, endPoint y: 792, distance: 389.9
click at [1223, 745] on html "Inbox Go to Inbox Announcement • Send A Text Announcement Site Visit • Go to Si…" at bounding box center [780, 373] width 1560 height 746
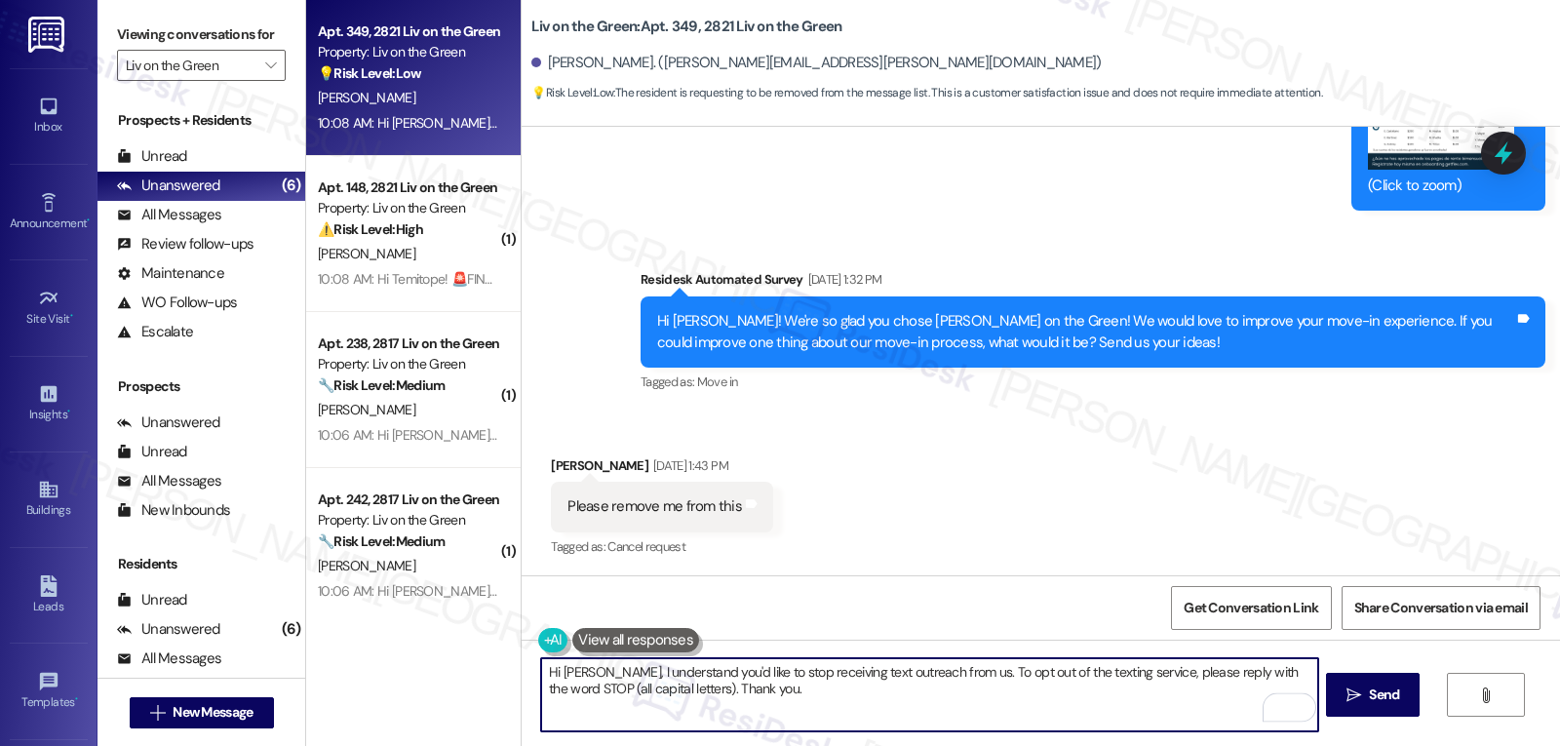
click at [875, 690] on textarea "Hi Angela, I understand you'd like to stop receiving text outreach from us. To …" at bounding box center [929, 694] width 776 height 73
type textarea "Hi Angela, I understand you'd like to stop receiving text outreach from us. To …"
click at [1370, 700] on span "Send" at bounding box center [1384, 695] width 30 height 20
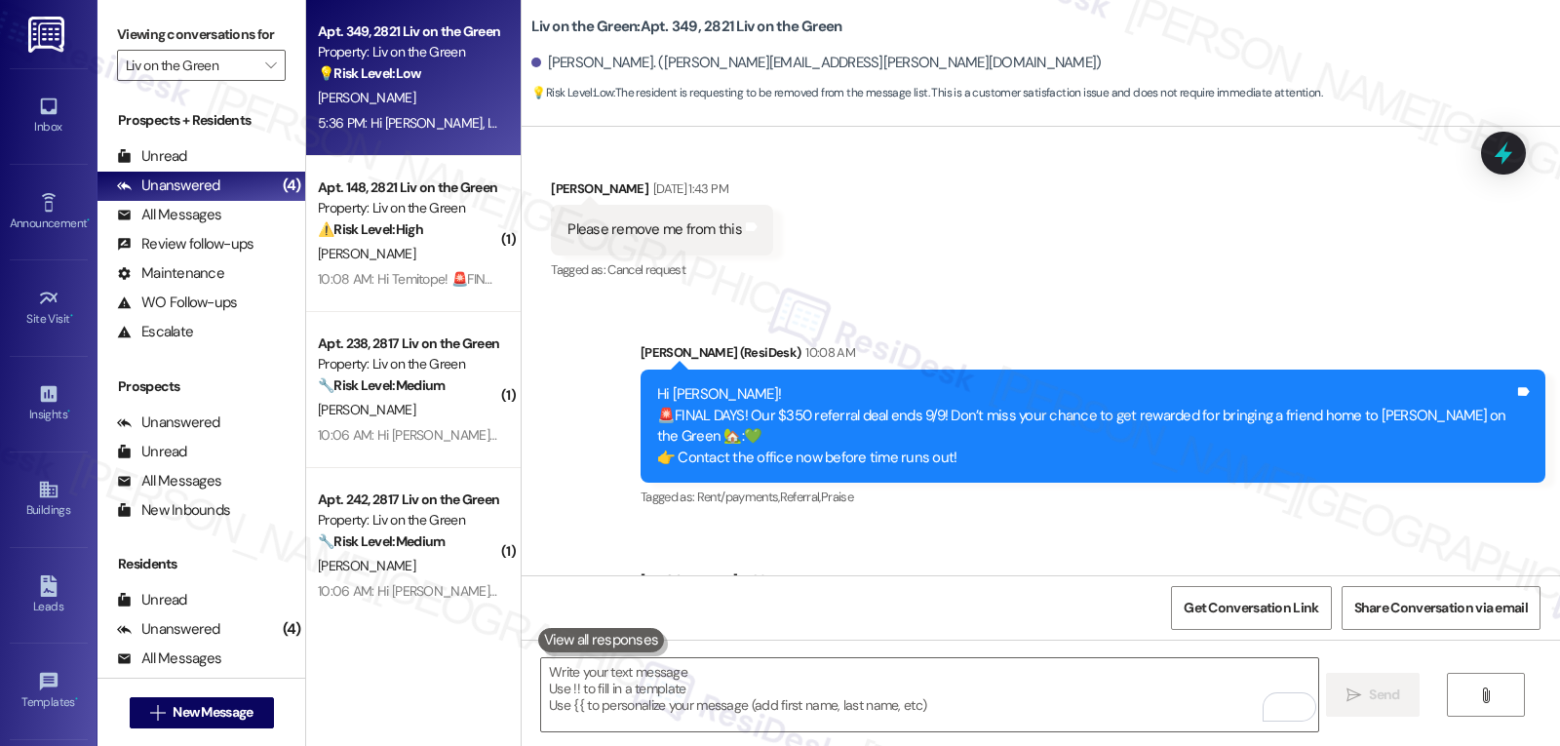
scroll to position [1741, 0]
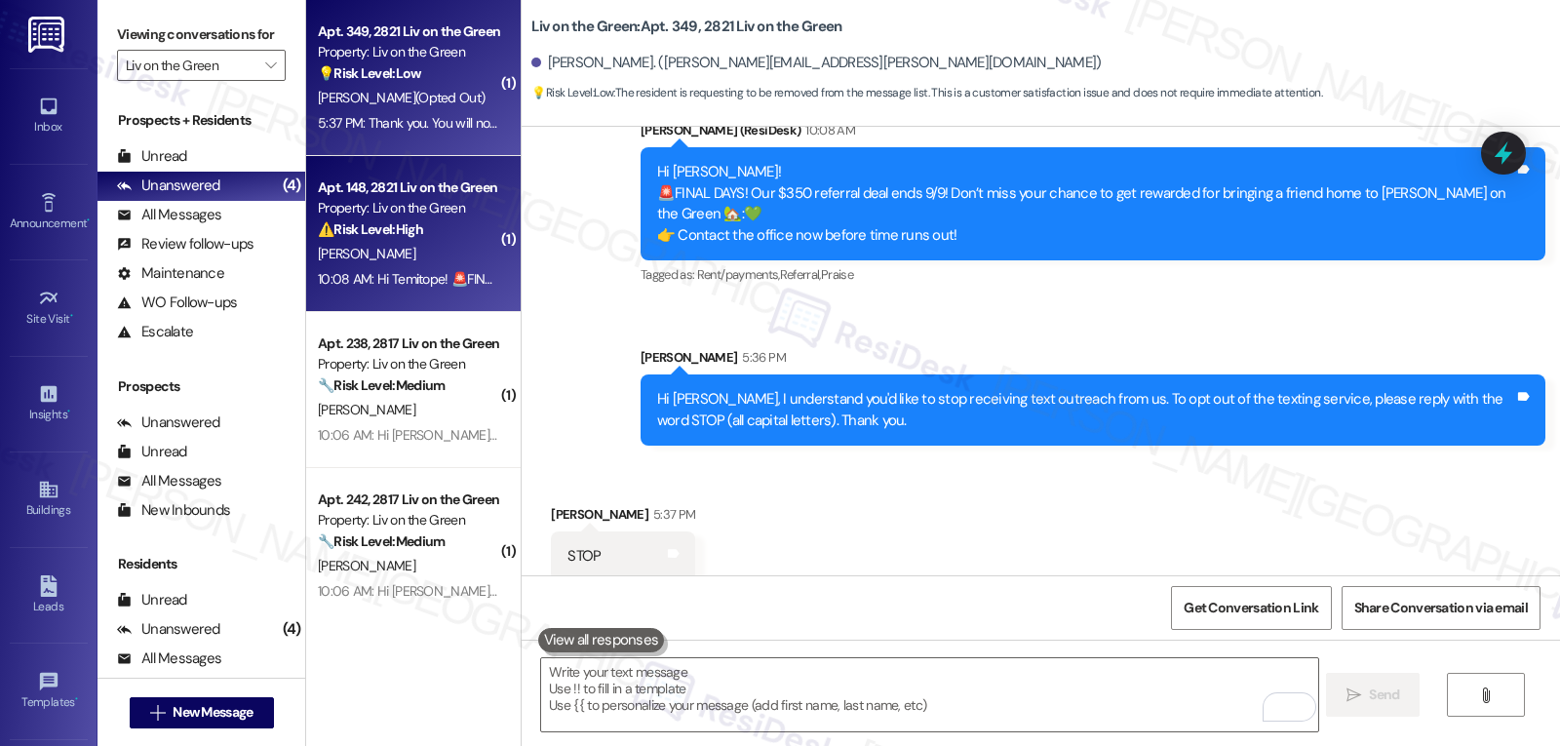
click at [410, 253] on div "T. Adeniyi" at bounding box center [408, 254] width 184 height 24
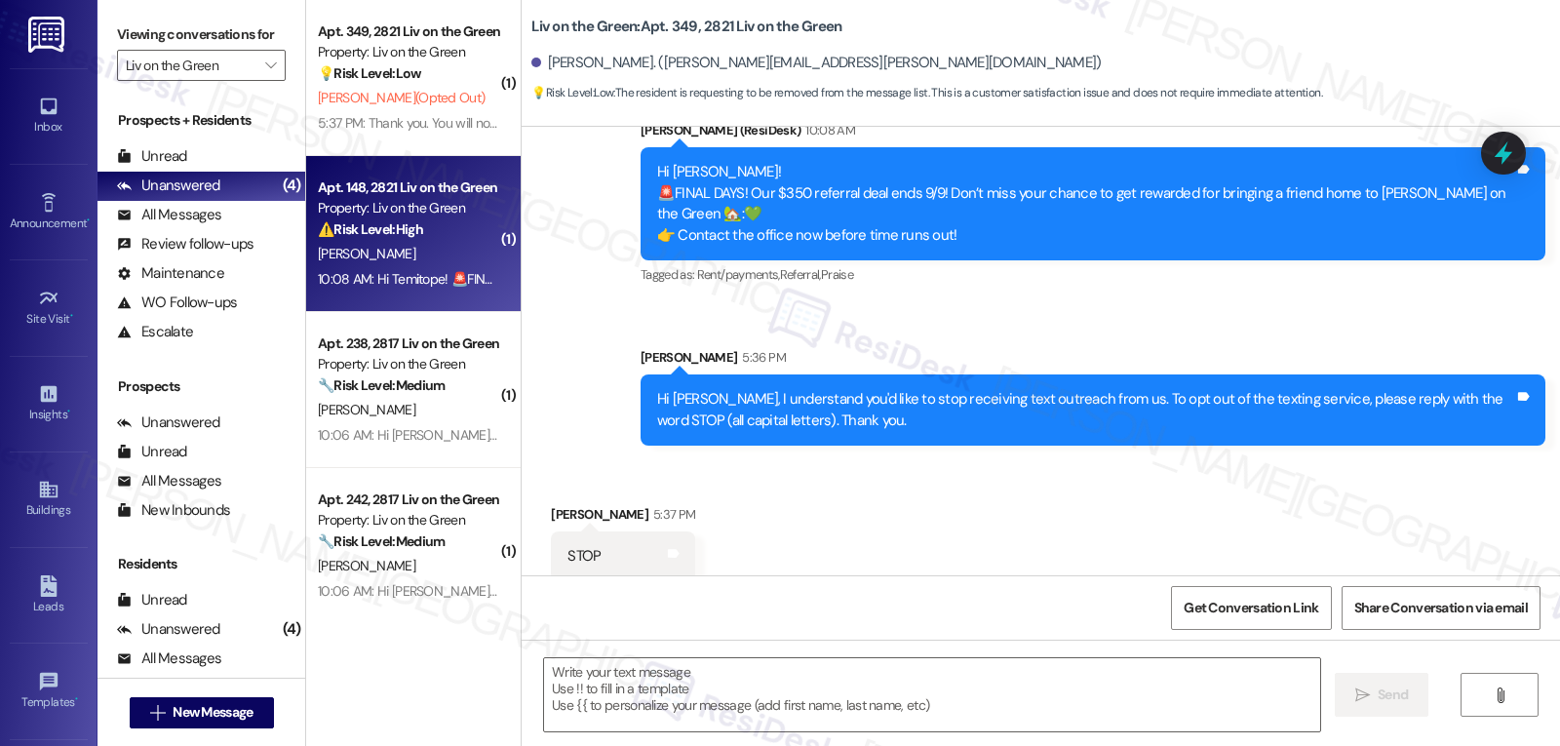
type textarea "Fetching suggested responses. Please feel free to read through the conversation…"
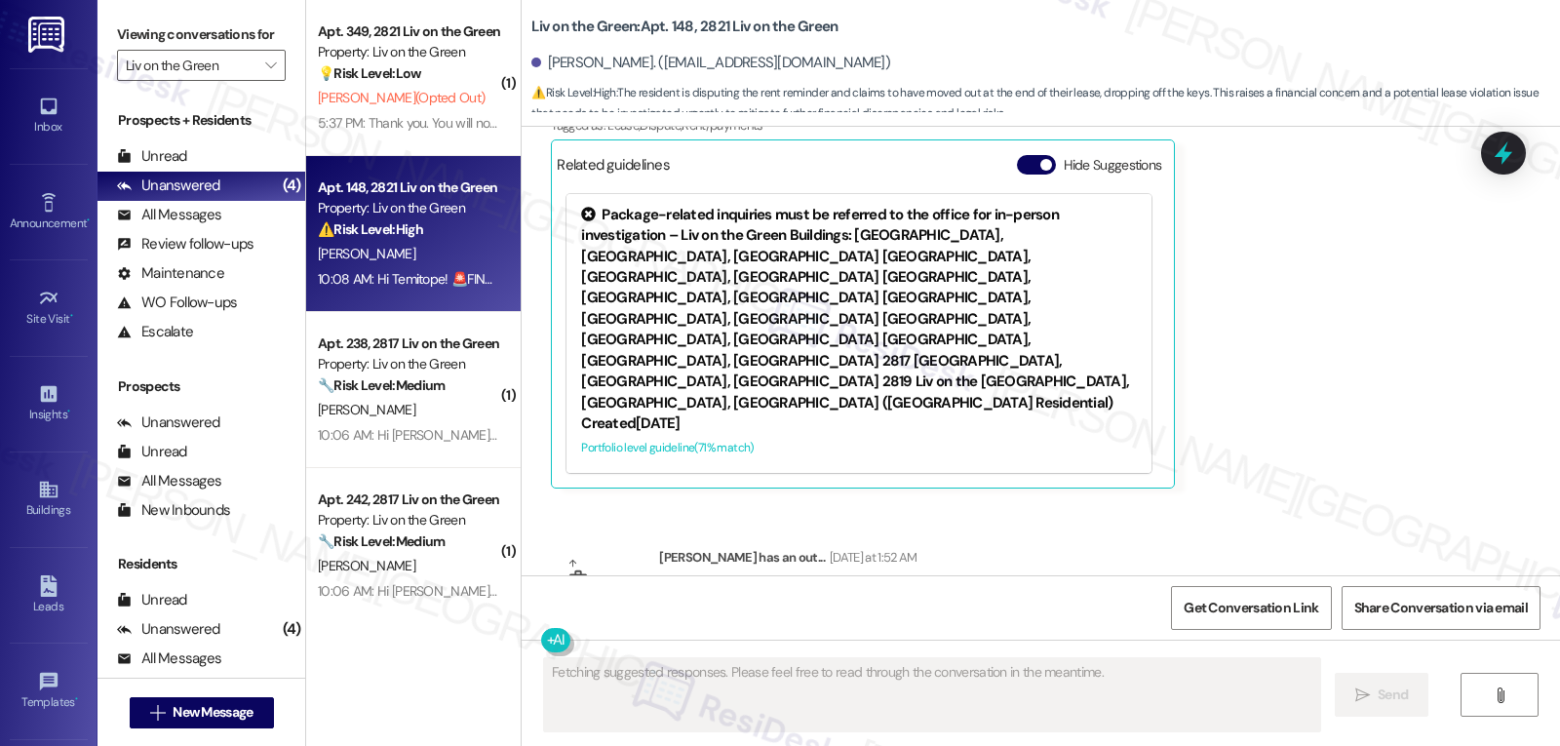
scroll to position [16809, 0]
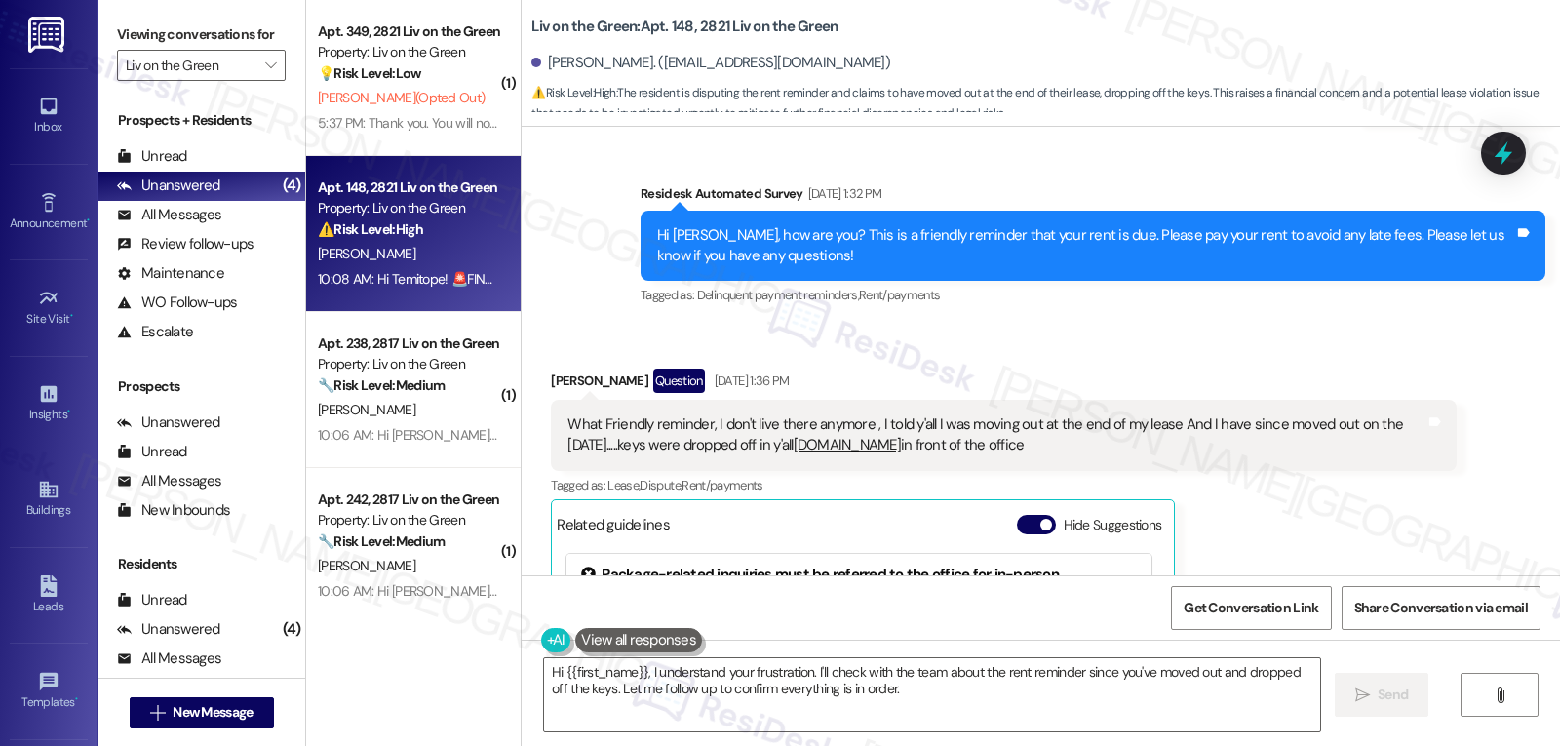
click at [566, 369] on div "Temitope Adeniyi Question Sep 03, 2025 at 1:36 PM" at bounding box center [1003, 384] width 905 height 31
click at [567, 369] on div "Temitope Adeniyi Question Sep 03, 2025 at 1:36 PM" at bounding box center [1003, 384] width 905 height 31
copy div "Temitope"
click at [819, 715] on textarea "Hi {{first_name}}, I understand your frustration. I'll check with the team abou…" at bounding box center [932, 694] width 776 height 73
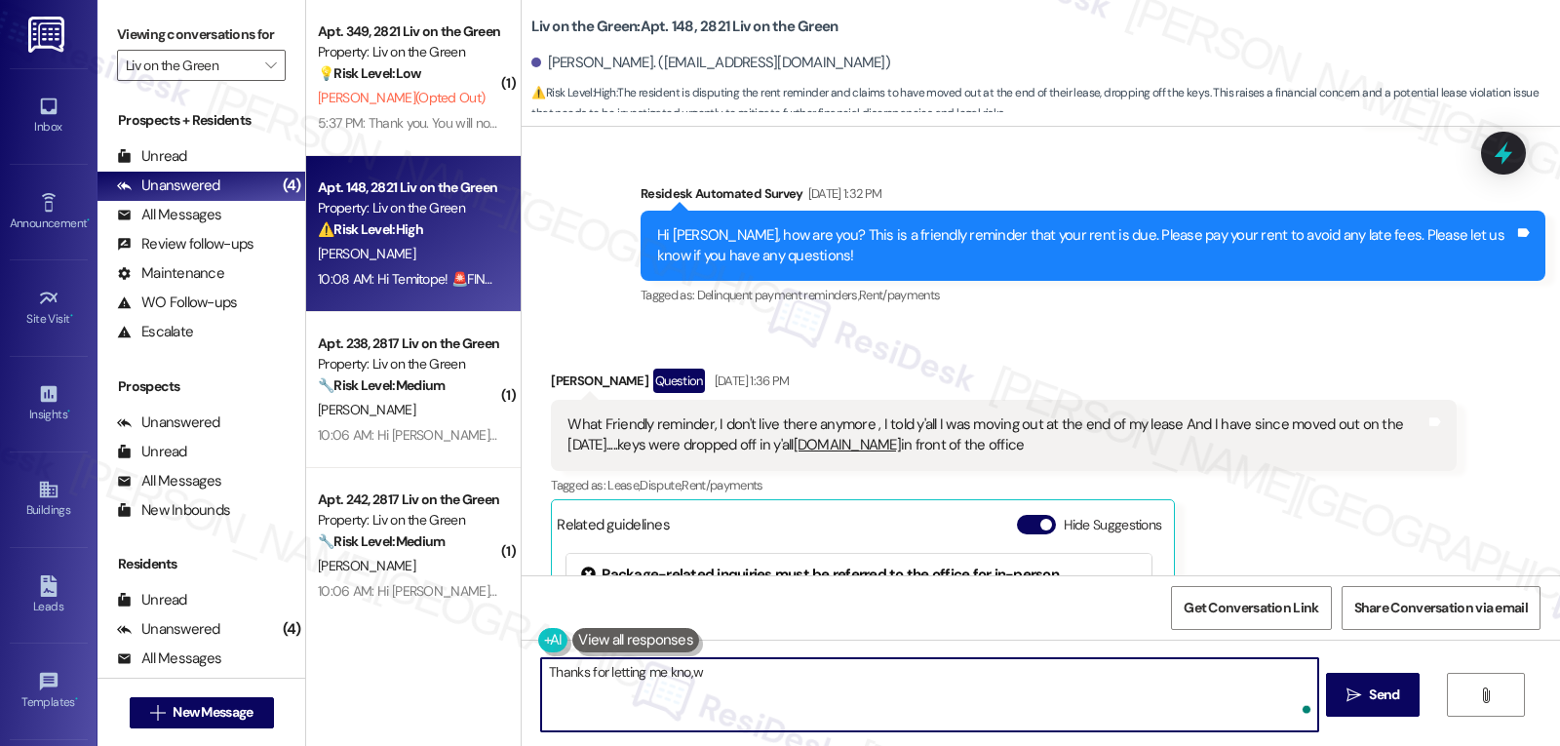
paste textarea "Temitope"
type textarea "Thanks for letting me kno,w Temitope!"
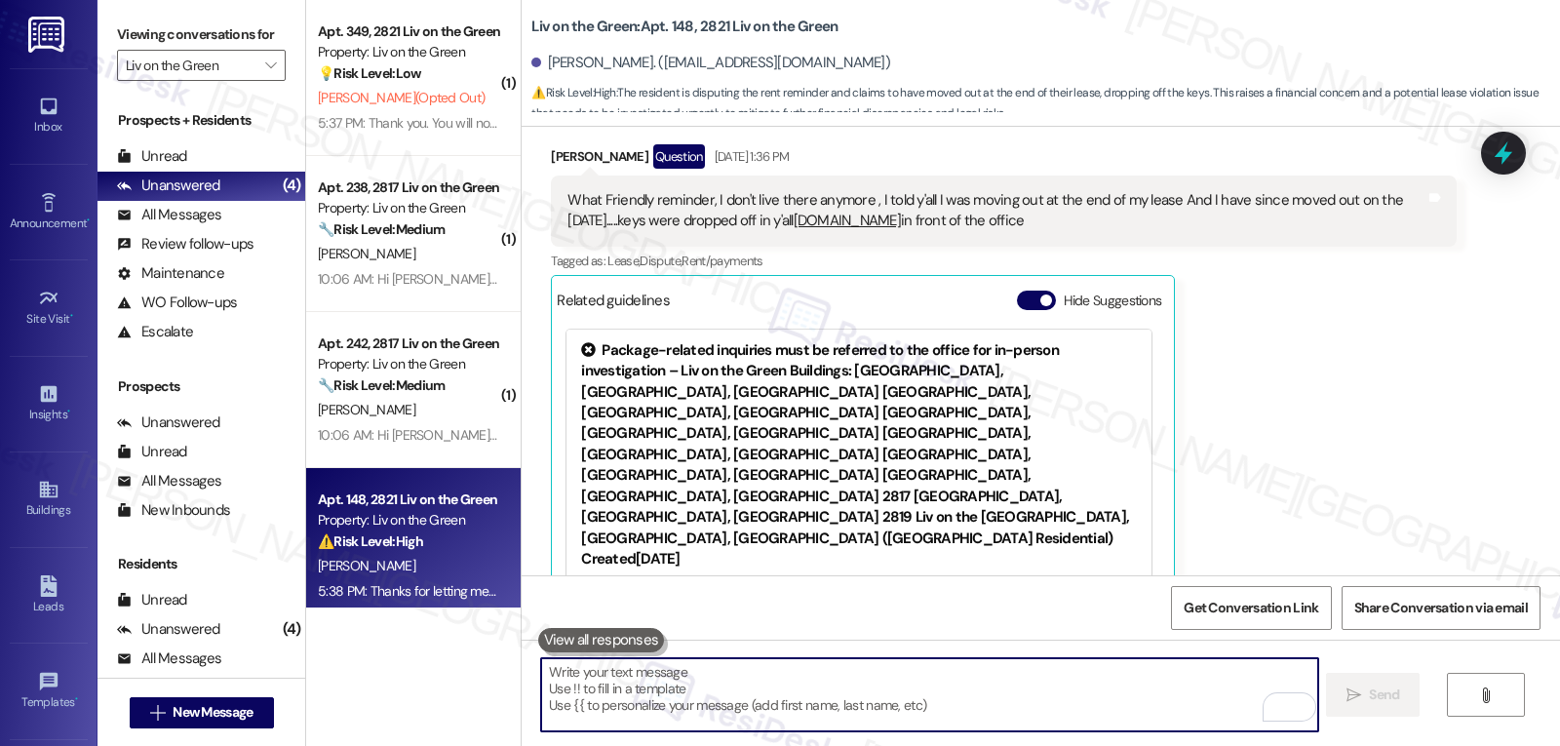
scroll to position [16838, 0]
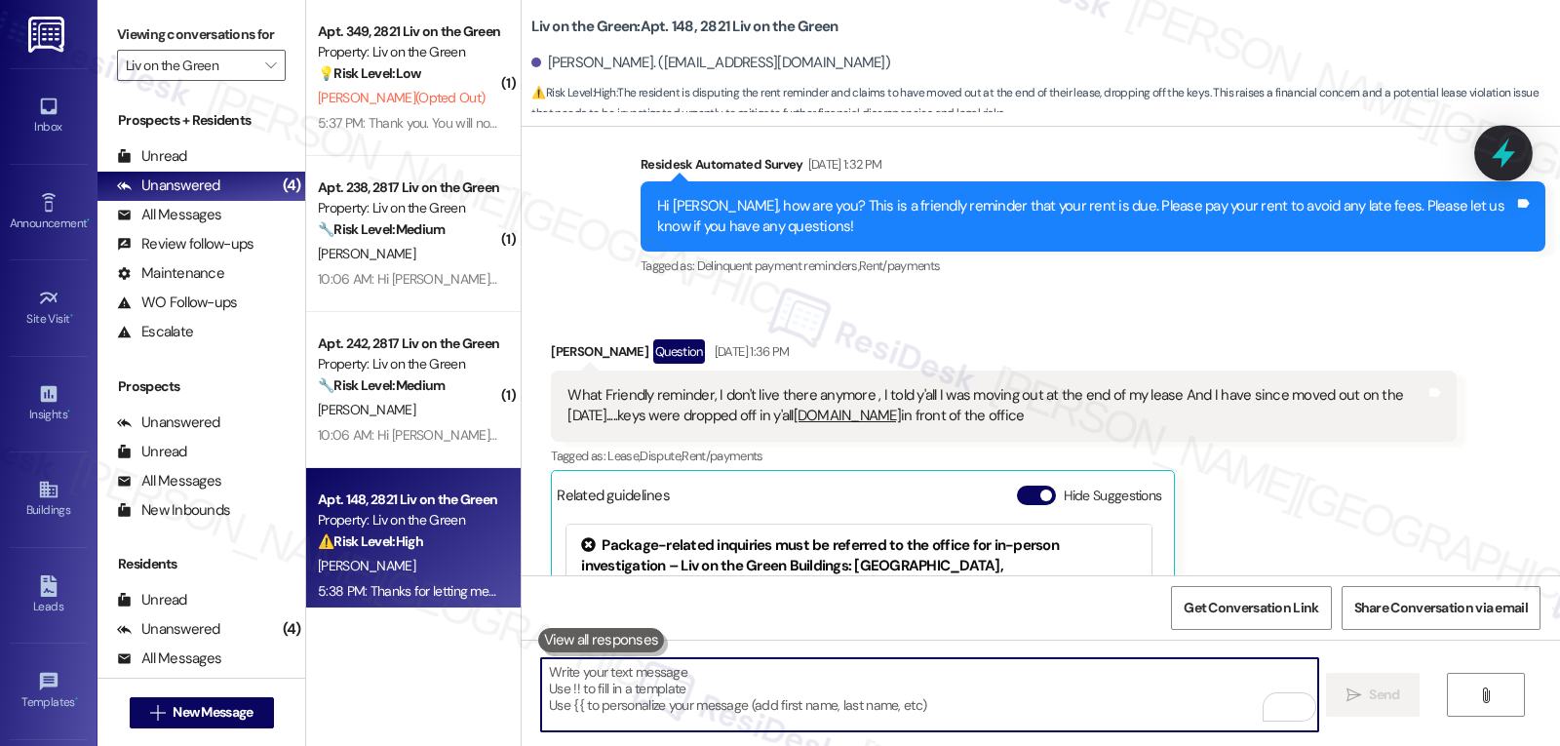
click at [1490, 160] on icon at bounding box center [1503, 153] width 33 height 33
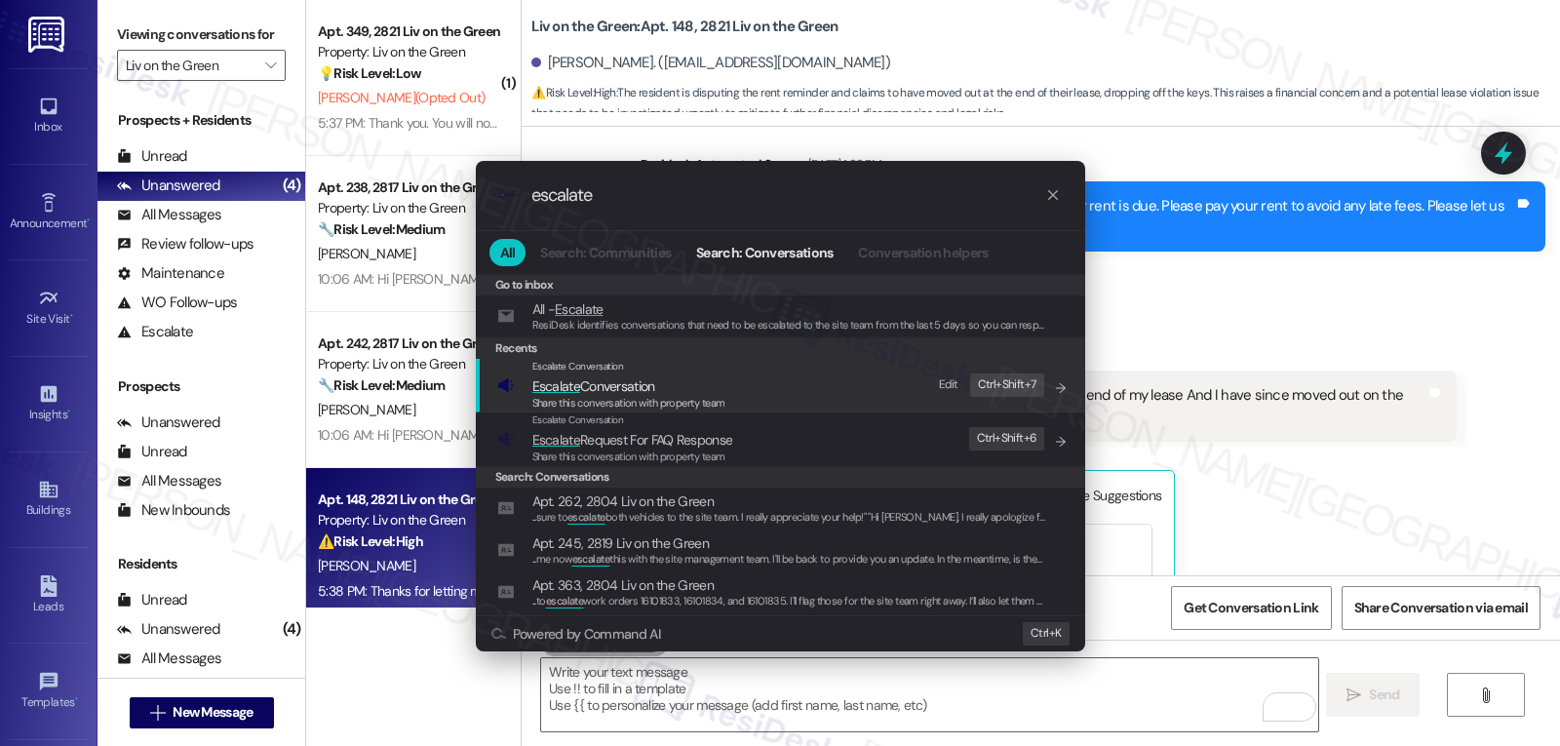
type input "escalate"
click at [652, 389] on span "Escalate Conversation" at bounding box center [593, 386] width 123 height 18
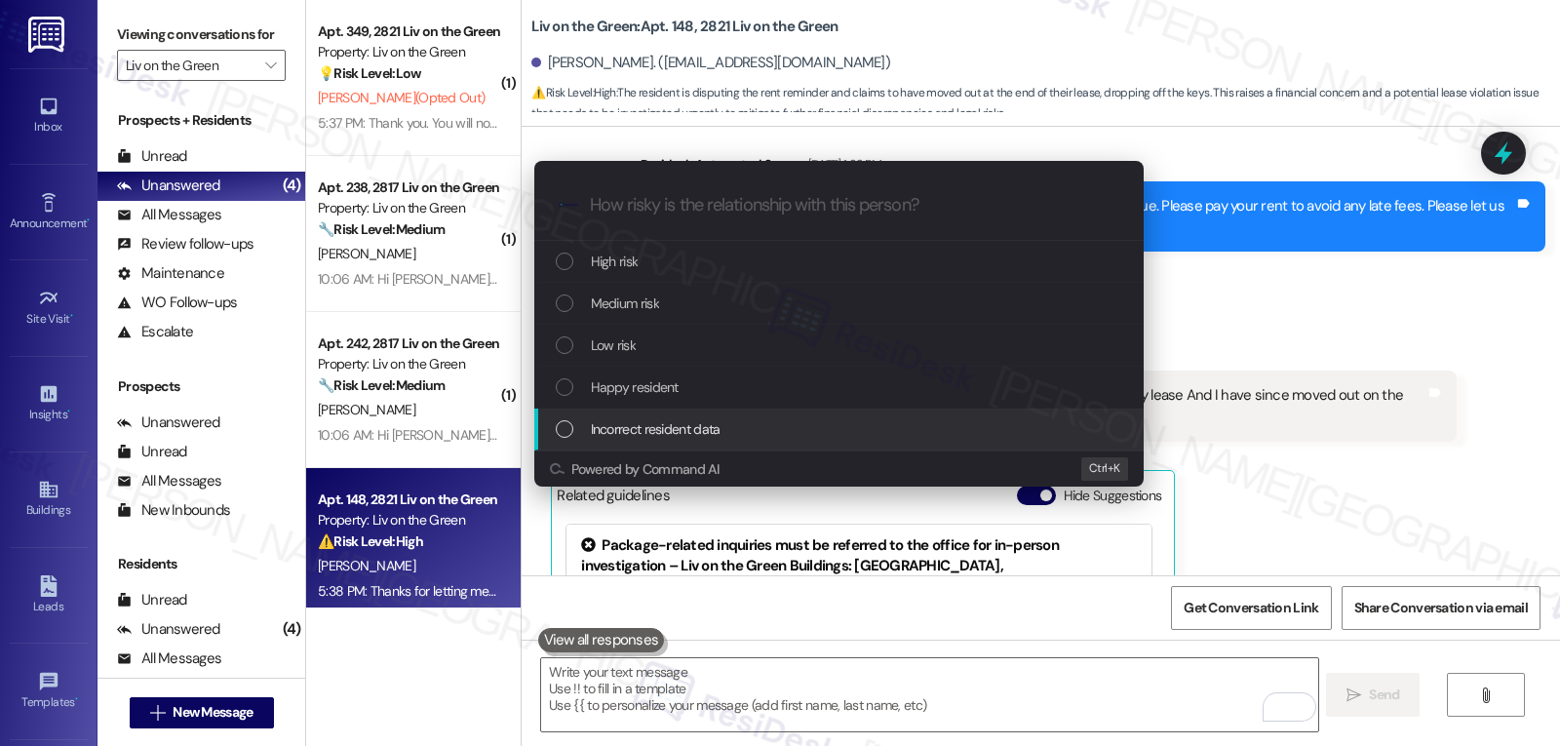
click at [725, 439] on div "Incorrect resident data" at bounding box center [841, 428] width 570 height 21
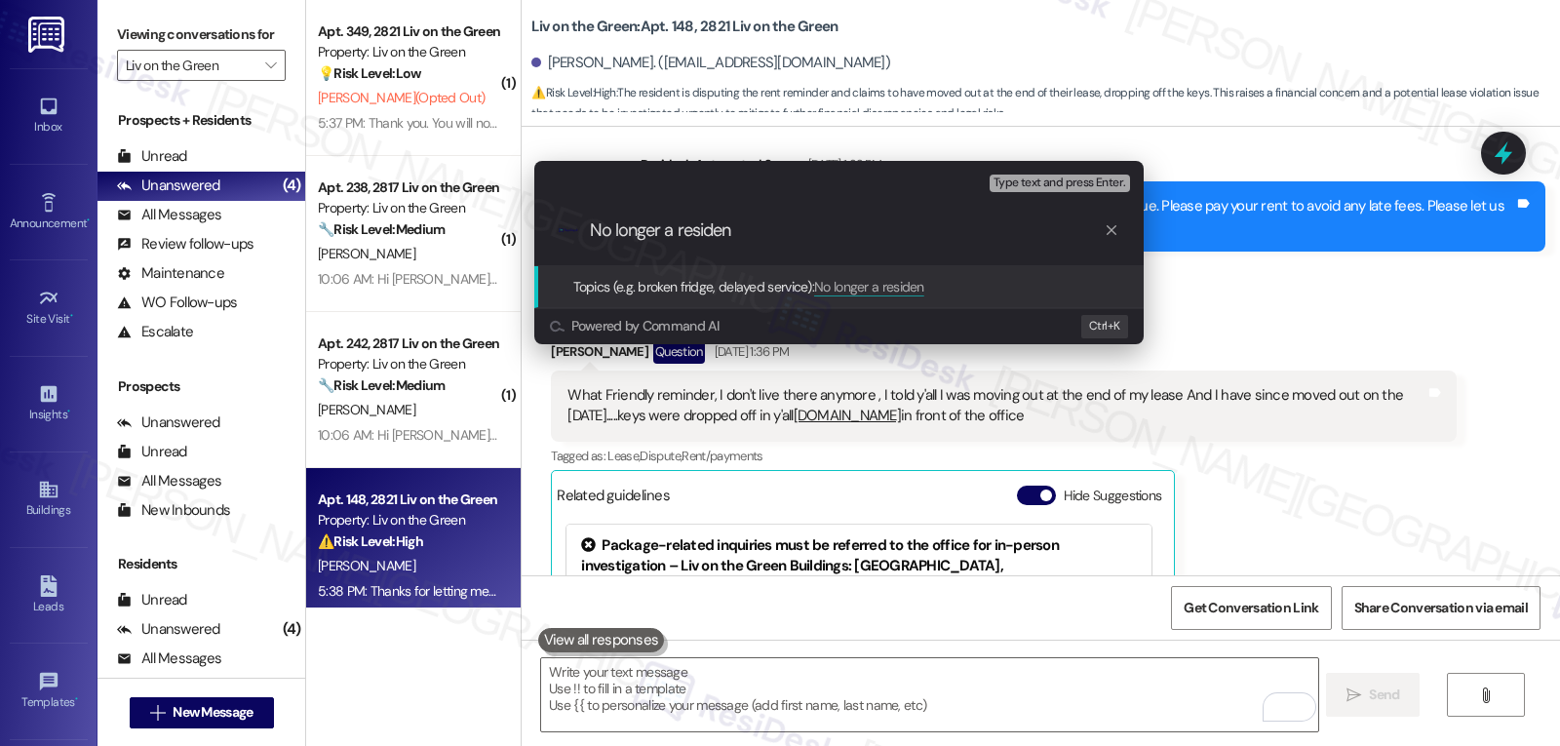
type input "No longer a resident"
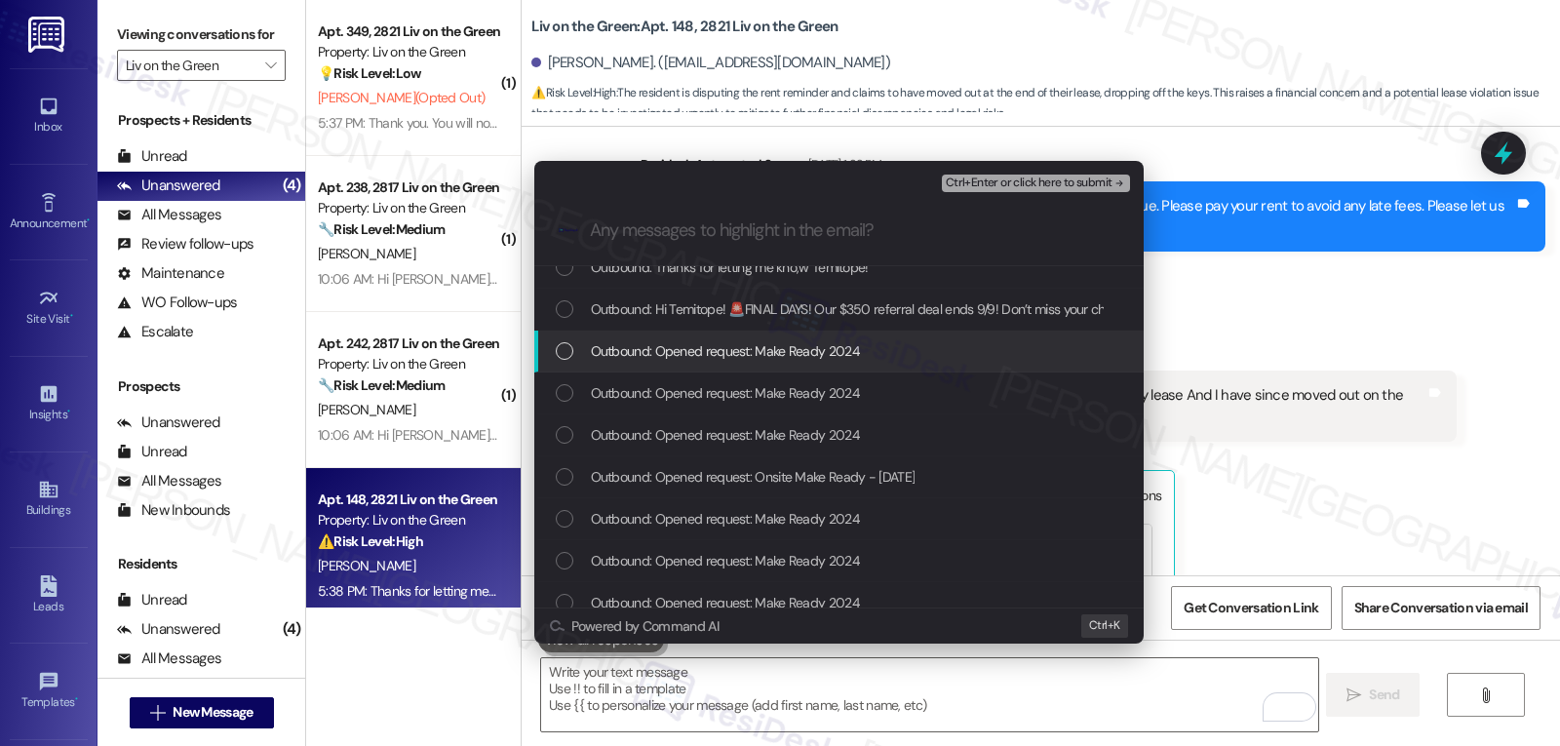
scroll to position [0, 0]
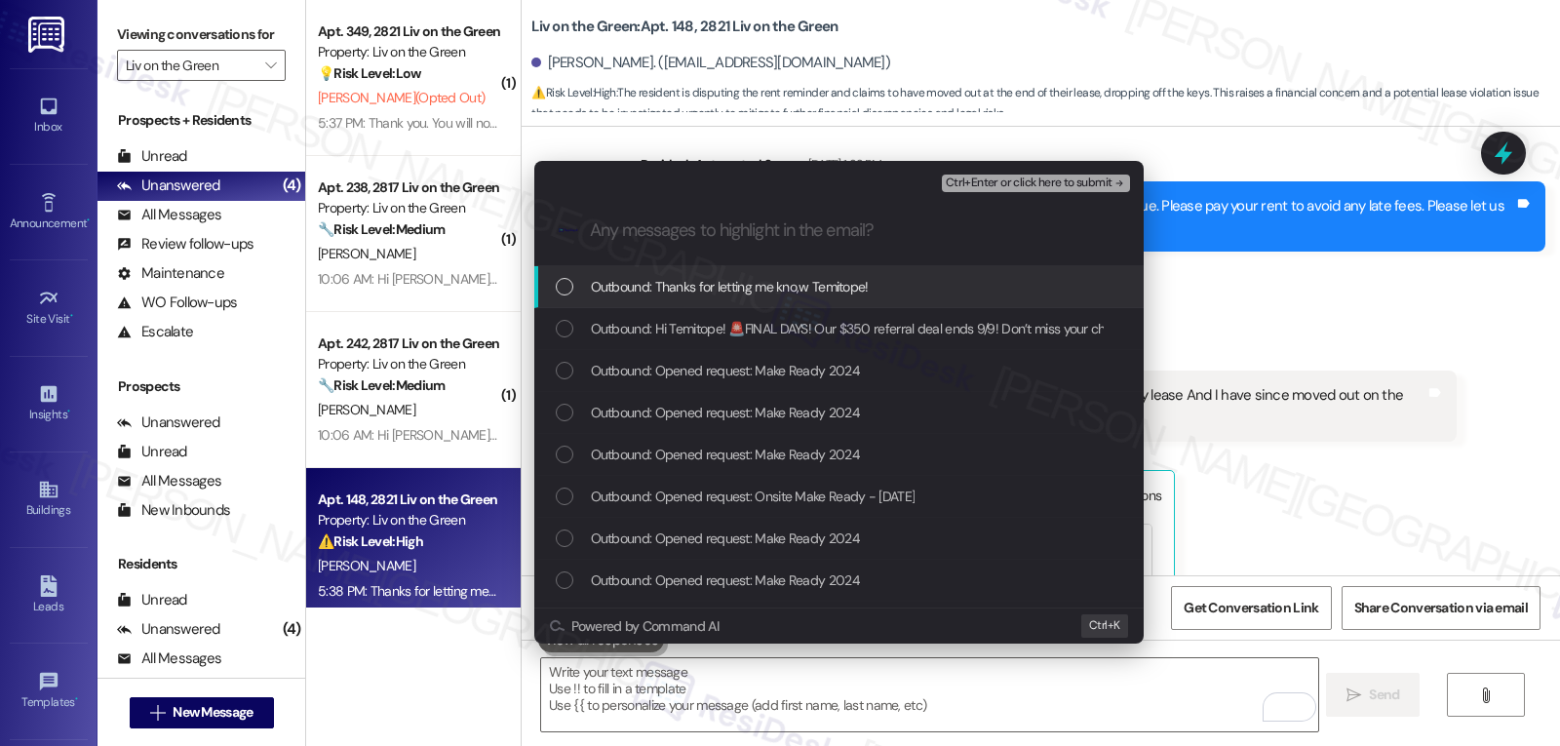
click at [1509, 275] on div "Escalate Conversation Incorrect resident data No longer a resident Any messages…" at bounding box center [780, 373] width 1560 height 746
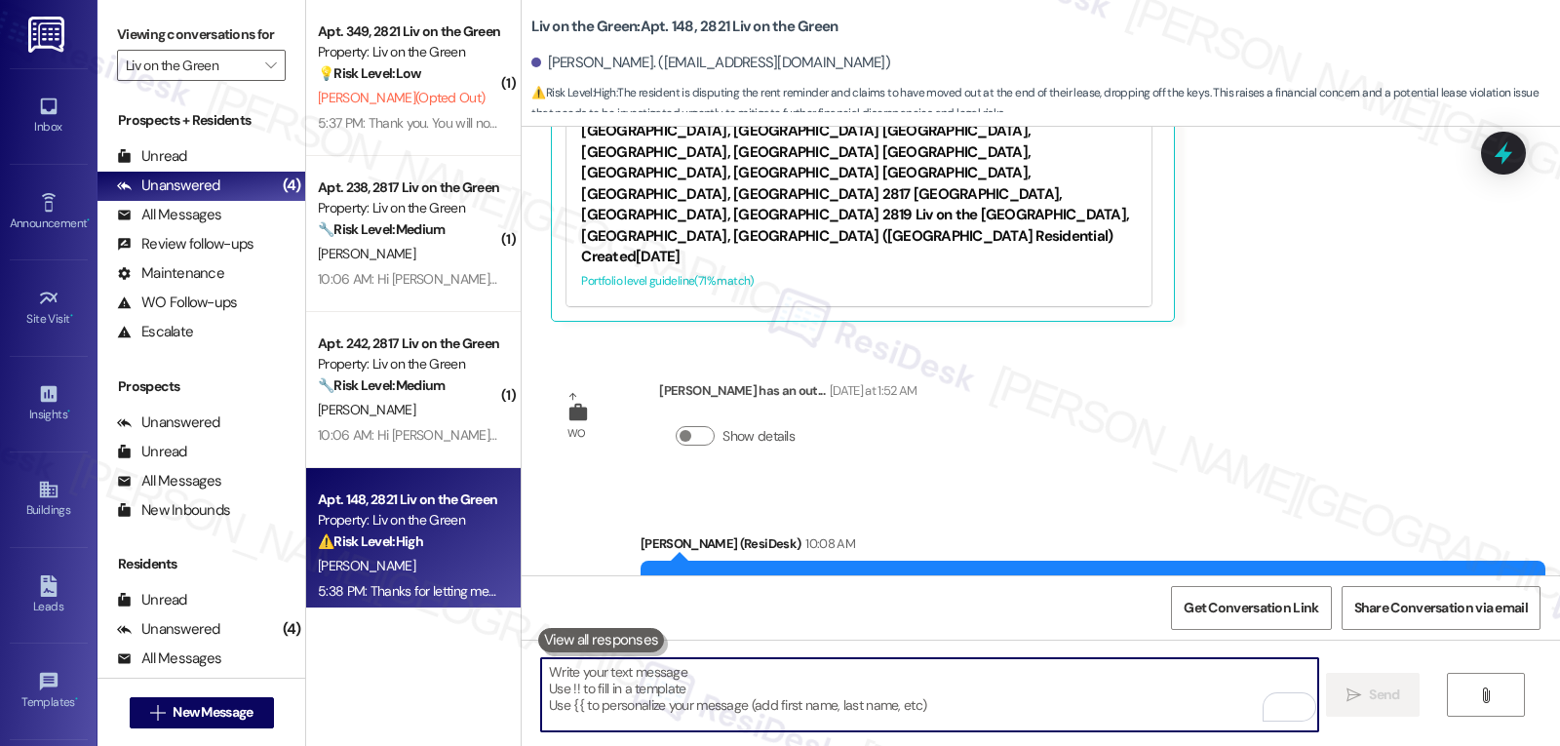
scroll to position [16946, 0]
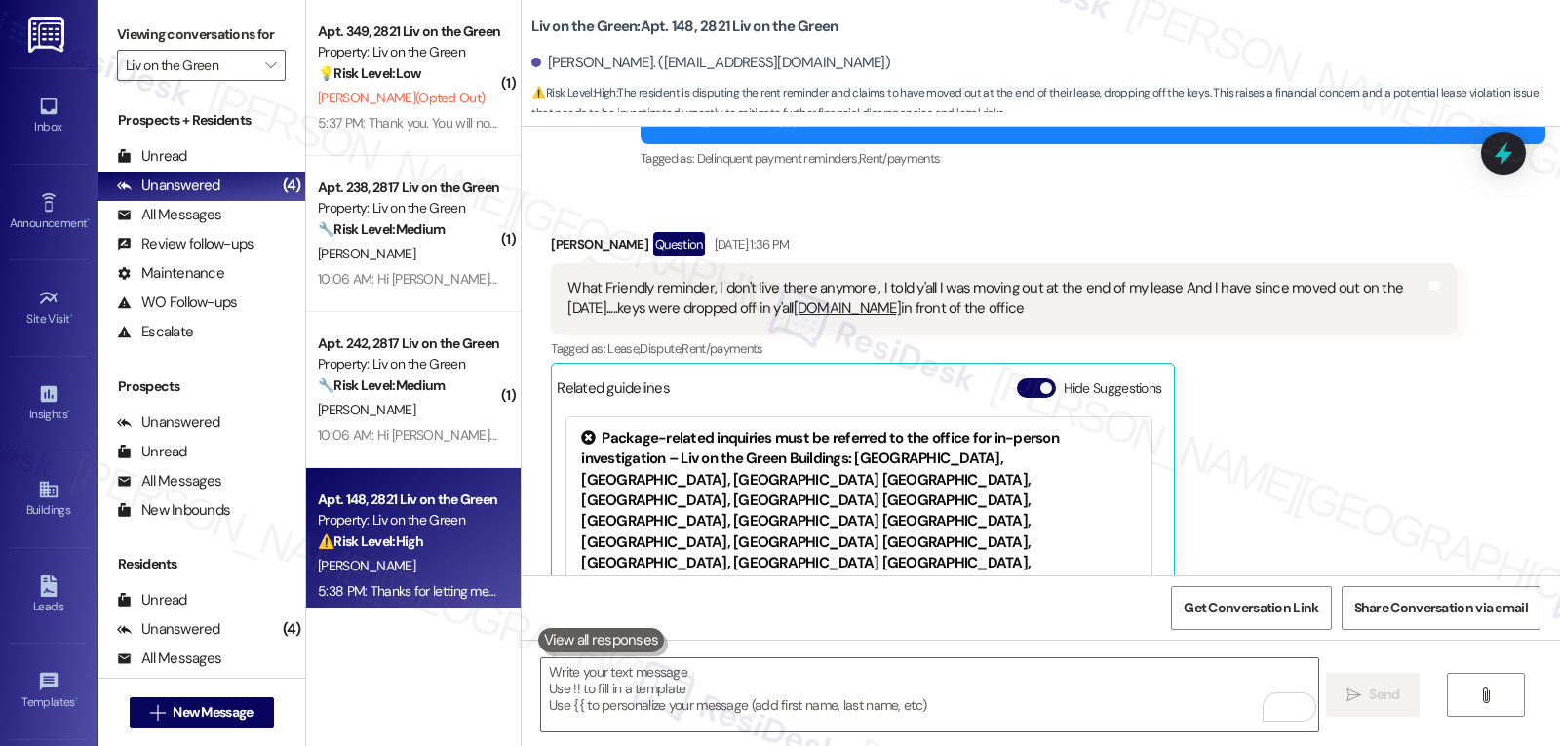
click at [1318, 333] on div "Temitope Adeniyi Question Sep 03, 2025 at 1:36 PM What Friendly reminder, I don…" at bounding box center [1003, 472] width 905 height 480
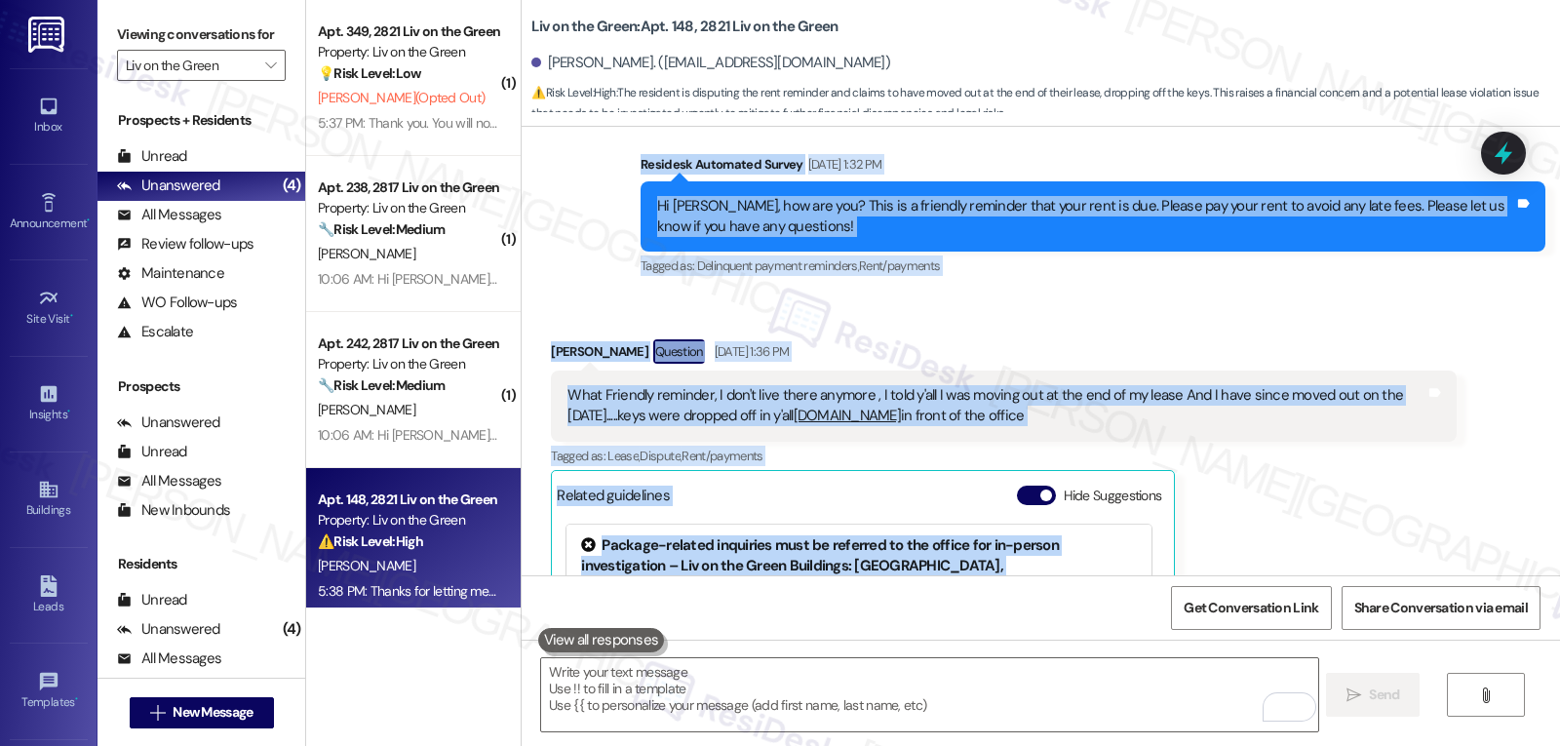
scroll to position [17141, 0]
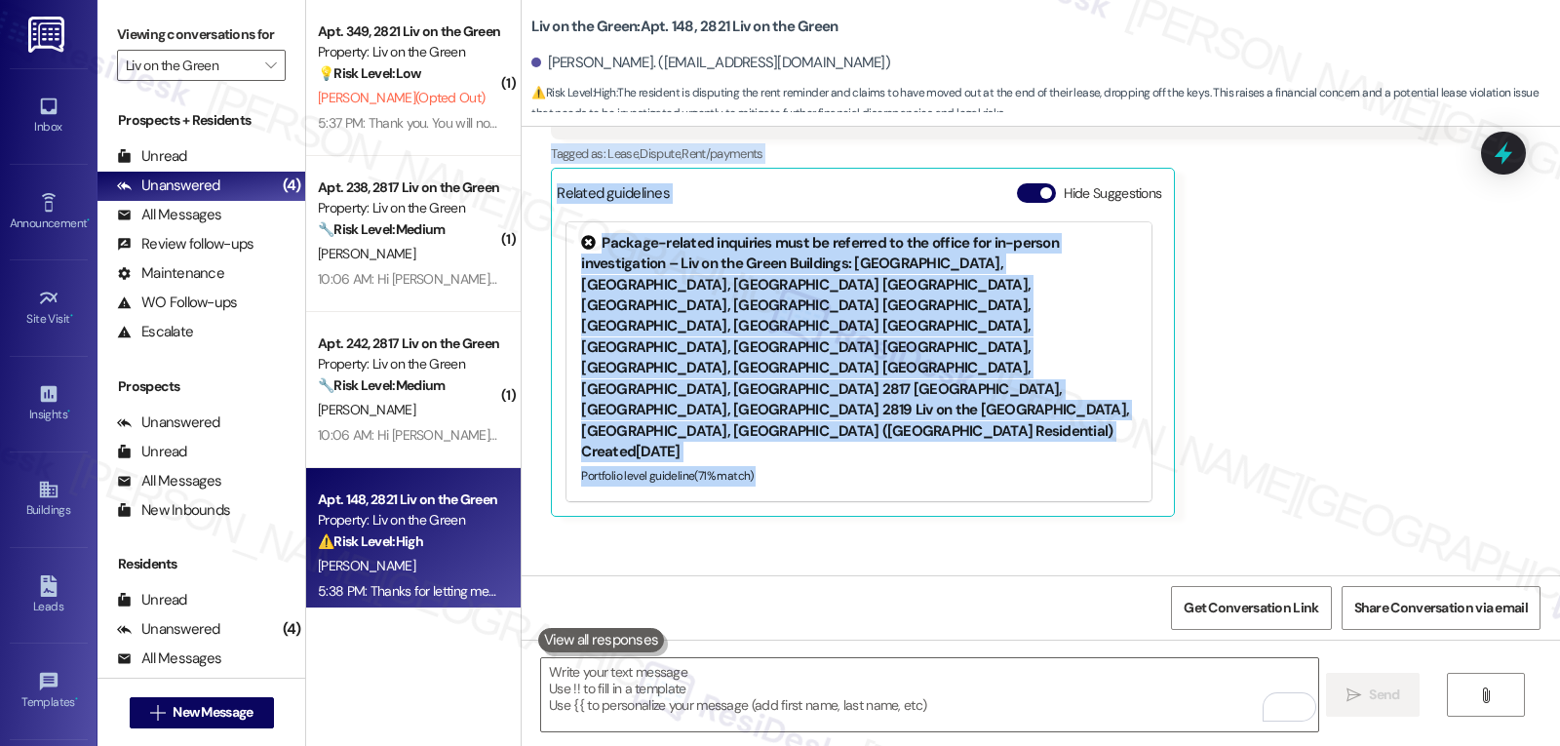
drag, startPoint x: 627, startPoint y: 387, endPoint x: 976, endPoint y: 382, distance: 349.1
click at [941, 404] on div "WO Opened request: stove does ... Aug 25, 2024 at 5:51 AM Status : Completed Sh…" at bounding box center [1041, 351] width 1039 height 449
click at [1019, 183] on button "Hide Suggestions" at bounding box center [1036, 193] width 39 height 20
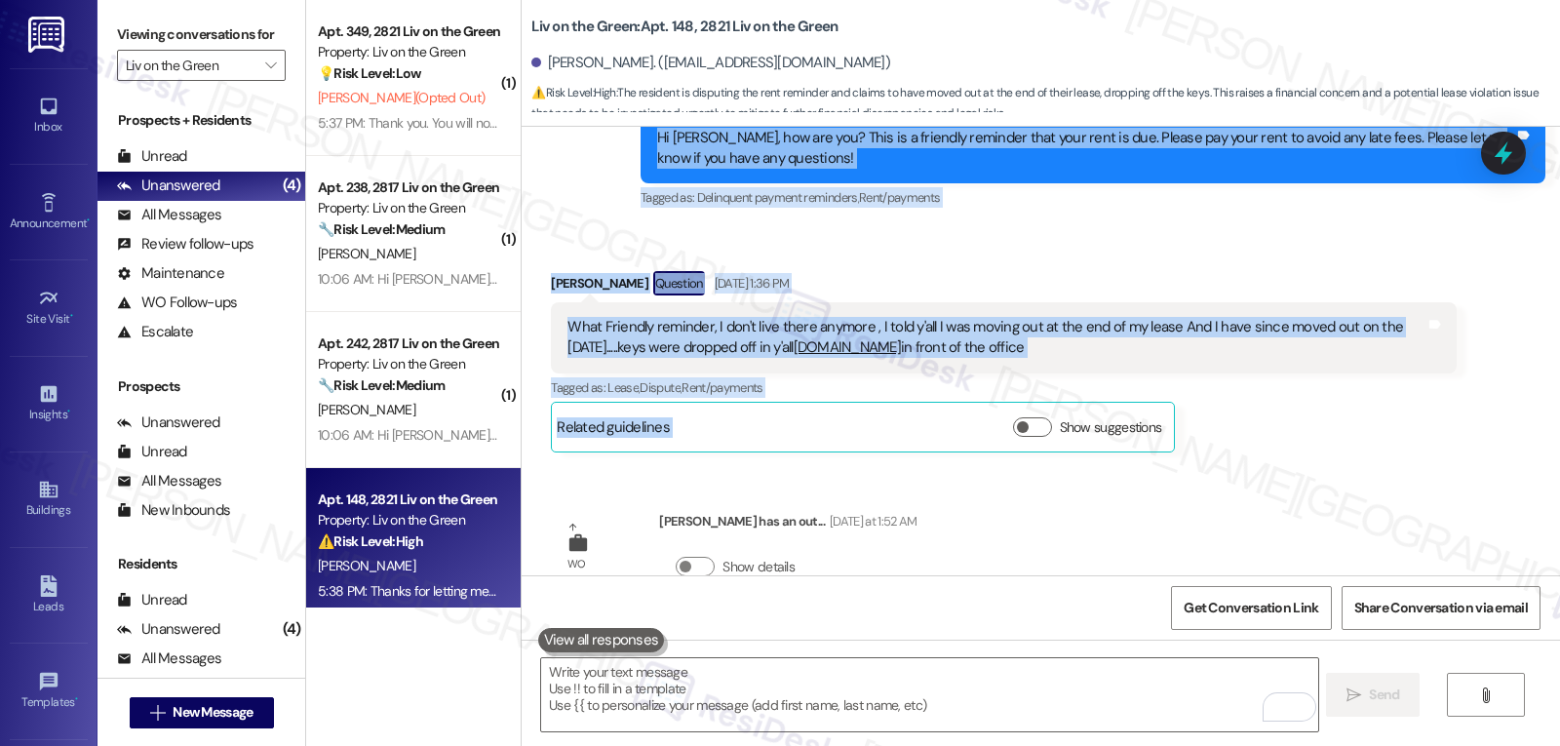
scroll to position [16842, 0]
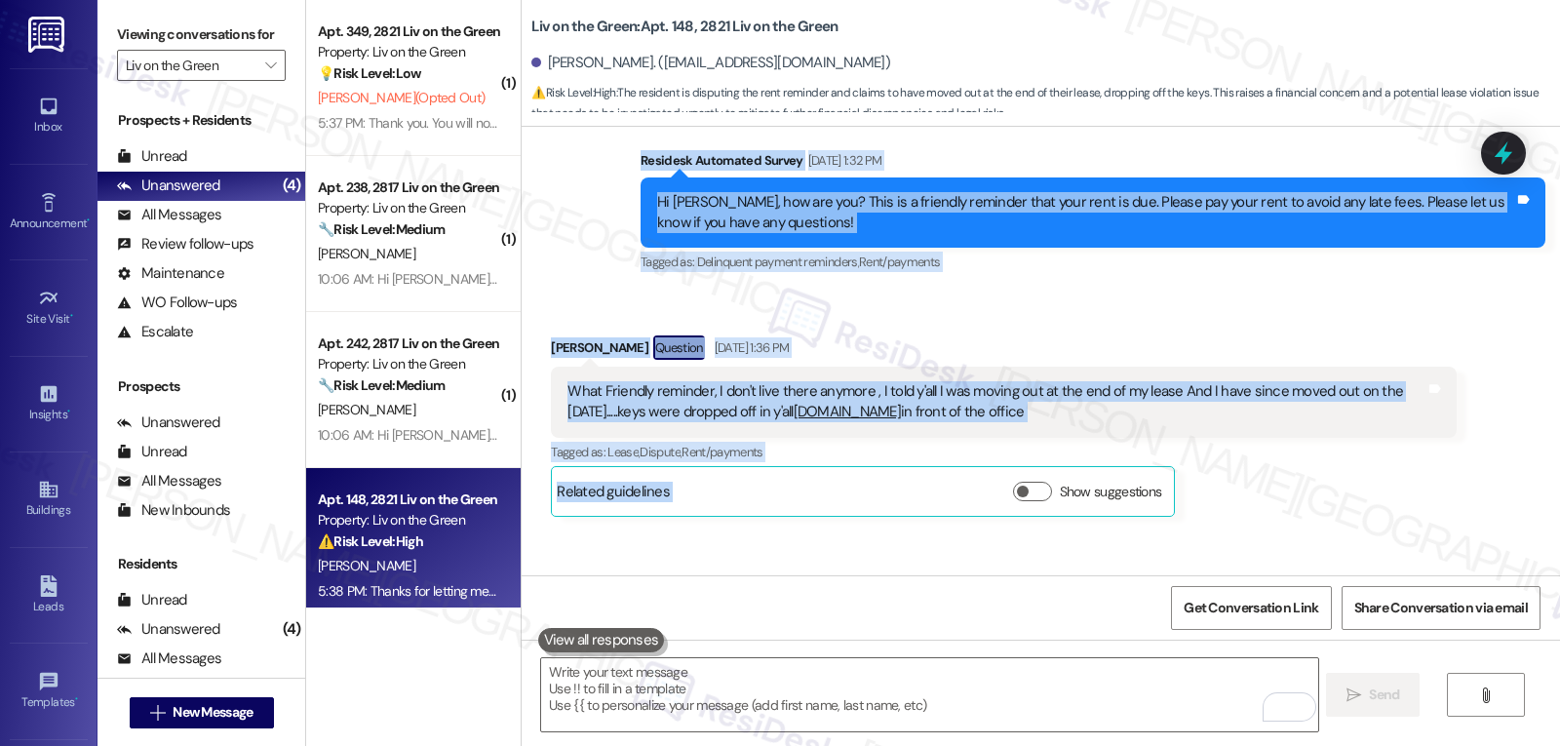
click at [953, 335] on div "Temitope Adeniyi Question Sep 03, 2025 at 1:36 PM" at bounding box center [1003, 350] width 905 height 31
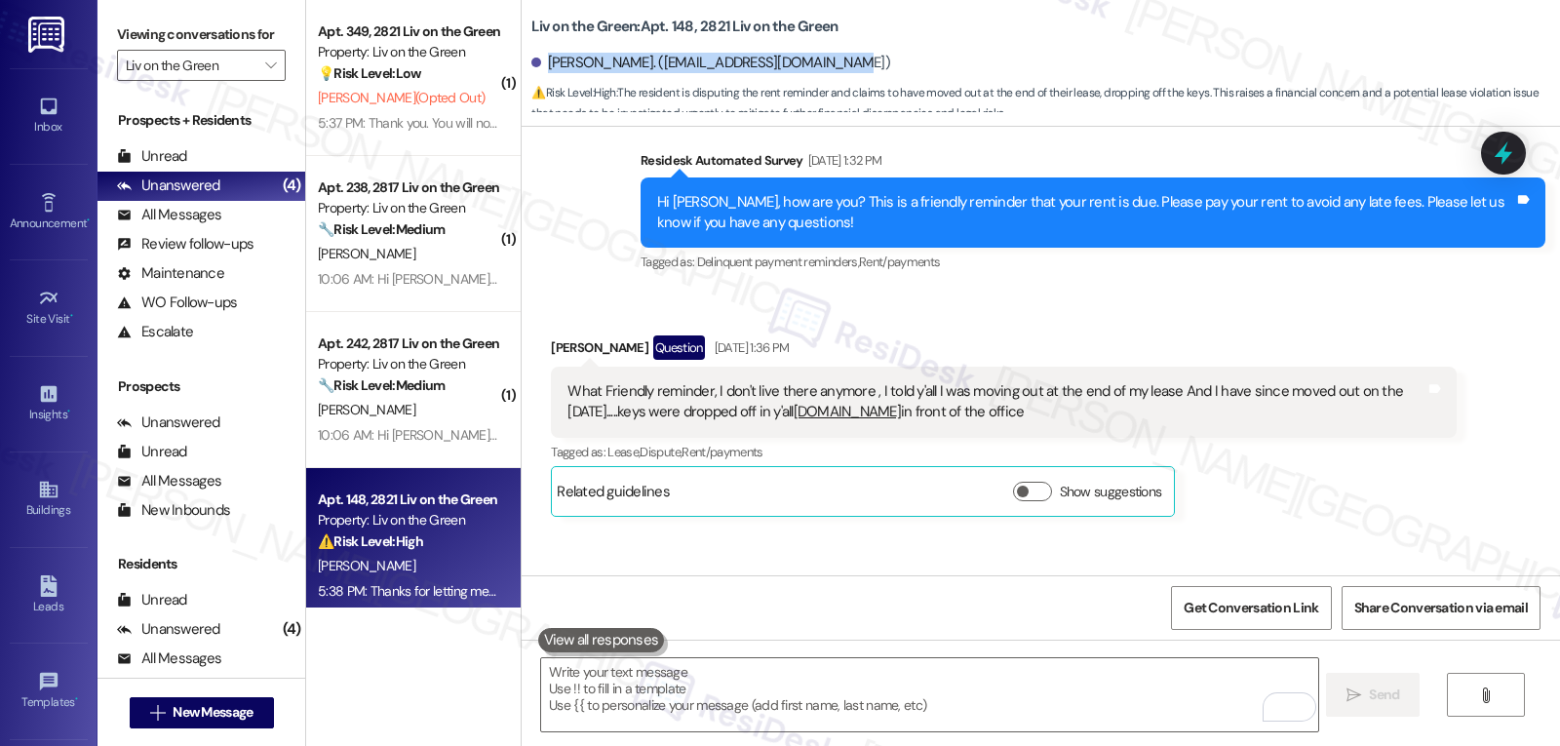
drag, startPoint x: 535, startPoint y: 62, endPoint x: 987, endPoint y: 63, distance: 451.5
click at [987, 63] on div "Temitope Adeniyi. (lamidee101@yahoo.co.uk)" at bounding box center [1045, 63] width 1029 height 39
copy div "Temitope Adeniyi. (lamidee101@yahoo.co.uk)"
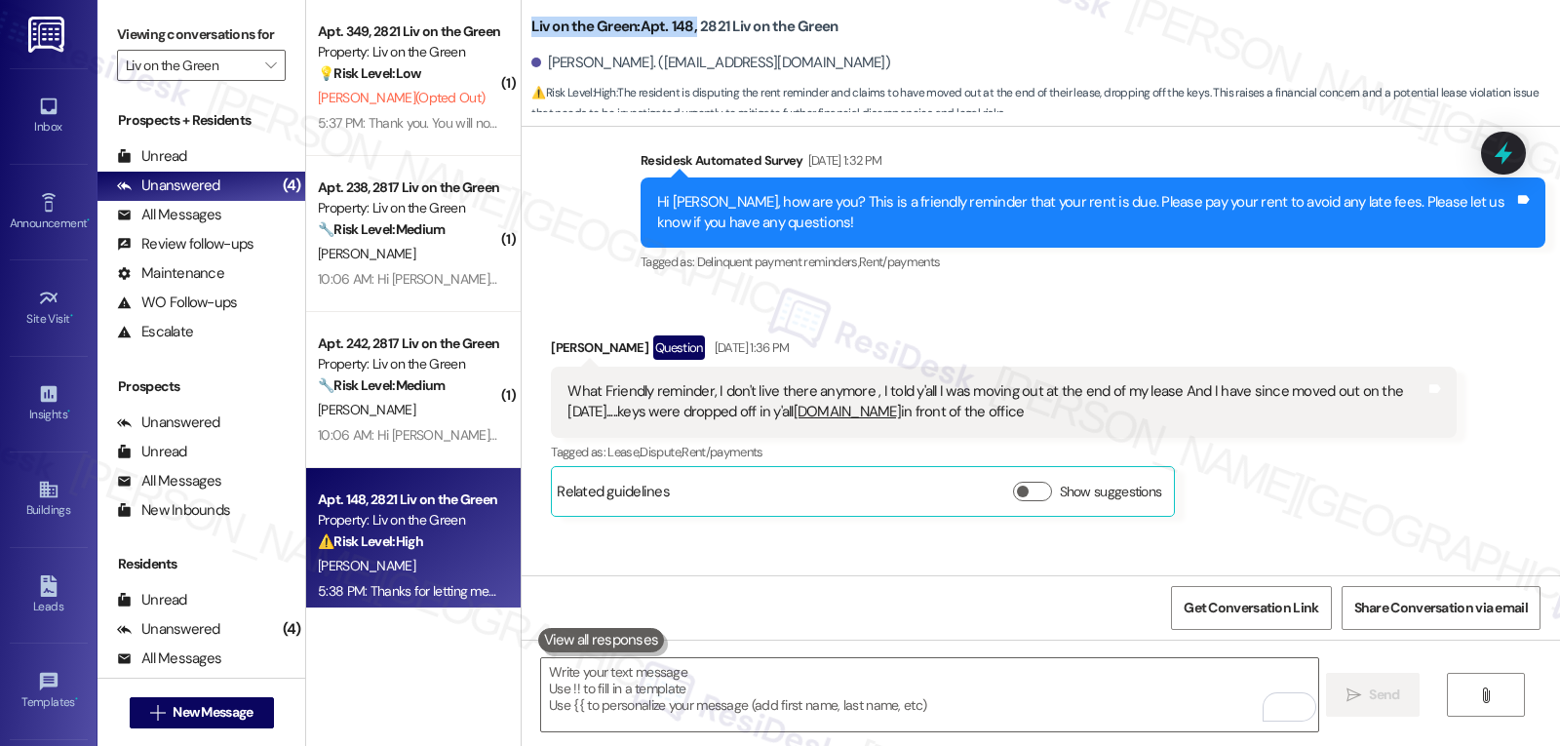
drag, startPoint x: 516, startPoint y: 23, endPoint x: 682, endPoint y: 25, distance: 165.8
click at [682, 25] on div "Liv on the Green: Apt. 148, 2821 Liv on the Green Temitope Adeniyi. (lamidee101…" at bounding box center [1041, 58] width 1039 height 107
copy b "Liv on the Green: Apt. 148,"
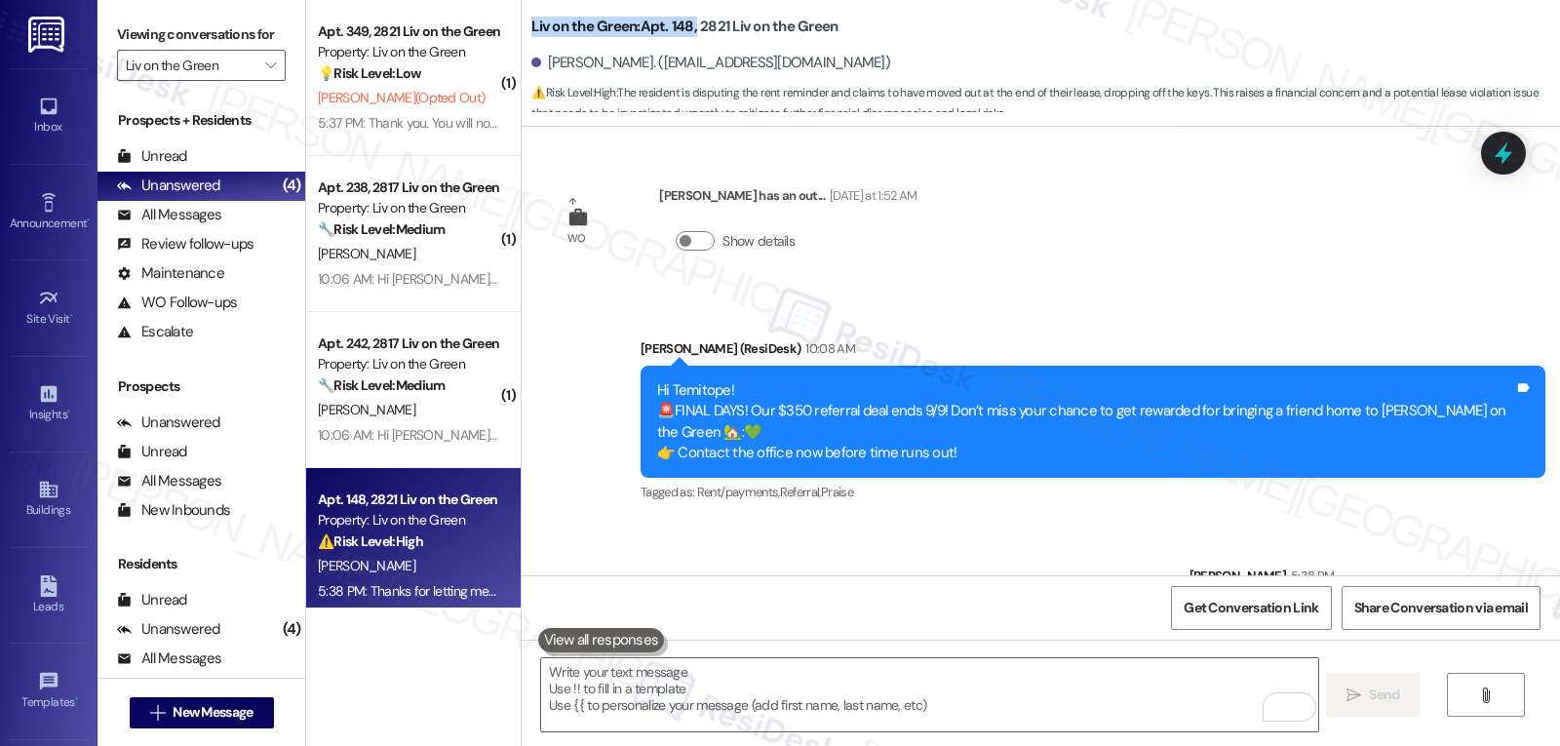
drag, startPoint x: 380, startPoint y: 243, endPoint x: 997, endPoint y: 265, distance: 616.7
click at [380, 243] on div "S. Bell" at bounding box center [408, 254] width 184 height 24
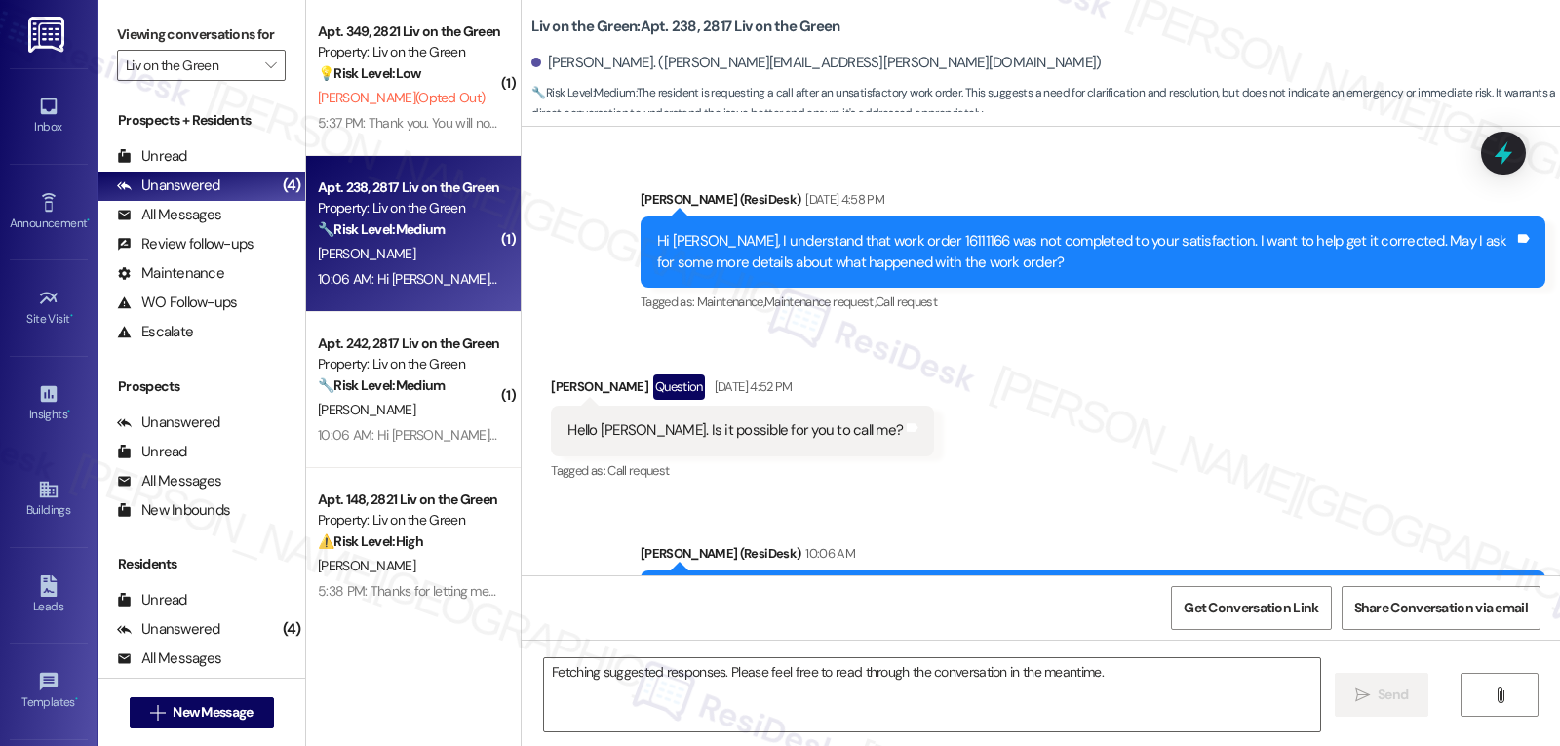
scroll to position [3443, 0]
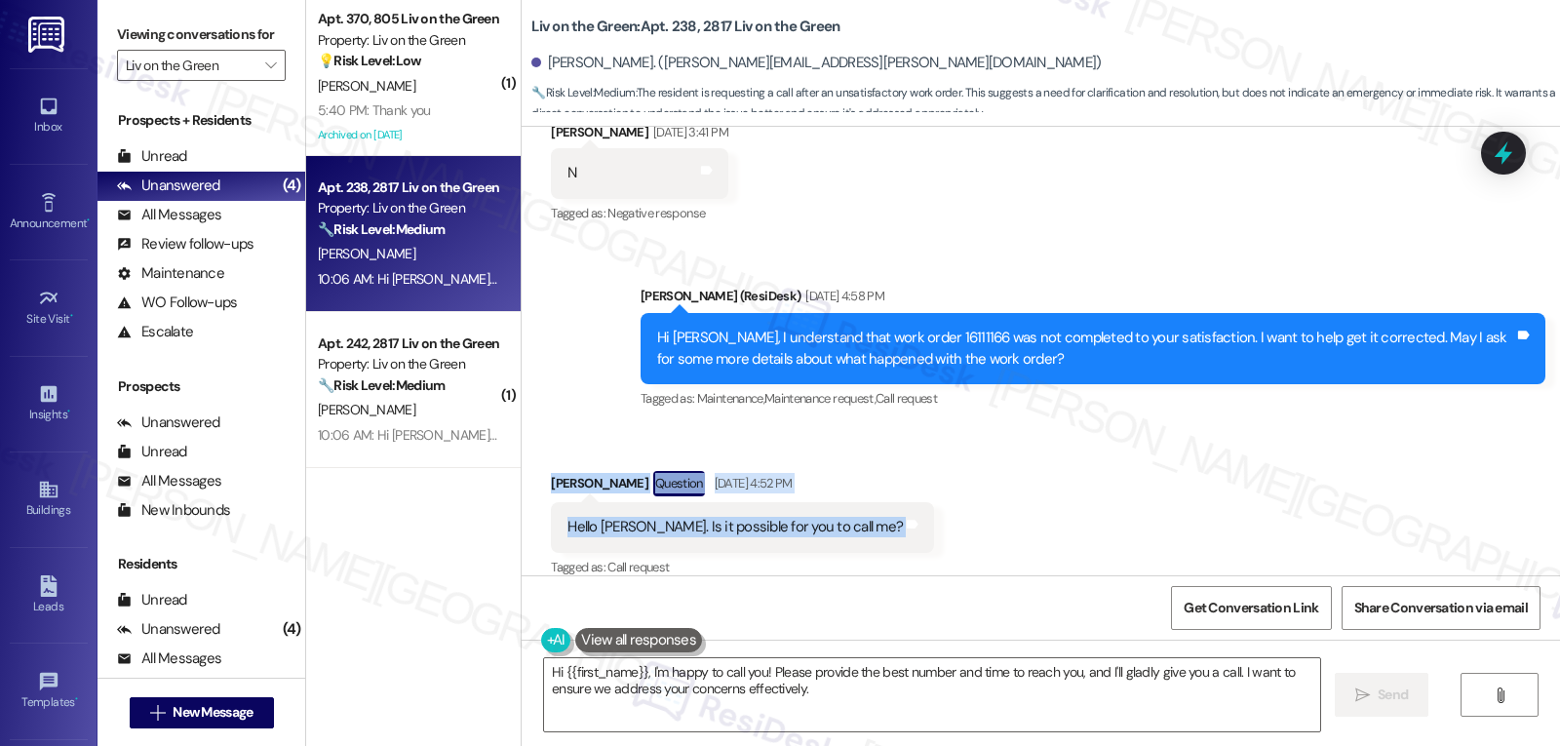
drag, startPoint x: 540, startPoint y: 461, endPoint x: 879, endPoint y: 505, distance: 341.2
click at [877, 505] on div "Received via SMS Shanta Bell Question Sep 03, 2025 at 4:52 PM Hello Sarah. Is i…" at bounding box center [1041, 511] width 1039 height 169
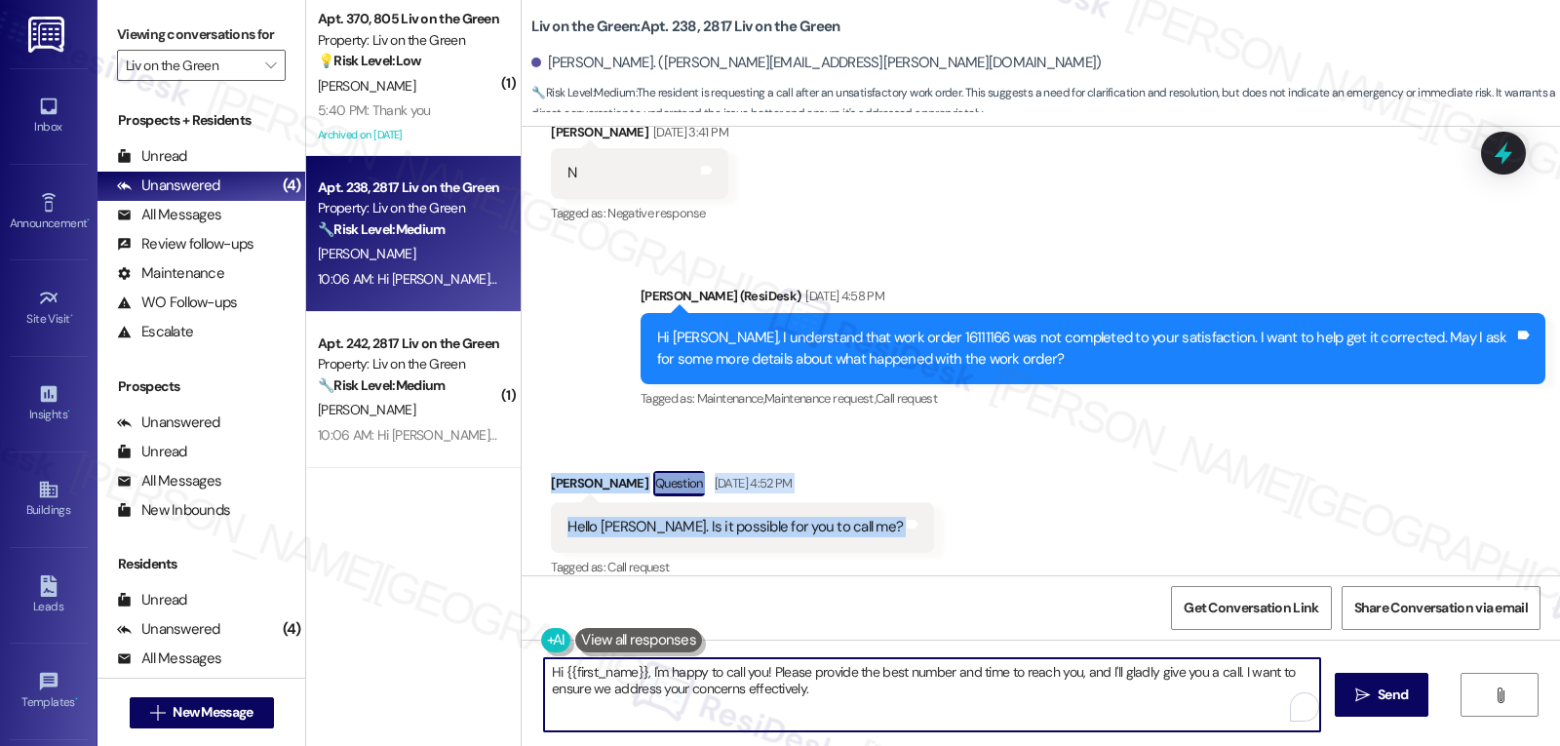
click at [718, 686] on textarea "Hi {{first_name}}, I'm happy to call you! Please provide the best number and ti…" at bounding box center [932, 694] width 776 height 73
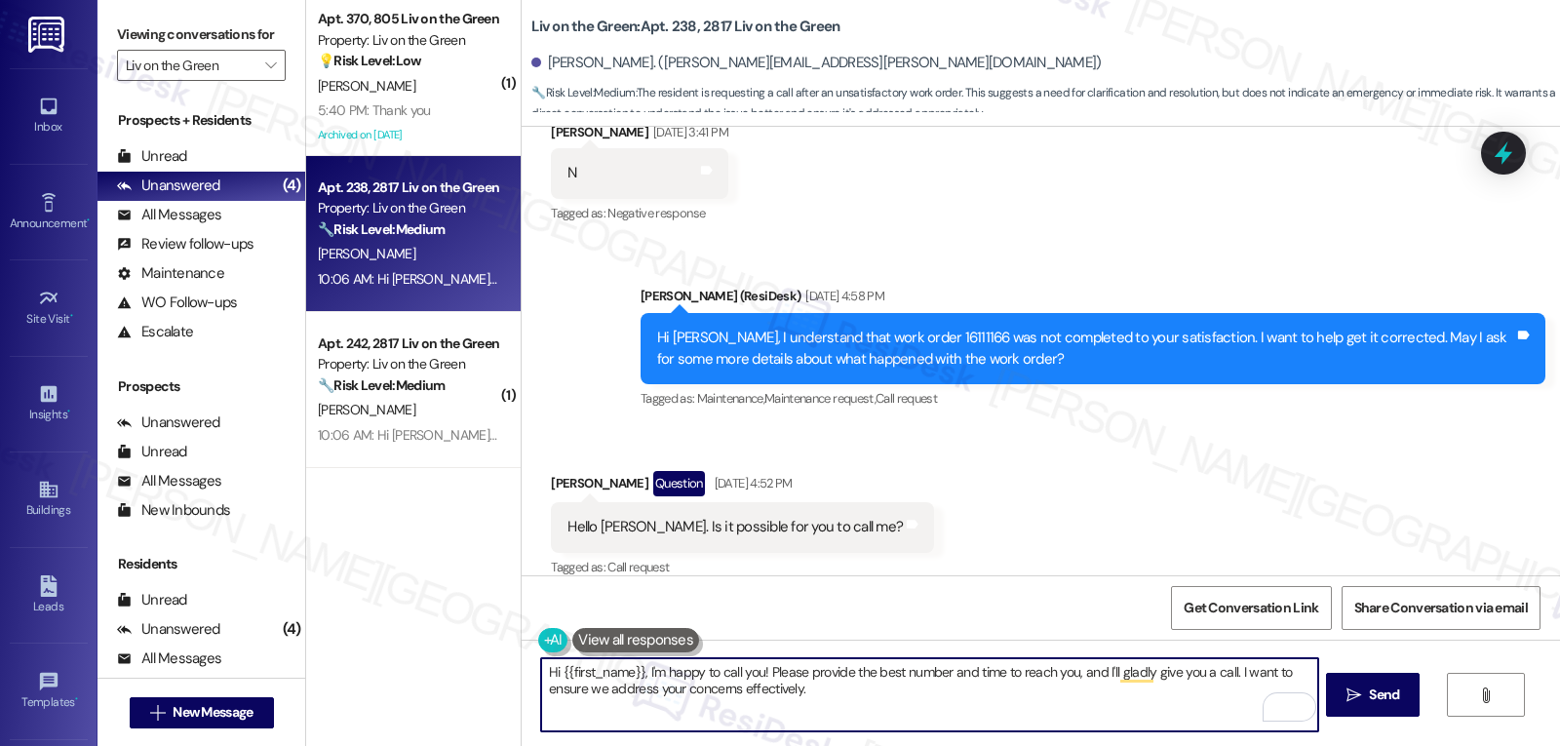
drag, startPoint x: 774, startPoint y: 715, endPoint x: 1268, endPoint y: 787, distance: 498.7
click at [1268, 745] on html "Inbox Go to Inbox Announcement • Send A Text Announcement Site Visit • Go to Si…" at bounding box center [780, 373] width 1560 height 746
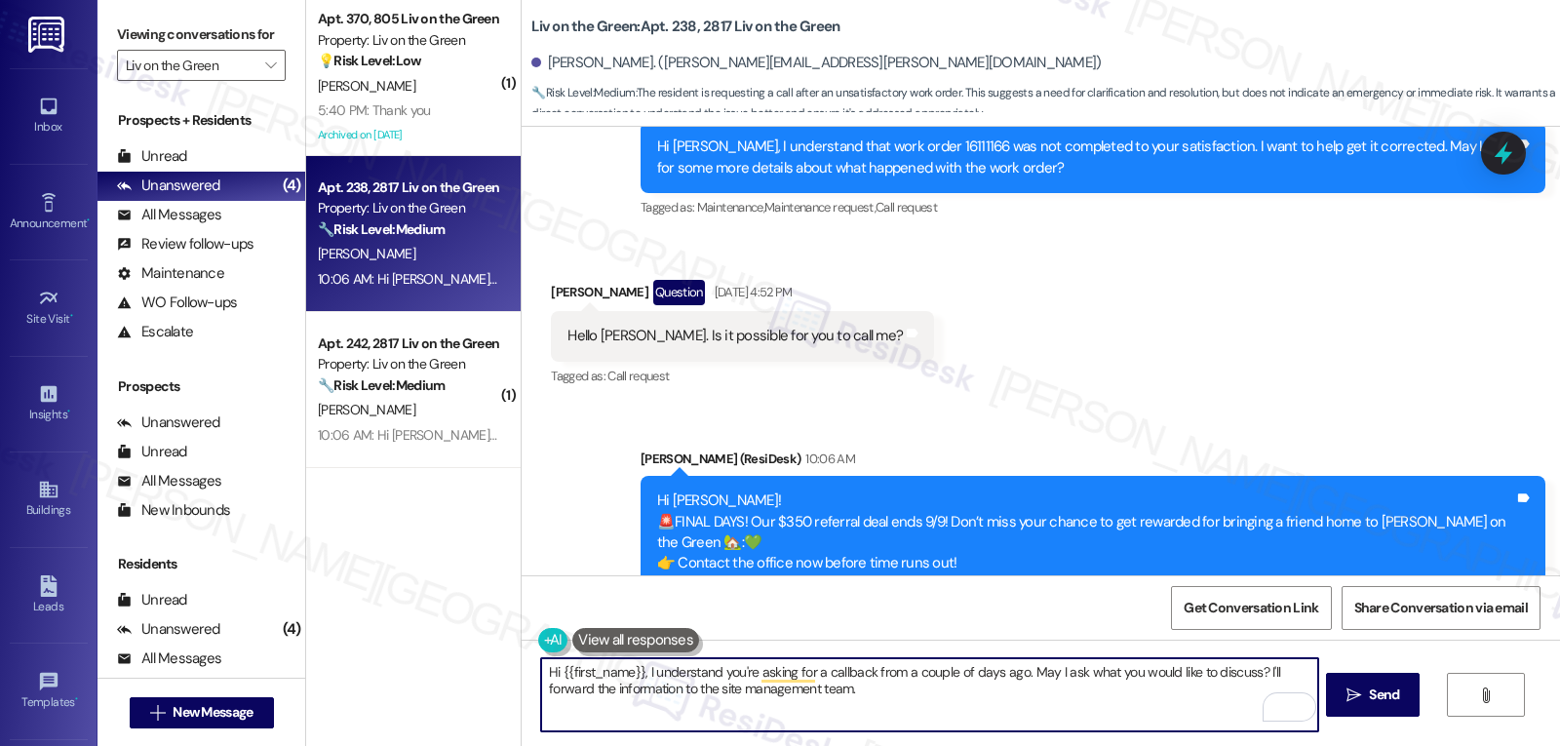
scroll to position [3829, 0]
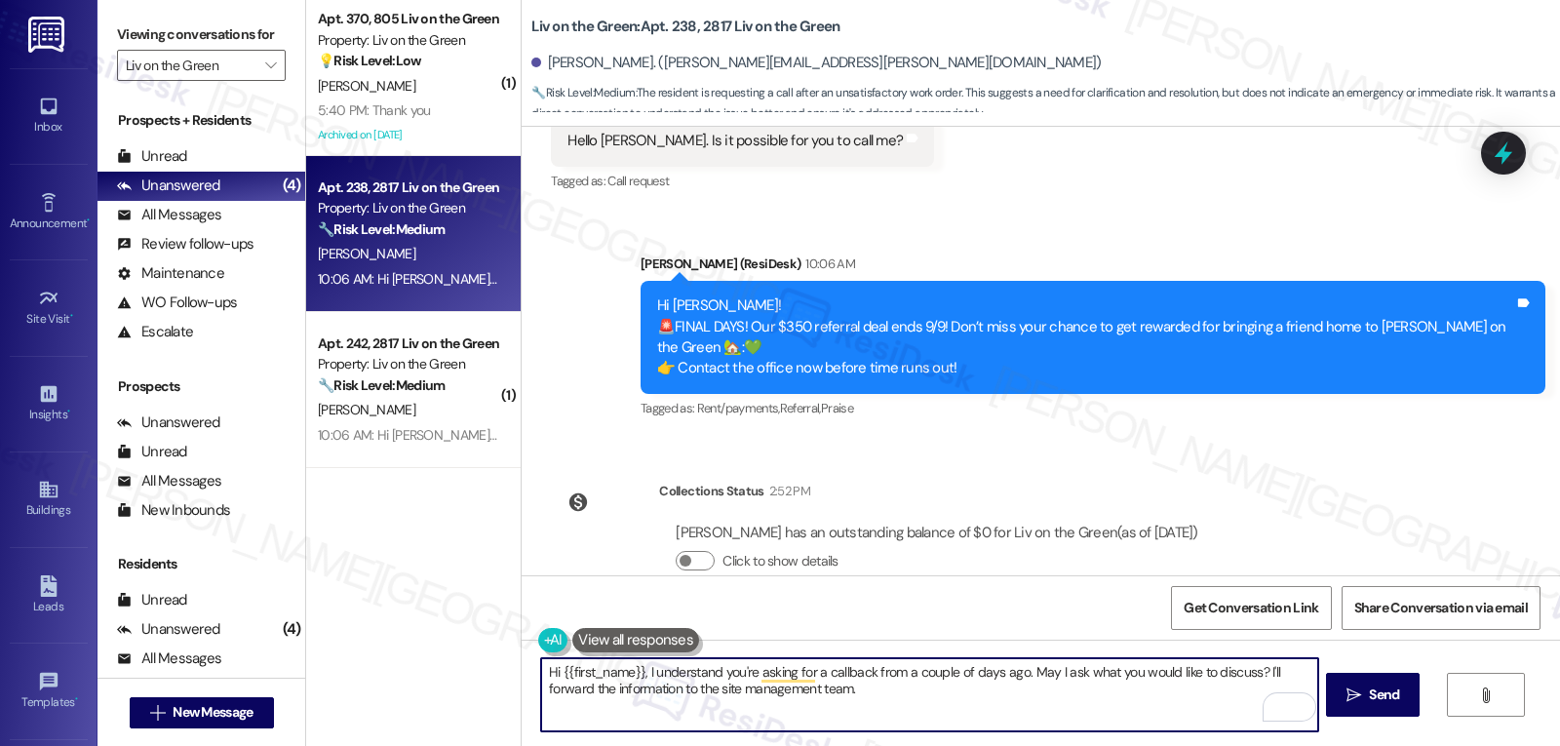
type textarea "Hi {{first_name}}, I understand you're asking for a callback from a couple of d…"
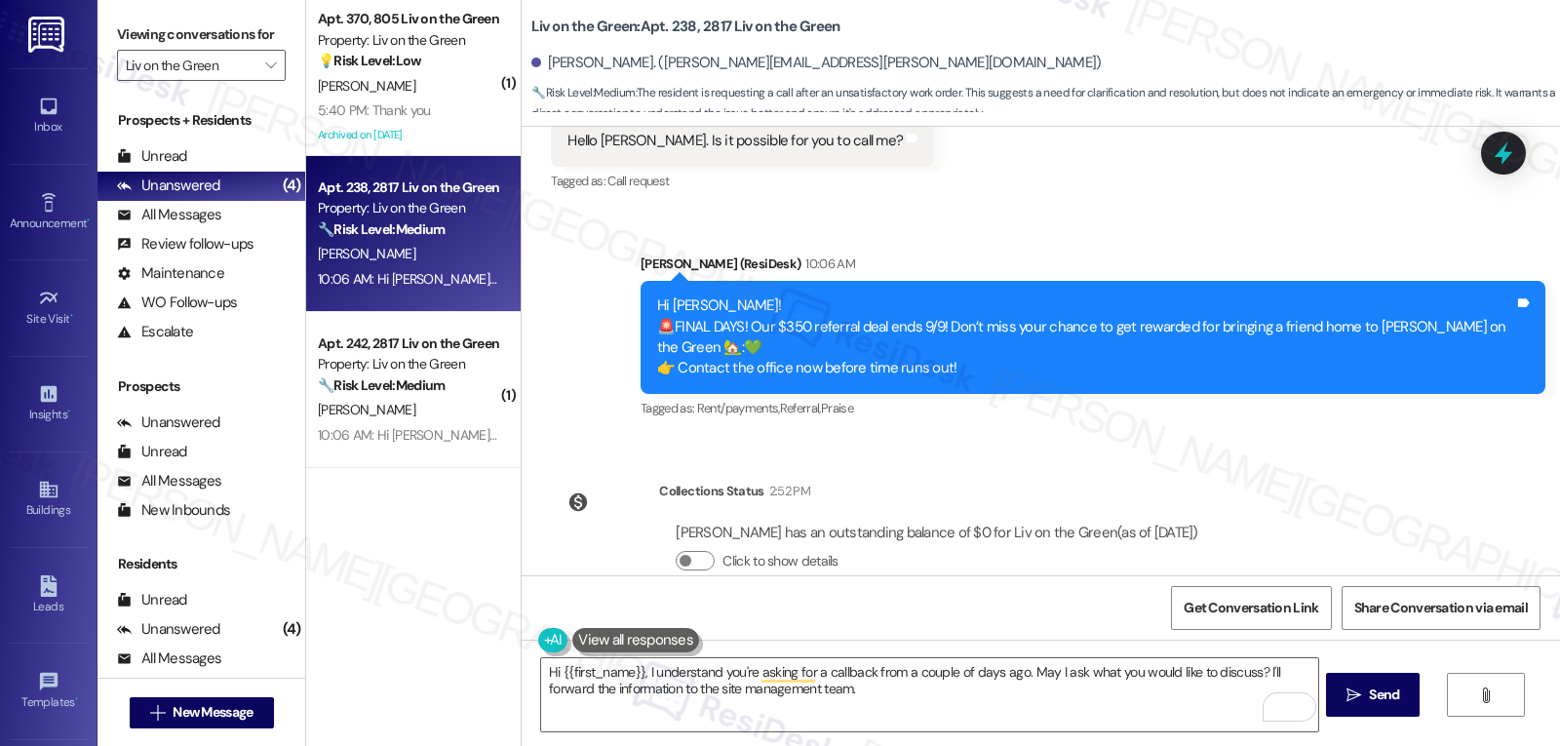
click at [1422, 685] on div "Hi {{first_name}}, I understand you're asking for a callback from a couple of d…" at bounding box center [1041, 713] width 1039 height 146
click at [1051, 710] on textarea "Hi {{first_name}}, I understand you're asking for a callback from a couple of d…" at bounding box center [929, 694] width 776 height 73
click at [1382, 694] on span "Send" at bounding box center [1384, 695] width 30 height 20
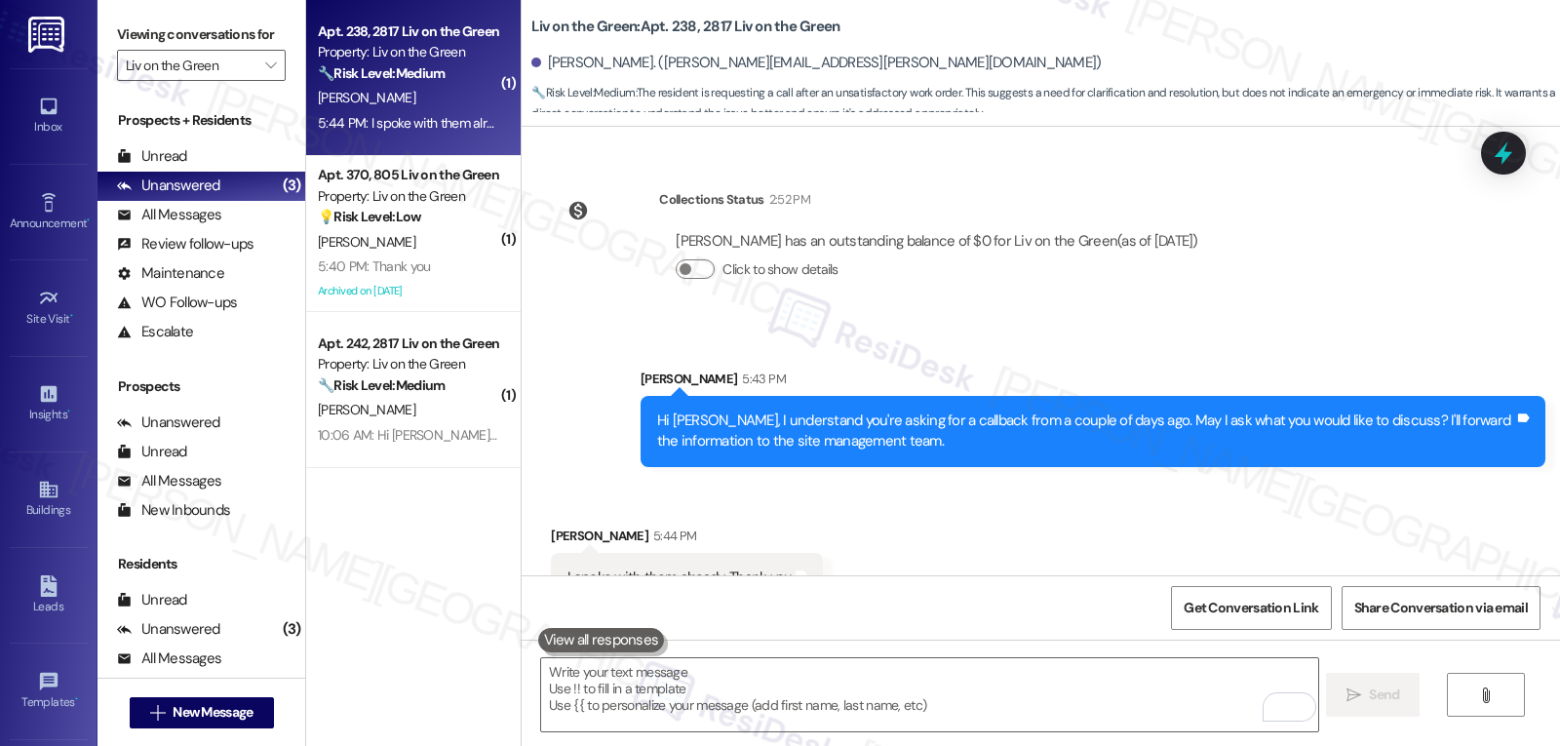
scroll to position [4122, 0]
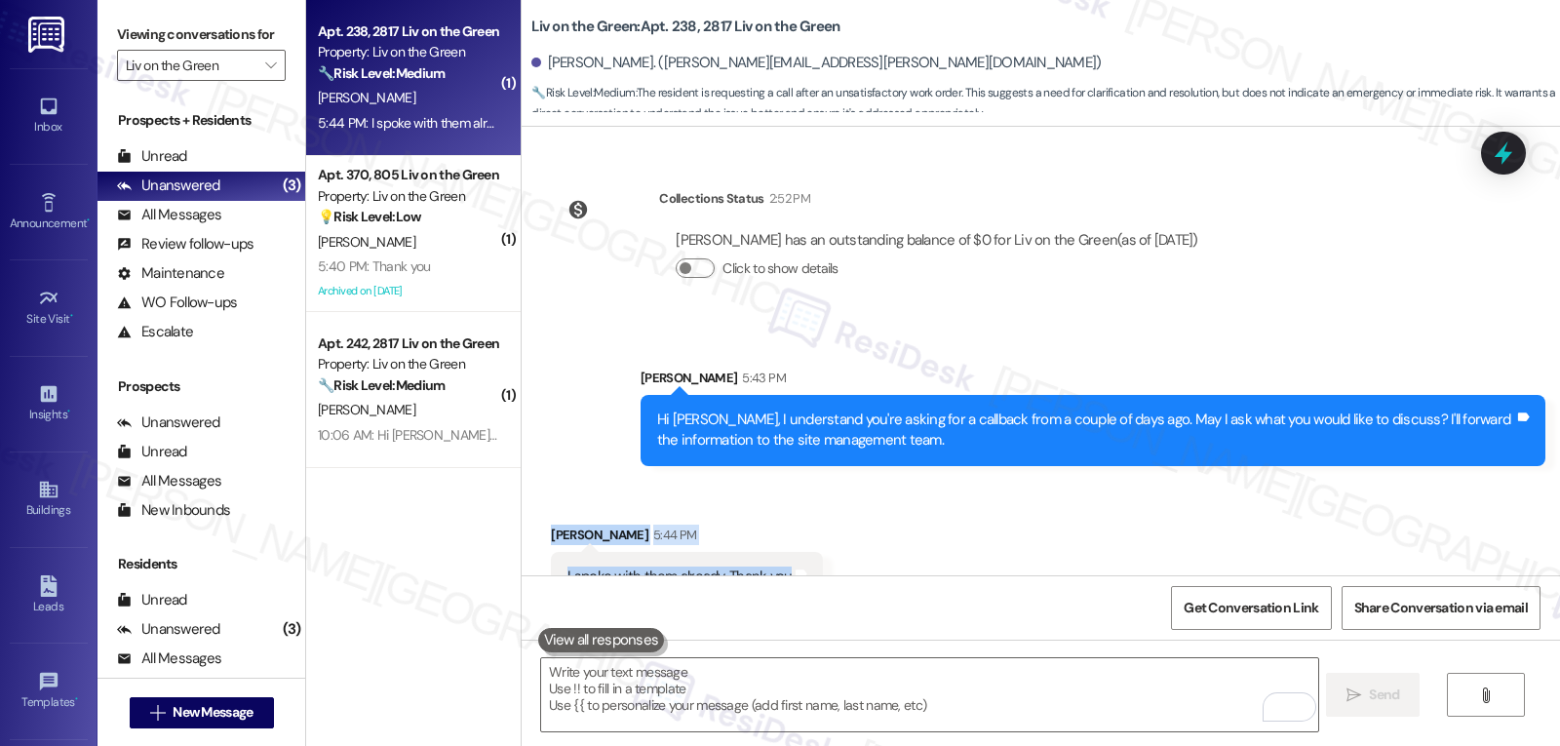
drag, startPoint x: 532, startPoint y: 490, endPoint x: 807, endPoint y: 534, distance: 278.5
click at [807, 534] on div "Received via SMS Shanta Bell 5:44 PM I spoke with them already. Thank you Tags …" at bounding box center [1041, 549] width 1039 height 136
click at [626, 353] on div "Sent via SMS Sarah 5:43 PM Hi Shanta, I understand you're asking for a callback…" at bounding box center [1093, 417] width 934 height 128
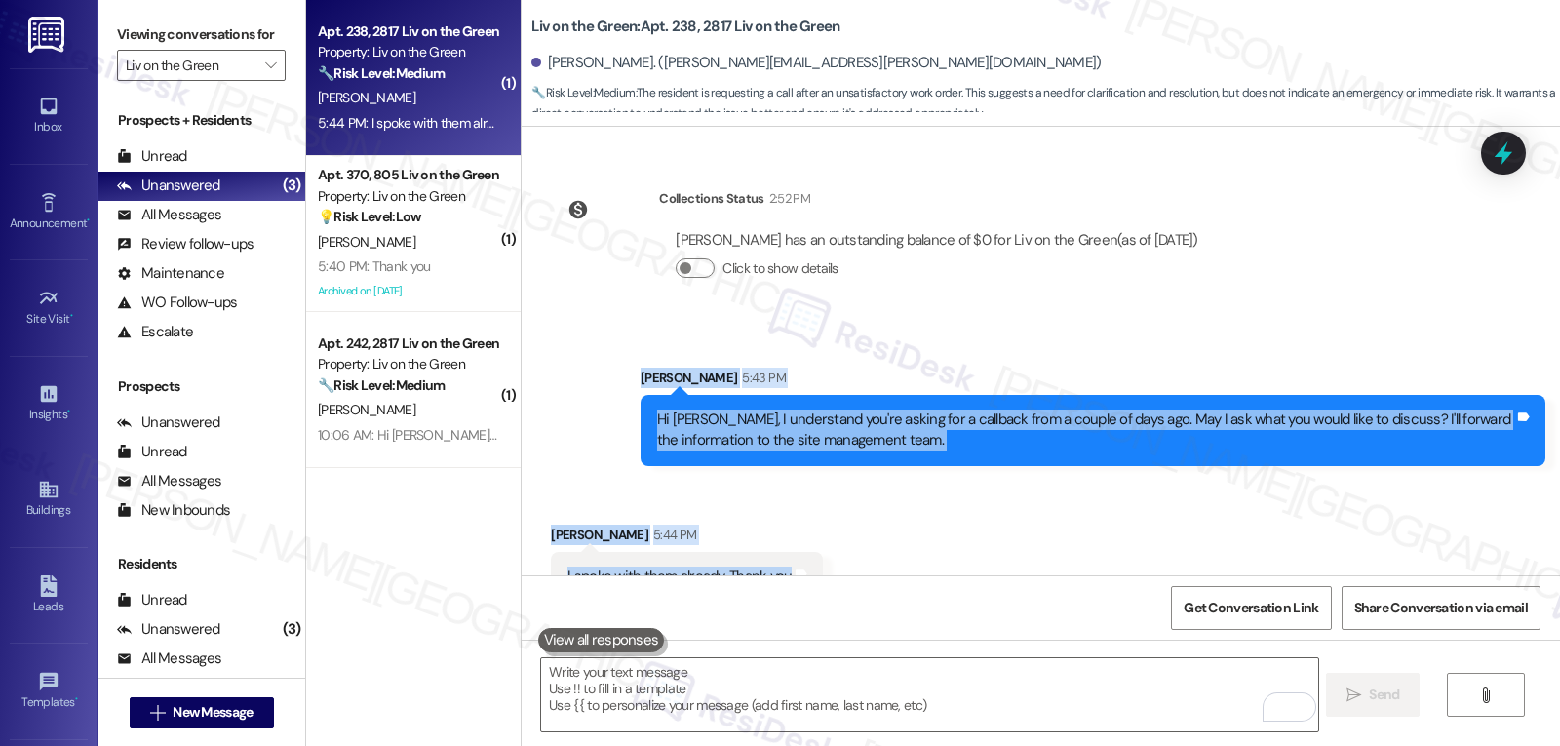
drag, startPoint x: 620, startPoint y: 335, endPoint x: 845, endPoint y: 521, distance: 291.7
click at [845, 521] on div "Lease started Jun 08, 2025 at 8:00 PM Survey, sent via SMS Residesk Automated S…" at bounding box center [1041, 351] width 1039 height 449
copy div "Sarah 5:43 PM Hi Shanta, I understand you're asking for a callback from a coupl…"
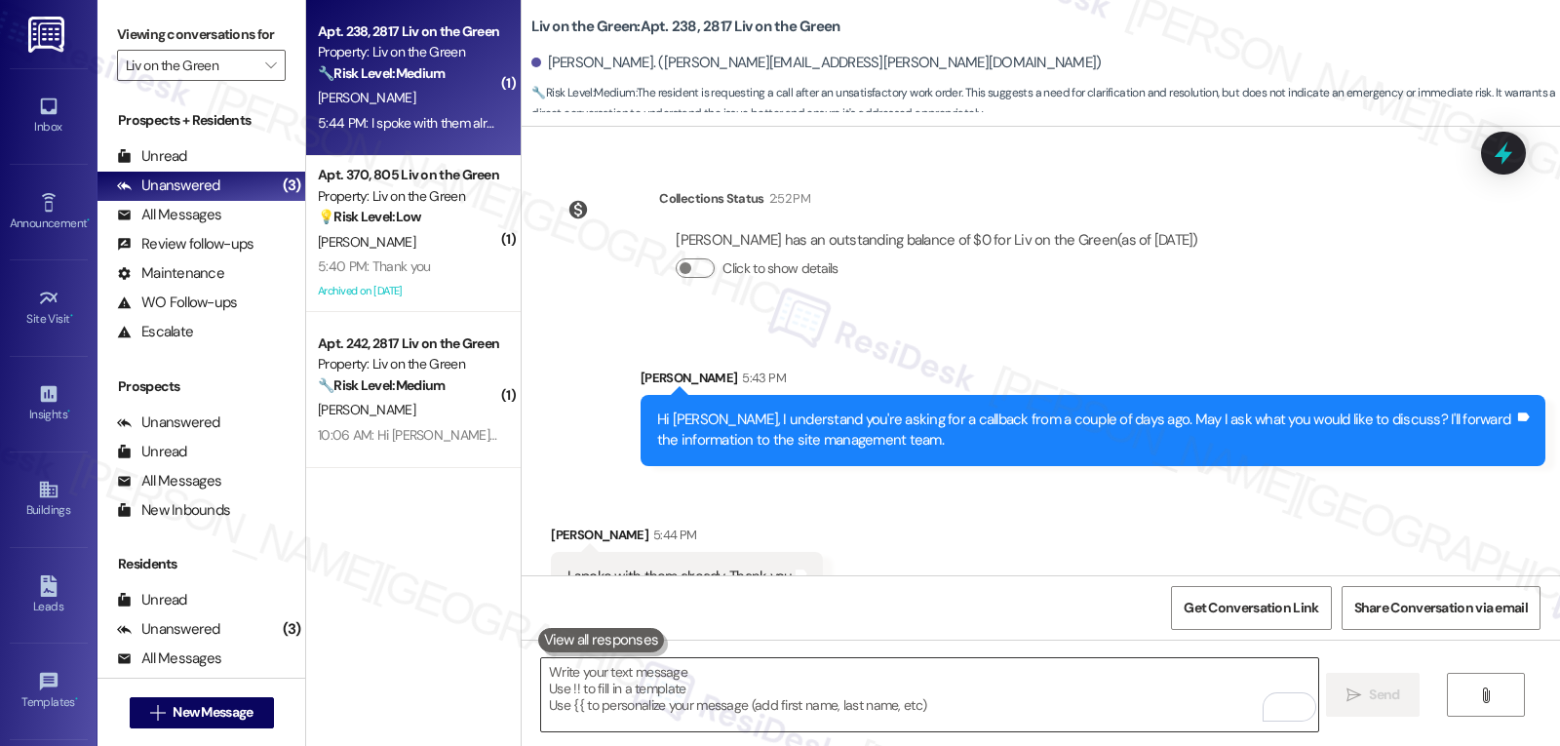
click at [728, 700] on textarea "To enrich screen reader interactions, please activate Accessibility in Grammarl…" at bounding box center [929, 694] width 776 height 73
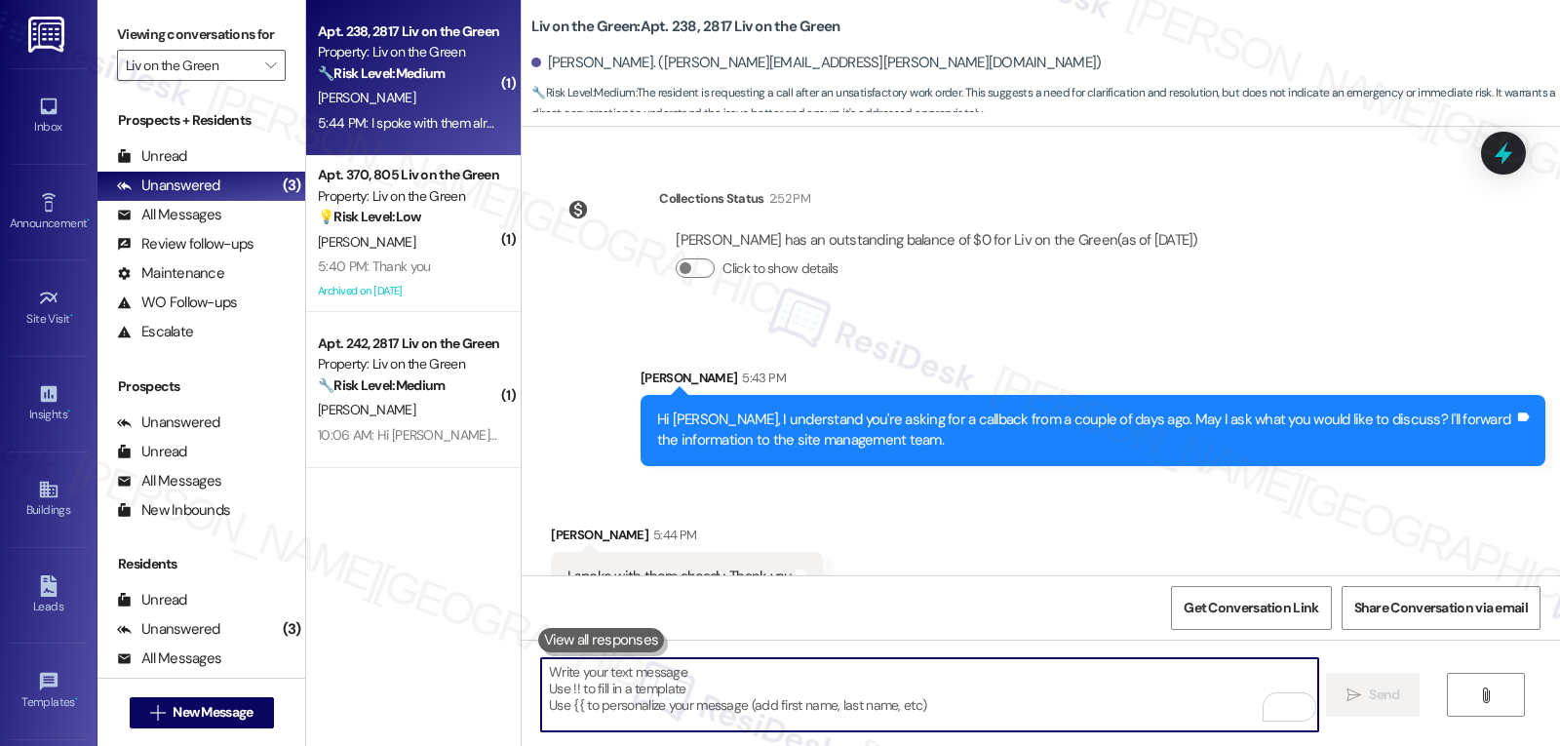
paste textarea "Thank you for letting me know, Shanta! I’m glad you were able to connect with t…"
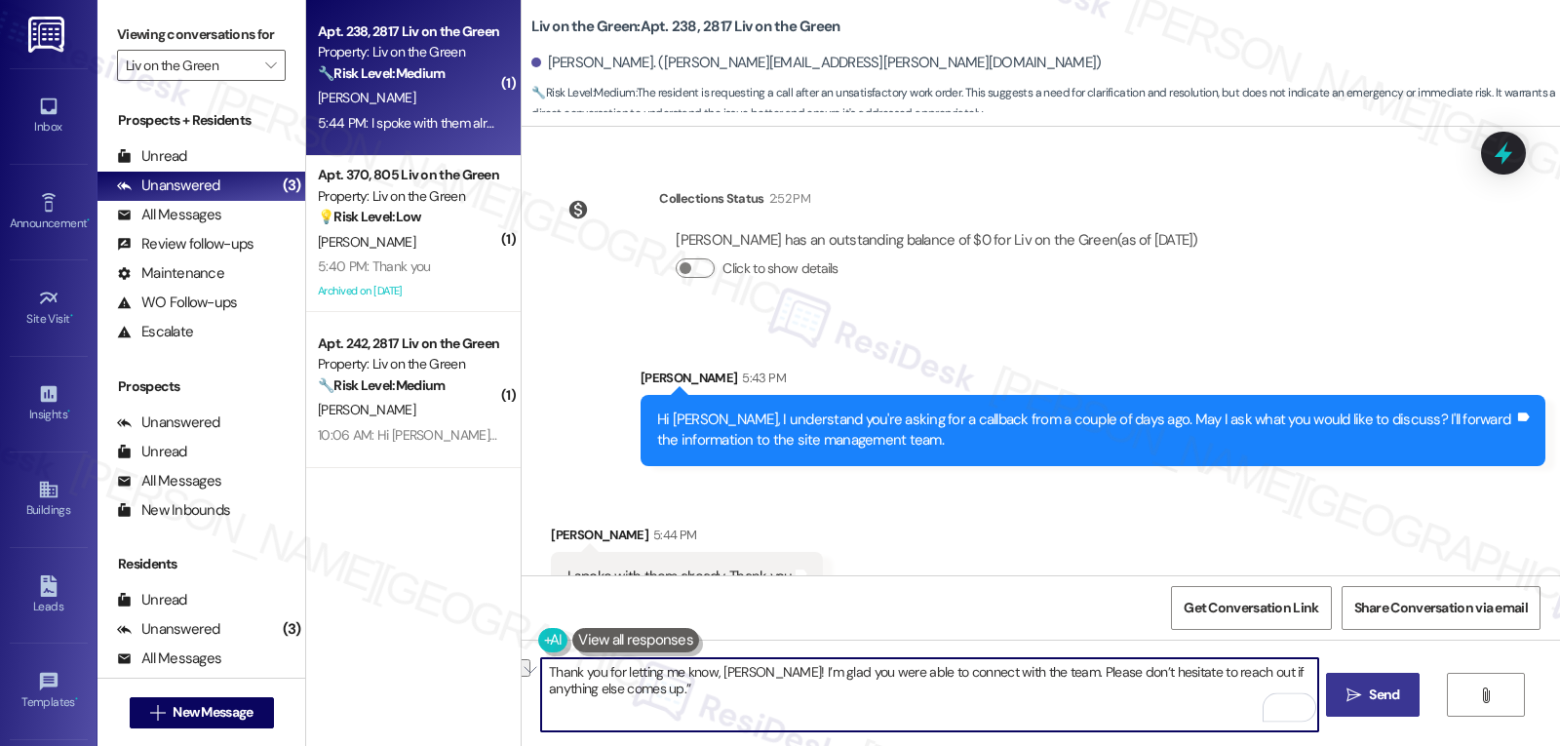
drag, startPoint x: 572, startPoint y: 663, endPoint x: 613, endPoint y: 674, distance: 42.3
click at [613, 674] on textarea "Thank you for letting me know, Shanta! I’m glad you were able to connect with t…" at bounding box center [929, 694] width 776 height 73
click at [817, 708] on textarea "Thank you for letting me know, Shanta! I’m glad you were able to connect with t…" at bounding box center [929, 694] width 776 height 73
type textarea "Thank you for letting me know, Shanta! I’m glad you were able to connect with t…"
click at [1395, 704] on span "Send" at bounding box center [1384, 695] width 30 height 20
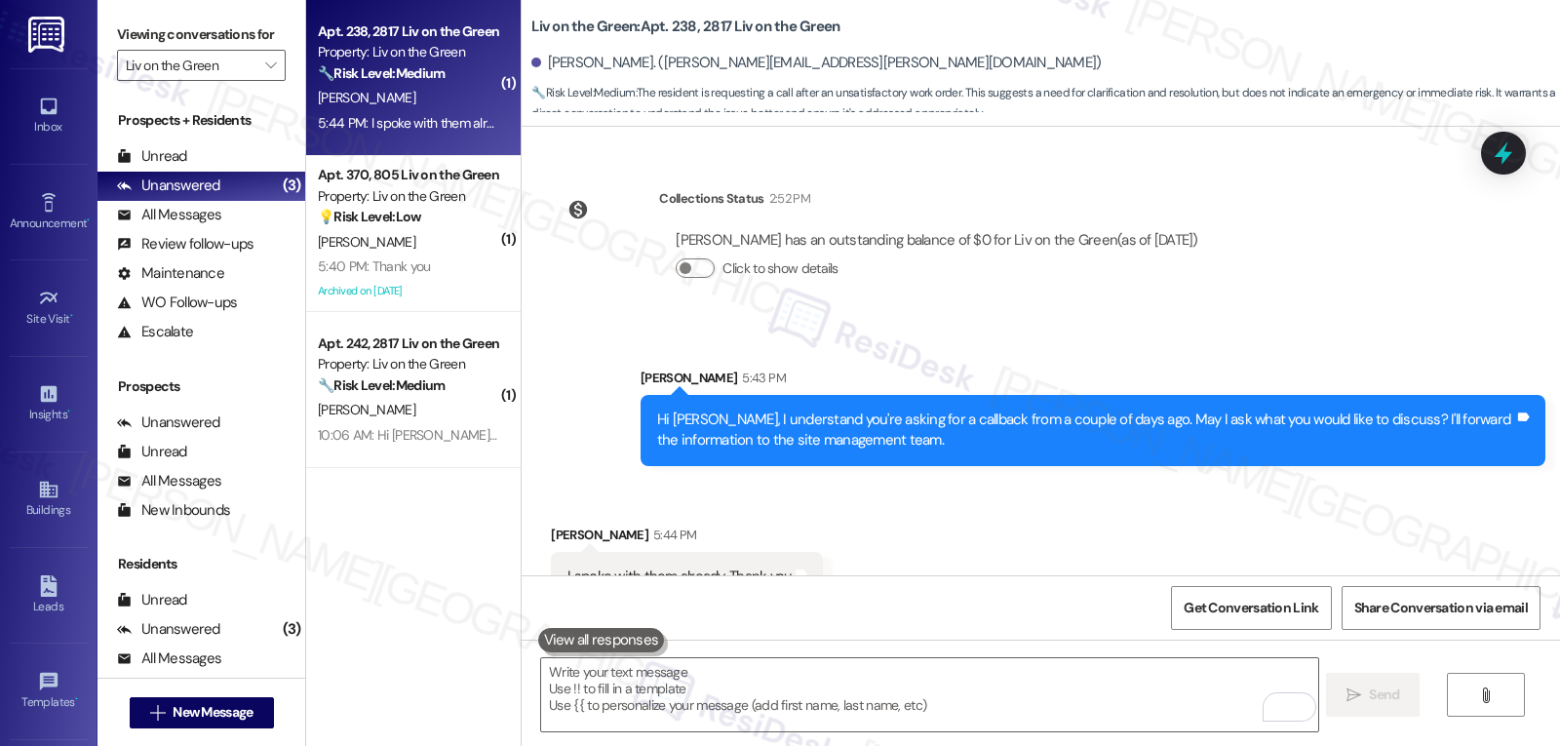
scroll to position [4121, 0]
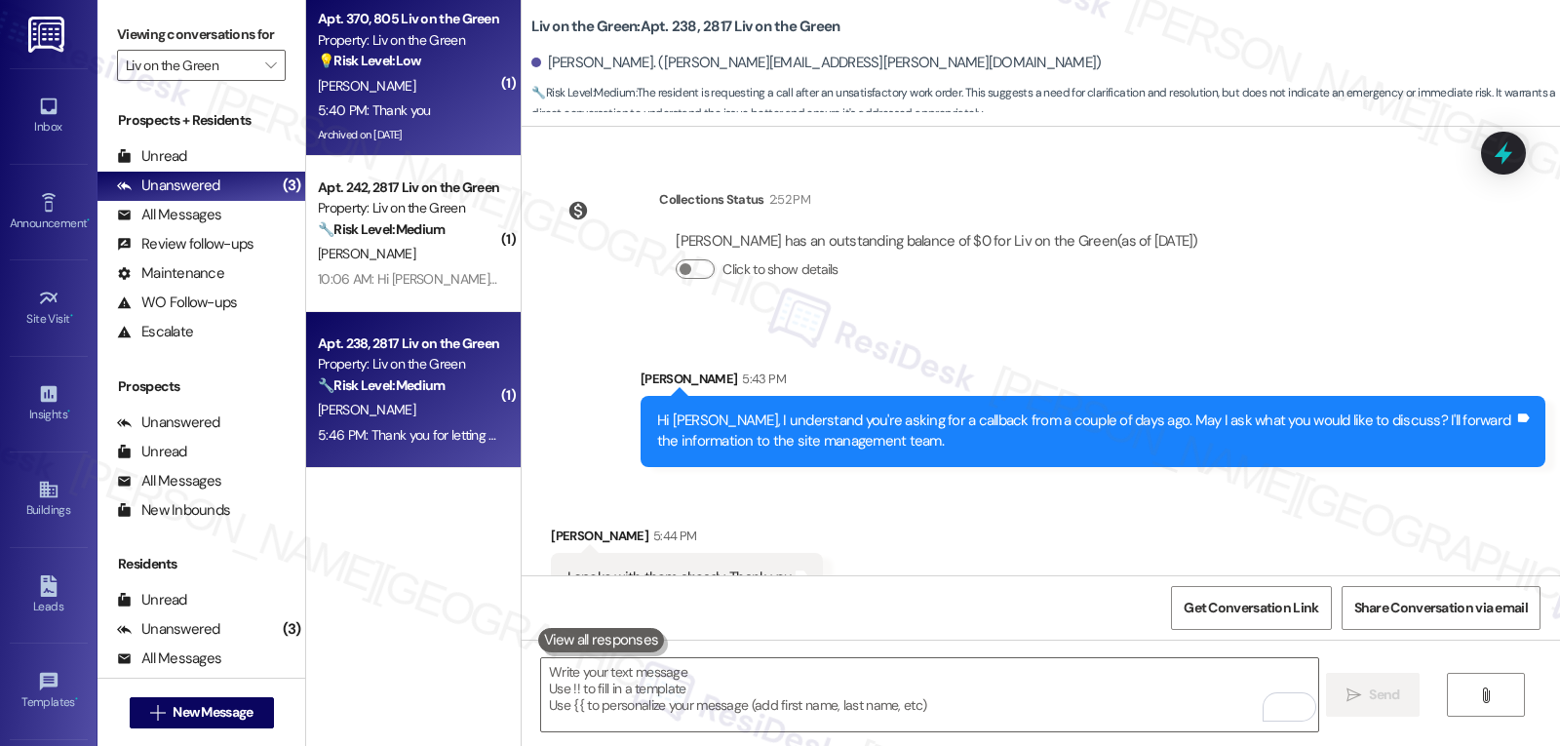
click at [405, 99] on div "5:40 PM: Thank you 5:40 PM: Thank you" at bounding box center [408, 110] width 184 height 24
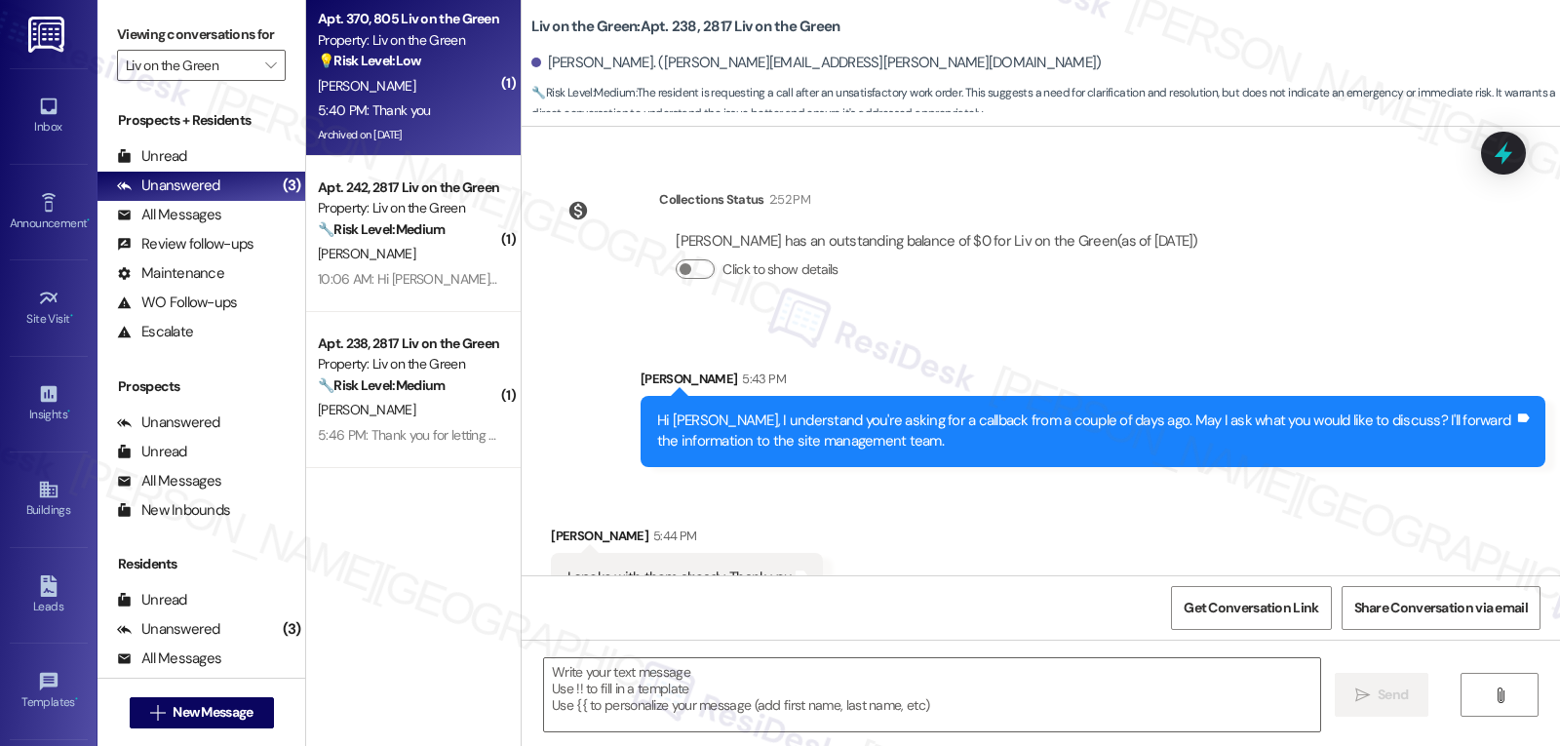
type textarea "Fetching suggested responses. Please feel free to read through the conversation…"
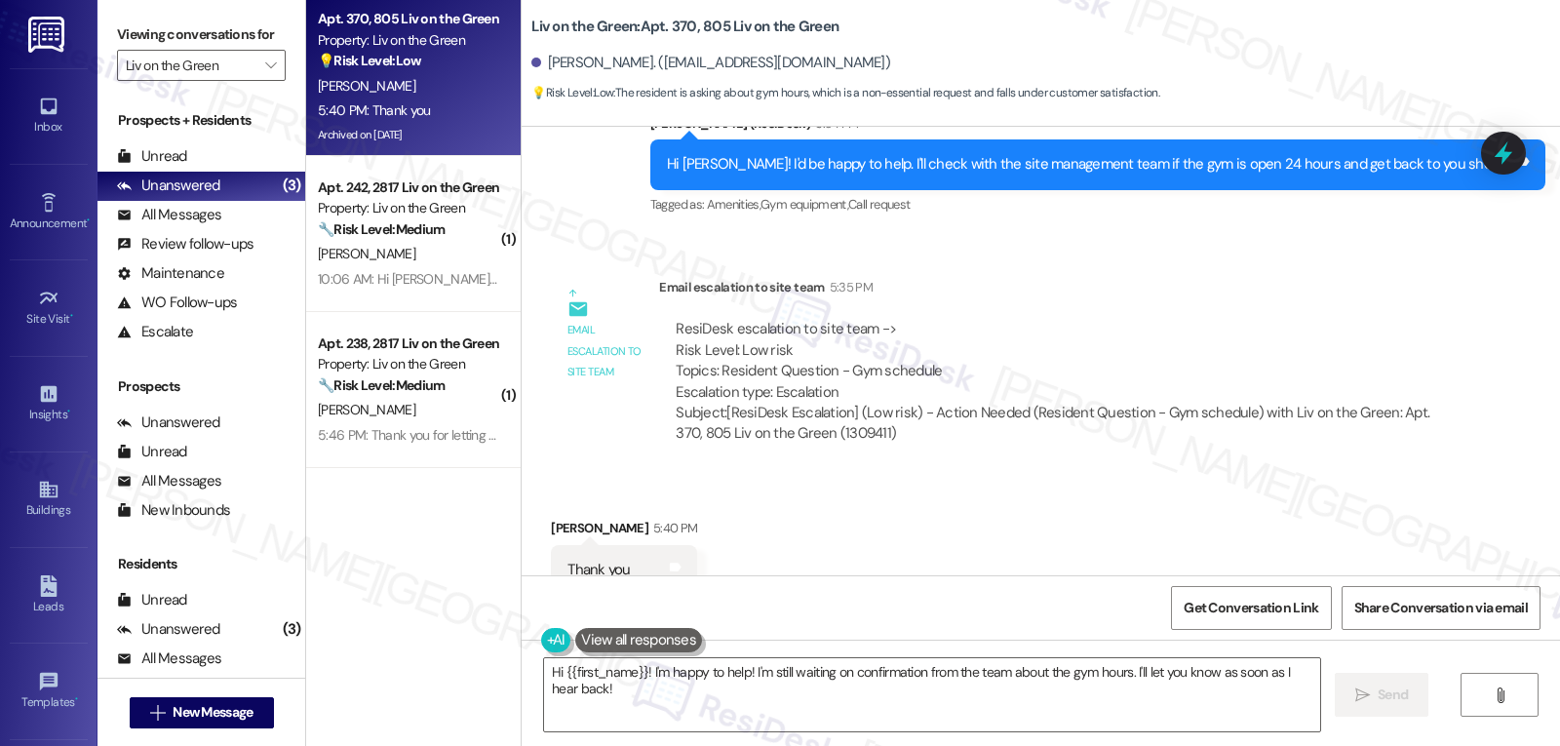
scroll to position [19469, 0]
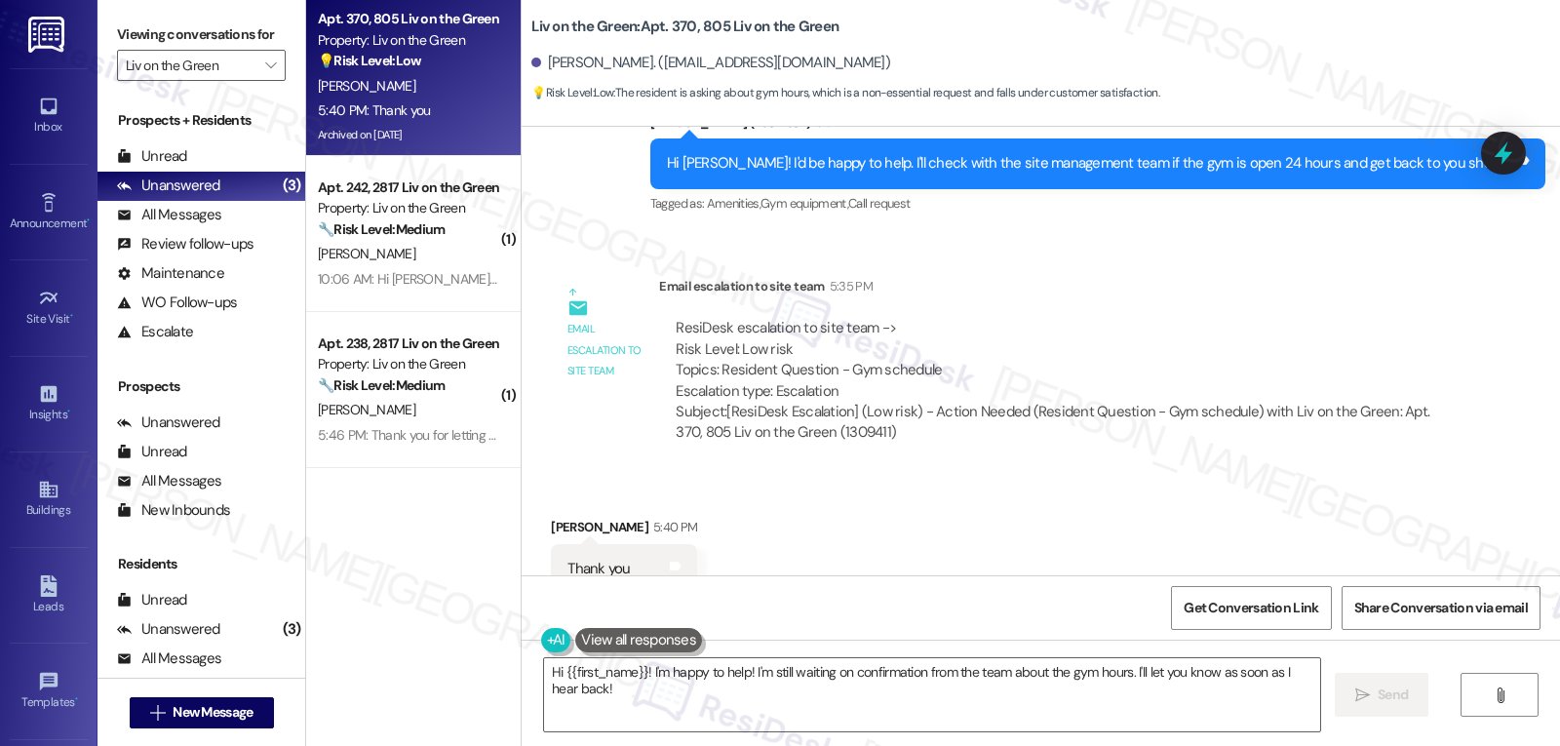
click at [551, 517] on div "Marquita Steele 5:40 PM" at bounding box center [624, 530] width 146 height 27
copy div "Marquita"
click at [719, 665] on textarea "Hi {{first_name}}! I'm happy to help! I'm still waiting on confirmation from th…" at bounding box center [932, 694] width 776 height 73
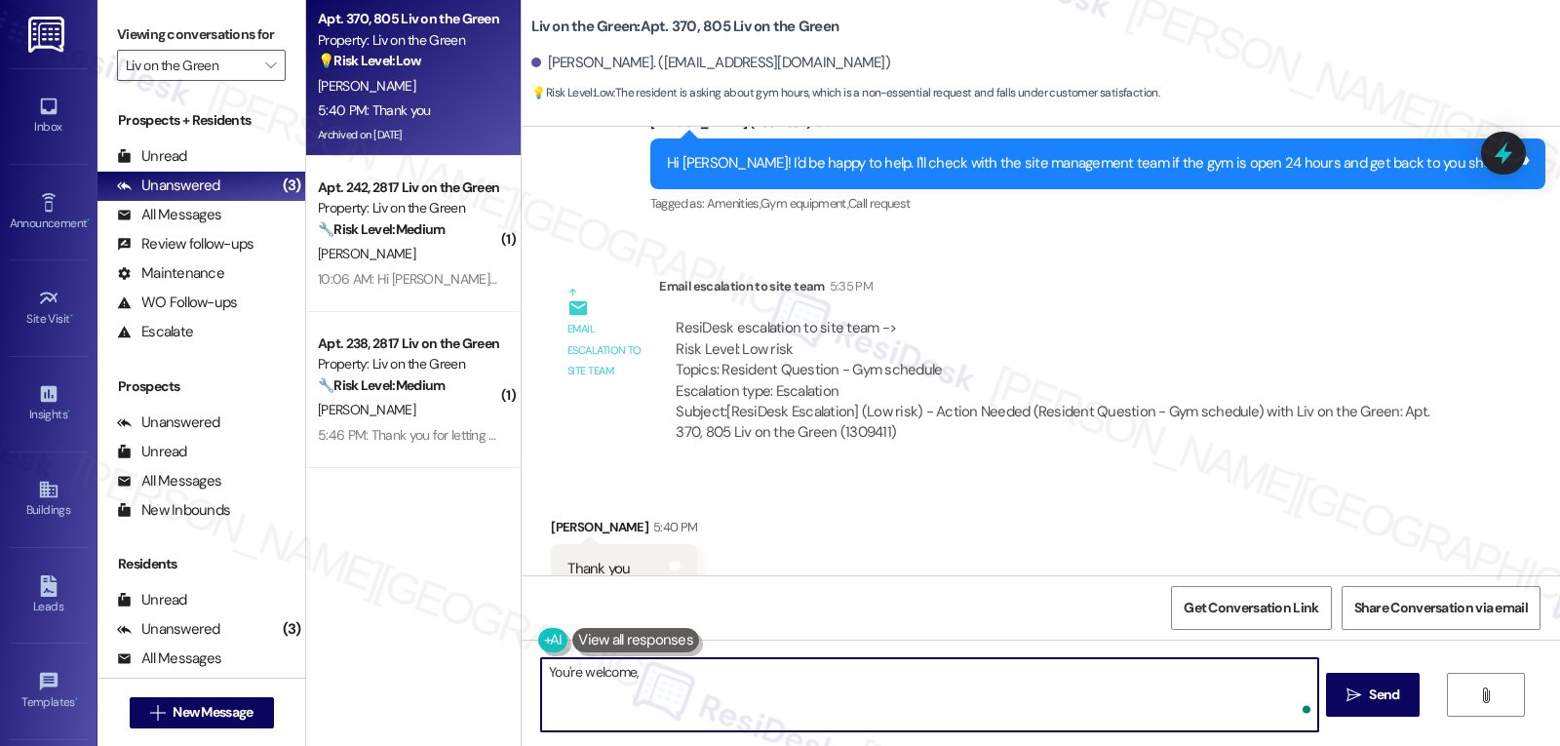
paste textarea "Marquita"
type textarea "You're welcome, Marquita!"
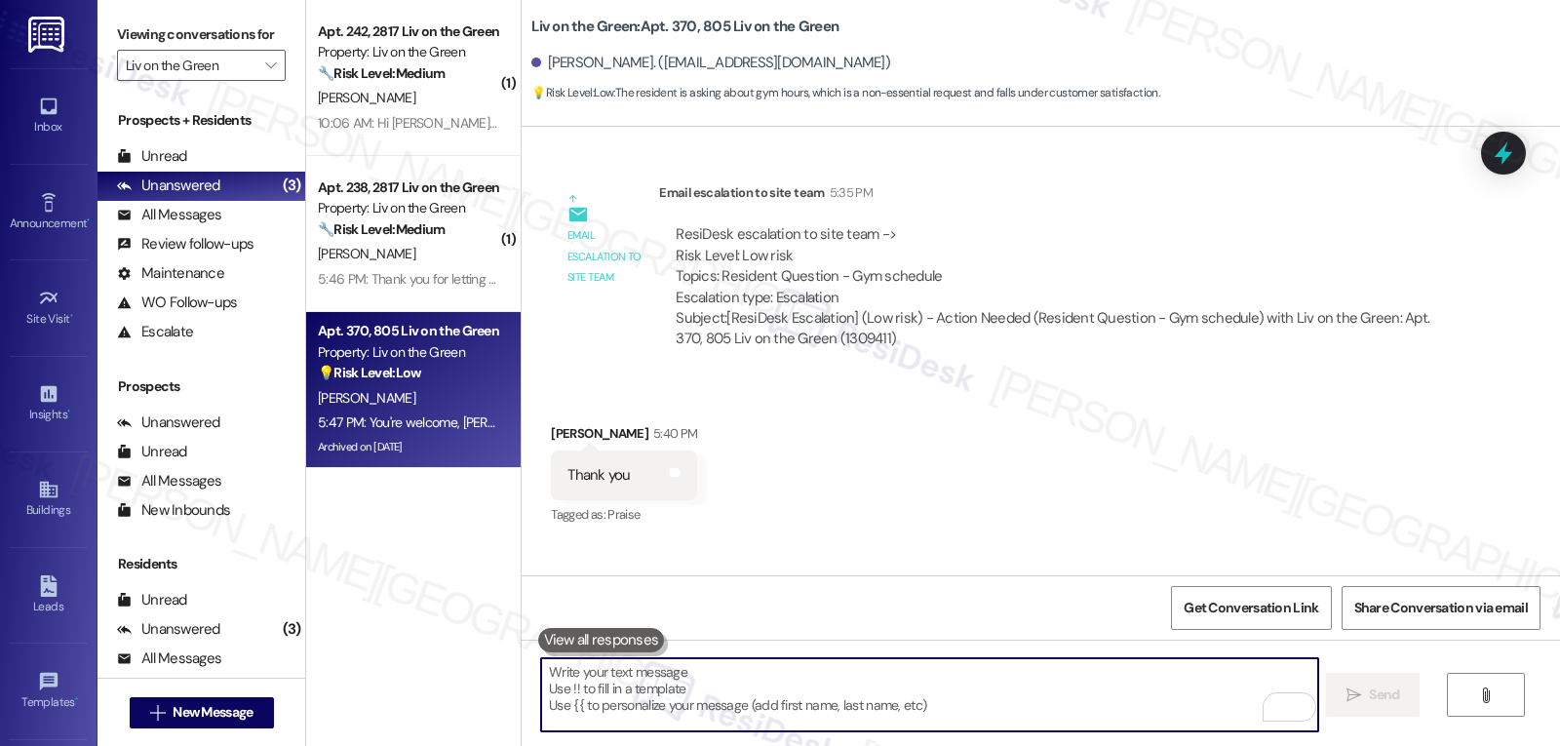
scroll to position [19606, 0]
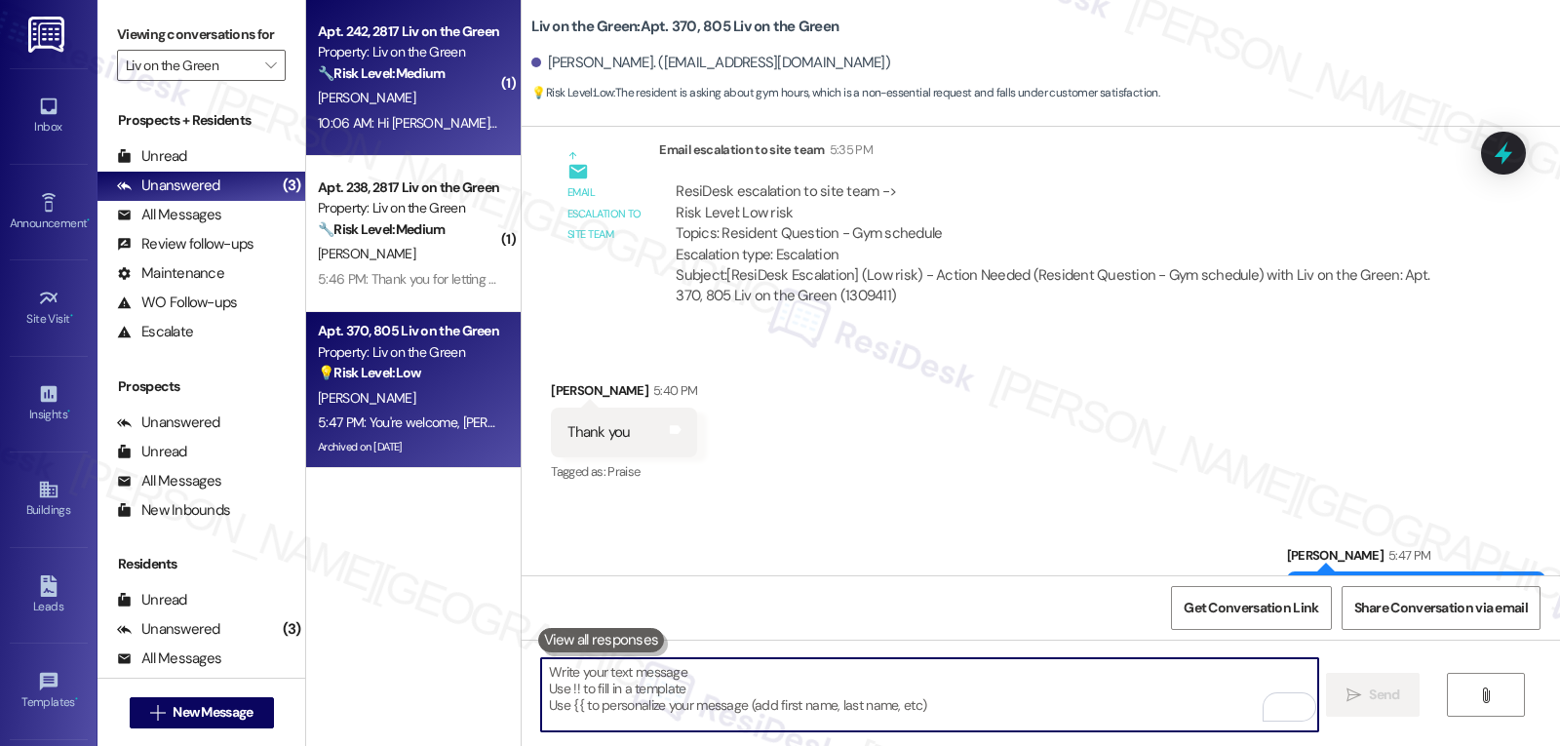
click at [329, 76] on strong "🔧 Risk Level: Medium" at bounding box center [381, 73] width 127 height 18
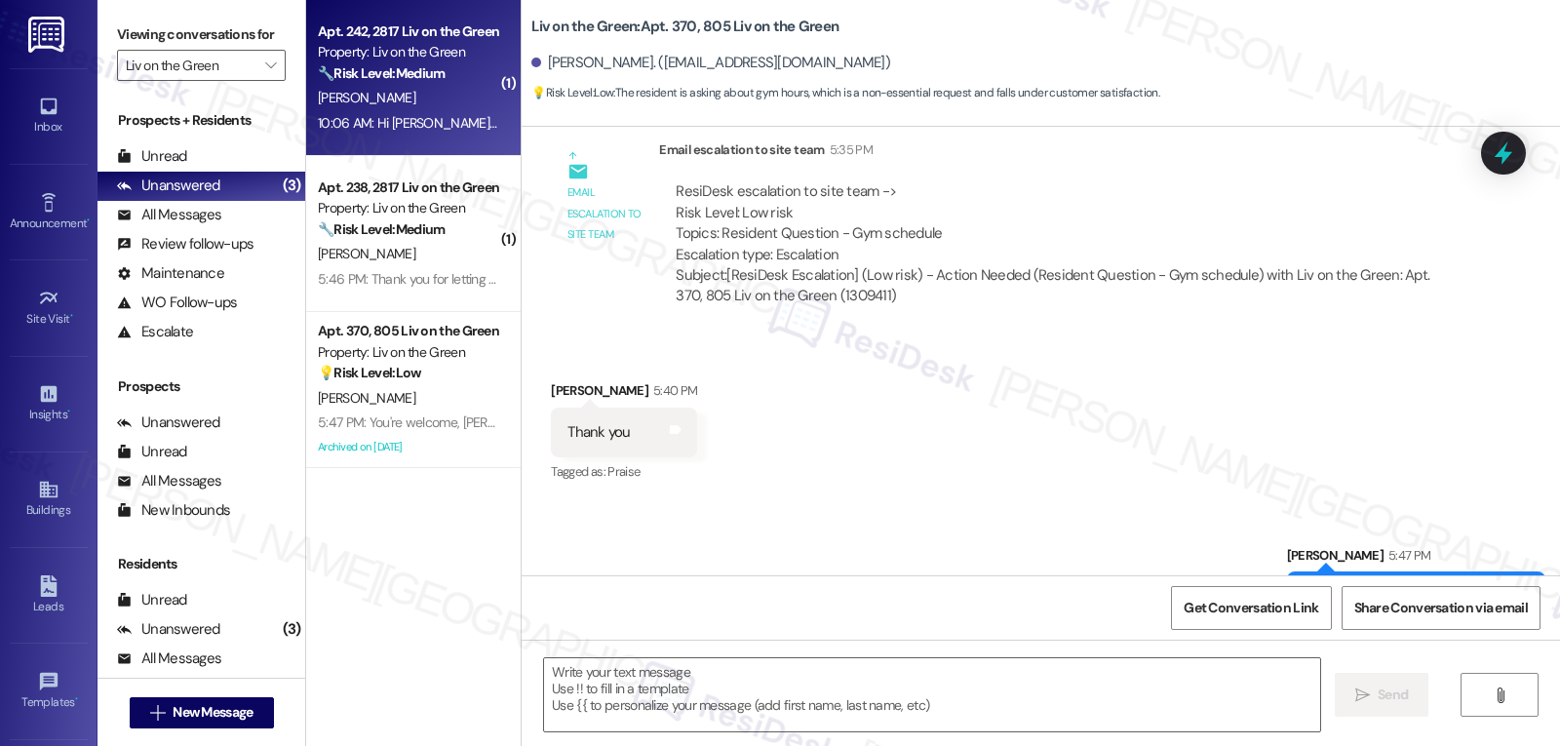
type textarea "Fetching suggested responses. Please feel free to read through the conversation…"
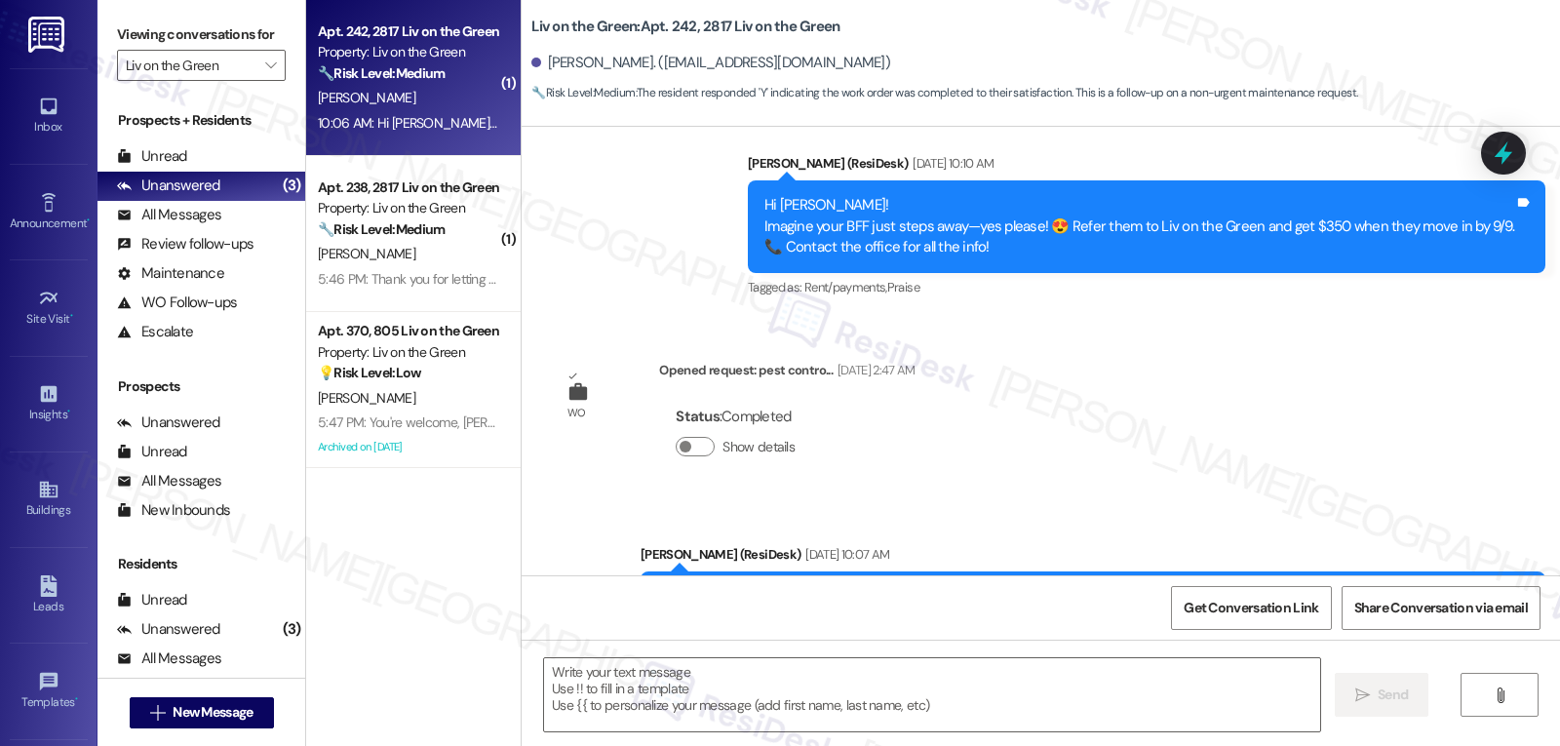
type textarea "Fetching suggested responses. Please feel free to read through the conversation…"
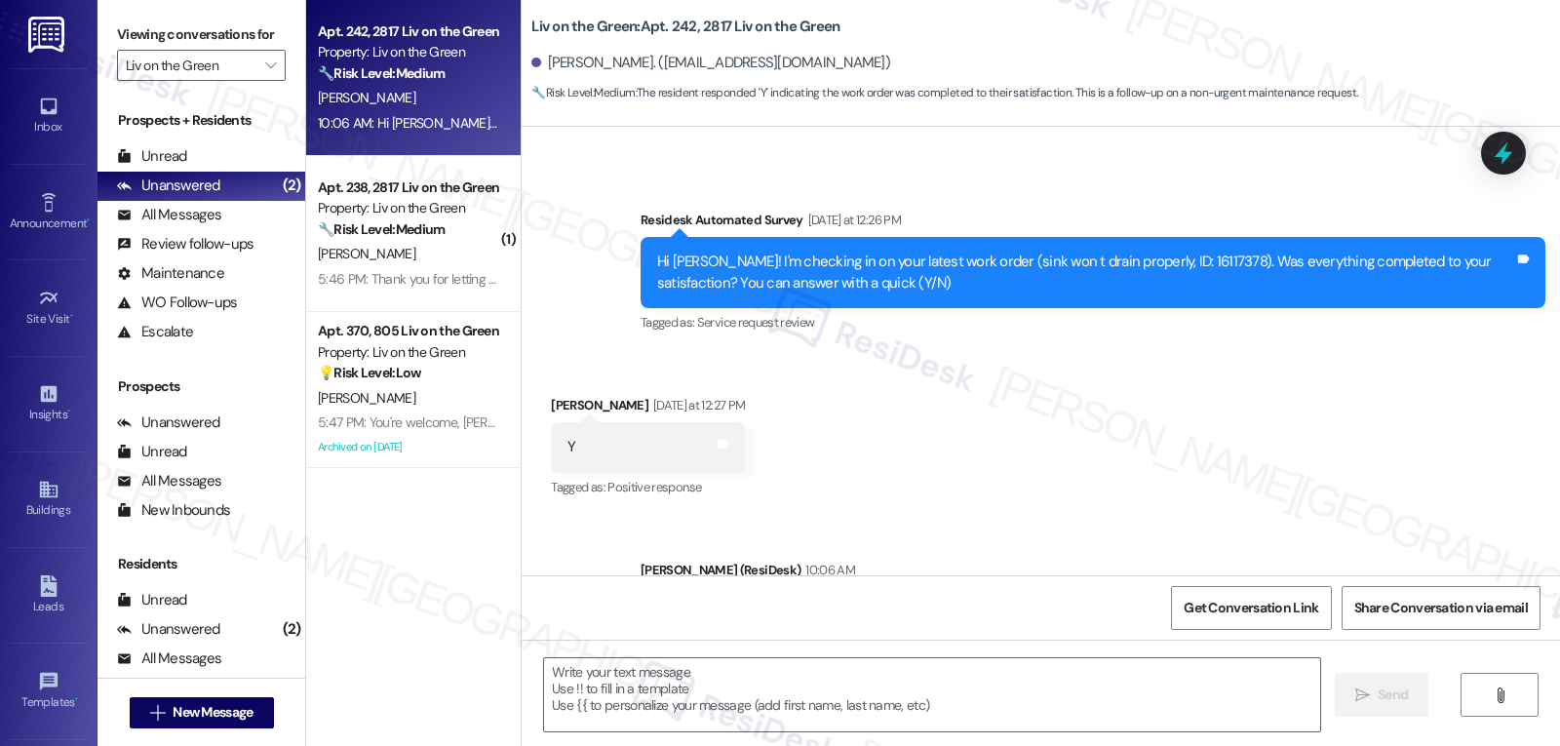
scroll to position [1409, 0]
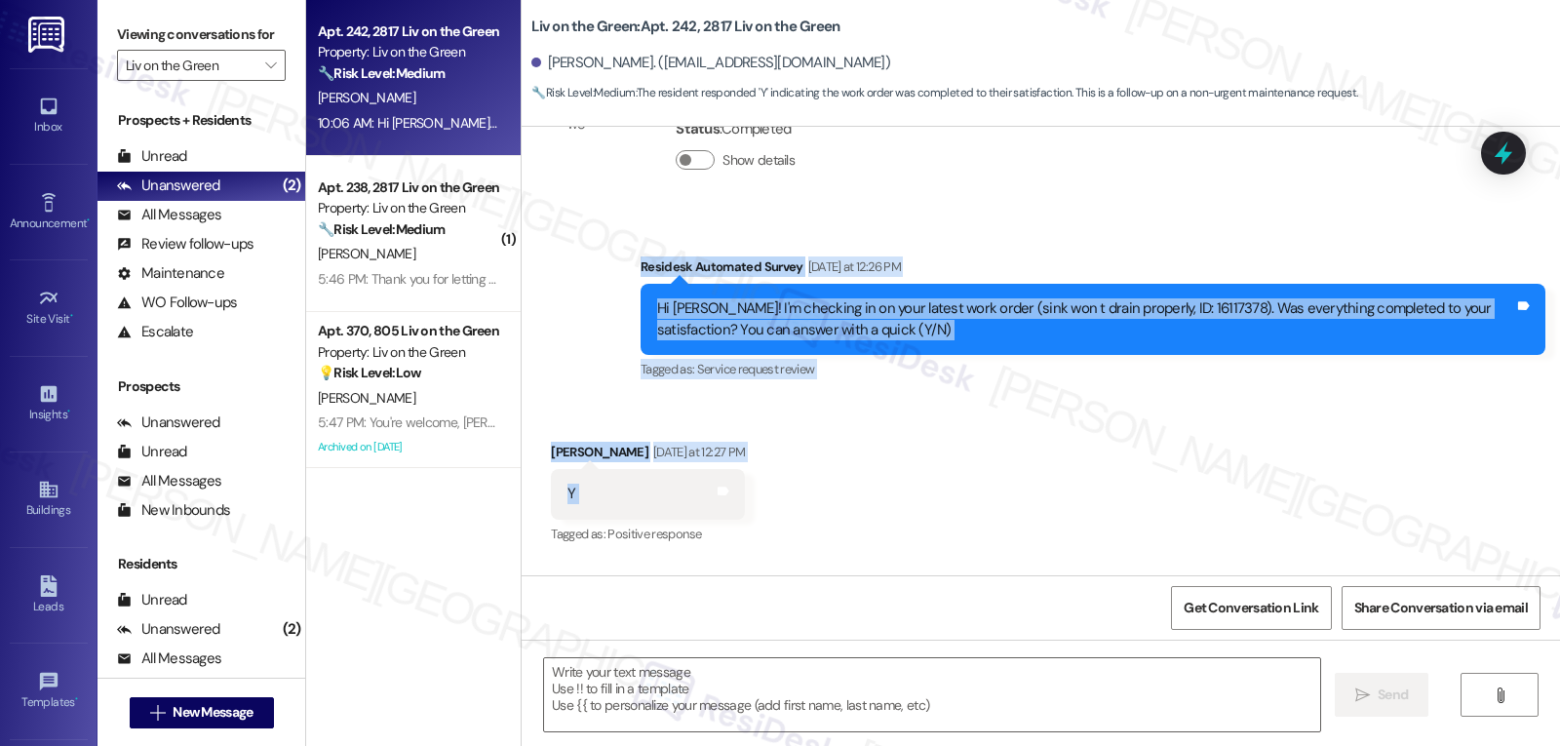
drag, startPoint x: 623, startPoint y: 267, endPoint x: 688, endPoint y: 504, distance: 245.8
click at [688, 504] on div "WO Lease started Jun 12, 2025 at 8:00 PM Show details Survey, sent via SMS Resi…" at bounding box center [1041, 351] width 1039 height 449
copy div "Residesk Automated Survey Yesterday at 12:26 PM Hi Briana! I'm checking in on y…"
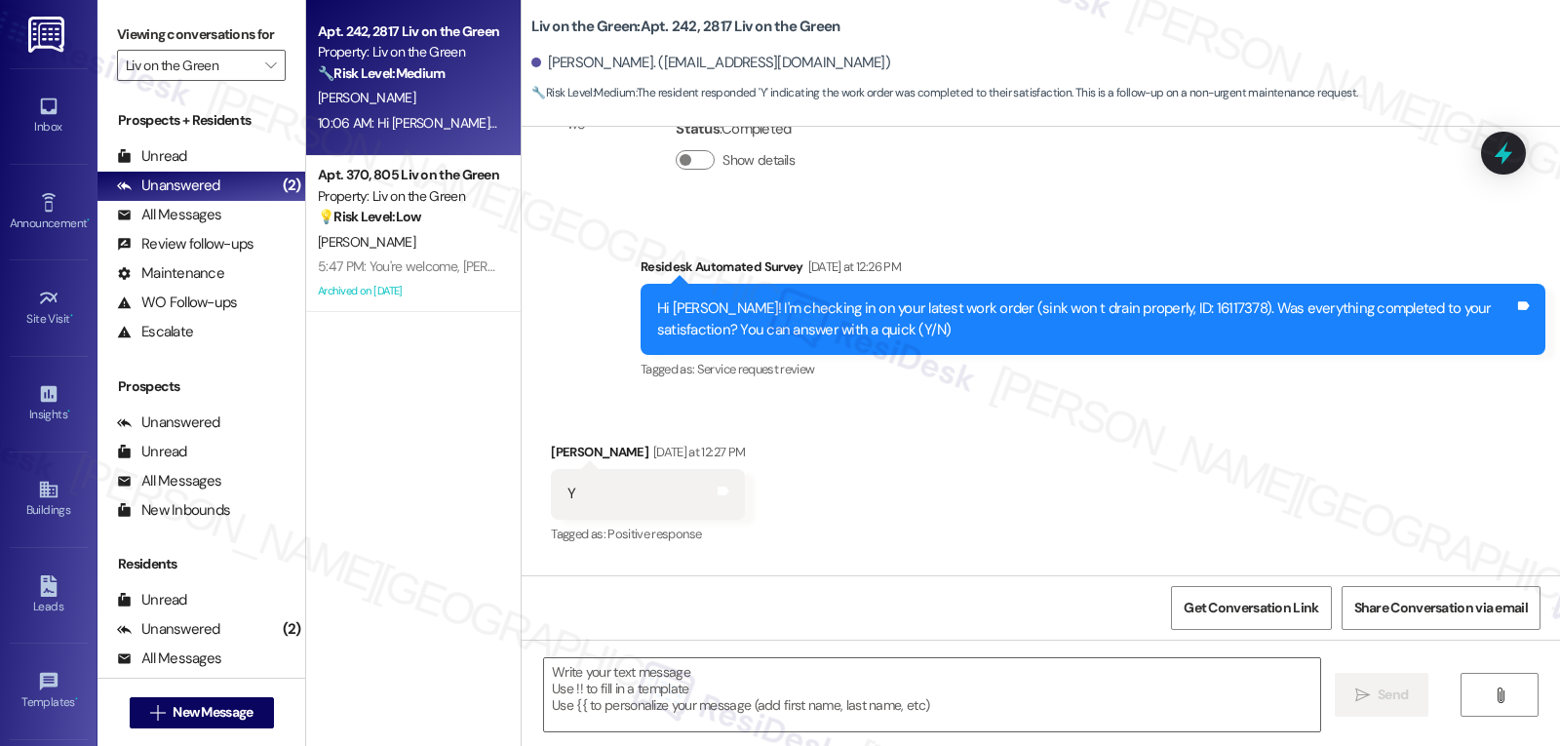
click at [640, 652] on div " Send " at bounding box center [1041, 713] width 1039 height 146
click at [647, 696] on textarea at bounding box center [932, 694] width 776 height 73
paste textarea "Thanks for confirming, Briana! Glad to hear the sink is draining properly now. …"
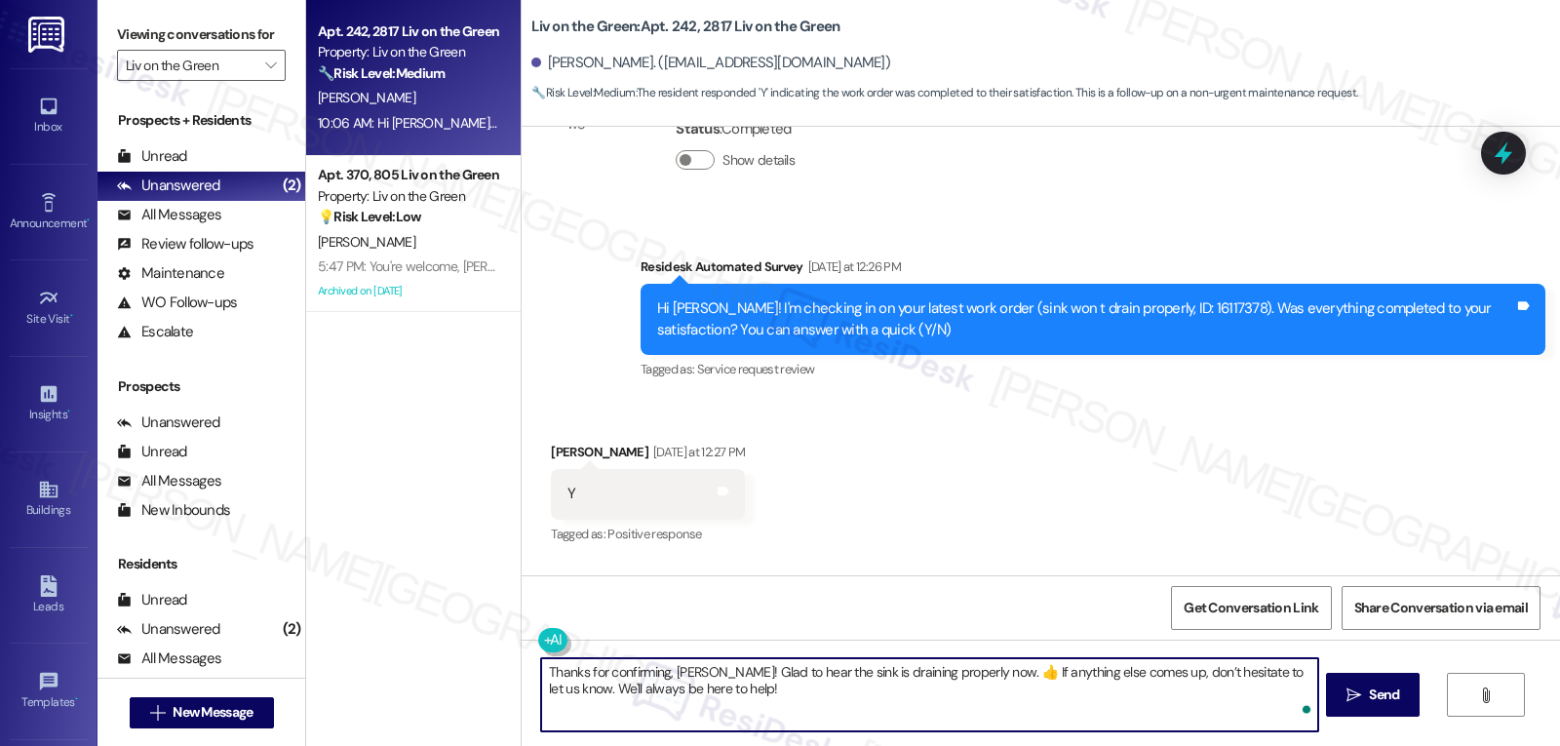
type textarea "Thanks for confirming, Briana! Glad to hear the sink is draining properly now. …"
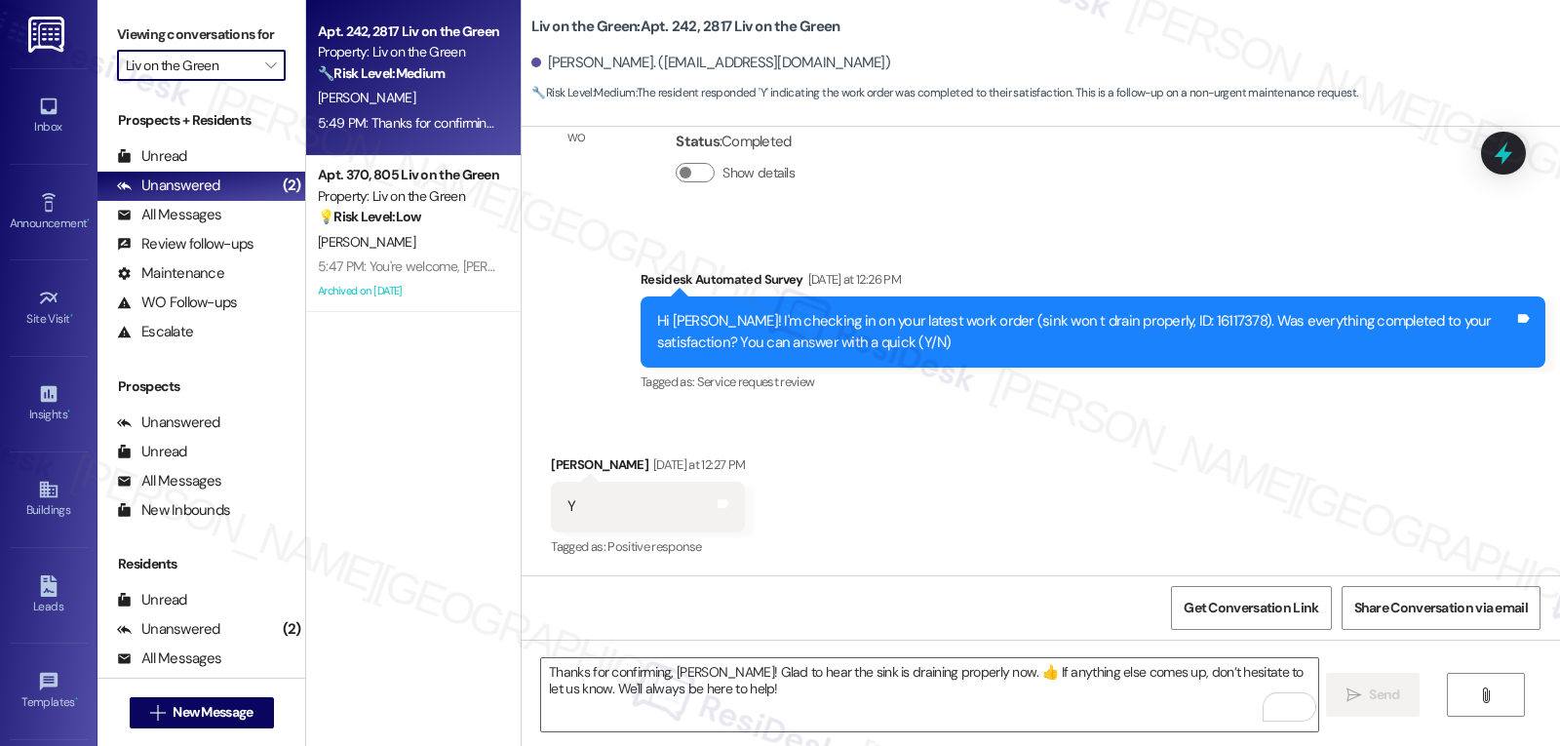
click at [240, 81] on input "Liv on the Green" at bounding box center [190, 65] width 129 height 31
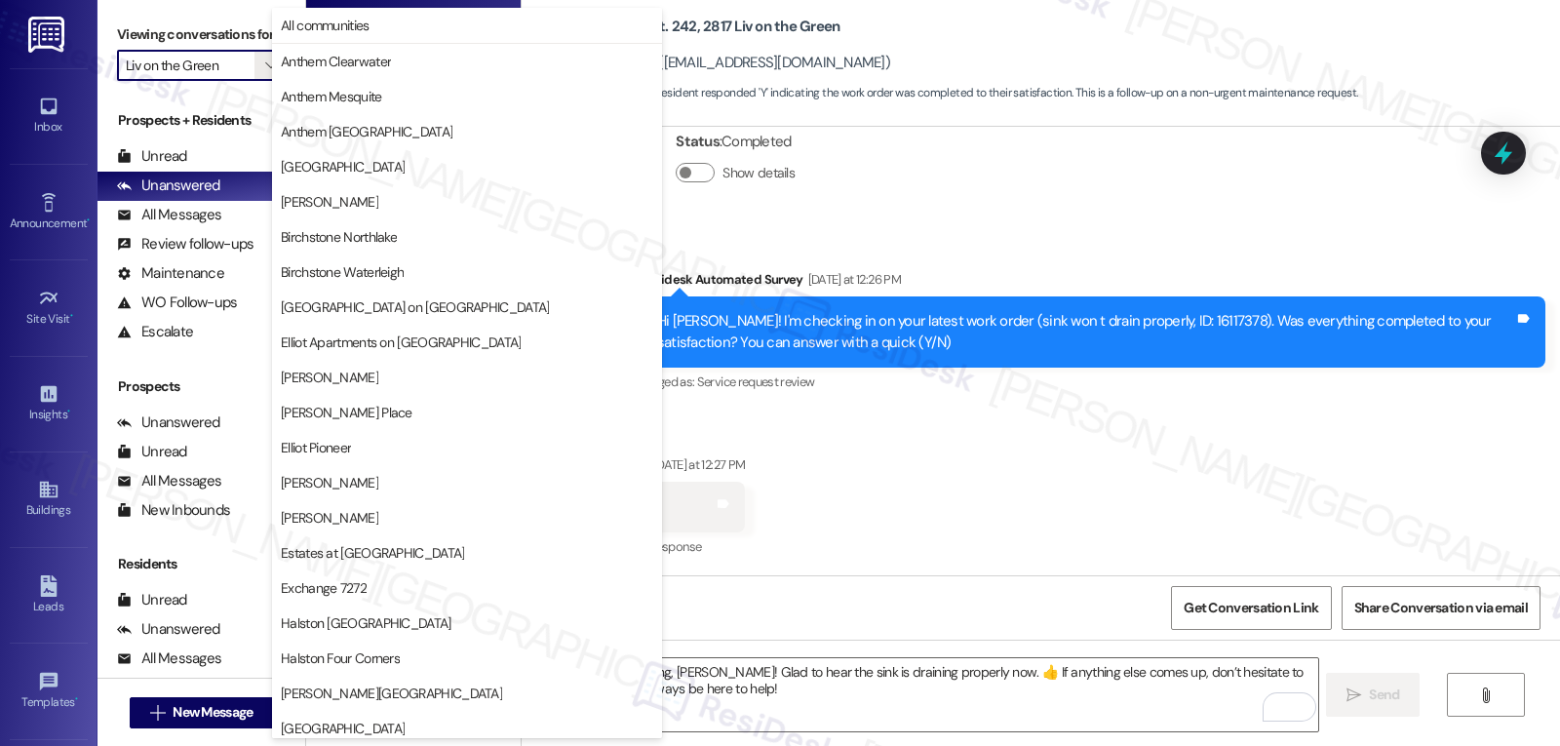
scroll to position [675, 0]
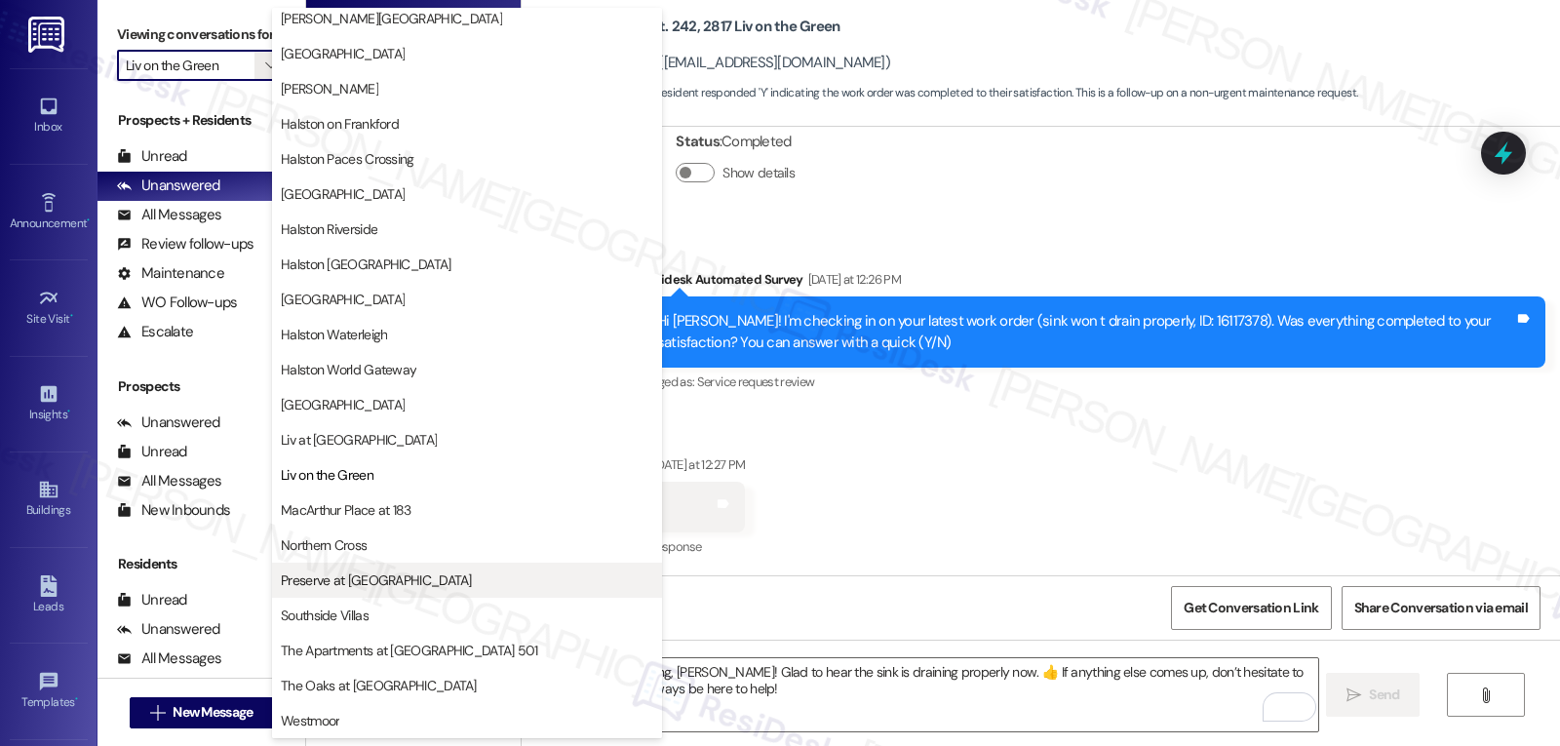
click at [375, 578] on span "Preserve at [GEOGRAPHIC_DATA]" at bounding box center [376, 580] width 191 height 20
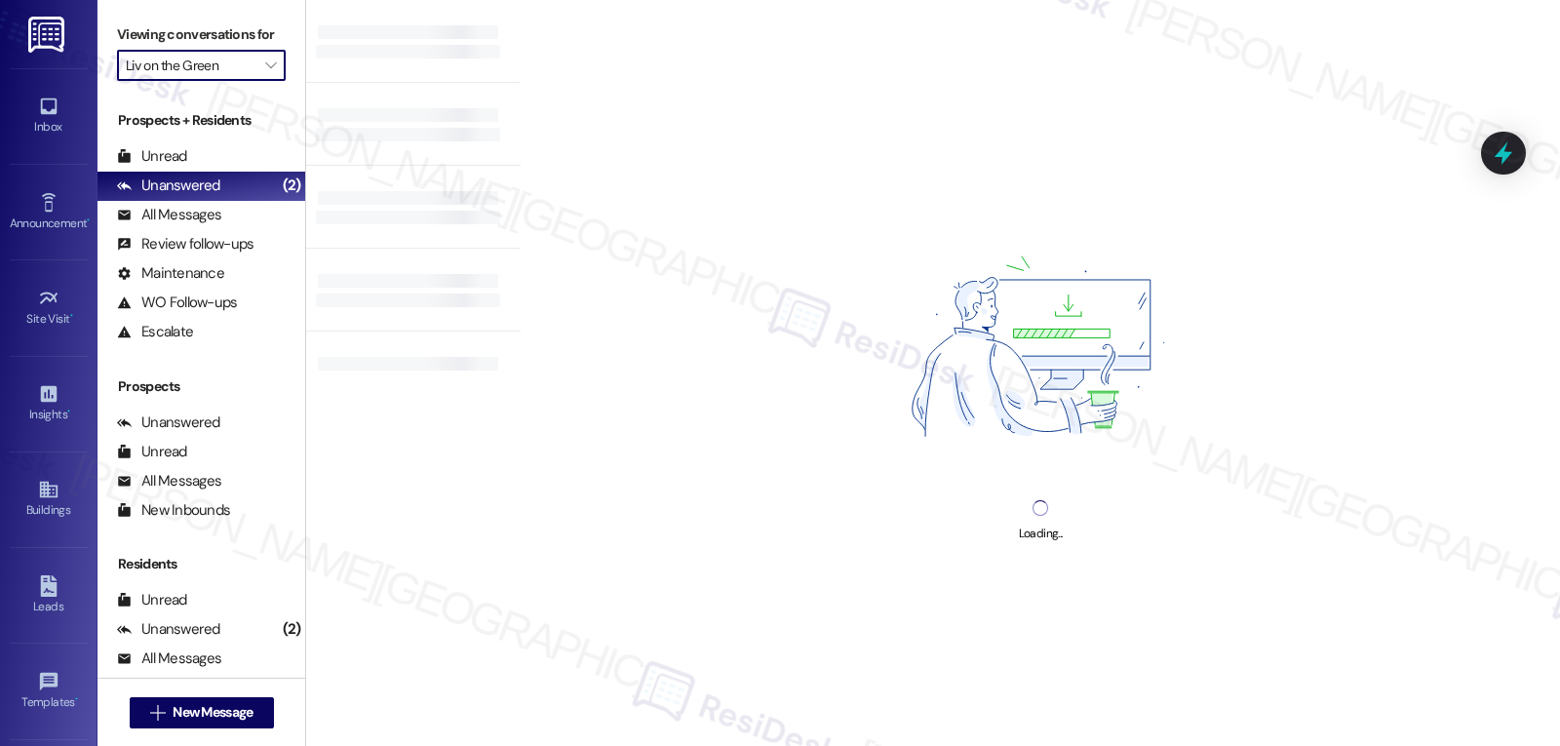
type input "Preserve at [GEOGRAPHIC_DATA]"
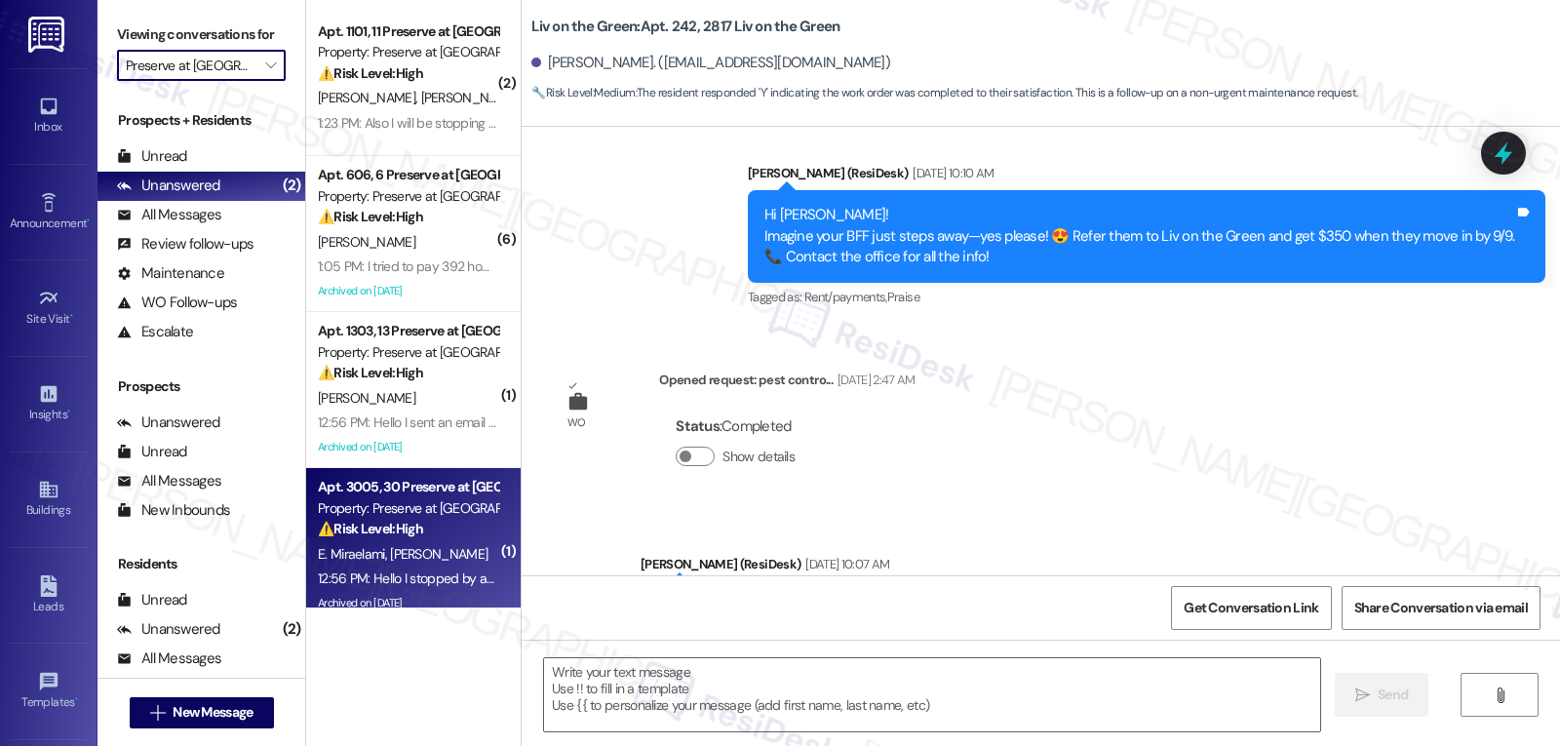
type textarea "Fetching suggested responses. Please feel free to read through the conversation…"
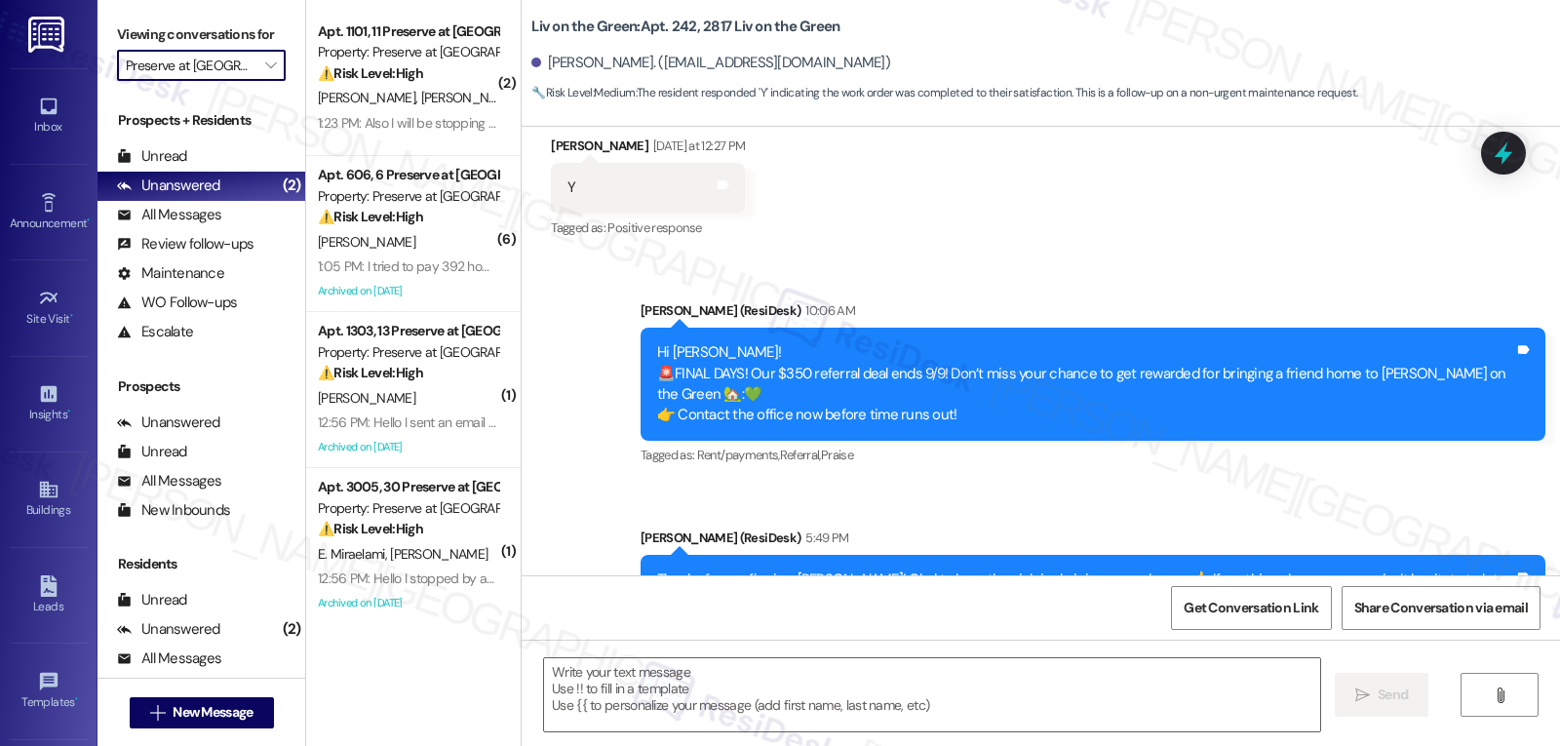
scroll to position [1789, 0]
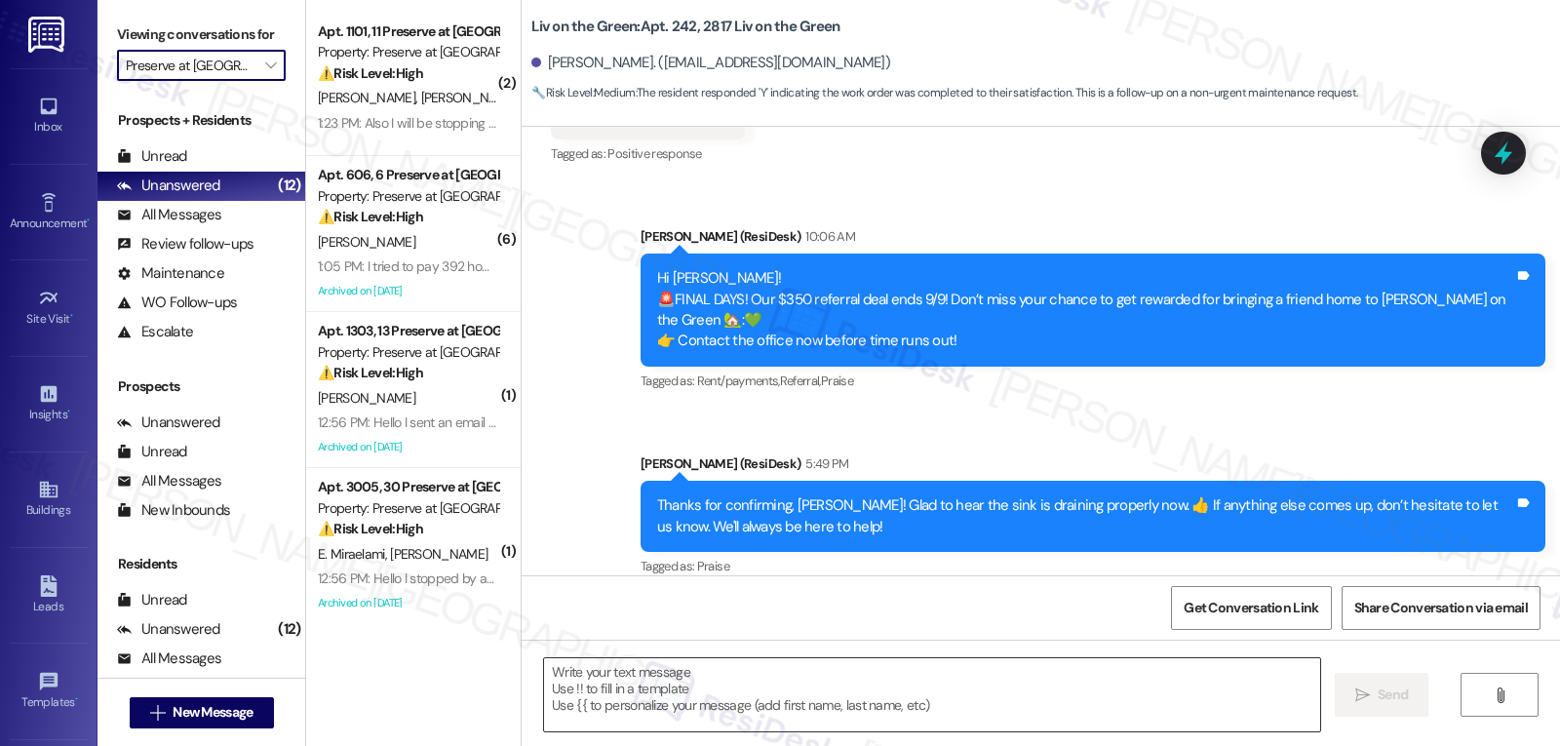
click at [659, 699] on textarea at bounding box center [932, 694] width 776 height 73
paste textarea "I hope you’ve been loving your time at {{property}}! Has it lived up to what yo…"
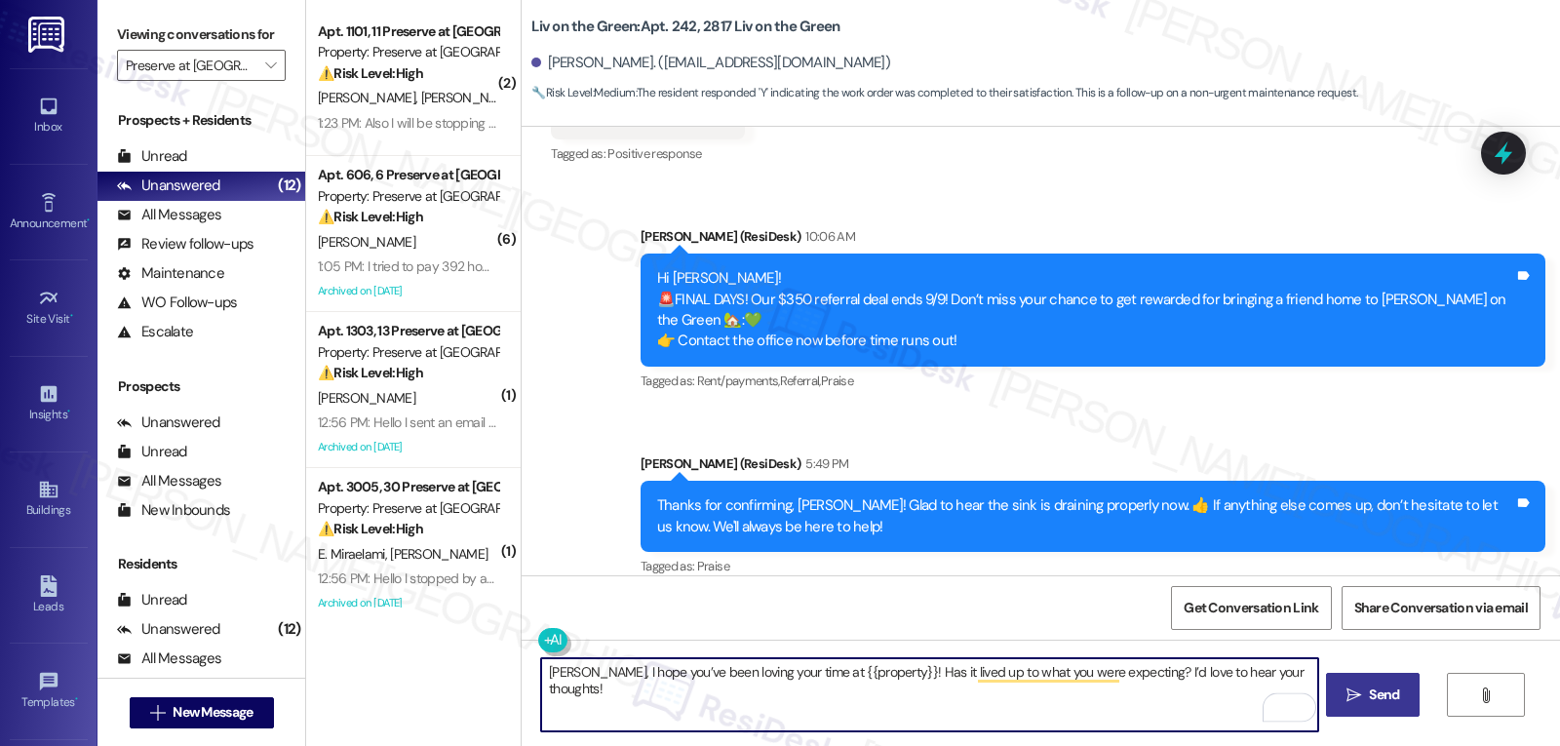
type textarea "[PERSON_NAME], I hope you’ve been loving your time at {{property}}! Has it live…"
click at [1384, 700] on span "Send" at bounding box center [1384, 695] width 30 height 20
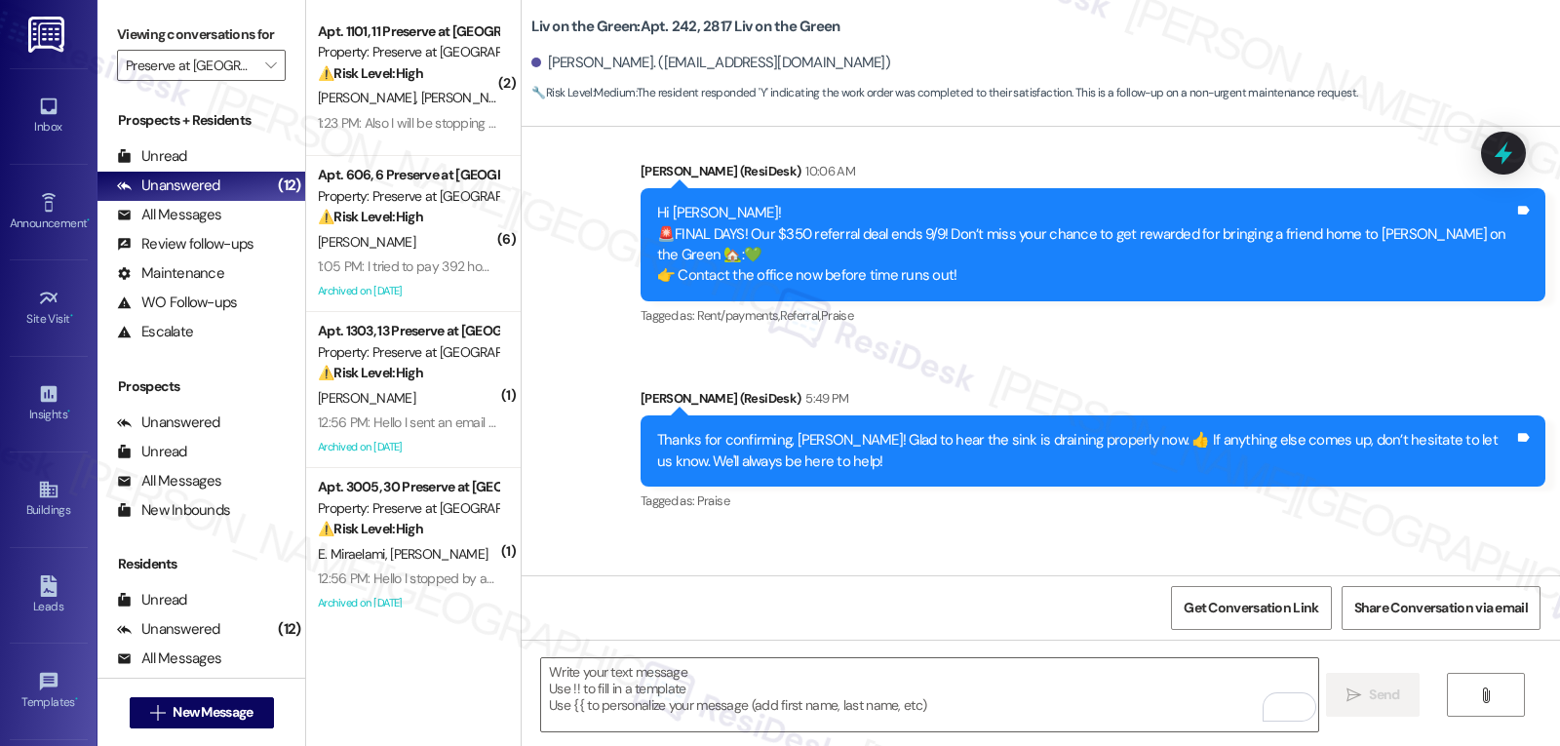
scroll to position [1925, 0]
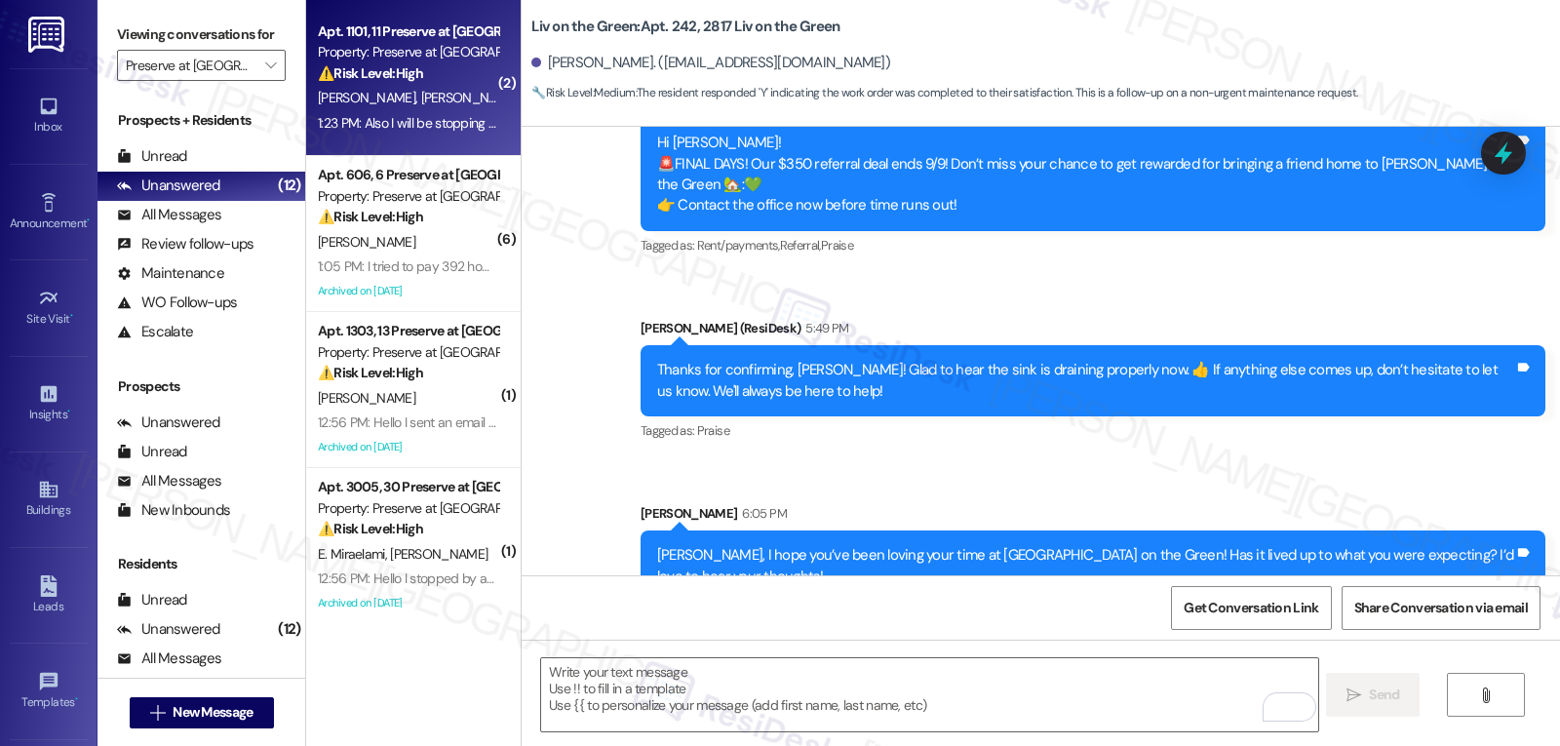
click at [434, 88] on div "[PERSON_NAME] [PERSON_NAME]" at bounding box center [408, 98] width 184 height 24
type textarea "Fetching suggested responses. Please feel free to read through the conversation…"
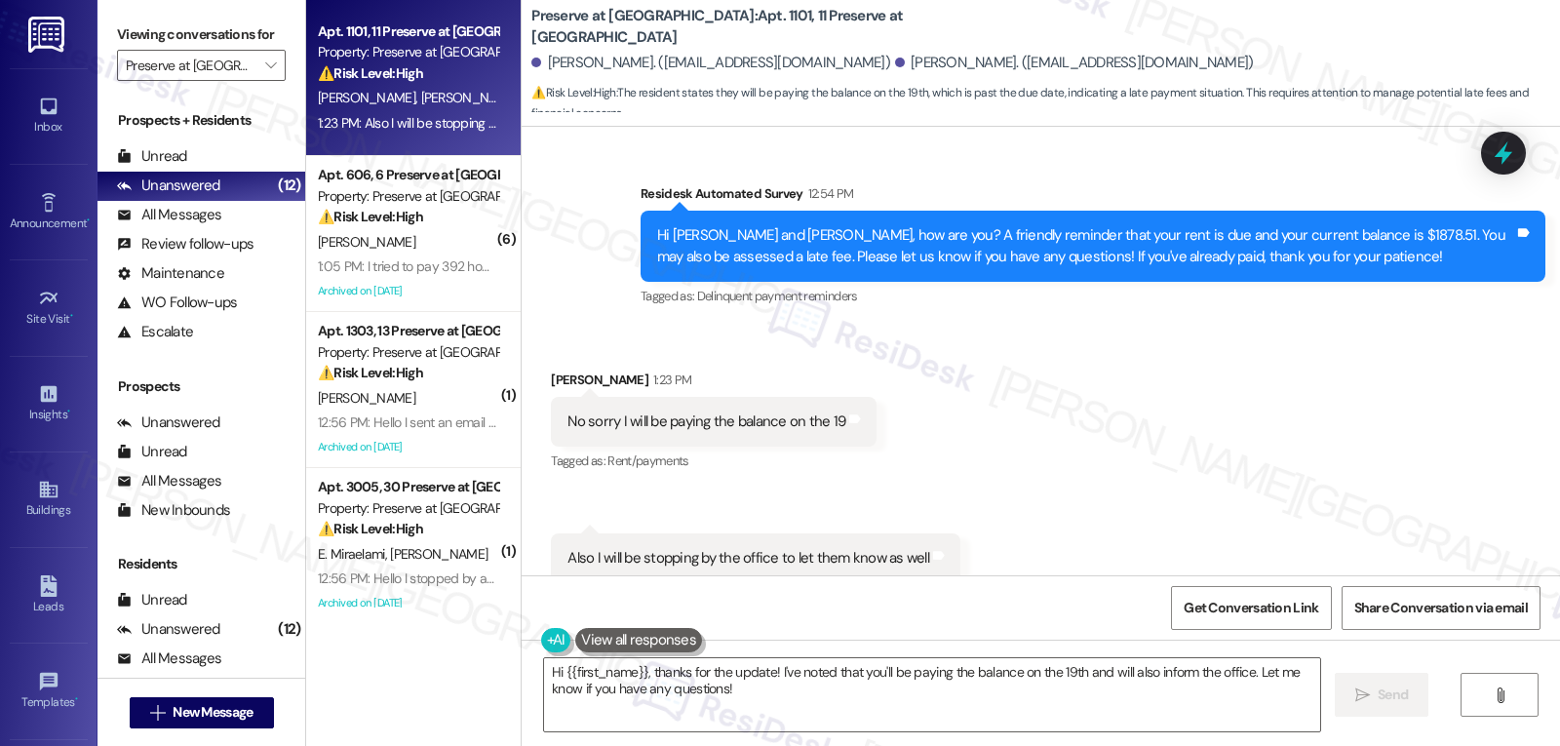
scroll to position [6566, 0]
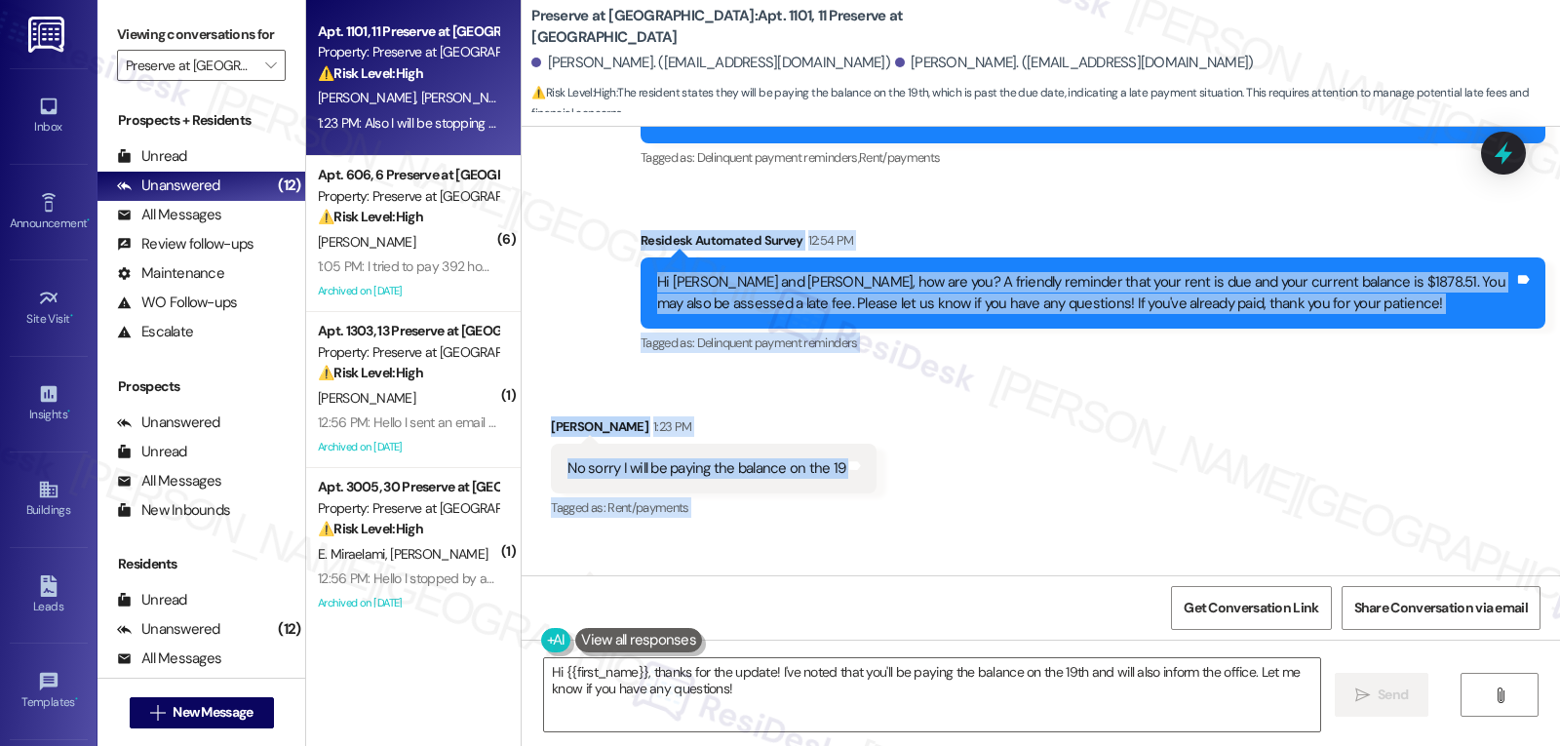
drag, startPoint x: 621, startPoint y: 153, endPoint x: 989, endPoint y: 498, distance: 504.3
click at [989, 498] on div "WO Opened request: Good mornin... [DATE] 5:14 AM Status : Completed Show detail…" at bounding box center [1041, 351] width 1039 height 449
copy div "Residesk Automated Survey 12:54 PM Hi [PERSON_NAME] and [PERSON_NAME], how are …"
click at [1013, 683] on textarea "Hi {{first_name}}, thanks for the update! I've noted that you'll be paying the …" at bounding box center [932, 694] width 776 height 73
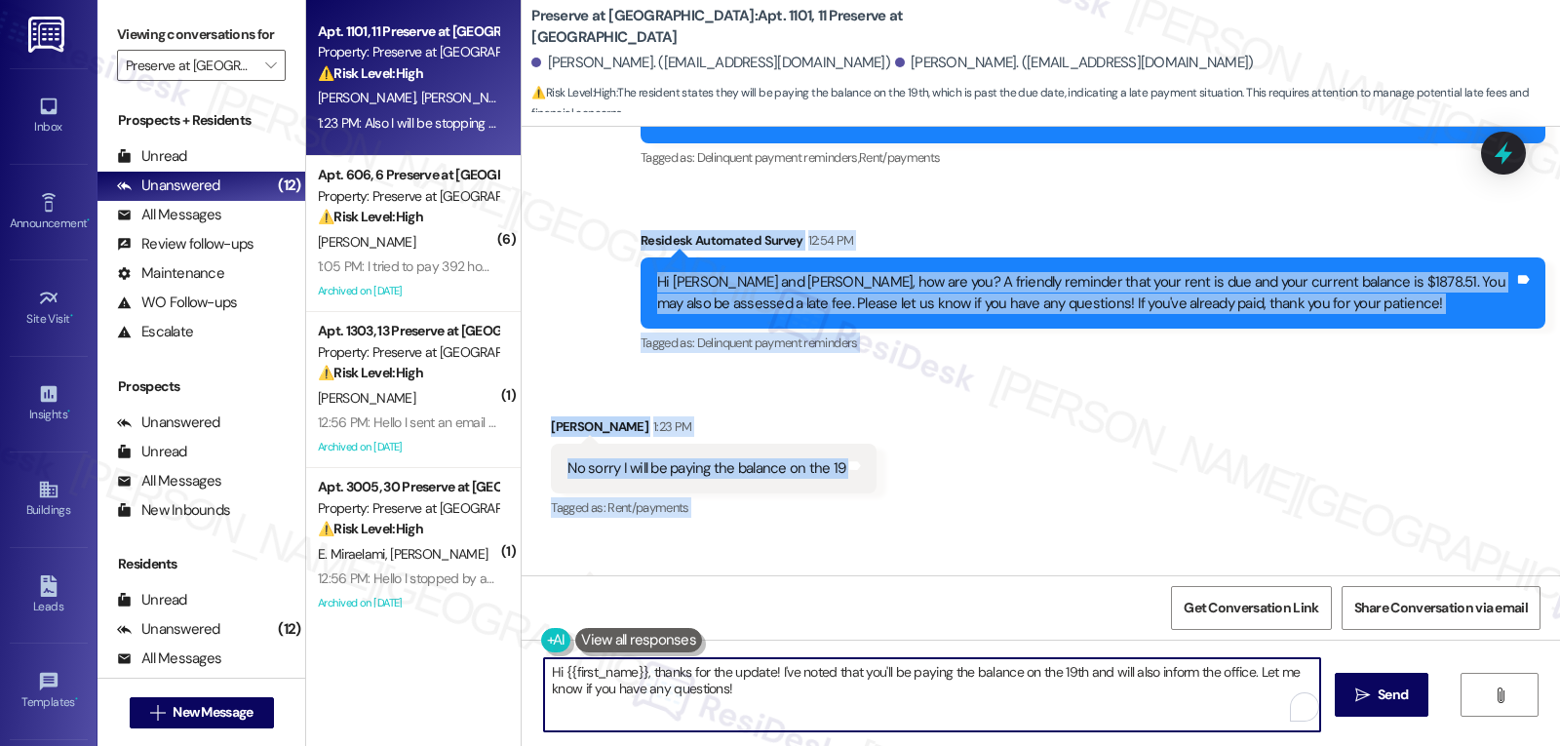
paste textarea "Thanks for letting me know, [PERSON_NAME]. I’ll note that you plan to pay the b…"
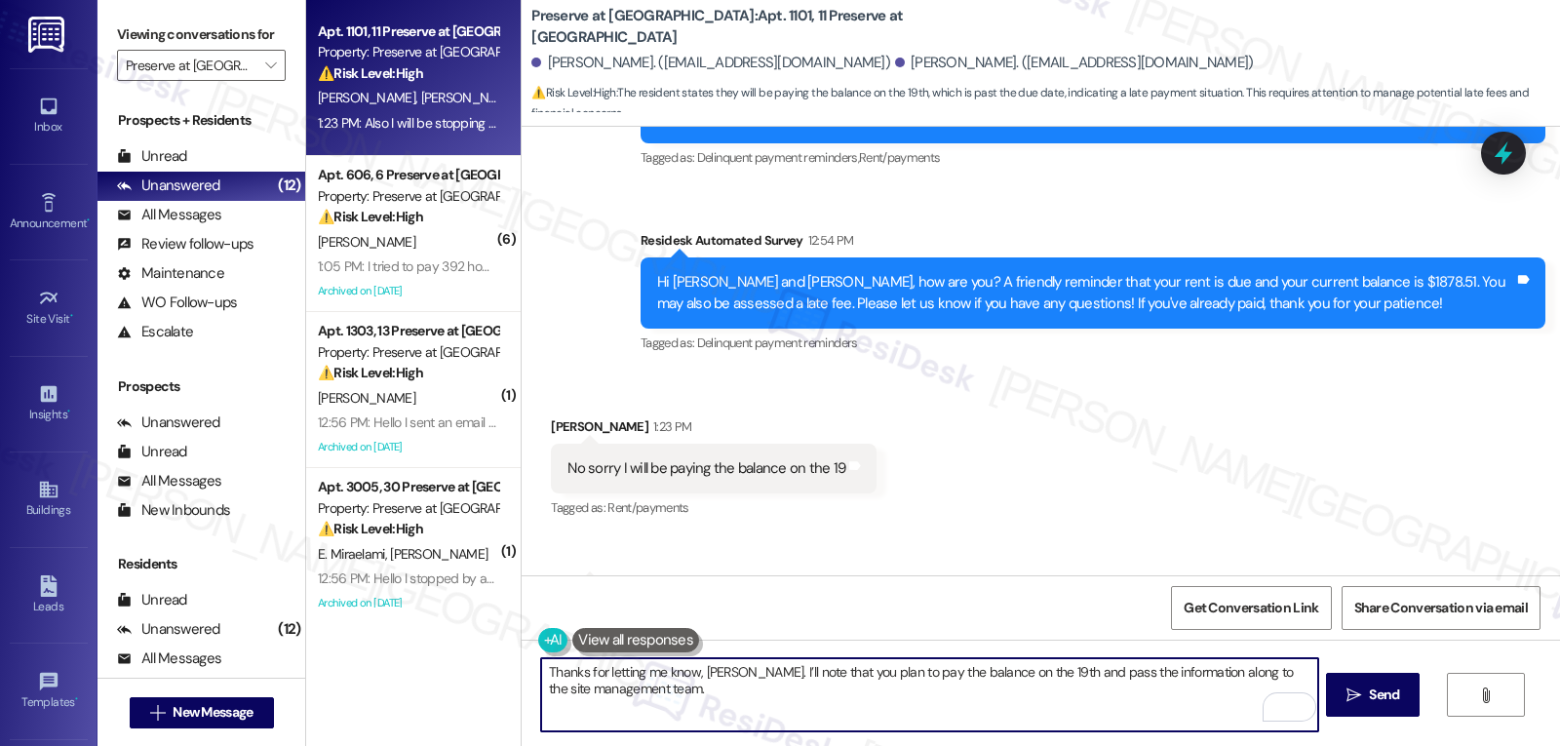
click at [720, 718] on textarea "Thanks for letting me know, [PERSON_NAME]. I’ll note that you plan to pay the b…" at bounding box center [929, 694] width 776 height 73
paste textarea "I appreciate you keeping us informed!"
click at [939, 699] on textarea "Thanks for letting me know, [PERSON_NAME]. I’ll note that you plan to pay the b…" at bounding box center [929, 694] width 776 height 73
type textarea "Thanks for letting me know, [PERSON_NAME]. I’ll note that you plan to pay the b…"
click at [1336, 692] on button " Send" at bounding box center [1373, 695] width 95 height 44
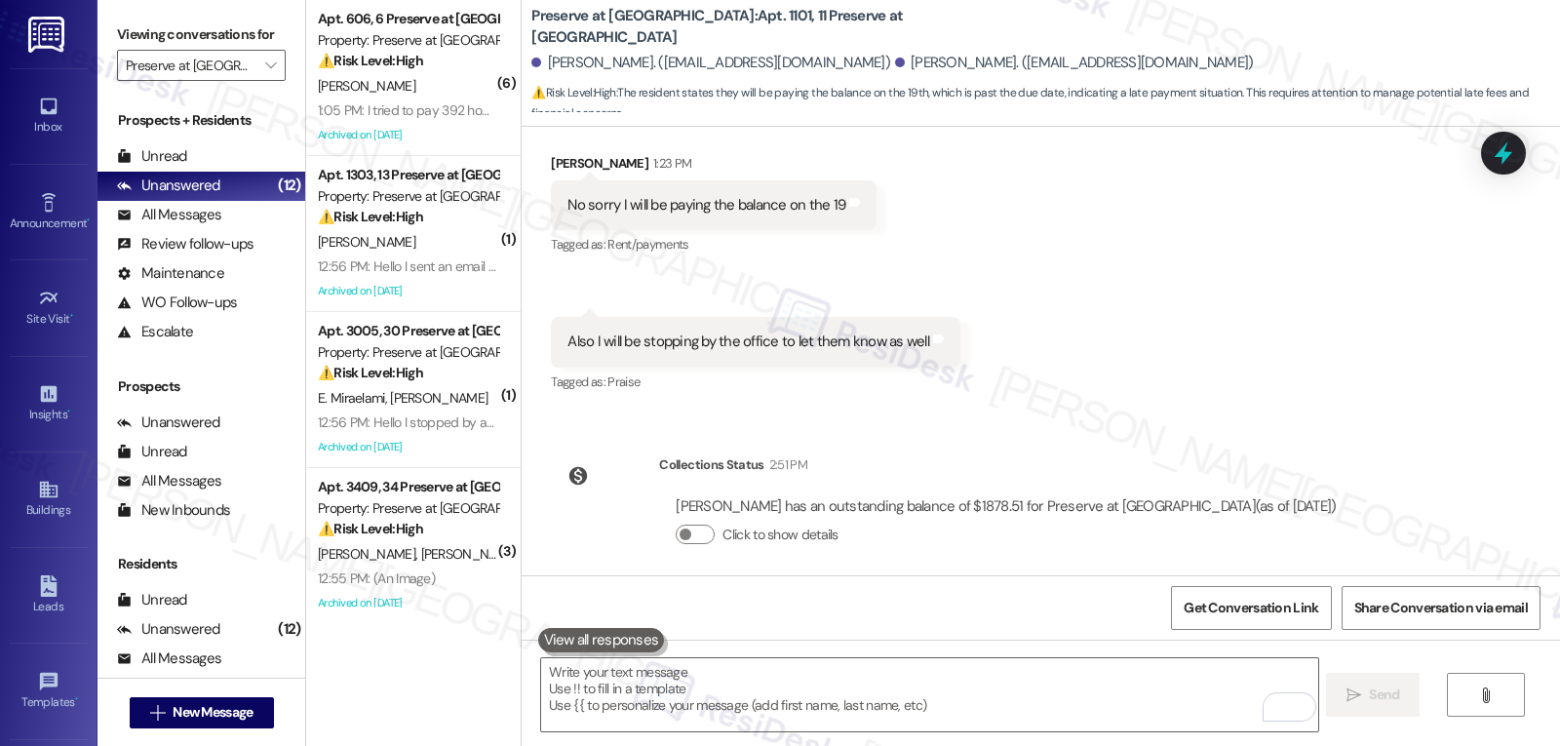
scroll to position [6918, 0]
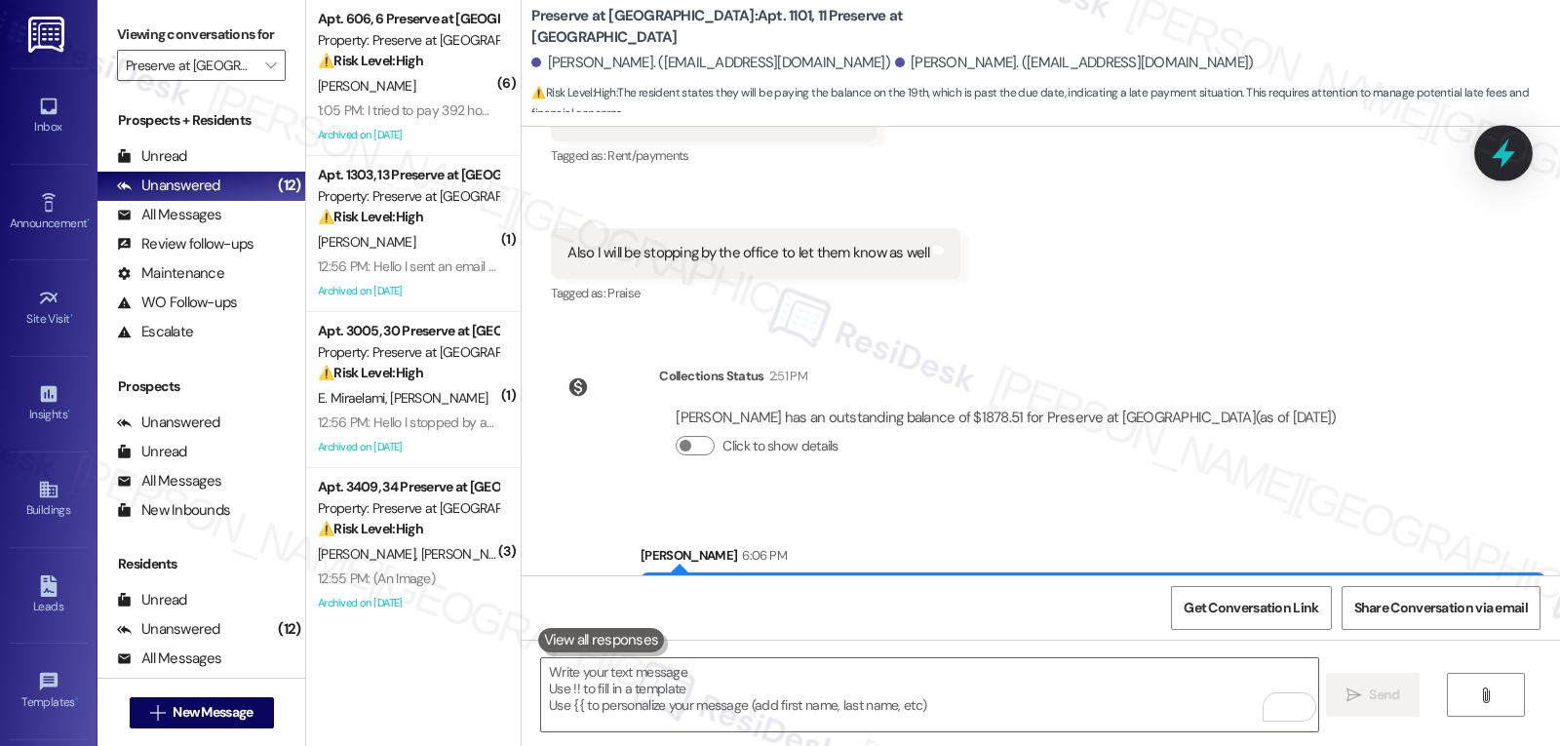
click at [1518, 160] on icon at bounding box center [1503, 153] width 33 height 33
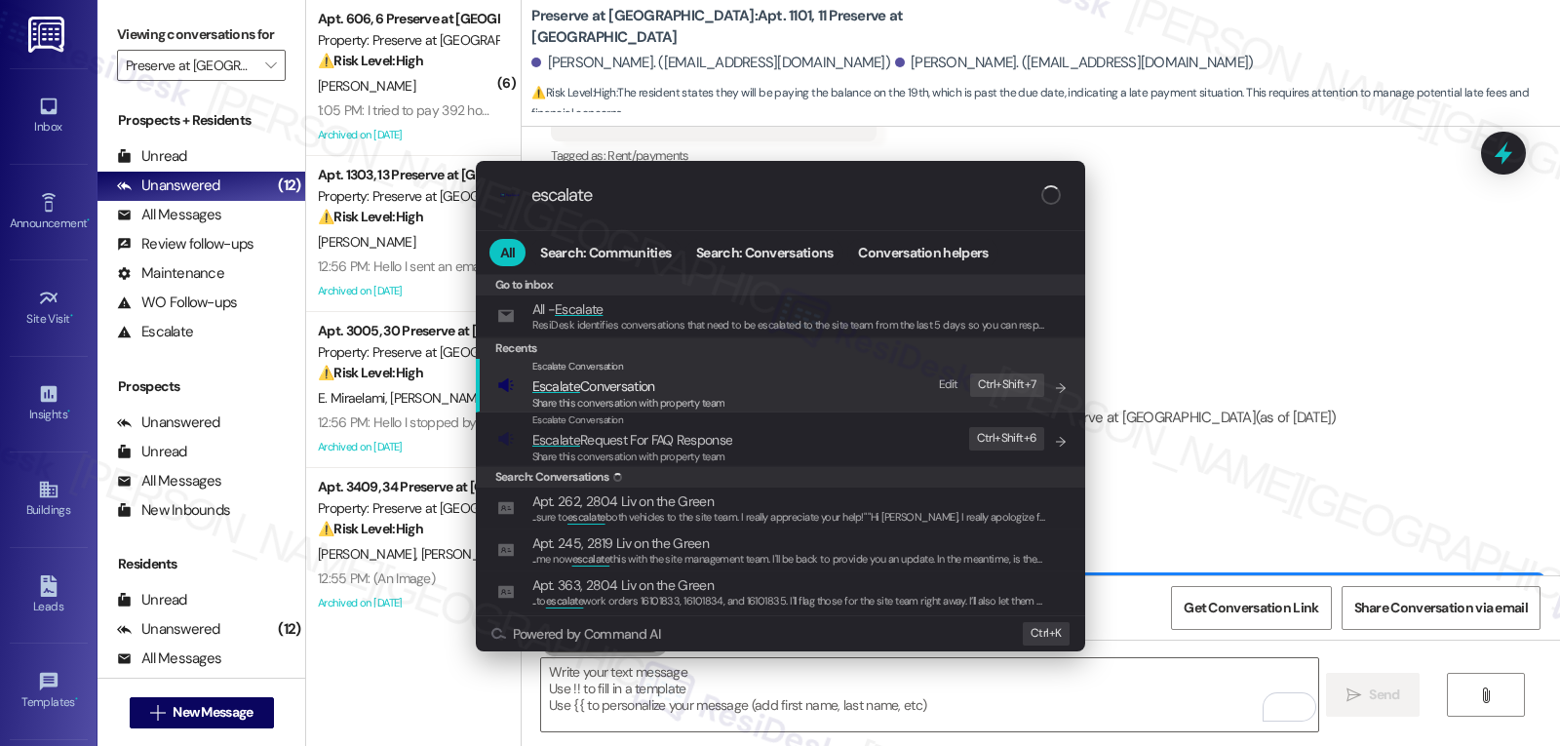
type input "escalate"
click at [608, 397] on span "Share this conversation with property team" at bounding box center [628, 403] width 193 height 14
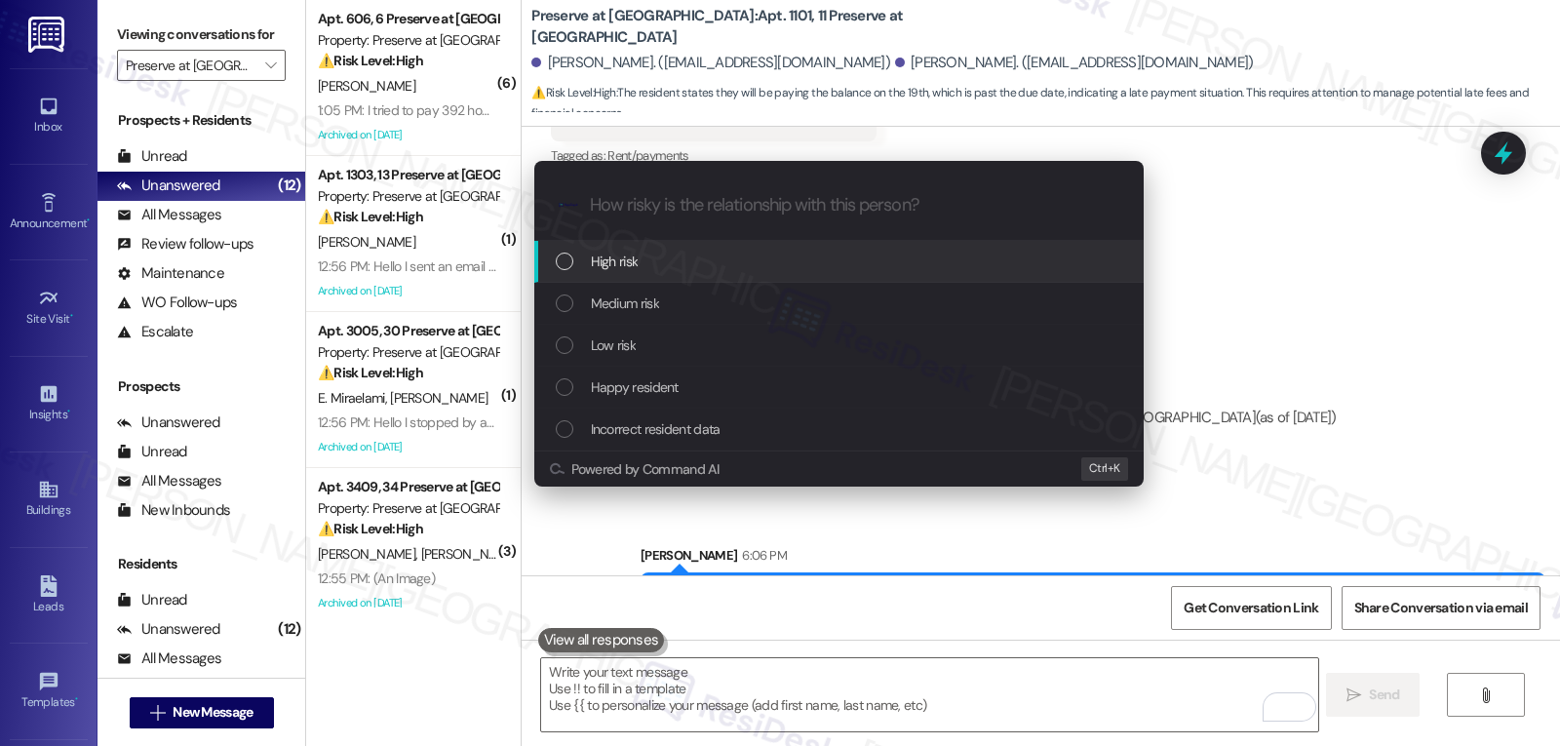
click at [636, 259] on span "High risk" at bounding box center [615, 261] width 48 height 21
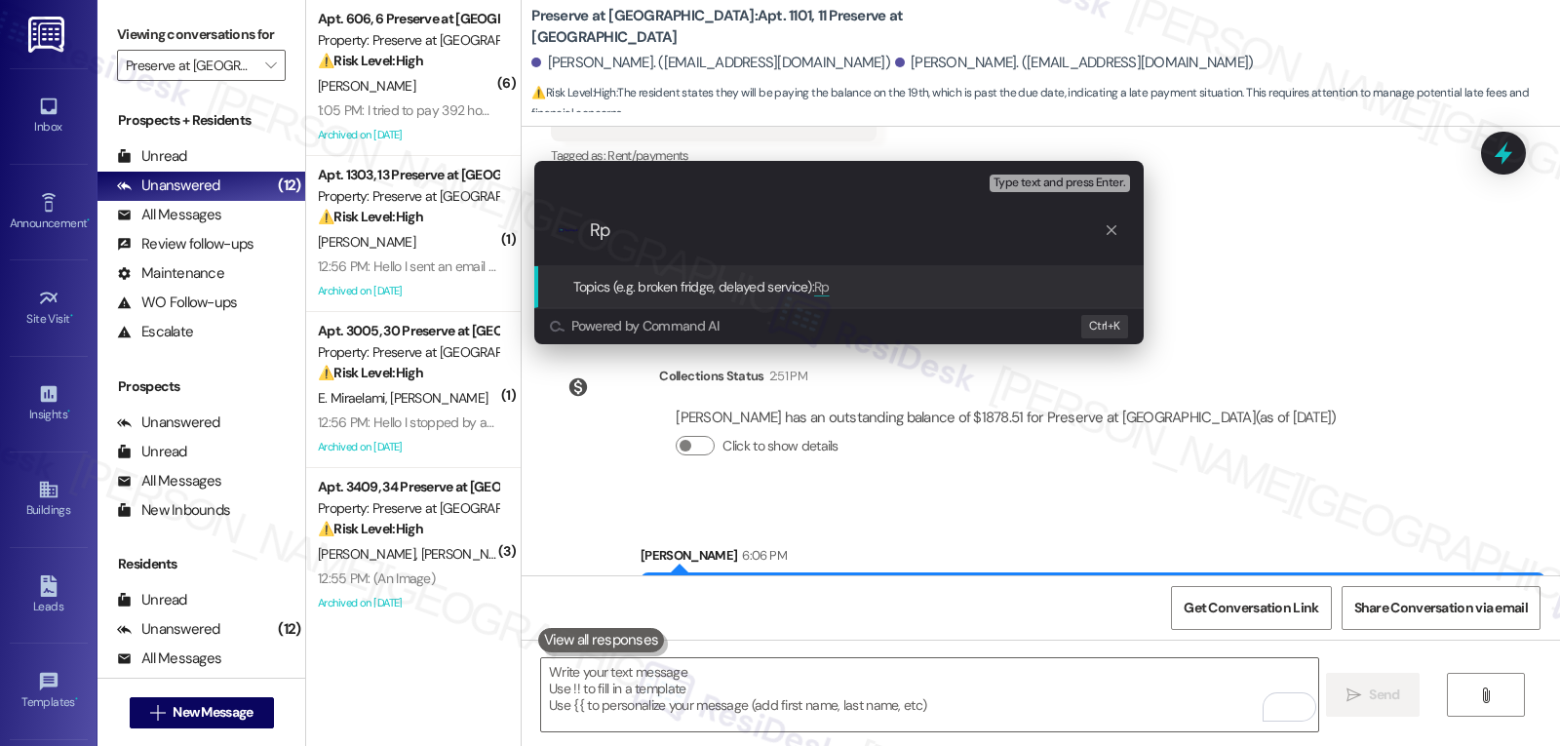
type input "R"
type input "Promise to pay - 9/19"
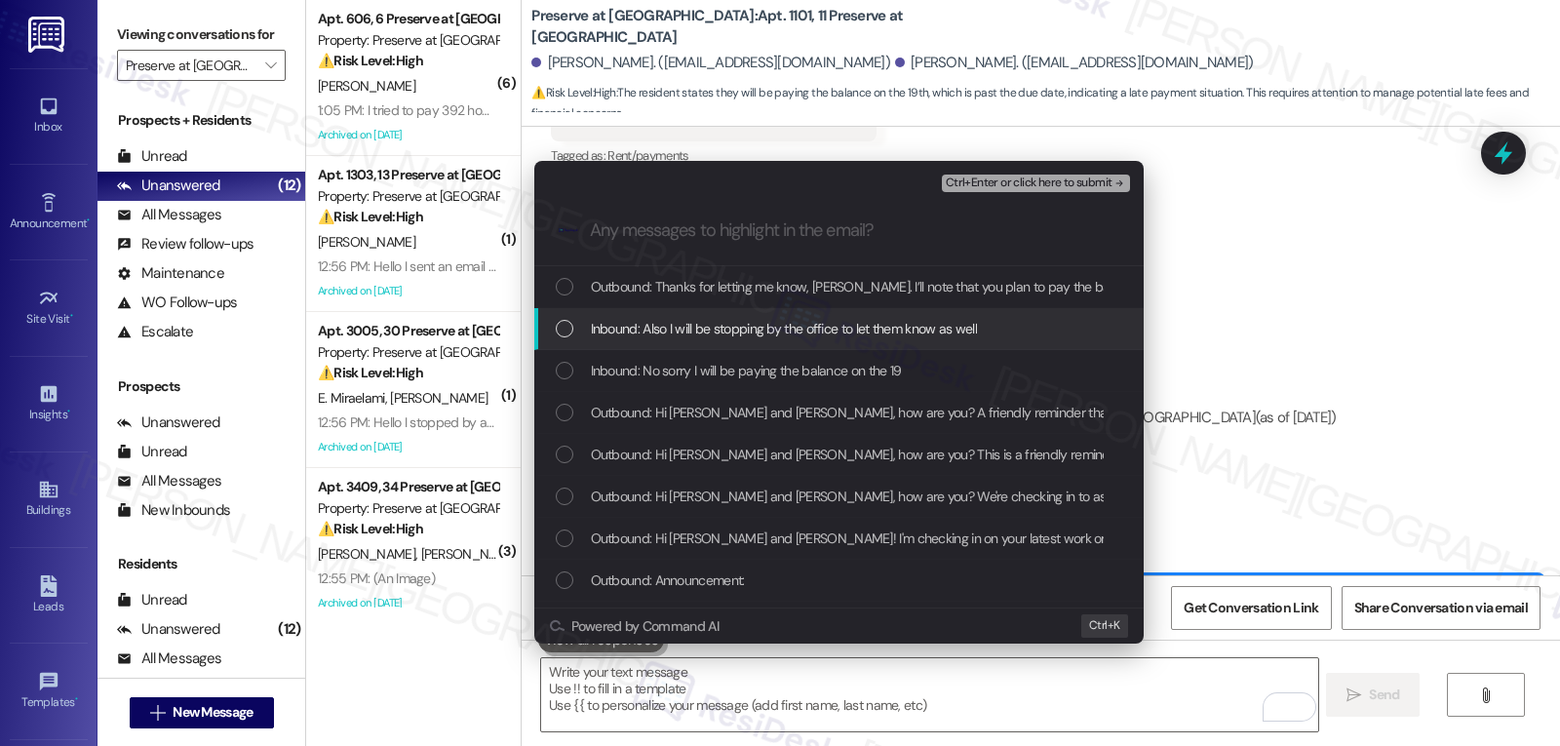
click at [664, 319] on span "Inbound: Also I will be stopping by the office to let them know as well" at bounding box center [784, 328] width 386 height 21
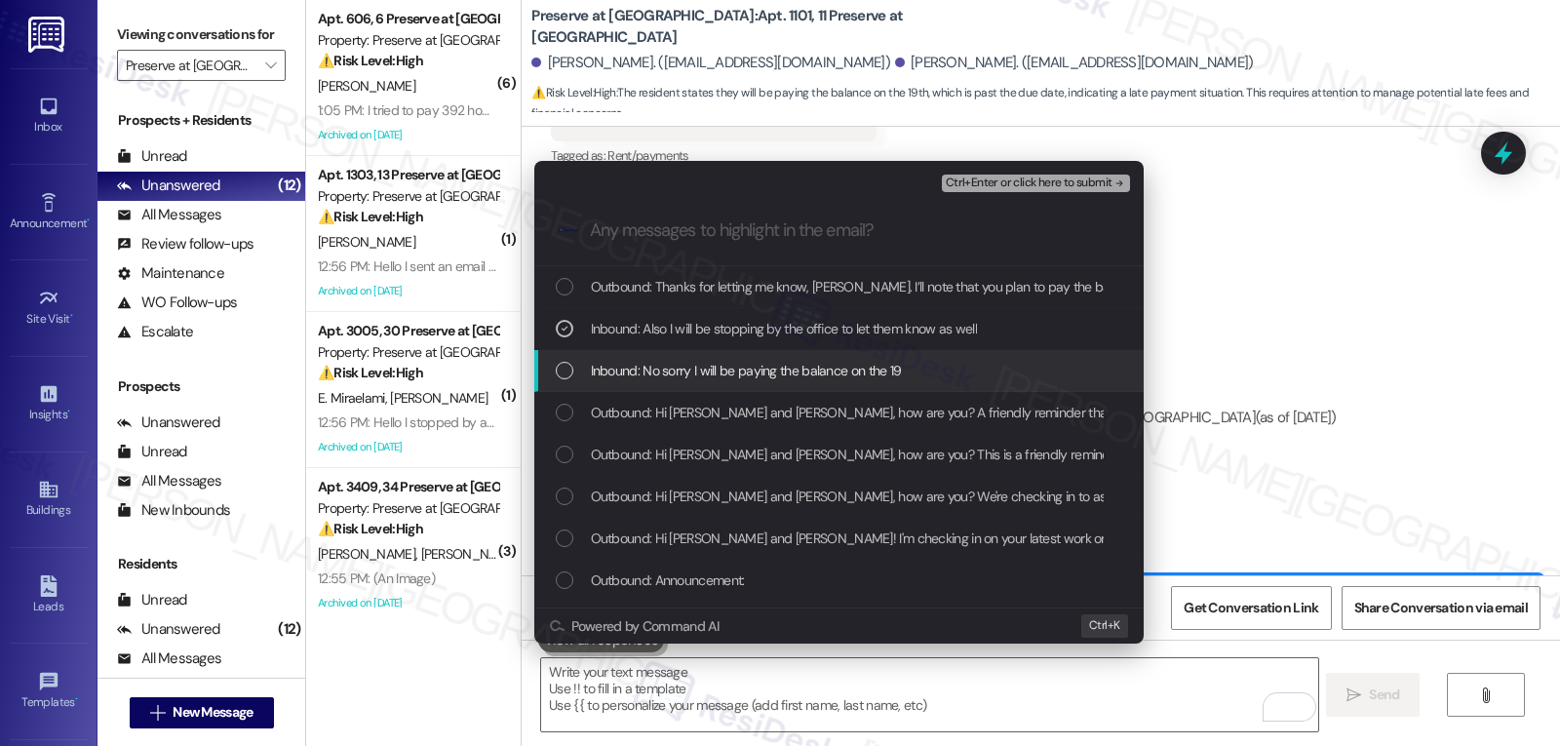
click at [654, 360] on span "Inbound: No sorry I will be paying the balance on the 19" at bounding box center [746, 370] width 311 height 21
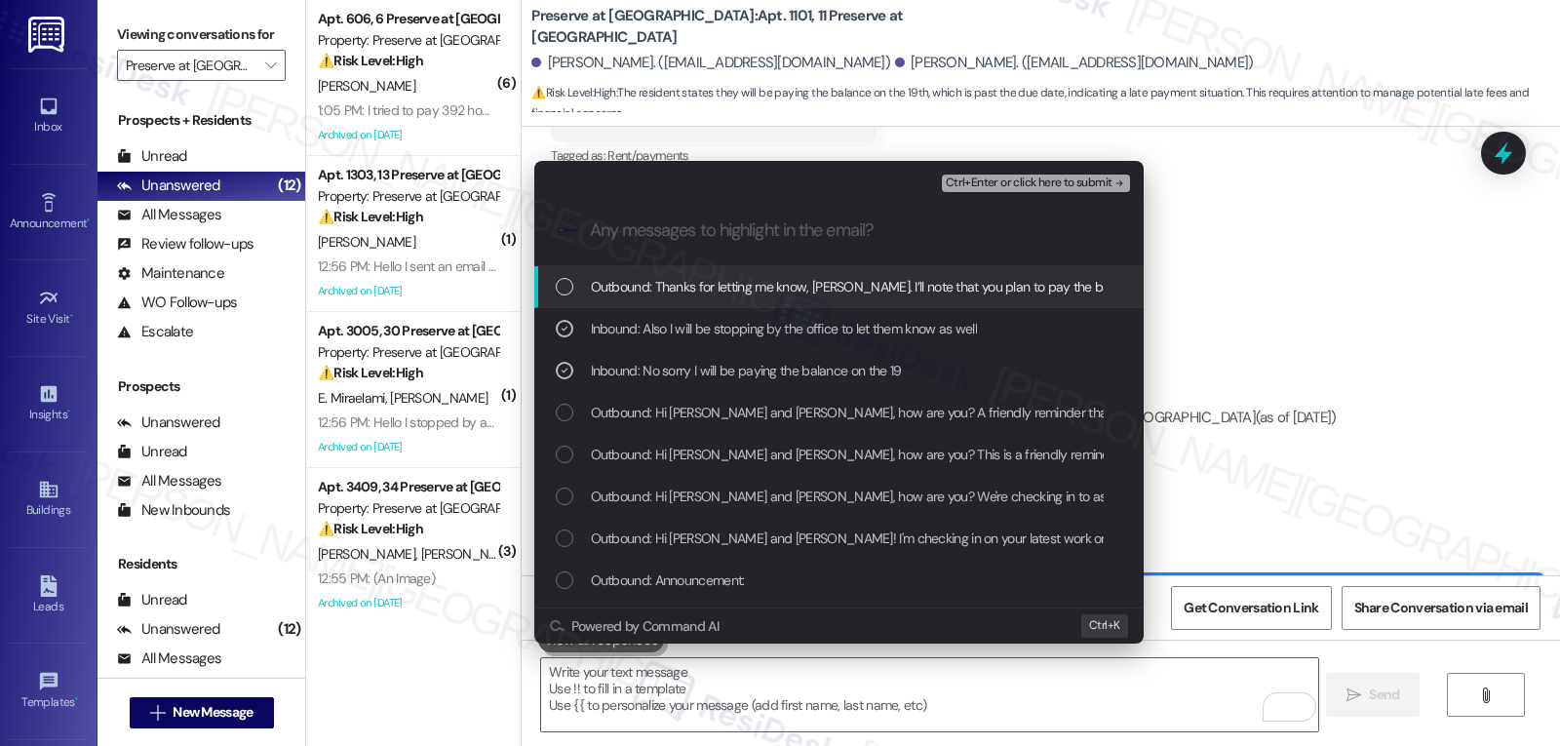
click at [1068, 184] on span "Ctrl+Enter or click here to submit" at bounding box center [1029, 183] width 167 height 14
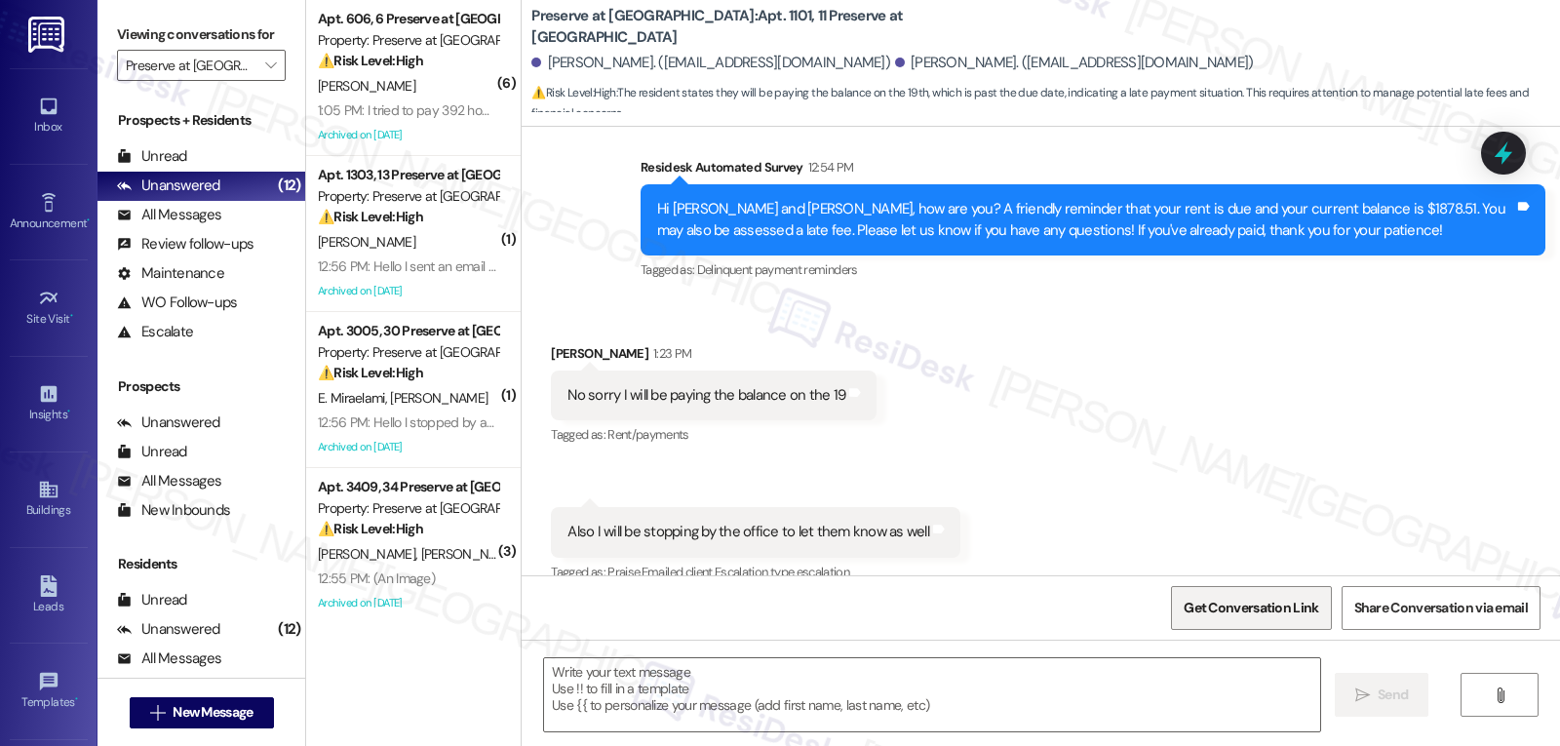
type textarea "Fetching suggested responses. Please feel free to read through the conversation…"
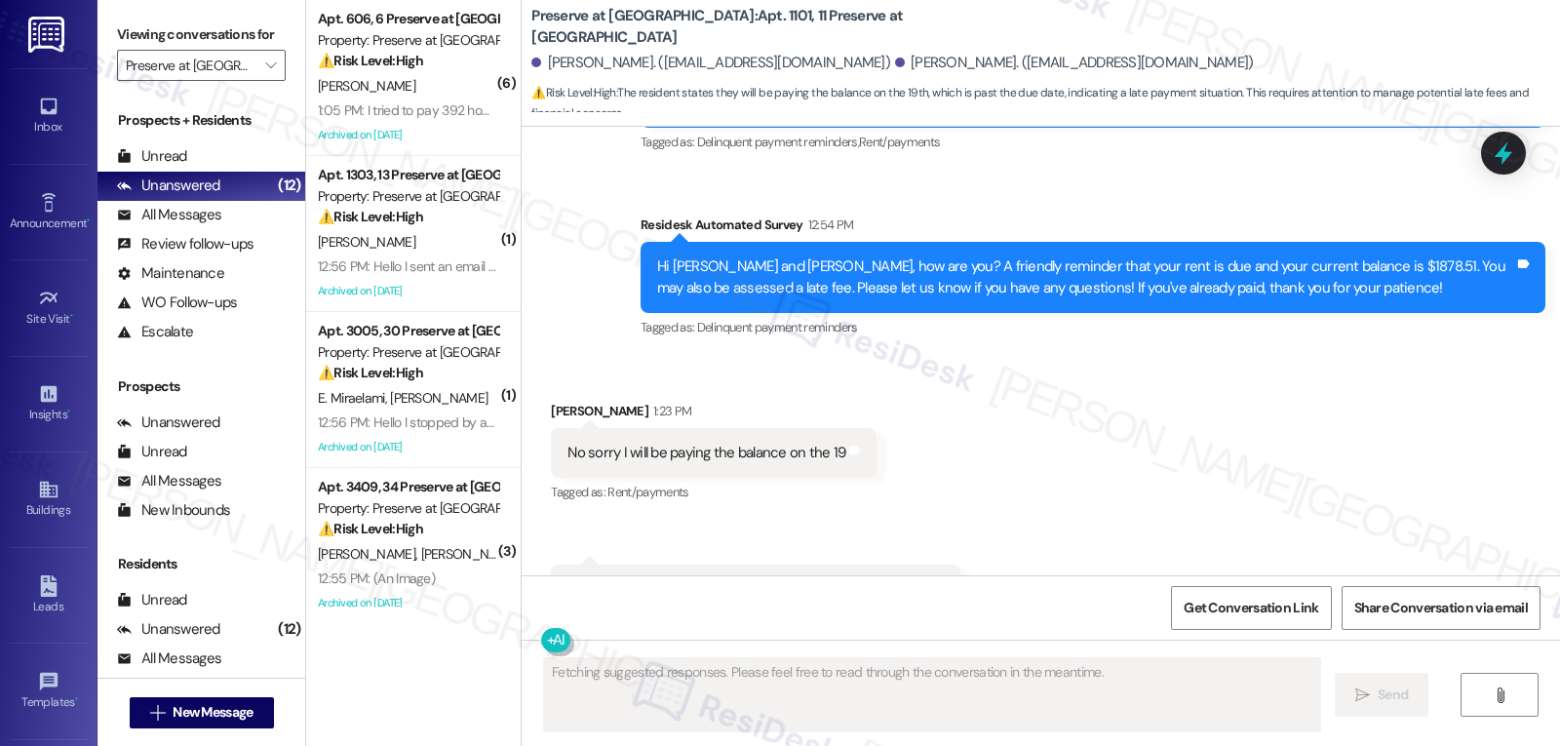
scroll to position [6947, 0]
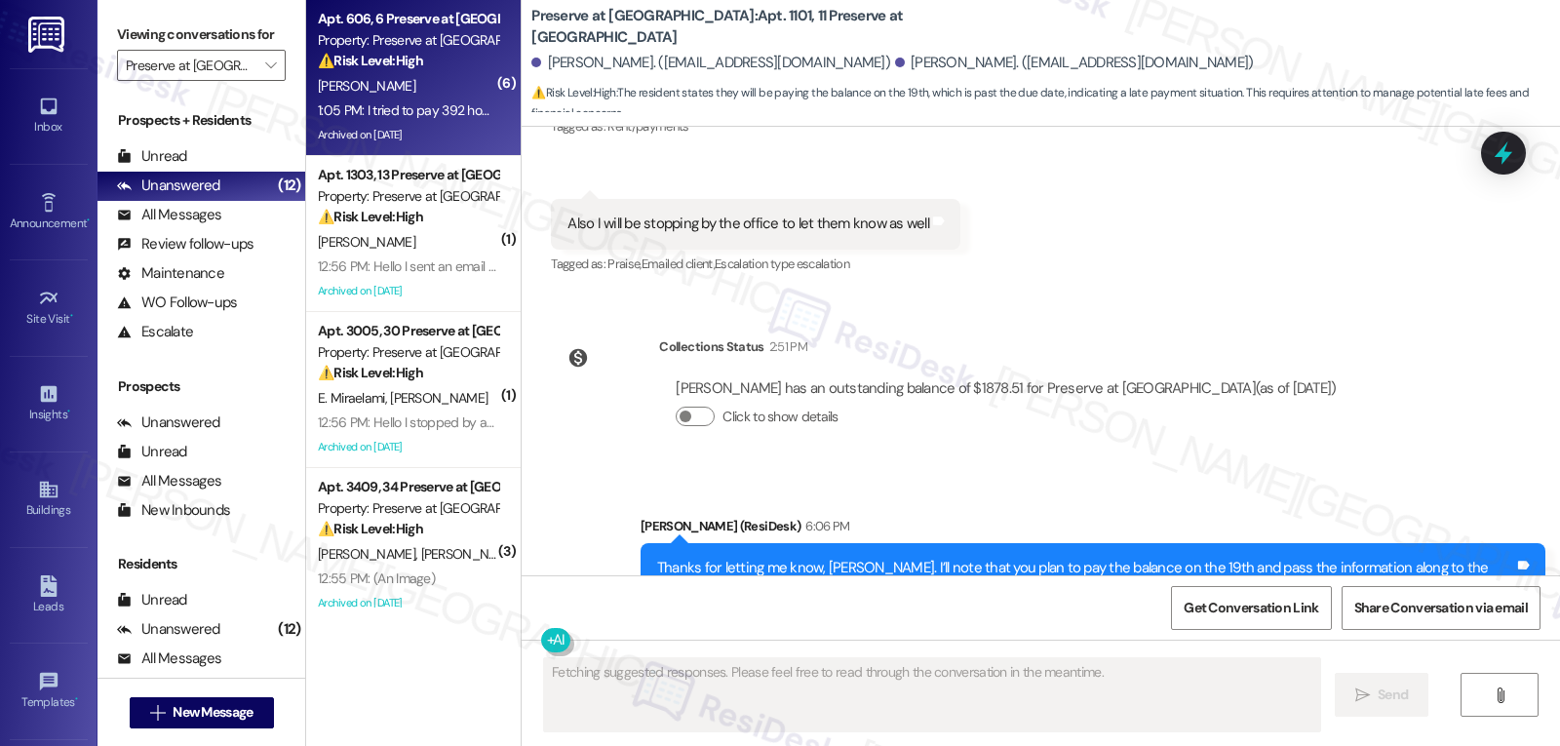
click at [349, 107] on div "1:05 PM: I tried to pay 392 however system is not allowing.. its forcing me to …" at bounding box center [660, 110] width 685 height 18
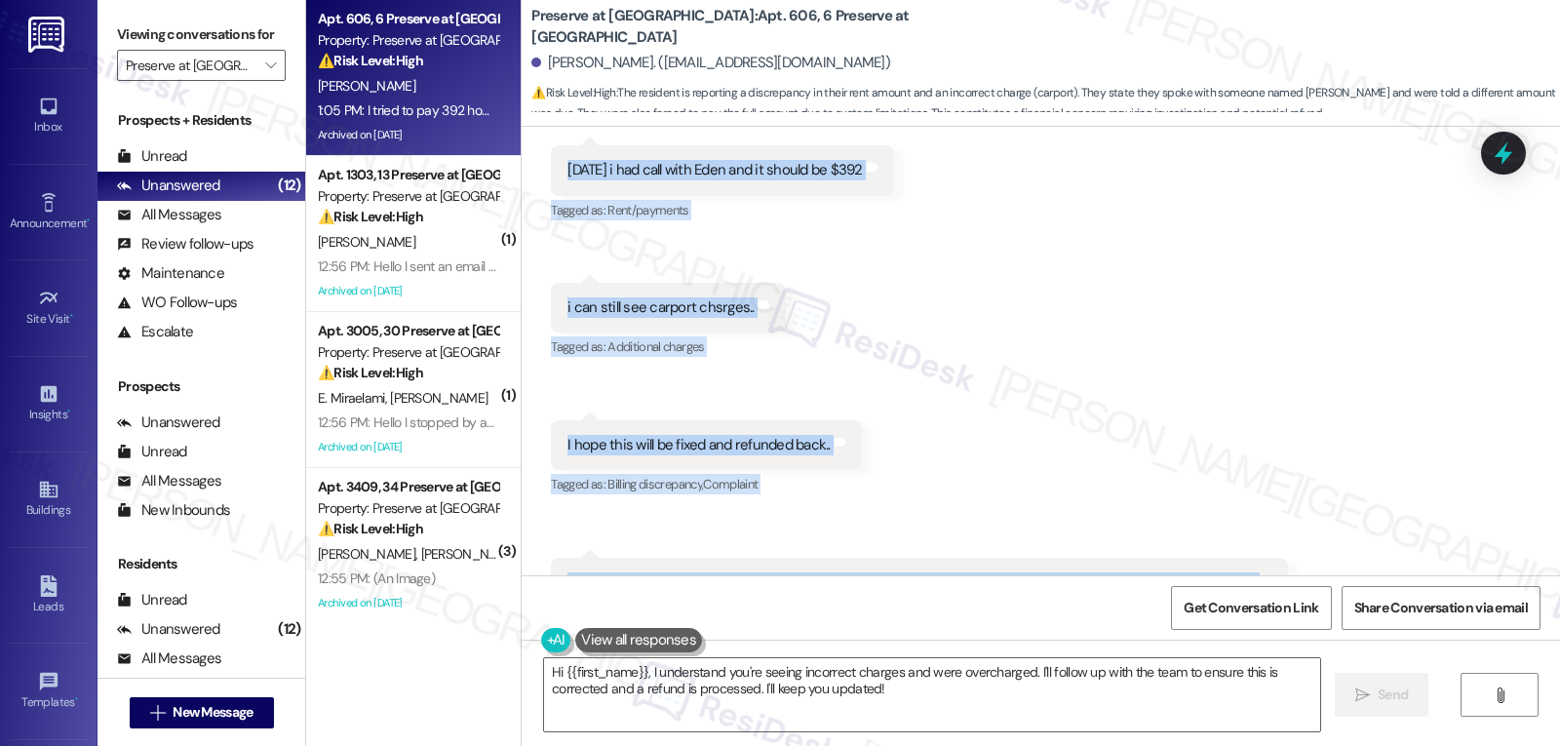
scroll to position [56275, 0]
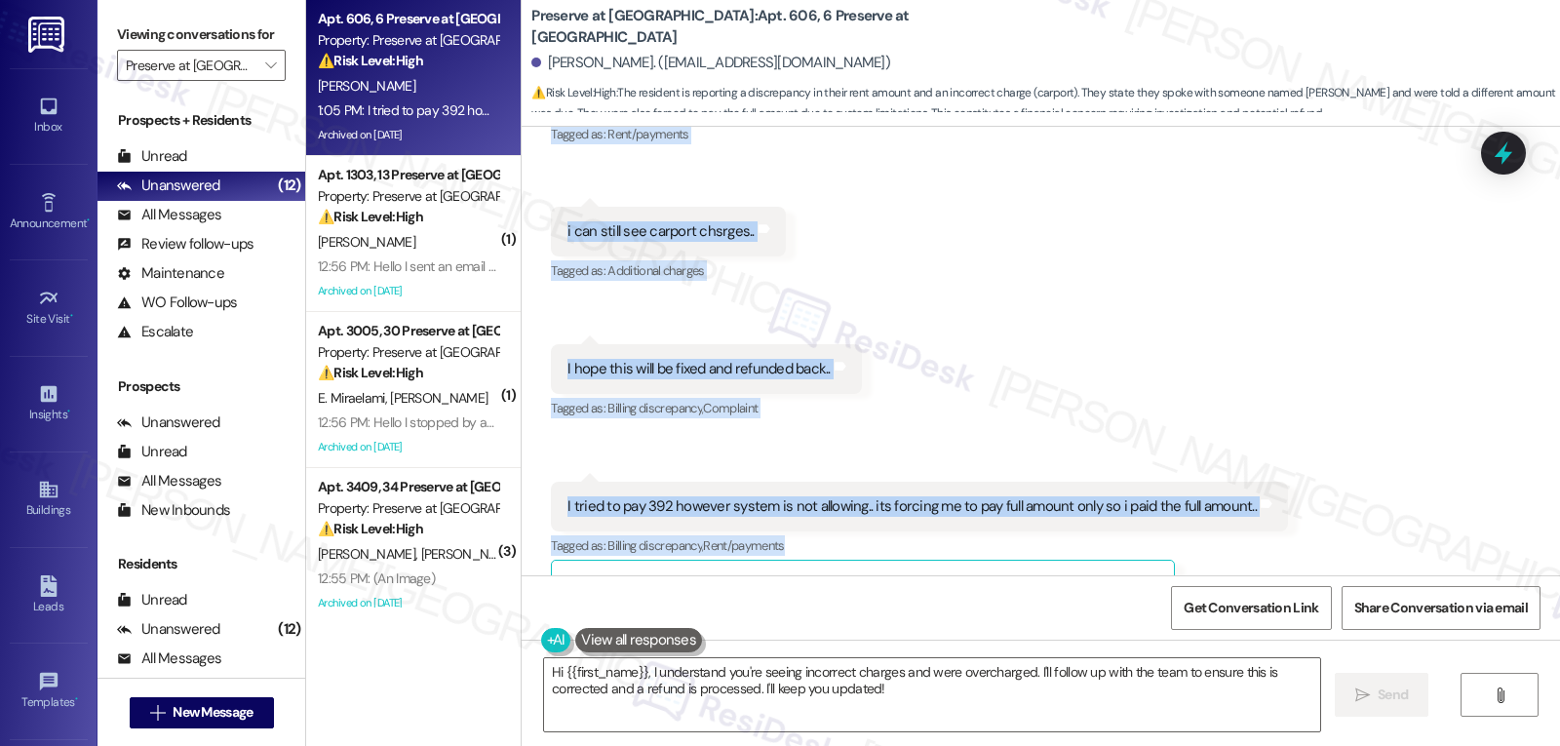
drag, startPoint x: 531, startPoint y: 466, endPoint x: 1428, endPoint y: 312, distance: 909.3
click at [1428, 312] on div "Received via SMS [PERSON_NAME] 1:03 PM I have already paid 395.54 amount howeve…" at bounding box center [1041, 243] width 1039 height 764
copy div "[PERSON_NAME] 1:03 PM I have already paid 395.54 amount however this is still i…"
click at [918, 691] on textarea "Hi {{first_name}}, I understand you're seeing incorrect charges and were overch…" at bounding box center [932, 694] width 776 height 73
paste textarea "Thanks for explaining that, [PERSON_NAME]. I understand how frustrating it must…"
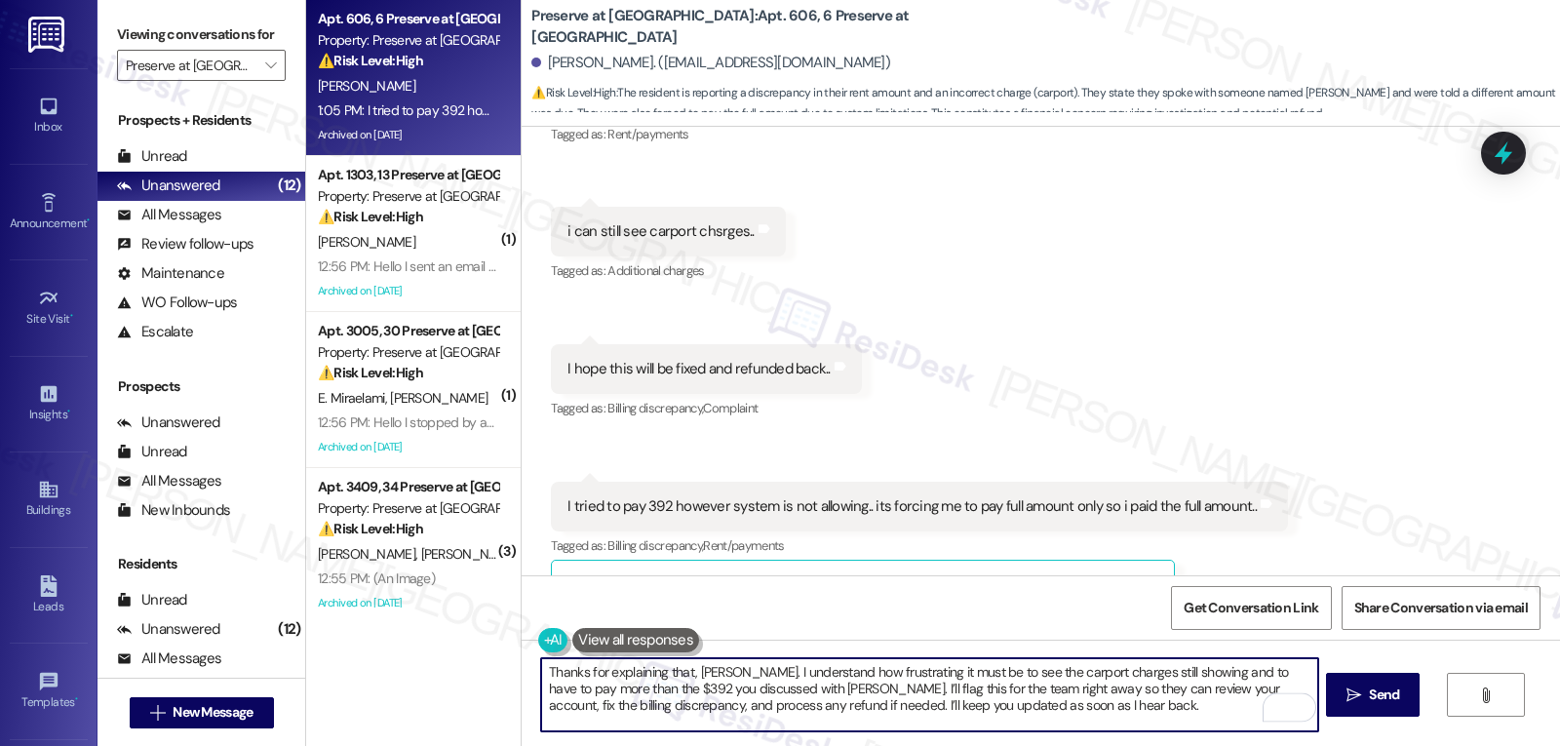
click at [899, 687] on textarea "Thanks for explaining that, [PERSON_NAME]. I understand how frustrating it must…" at bounding box center [929, 694] width 776 height 73
drag, startPoint x: 929, startPoint y: 692, endPoint x: 986, endPoint y: 688, distance: 56.7
click at [986, 688] on textarea "Thanks for explaining that, [PERSON_NAME]. I understand how frustrating it must…" at bounding box center [929, 694] width 776 height 73
click at [1018, 712] on textarea "Thanks for explaining that, [PERSON_NAME]. I understand how frustrating it must…" at bounding box center [929, 694] width 776 height 73
drag, startPoint x: 1112, startPoint y: 688, endPoint x: 703, endPoint y: 712, distance: 409.2
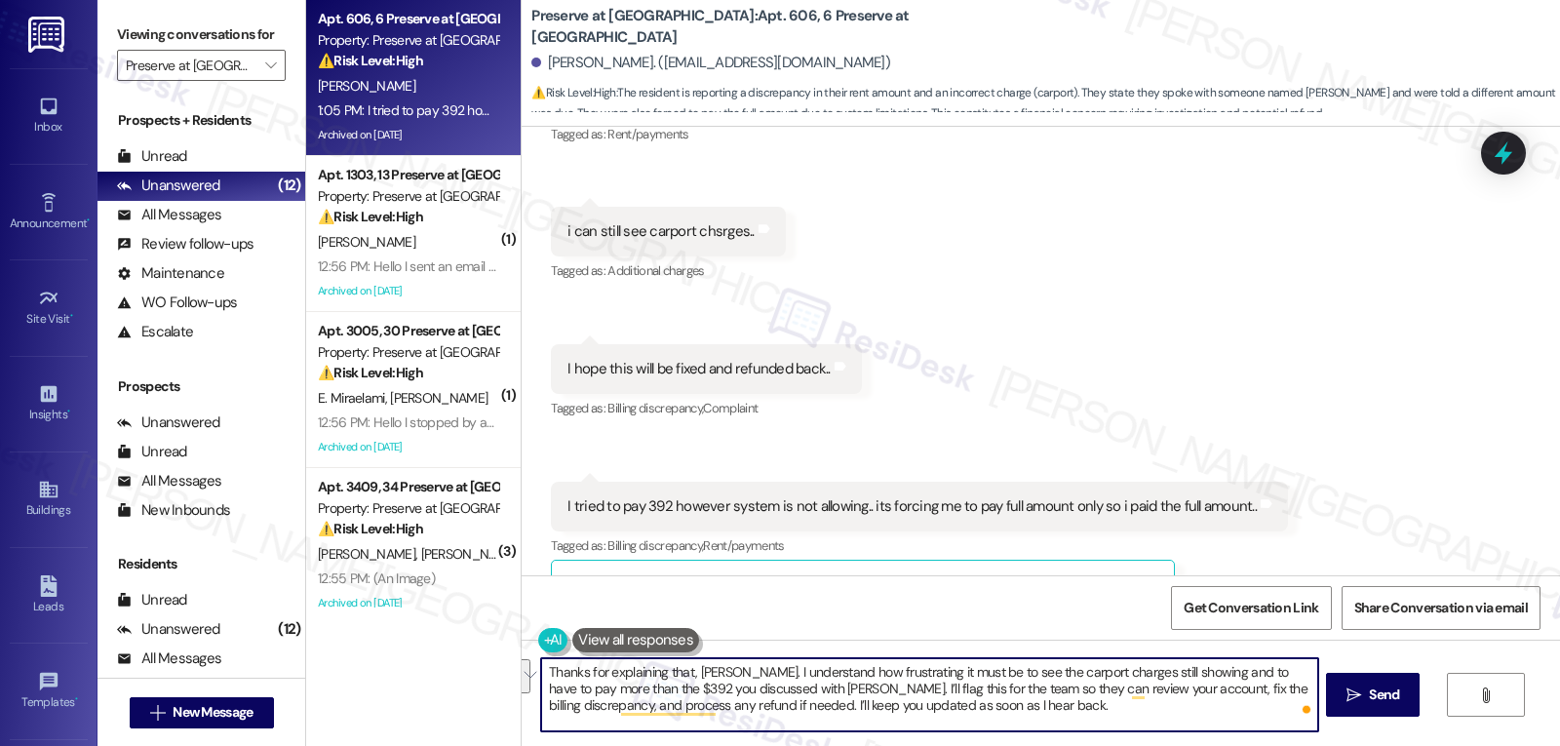
click at [703, 712] on textarea "Thanks for explaining that, [PERSON_NAME]. I understand how frustrating it must…" at bounding box center [929, 694] width 776 height 73
click at [748, 705] on textarea "Thanks for explaining that, [PERSON_NAME]. I understand how frustrating it must…" at bounding box center [929, 694] width 776 height 73
click at [1401, 709] on button " Send" at bounding box center [1373, 695] width 95 height 44
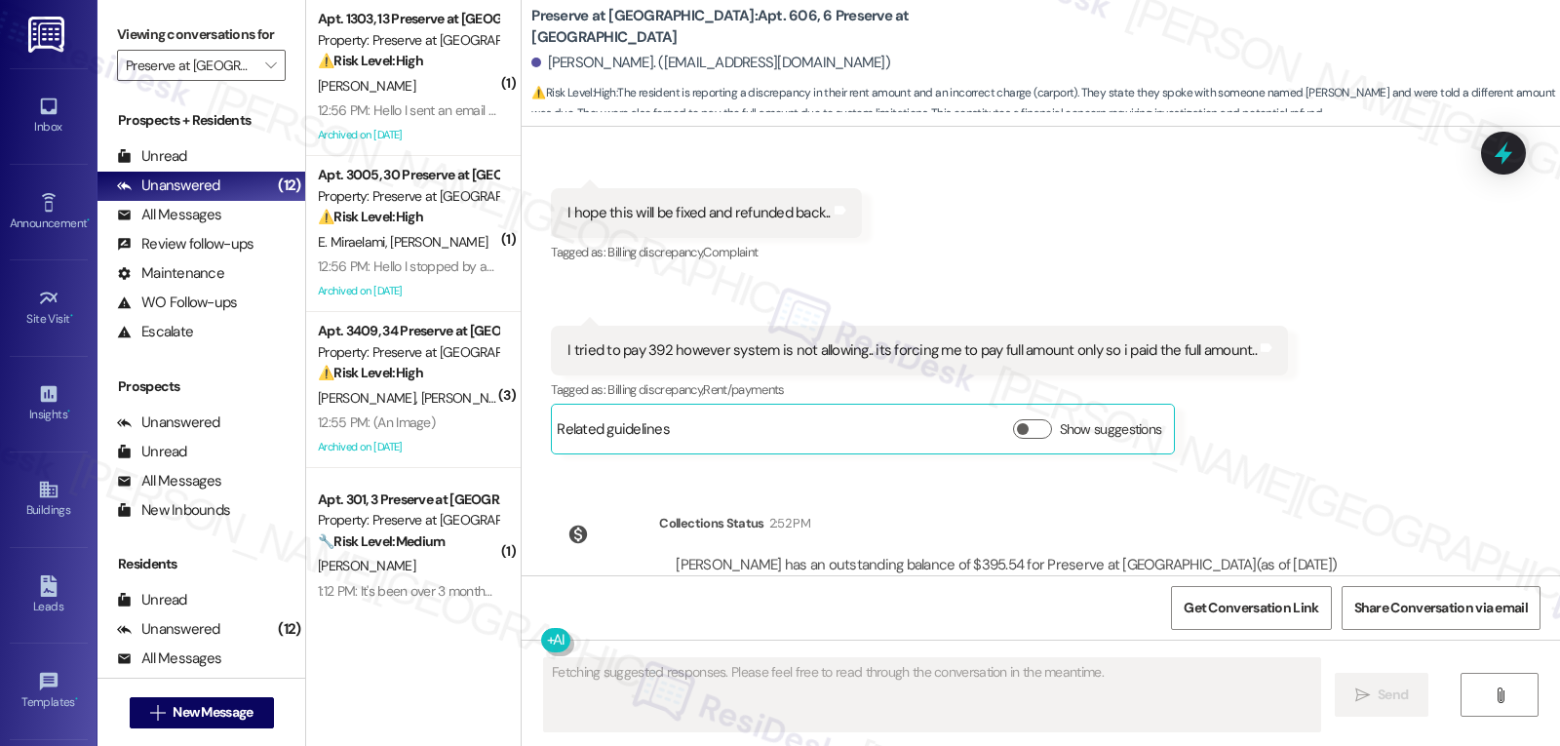
scroll to position [56432, 0]
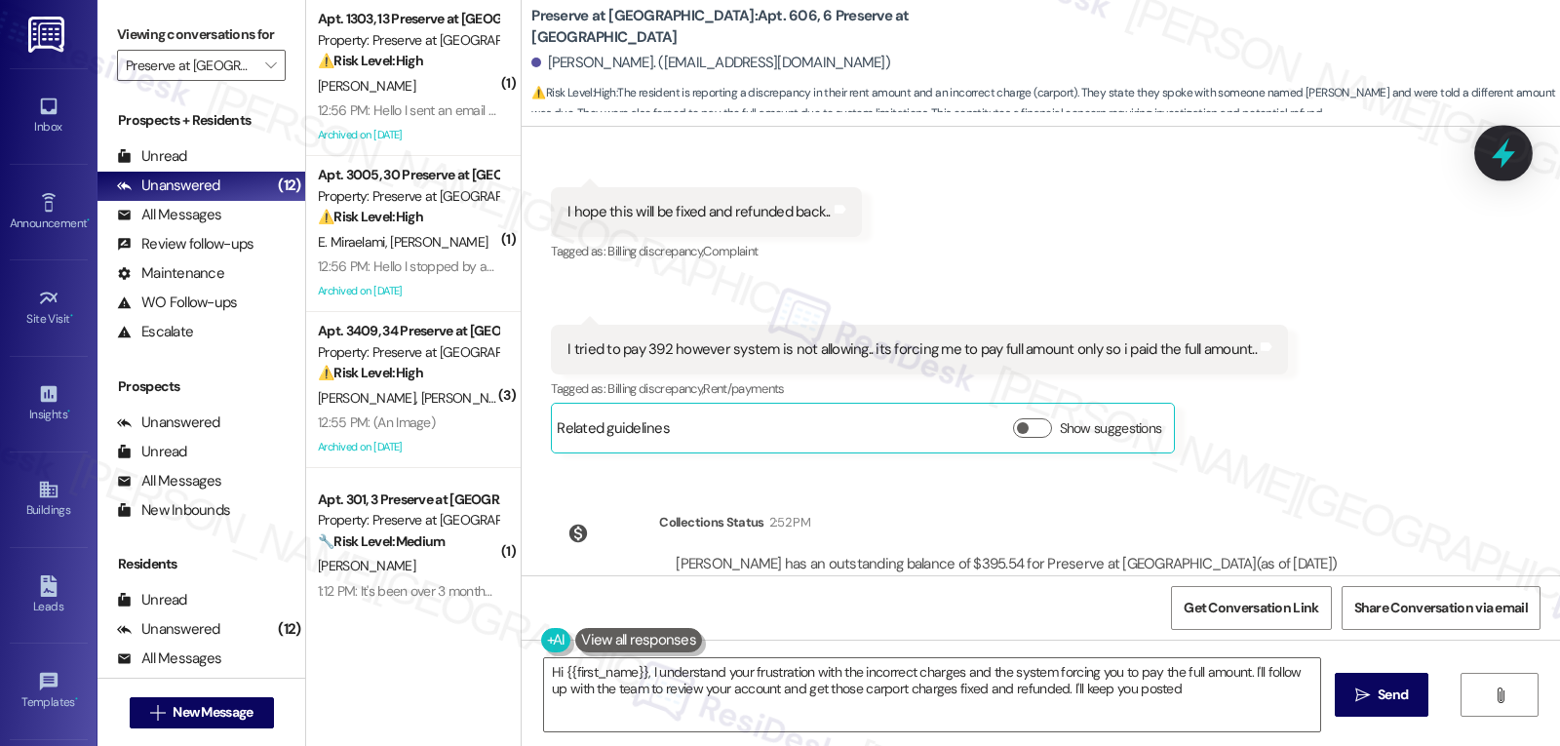
type textarea "Hi {{first_name}}, I understand your frustration with the incorrect charges and…"
click at [1501, 158] on icon at bounding box center [1503, 153] width 33 height 33
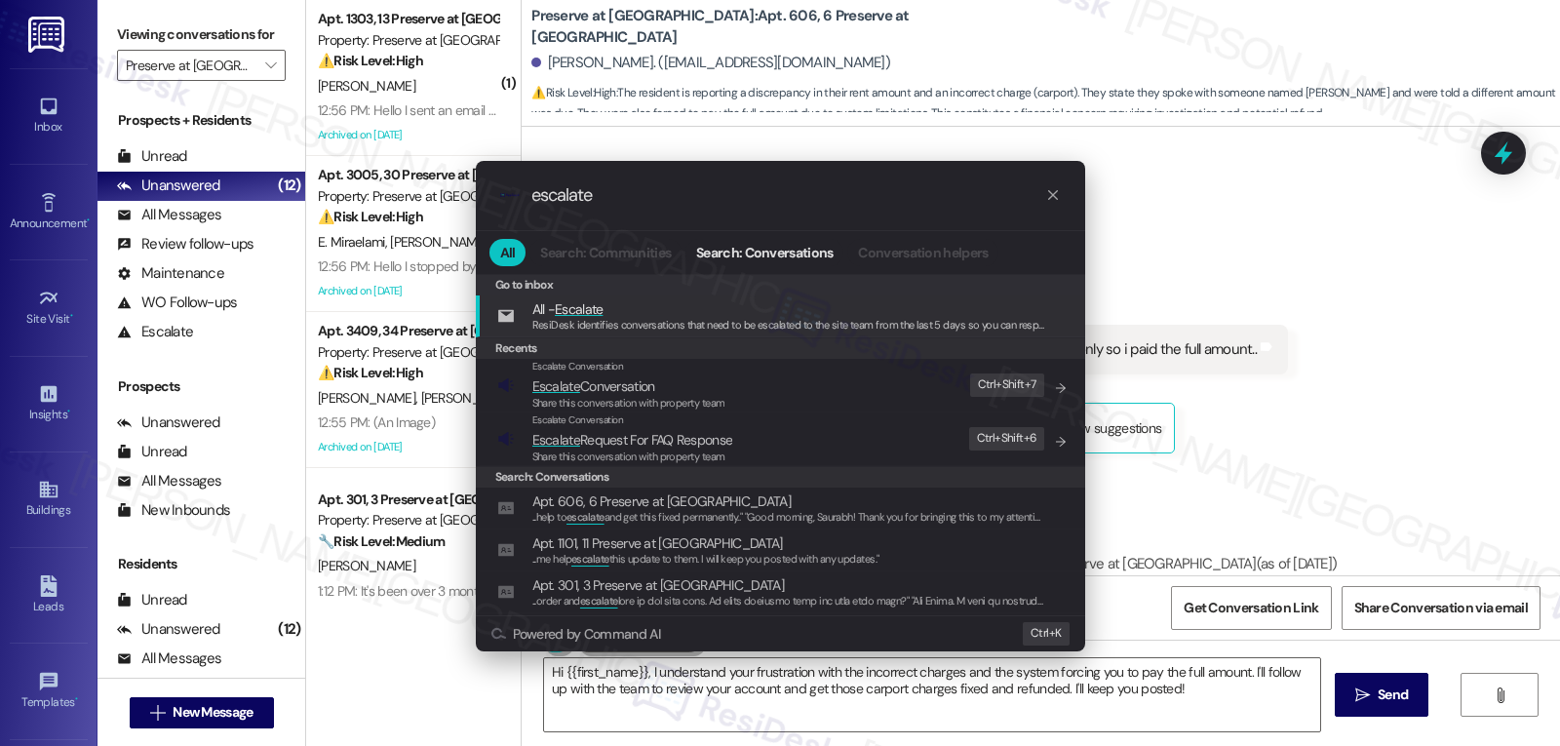
type input "escalate"
click at [608, 393] on span "Escalate Conversation" at bounding box center [593, 386] width 123 height 18
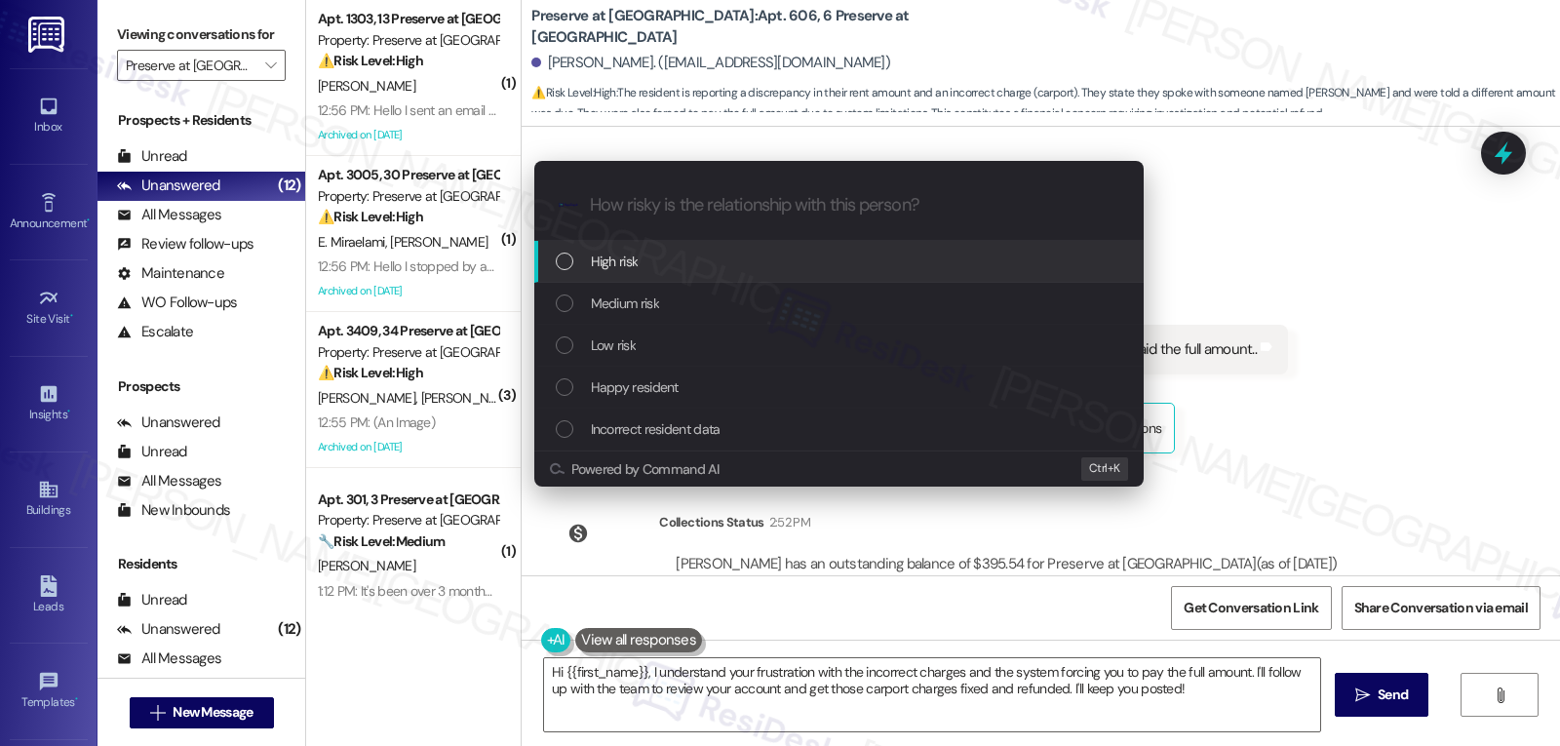
click at [700, 265] on div "High risk" at bounding box center [841, 261] width 570 height 21
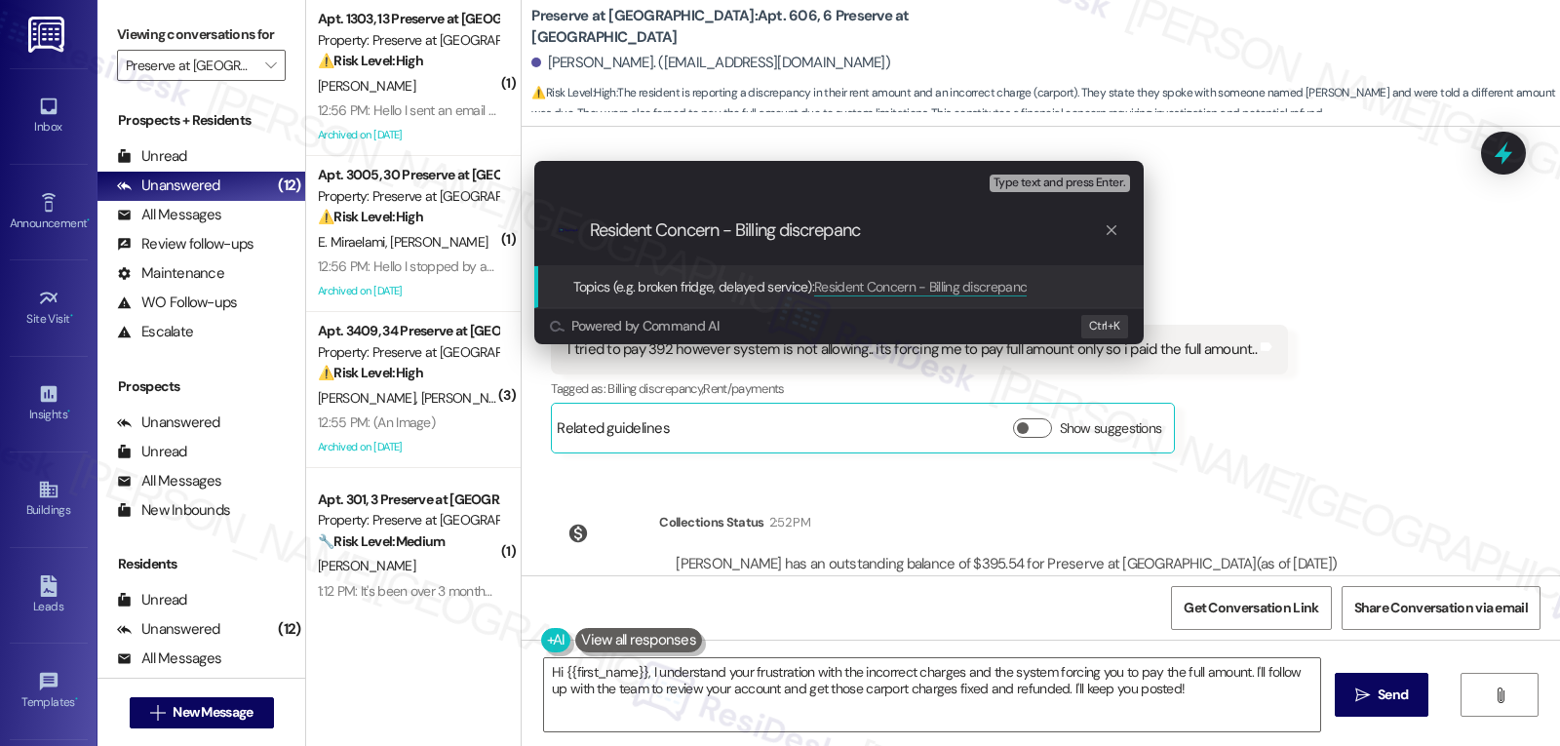
type input "Resident Concern - Billing discrepancy"
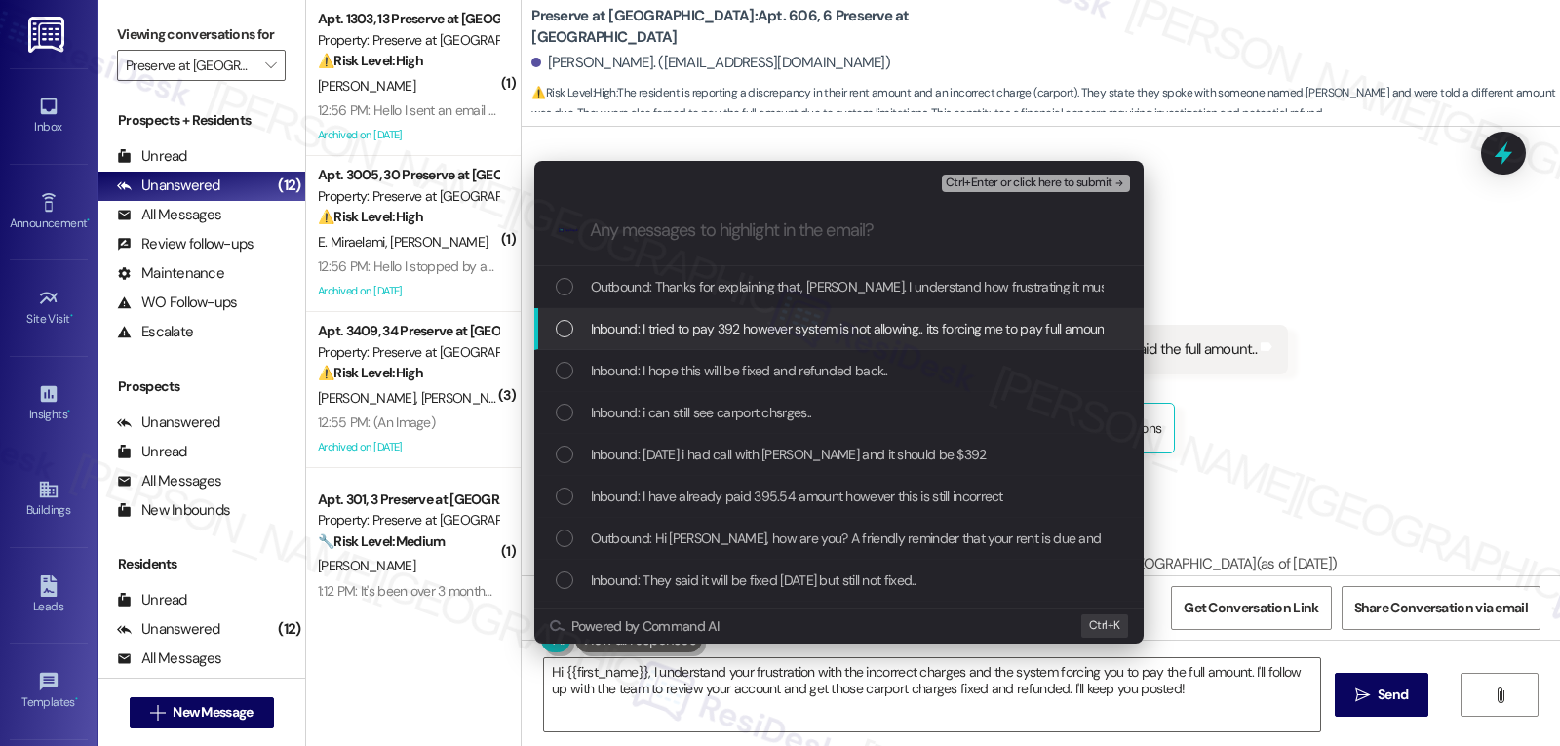
click at [643, 338] on span "Inbound: I tried to pay 392 however system is not allowing.. its forcing me to …" at bounding box center [934, 328] width 687 height 21
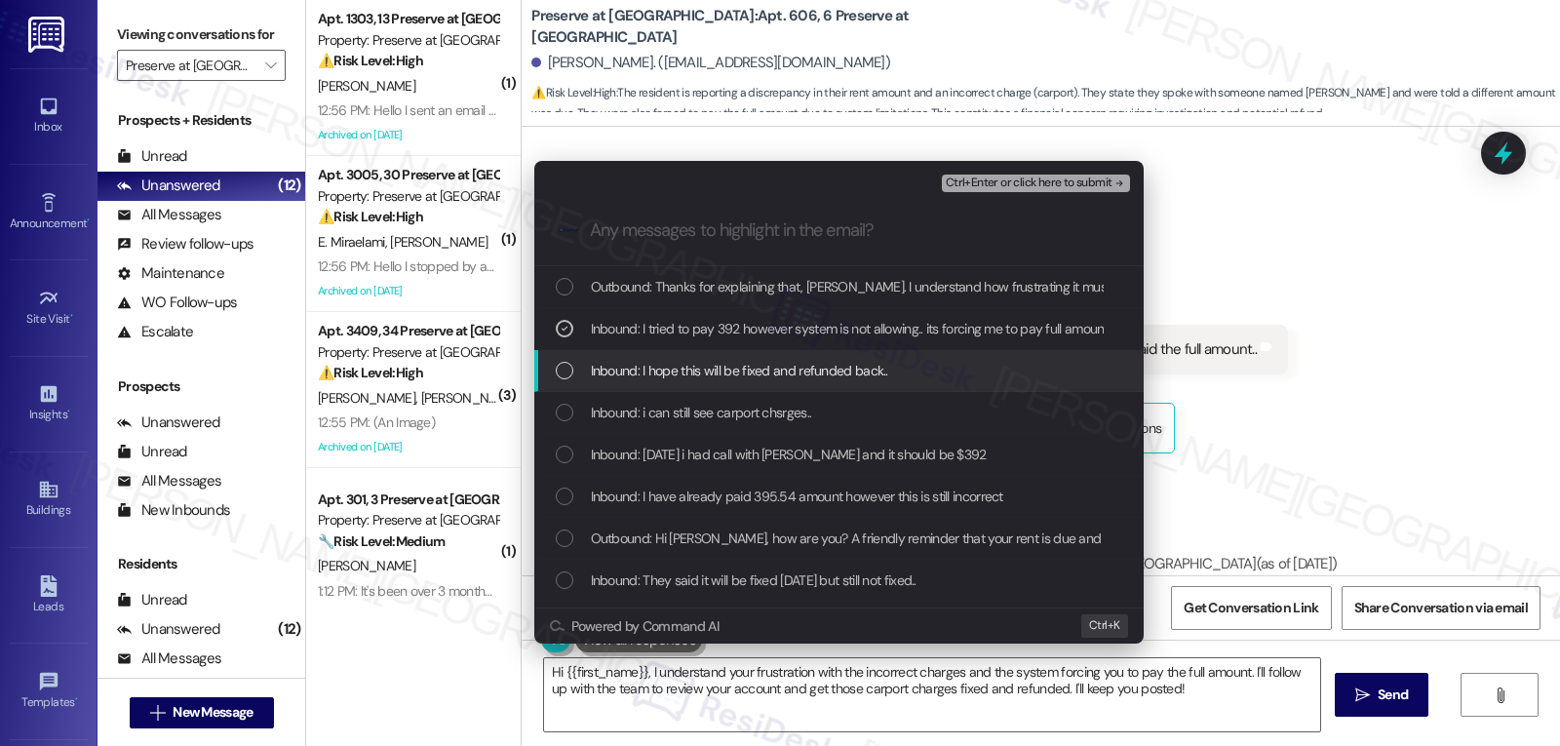
click at [627, 383] on div "Inbound: I hope this will be fixed and refunded back.." at bounding box center [838, 371] width 609 height 42
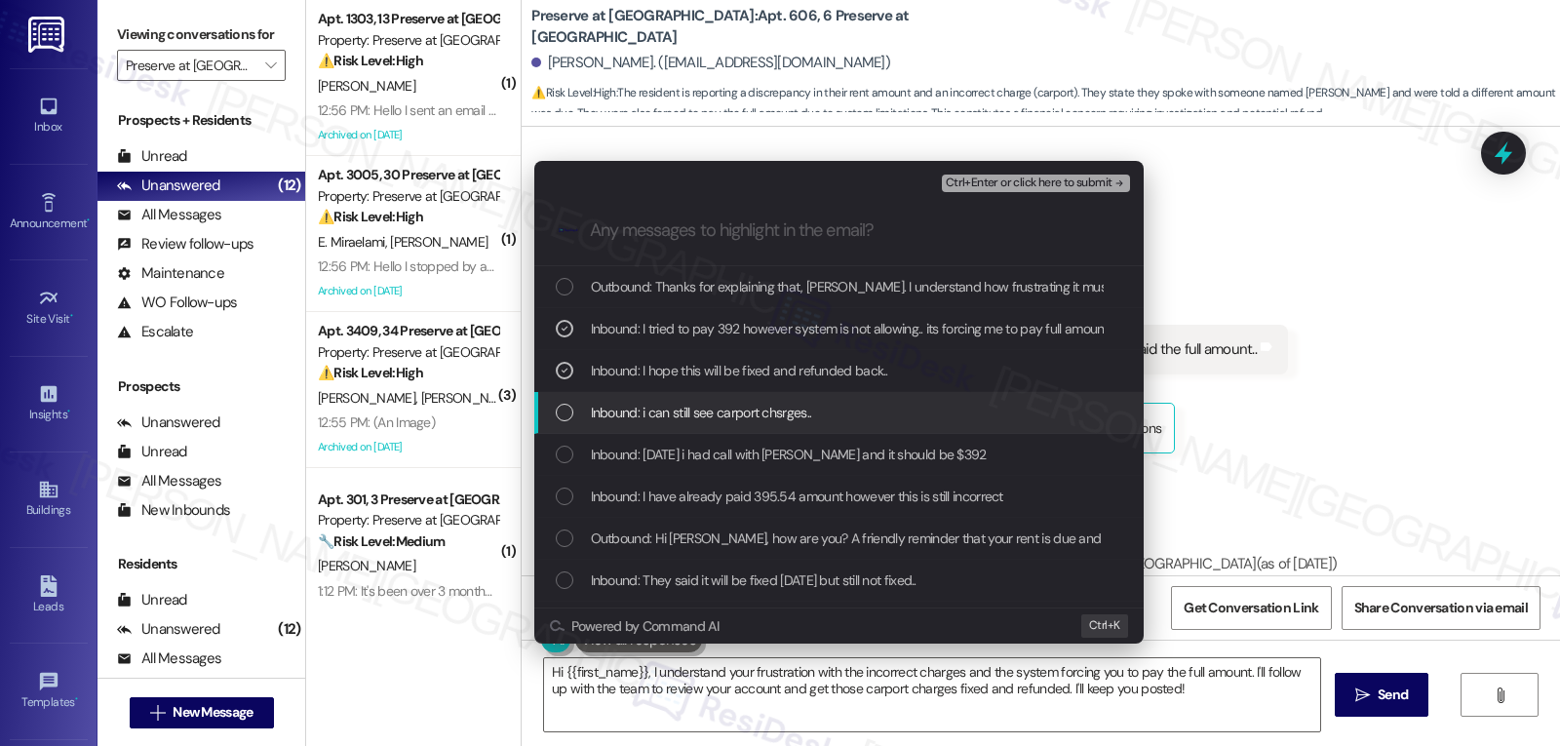
click at [627, 411] on span "Inbound: i can still see carport chsrges.." at bounding box center [701, 412] width 221 height 21
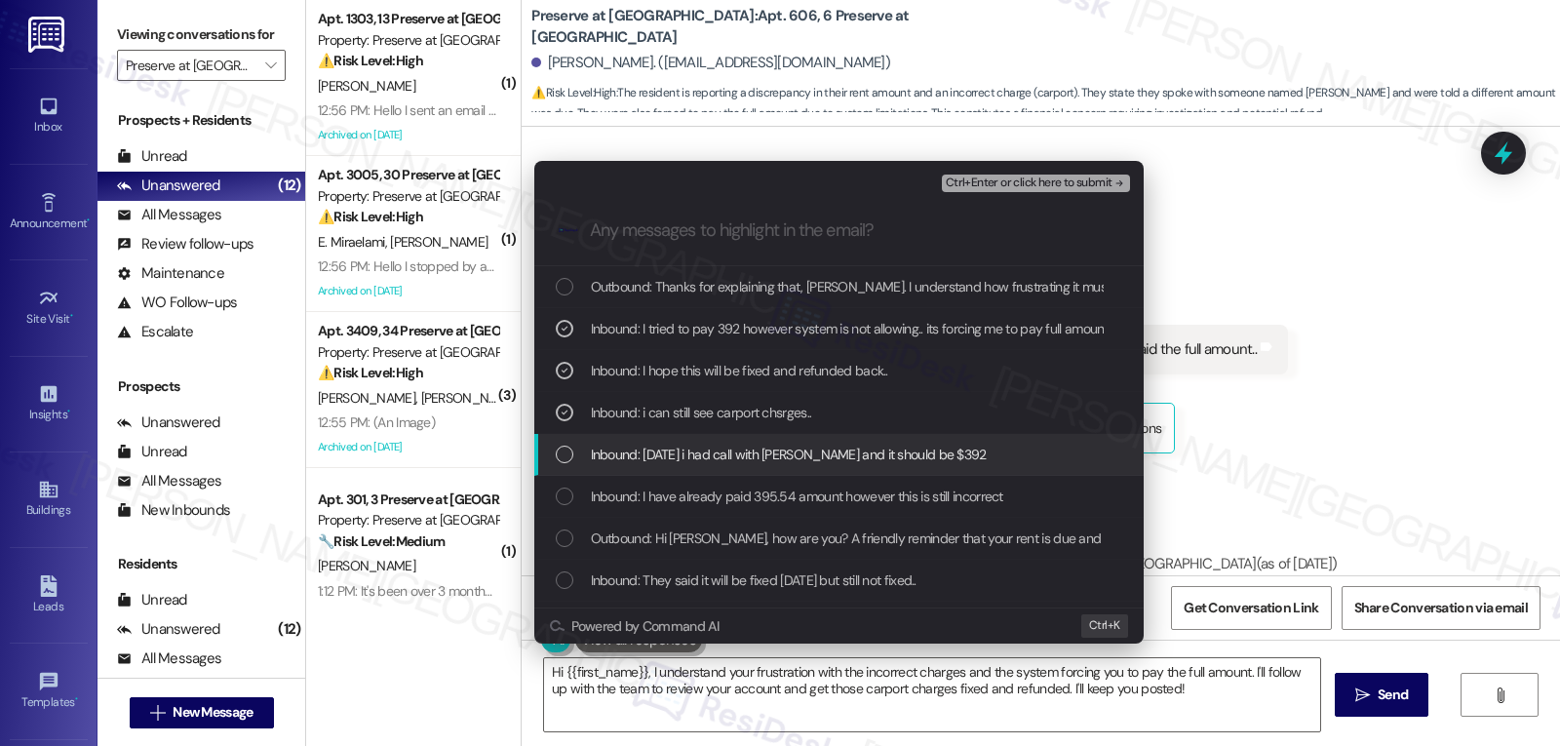
click at [653, 467] on div "Inbound: [DATE] i had call with [PERSON_NAME] and it should be $392" at bounding box center [838, 455] width 609 height 42
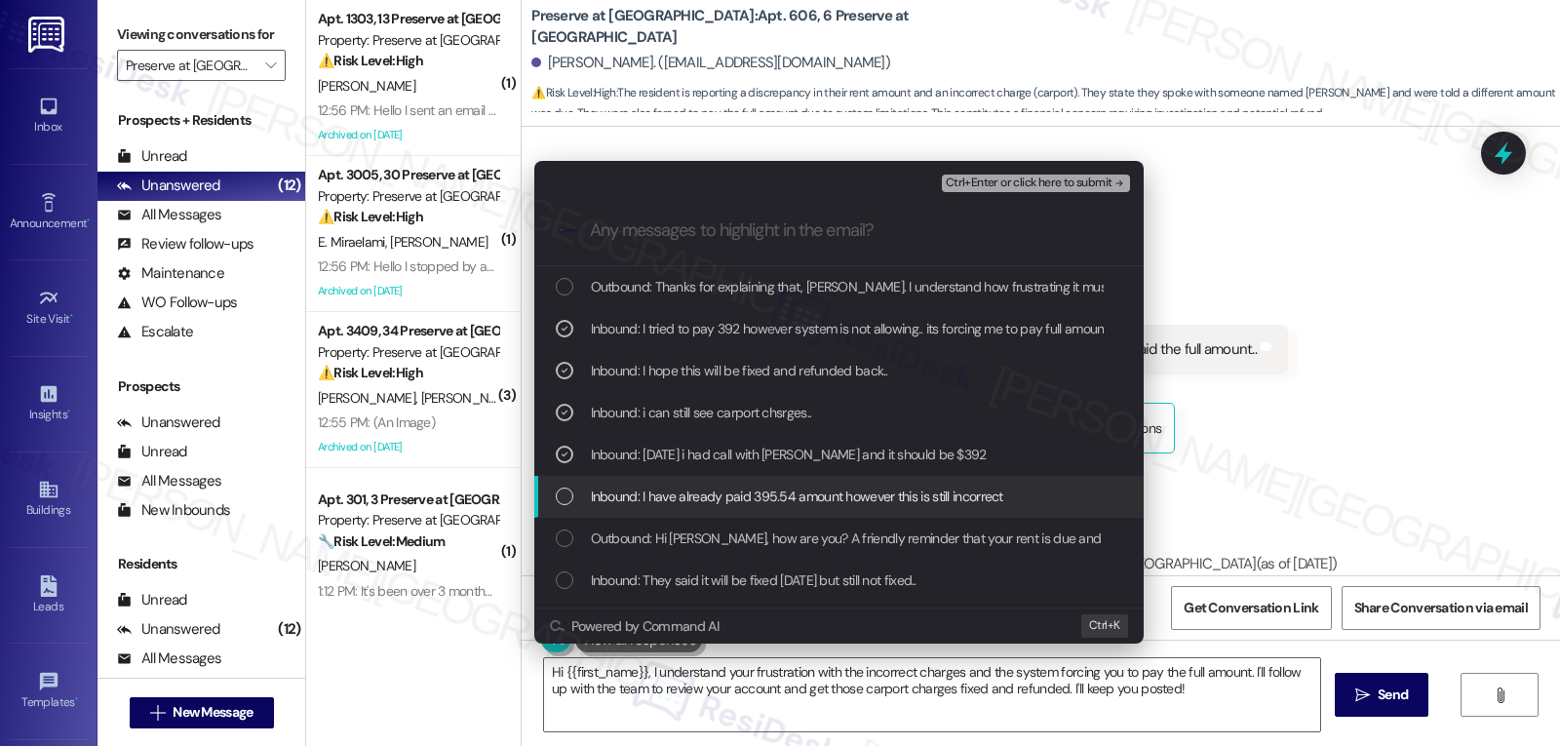
click at [652, 504] on span "Inbound: I have already paid 395.54 amount however this is still incorrect" at bounding box center [797, 496] width 412 height 21
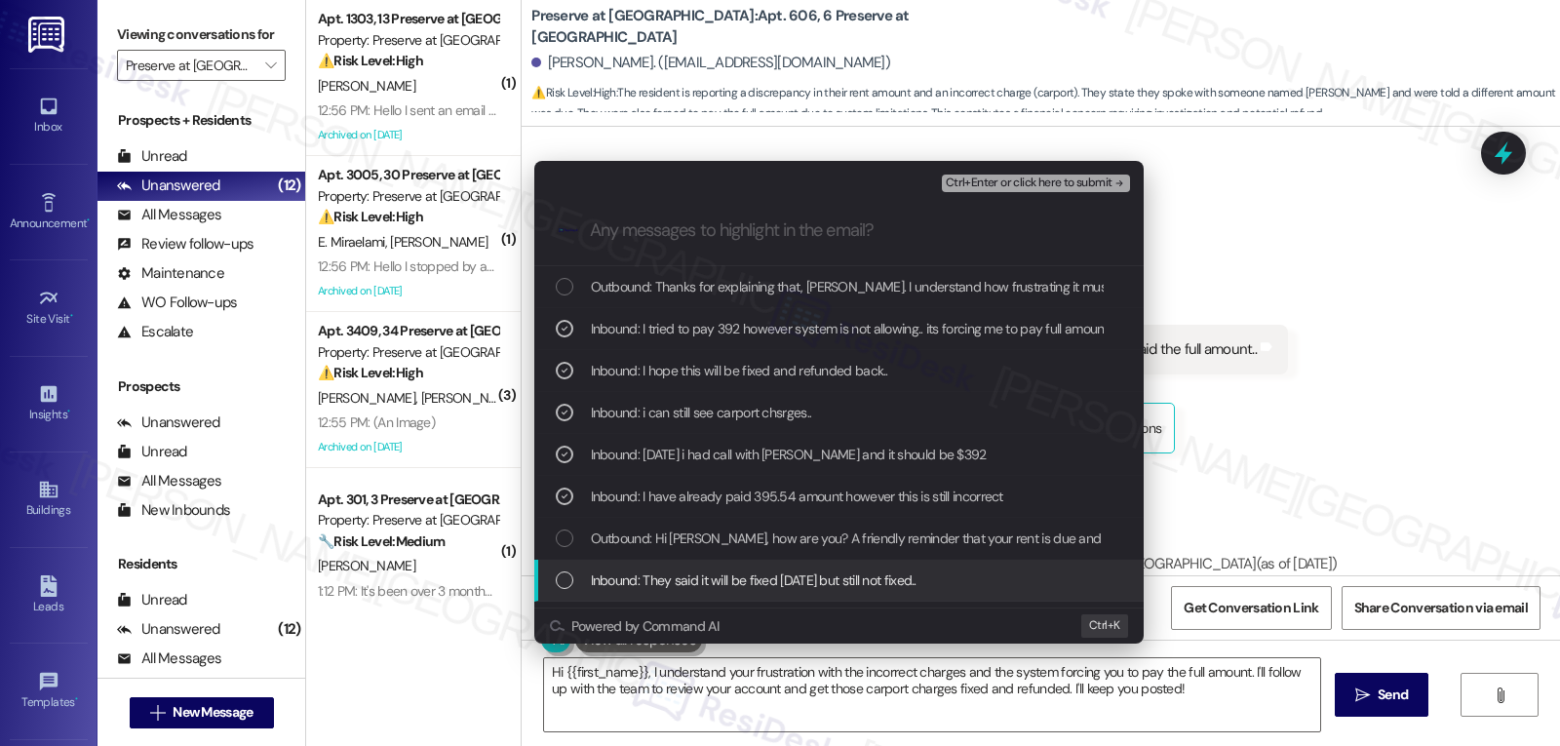
click at [642, 580] on span "Inbound: They said it will be fixed [DATE] but still not fixed.." at bounding box center [754, 579] width 326 height 21
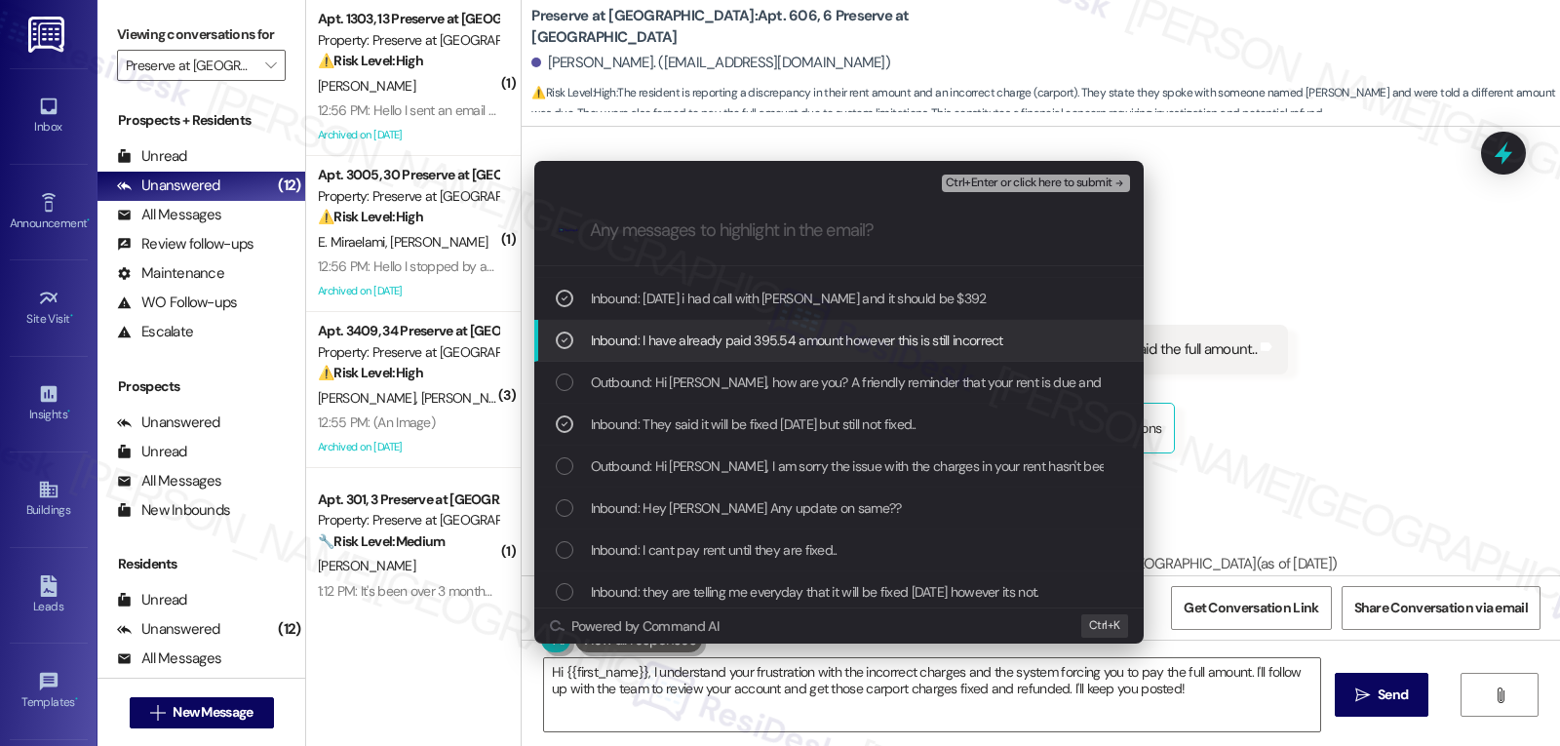
scroll to position [195, 0]
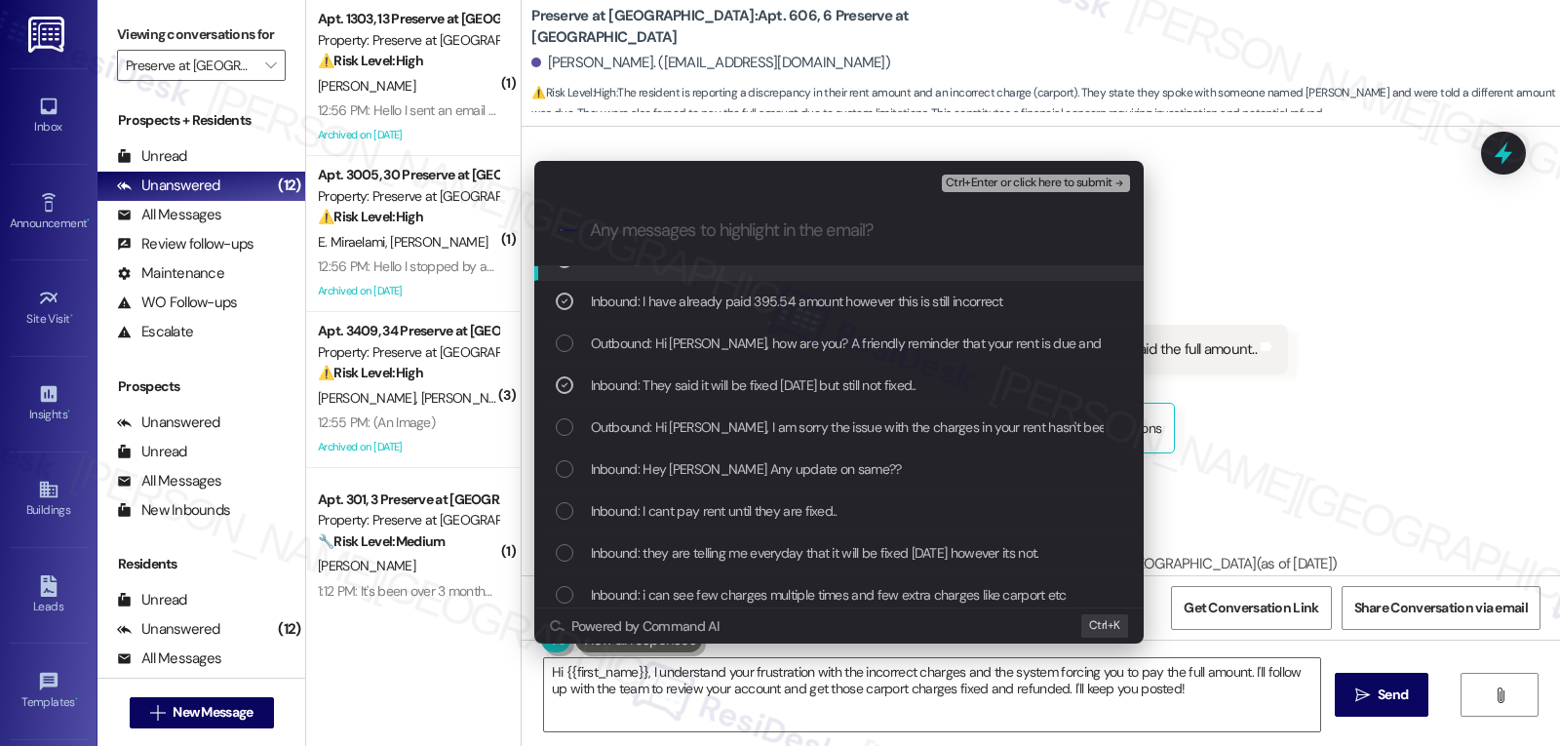
click at [1052, 189] on span "Ctrl+Enter or click here to submit" at bounding box center [1029, 183] width 167 height 14
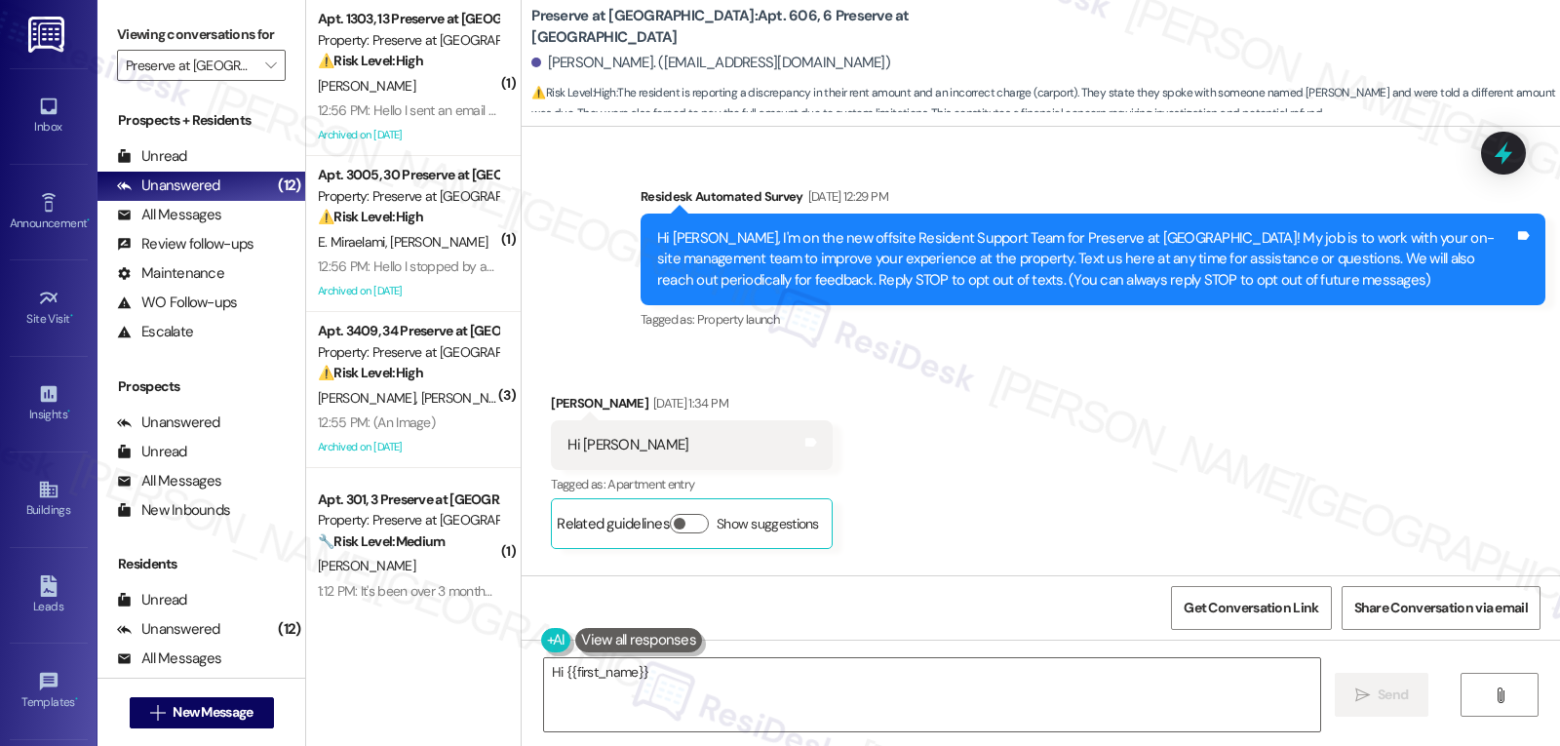
scroll to position [56095, 0]
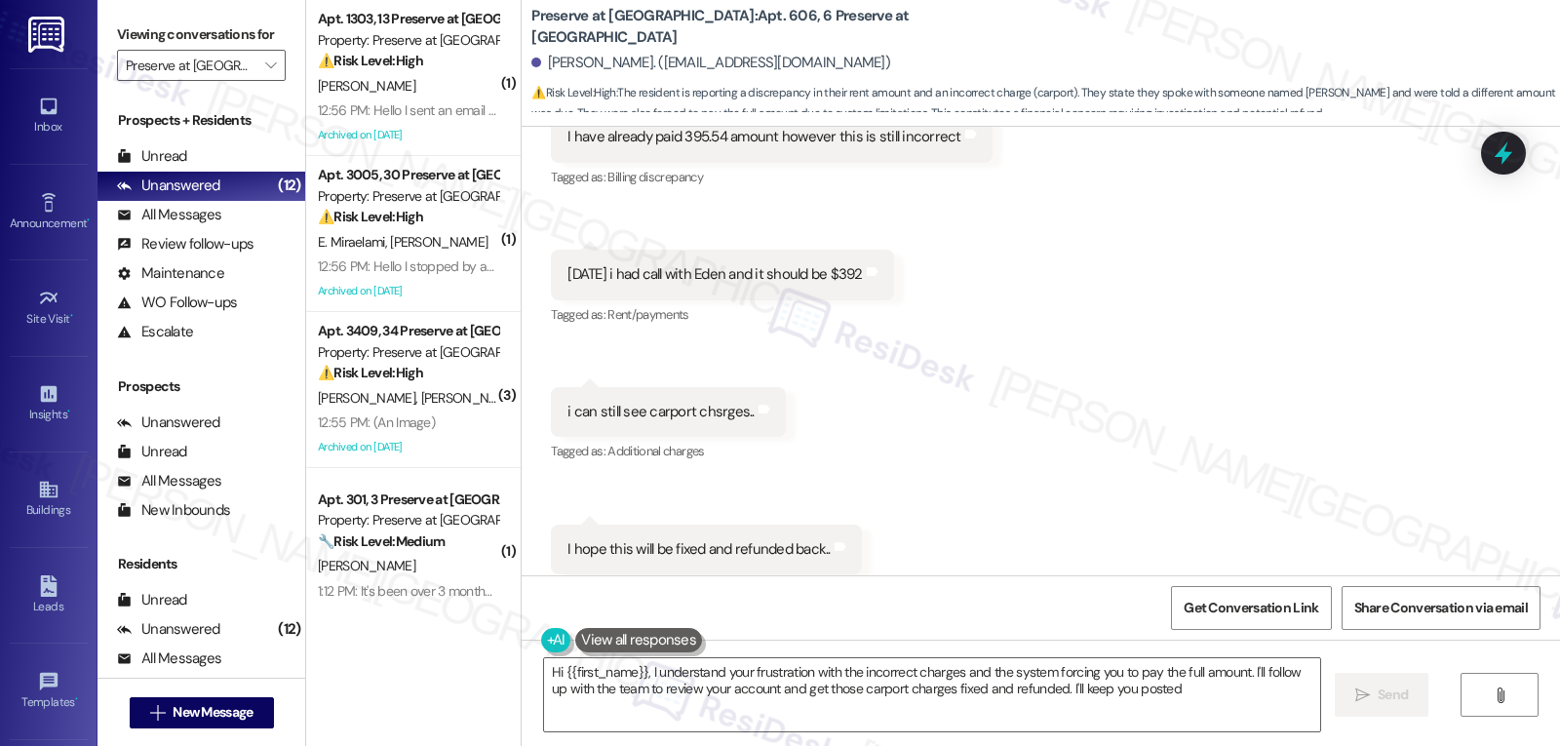
type textarea "Hi {{first_name}}, I understand your frustration with the incorrect charges and…"
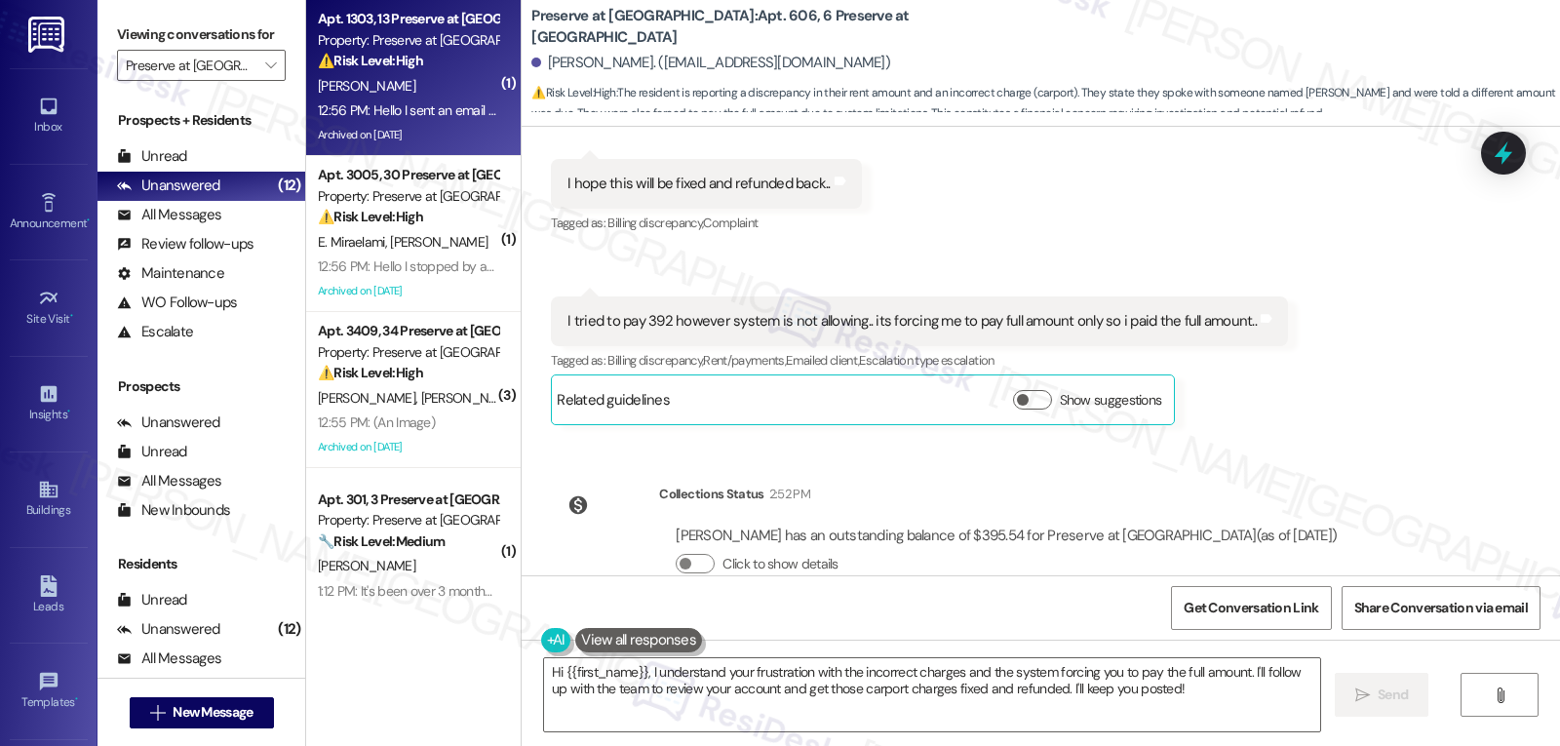
click at [386, 96] on div "C. Morris" at bounding box center [408, 86] width 184 height 24
type textarea "Hi {{first_name}}, I understand your frustration with the incorrect charges and…"
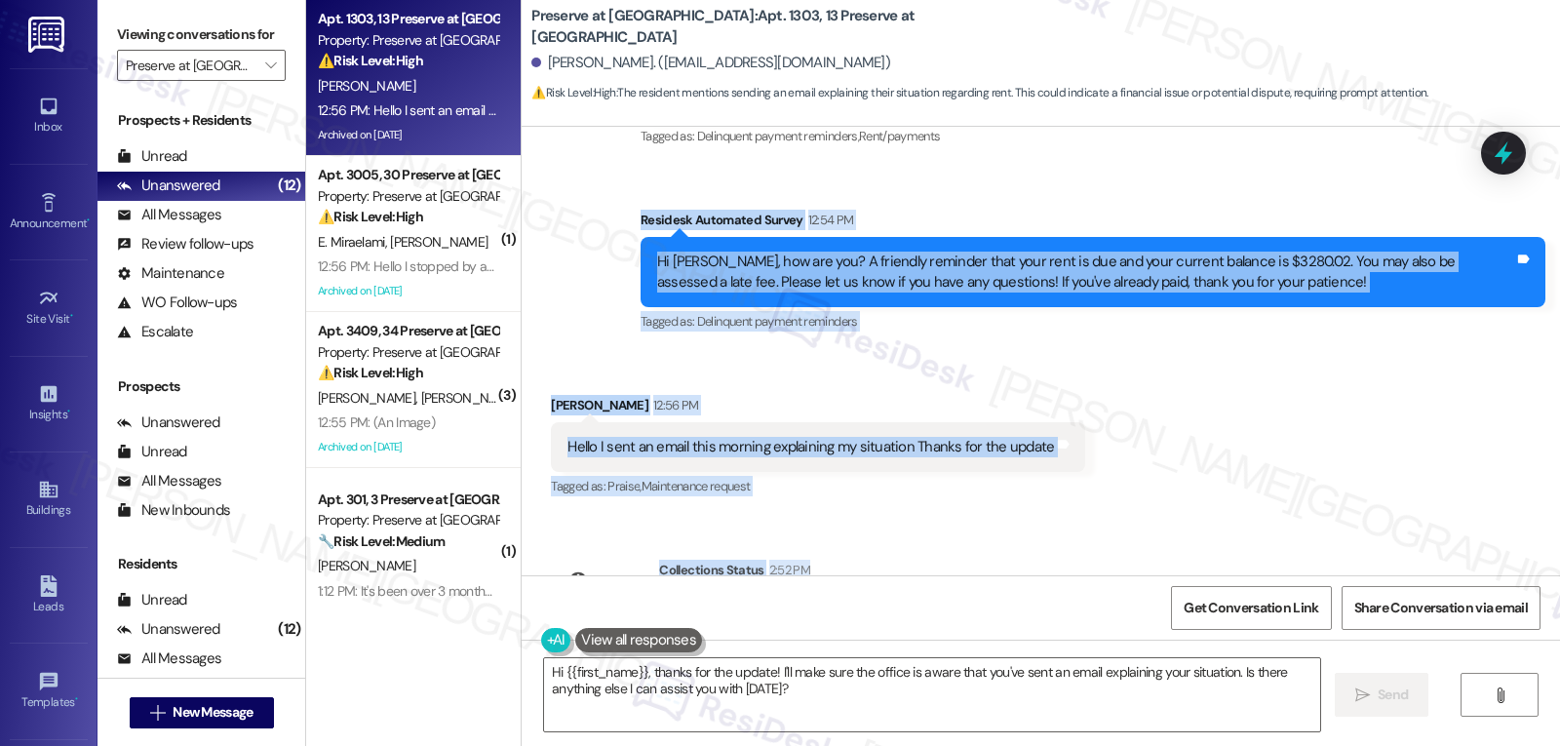
scroll to position [30106, 0]
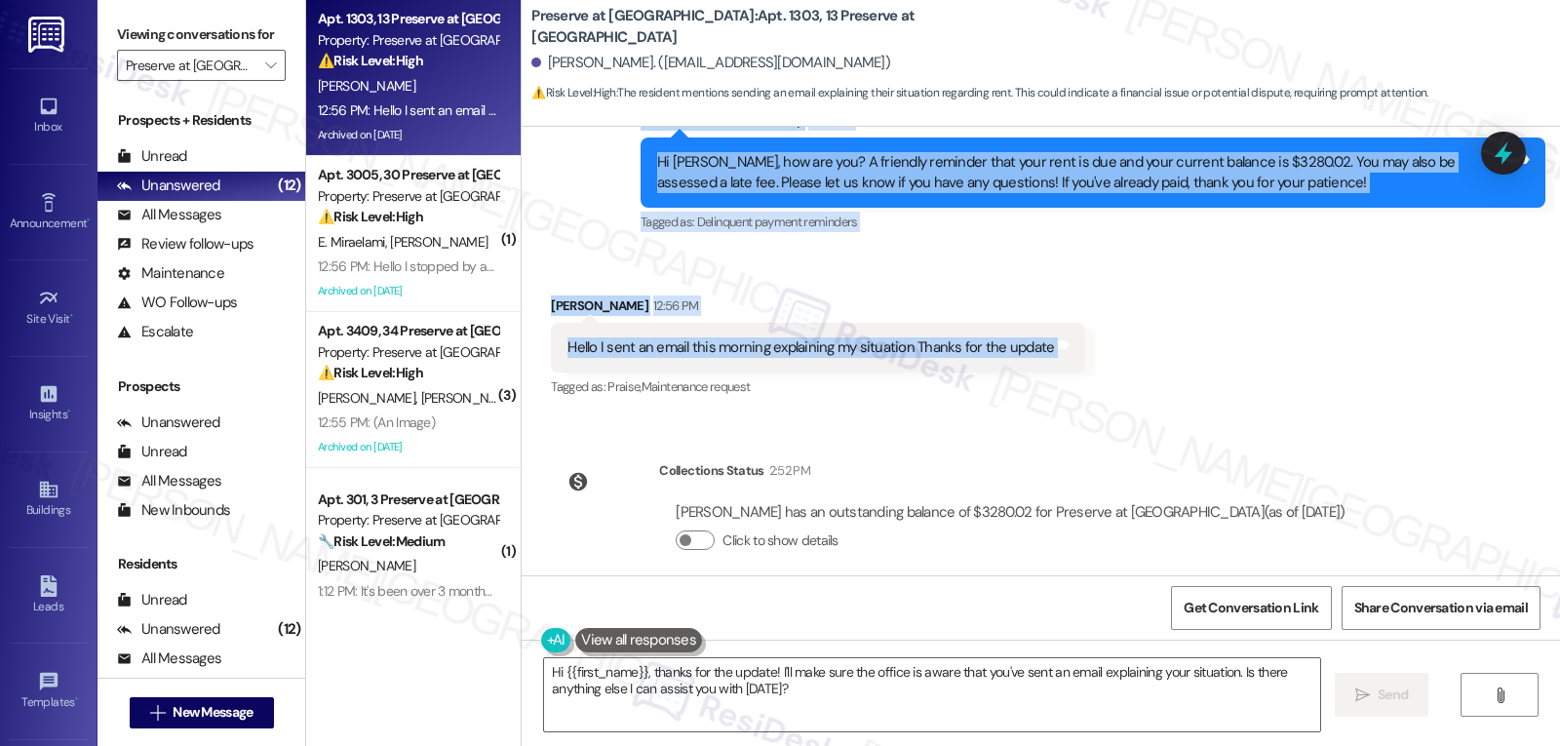
drag, startPoint x: 617, startPoint y: 288, endPoint x: 1167, endPoint y: 338, distance: 552.3
click at [1167, 338] on div "WO Oct 01, 2022 at 5:22 PM Show details Survey, sent via SMS Residesk Automated…" at bounding box center [1041, 351] width 1039 height 449
copy div "Residesk Automated Survey 12:54 PM Hi Carolyn, how are you? A friendly reminder…"
click at [867, 706] on textarea "Hi {{first_name}}, thanks for the update! I'll make sure the office is aware th…" at bounding box center [932, 694] width 776 height 73
paste textarea "Carolyn, thank you for letting us know."
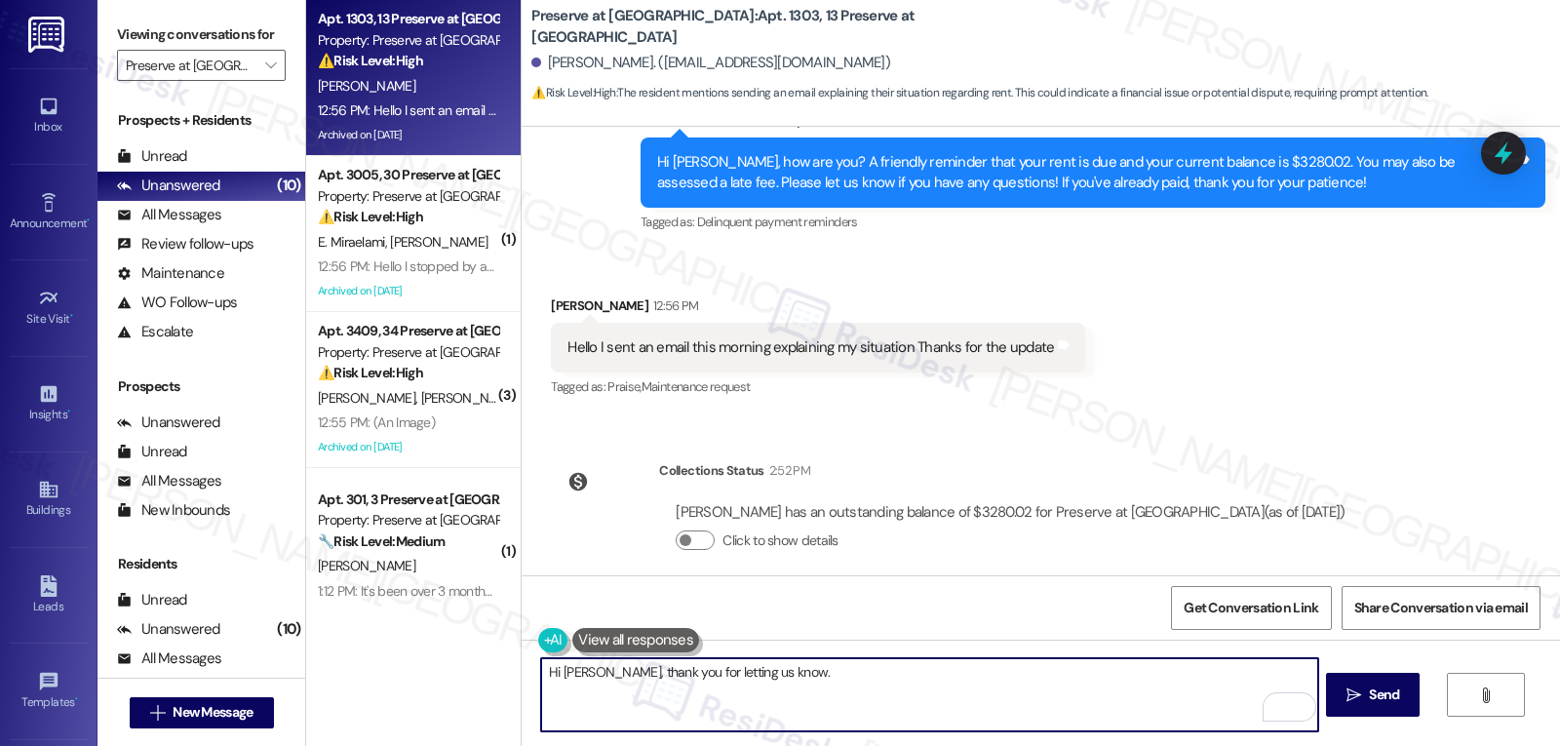
click at [940, 677] on textarea "Hi Carolyn, thank you for letting us know." at bounding box center [929, 694] width 776 height 73
paste textarea "We appreciate you keeping us updated and will be in touch soon.”"
click at [1025, 697] on textarea "Hi Carolyn, thank you for letting us know. Let me follow up on this with the si…" at bounding box center [929, 694] width 776 height 73
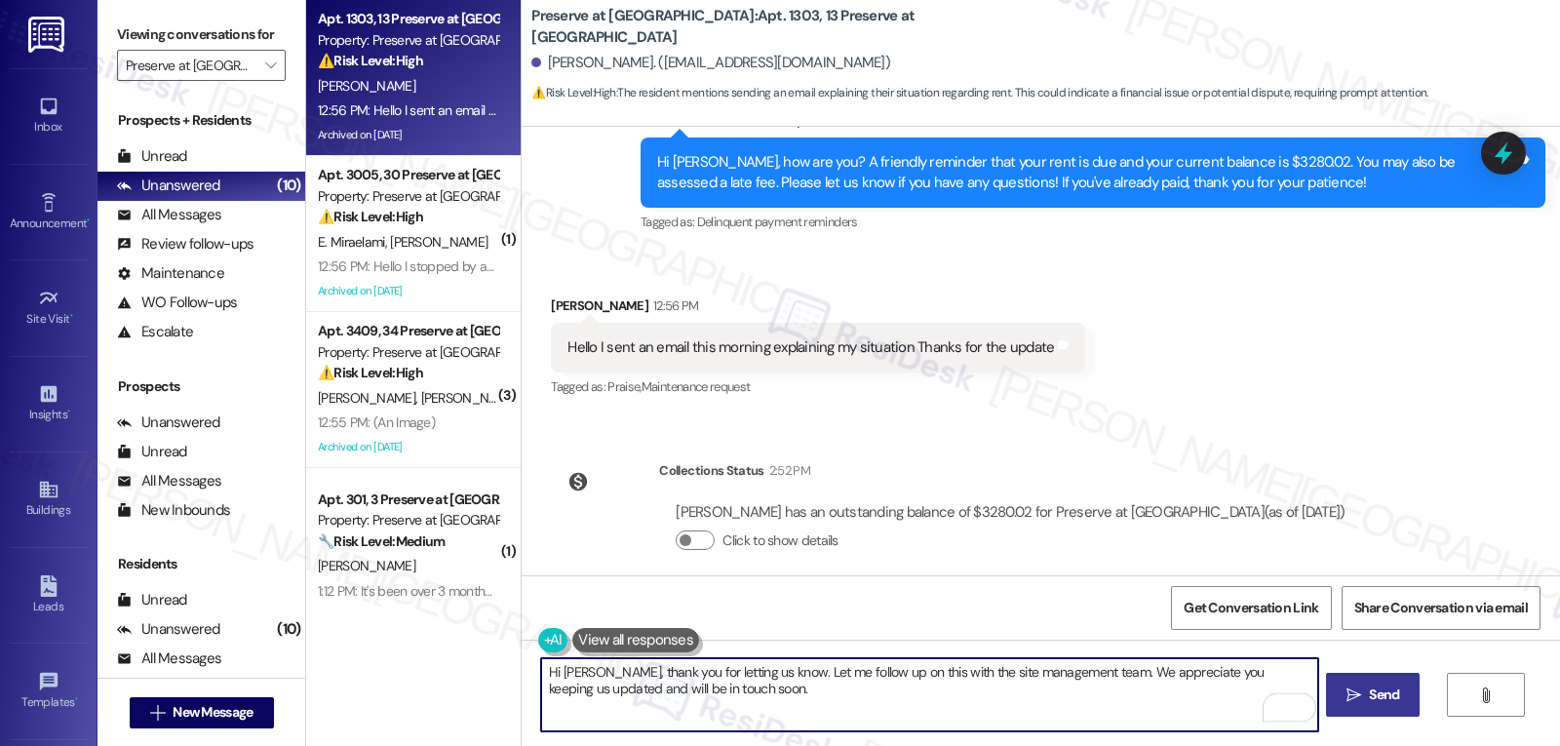
type textarea "Hi Carolyn, thank you for letting us know. Let me follow up on this with the si…"
click at [1359, 694] on span " Send" at bounding box center [1373, 695] width 61 height 20
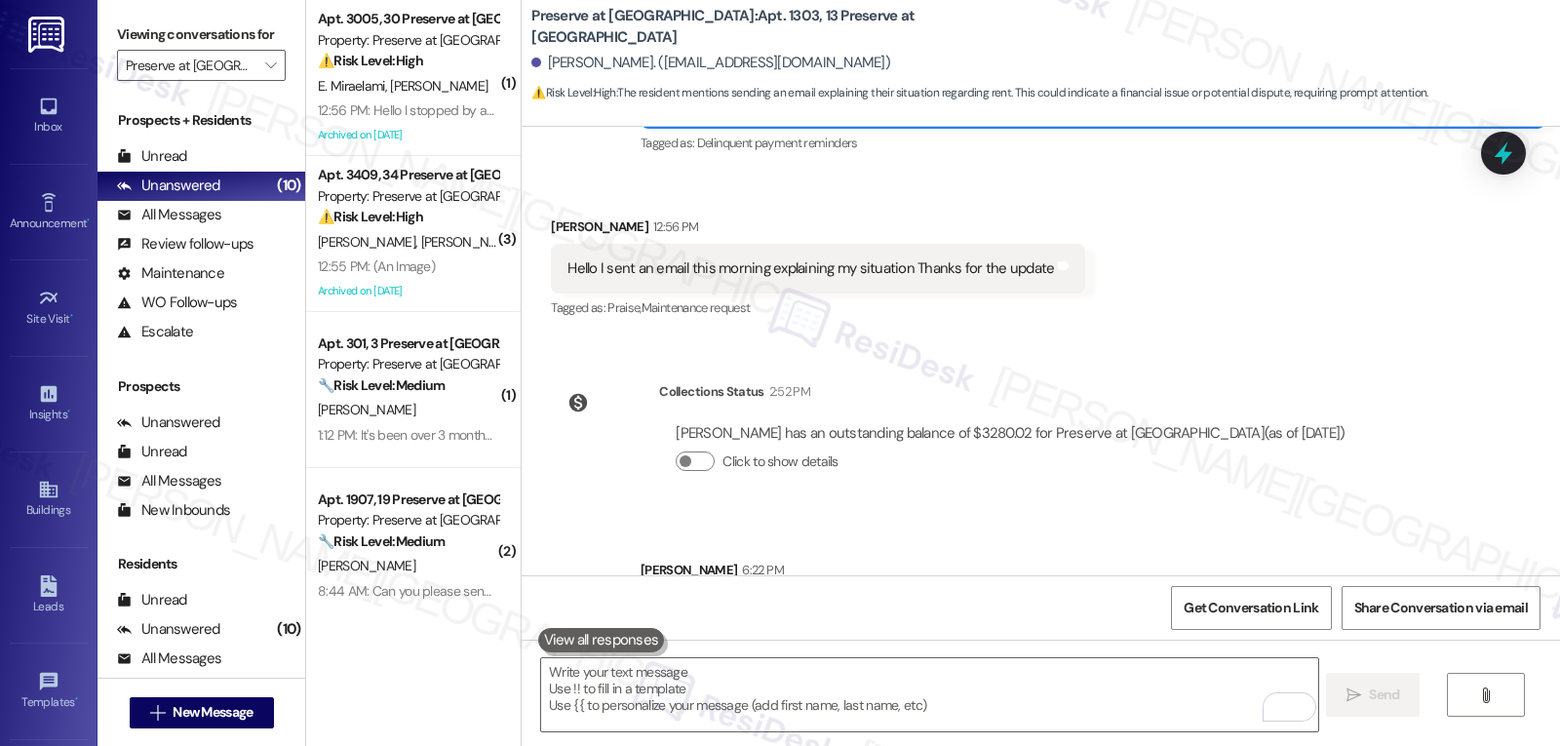
scroll to position [30263, 0]
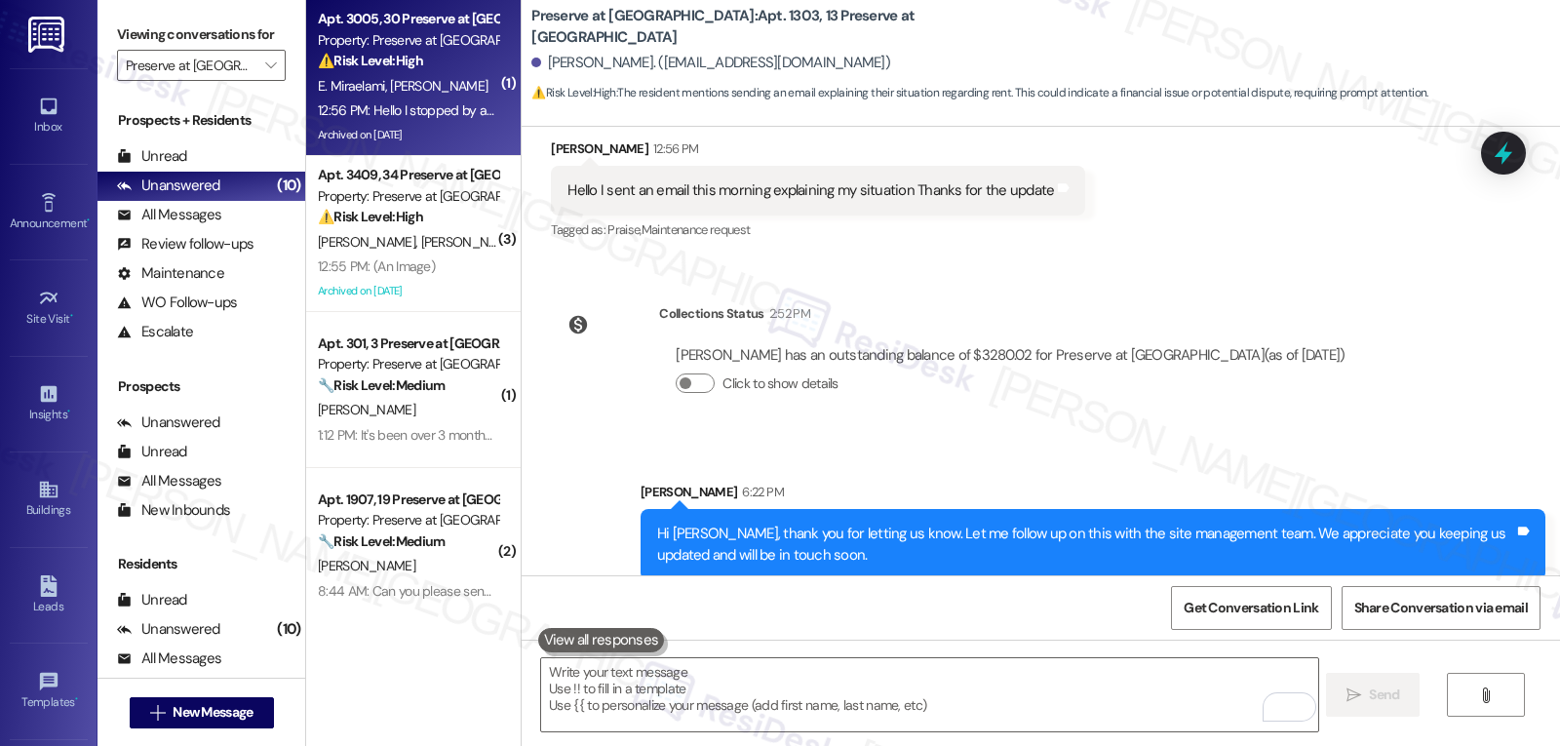
click at [338, 66] on strong "⚠️ Risk Level: High" at bounding box center [370, 61] width 105 height 18
type textarea "Fetching suggested responses. Please feel free to read through the conversation…"
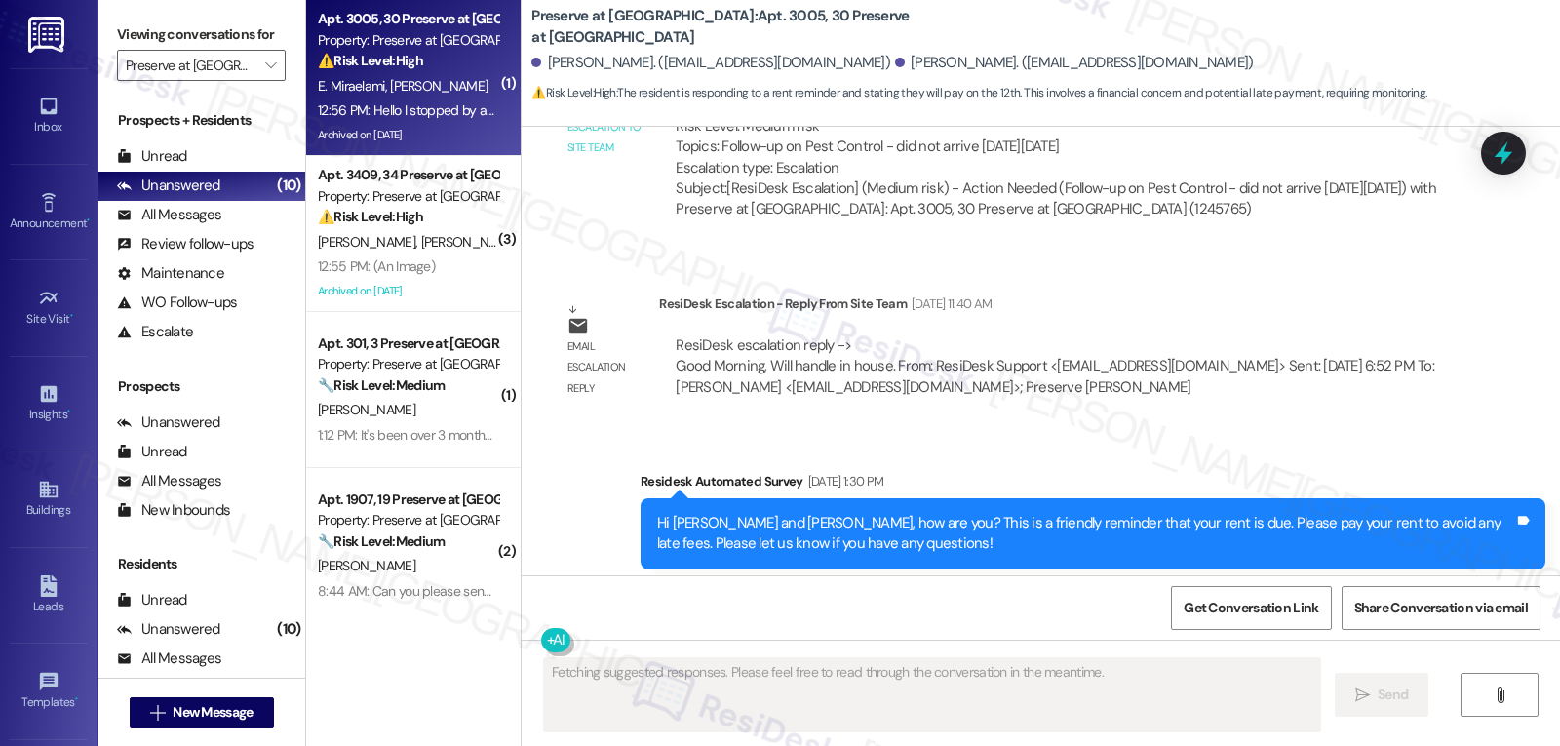
scroll to position [14049, 0]
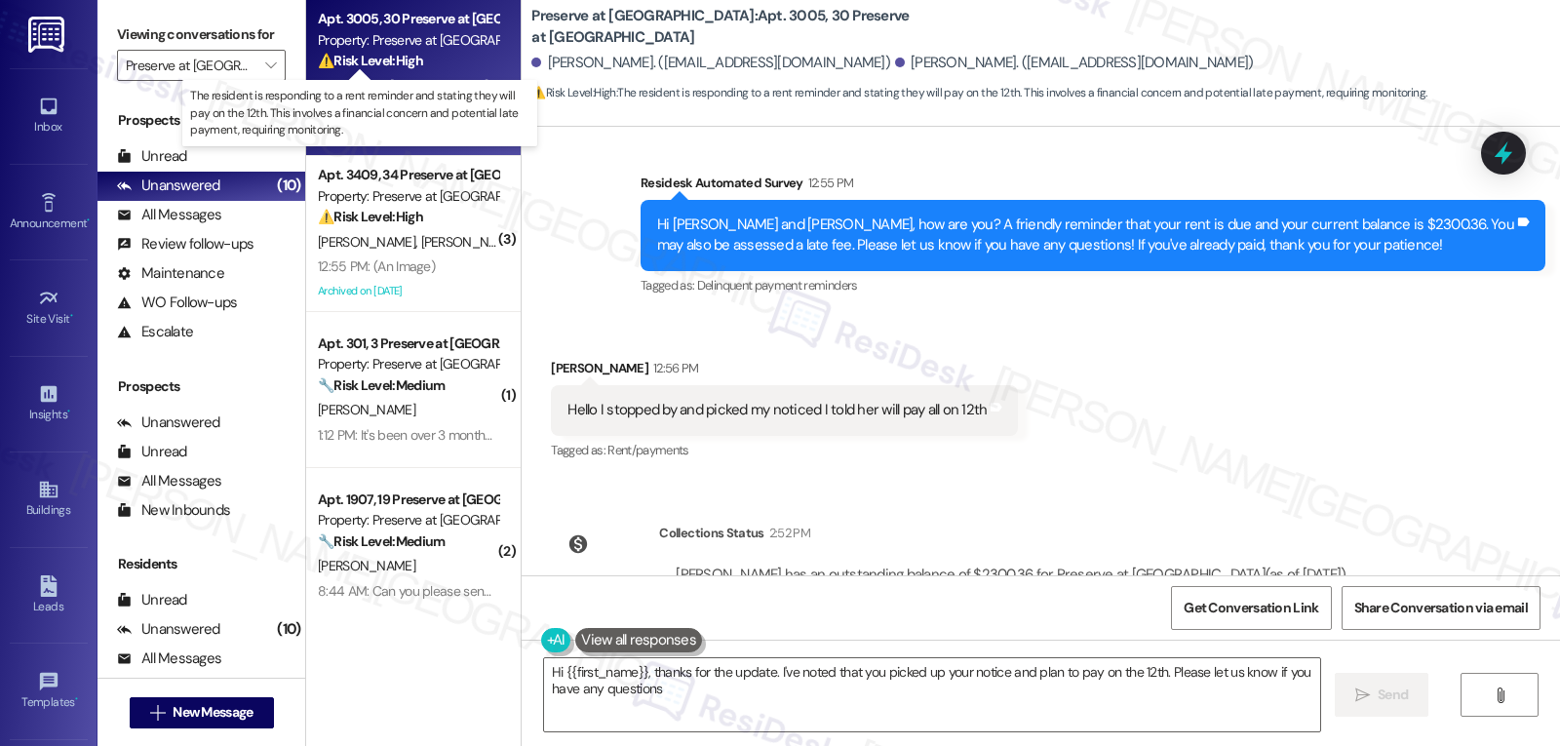
type textarea "Hi {{first_name}}, thanks for the update. I've noted that you picked up your no…"
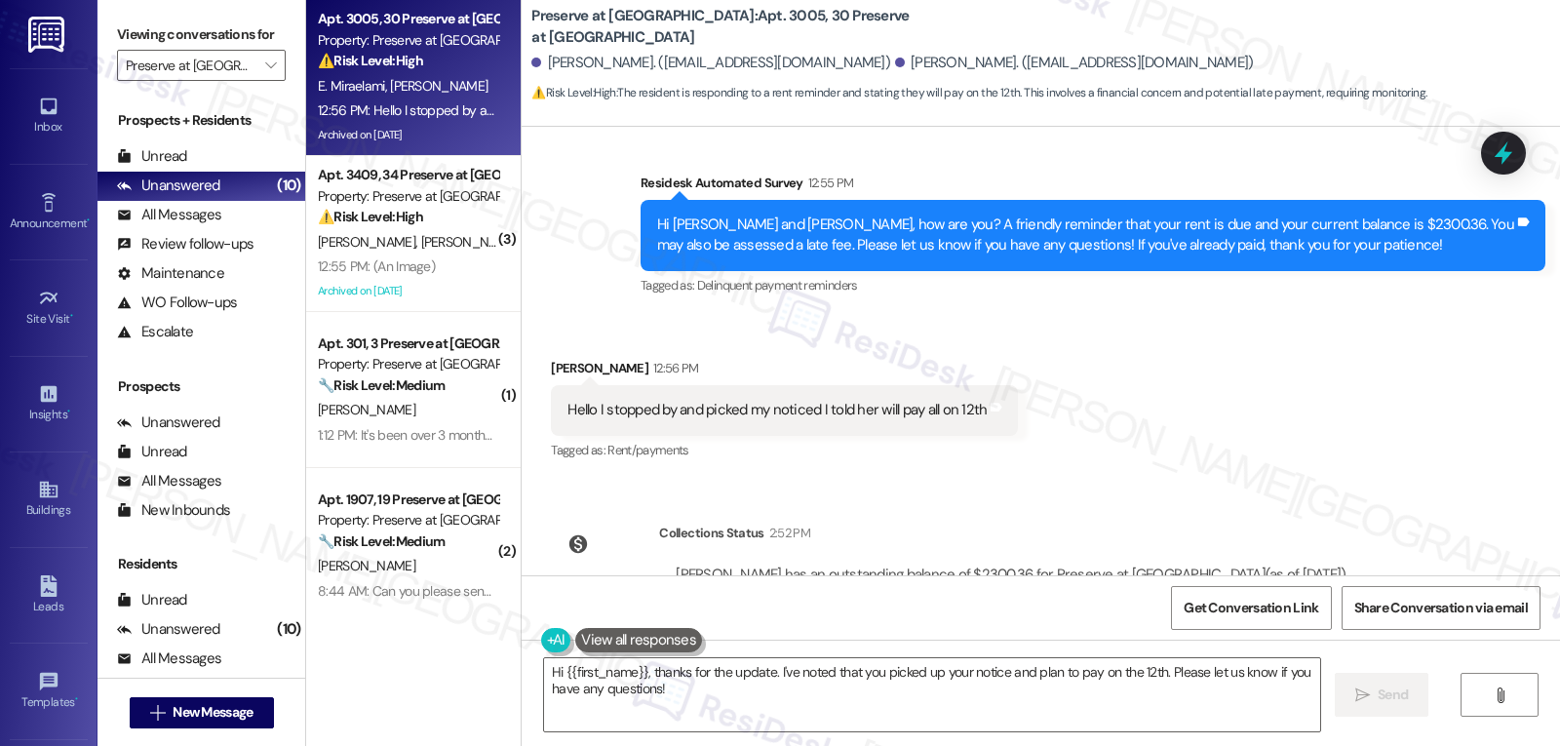
scroll to position [13854, 0]
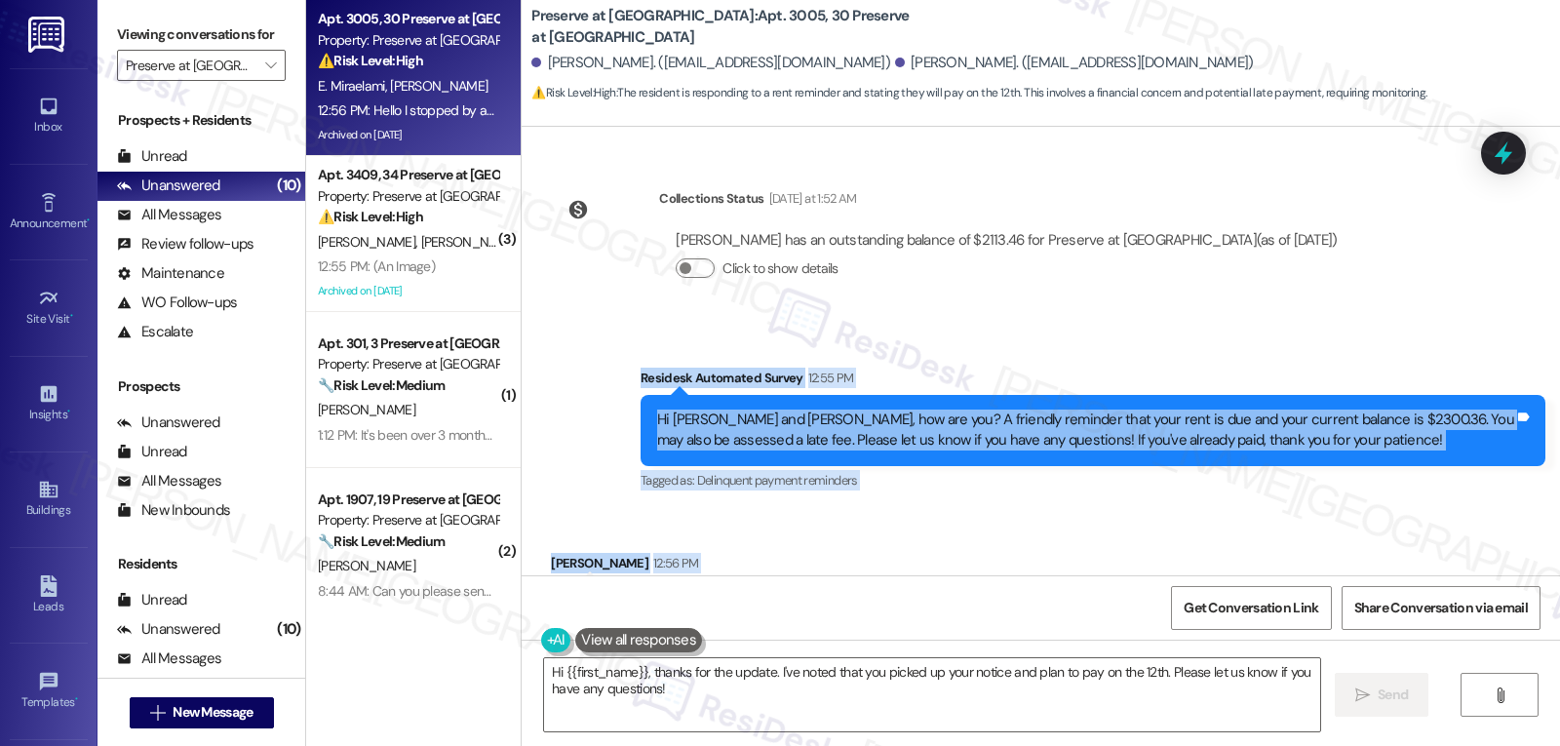
drag, startPoint x: 618, startPoint y: 294, endPoint x: 1102, endPoint y: 535, distance: 540.8
click at [1102, 535] on div "WO Opened request: Need filter... Jul 13, 2024 at 6:54 AM Status : Completed Sh…" at bounding box center [1041, 351] width 1039 height 449
copy div "Residesk Automated Survey 12:55 PM Hi Elmira and Erfan, how are you? A friendly…"
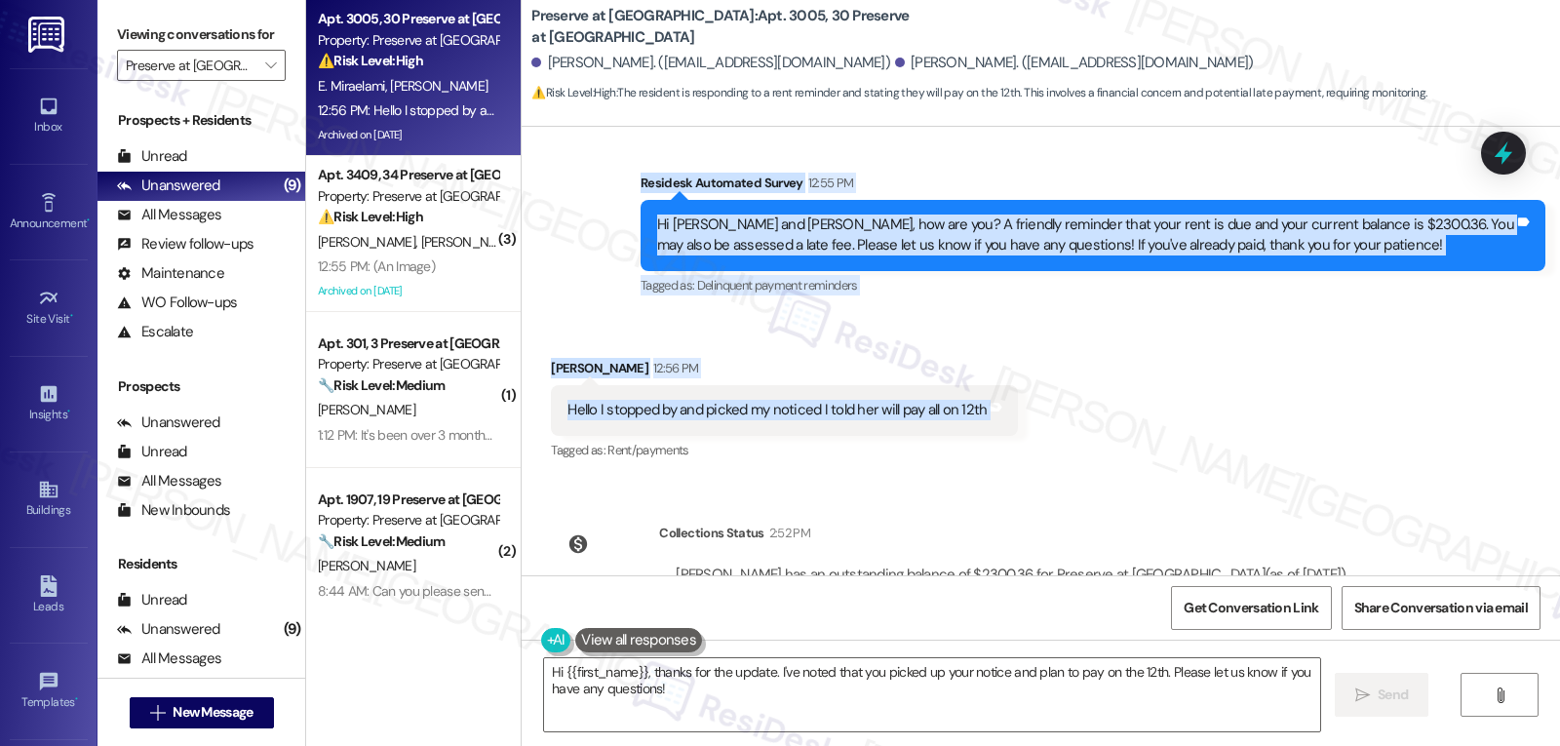
scroll to position [13854, 0]
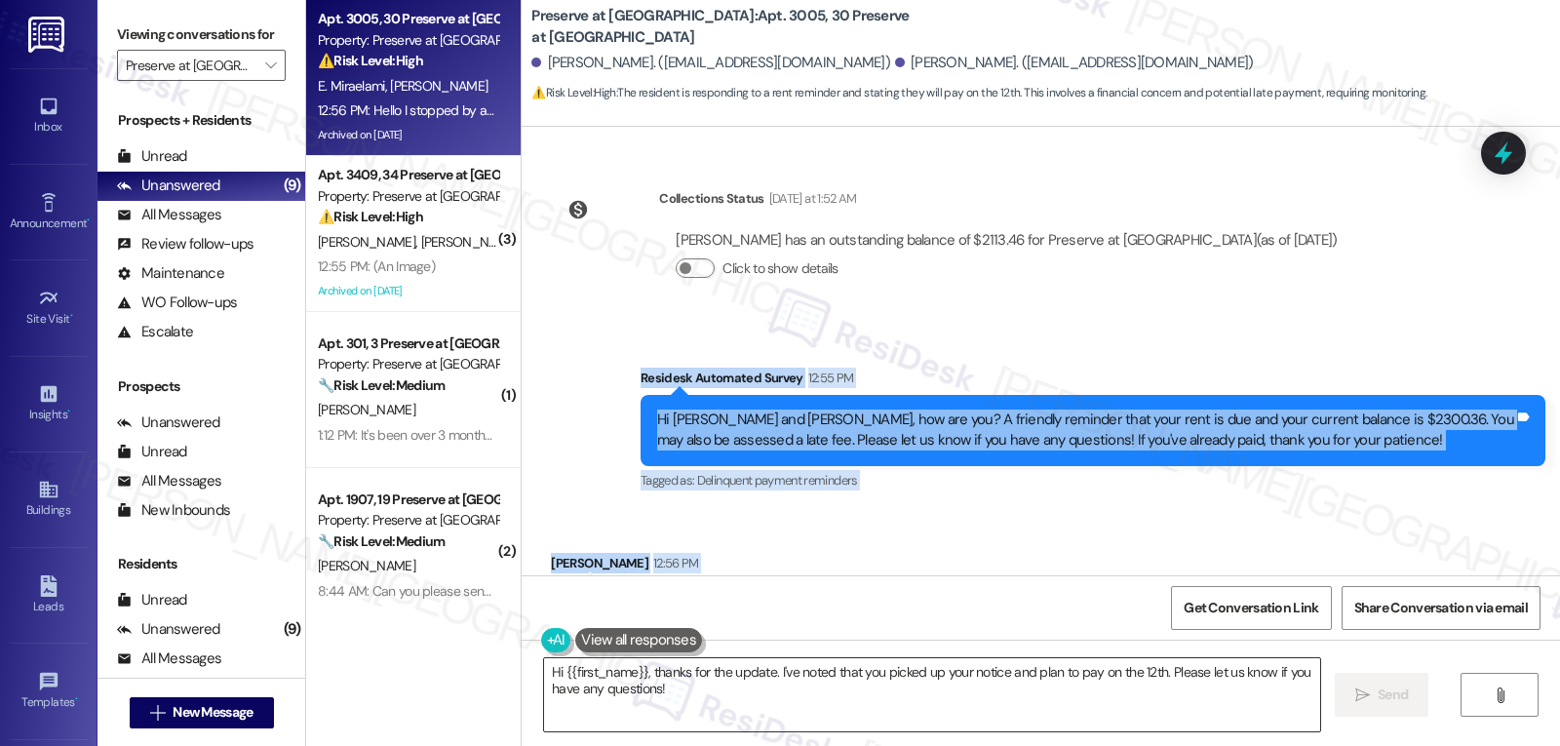
click at [717, 713] on textarea "Hi {{first_name}}, thanks for the update. I've noted that you picked up your no…" at bounding box center [932, 694] width 776 height 73
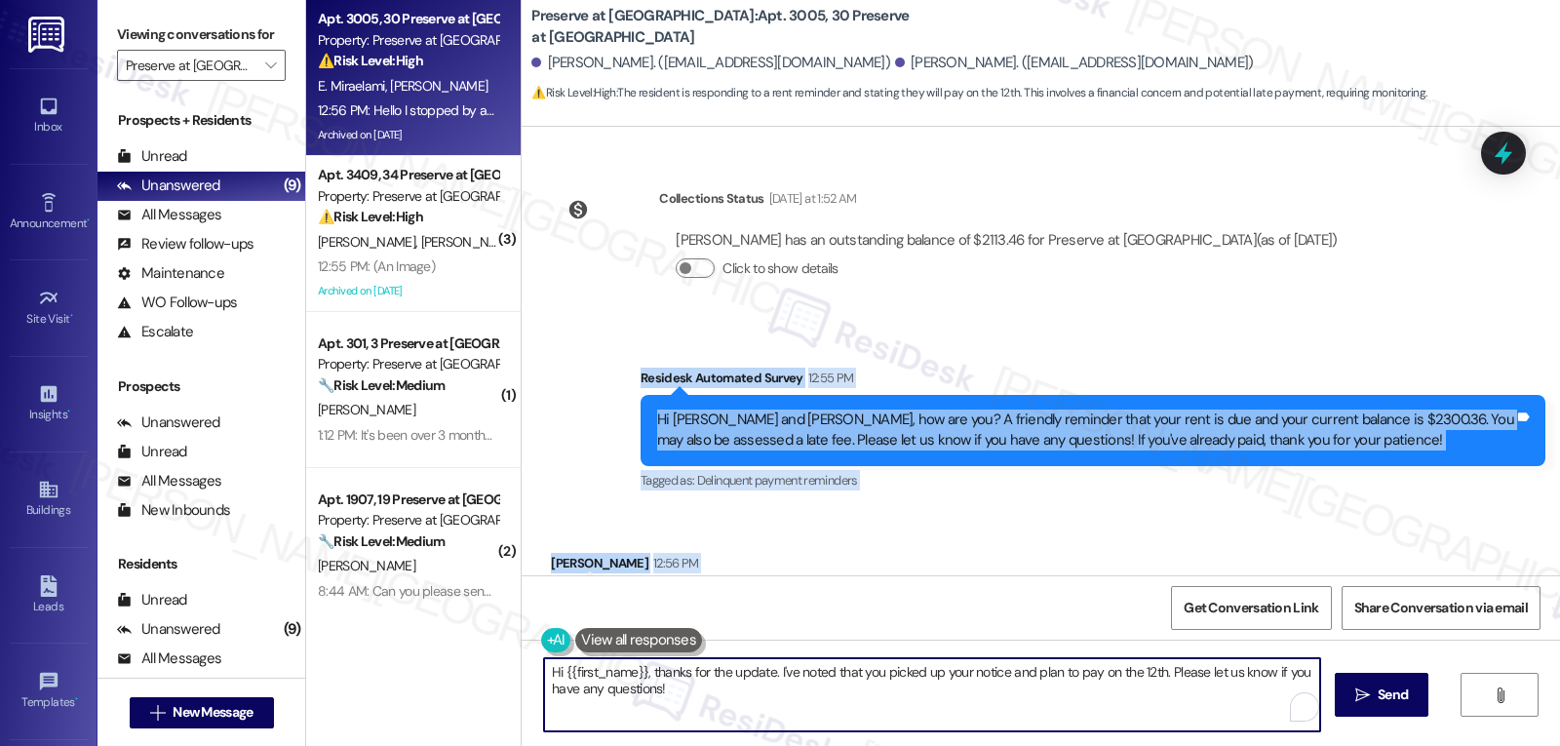
paste textarea "Elmira, thank you for the update. I’ll note that you plan to make your full pay…"
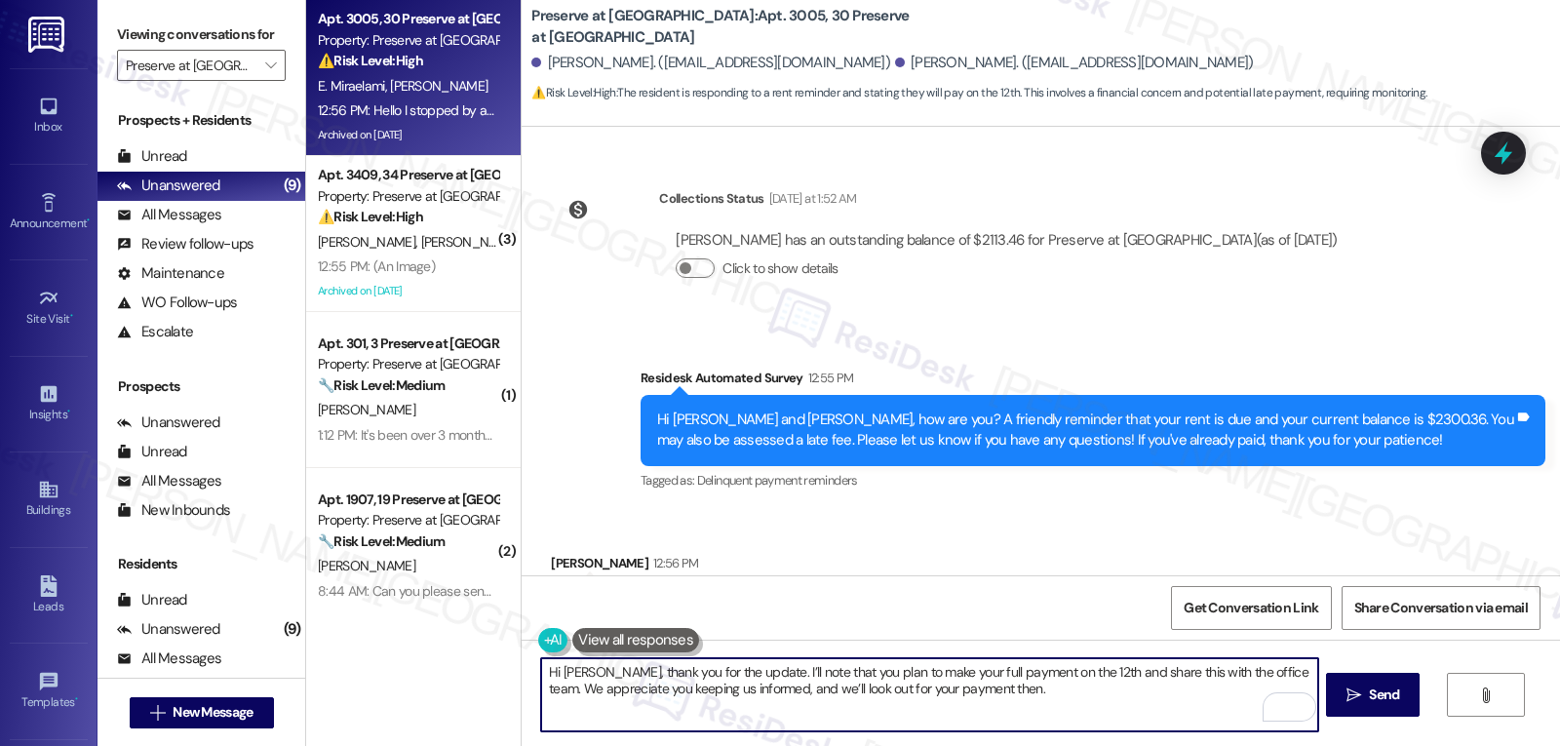
click at [1198, 673] on textarea "Hi [PERSON_NAME], thank you for the update. I’ll note that you plan to make you…" at bounding box center [929, 694] width 776 height 73
click at [1201, 673] on textarea "Hi Elmira, thank you for the update. I’ll note that you plan to make your full …" at bounding box center [929, 694] width 776 height 73
click at [1091, 686] on textarea "Hi Elmira, thank you for the update. I’ll note that you plan to make your full …" at bounding box center [929, 694] width 776 height 73
type textarea "Hi Elmira, thank you for the update. I’ll note that you plan to make your full …"
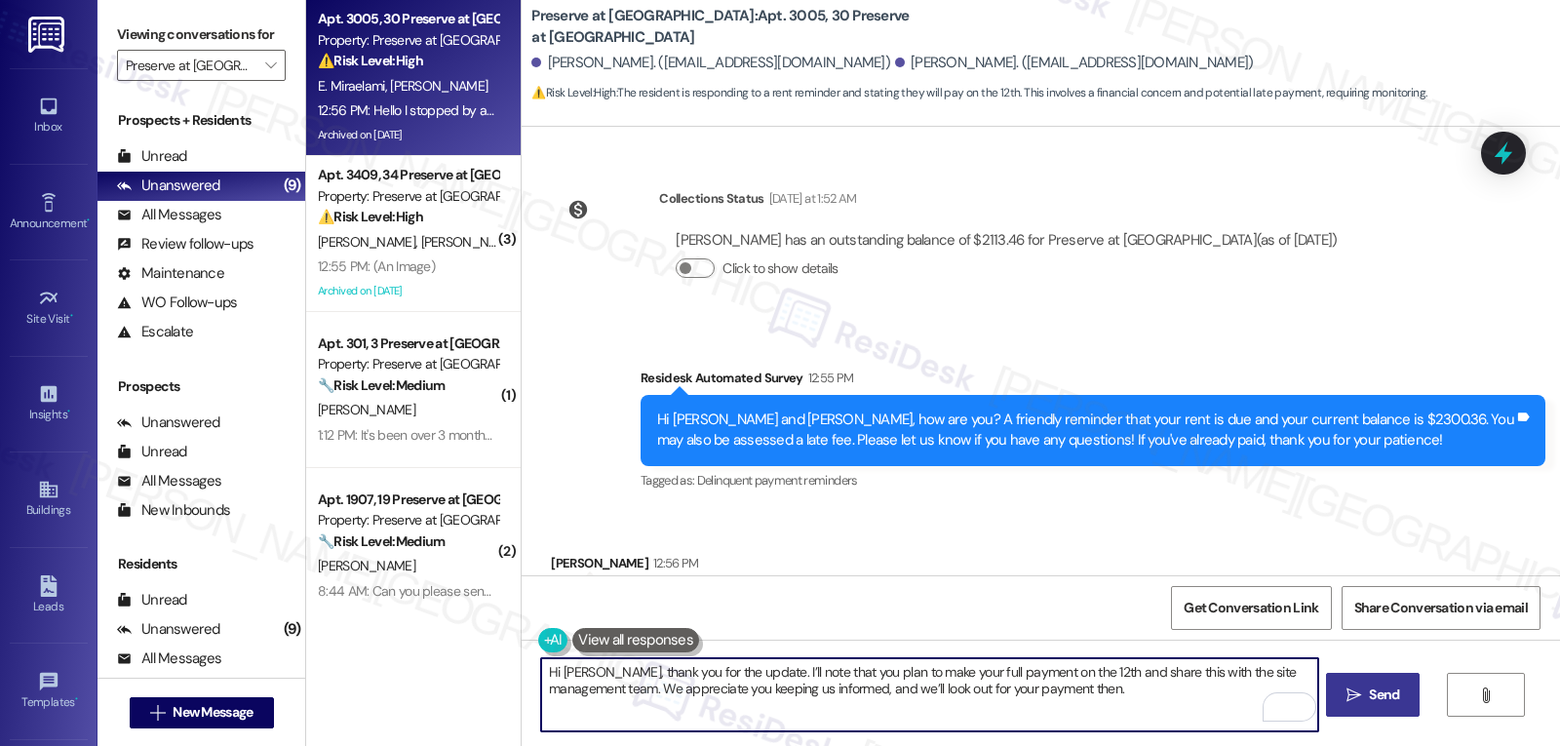
click at [1383, 696] on span "Send" at bounding box center [1384, 695] width 30 height 20
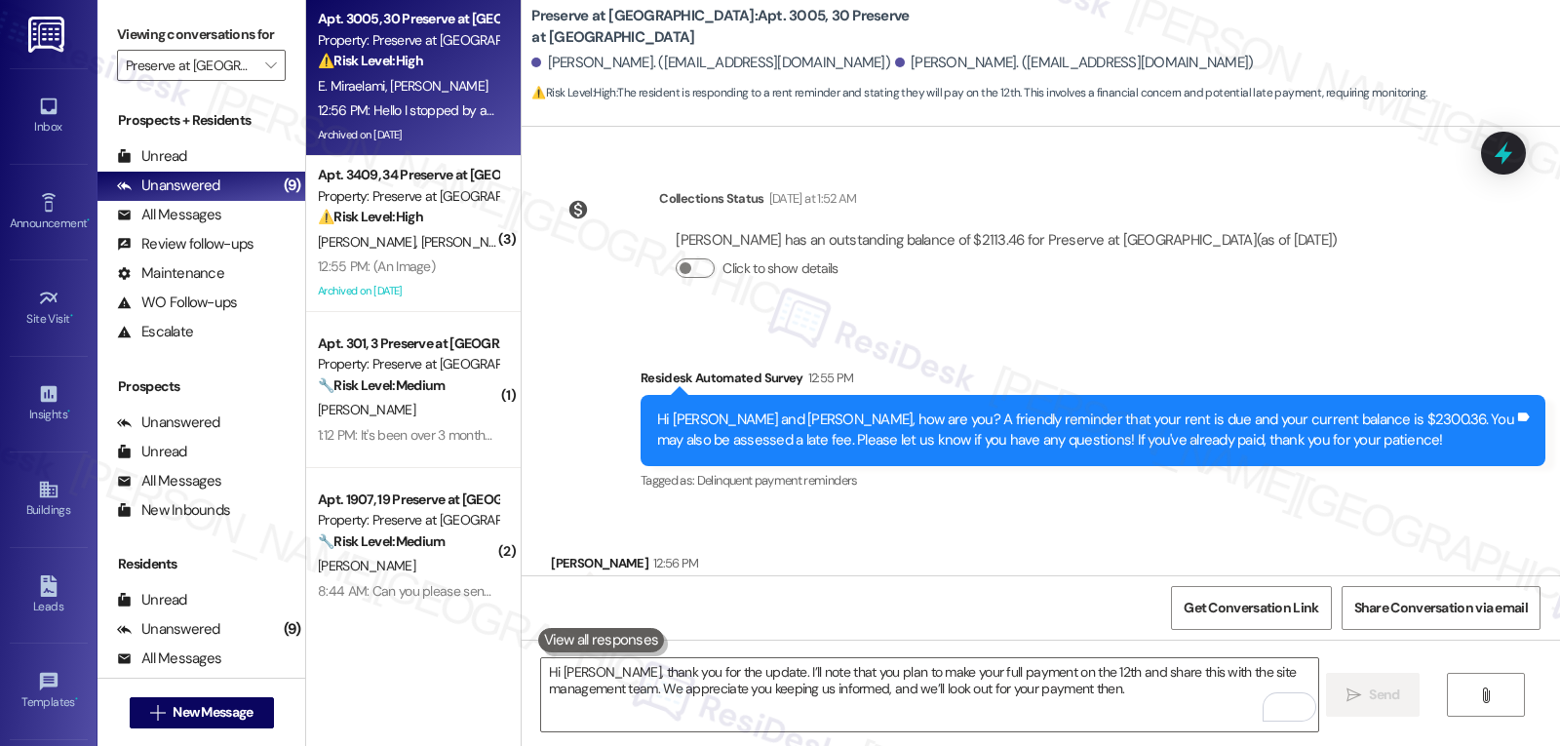
scroll to position [13868, 0]
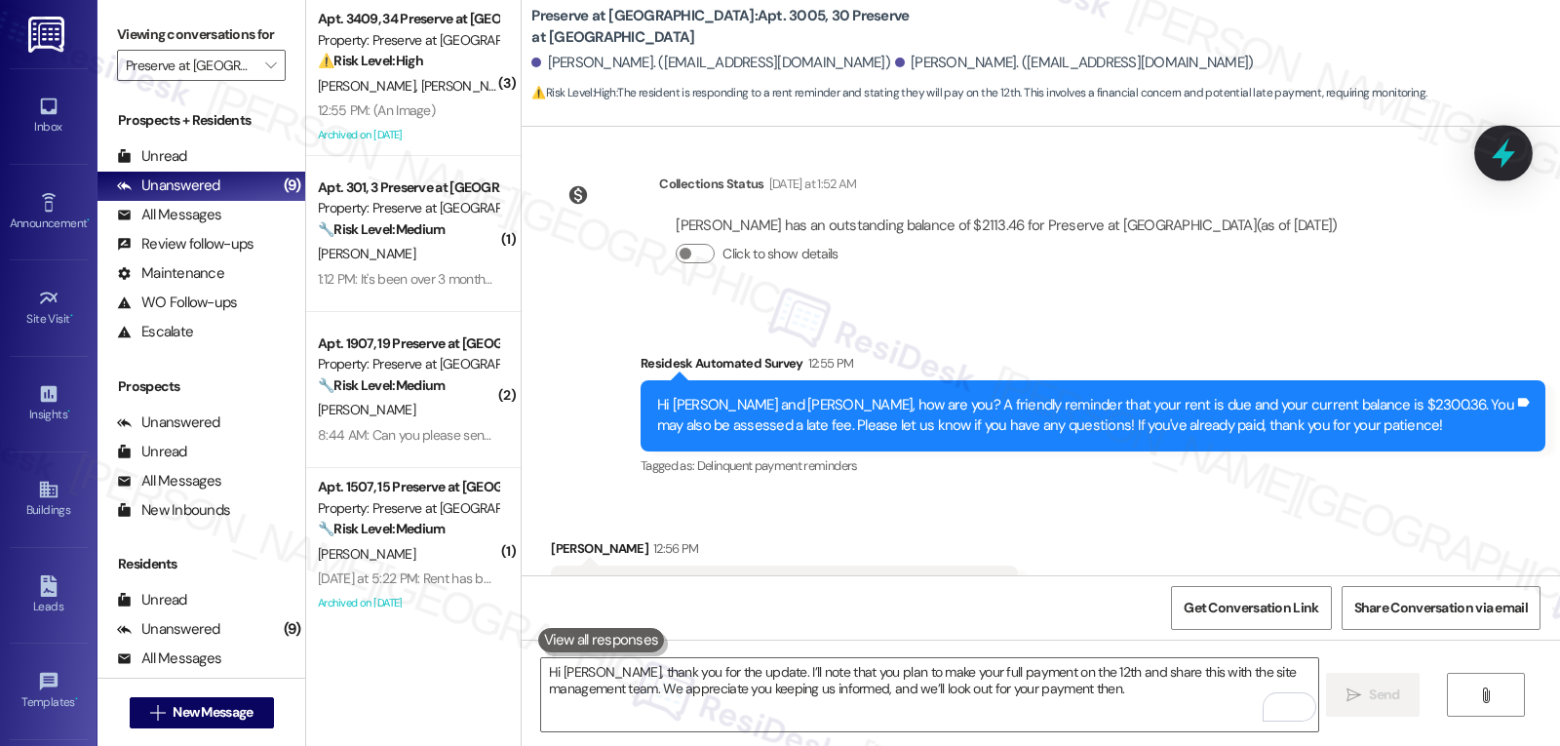
click at [1499, 147] on icon at bounding box center [1503, 153] width 33 height 33
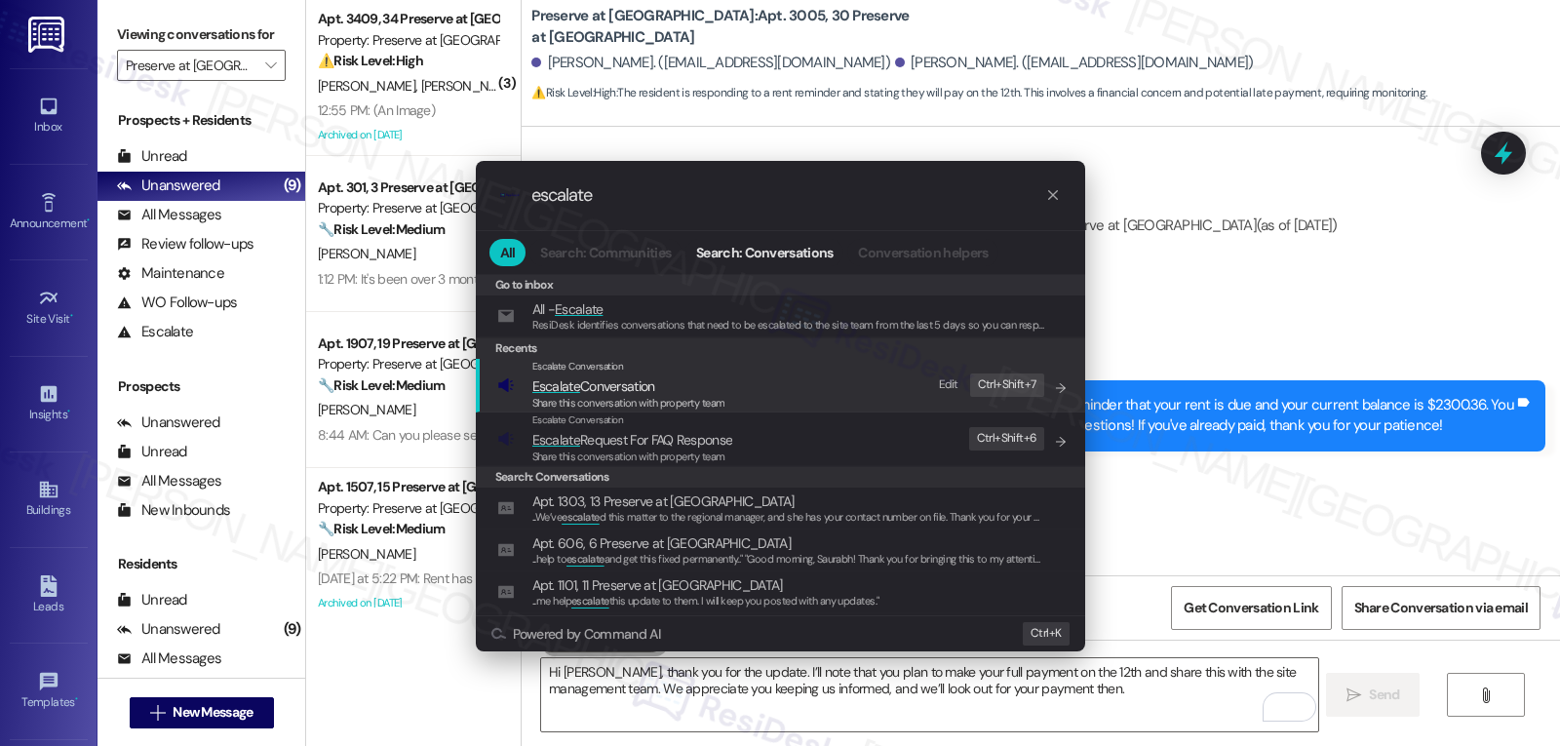
type input "escalate"
click at [711, 396] on span "Share this conversation with property team" at bounding box center [628, 403] width 193 height 14
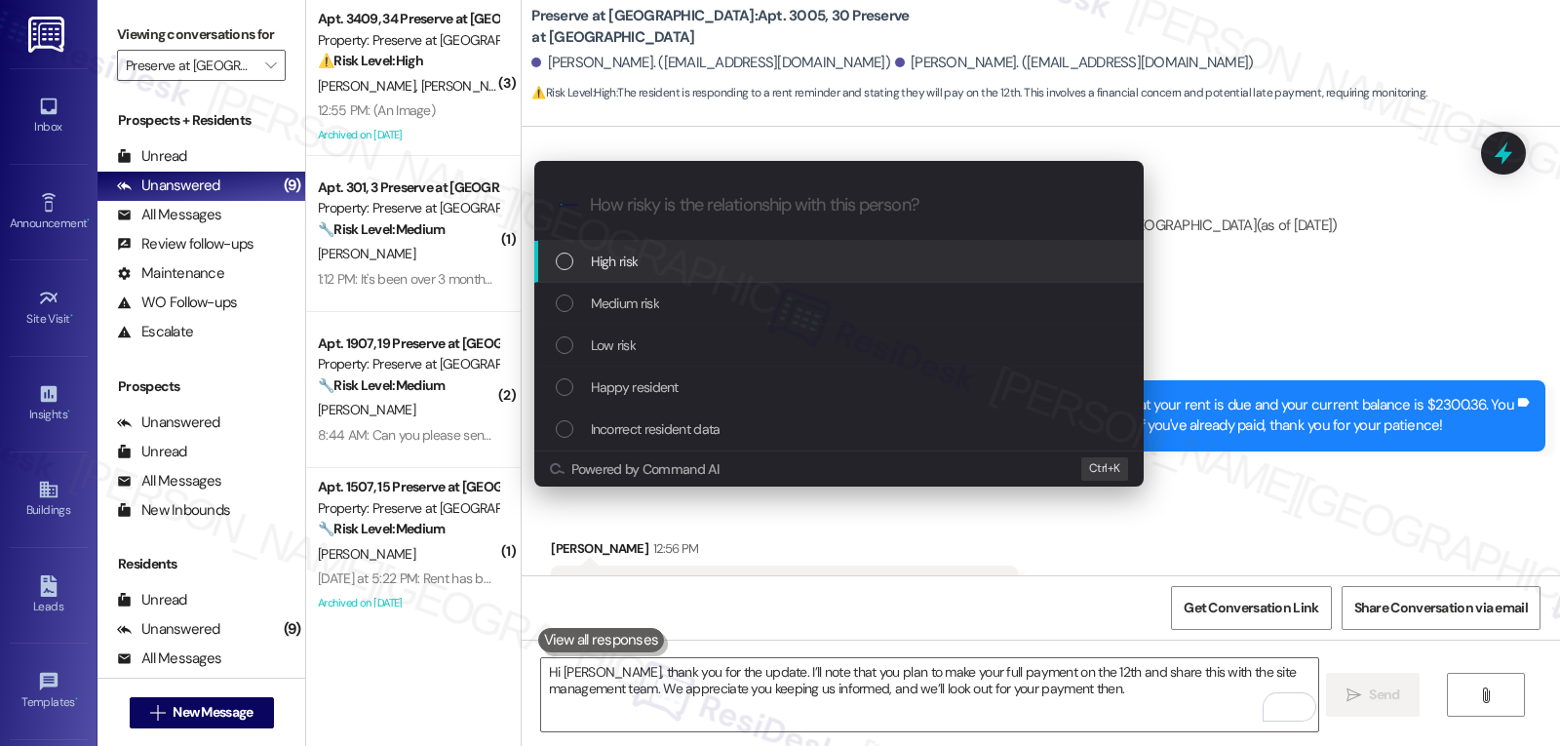
click at [723, 271] on div "High risk" at bounding box center [841, 261] width 570 height 21
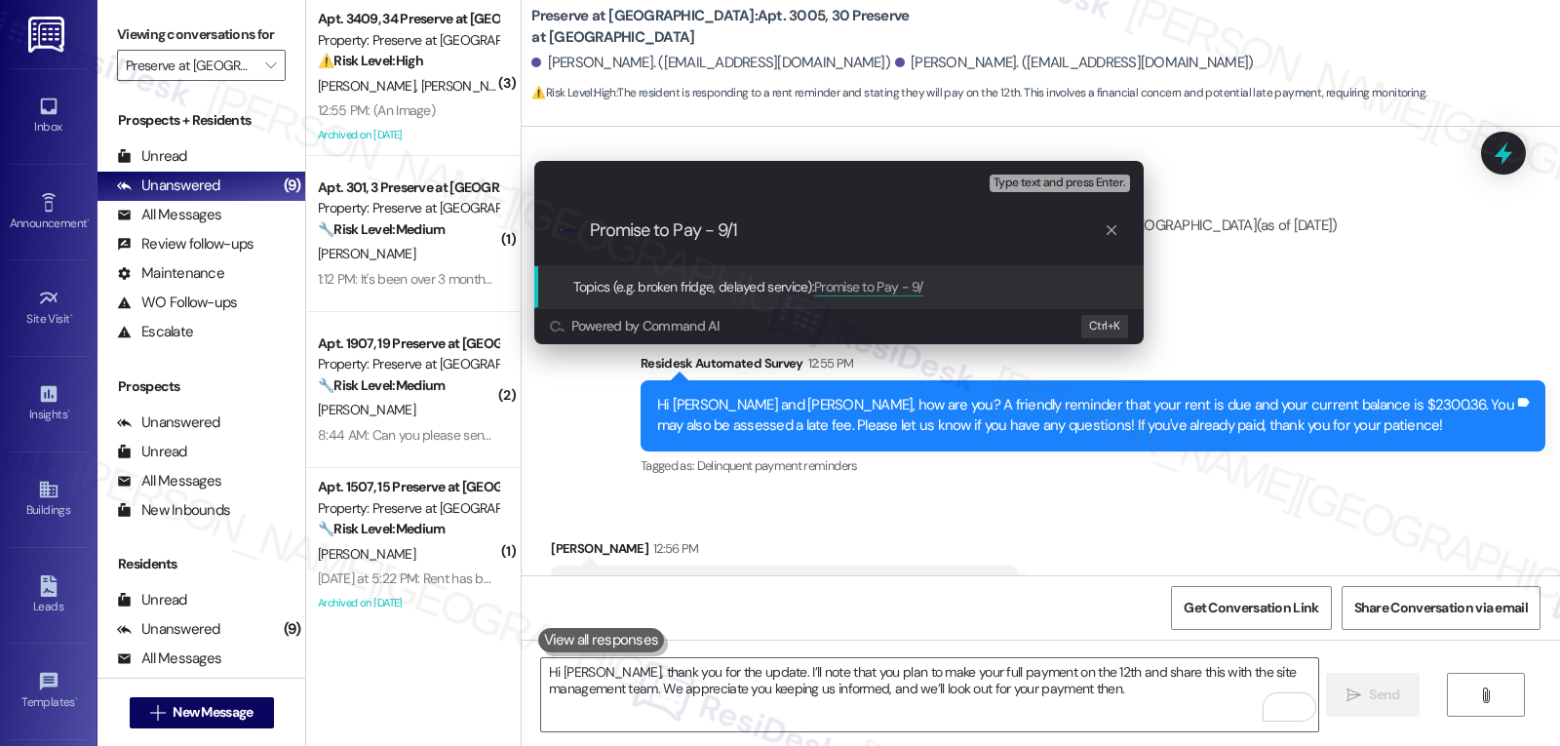
type input "Promise to Pay - 9/12"
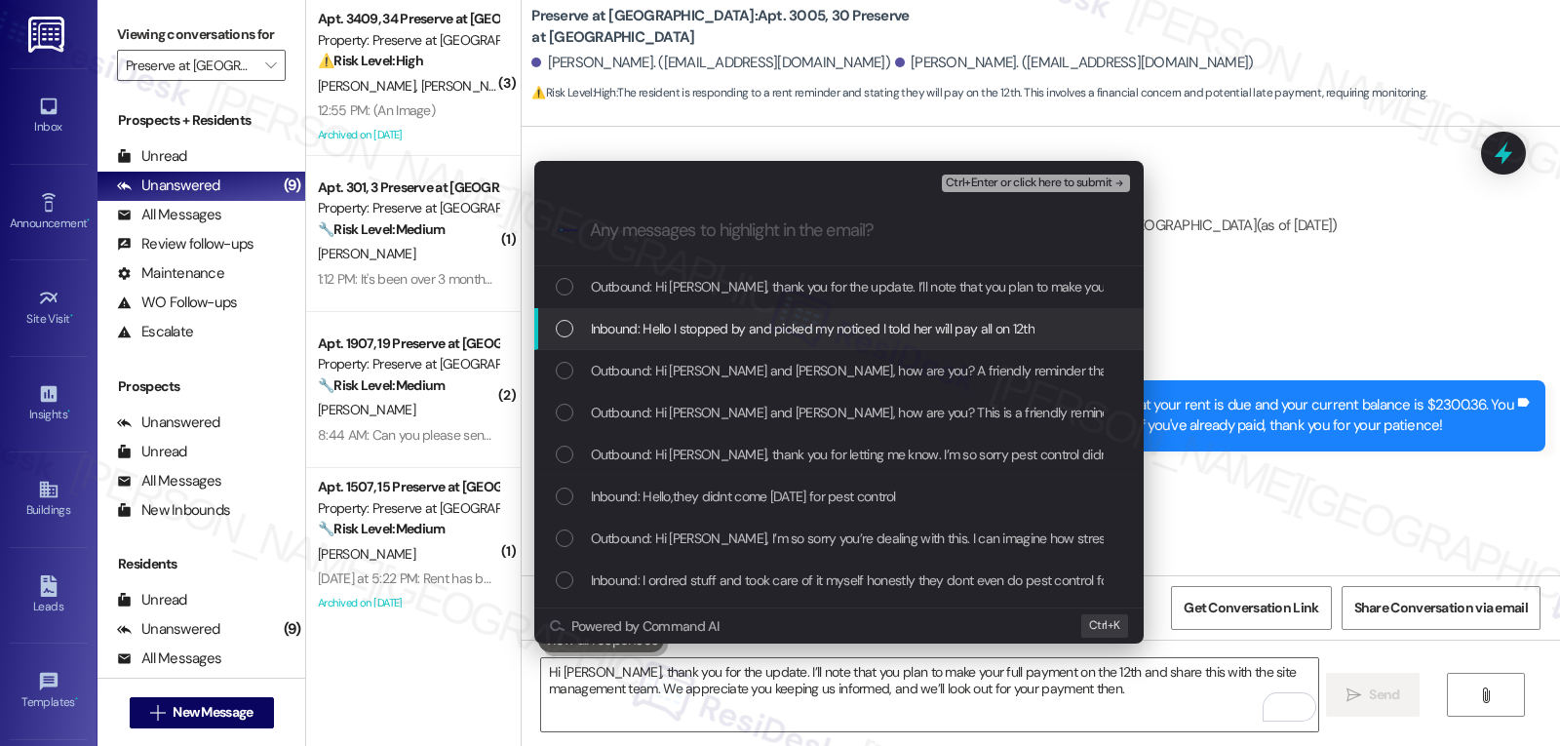
click at [664, 321] on span "Inbound: Hello I stopped by and picked my noticed I told her will pay all on 12…" at bounding box center [813, 328] width 444 height 21
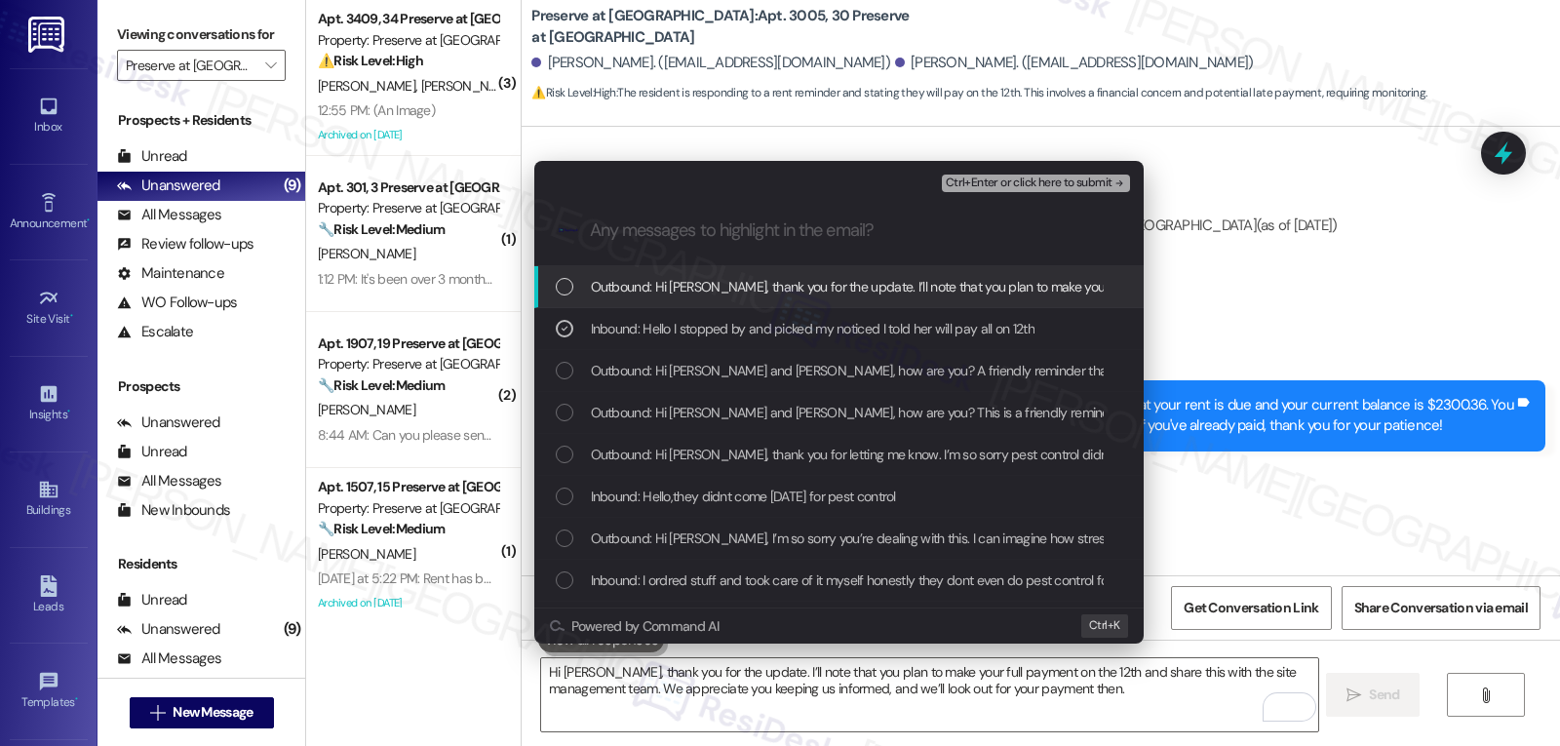
click at [1070, 179] on span "Ctrl+Enter or click here to submit" at bounding box center [1029, 183] width 167 height 14
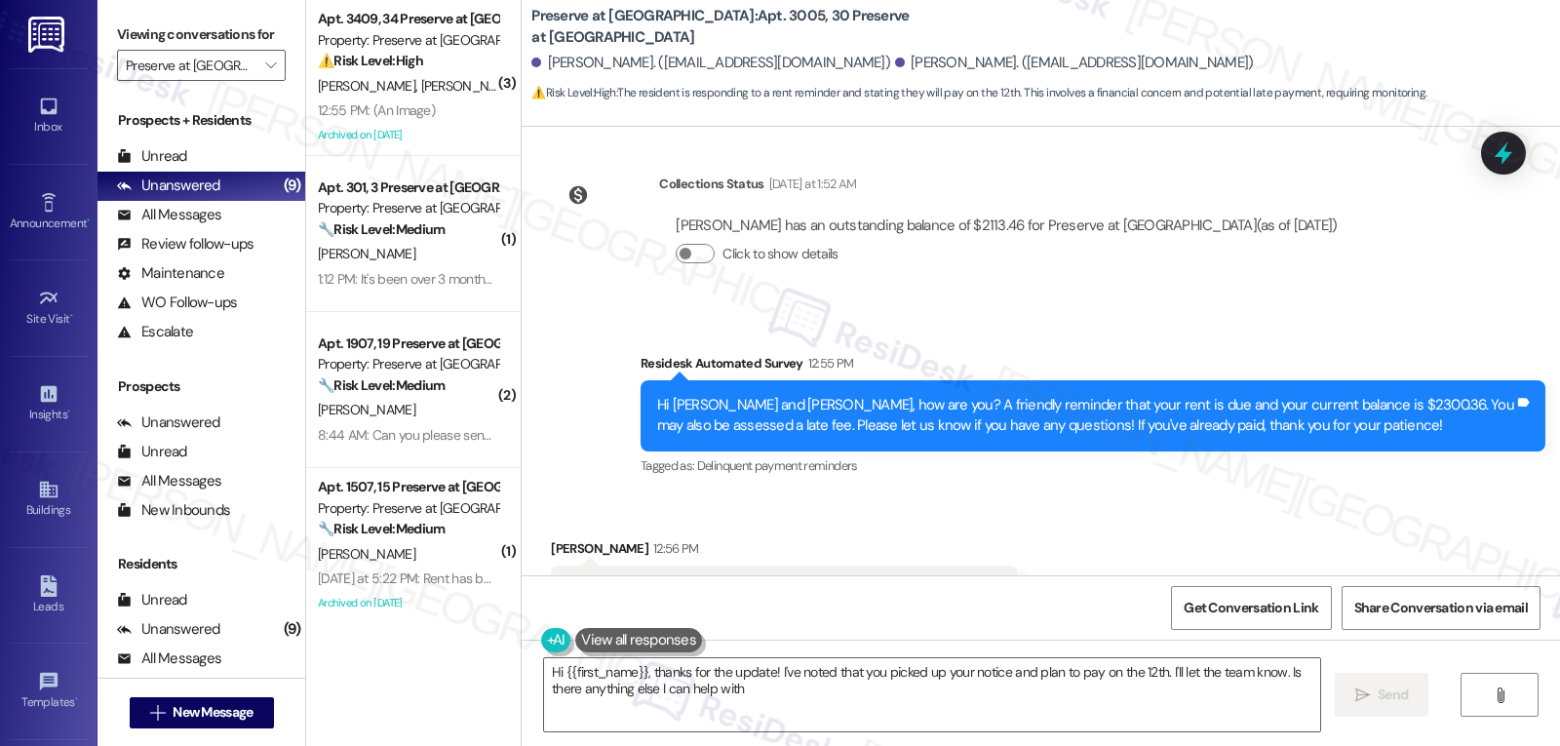
type textarea "Hi {{first_name}}, thanks for the update! I've noted that you picked up your no…"
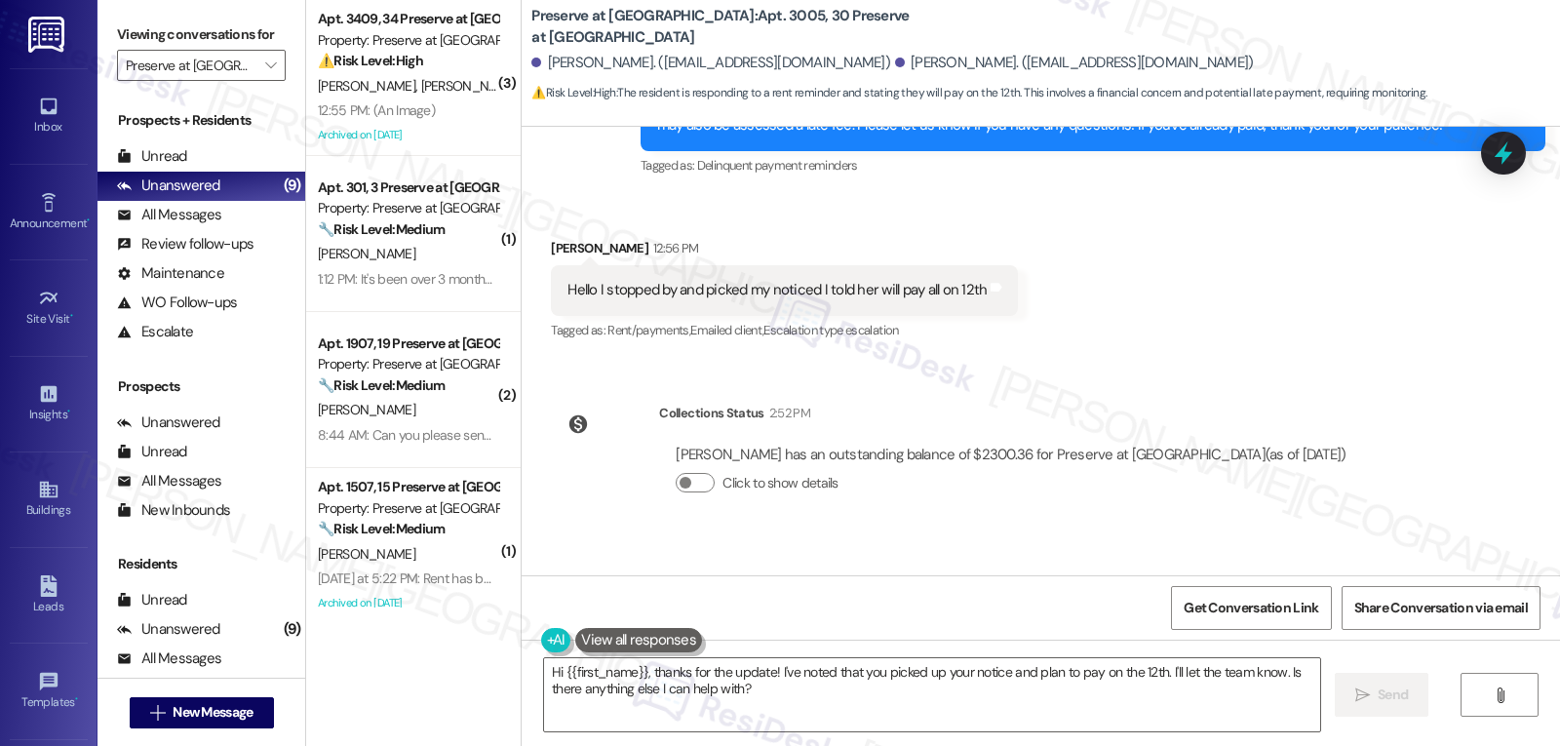
scroll to position [14234, 0]
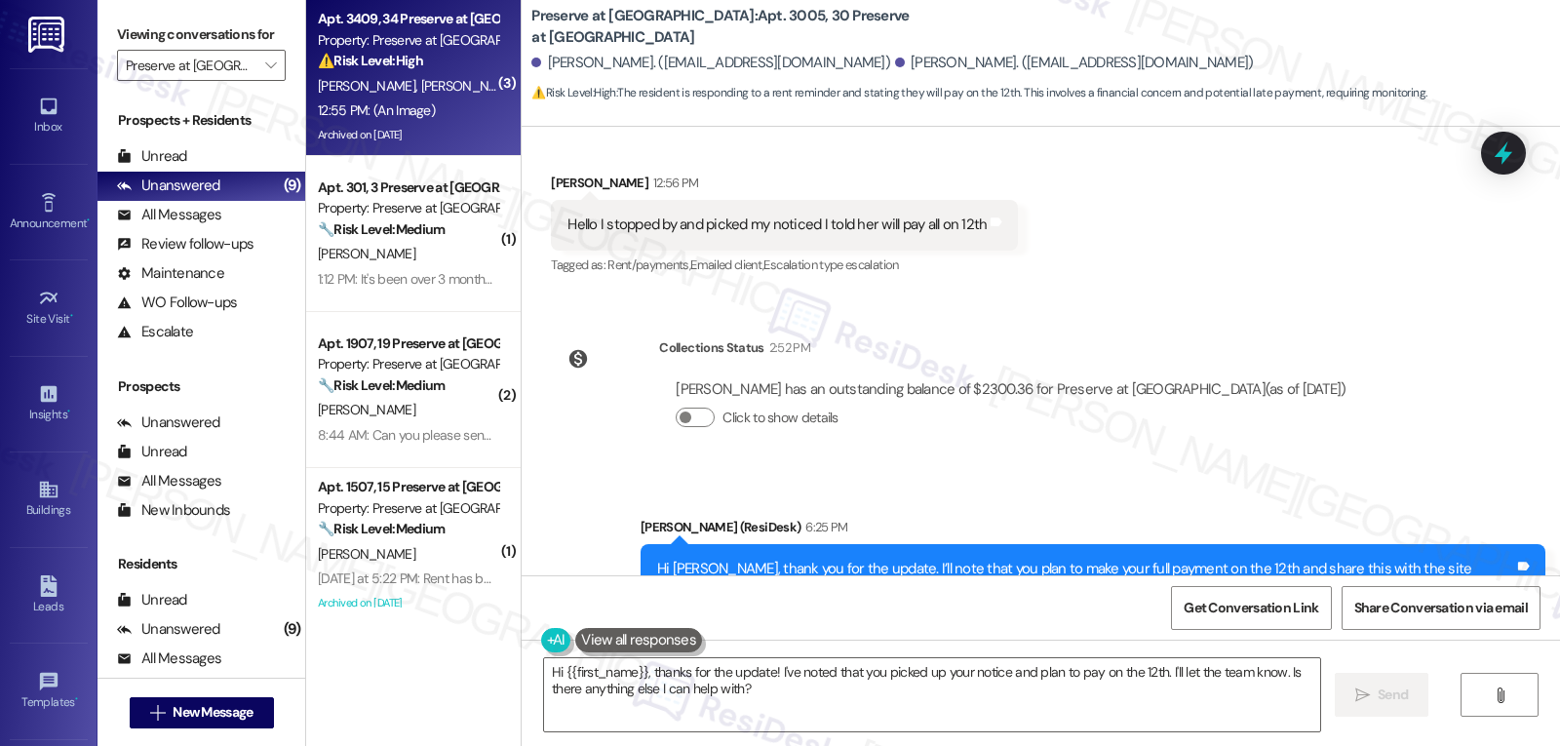
click at [434, 103] on div "12:55 PM: (An Image) 12:55 PM: (An Image)" at bounding box center [408, 110] width 184 height 24
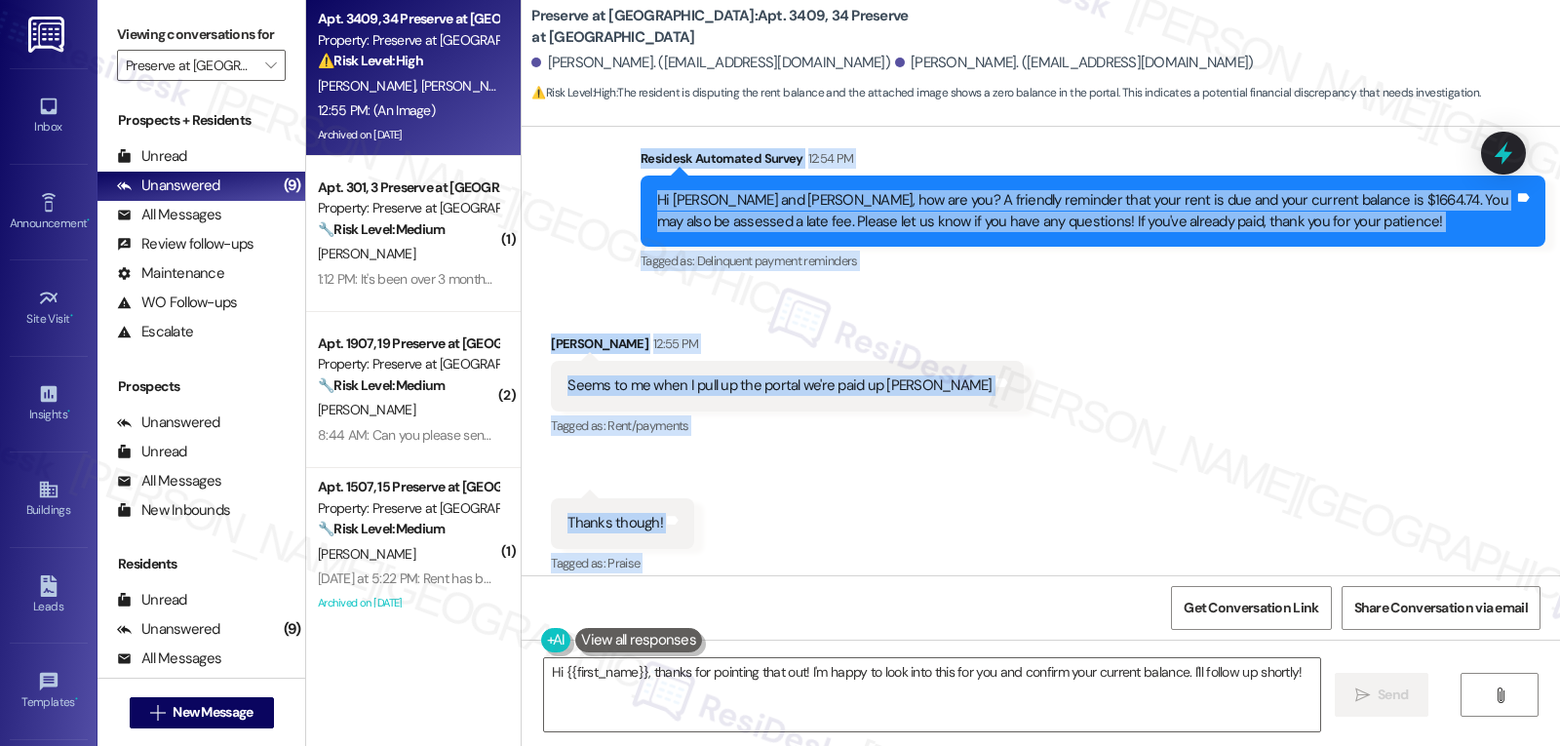
scroll to position [12460, 0]
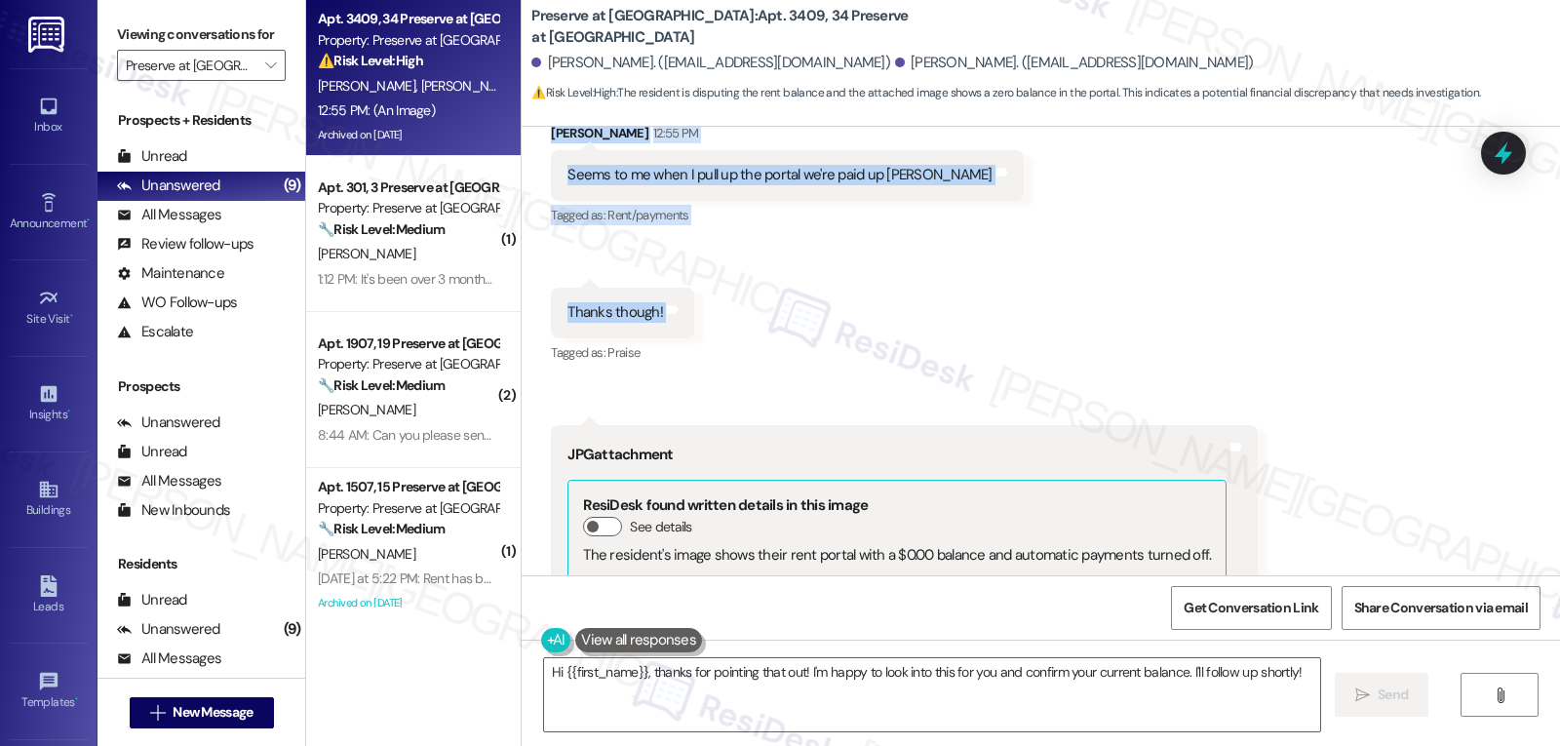
drag, startPoint x: 618, startPoint y: 270, endPoint x: 713, endPoint y: 251, distance: 96.6
click at [713, 251] on div "Announcement, sent via SMS Sarah (ResiDesk) Jan 08, 2025 at 1:11 PM Dear Reside…" at bounding box center [1041, 351] width 1039 height 449
copy div "Residesk Automated Survey 12:54 PM Hi Gina and Anthony, how are you? A friendly…"
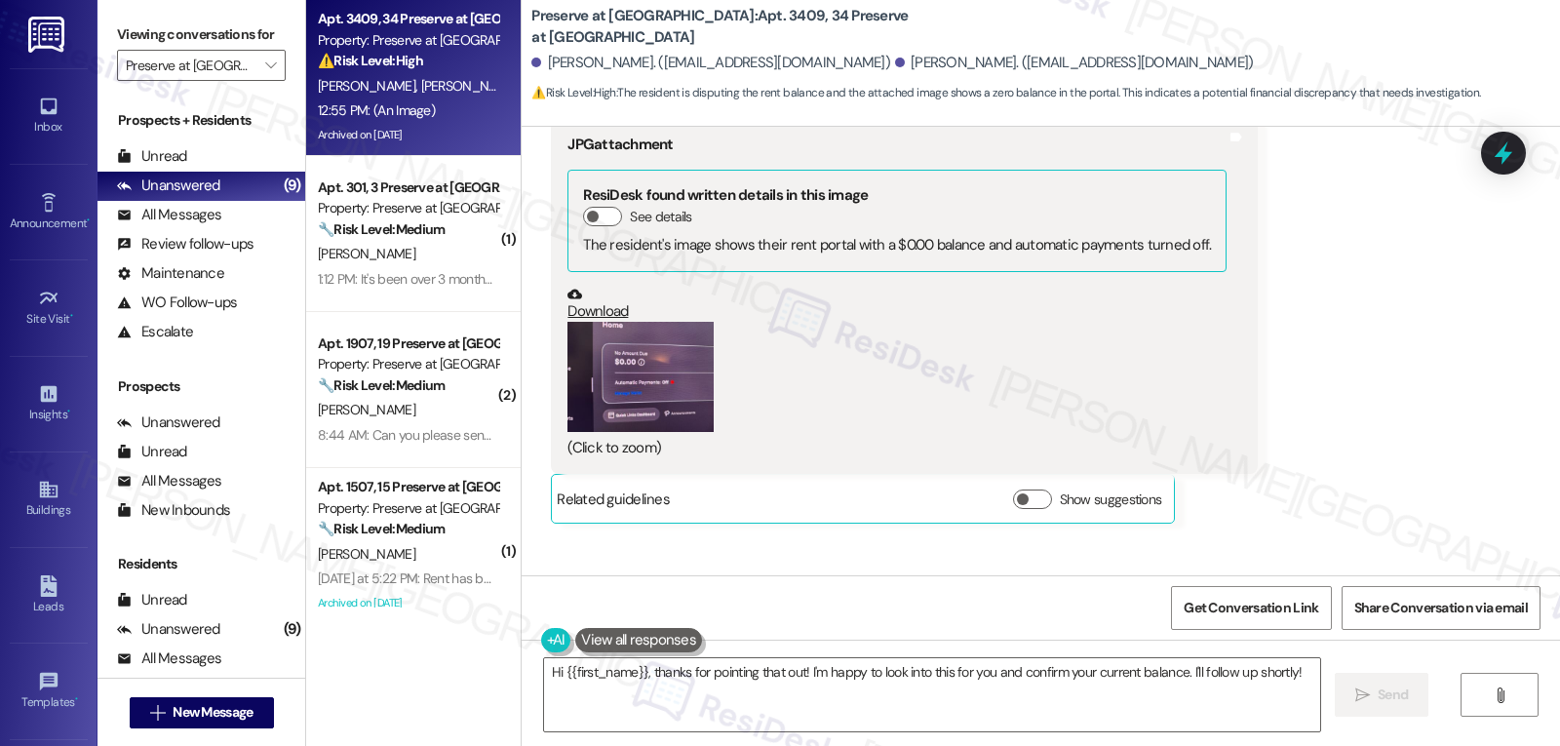
scroll to position [12850, 0]
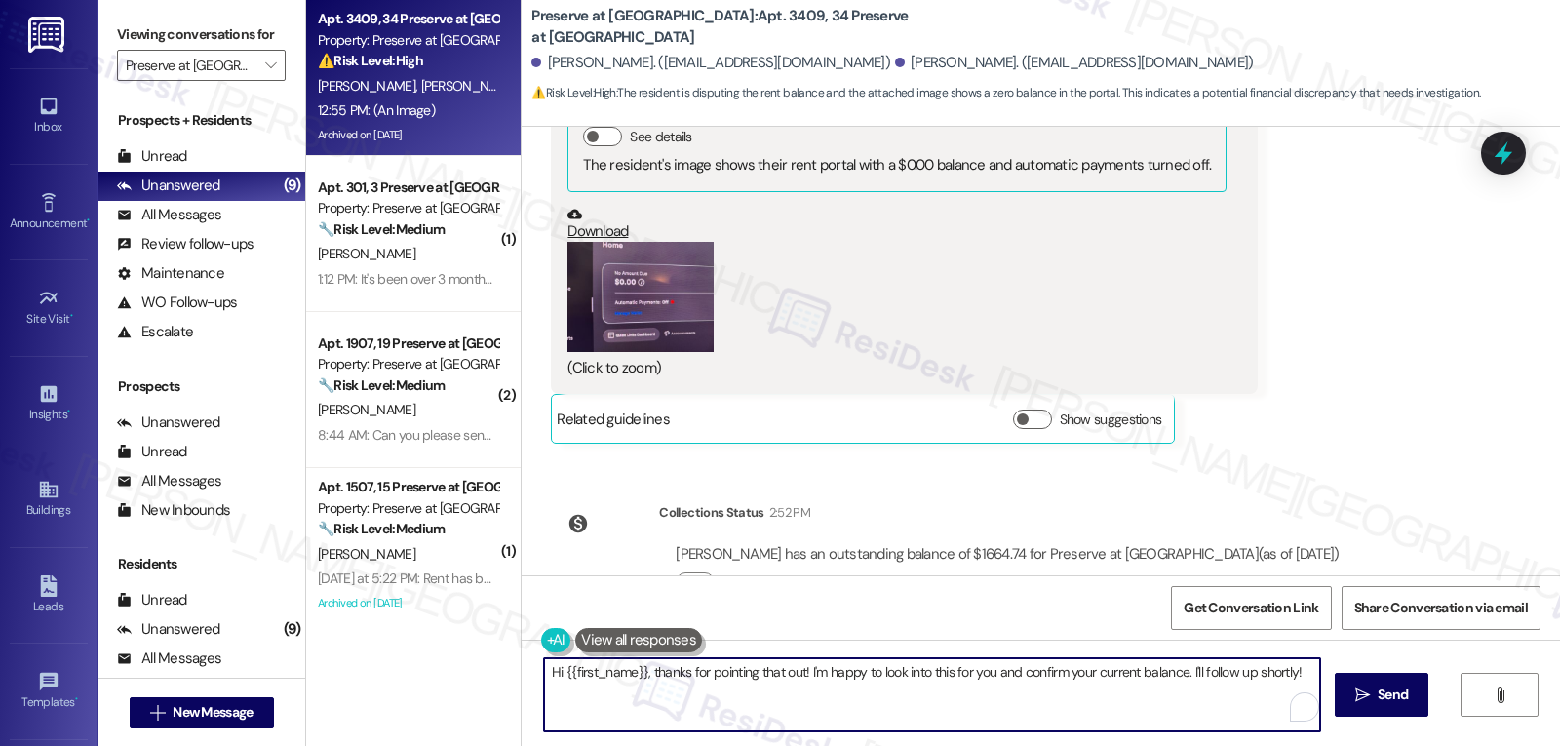
click at [797, 671] on textarea "Hi {{first_name}}, thanks for pointing that out! I'm happy to look into this fo…" at bounding box center [932, 694] width 776 height 73
click at [1291, 676] on textarea "Hi {{first_name}}, thanks for pointing that out! I'm happy to look into this fo…" at bounding box center [929, 694] width 776 height 73
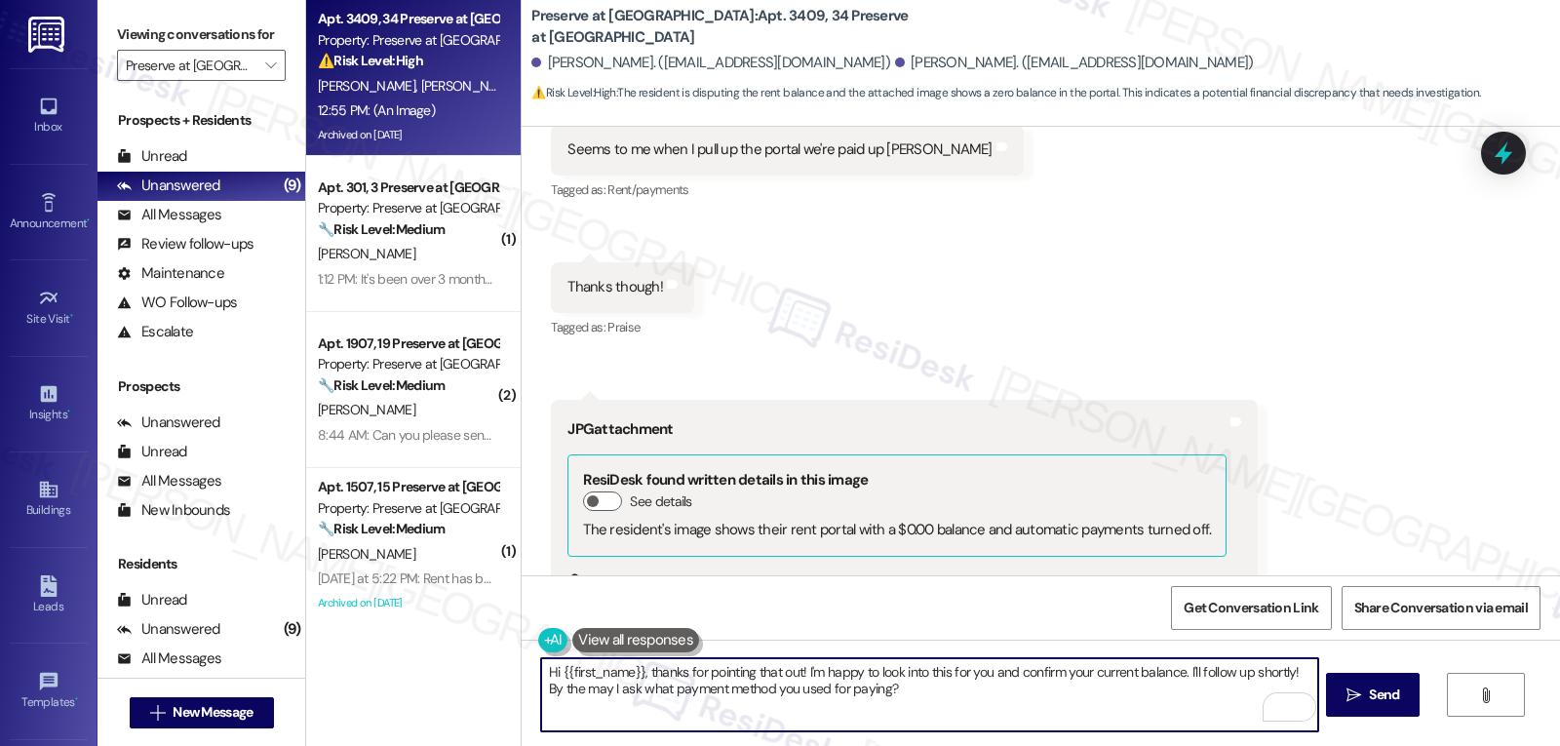
scroll to position [12265, 0]
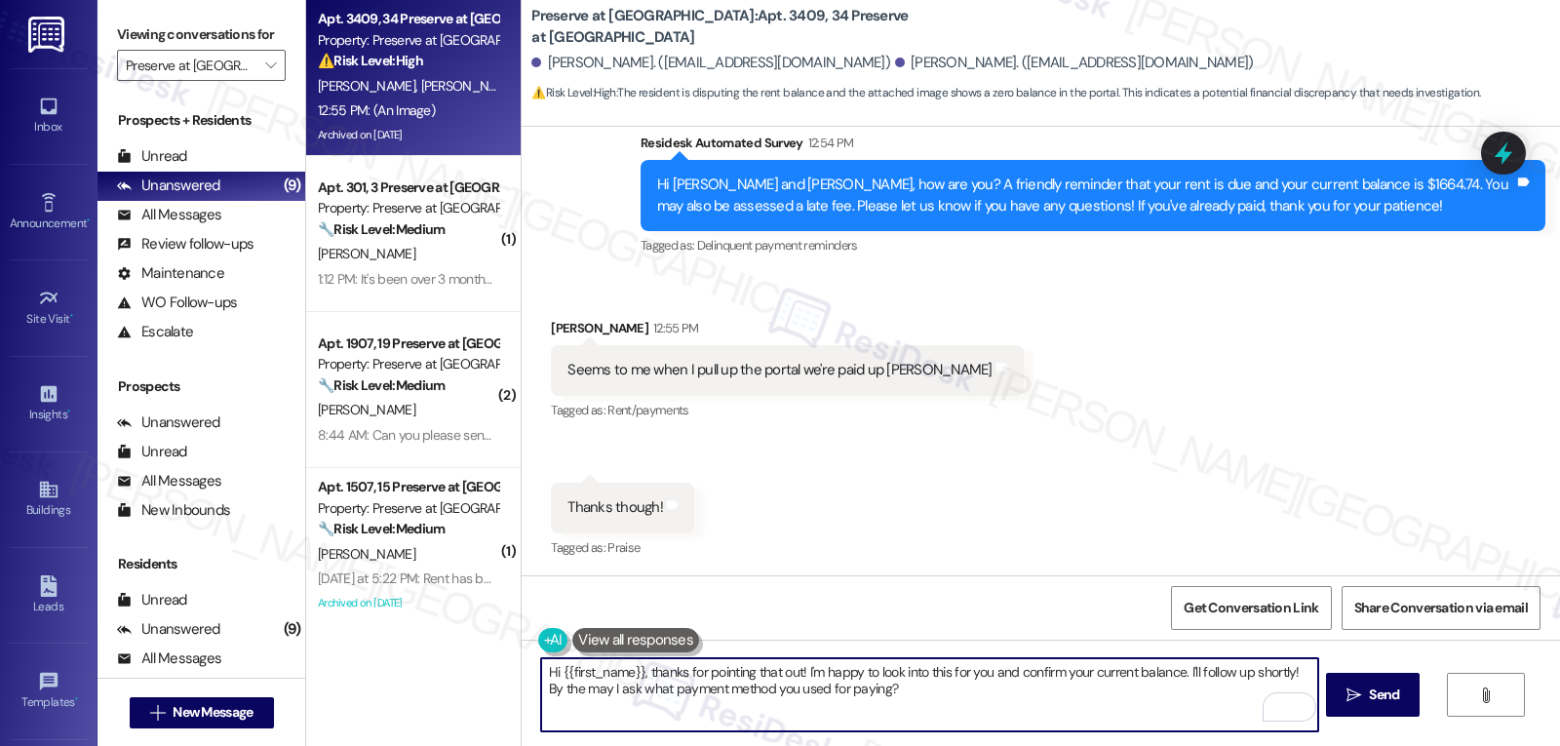
drag, startPoint x: 549, startPoint y: 671, endPoint x: 630, endPoint y: 669, distance: 81.0
click at [630, 669] on textarea "Hi {{first_name}}, thanks for pointing that out! I'm happy to look into this fo…" at bounding box center [929, 694] width 776 height 73
click at [931, 712] on textarea "Hi Anthony, thanks for pointing that out! I'm happy to look into this for you a…" at bounding box center [929, 694] width 776 height 73
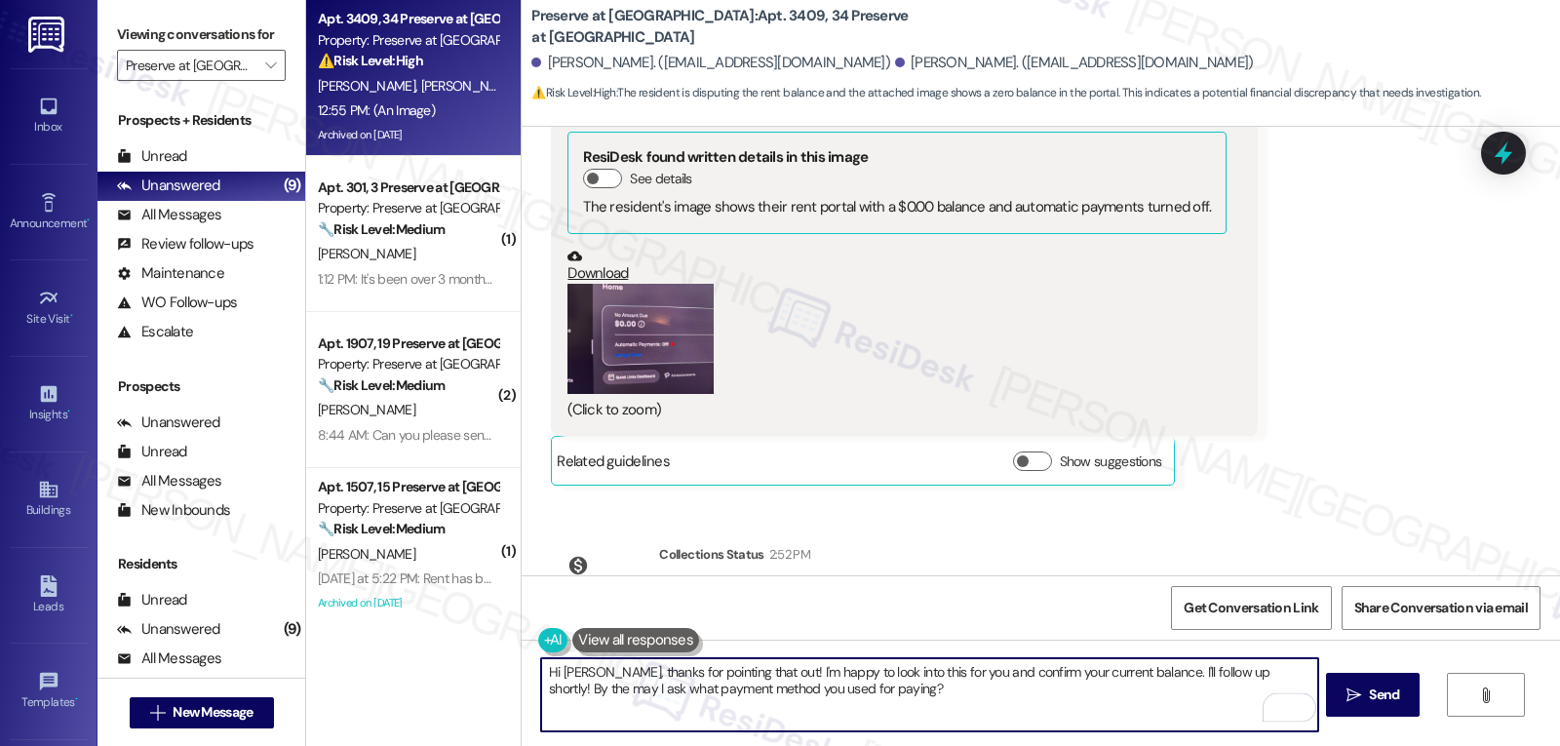
scroll to position [12850, 0]
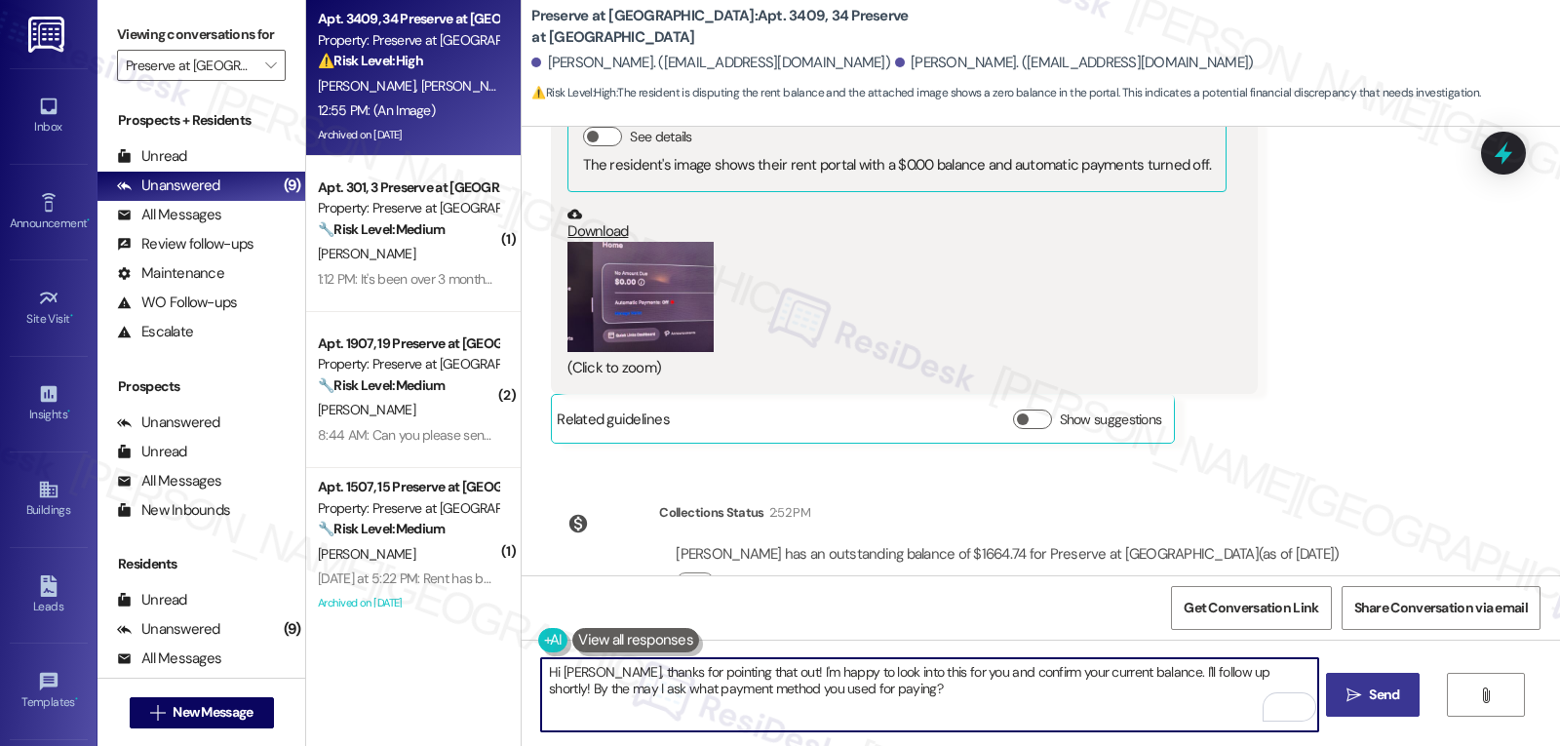
type textarea "Hi Anthony, thanks for pointing that out! I'm happy to look into this for you a…"
click at [1354, 683] on button " Send" at bounding box center [1373, 695] width 95 height 44
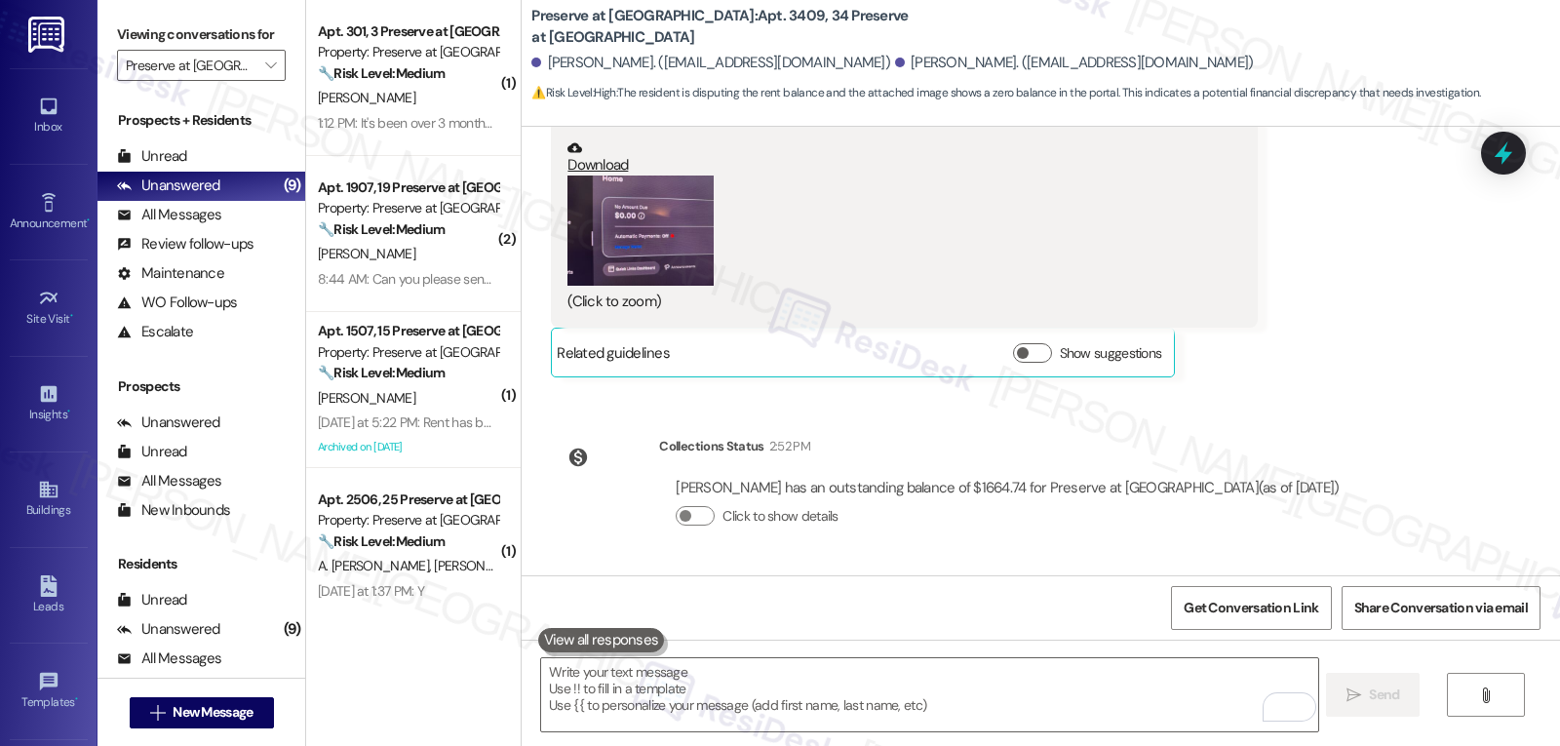
scroll to position [13007, 0]
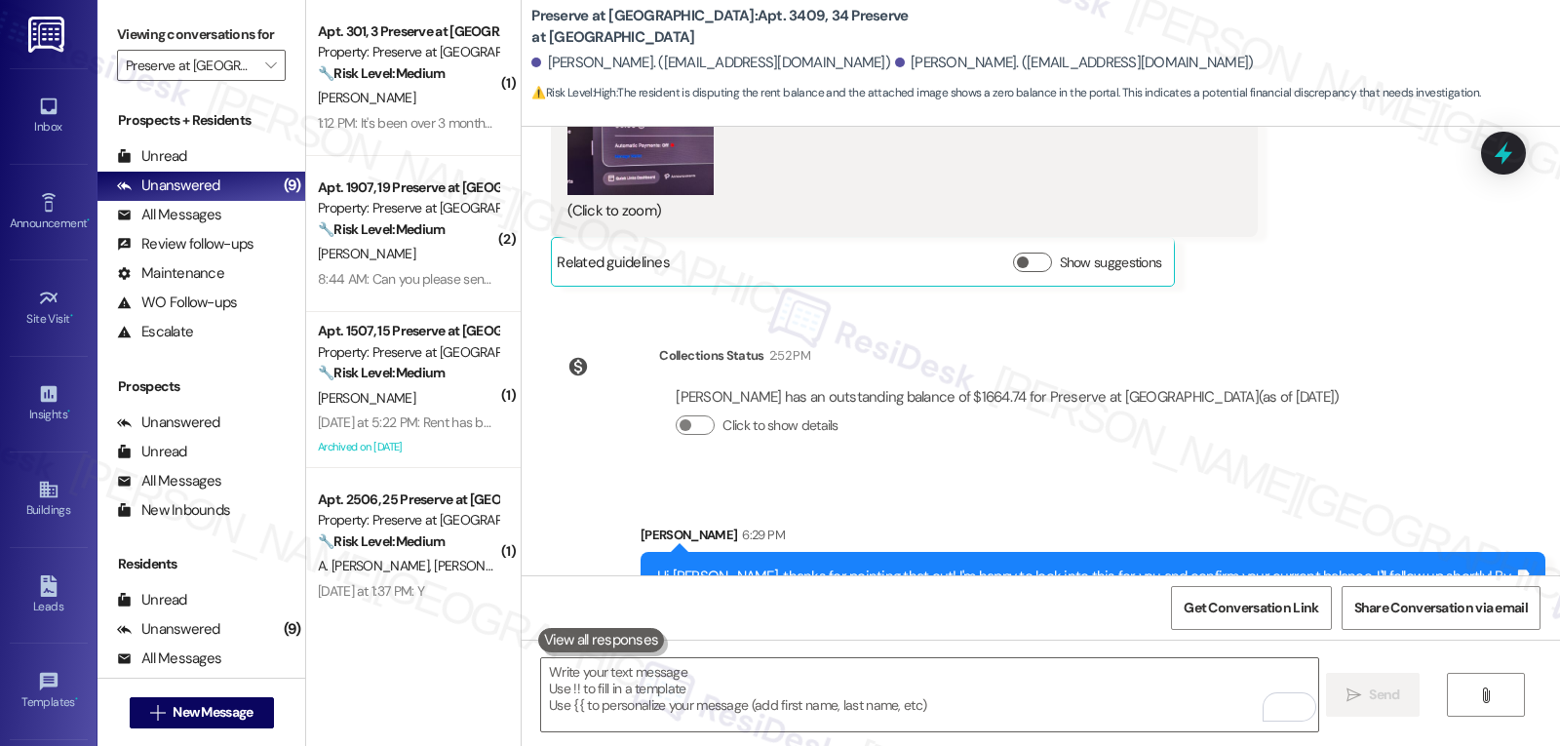
click at [403, 111] on div "1:12 PM: It's been over 3 months. You can't miss it. I see it everyday. They ju…" at bounding box center [408, 123] width 184 height 24
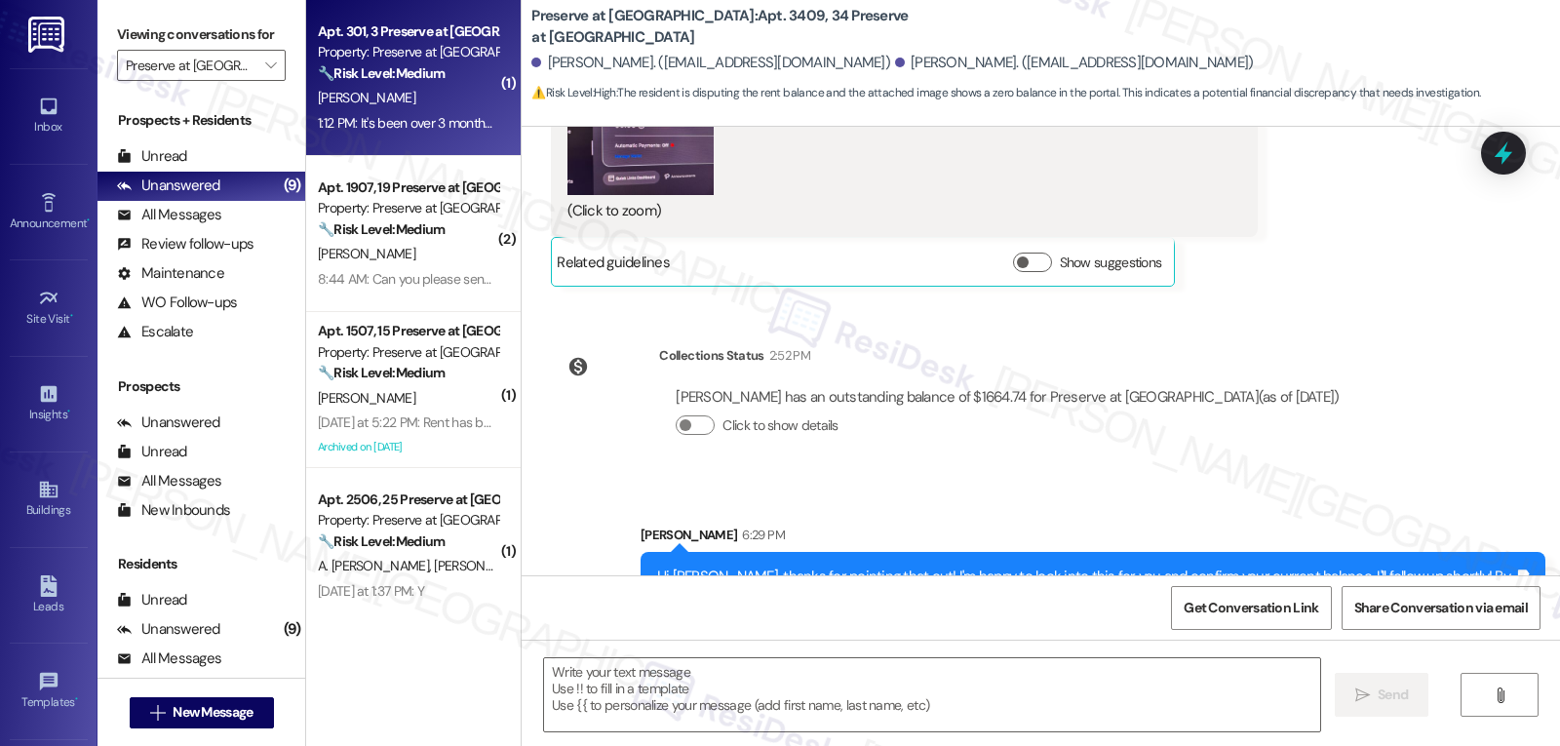
type textarea "Fetching suggested responses. Please feel free to read through the conversation…"
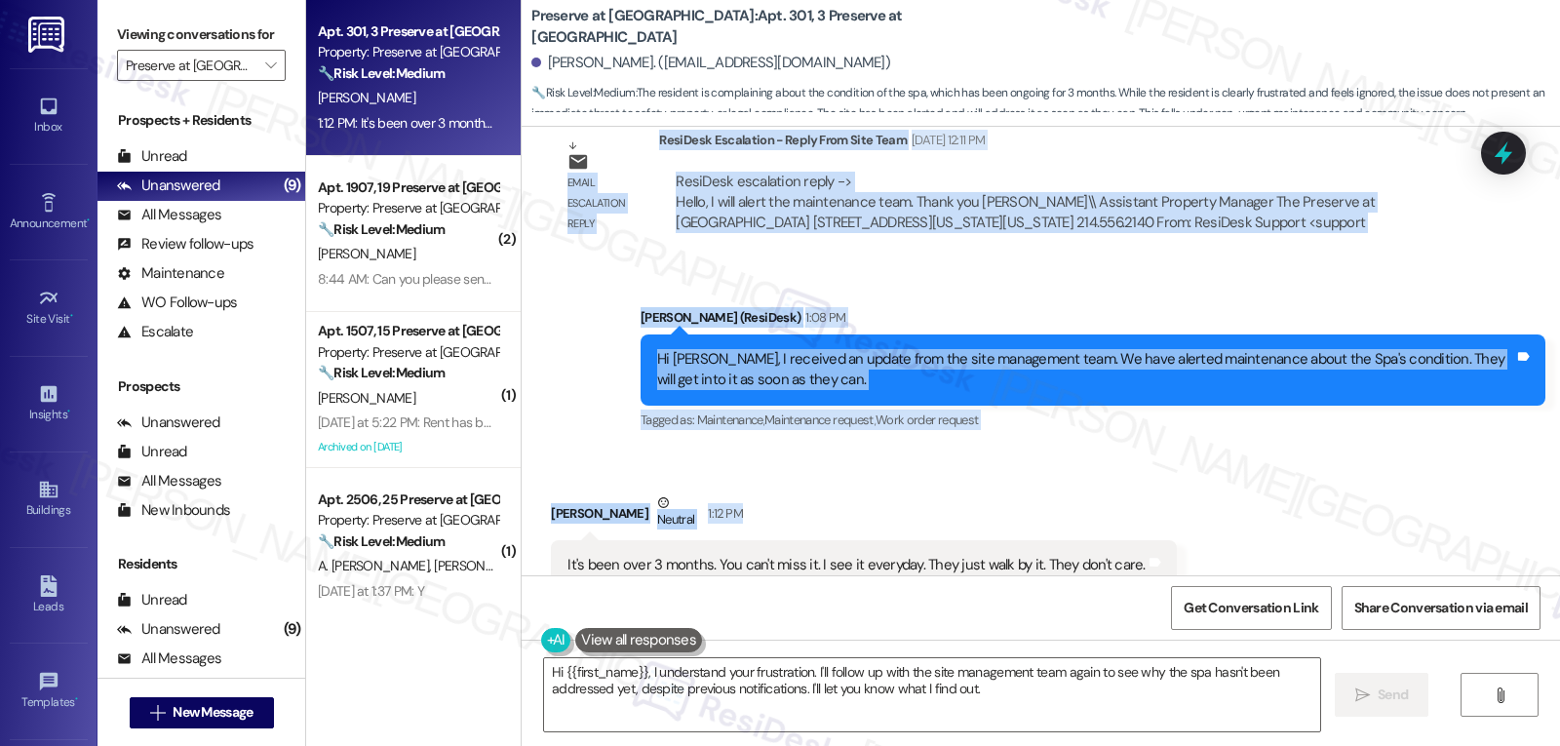
scroll to position [20810, 0]
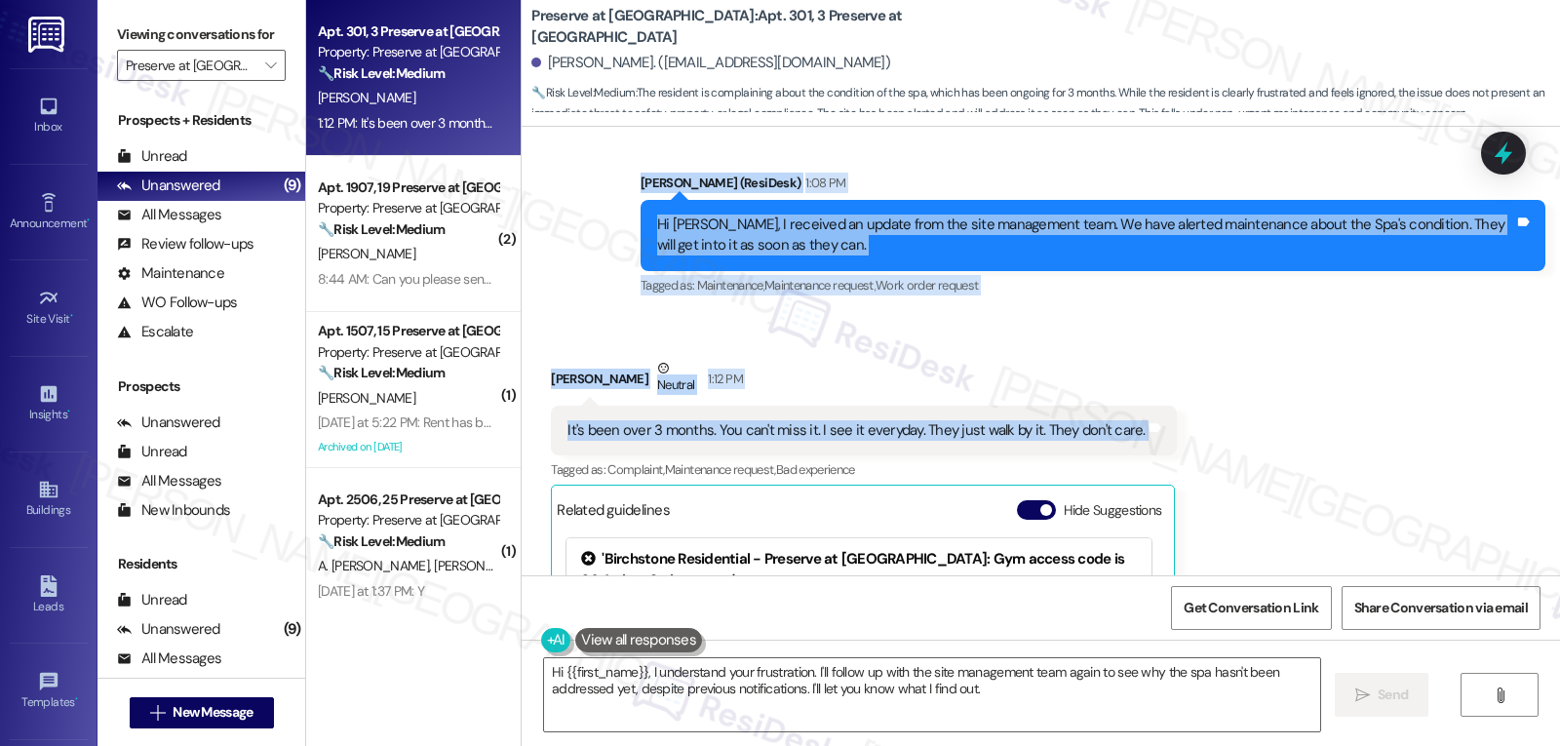
drag, startPoint x: 612, startPoint y: 332, endPoint x: 1245, endPoint y: 367, distance: 633.8
click at [1245, 367] on div "WO Jun 25, 2022 at 5:22 PM Show details Lease started Oct 27, 2024 at 8:00 PM A…" at bounding box center [1041, 351] width 1039 height 449
copy div "Sarah (ResiDesk) Aug 29, 2025 at 6:24 PM Hi Douglas, thank you for reaching out…"
click at [1037, 704] on textarea "Hi {{first_name}}, I understand your frustration. I'll follow up with the site …" at bounding box center [932, 694] width 776 height 73
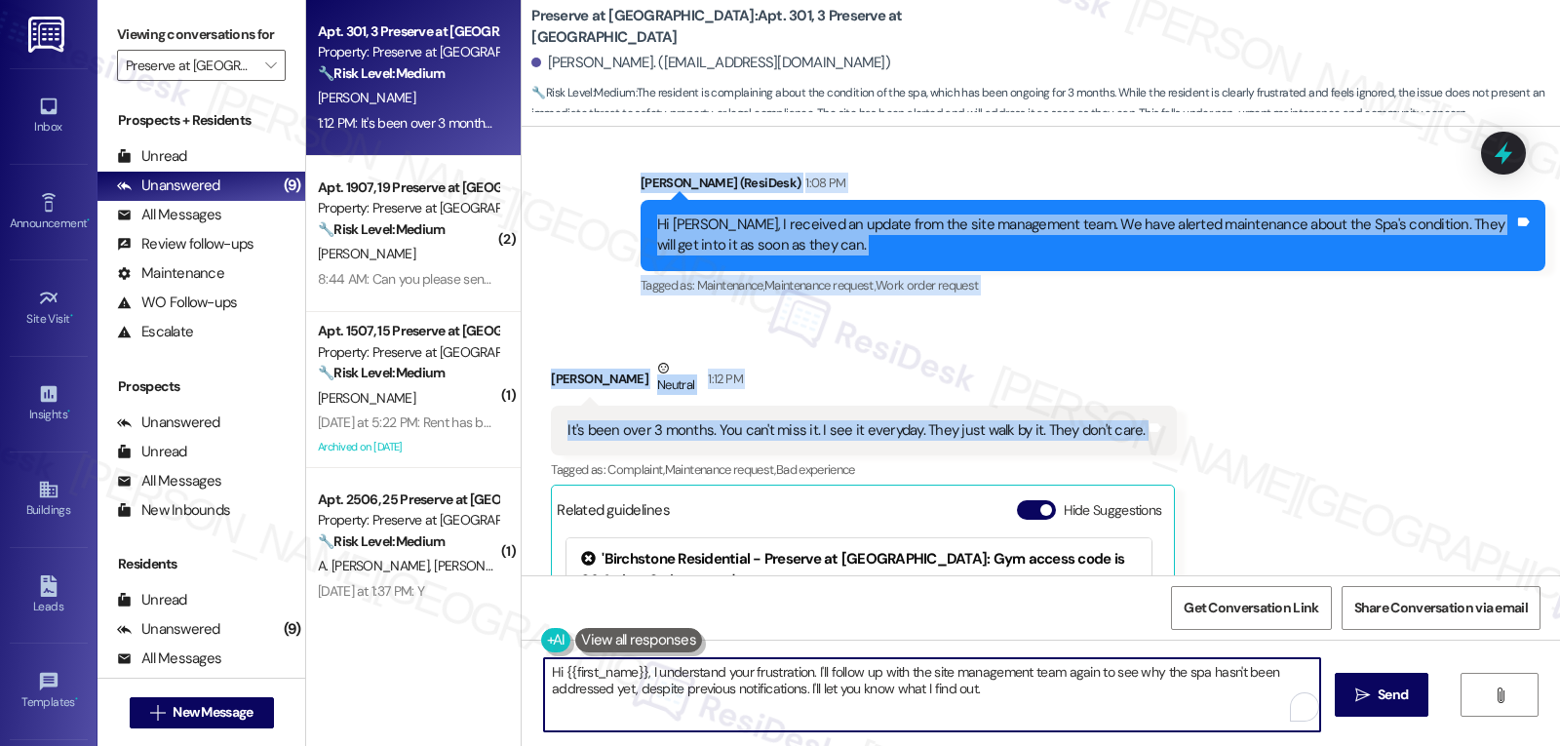
paste textarea "thank you for being so open about how you feel. I completely understand how dis…"
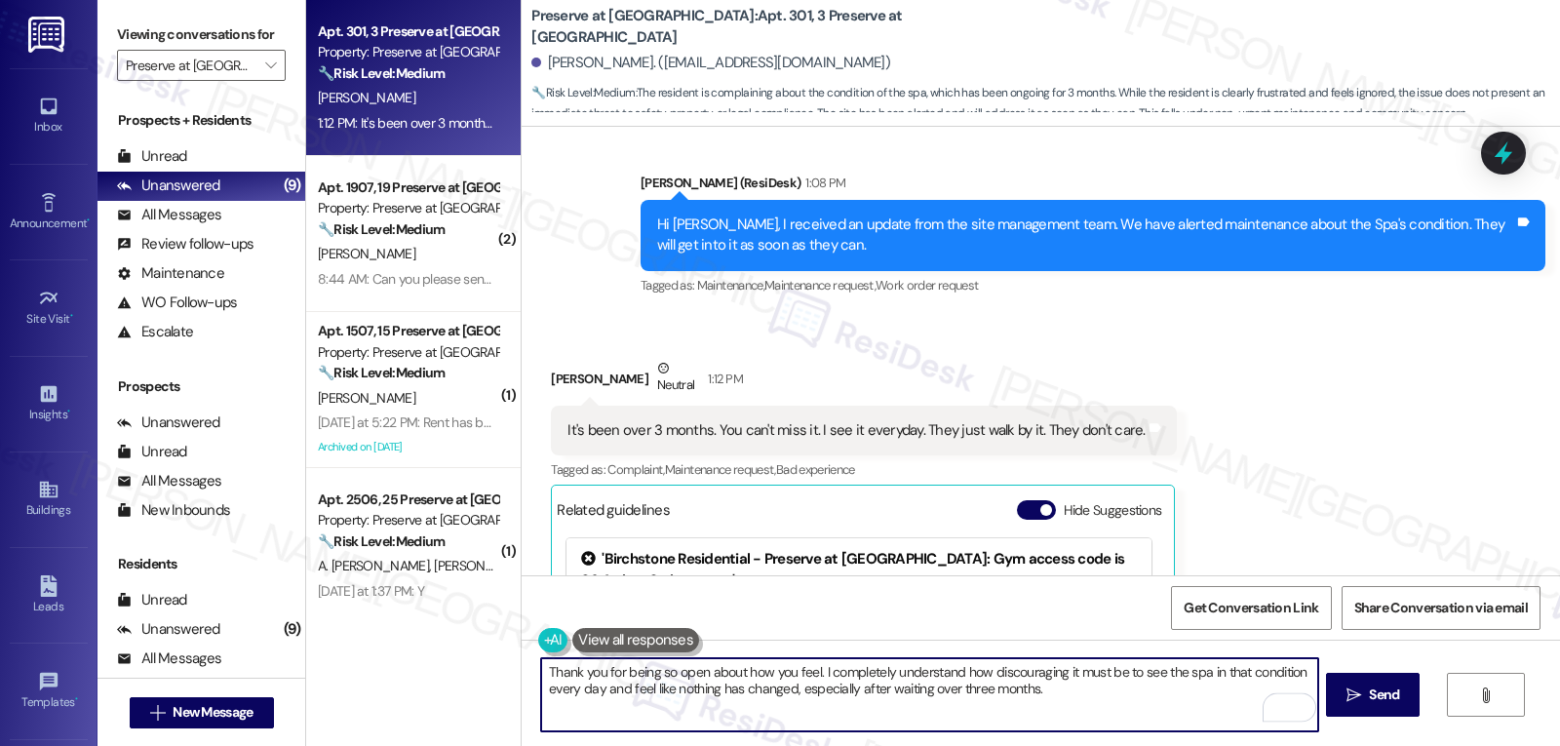
click at [1107, 695] on textarea "Thank you for being so open about how you feel. I completely understand how dis…" at bounding box center [929, 694] width 776 height 73
click at [1094, 709] on textarea "Thank you for being so open about how you feel. I completely understand how dis…" at bounding box center [929, 694] width 776 height 73
paste textarea "I know you’ve been patient for a long time, and I’ll keep you updated"
type textarea "Thank you for being so open about how you feel. I completely understand how dis…"
click at [1374, 711] on button " Send" at bounding box center [1373, 695] width 95 height 44
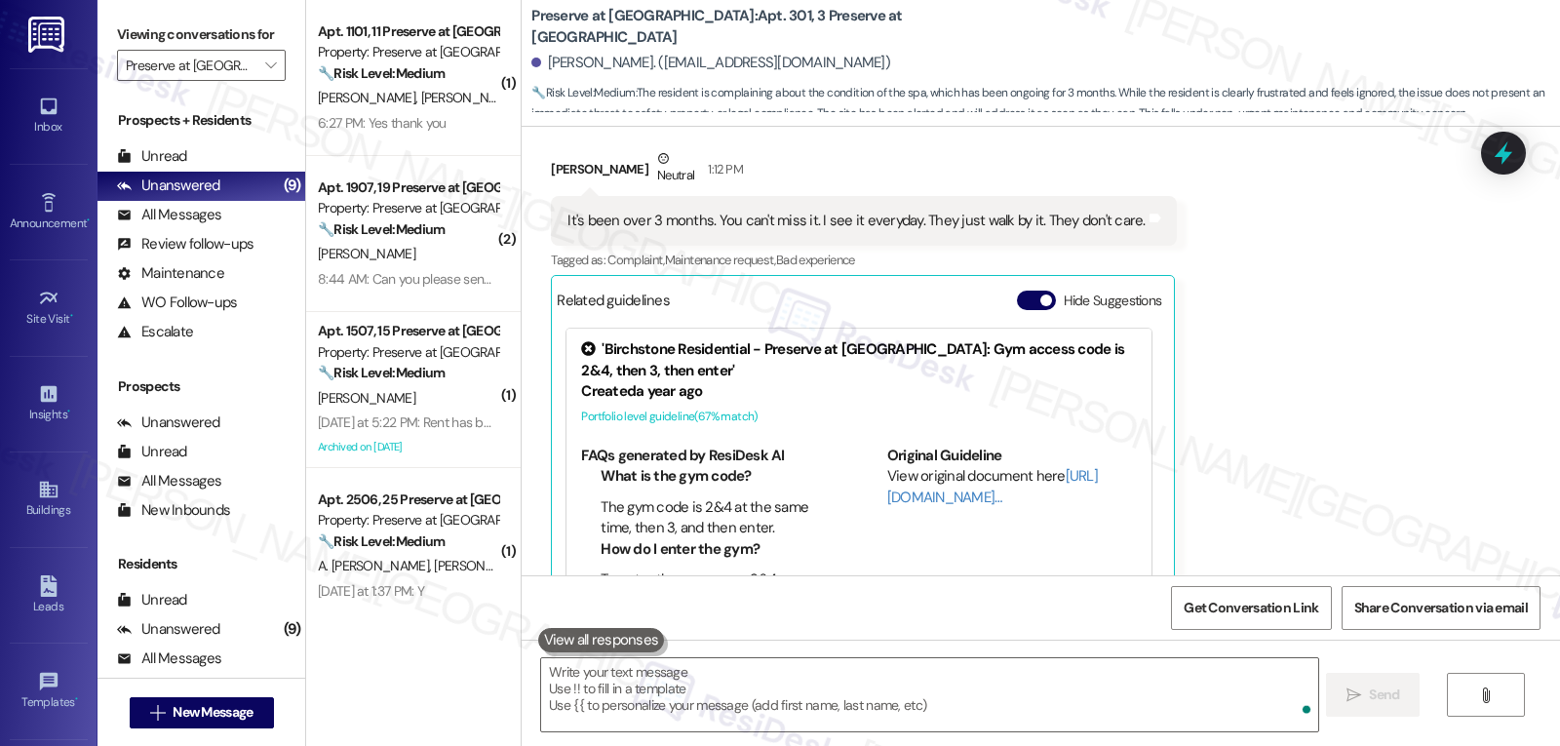
scroll to position [21378, 0]
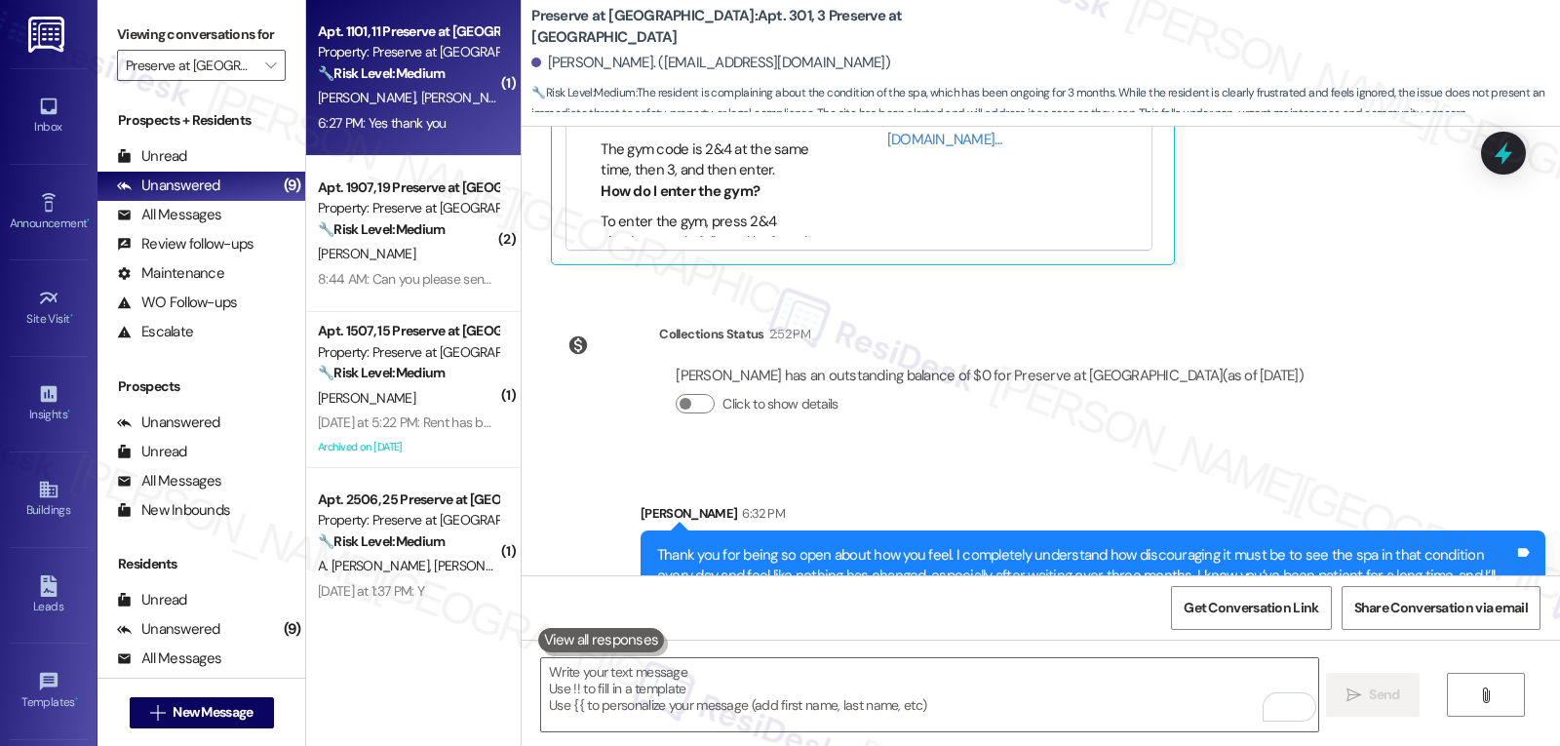
click at [400, 117] on div "6:27 PM: Yes thank you 6:27 PM: Yes thank you" at bounding box center [382, 123] width 129 height 18
type textarea "Fetching suggested responses. Please feel free to read through the conversation…"
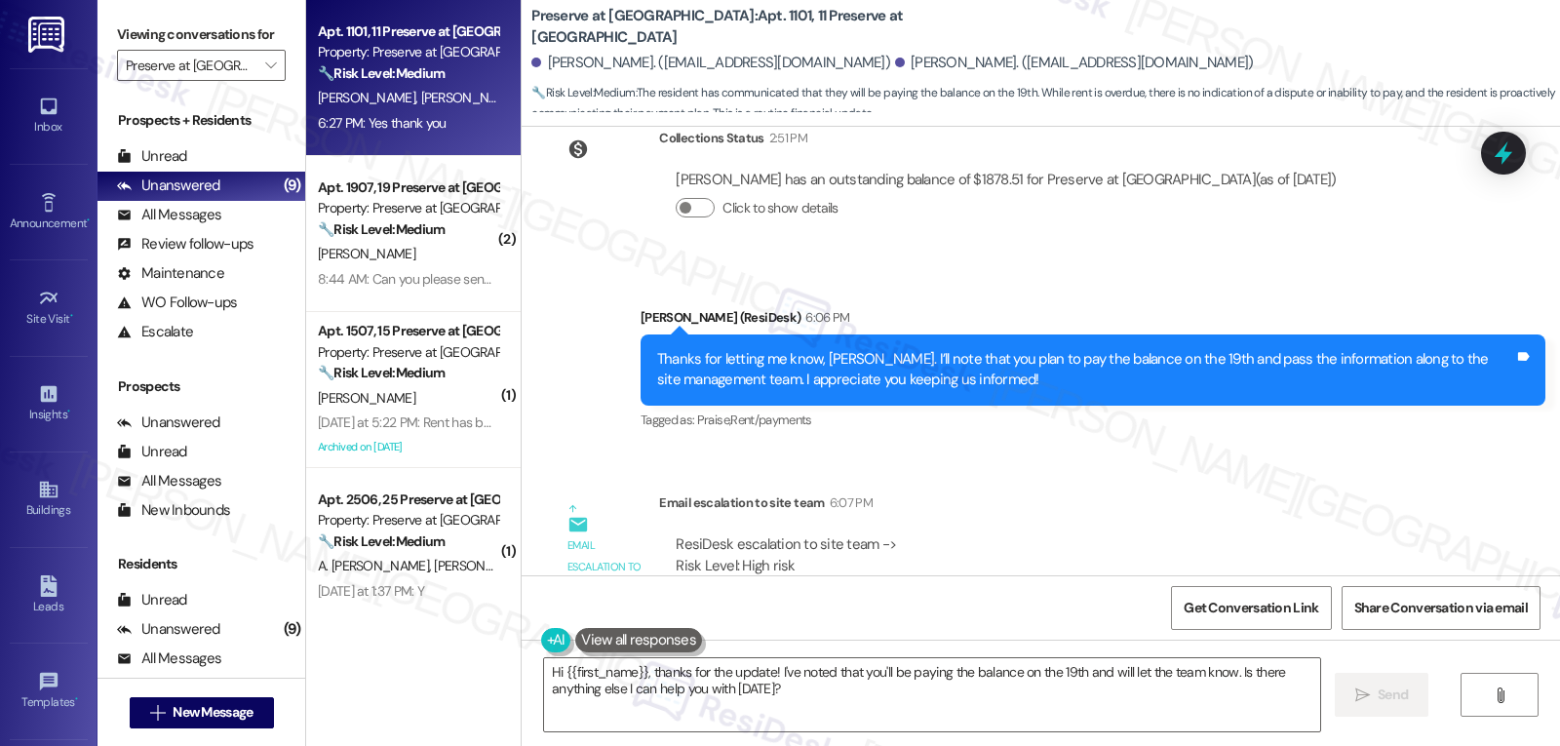
scroll to position [7351, 0]
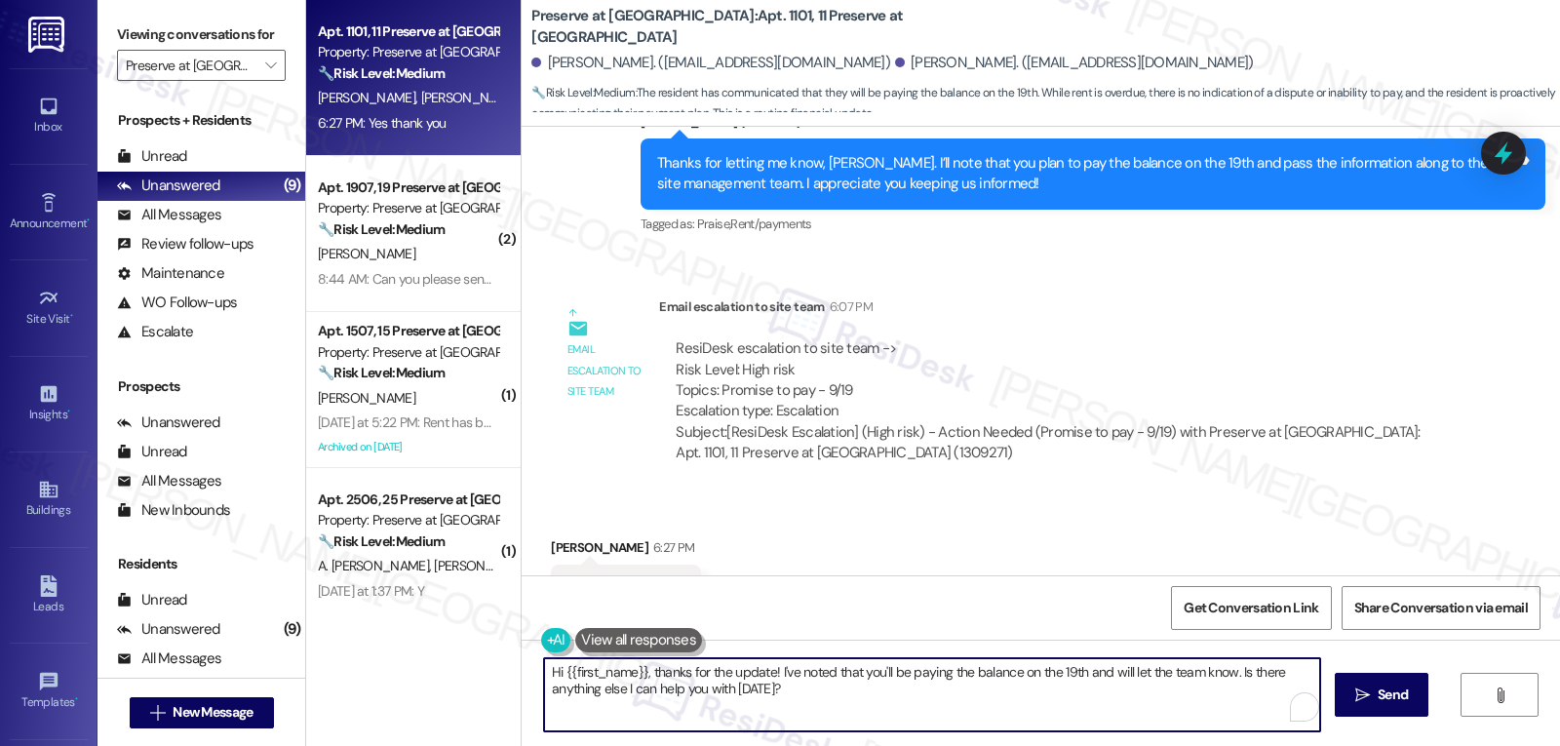
click at [804, 706] on textarea "Hi {{first_name}}, thanks for the update! I've noted that you'll be paying the …" at bounding box center [932, 694] width 776 height 73
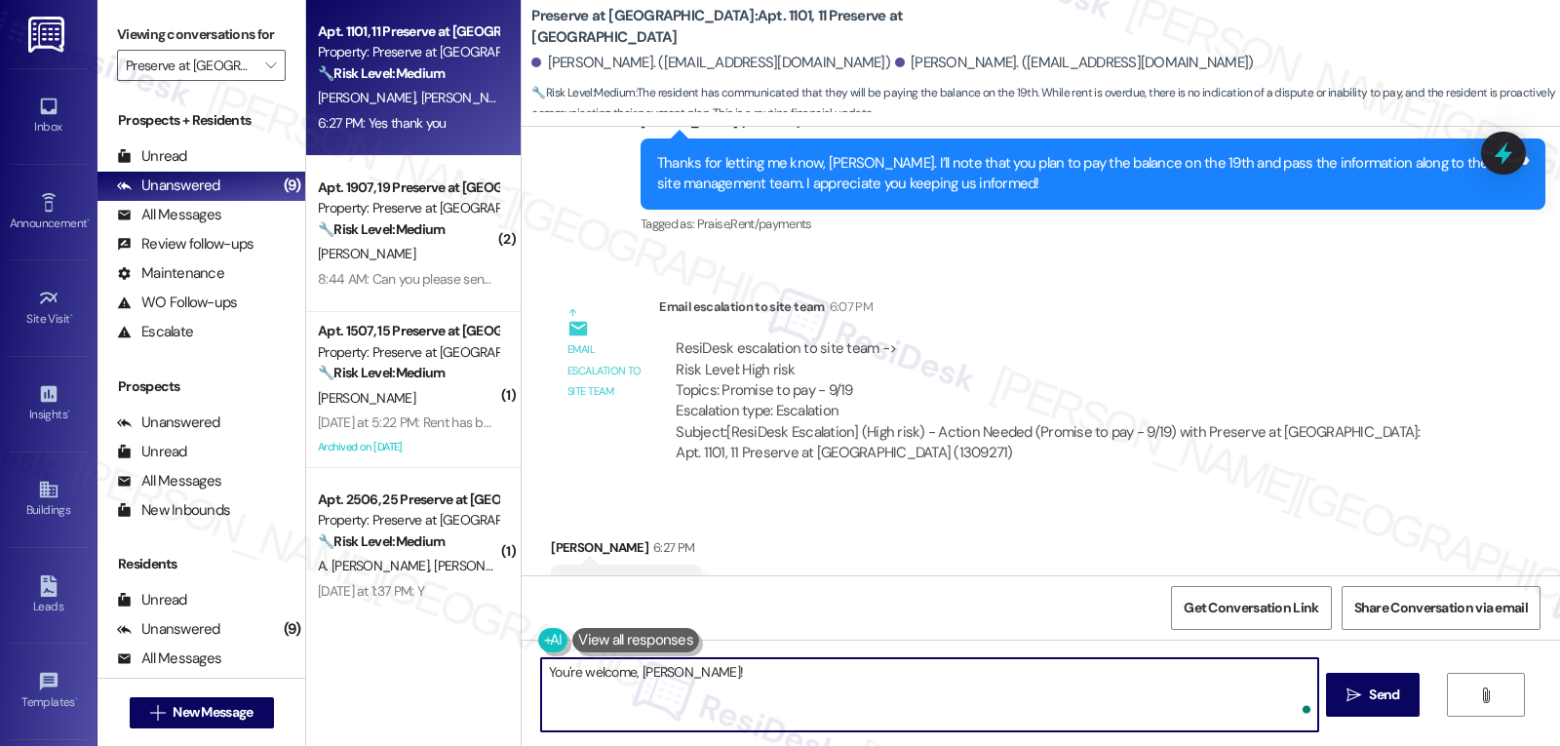
type textarea "You're welcome, Daniel!"
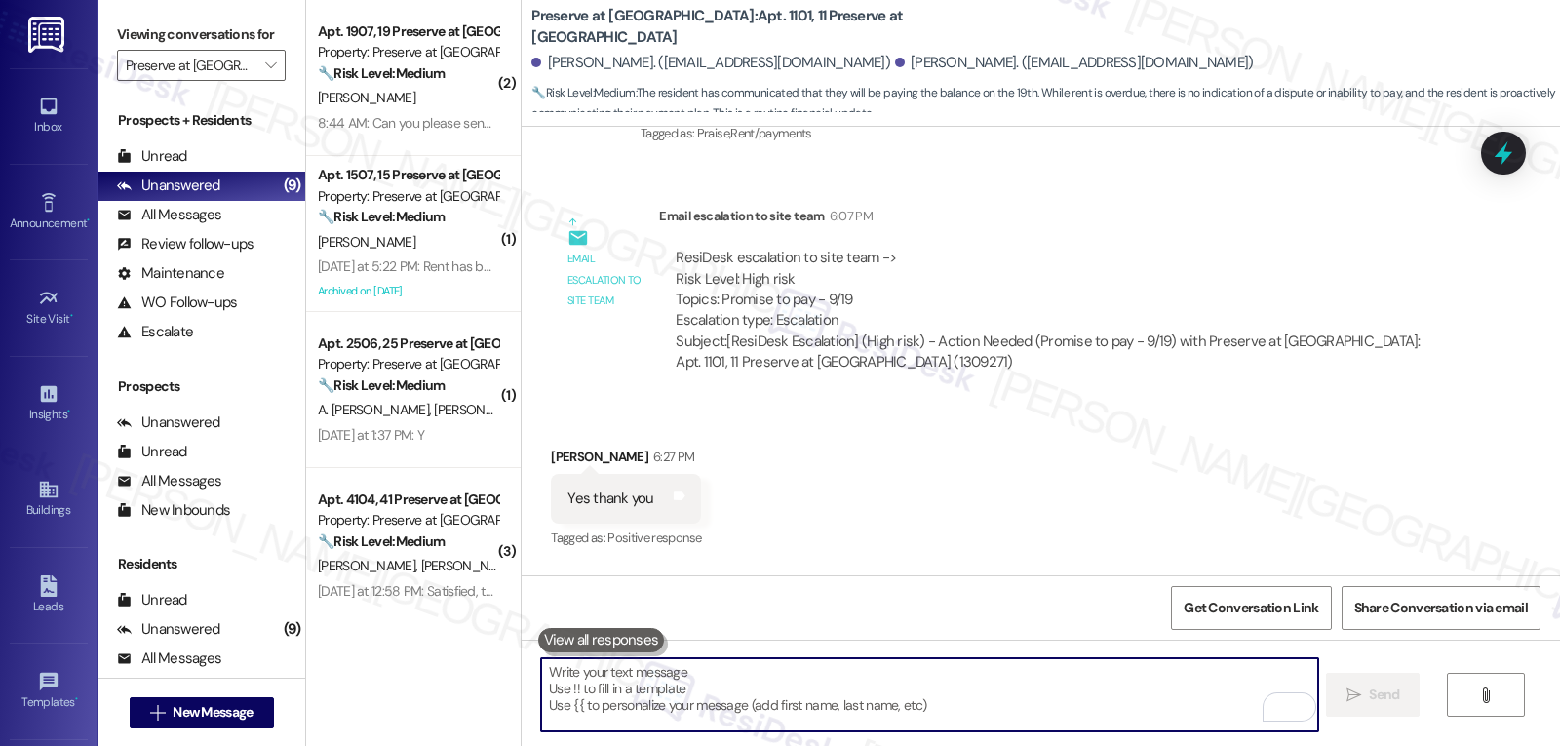
scroll to position [7487, 0]
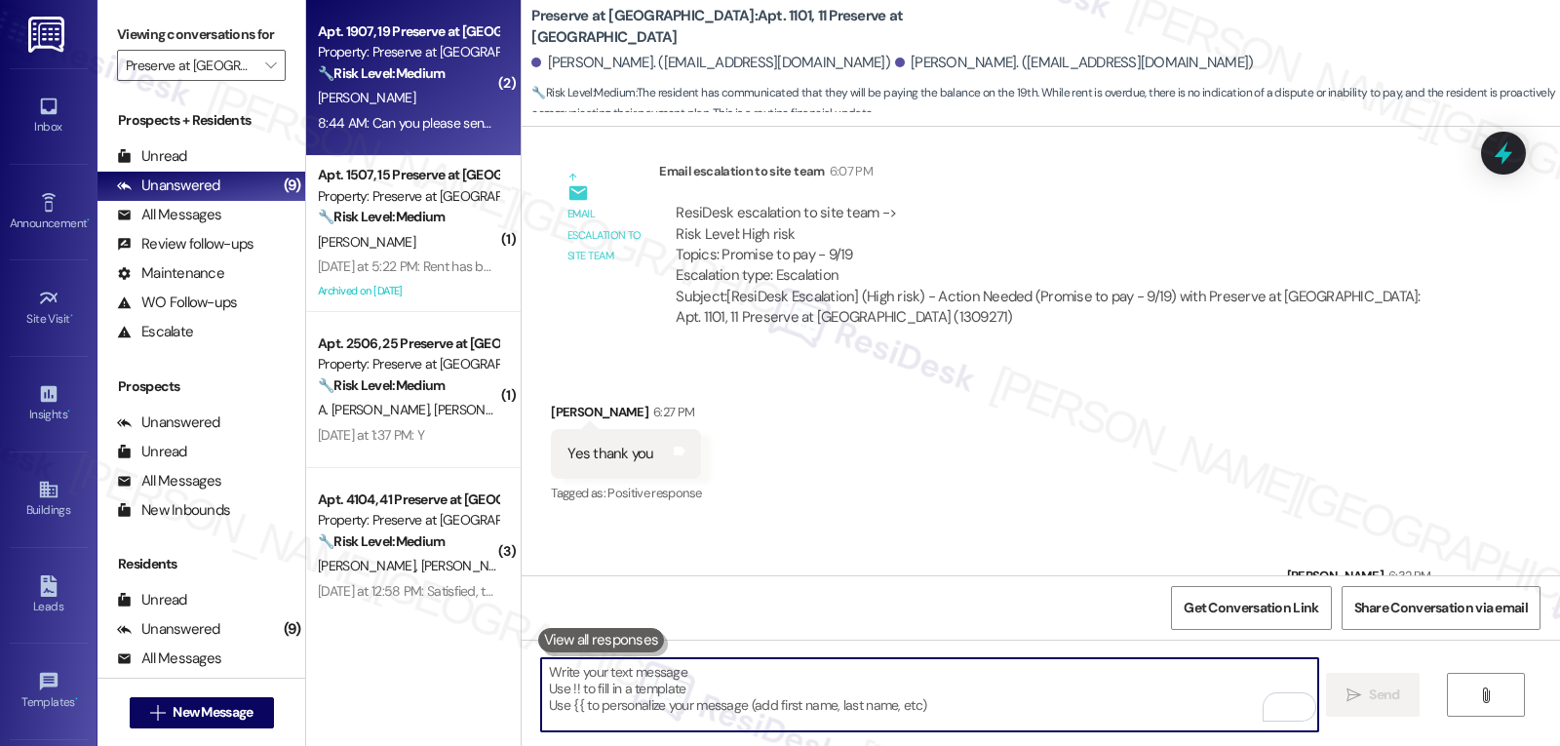
click at [453, 109] on div "N. Corona" at bounding box center [408, 98] width 184 height 24
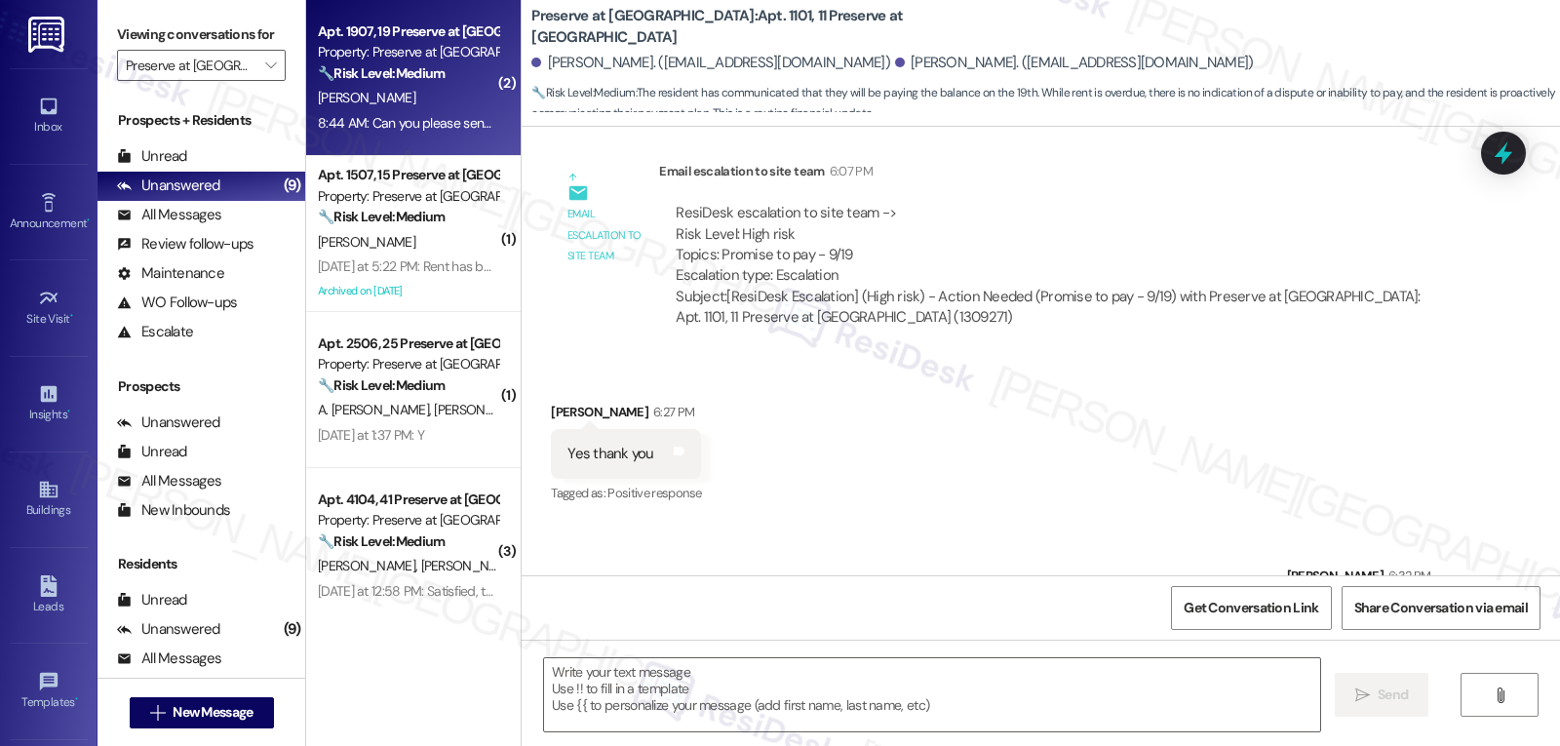
type textarea "Fetching suggested responses. Please feel free to read through the conversation…"
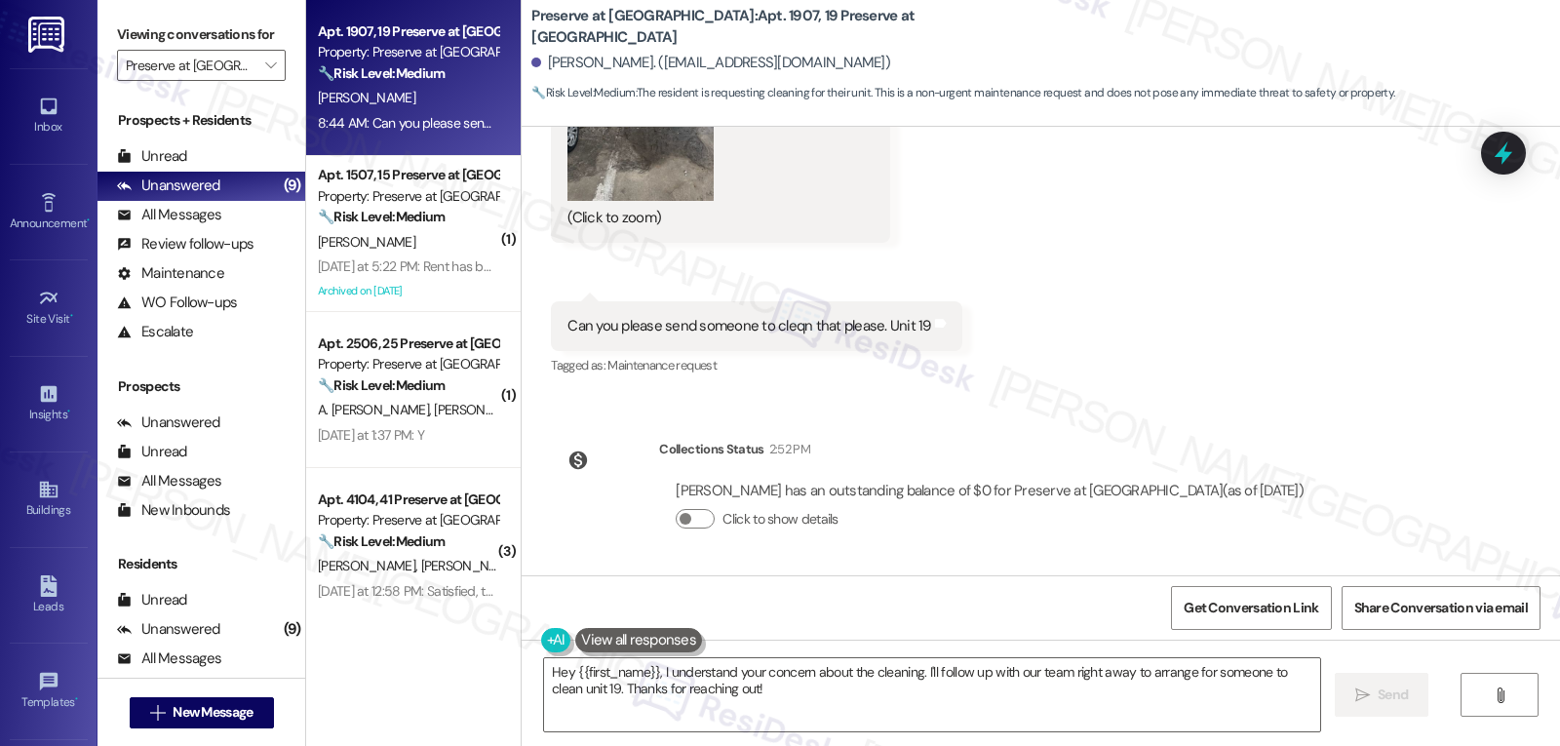
scroll to position [16524, 0]
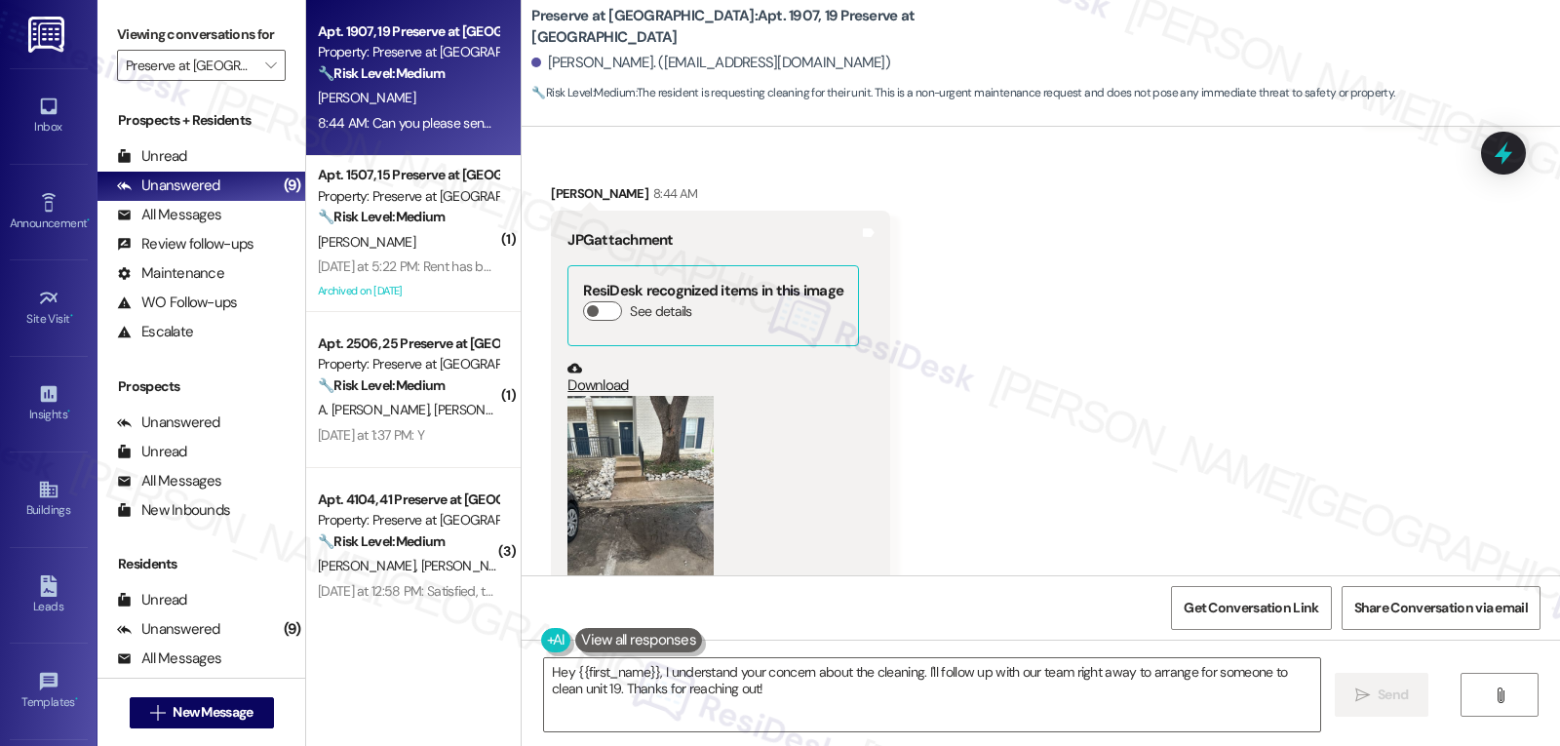
click at [627, 433] on button "Zoom image" at bounding box center [641, 493] width 146 height 195
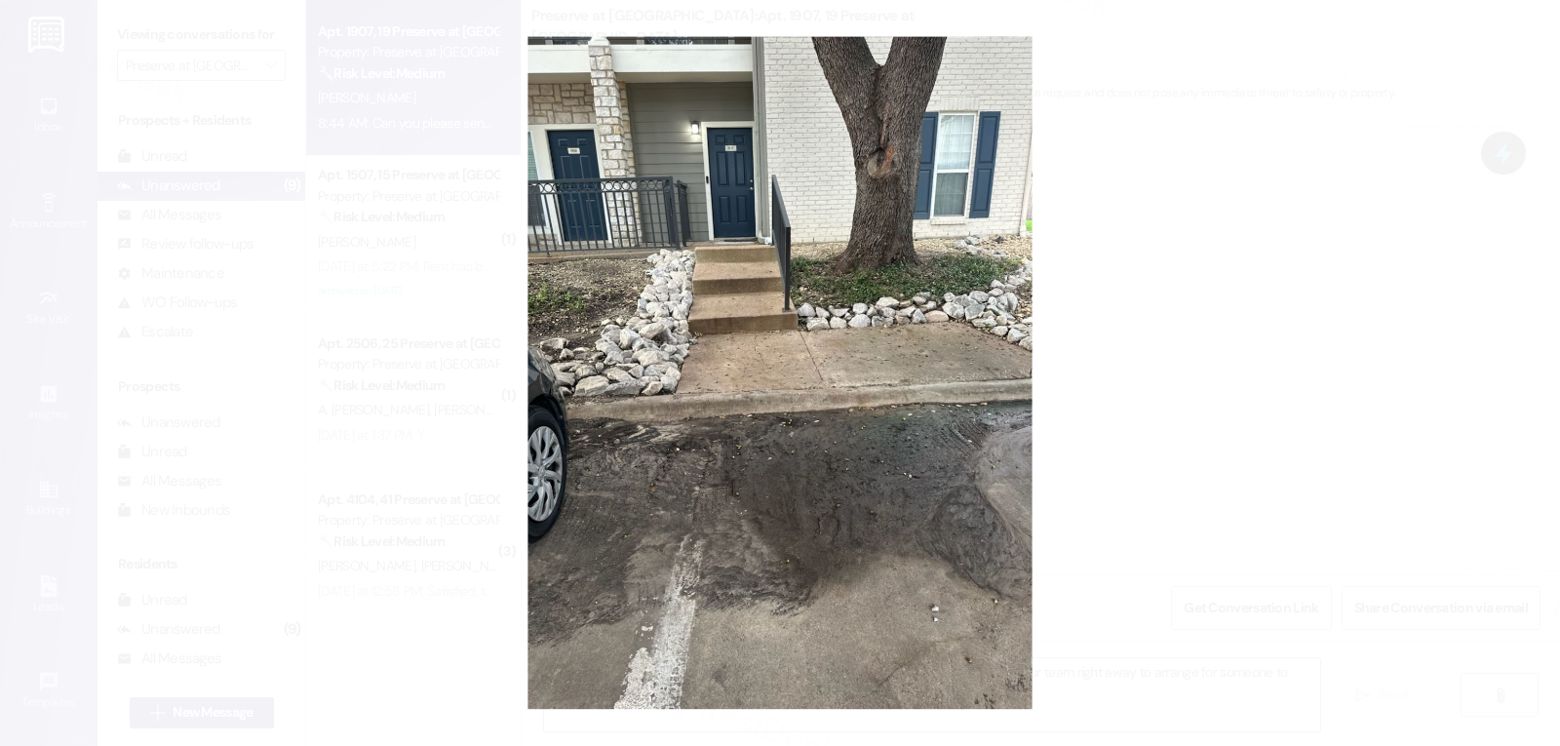
click at [1215, 431] on button "Unzoom image" at bounding box center [780, 373] width 1560 height 746
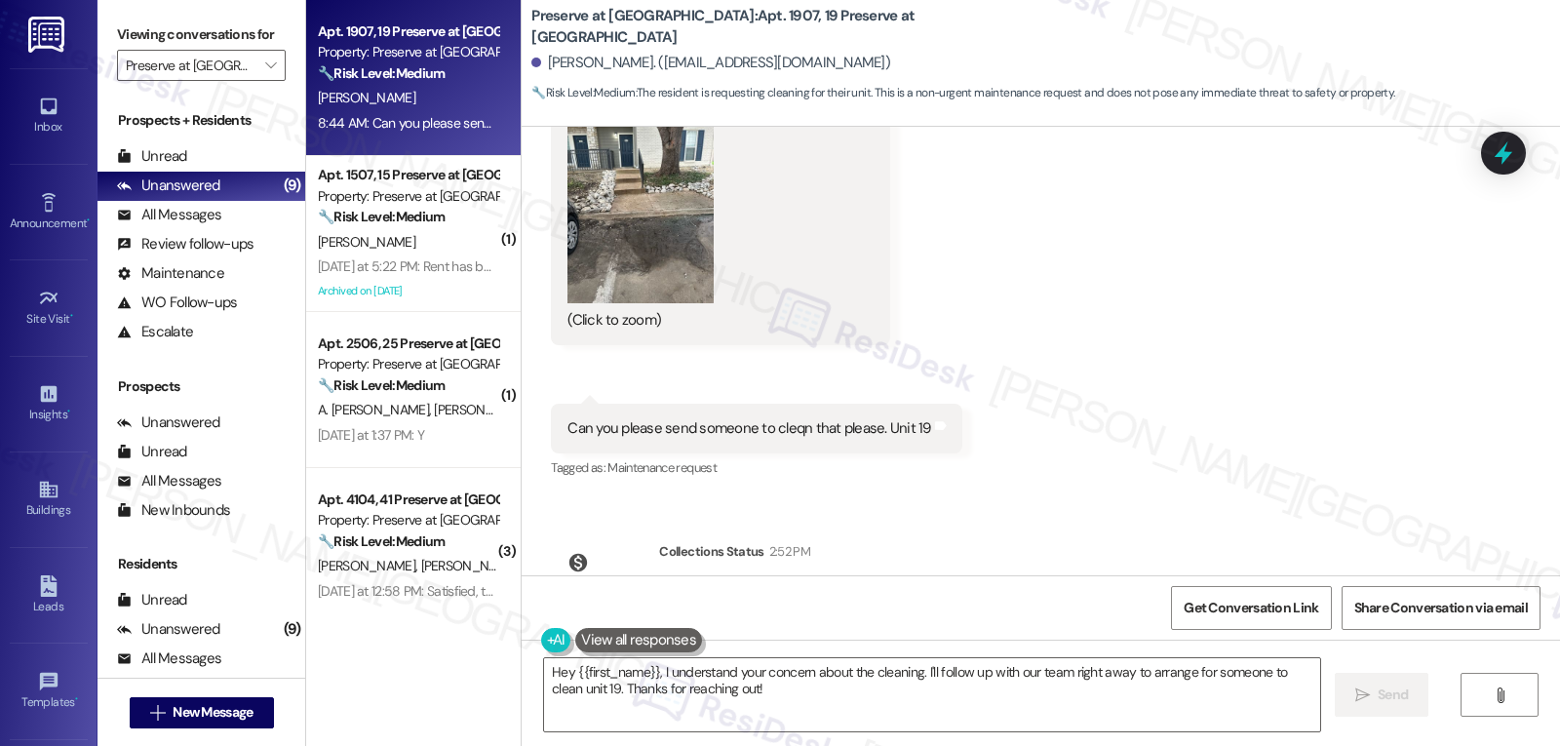
scroll to position [16915, 0]
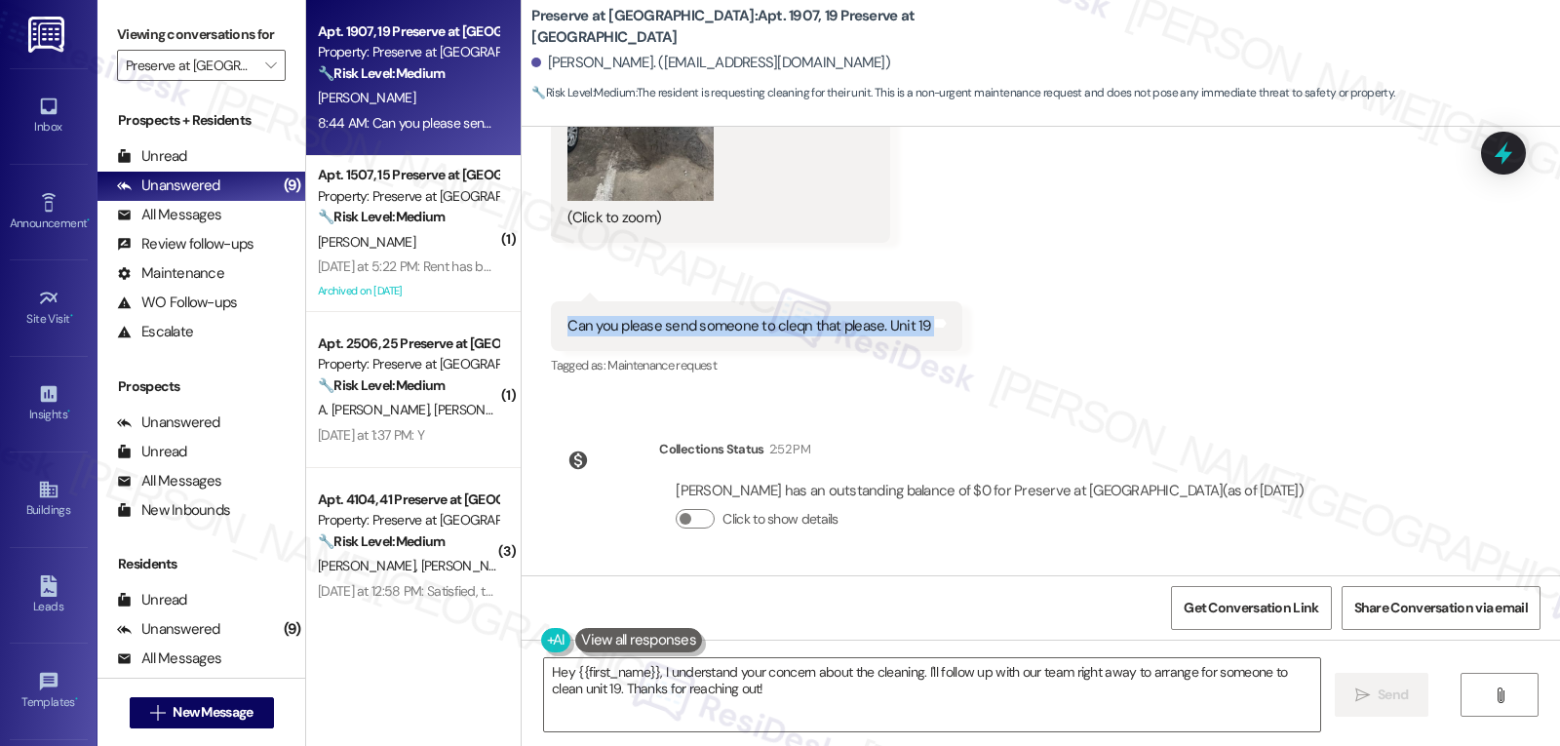
drag, startPoint x: 546, startPoint y: 323, endPoint x: 1180, endPoint y: 322, distance: 633.8
click at [1180, 322] on div "Received via SMS Neberto Corona 8:44 AM JPG attachment ResiDesk recognized item…" at bounding box center [1041, 72] width 1039 height 646
copy div "Can you please send someone to cleqn that please. Unit 19 Tags and notes"
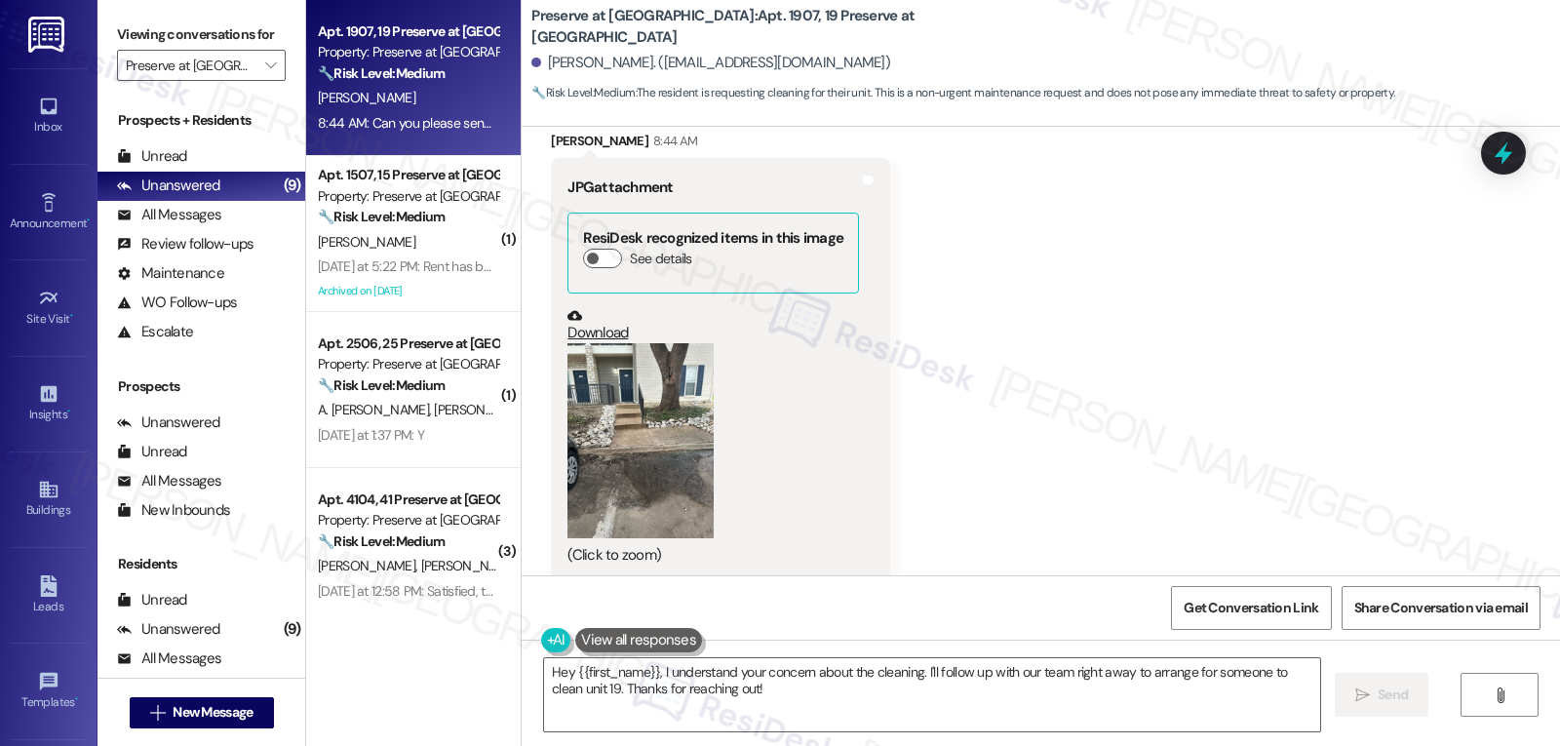
scroll to position [16719, 0]
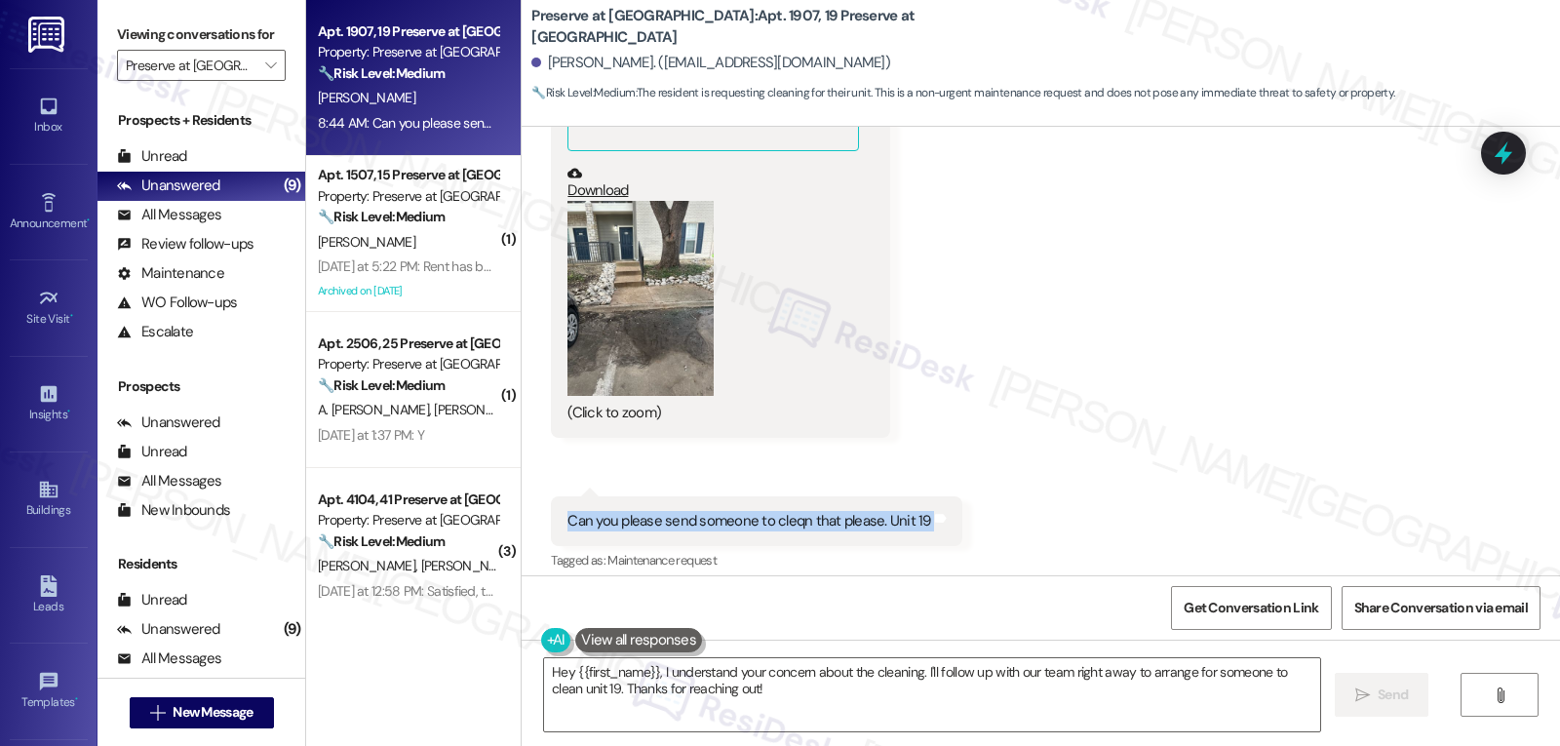
click at [651, 334] on button "Zoom image" at bounding box center [641, 298] width 146 height 195
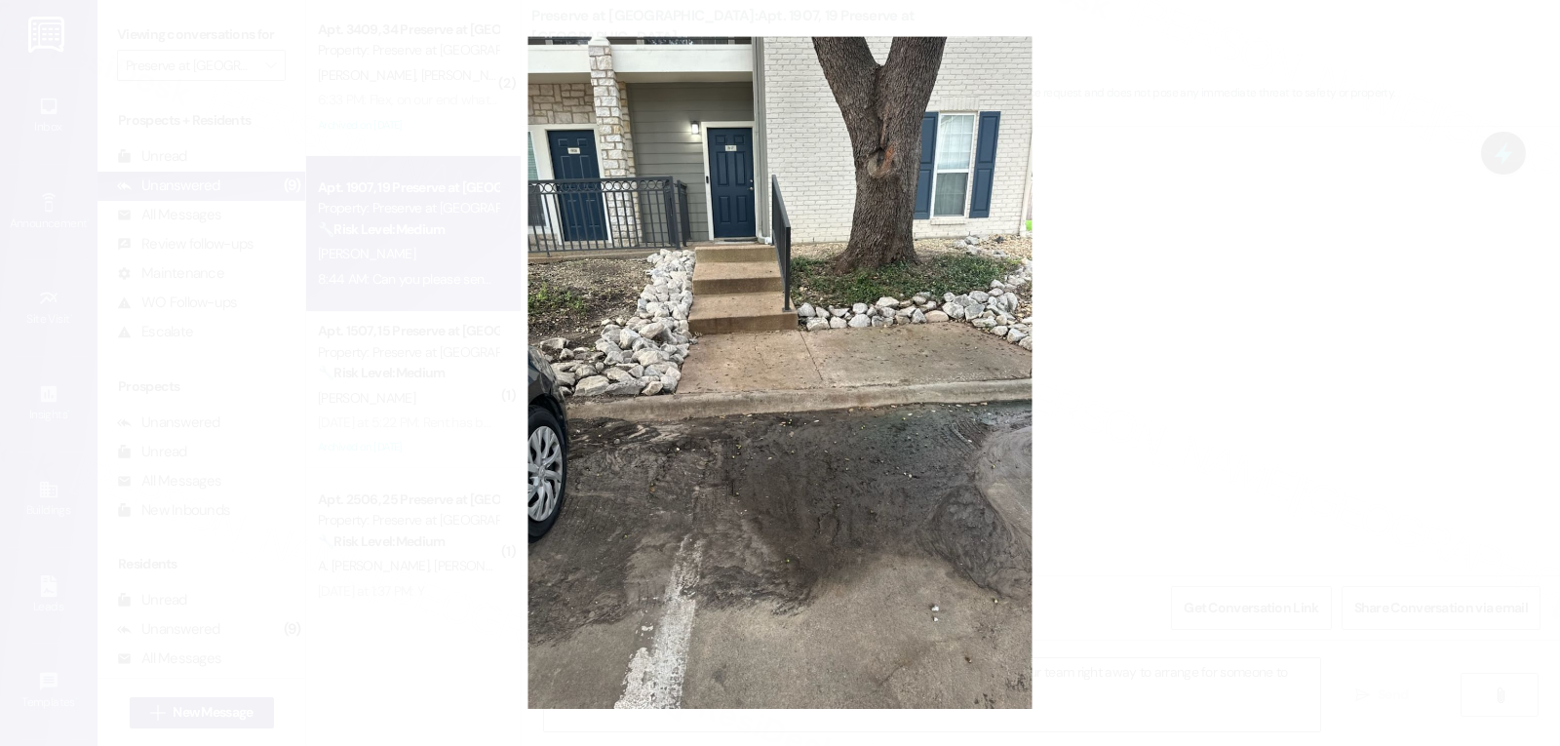
click at [1304, 534] on button "Unzoom image" at bounding box center [780, 373] width 1560 height 746
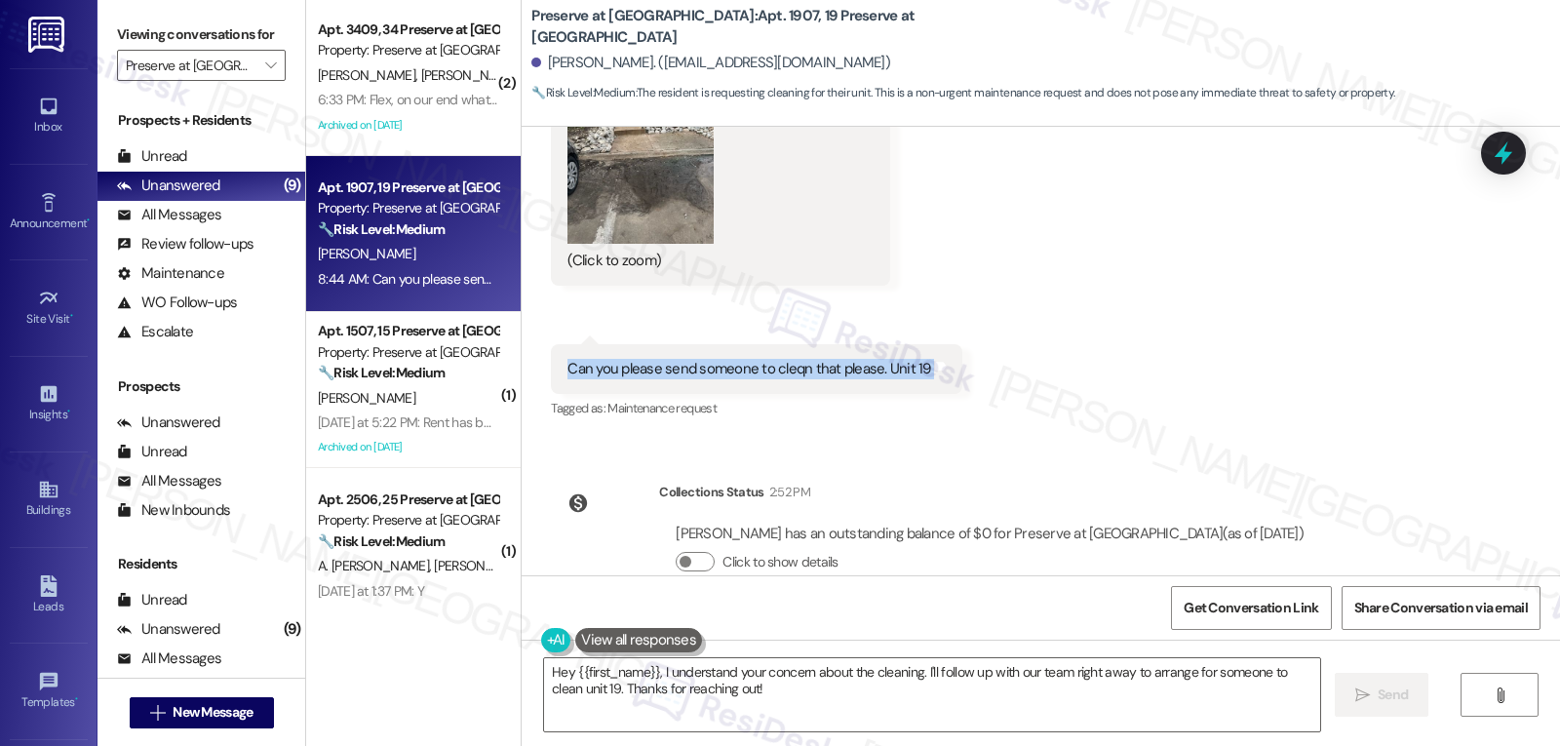
scroll to position [16915, 0]
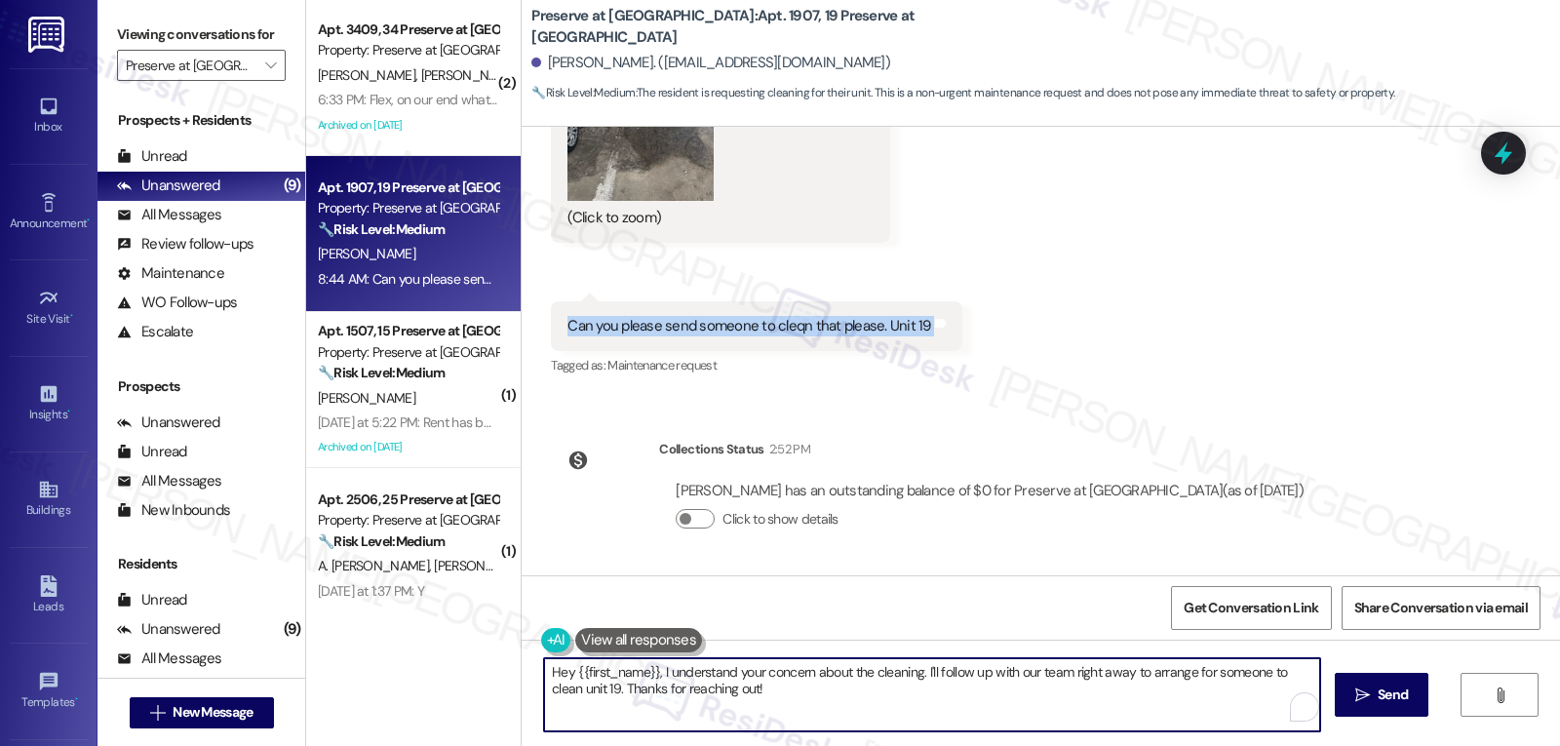
click at [822, 706] on textarea "Hey {{first_name}}, I understand your concern about the cleaning. I'll follow u…" at bounding box center [932, 694] width 776 height 73
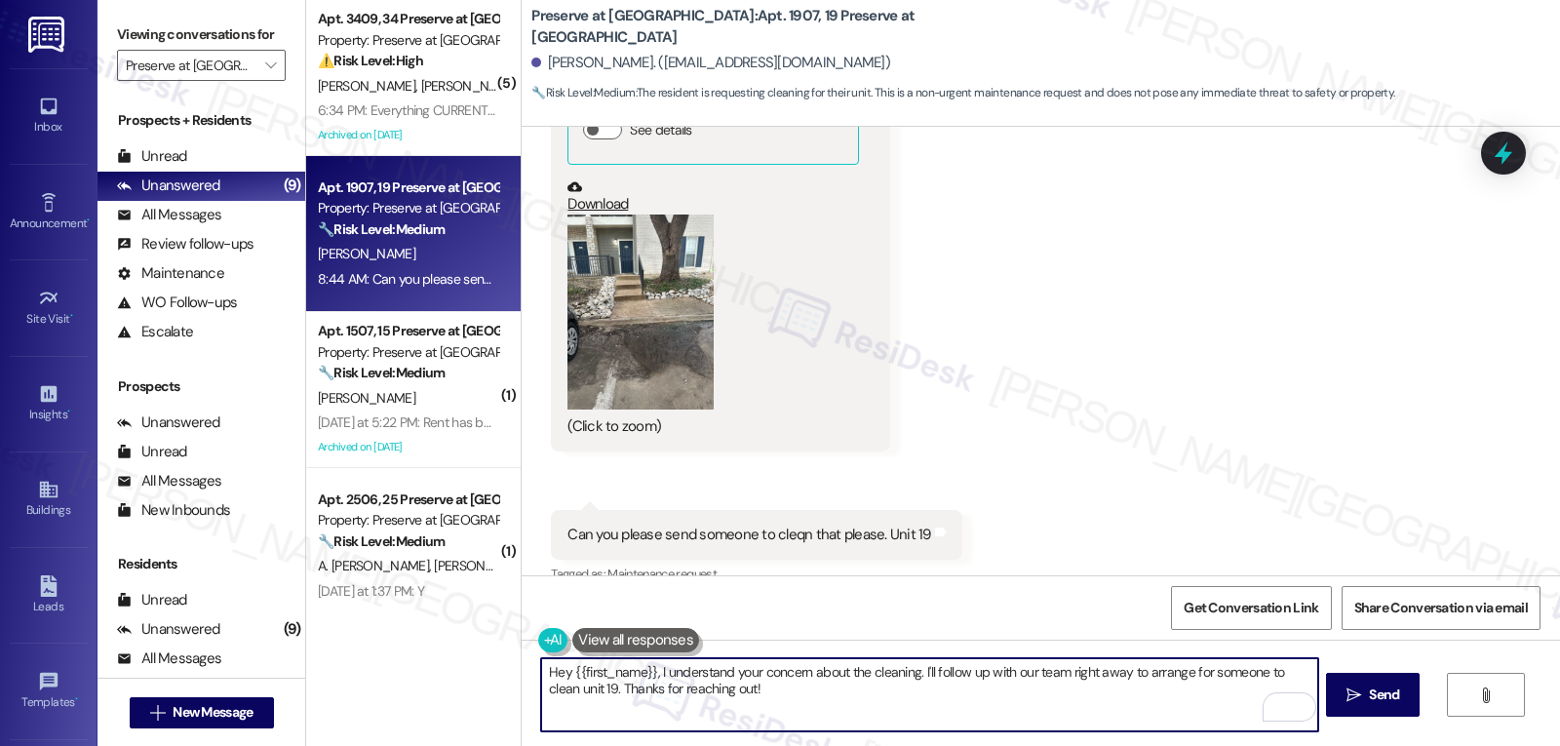
scroll to position [16524, 0]
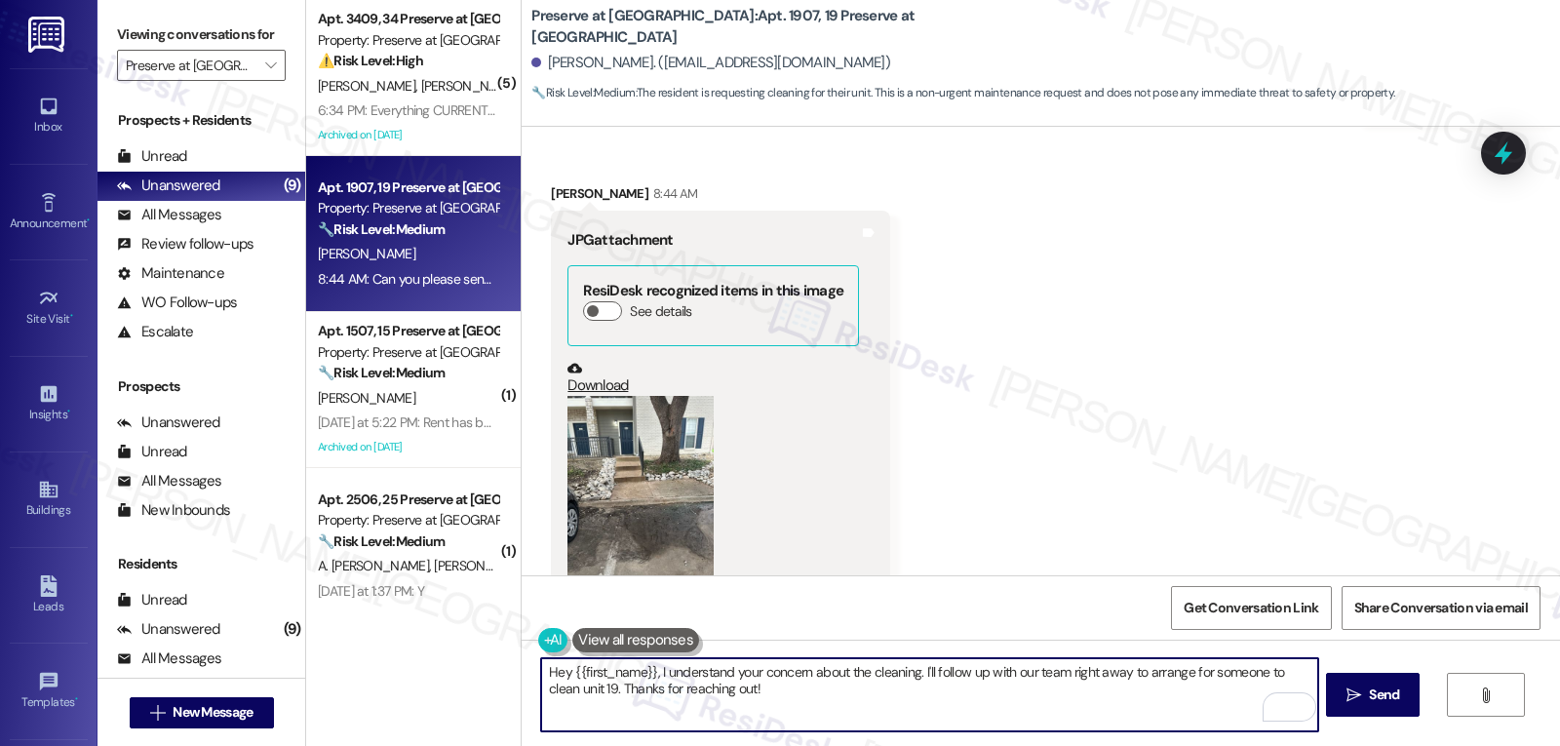
click at [675, 456] on button "Zoom image" at bounding box center [641, 493] width 146 height 195
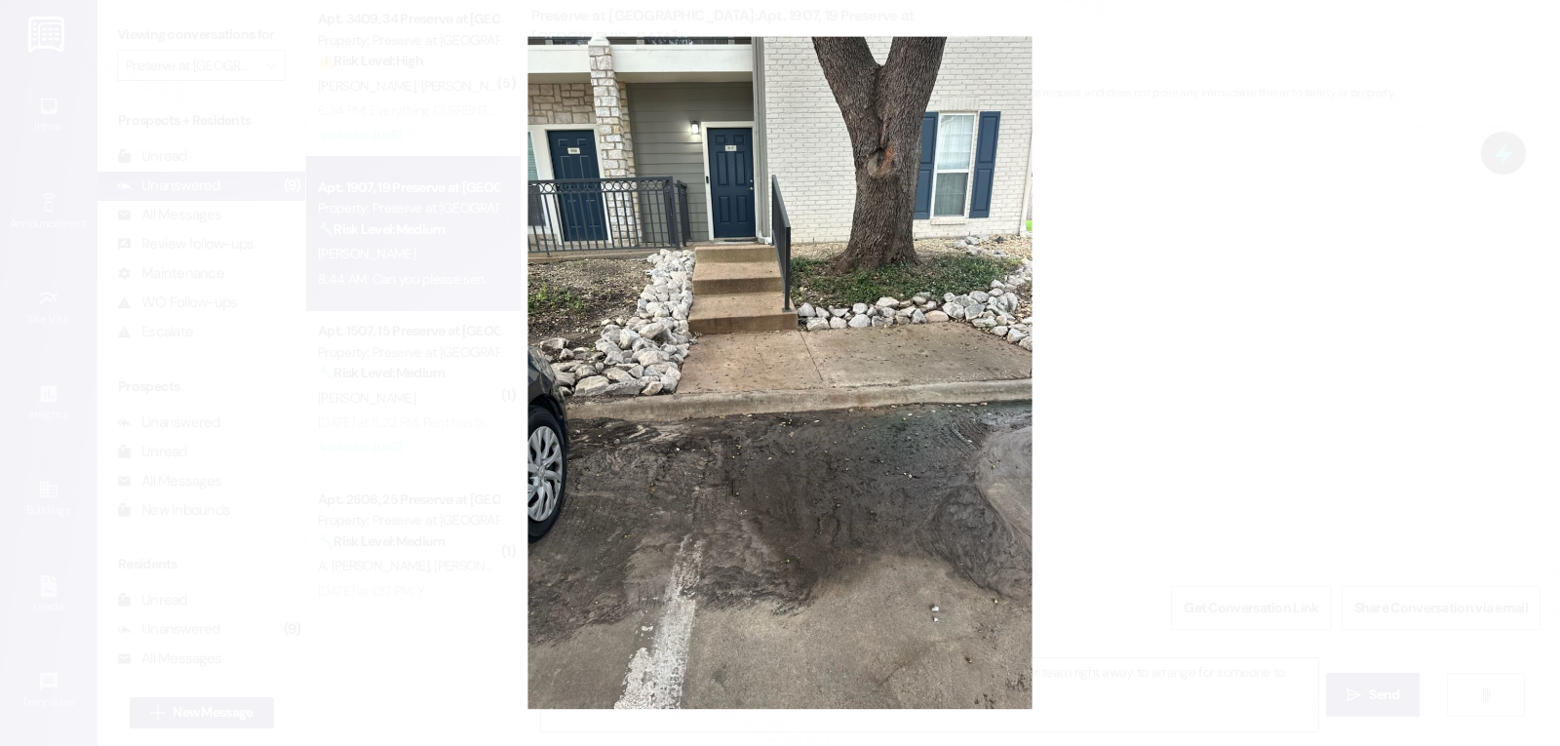
click at [1127, 544] on button "Unzoom image" at bounding box center [780, 373] width 1560 height 746
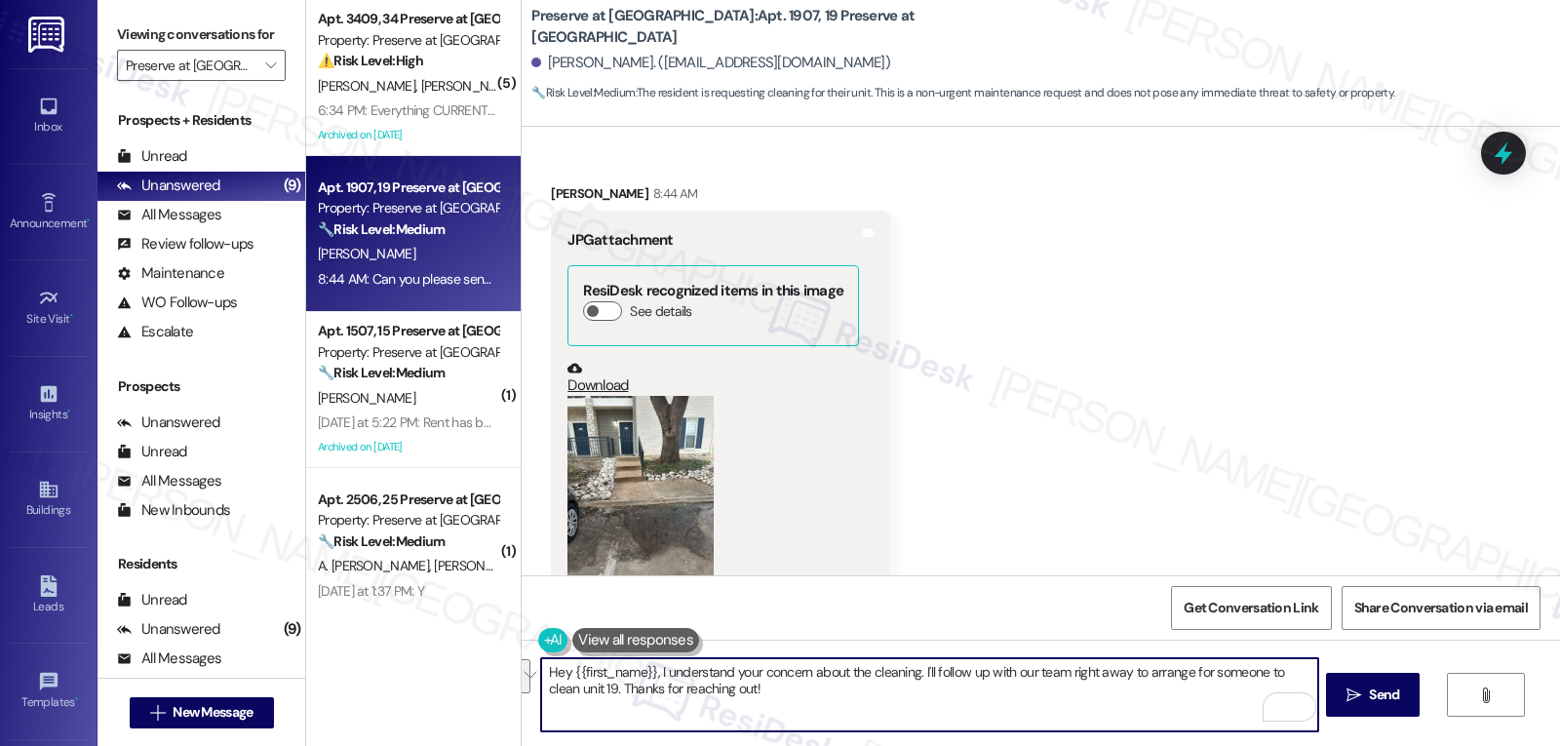
drag, startPoint x: 905, startPoint y: 676, endPoint x: 1102, endPoint y: 792, distance: 228.6
click at [1102, 745] on html "Inbox Go to Inbox Announcement • Send A Text Announcement Site Visit • Go to Si…" at bounding box center [780, 373] width 1560 height 746
paste textarea "Can you let me know what that is on the ground—does it look like mud or wet con…"
click at [1078, 678] on textarea "Hey {{first_name}}, Thank you for reaching out. Can you let me know what that i…" at bounding box center [929, 694] width 776 height 73
type textarea "Hey {{first_name}}, Thank you for reaching out. Can you let me know what that i…"
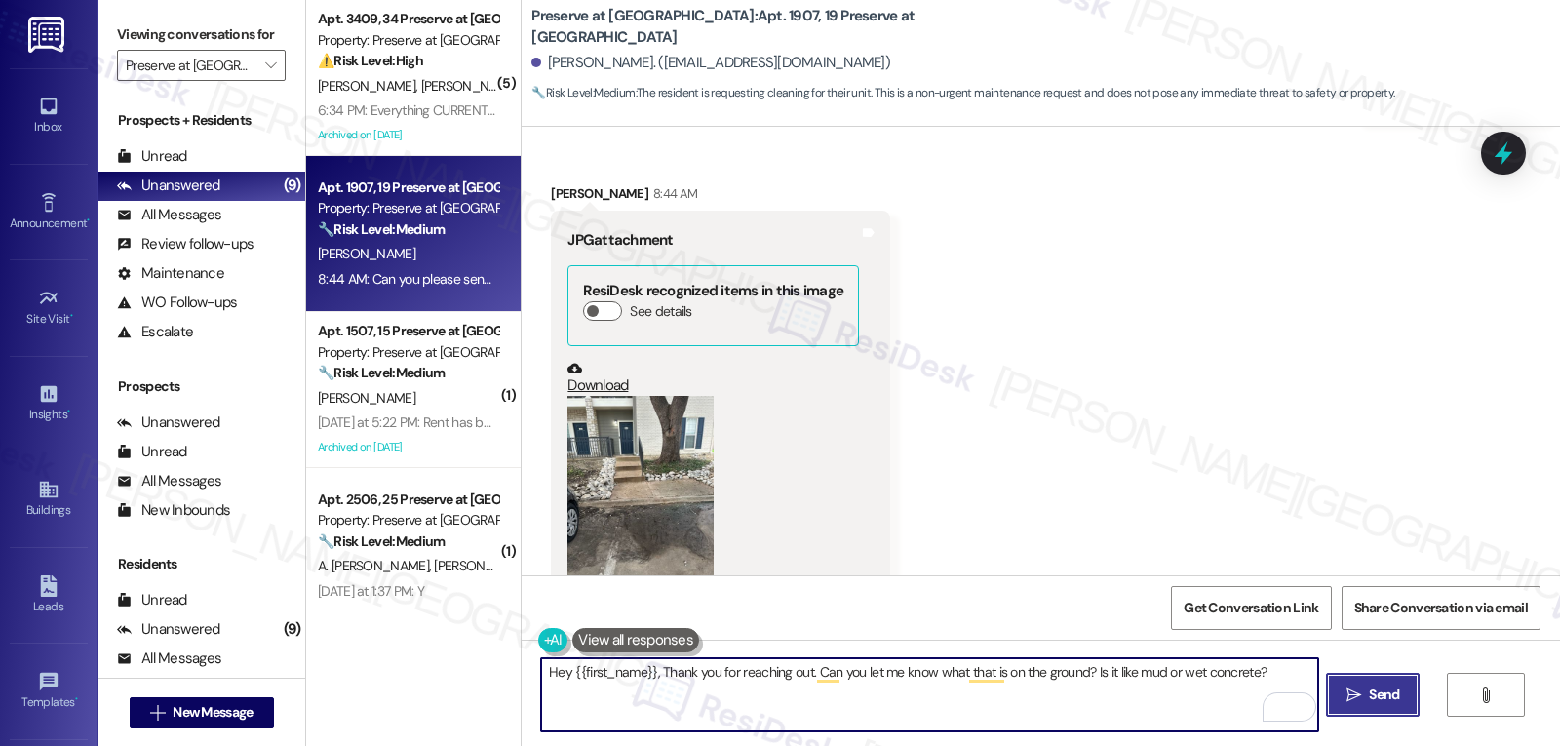
click at [1351, 689] on icon "" at bounding box center [1354, 695] width 15 height 16
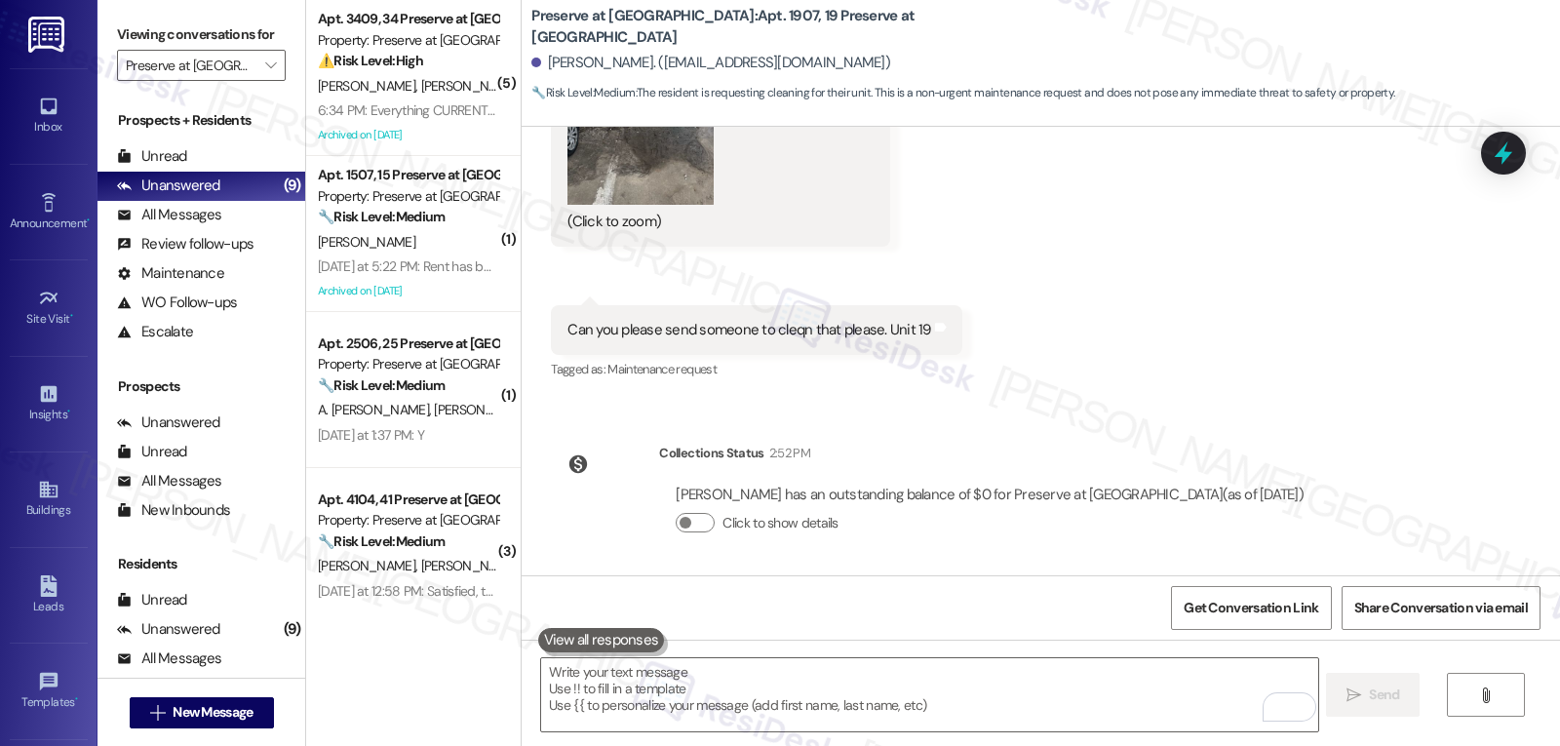
scroll to position [17050, 0]
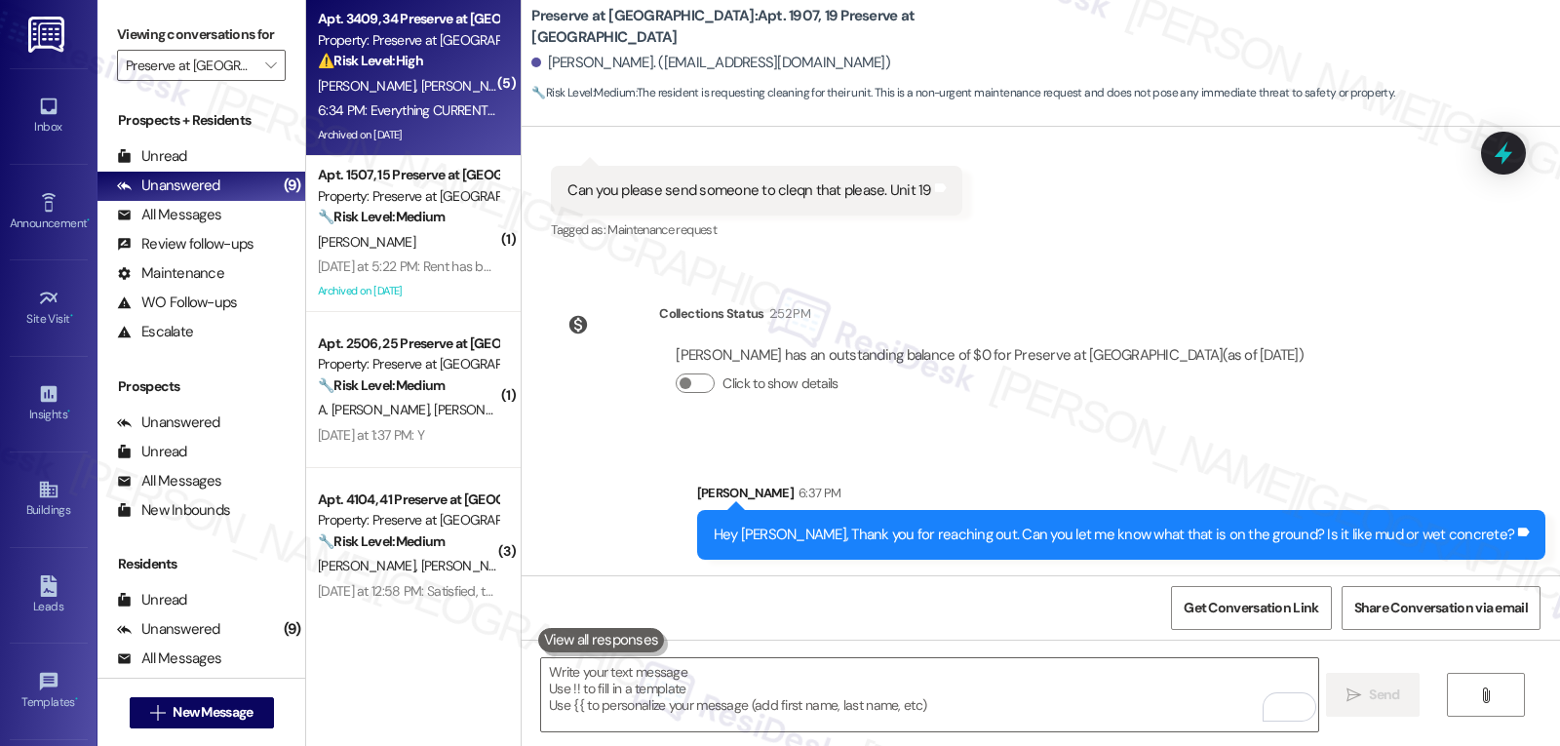
click at [375, 96] on div "G. Mejia A. Tabor" at bounding box center [408, 86] width 184 height 24
type textarea "Fetching suggested responses. Please feel free to read through the conversation…"
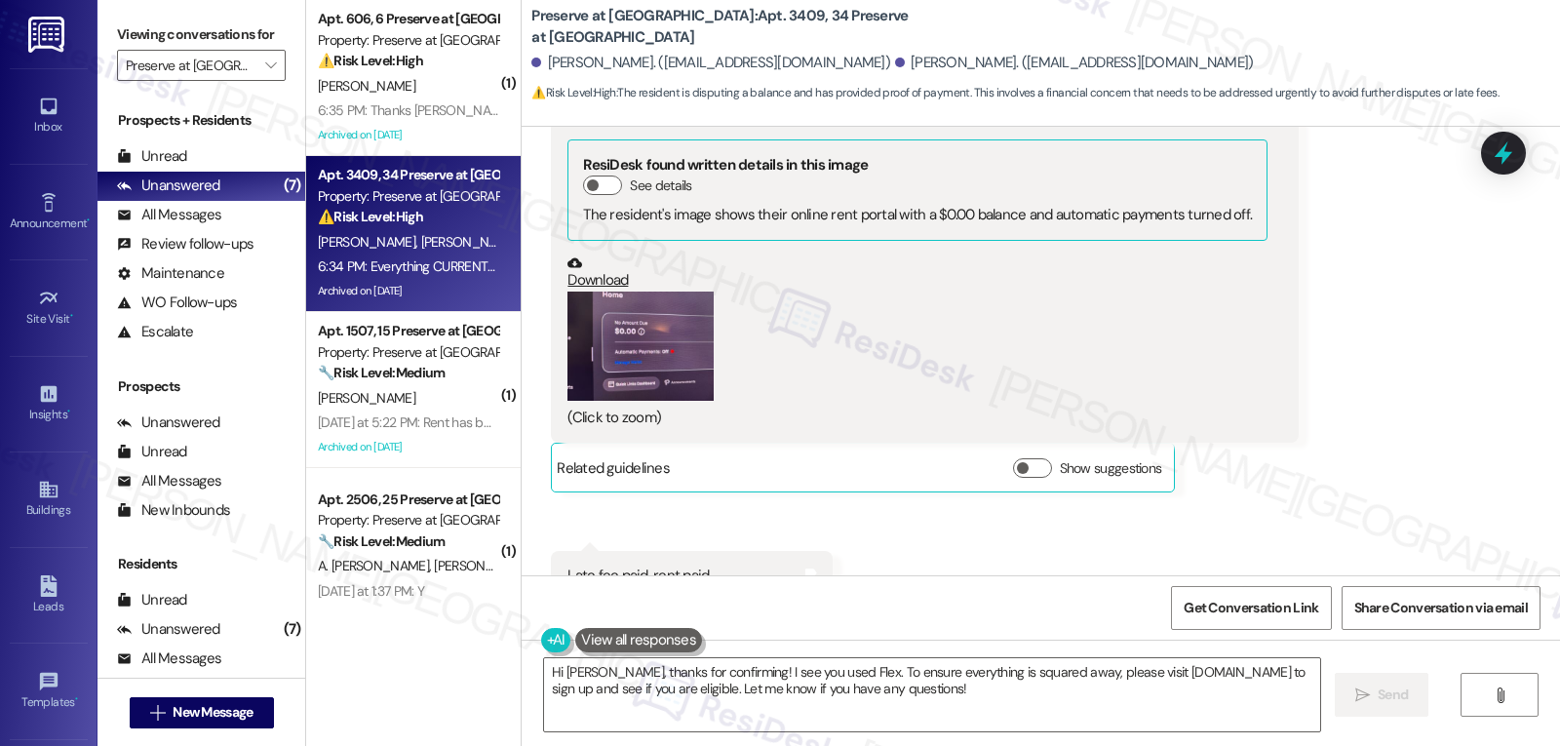
scroll to position [14151, 0]
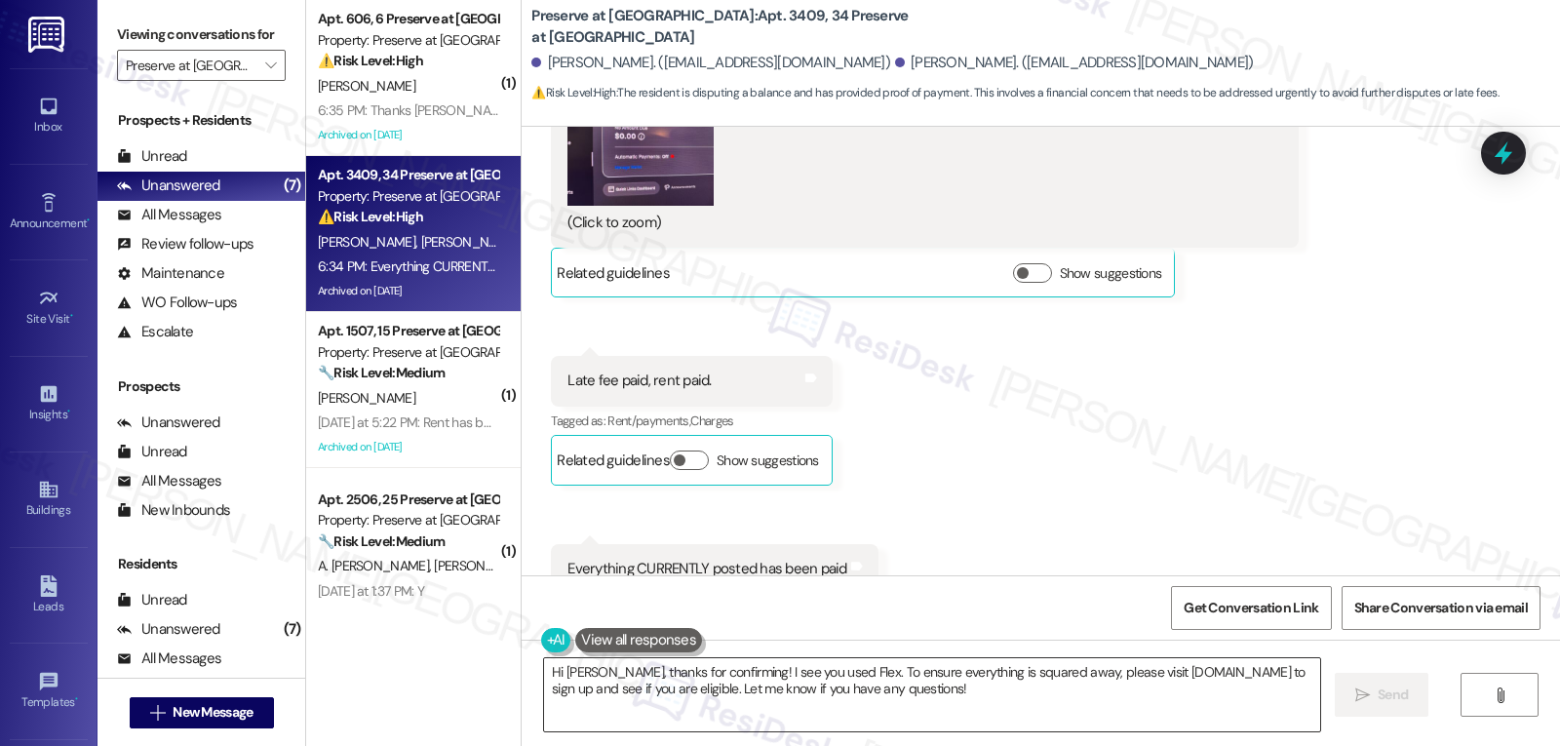
click at [922, 692] on textarea "Hi Anthony, thanks for confirming! I see you used Flex. To ensure everything is…" at bounding box center [932, 694] width 776 height 73
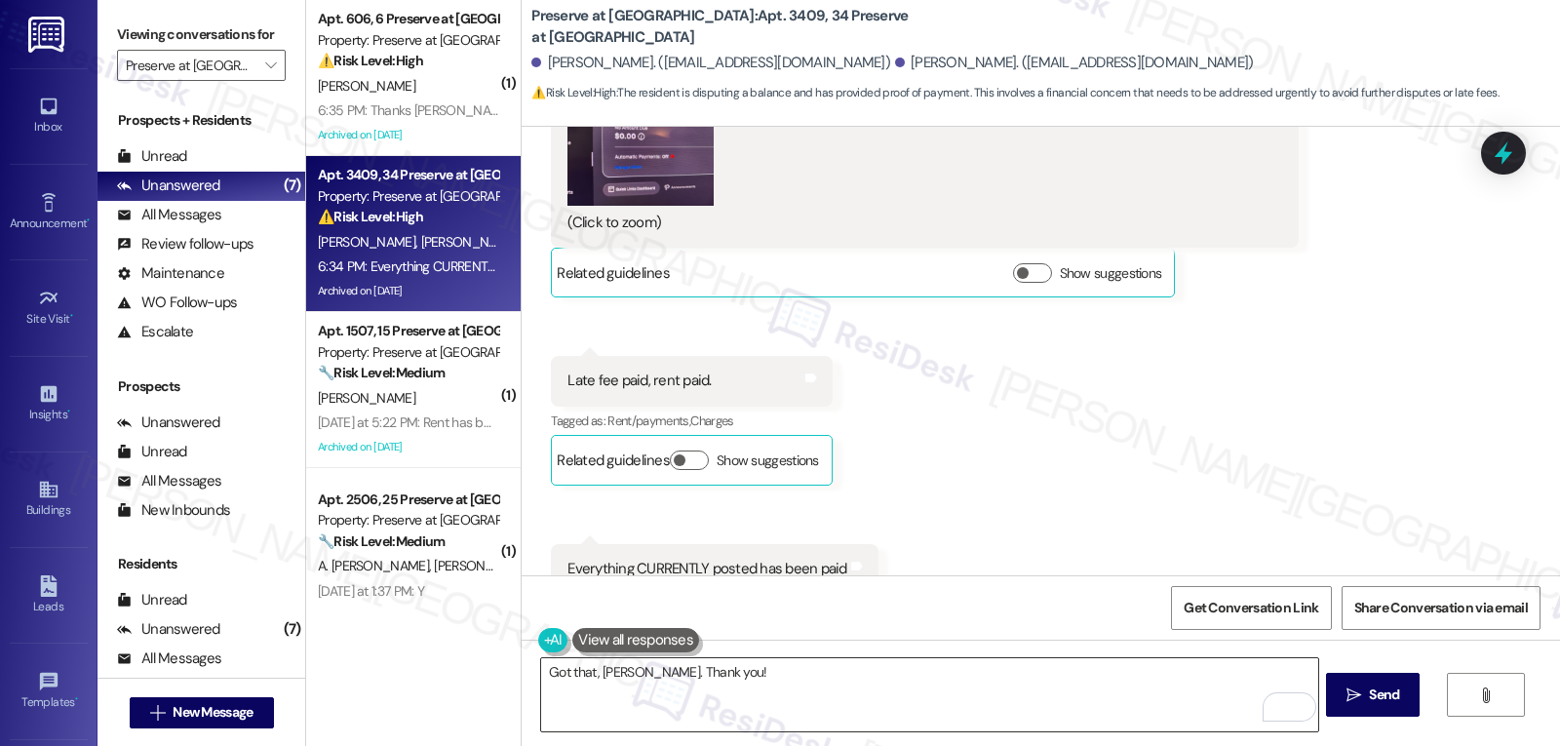
click at [804, 681] on textarea "Got that, Anthony. Thank you!" at bounding box center [929, 694] width 776 height 73
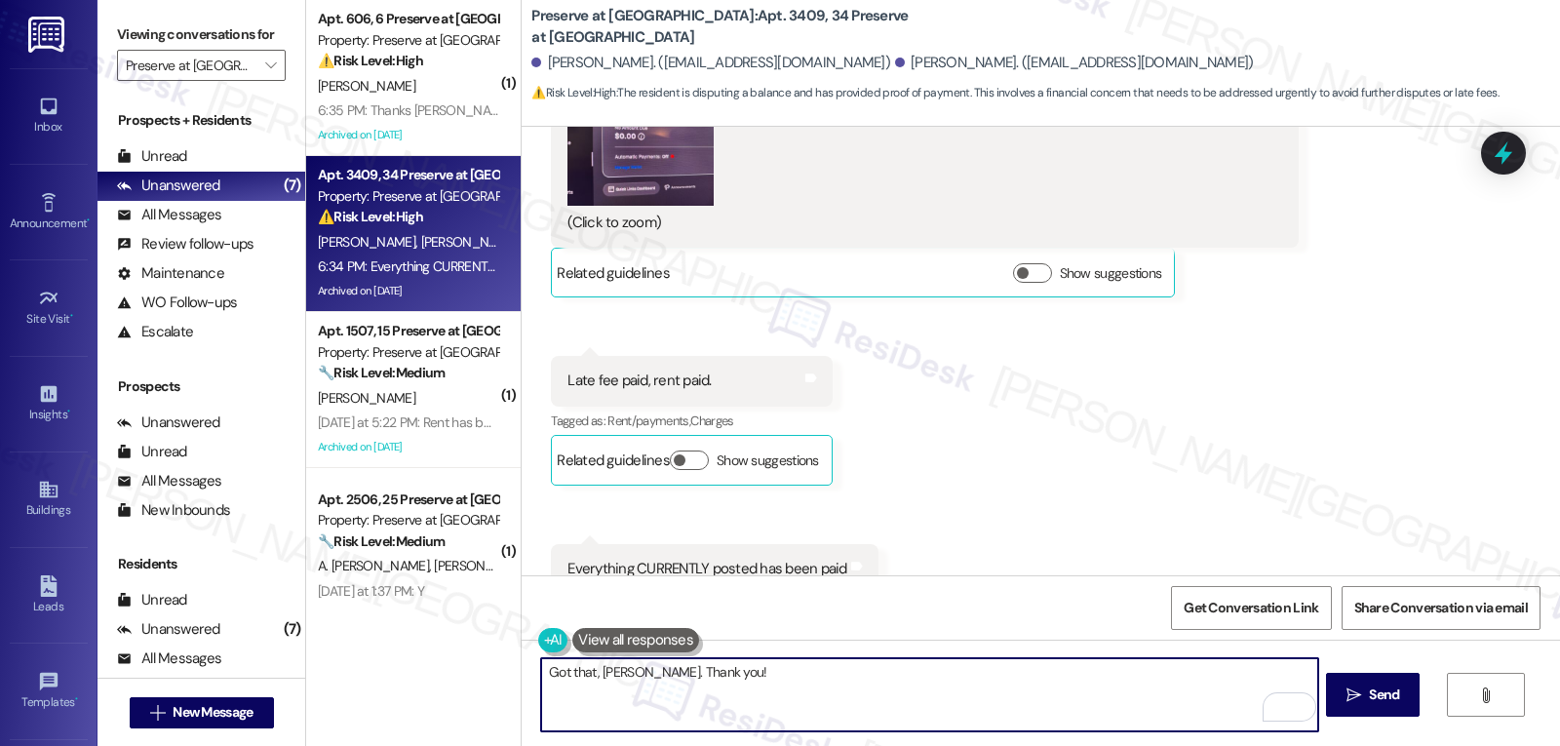
paste textarea "If there’s ever anything you need or any questions you have, I’m just a message…"
type textarea "Got that, Anthony. Thank you! If there’s ever anything you need or any question…"
click at [1387, 687] on span "Send" at bounding box center [1384, 695] width 30 height 20
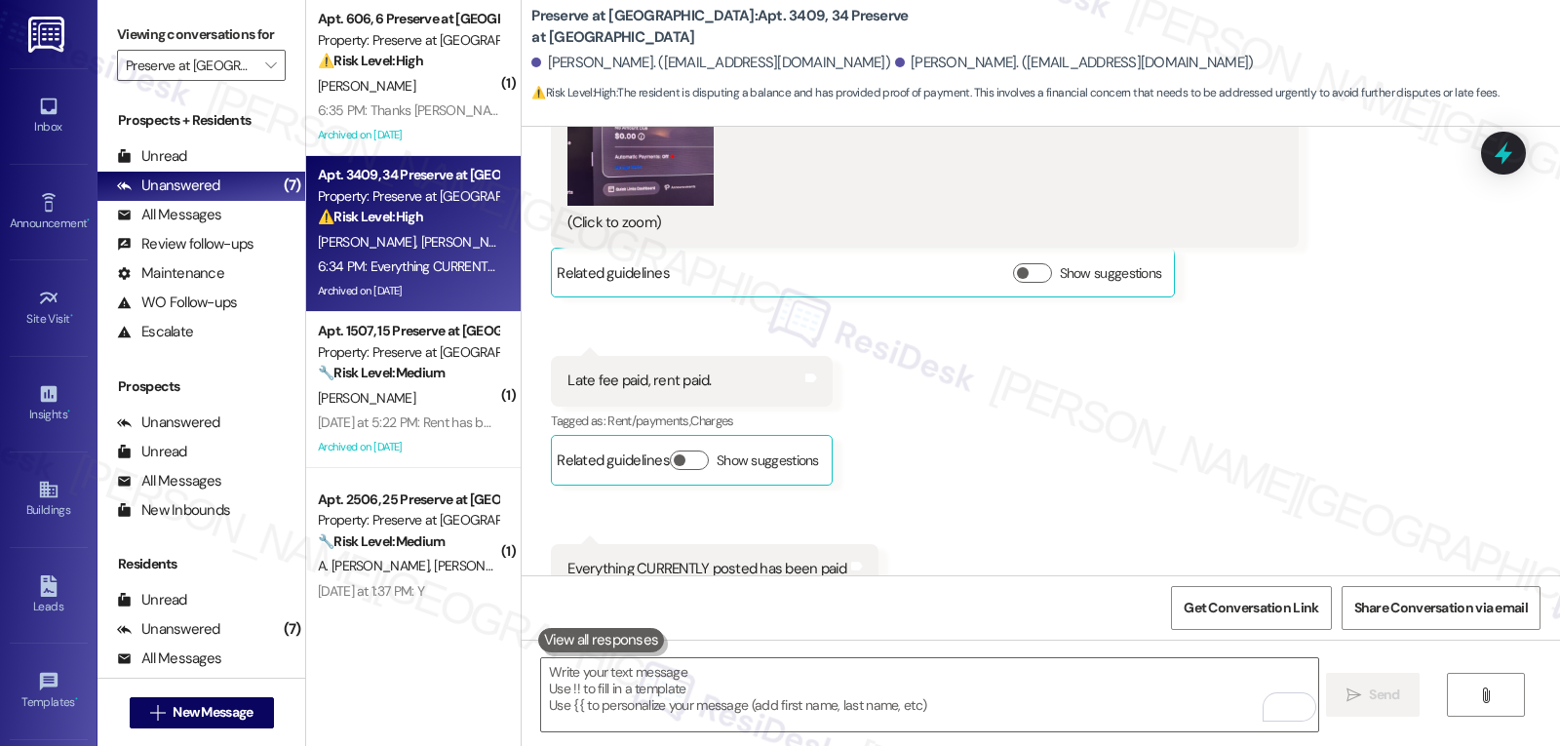
scroll to position [14150, 0]
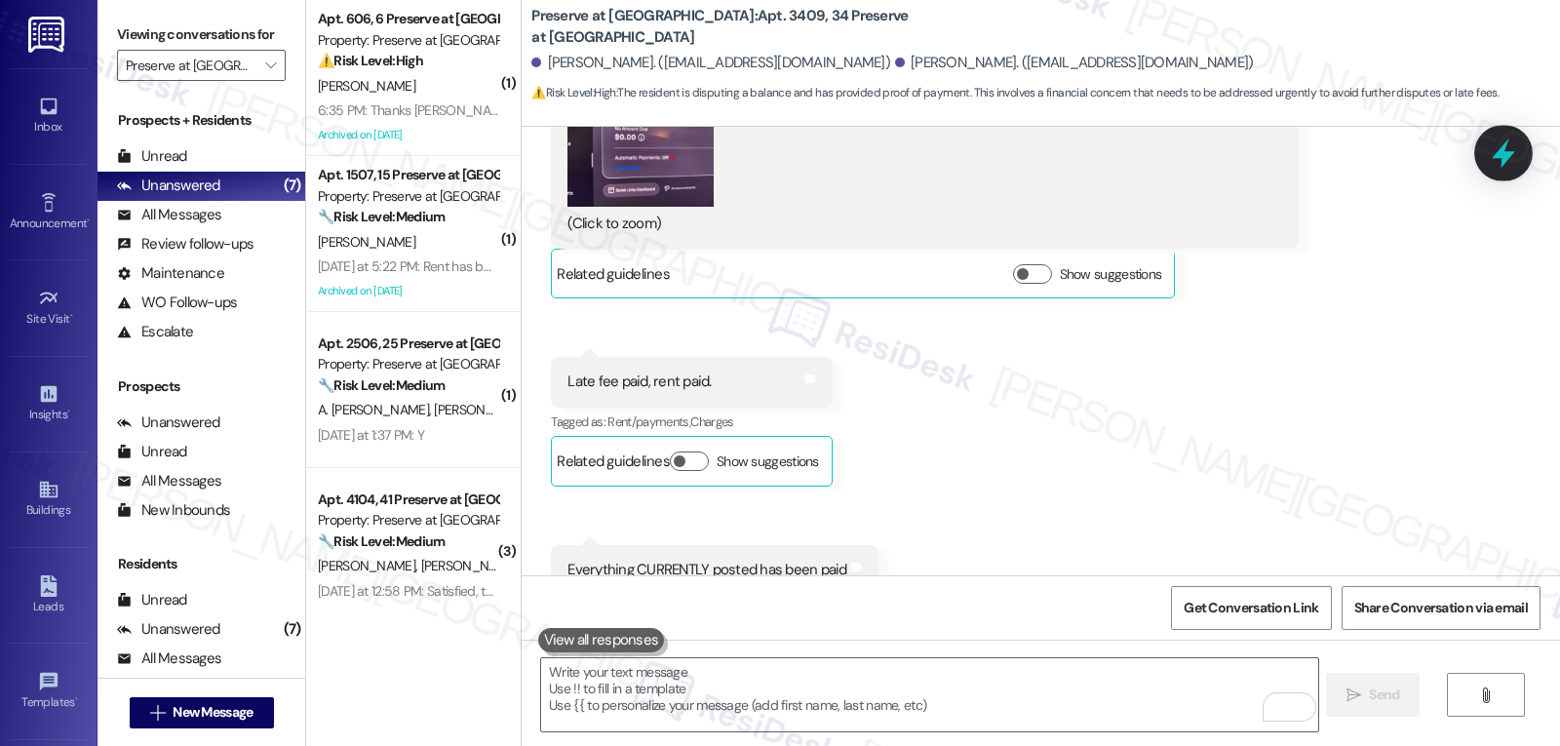
click at [1522, 155] on div at bounding box center [1503, 153] width 59 height 56
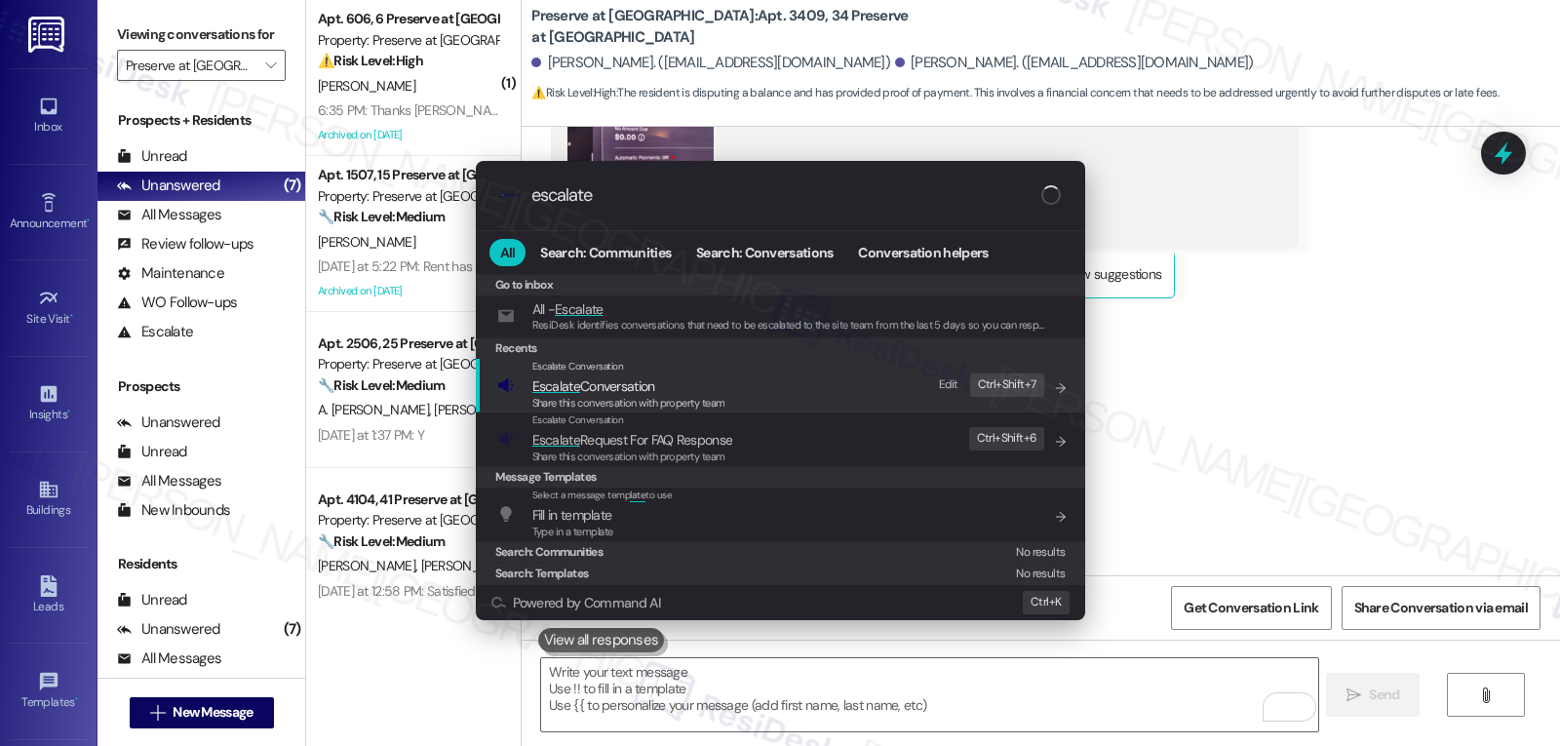
type input "escalate"
click at [647, 397] on span "Share this conversation with property team" at bounding box center [628, 403] width 193 height 14
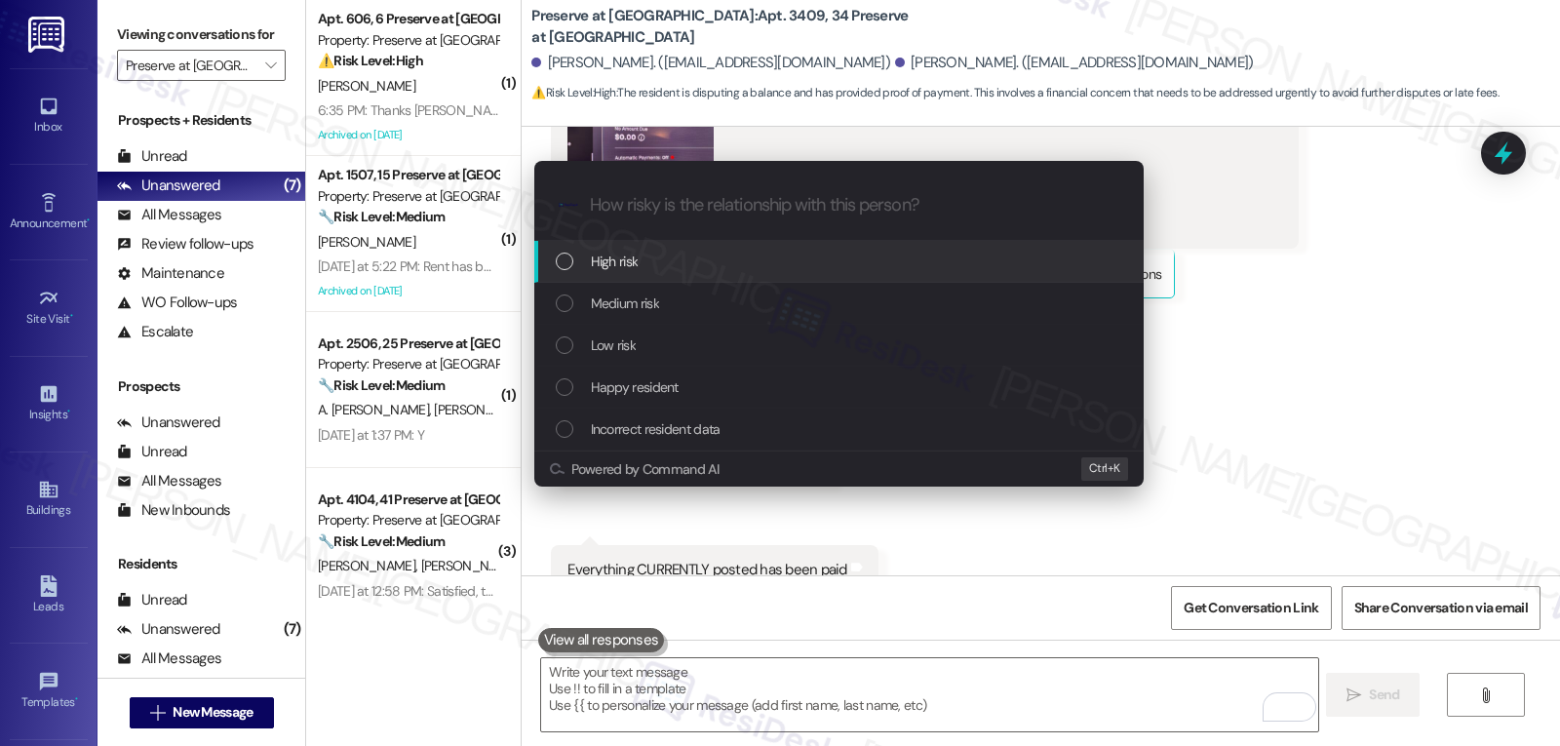
click at [698, 272] on div "High risk" at bounding box center [841, 261] width 570 height 21
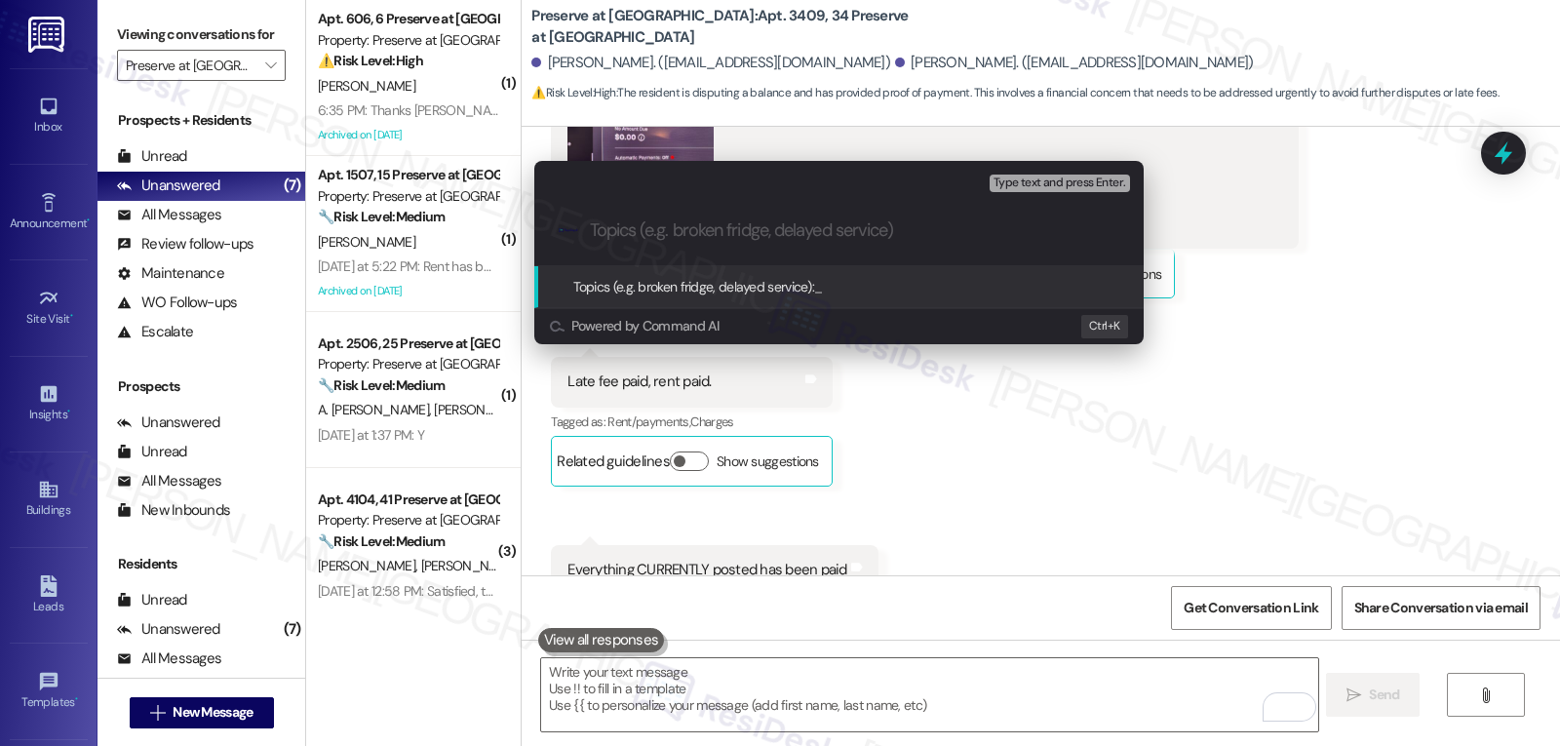
click at [1356, 392] on div "Escalate Conversation High risk Topics (e.g. broken fridge, delayed service) An…" at bounding box center [780, 373] width 1560 height 746
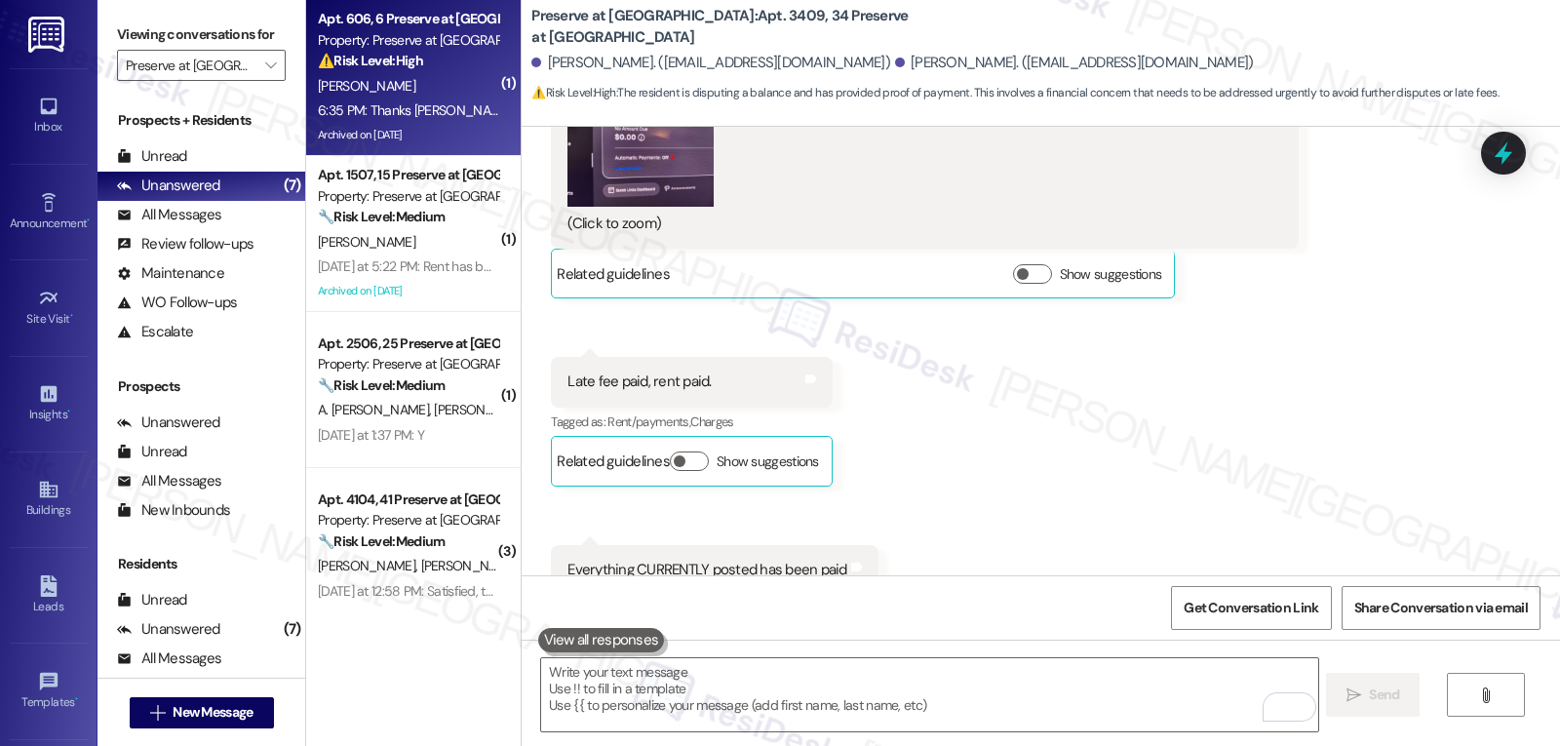
click at [430, 74] on div "S. Gupta" at bounding box center [408, 86] width 184 height 24
type textarea "Fetching suggested responses. Please feel free to read through the conversation…"
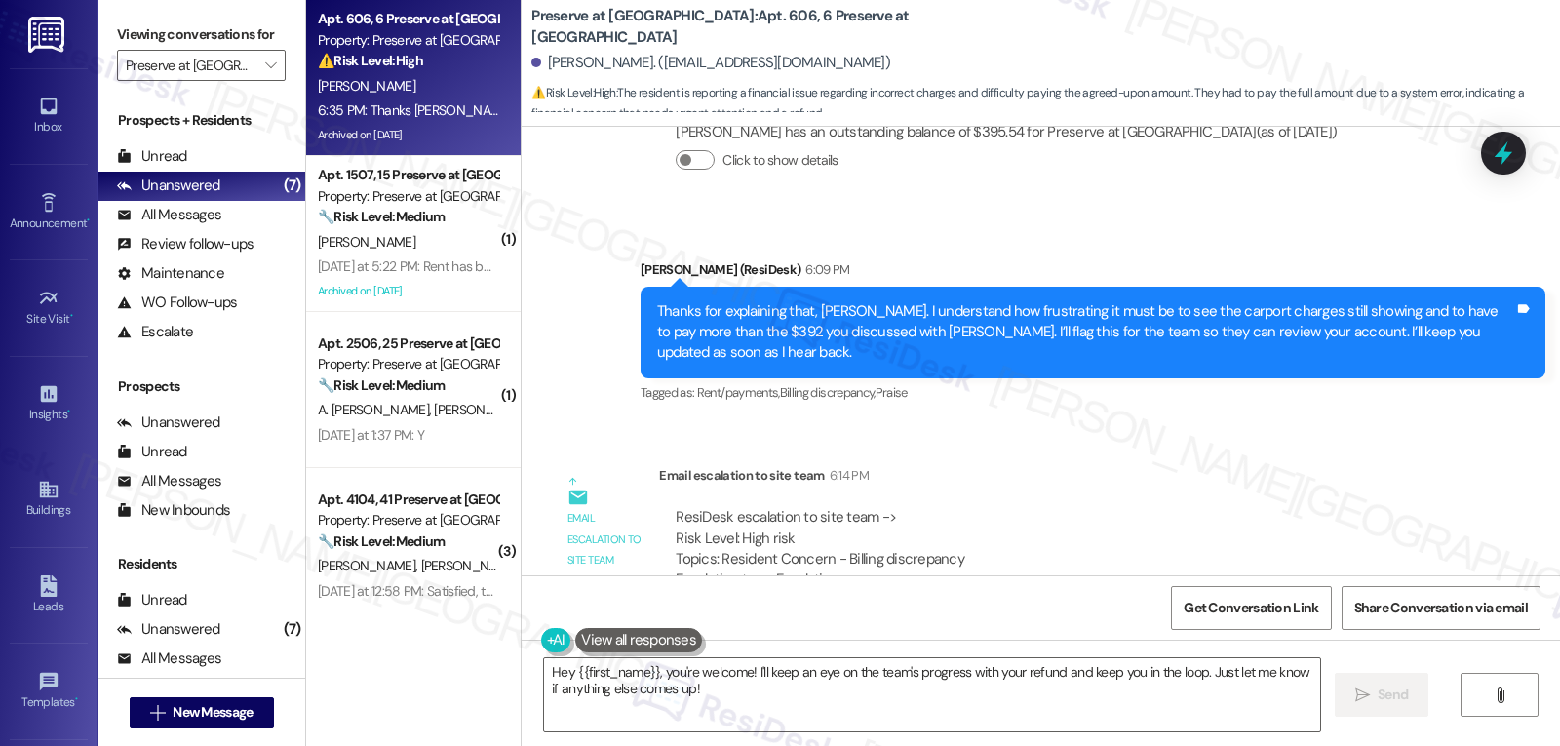
scroll to position [56865, 0]
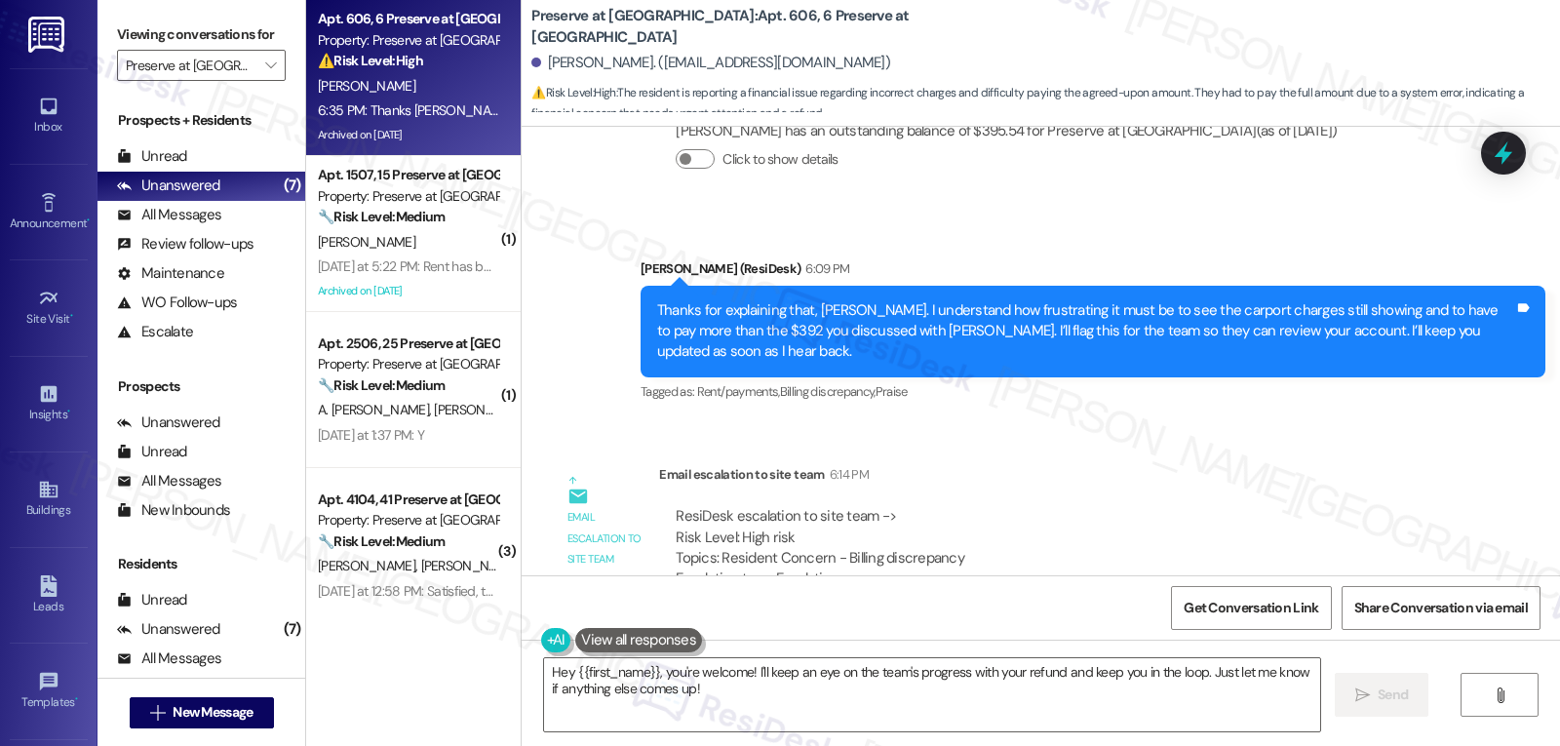
click at [558, 705] on div "Saurabh Gupta 6:35 PM" at bounding box center [651, 718] width 201 height 27
click at [559, 705] on div "Saurabh Gupta 6:35 PM" at bounding box center [651, 718] width 201 height 27
copy div "Saurabh"
click at [679, 697] on textarea "Hey {{first_name}}, you're welcome! I'll keep an eye on the team's progress wit…" at bounding box center [932, 694] width 776 height 73
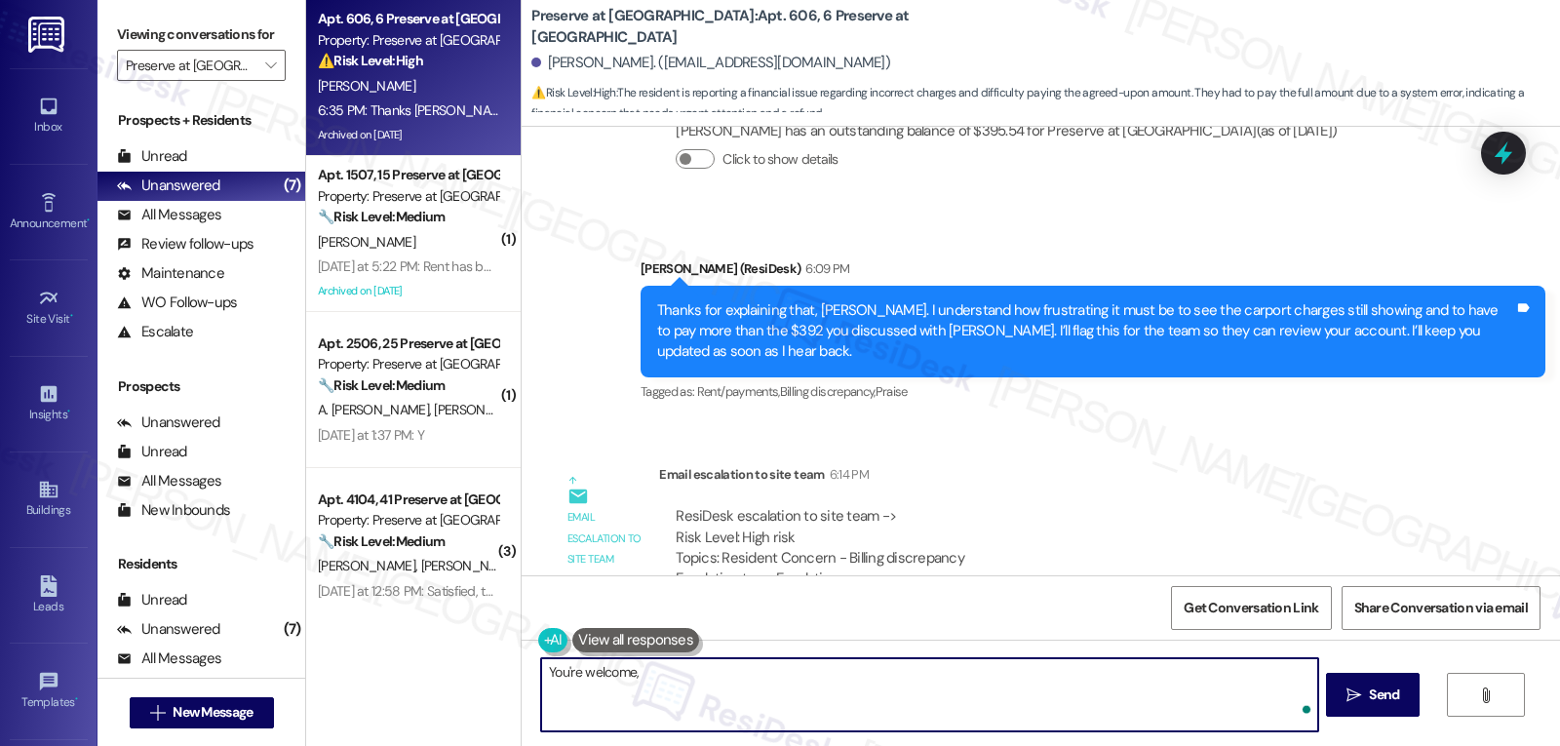
paste textarea "Saurabh"
type textarea "You're welcome, Saurabh!"
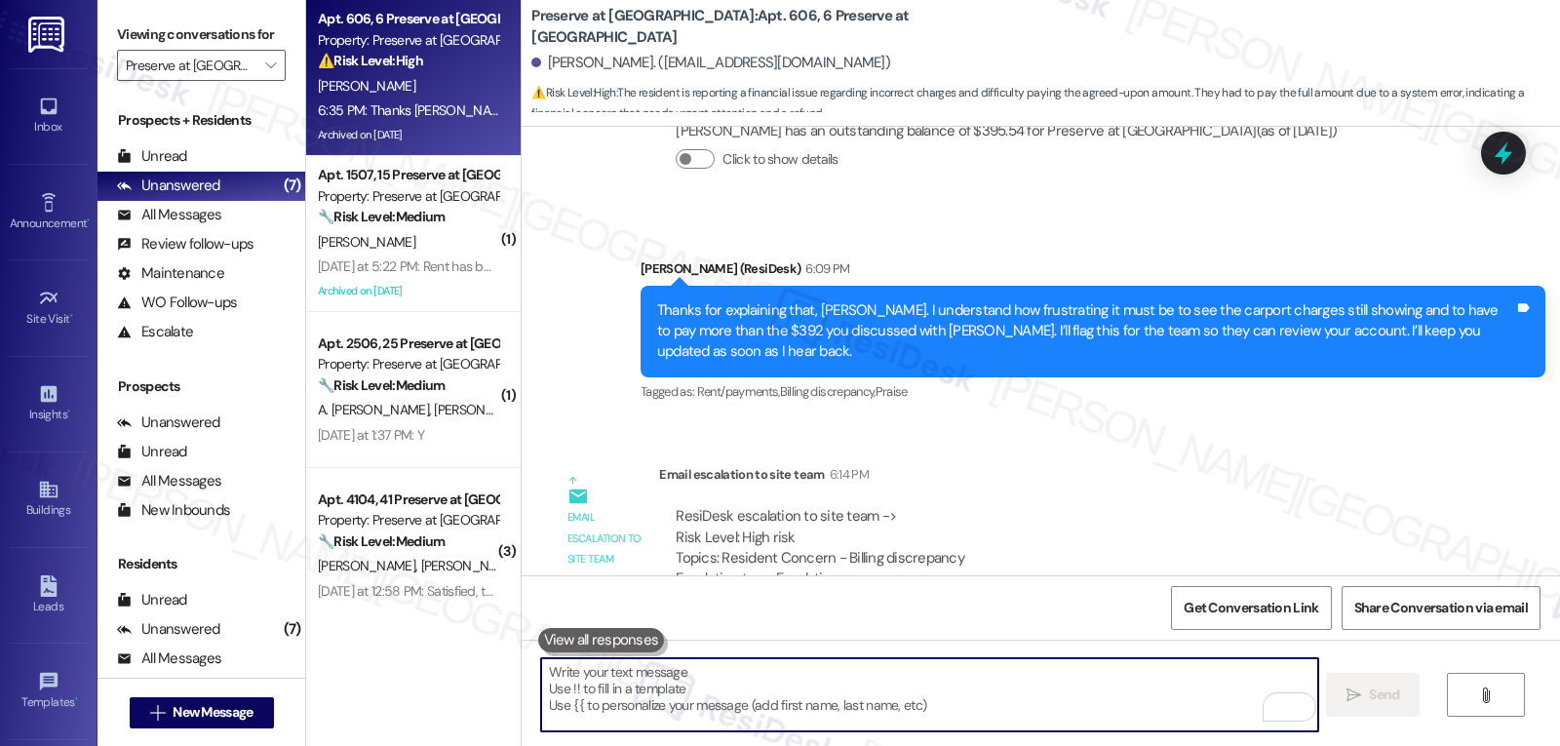
scroll to position [56864, 0]
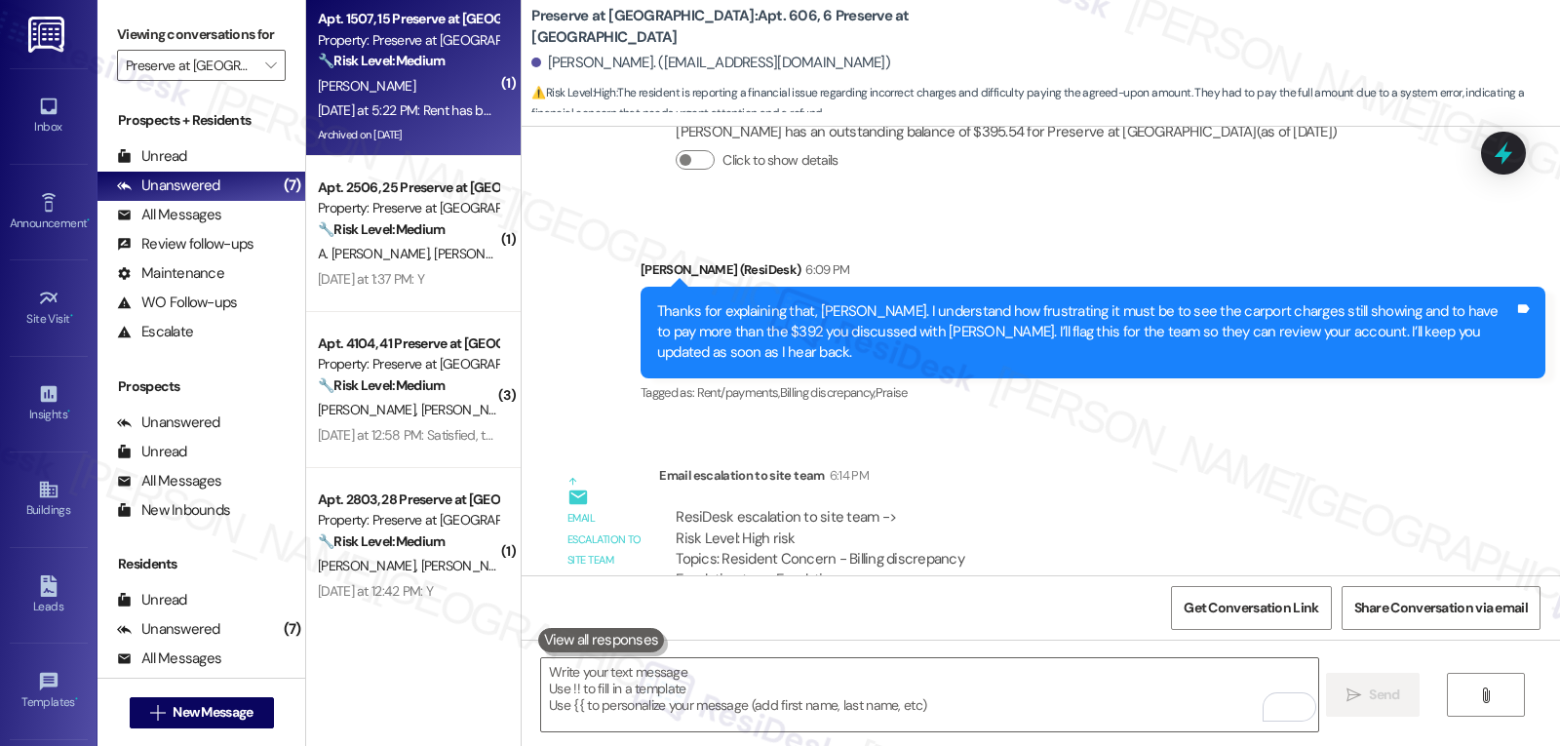
click at [424, 101] on div "Yesterday at 5:22 PM: Rent has been paid Thanks! Yesterday at 5:22 PM: Rent has…" at bounding box center [449, 110] width 263 height 18
type textarea "Fetching suggested responses. Please feel free to read through the conversation…"
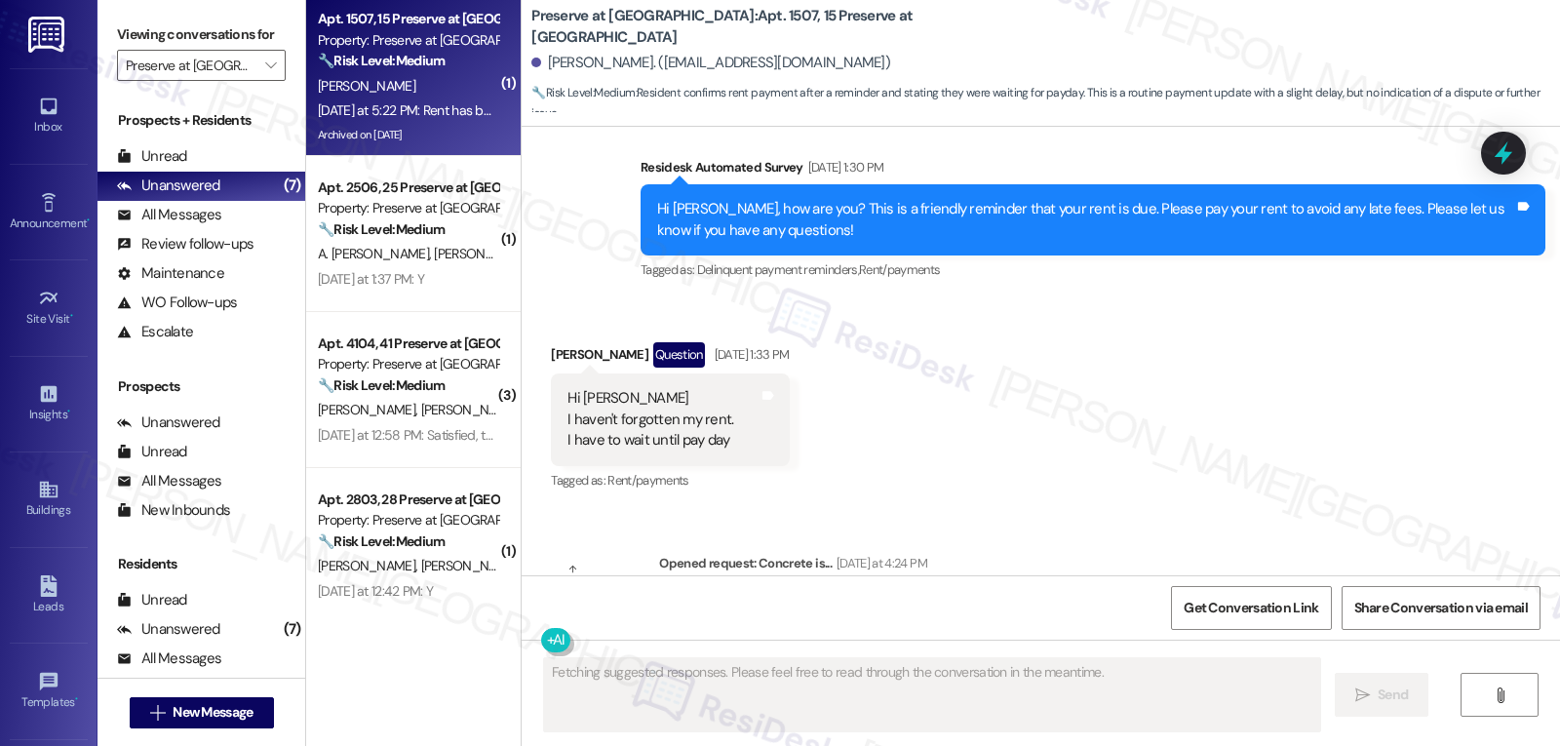
scroll to position [49653, 0]
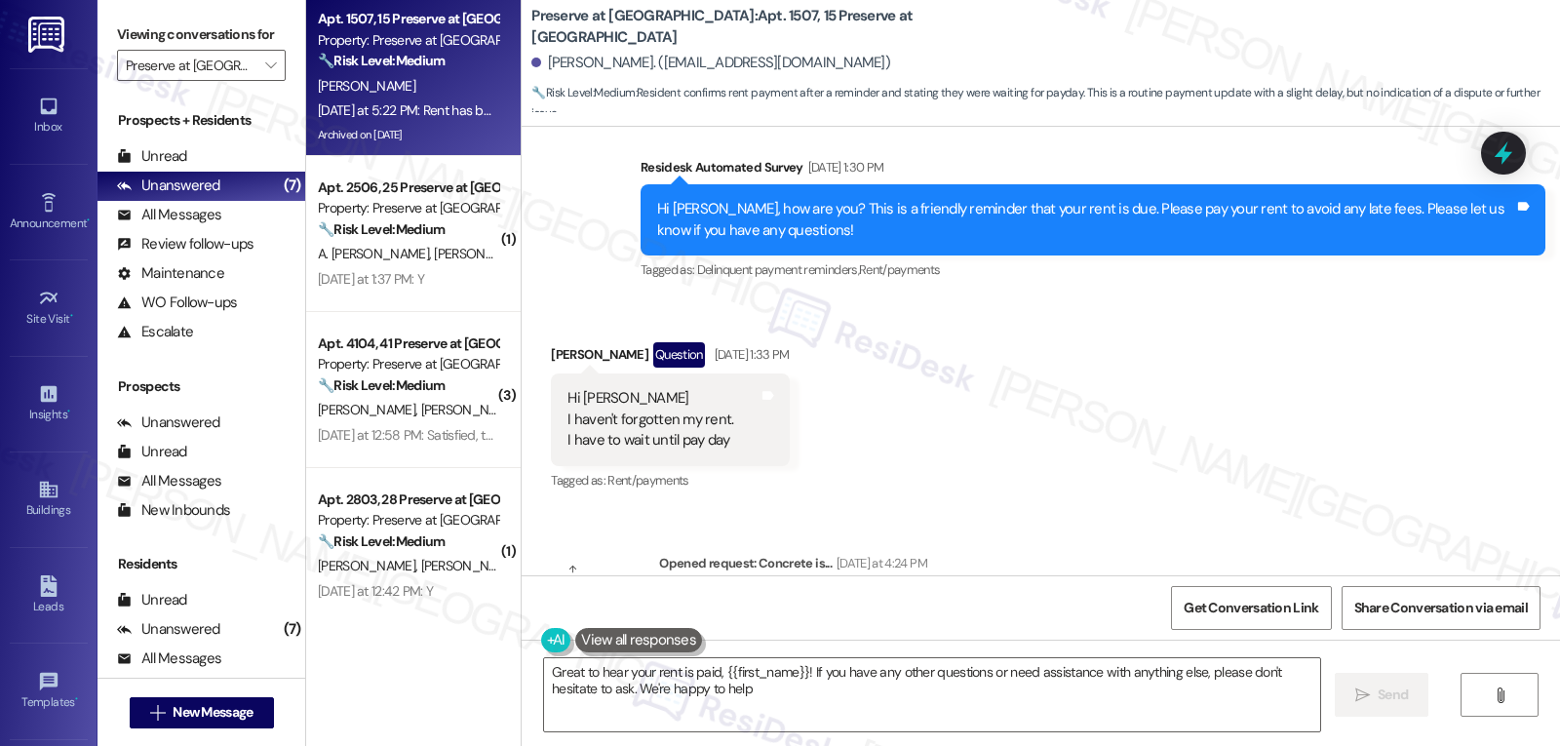
type textarea "Great to hear your rent is paid, {{first_name}}! If you have any other question…"
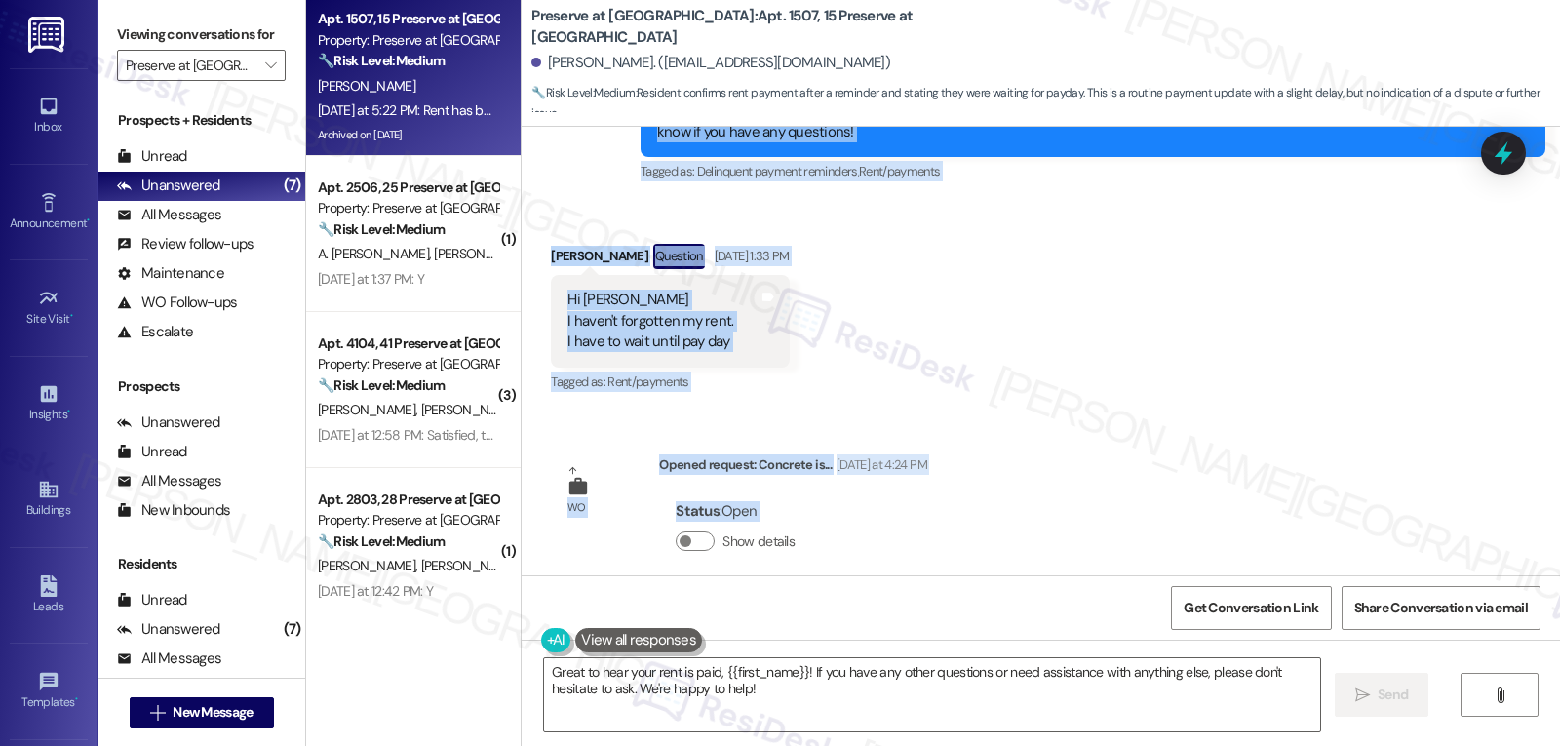
scroll to position [50134, 0]
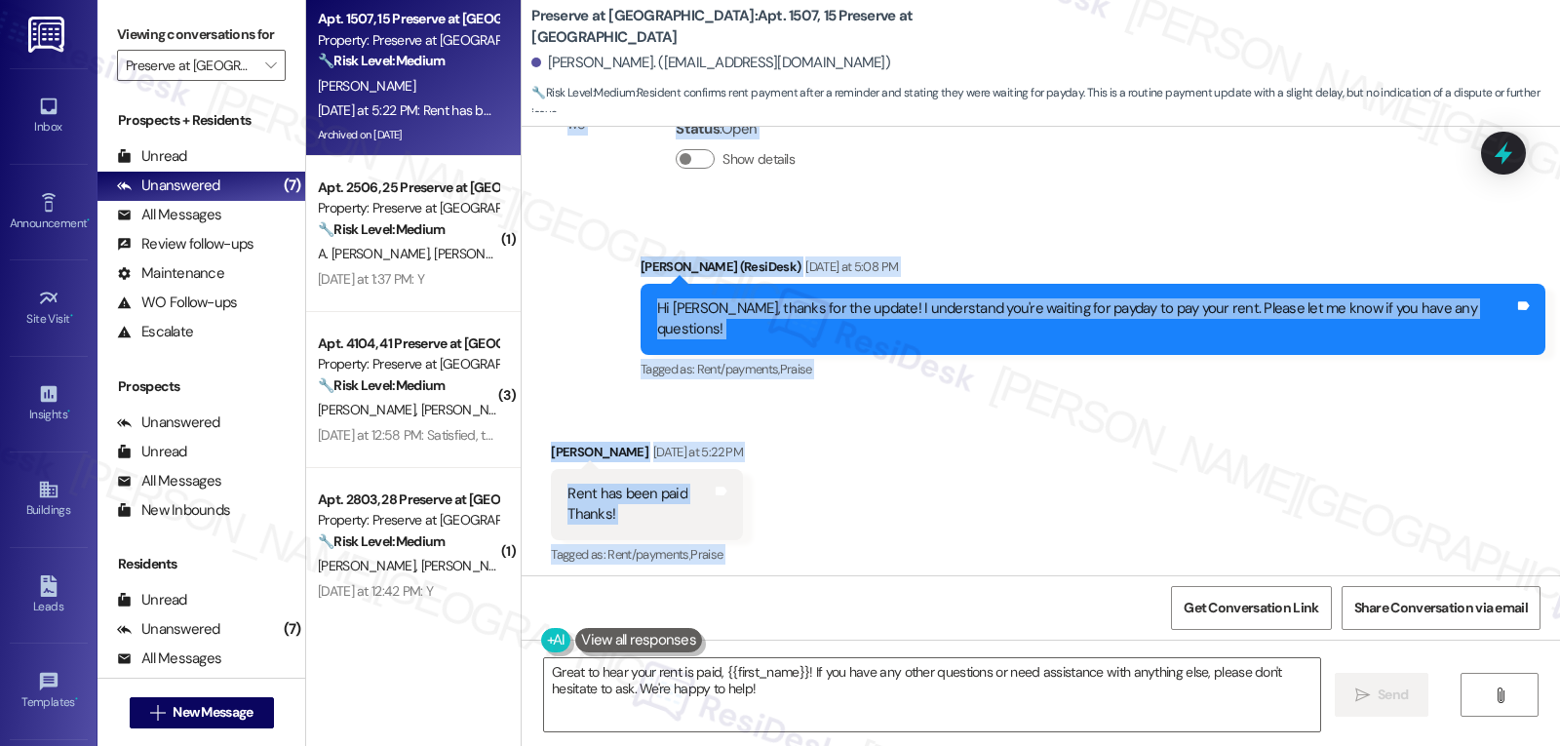
drag, startPoint x: 626, startPoint y: 303, endPoint x: 1313, endPoint y: 517, distance: 718.9
click at [1313, 517] on div "WO Opened request: Needs repla... Jun 30, 2024 at 6:34 PM Status : Completed Sh…" at bounding box center [1041, 351] width 1039 height 449
copy div "Residesk Automated Survey Sep 03, 2025 at 1:30 PM Hi Dianne, how are you? This …"
click at [894, 398] on div "Received via SMS Dianne Roberts Yesterday at 5:22 PM Rent has been paid Thanks!…" at bounding box center [1041, 490] width 1039 height 185
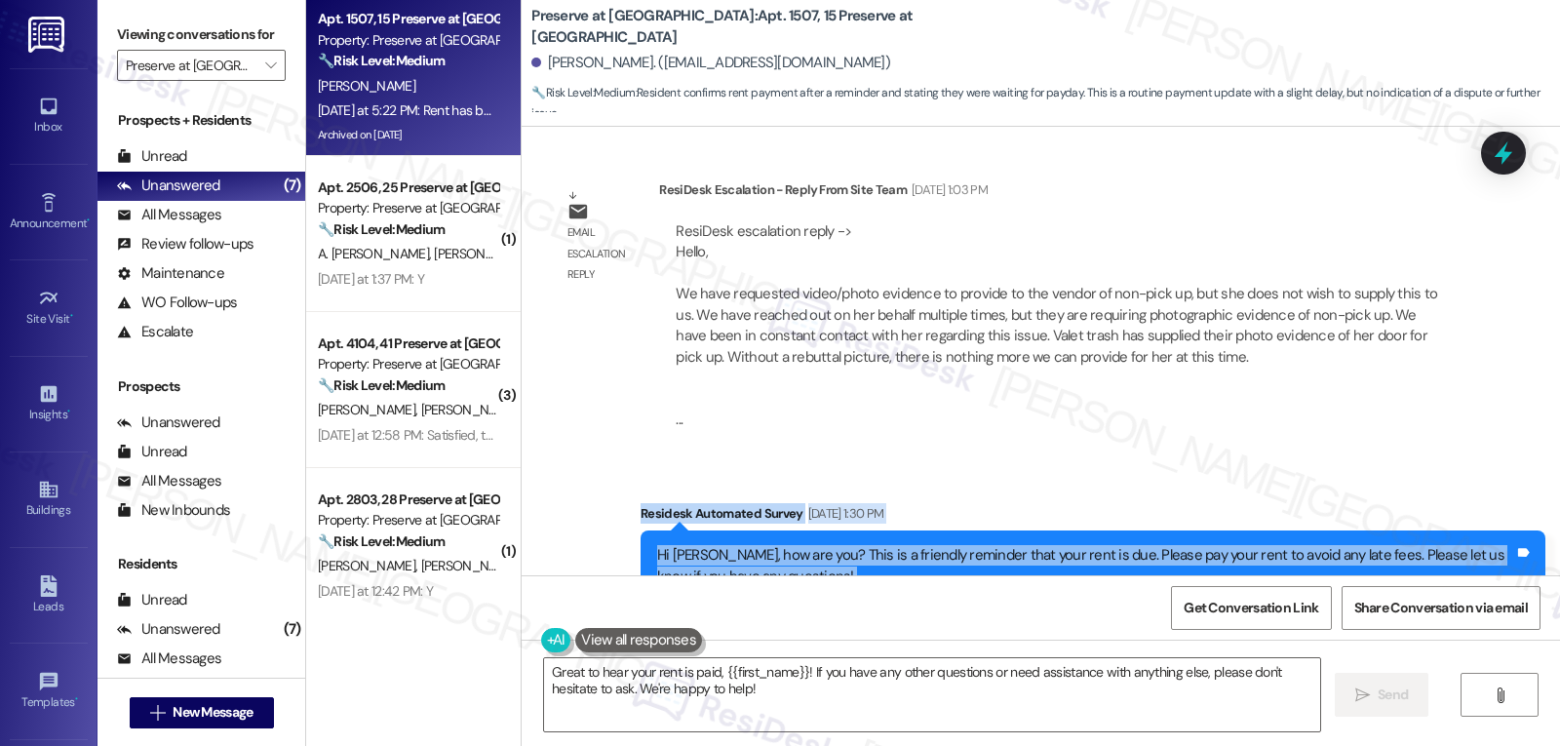
scroll to position [49354, 0]
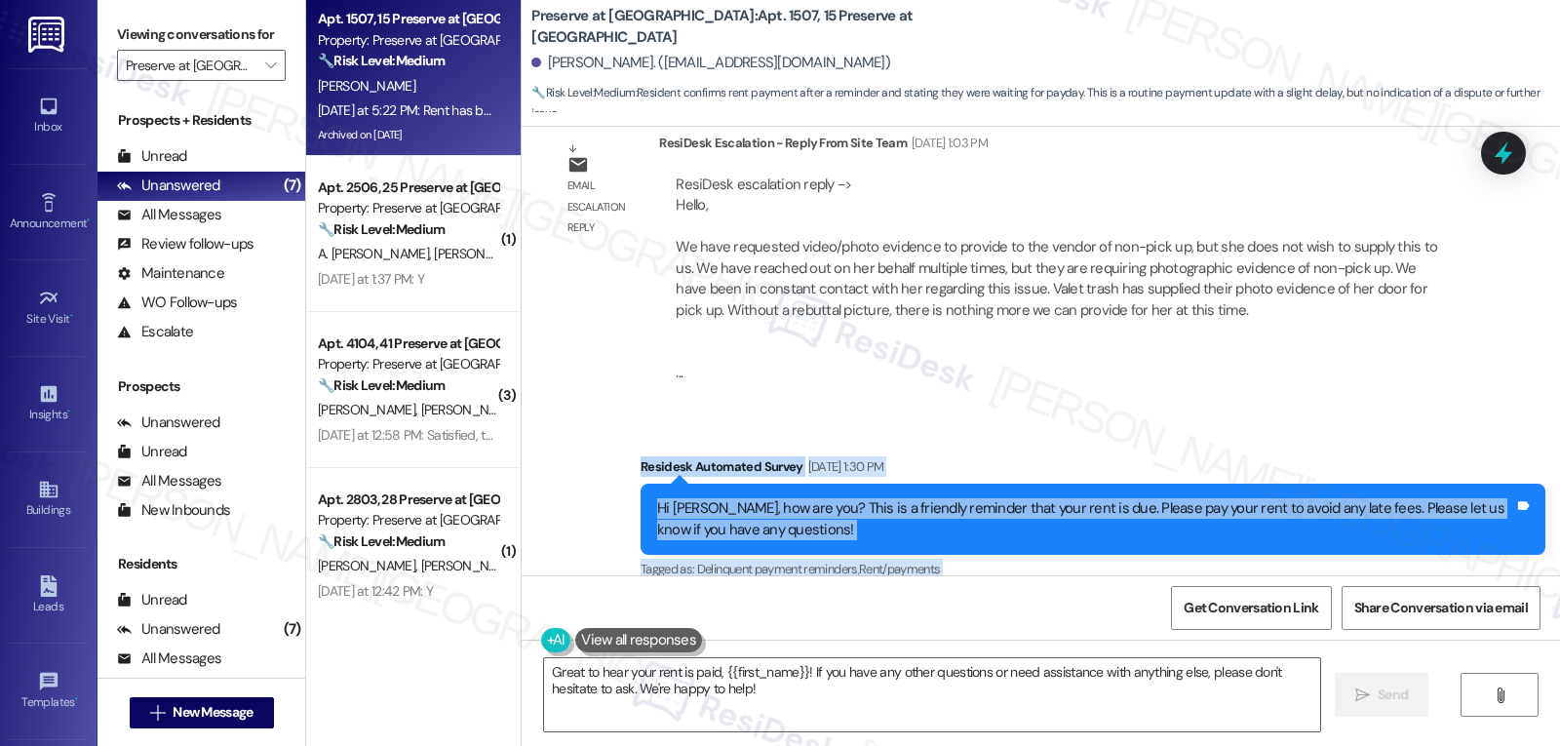
drag, startPoint x: 618, startPoint y: 494, endPoint x: 873, endPoint y: 463, distance: 256.4
click at [873, 463] on div "WO Opened request: Needs repla... Jun 30, 2024 at 6:34 PM Status : Completed Sh…" at bounding box center [1041, 351] width 1039 height 449
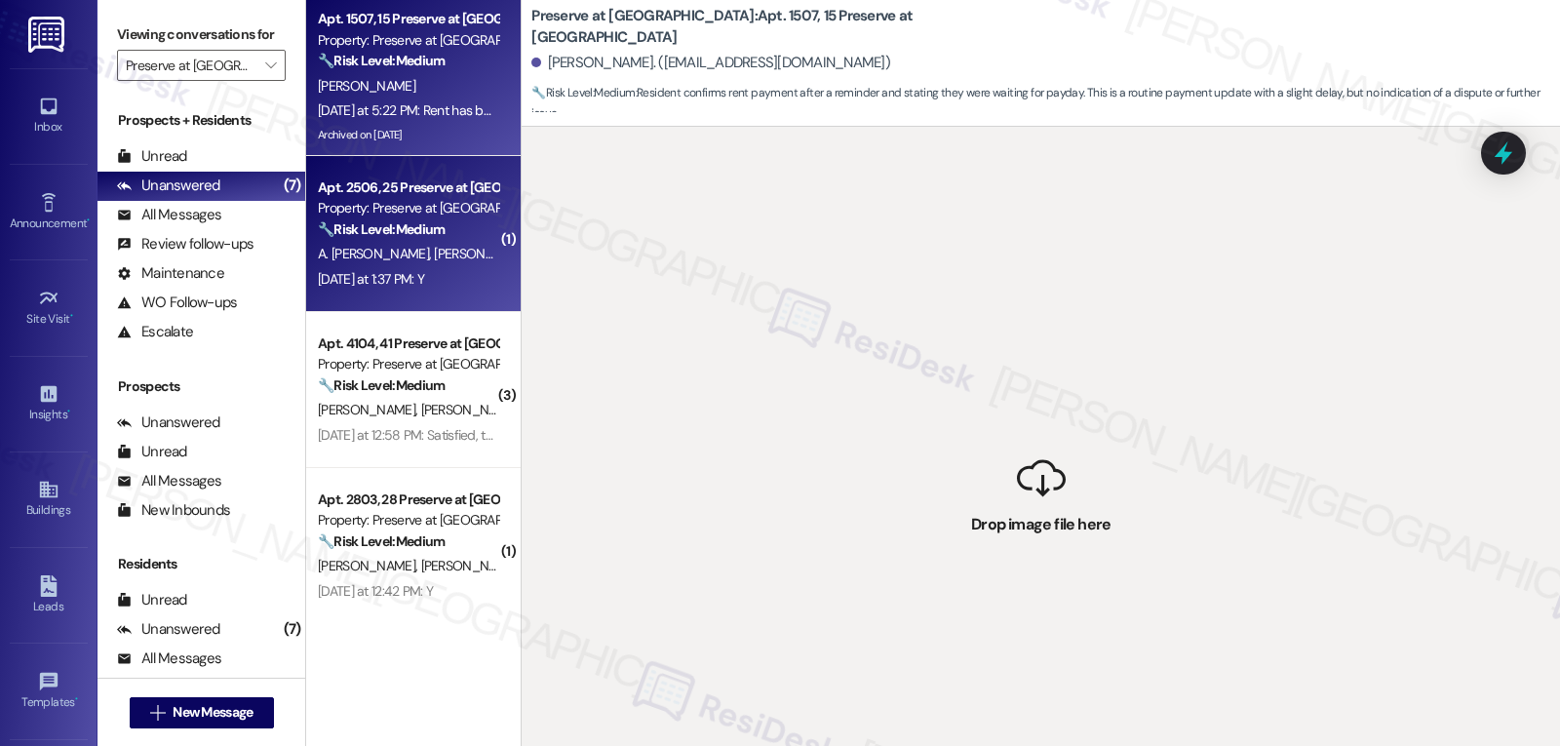
click at [359, 267] on div "Yesterday at 1:37 PM: Y Yesterday at 1:37 PM: Y" at bounding box center [408, 279] width 184 height 24
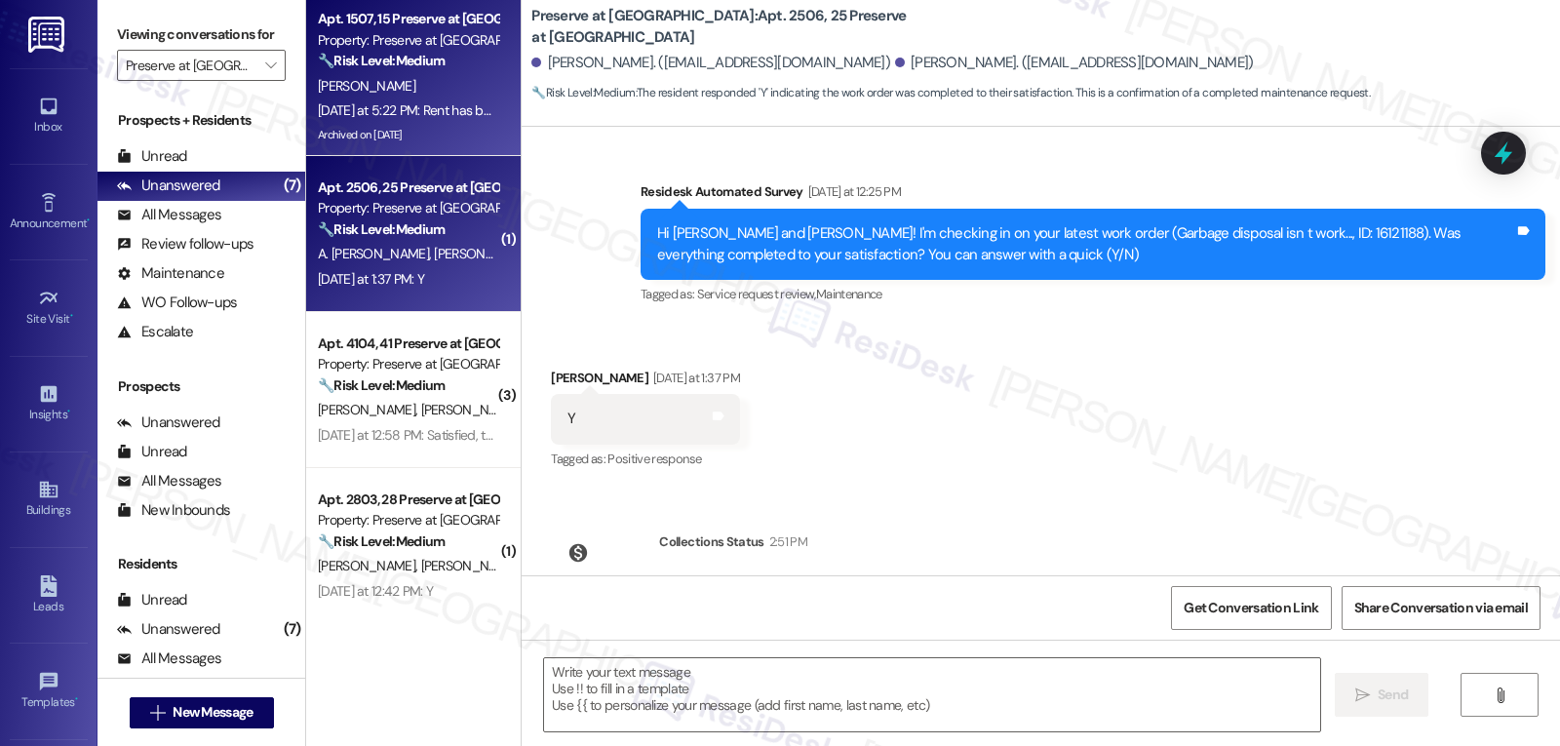
click at [355, 74] on div "D. Roberts" at bounding box center [408, 86] width 184 height 24
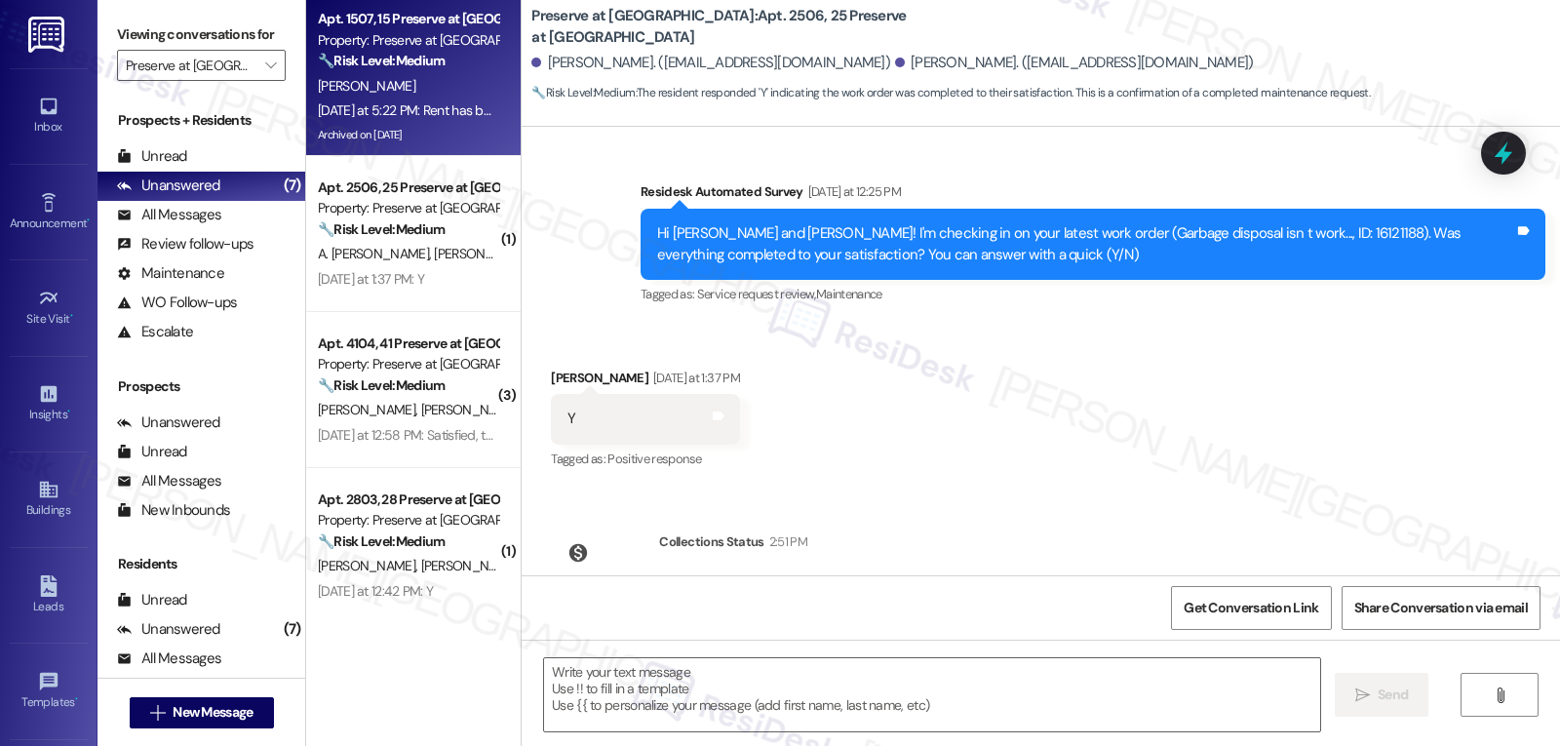
scroll to position [1240, 0]
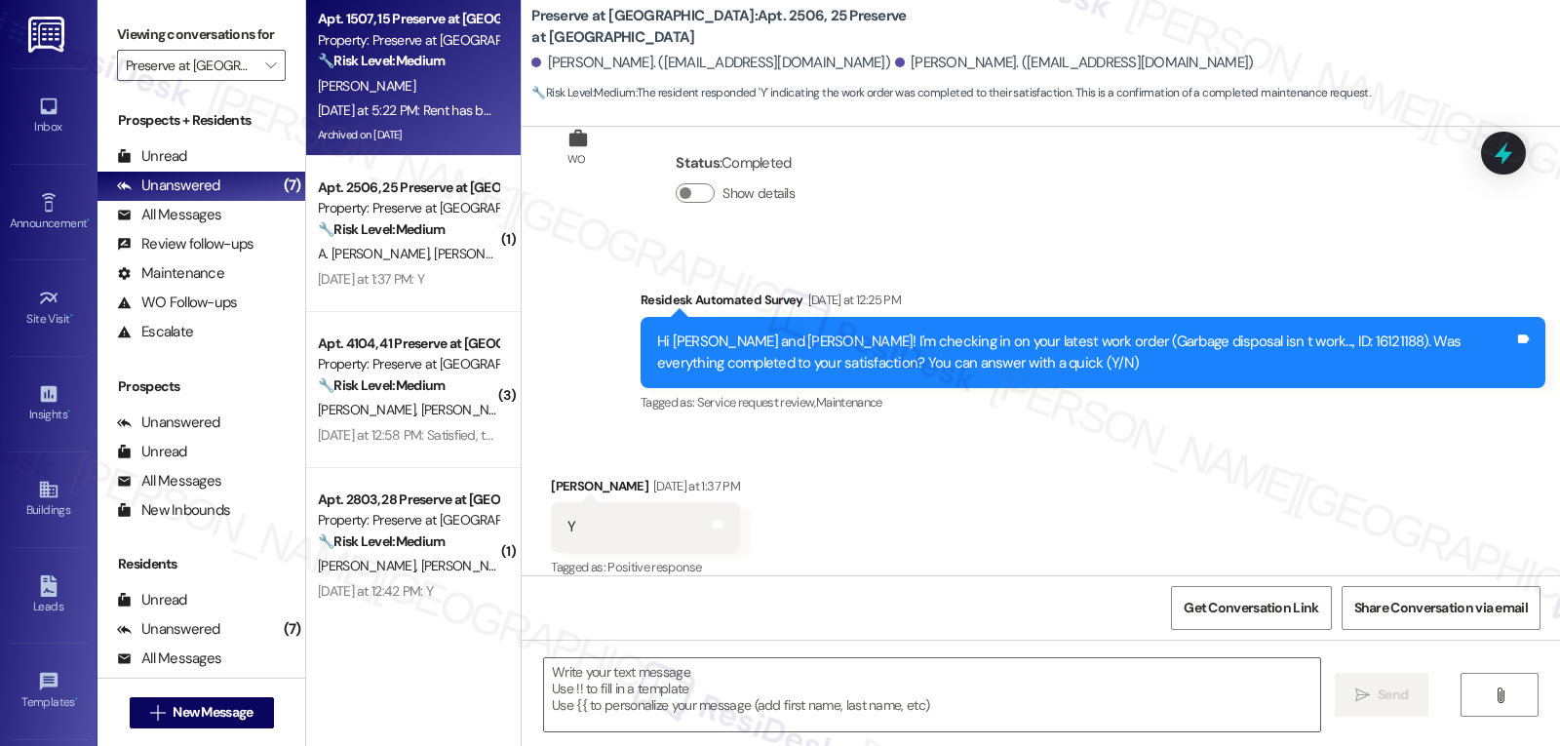
type textarea "Fetching suggested responses. Please feel free to read through the conversation…"
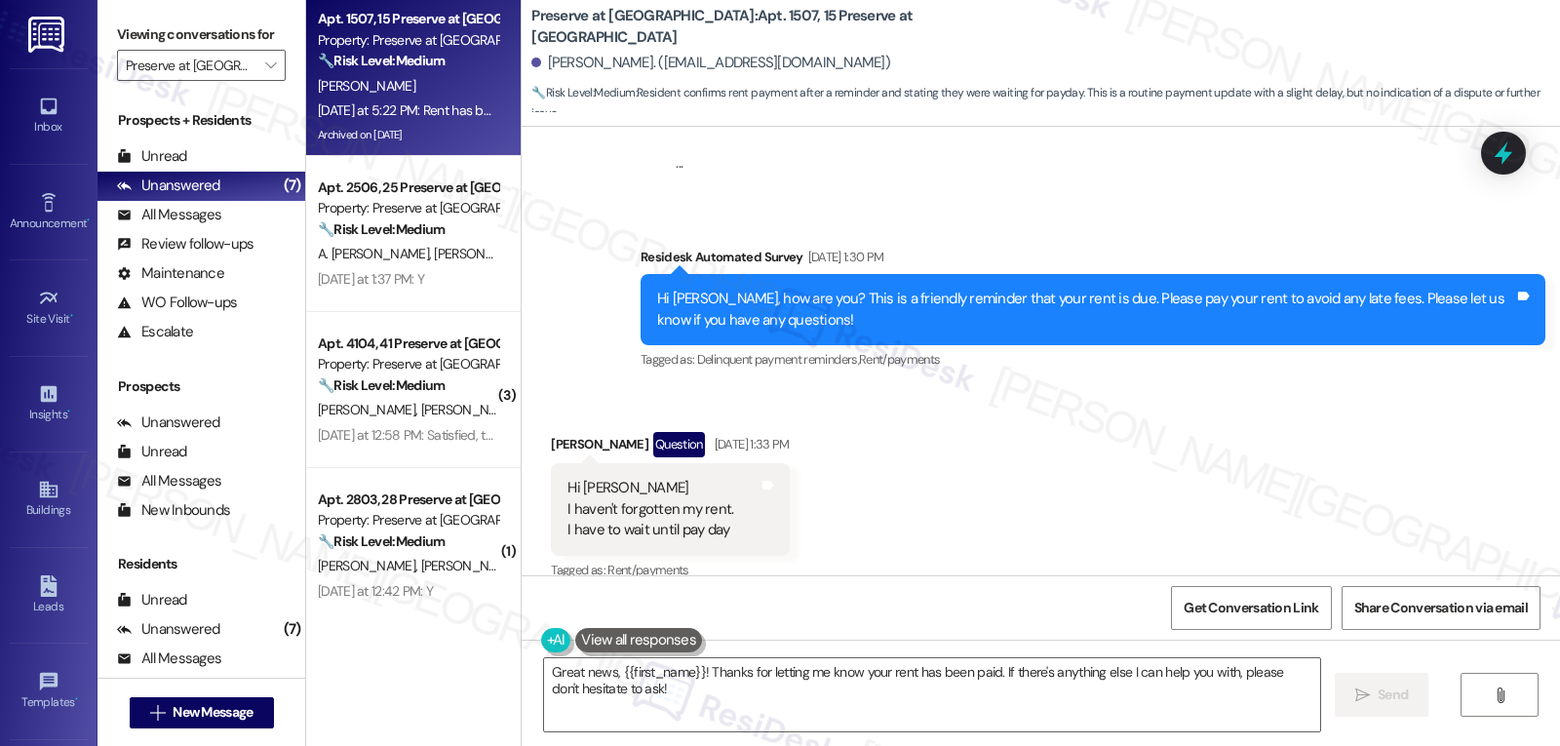
scroll to position [49369, 0]
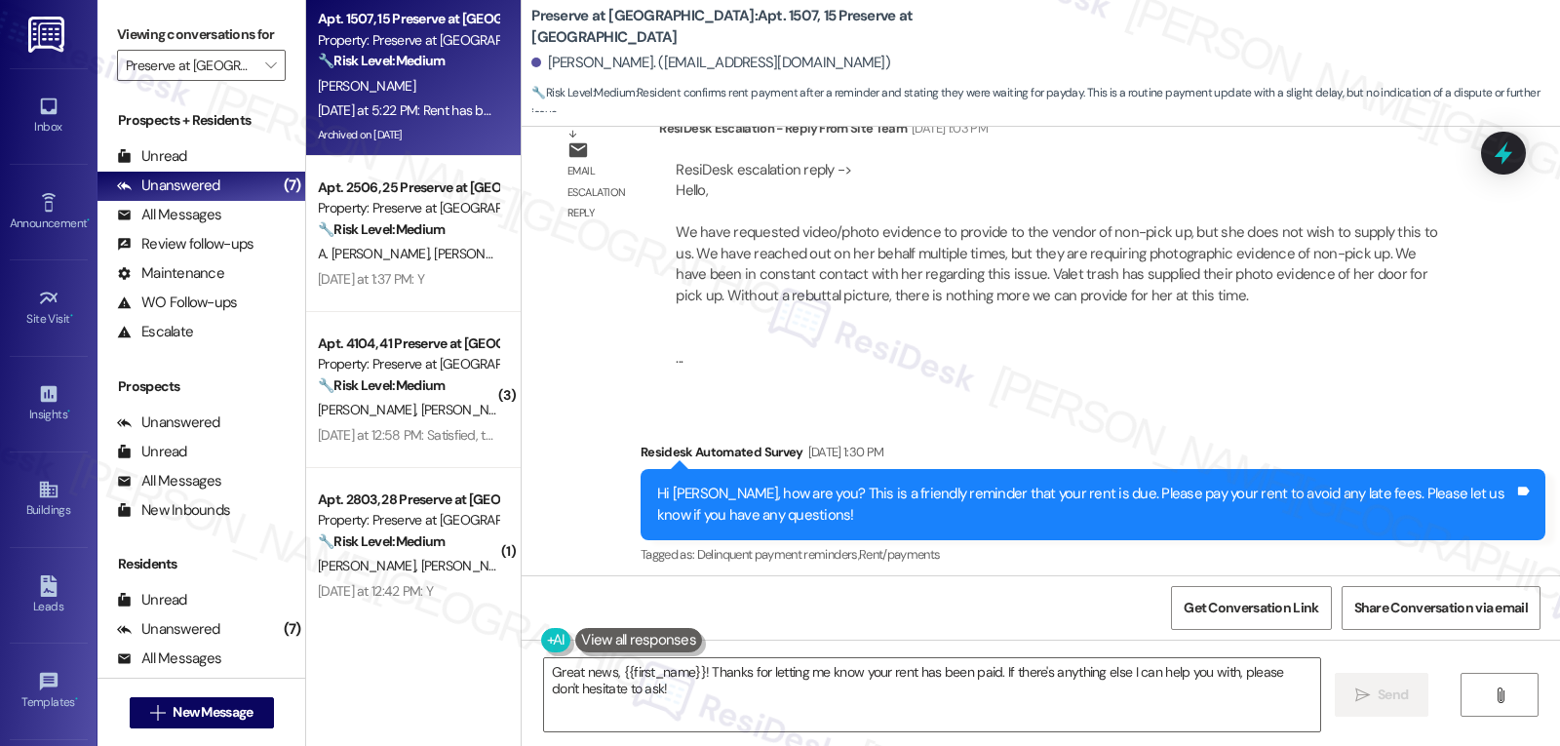
click at [1016, 583] on div "Received via SMS Dianne Roberts Question Sep 03, 2025 at 1:33 PM Hi Sarah I hav…" at bounding box center [1041, 688] width 1039 height 211
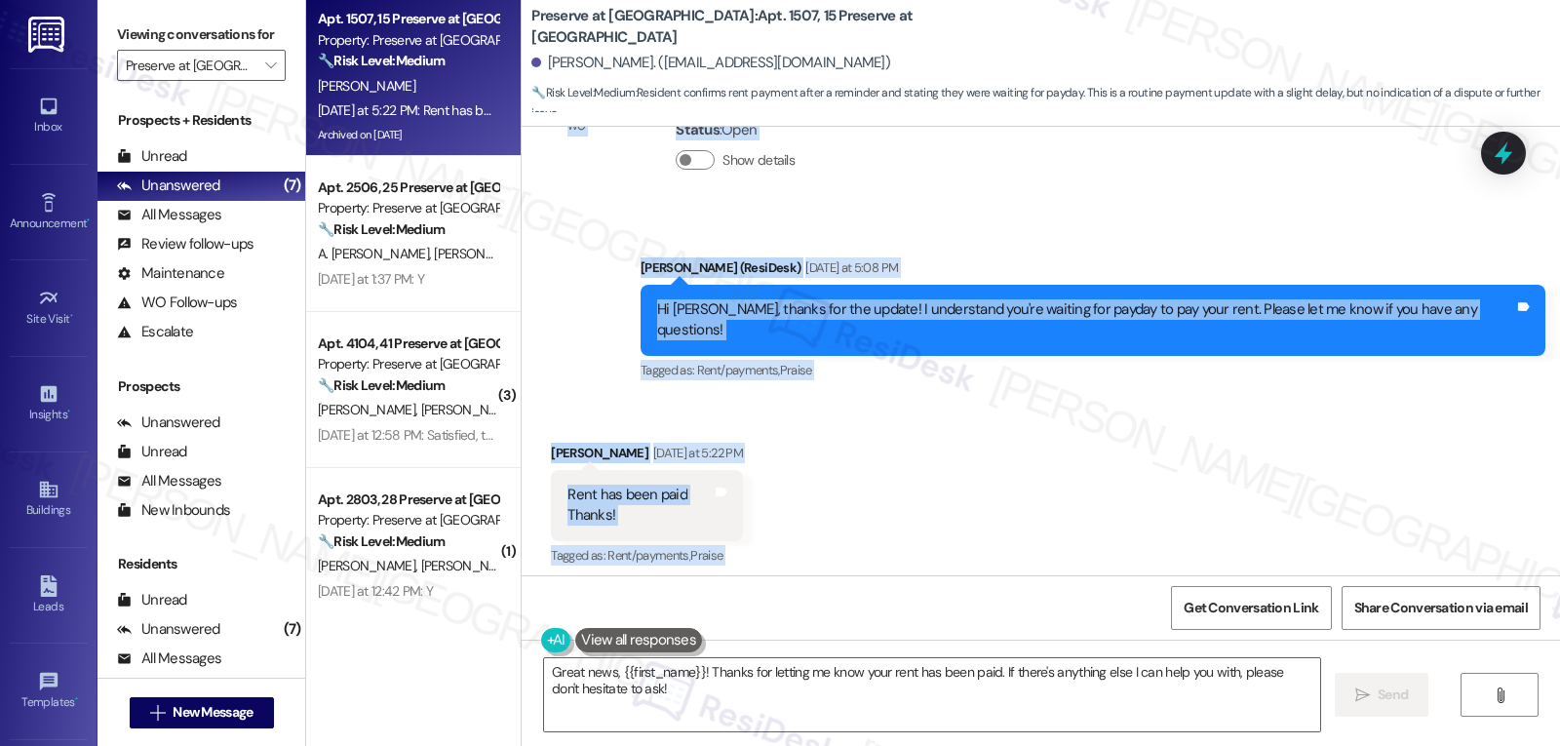
scroll to position [50134, 0]
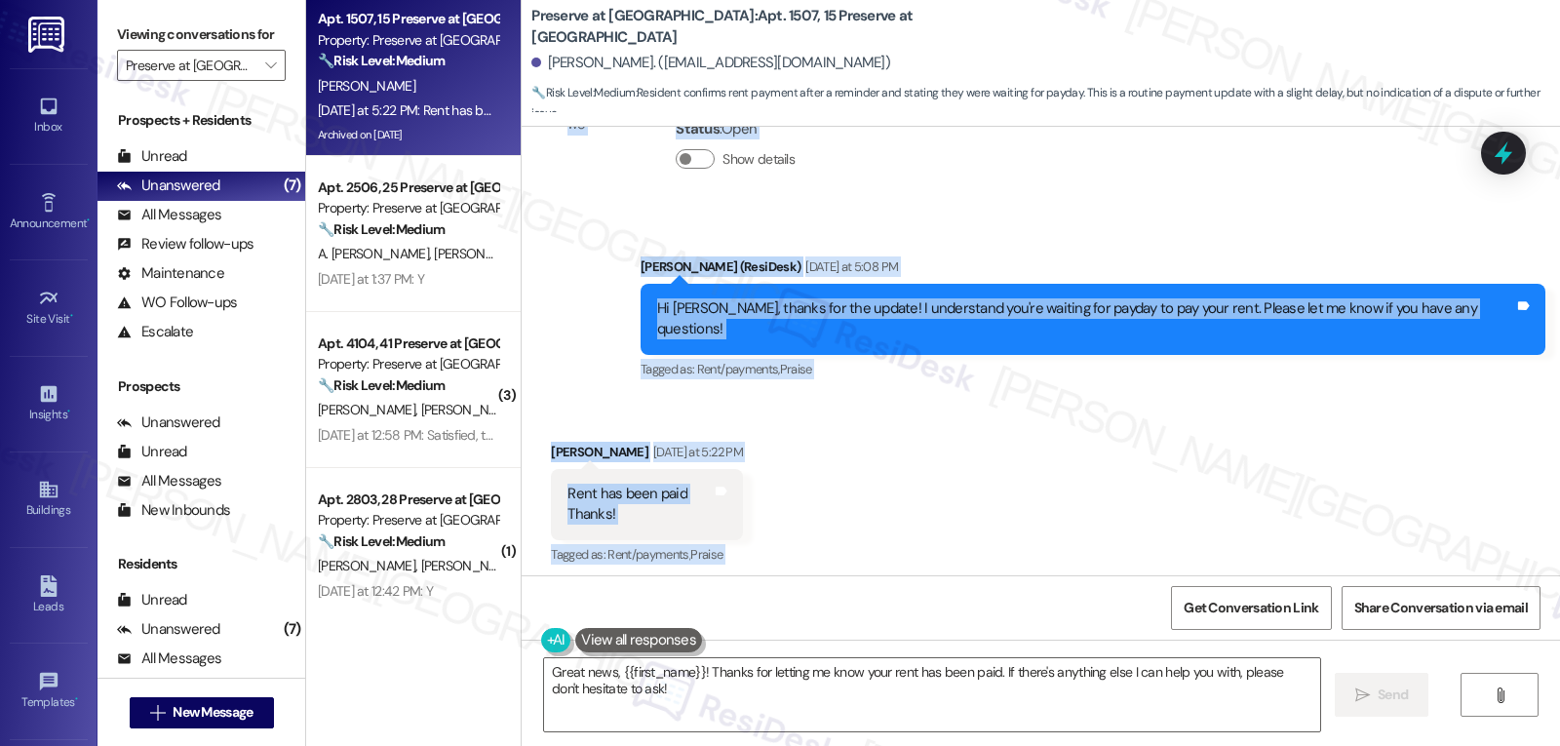
drag, startPoint x: 622, startPoint y: 289, endPoint x: 1383, endPoint y: 488, distance: 786.2
click at [1383, 488] on div "WO Opened request: Needs repla... Jun 30, 2024 at 6:34 PM Status : Completed Sh…" at bounding box center [1041, 351] width 1039 height 449
copy div "Residesk Automated Survey Sep 03, 2025 at 1:30 PM Hi Dianne, how are you? This …"
click at [903, 710] on textarea "Great news, {{first_name}}! Thanks for letting me know your rent has been paid.…" at bounding box center [932, 694] width 776 height 73
paste textarea "That’s wonderful, Dianne—thank you for the update! 🎉 I see your balance is all …"
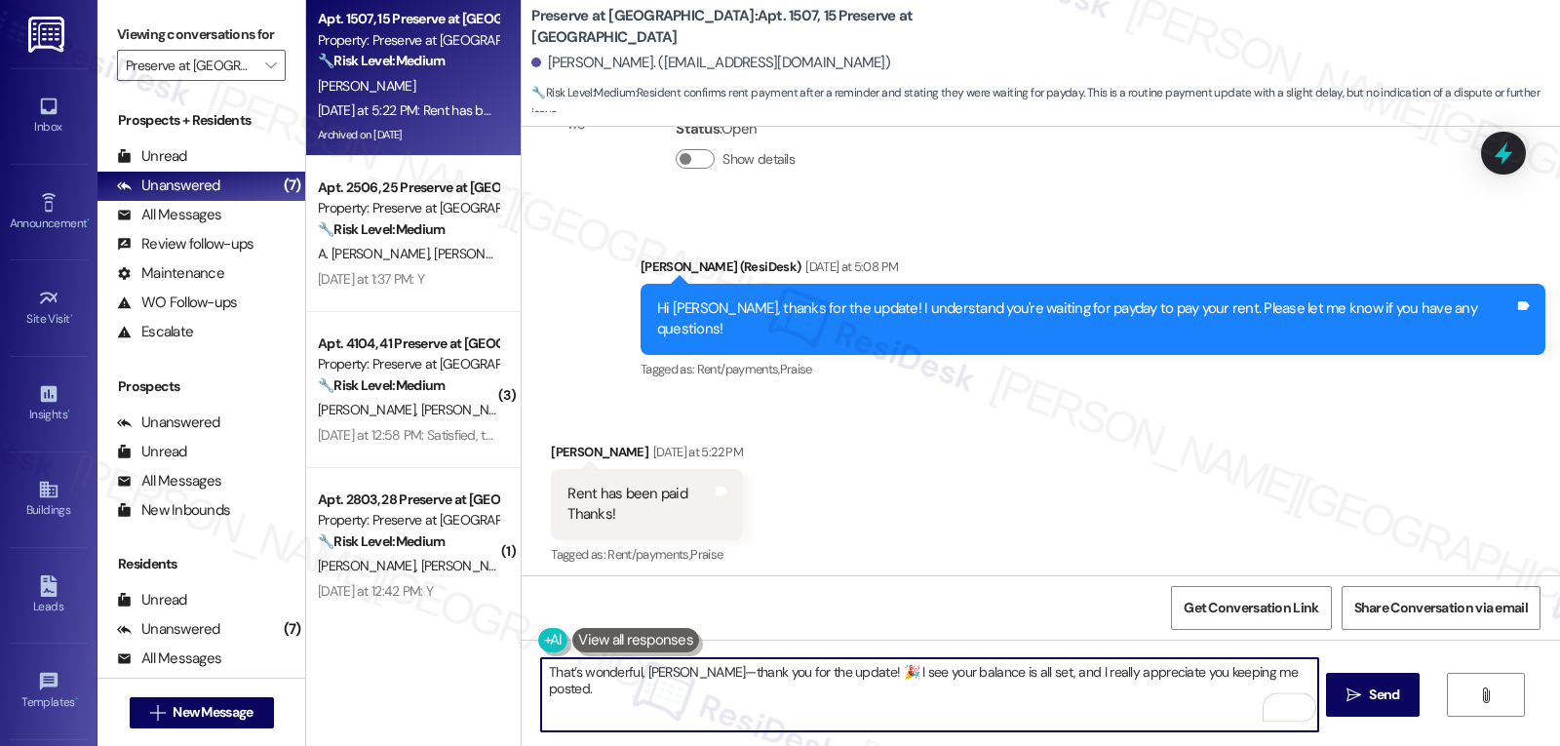
click at [689, 679] on textarea "That’s wonderful, Dianne—thank you for the update! 🎉 I see your balance is all …" at bounding box center [929, 694] width 776 height 73
type textarea "That’s wonderful, Dianne. Thank you for the update! 🎉 I see your balance is all…"
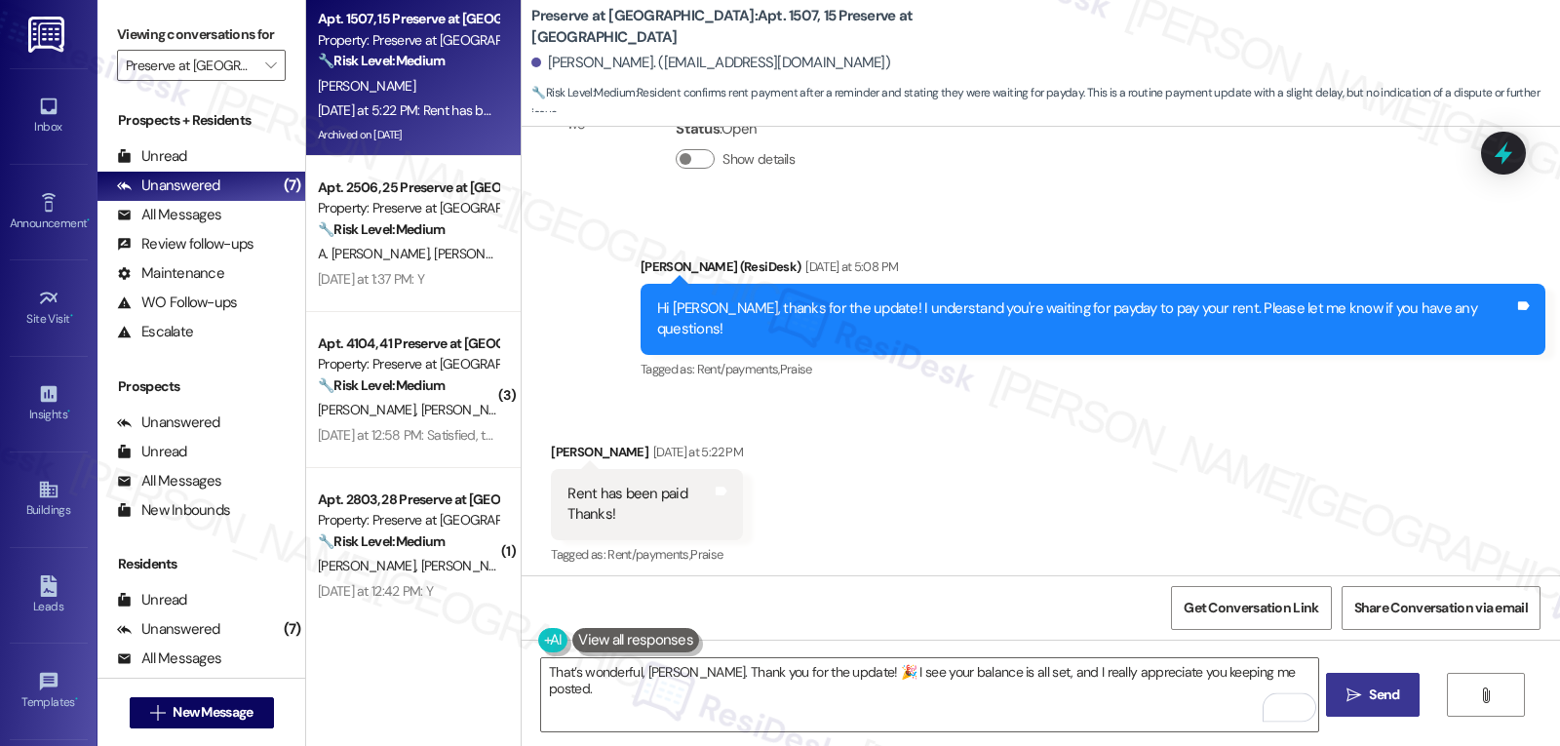
click at [1354, 696] on icon "" at bounding box center [1354, 695] width 15 height 16
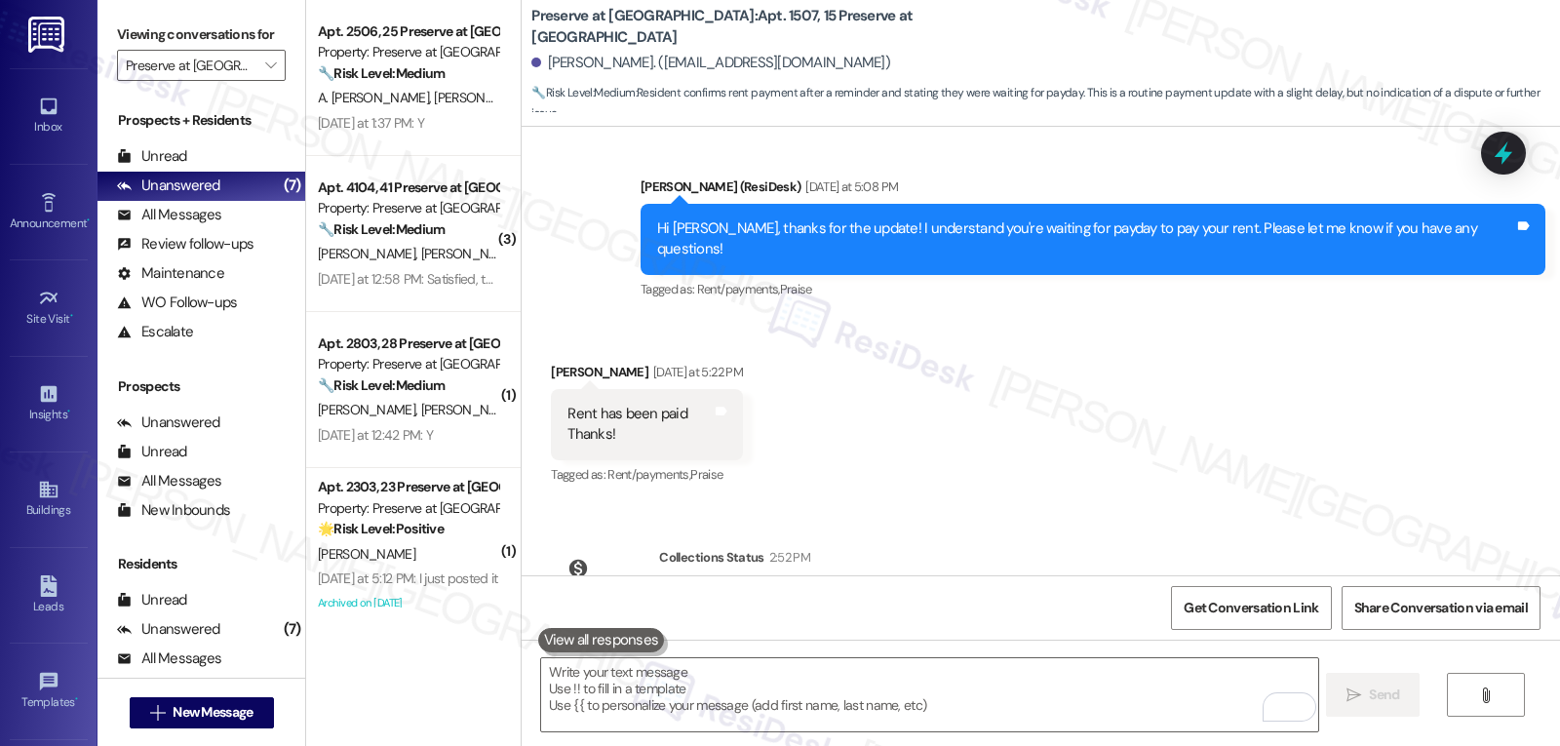
scroll to position [50270, 0]
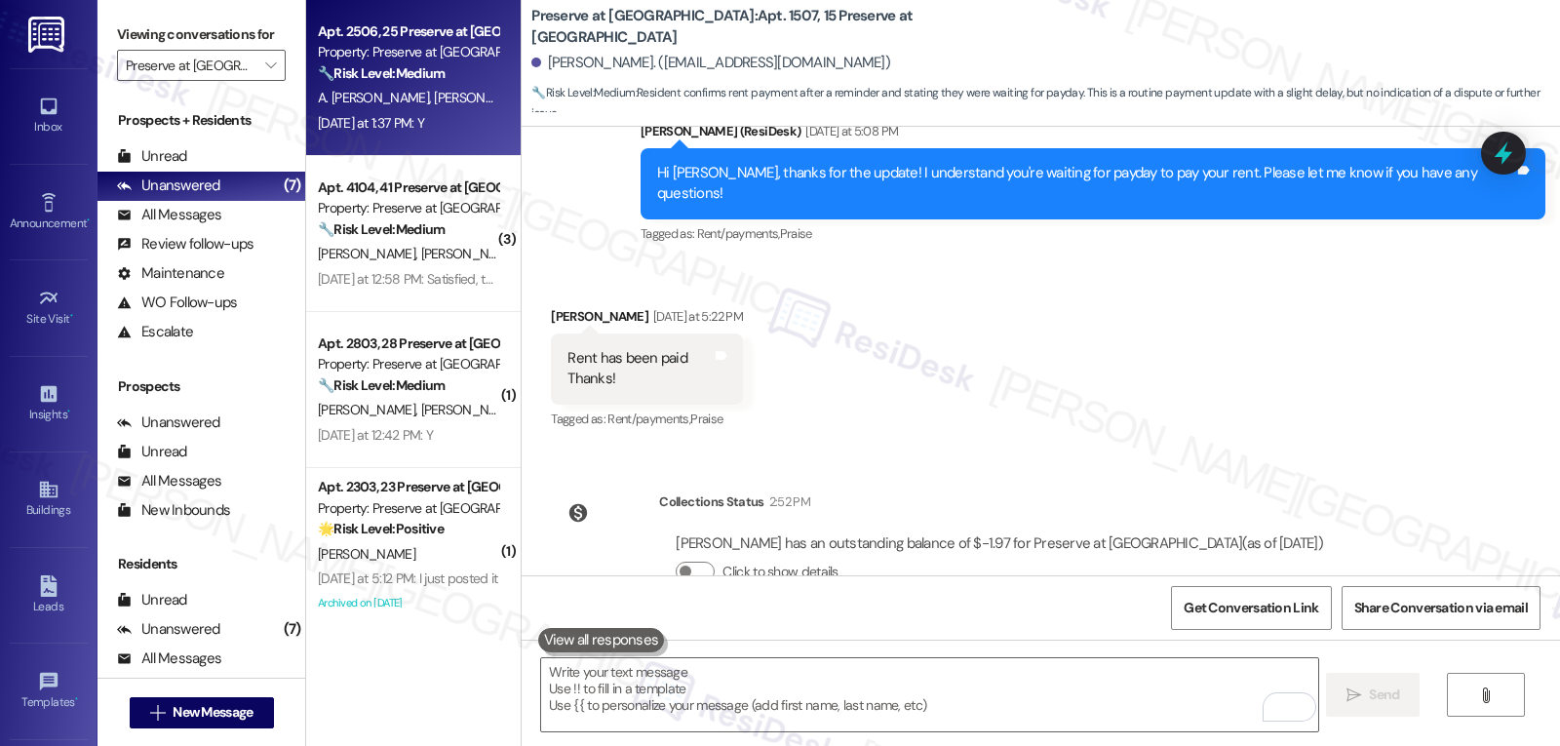
click at [435, 103] on span "D. Thomas" at bounding box center [484, 98] width 98 height 18
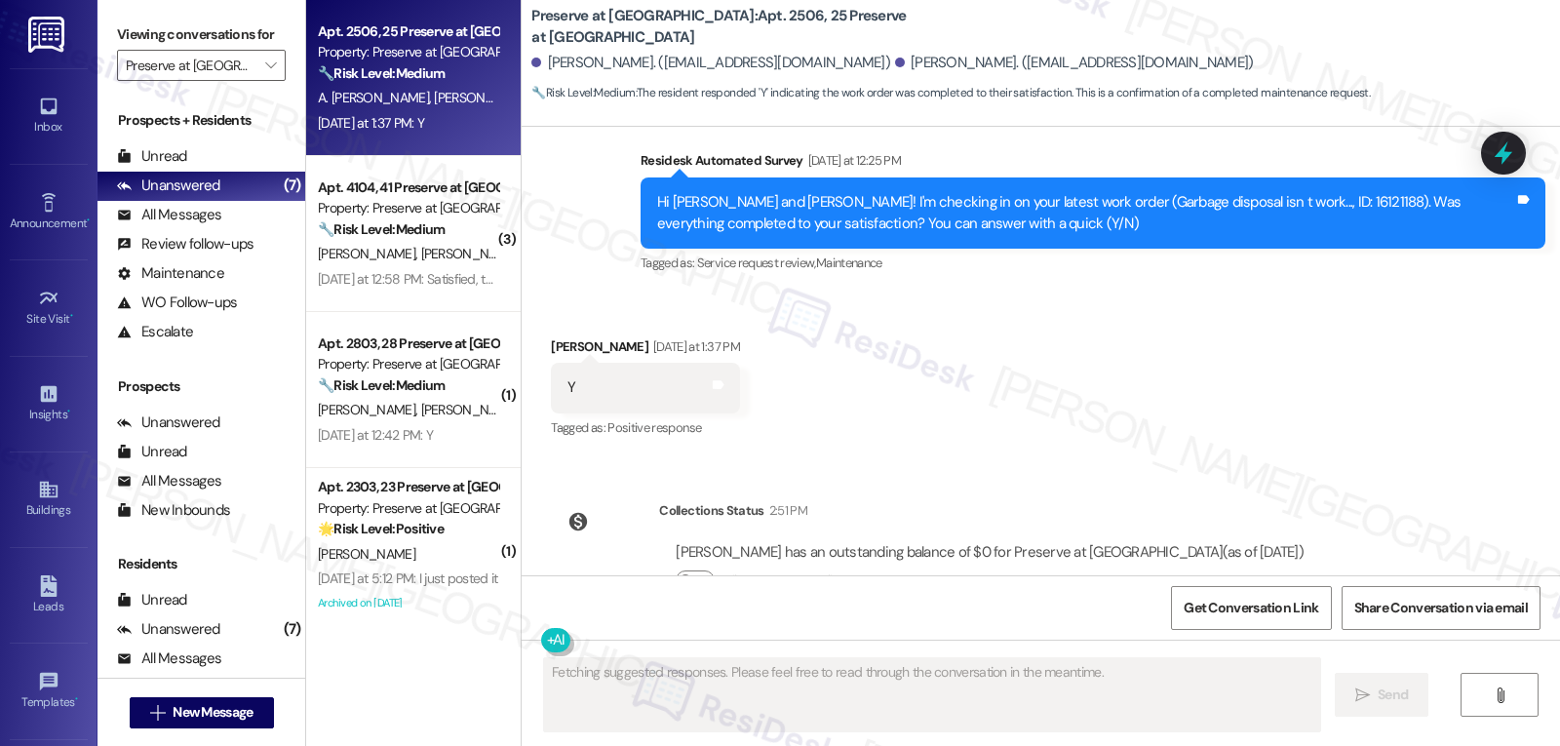
scroll to position [1421, 0]
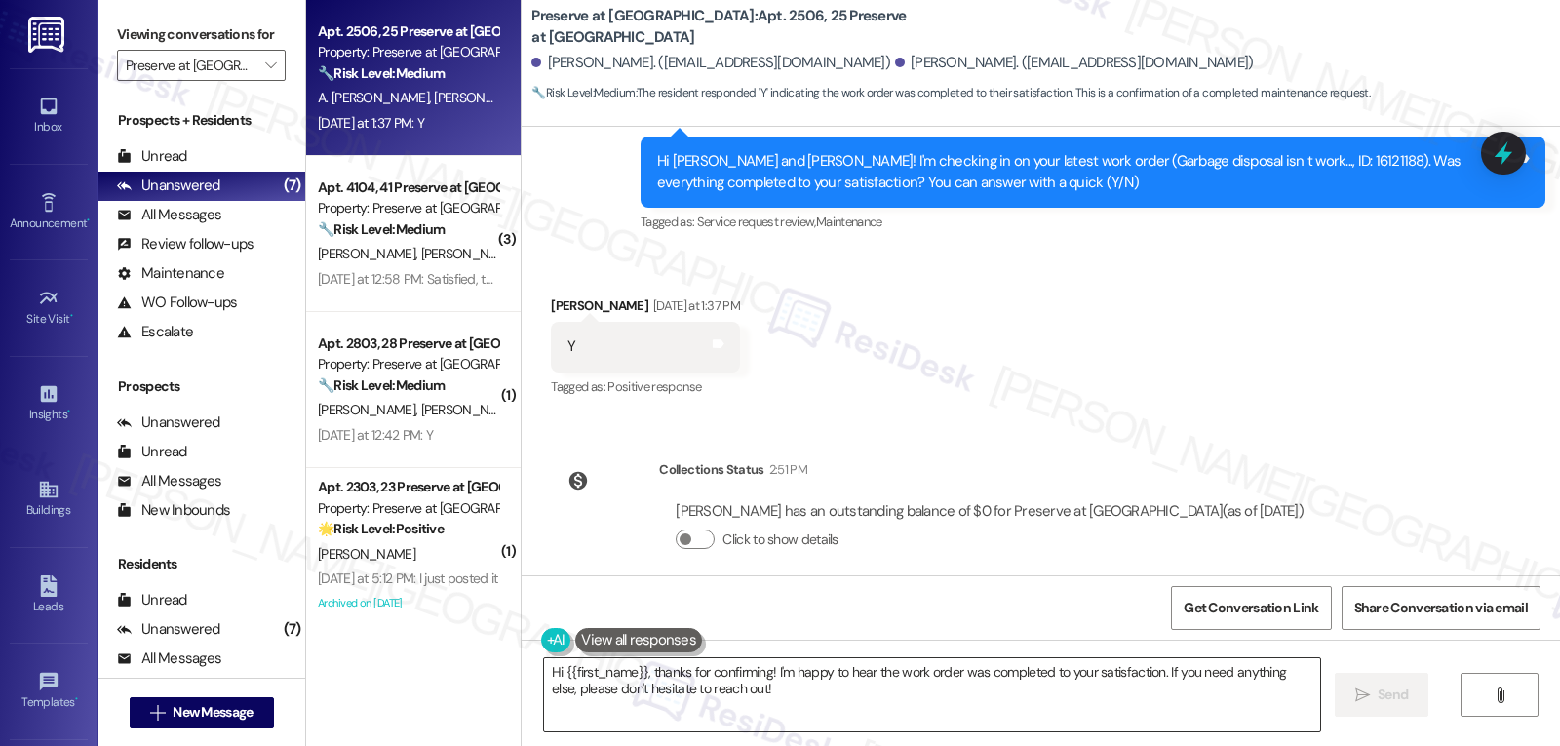
click at [852, 706] on textarea "Hi {{first_name}}, thanks for confirming! I'm happy to hear the work order was …" at bounding box center [932, 694] width 776 height 73
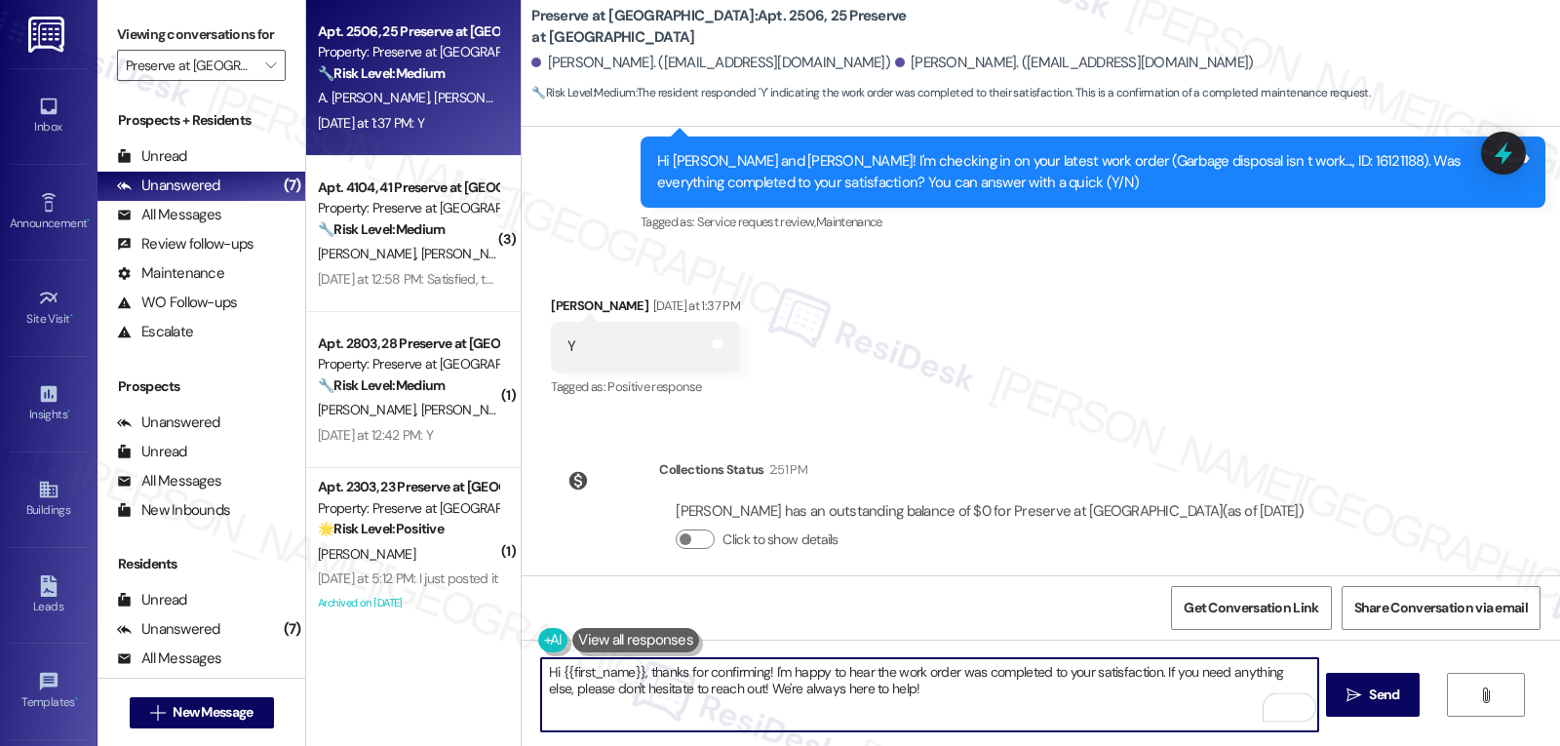
type textarea "Hi {{first_name}}, thanks for confirming! I'm happy to hear the work order was …"
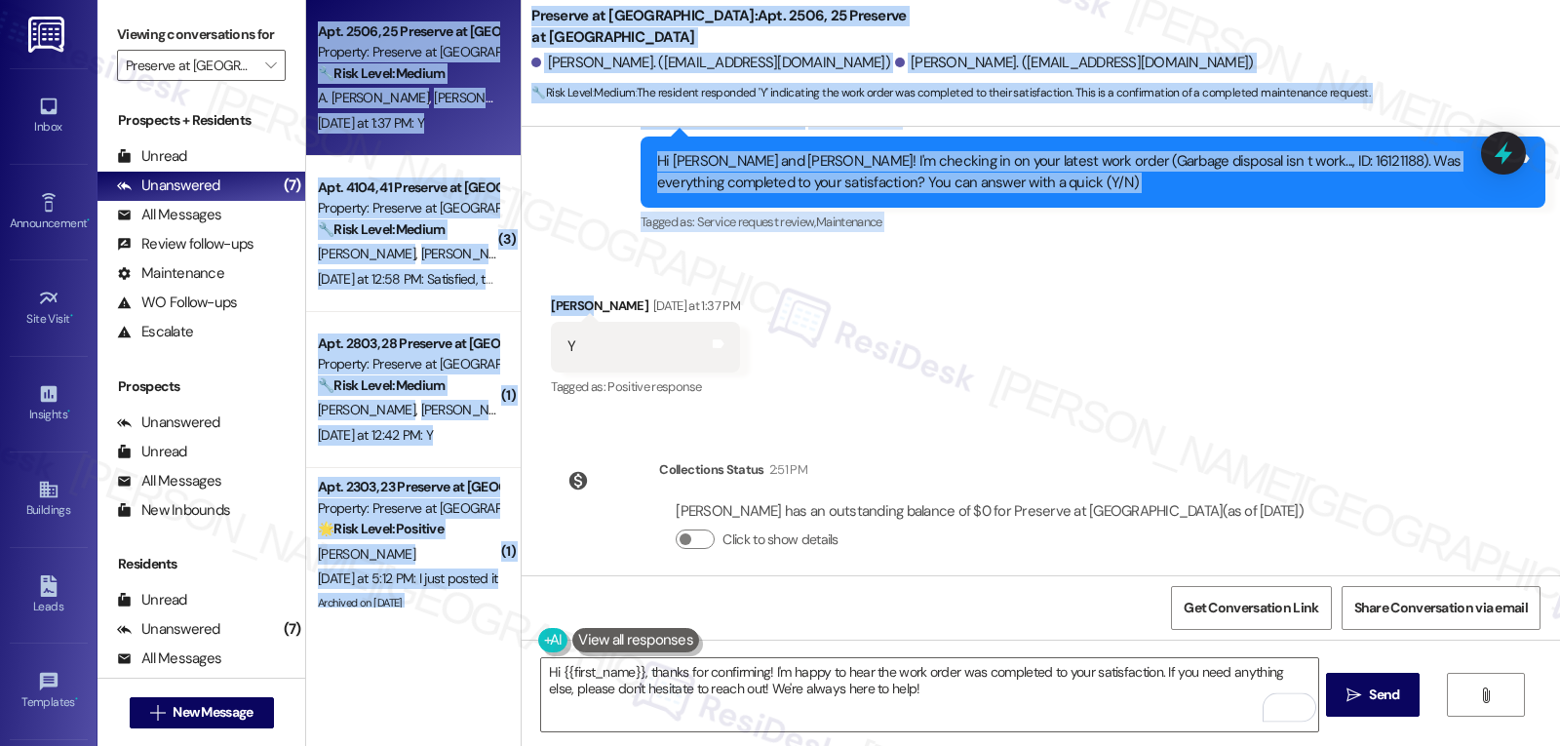
drag, startPoint x: 572, startPoint y: 279, endPoint x: 502, endPoint y: 291, distance: 71.2
click at [502, 291] on div "Apt. 2506, 25 Preserve at Preston Property: Preserve at Preston 🔧 Risk Level: M…" at bounding box center [933, 373] width 1254 height 746
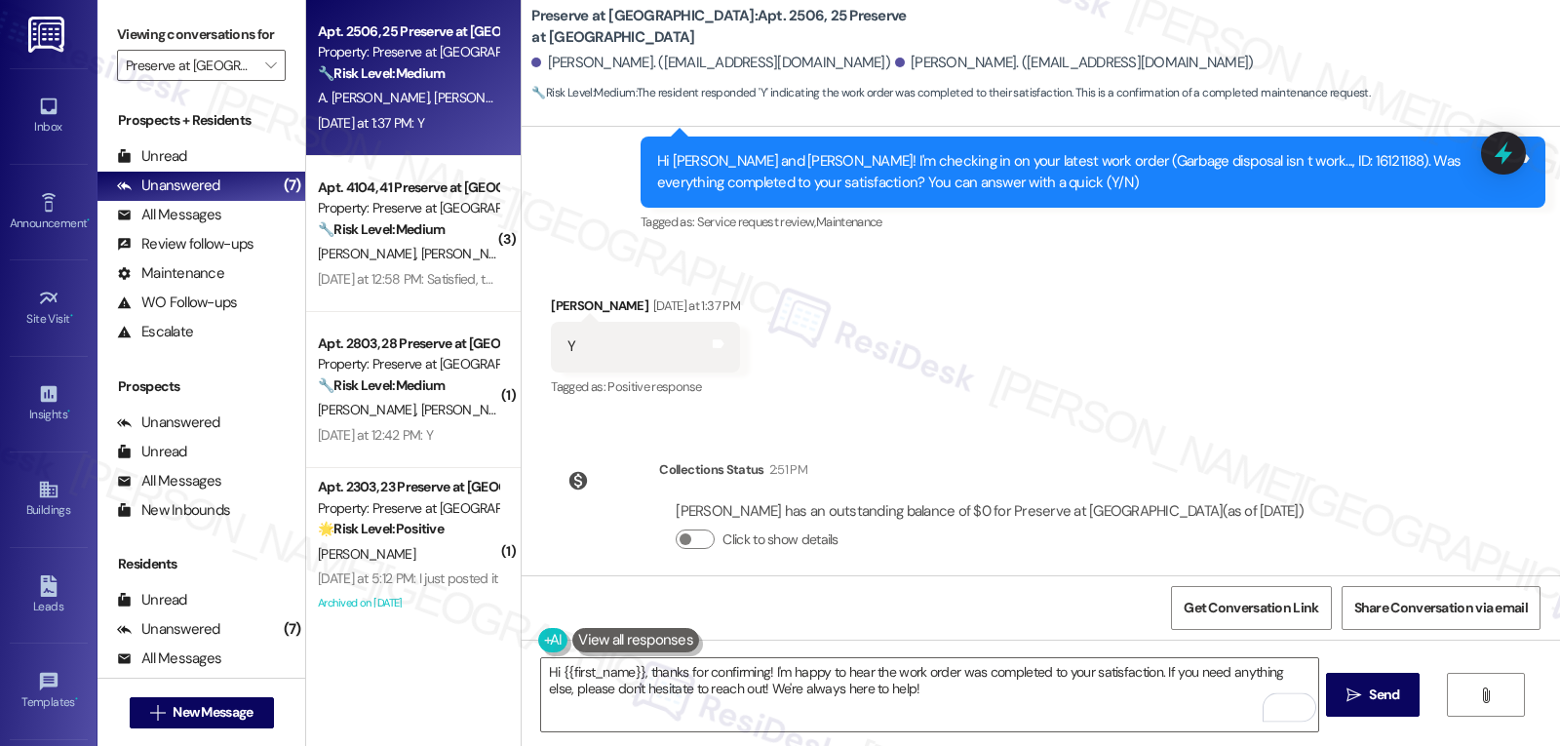
click at [907, 340] on div "Received via SMS Daniel Thomas Yesterday at 1:37 PM Y Tags and notes Tagged as:…" at bounding box center [1041, 334] width 1039 height 165
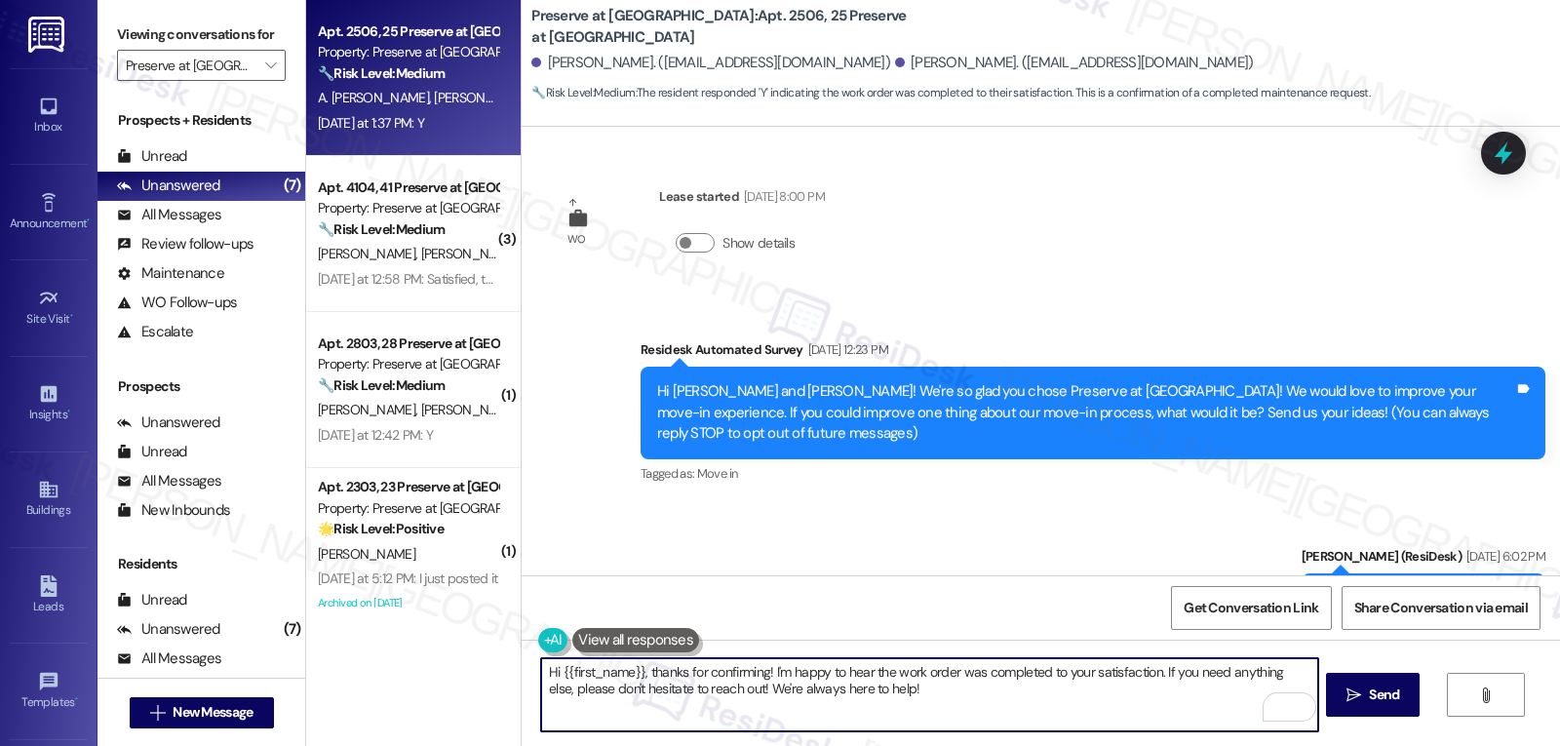
scroll to position [1421, 0]
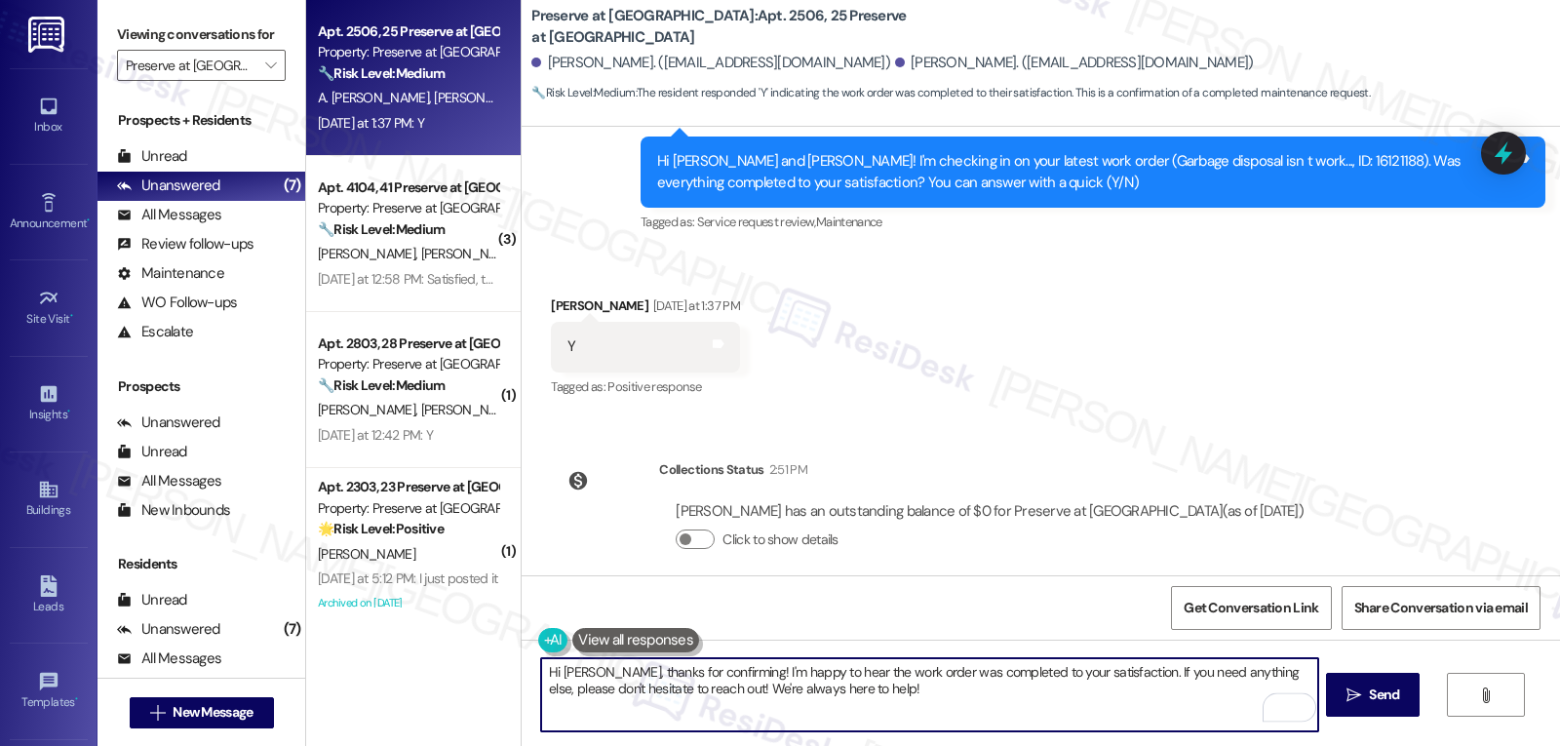
click at [895, 698] on textarea "Hi [PERSON_NAME], thanks for confirming! I'm happy to hear the work order was c…" at bounding box center [929, 694] width 776 height 73
type textarea "Hi [PERSON_NAME], thanks for confirming! I'm happy to hear the work order was c…"
click at [1372, 691] on span "Send" at bounding box center [1384, 695] width 30 height 20
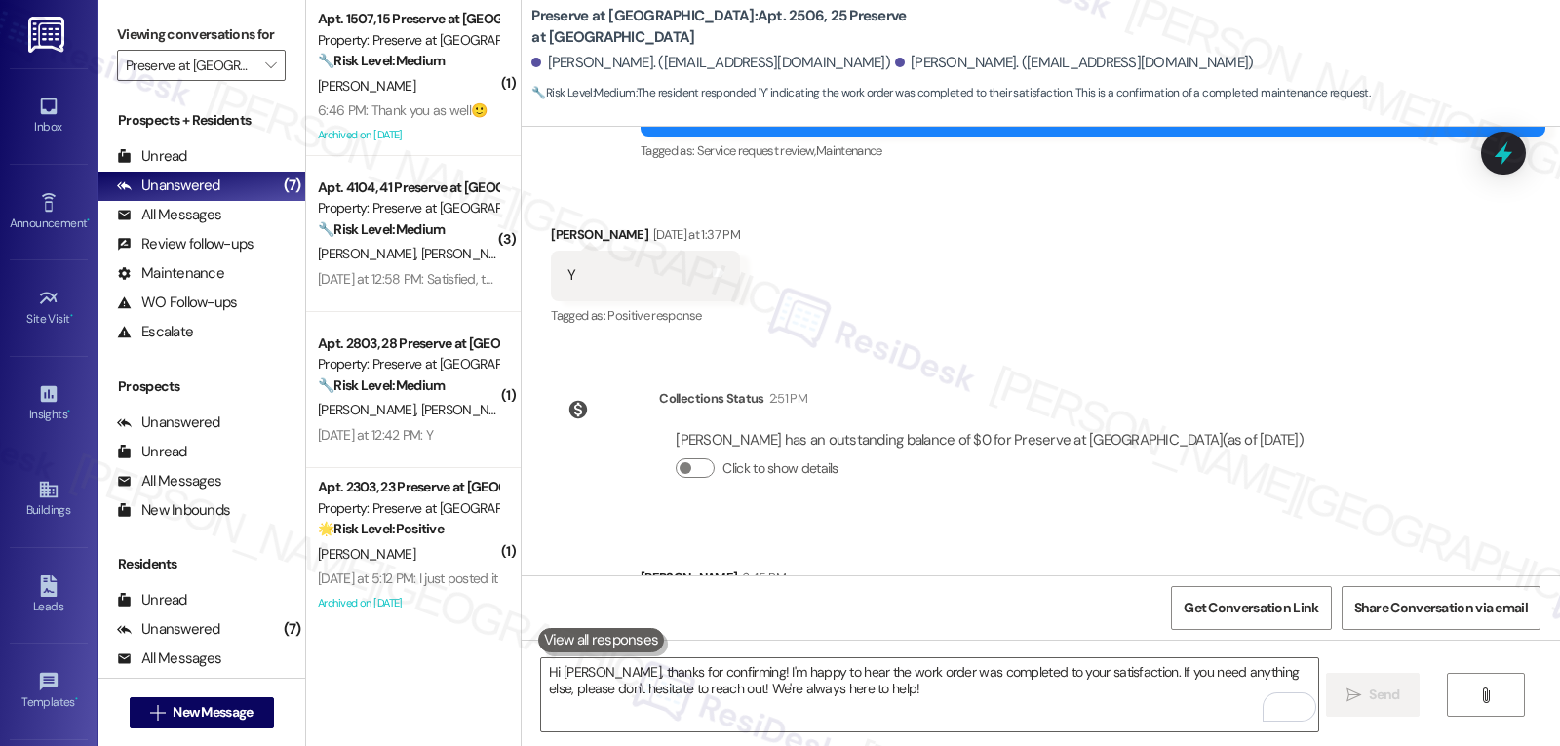
scroll to position [1577, 0]
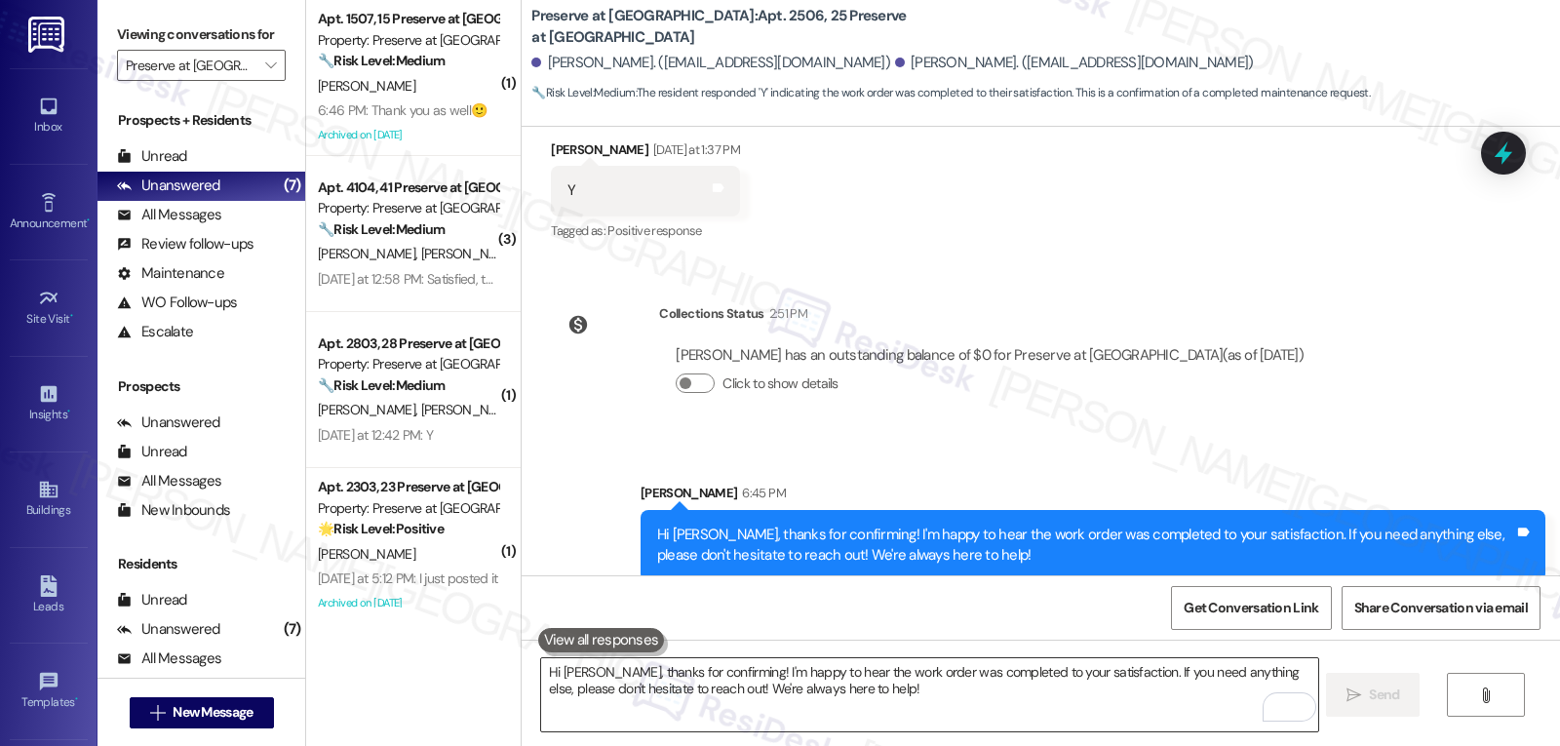
click at [781, 686] on textarea "Hi [PERSON_NAME], thanks for confirming! I'm happy to hear the work order was c…" at bounding box center [929, 694] width 776 height 73
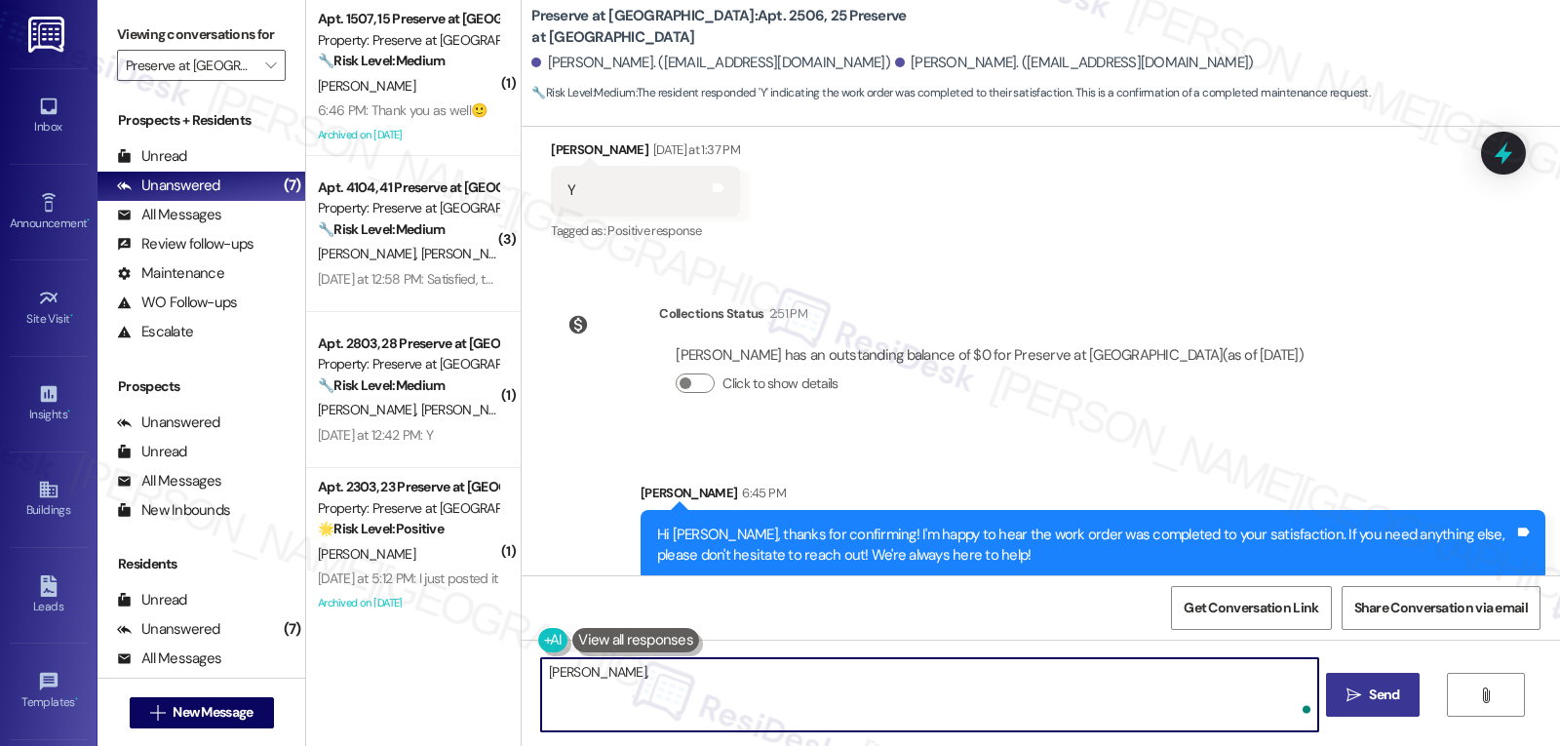
paste textarea "I hope you’re enjoying your time at {{property}}! Has it been meeting your expe…"
type textarea "[PERSON_NAME], I hope you’re enjoying your time at {{property}}! Has it been me…"
click at [1371, 704] on span "Send" at bounding box center [1384, 695] width 30 height 20
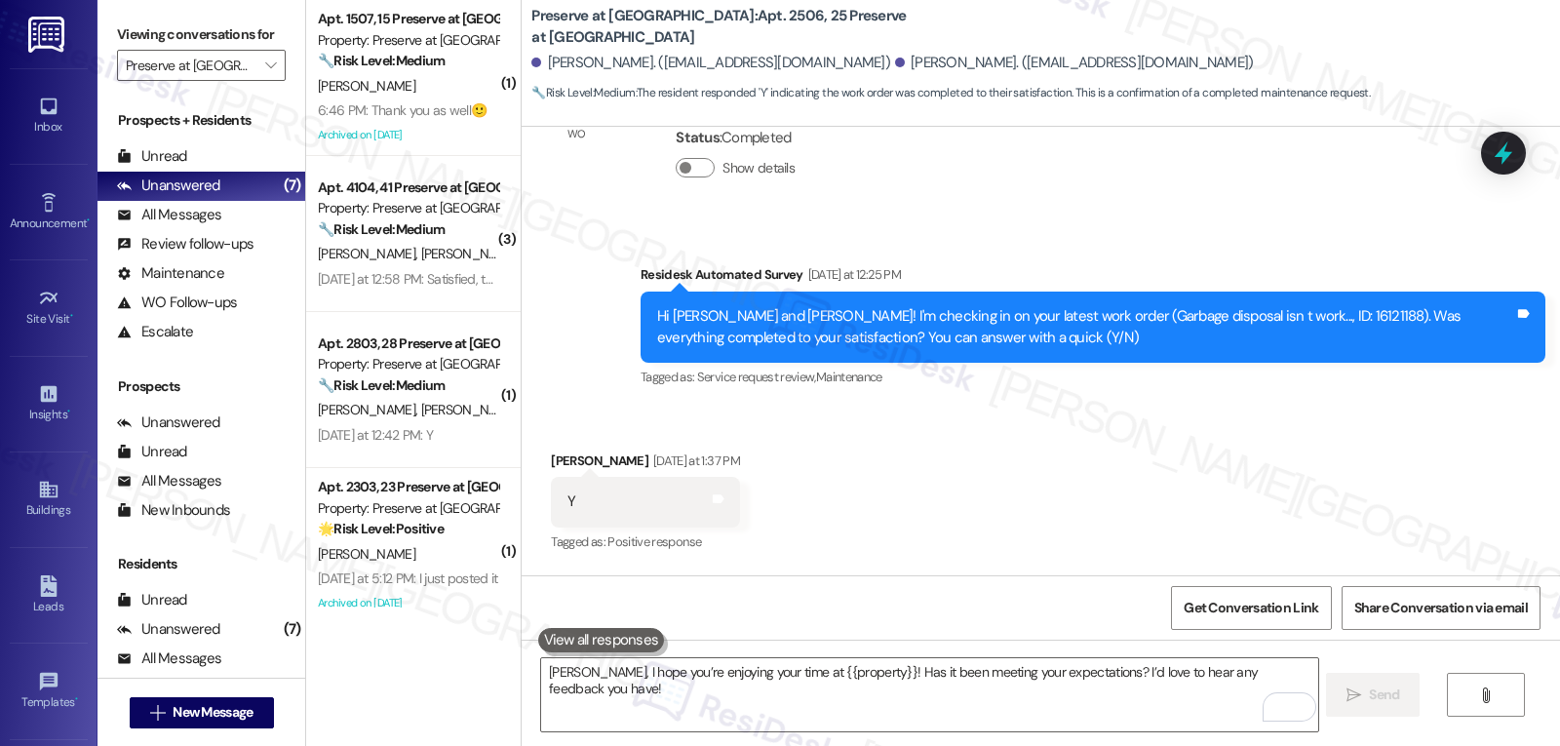
scroll to position [1240, 0]
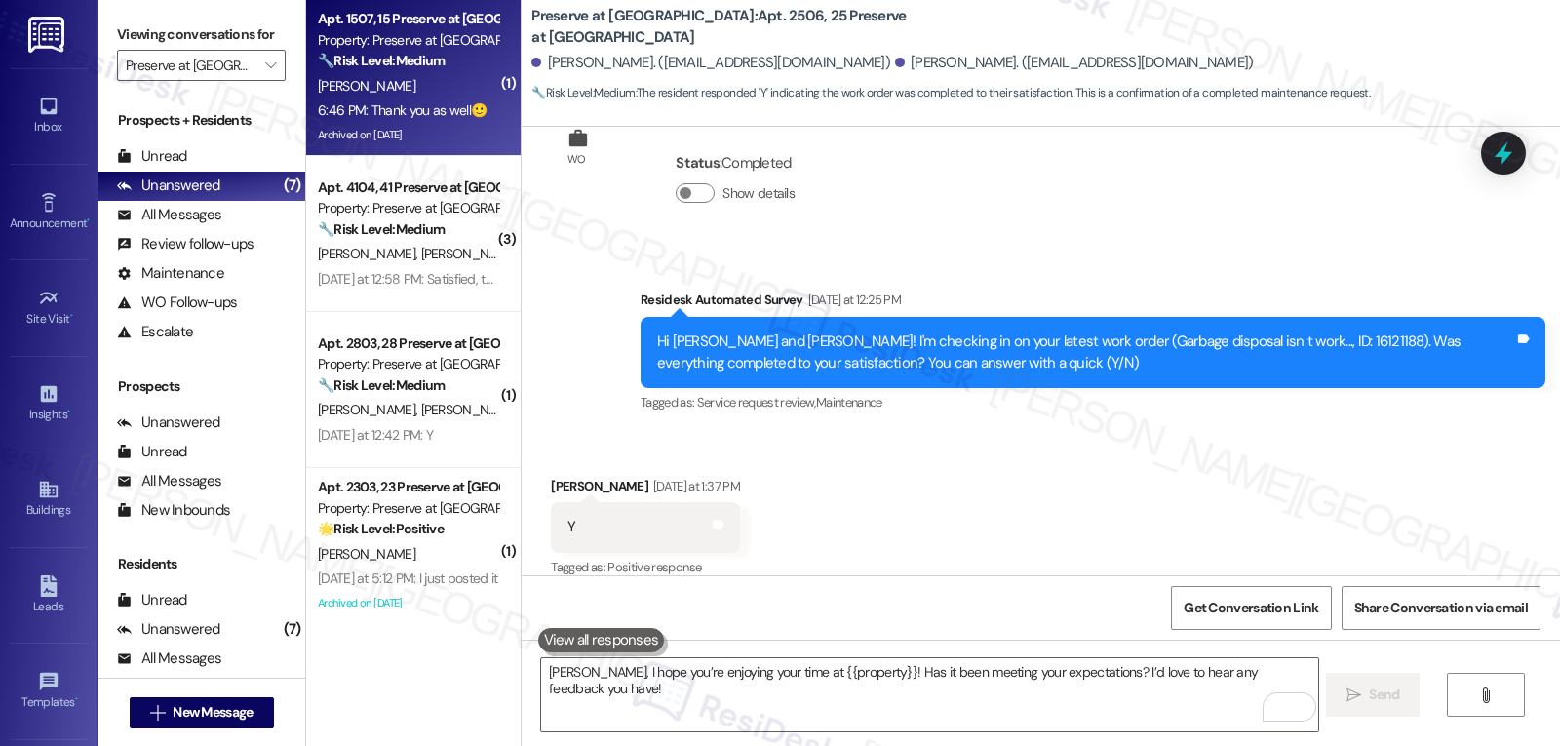
click at [324, 66] on strong "🔧 Risk Level: Medium" at bounding box center [381, 61] width 127 height 18
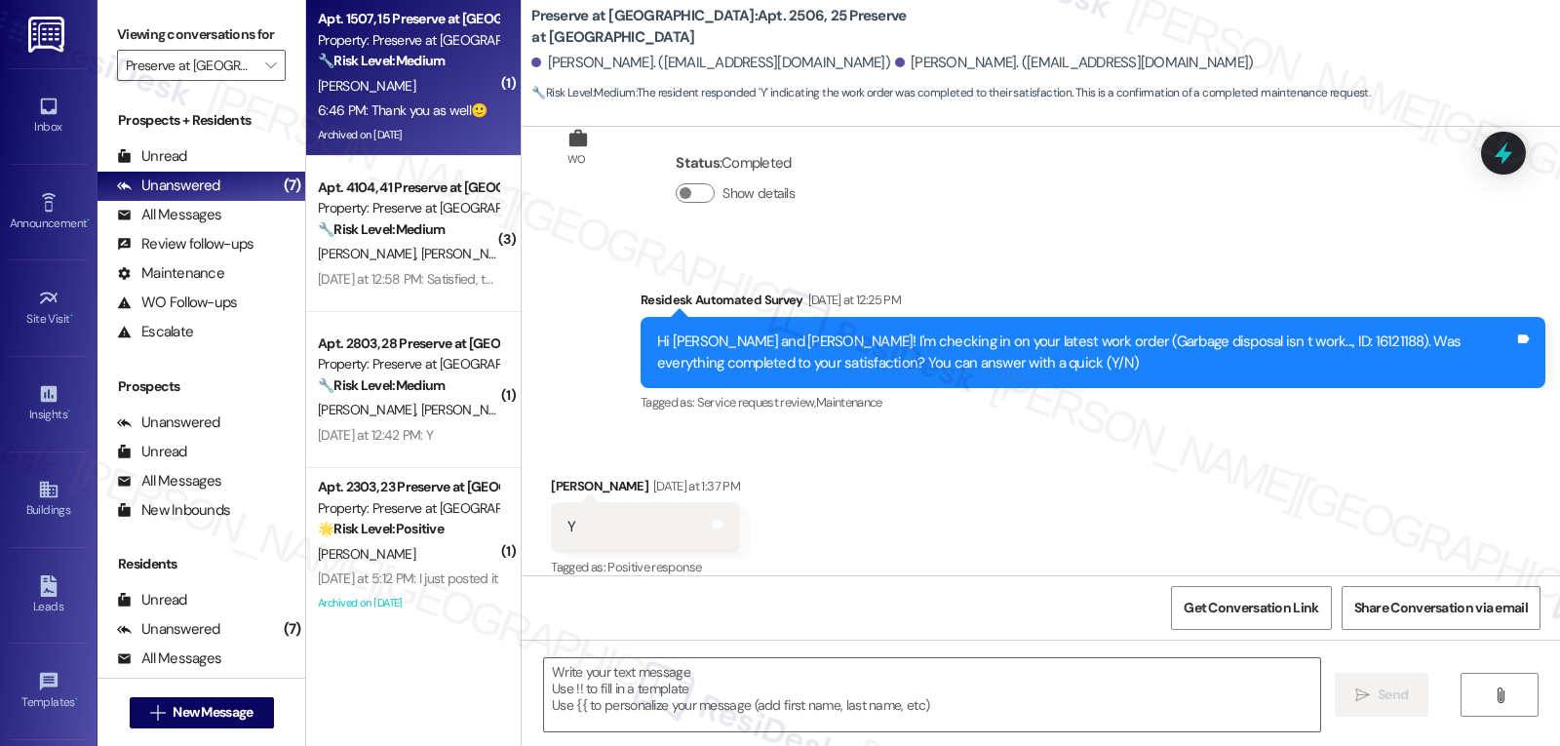
type textarea "Fetching suggested responses. Please feel free to read through the conversation…"
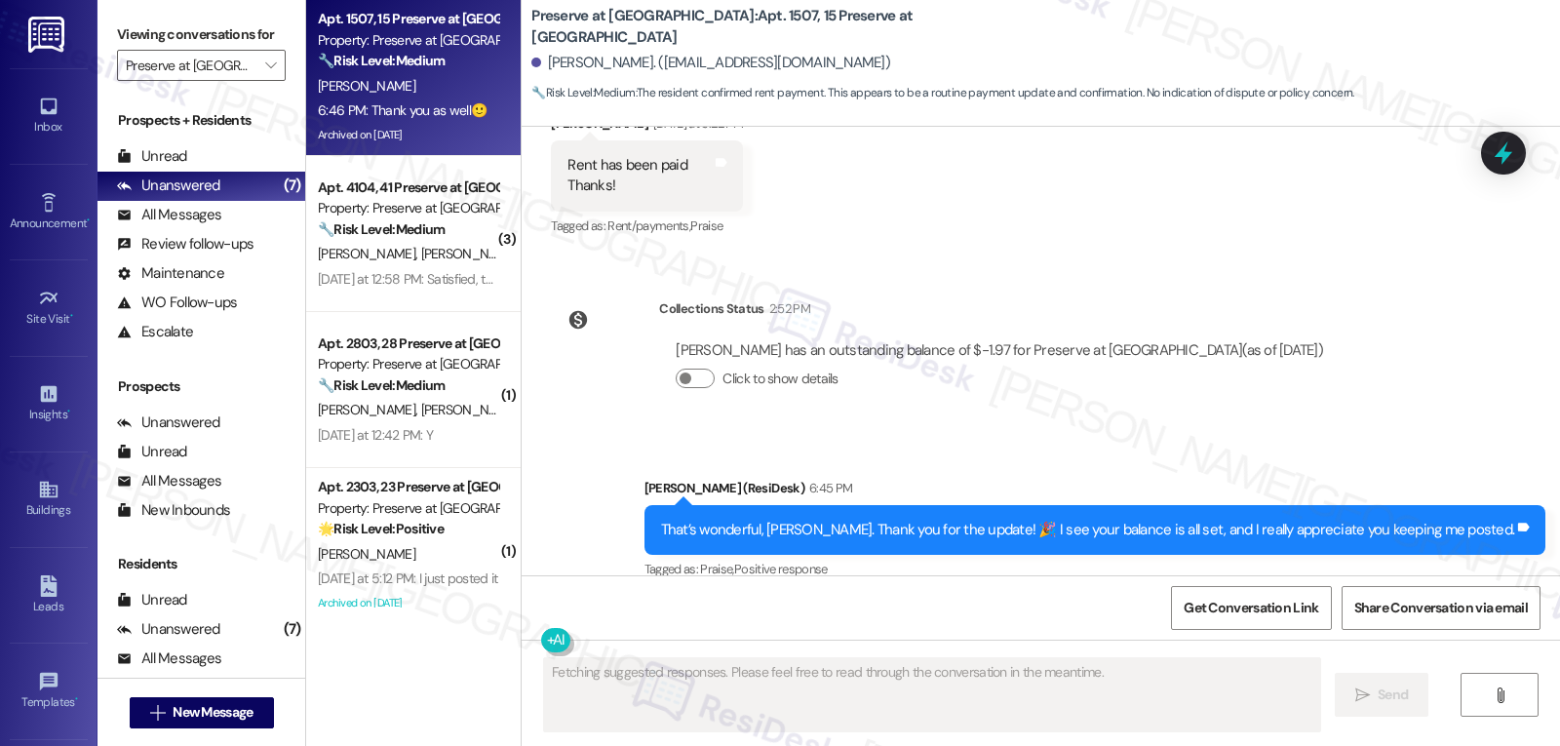
scroll to position [50464, 0]
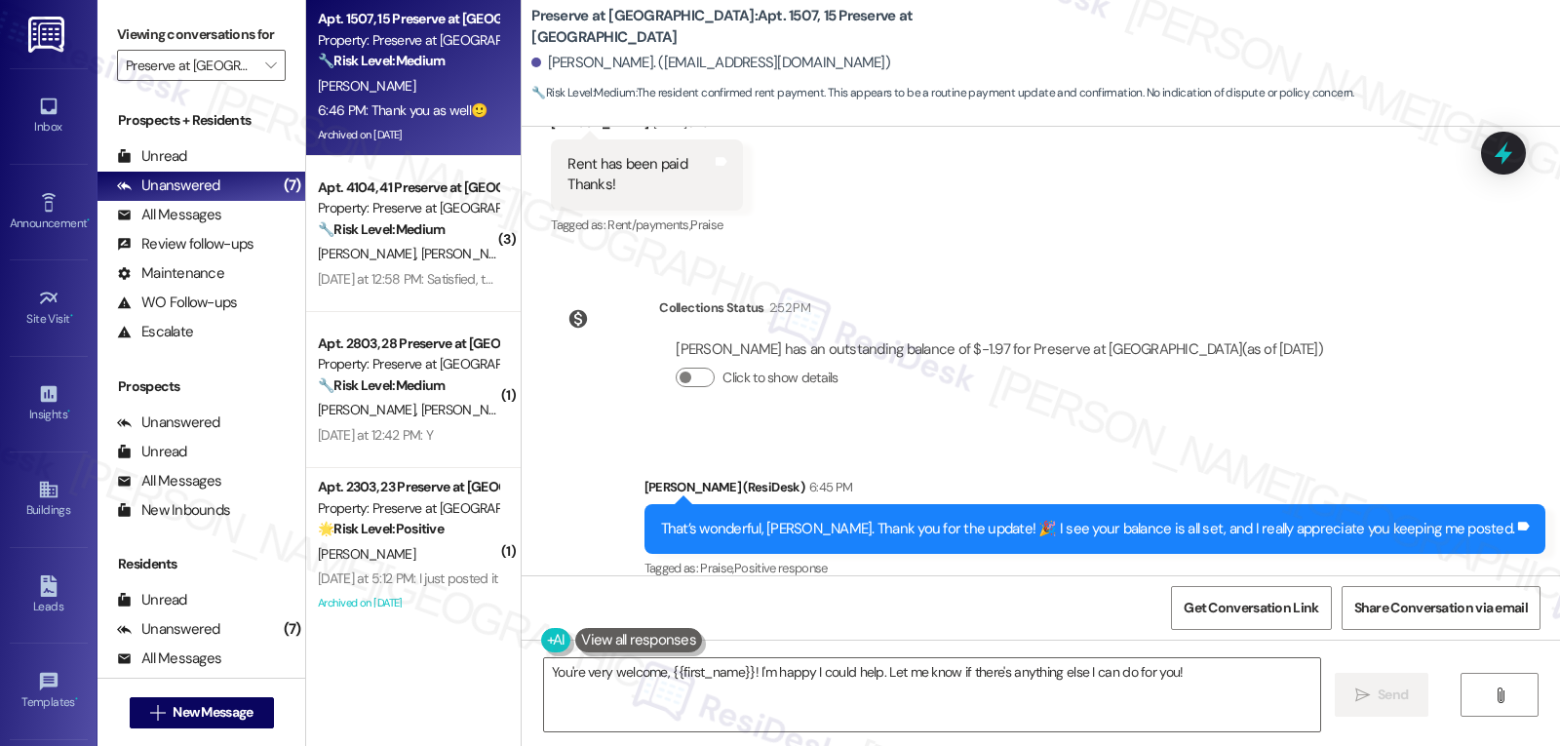
click at [551, 642] on div "[PERSON_NAME] 6:46 PM" at bounding box center [637, 655] width 172 height 27
copy div "[PERSON_NAME]"
click at [740, 690] on textarea "You're very welcome, {{first_name}}! I'm happy I could help. Let me know if the…" at bounding box center [932, 694] width 776 height 73
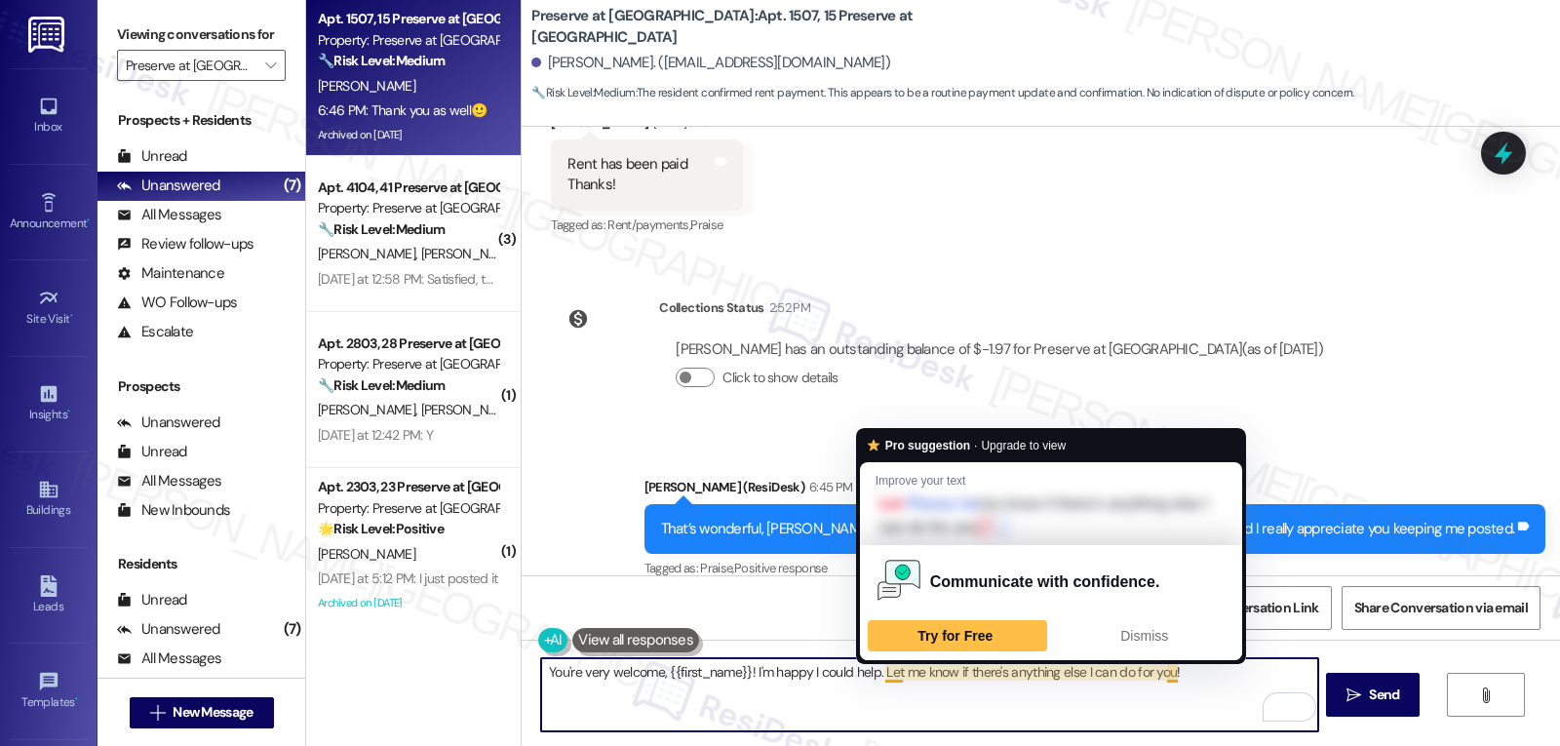
drag, startPoint x: 875, startPoint y: 670, endPoint x: 1505, endPoint y: 670, distance: 629.9
click at [1505, 670] on div "You're very welcome, {{first_name}}! I'm happy I could help. Let me know if the…" at bounding box center [1041, 713] width 1039 height 146
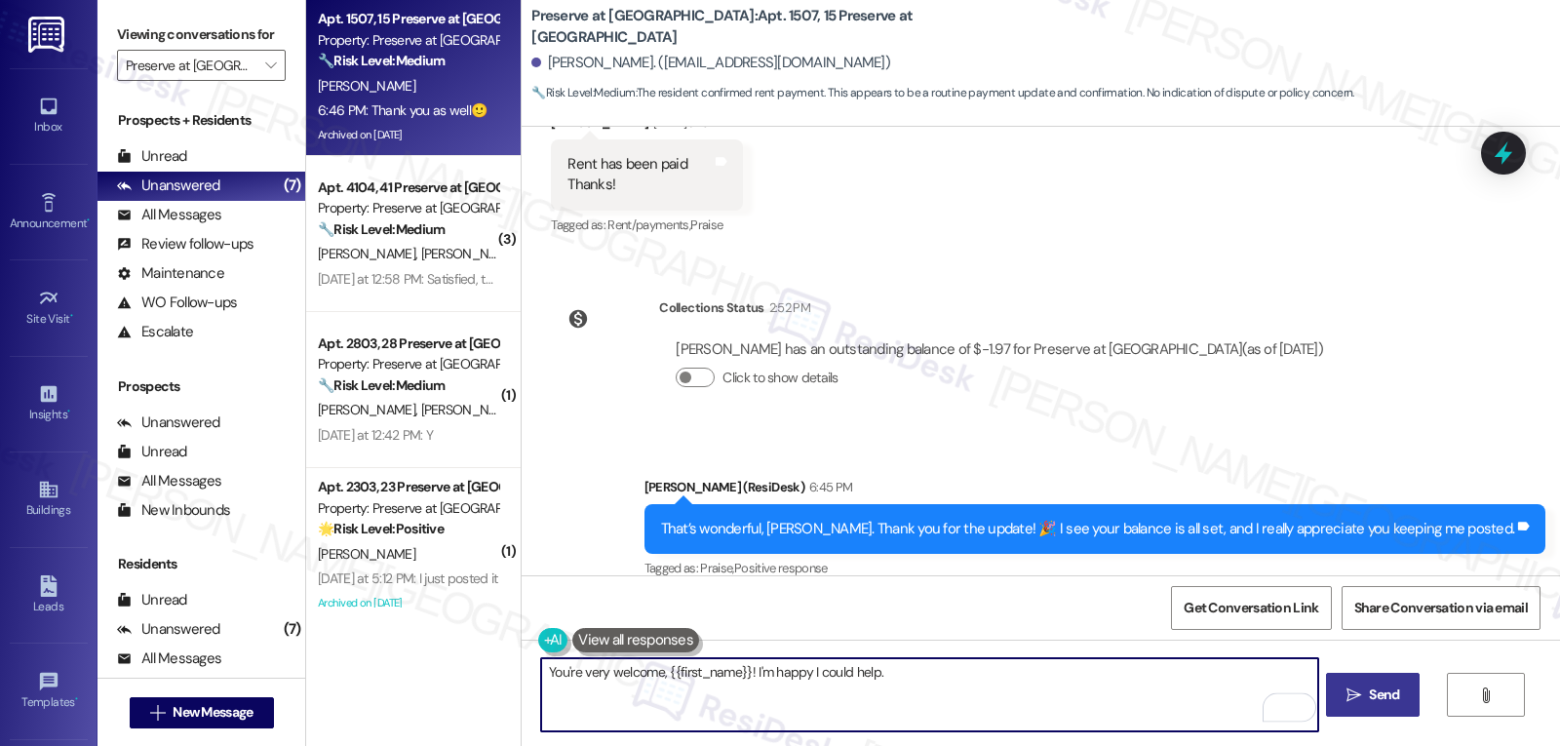
type textarea "You're very welcome, {{first_name}}! I'm happy I could help."
click at [1400, 697] on span "Send" at bounding box center [1384, 695] width 38 height 20
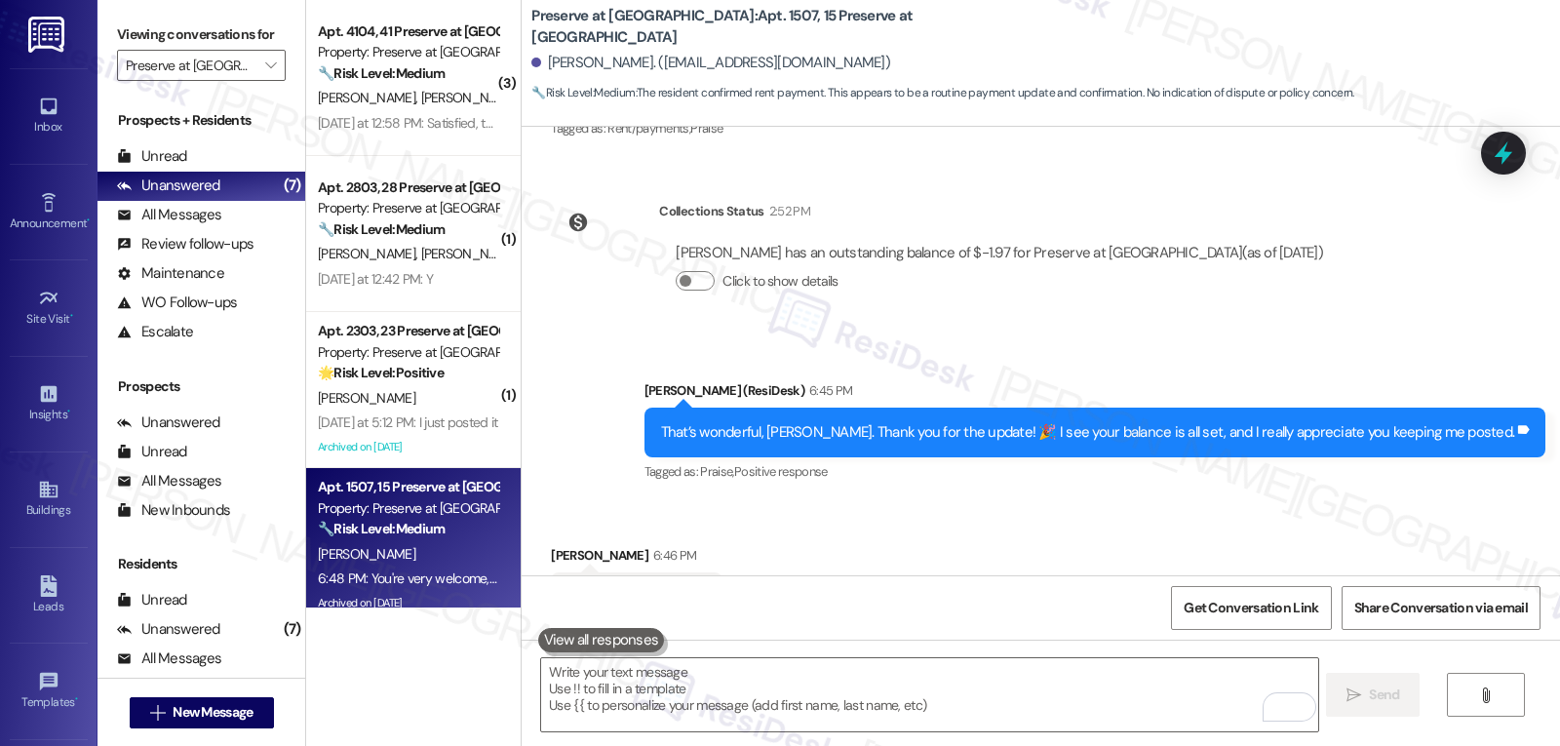
scroll to position [50599, 0]
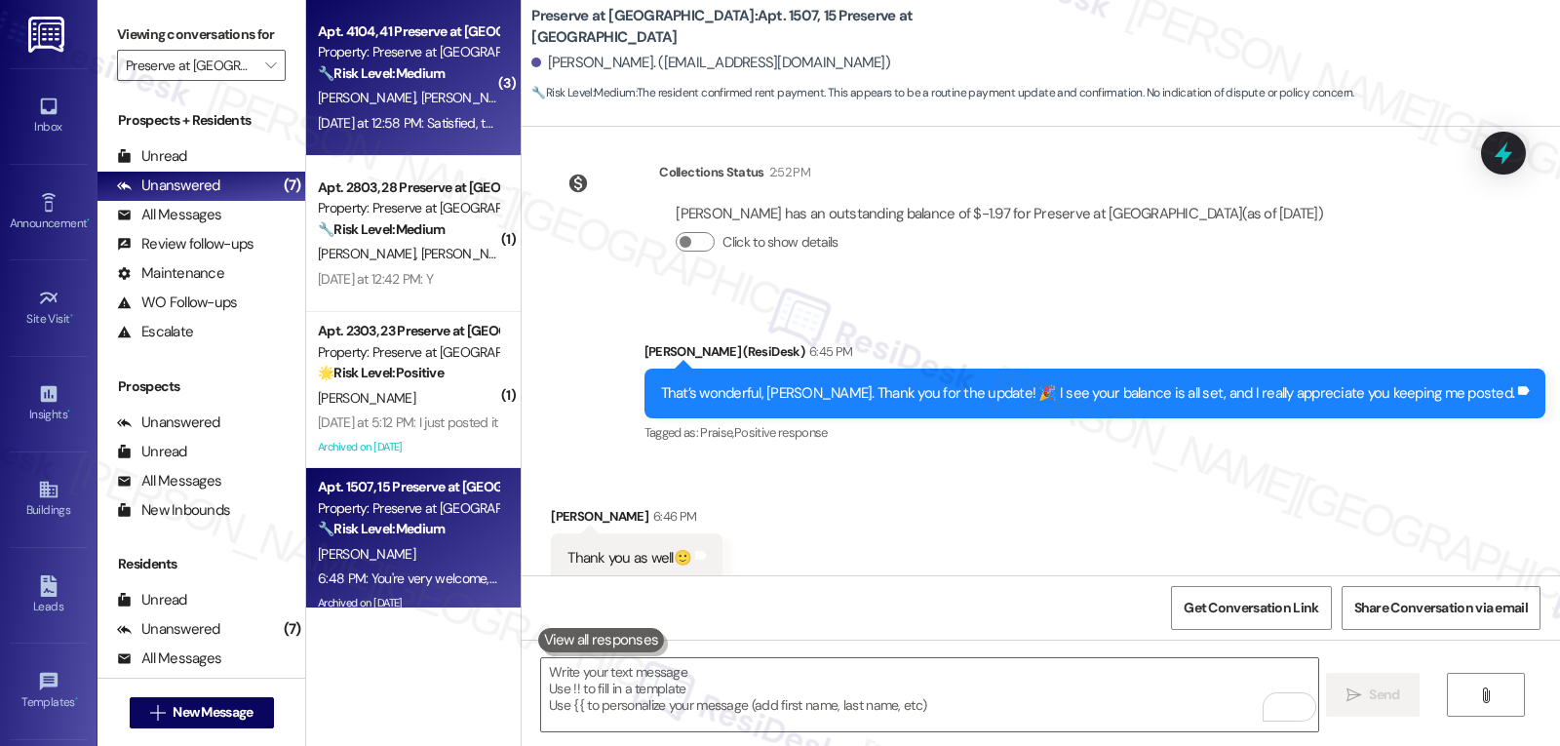
click at [421, 105] on span "[PERSON_NAME]" at bounding box center [470, 98] width 98 height 18
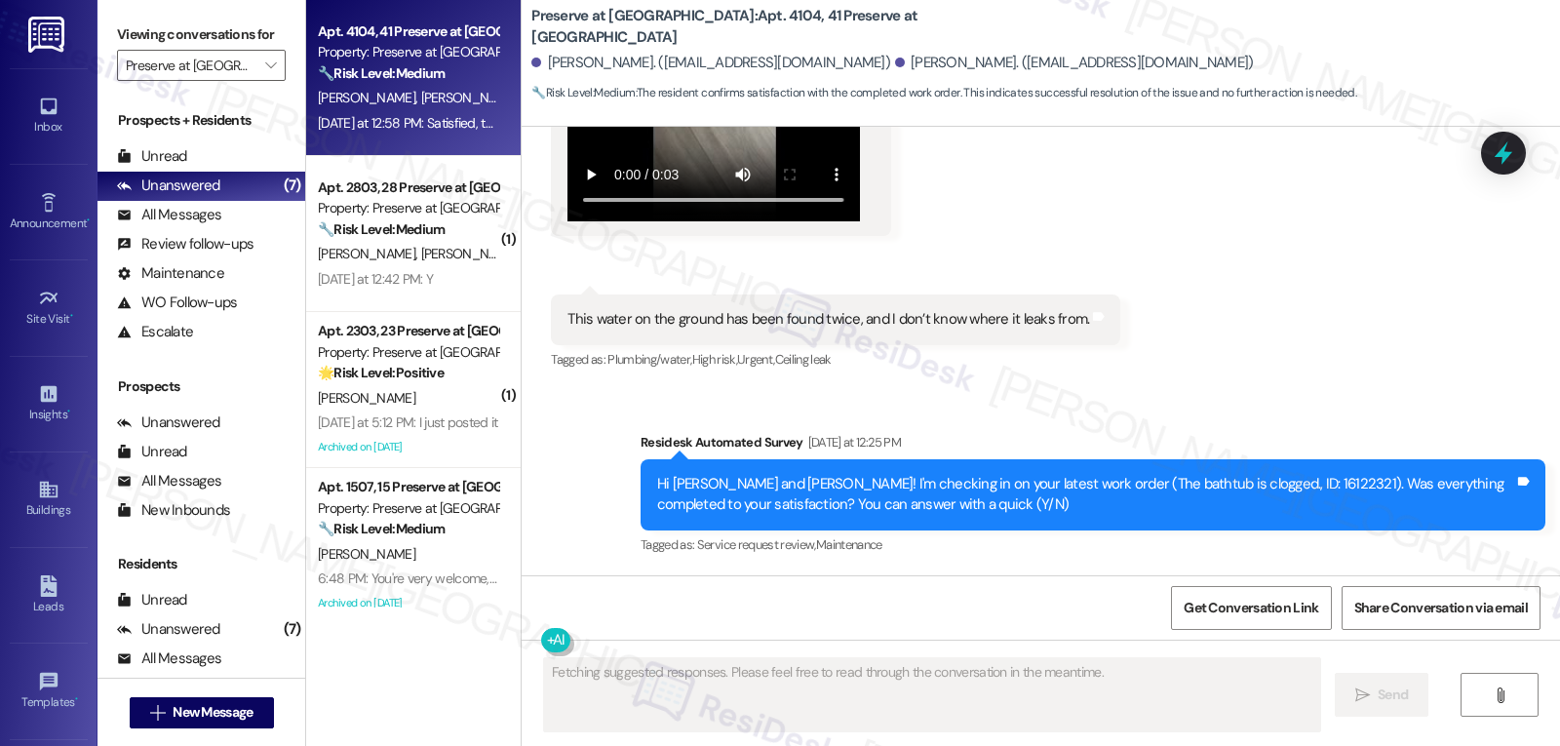
scroll to position [11872, 0]
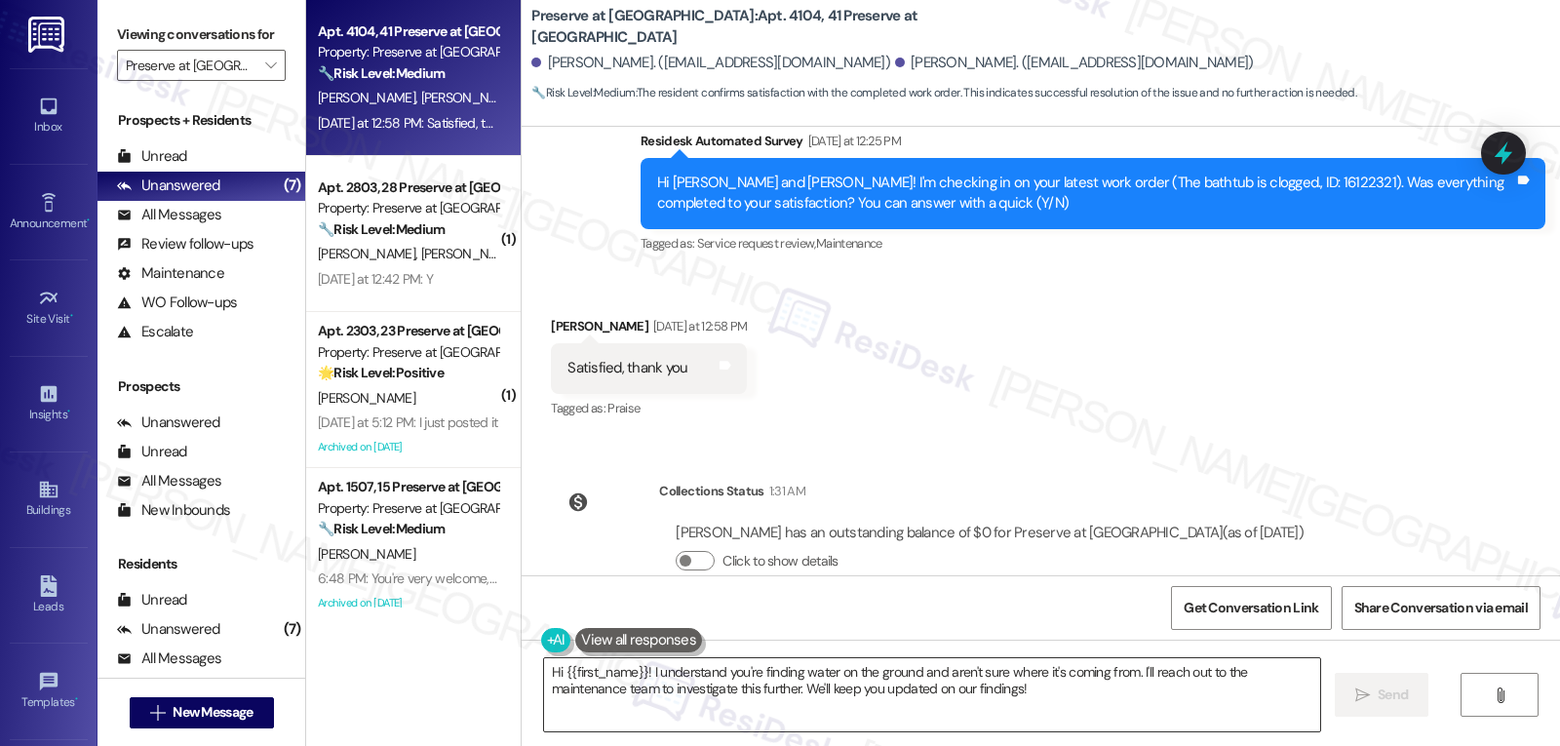
click at [1080, 699] on textarea "Hi {{first_name}}! I understand you're finding water on the ground and aren't s…" at bounding box center [932, 694] width 776 height 73
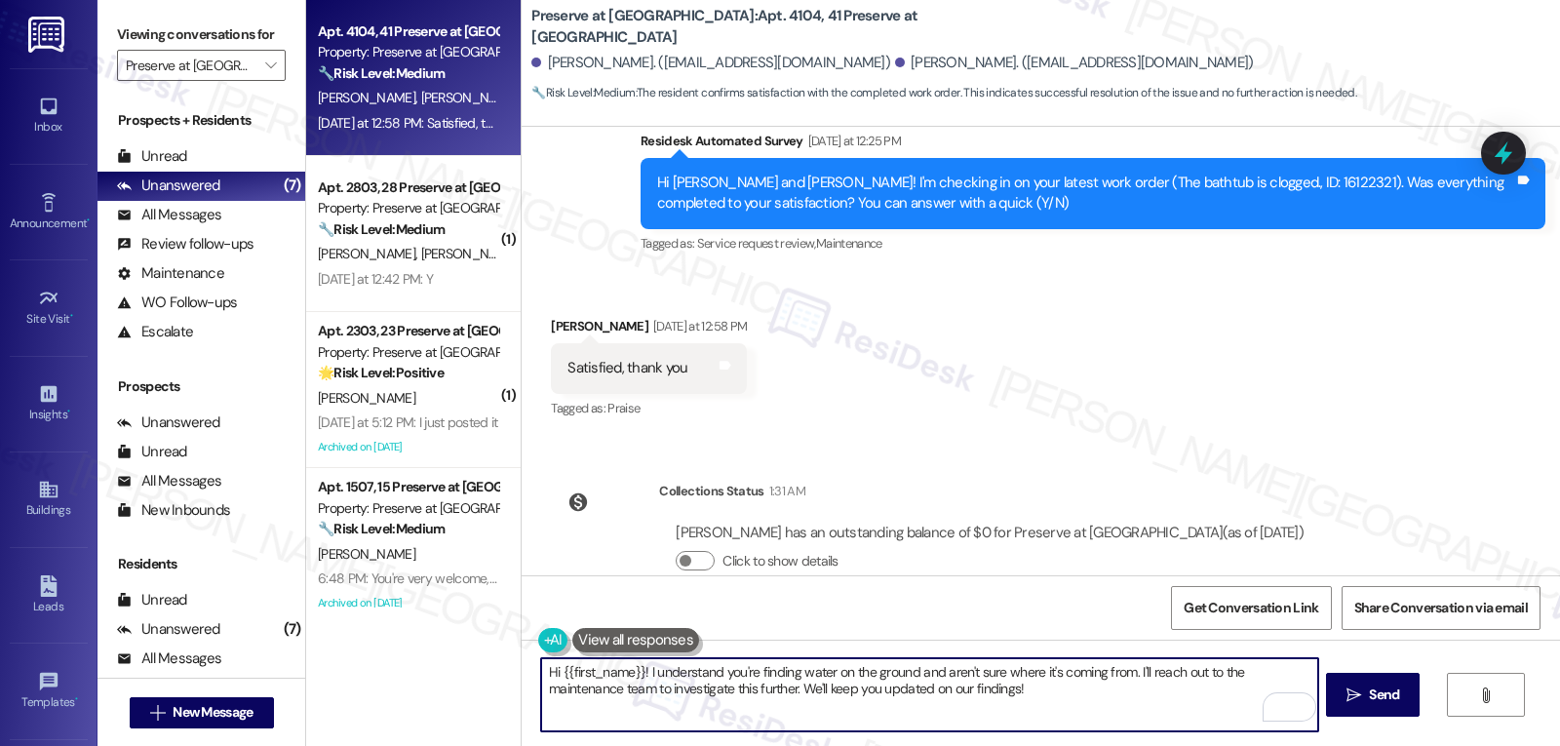
click at [902, 704] on textarea "Hi {{first_name}}! I understand you're finding water on the ground and aren't s…" at bounding box center [929, 694] width 776 height 73
paste textarea "Great to hear, {{first_name}}! Thank you for confirming! We’re always here if s…"
type textarea "Great to hear, {{first_name}}! Thank you for confirming! We’re always here if s…"
click at [1371, 700] on span "Send" at bounding box center [1384, 695] width 30 height 20
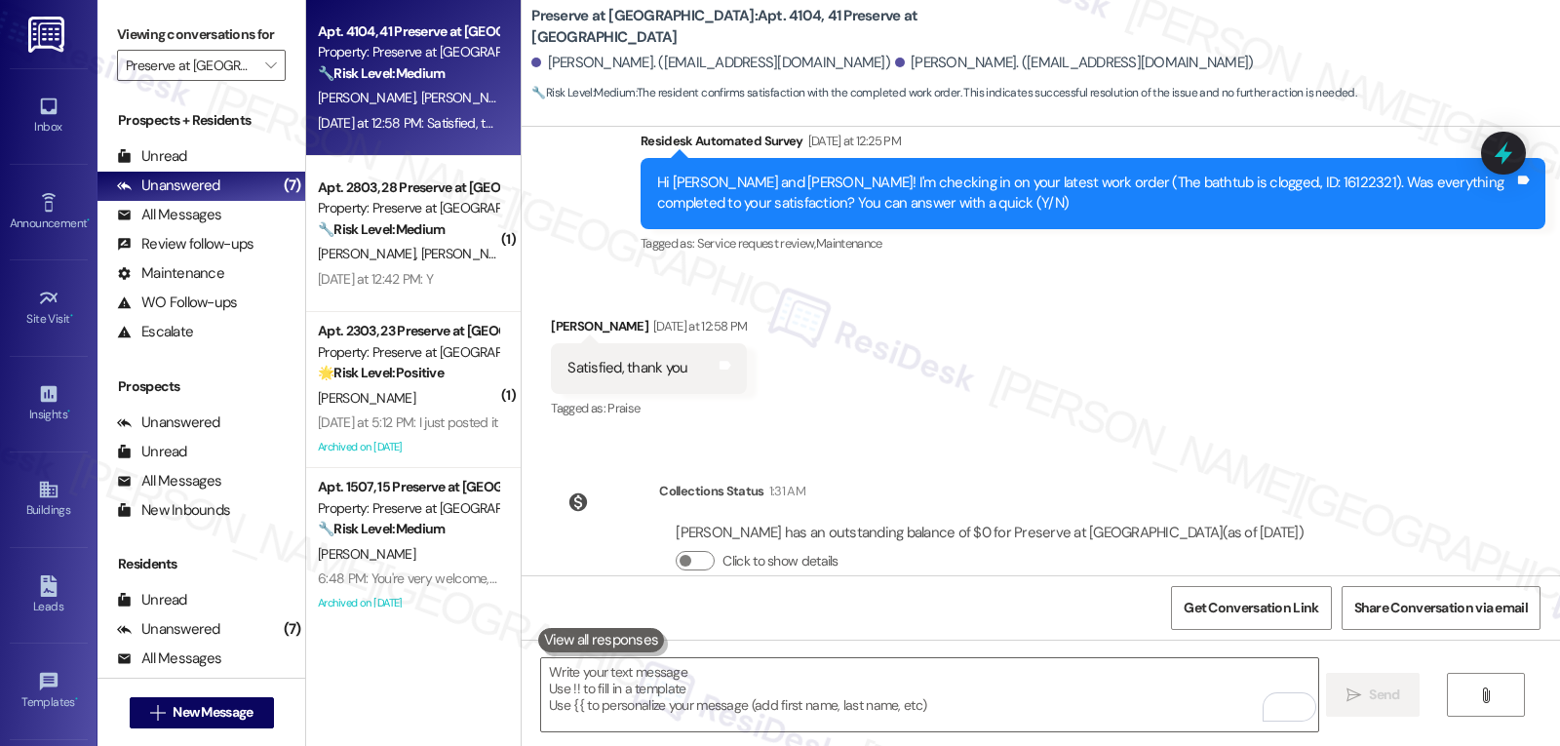
scroll to position [11692, 0]
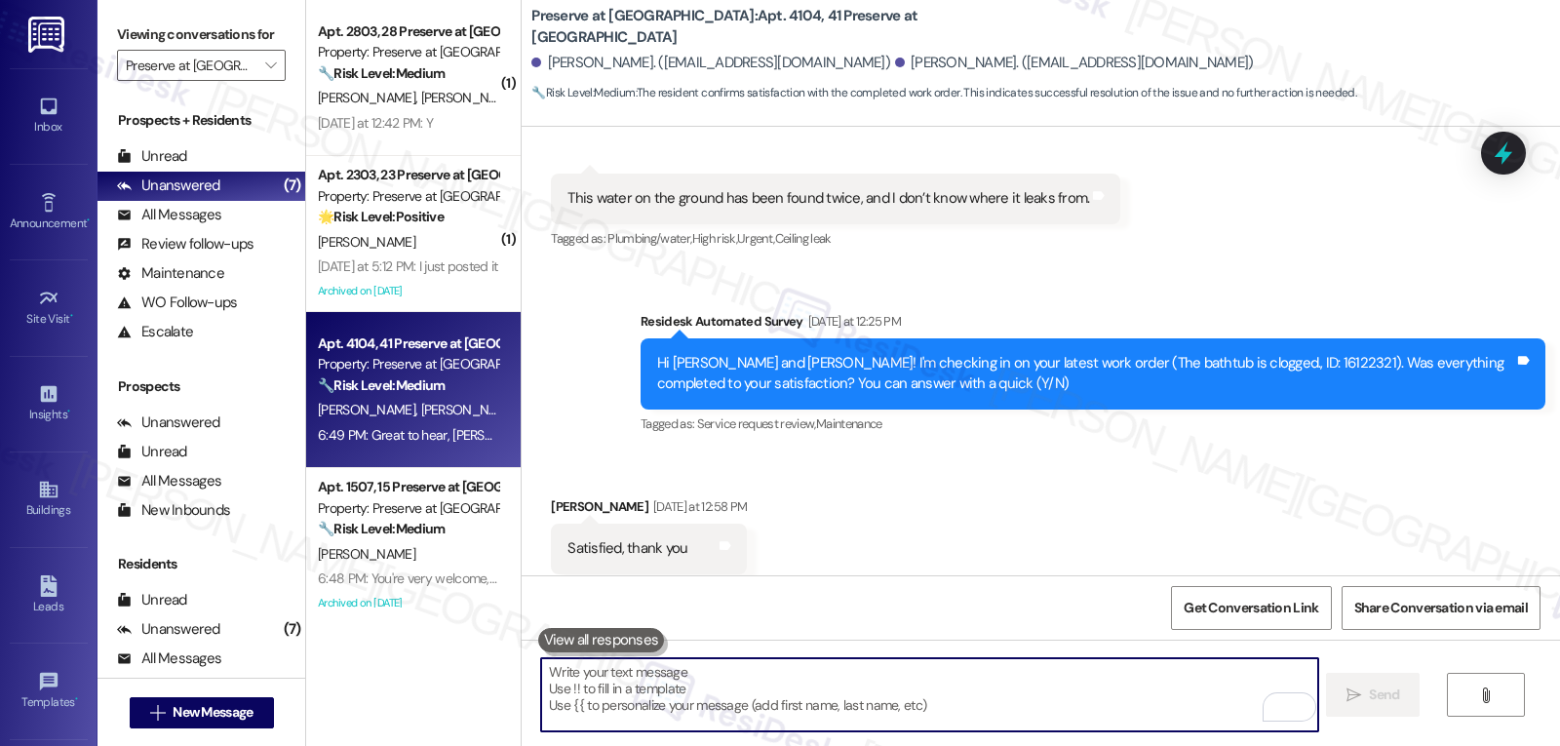
click at [716, 704] on textarea "To enrich screen reader interactions, please activate Accessibility in Grammarl…" at bounding box center [929, 694] width 776 height 73
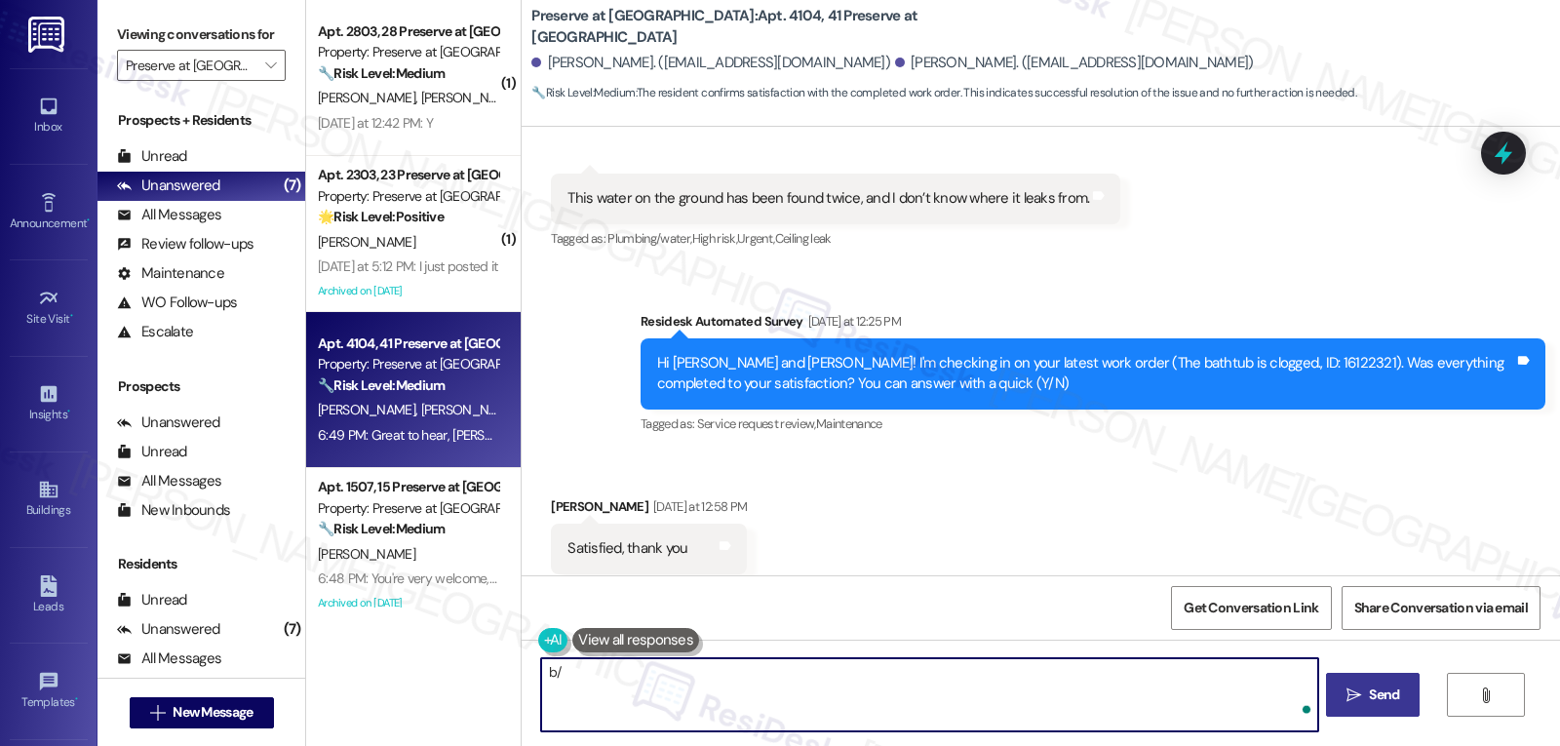
type textarea "b"
paste textarea "I’d love to know, has your experience at {{property}} been what you expected? Y…"
type textarea "By the way, [PERSON_NAME], I’d love to know, has your experience at {{property}…"
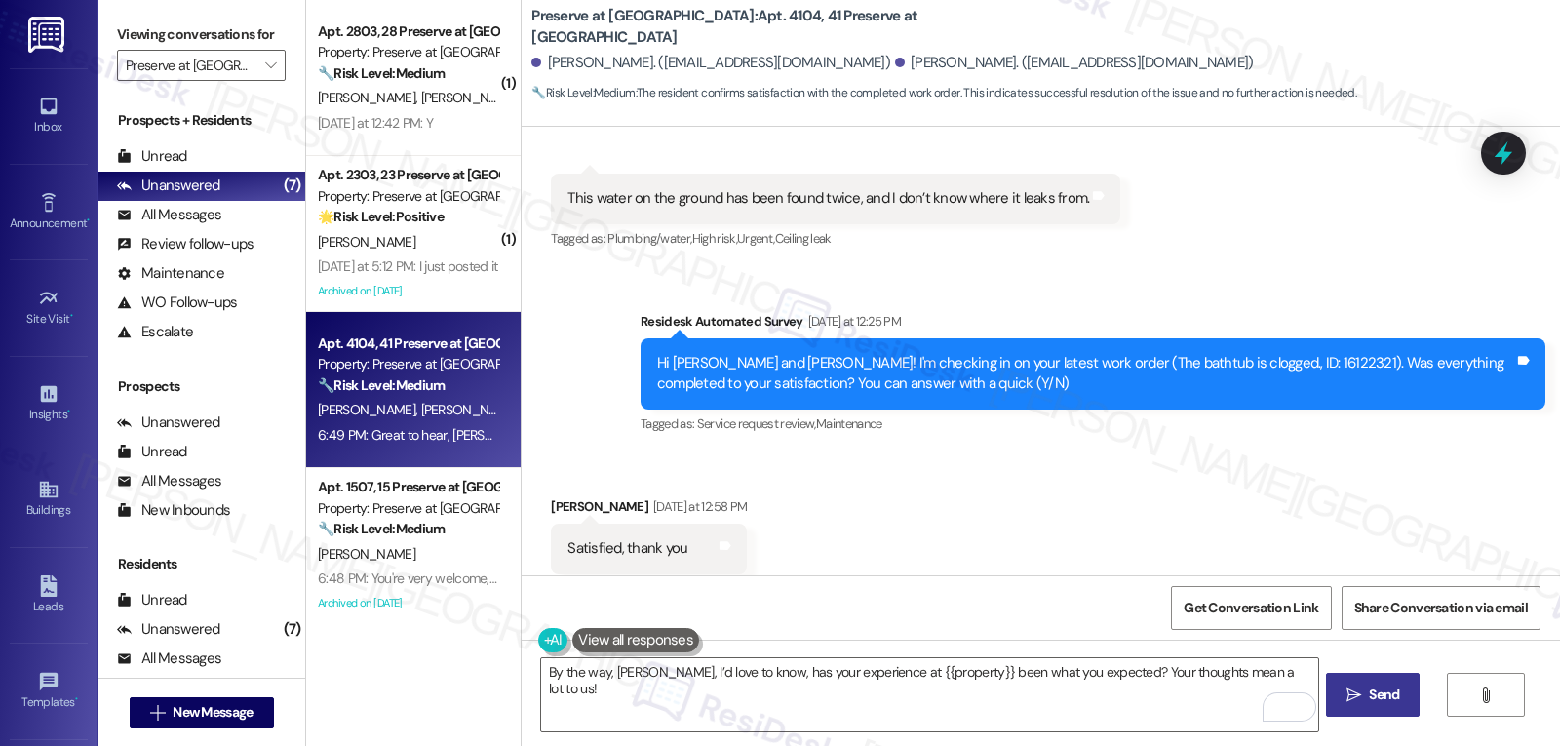
click at [1377, 699] on span "Send" at bounding box center [1384, 695] width 30 height 20
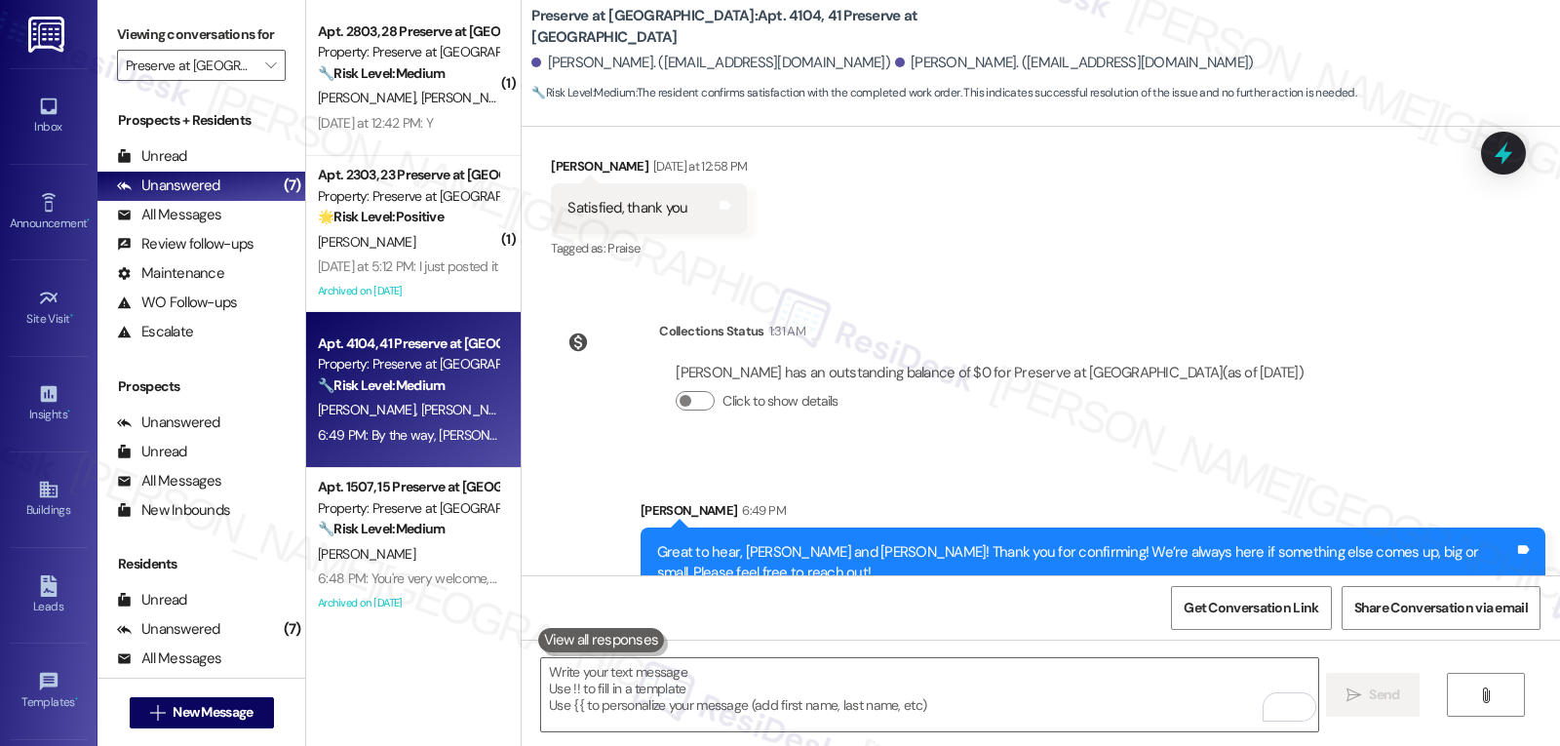
scroll to position [12144, 0]
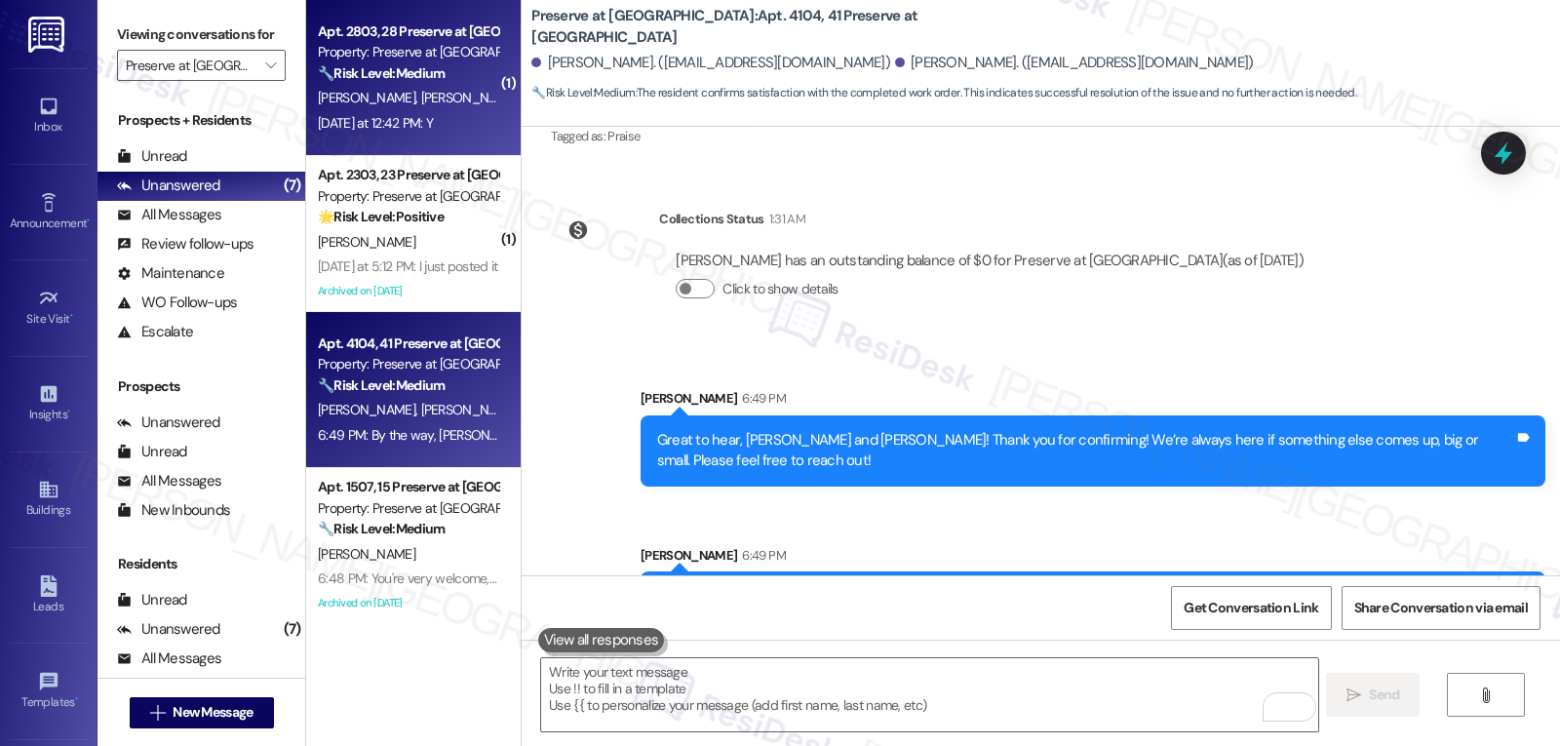
click at [372, 125] on div "[DATE] at 12:42 PM: Y [DATE] at 12:42 PM: Y" at bounding box center [375, 123] width 115 height 18
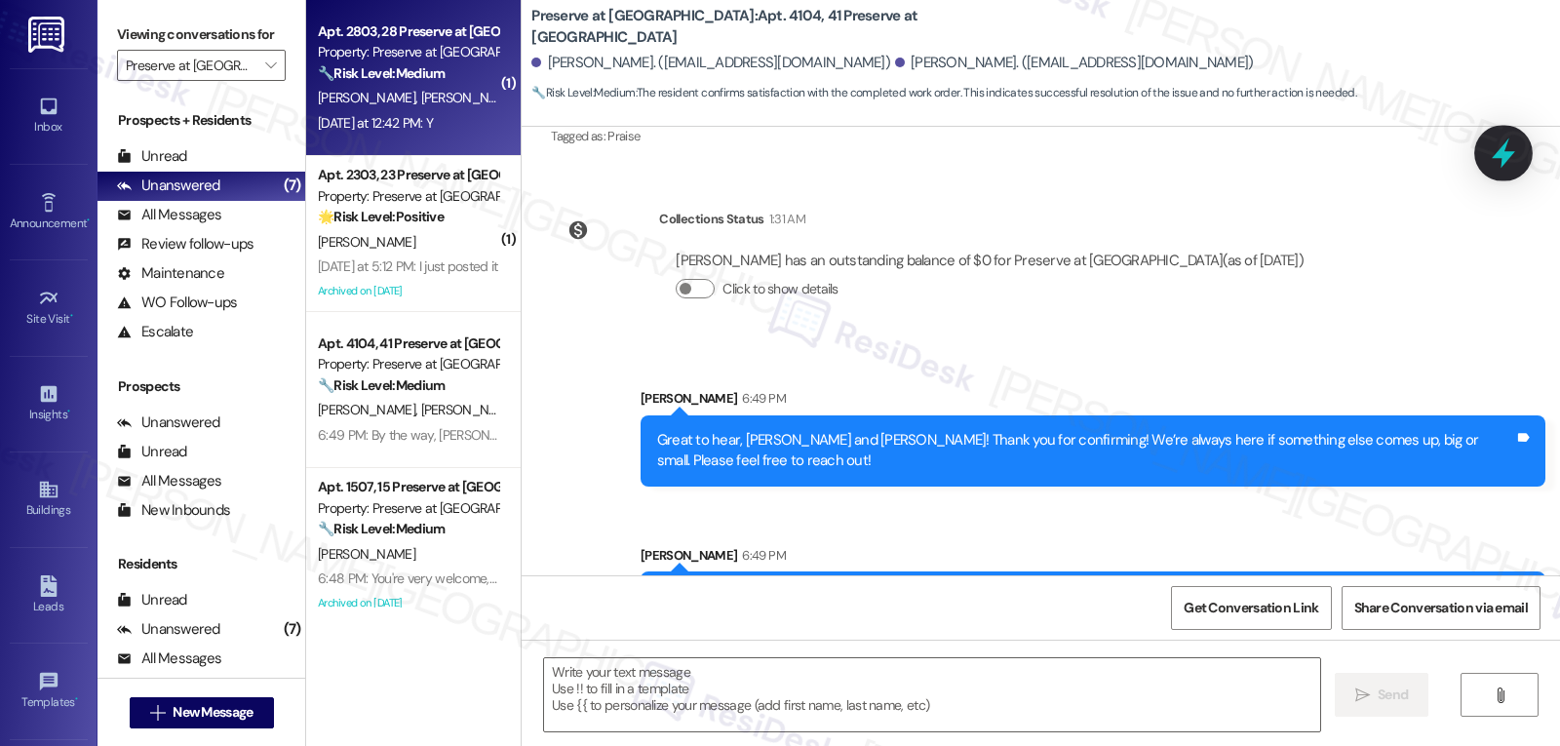
type textarea "Fetching suggested responses. Please feel free to read through the conversation…"
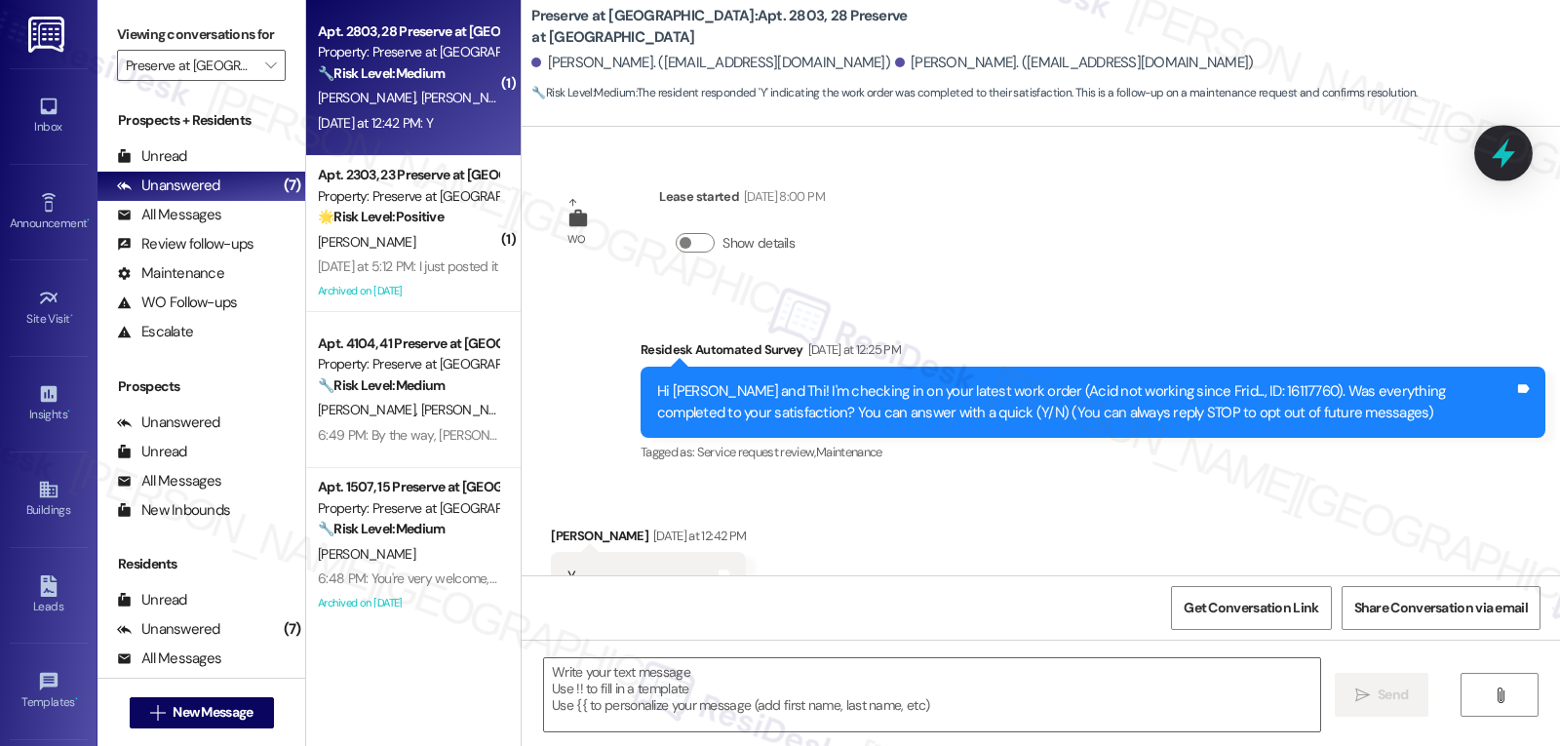
scroll to position [70, 0]
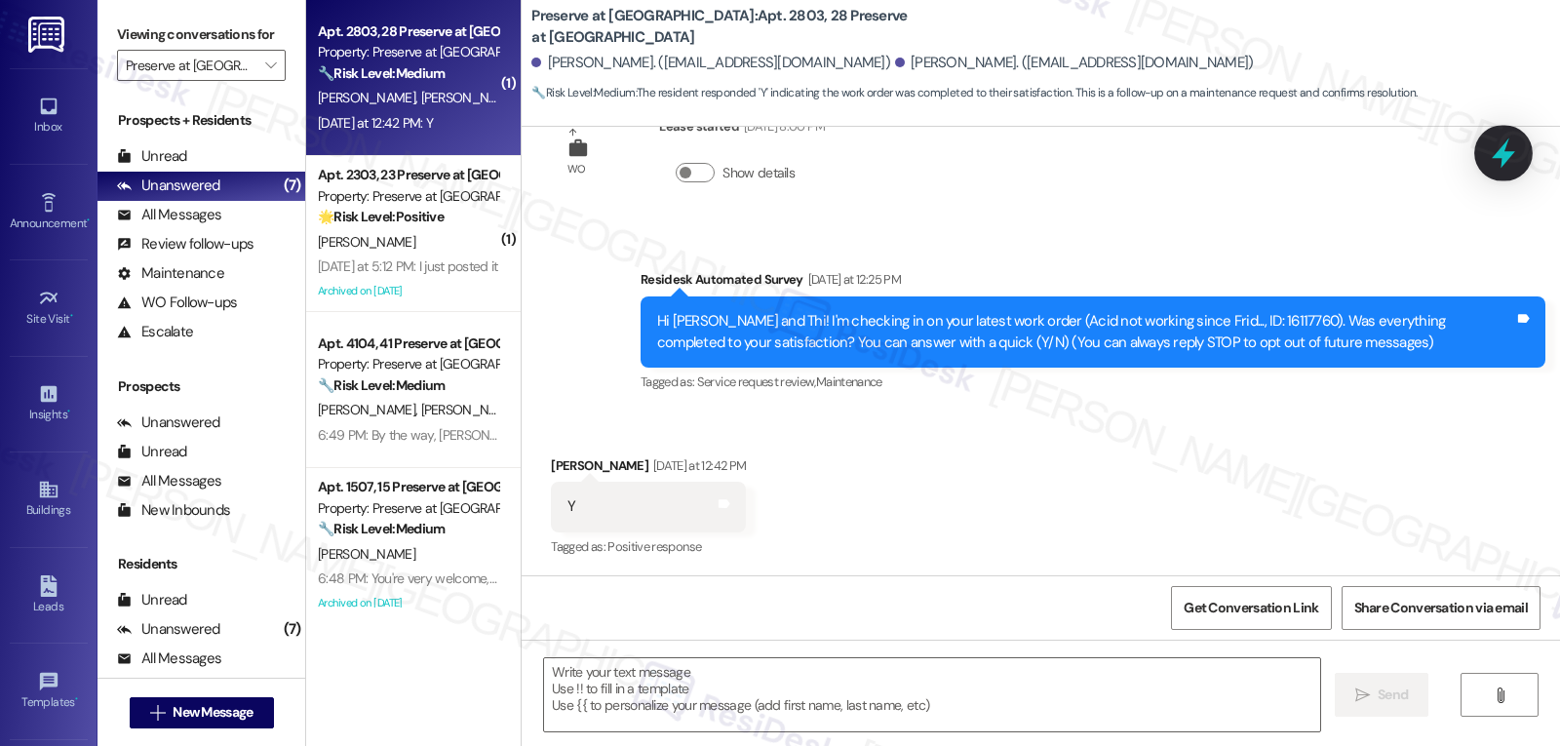
type textarea "Fetching suggested responses. Please feel free to read through the conversation…"
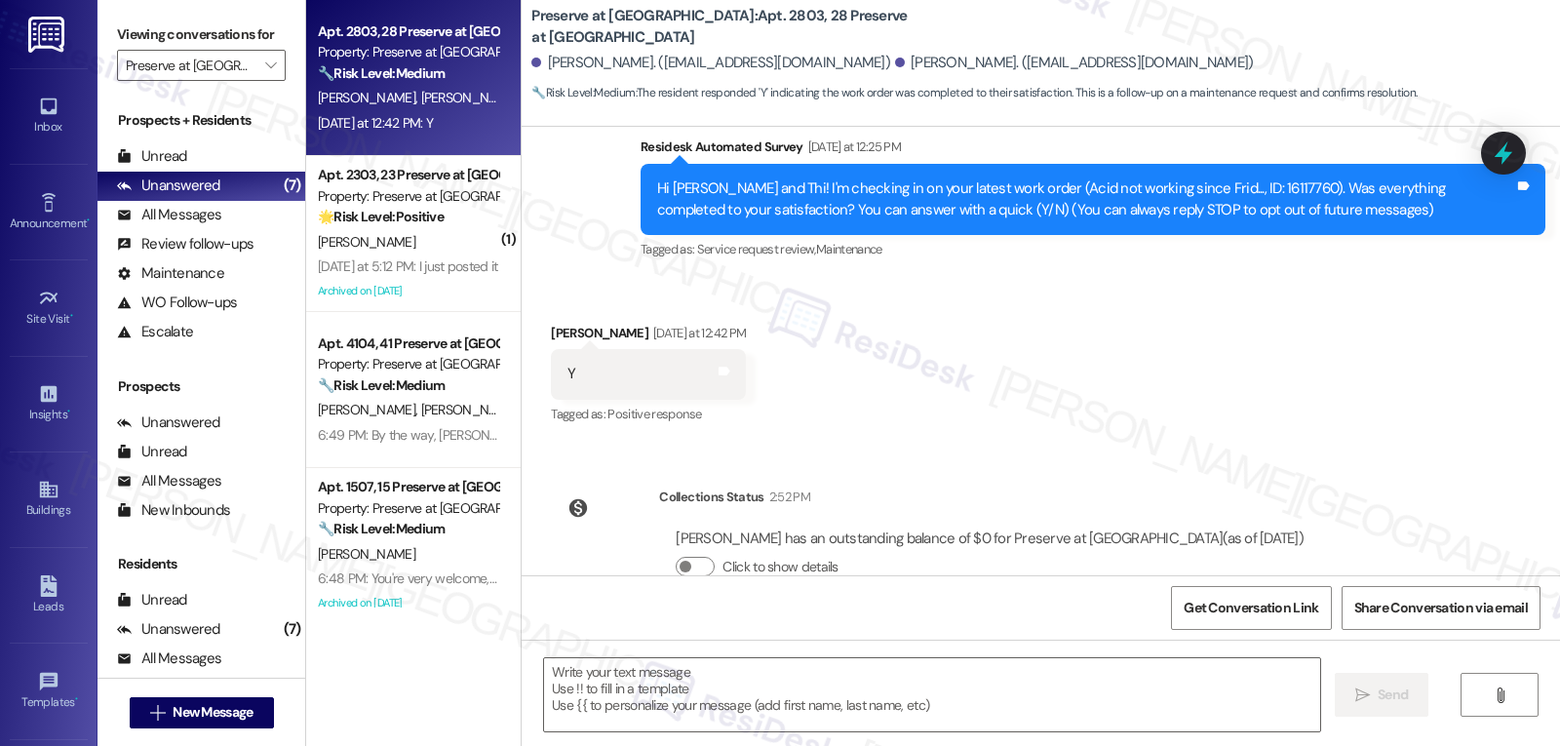
scroll to position [251, 0]
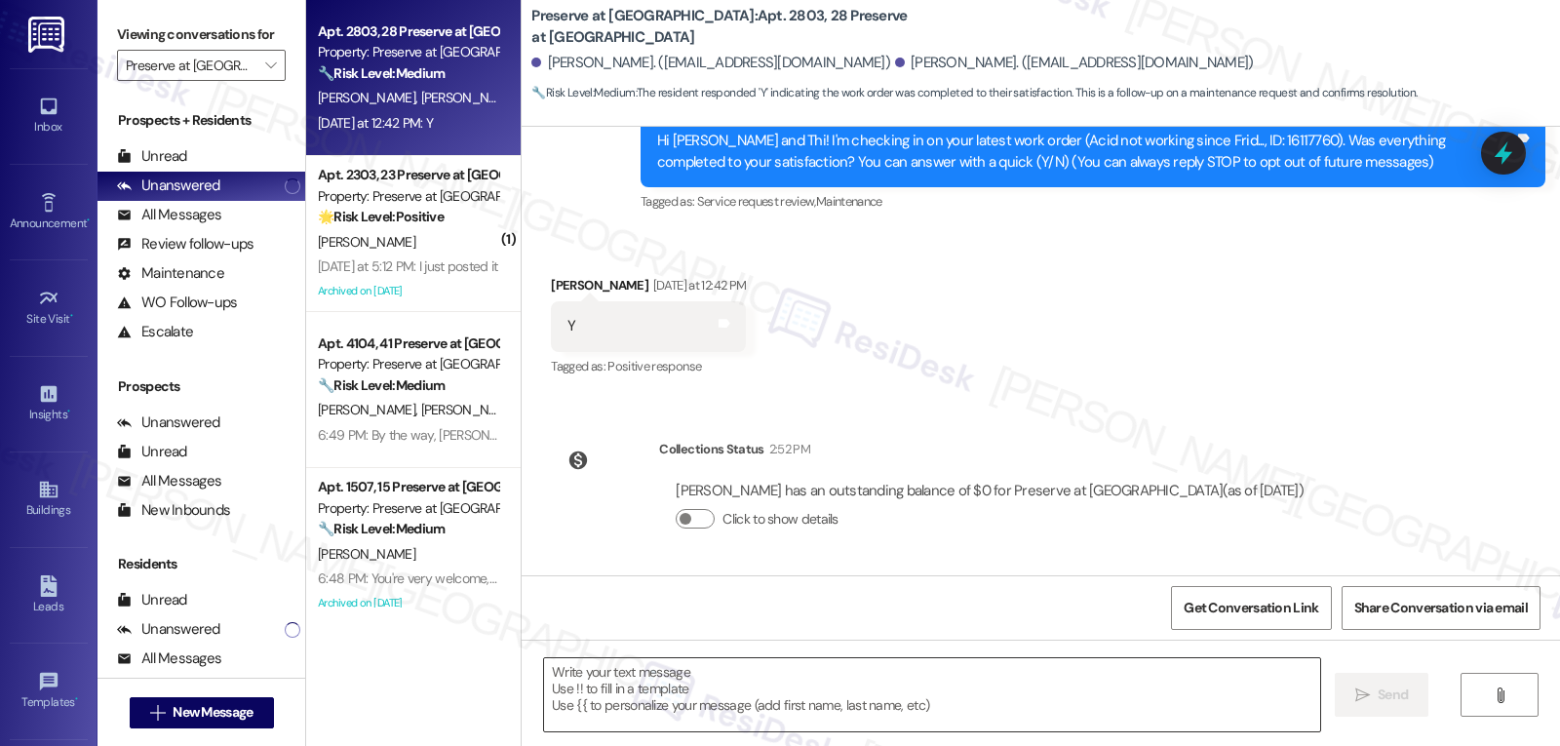
click at [645, 692] on textarea at bounding box center [932, 694] width 776 height 73
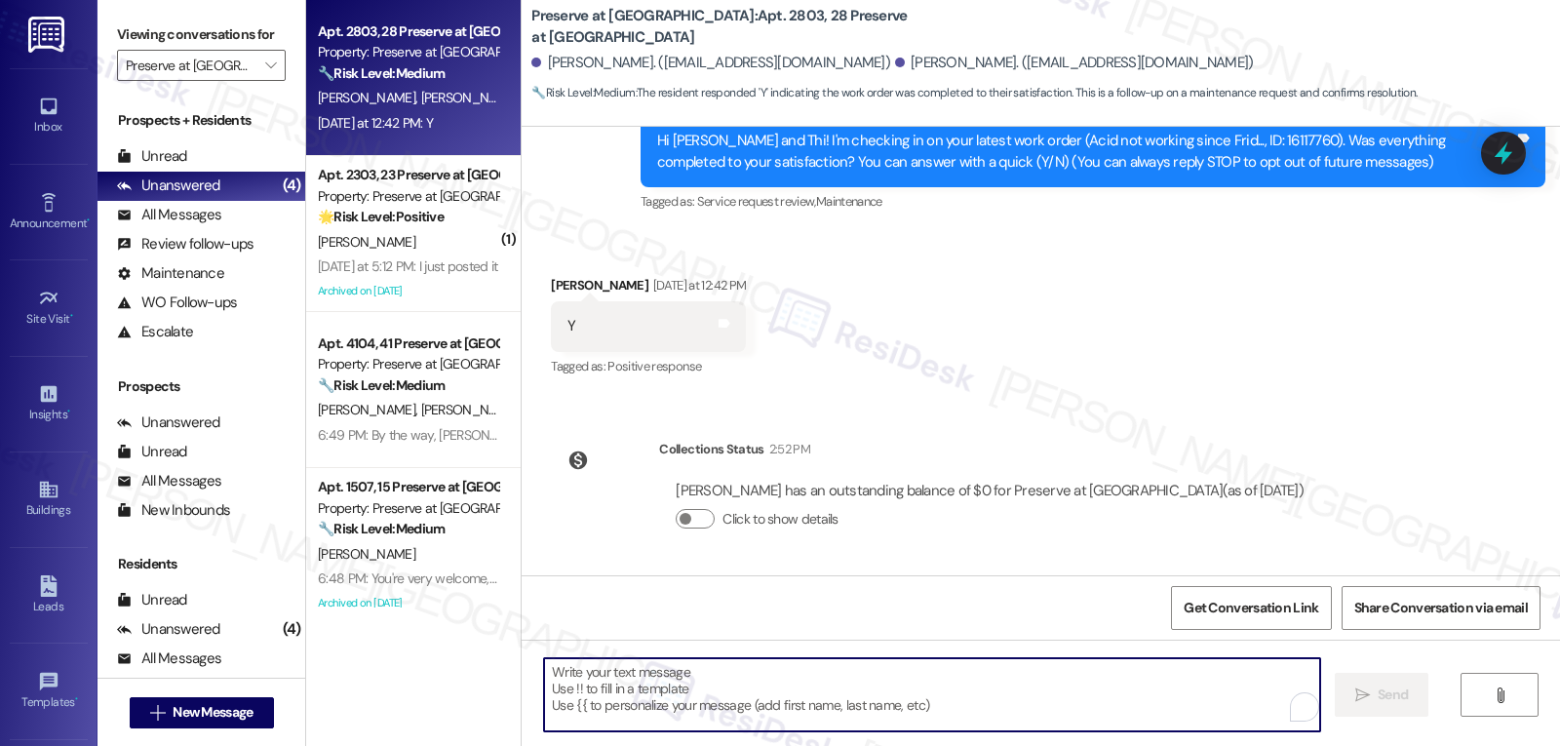
paste textarea "I appreciate your response, {{first_name}}! I’m glad your work order is all set…"
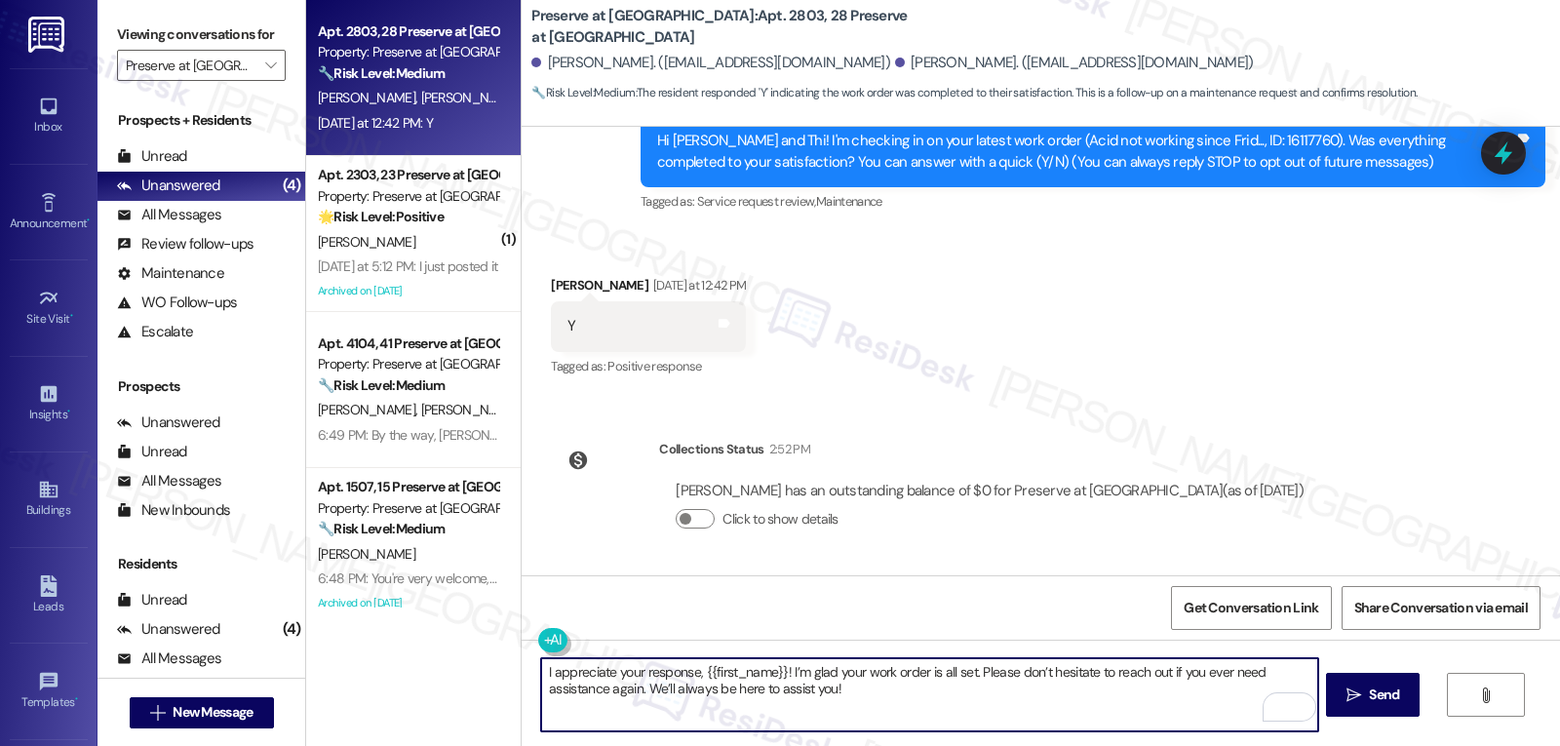
click at [691, 670] on textarea "I appreciate your response, {{first_name}}! I’m glad your work order is all set…" at bounding box center [929, 694] width 776 height 73
click at [864, 708] on textarea "I appreciate your response, Tsui! I’m glad your work order is all set. Please d…" at bounding box center [929, 694] width 776 height 73
type textarea "I appreciate your response, Tsui! I’m glad your work order is all set. Please d…"
click at [1412, 692] on button " Send" at bounding box center [1373, 695] width 95 height 44
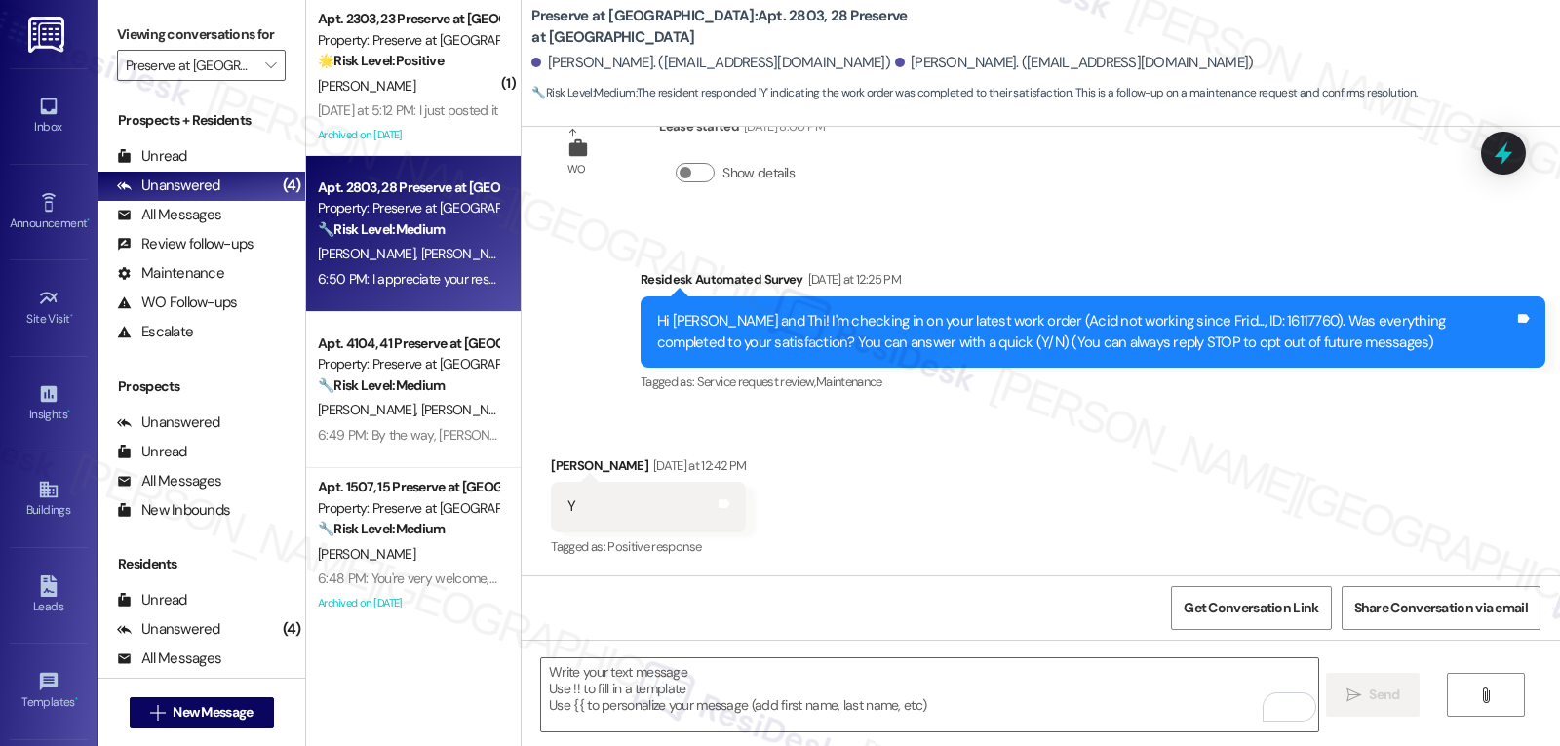
scroll to position [408, 0]
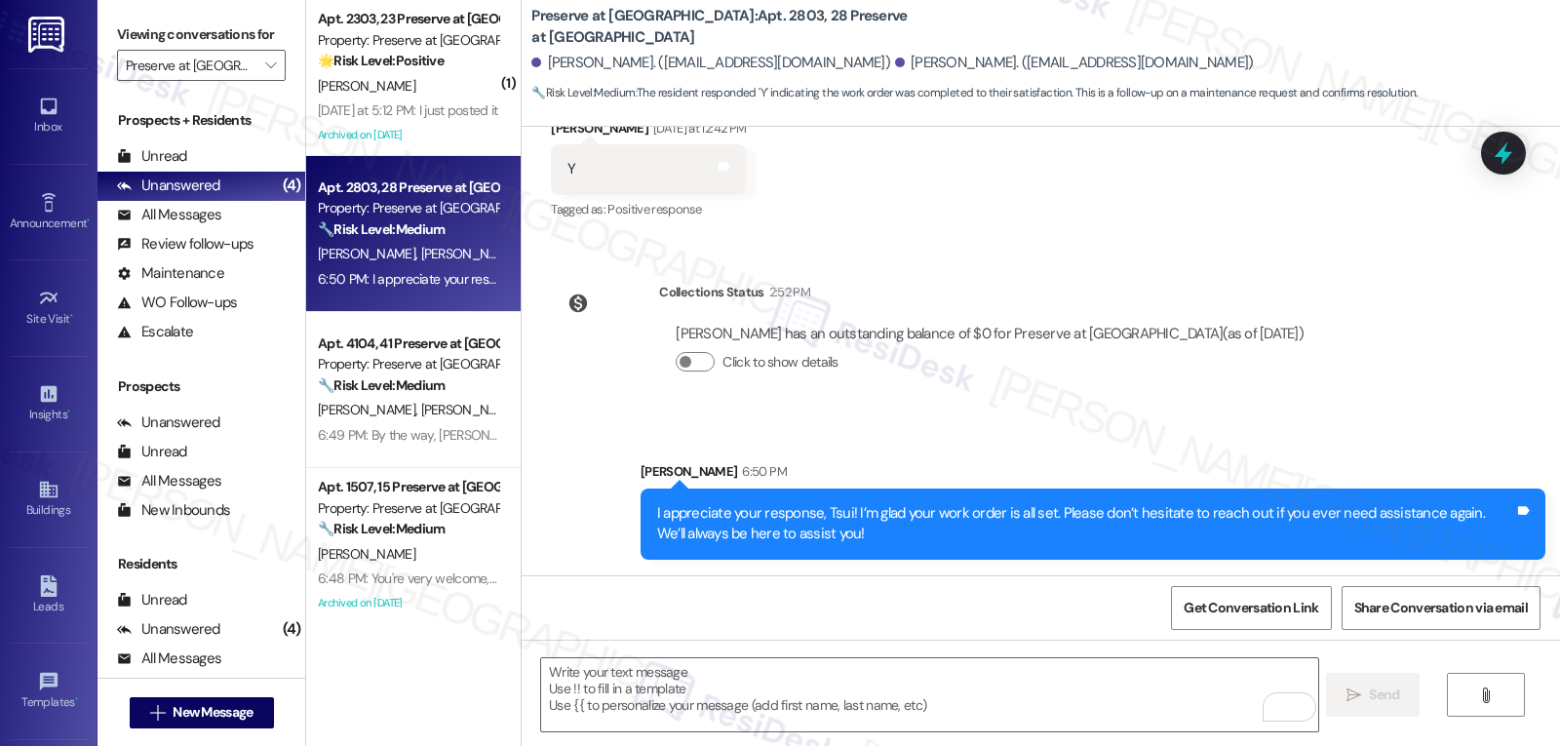
click at [521, 34] on div "Preserve at [GEOGRAPHIC_DATA]: Apt. 2803, 28 Preserve at [PERSON_NAME][GEOGRAPH…" at bounding box center [1040, 373] width 1039 height 746
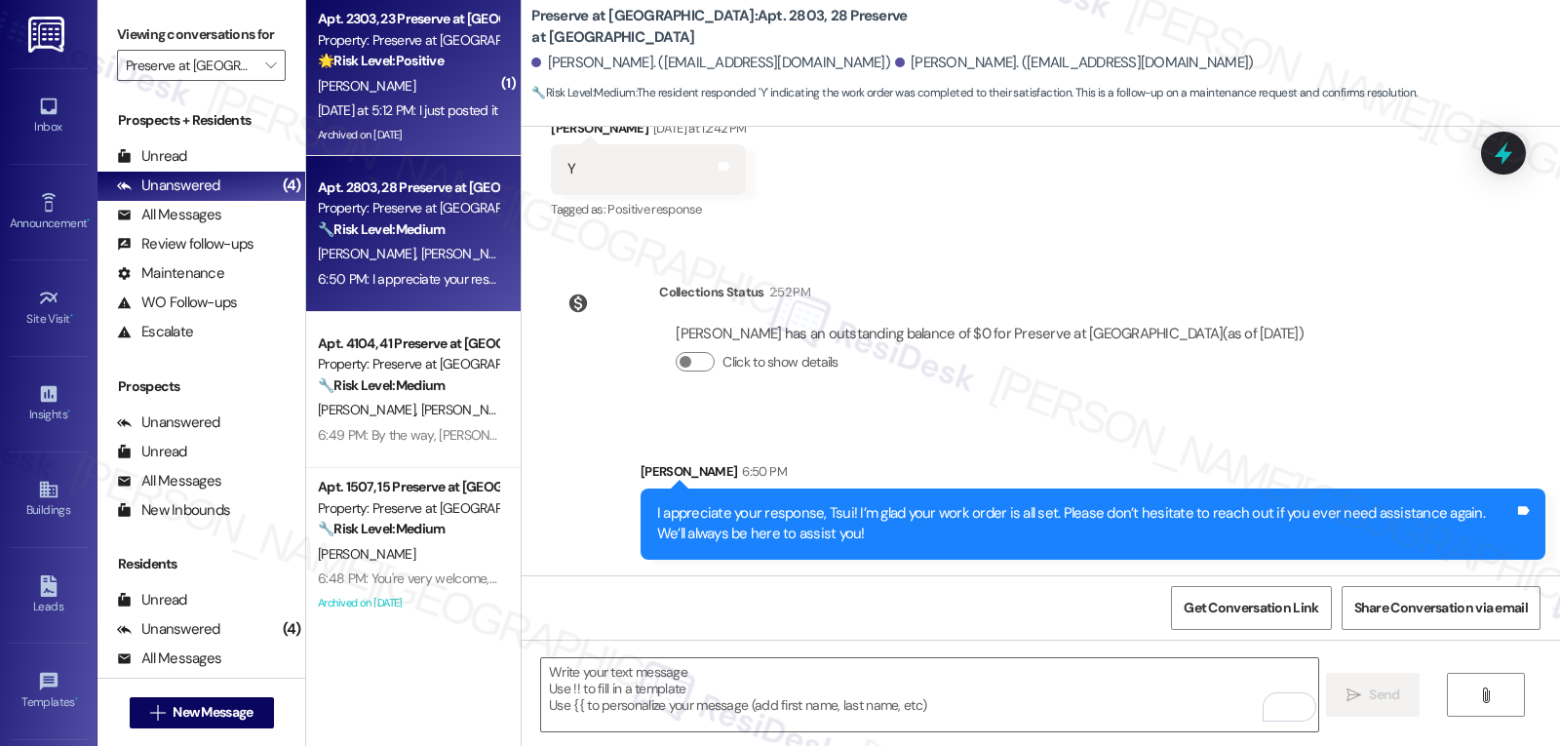
click at [373, 67] on strong "🌟 Risk Level: Positive" at bounding box center [381, 61] width 126 height 18
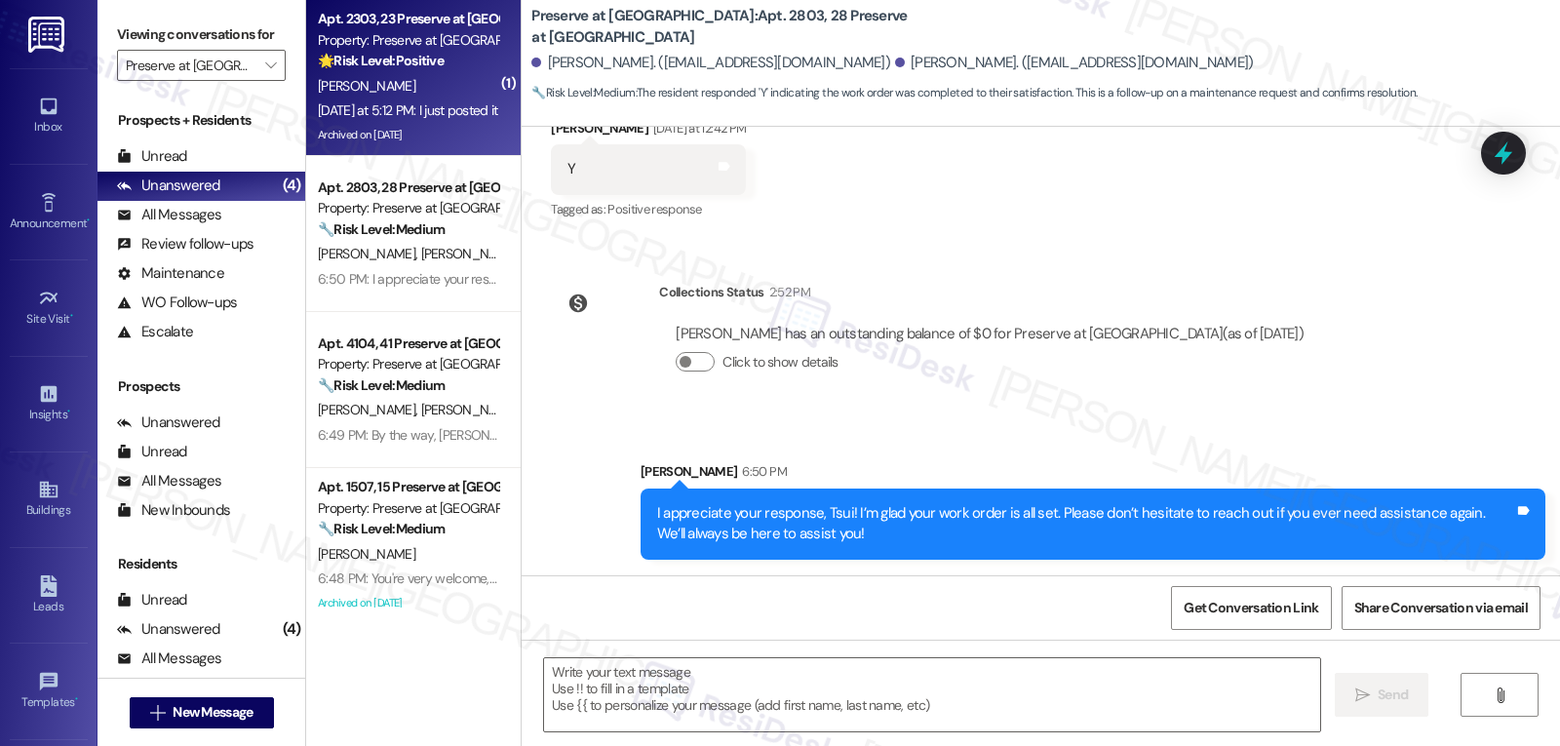
type textarea "Fetching suggested responses. Please feel free to read through the conversation…"
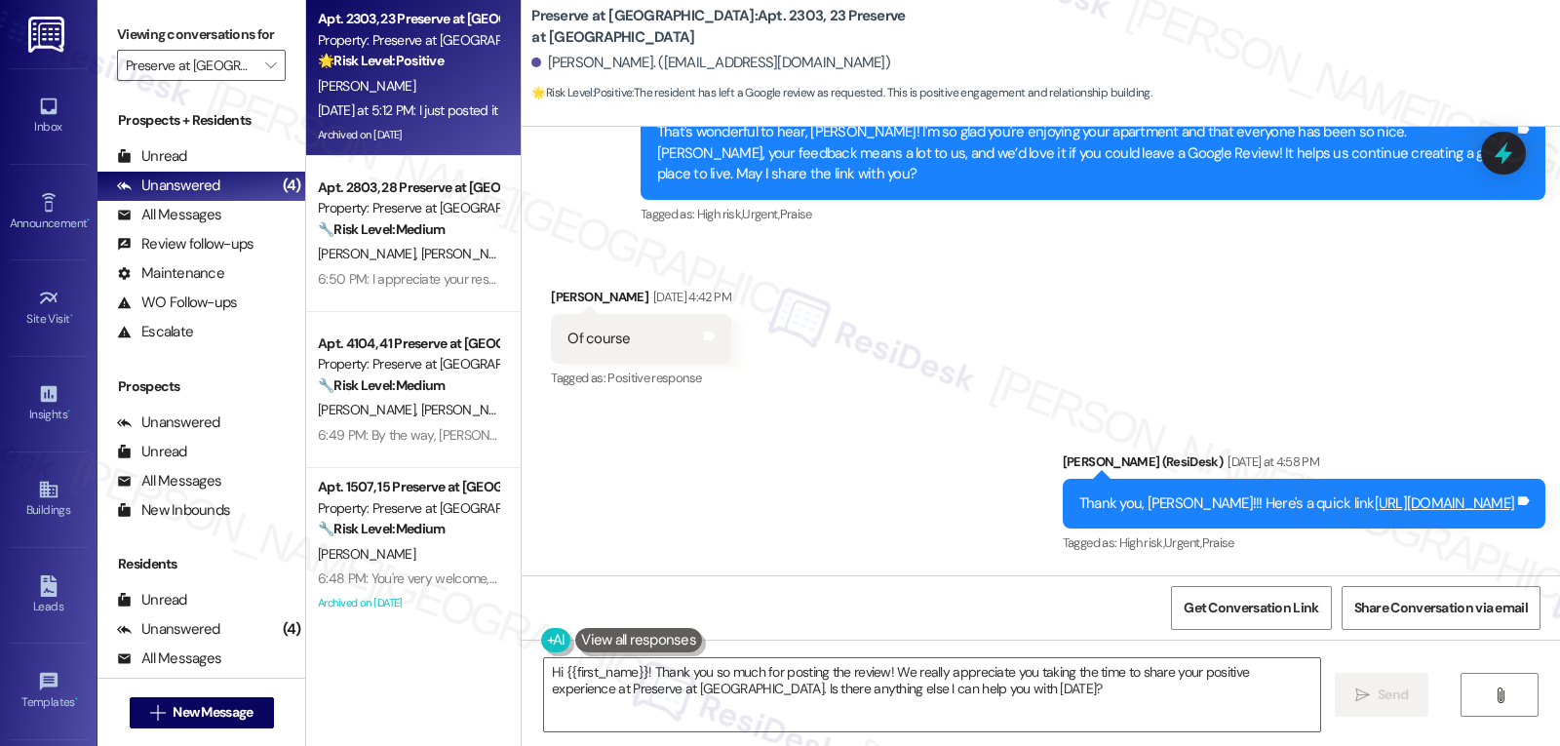
scroll to position [24997, 0]
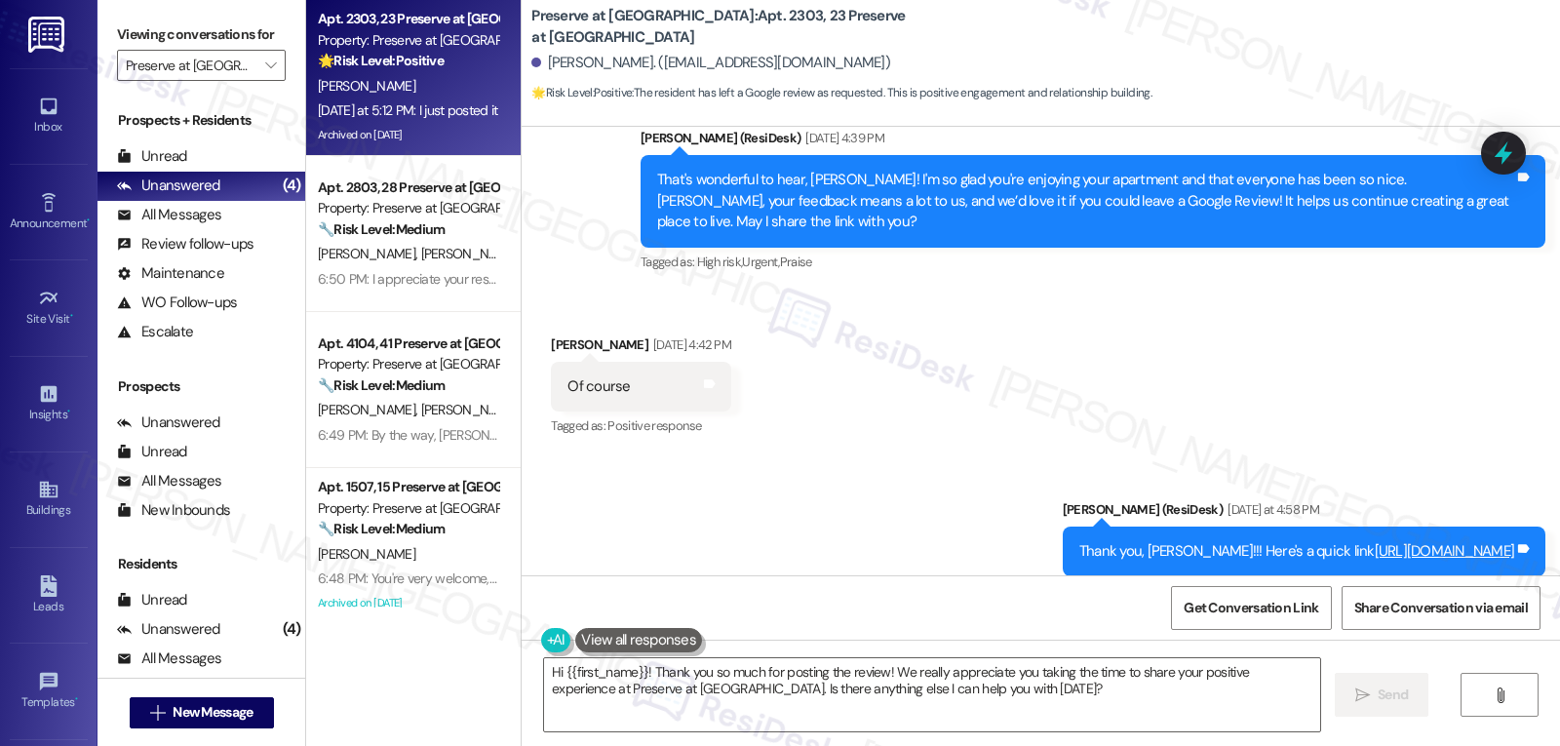
click at [1375, 541] on link "[URL][DOMAIN_NAME]" at bounding box center [1445, 551] width 140 height 20
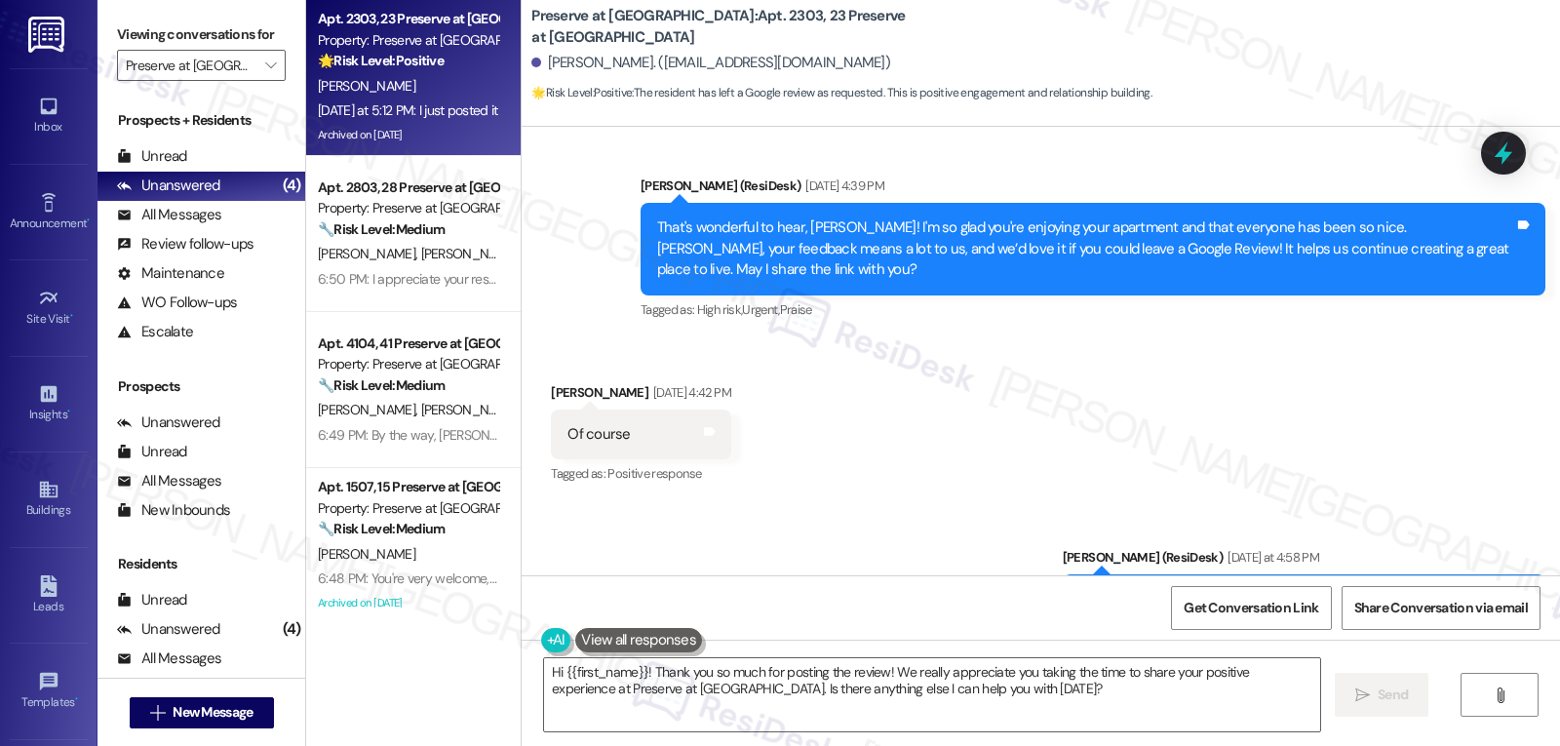
scroll to position [24892, 0]
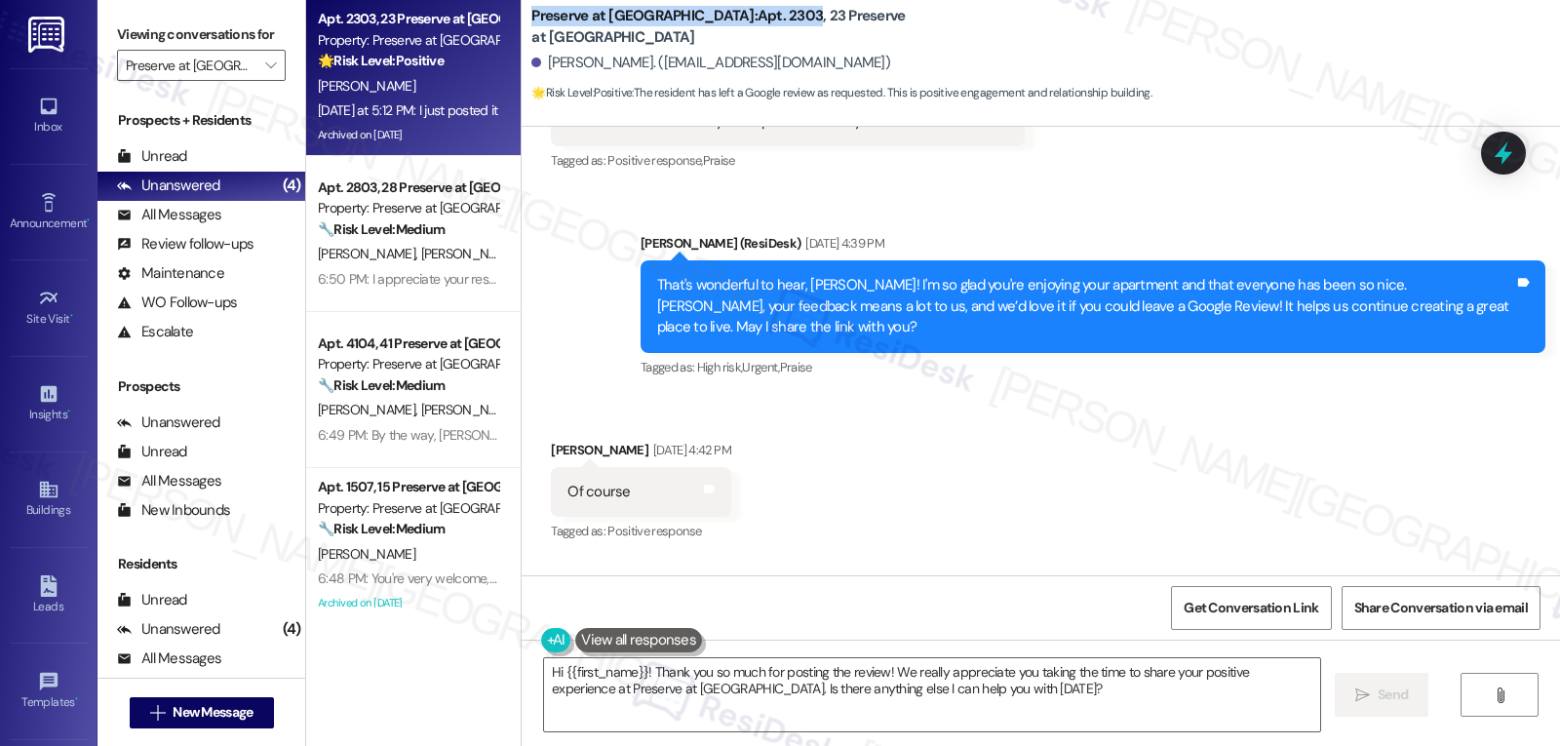
drag, startPoint x: 514, startPoint y: 24, endPoint x: 712, endPoint y: 24, distance: 198.0
click at [712, 24] on div "Preserve at [GEOGRAPHIC_DATA]: Apt. 2303, 23 Preserve at Preston [PERSON_NAME].…" at bounding box center [1041, 54] width 1039 height 98
copy b "Preserve at [GEOGRAPHIC_DATA]: Apt. 2303"
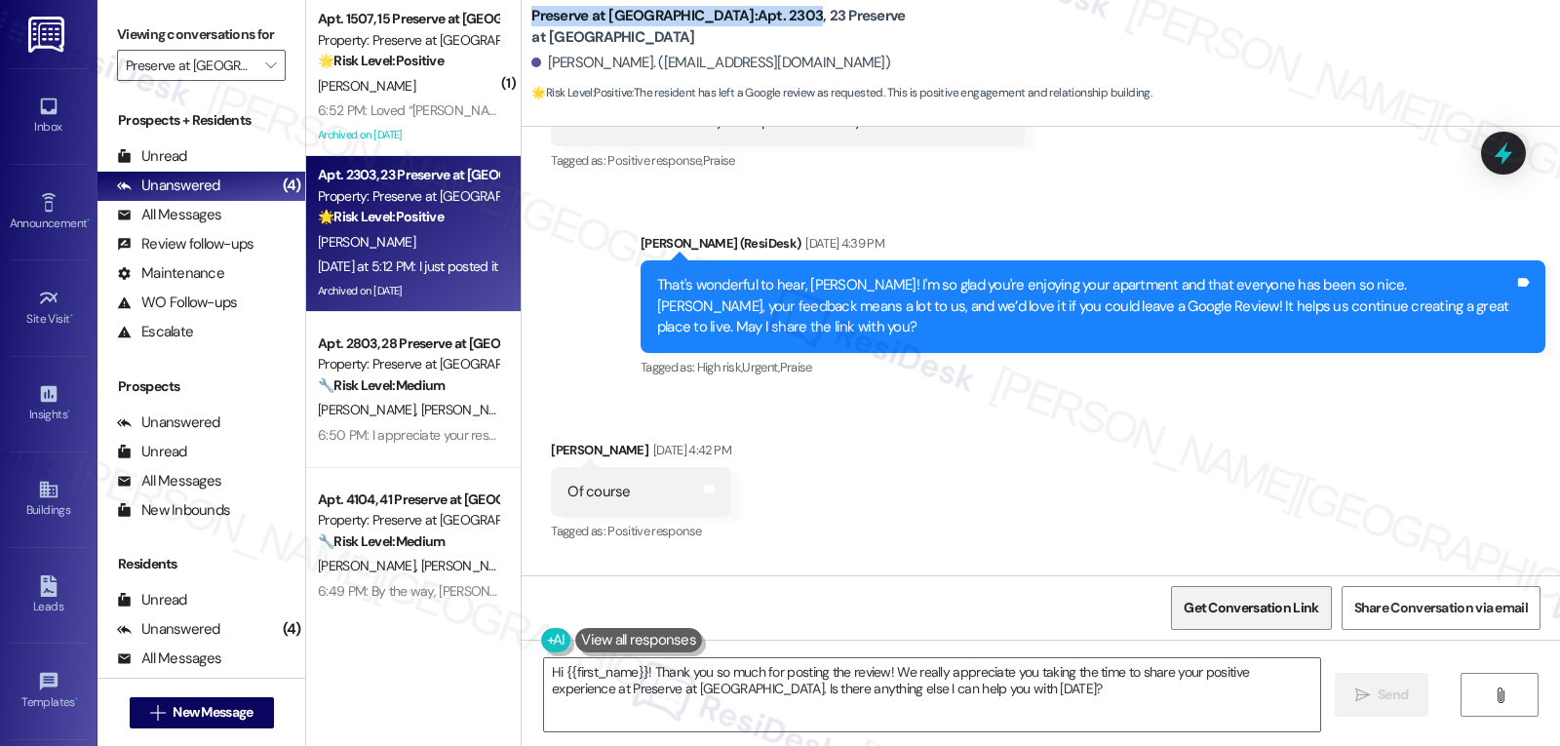
click at [1260, 617] on span "Get Conversation Link" at bounding box center [1251, 608] width 135 height 20
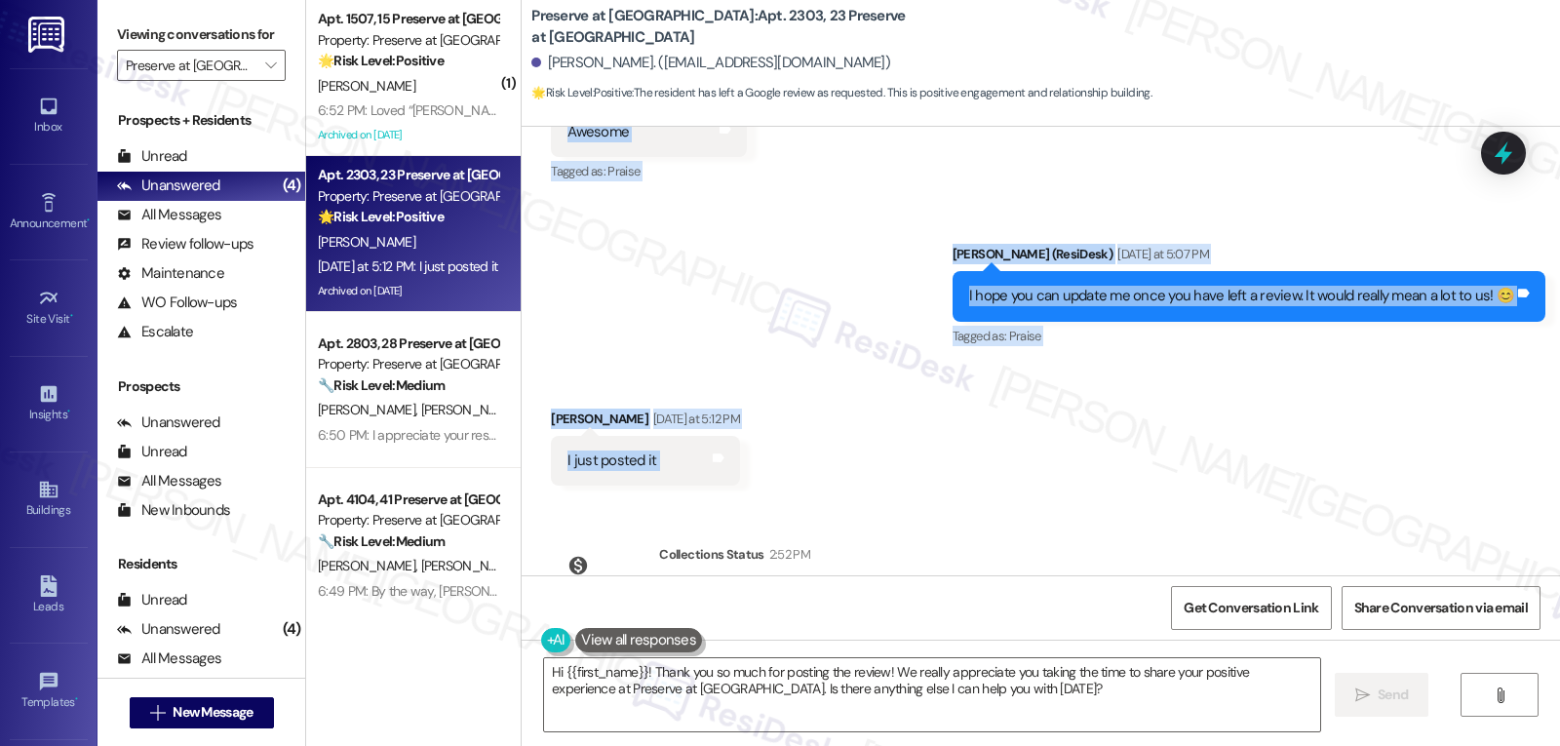
scroll to position [25582, 0]
drag, startPoint x: 620, startPoint y: 232, endPoint x: 1149, endPoint y: 386, distance: 550.5
click at [1149, 386] on div "WO Lease started [DATE] 8:00 PM Show details Announcement, sent via SMS [PERSON…" at bounding box center [1041, 351] width 1039 height 449
copy div "Lorem (IpsuMdol) Sit 36, 0240 am 4:32 CO Adip'e seddoeius te inci, Utlabor! E'd…"
click at [1005, 704] on textarea "Hi {{first_name}}! Thank you so much for posting the review! We really apprecia…" at bounding box center [932, 694] width 776 height 73
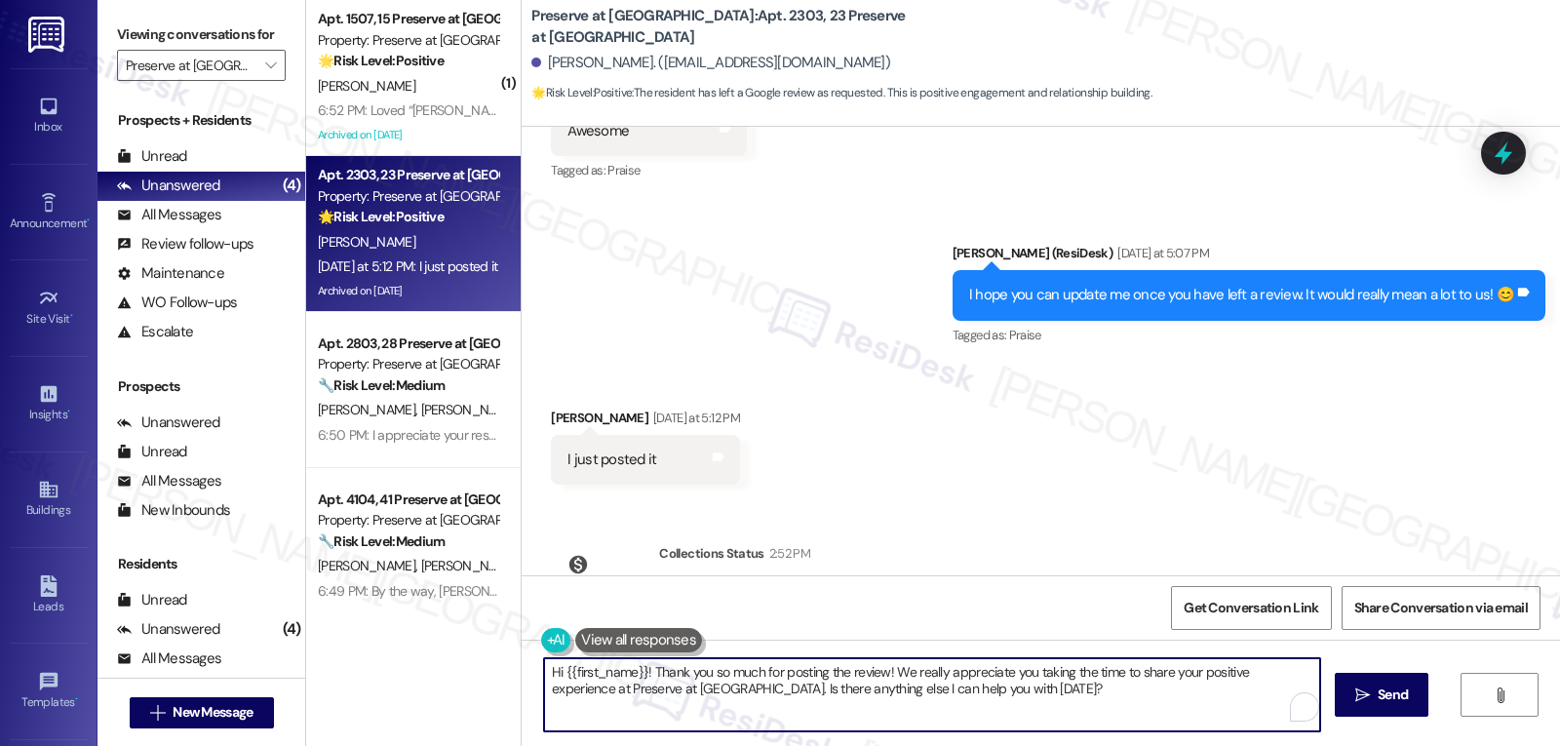
paste textarea "Thank you so much, [PERSON_NAME]! We really appreciate you taking the time to l…"
click at [1027, 670] on textarea "Thank you so much, [PERSON_NAME]! We really appreciate you taking the time to l…" at bounding box center [929, 694] width 776 height 73
click at [1068, 709] on textarea "Thank you so much, [PERSON_NAME]! We really appreciate you taking the time to l…" at bounding box center [929, 694] width 776 height 73
type textarea "Thank you so much, [PERSON_NAME]! We really appreciate you taking the time to l…"
click at [1376, 695] on span "Send" at bounding box center [1384, 695] width 30 height 20
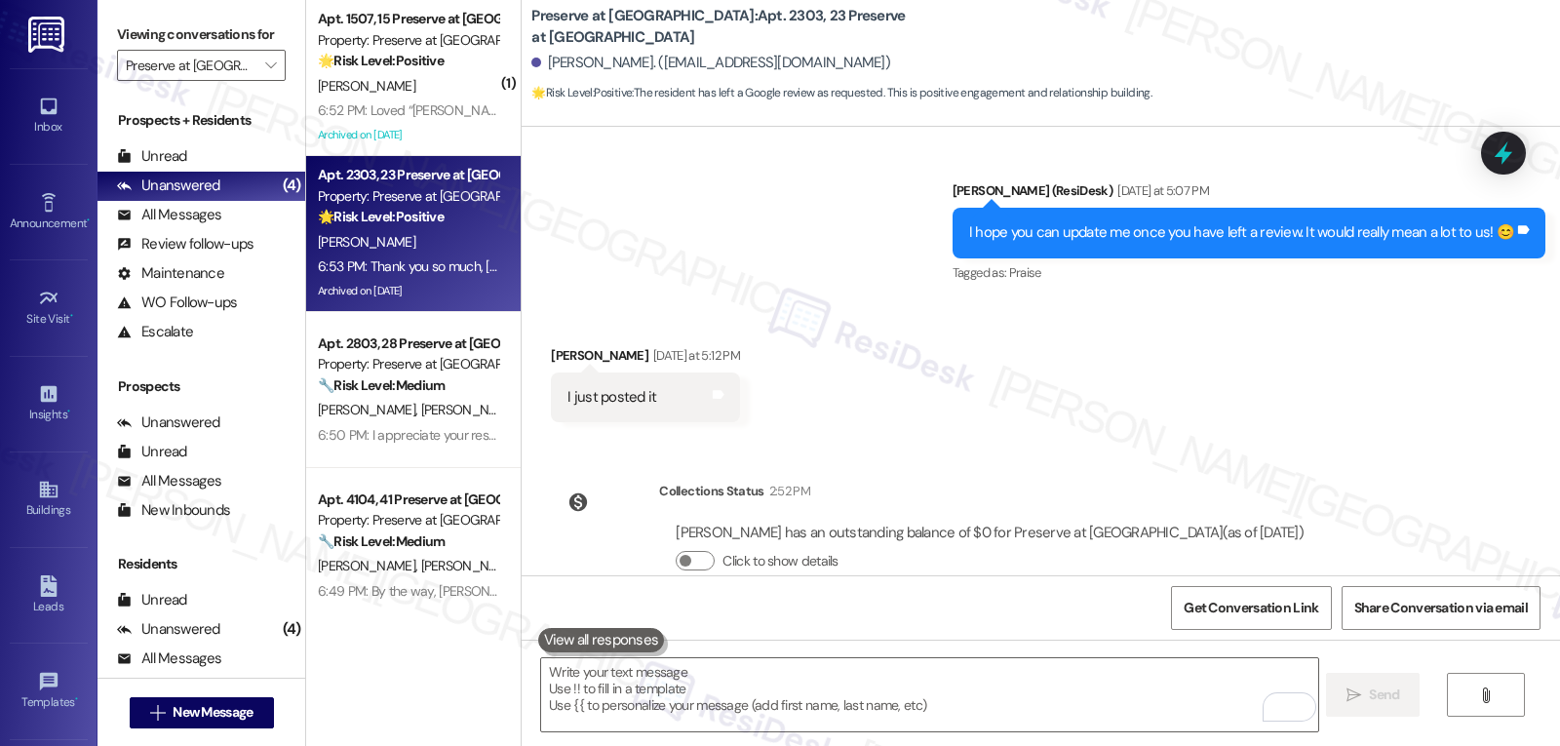
scroll to position [25739, 0]
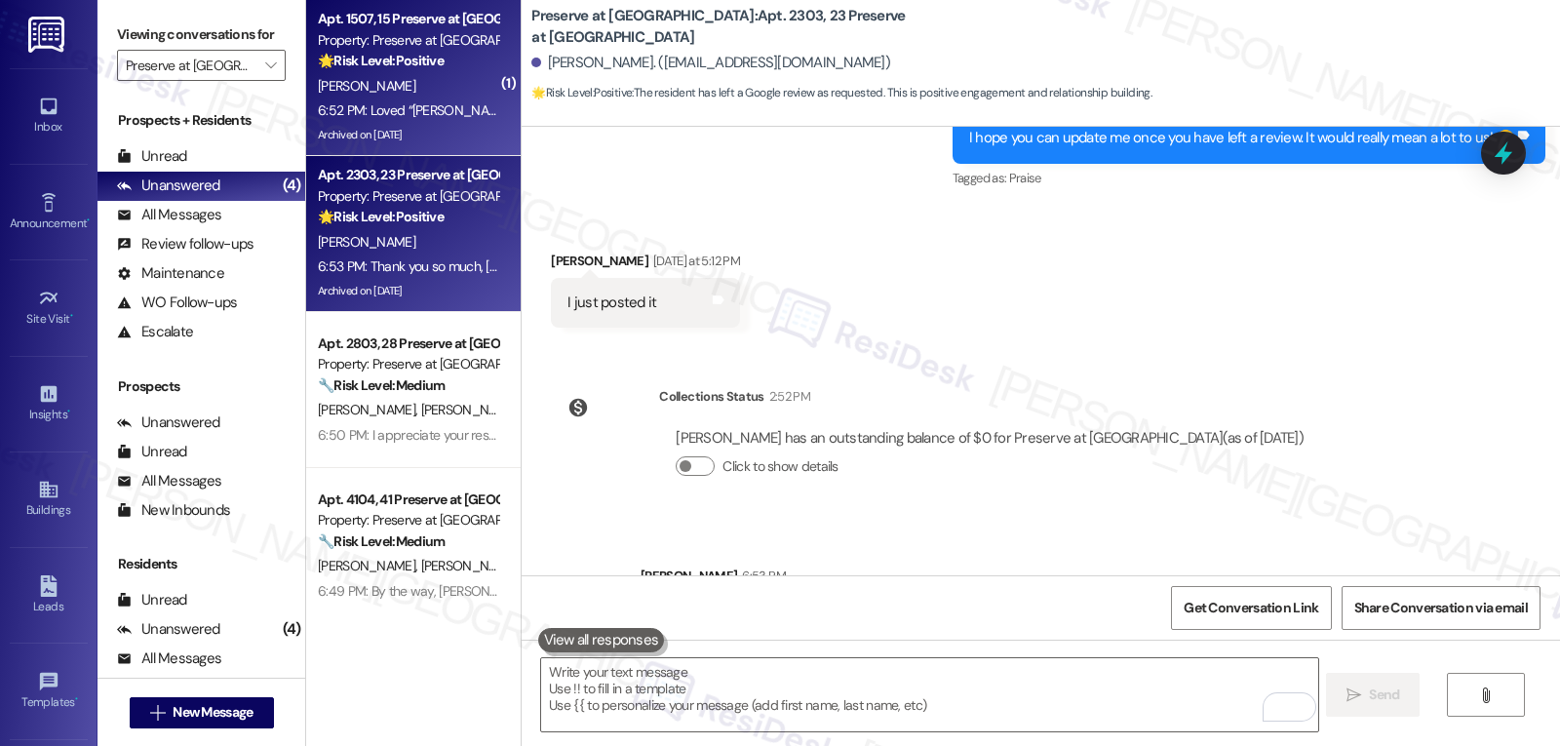
click at [352, 99] on div "6:52 PM: Loved “[PERSON_NAME] (Preserve at [GEOGRAPHIC_DATA]): You're very welc…" at bounding box center [408, 110] width 184 height 24
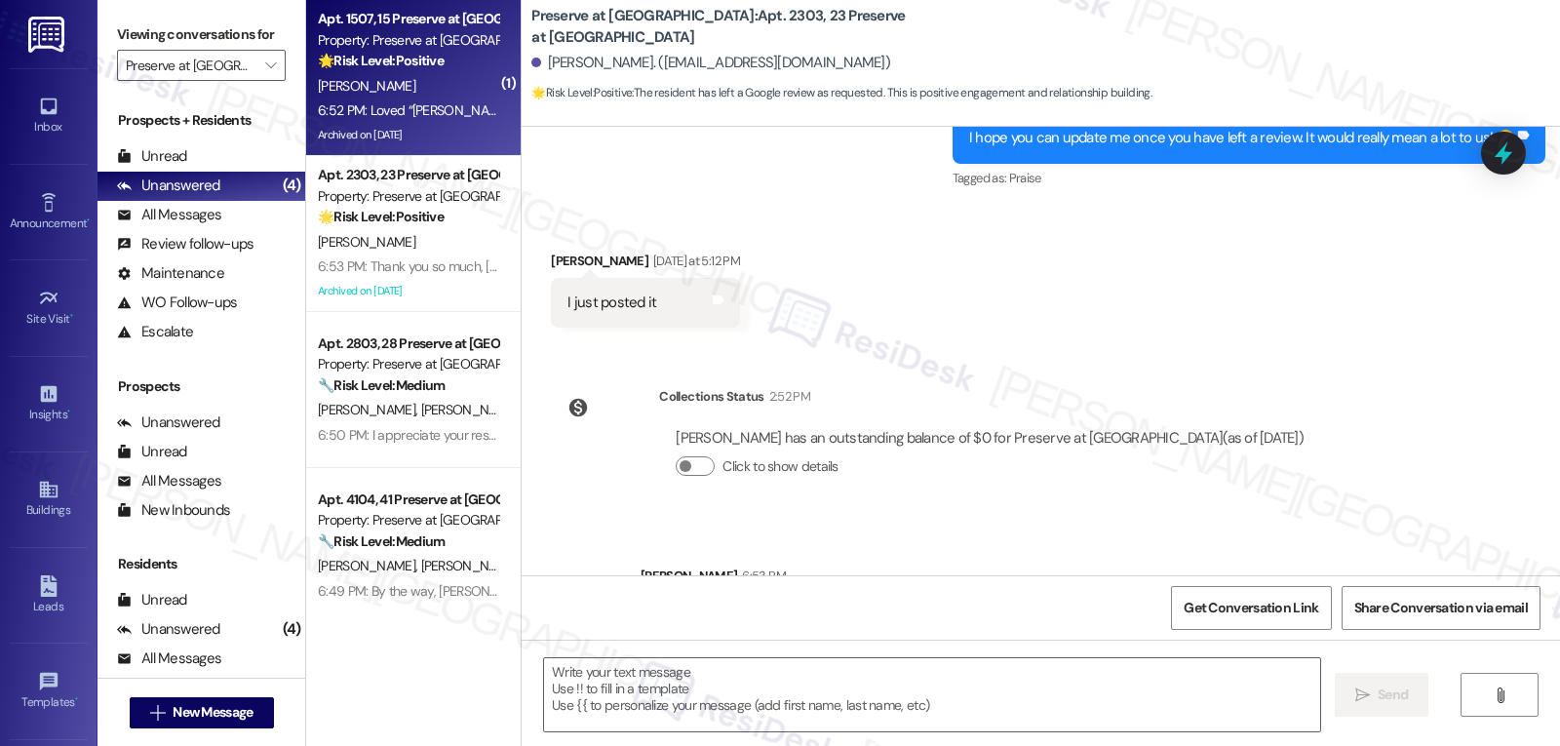
type textarea "Fetching suggested responses. Please feel free to read through the conversation…"
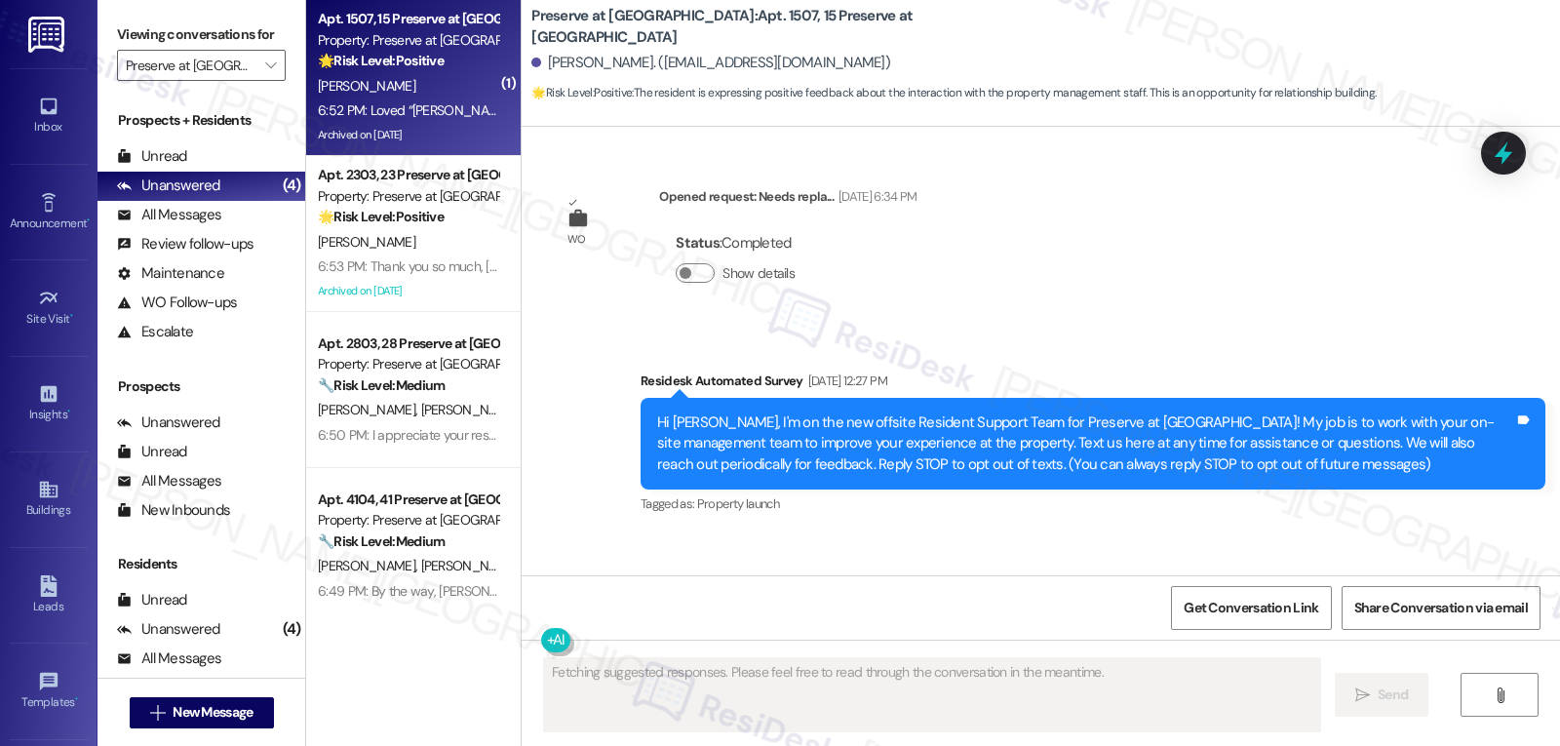
scroll to position [50791, 0]
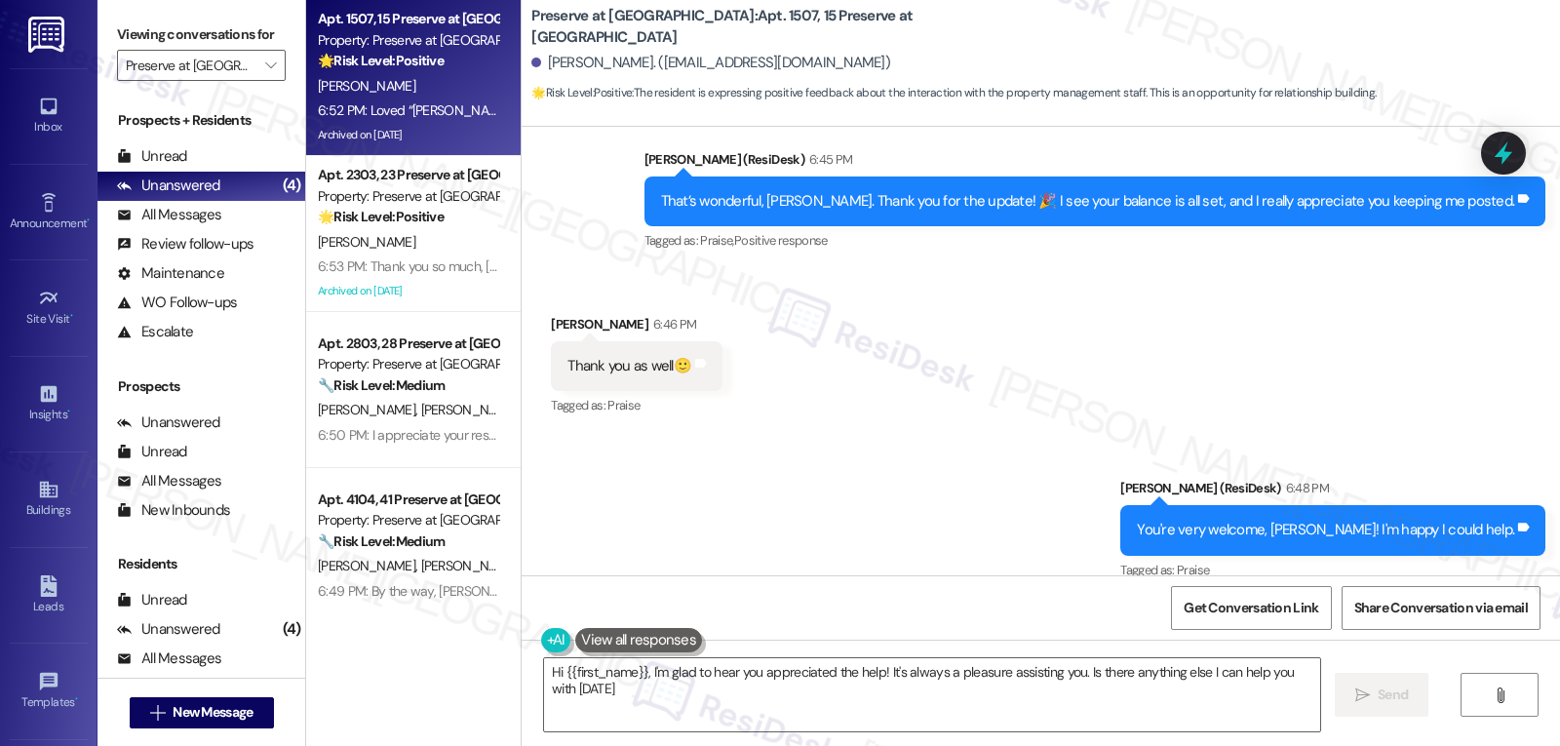
type textarea "Hi {{first_name}}, I'm glad to hear you appreciated the help! It's always a ple…"
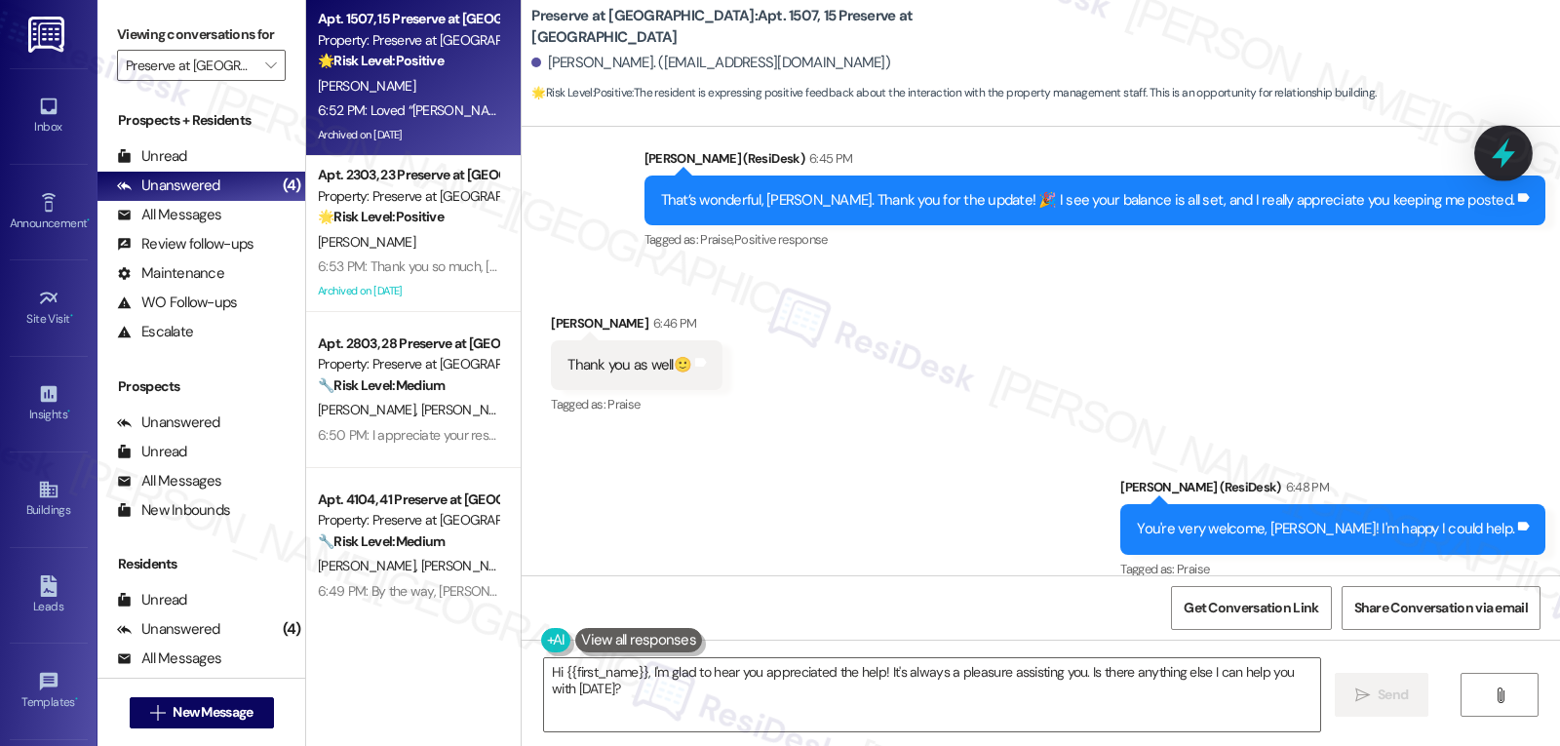
click at [1518, 155] on icon at bounding box center [1503, 153] width 33 height 33
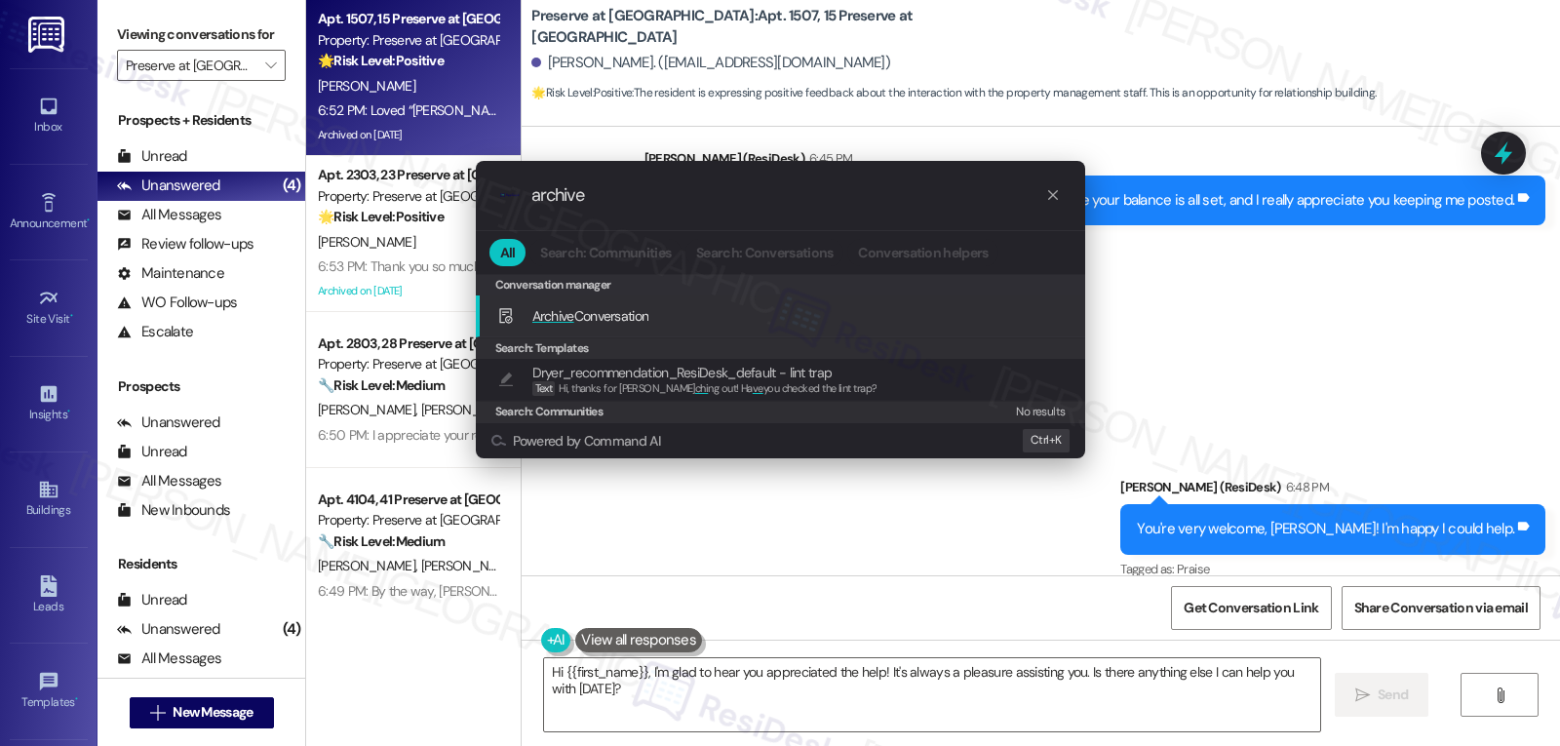
type input "archive"
click at [597, 322] on span "Archive Conversation" at bounding box center [590, 316] width 117 height 18
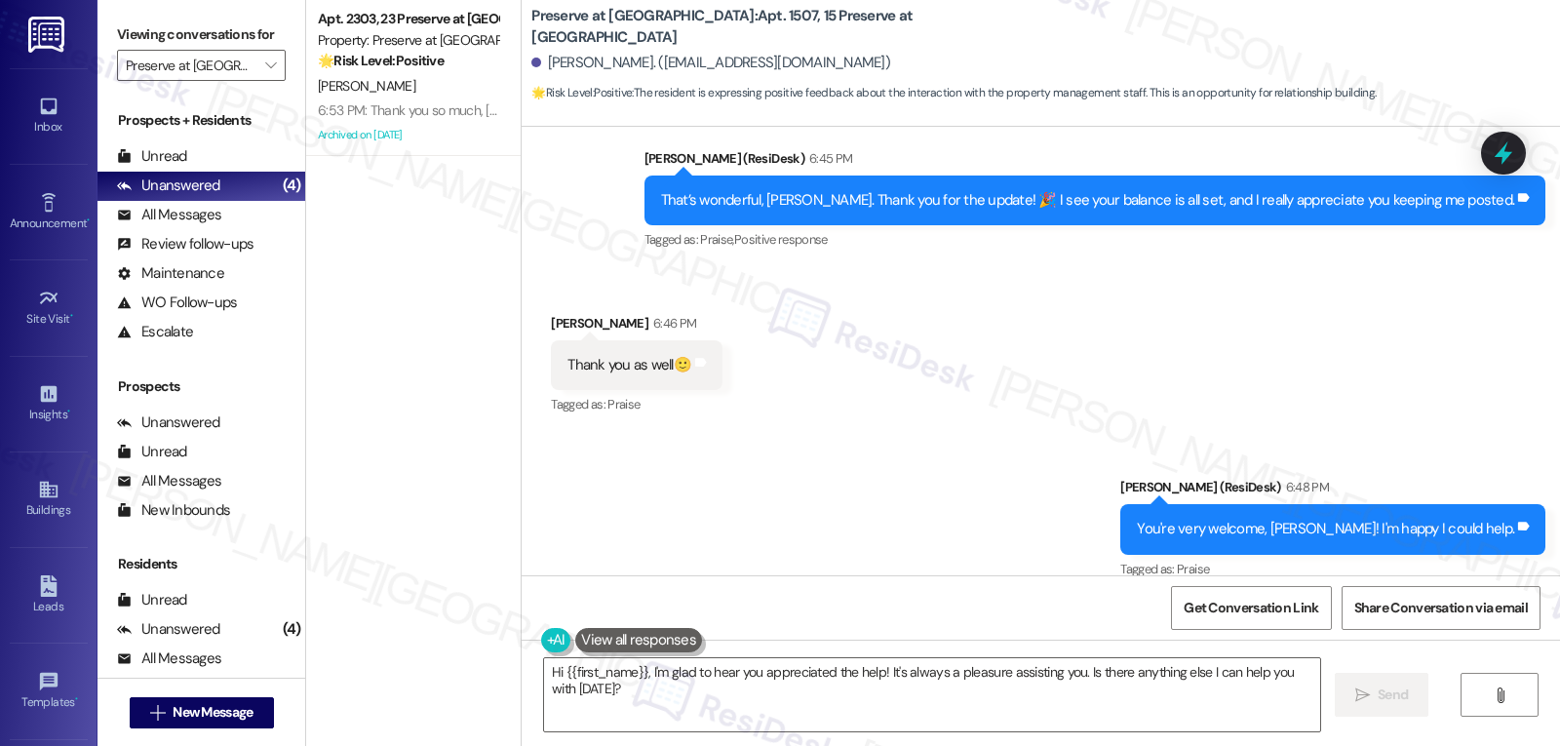
click at [389, 75] on div "[PERSON_NAME]" at bounding box center [408, 86] width 184 height 24
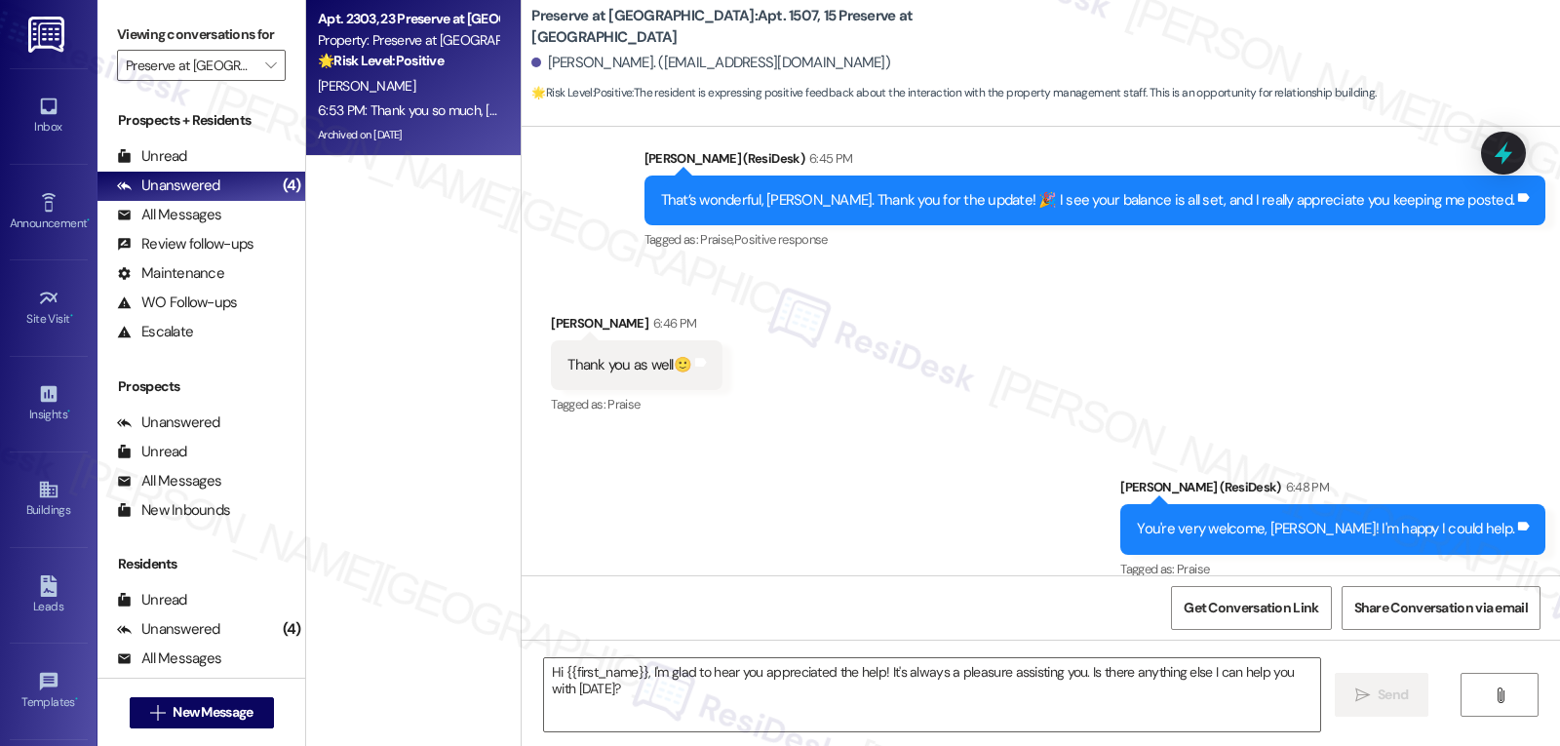
type textarea "Fetching suggested responses. Please feel free to read through the conversation…"
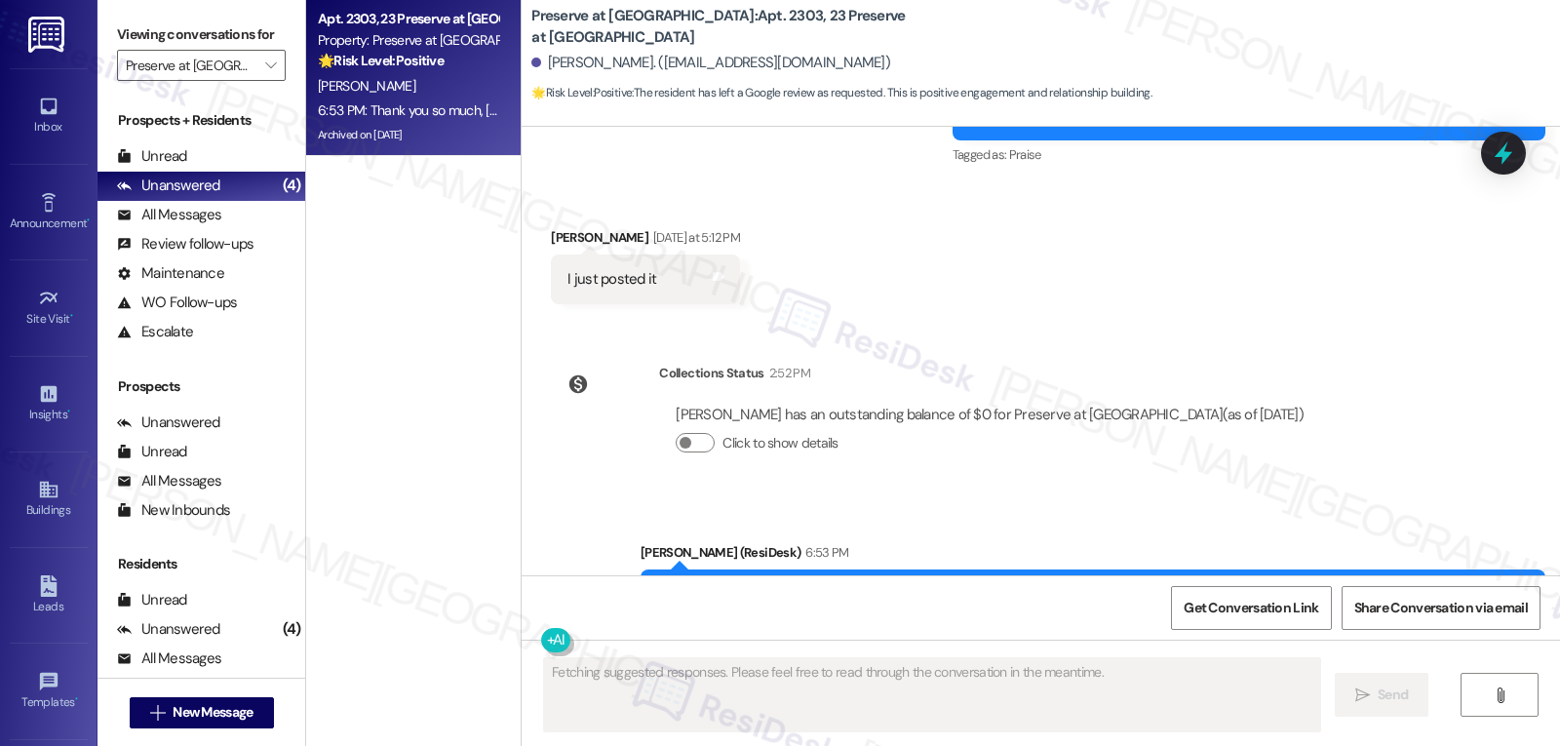
scroll to position [25768, 0]
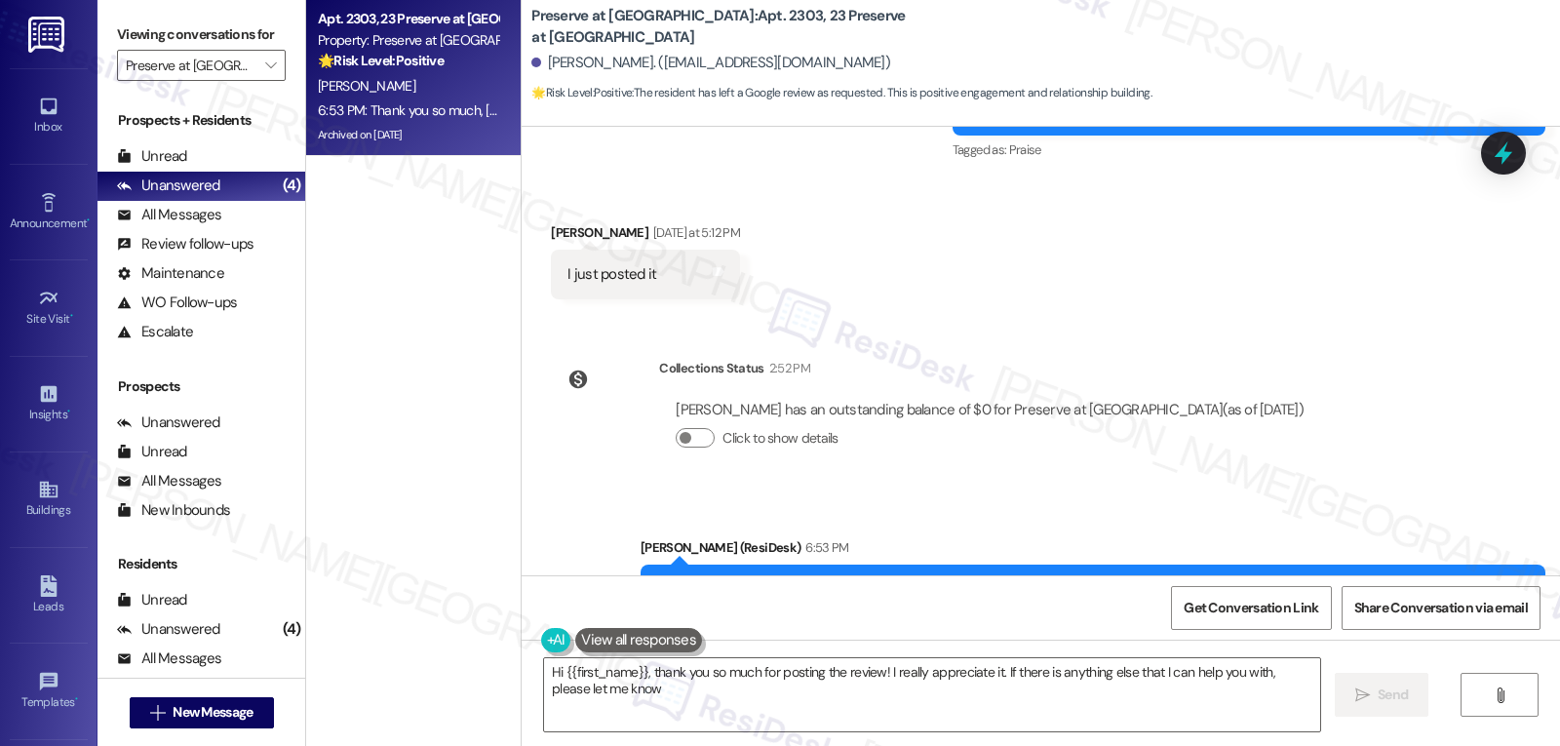
type textarea "Hi {{first_name}}, thank you so much for posting the review! I really appreciat…"
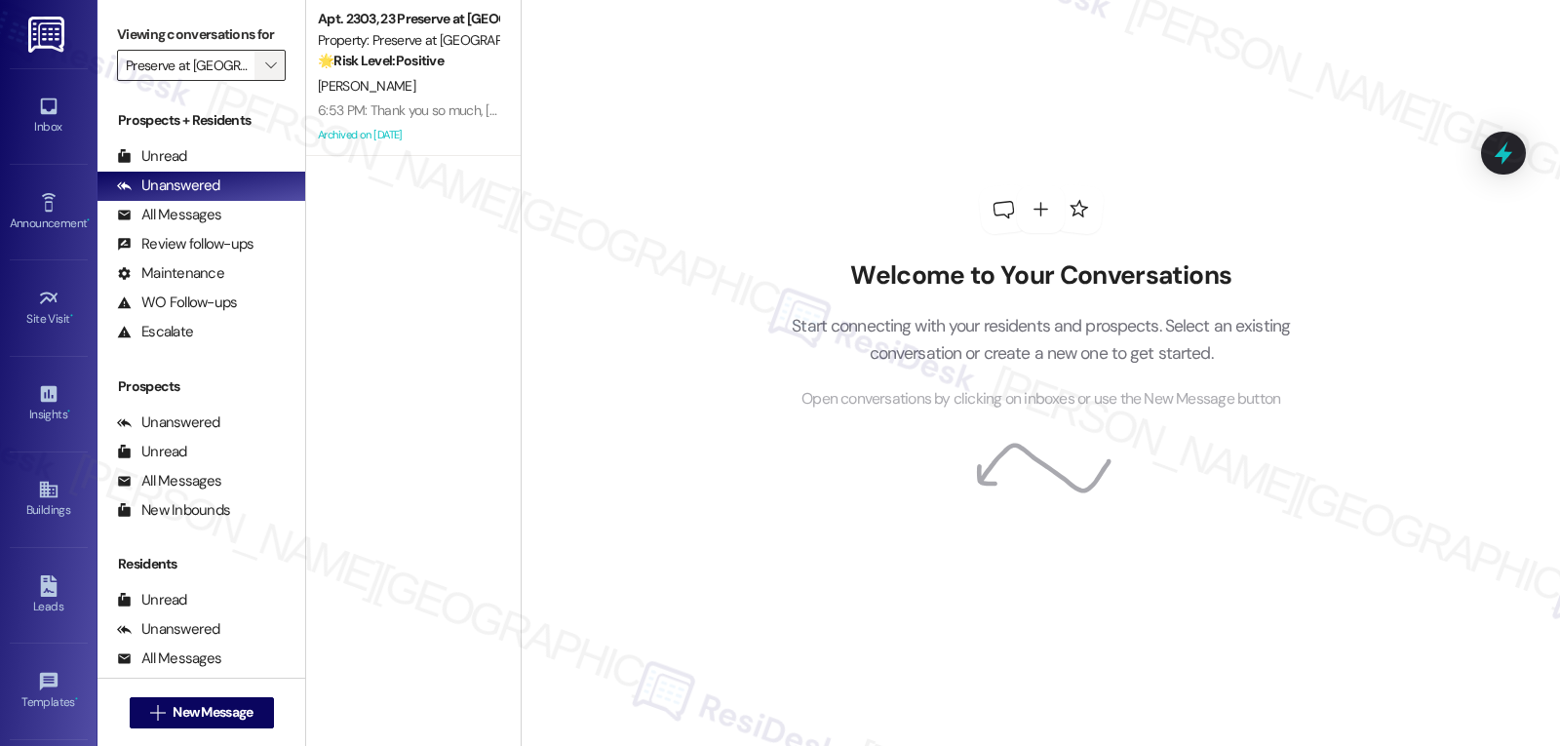
click at [265, 73] on icon "" at bounding box center [270, 66] width 11 height 16
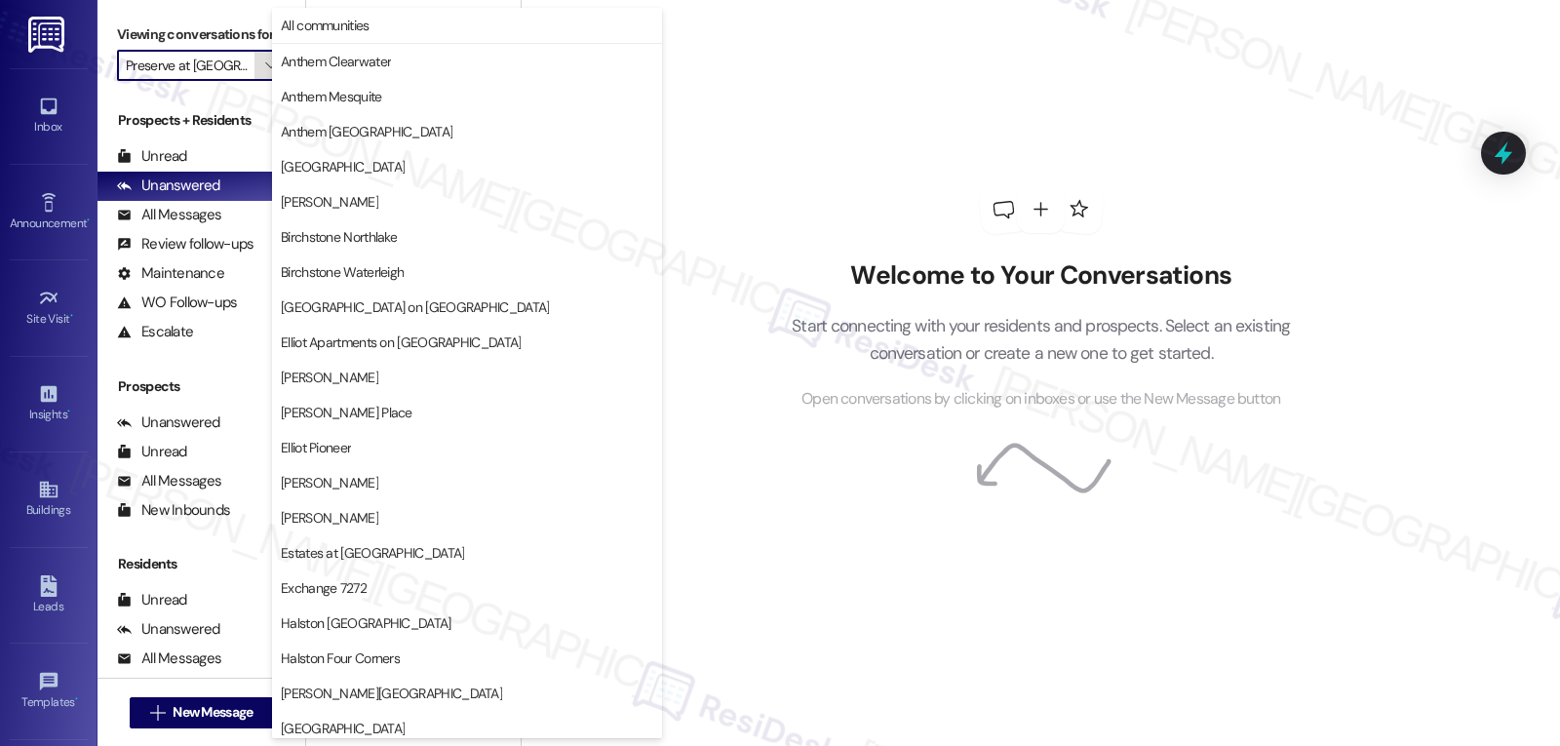
scroll to position [675, 0]
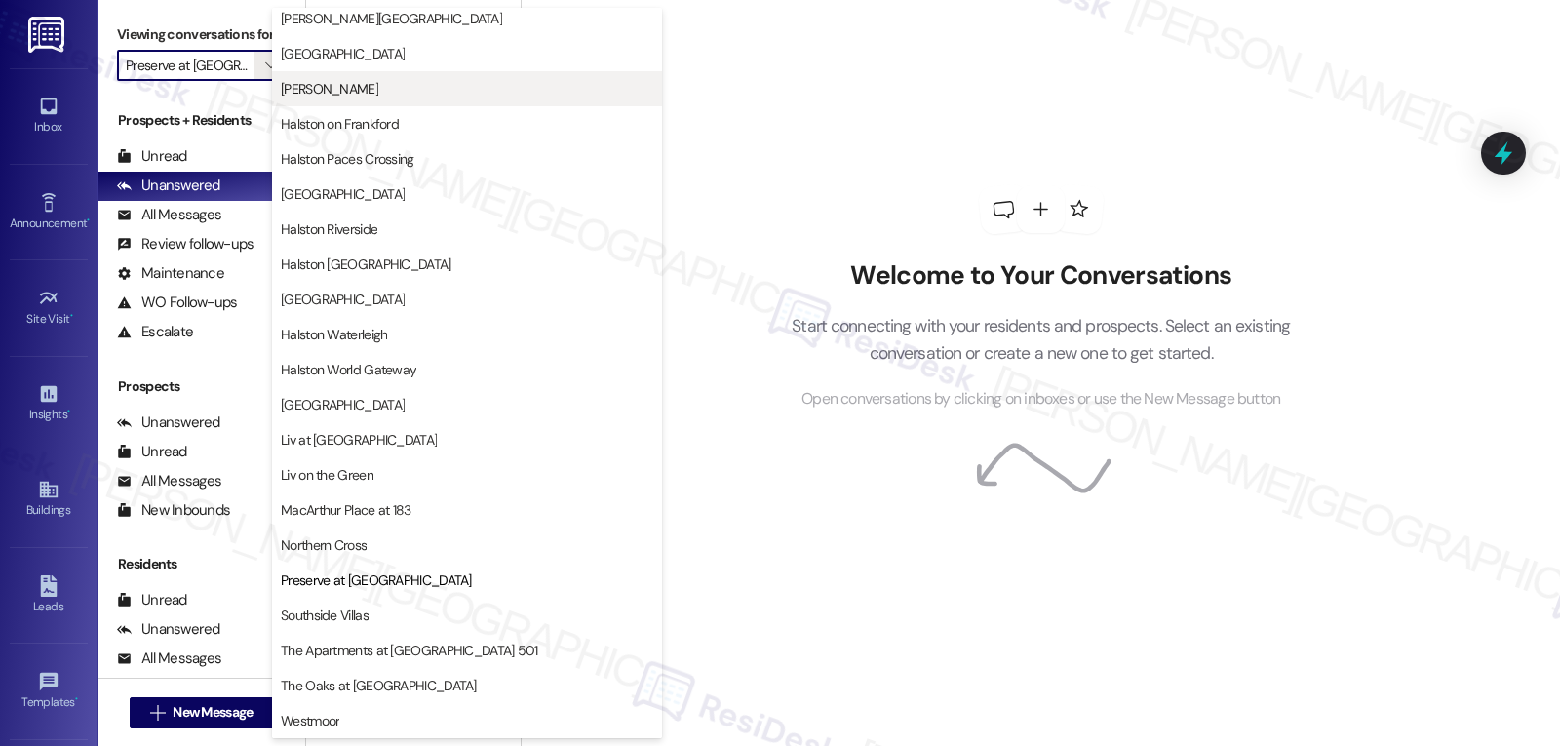
click at [378, 96] on span "[PERSON_NAME]" at bounding box center [330, 89] width 98 height 20
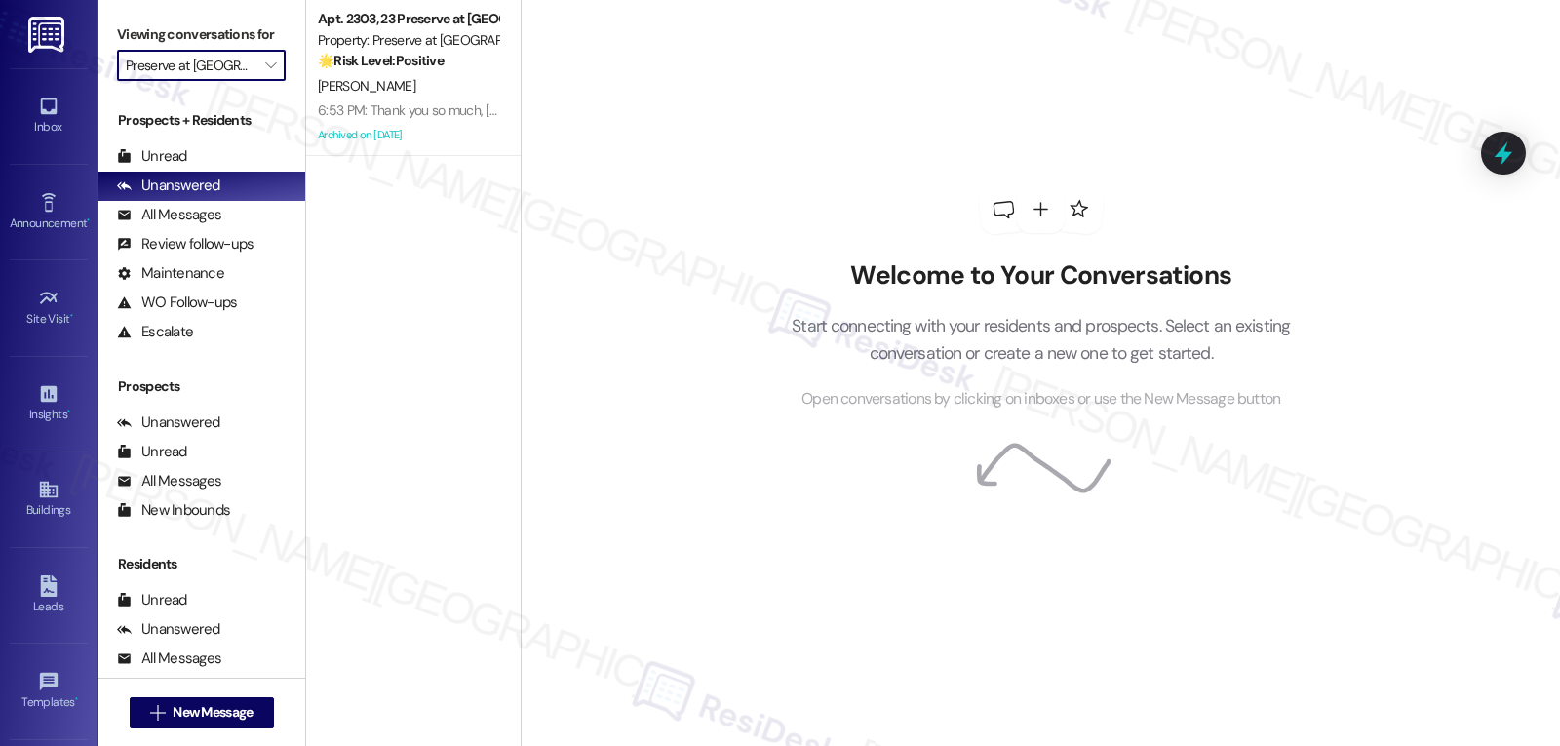
type input "[PERSON_NAME]"
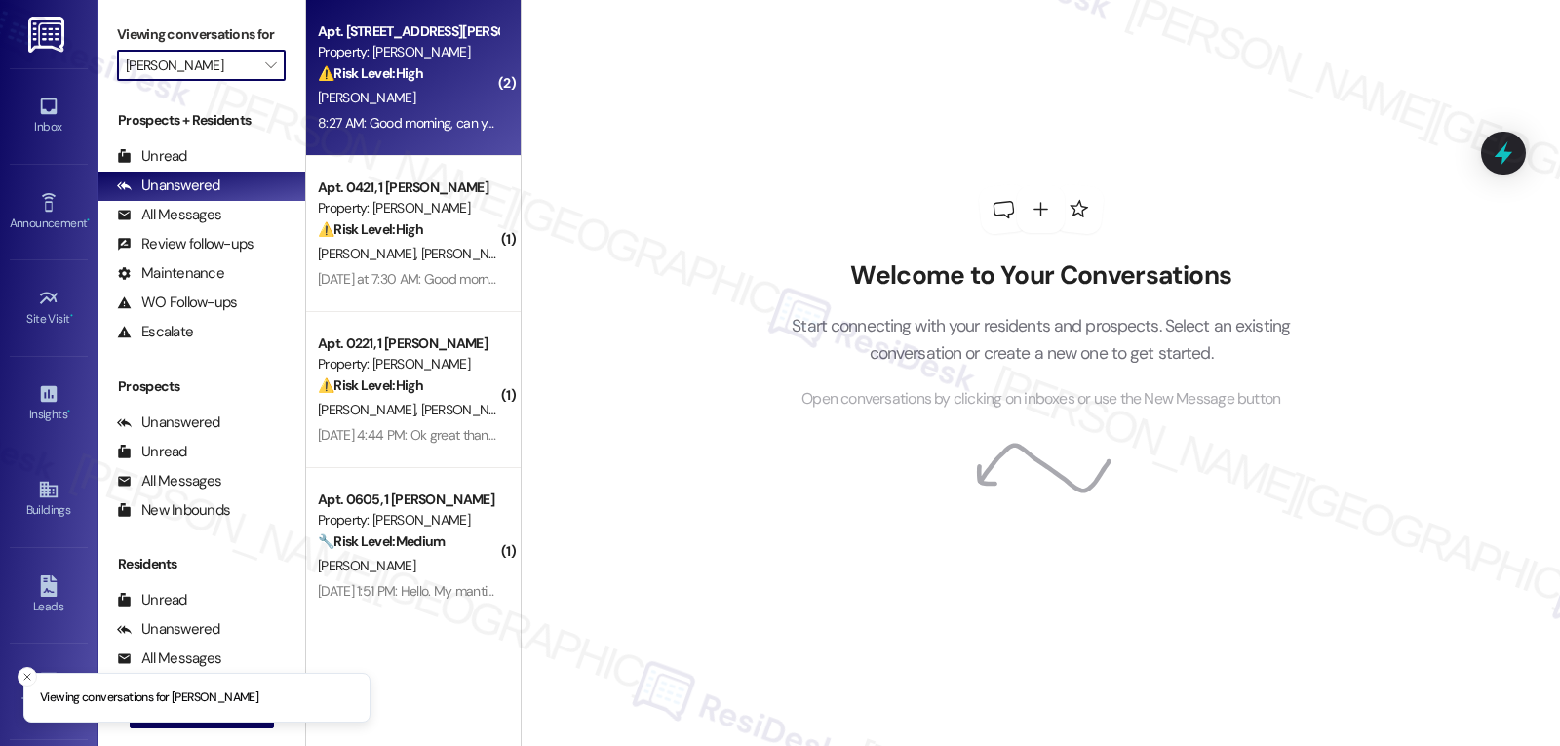
click at [408, 101] on div "[PERSON_NAME]" at bounding box center [408, 98] width 184 height 24
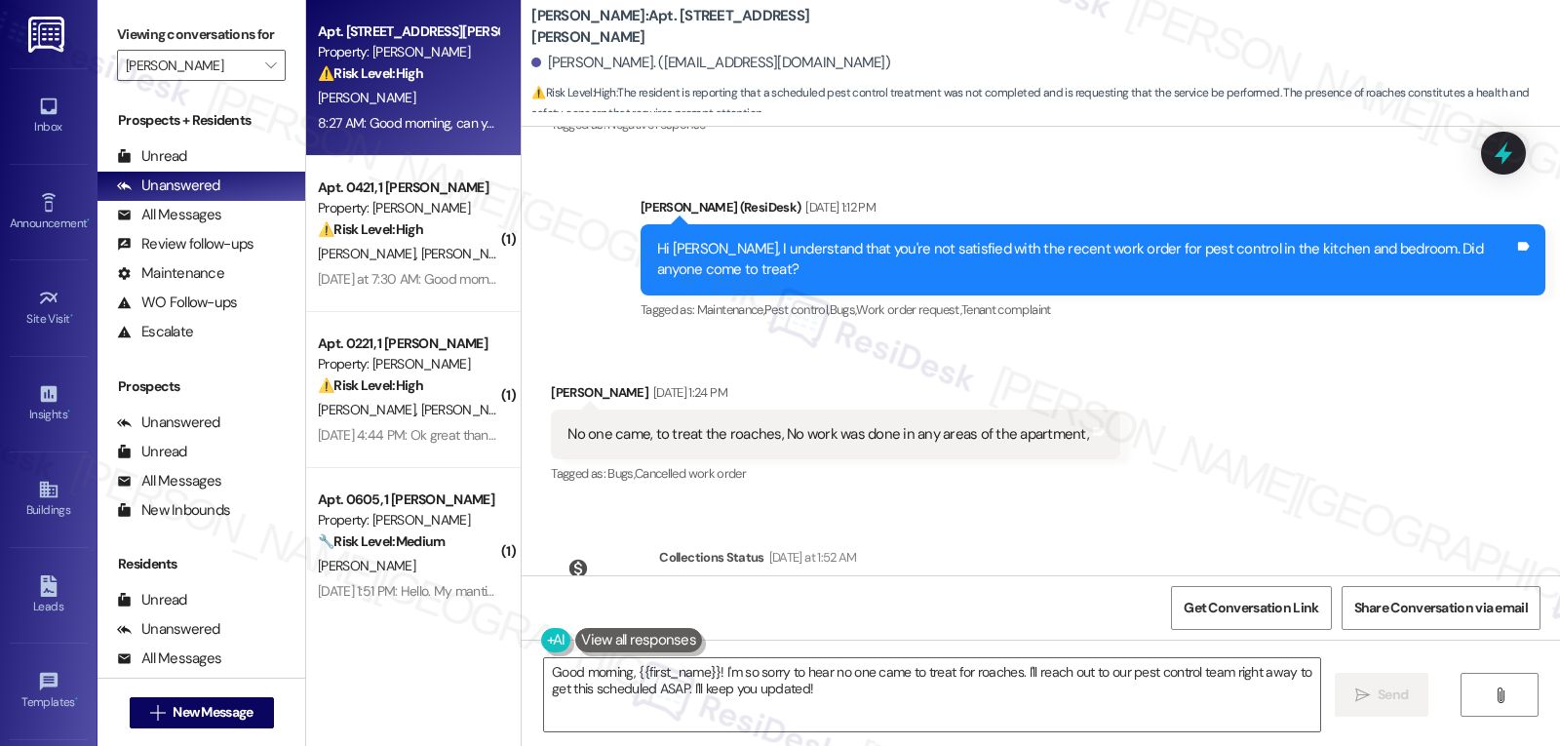
scroll to position [6932, 0]
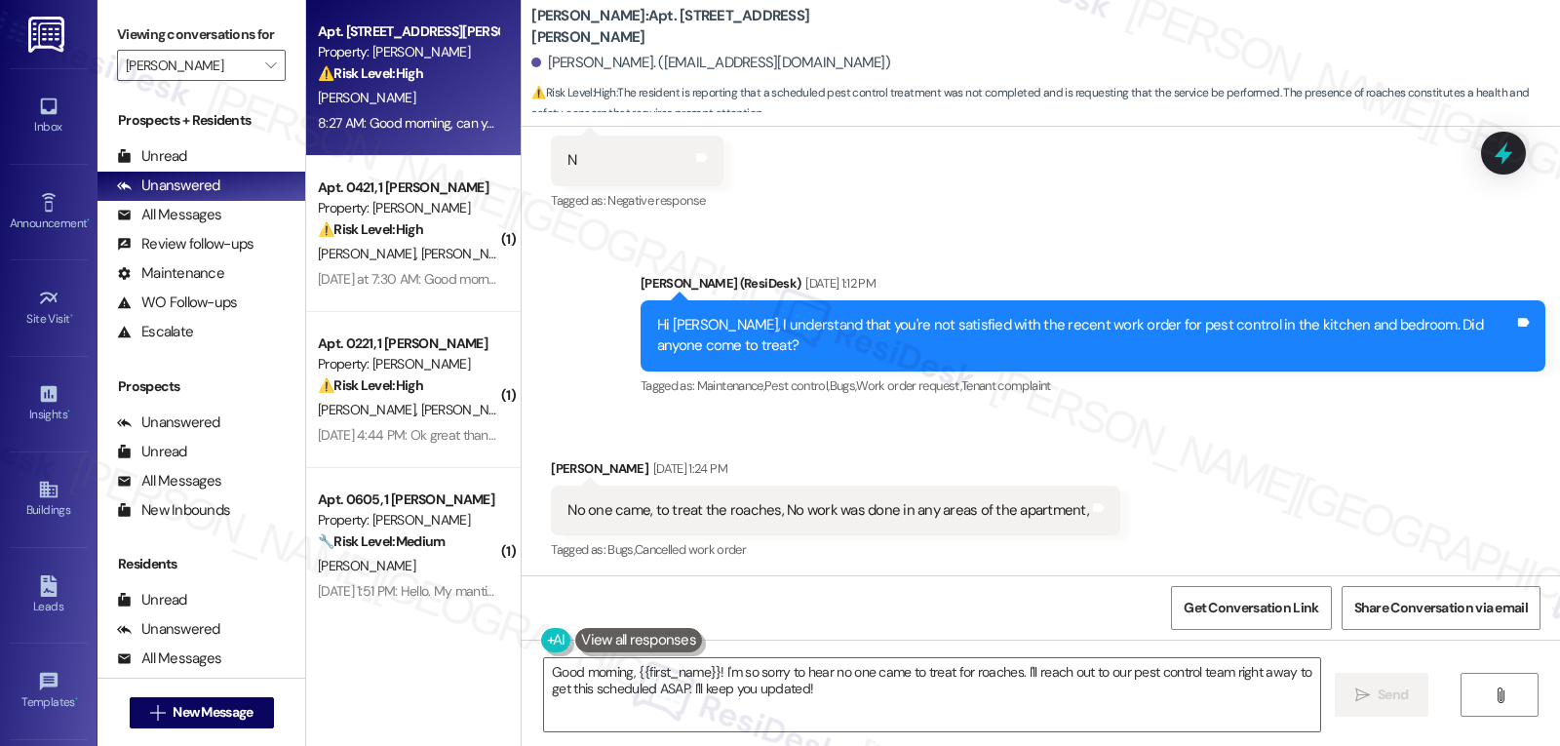
click at [626, 296] on div "Sent via SMS [PERSON_NAME] (ResiDesk) [DATE] 1:12 PM Hi [PERSON_NAME], I unders…" at bounding box center [1093, 336] width 934 height 156
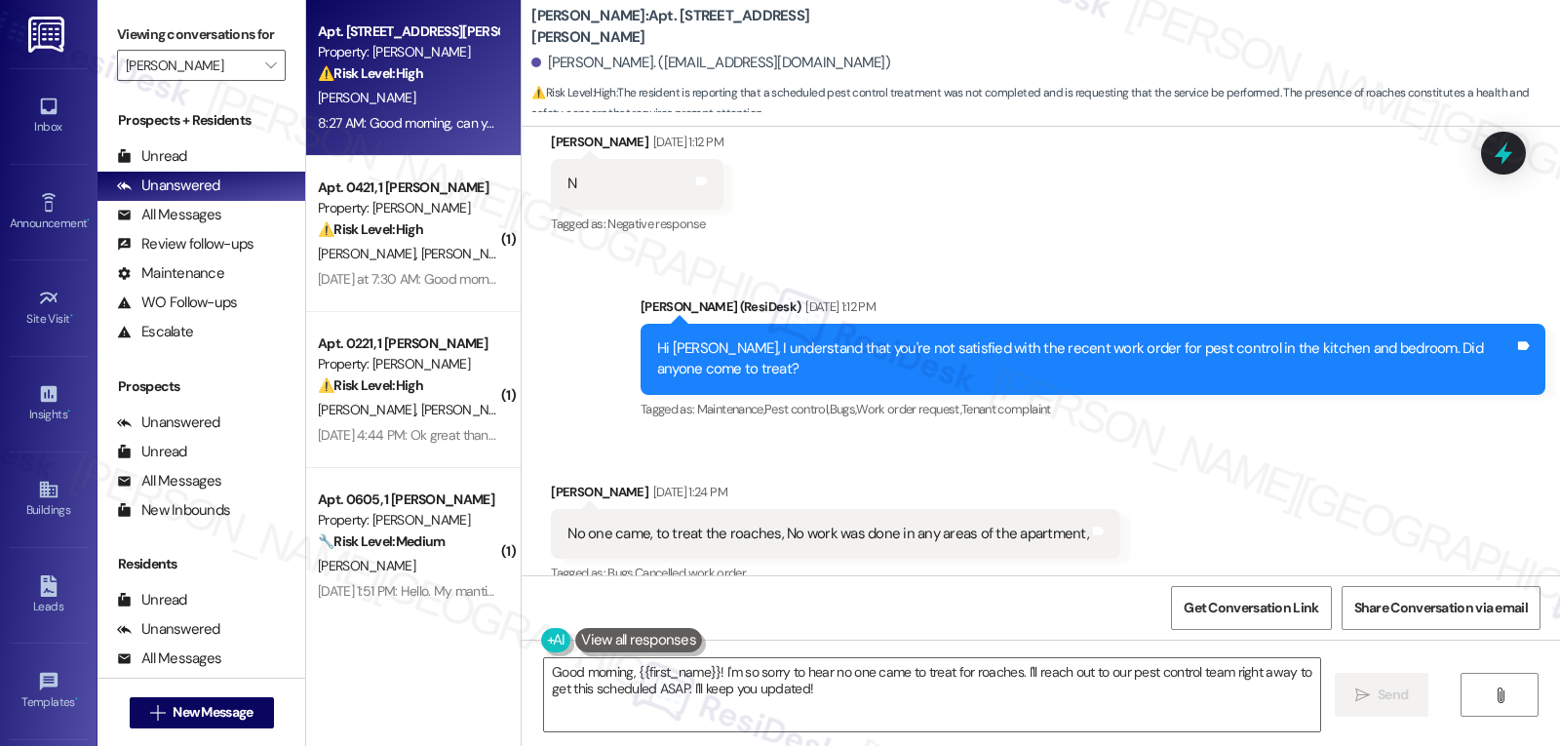
scroll to position [7322, 0]
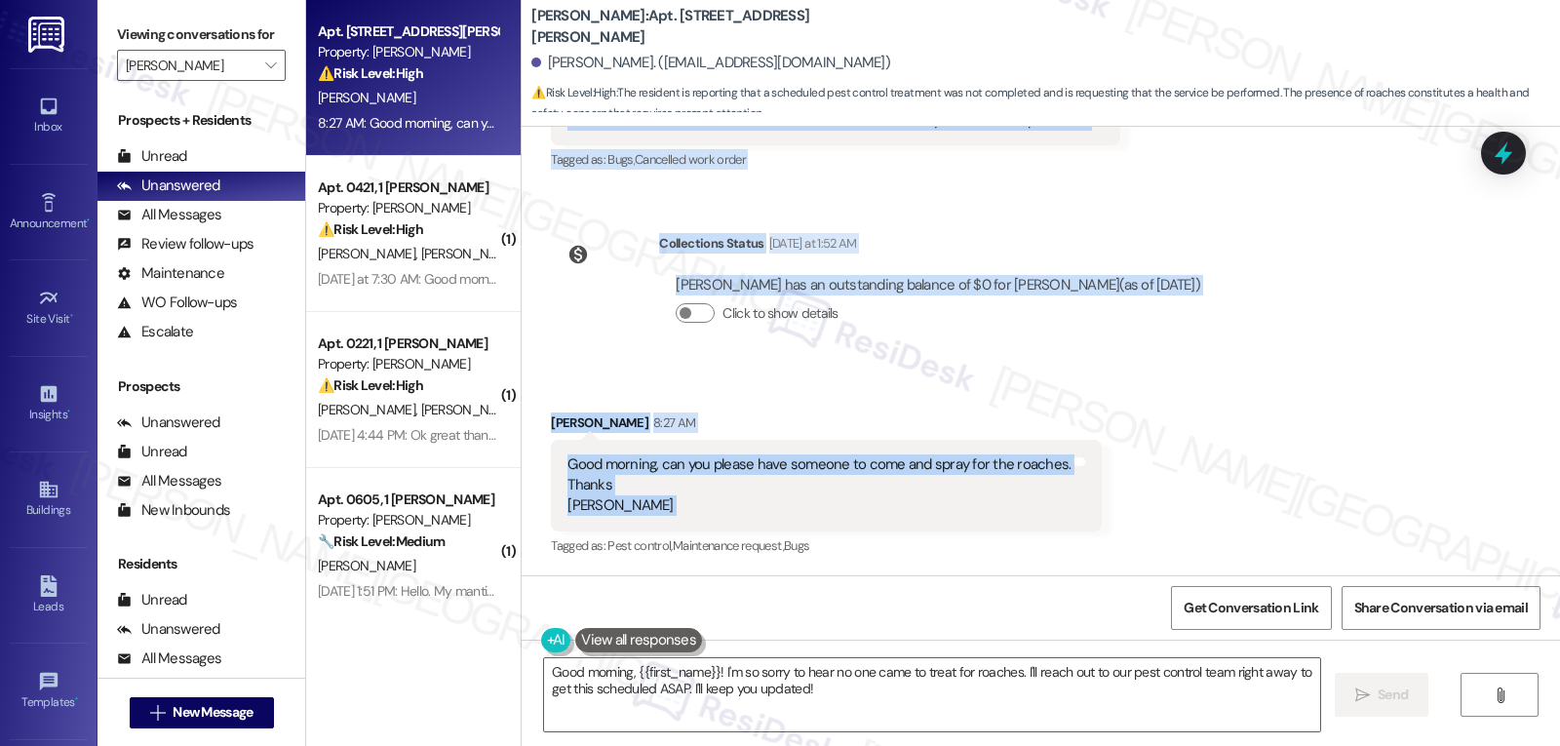
drag, startPoint x: 623, startPoint y: 323, endPoint x: 1142, endPoint y: 522, distance: 555.6
click at [1142, 522] on div "Lease started [DATE] 7:00 PM Survey, sent via SMS Residesk Automated Survey [DA…" at bounding box center [1041, 351] width 1039 height 449
copy div "Residesk Automated Survey [DATE] 12:29 PM Hi [PERSON_NAME]! I'm checking in on …"
click at [783, 667] on textarea "Good morning, {{first_name}}! I'm so sorry to hear no one came to treat for roa…" at bounding box center [932, 694] width 776 height 73
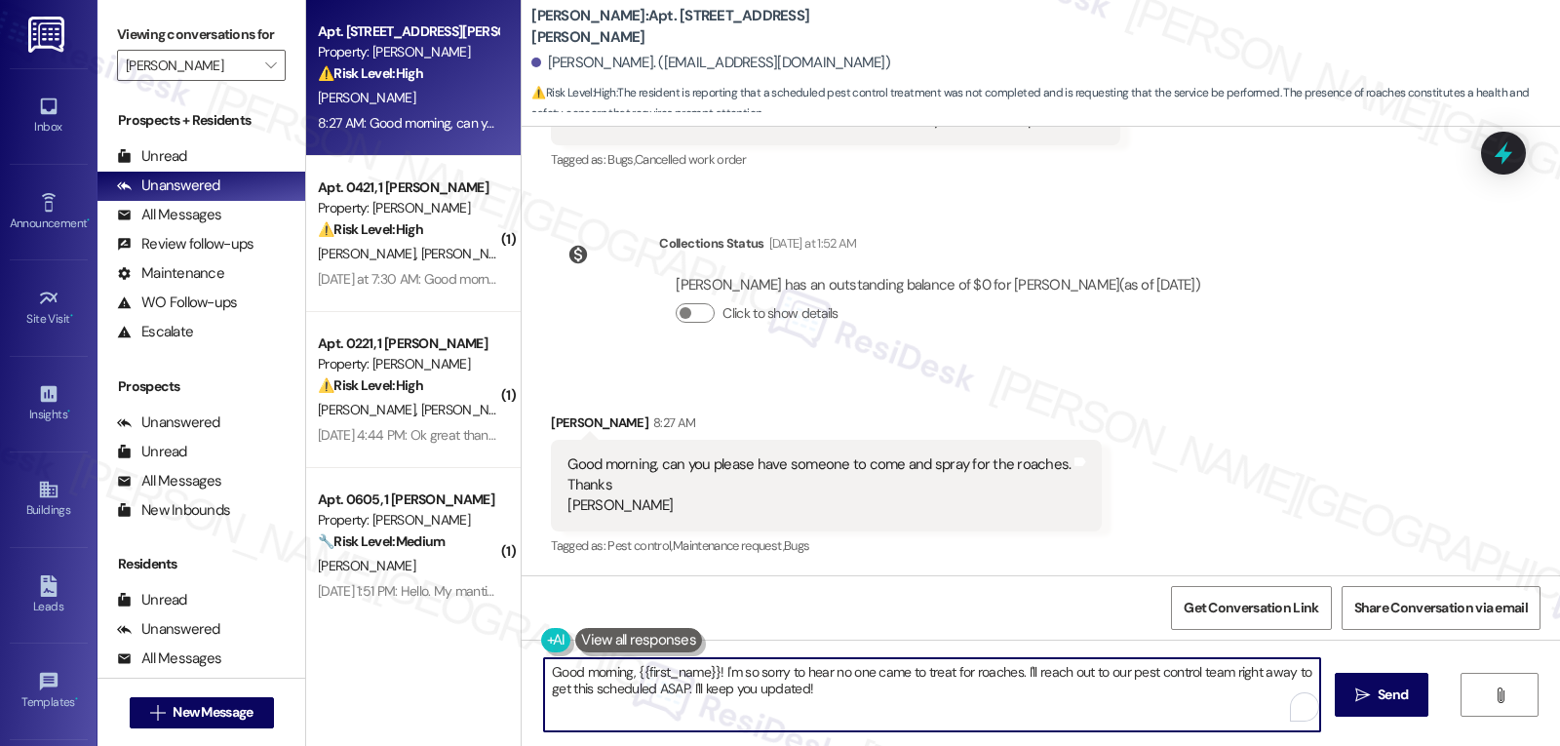
paste textarea "[PERSON_NAME]. Thank you for following up—I’m really sorry no one came out for …"
click at [842, 681] on textarea "Good morning, [PERSON_NAME]. Thank you for following up—I’m really sorry no one…" at bounding box center [929, 694] width 776 height 73
click at [742, 698] on textarea "Good morning, [PERSON_NAME]. Thank you for following up. I’m really sorry no on…" at bounding box center [929, 694] width 776 height 73
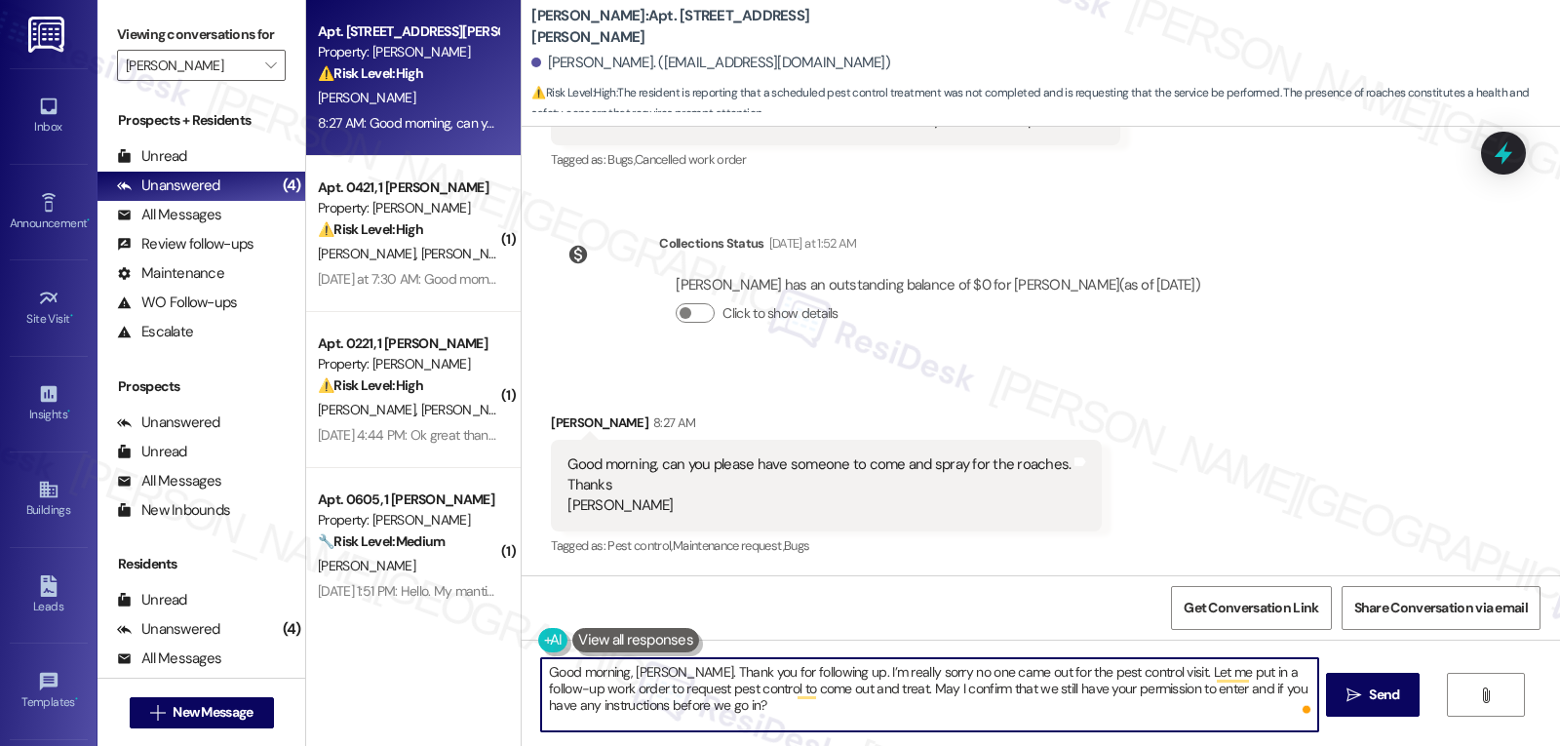
click at [1182, 687] on textarea "Good morning, [PERSON_NAME]. Thank you for following up. I’m really sorry no on…" at bounding box center [929, 694] width 776 height 73
click at [946, 709] on textarea "Good morning, [PERSON_NAME]. Thank you for following up. I’m really sorry no on…" at bounding box center [929, 694] width 776 height 73
type textarea "Good morning, [PERSON_NAME]. Thank you for following up. I’m really sorry no on…"
click at [1395, 709] on button " Send" at bounding box center [1373, 695] width 95 height 44
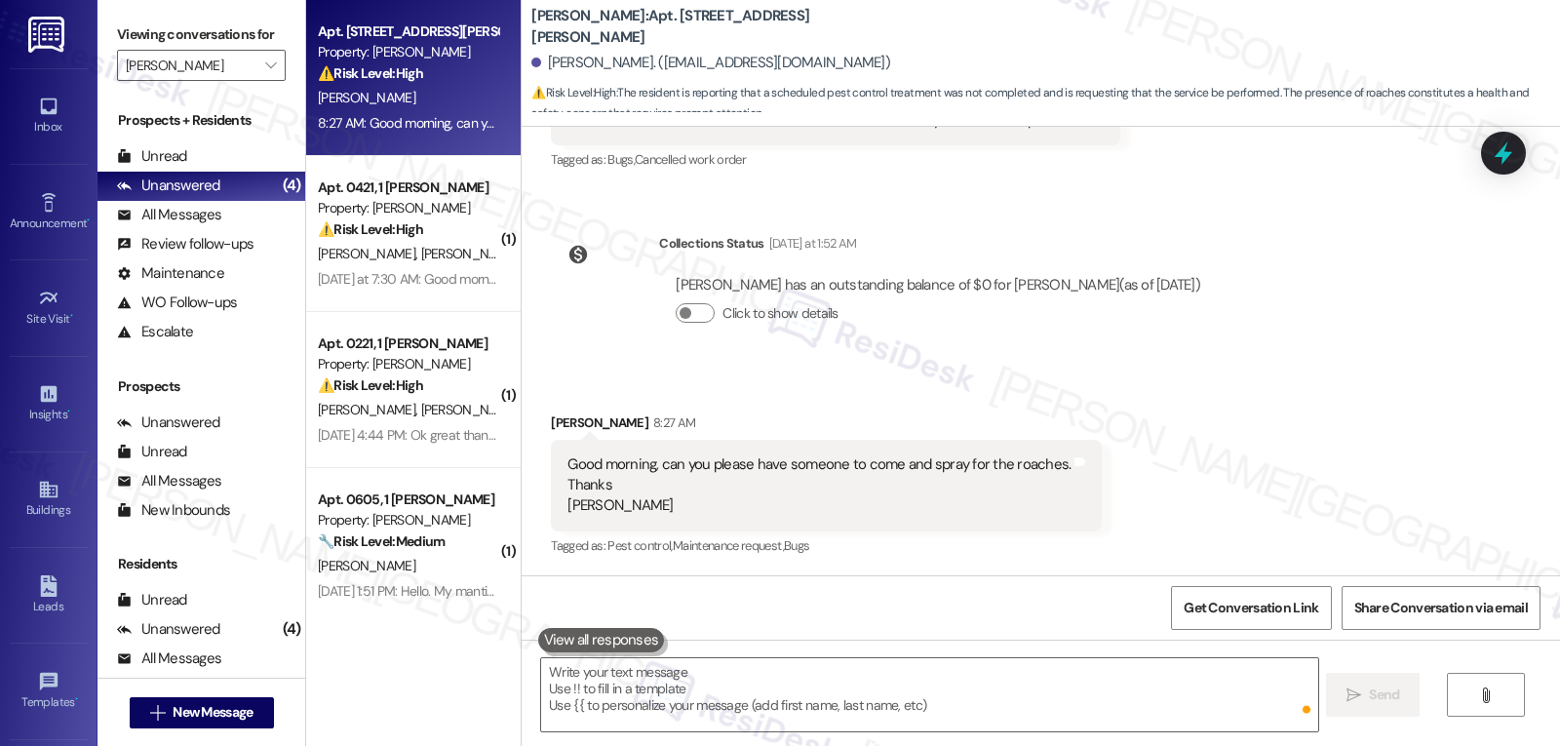
scroll to position [7321, 0]
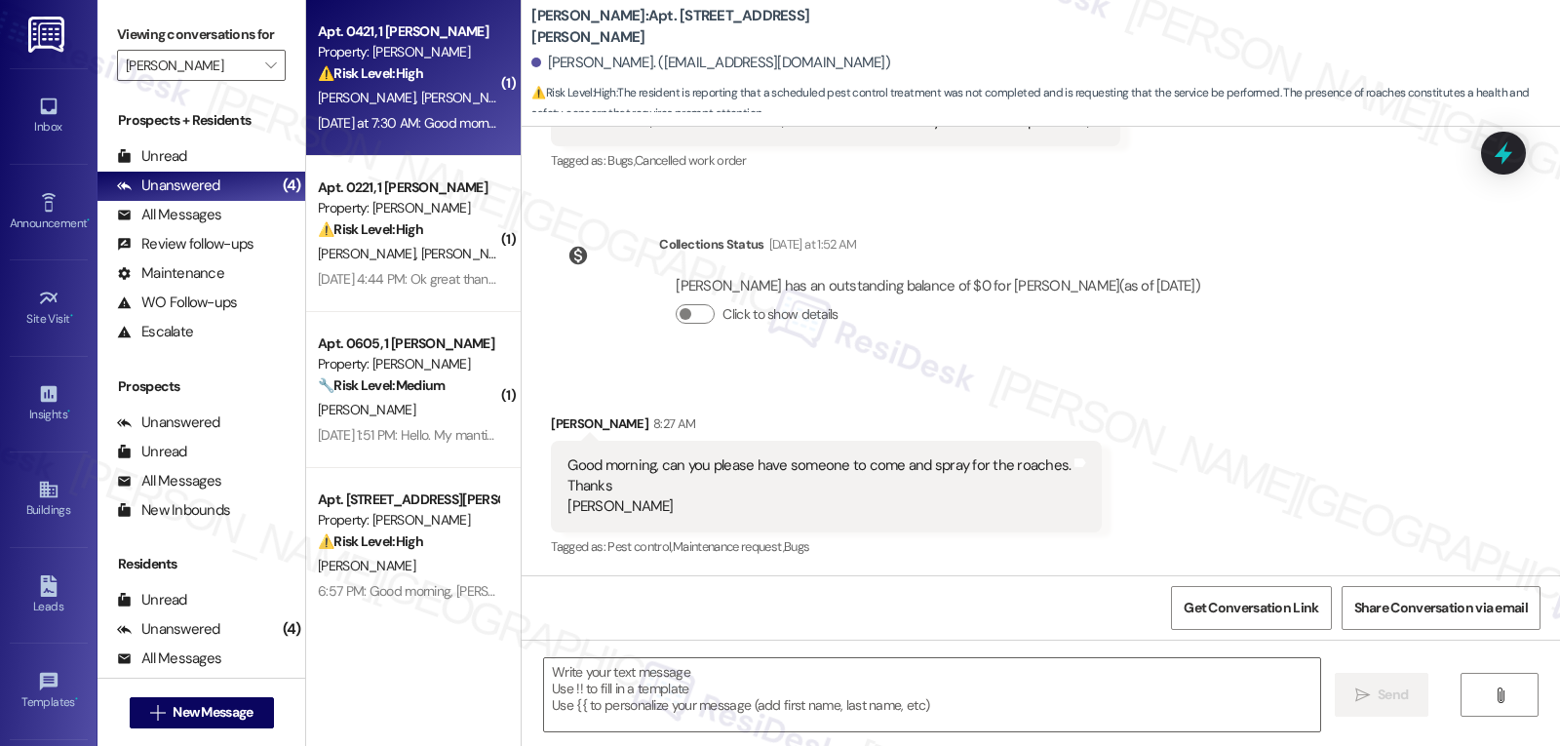
type textarea "Fetching suggested responses. Please feel free to read through the conversation…"
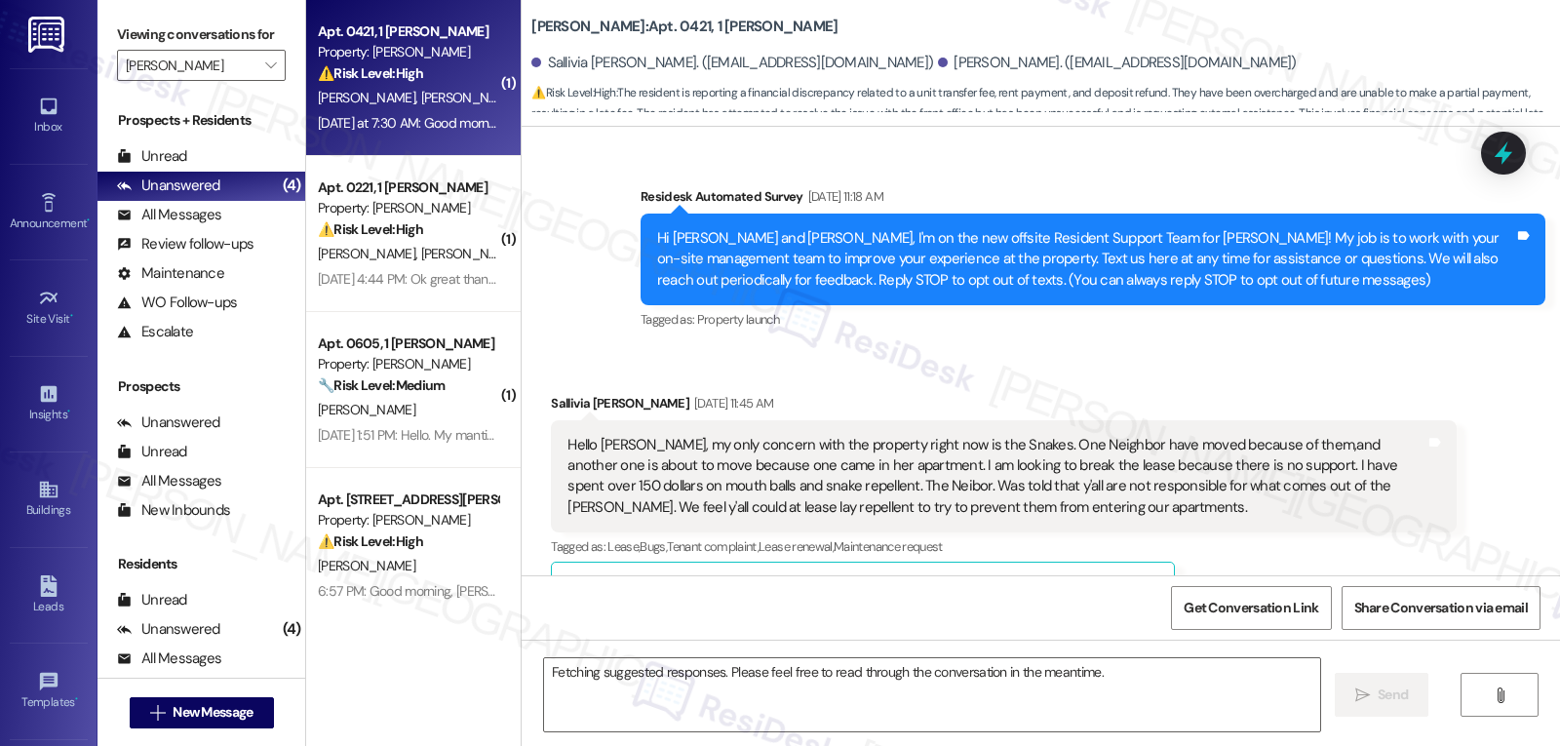
scroll to position [13844, 0]
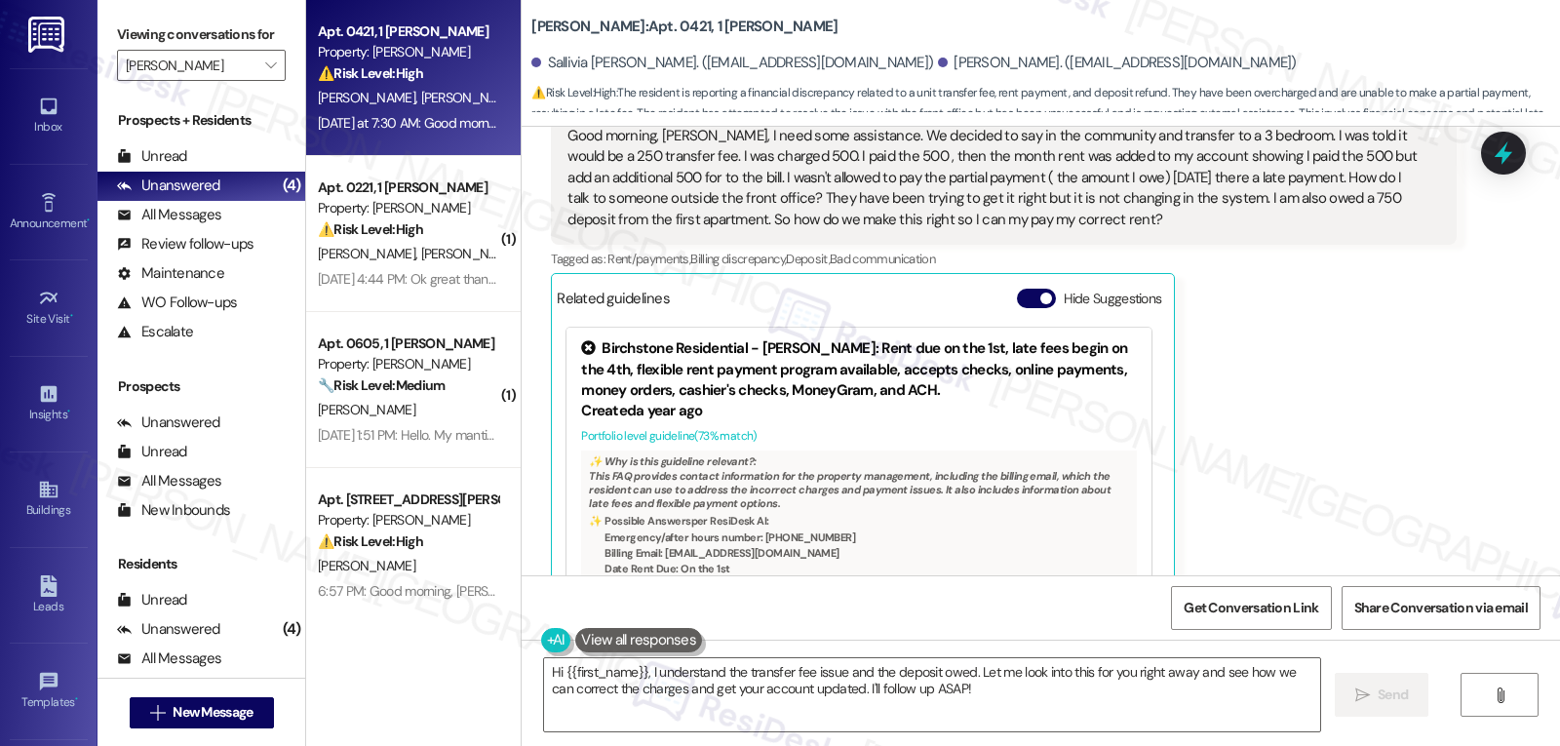
click at [1419, 333] on div "Sallivia [PERSON_NAME] Question Neutral [DATE] at 7:30 AM Good morning, [PERSON…" at bounding box center [1003, 342] width 905 height 559
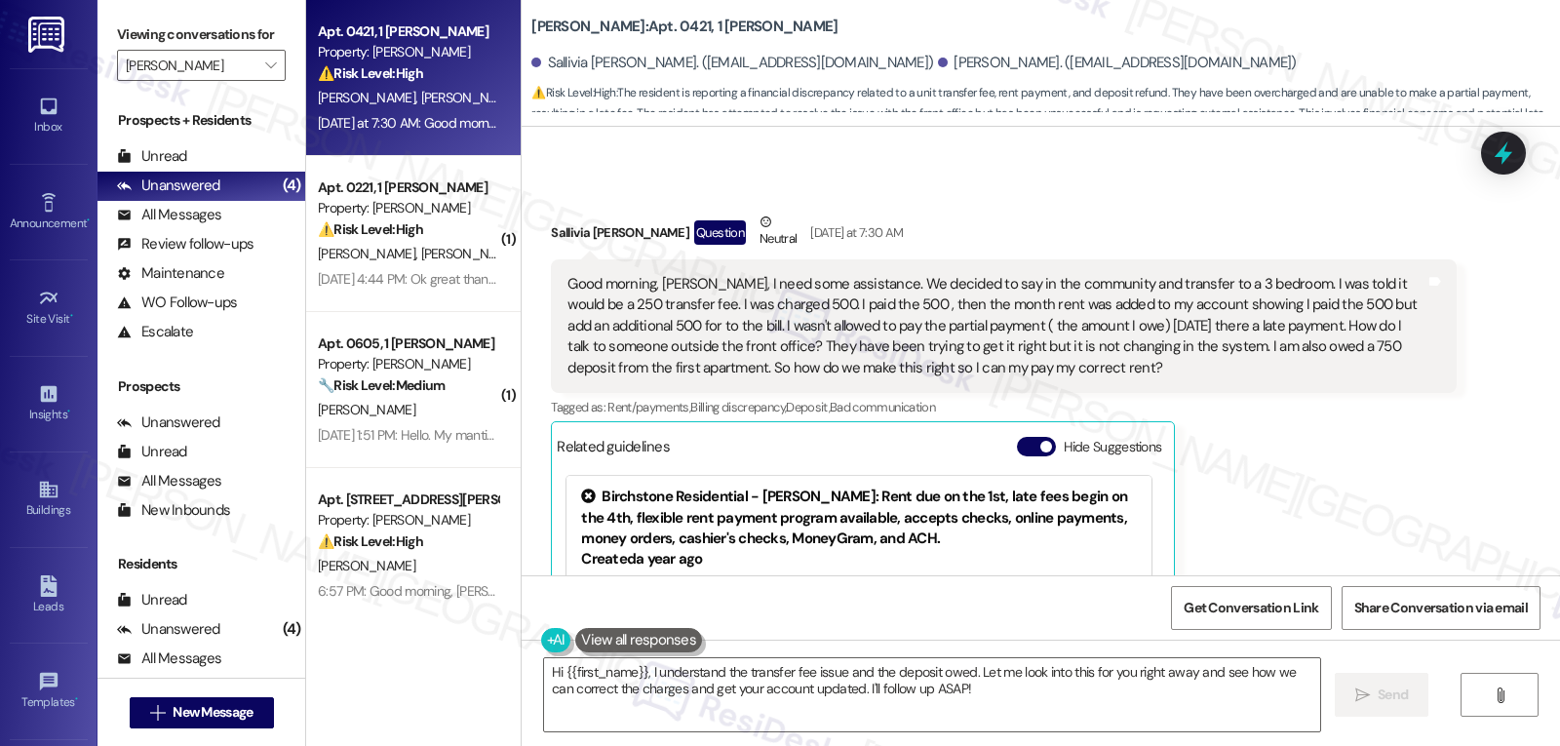
scroll to position [13649, 0]
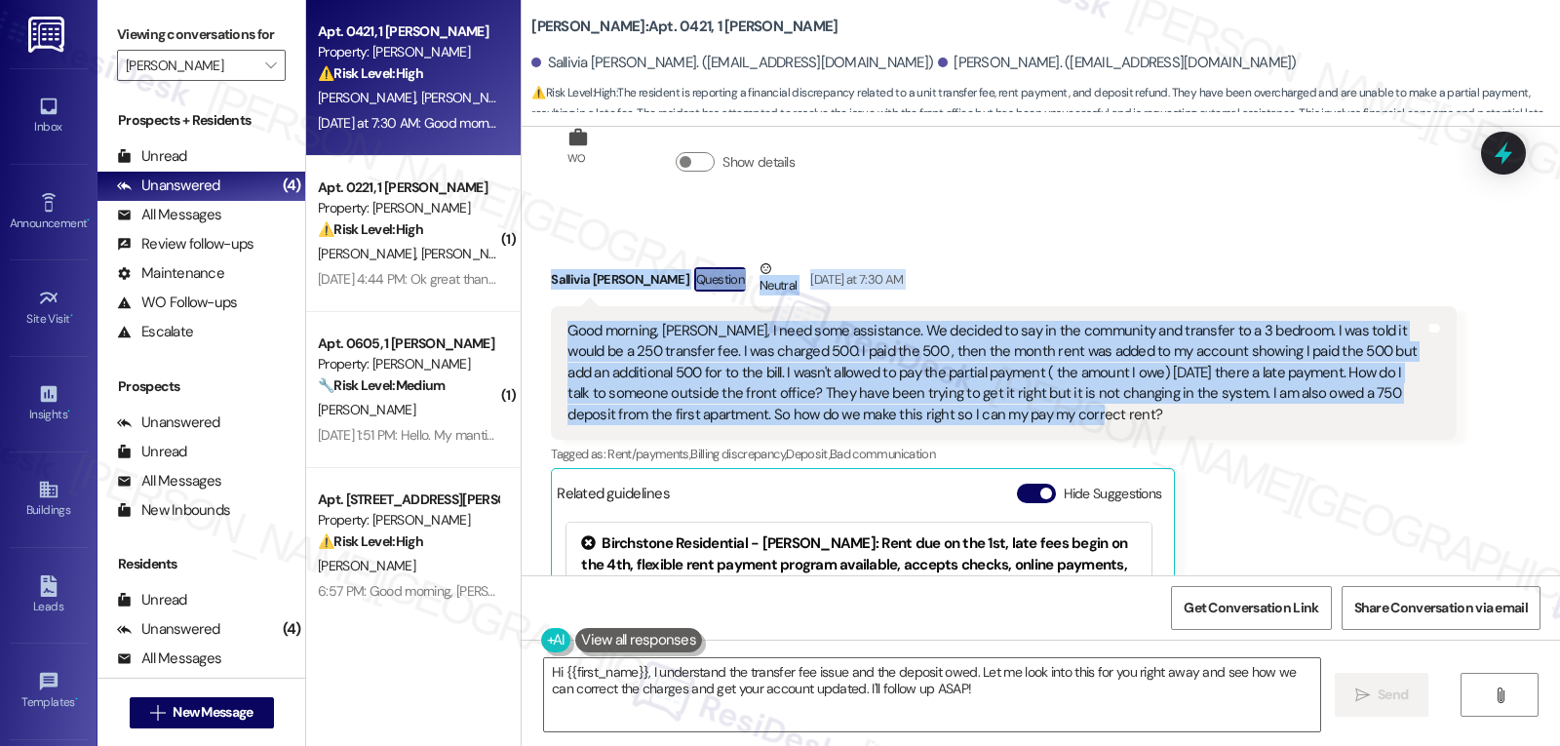
drag, startPoint x: 528, startPoint y: 210, endPoint x: 1307, endPoint y: 356, distance: 792.7
click at [1307, 356] on div "Received via SMS Sallivia [PERSON_NAME] Question Neutral [DATE] at 7:30 AM Good…" at bounding box center [1003, 538] width 934 height 588
copy div "Sallivia [PERSON_NAME] Question Neutral [DATE] at 7:30 AM Good morning, [PERSON…"
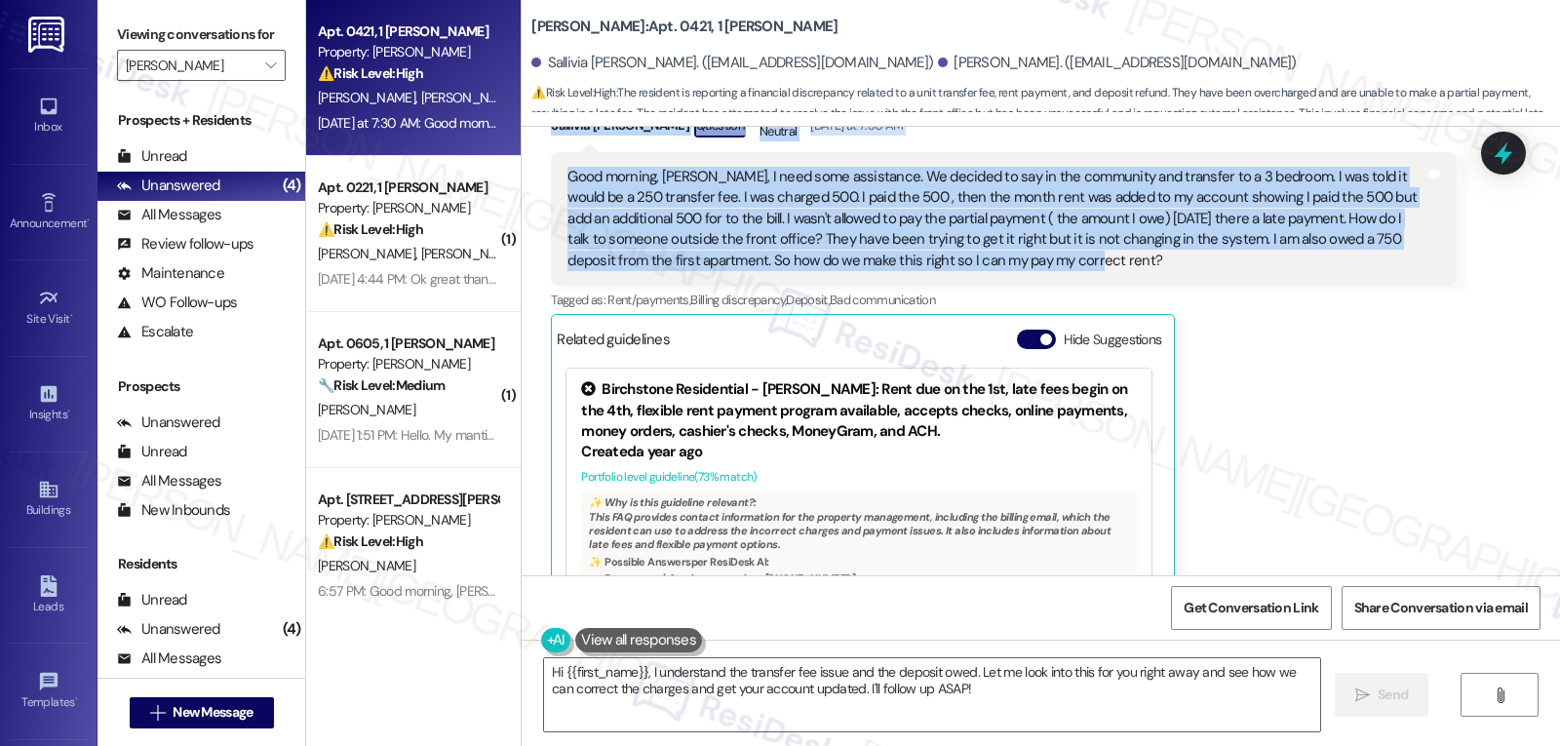
scroll to position [13844, 0]
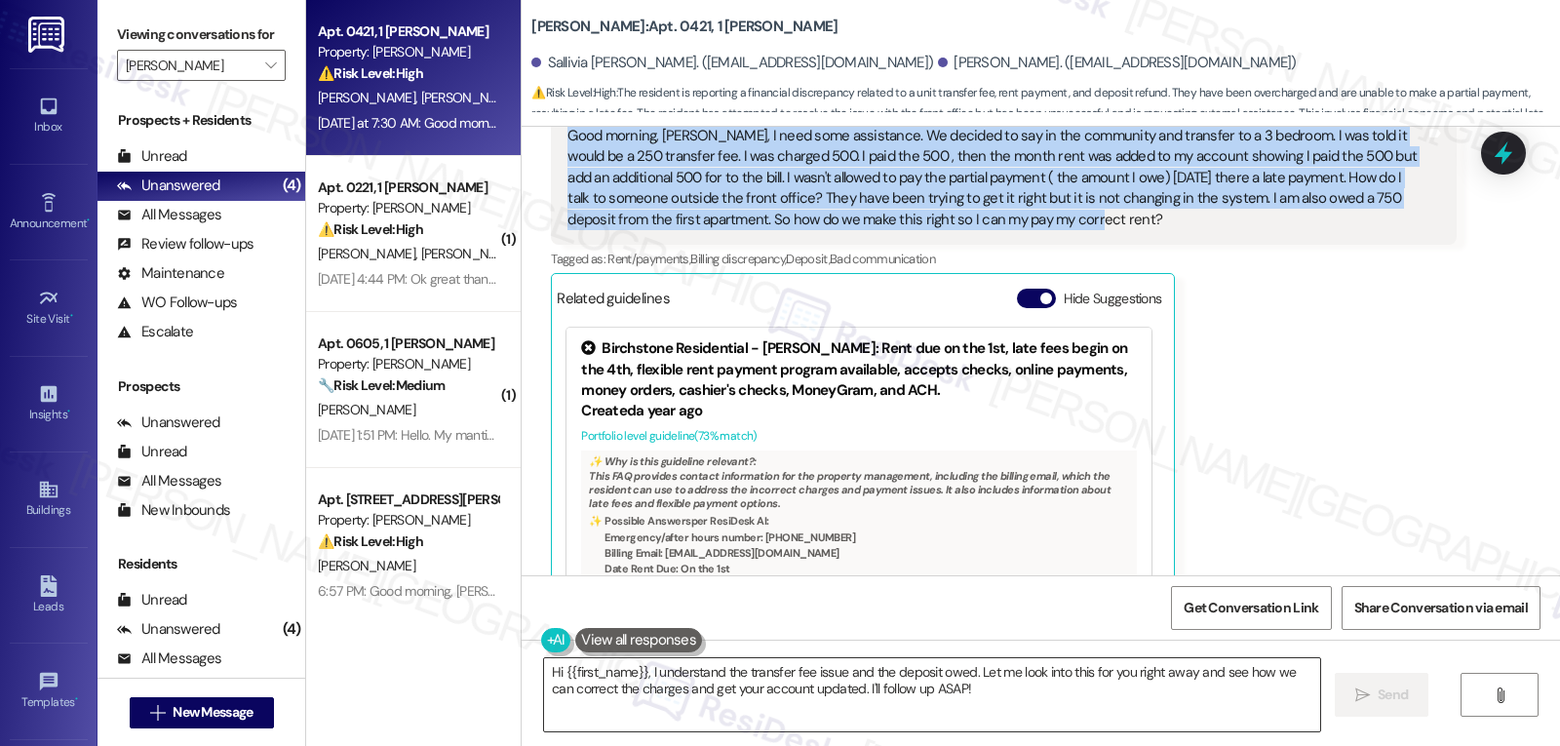
click at [959, 701] on textarea "Hi {{first_name}}, I understand the transfer fee issue and the deposit owed. Le…" at bounding box center [932, 694] width 776 height 73
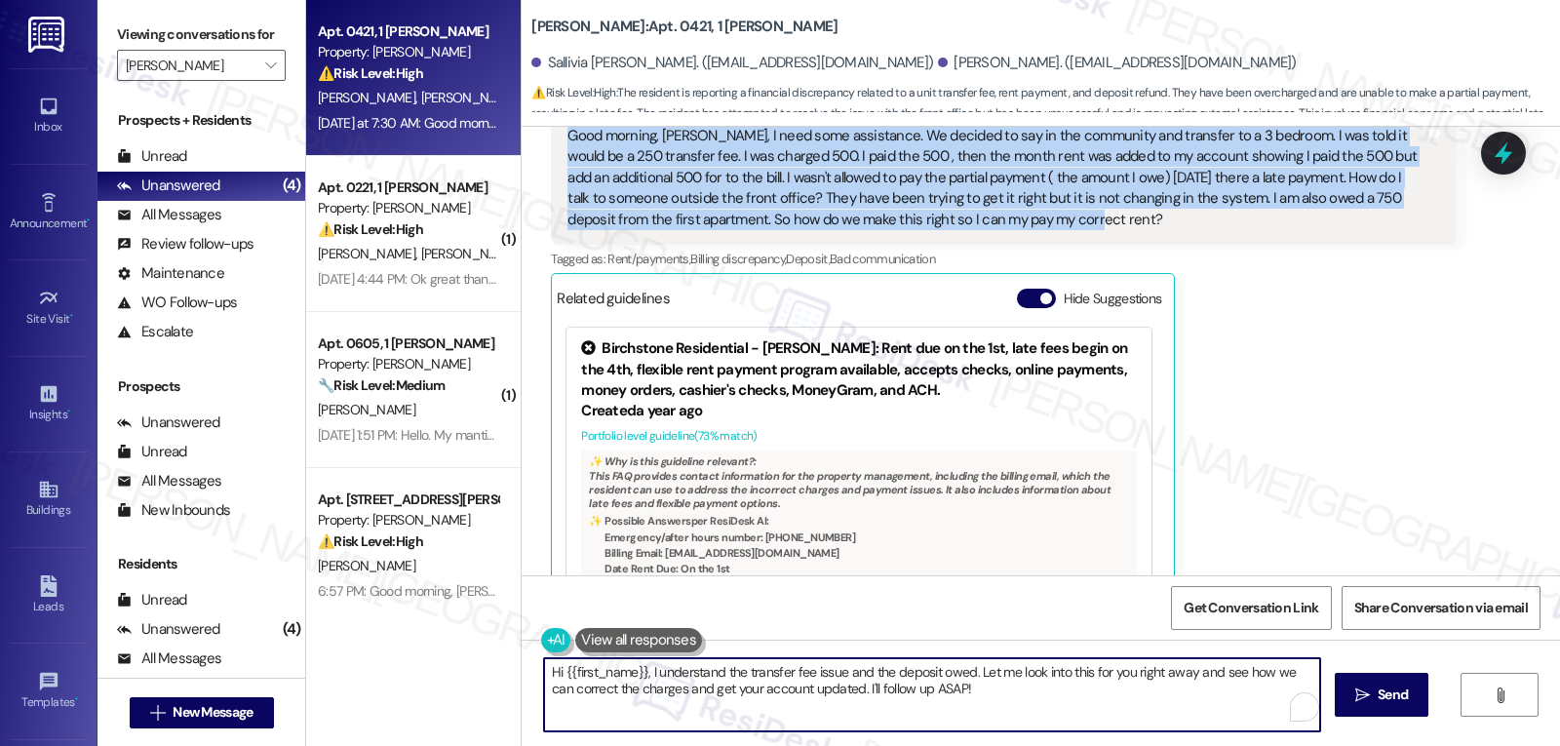
paste textarea "Good morning, [GEOGRAPHIC_DATA]. Thank you for laying that out so clearly"
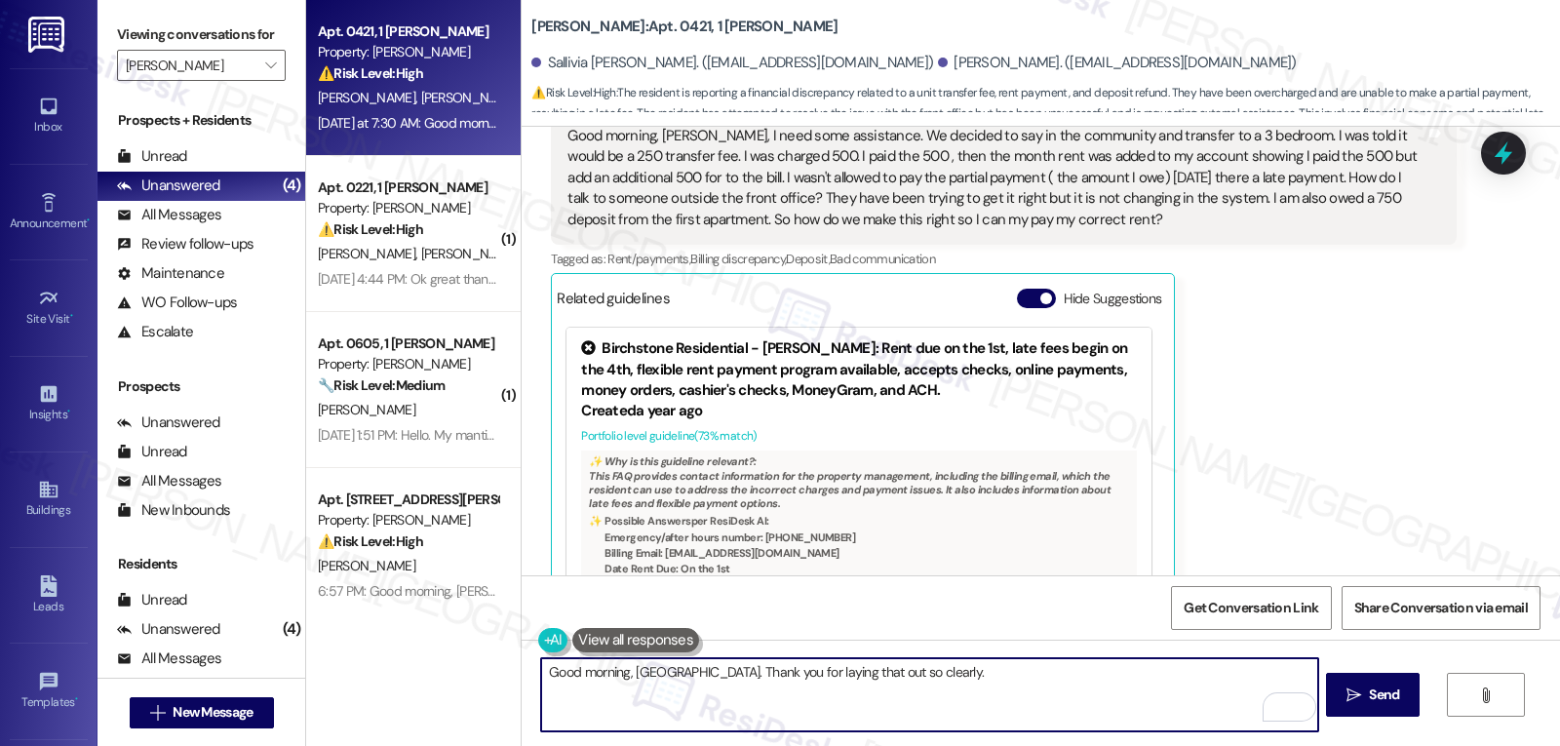
click at [943, 670] on textarea "Good morning, [GEOGRAPHIC_DATA]. Thank you for laying that out so clearly." at bounding box center [929, 694] width 776 height 73
paste textarea "I can understand how frustrating this must feel with the transfer fee, the extr…"
click at [863, 697] on textarea "Good morning, [GEOGRAPHIC_DATA]. Thank you for laying that out so clearly. I ca…" at bounding box center [929, 694] width 776 height 73
paste textarea "I’ll flag this for the property management team right away so they can review y…"
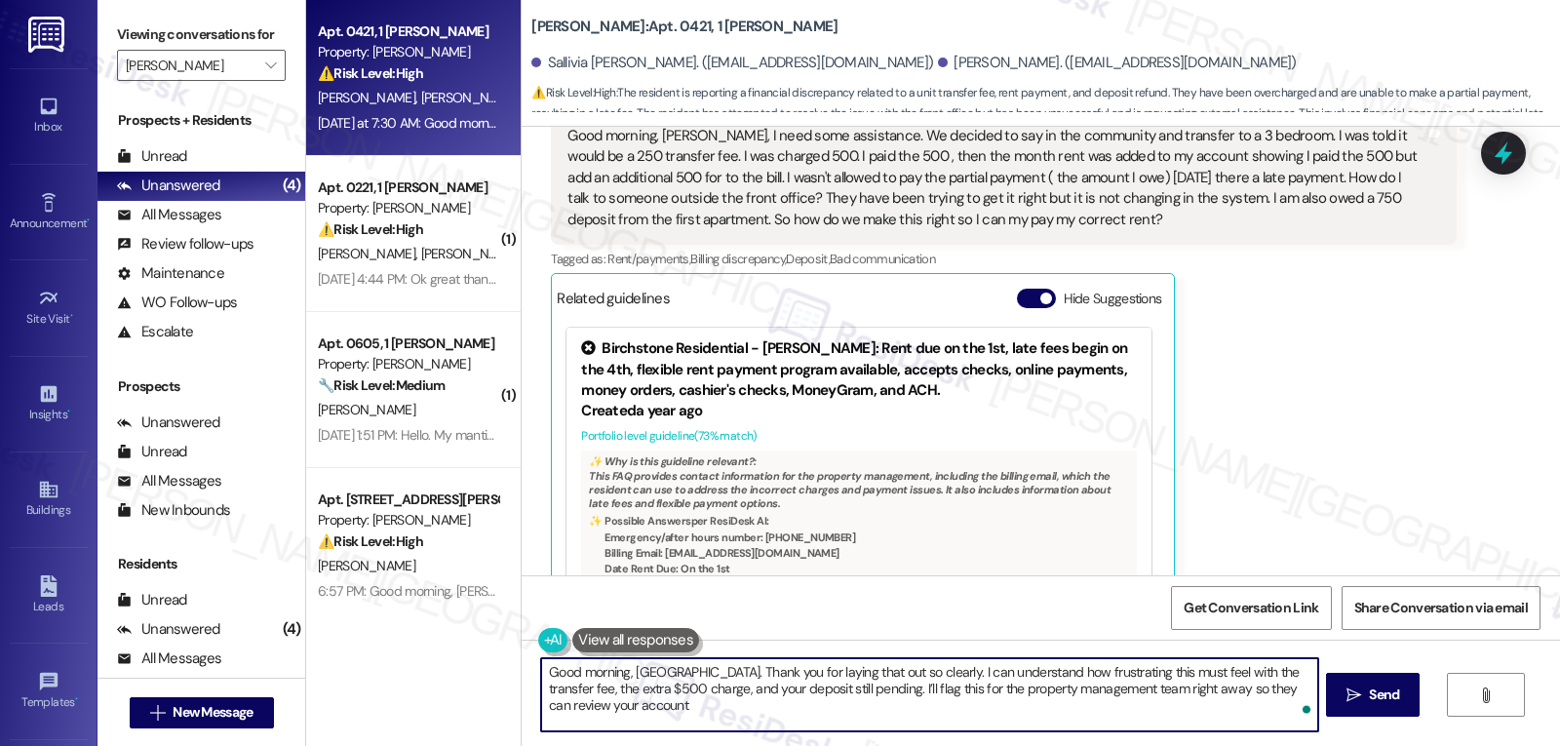
click at [947, 691] on textarea "Good morning, [GEOGRAPHIC_DATA]. Thank you for laying that out so clearly. I ca…" at bounding box center [929, 694] width 776 height 73
drag, startPoint x: 1050, startPoint y: 690, endPoint x: 1177, endPoint y: 684, distance: 126.9
click at [1177, 684] on textarea "Good morning, [GEOGRAPHIC_DATA]. Thank you for laying that out so clearly. I ca…" at bounding box center [929, 694] width 776 height 73
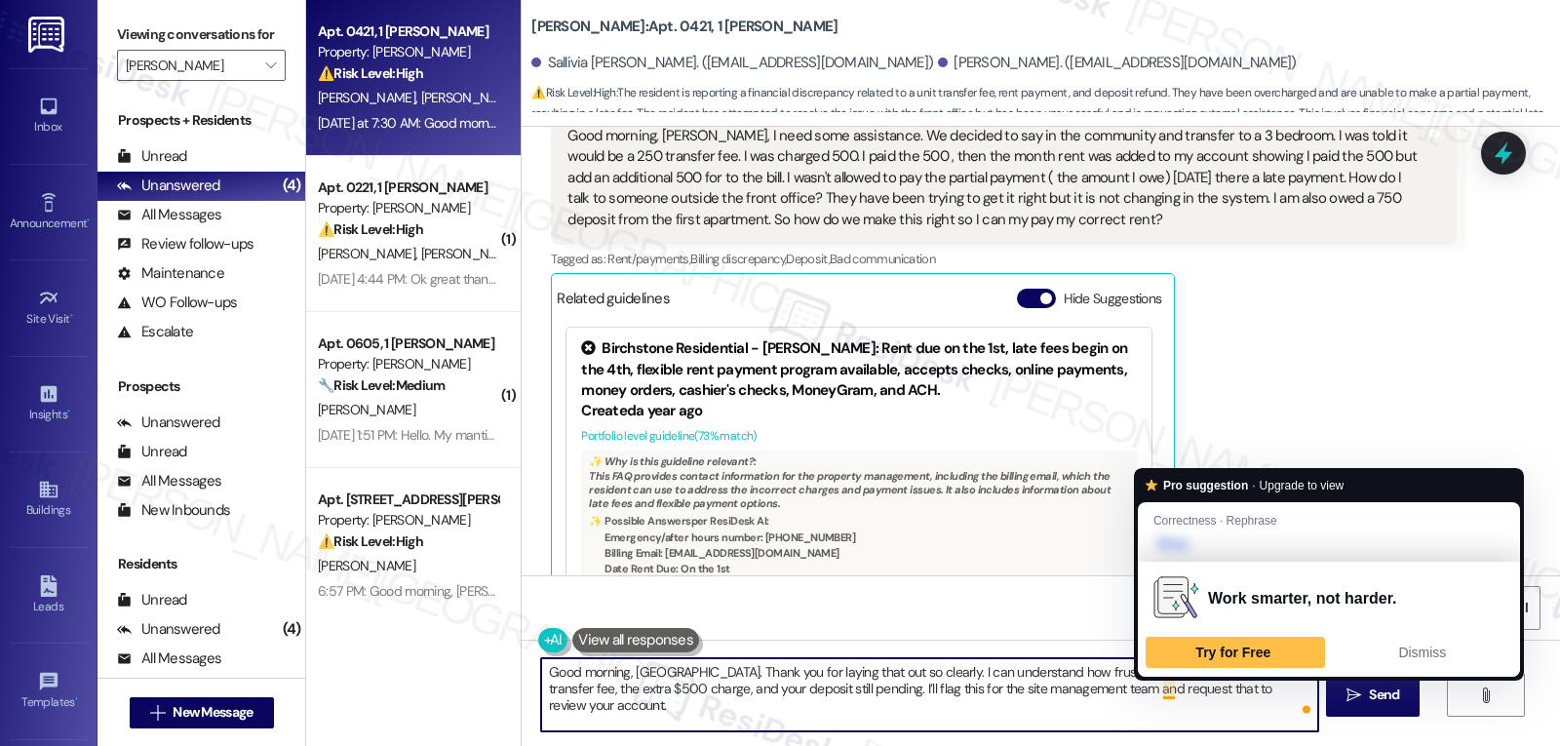
click at [1130, 693] on textarea "Good morning, [GEOGRAPHIC_DATA]. Thank you for laying that out so clearly. I ca…" at bounding box center [929, 694] width 776 height 73
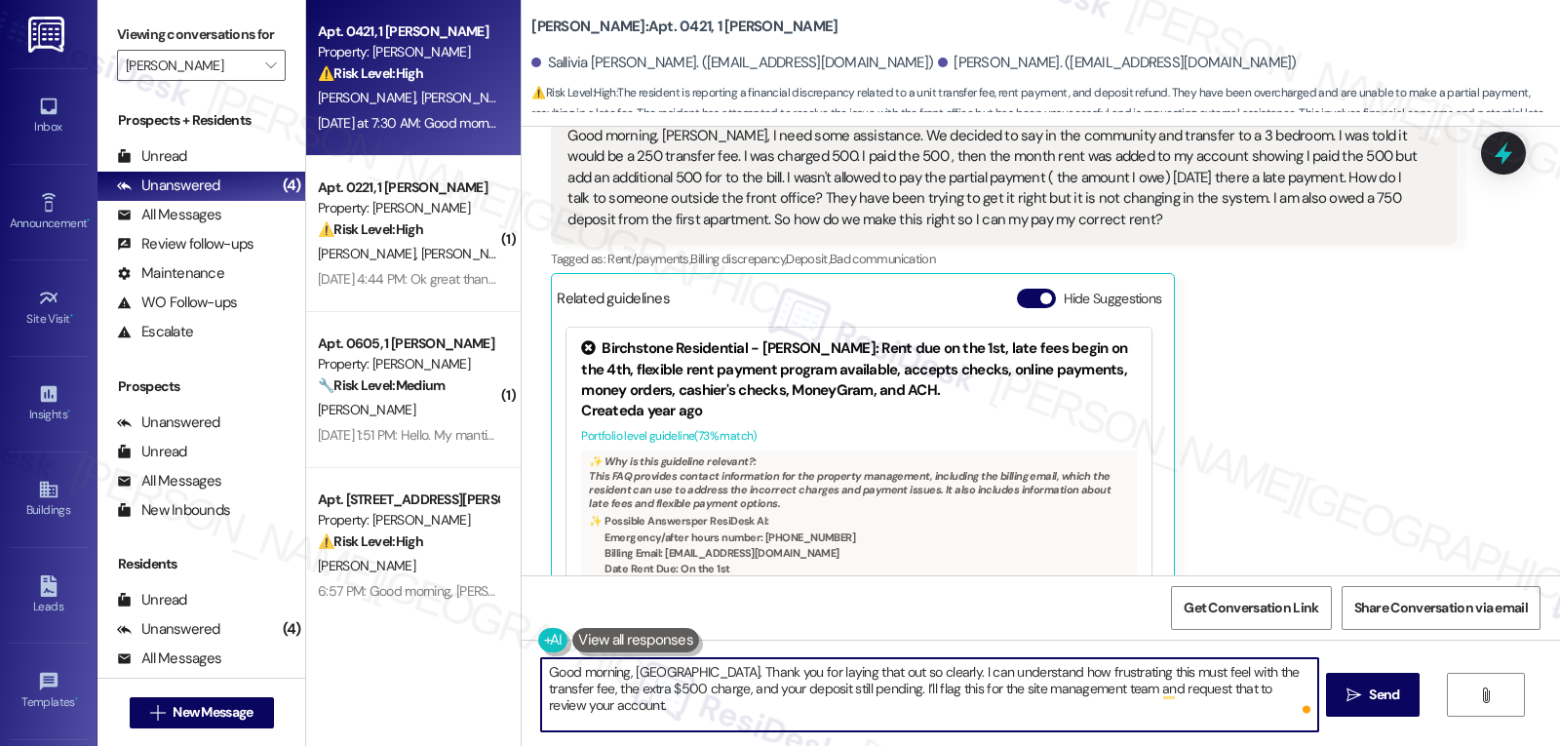
click at [1130, 693] on textarea "Good morning, [GEOGRAPHIC_DATA]. Thank you for laying that out so clearly. I ca…" at bounding box center [929, 694] width 776 height 73
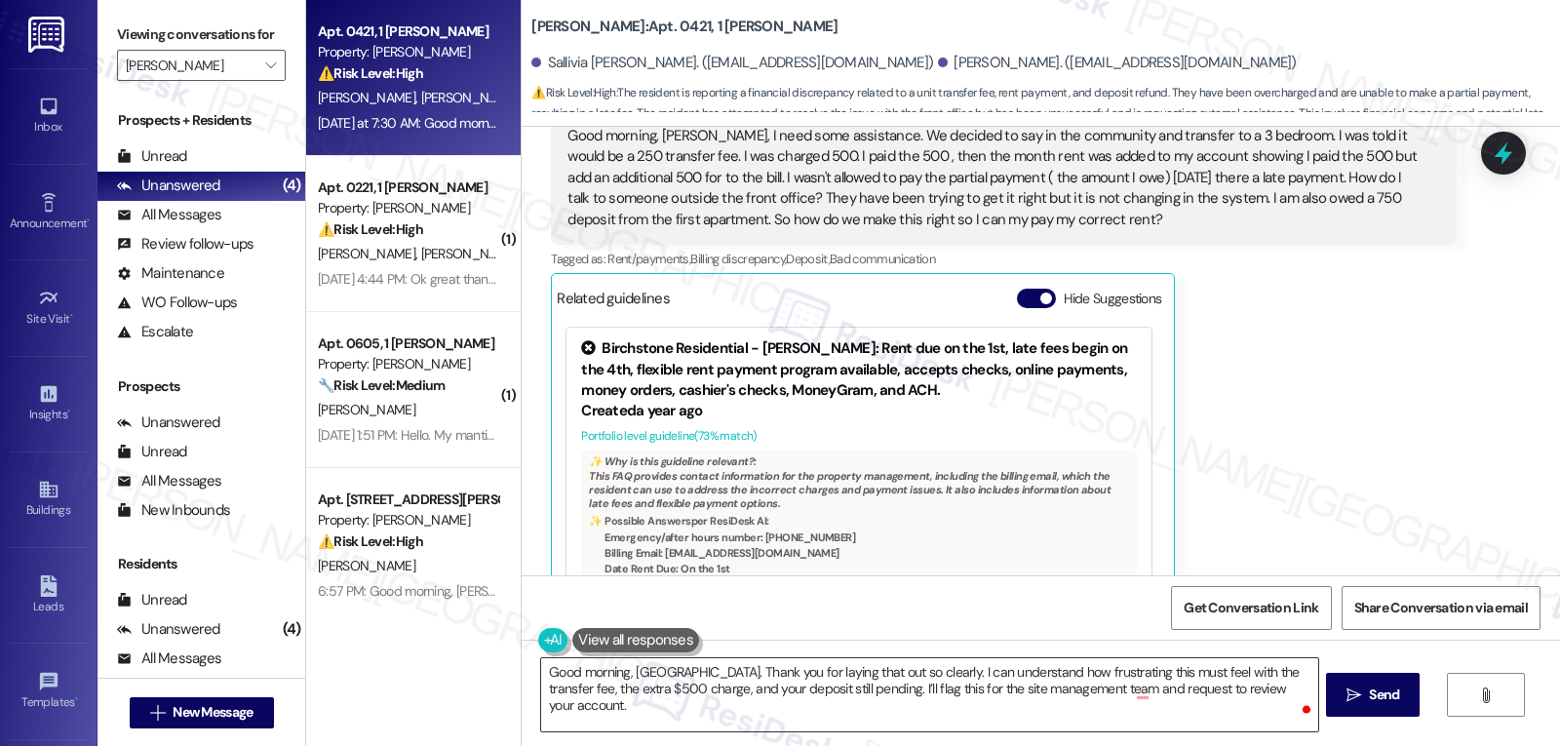
click at [1274, 689] on textarea "Good morning, [GEOGRAPHIC_DATA]. Thank you for laying that out so clearly. I ca…" at bounding box center [929, 694] width 776 height 73
paste textarea "I’ll also note your request to speak with someone beyond the front office for e…"
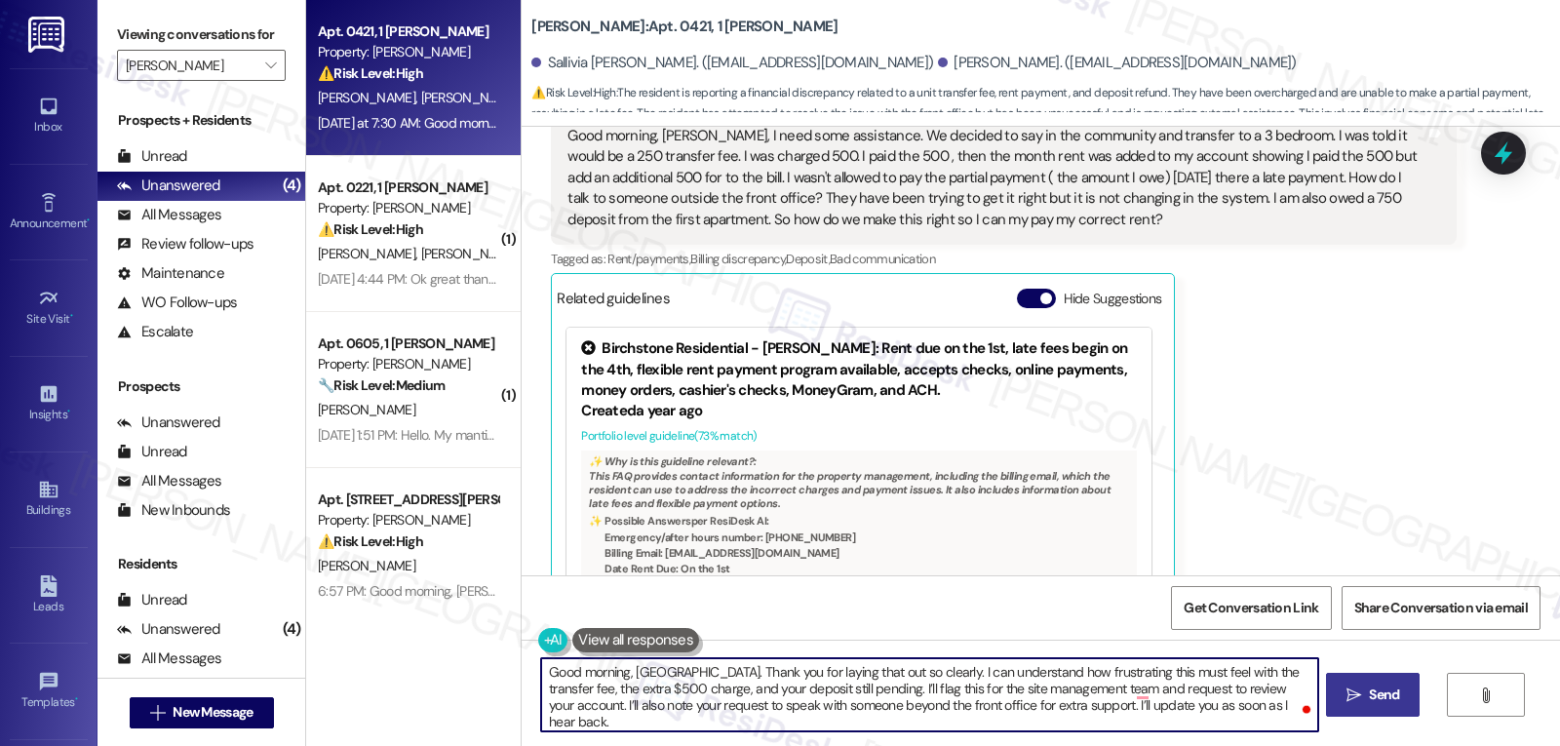
type textarea "Good morning, [GEOGRAPHIC_DATA]. Thank you for laying that out so clearly. I ca…"
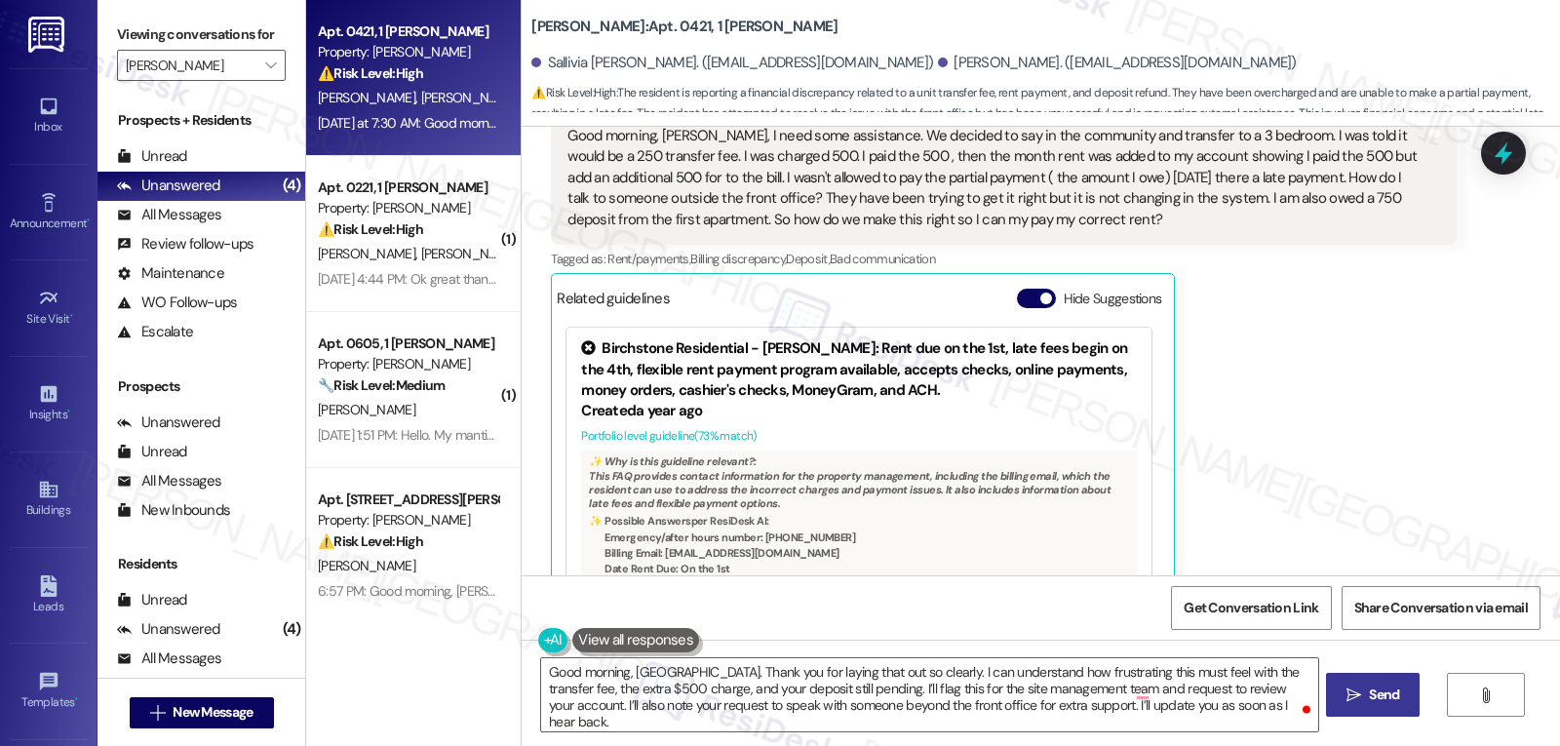
click at [1369, 706] on button " Send" at bounding box center [1373, 695] width 95 height 44
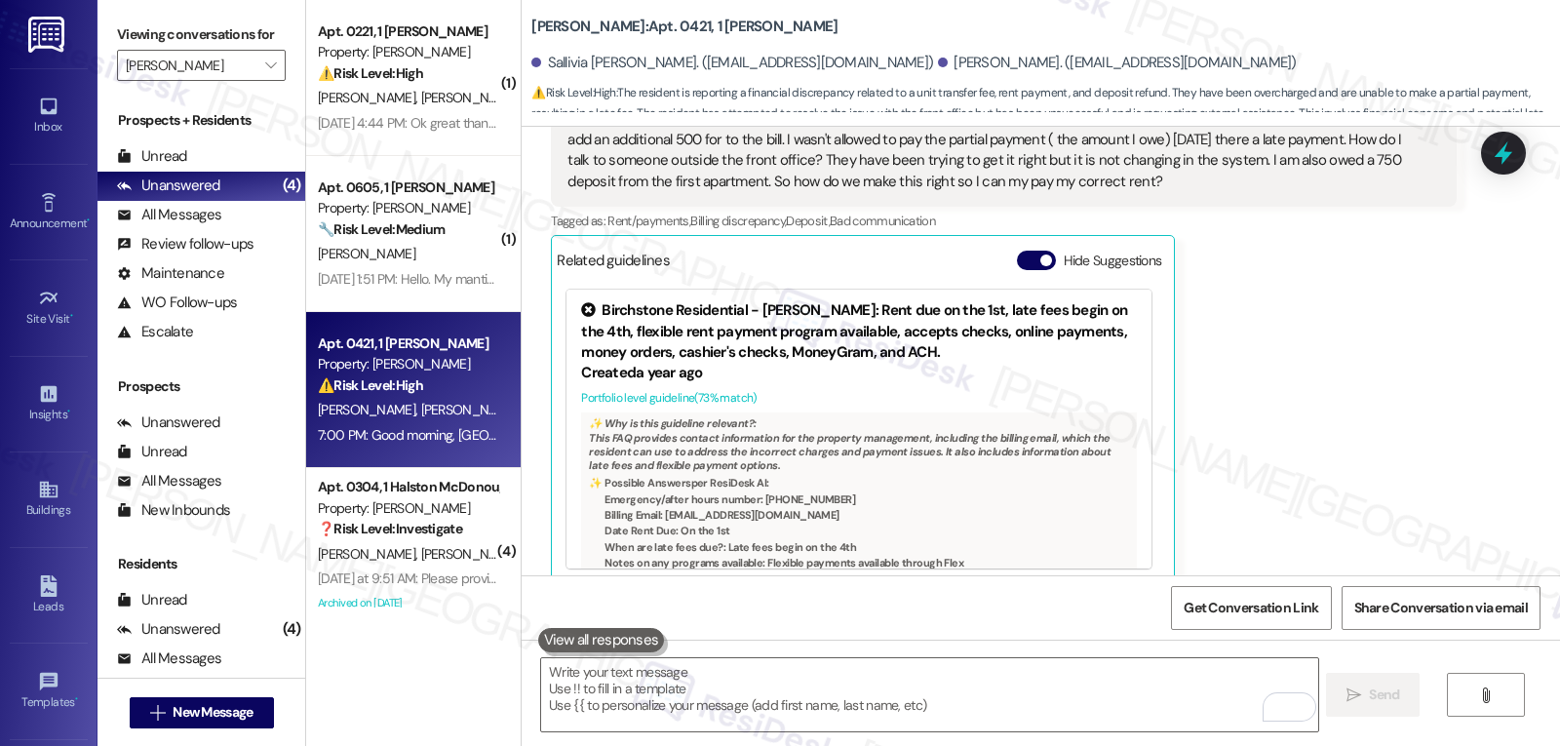
scroll to position [13631, 0]
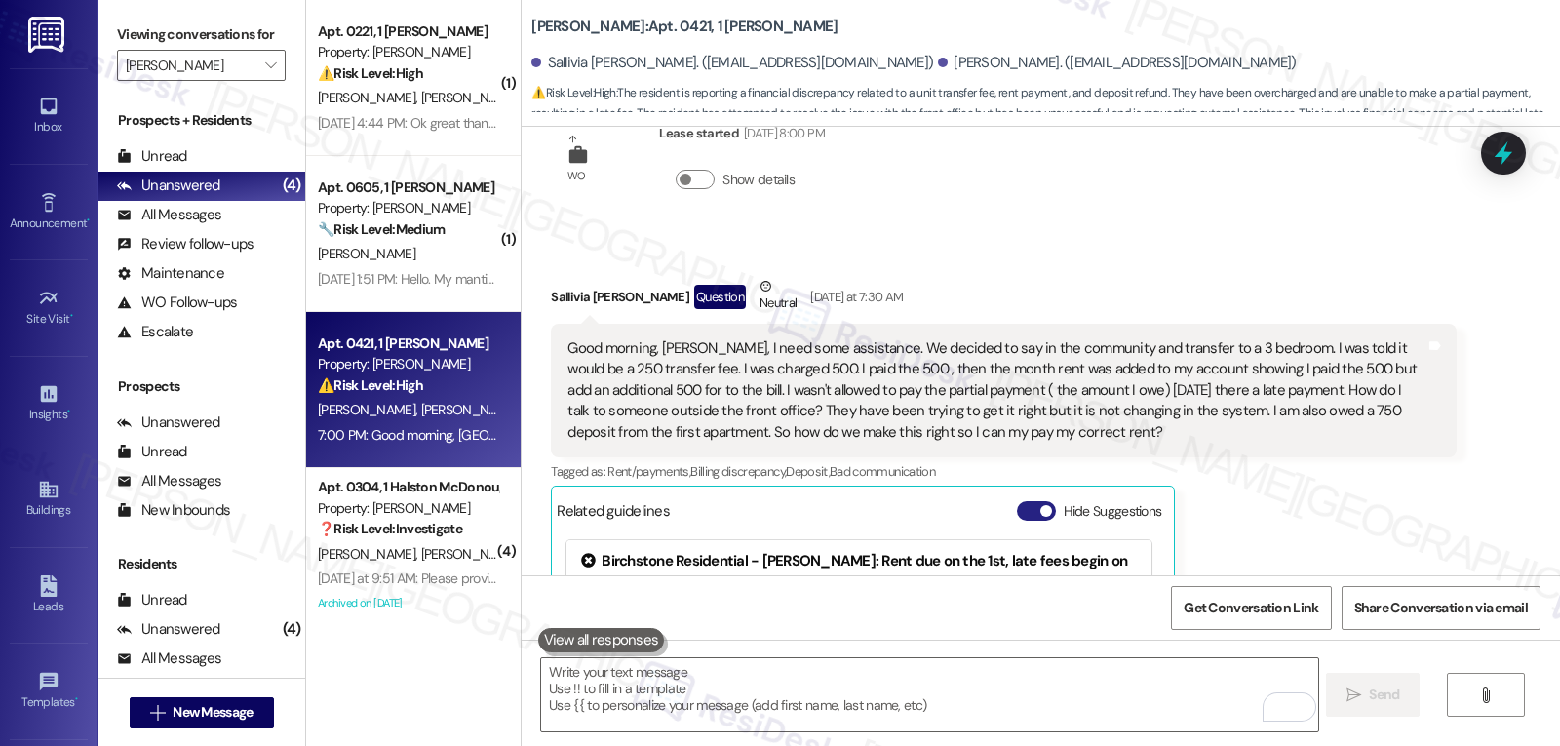
click at [1018, 501] on button "Hide Suggestions" at bounding box center [1036, 511] width 39 height 20
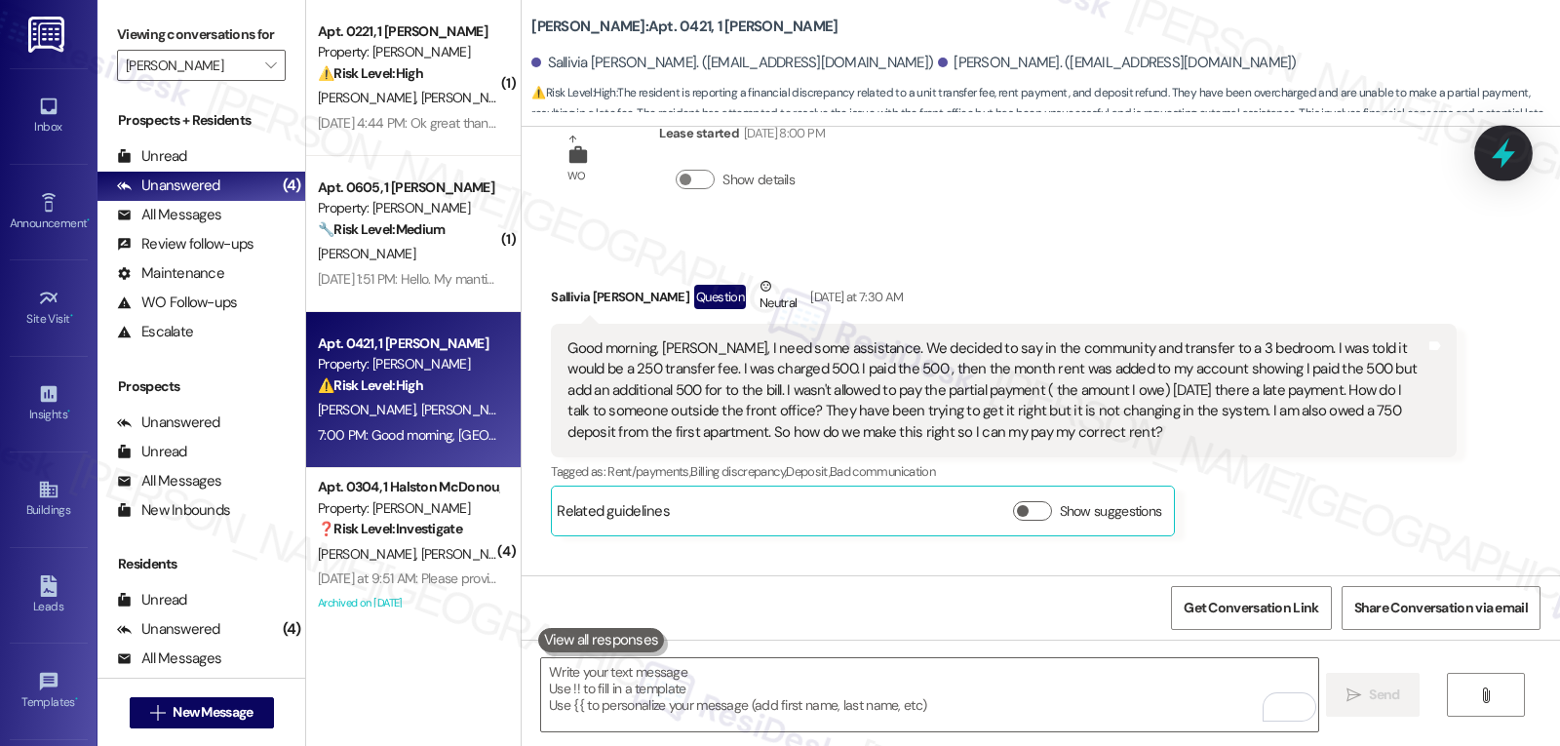
click at [1507, 160] on icon at bounding box center [1503, 153] width 23 height 30
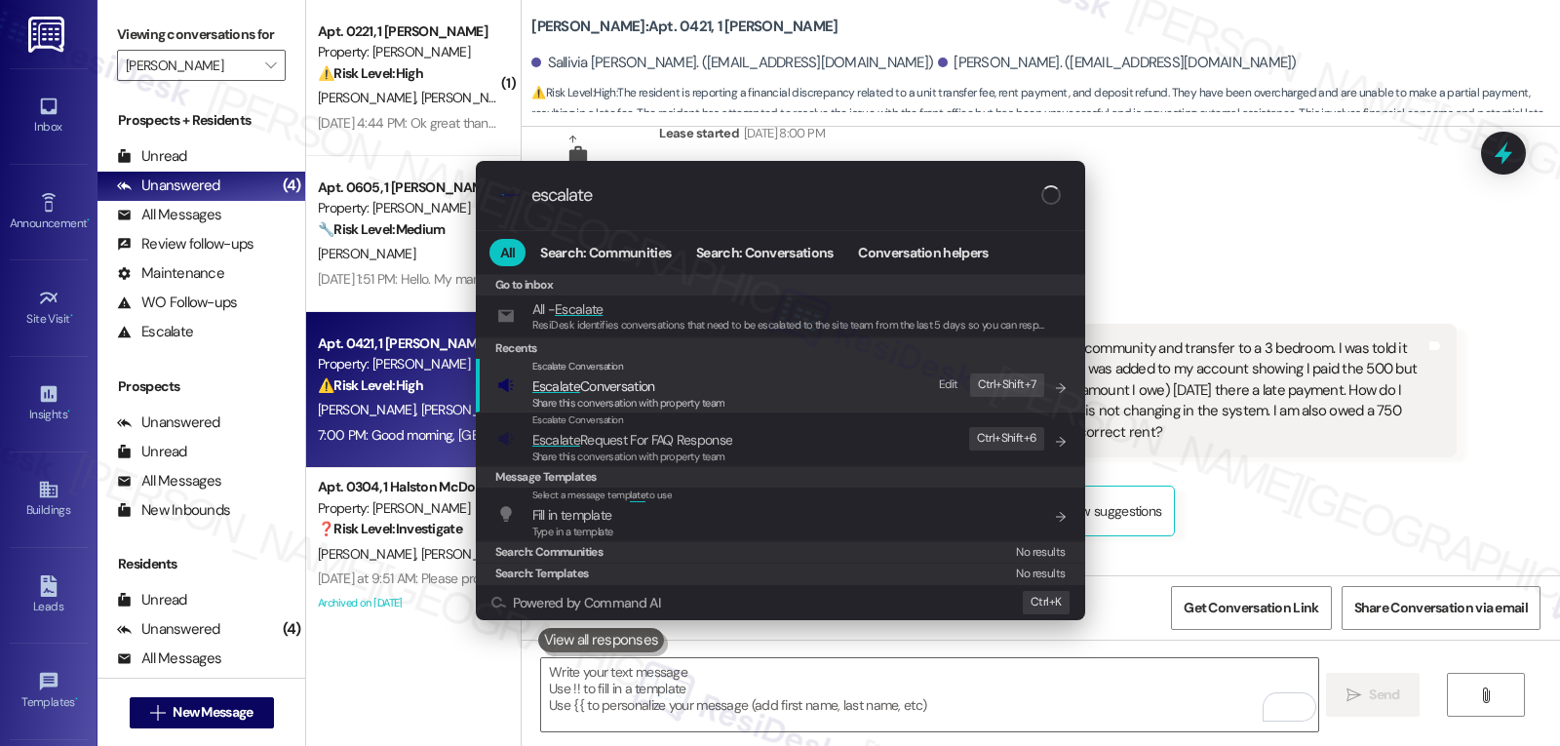
type input "escalate"
click at [647, 396] on span "Share this conversation with property team" at bounding box center [628, 403] width 193 height 14
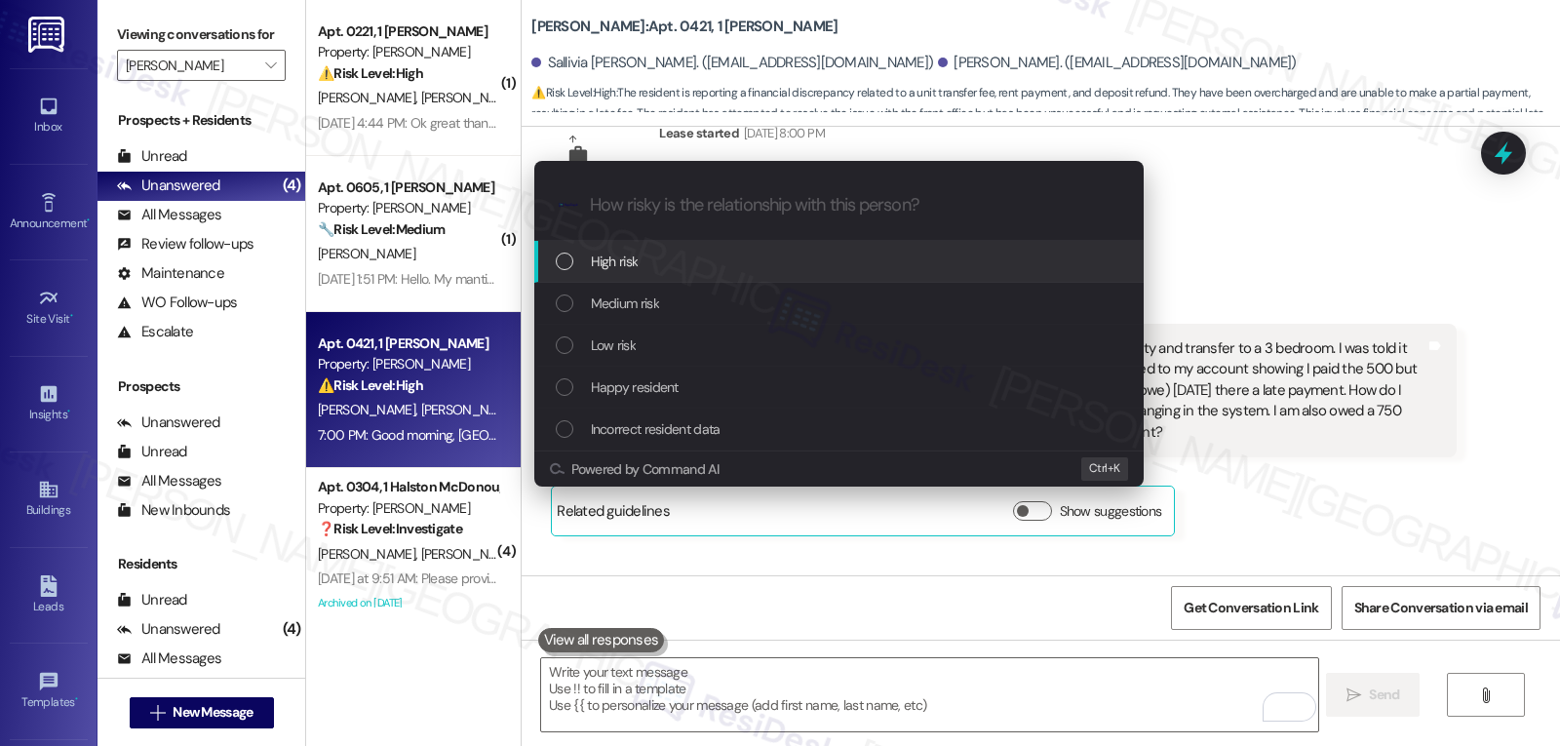
click at [644, 257] on div "High risk" at bounding box center [841, 261] width 570 height 21
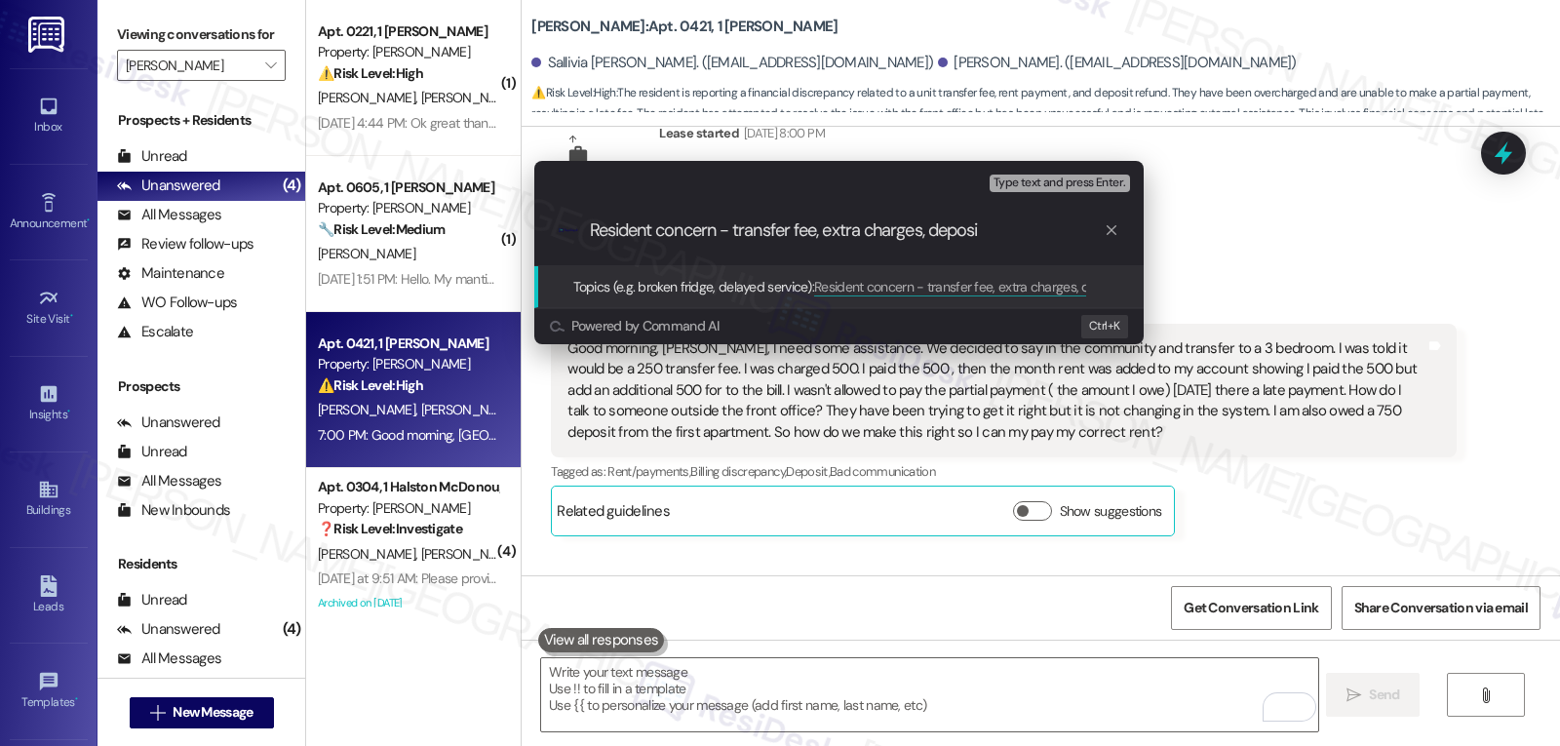
type input "Resident concern - transfer fee, extra charges, deposit"
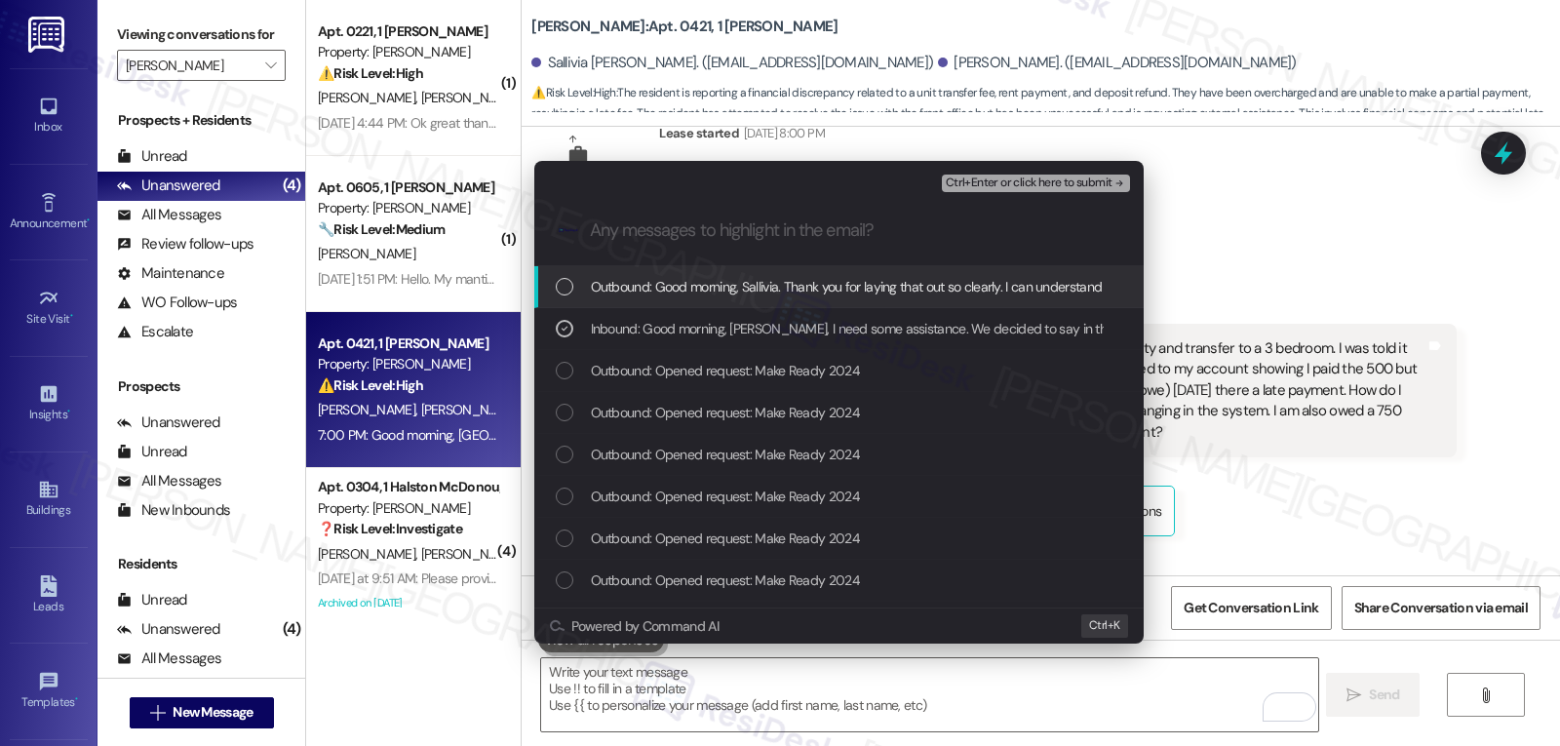
click at [1056, 183] on span "Ctrl+Enter or click here to submit" at bounding box center [1029, 183] width 167 height 14
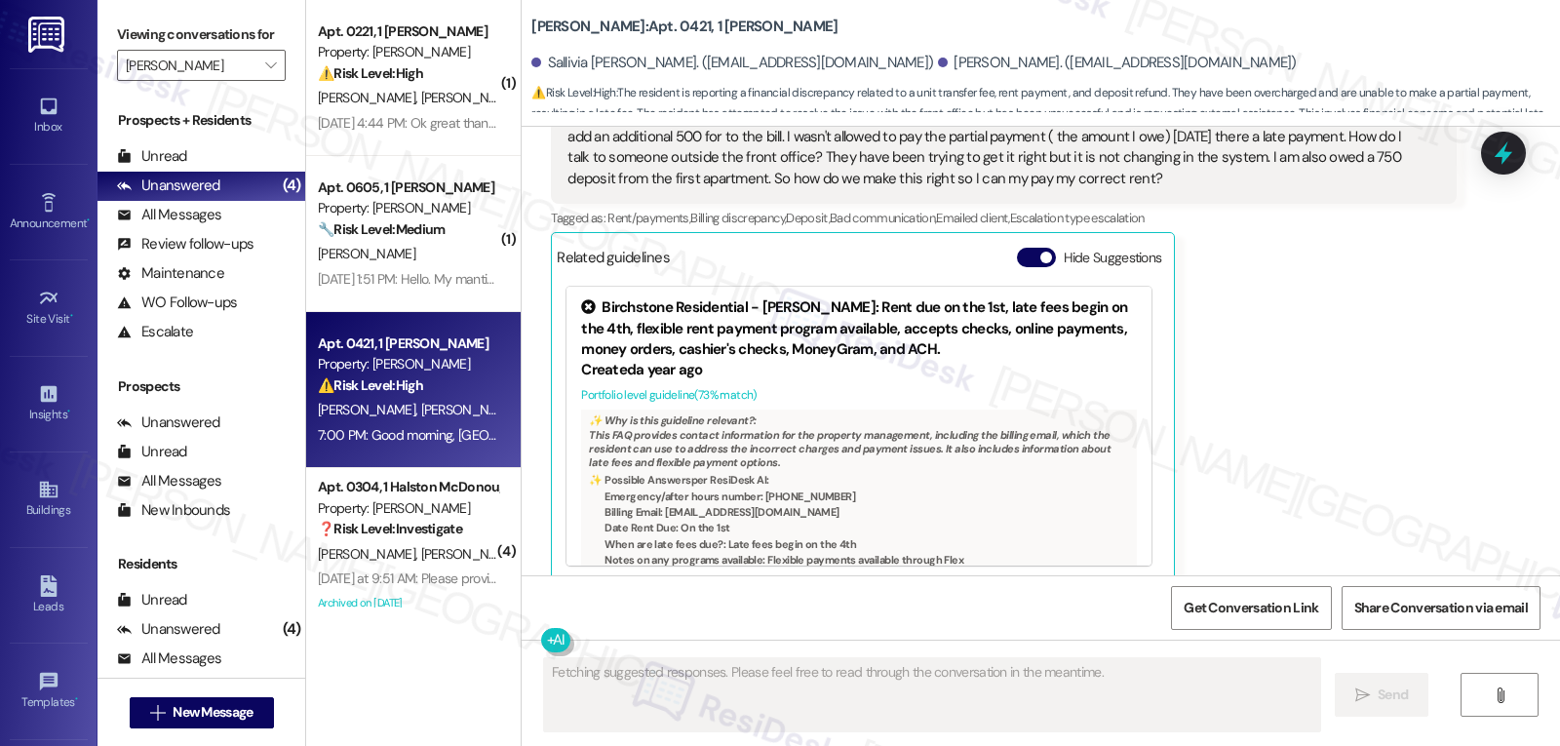
scroll to position [13843, 0]
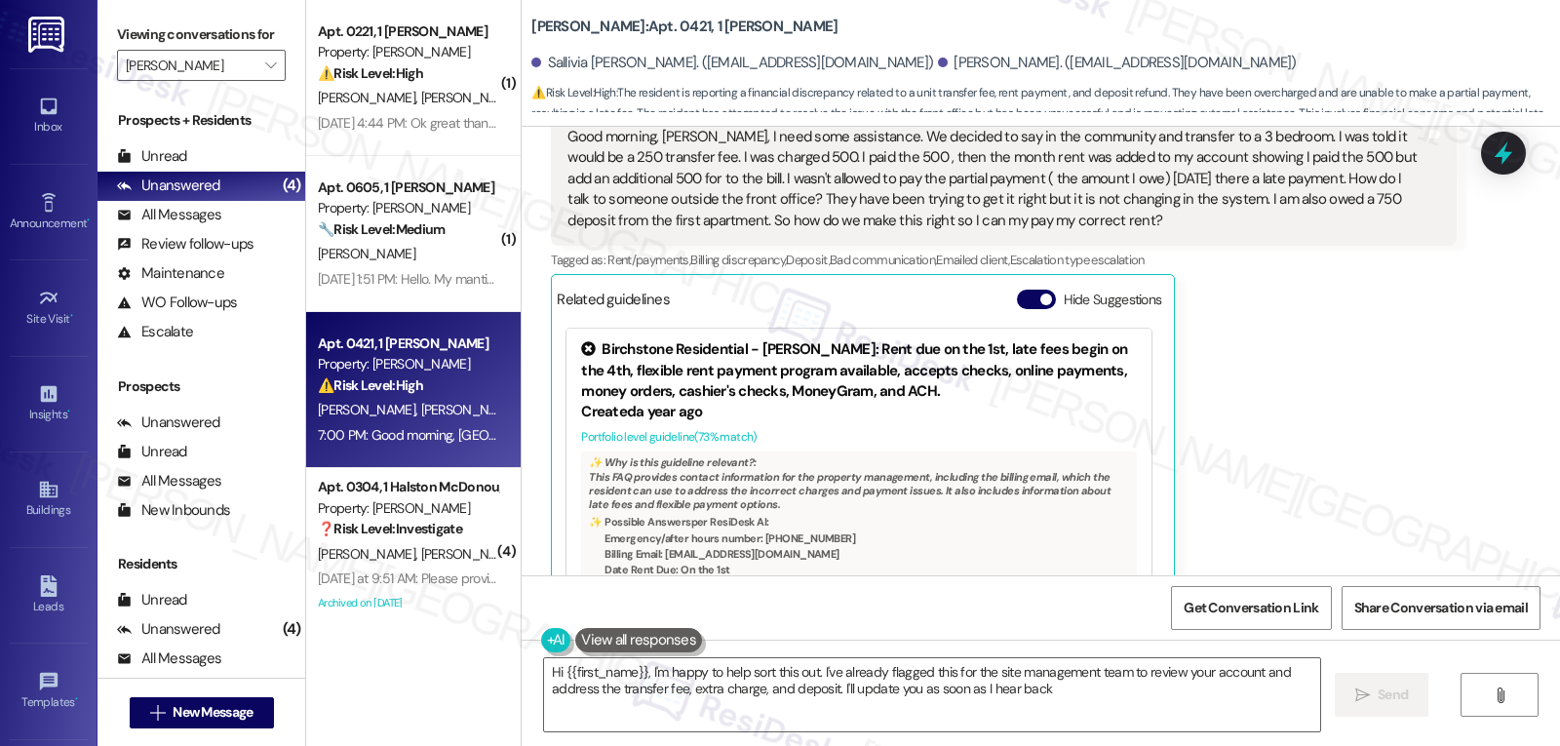
type textarea "Hi {{first_name}}, I'm happy to help sort this out. I've already flagged this f…"
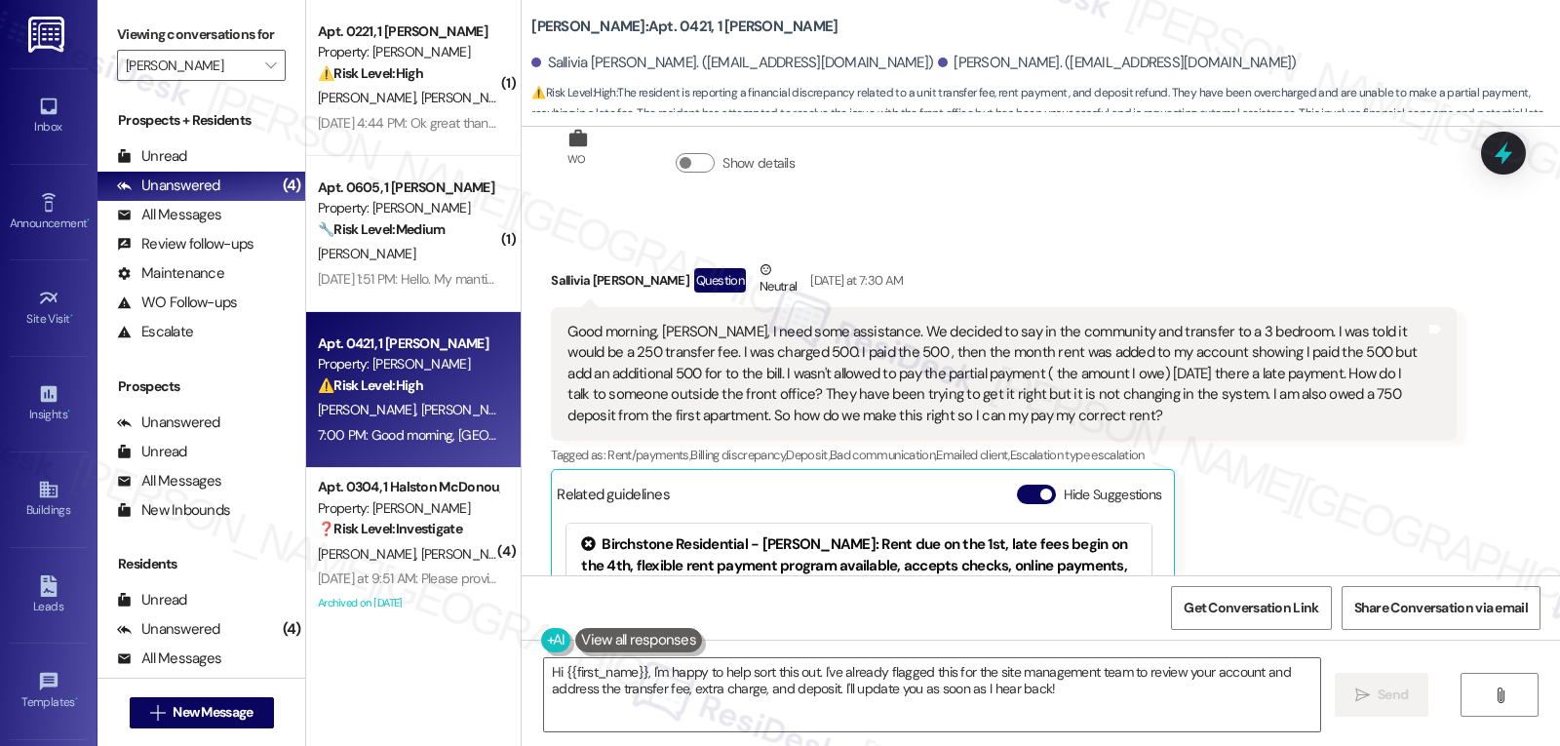
scroll to position [14050, 0]
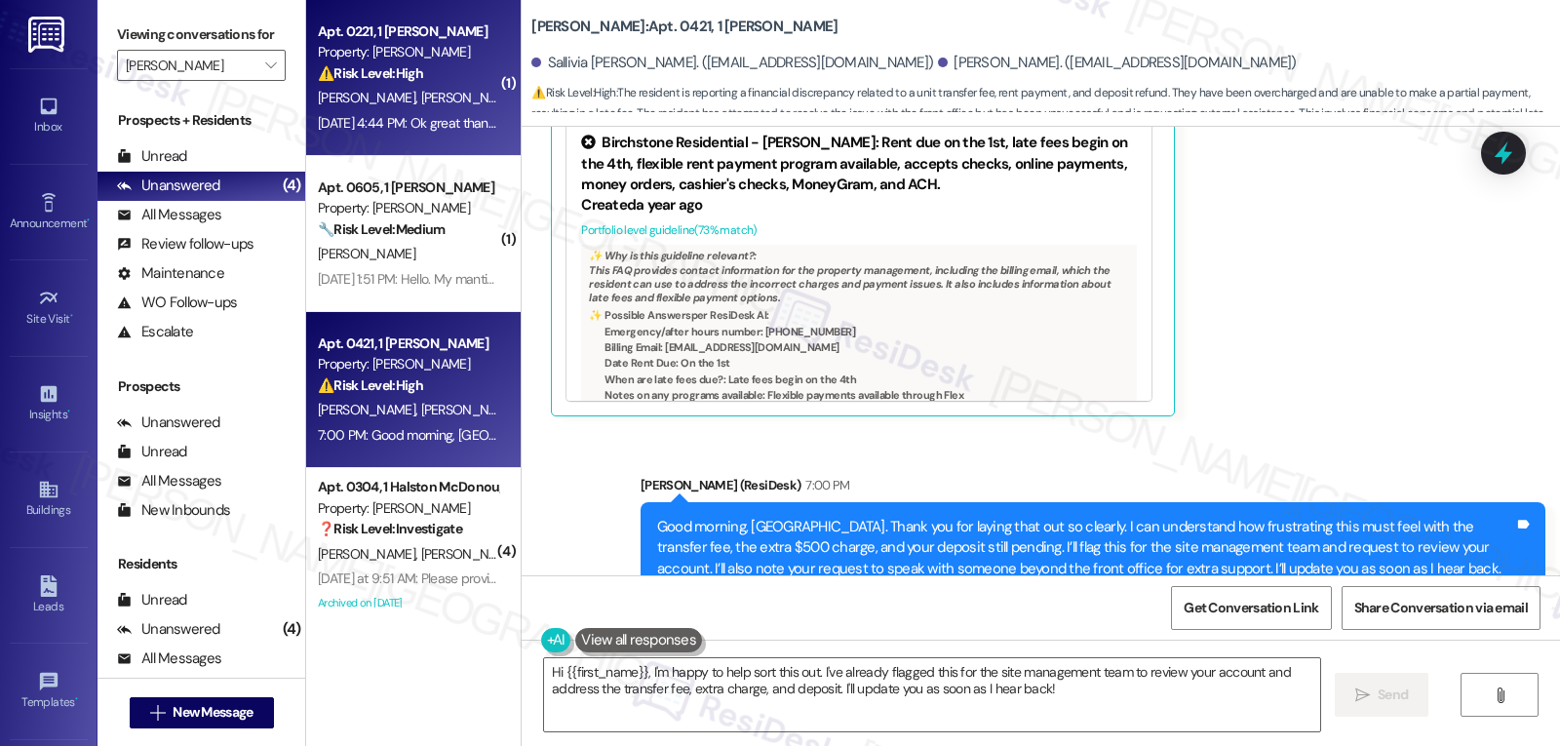
click at [421, 90] on span "[PERSON_NAME]" at bounding box center [470, 98] width 98 height 18
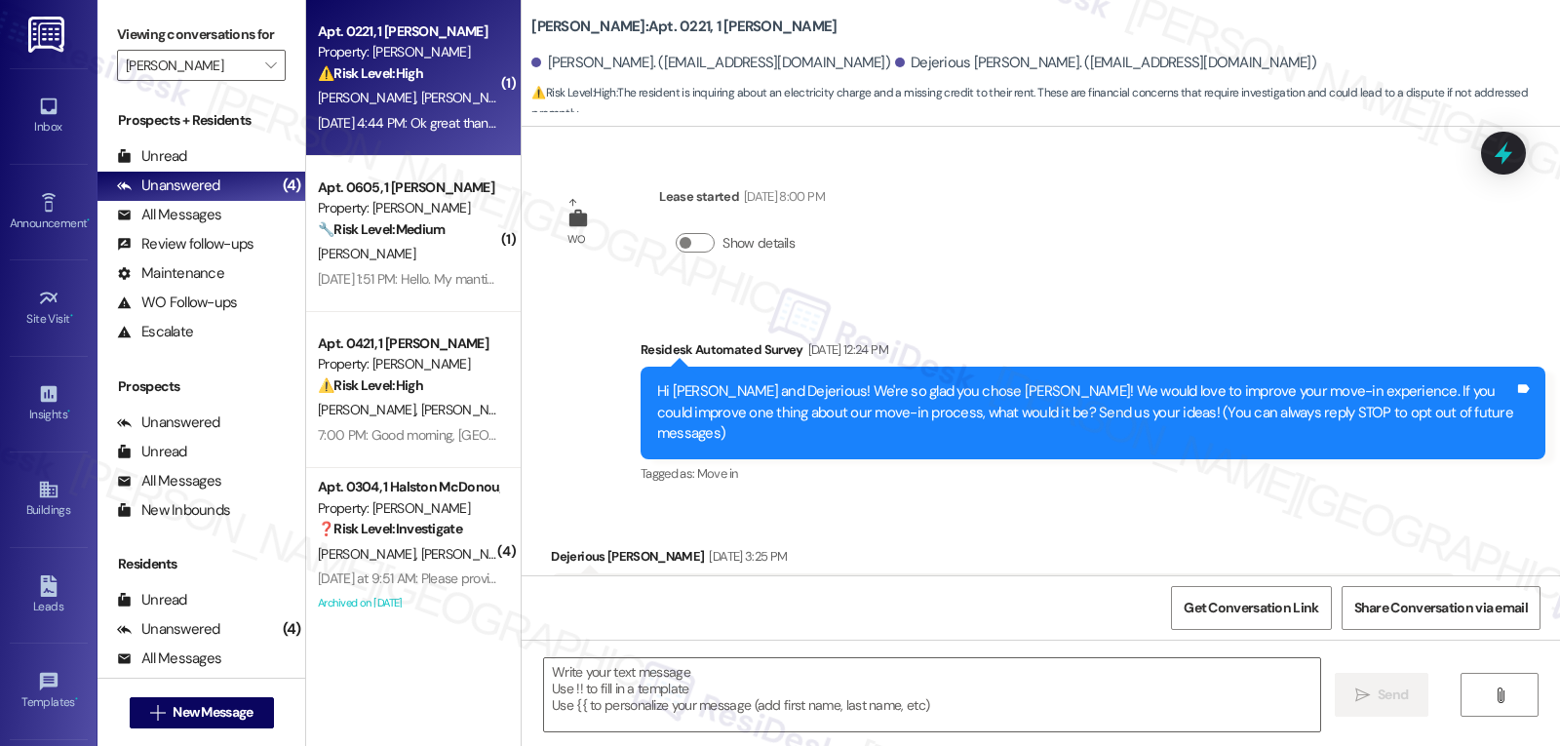
scroll to position [6516, 0]
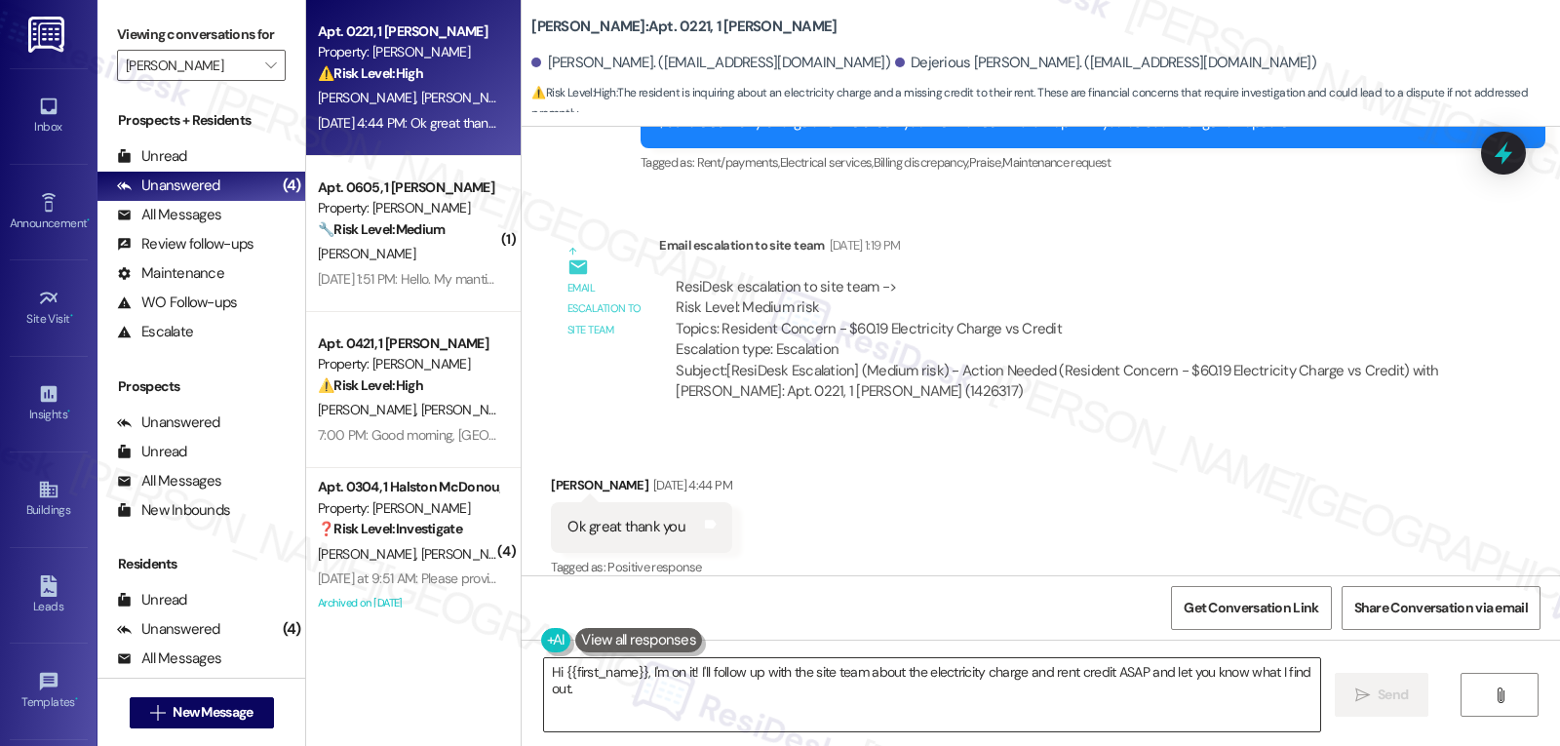
click at [723, 722] on textarea "Hi {{first_name}}, I'm on it! I'll follow up with the site team about the elect…" at bounding box center [932, 694] width 776 height 73
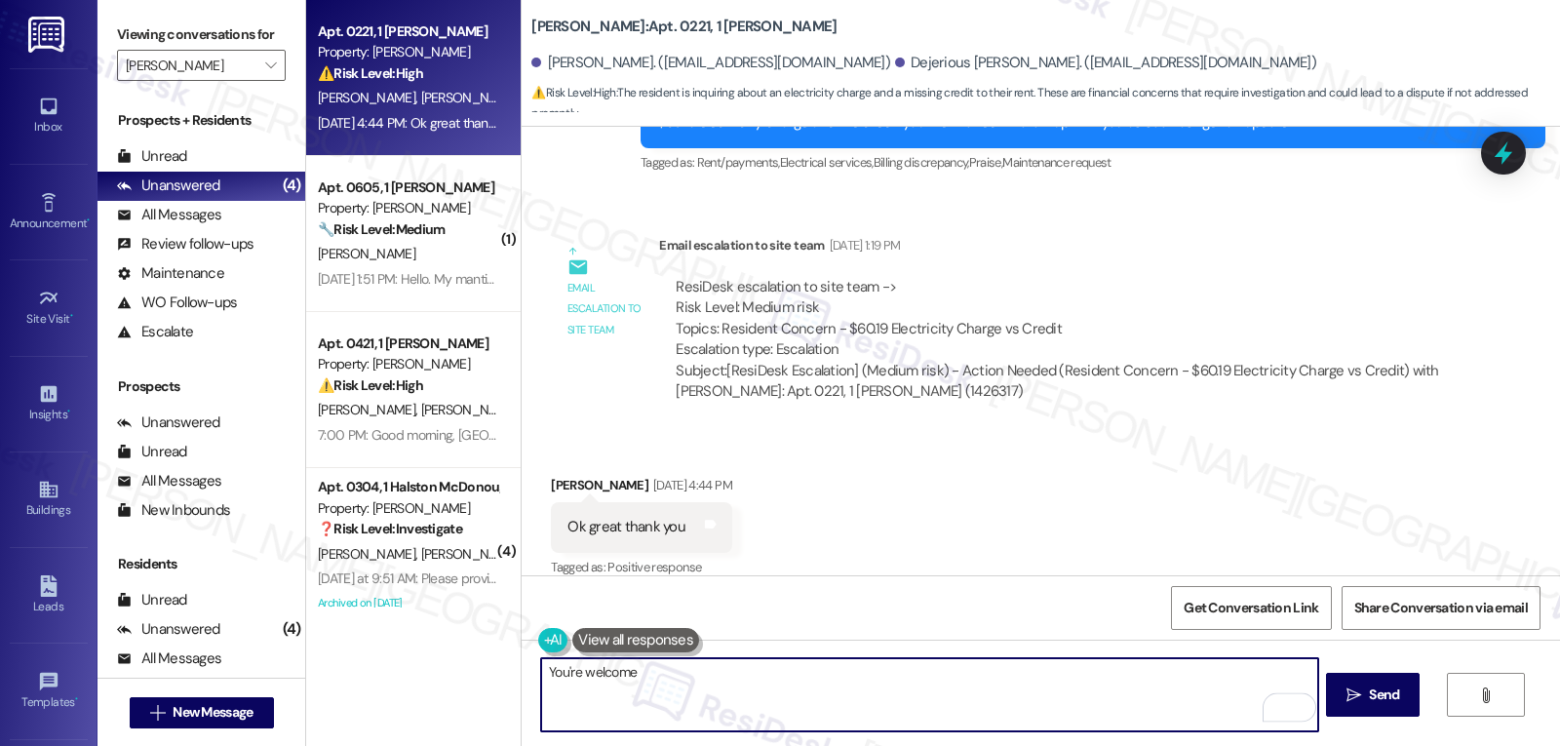
scroll to position [6695, 0]
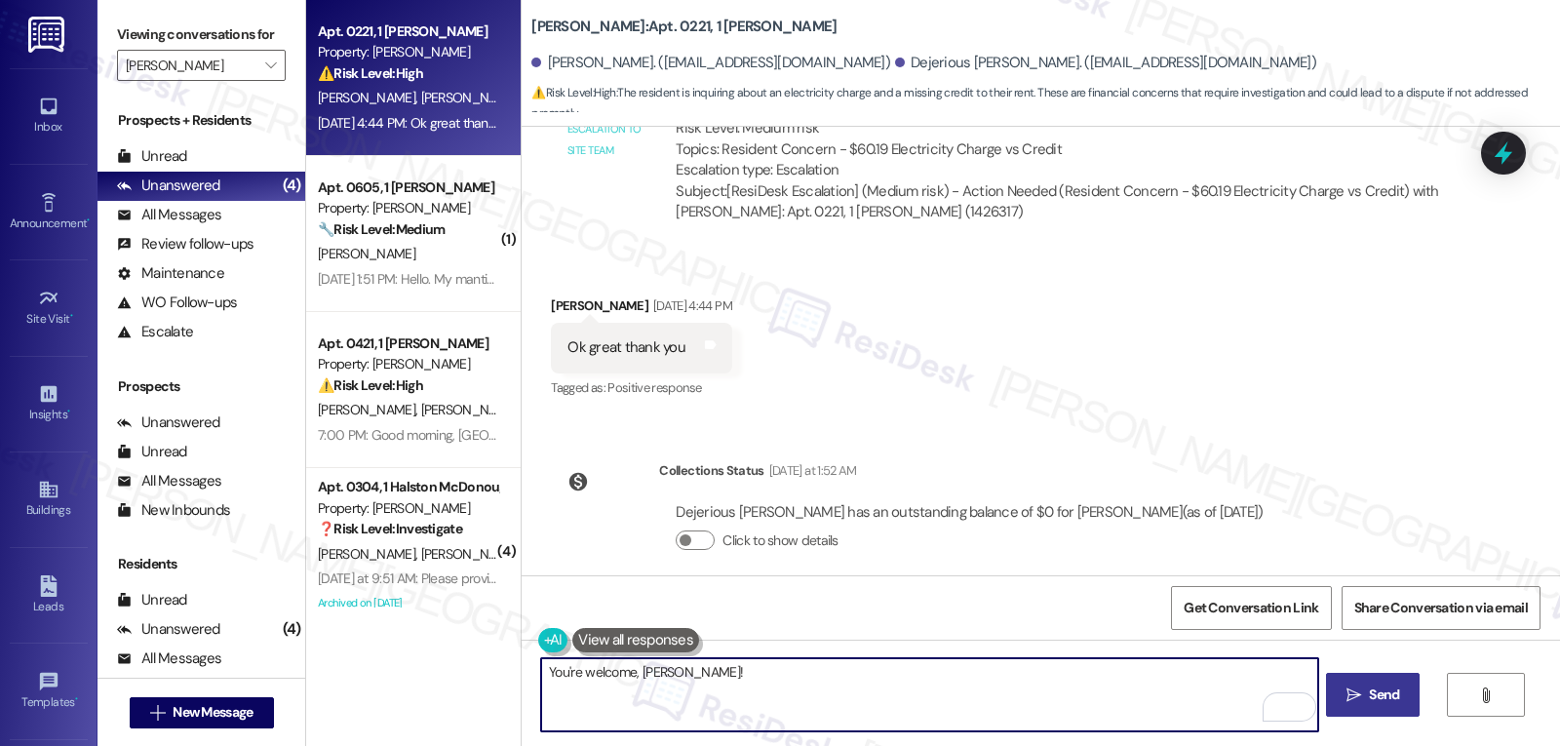
type textarea "You're welcome, [PERSON_NAME]!"
click at [1369, 690] on span "Send" at bounding box center [1384, 695] width 30 height 20
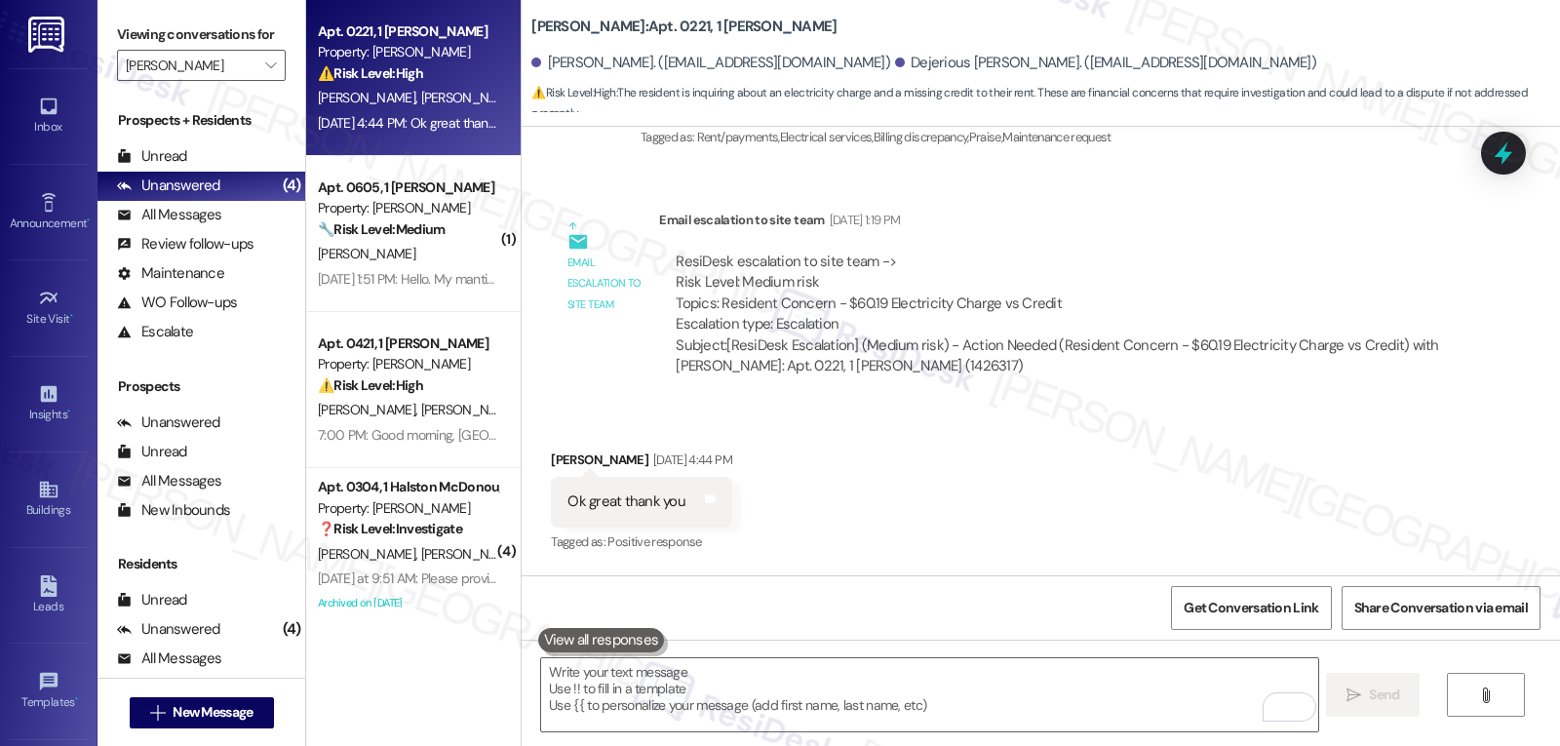
scroll to position [6516, 0]
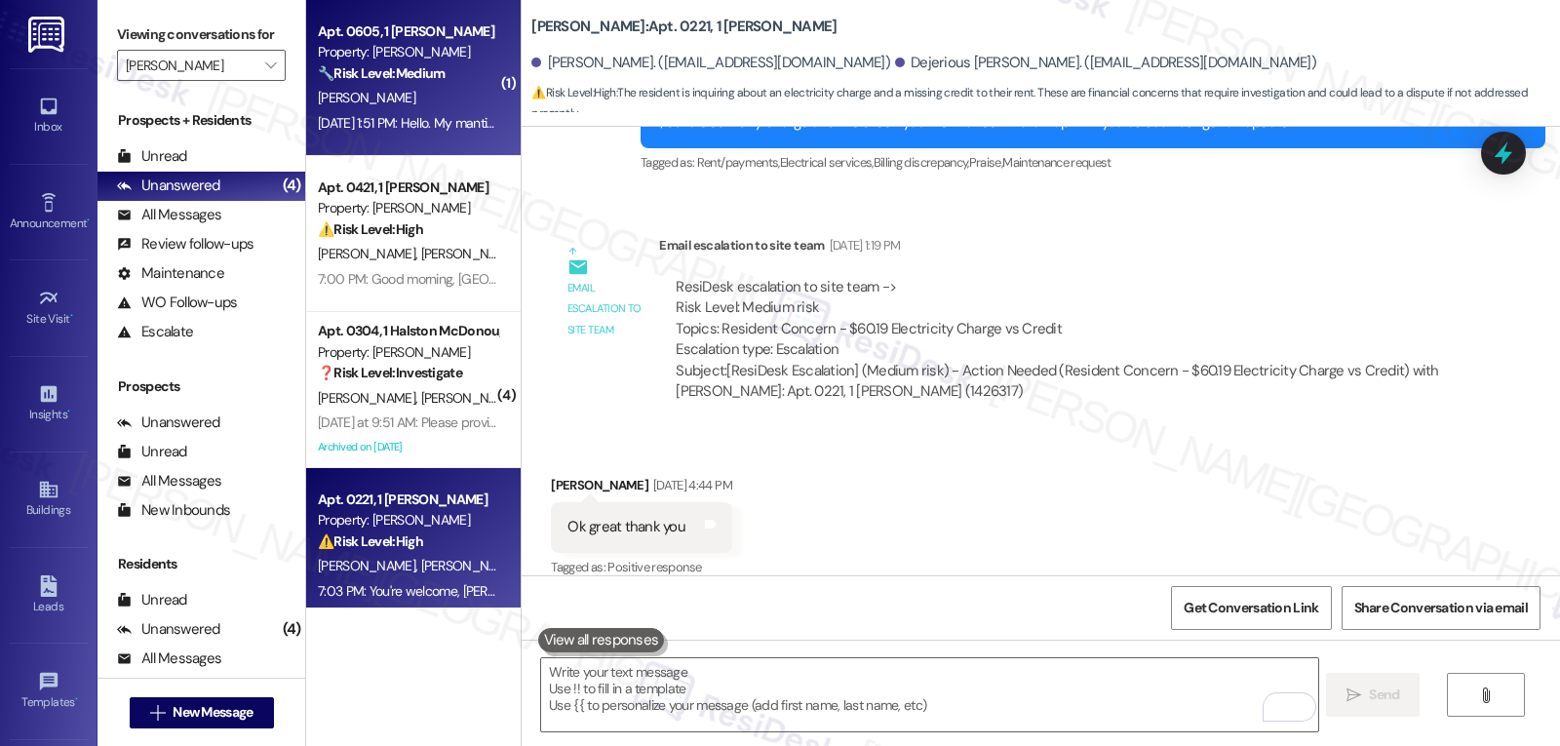
click at [407, 102] on div "D. Brown" at bounding box center [408, 98] width 184 height 24
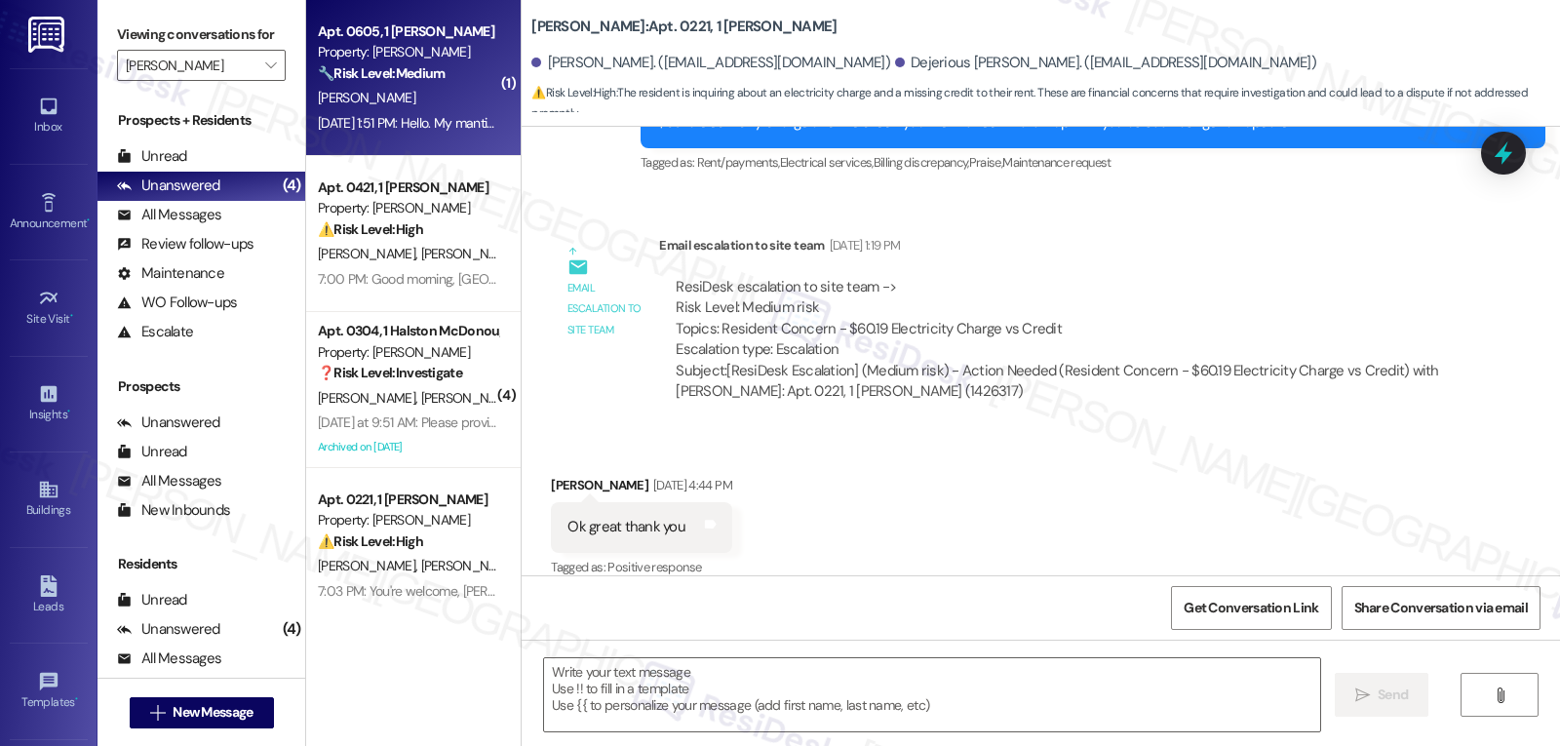
type textarea "Fetching suggested responses. Please feel free to read through the conversation…"
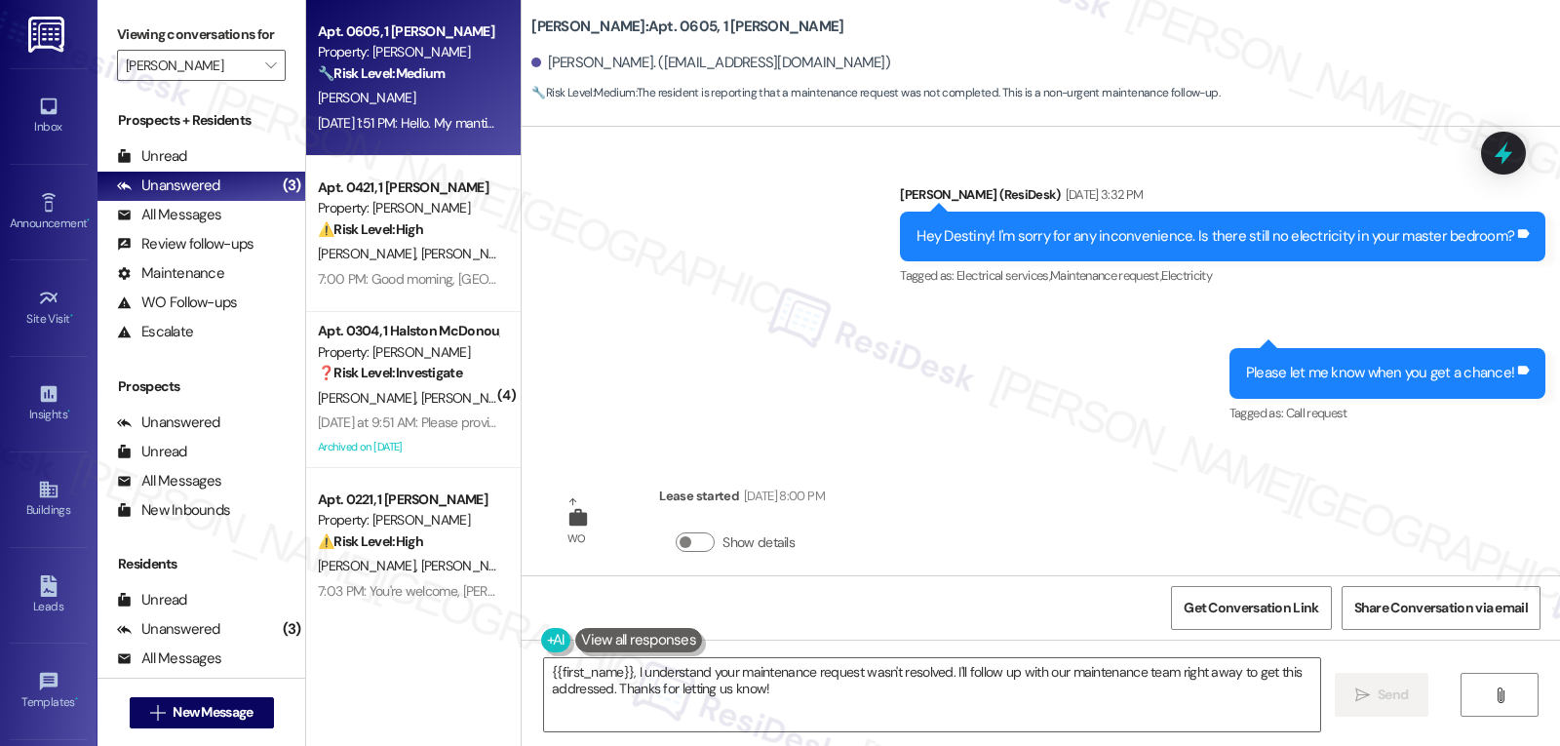
scroll to position [770, 0]
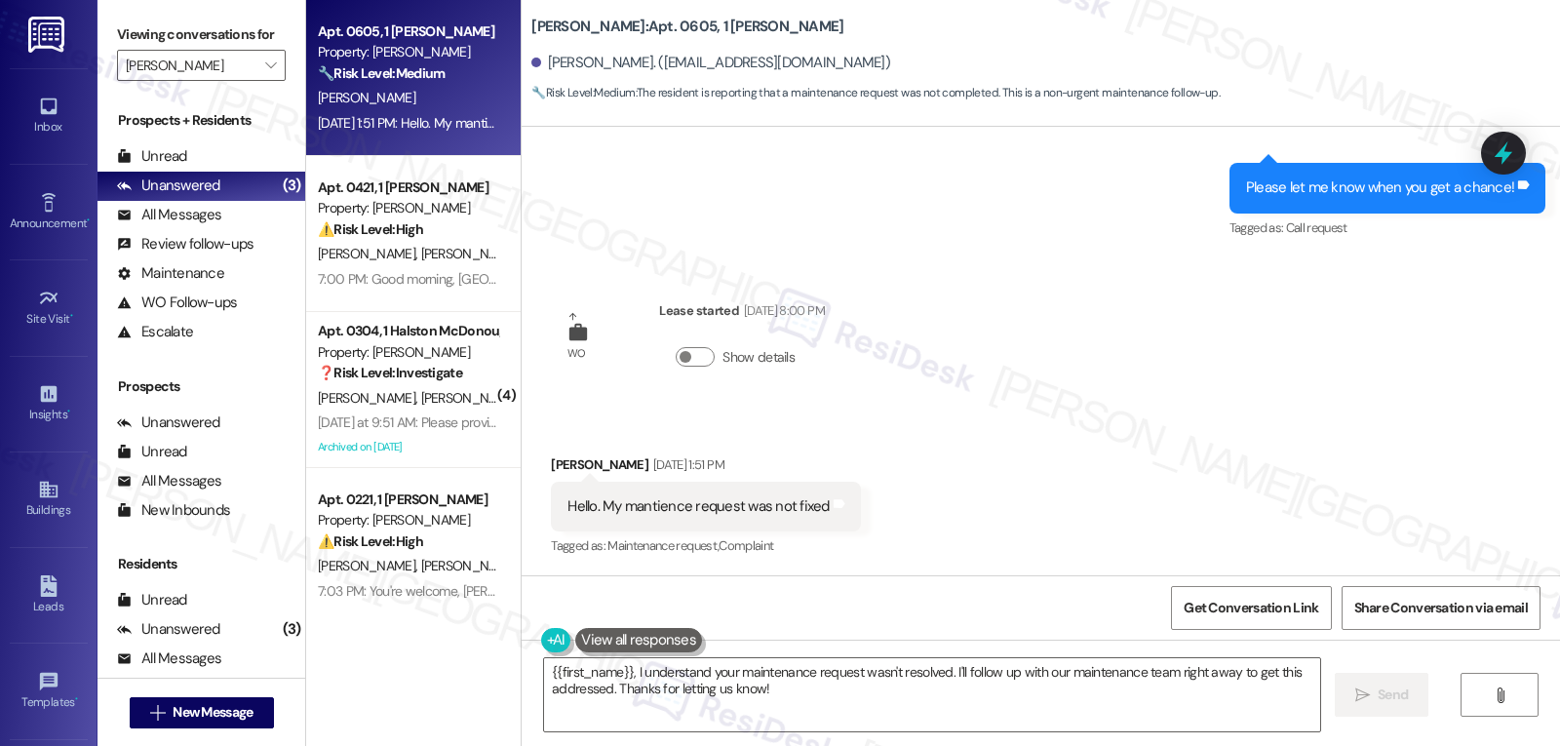
click at [552, 467] on div "Destiny Brown Sep 02, 2025 at 1:51 PM" at bounding box center [705, 467] width 309 height 27
click at [551, 470] on div "Destiny Brown Sep 02, 2025 at 1:51 PM" at bounding box center [705, 467] width 309 height 27
drag, startPoint x: 537, startPoint y: 470, endPoint x: 860, endPoint y: 517, distance: 326.1
click at [860, 517] on div "Received via SMS Destiny Brown Sep 02, 2025 at 1:51 PM Hello. My mantience requ…" at bounding box center [1041, 493] width 1039 height 165
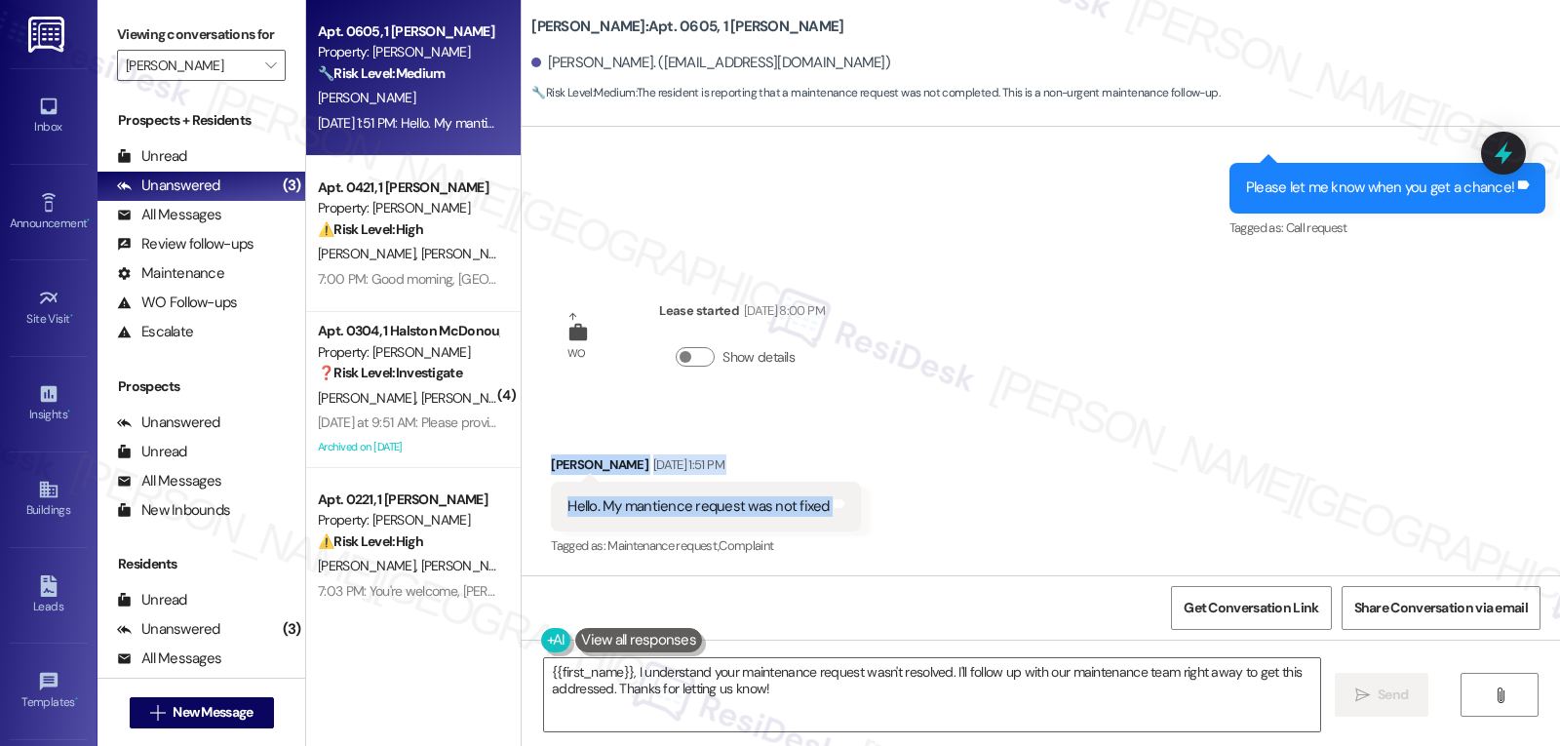
copy div "Destiny Brown Sep 02, 2025 at 1:51 PM Hello. My mantience request was not fixed…"
click at [835, 694] on textarea "{{first_name}}, I understand your maintenance request wasn't resolved. I'll fol…" at bounding box center [932, 694] width 776 height 73
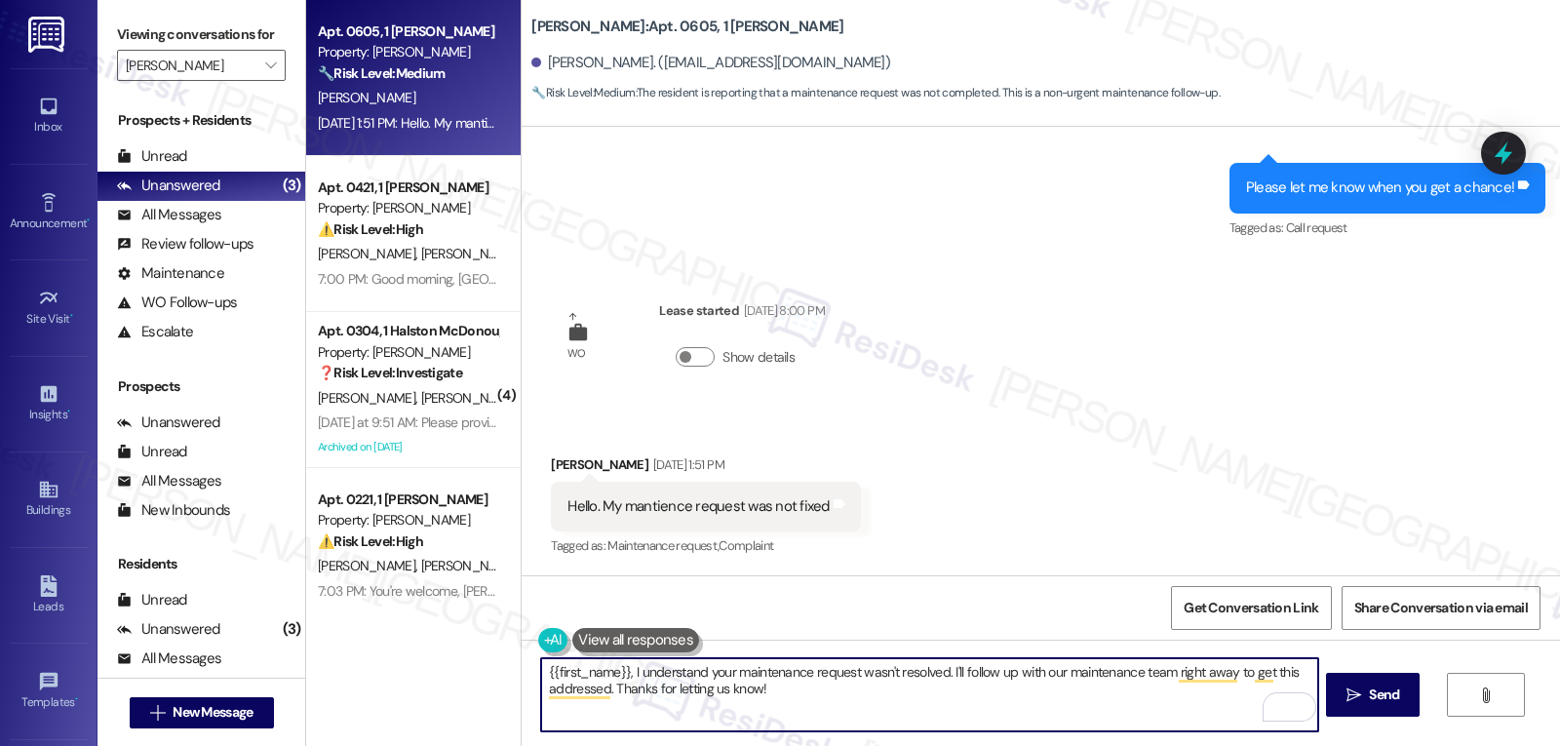
drag, startPoint x: 941, startPoint y: 674, endPoint x: 1342, endPoint y: 792, distance: 417.8
click at [1342, 745] on html "Inbox Go to Inbox Announcement • Send A Text Announcement Site Visit • Go to Si…" at bounding box center [780, 373] width 1560 height 746
type textarea "{{first_name}}, I understand your maintenance request wasn't resolved. Could yo…"
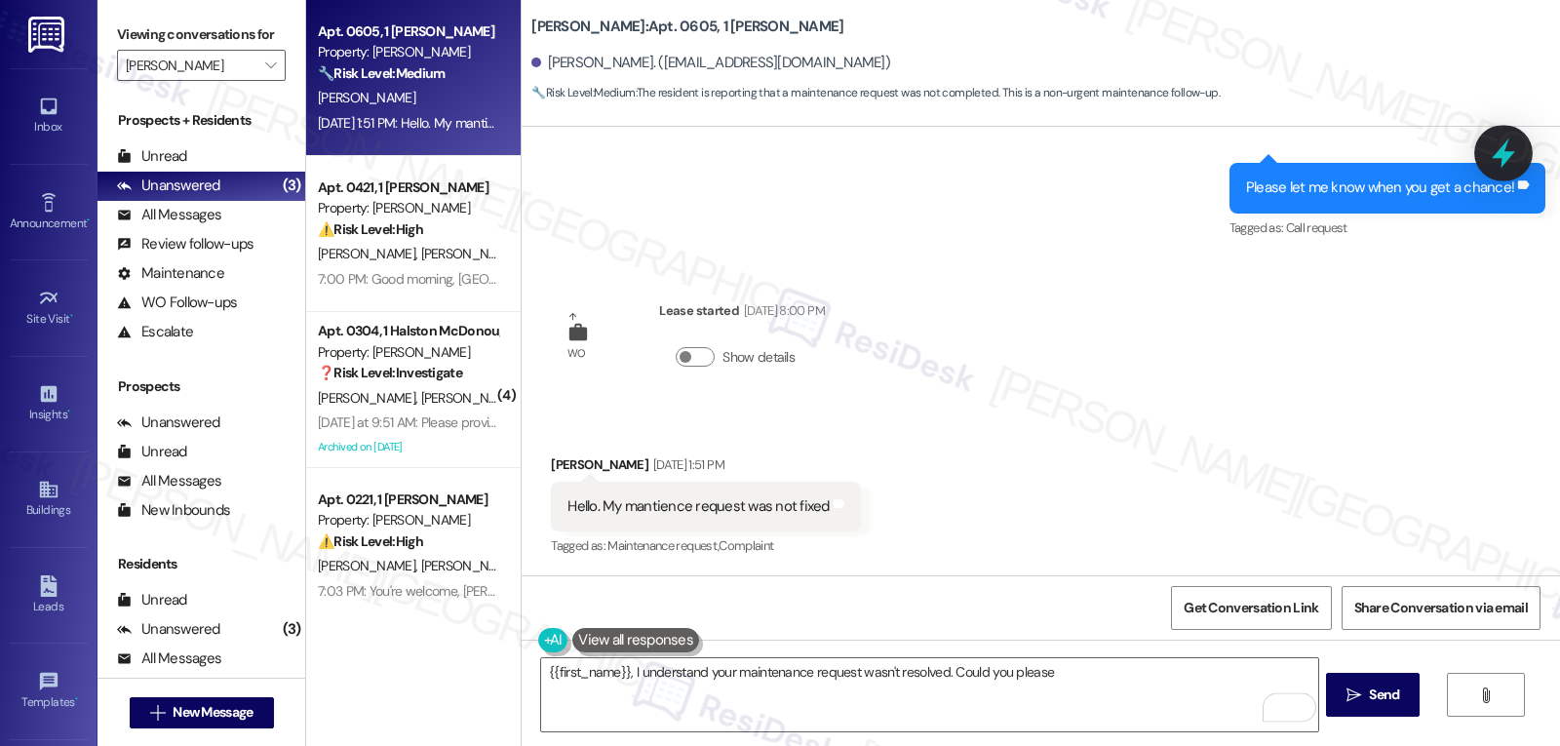
click at [1509, 159] on icon at bounding box center [1503, 153] width 23 height 30
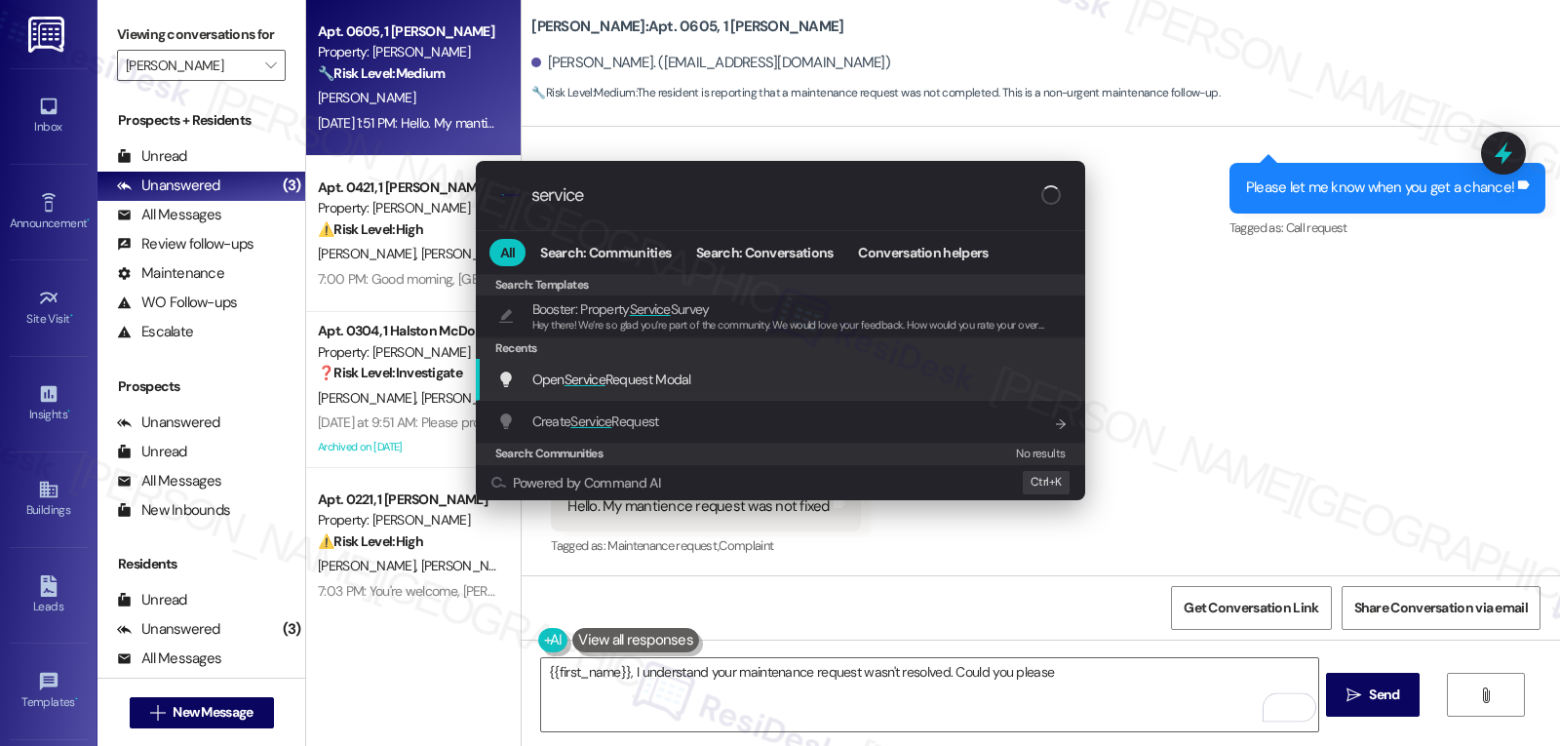
type input "service"
click at [652, 376] on span "Open Service Request Modal" at bounding box center [611, 380] width 159 height 18
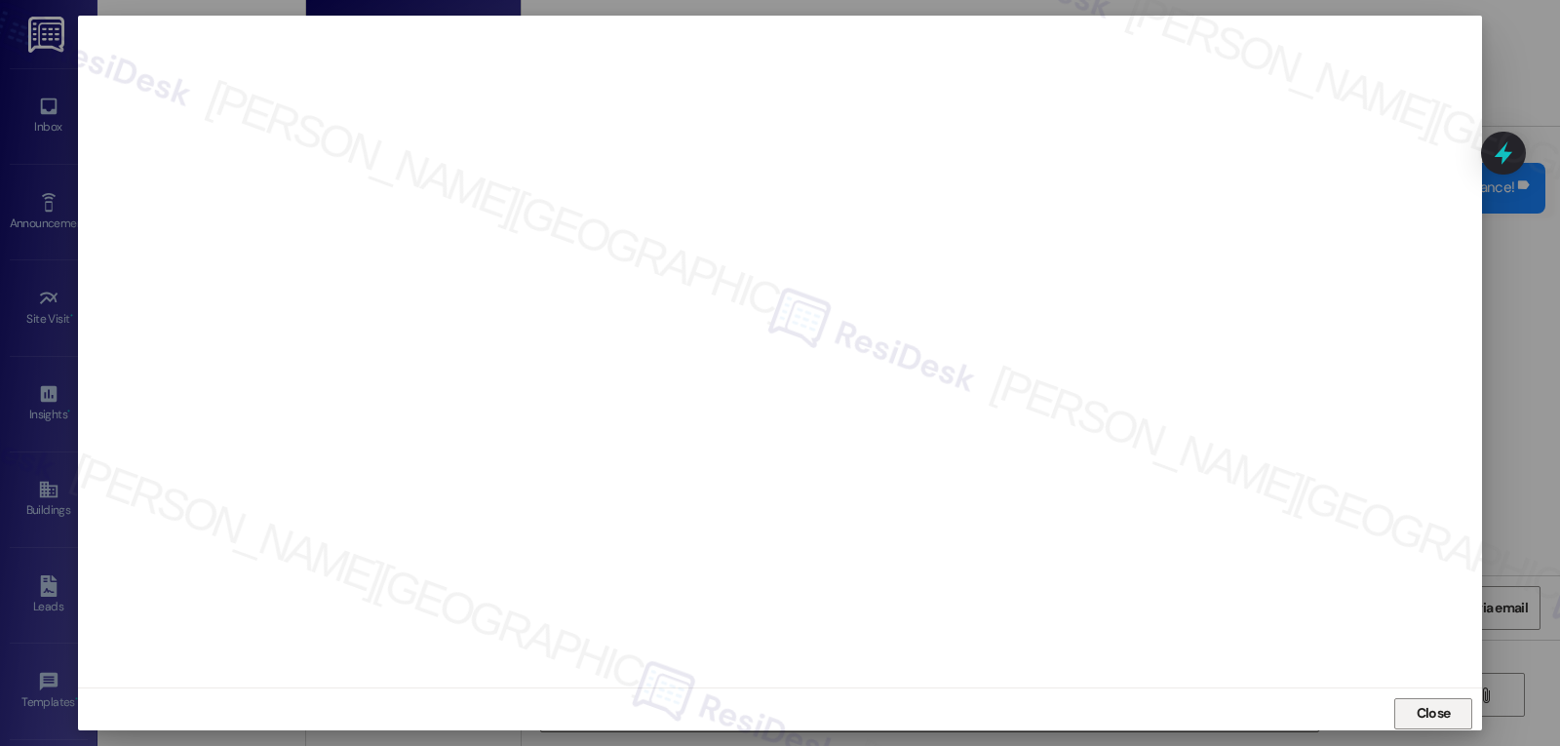
click at [1417, 709] on span "Close" at bounding box center [1434, 713] width 34 height 20
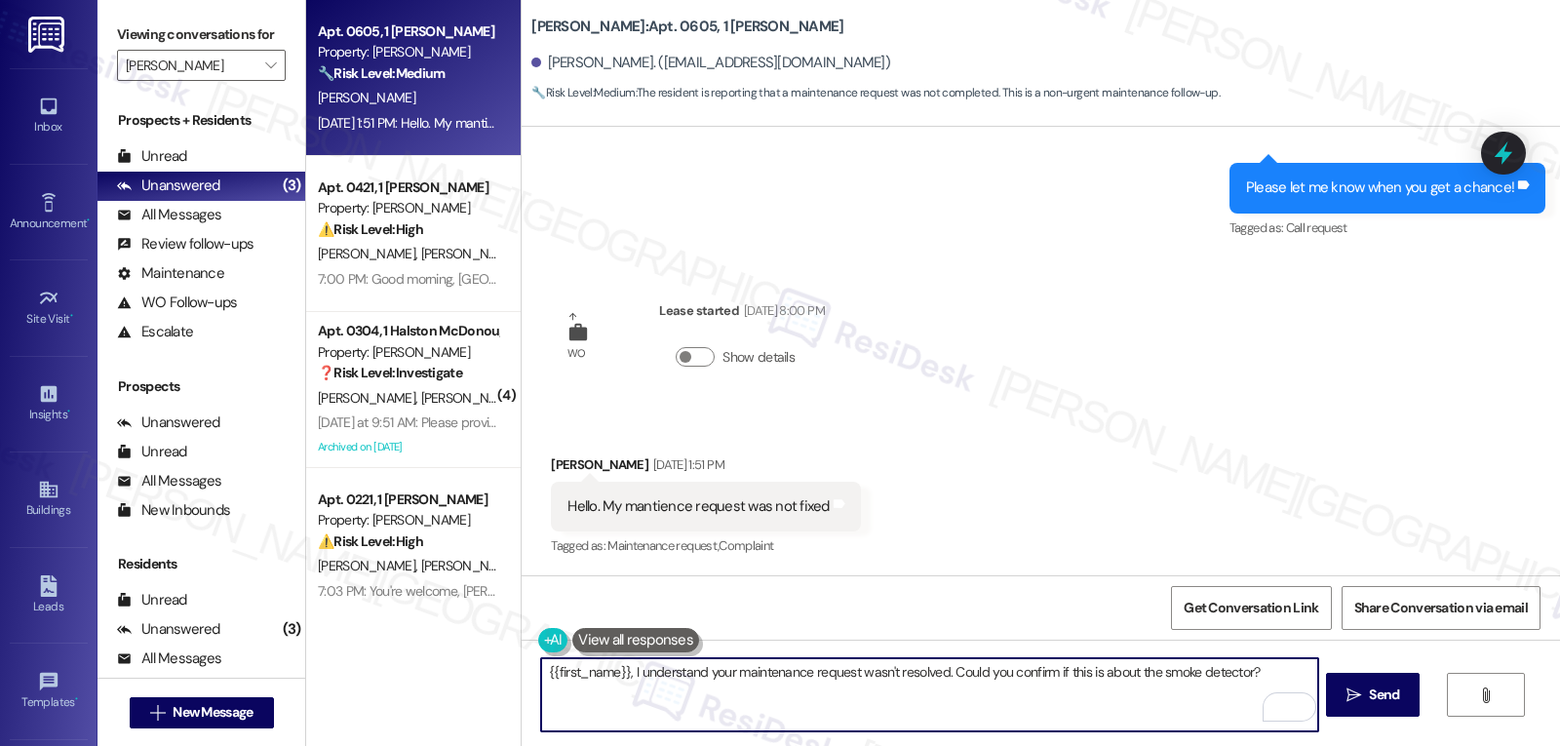
click at [943, 670] on textarea "{{first_name}}, I understand your maintenance request wasn't resolved. Could yo…" at bounding box center [929, 694] width 776 height 73
type textarea "{{first_name}}, I understand your maintenance request wasn't resolved. I'm real…"
click at [1404, 686] on button " Send" at bounding box center [1373, 695] width 95 height 44
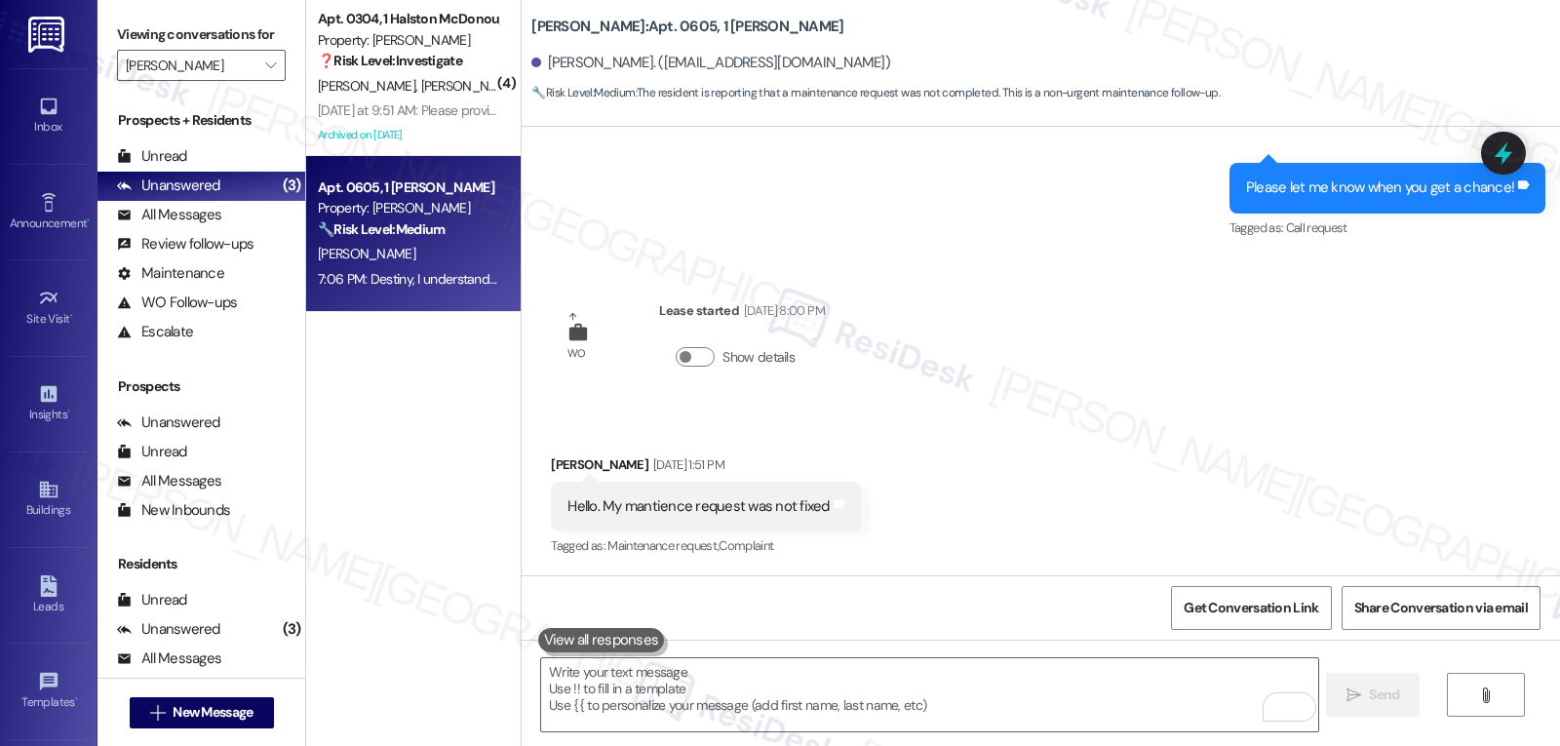
scroll to position [769, 0]
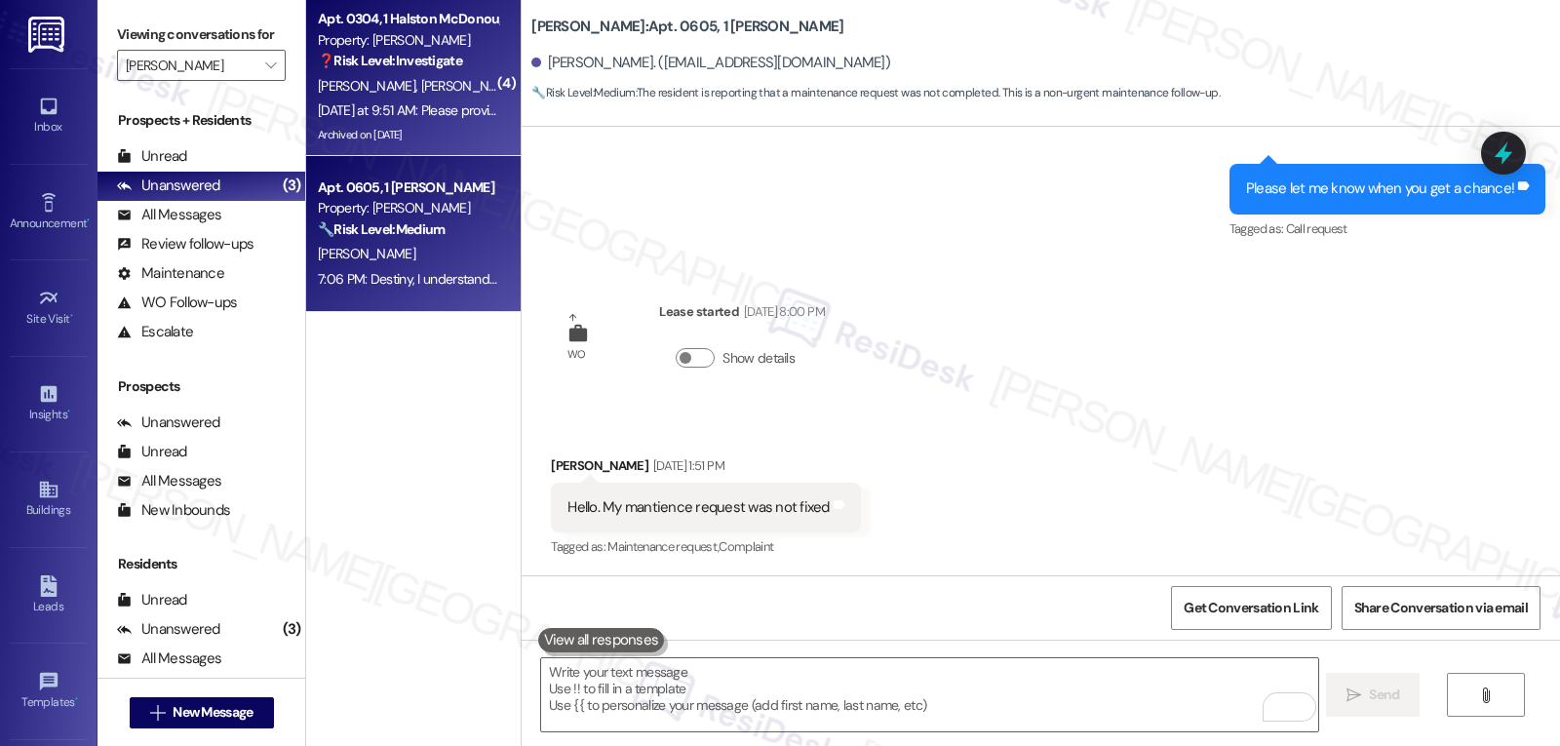
click at [420, 98] on div "Yesterday at 9:51 AM: Please provide a close-out account from our move-out insp…" at bounding box center [408, 110] width 184 height 24
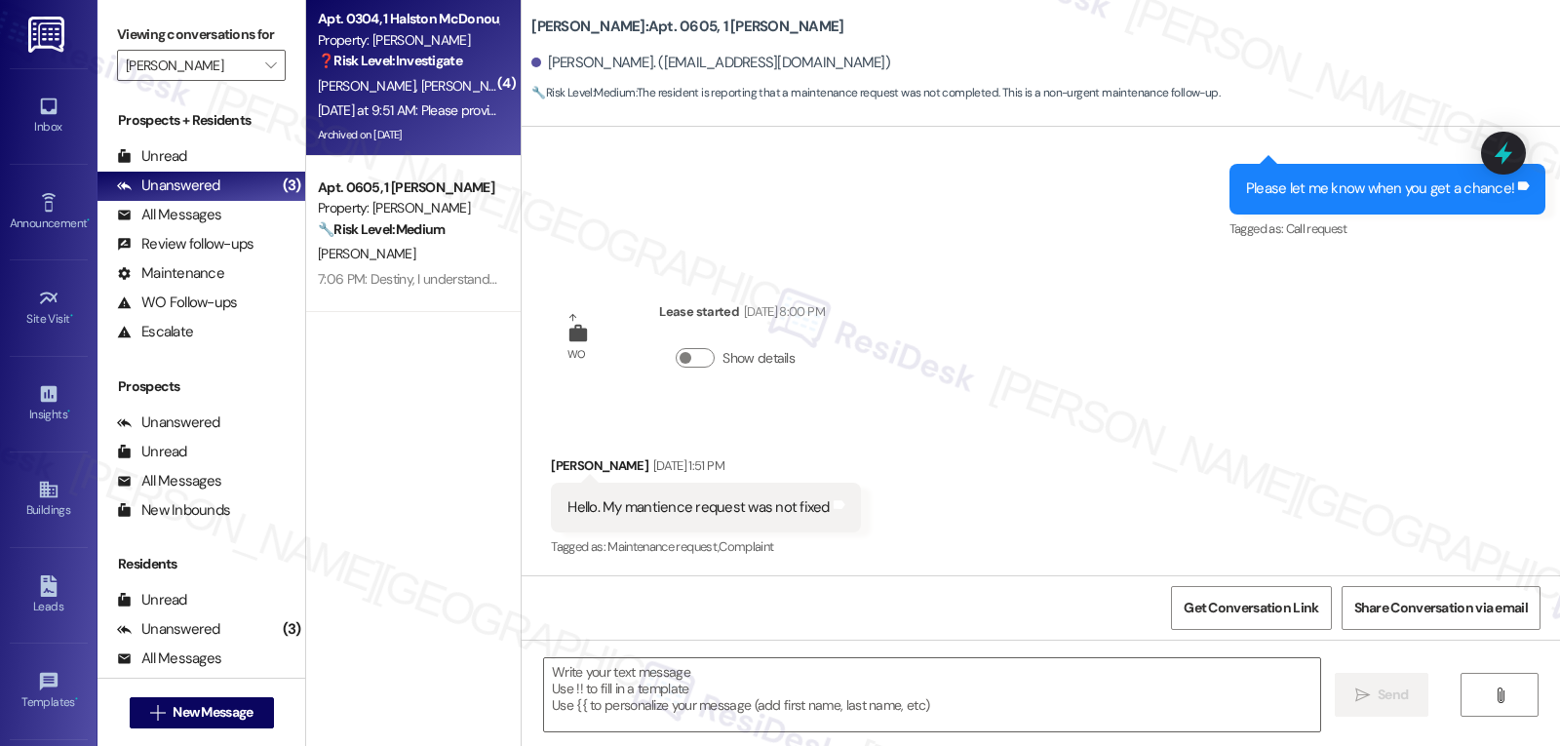
type textarea "Fetching suggested responses. Please feel free to read through the conversation…"
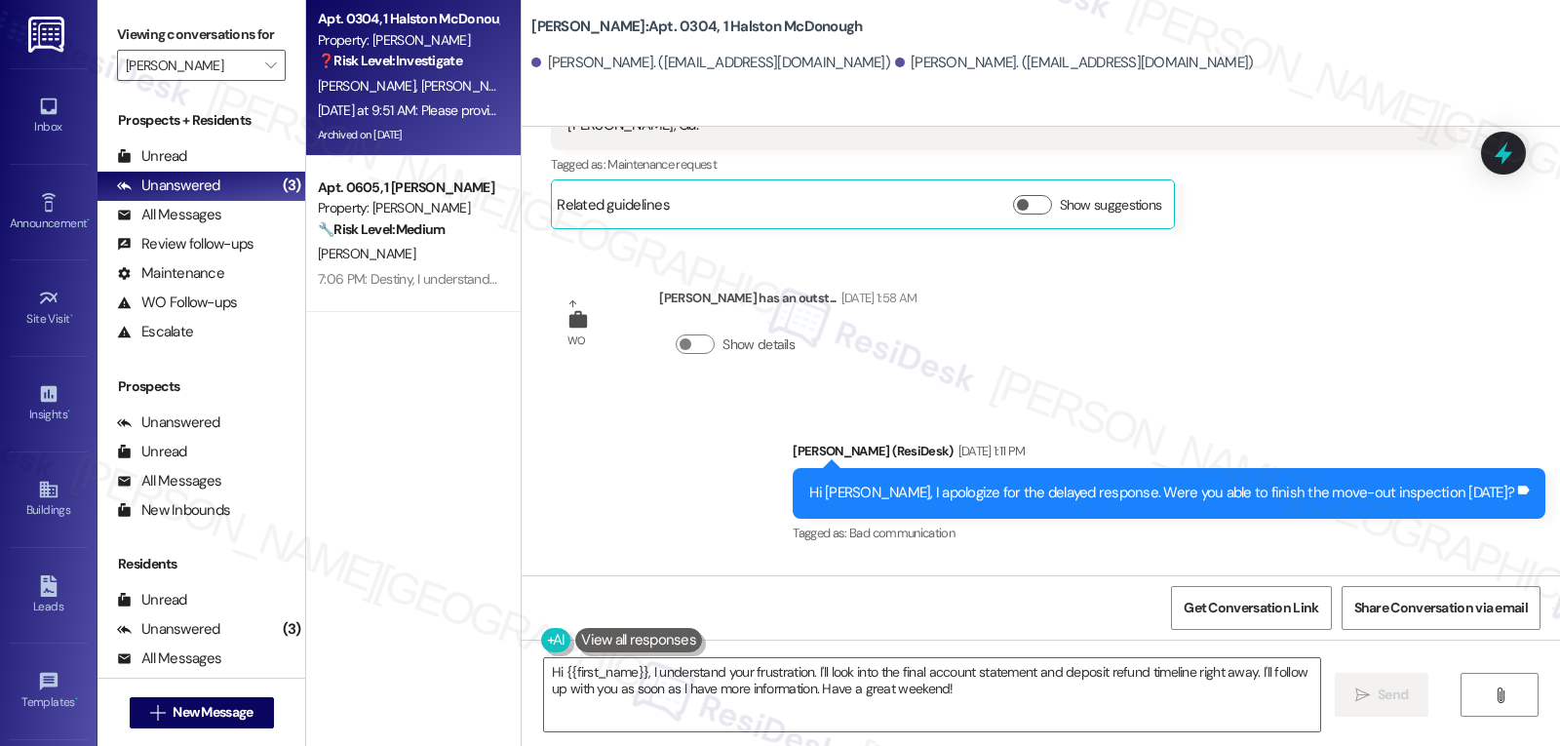
scroll to position [23514, 0]
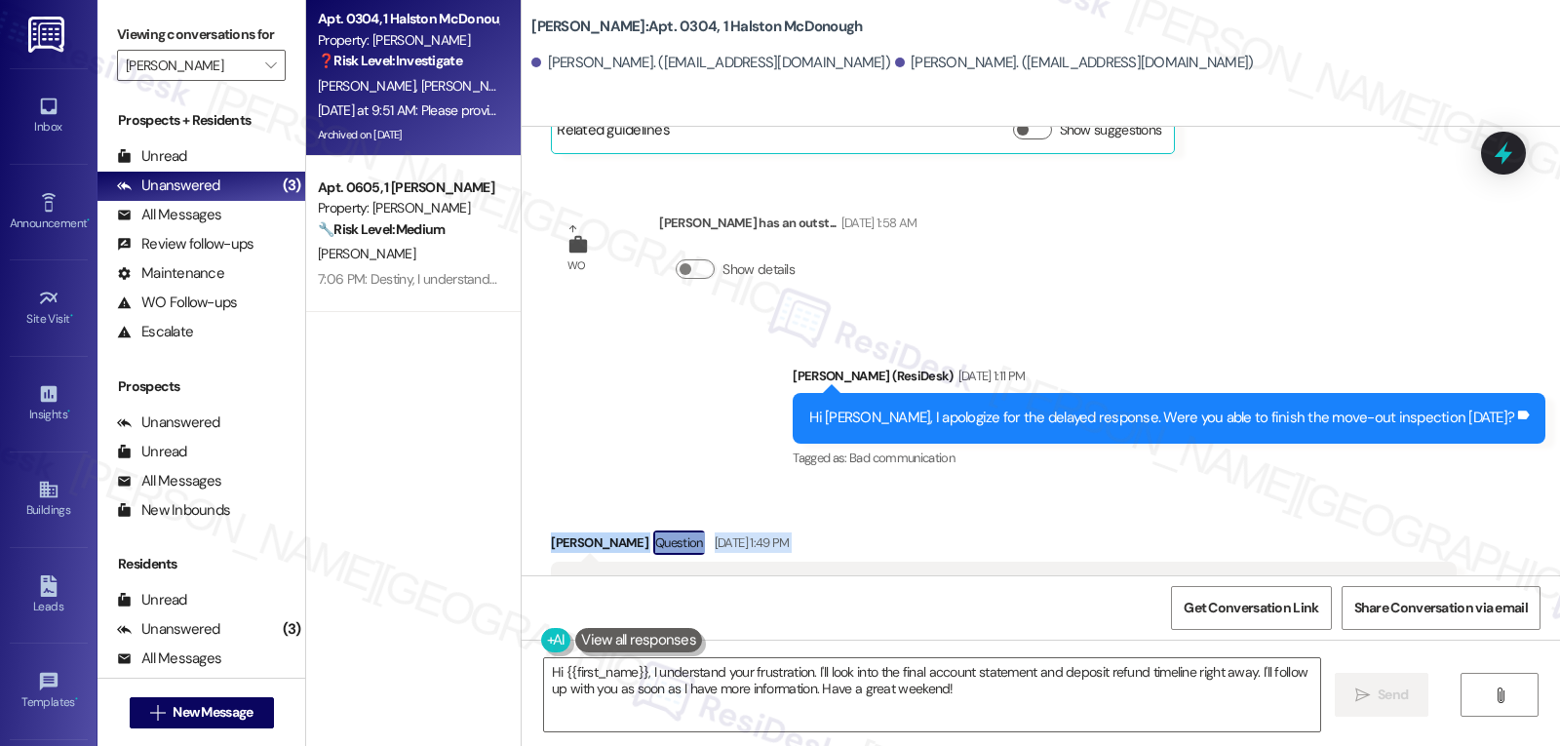
drag, startPoint x: 534, startPoint y: 399, endPoint x: 852, endPoint y: 521, distance: 340.5
click at [852, 521] on div "Received via SMS Stacia Winbush Question Sep 02, 2025 at 1:49 PM Good morning, …" at bounding box center [1003, 746] width 934 height 461
copy div "Stacia Winbush Question Sep 02, 2025 at 1:49 PM Good morning, Halston staff. I …"
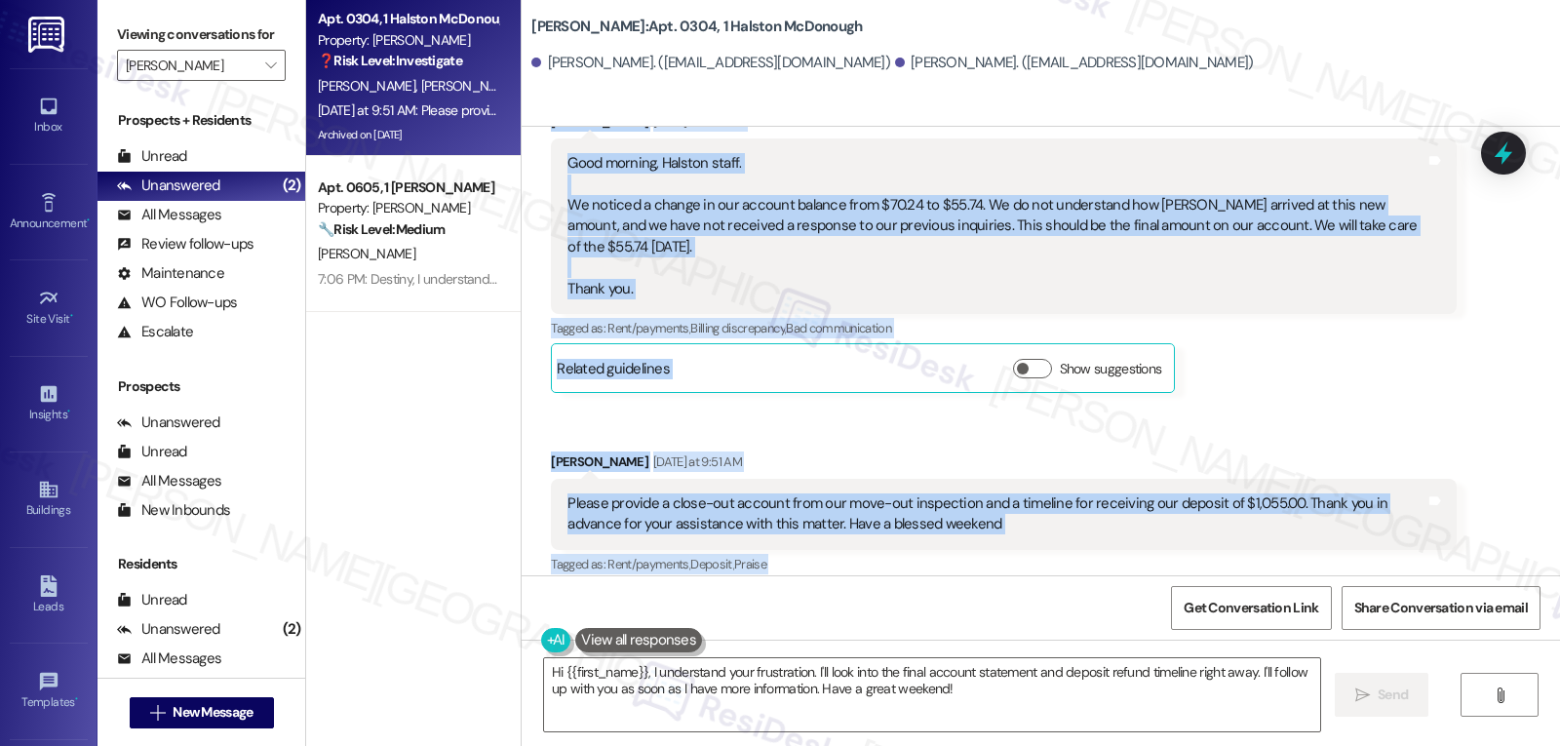
scroll to position [24685, 0]
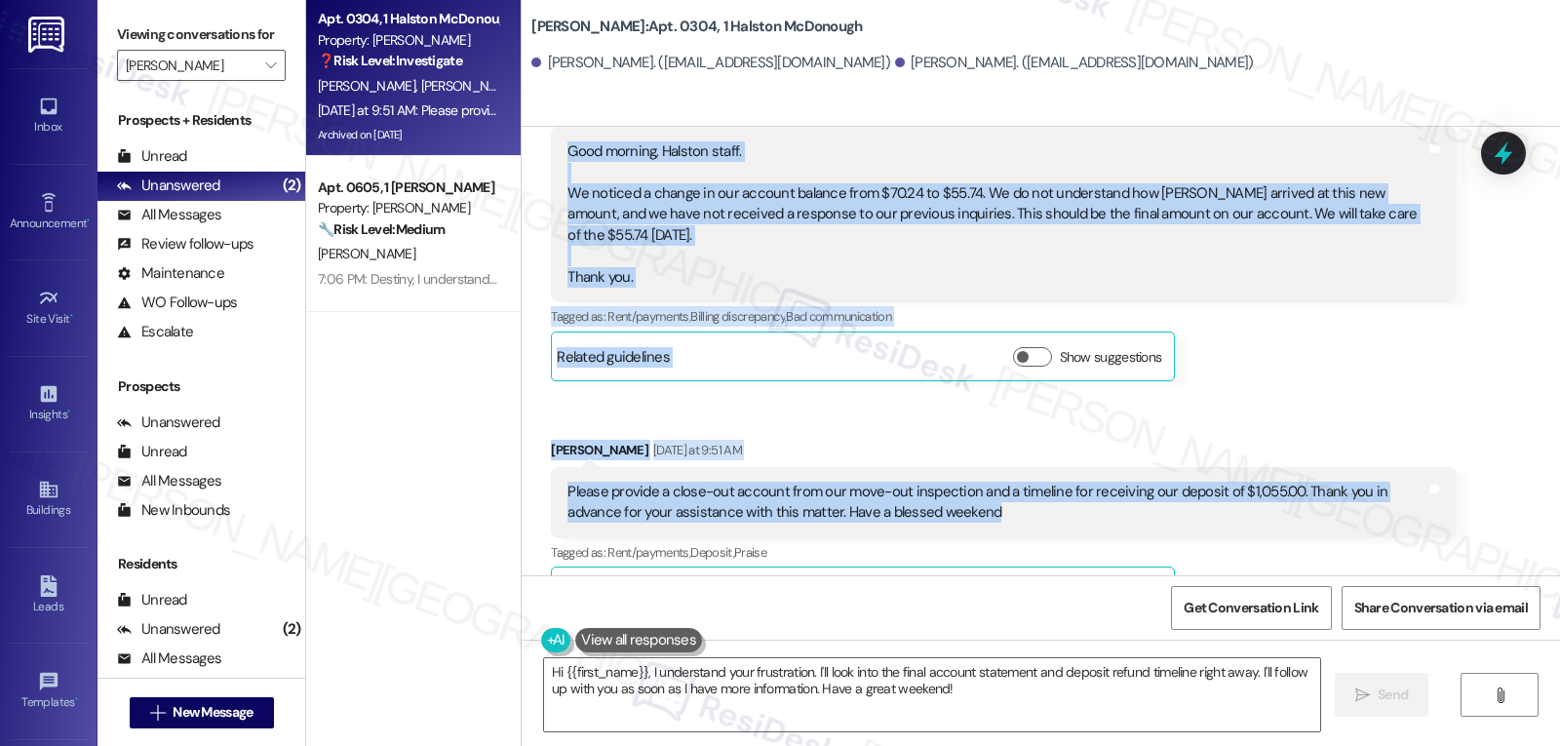
drag, startPoint x: 831, startPoint y: 433, endPoint x: 1162, endPoint y: 178, distance: 418.0
click at [1162, 178] on div "WO Opened request: Remember th... Aug 05, 2024 at 3:48 AM Status : Completed Sh…" at bounding box center [1041, 351] width 1039 height 449
copy div "Sarah (ResiDesk) Sep 02, 2025 at 1:11 PM Hi Stacia, I apologize for the delayed…"
click at [873, 705] on textarea "Hi {{first_name}}, I understand your frustration. I'll look into the final acco…" at bounding box center [932, 694] width 776 height 73
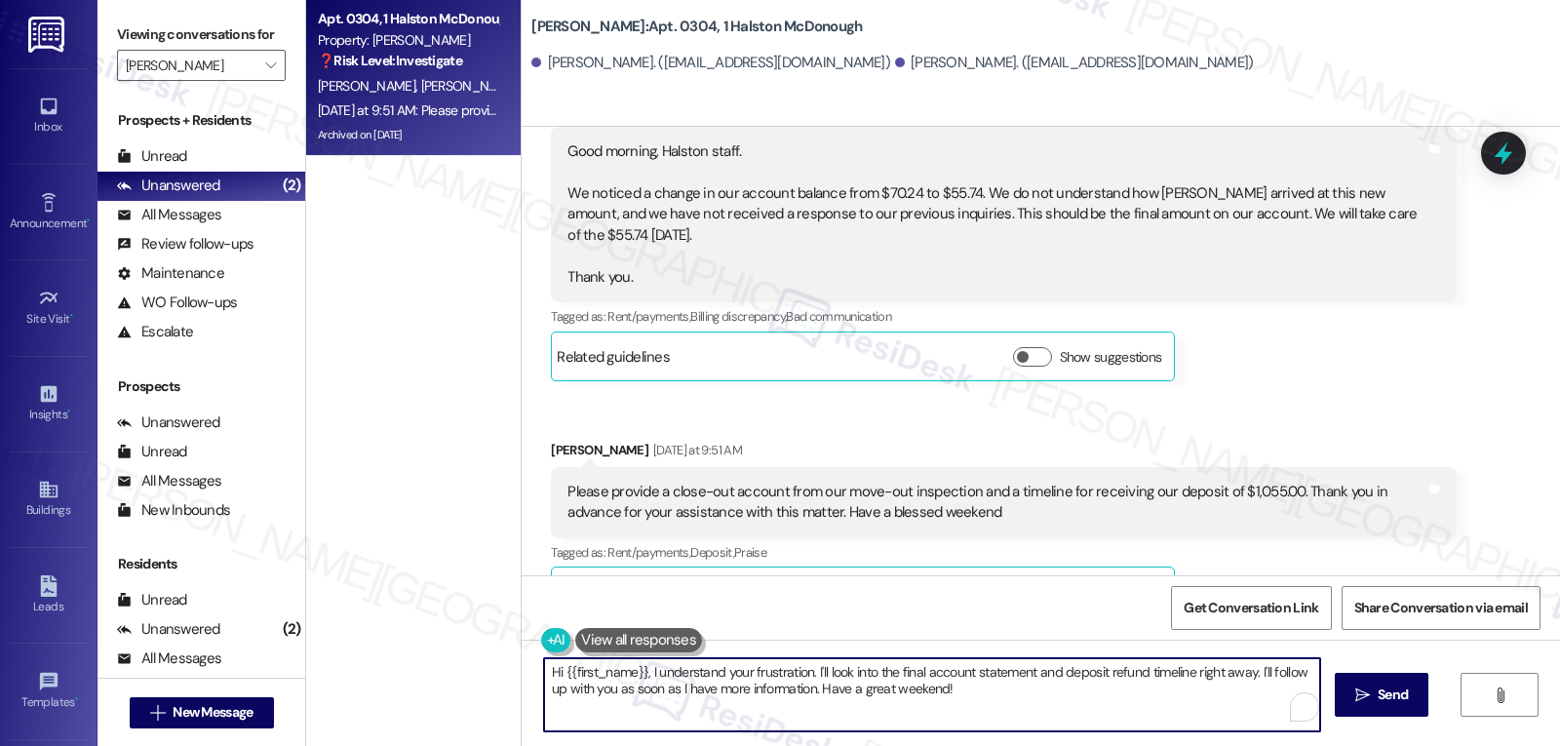
paste textarea "Good morning, [PERSON_NAME]. Thank you for explaining everything so clearly. I’…"
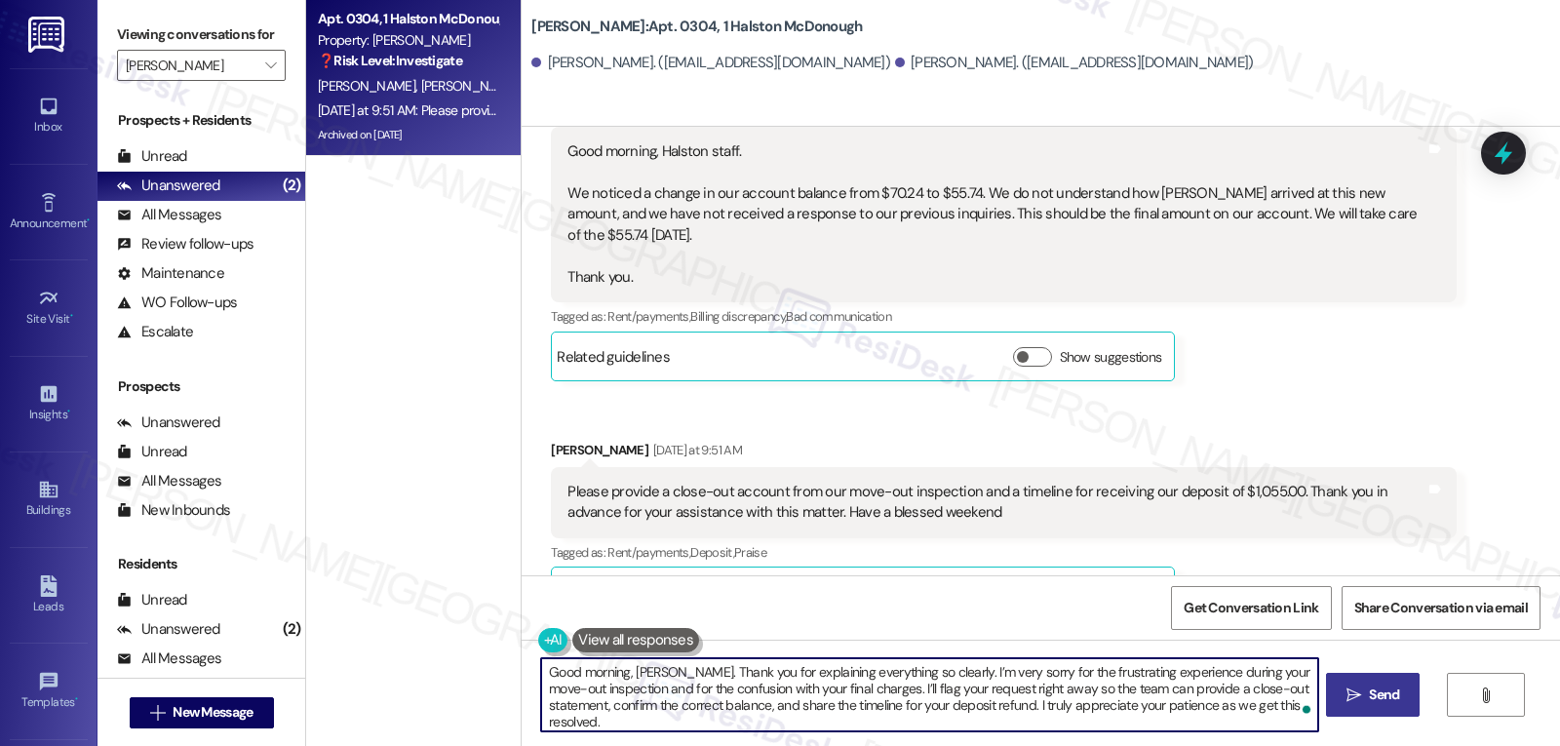
type textarea "Good morning, [PERSON_NAME]. Thank you for explaining everything so clearly. I’…"
click at [1355, 705] on span " Send" at bounding box center [1373, 695] width 61 height 20
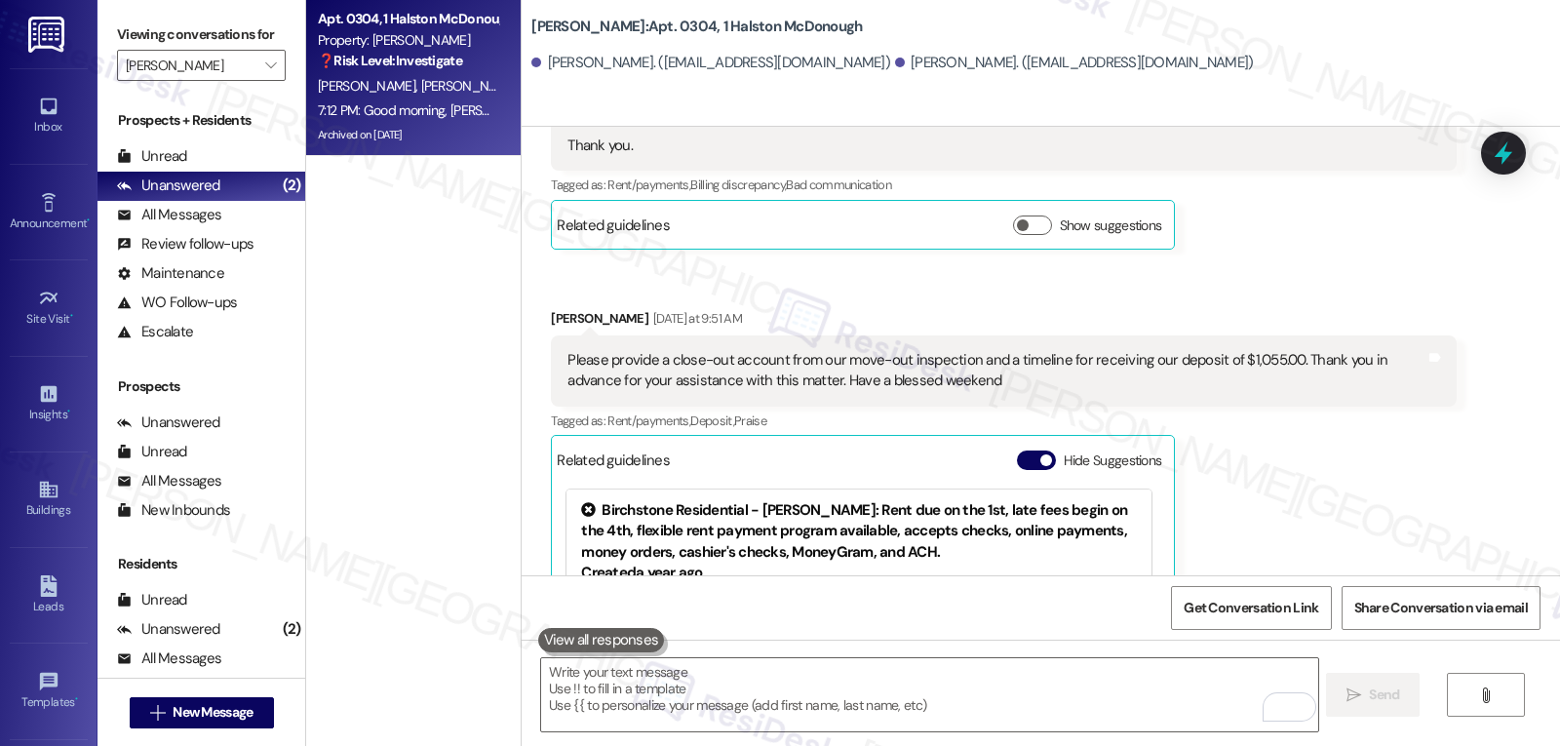
scroll to position [24864, 0]
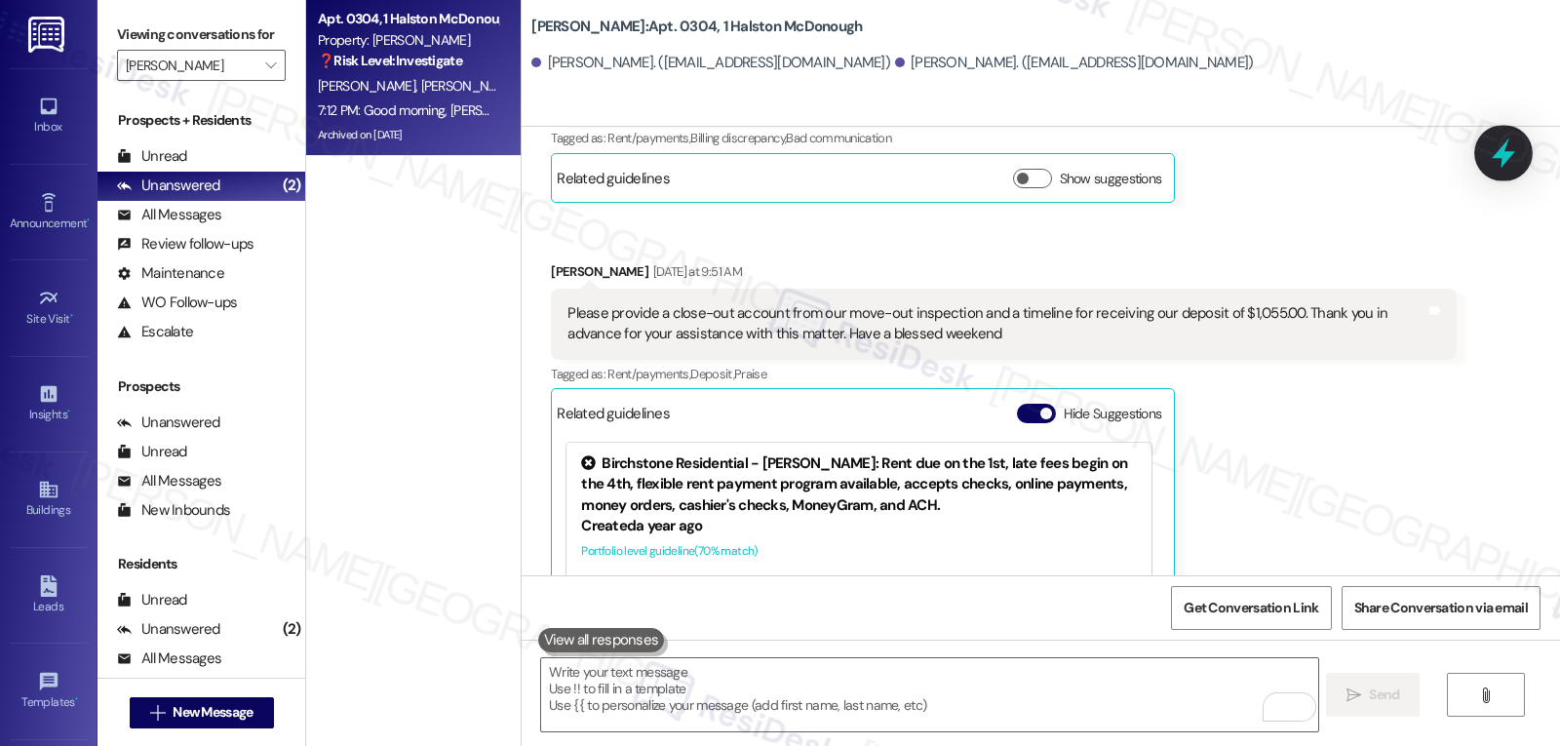
click at [1502, 144] on icon at bounding box center [1503, 153] width 33 height 33
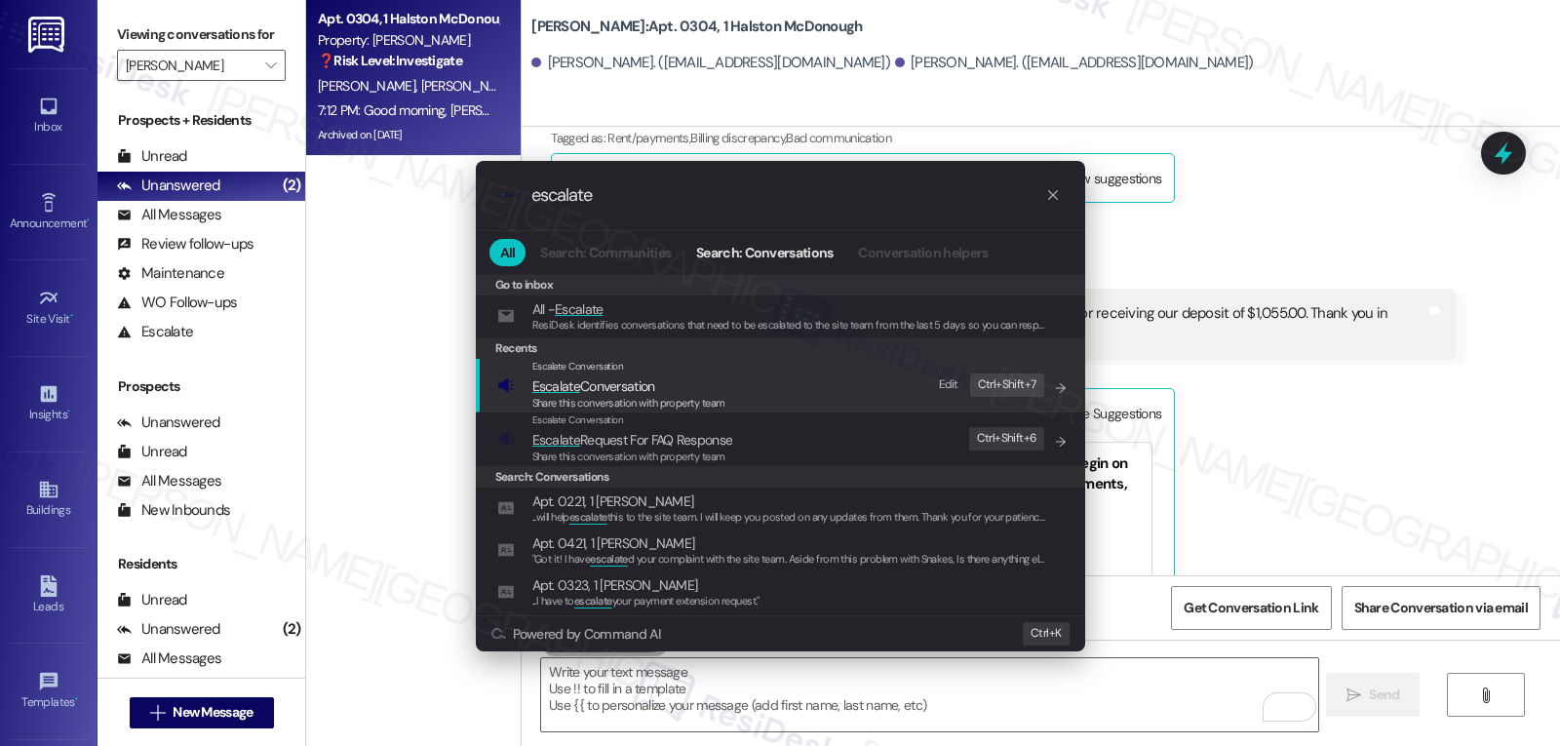
type input "escalate"
click at [606, 396] on span "Share this conversation with property team" at bounding box center [628, 403] width 193 height 14
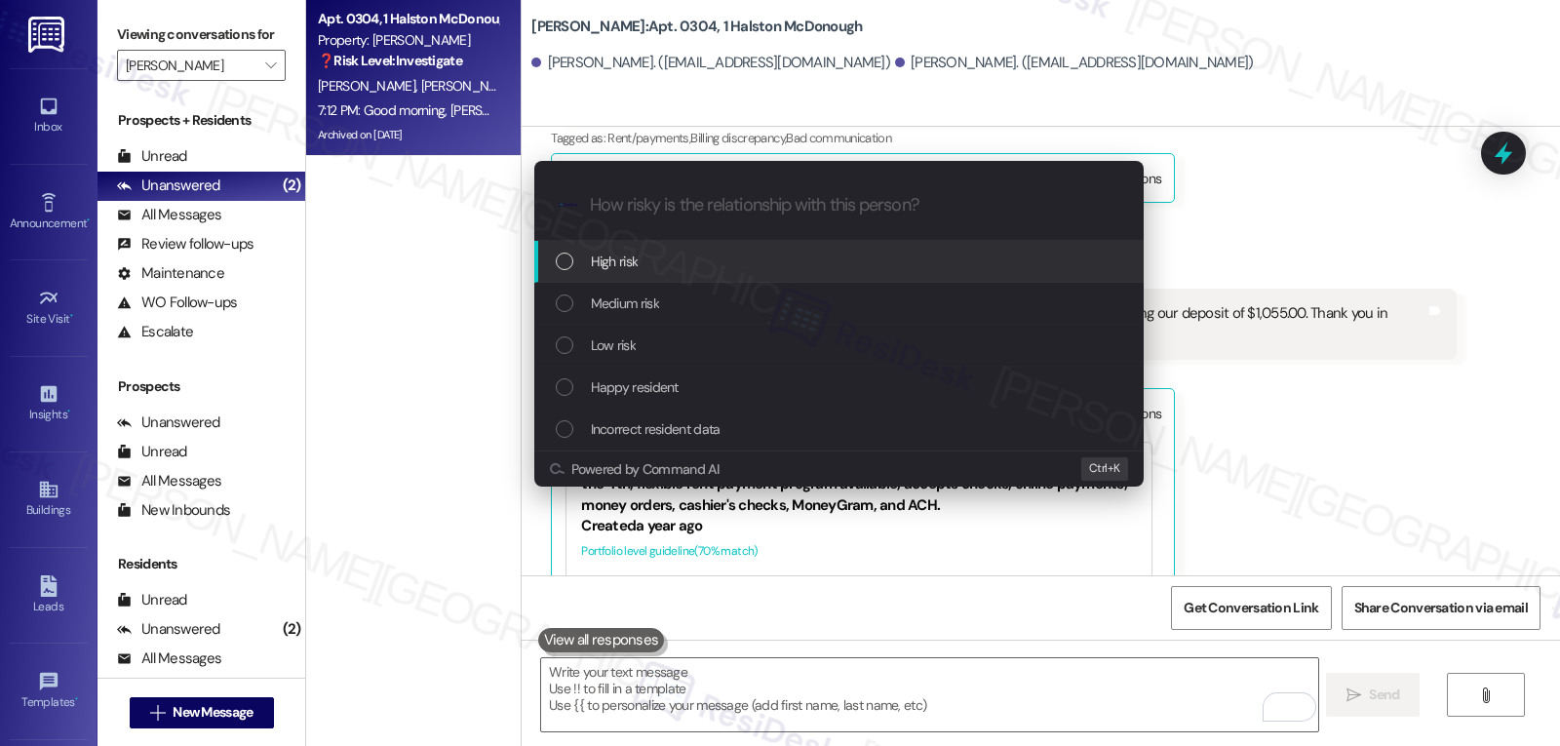
click at [664, 272] on div "High risk" at bounding box center [841, 261] width 570 height 21
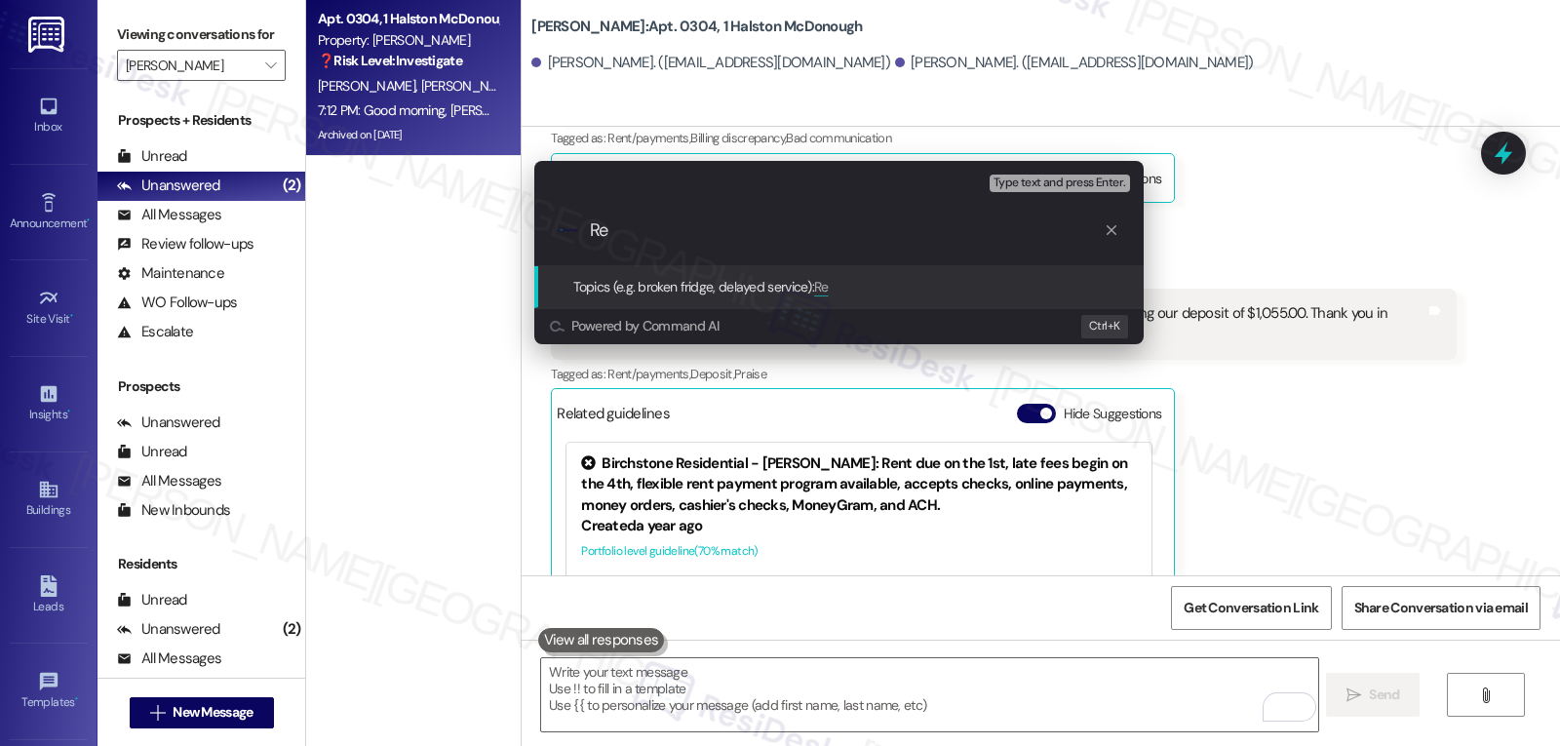
type input "R"
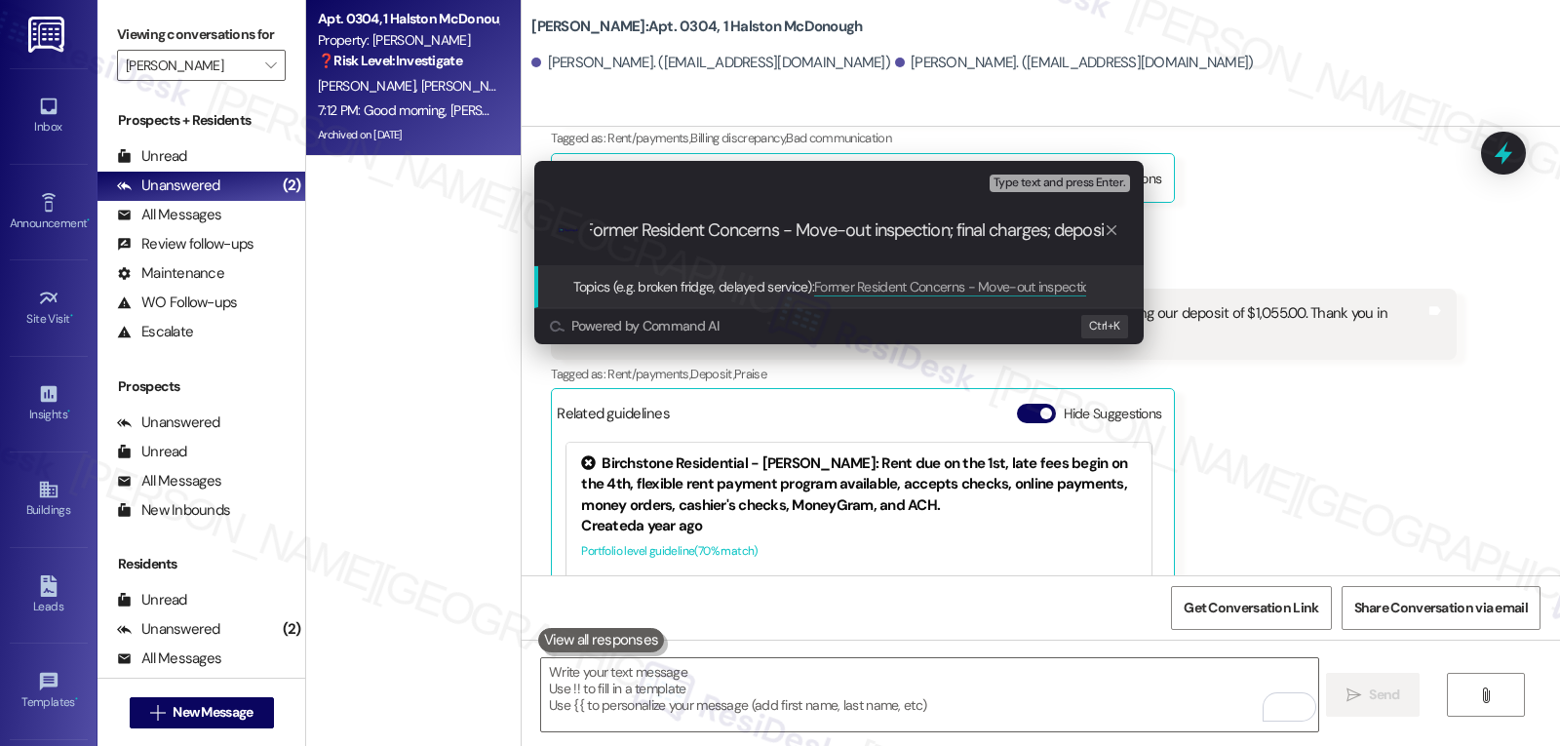
type input "Former Resident Concerns - Move-out inspection; final charges; deposit"
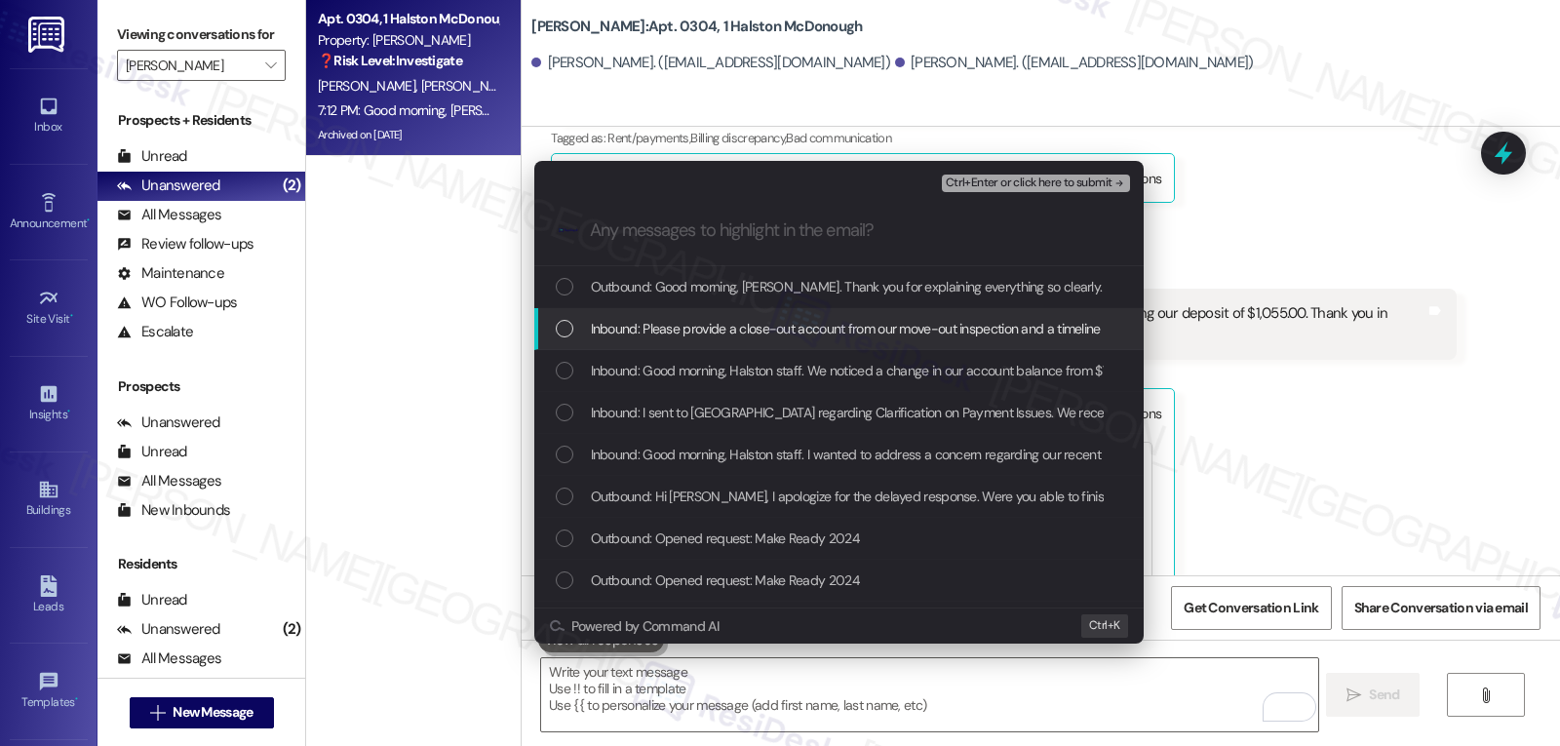
click at [567, 327] on div "List of options" at bounding box center [565, 329] width 18 height 18
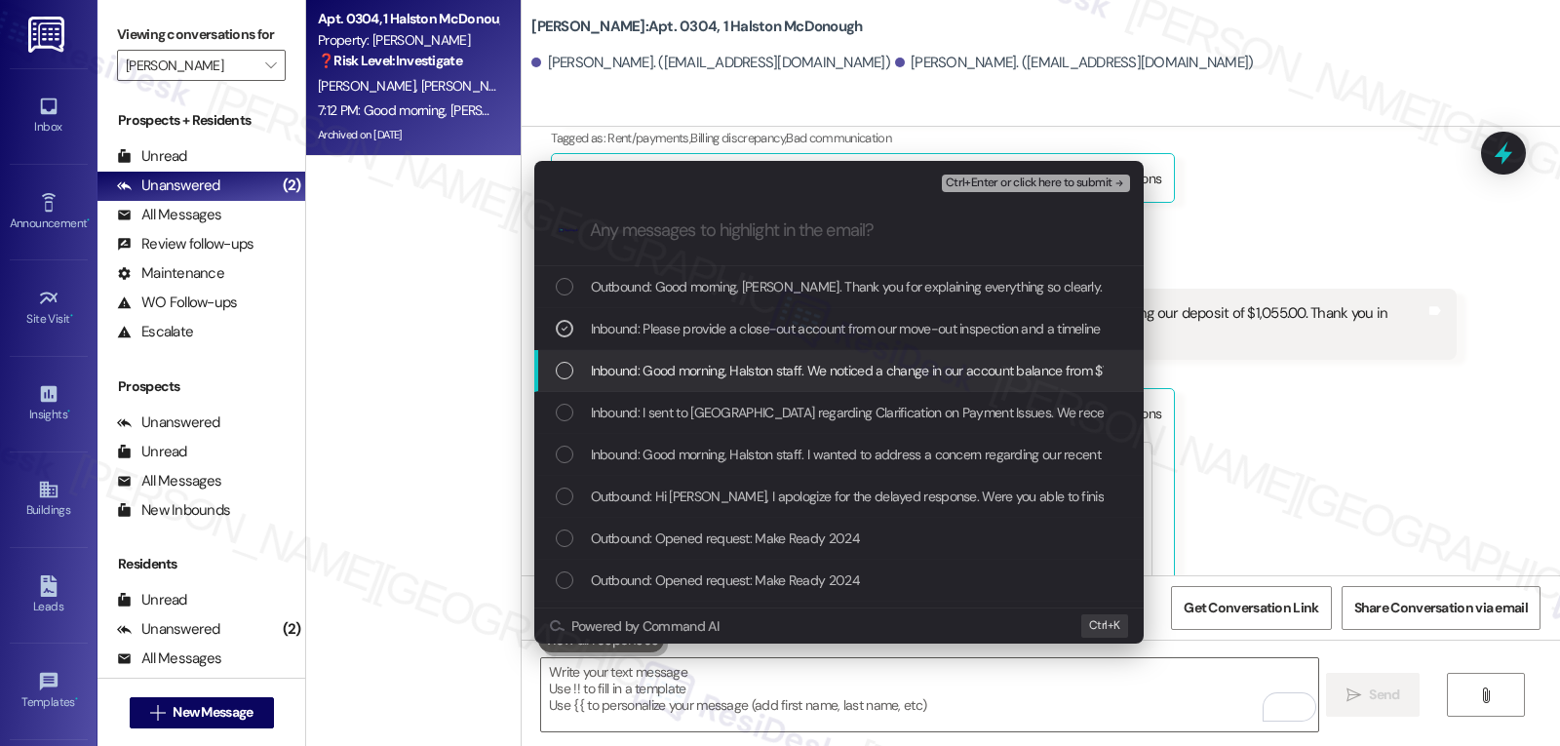
click at [567, 366] on div "List of options" at bounding box center [565, 371] width 18 height 18
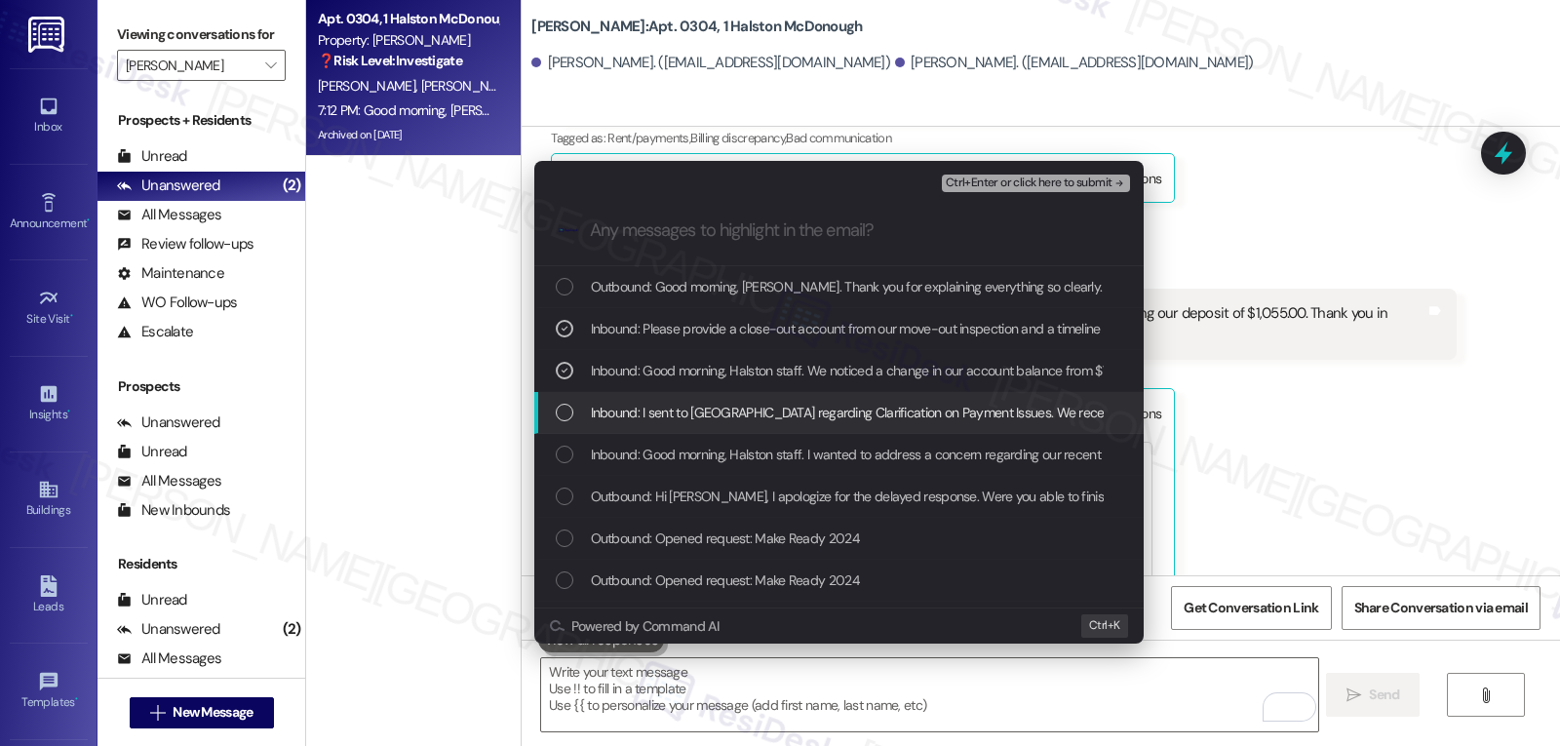
click at [561, 404] on div "List of options" at bounding box center [565, 413] width 18 height 18
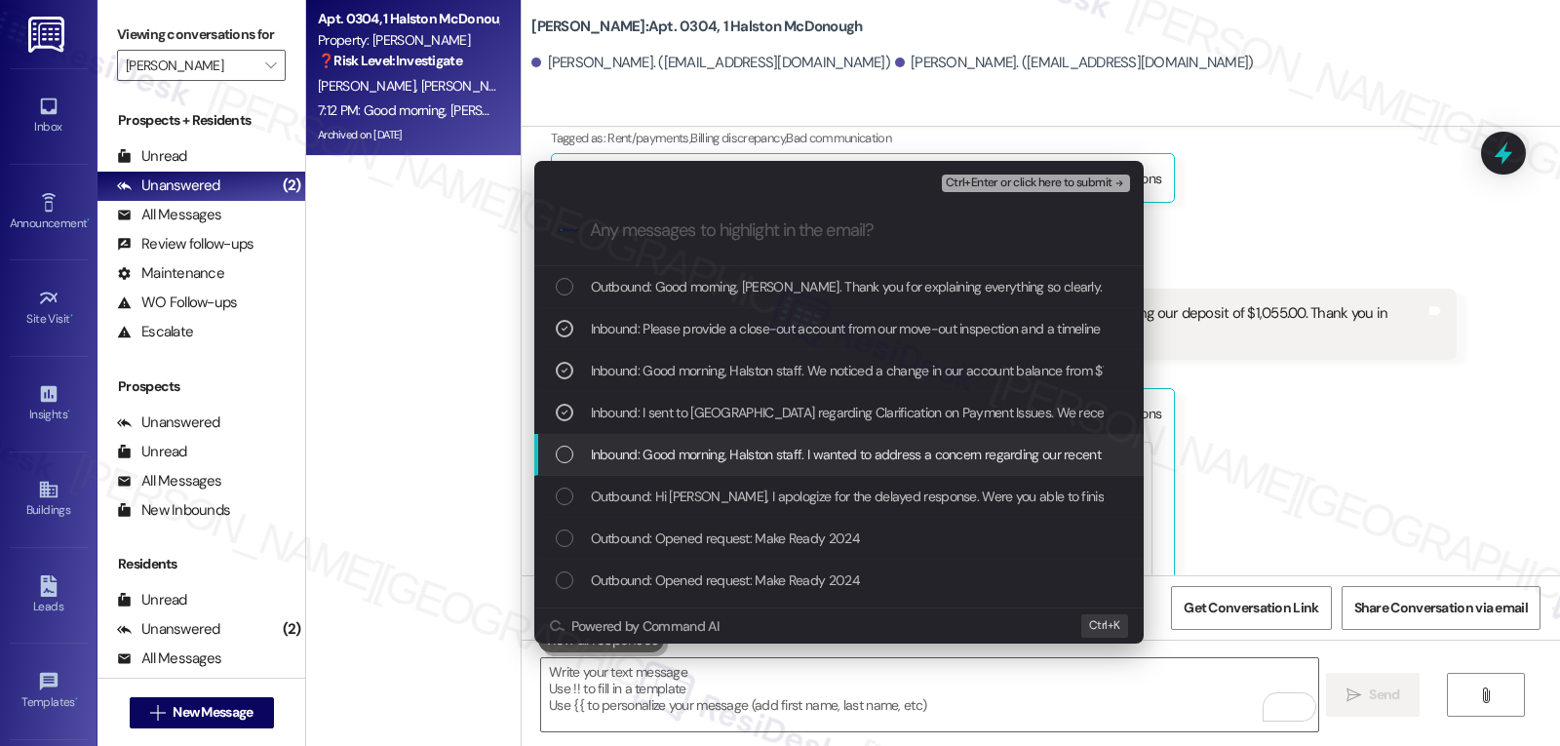
click at [560, 449] on div "List of options" at bounding box center [565, 455] width 18 height 18
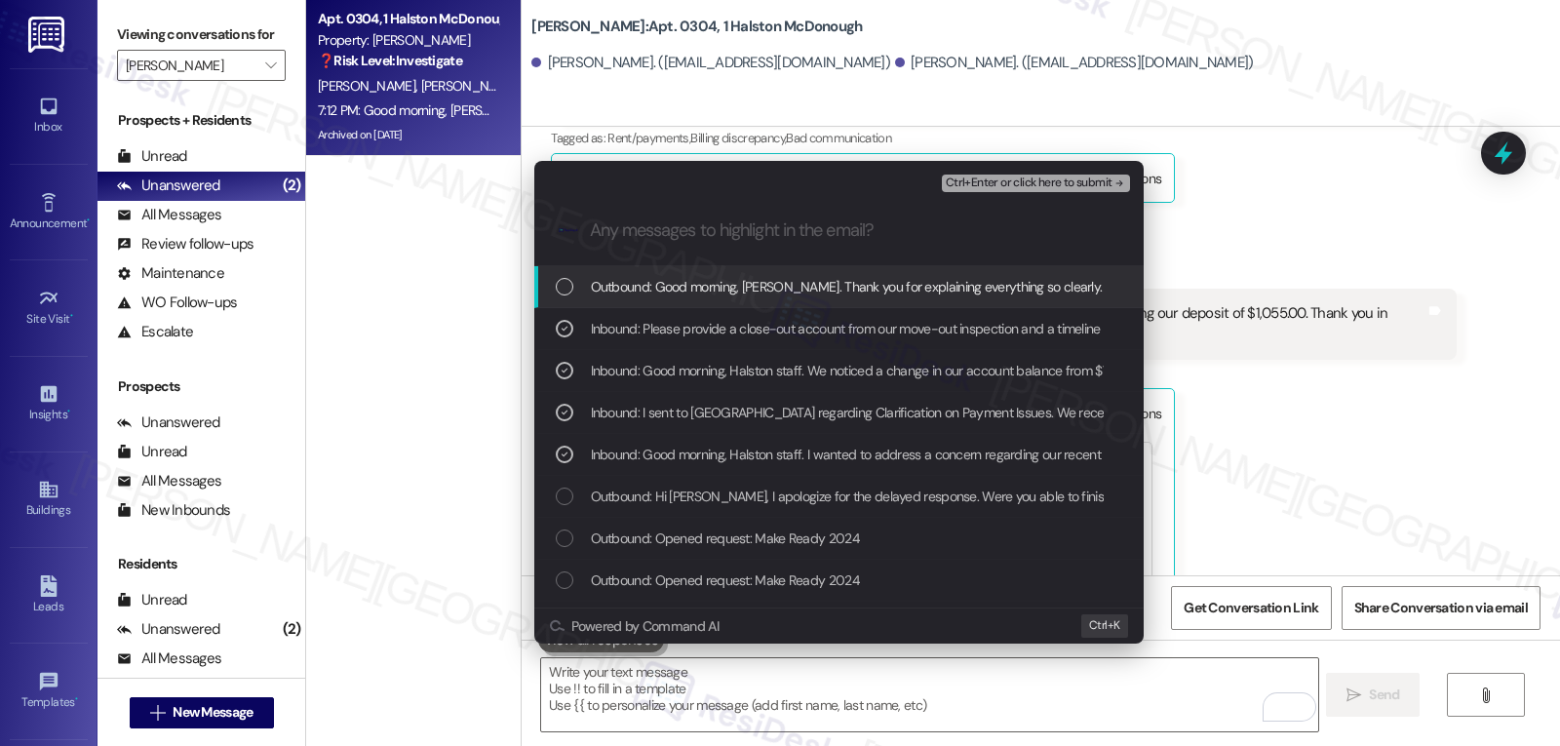
click at [1094, 188] on span "Ctrl+Enter or click here to submit" at bounding box center [1029, 183] width 167 height 14
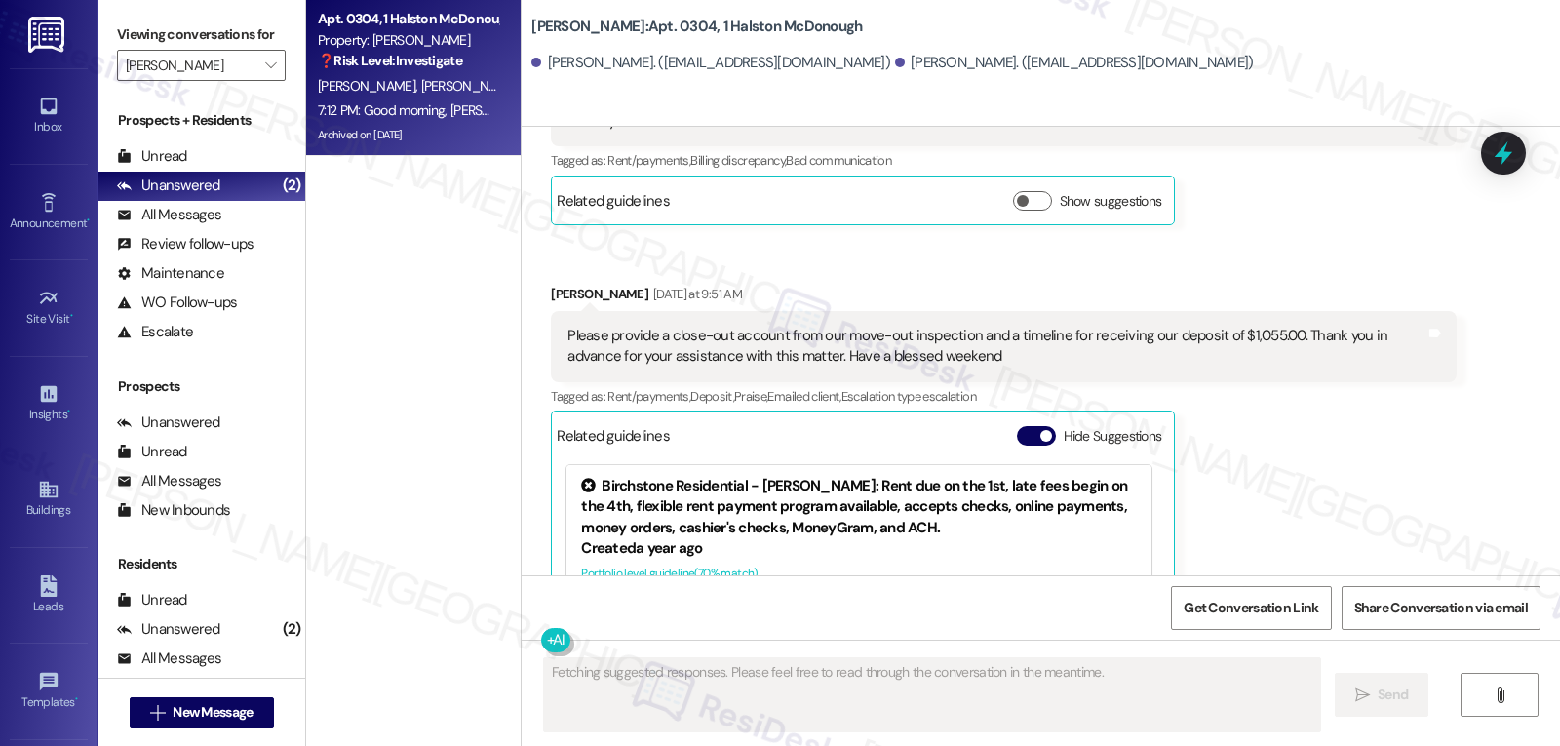
scroll to position [24684, 0]
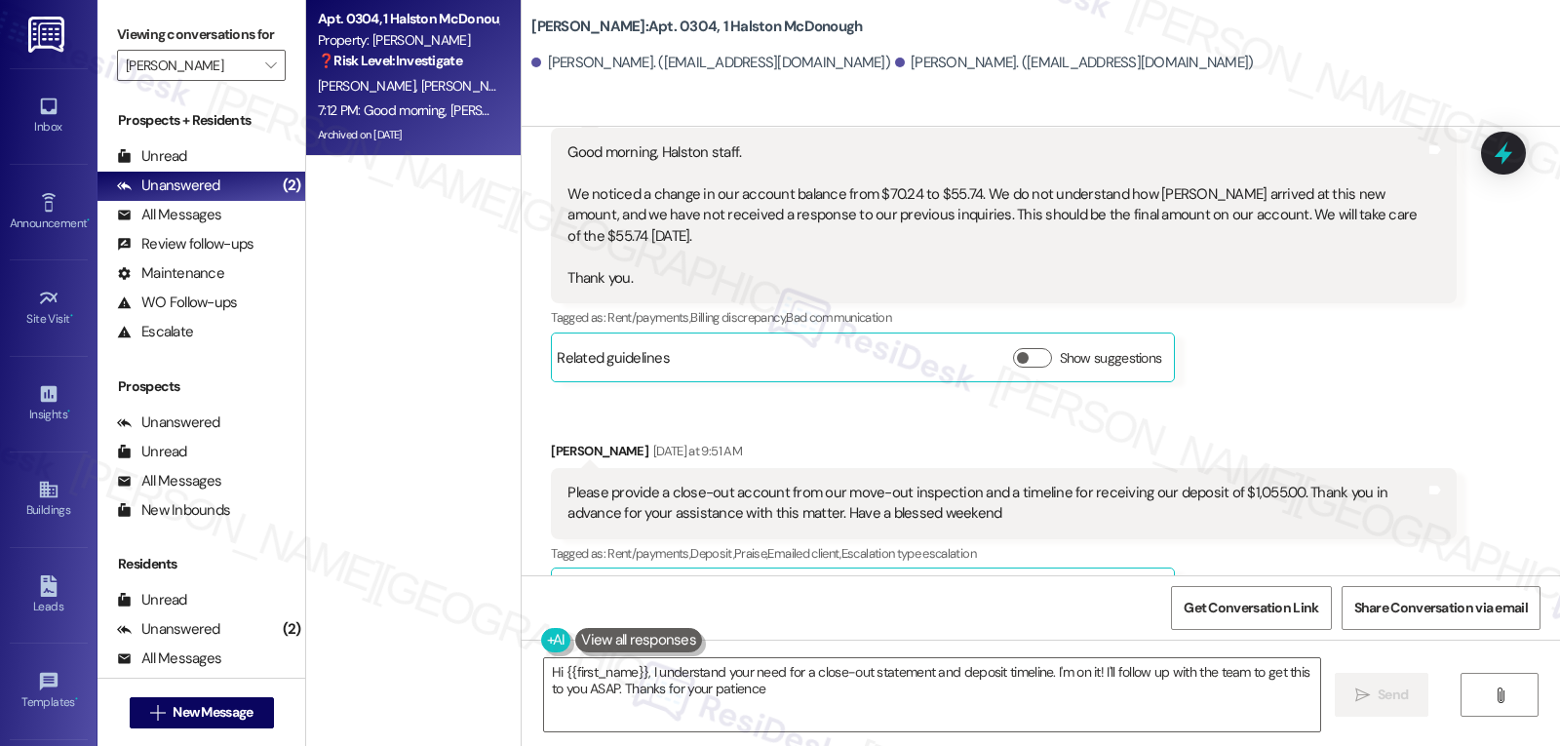
type textarea "Hi {{first_name}}, I understand your need for a close-out statement and deposit…"
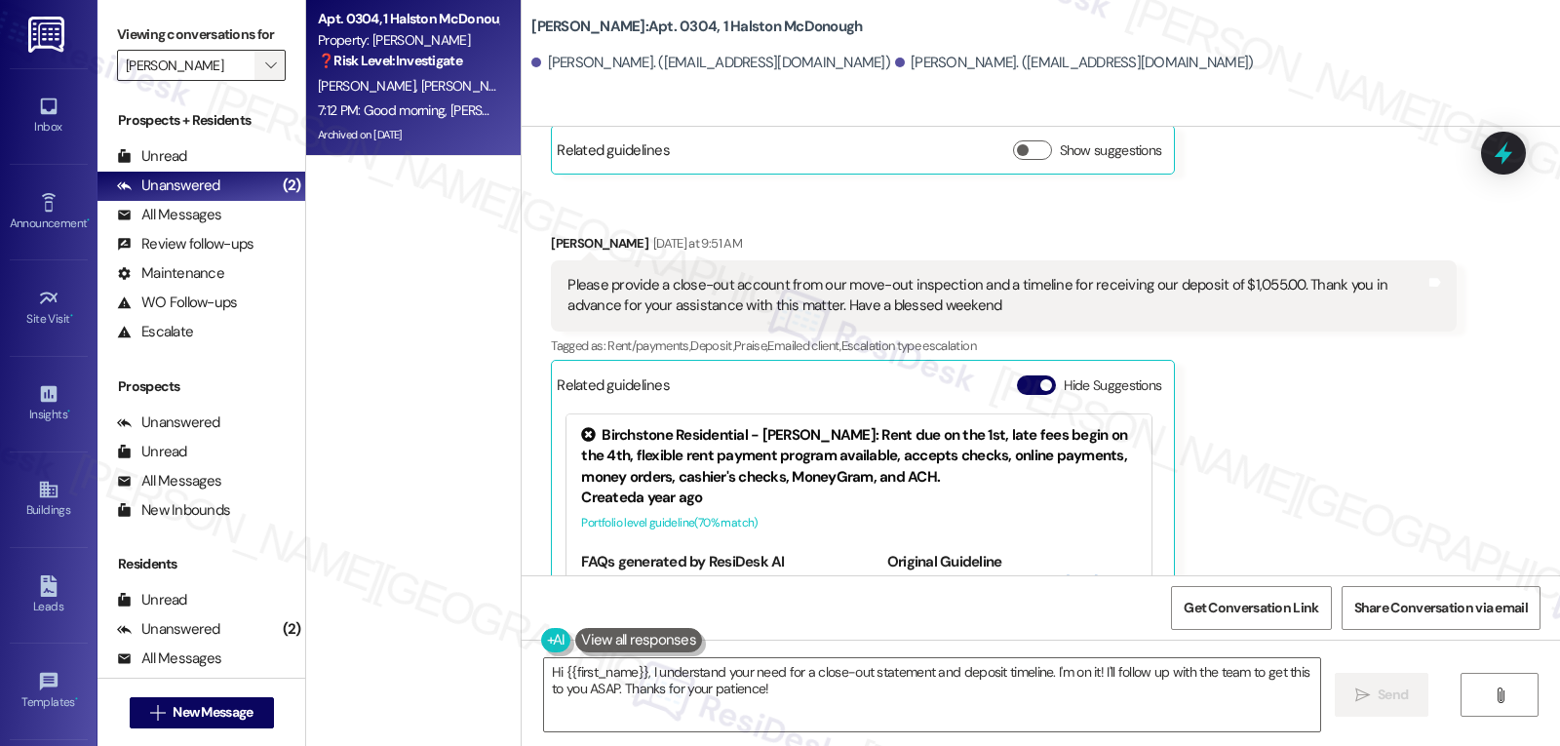
click at [264, 81] on span "" at bounding box center [270, 65] width 19 height 31
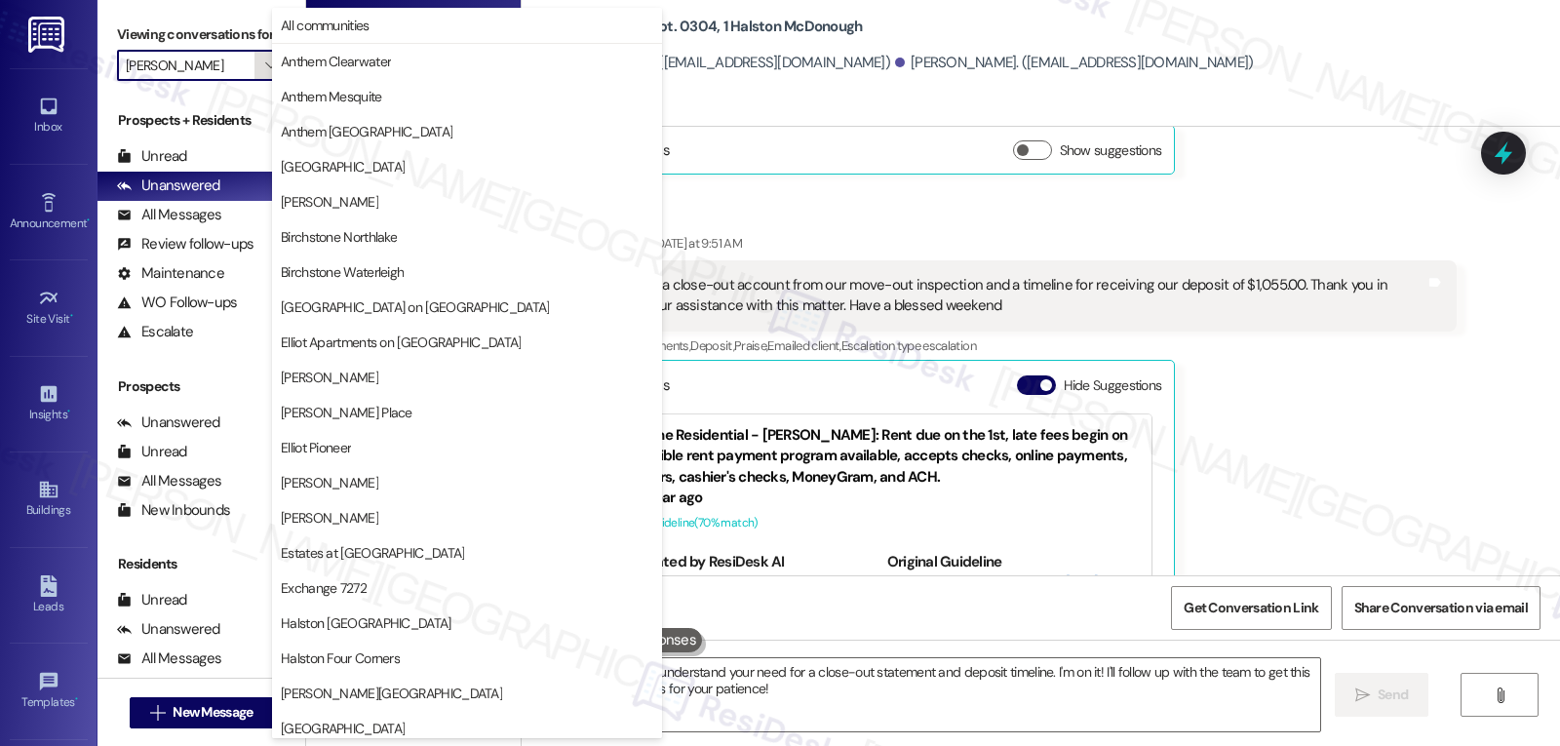
scroll to position [668, 0]
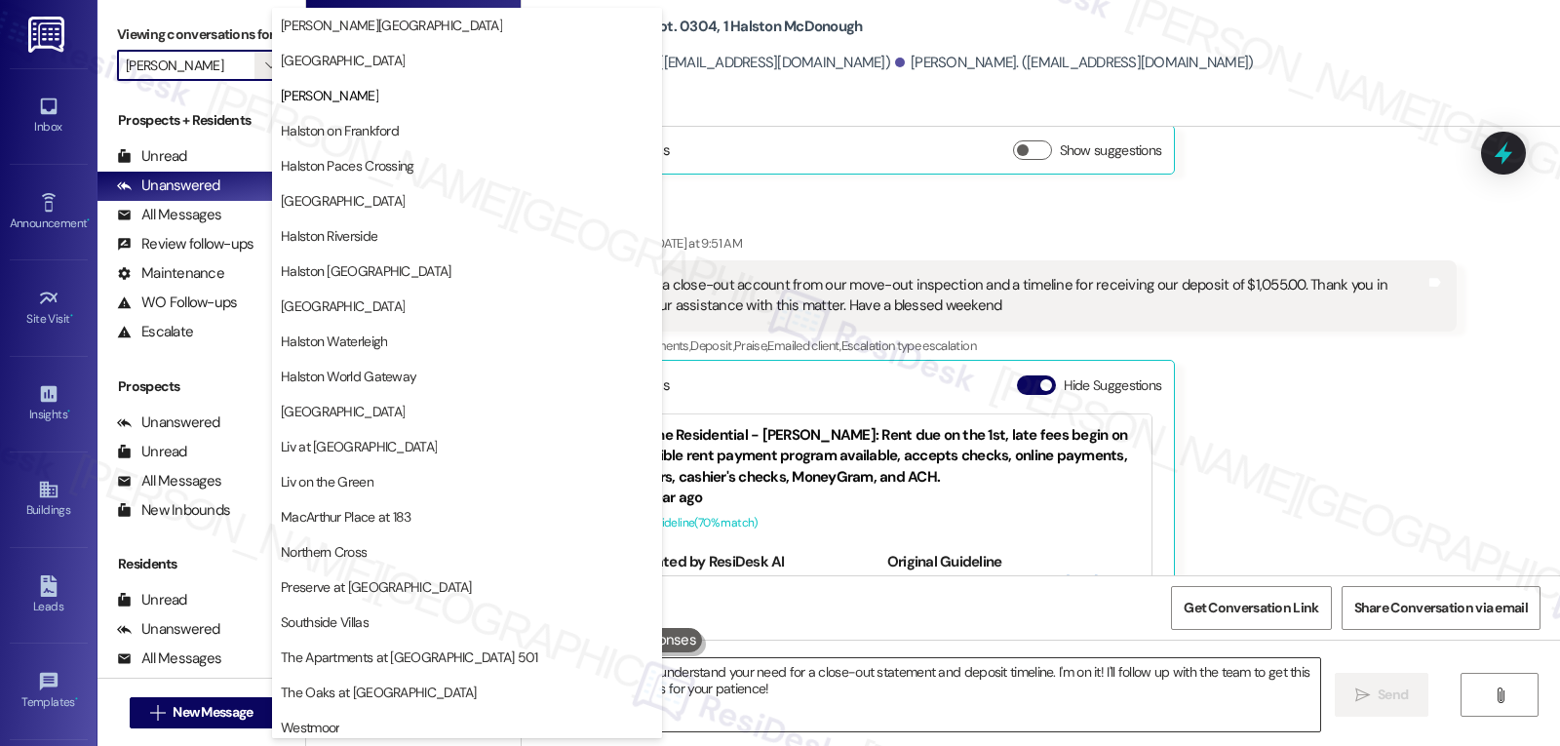
click at [835, 701] on textarea "Hi {{first_name}}, I understand your need for a close-out statement and deposit…" at bounding box center [932, 694] width 776 height 73
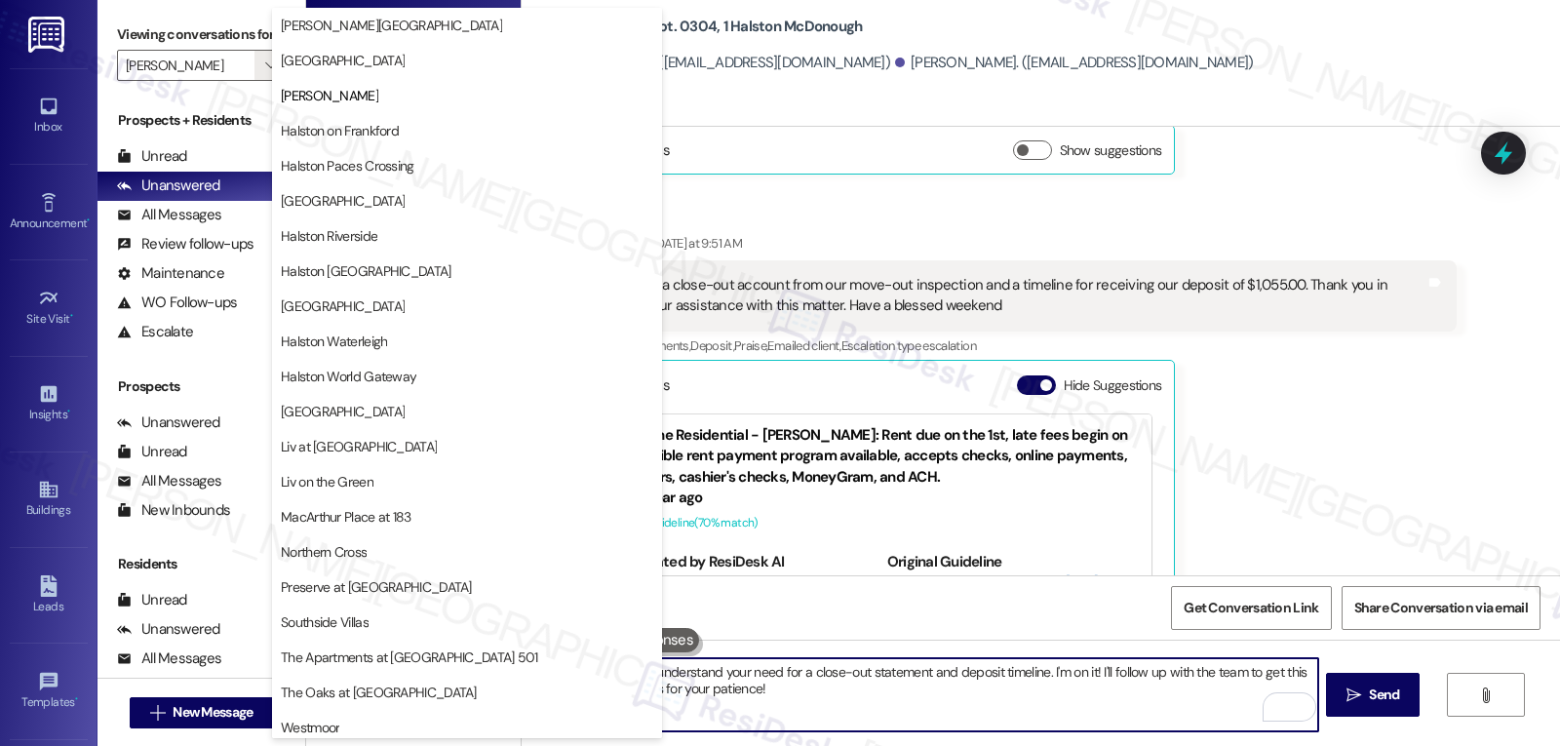
click at [1375, 251] on div "Stacia Winbush Yesterday at 9:51 AM Please provide a close-out account from our…" at bounding box center [1003, 471] width 905 height 476
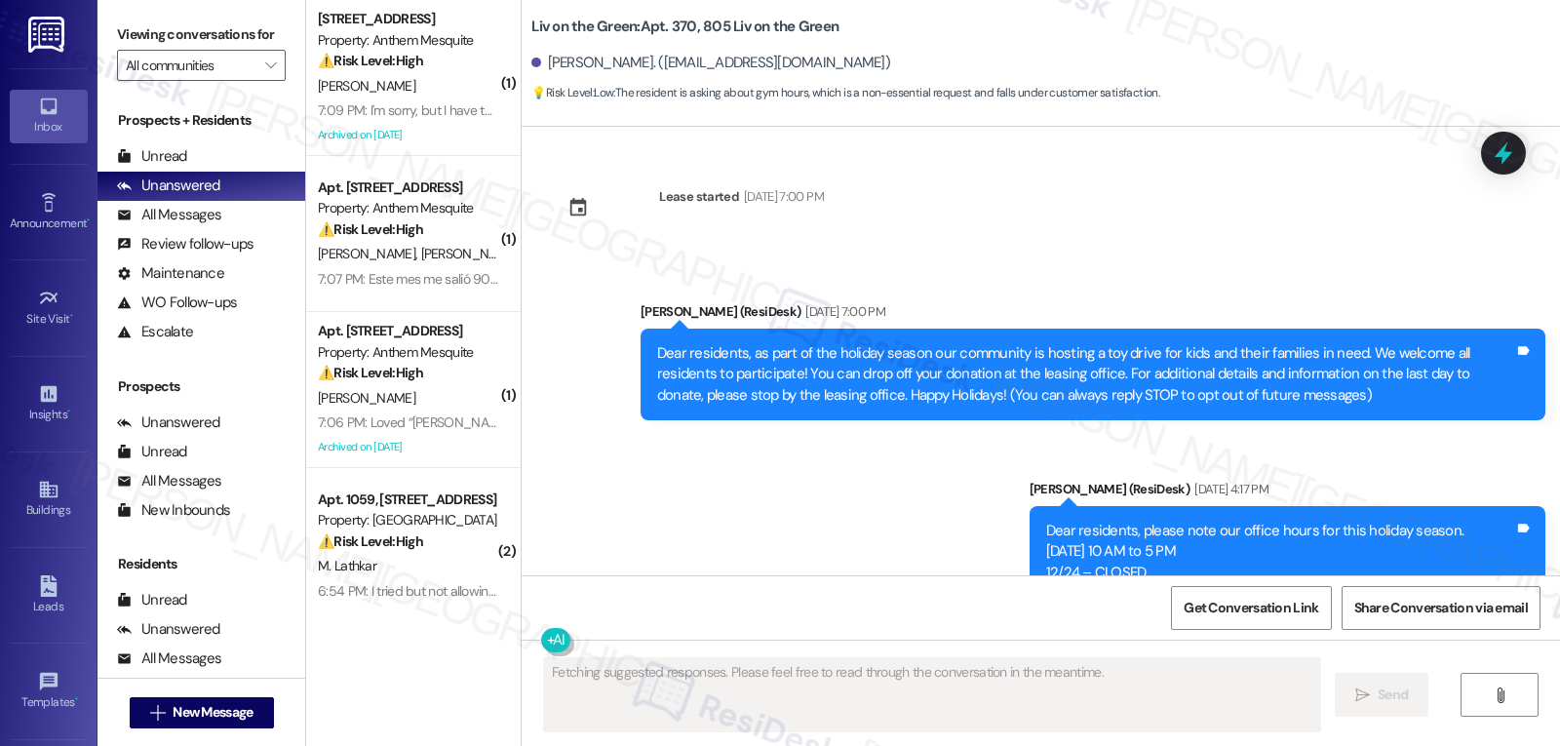
scroll to position [19812, 0]
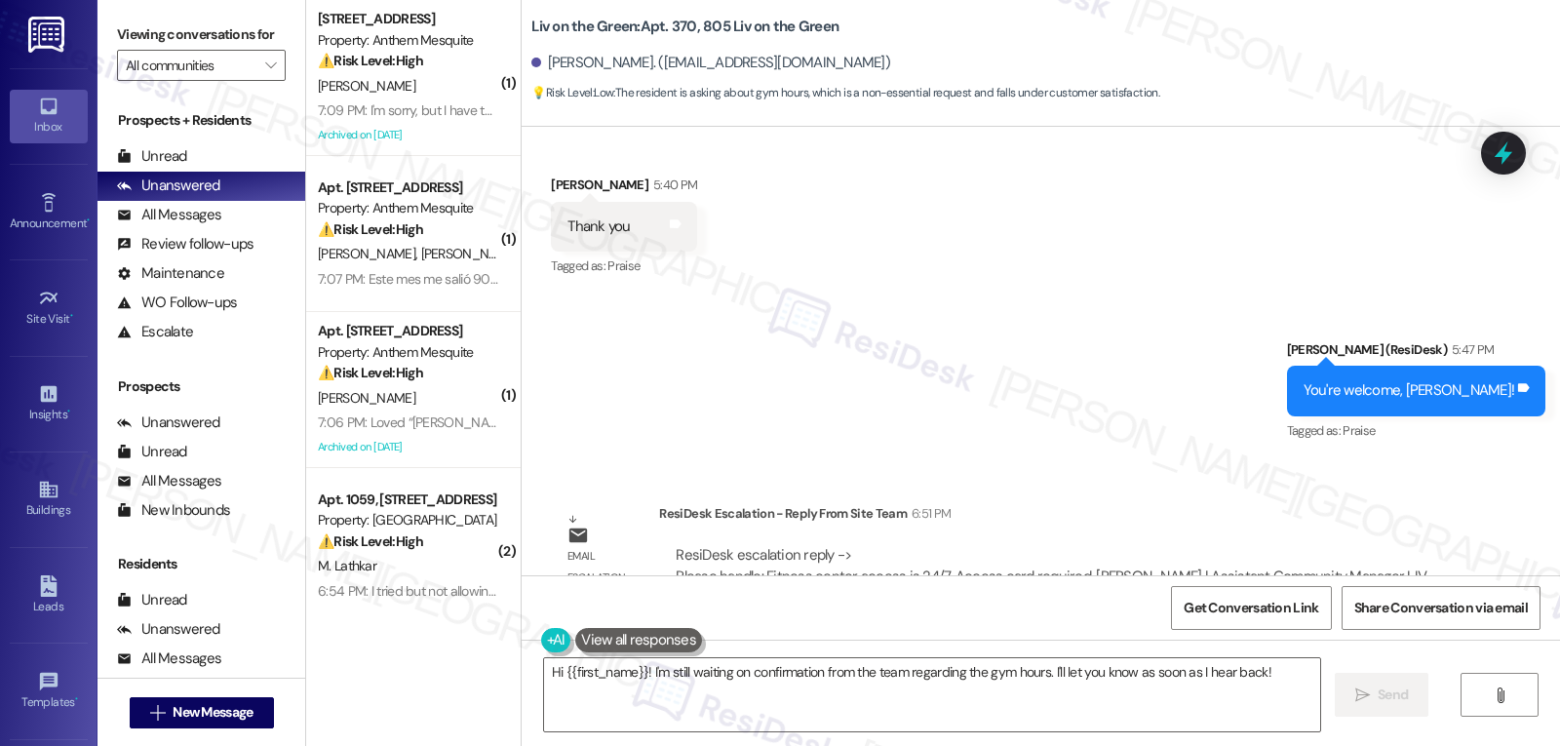
drag, startPoint x: 640, startPoint y: 671, endPoint x: 1366, endPoint y: 792, distance: 736.5
click at [1366, 745] on html "Inbox Go to Inbox Announcement • Send A Text Announcement Site Visit • Go to Si…" at bounding box center [780, 373] width 1560 height 746
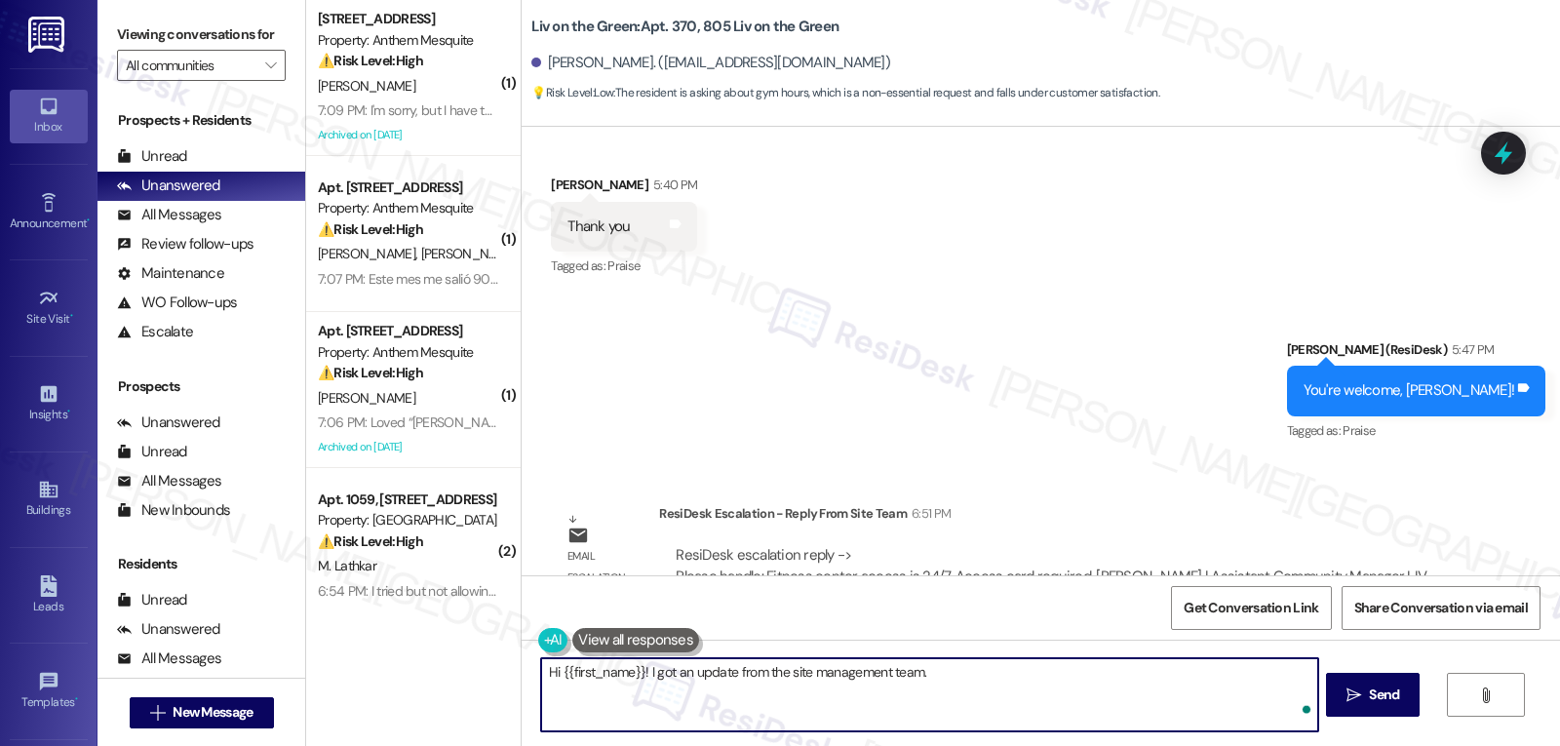
paste textarea "fitness center is open 24/7 for your convenience—just be sure to bring your acc…"
click at [915, 677] on textarea "Hi {{first_name}}! I got an update from the site management team. fitness cente…" at bounding box center [929, 694] width 776 height 73
click at [992, 707] on textarea "Hi {{first_name}}! I got an update from the site management team. The fitness c…" at bounding box center [929, 694] width 776 height 73
click at [1213, 677] on textarea "Hi {{first_name}}! I got an update from the site management team. The fitness c…" at bounding box center [929, 694] width 776 height 73
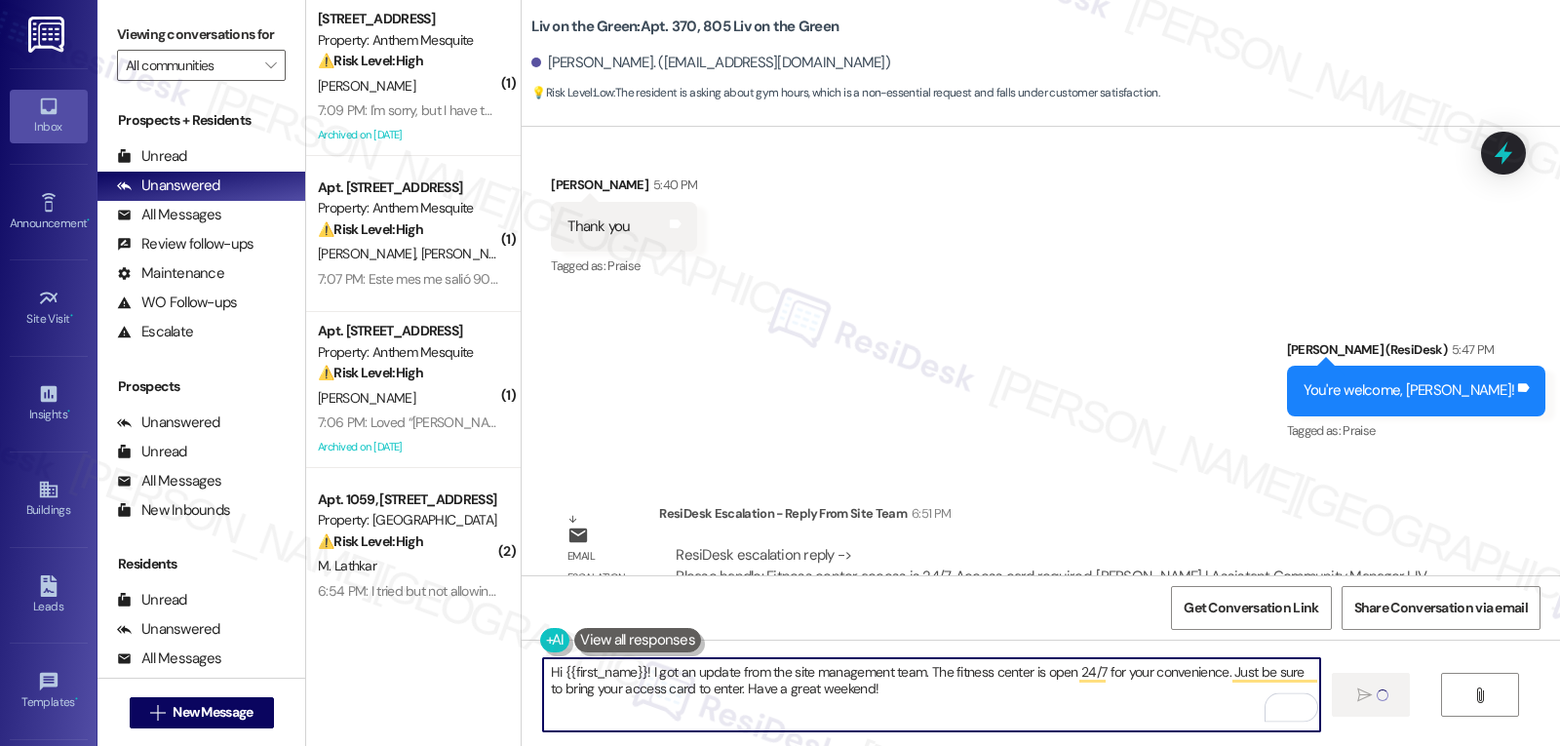
type textarea "Hi {{first_name}}! I got an update from the site management team. The fitness c…"
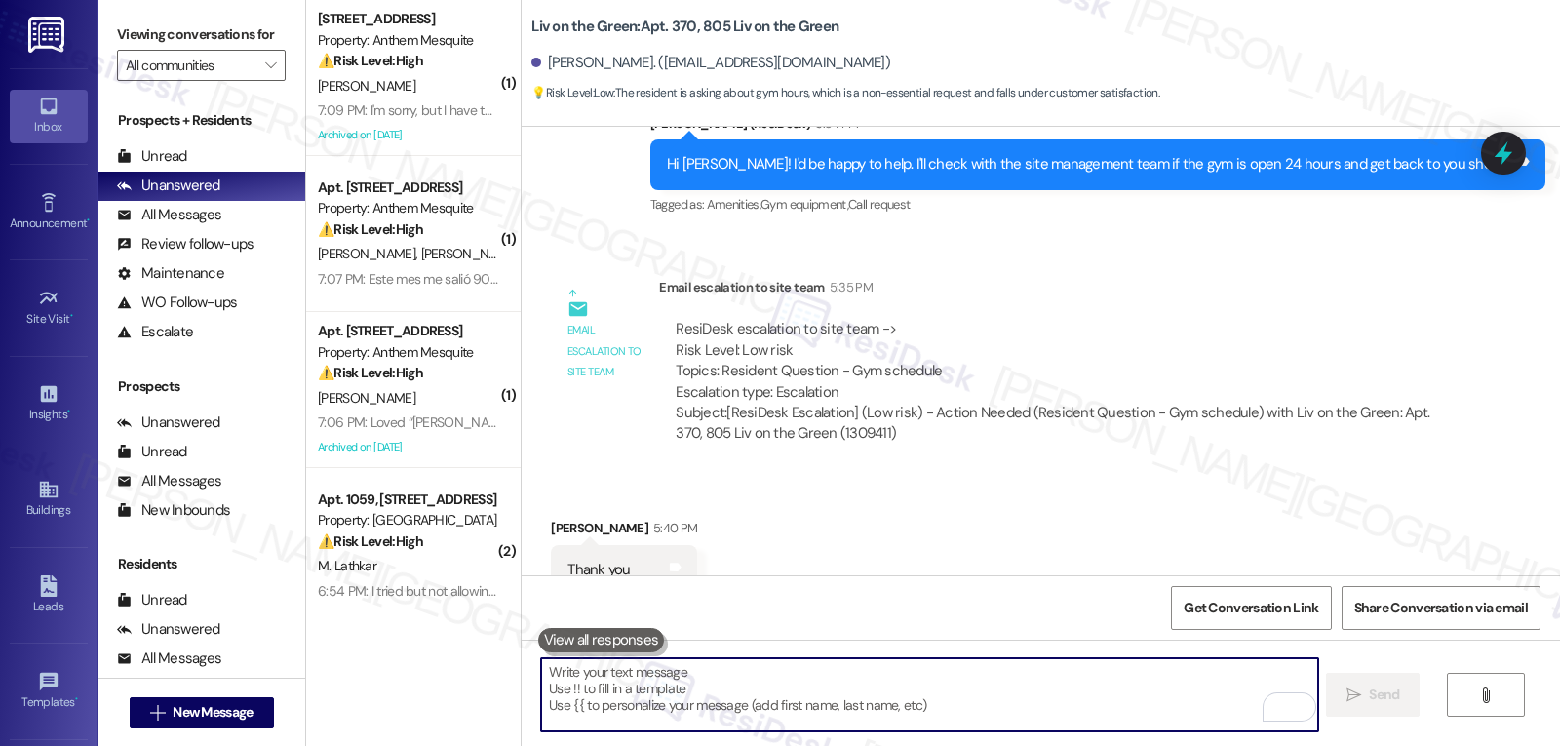
scroll to position [19969, 0]
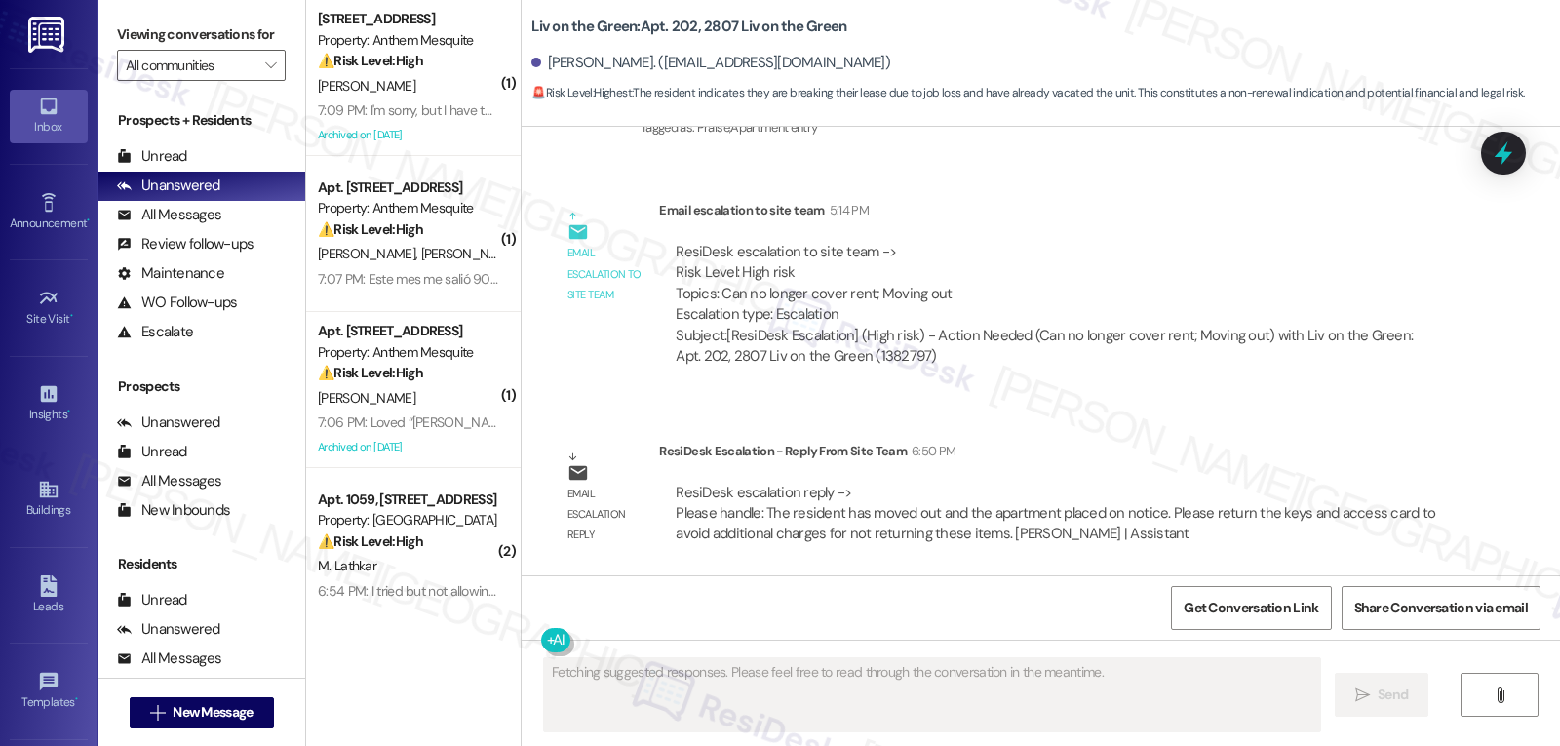
scroll to position [13340, 0]
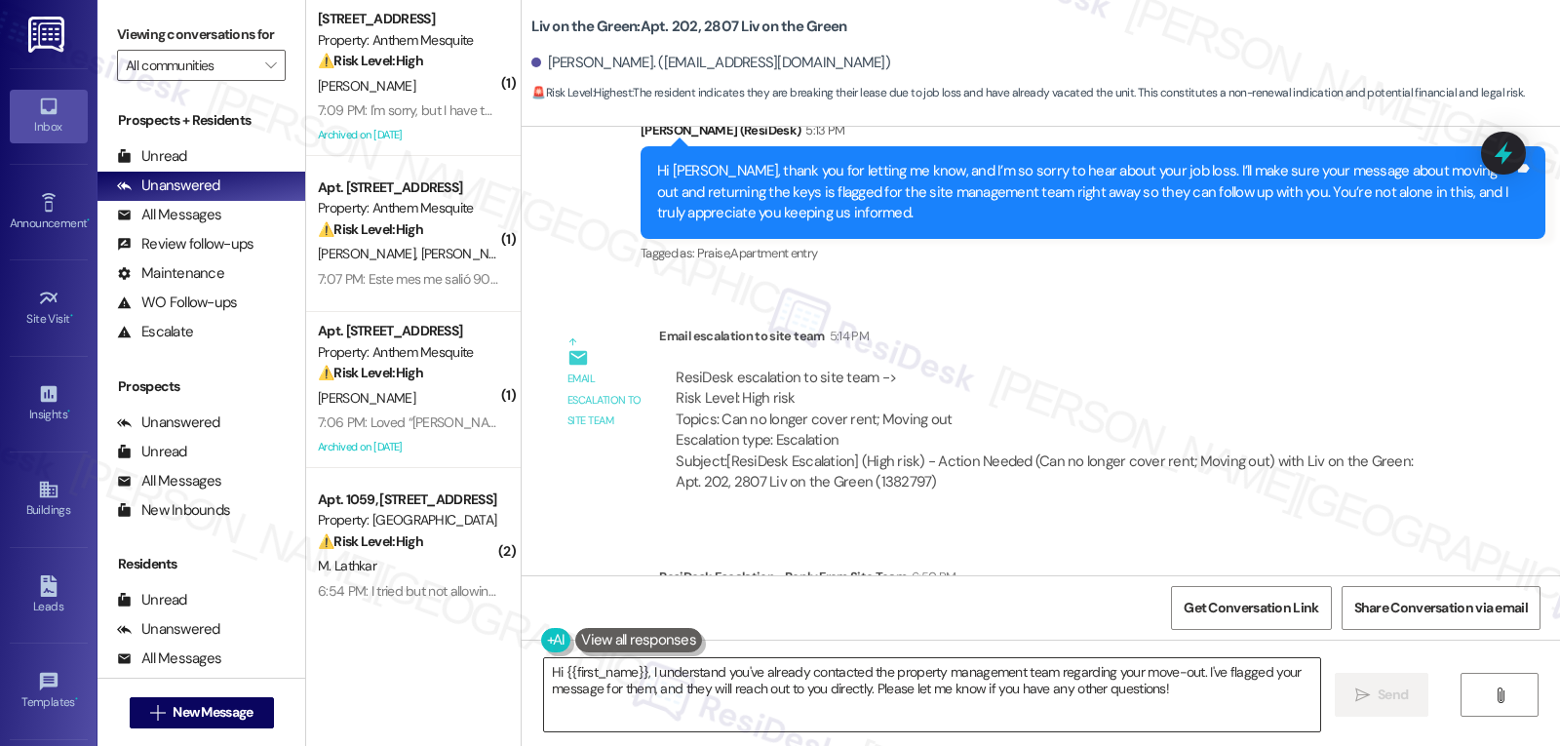
click at [852, 701] on textarea "Hi {{first_name}}, I understand you've already contacted the property managemen…" at bounding box center [932, 694] width 776 height 73
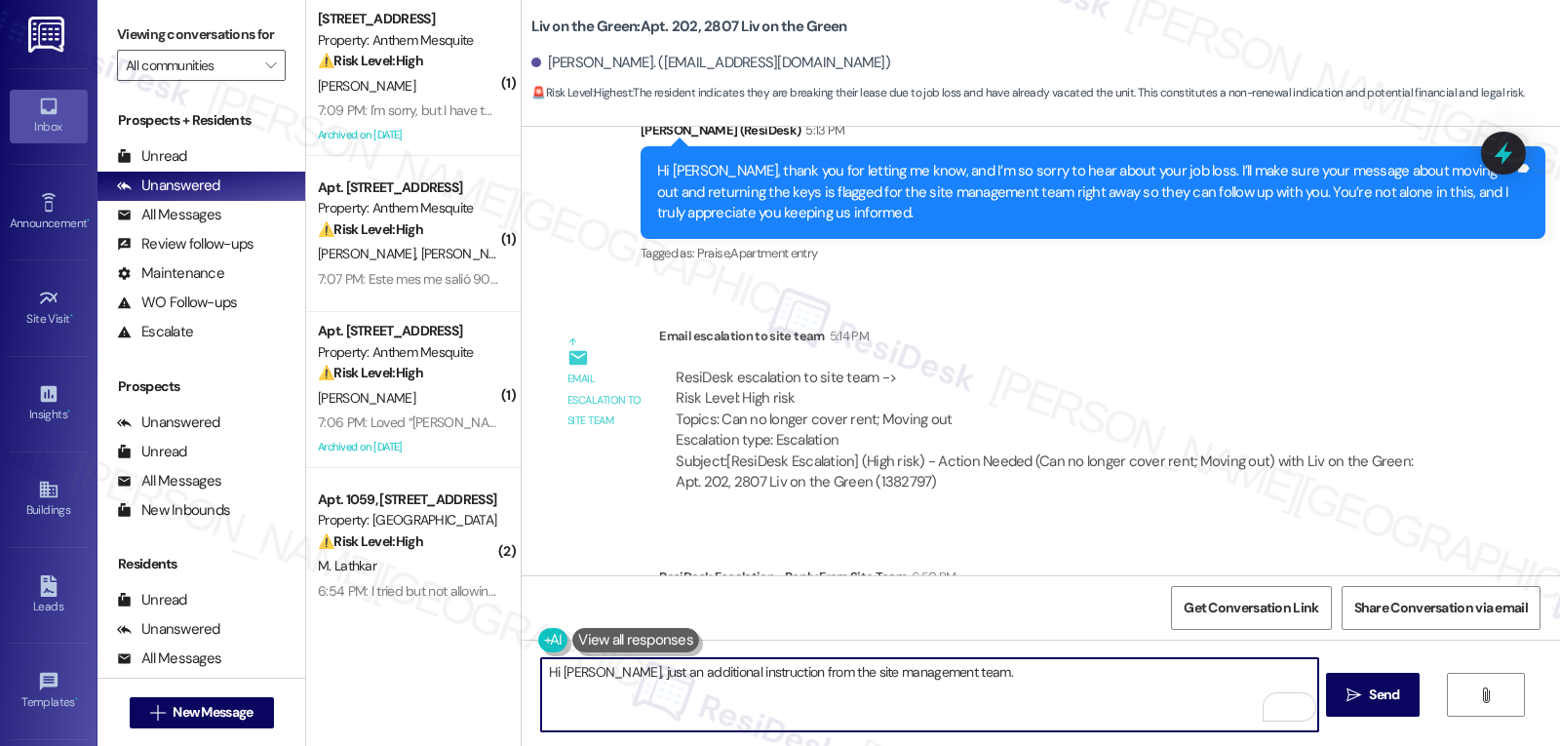
click at [1037, 690] on textarea "Hi [PERSON_NAME], just an additional instruction from the site management team." at bounding box center [929, 694] width 776 height 73
paste textarea "Please be sure to return your keys and access card to avoid any additional char…"
type textarea "Hi [PERSON_NAME], just an additional instruction from the site management team.…"
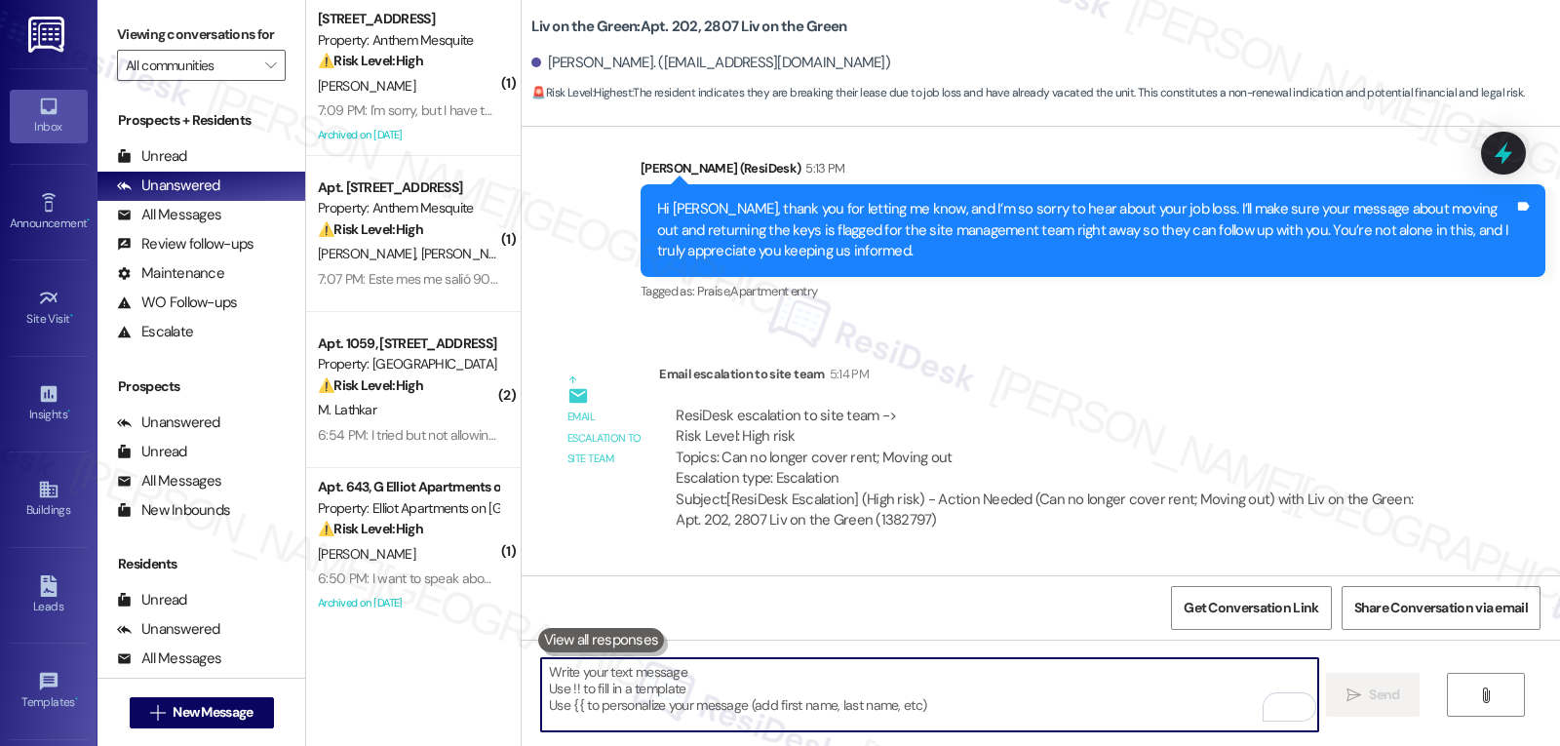
scroll to position [13497, 0]
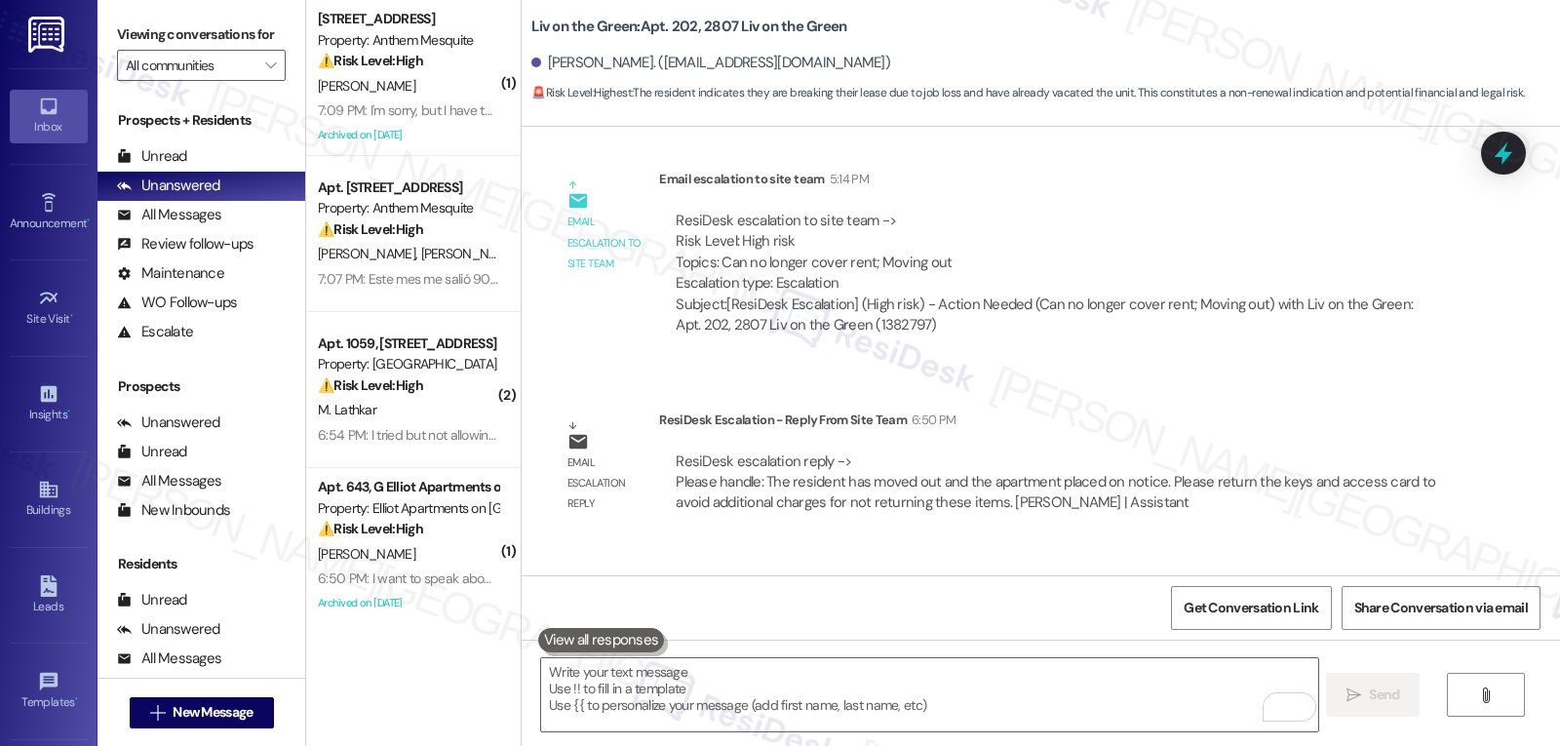
drag, startPoint x: 536, startPoint y: 59, endPoint x: 946, endPoint y: 63, distance: 409.6
click at [946, 63] on div "[PERSON_NAME]. ([EMAIL_ADDRESS][DOMAIN_NAME])" at bounding box center [1045, 63] width 1029 height 39
copy div "[PERSON_NAME]. ([EMAIL_ADDRESS][DOMAIN_NAME])"
drag, startPoint x: 519, startPoint y: 29, endPoint x: 681, endPoint y: 24, distance: 161.9
click at [681, 24] on b "Liv on the Green: Apt. 202, 2807 Liv on the Green" at bounding box center [688, 27] width 315 height 20
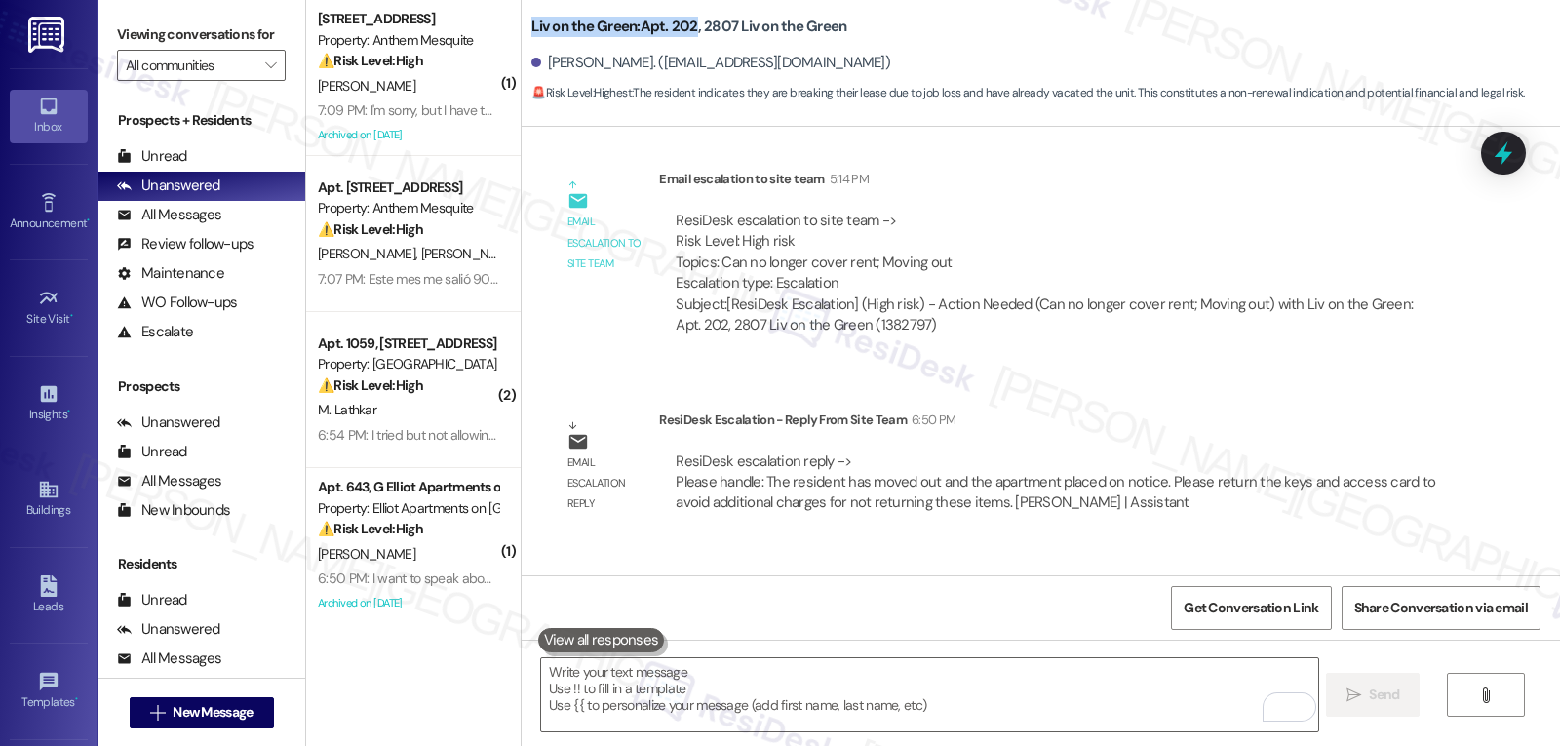
copy b "Liv on the Green: Apt. 202"
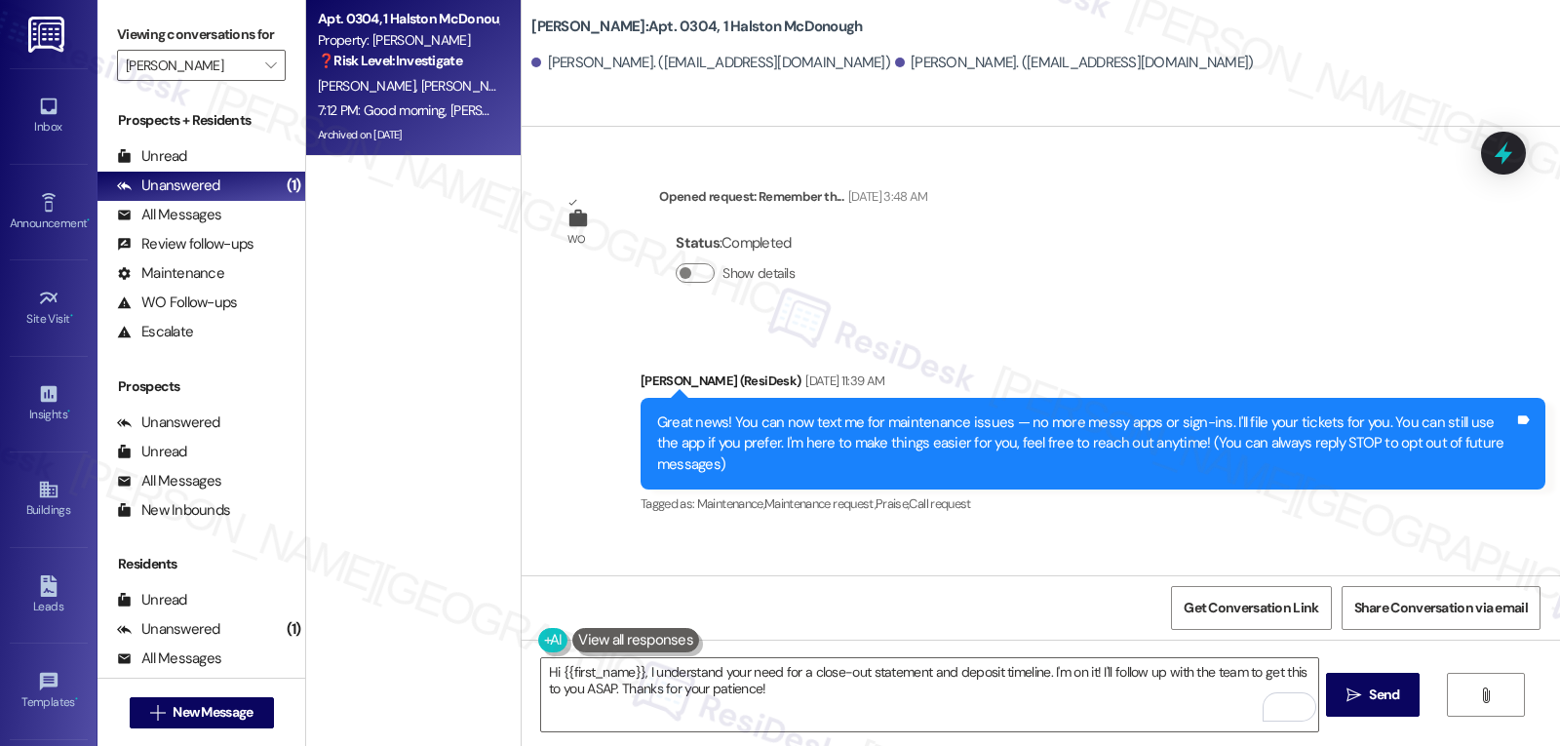
scroll to position [24892, 0]
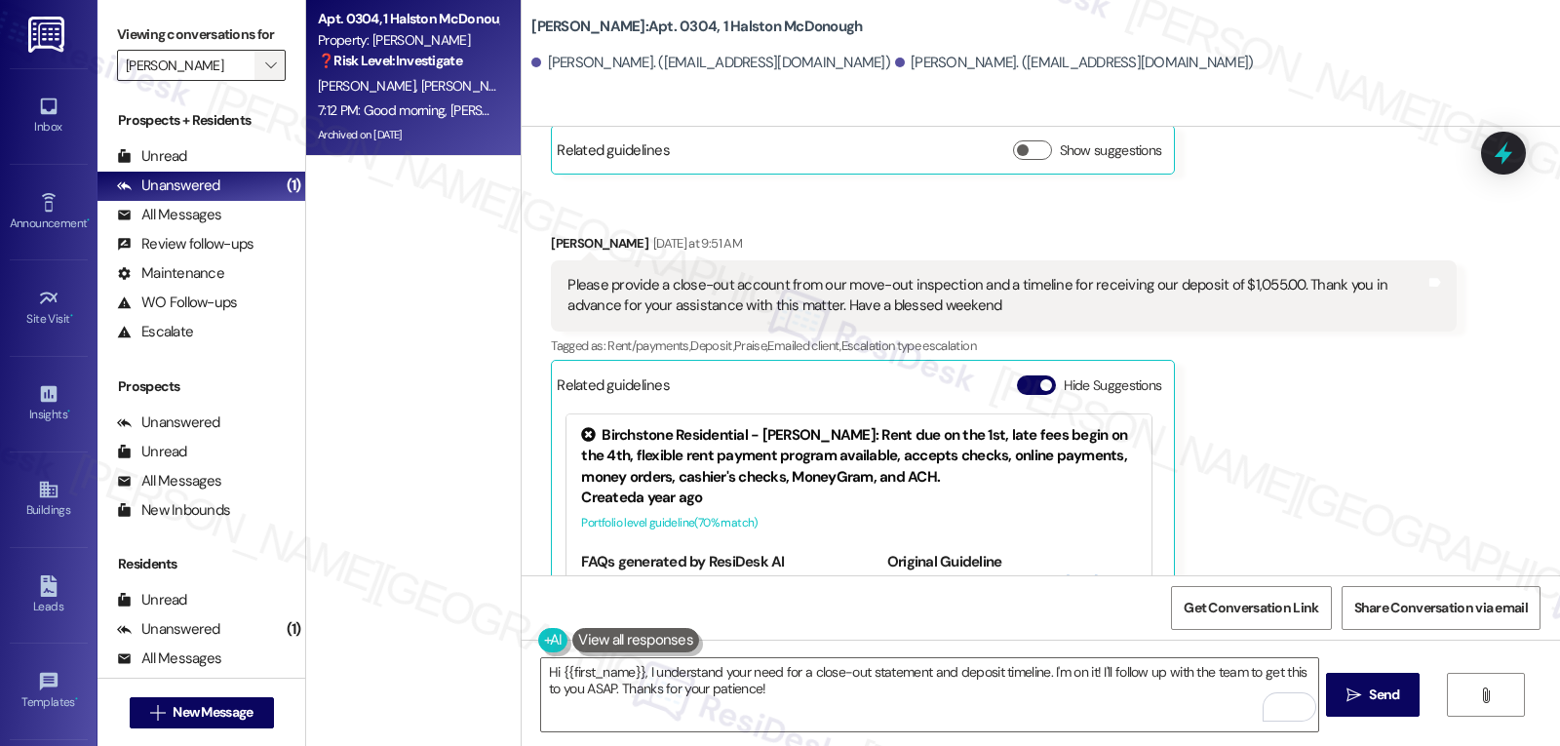
click at [262, 81] on span "" at bounding box center [270, 65] width 19 height 31
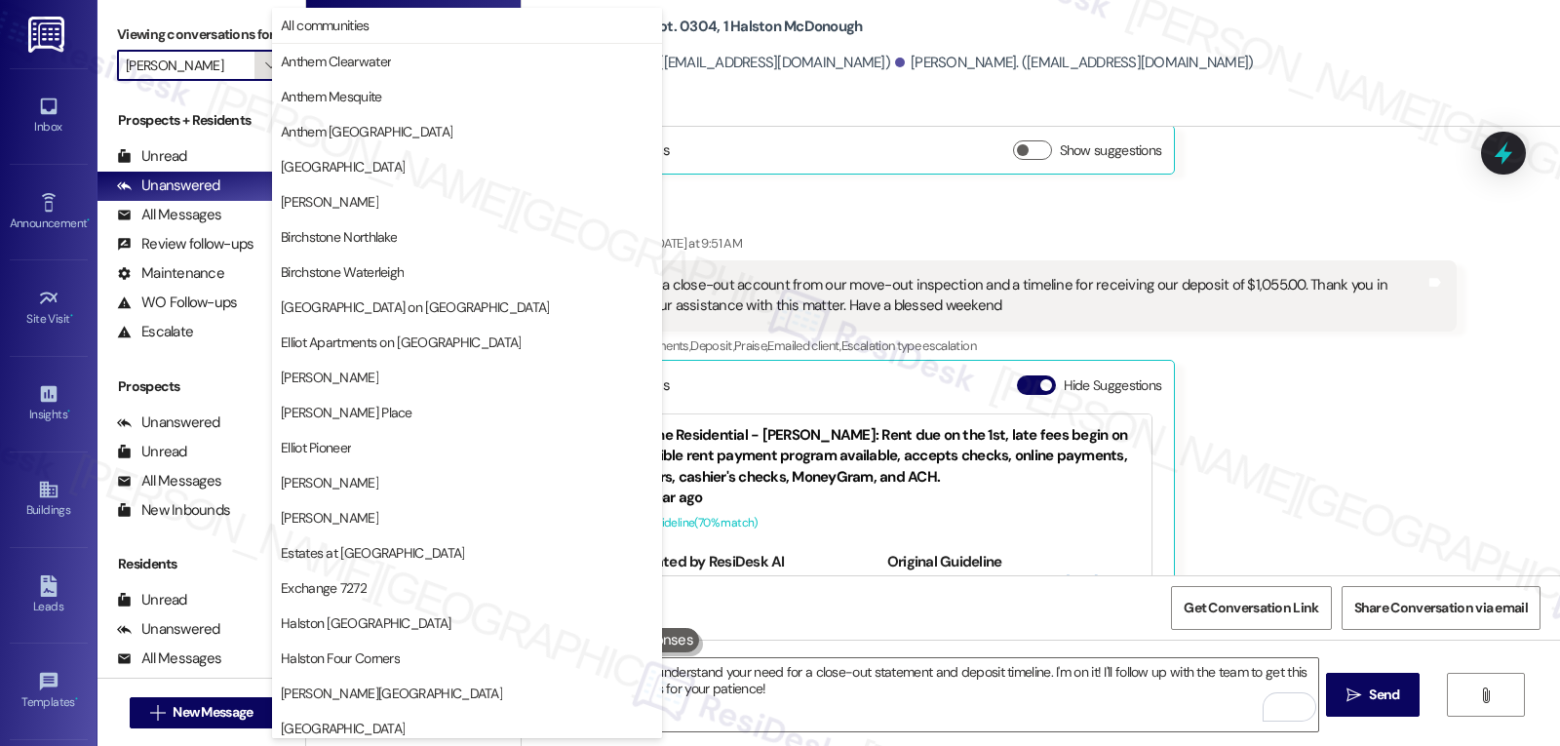
scroll to position [668, 0]
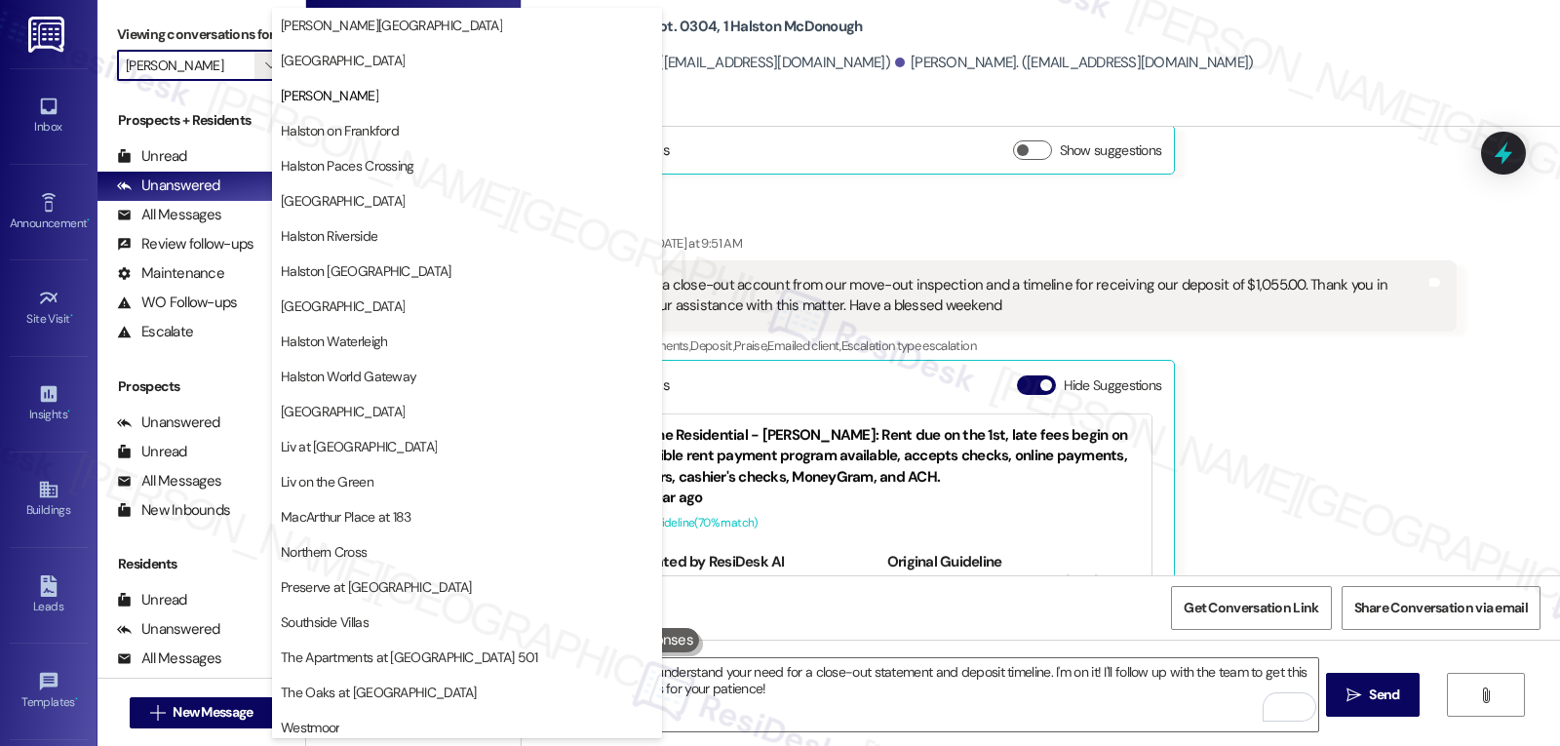
click at [333, 412] on span "[GEOGRAPHIC_DATA]" at bounding box center [343, 412] width 124 height 20
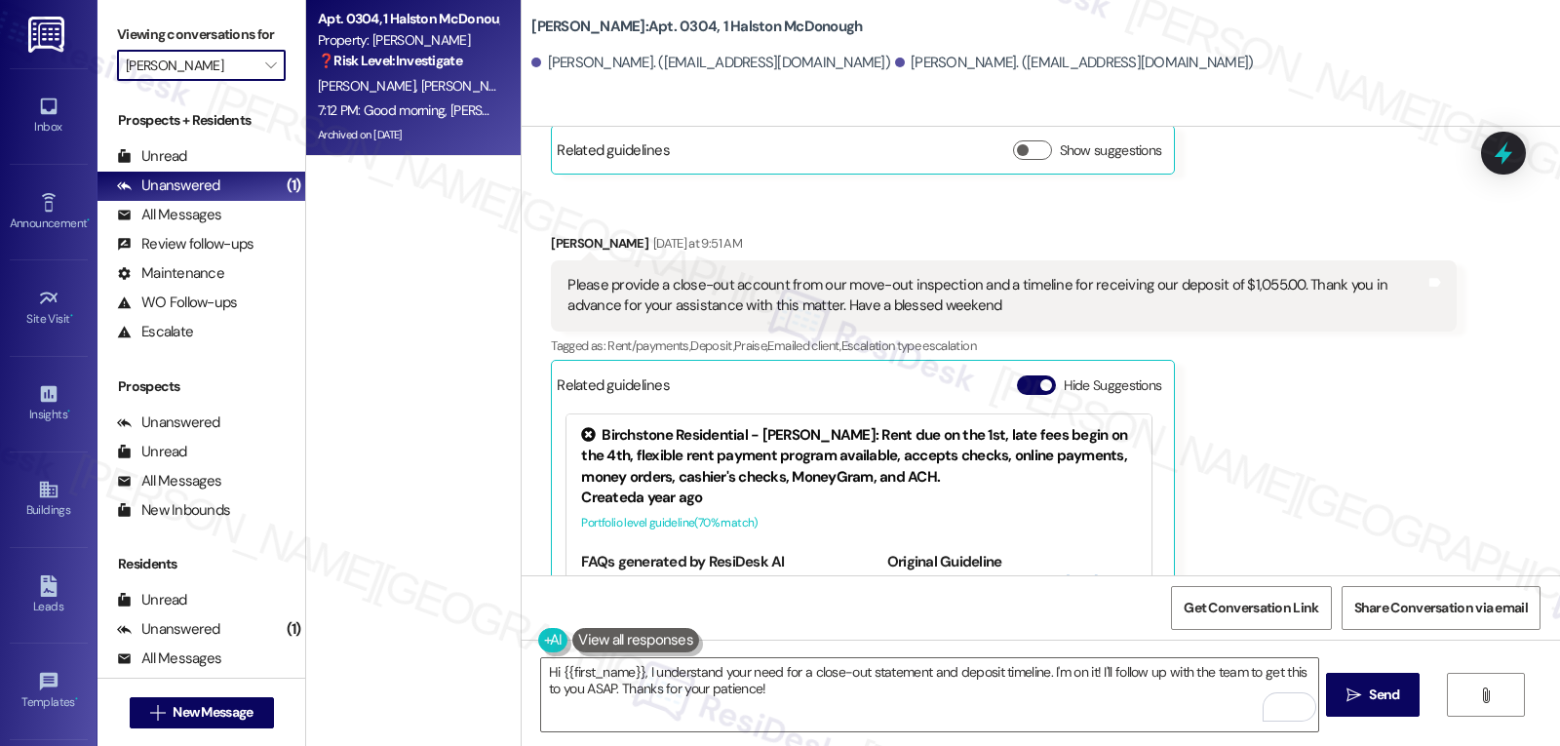
type input "[GEOGRAPHIC_DATA]"
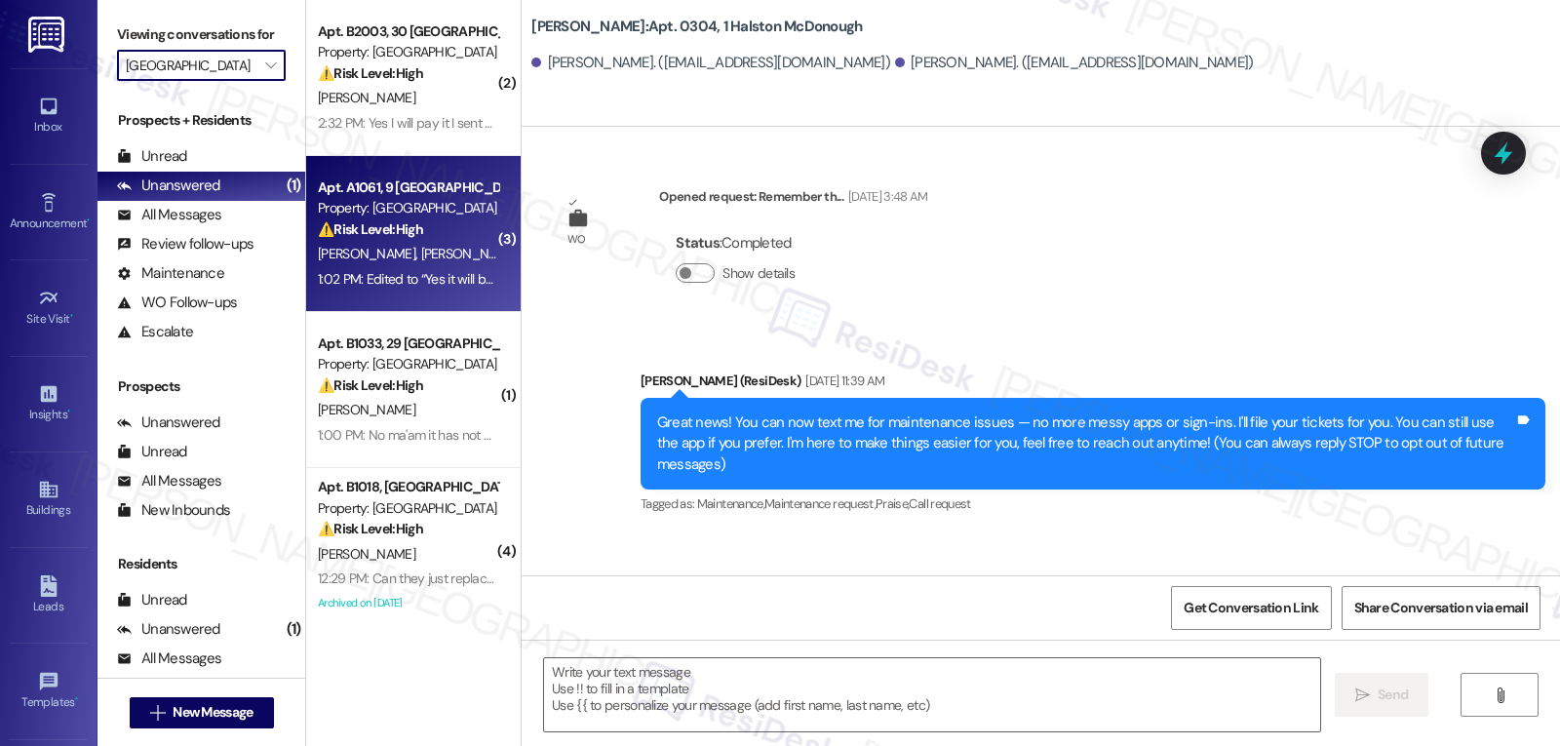
type textarea "Fetching suggested responses. Please feel free to read through the conversation…"
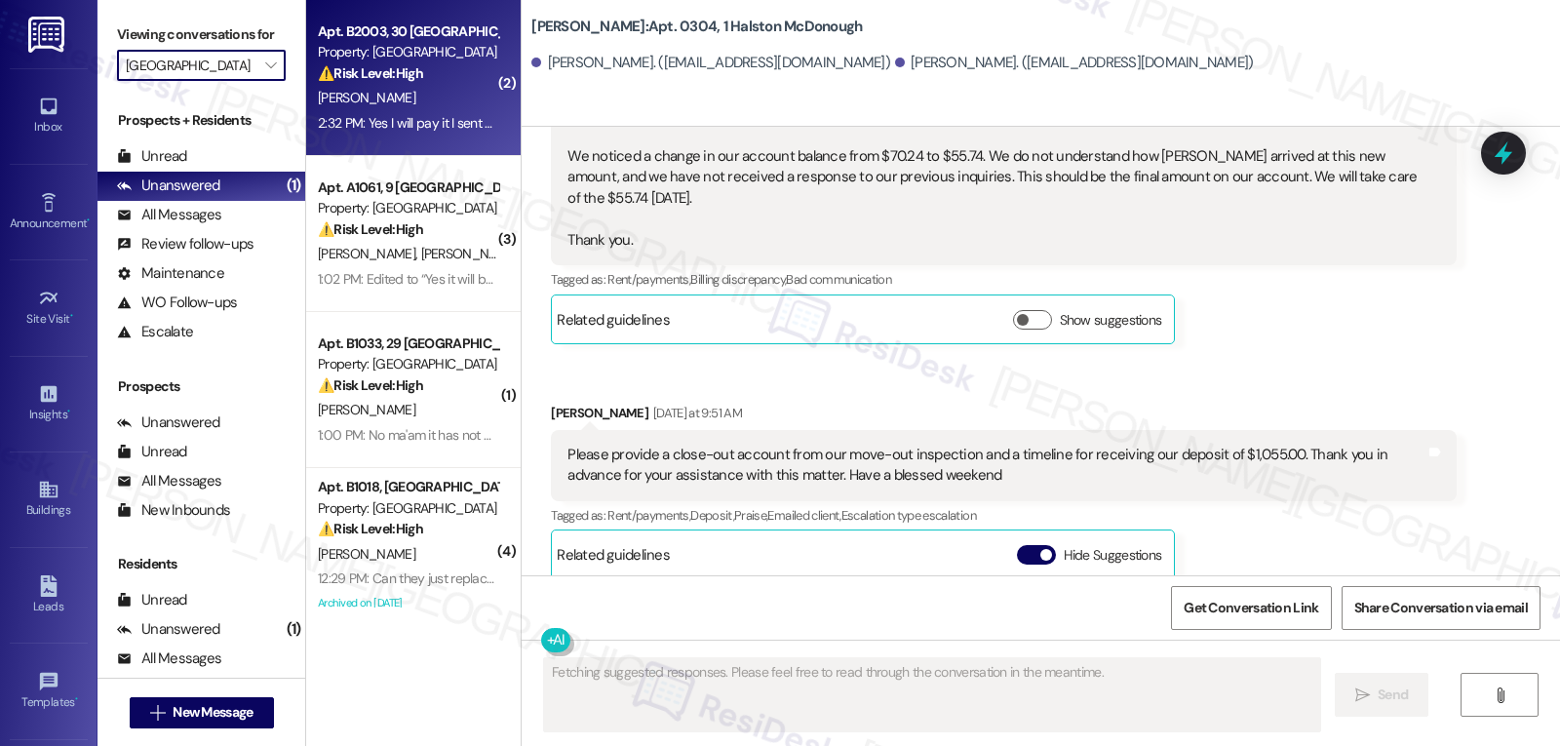
scroll to position [24684, 0]
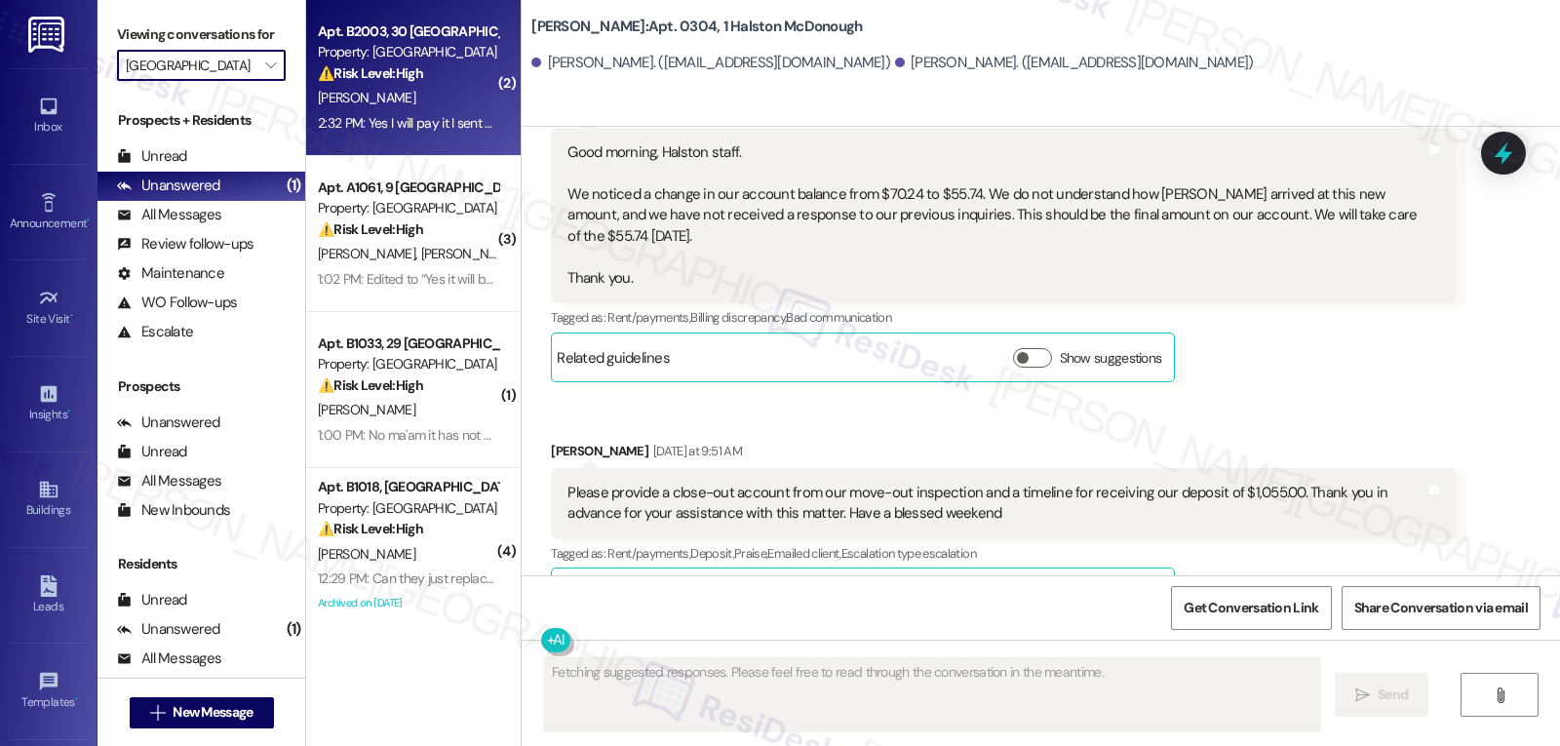
click at [395, 122] on div "2:32 PM: Yes I will pay it I sent you guys a message through resident portal ex…" at bounding box center [1057, 123] width 1479 height 18
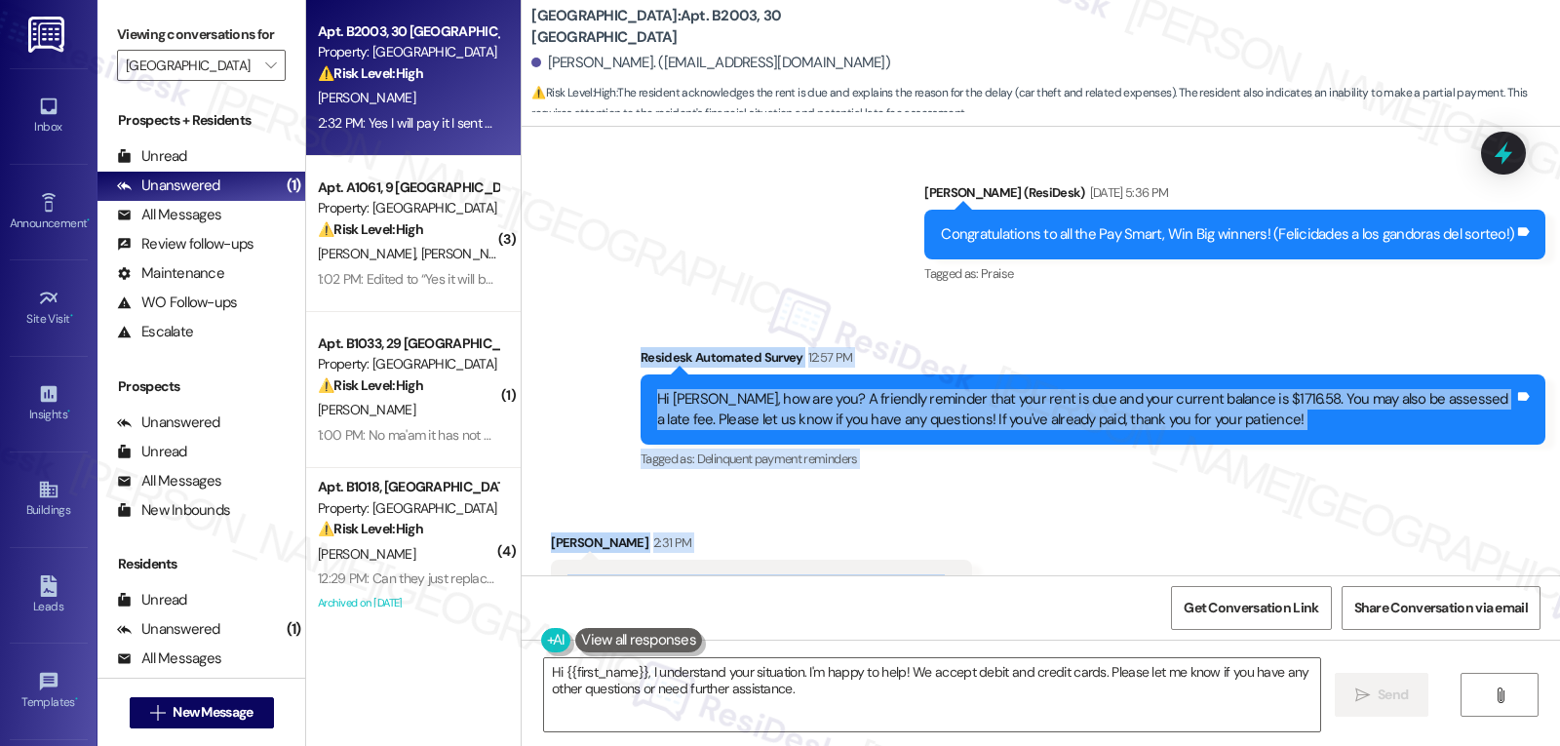
scroll to position [1931, 0]
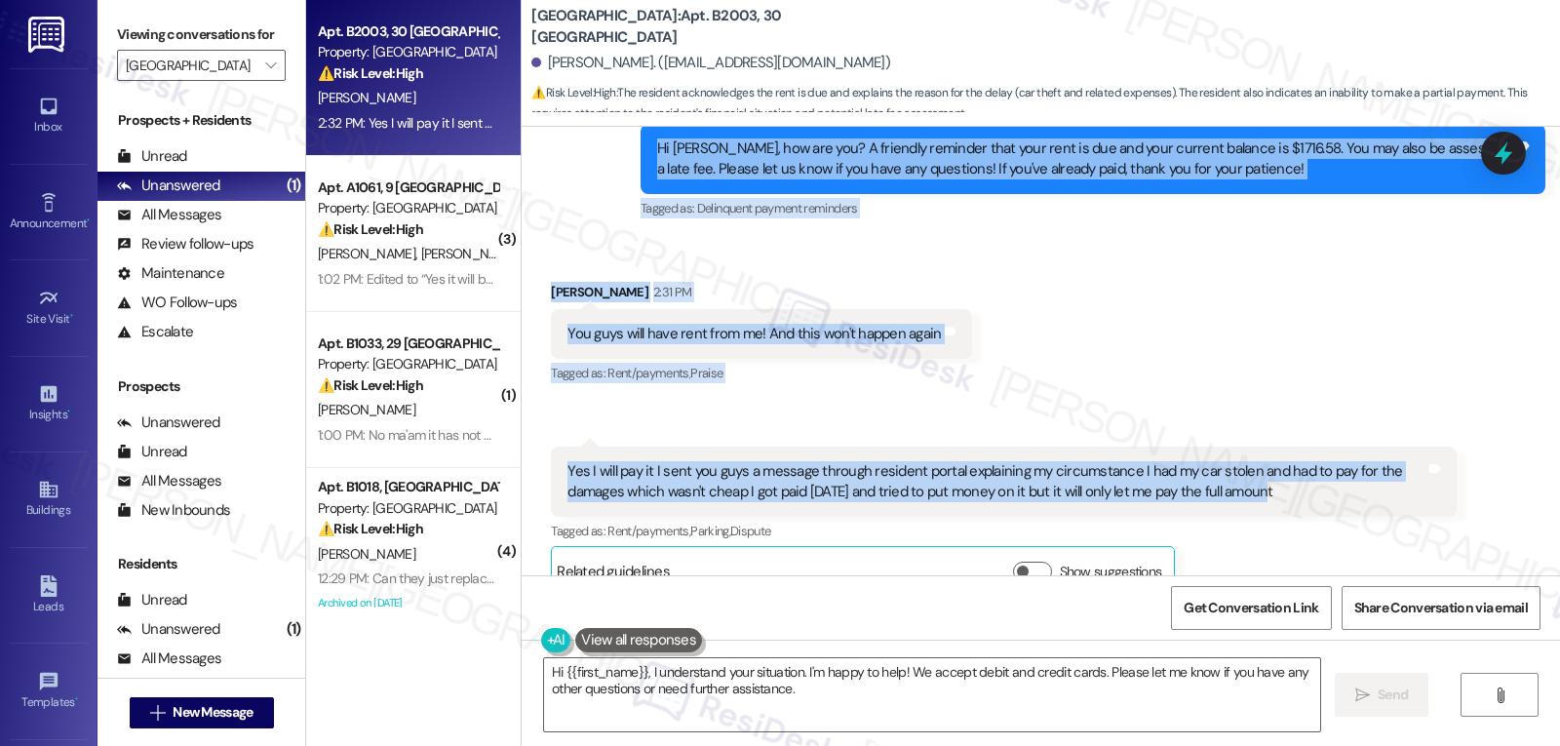
drag, startPoint x: 624, startPoint y: 468, endPoint x: 1344, endPoint y: 490, distance: 720.0
click at [1344, 490] on div "WO Lease started [DATE] 8:00 PM Show details Survey, sent via SMS Residesk Auto…" at bounding box center [1041, 351] width 1039 height 449
copy div "Residesk Automated Survey 12:57 PM Hi [PERSON_NAME], how are you? A friendly re…"
click at [854, 692] on textarea "Hi {{first_name}}, I understand your situation. I'm happy to help! We accept de…" at bounding box center [932, 694] width 776 height 73
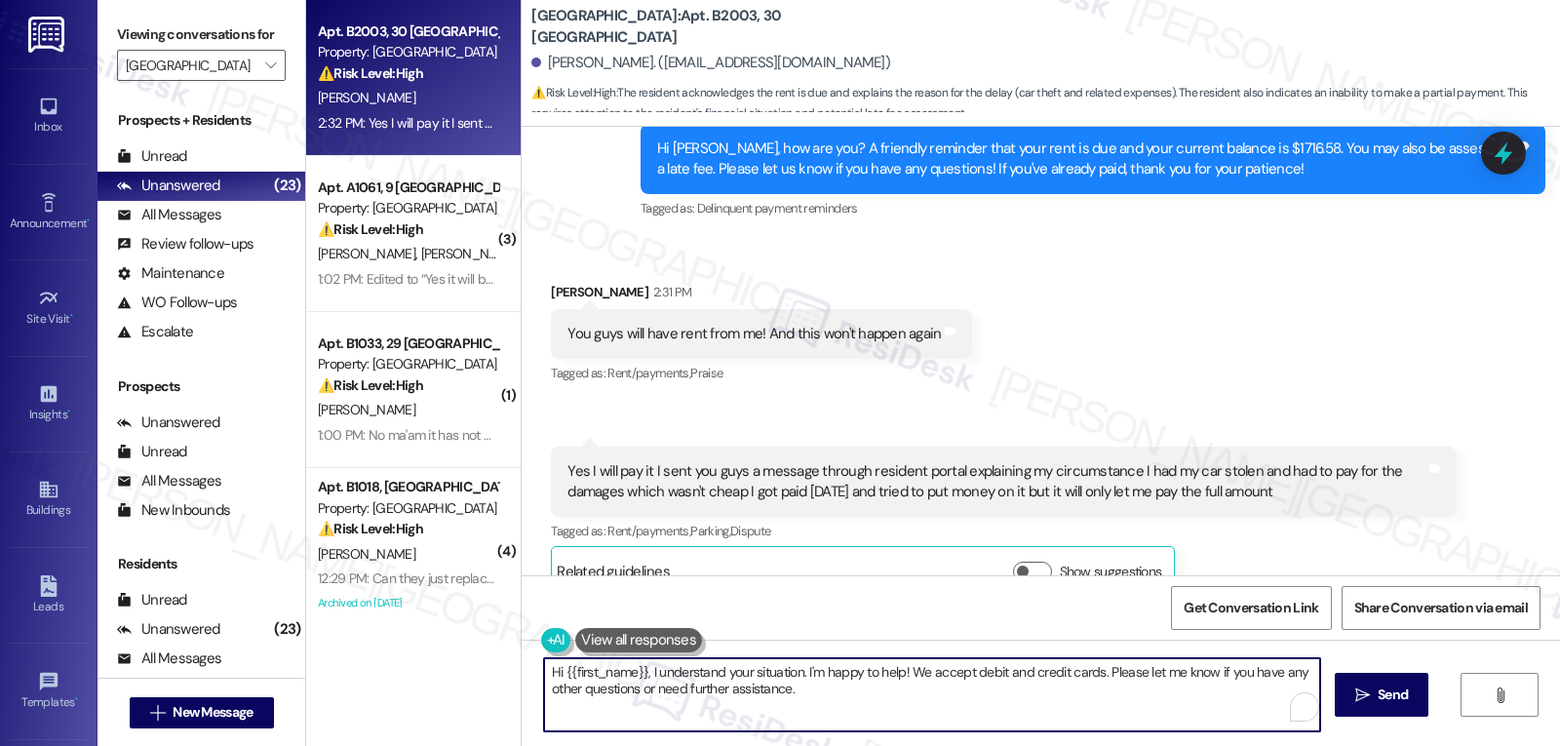
paste textarea "[PERSON_NAME], thank you for explaining your situation and for keeping us updat…"
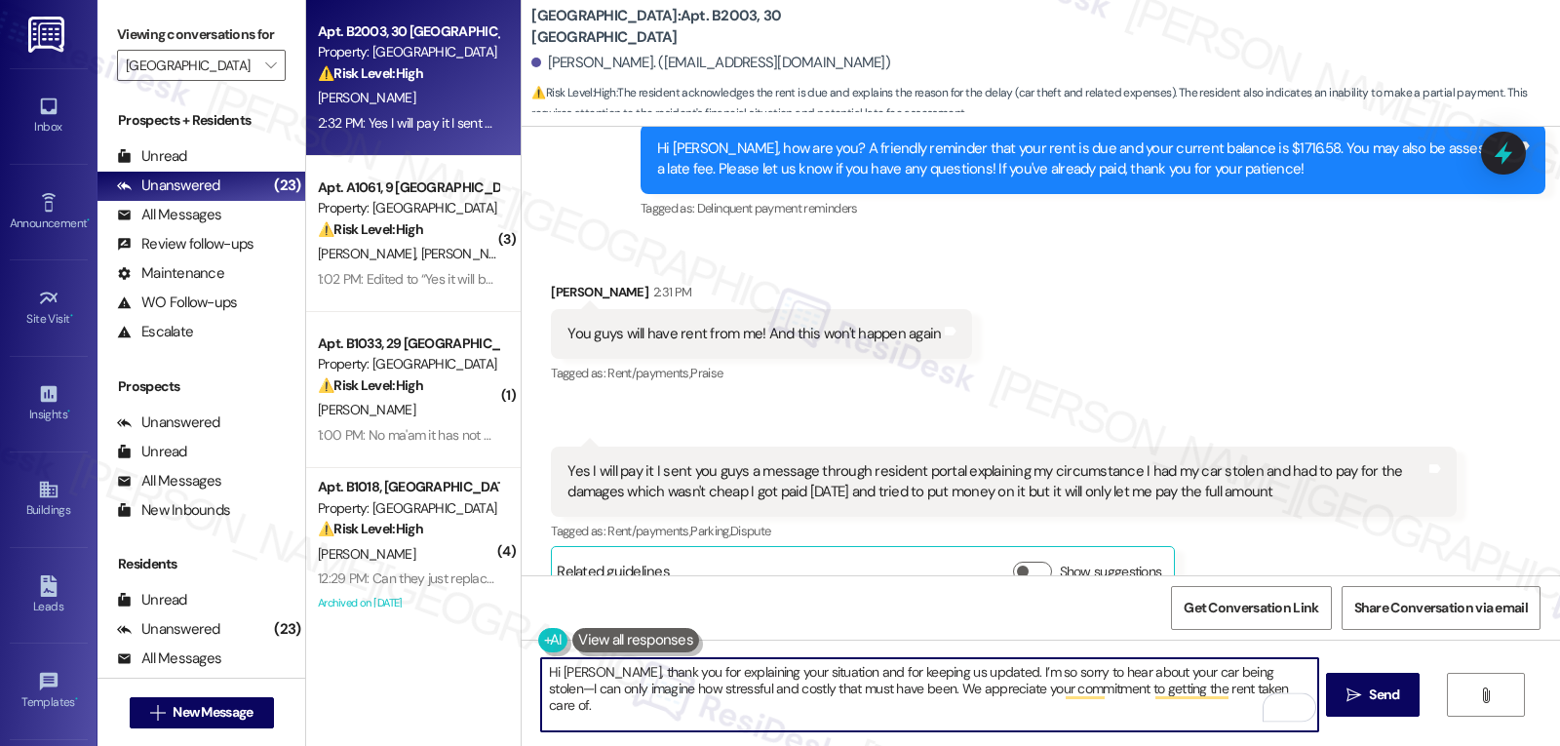
click at [1235, 667] on textarea "Hi [PERSON_NAME], thank you for explaining your situation and for keeping us up…" at bounding box center [929, 694] width 776 height 73
click at [1226, 694] on textarea "Hi [PERSON_NAME], thank you for explaining your situation and for keeping us up…" at bounding box center [929, 694] width 776 height 73
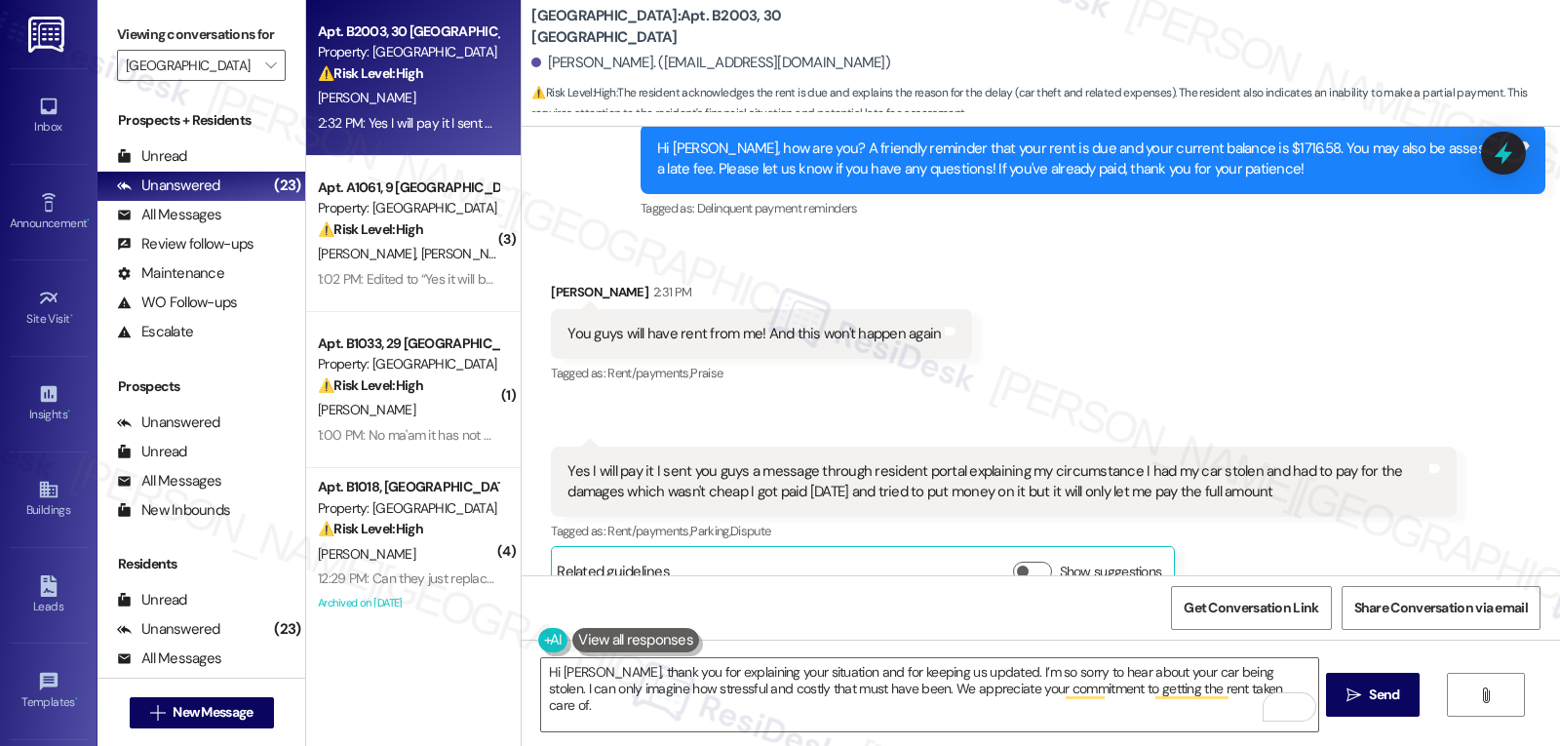
click at [1255, 517] on div "Tagged as: Rent/payments , Click to highlight conversations about Rent/payments…" at bounding box center [1003, 531] width 905 height 28
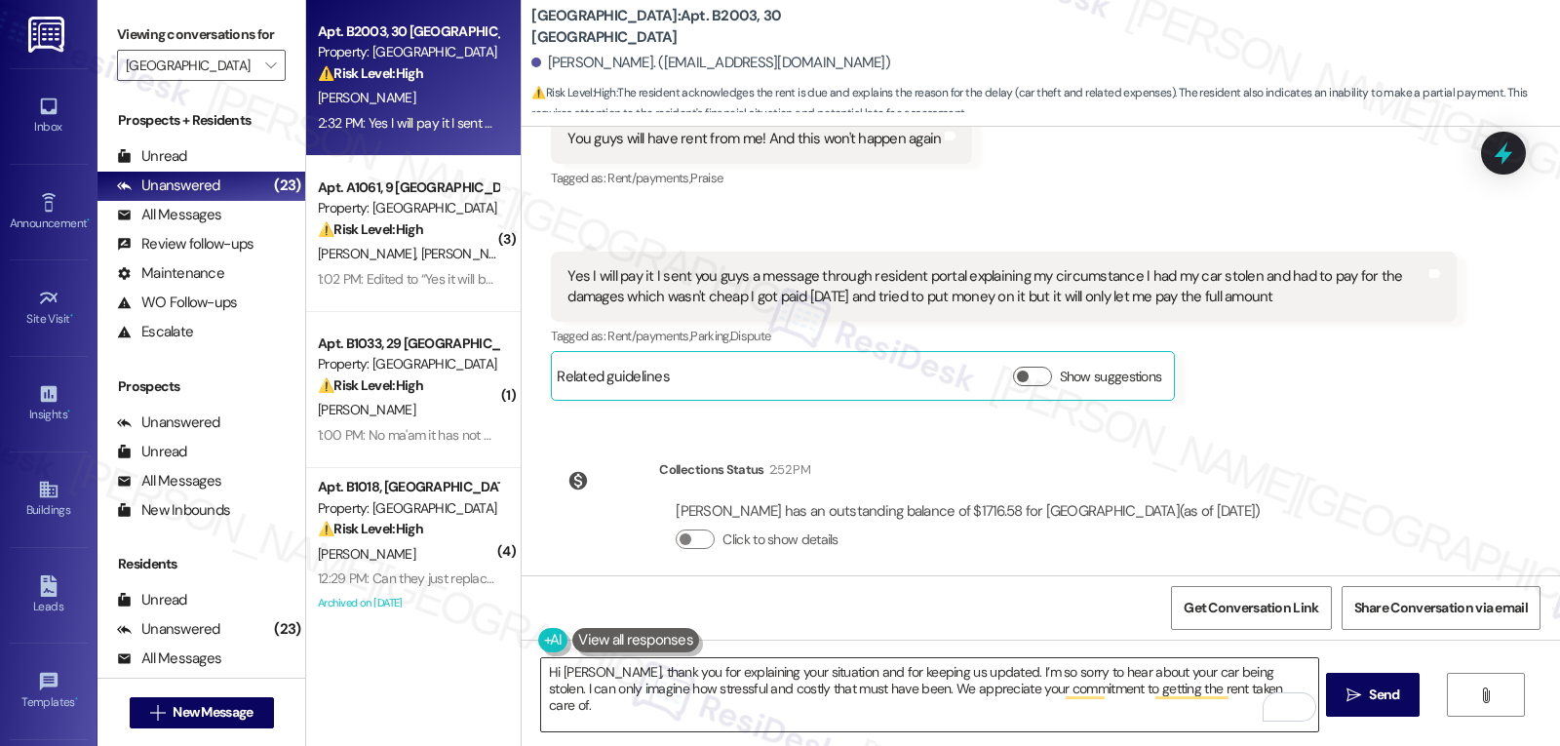
click at [1232, 696] on textarea "Hi [PERSON_NAME], thank you for explaining your situation and for keeping us up…" at bounding box center [929, 694] width 776 height 73
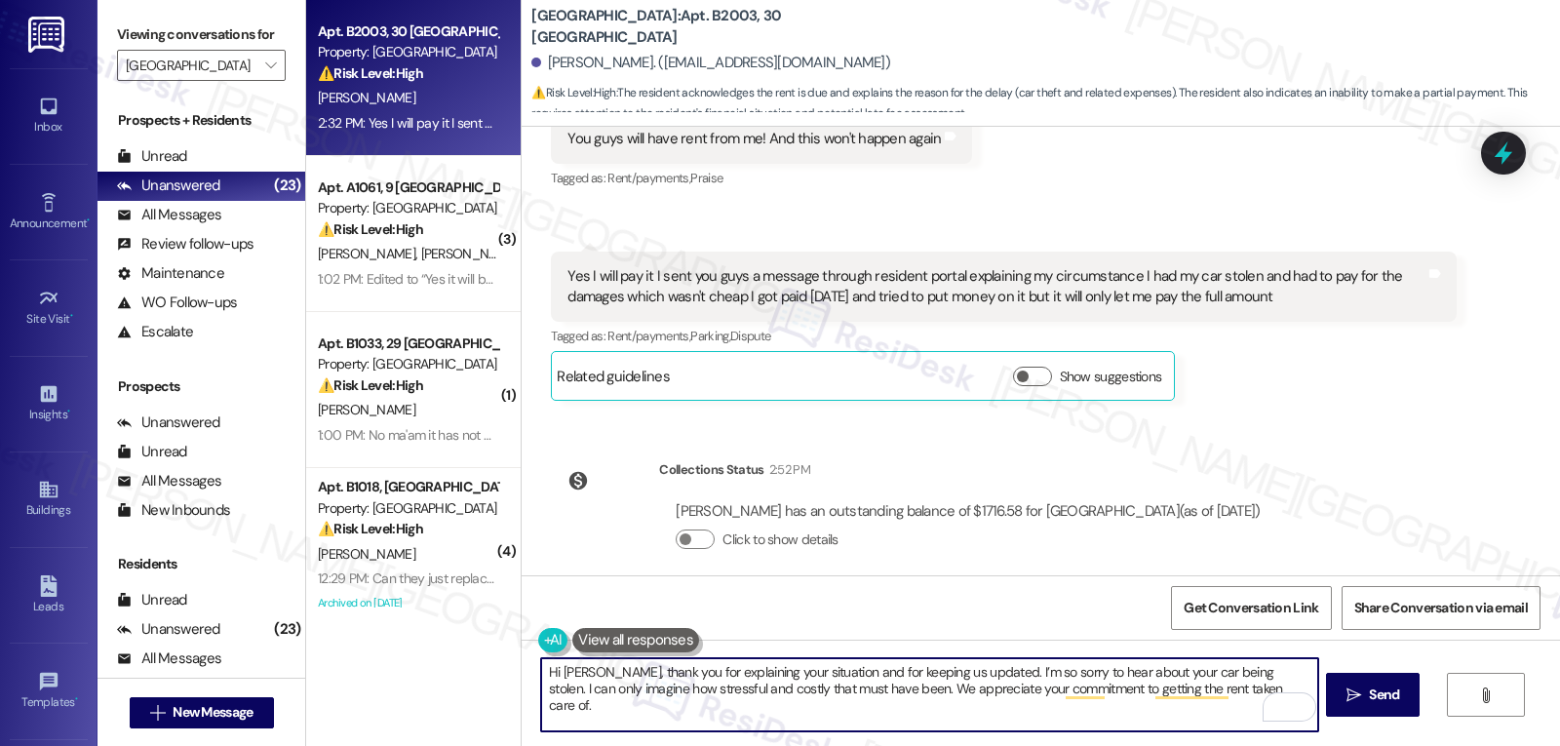
click at [1232, 689] on textarea "Hi [PERSON_NAME], thank you for explaining your situation and for keeping us up…" at bounding box center [929, 694] width 776 height 73
type textarea "Hi [PERSON_NAME], thank you for explaining your situation and for keeping us up…"
click at [1369, 697] on span "Send" at bounding box center [1384, 695] width 30 height 20
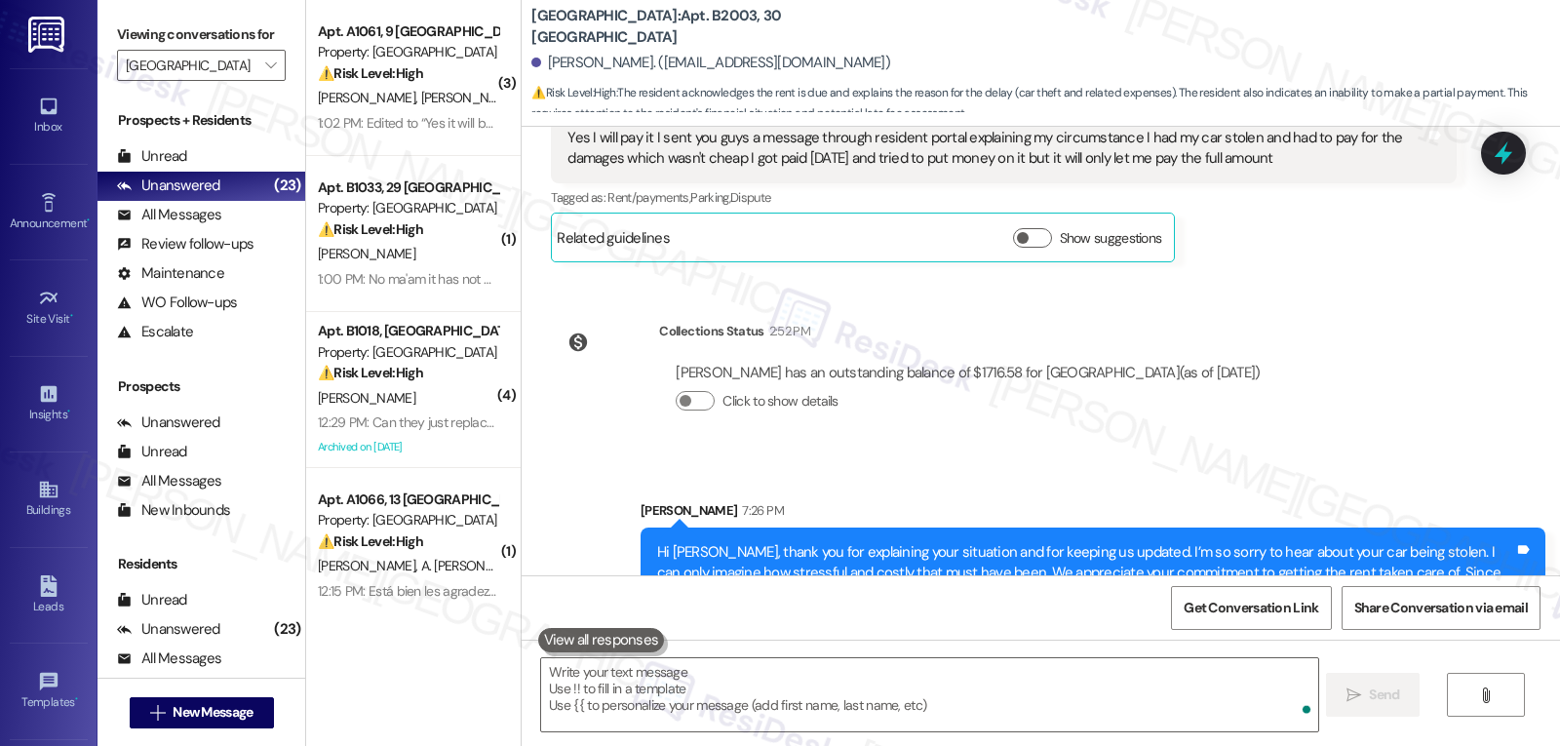
scroll to position [2303, 0]
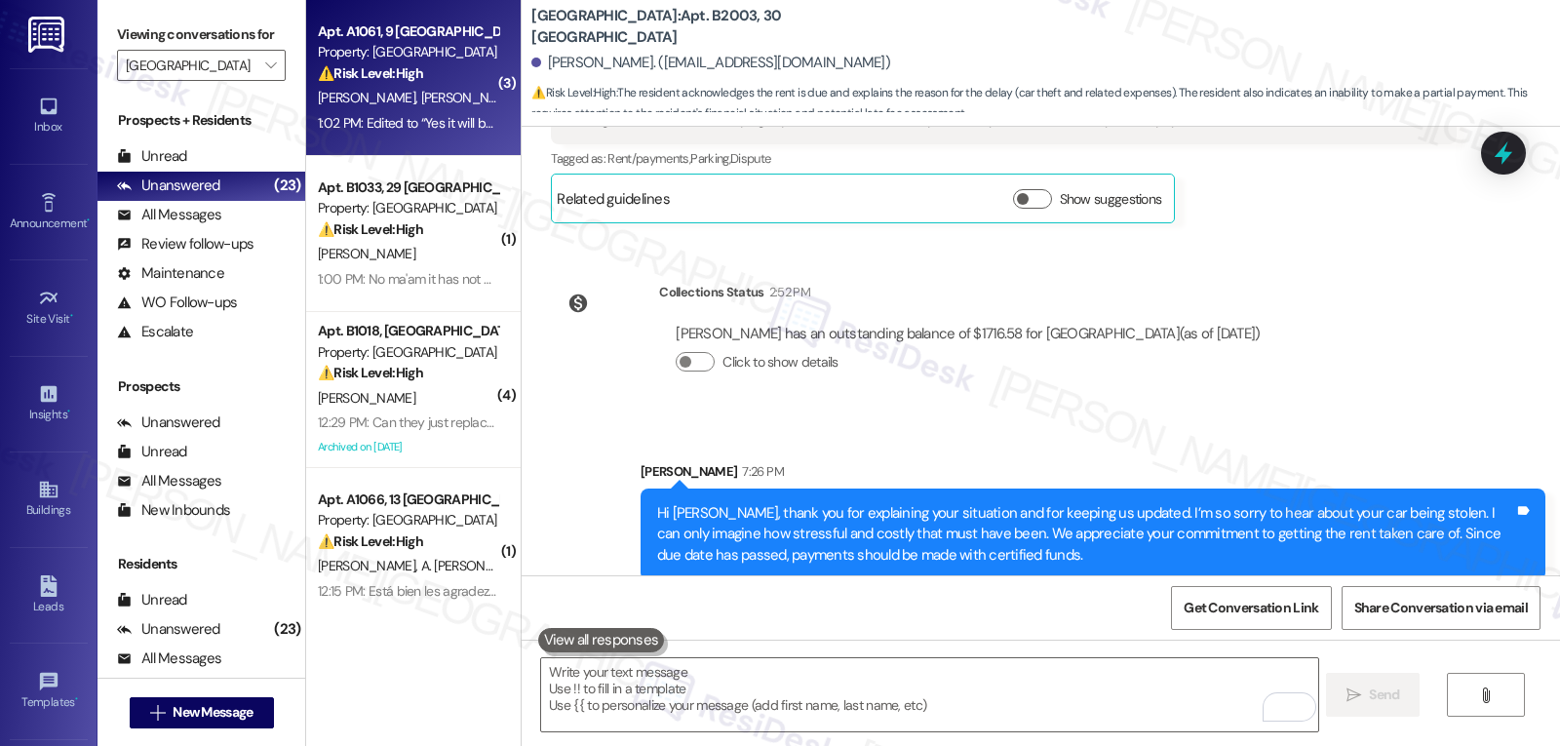
click at [431, 92] on div "[PERSON_NAME] [PERSON_NAME]" at bounding box center [408, 98] width 184 height 24
type textarea "Fetching suggested responses. Please feel free to read through the conversation…"
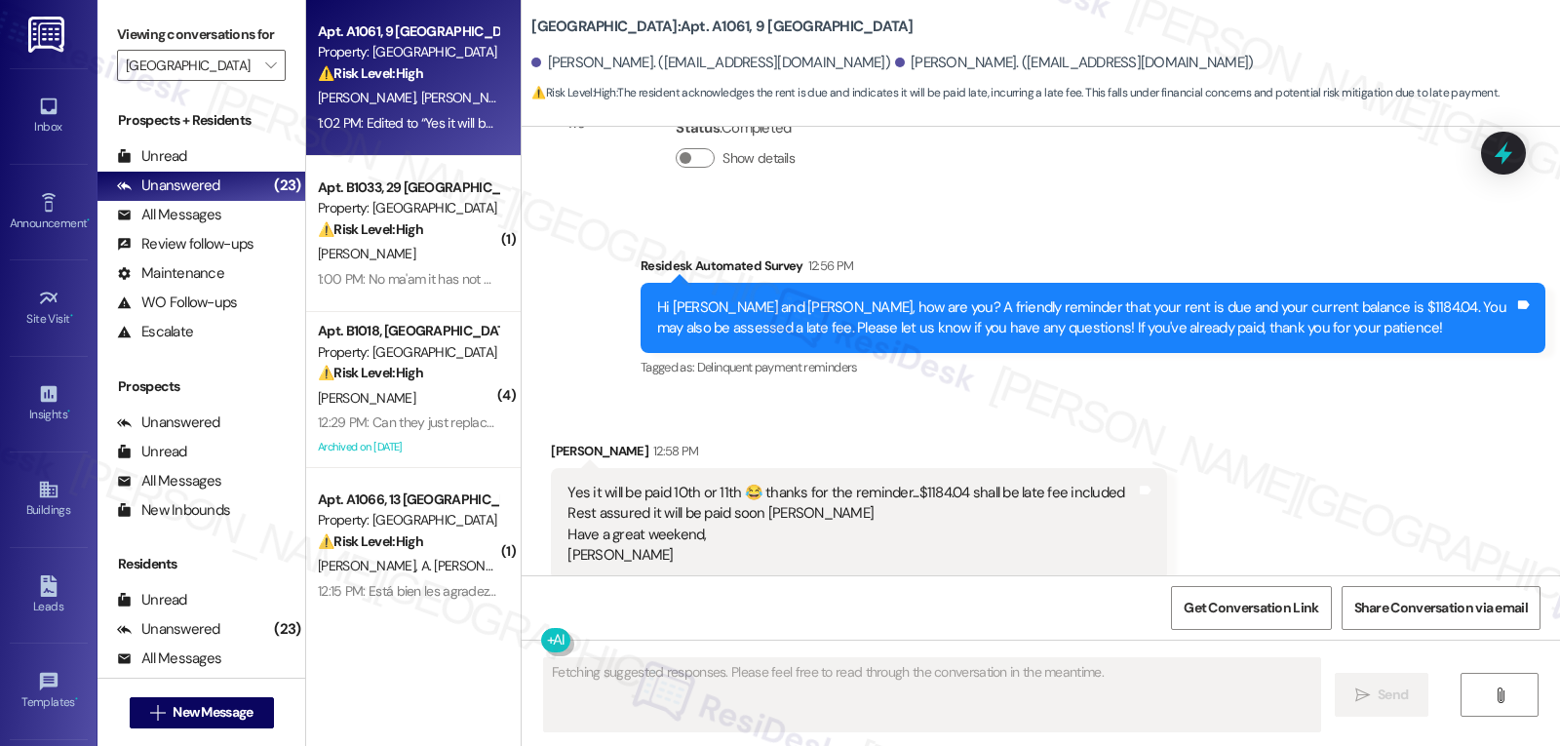
scroll to position [11872, 0]
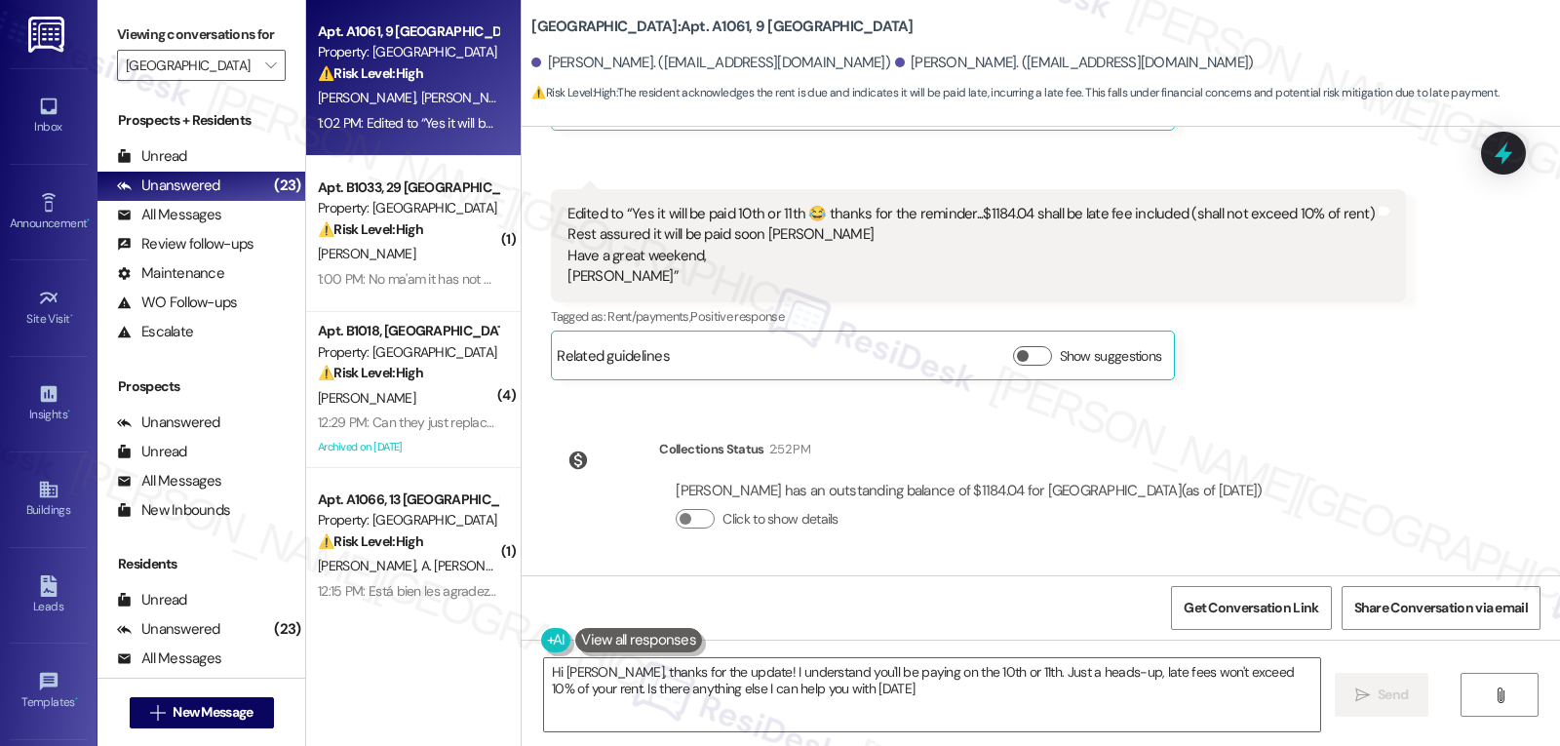
type textarea "Hi [PERSON_NAME], thanks for the update! I understand you'll be paying on the 1…"
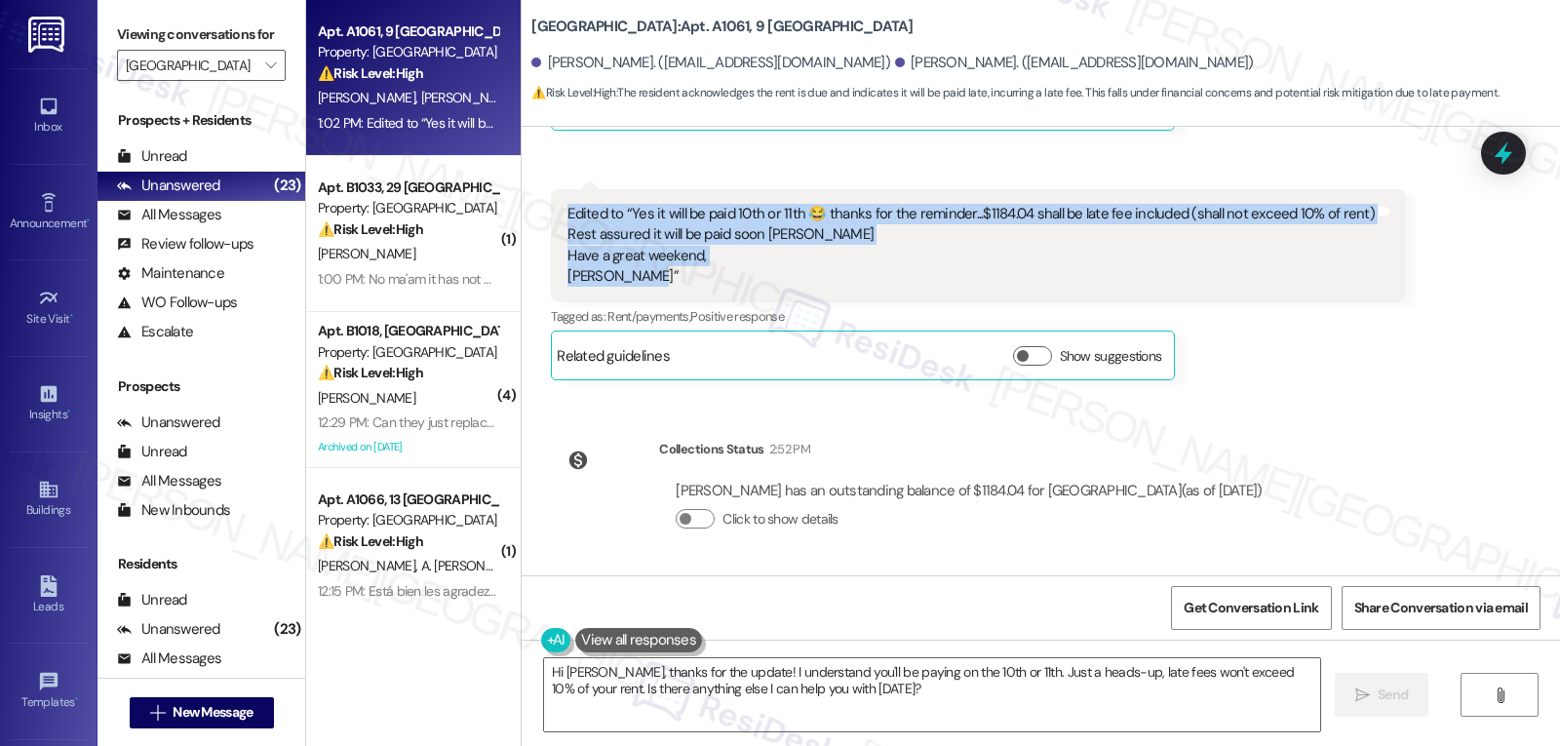
drag, startPoint x: 545, startPoint y: 215, endPoint x: 645, endPoint y: 282, distance: 120.1
click at [645, 282] on div "Edited to “Yes it will be paid 10th or 11th 😂 thanks for the reminder...$1184.0…" at bounding box center [978, 245] width 855 height 113
copy div "Edited to “Yes it will be paid 10th or 11th 😂 thanks for the reminder...$1184.0…"
